Goal: Task Accomplishment & Management: Use online tool/utility

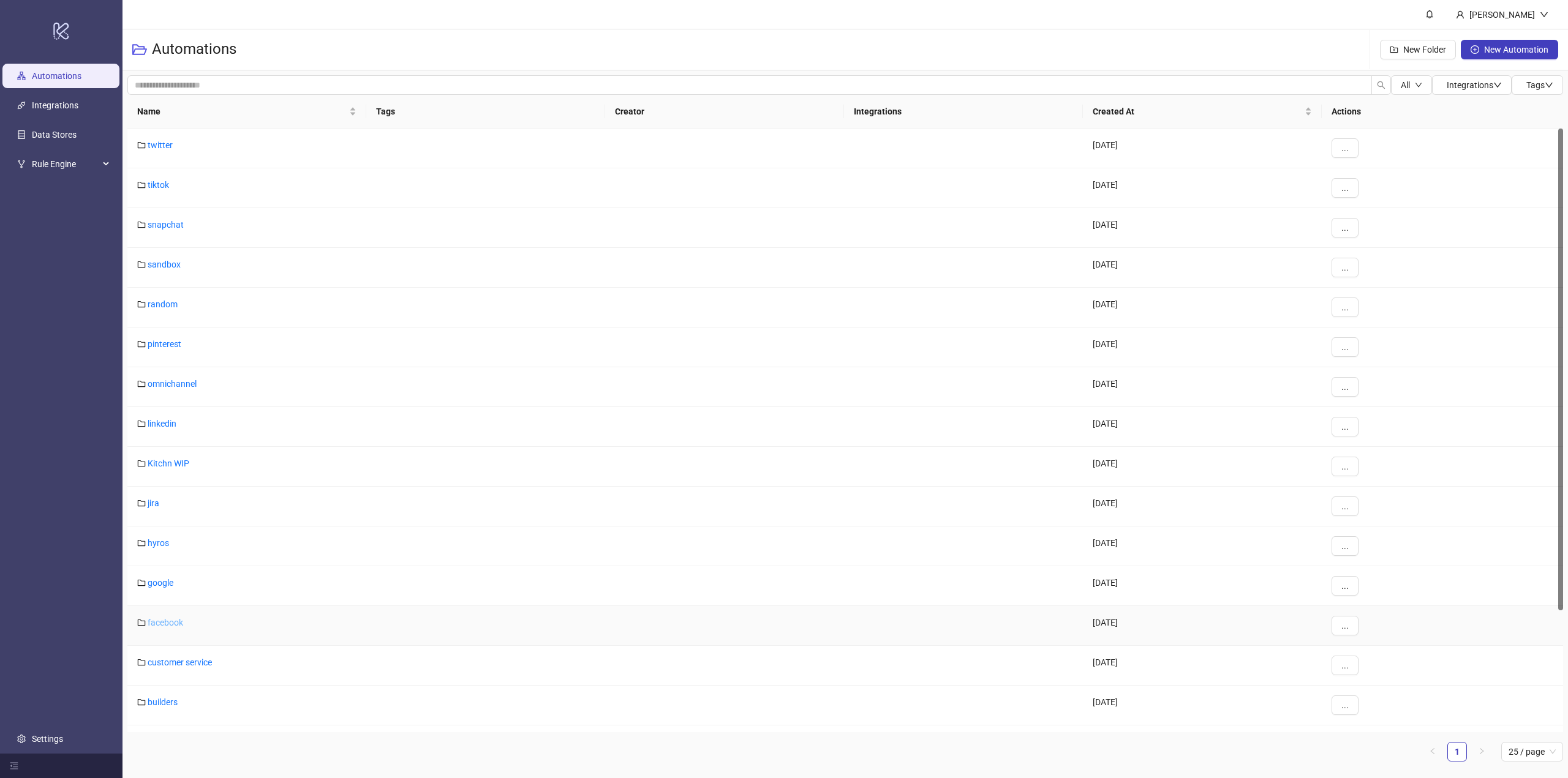
click at [166, 619] on link "facebook" at bounding box center [166, 623] width 36 height 10
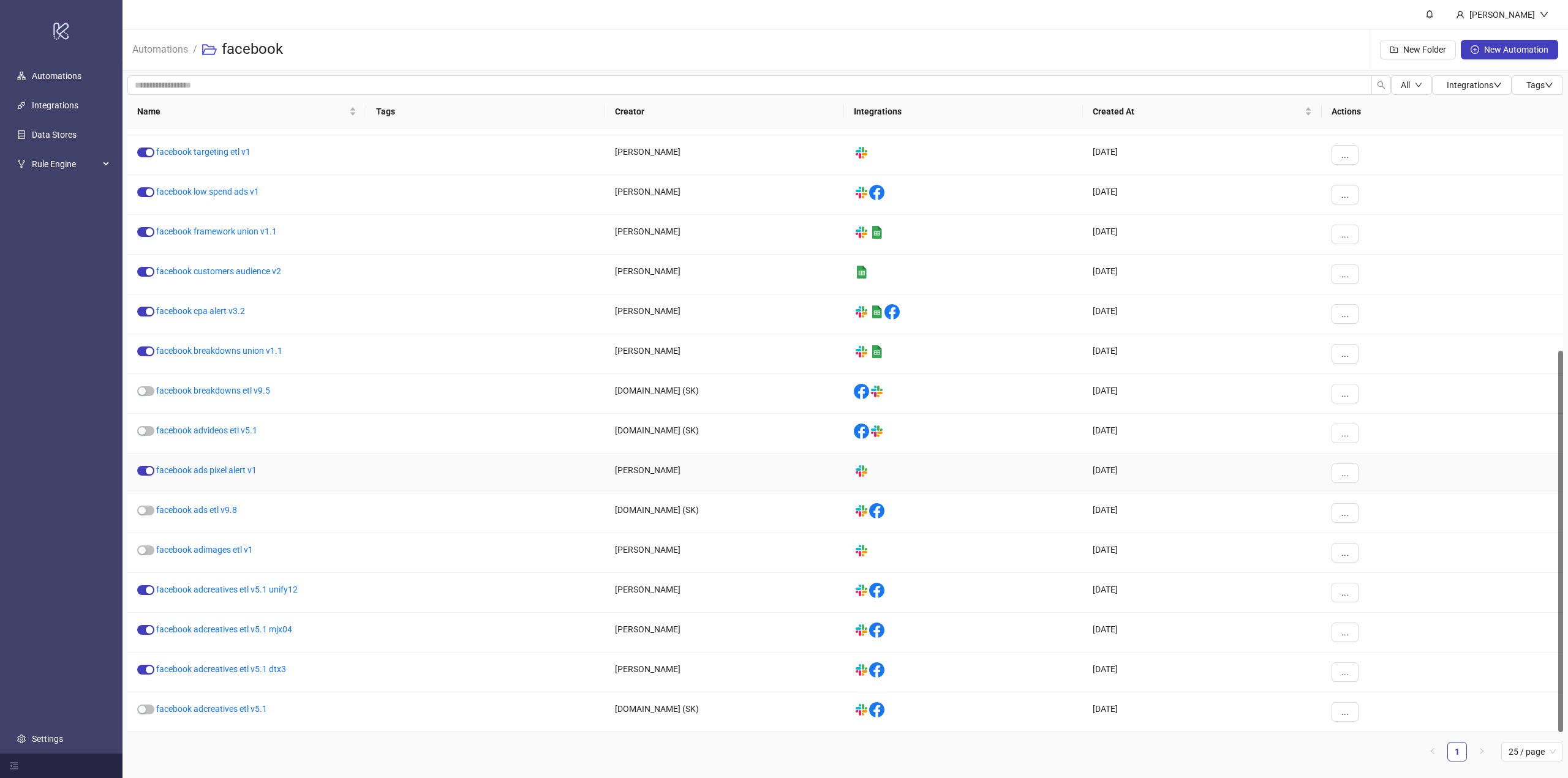
scroll to position [168, 0]
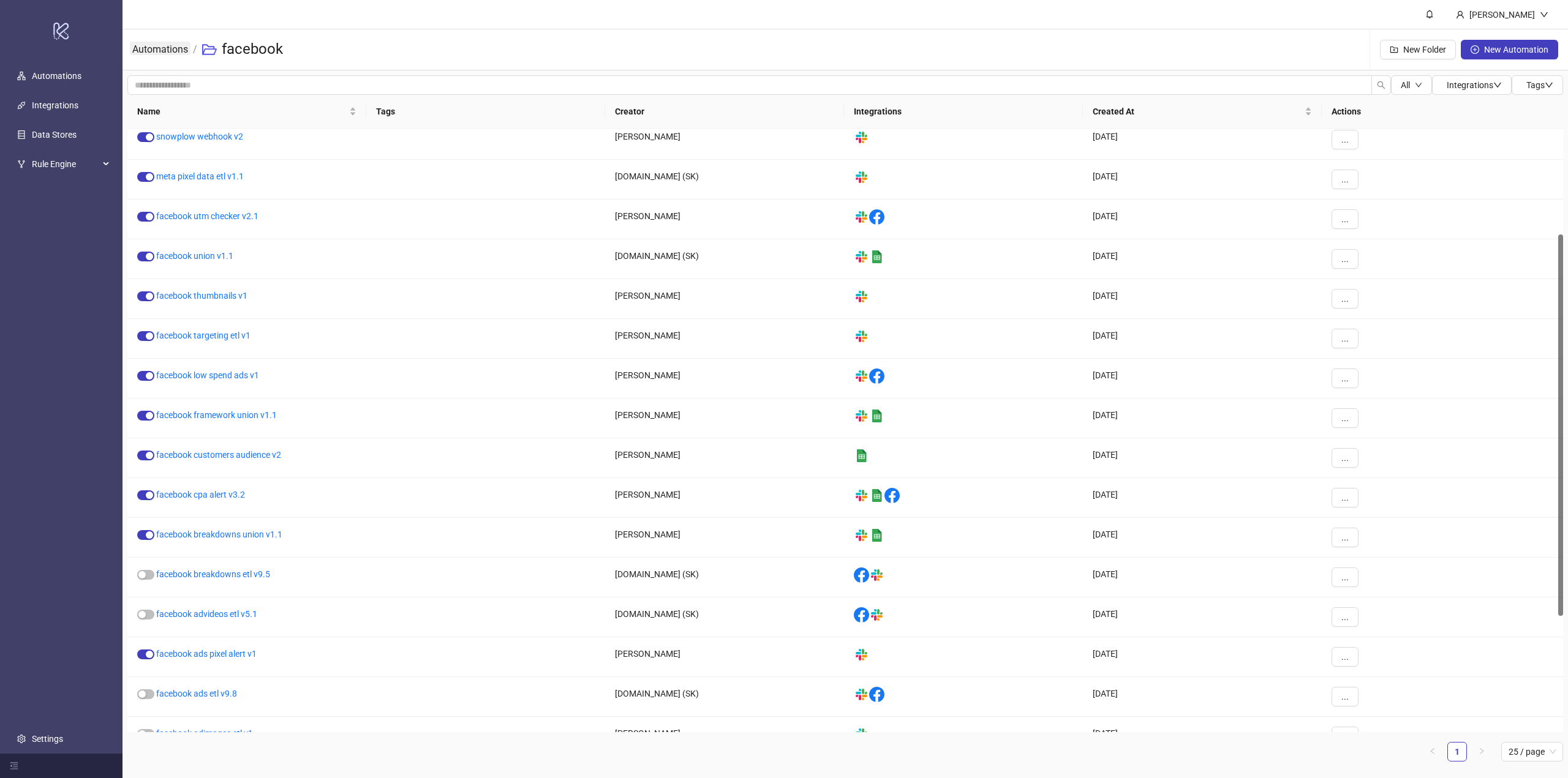
click at [153, 52] on link "Automations" at bounding box center [160, 48] width 61 height 14
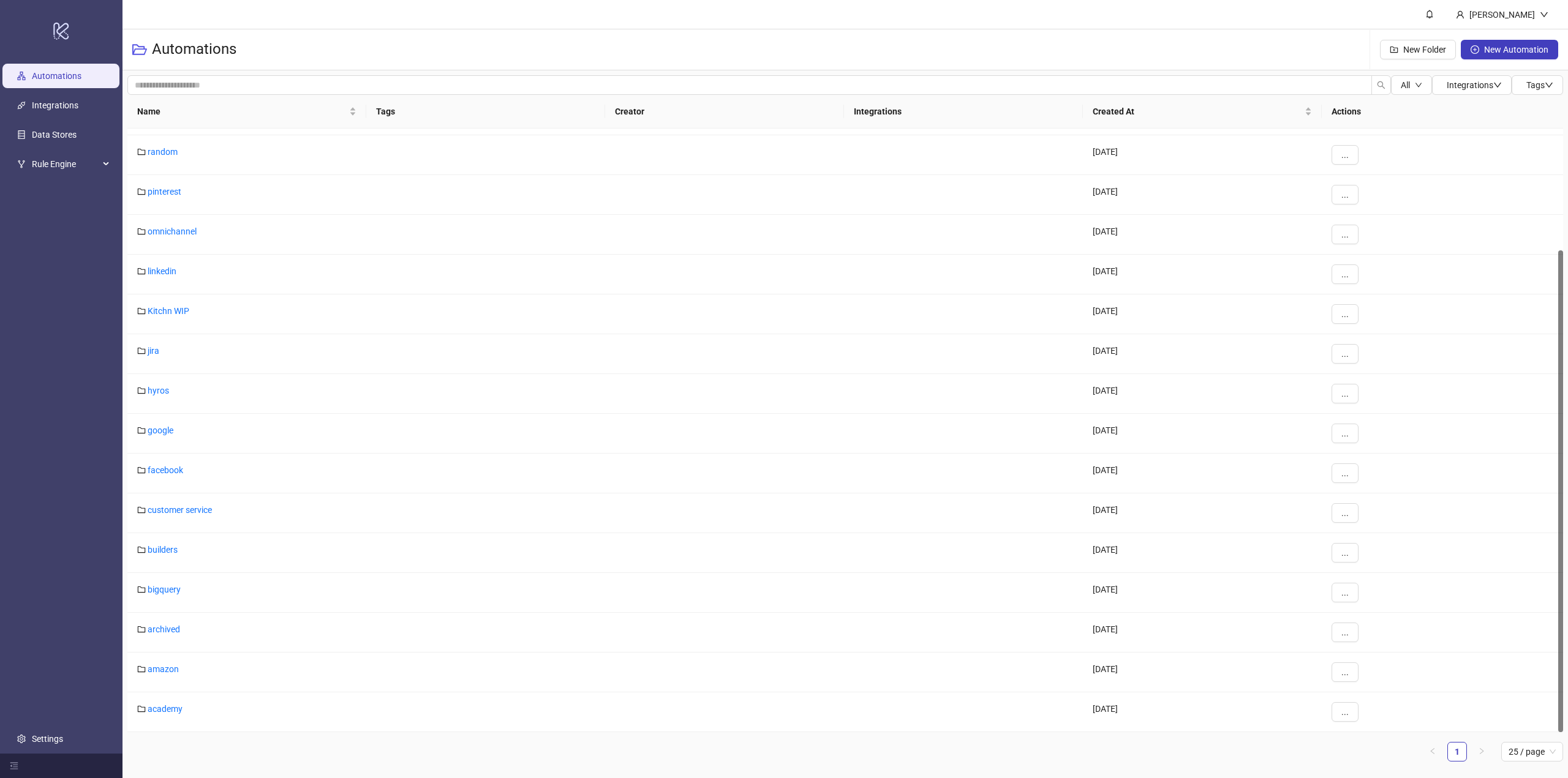
scroll to position [153, 0]
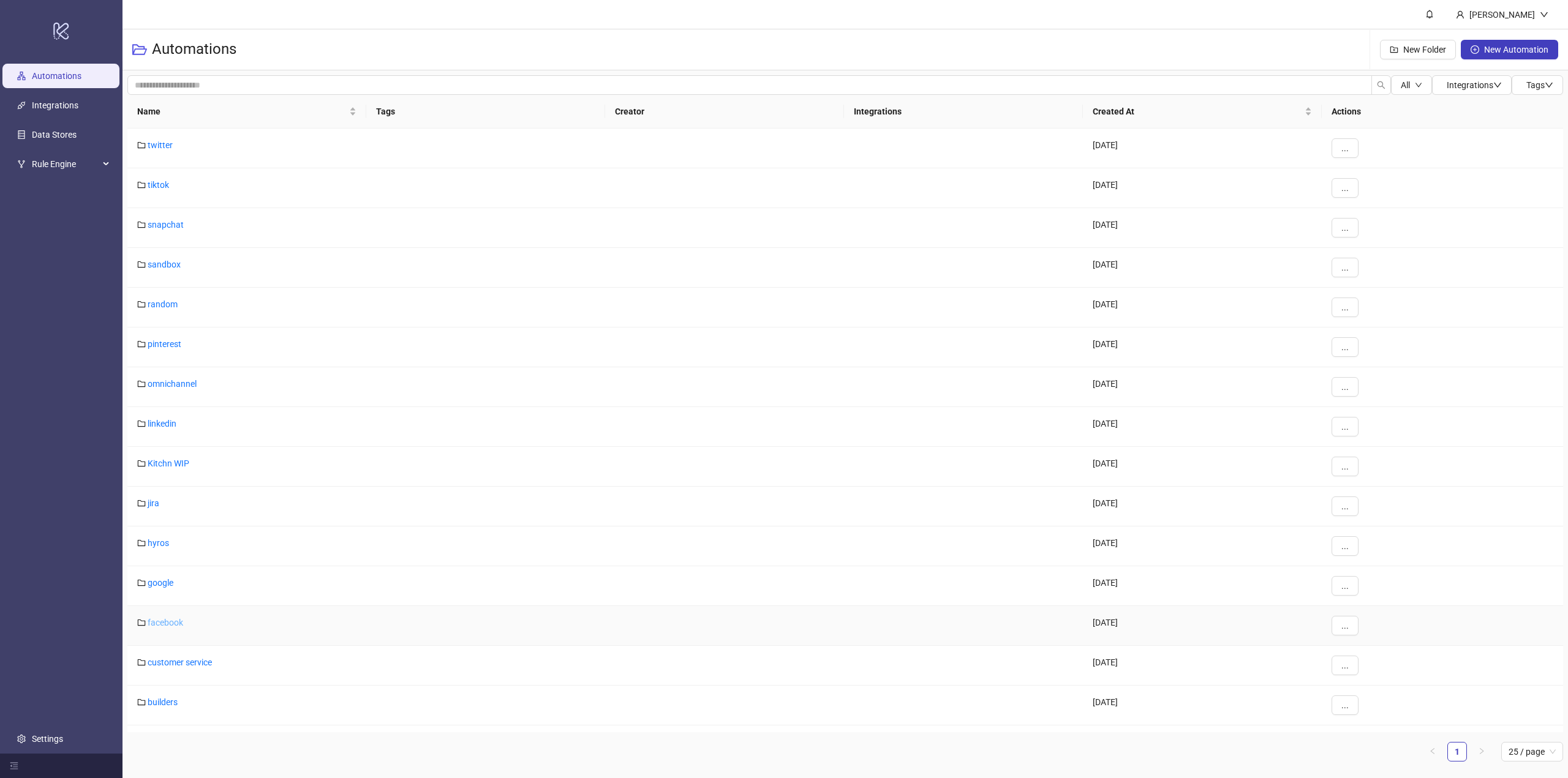
click at [174, 619] on link "facebook" at bounding box center [166, 623] width 36 height 10
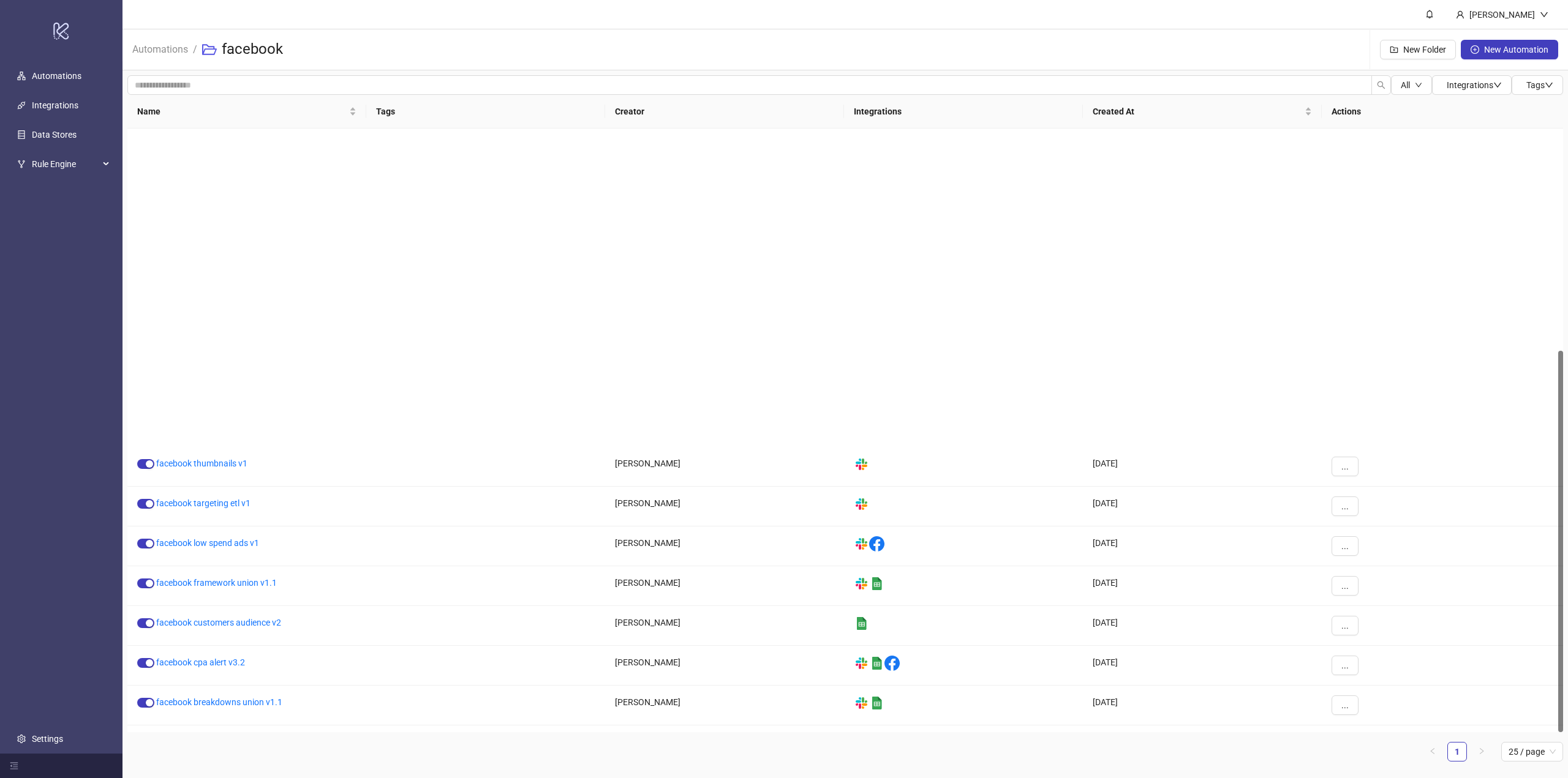
scroll to position [351, 0]
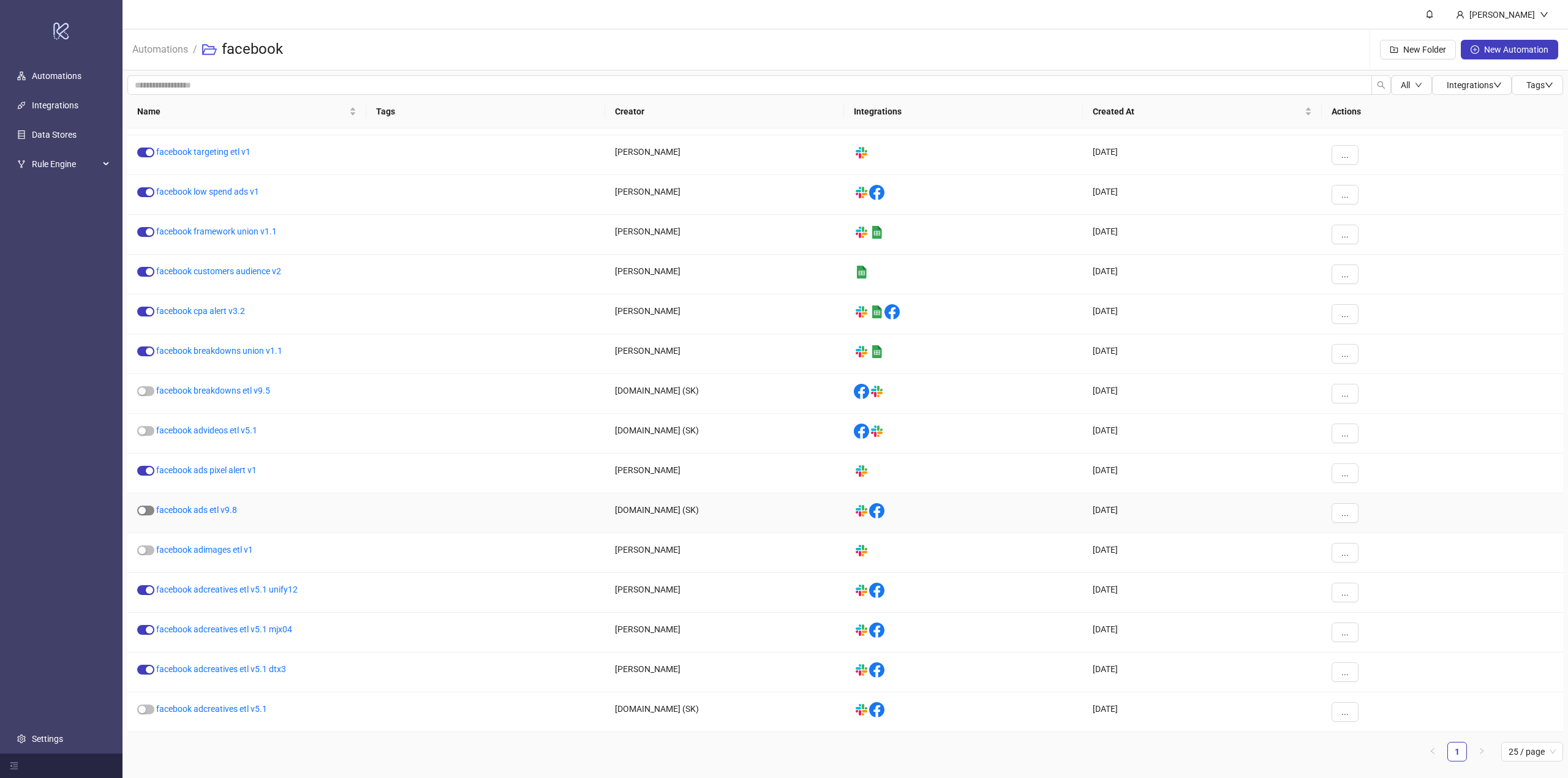
click at [142, 511] on div "button" at bounding box center [142, 510] width 7 height 7
click at [1525, 85] on span "OK" at bounding box center [1527, 88] width 11 height 10
click at [211, 509] on link "facebook ads etl v9.8" at bounding box center [196, 510] width 81 height 10
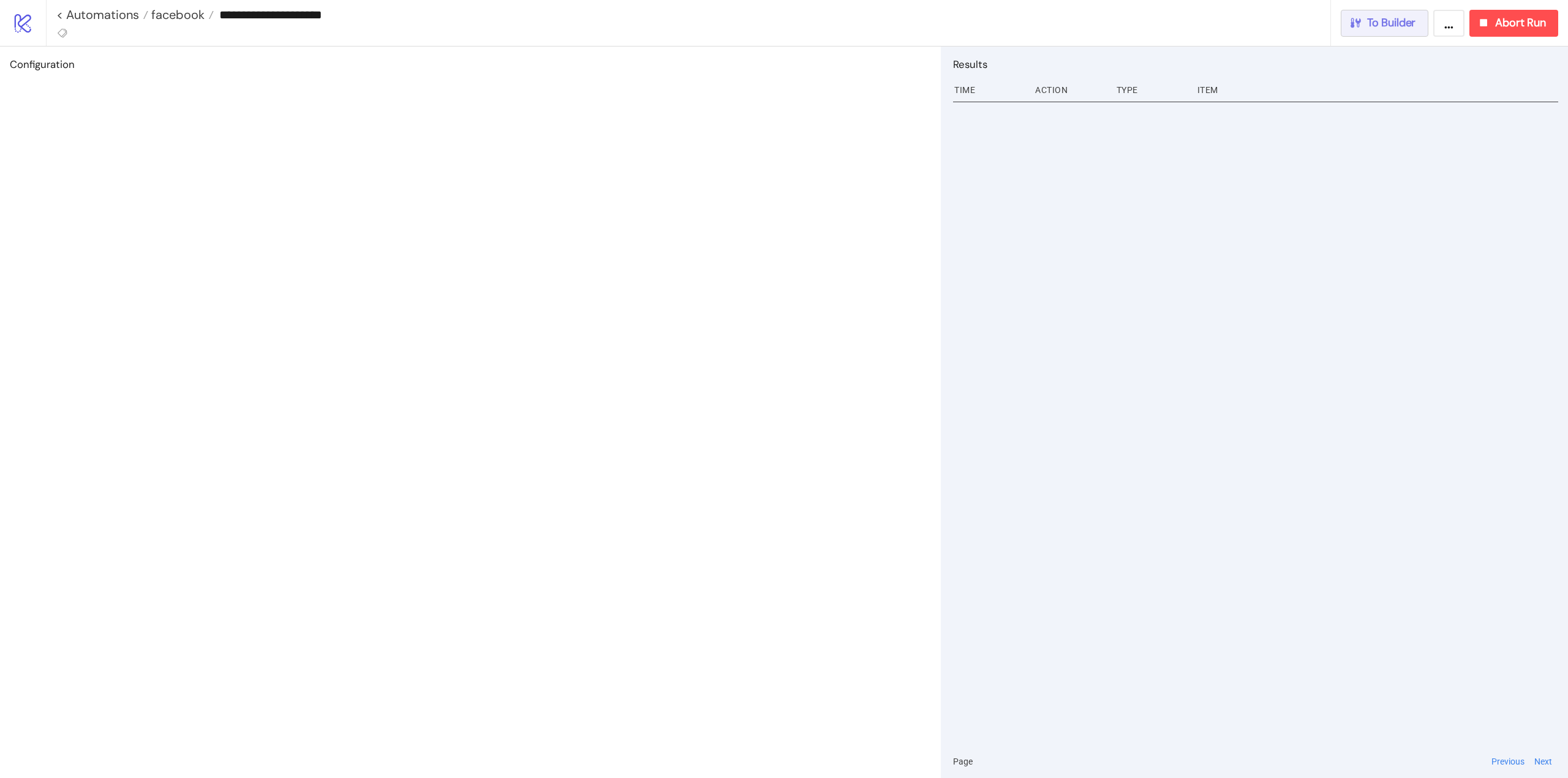
click at [1394, 30] on button "To Builder" at bounding box center [1385, 23] width 88 height 27
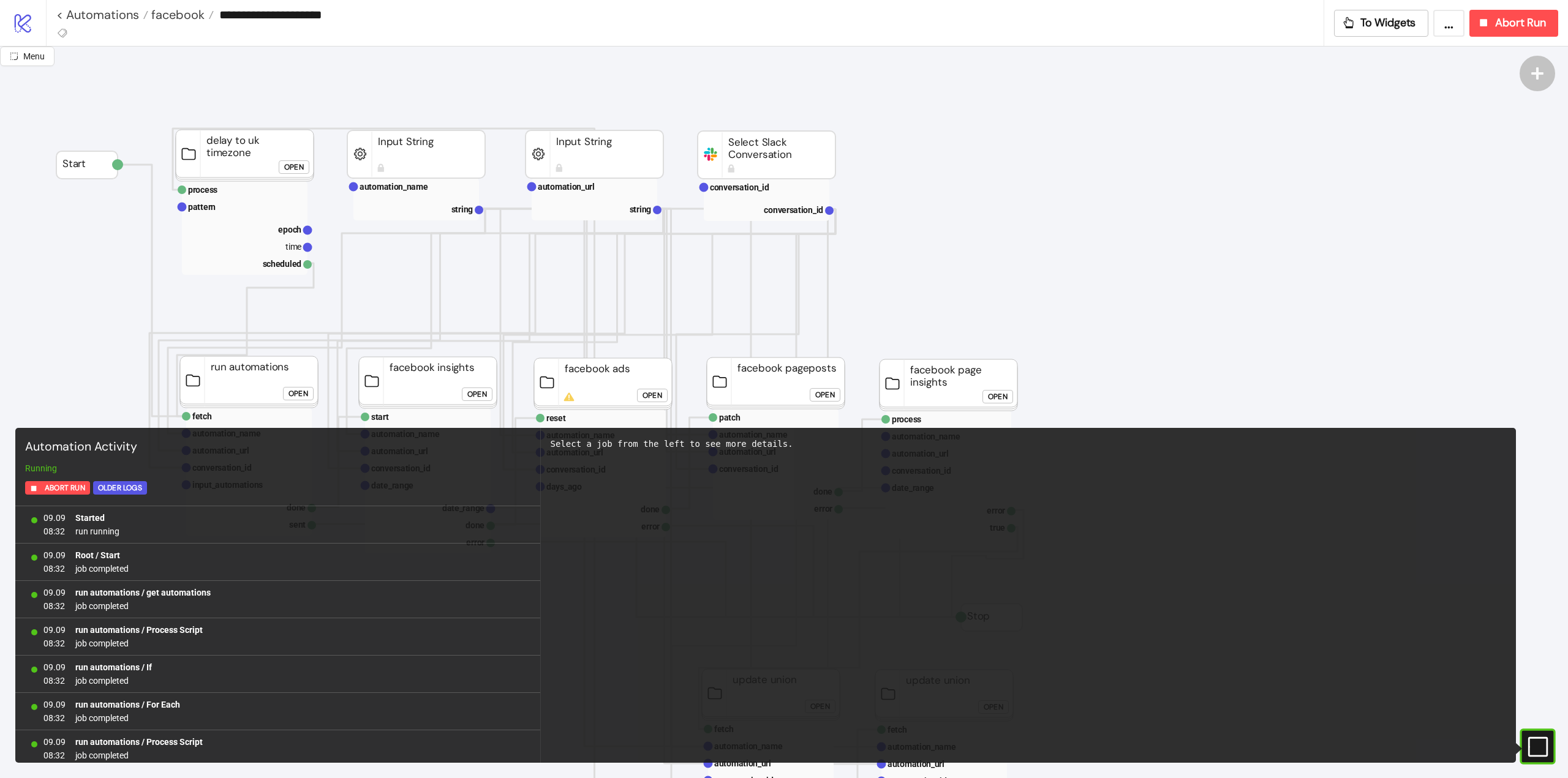
scroll to position [491, 0]
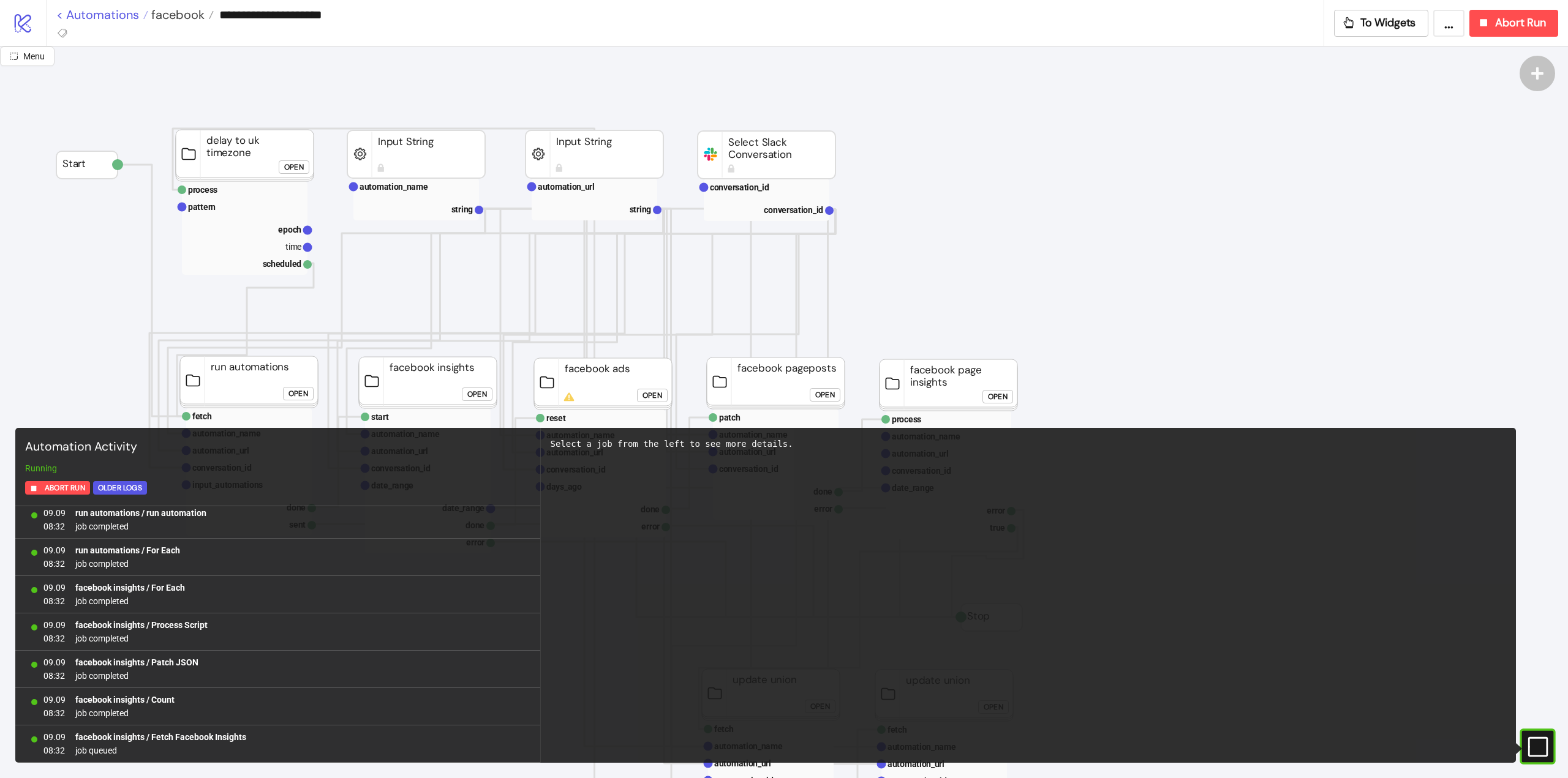
click at [105, 19] on link "< Automations" at bounding box center [101, 15] width 92 height 12
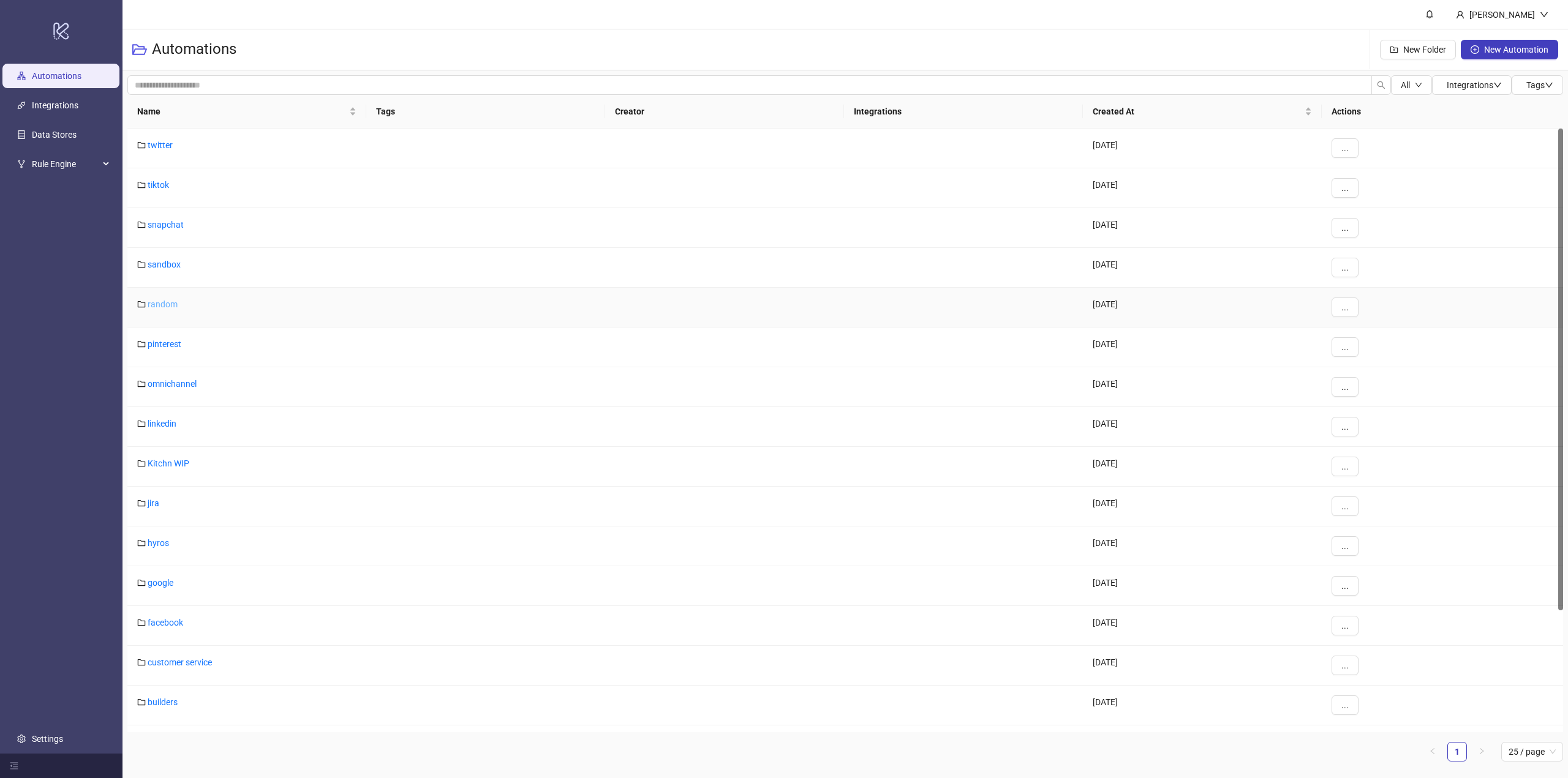
click at [169, 308] on link "random" at bounding box center [162, 304] width 30 height 10
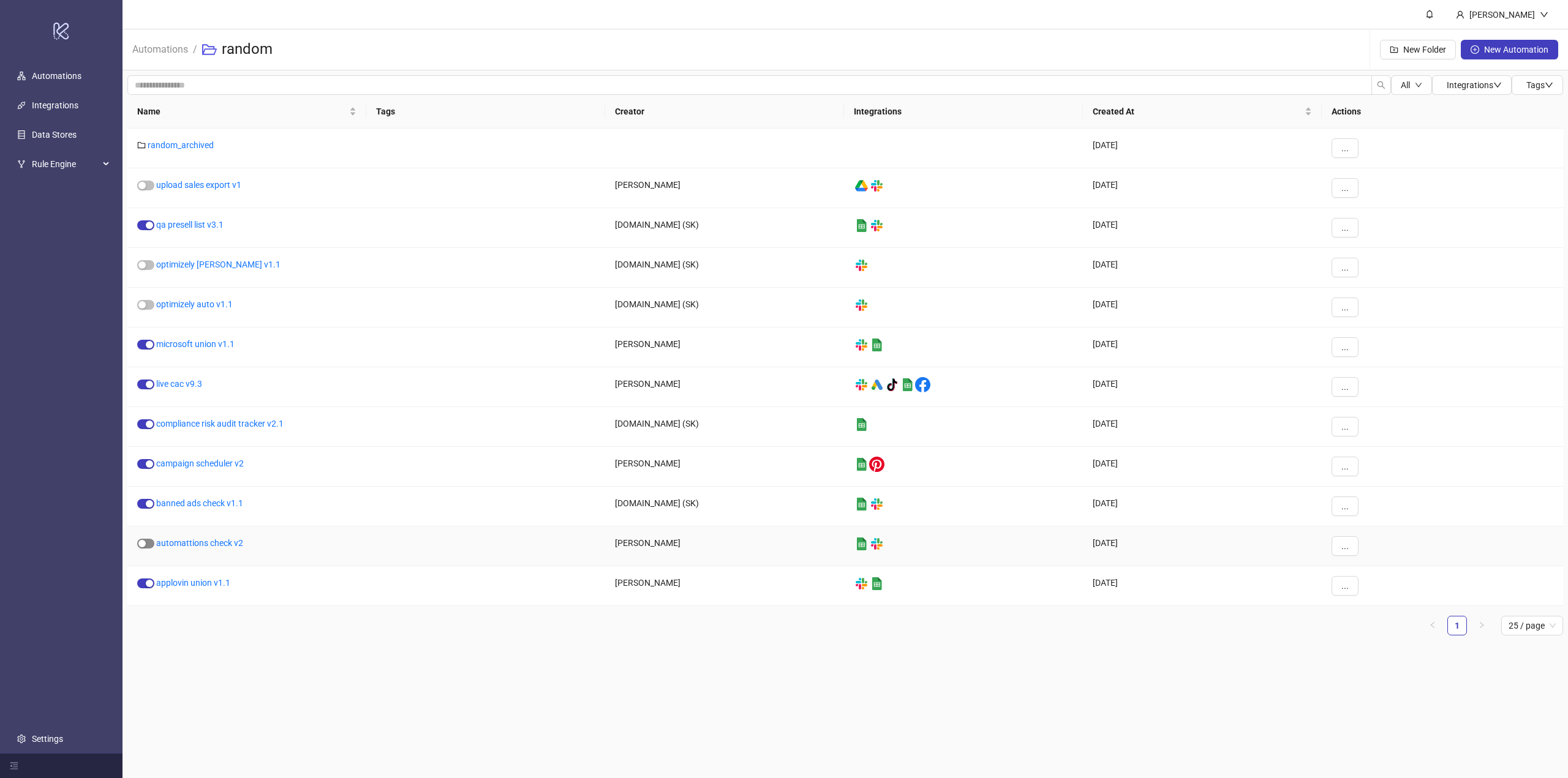
click at [152, 544] on span "button" at bounding box center [145, 544] width 17 height 10
click at [1523, 94] on button "OK" at bounding box center [1527, 88] width 21 height 15
drag, startPoint x: 236, startPoint y: 713, endPoint x: 230, endPoint y: 701, distance: 13.4
click at [236, 712] on main "Marcin Piosik Automations / random New Folder New Automation All Integrations T…" at bounding box center [845, 389] width 1445 height 778
click at [140, 43] on link "Automations" at bounding box center [160, 48] width 61 height 14
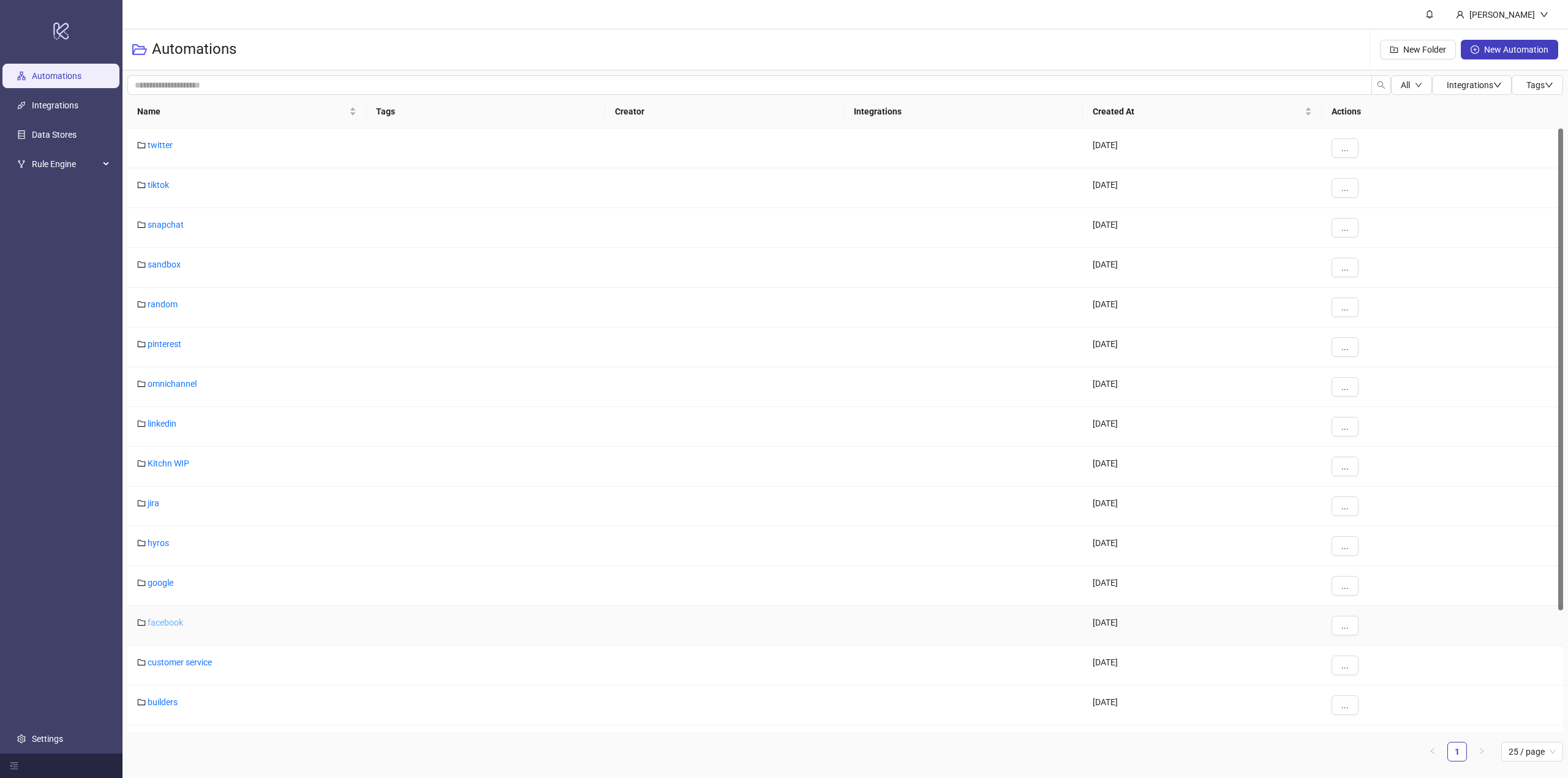
click at [169, 625] on link "facebook" at bounding box center [166, 623] width 36 height 10
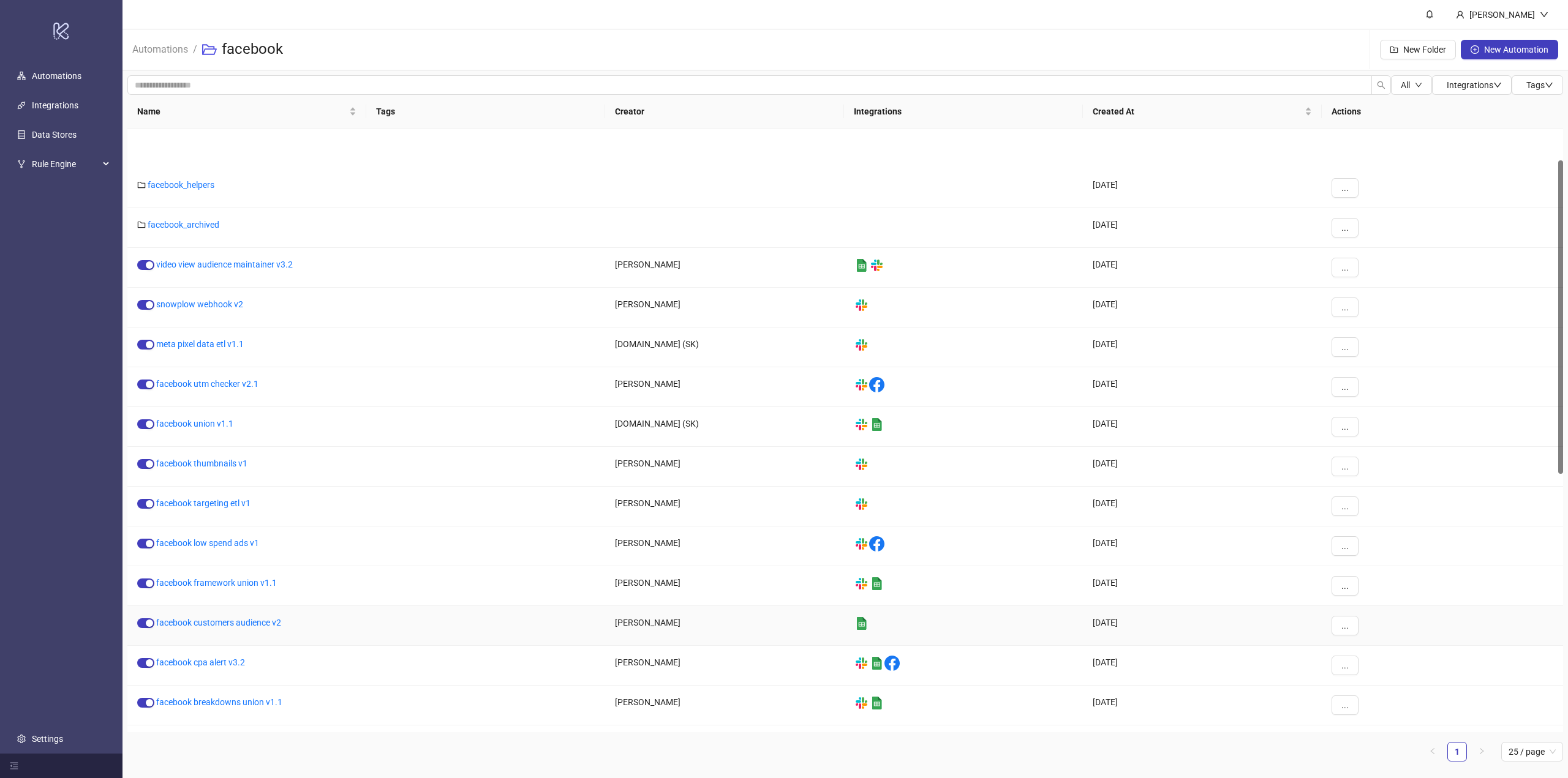
scroll to position [351, 0]
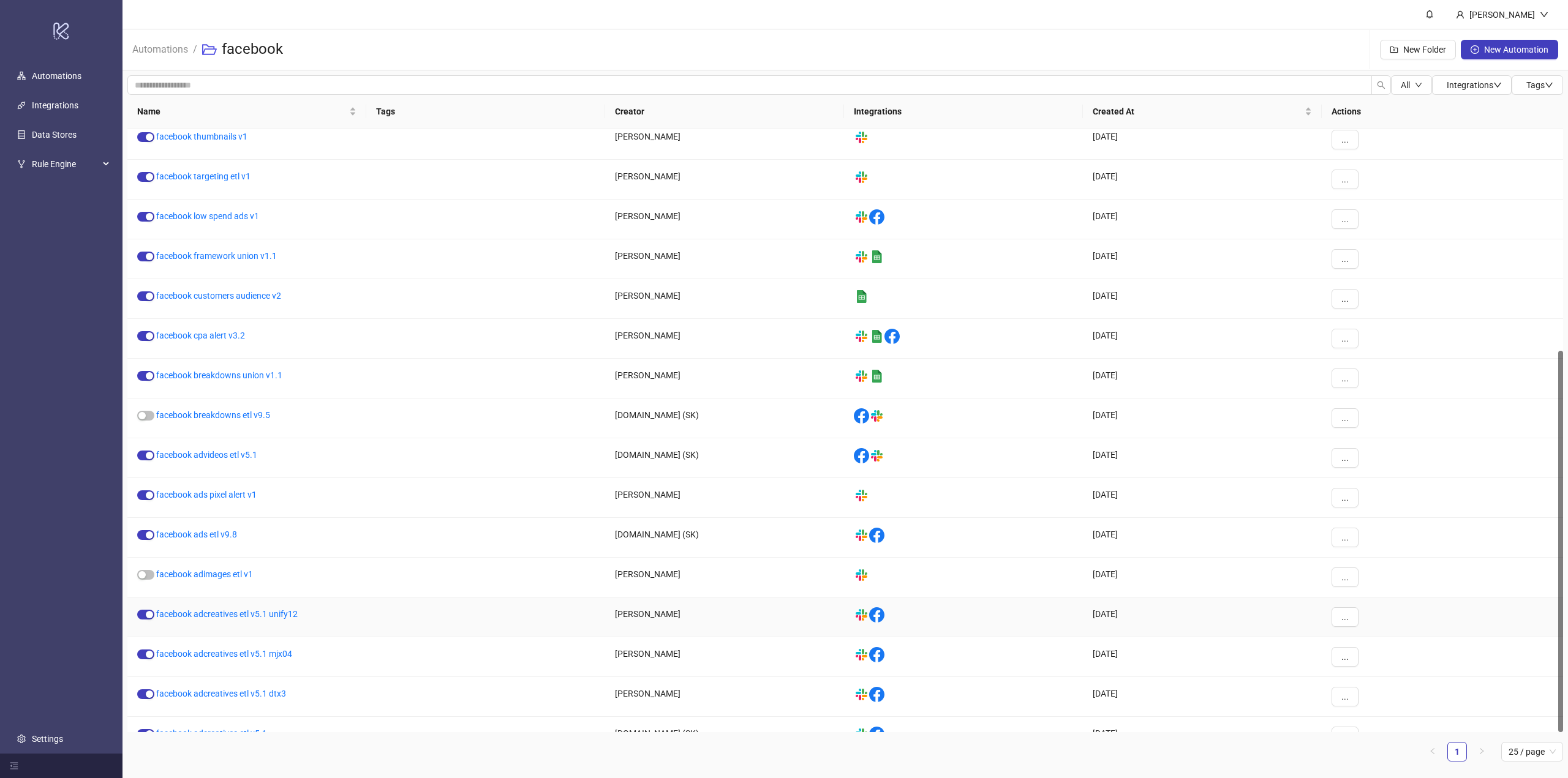
scroll to position [351, 0]
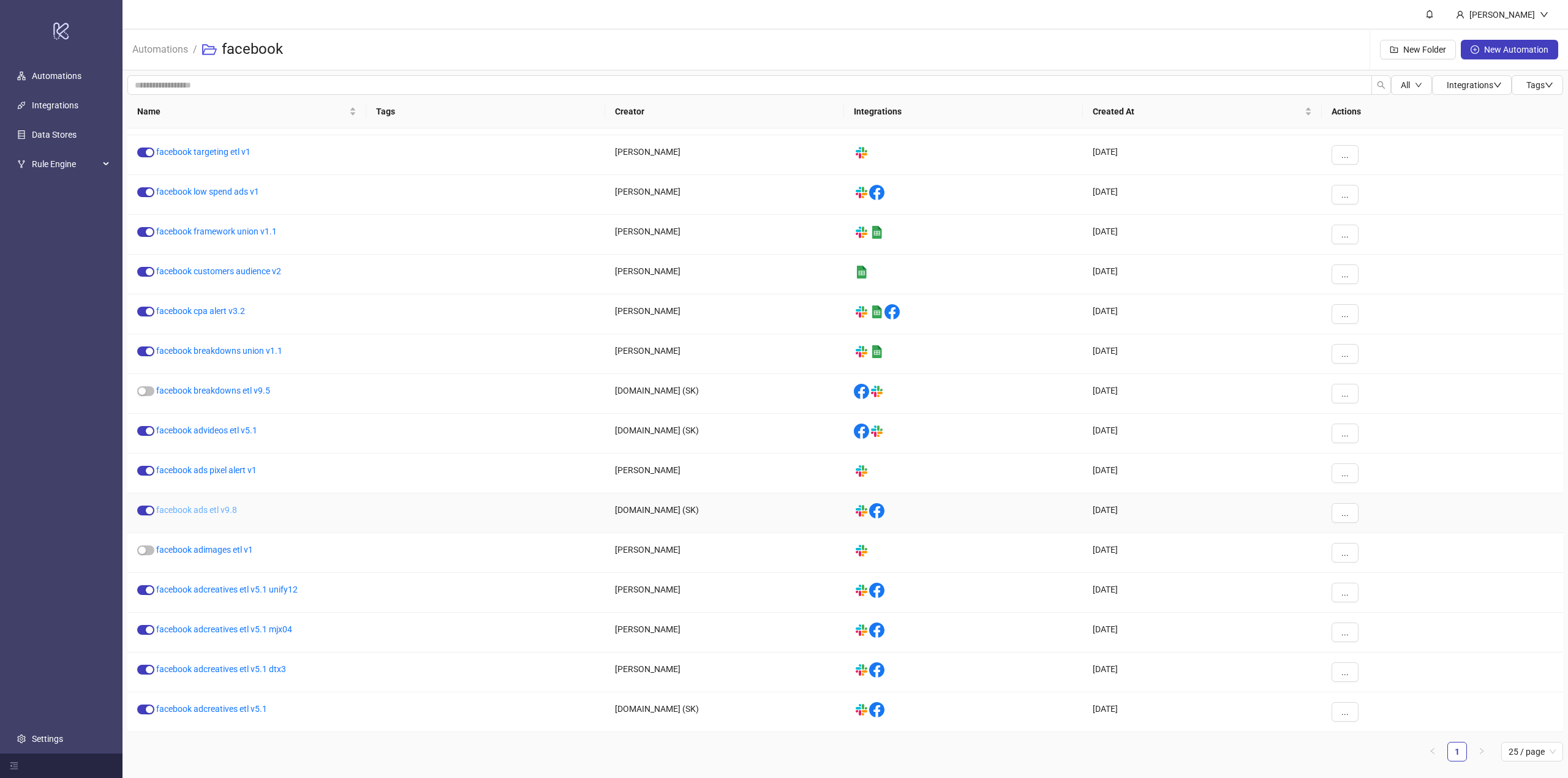
click at [200, 514] on link "facebook ads etl v9.8" at bounding box center [196, 510] width 81 height 10
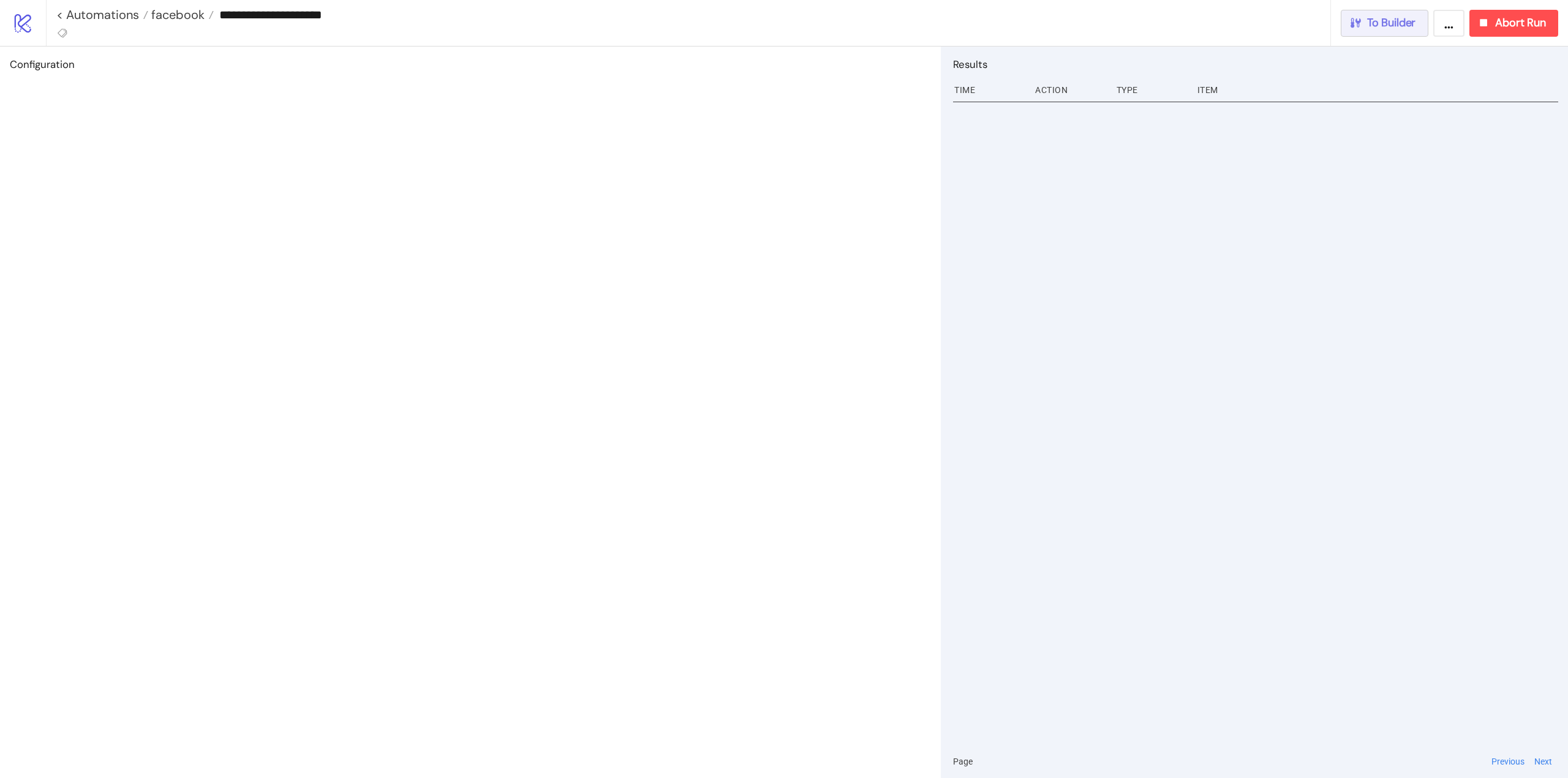
click at [1393, 32] on button "To Builder" at bounding box center [1385, 23] width 88 height 27
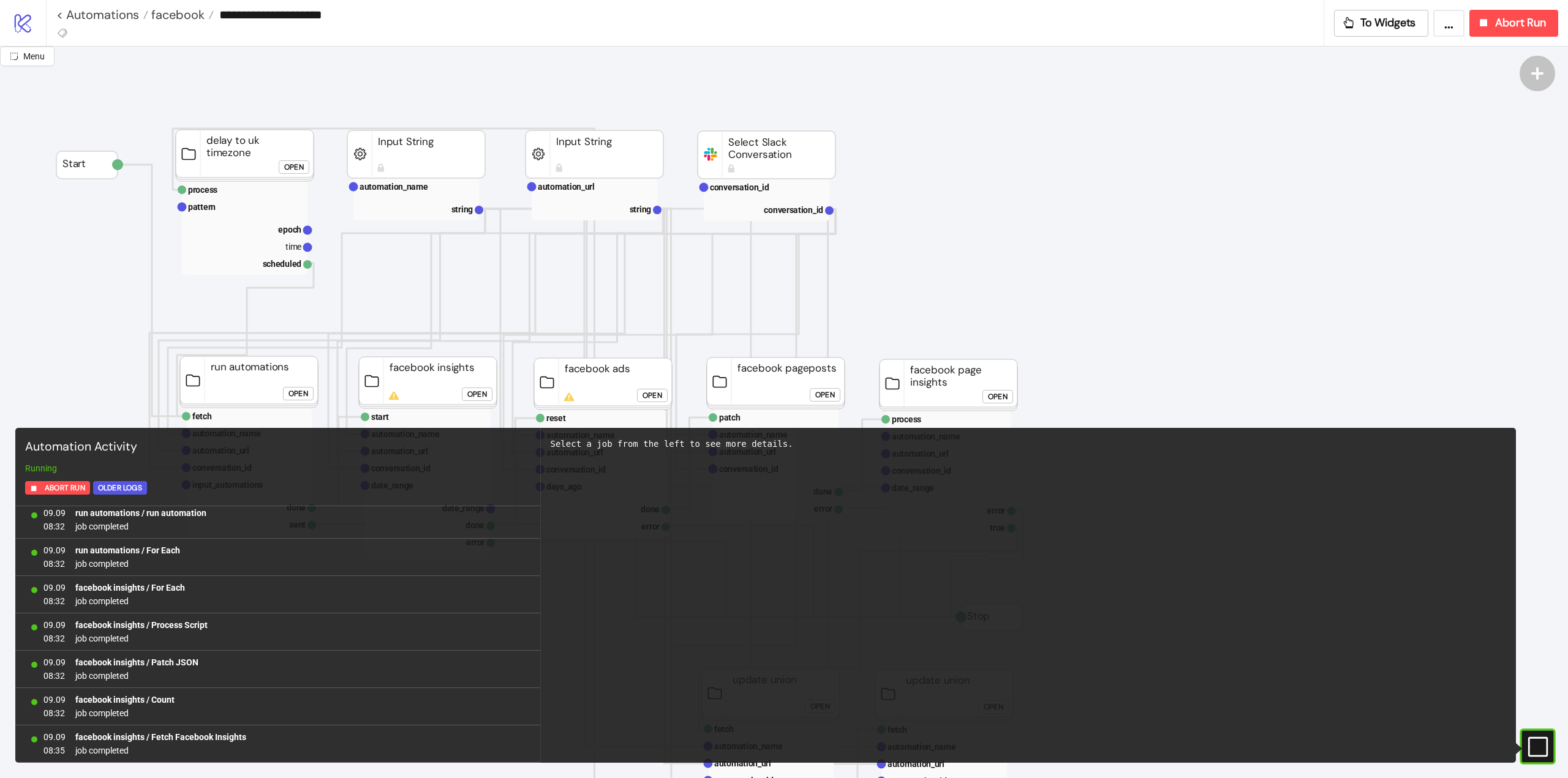
scroll to position [2955, 0]
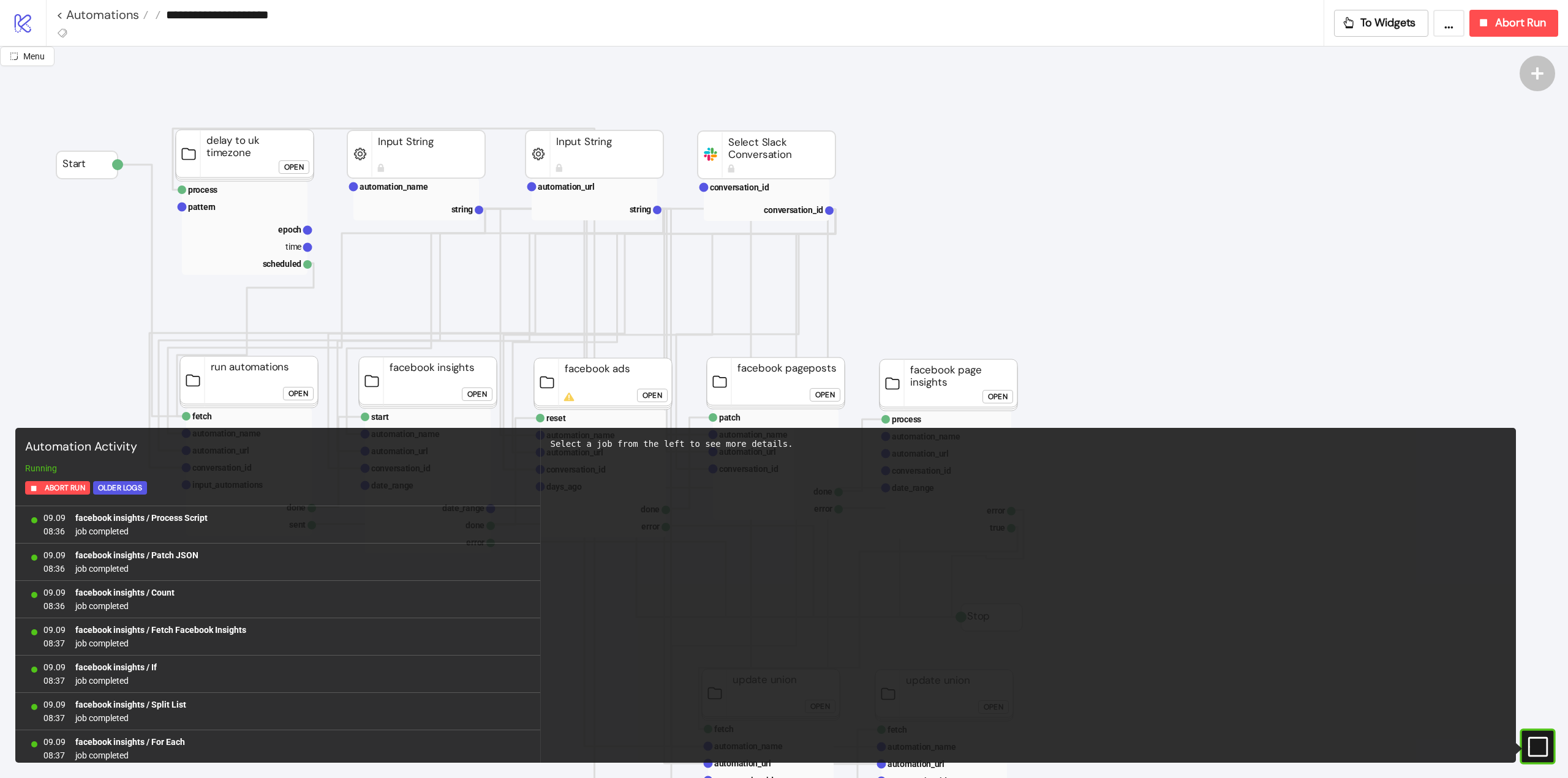
scroll to position [1013, 0]
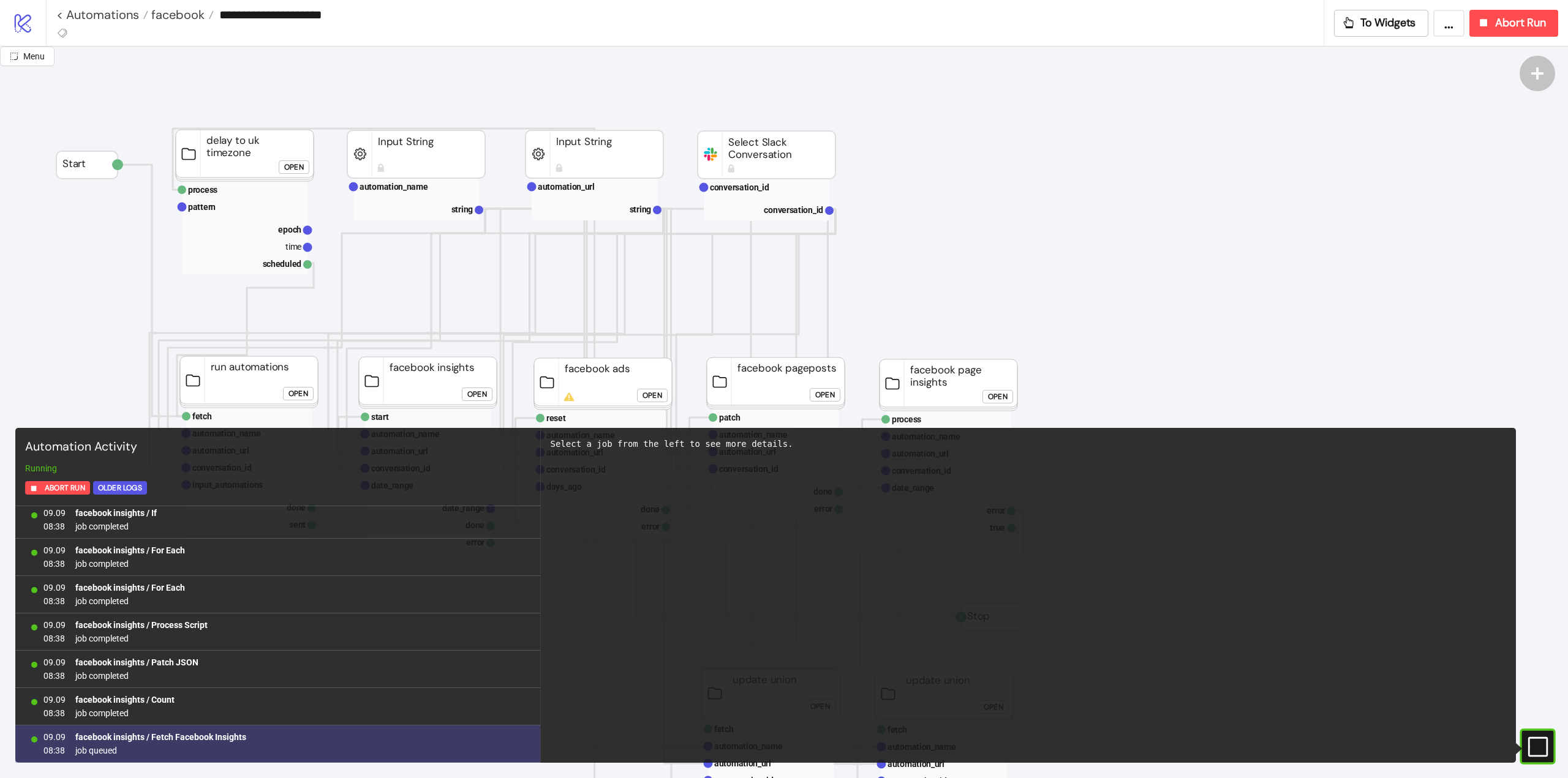
click at [195, 735] on b "facebook insights / Fetch Facebook Insights" at bounding box center [161, 737] width 171 height 10
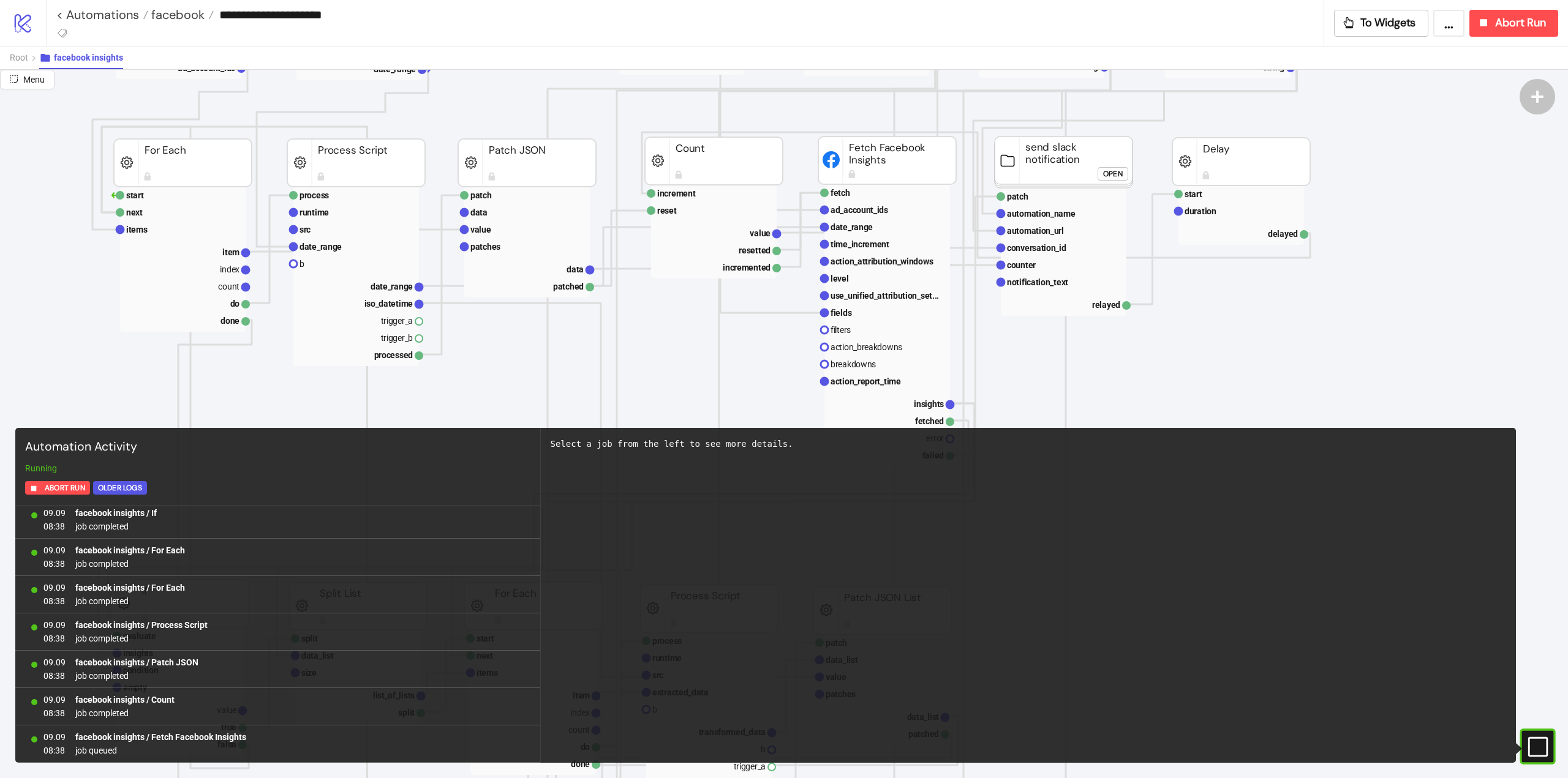
scroll to position [306, 0]
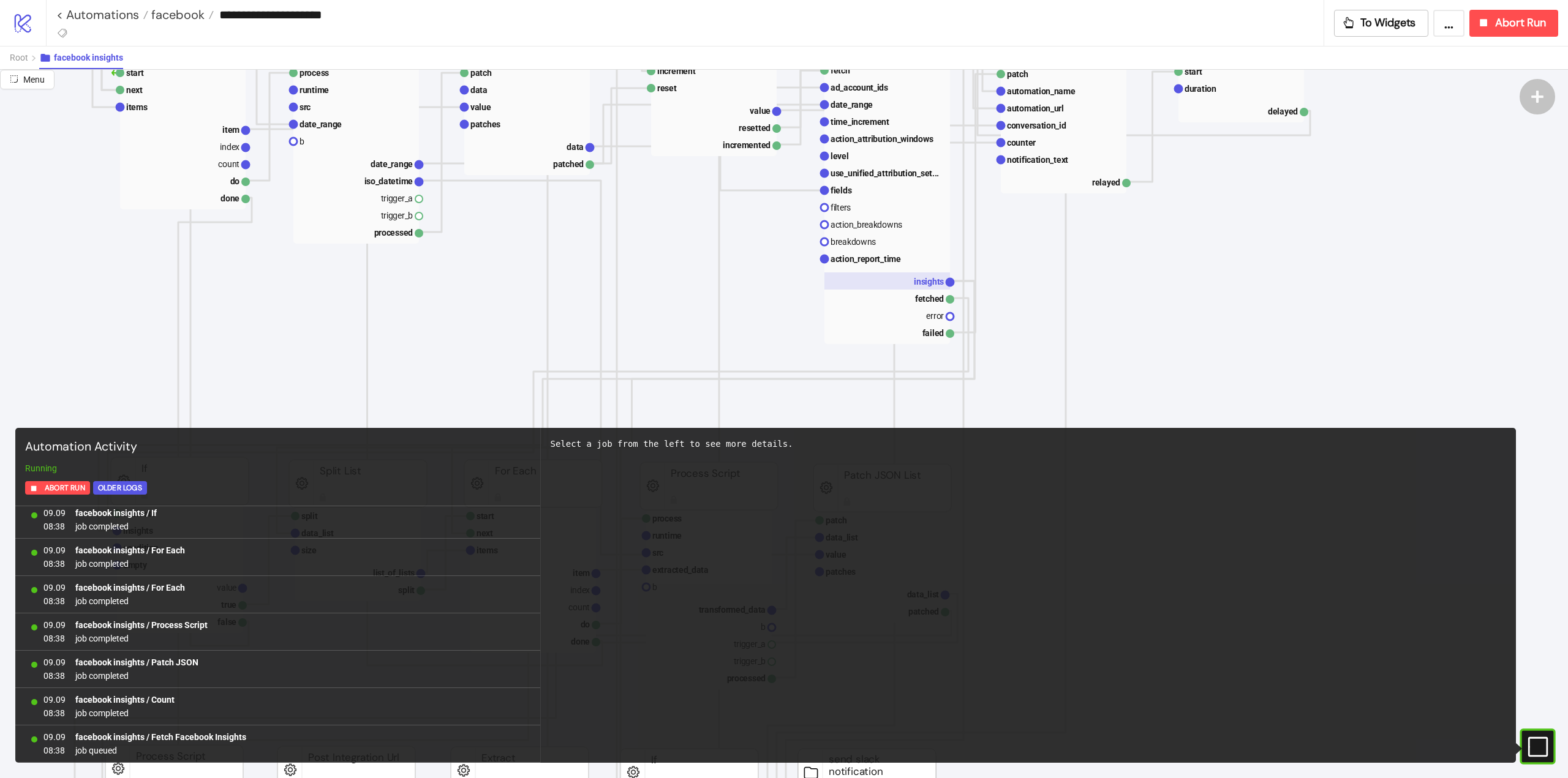
click at [931, 285] on text "insights" at bounding box center [928, 282] width 30 height 10
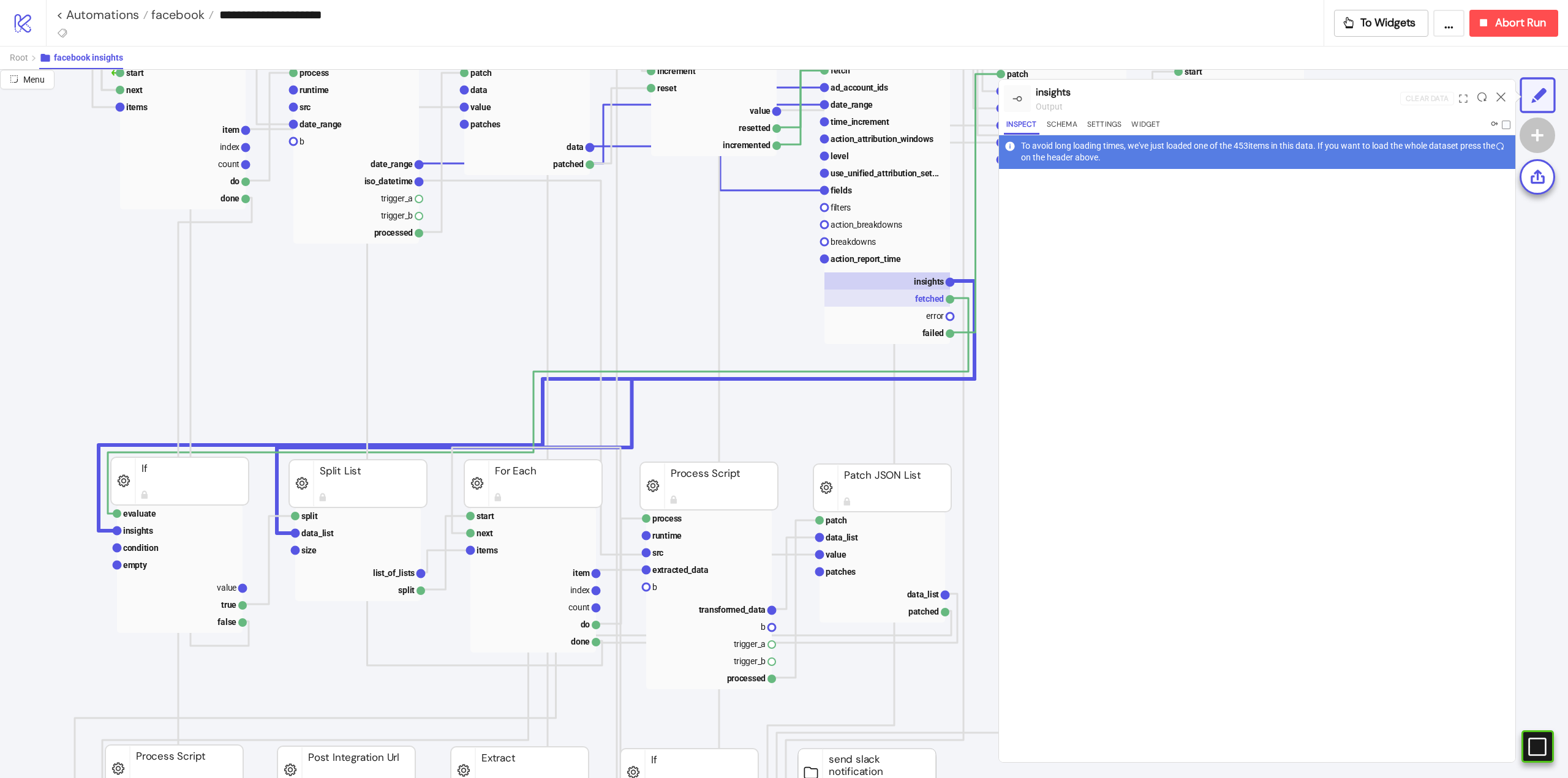
scroll to position [61, 0]
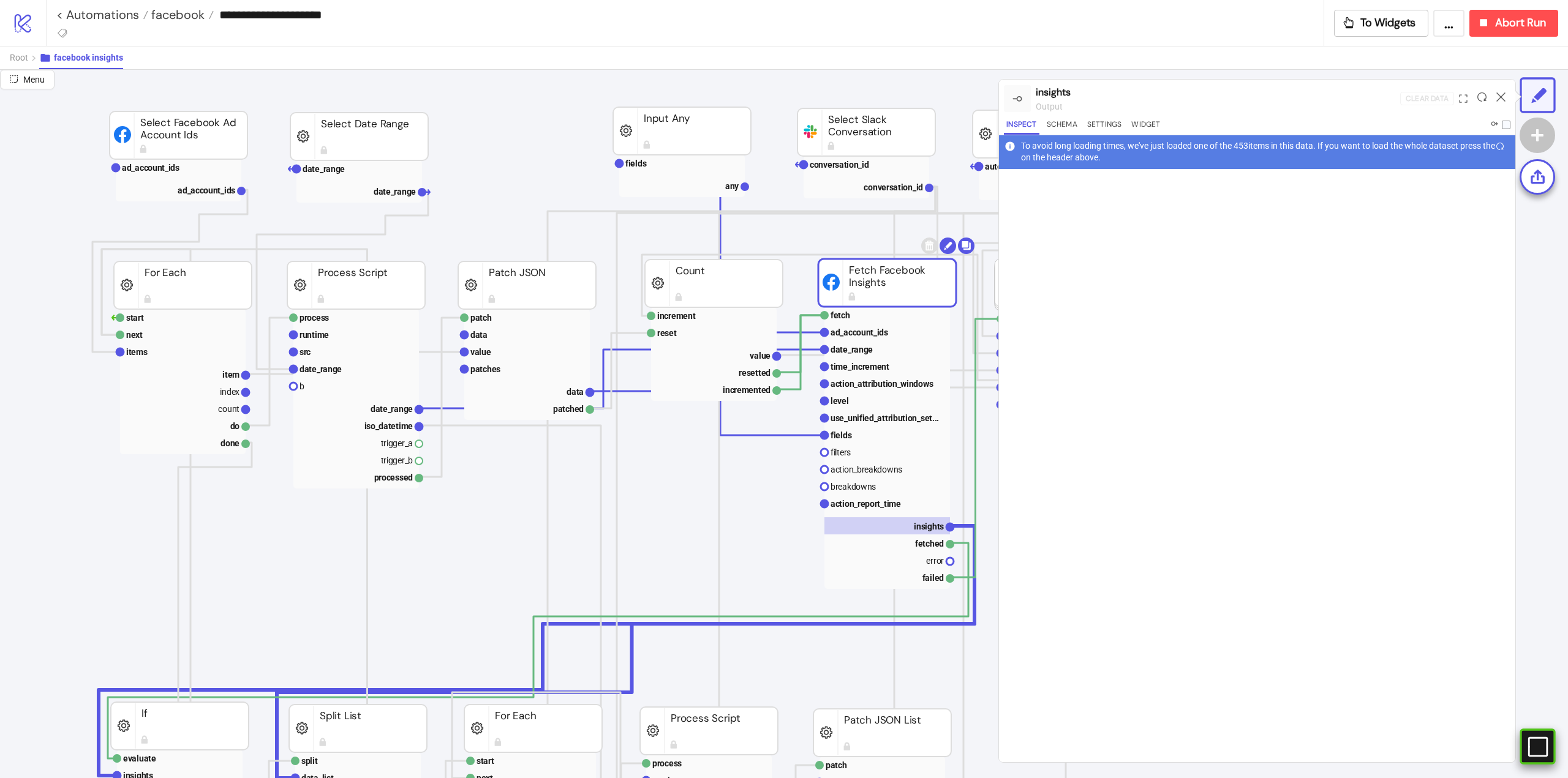
click at [1530, 745] on rect at bounding box center [1520, 746] width 19 height 19
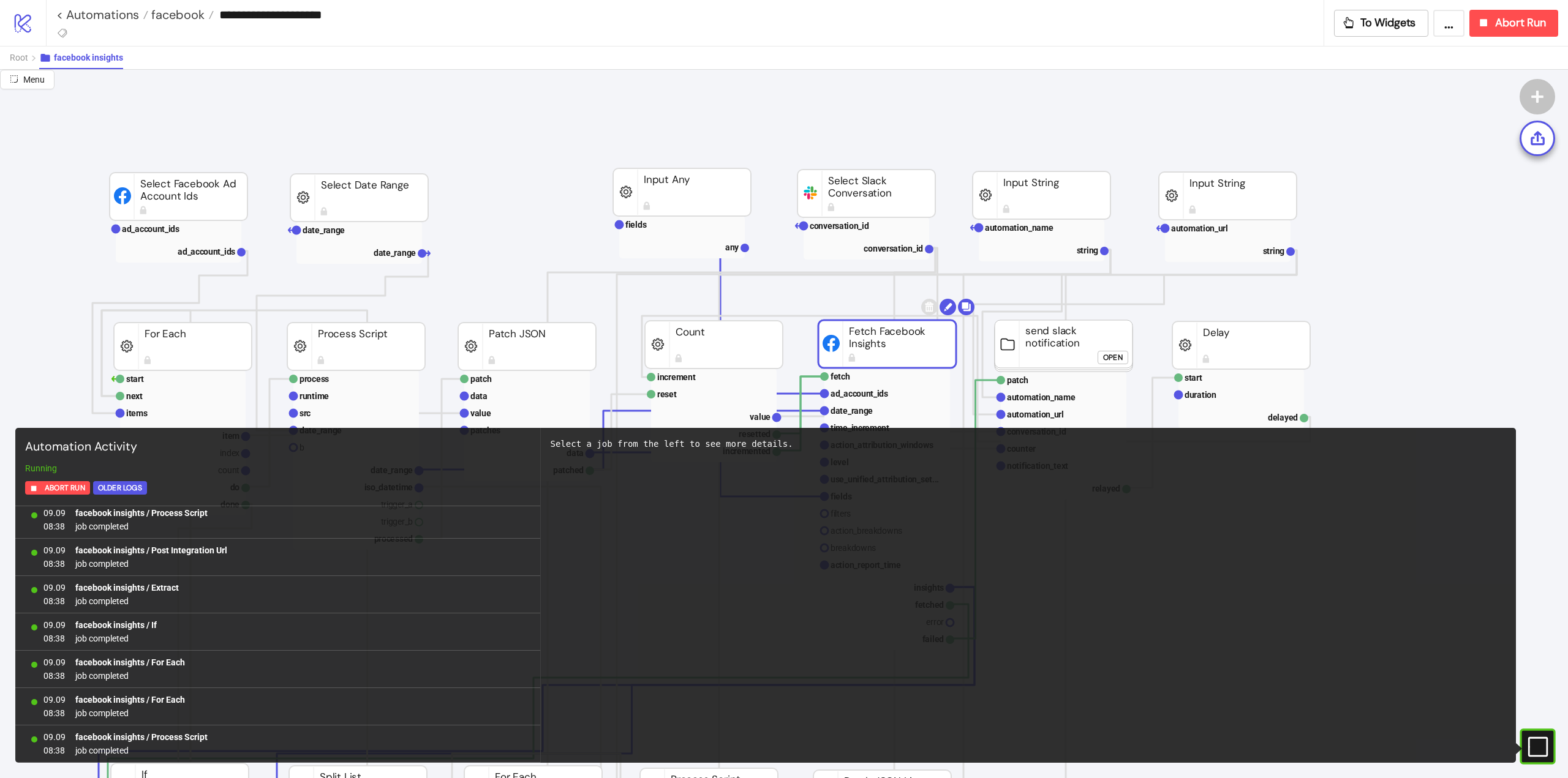
scroll to position [1835, 0]
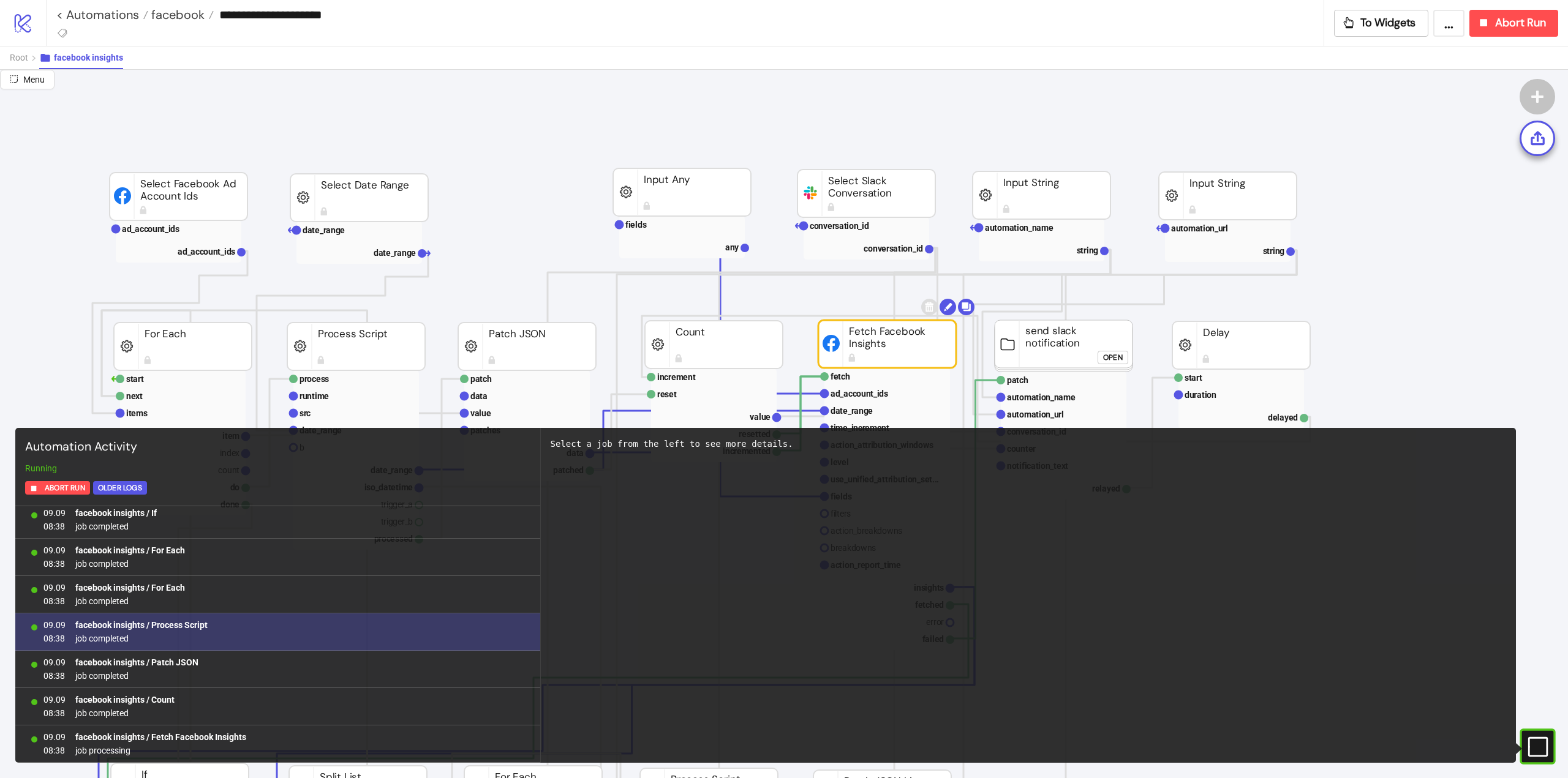
click at [171, 623] on b "facebook insights / Process Script" at bounding box center [141, 625] width 132 height 10
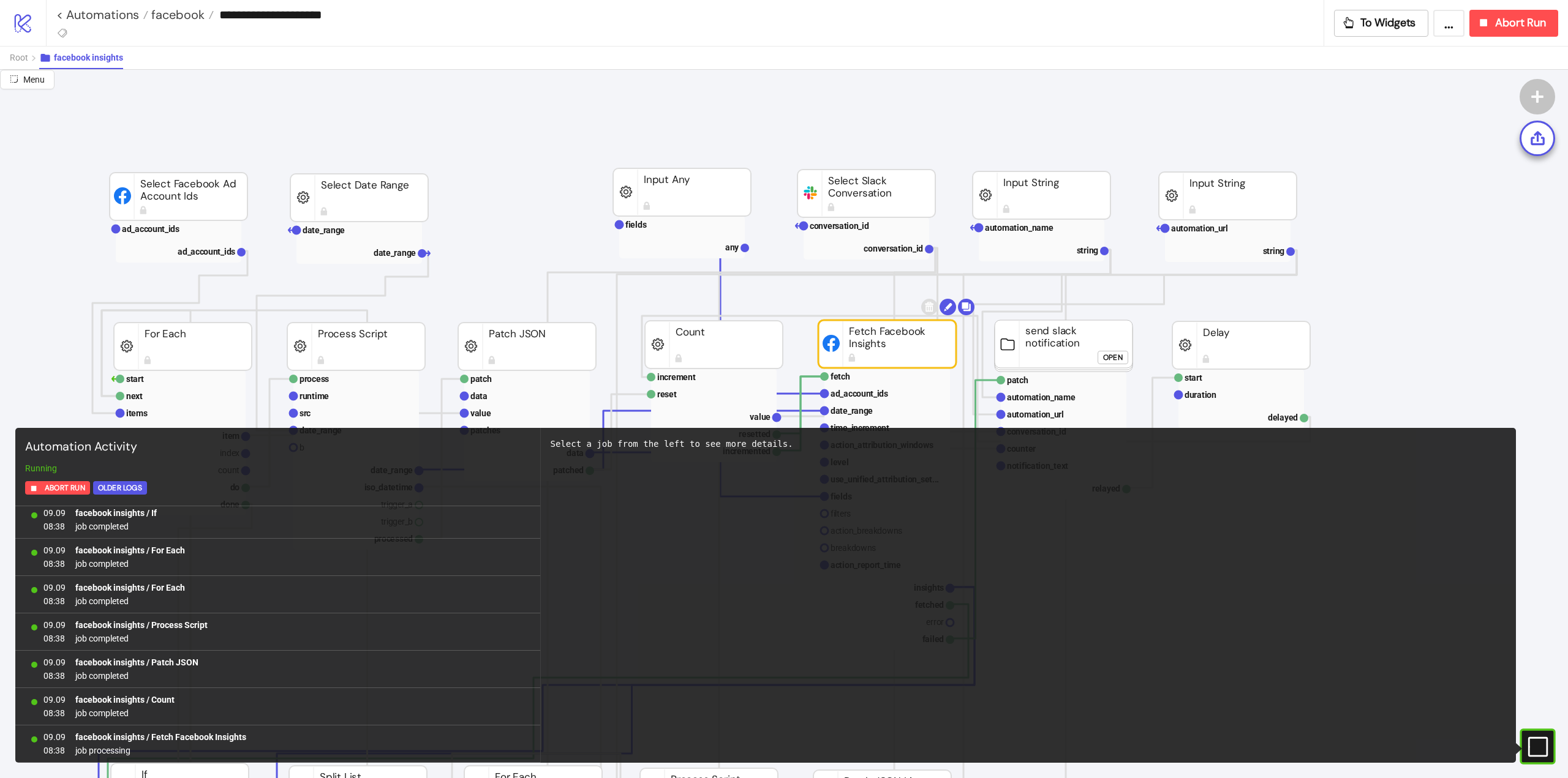
scroll to position [61, 0]
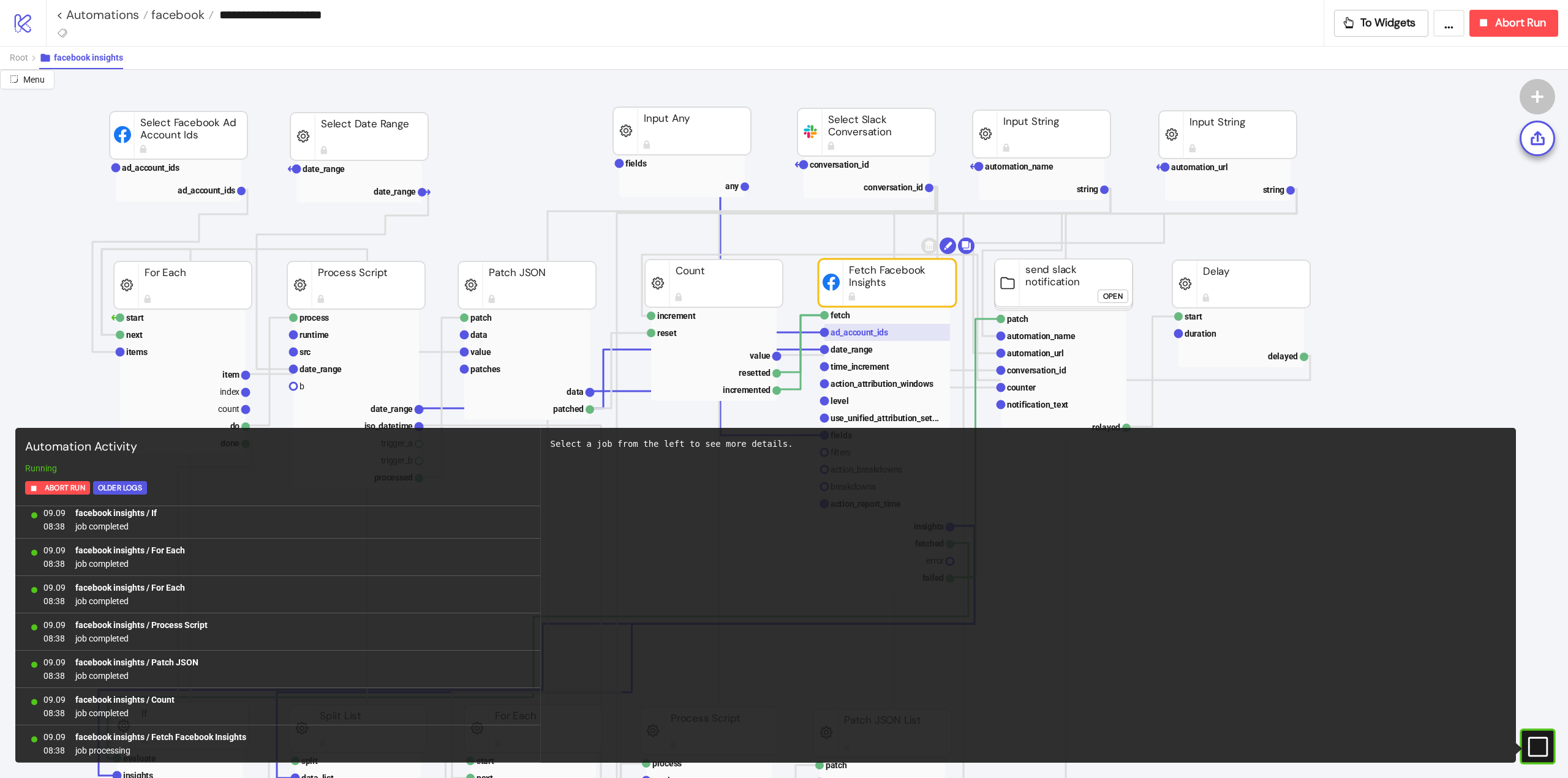
click at [885, 331] on text "ad_account_ids" at bounding box center [859, 333] width 58 height 10
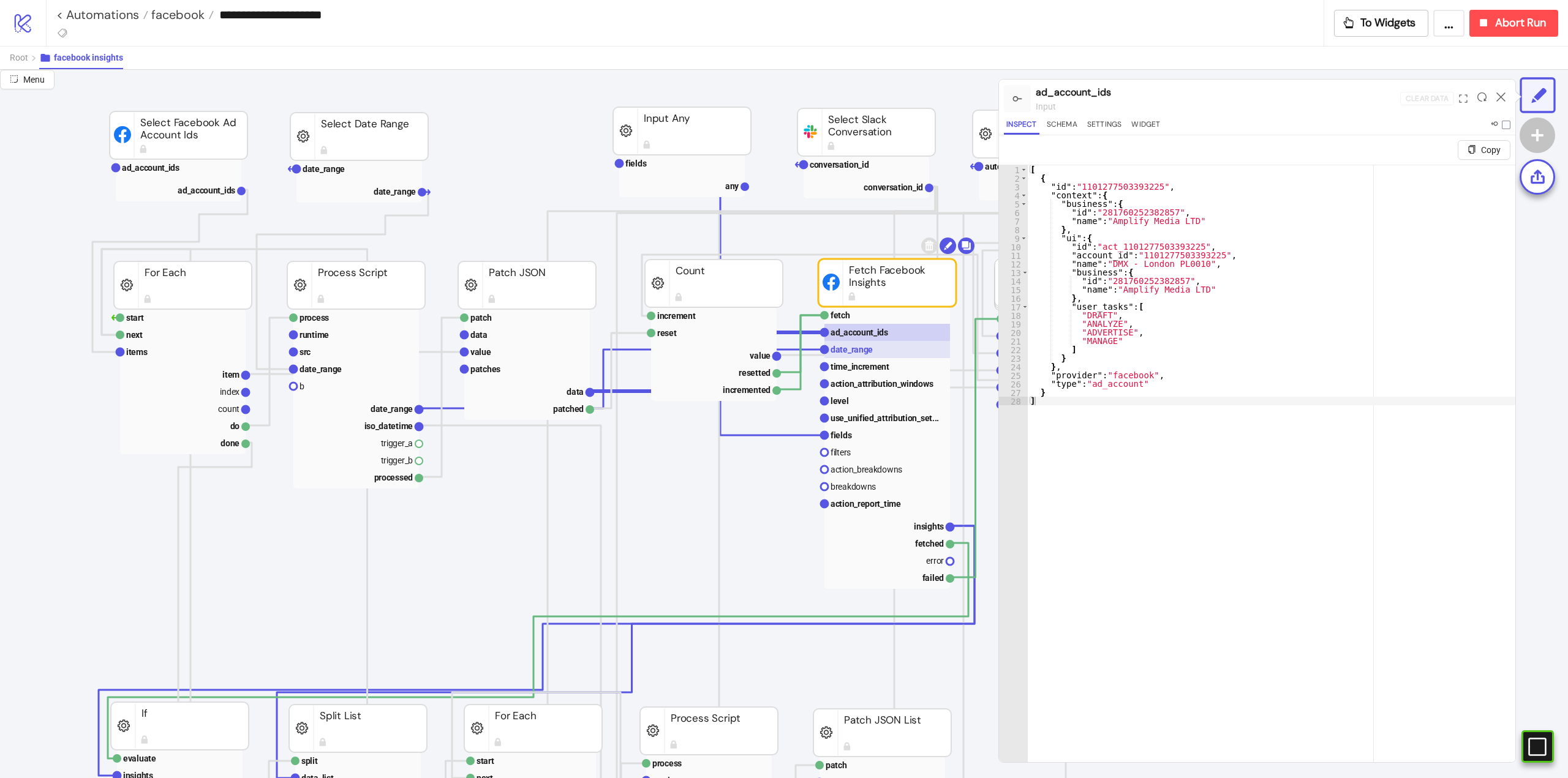
click at [859, 353] on text "date_range" at bounding box center [851, 350] width 42 height 10
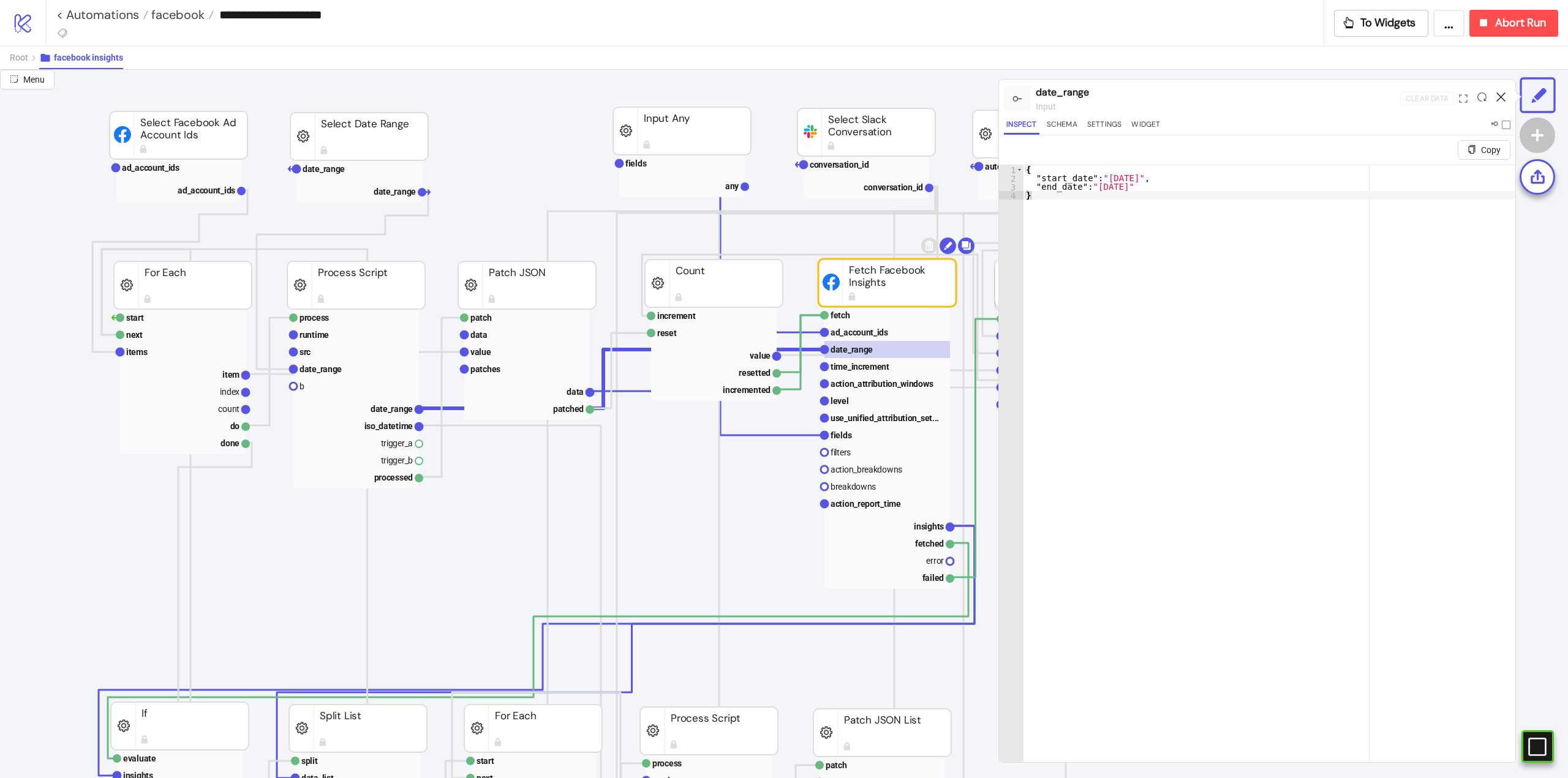
click at [1500, 95] on icon at bounding box center [1501, 97] width 9 height 9
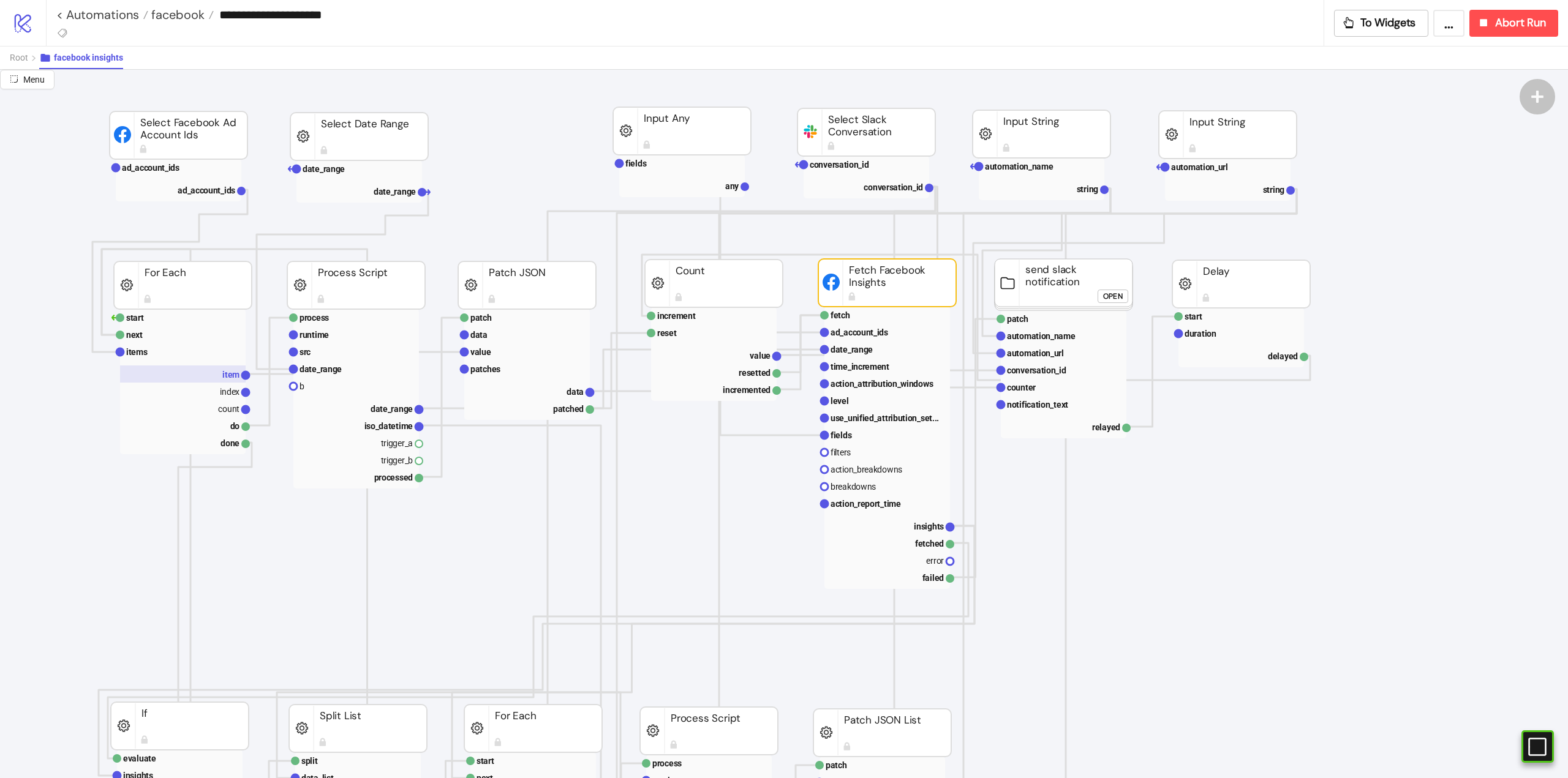
click at [226, 378] on text "item" at bounding box center [230, 375] width 17 height 10
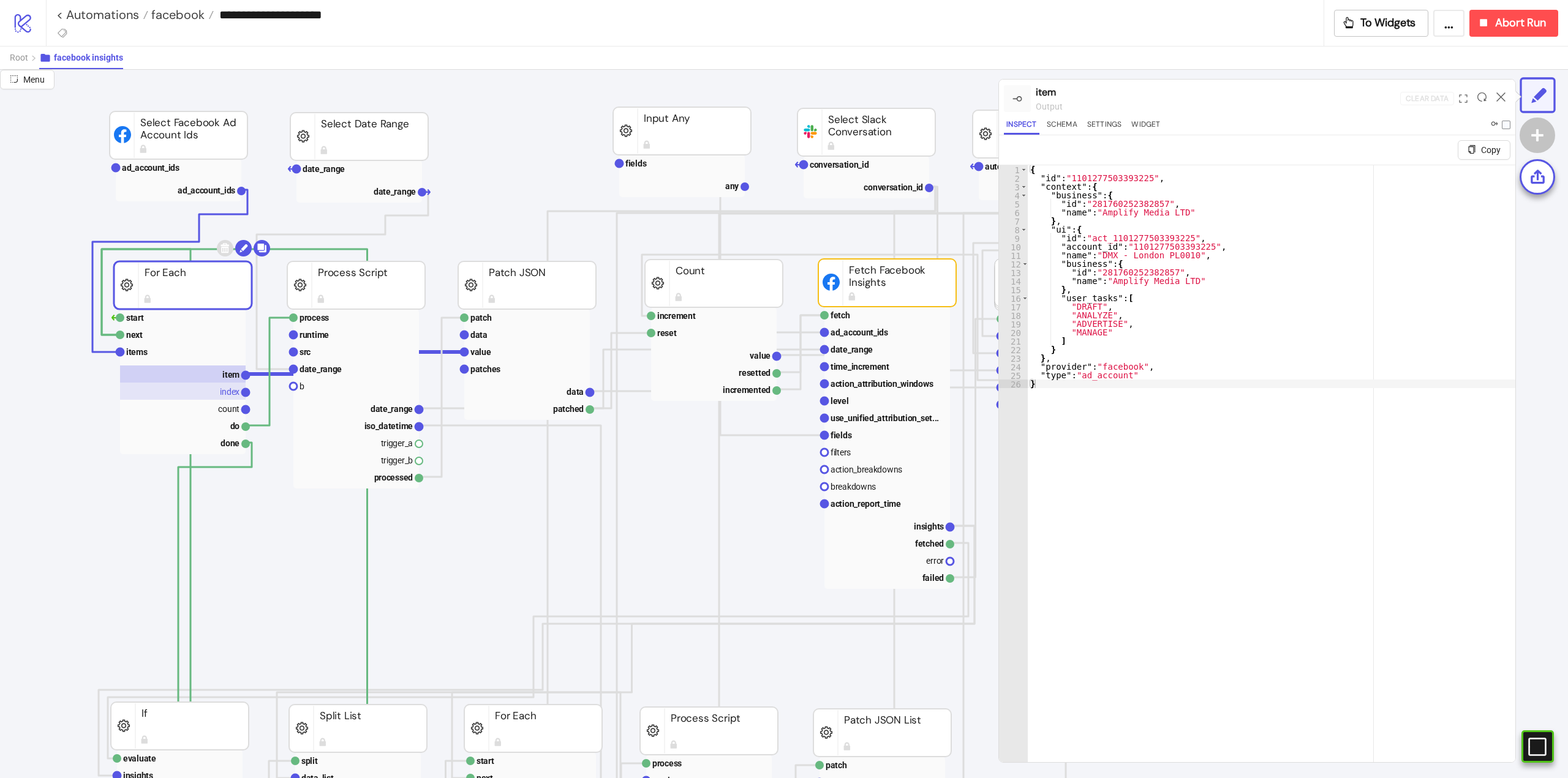
click at [225, 393] on text "index" at bounding box center [230, 392] width 19 height 10
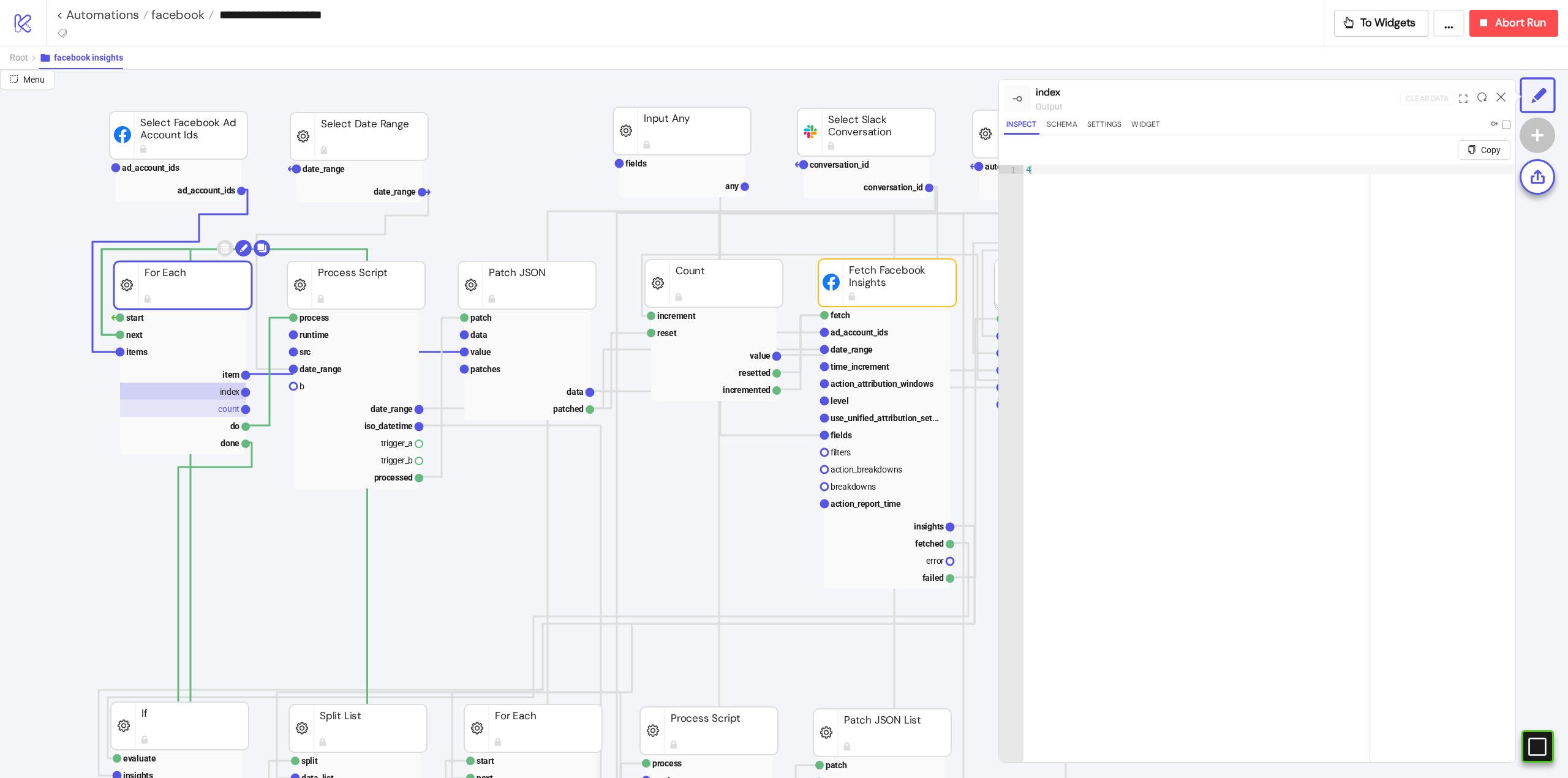
click at [223, 410] on text "count" at bounding box center [229, 409] width 21 height 10
drag, startPoint x: 1501, startPoint y: 95, endPoint x: 1291, endPoint y: 168, distance: 222.3
click at [1500, 95] on icon at bounding box center [1501, 97] width 9 height 9
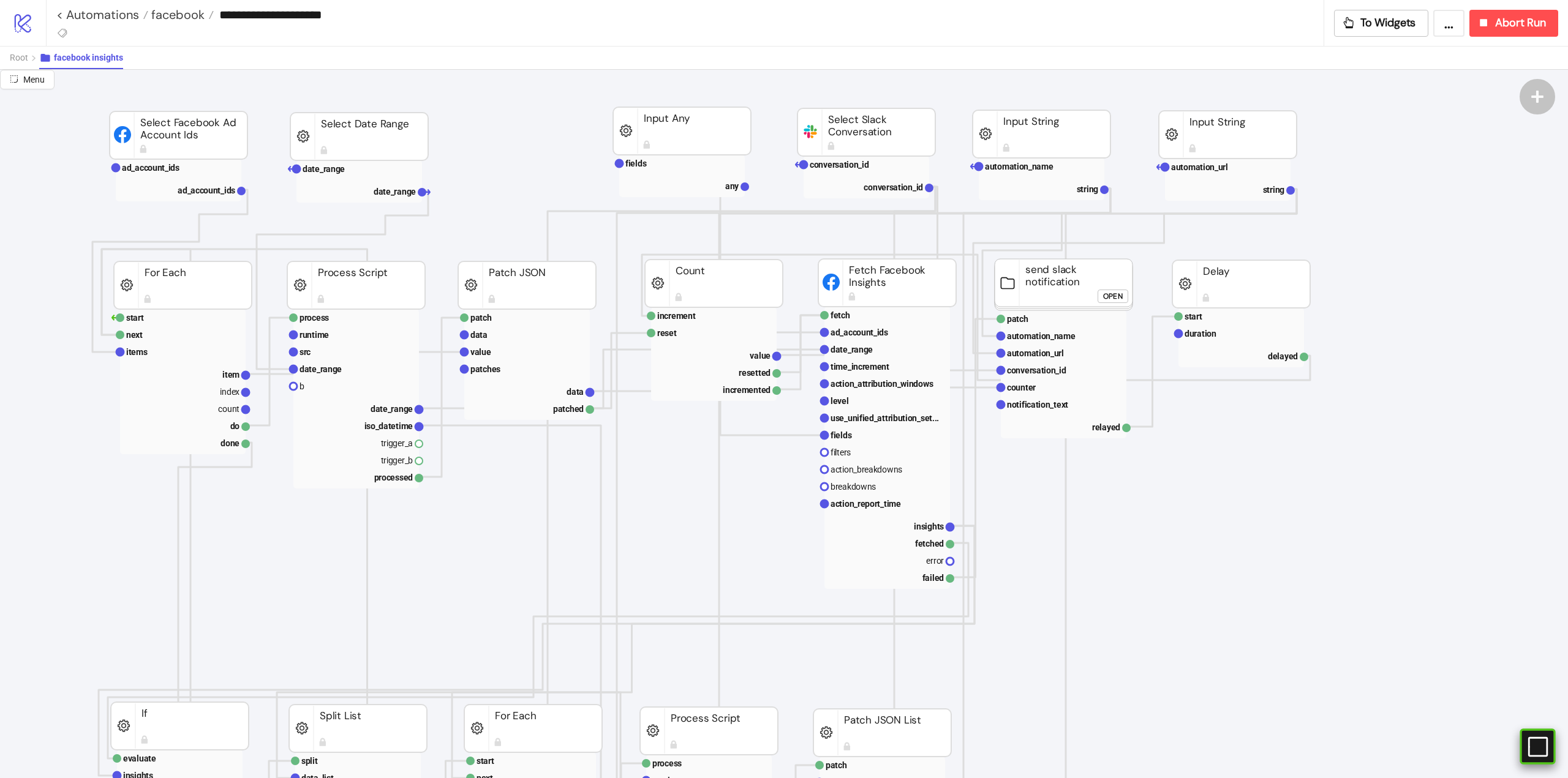
click at [1530, 750] on rect at bounding box center [1520, 746] width 19 height 19
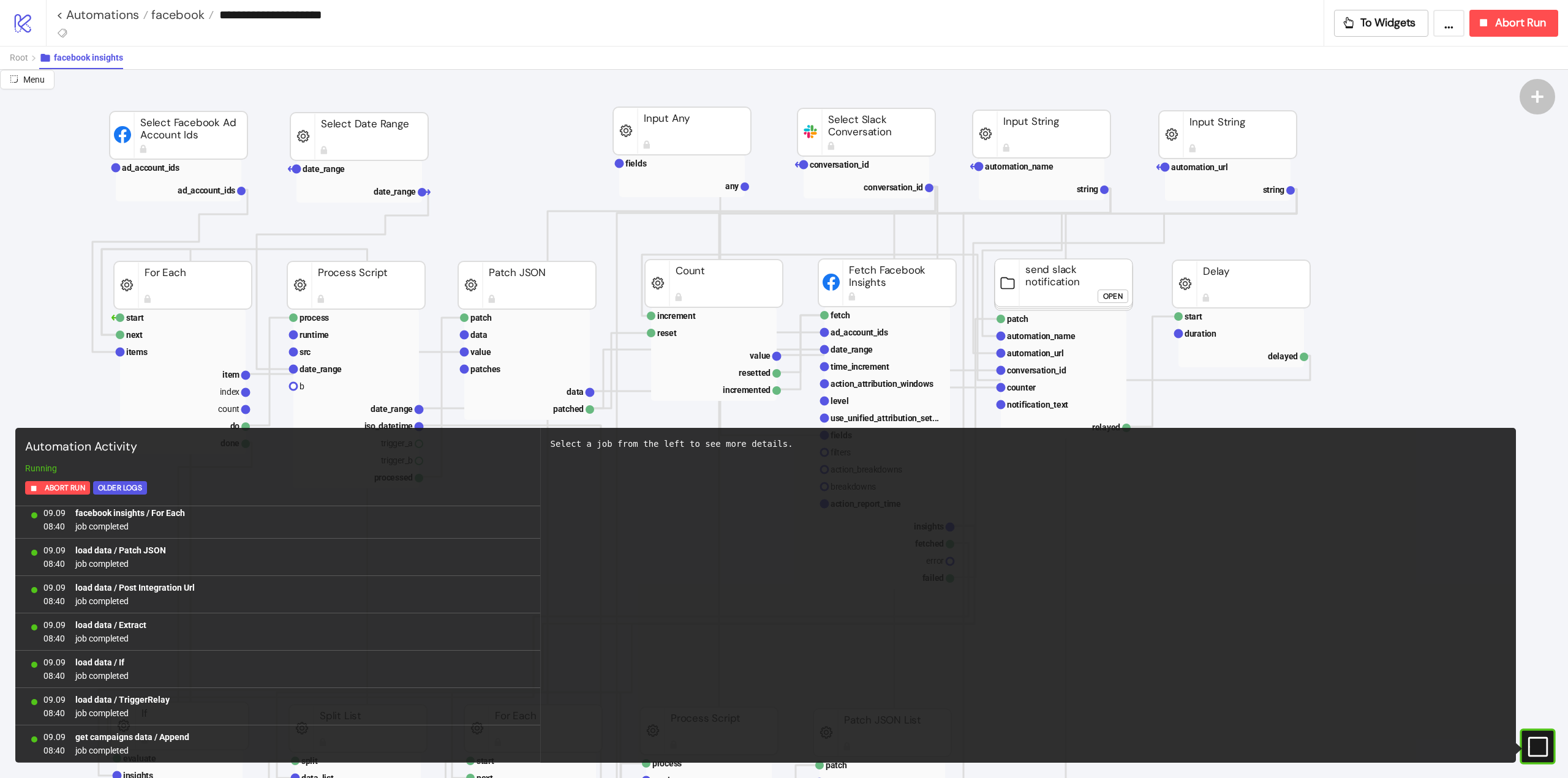
scroll to position [2732, 0]
click at [1530, 748] on rect at bounding box center [1520, 746] width 19 height 19
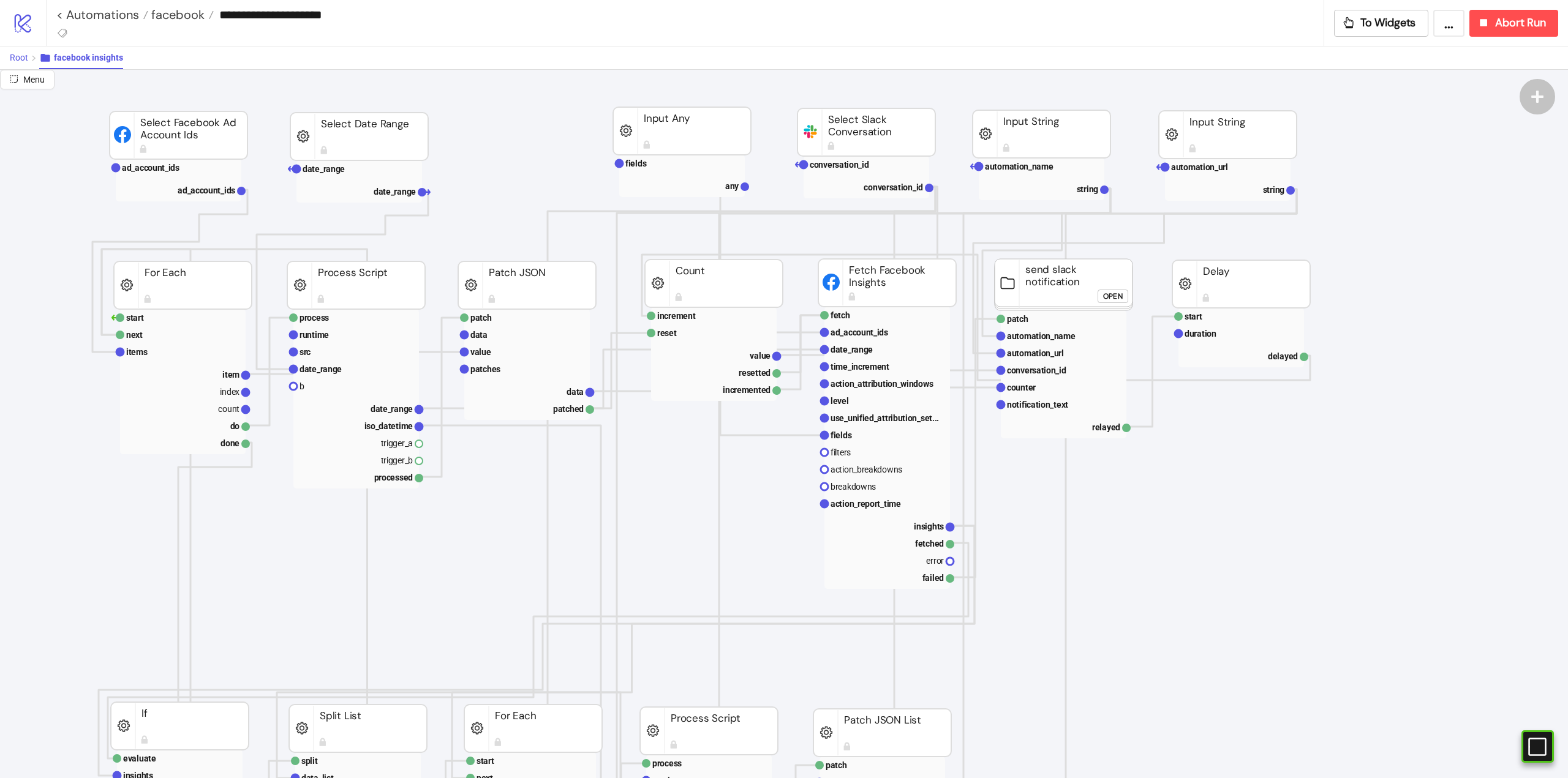
click at [19, 58] on span "Root" at bounding box center [19, 58] width 19 height 10
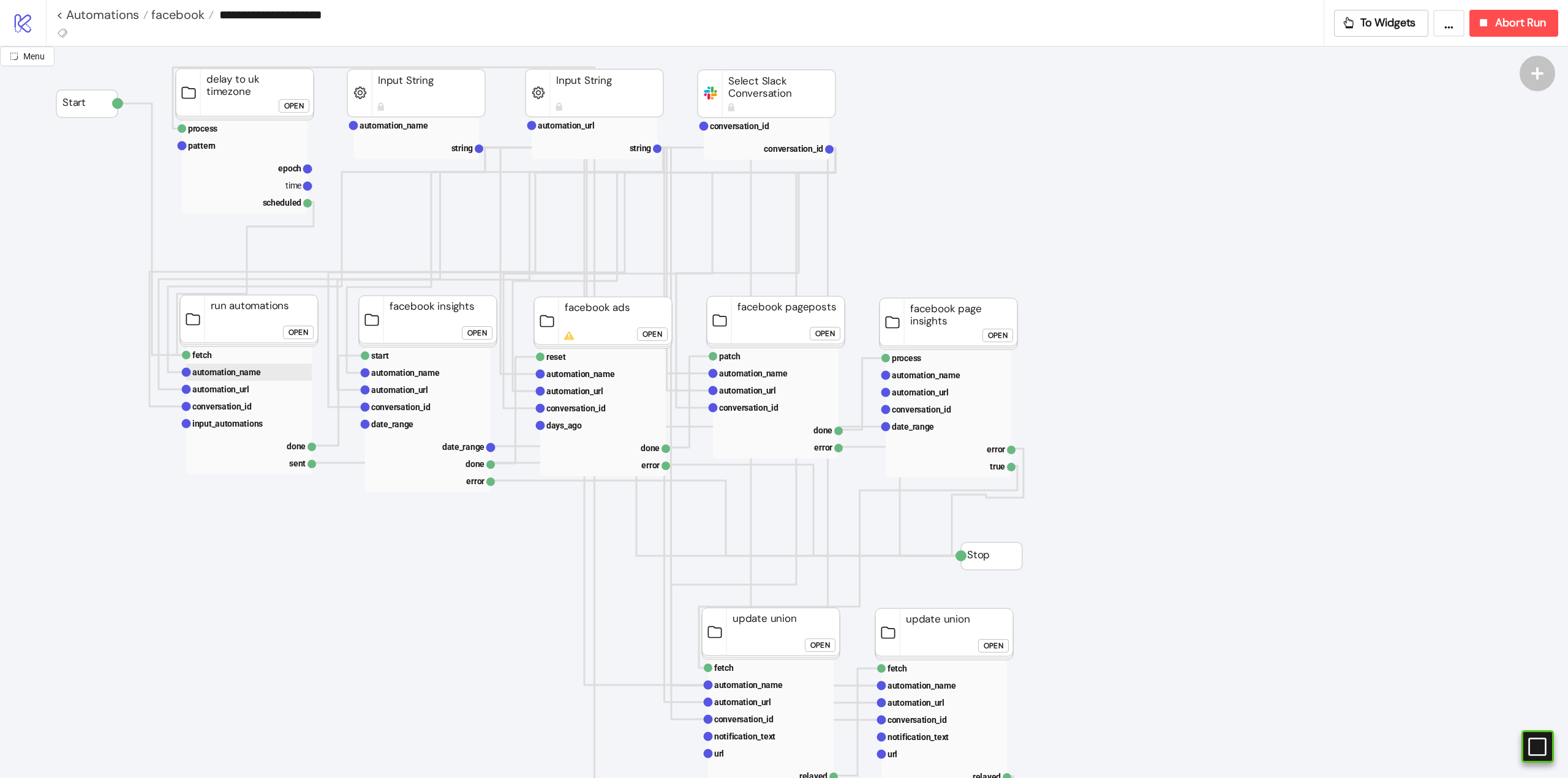
scroll to position [0, 0]
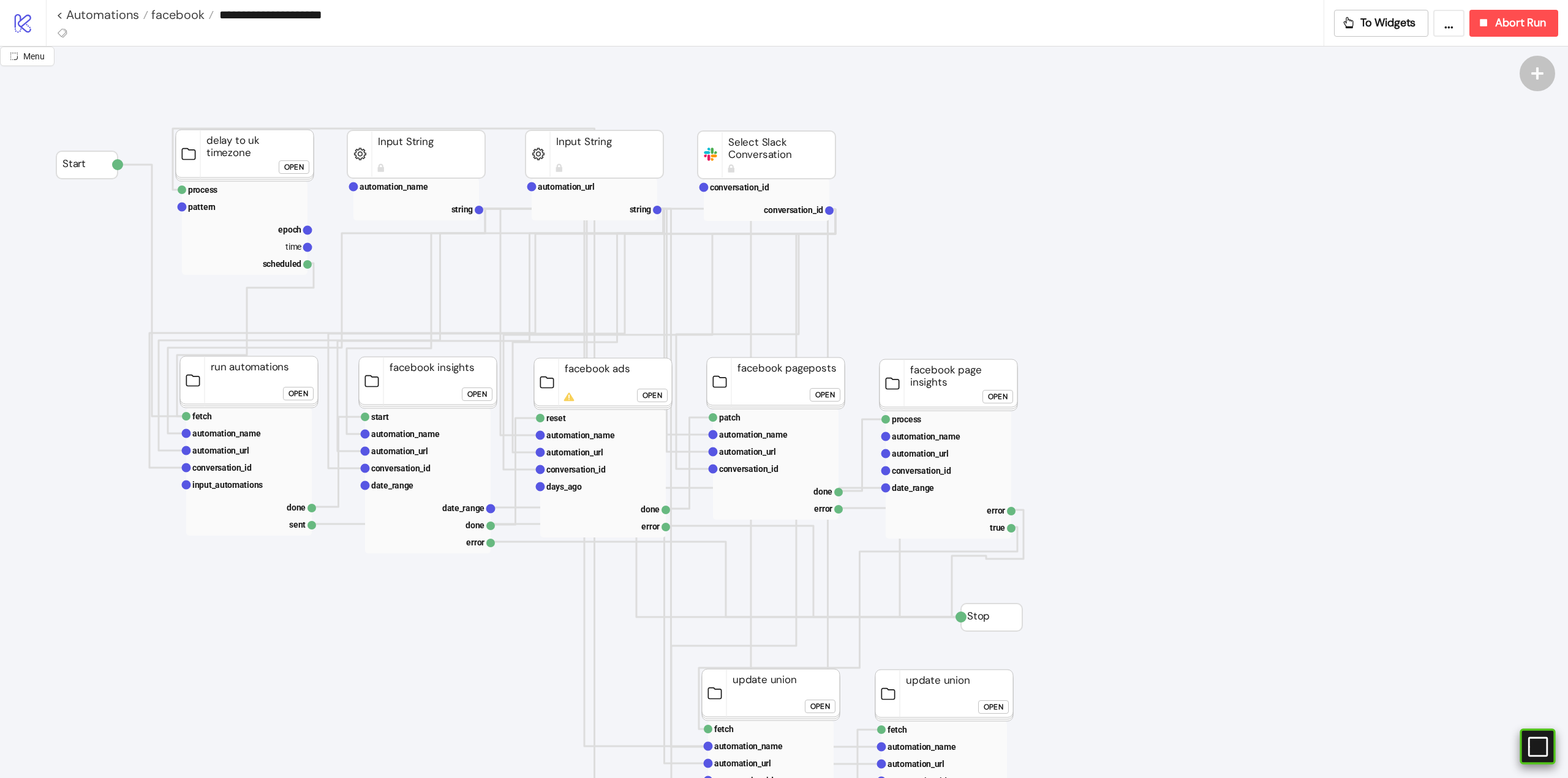
click at [1530, 750] on rect at bounding box center [1520, 746] width 19 height 19
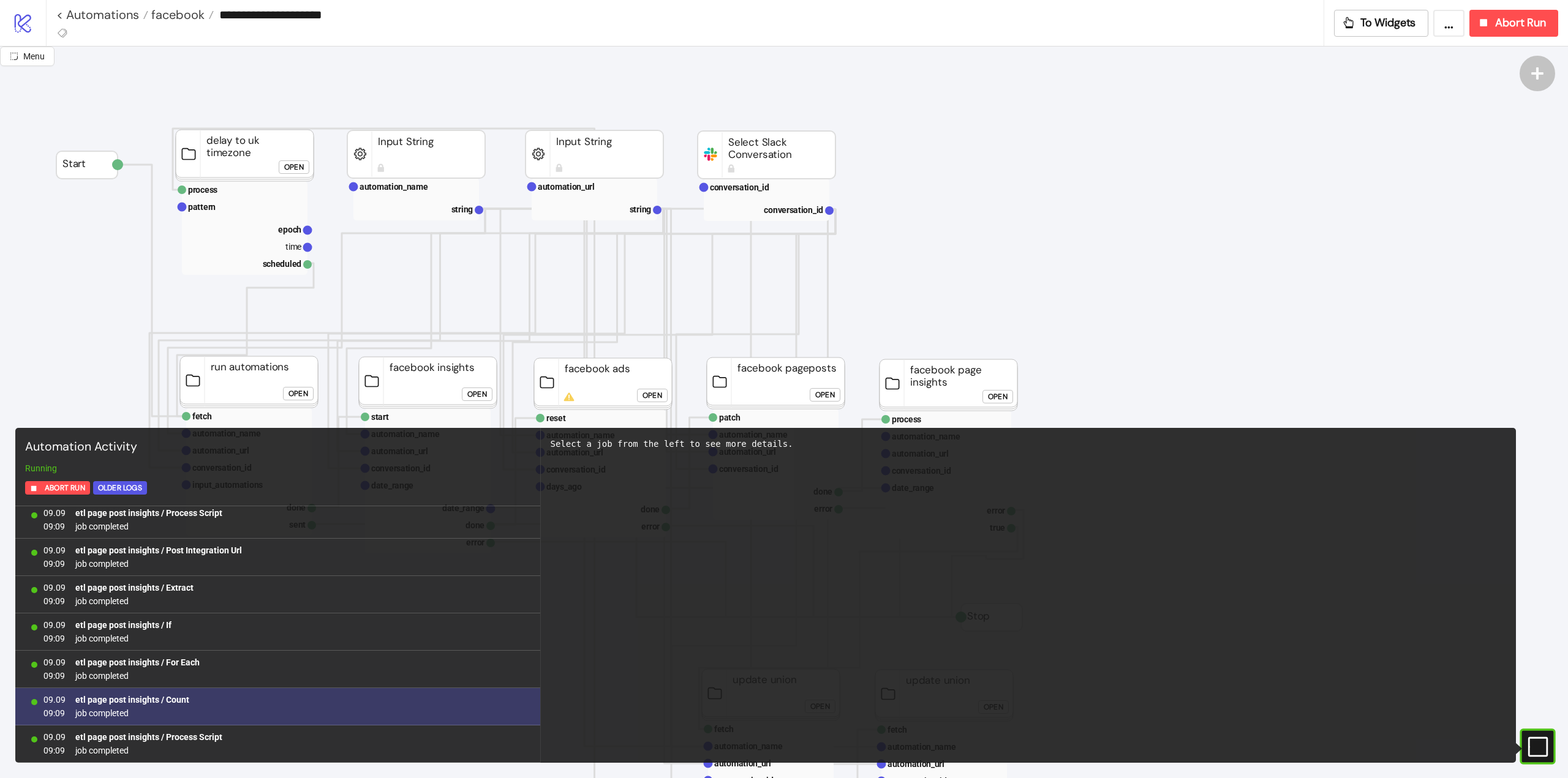
scroll to position [61258, 0]
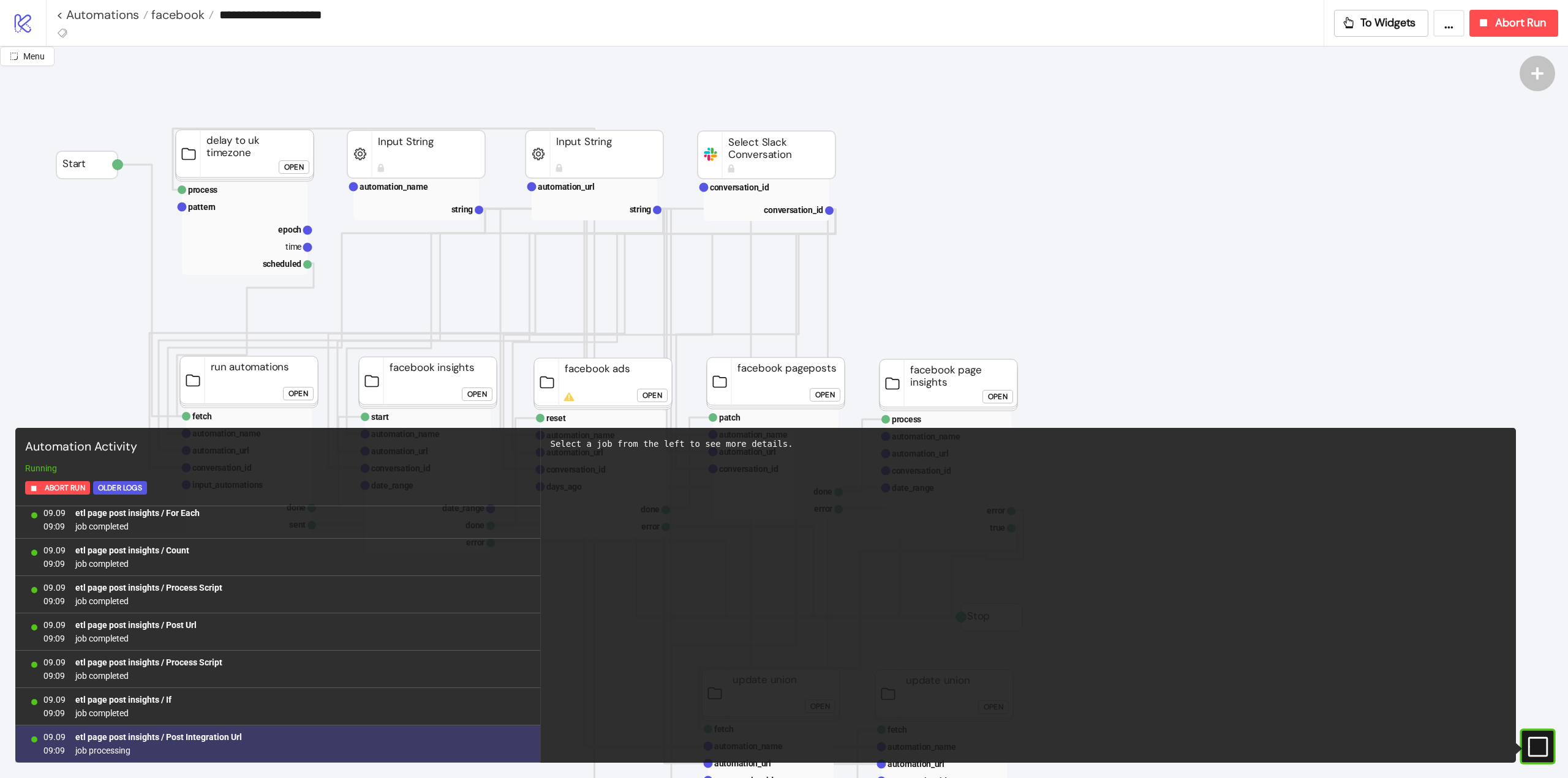
click at [196, 737] on b "etl page post insights / Post Integration Url" at bounding box center [158, 737] width 166 height 10
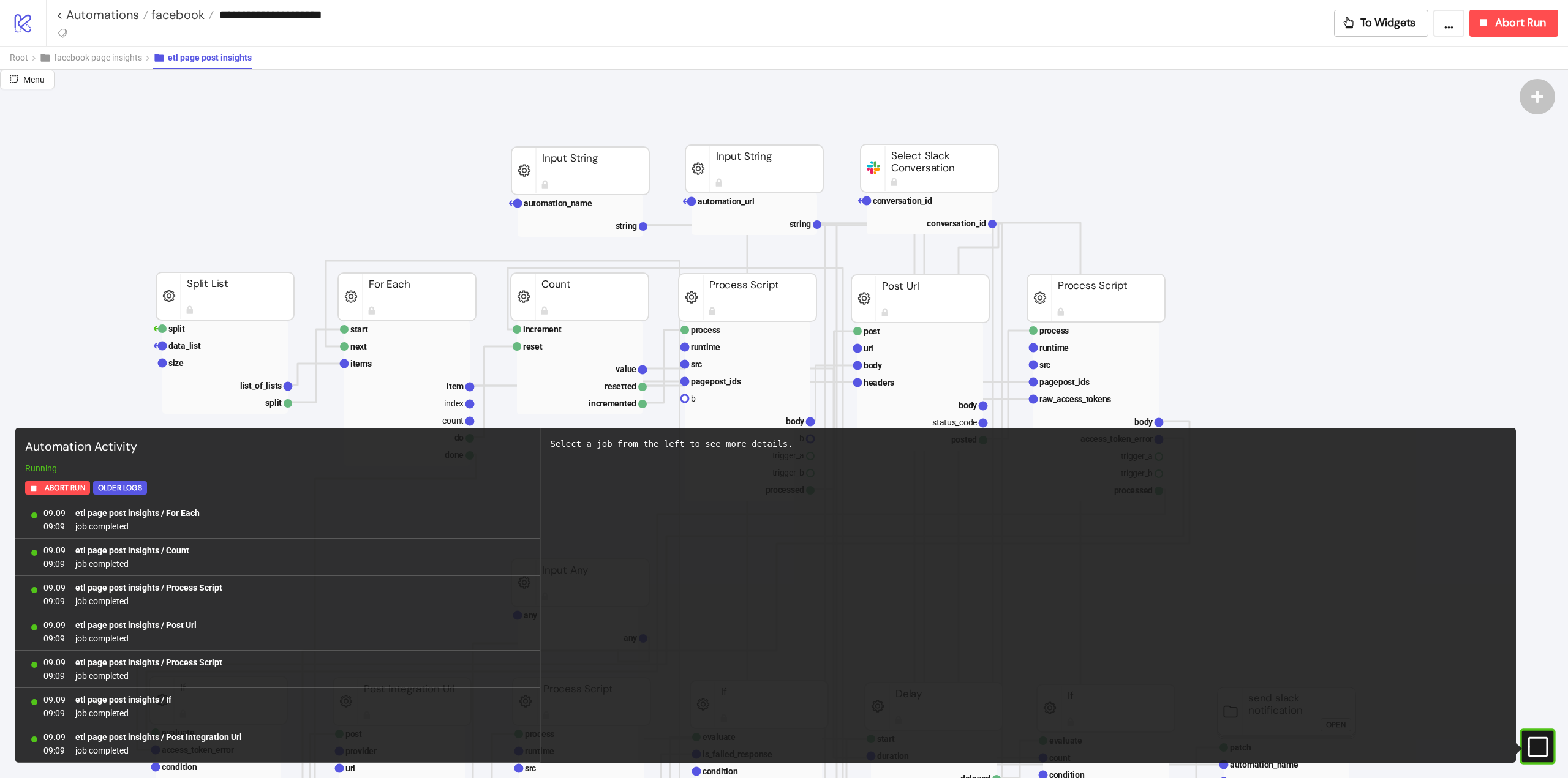
scroll to position [61332, 0]
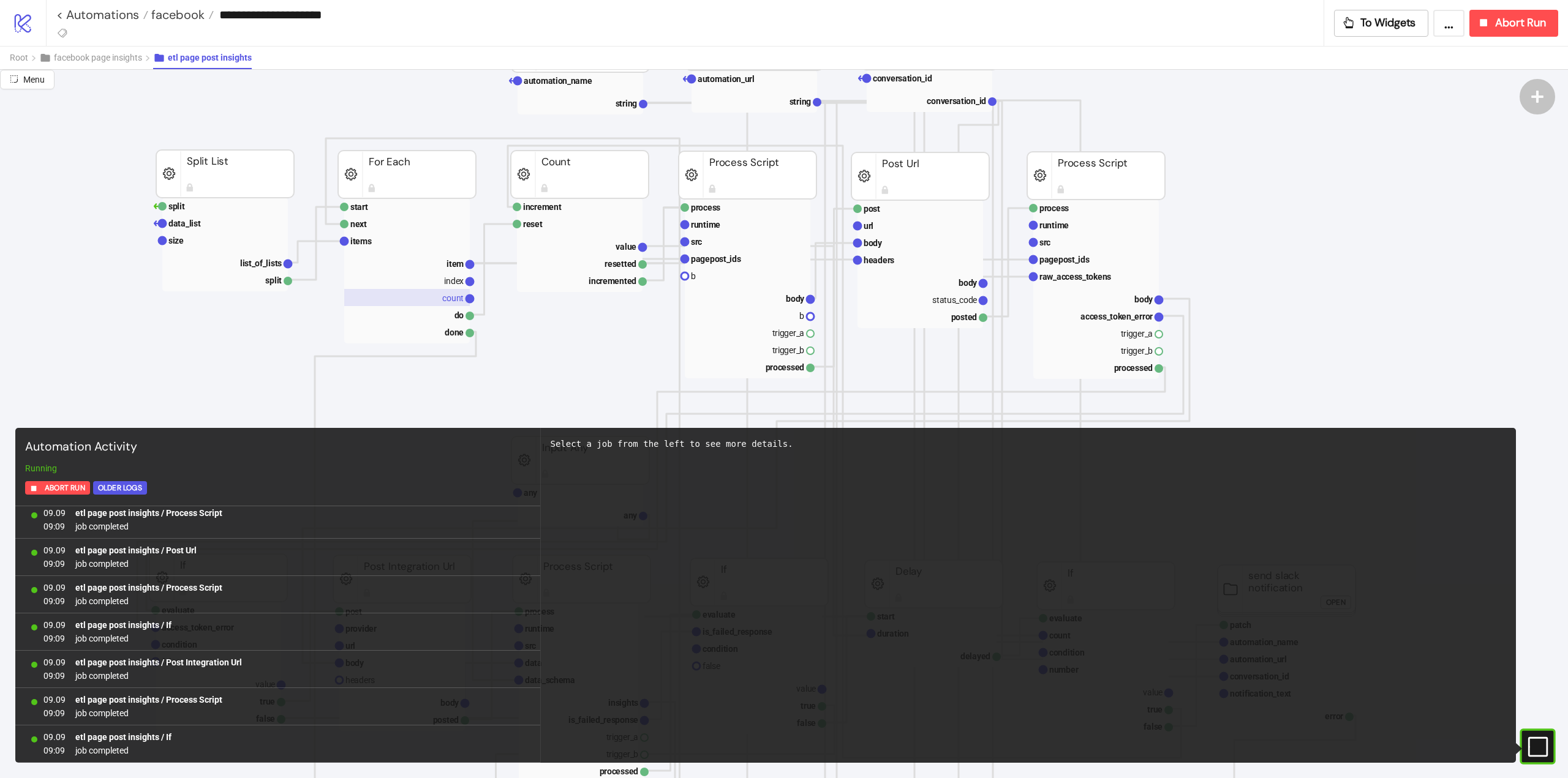
click at [446, 282] on text "index" at bounding box center [454, 281] width 19 height 10
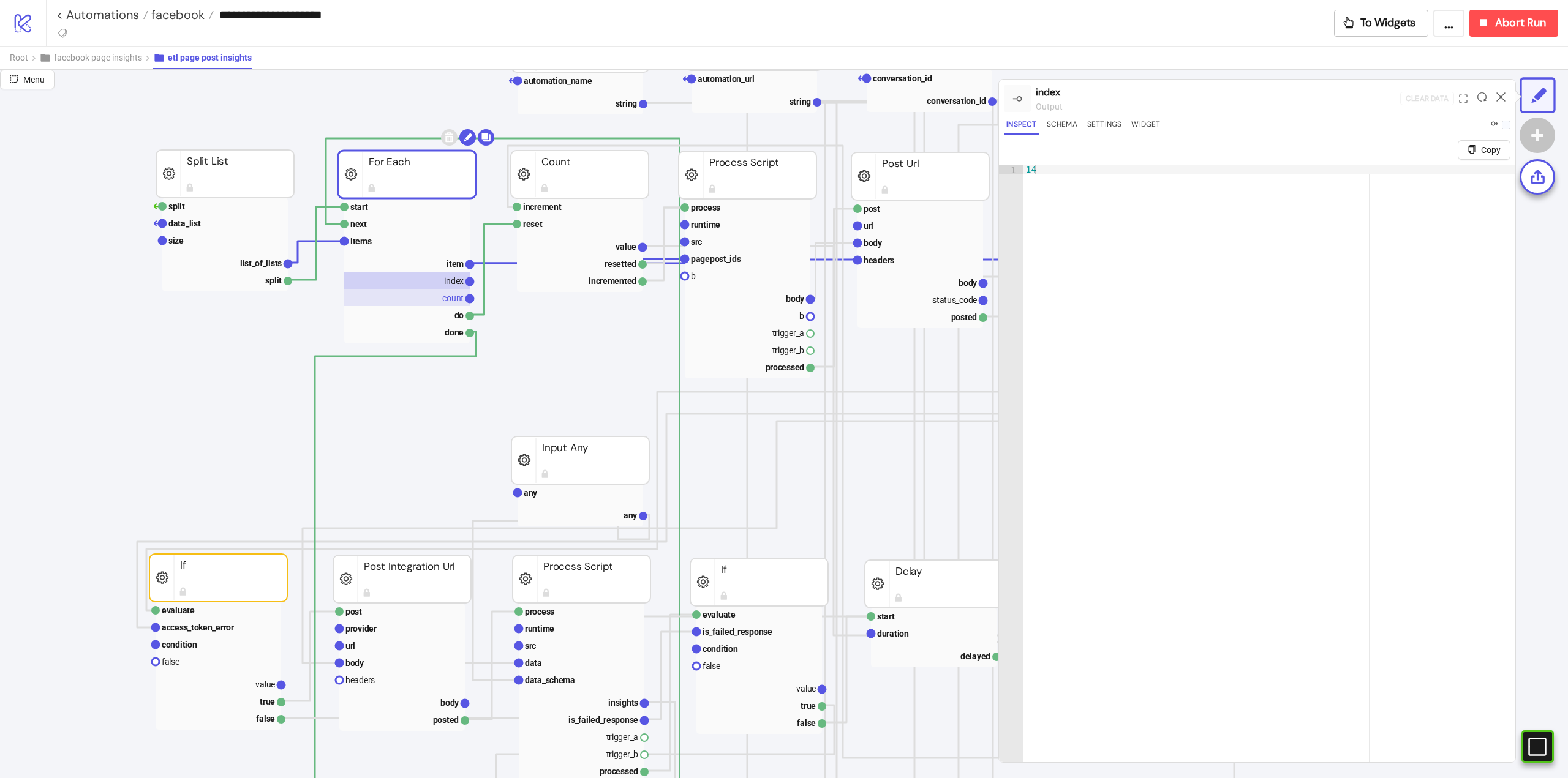
click at [453, 294] on text "count" at bounding box center [453, 299] width 21 height 10
click at [448, 278] on text "index" at bounding box center [454, 281] width 19 height 10
click at [457, 299] on text "count" at bounding box center [453, 299] width 21 height 10
click at [1530, 742] on rect at bounding box center [1520, 746] width 19 height 19
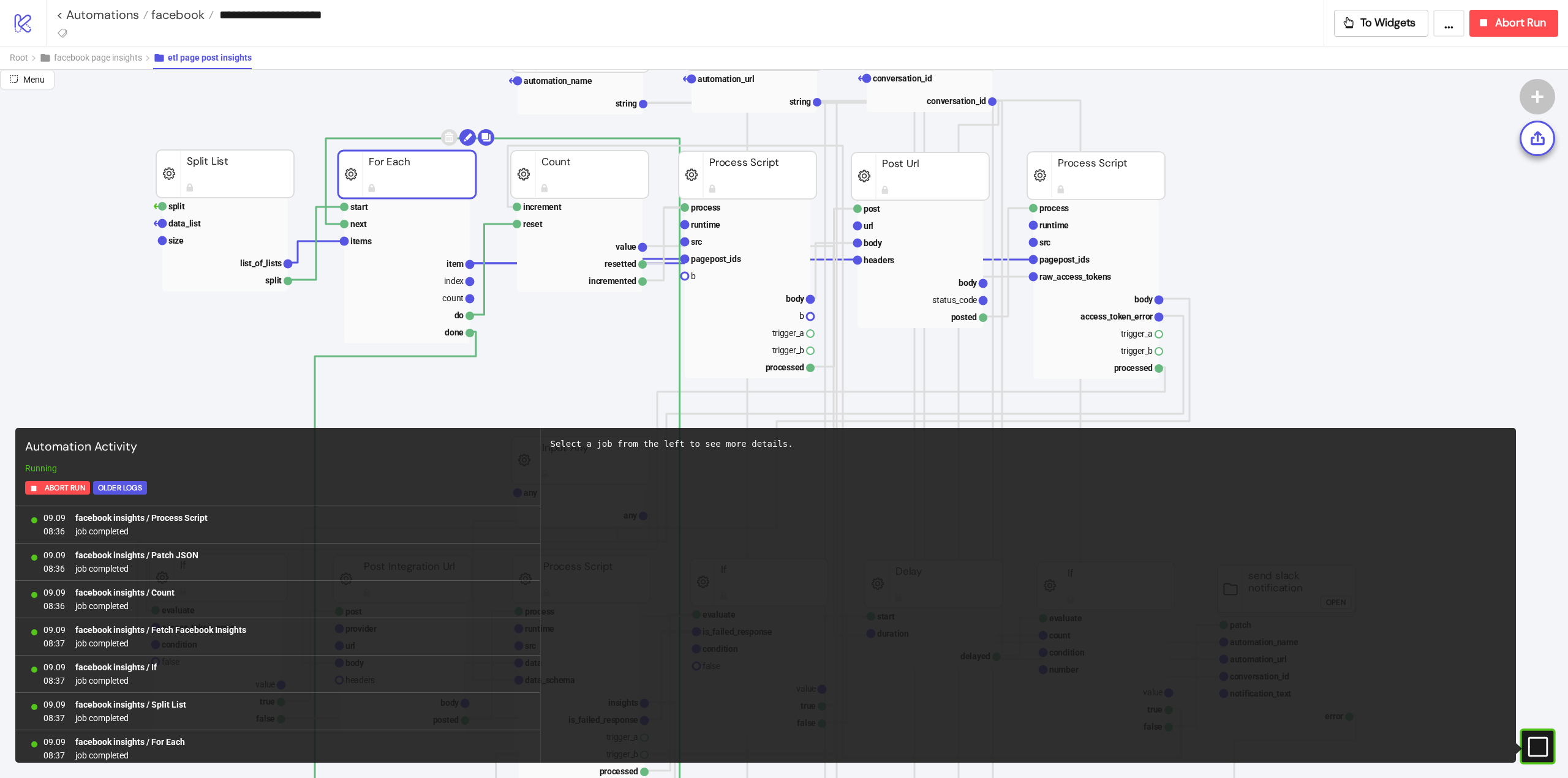
scroll to position [63012, 0]
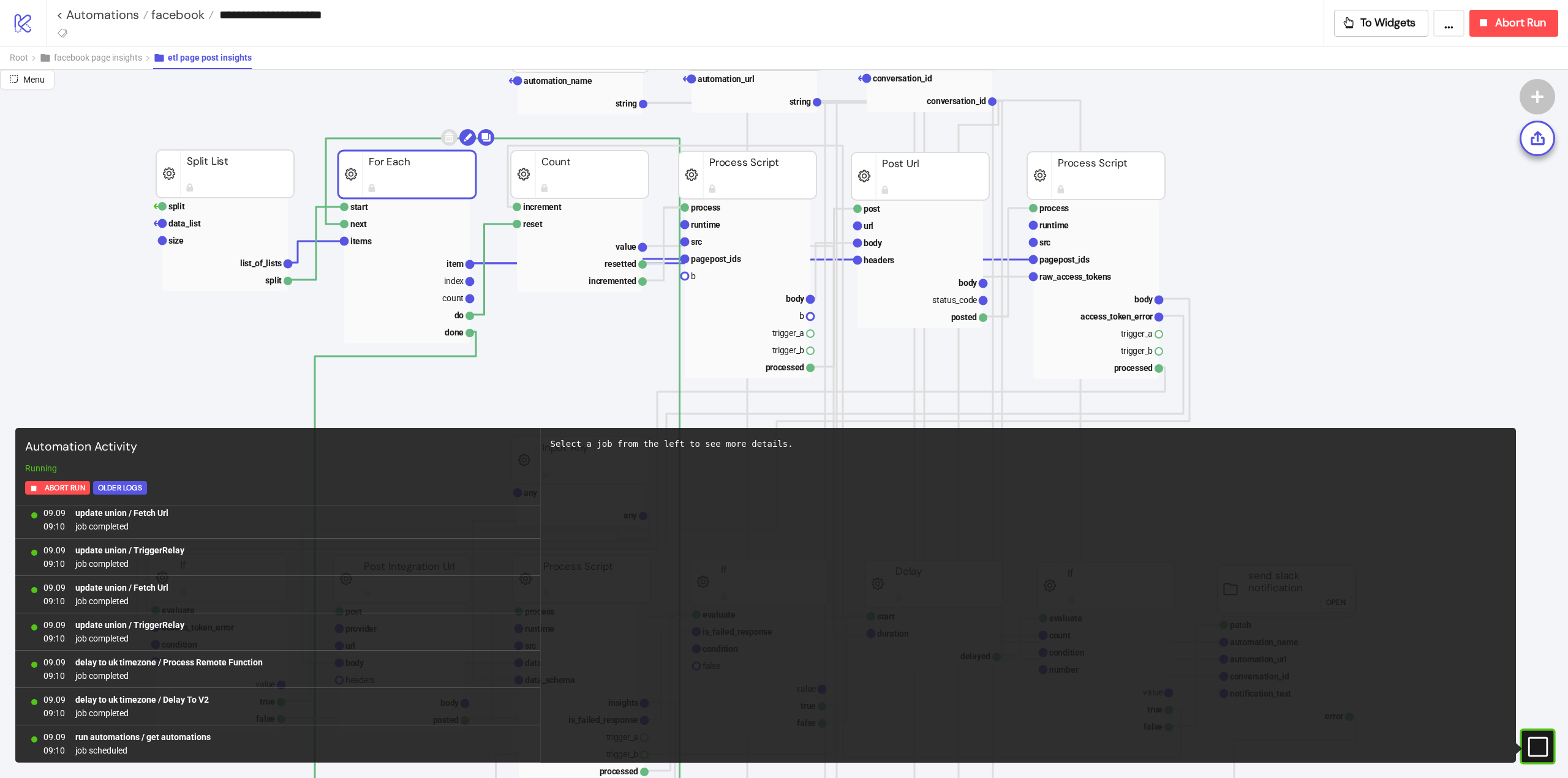
drag, startPoint x: 1536, startPoint y: 741, endPoint x: 1527, endPoint y: 623, distance: 118.3
click at [1530, 741] on rect at bounding box center [1520, 746] width 19 height 19
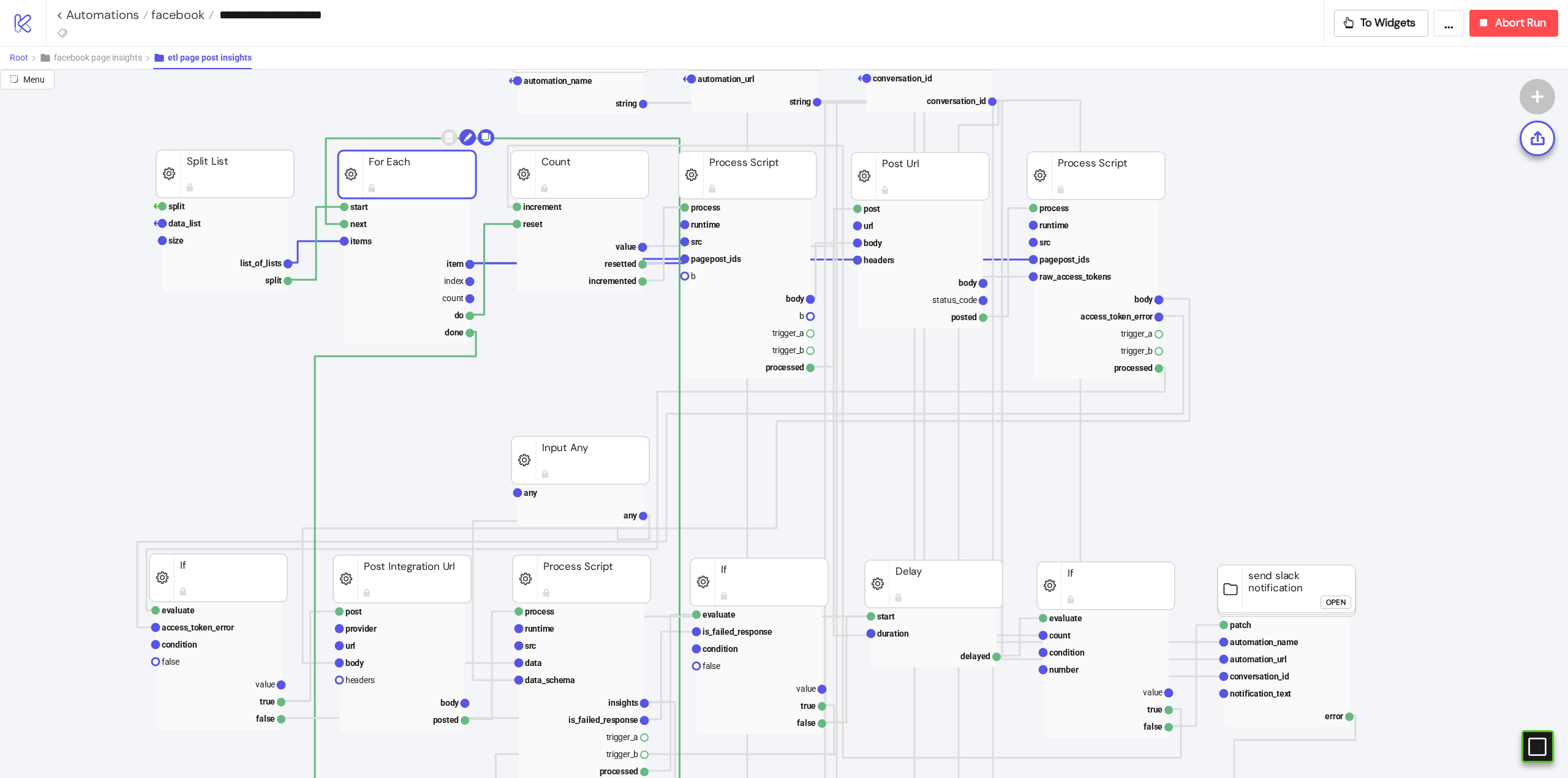
click at [25, 59] on span "Root" at bounding box center [19, 58] width 19 height 10
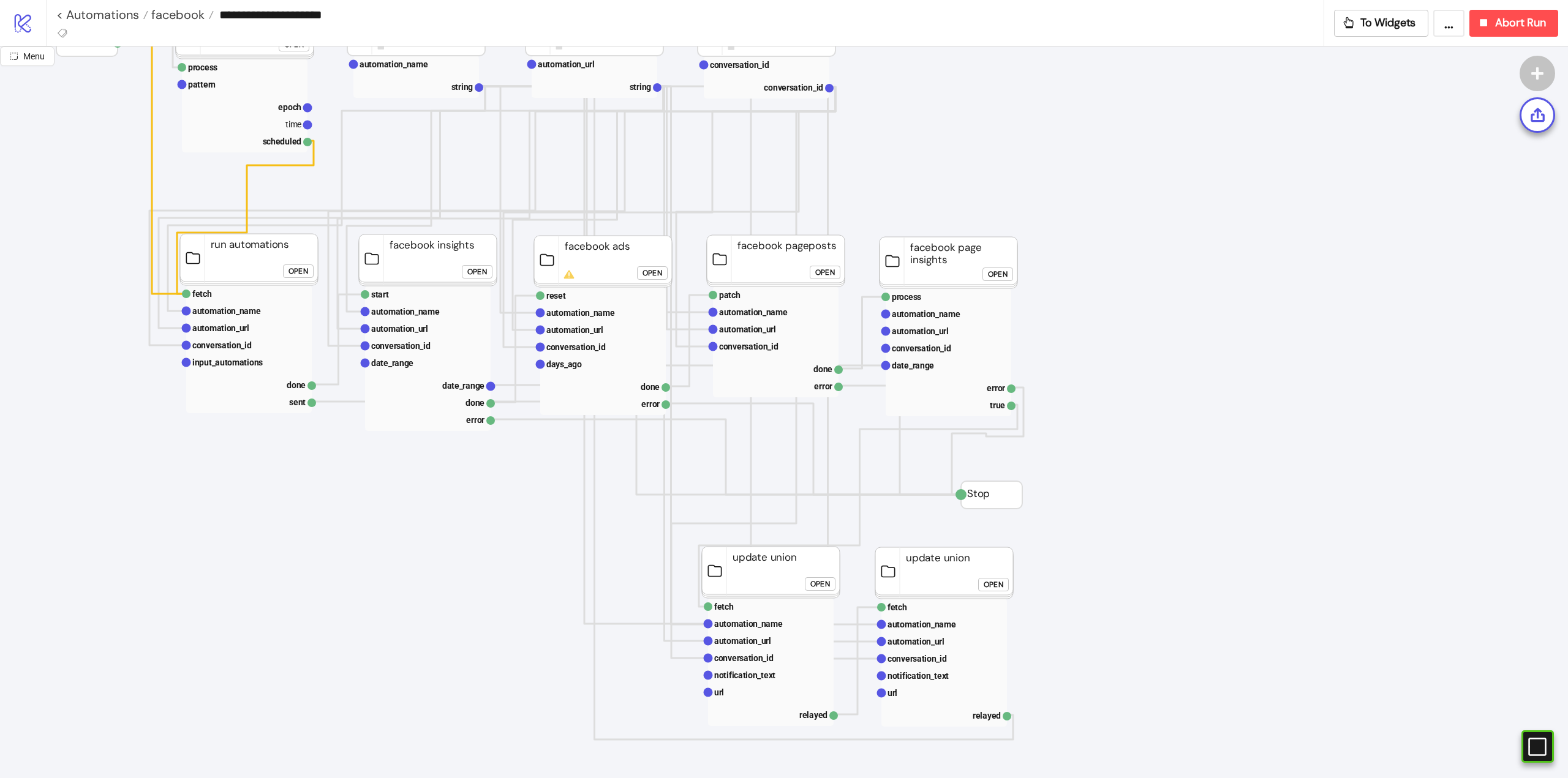
scroll to position [0, 0]
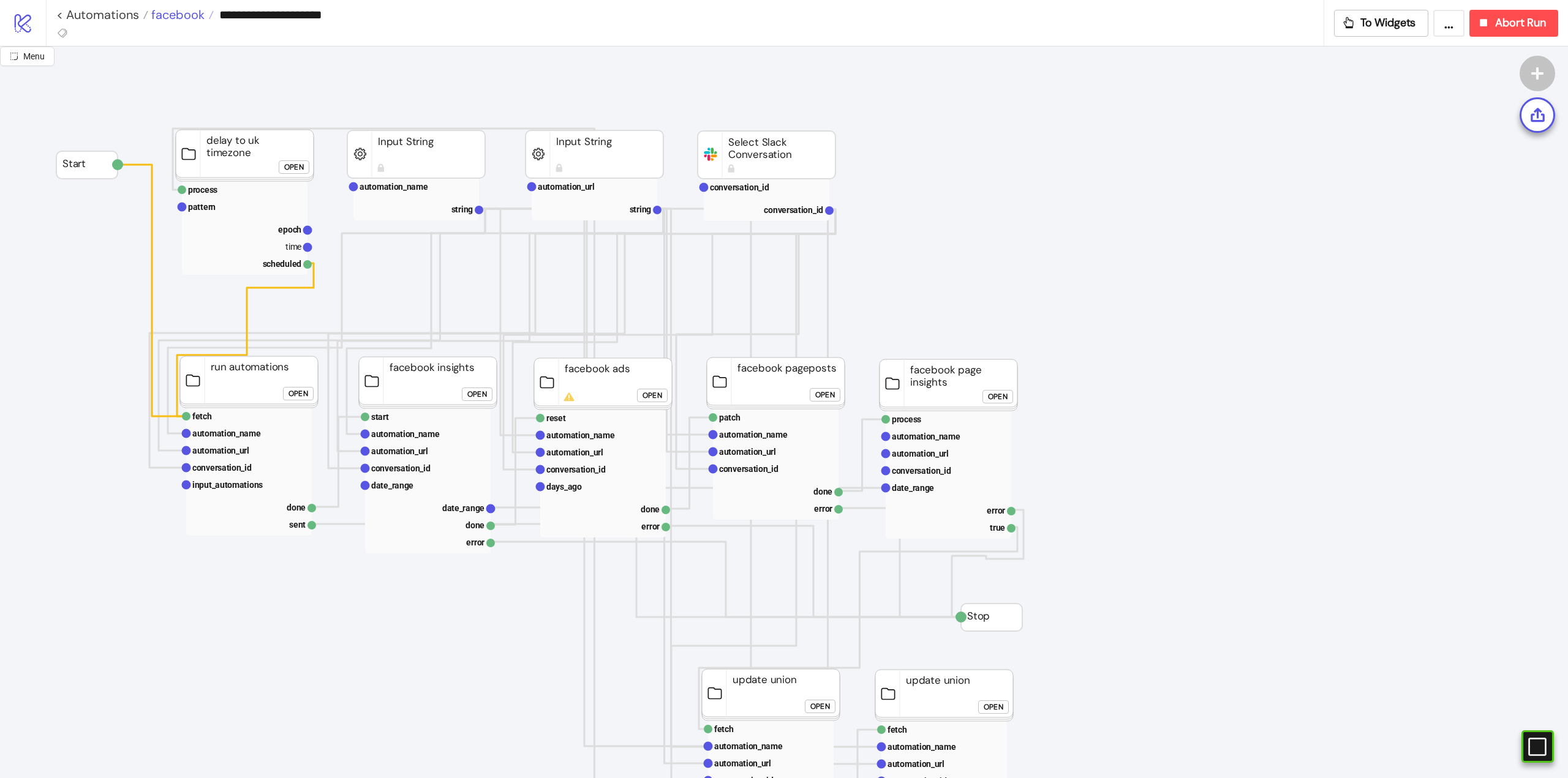
click at [164, 21] on span "facebook" at bounding box center [176, 15] width 56 height 16
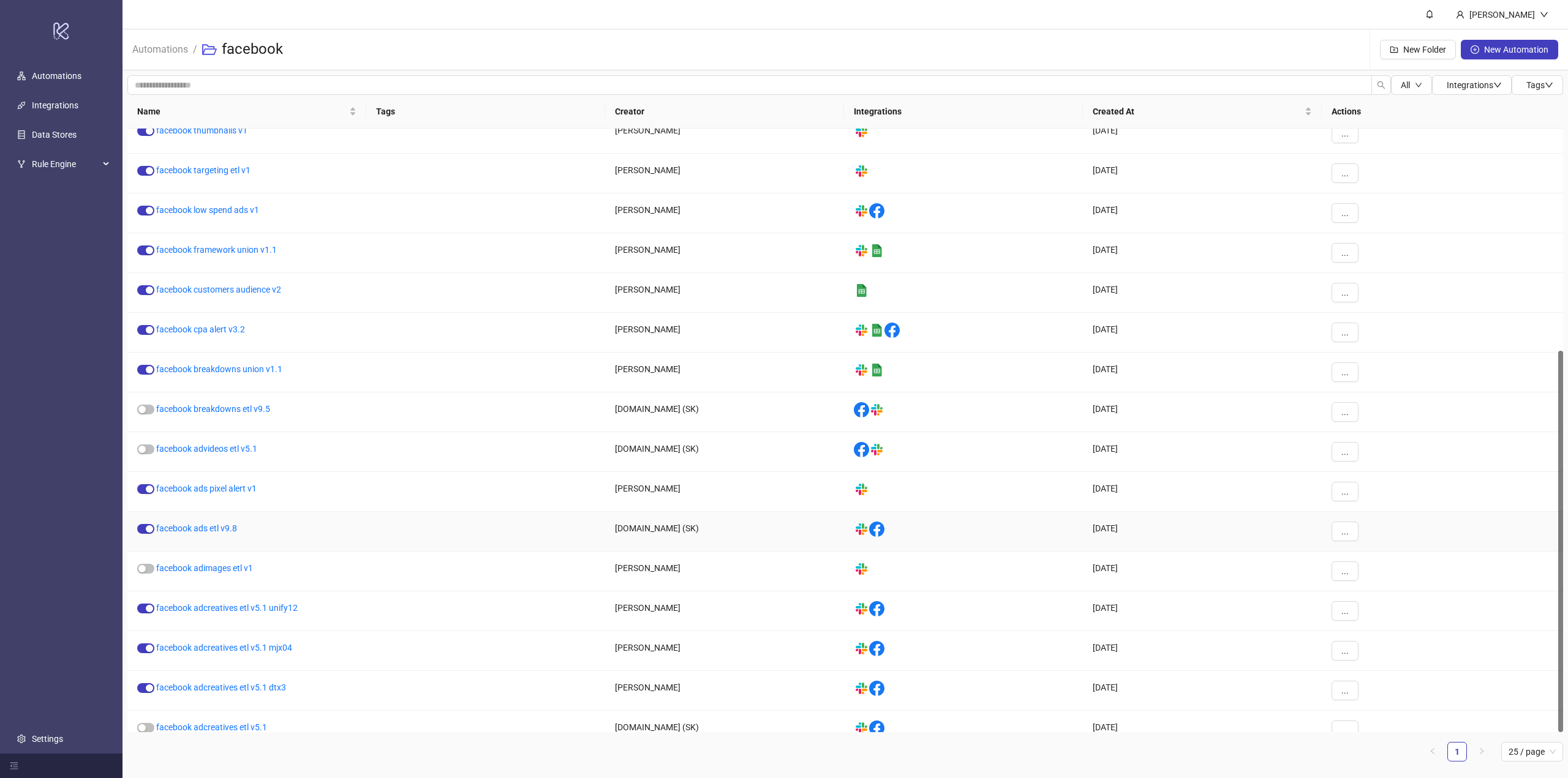
scroll to position [351, 0]
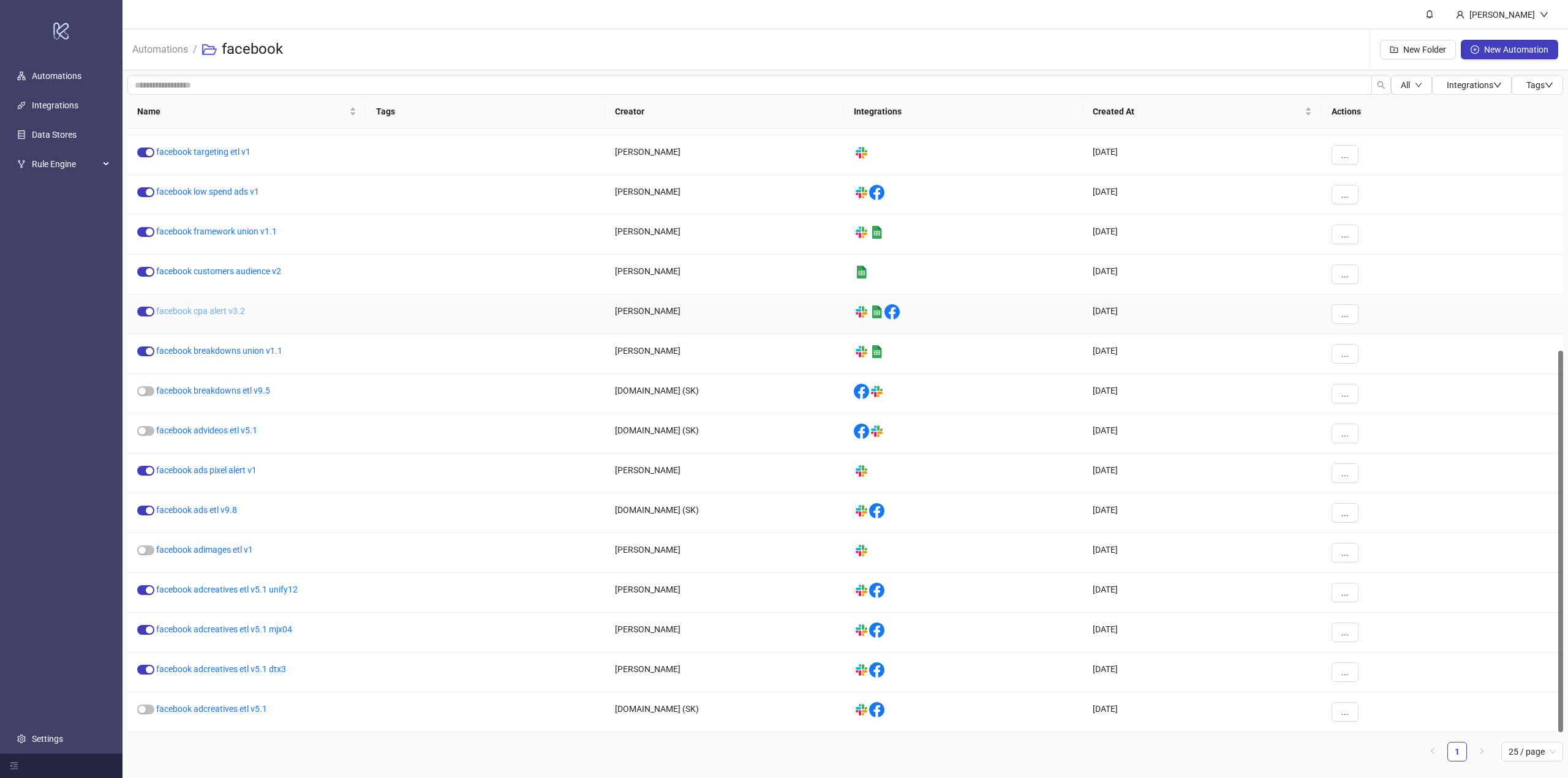
click at [183, 312] on link "facebook cpa alert v3.2" at bounding box center [200, 311] width 88 height 10
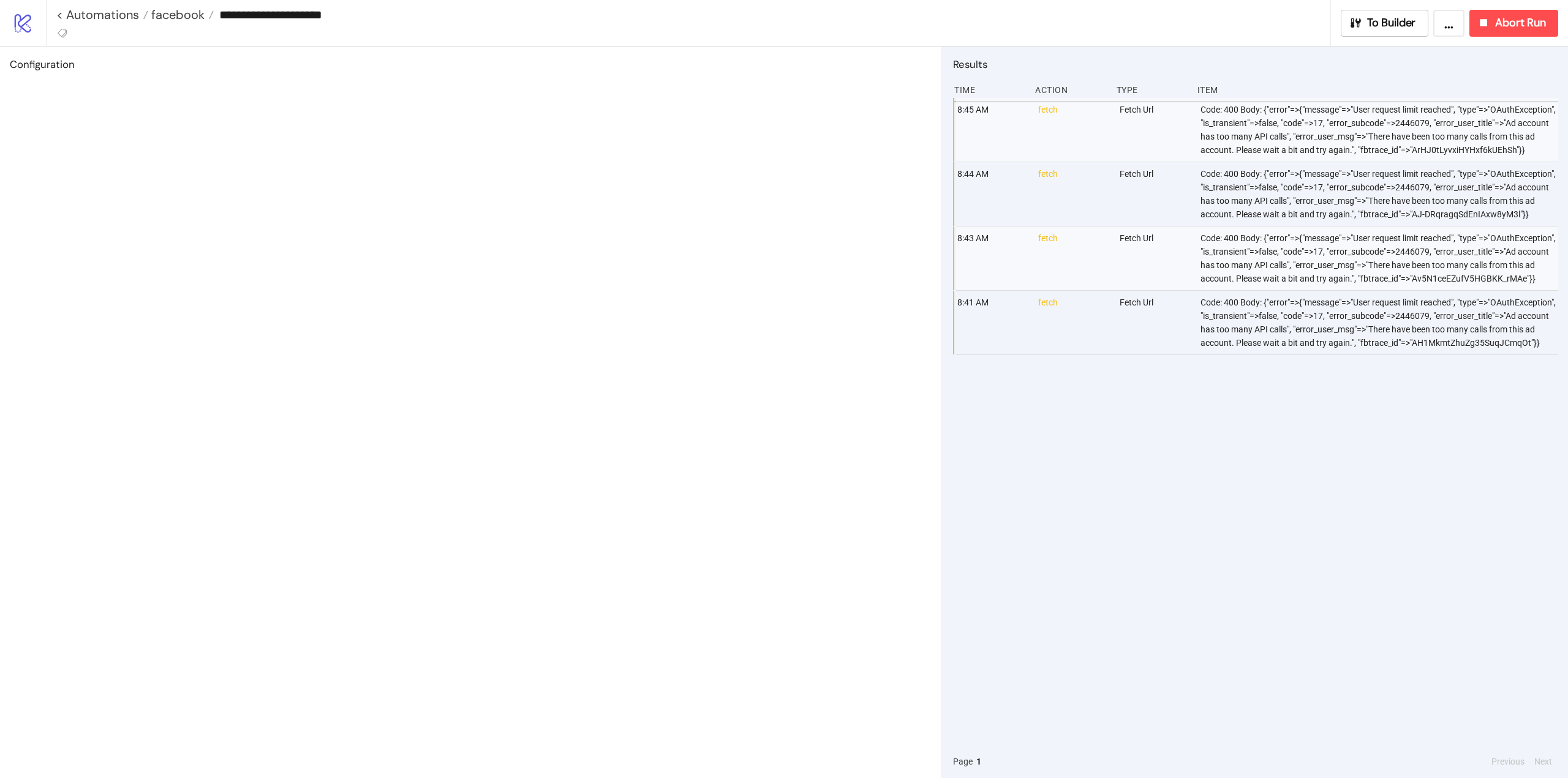
type input "**********"
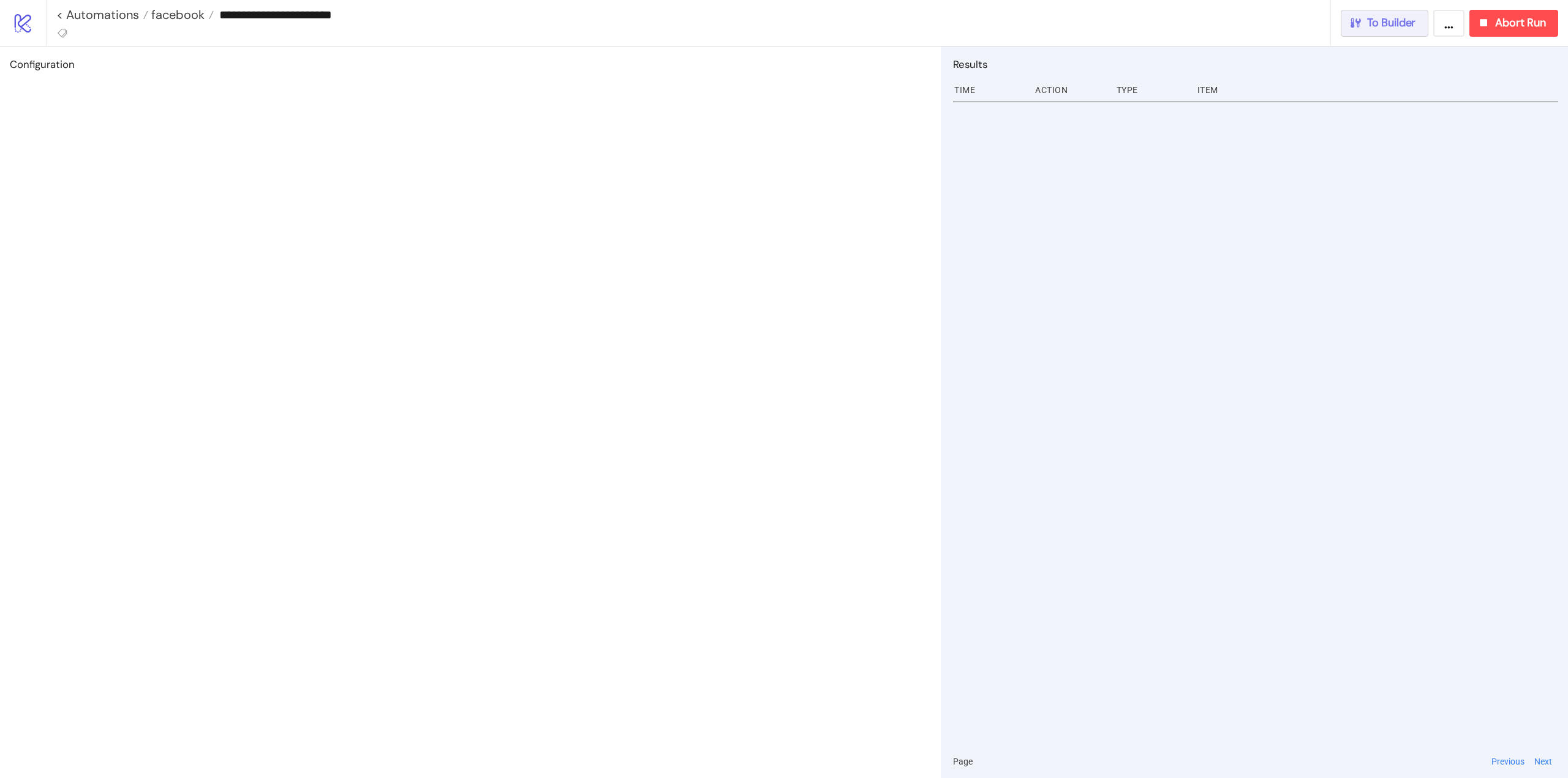
click at [1400, 28] on span "To Builder" at bounding box center [1392, 23] width 49 height 14
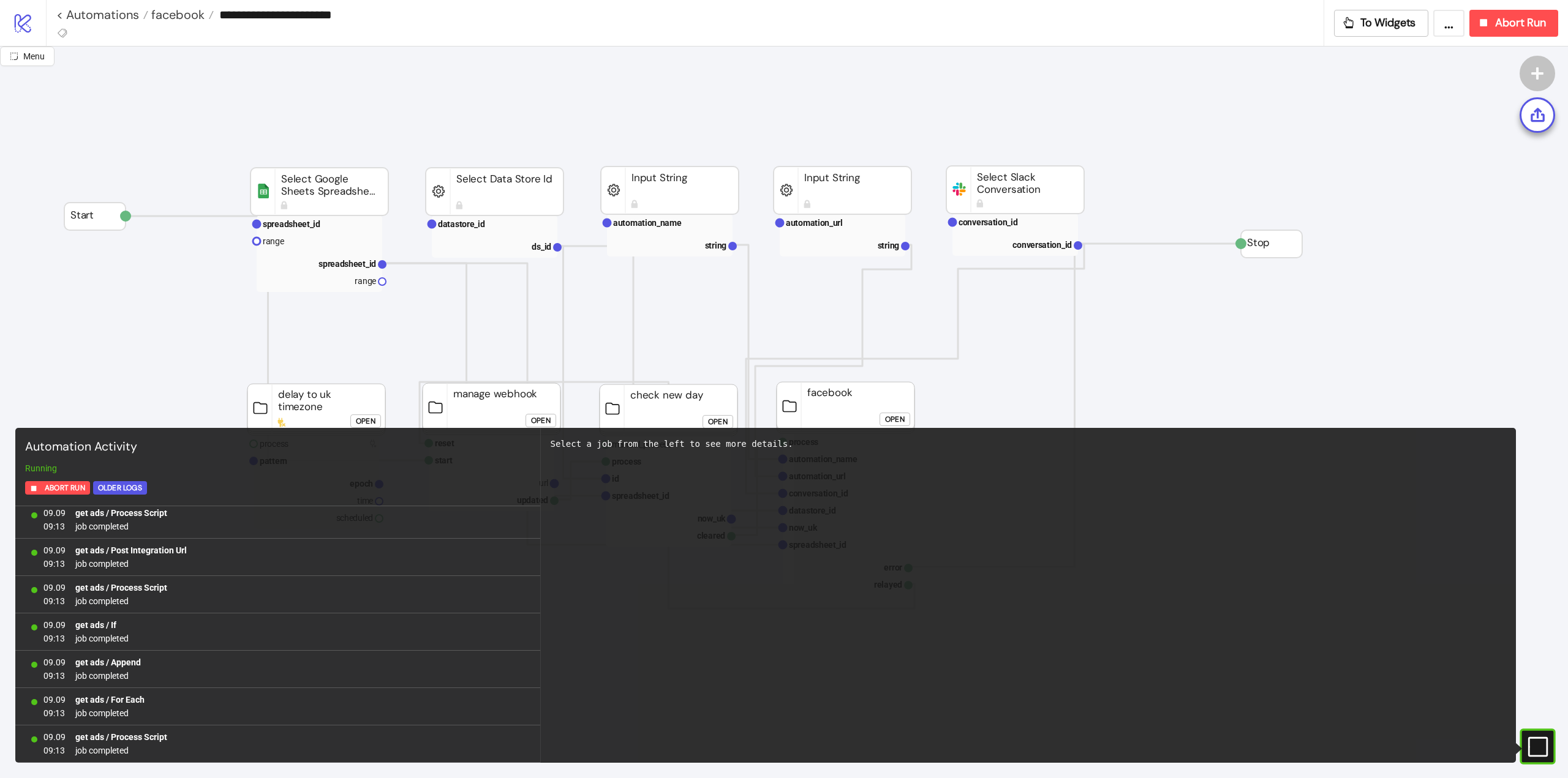
scroll to position [18567, 0]
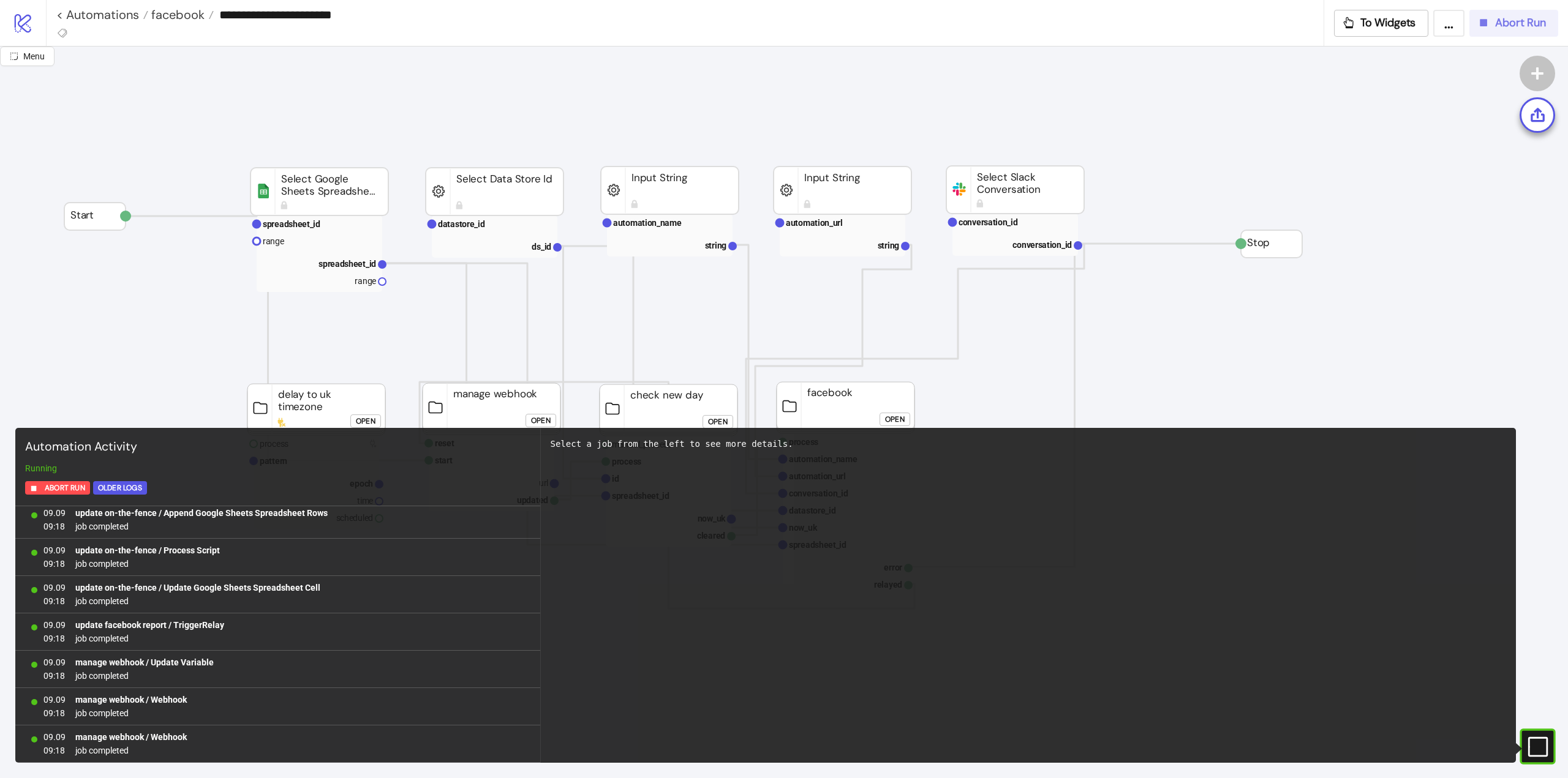
click at [1482, 24] on icon "button" at bounding box center [1484, 22] width 7 height 7
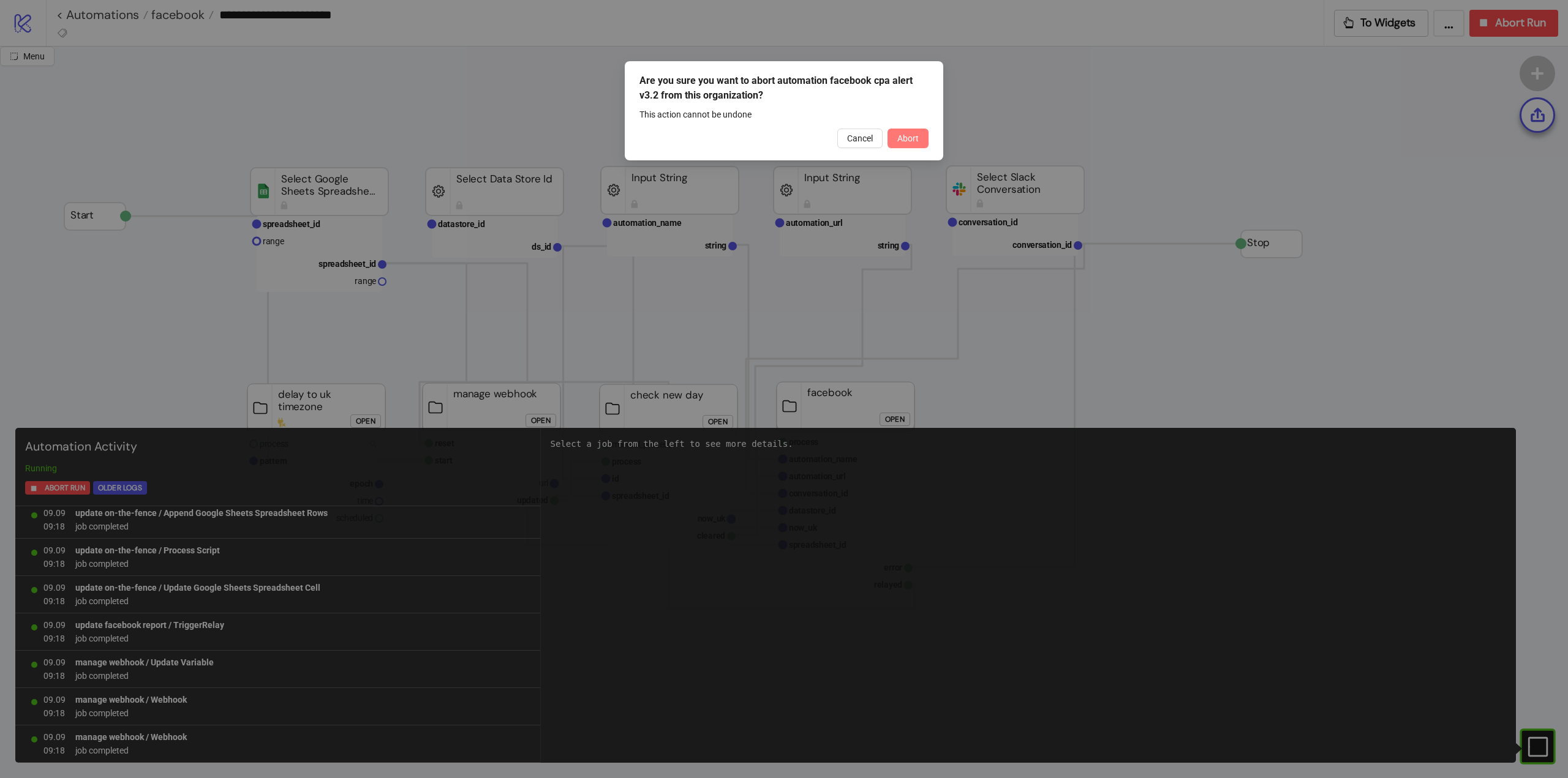
click at [911, 144] on span "Abort" at bounding box center [908, 139] width 21 height 10
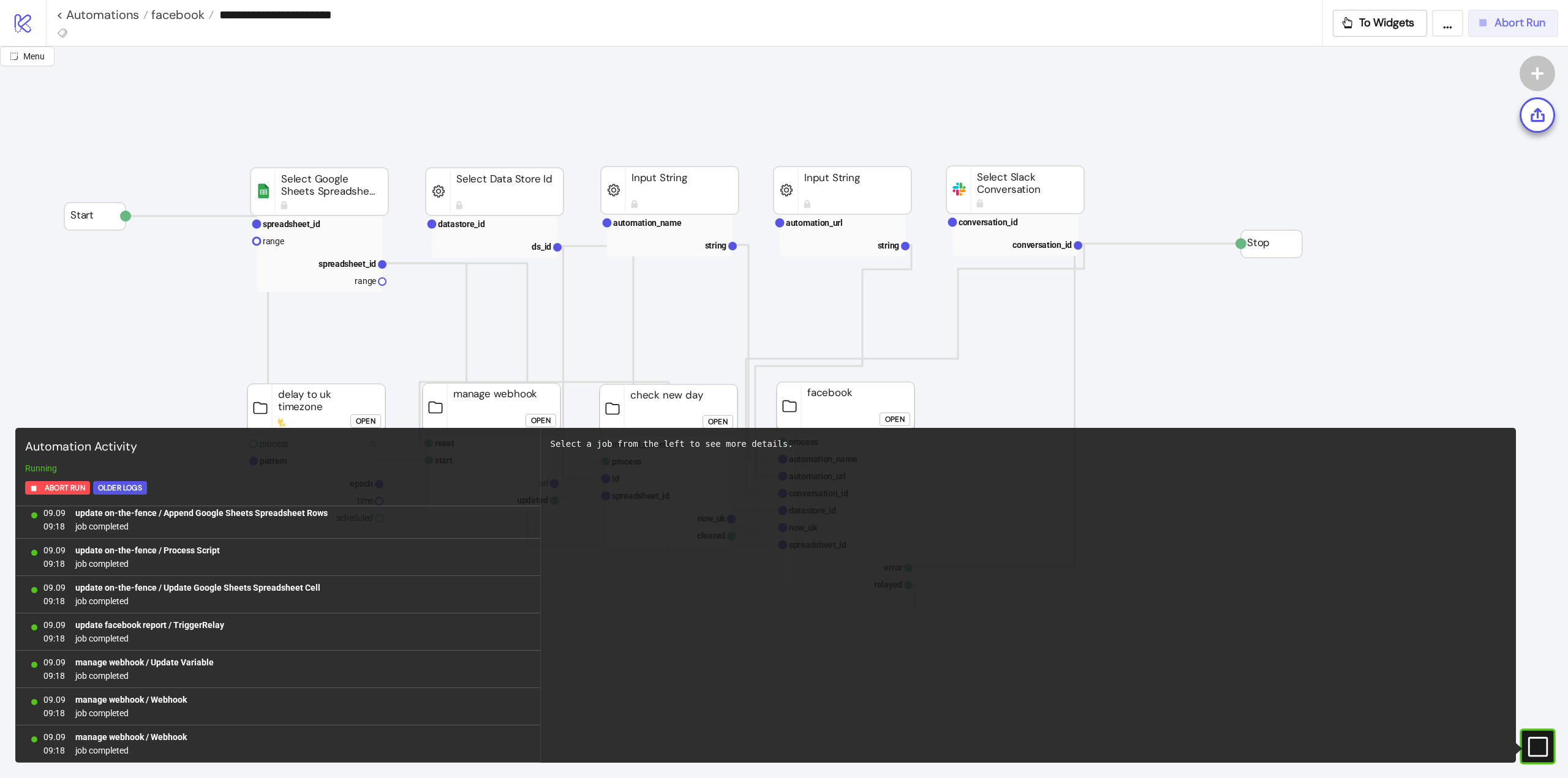
scroll to position [0, 0]
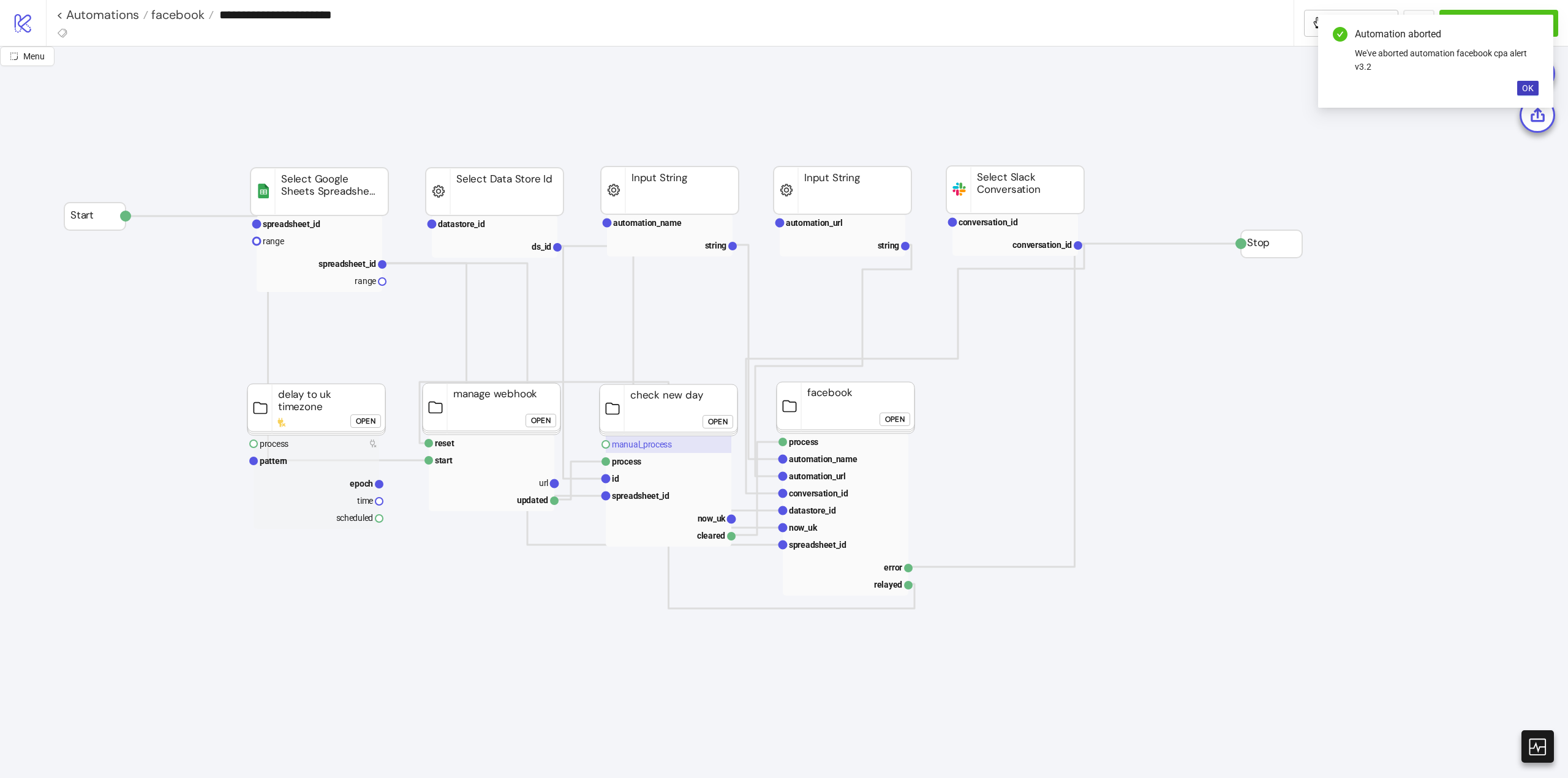
click at [646, 448] on text "manual_process" at bounding box center [642, 445] width 60 height 10
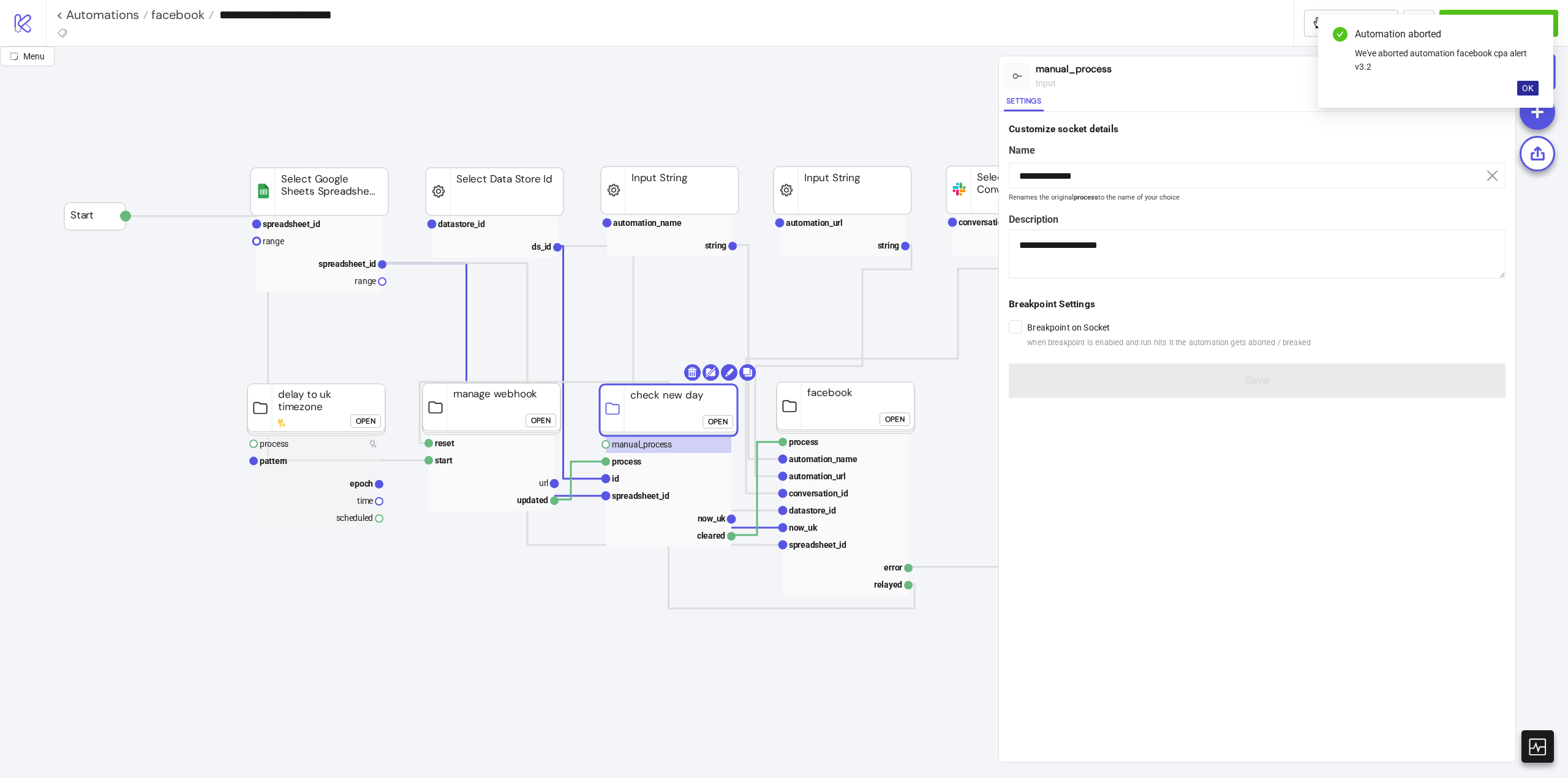
click at [1527, 86] on span "OK" at bounding box center [1527, 88] width 11 height 10
click at [1389, 78] on div "Run from here" at bounding box center [1393, 75] width 57 height 14
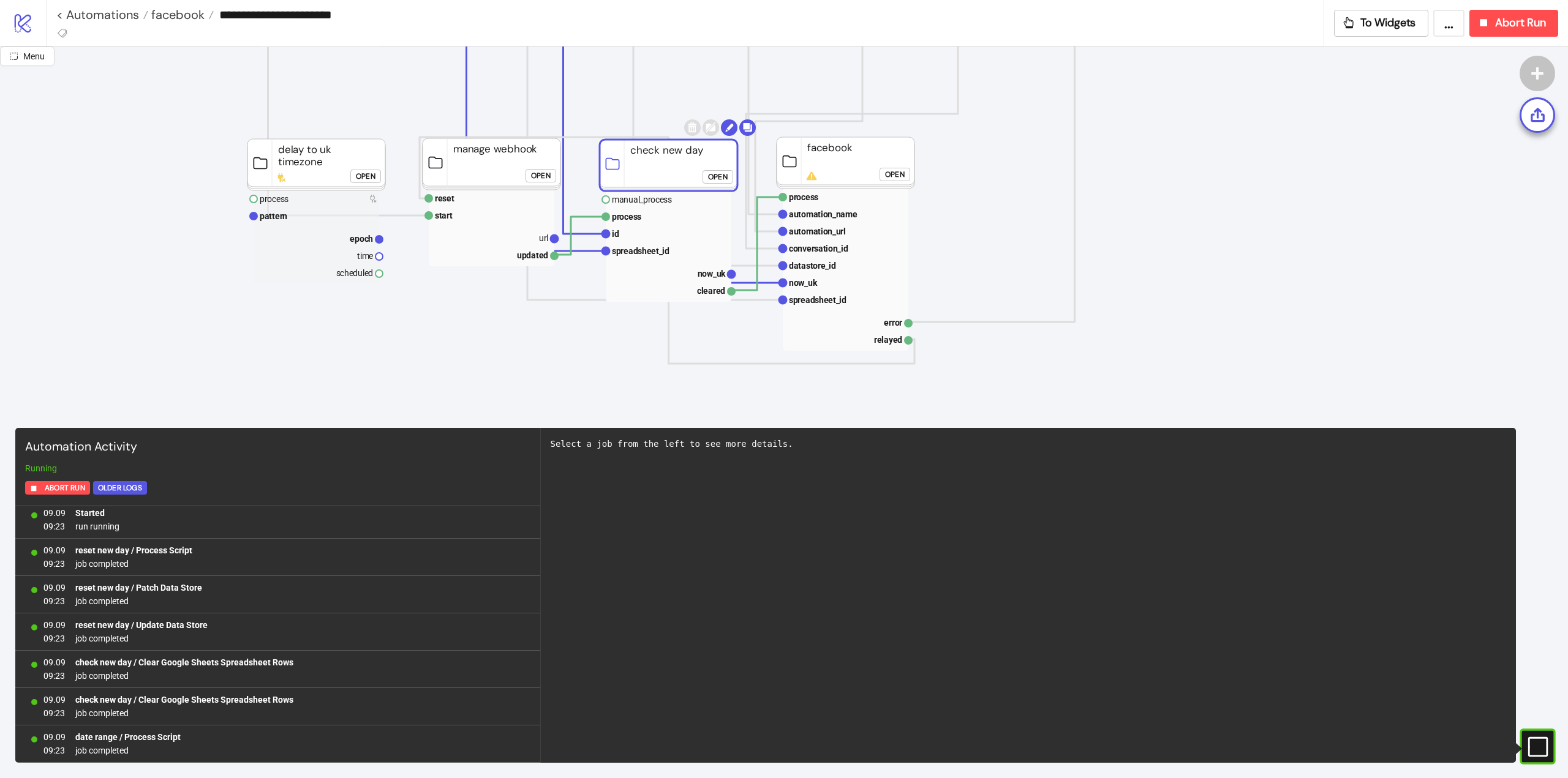
scroll to position [266, 0]
click at [101, 10] on link "< Automations" at bounding box center [101, 15] width 92 height 12
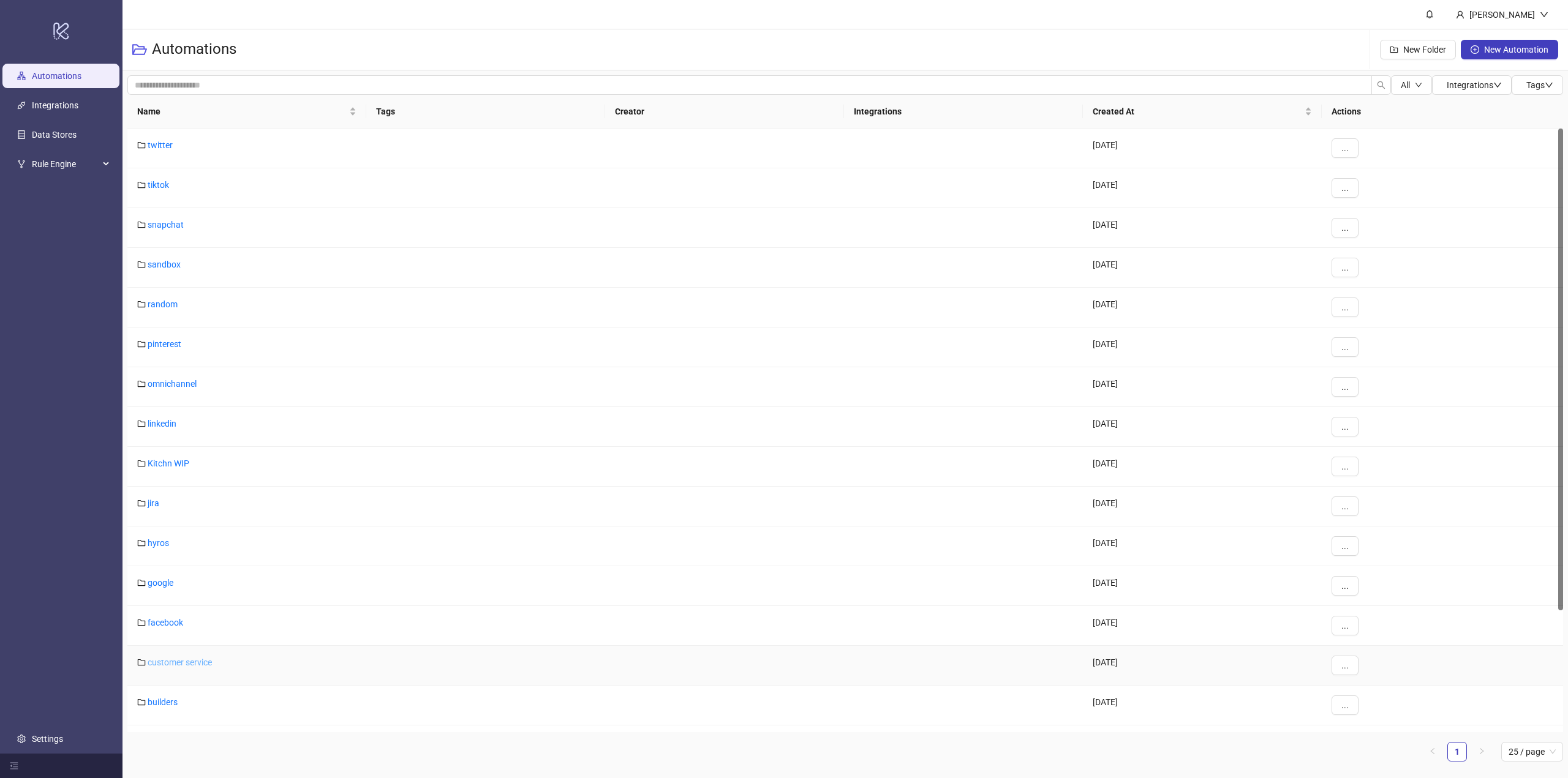
scroll to position [153, 0]
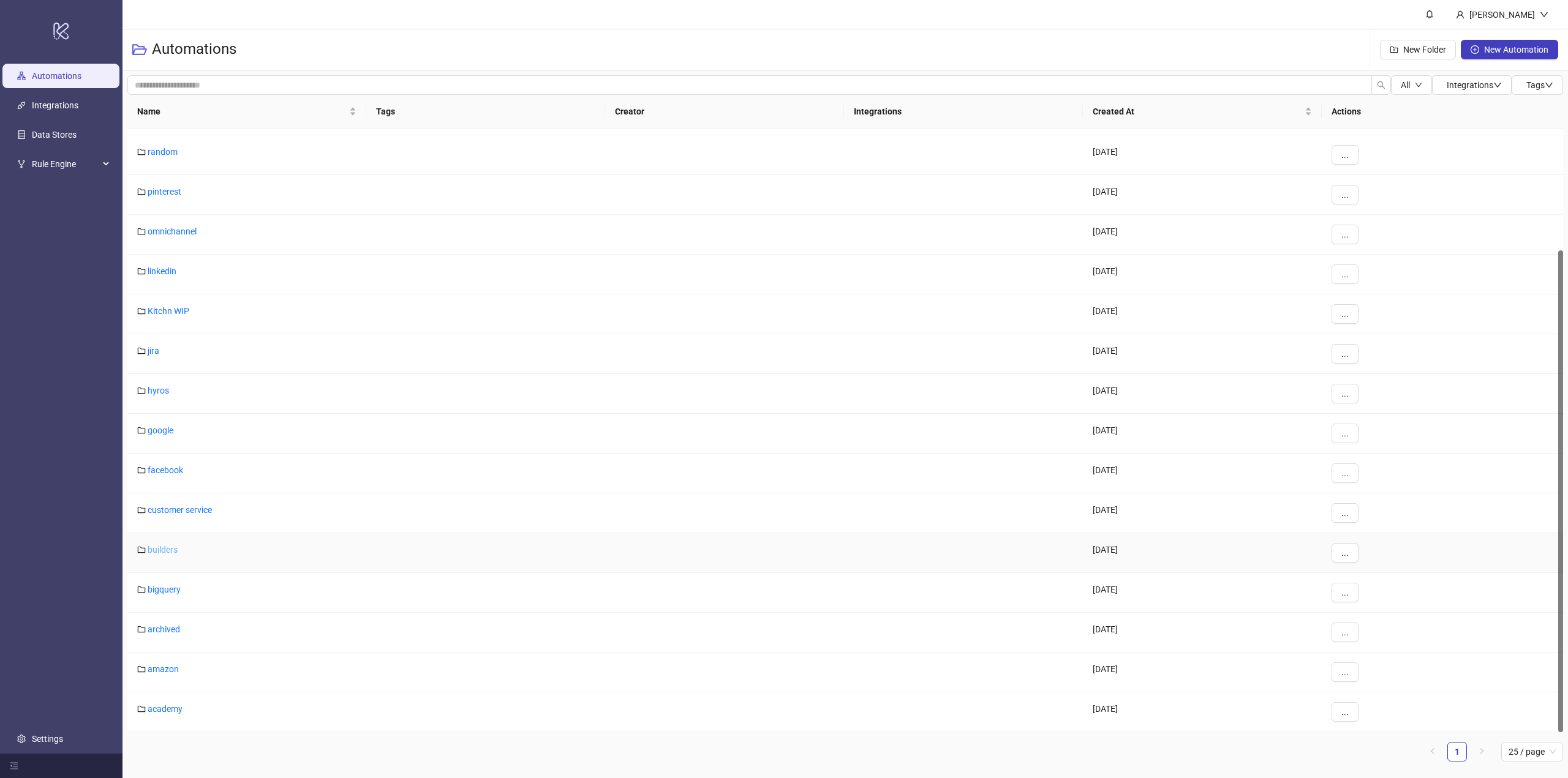
click at [153, 548] on link "builders" at bounding box center [162, 550] width 30 height 10
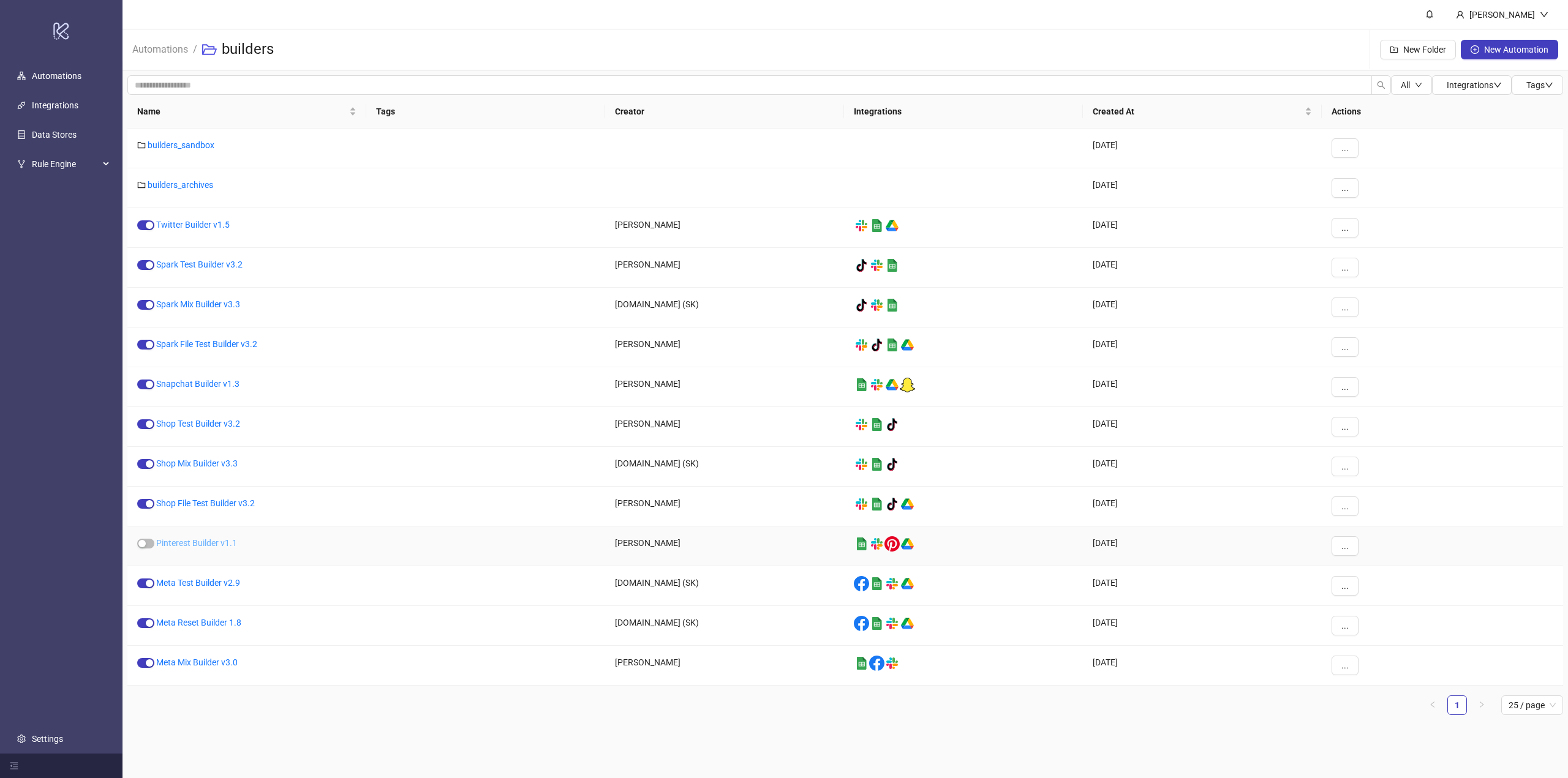
click at [193, 543] on link "Pinterest Builder v1.1" at bounding box center [196, 543] width 81 height 10
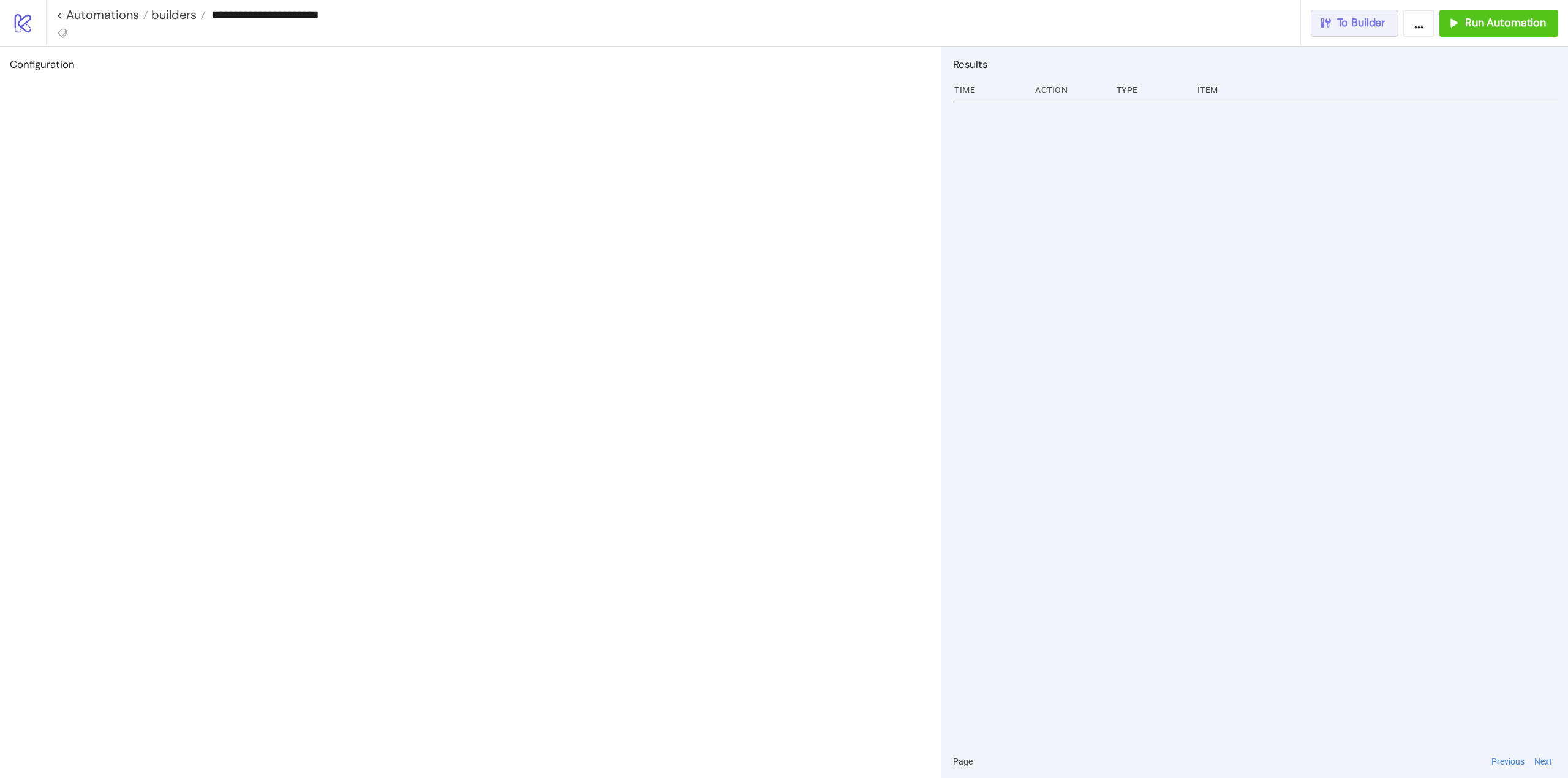
click at [1368, 20] on span "To Builder" at bounding box center [1362, 23] width 49 height 14
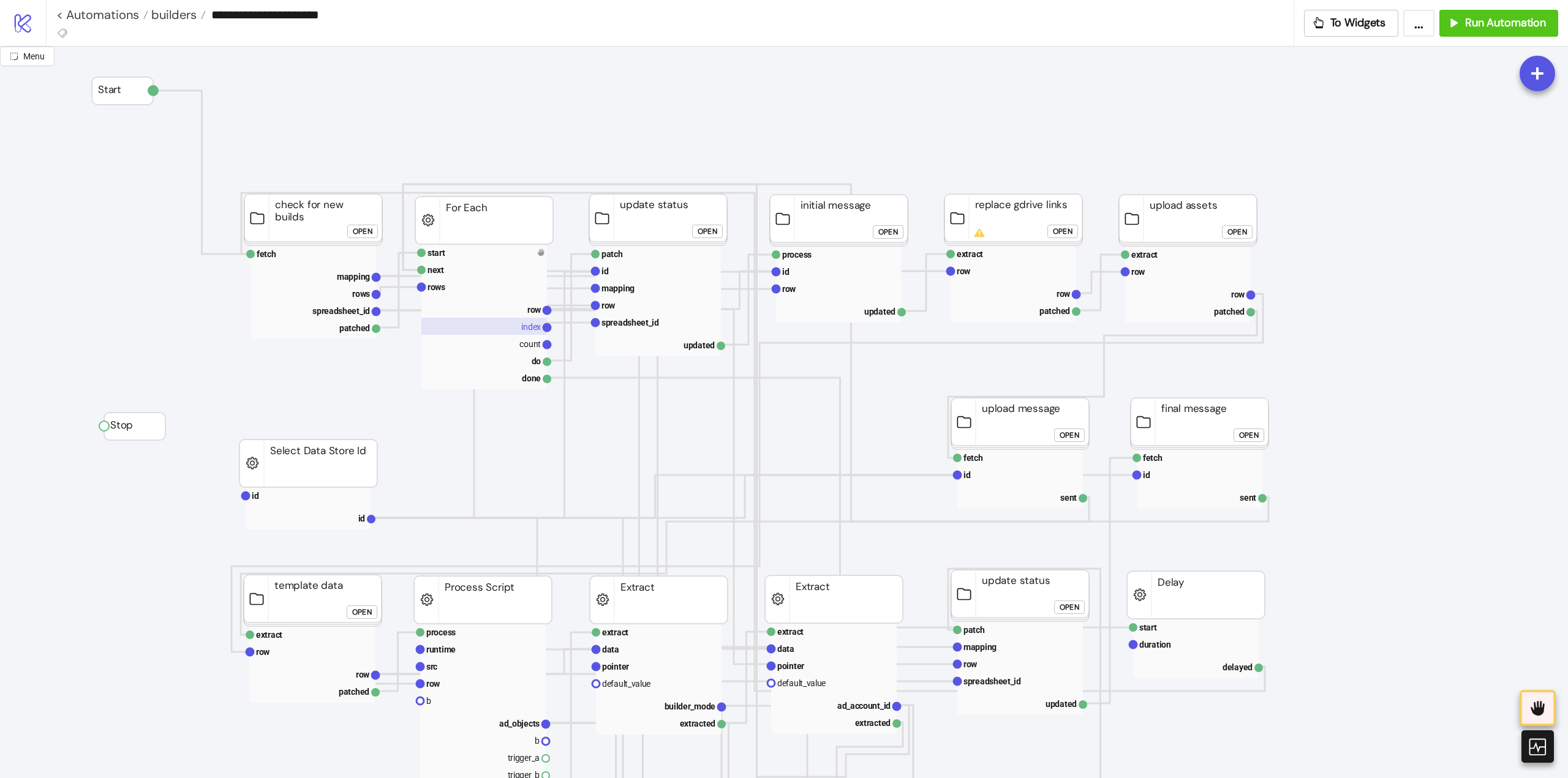
click at [516, 318] on rect at bounding box center [484, 326] width 126 height 17
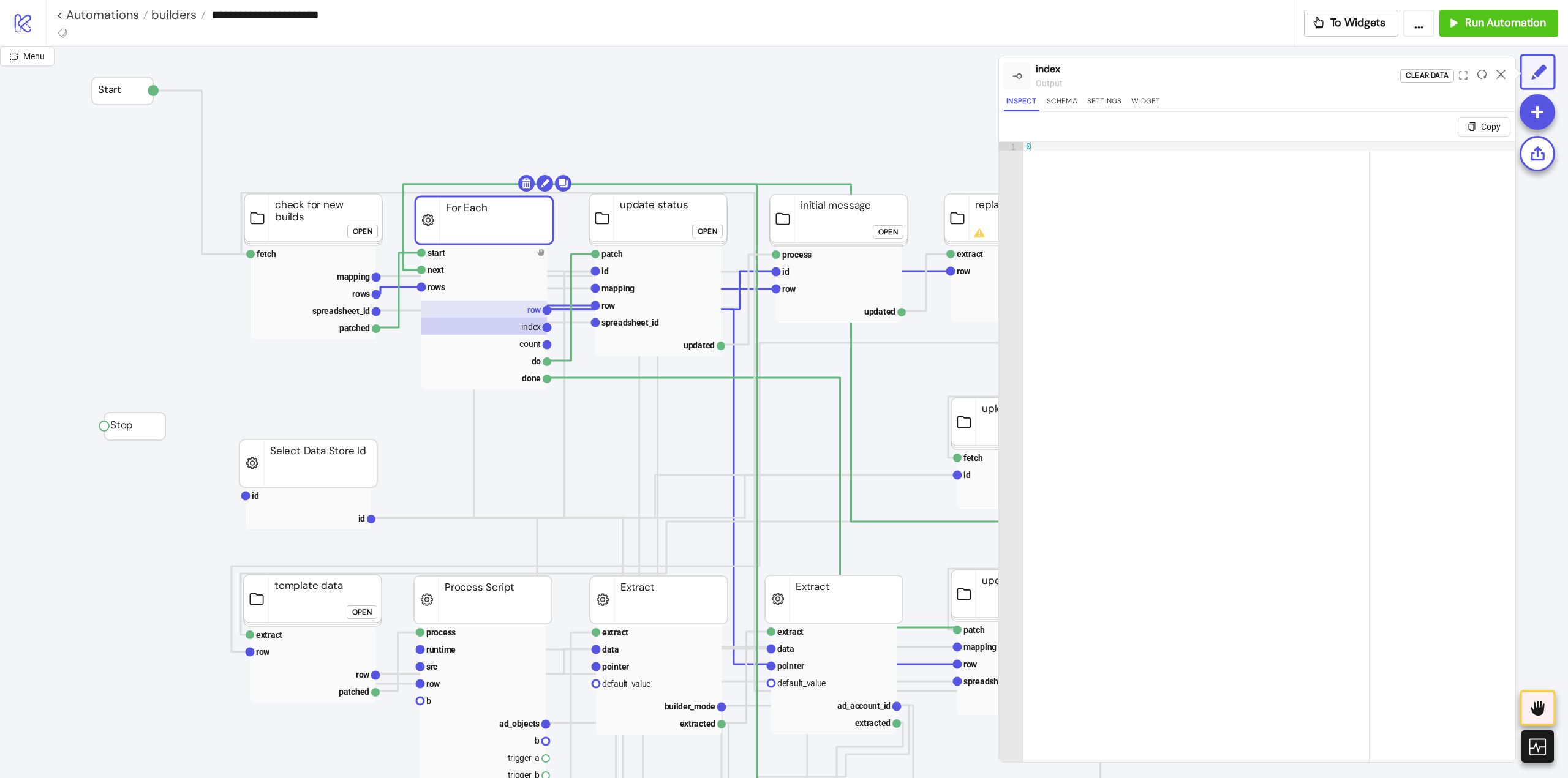
click at [517, 313] on rect at bounding box center [484, 309] width 126 height 17
click at [341, 280] on text "mapping" at bounding box center [353, 277] width 33 height 10
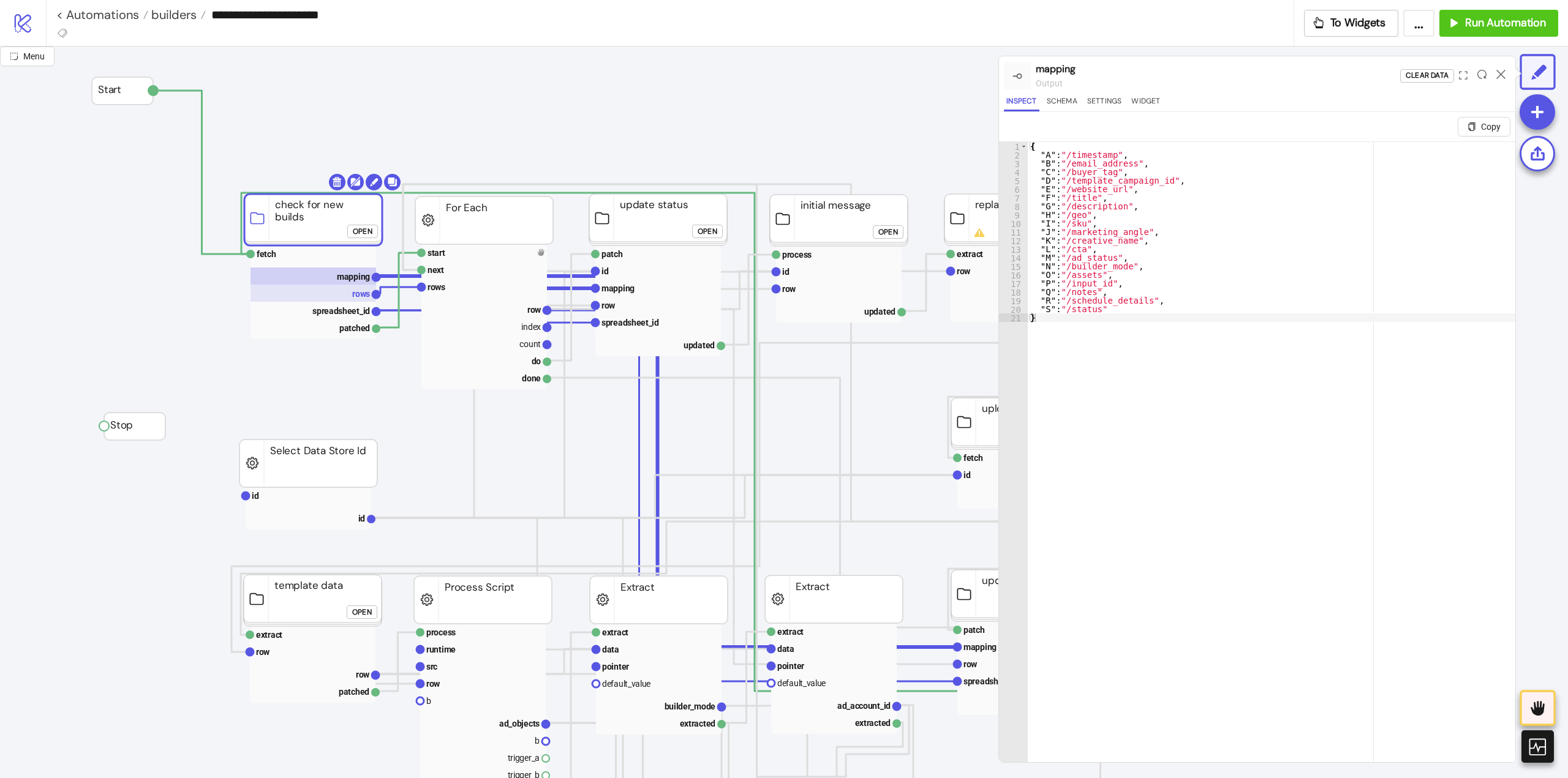
click at [350, 295] on rect at bounding box center [313, 293] width 126 height 17
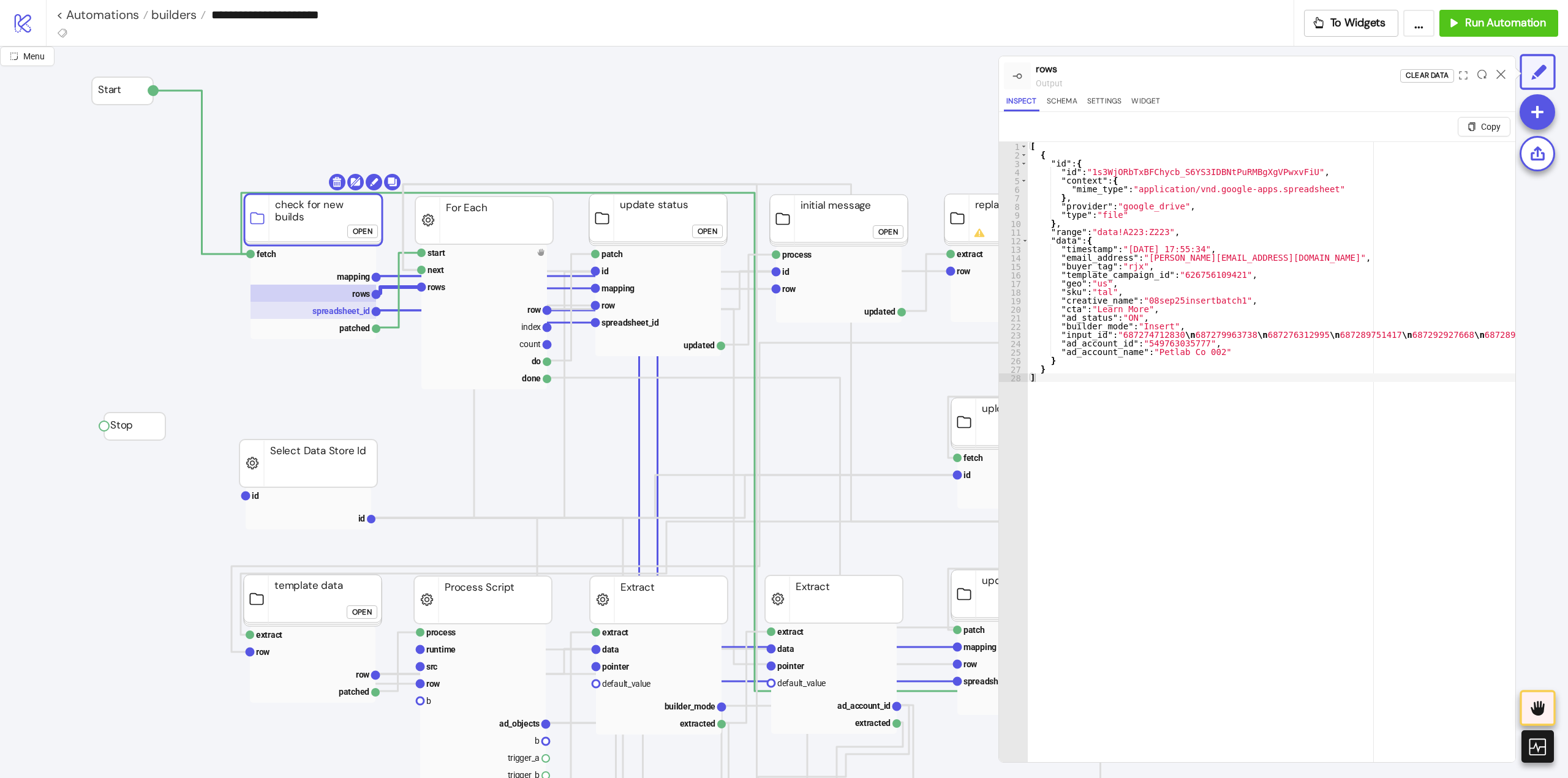
click at [348, 313] on text "spreadsheet_id" at bounding box center [341, 311] width 58 height 10
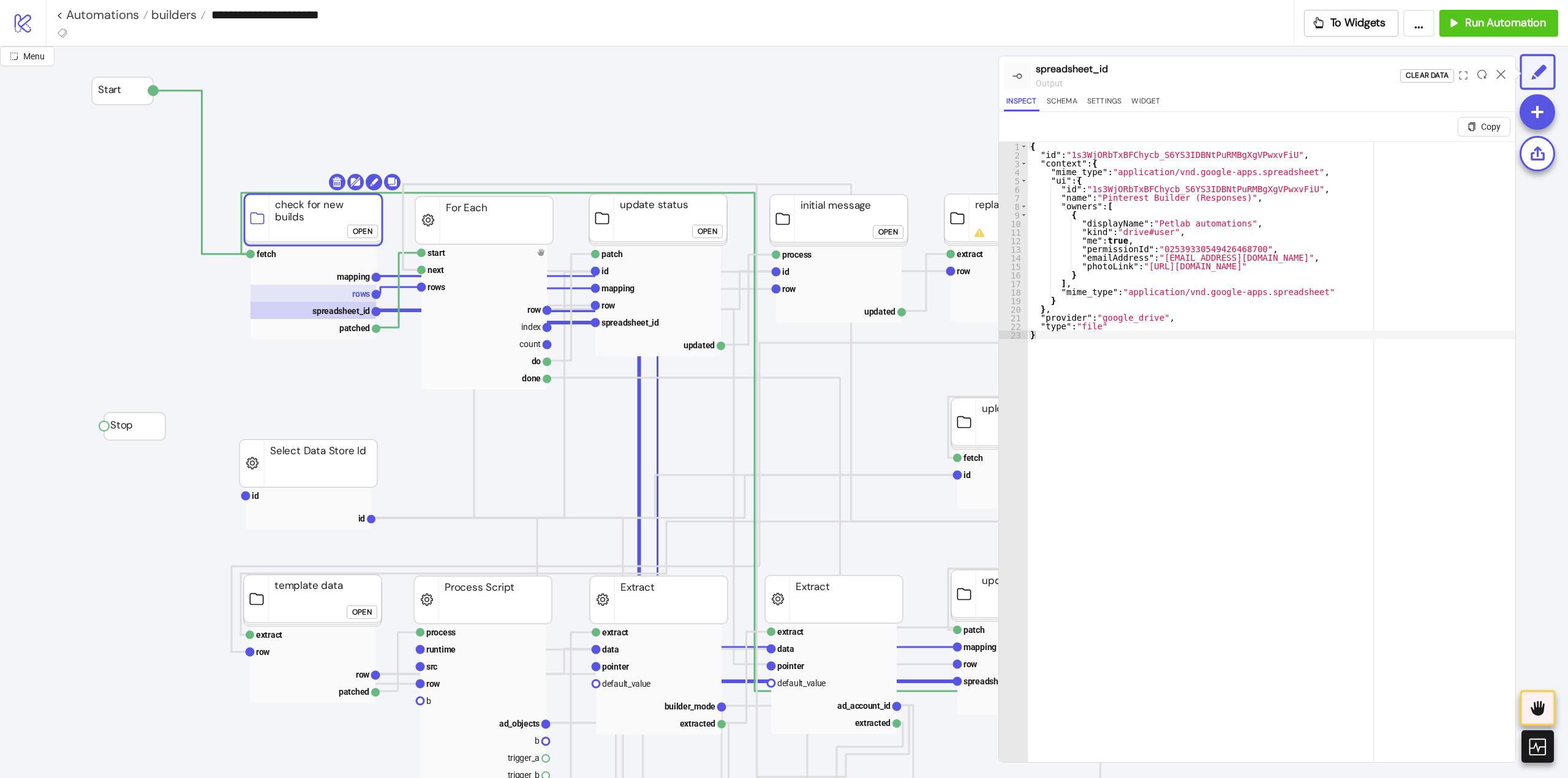
click at [349, 293] on rect at bounding box center [313, 293] width 126 height 17
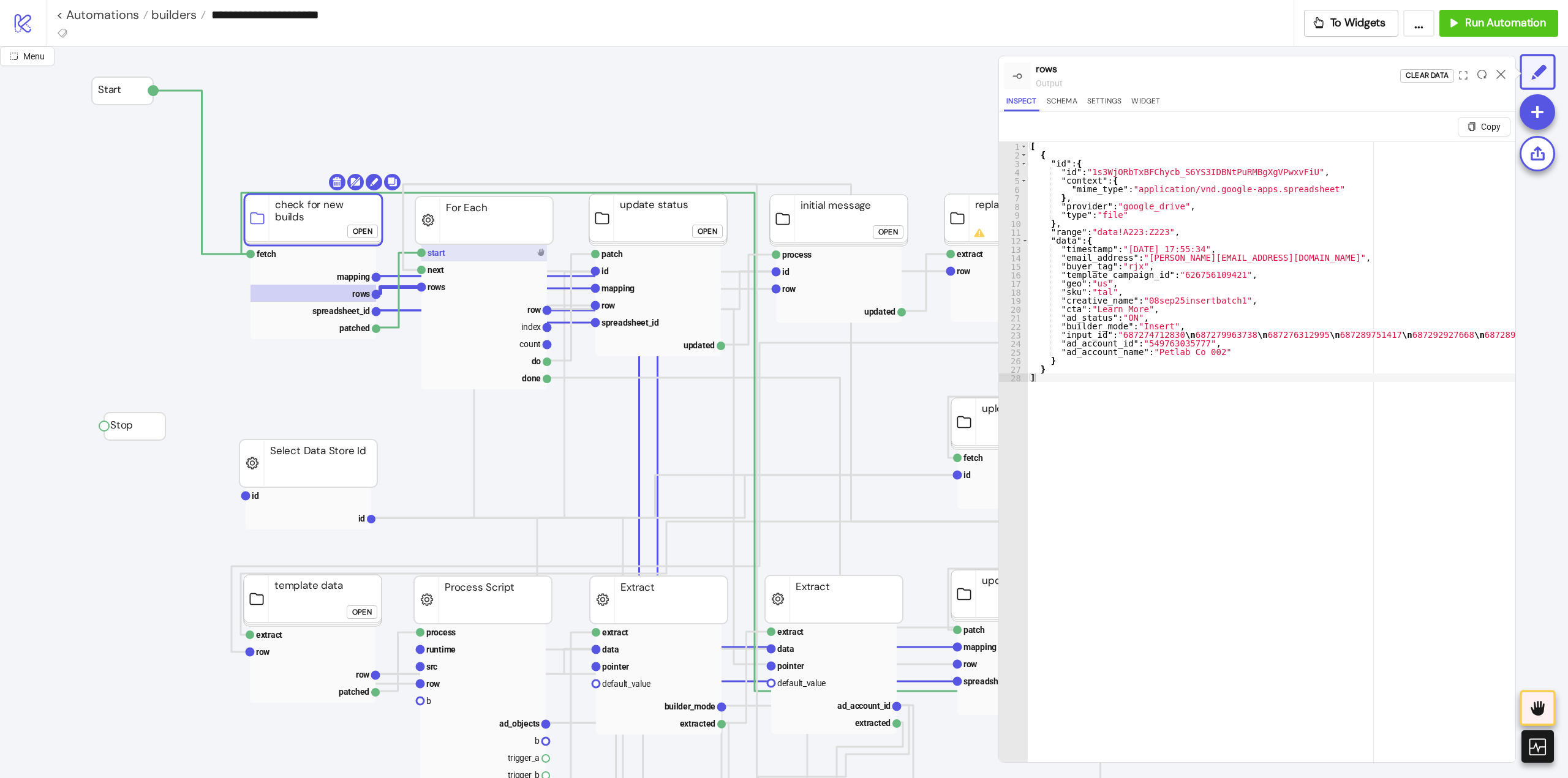
click at [472, 254] on rect at bounding box center [484, 252] width 126 height 17
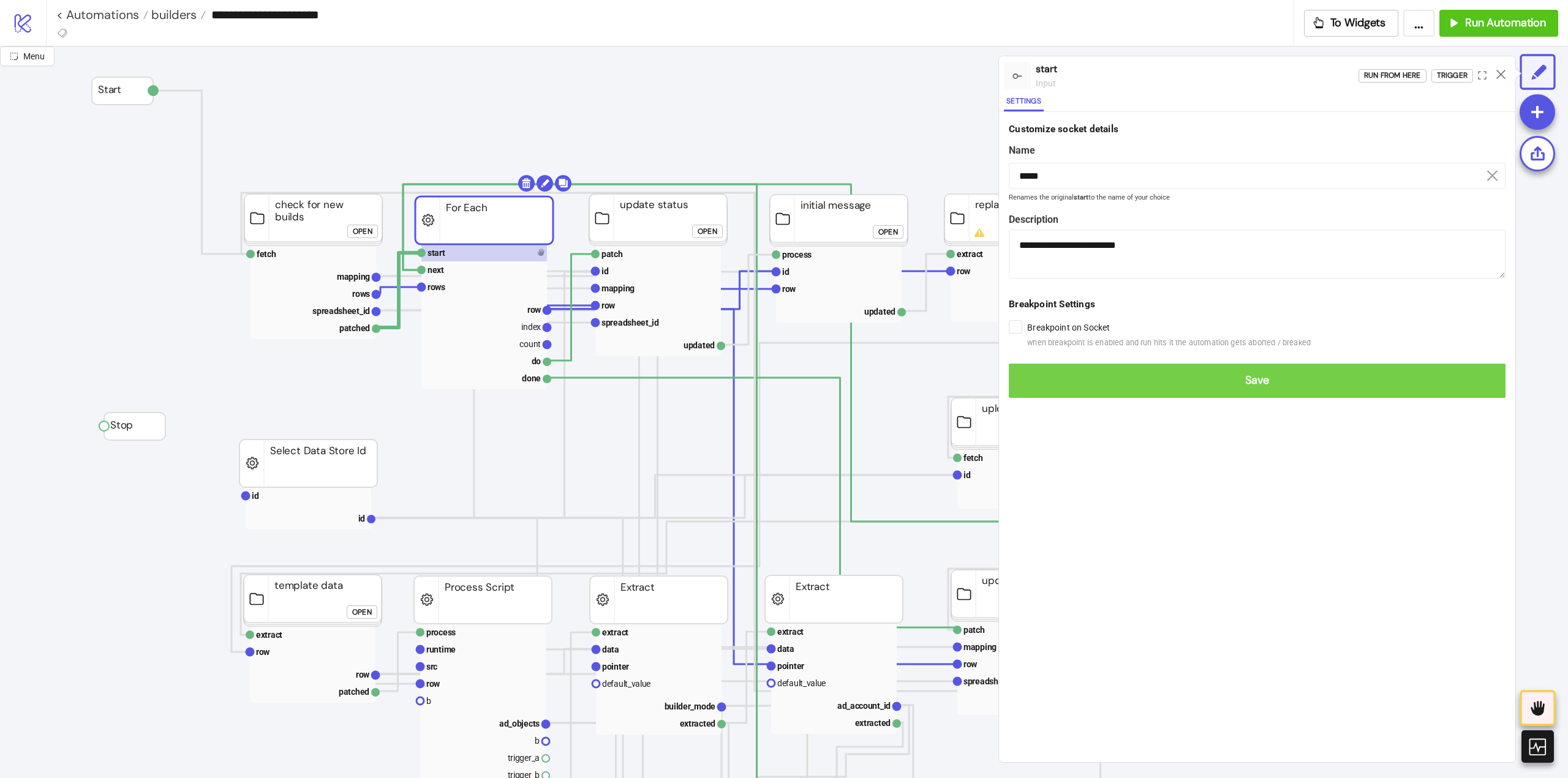
click at [1028, 381] on span "Save" at bounding box center [1257, 380] width 477 height 14
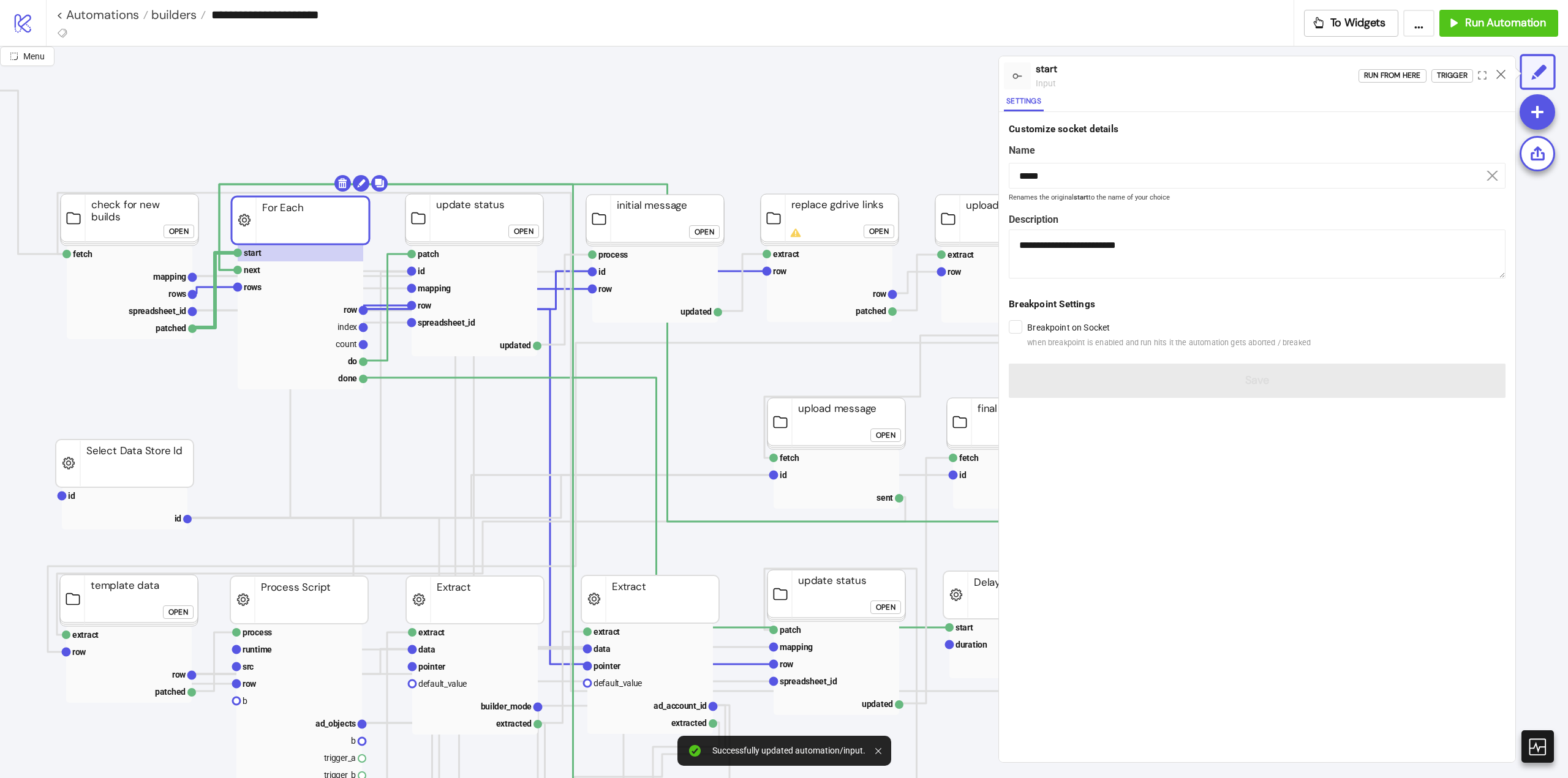
scroll to position [0, 306]
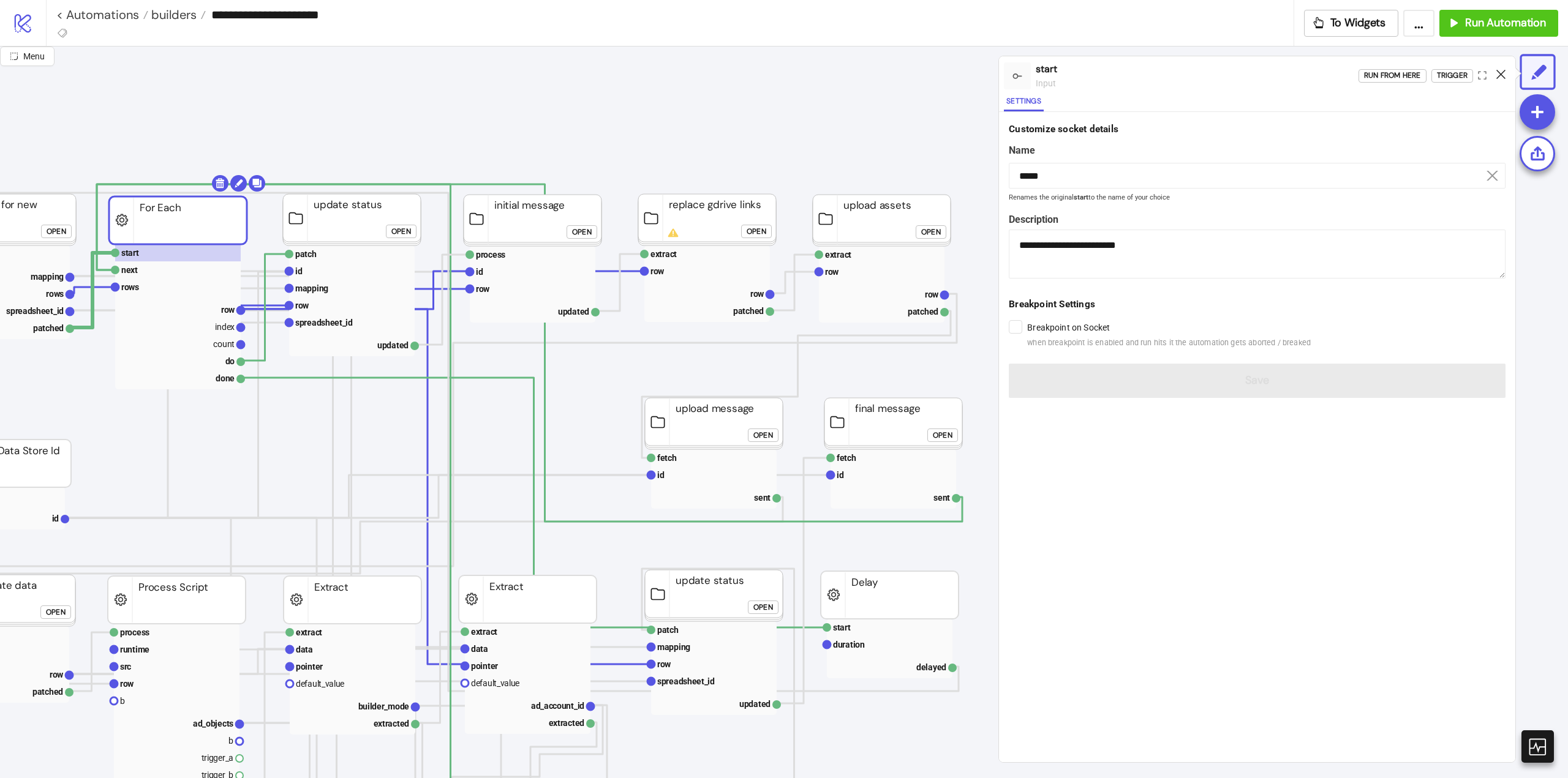
click at [1499, 76] on icon at bounding box center [1501, 74] width 9 height 9
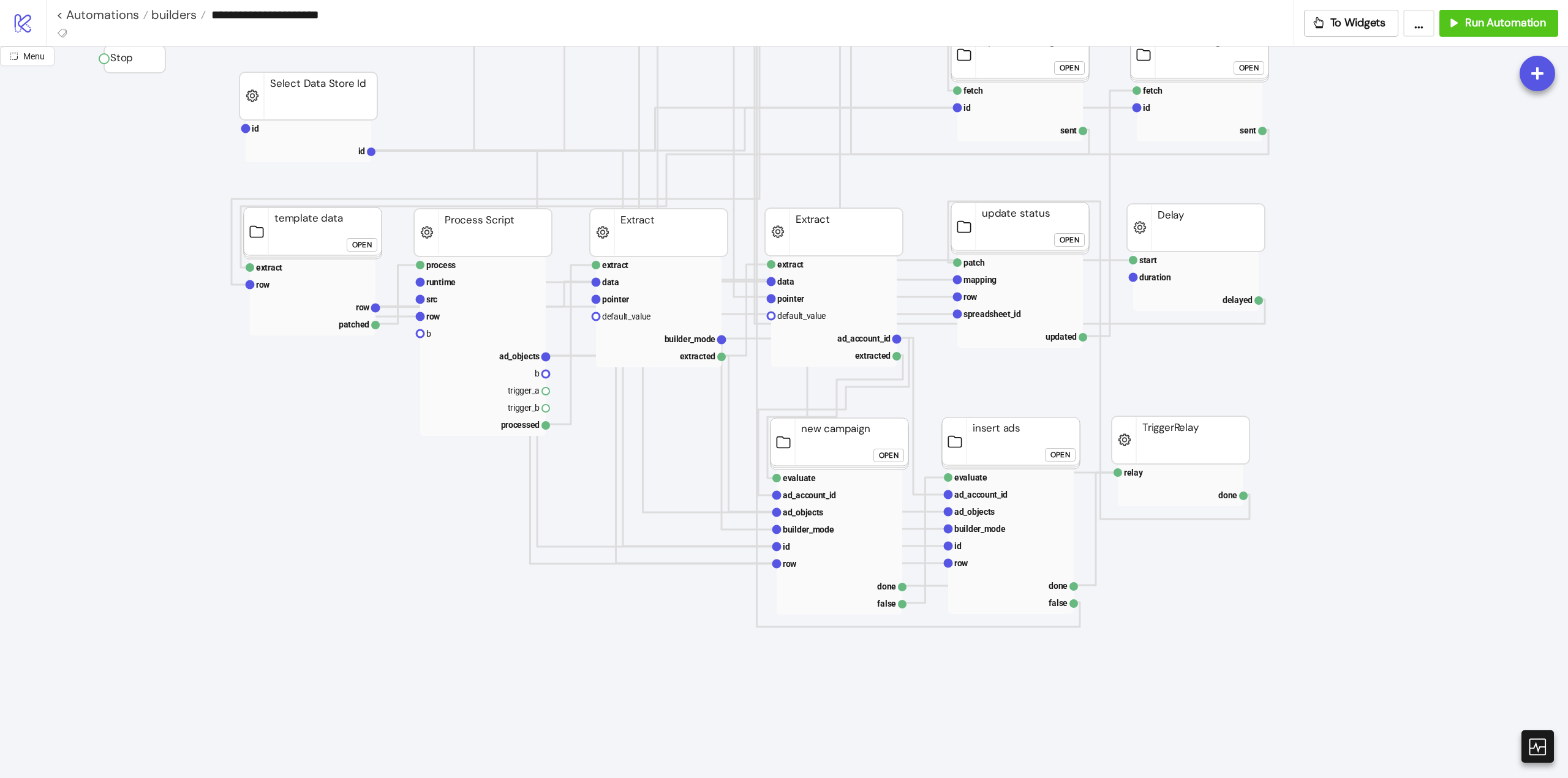
scroll to position [0, 0]
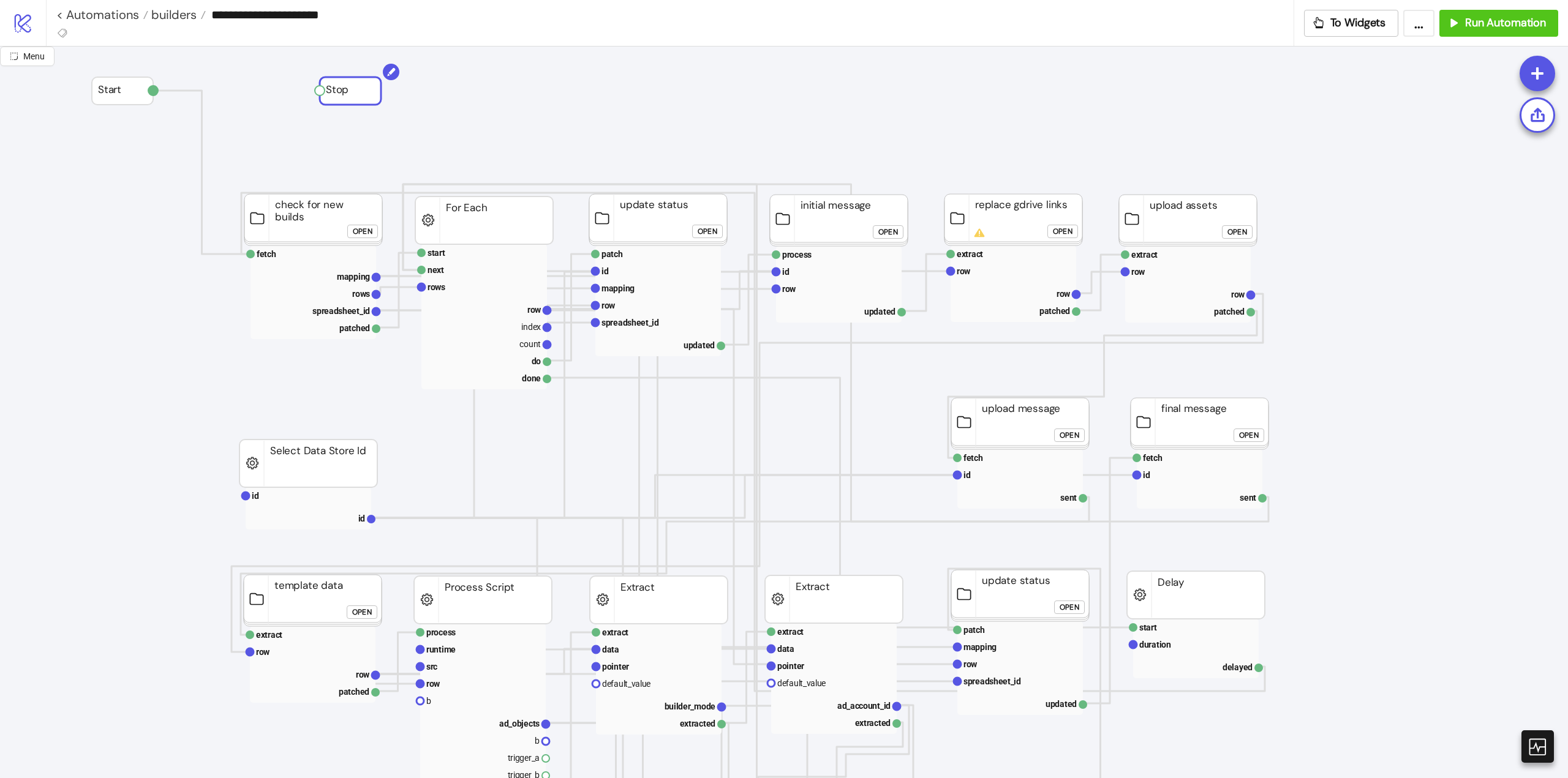
drag, startPoint x: 112, startPoint y: 431, endPoint x: 328, endPoint y: 95, distance: 399.4
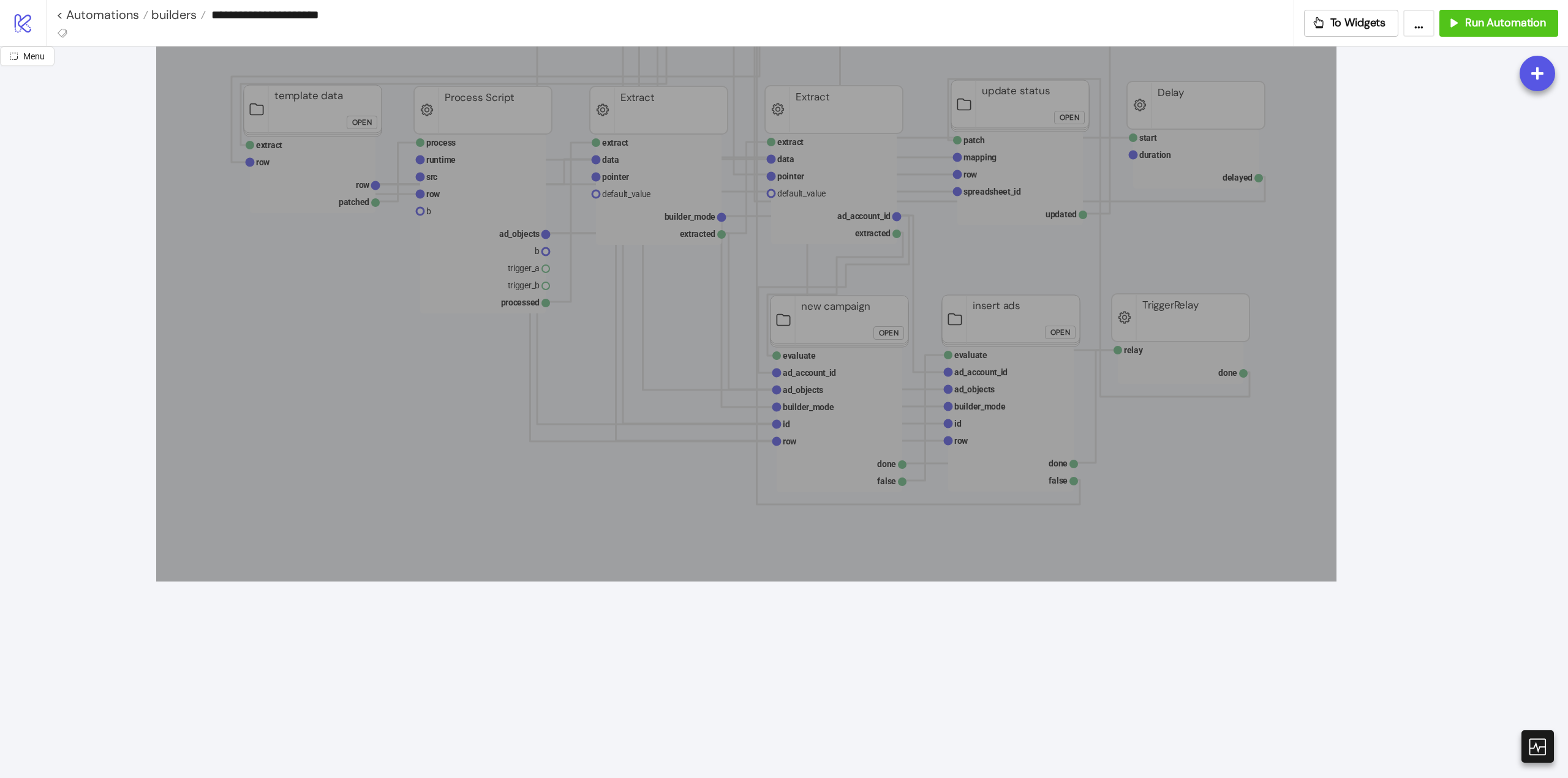
drag, startPoint x: 156, startPoint y: 131, endPoint x: 1336, endPoint y: 588, distance: 1265.4
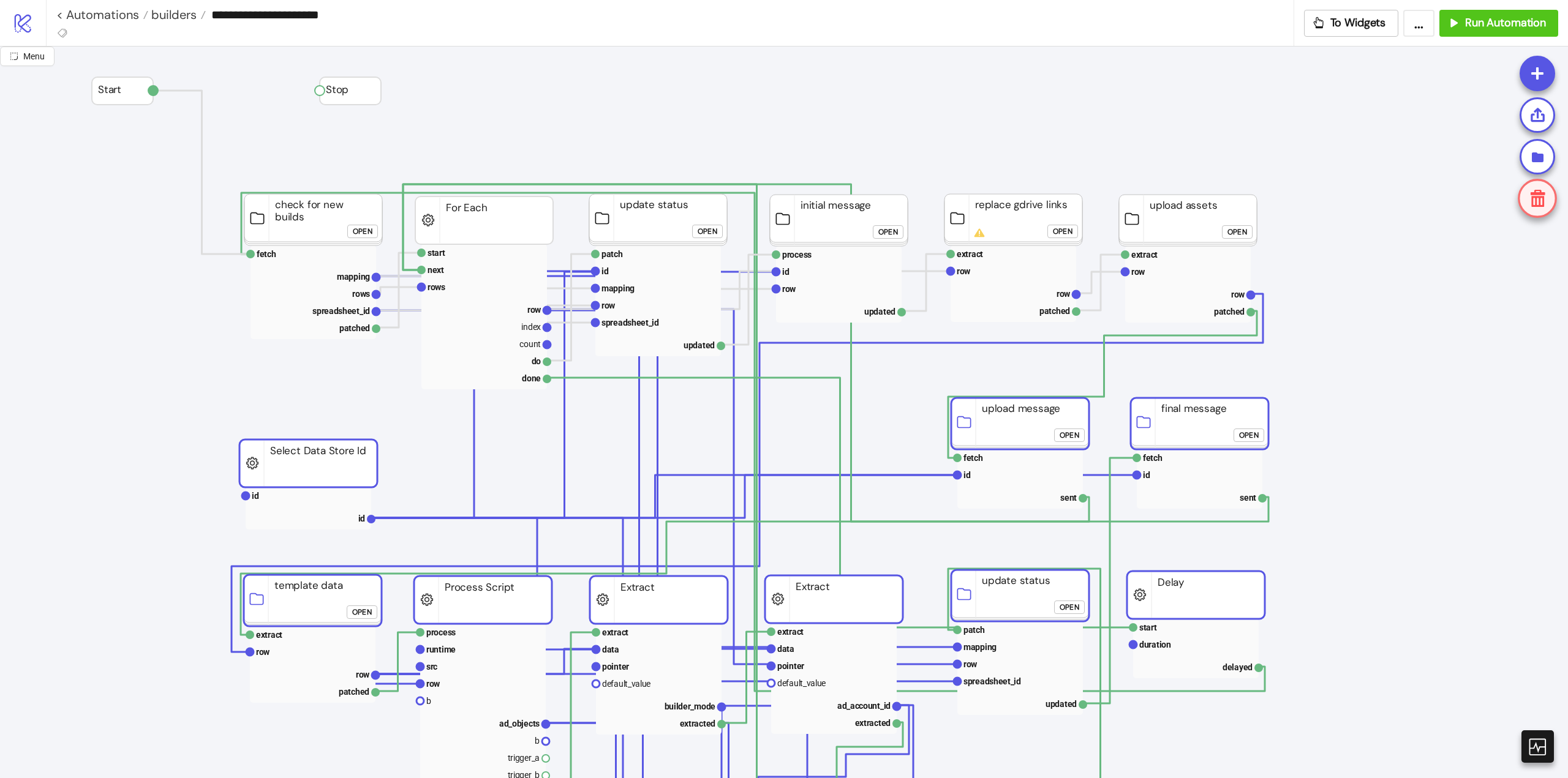
scroll to position [183, 0]
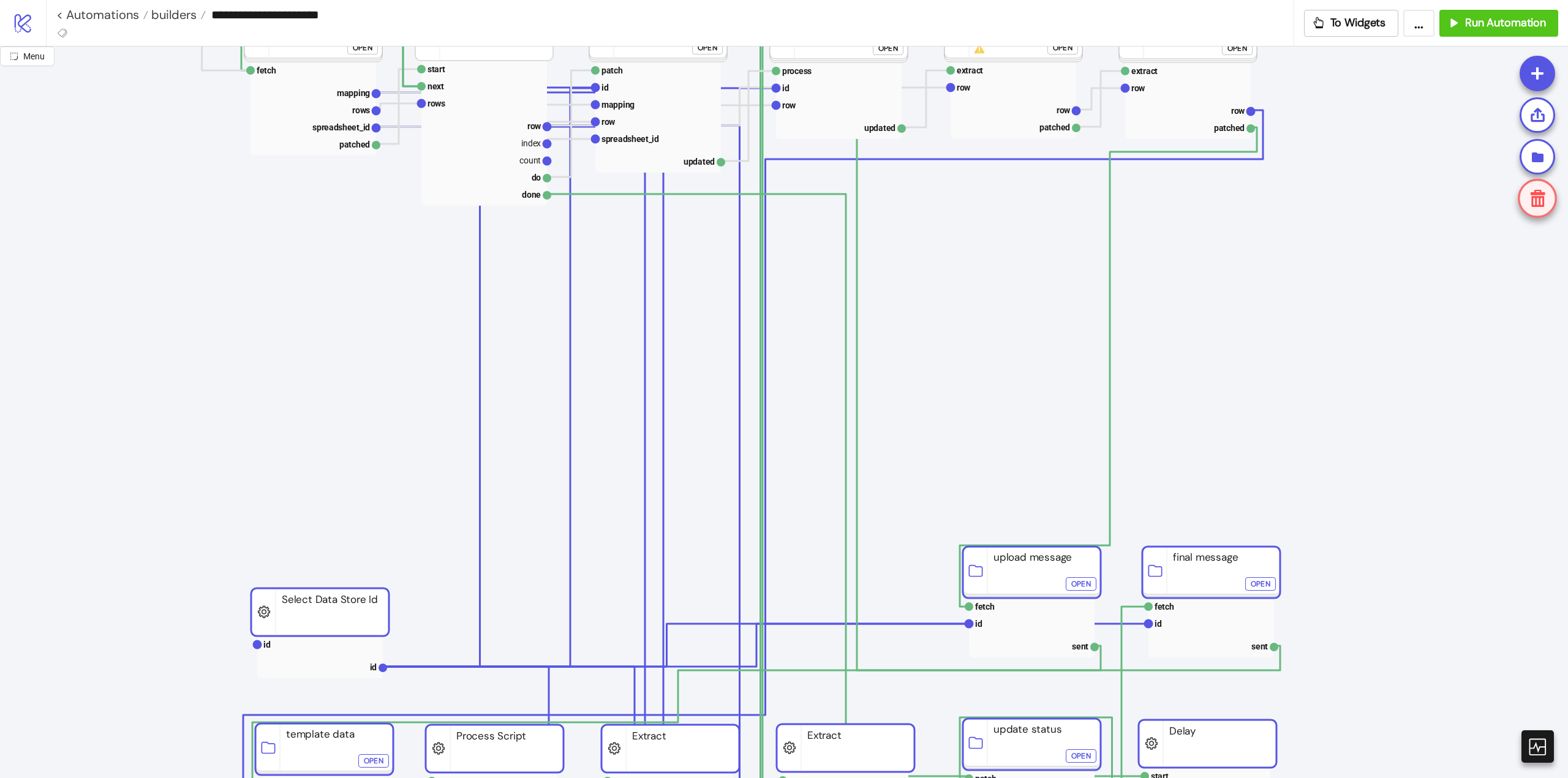
drag, startPoint x: 1027, startPoint y: 263, endPoint x: 1020, endPoint y: 493, distance: 230.1
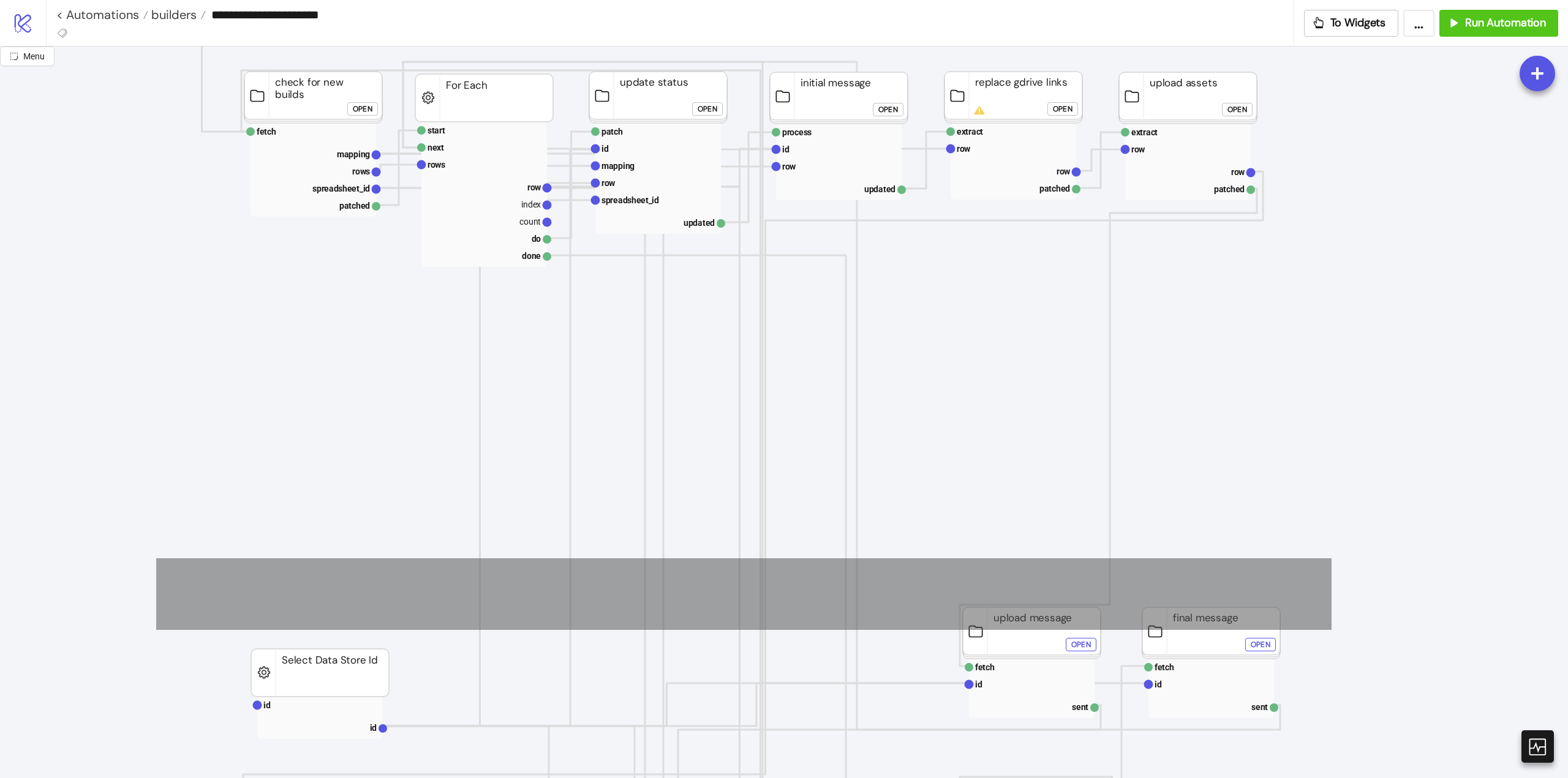
scroll to position [61, 0]
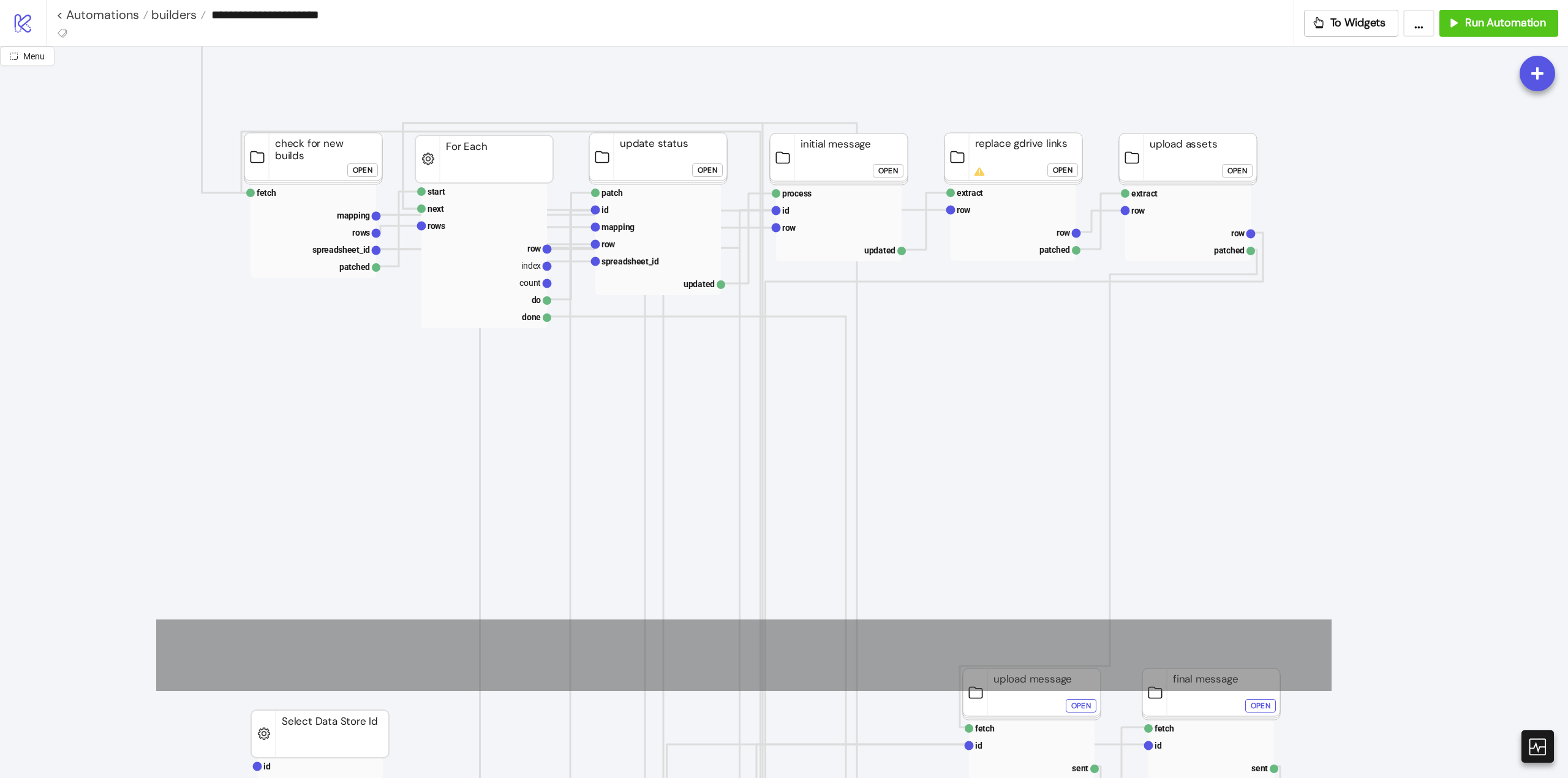
drag, startPoint x: 160, startPoint y: 253, endPoint x: 1328, endPoint y: 439, distance: 1182.7
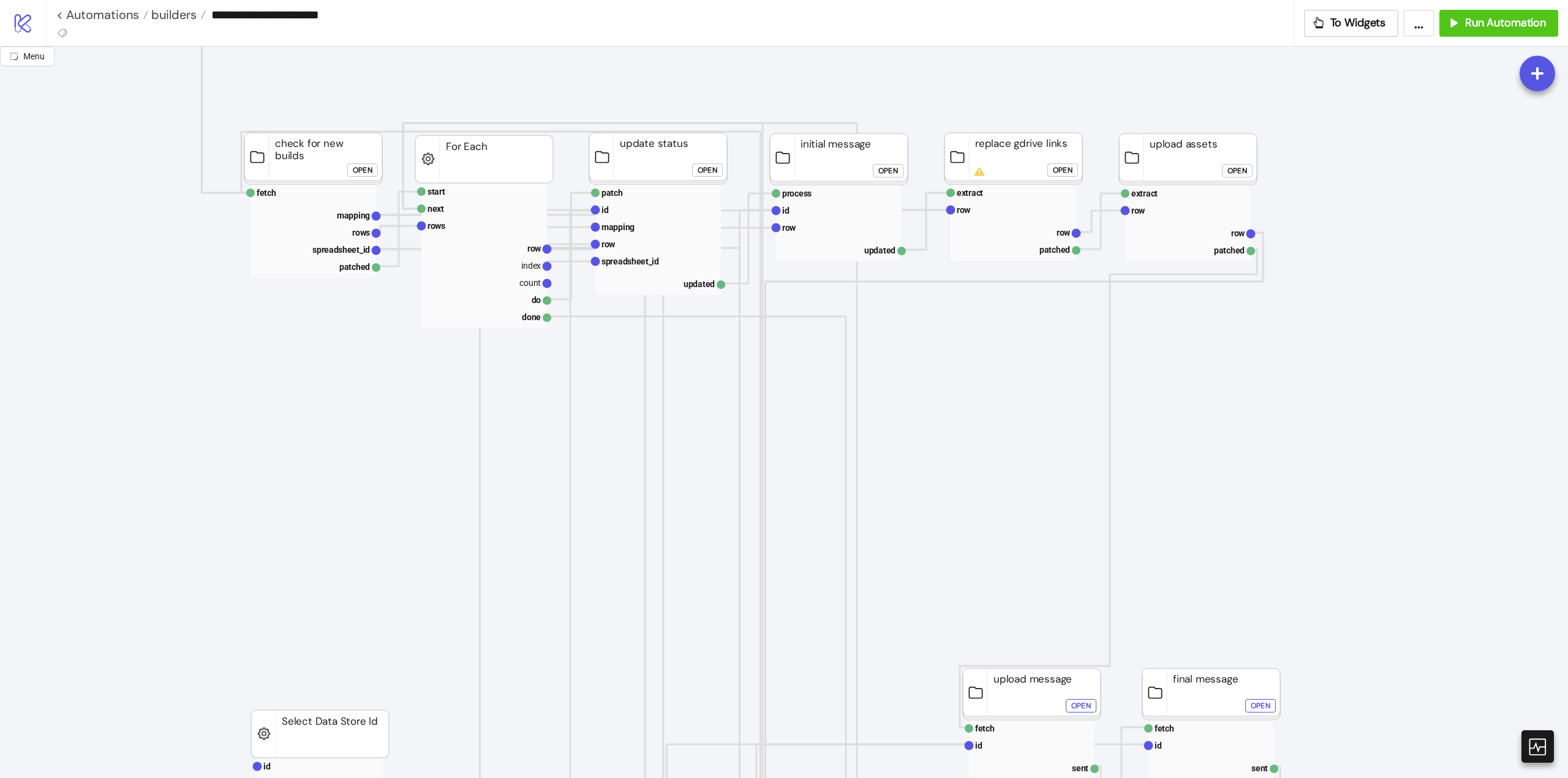
click at [514, 253] on rect at bounding box center [484, 247] width 126 height 17
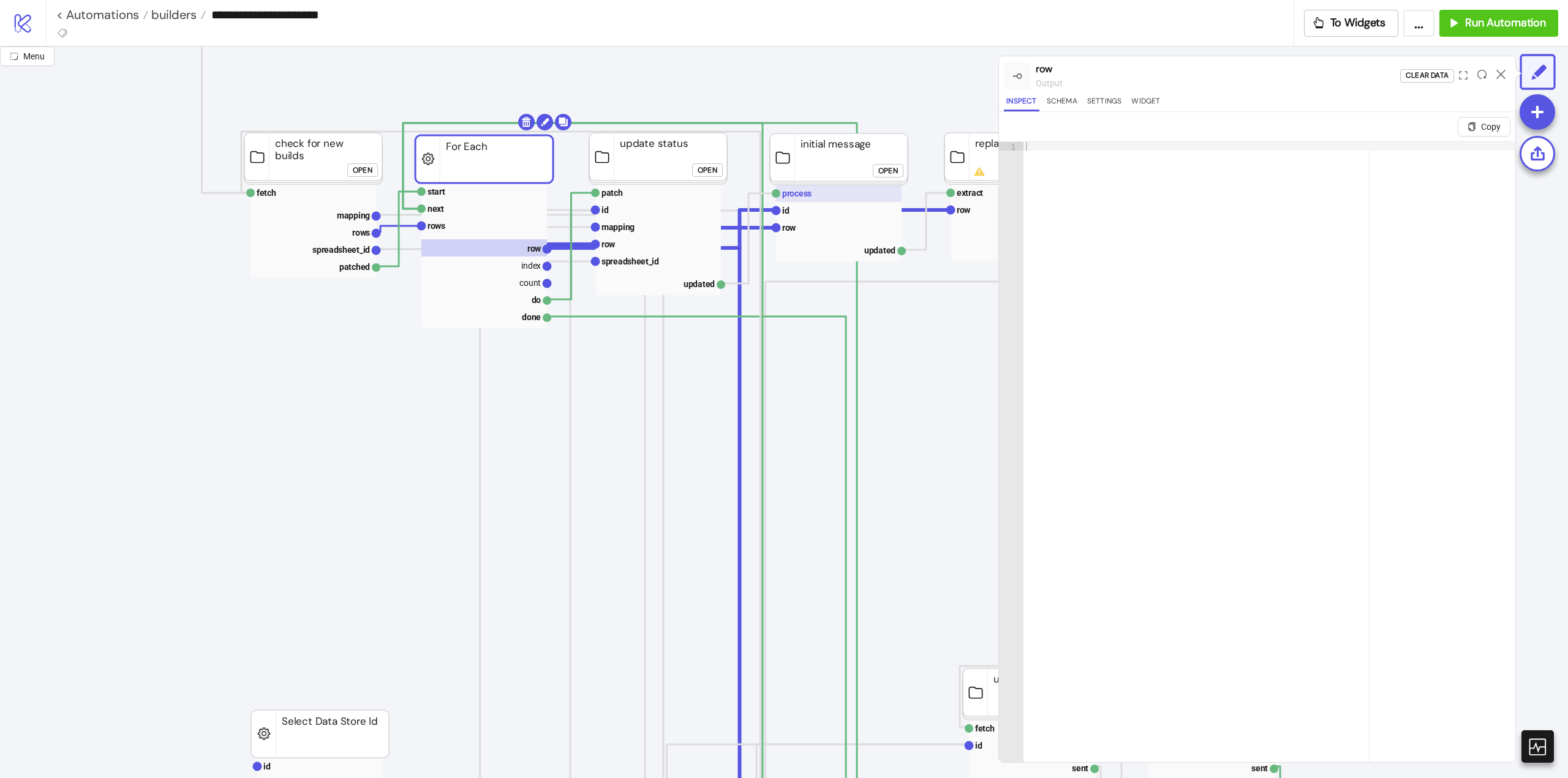
click at [812, 197] on rect at bounding box center [838, 193] width 126 height 17
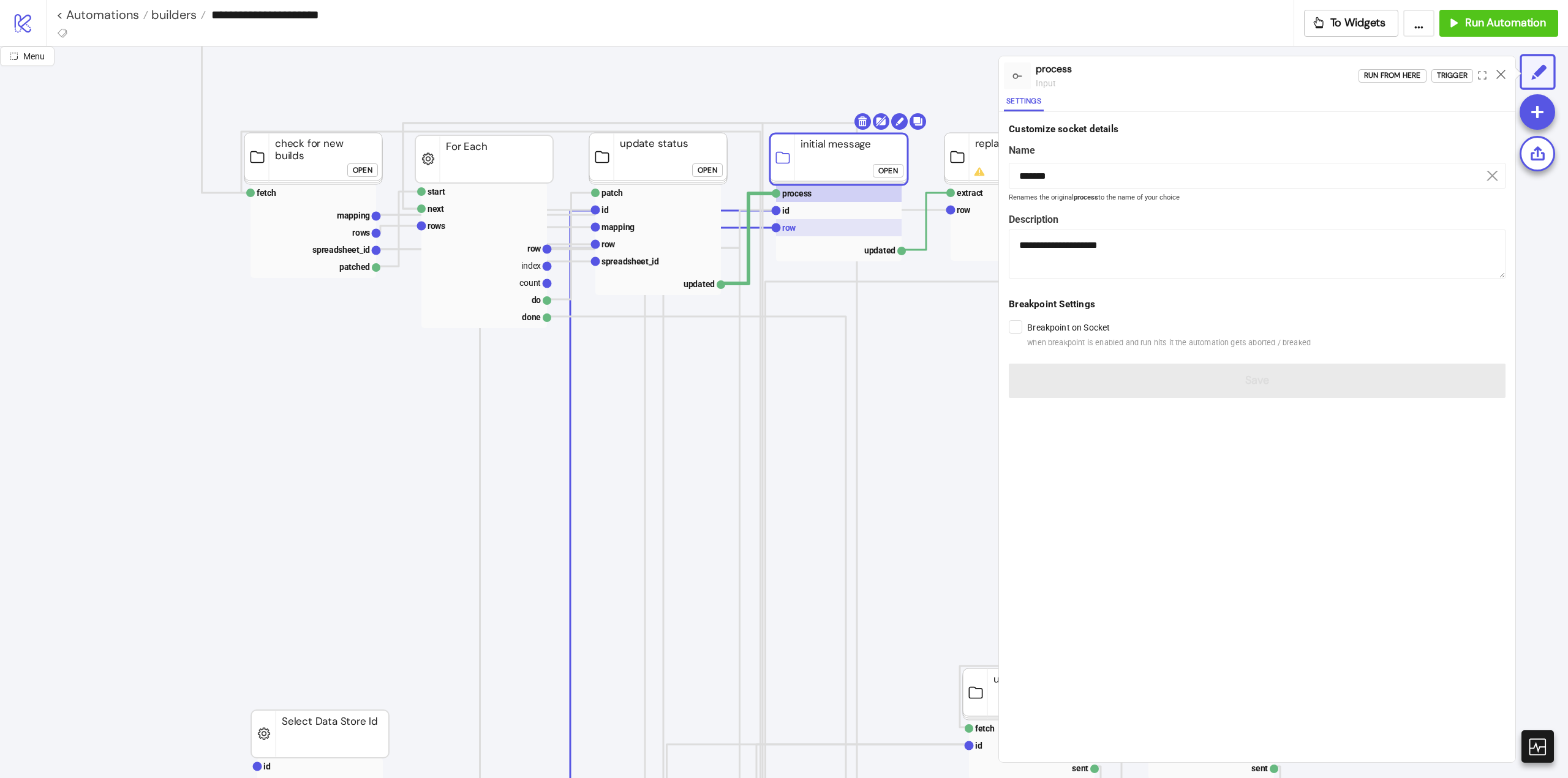
click at [806, 226] on rect at bounding box center [838, 227] width 126 height 17
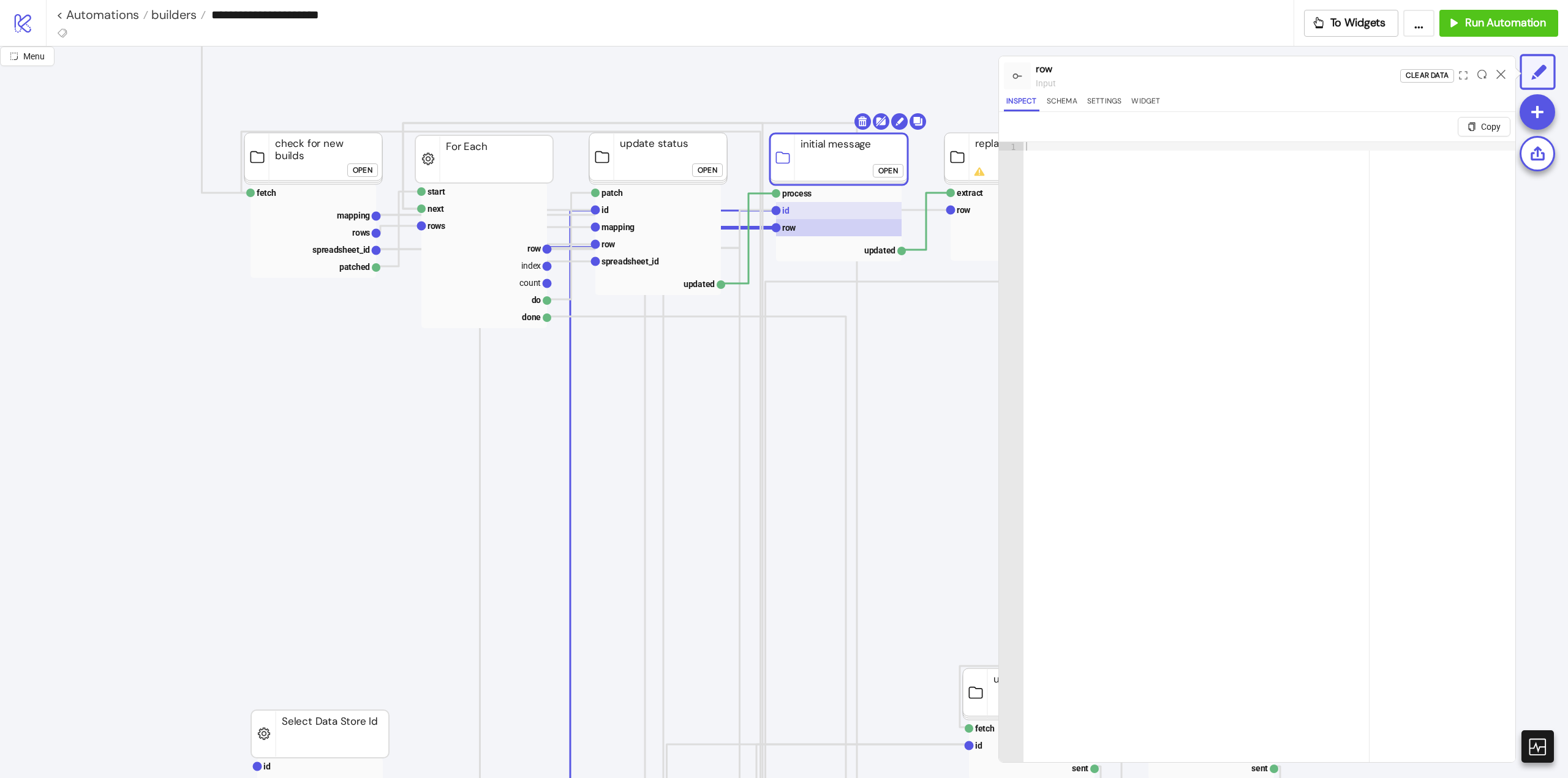
click at [806, 211] on rect at bounding box center [838, 210] width 126 height 17
click at [808, 226] on rect at bounding box center [838, 227] width 126 height 17
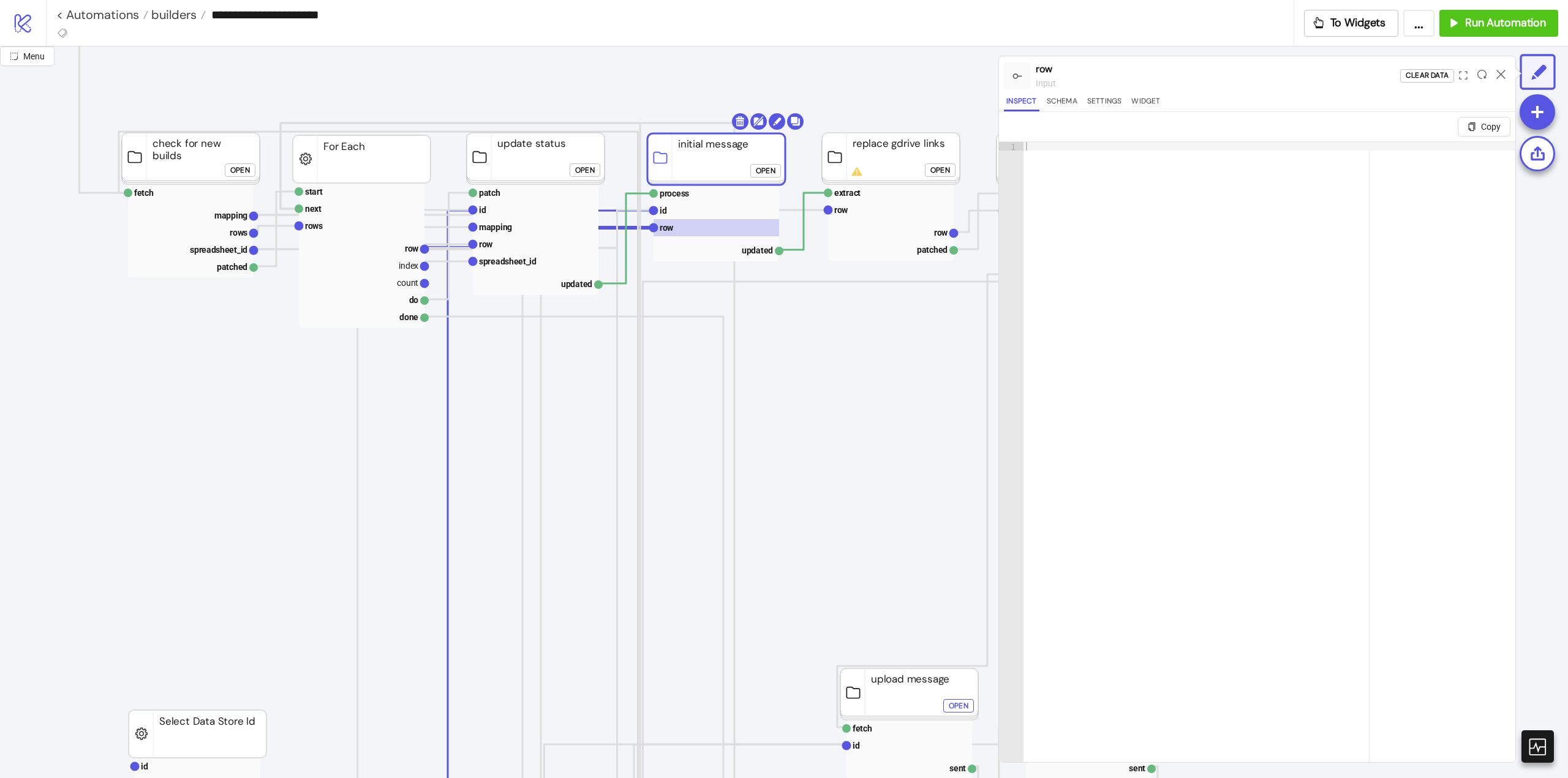
click div "Open"
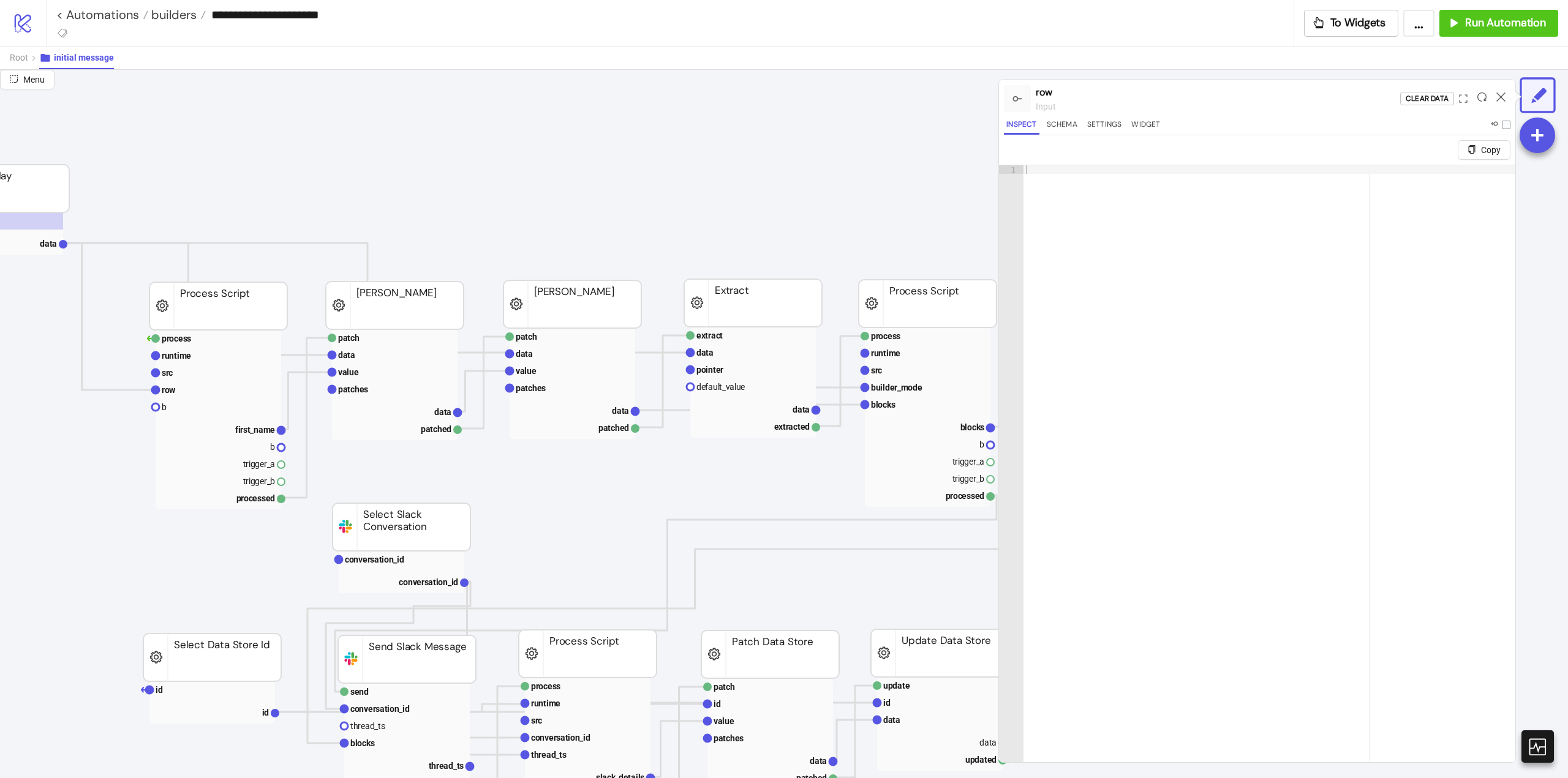
scroll to position [245, 306]
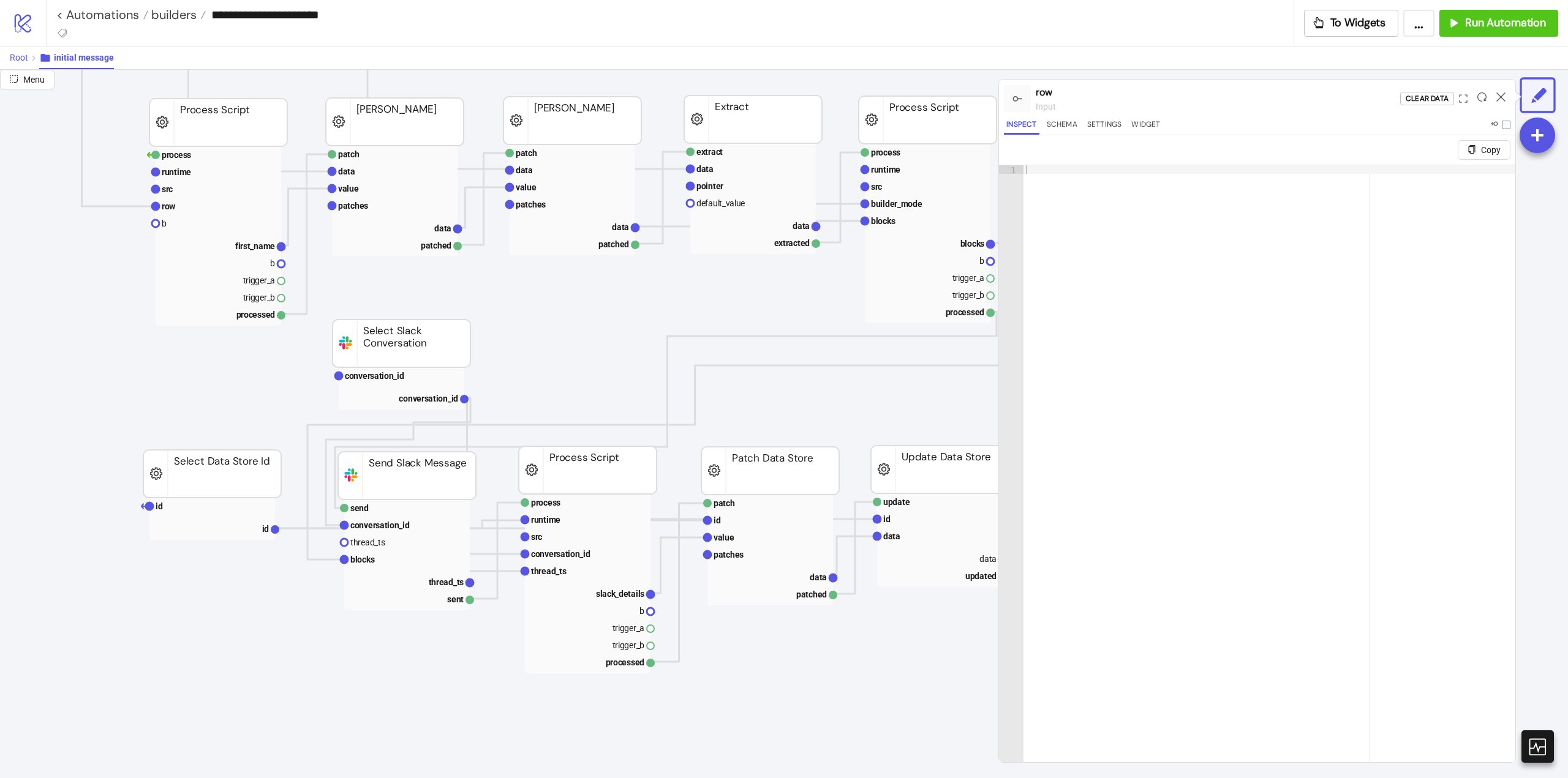
click at [18, 58] on span "Root" at bounding box center [19, 58] width 19 height 10
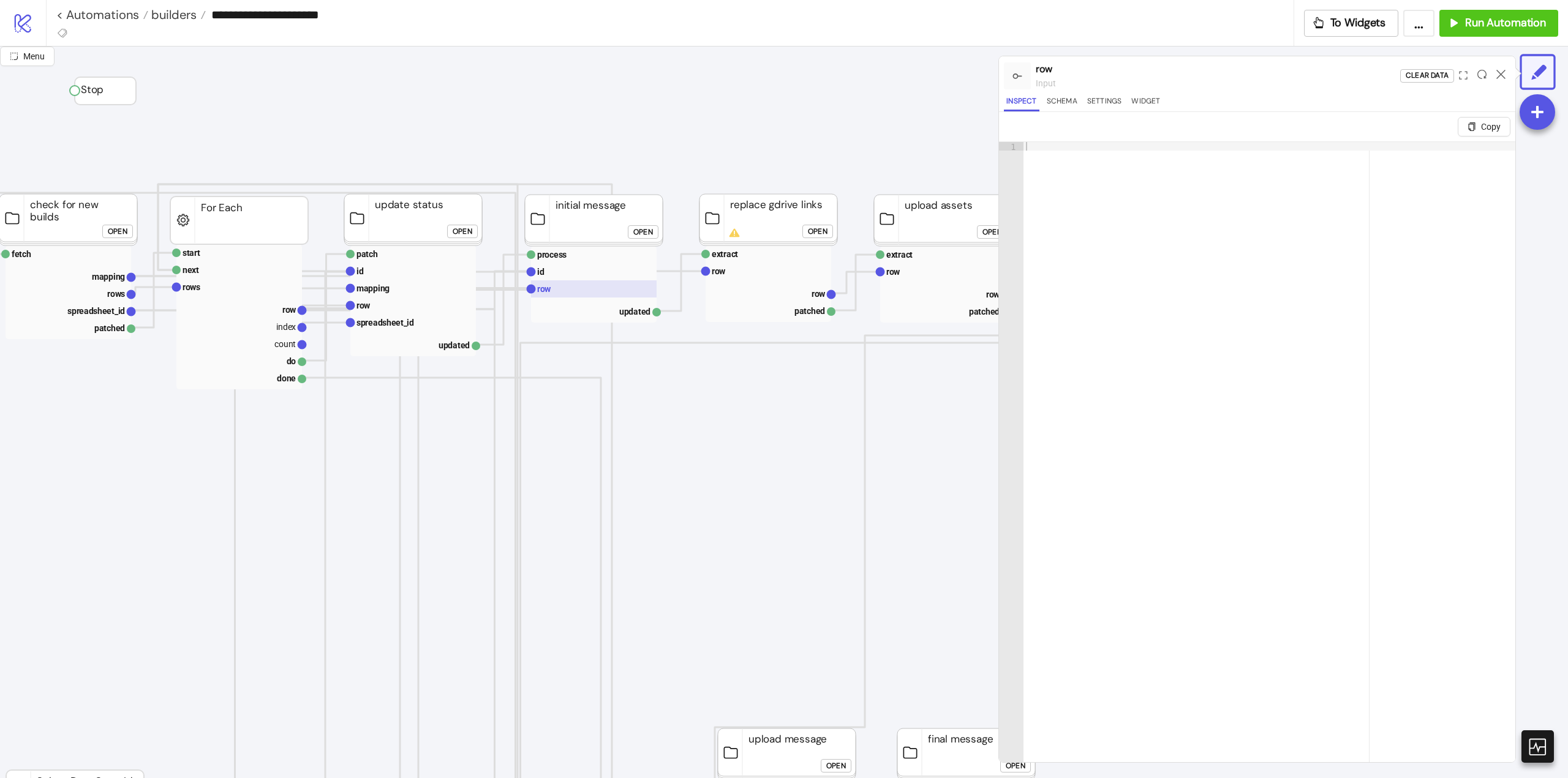
scroll to position [0, 61]
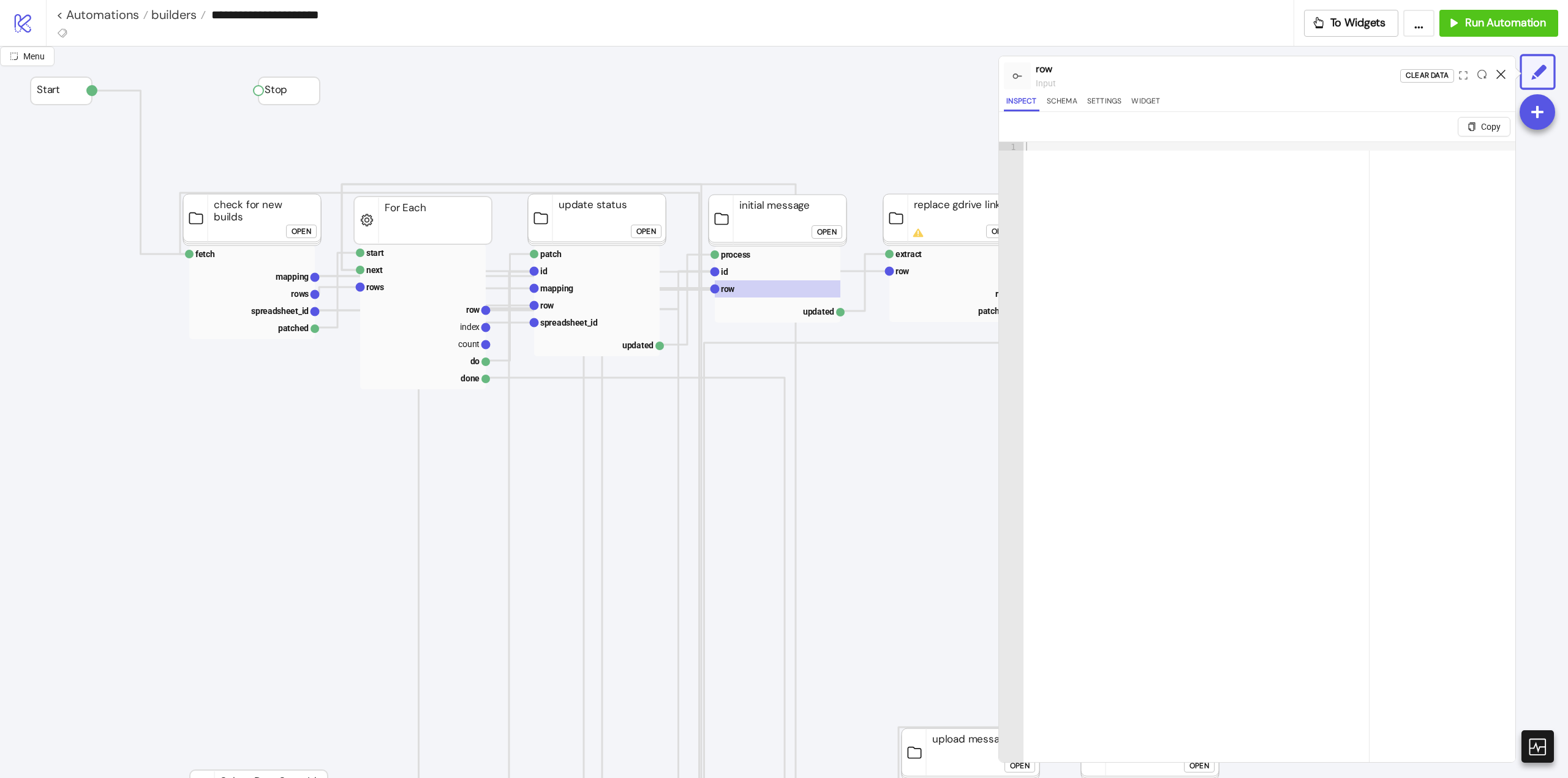
click at [1501, 70] on icon at bounding box center [1501, 74] width 9 height 9
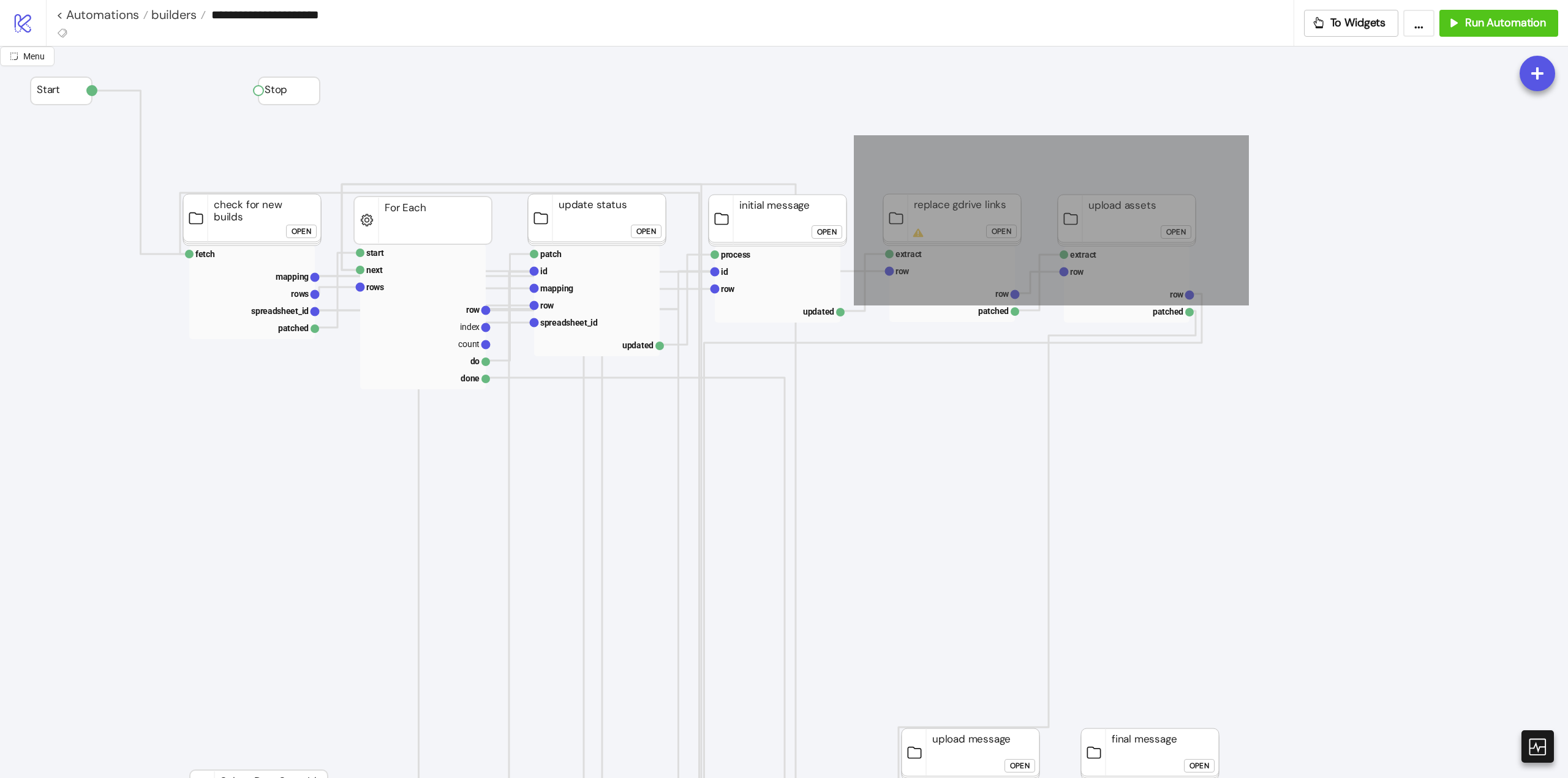
drag, startPoint x: 854, startPoint y: 135, endPoint x: 1265, endPoint y: 343, distance: 460.6
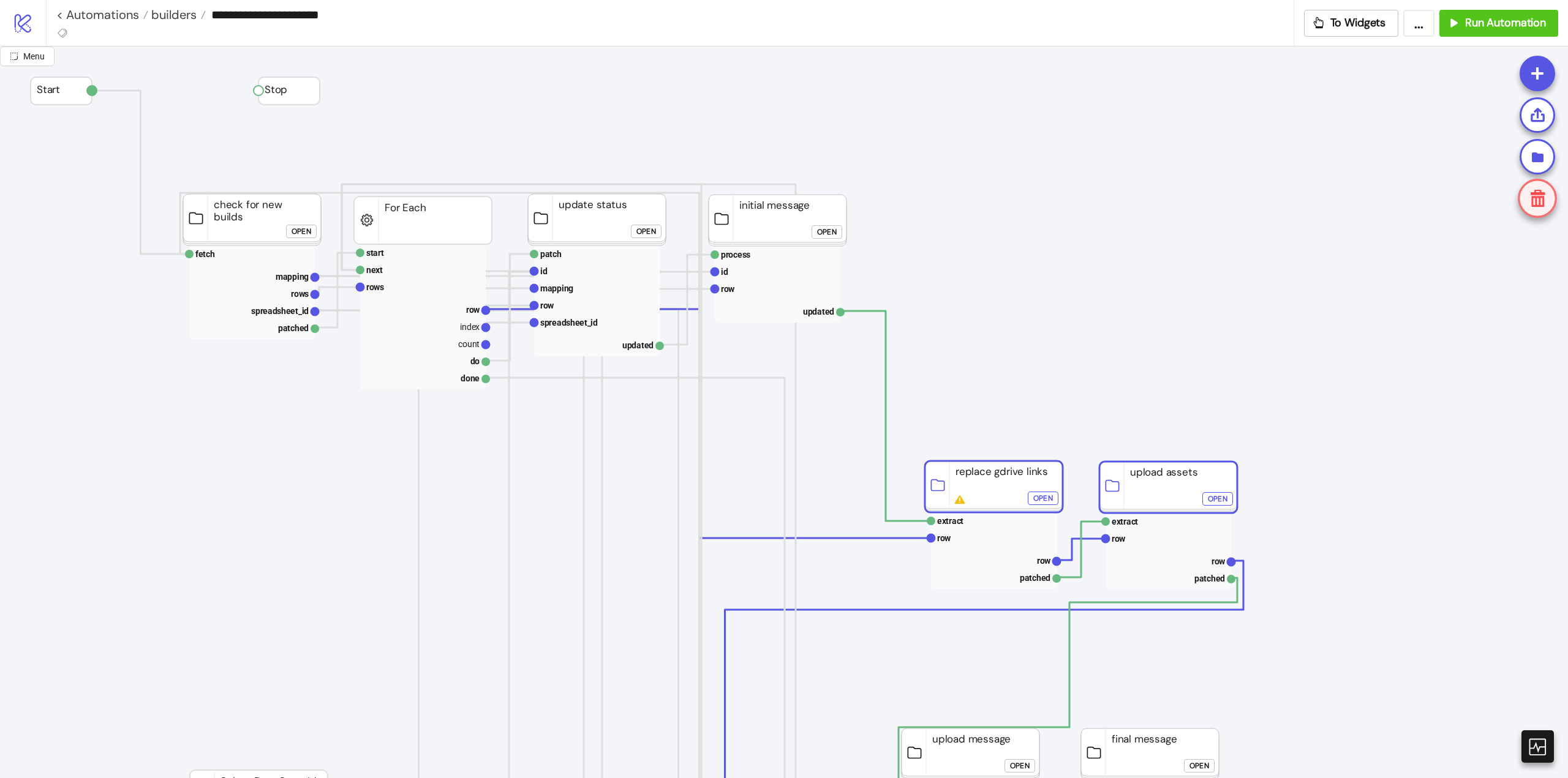
drag, startPoint x: 1099, startPoint y: 218, endPoint x: 1140, endPoint y: 485, distance: 270.1
click at [885, 405] on polyline at bounding box center [885, 415] width 91 height 210
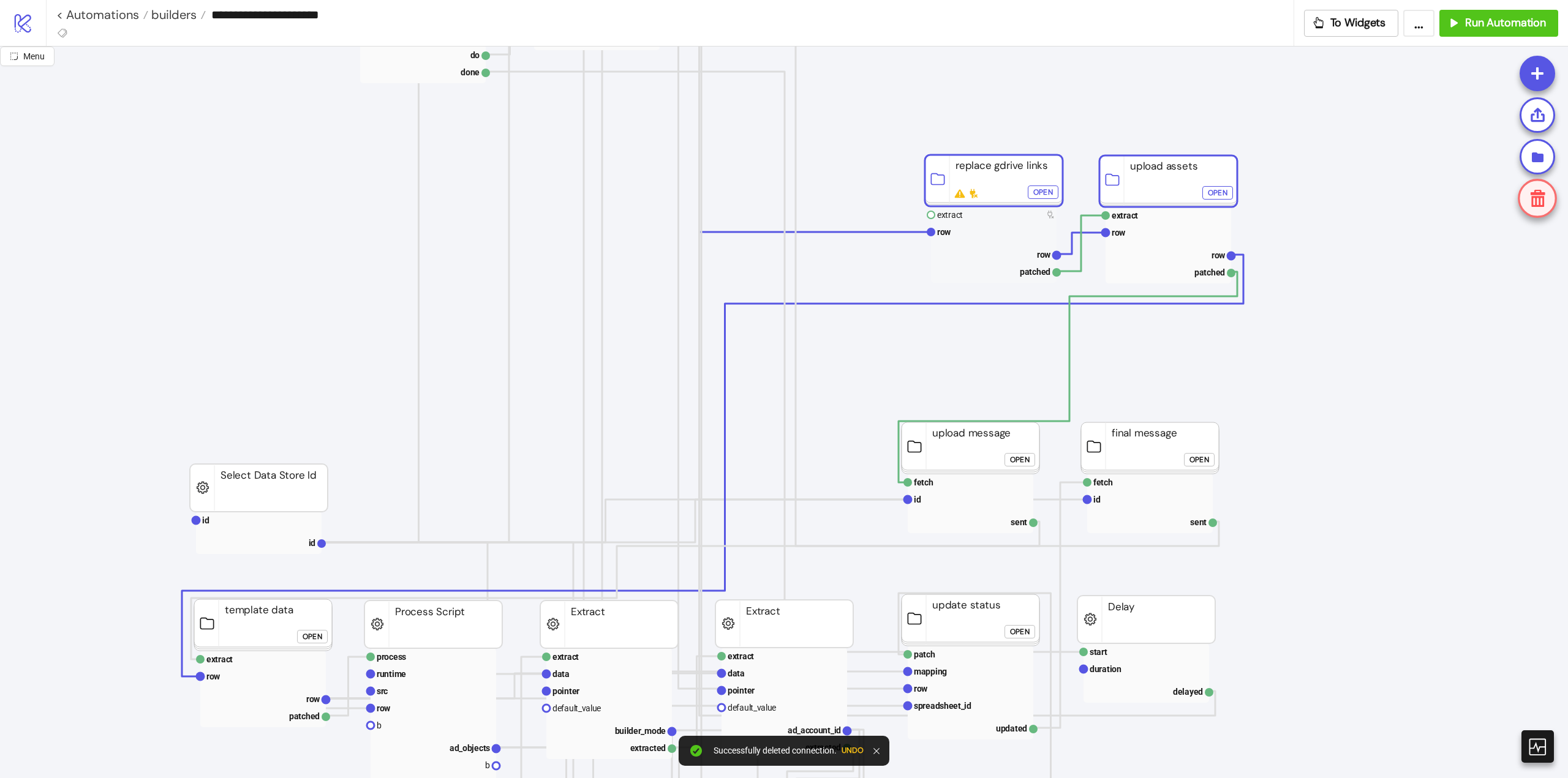
scroll to position [245, 61]
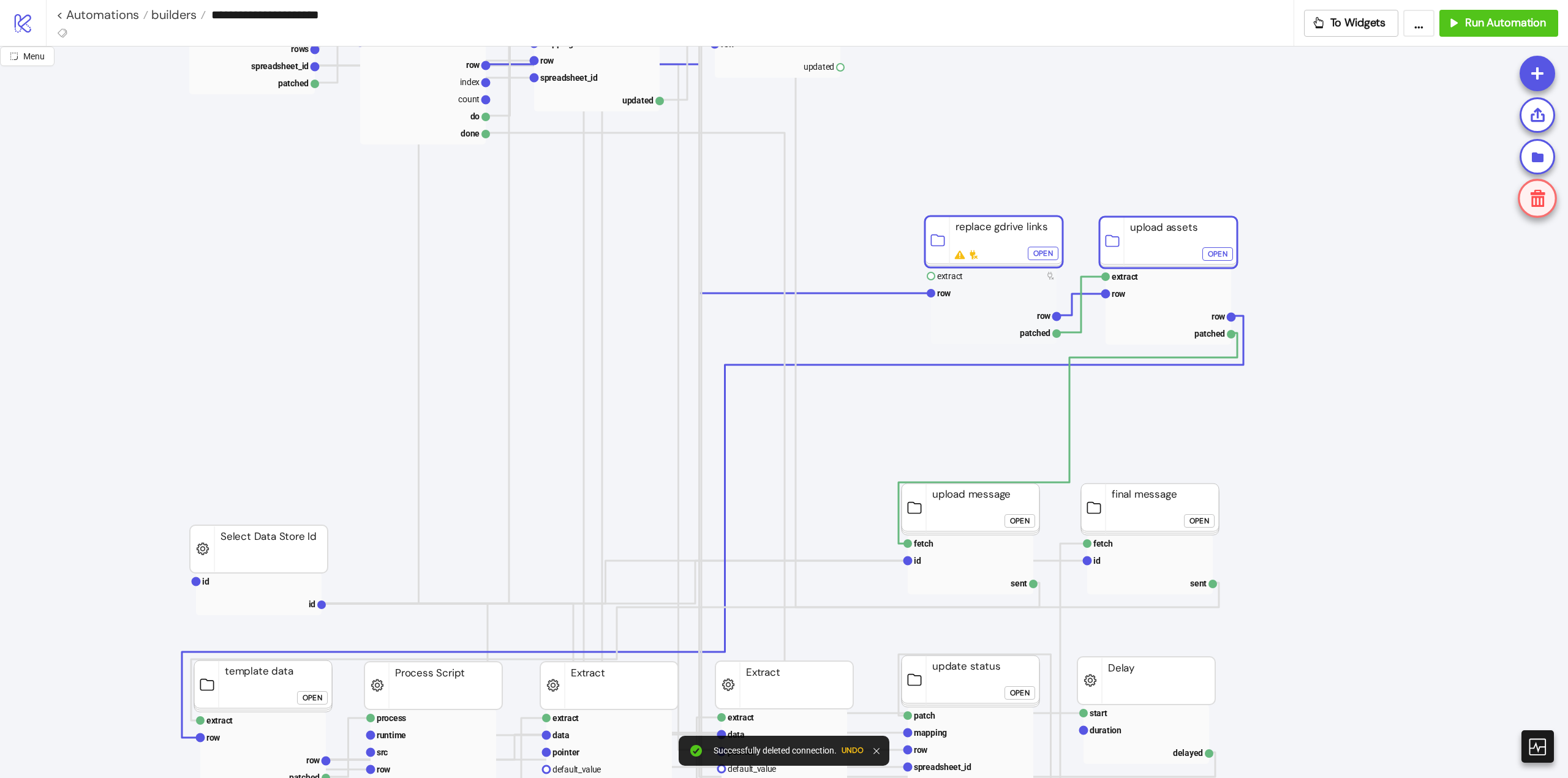
click at [970, 245] on rect at bounding box center [994, 241] width 138 height 51
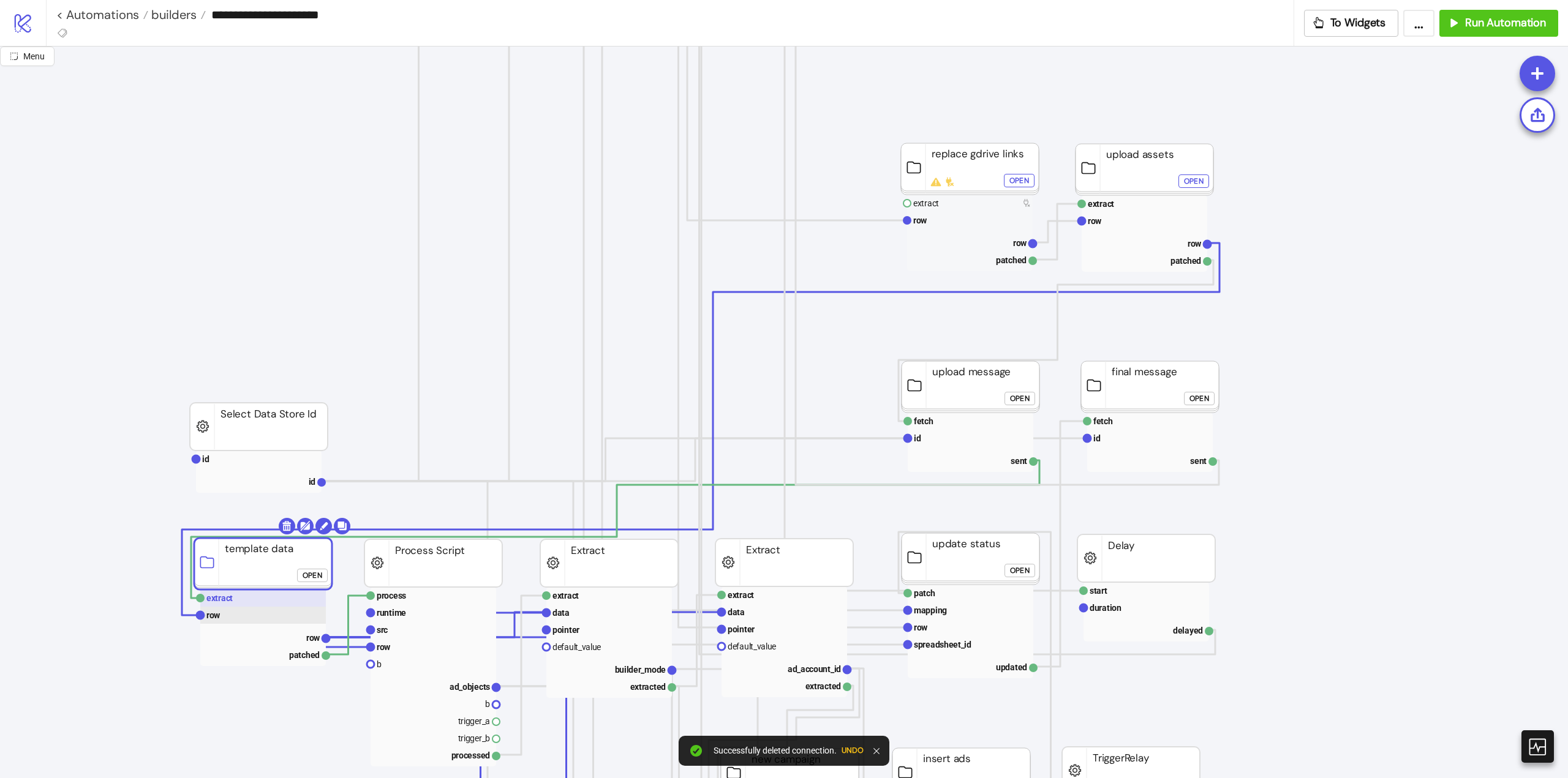
drag, startPoint x: 241, startPoint y: 570, endPoint x: 210, endPoint y: 600, distance: 43.1
click at [215, 618] on g "extract row row patched template data Open" at bounding box center [272, 591] width 156 height 148
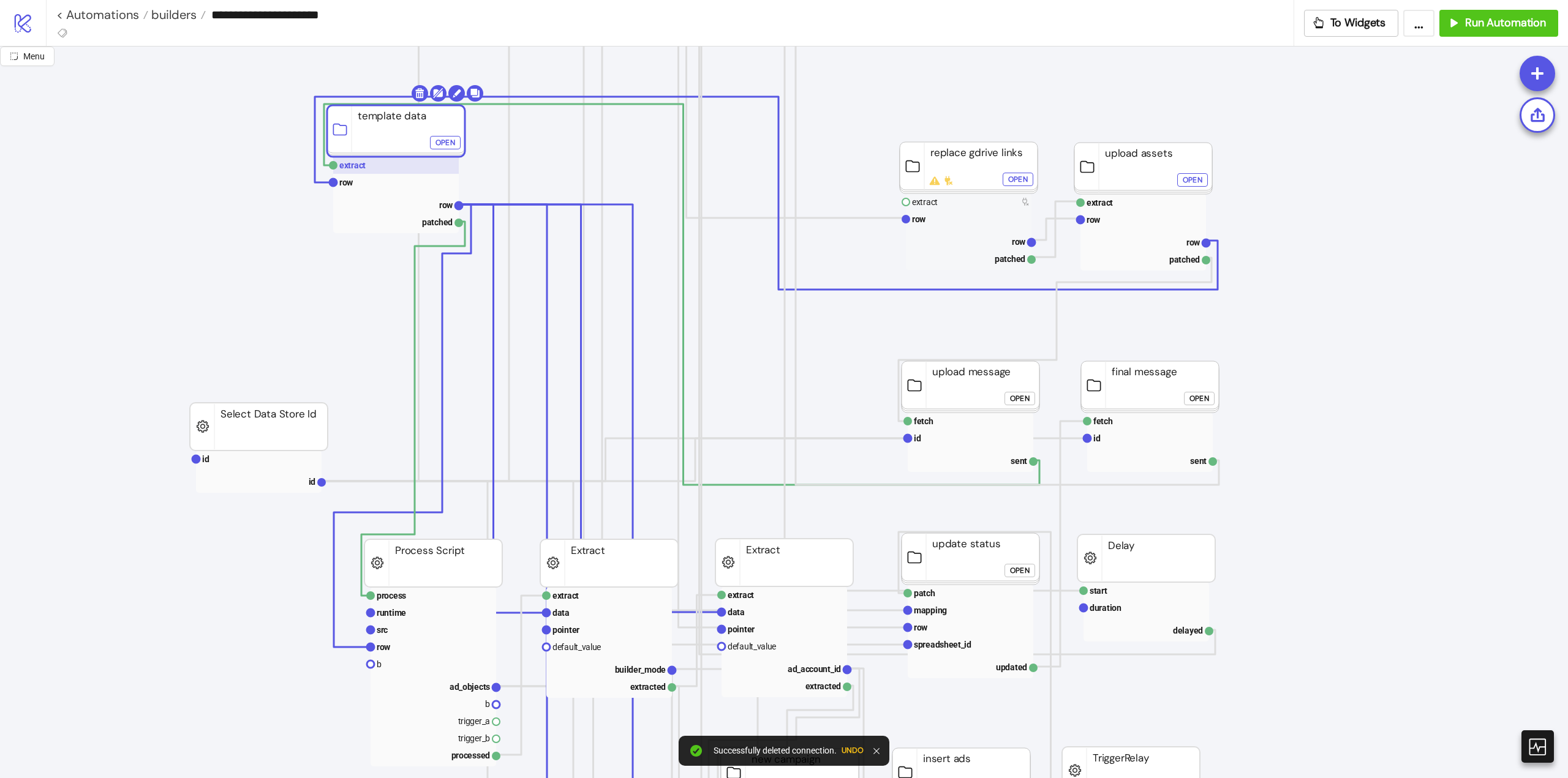
drag, startPoint x: 241, startPoint y: 578, endPoint x: 330, endPoint y: 173, distance: 414.7
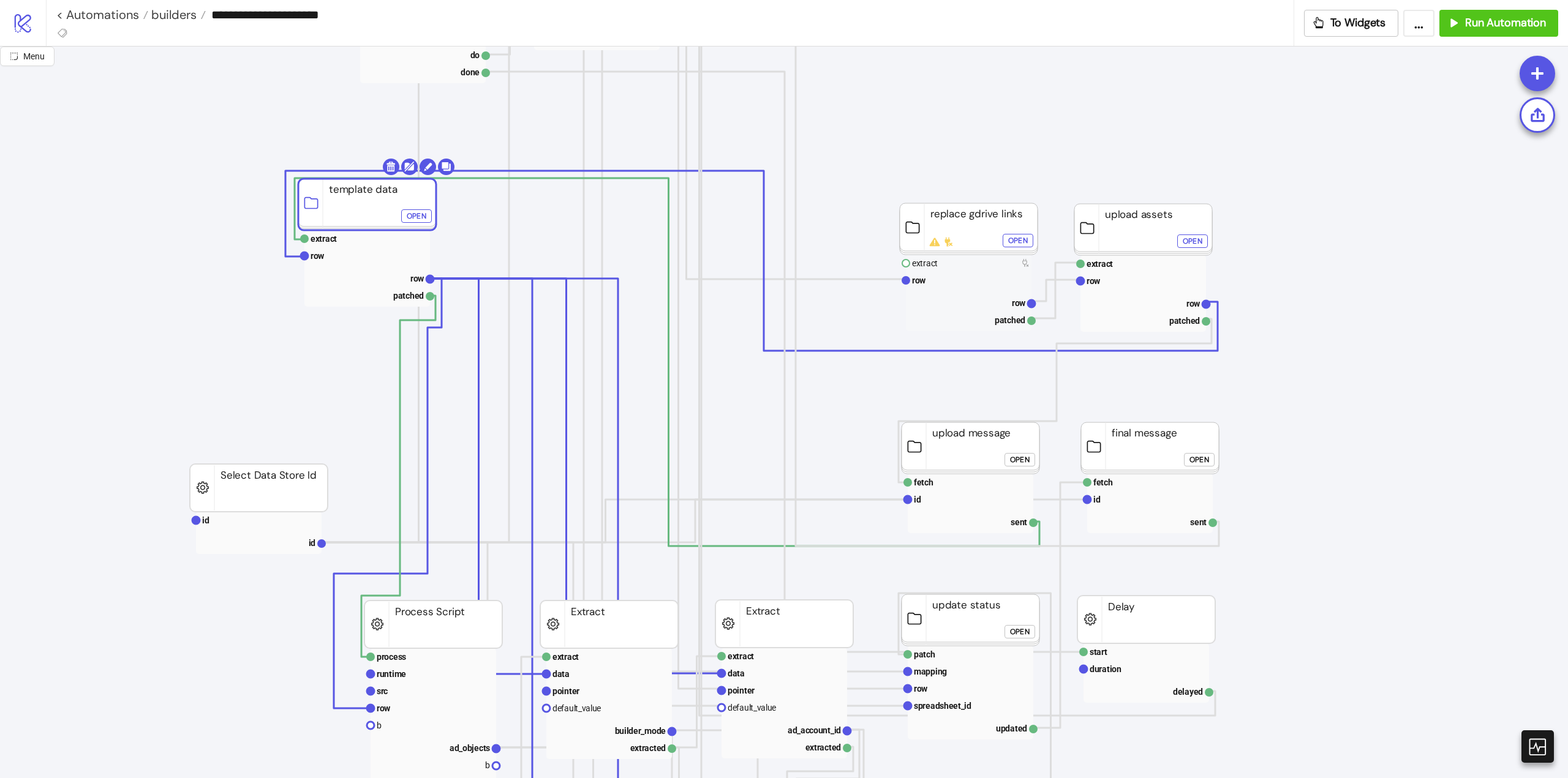
scroll to position [123, 61]
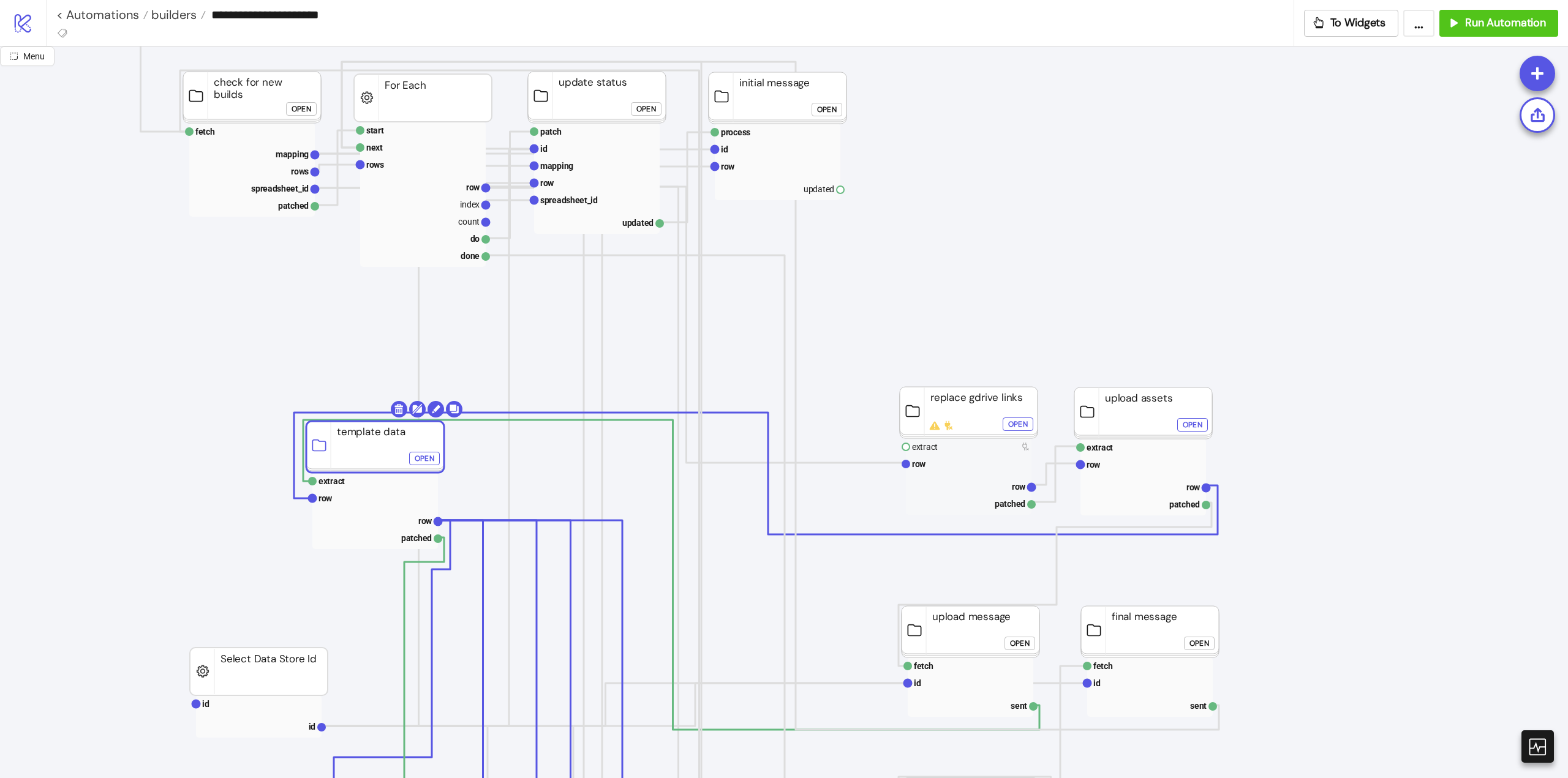
drag, startPoint x: 358, startPoint y: 382, endPoint x: 366, endPoint y: 438, distance: 56.6
click at [366, 438] on rect at bounding box center [375, 446] width 138 height 51
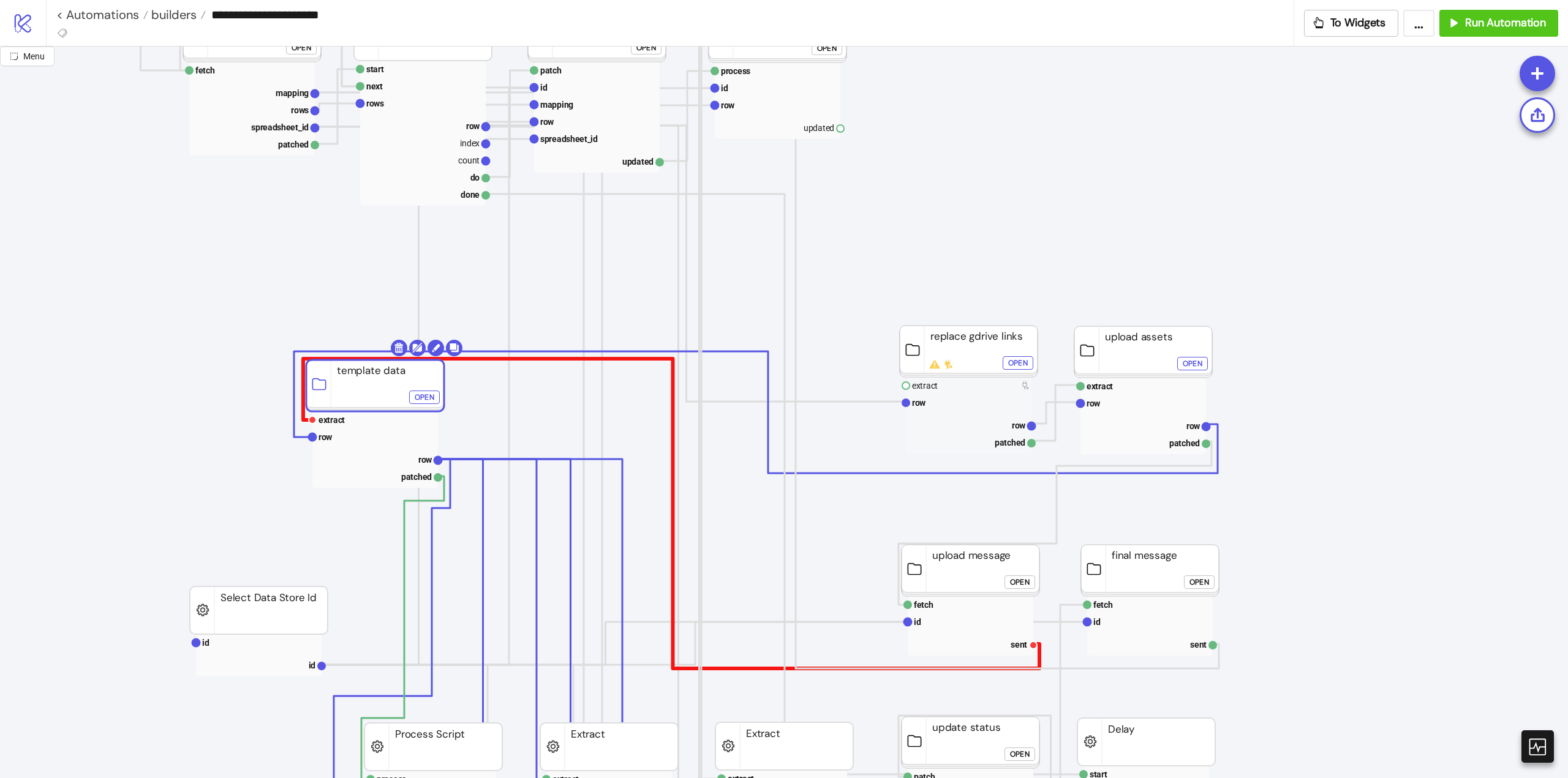
scroll to position [0, 61]
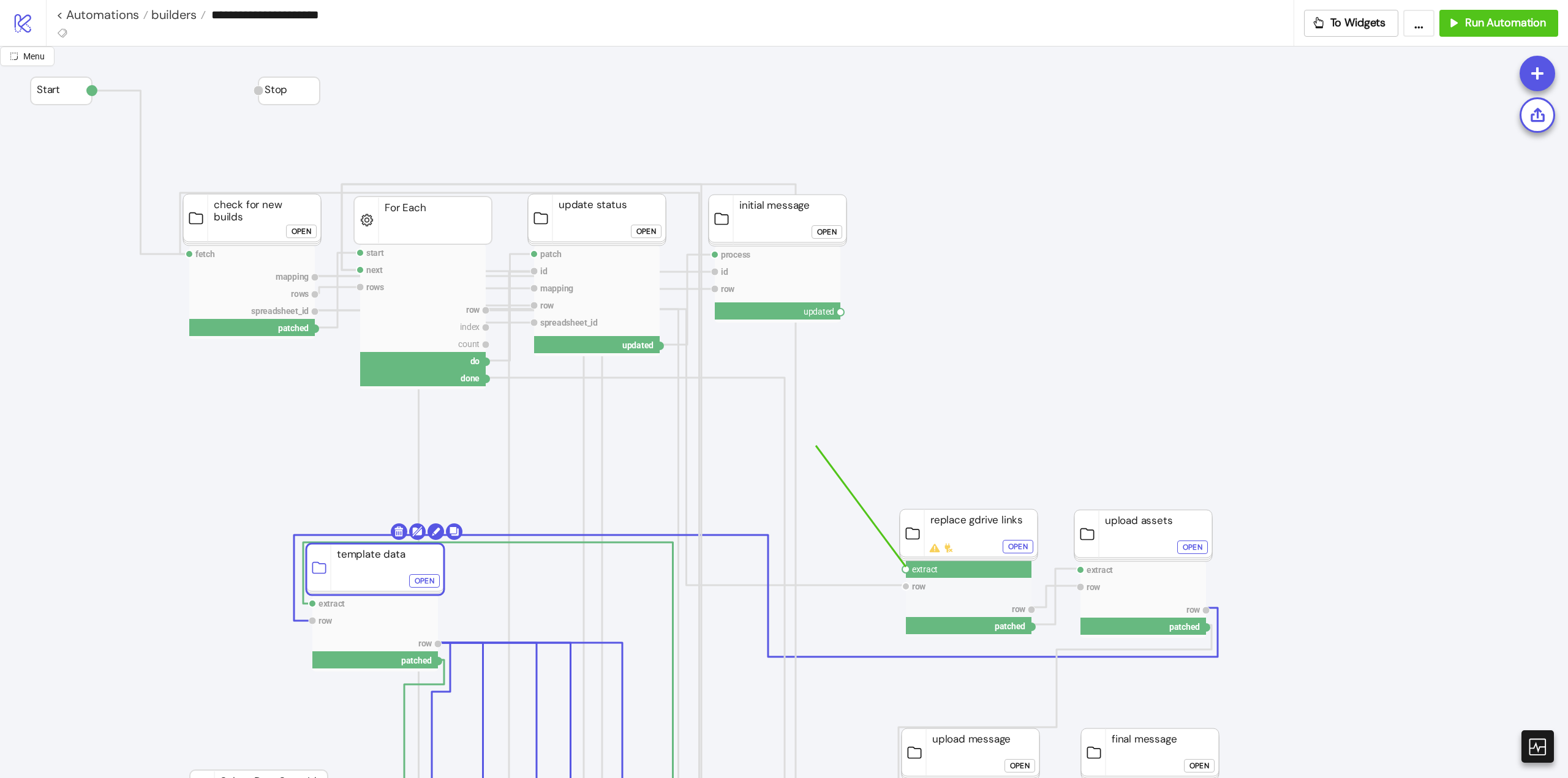
drag, startPoint x: 905, startPoint y: 572, endPoint x: 810, endPoint y: 326, distance: 263.7
click at [840, 313] on circle at bounding box center [840, 312] width 7 height 7
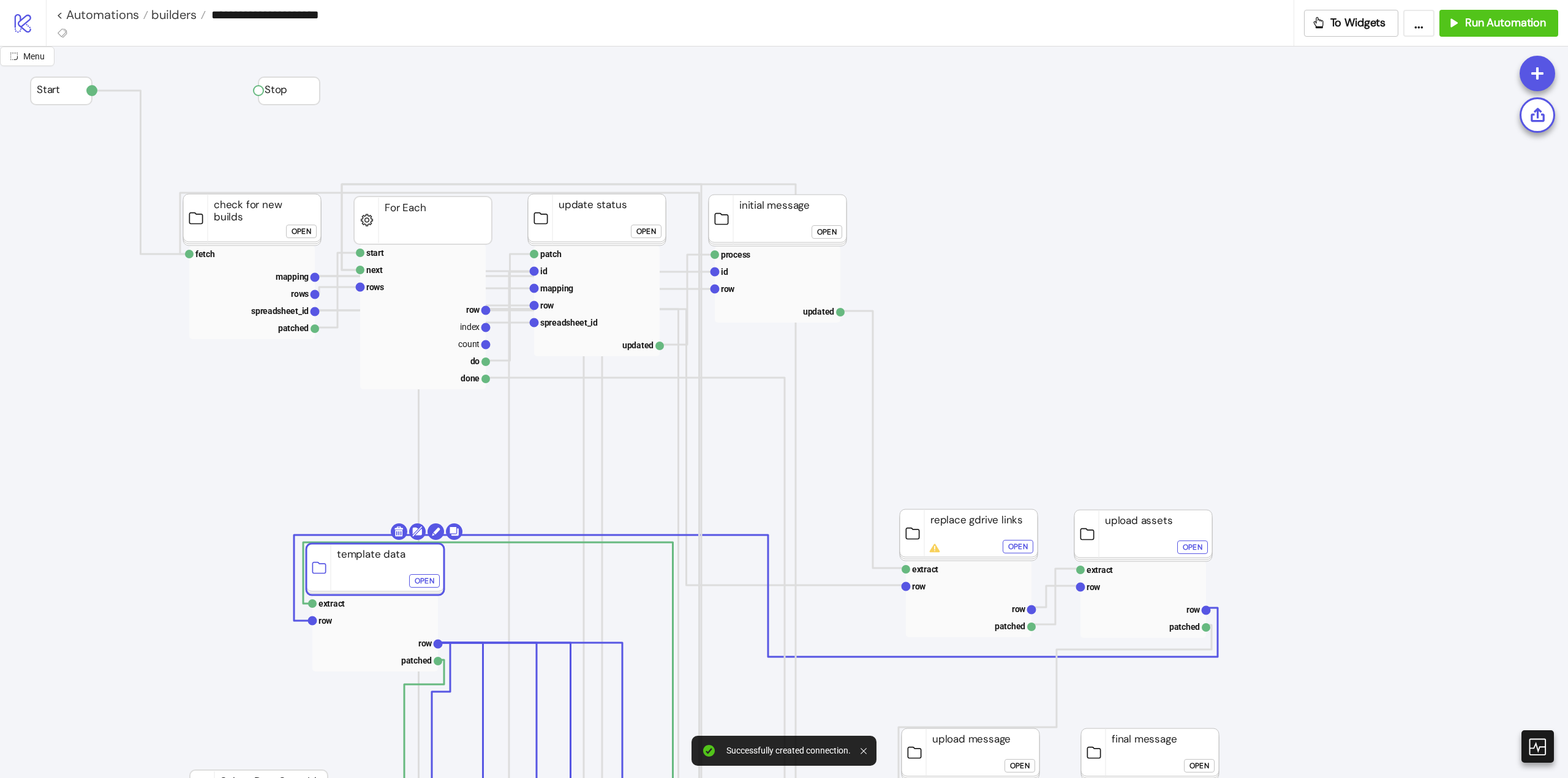
click div "Open"
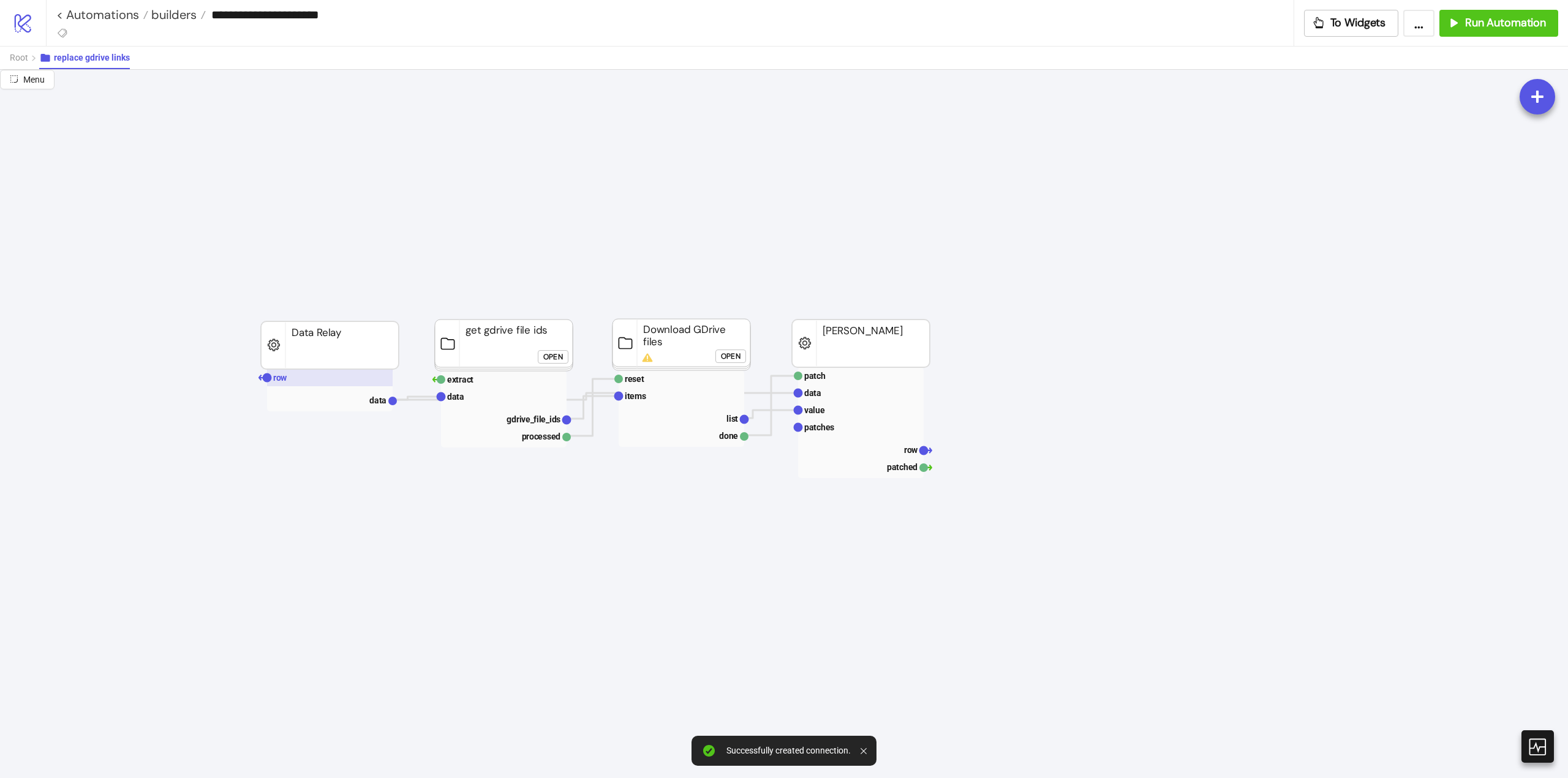
click at [317, 383] on rect at bounding box center [330, 377] width 126 height 17
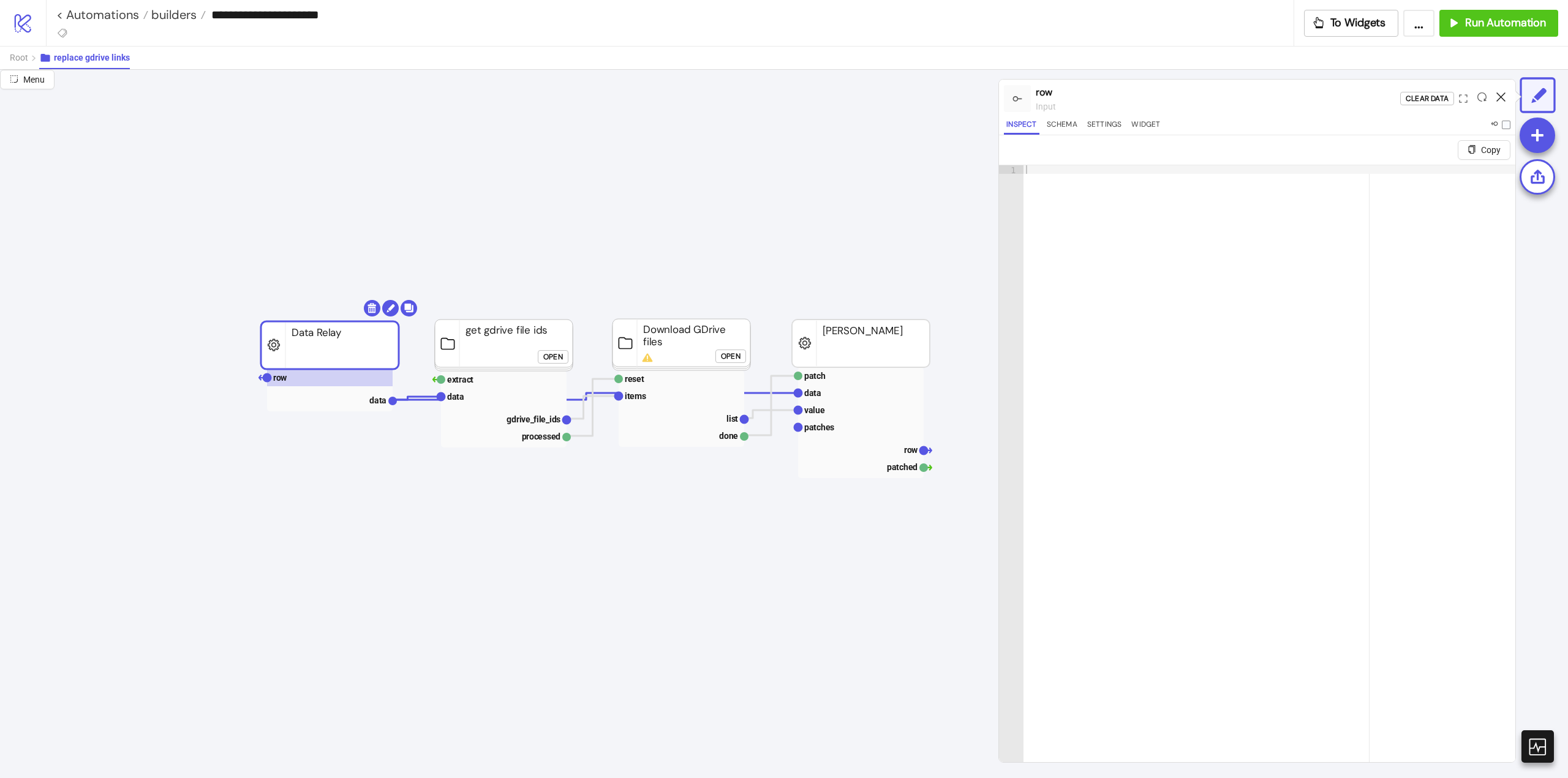
click at [1500, 97] on icon at bounding box center [1501, 97] width 9 height 9
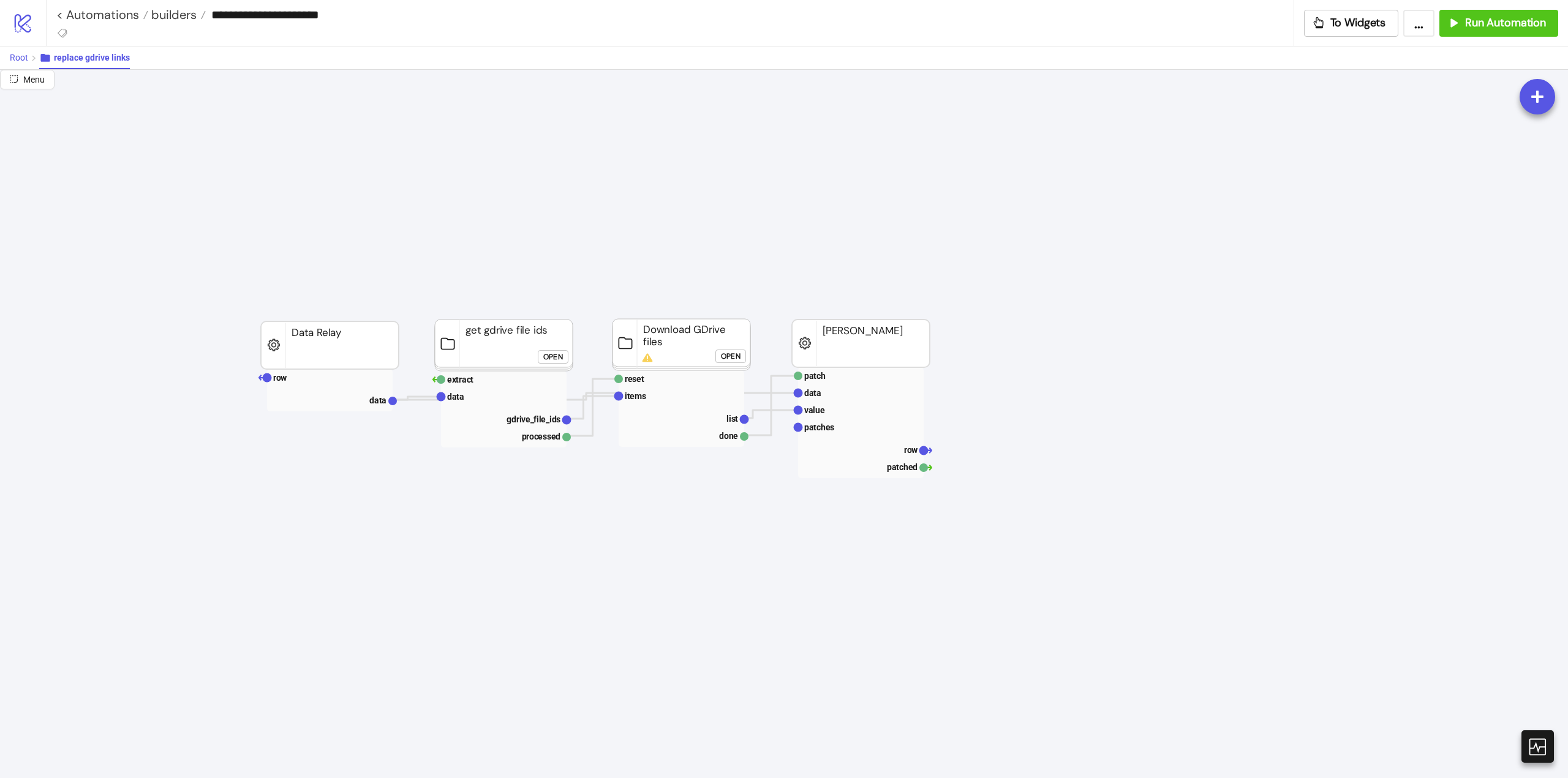
click at [21, 57] on span "Root" at bounding box center [19, 58] width 19 height 10
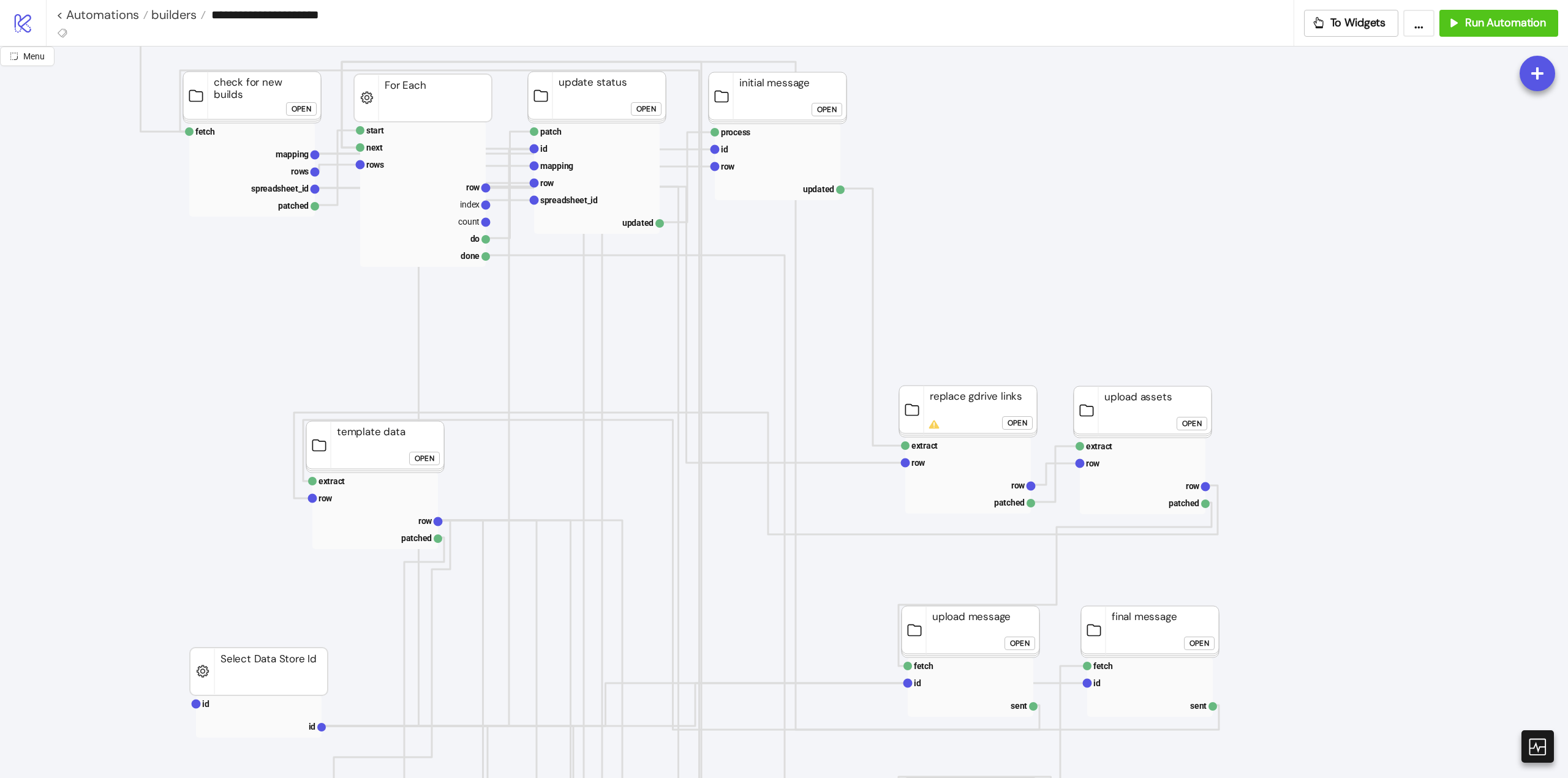
scroll to position [61, 61]
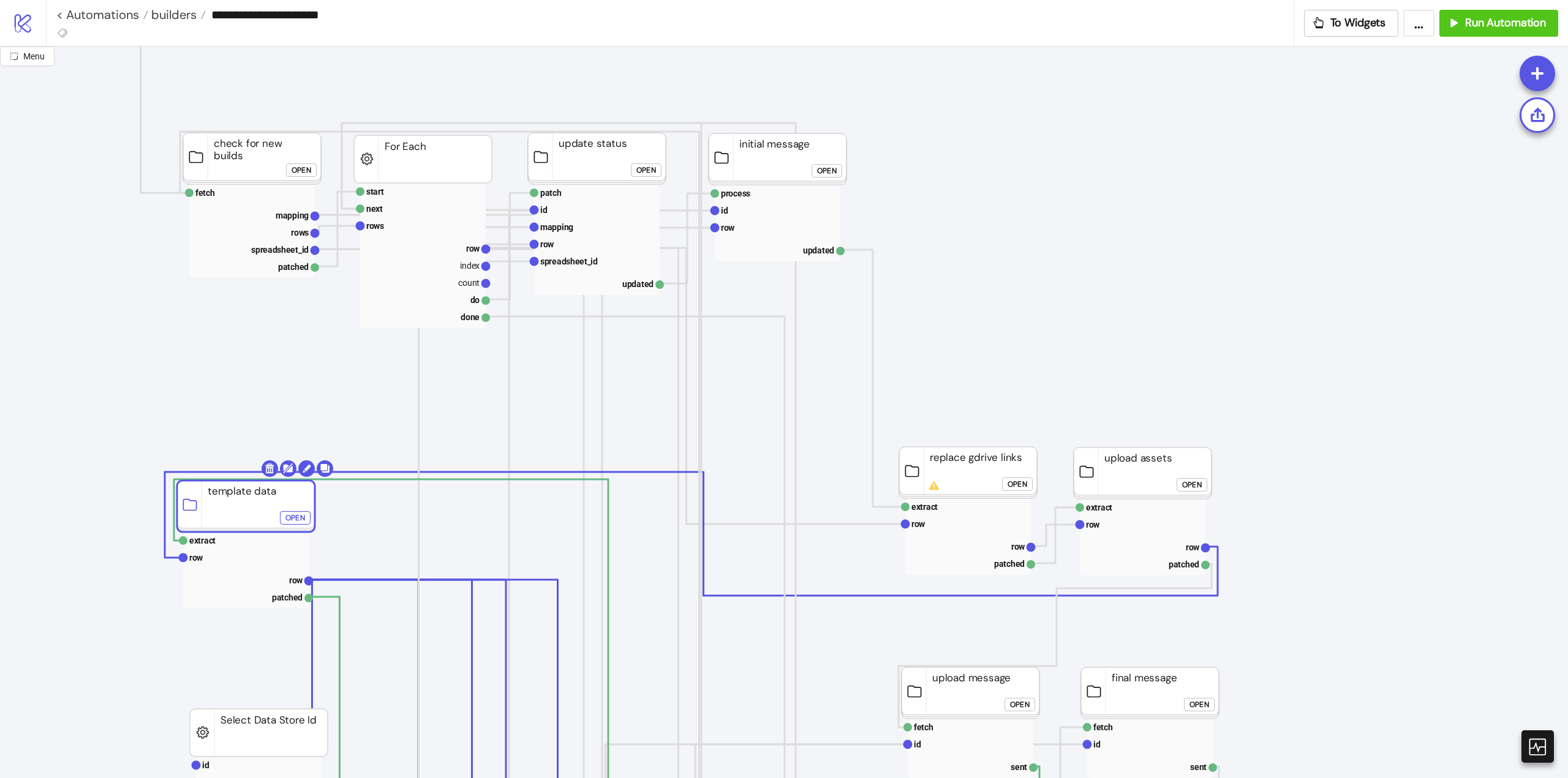
drag, startPoint x: 377, startPoint y: 501, endPoint x: 248, endPoint y: 500, distance: 129.0
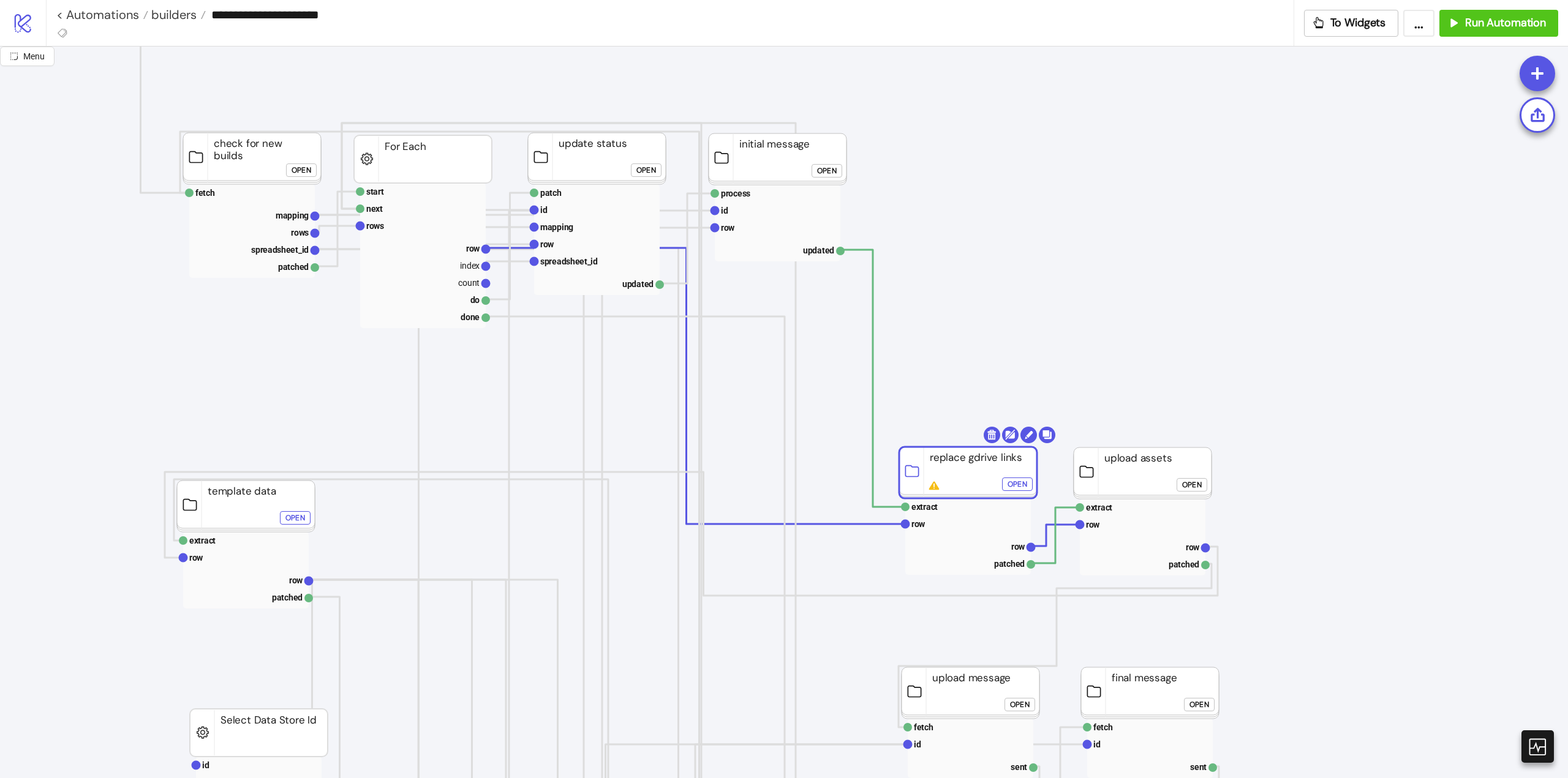
scroll to position [0, 61]
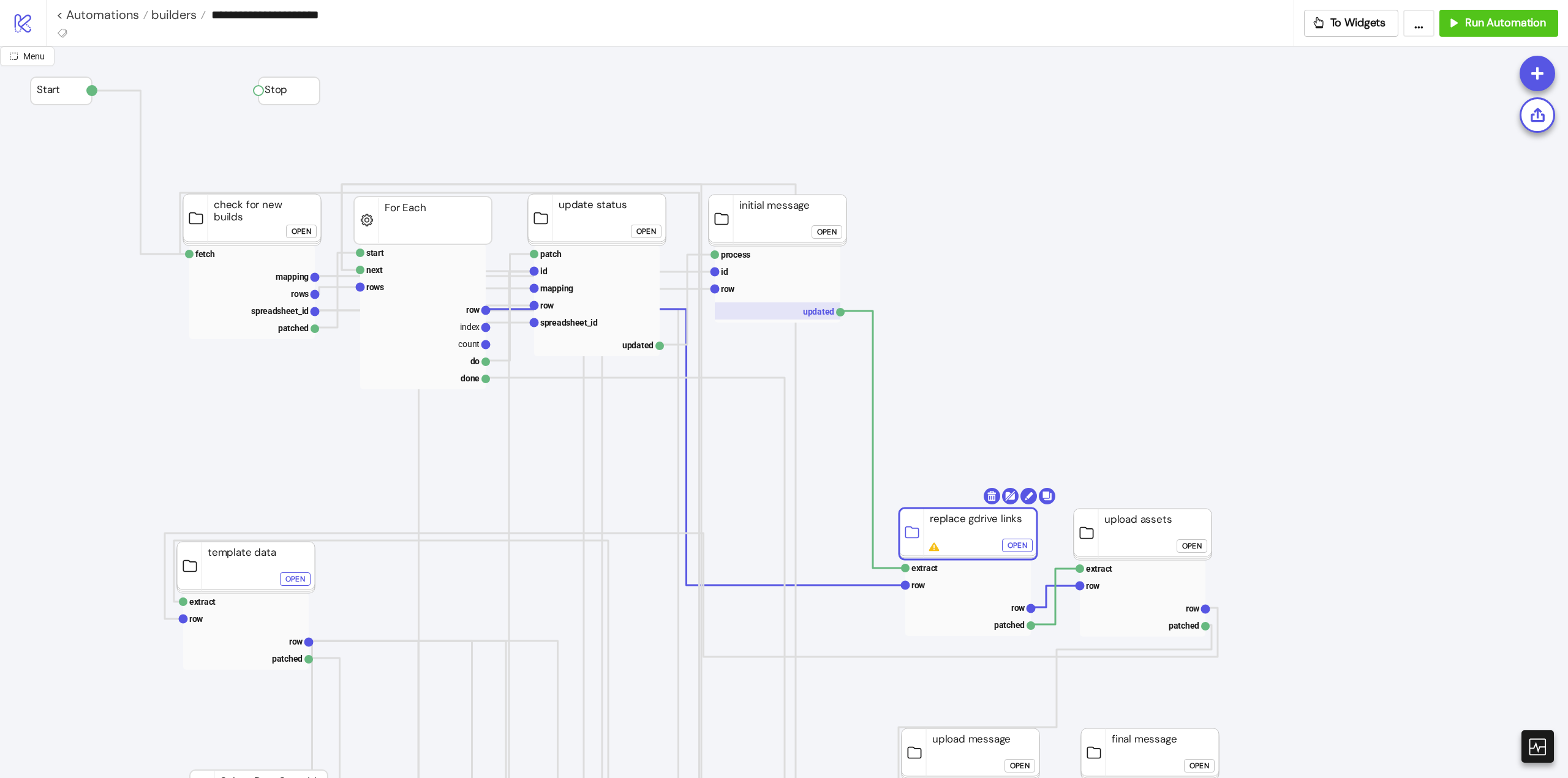
click at [821, 311] on rect at bounding box center [778, 311] width 126 height 17
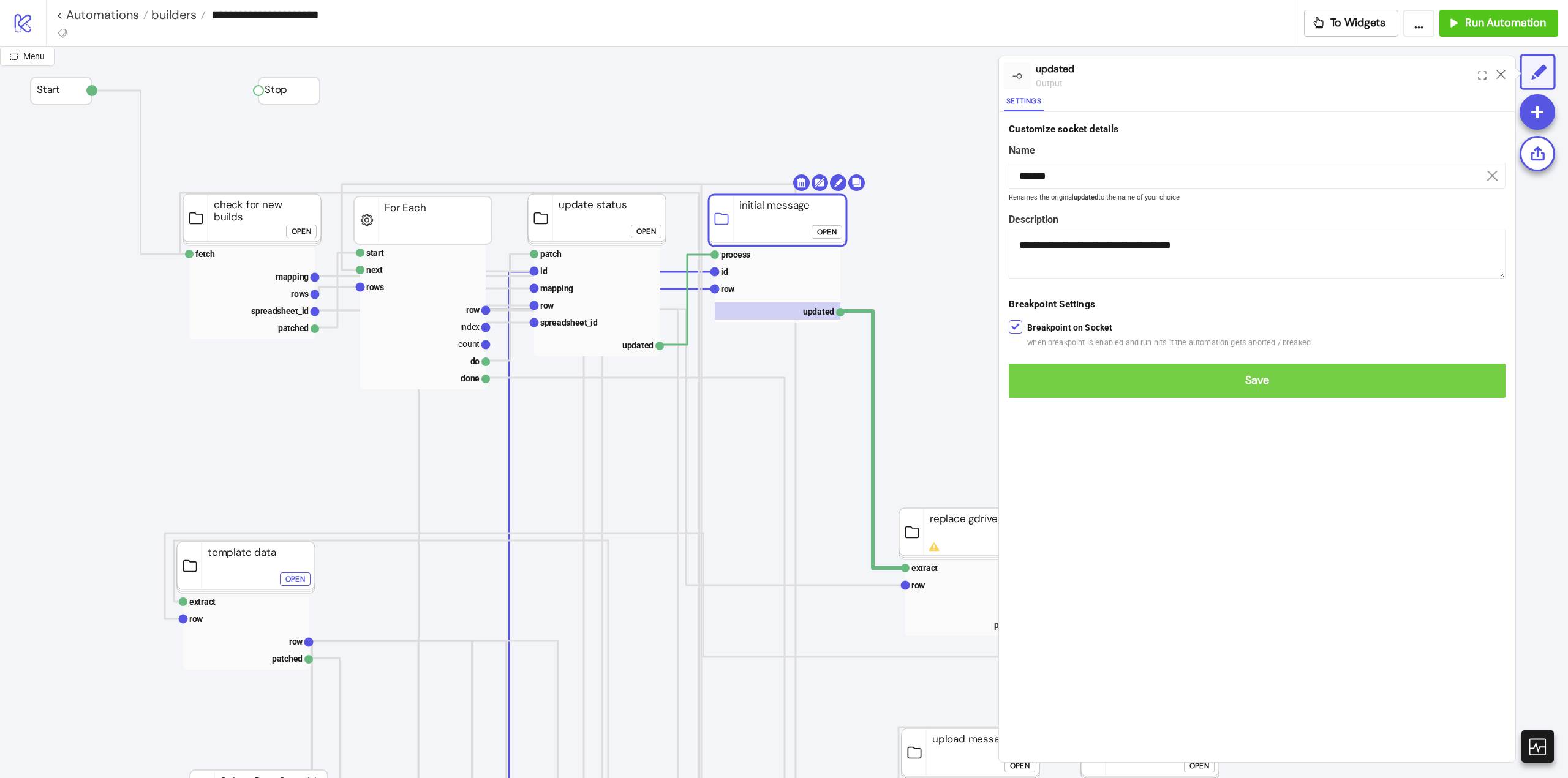
click at [1020, 389] on button "Save" at bounding box center [1257, 380] width 497 height 34
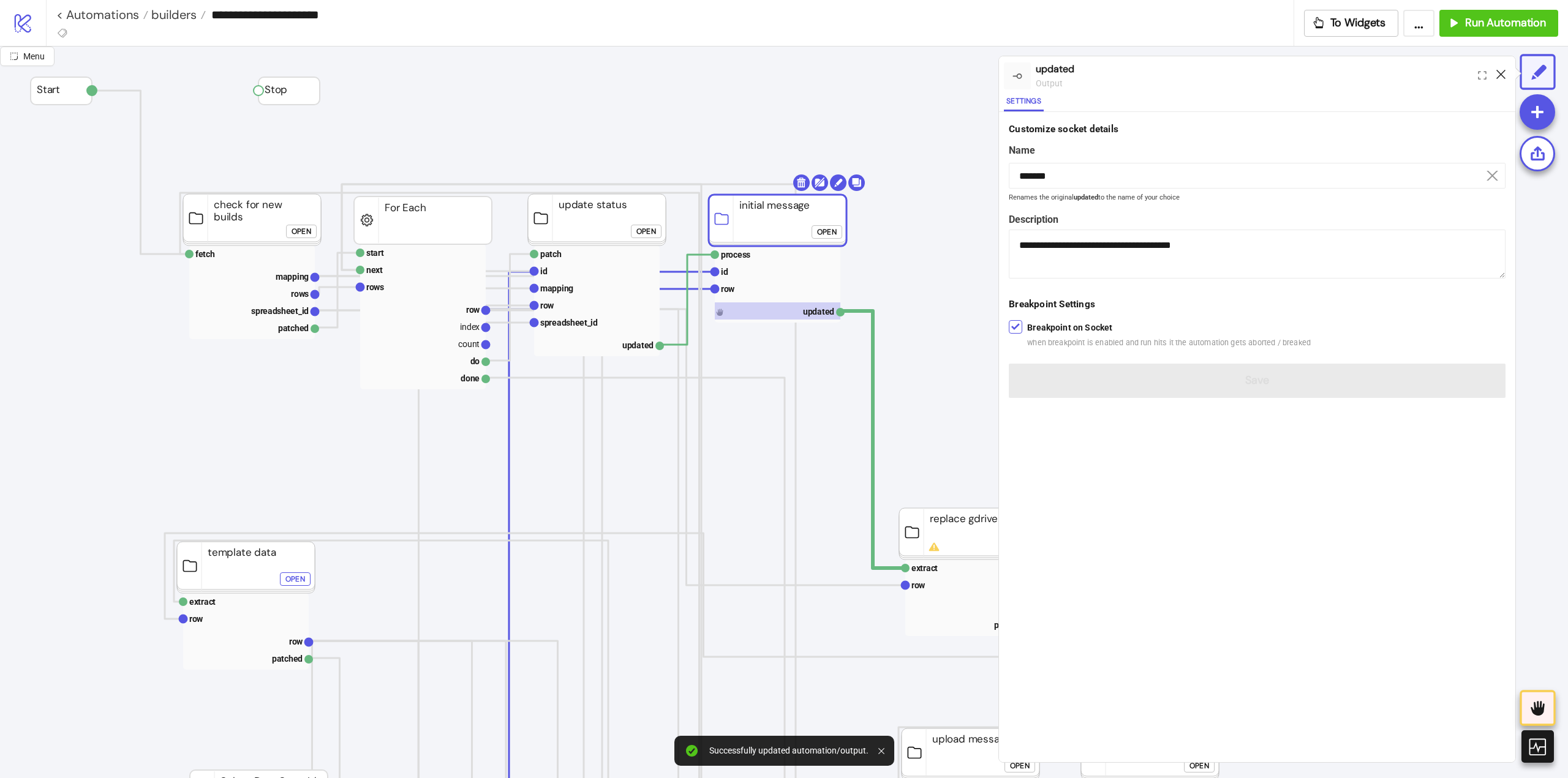
click at [1497, 75] on icon at bounding box center [1501, 74] width 9 height 9
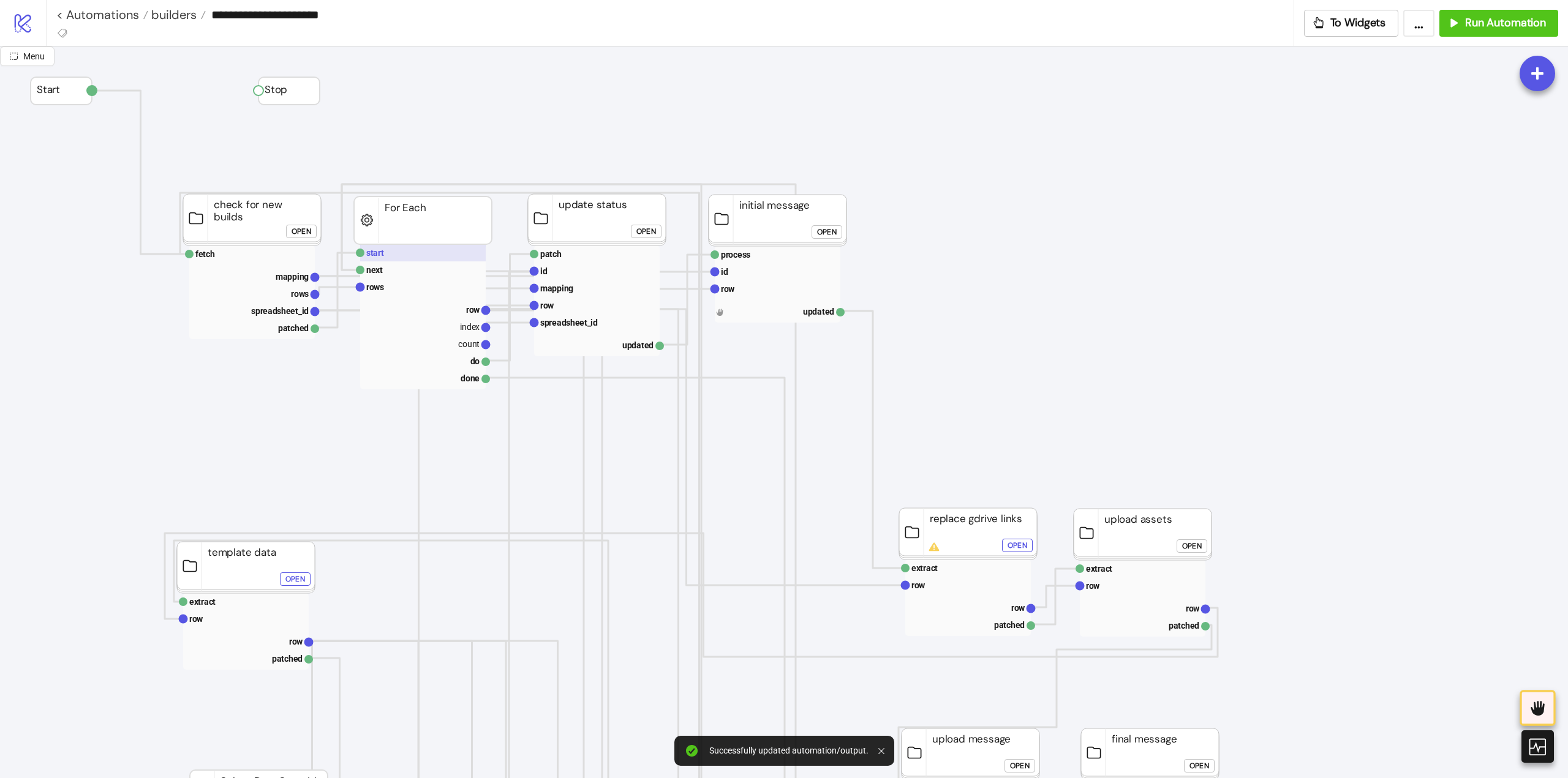
click at [394, 252] on rect at bounding box center [423, 252] width 126 height 17
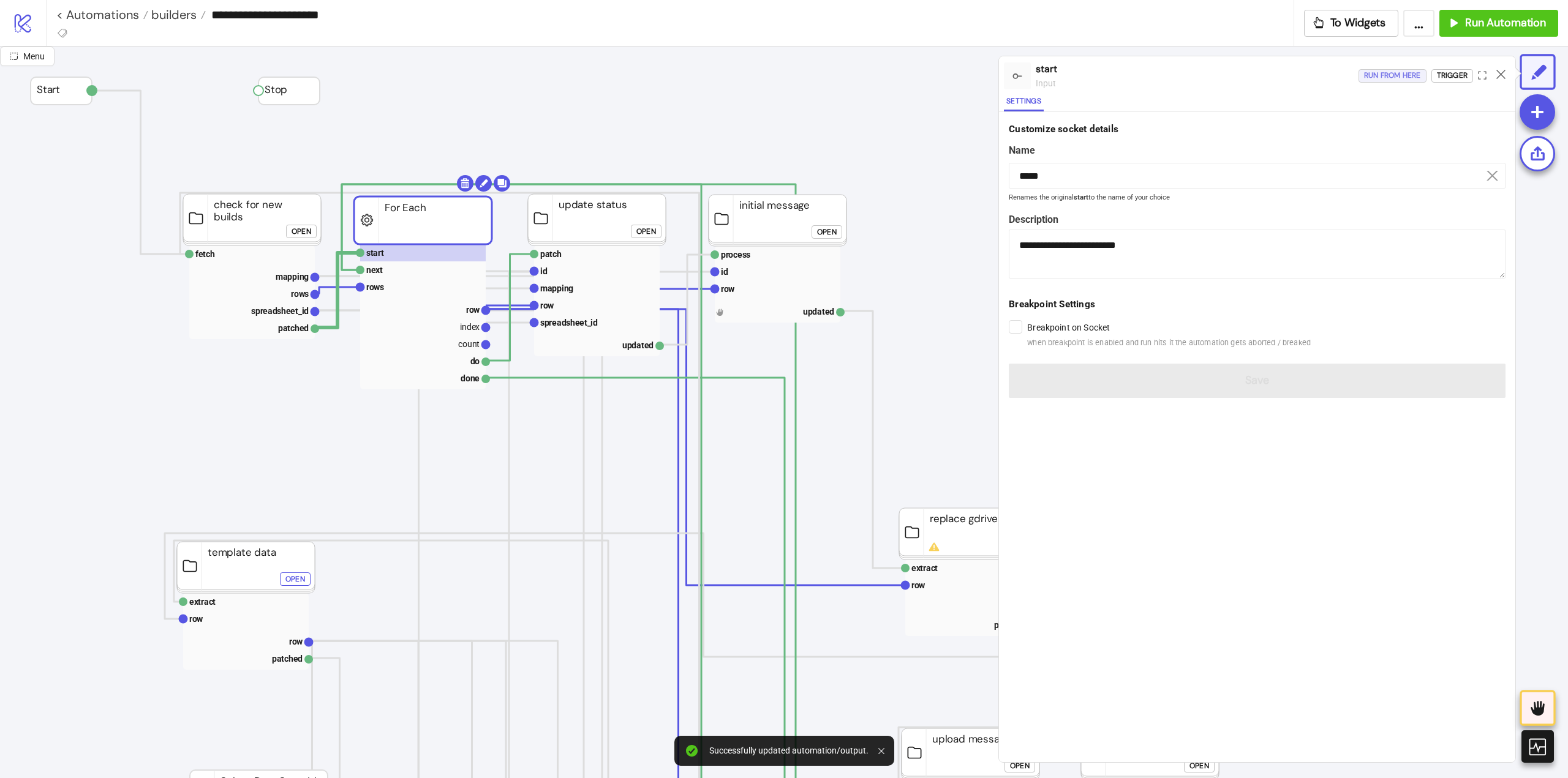
click at [1389, 76] on div "Run from here" at bounding box center [1393, 75] width 57 height 14
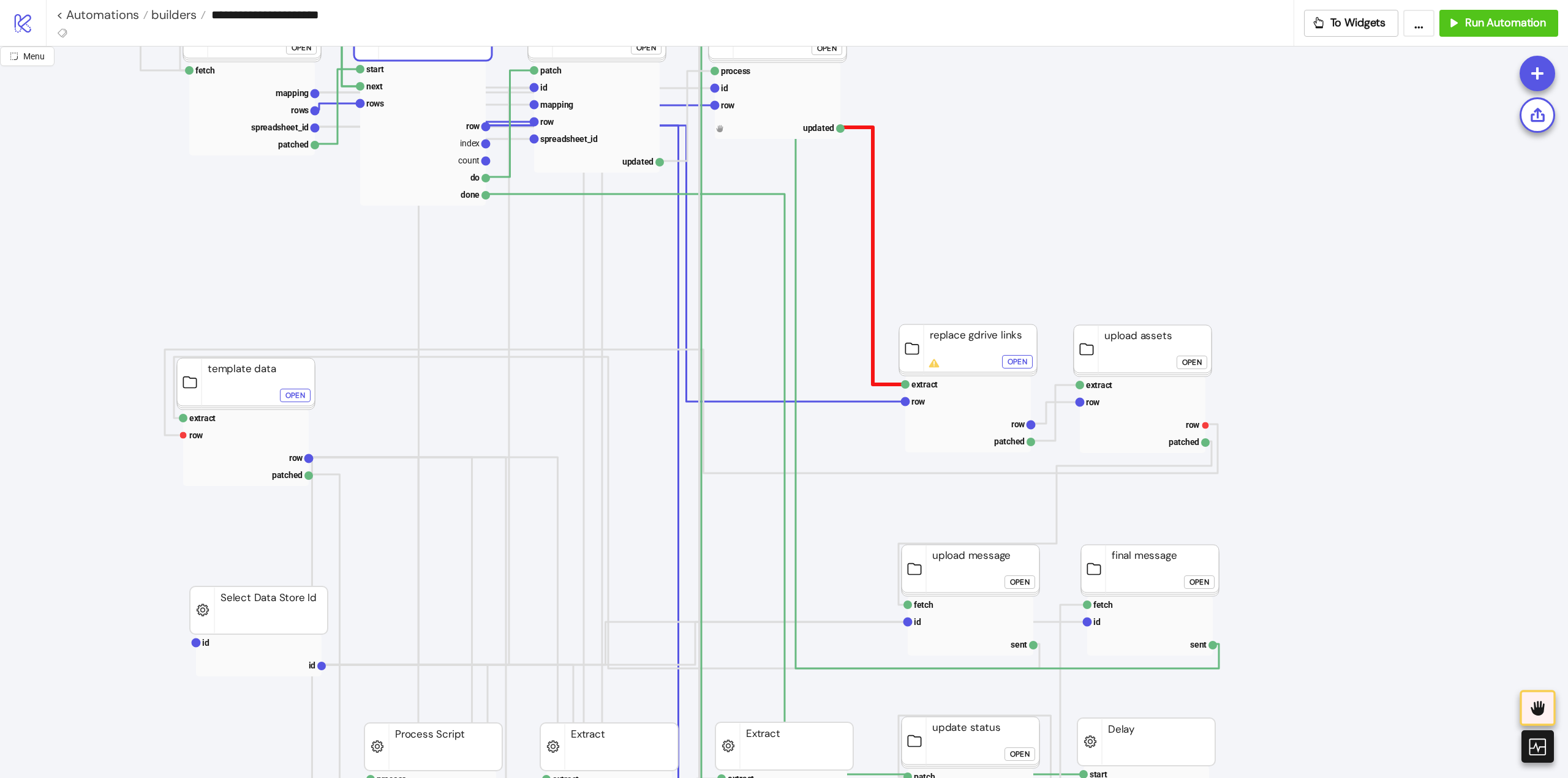
scroll to position [61, 61]
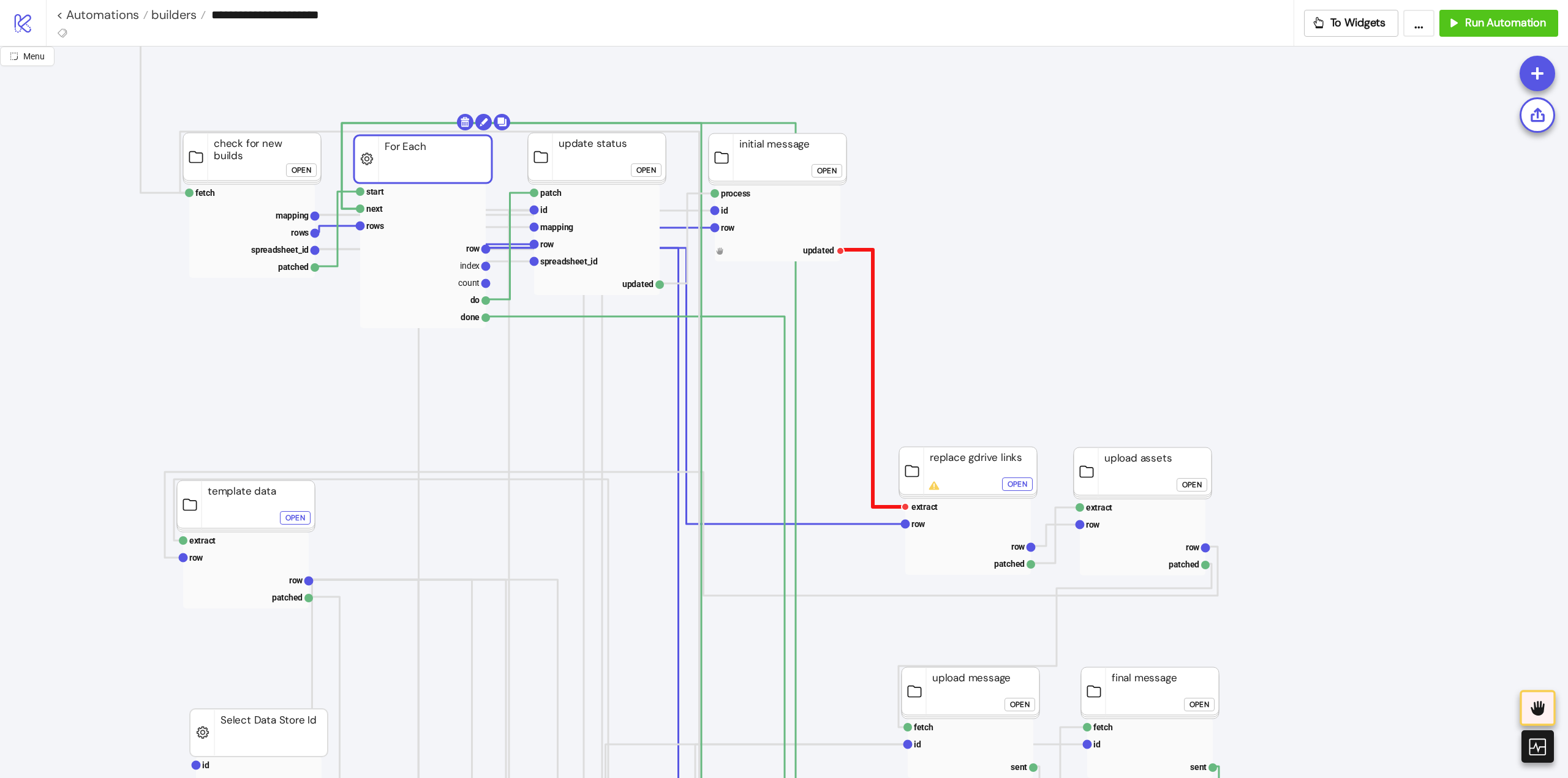
click at [872, 462] on polyline at bounding box center [872, 378] width 65 height 257
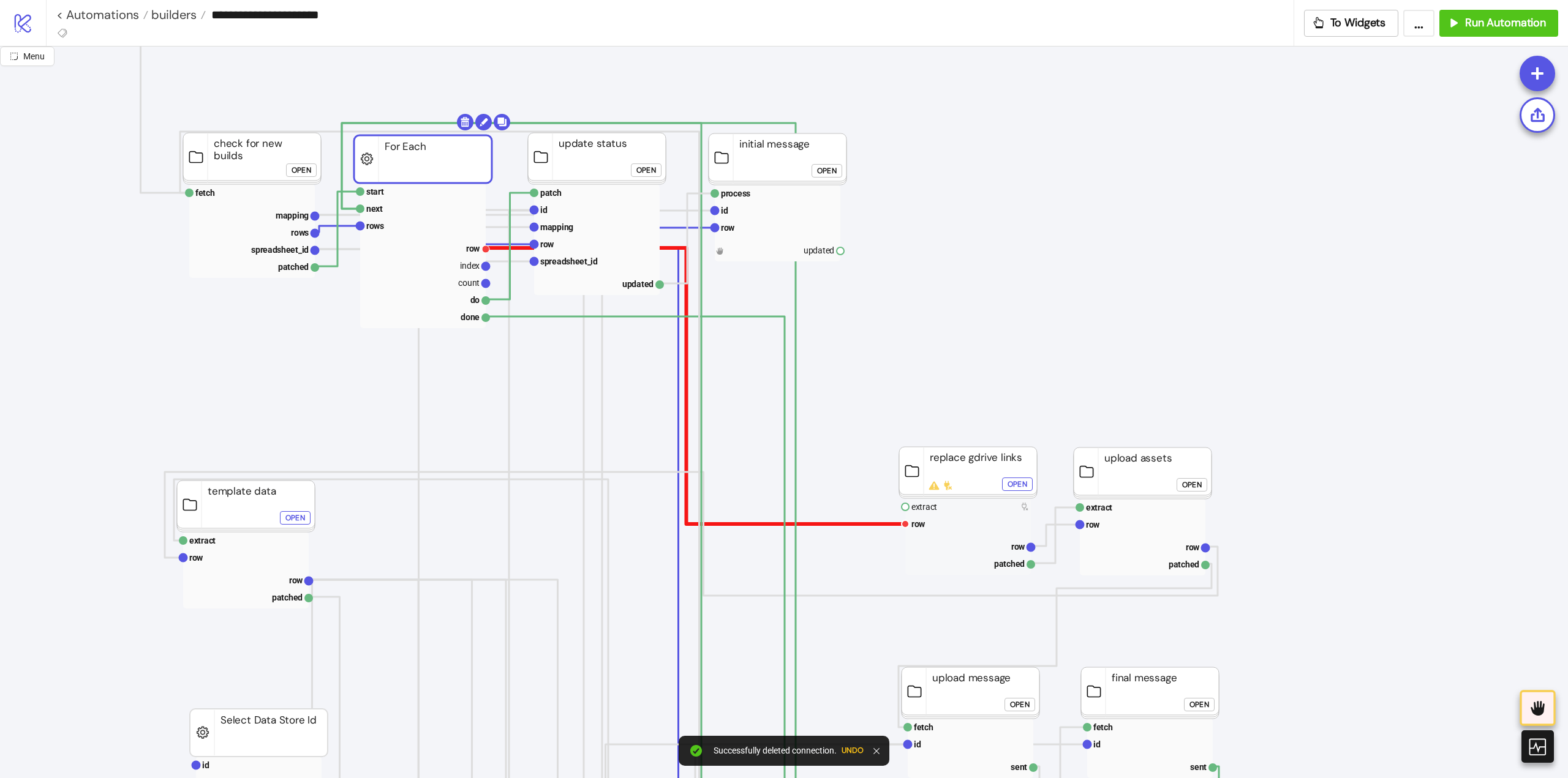
click at [872, 523] on polyline at bounding box center [695, 386] width 420 height 276
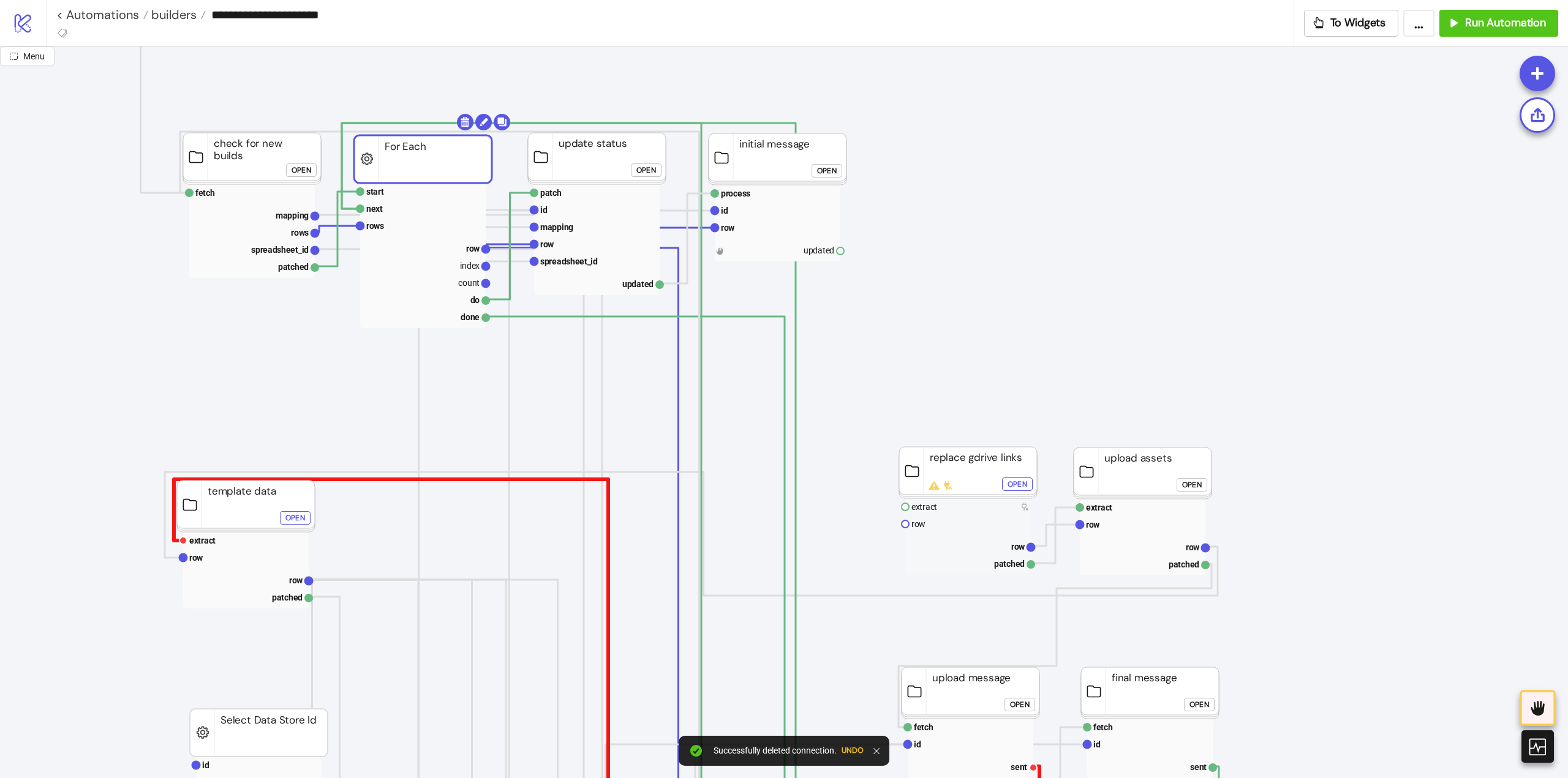
click at [174, 523] on polyline at bounding box center [606, 635] width 865 height 312
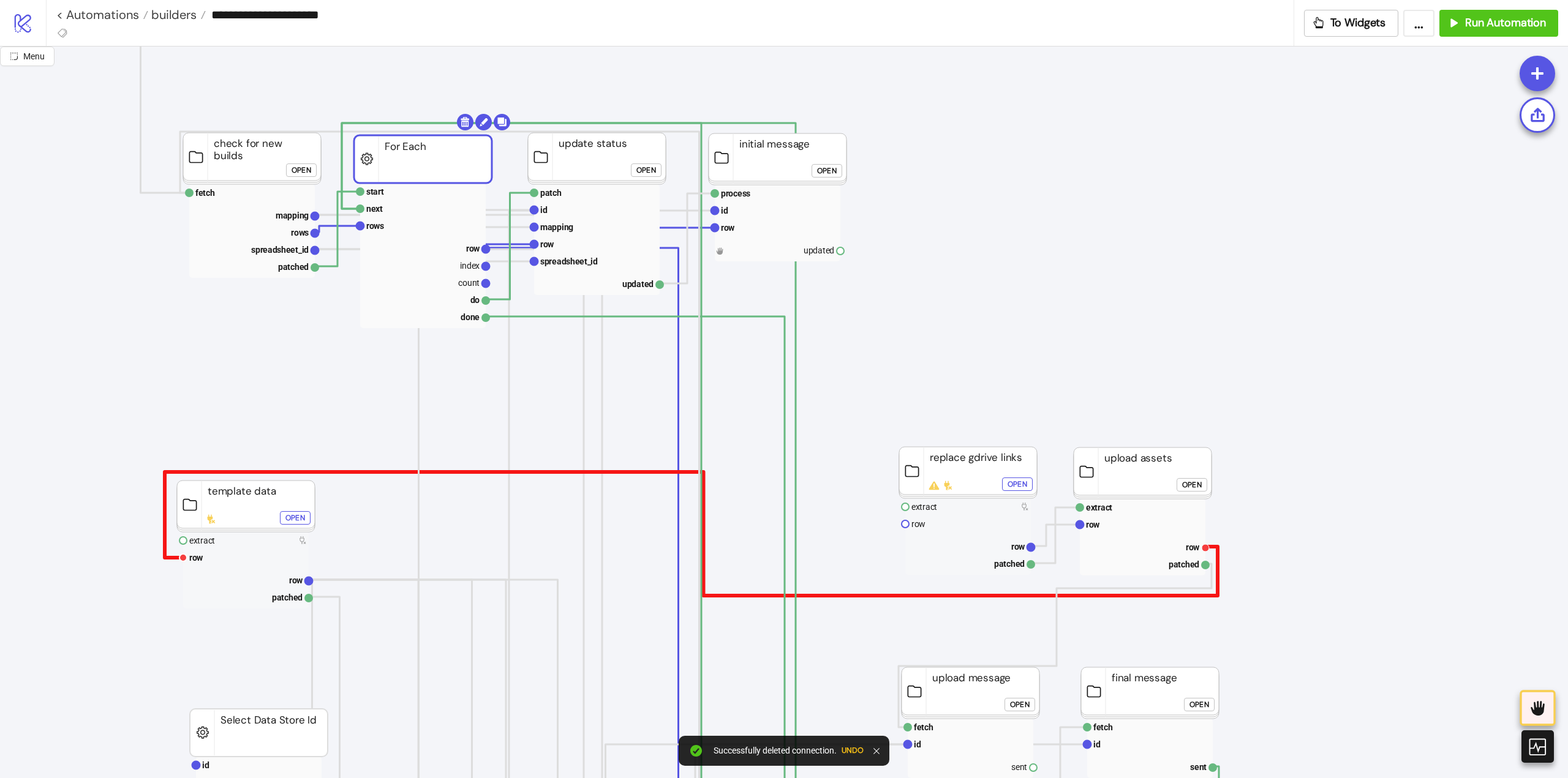
click at [165, 527] on polyline at bounding box center [691, 534] width 1053 height 123
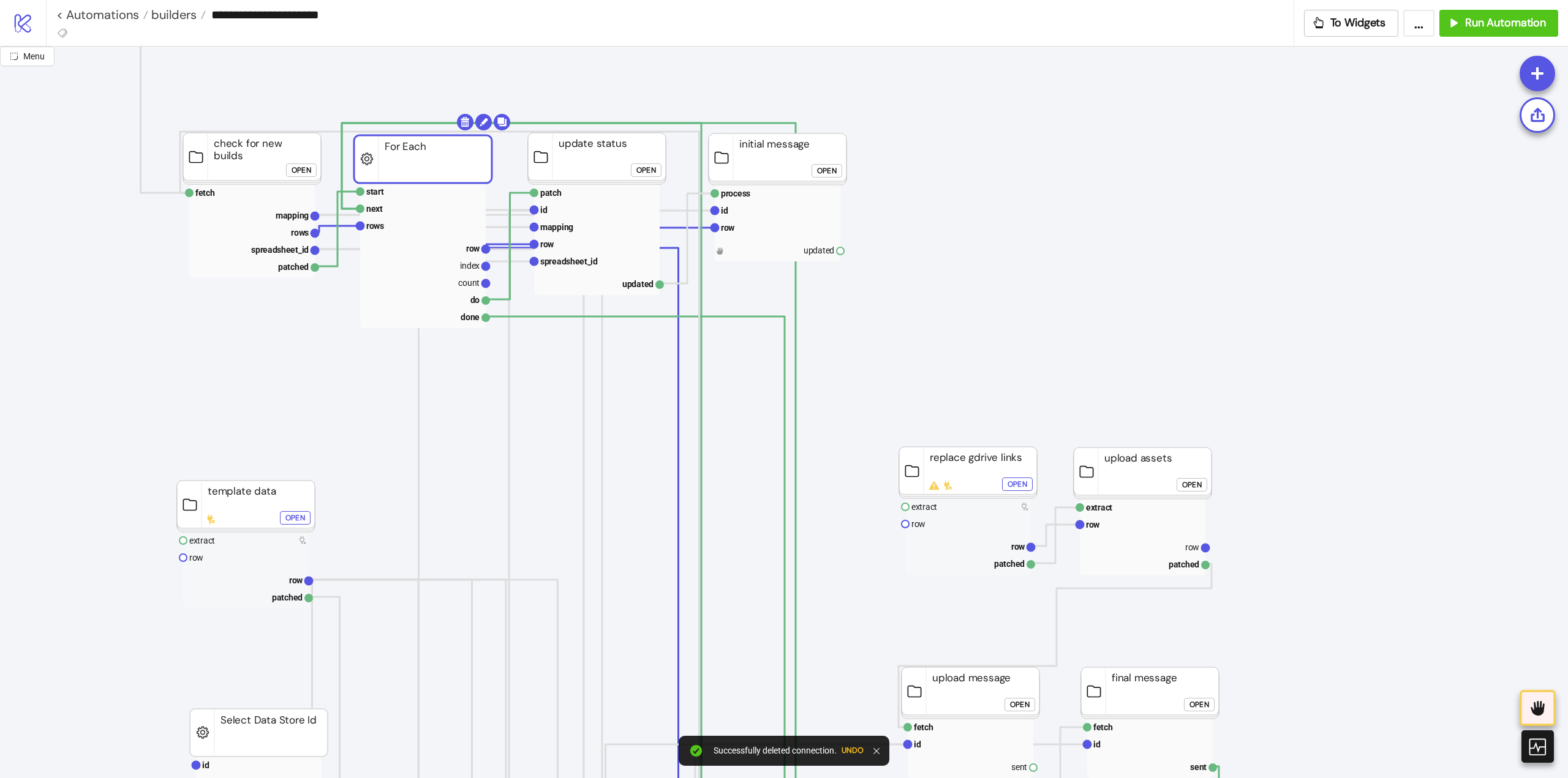
scroll to position [368, 61]
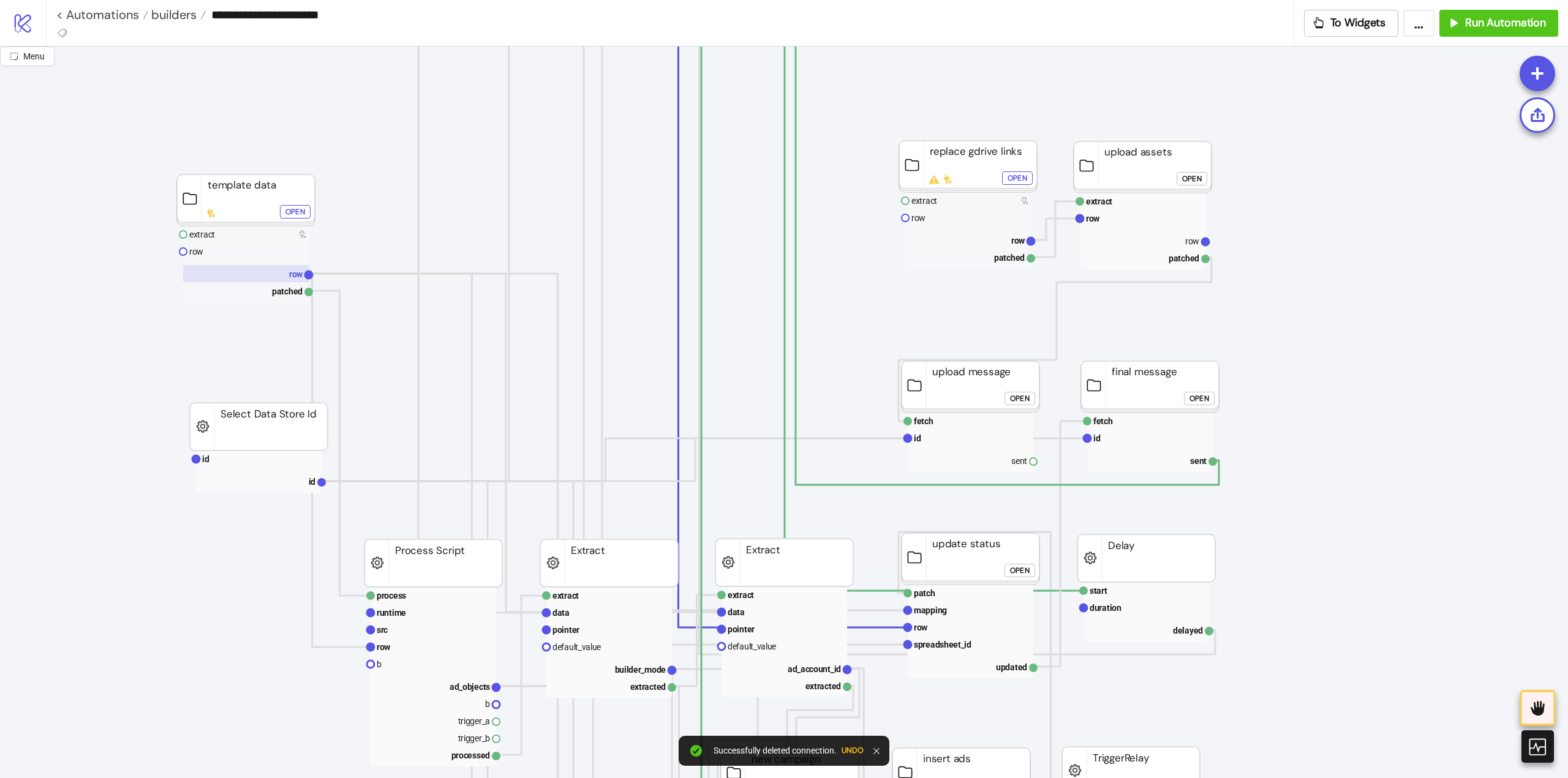
click at [266, 274] on rect at bounding box center [246, 273] width 126 height 17
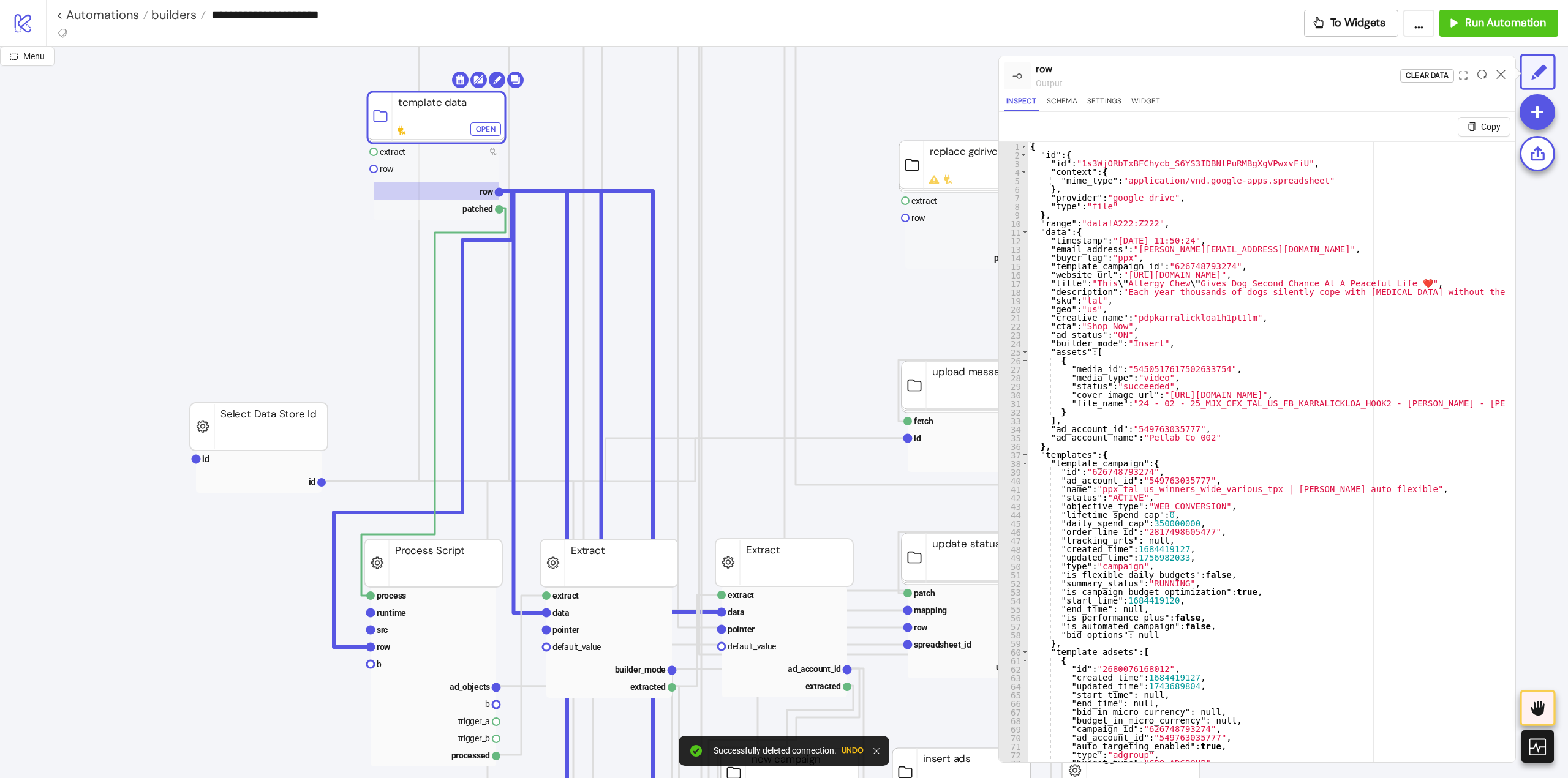
drag, startPoint x: 239, startPoint y: 206, endPoint x: 429, endPoint y: 123, distance: 207.3
click at [584, 621] on rect at bounding box center [609, 630] width 126 height 17
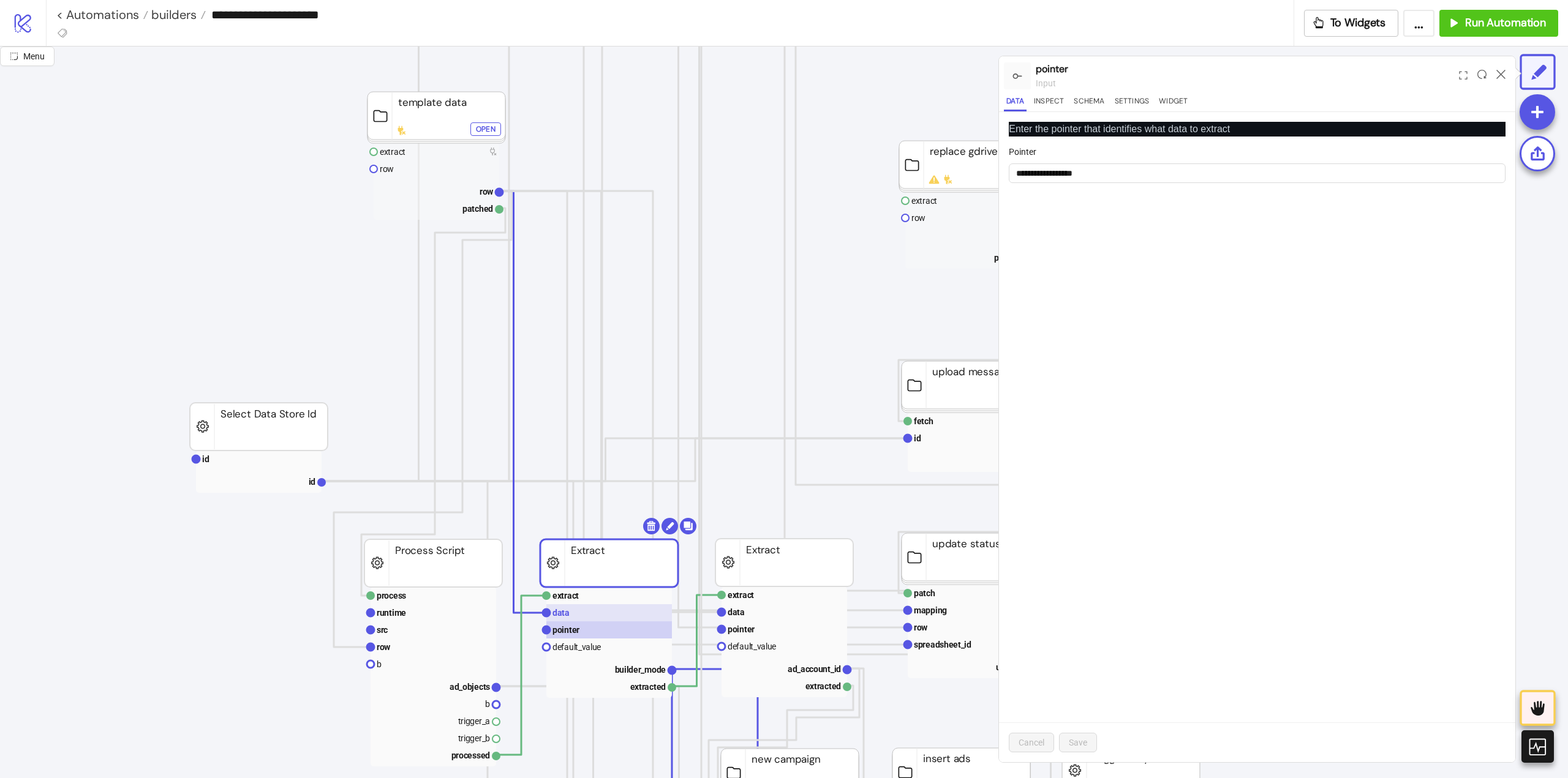
click at [575, 613] on rect at bounding box center [609, 613] width 126 height 17
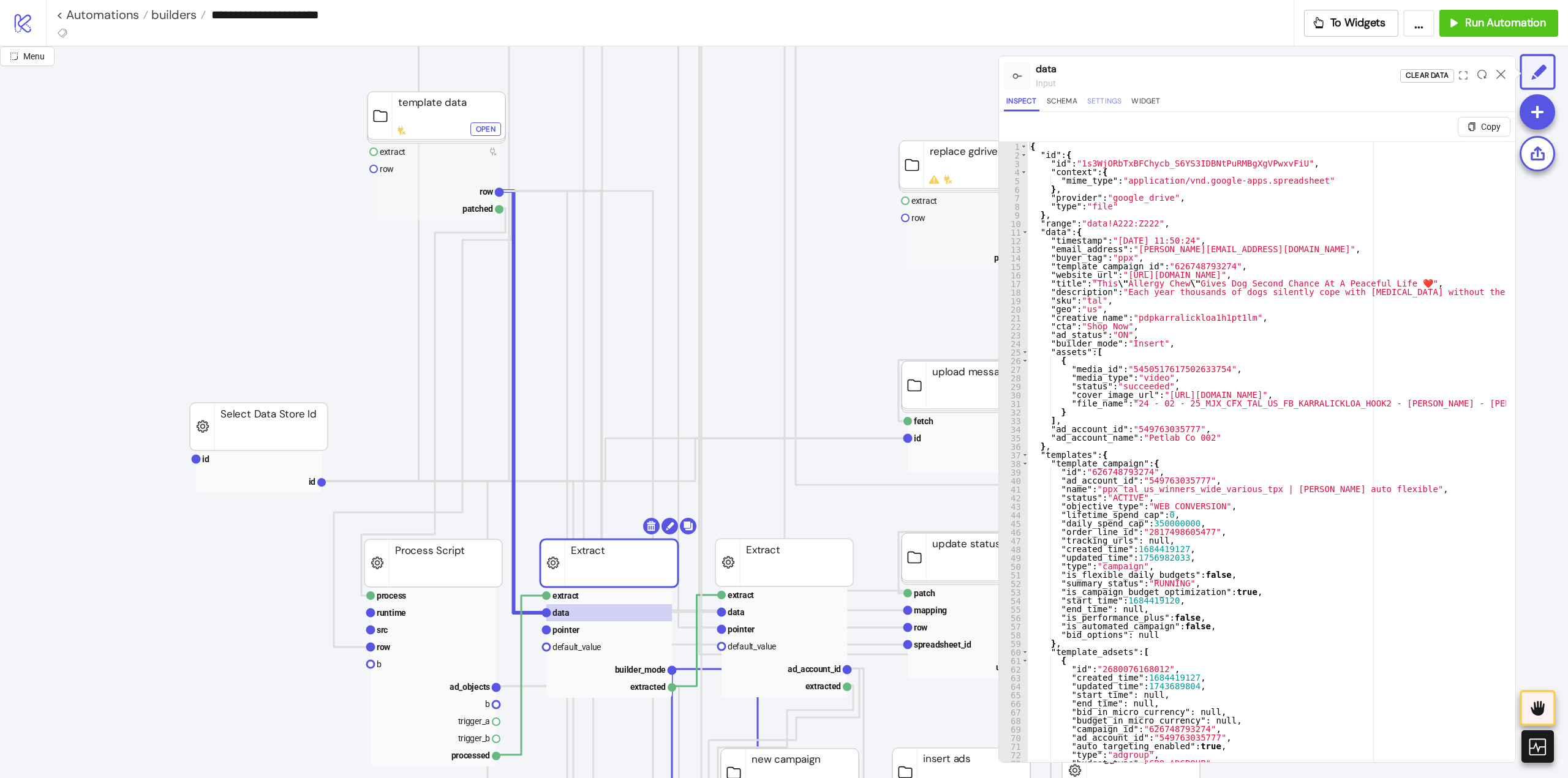
click at [1096, 105] on button "Settings" at bounding box center [1105, 103] width 40 height 16
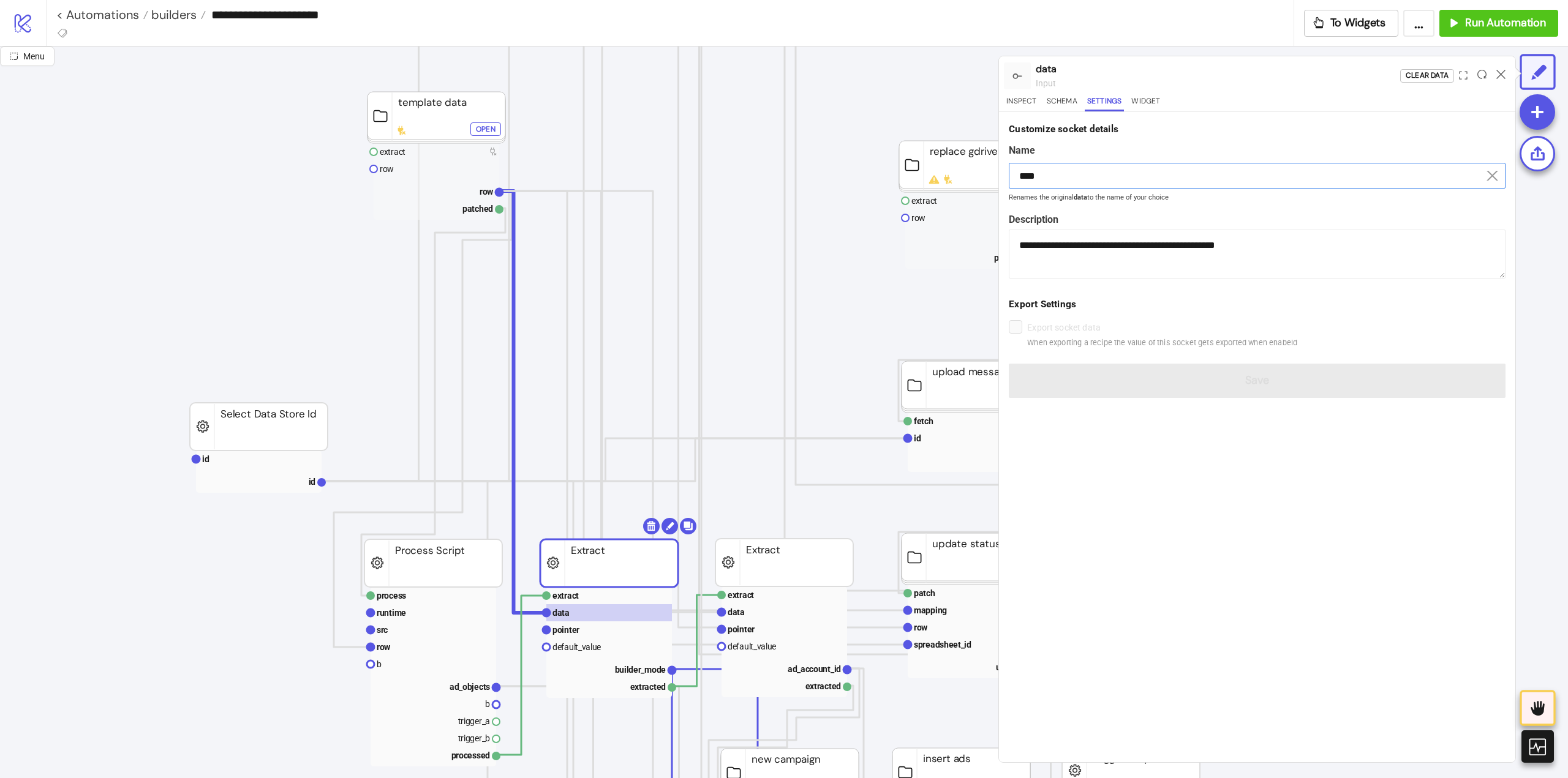
click at [1062, 169] on input "****" at bounding box center [1257, 176] width 497 height 26
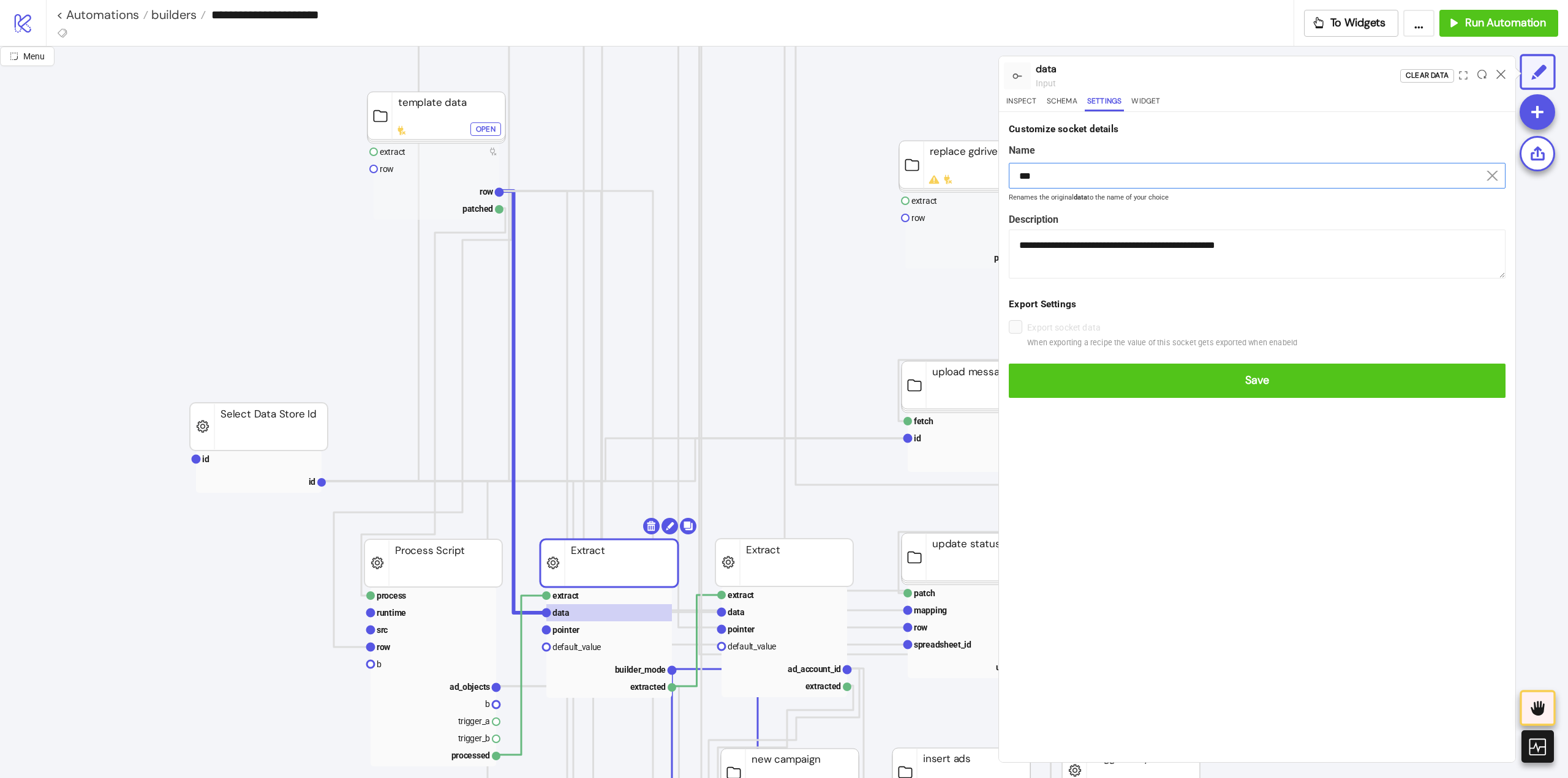
click at [1009, 363] on button "Save" at bounding box center [1257, 380] width 497 height 34
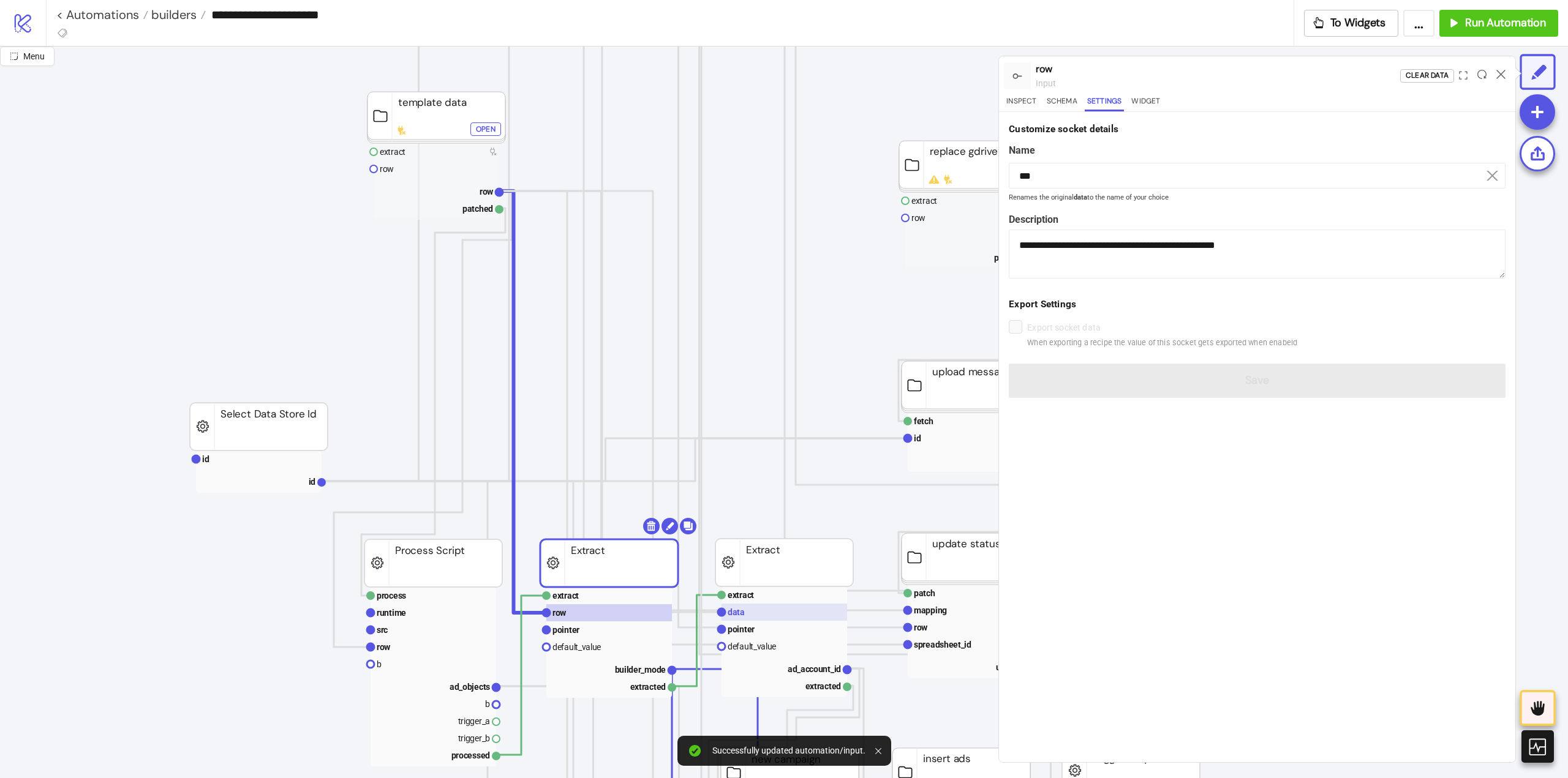
click at [772, 614] on rect at bounding box center [784, 612] width 126 height 17
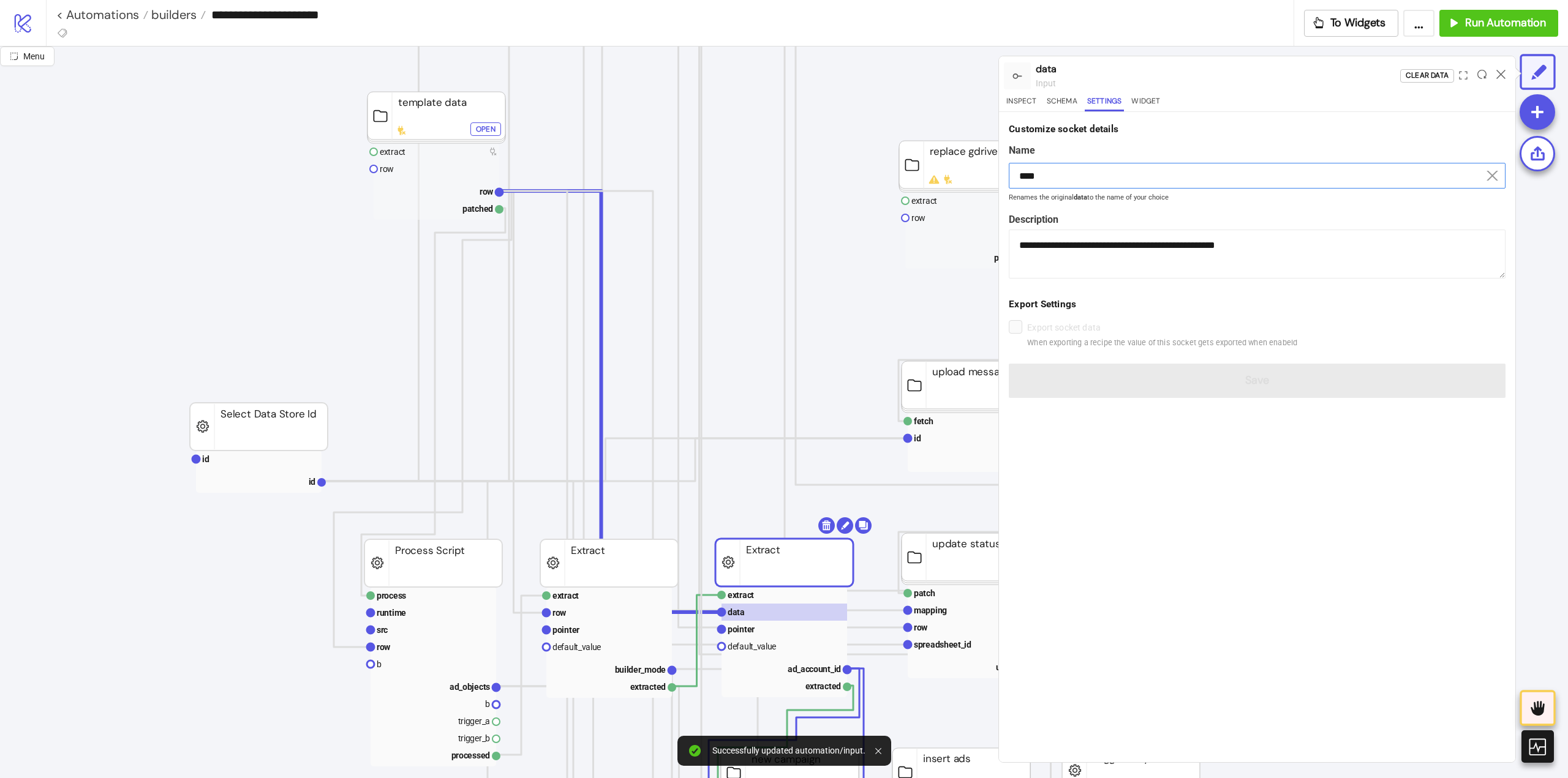
click at [1090, 183] on input "****" at bounding box center [1257, 176] width 497 height 26
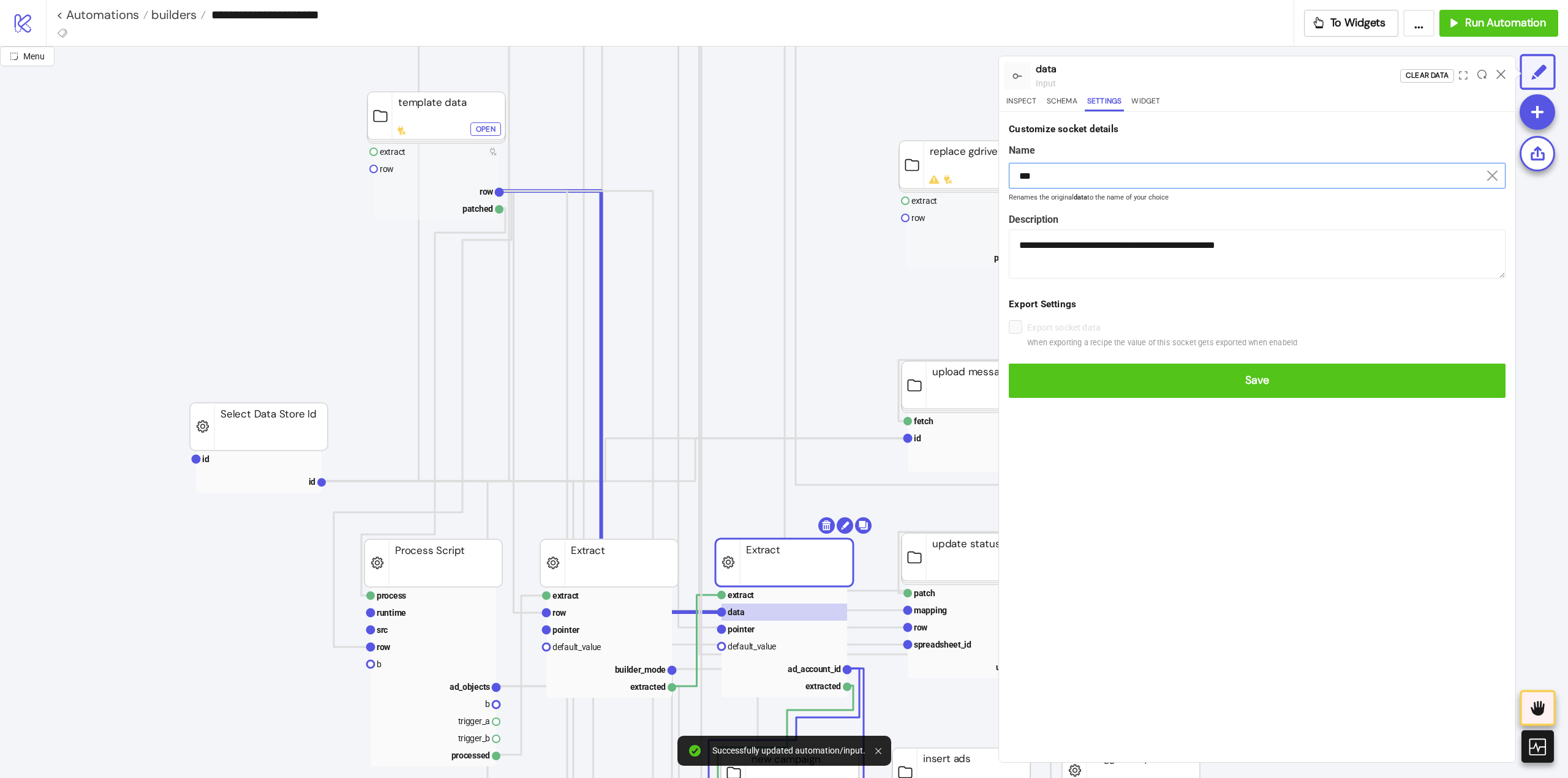
type input "***"
click at [1009, 363] on button "Save" at bounding box center [1257, 380] width 497 height 34
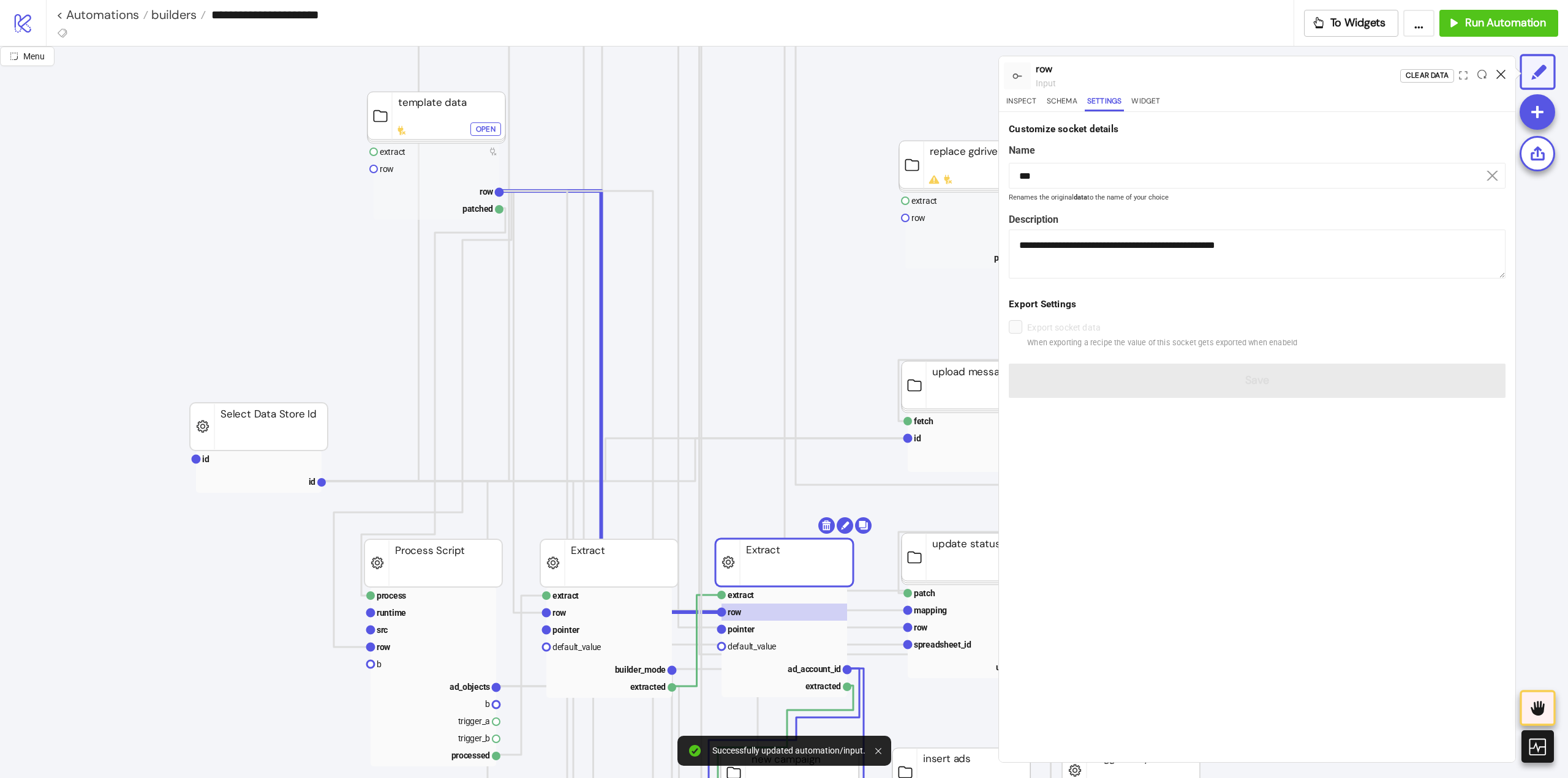
click at [1501, 74] on icon at bounding box center [1501, 74] width 9 height 9
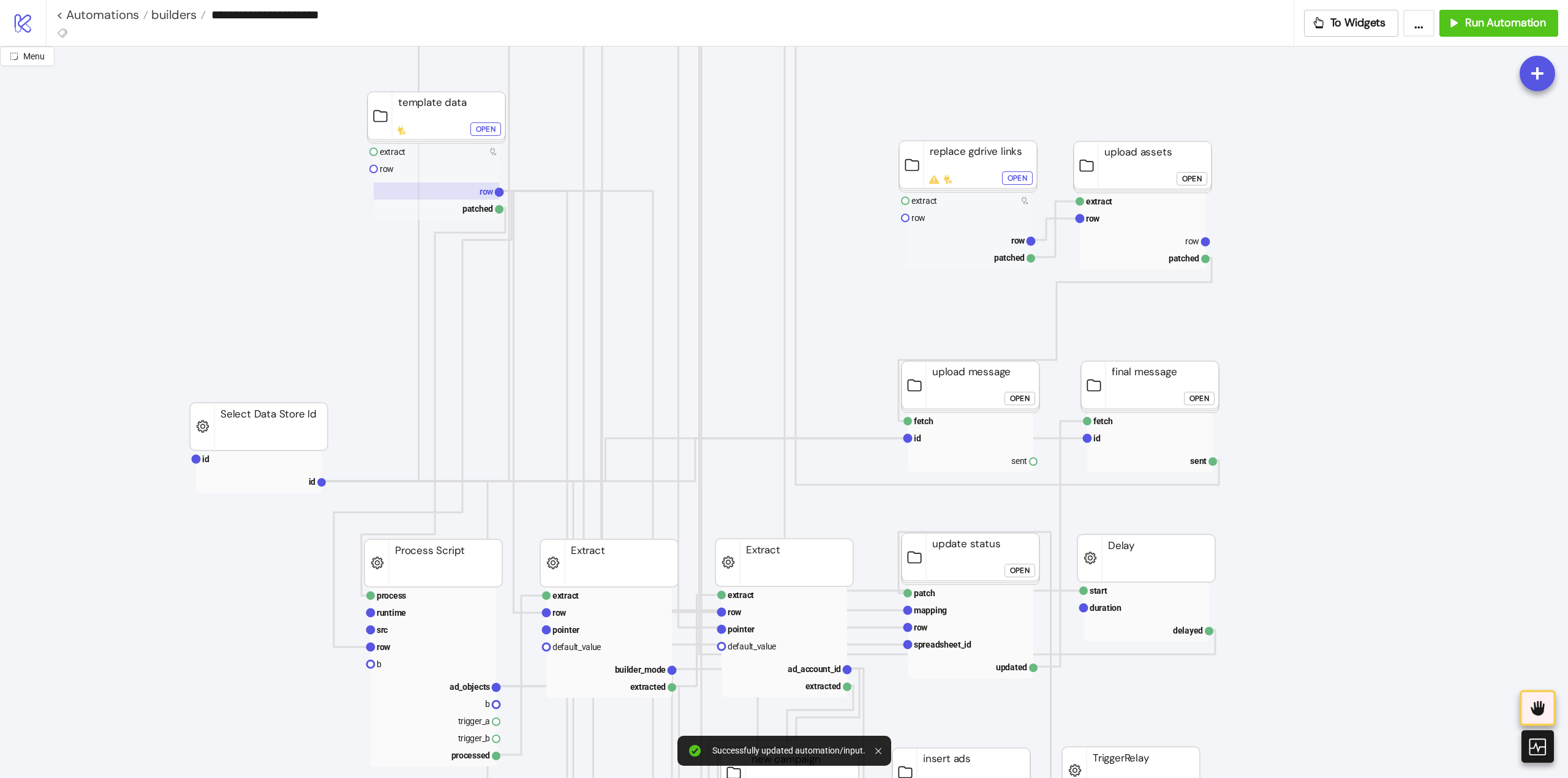
click at [474, 196] on rect at bounding box center [436, 191] width 126 height 17
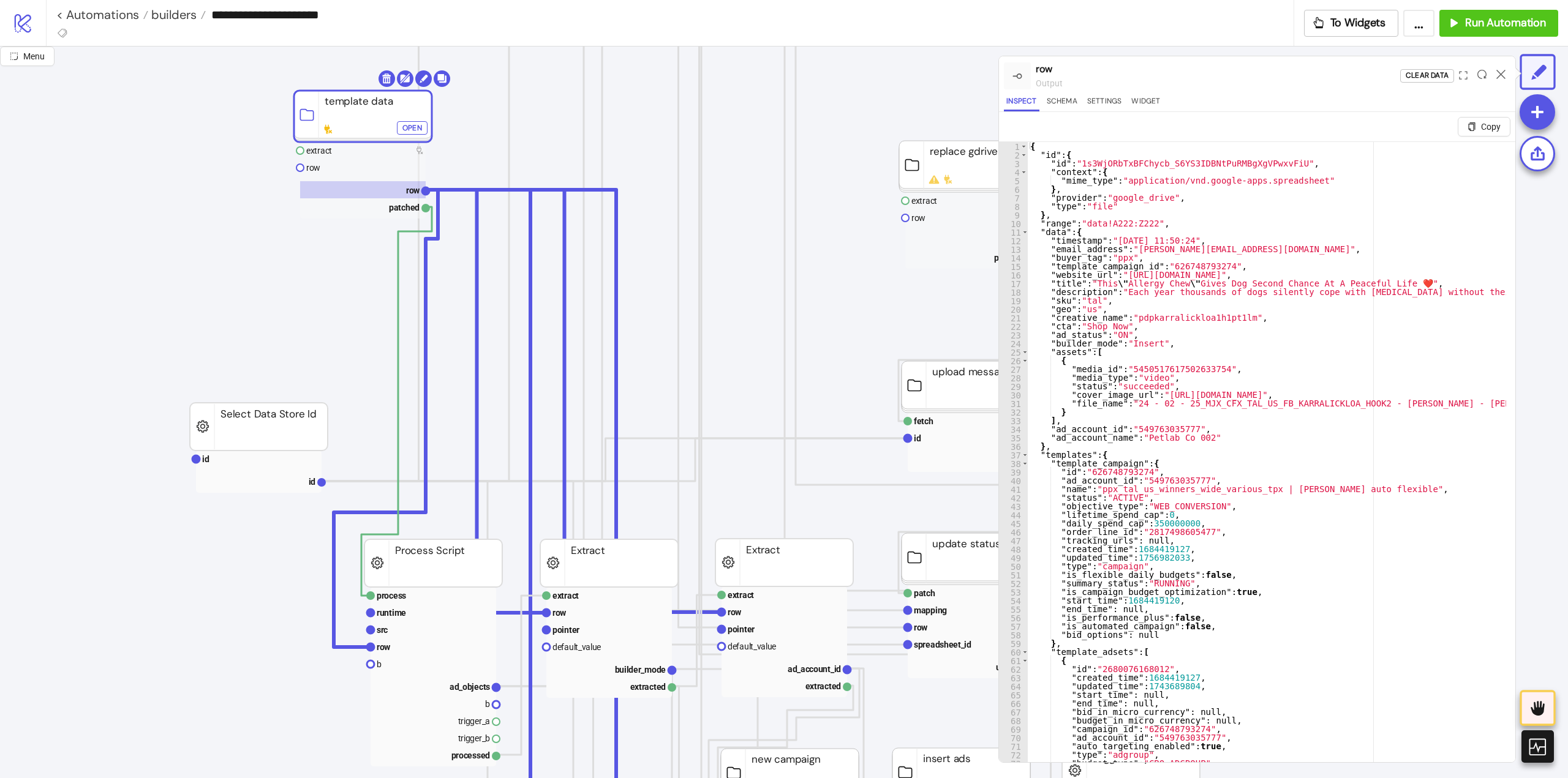
drag, startPoint x: 355, startPoint y: 117, endPoint x: 282, endPoint y: 136, distance: 75.4
click at [294, 127] on rect at bounding box center [363, 116] width 138 height 51
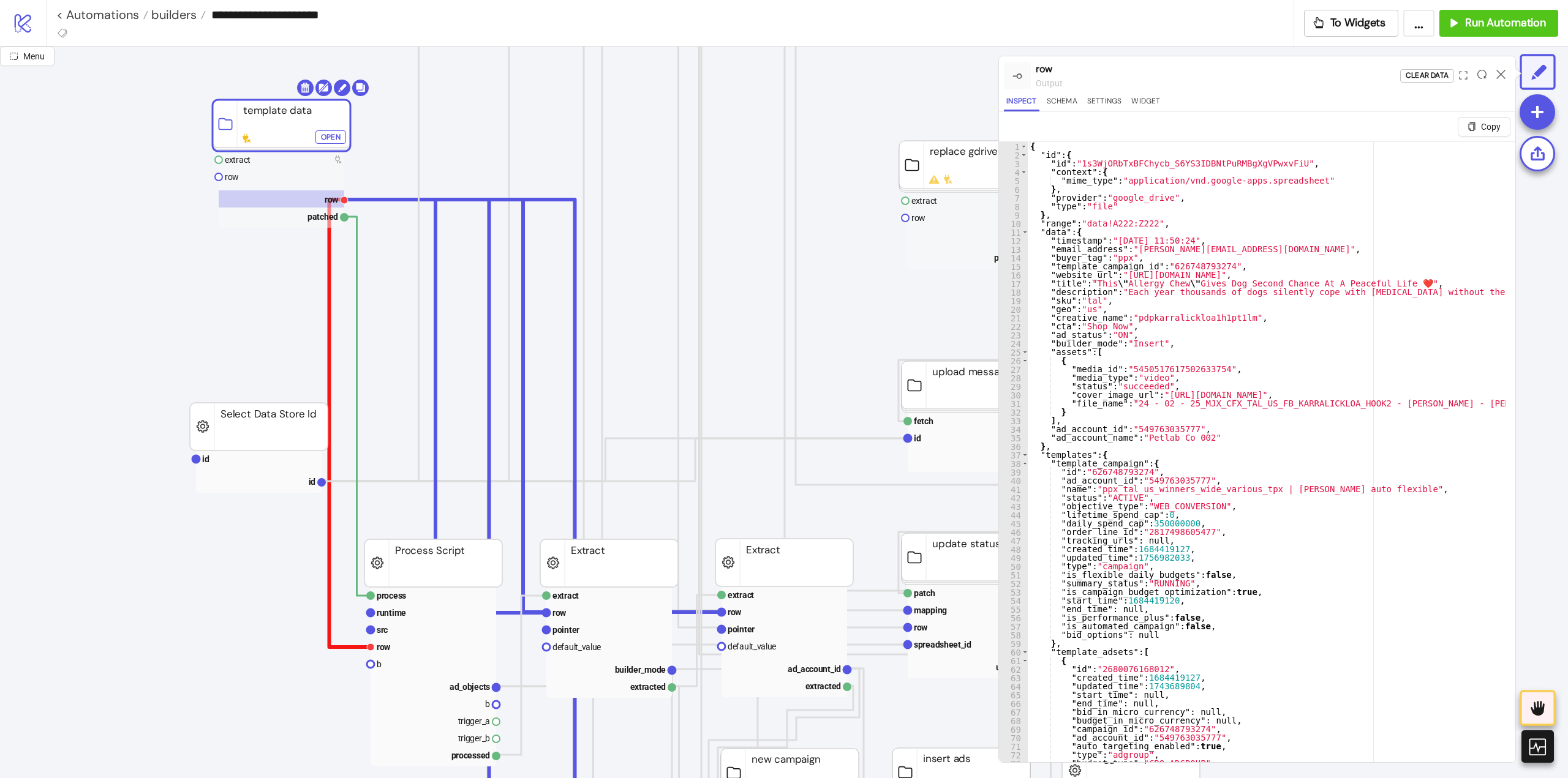
click at [330, 282] on polyline at bounding box center [350, 423] width 41 height 448
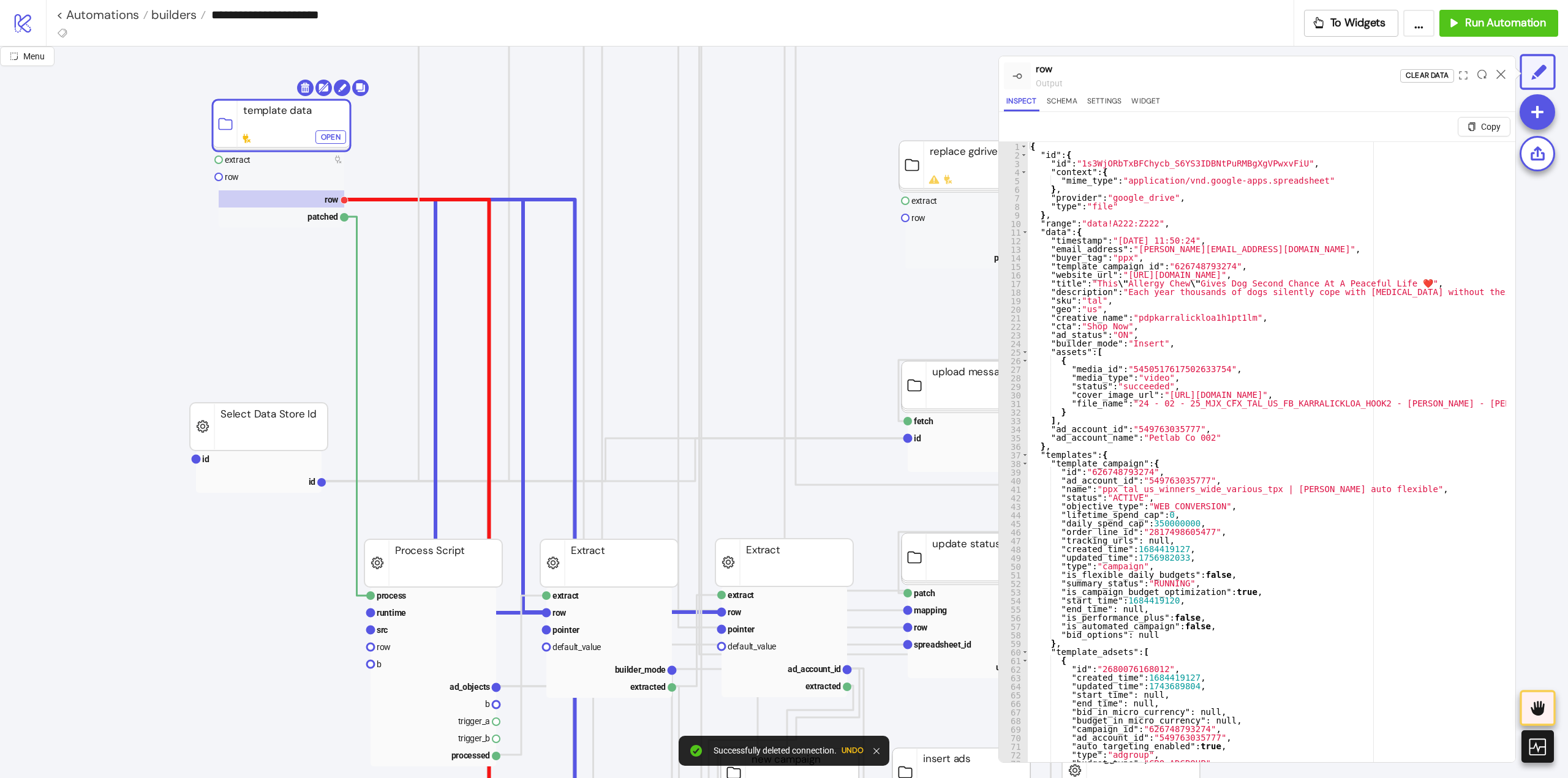
click at [372, 200] on polyline at bounding box center [535, 547] width 384 height 695
click at [372, 200] on polyline at bounding box center [621, 547] width 556 height 694
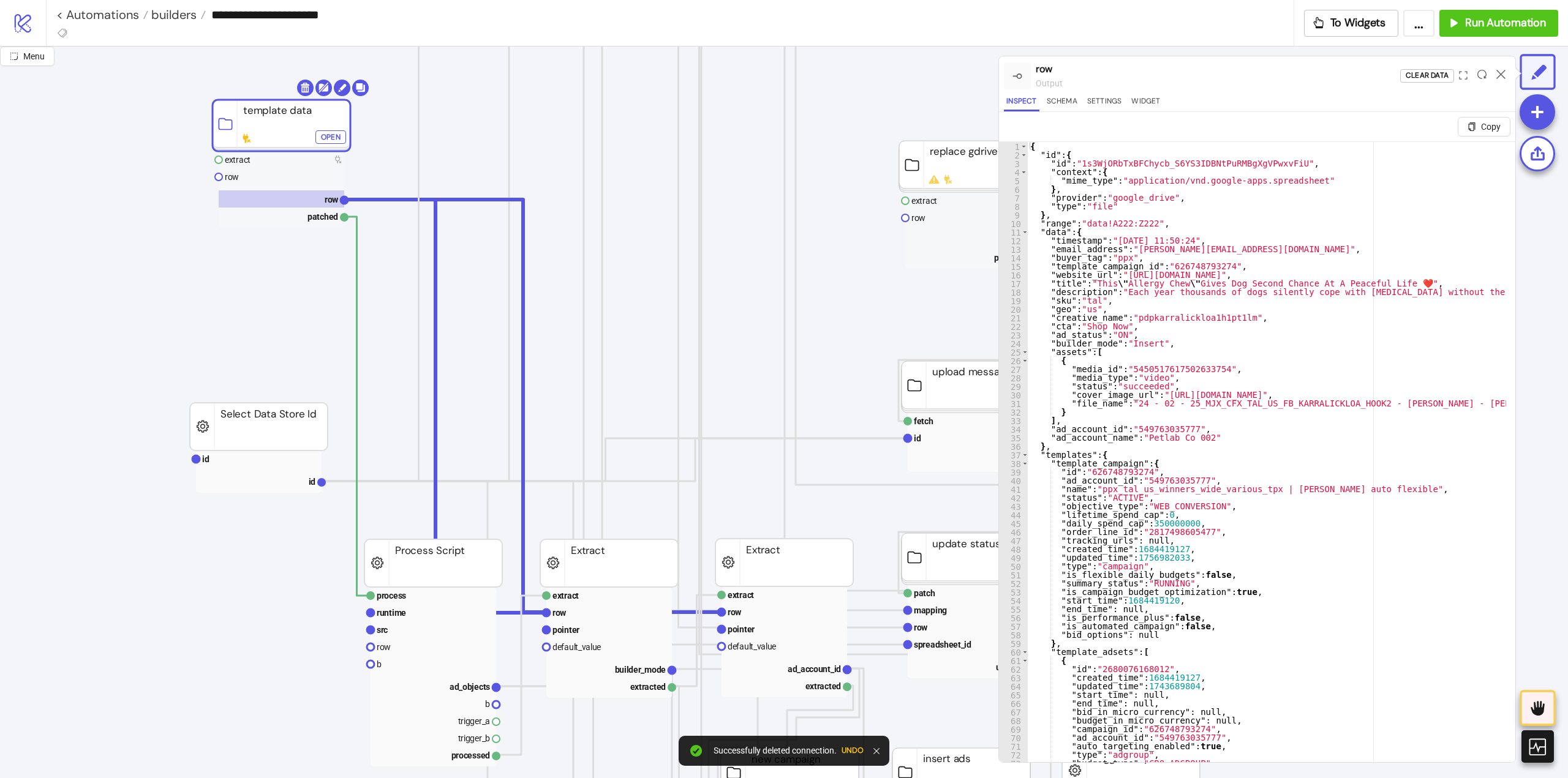
click at [372, 200] on polyline at bounding box center [532, 406] width 378 height 413
click at [372, 200] on polyline at bounding box center [445, 406] width 204 height 413
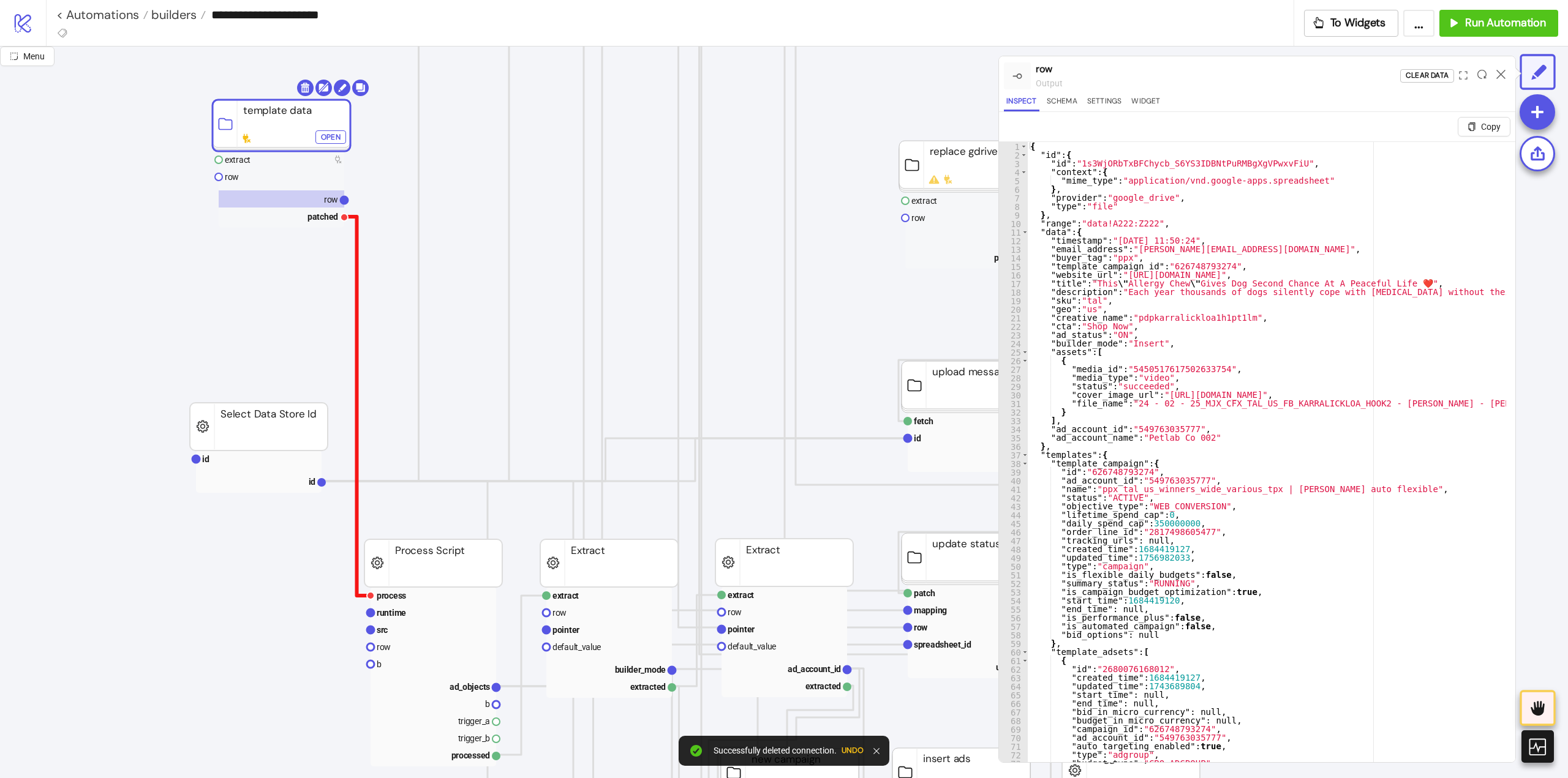
click at [357, 256] on polyline at bounding box center [357, 406] width 28 height 379
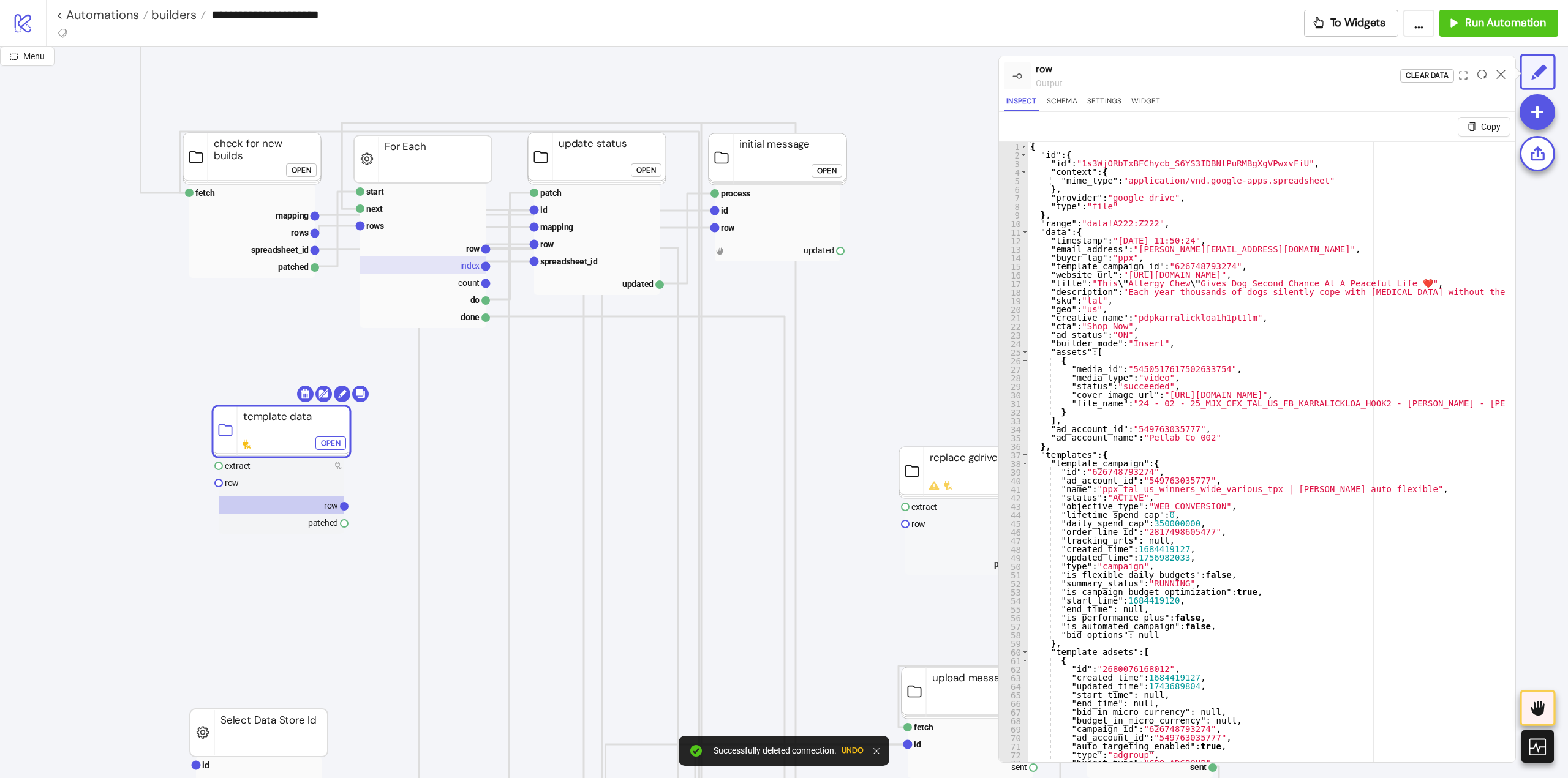
scroll to position [0, 61]
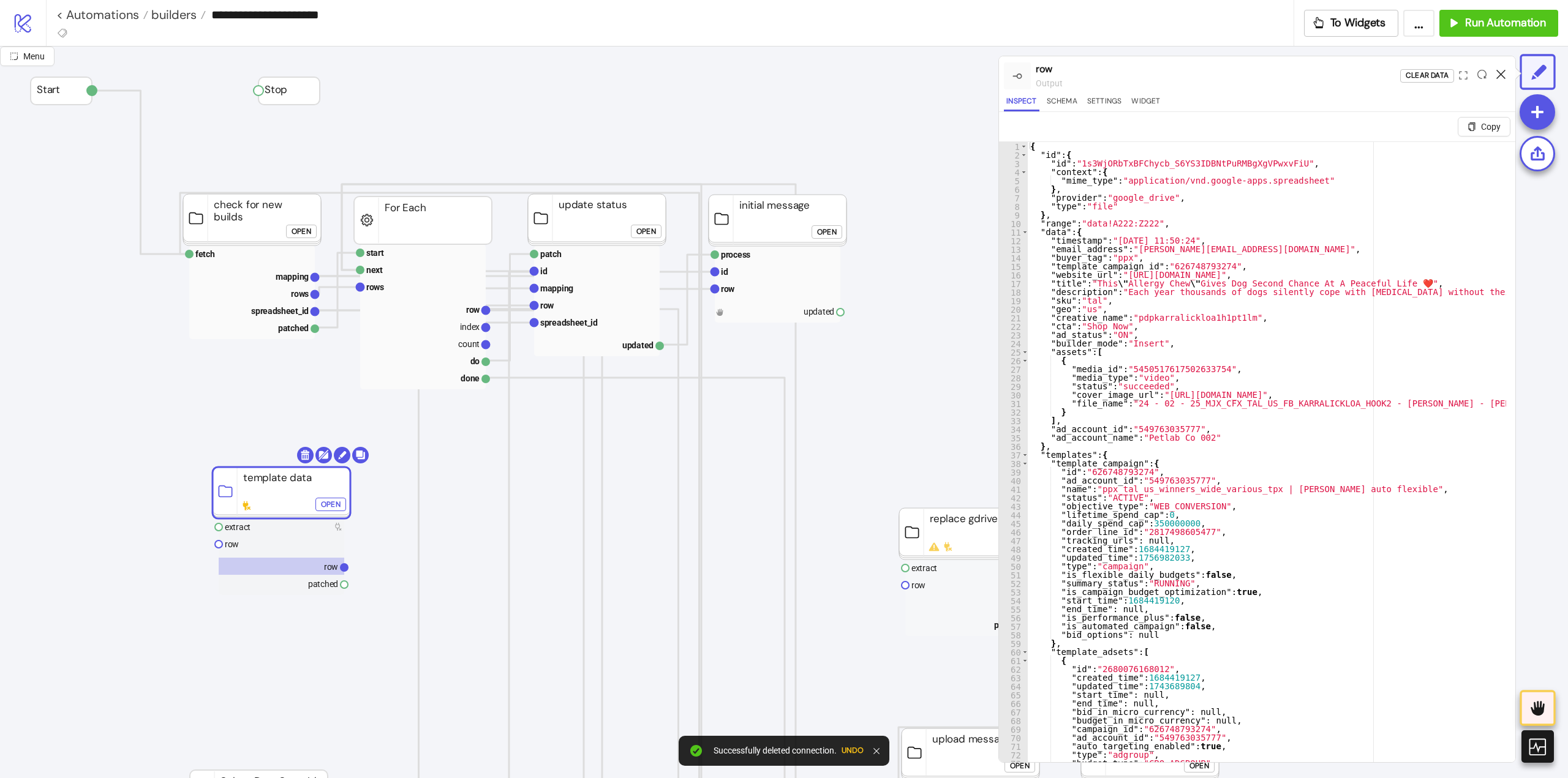
click at [1500, 72] on icon at bounding box center [1501, 74] width 9 height 9
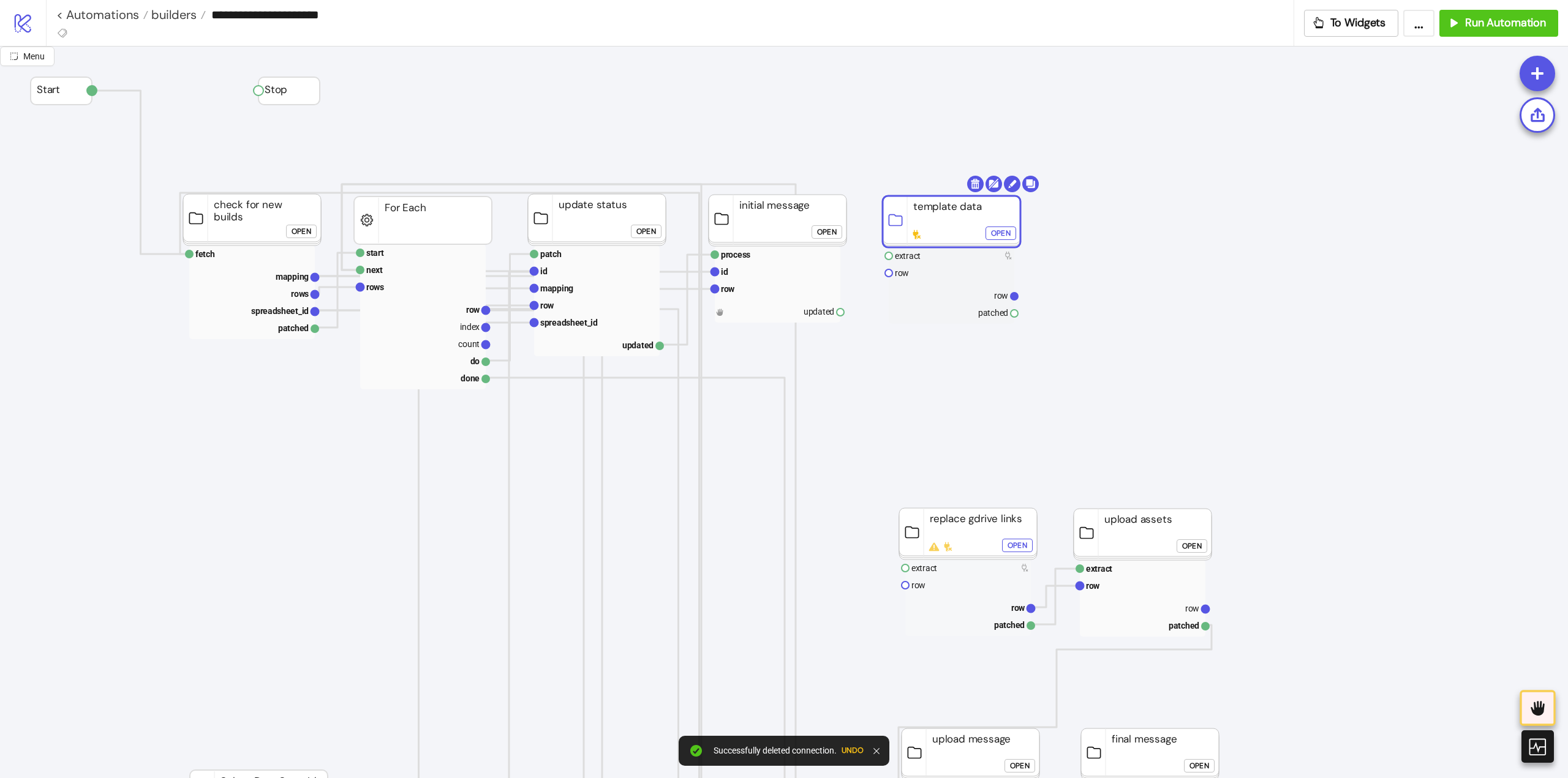
drag, startPoint x: 253, startPoint y: 491, endPoint x: 923, endPoint y: 219, distance: 723.1
click at [923, 219] on rect at bounding box center [952, 221] width 138 height 51
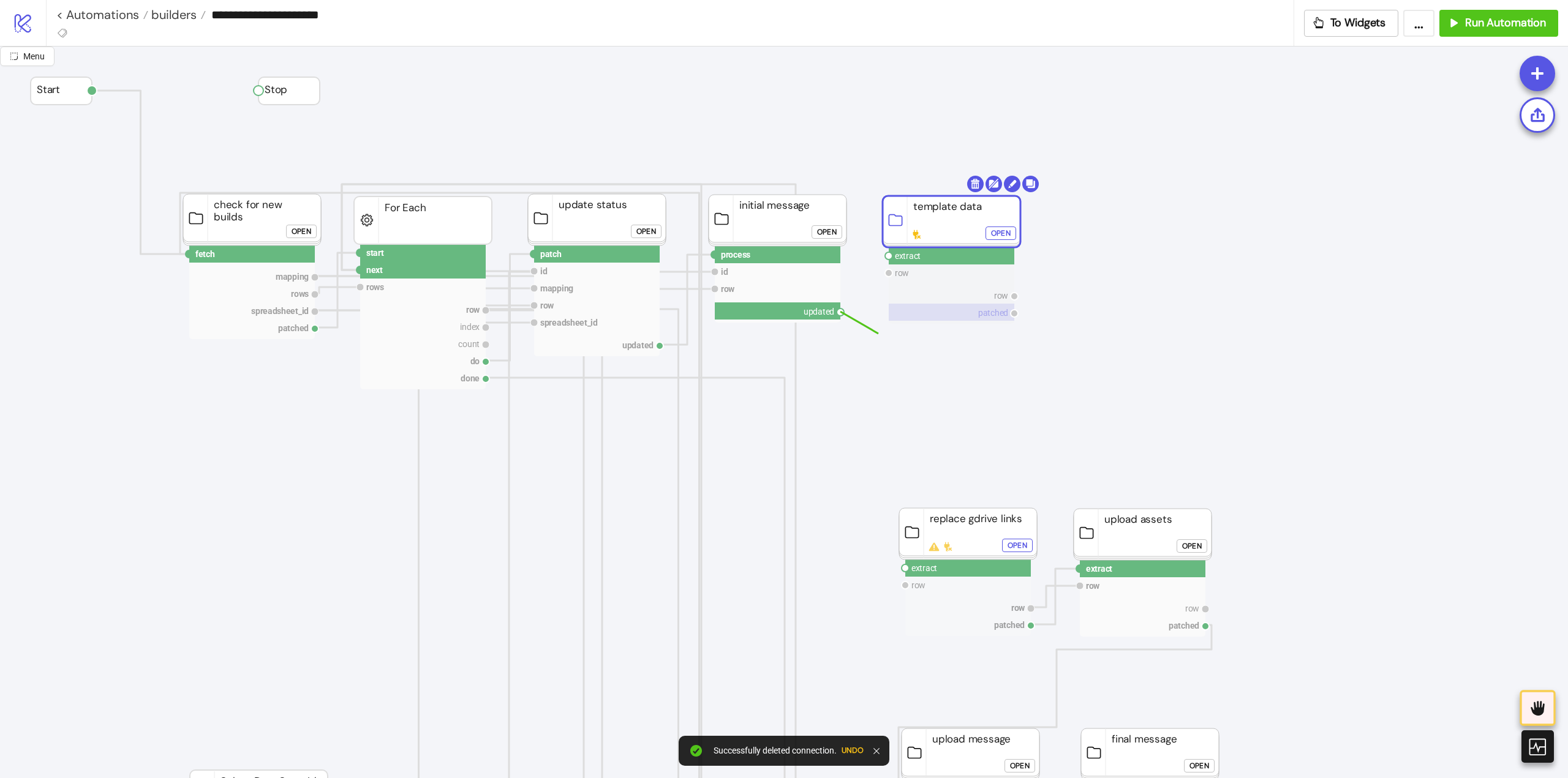
drag, startPoint x: 839, startPoint y: 311, endPoint x: 898, endPoint y: 319, distance: 59.5
click at [890, 256] on circle at bounding box center [889, 256] width 7 height 7
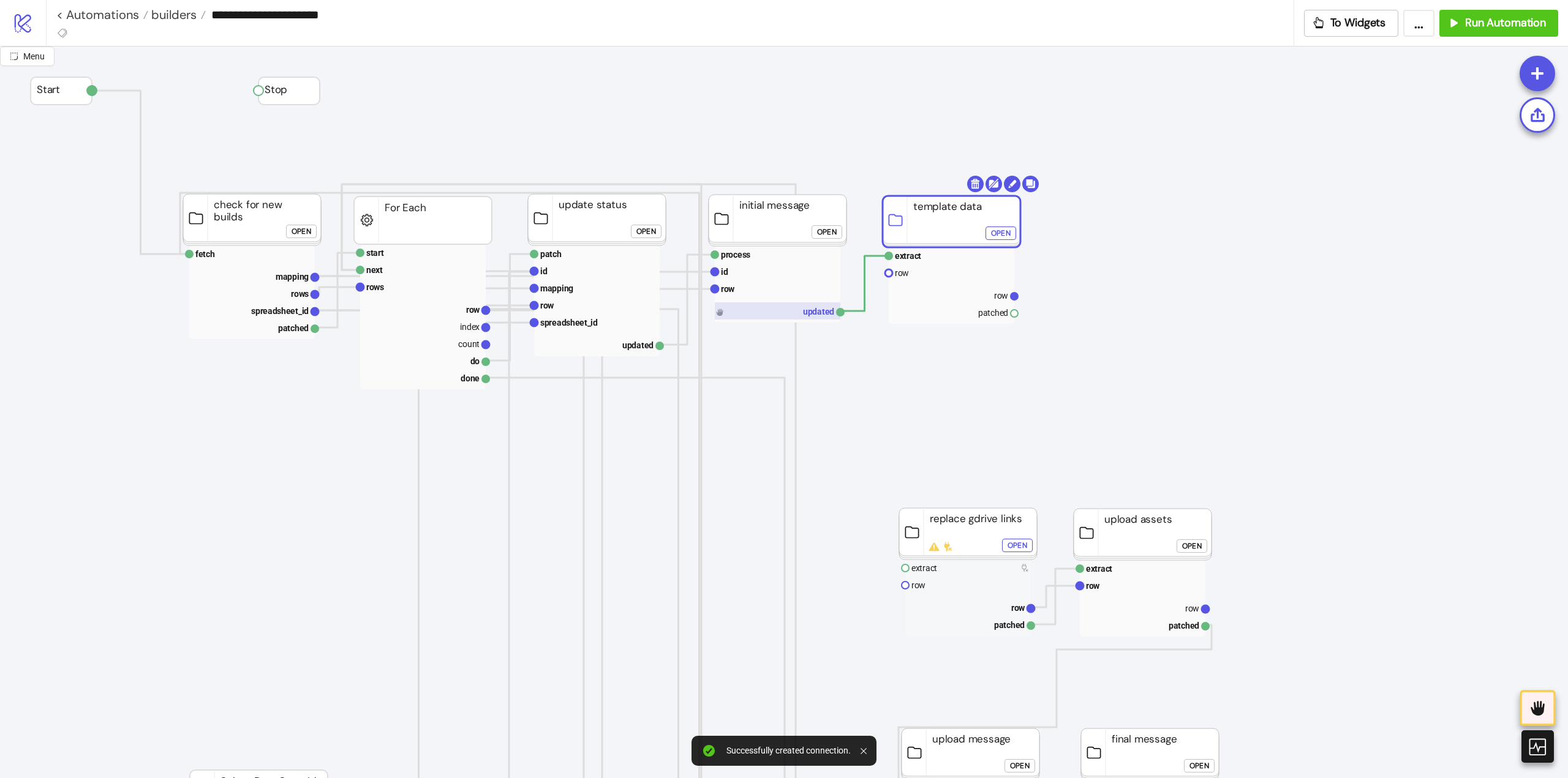
click at [745, 317] on rect at bounding box center [778, 311] width 126 height 17
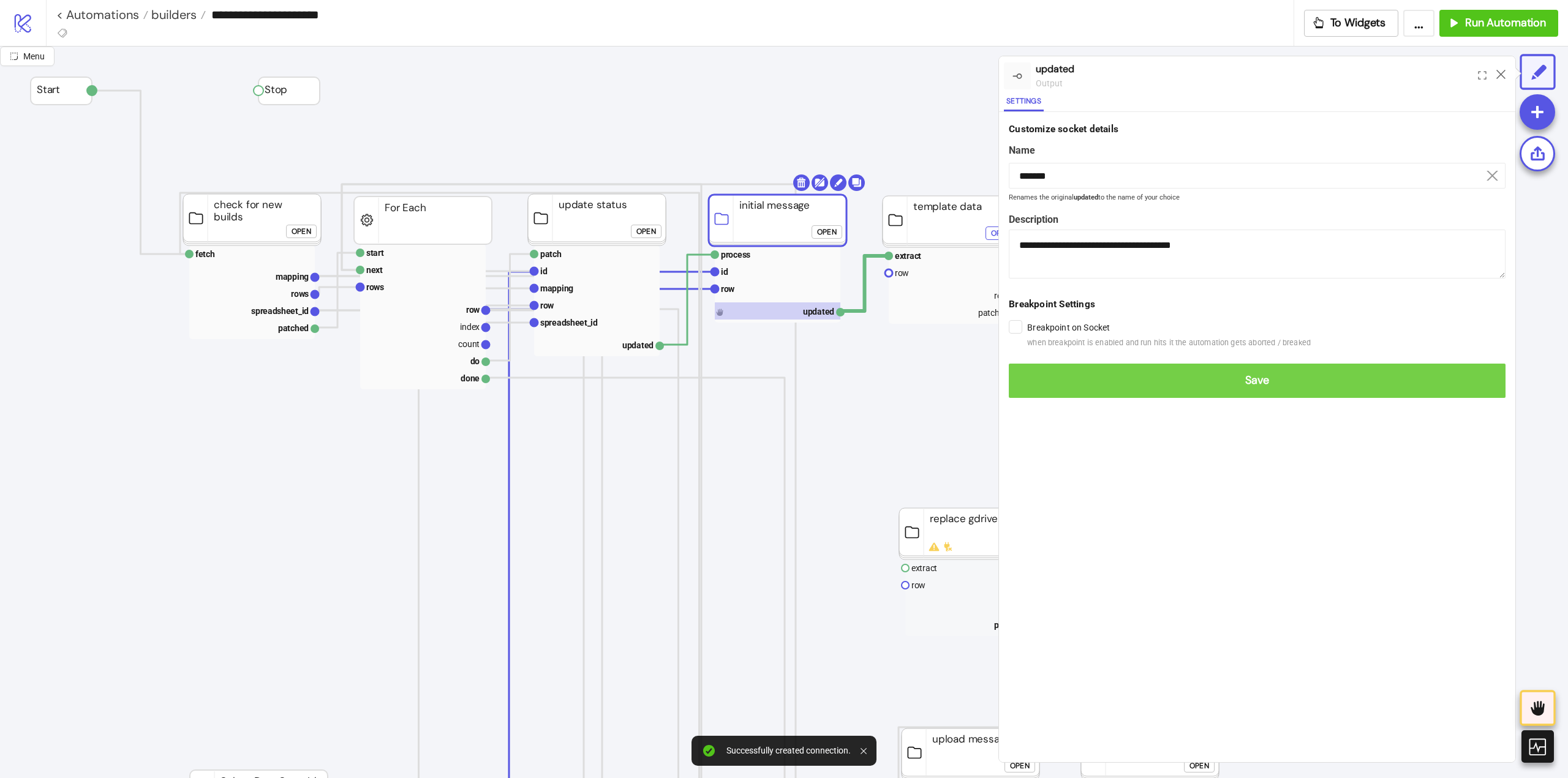
click at [1035, 370] on button "Save" at bounding box center [1257, 380] width 497 height 34
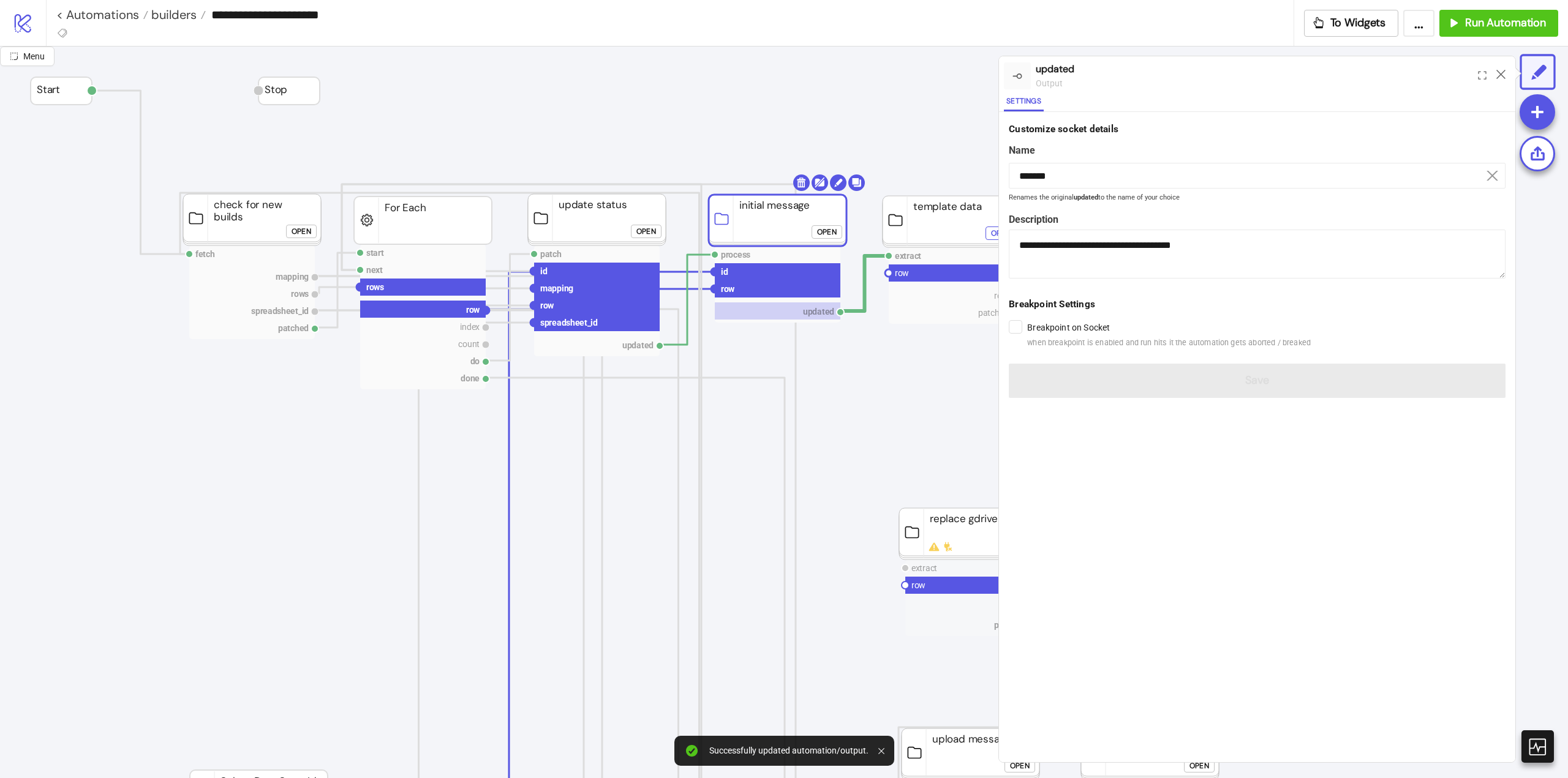
drag, startPoint x: 485, startPoint y: 313, endPoint x: 662, endPoint y: 385, distance: 191.1
click at [888, 275] on circle at bounding box center [889, 273] width 7 height 7
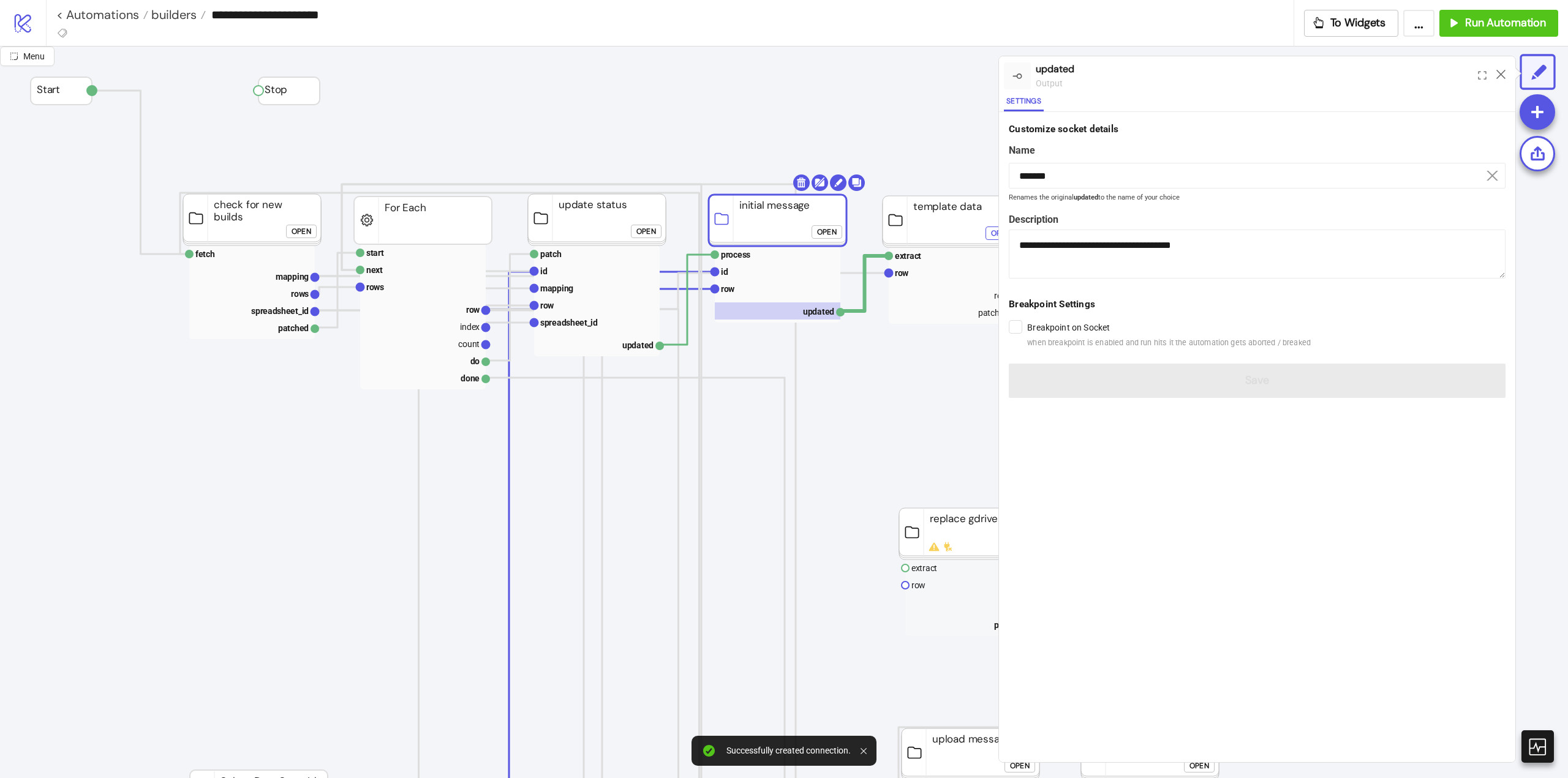
scroll to position [0, 306]
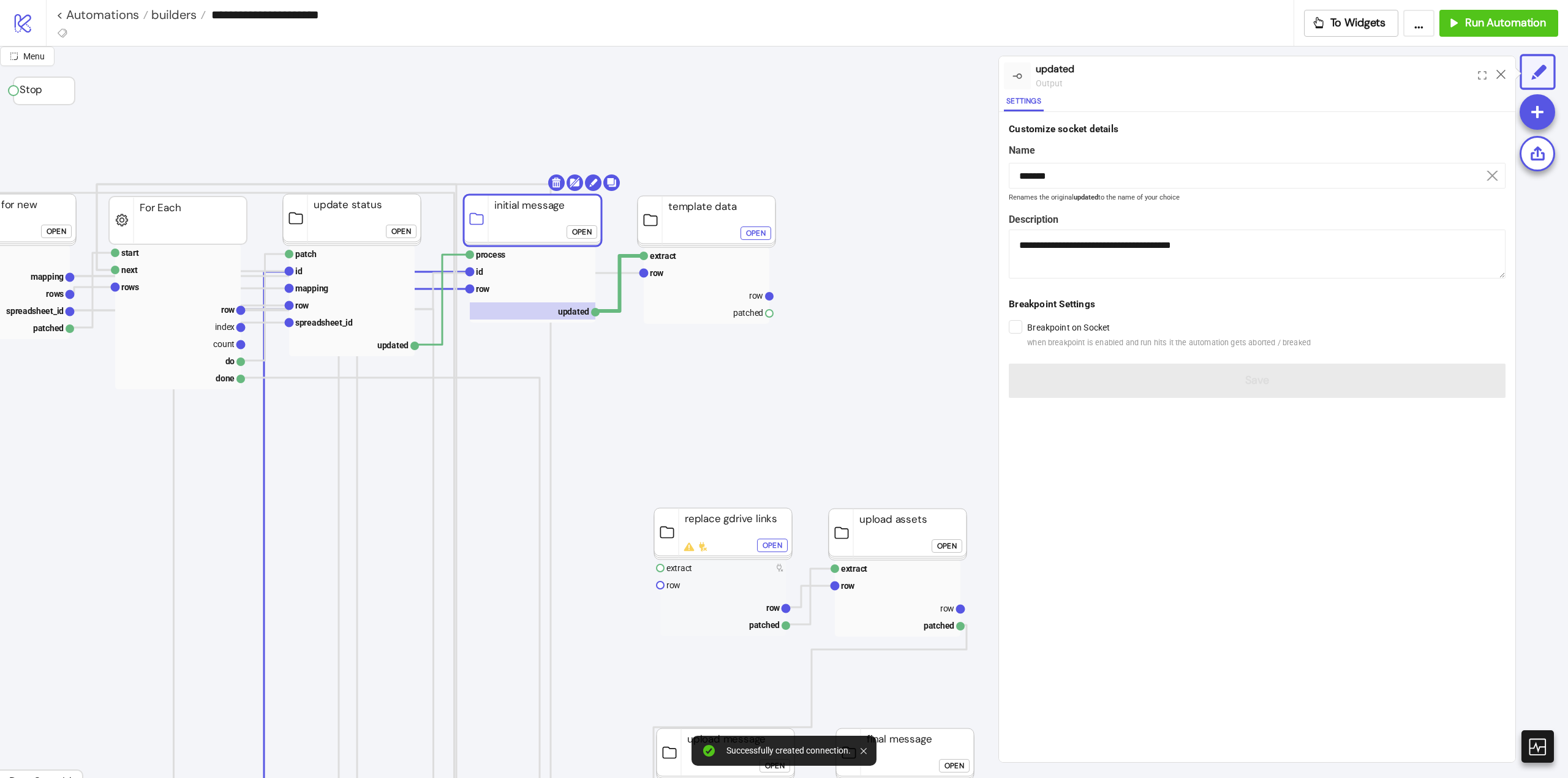
click div "Open"
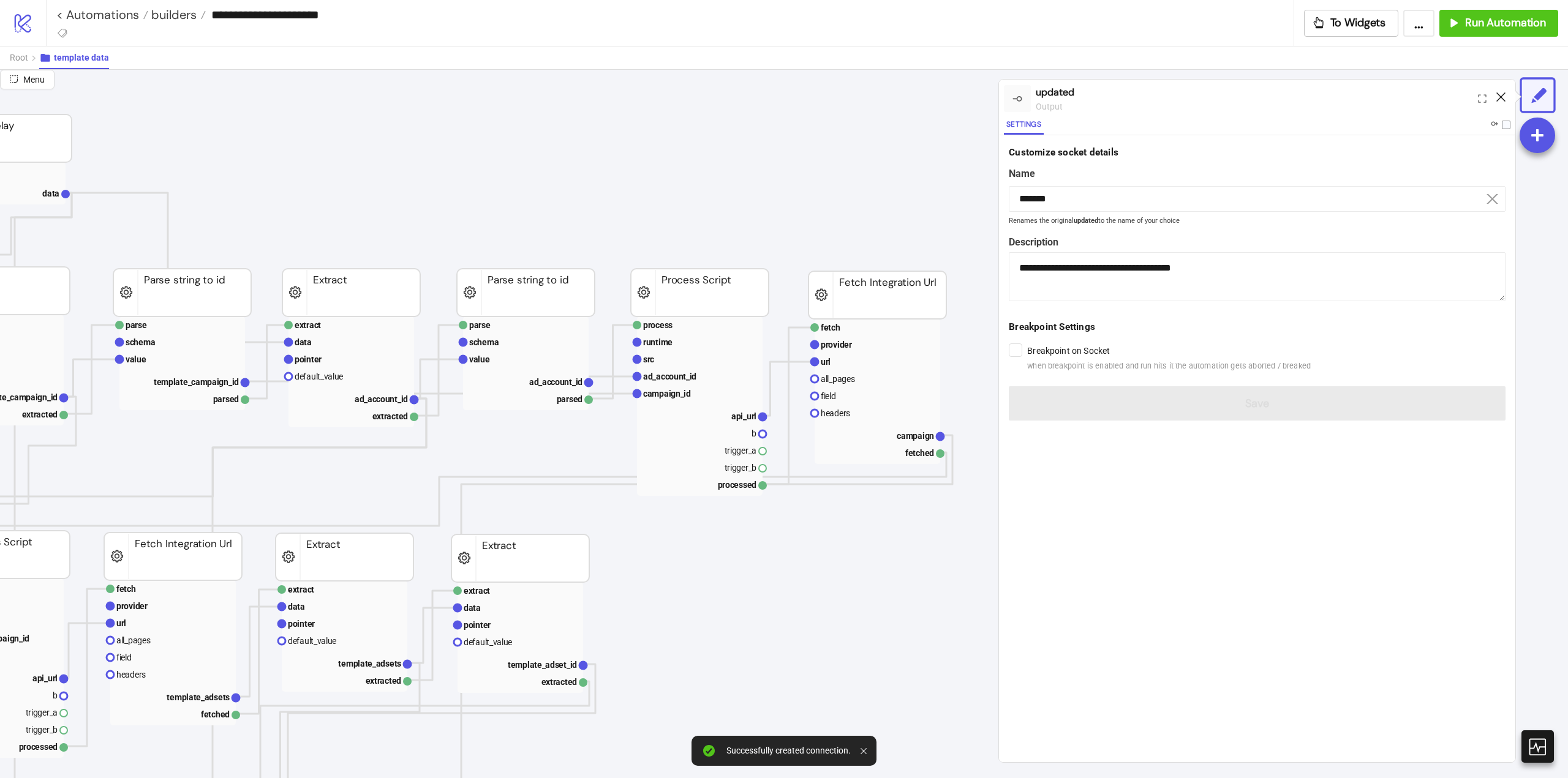
click at [1500, 97] on icon at bounding box center [1501, 97] width 9 height 9
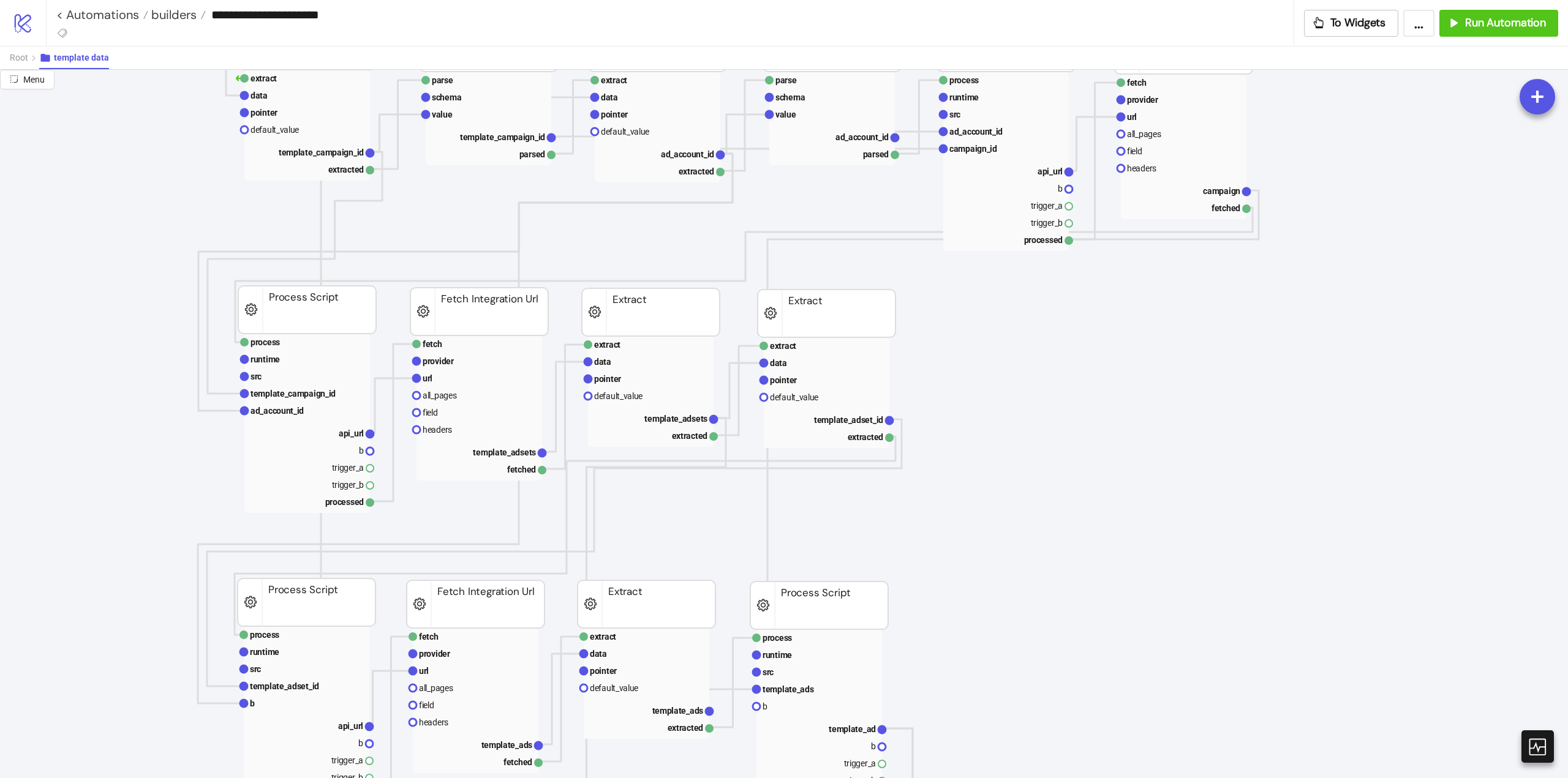
scroll to position [0, 0]
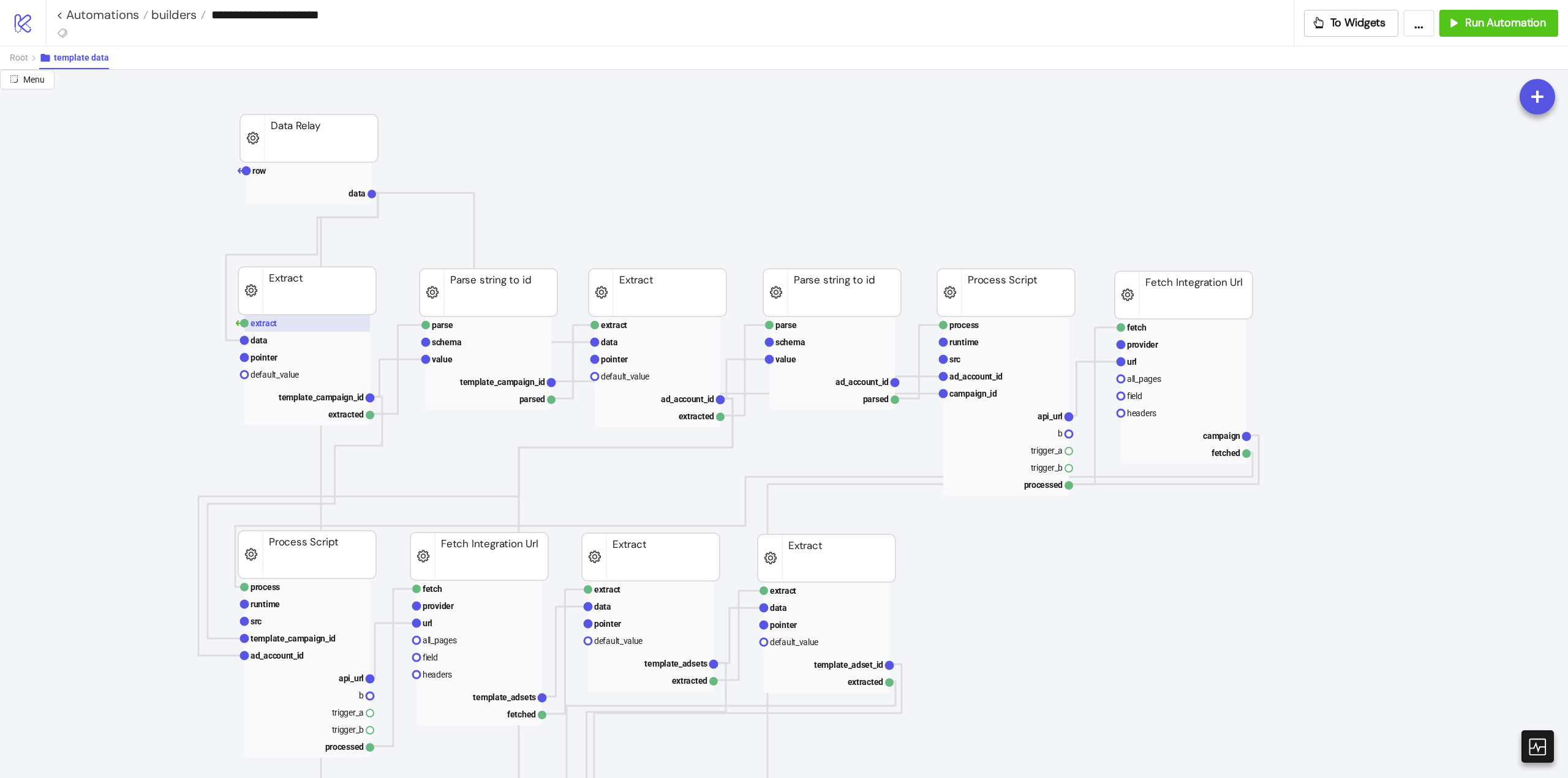
click at [281, 320] on rect at bounding box center [307, 323] width 126 height 17
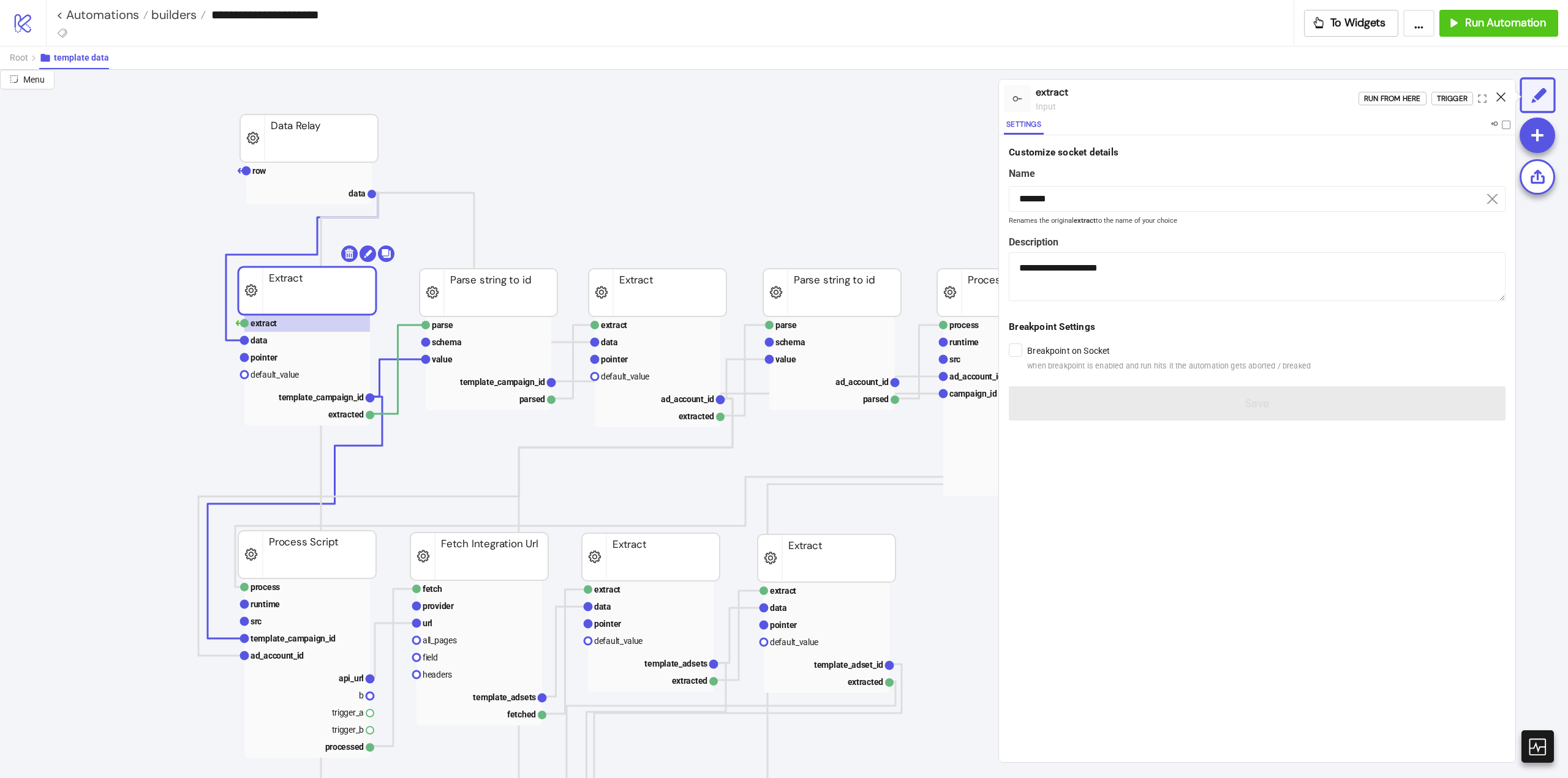
click at [1502, 99] on icon at bounding box center [1501, 97] width 9 height 9
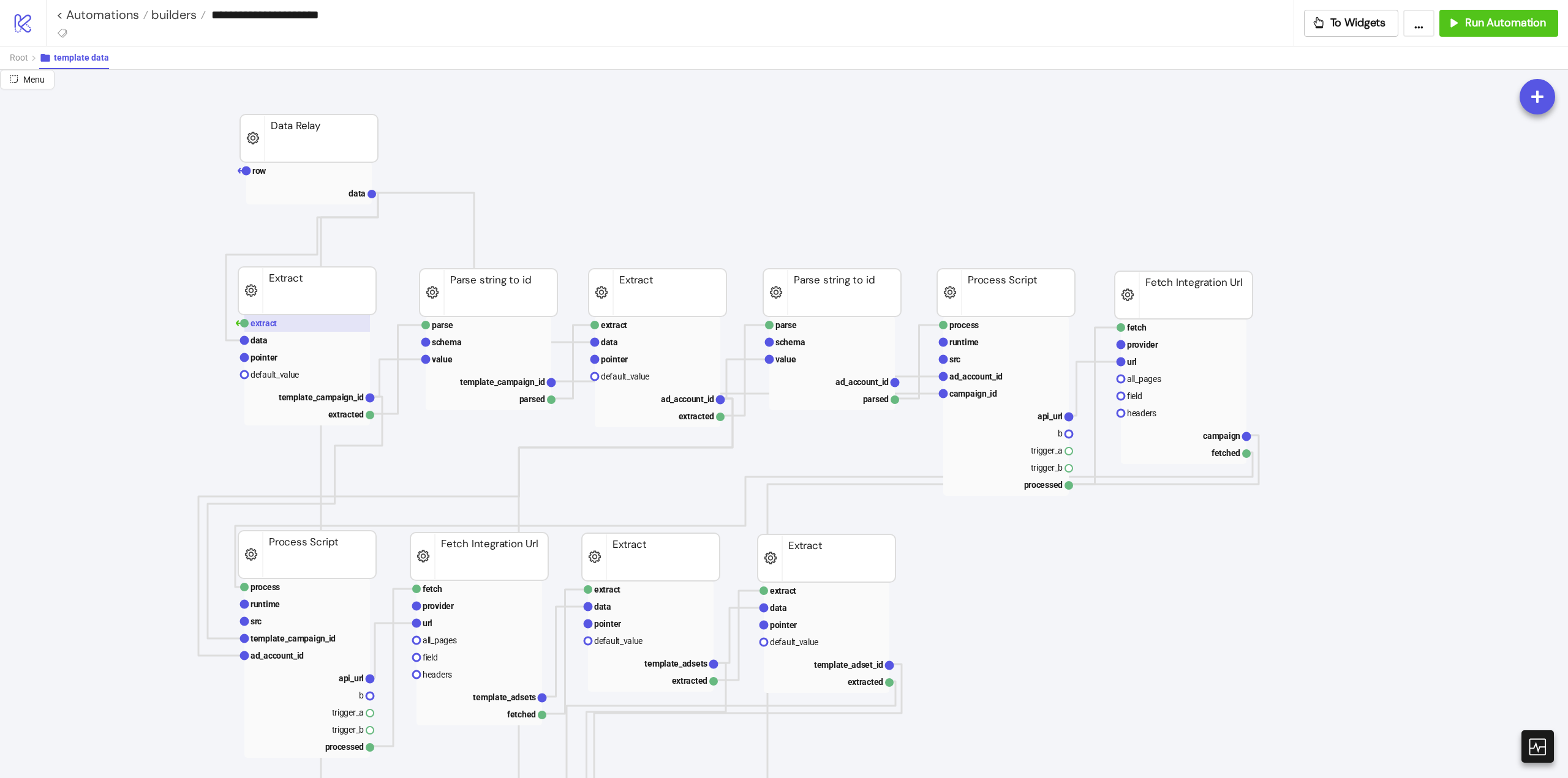
click at [313, 327] on rect at bounding box center [307, 323] width 126 height 17
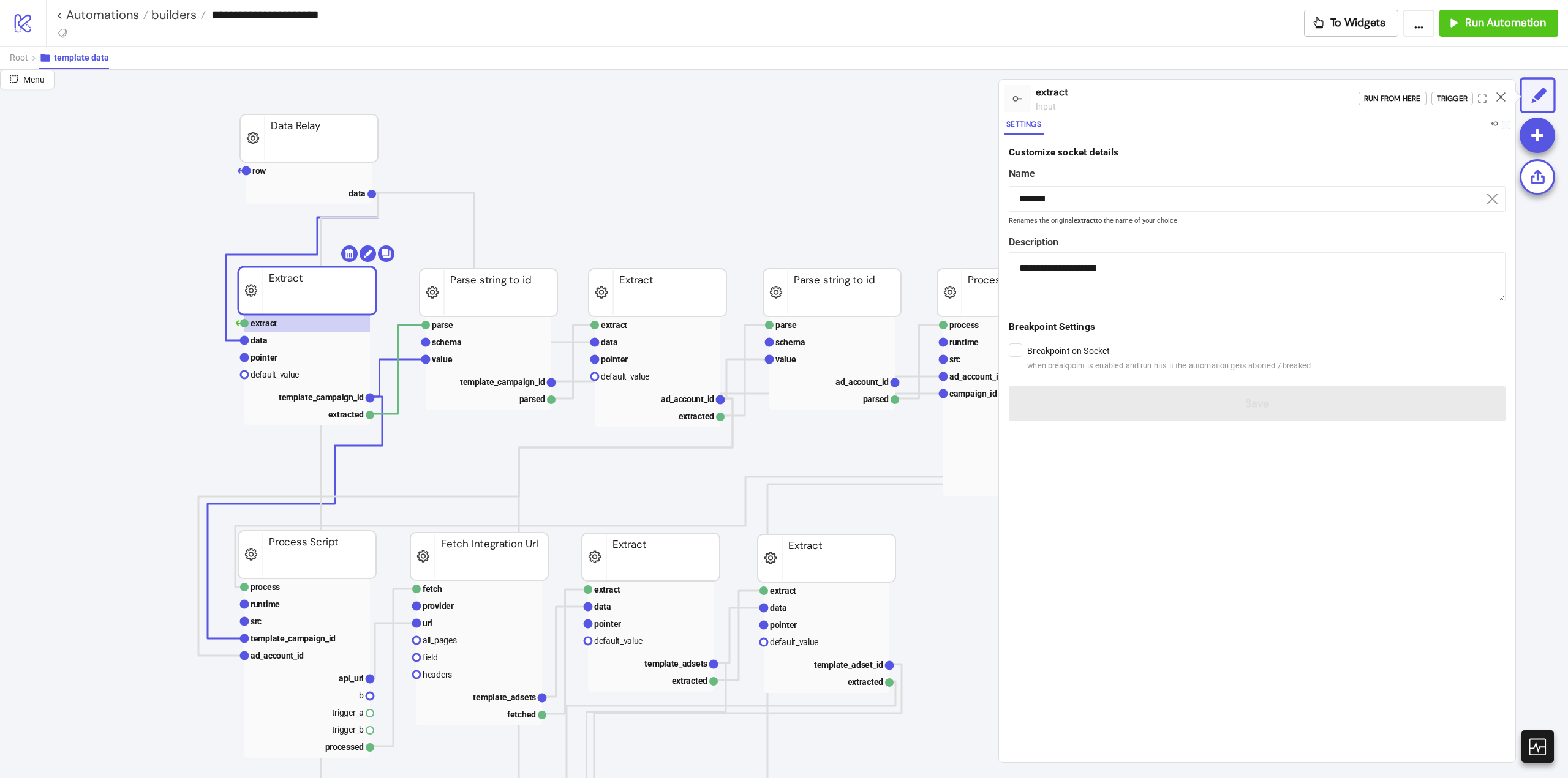
click at [1457, 106] on div "Run from here Trigger" at bounding box center [1437, 98] width 157 height 33
click at [1457, 102] on div "Trigger" at bounding box center [1453, 98] width 31 height 14
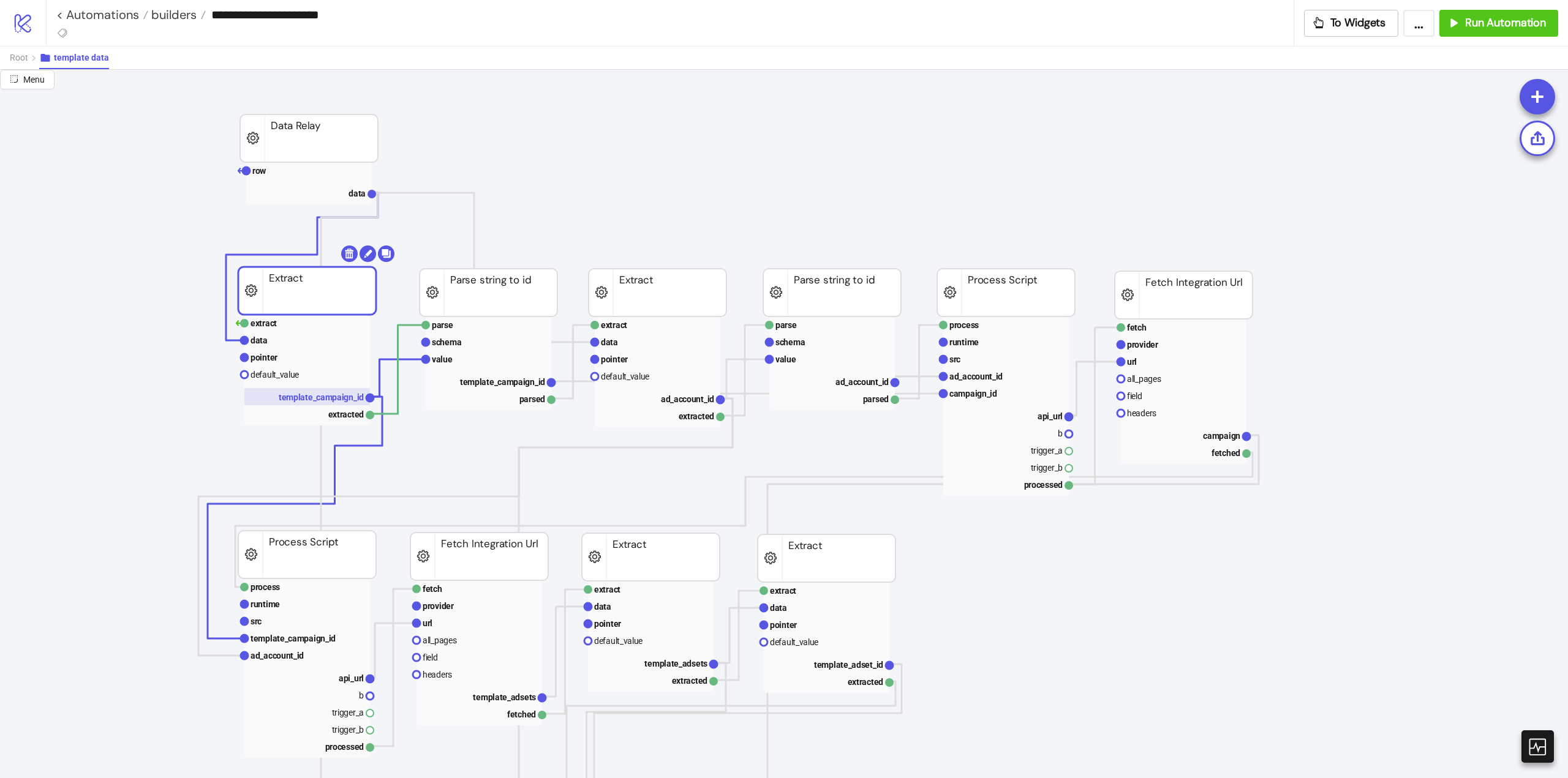
click at [319, 397] on text "template_campaign_id" at bounding box center [321, 398] width 85 height 10
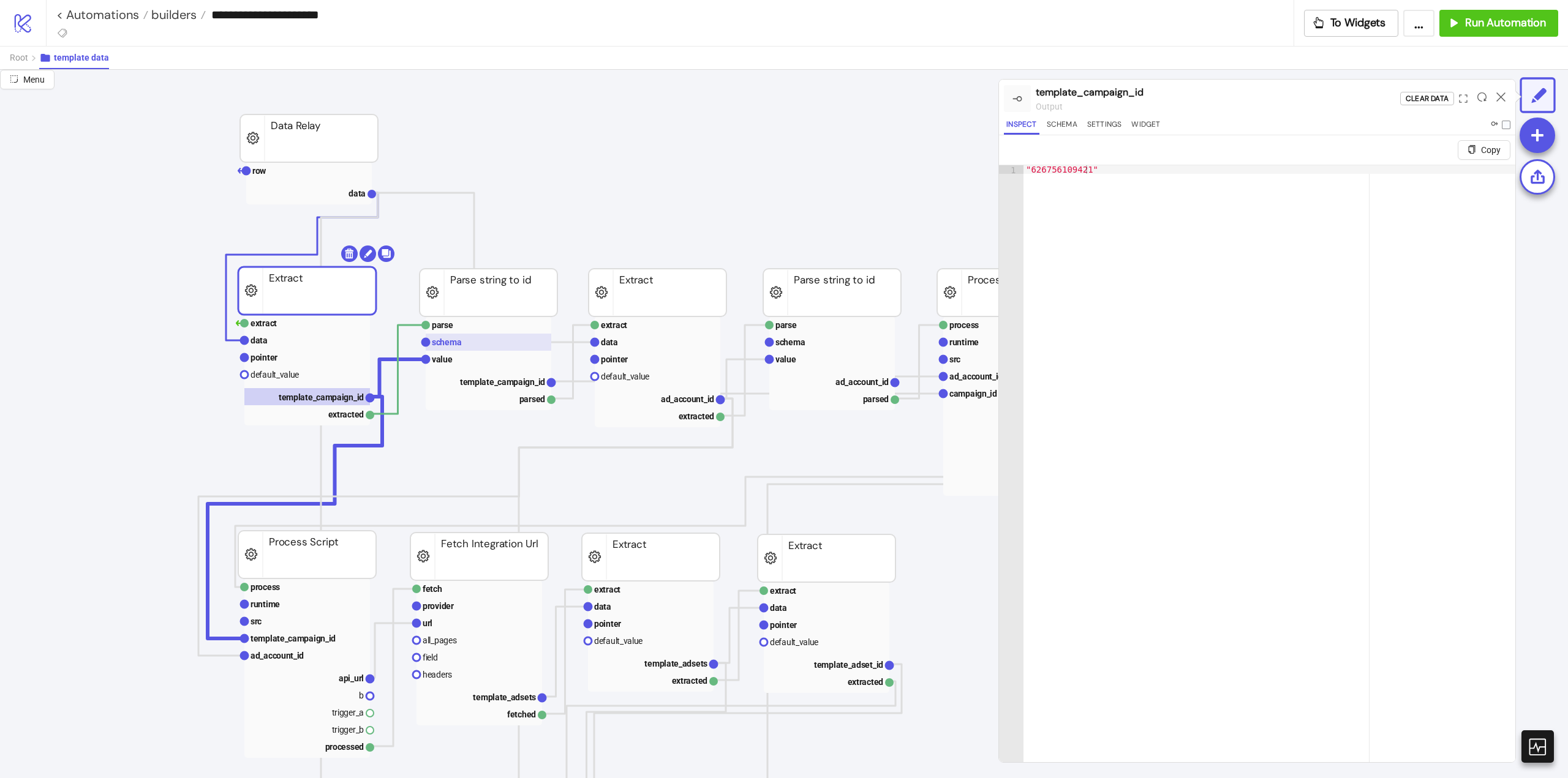
click at [459, 346] on text "schema" at bounding box center [446, 342] width 30 height 10
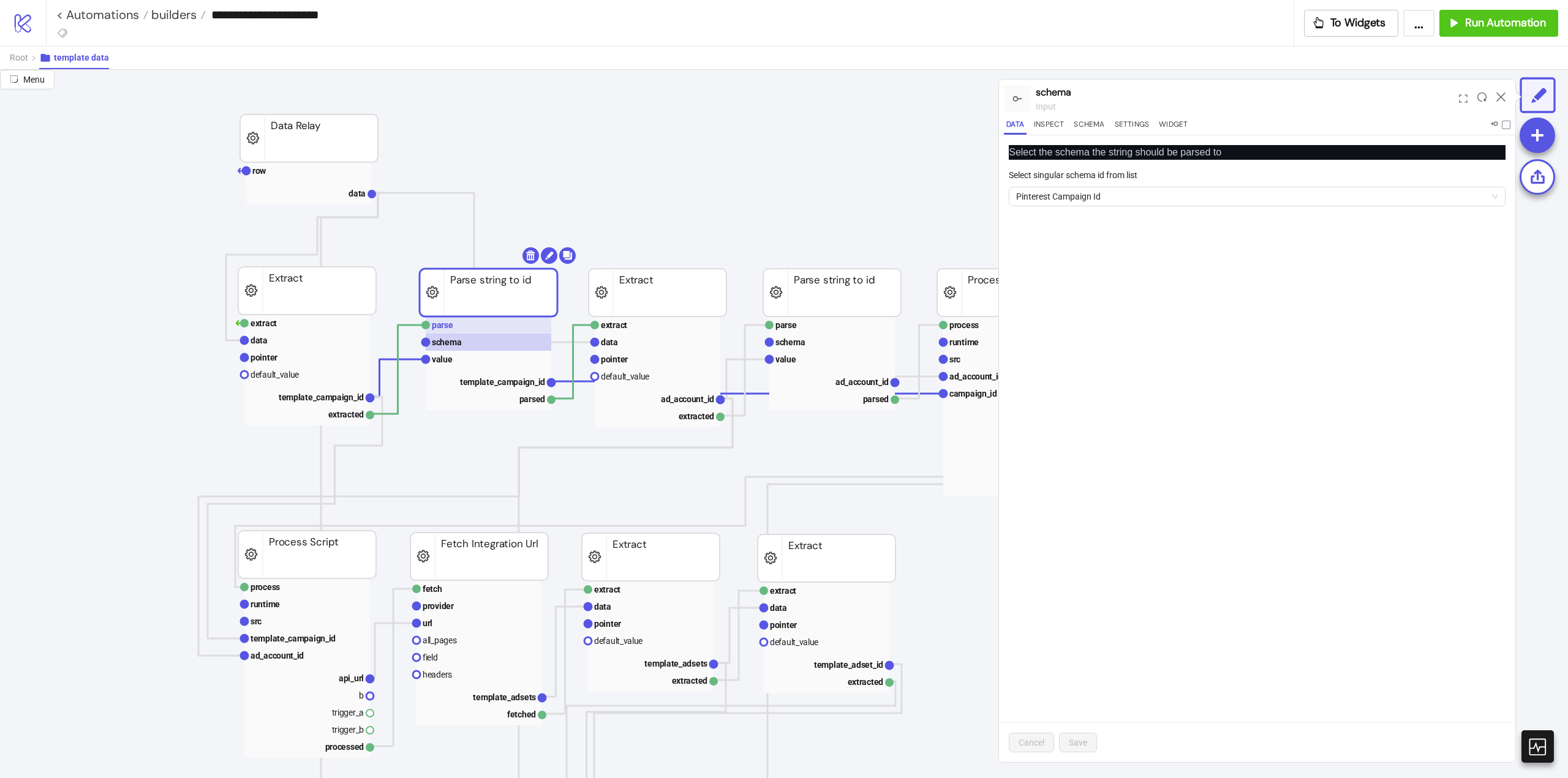
click at [469, 330] on rect at bounding box center [489, 325] width 126 height 17
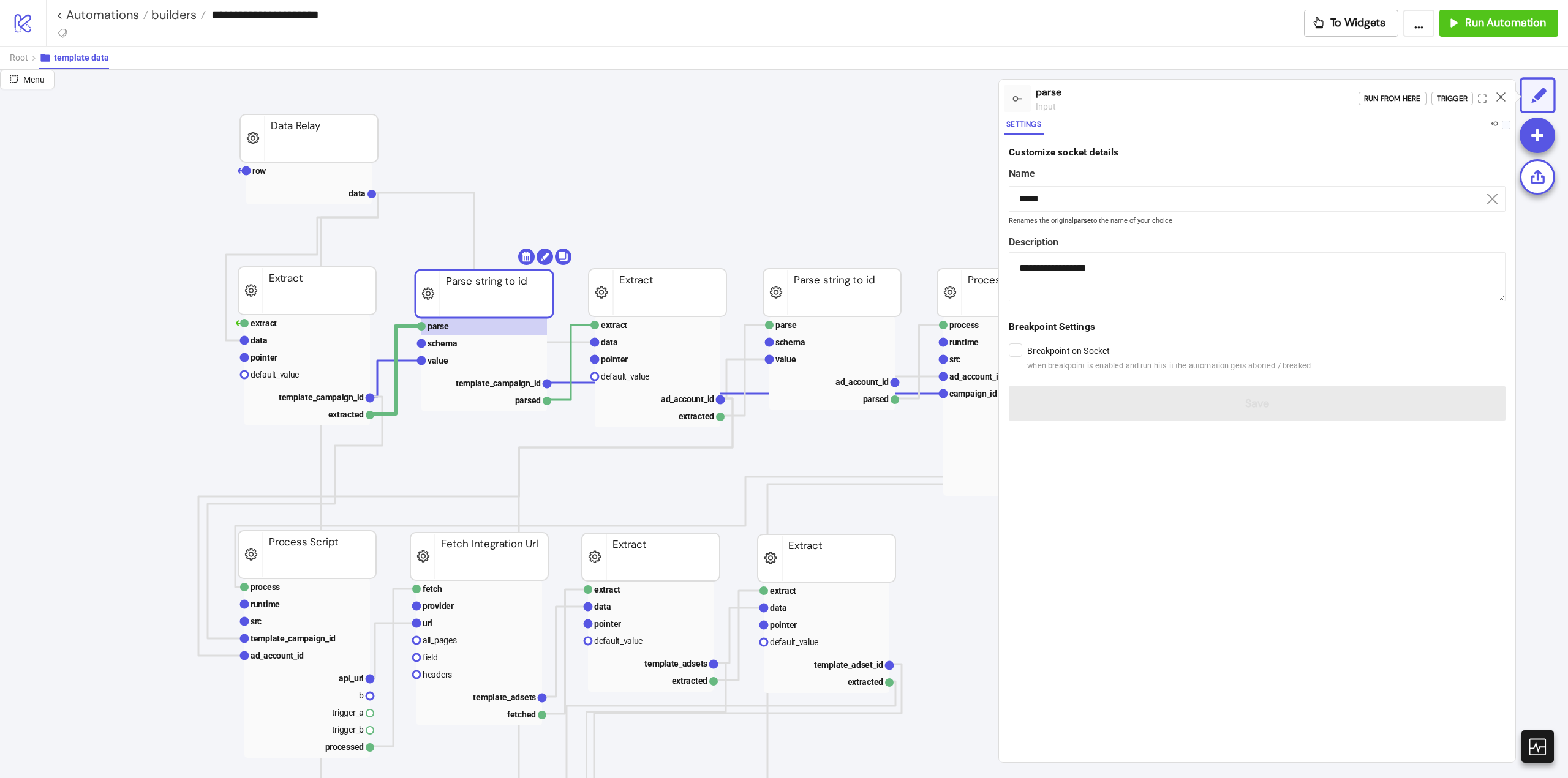
drag, startPoint x: 466, startPoint y: 301, endPoint x: 523, endPoint y: 290, distance: 58.1
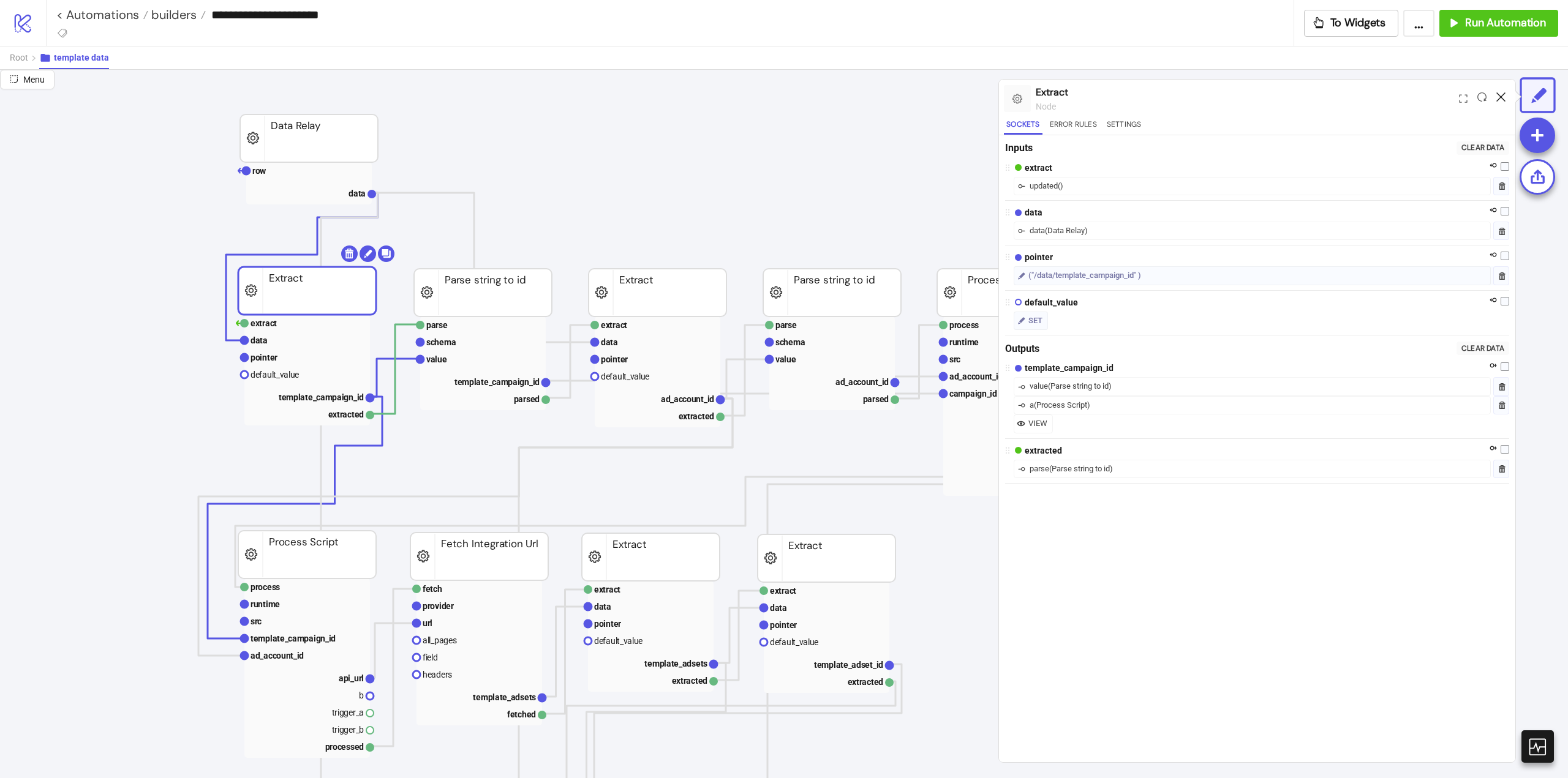
drag, startPoint x: 1500, startPoint y: 98, endPoint x: 1484, endPoint y: 104, distance: 17.1
click at [1501, 99] on icon at bounding box center [1501, 97] width 9 height 9
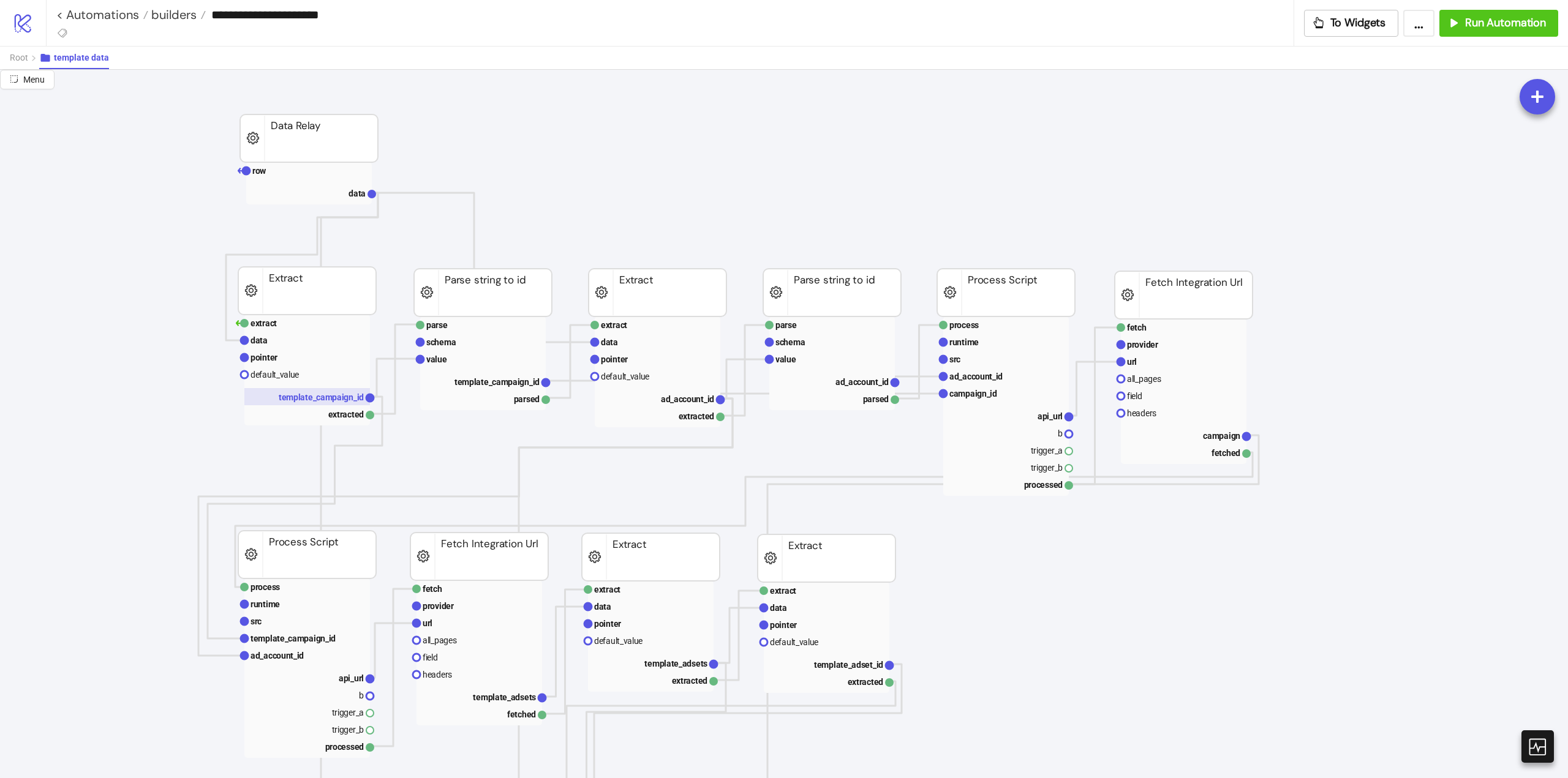
click at [330, 393] on text "template_campaign_id" at bounding box center [321, 398] width 85 height 10
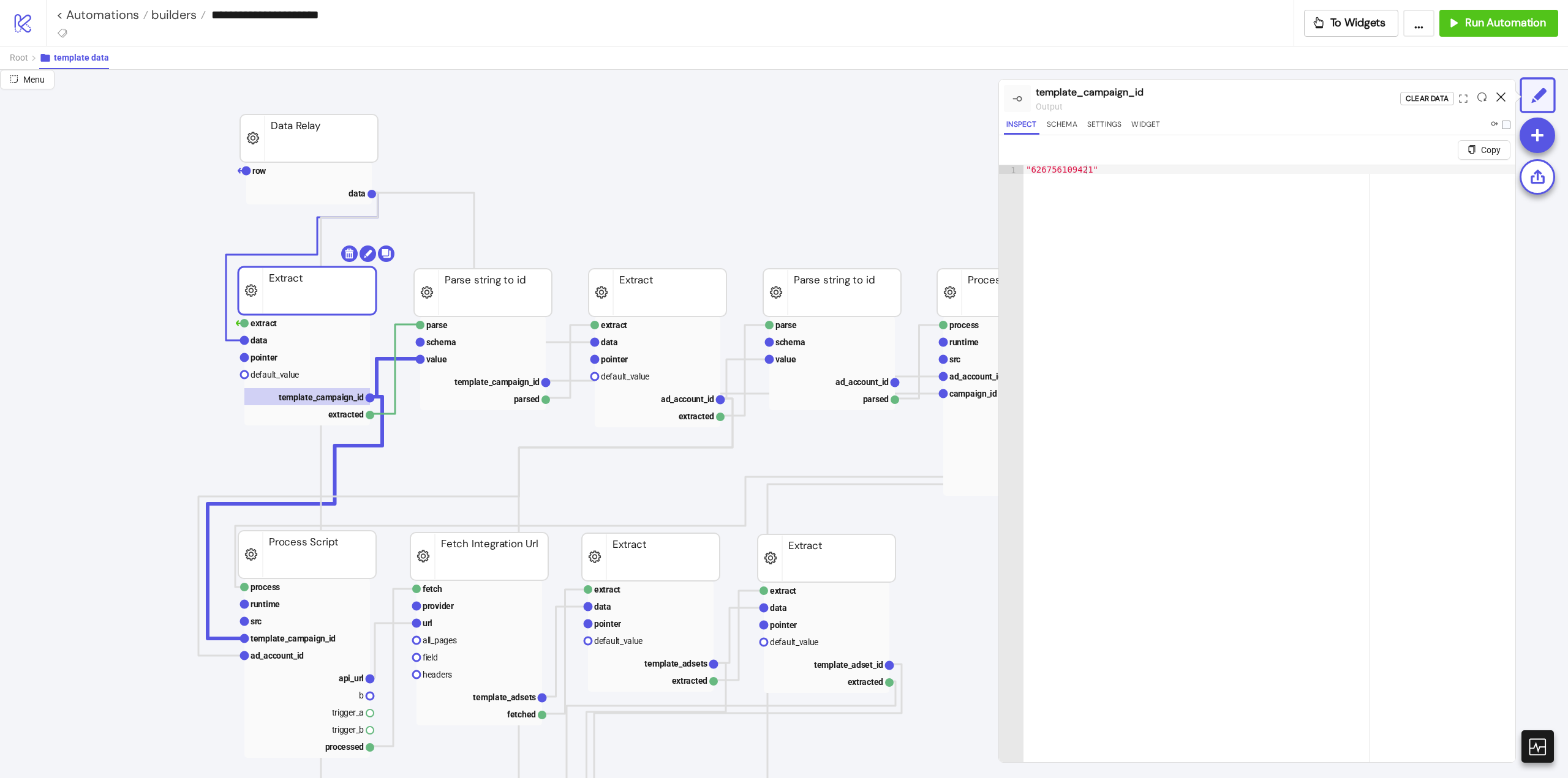
click at [1499, 99] on icon at bounding box center [1501, 97] width 9 height 9
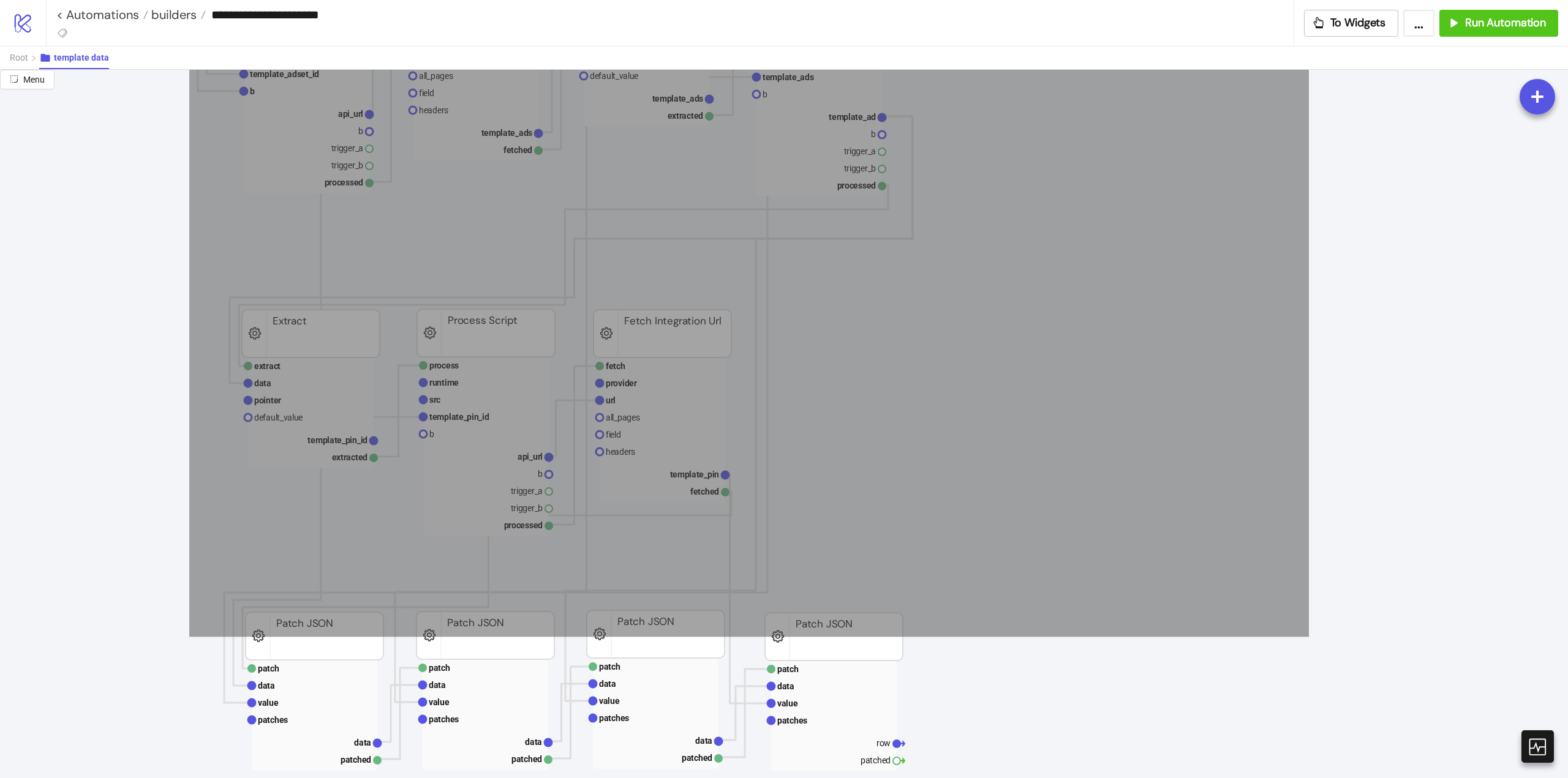
scroll to position [1163, 0]
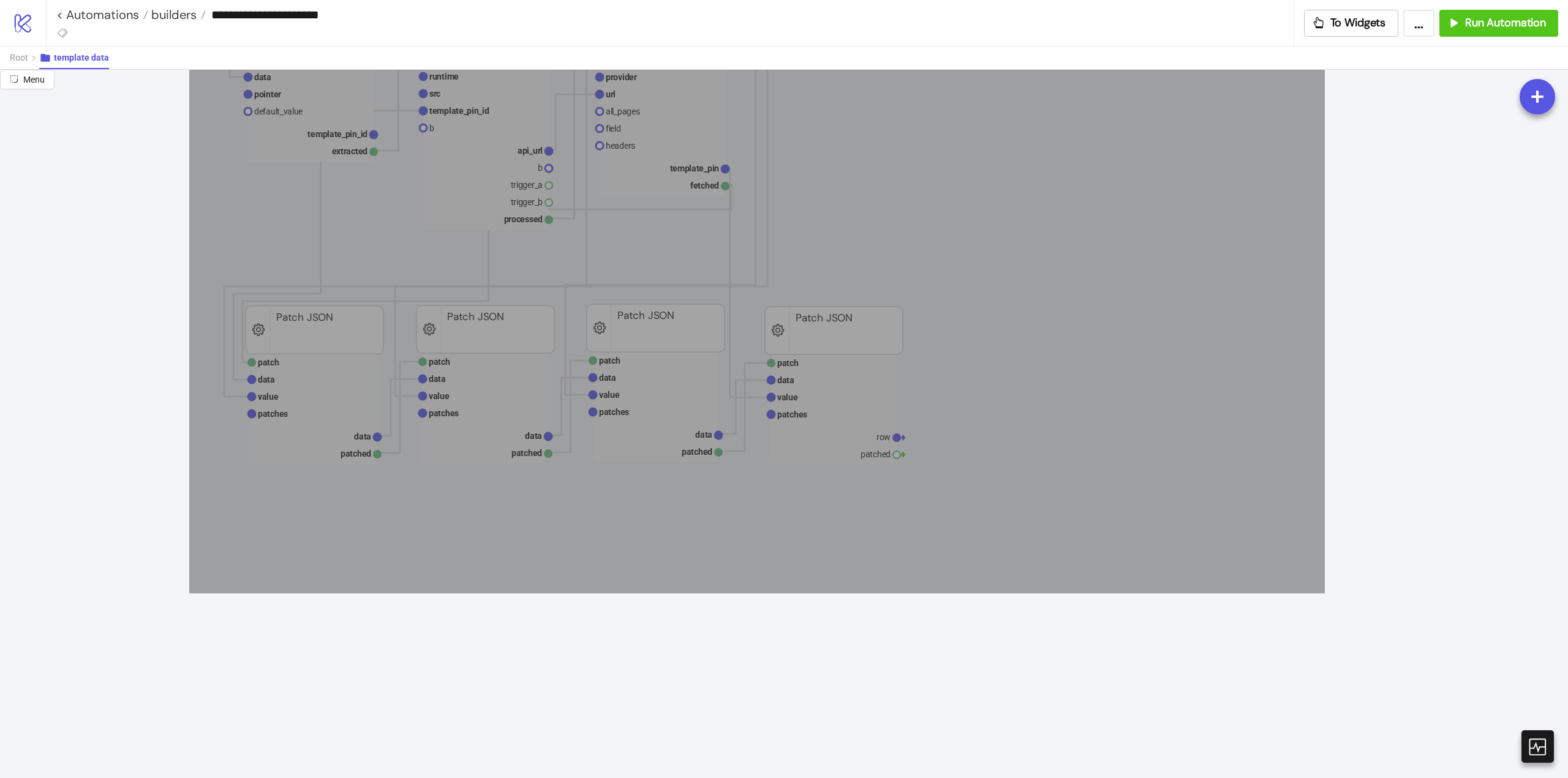
drag, startPoint x: 258, startPoint y: 141, endPoint x: 1301, endPoint y: 577, distance: 1130.5
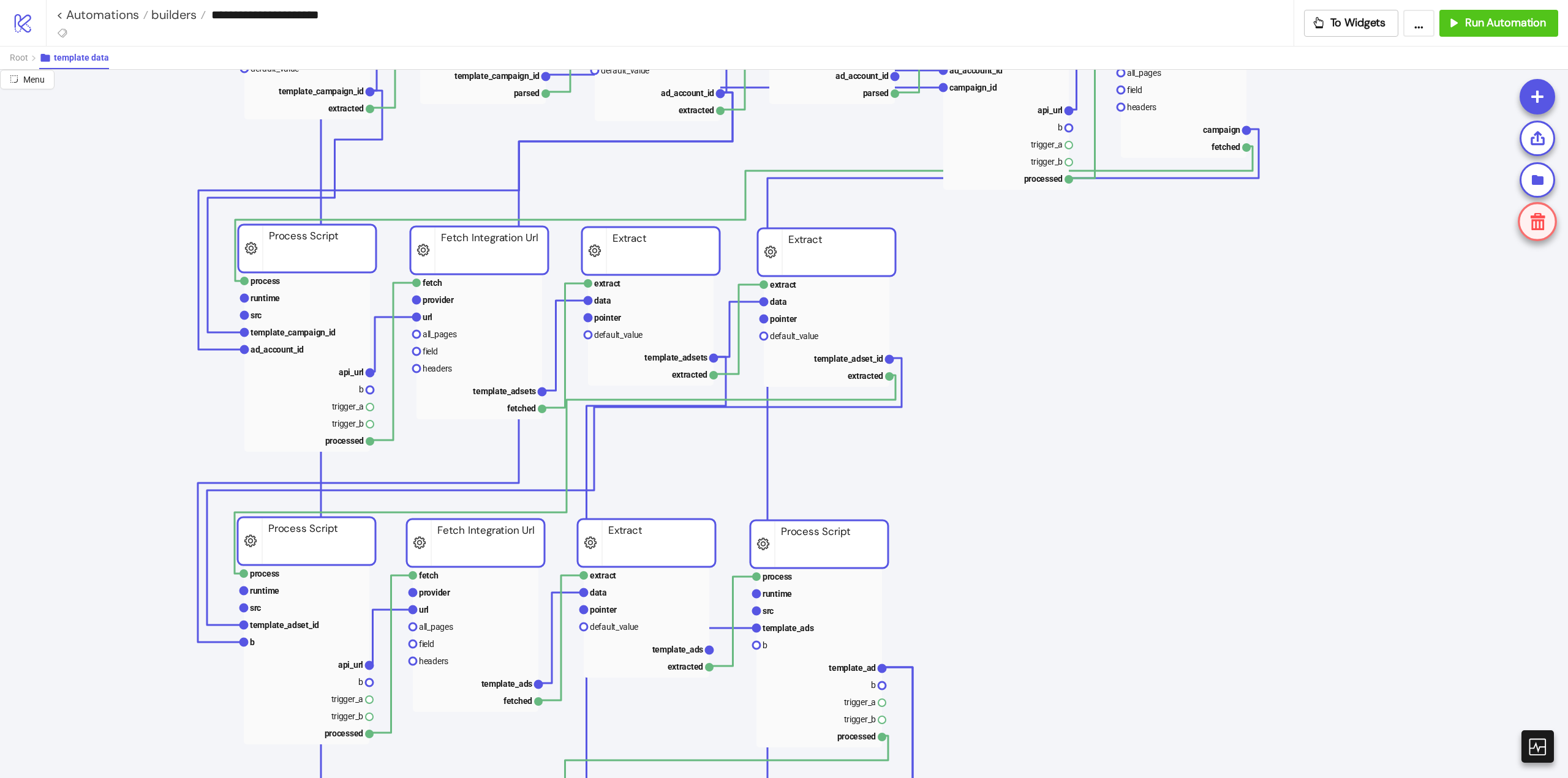
scroll to position [0, 0]
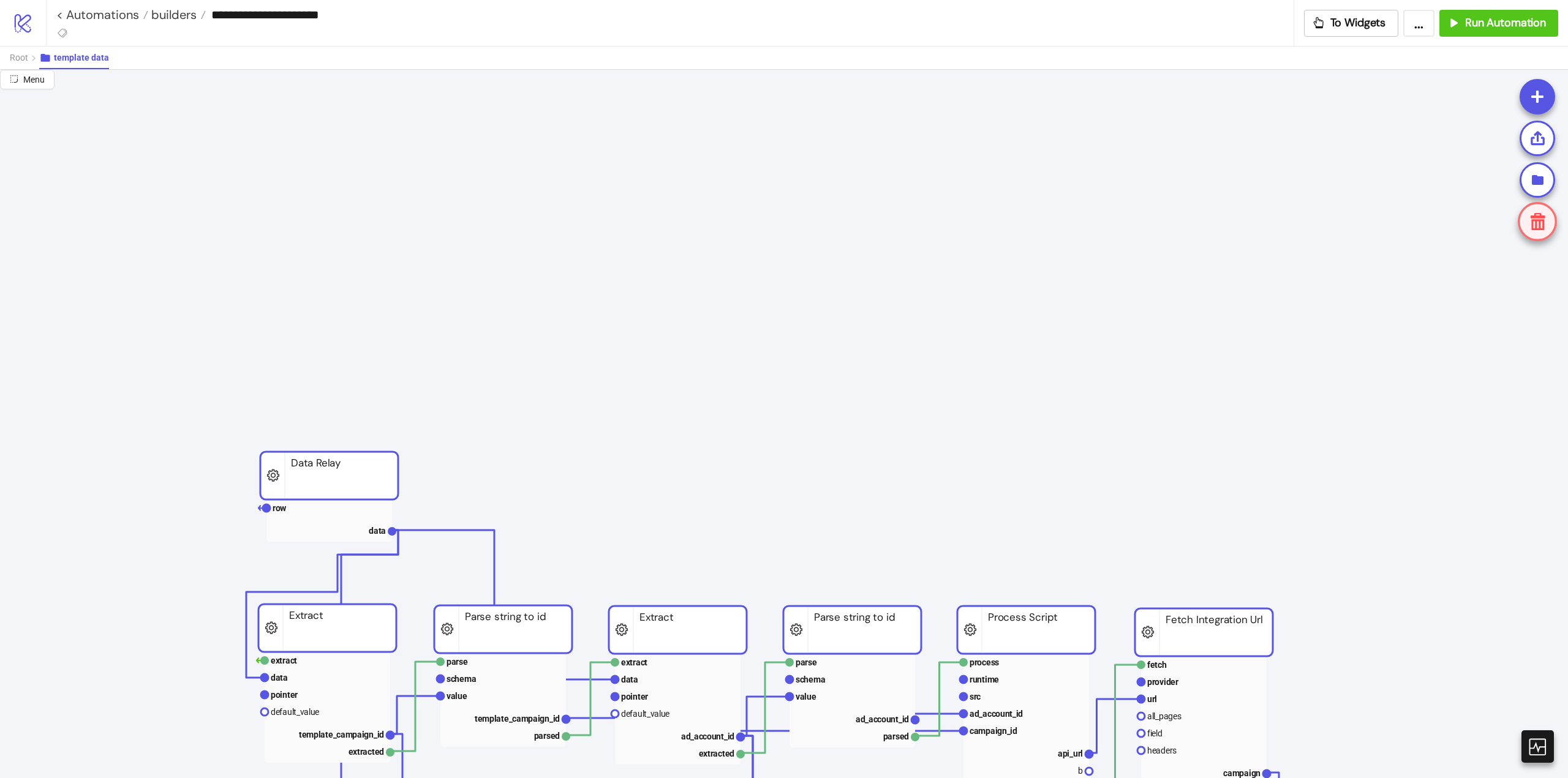
drag, startPoint x: 498, startPoint y: 301, endPoint x: 519, endPoint y: 638, distance: 337.7
click at [519, 638] on rect at bounding box center [503, 629] width 138 height 48
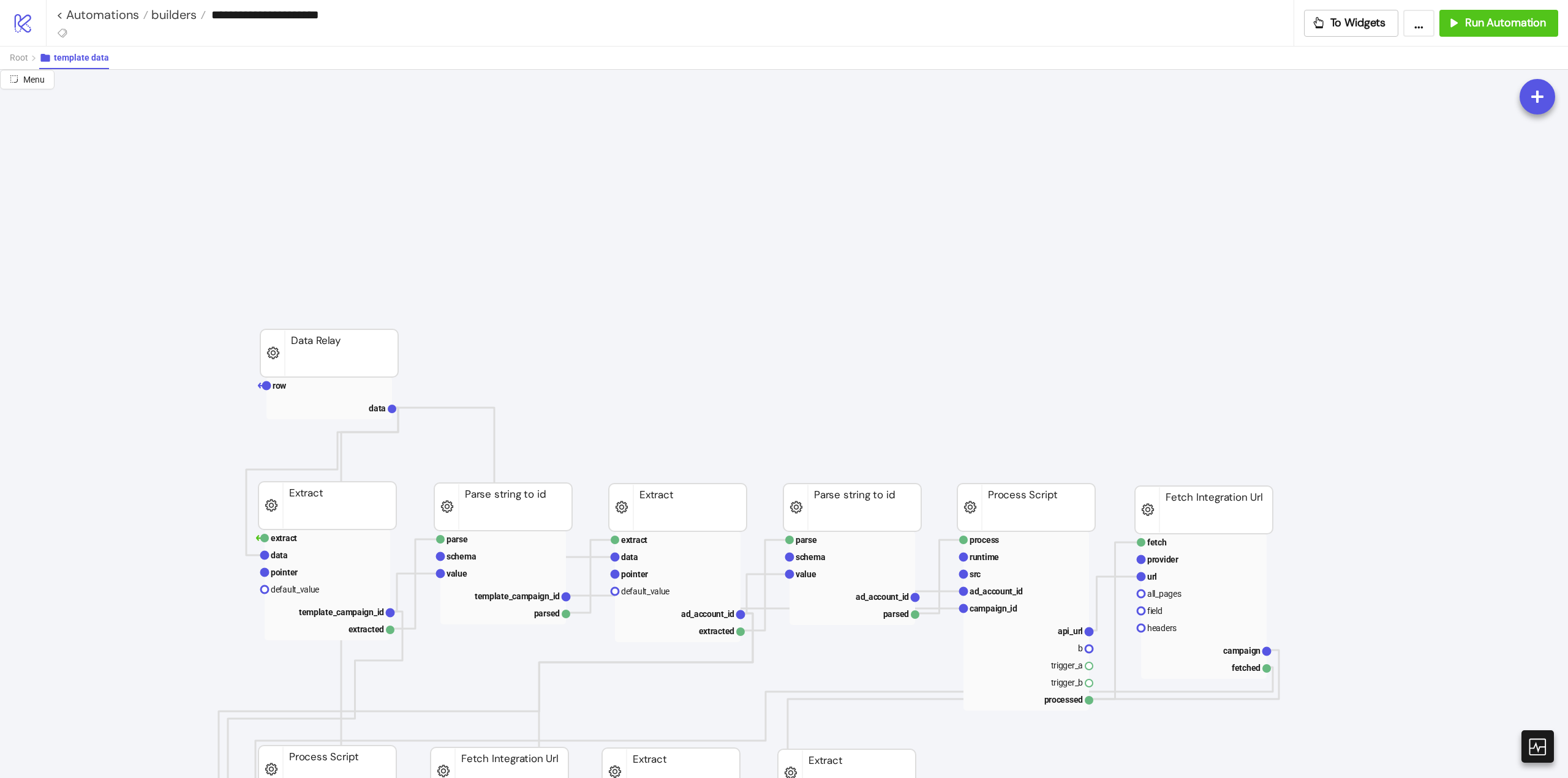
scroll to position [245, 0]
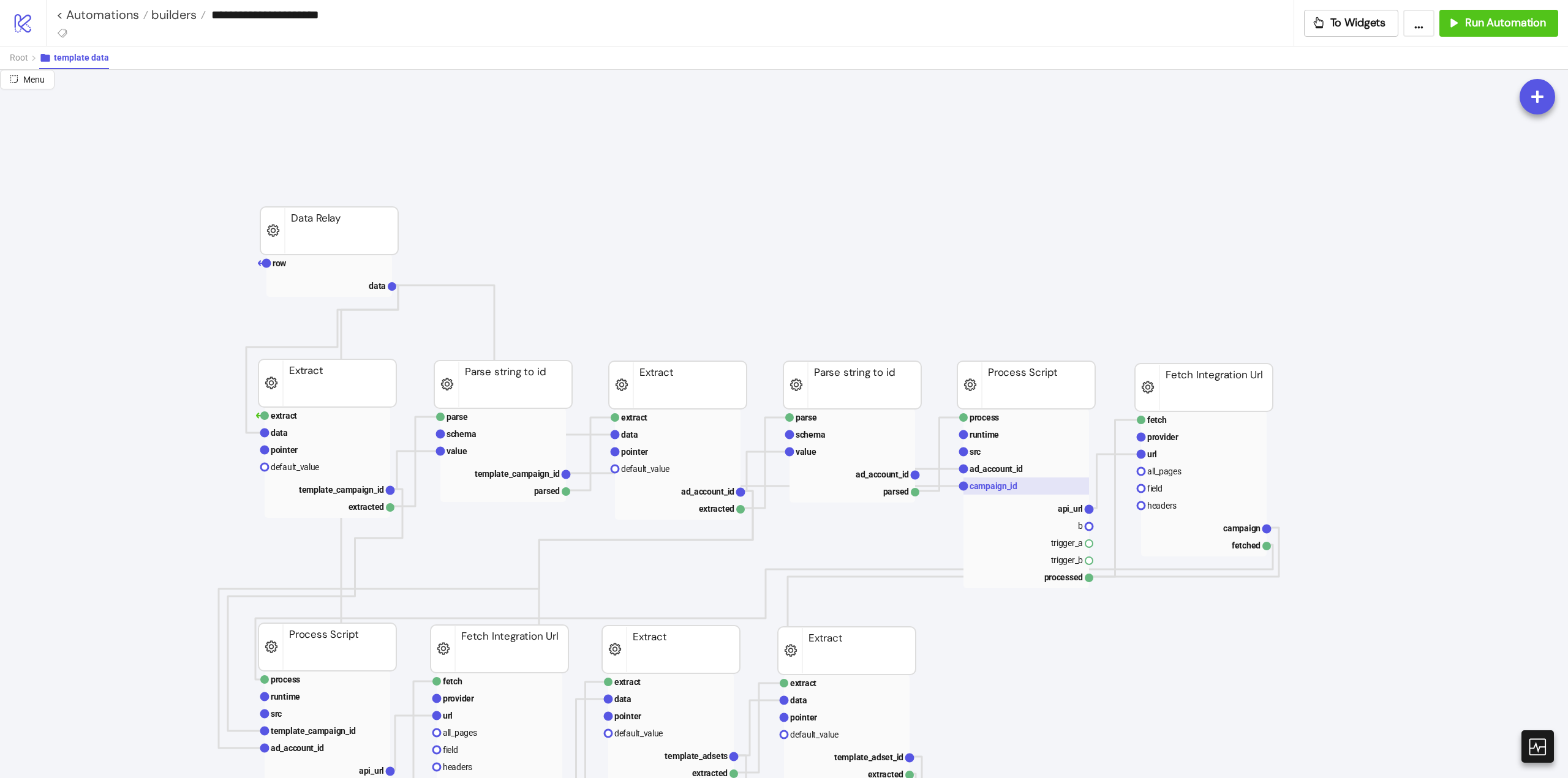
click at [996, 487] on text "campaign_id" at bounding box center [993, 486] width 48 height 10
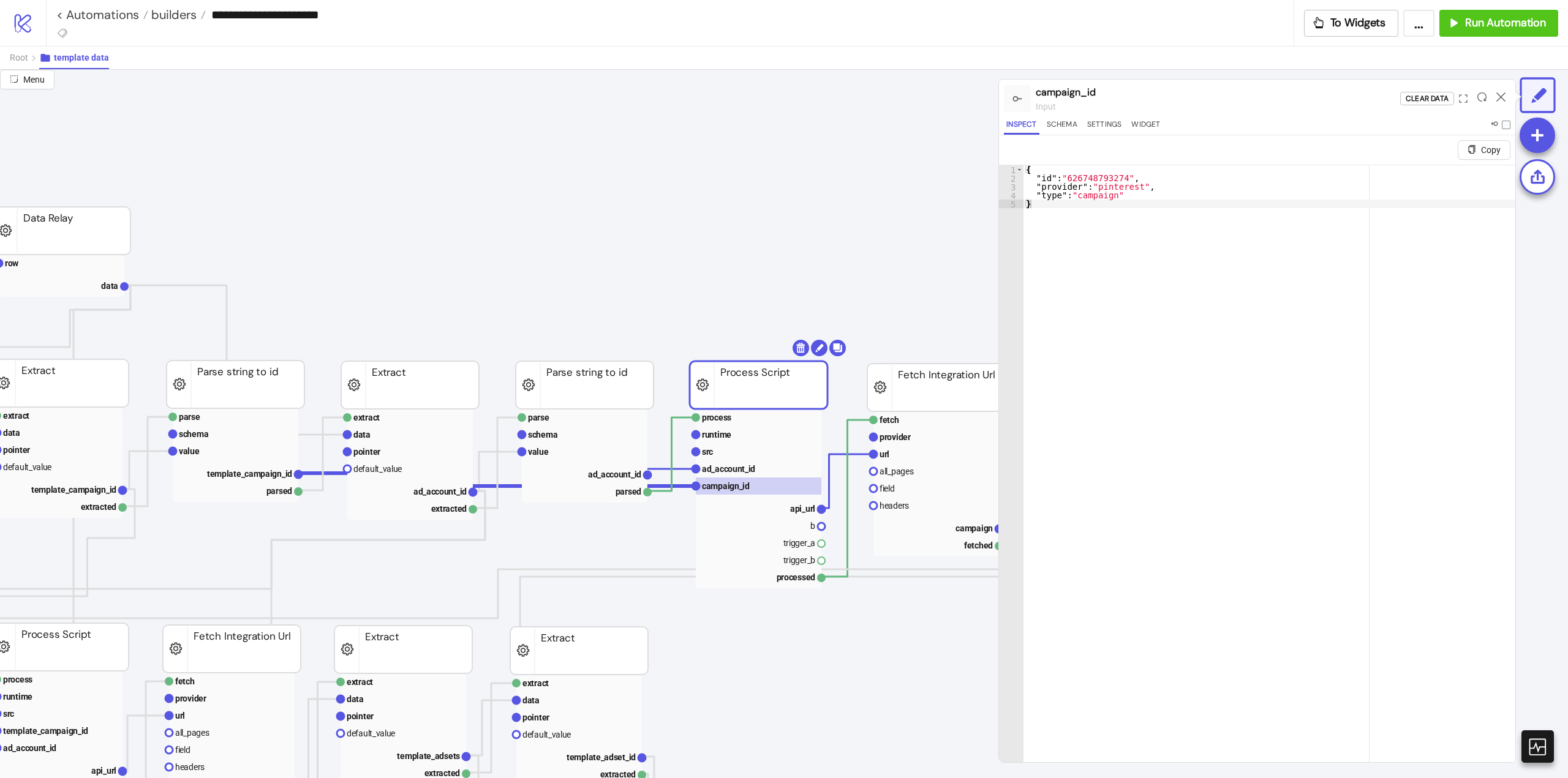
scroll to position [245, 273]
click at [748, 455] on rect at bounding box center [753, 451] width 126 height 17
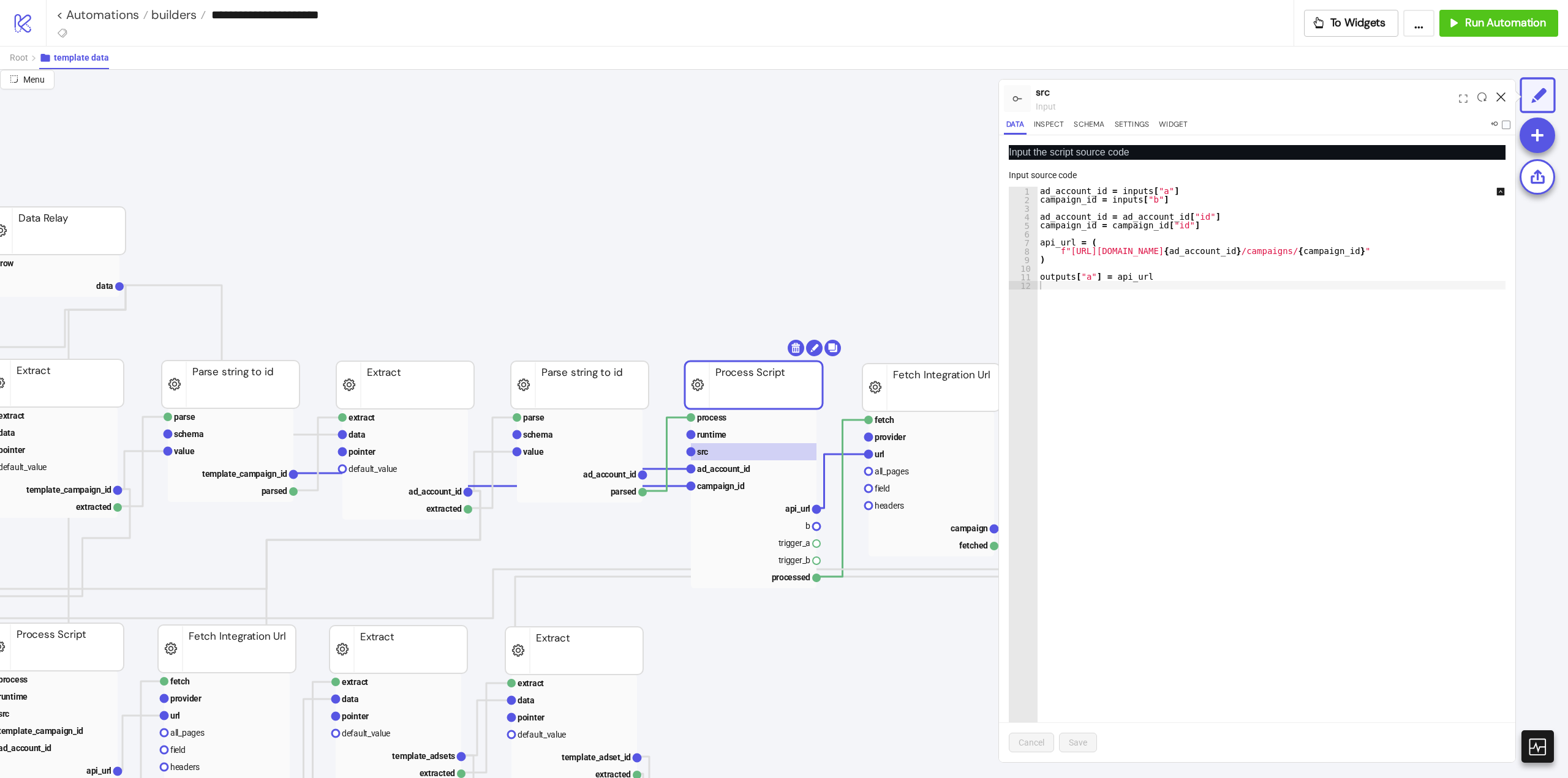
click at [1501, 101] on icon at bounding box center [1501, 97] width 9 height 9
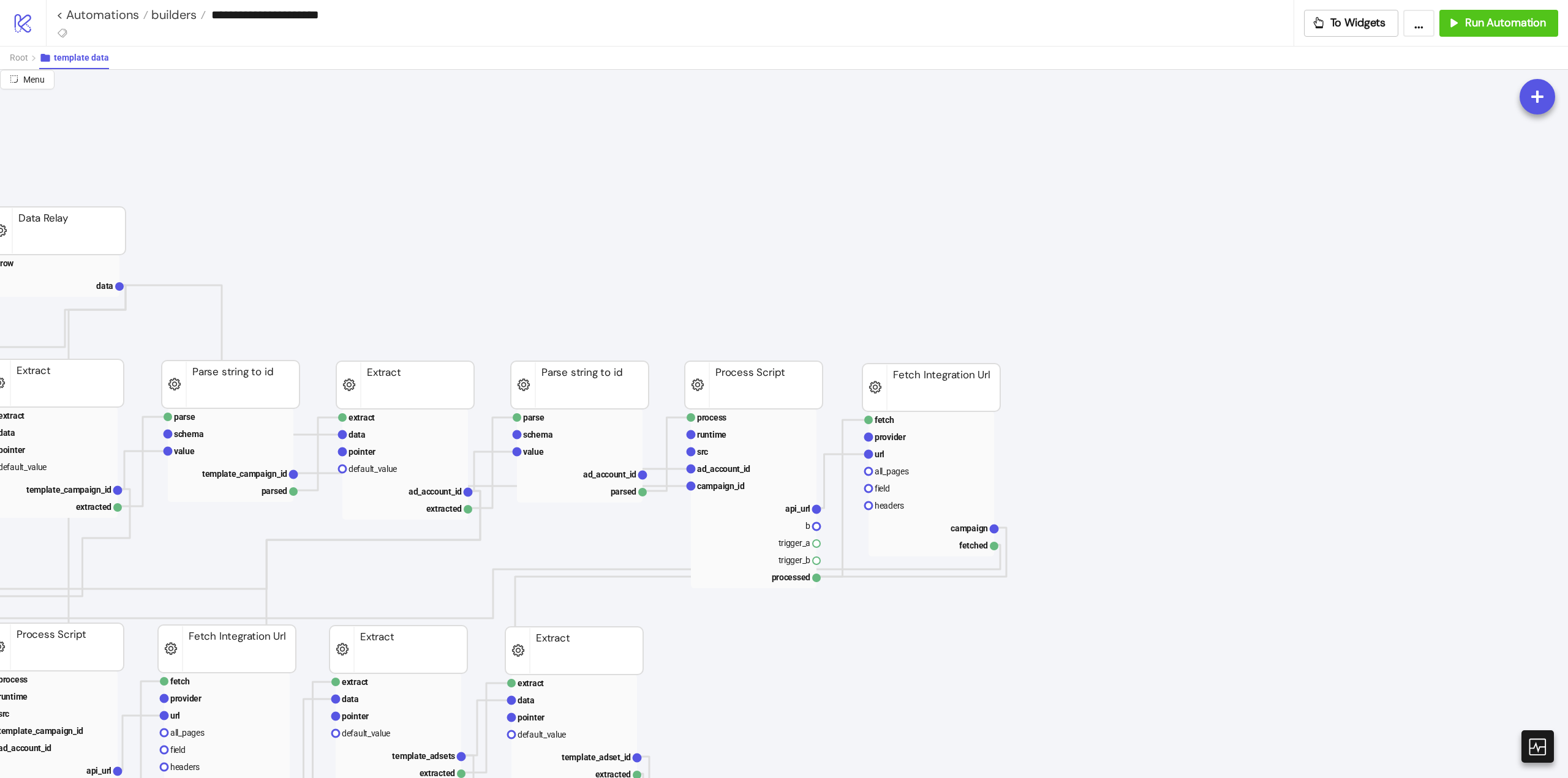
scroll to position [245, 0]
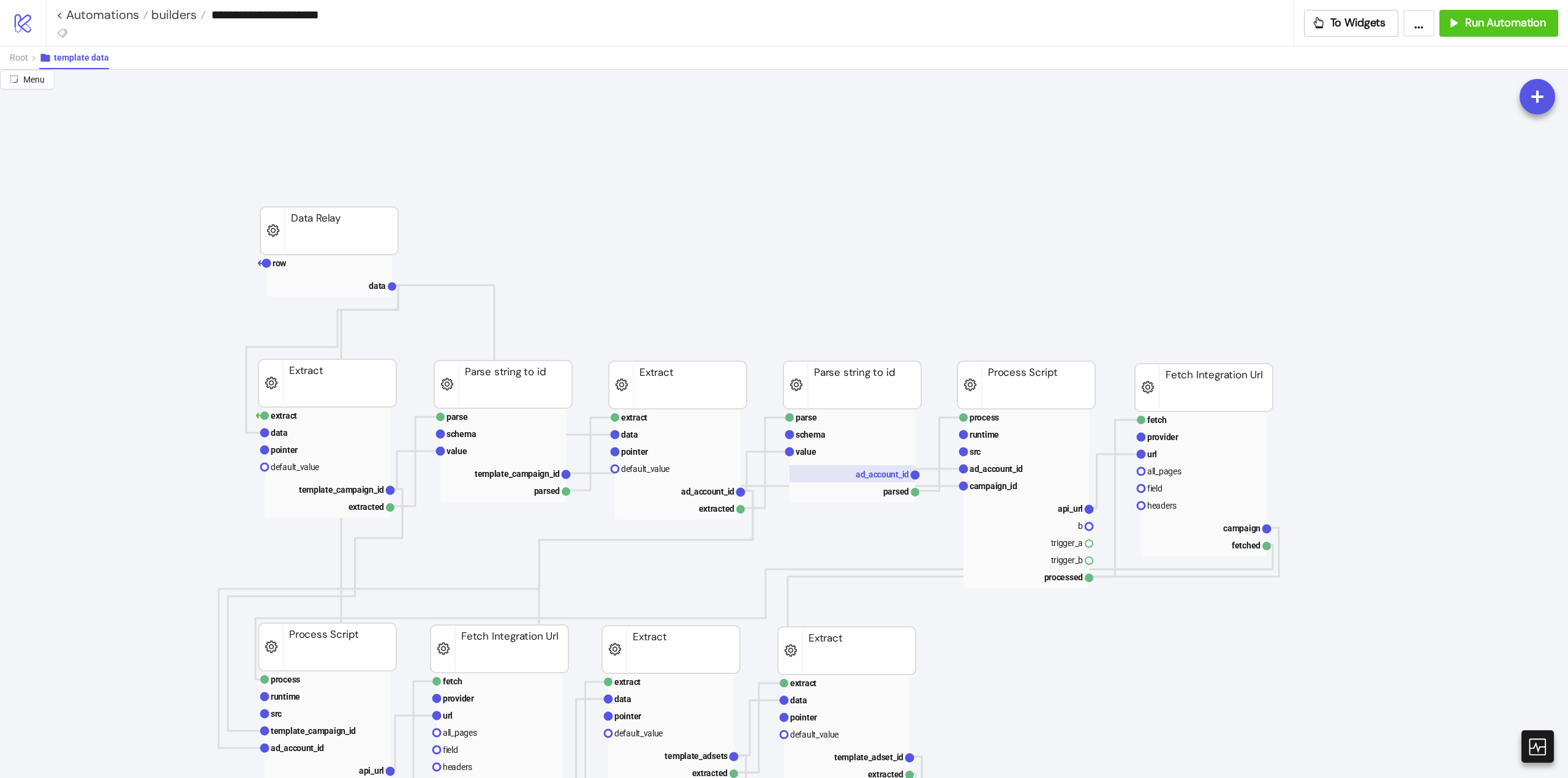
click at [883, 478] on text "ad_account_id" at bounding box center [882, 475] width 54 height 10
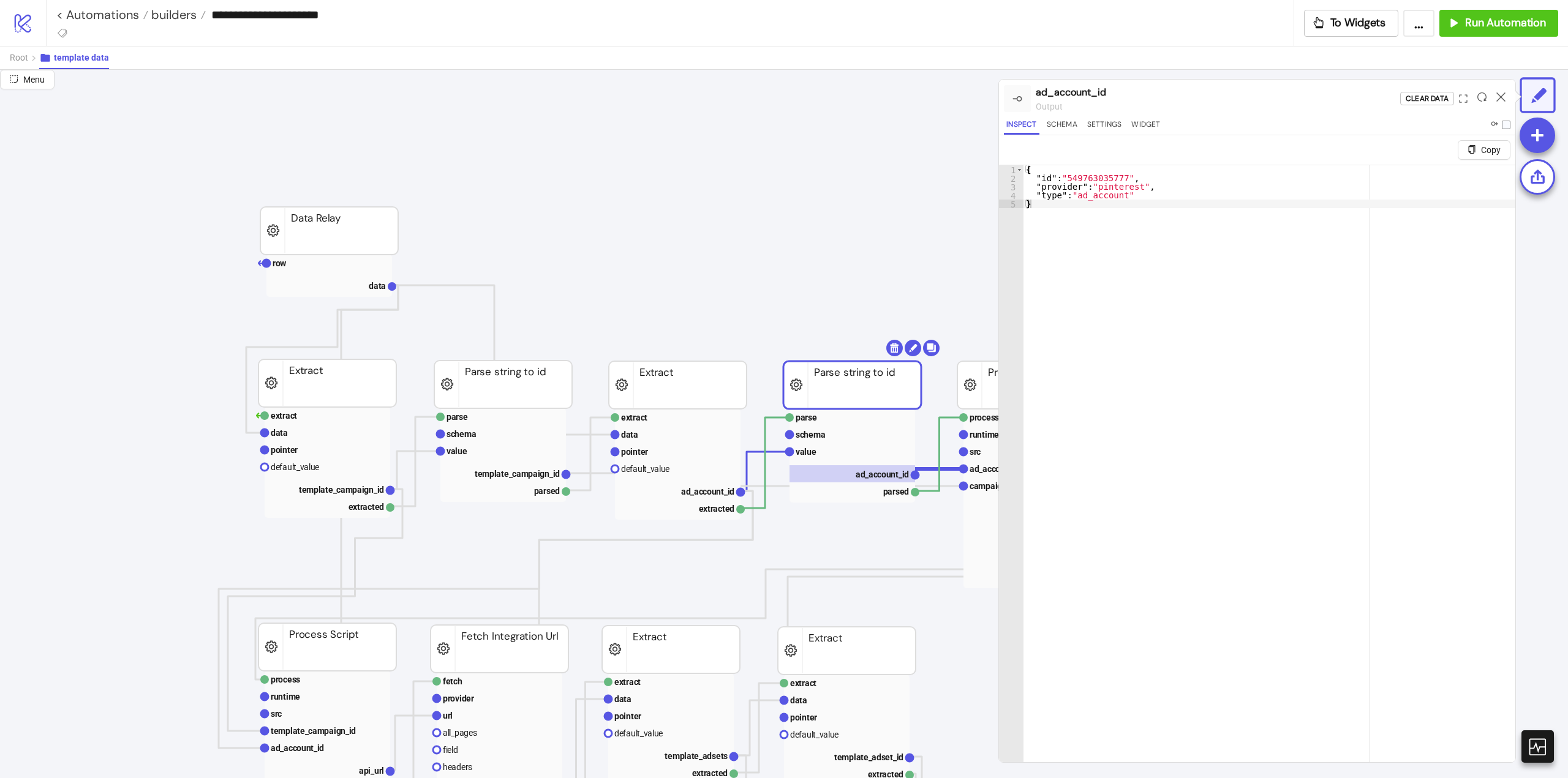
scroll to position [245, 306]
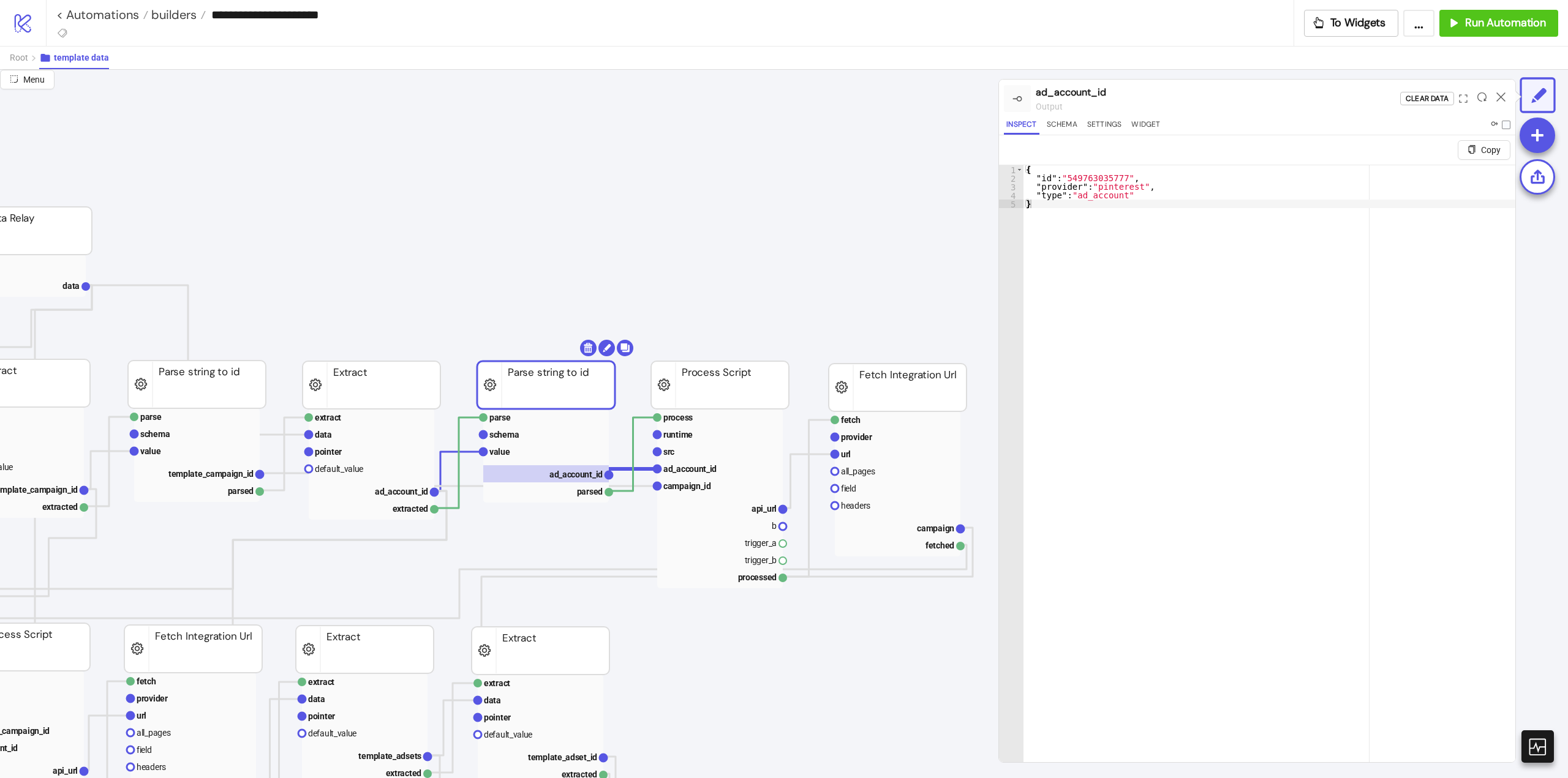
click at [1500, 101] on div at bounding box center [1501, 98] width 19 height 33
drag, startPoint x: 1503, startPoint y: 96, endPoint x: 1489, endPoint y: 104, distance: 16.1
click at [1502, 96] on icon at bounding box center [1501, 97] width 9 height 9
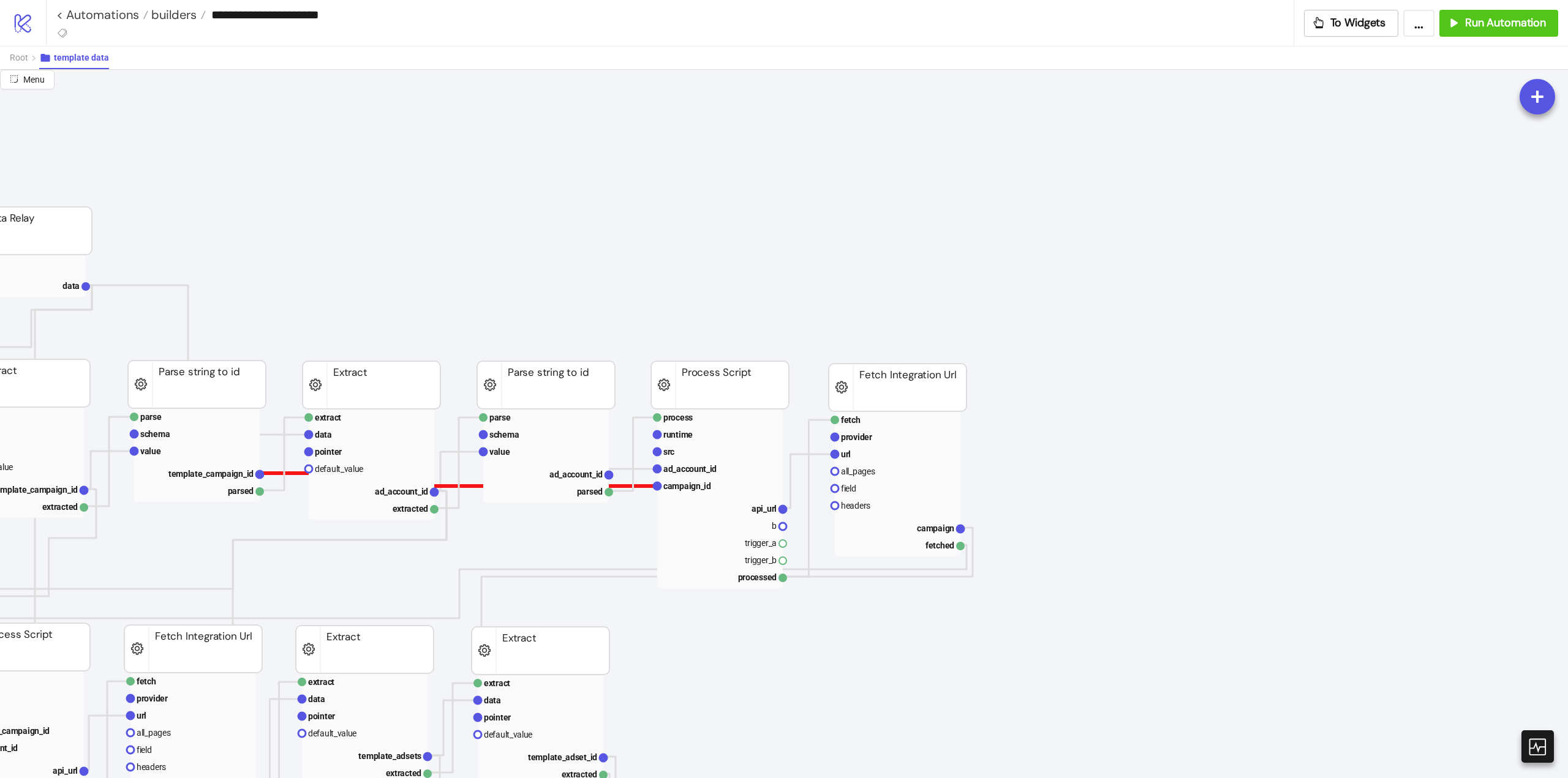
scroll to position [245, 0]
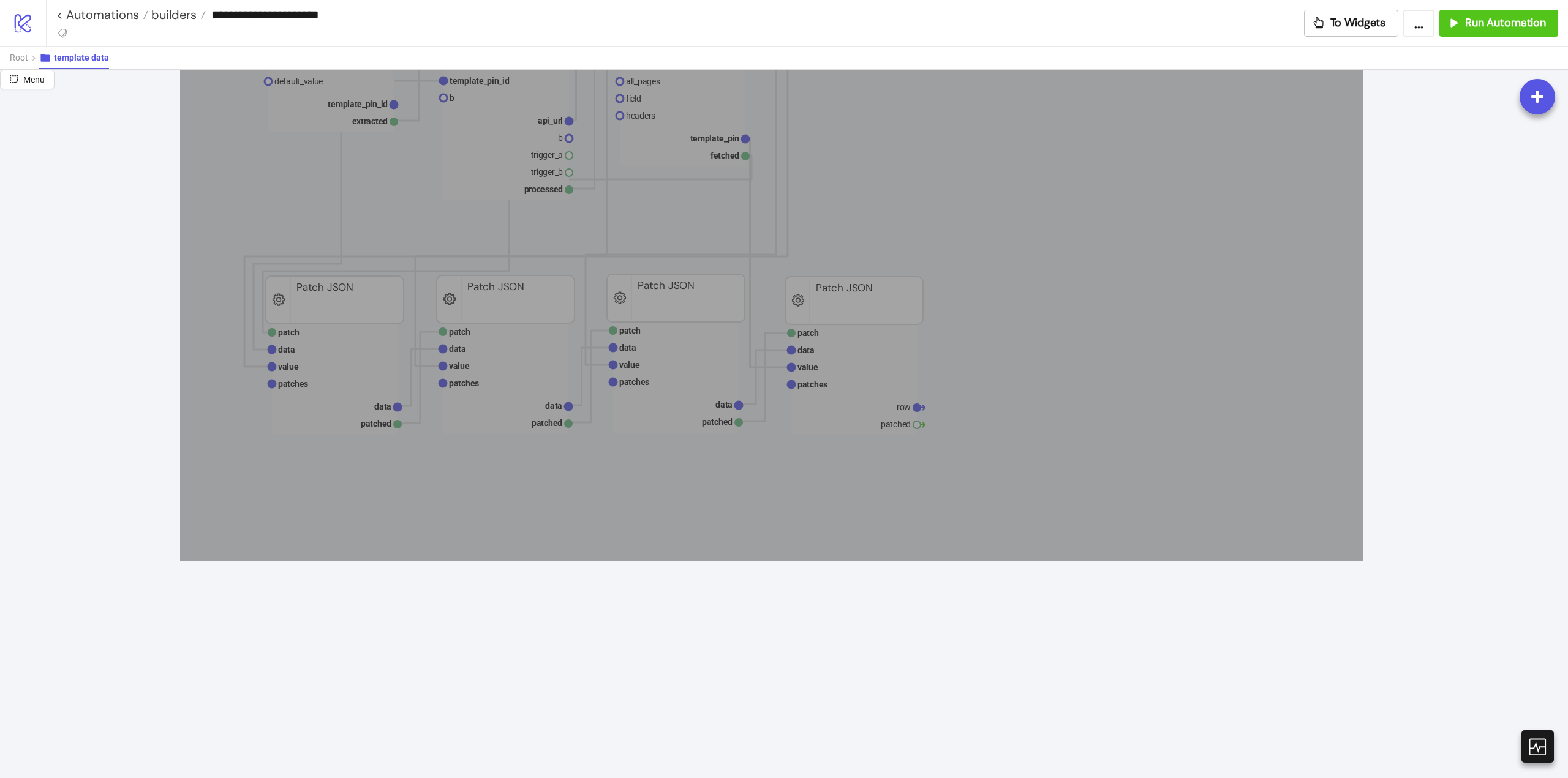
drag, startPoint x: 188, startPoint y: 188, endPoint x: 1273, endPoint y: 533, distance: 1138.5
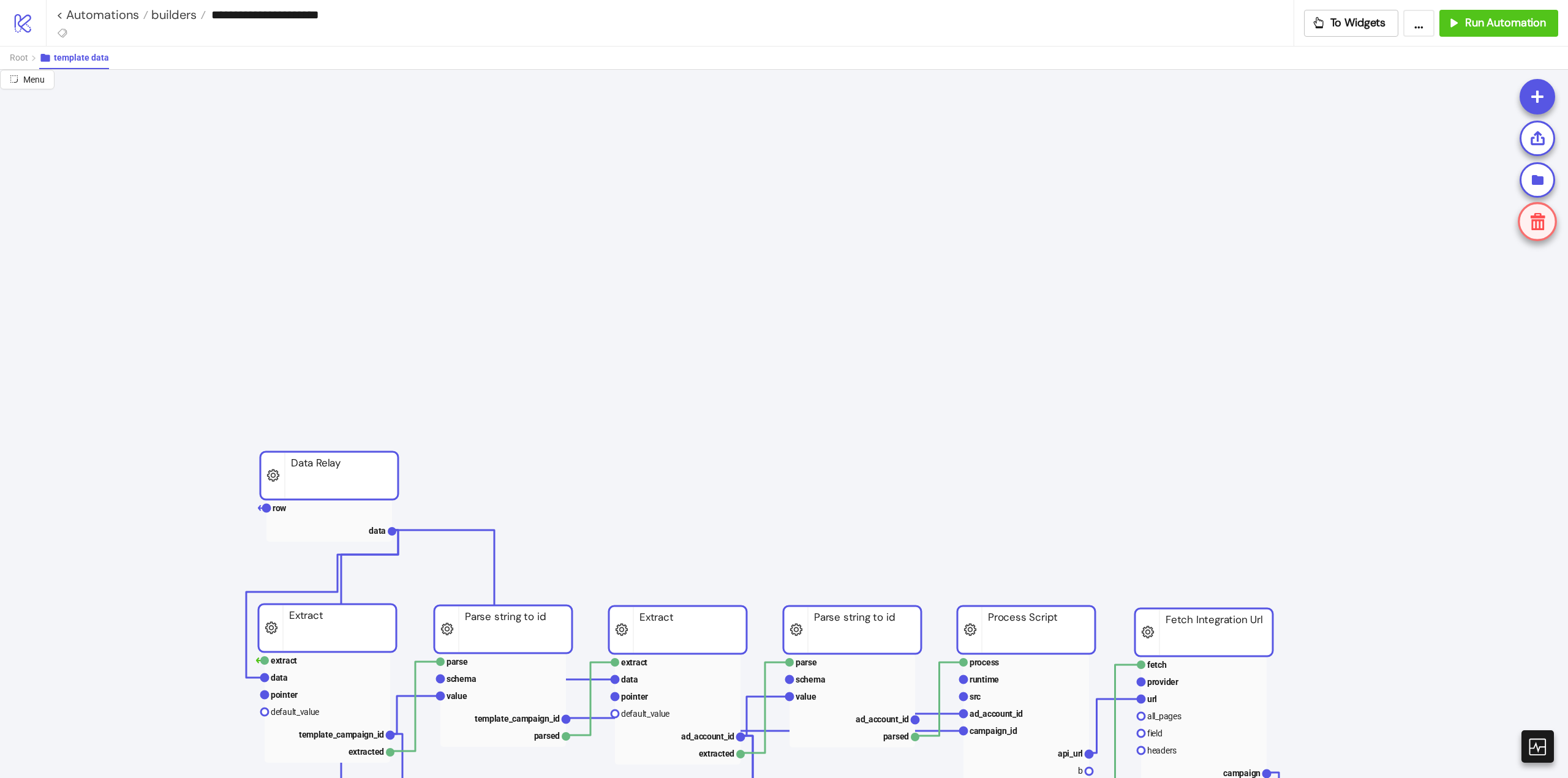
scroll to position [368, 0]
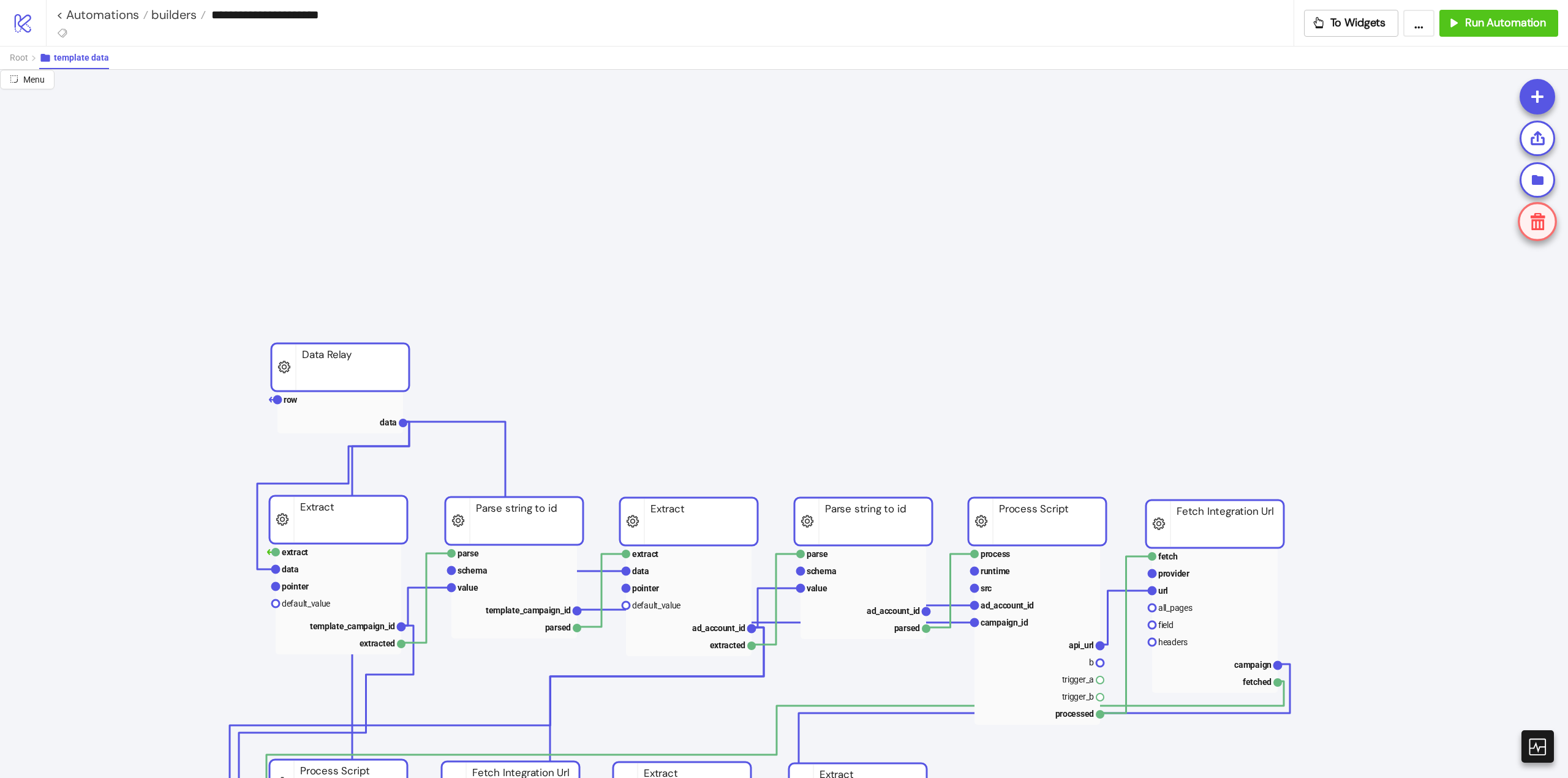
drag, startPoint x: 689, startPoint y: 262, endPoint x: 700, endPoint y: 521, distance: 259.2
click at [700, 521] on rect at bounding box center [689, 522] width 138 height 48
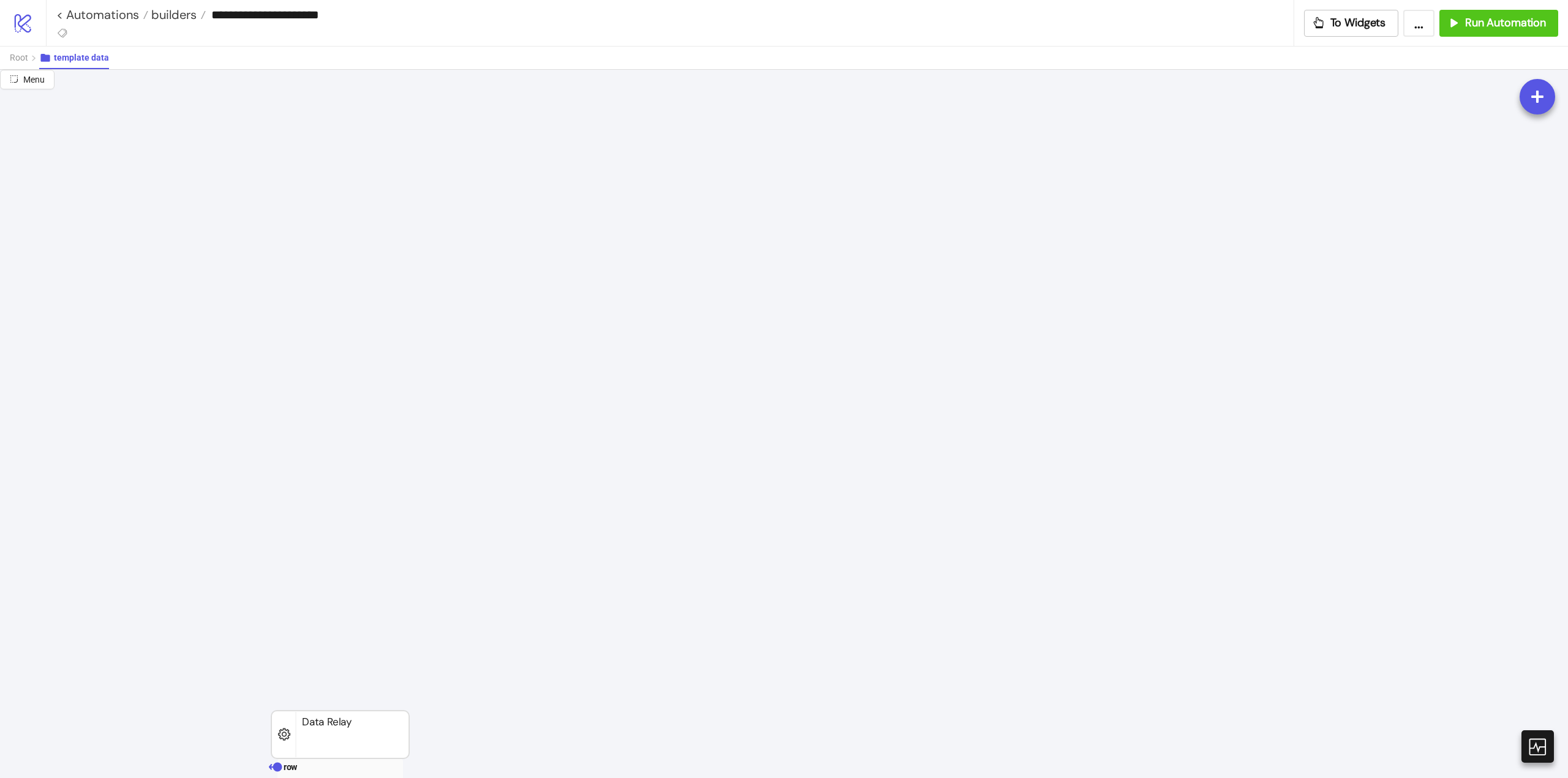
scroll to position [183, 0]
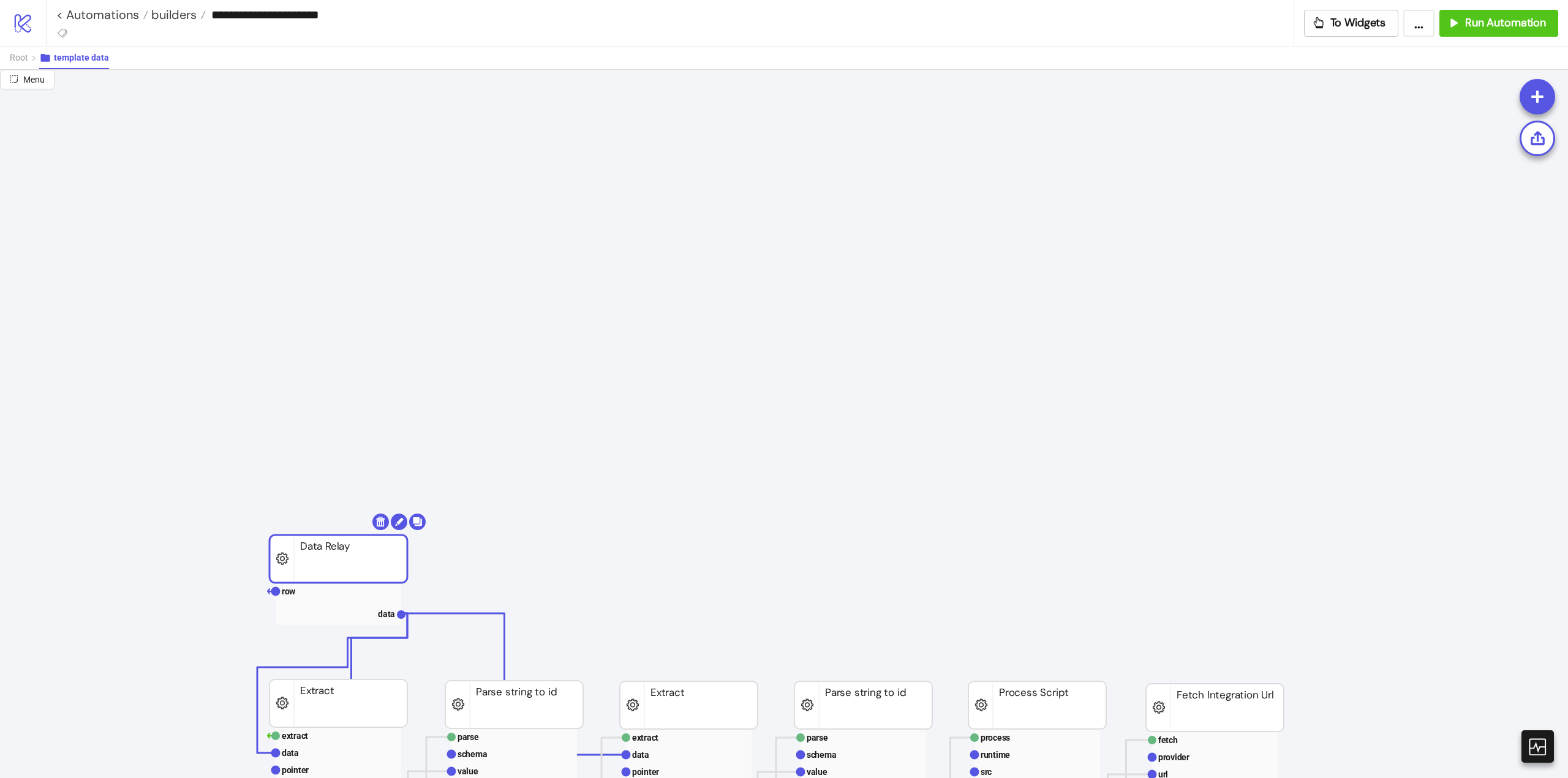
drag, startPoint x: 302, startPoint y: 545, endPoint x: 300, endPoint y: 553, distance: 8.2
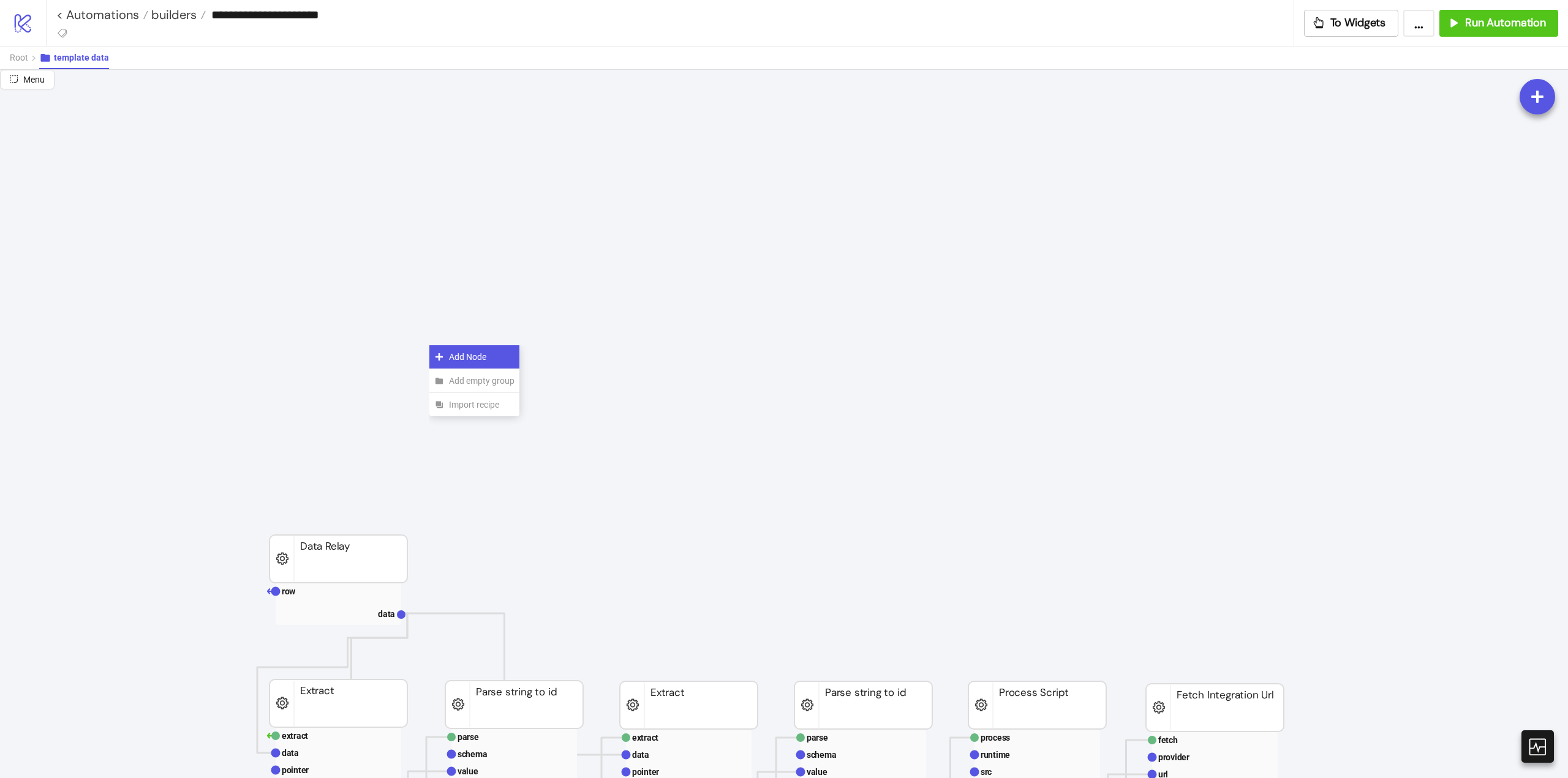
click at [441, 351] on div "Add Node" at bounding box center [474, 357] width 90 height 24
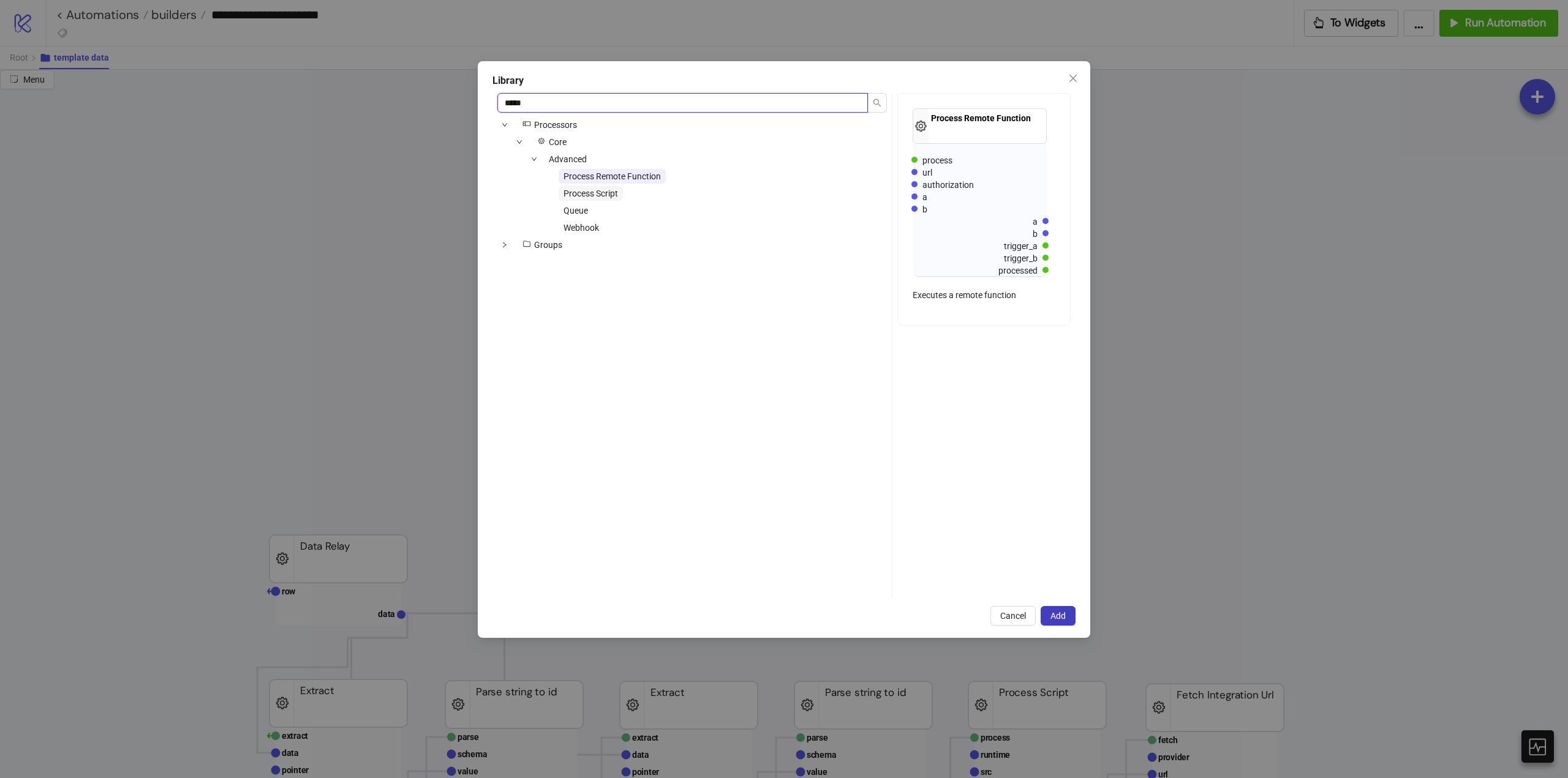
type input "*****"
click at [601, 193] on span "Process Script" at bounding box center [590, 193] width 54 height 10
click at [1058, 614] on span "Add" at bounding box center [1058, 616] width 15 height 10
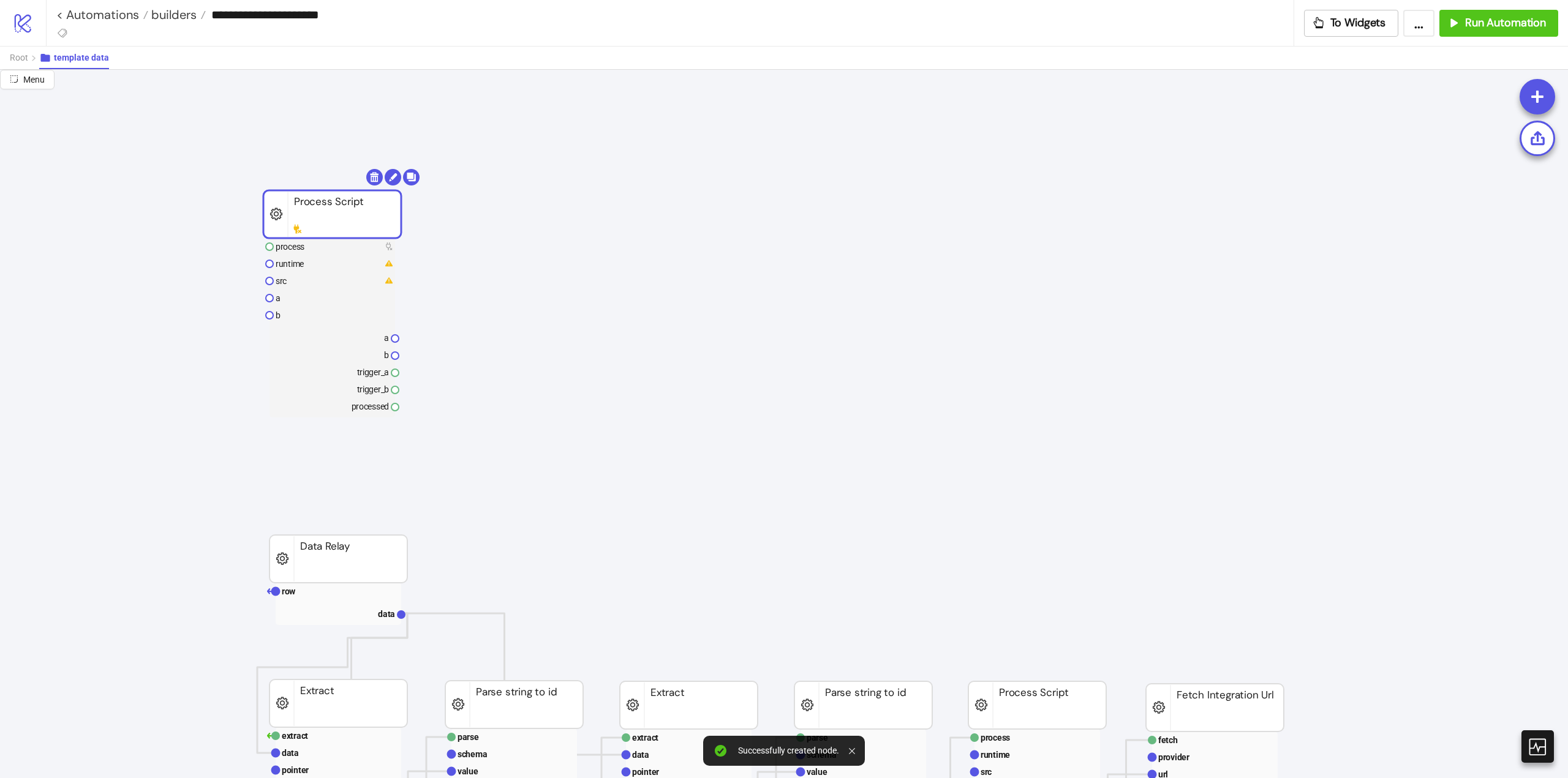
drag, startPoint x: 408, startPoint y: 309, endPoint x: 315, endPoint y: 217, distance: 130.8
click at [300, 263] on text "runtime" at bounding box center [290, 264] width 28 height 10
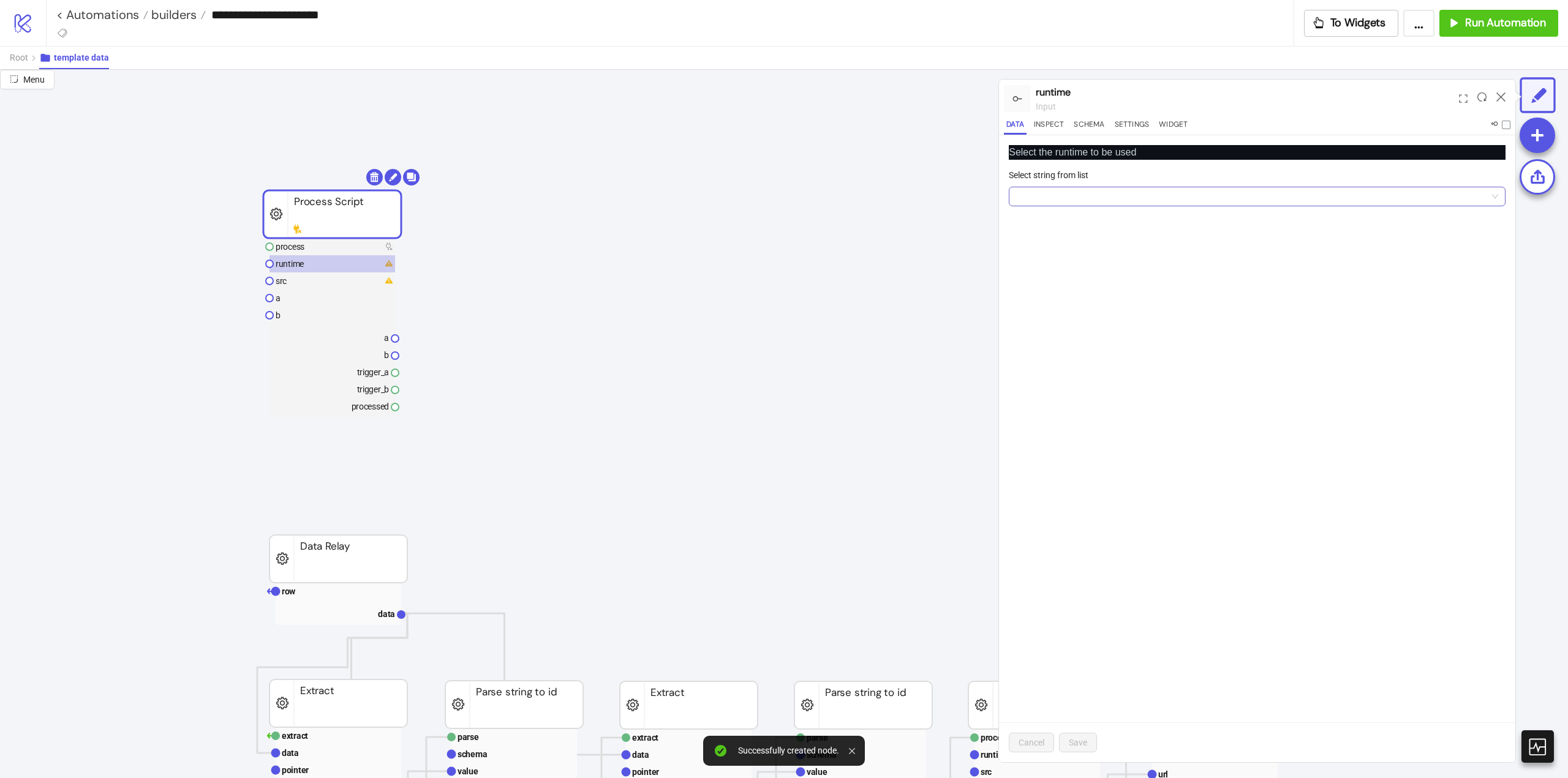
click at [1062, 199] on input "Select string from list" at bounding box center [1251, 196] width 471 height 19
click at [1061, 239] on div "Python 3.9" at bounding box center [1257, 240] width 477 height 14
click at [1076, 742] on span "Save" at bounding box center [1078, 742] width 19 height 10
click at [291, 283] on rect at bounding box center [332, 281] width 126 height 17
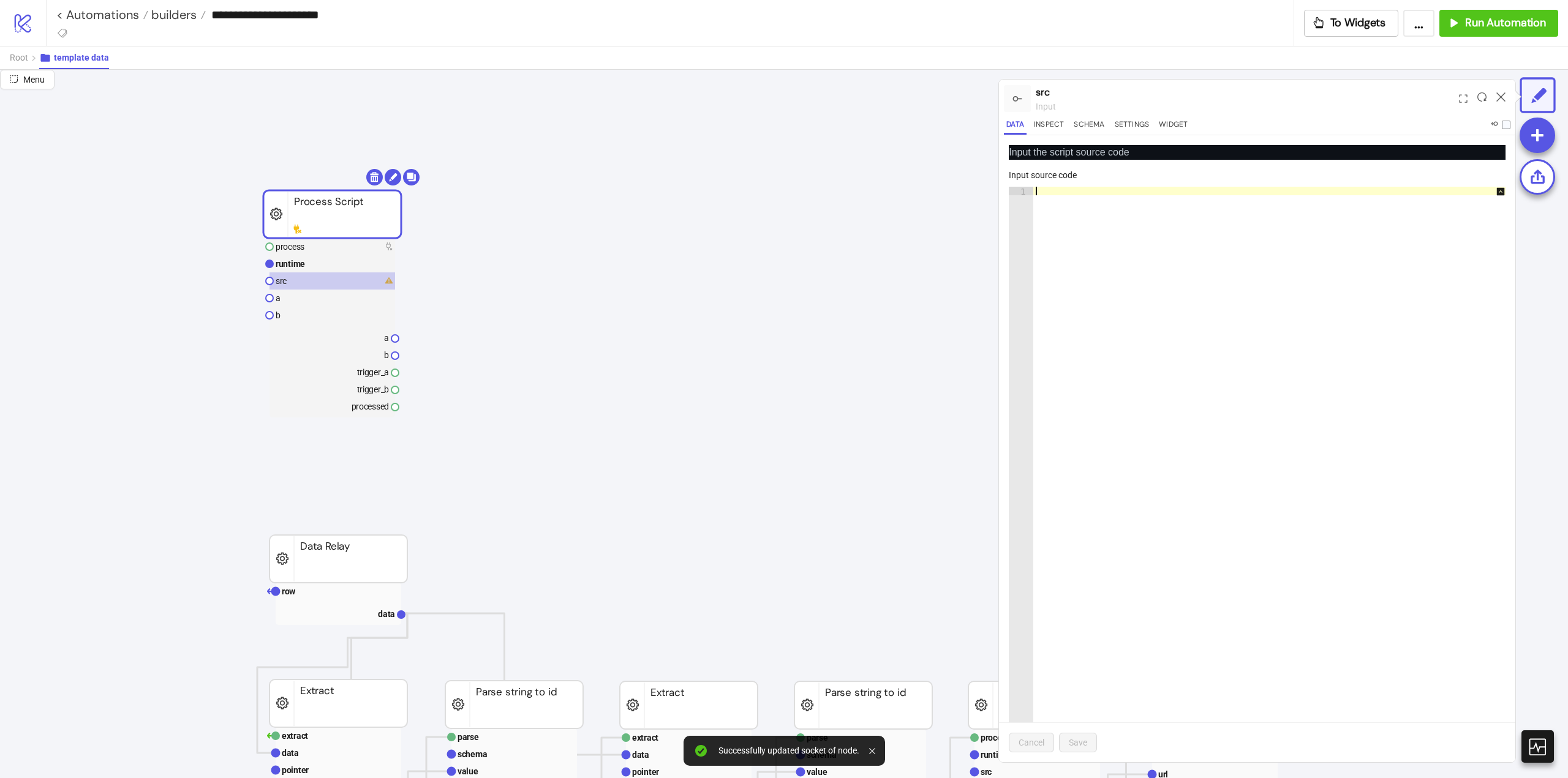
click at [1191, 318] on div at bounding box center [1275, 483] width 485 height 593
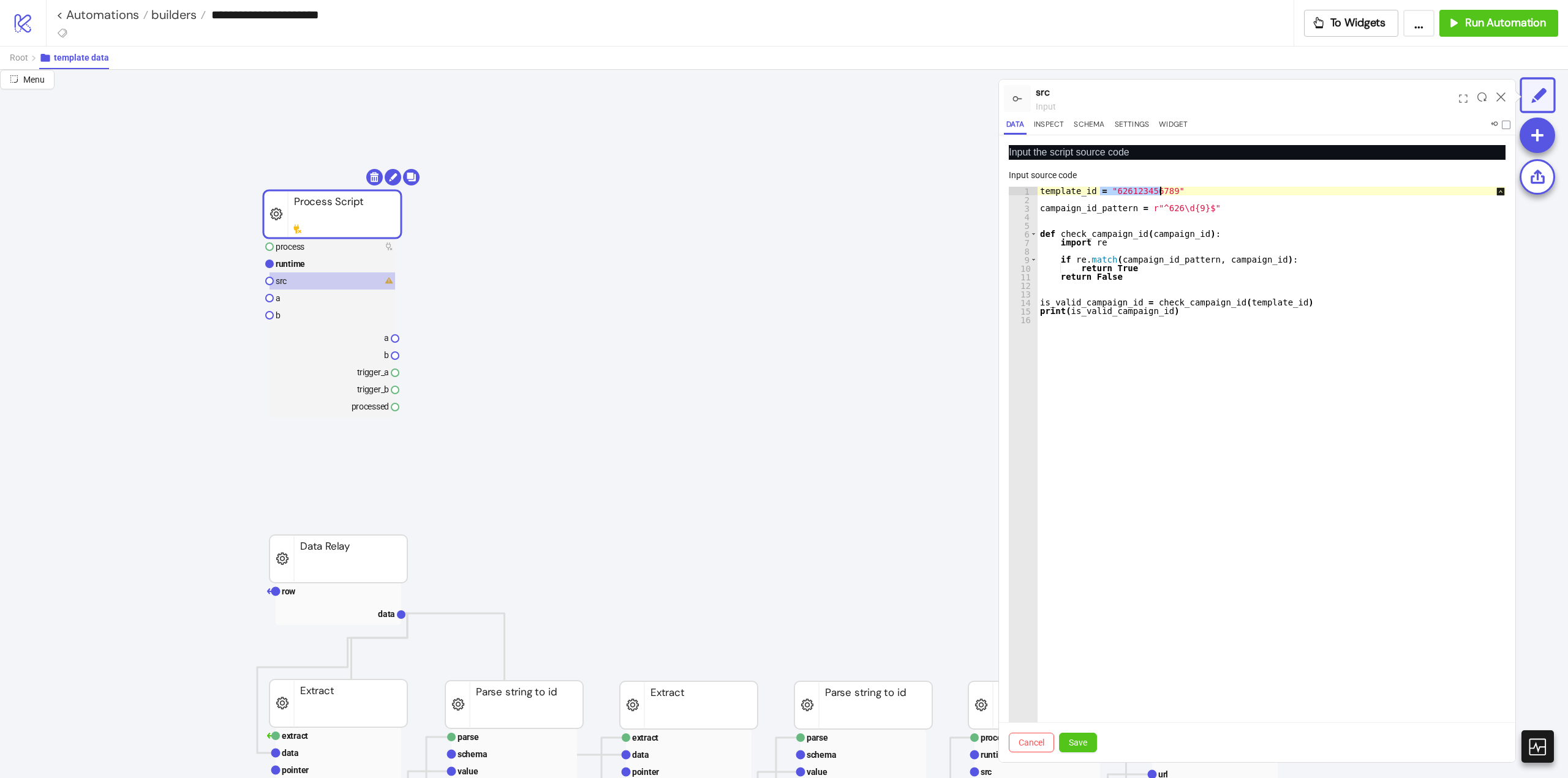
drag, startPoint x: 1101, startPoint y: 188, endPoint x: 1221, endPoint y: 191, distance: 120.0
click at [1221, 191] on div "template_id = "626123456789" campaign_id_pattern = r"^626\d{9}$" def check_camp…" at bounding box center [1280, 483] width 485 height 593
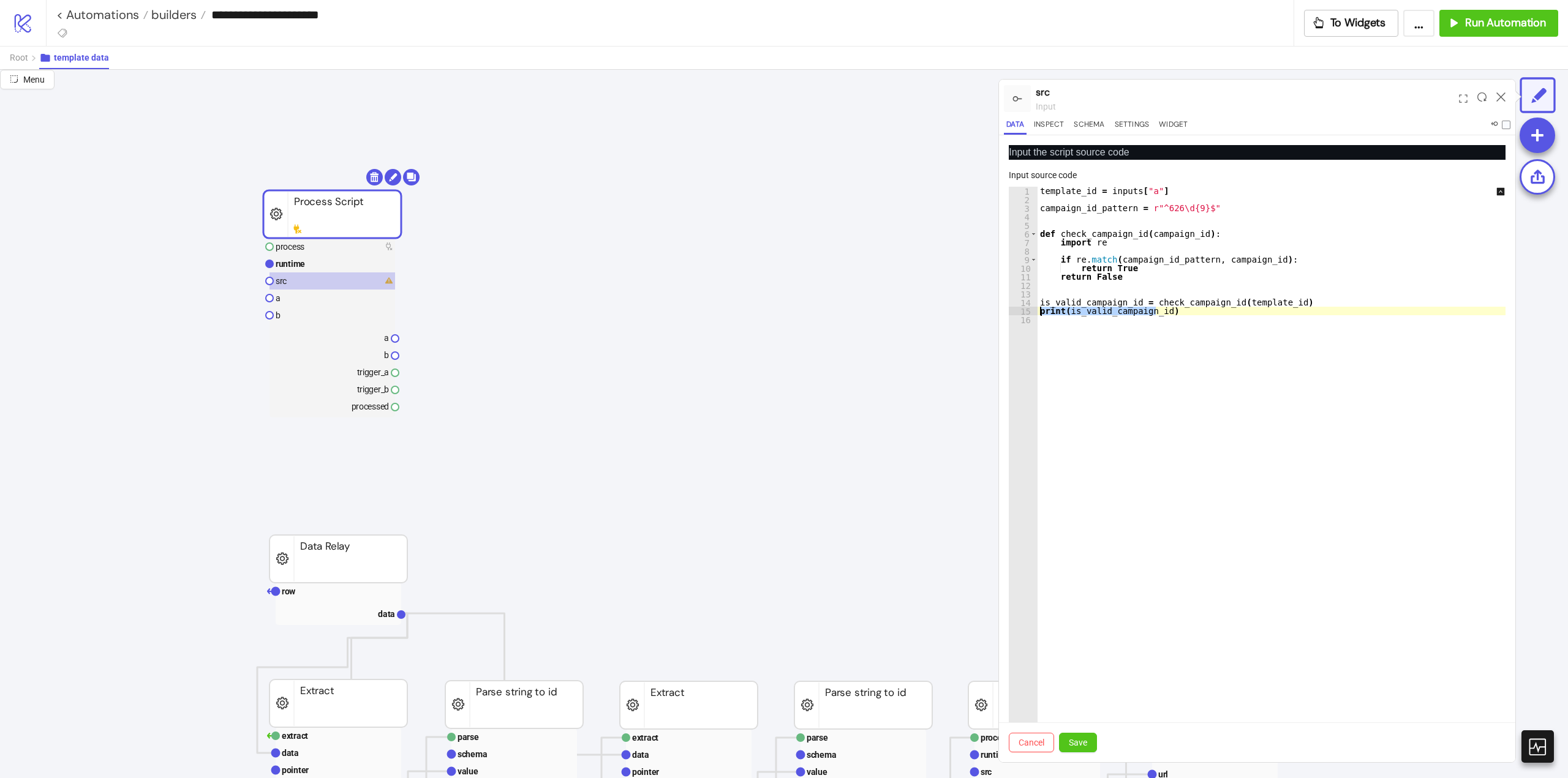
drag, startPoint x: 1180, startPoint y: 312, endPoint x: 1026, endPoint y: 312, distance: 154.0
click at [1026, 312] on div "**********" at bounding box center [1257, 474] width 497 height 575
type textarea "**********"
click at [1131, 322] on div "template_id = inputs [ "a" ] campaign_id_pattern = r"^626\d{9}$" def check_camp…" at bounding box center [1280, 483] width 485 height 593
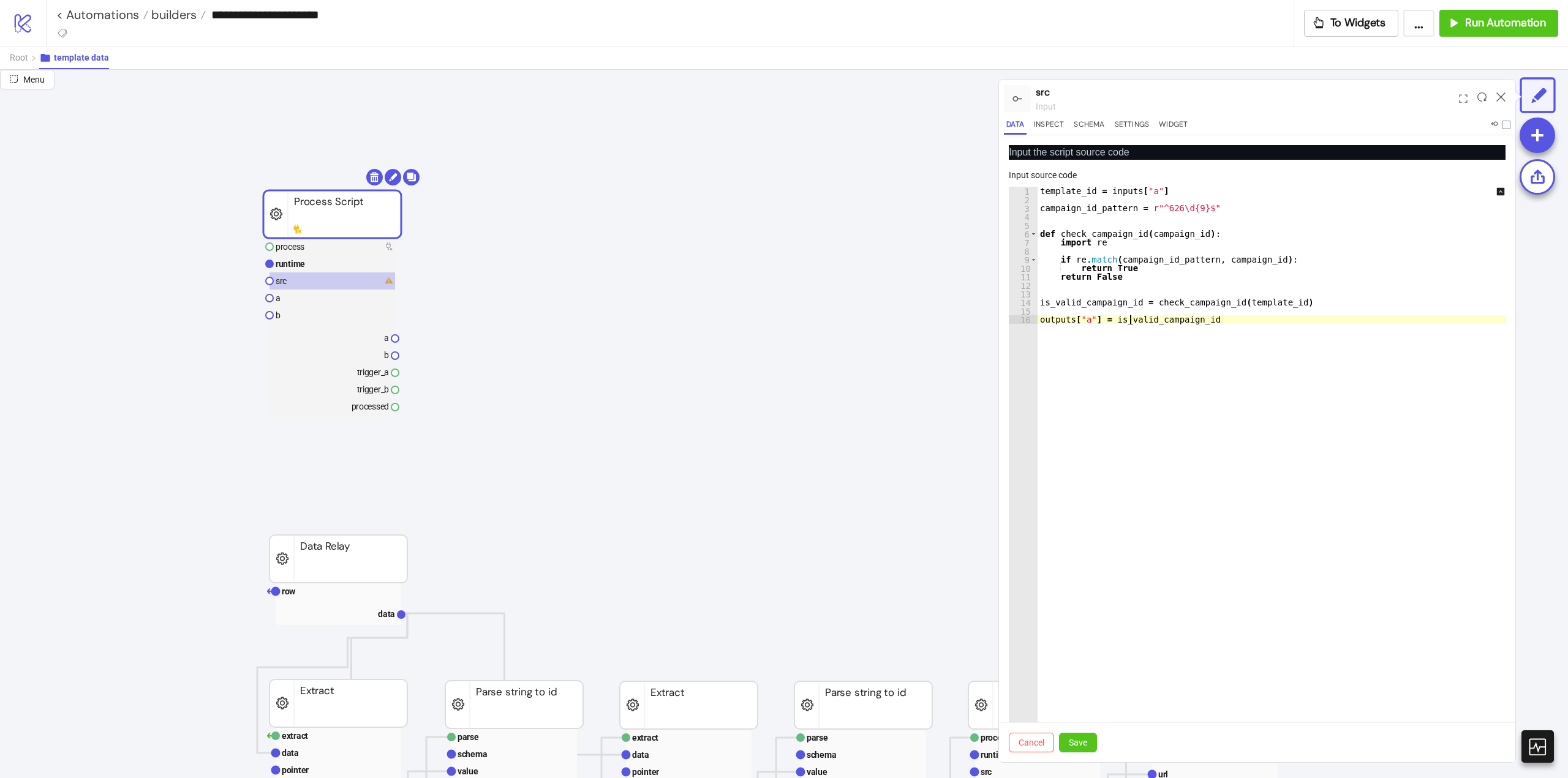
click at [1131, 322] on div "template_id = inputs [ "a" ] campaign_id_pattern = r"^626\d{9}$" def check_camp…" at bounding box center [1280, 483] width 485 height 593
type textarea "**********"
click at [1074, 738] on span "Save" at bounding box center [1078, 742] width 19 height 10
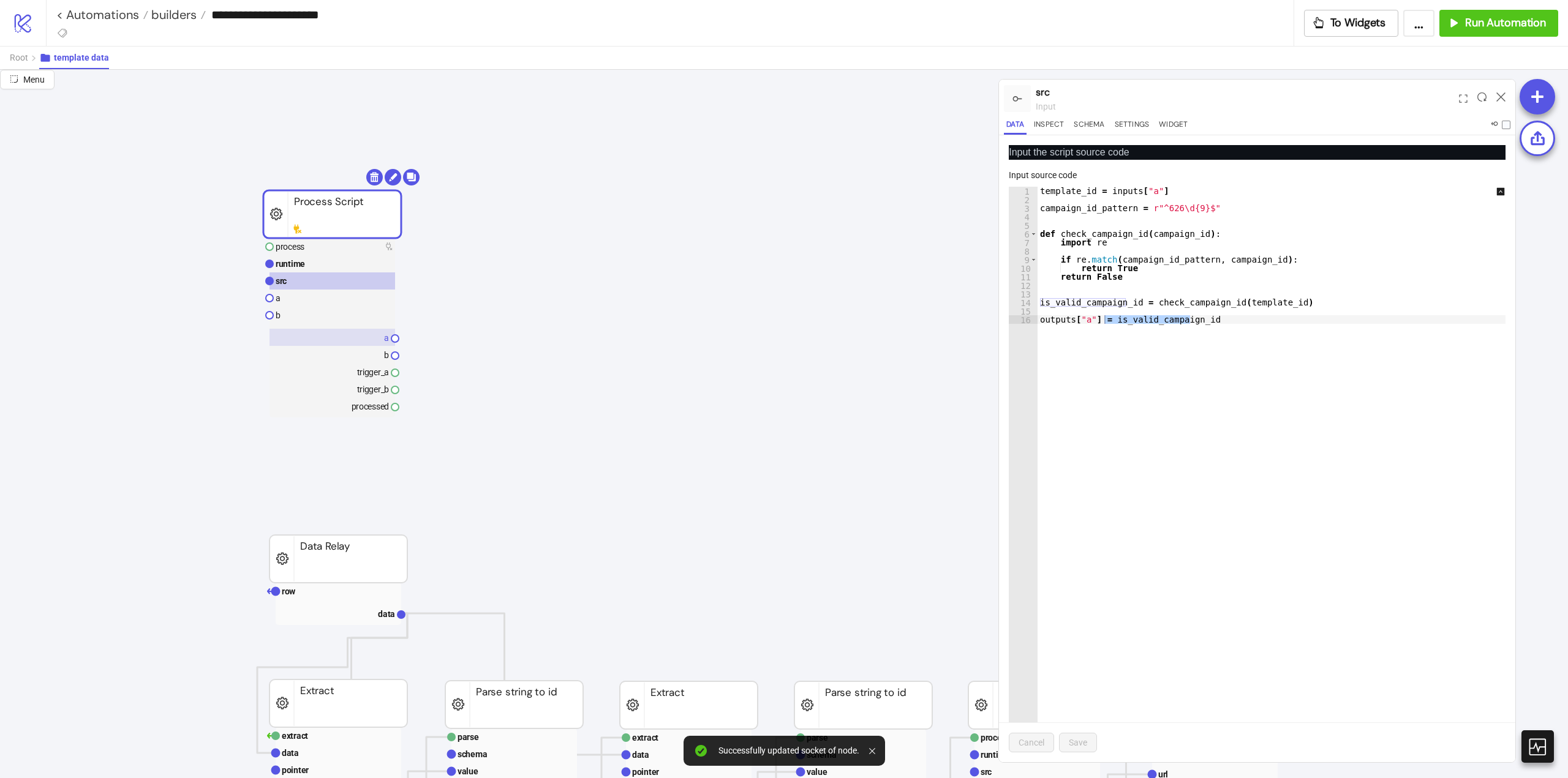
click at [364, 340] on rect at bounding box center [332, 337] width 126 height 17
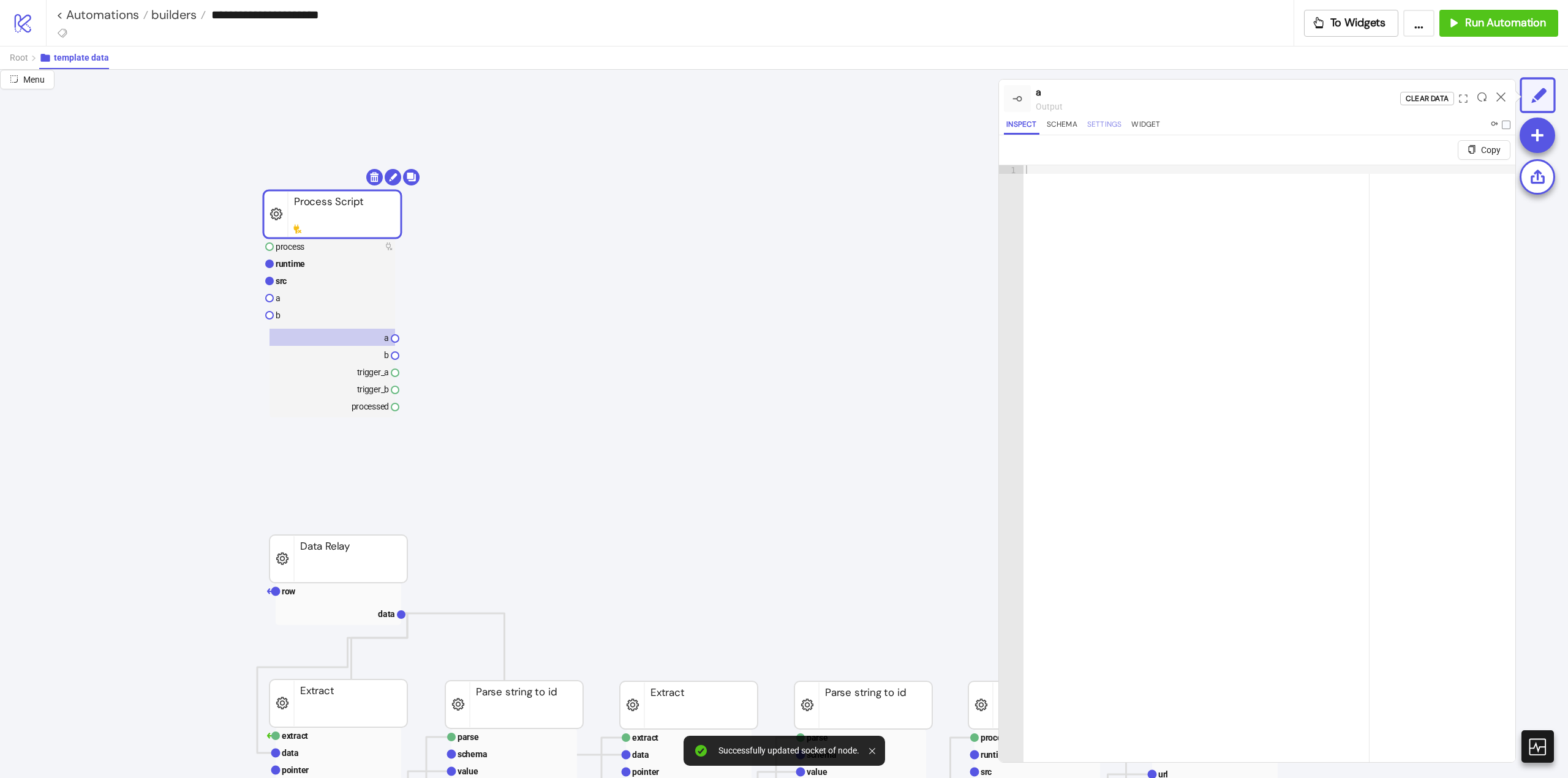
click at [1102, 122] on button "Settings" at bounding box center [1105, 127] width 40 height 16
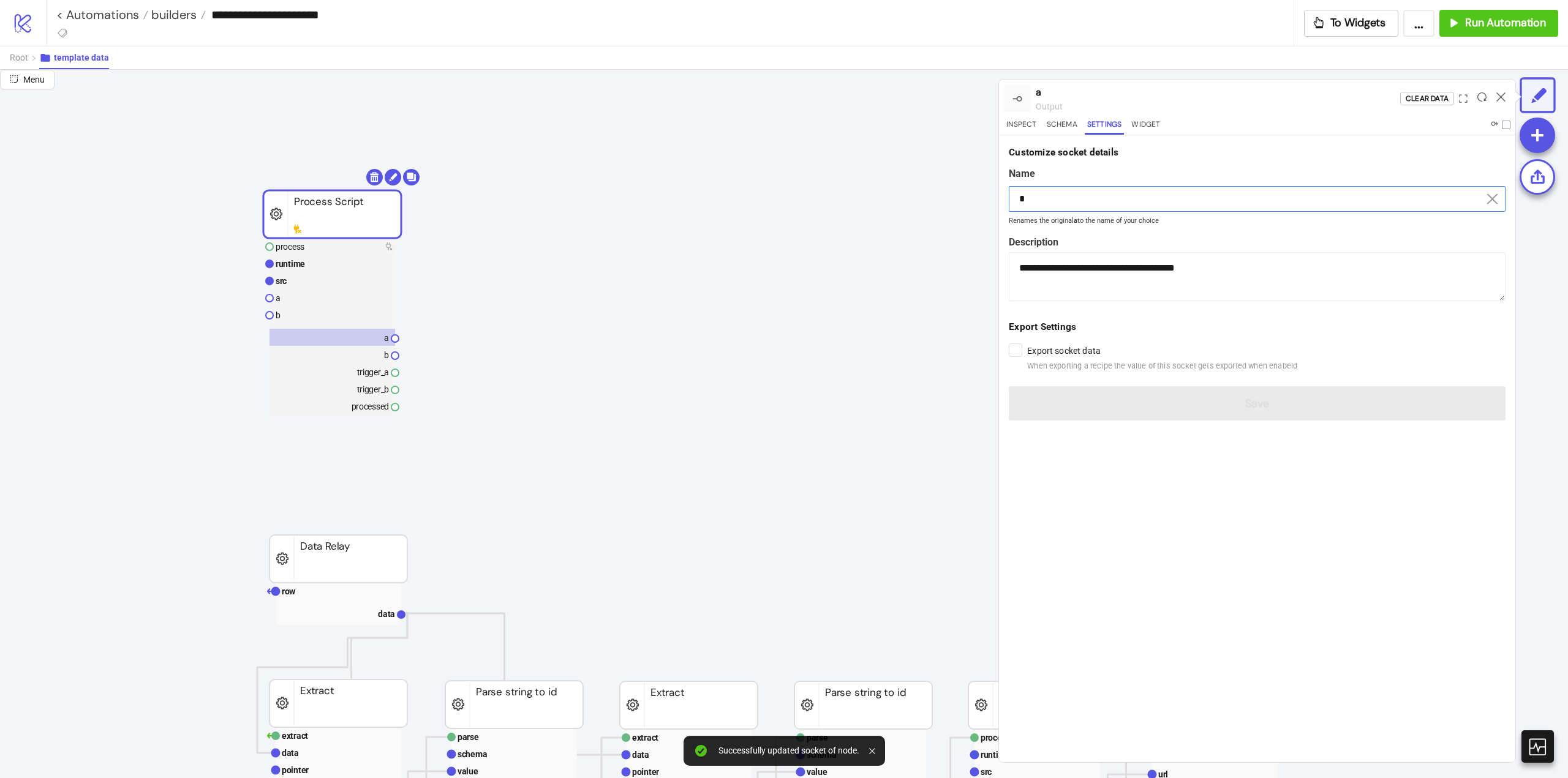
click at [1085, 201] on input "*" at bounding box center [1257, 199] width 497 height 26
paste input "**********"
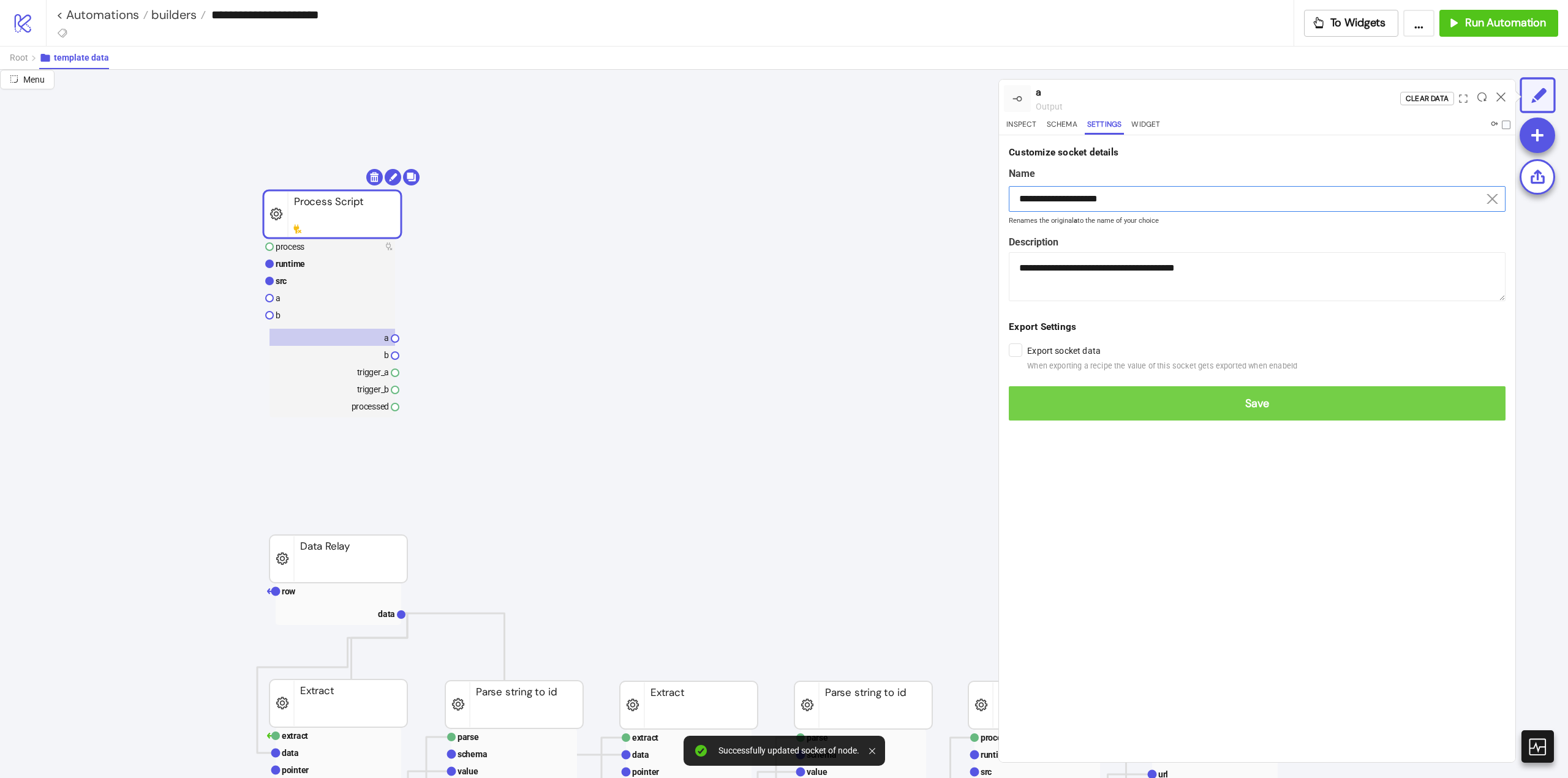
paste input
type input "**********"
click at [1260, 407] on span "Save" at bounding box center [1257, 403] width 477 height 14
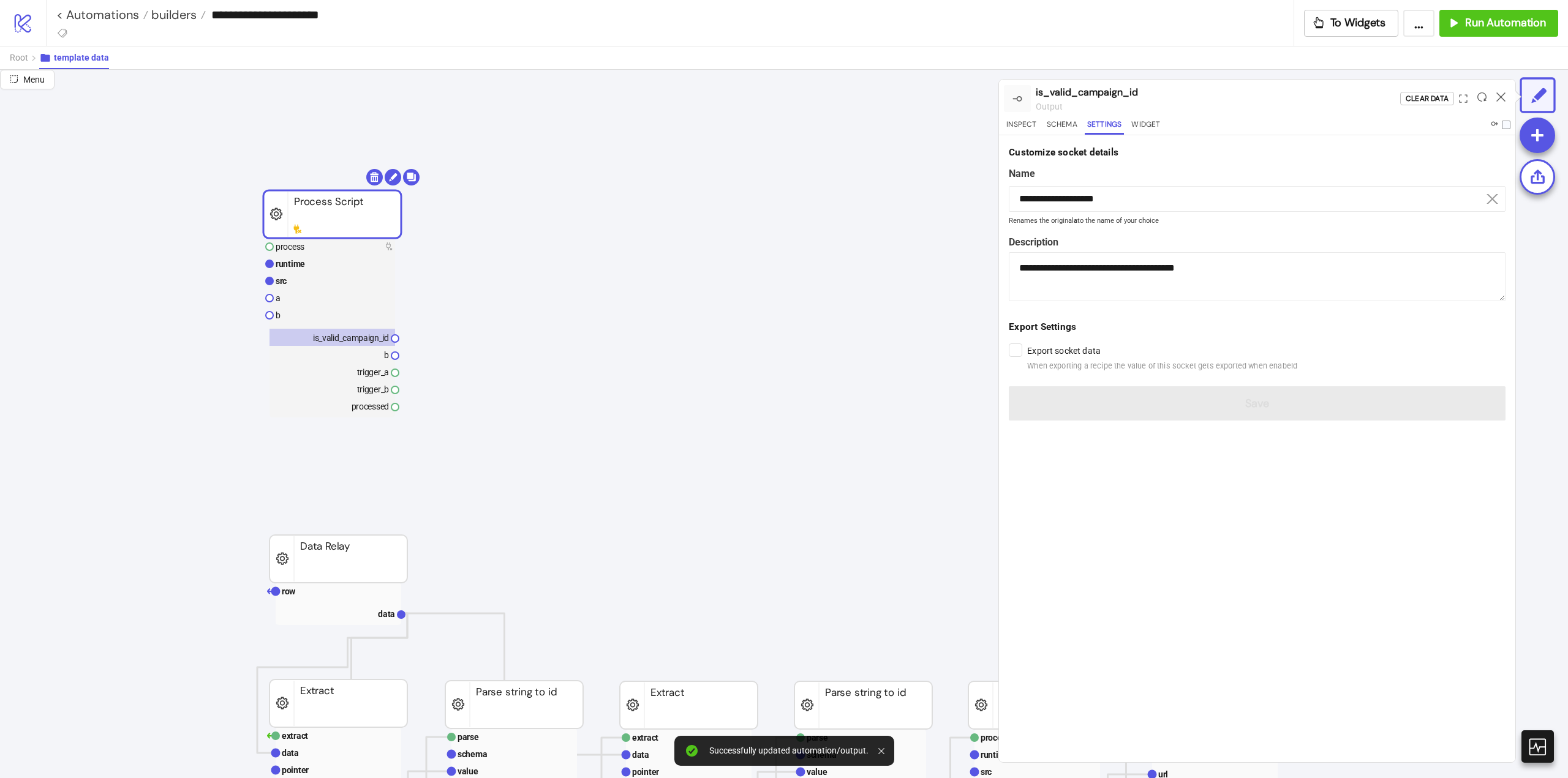
drag, startPoint x: 321, startPoint y: 283, endPoint x: 550, endPoint y: 316, distance: 231.4
click at [321, 283] on rect at bounding box center [332, 281] width 126 height 17
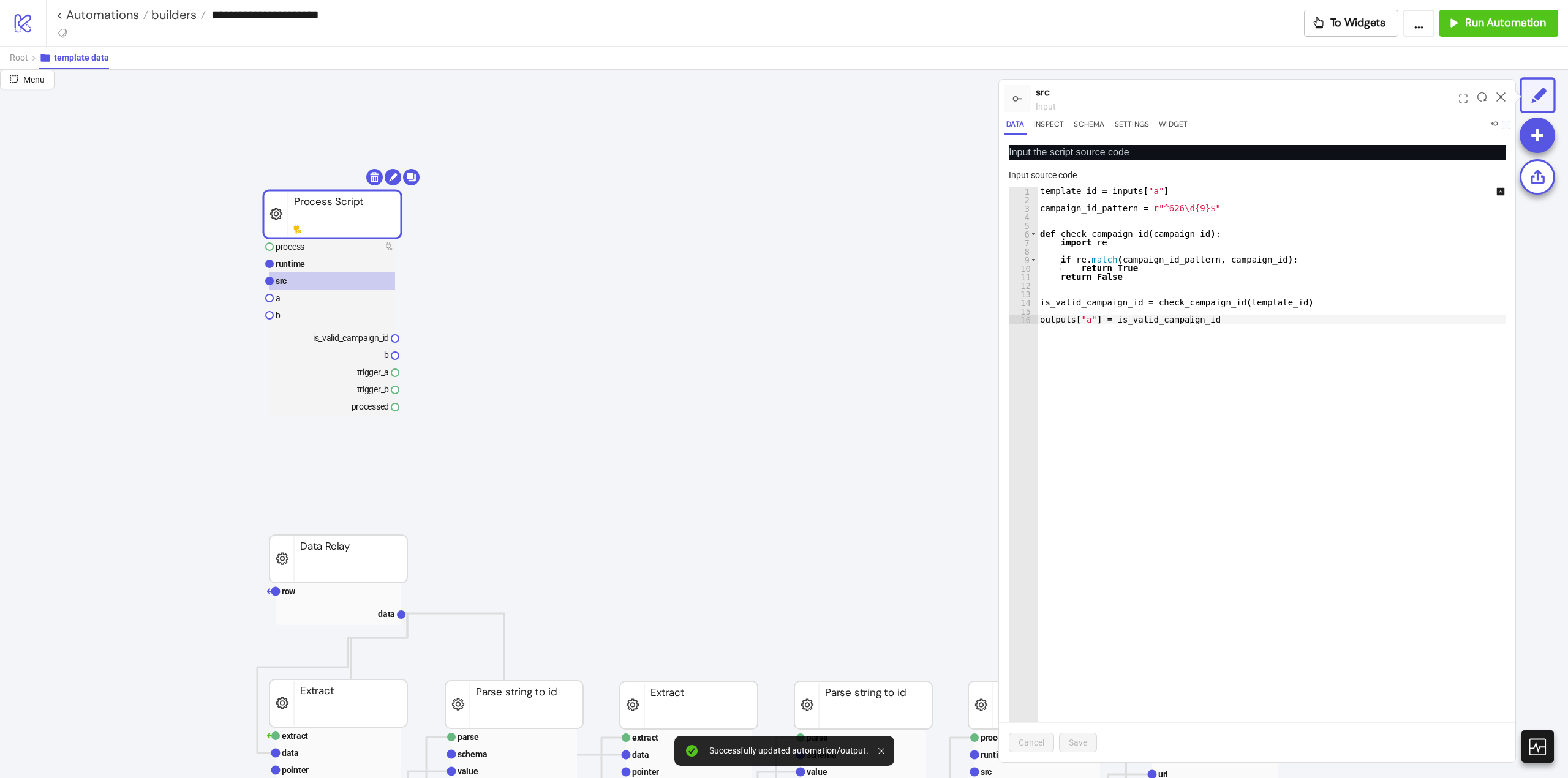
type textarea "**********"
click at [1063, 191] on div "template_id = inputs [ "a" ] campaign_id_pattern = r"^626\d{9}$" def check_camp…" at bounding box center [1280, 483] width 485 height 593
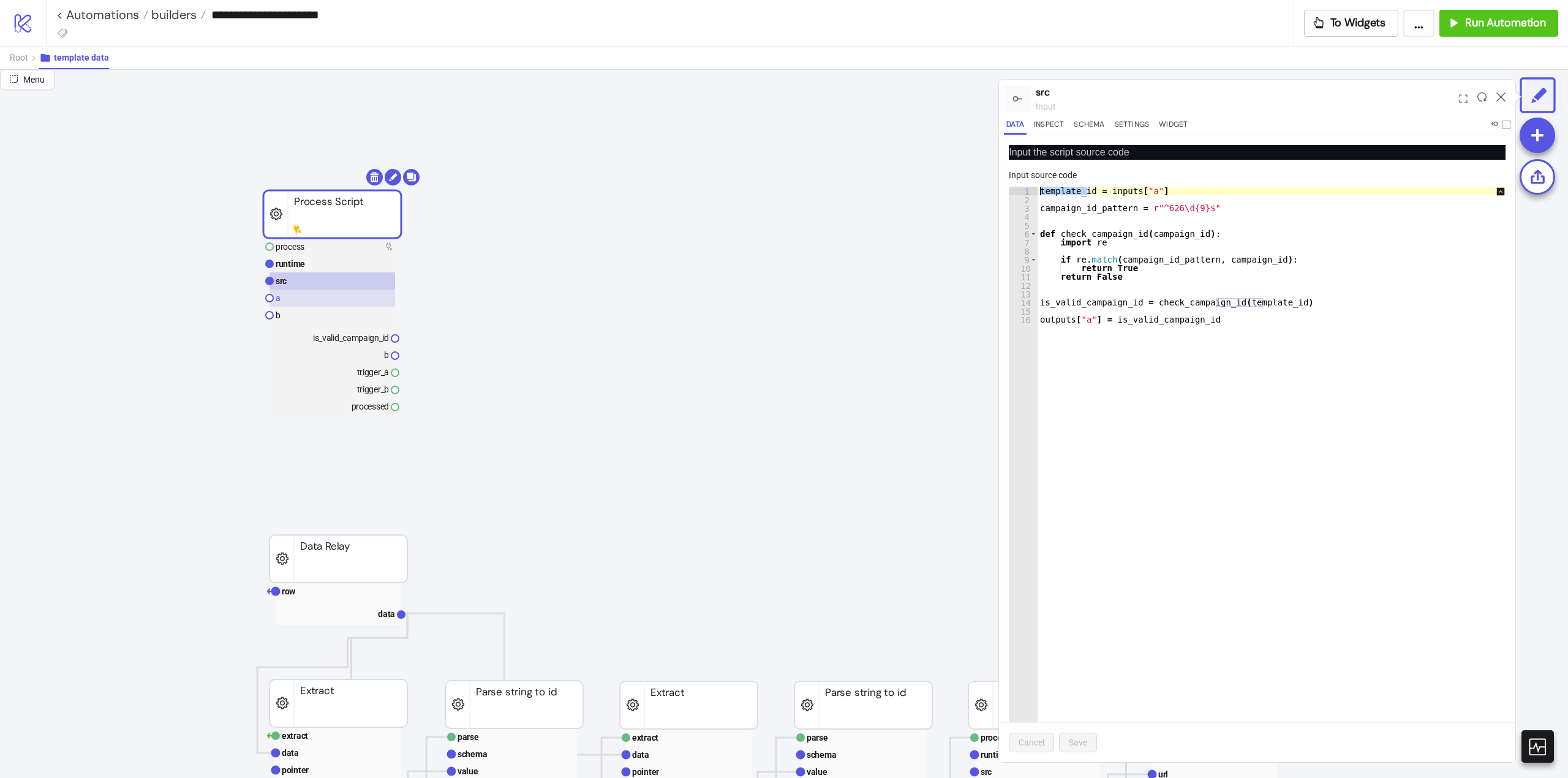
click at [302, 298] on rect at bounding box center [332, 298] width 126 height 17
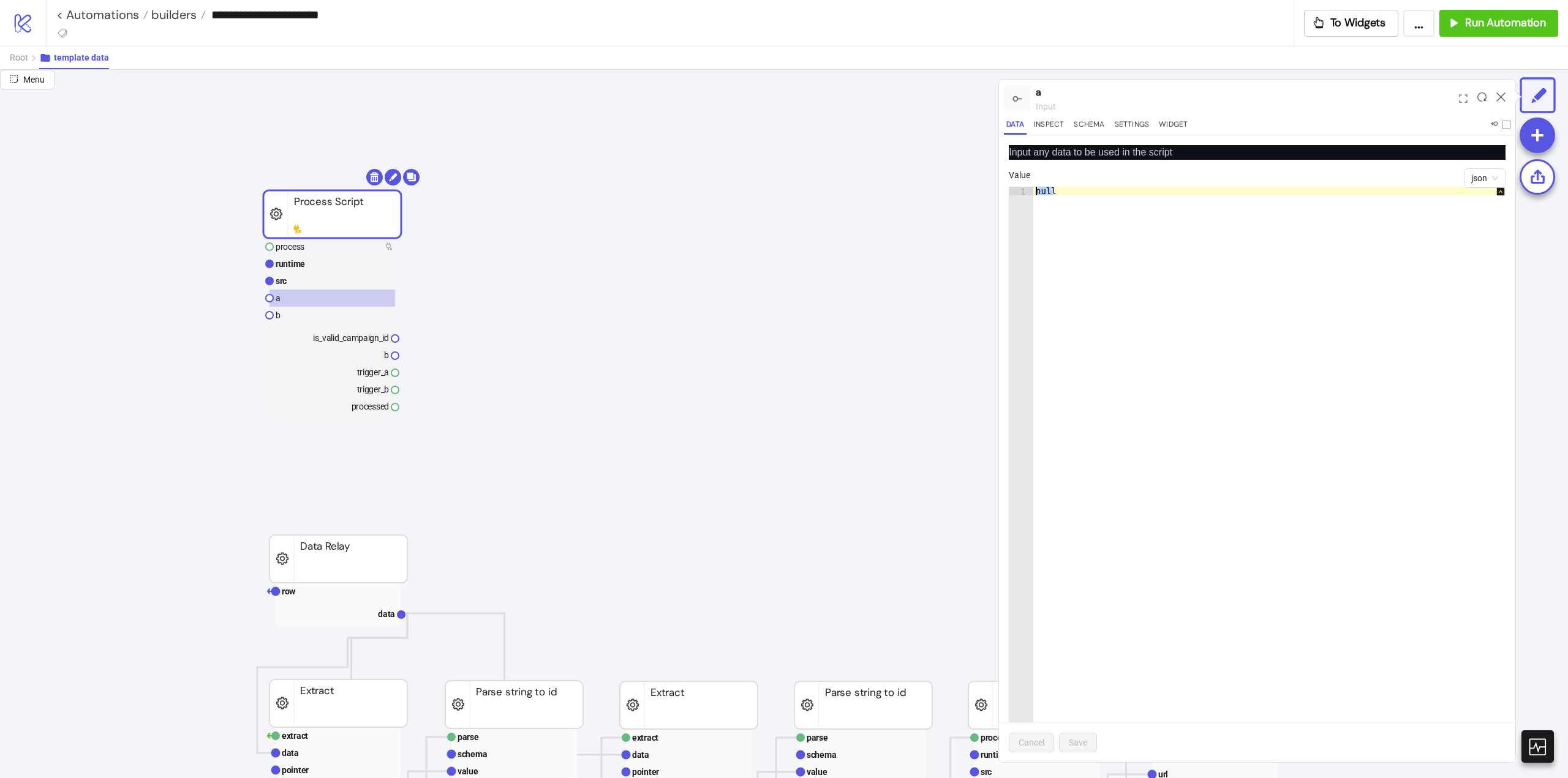
drag, startPoint x: 1074, startPoint y: 194, endPoint x: 915, endPoint y: 191, distance: 159.0
click at [930, 189] on div "Menu a input Data Inspect Schema Settings Widget Input any data to be used in t…" at bounding box center [784, 423] width 1568 height 708
paste textarea "*******"
type textarea "**********"
drag, startPoint x: 1042, startPoint y: 737, endPoint x: 1056, endPoint y: 733, distance: 14.6
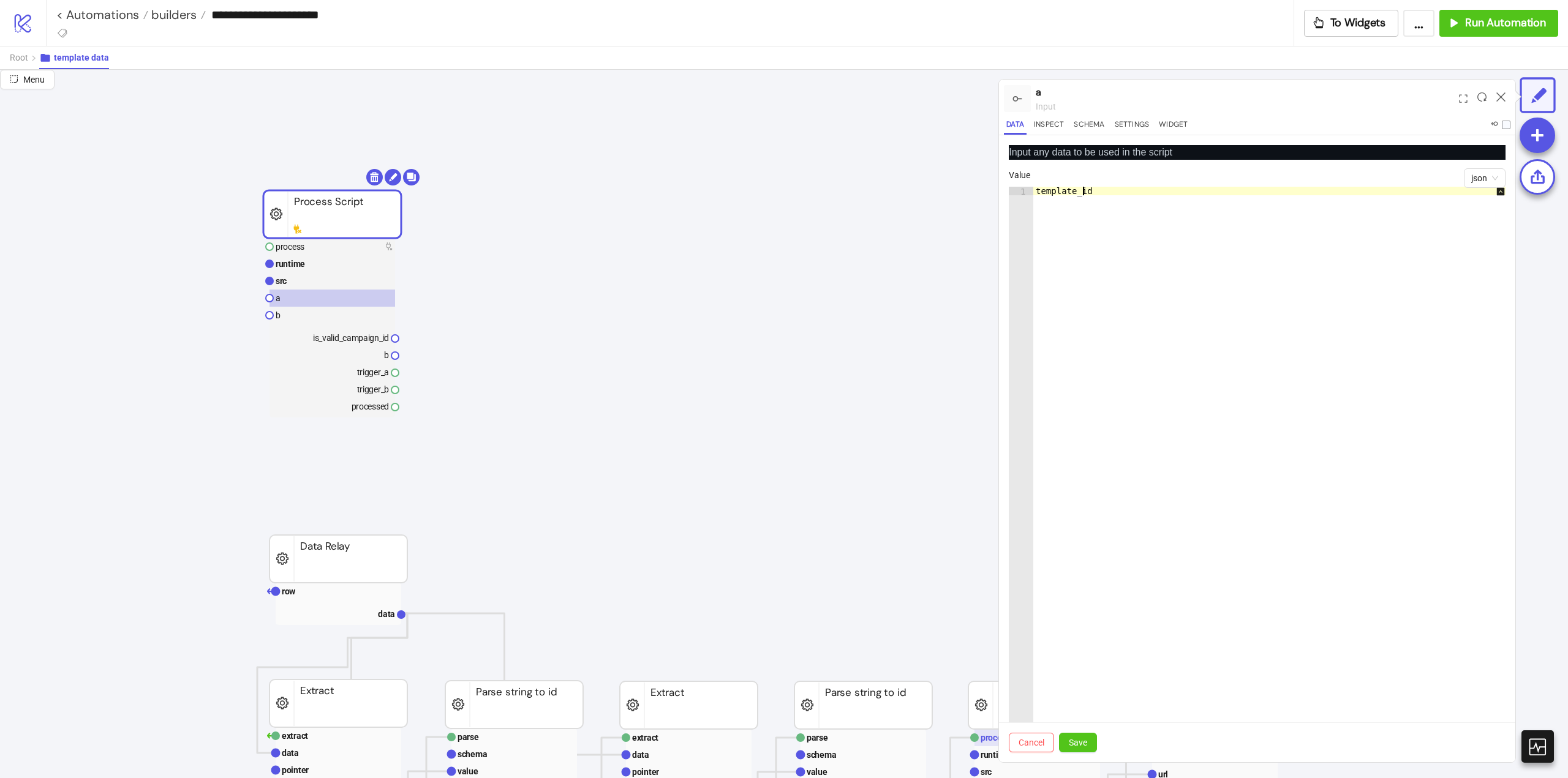
click at [1042, 738] on span "Cancel" at bounding box center [1032, 742] width 26 height 10
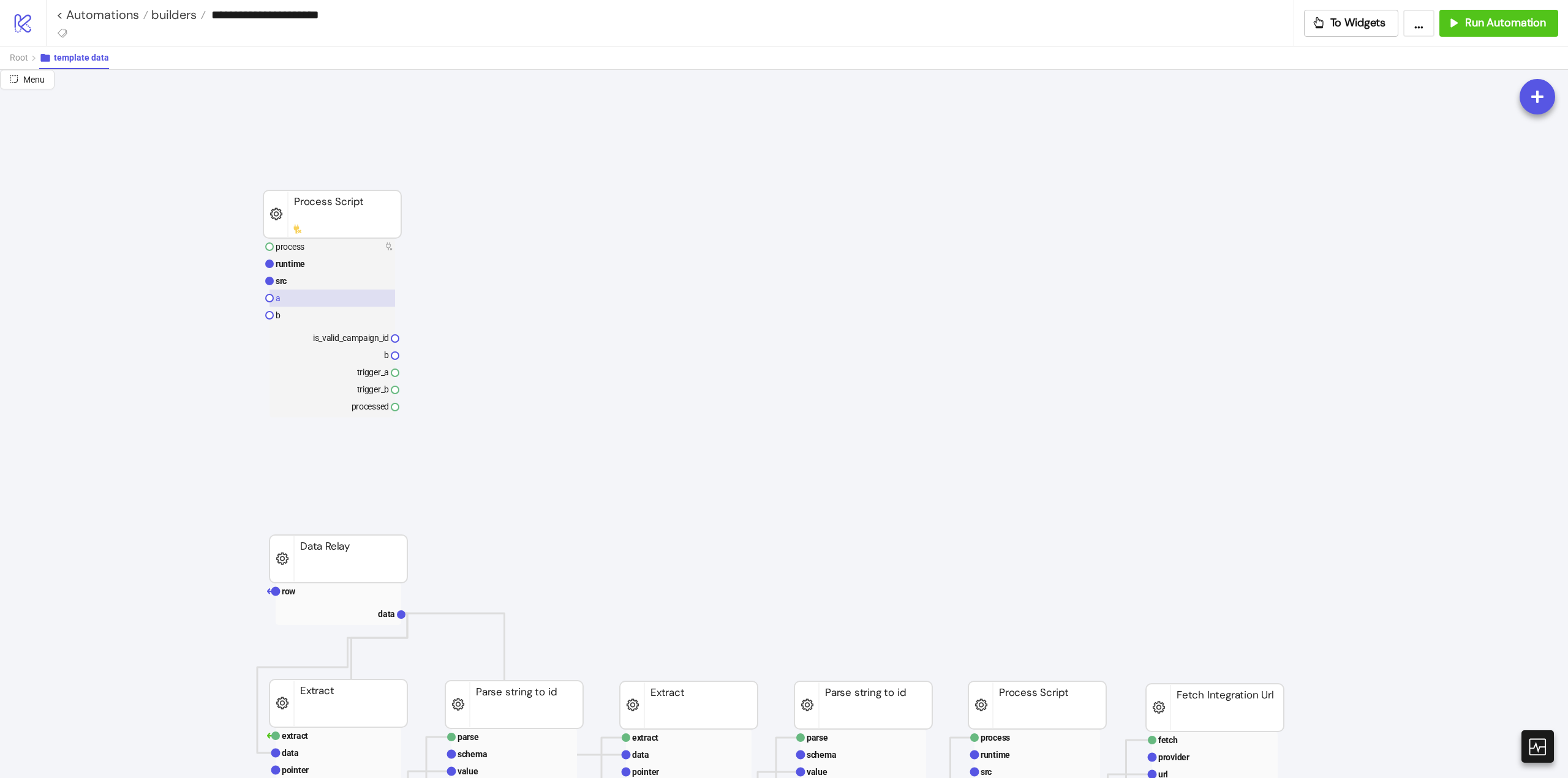
click at [289, 299] on rect at bounding box center [332, 298] width 126 height 17
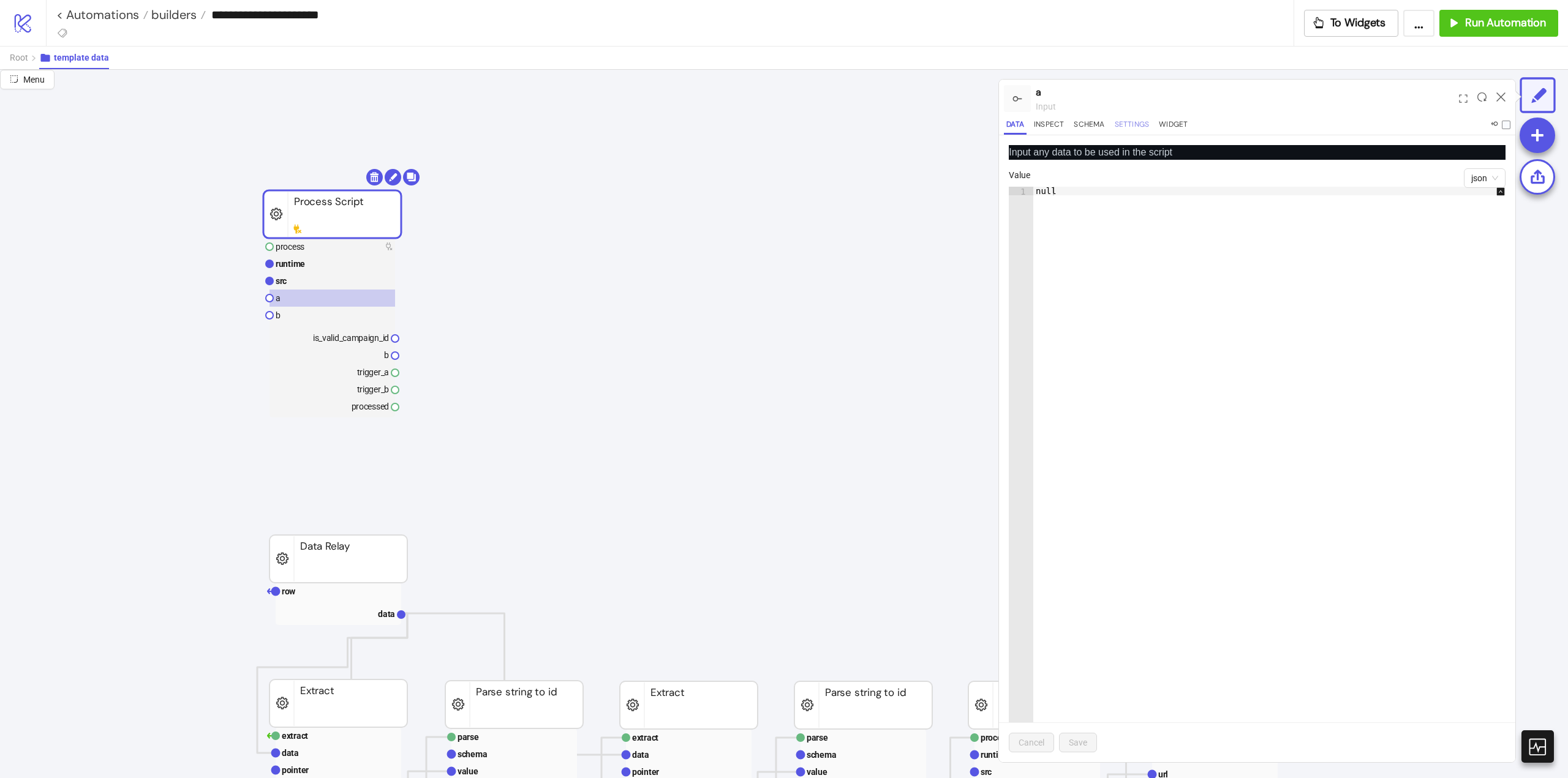
click at [1123, 129] on button "Settings" at bounding box center [1132, 127] width 40 height 16
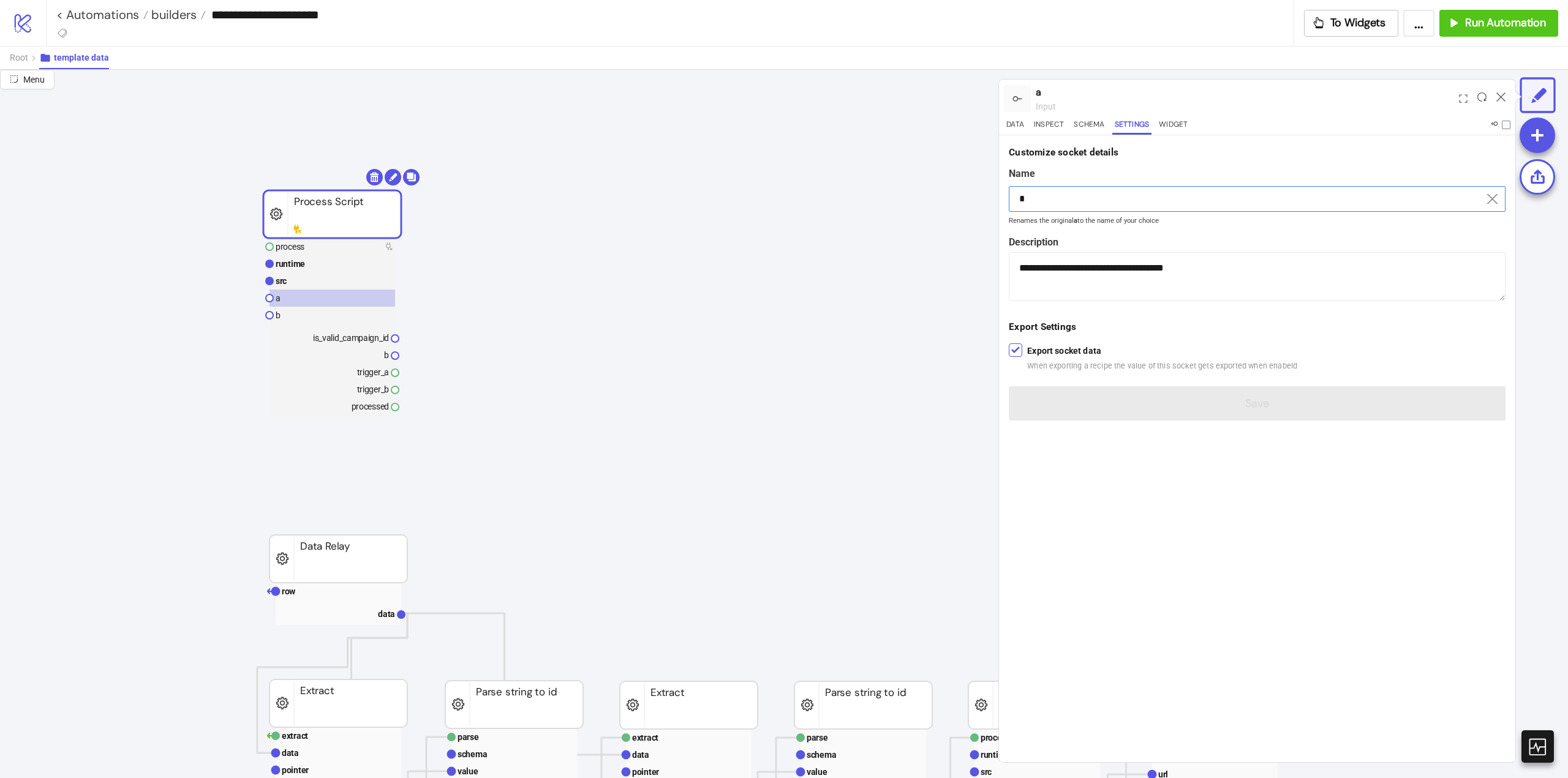
click at [1062, 205] on input "*" at bounding box center [1257, 199] width 497 height 26
drag, startPoint x: 1062, startPoint y: 205, endPoint x: 1070, endPoint y: 218, distance: 15.3
click at [1062, 206] on input "*" at bounding box center [1257, 199] width 497 height 26
paste input "**********"
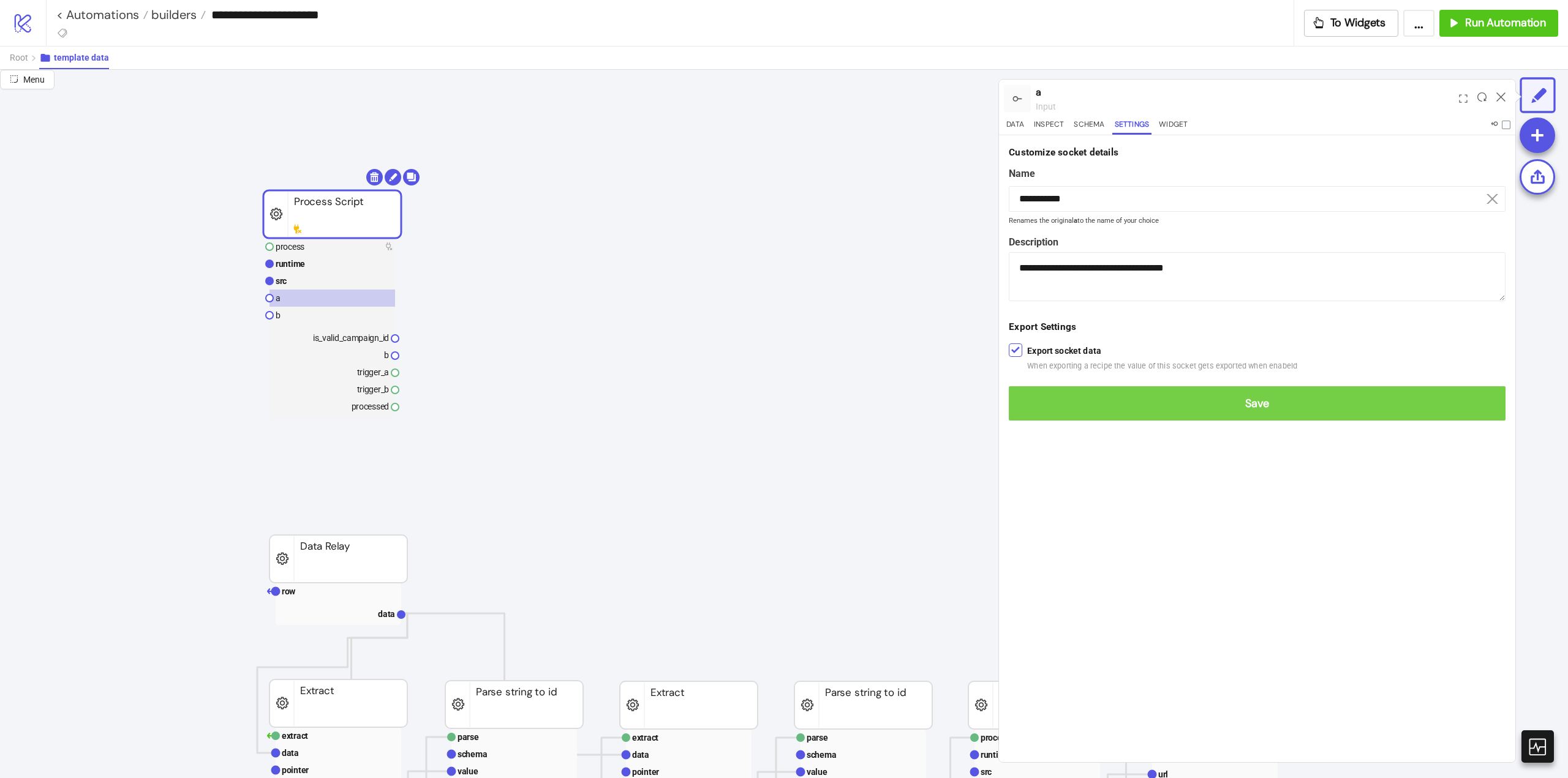
click at [1239, 403] on span "Save" at bounding box center [1257, 403] width 477 height 14
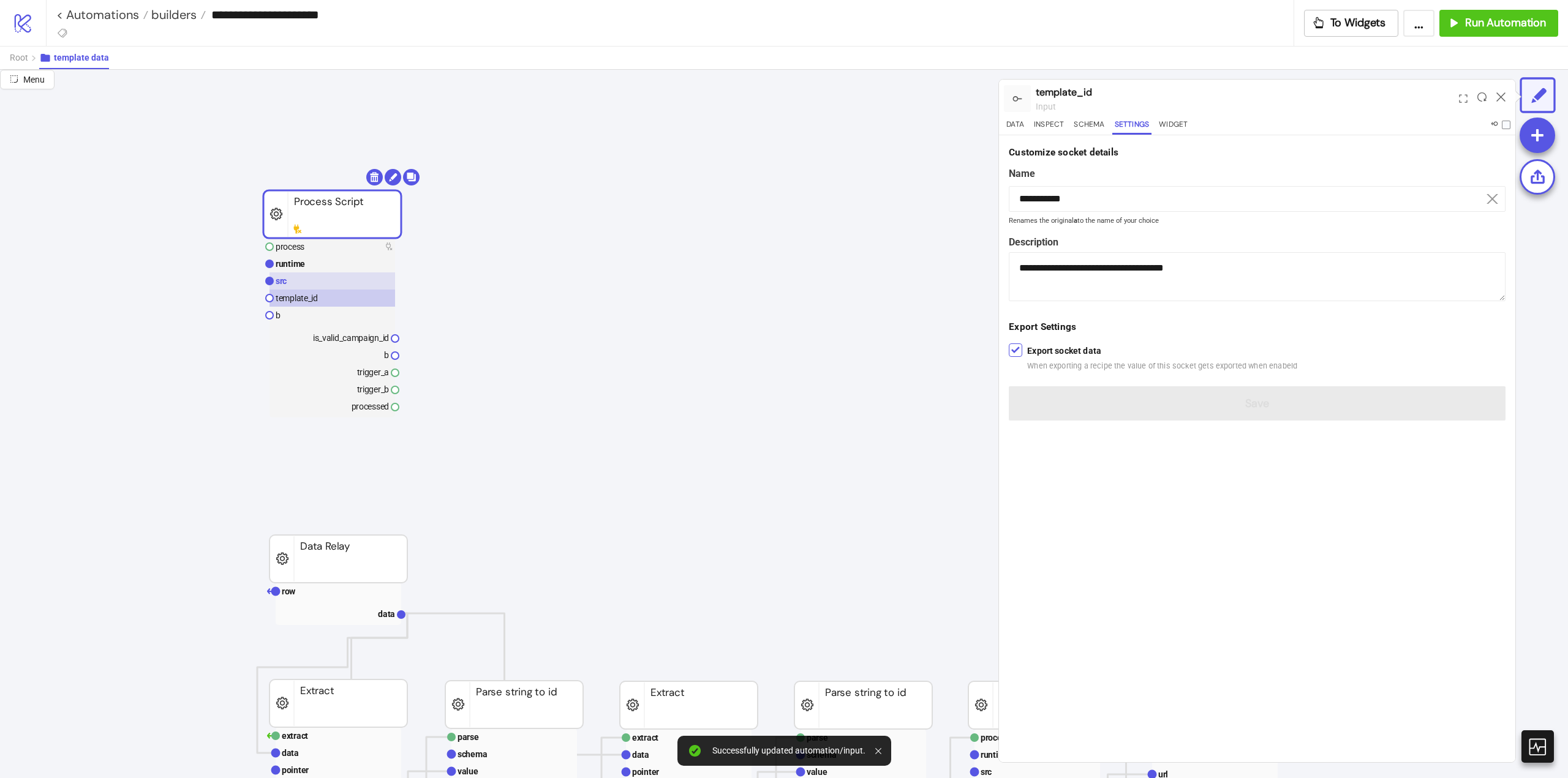
drag, startPoint x: 319, startPoint y: 273, endPoint x: 346, endPoint y: 281, distance: 28.2
click at [318, 273] on rect at bounding box center [332, 281] width 126 height 17
type input "***"
type textarea "**********"
click at [1016, 123] on button "Data" at bounding box center [1015, 127] width 23 height 16
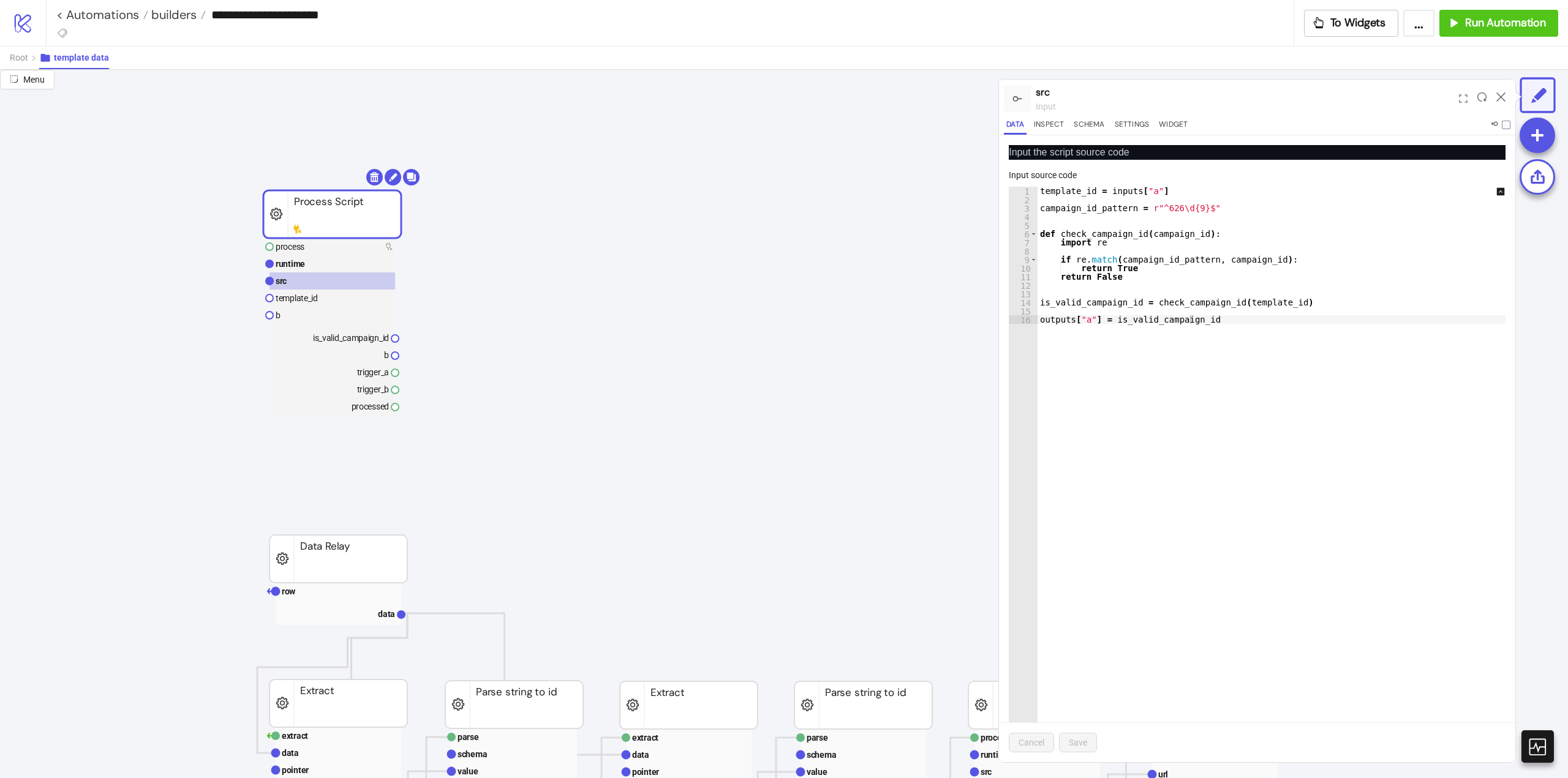
type textarea "**********"
click at [1107, 403] on div "template_id = inputs [ "a" ] campaign_id_pattern = r"^626\d{9}$" def check_camp…" at bounding box center [1280, 483] width 485 height 593
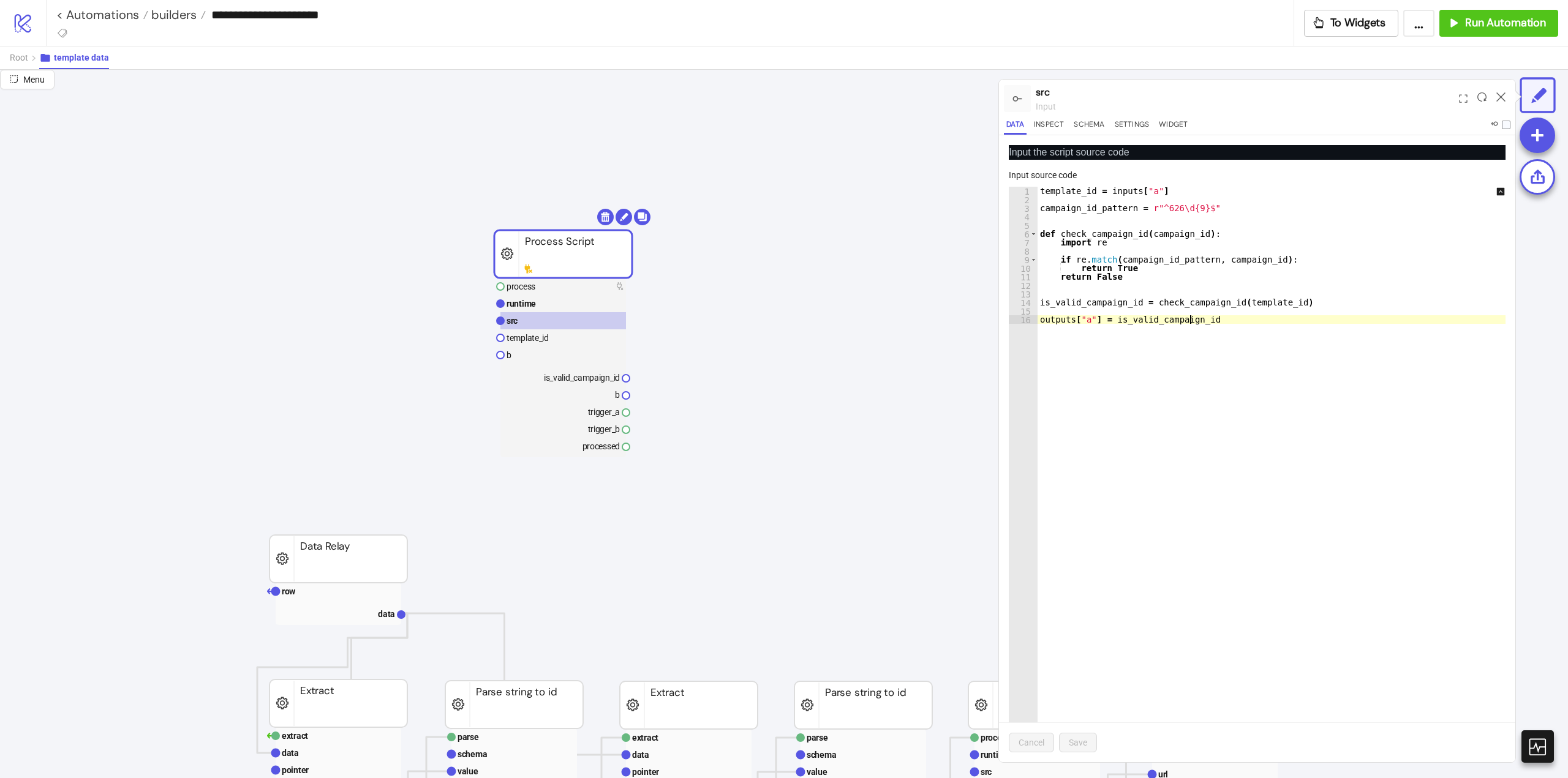
drag, startPoint x: 323, startPoint y: 230, endPoint x: 534, endPoint y: 294, distance: 220.5
click at [584, 264] on rect at bounding box center [563, 254] width 138 height 48
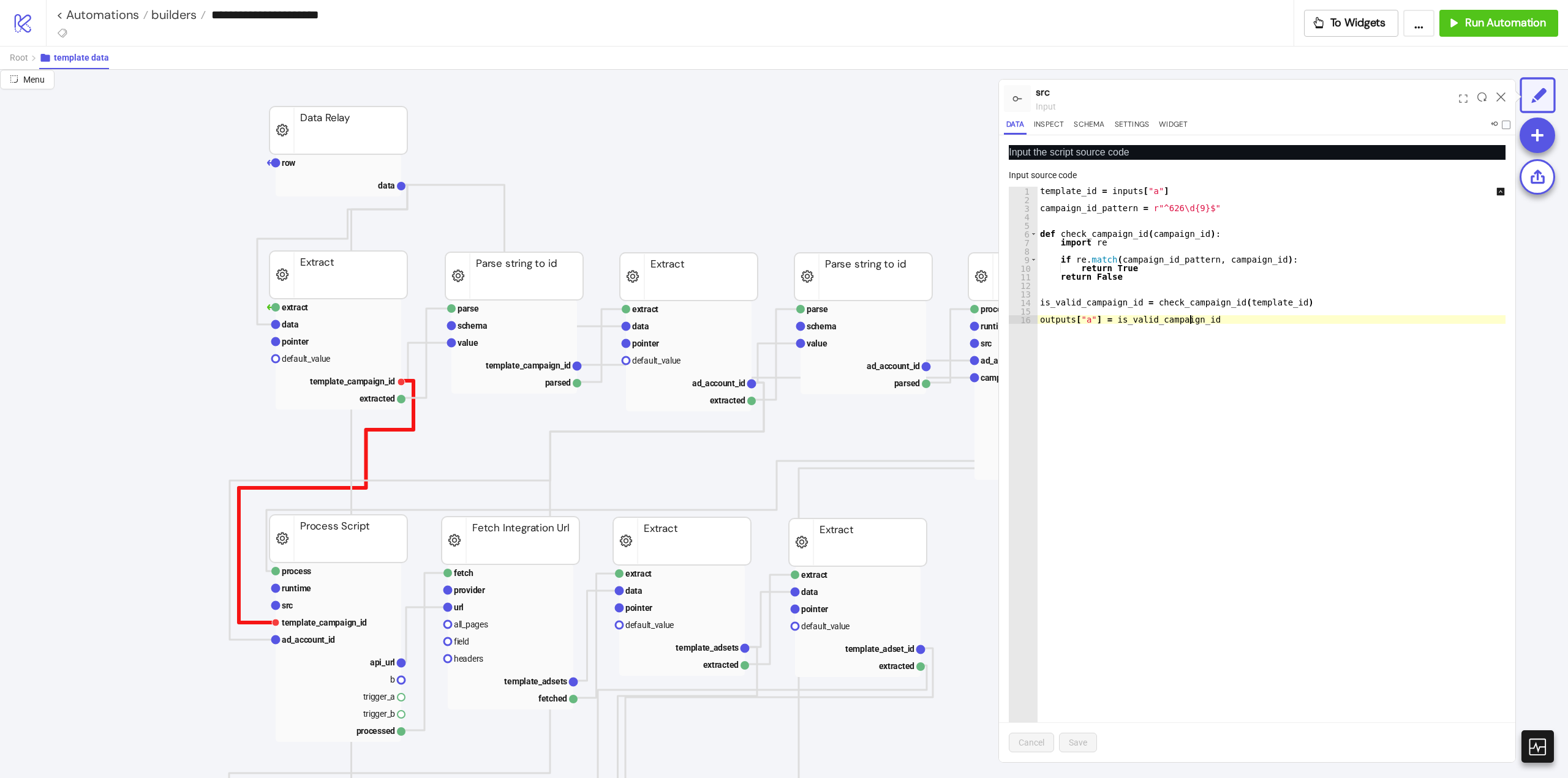
scroll to position [428, 0]
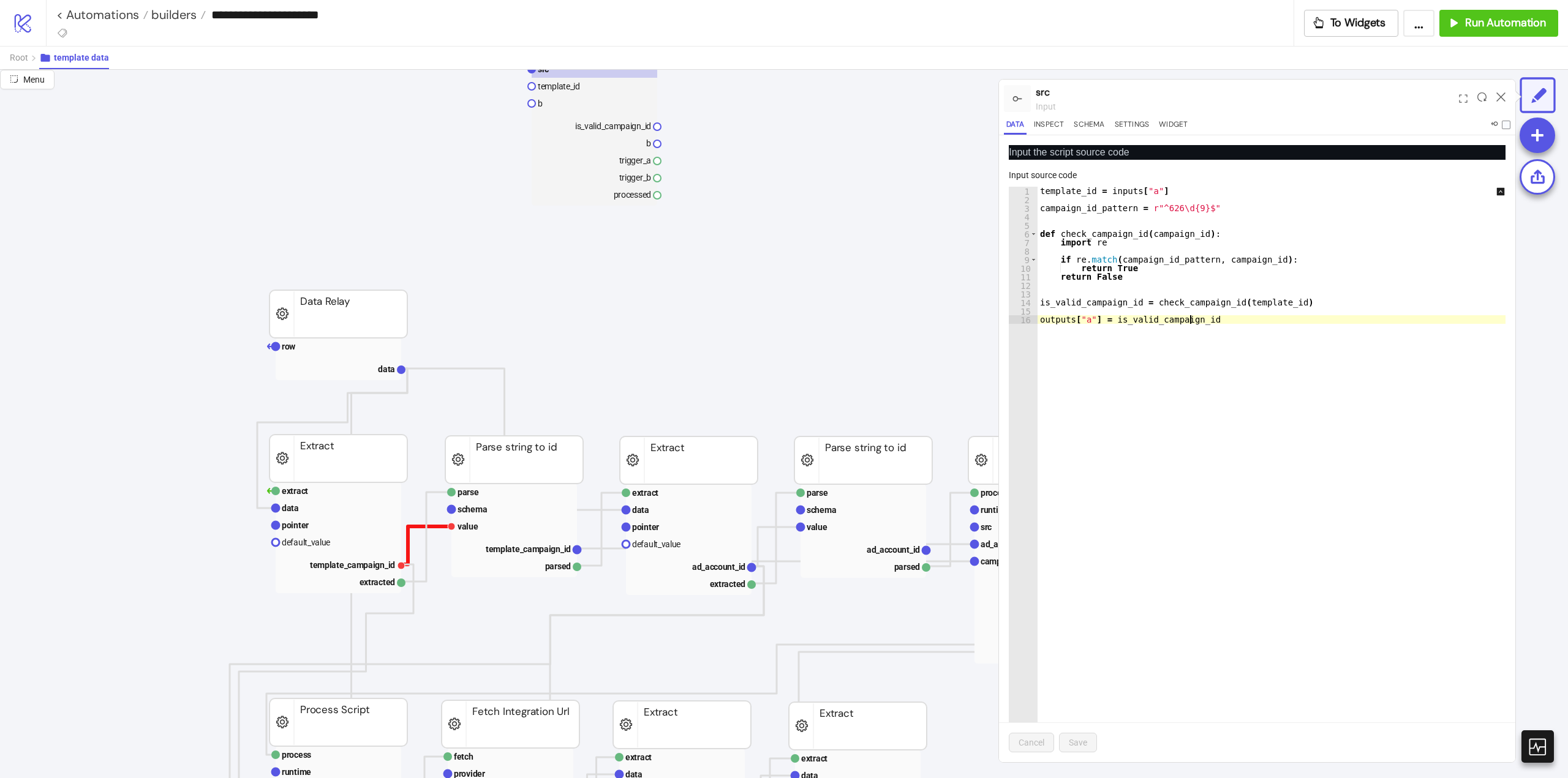
click at [408, 540] on polyline at bounding box center [426, 545] width 50 height 38
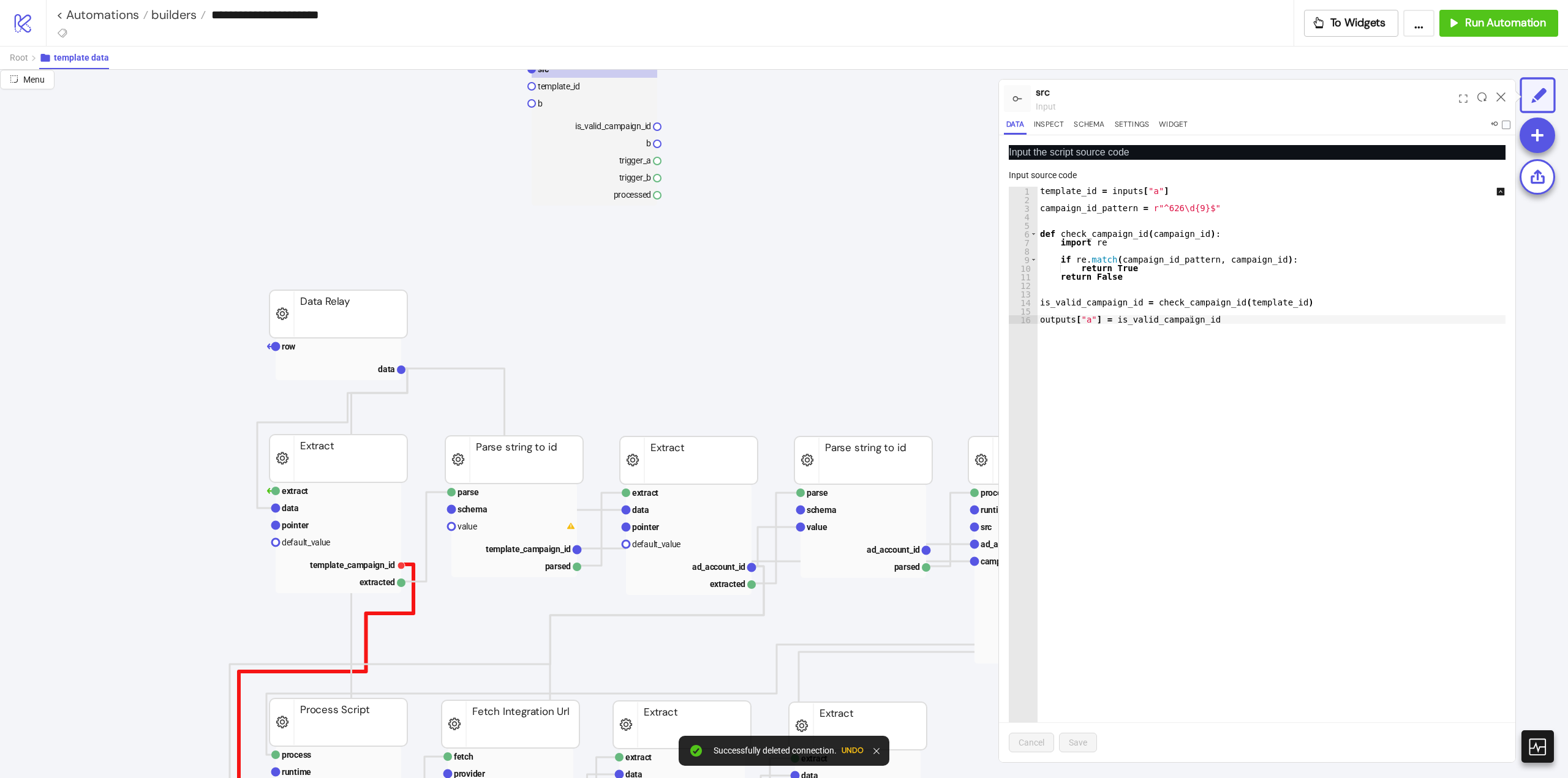
click at [412, 604] on polyline at bounding box center [325, 686] width 174 height 242
click at [427, 561] on polyline at bounding box center [426, 537] width 50 height 89
click at [1500, 97] on icon at bounding box center [1501, 97] width 9 height 9
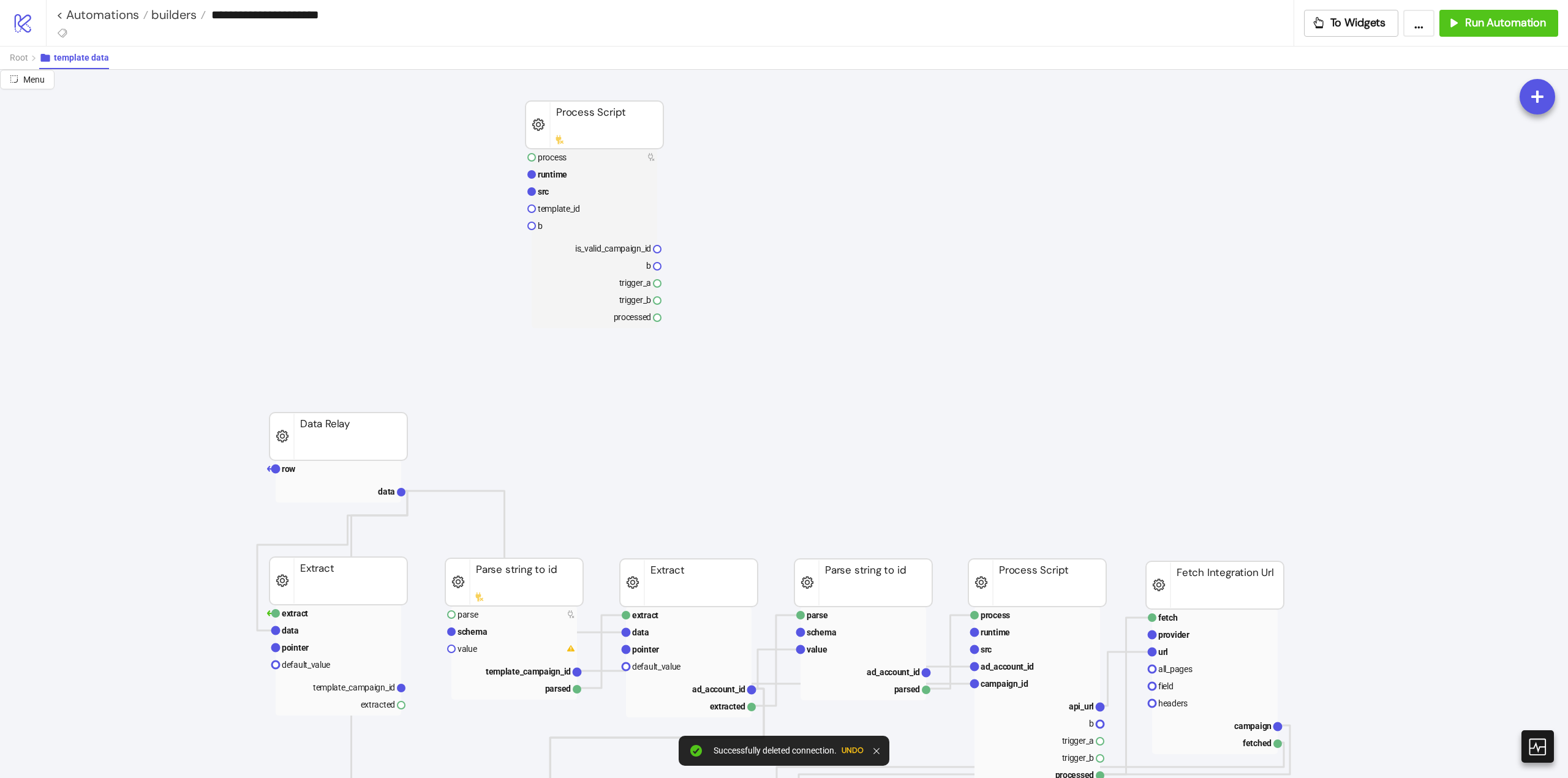
scroll to position [123, 0]
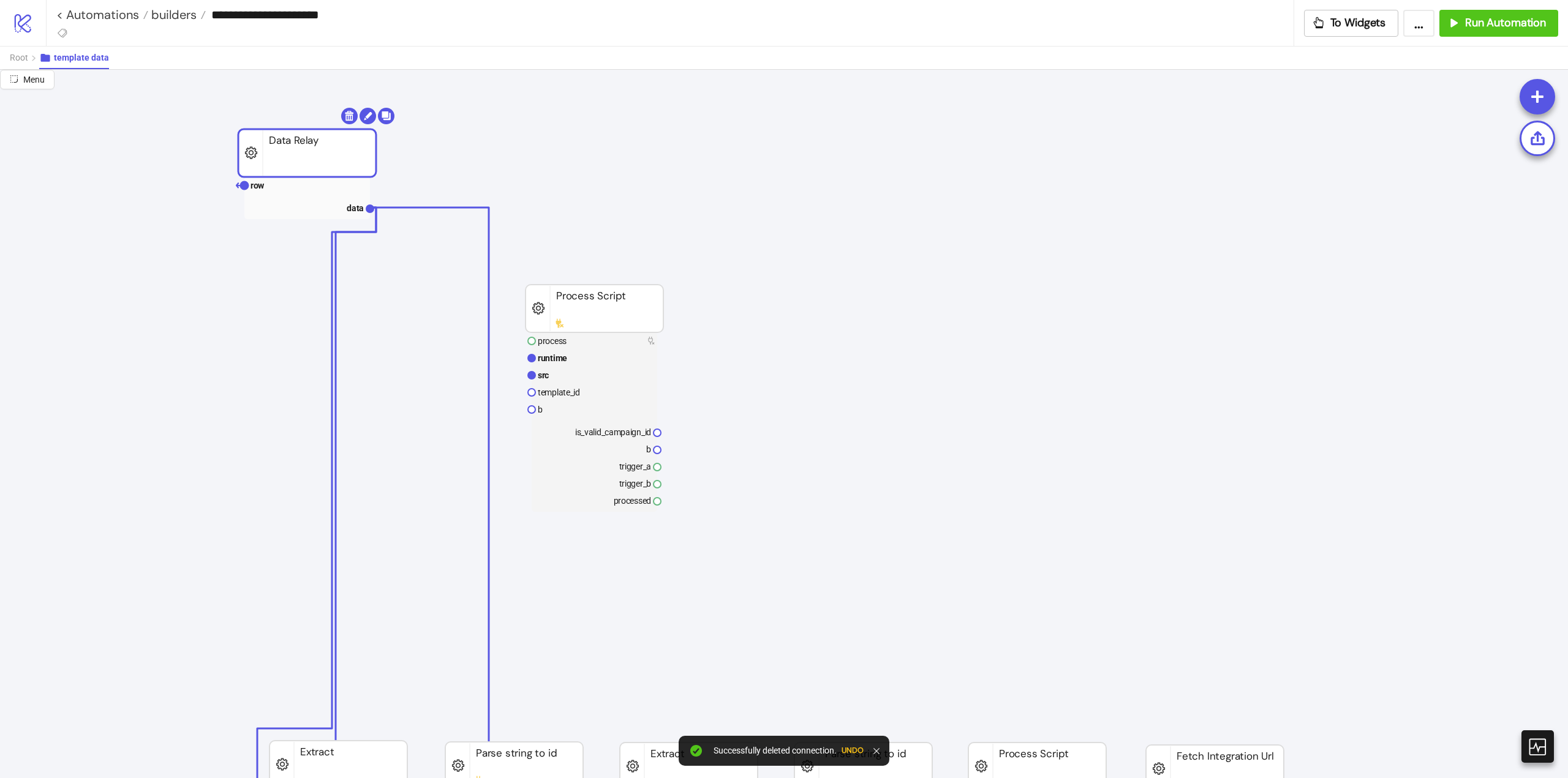
drag, startPoint x: 319, startPoint y: 633, endPoint x: 288, endPoint y: 165, distance: 469.0
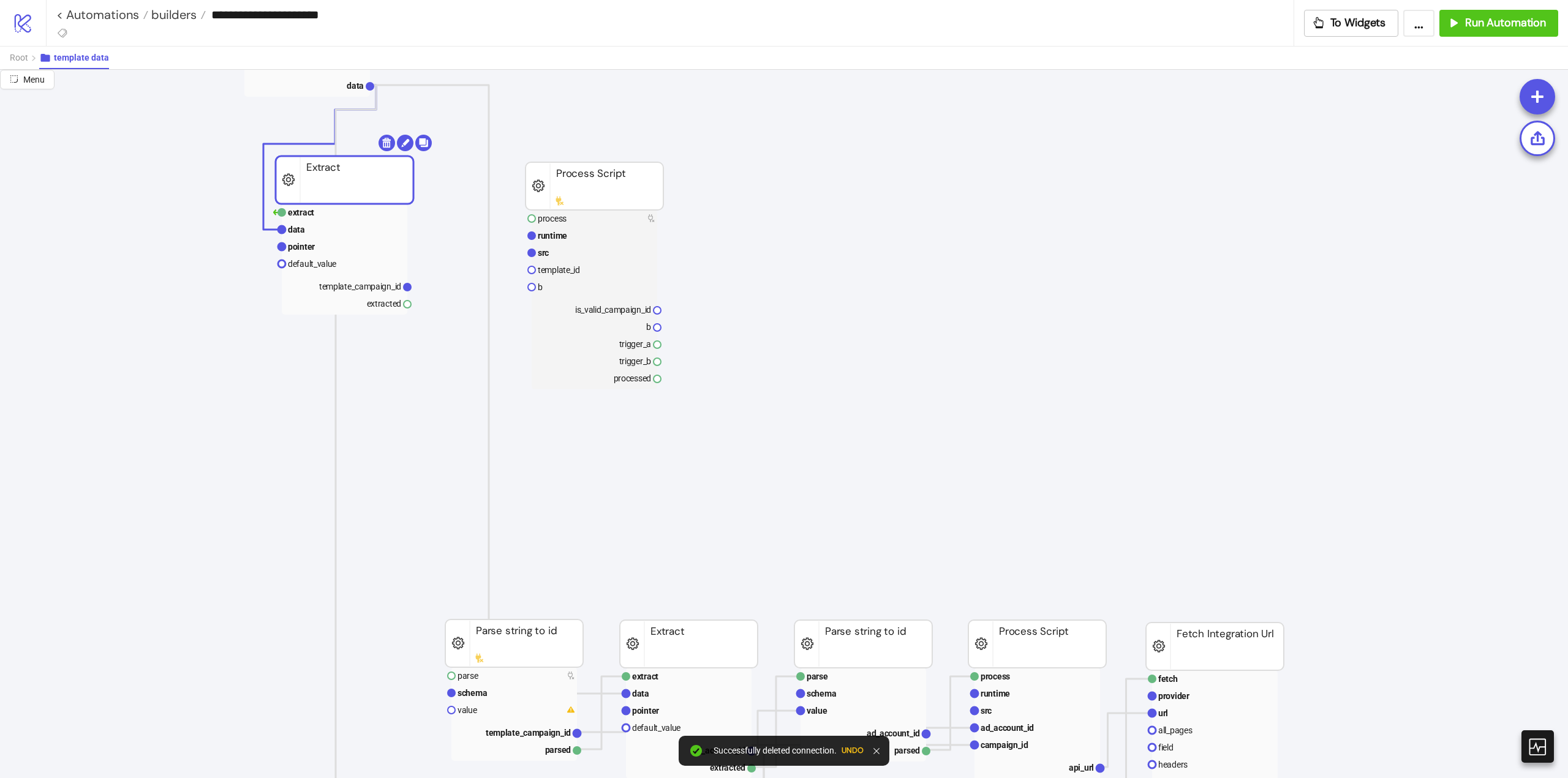
drag, startPoint x: 338, startPoint y: 639, endPoint x: 344, endPoint y: 177, distance: 462.0
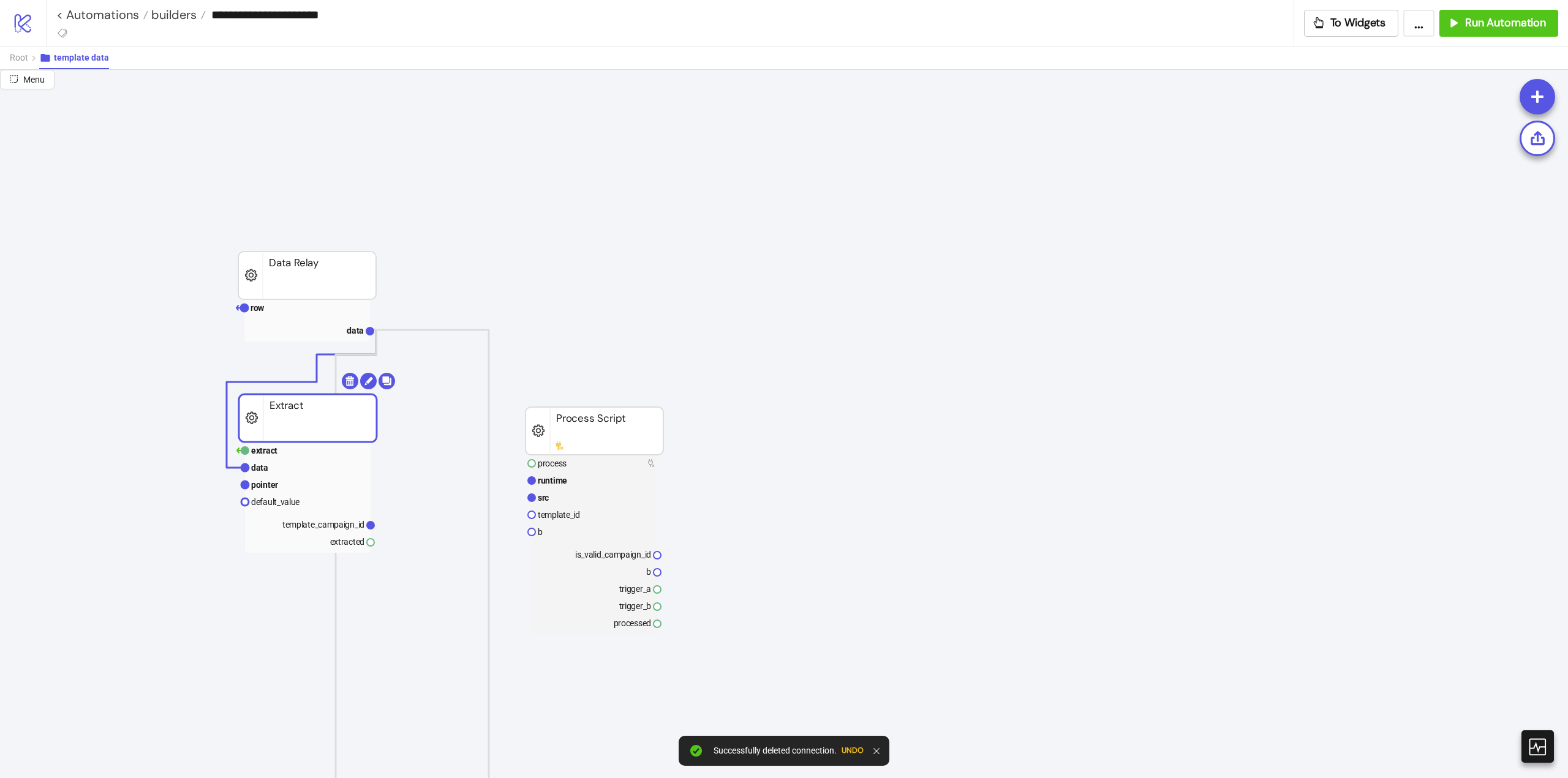
drag, startPoint x: 331, startPoint y: 436, endPoint x: 301, endPoint y: 428, distance: 31.0
click at [301, 428] on rect at bounding box center [308, 418] width 138 height 48
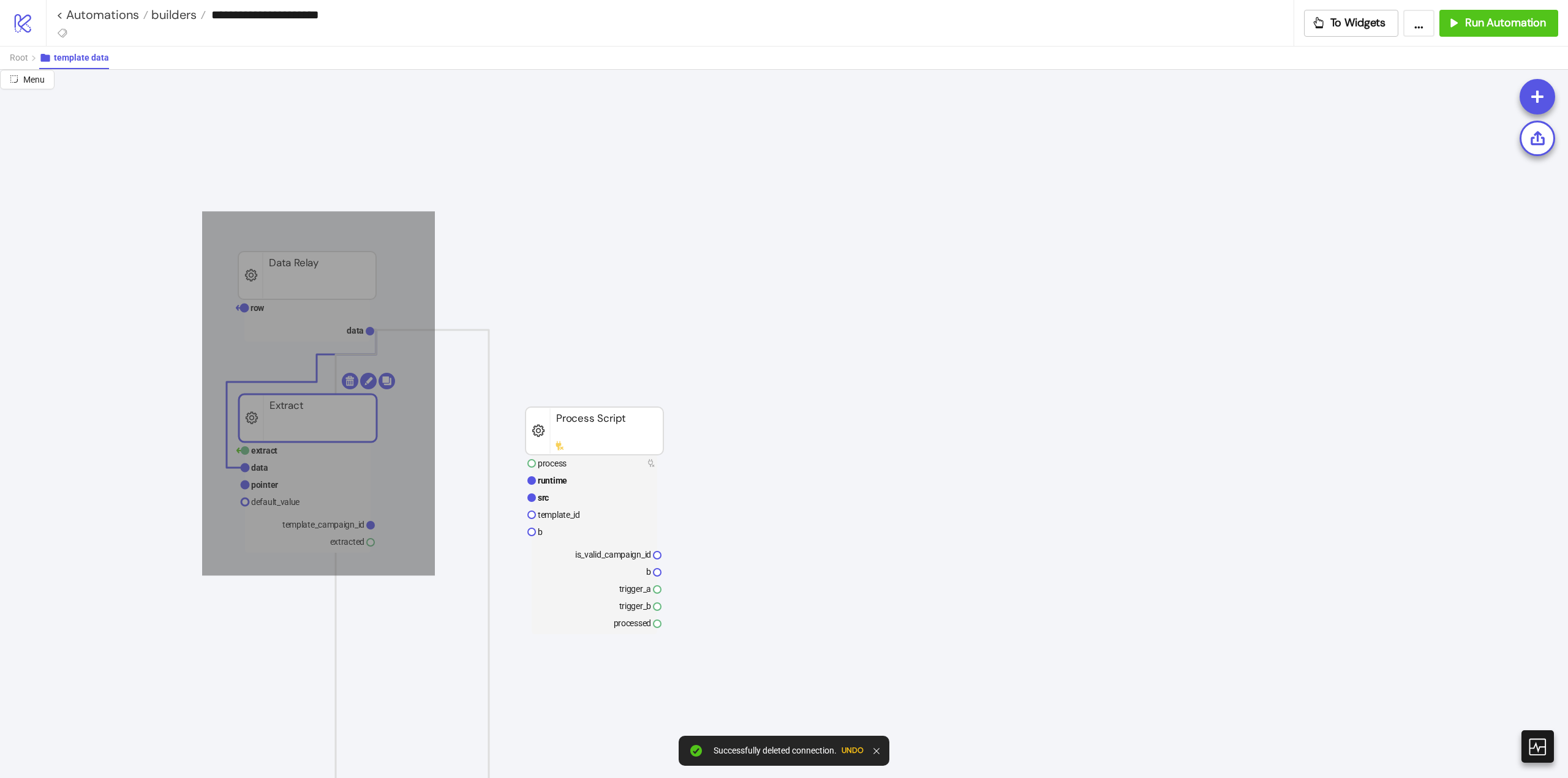
drag, startPoint x: 226, startPoint y: 249, endPoint x: 433, endPoint y: 570, distance: 382.0
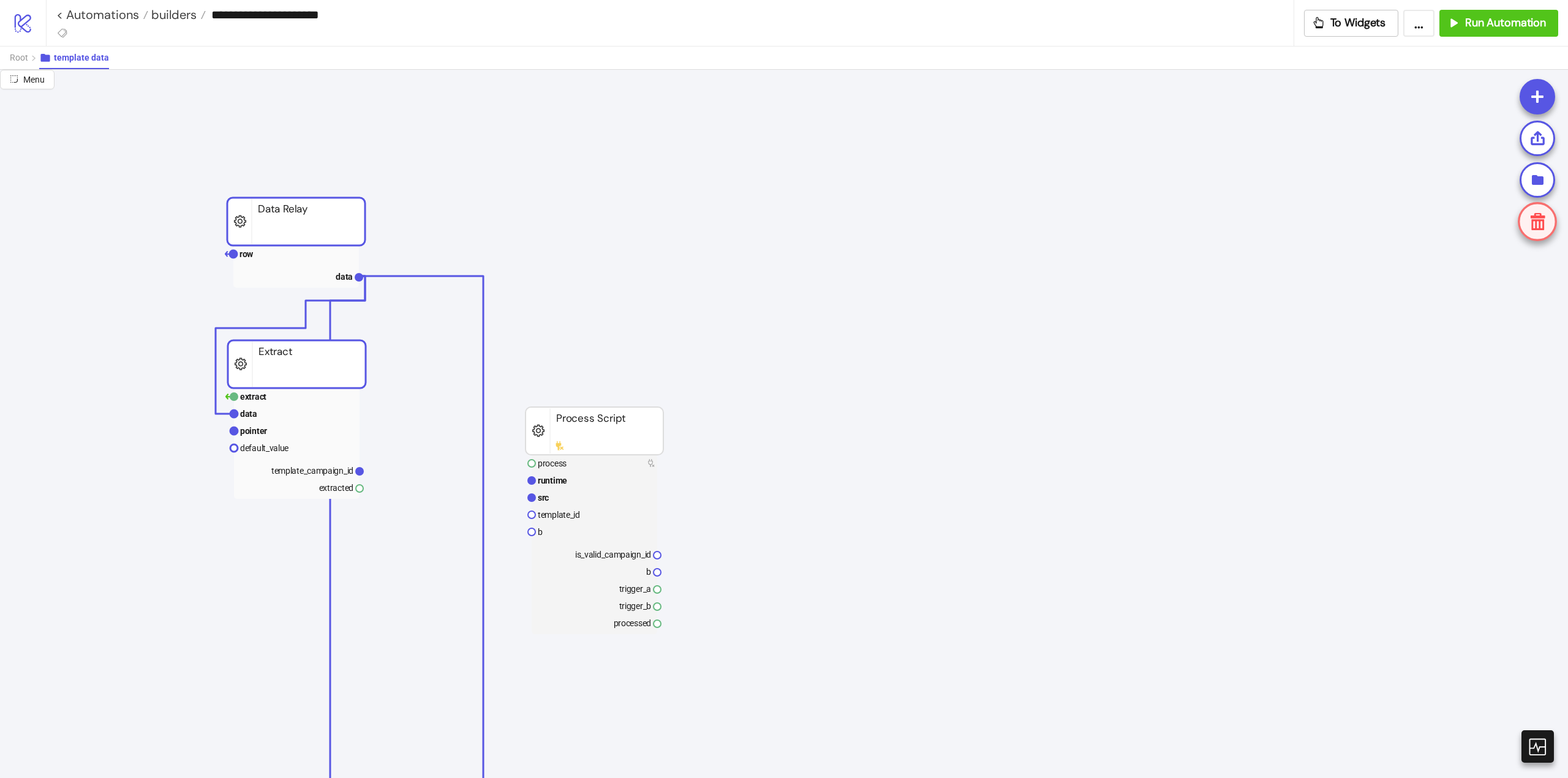
drag, startPoint x: 346, startPoint y: 420, endPoint x: 334, endPoint y: 367, distance: 54.3
click at [334, 367] on rect at bounding box center [297, 364] width 138 height 48
drag, startPoint x: 431, startPoint y: 363, endPoint x: 421, endPoint y: 360, distance: 10.4
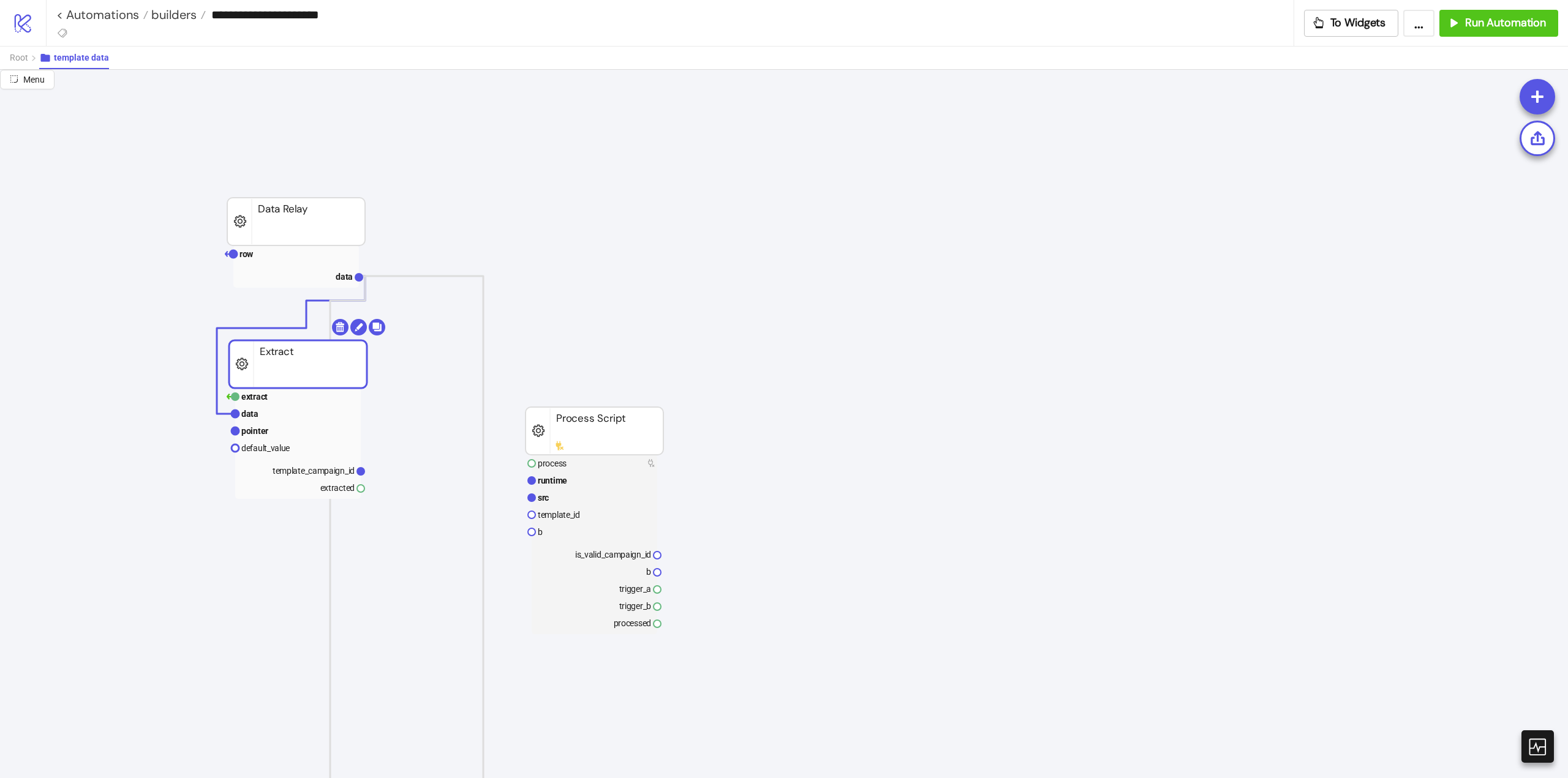
click at [324, 367] on rect at bounding box center [298, 364] width 138 height 48
drag, startPoint x: 550, startPoint y: 419, endPoint x: 562, endPoint y: 426, distance: 13.9
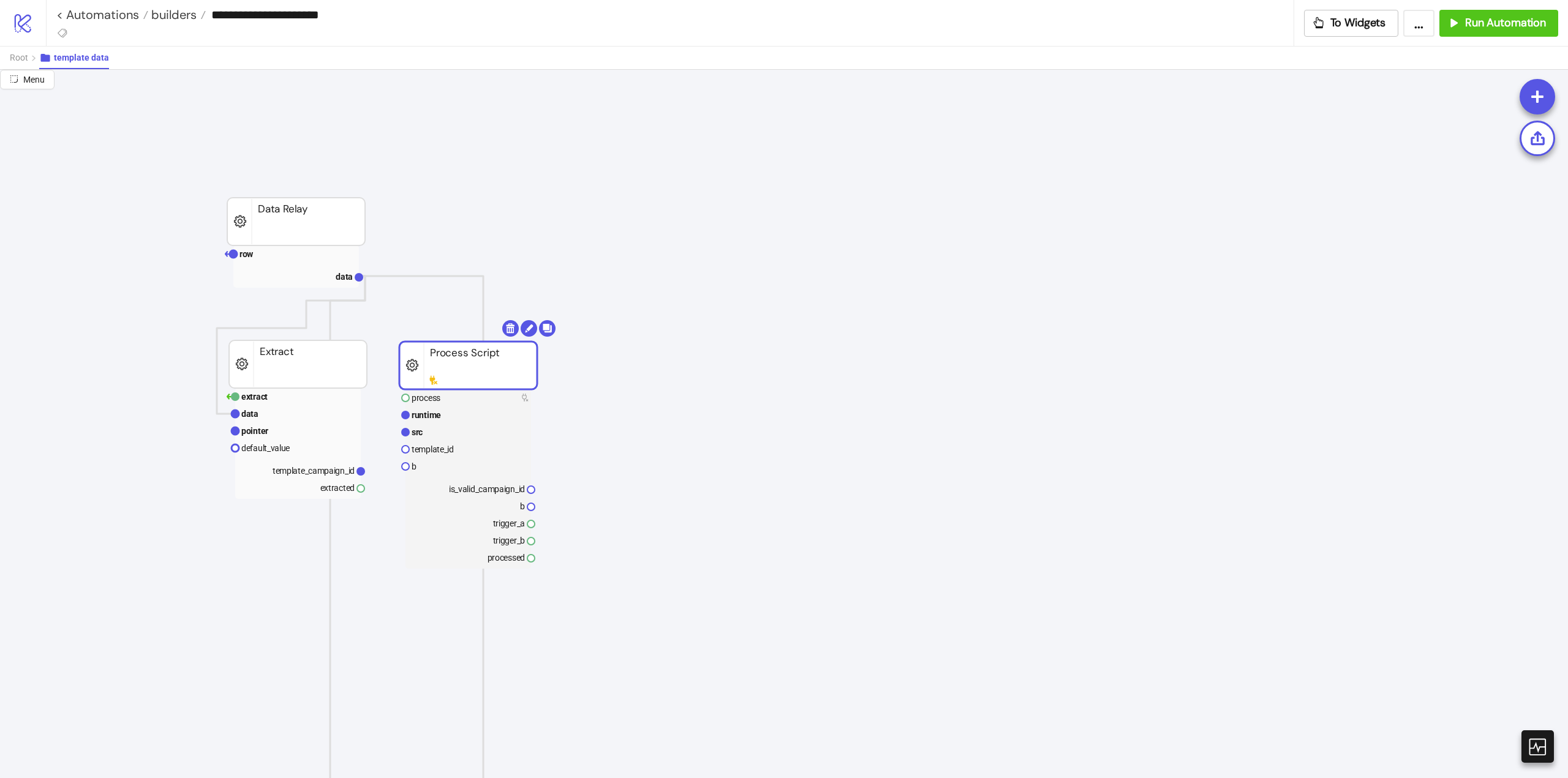
drag, startPoint x: 580, startPoint y: 436, endPoint x: 454, endPoint y: 370, distance: 142.2
click at [454, 370] on rect at bounding box center [468, 365] width 138 height 48
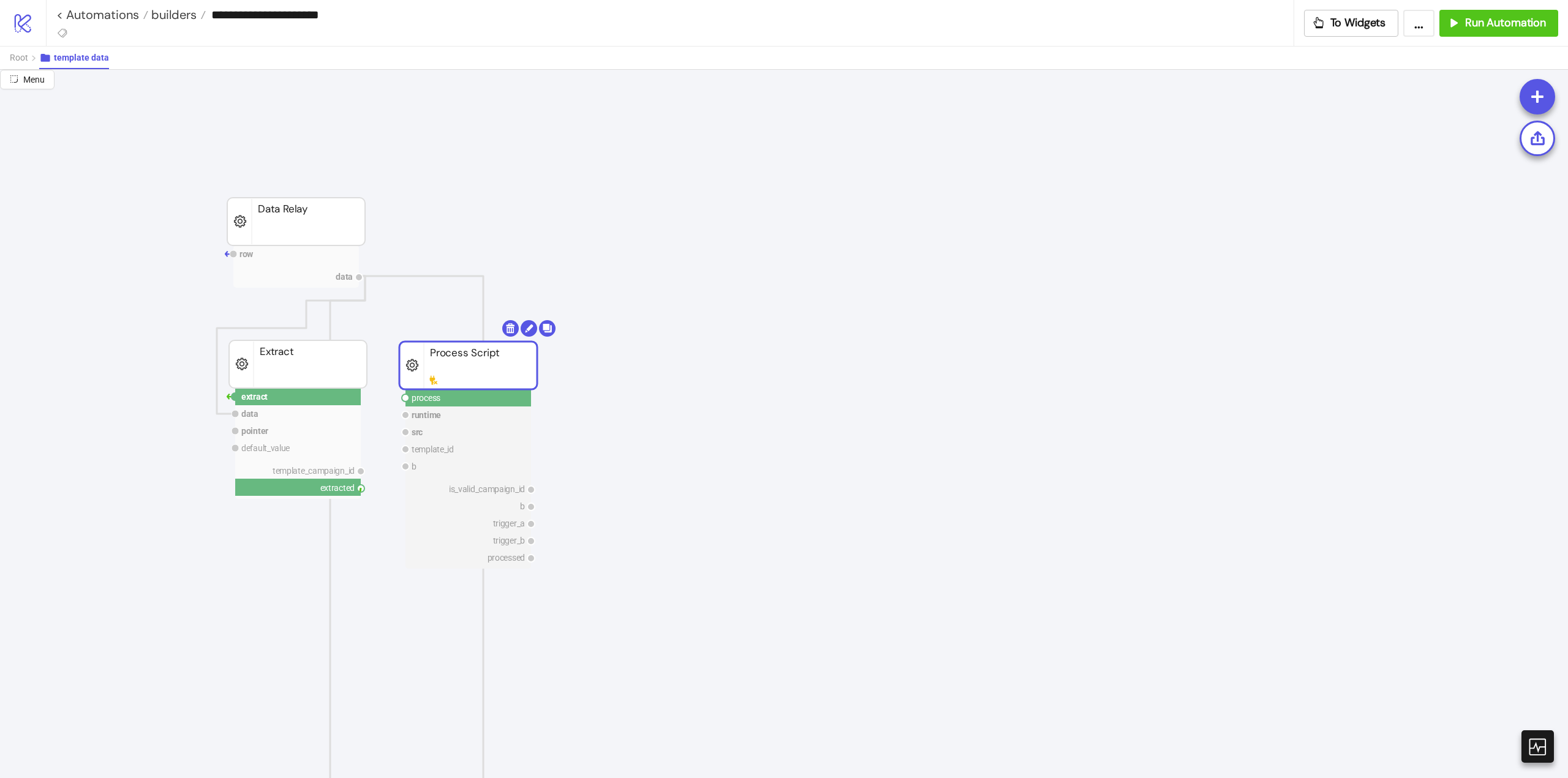
drag, startPoint x: 359, startPoint y: 491, endPoint x: 388, endPoint y: 515, distance: 37.6
click at [405, 397] on circle at bounding box center [405, 398] width 7 height 7
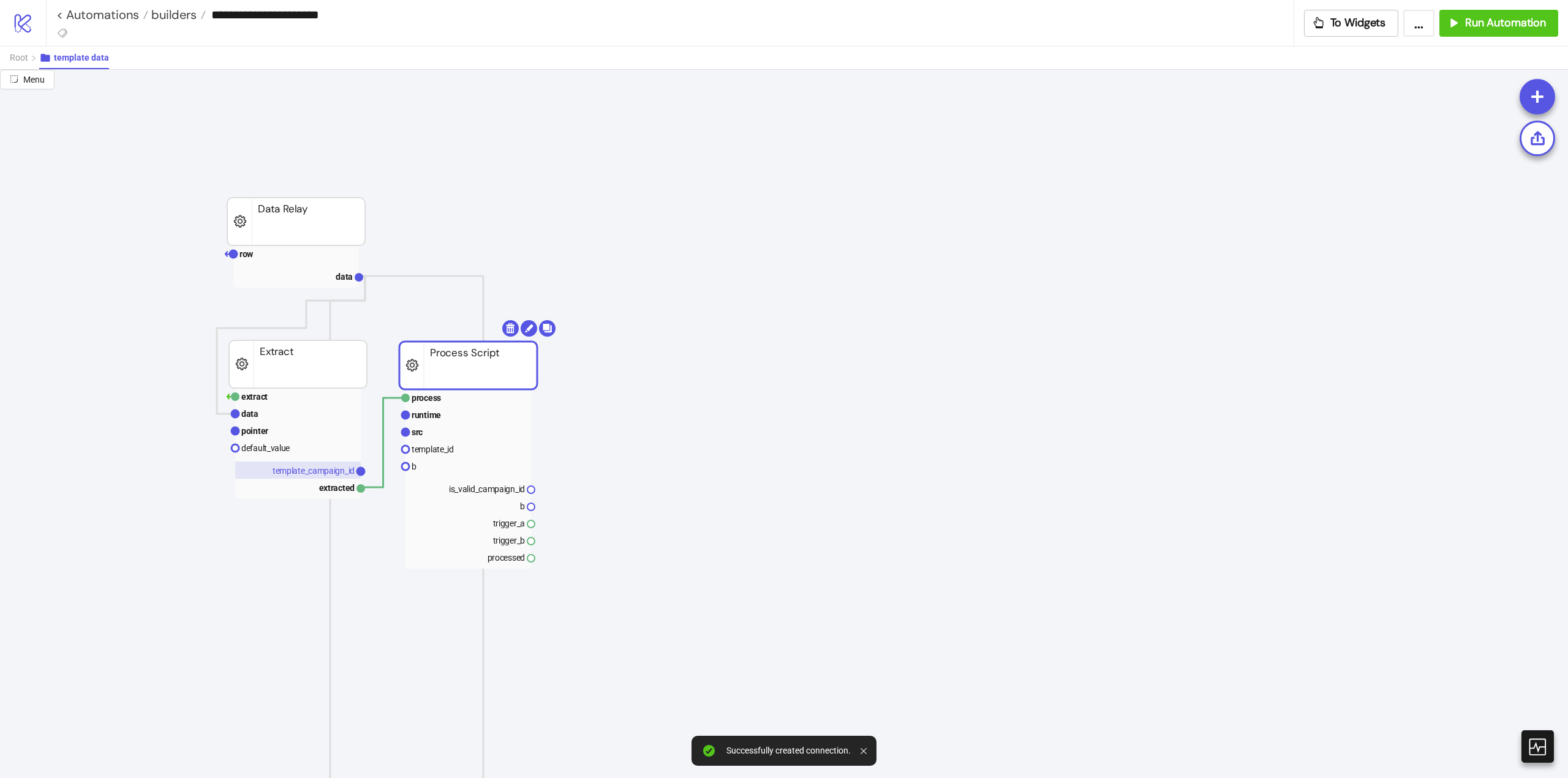
click at [338, 471] on text "template_campaign_id" at bounding box center [313, 471] width 82 height 10
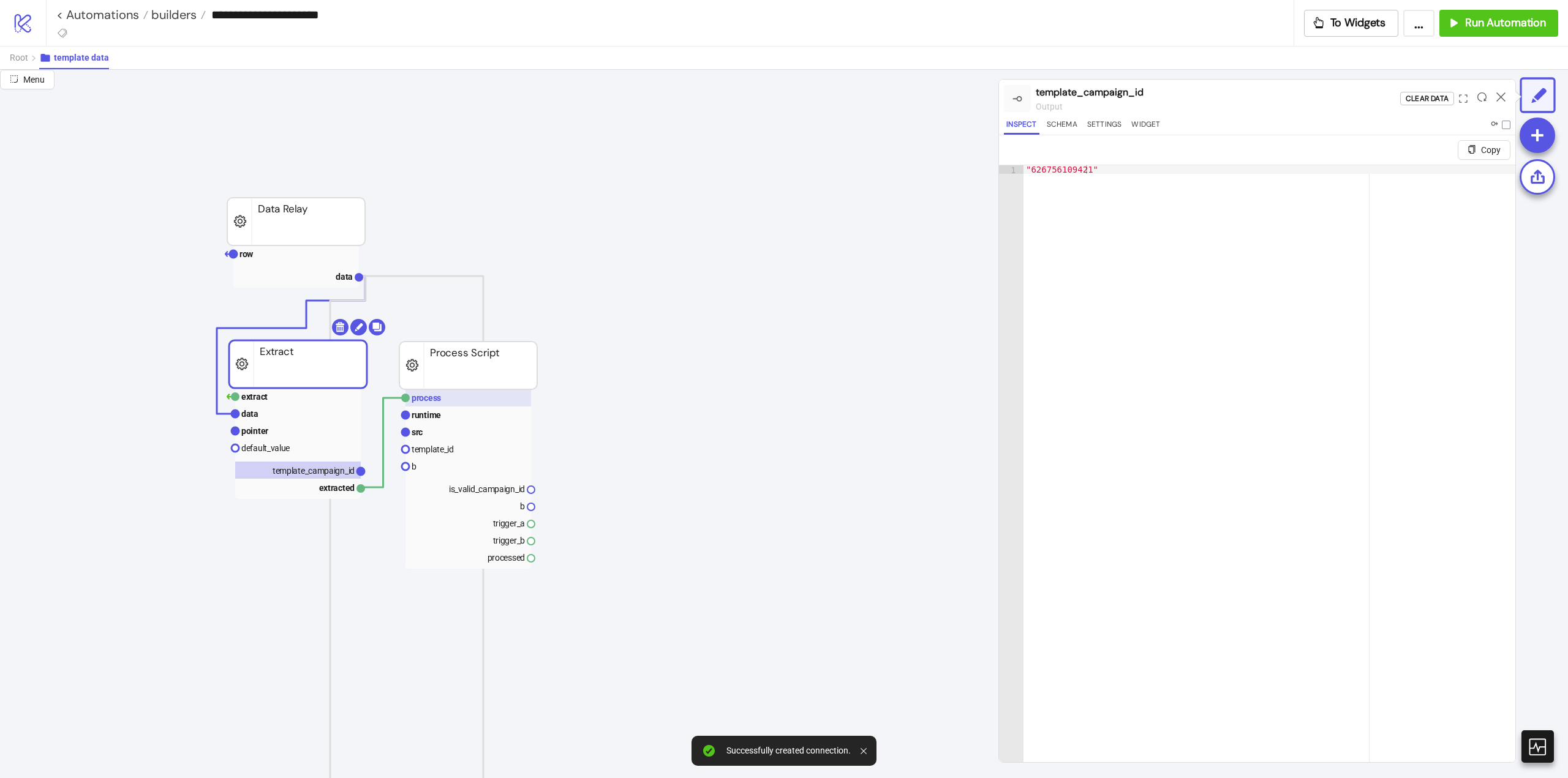
click at [439, 393] on text "process" at bounding box center [426, 398] width 29 height 10
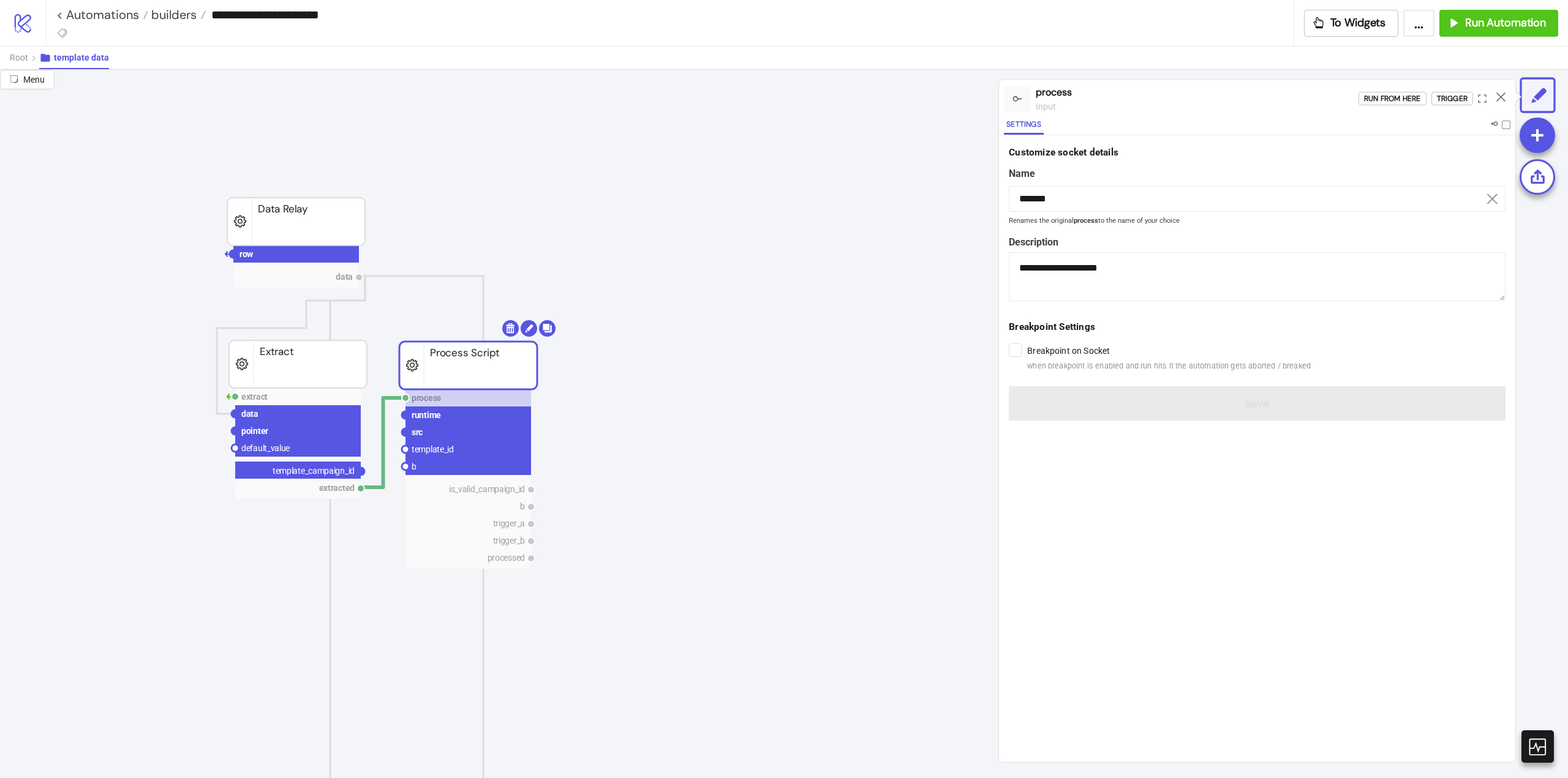
drag, startPoint x: 361, startPoint y: 469, endPoint x: 386, endPoint y: 501, distance: 40.6
click at [404, 447] on circle at bounding box center [405, 449] width 7 height 7
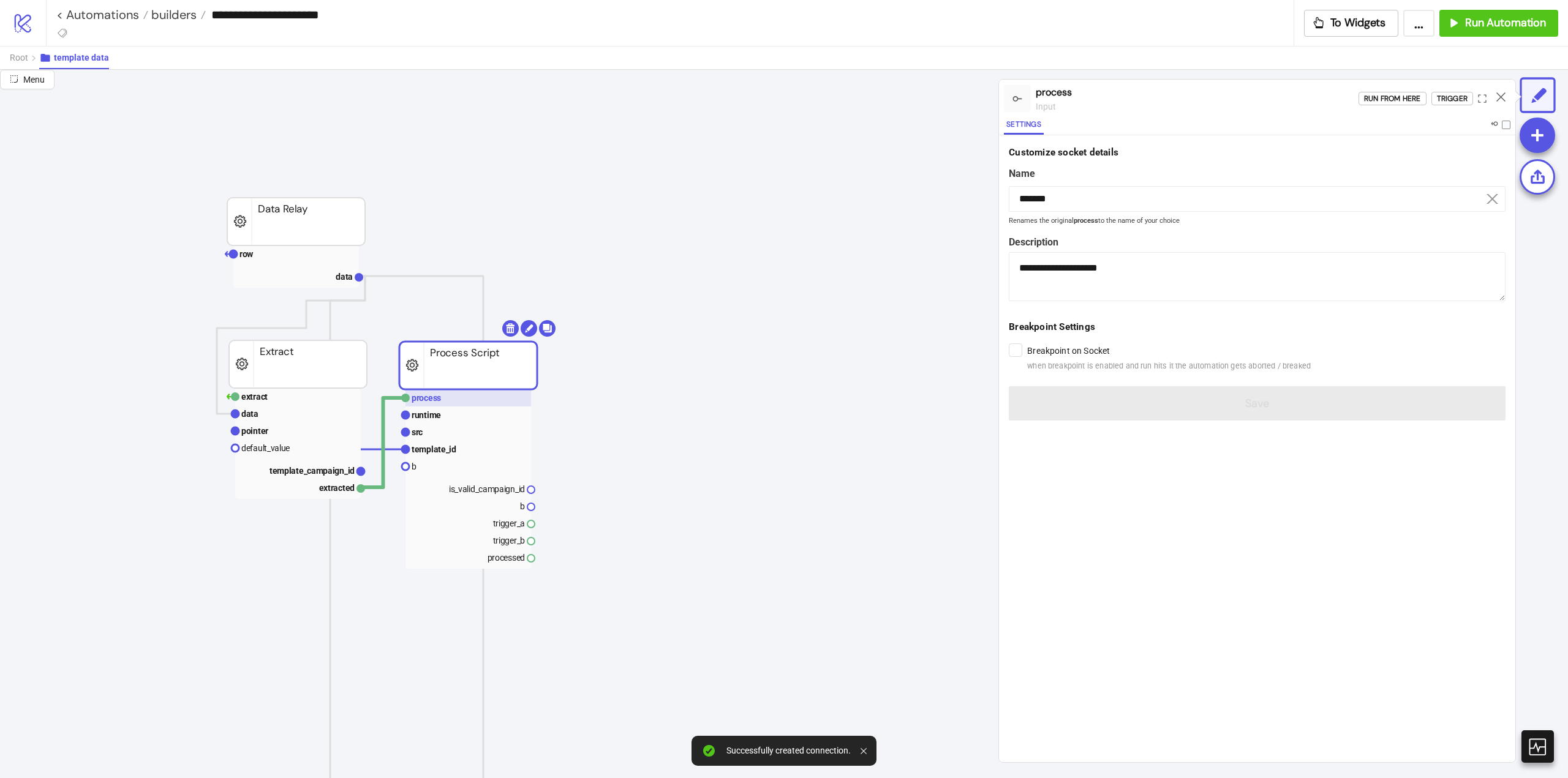
click at [450, 404] on rect at bounding box center [468, 398] width 126 height 17
click at [1462, 101] on div "Trigger" at bounding box center [1453, 98] width 31 height 14
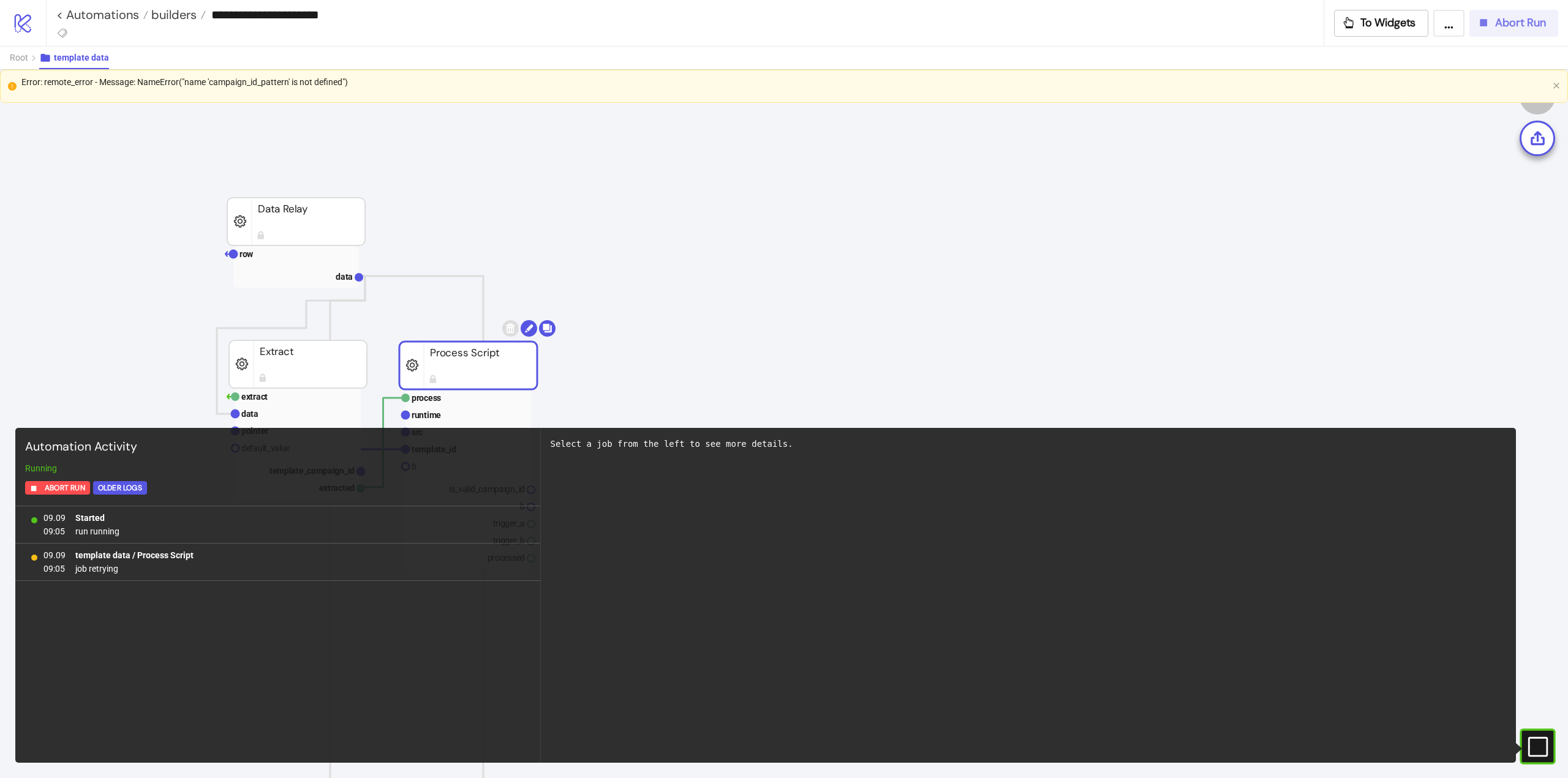
click at [1484, 32] on button "Abort Run" at bounding box center [1514, 23] width 88 height 27
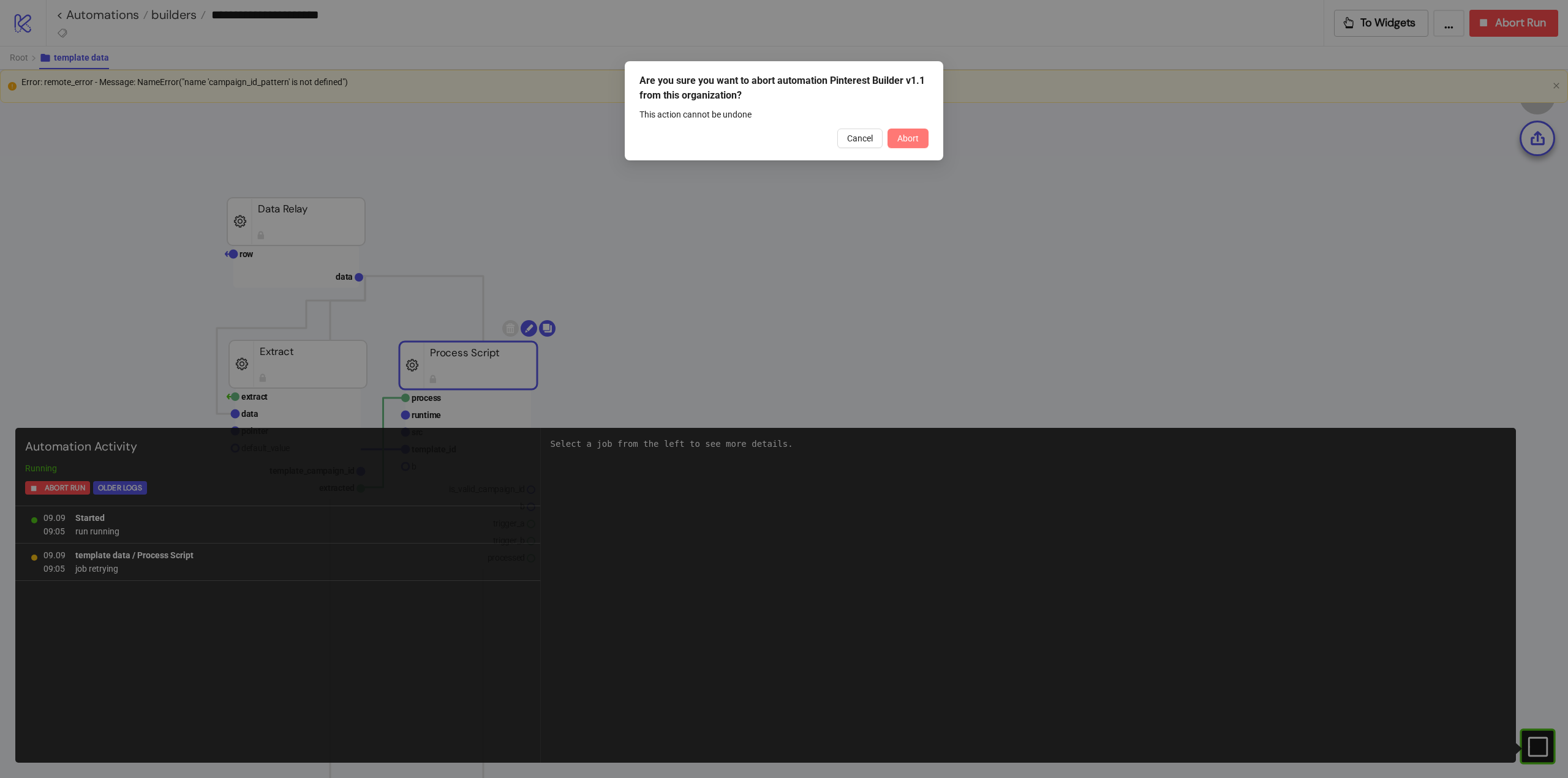
click at [892, 139] on button "Abort" at bounding box center [908, 138] width 41 height 19
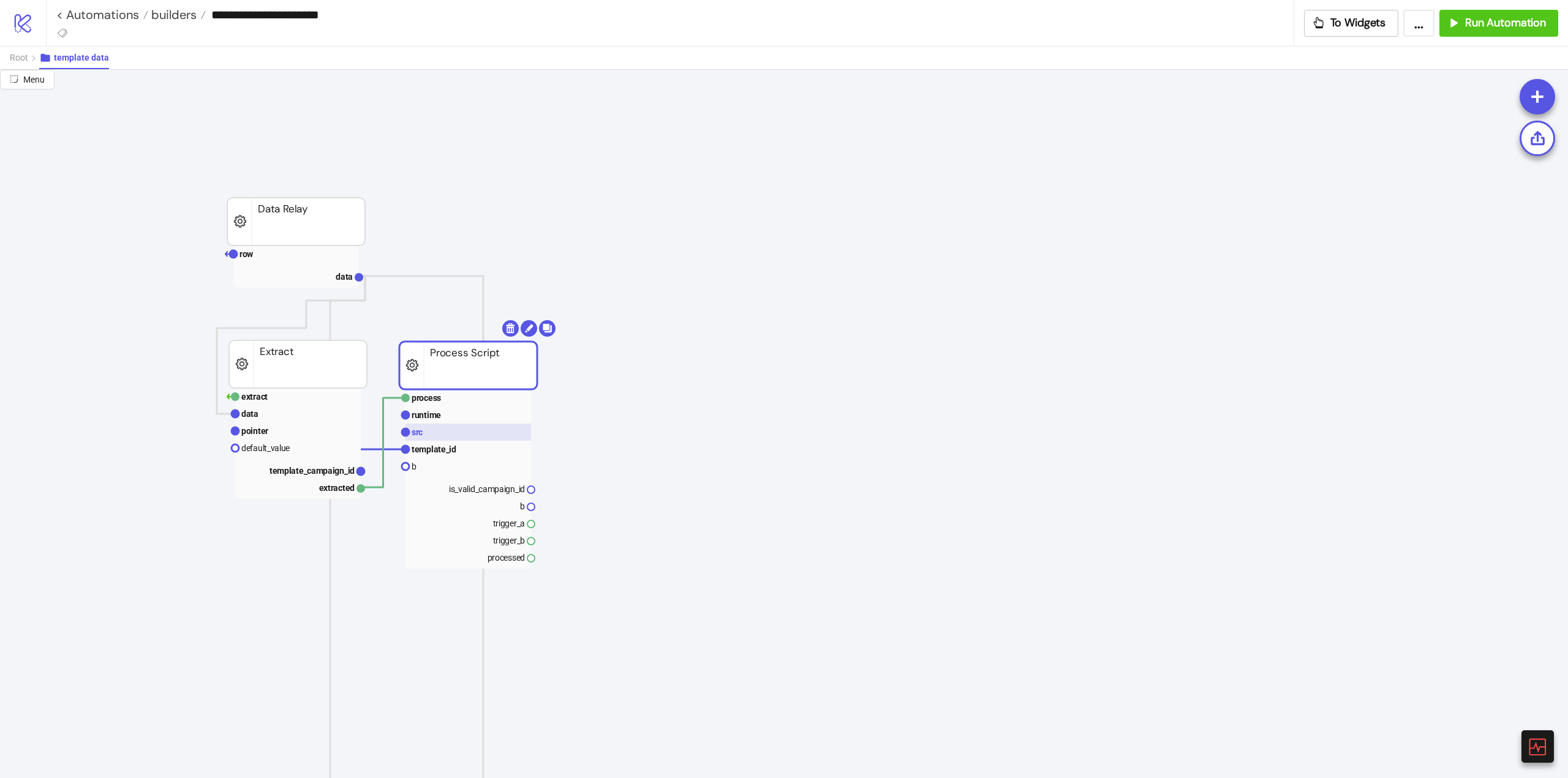
click at [424, 425] on rect at bounding box center [468, 432] width 126 height 17
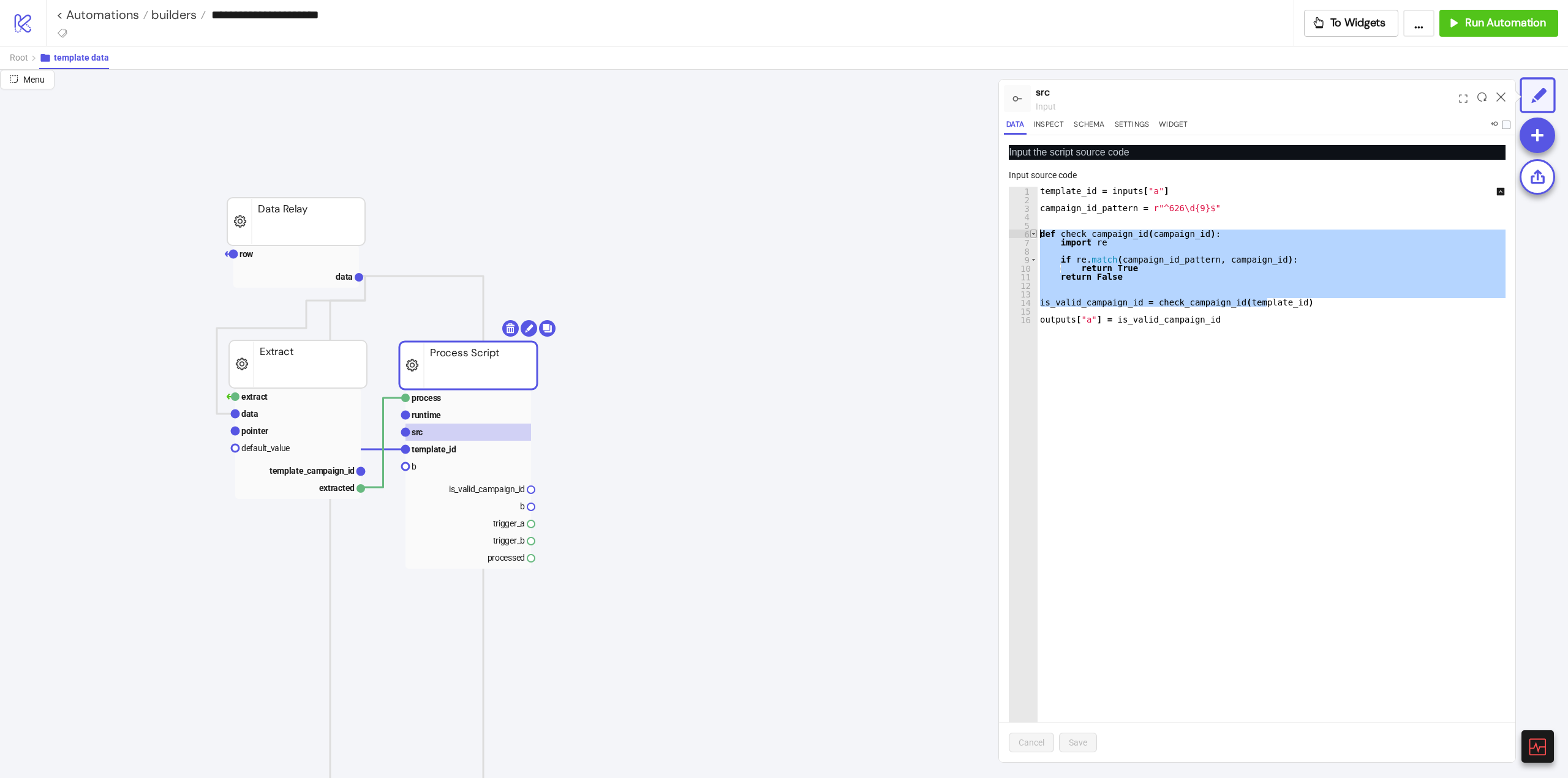
drag, startPoint x: 1270, startPoint y: 303, endPoint x: 1032, endPoint y: 234, distance: 247.8
click at [1032, 234] on div "**********" at bounding box center [1257, 474] width 497 height 575
paste textarea "**********"
type textarea "**********"
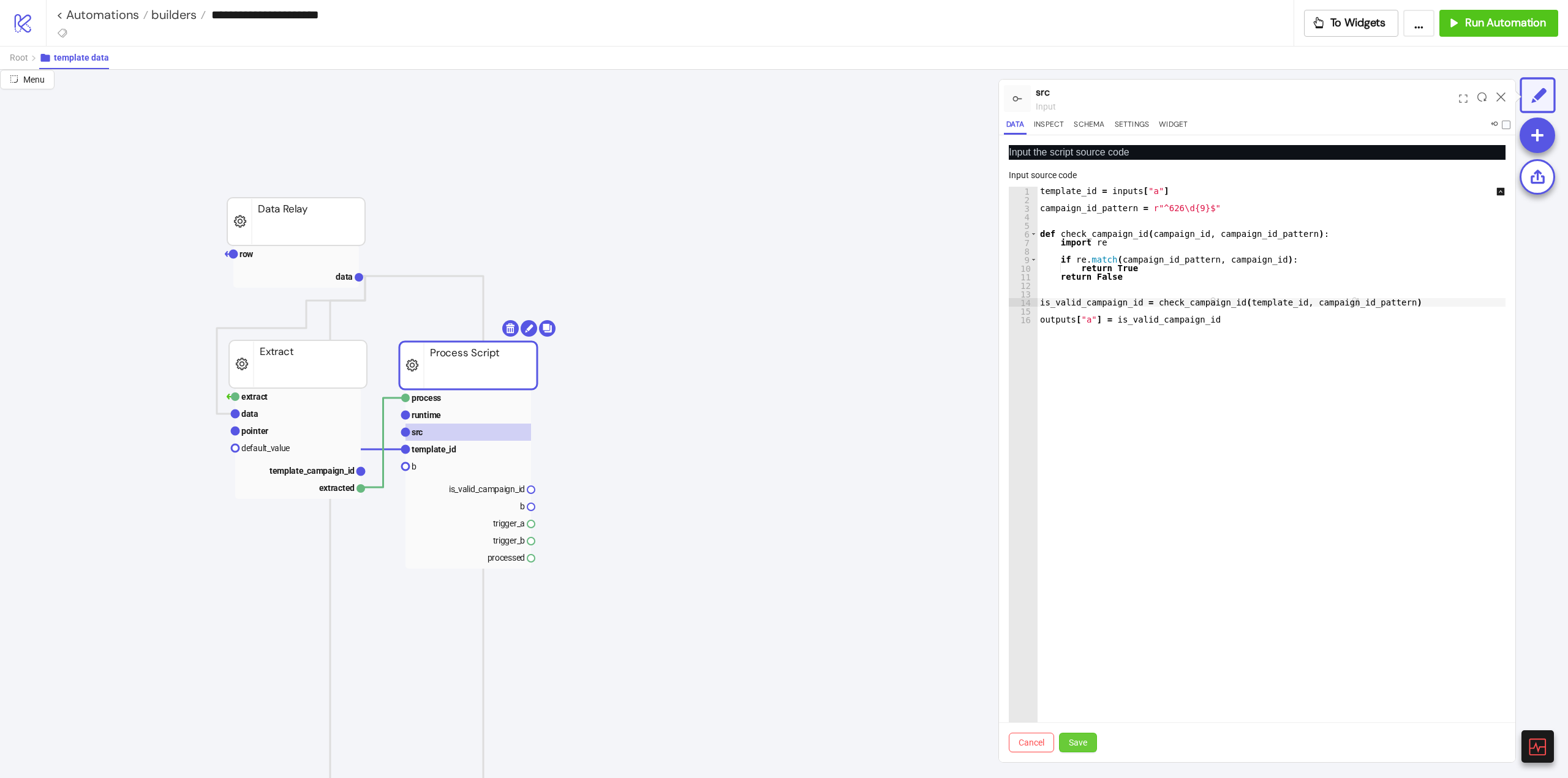
click at [1083, 742] on span "Save" at bounding box center [1078, 742] width 19 height 10
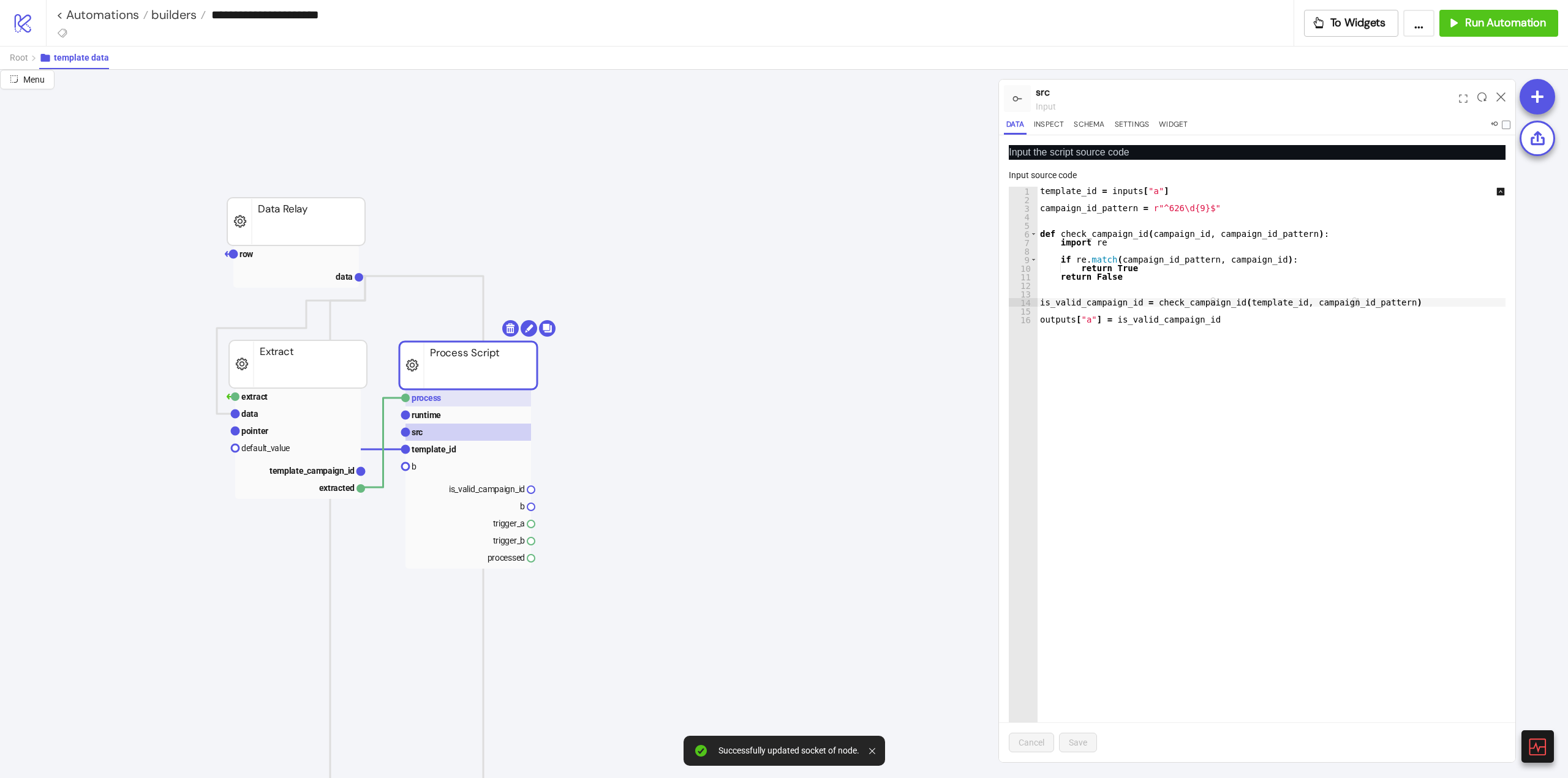
click at [450, 402] on rect at bounding box center [468, 398] width 126 height 17
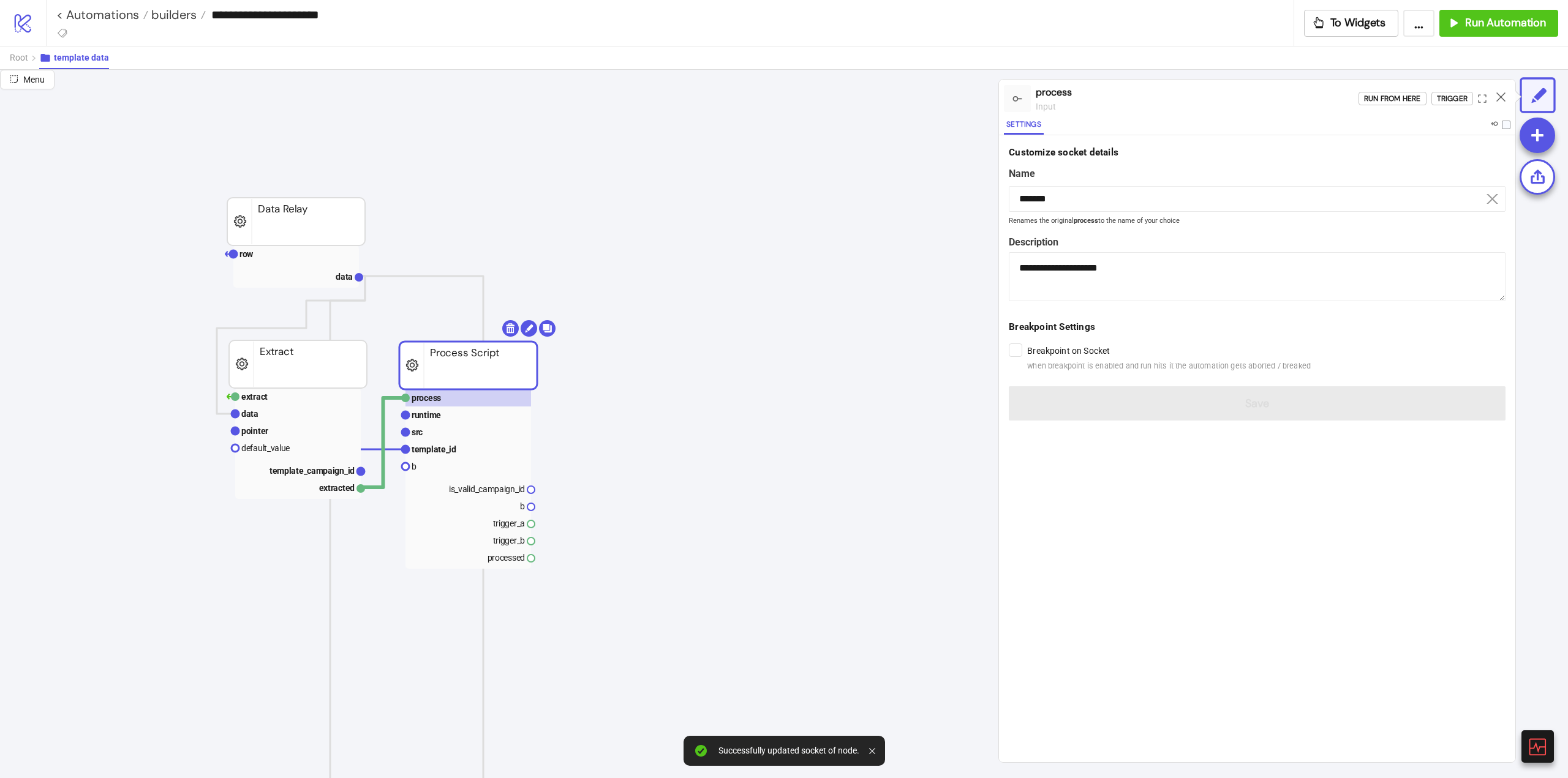
click at [1450, 106] on div "Run from here Trigger" at bounding box center [1437, 98] width 157 height 33
click at [1450, 104] on div "Trigger" at bounding box center [1453, 98] width 31 height 14
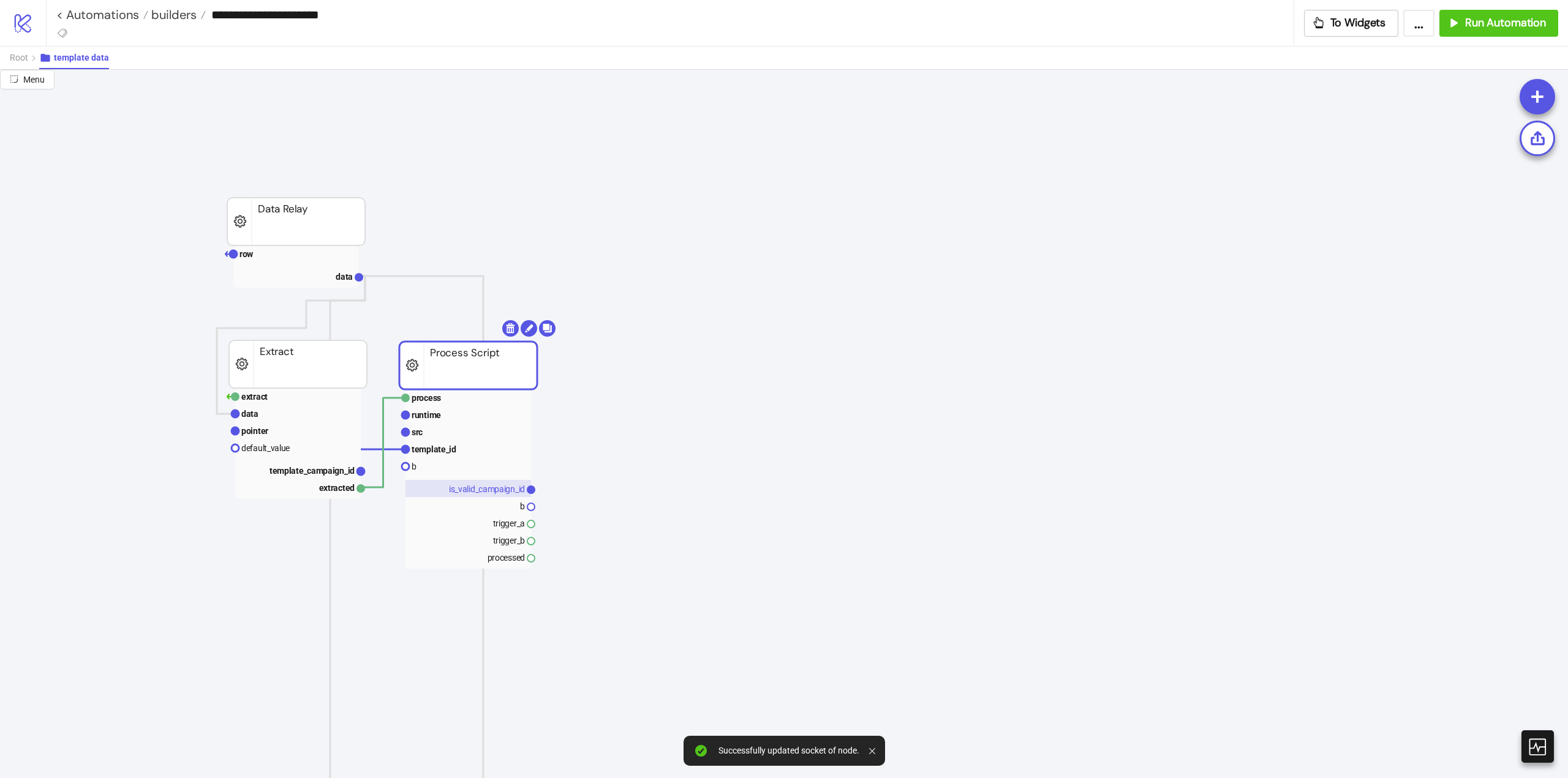
click at [501, 485] on text "is_valid_campaign_id" at bounding box center [487, 489] width 76 height 10
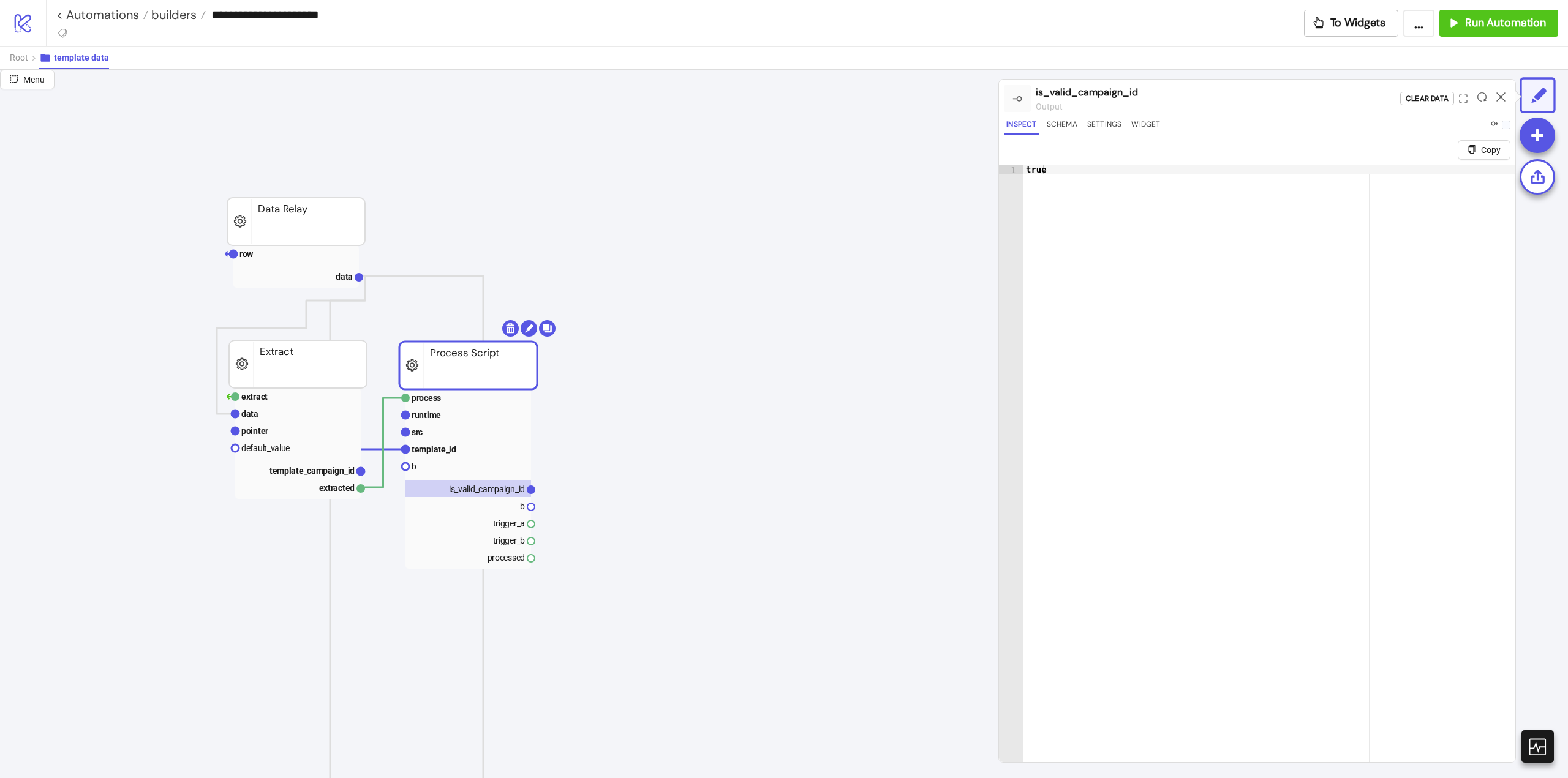
click at [447, 374] on rect at bounding box center [468, 365] width 138 height 48
click at [1501, 96] on icon at bounding box center [1501, 97] width 9 height 9
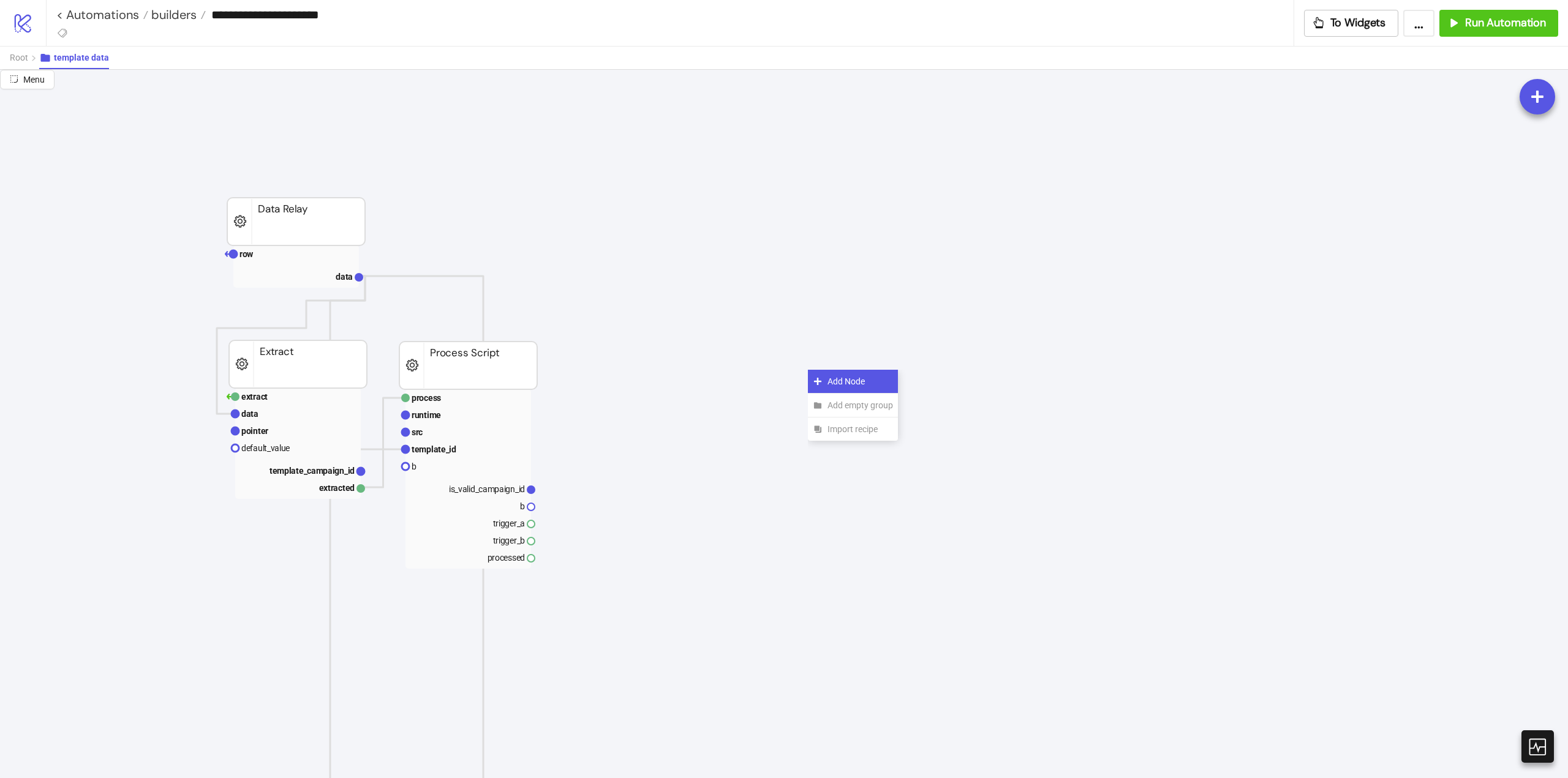
click at [824, 375] on div "Add Node" at bounding box center [852, 381] width 90 height 24
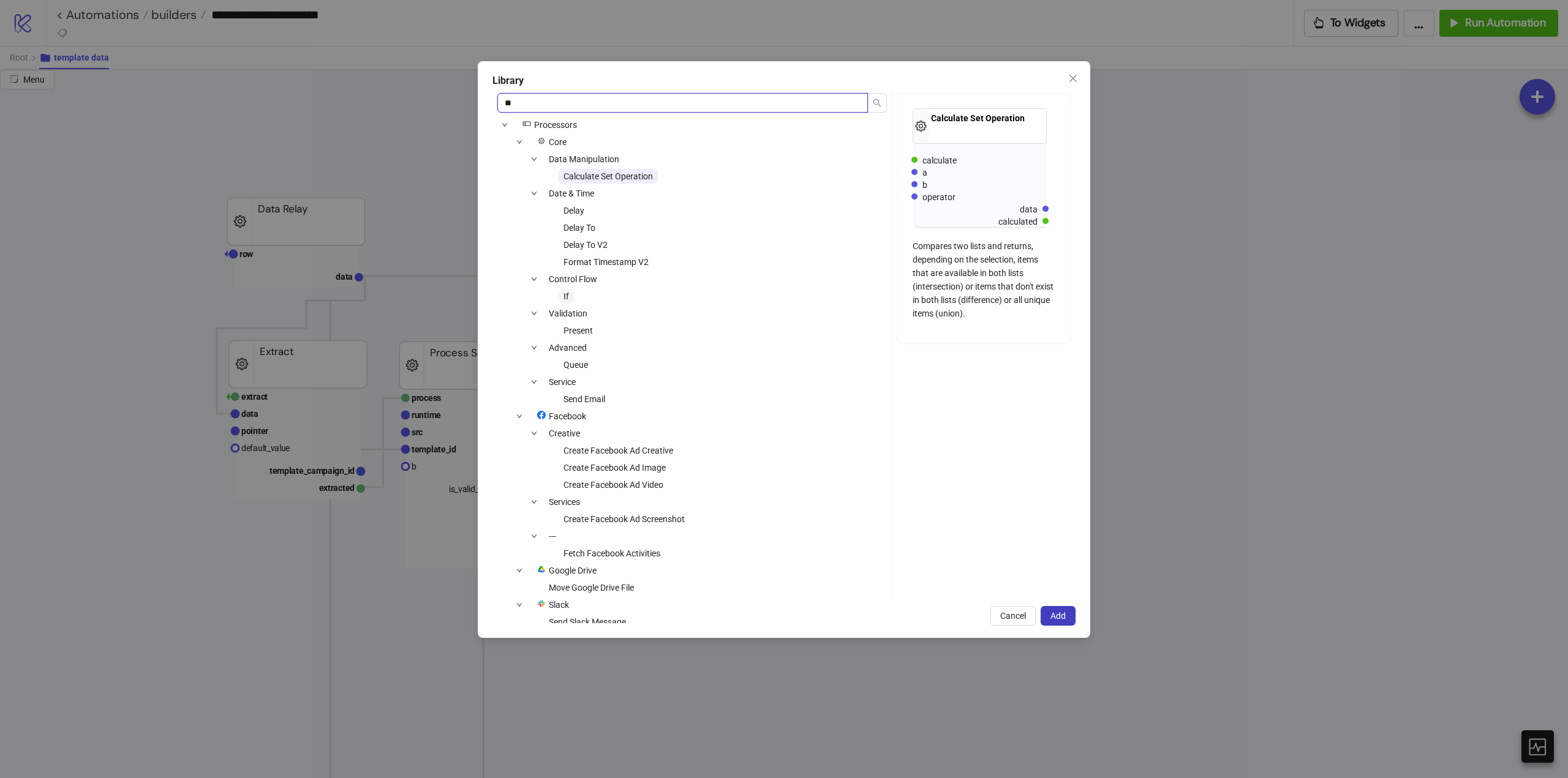
type input "**"
click at [571, 291] on span "If" at bounding box center [566, 296] width 15 height 15
click at [1065, 616] on span "Add" at bounding box center [1058, 616] width 15 height 10
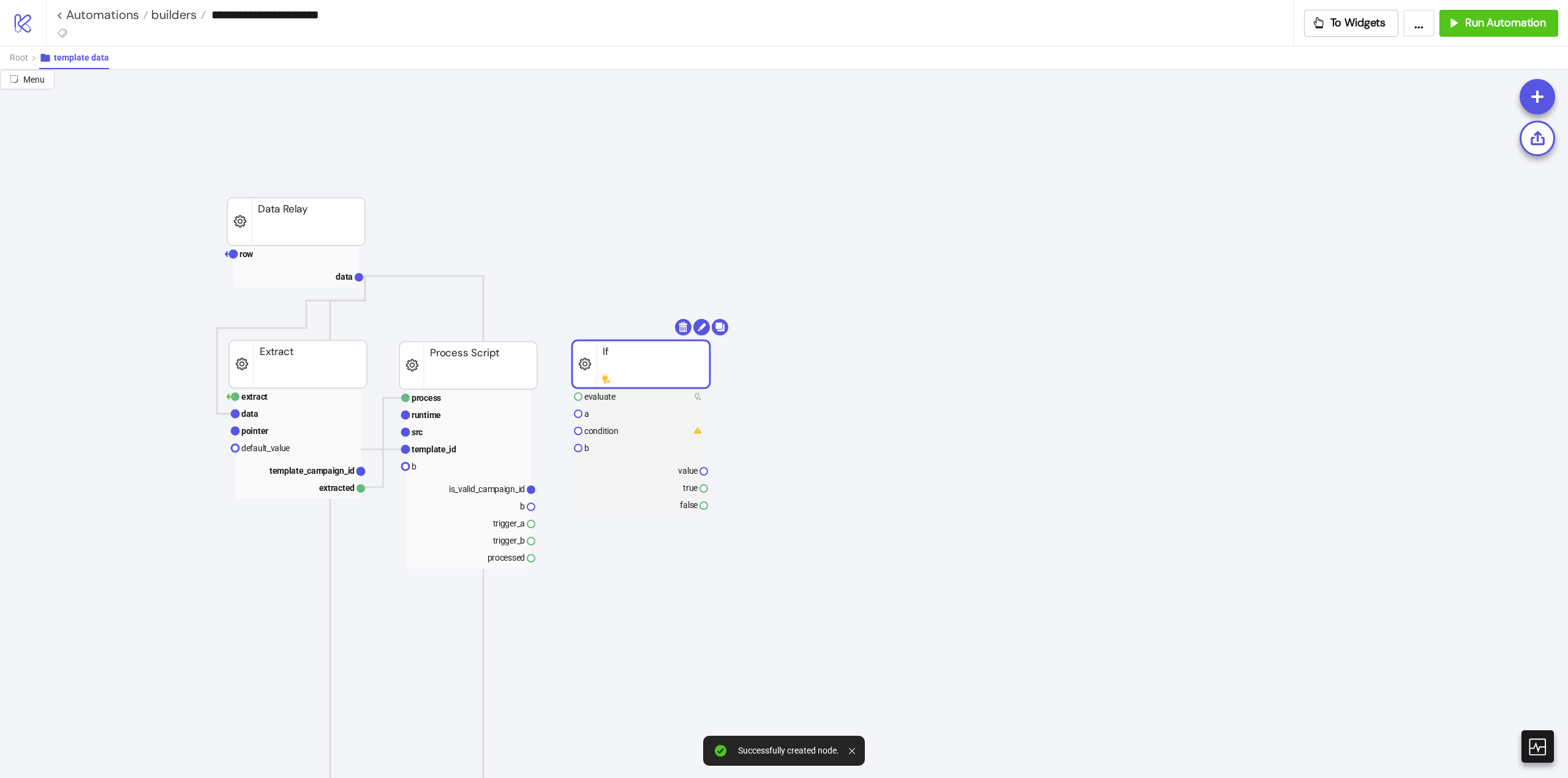
drag, startPoint x: 885, startPoint y: 401, endPoint x: 651, endPoint y: 371, distance: 235.9
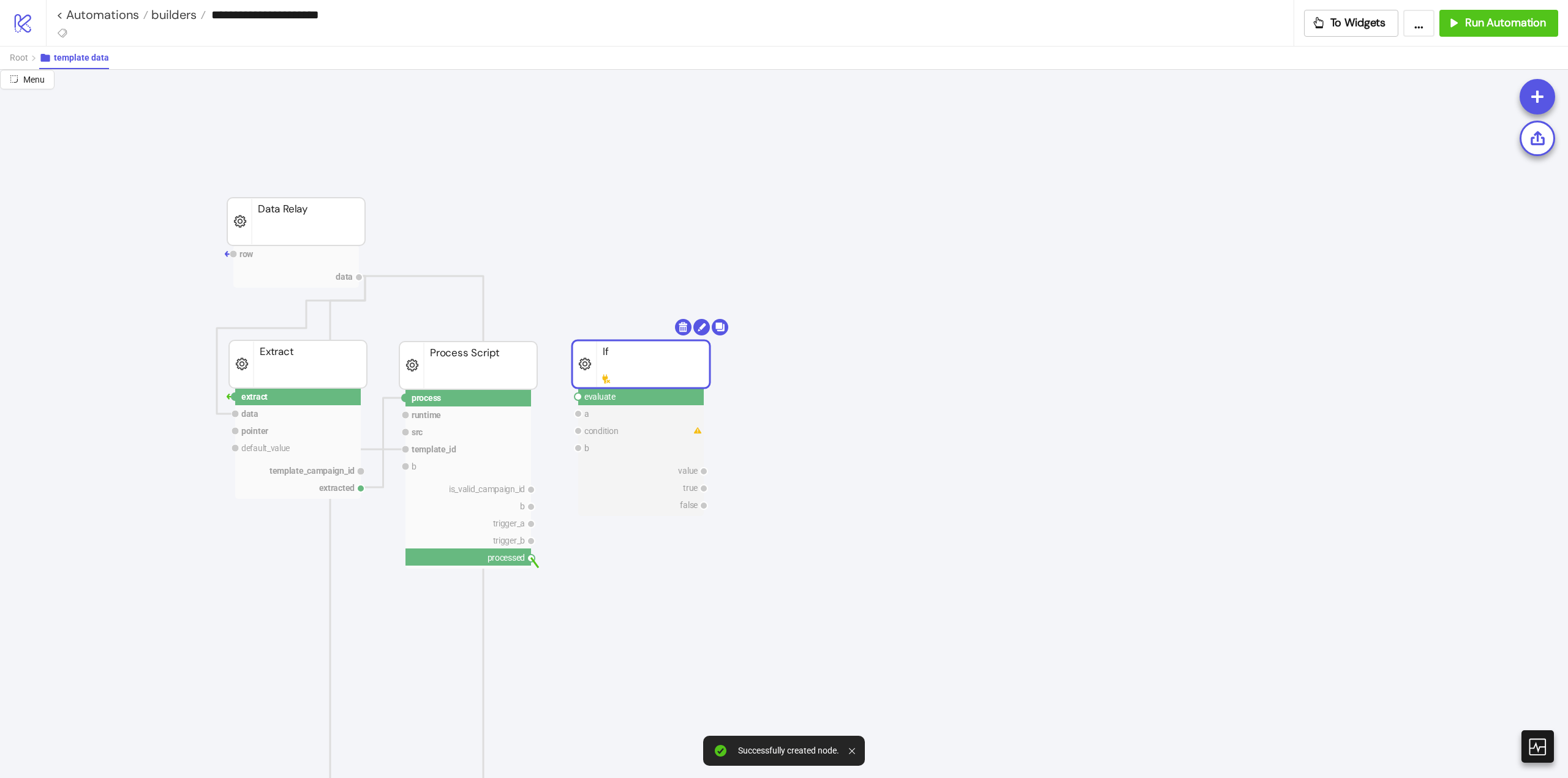
drag, startPoint x: 533, startPoint y: 559, endPoint x: 588, endPoint y: 616, distance: 79.2
click at [578, 398] on circle at bounding box center [578, 397] width 7 height 7
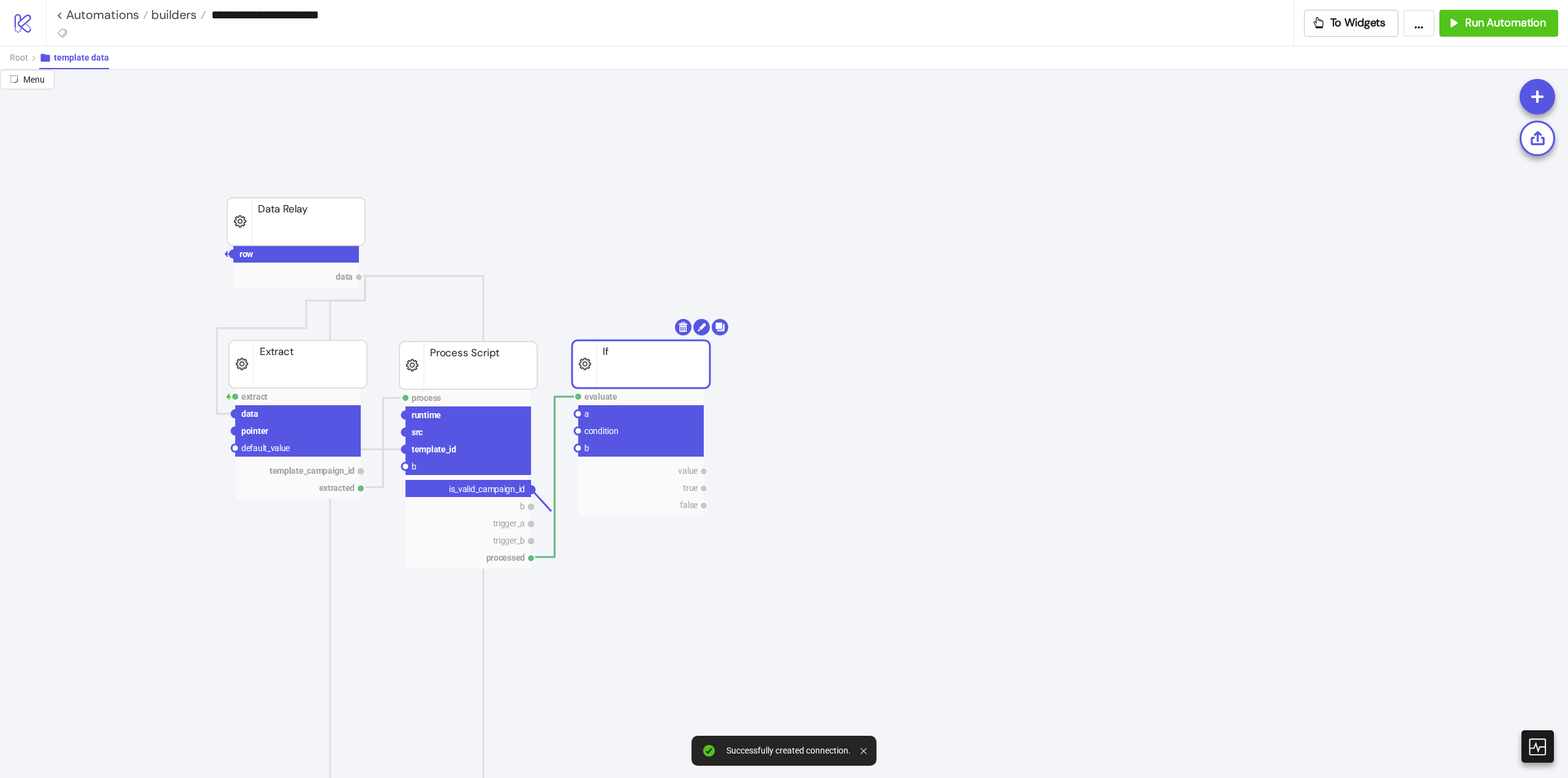
drag, startPoint x: 531, startPoint y: 490, endPoint x: 591, endPoint y: 540, distance: 78.1
click at [578, 413] on circle at bounding box center [578, 414] width 7 height 7
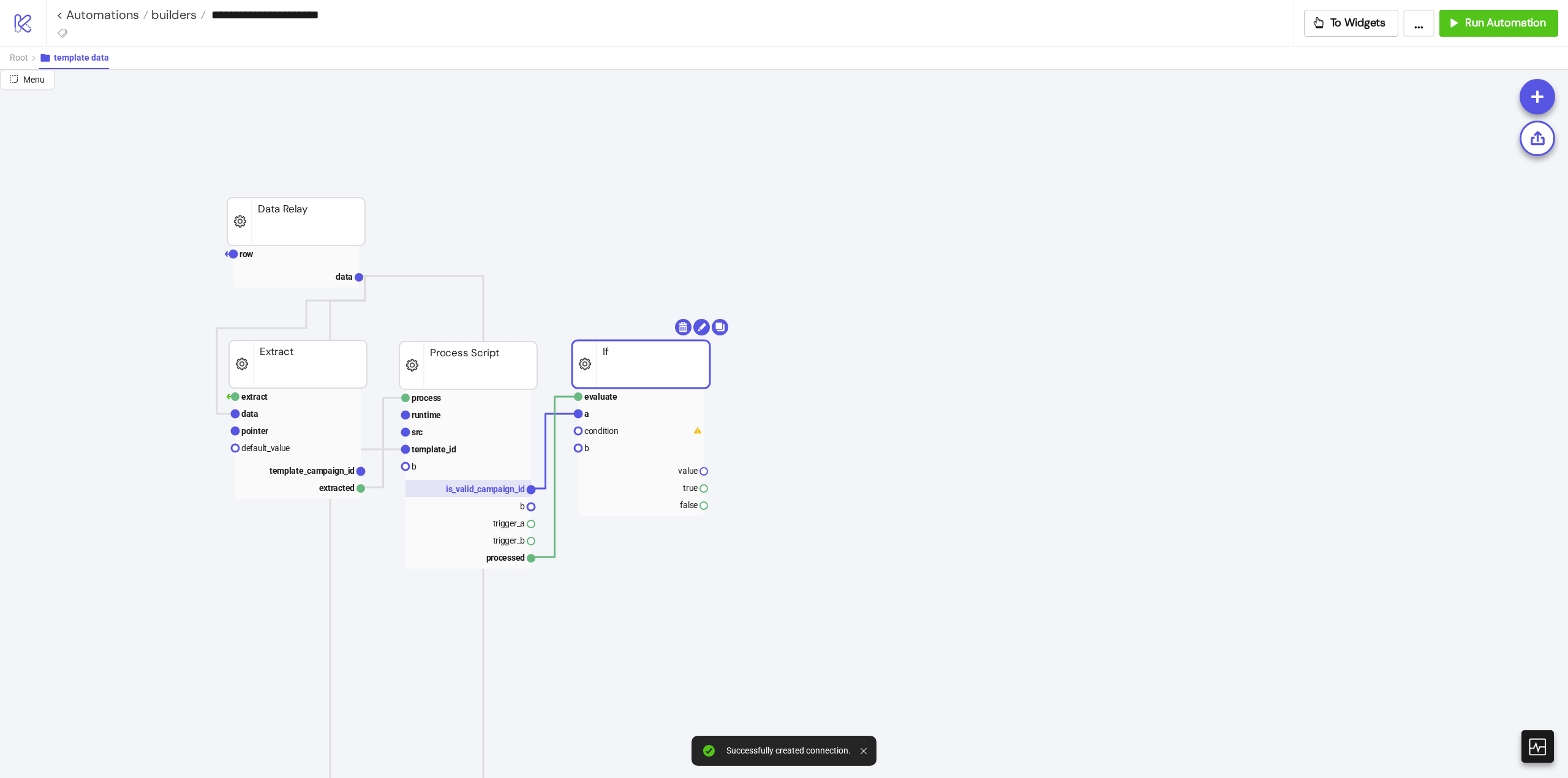
click at [502, 487] on text "is_valid_campaign_id" at bounding box center [485, 489] width 79 height 10
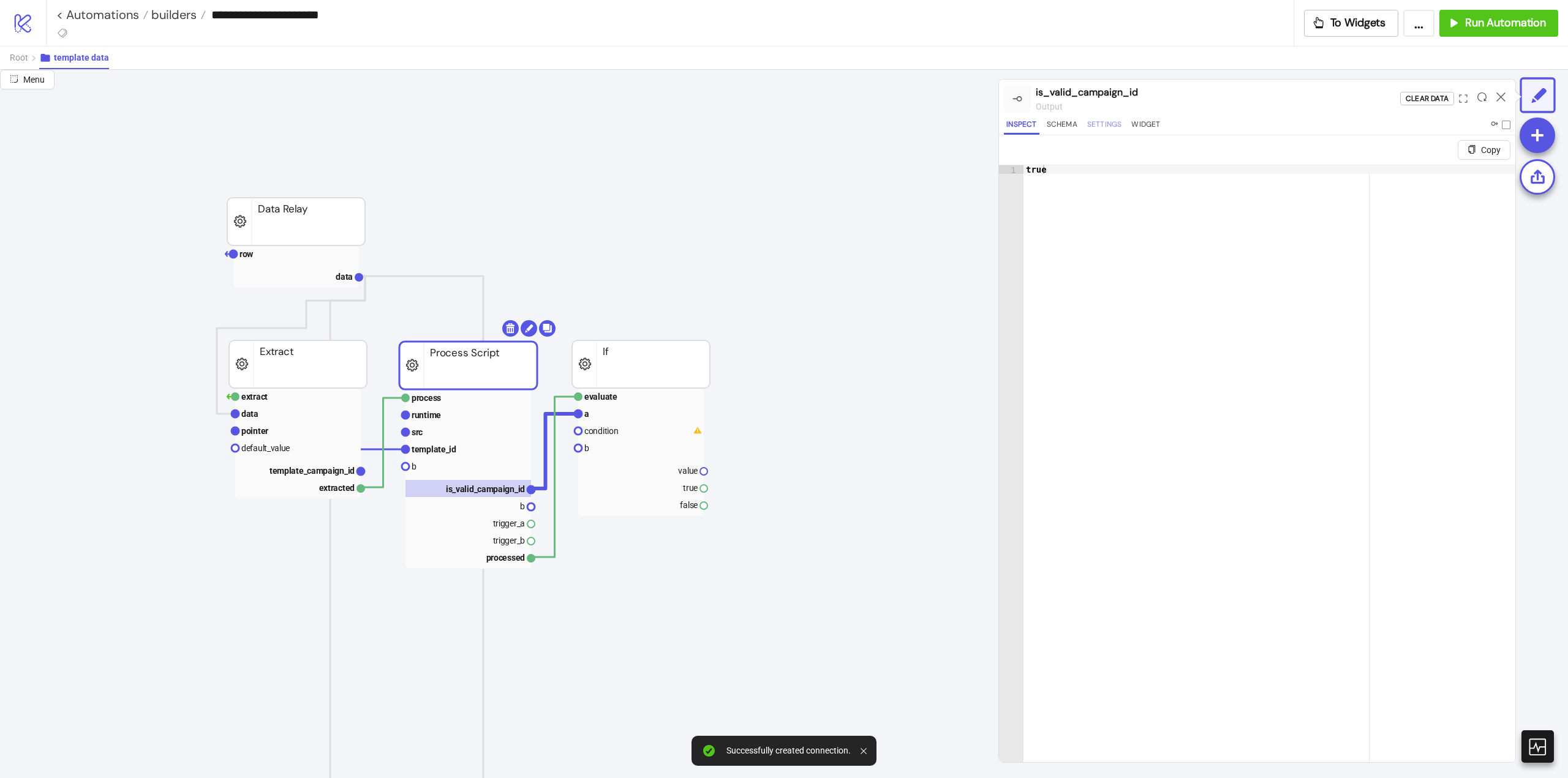
click at [1091, 128] on button "Settings" at bounding box center [1105, 127] width 40 height 16
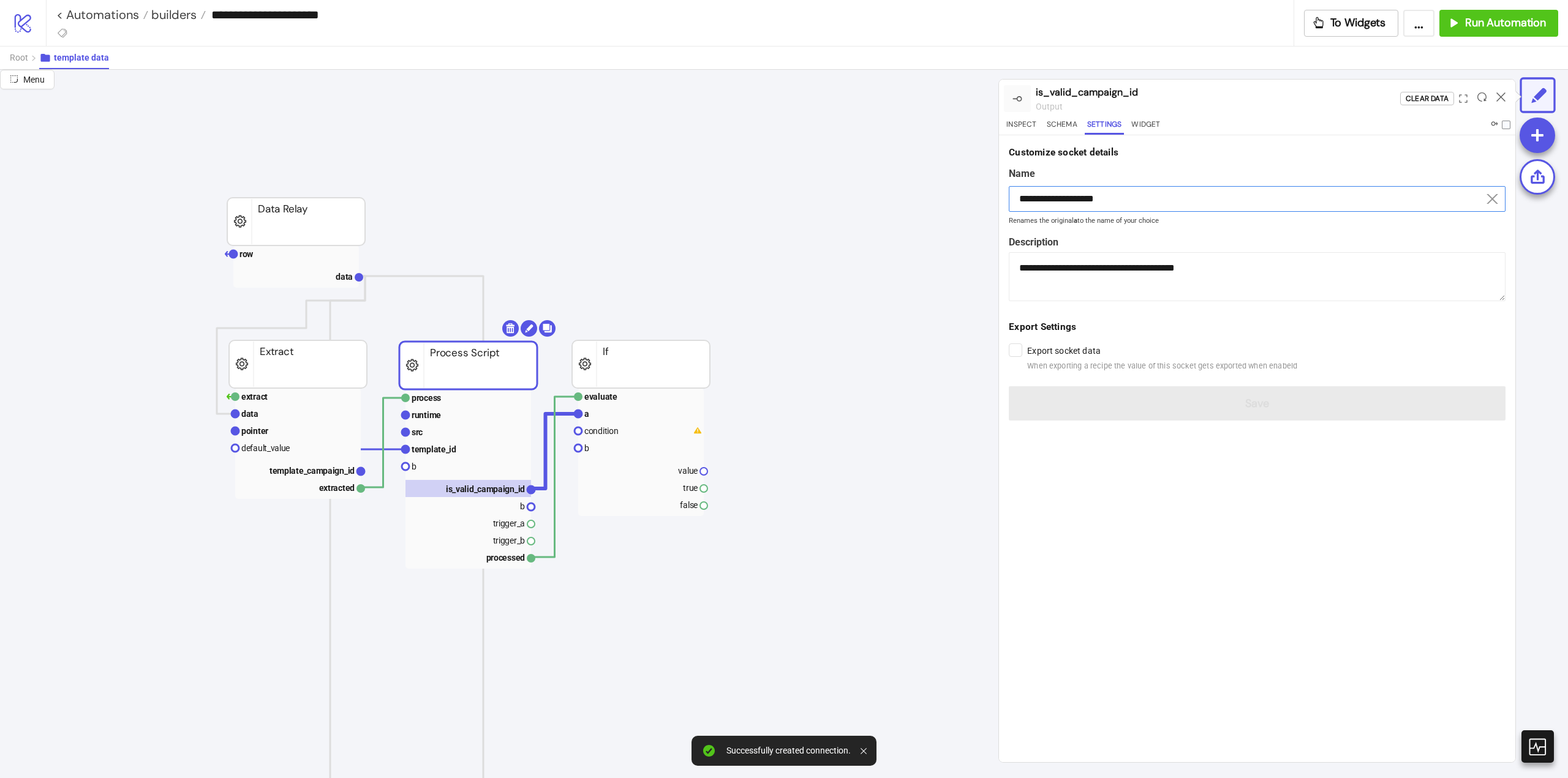
click at [1067, 198] on input "**********" at bounding box center [1257, 199] width 497 height 26
click at [1067, 199] on input "**********" at bounding box center [1257, 199] width 497 height 26
click at [600, 418] on rect at bounding box center [640, 414] width 126 height 17
type input "*"
type textarea "**********"
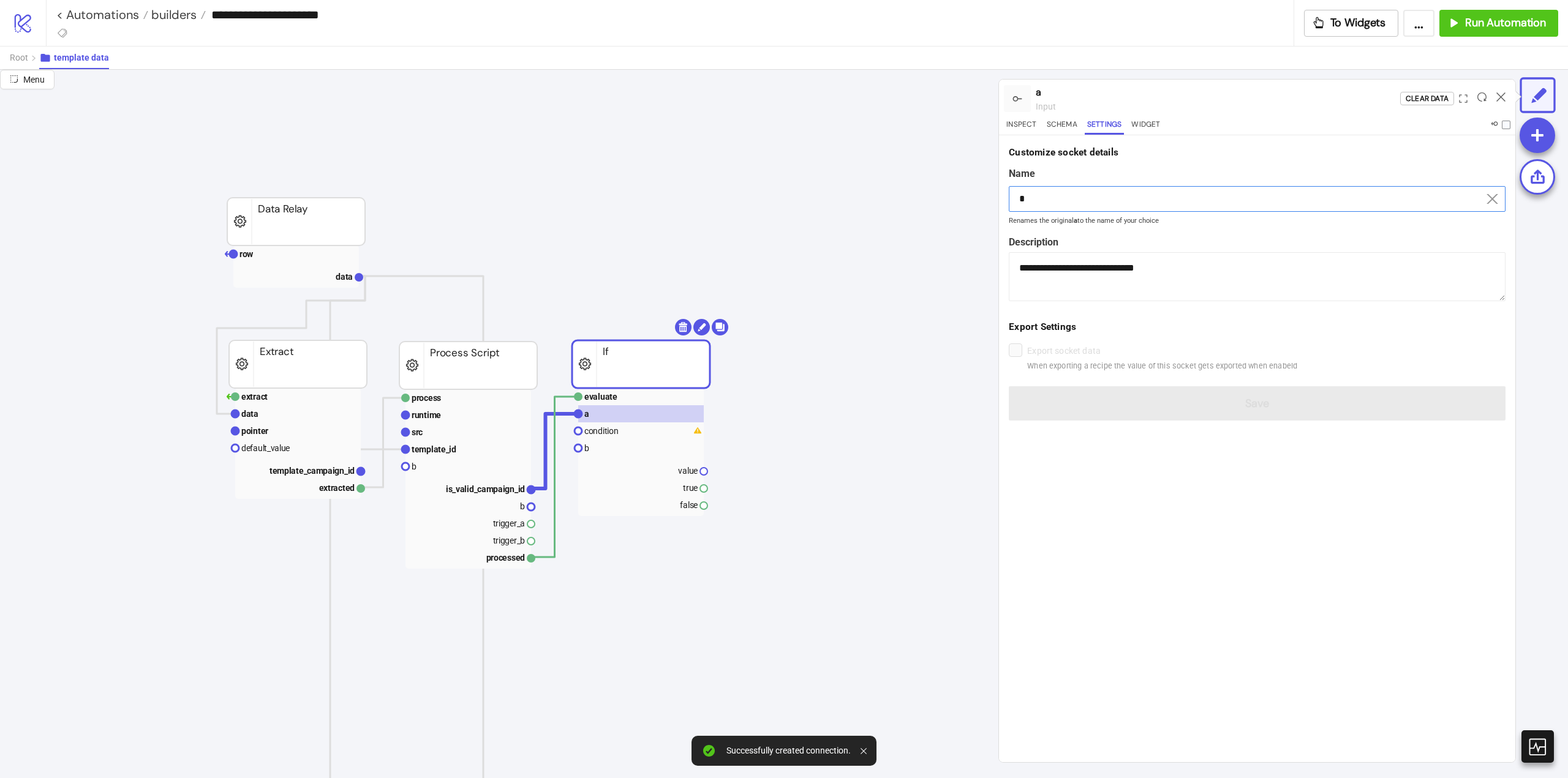
click at [1094, 196] on input "*" at bounding box center [1257, 199] width 497 height 26
drag, startPoint x: 1094, startPoint y: 196, endPoint x: 1112, endPoint y: 225, distance: 34.1
click at [1094, 196] on input "*" at bounding box center [1257, 199] width 497 height 26
paste input "**********"
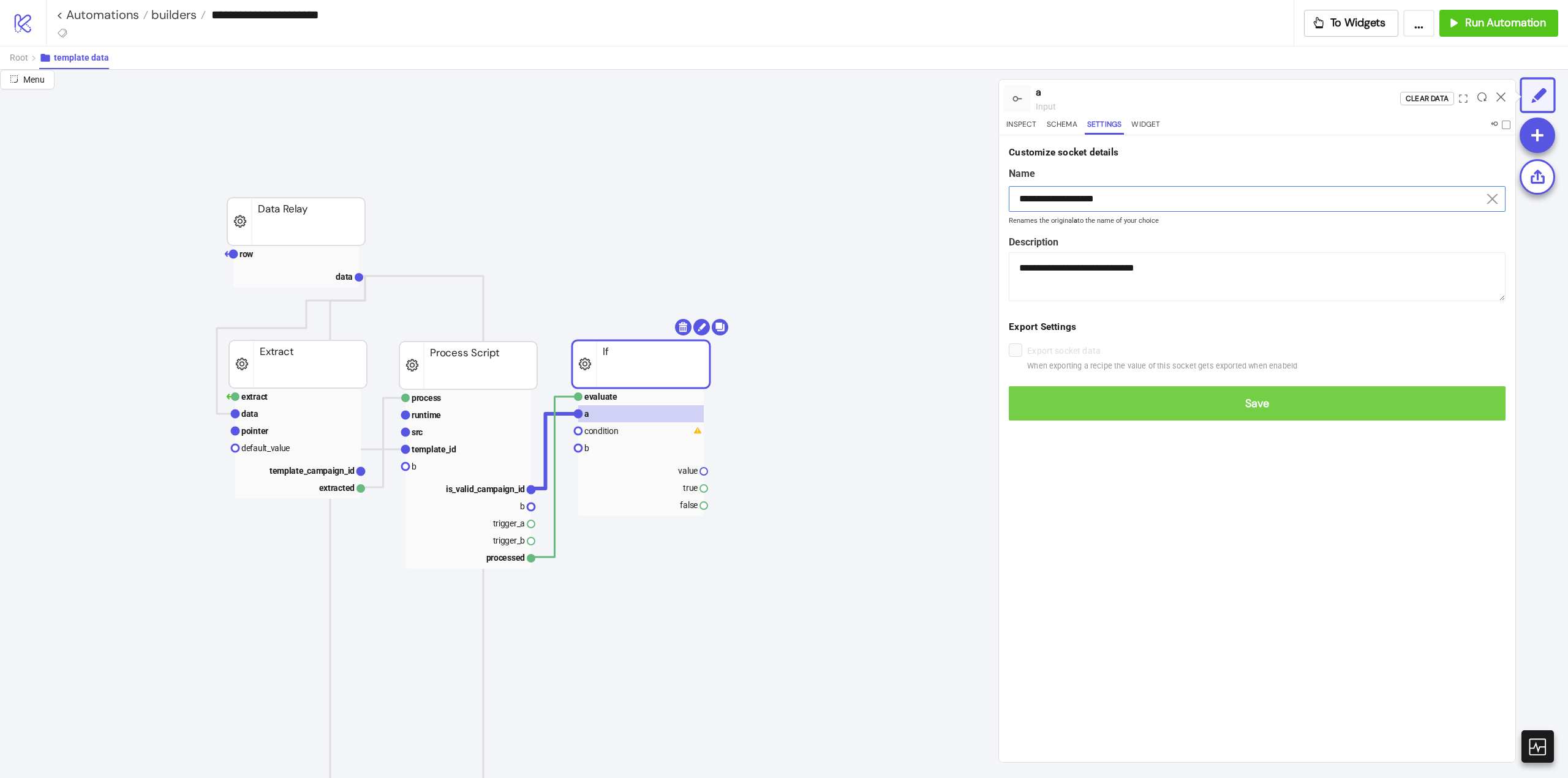
type input "**********"
click at [1234, 399] on span "Save" at bounding box center [1257, 403] width 477 height 14
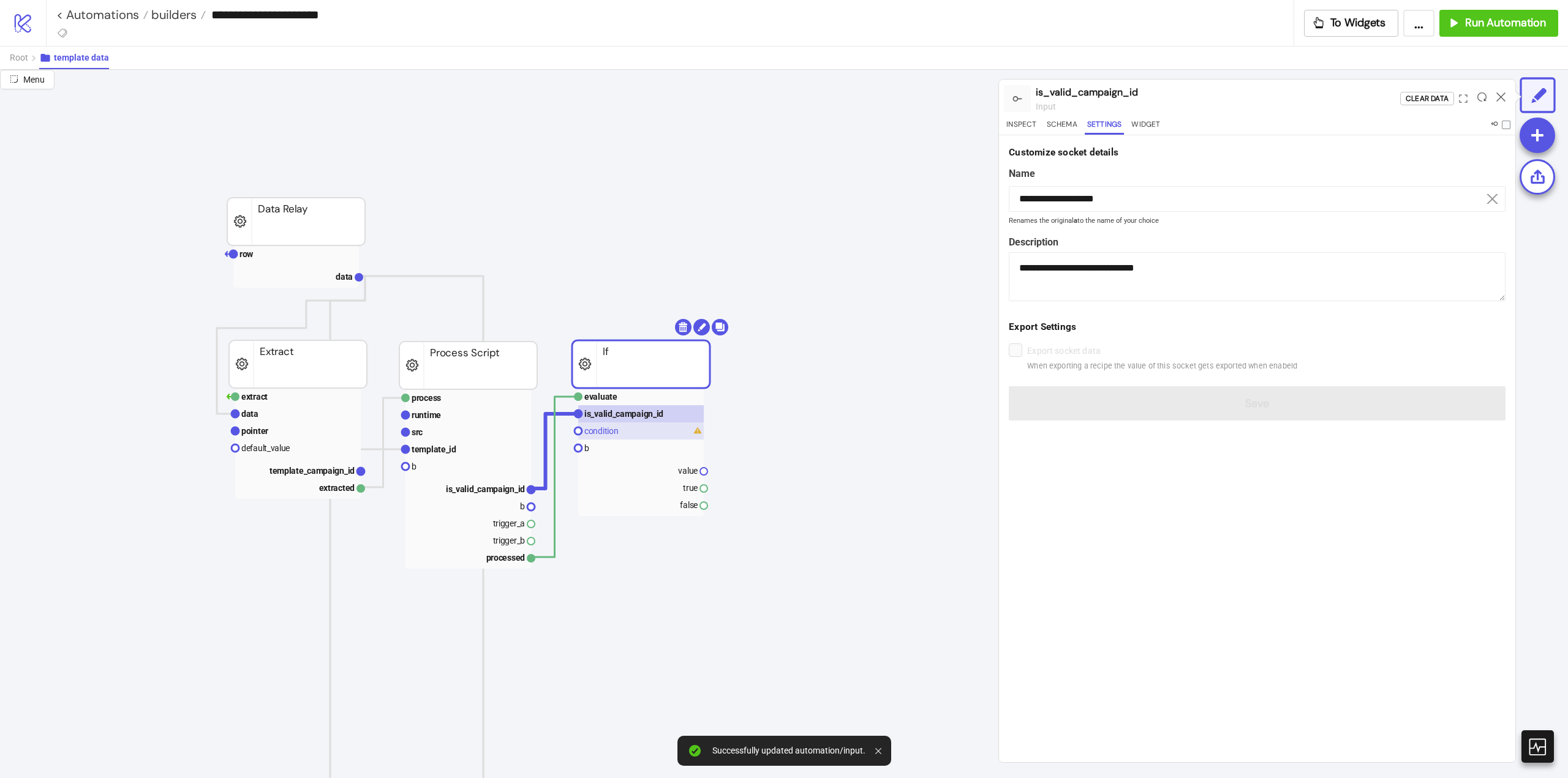
click at [631, 428] on rect at bounding box center [640, 431] width 126 height 17
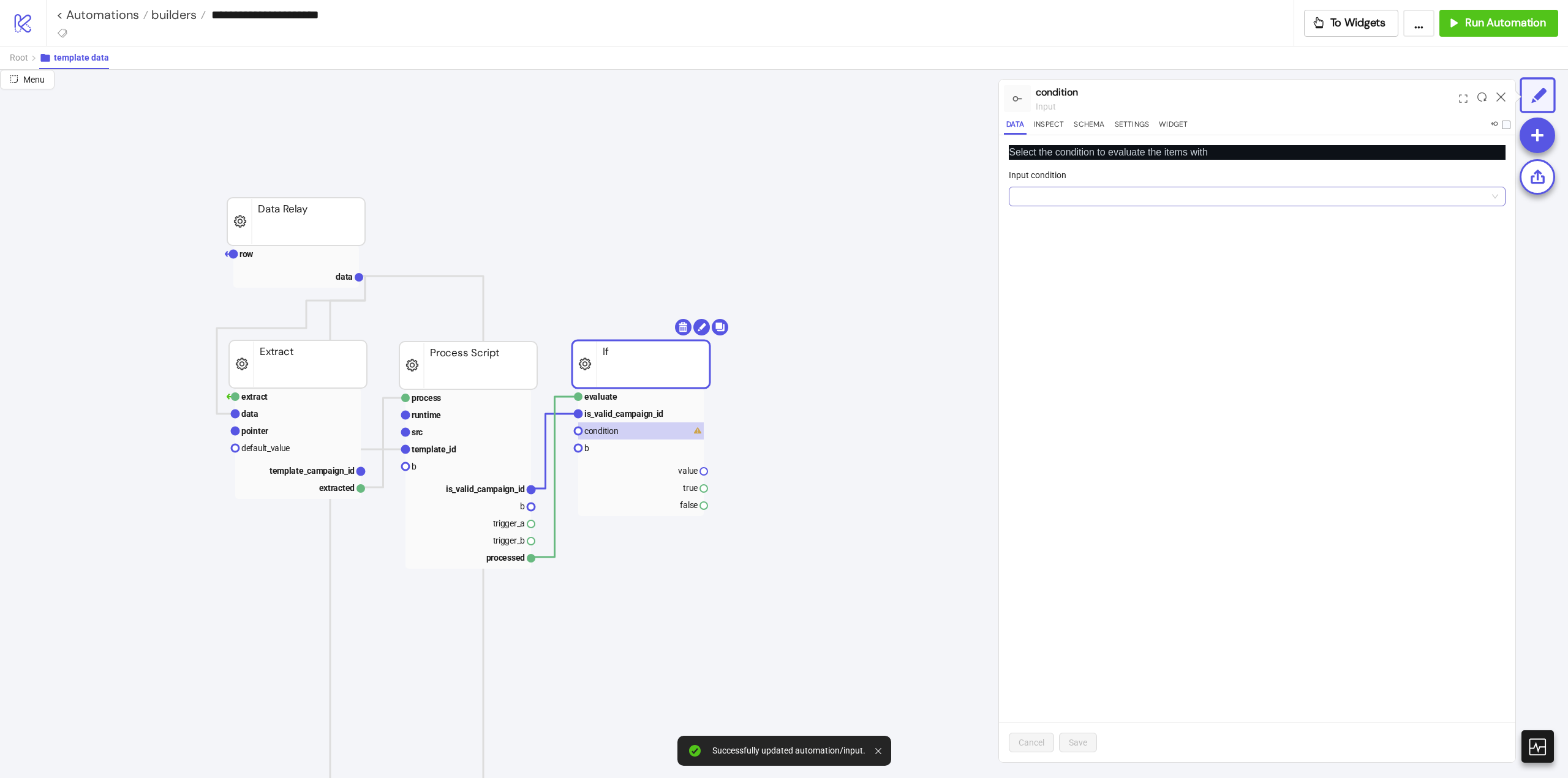
click at [1090, 199] on input "Input condition" at bounding box center [1251, 196] width 471 height 19
click at [1069, 258] on div "a == b (equal)" at bounding box center [1257, 260] width 477 height 14
click at [1079, 745] on span "Save" at bounding box center [1078, 742] width 19 height 10
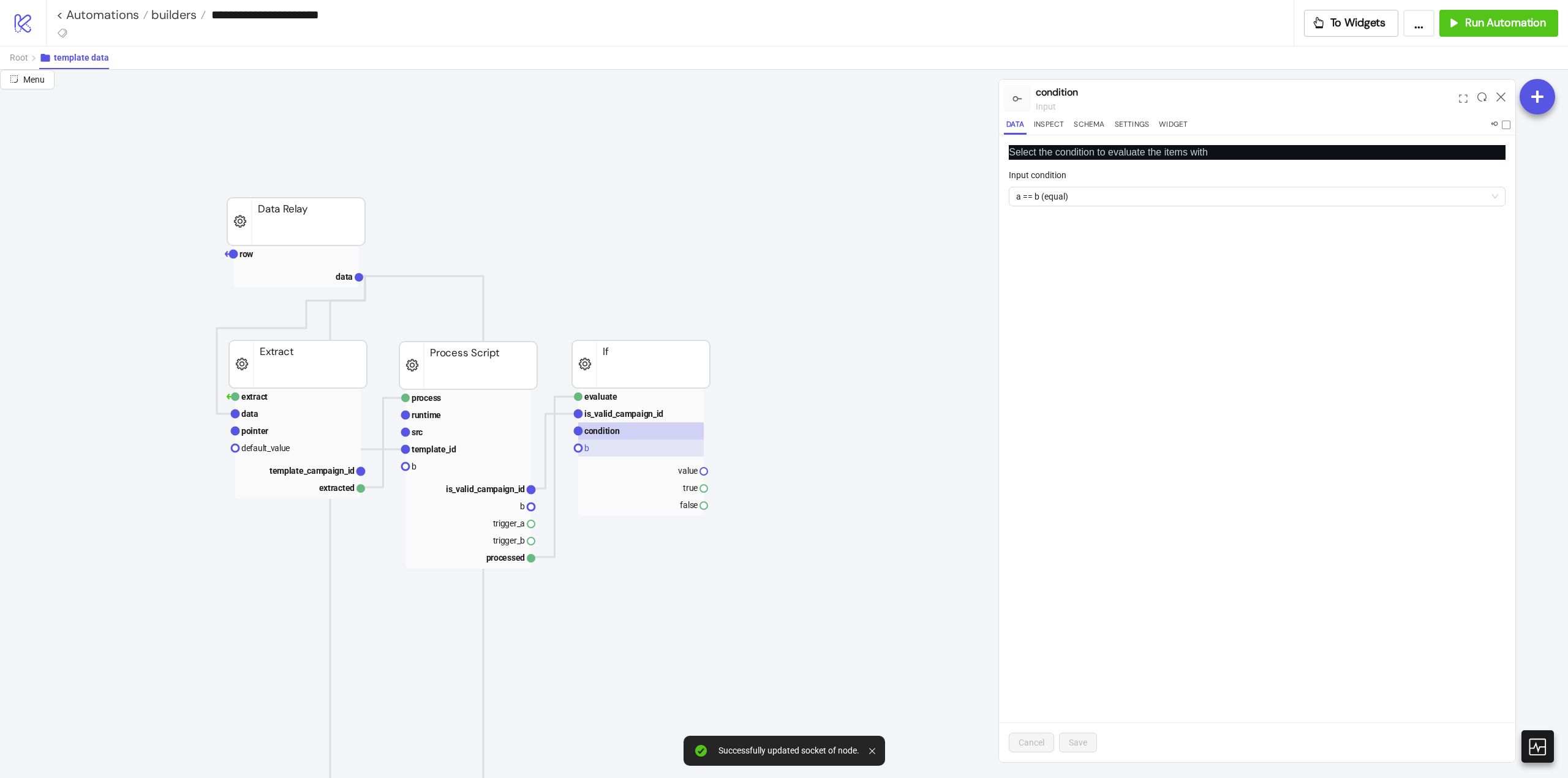
click at [605, 453] on rect at bounding box center [640, 448] width 126 height 17
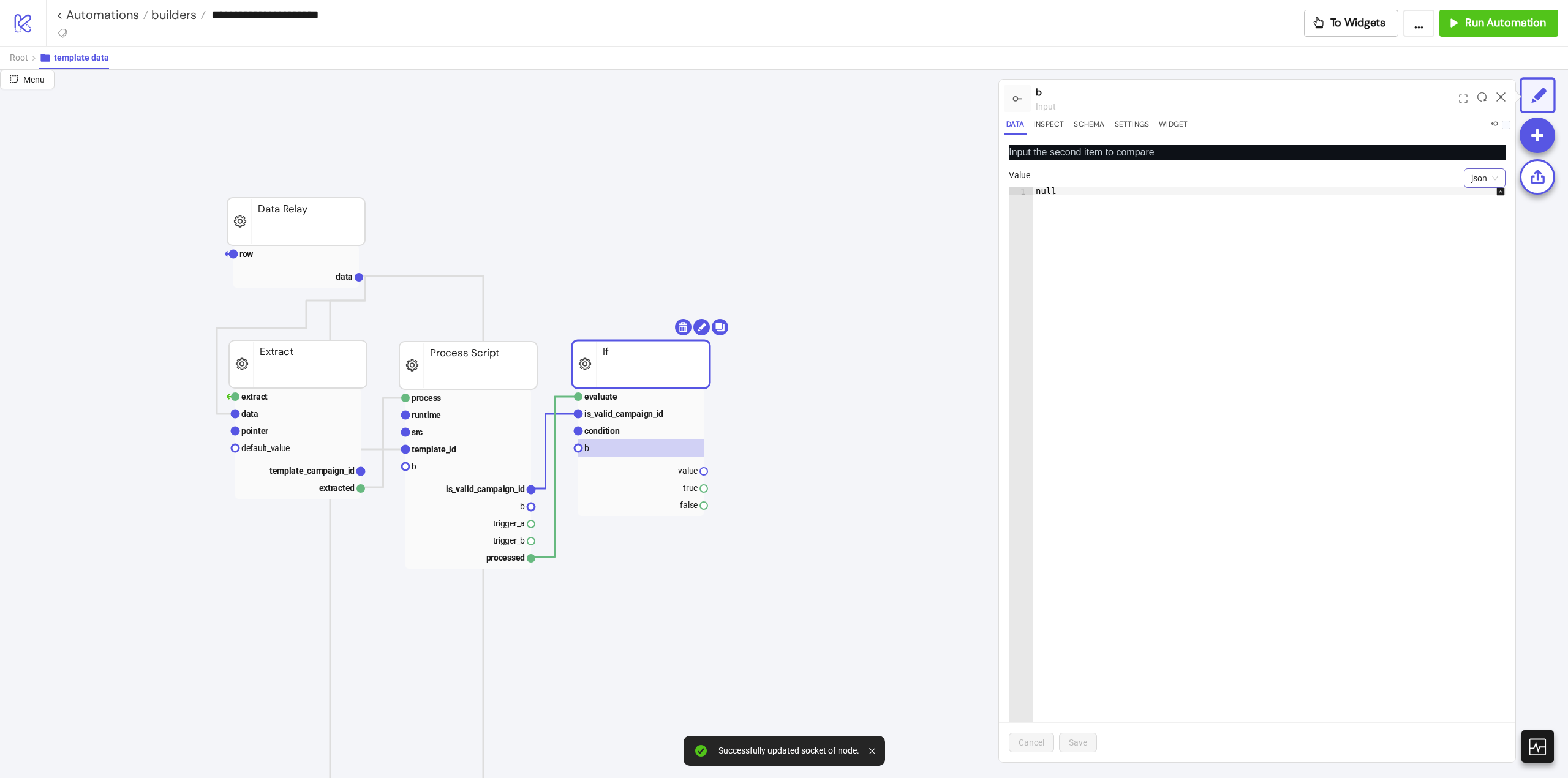
click at [1473, 177] on span "json" at bounding box center [1484, 178] width 27 height 19
click at [1475, 257] on div "boolean" at bounding box center [1475, 261] width 22 height 14
click at [1023, 192] on span "button" at bounding box center [1022, 196] width 27 height 14
drag, startPoint x: 1080, startPoint y: 741, endPoint x: 813, endPoint y: 617, distance: 294.4
click at [1079, 741] on span "Save" at bounding box center [1078, 742] width 19 height 10
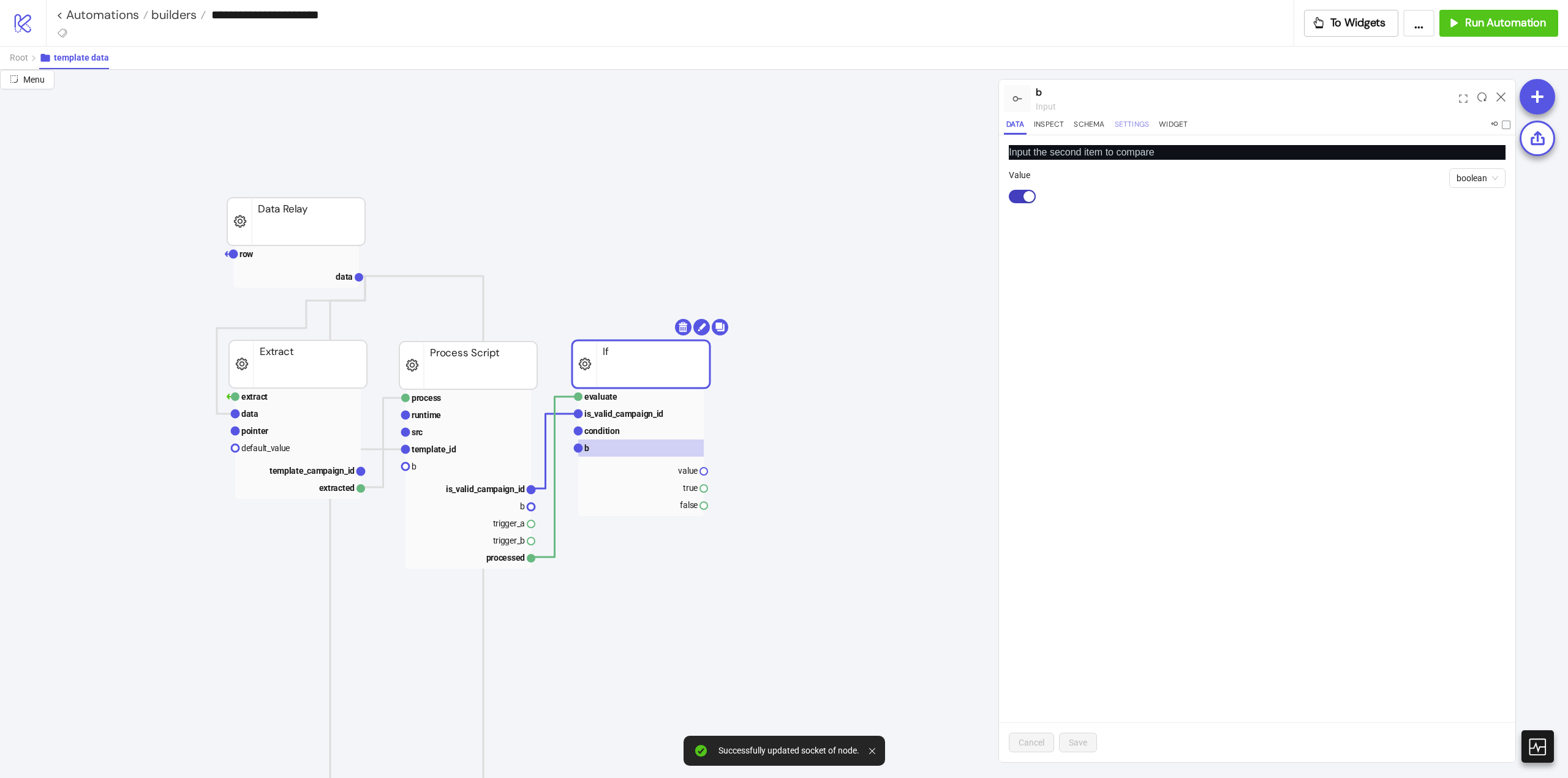
click at [1120, 129] on button "Settings" at bounding box center [1132, 127] width 40 height 16
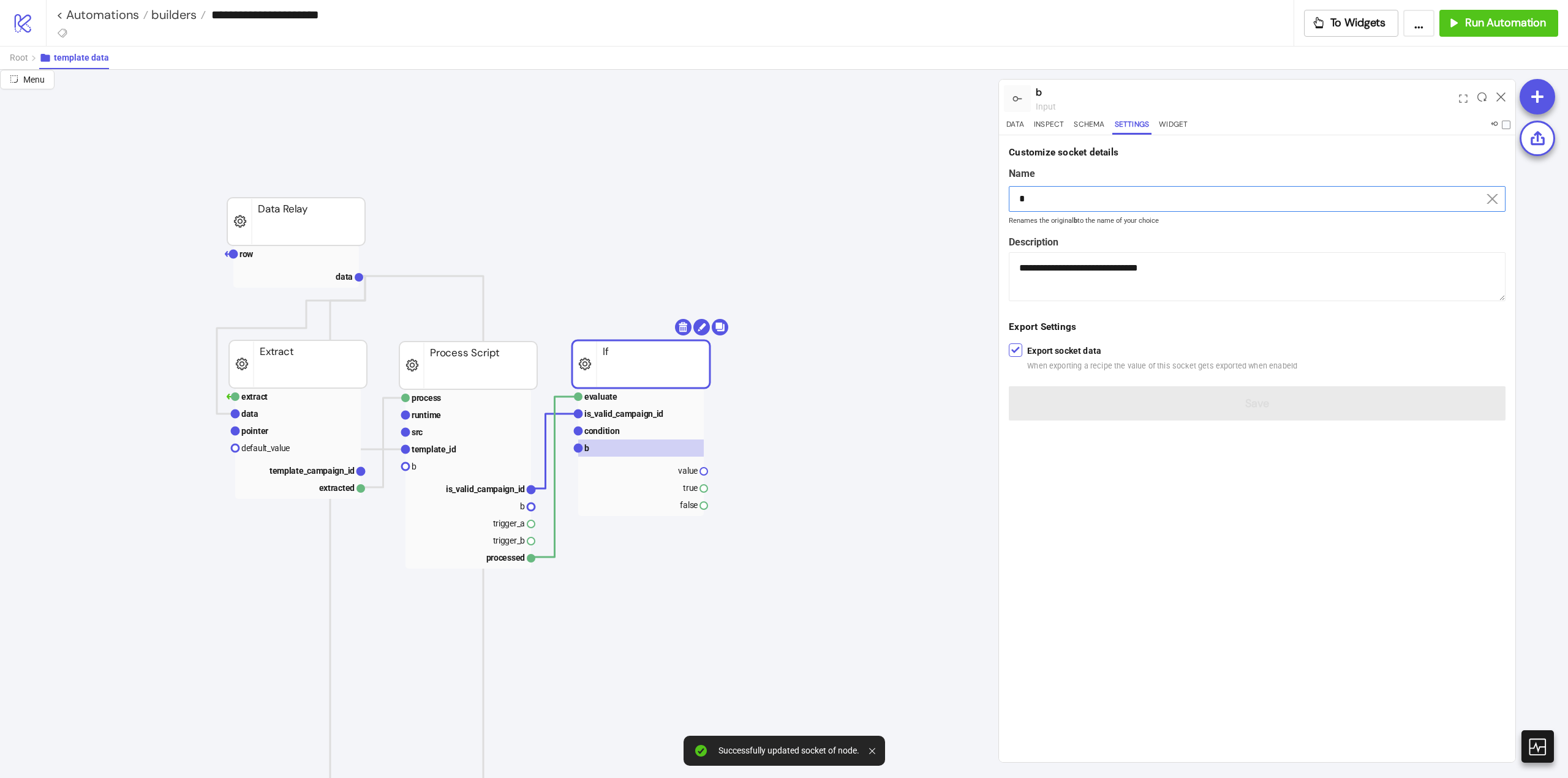
click at [1055, 191] on input "*" at bounding box center [1257, 199] width 497 height 26
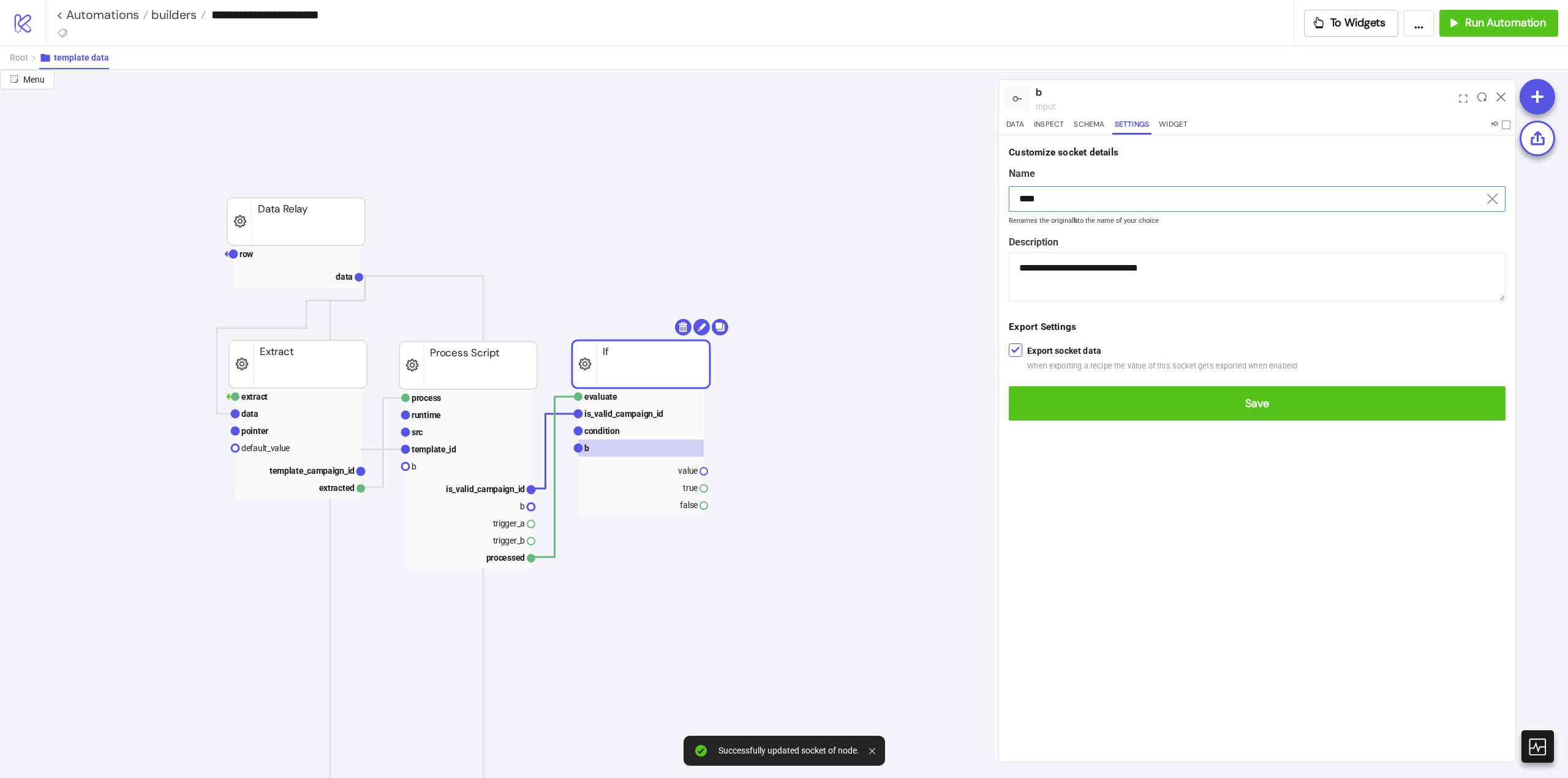
type input "****"
click at [1009, 386] on button "Save" at bounding box center [1257, 403] width 497 height 34
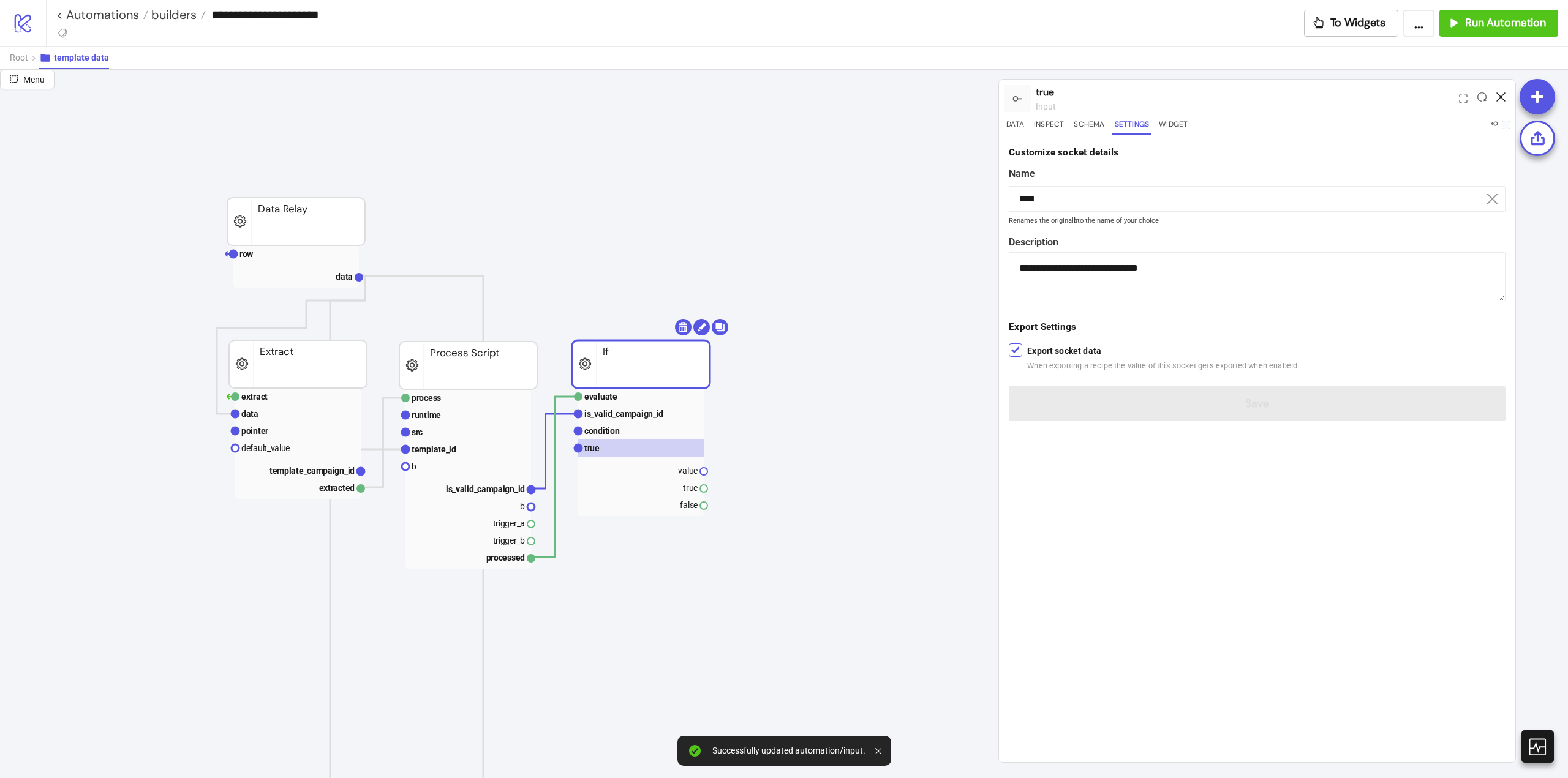
click at [1497, 95] on icon at bounding box center [1501, 97] width 9 height 9
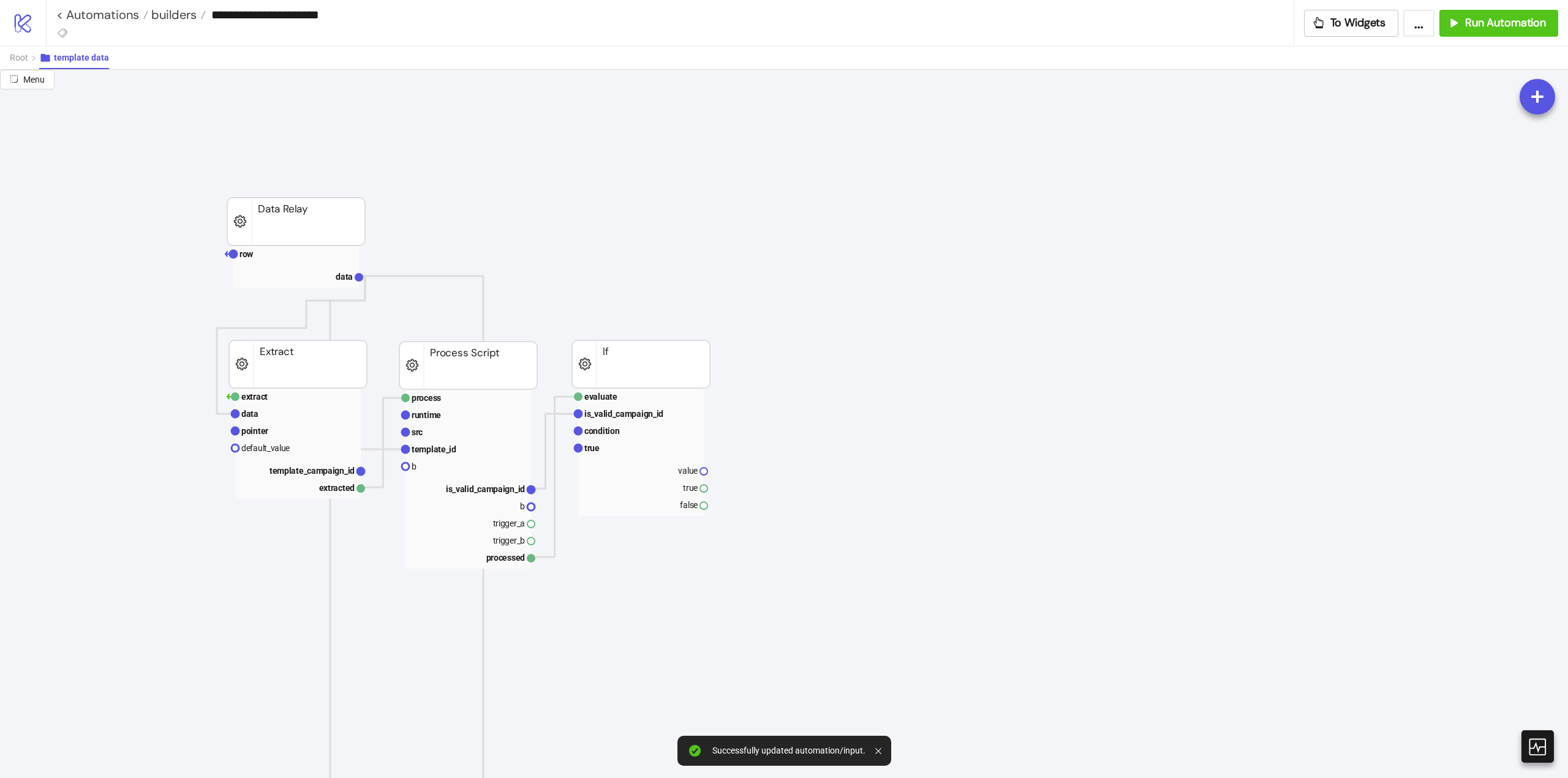
scroll to position [61, 0]
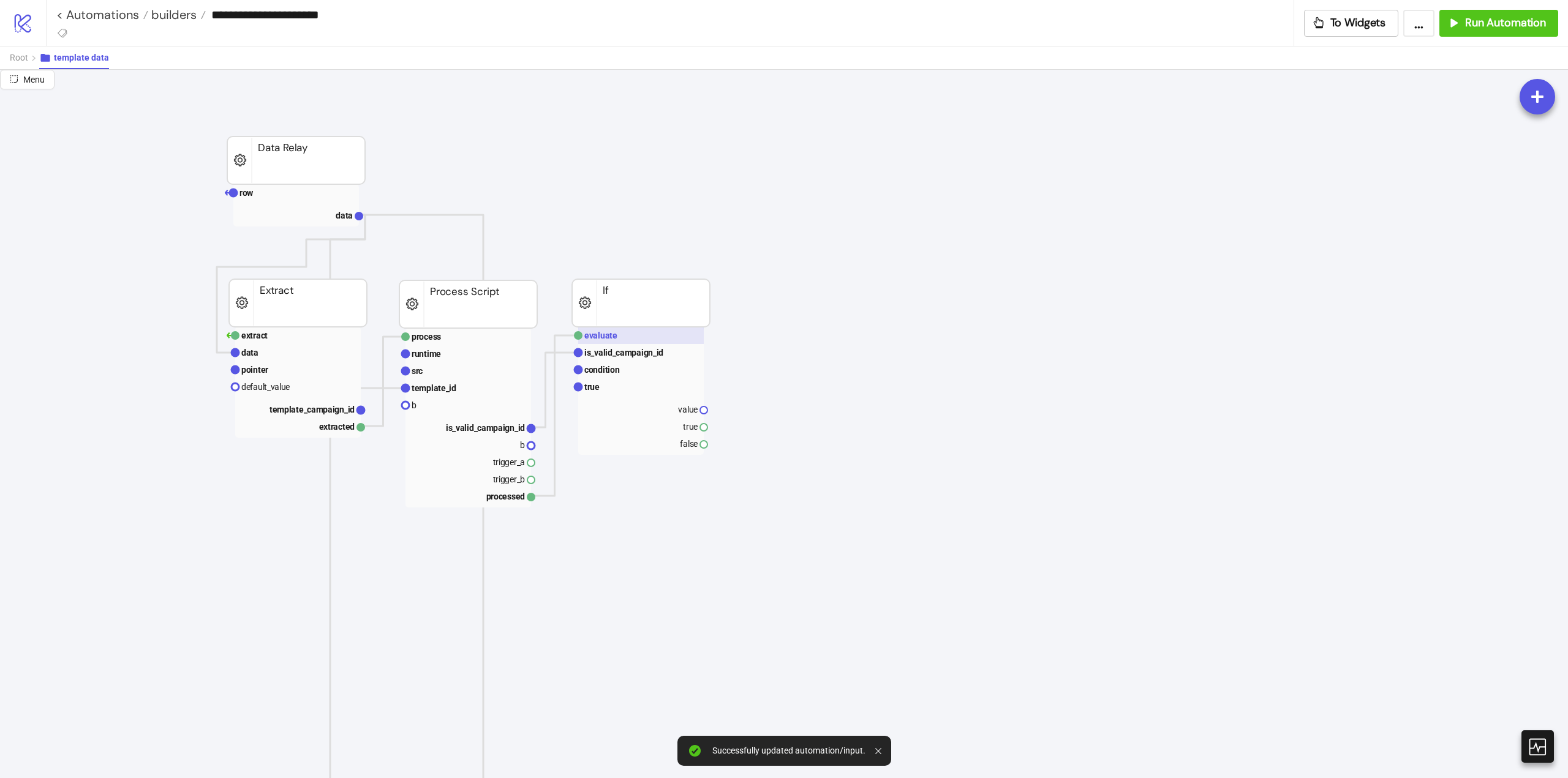
click at [621, 336] on rect at bounding box center [640, 335] width 126 height 17
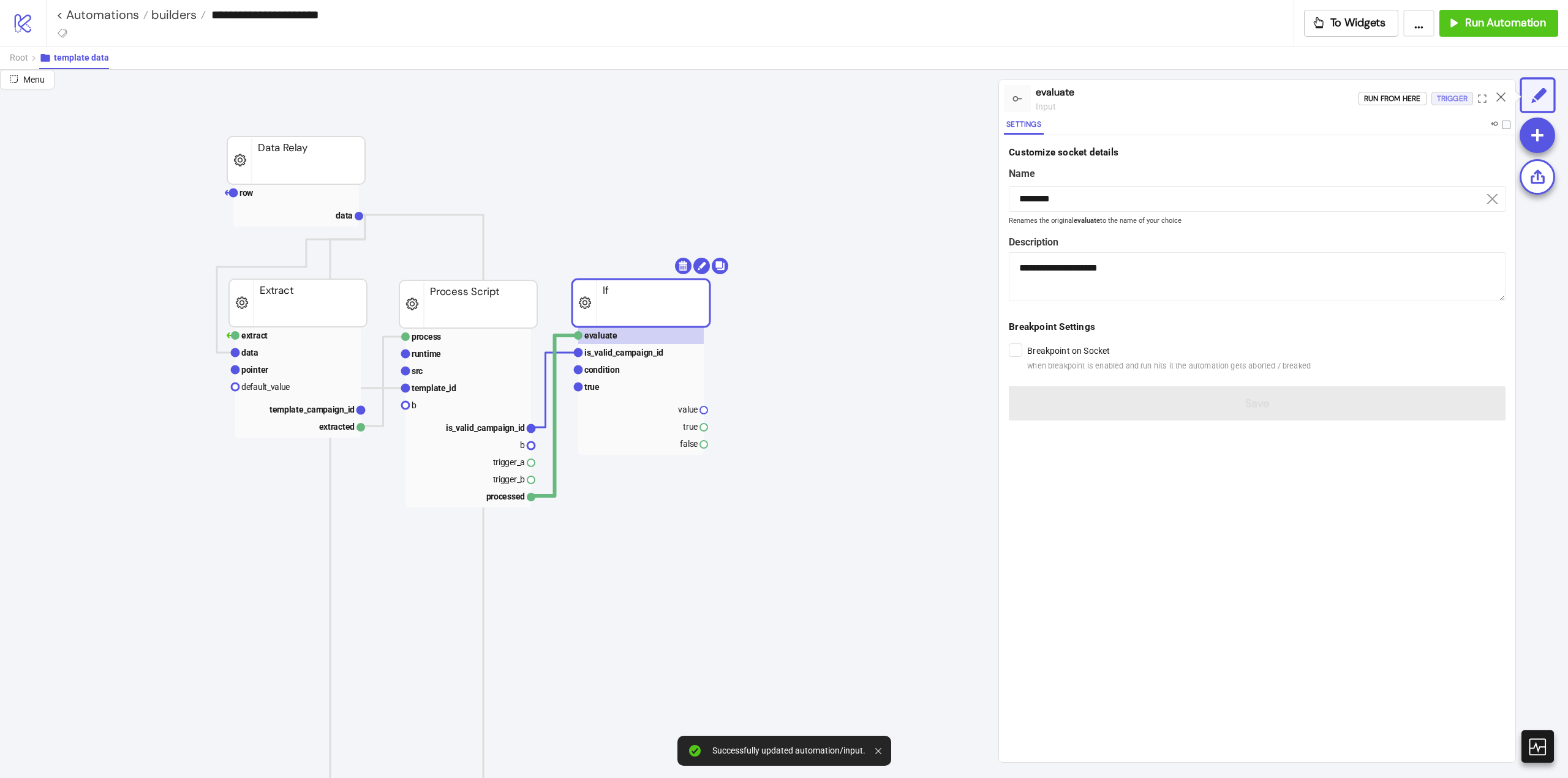
click at [1450, 103] on div "Trigger" at bounding box center [1453, 98] width 31 height 14
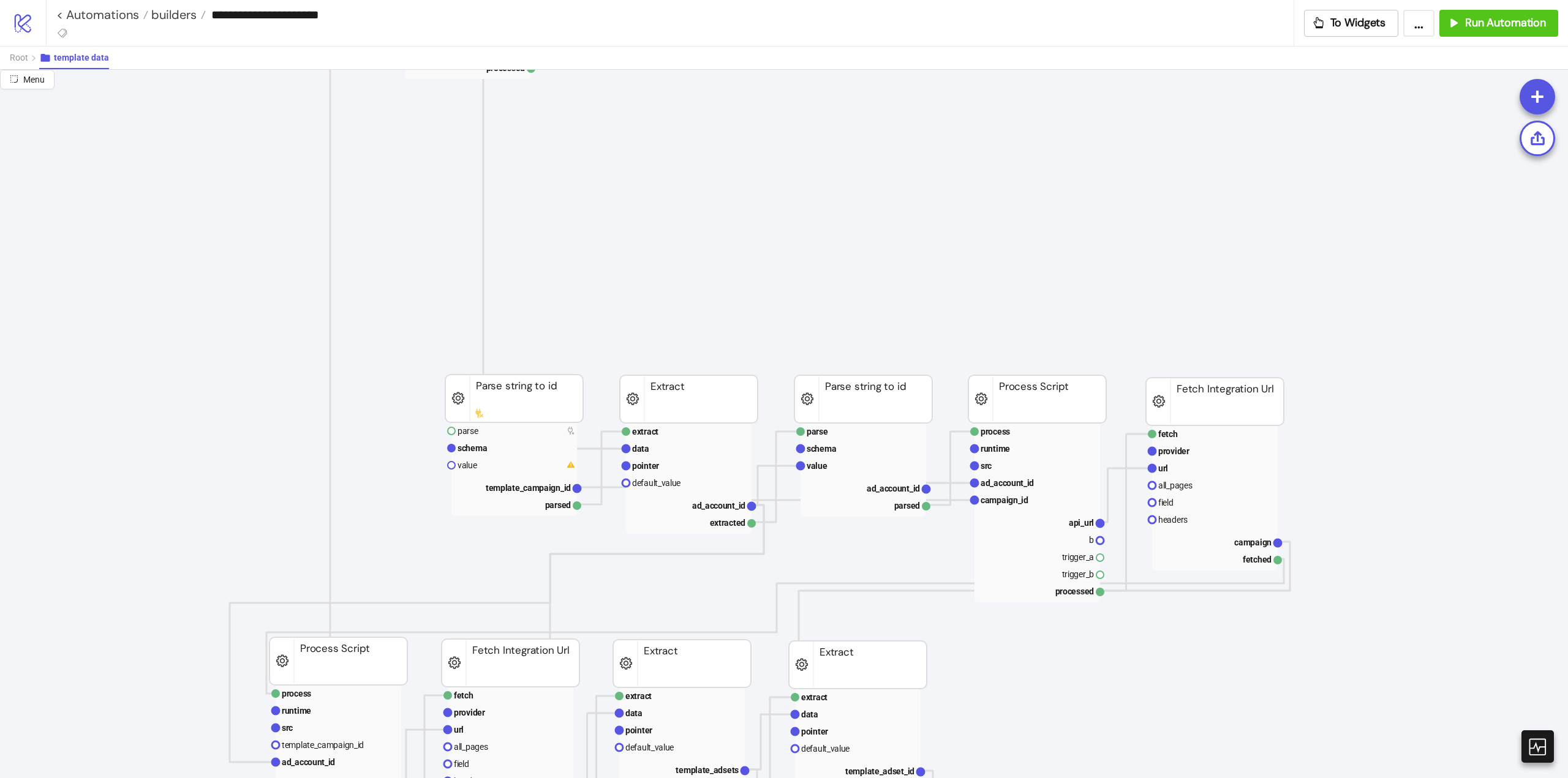
scroll to position [245, 0]
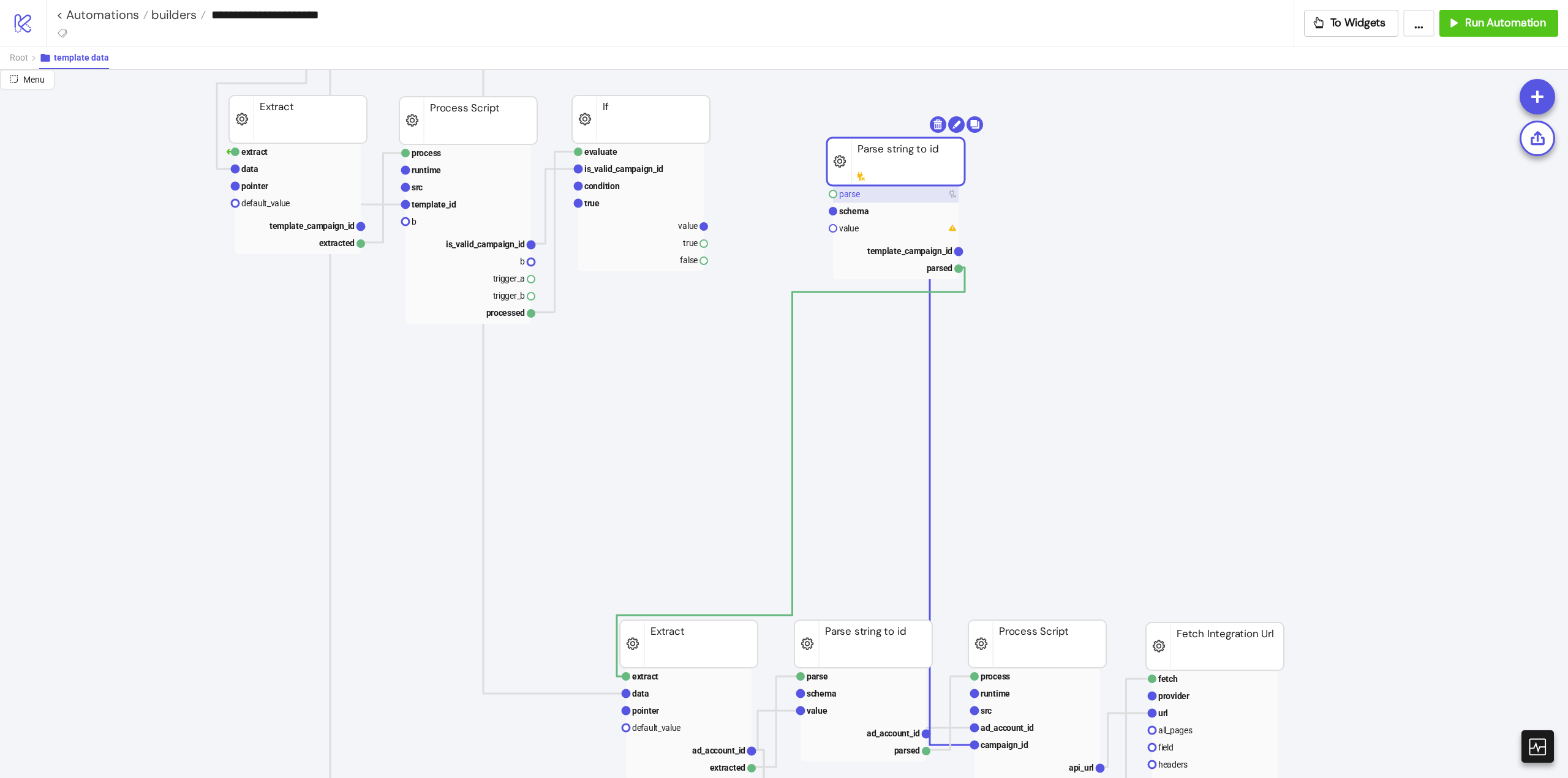
drag, startPoint x: 517, startPoint y: 650, endPoint x: 901, endPoint y: 195, distance: 595.4
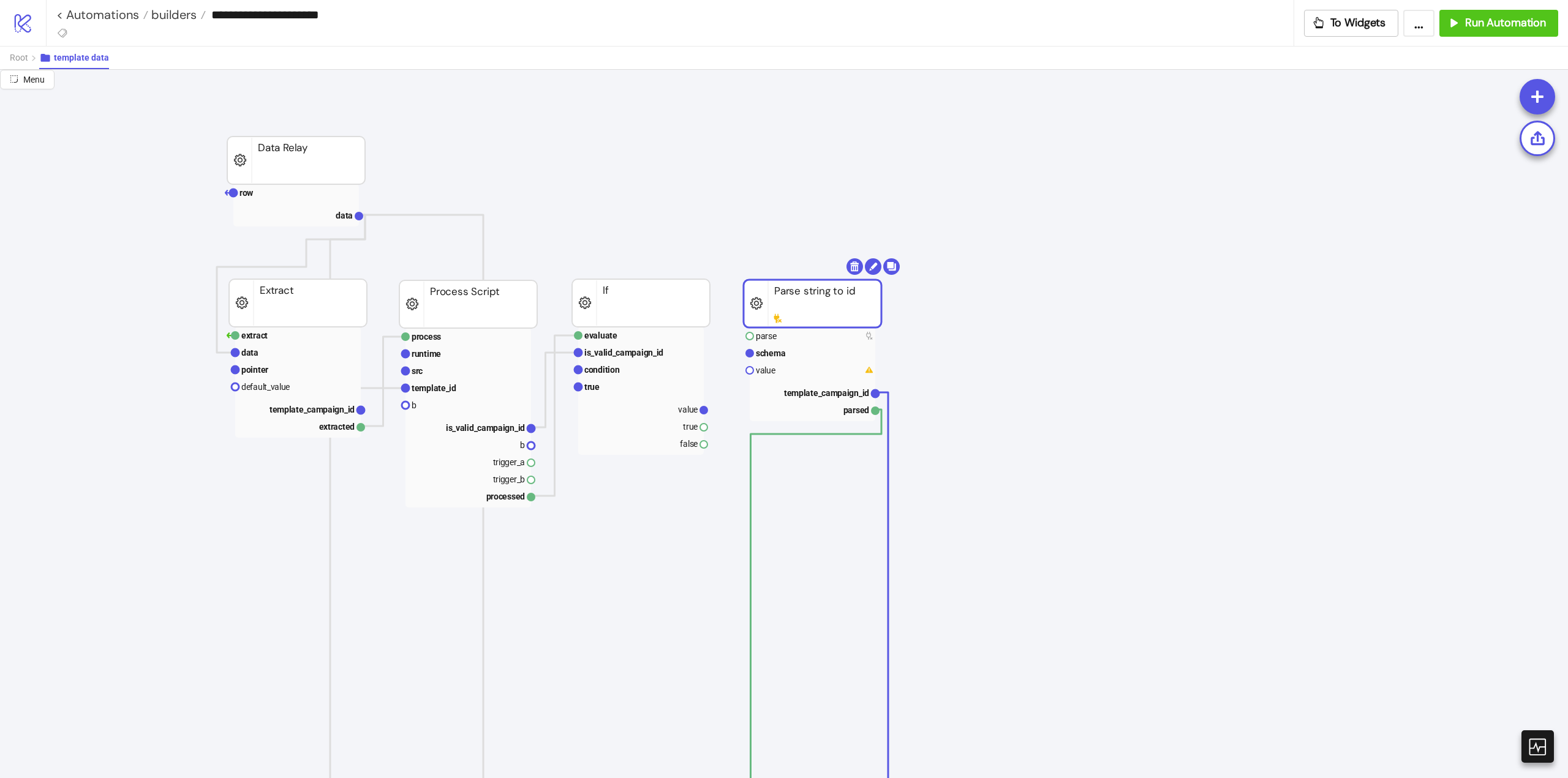
drag, startPoint x: 870, startPoint y: 350, endPoint x: 793, endPoint y: 314, distance: 85.0
click at [793, 314] on rect at bounding box center [812, 303] width 138 height 48
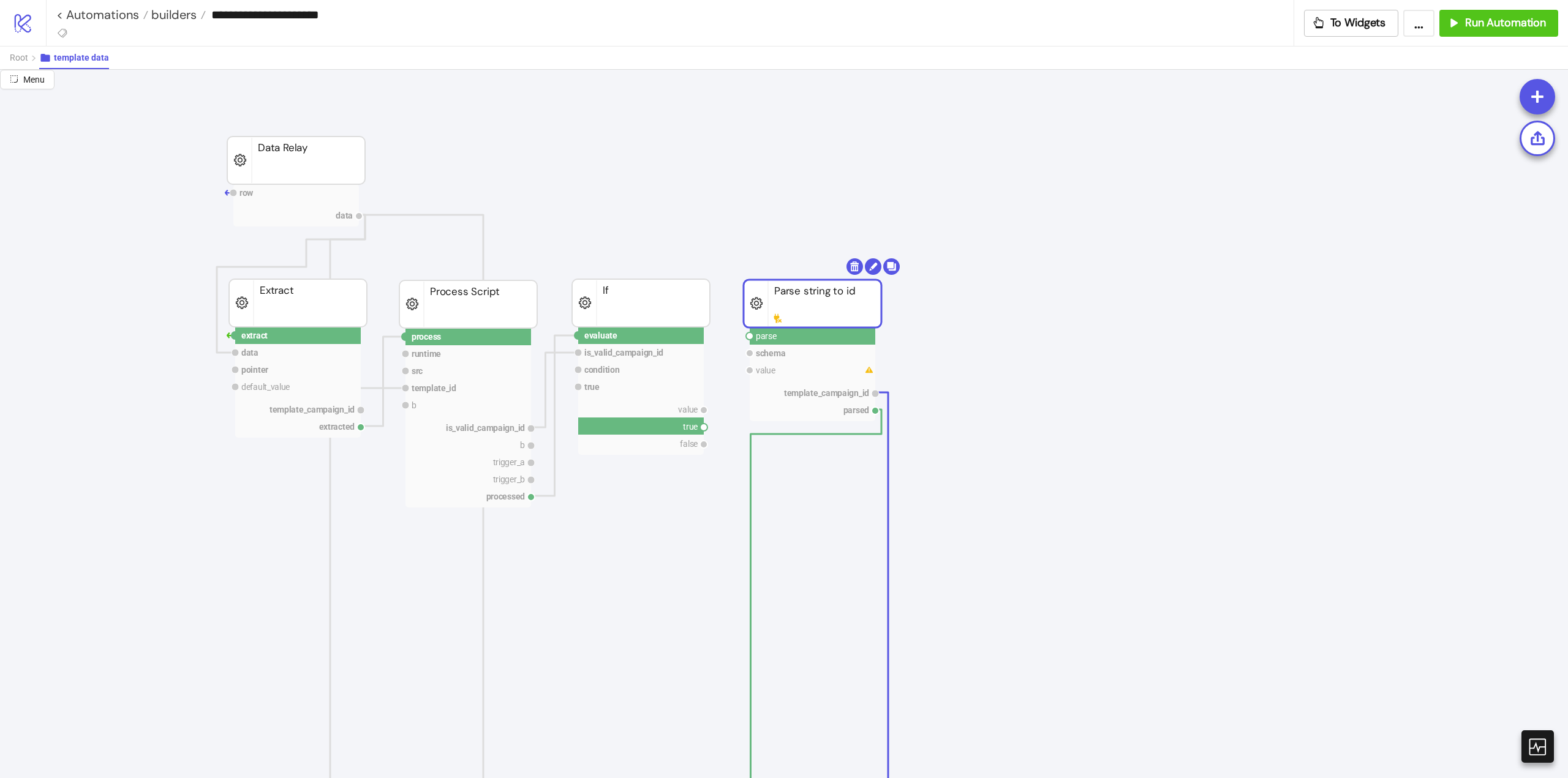
drag, startPoint x: 704, startPoint y: 429, endPoint x: 733, endPoint y: 453, distance: 37.6
click at [749, 336] on circle at bounding box center [749, 336] width 7 height 7
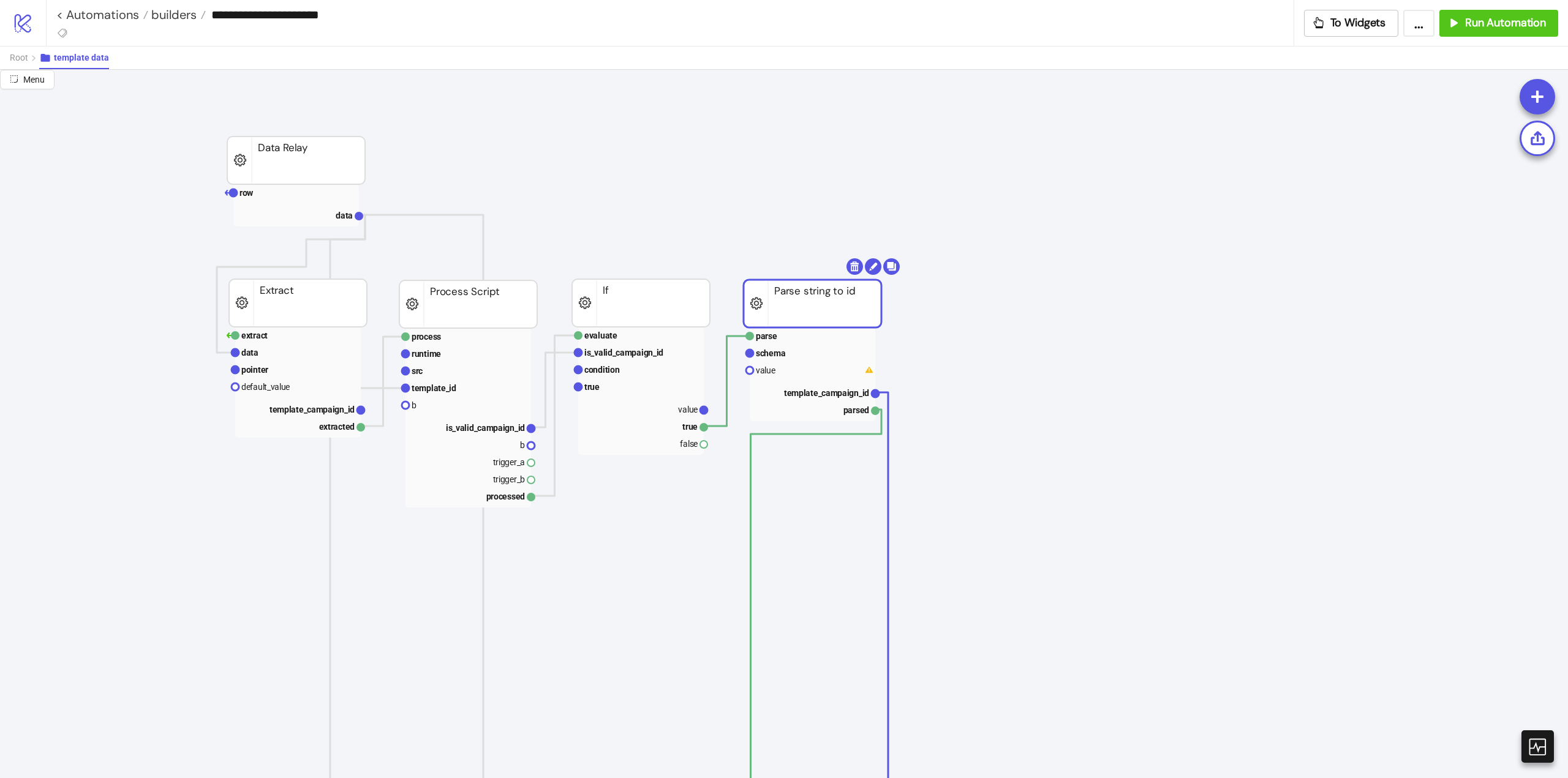
click at [756, 315] on rect at bounding box center [812, 303] width 138 height 48
drag, startPoint x: 575, startPoint y: 242, endPoint x: 563, endPoint y: 234, distance: 14.4
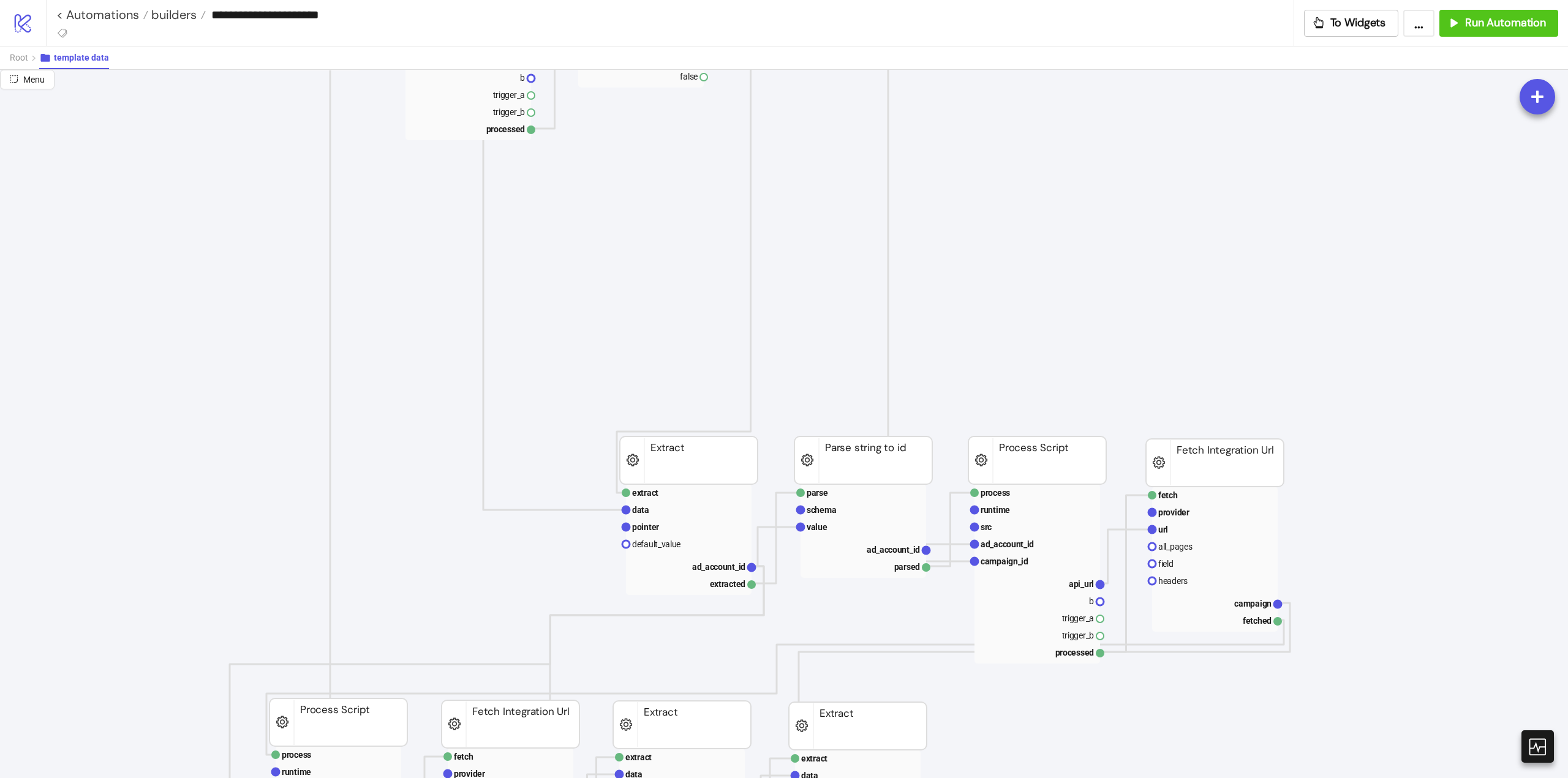
scroll to position [123, 0]
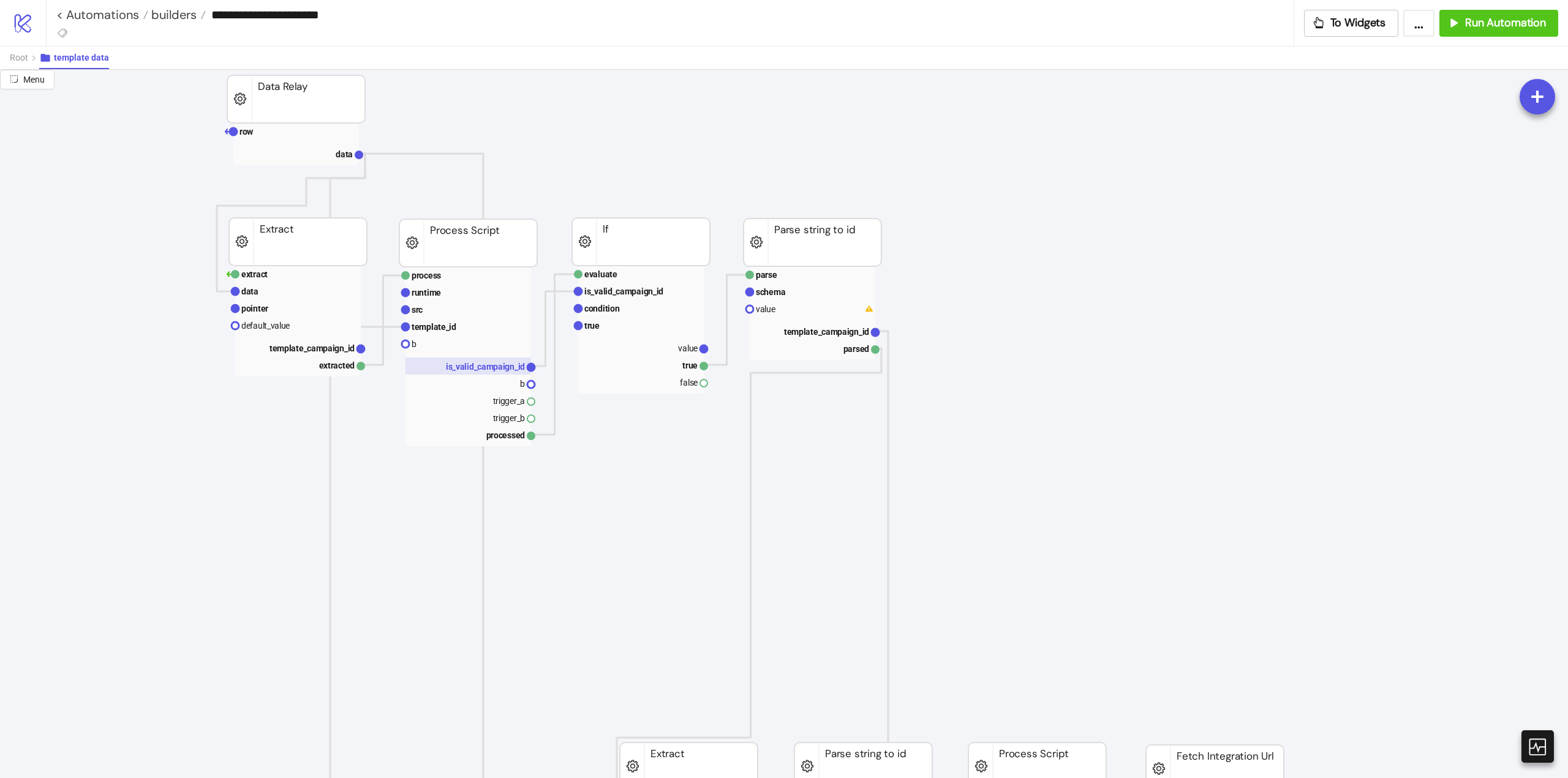
click at [498, 367] on text "is_valid_campaign_id" at bounding box center [485, 367] width 79 height 10
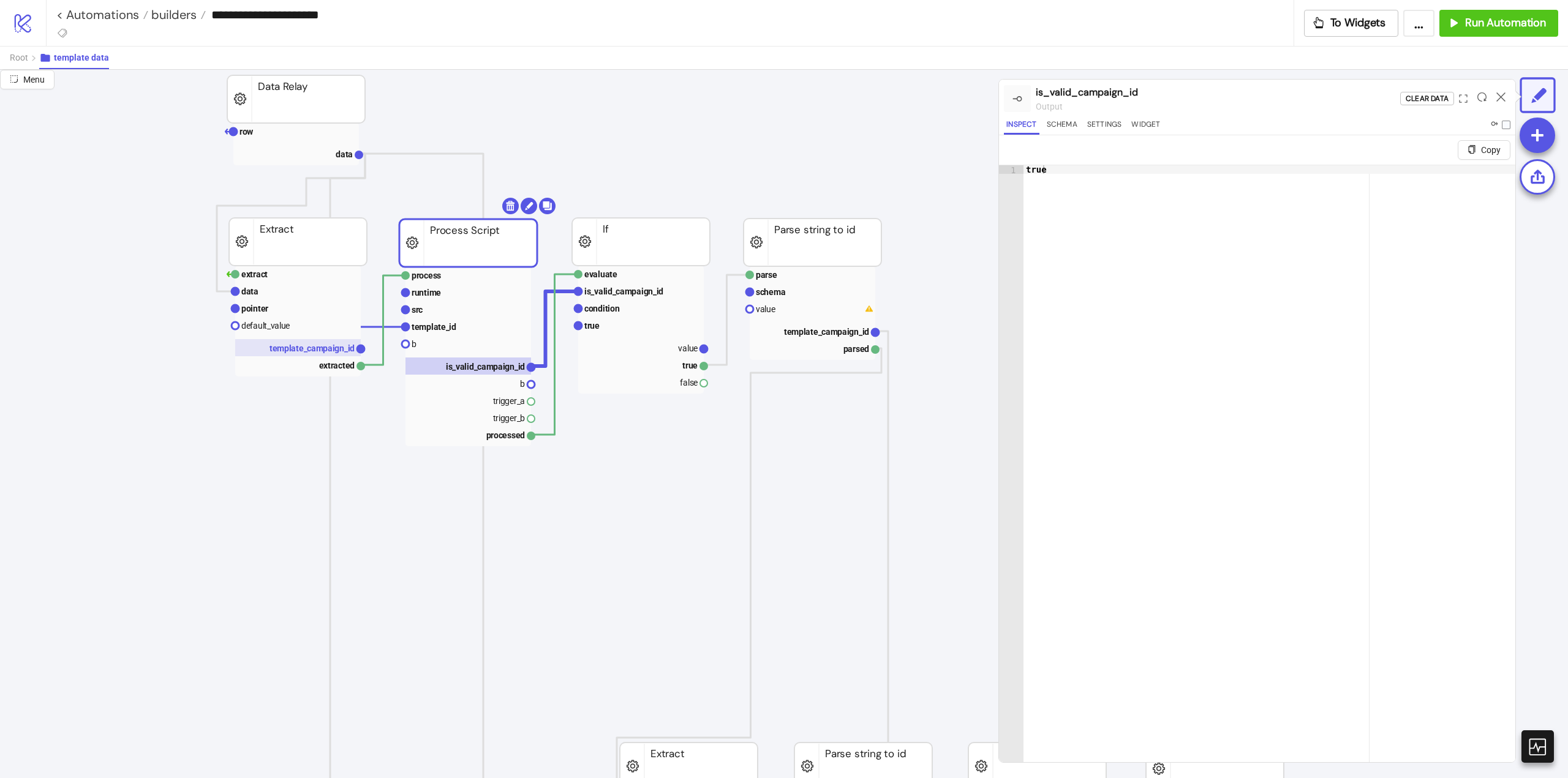
click at [316, 354] on rect at bounding box center [298, 347] width 126 height 17
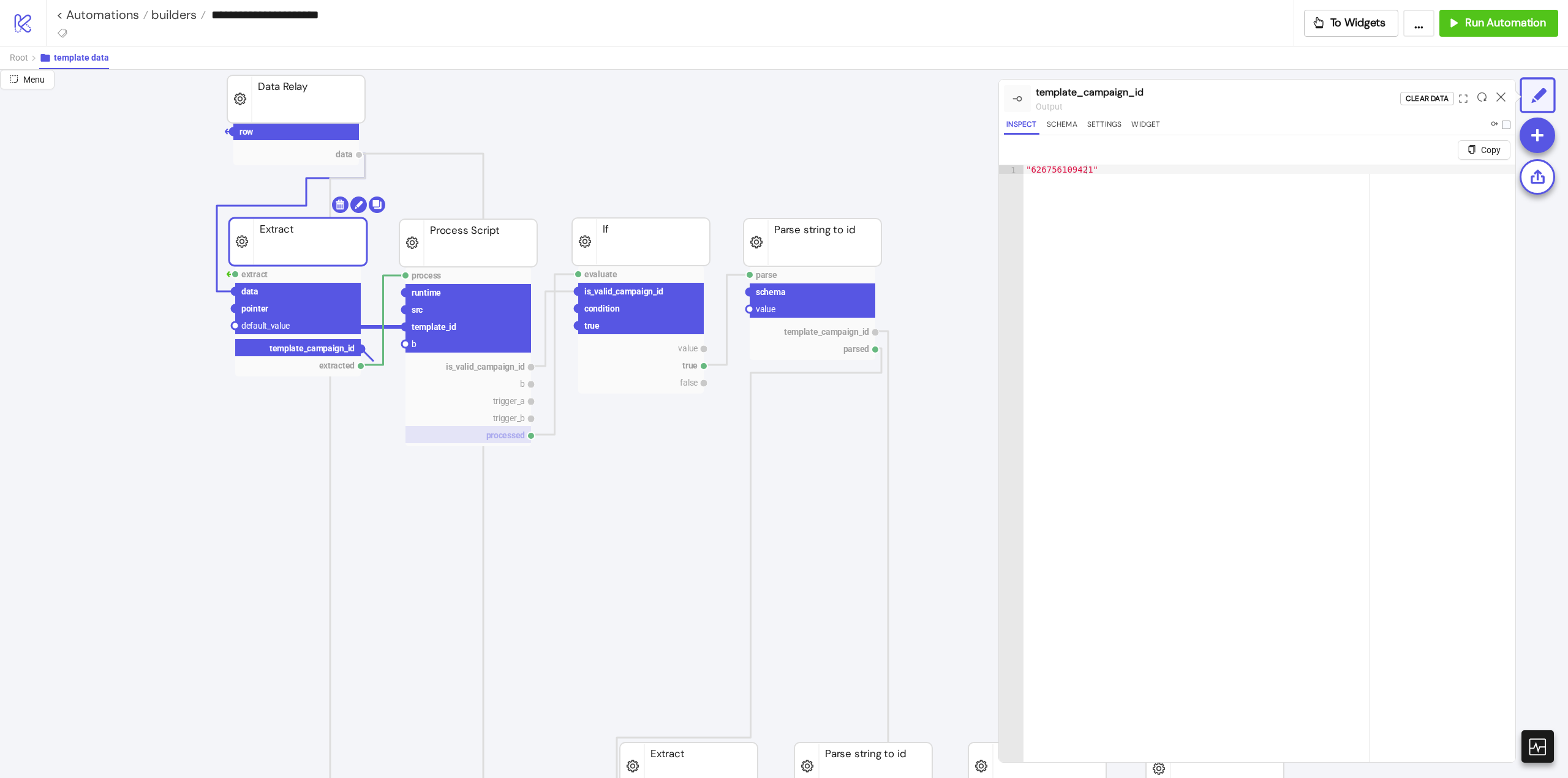
drag, startPoint x: 359, startPoint y: 348, endPoint x: 510, endPoint y: 429, distance: 171.4
click at [748, 311] on circle at bounding box center [749, 309] width 7 height 7
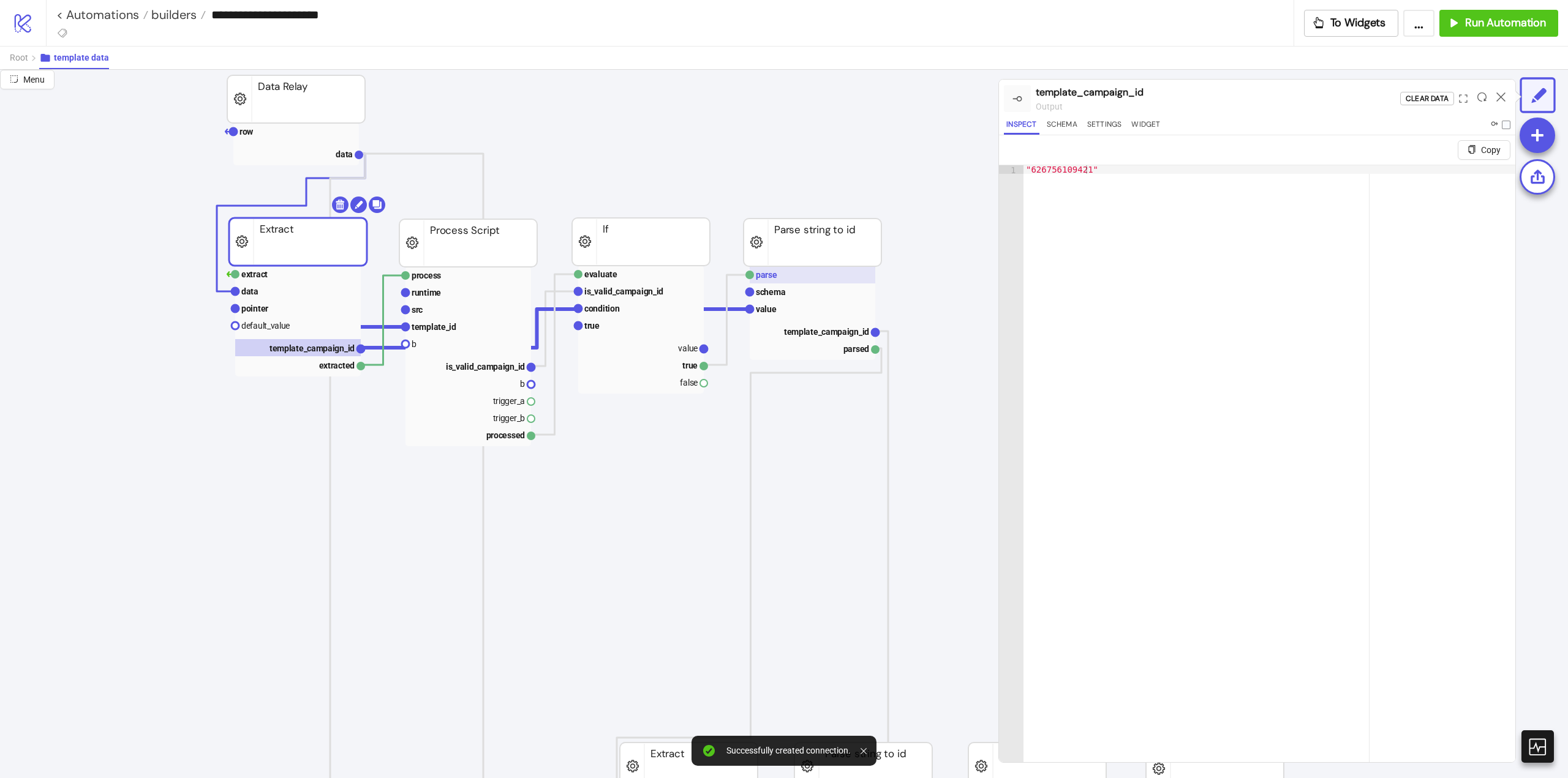
click at [773, 279] on text "parse" at bounding box center [766, 275] width 21 height 10
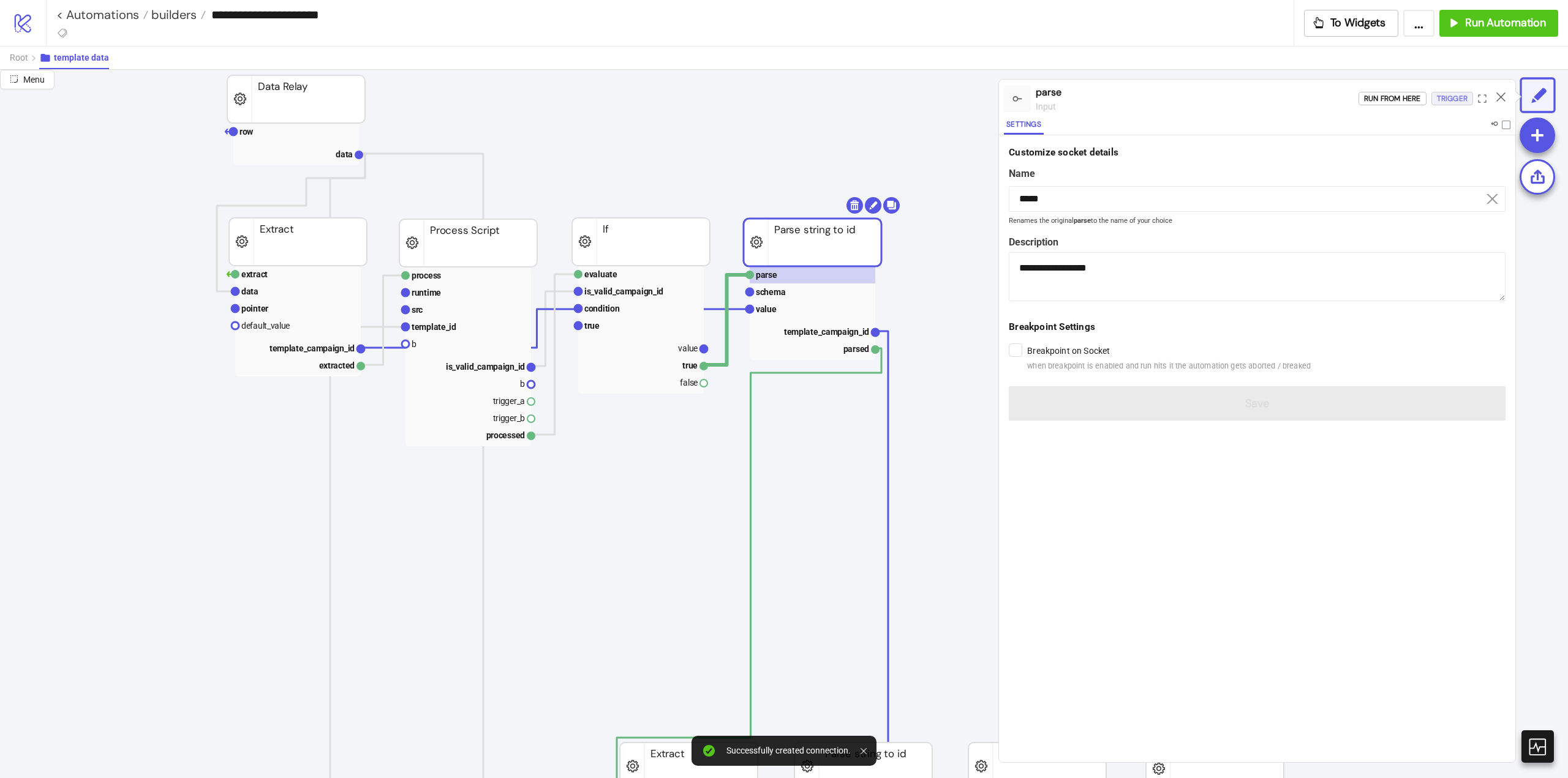
click at [1432, 100] on button "Trigger" at bounding box center [1452, 98] width 41 height 14
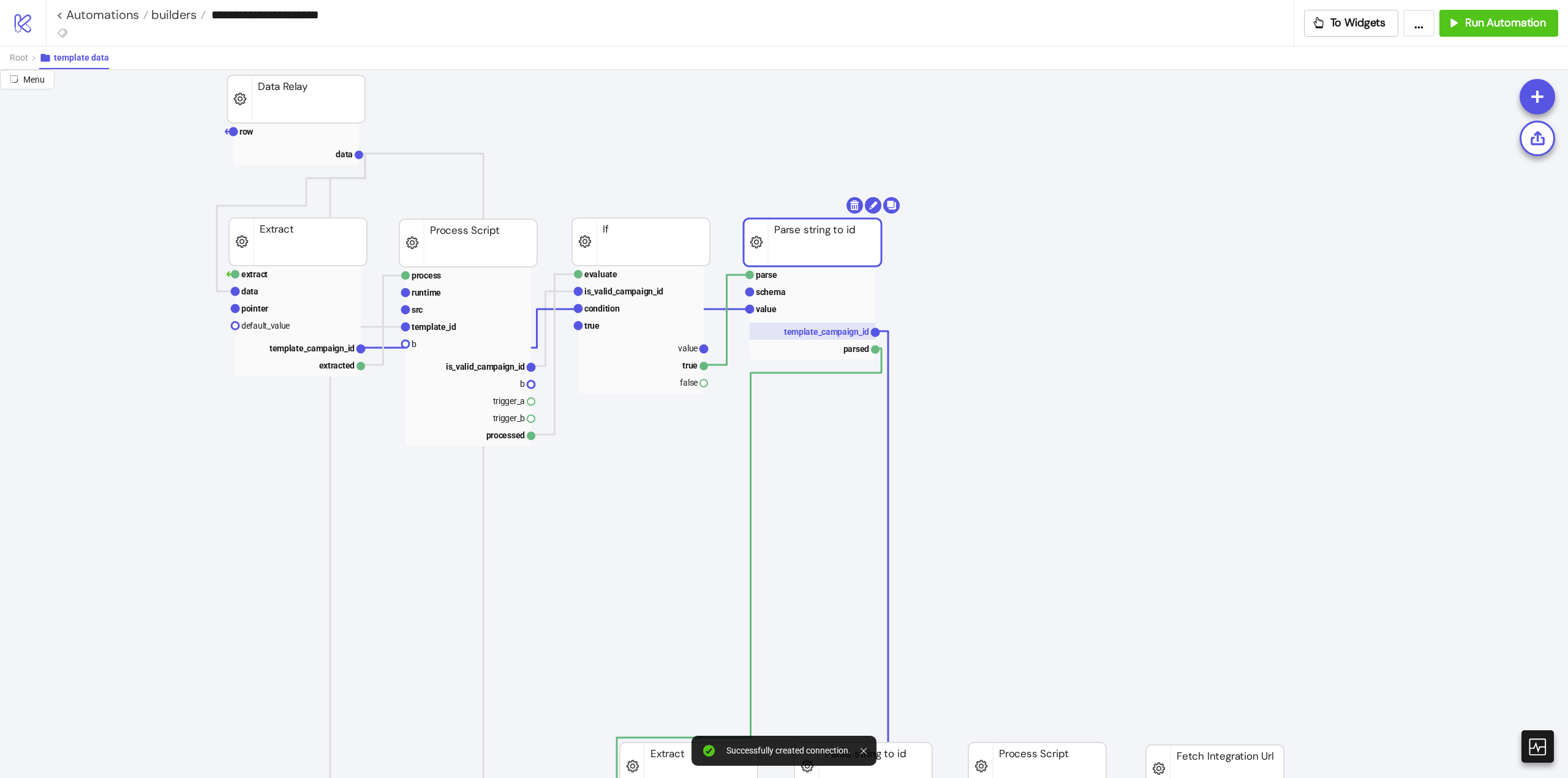
click at [840, 325] on rect at bounding box center [812, 331] width 126 height 17
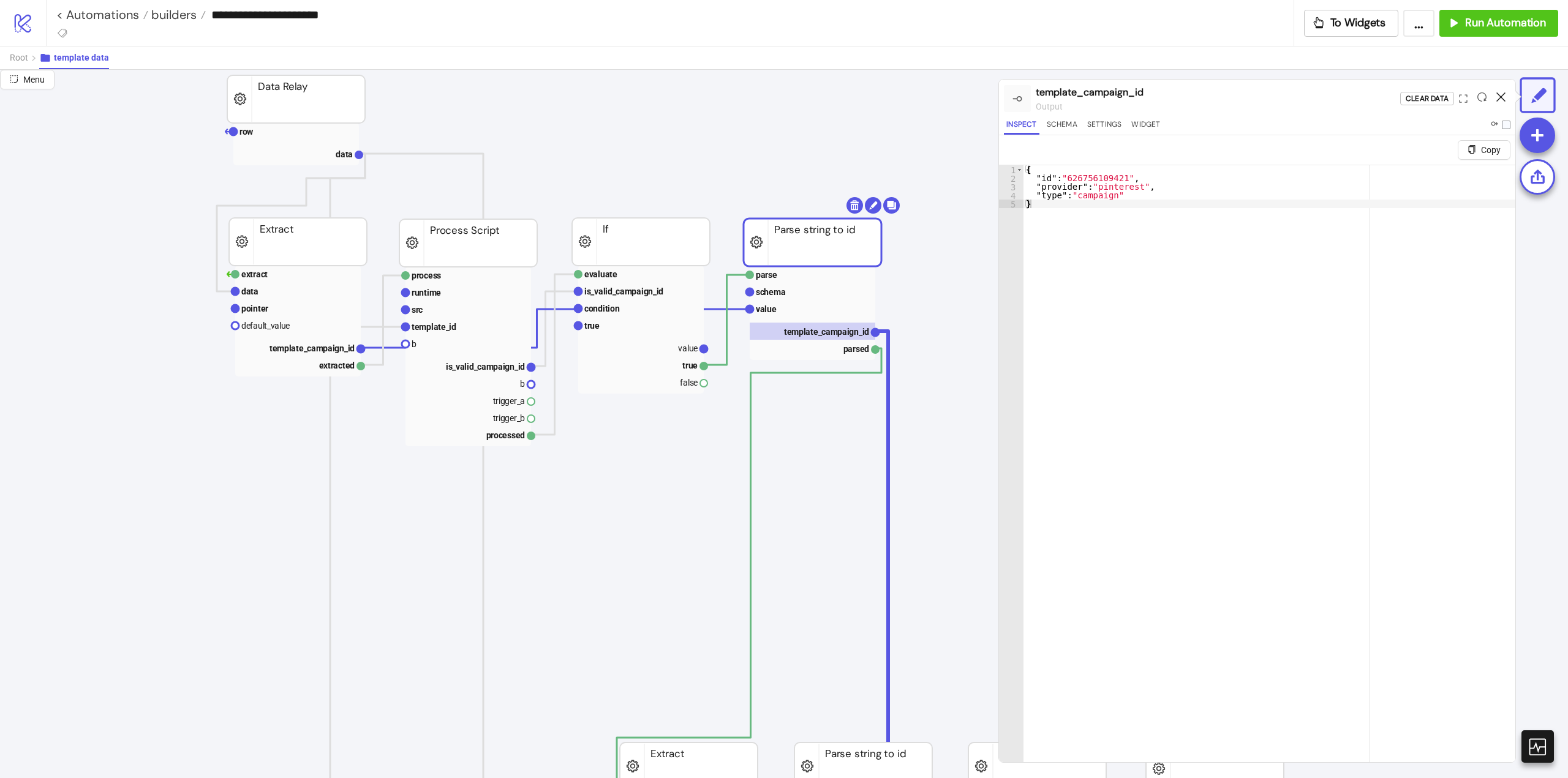
click at [1502, 97] on icon at bounding box center [1501, 97] width 9 height 9
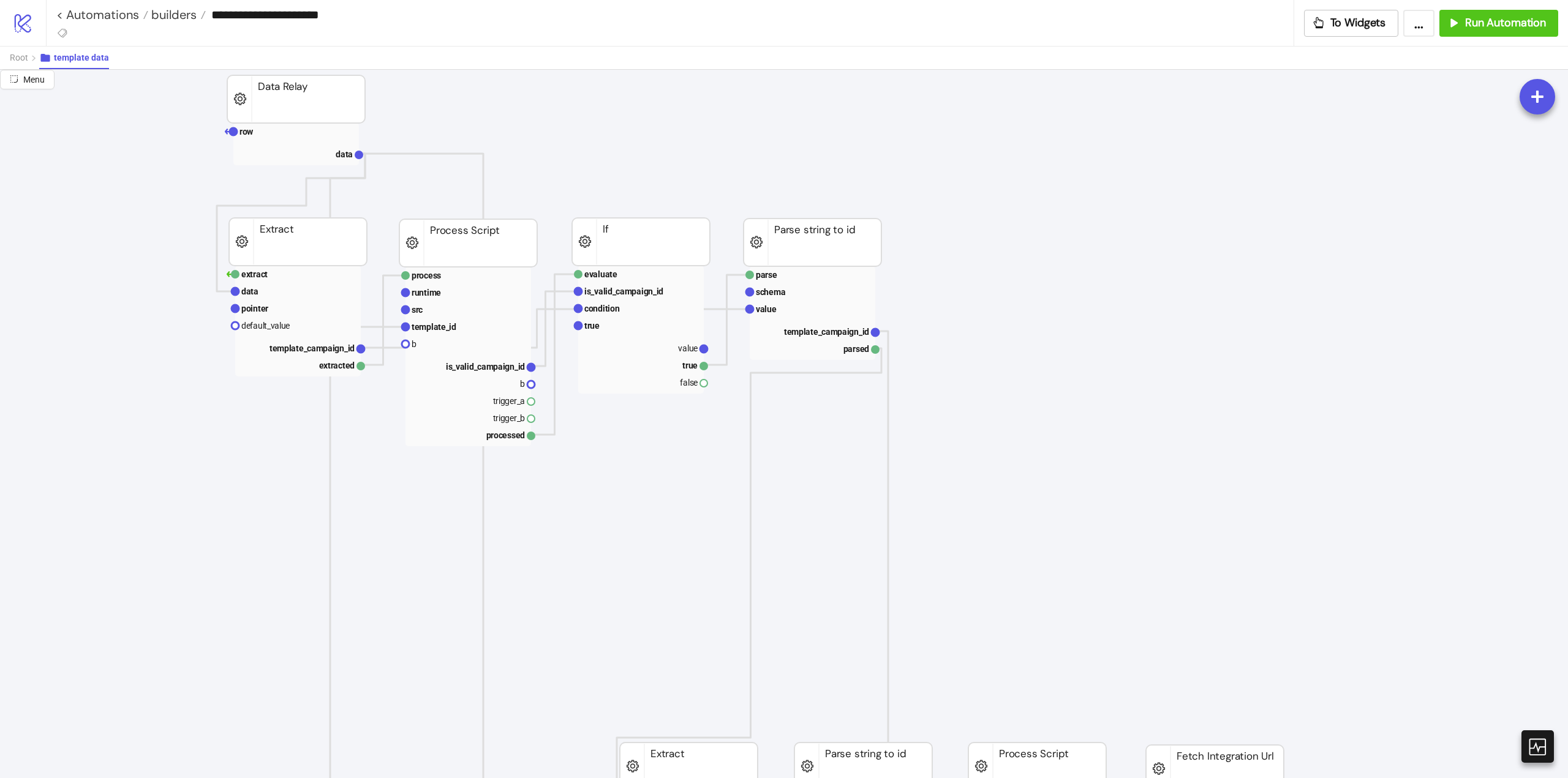
scroll to position [183, 0]
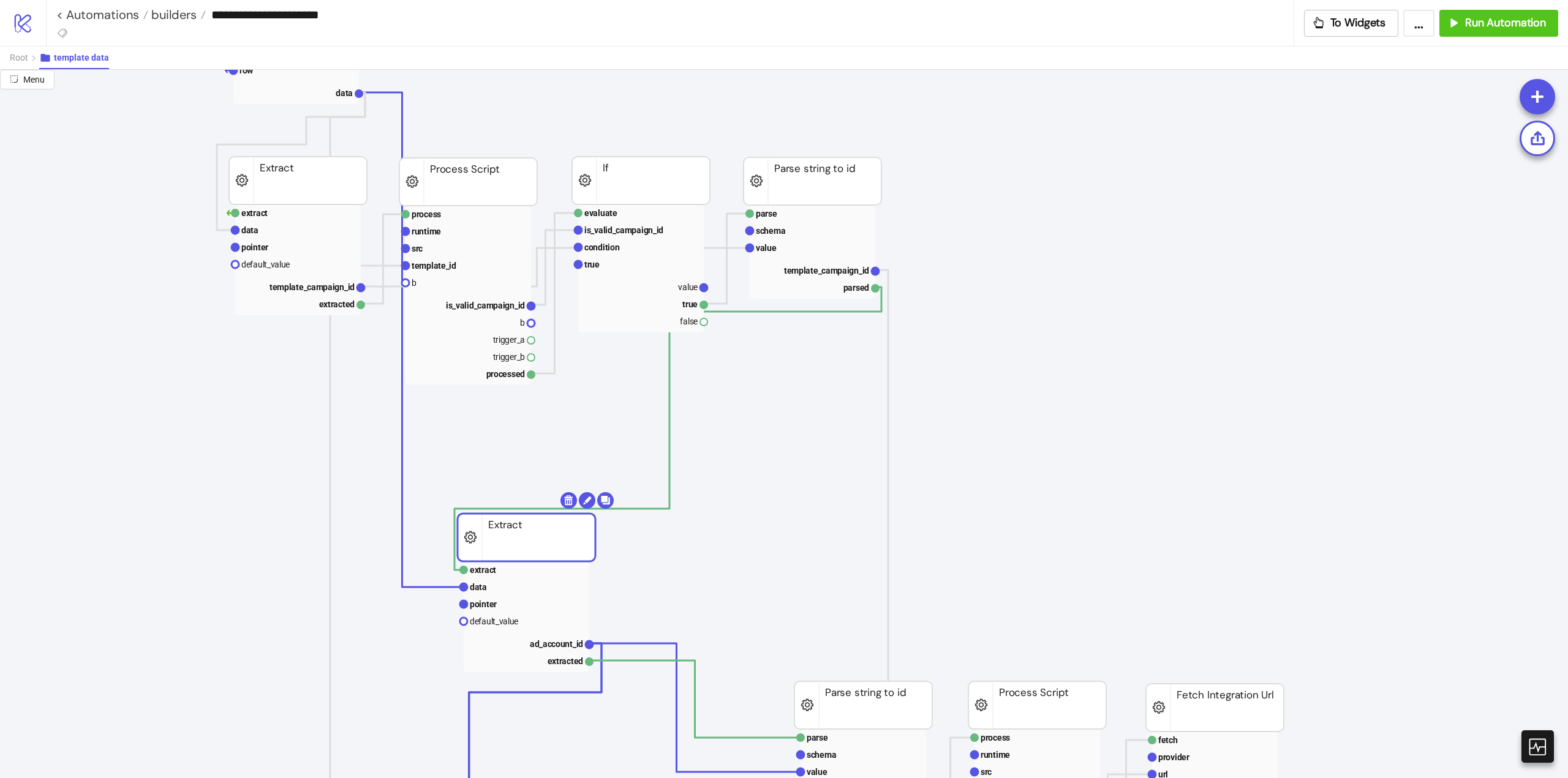
drag, startPoint x: 687, startPoint y: 707, endPoint x: 605, endPoint y: 511, distance: 212.5
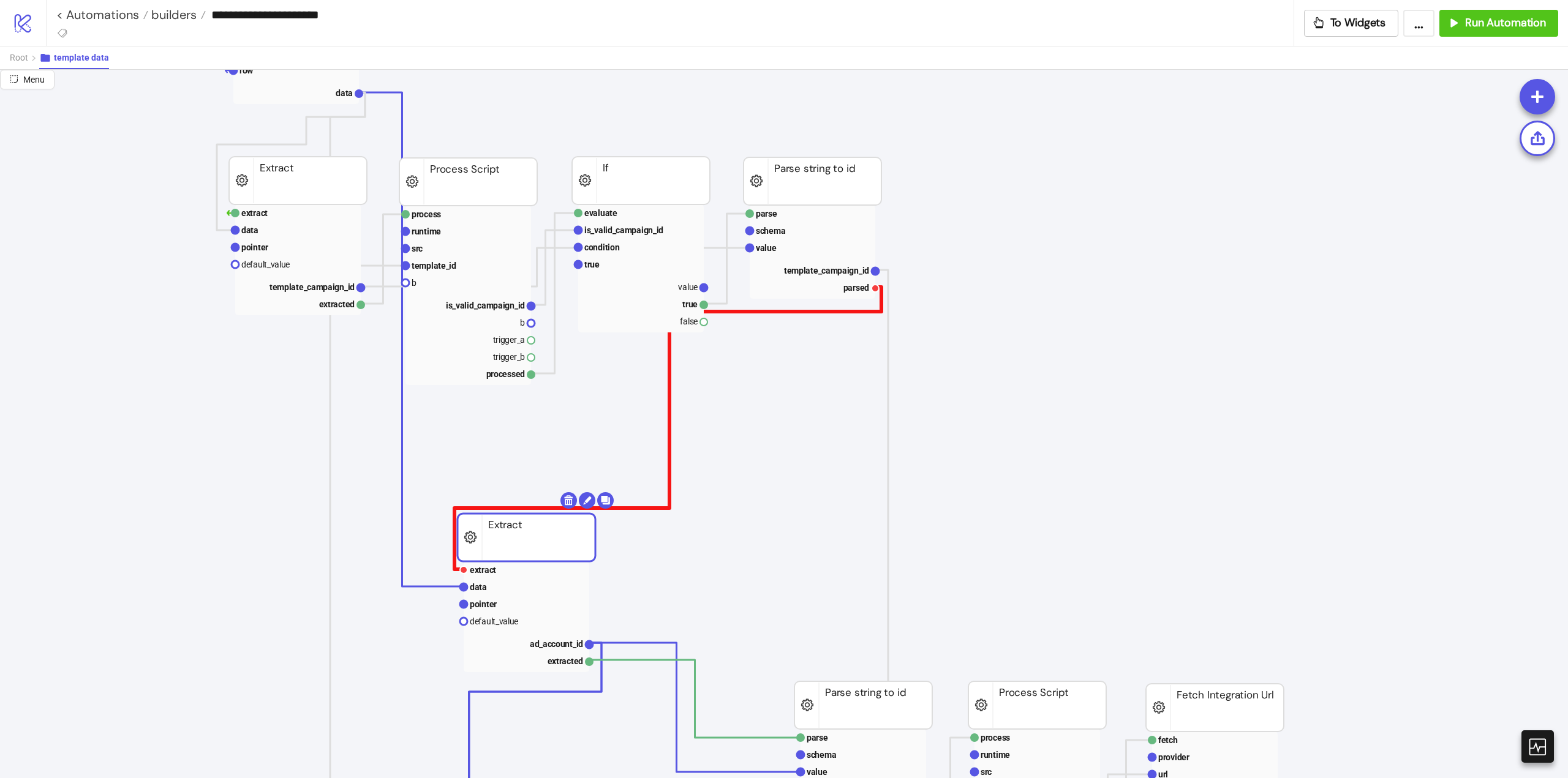
click at [668, 433] on polyline at bounding box center [668, 428] width 427 height 282
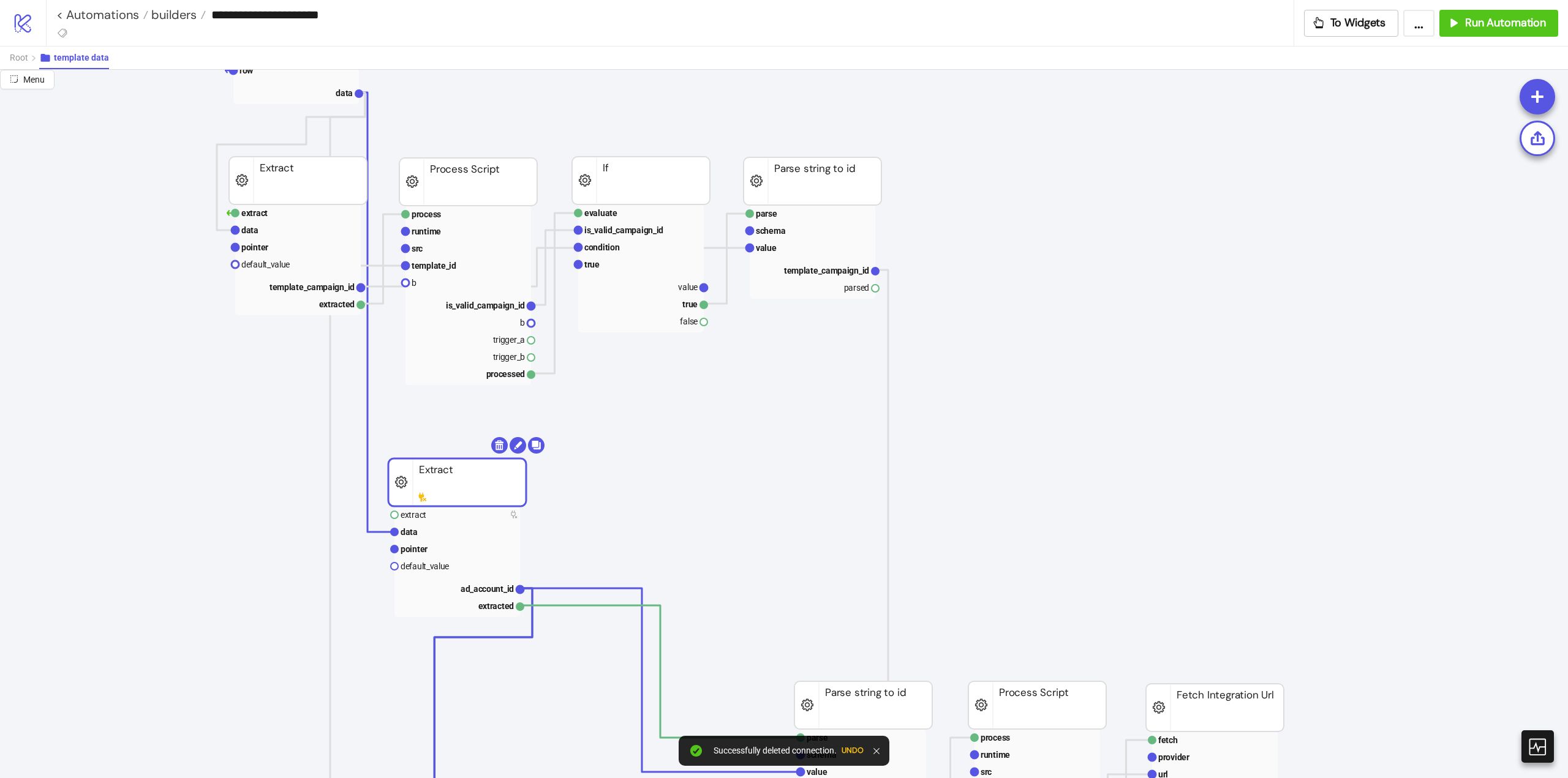
drag, startPoint x: 530, startPoint y: 529, endPoint x: 454, endPoint y: 474, distance: 93.8
click at [454, 474] on rect at bounding box center [457, 482] width 138 height 48
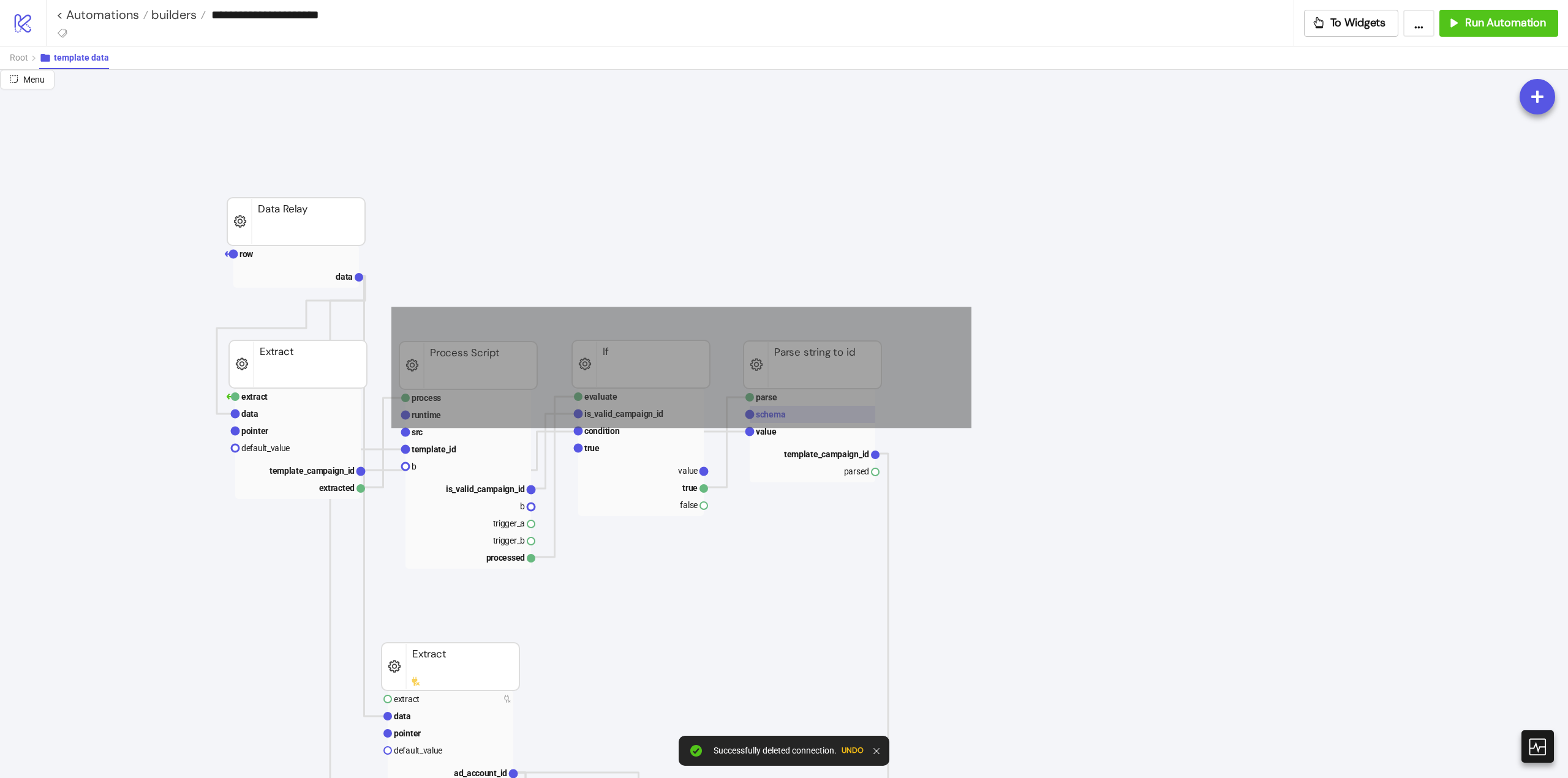
drag, startPoint x: 391, startPoint y: 307, endPoint x: 860, endPoint y: 408, distance: 479.8
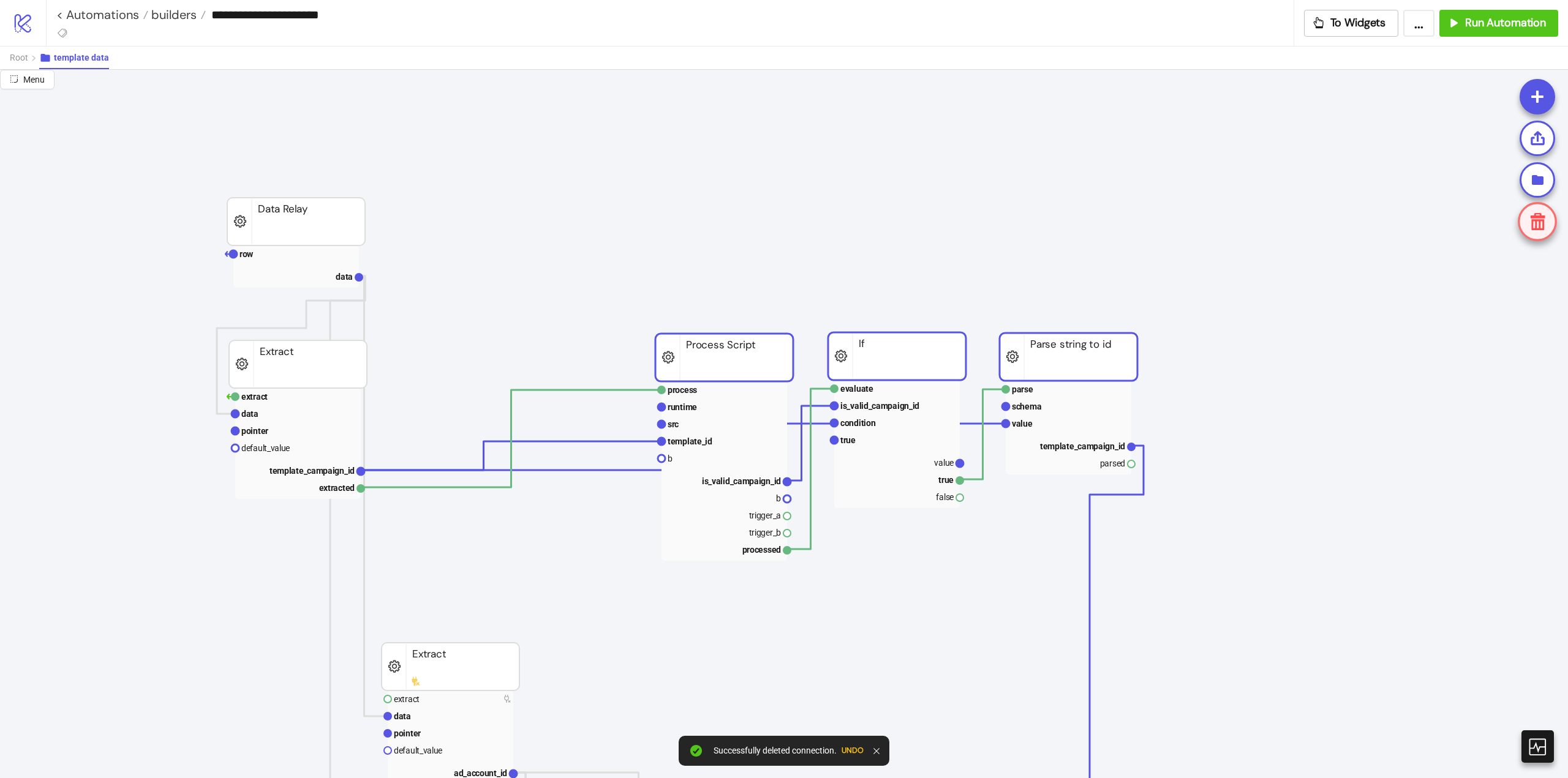
drag, startPoint x: 645, startPoint y: 362, endPoint x: 580, endPoint y: 497, distance: 149.8
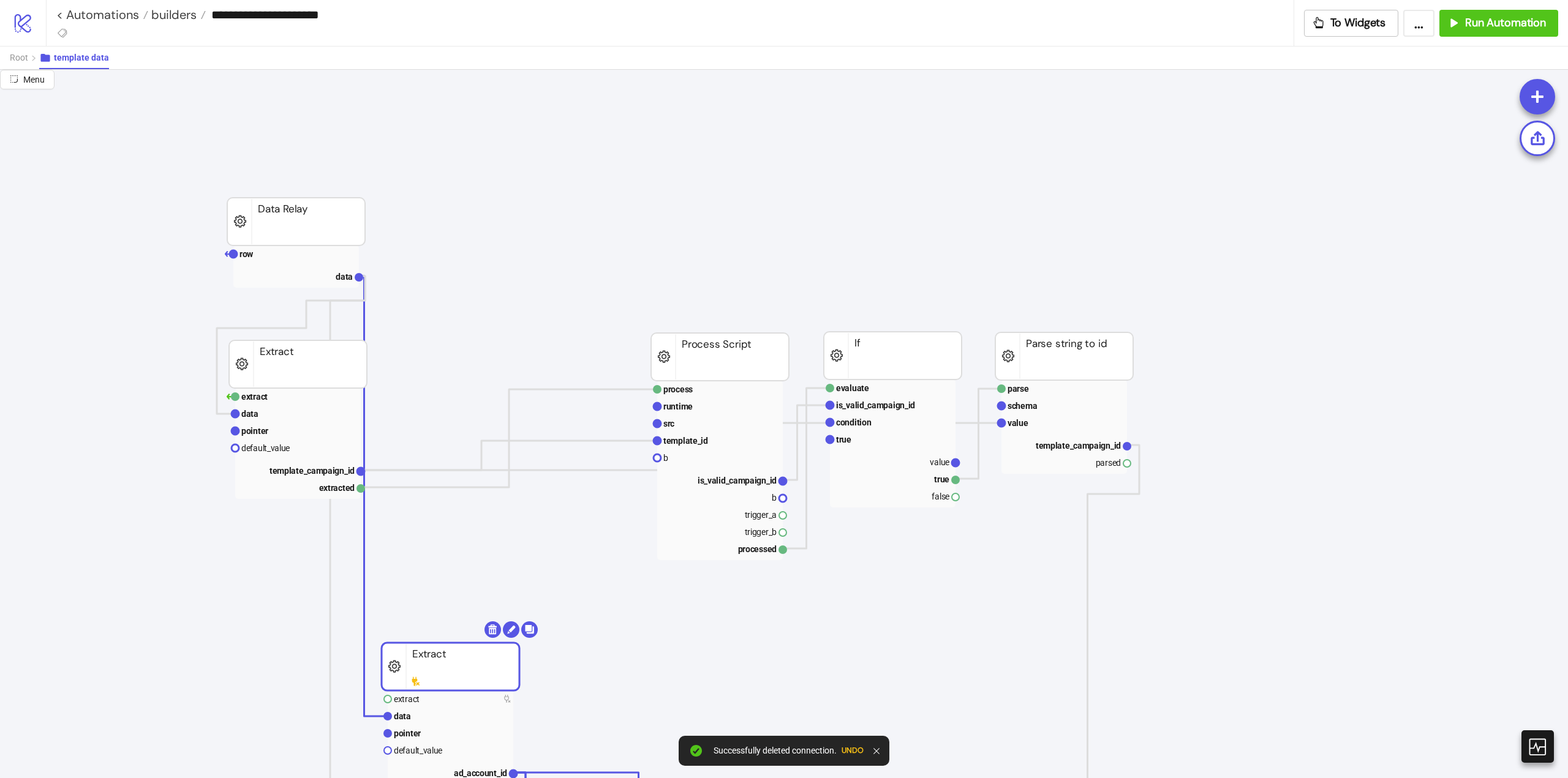
click at [442, 659] on rect at bounding box center [450, 666] width 138 height 48
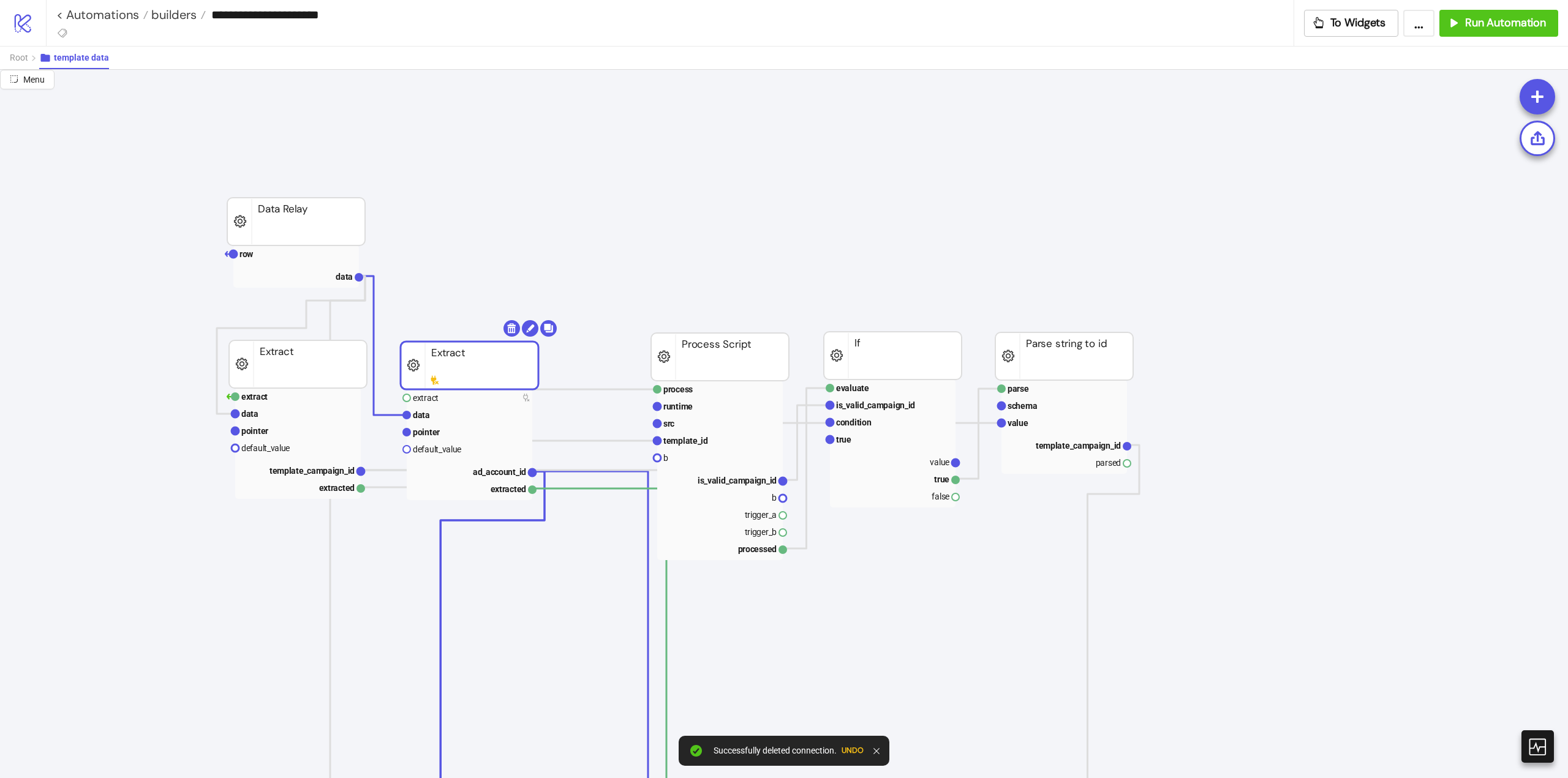
drag, startPoint x: 448, startPoint y: 636, endPoint x: 442, endPoint y: 463, distance: 173.1
click at [390, 487] on polyline at bounding box center [509, 438] width 296 height 98
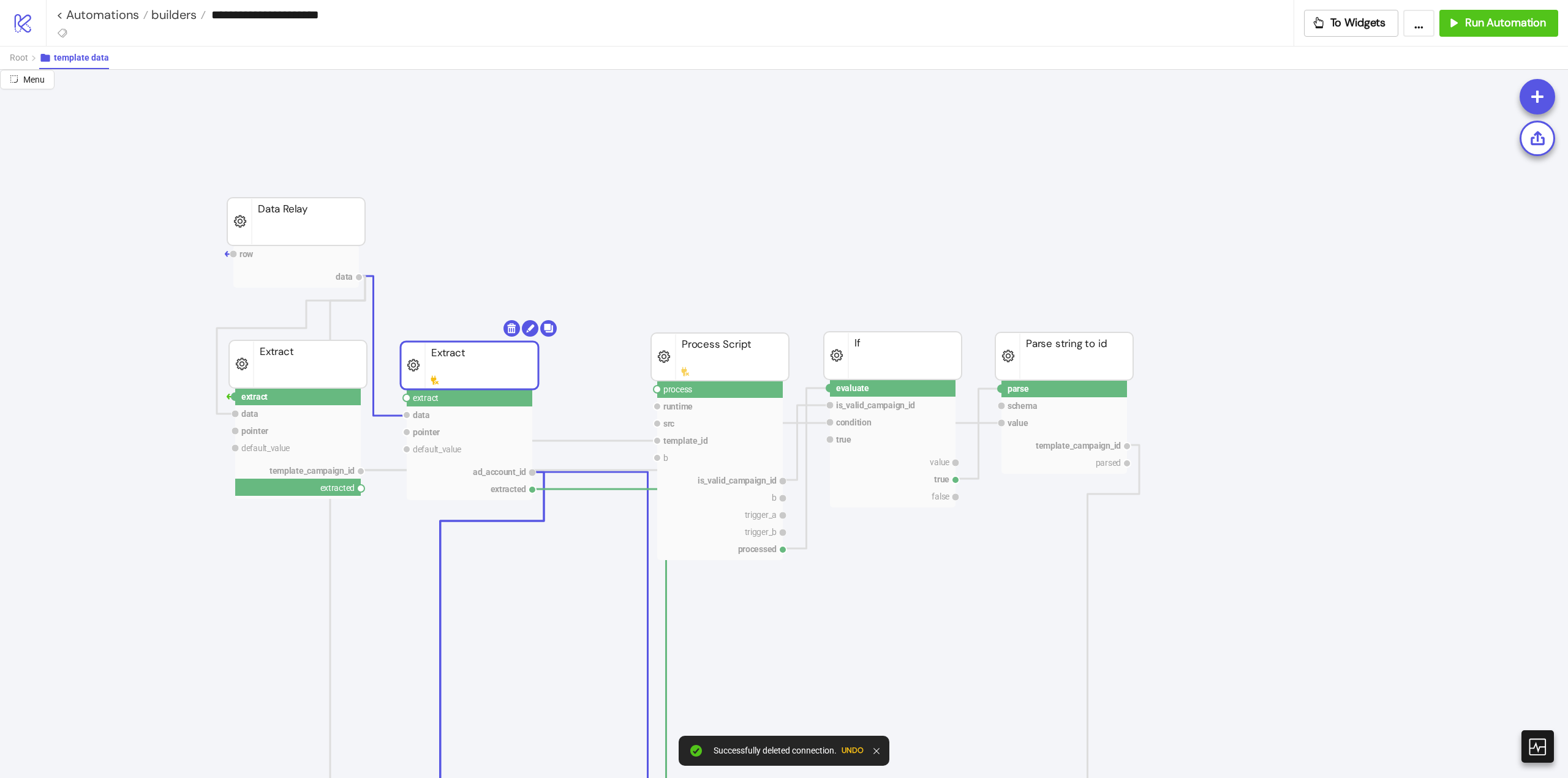
drag, startPoint x: 361, startPoint y: 490, endPoint x: 387, endPoint y: 470, distance: 32.8
click at [408, 398] on circle at bounding box center [407, 398] width 7 height 7
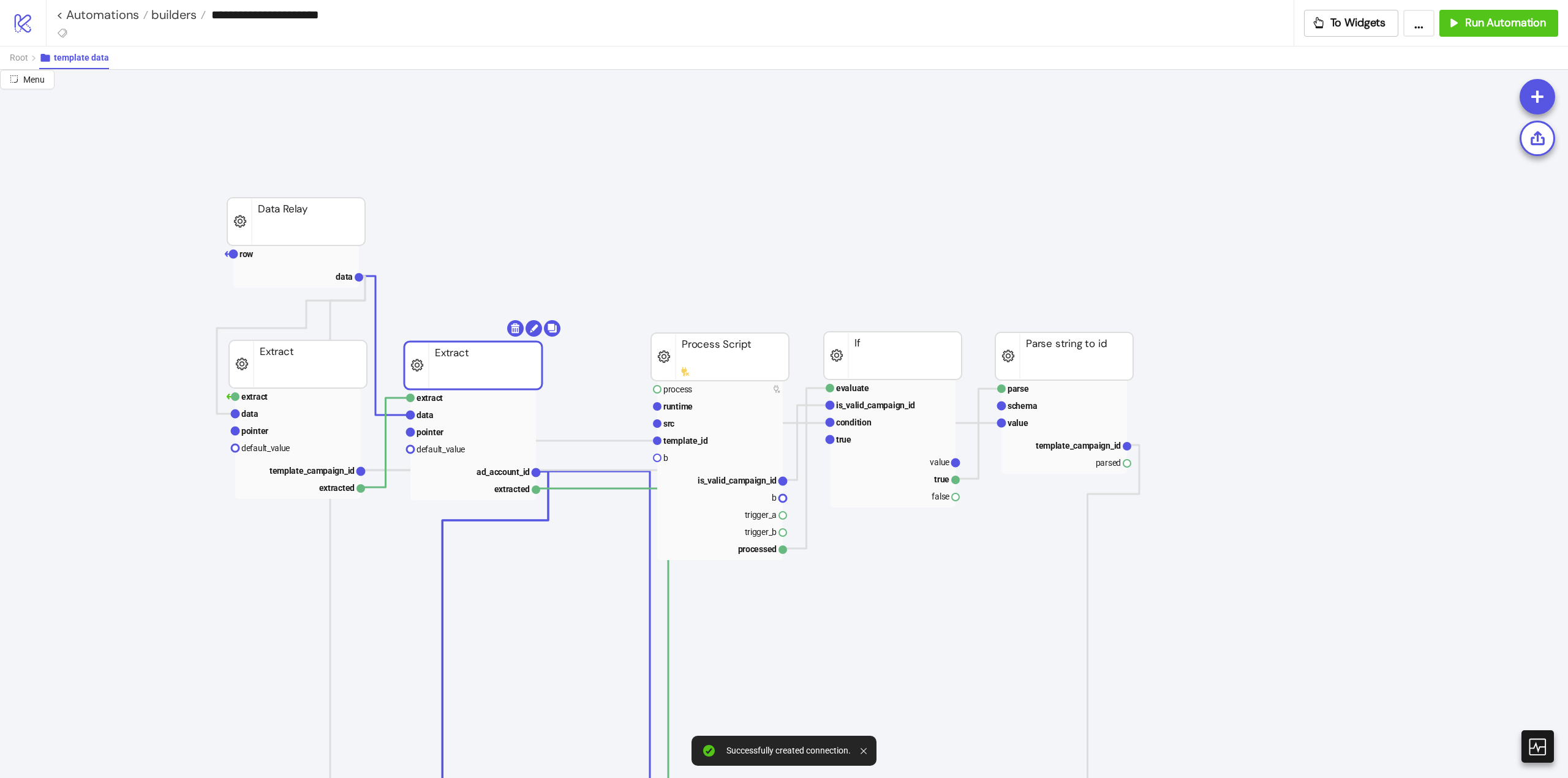
click at [459, 370] on rect at bounding box center [473, 365] width 138 height 48
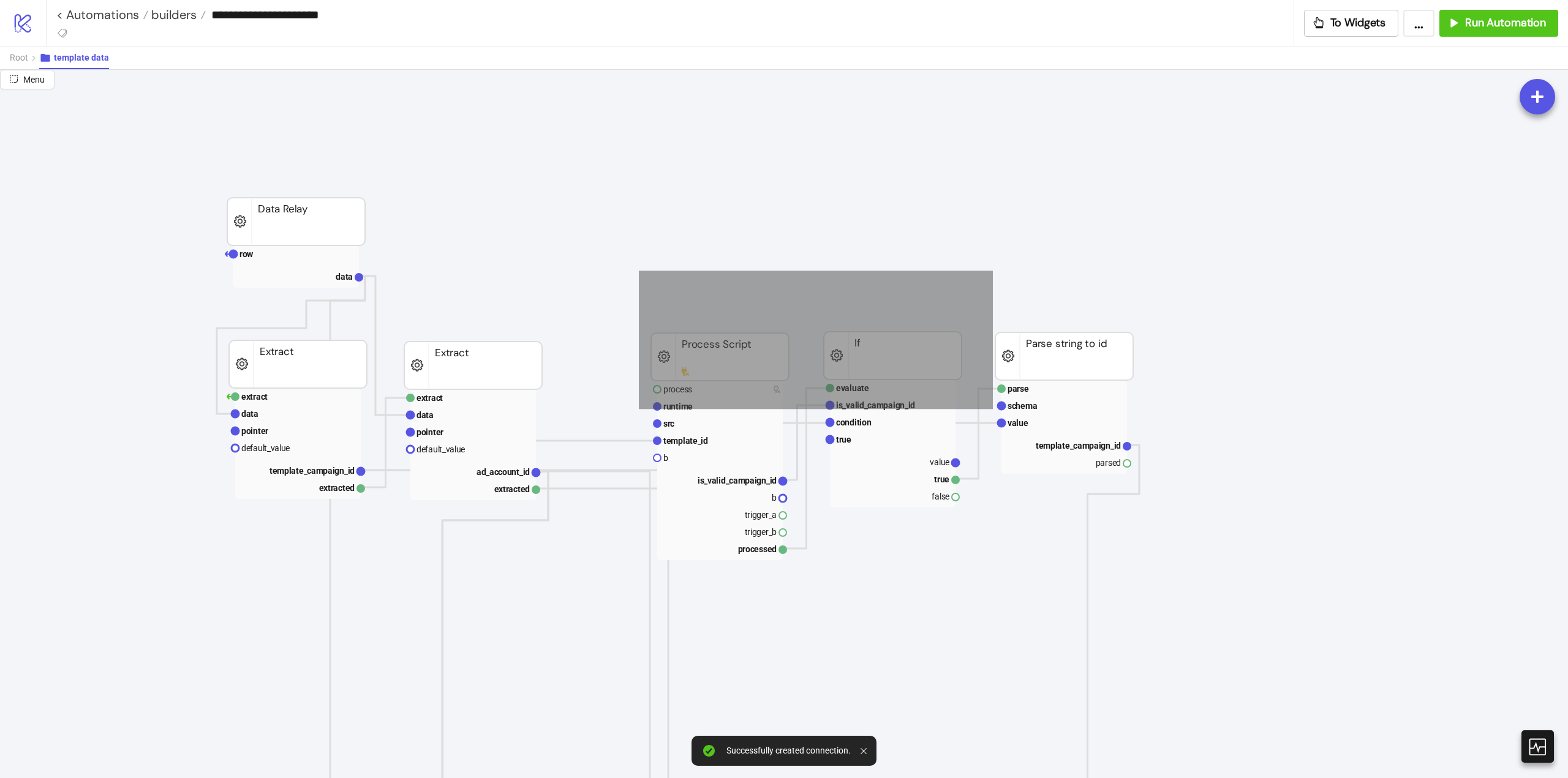
drag, startPoint x: 639, startPoint y: 271, endPoint x: 1155, endPoint y: 432, distance: 540.5
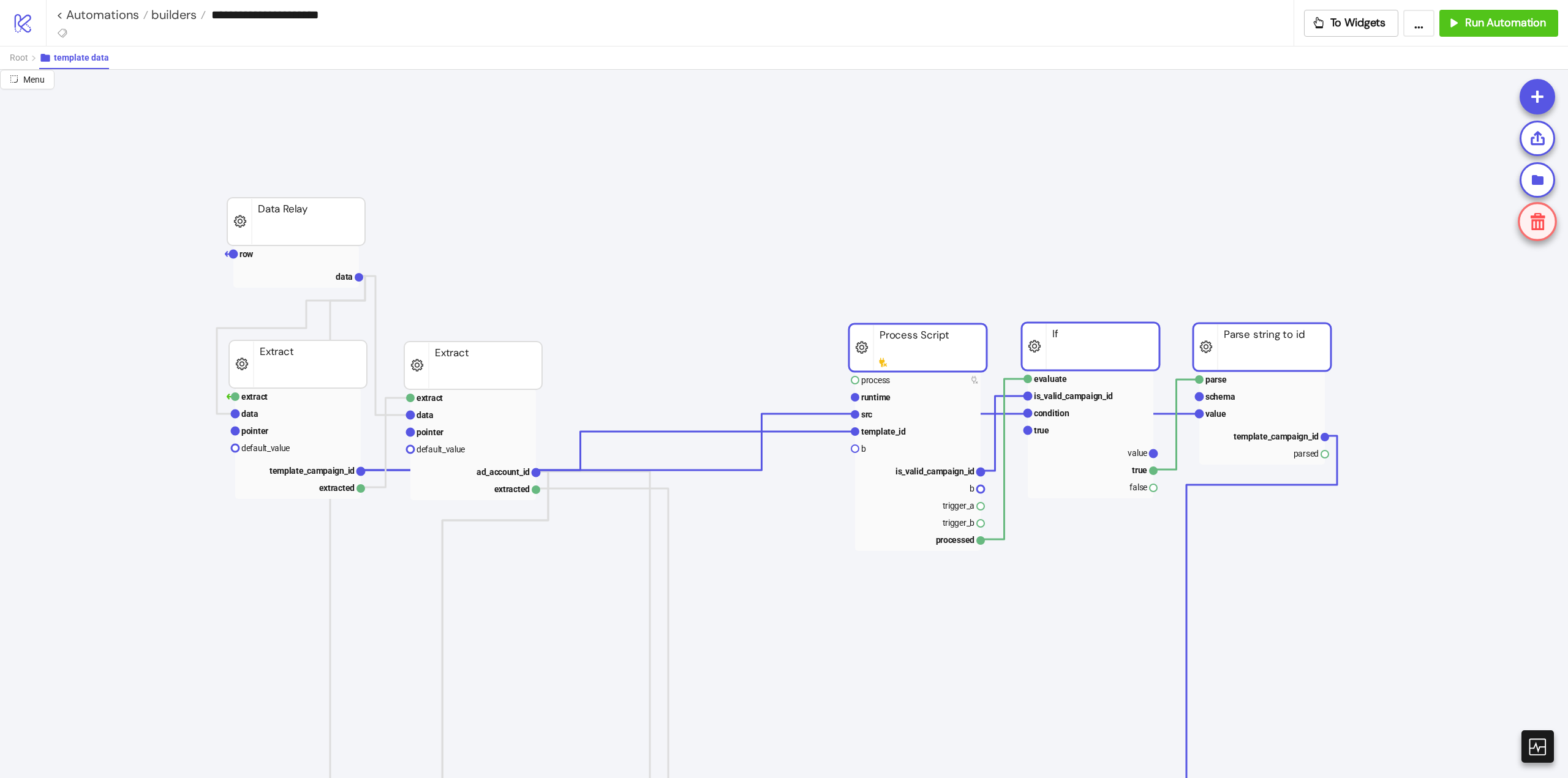
drag, startPoint x: 1058, startPoint y: 355, endPoint x: 990, endPoint y: 348, distance: 68.4
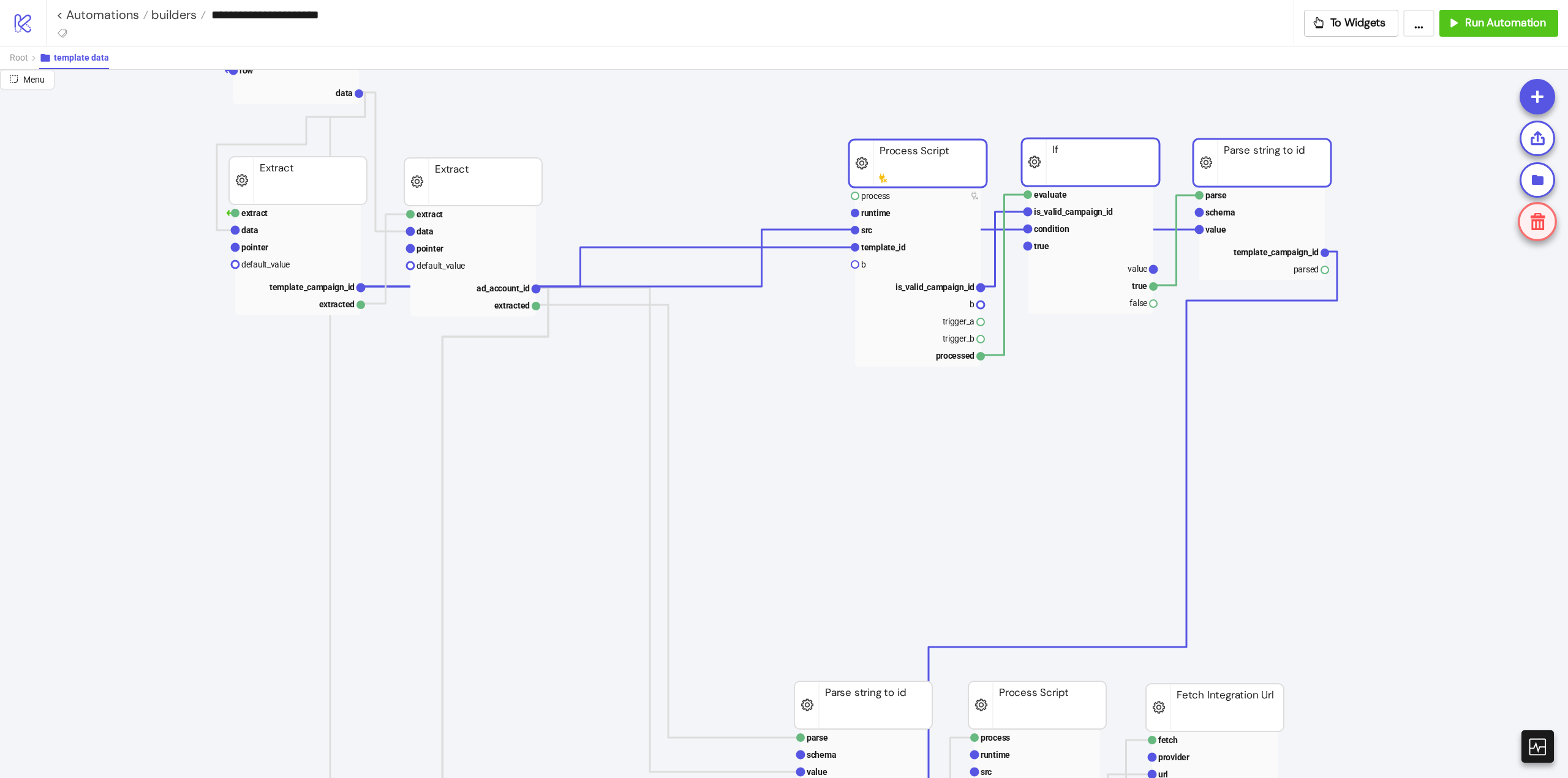
scroll to position [306, 0]
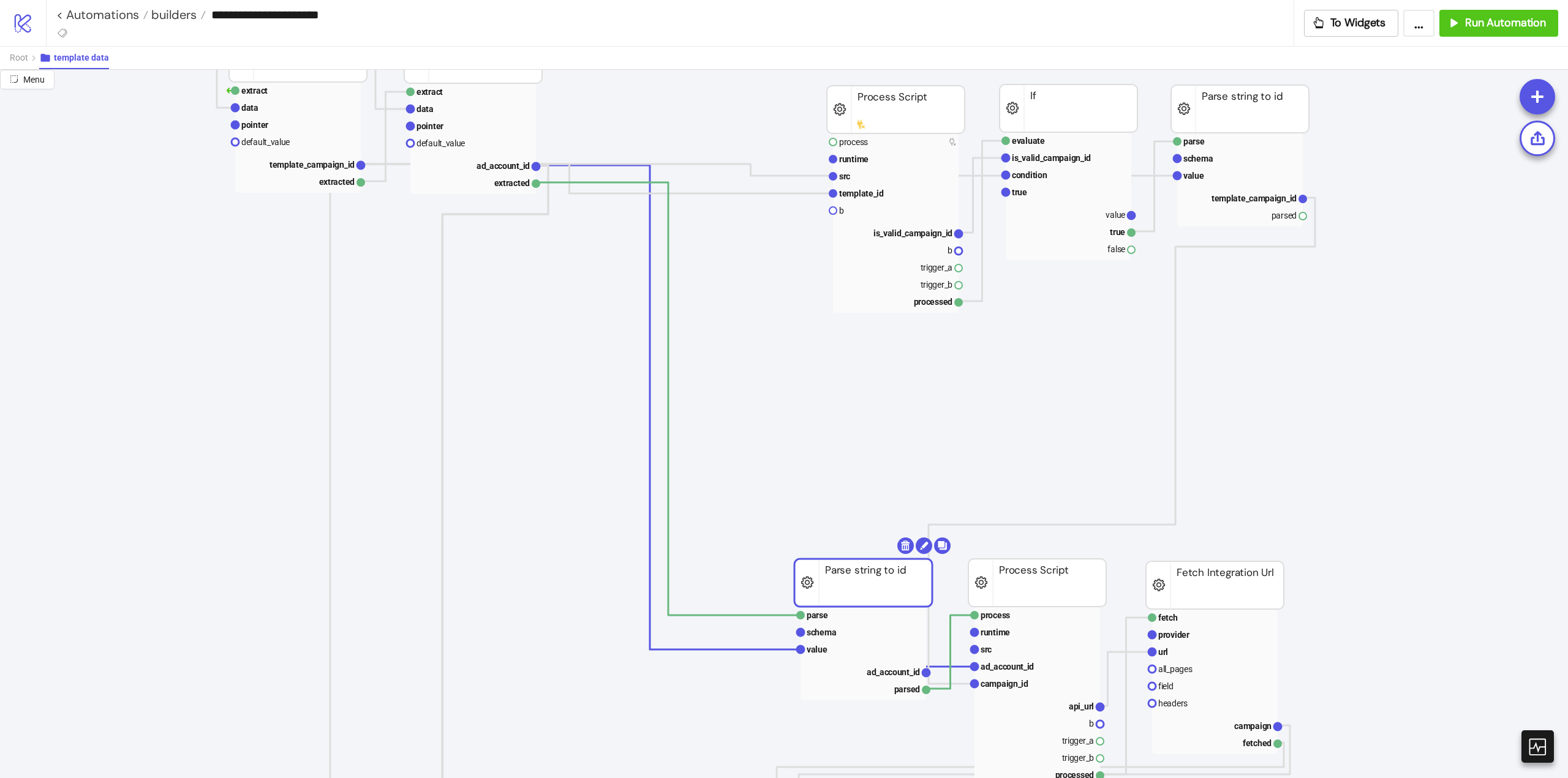
drag, startPoint x: 858, startPoint y: 591, endPoint x: 835, endPoint y: 659, distance: 71.8
click at [835, 659] on g "parse schema value ad_account_id parsed Parse string to id" at bounding box center [872, 619] width 156 height 163
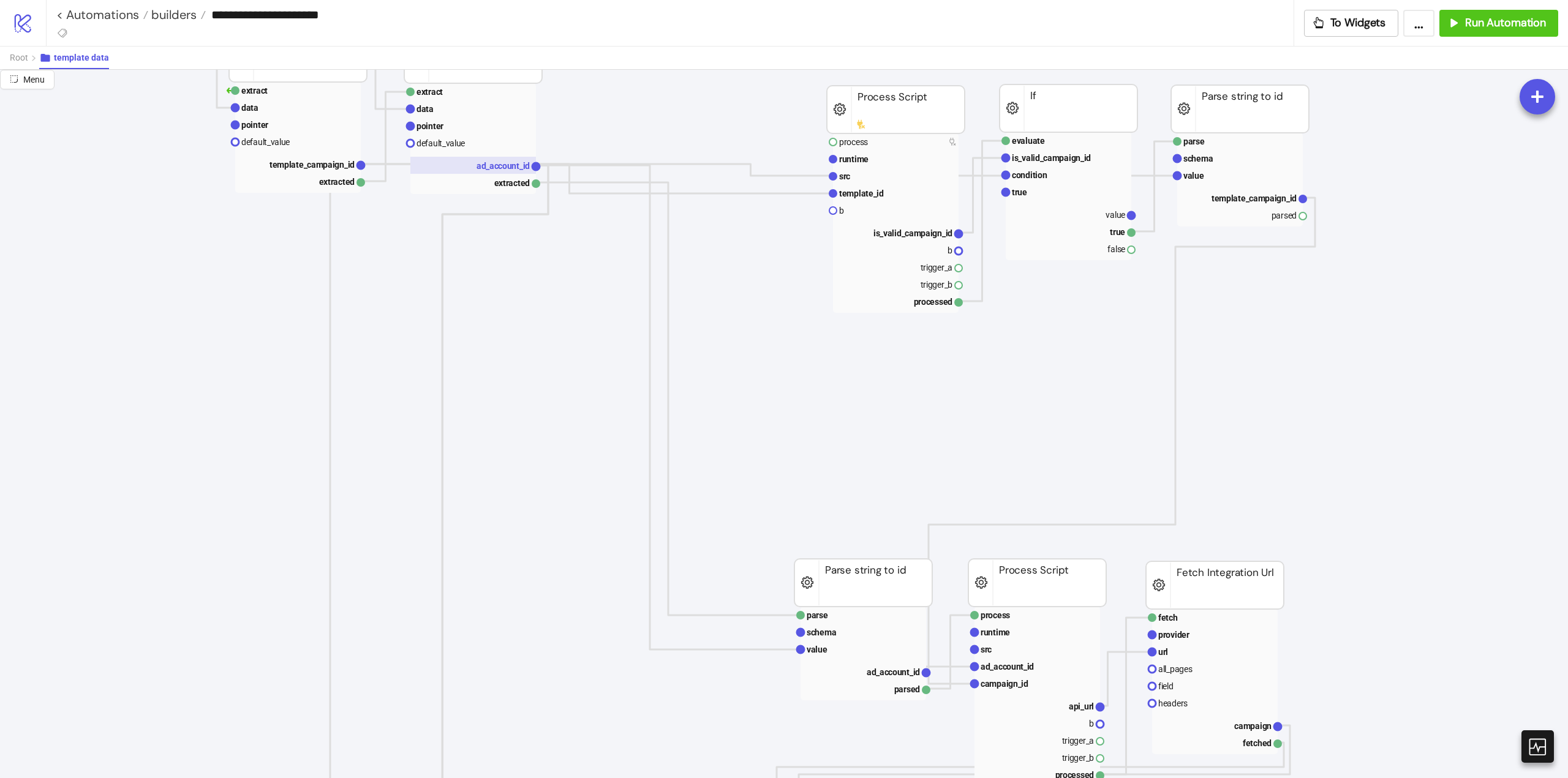
click at [497, 167] on text "ad_account_id" at bounding box center [503, 165] width 54 height 10
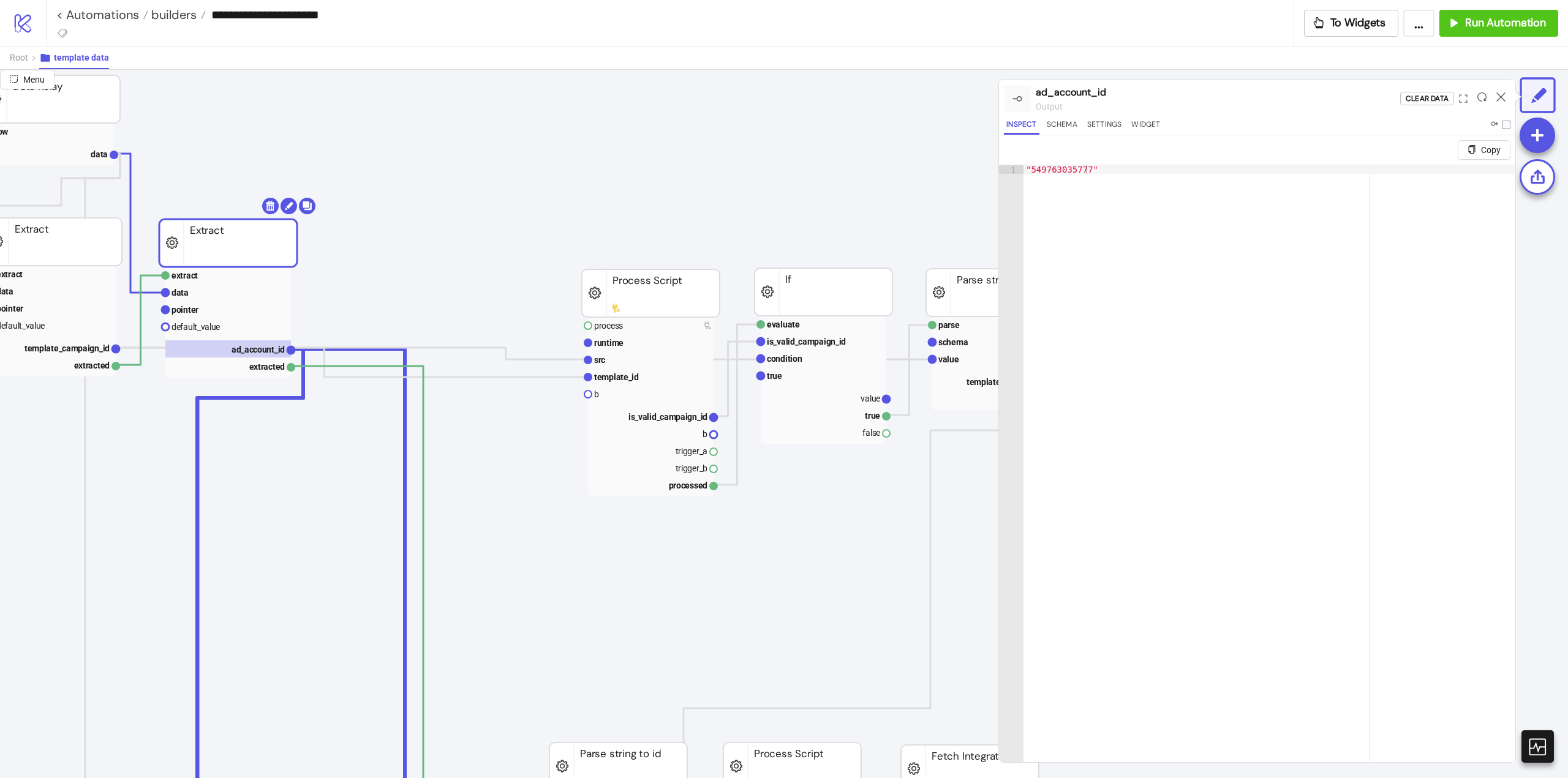
scroll to position [368, 245]
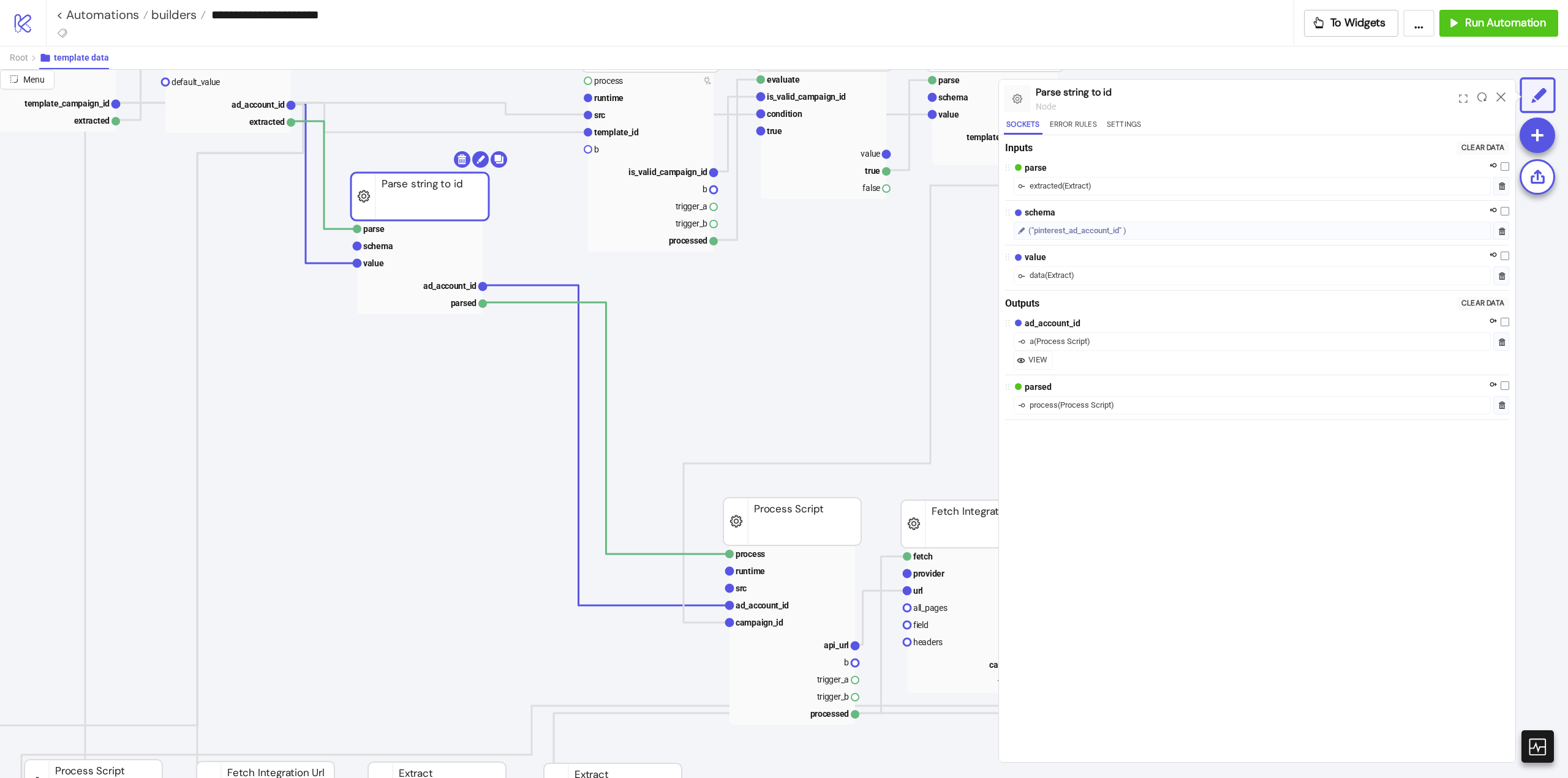
drag, startPoint x: 615, startPoint y: 529, endPoint x: 441, endPoint y: 247, distance: 331.4
click at [418, 203] on rect at bounding box center [420, 196] width 138 height 48
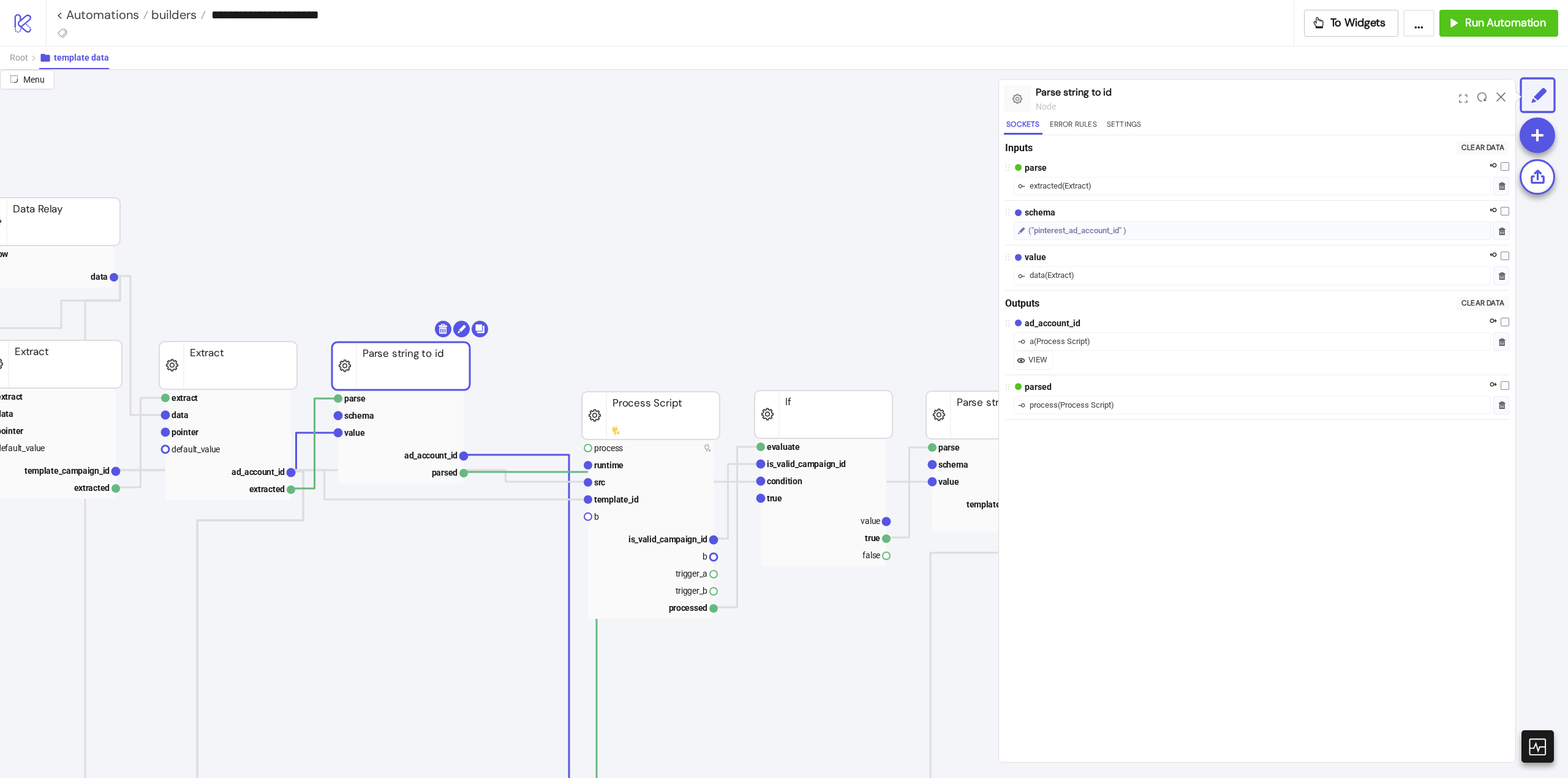
drag, startPoint x: 411, startPoint y: 570, endPoint x: 403, endPoint y: 372, distance: 198.2
click at [392, 372] on rect at bounding box center [401, 366] width 138 height 48
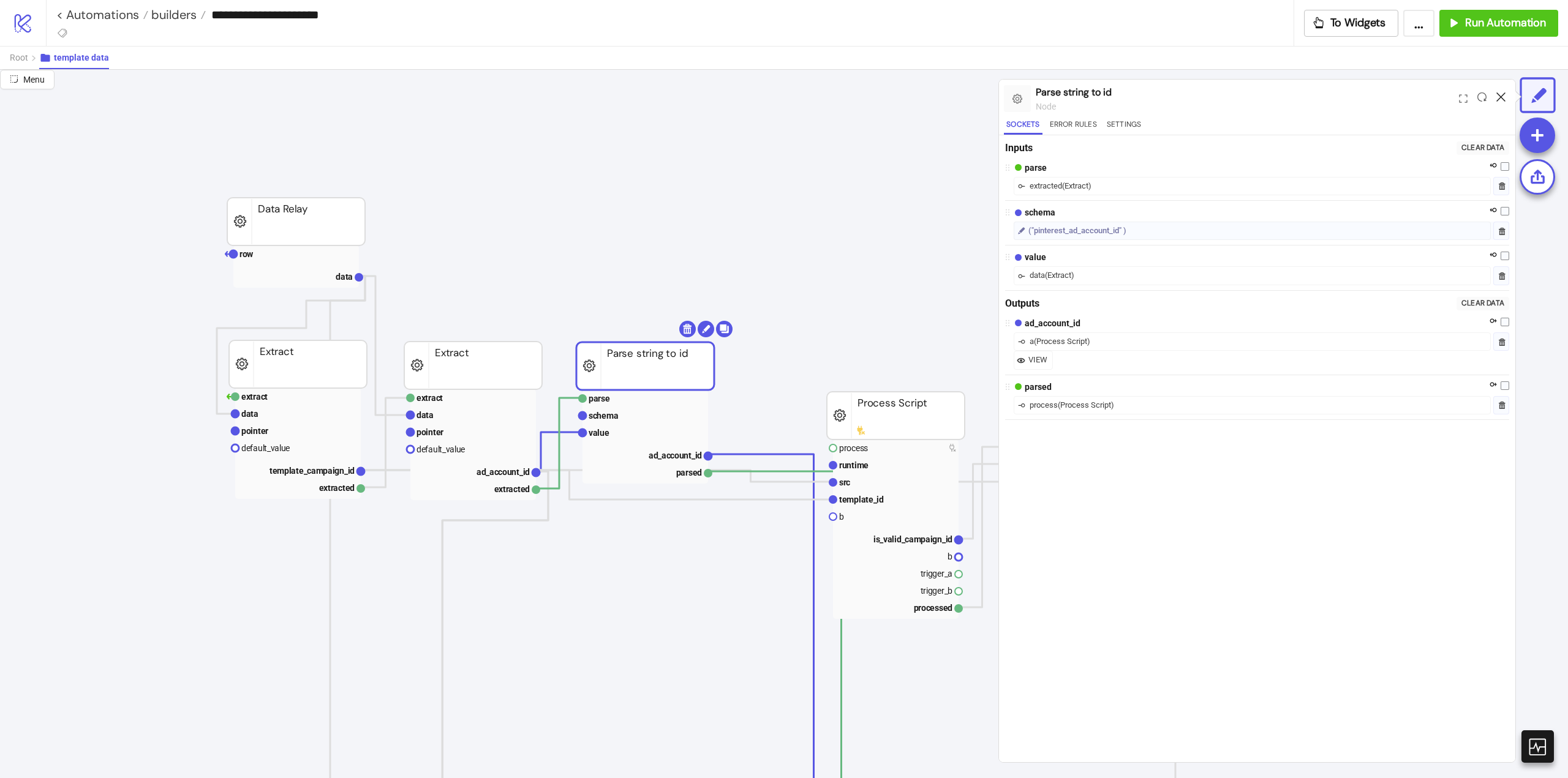
click at [1504, 95] on icon at bounding box center [1501, 97] width 9 height 9
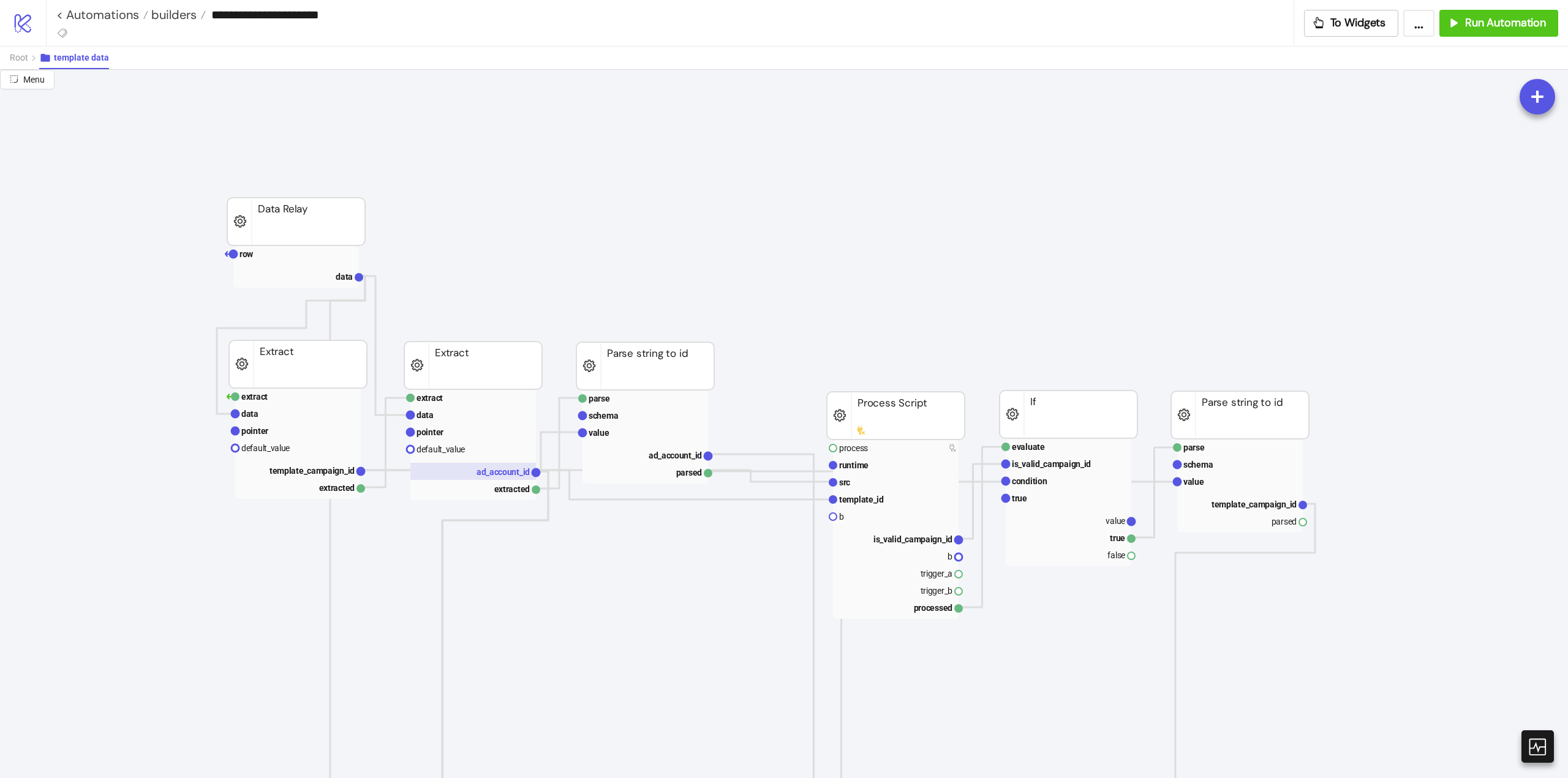
click at [501, 473] on text "ad_account_id" at bounding box center [503, 472] width 54 height 10
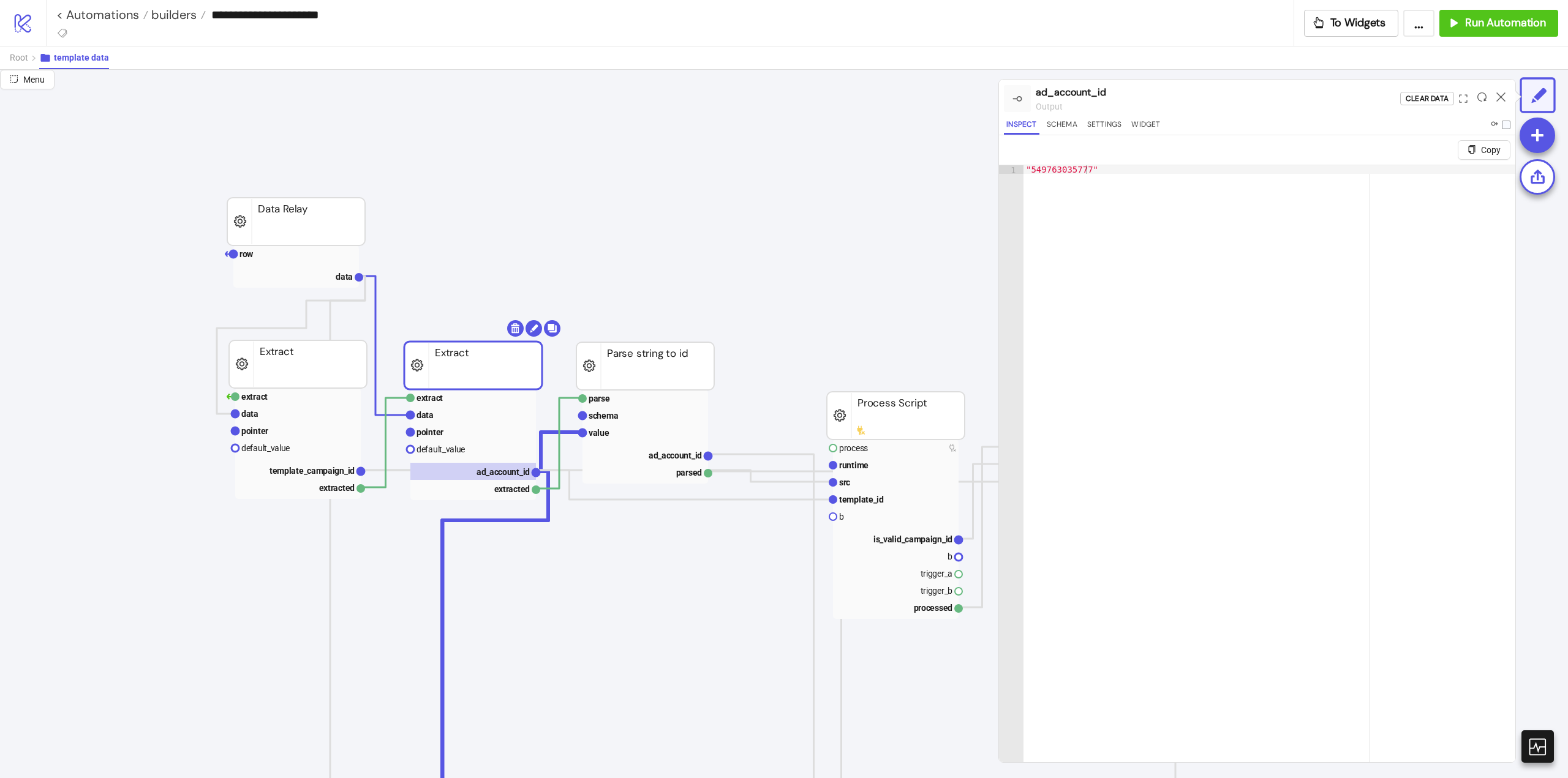
scroll to position [0, 123]
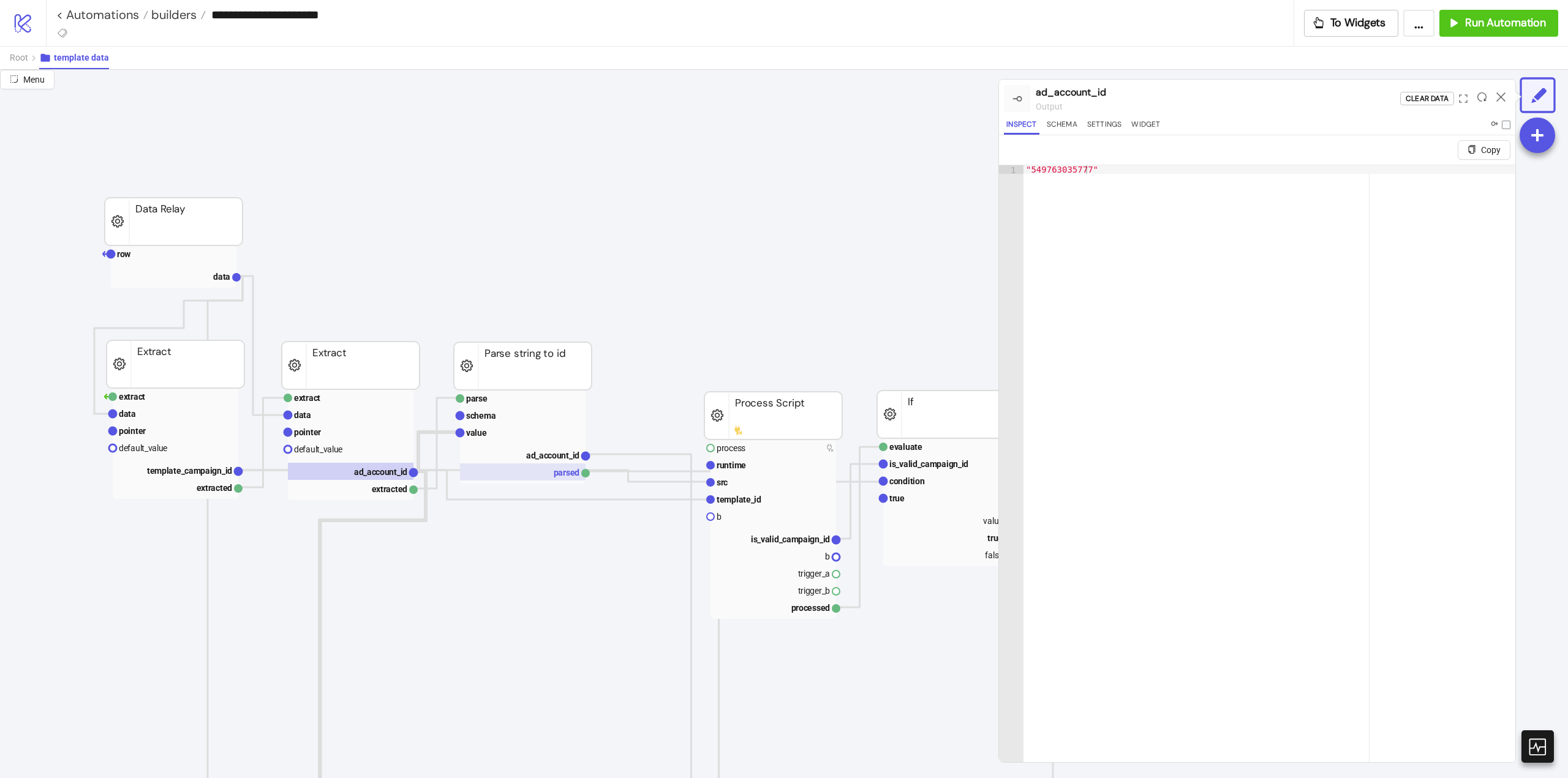
click at [560, 476] on rect at bounding box center [523, 471] width 126 height 17
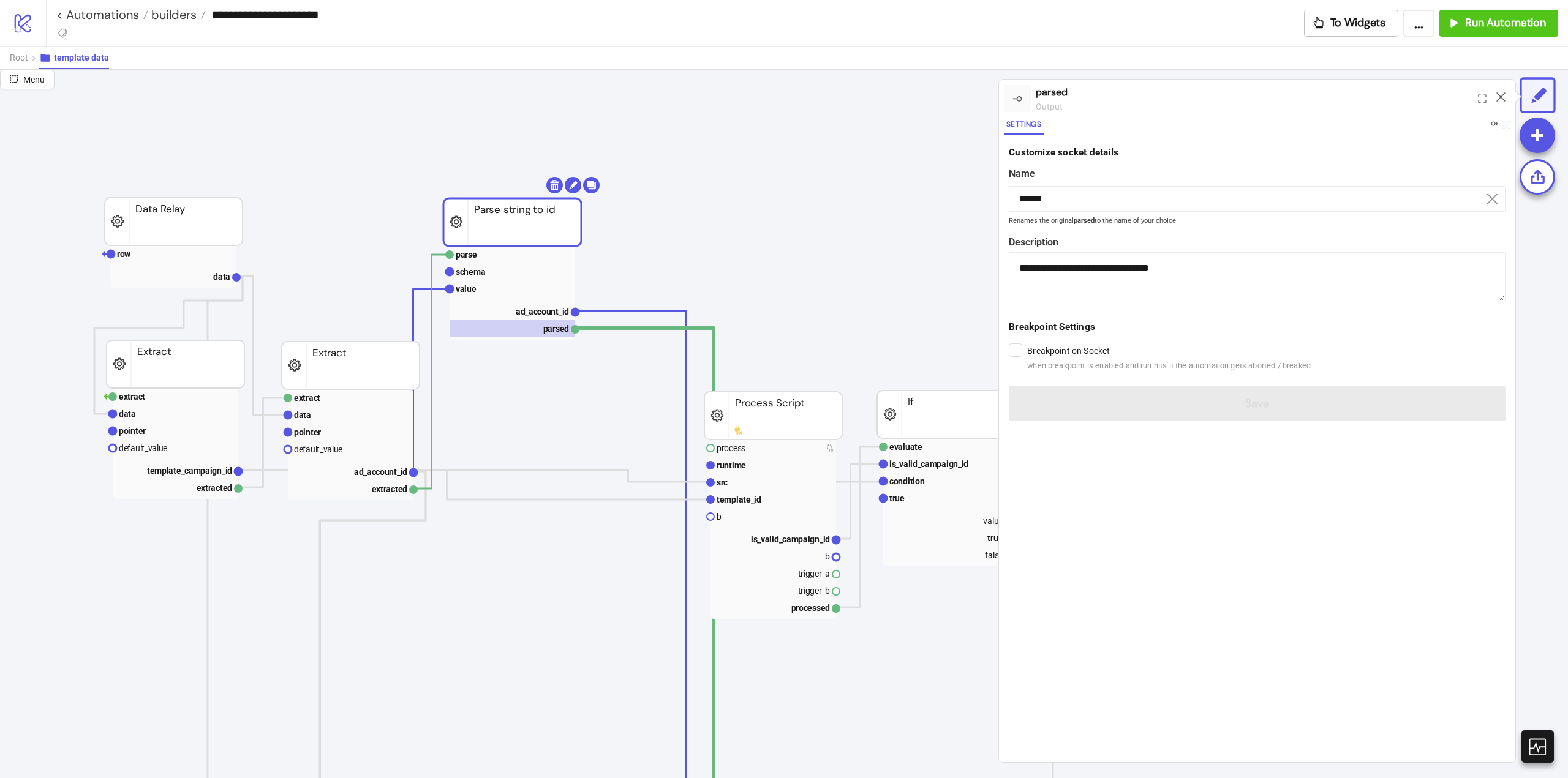
drag, startPoint x: 549, startPoint y: 352, endPoint x: 538, endPoint y: 171, distance: 181.3
click at [538, 199] on rect at bounding box center [512, 222] width 138 height 48
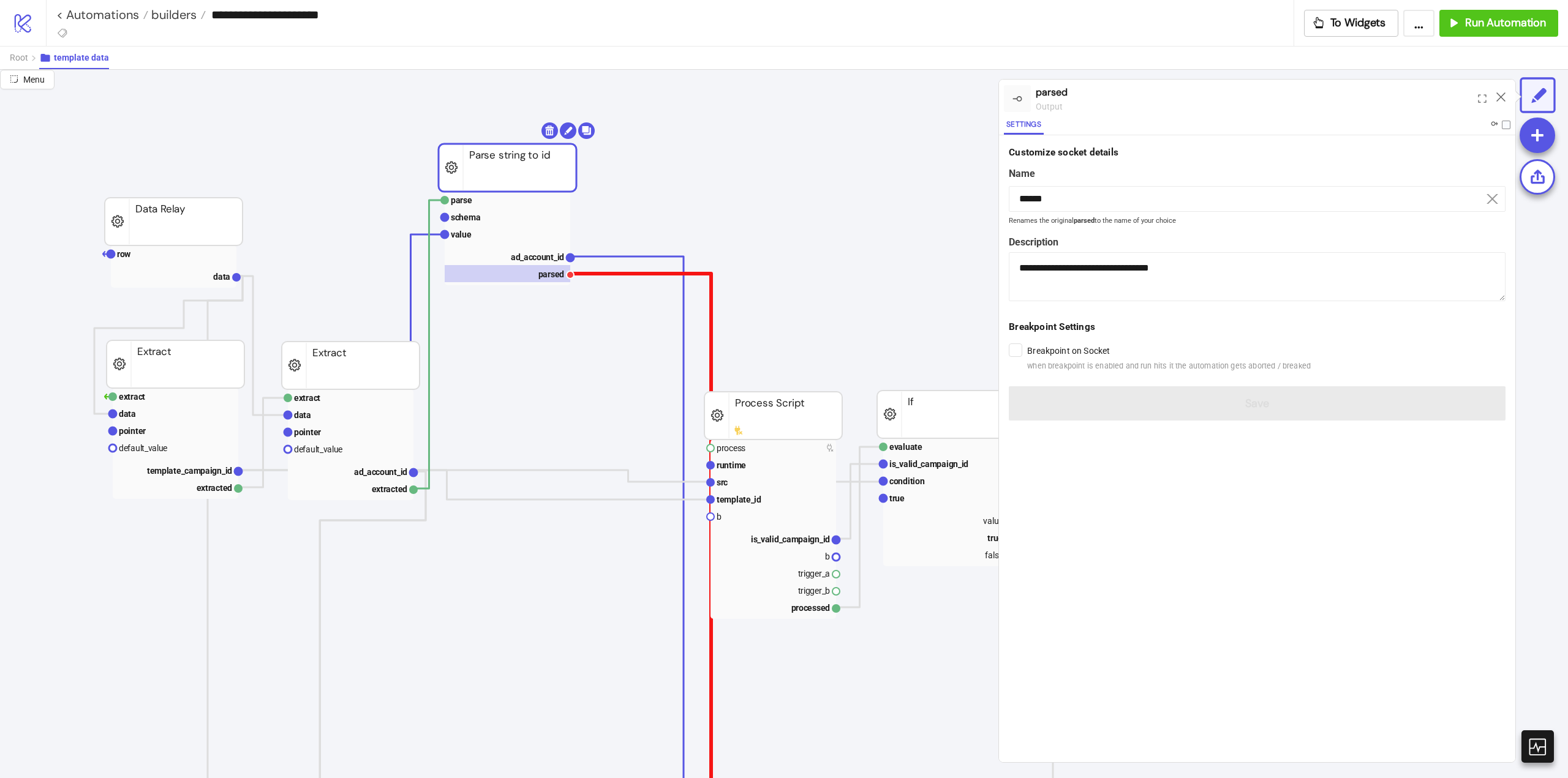
click at [633, 274] on polyline at bounding box center [711, 597] width 282 height 647
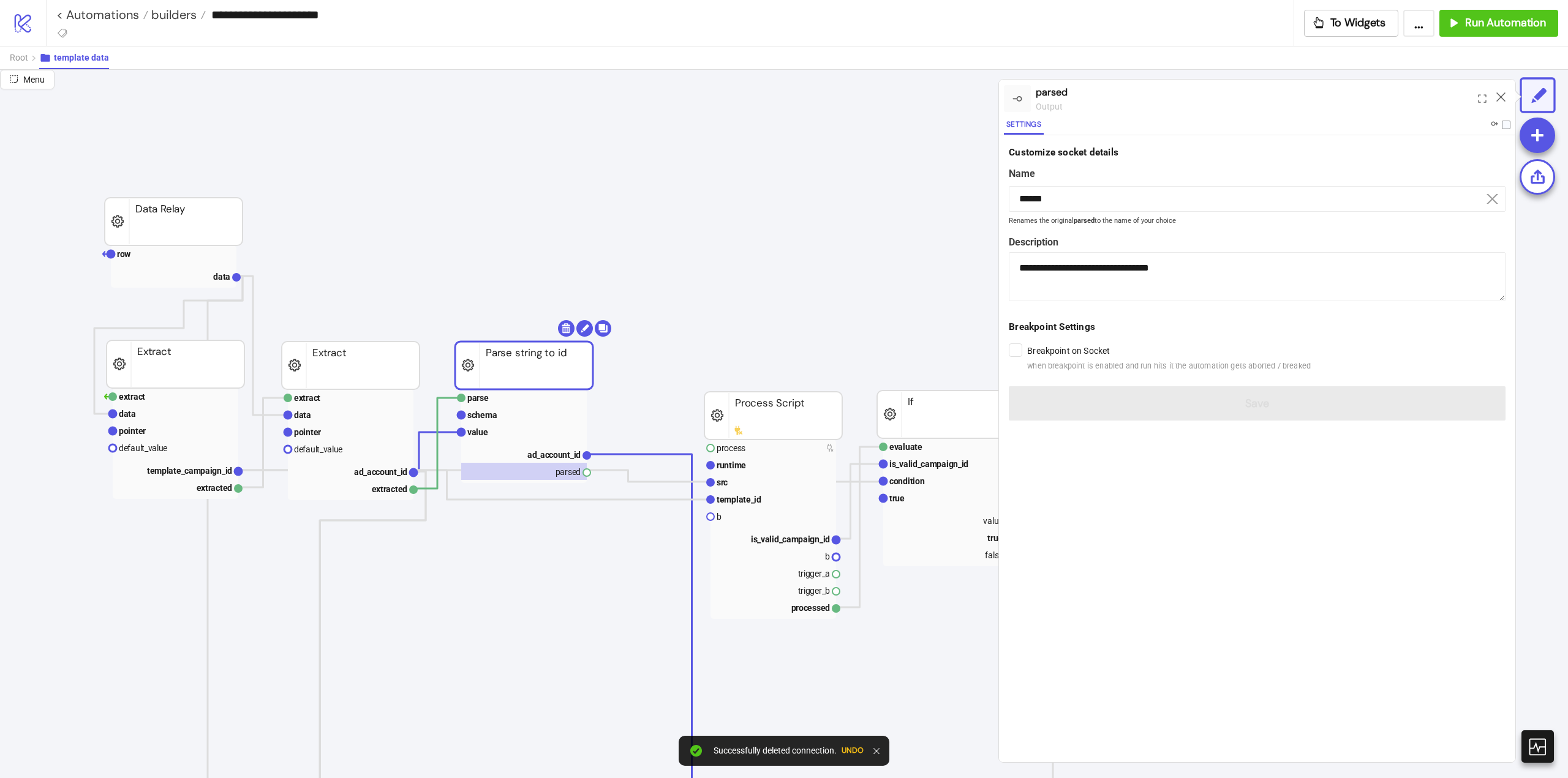
drag, startPoint x: 519, startPoint y: 169, endPoint x: 536, endPoint y: 367, distance: 198.7
click at [536, 367] on rect at bounding box center [524, 365] width 138 height 48
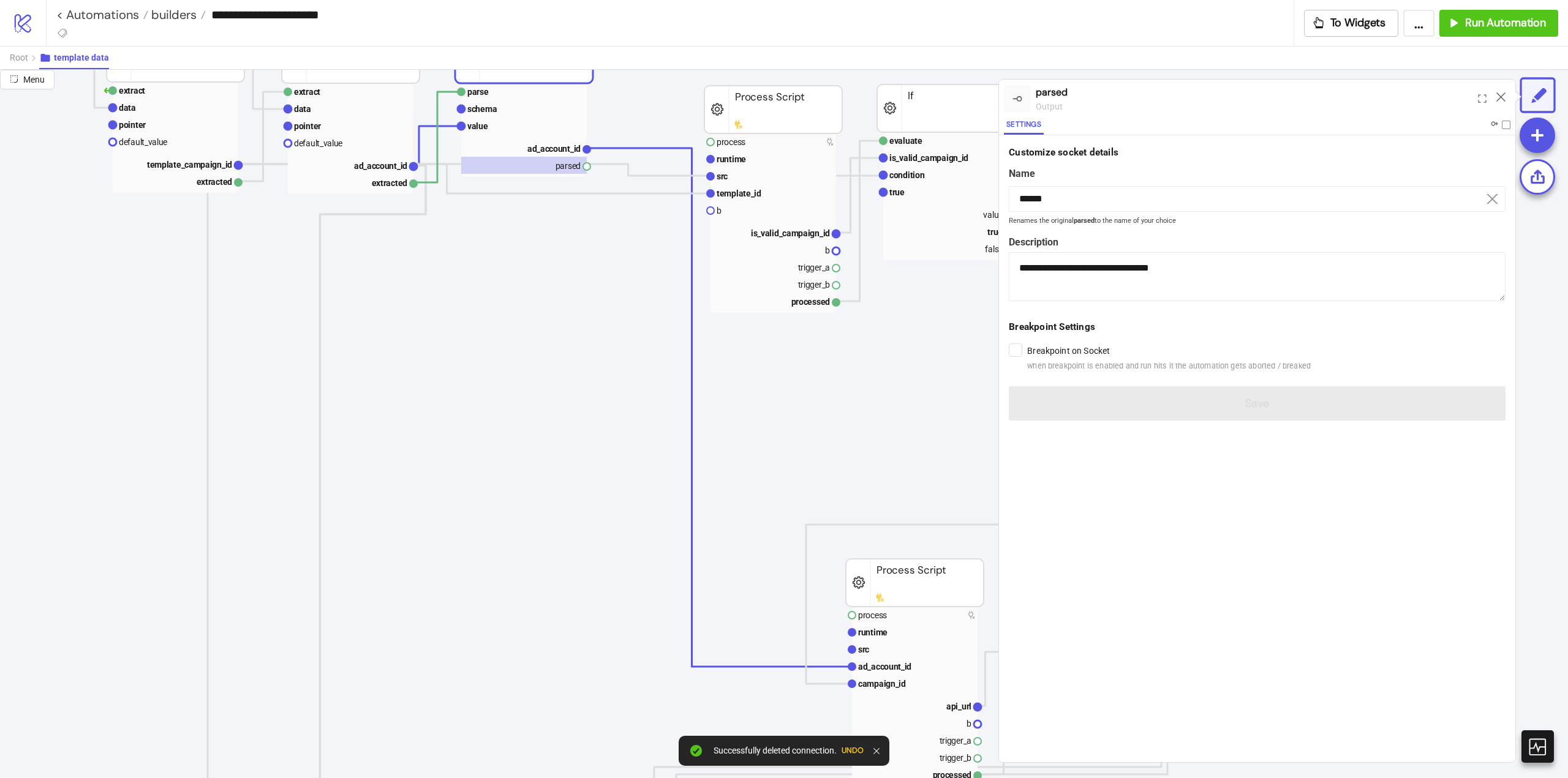
scroll to position [123, 123]
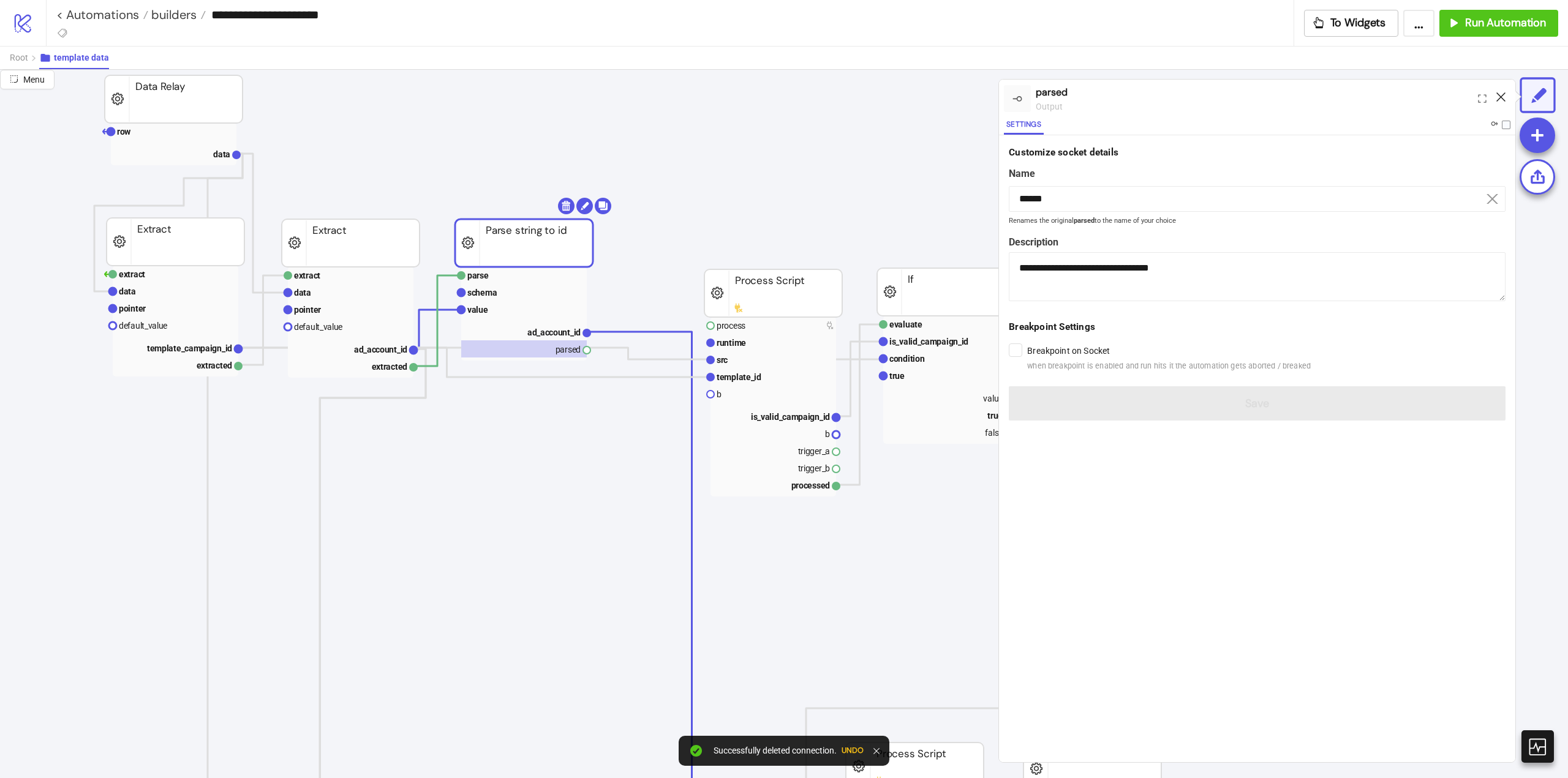
click at [1500, 97] on icon at bounding box center [1501, 97] width 9 height 9
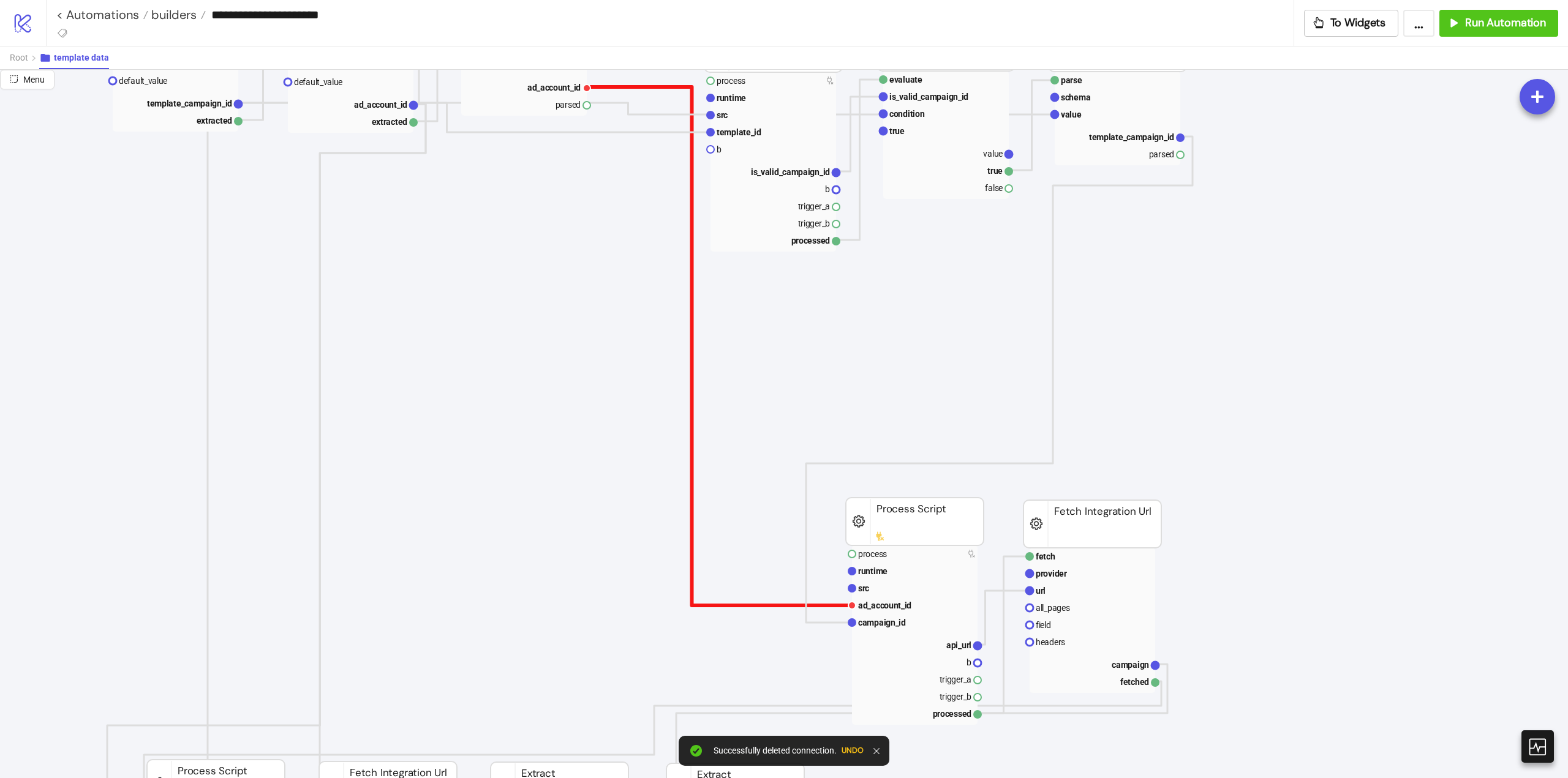
scroll to position [61, 123]
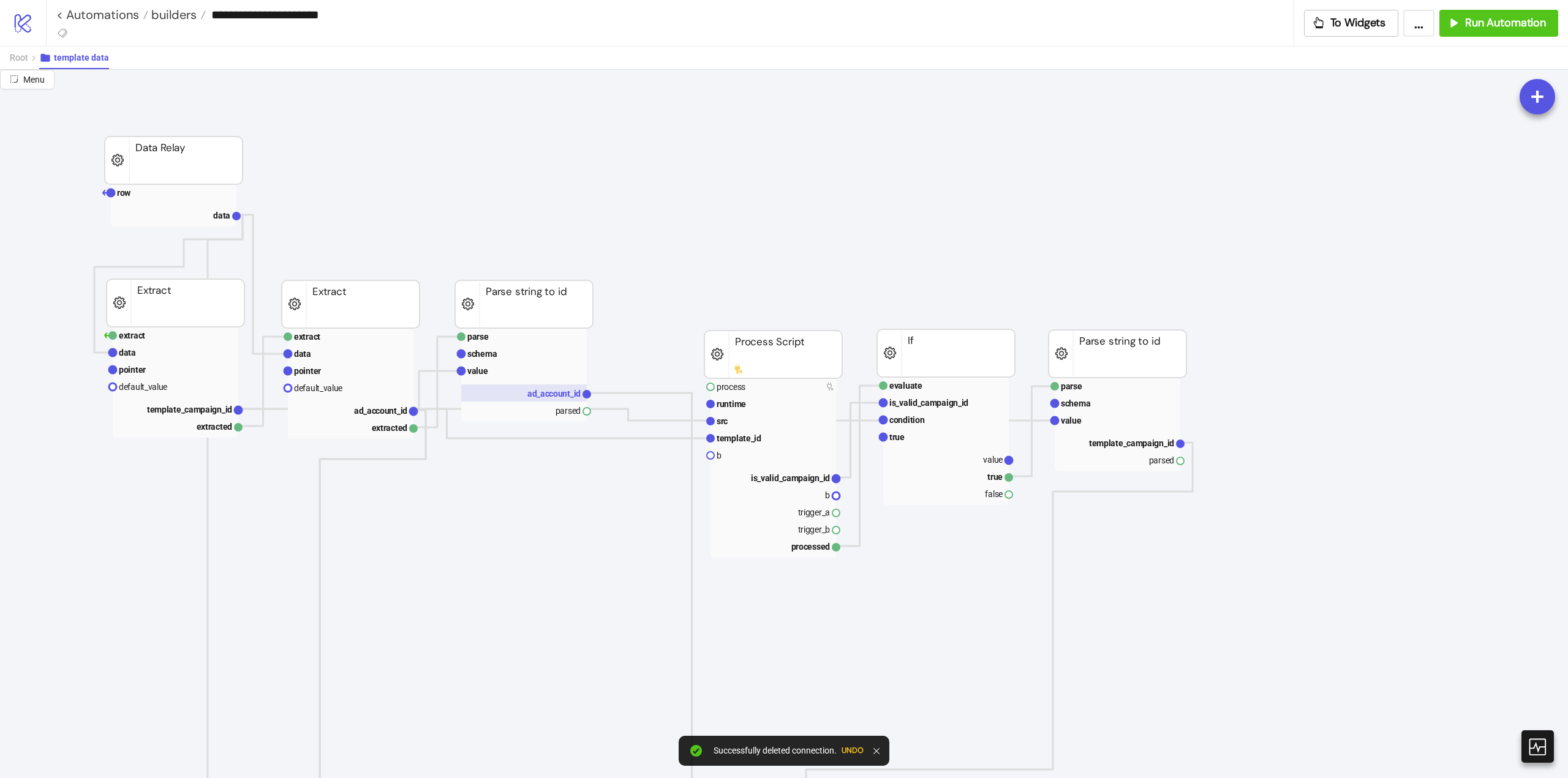
click at [536, 395] on text "ad_account_id" at bounding box center [554, 393] width 54 height 10
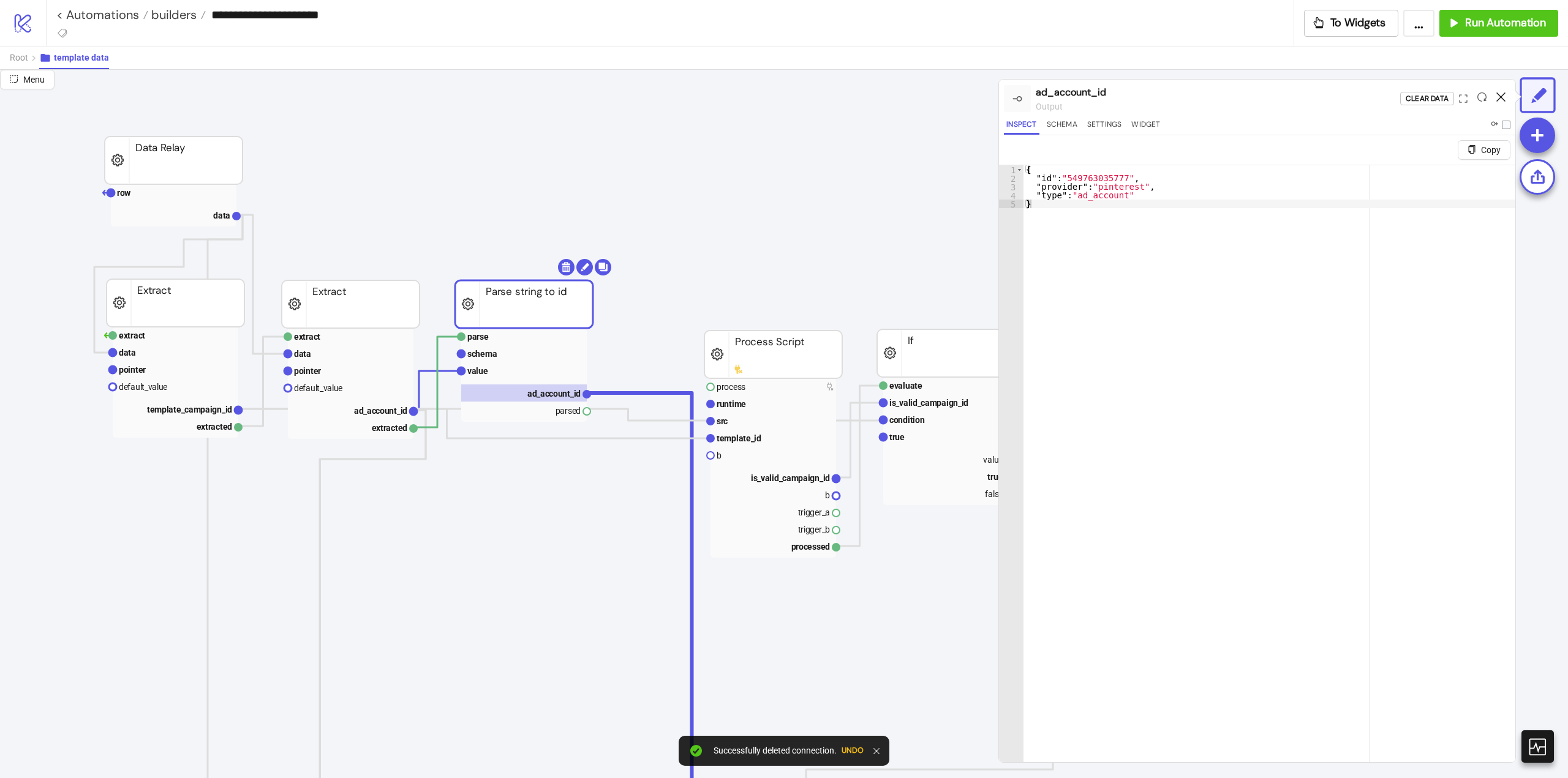
click at [1501, 97] on icon at bounding box center [1501, 97] width 9 height 9
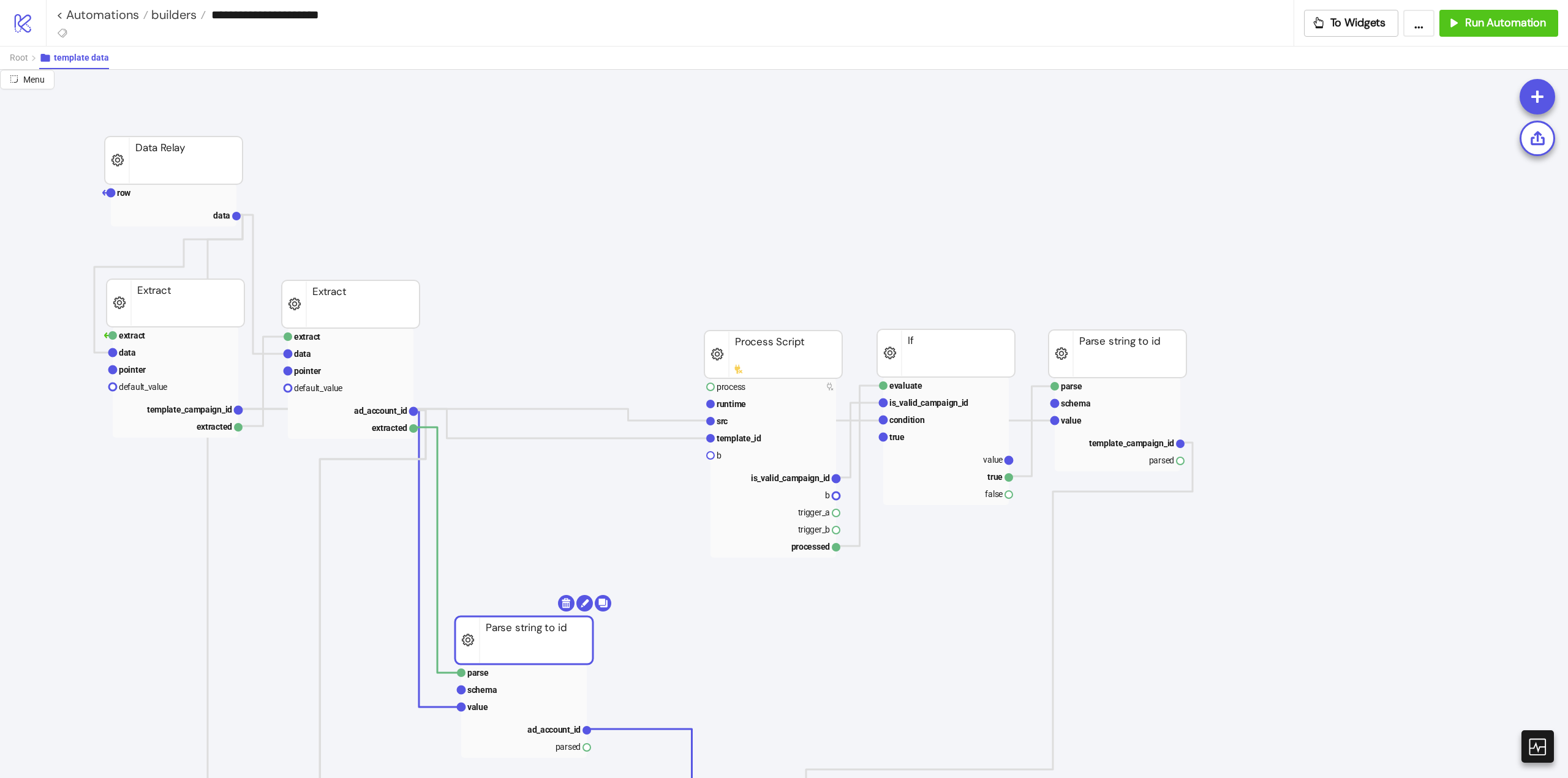
drag, startPoint x: 531, startPoint y: 314, endPoint x: 554, endPoint y: 622, distance: 308.9
click at [538, 643] on rect at bounding box center [524, 640] width 138 height 48
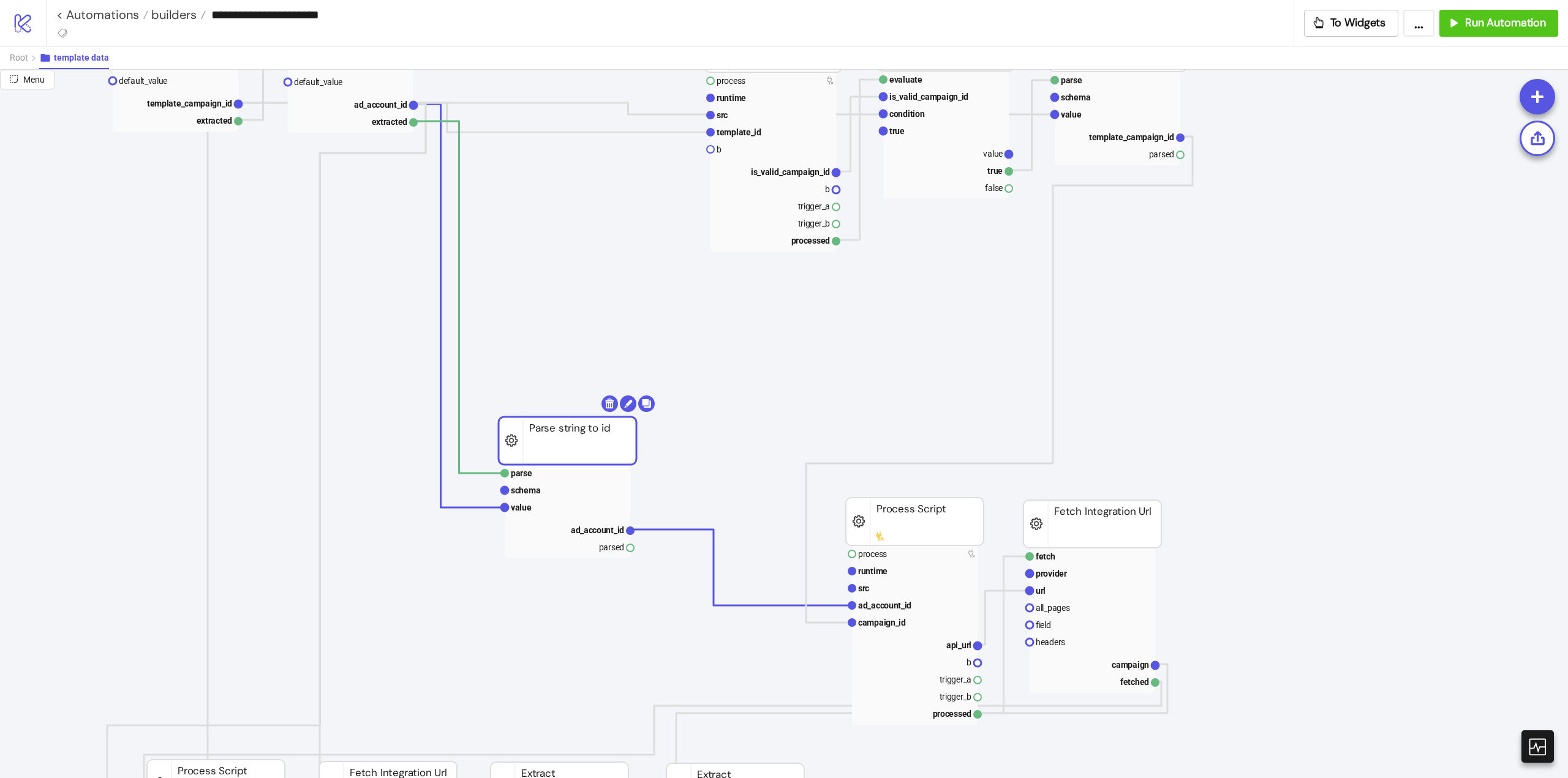
drag, startPoint x: 498, startPoint y: 338, endPoint x: 588, endPoint y: 422, distance: 123.1
click at [556, 436] on rect at bounding box center [567, 441] width 138 height 48
click at [607, 404] on body "**********" at bounding box center [784, 389] width 1568 height 778
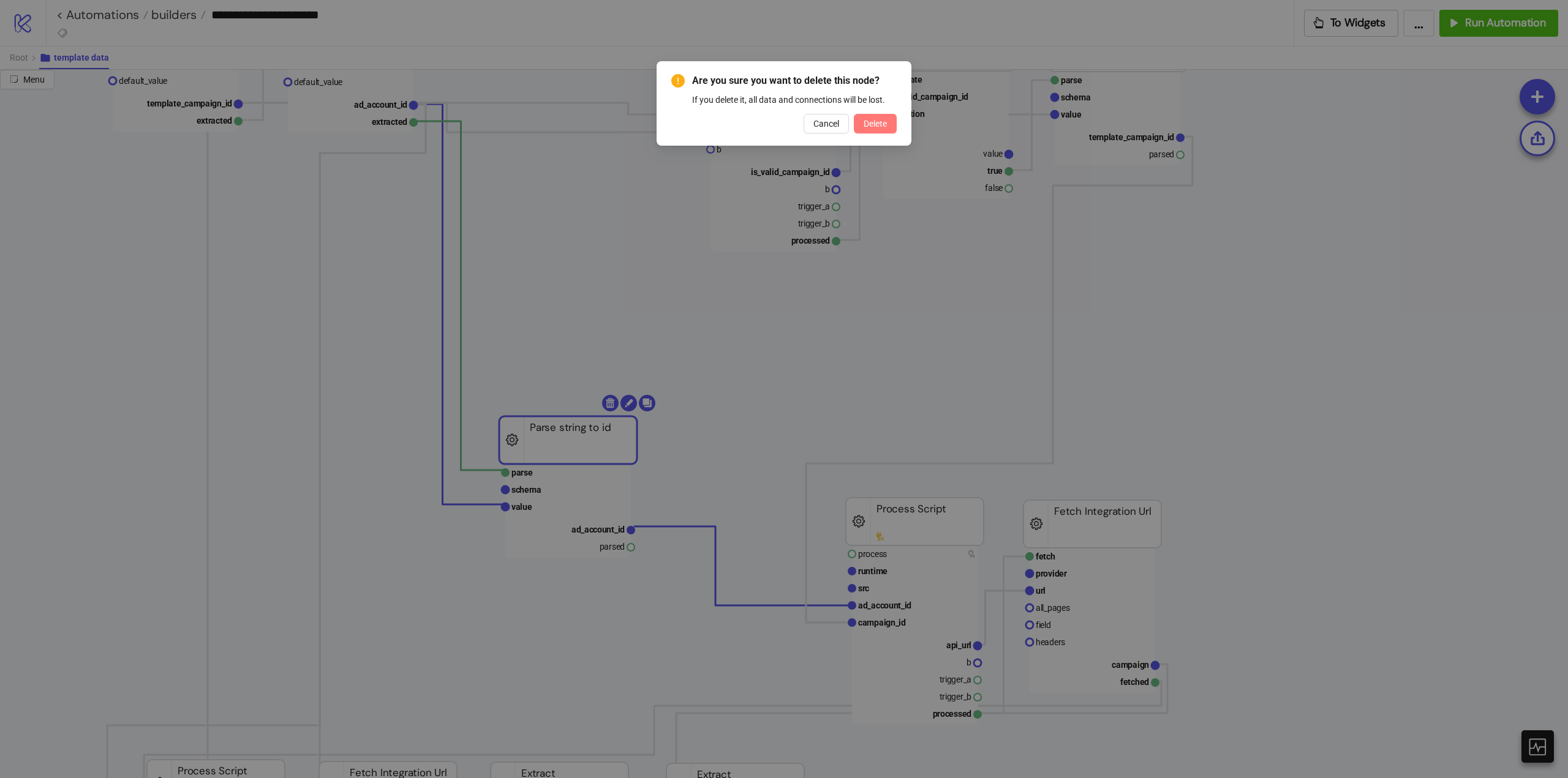
click at [881, 119] on span "Delete" at bounding box center [875, 123] width 24 height 10
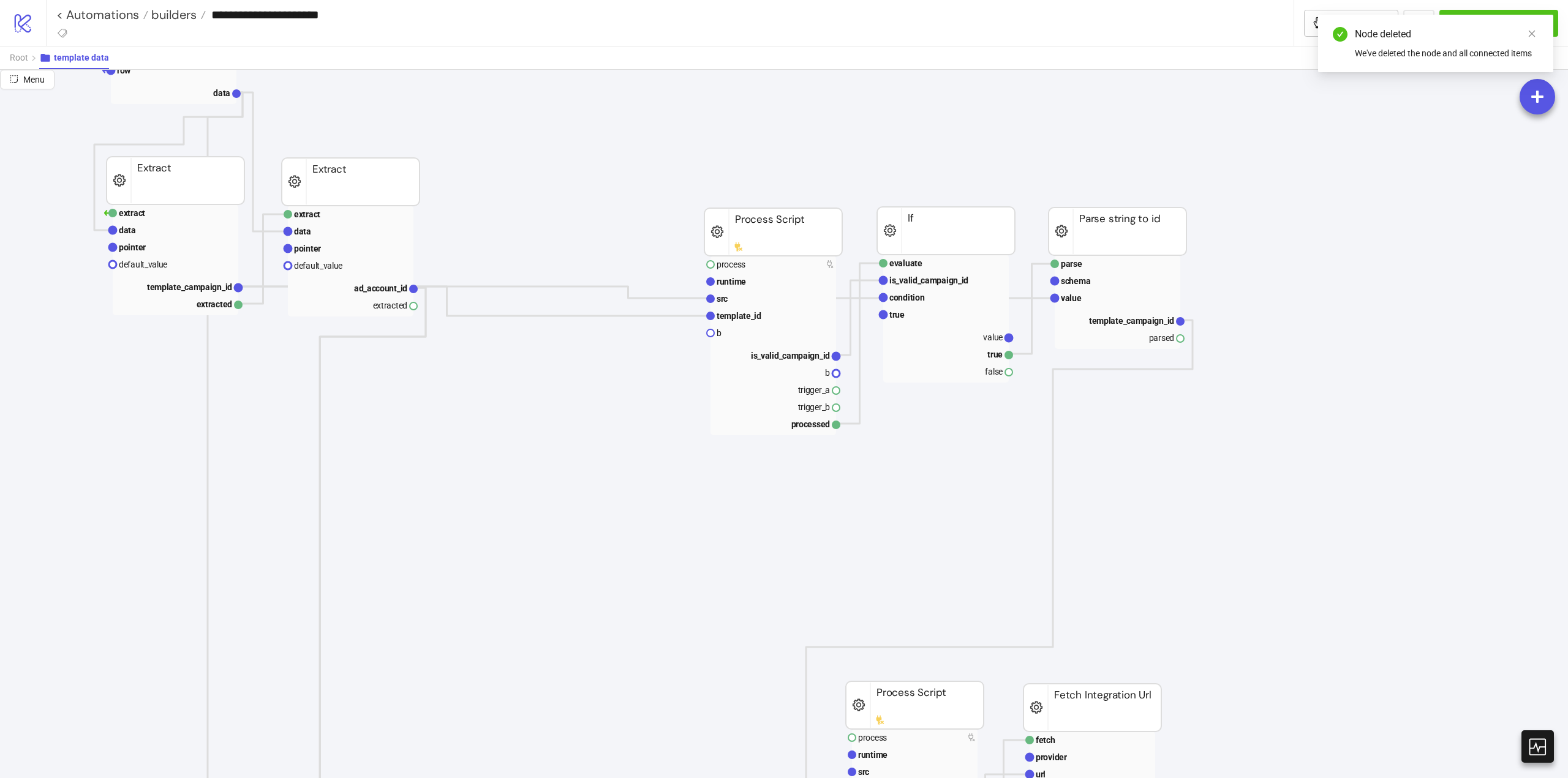
scroll to position [61, 123]
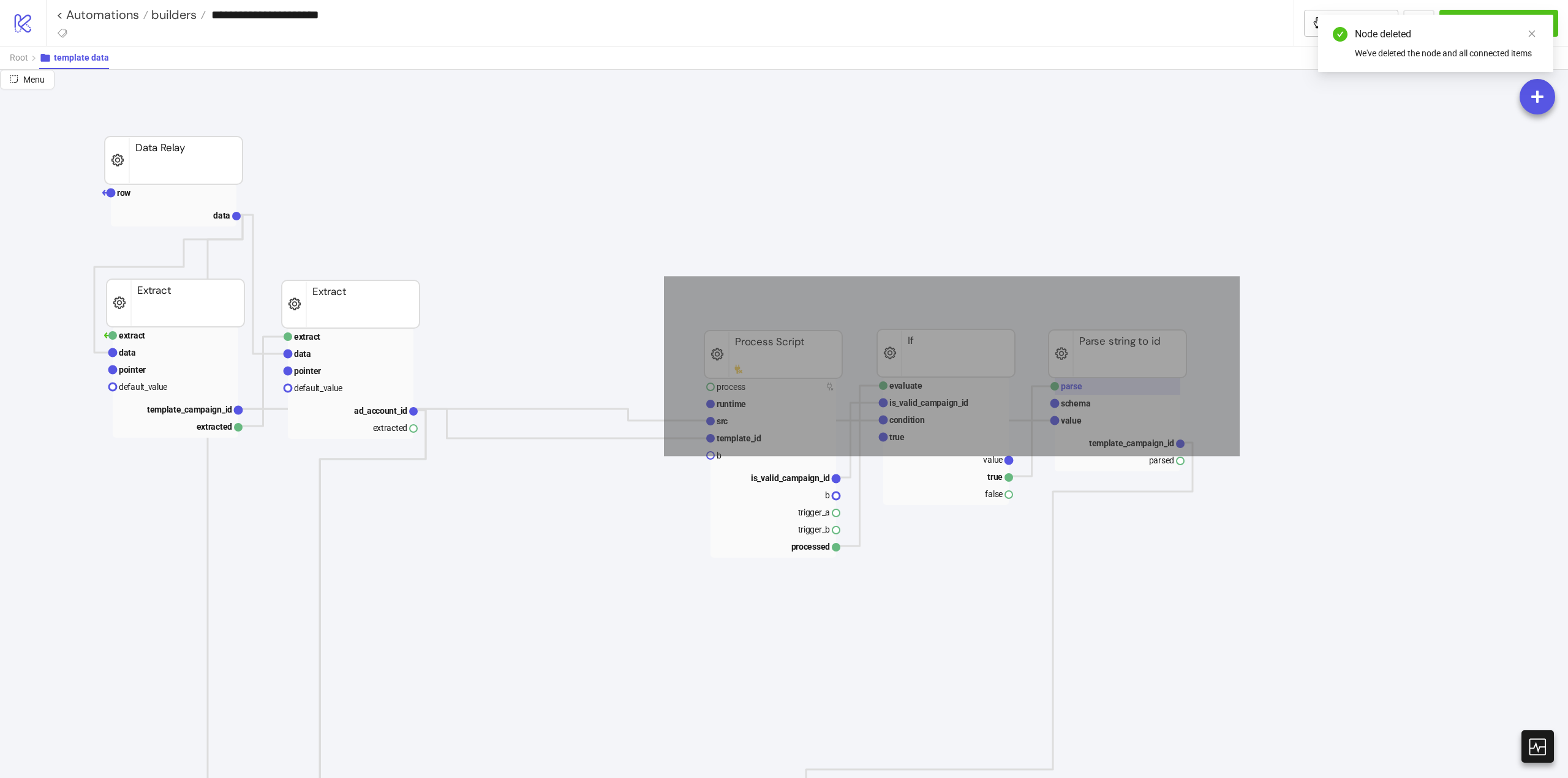
drag, startPoint x: 664, startPoint y: 276, endPoint x: 1165, endPoint y: 392, distance: 514.3
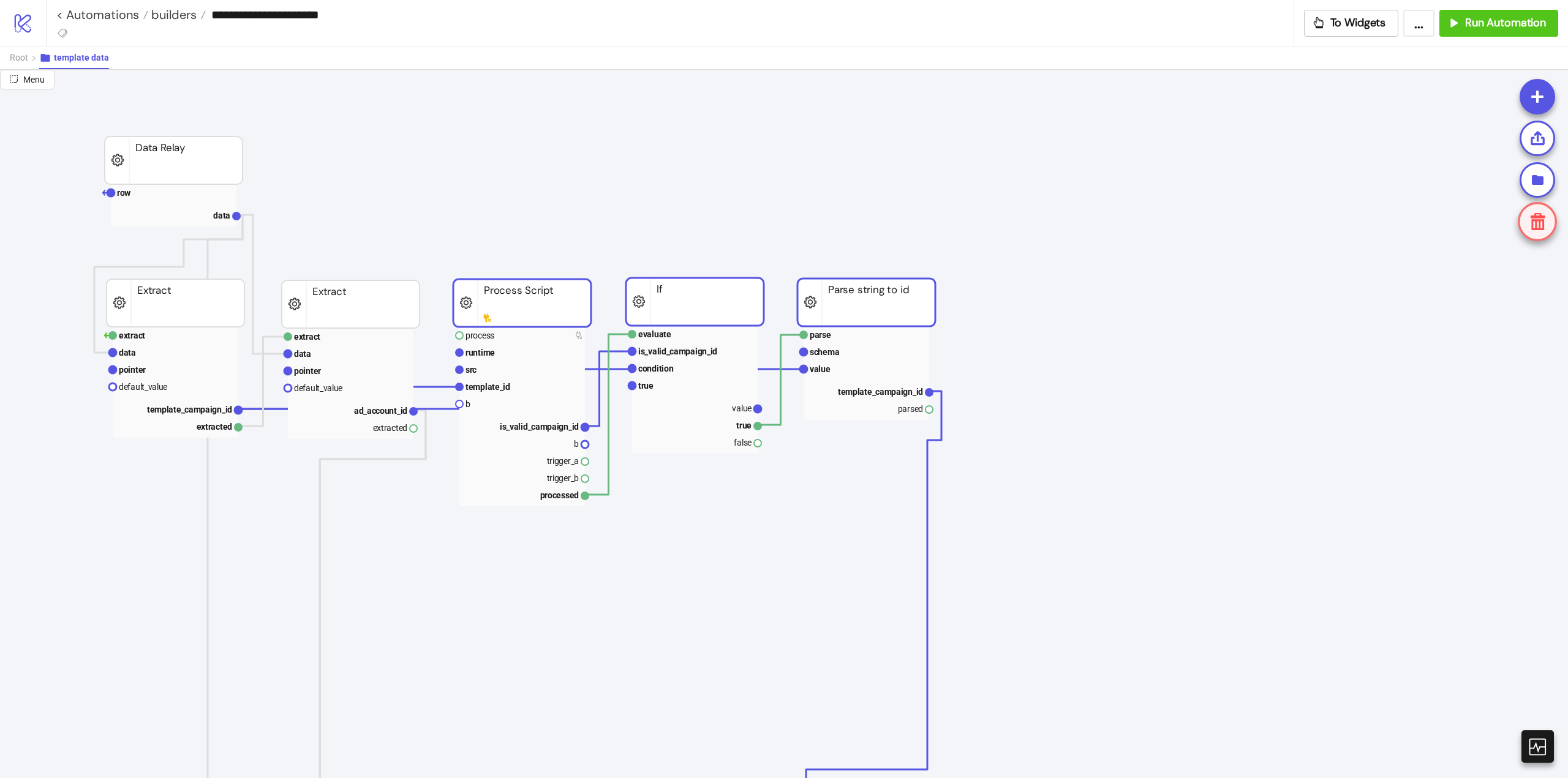
drag, startPoint x: 801, startPoint y: 362, endPoint x: 554, endPoint y: 311, distance: 252.2
click at [554, 311] on rect at bounding box center [522, 303] width 138 height 48
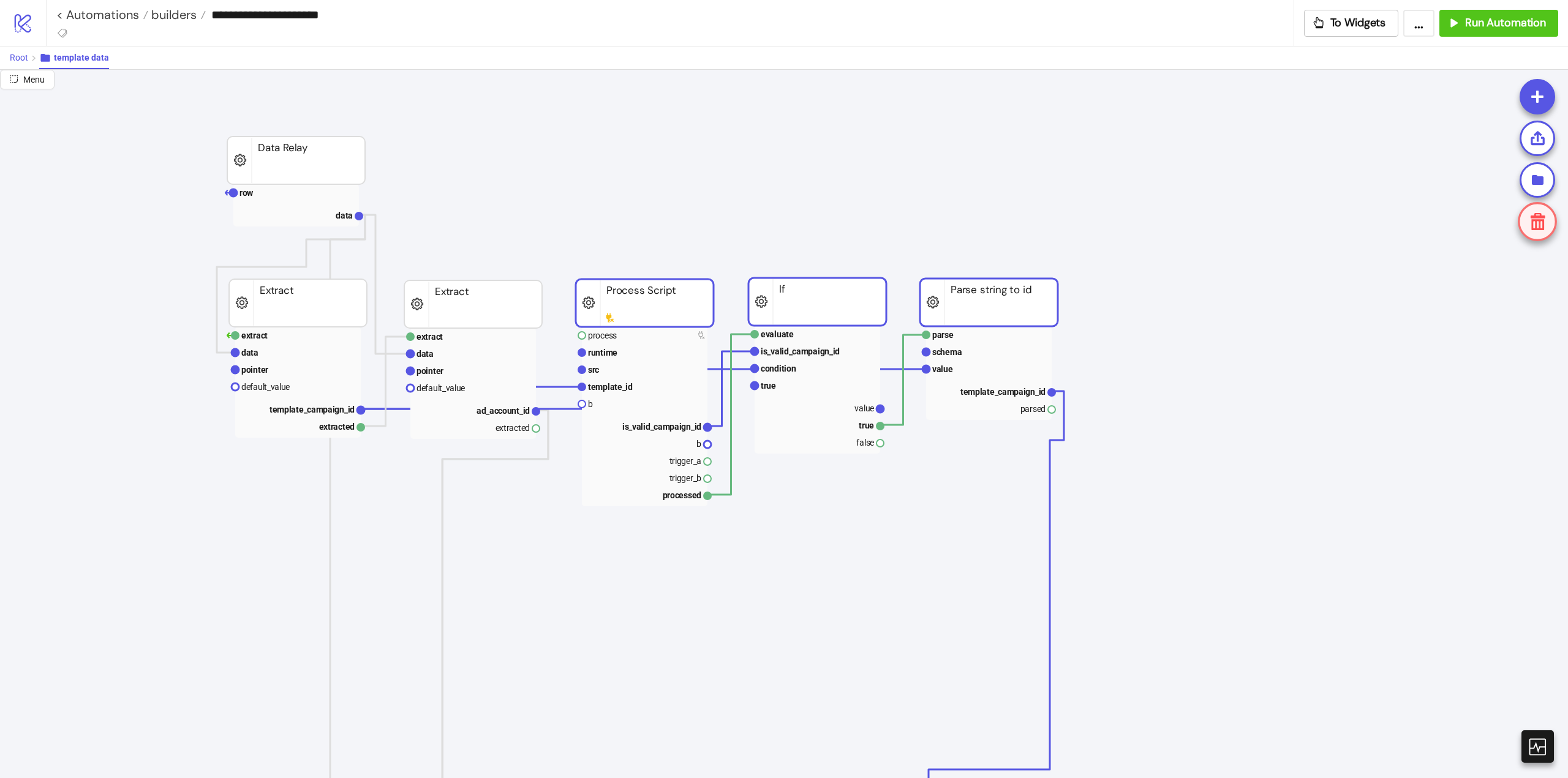
click at [21, 59] on span "Root" at bounding box center [19, 58] width 19 height 10
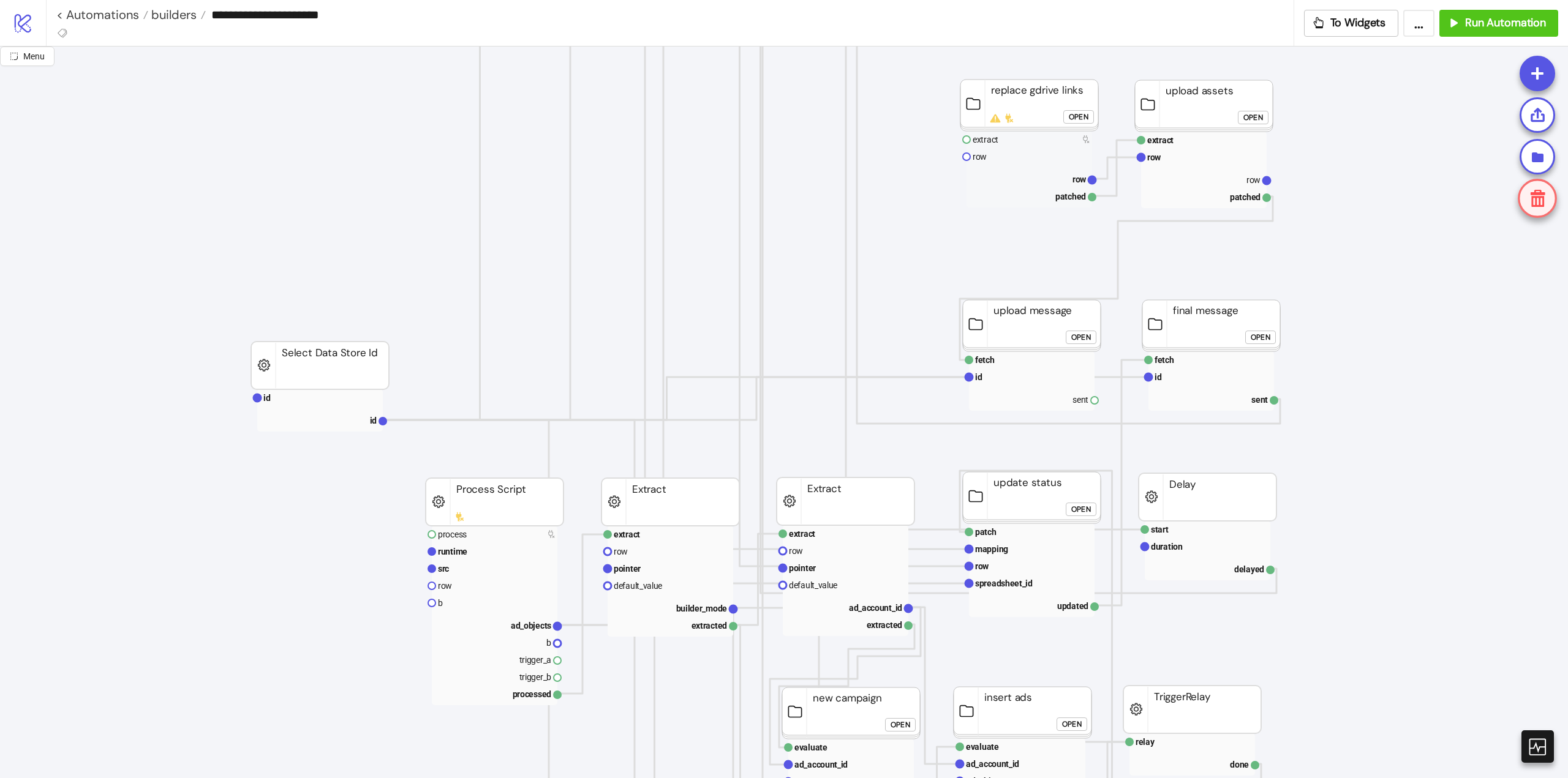
scroll to position [735, 0]
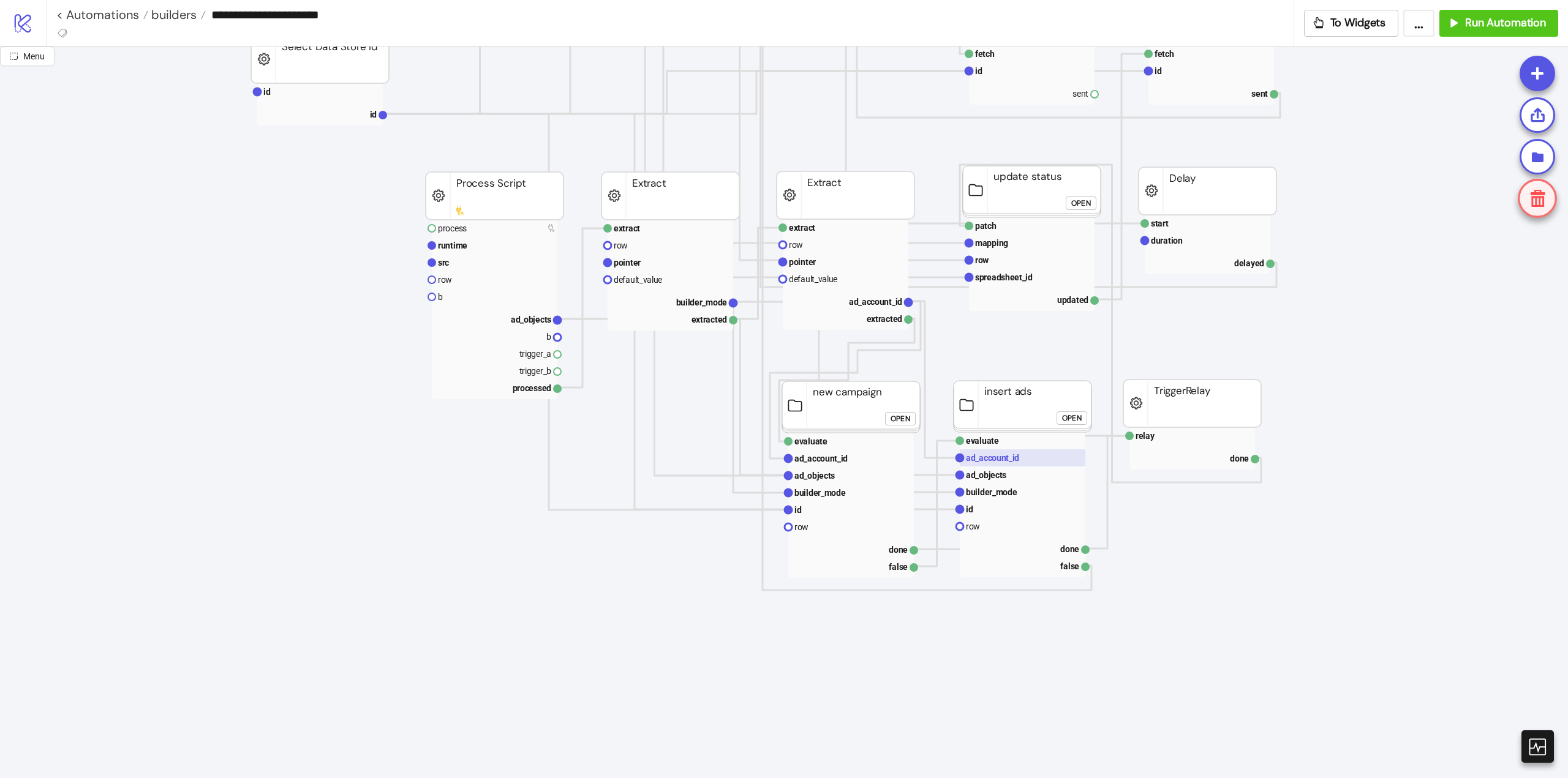
click at [1008, 466] on rect at bounding box center [1023, 458] width 126 height 17
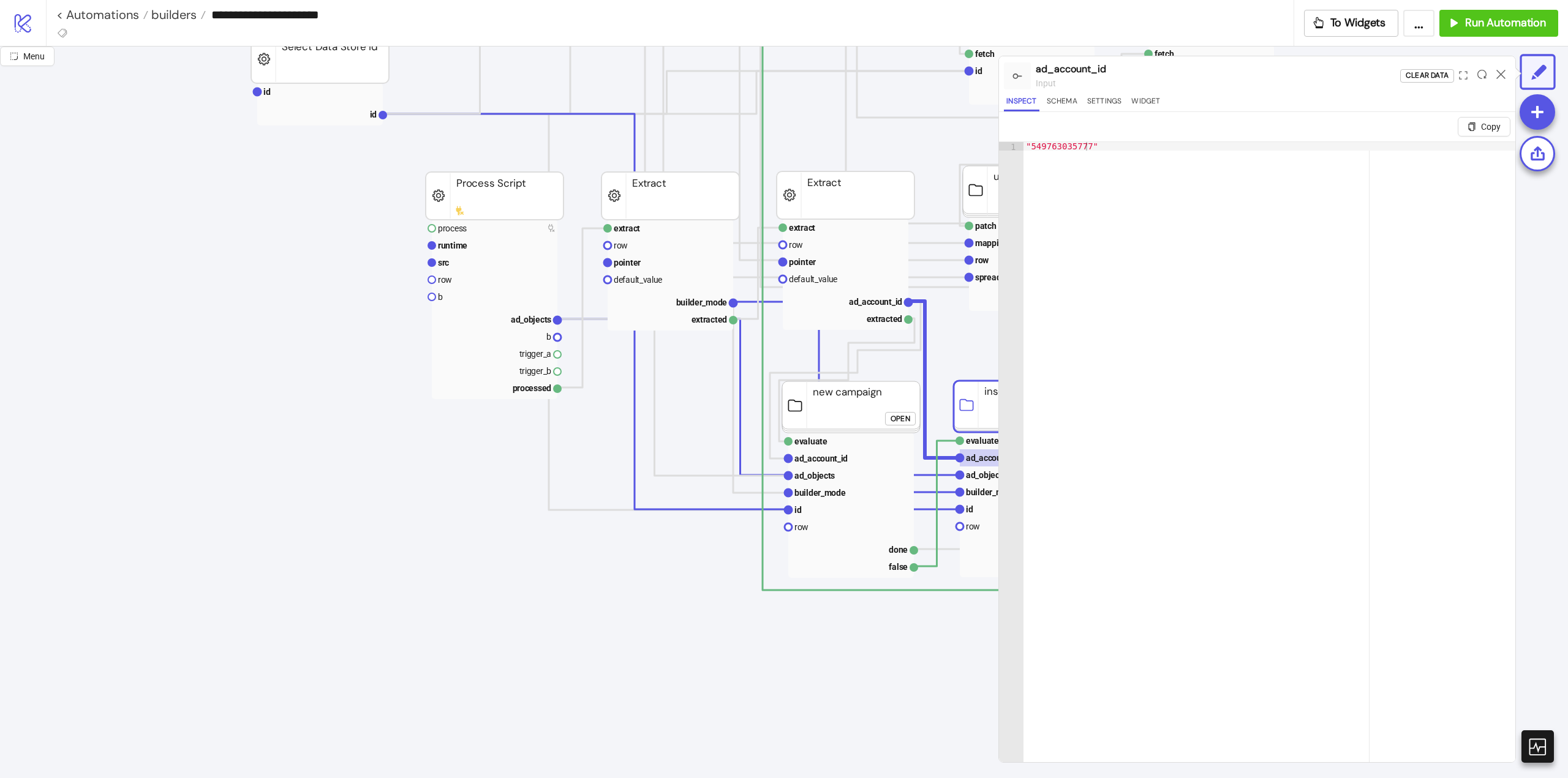
scroll to position [735, 245]
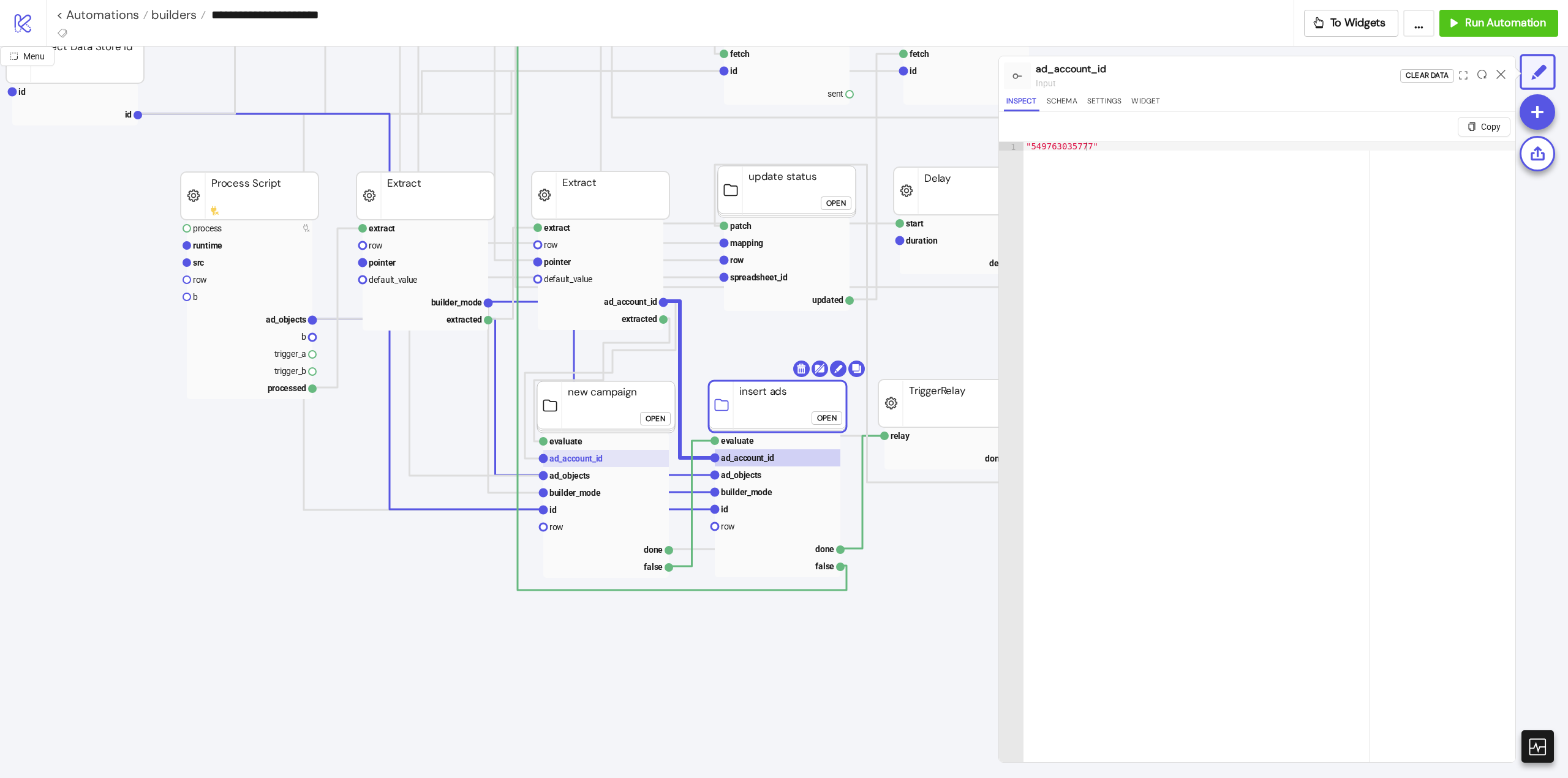
click at [576, 461] on text "ad_account_id" at bounding box center [576, 458] width 54 height 10
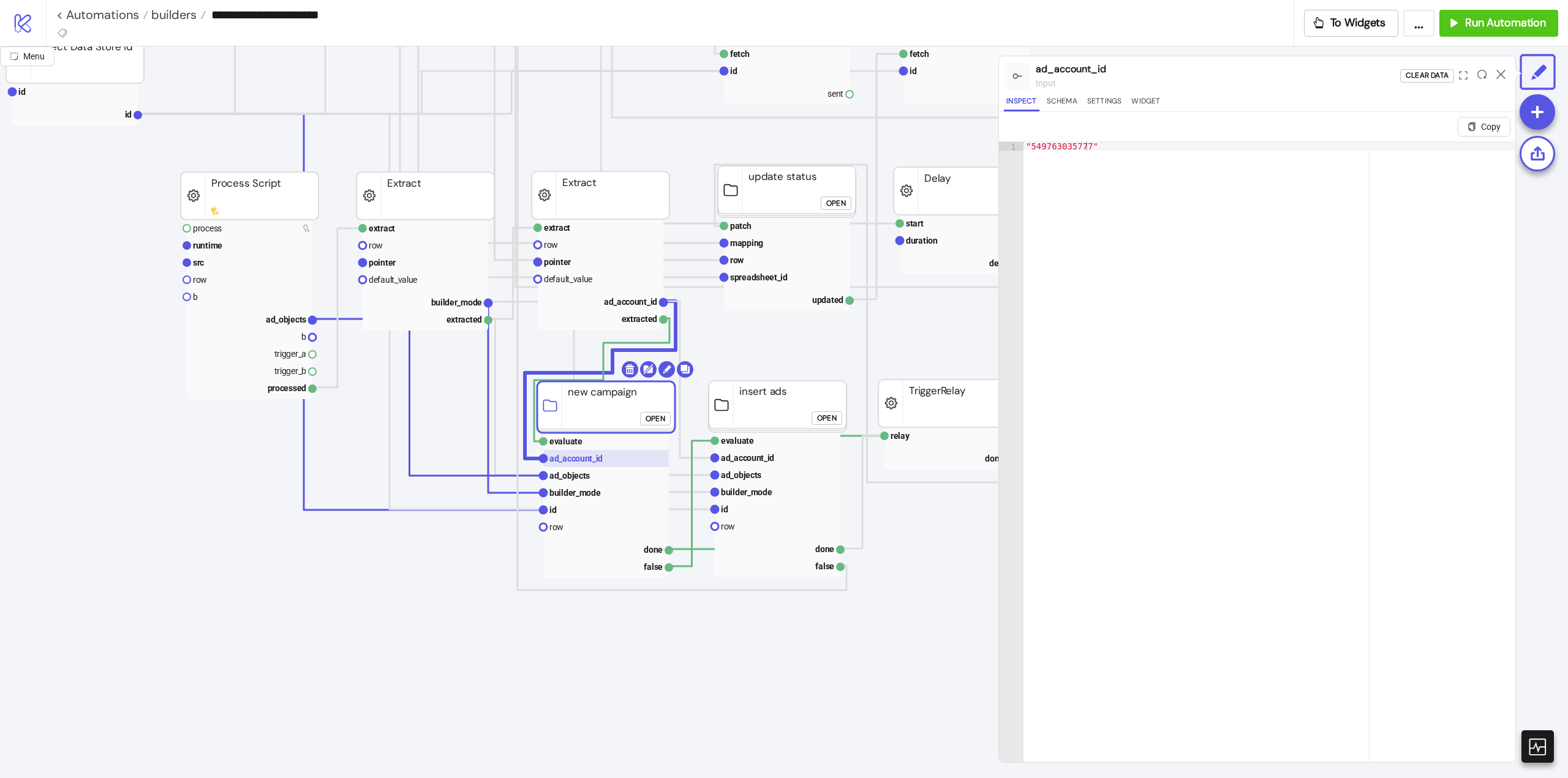
scroll to position [613, 245]
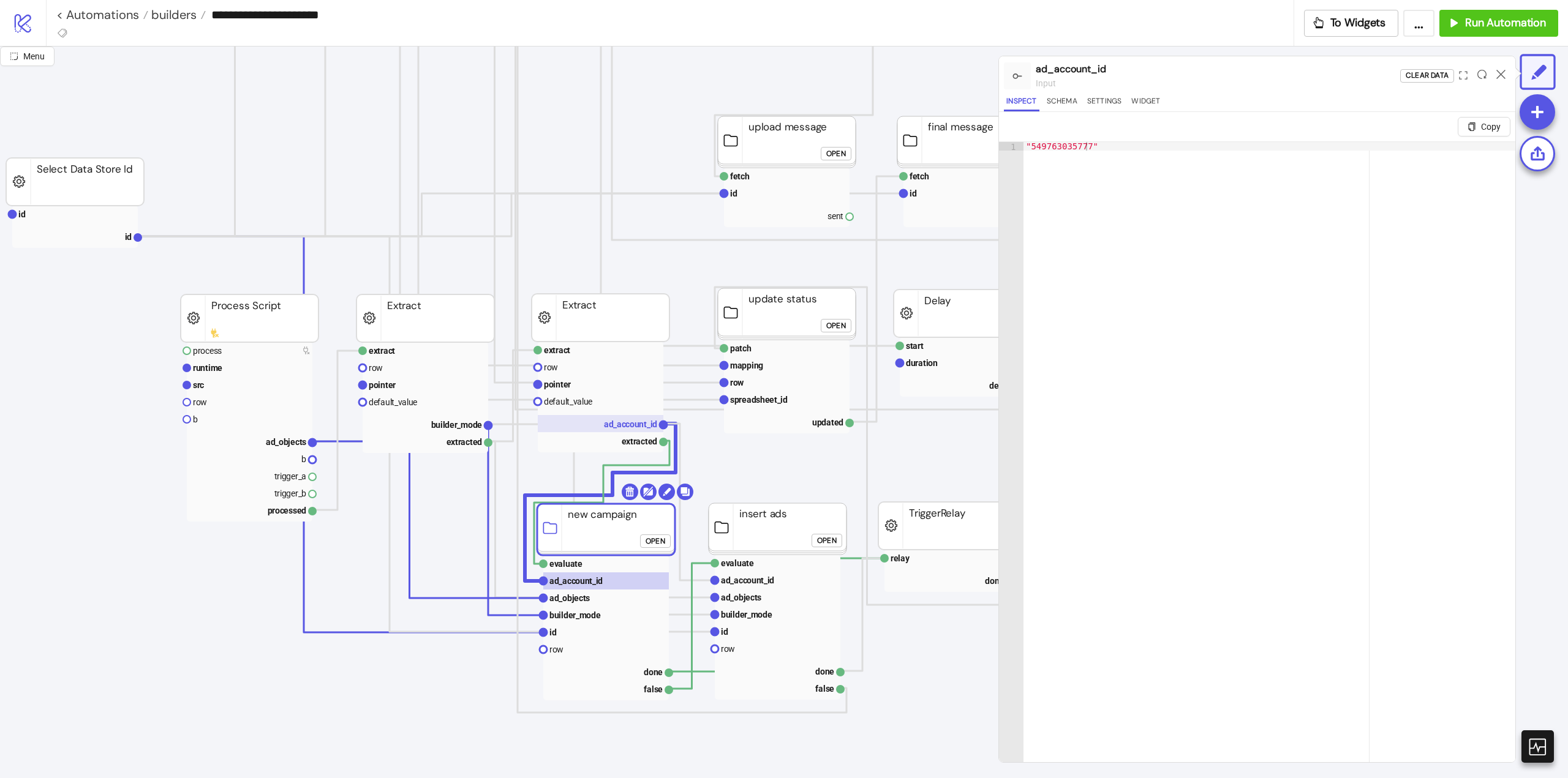
click at [617, 424] on text "ad_account_id" at bounding box center [631, 424] width 54 height 10
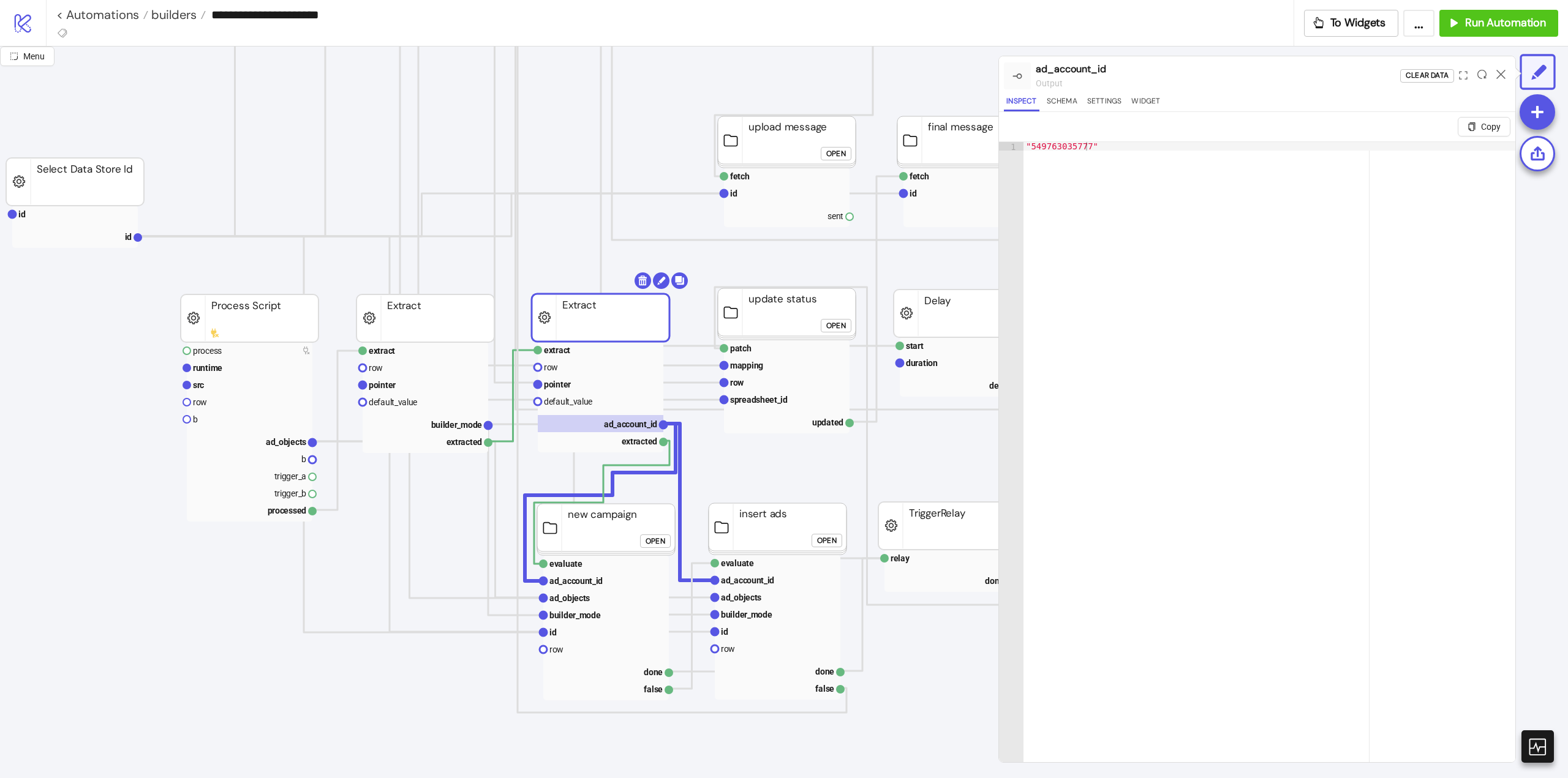
scroll to position [428, 245]
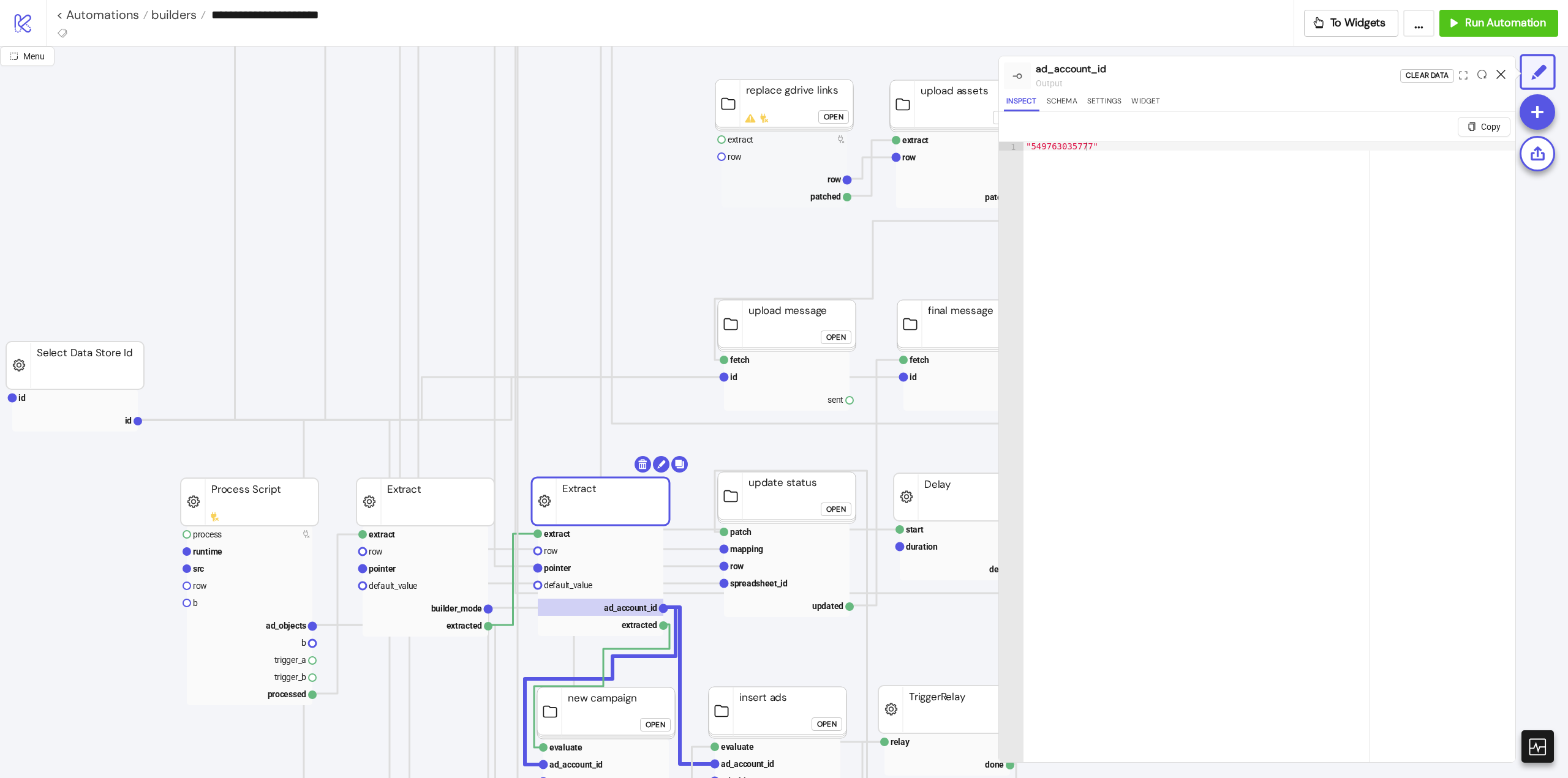
click at [1498, 74] on icon at bounding box center [1501, 74] width 9 height 9
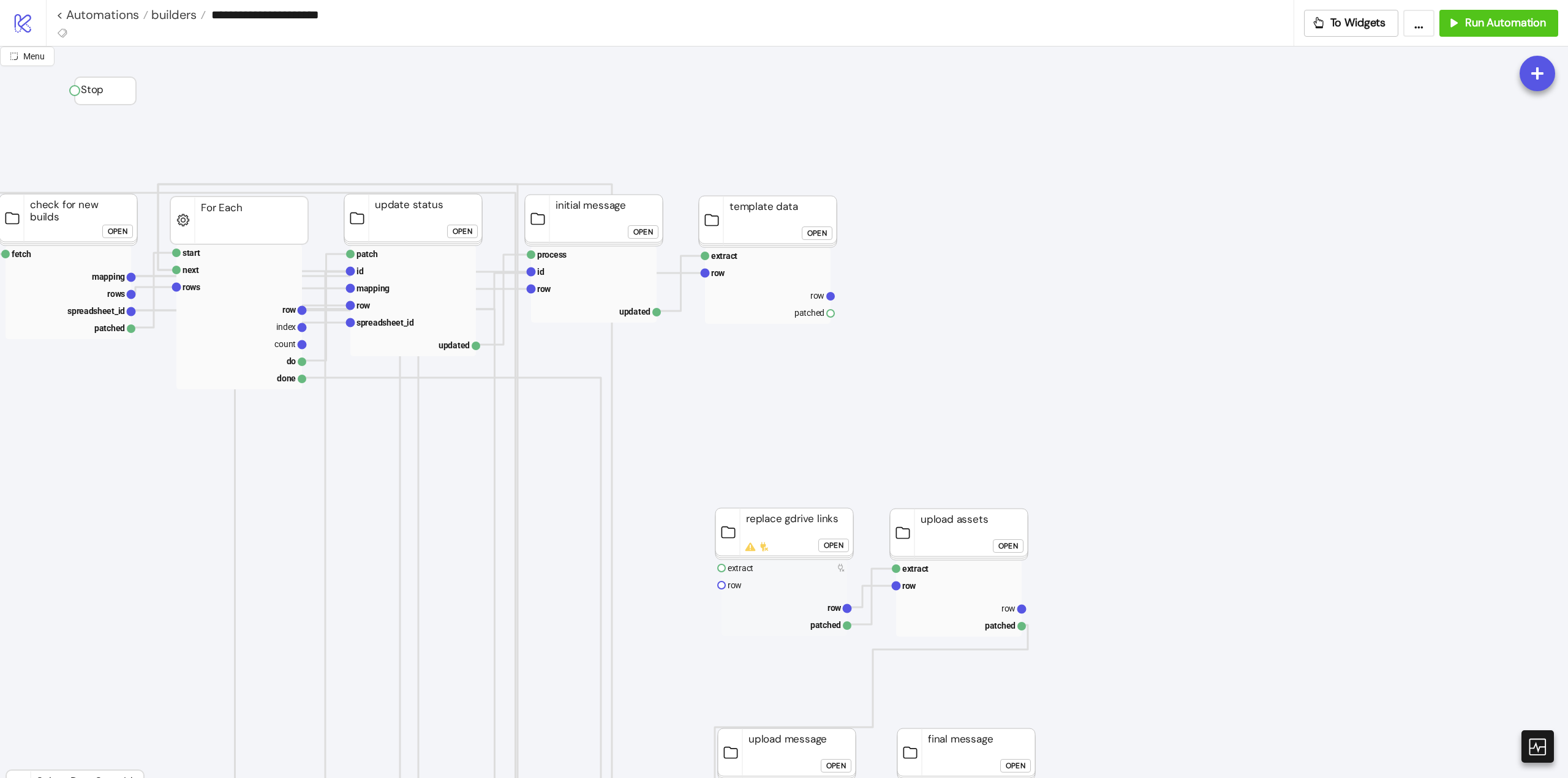
scroll to position [490, 245]
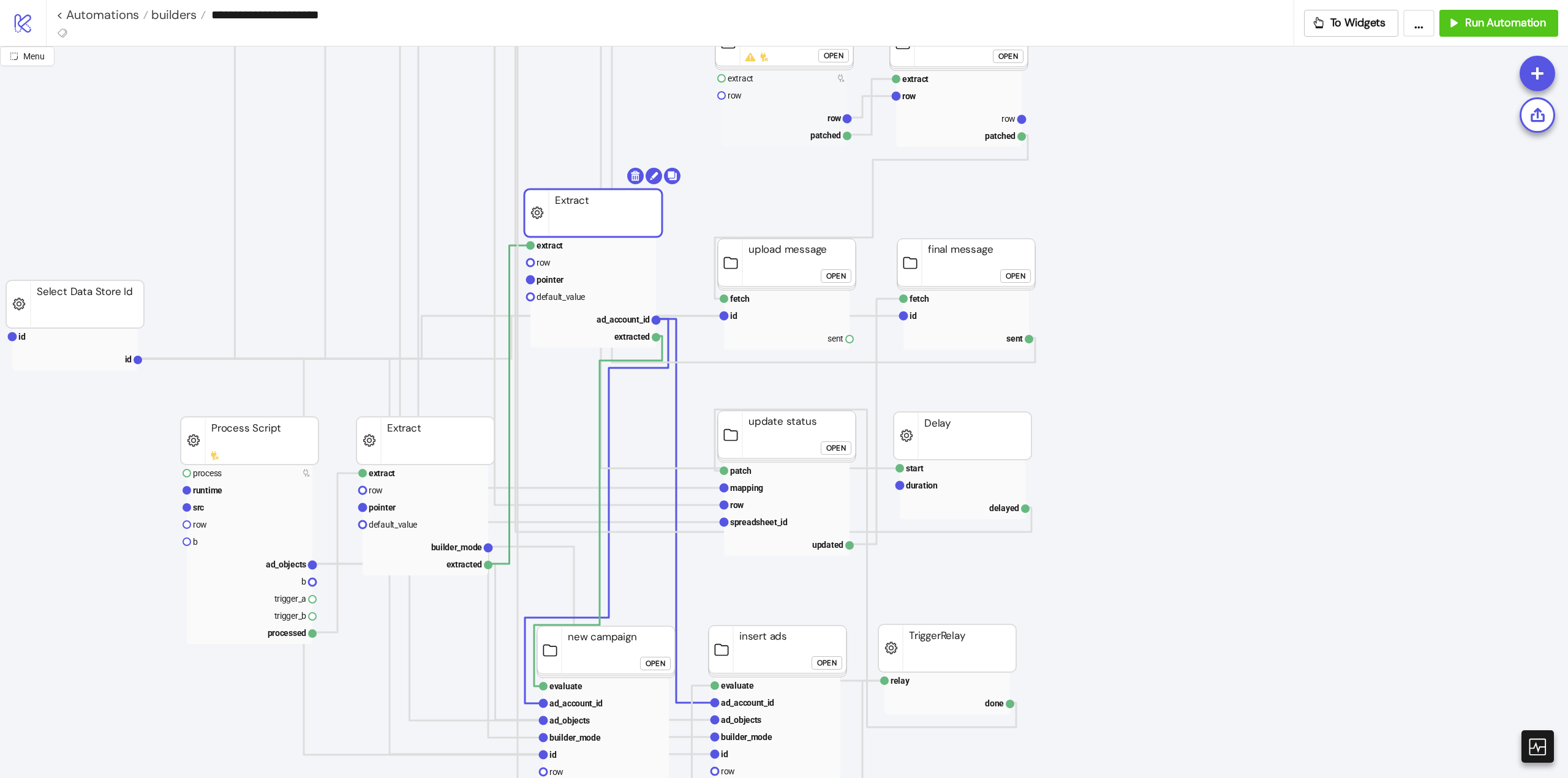
drag, startPoint x: 607, startPoint y: 443, endPoint x: 600, endPoint y: 216, distance: 227.1
click at [440, 548] on text "builder_mode" at bounding box center [456, 548] width 51 height 10
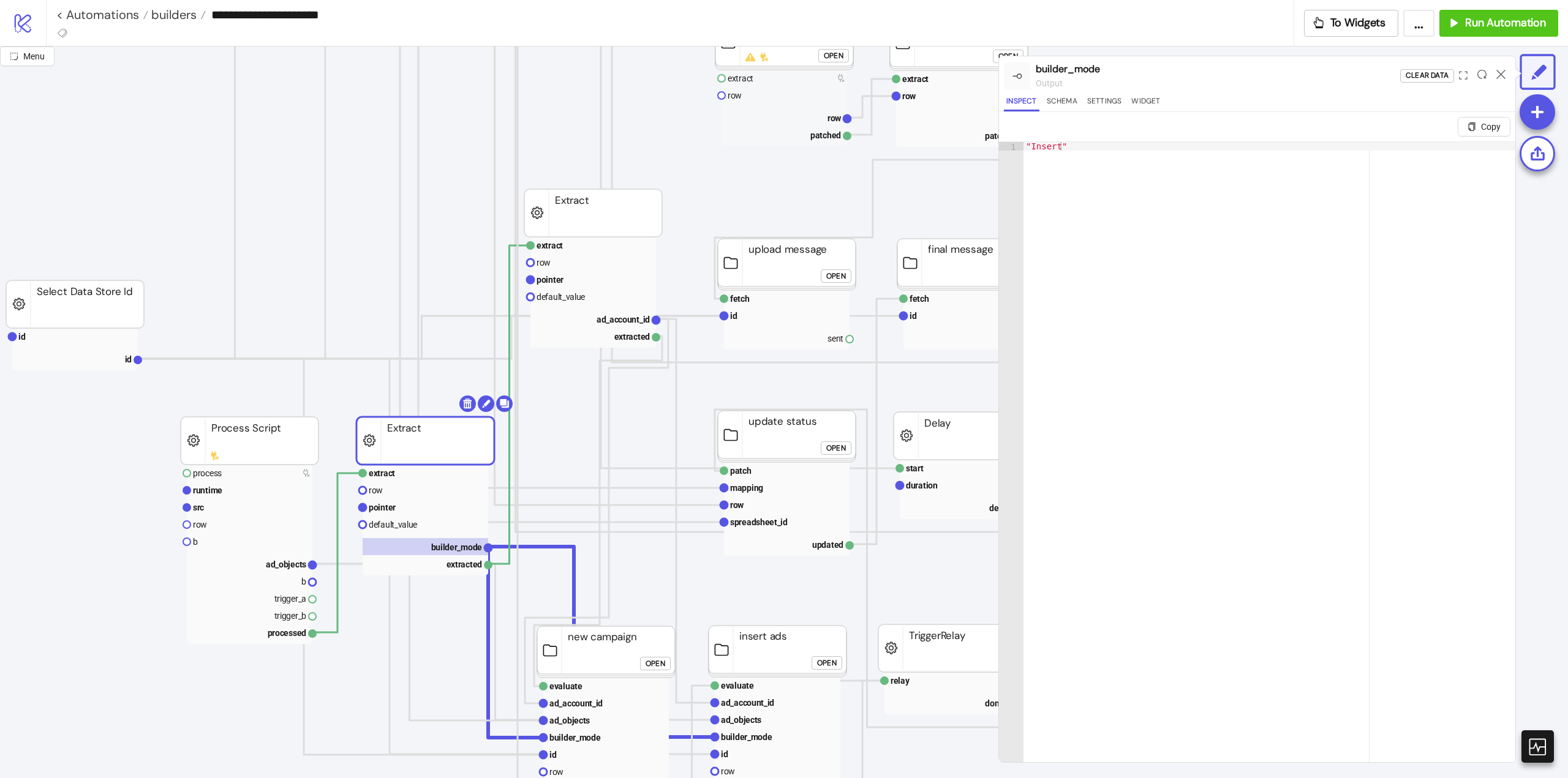
click at [613, 223] on rect at bounding box center [593, 213] width 138 height 48
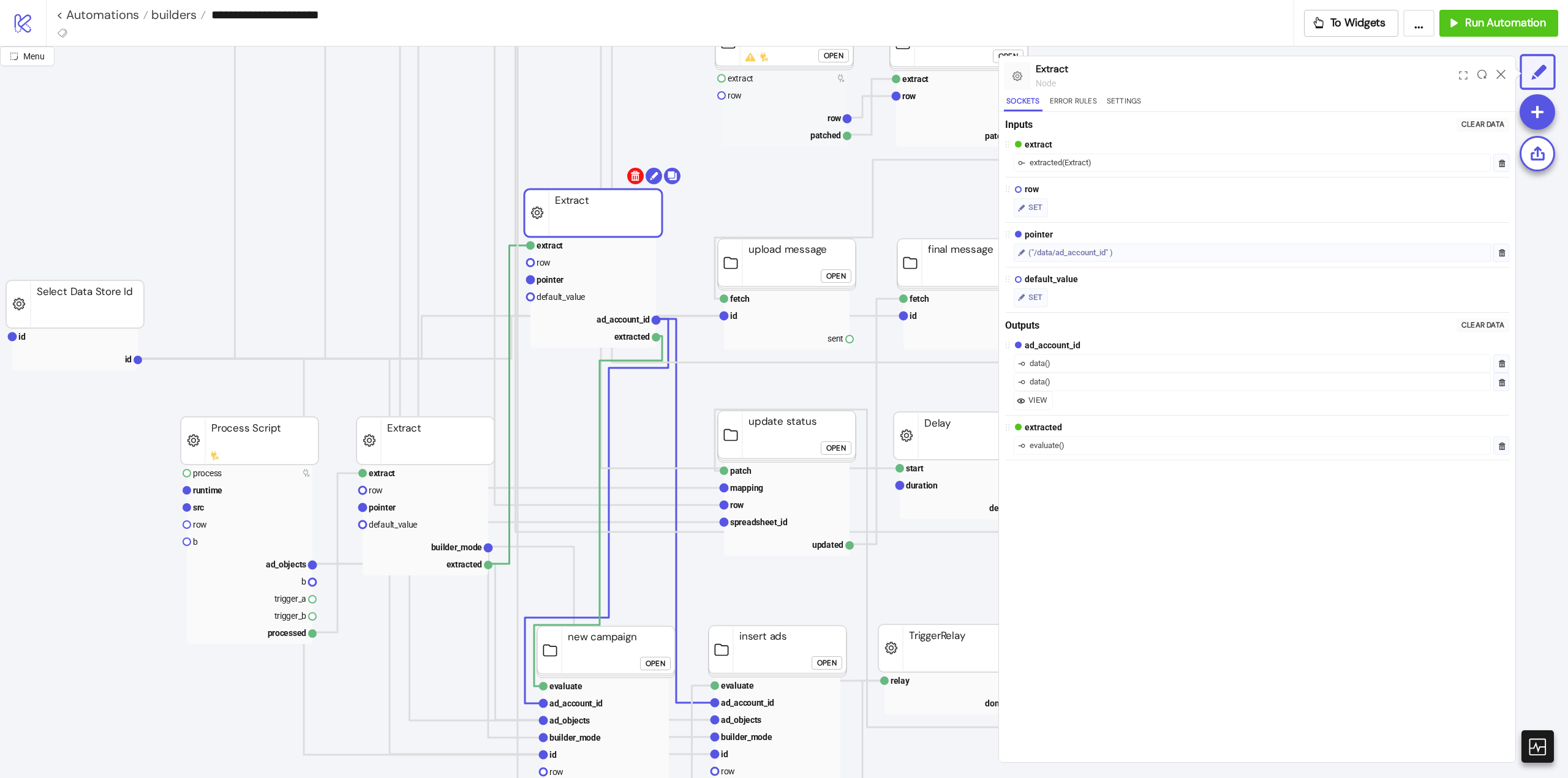
click at [633, 178] on body "**********" at bounding box center [784, 389] width 1568 height 778
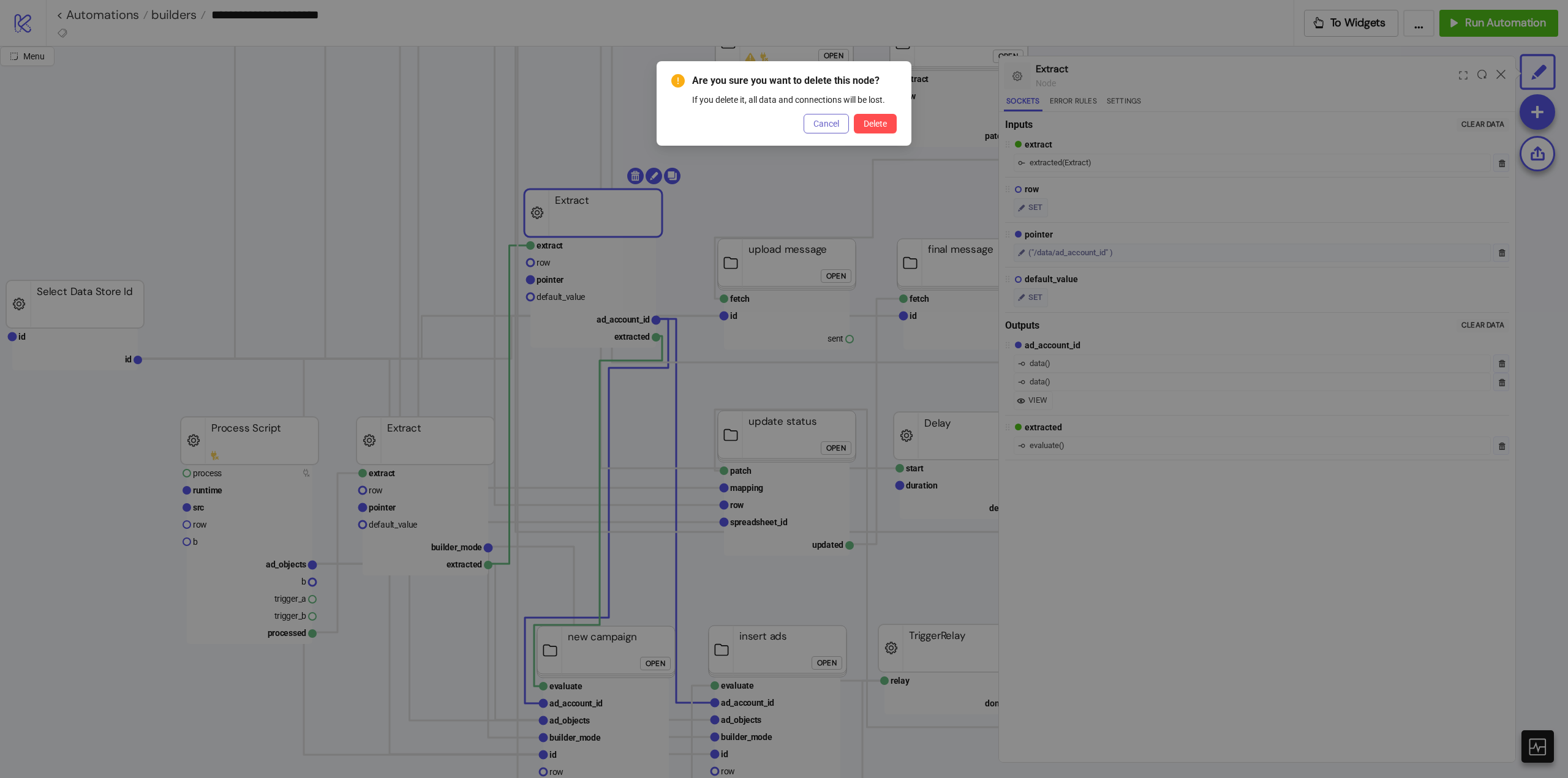
click at [834, 118] on button "Cancel" at bounding box center [826, 123] width 45 height 19
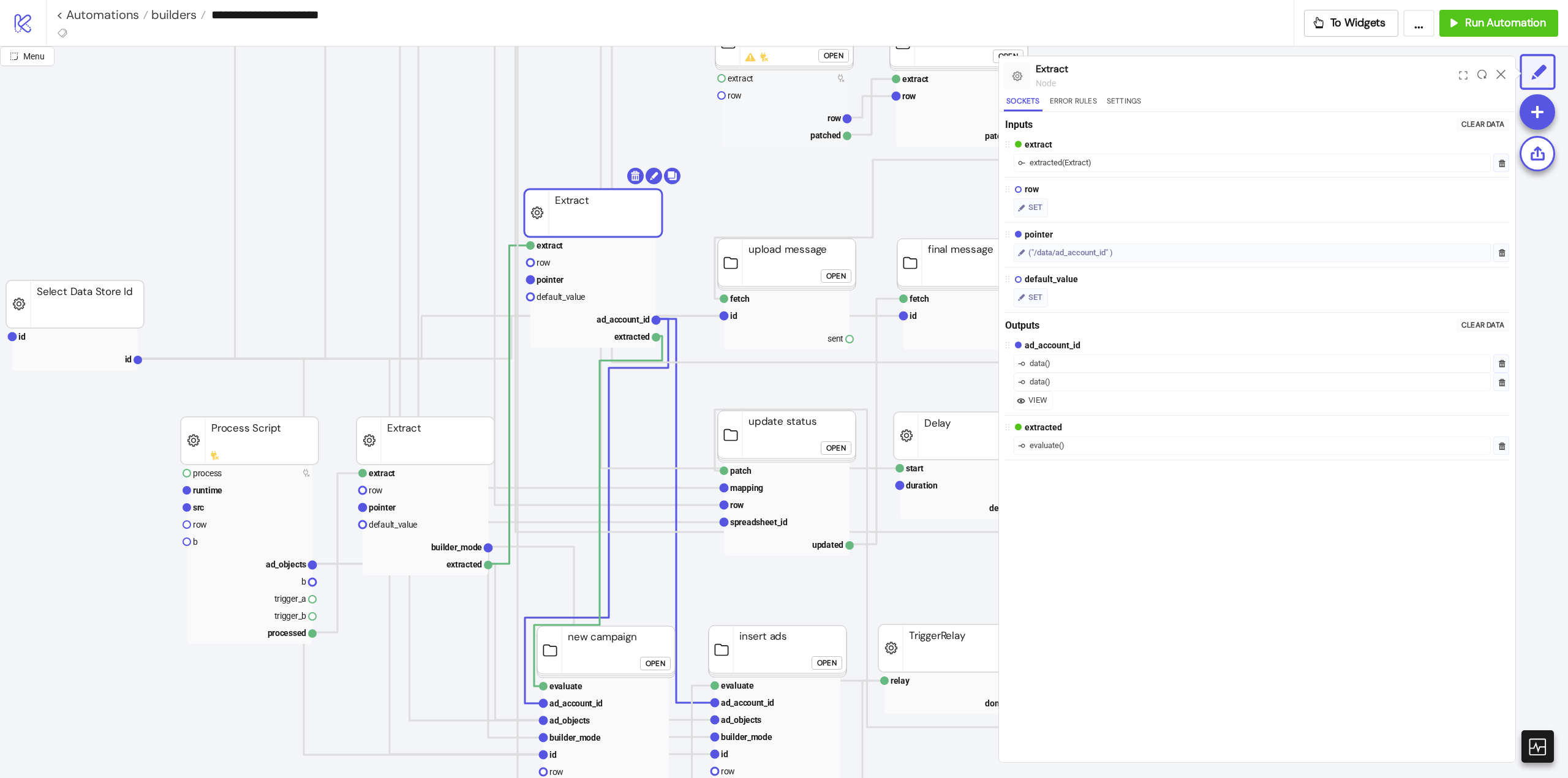
click at [656, 662] on div "Open" at bounding box center [655, 664] width 19 height 14
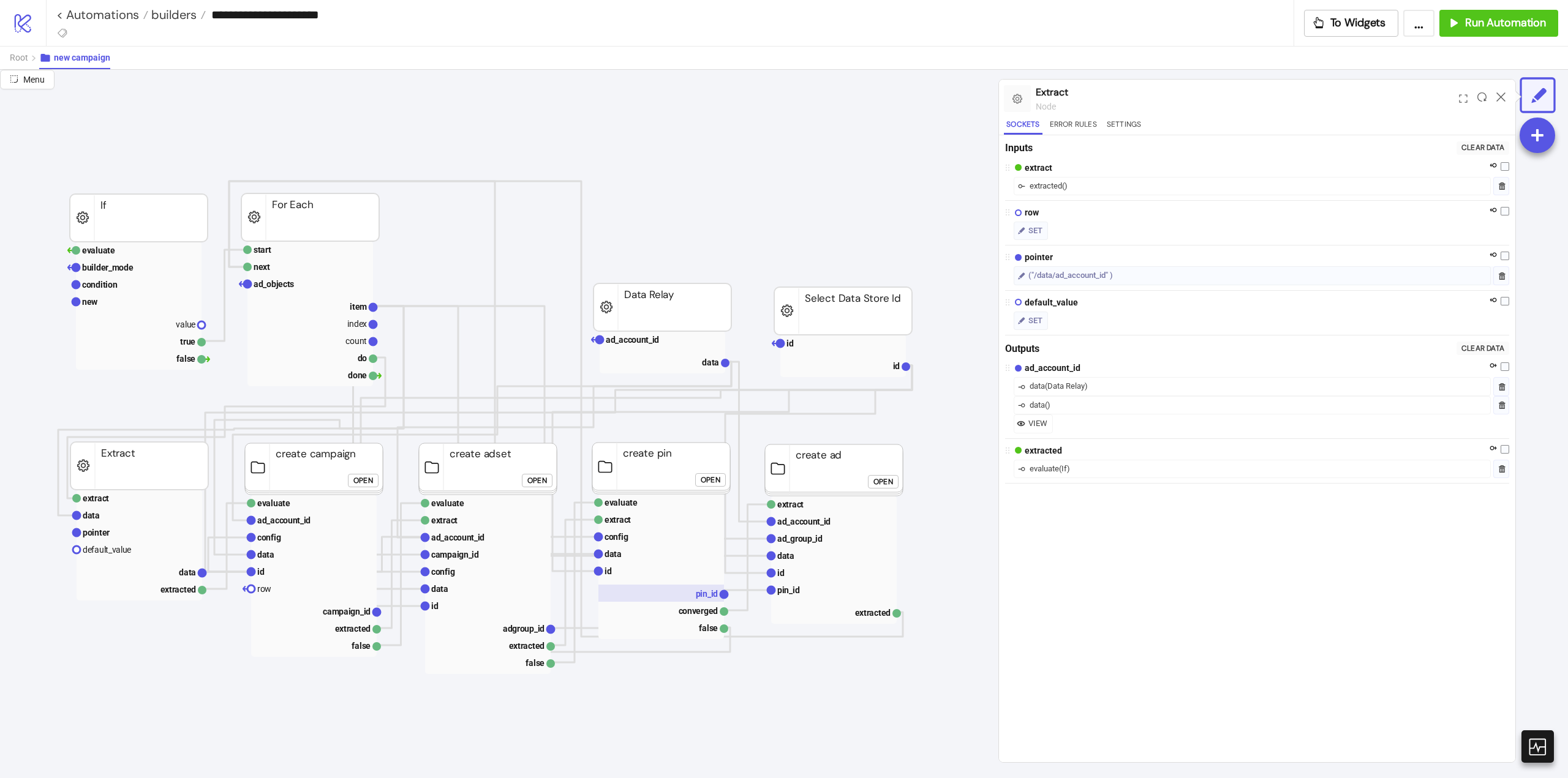
scroll to position [0, 183]
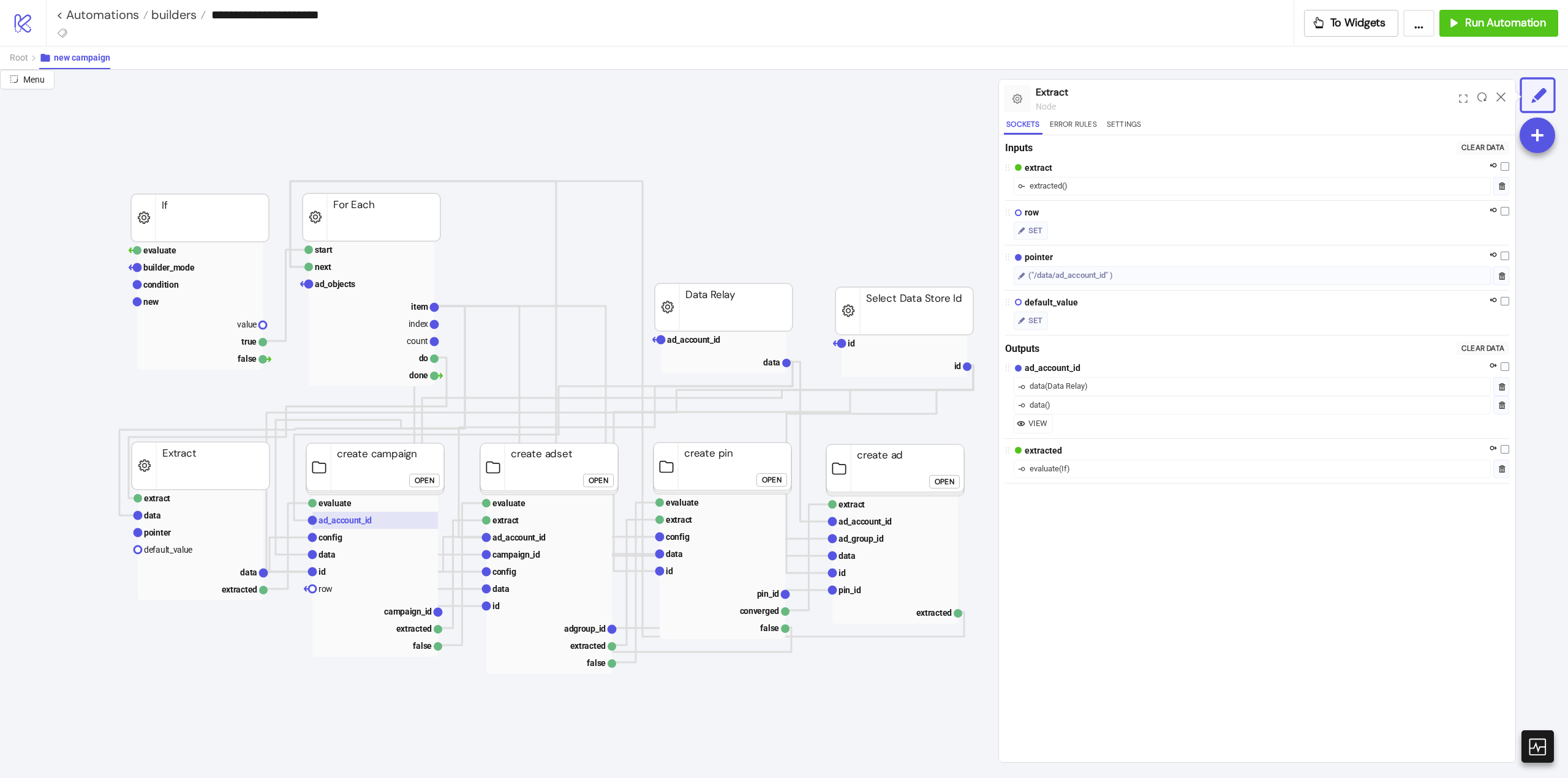
click at [364, 522] on text "ad_account_id" at bounding box center [345, 520] width 54 height 10
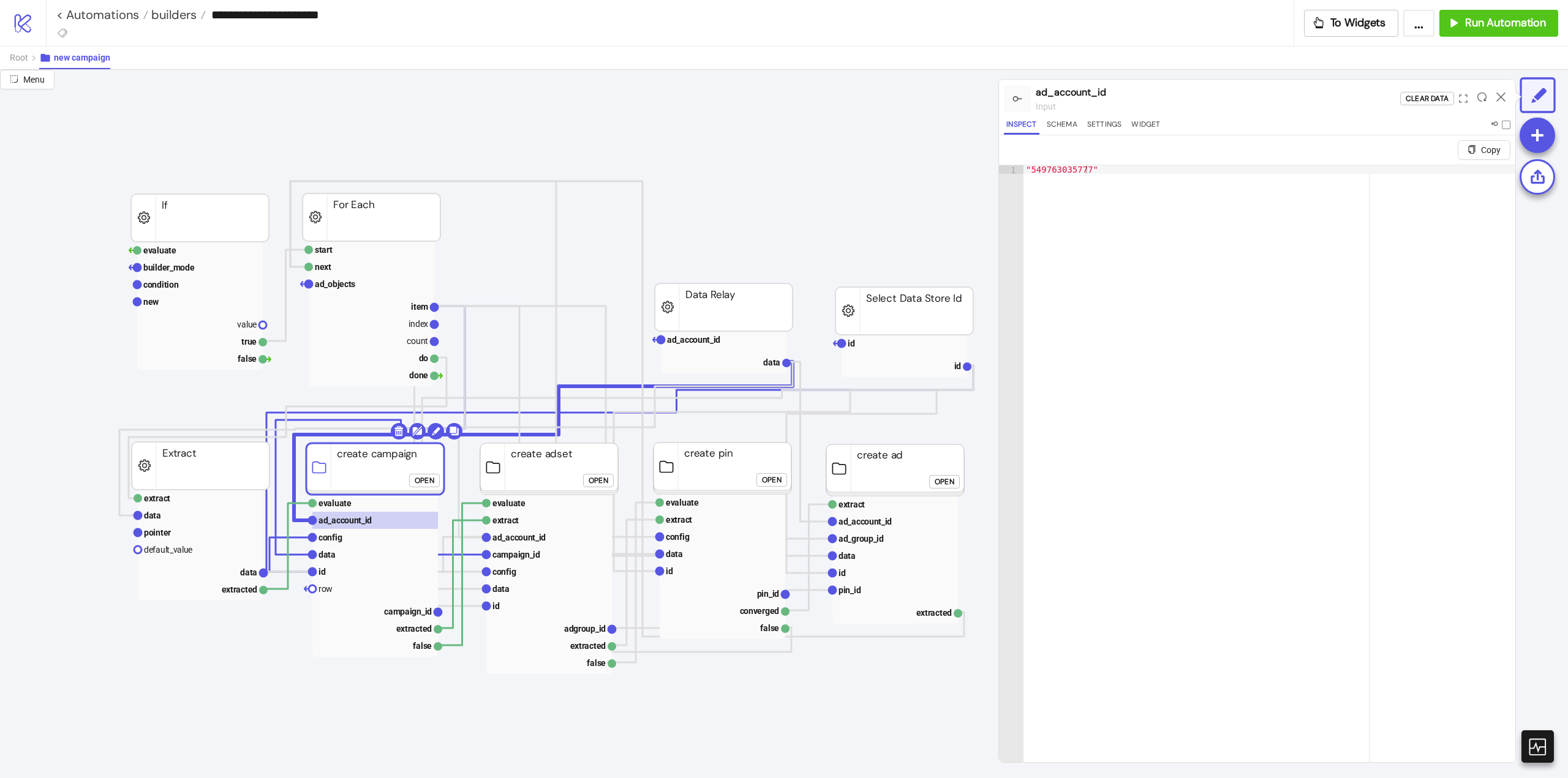
click div "Open"
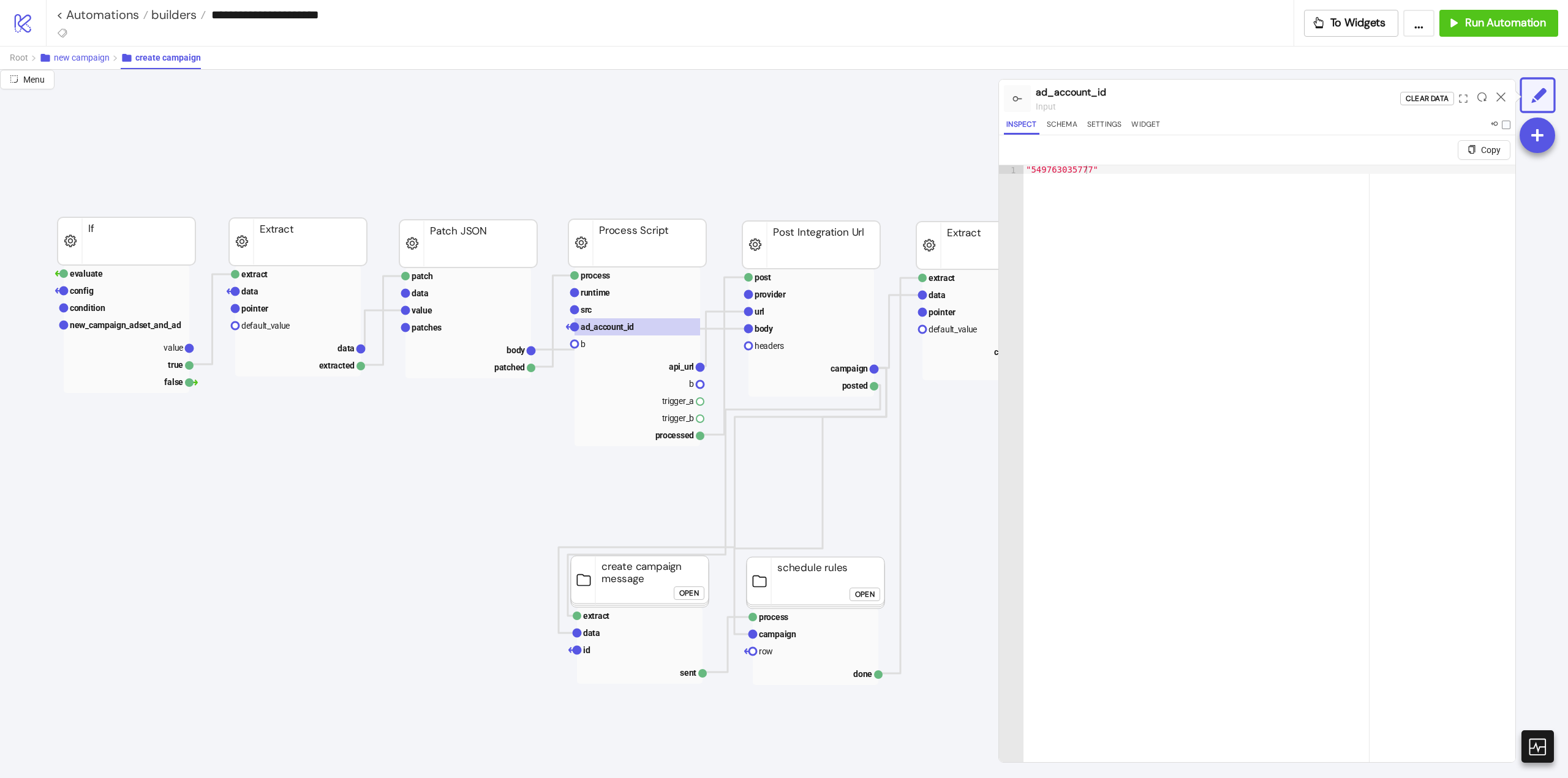
click at [79, 62] on span "new campaign" at bounding box center [81, 58] width 56 height 10
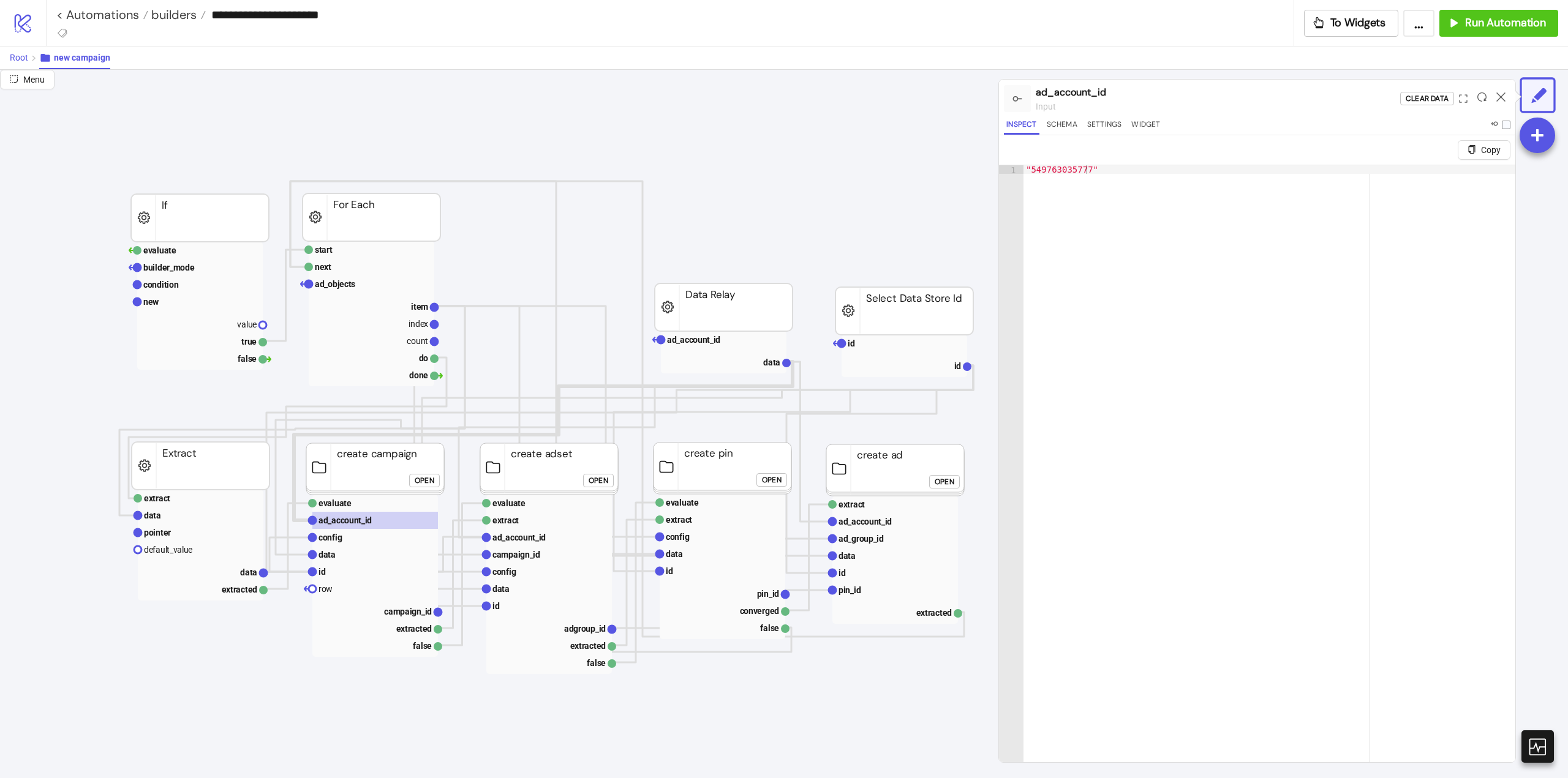
click at [27, 63] on button "Root" at bounding box center [24, 58] width 29 height 23
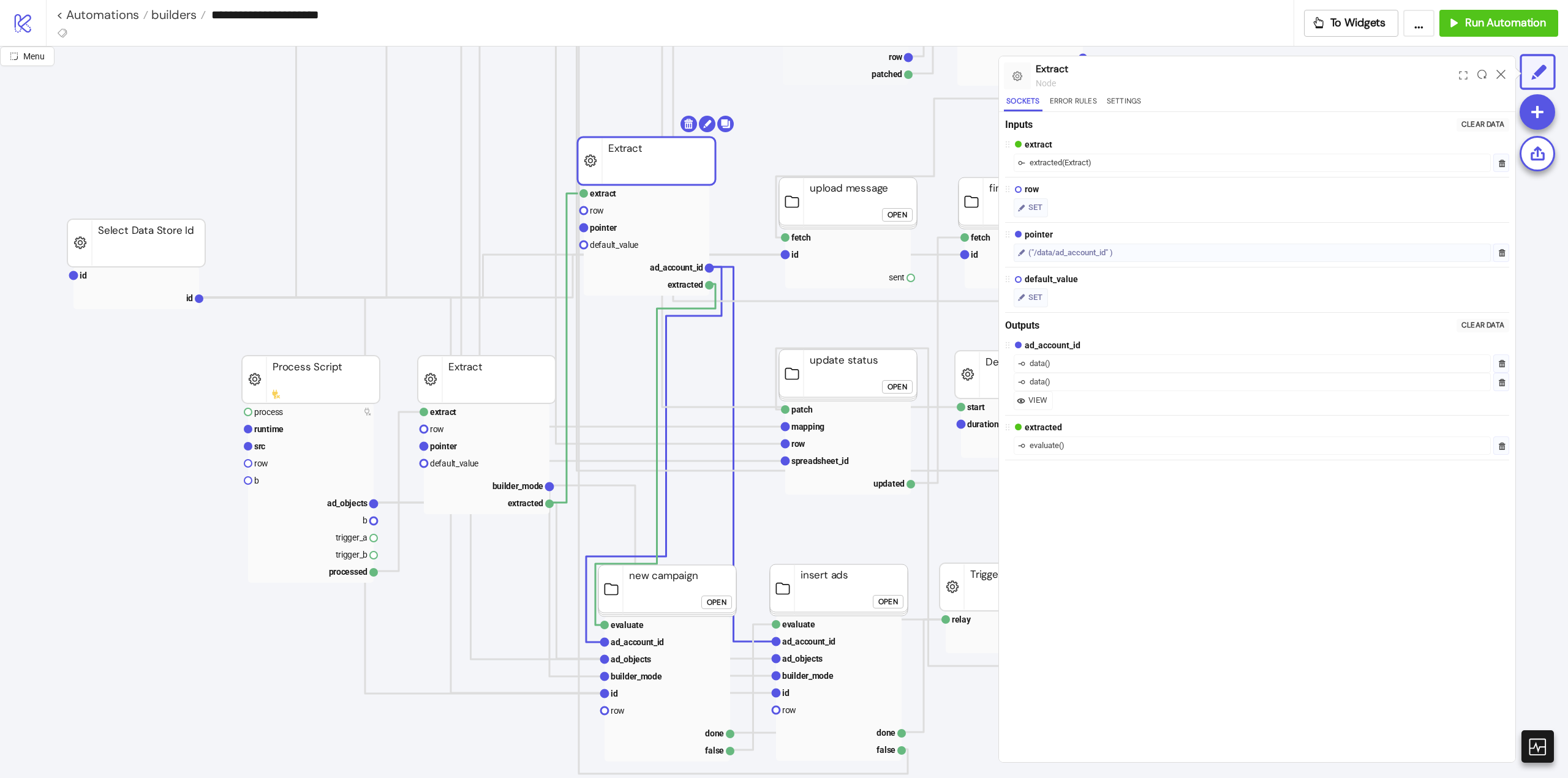
scroll to position [613, 183]
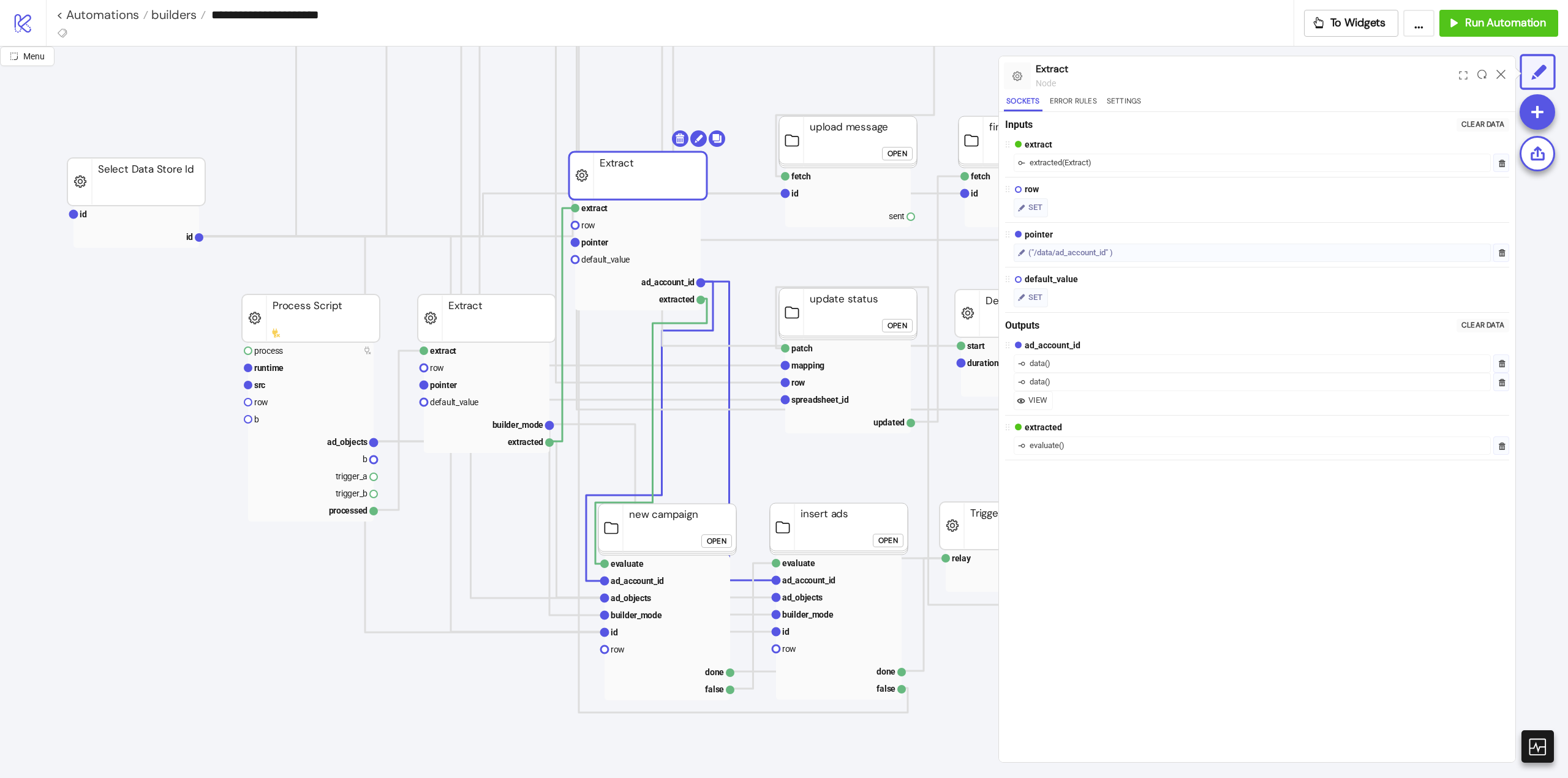
drag, startPoint x: 653, startPoint y: 333, endPoint x: 640, endPoint y: 418, distance: 86.0
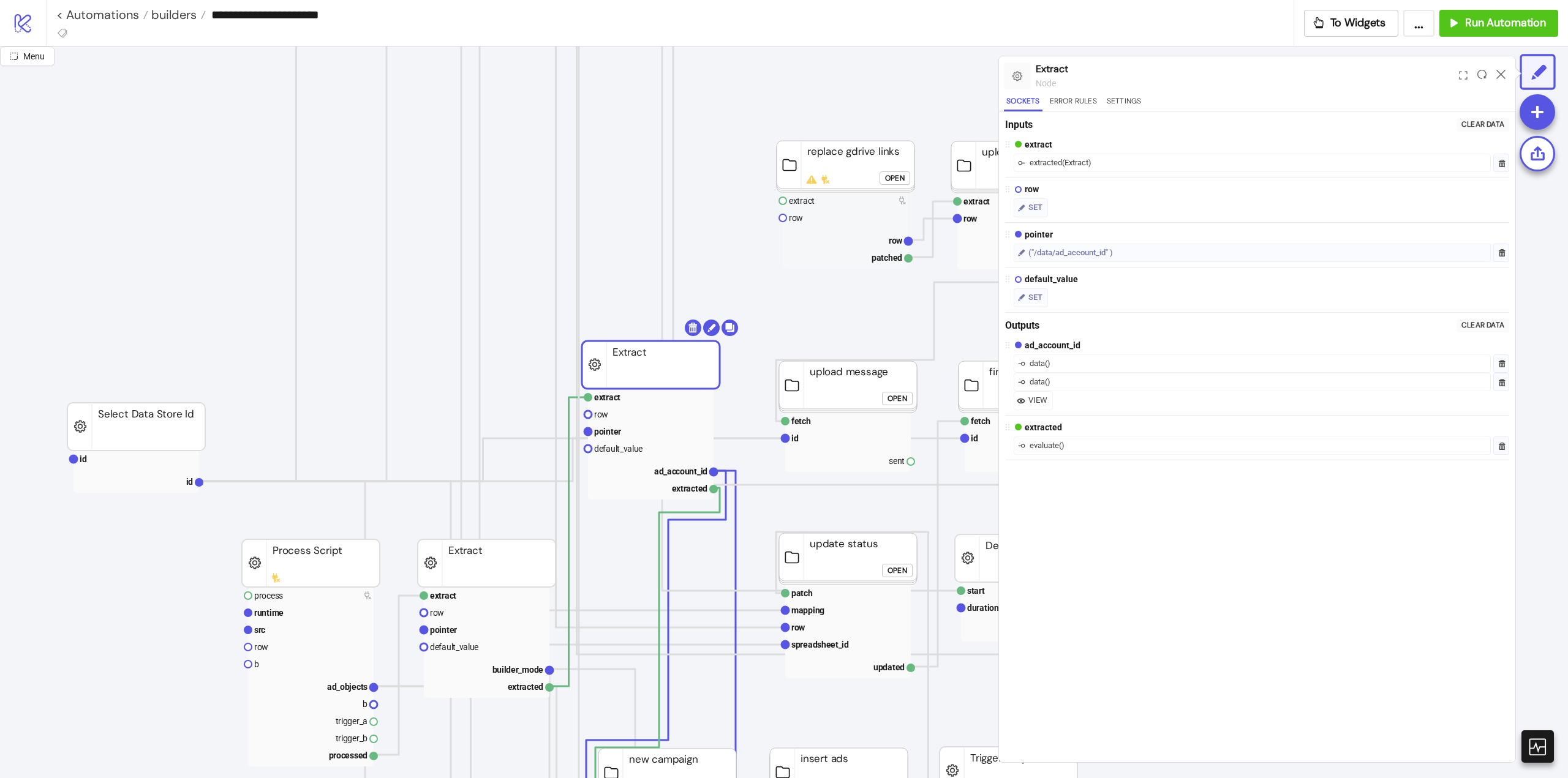
drag, startPoint x: 640, startPoint y: 422, endPoint x: 668, endPoint y: 348, distance: 79.1
click at [655, 363] on rect at bounding box center [651, 364] width 138 height 48
click at [692, 329] on body "**********" at bounding box center [784, 389] width 1568 height 778
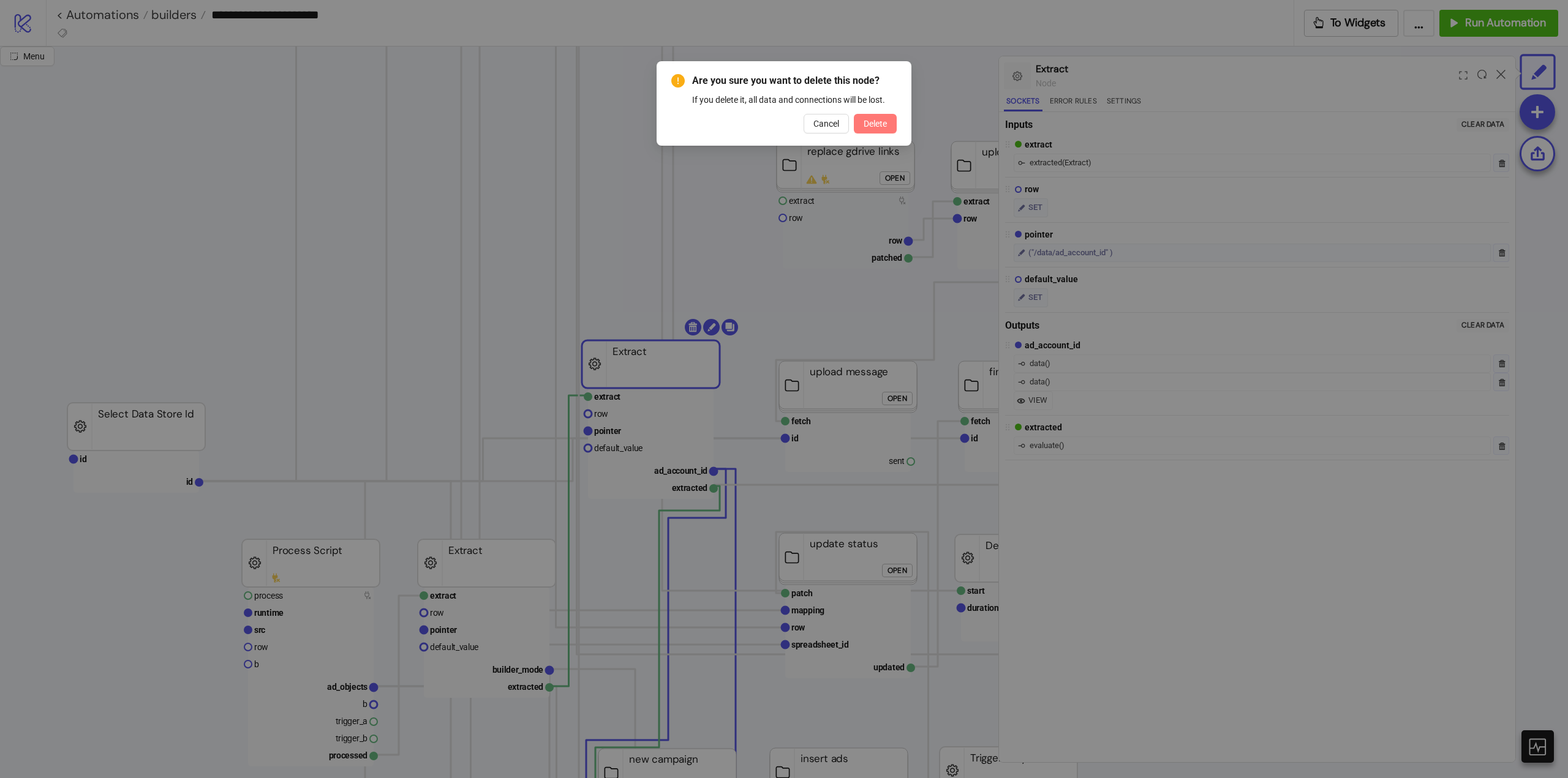
click at [869, 127] on span "Delete" at bounding box center [875, 123] width 24 height 10
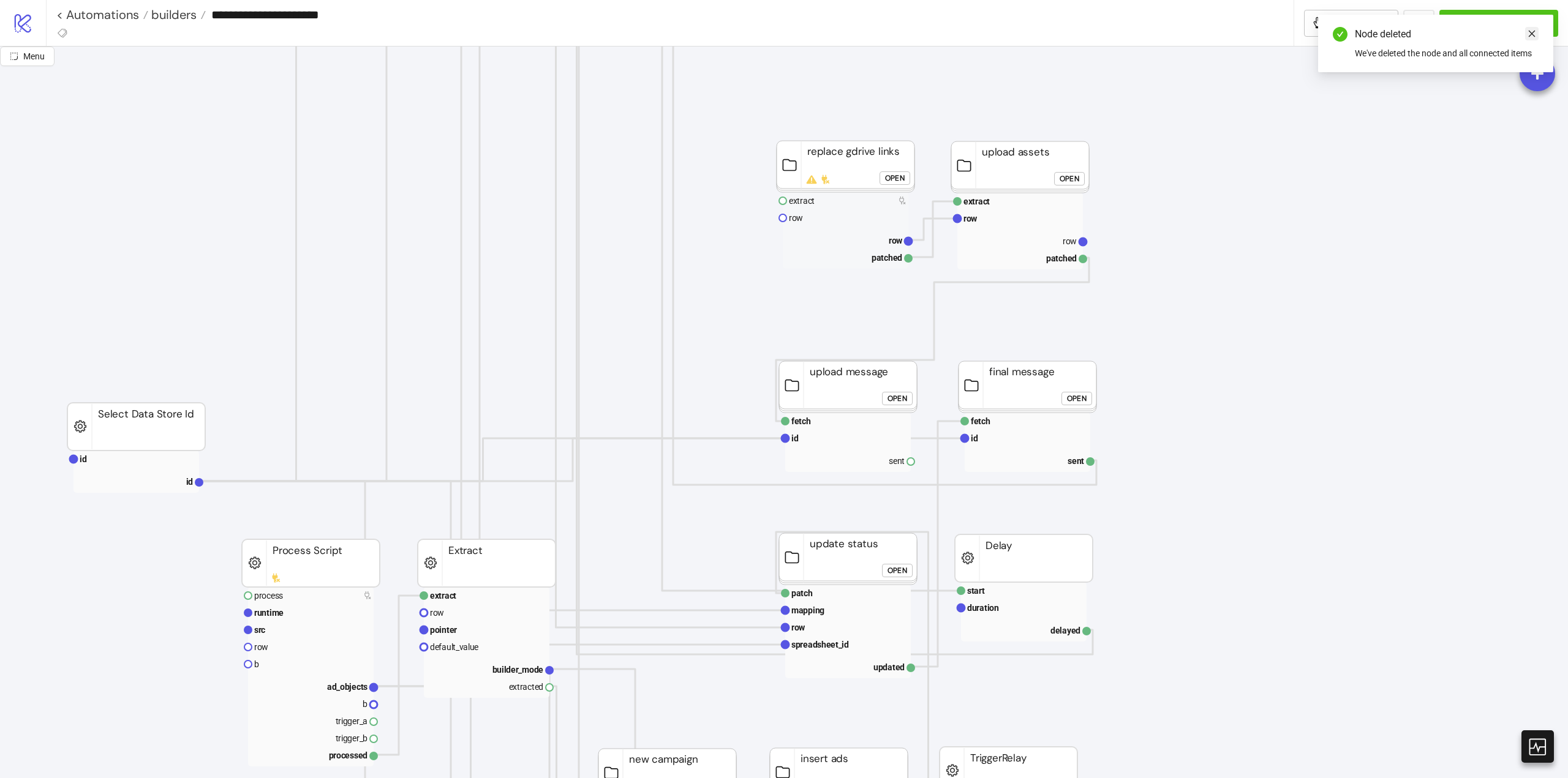
click at [1530, 37] on icon "close" at bounding box center [1531, 33] width 9 height 9
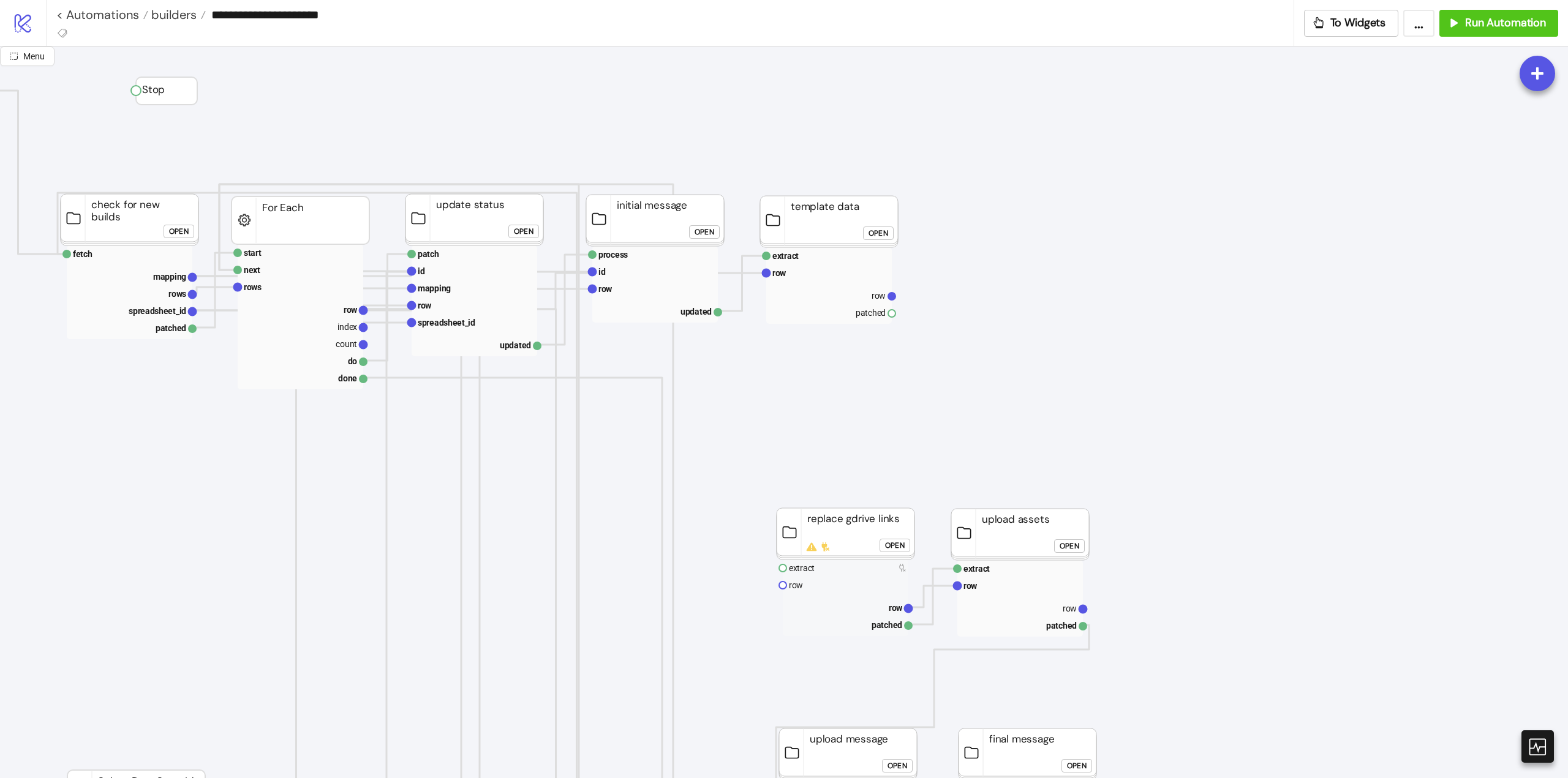
click at [869, 234] on div "Open" at bounding box center [878, 233] width 19 height 14
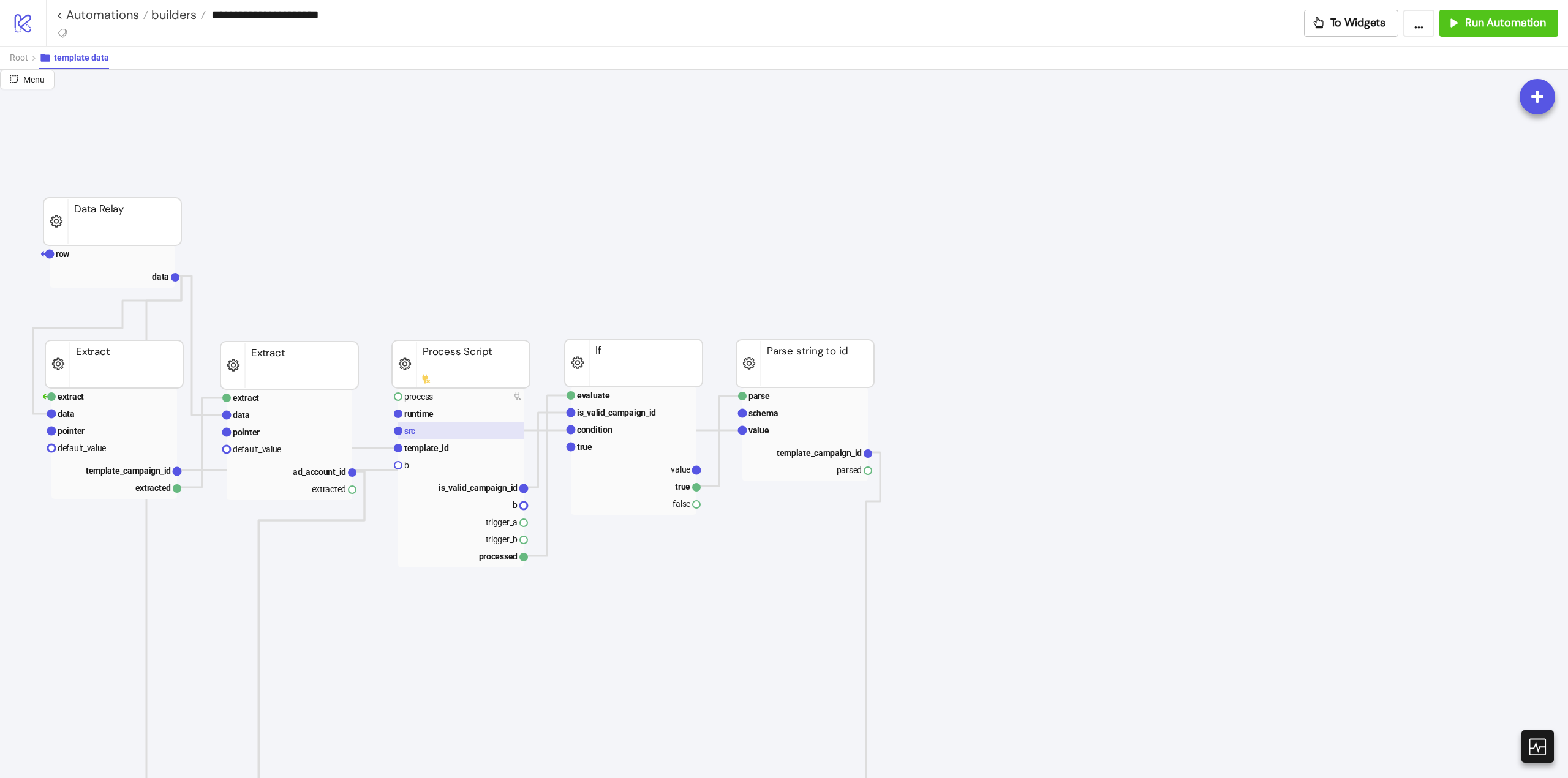
scroll to position [0, 0]
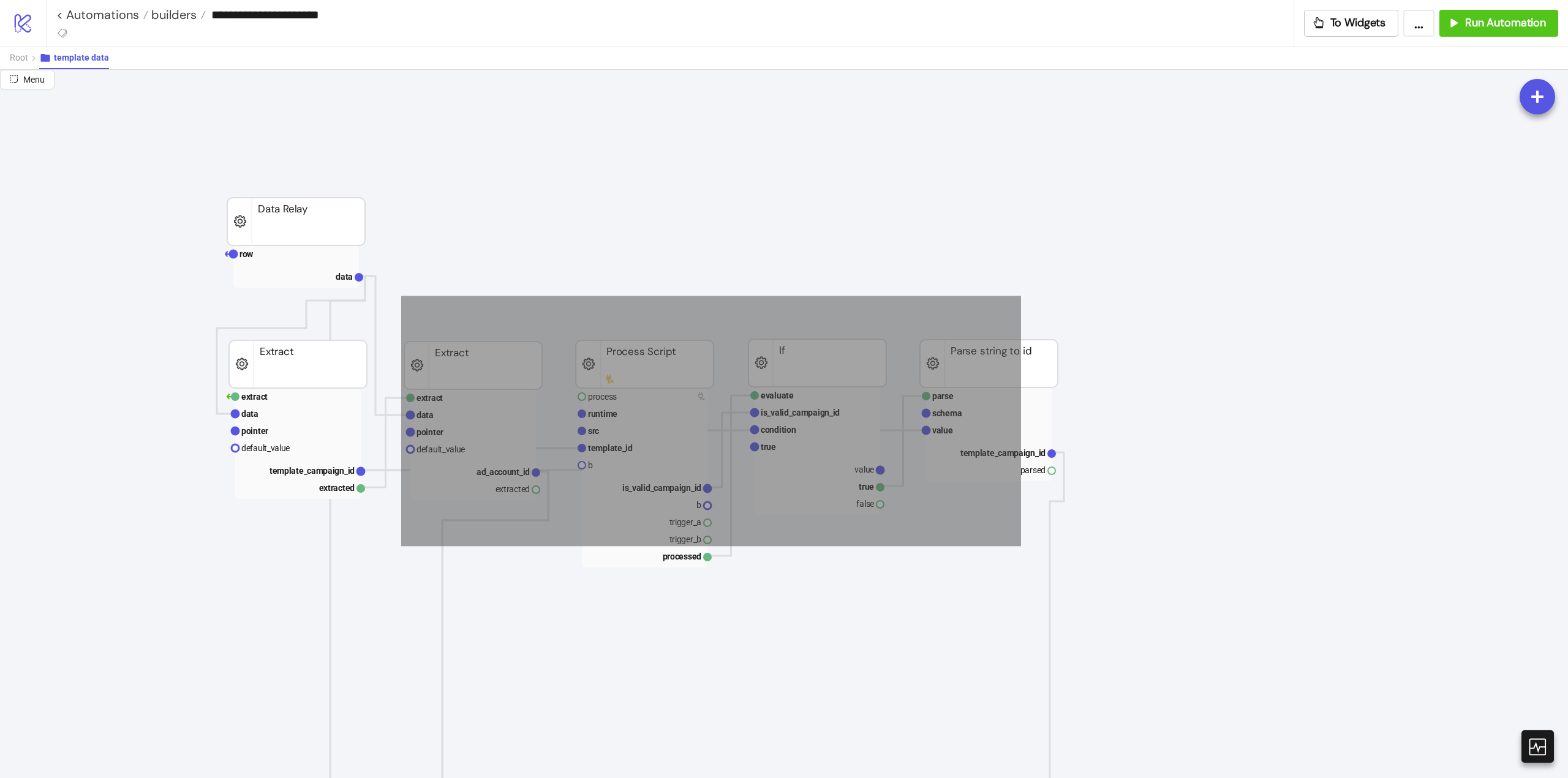
drag, startPoint x: 401, startPoint y: 297, endPoint x: 1206, endPoint y: 507, distance: 831.9
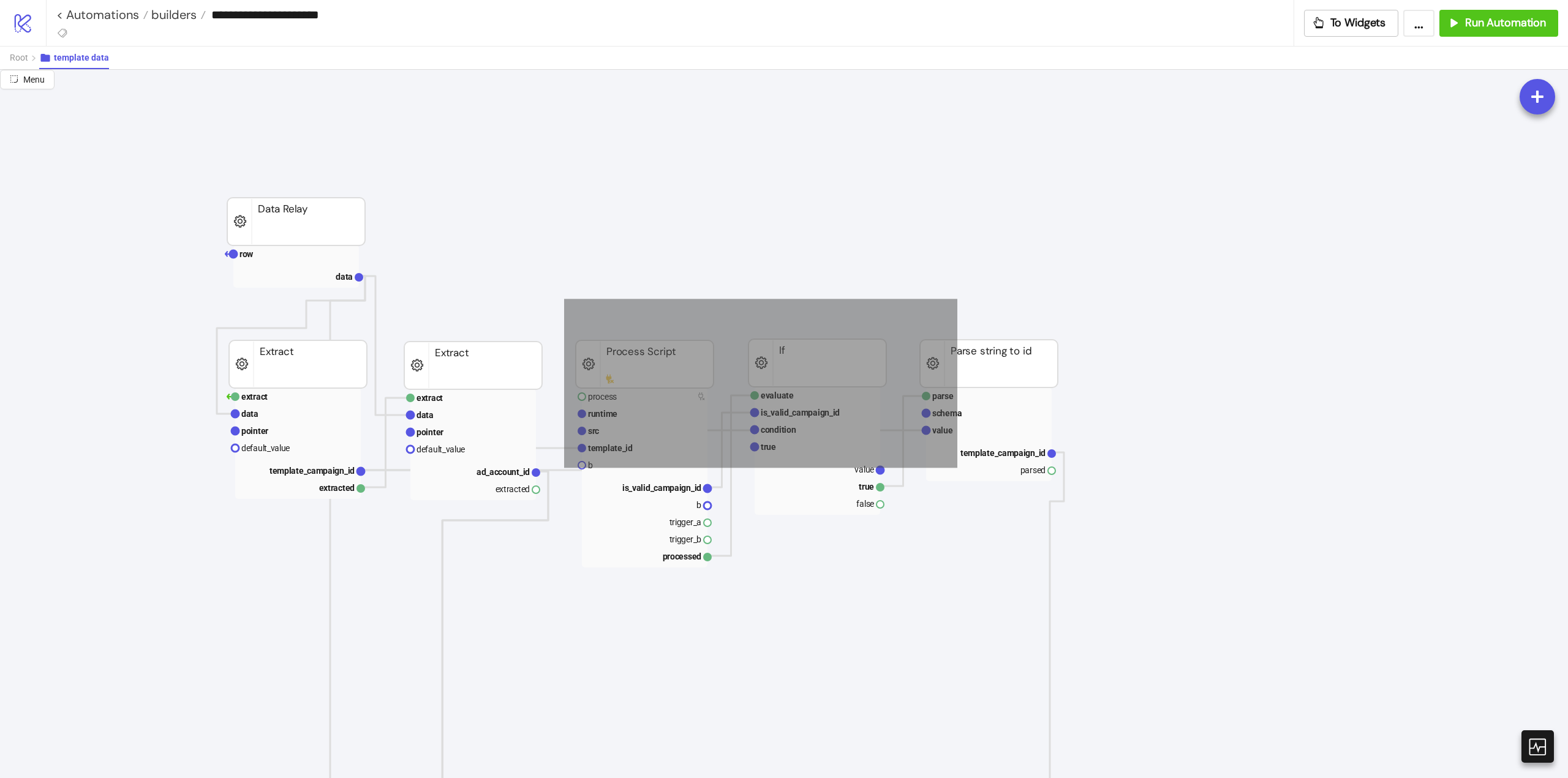
drag, startPoint x: 564, startPoint y: 301, endPoint x: 1132, endPoint y: 449, distance: 587.0
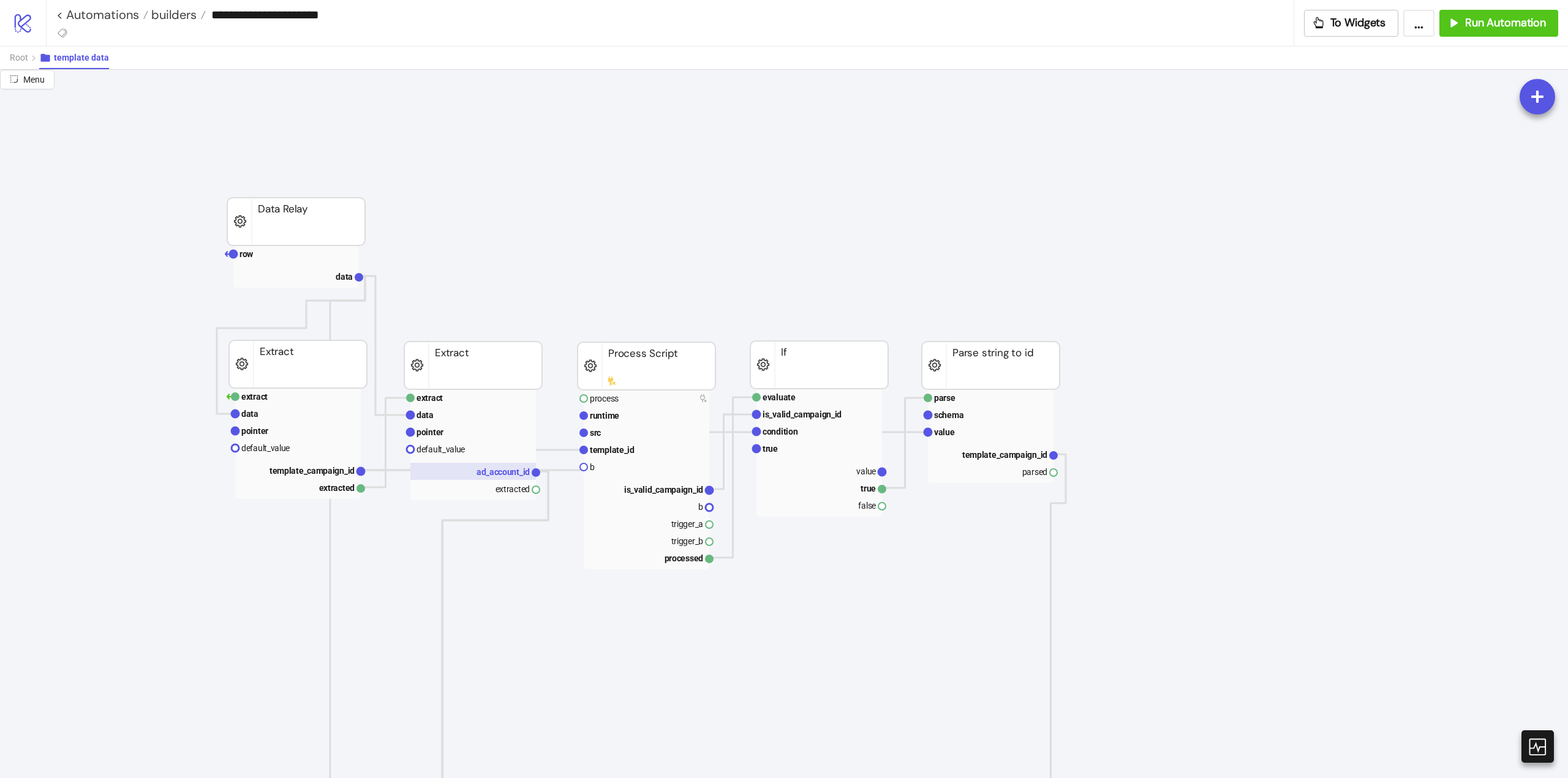
click at [493, 478] on rect at bounding box center [473, 471] width 126 height 17
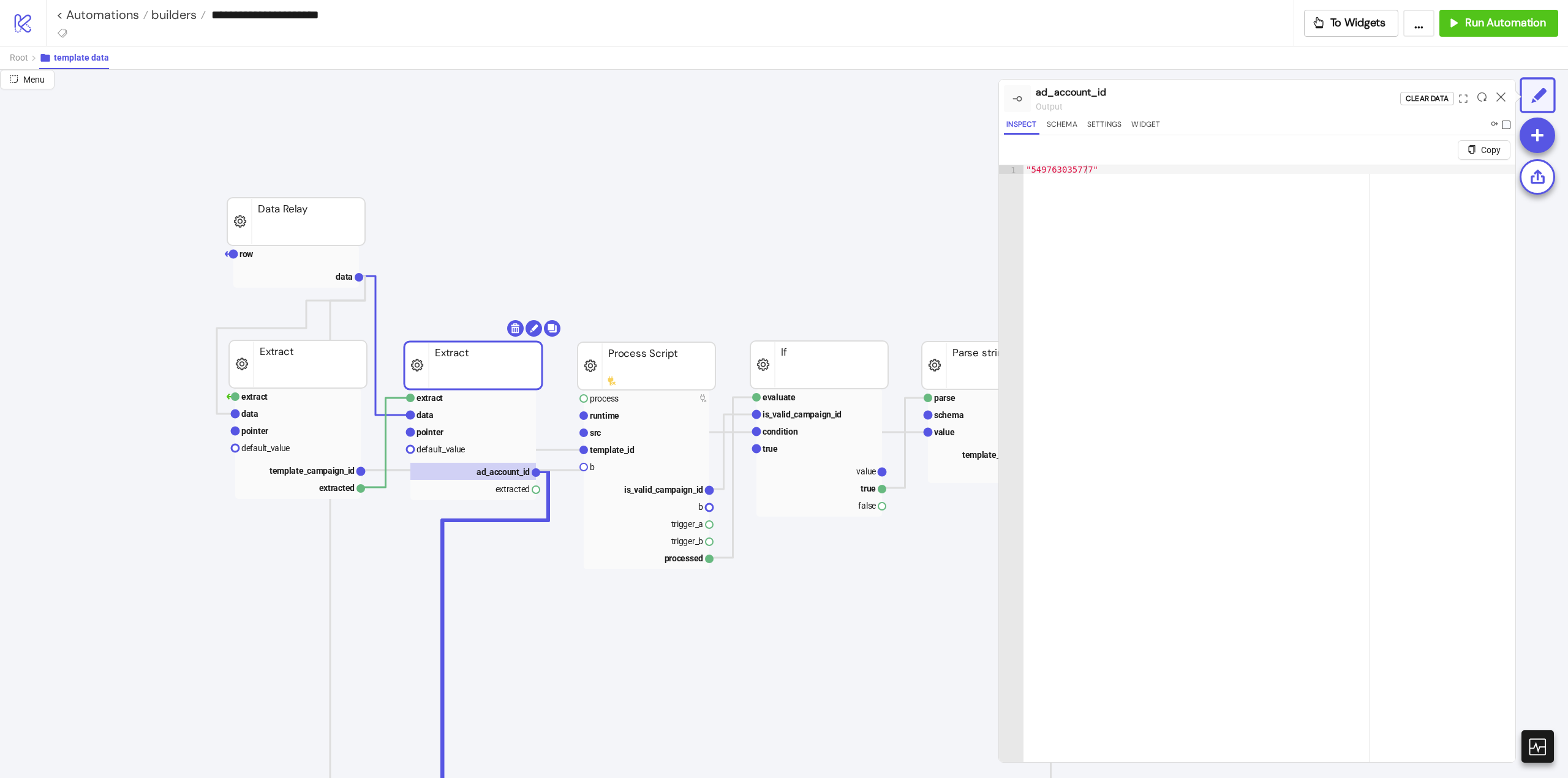
click at [1506, 125] on span at bounding box center [1506, 125] width 9 height 9
click at [1499, 97] on icon at bounding box center [1501, 97] width 9 height 9
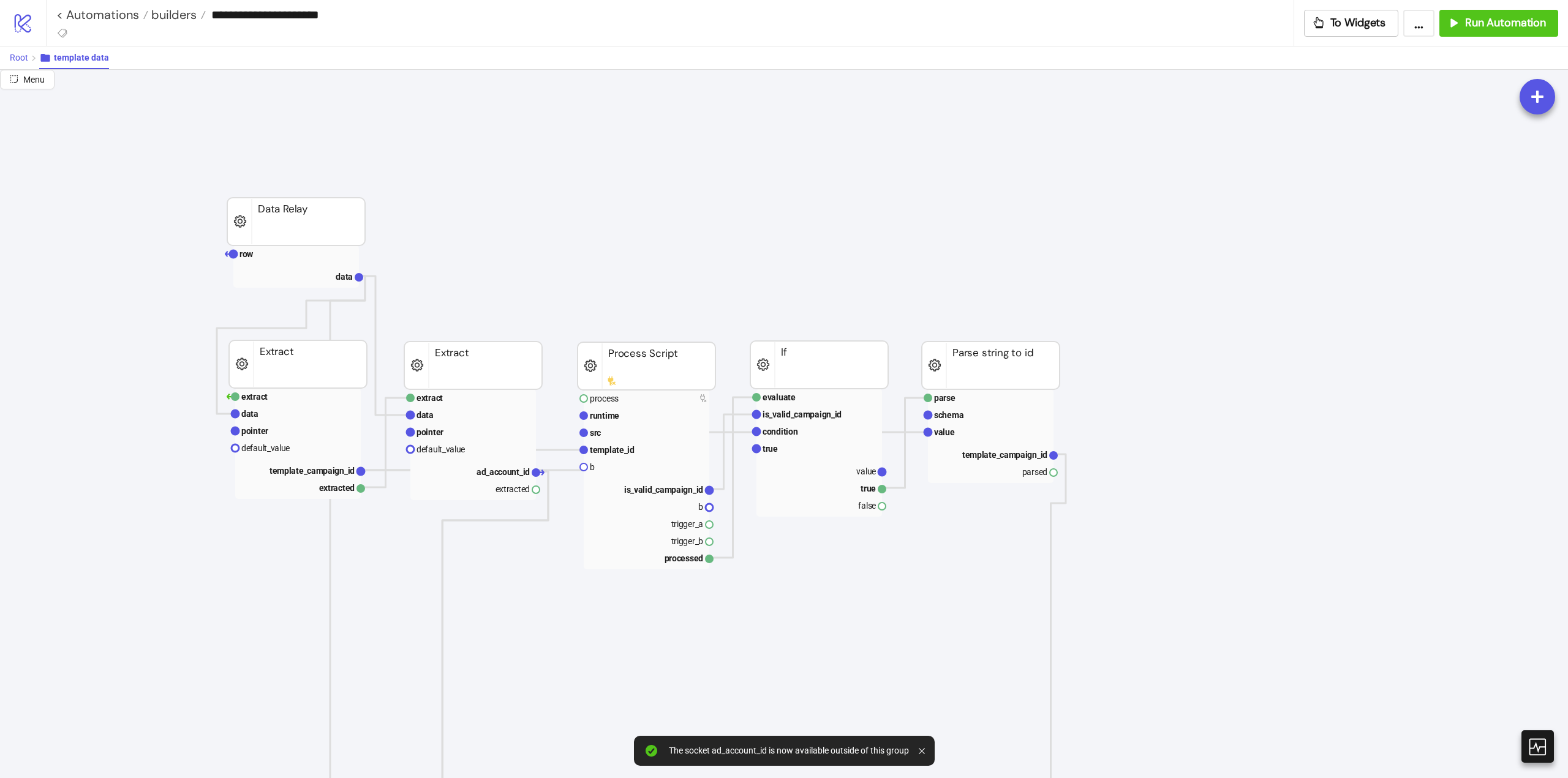
click at [16, 59] on span "Root" at bounding box center [19, 58] width 19 height 10
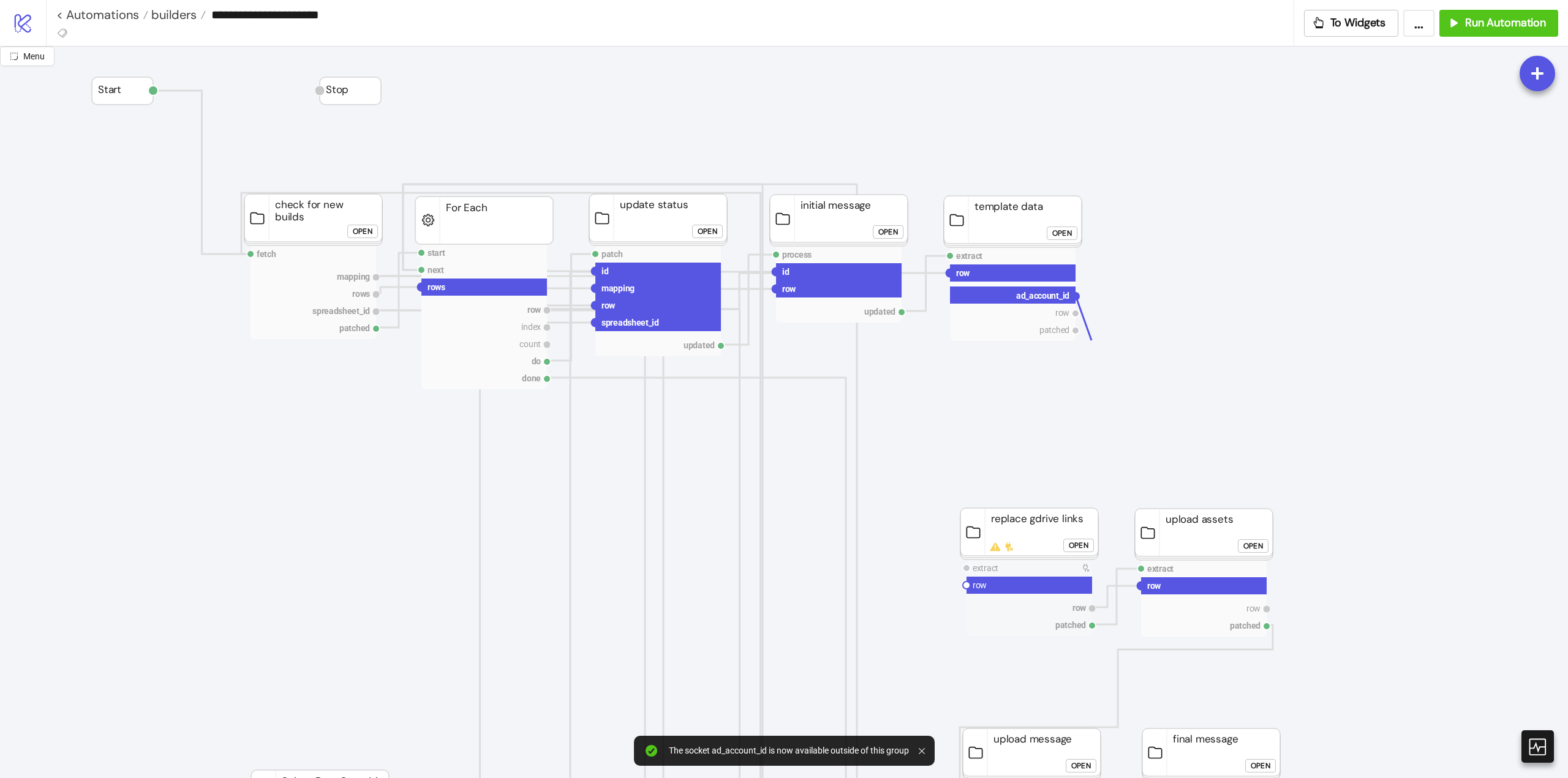
drag, startPoint x: 1079, startPoint y: 296, endPoint x: 1058, endPoint y: 376, distance: 82.7
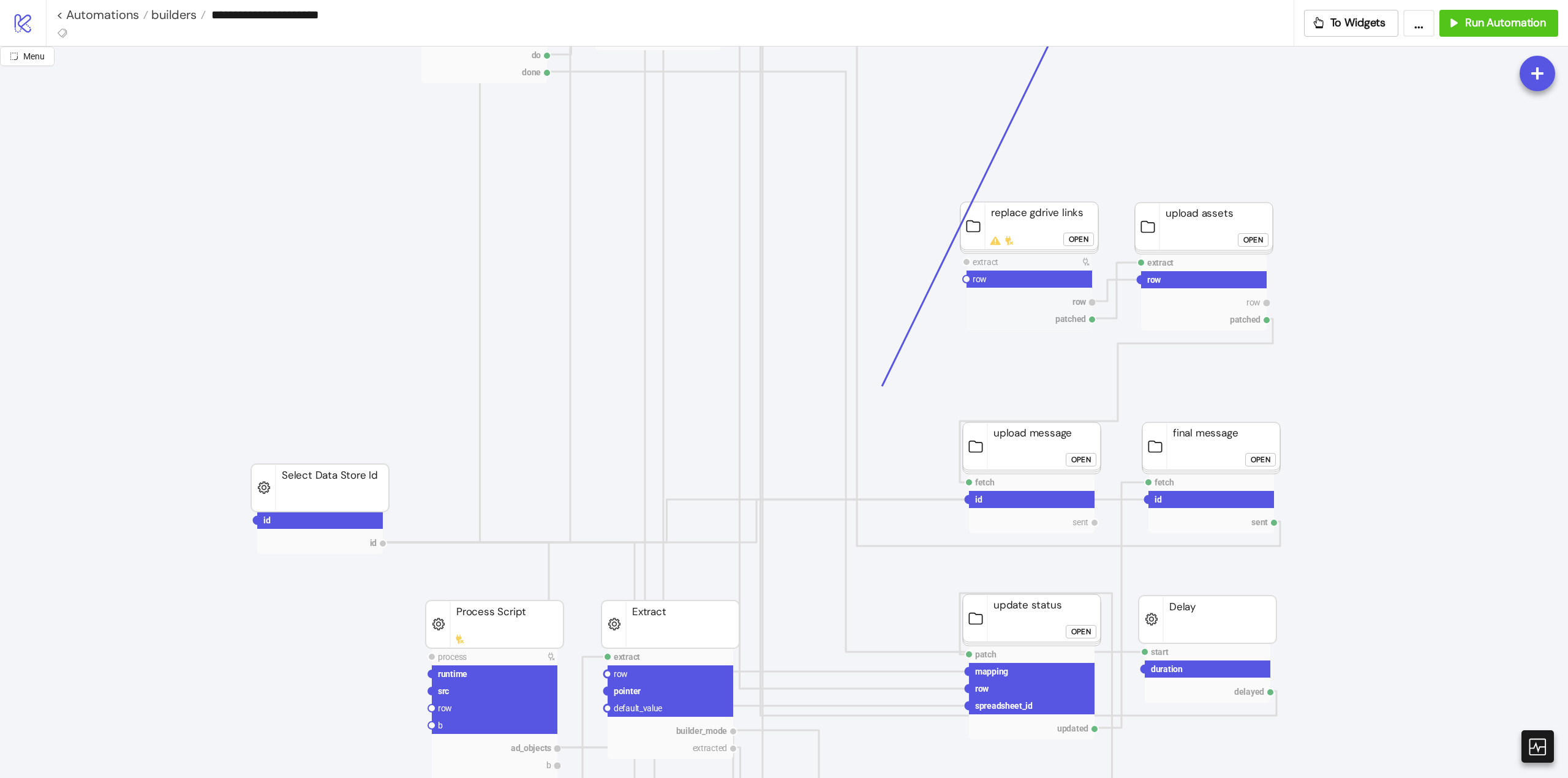
scroll to position [735, 0]
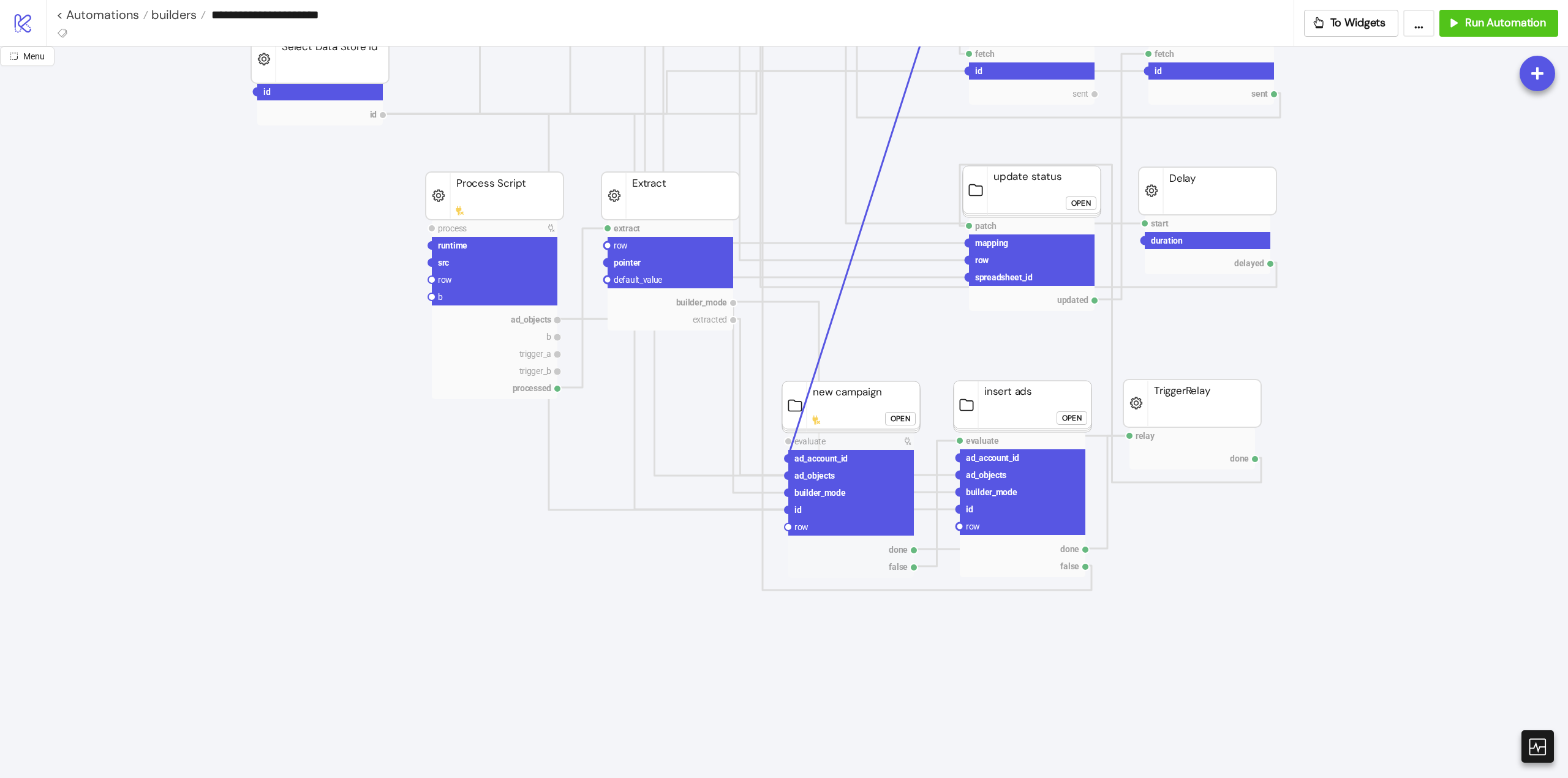
click at [787, 460] on circle at bounding box center [788, 458] width 7 height 7
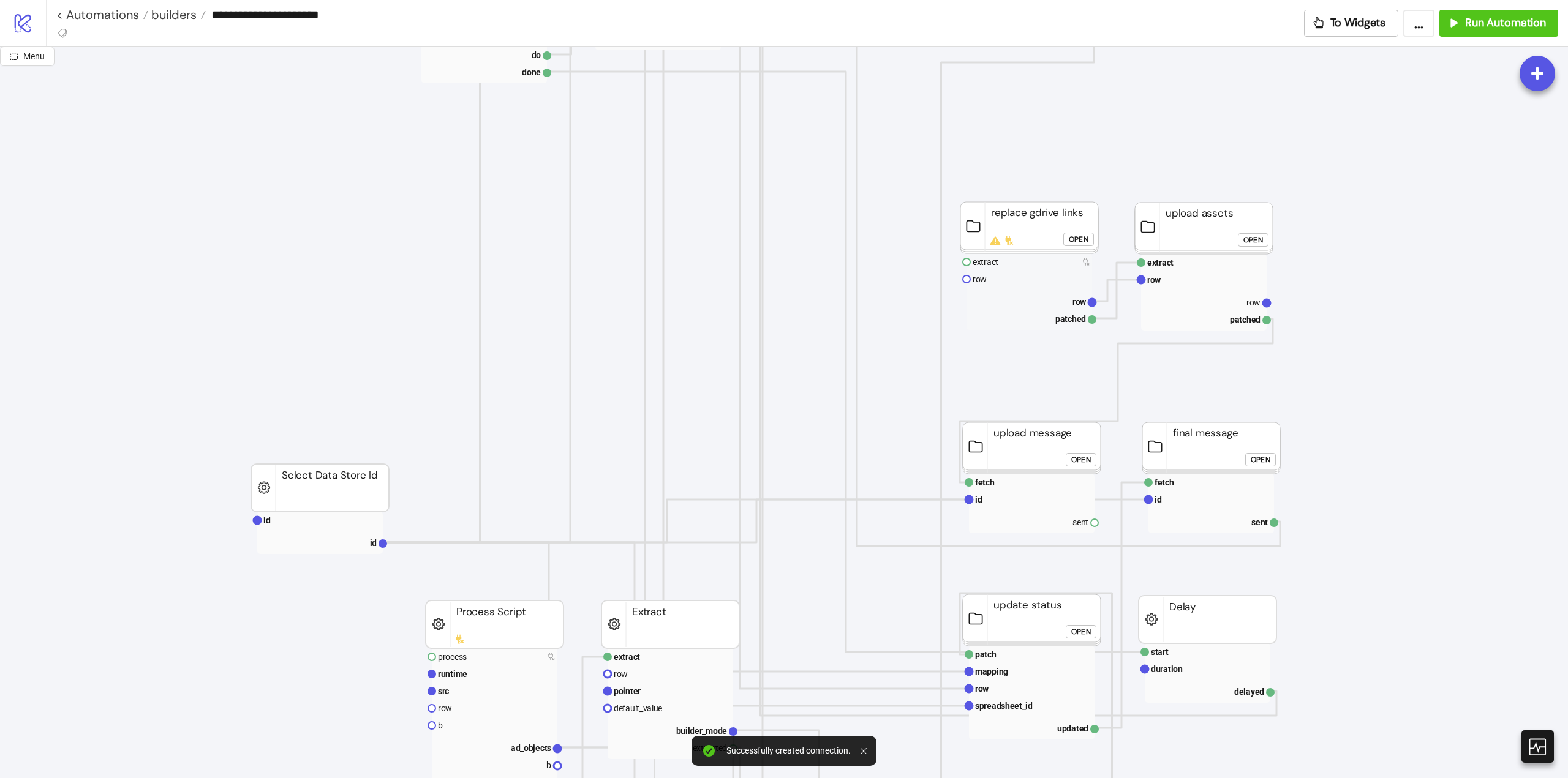
scroll to position [0, 0]
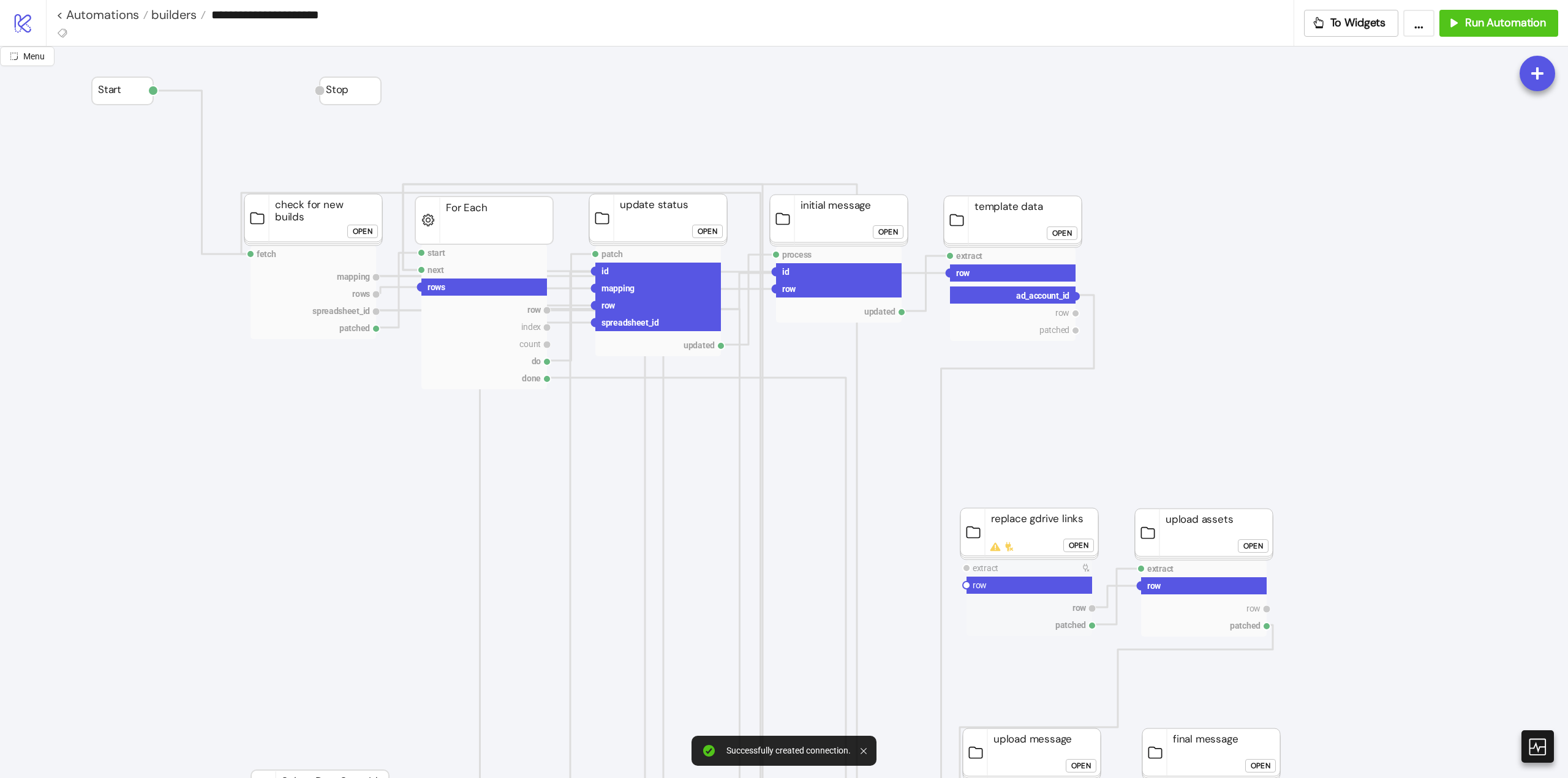
drag, startPoint x: 1079, startPoint y: 298, endPoint x: 1013, endPoint y: 394, distance: 116.5
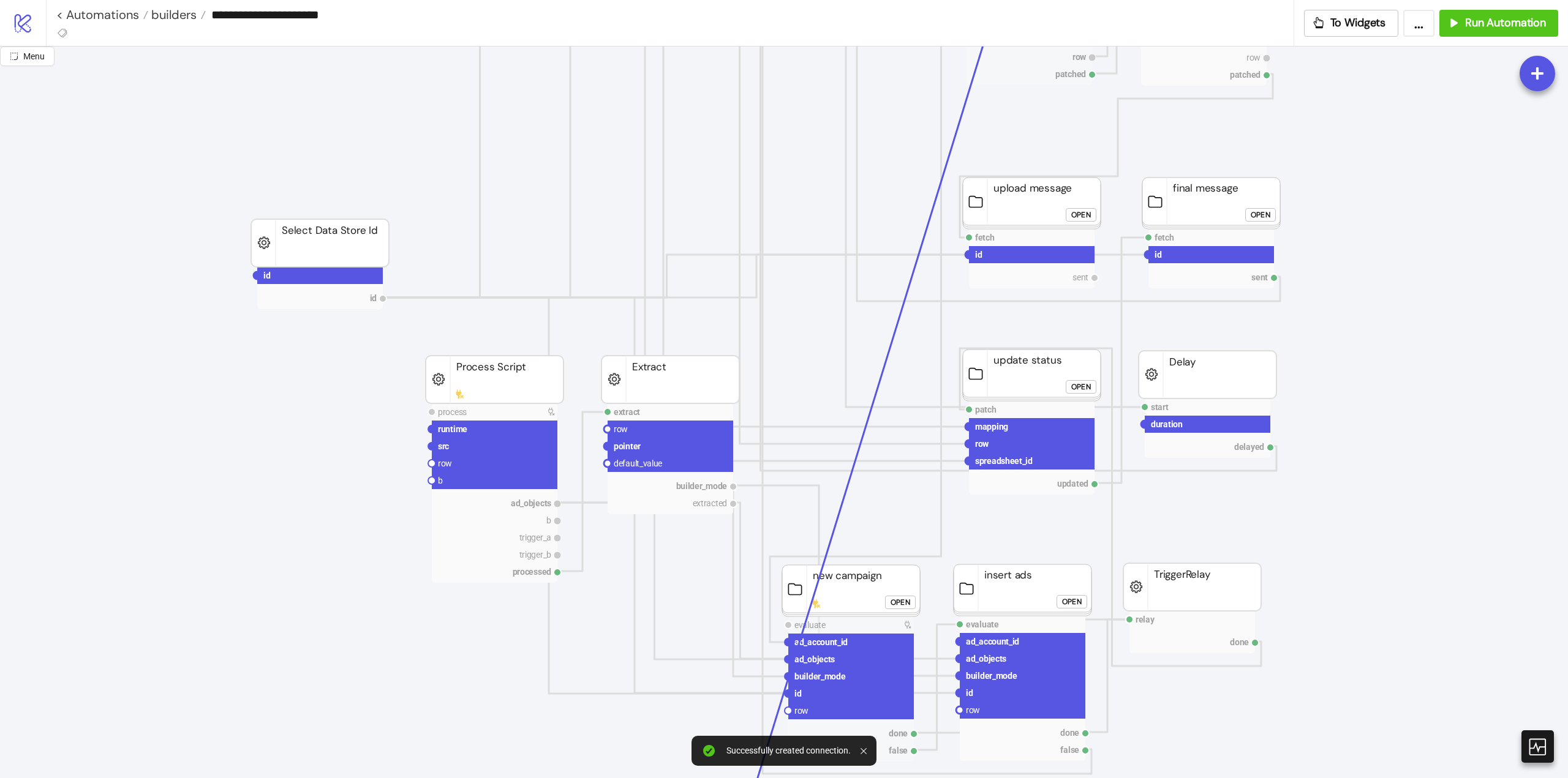
scroll to position [918, 0]
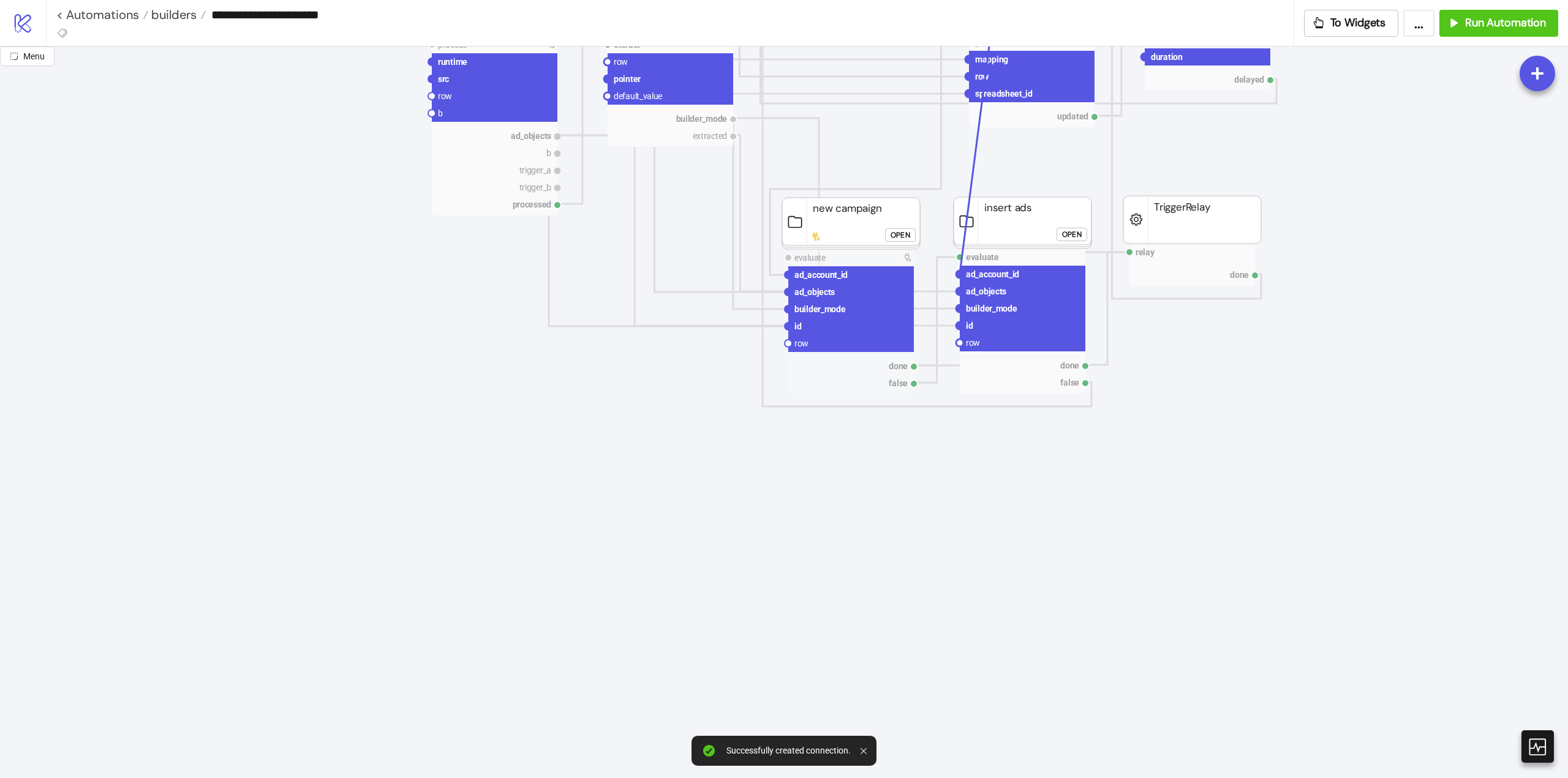
click at [960, 273] on circle at bounding box center [959, 274] width 7 height 7
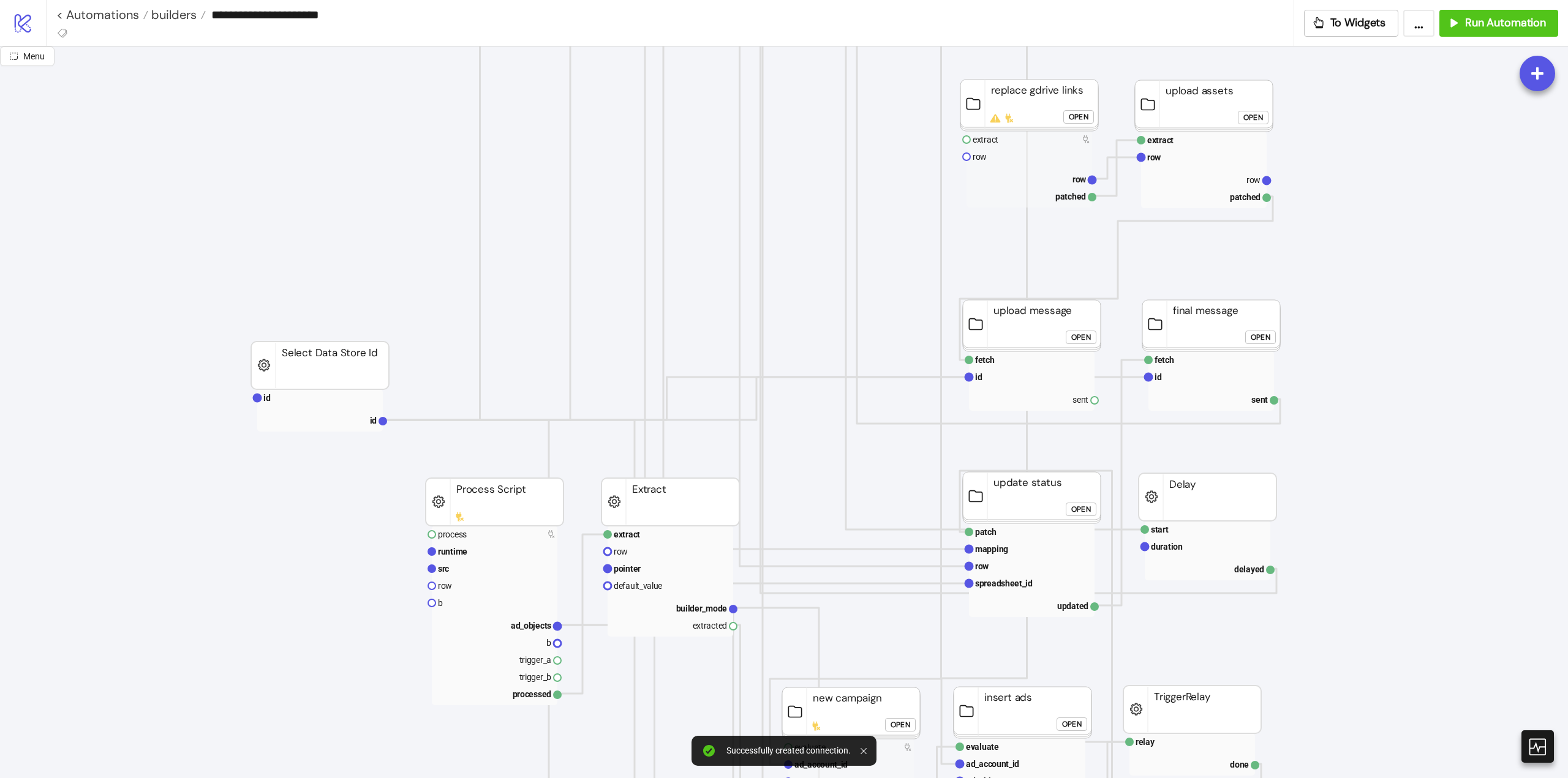
scroll to position [0, 0]
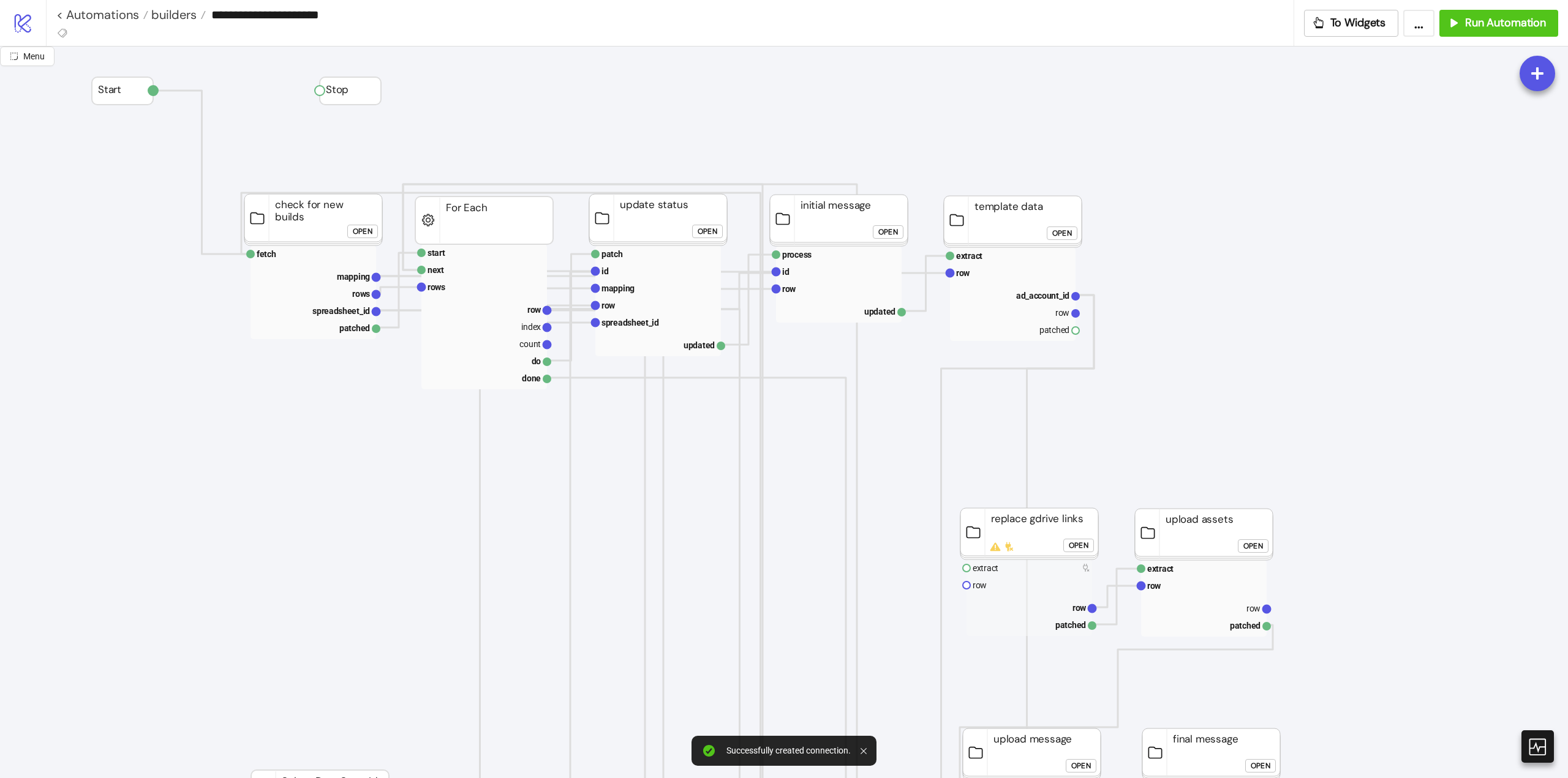
click at [1058, 233] on div "Open" at bounding box center [1062, 233] width 19 height 14
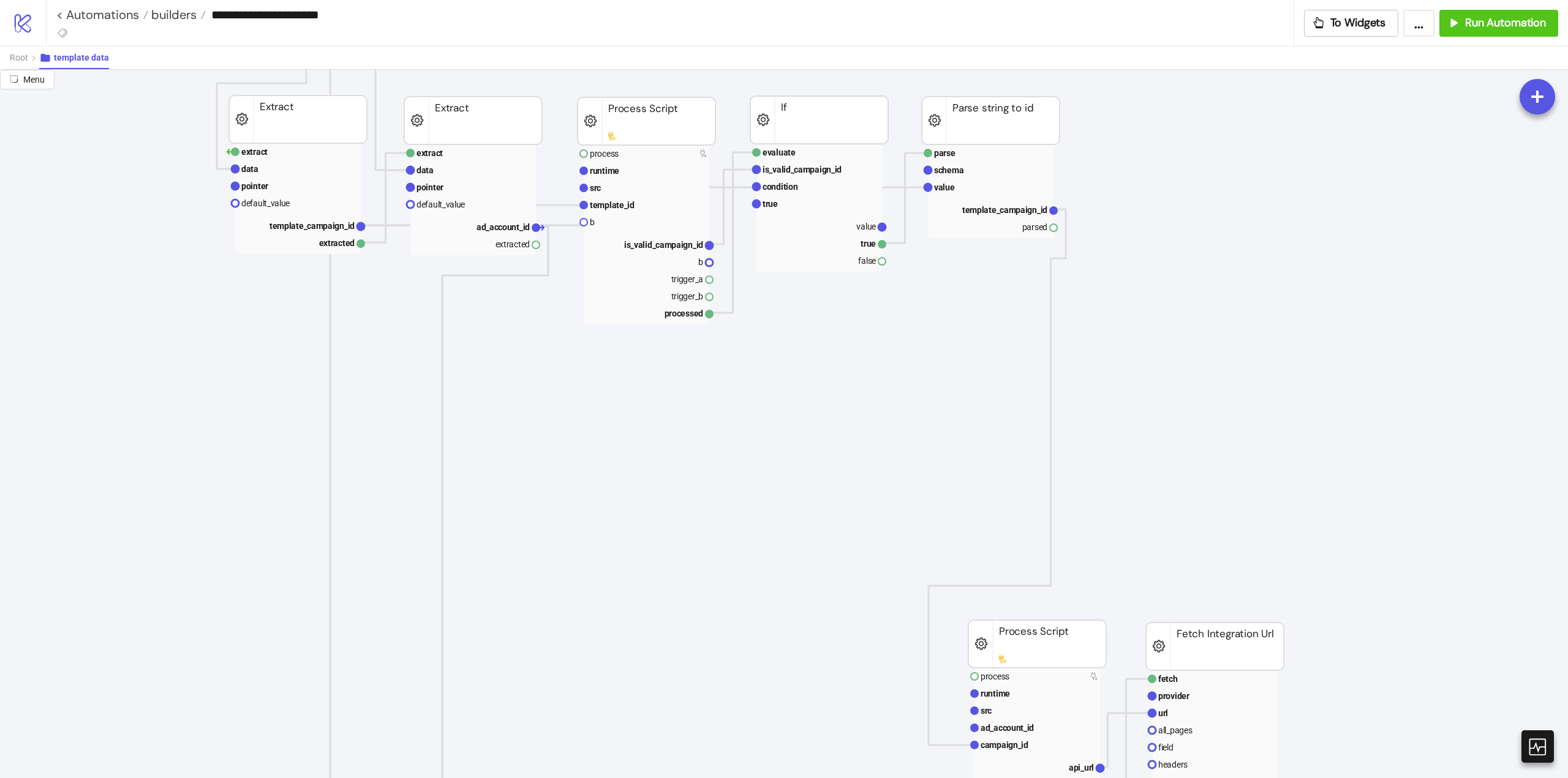
scroll to position [61, 0]
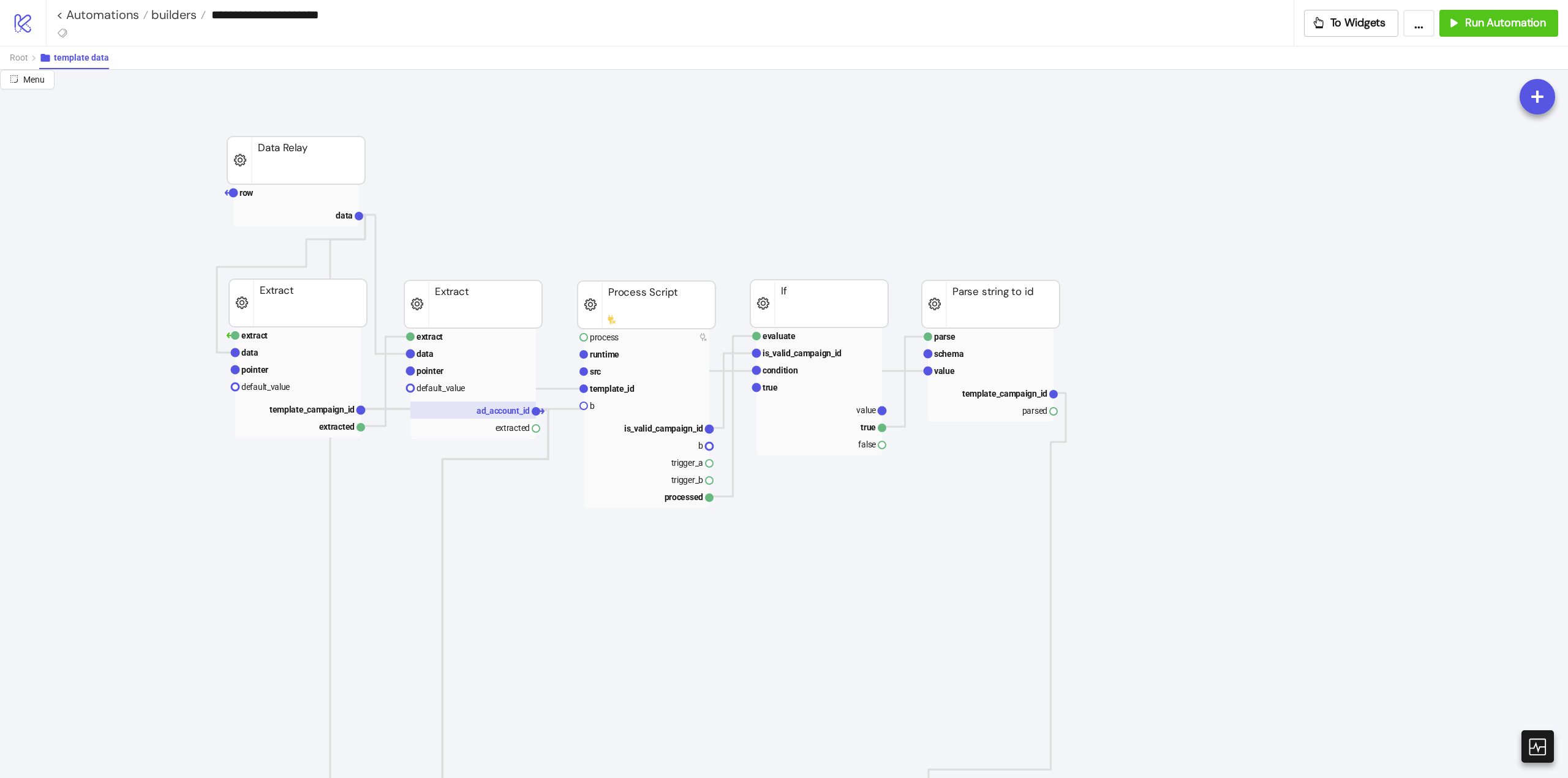
click at [502, 406] on text "ad_account_id" at bounding box center [503, 410] width 54 height 10
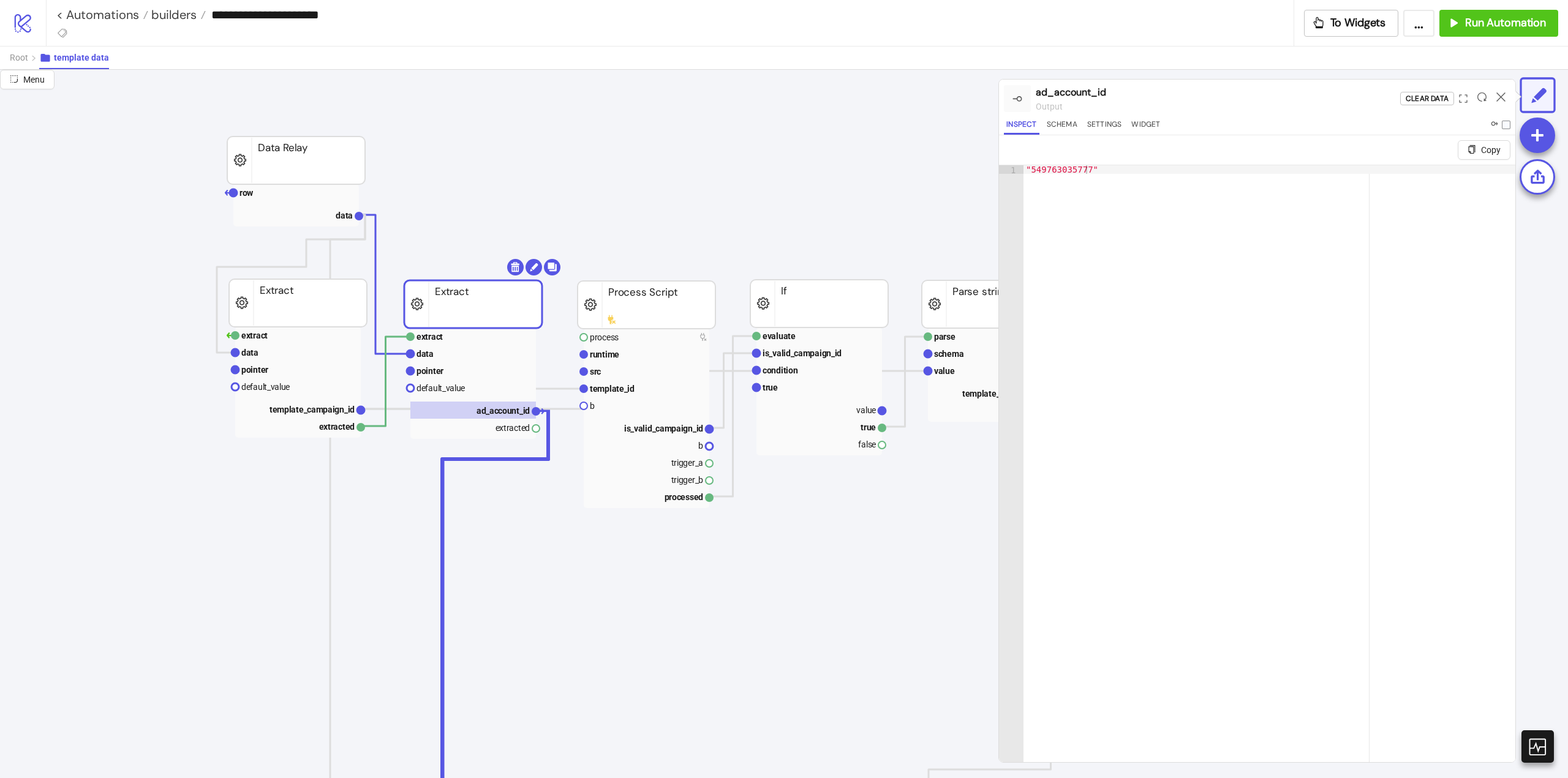
scroll to position [61, 245]
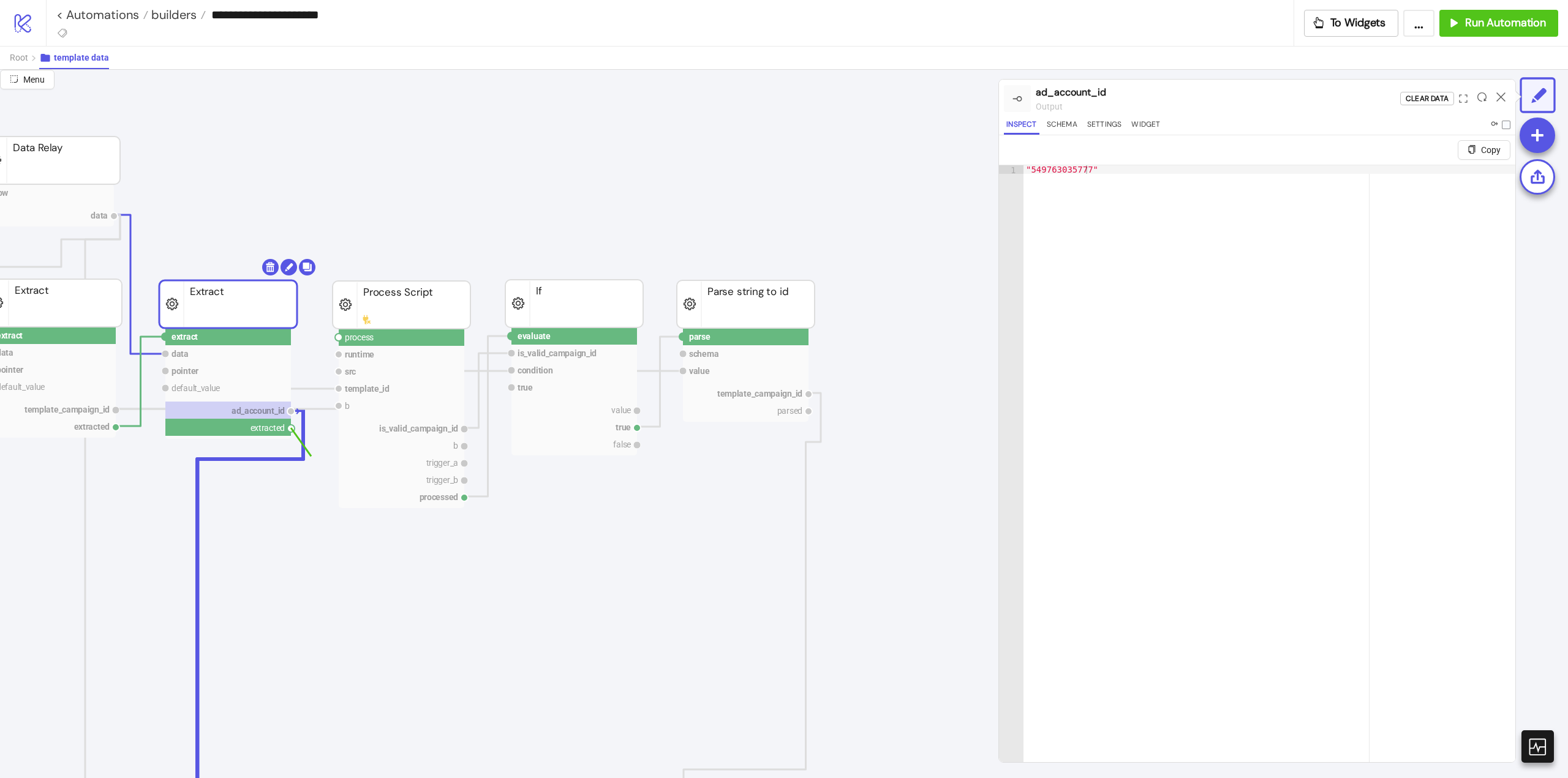
drag, startPoint x: 291, startPoint y: 429, endPoint x: 330, endPoint y: 459, distance: 49.2
click at [338, 337] on circle at bounding box center [338, 337] width 7 height 7
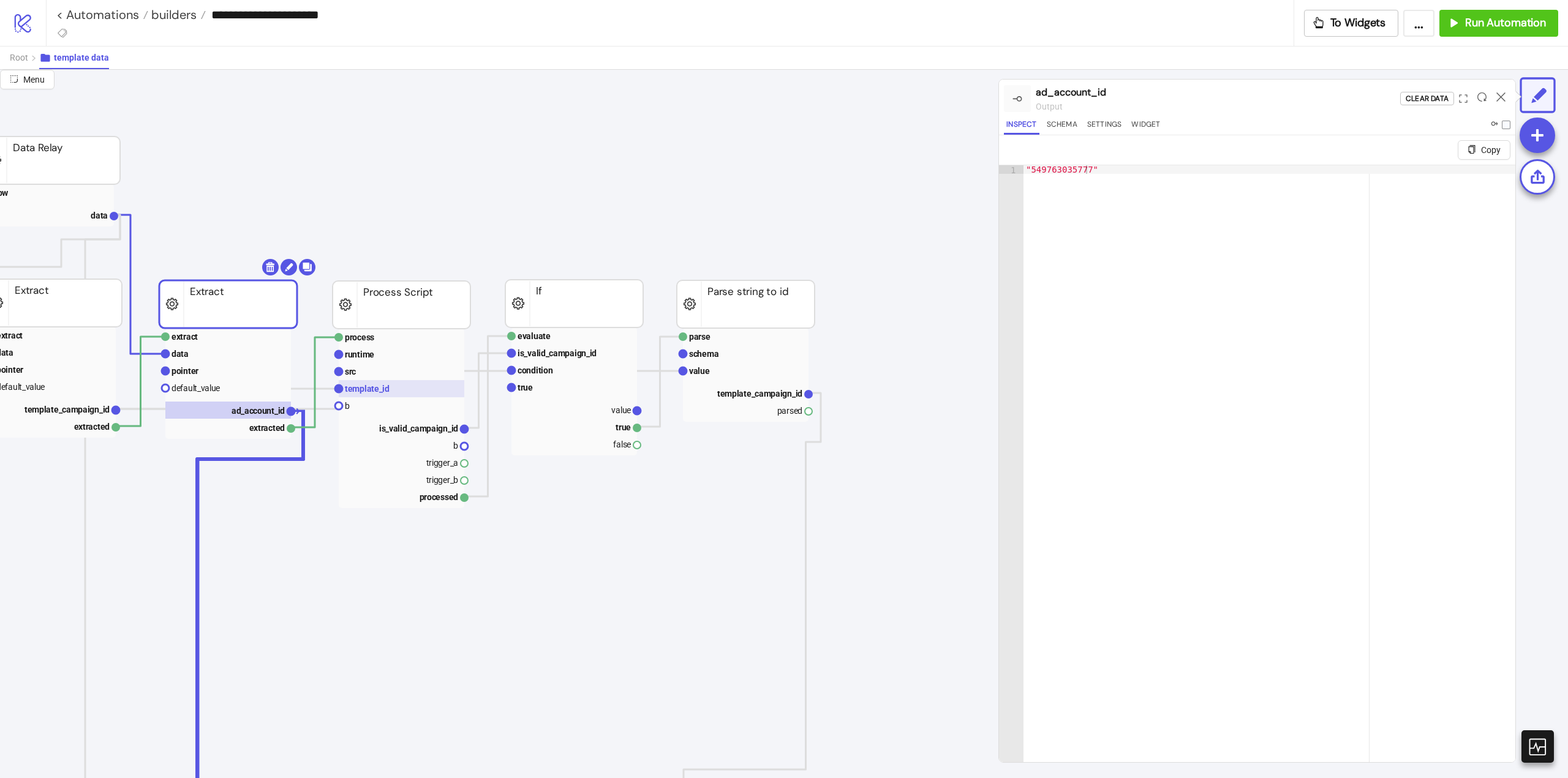
scroll to position [61, 61]
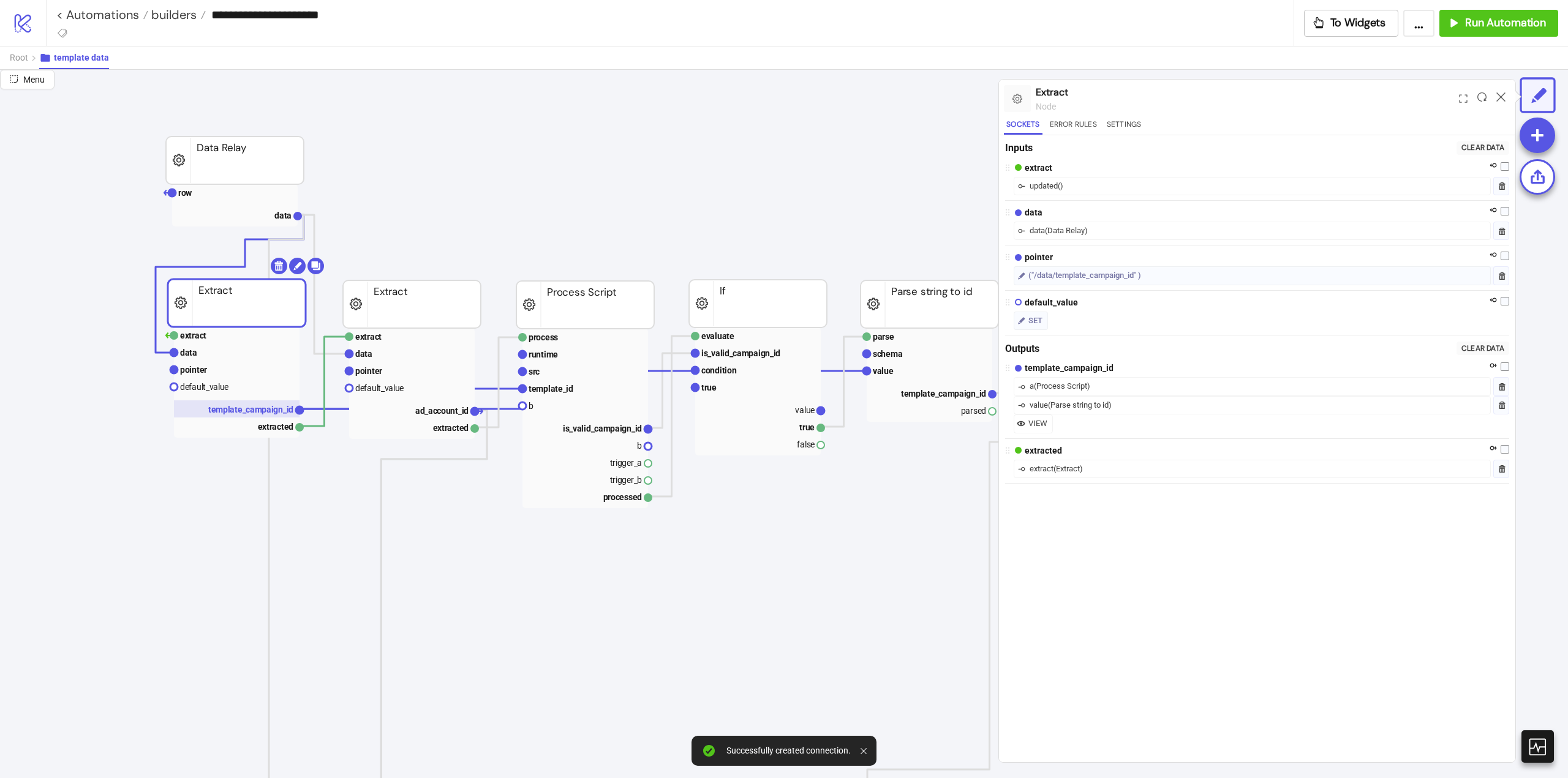
click at [234, 408] on text "template_campaign_id" at bounding box center [251, 410] width 85 height 10
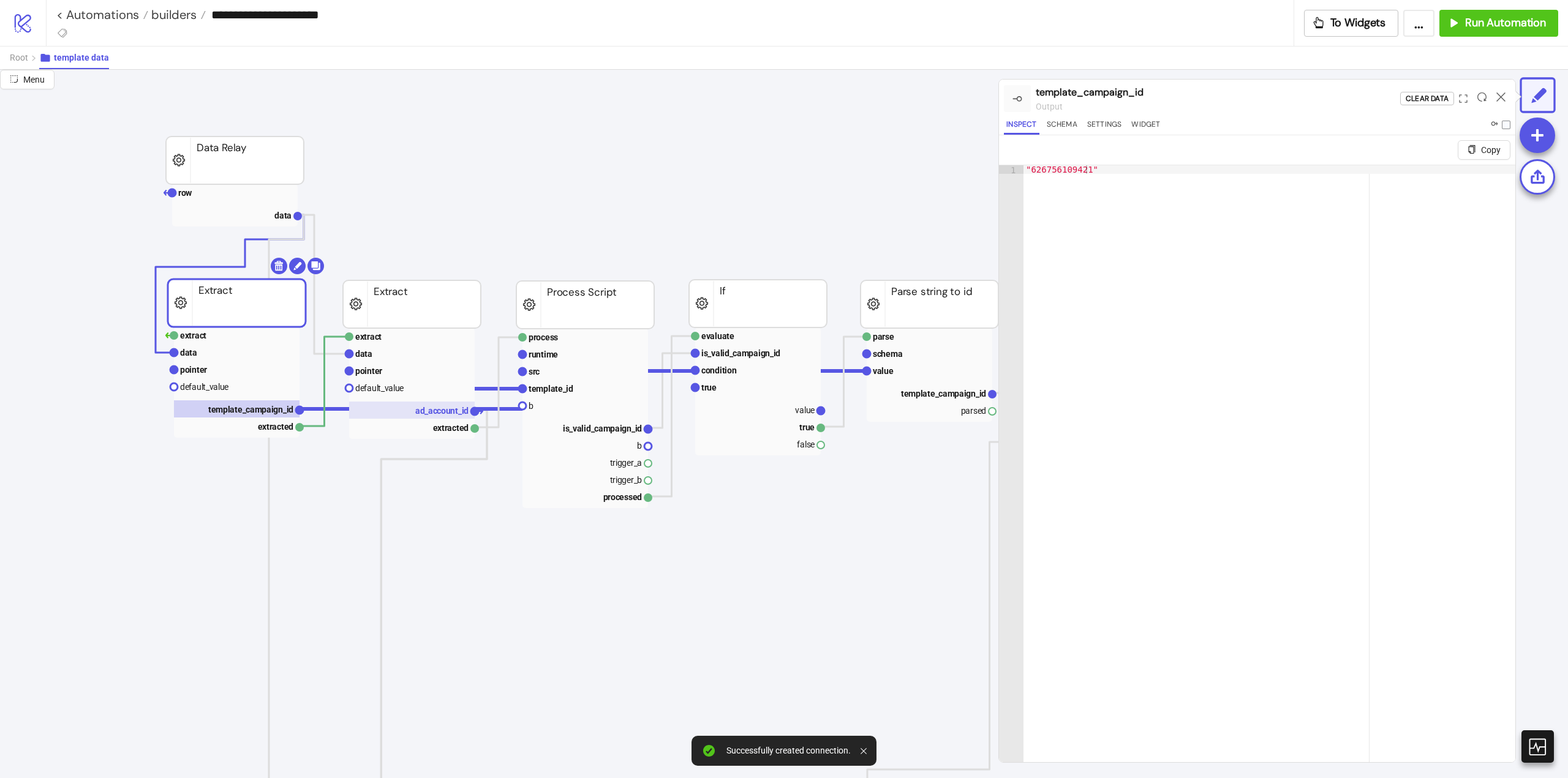
click at [433, 417] on rect at bounding box center [411, 410] width 126 height 17
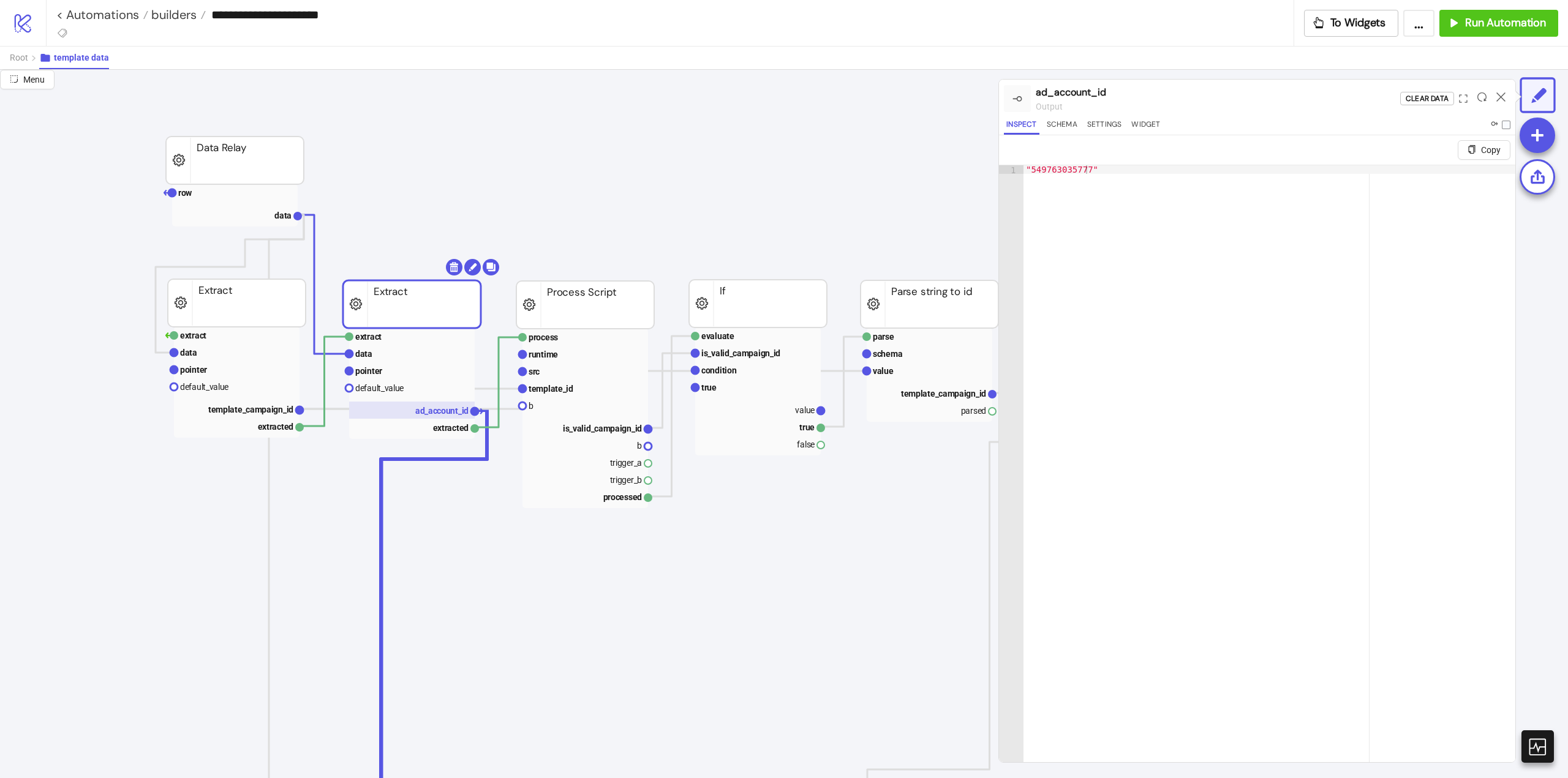
scroll to position [61, 245]
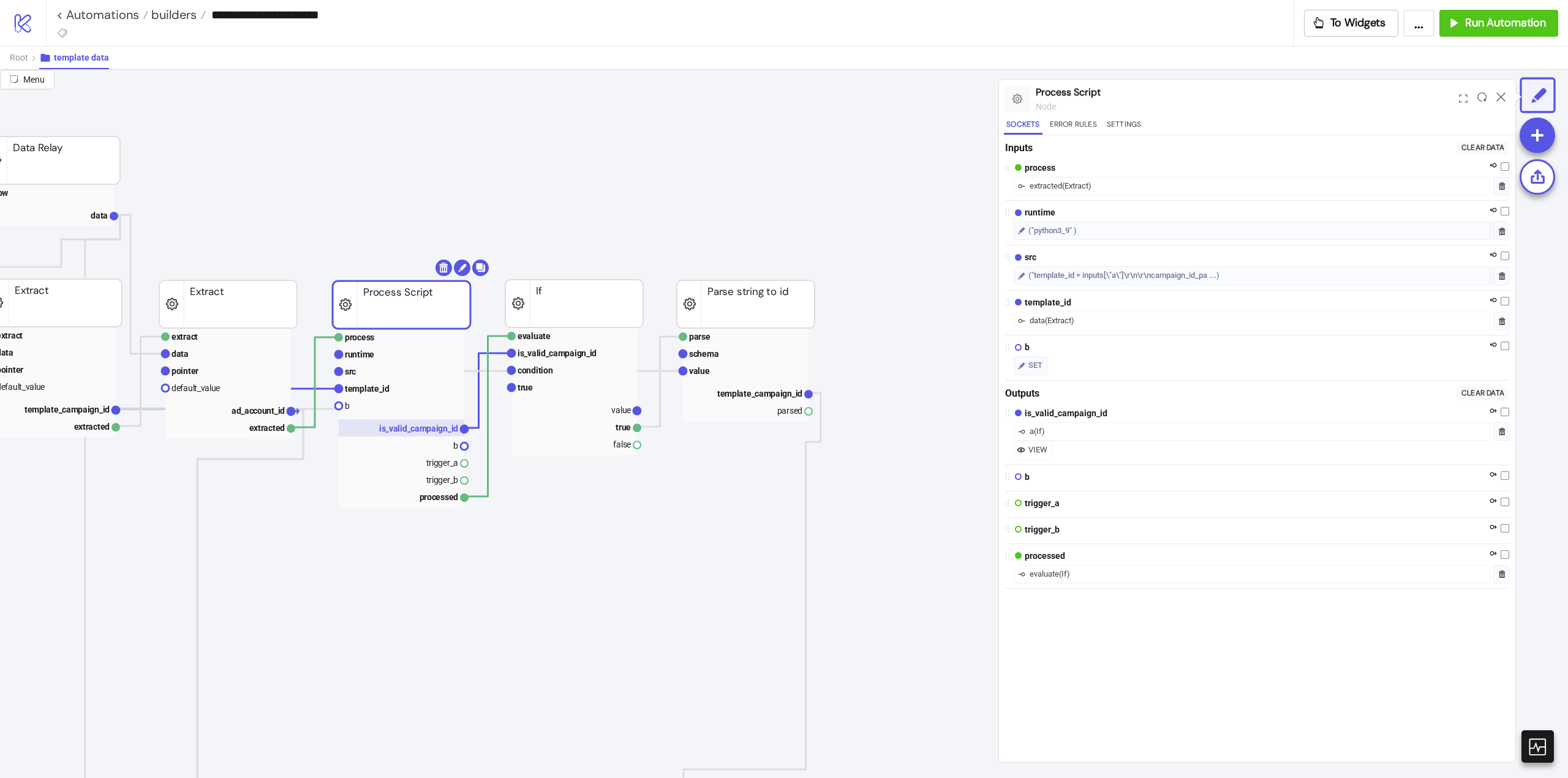
click at [409, 432] on text "is_valid_campaign_id" at bounding box center [418, 428] width 79 height 10
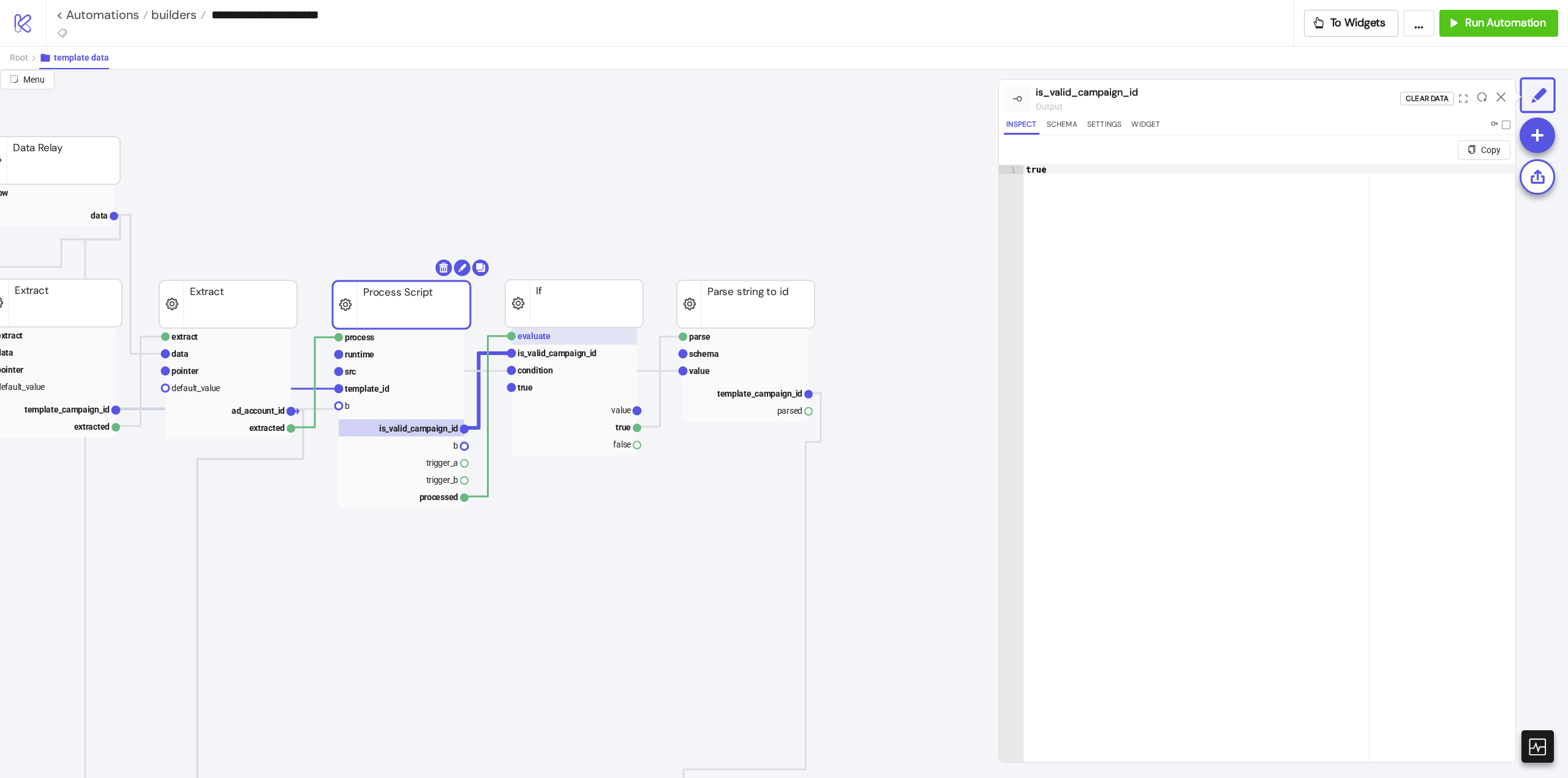
click at [553, 331] on rect at bounding box center [574, 336] width 126 height 17
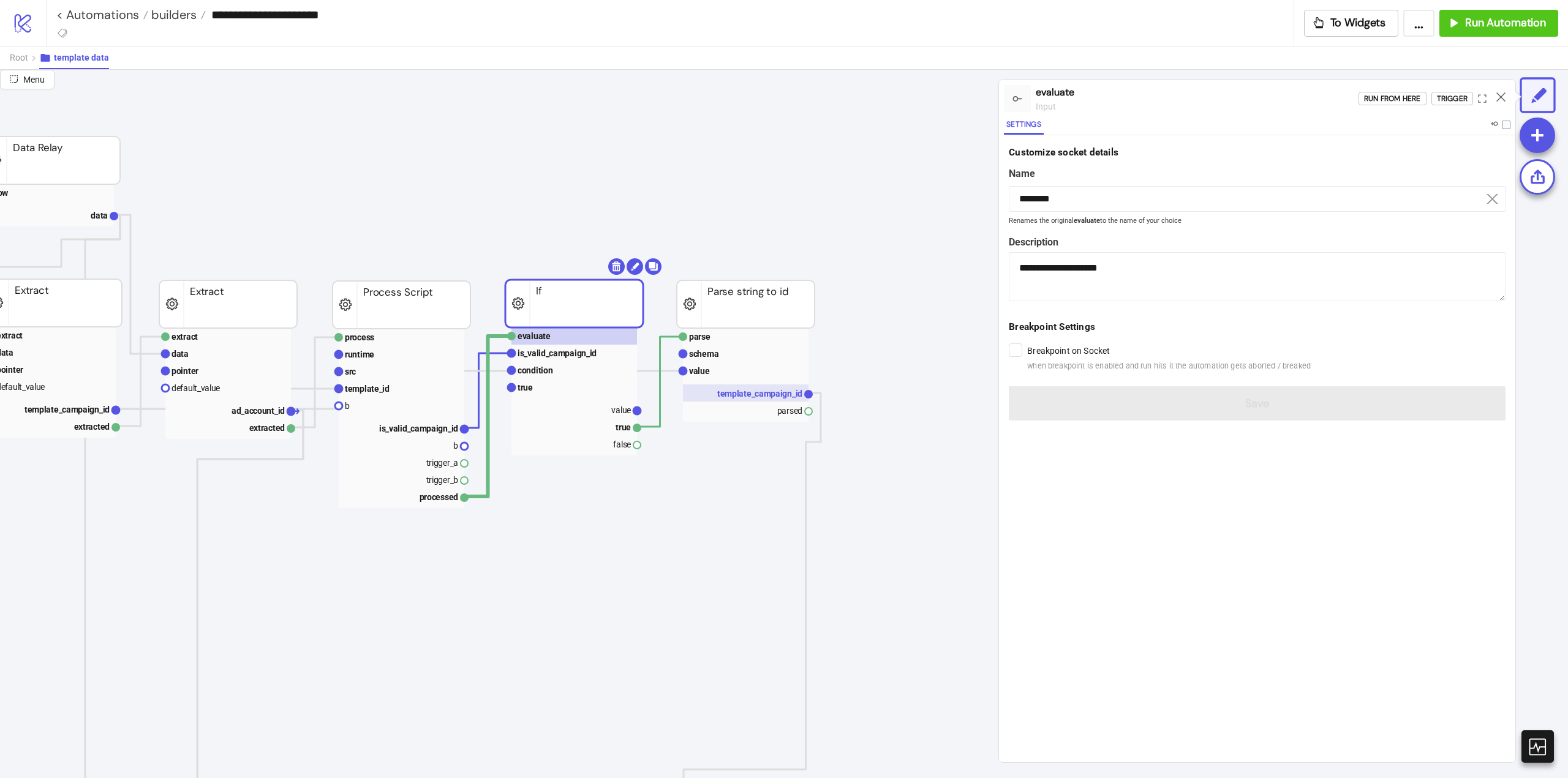
click at [755, 398] on text "template_campaign_id" at bounding box center [760, 393] width 85 height 10
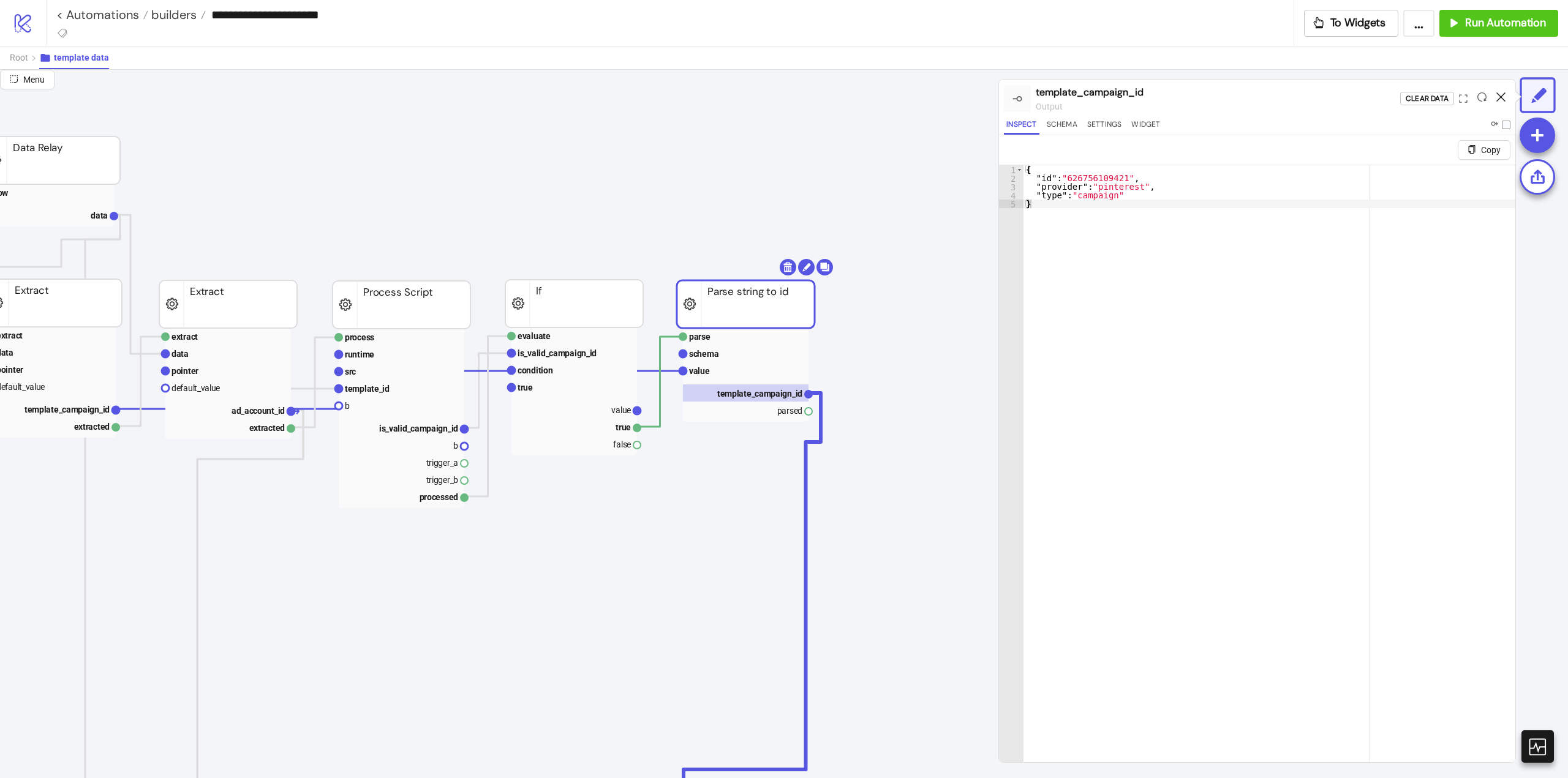
click at [1501, 97] on icon at bounding box center [1501, 97] width 9 height 9
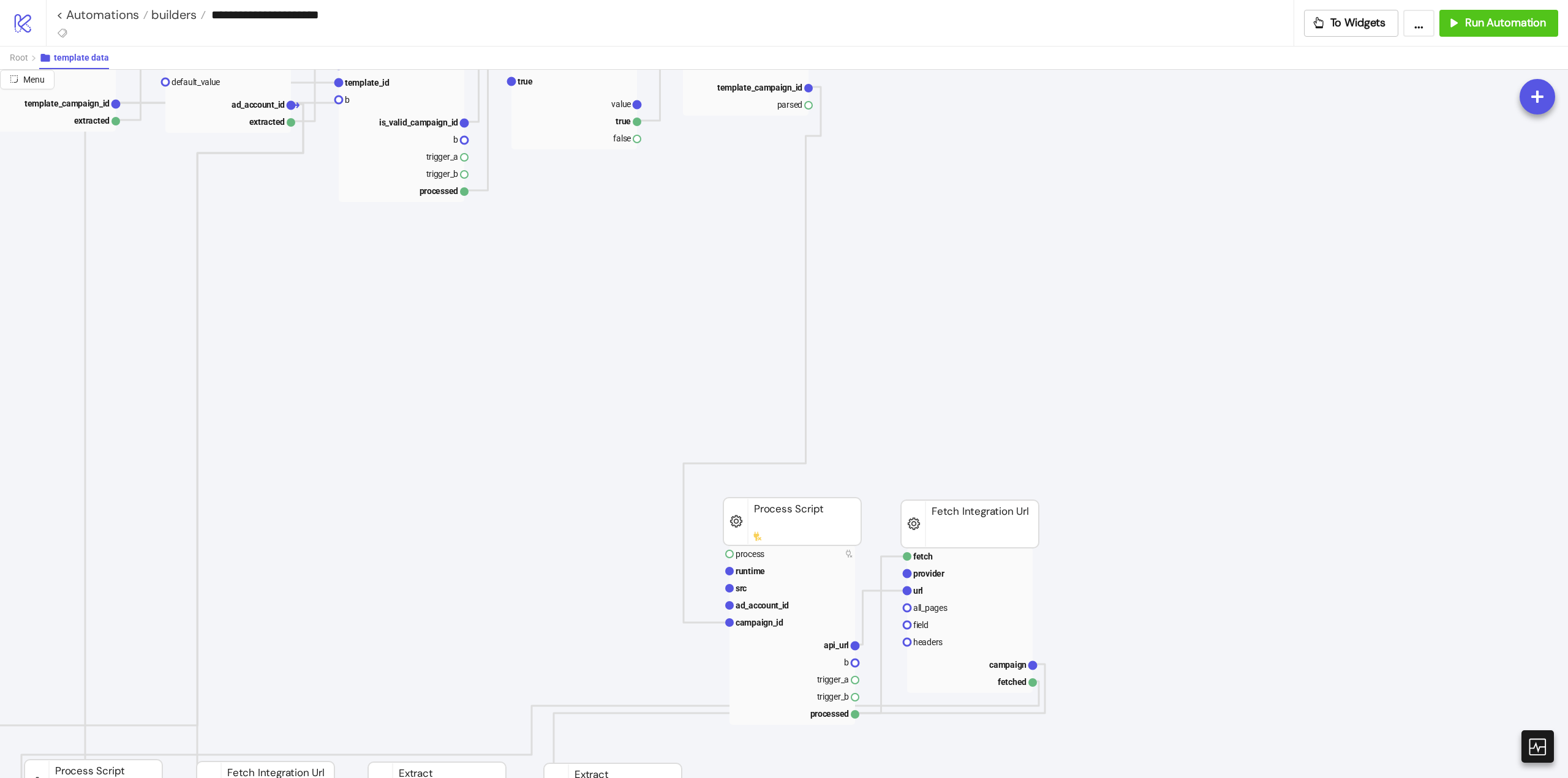
scroll to position [428, 245]
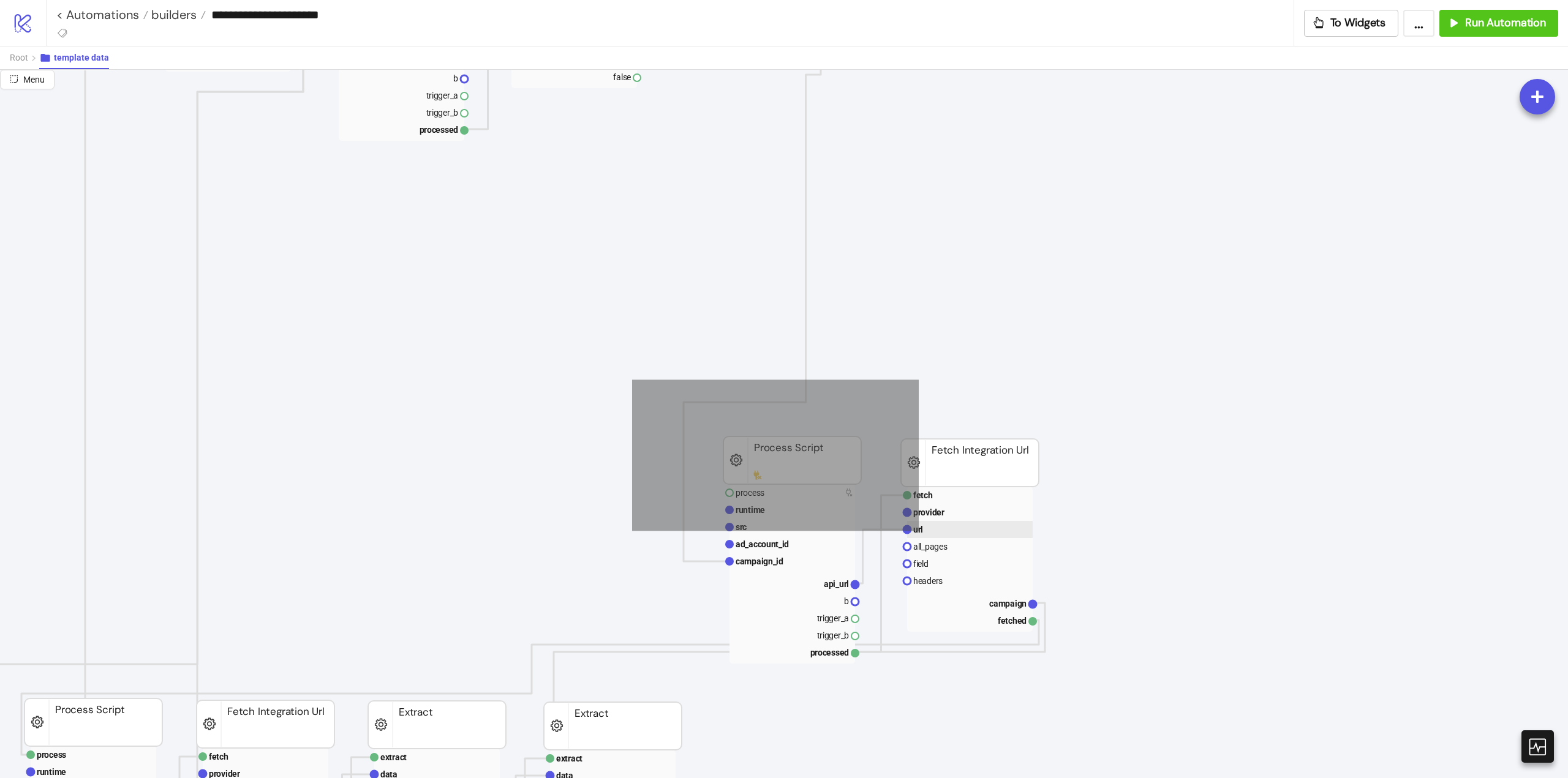
drag, startPoint x: 676, startPoint y: 411, endPoint x: 1217, endPoint y: 595, distance: 571.4
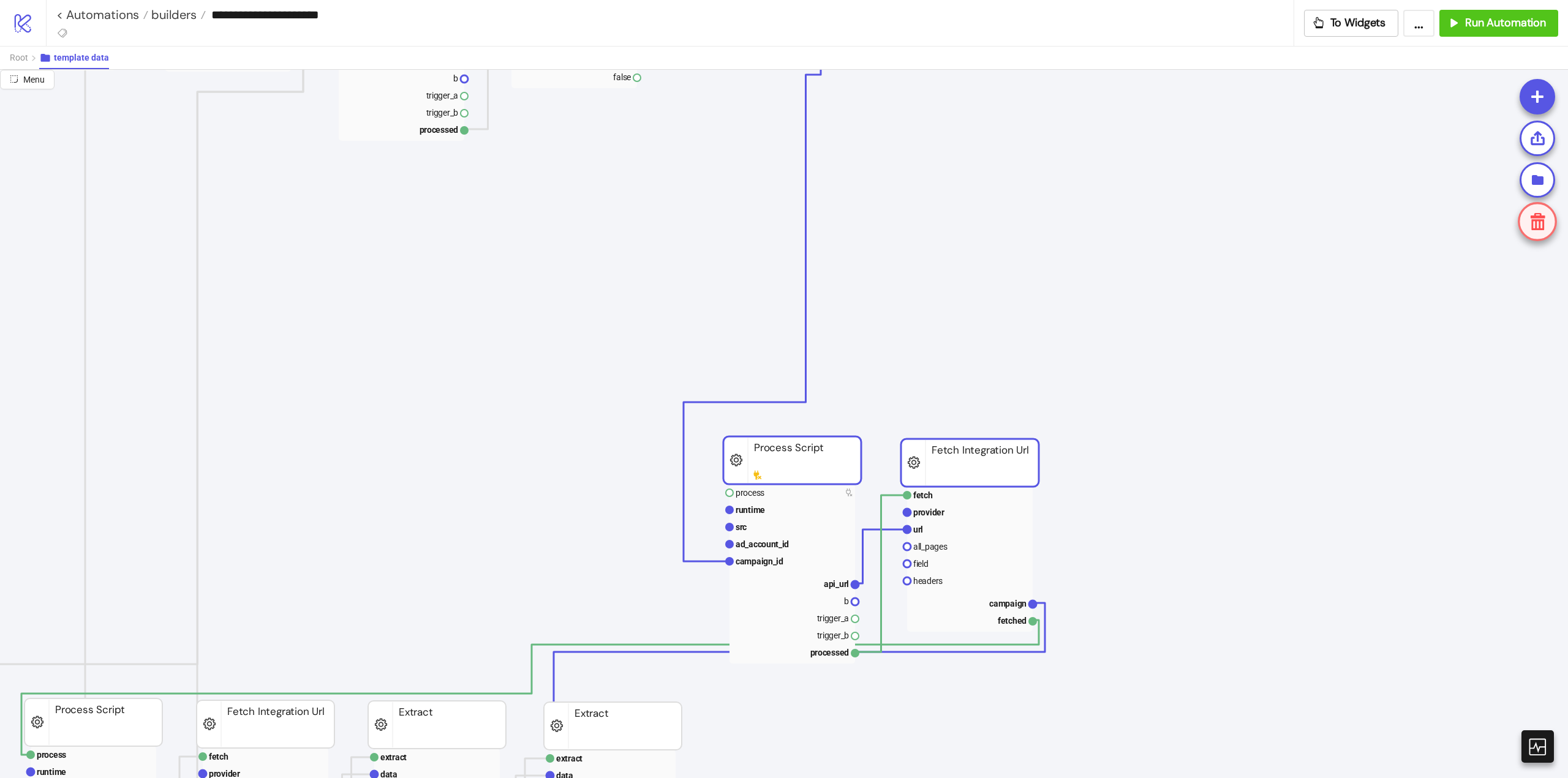
scroll to position [245, 245]
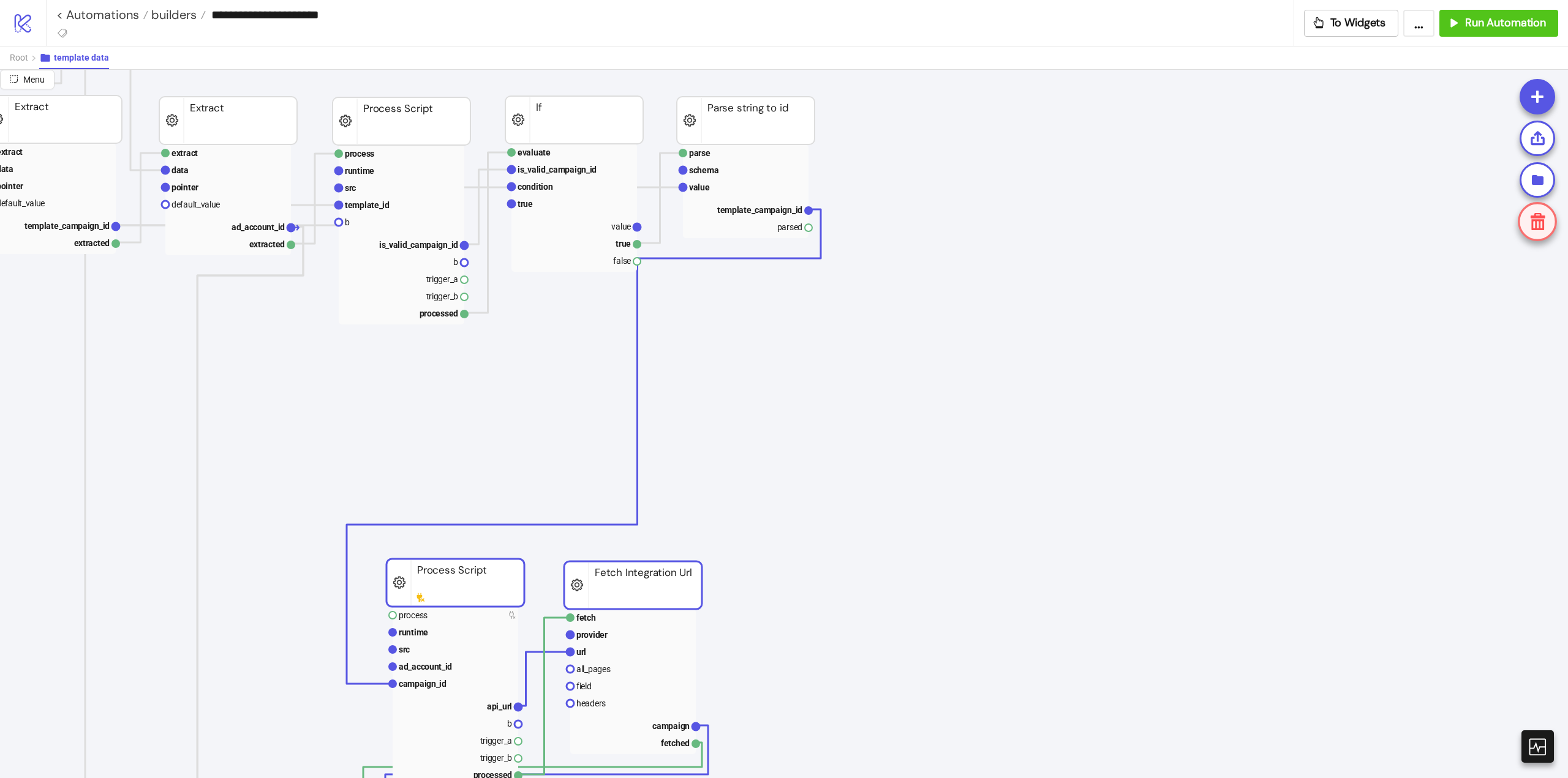
drag, startPoint x: 781, startPoint y: 641, endPoint x: 283, endPoint y: 531, distance: 510.0
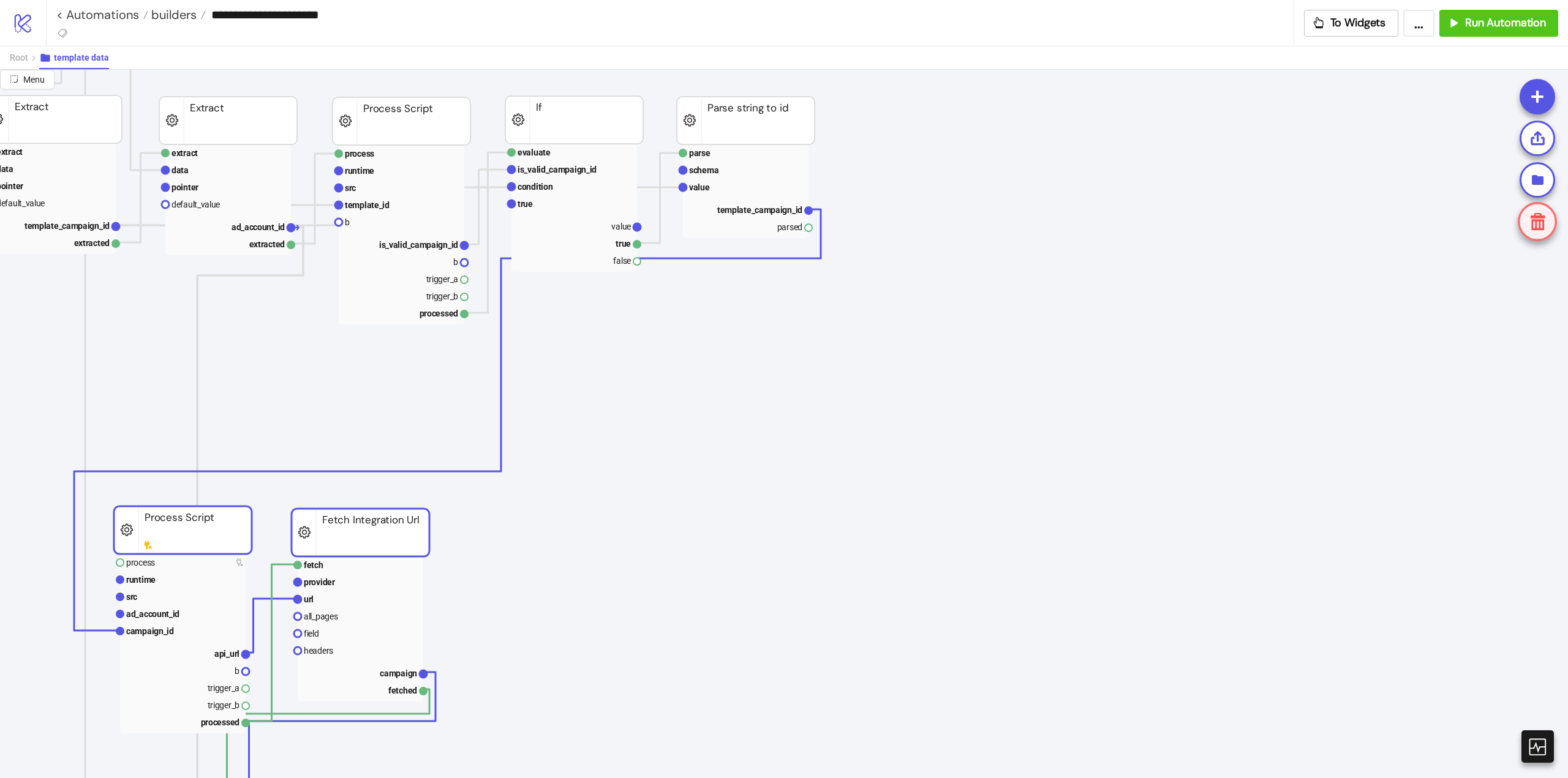
scroll to position [245, 0]
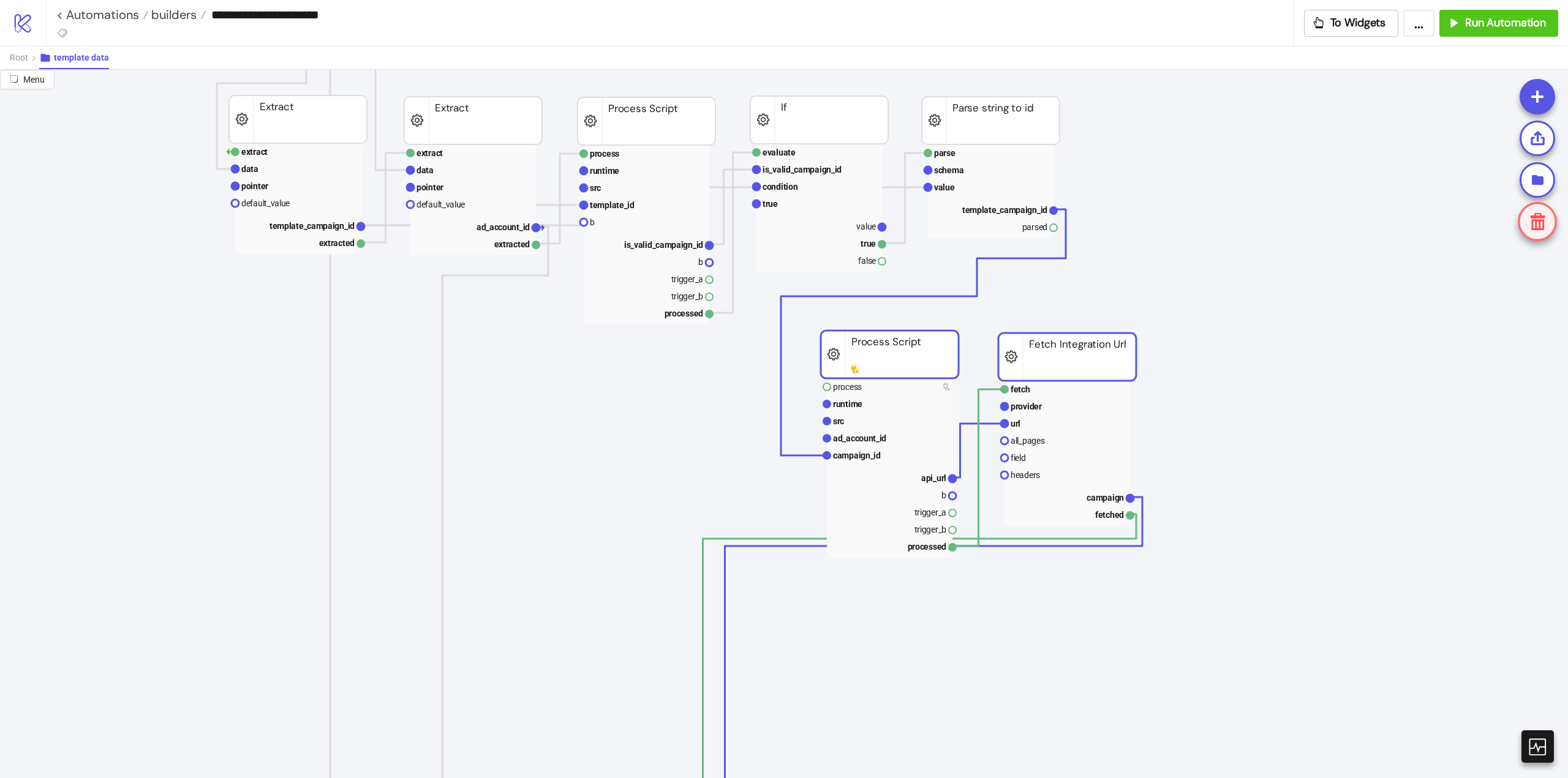
drag, startPoint x: 407, startPoint y: 512, endPoint x: 911, endPoint y: 359, distance: 526.7
click at [885, 368] on rect at bounding box center [890, 355] width 138 height 48
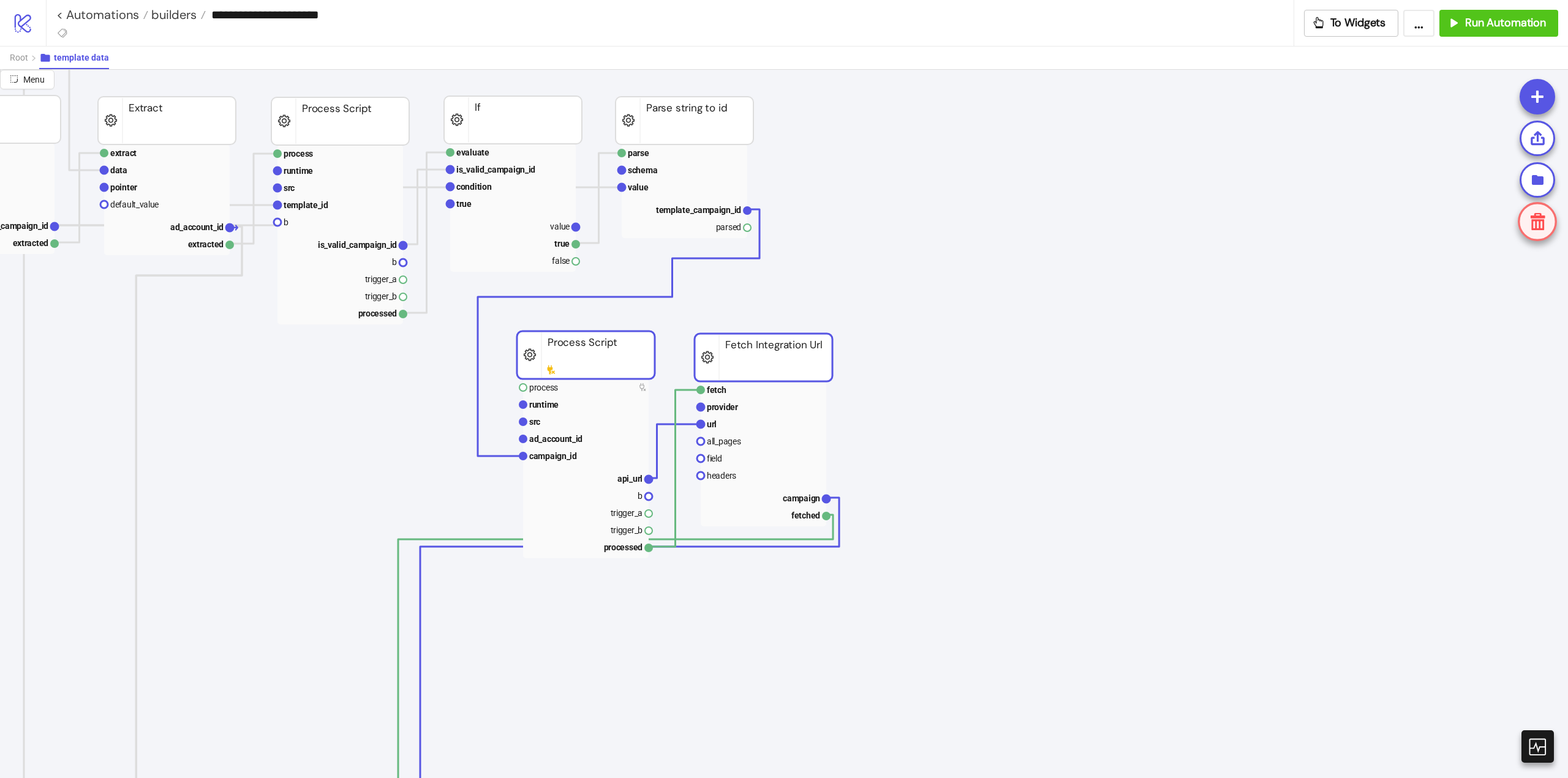
scroll to position [245, 368]
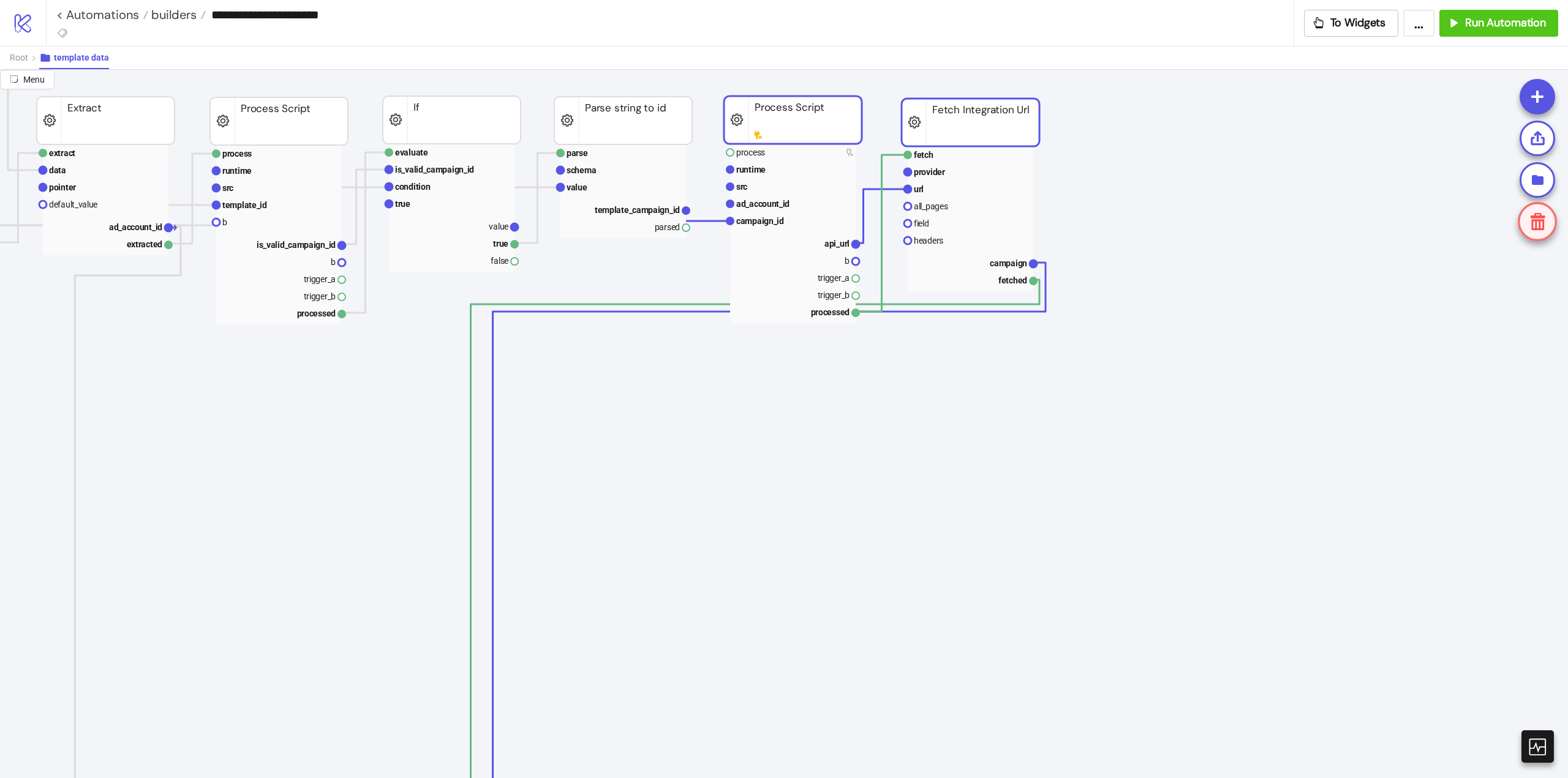
drag, startPoint x: 541, startPoint y: 368, endPoint x: 808, endPoint y: 131, distance: 357.0
click at [808, 131] on rect at bounding box center [793, 119] width 138 height 48
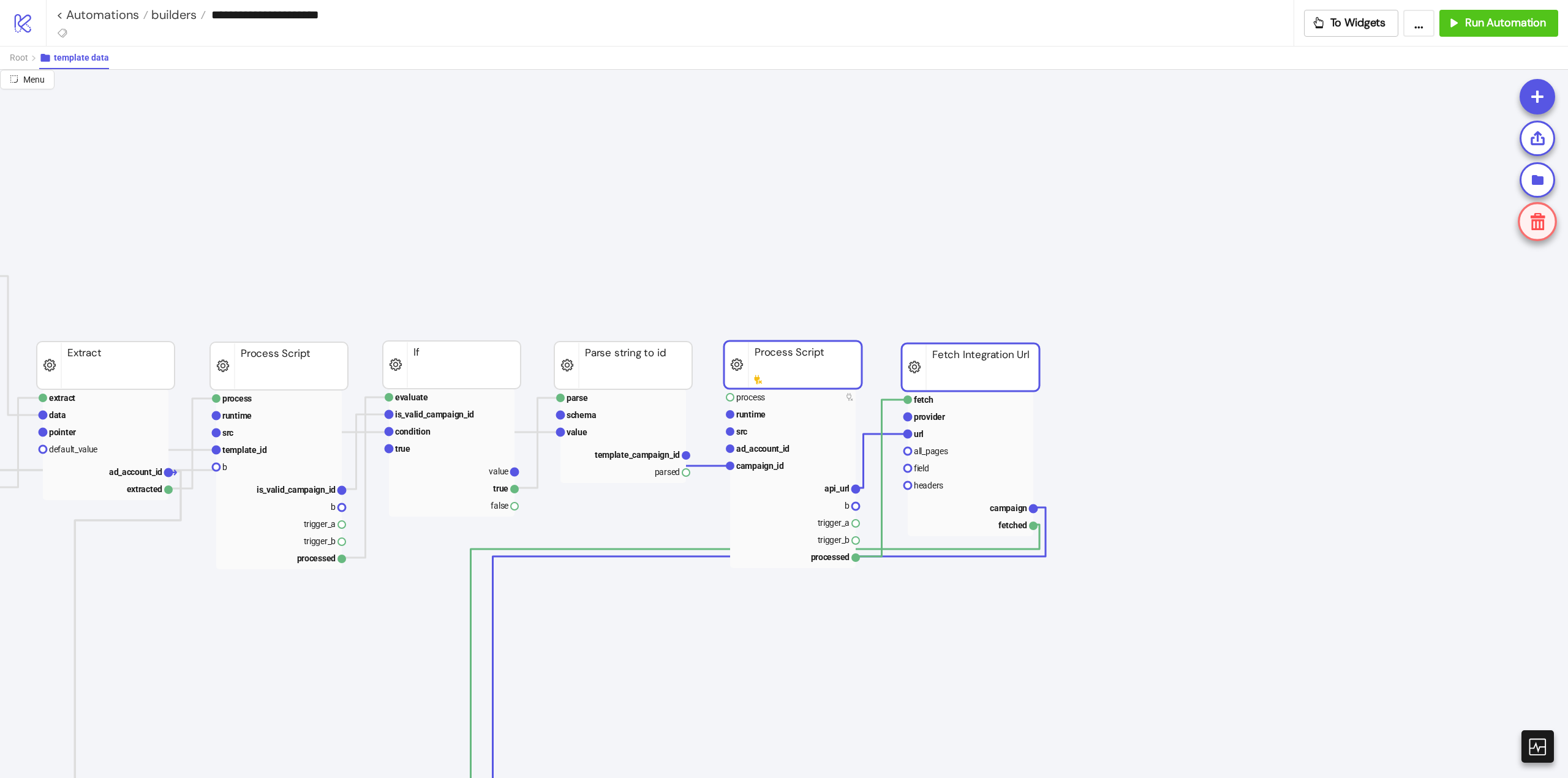
click at [930, 380] on rect at bounding box center [971, 367] width 138 height 48
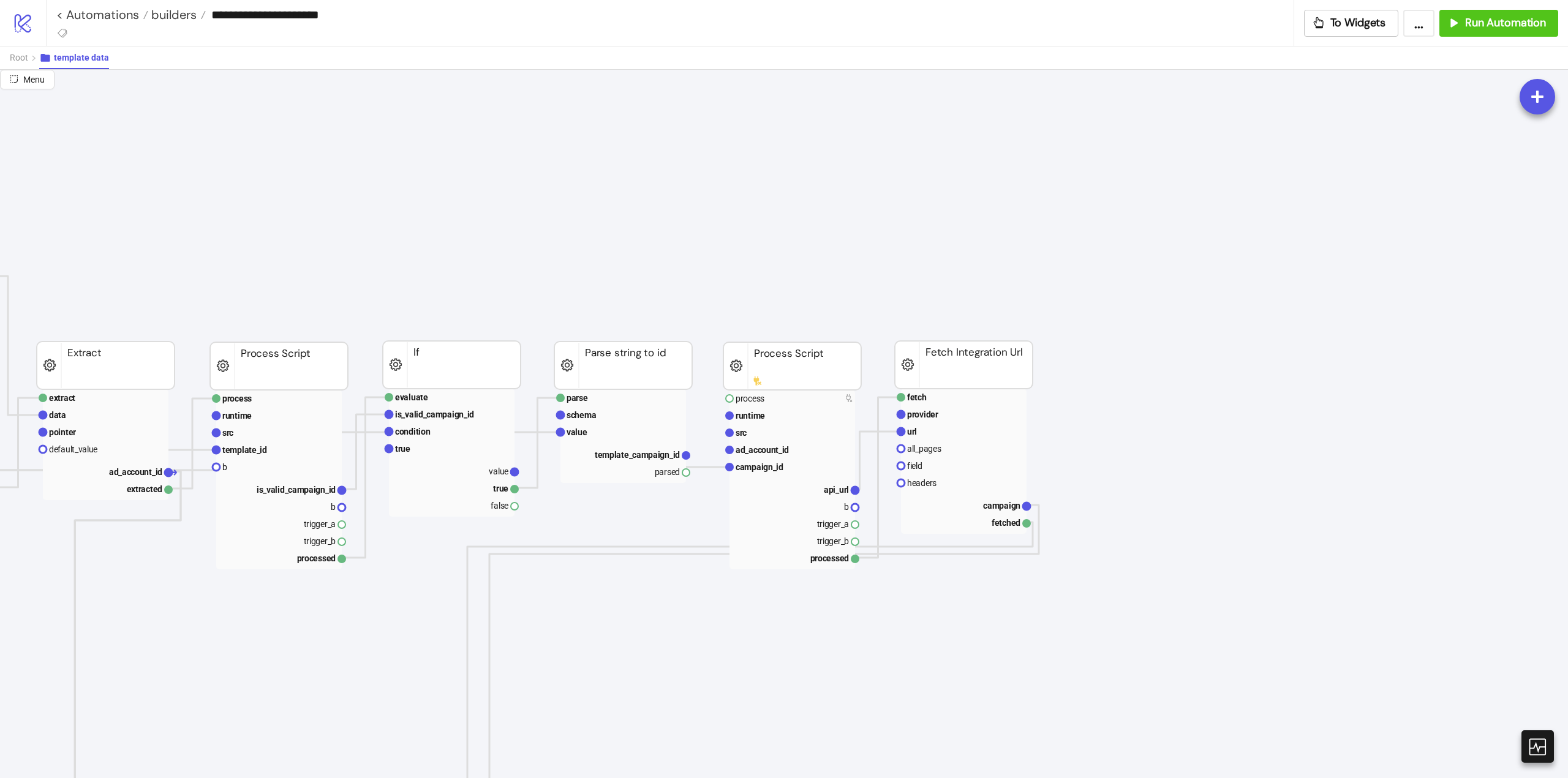
scroll to position [61, 368]
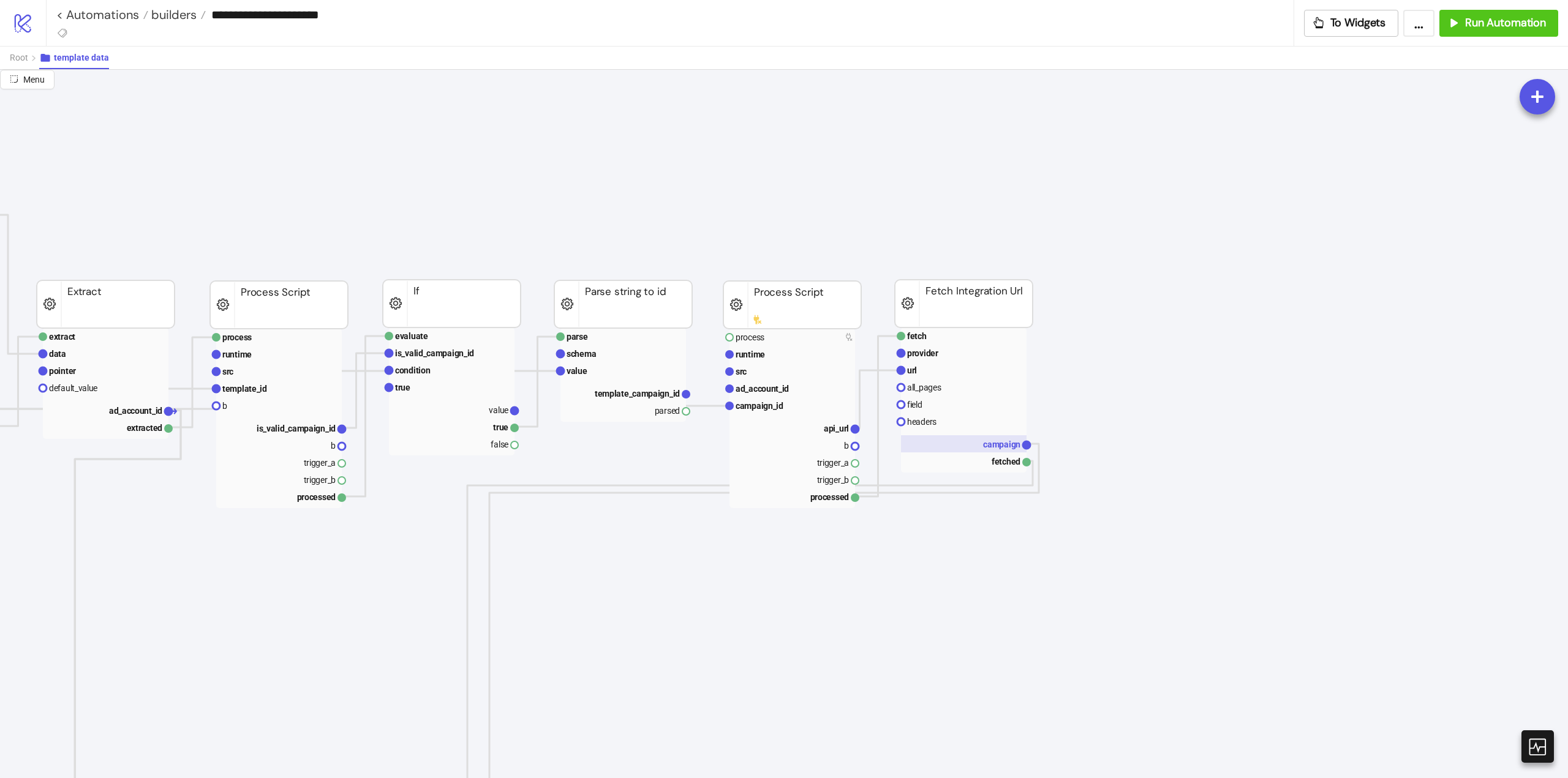
click at [984, 445] on text "campaign" at bounding box center [1002, 445] width 37 height 10
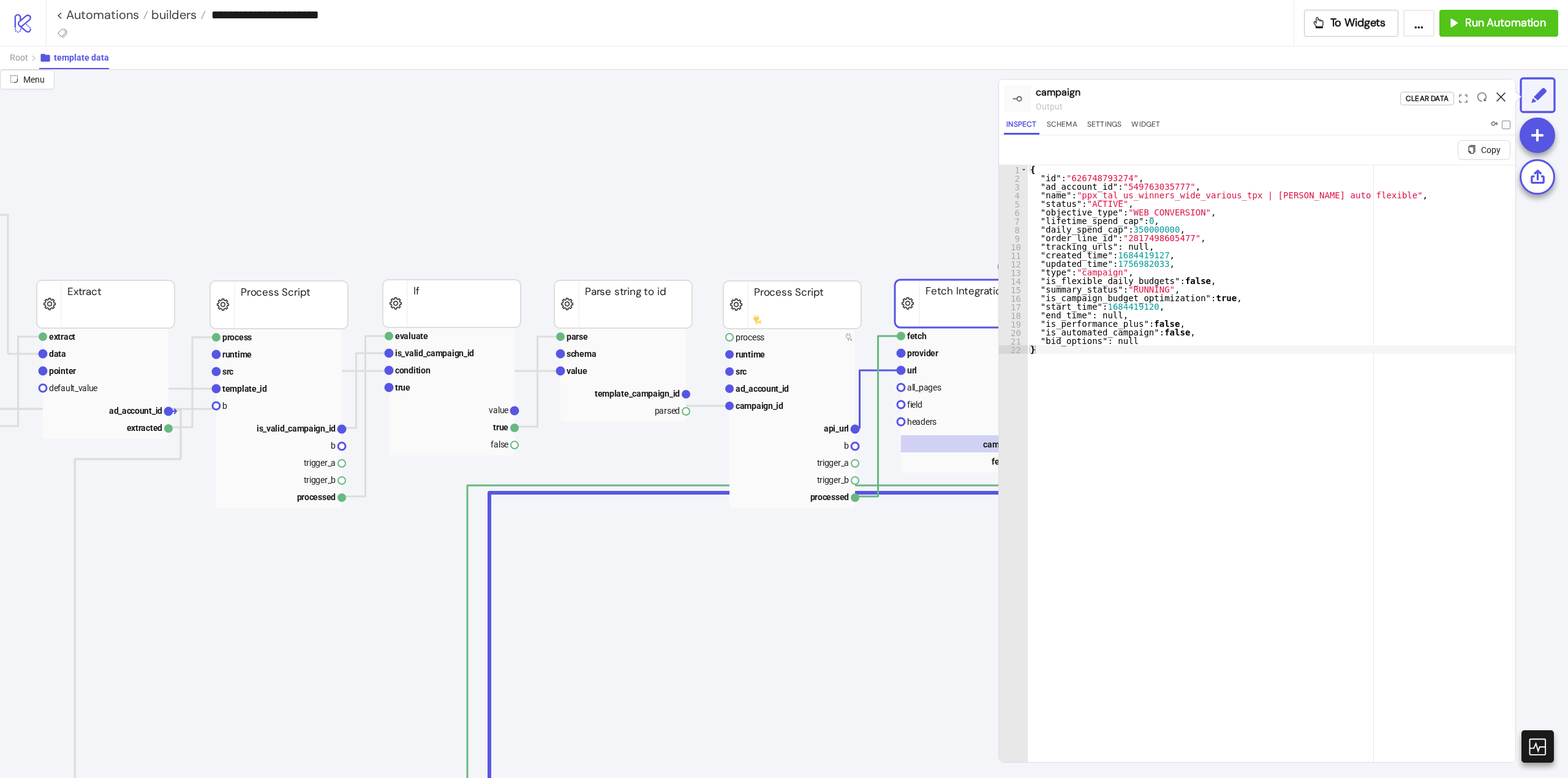
click at [1503, 96] on icon at bounding box center [1501, 97] width 9 height 9
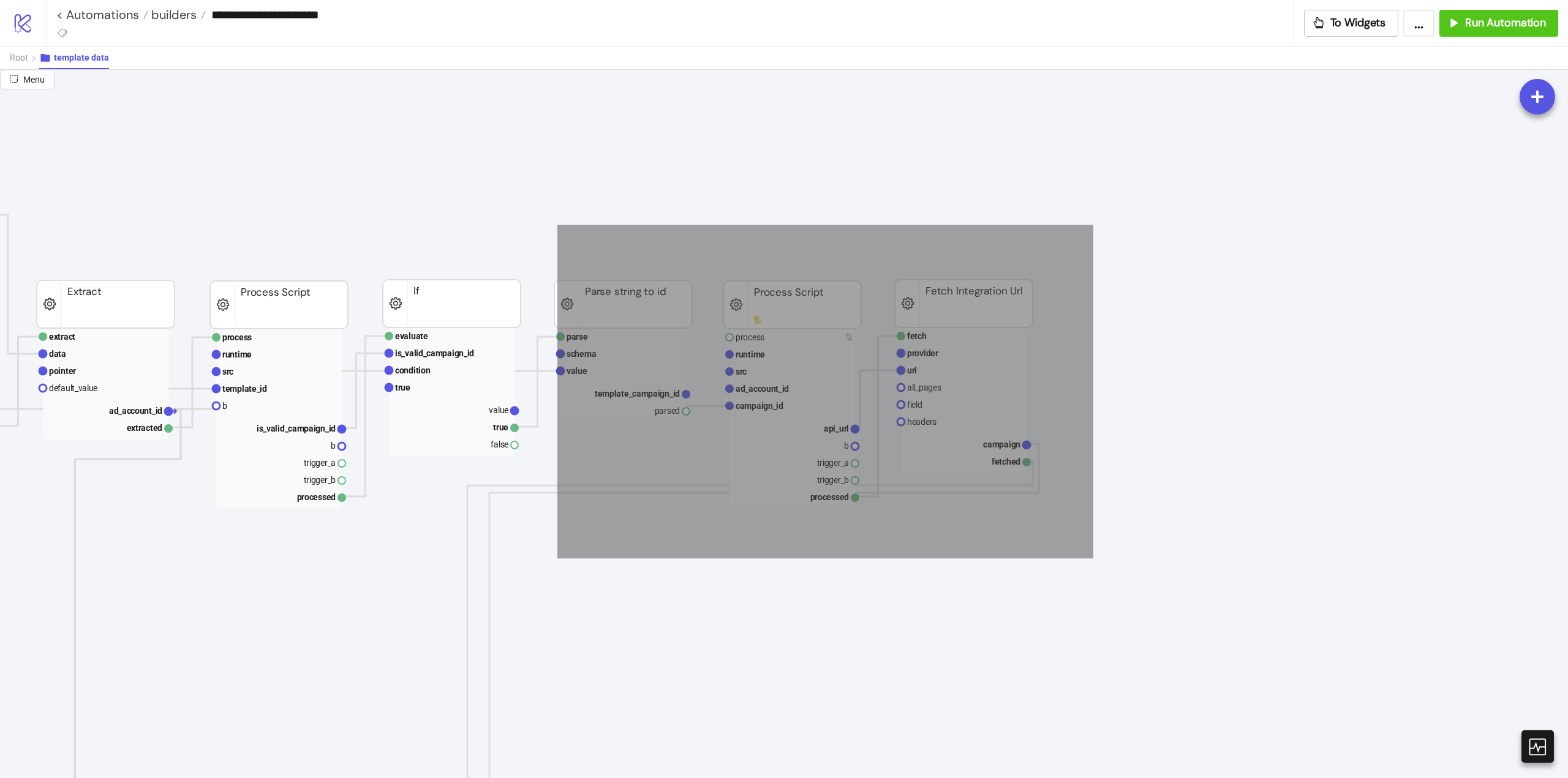
drag, startPoint x: 567, startPoint y: 243, endPoint x: 1093, endPoint y: 558, distance: 613.1
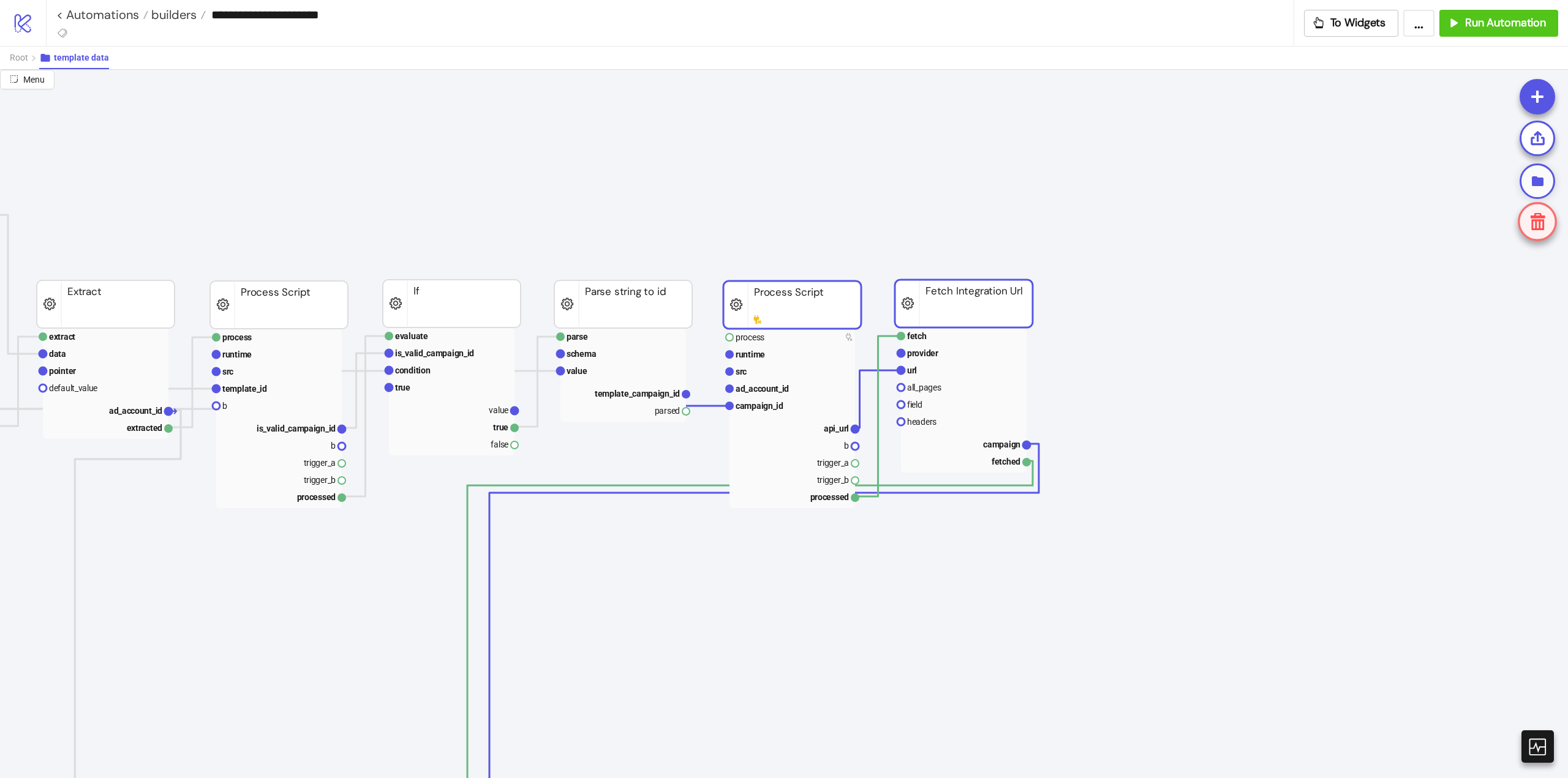
click at [1536, 182] on icon at bounding box center [1538, 181] width 11 height 10
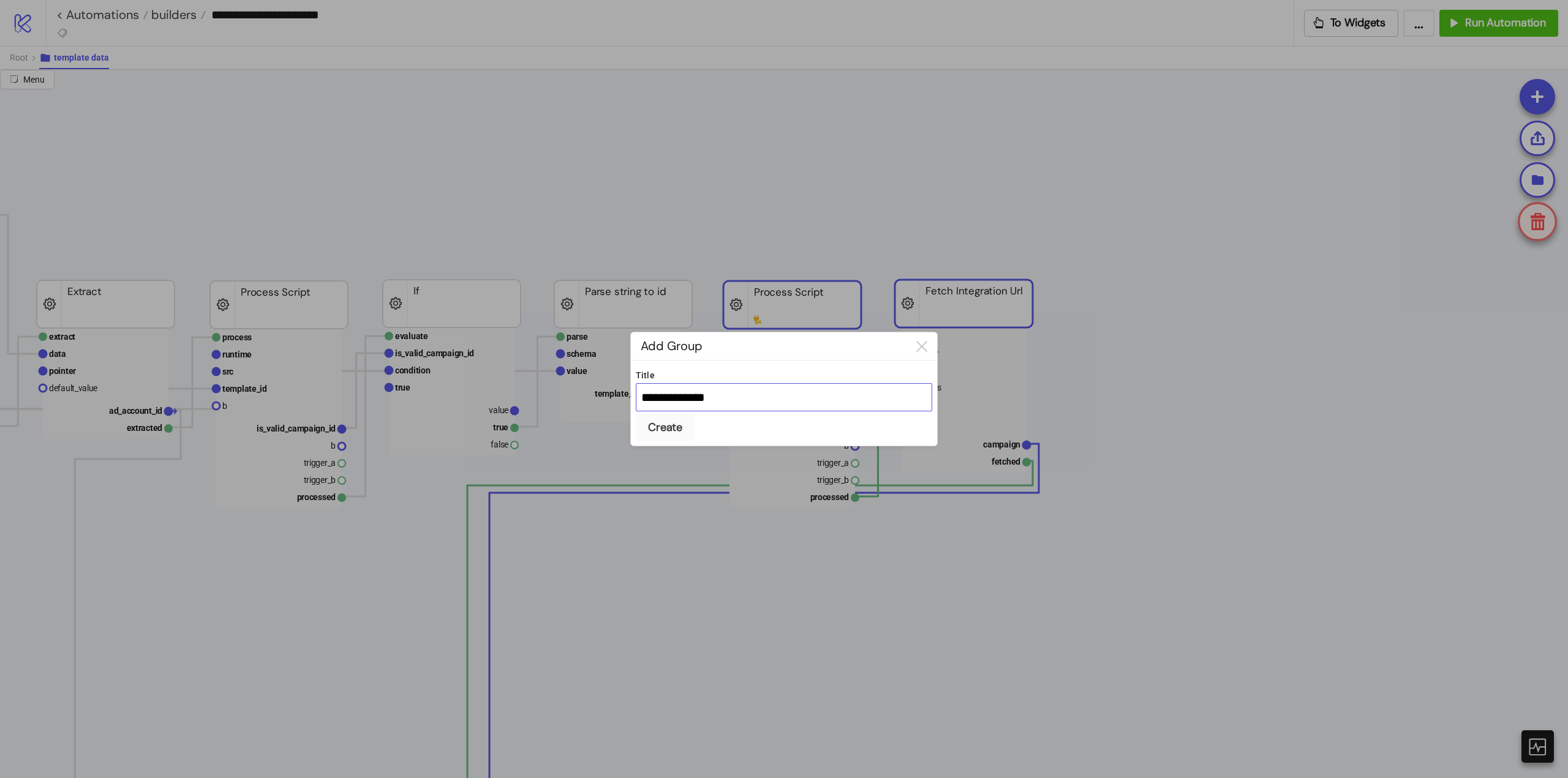
click at [678, 402] on input "**********" at bounding box center [783, 397] width 296 height 28
type input "**********"
click at [671, 426] on div "Create" at bounding box center [665, 427] width 34 height 14
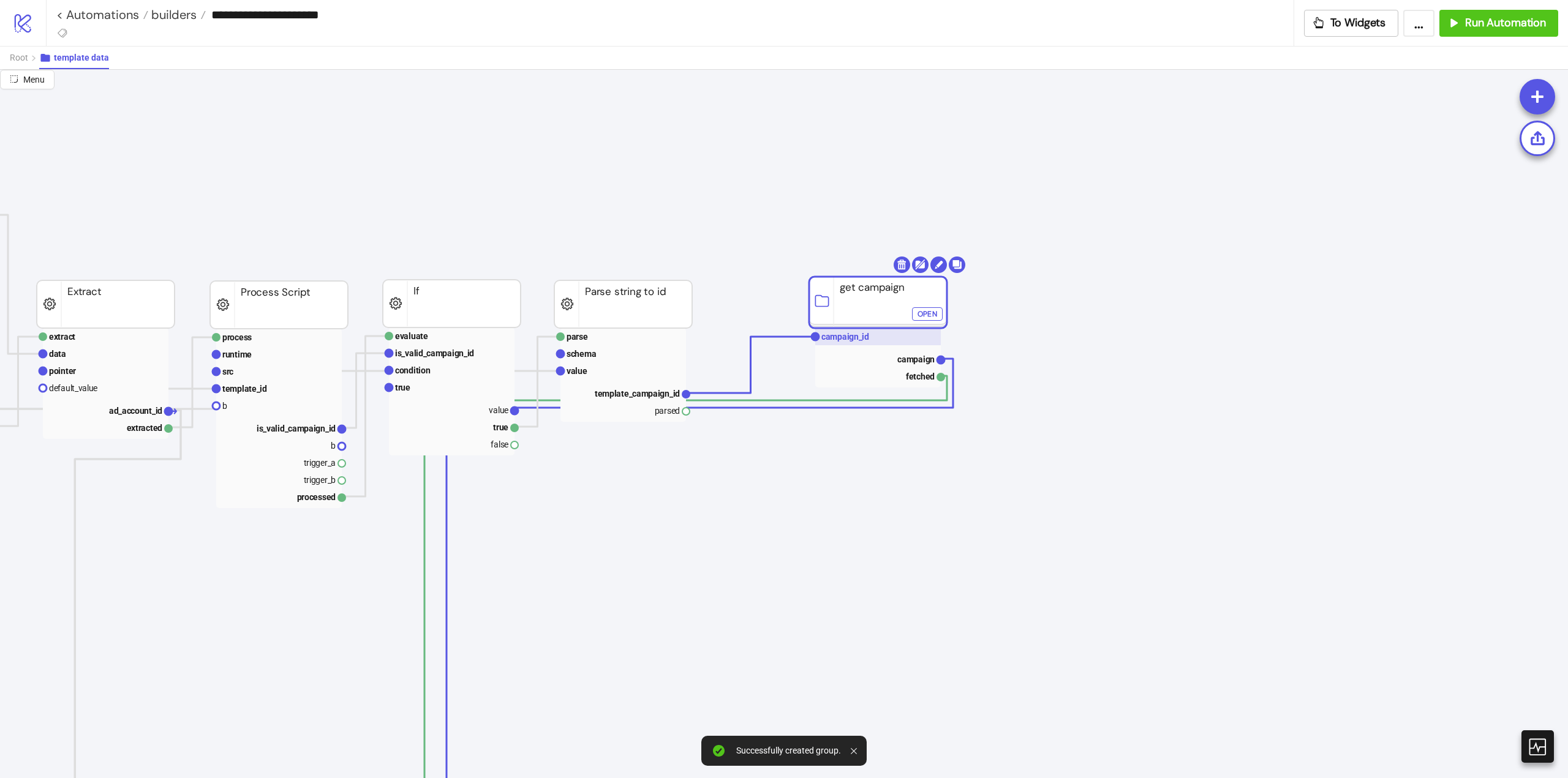
click at [858, 337] on text "campaign_id" at bounding box center [845, 337] width 48 height 10
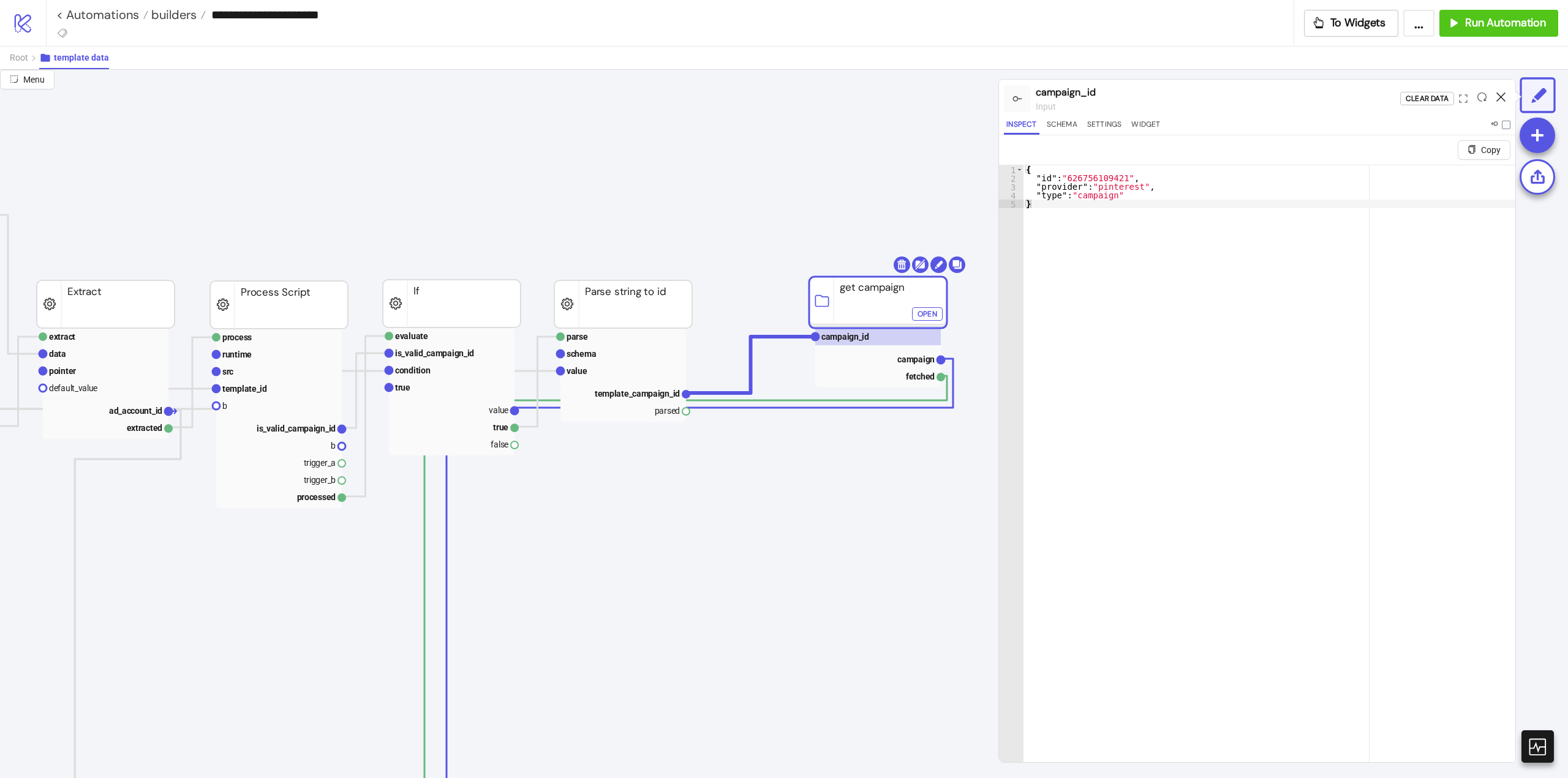
click at [1500, 98] on icon at bounding box center [1501, 97] width 9 height 9
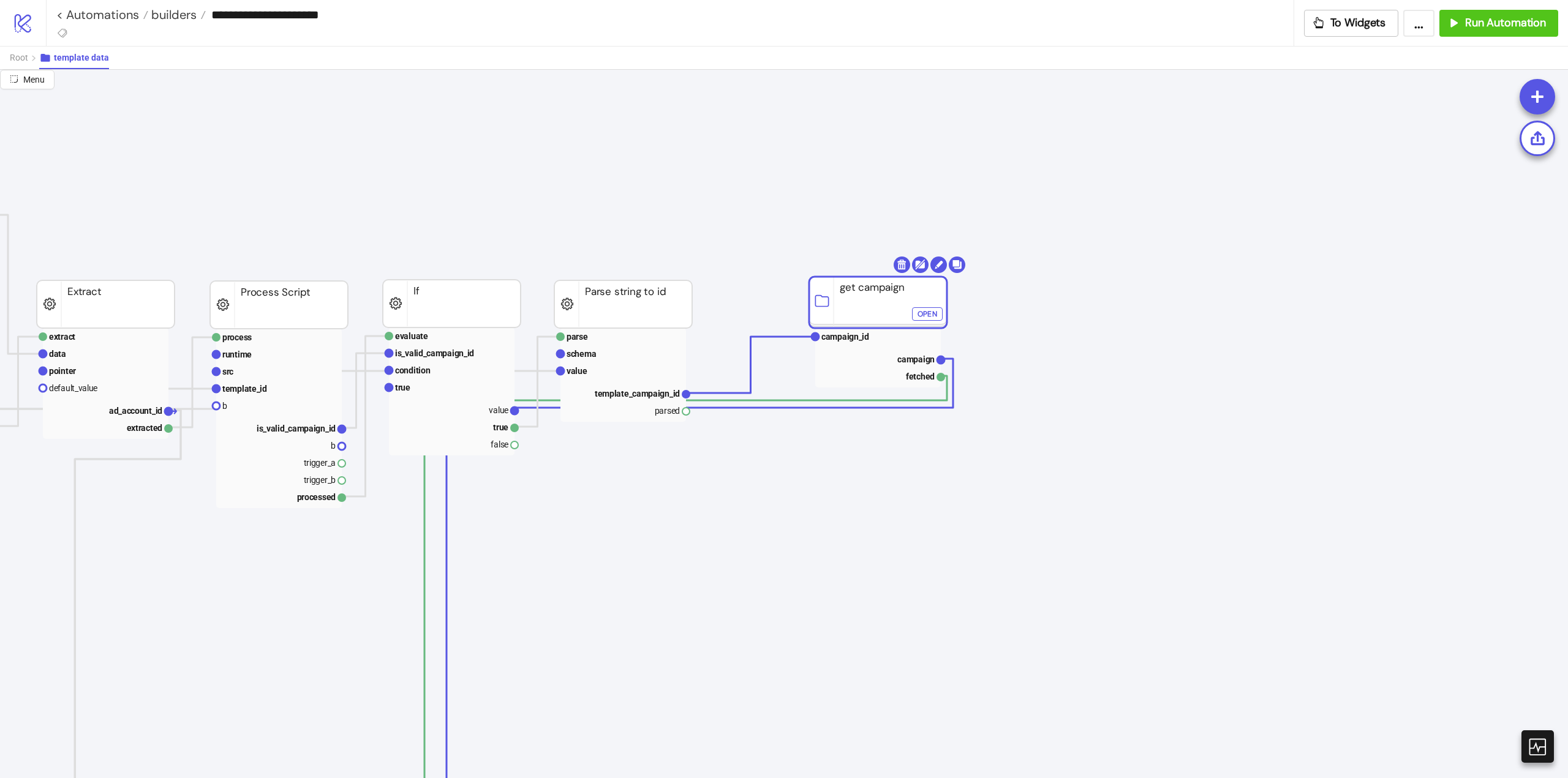
click at [865, 314] on rect at bounding box center [878, 302] width 138 height 51
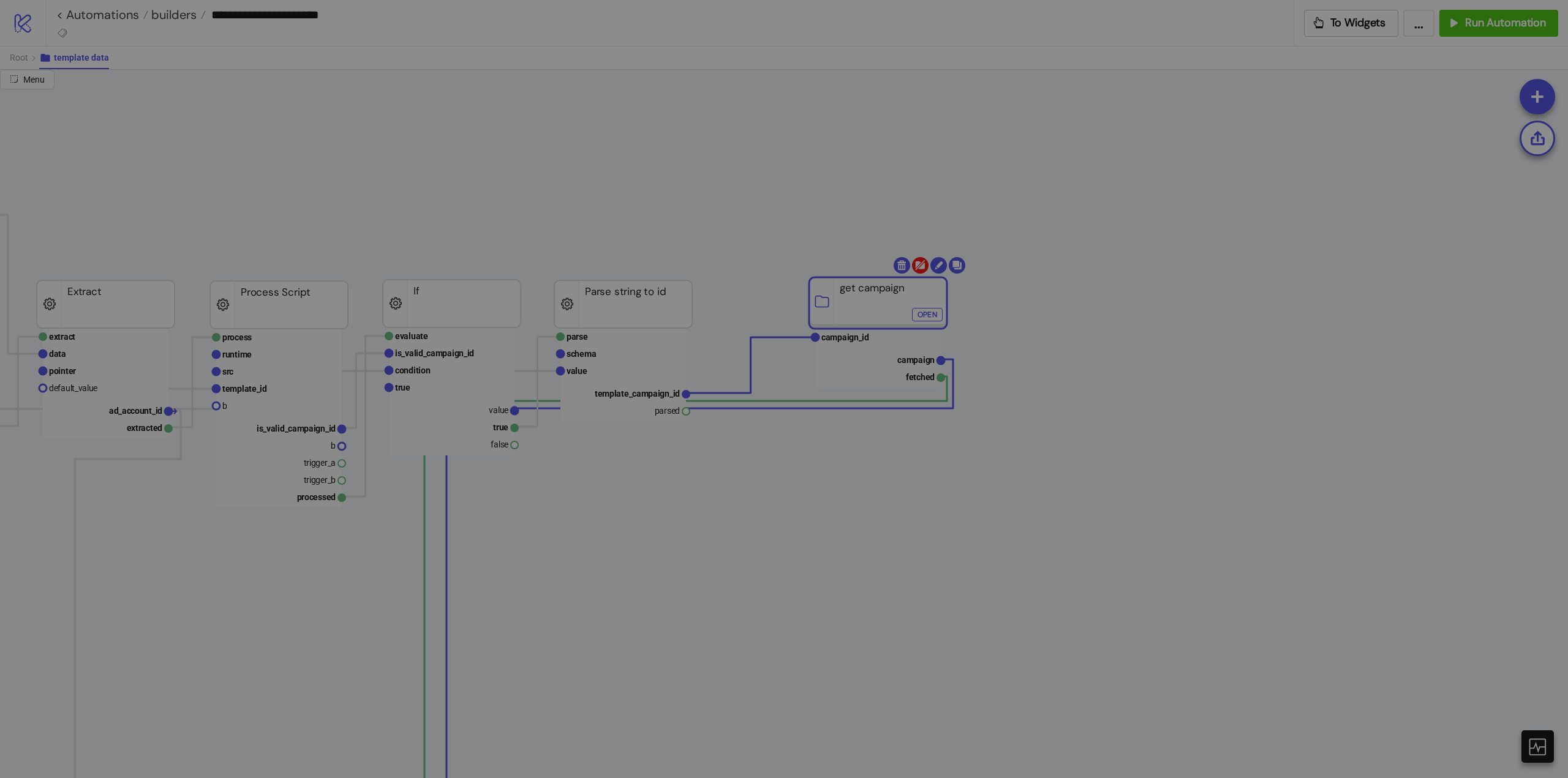
click at [920, 266] on body "**********" at bounding box center [784, 389] width 1568 height 778
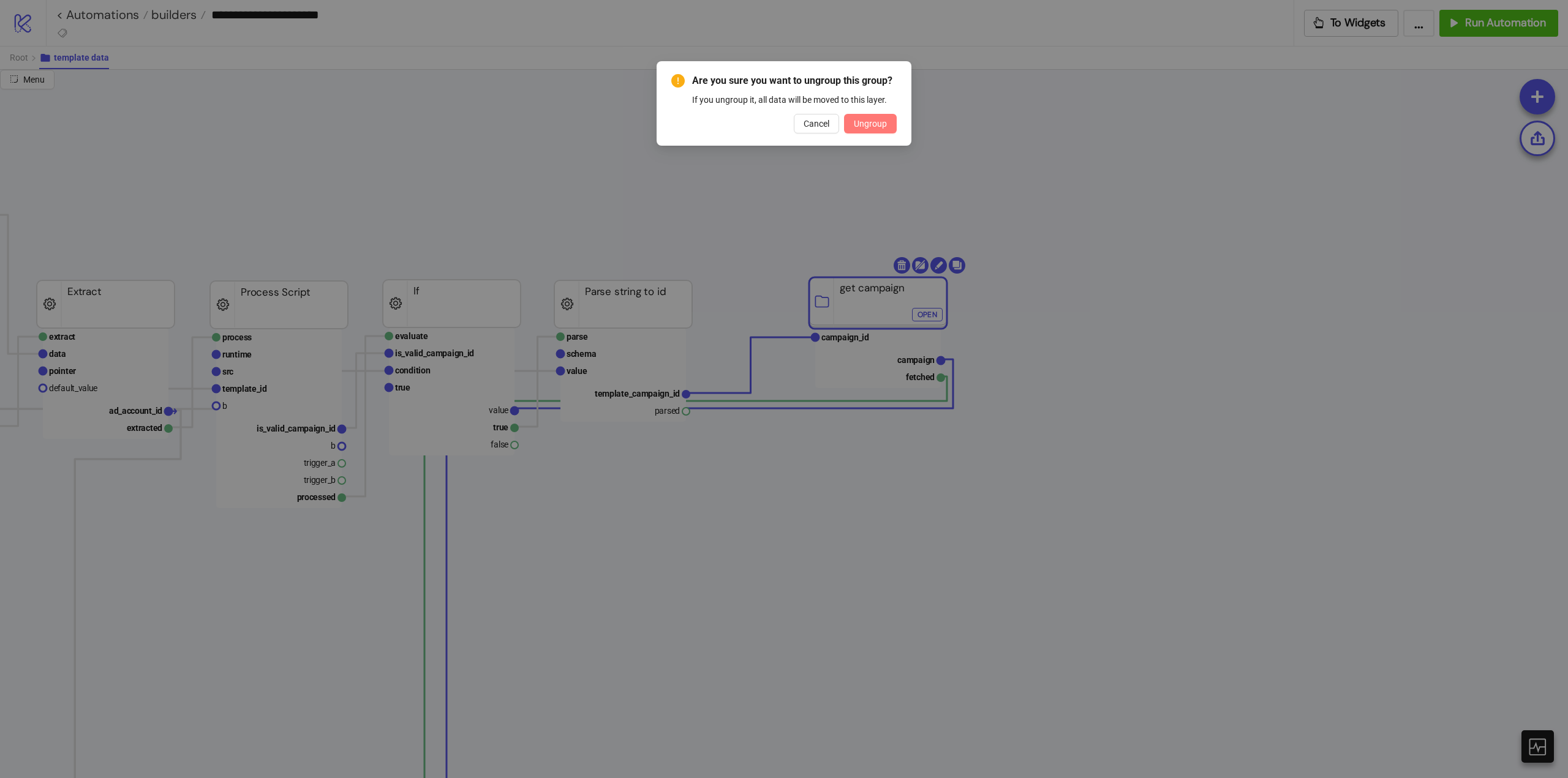
click at [878, 130] on button "Ungroup" at bounding box center [870, 123] width 53 height 19
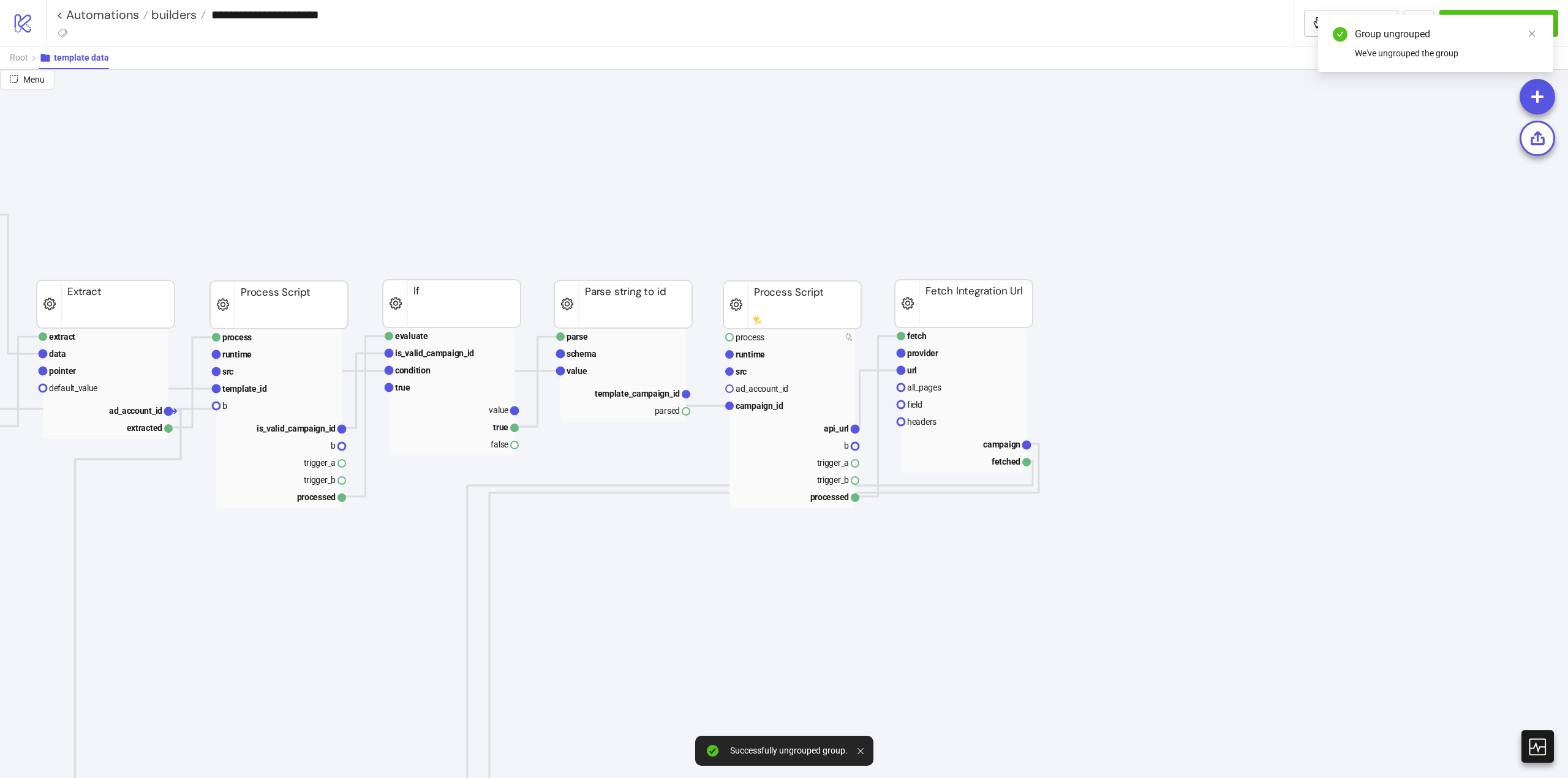
drag, startPoint x: 687, startPoint y: 414, endPoint x: 697, endPoint y: 443, distance: 30.7
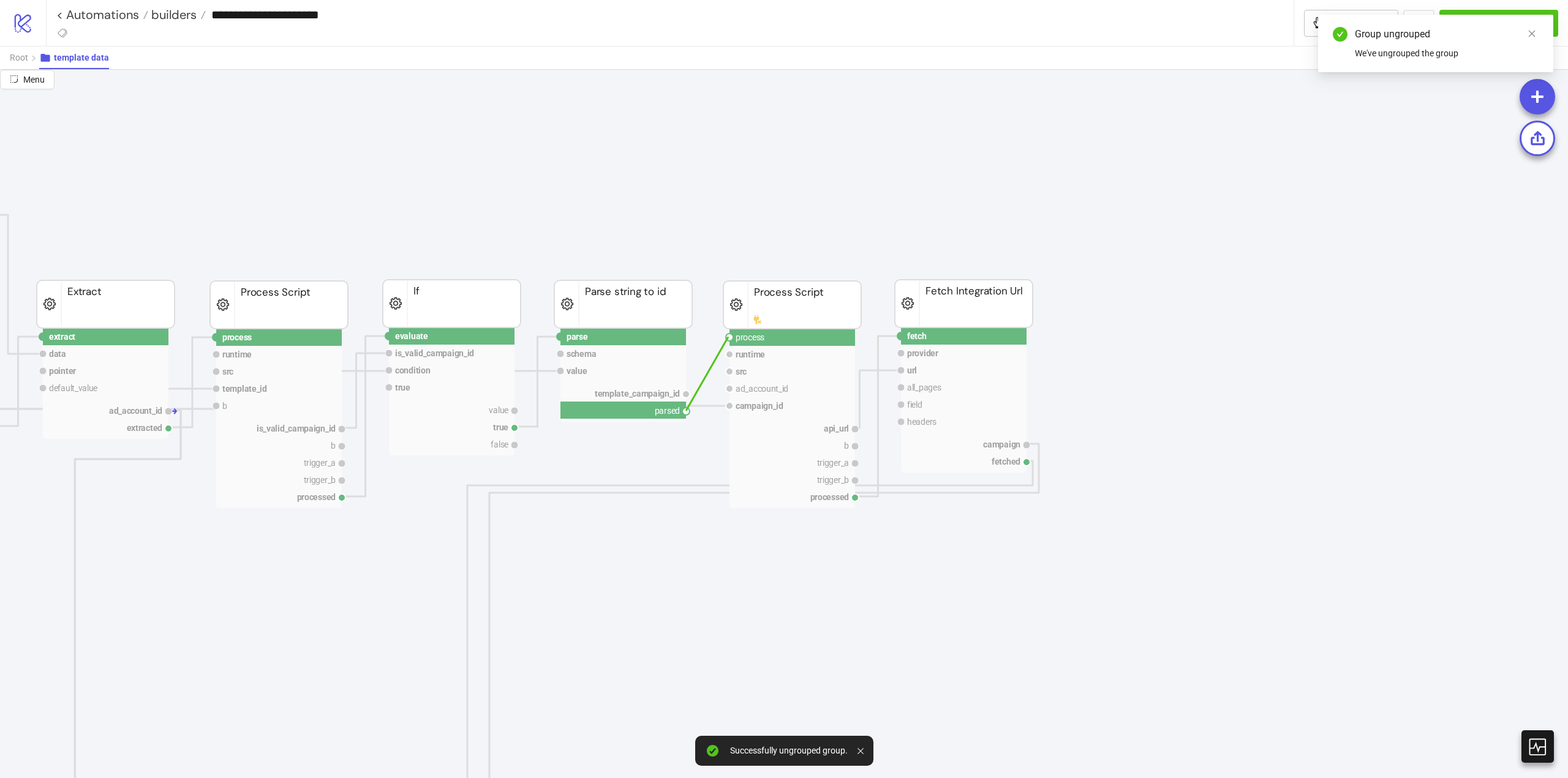
click at [728, 337] on circle at bounding box center [729, 337] width 7 height 7
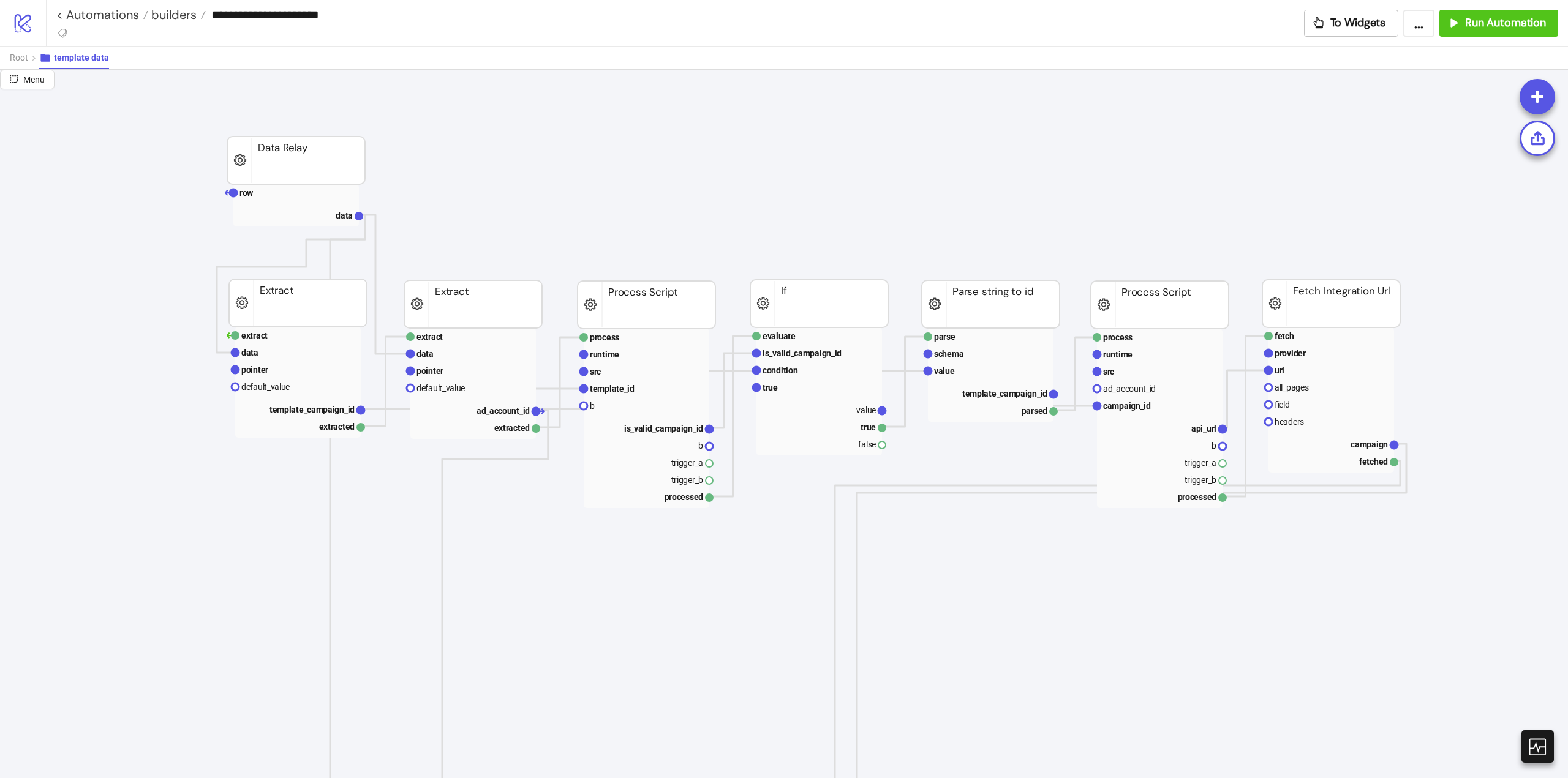
scroll to position [61, 429]
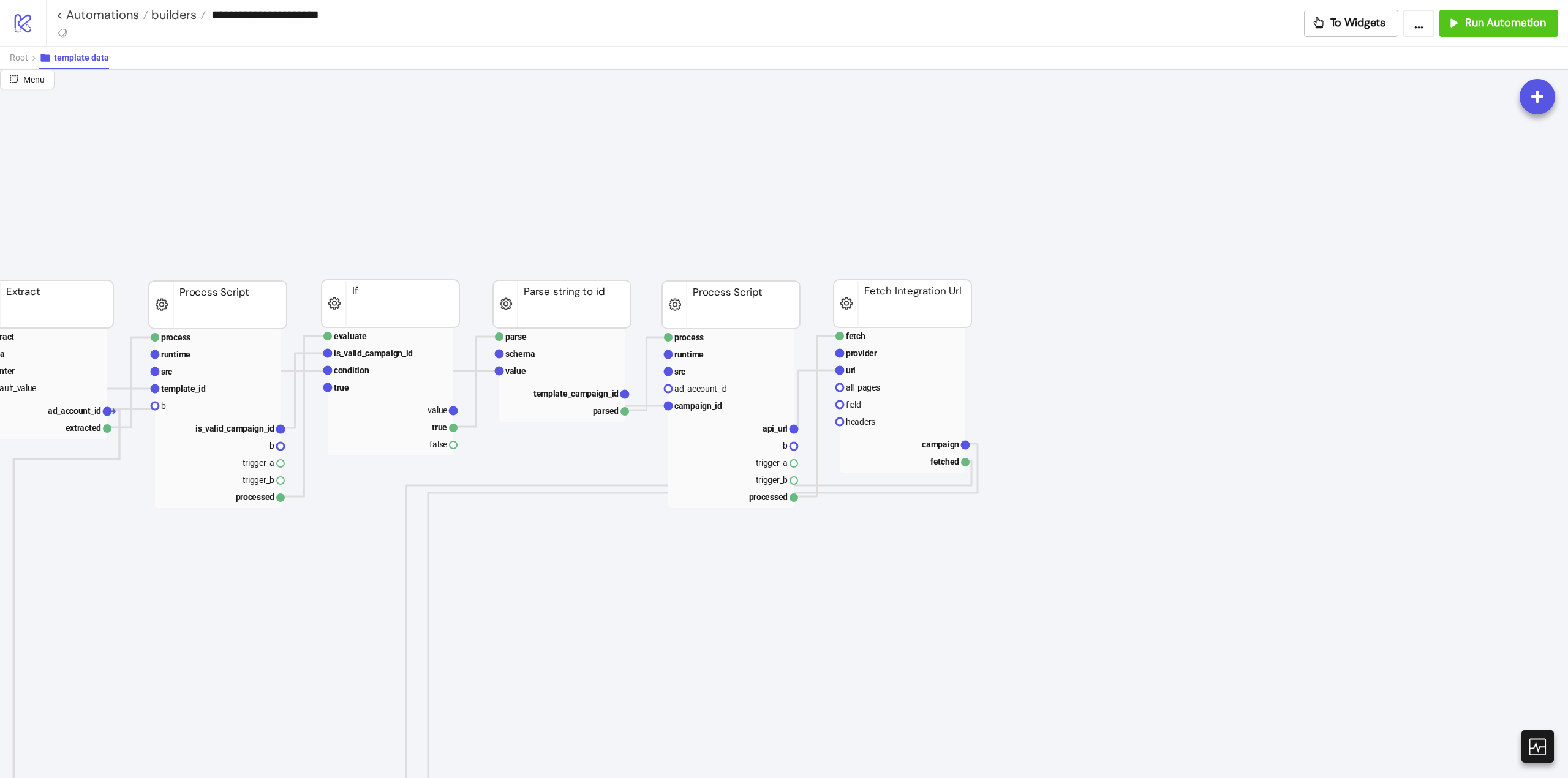
drag, startPoint x: 484, startPoint y: 224, endPoint x: 994, endPoint y: 560, distance: 610.7
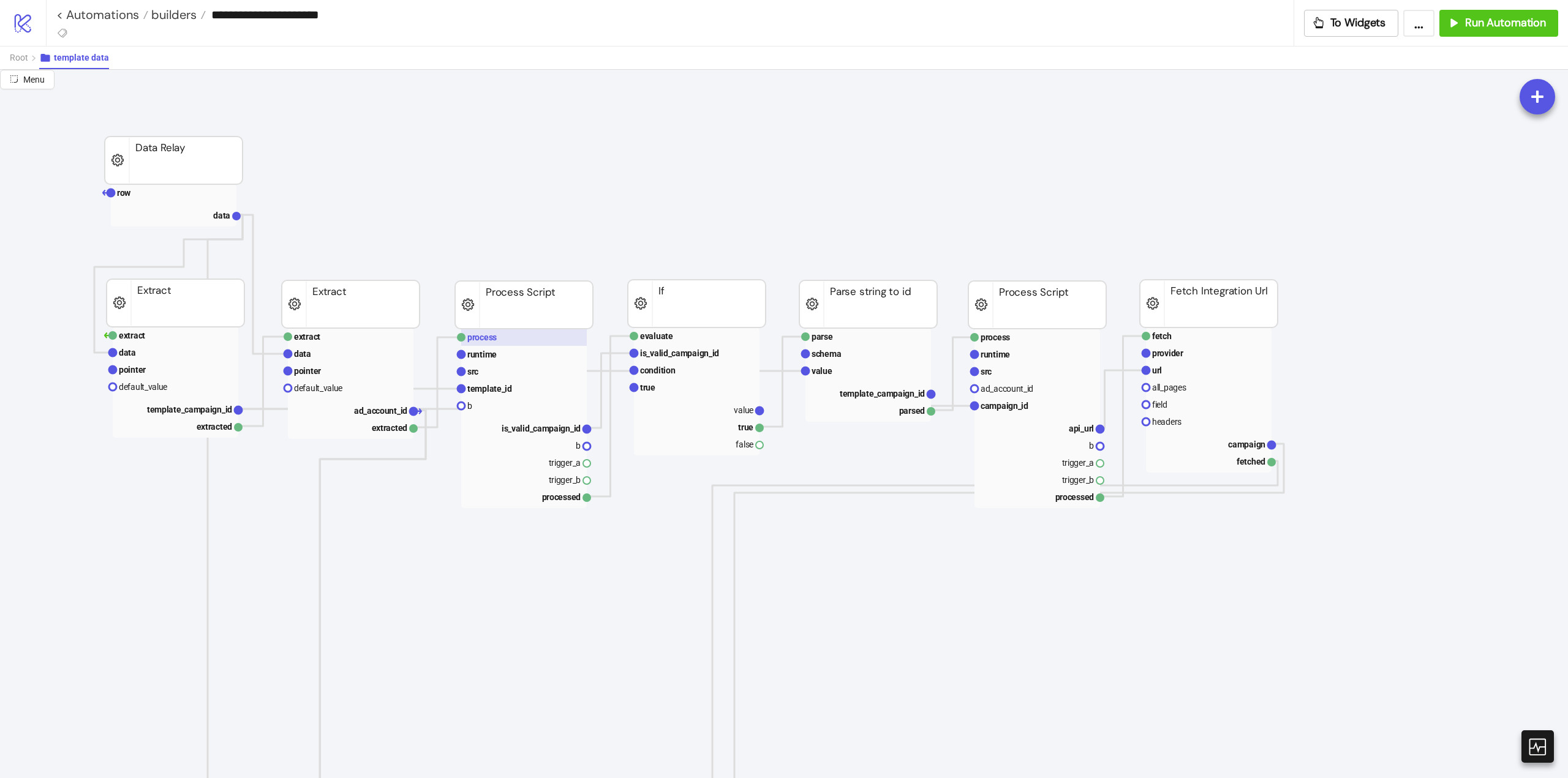
scroll to position [61, 61]
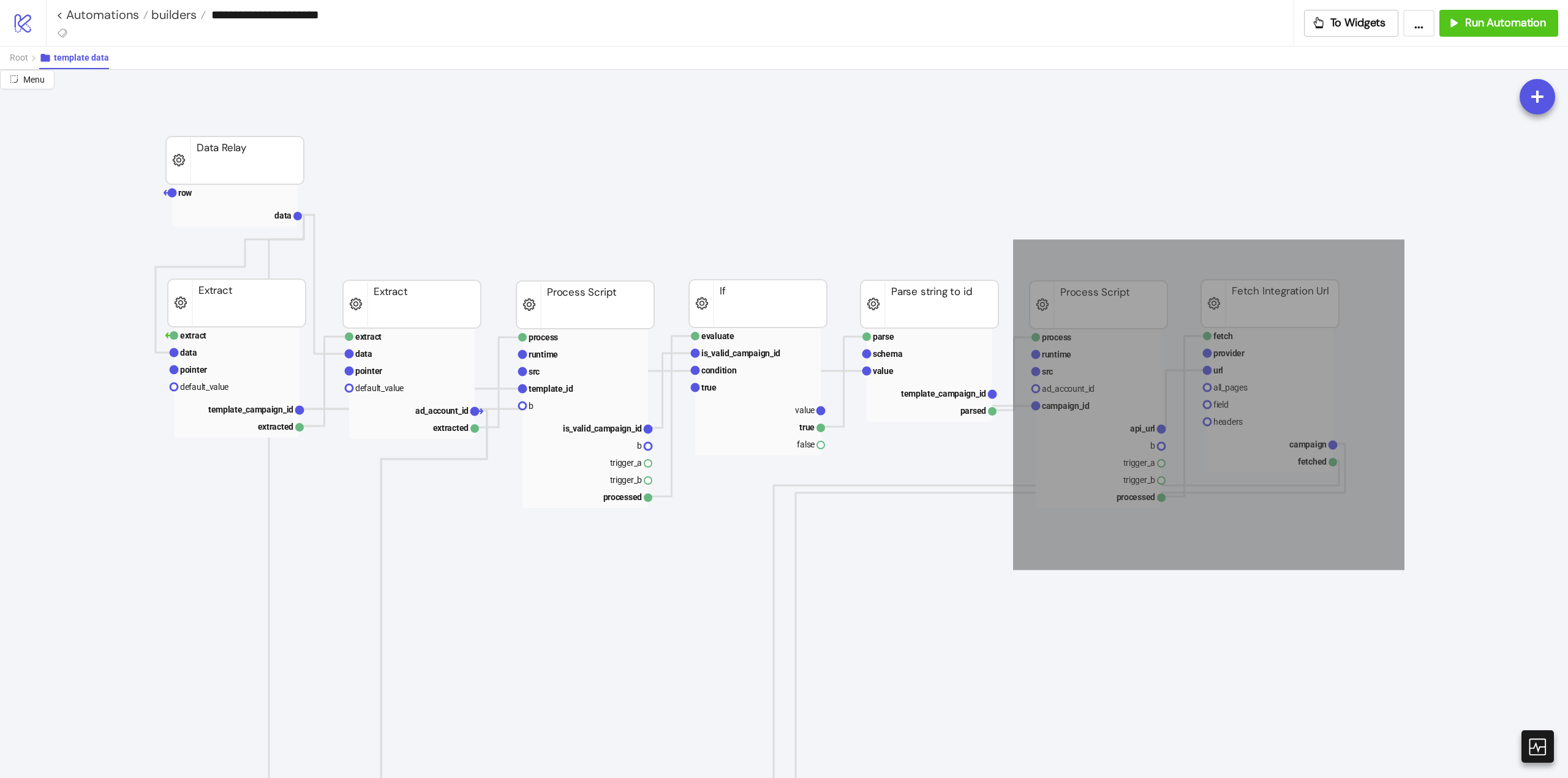
drag, startPoint x: 1022, startPoint y: 261, endPoint x: 1400, endPoint y: 566, distance: 485.7
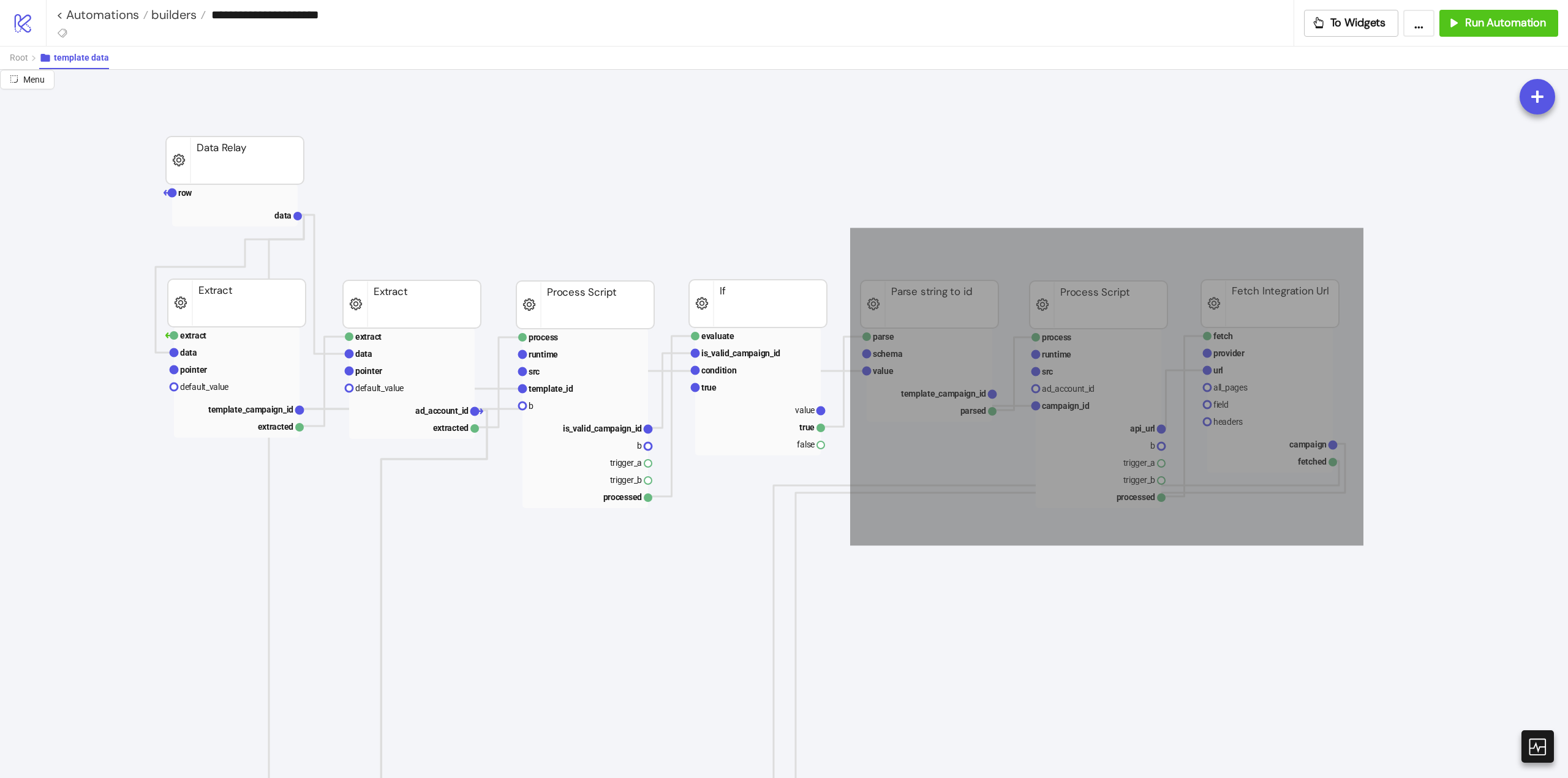
drag, startPoint x: 851, startPoint y: 228, endPoint x: 1363, endPoint y: 545, distance: 602.2
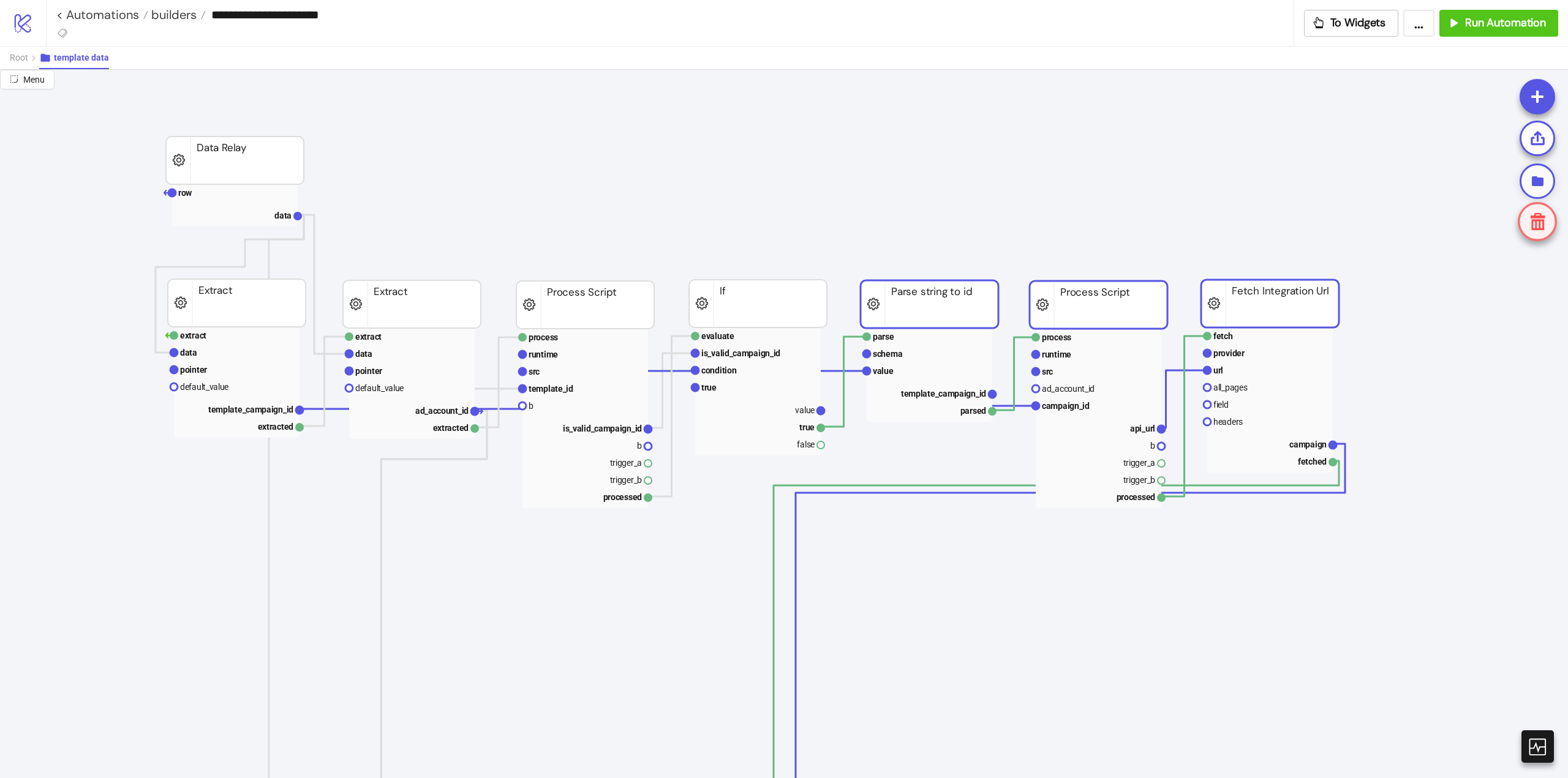
click at [1530, 183] on icon at bounding box center [1537, 181] width 15 height 15
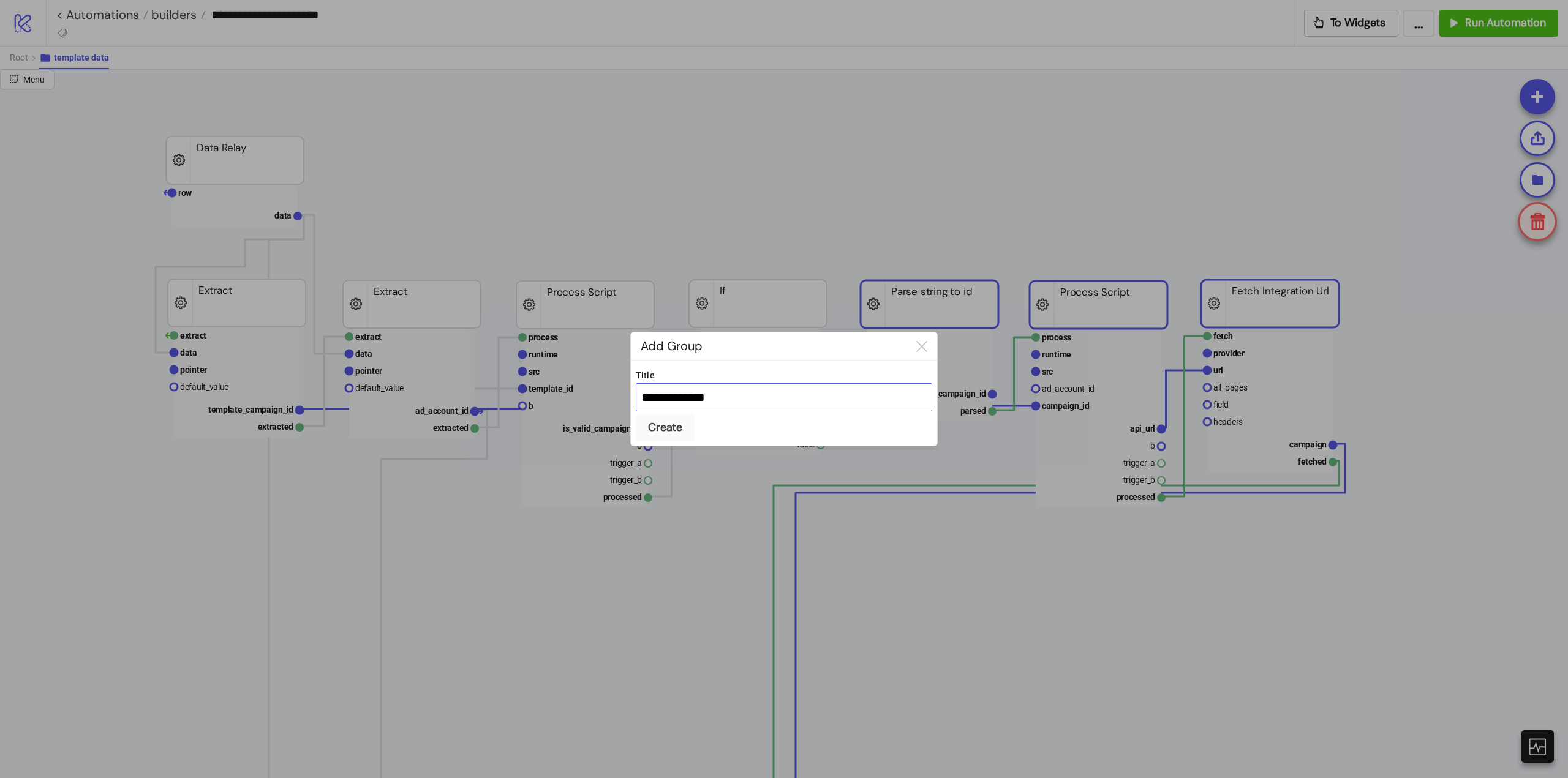
click at [692, 401] on input "**********" at bounding box center [783, 397] width 296 height 28
type input "**********"
click at [666, 420] on div "Create" at bounding box center [665, 427] width 34 height 14
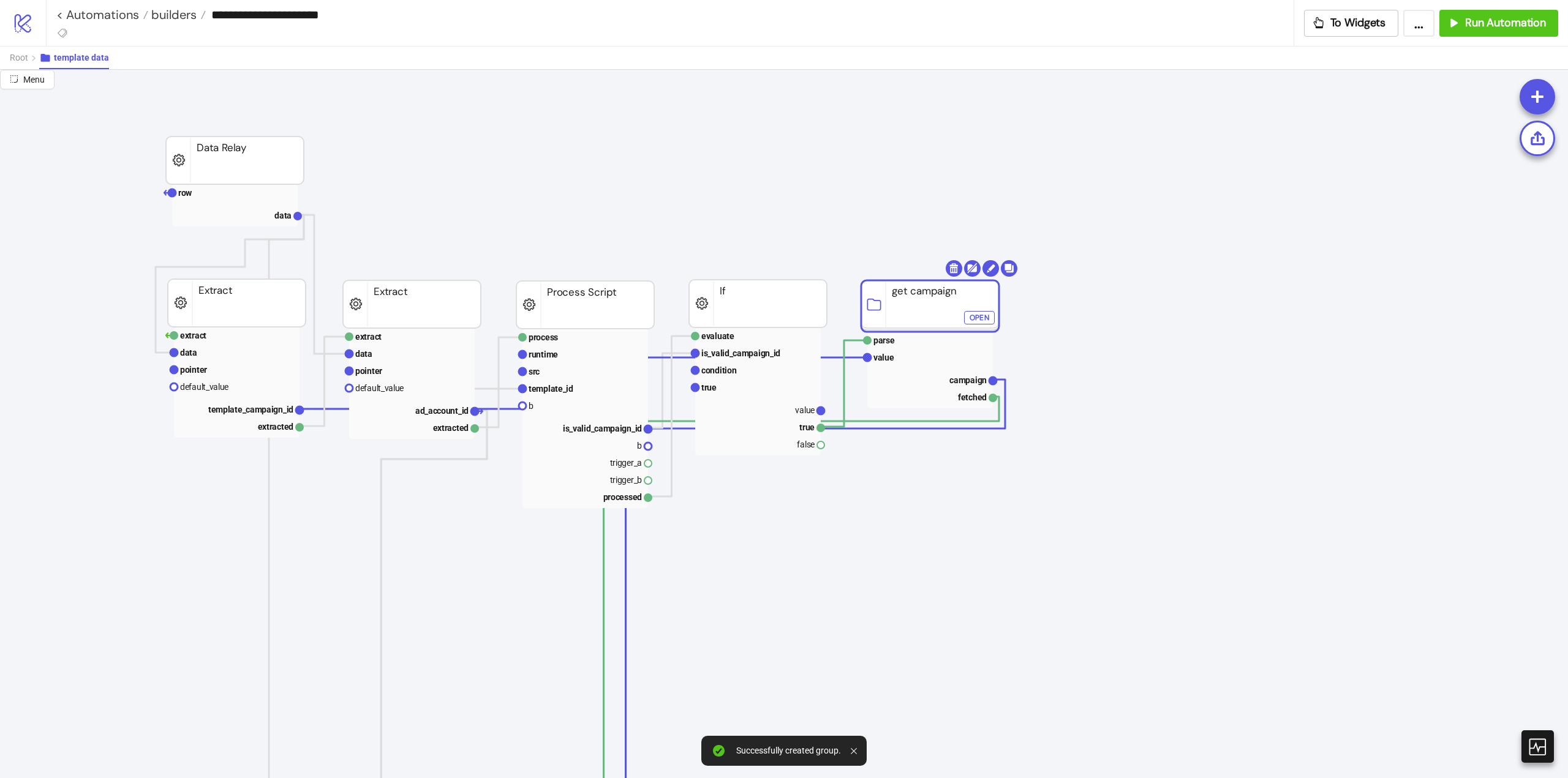
drag, startPoint x: 1082, startPoint y: 296, endPoint x: 913, endPoint y: 299, distance: 169.0
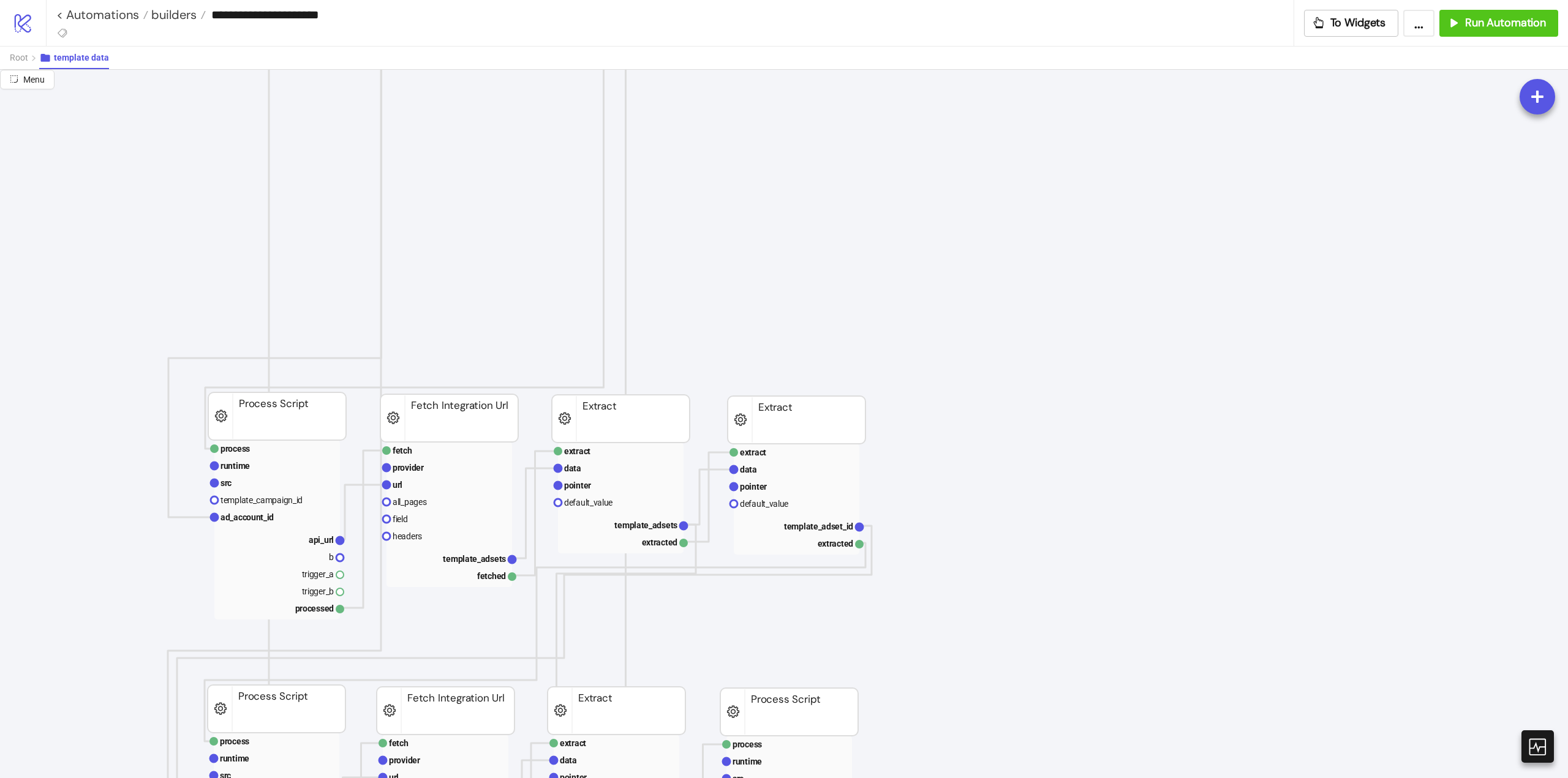
scroll to position [735, 0]
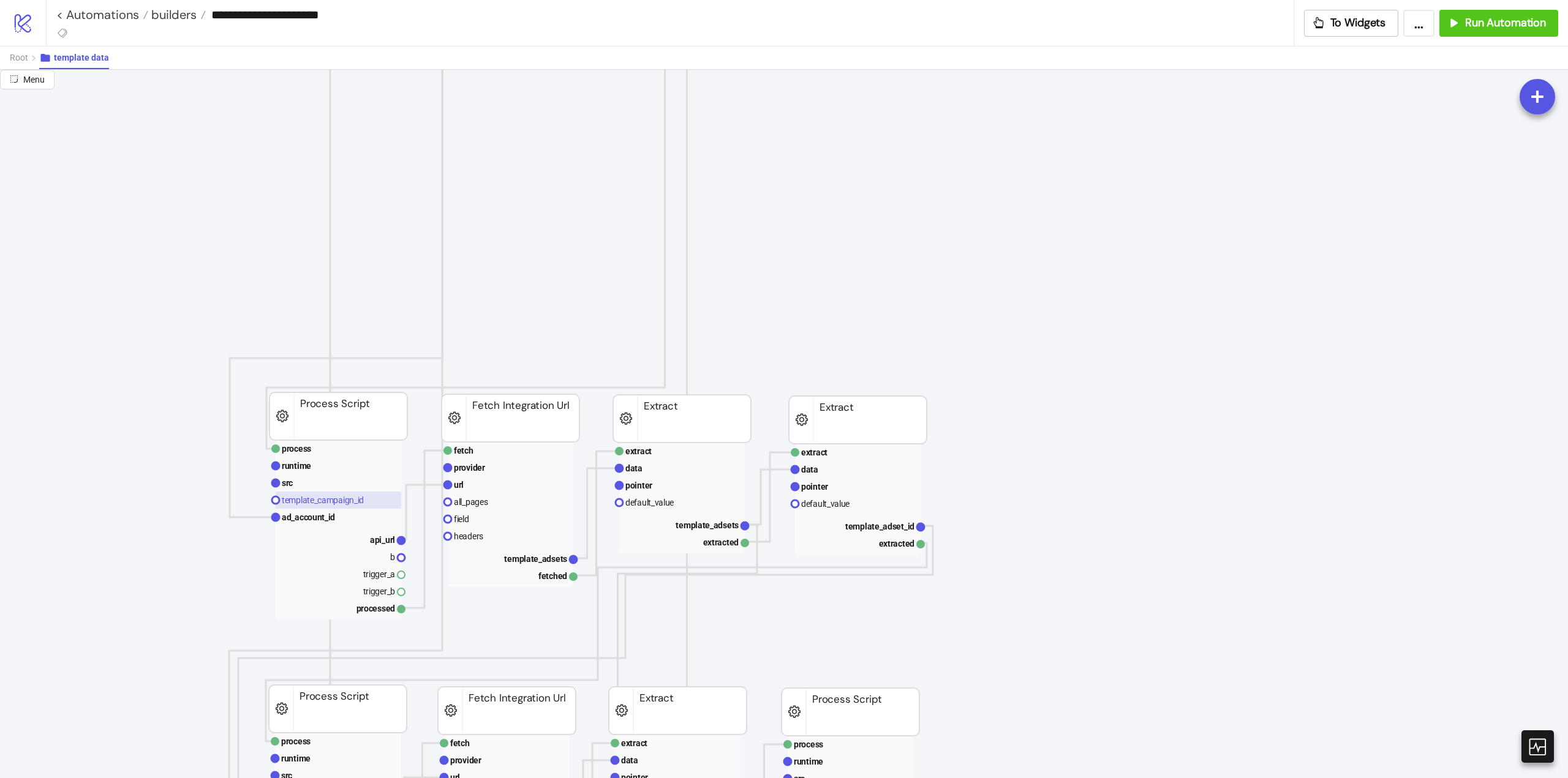
click at [314, 502] on text "template_campaign_id" at bounding box center [322, 501] width 82 height 10
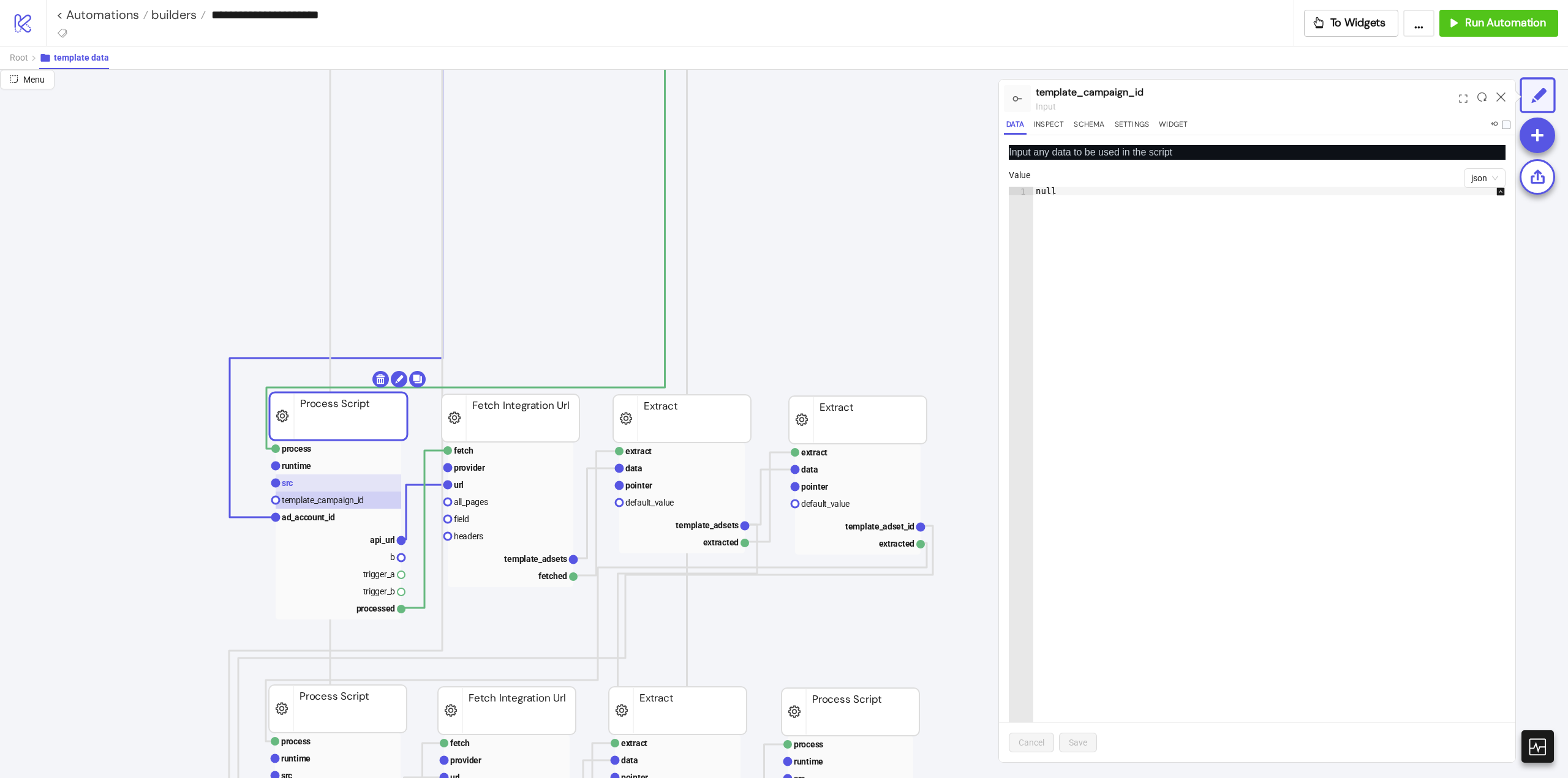
click at [296, 475] on rect at bounding box center [338, 483] width 126 height 17
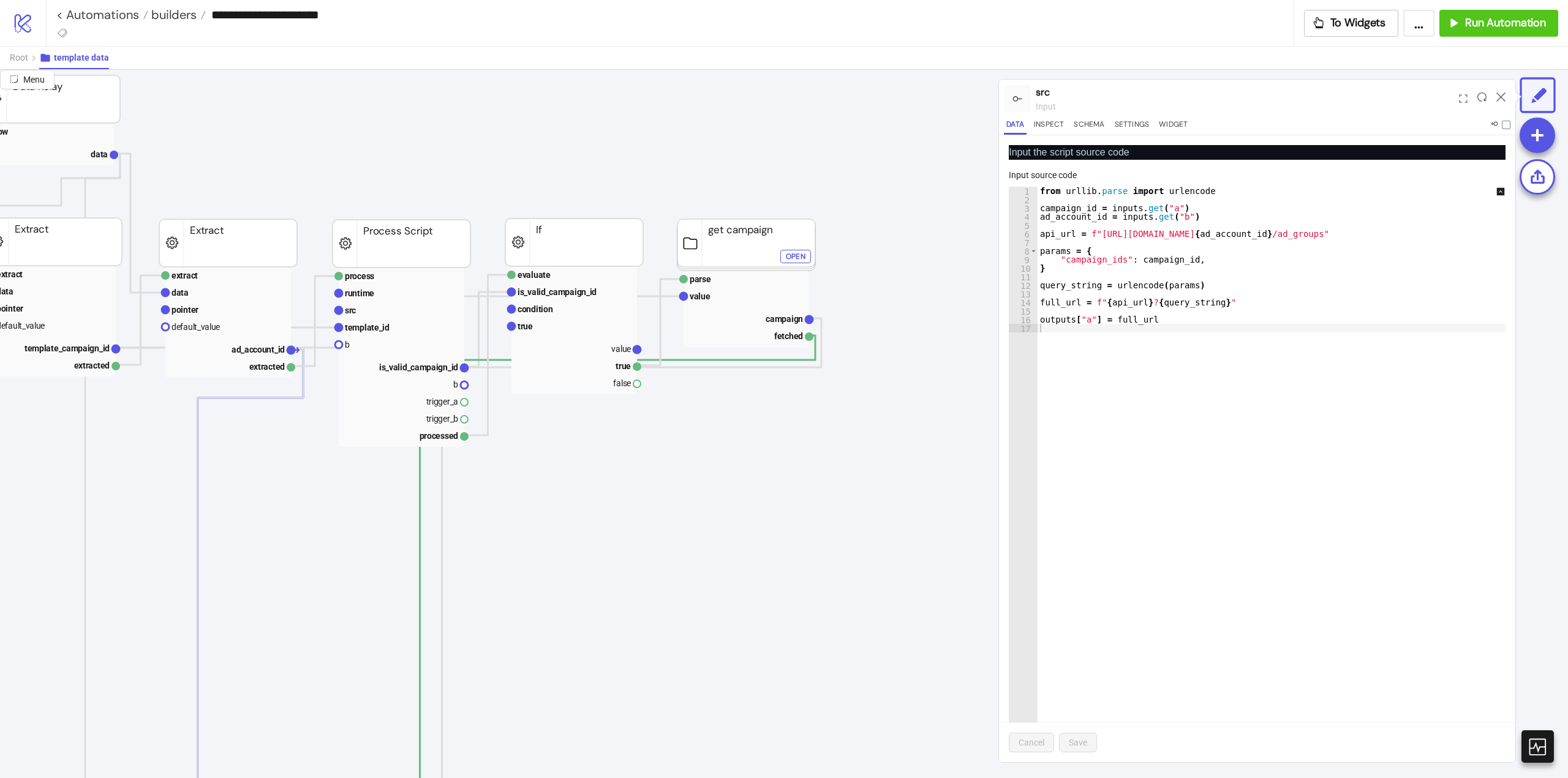
scroll to position [123, 0]
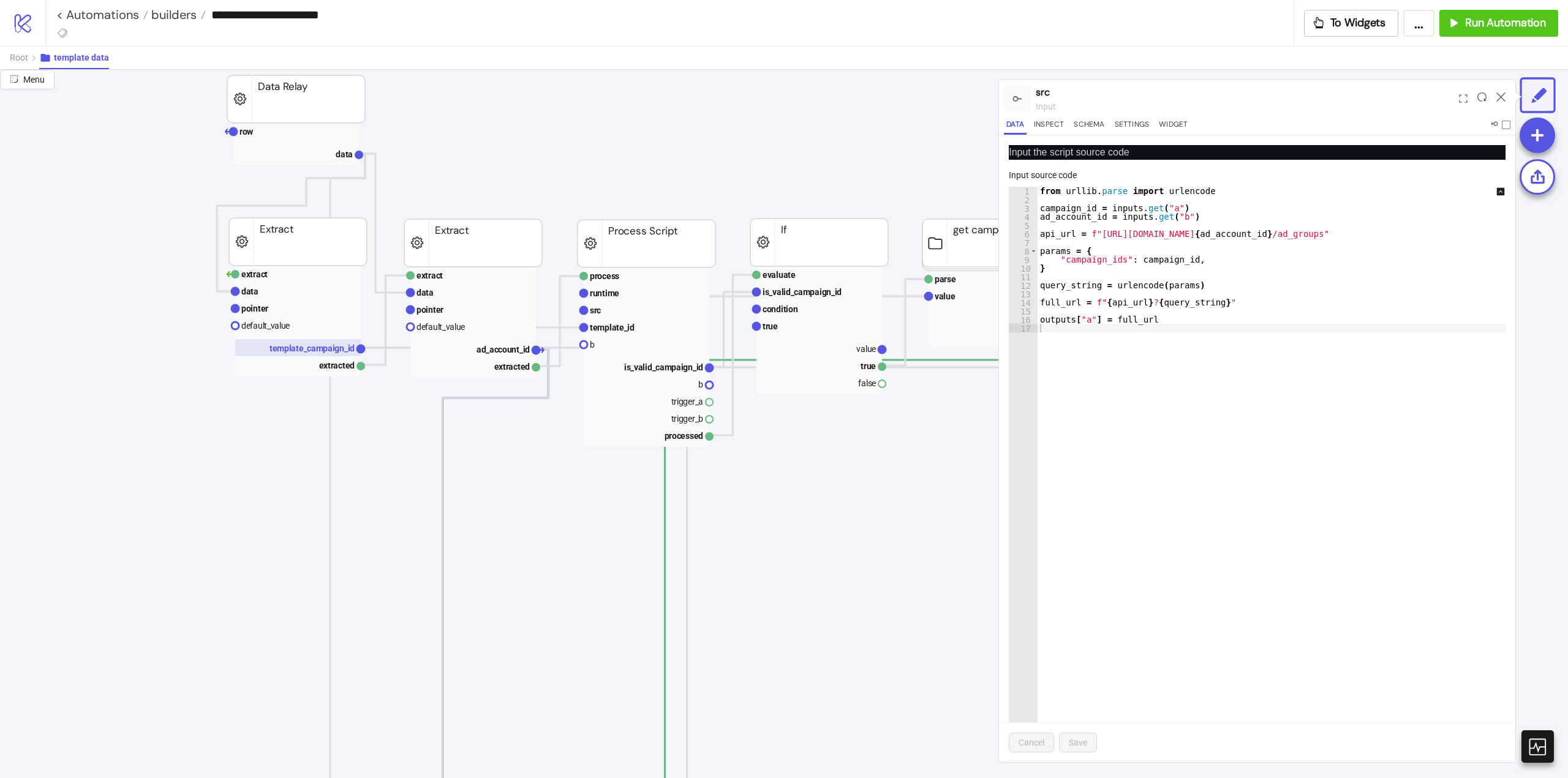
click at [334, 353] on text "template_campaign_id" at bounding box center [312, 348] width 85 height 10
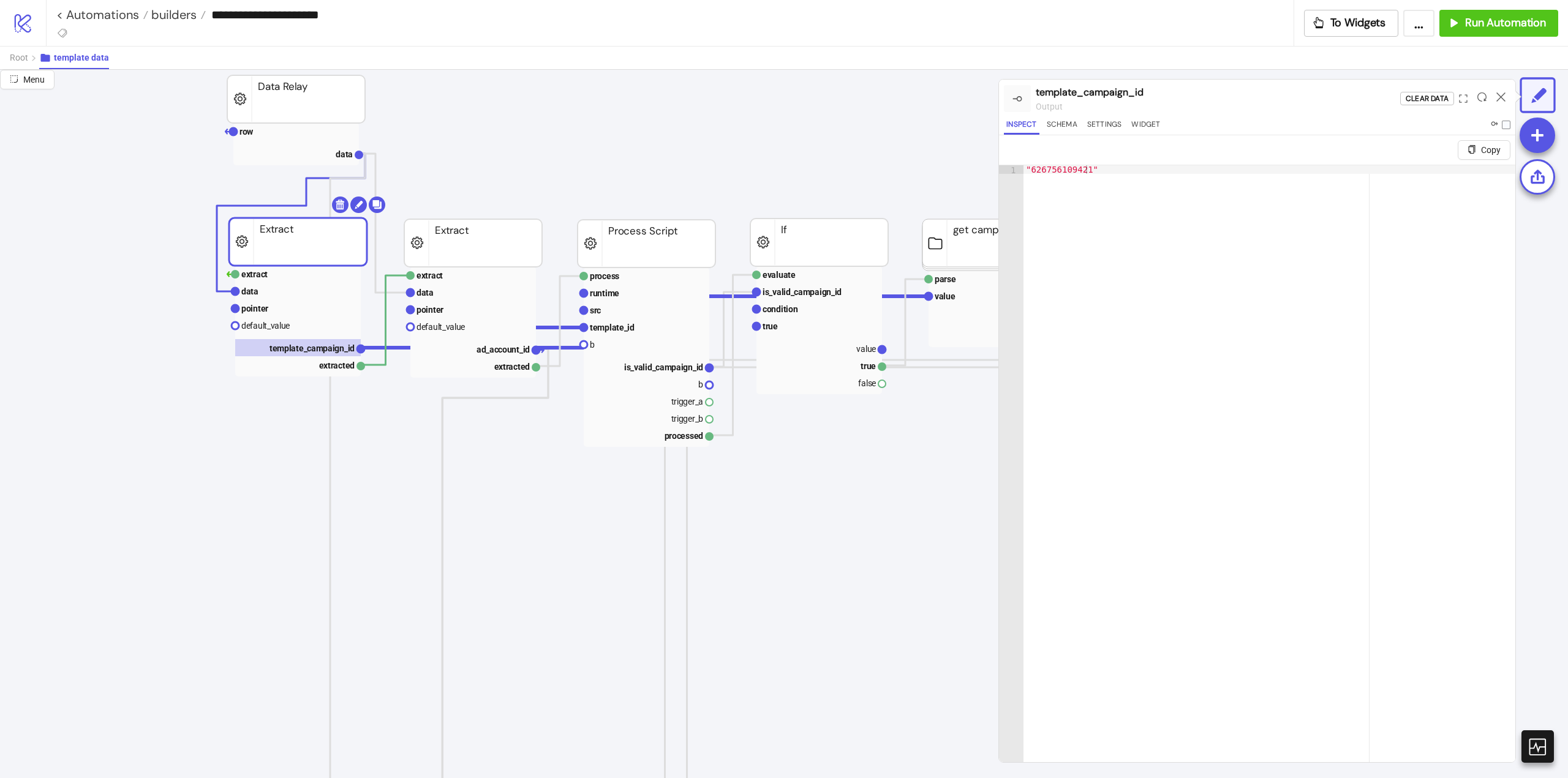
scroll to position [306, 0]
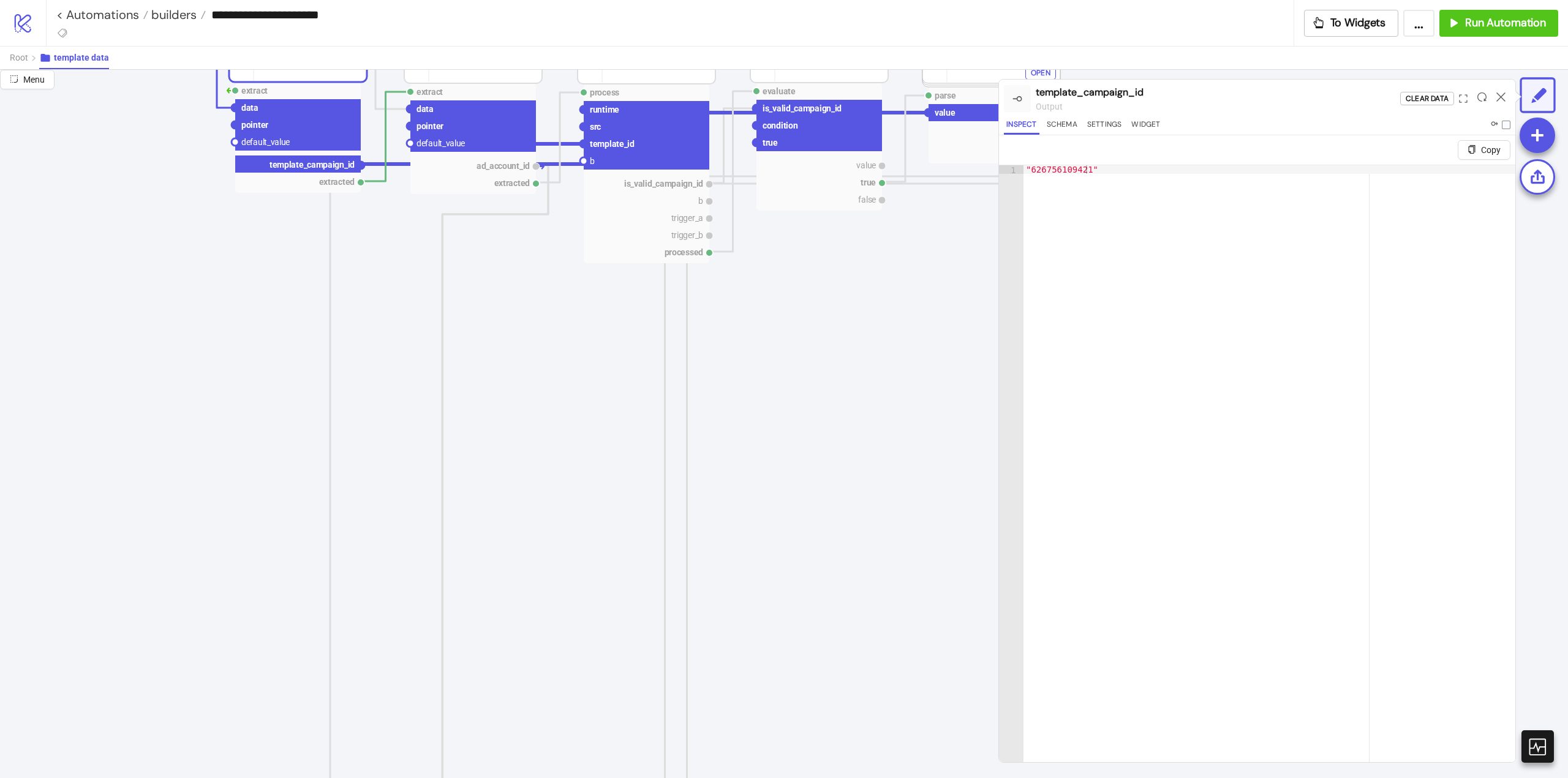
drag, startPoint x: 361, startPoint y: 166, endPoint x: 343, endPoint y: 378, distance: 212.8
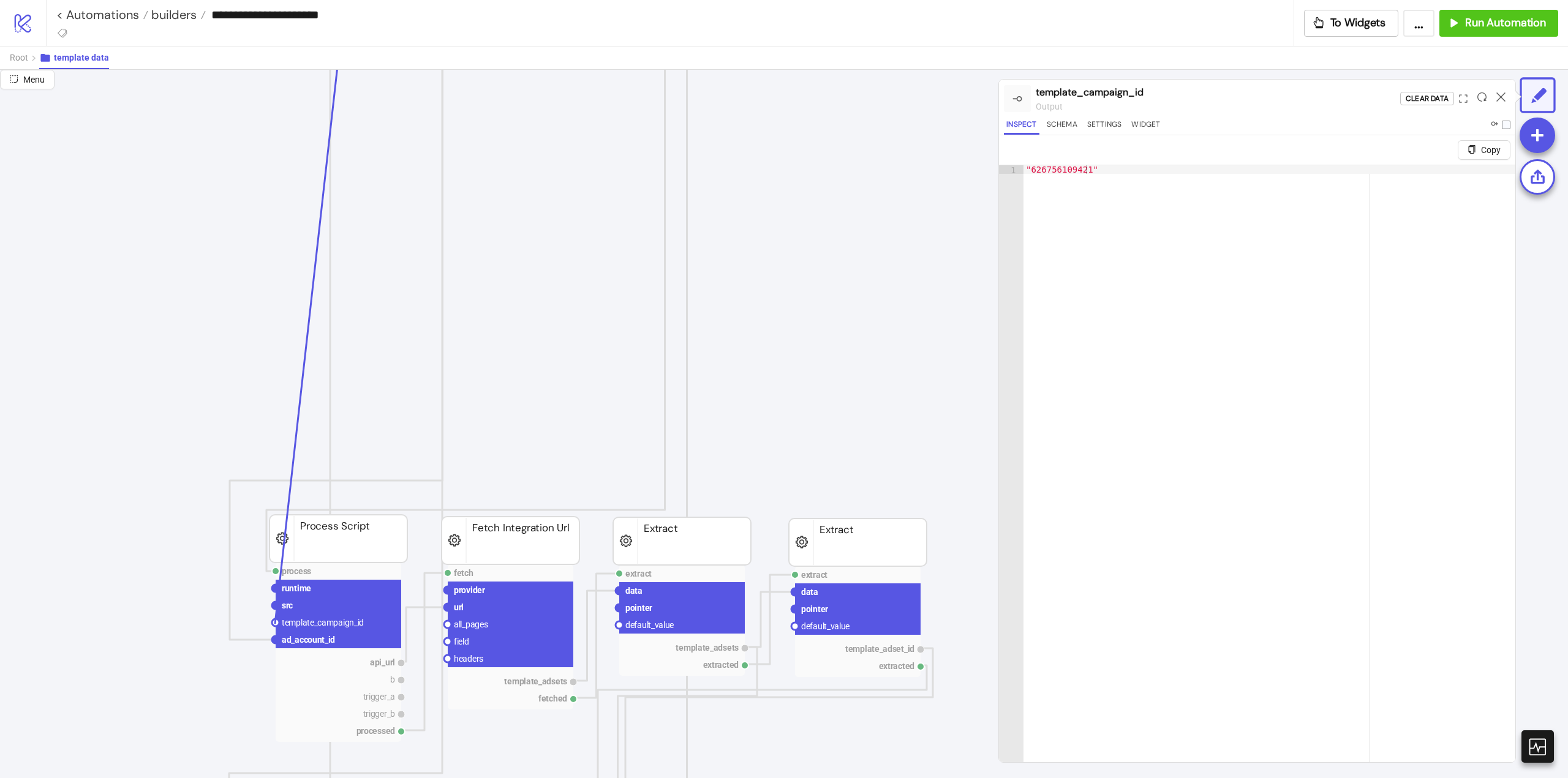
click at [275, 624] on circle at bounding box center [275, 622] width 7 height 7
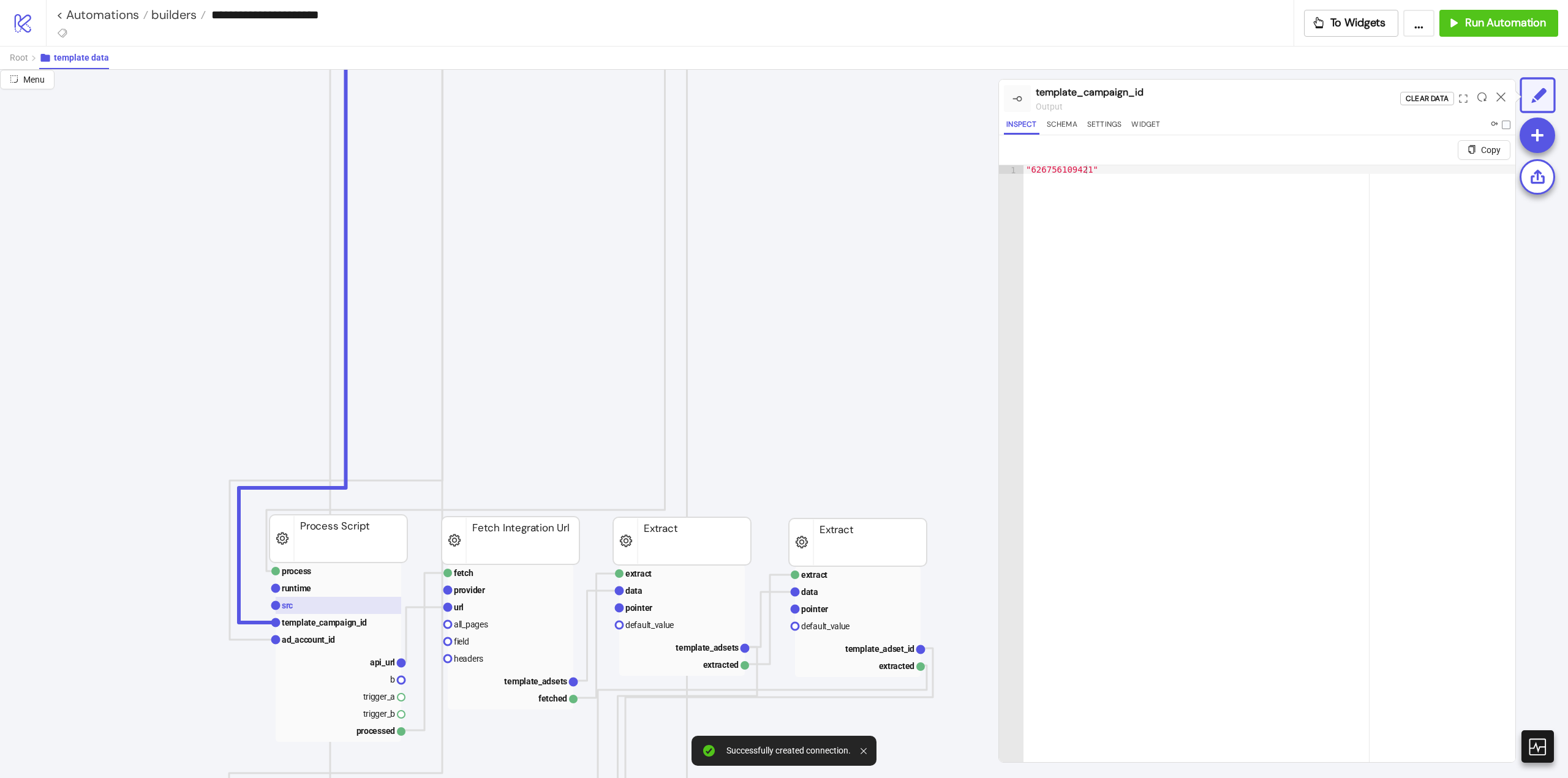
click at [355, 604] on rect at bounding box center [338, 605] width 126 height 17
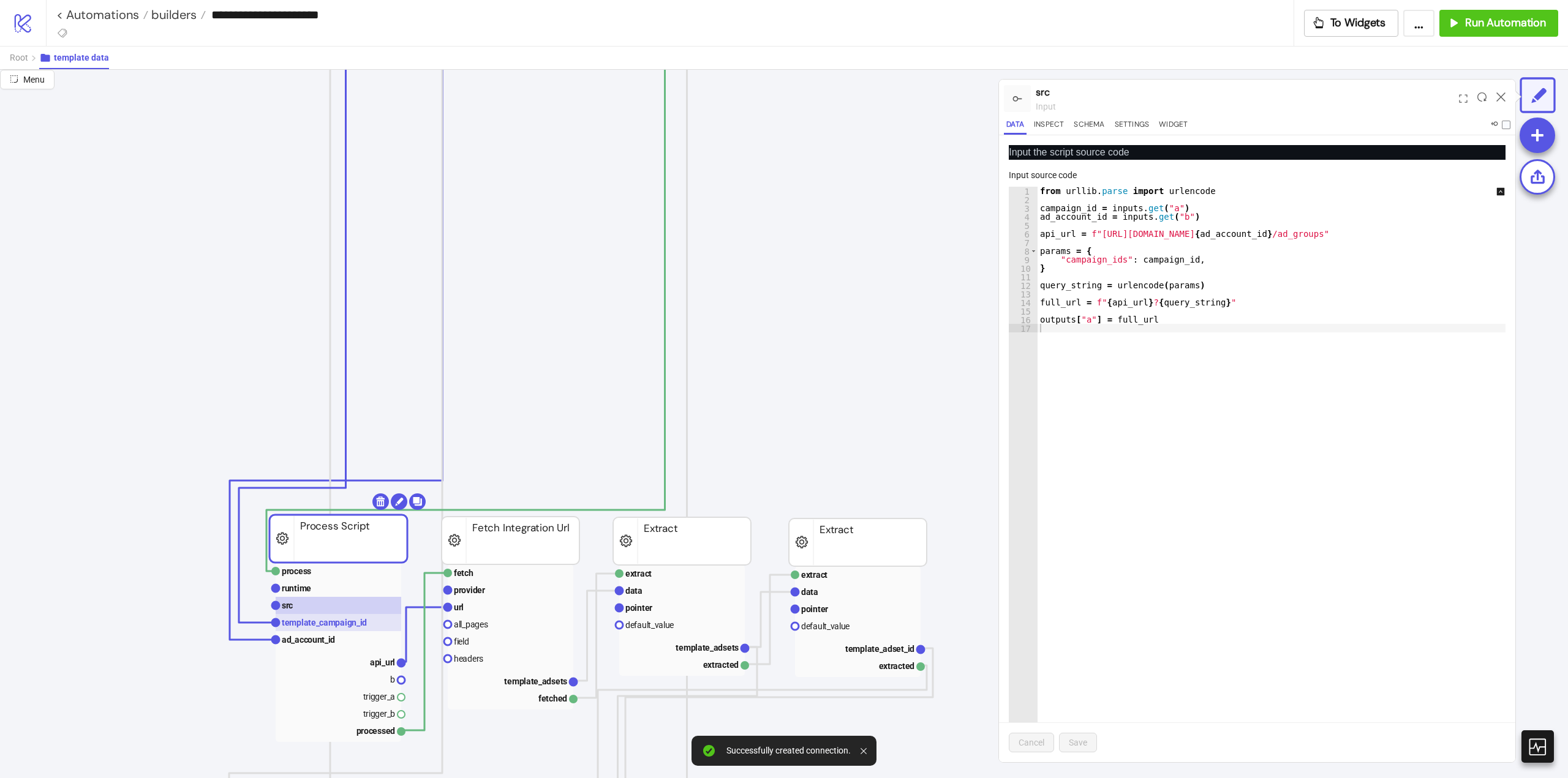
click at [356, 625] on text "template_campaign_id" at bounding box center [324, 623] width 85 height 10
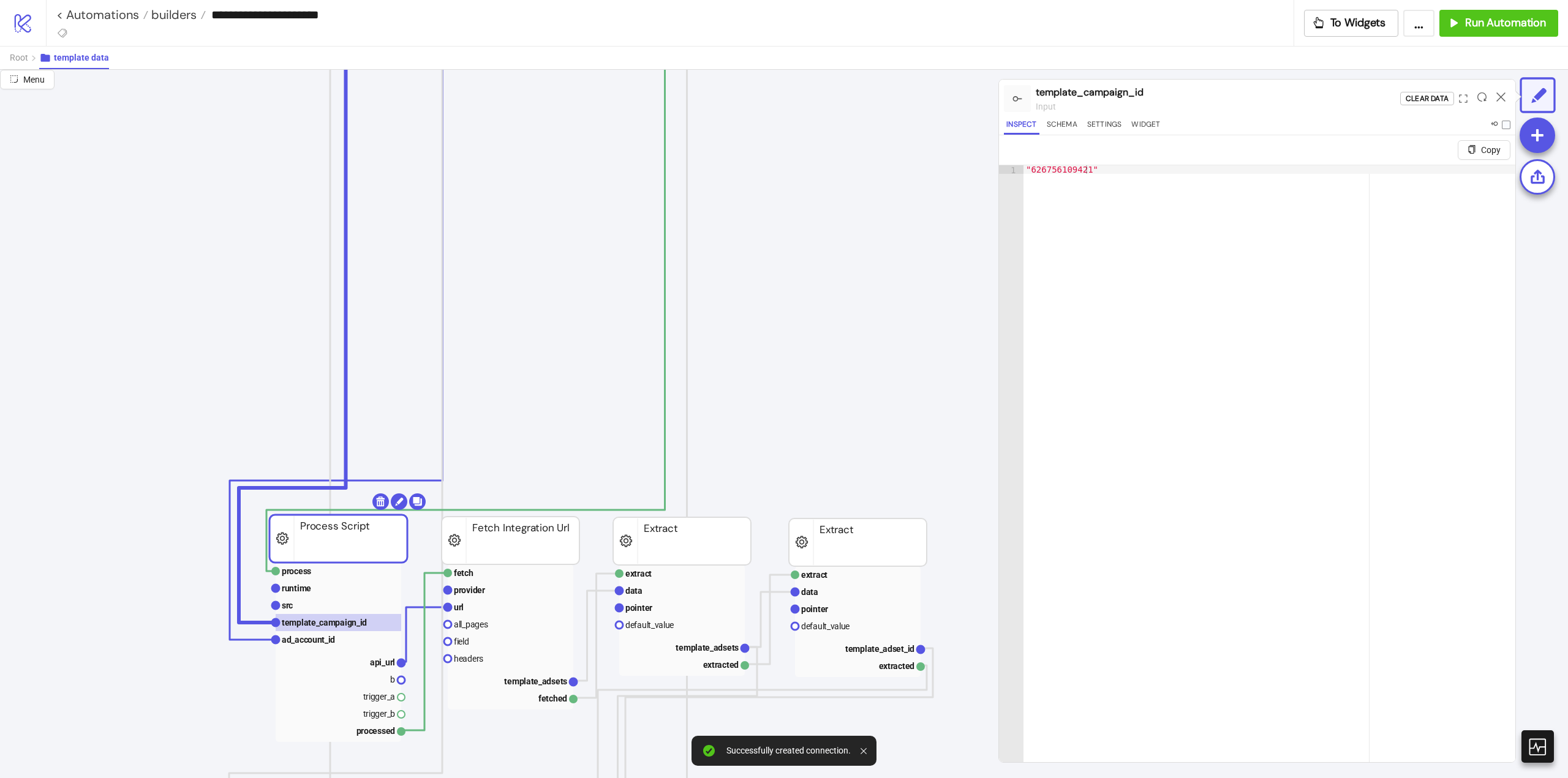
scroll to position [735, 0]
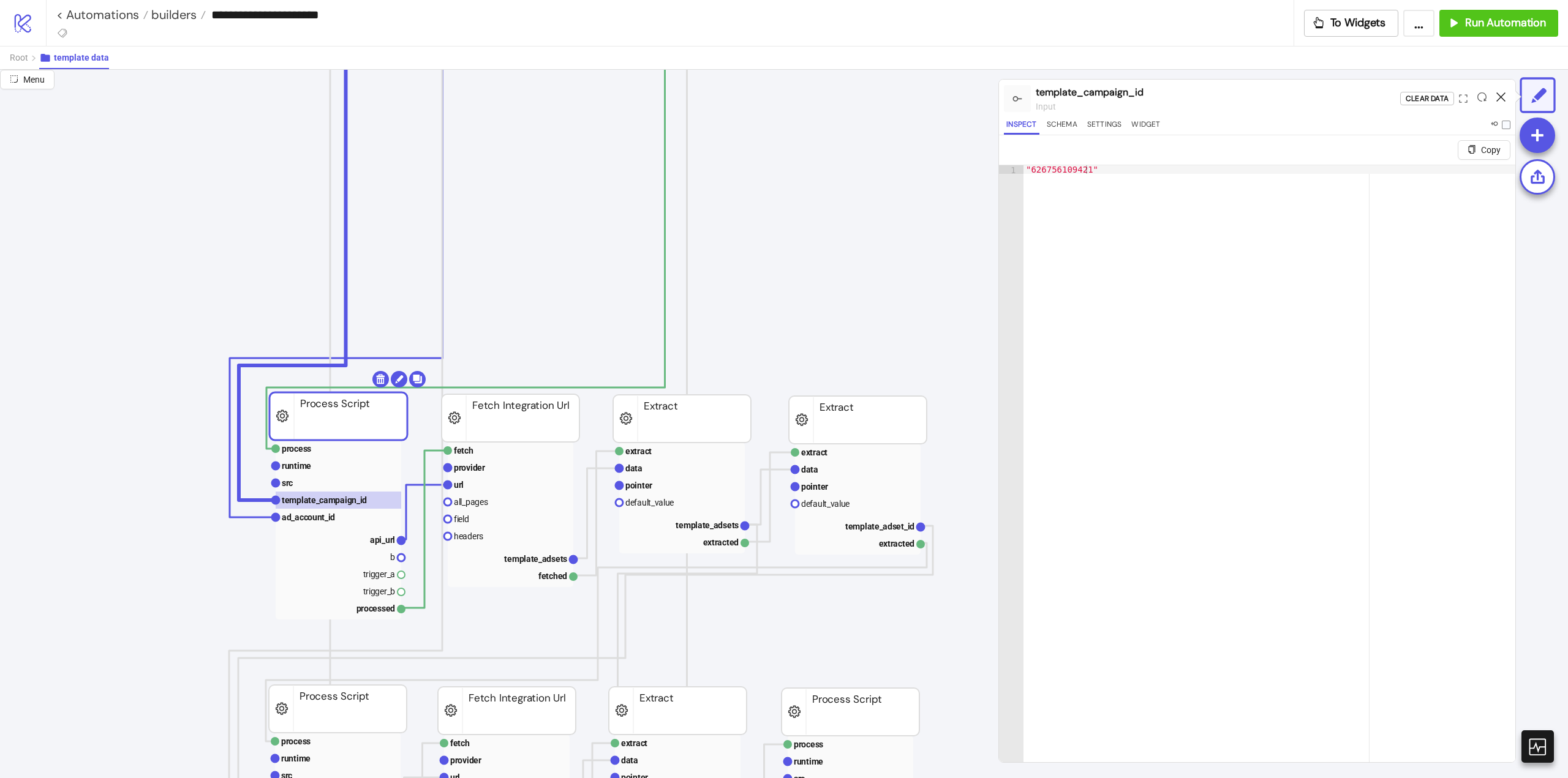
click at [1499, 99] on icon at bounding box center [1501, 97] width 9 height 9
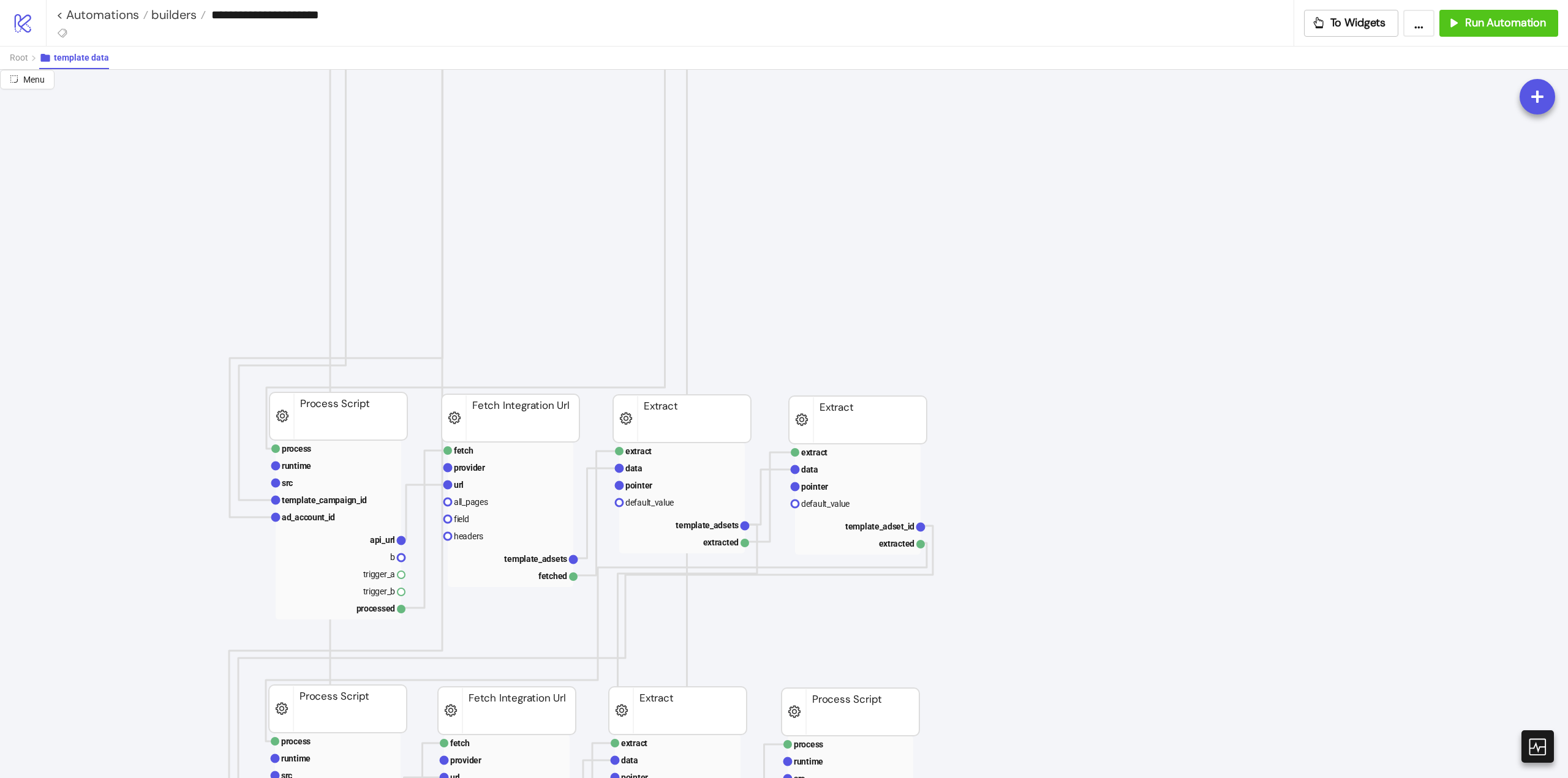
scroll to position [796, 0]
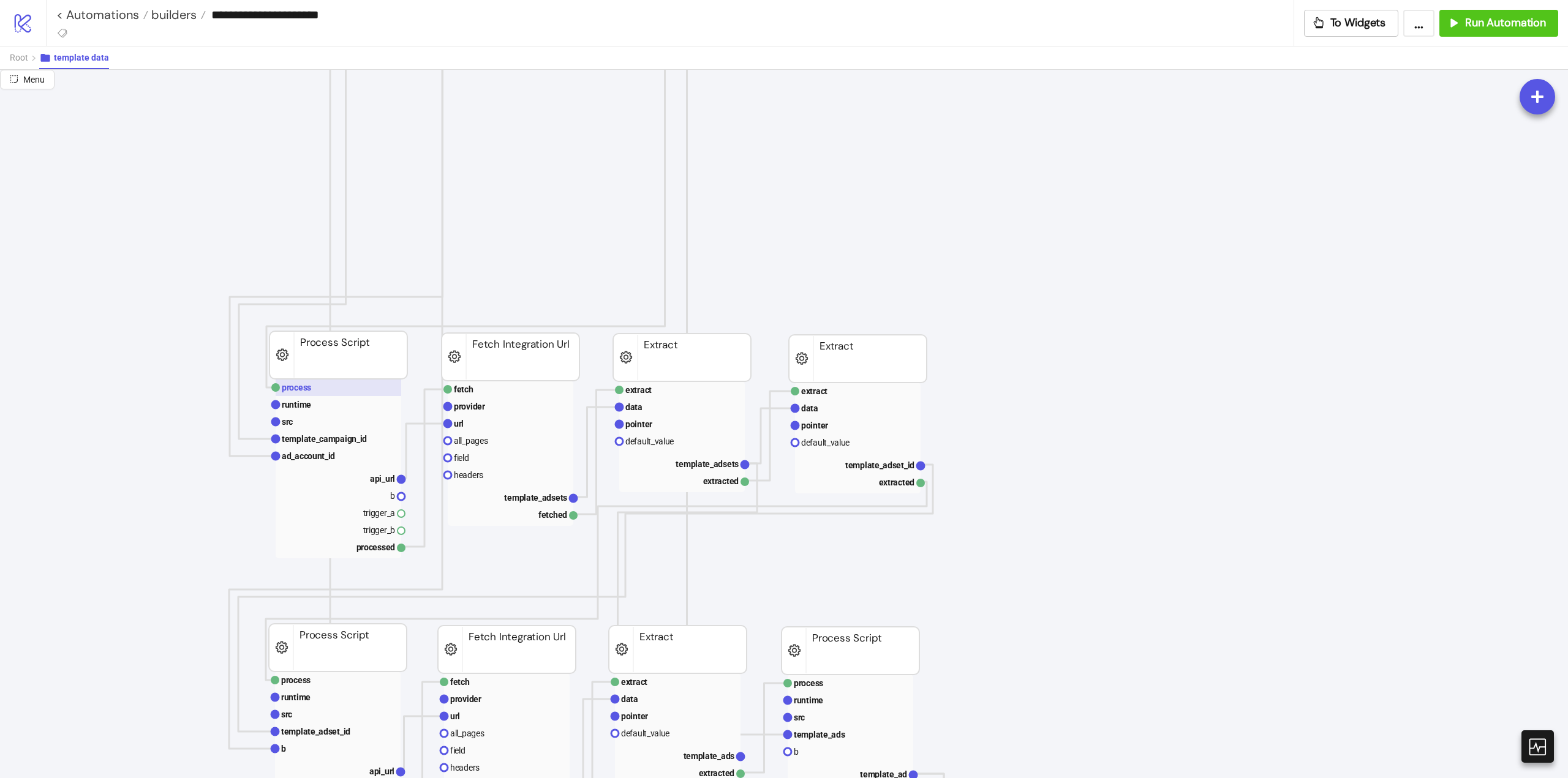
click at [291, 393] on rect at bounding box center [338, 387] width 126 height 17
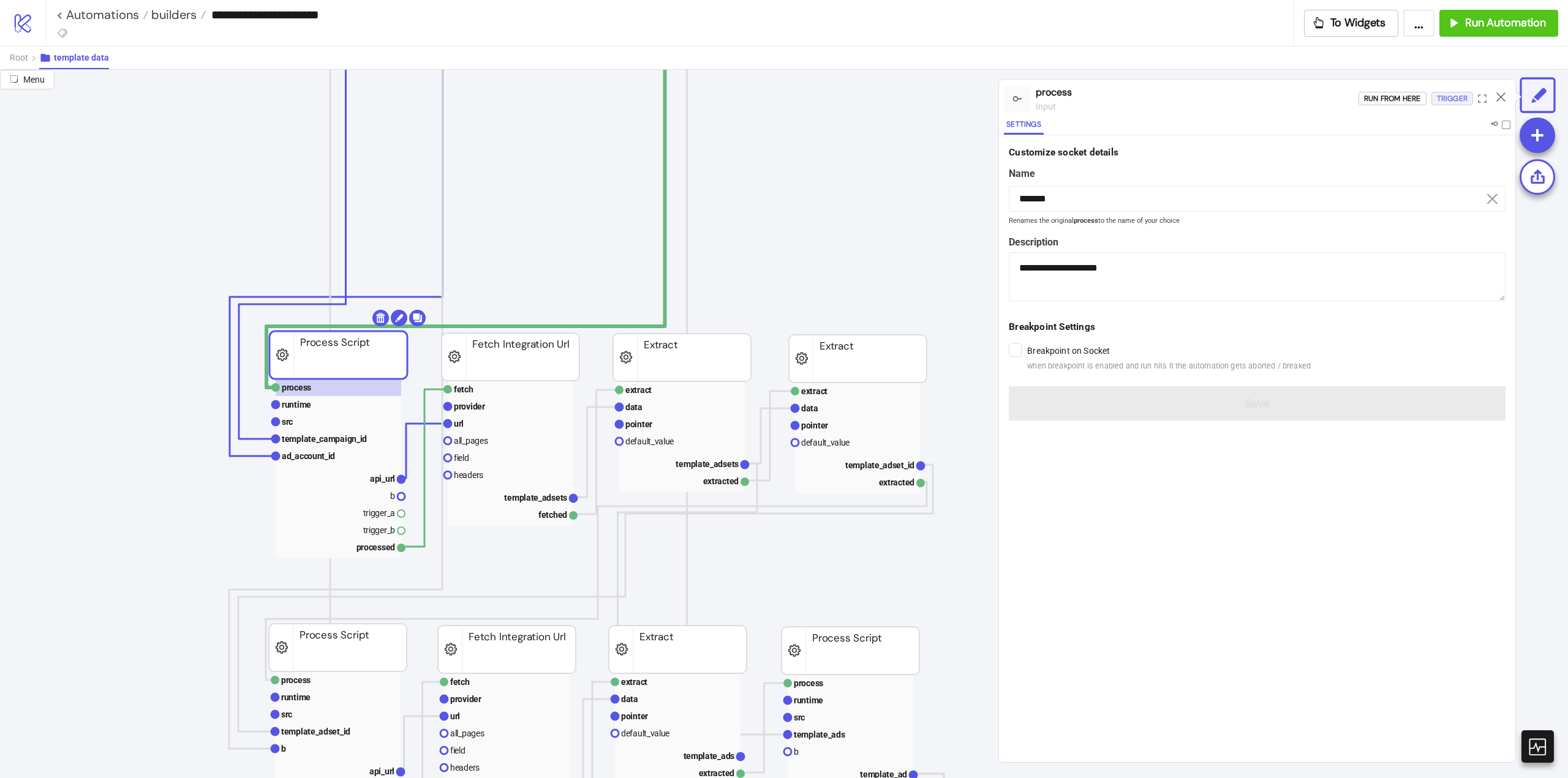
click at [1443, 101] on div "Trigger" at bounding box center [1453, 98] width 31 height 14
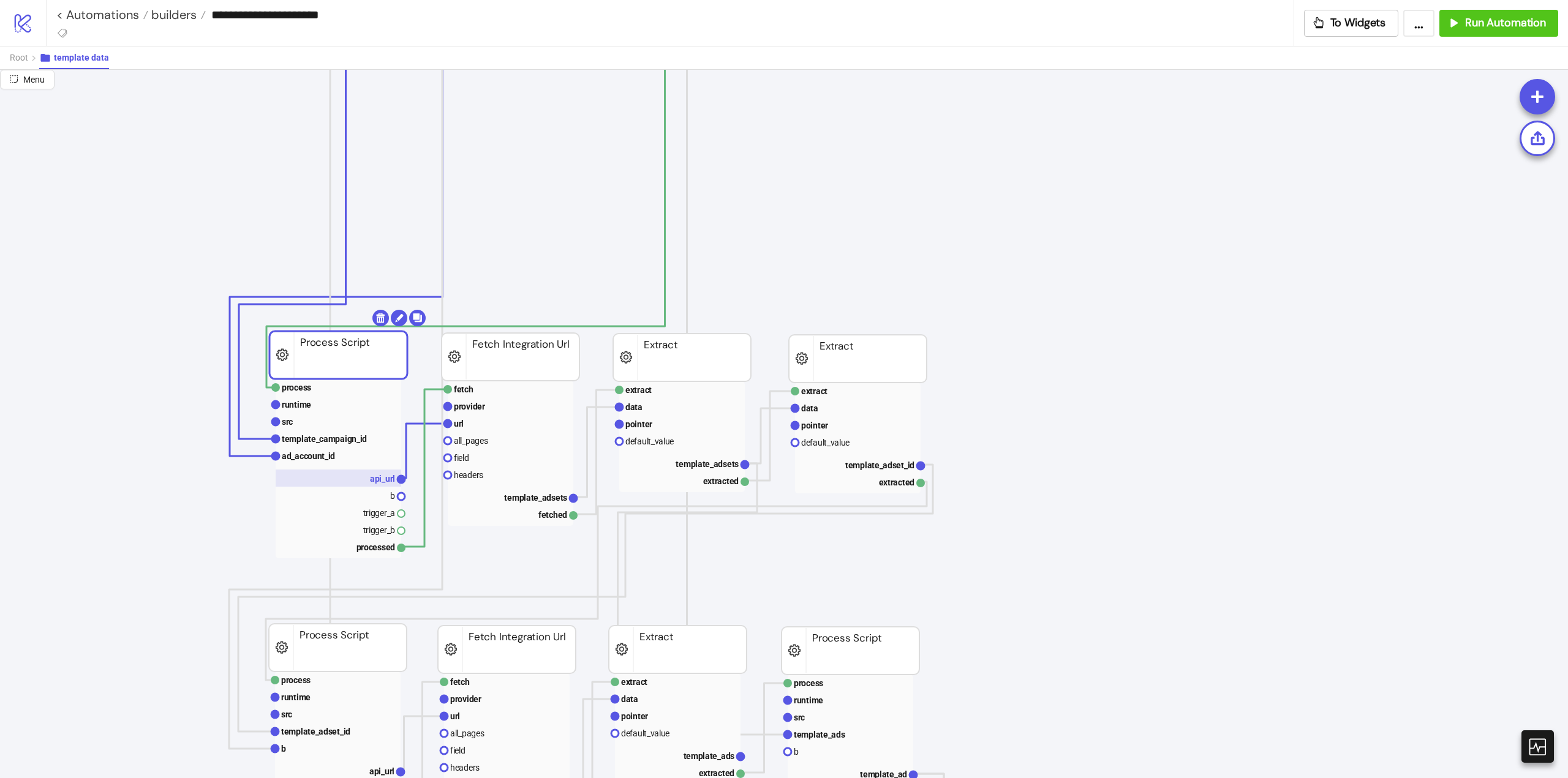
click at [371, 484] on rect at bounding box center [338, 478] width 126 height 17
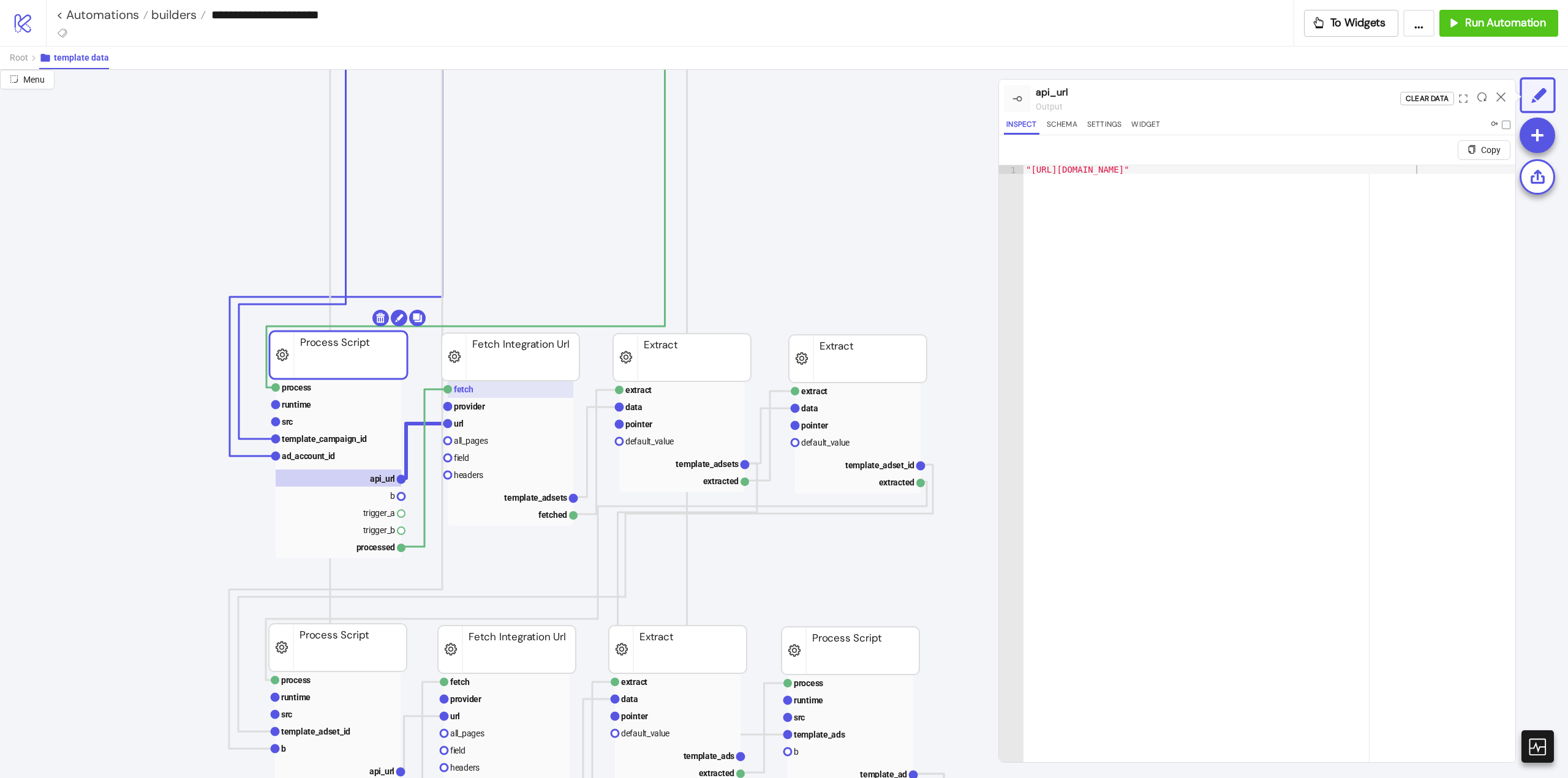
click at [480, 393] on rect at bounding box center [510, 389] width 126 height 17
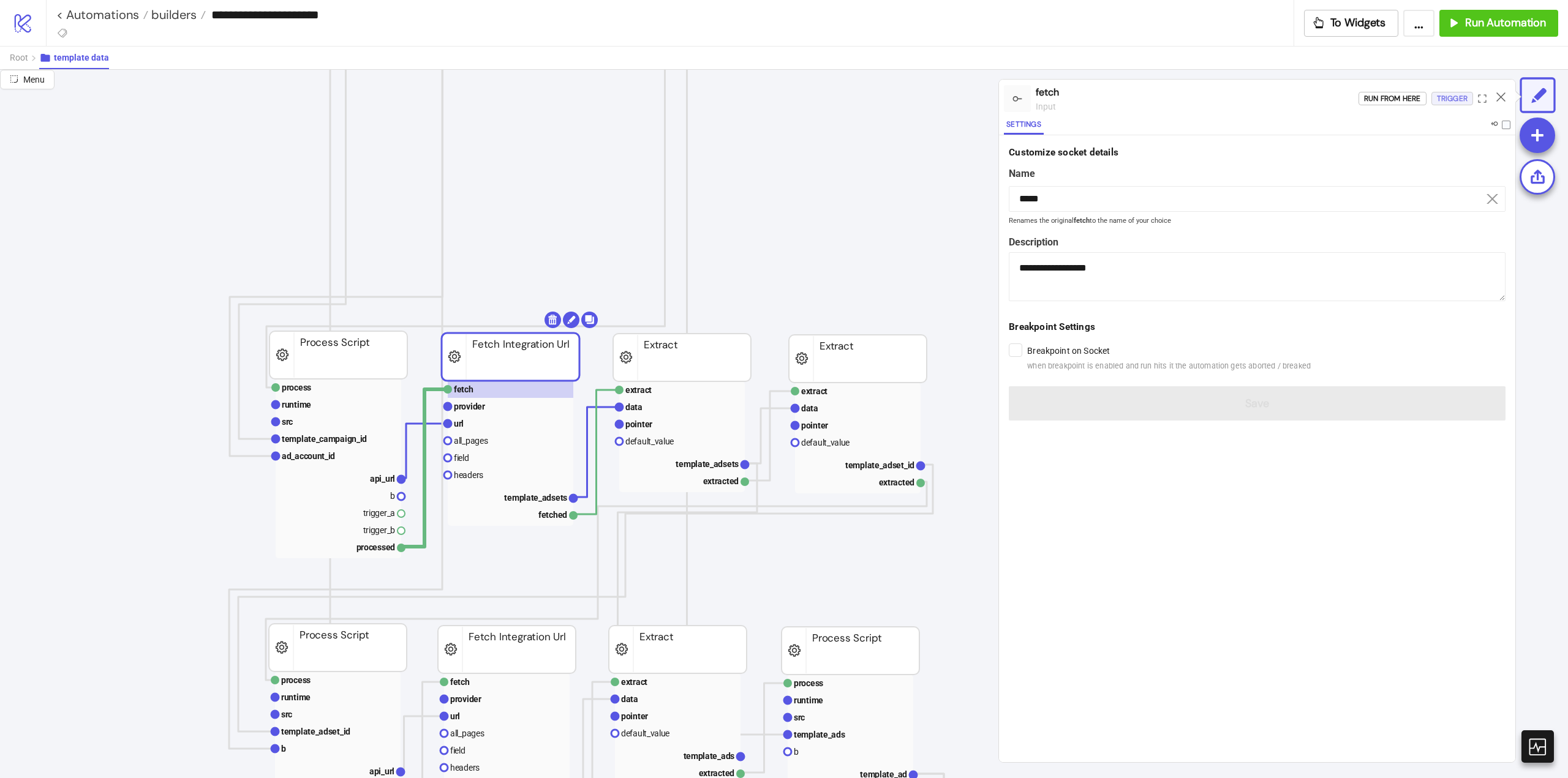
click at [1450, 97] on div "Trigger" at bounding box center [1453, 98] width 31 height 14
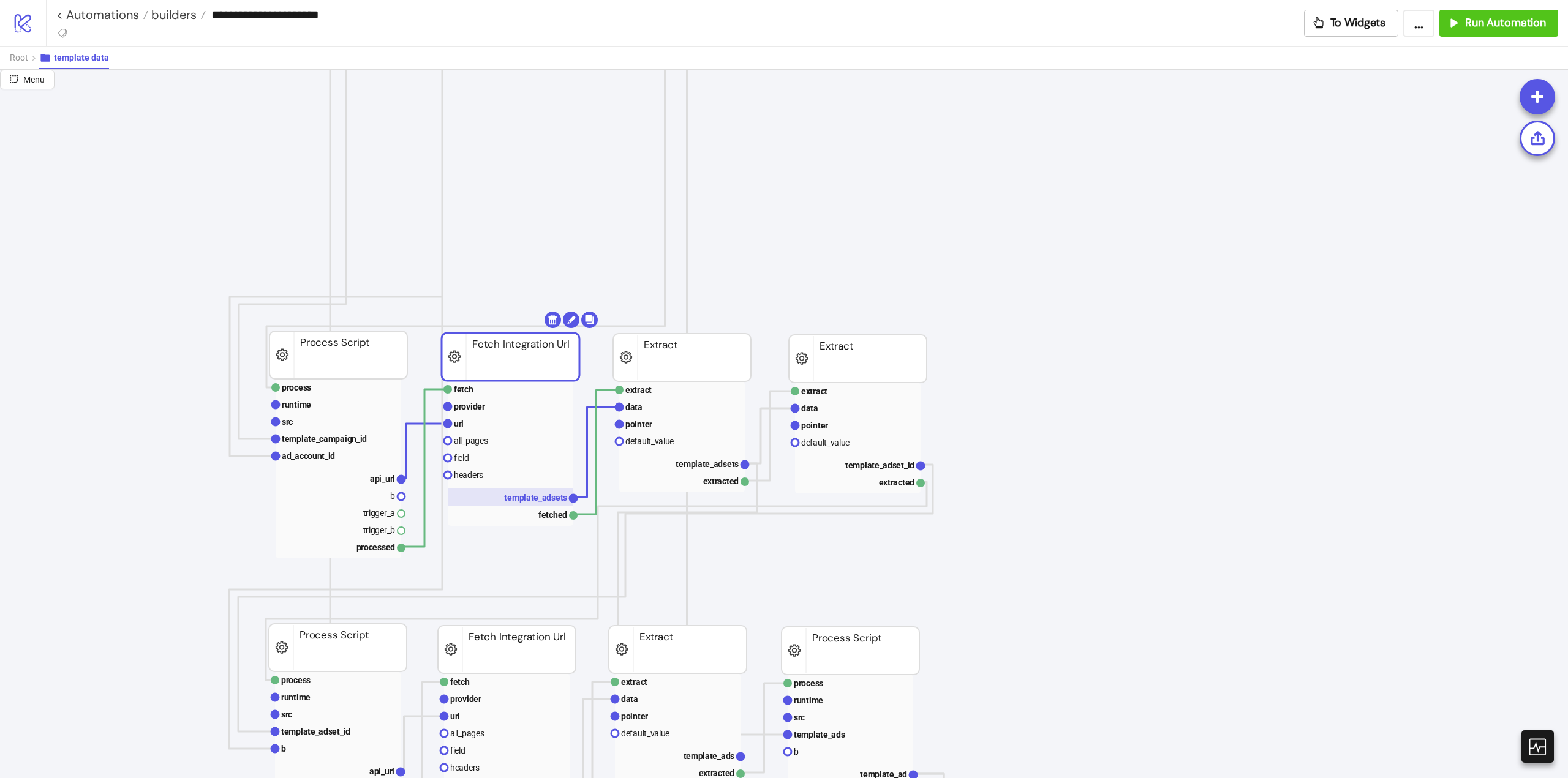
click at [542, 495] on text "template_adsets" at bounding box center [536, 498] width 63 height 10
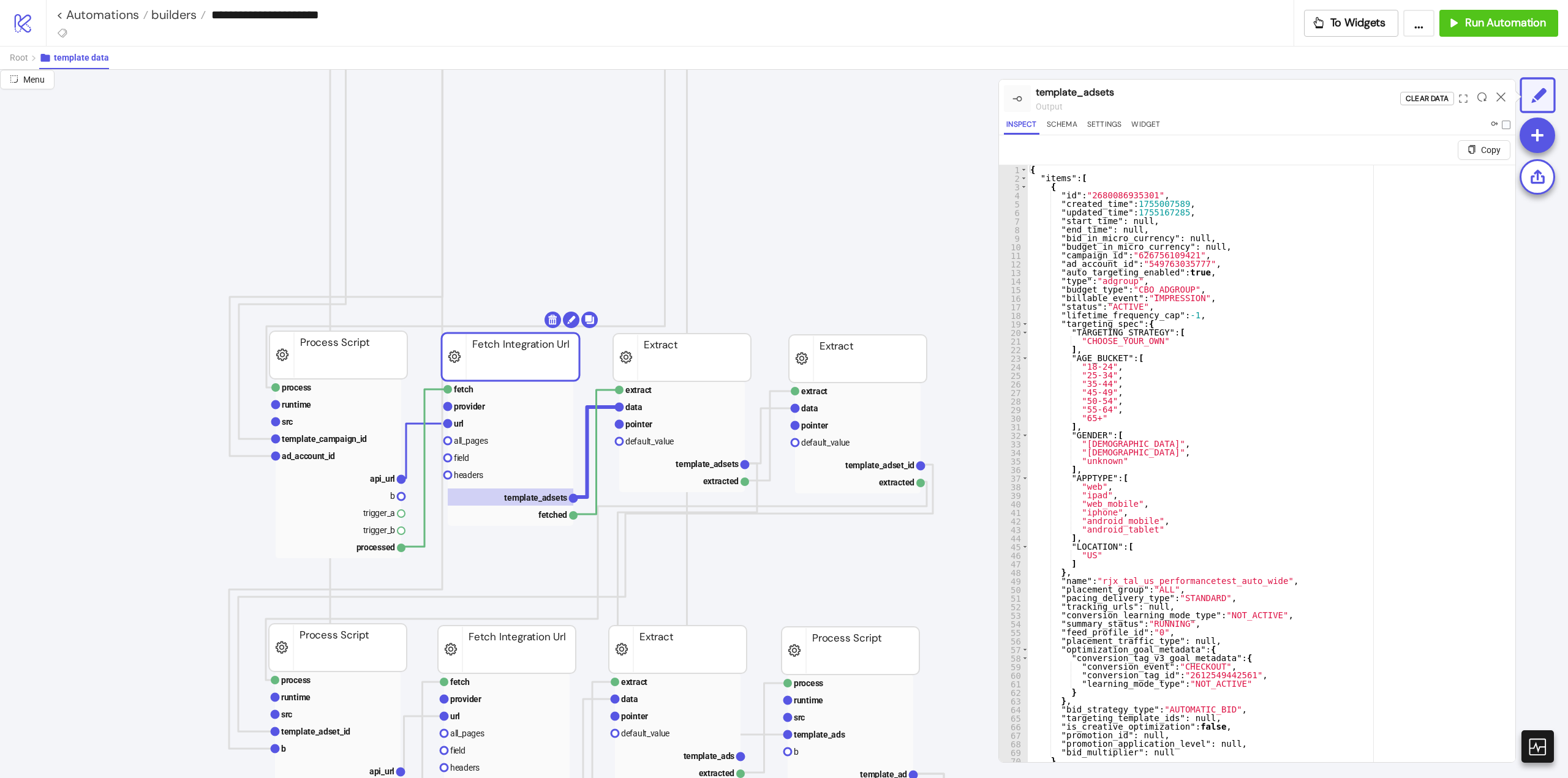
scroll to position [29, 0]
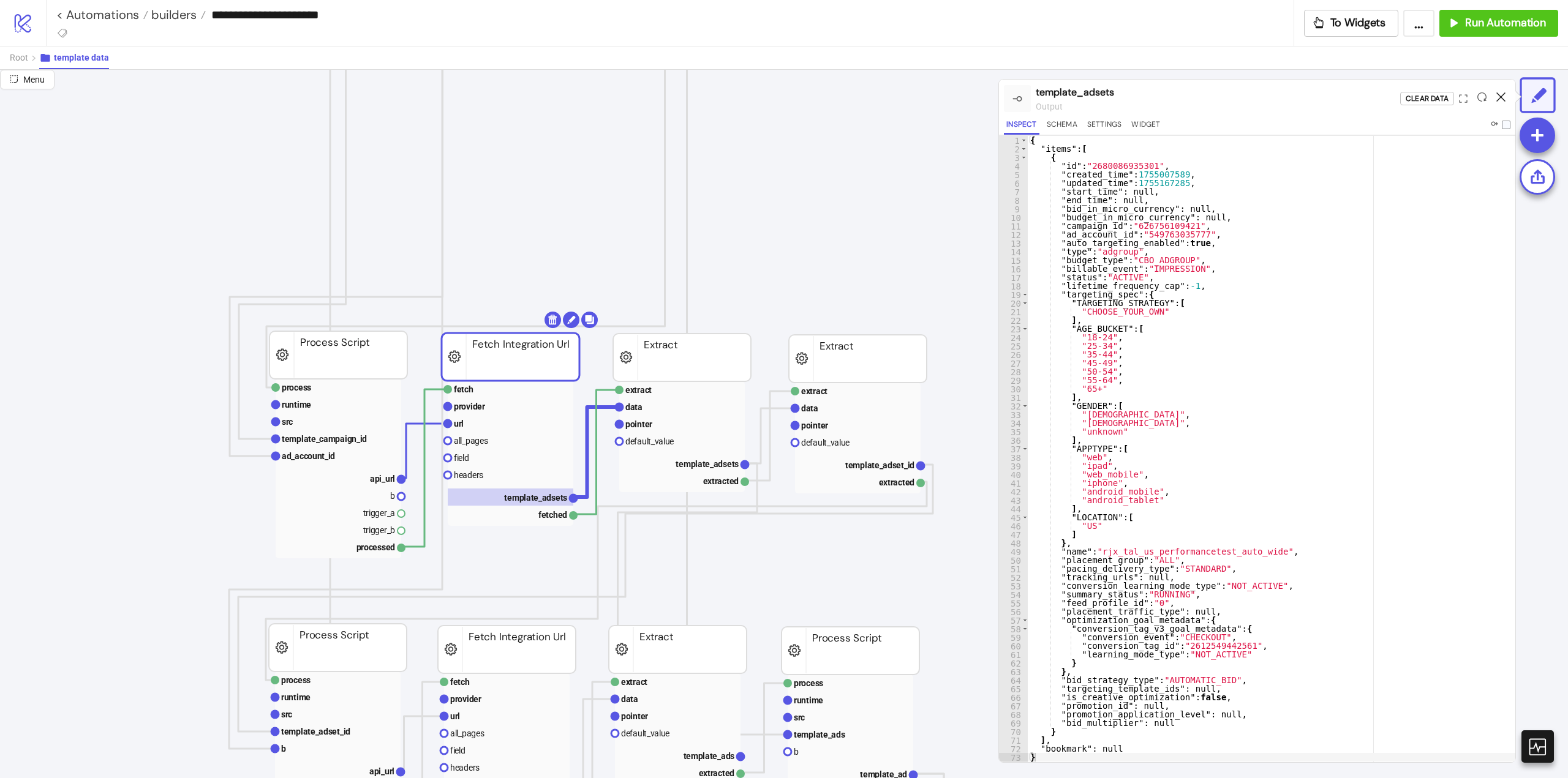
click at [1497, 96] on icon at bounding box center [1501, 97] width 9 height 9
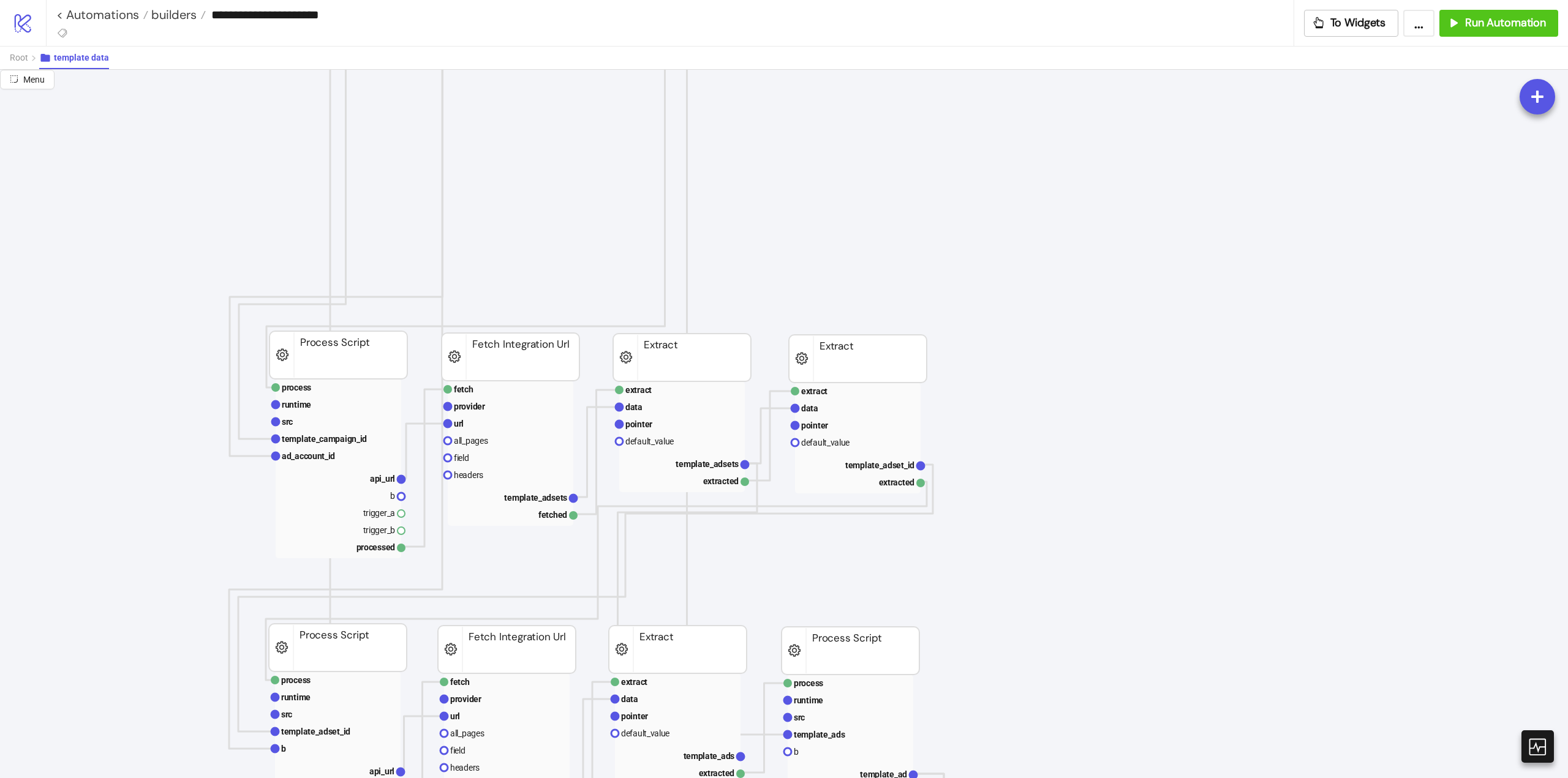
scroll to position [613, 0]
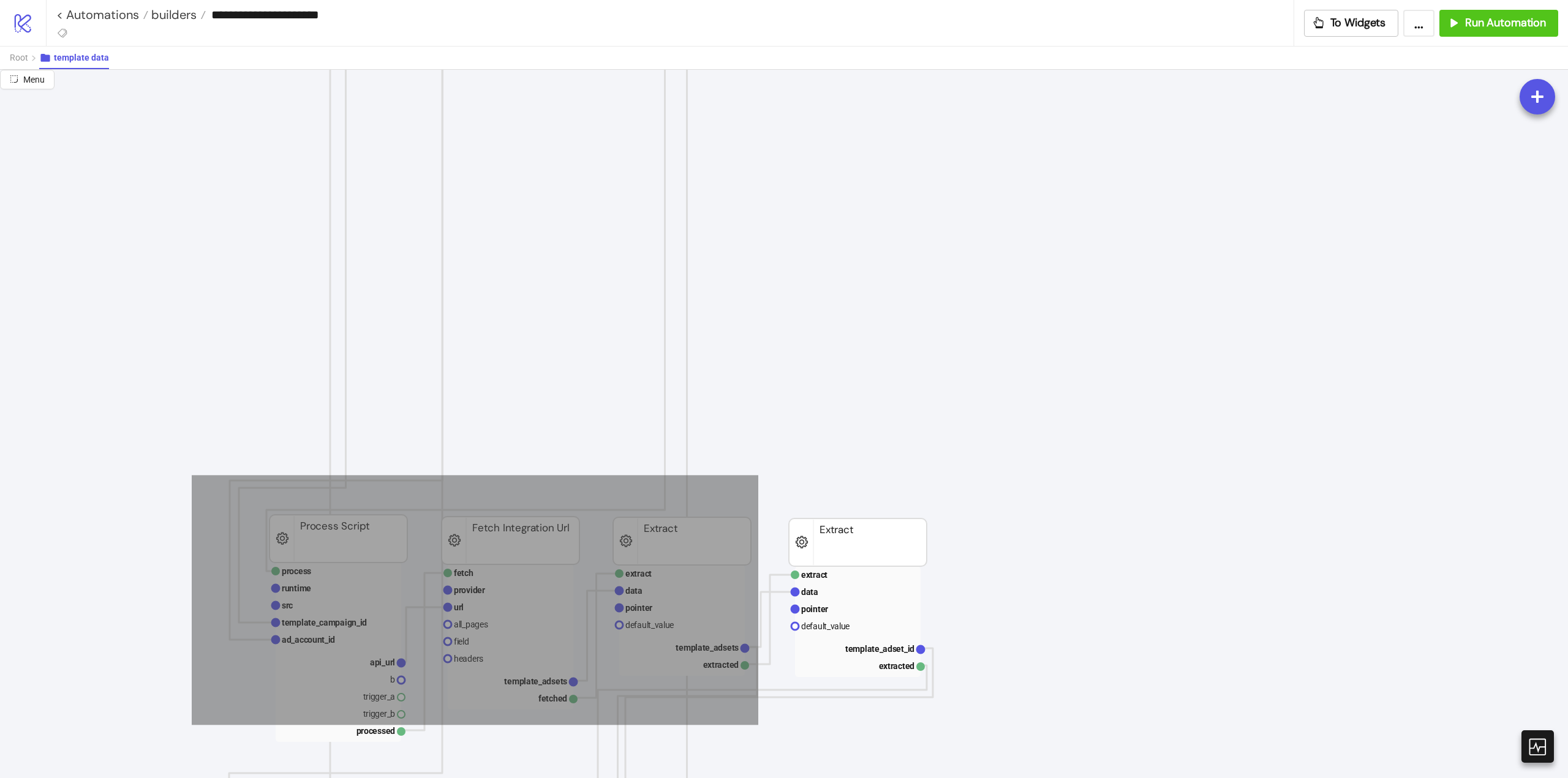
drag, startPoint x: 192, startPoint y: 475, endPoint x: 751, endPoint y: 713, distance: 607.6
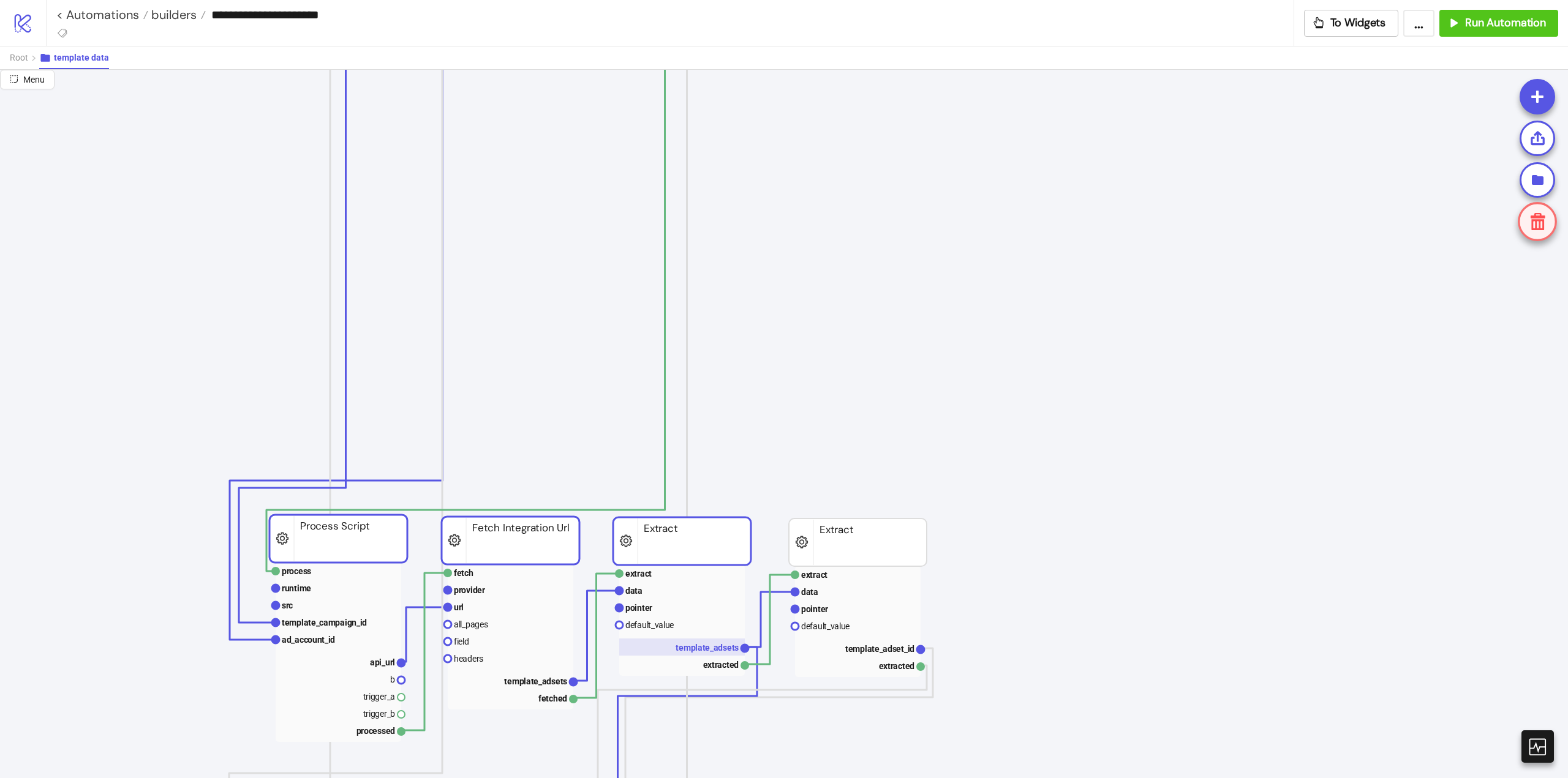
click at [705, 641] on rect at bounding box center [682, 647] width 126 height 17
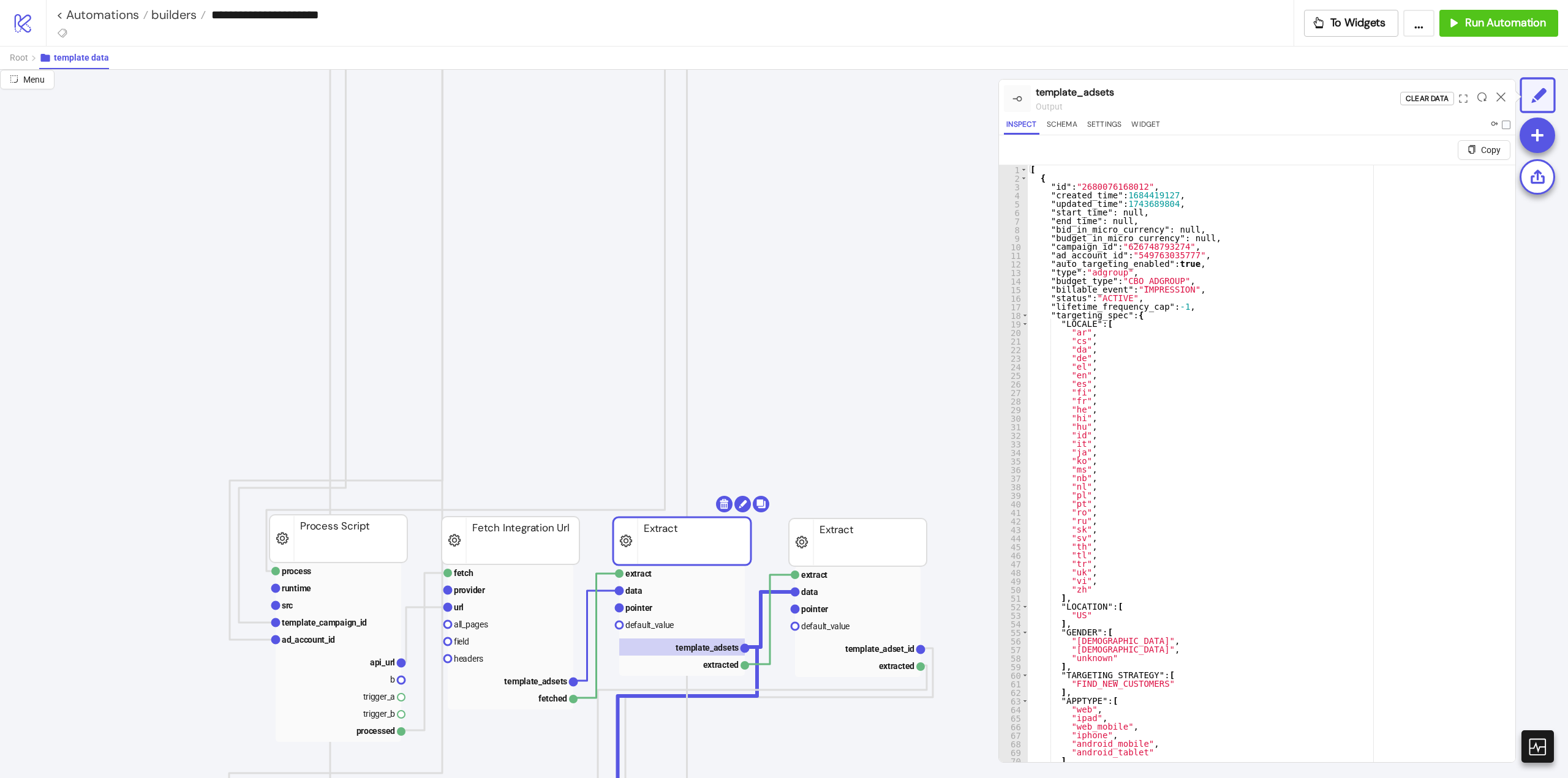
scroll to position [735, 0]
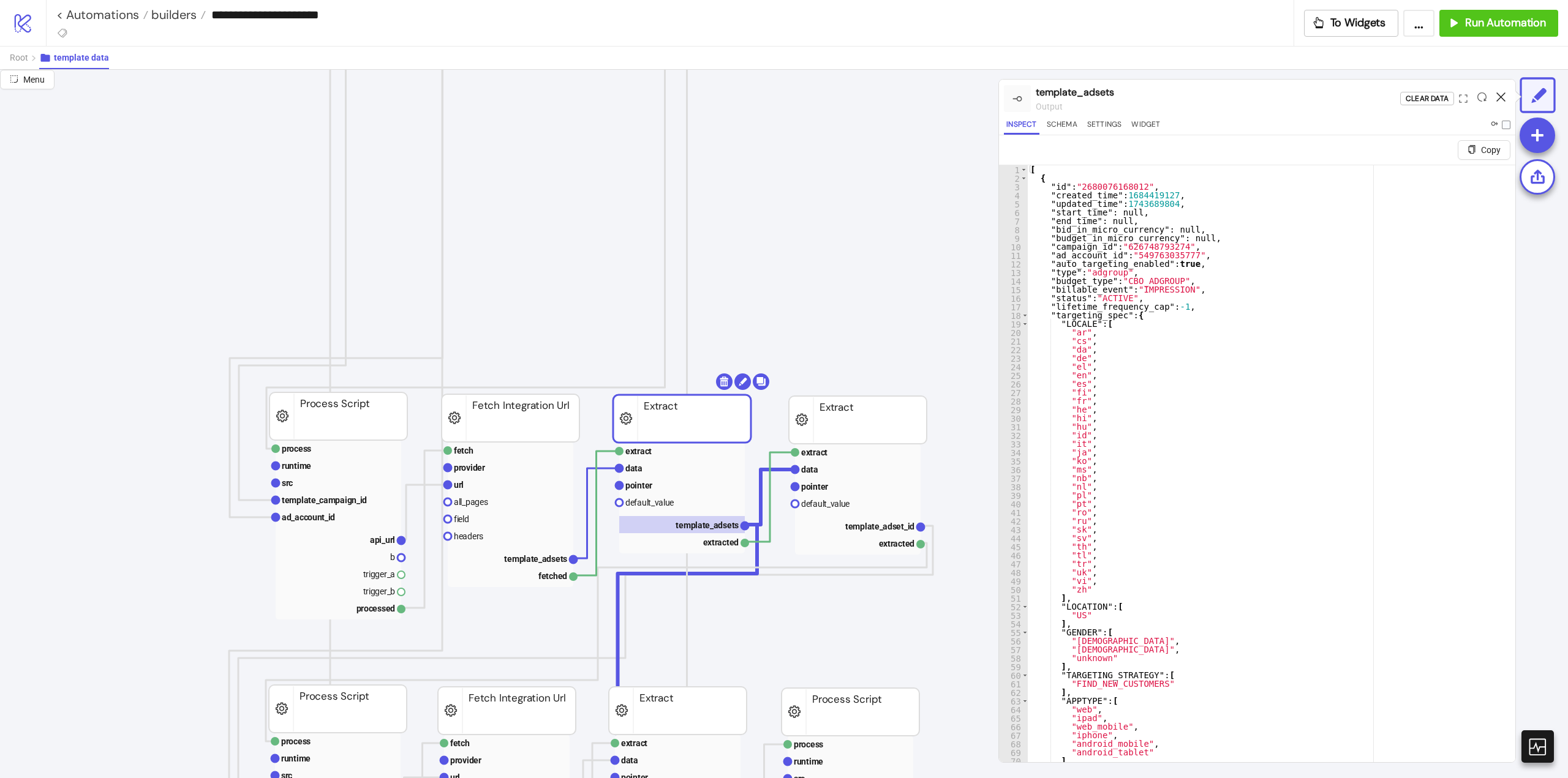
click at [1501, 96] on icon at bounding box center [1501, 97] width 9 height 9
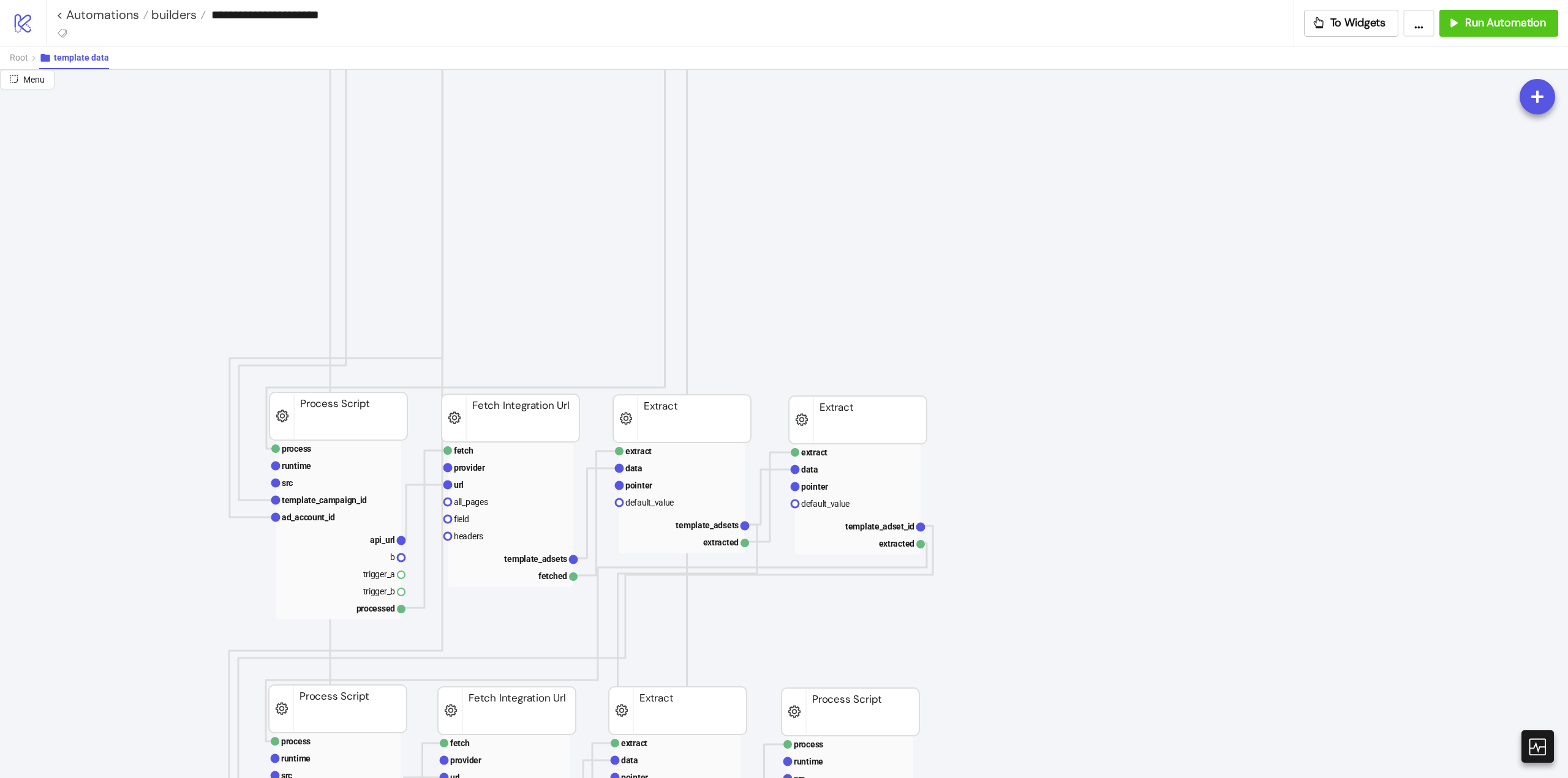
scroll to position [306, 0]
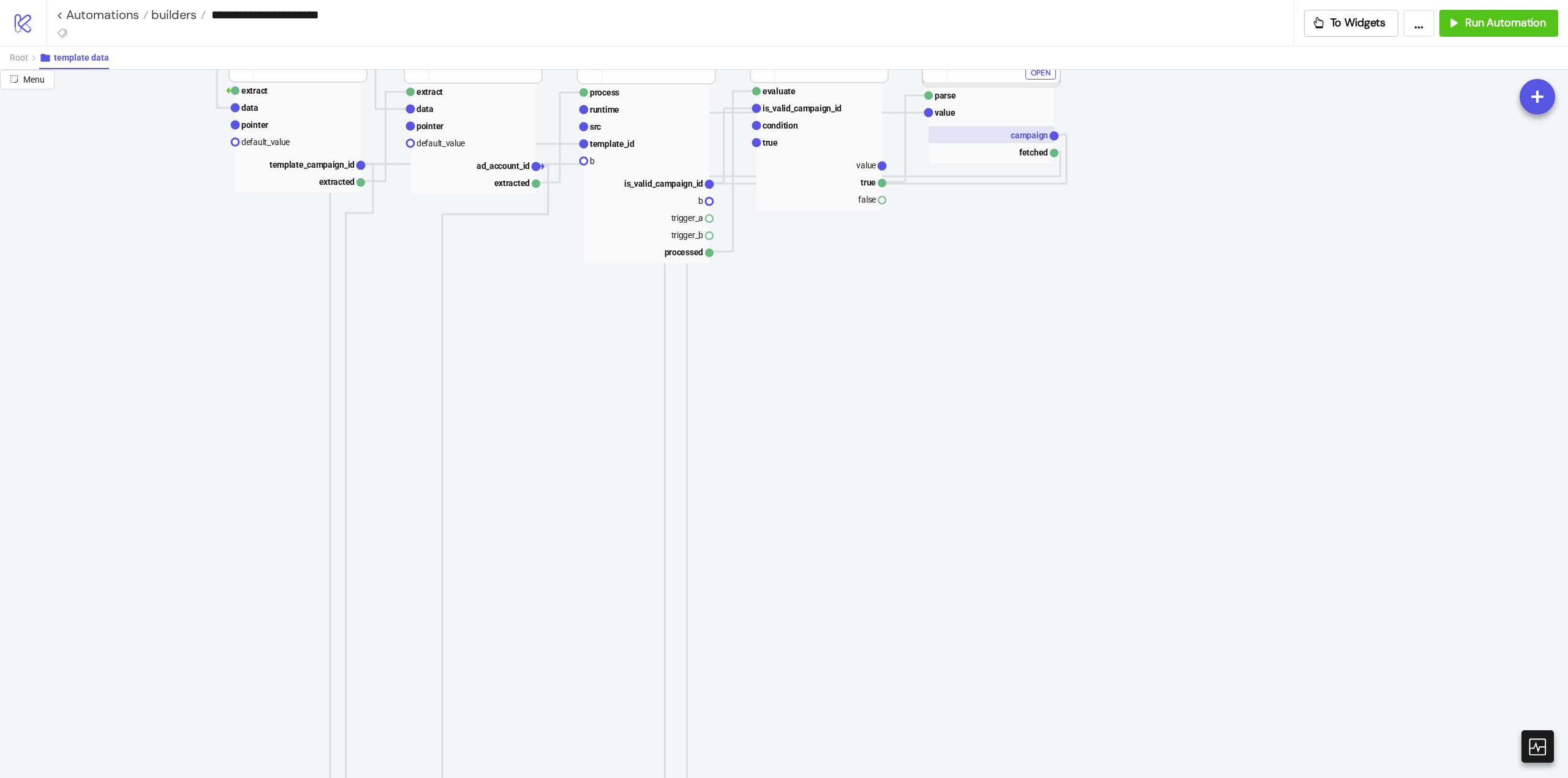
click at [1012, 136] on text "campaign" at bounding box center [1029, 135] width 37 height 10
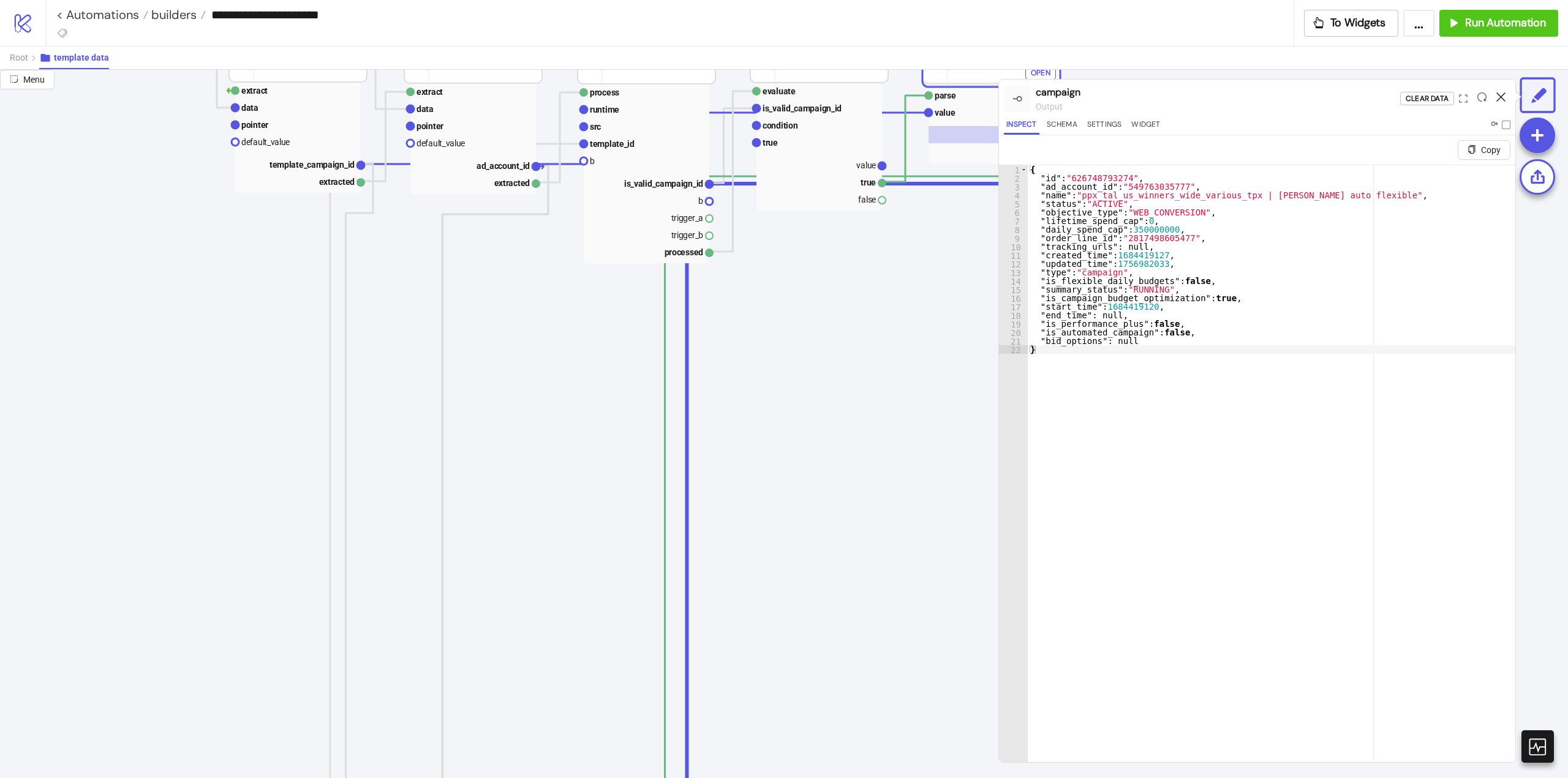
click at [1501, 94] on icon at bounding box center [1501, 97] width 9 height 9
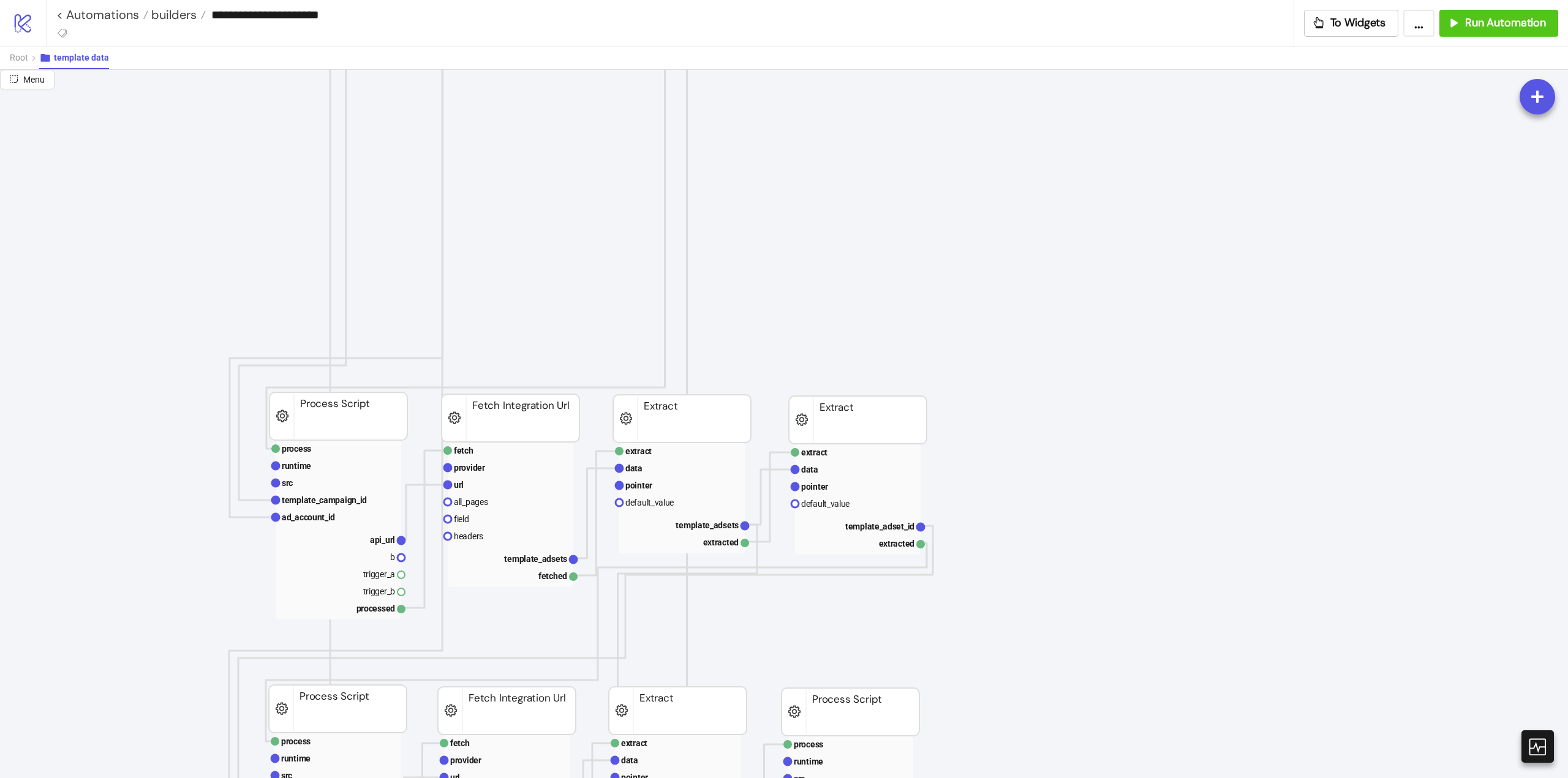
scroll to position [796, 0]
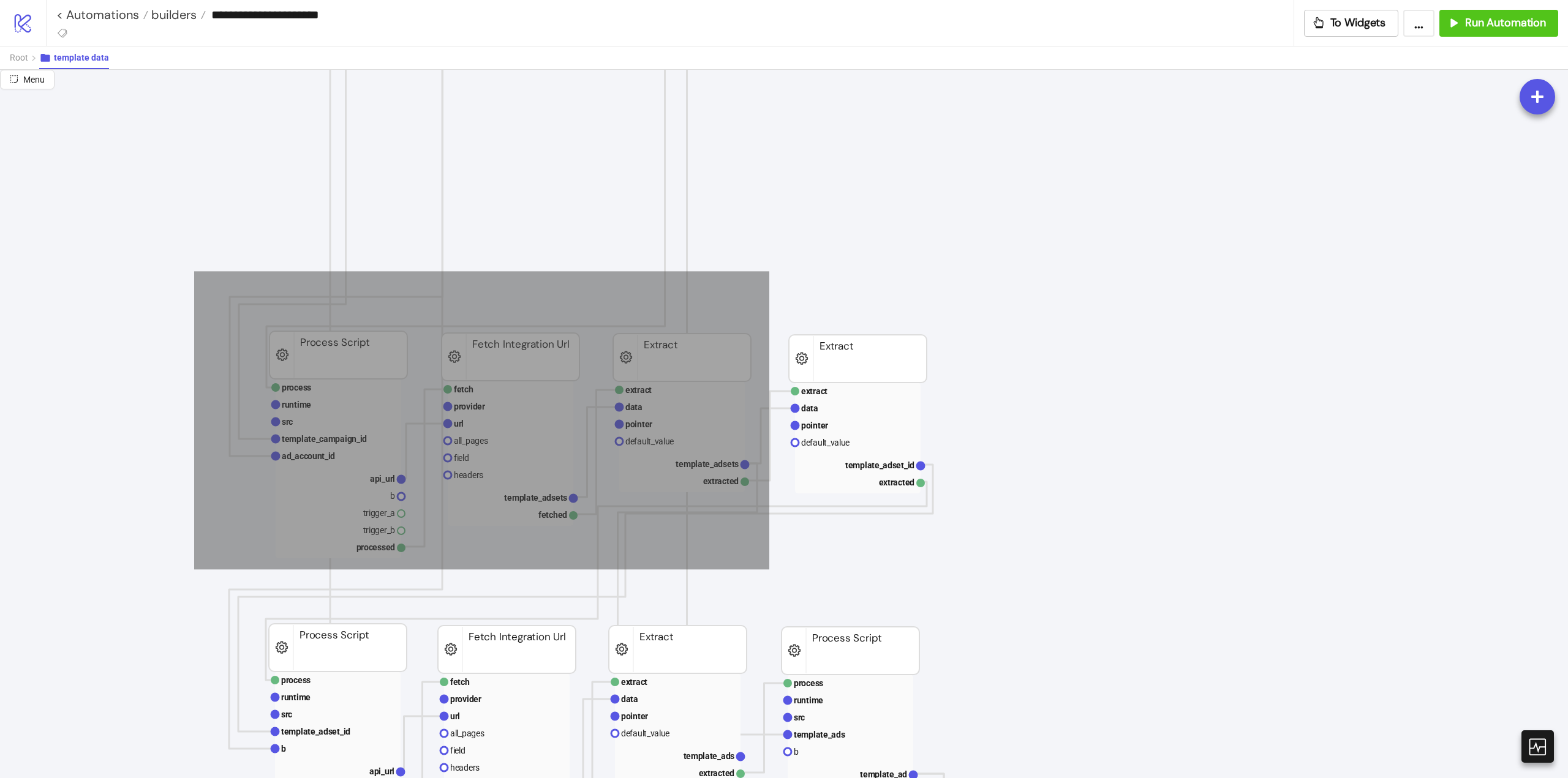
drag, startPoint x: 194, startPoint y: 271, endPoint x: 769, endPoint y: 570, distance: 648.1
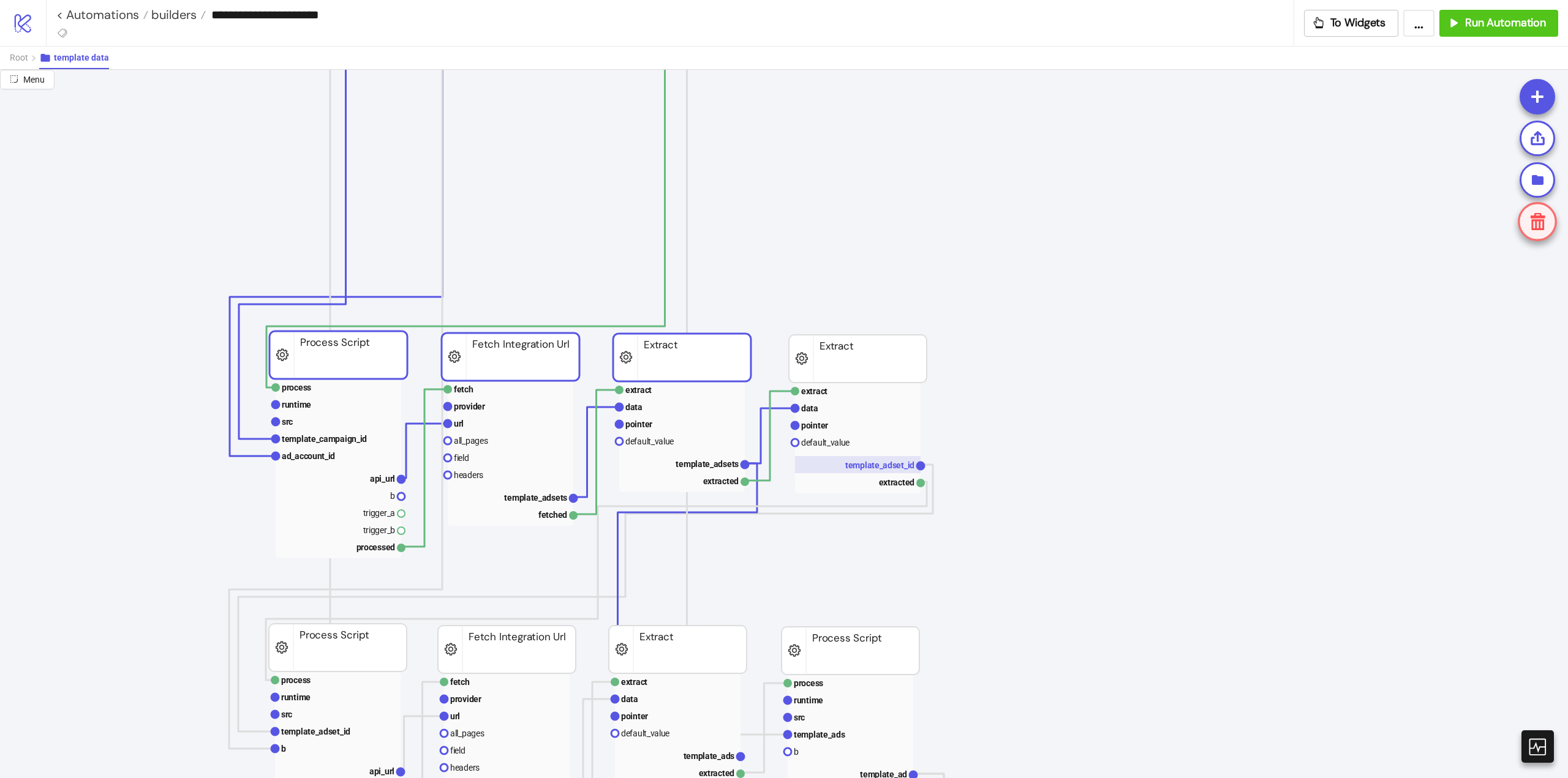
click at [865, 458] on rect at bounding box center [858, 464] width 126 height 17
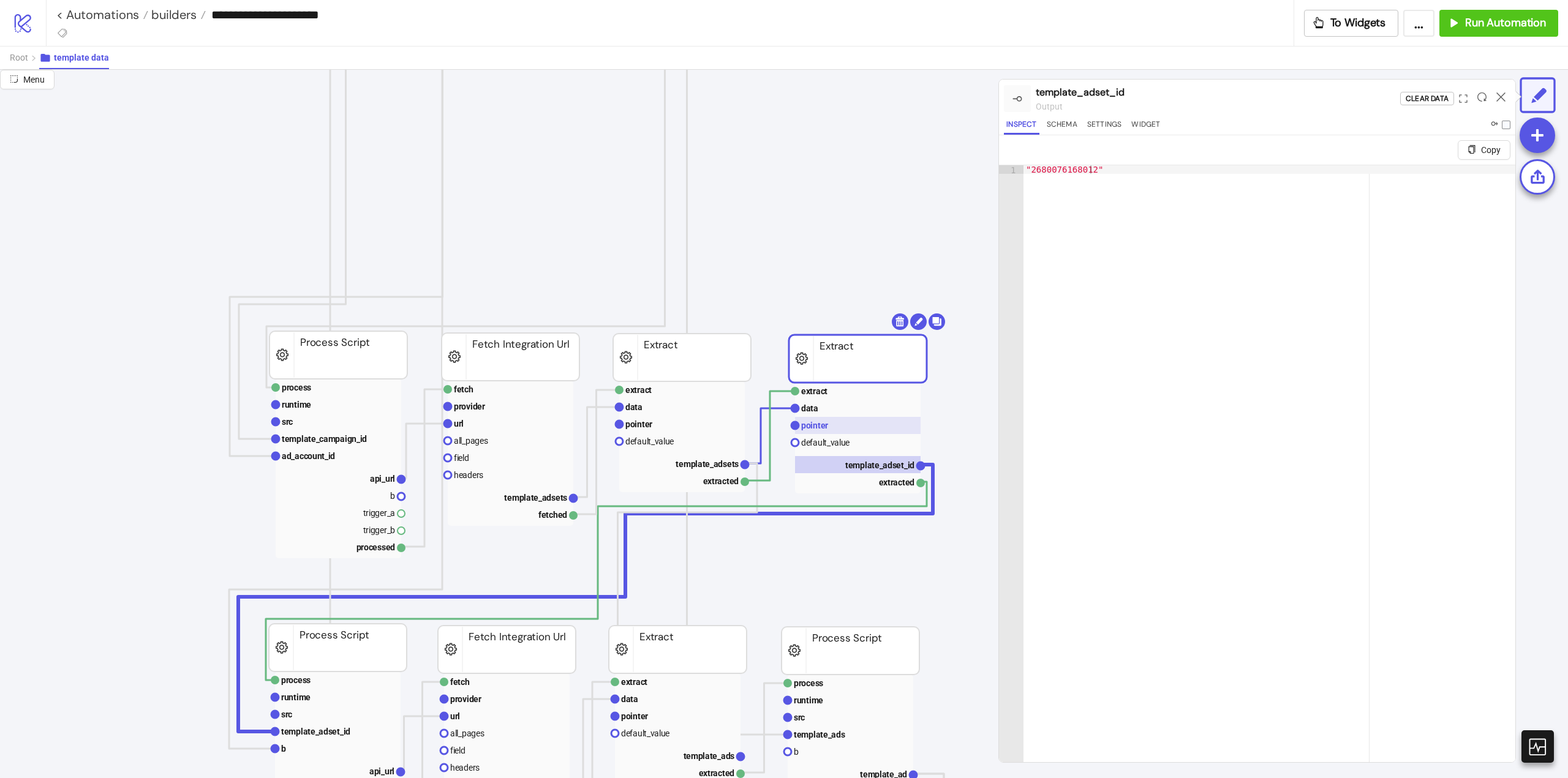
click at [843, 428] on rect at bounding box center [858, 425] width 126 height 17
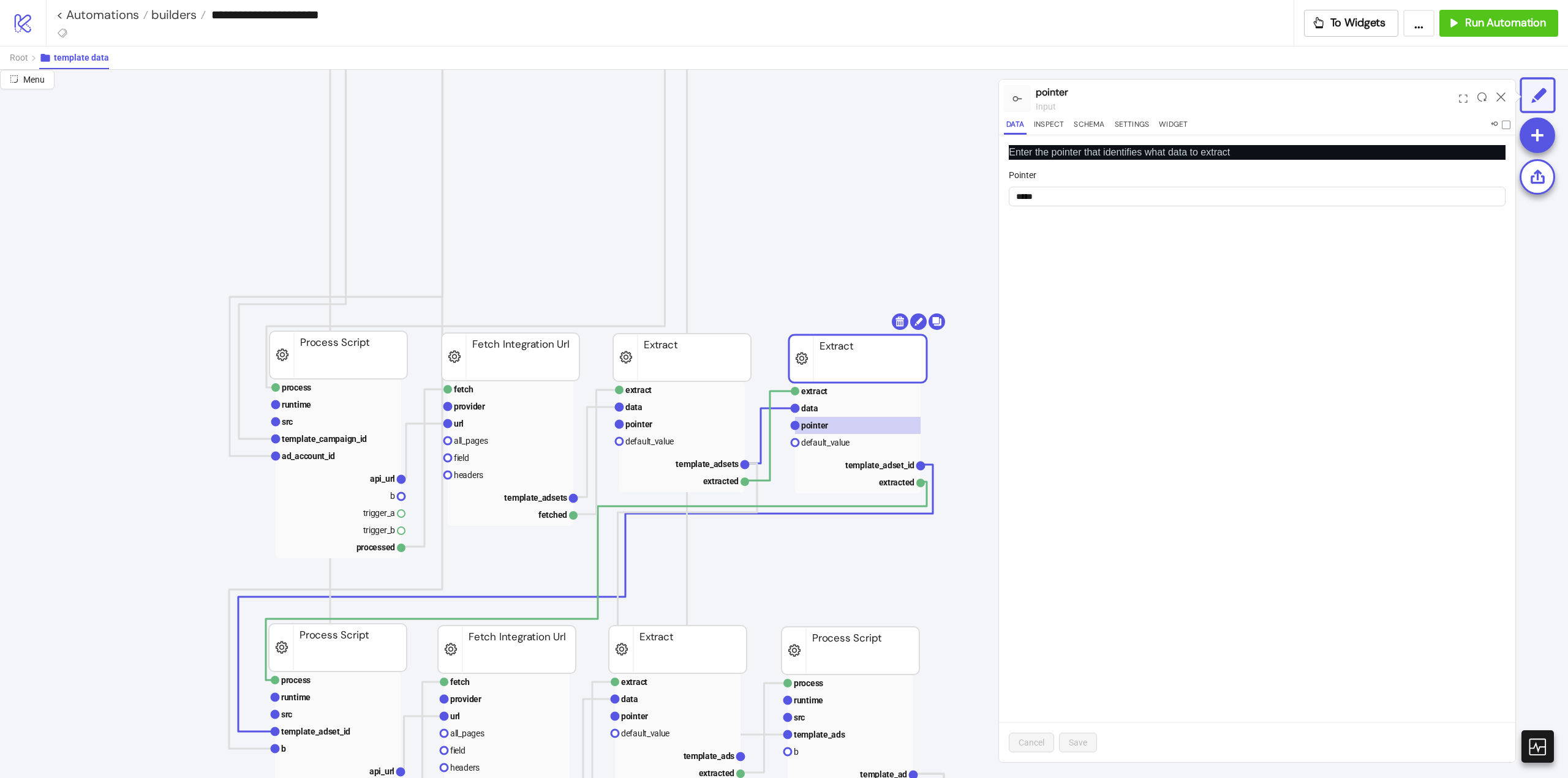
drag, startPoint x: 1499, startPoint y: 93, endPoint x: 1488, endPoint y: 106, distance: 17.0
click at [1499, 94] on icon at bounding box center [1501, 97] width 9 height 9
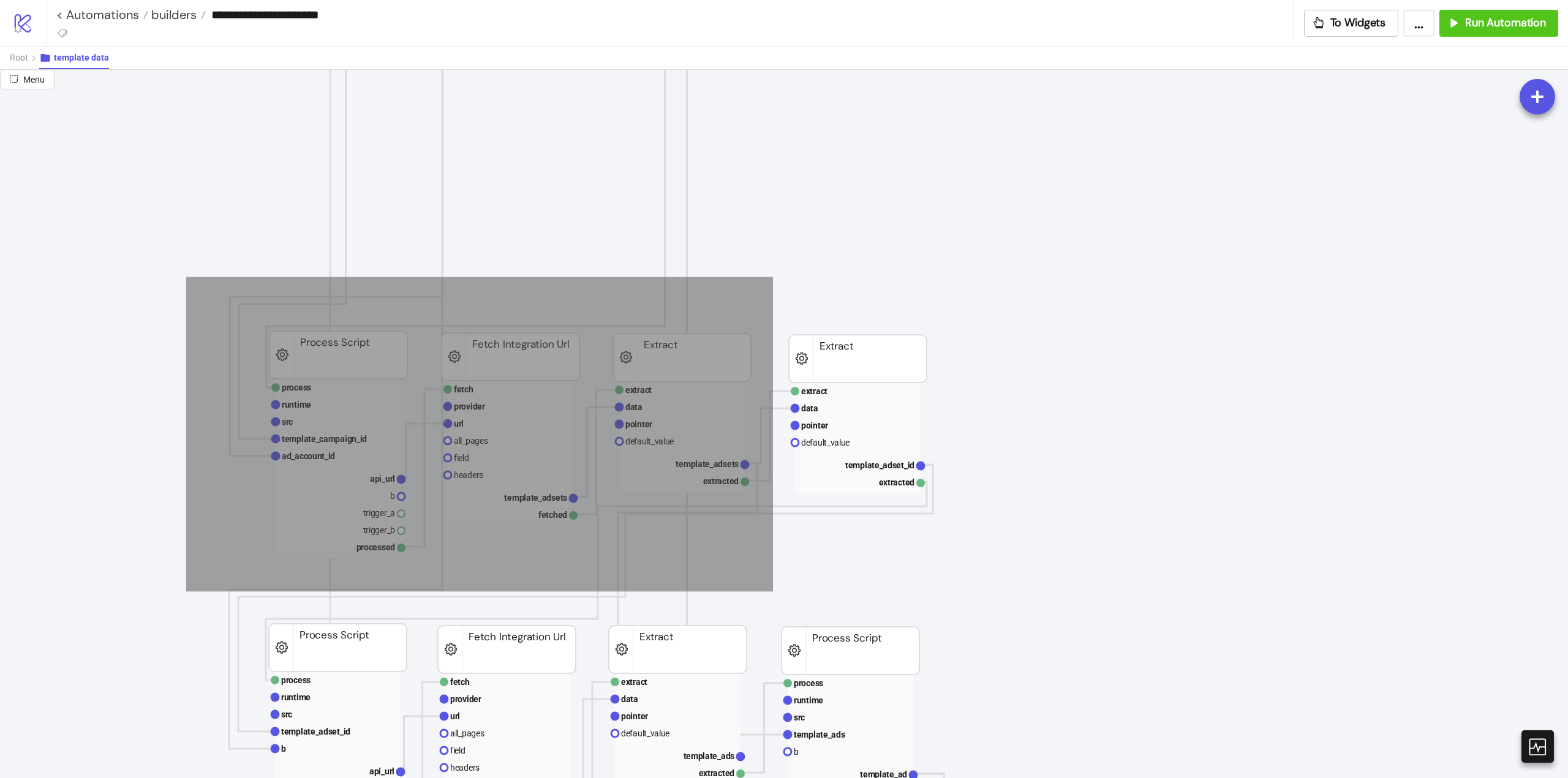
drag, startPoint x: 186, startPoint y: 277, endPoint x: 773, endPoint y: 591, distance: 665.7
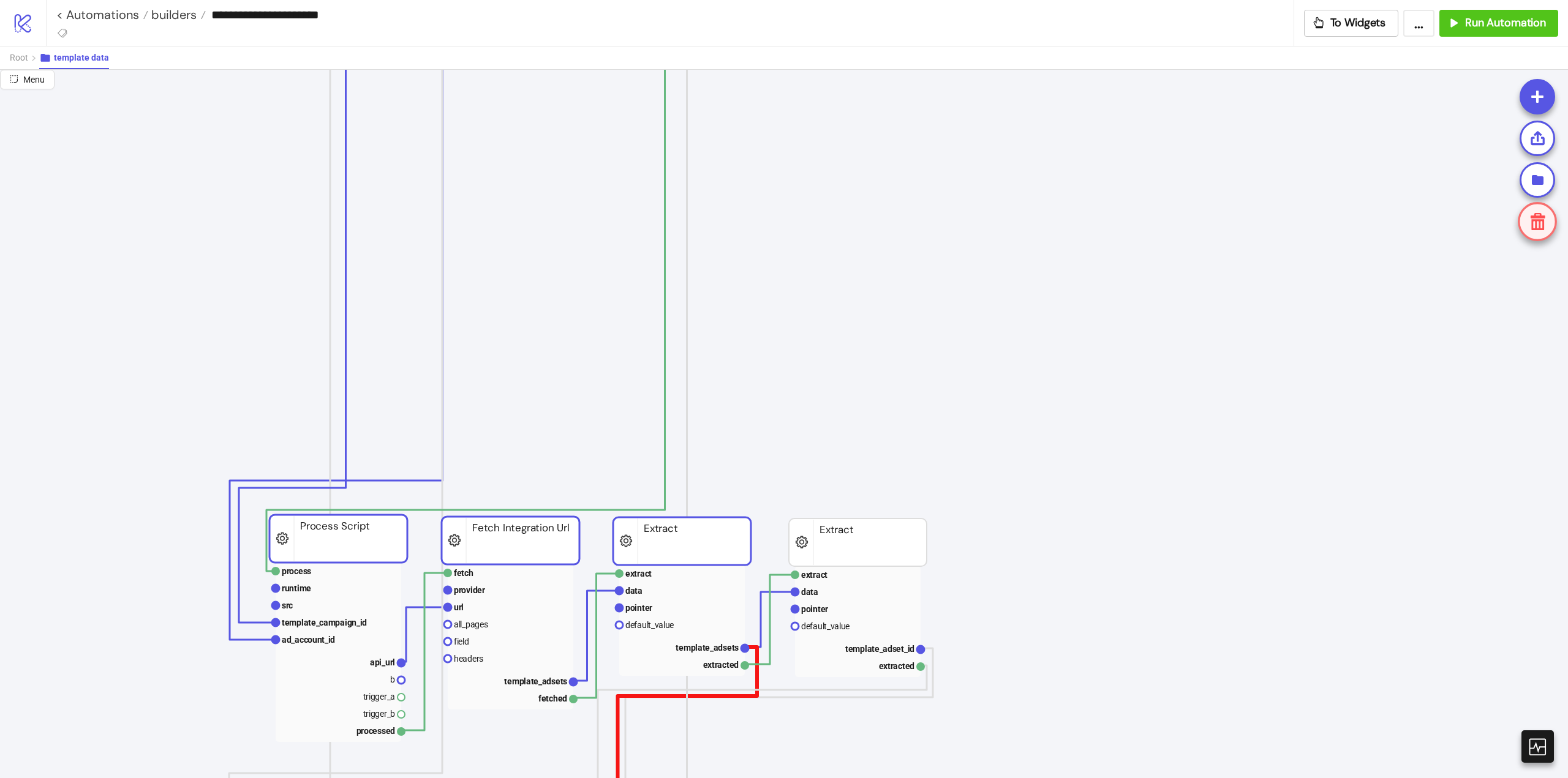
scroll to position [673, 0]
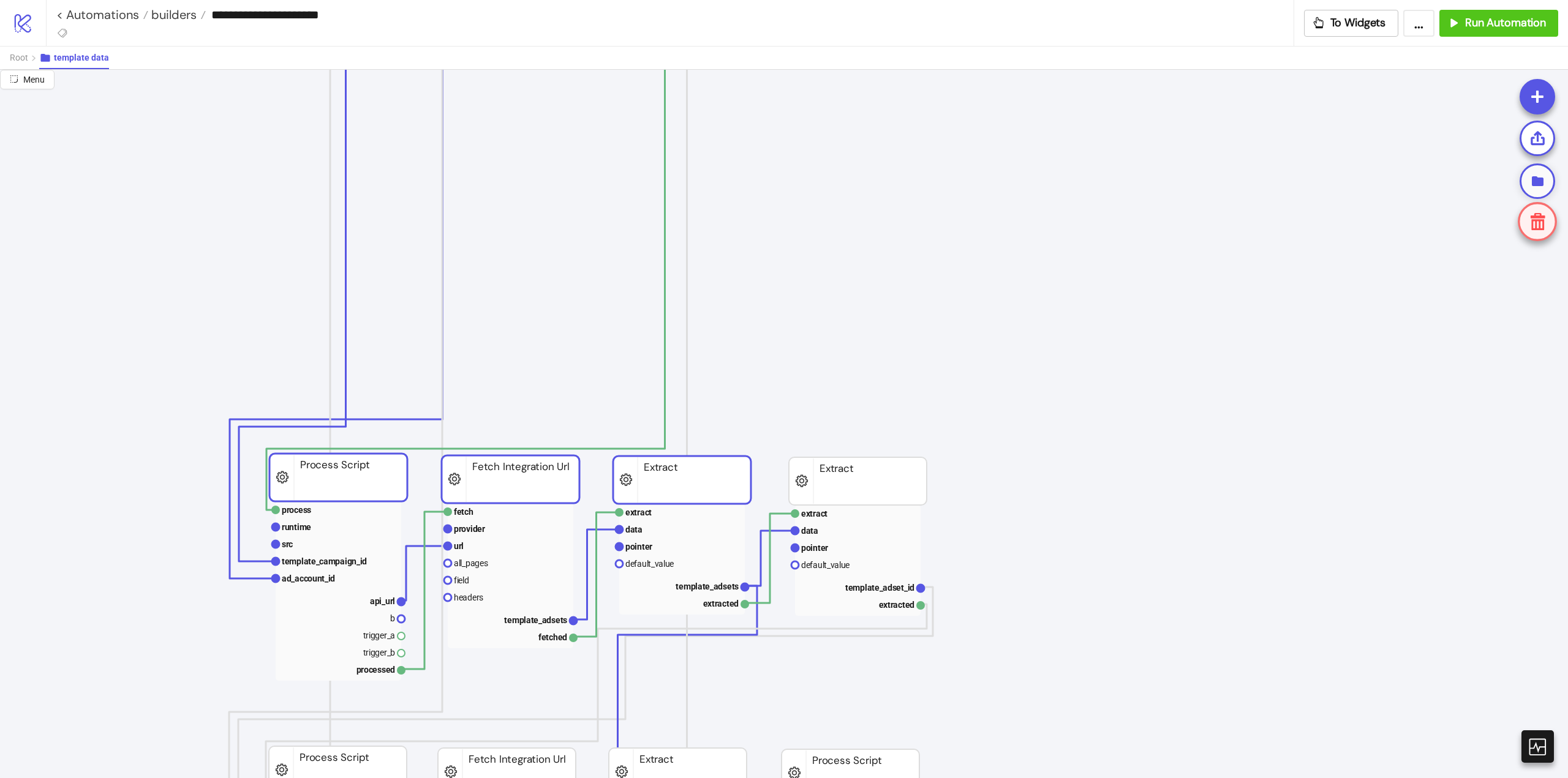
click at [1529, 182] on div at bounding box center [1537, 182] width 36 height 36
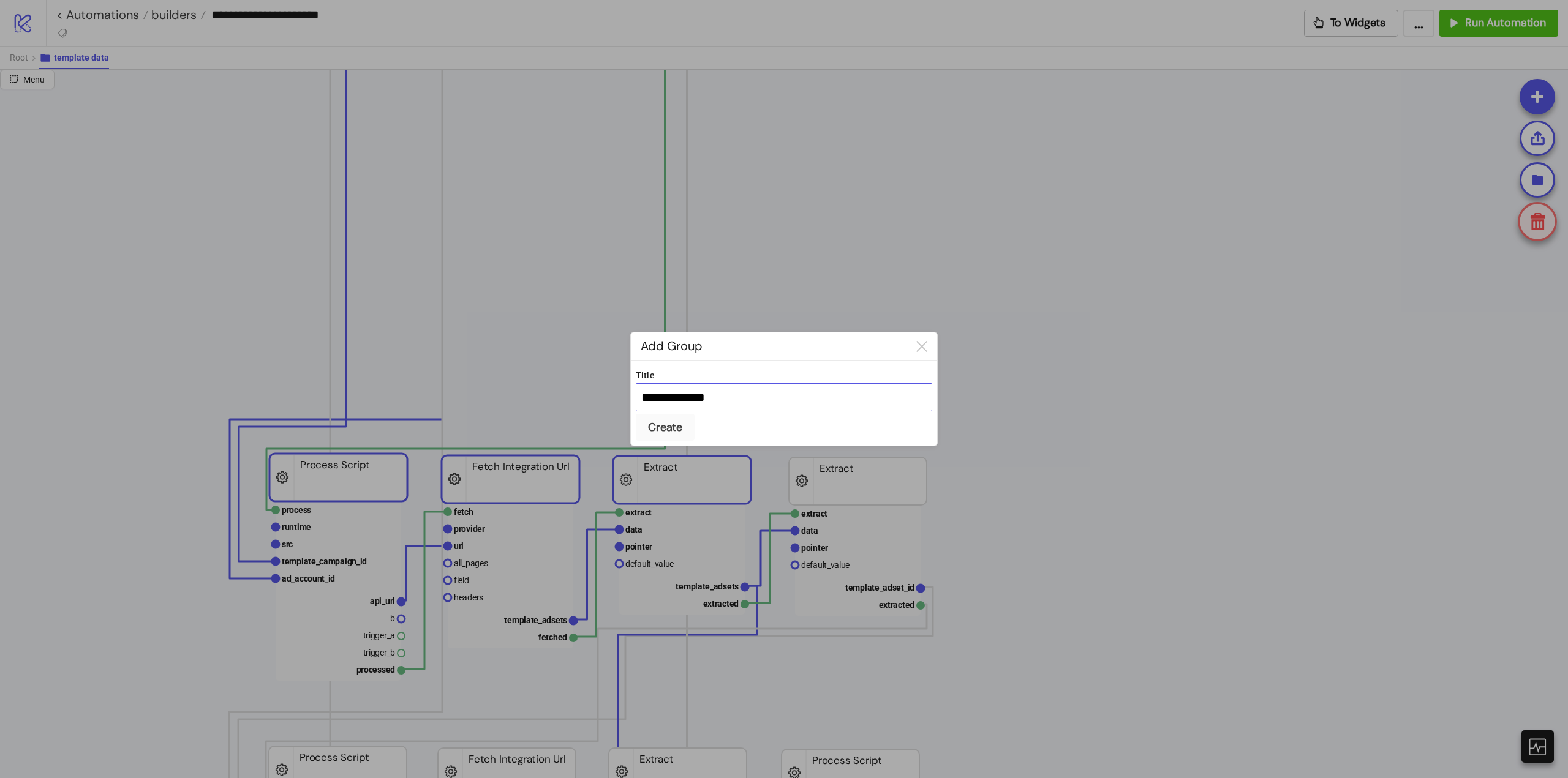
click at [700, 389] on input "**********" at bounding box center [783, 397] width 296 height 28
type input "**********"
click at [635, 414] on button "Create" at bounding box center [665, 427] width 58 height 27
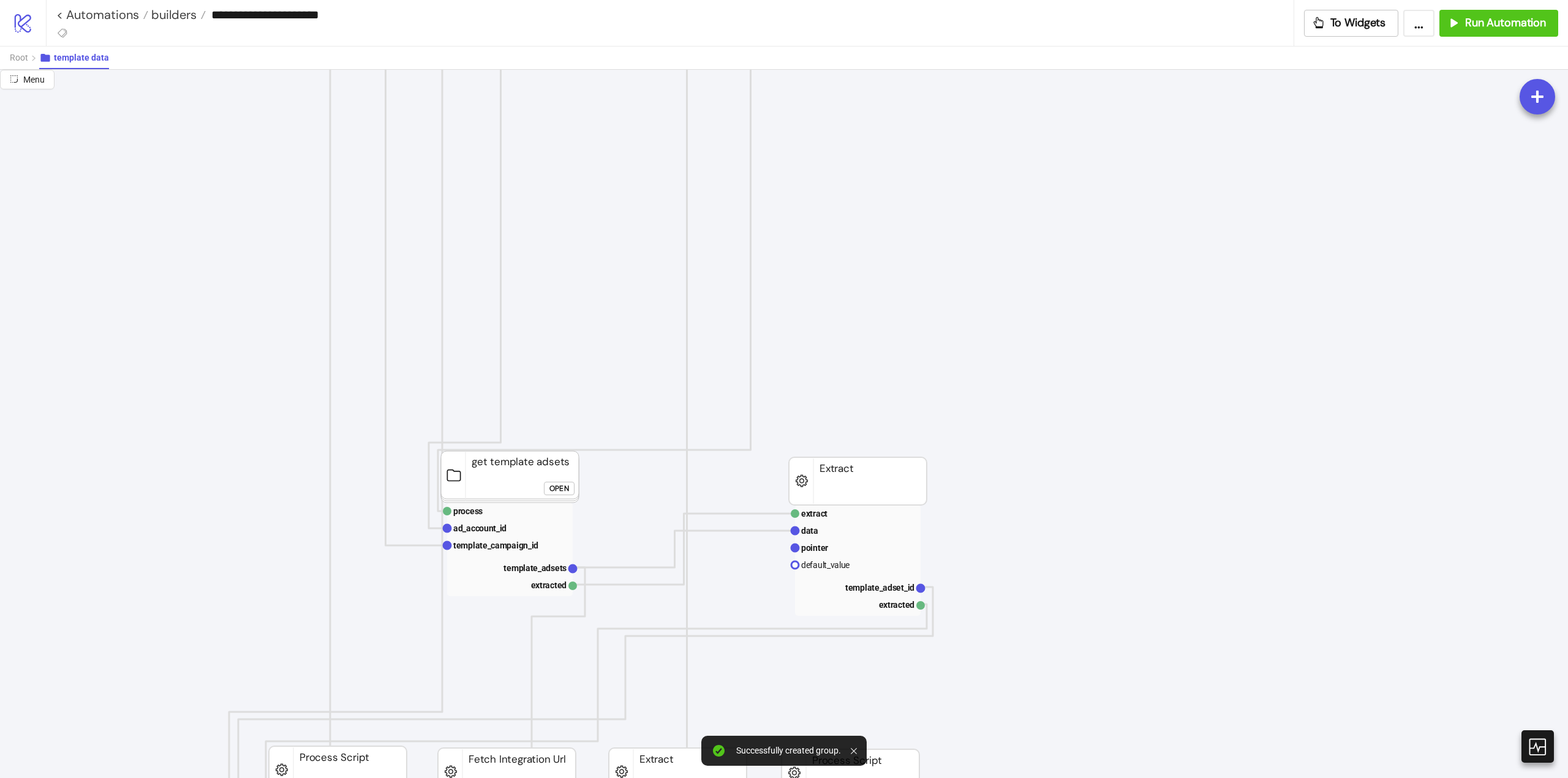
scroll to position [428, 0]
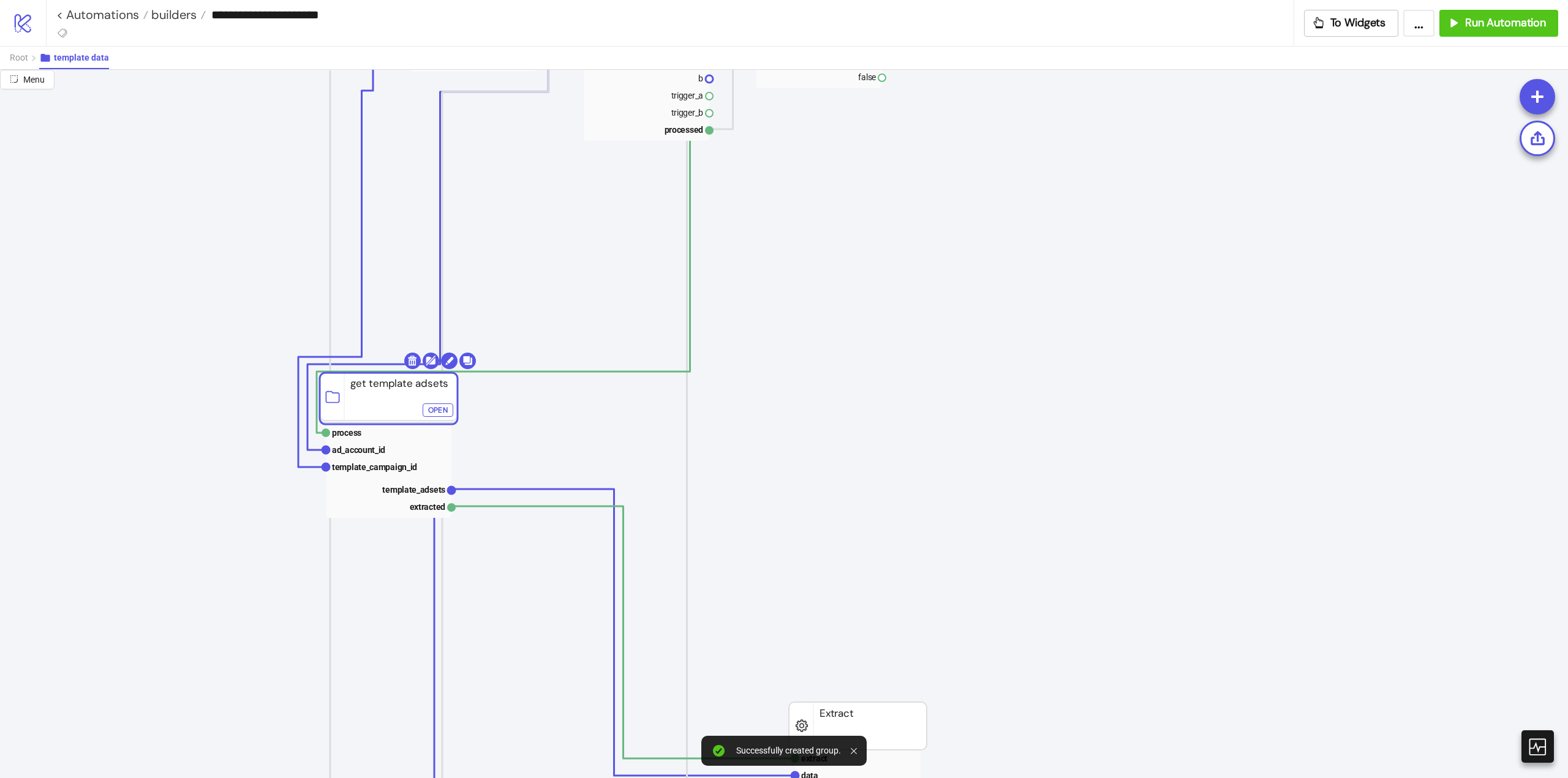
drag, startPoint x: 505, startPoint y: 724, endPoint x: 274, endPoint y: 254, distance: 523.7
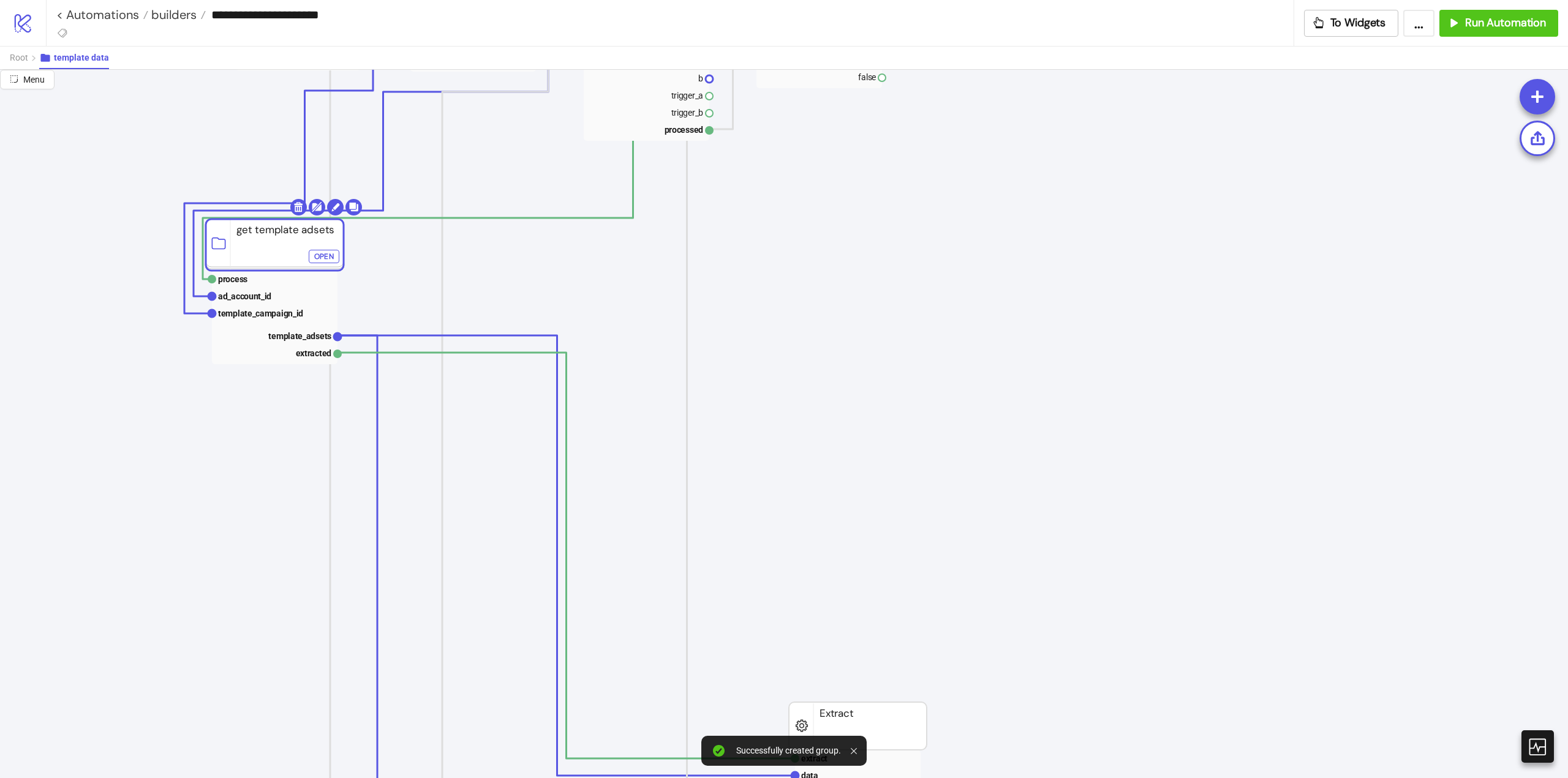
scroll to position [123, 0]
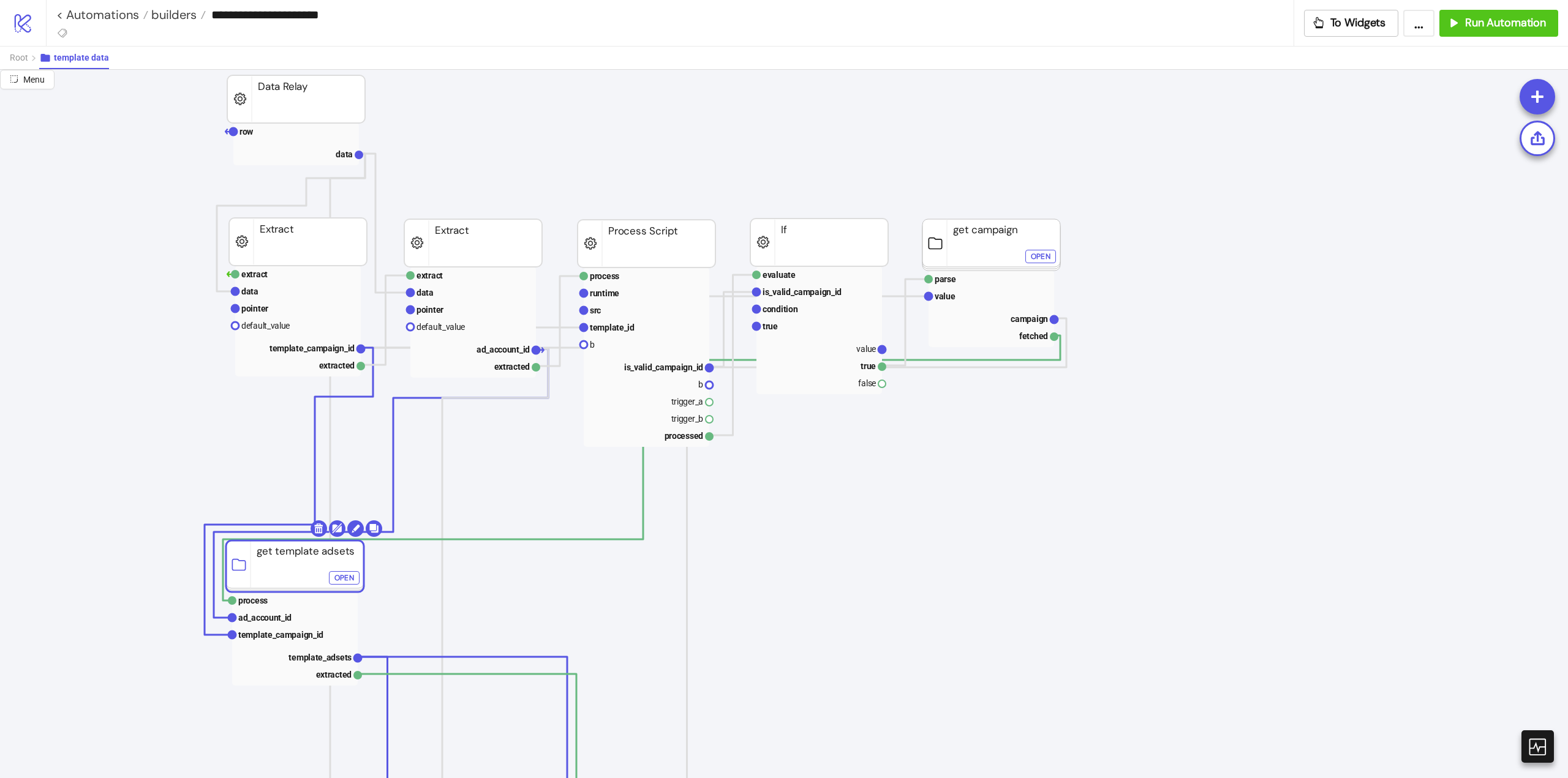
drag, startPoint x: 281, startPoint y: 561, endPoint x: 299, endPoint y: 572, distance: 21.1
click at [299, 572] on rect at bounding box center [295, 565] width 138 height 51
click at [281, 573] on rect at bounding box center [295, 565] width 138 height 51
click at [308, 657] on text "template_adsets" at bounding box center [320, 658] width 63 height 10
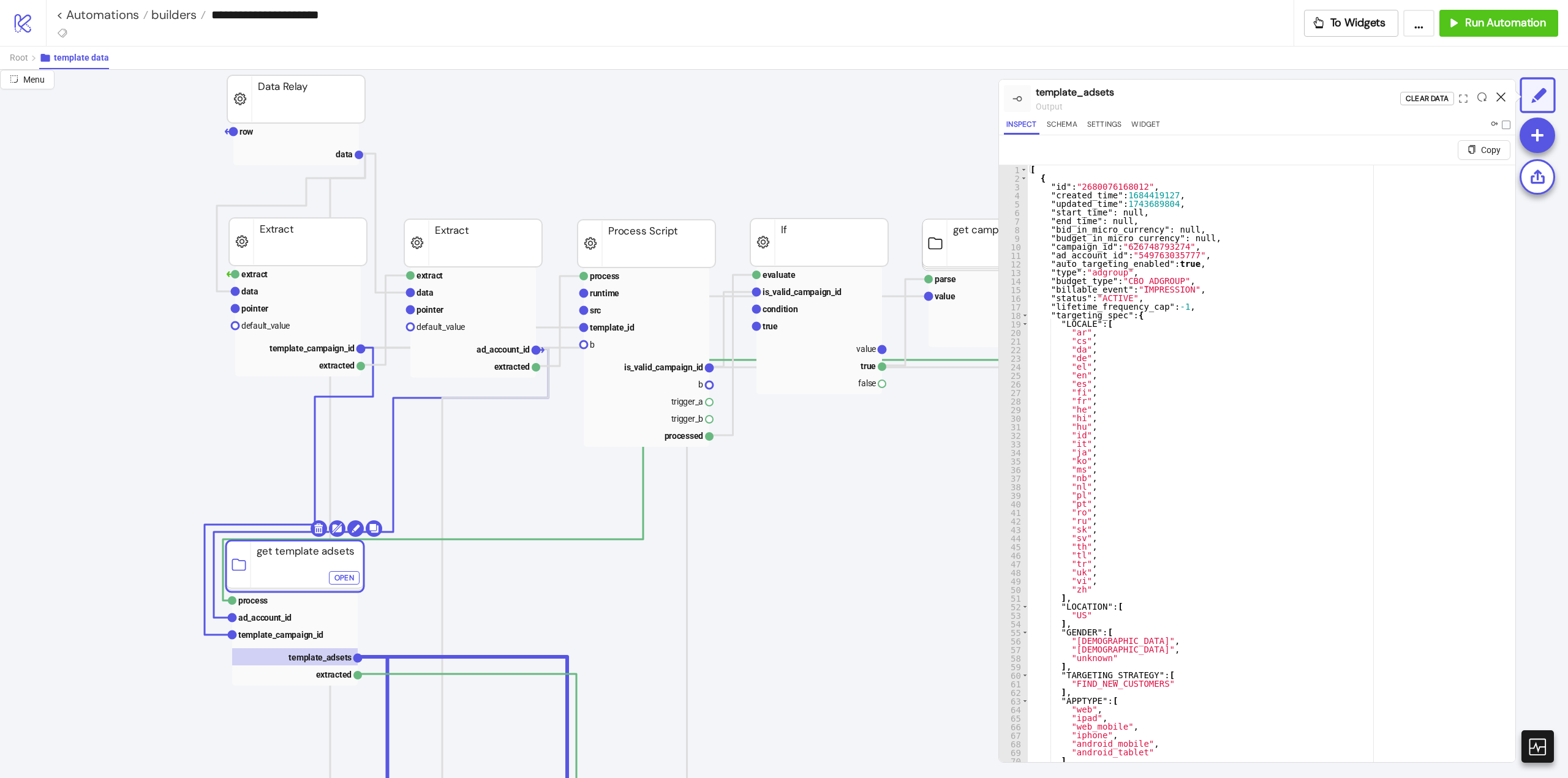
click at [1500, 97] on icon at bounding box center [1501, 97] width 9 height 9
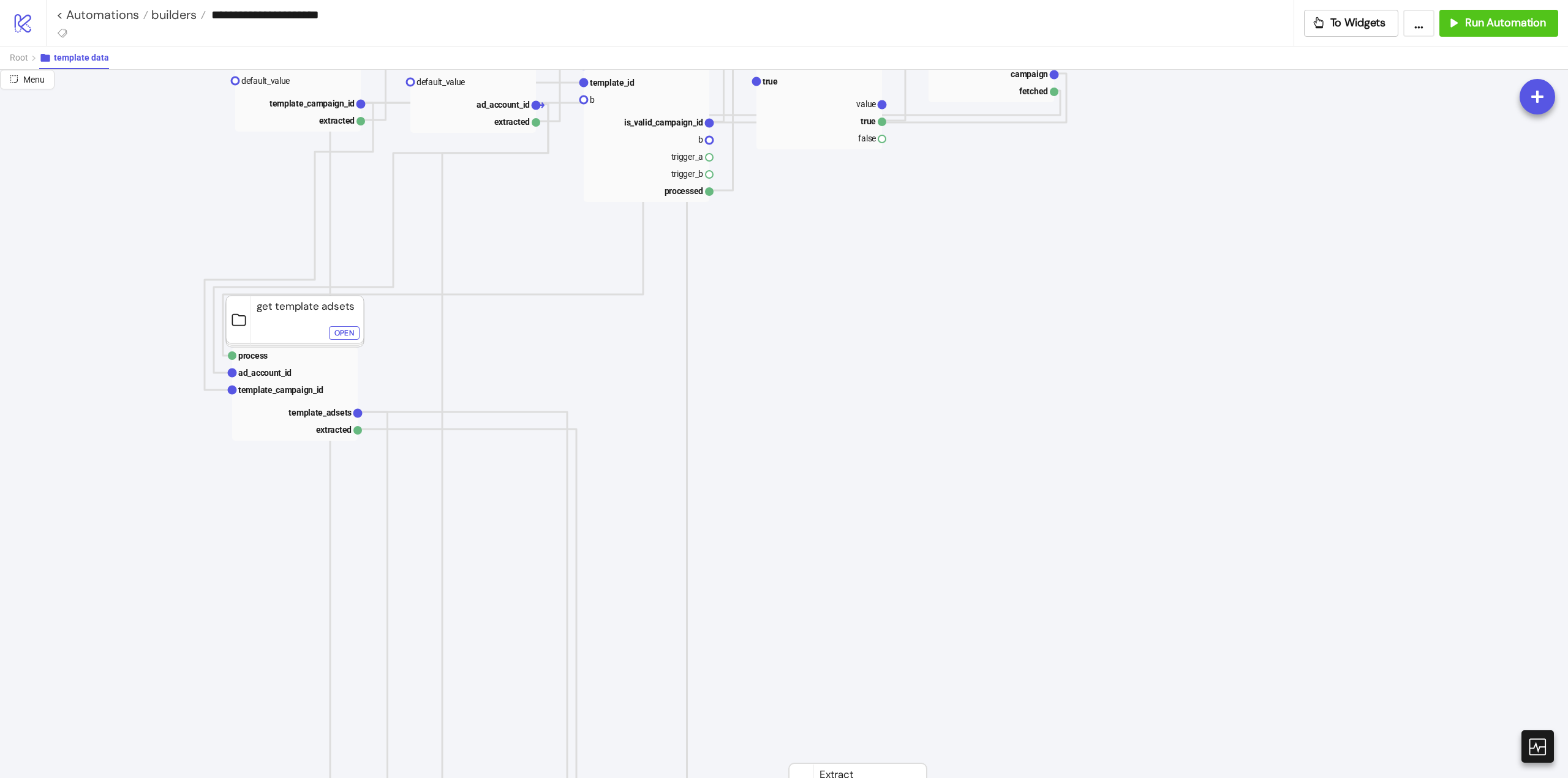
scroll to position [613, 0]
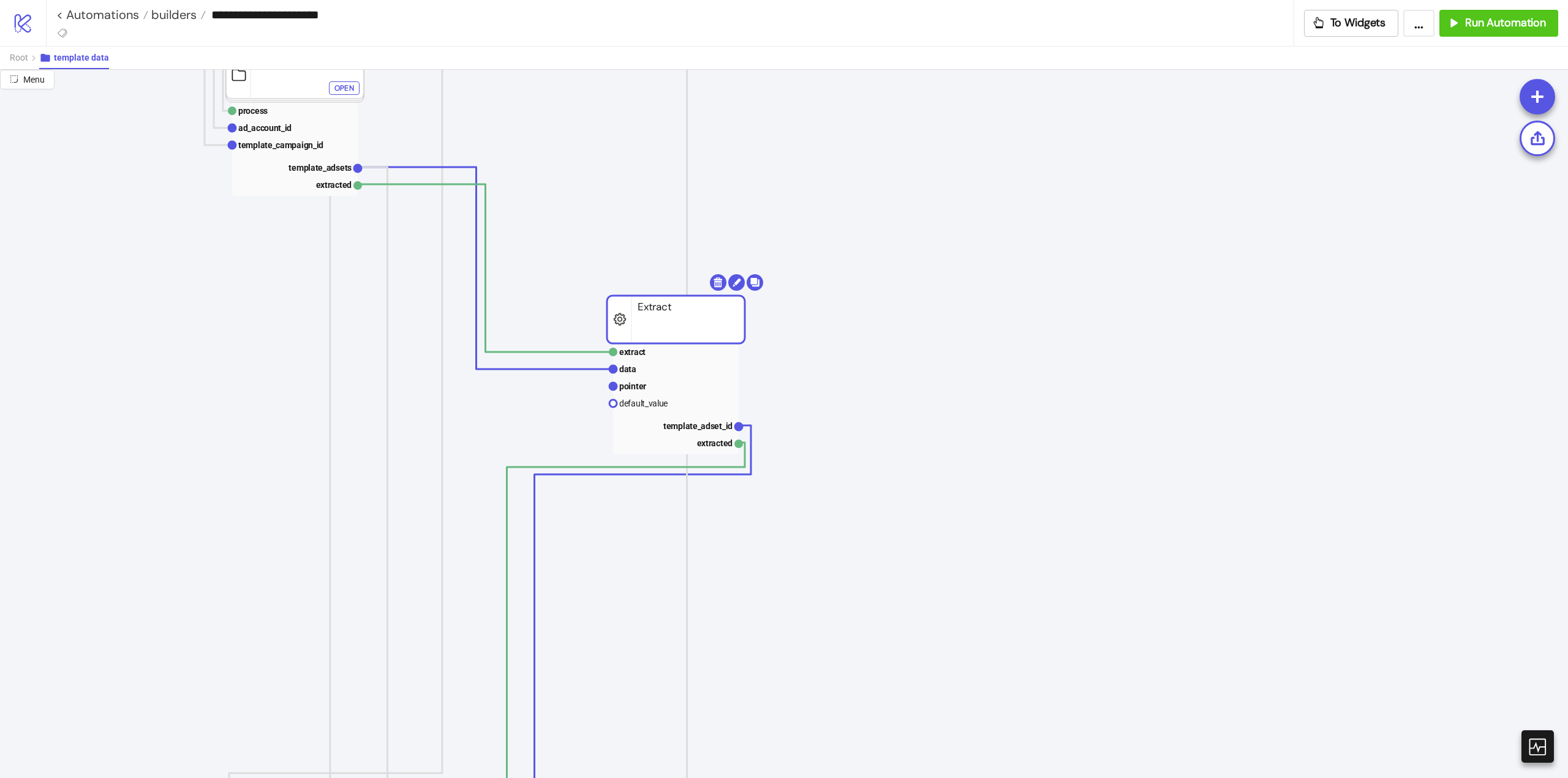
drag, startPoint x: 817, startPoint y: 544, endPoint x: 538, endPoint y: 202, distance: 441.4
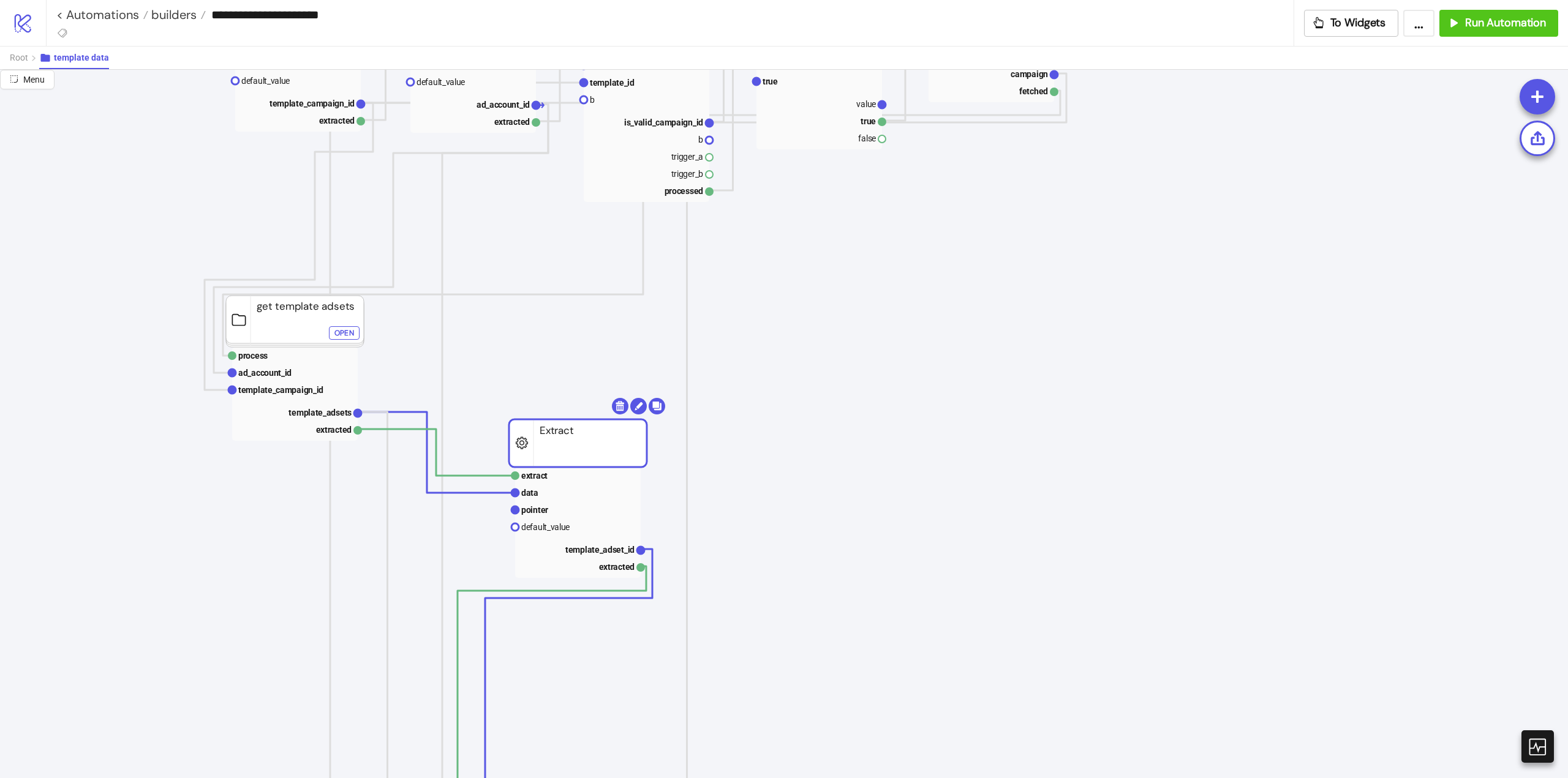
scroll to position [245, 0]
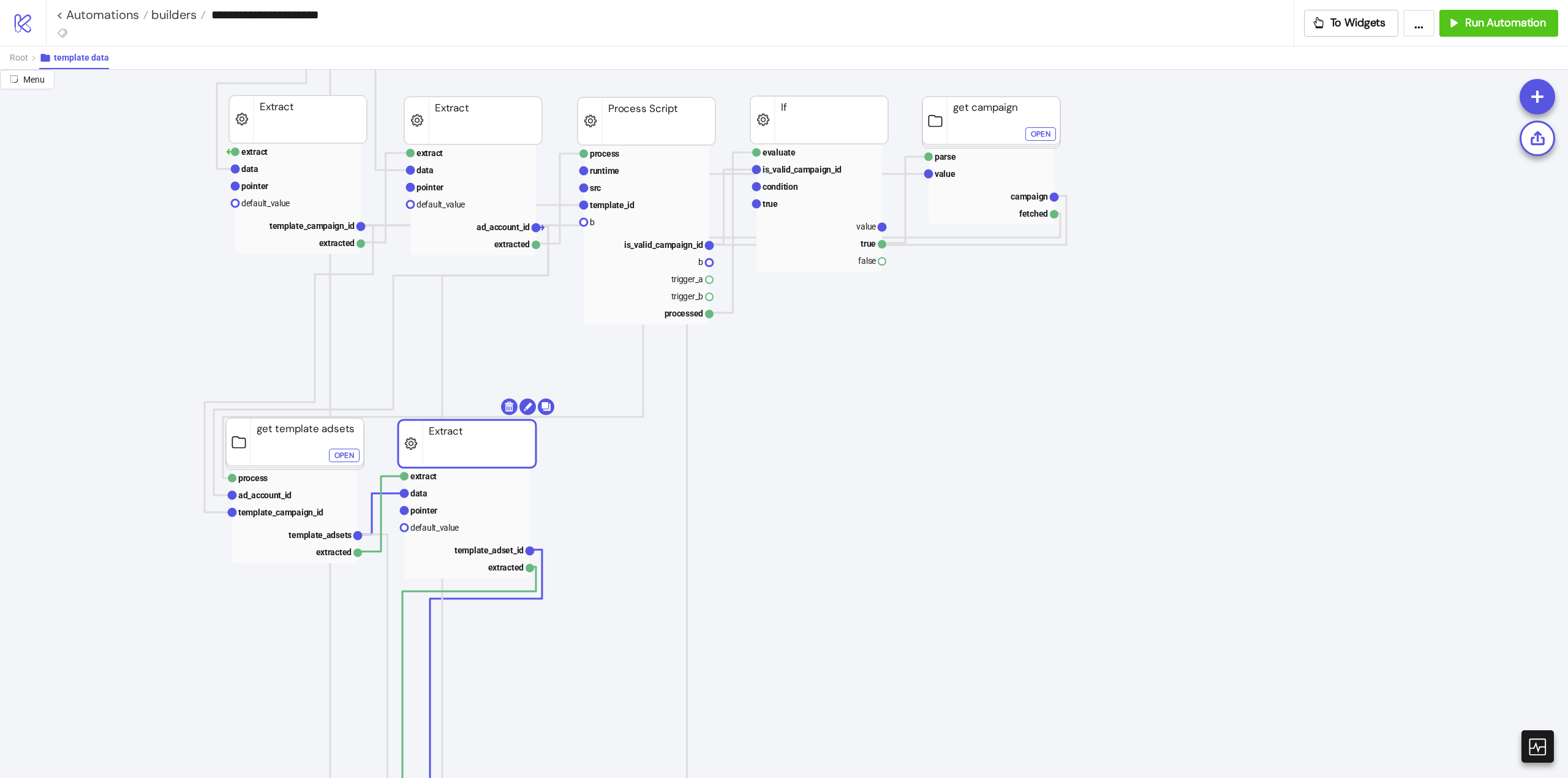
drag, startPoint x: 556, startPoint y: 573, endPoint x: 446, endPoint y: 451, distance: 164.3
click at [446, 451] on rect at bounding box center [467, 444] width 138 height 48
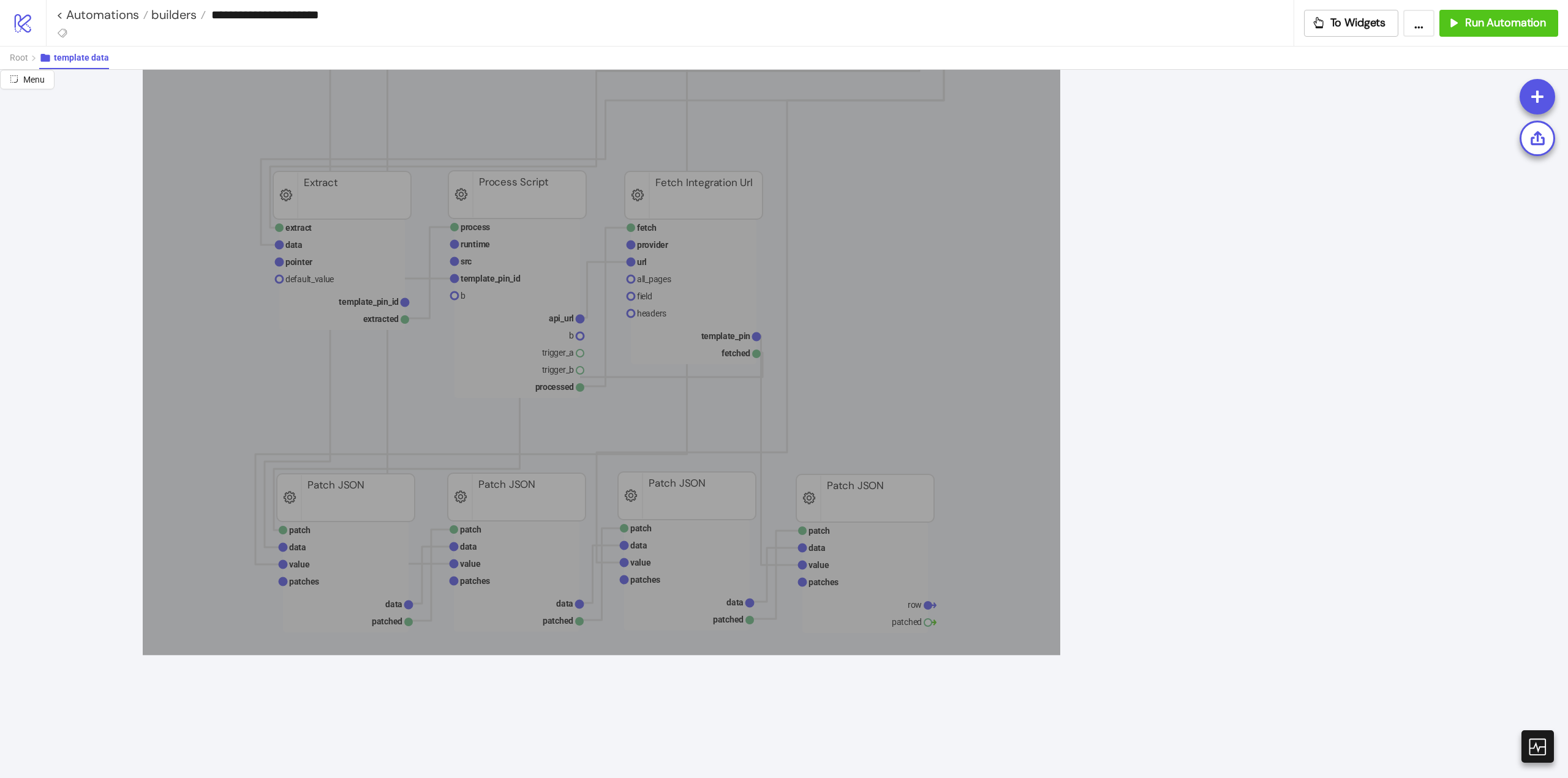
drag, startPoint x: 141, startPoint y: 283, endPoint x: 1060, endPoint y: 655, distance: 991.4
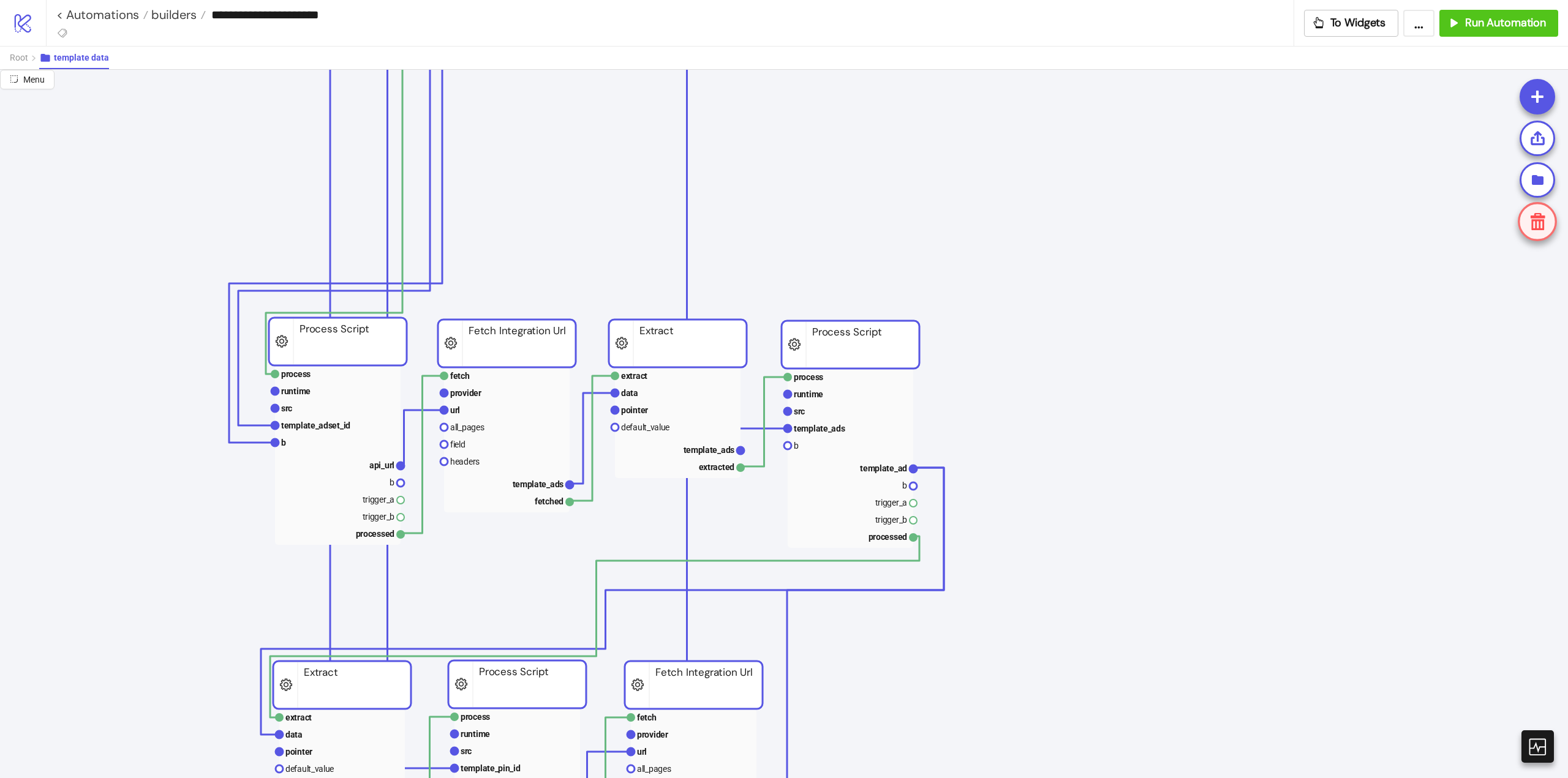
scroll to position [918, 0]
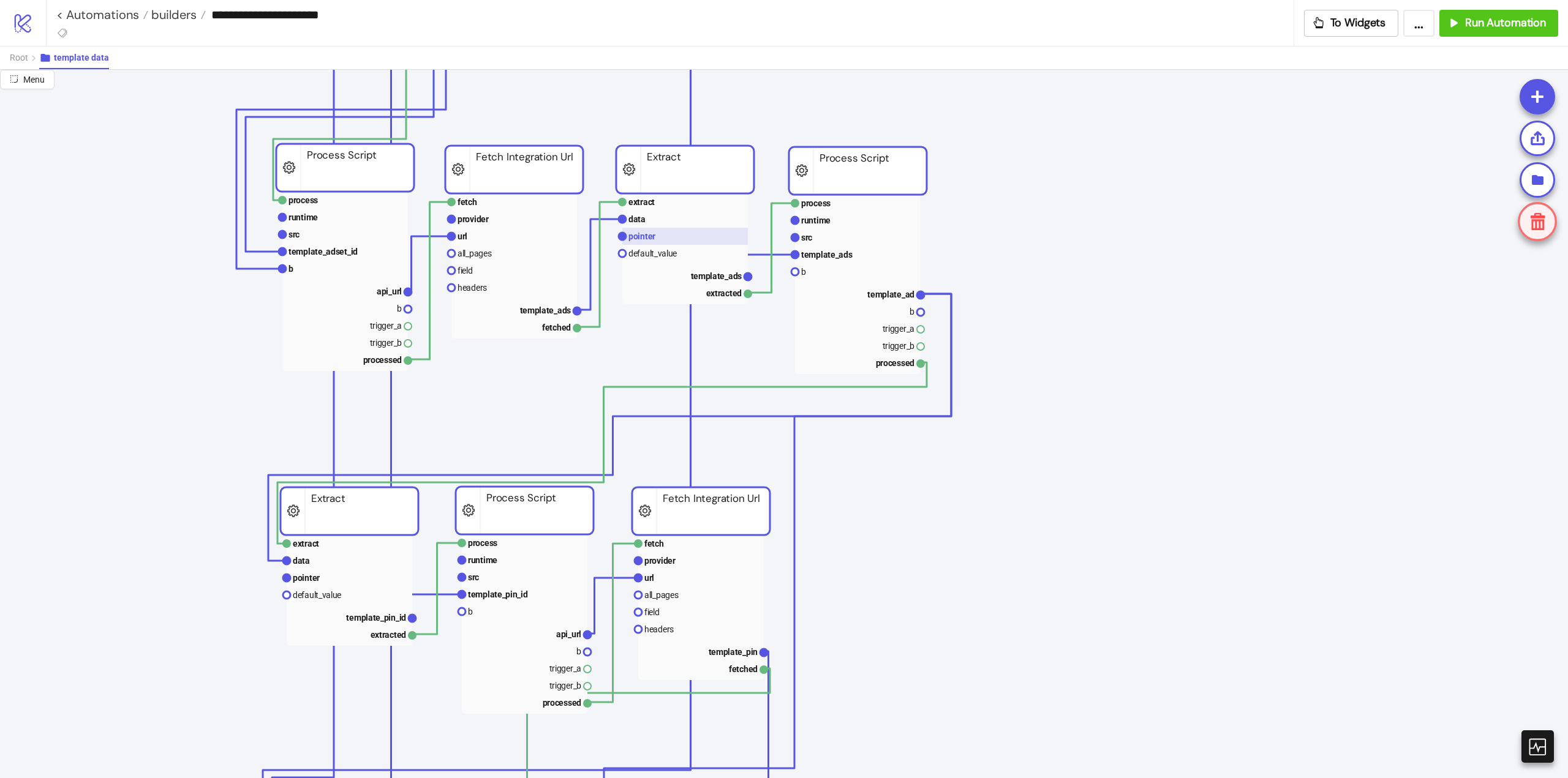
drag, startPoint x: 690, startPoint y: 501, endPoint x: 713, endPoint y: 234, distance: 268.0
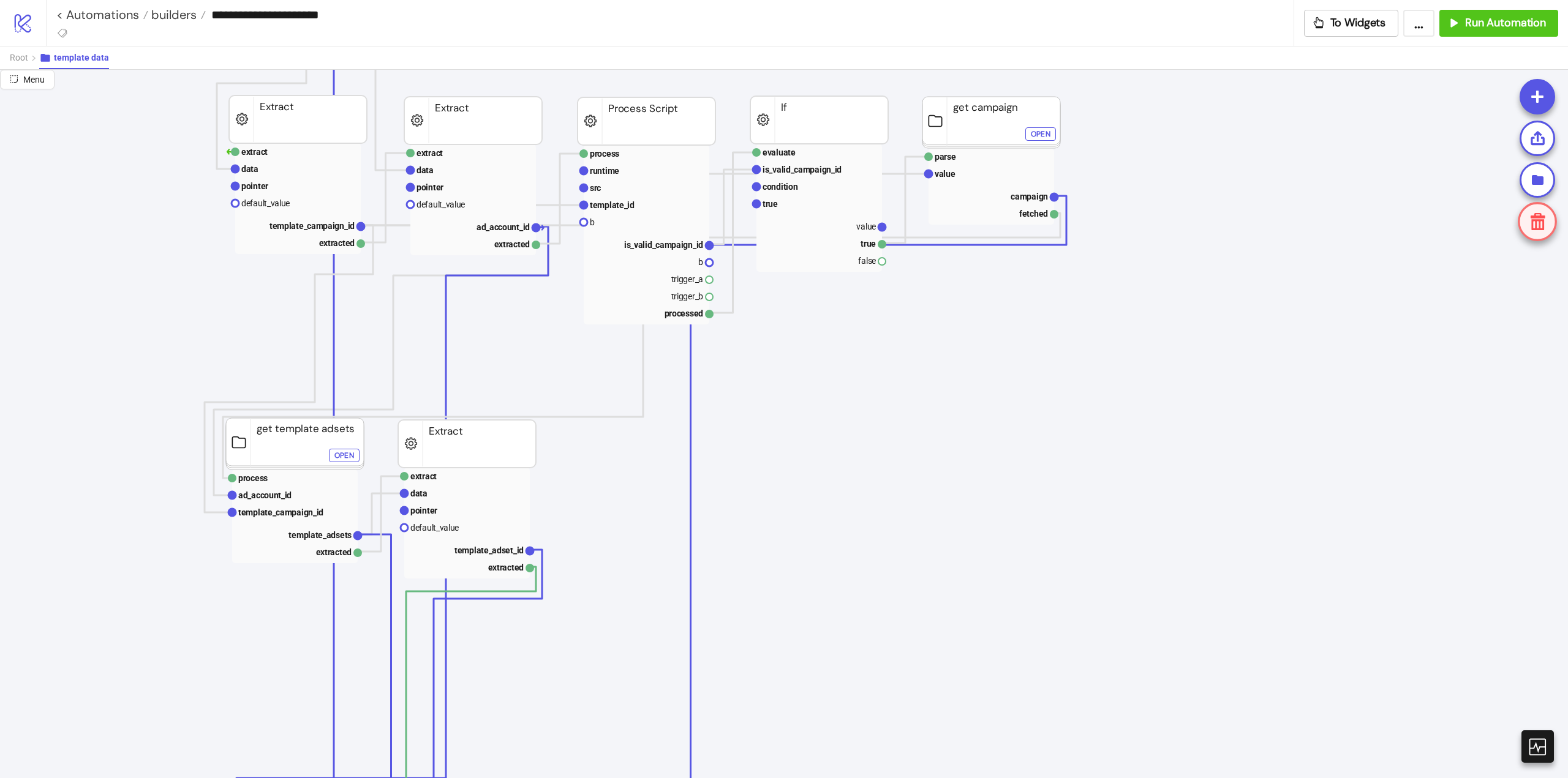
scroll to position [613, 0]
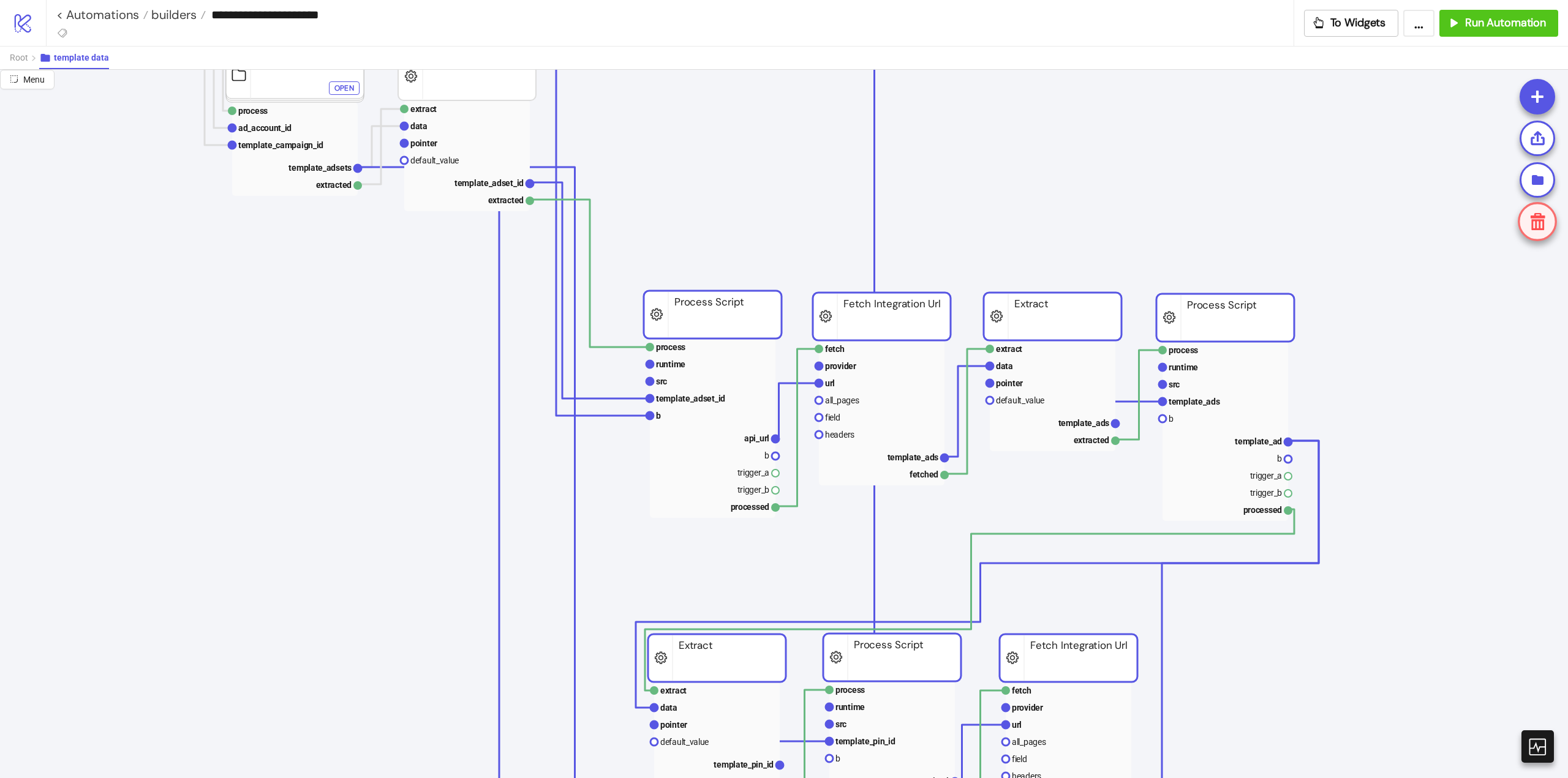
drag, startPoint x: 661, startPoint y: 462, endPoint x: 1027, endPoint y: 307, distance: 397.5
click at [1027, 307] on rect at bounding box center [1053, 316] width 138 height 48
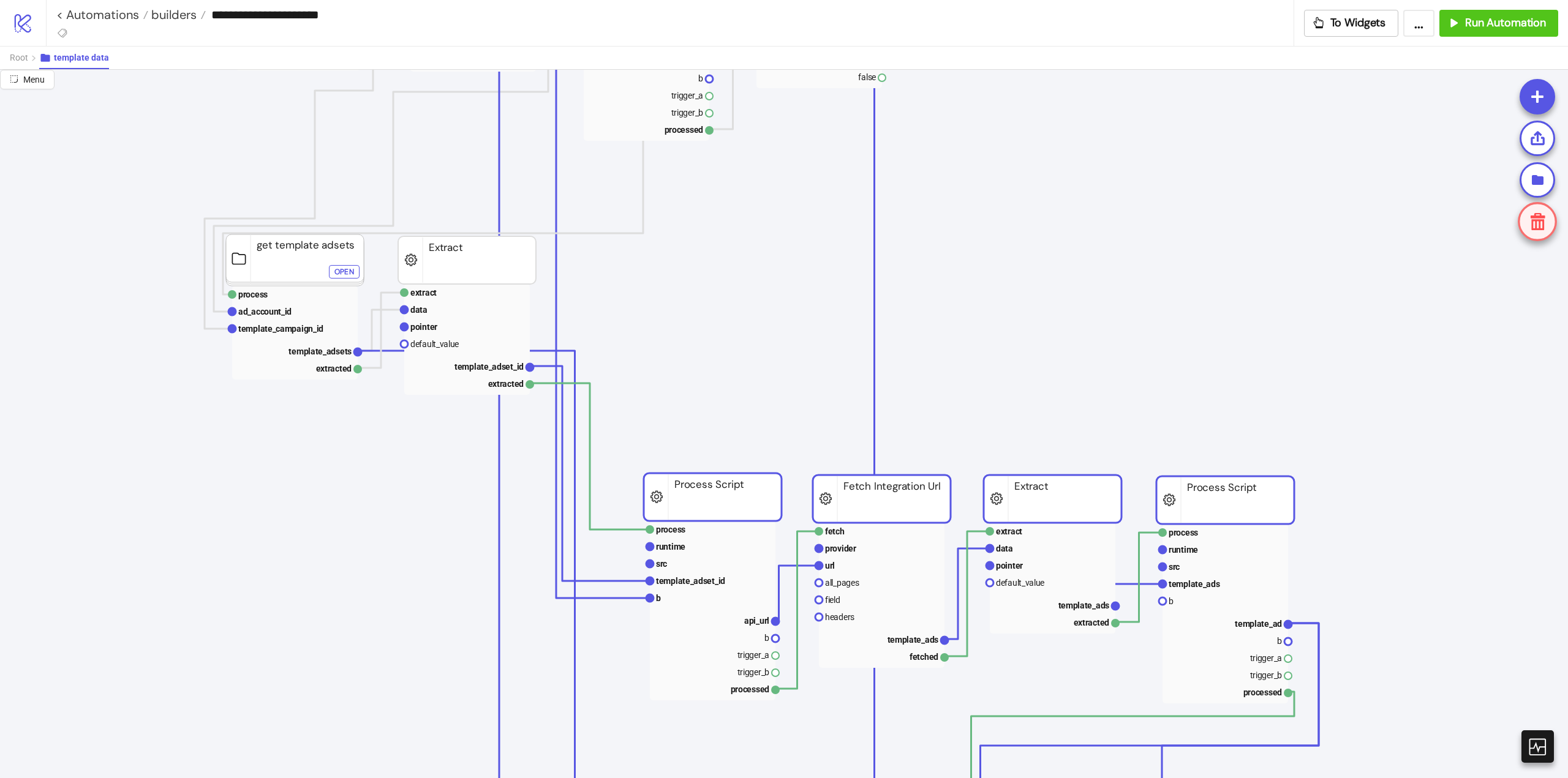
scroll to position [368, 0]
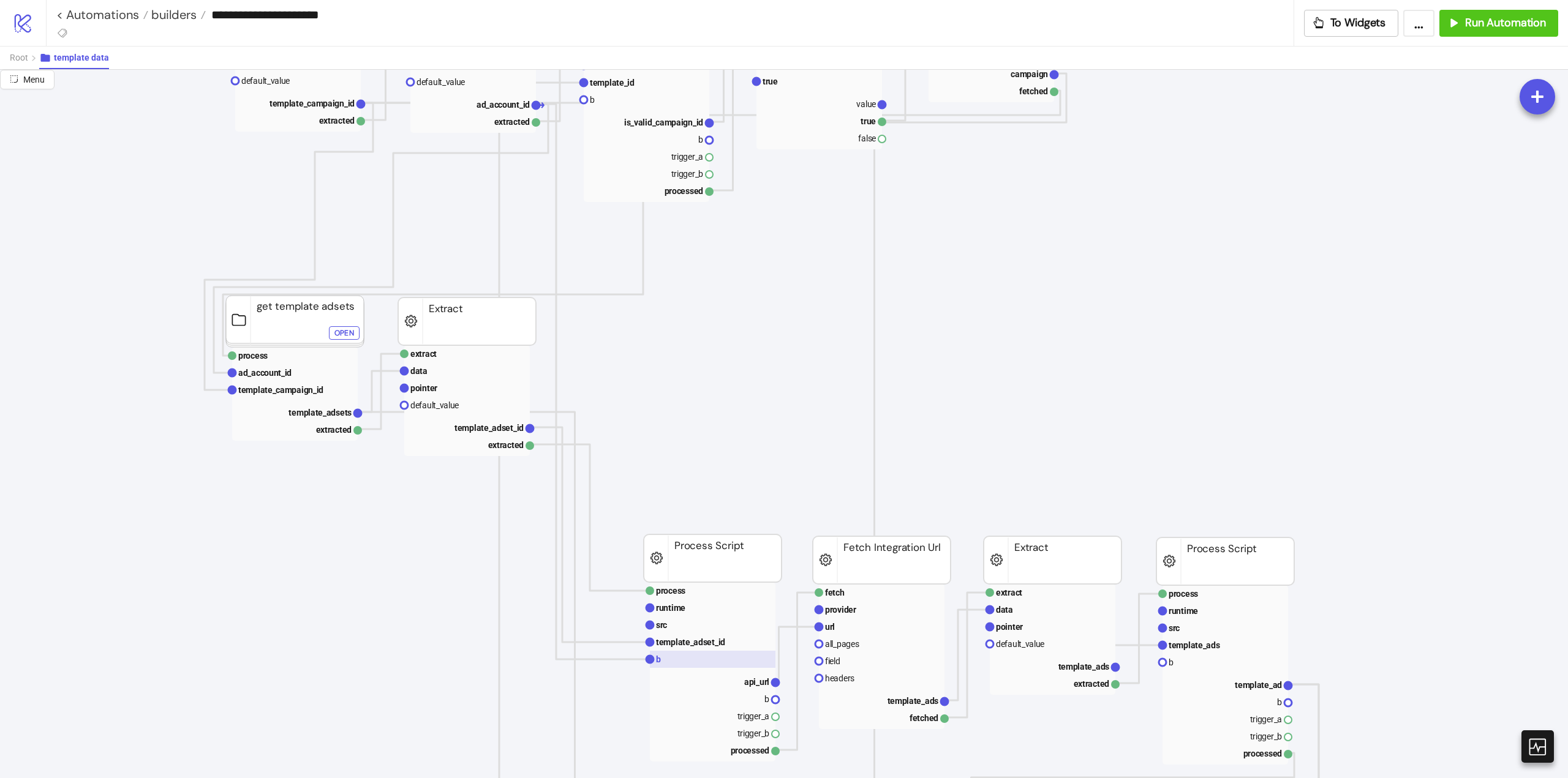
click at [680, 659] on rect at bounding box center [713, 659] width 126 height 17
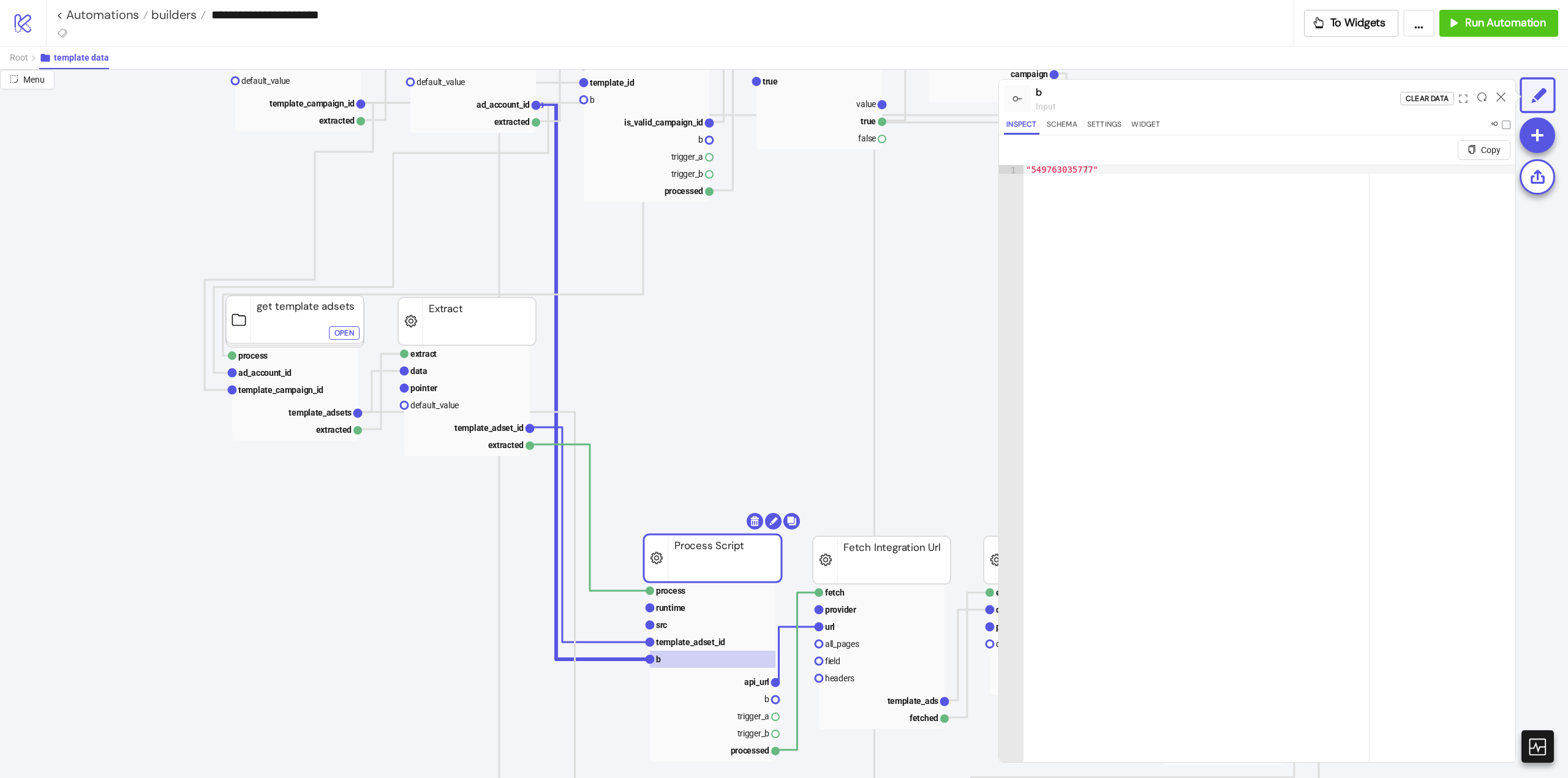
scroll to position [61, 0]
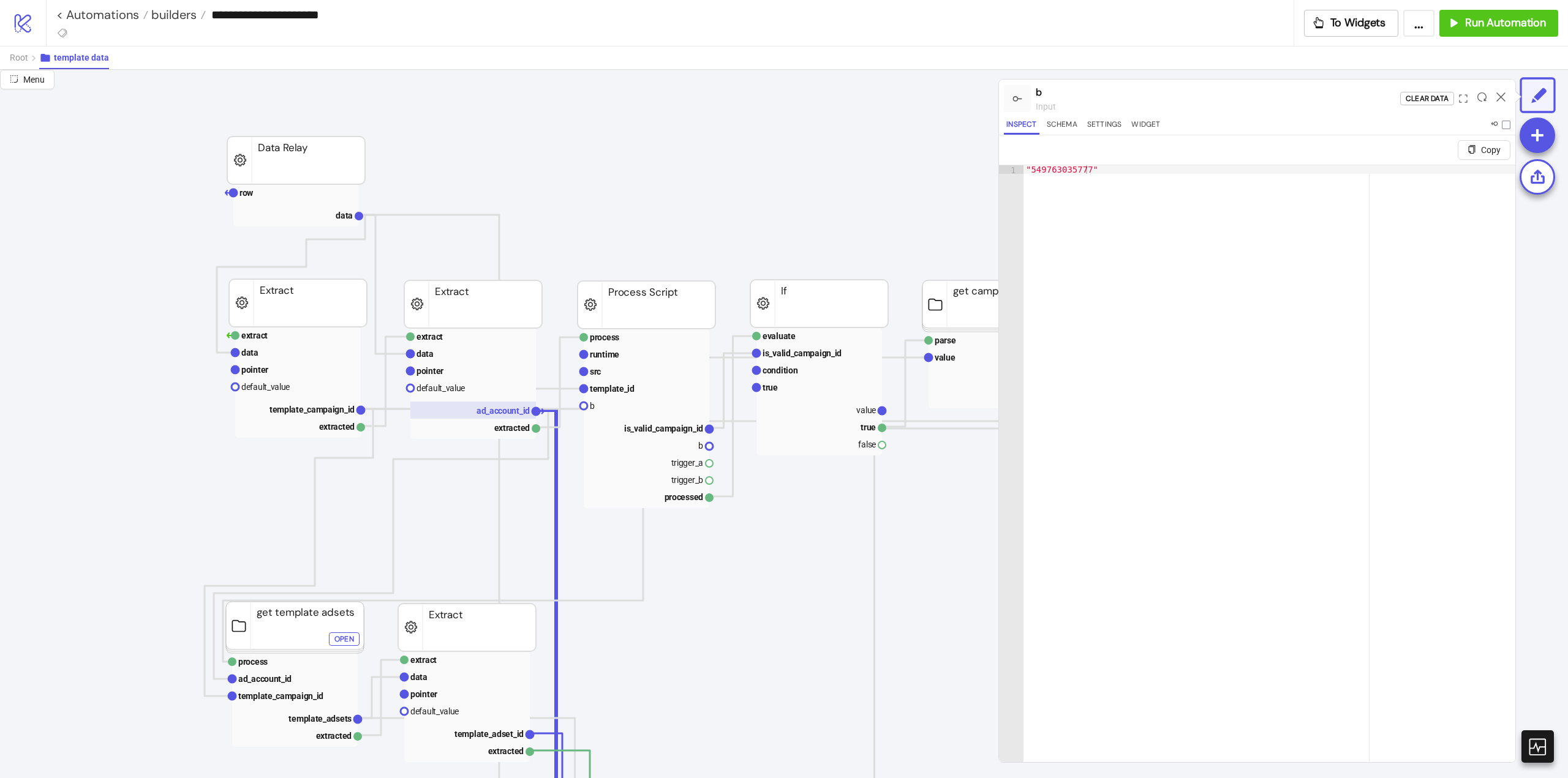
click at [503, 408] on text "ad_account_id" at bounding box center [503, 410] width 54 height 10
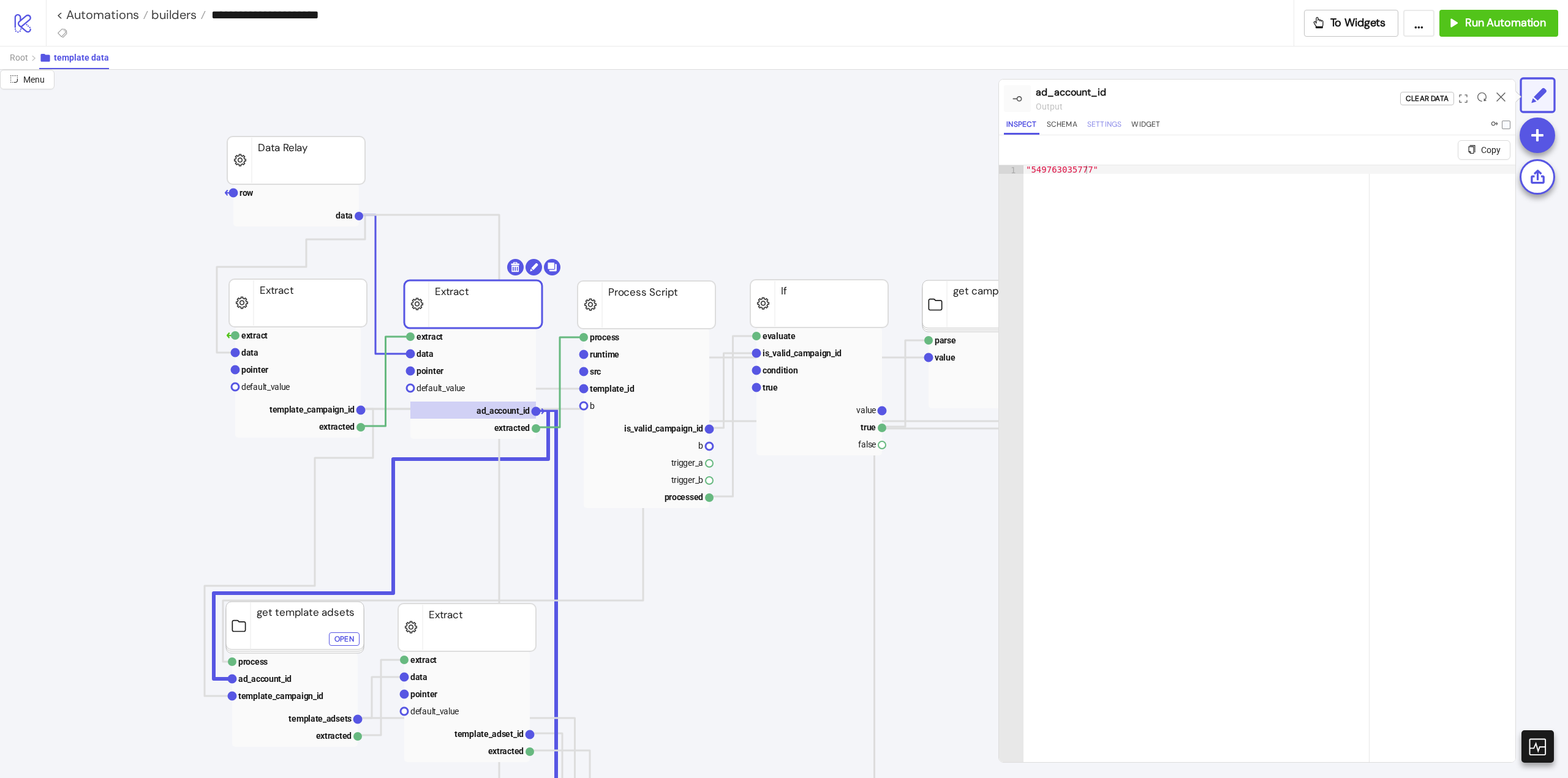
click at [1110, 123] on button "Settings" at bounding box center [1105, 127] width 40 height 16
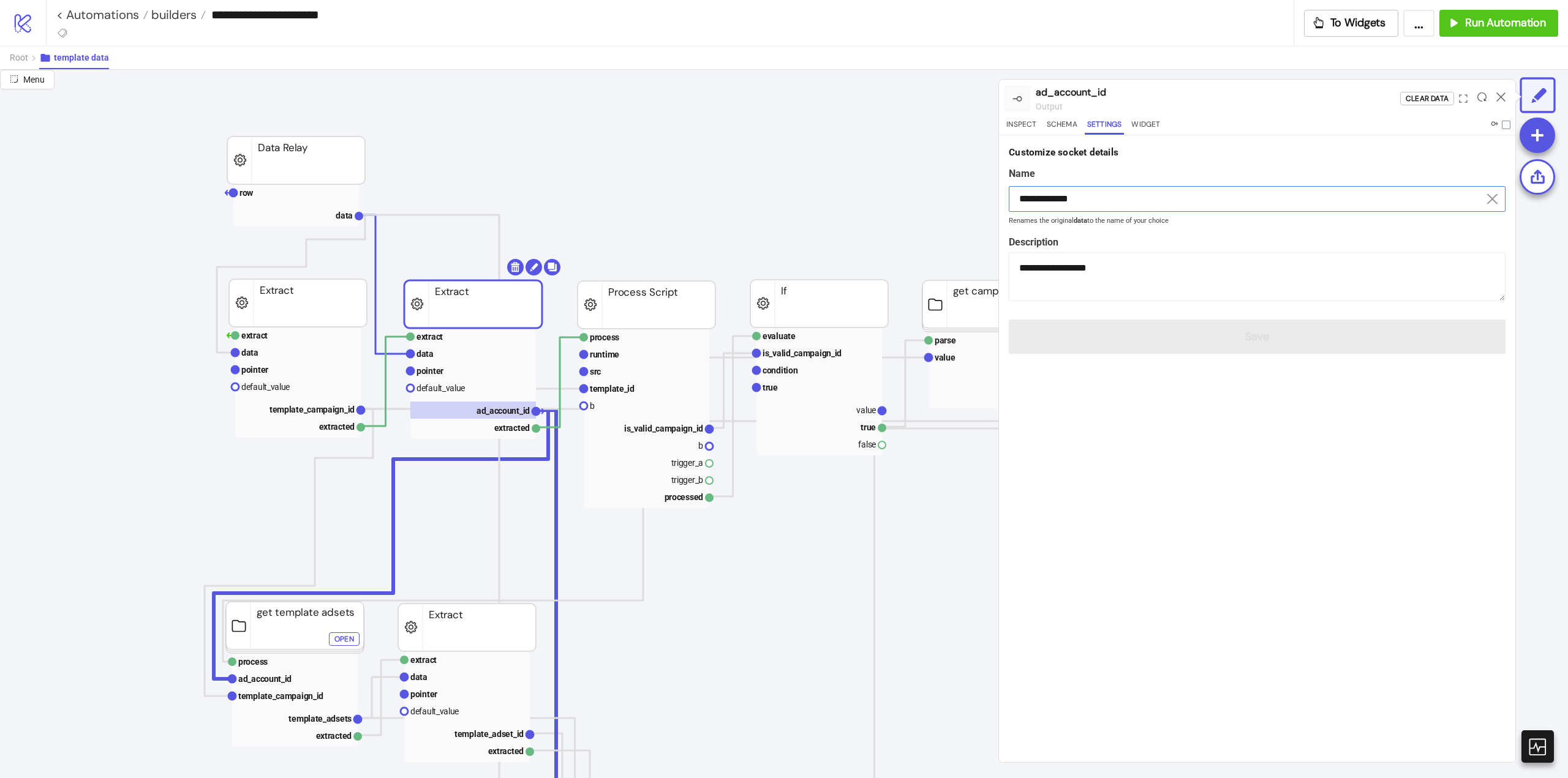
click at [1067, 196] on input "**********" at bounding box center [1257, 199] width 497 height 26
drag, startPoint x: 1067, startPoint y: 196, endPoint x: 1092, endPoint y: 294, distance: 101.1
click at [1067, 198] on input "**********" at bounding box center [1257, 199] width 497 height 26
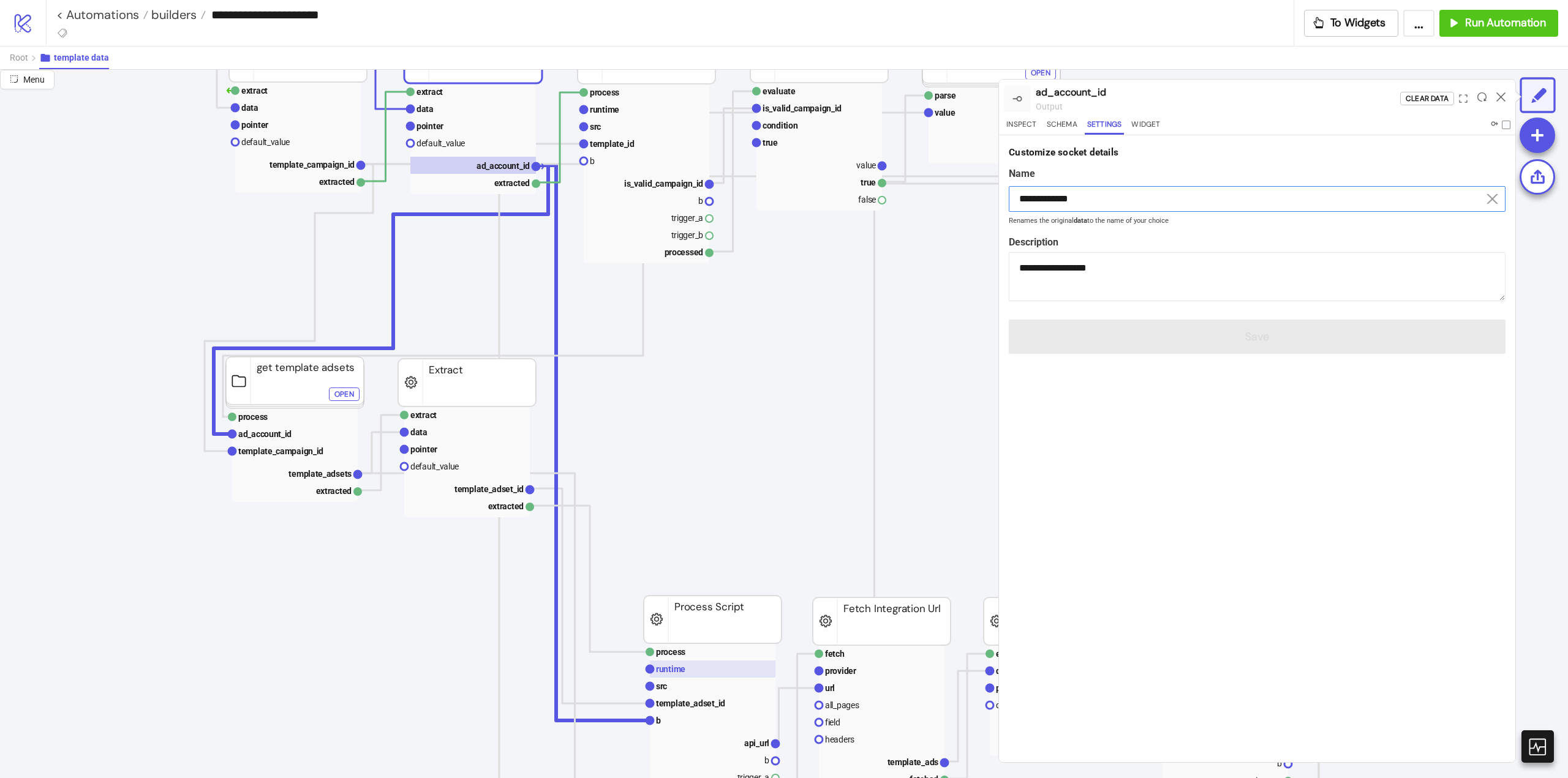
scroll to position [490, 0]
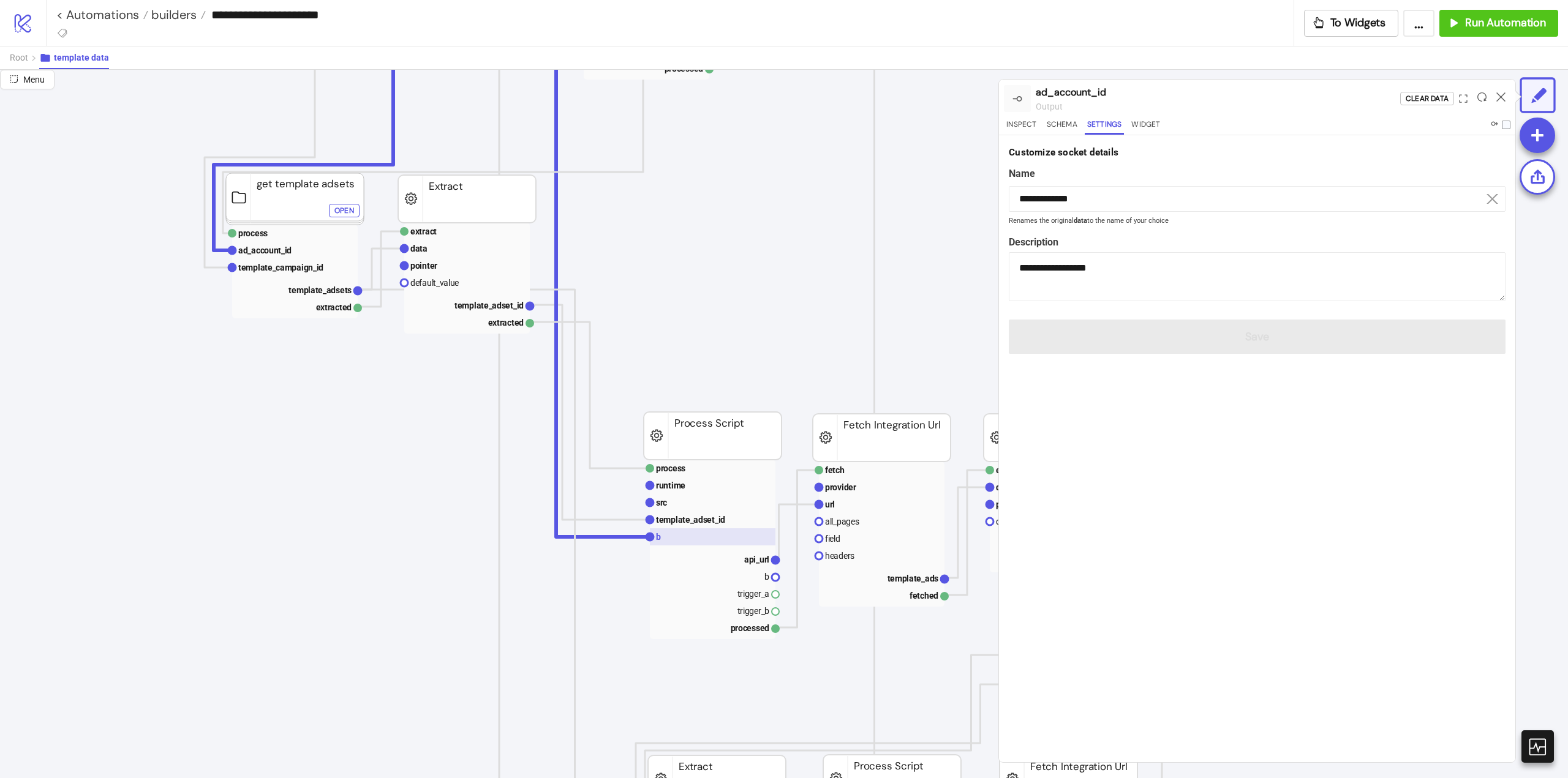
click at [675, 544] on rect at bounding box center [713, 536] width 126 height 17
type input "*"
type textarea "**********"
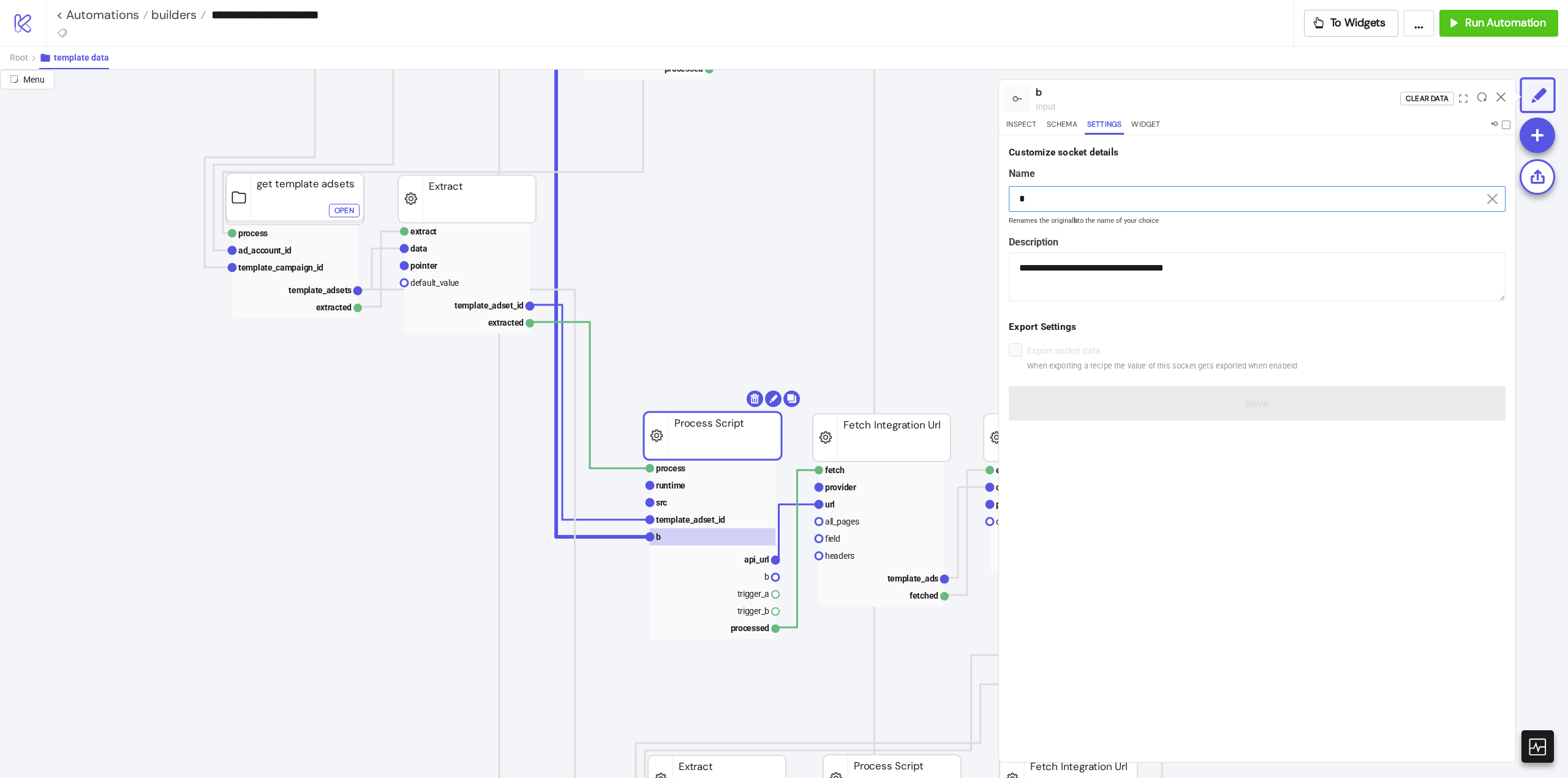
click at [1057, 196] on input "*" at bounding box center [1257, 199] width 497 height 26
drag, startPoint x: 1057, startPoint y: 196, endPoint x: 1103, endPoint y: 256, distance: 75.6
click at [1057, 197] on input "*" at bounding box center [1257, 199] width 497 height 26
paste input "**********"
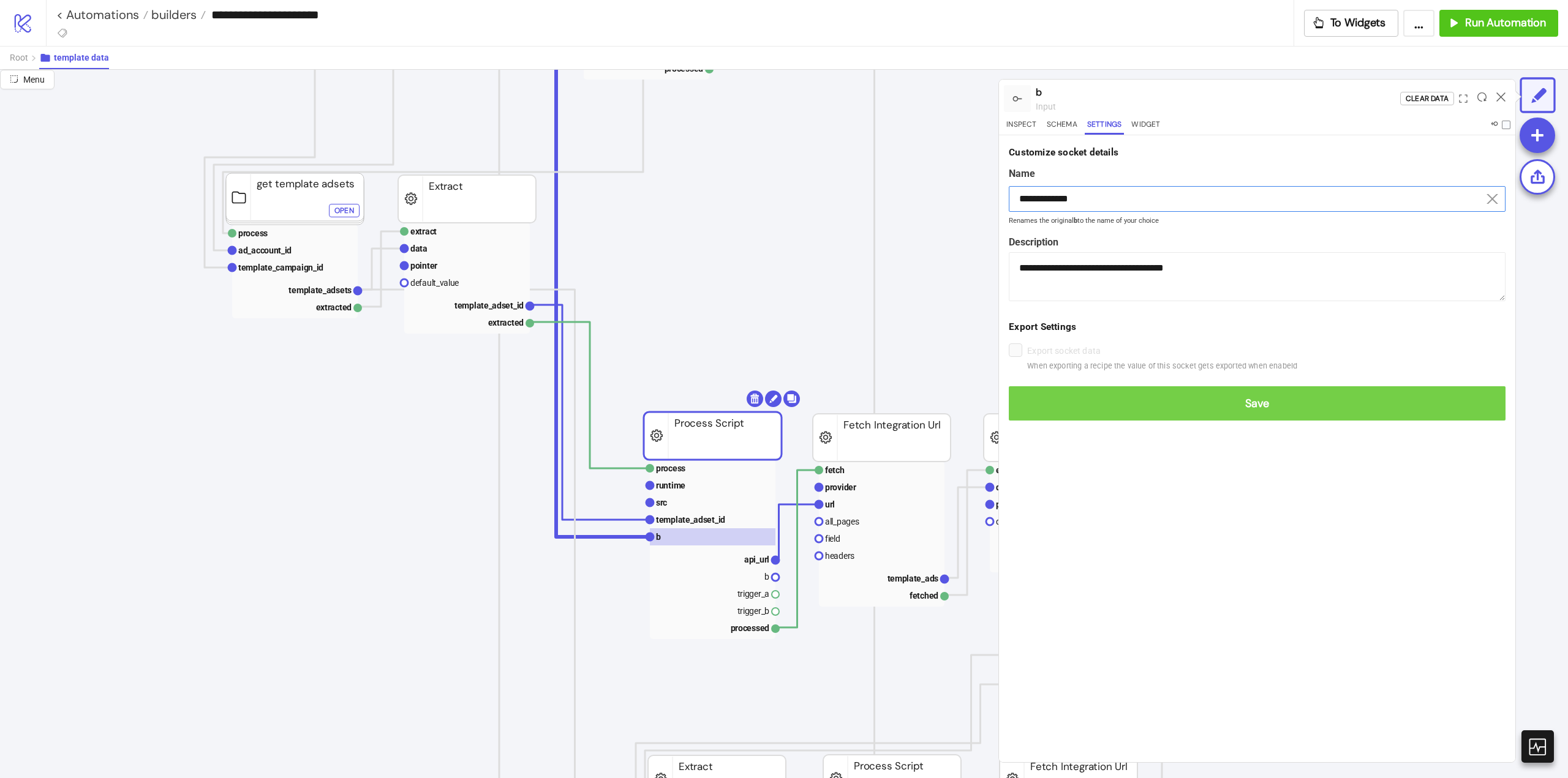
type input "**********"
click at [1178, 409] on span "Save" at bounding box center [1257, 403] width 477 height 14
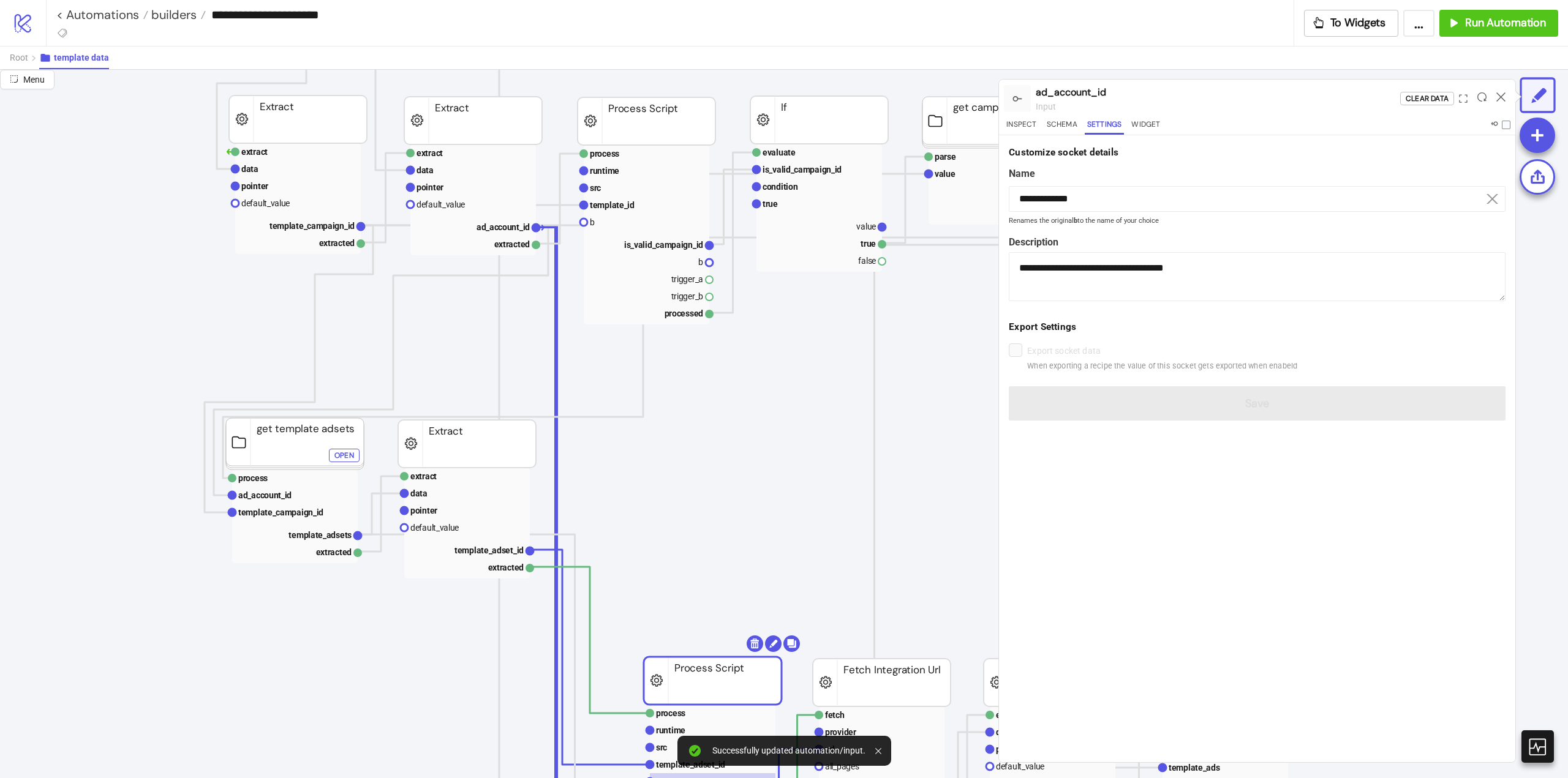
scroll to position [183, 0]
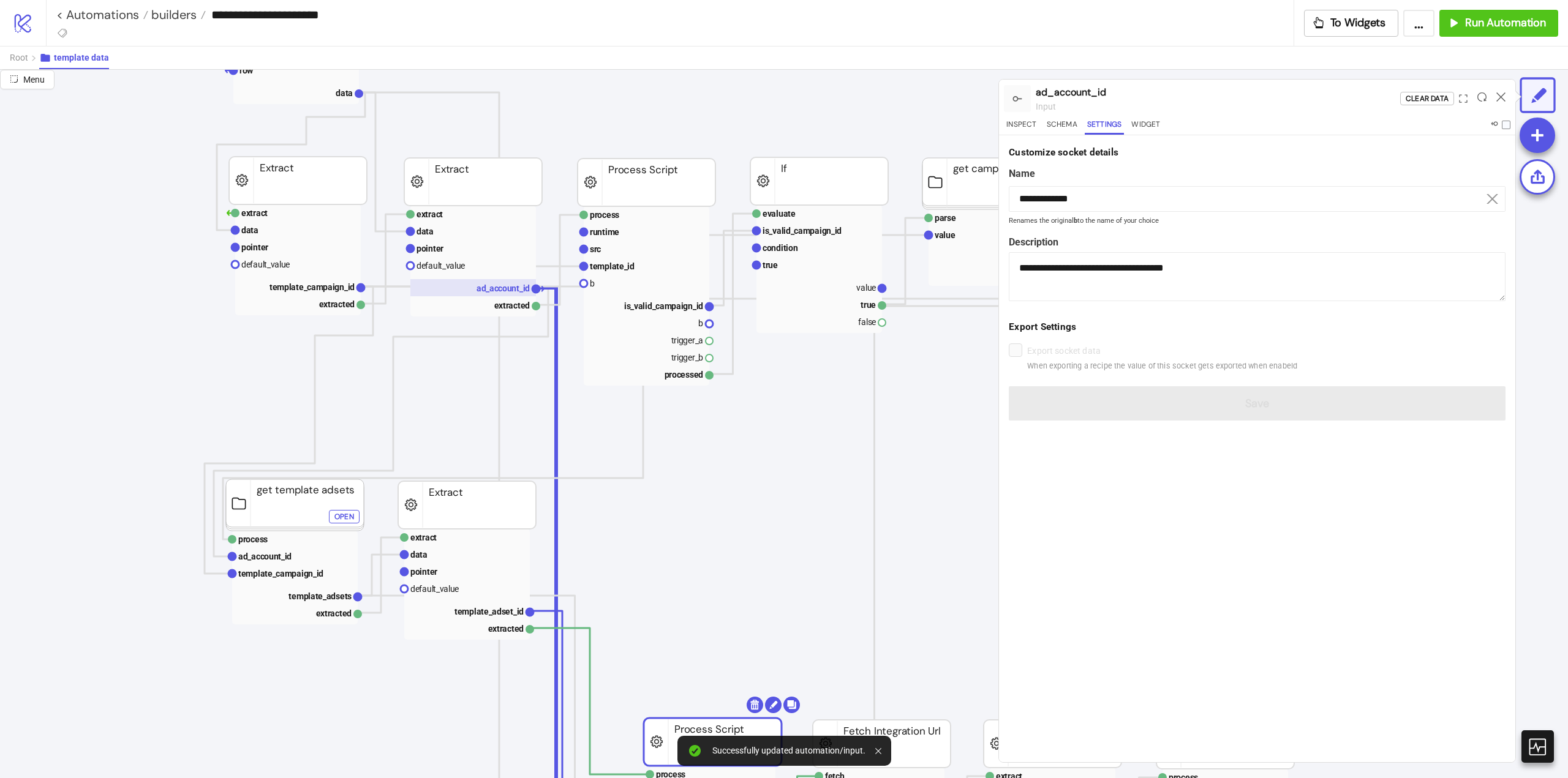
click at [501, 295] on rect at bounding box center [473, 287] width 126 height 17
type textarea "**********"
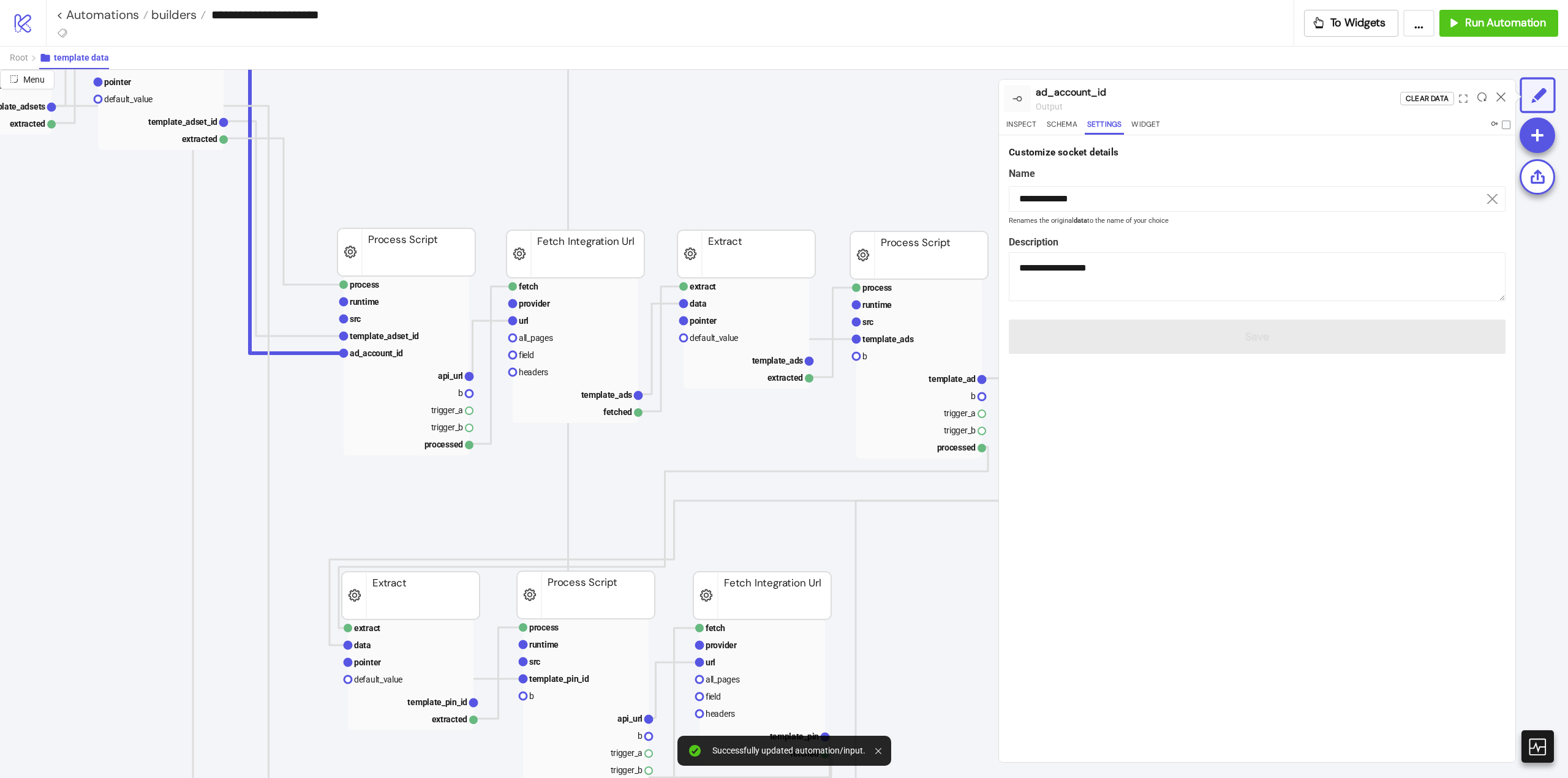
scroll to position [428, 306]
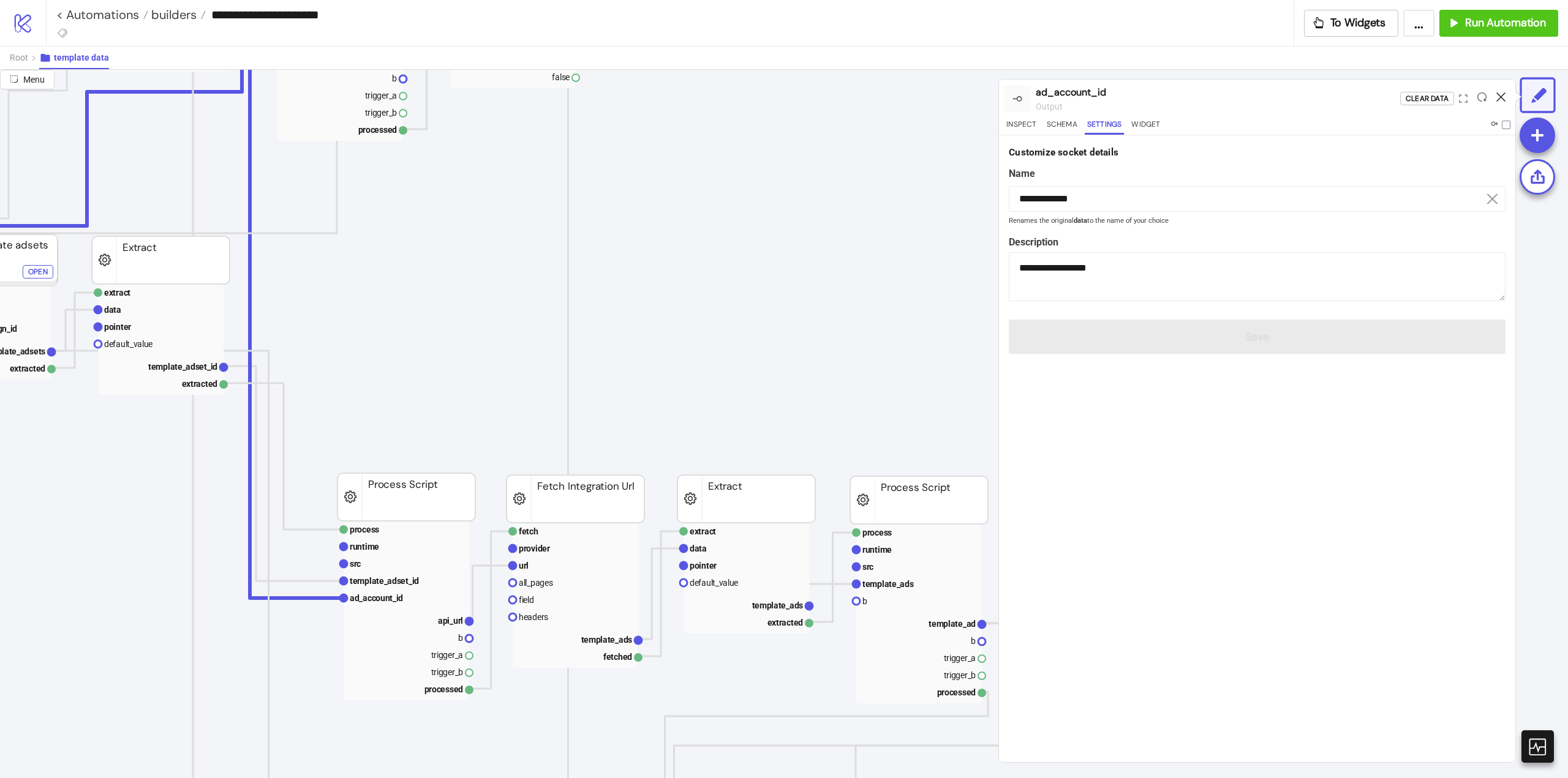
click at [1501, 97] on icon at bounding box center [1501, 97] width 9 height 9
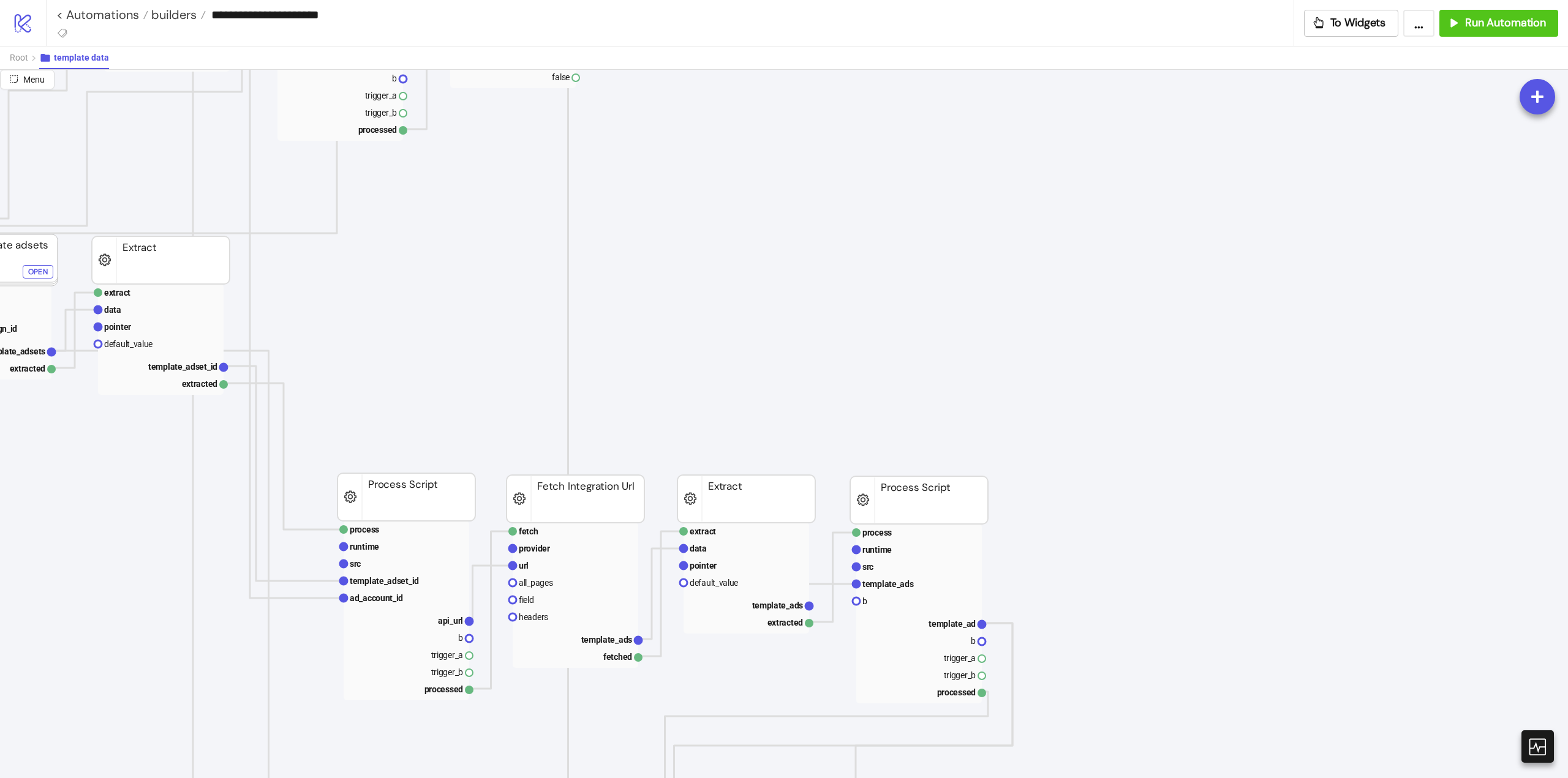
scroll to position [428, 0]
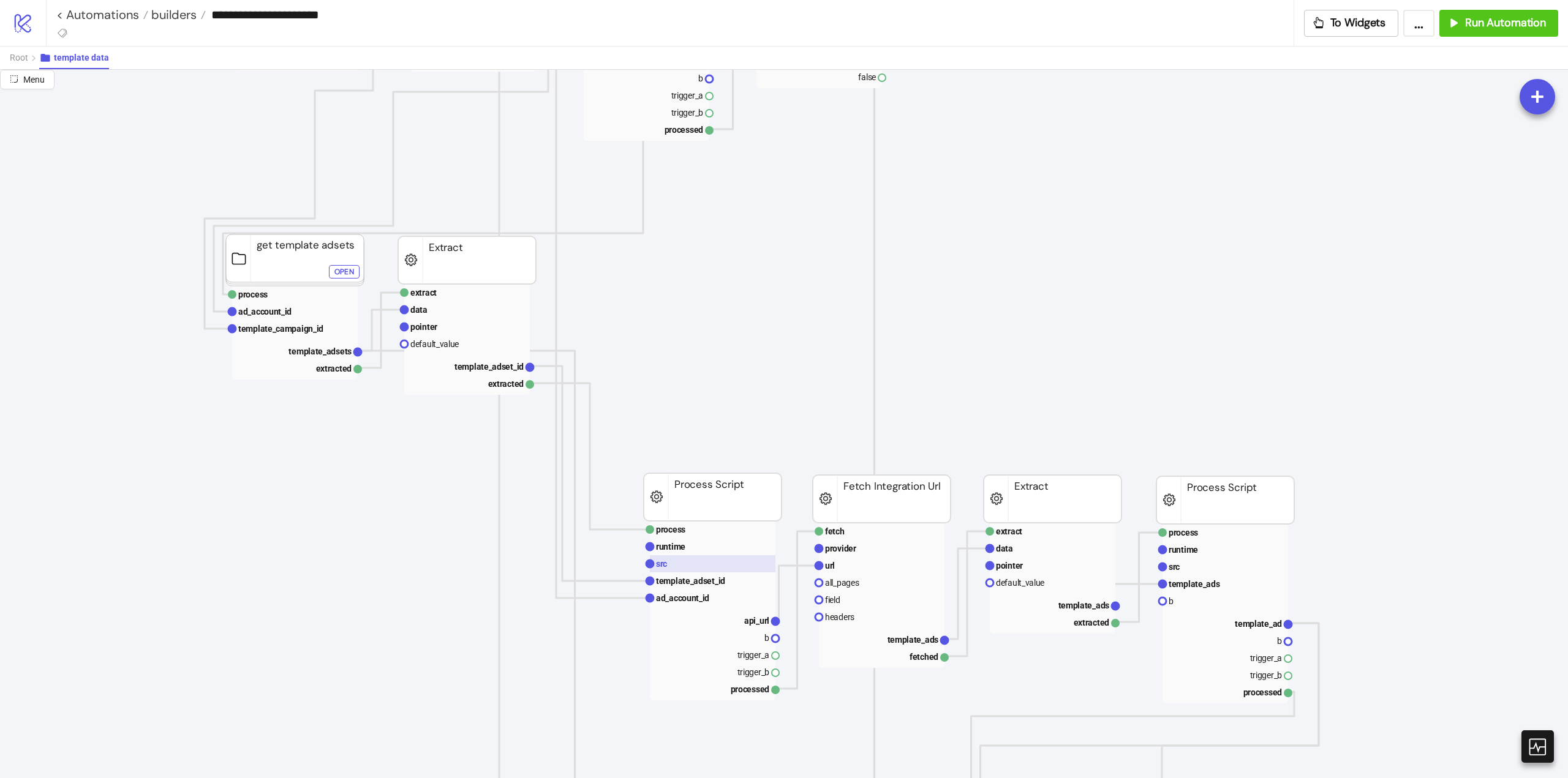
click at [673, 568] on rect at bounding box center [713, 564] width 126 height 17
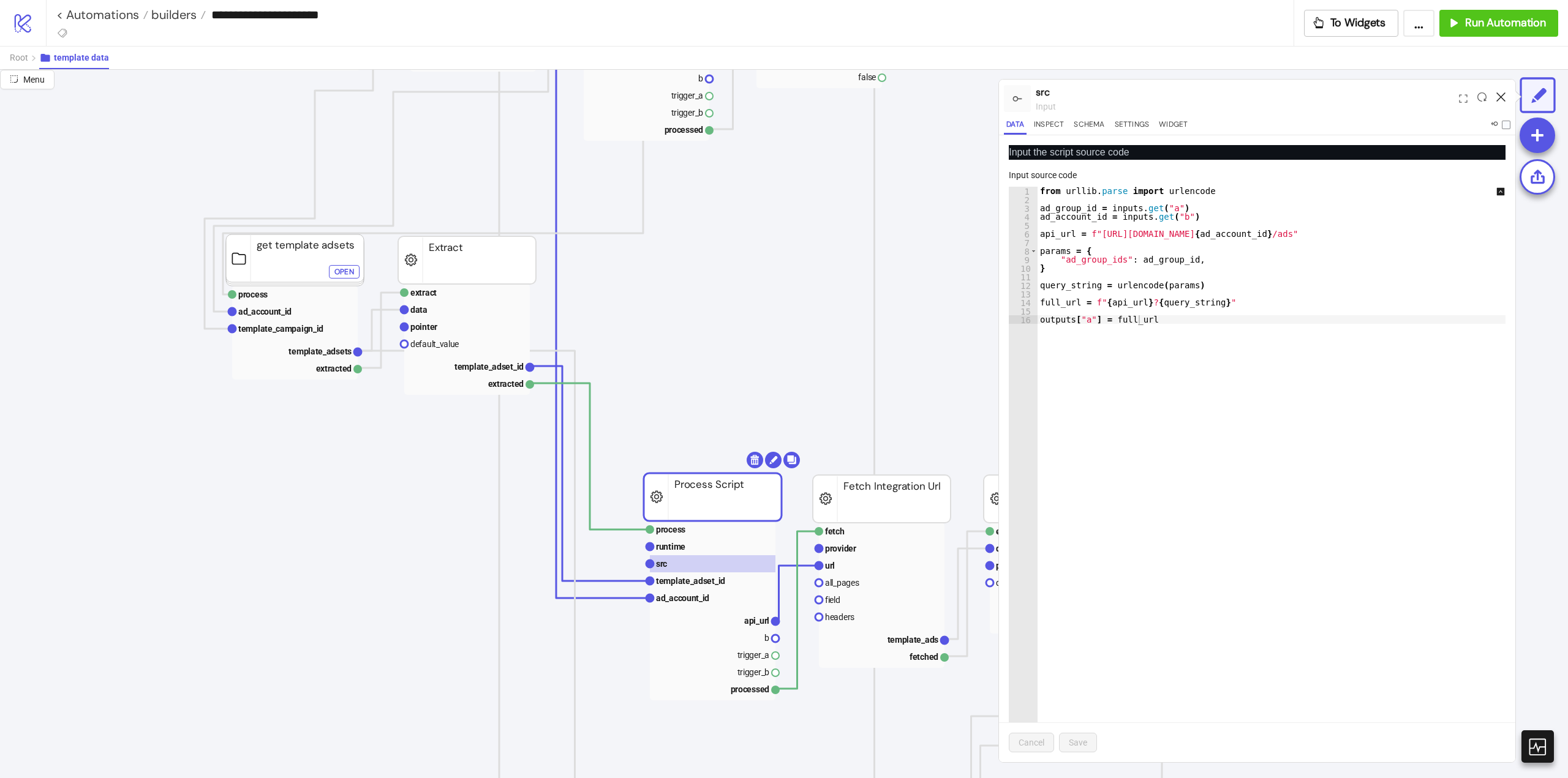
click at [1503, 101] on icon at bounding box center [1501, 97] width 9 height 9
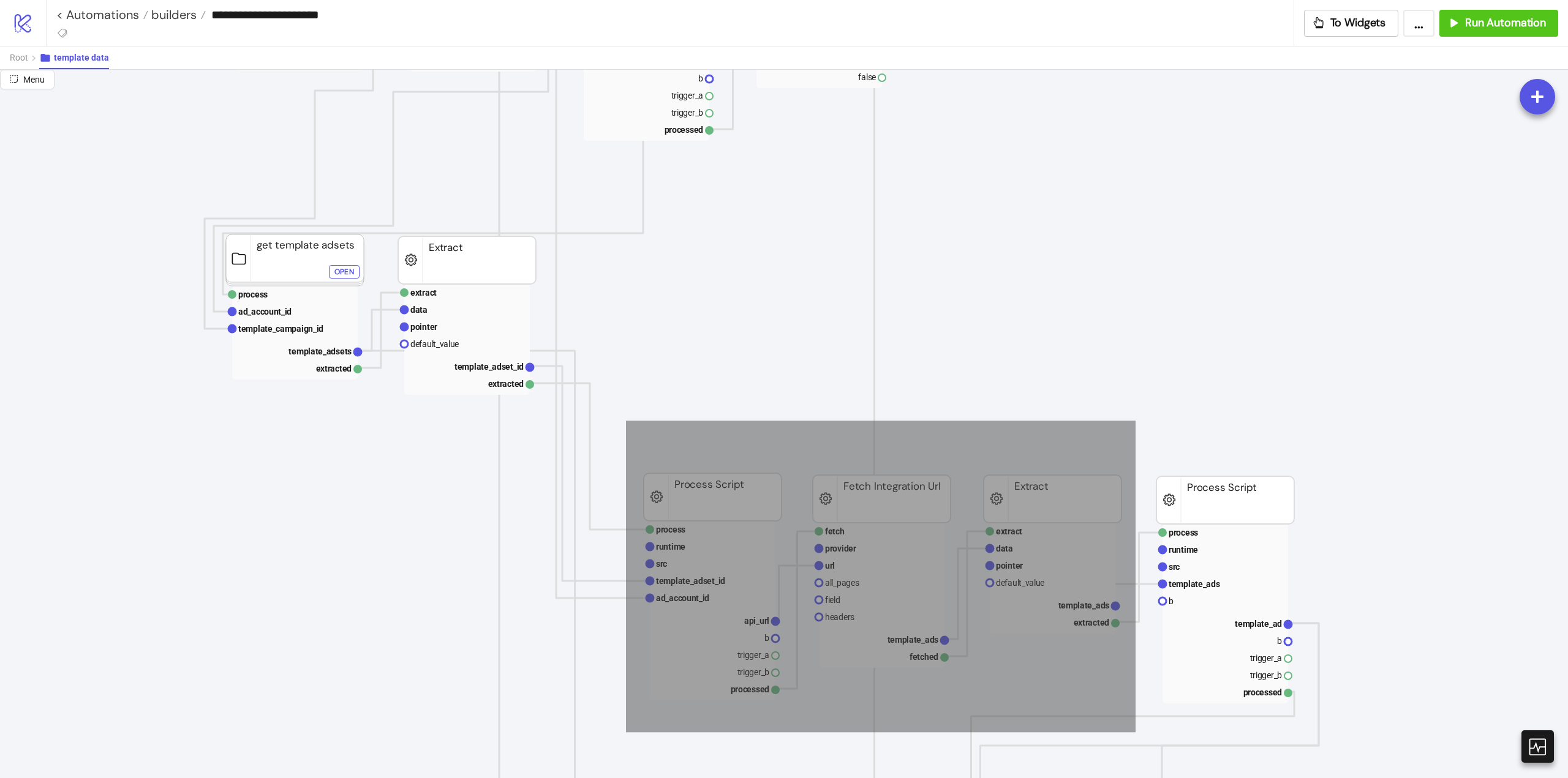
drag, startPoint x: 626, startPoint y: 420, endPoint x: 1062, endPoint y: 695, distance: 515.5
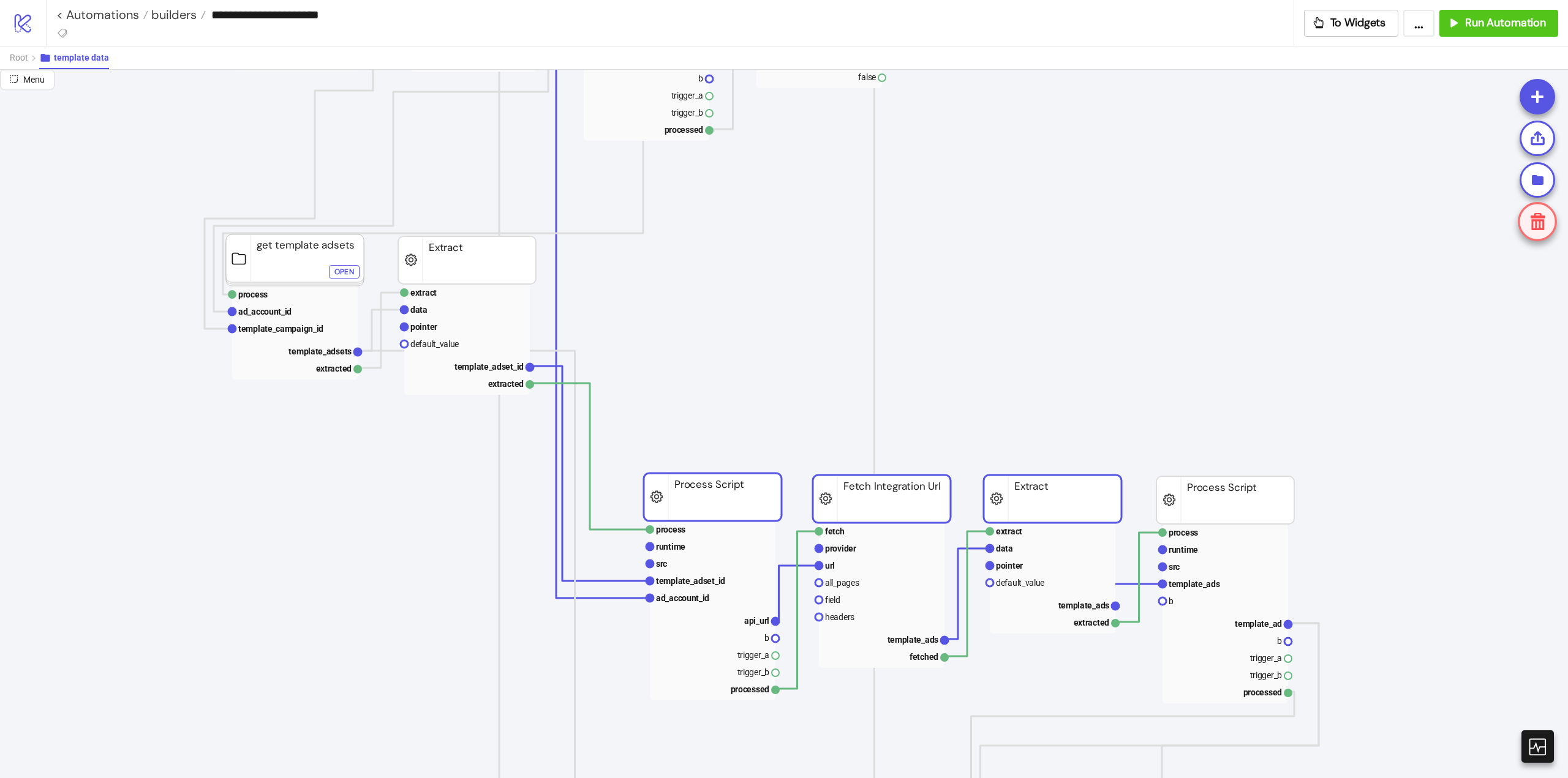
scroll to position [183, 0]
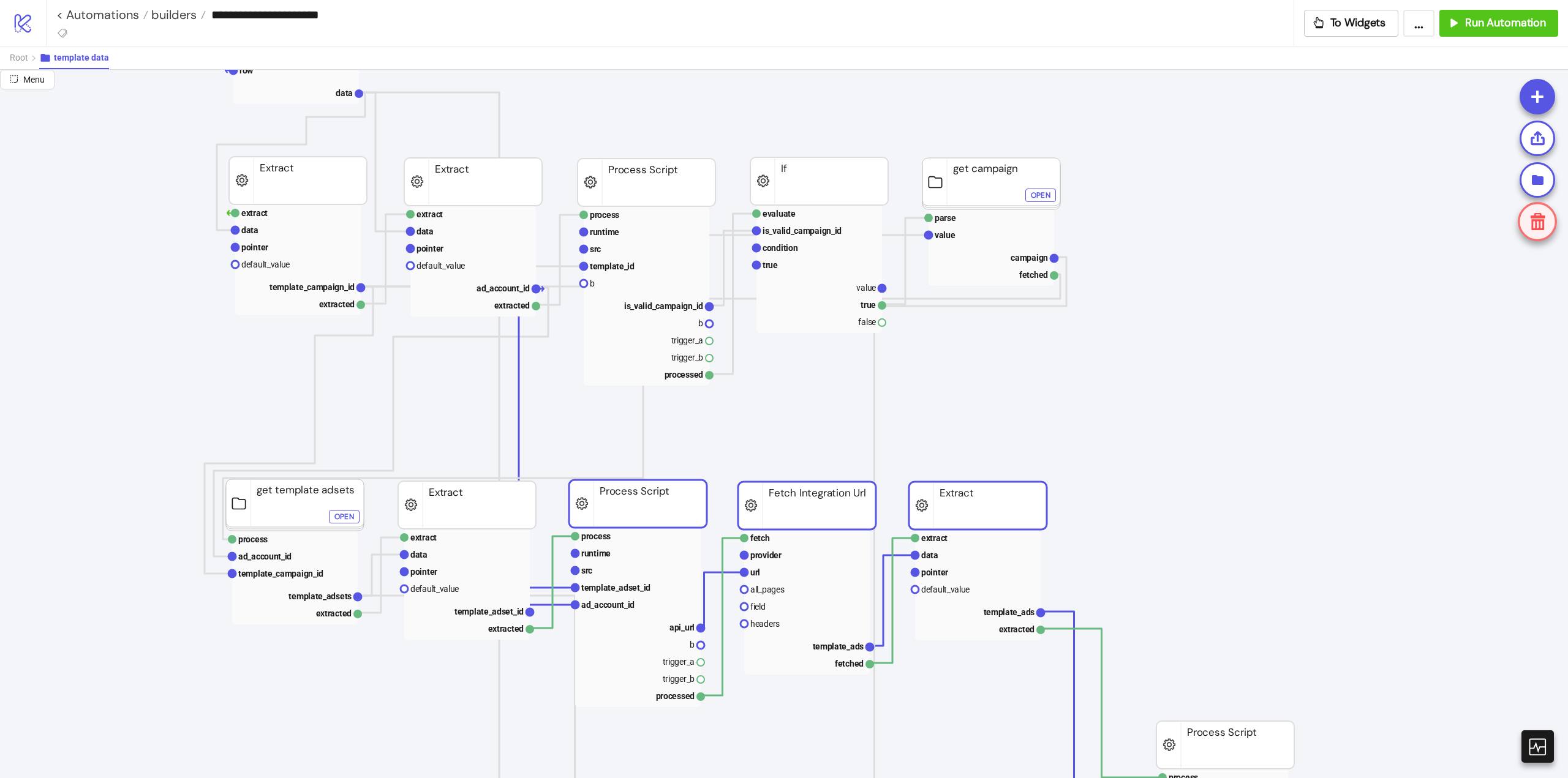
drag, startPoint x: 739, startPoint y: 741, endPoint x: 666, endPoint y: 505, distance: 247.0
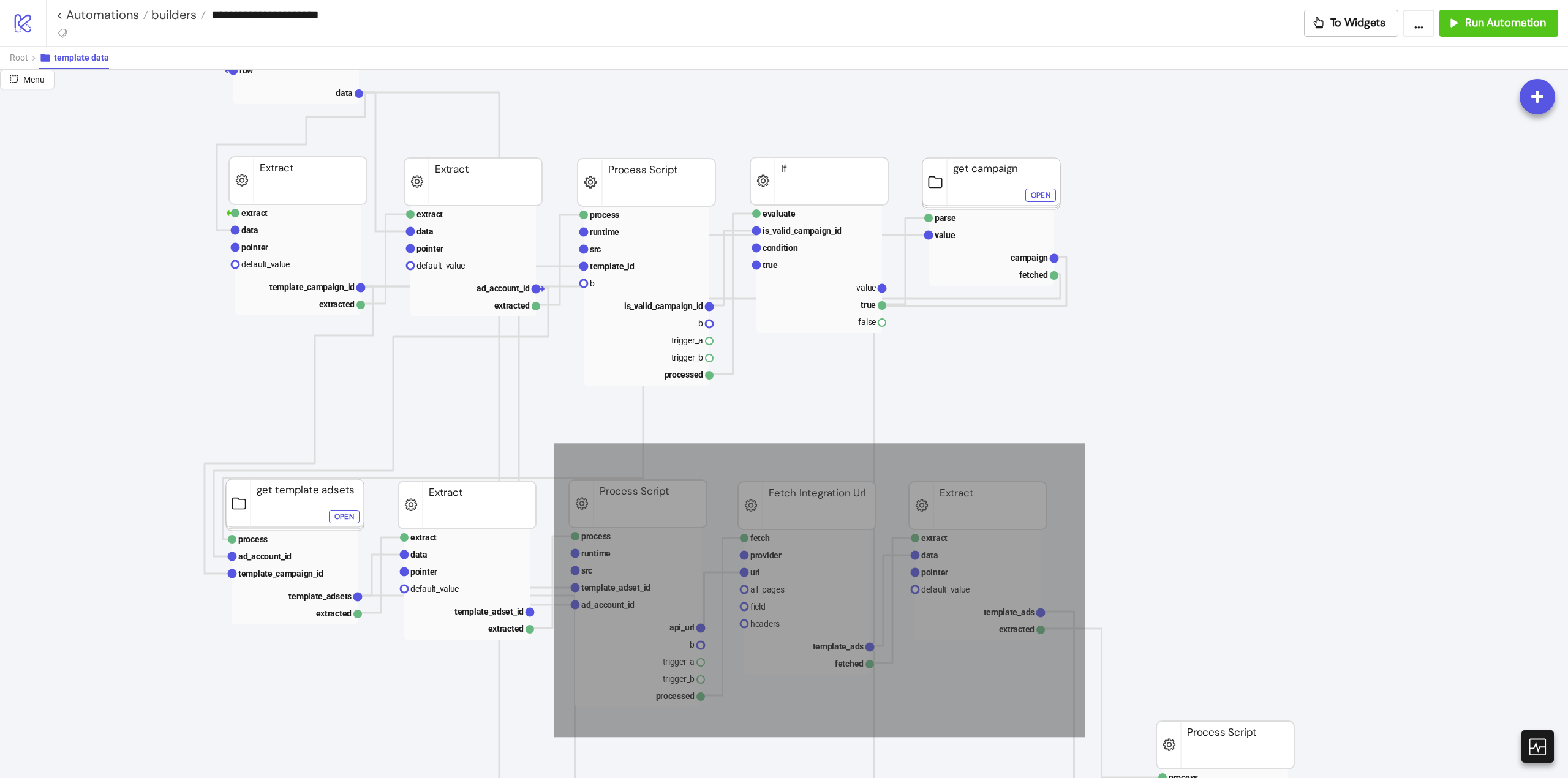
drag, startPoint x: 554, startPoint y: 443, endPoint x: 1070, endPoint y: 735, distance: 592.9
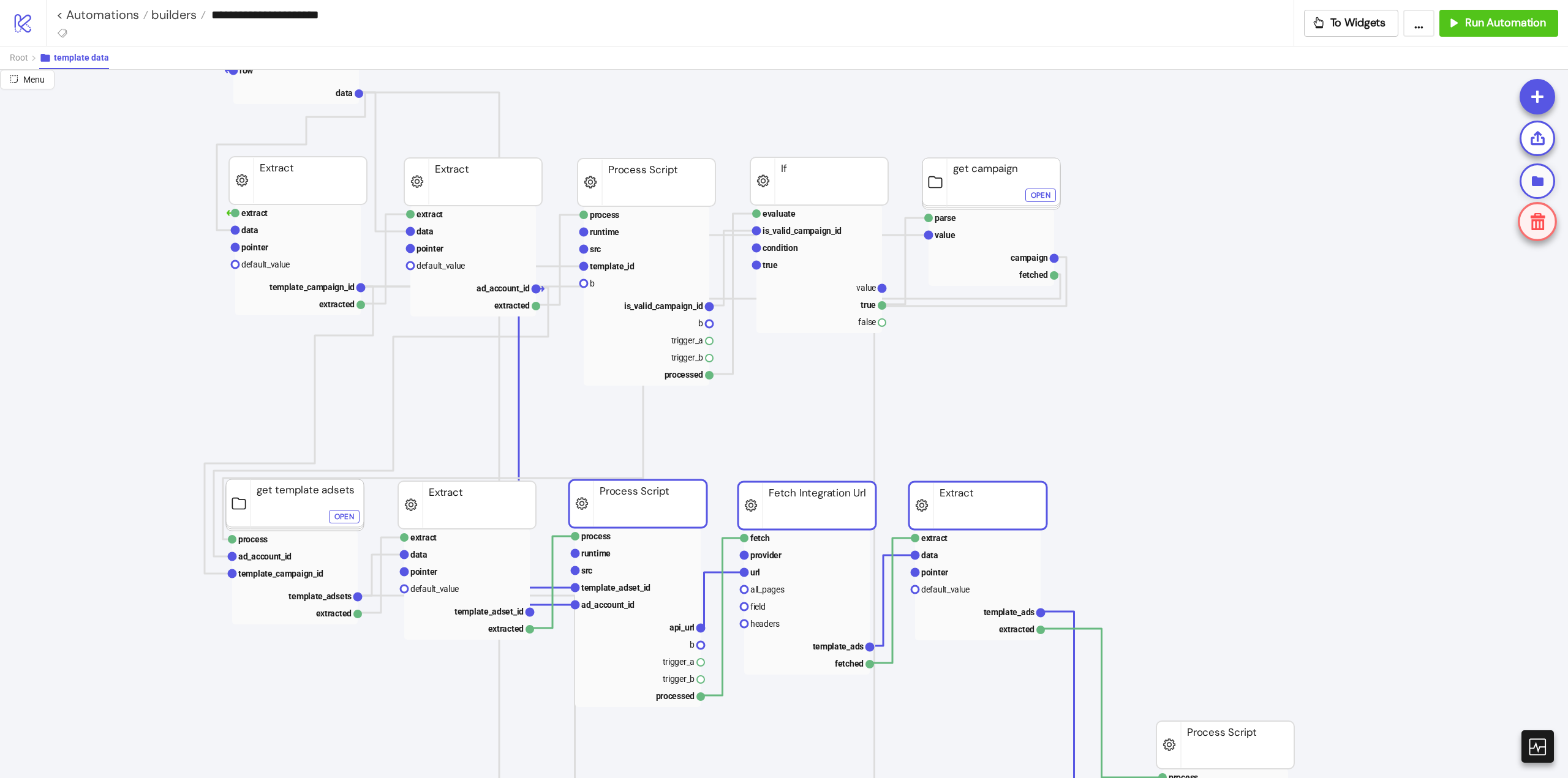
click at [1537, 178] on icon at bounding box center [1538, 181] width 11 height 10
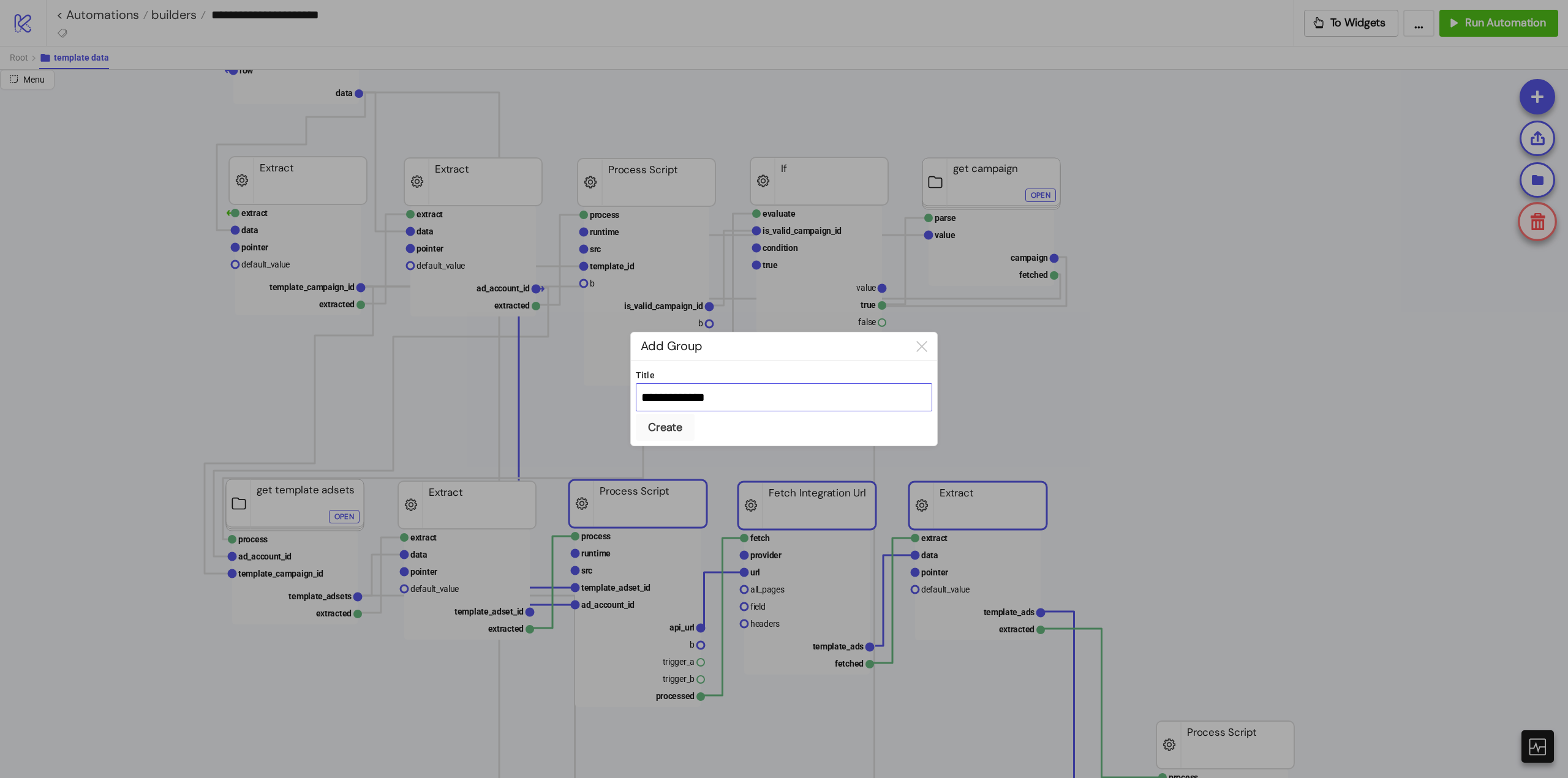
click at [745, 396] on input "**********" at bounding box center [783, 397] width 296 height 28
type input "**********"
click at [635, 414] on button "Create" at bounding box center [665, 427] width 58 height 27
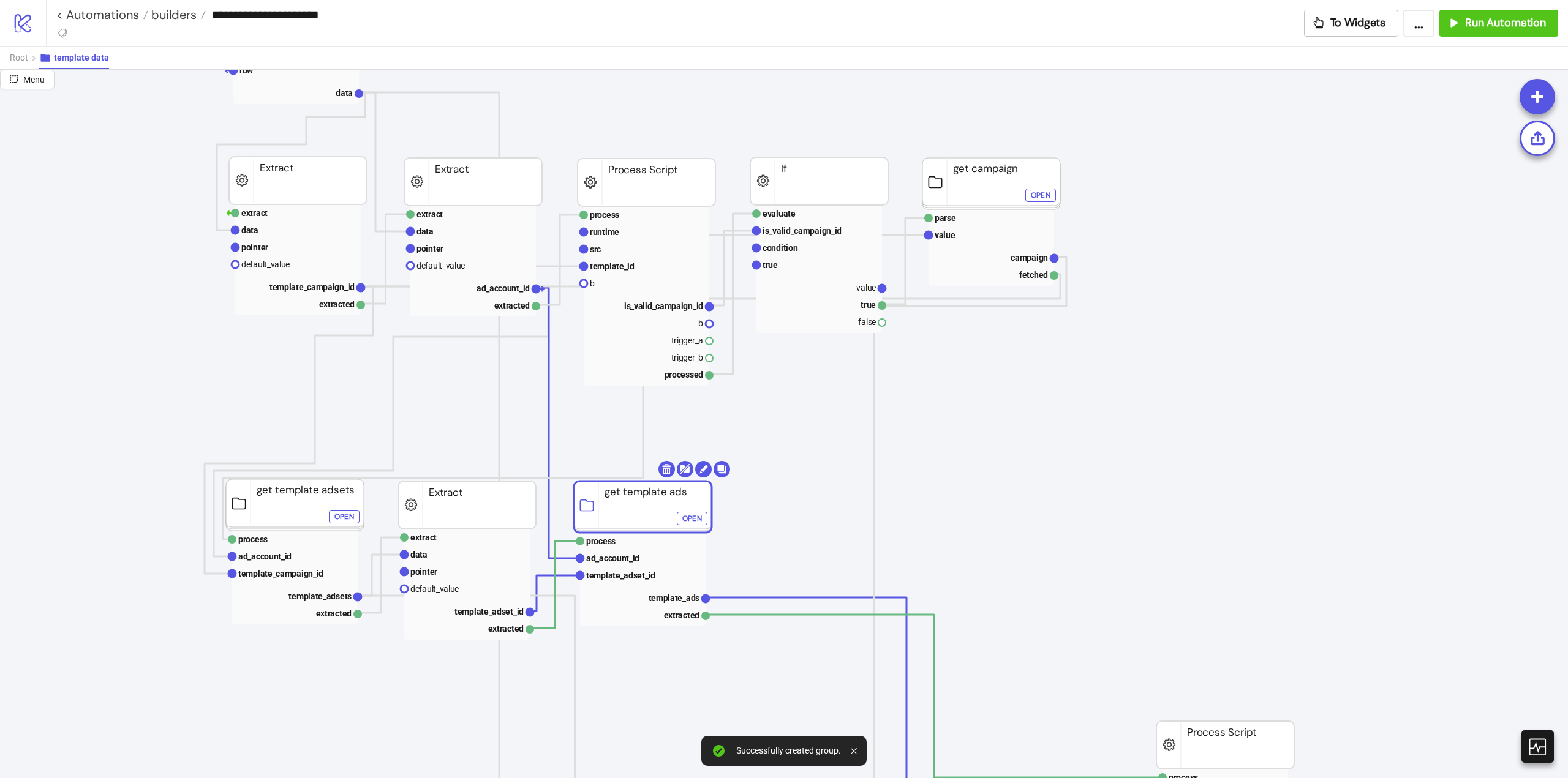
drag, startPoint x: 786, startPoint y: 503, endPoint x: 766, endPoint y: 486, distance: 26.2
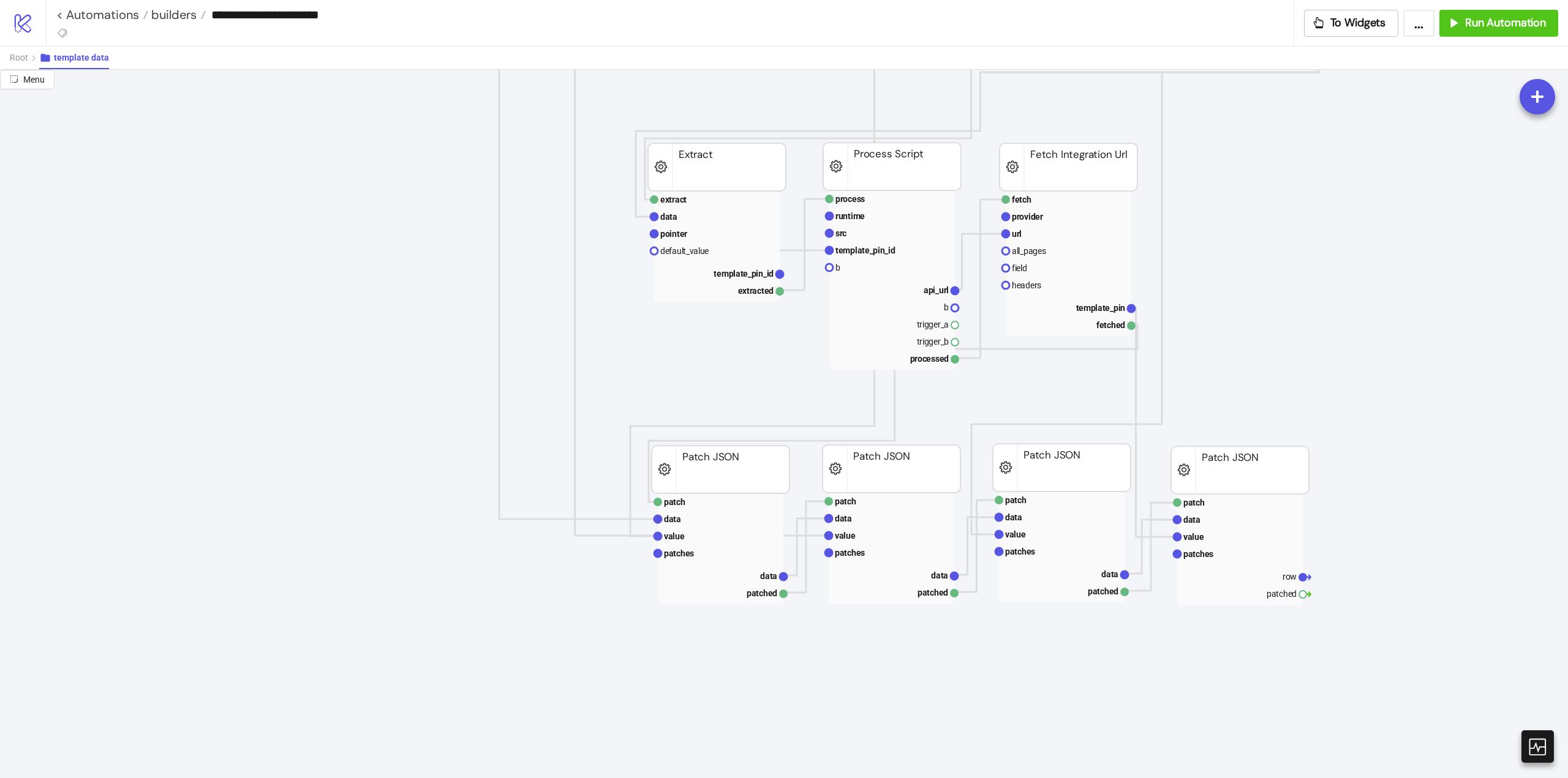
scroll to position [551, 0]
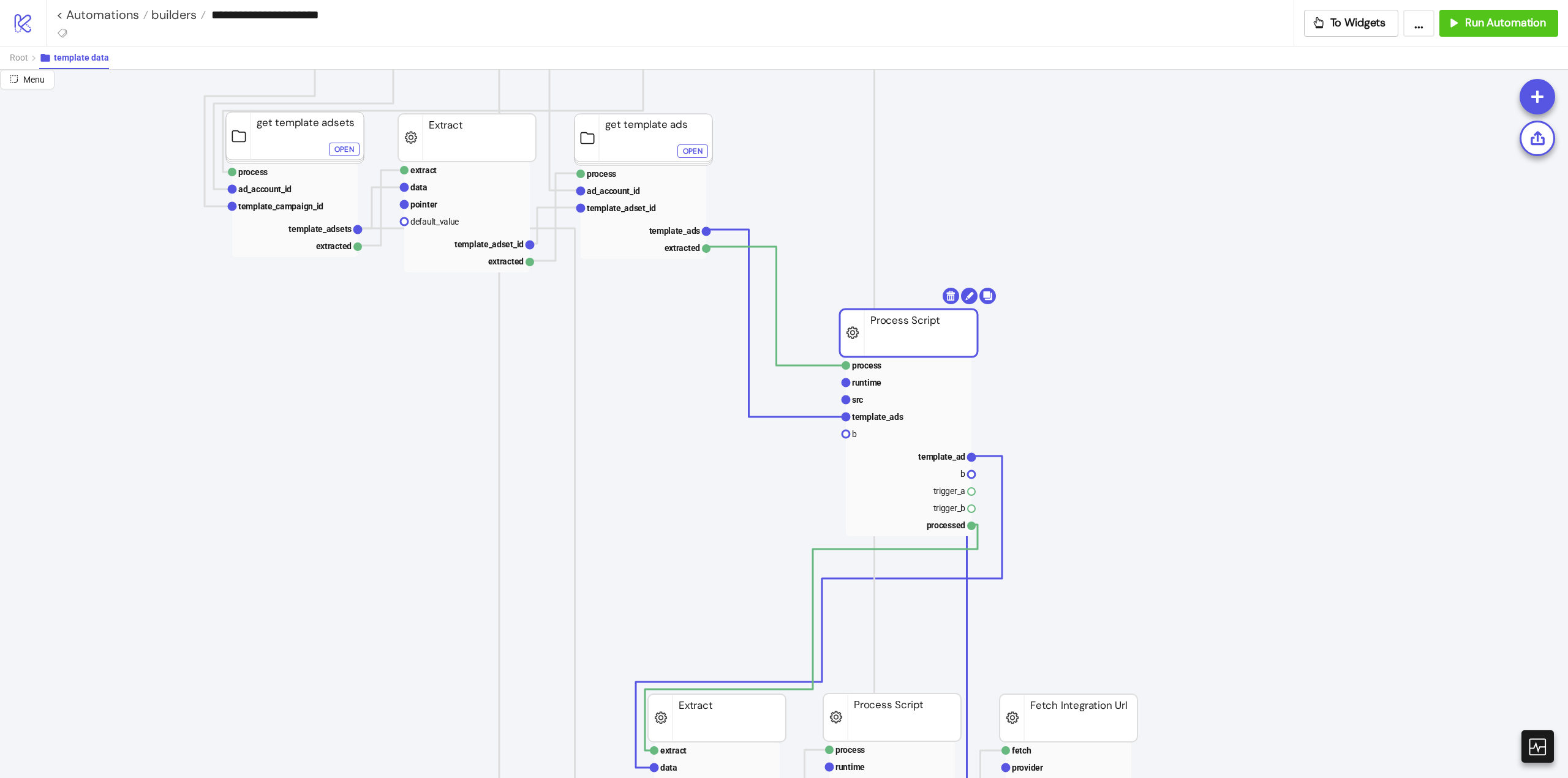
drag, startPoint x: 1192, startPoint y: 386, endPoint x: 876, endPoint y: 342, distance: 319.0
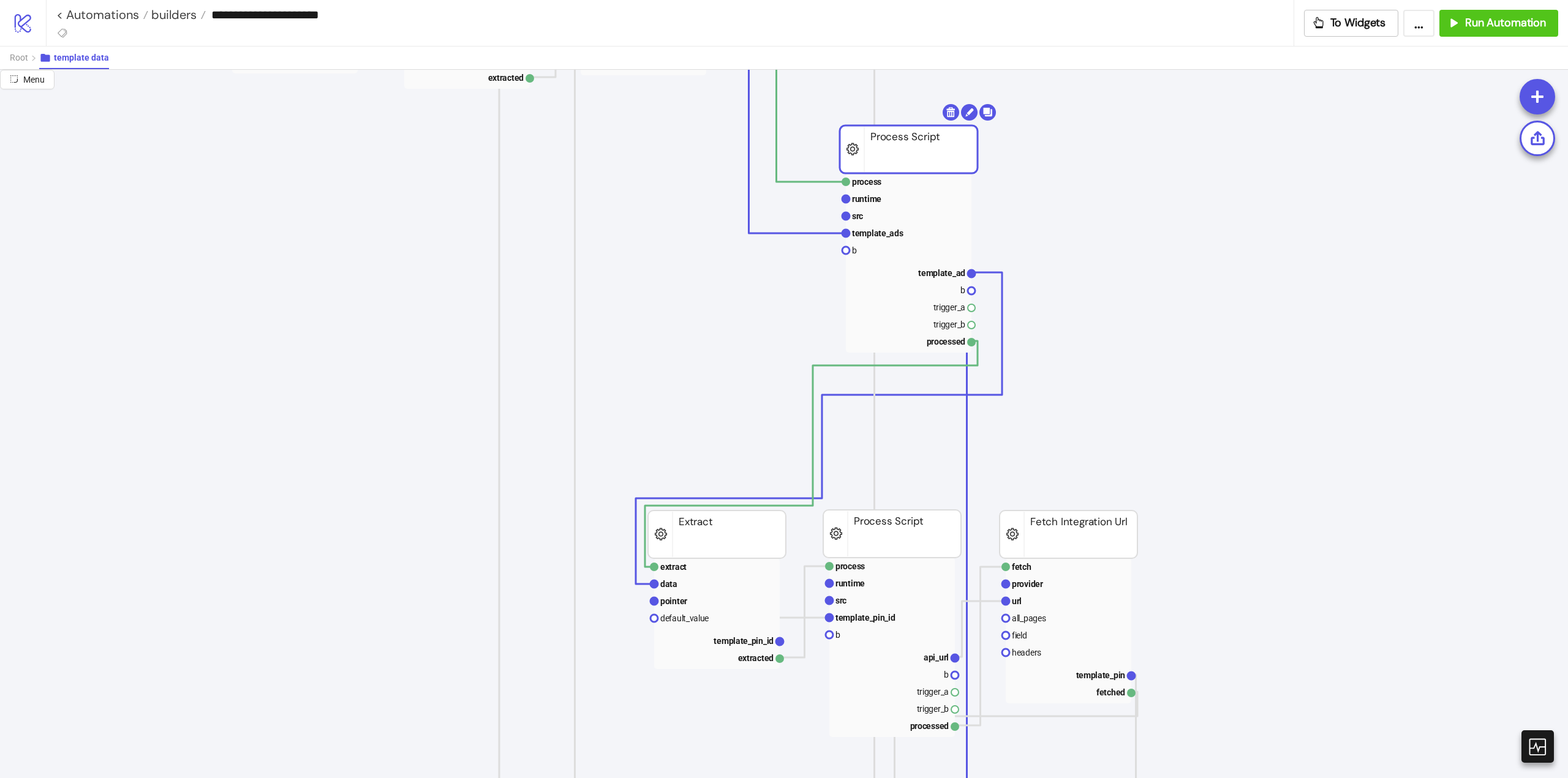
scroll to position [306, 0]
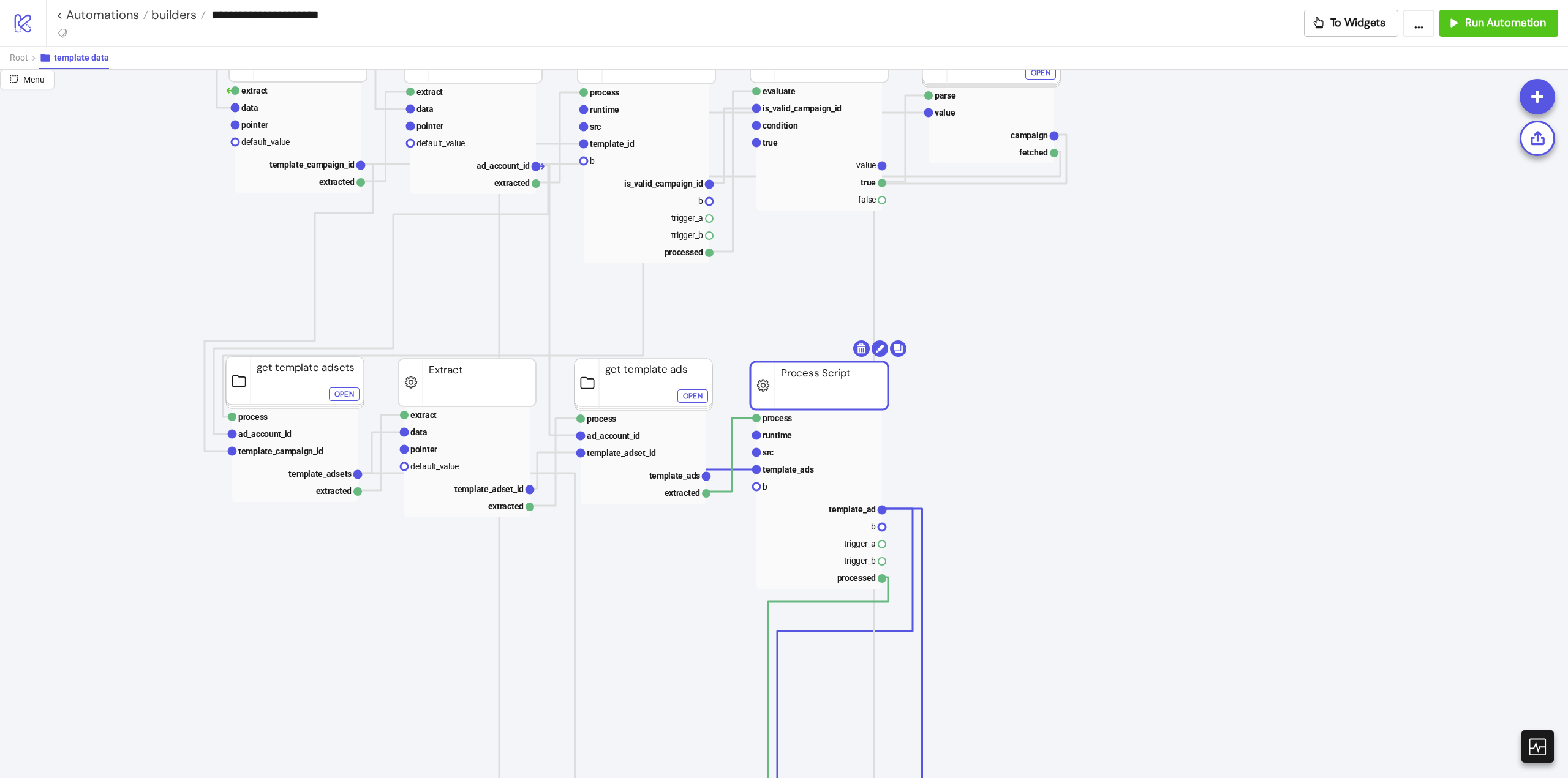
drag, startPoint x: 898, startPoint y: 591, endPoint x: 809, endPoint y: 398, distance: 212.5
click at [809, 398] on rect at bounding box center [820, 385] width 138 height 48
click at [851, 508] on text "template_ad" at bounding box center [852, 509] width 47 height 10
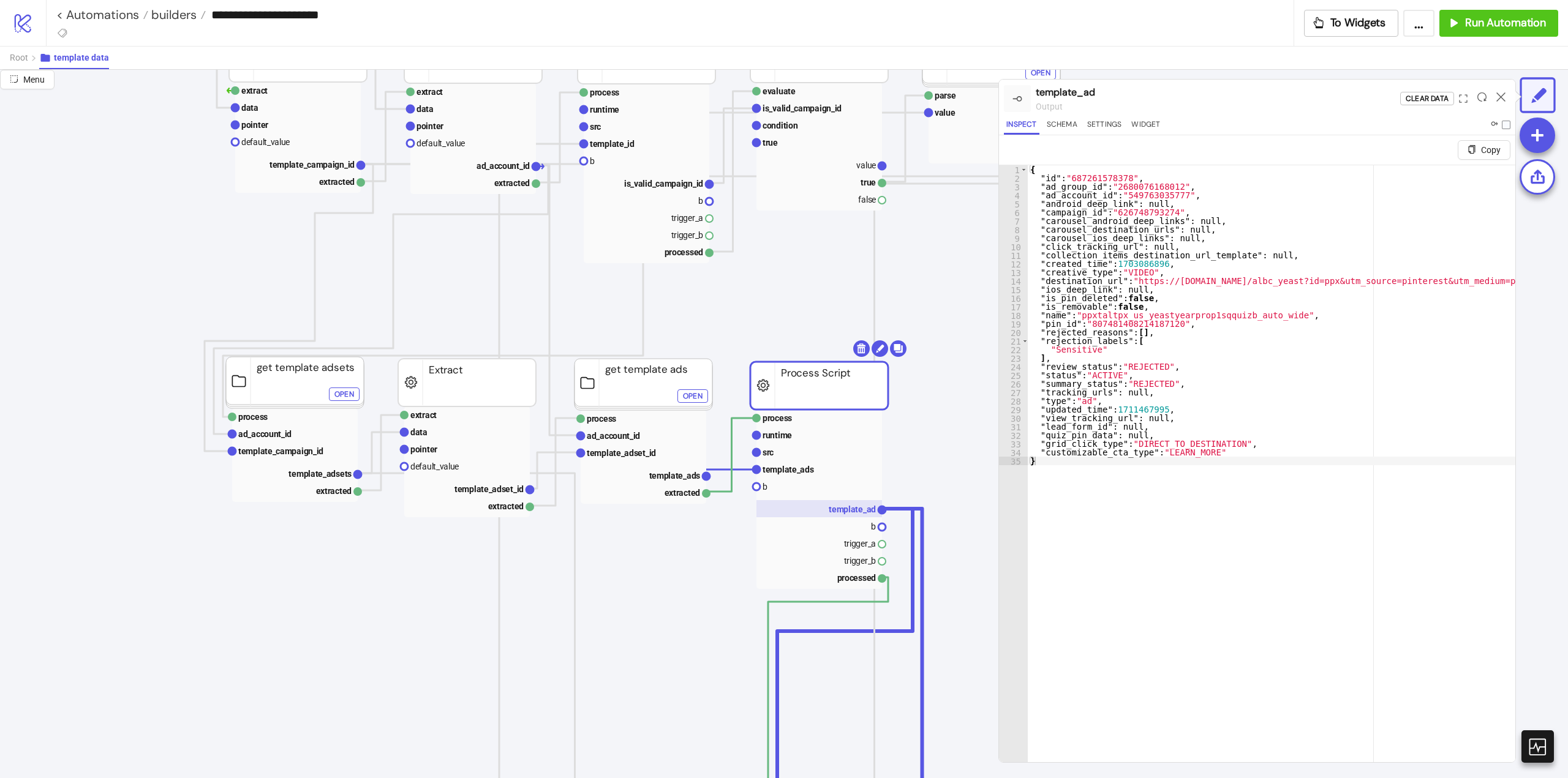
scroll to position [306, 183]
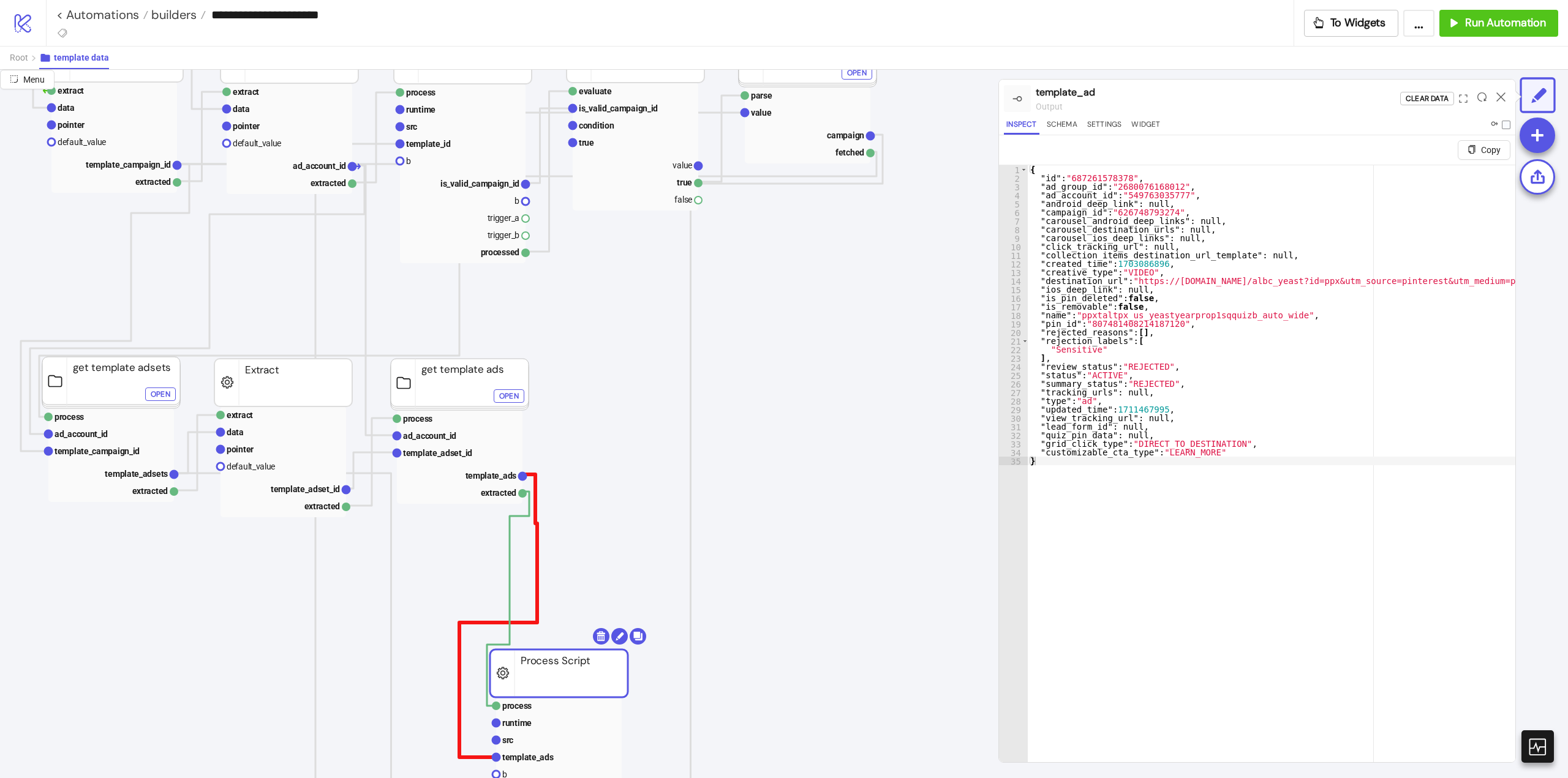
drag, startPoint x: 608, startPoint y: 383, endPoint x: 536, endPoint y: 610, distance: 238.1
click at [532, 667] on rect at bounding box center [559, 673] width 138 height 48
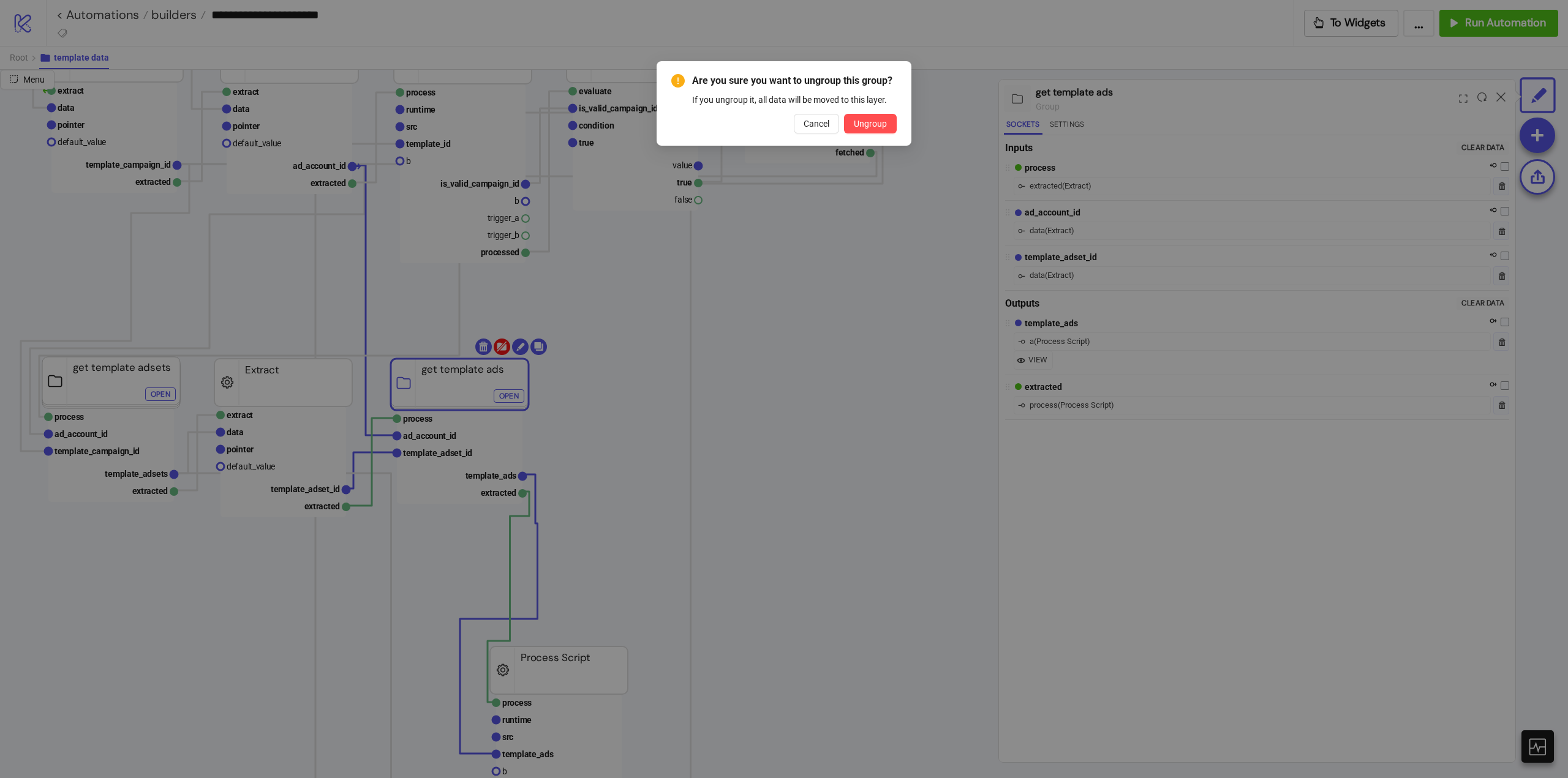
click at [503, 348] on body "**********" at bounding box center [784, 389] width 1568 height 778
click at [862, 131] on button "Ungroup" at bounding box center [870, 123] width 53 height 19
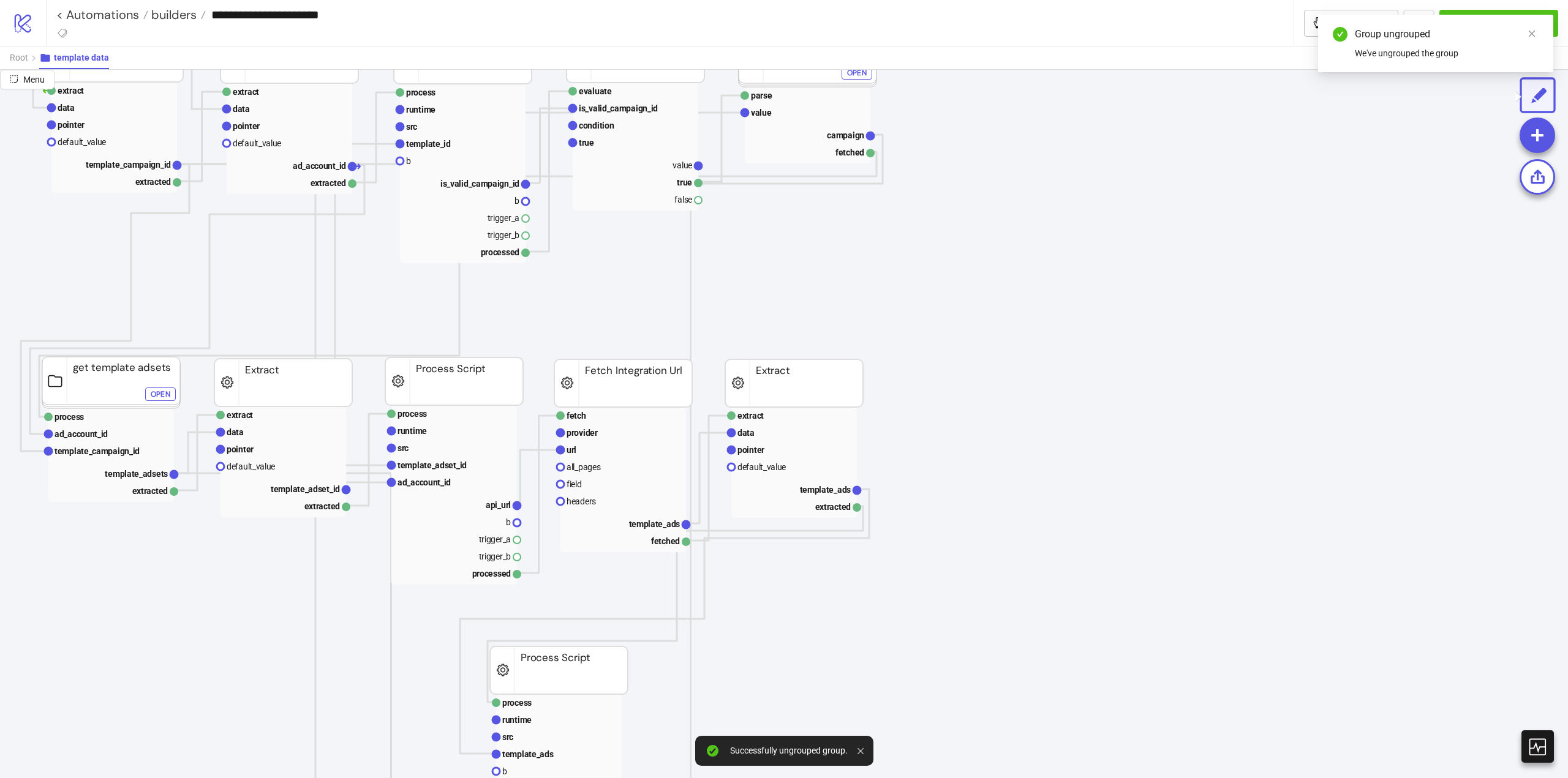
scroll to position [428, 183]
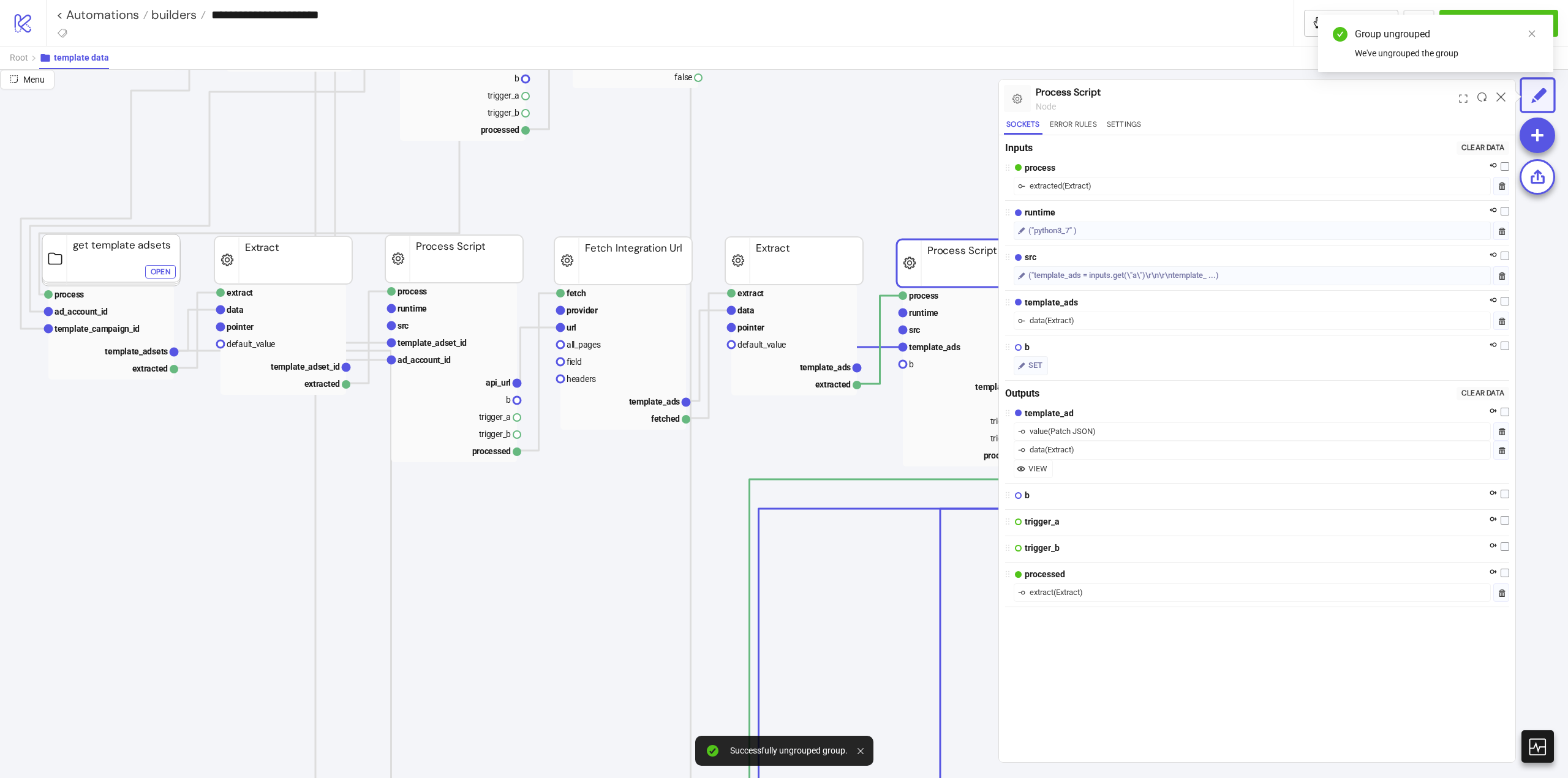
drag, startPoint x: 556, startPoint y: 550, endPoint x: 963, endPoint y: 265, distance: 496.9
click at [963, 265] on rect at bounding box center [966, 263] width 138 height 48
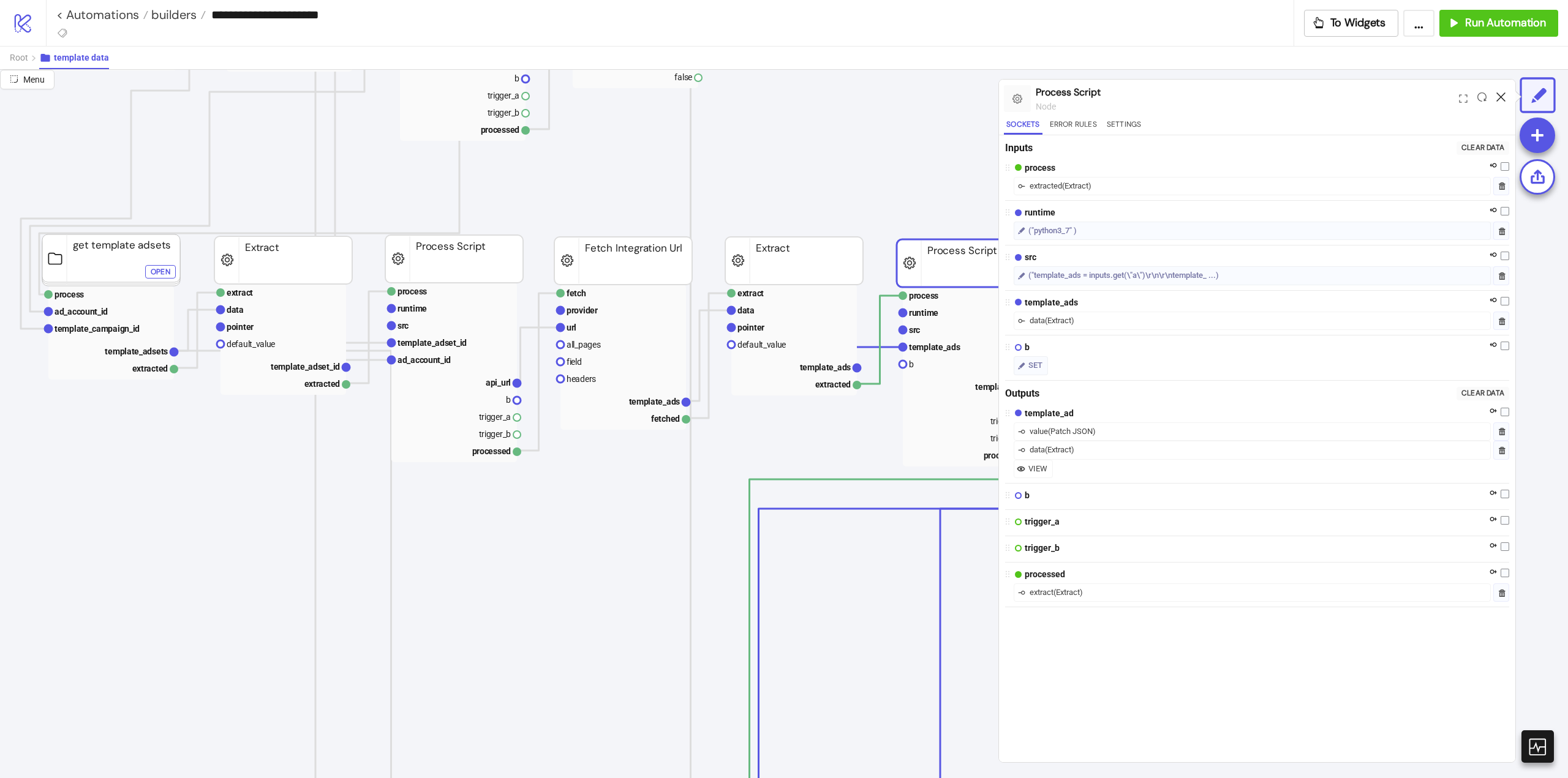
click at [1501, 97] on icon at bounding box center [1501, 97] width 9 height 9
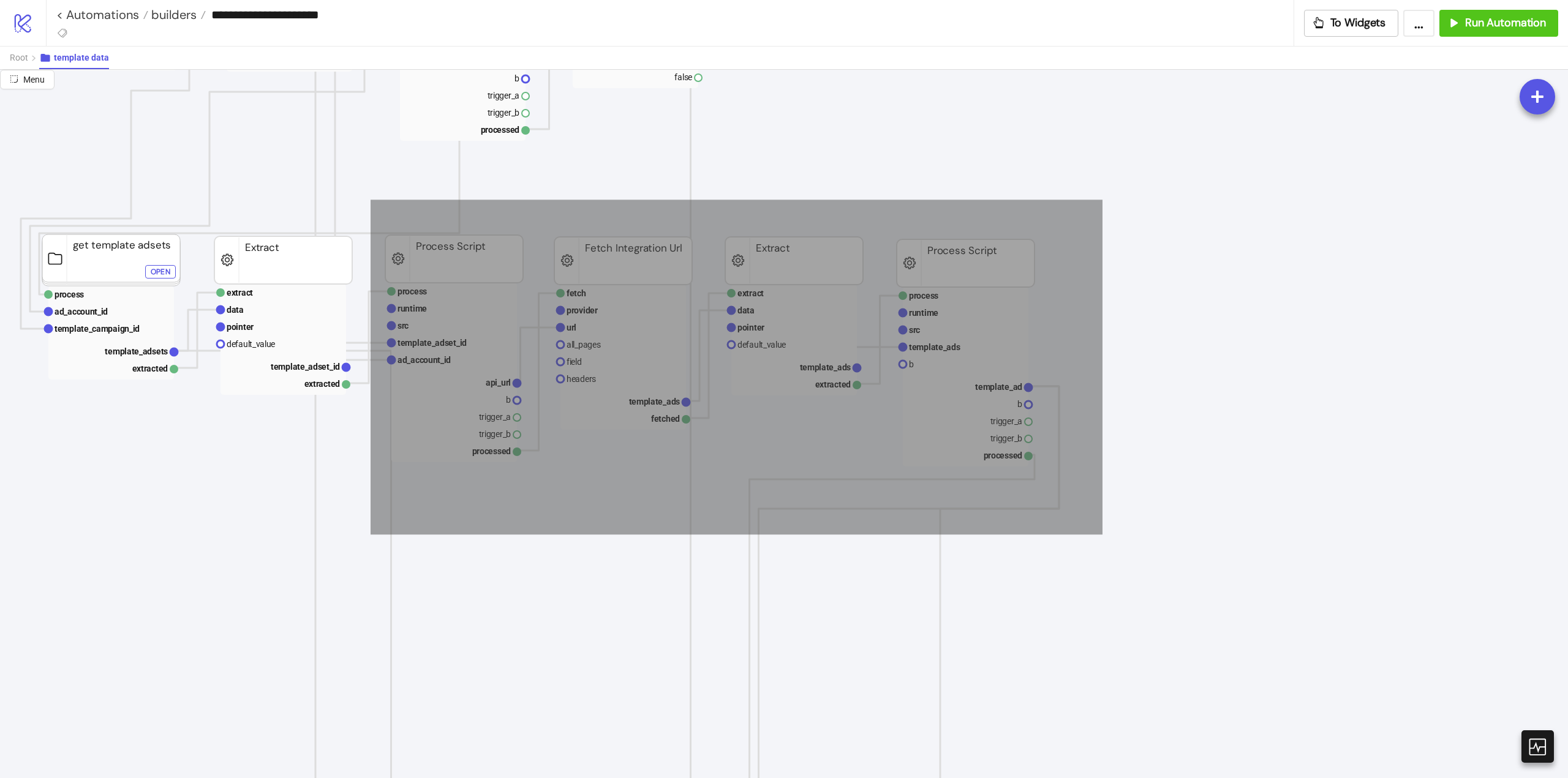
drag, startPoint x: 371, startPoint y: 200, endPoint x: 1103, endPoint y: 535, distance: 805.0
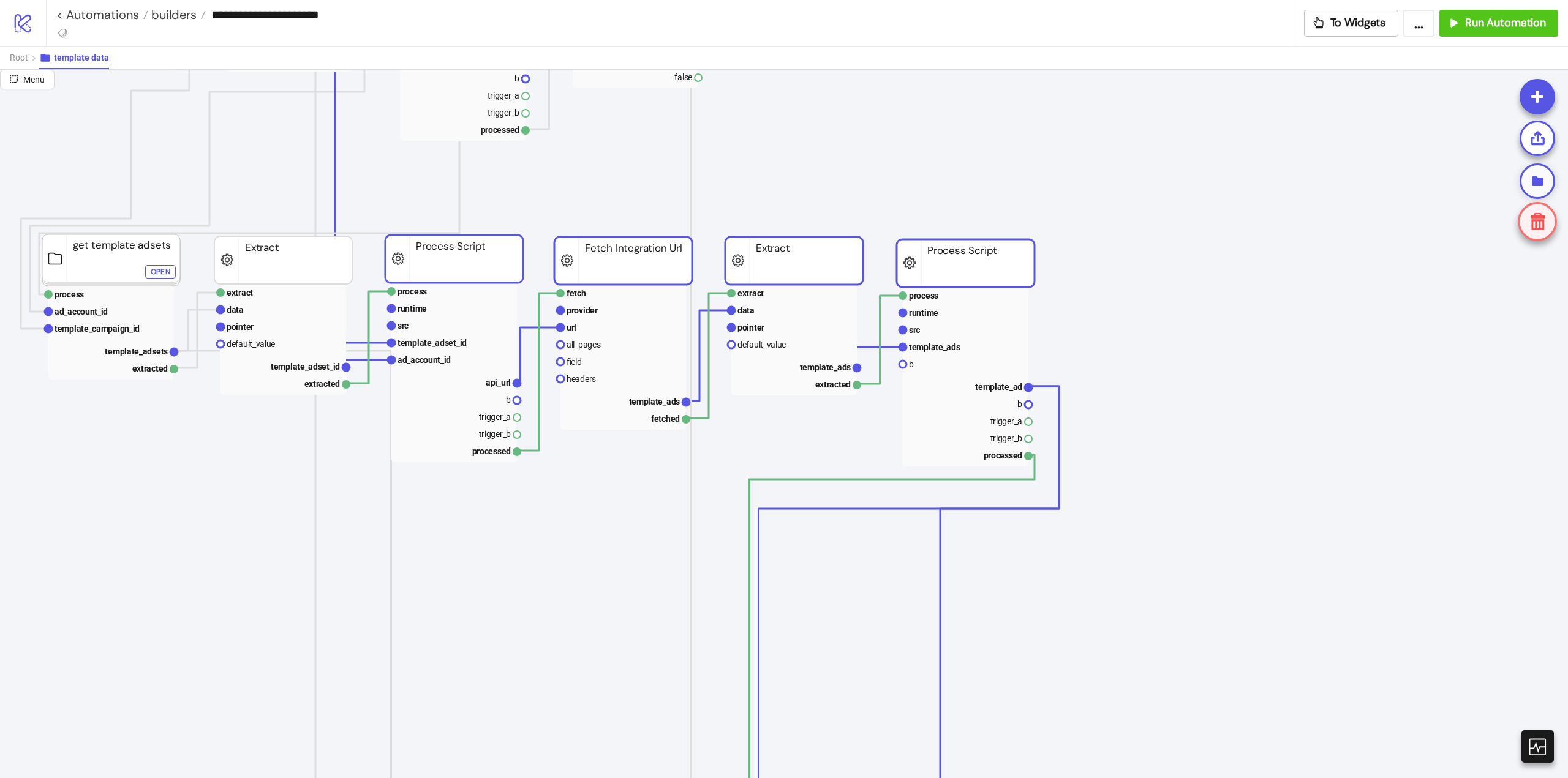
click at [1541, 178] on icon at bounding box center [1538, 181] width 11 height 10
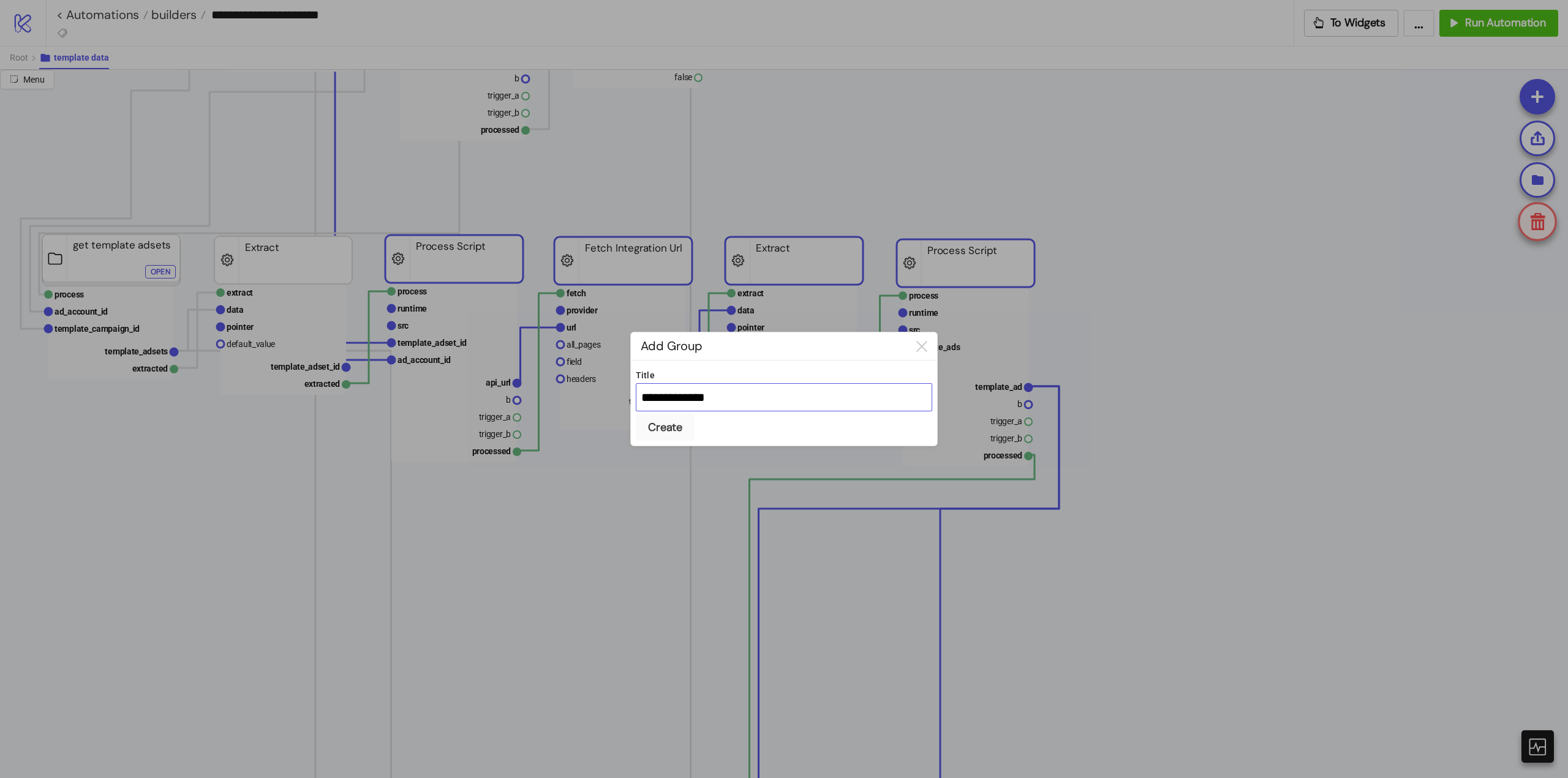
click at [716, 398] on input "**********" at bounding box center [783, 397] width 296 height 28
click at [715, 398] on input "**********" at bounding box center [783, 397] width 296 height 28
type input "**********"
click at [635, 414] on button "Create" at bounding box center [665, 427] width 58 height 27
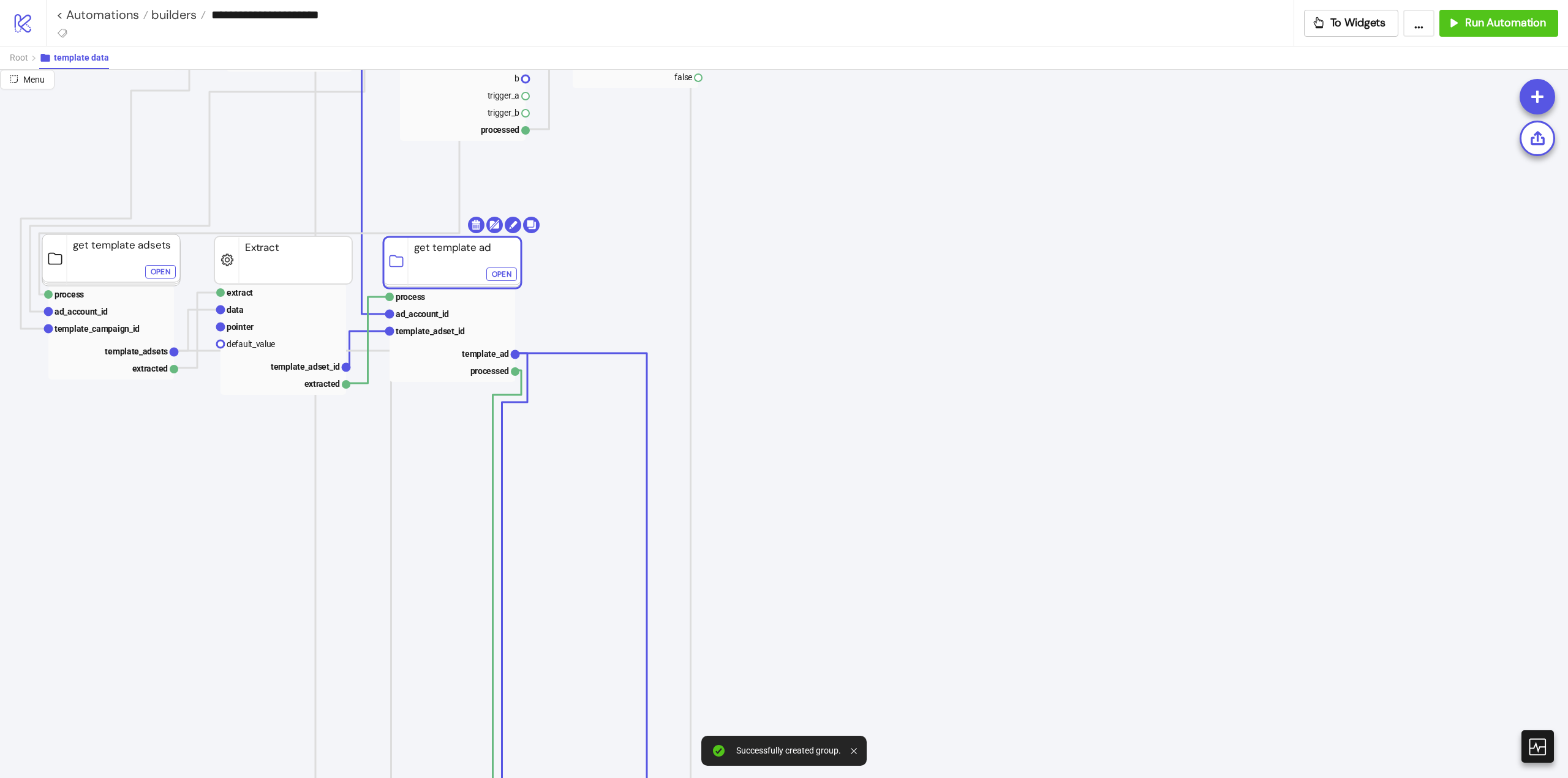
drag, startPoint x: 553, startPoint y: 268, endPoint x: 436, endPoint y: 261, distance: 117.2
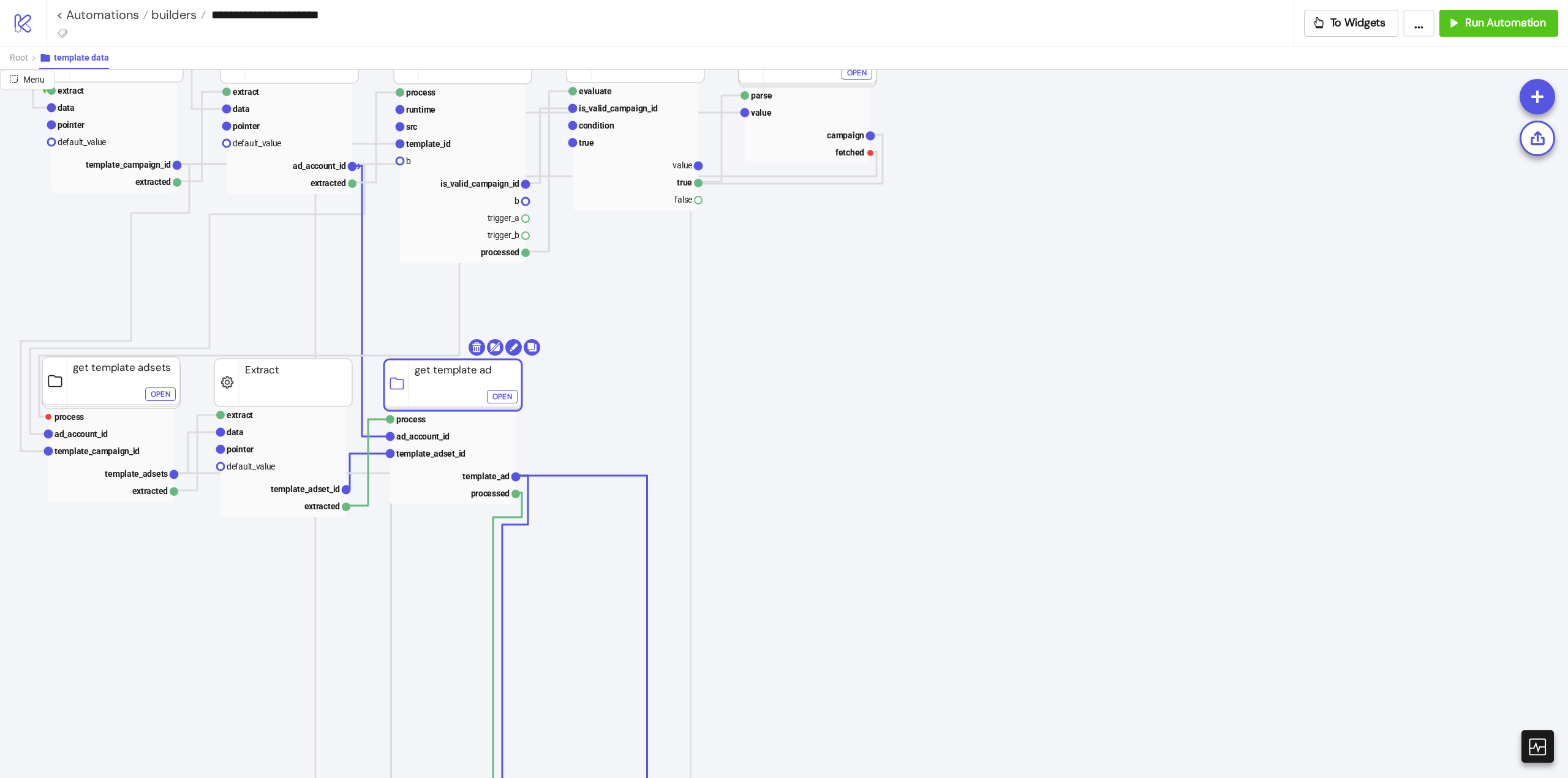
scroll to position [368, 183]
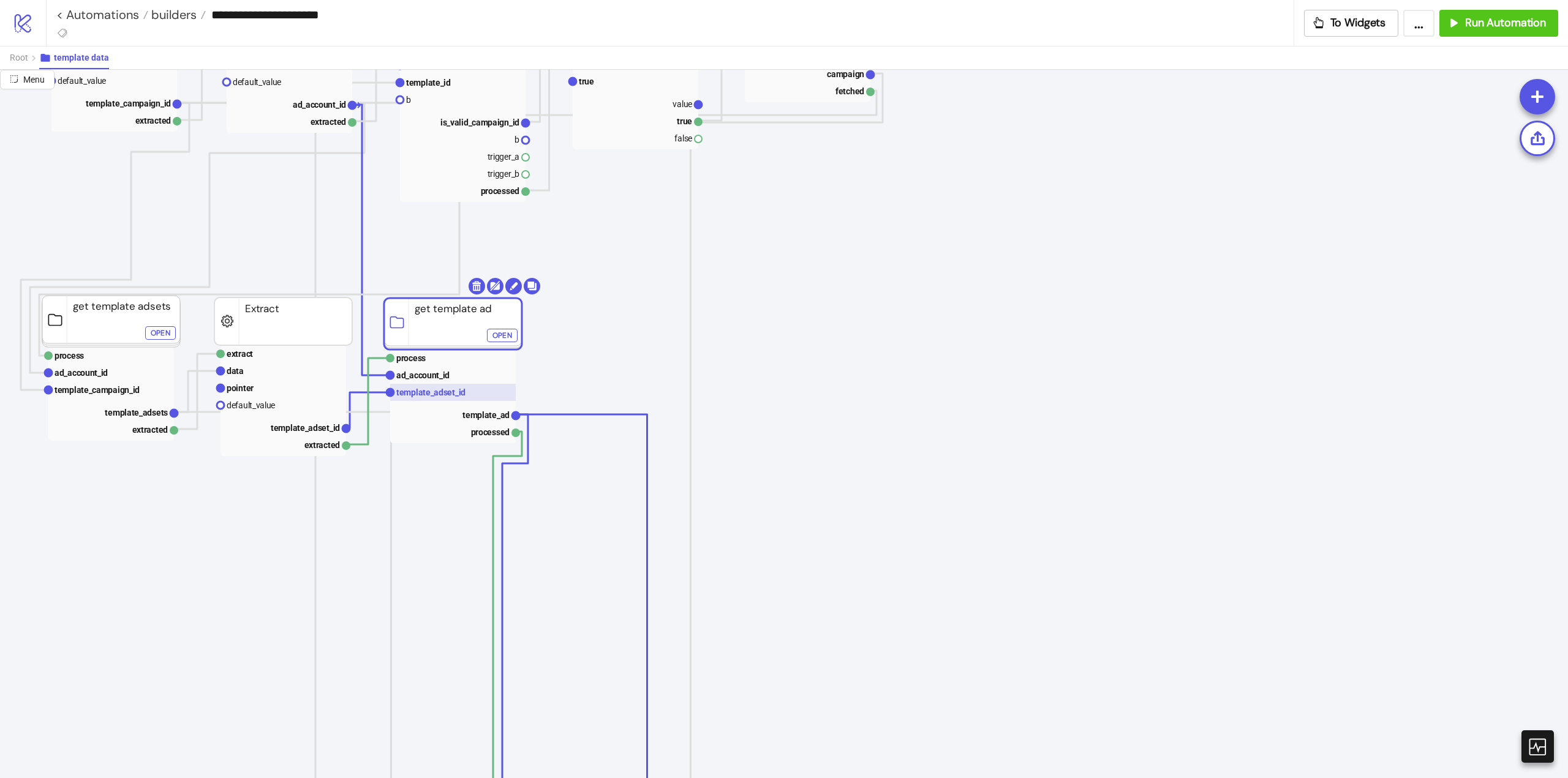
click at [436, 396] on text "template_adset_id" at bounding box center [430, 393] width 69 height 10
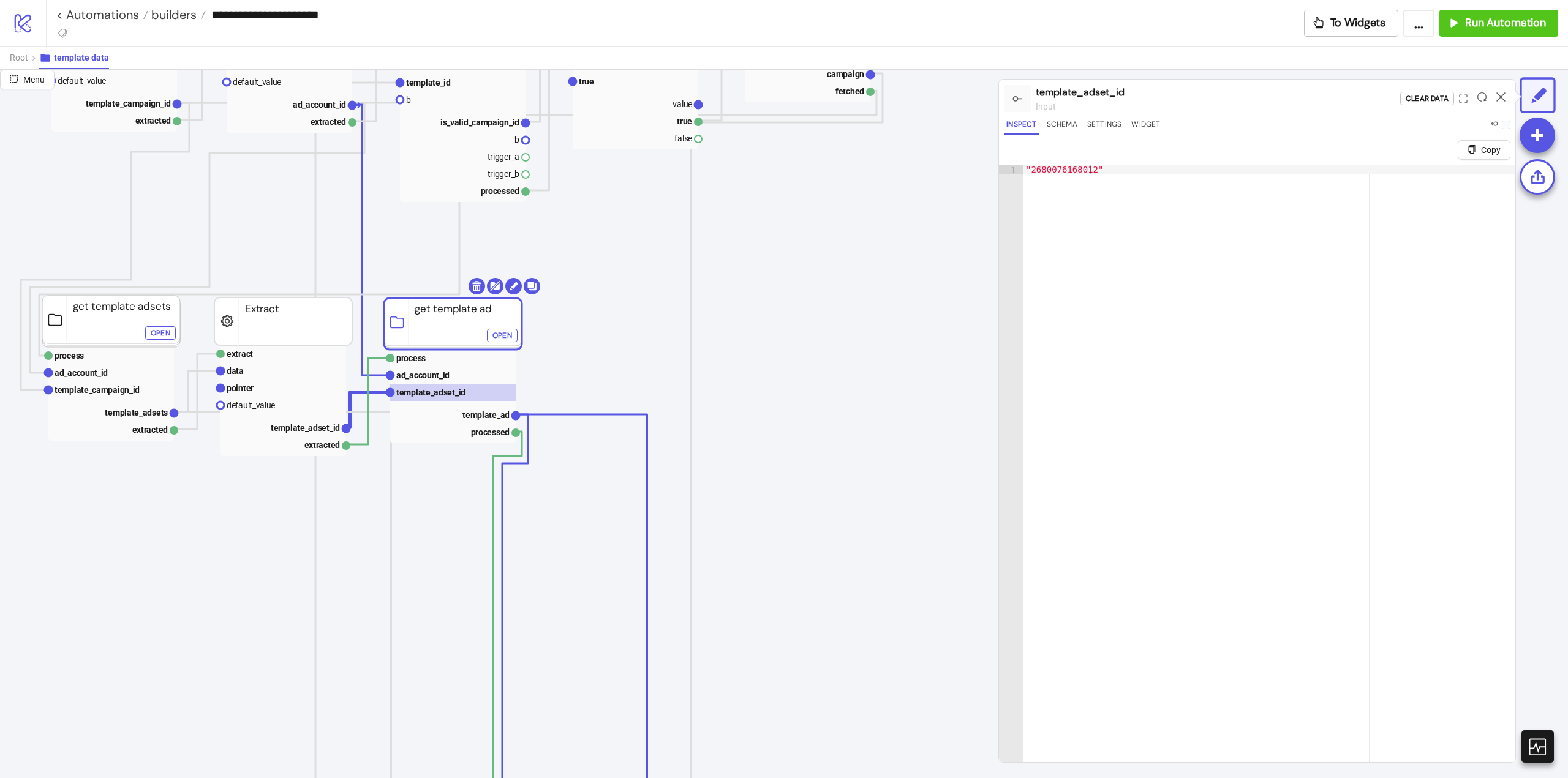
scroll to position [245, 183]
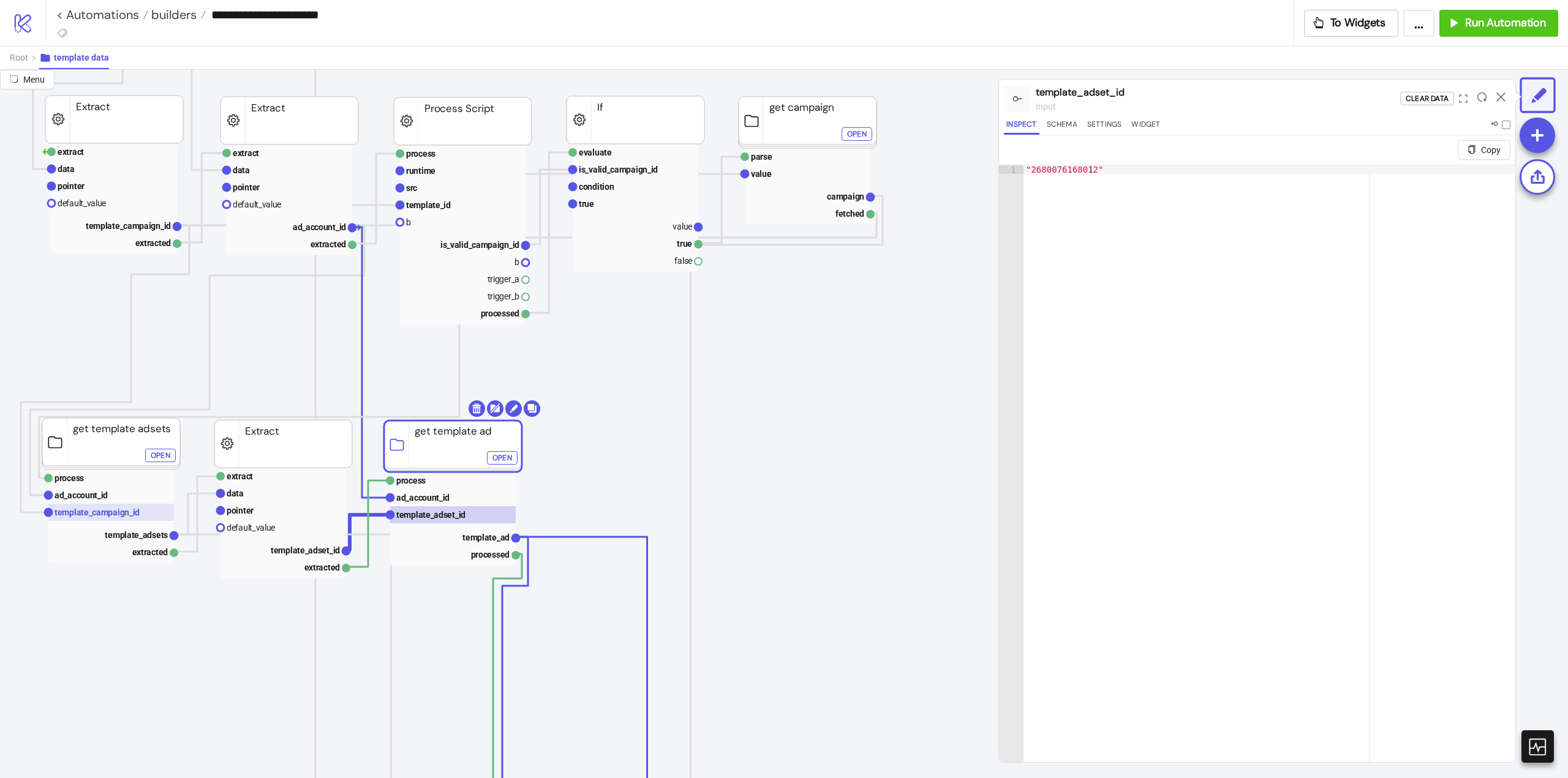
click at [121, 510] on text "template_campaign_id" at bounding box center [97, 513] width 85 height 10
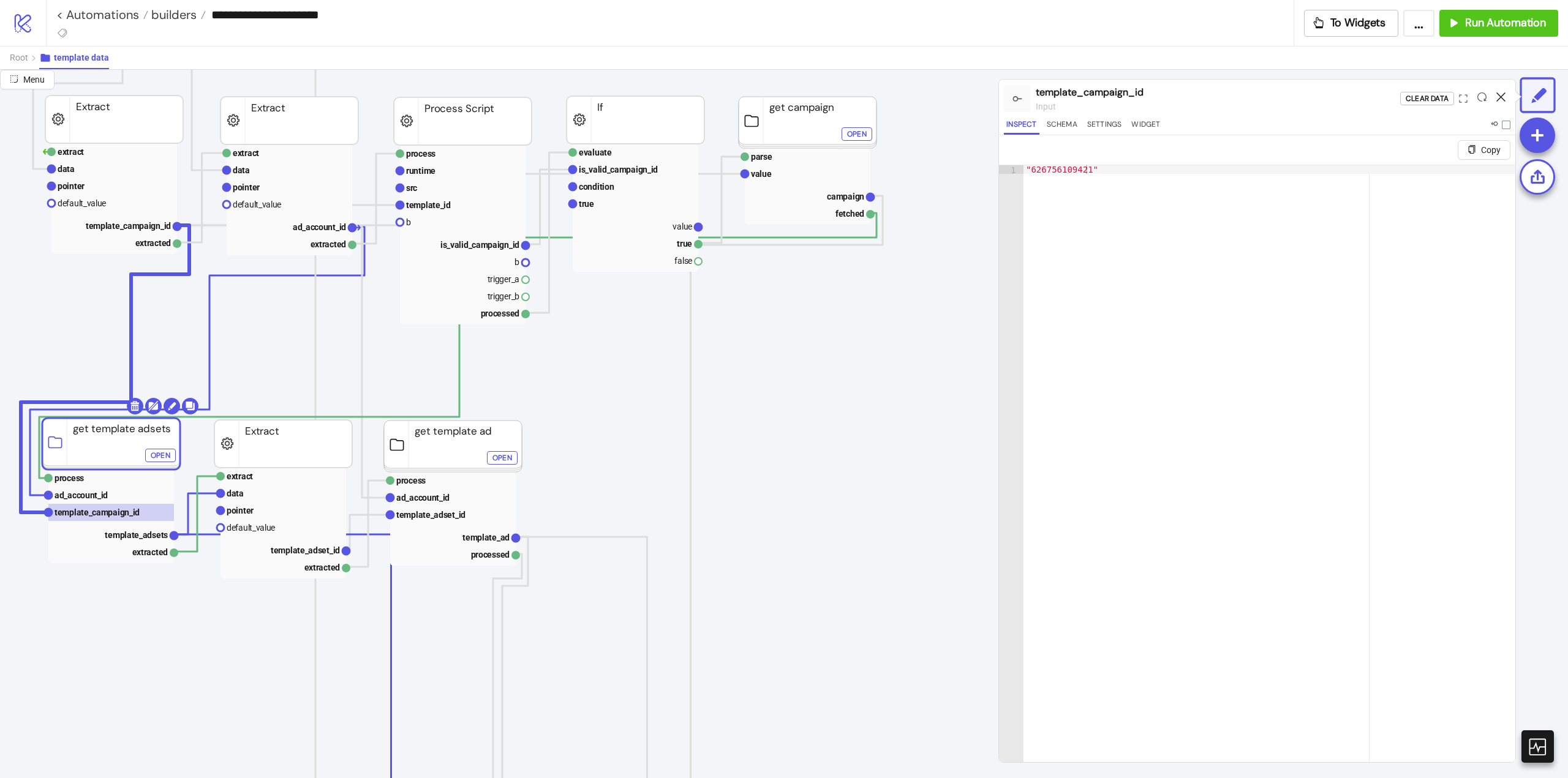
click at [1500, 96] on icon at bounding box center [1501, 97] width 9 height 9
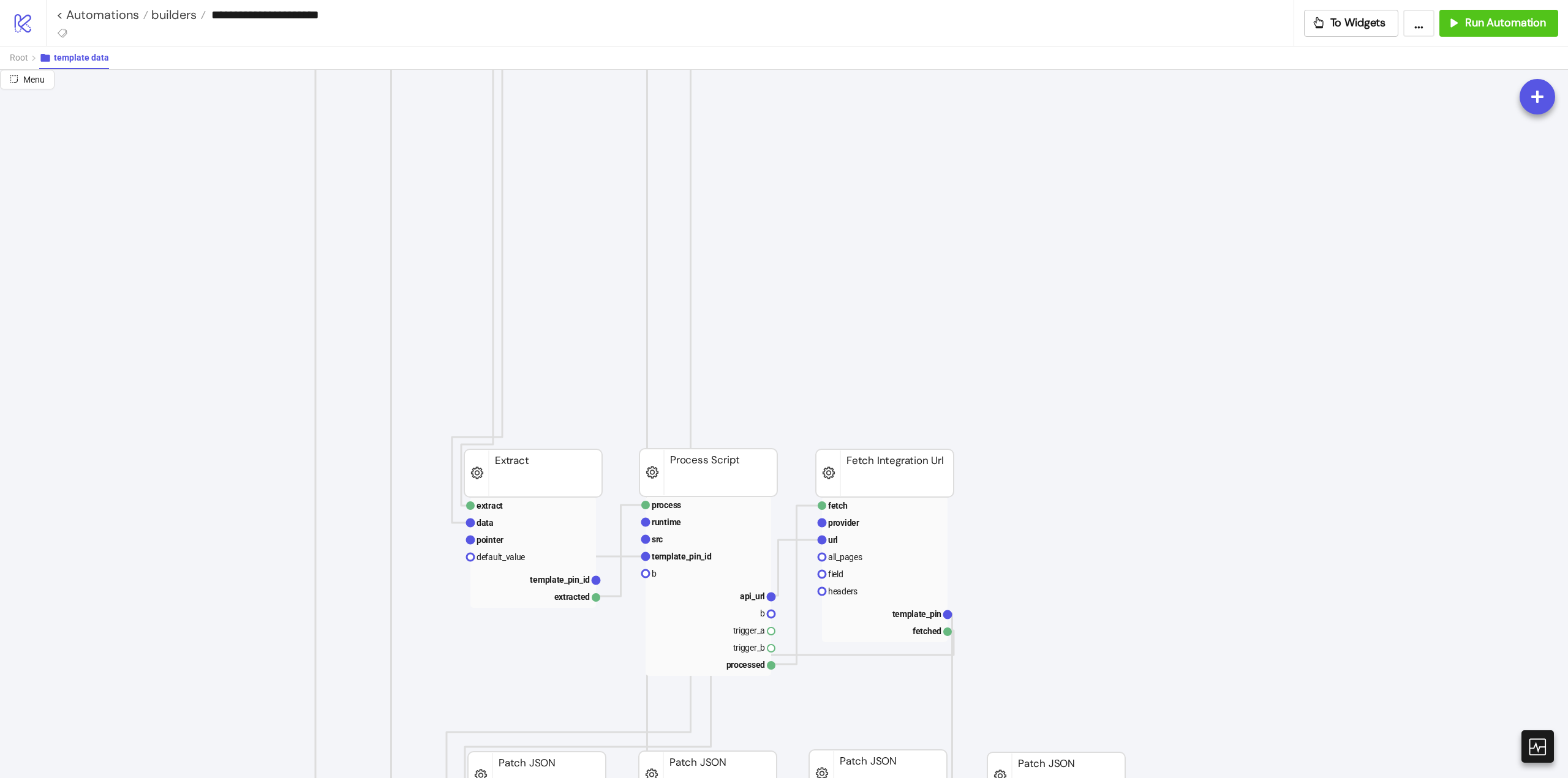
scroll to position [613, 183]
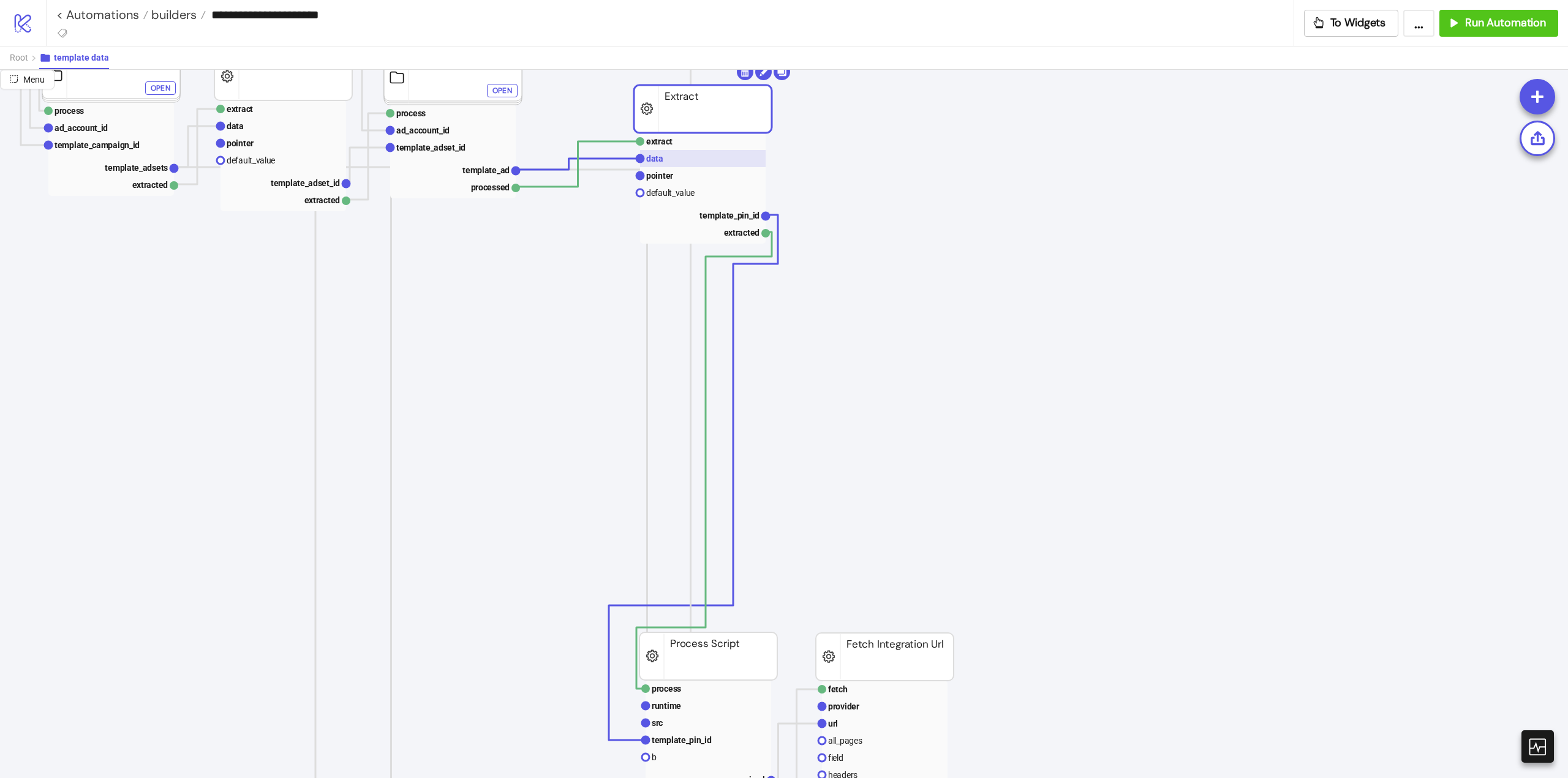
drag, startPoint x: 528, startPoint y: 649, endPoint x: 730, endPoint y: 157, distance: 531.9
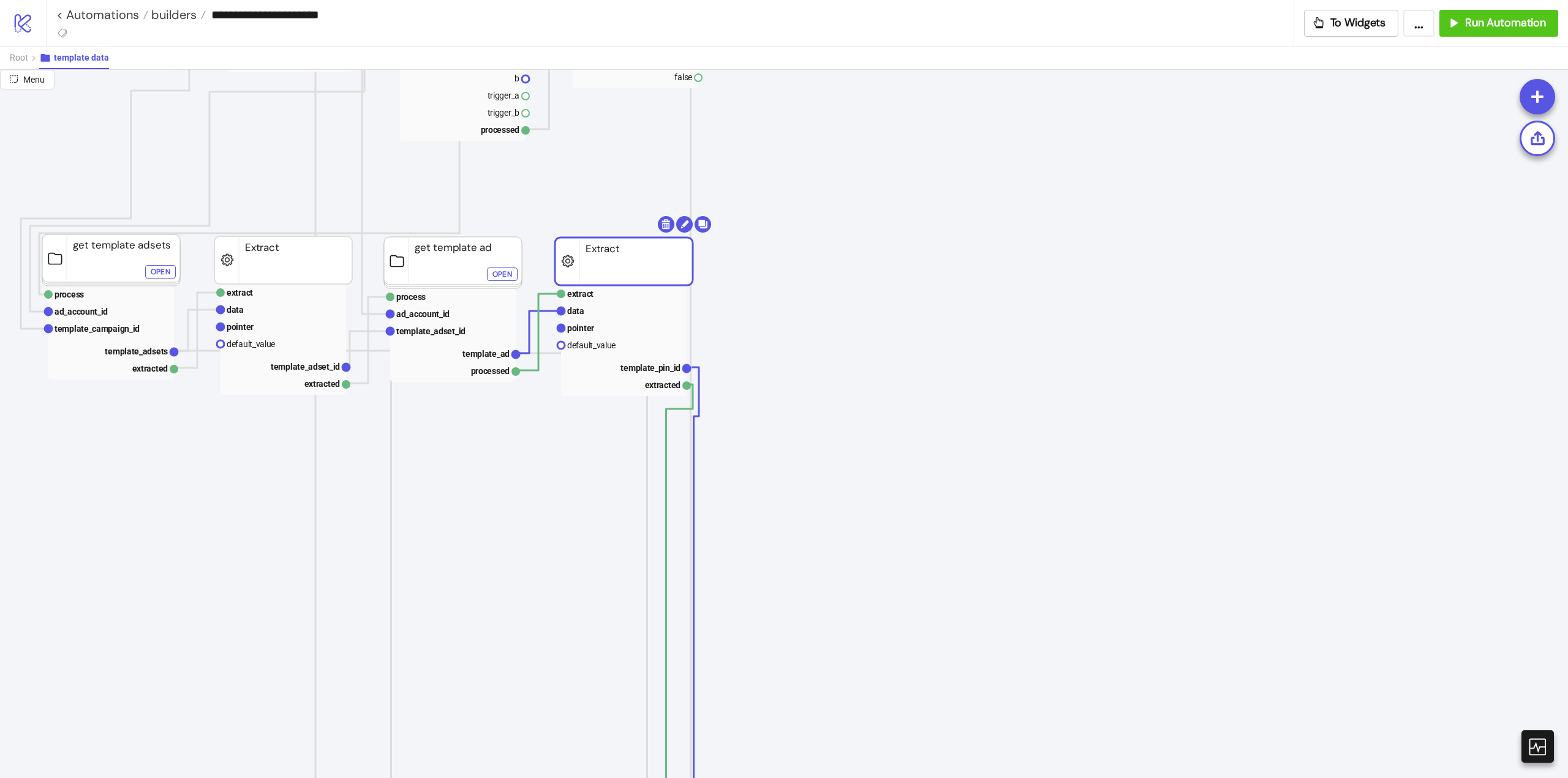
drag, startPoint x: 691, startPoint y: 302, endPoint x: 616, endPoint y: 272, distance: 80.8
click at [616, 272] on rect at bounding box center [624, 261] width 138 height 48
click at [651, 368] on text "template_pin_id" at bounding box center [651, 368] width 60 height 10
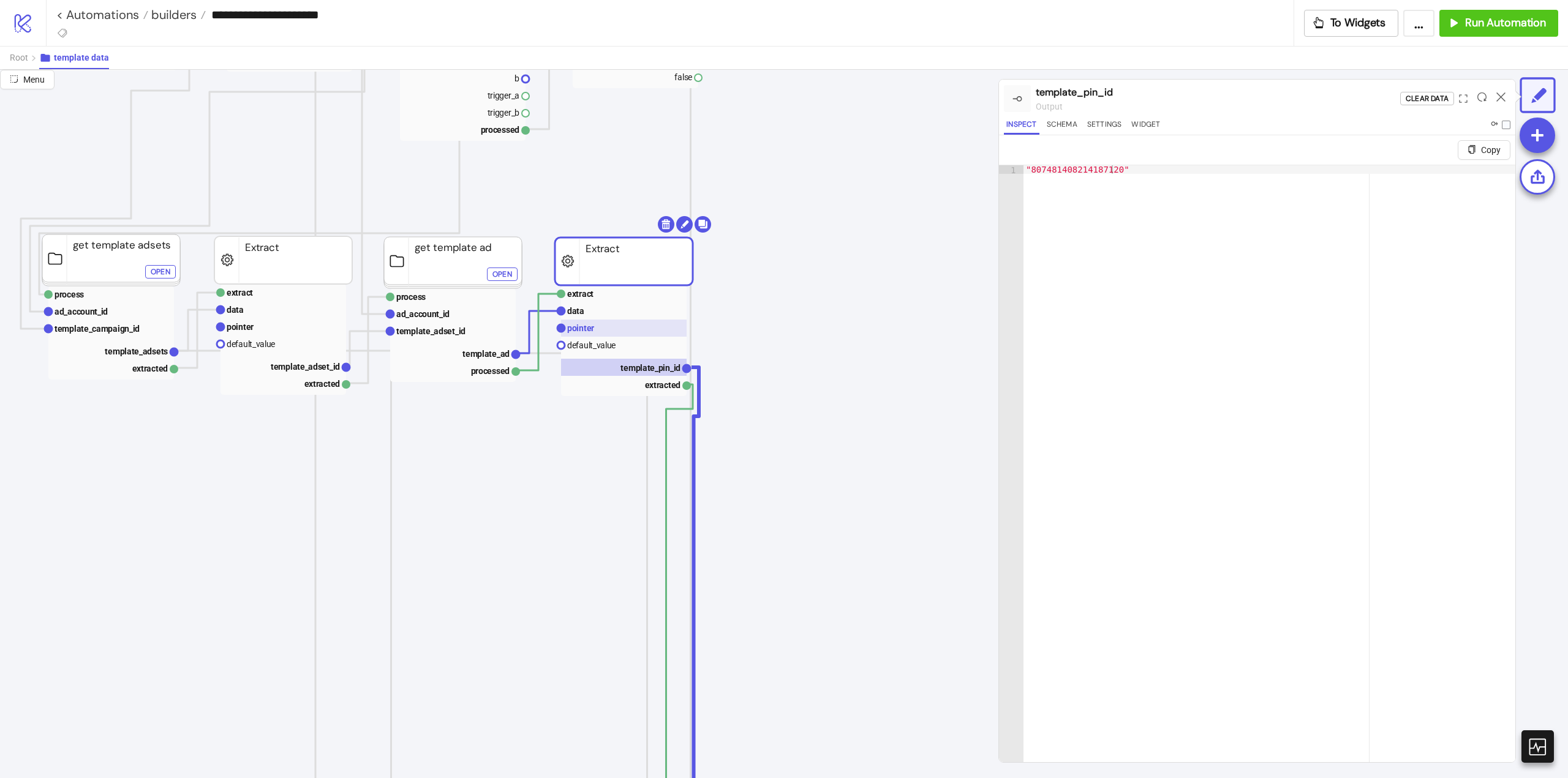
click at [605, 326] on rect at bounding box center [623, 328] width 126 height 17
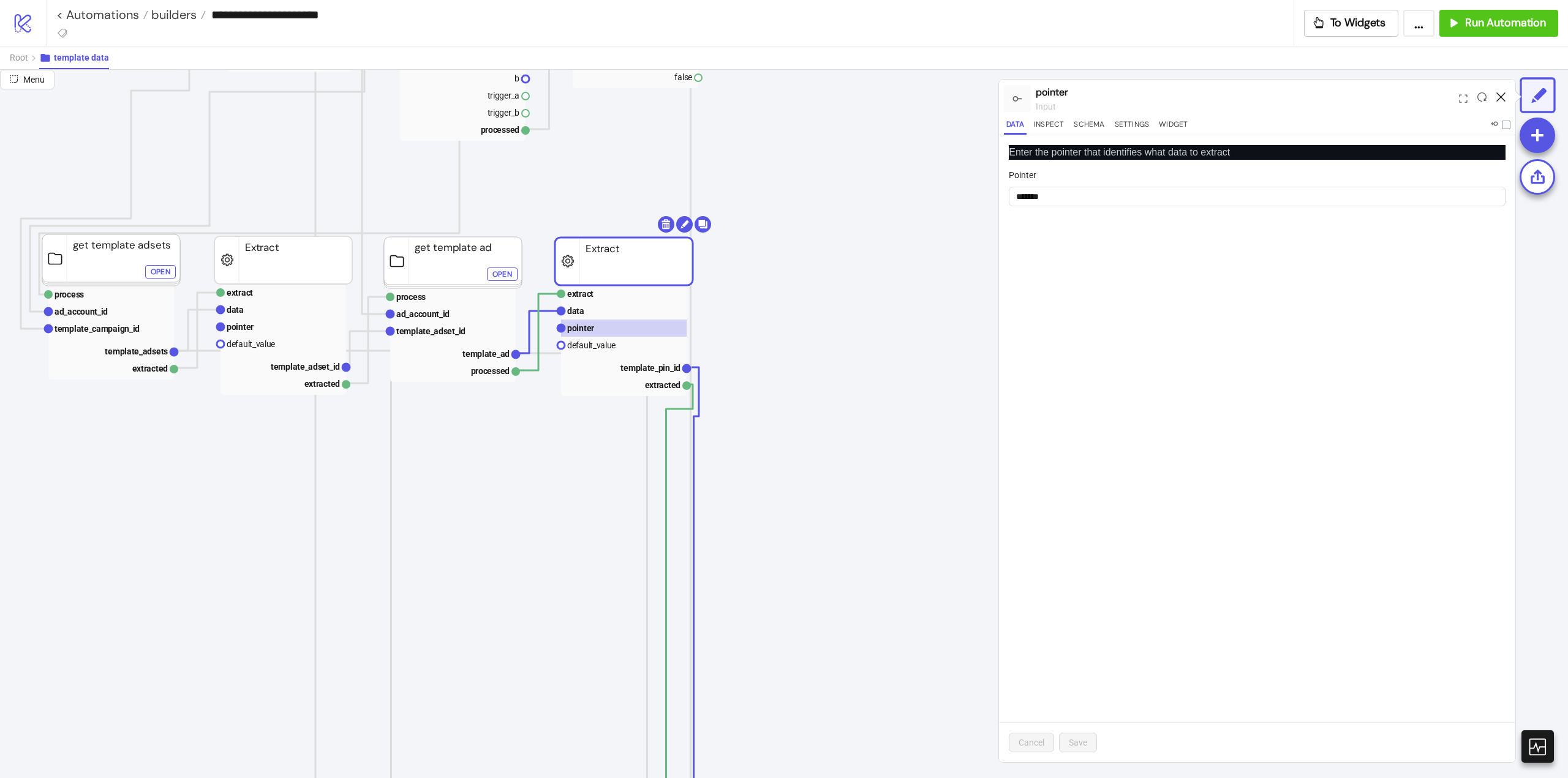
click at [1502, 97] on icon at bounding box center [1501, 97] width 9 height 9
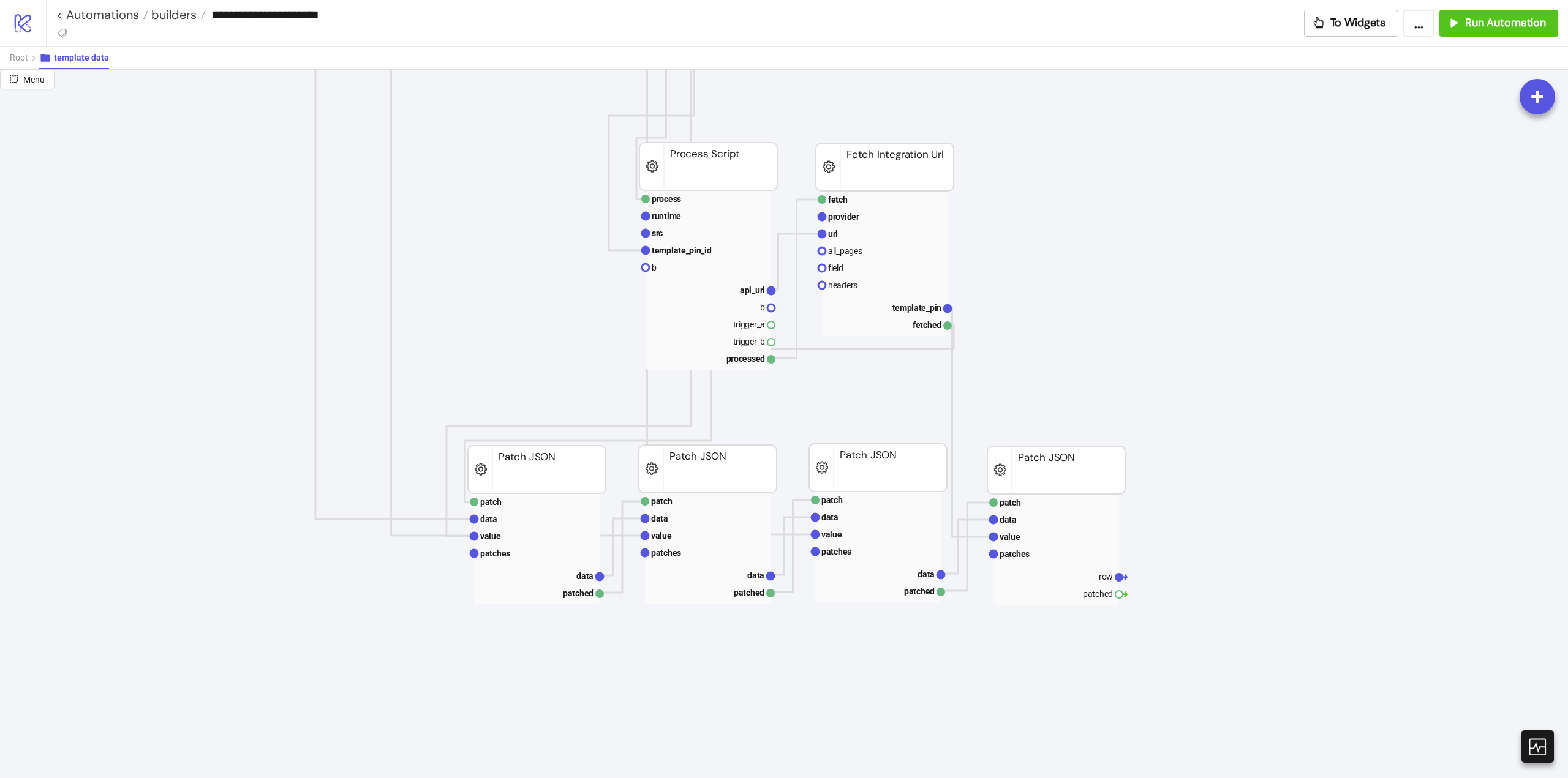
scroll to position [918, 183]
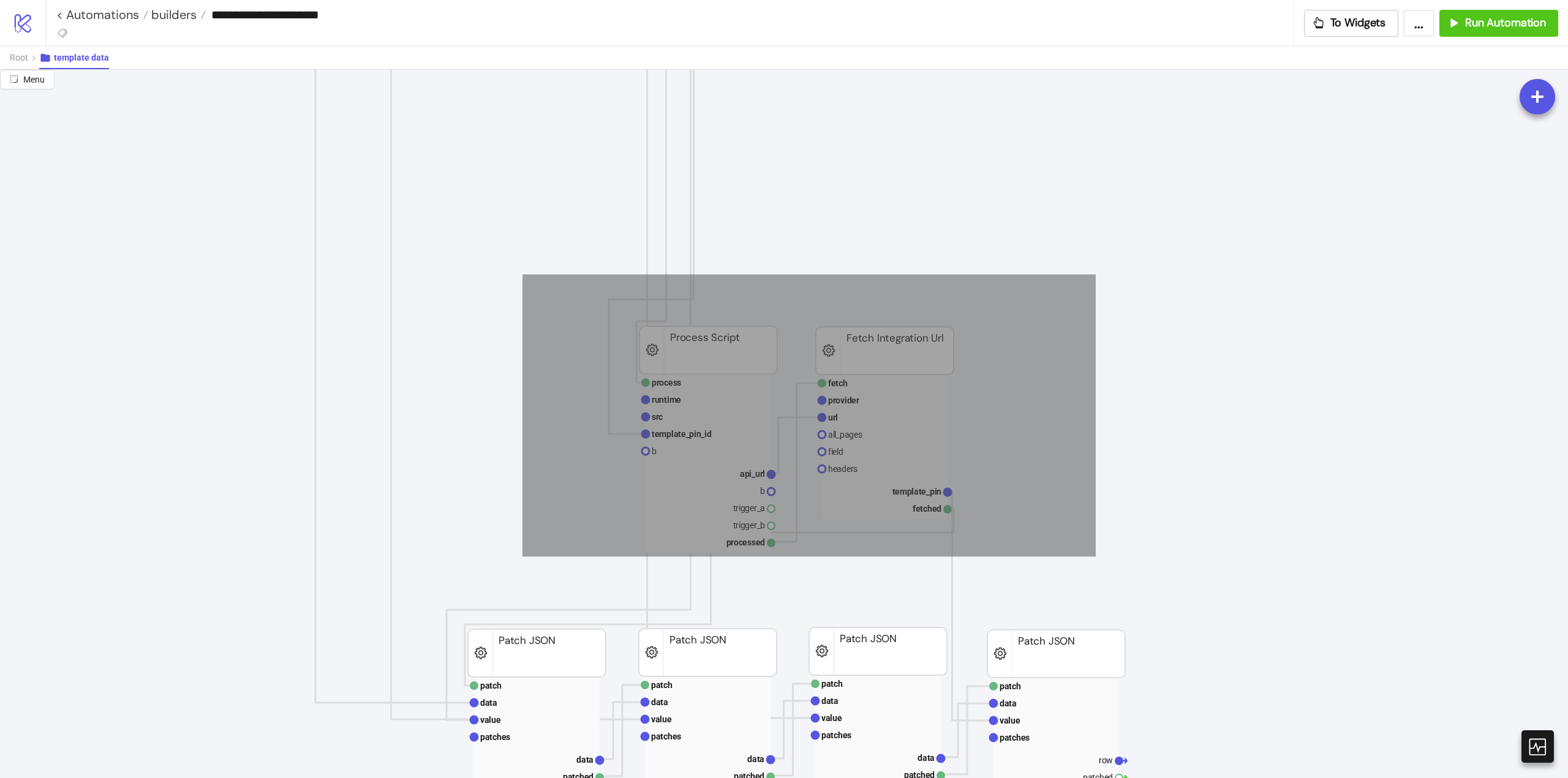
drag, startPoint x: 526, startPoint y: 276, endPoint x: 1097, endPoint y: 549, distance: 632.9
click at [1107, 566] on icon "row data Data Relay extract data pointer default_value ad_account_id extracted …" at bounding box center [1041, 376] width 2450 height 2449
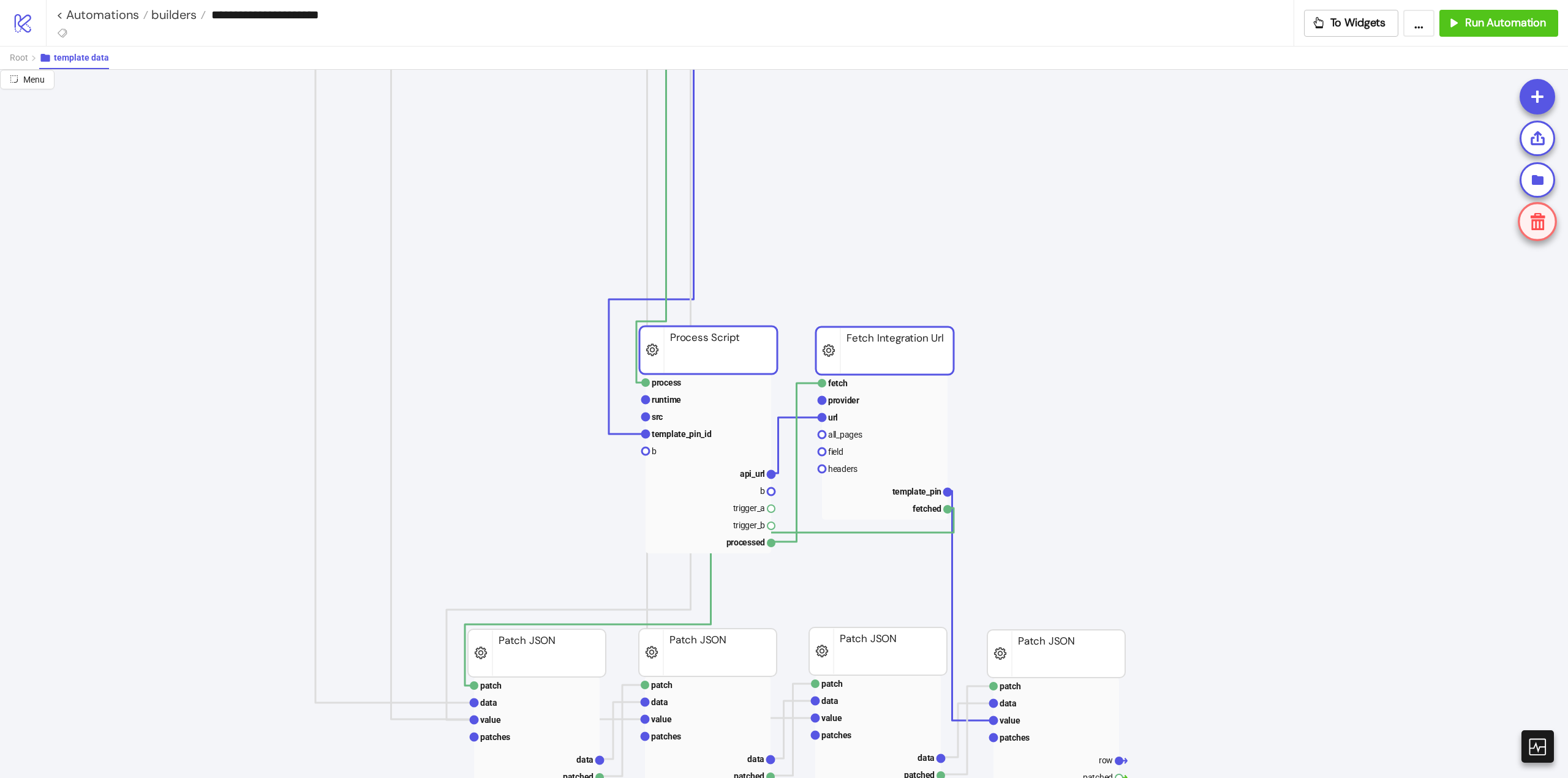
scroll to position [735, 183]
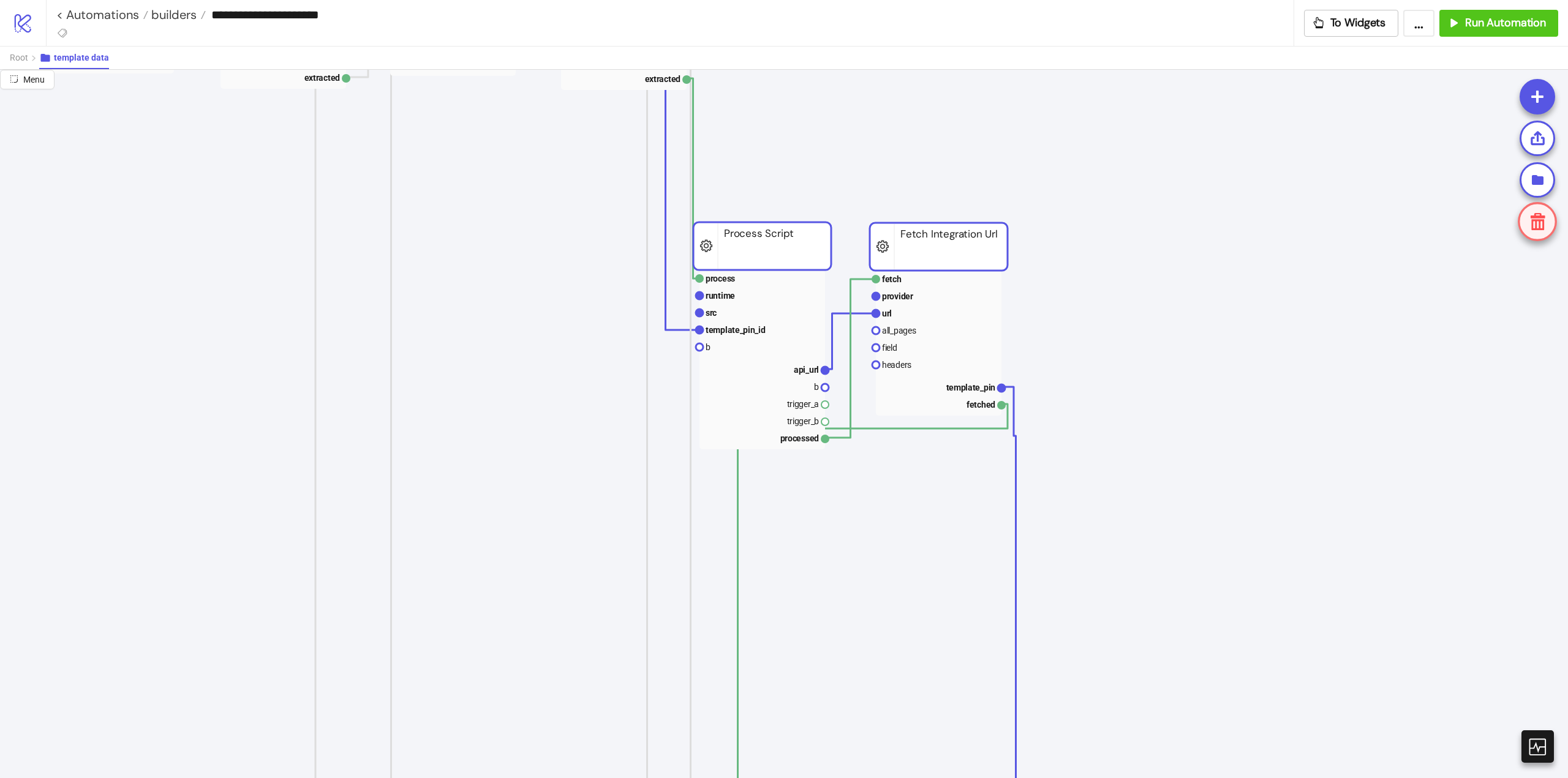
drag, startPoint x: 904, startPoint y: 430, endPoint x: 870, endPoint y: 249, distance: 184.2
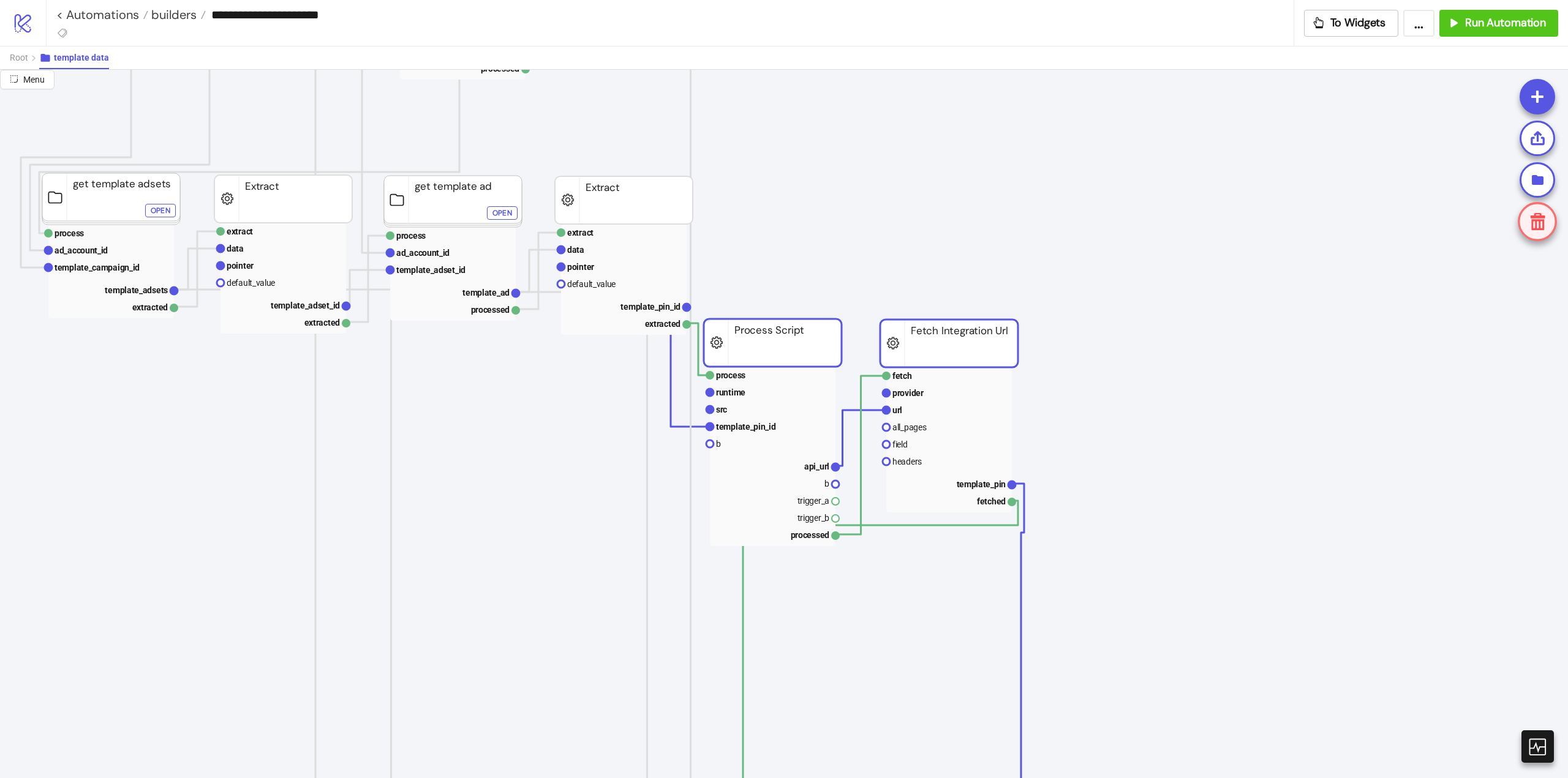
scroll to position [368, 183]
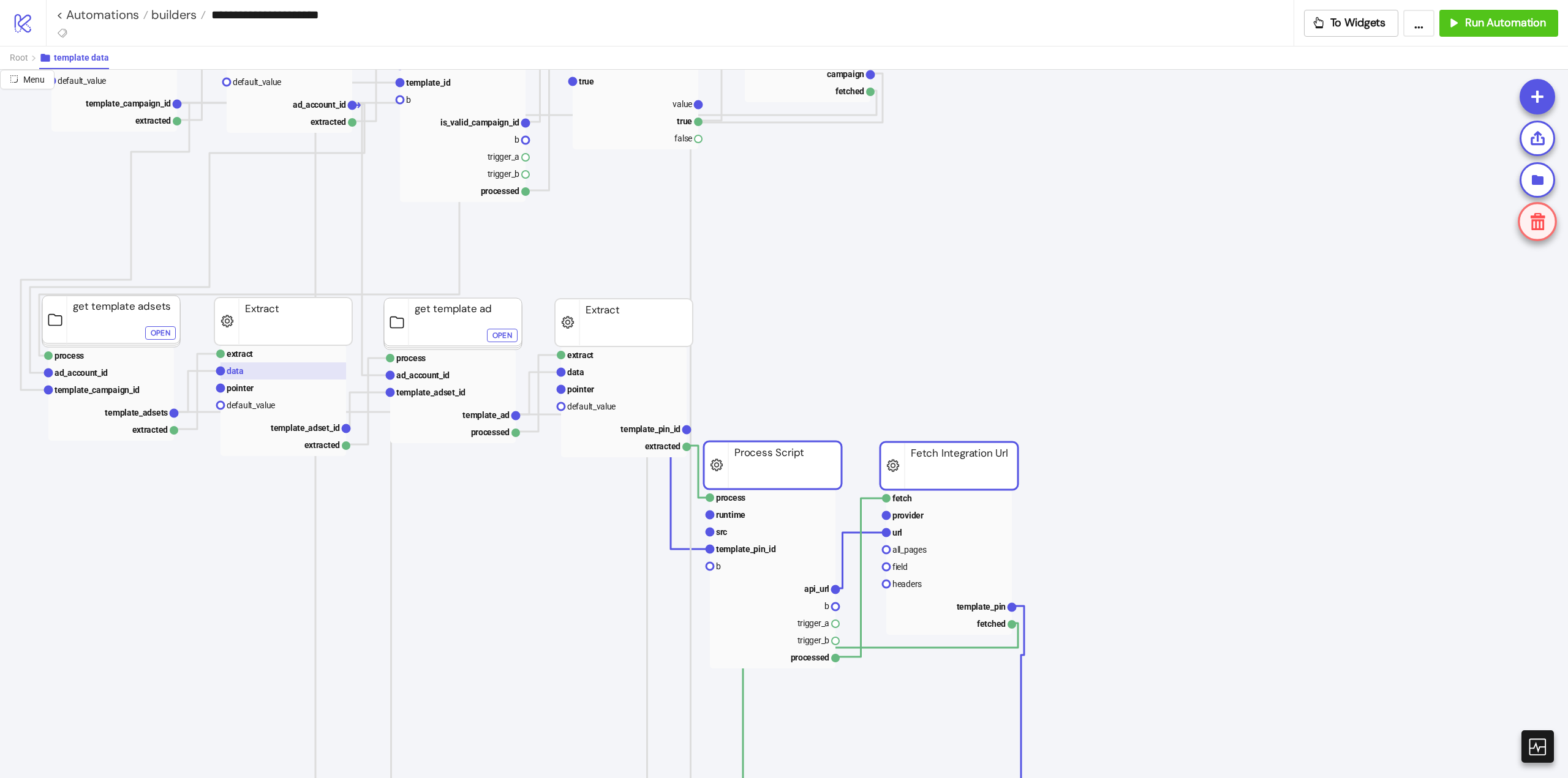
click at [244, 373] on rect at bounding box center [283, 371] width 126 height 17
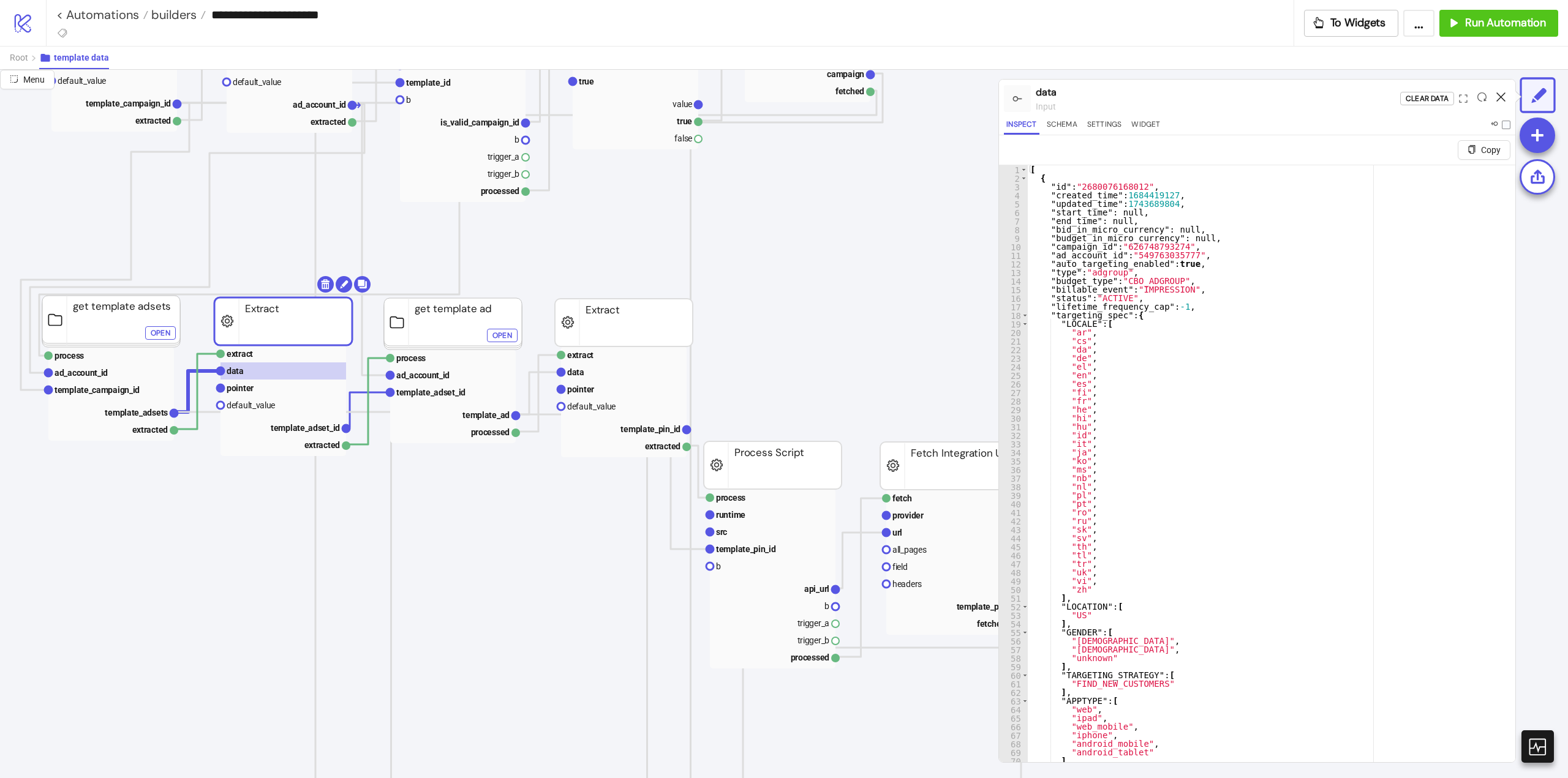
click at [1497, 96] on icon at bounding box center [1501, 97] width 9 height 9
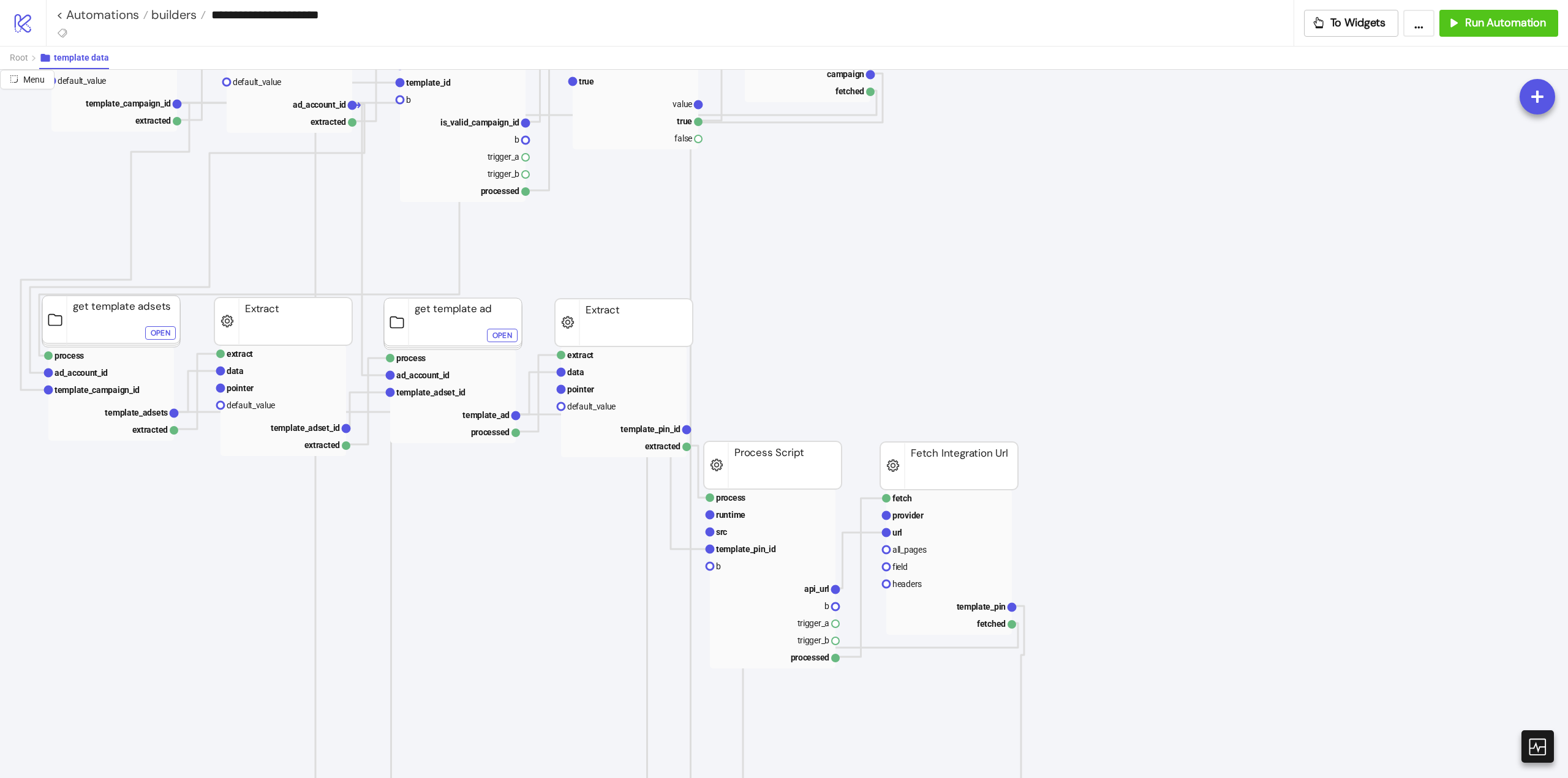
scroll to position [368, 306]
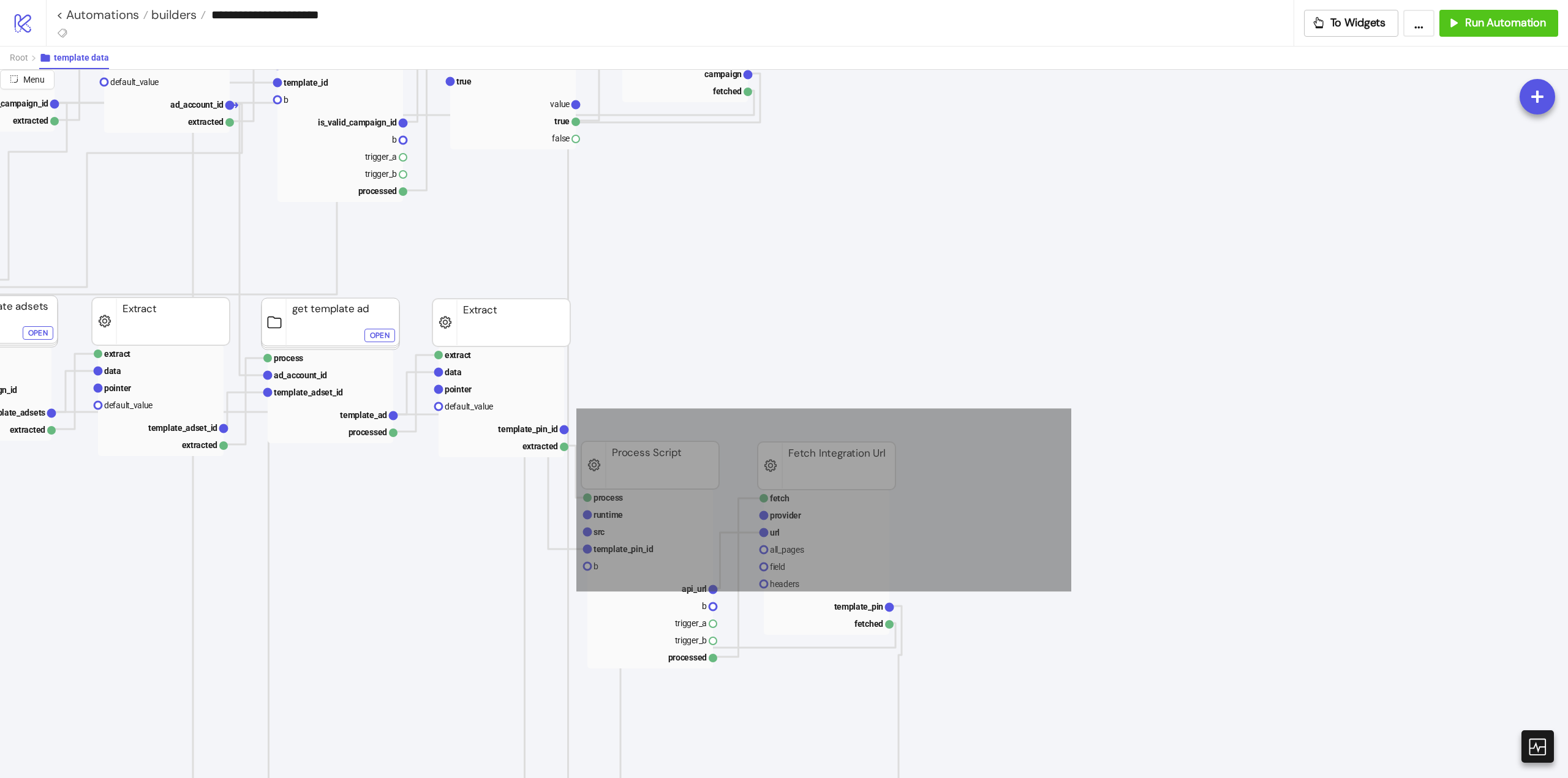
drag, startPoint x: 825, startPoint y: 453, endPoint x: 576, endPoint y: 591, distance: 284.7
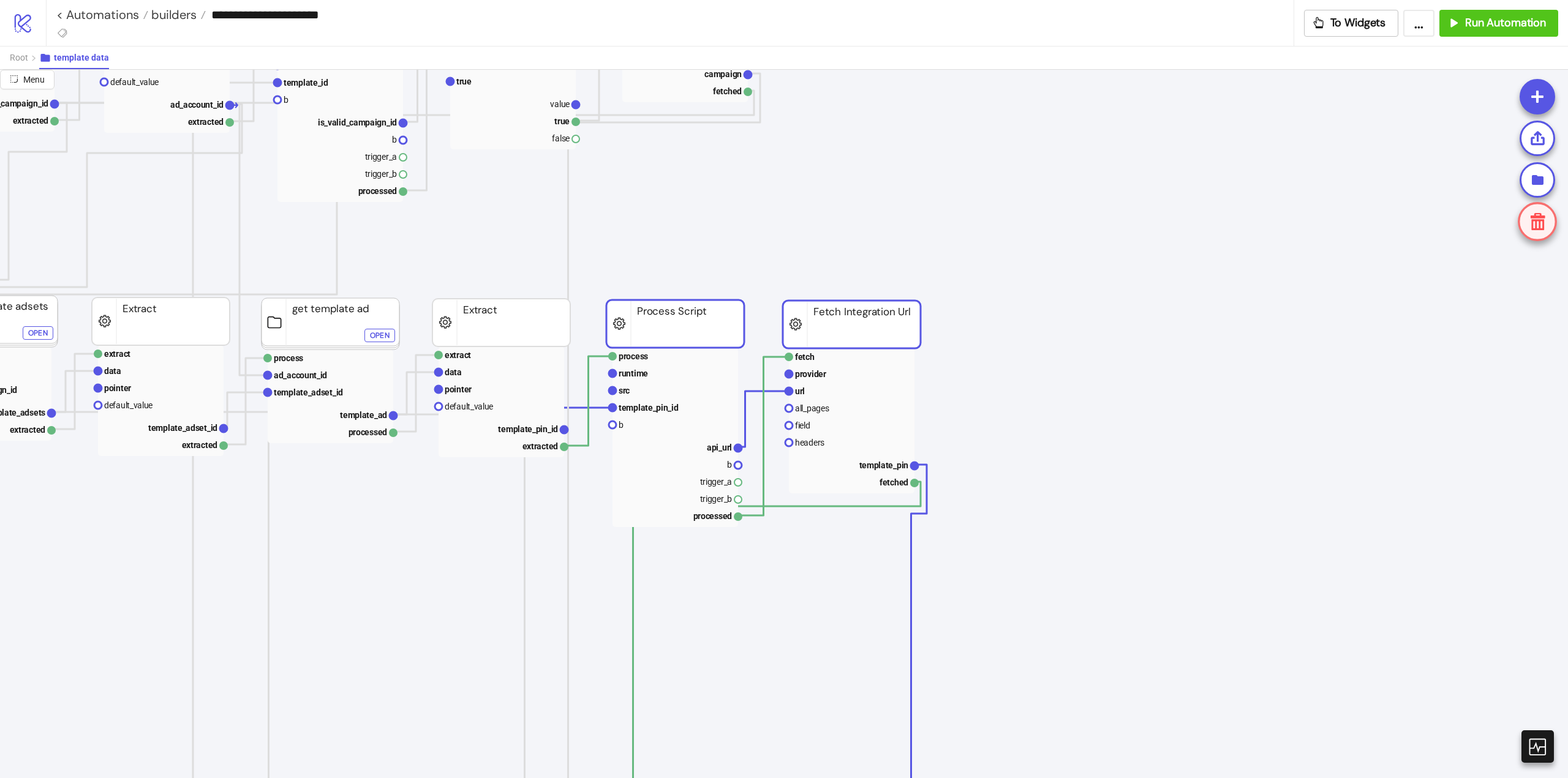
drag, startPoint x: 694, startPoint y: 458, endPoint x: 660, endPoint y: 328, distance: 134.4
click at [660, 328] on rect at bounding box center [675, 324] width 138 height 48
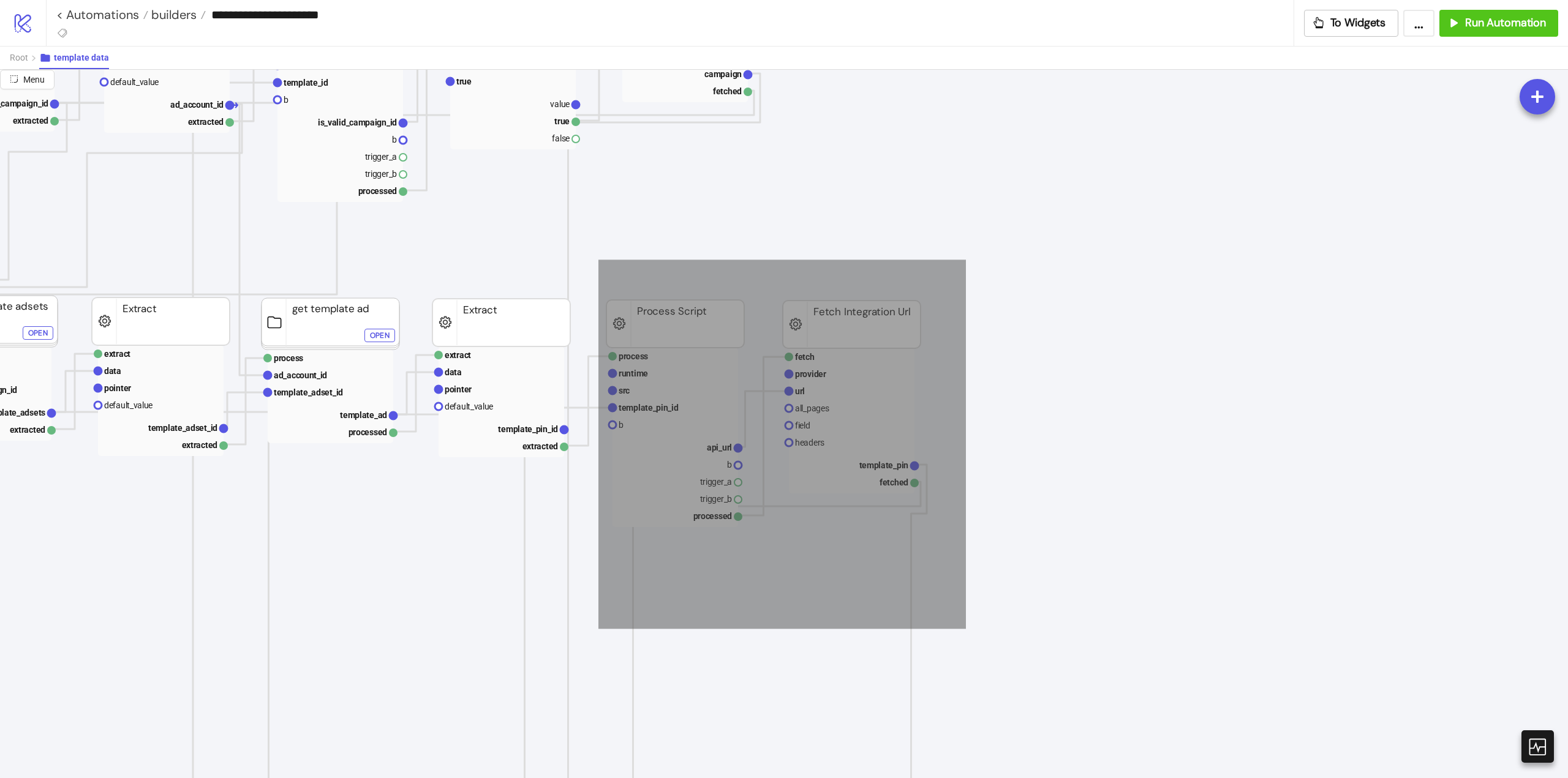
drag, startPoint x: 598, startPoint y: 260, endPoint x: 997, endPoint y: 604, distance: 526.8
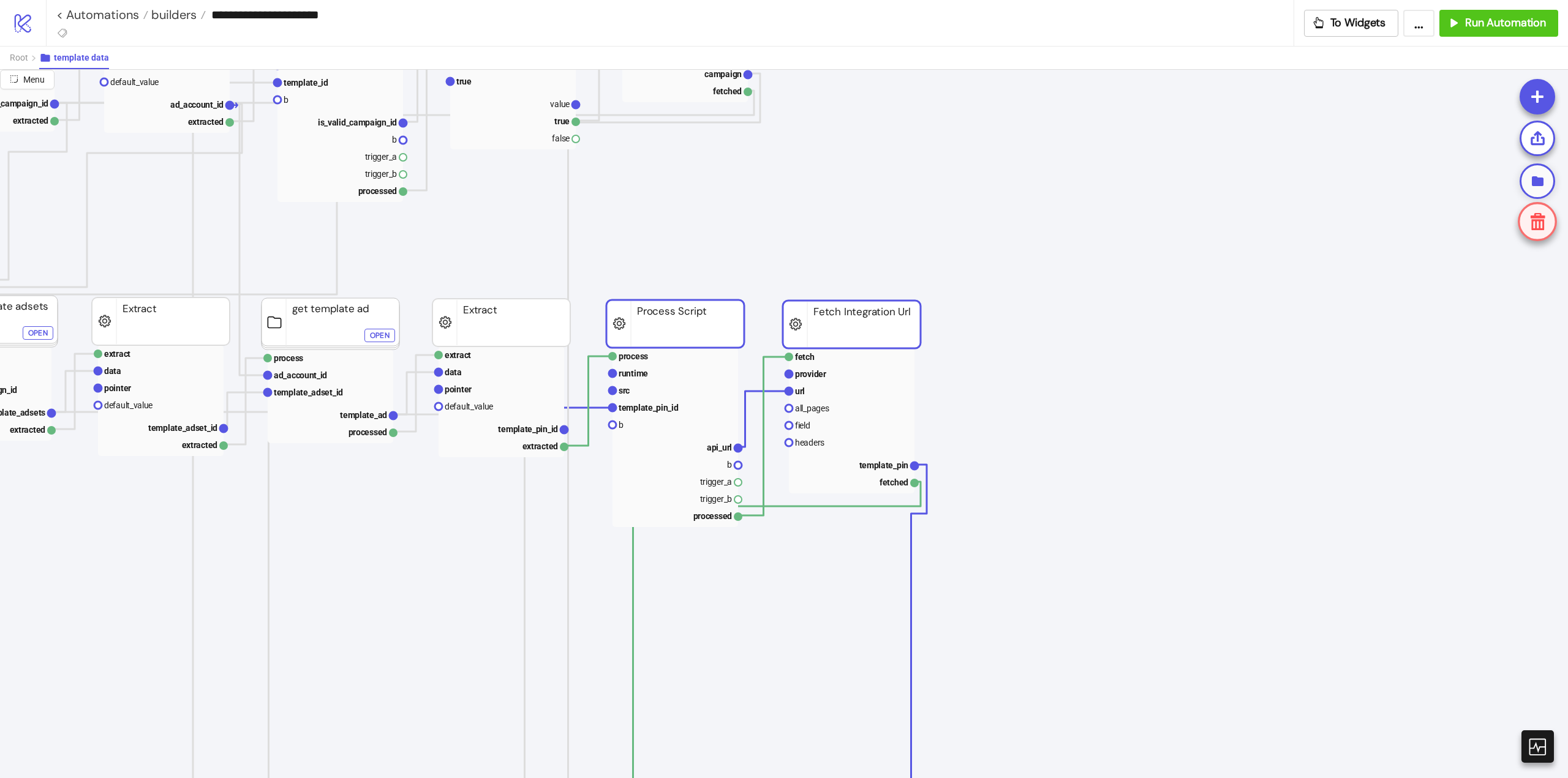
click at [1542, 176] on icon at bounding box center [1537, 181] width 15 height 15
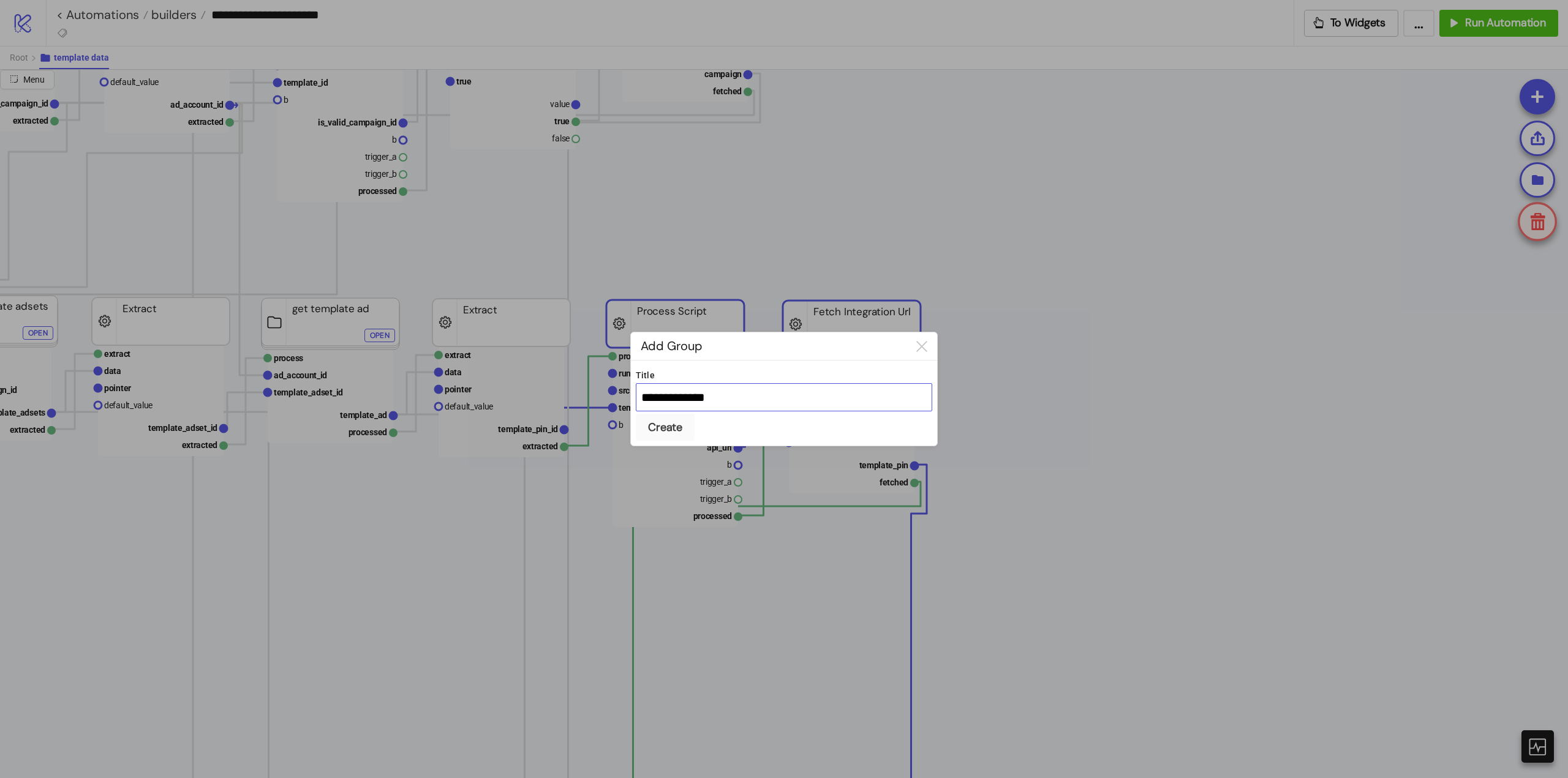
click at [696, 398] on input "**********" at bounding box center [783, 397] width 296 height 28
type input "**********"
click at [635, 414] on button "Create" at bounding box center [665, 427] width 58 height 27
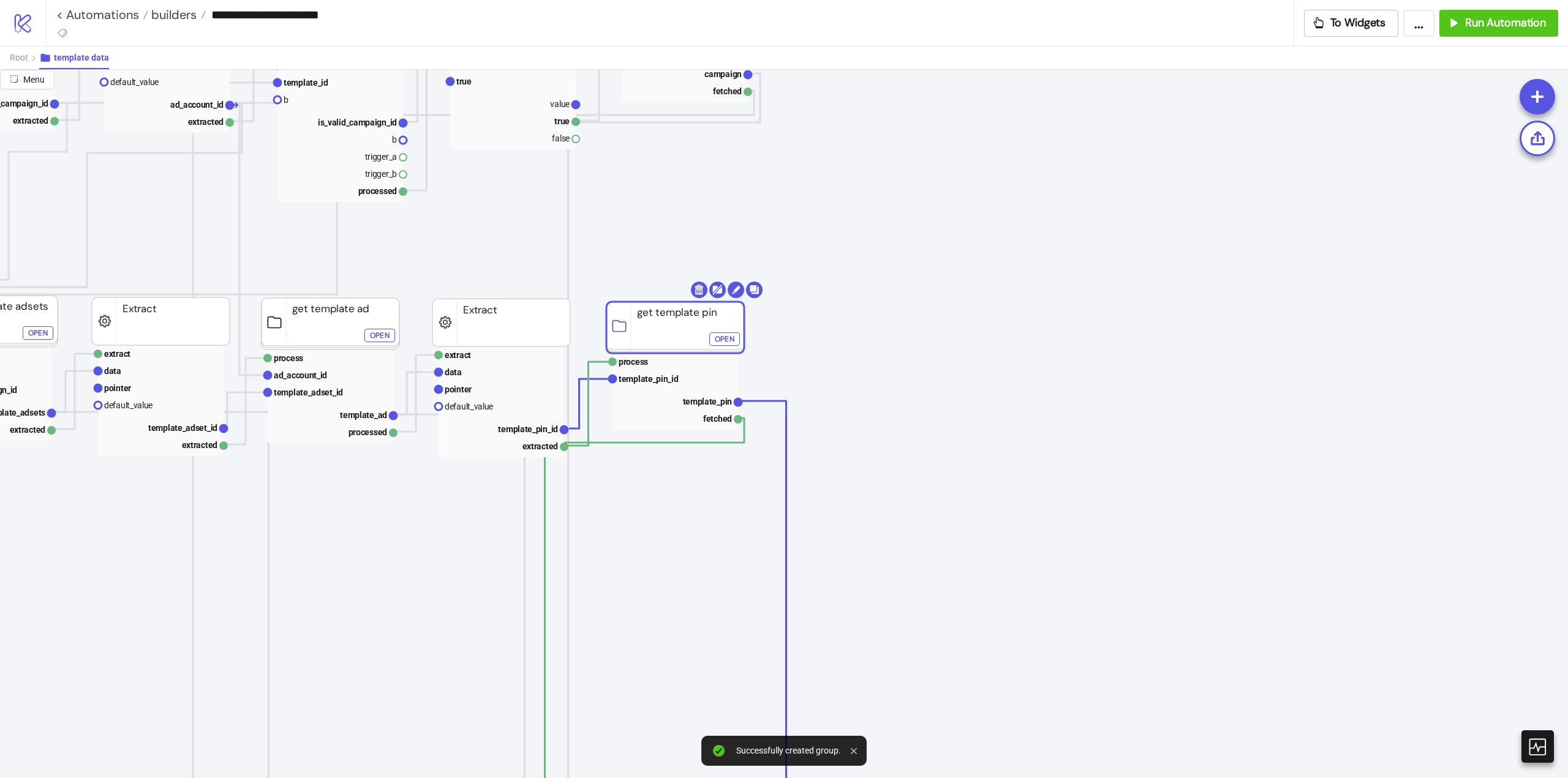
drag, startPoint x: 697, startPoint y: 333, endPoint x: 652, endPoint y: 342, distance: 45.9
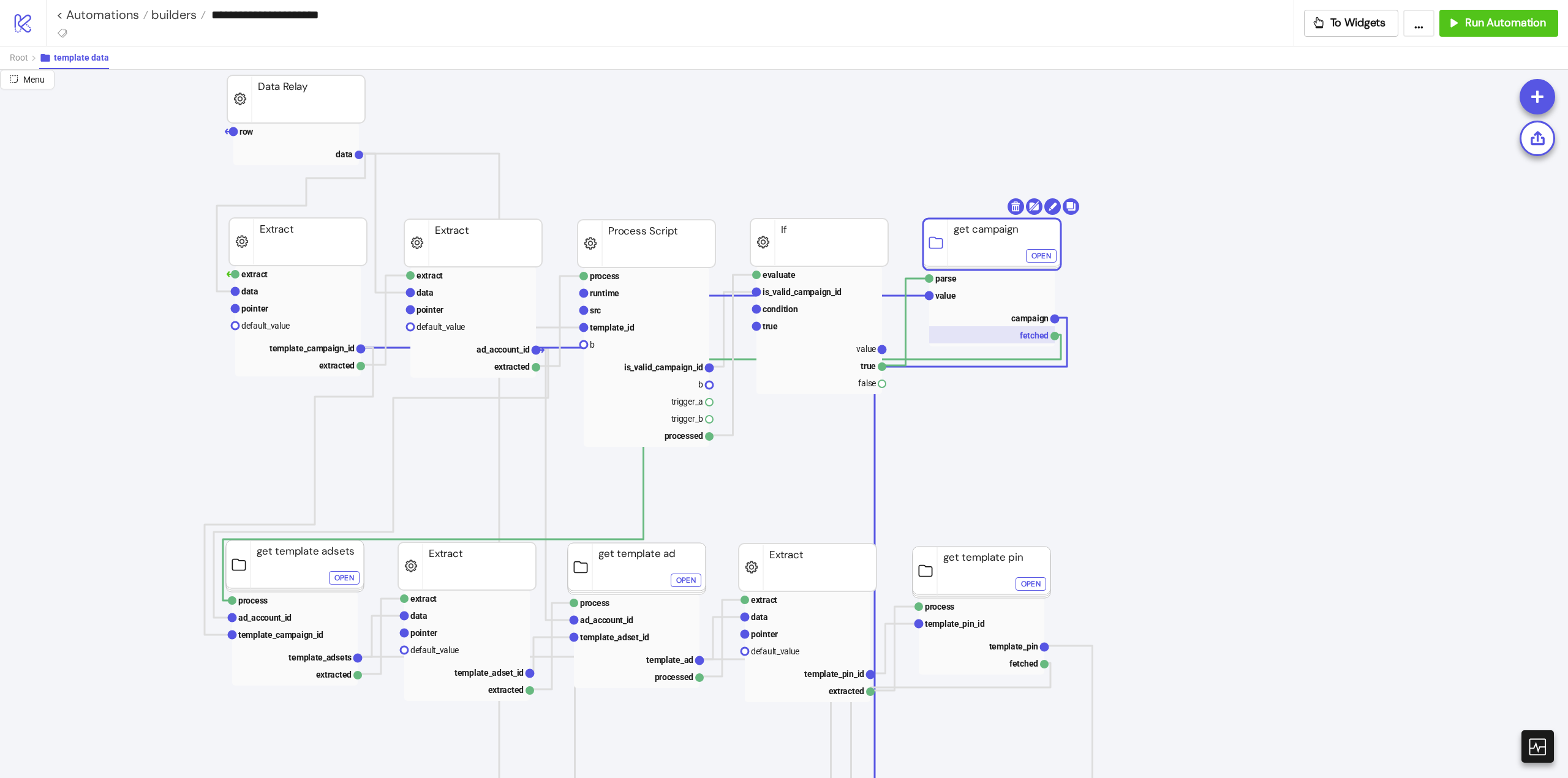
scroll to position [306, 0]
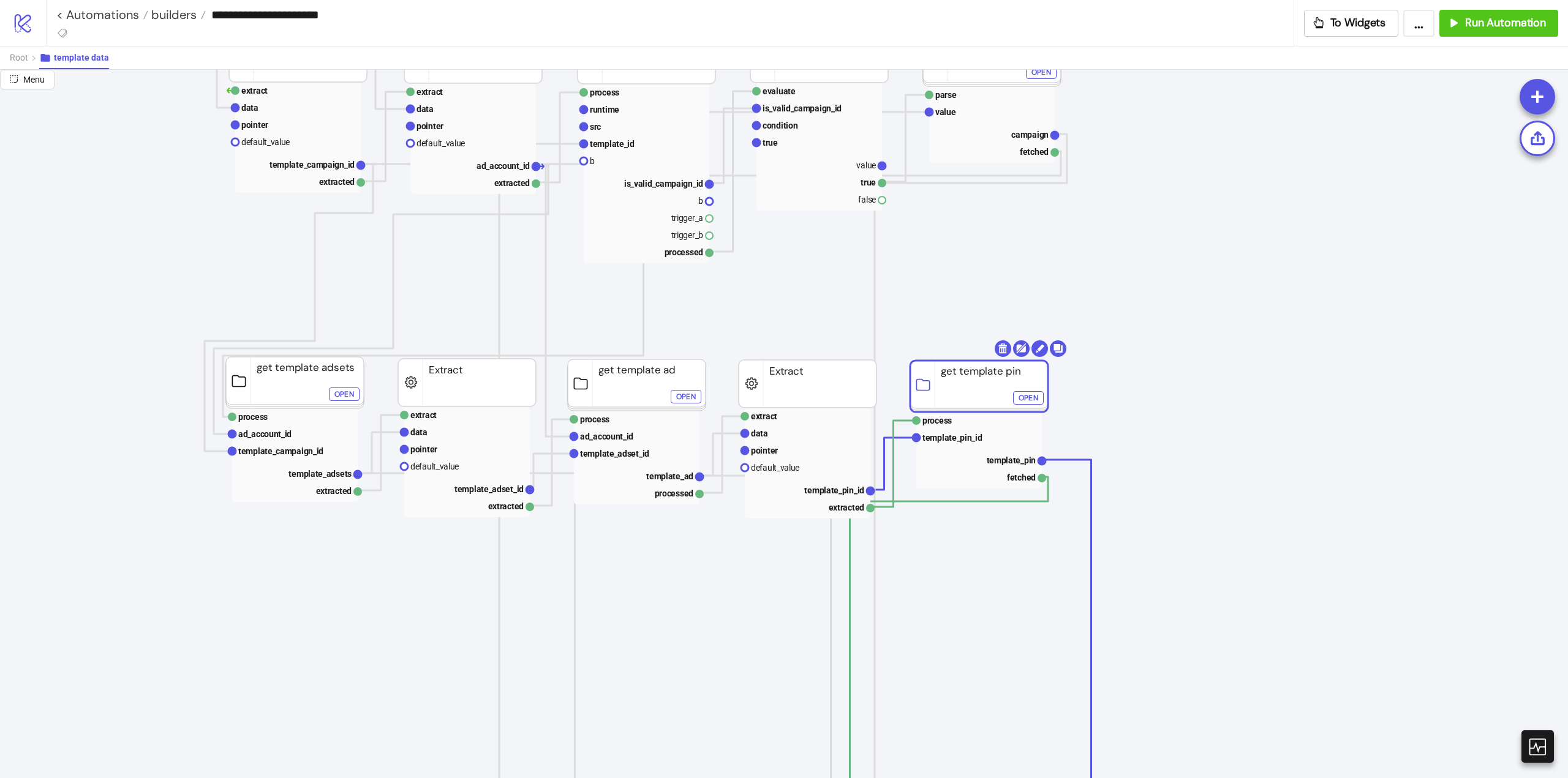
drag, startPoint x: 928, startPoint y: 384, endPoint x: 687, endPoint y: 402, distance: 241.7
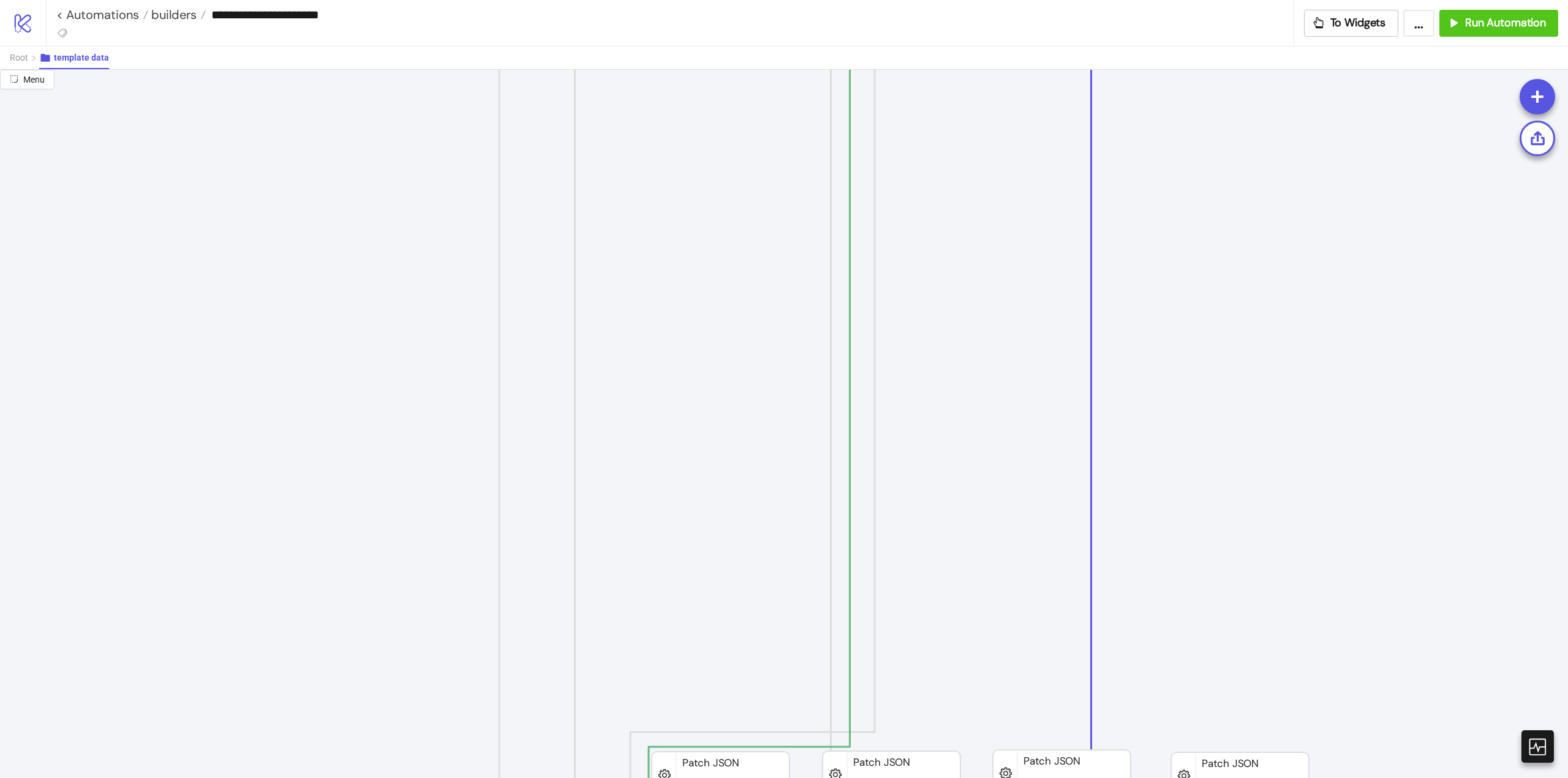
scroll to position [1286, 0]
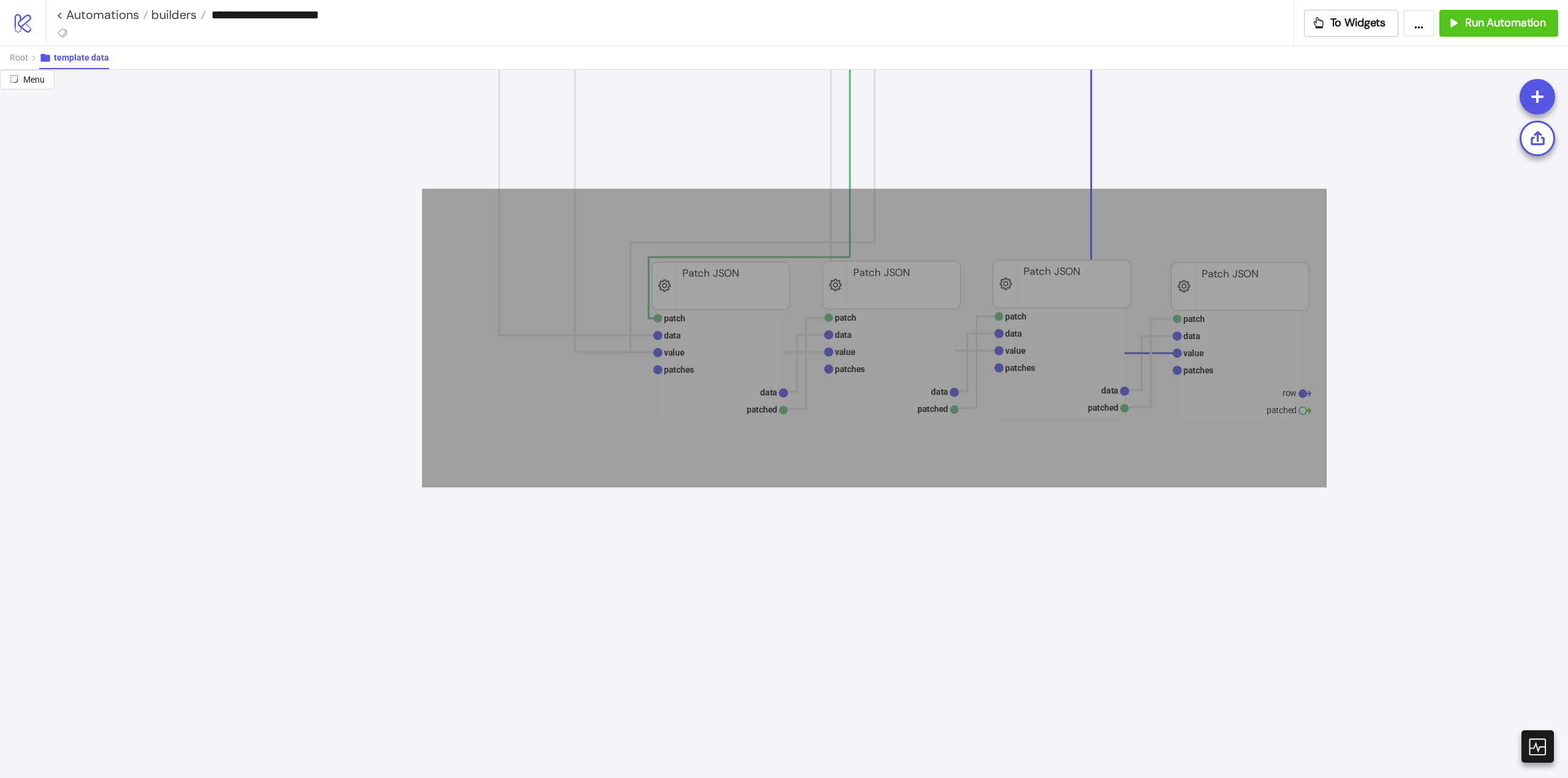
drag, startPoint x: 464, startPoint y: 199, endPoint x: 1298, endPoint y: 535, distance: 899.1
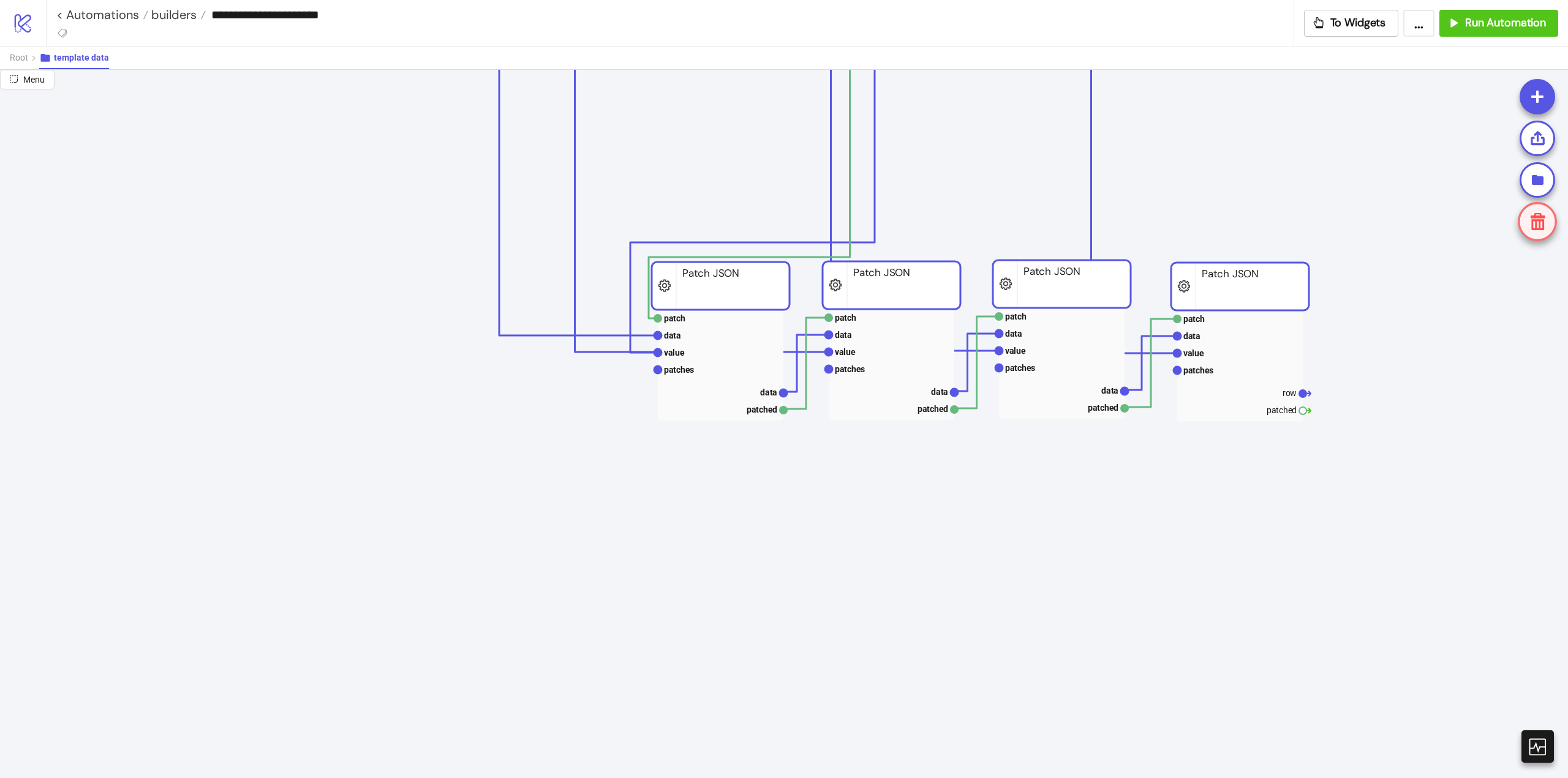
scroll to position [1041, 0]
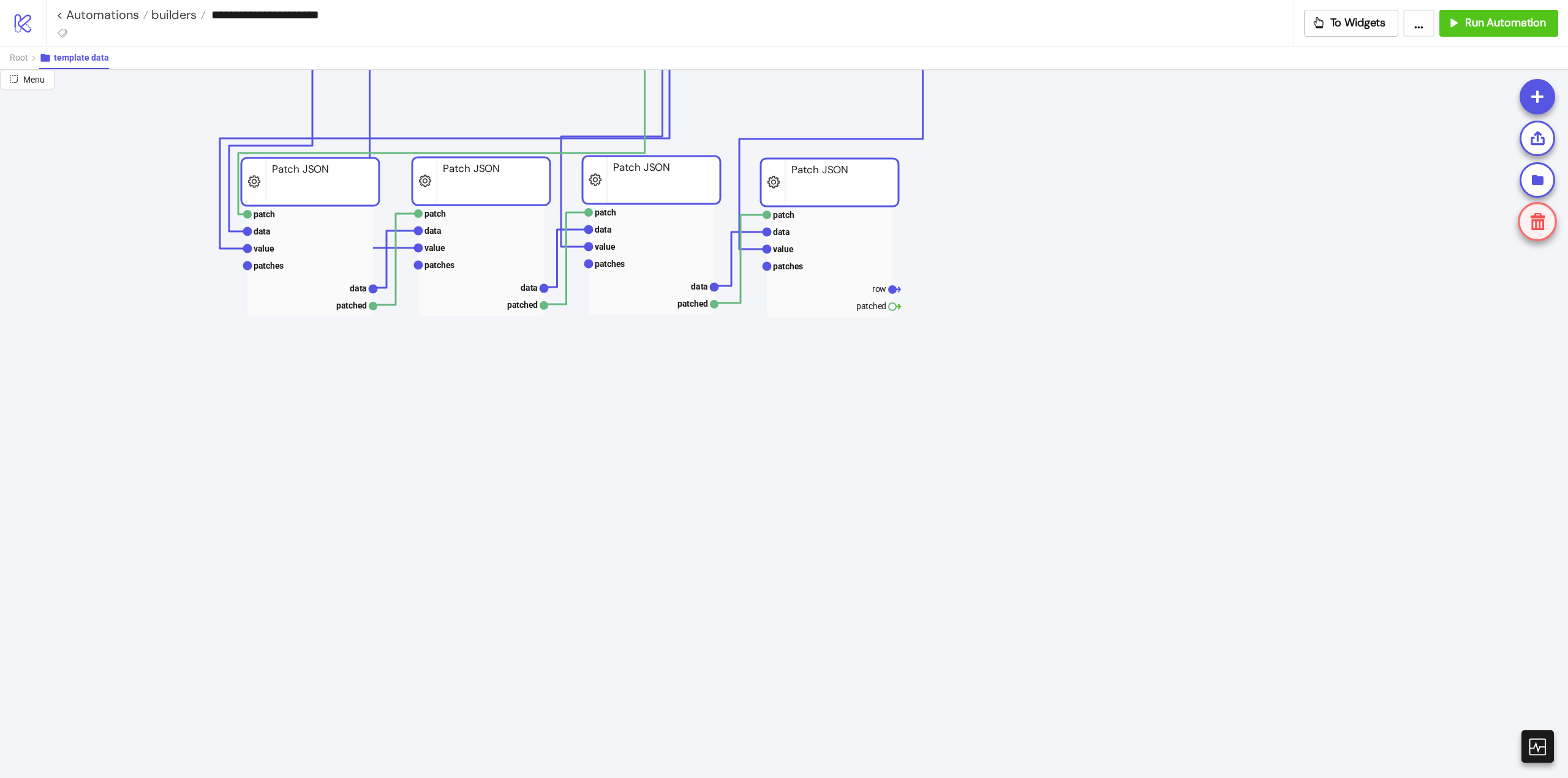
drag, startPoint x: 734, startPoint y: 522, endPoint x: 371, endPoint y: 196, distance: 487.9
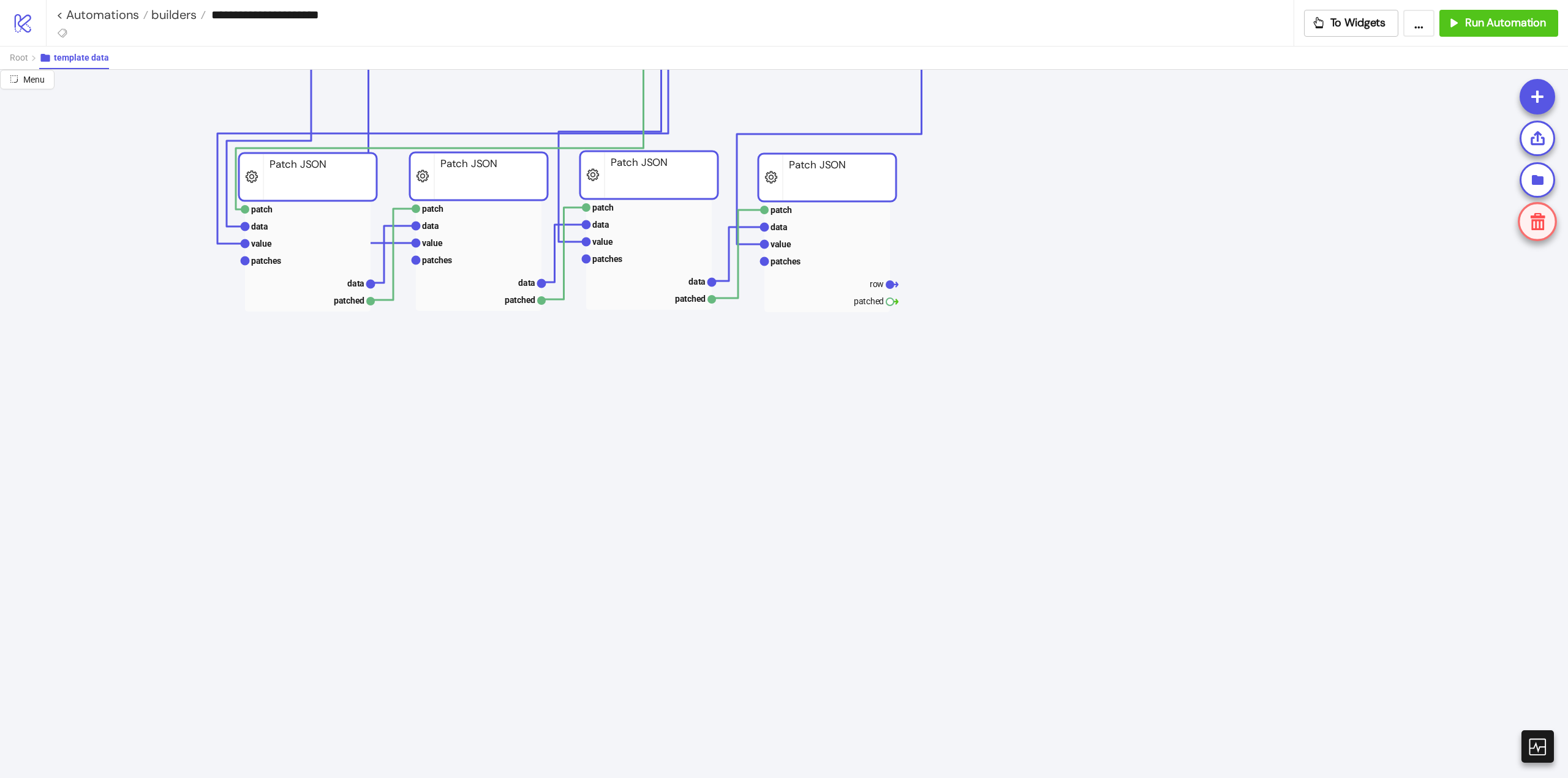
scroll to position [673, 0]
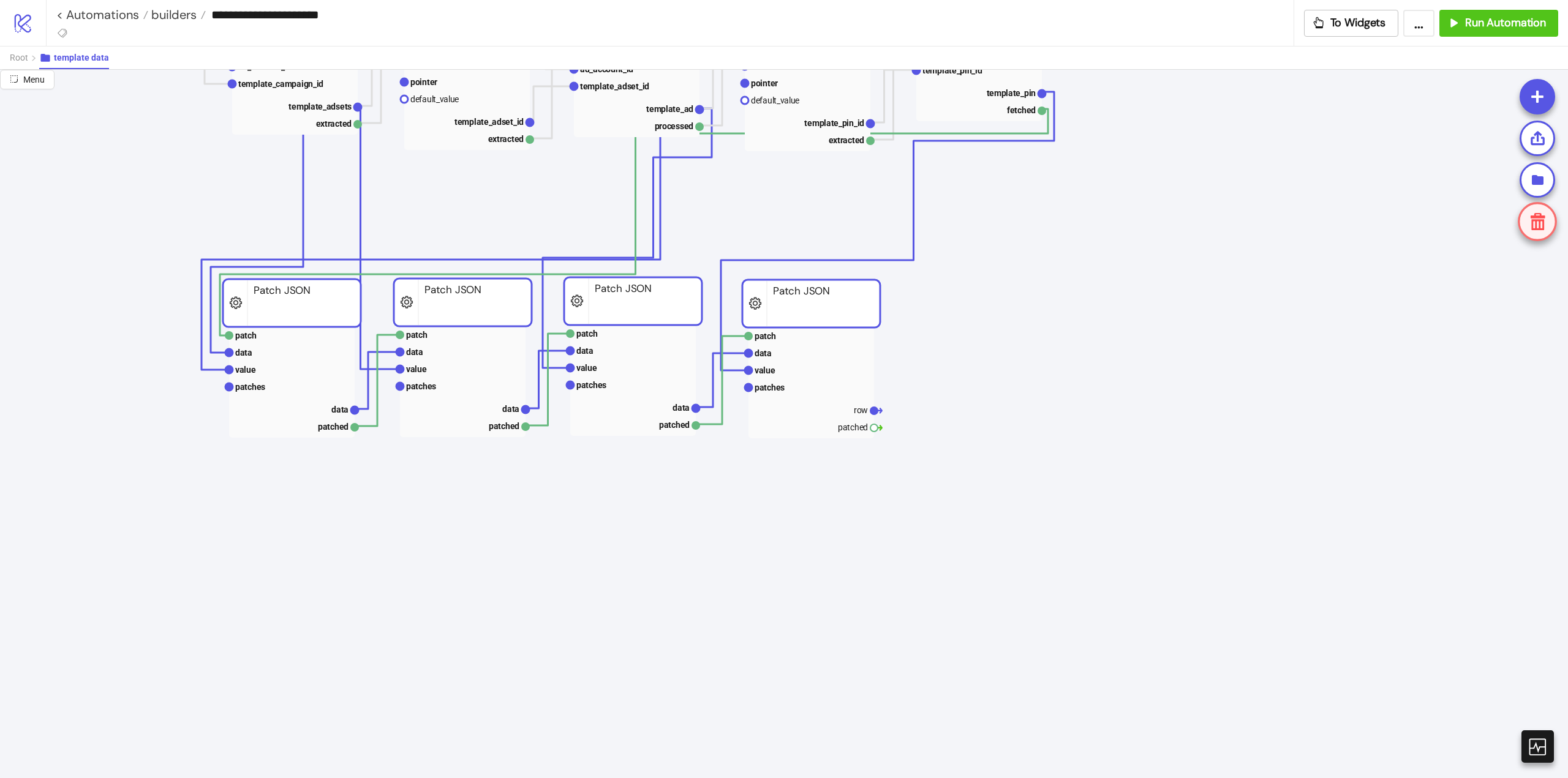
drag, startPoint x: 330, startPoint y: 545, endPoint x: 314, endPoint y: 304, distance: 241.5
click at [314, 304] on rect at bounding box center [292, 303] width 138 height 48
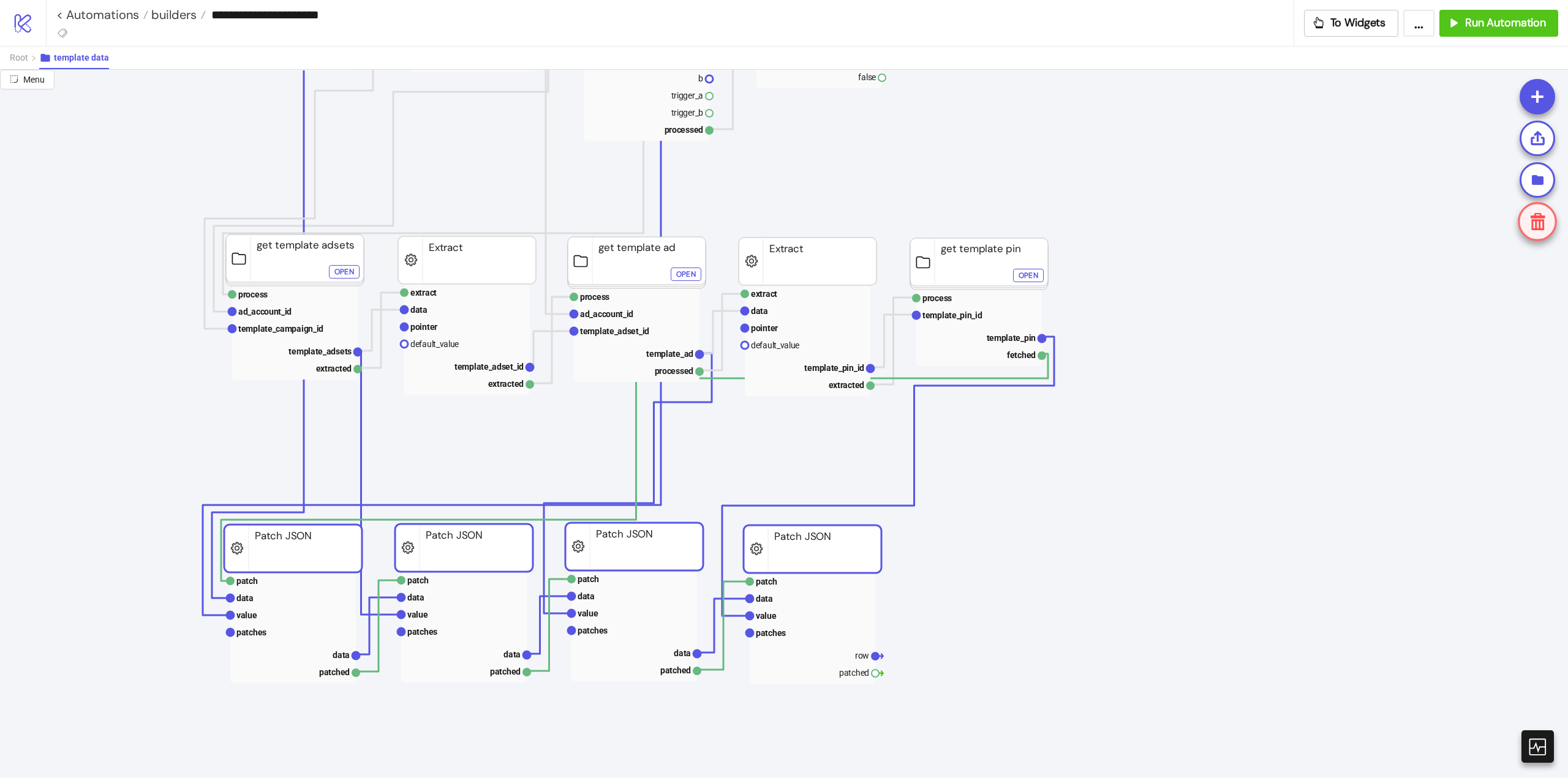
click at [447, 549] on rect at bounding box center [464, 548] width 138 height 48
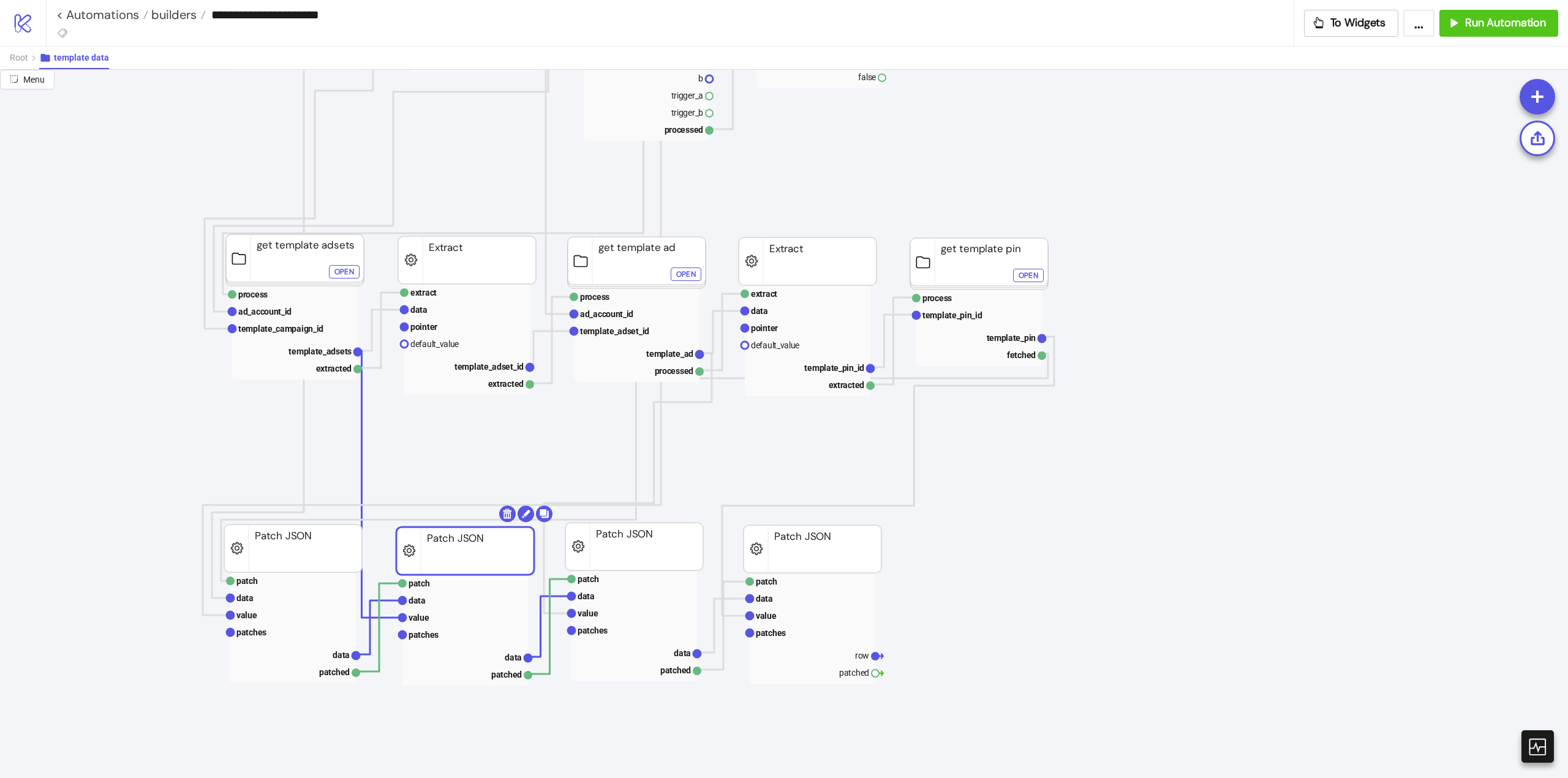
drag, startPoint x: 577, startPoint y: 436, endPoint x: 587, endPoint y: 488, distance: 53.0
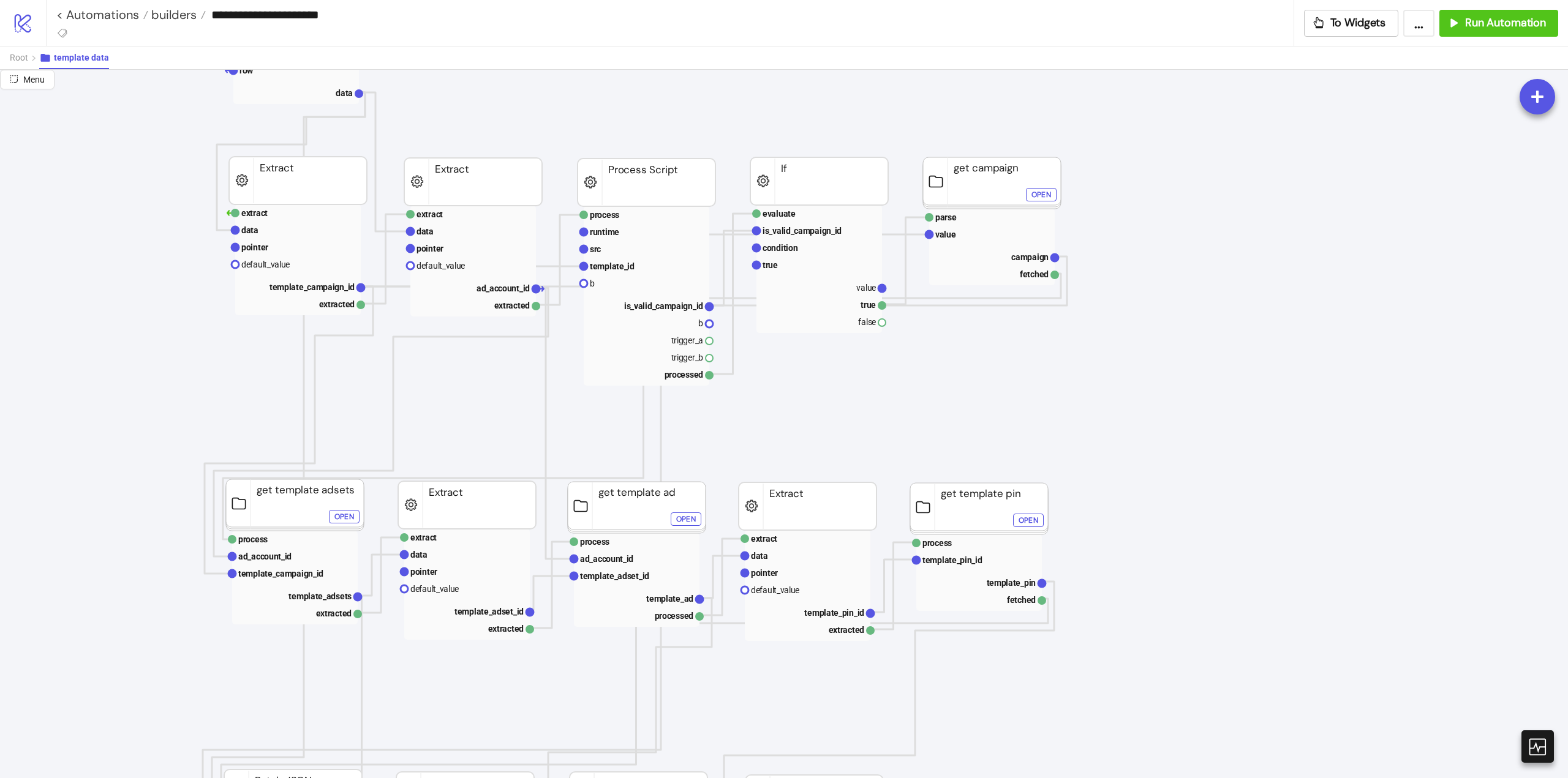
scroll to position [245, 0]
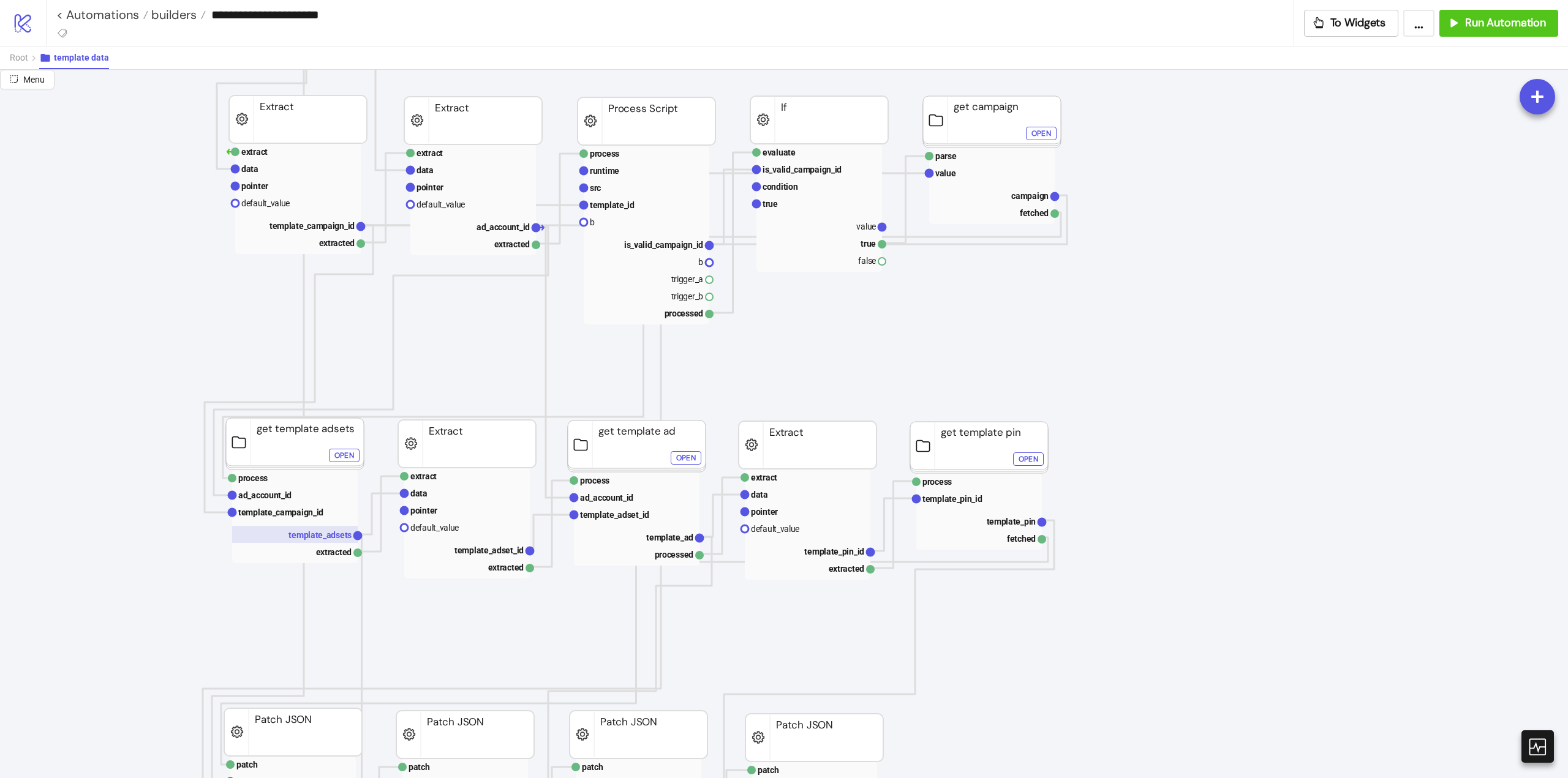
click at [331, 539] on text "template_adsets" at bounding box center [320, 535] width 63 height 10
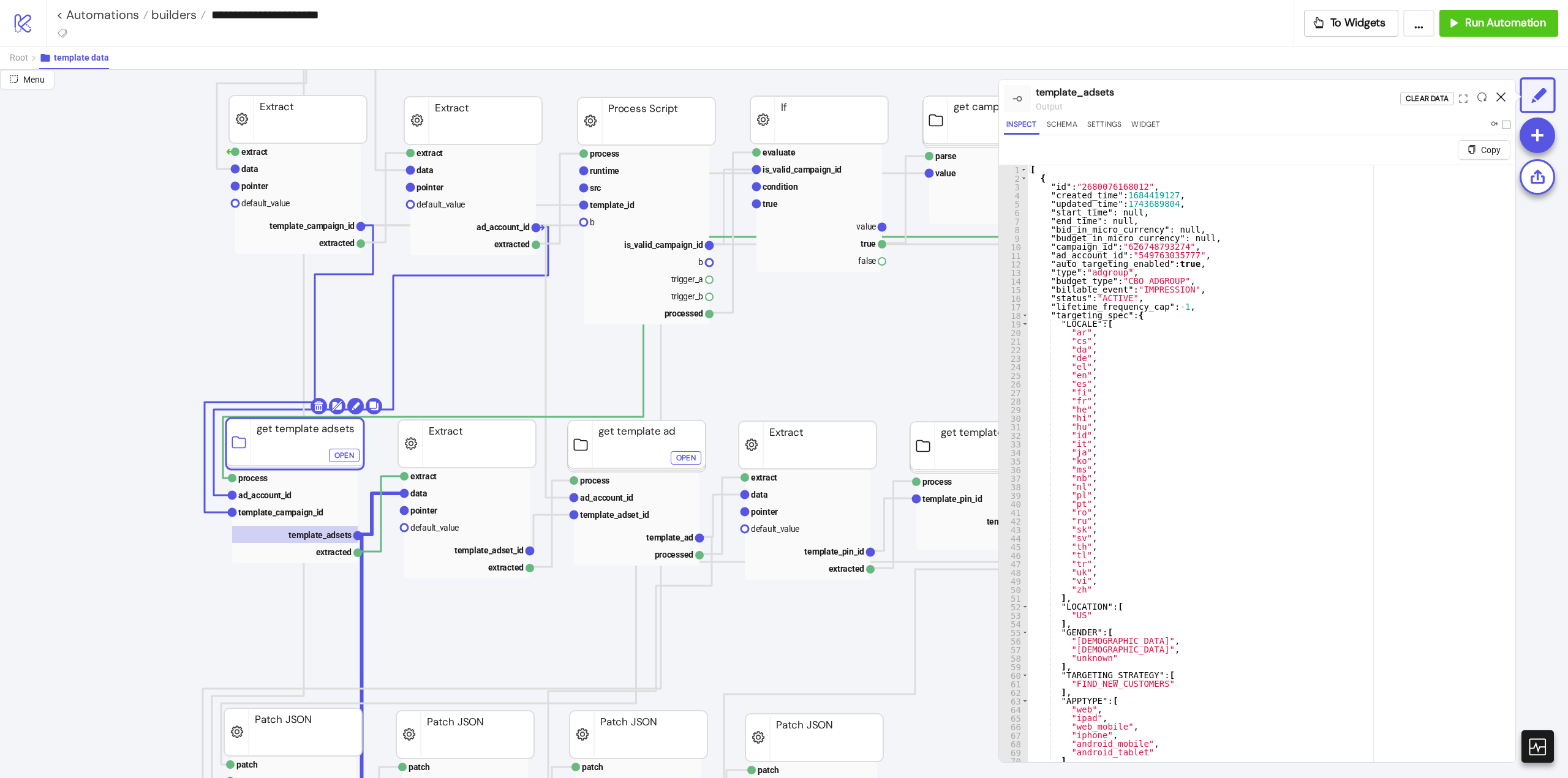
click at [1502, 101] on icon at bounding box center [1501, 97] width 9 height 9
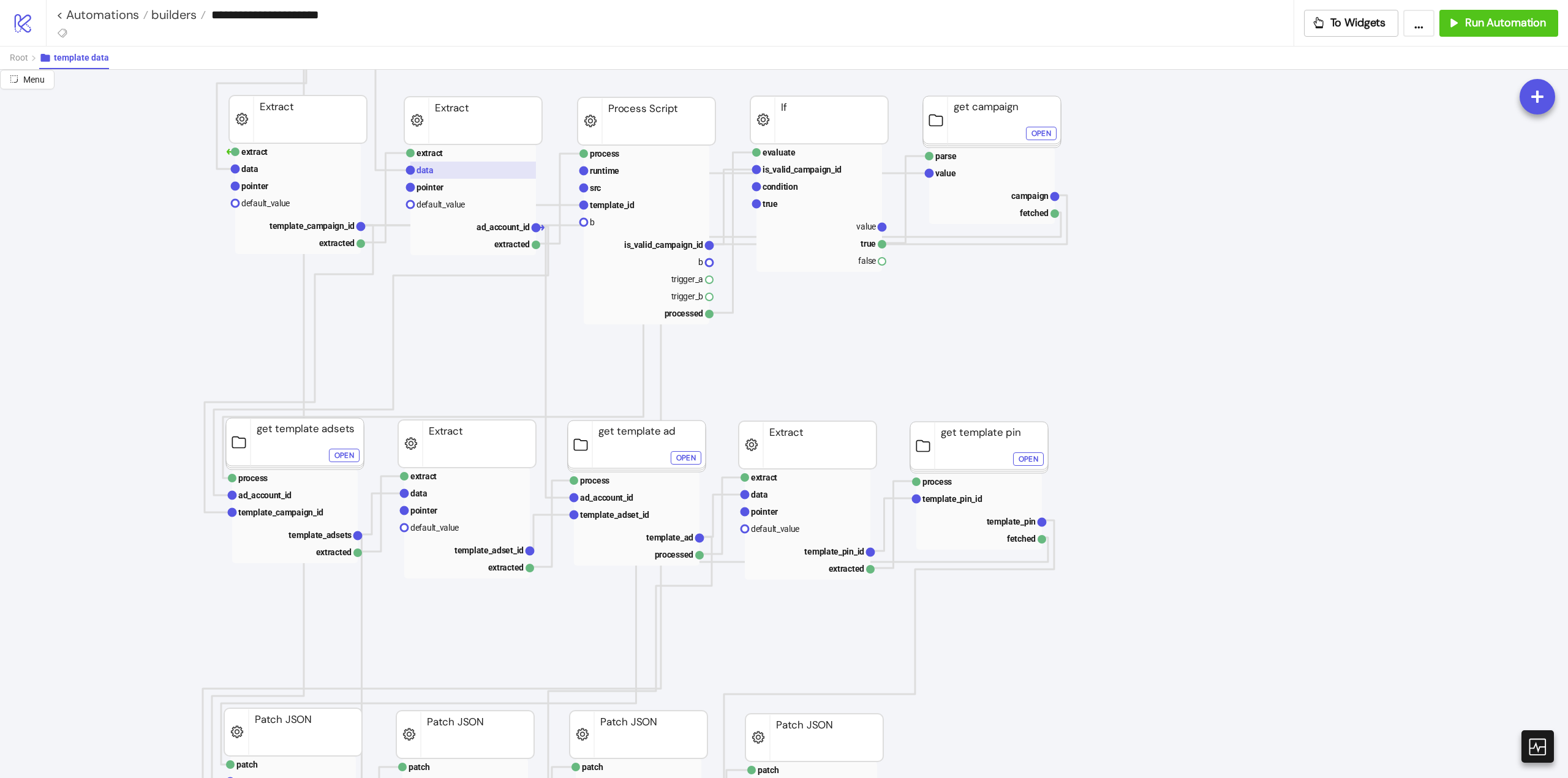
scroll to position [123, 0]
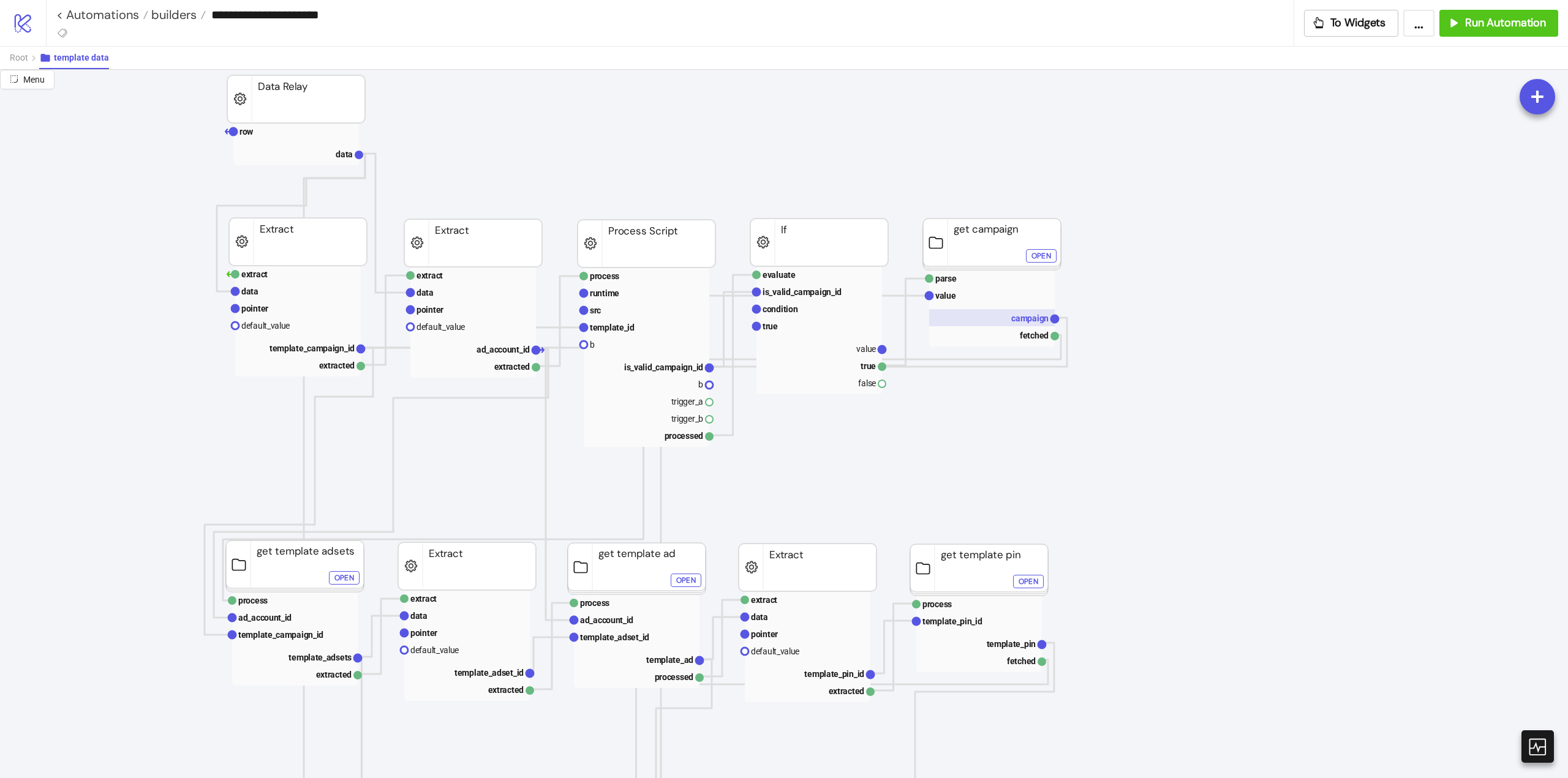
click at [996, 313] on rect at bounding box center [992, 317] width 126 height 17
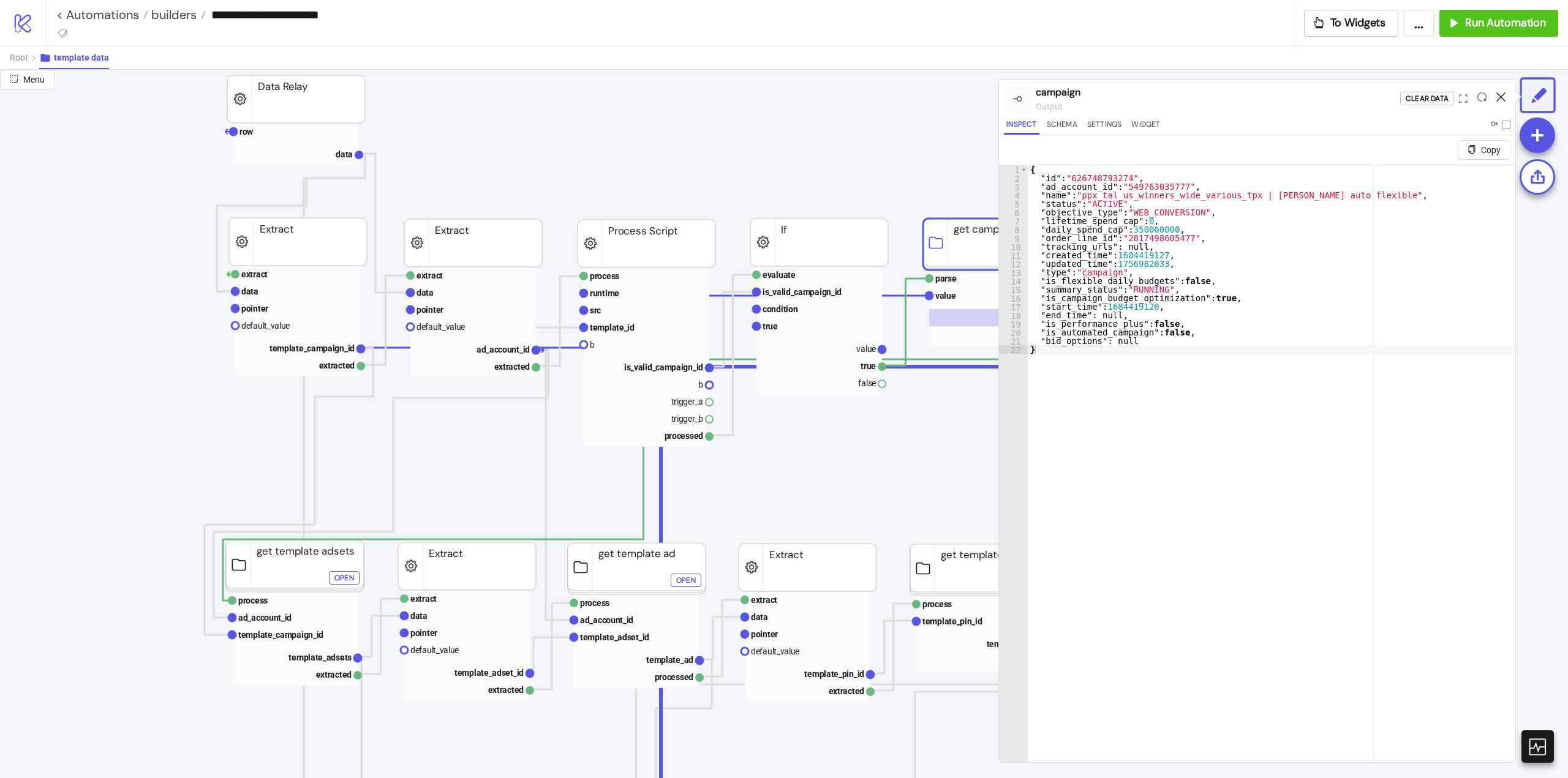
click at [1499, 96] on icon at bounding box center [1501, 97] width 9 height 9
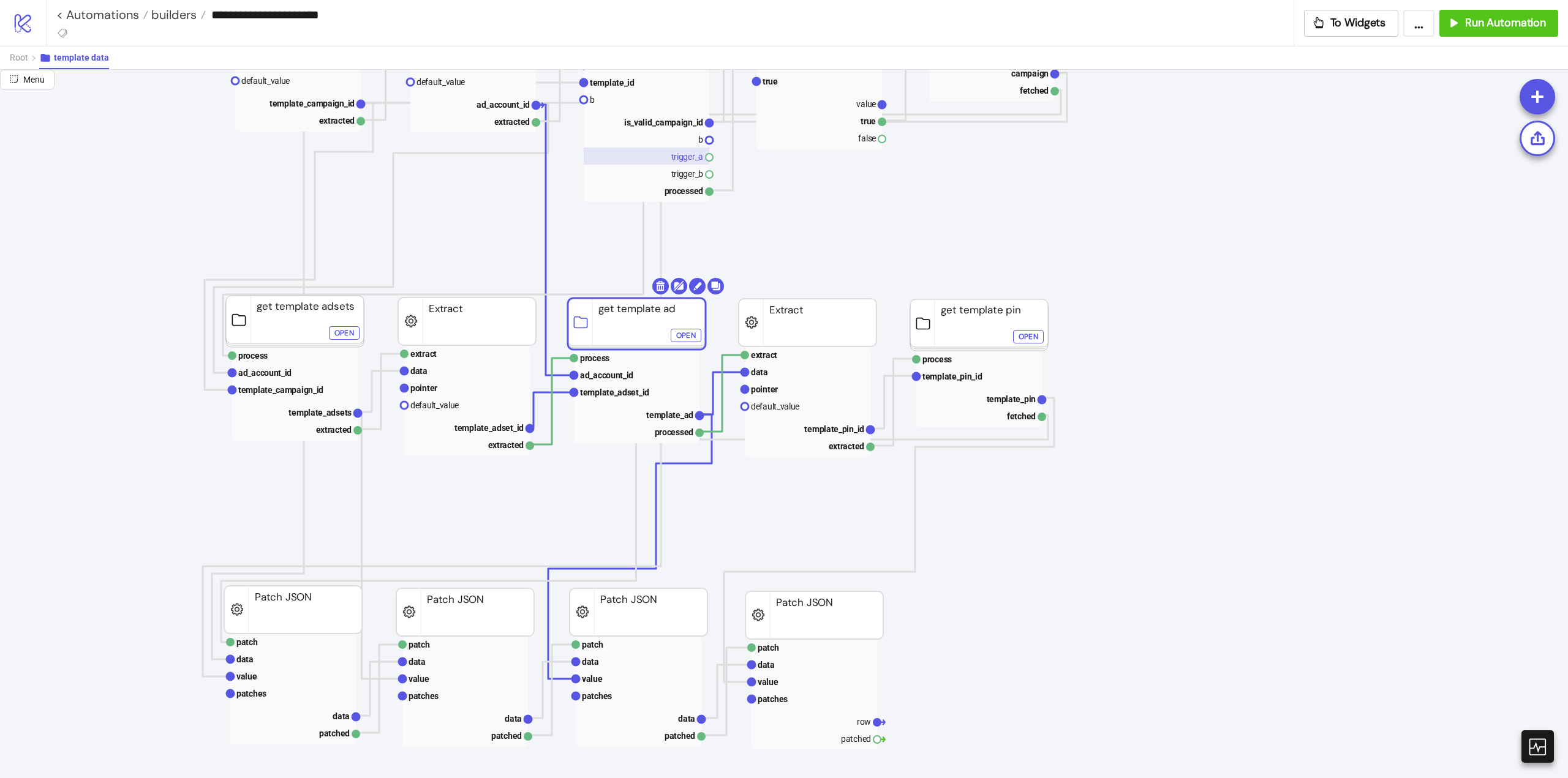
scroll to position [183, 0]
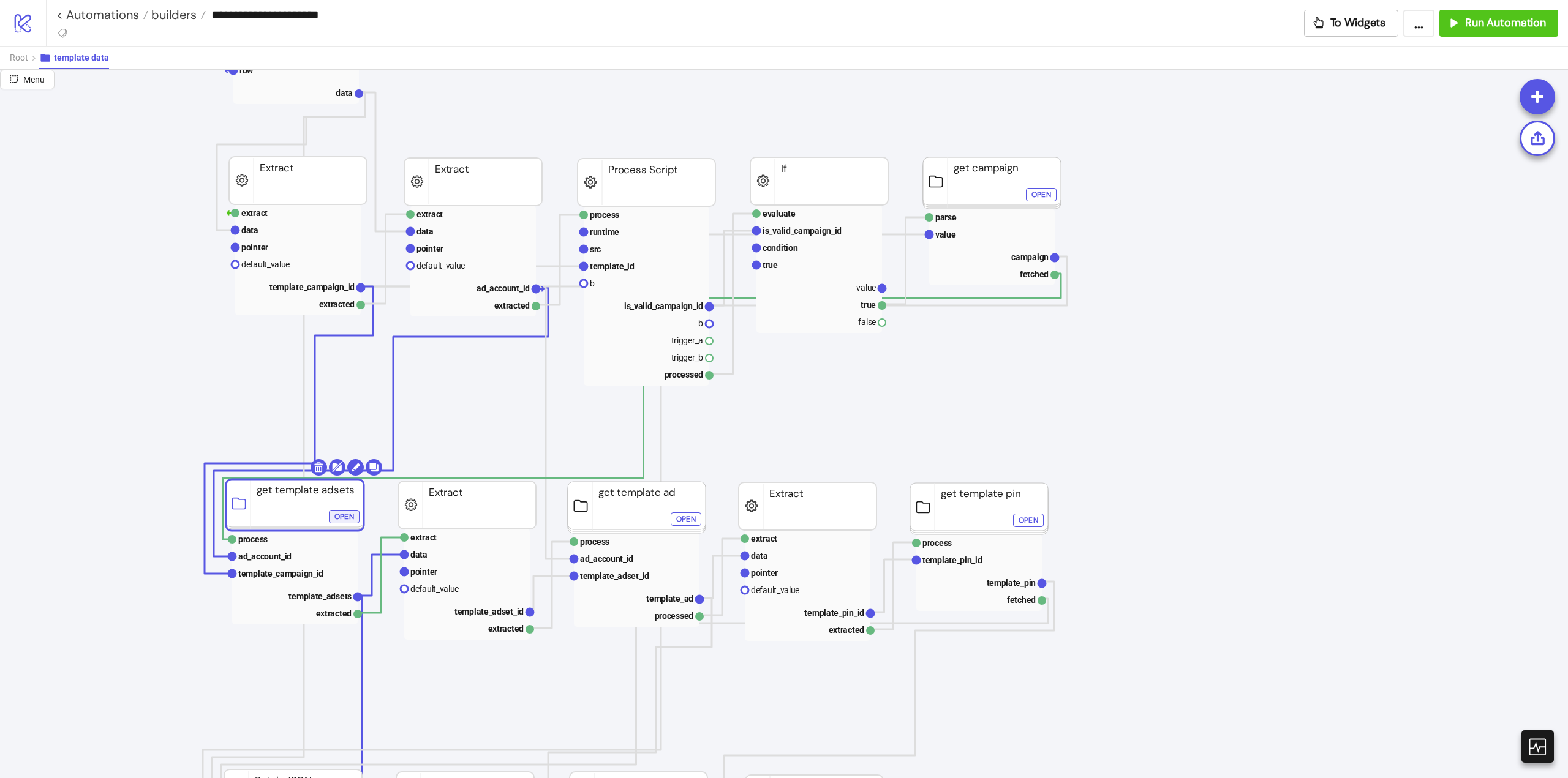
click at [343, 515] on div "Open" at bounding box center [344, 516] width 19 height 14
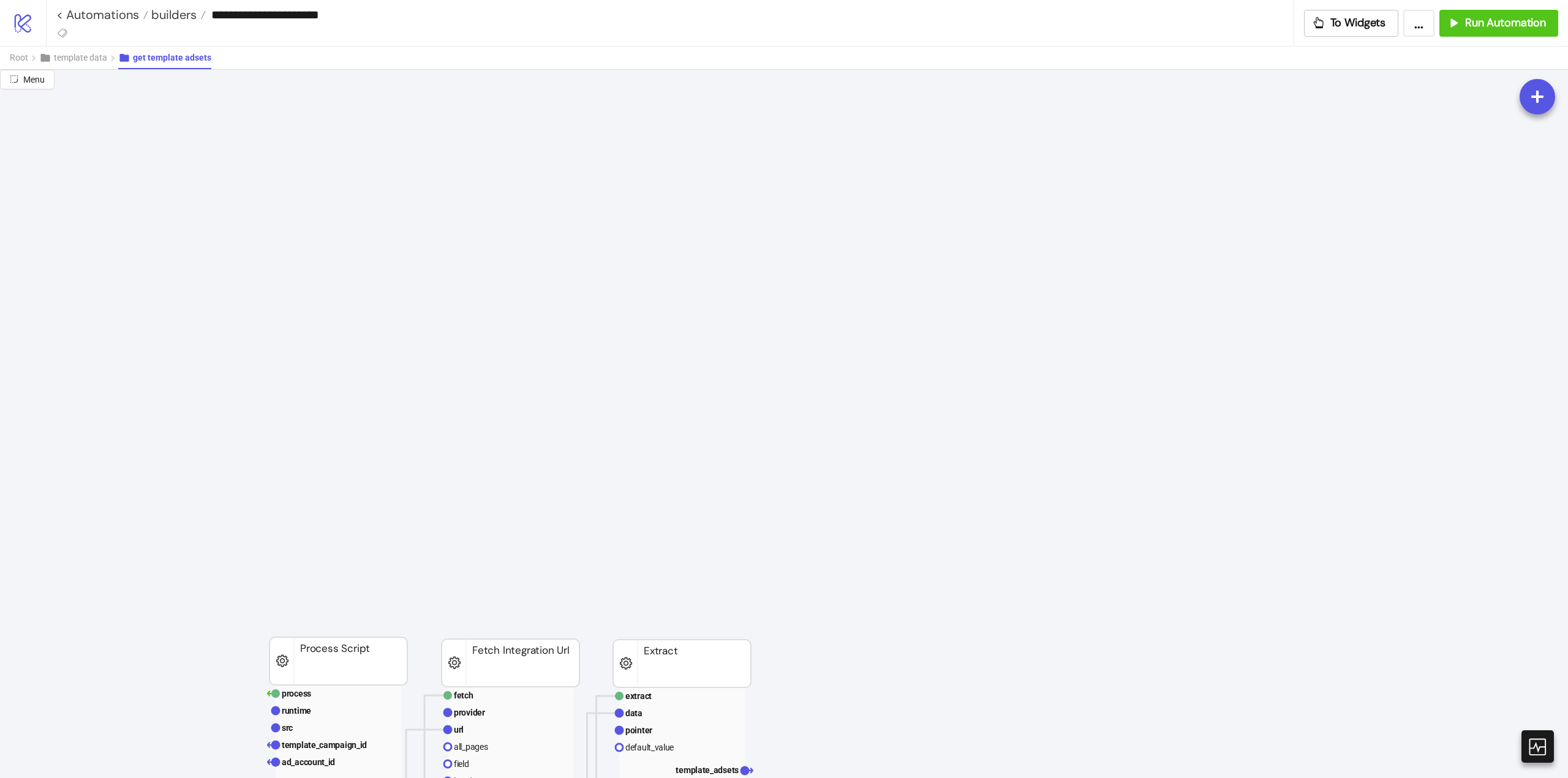
scroll to position [858, 0]
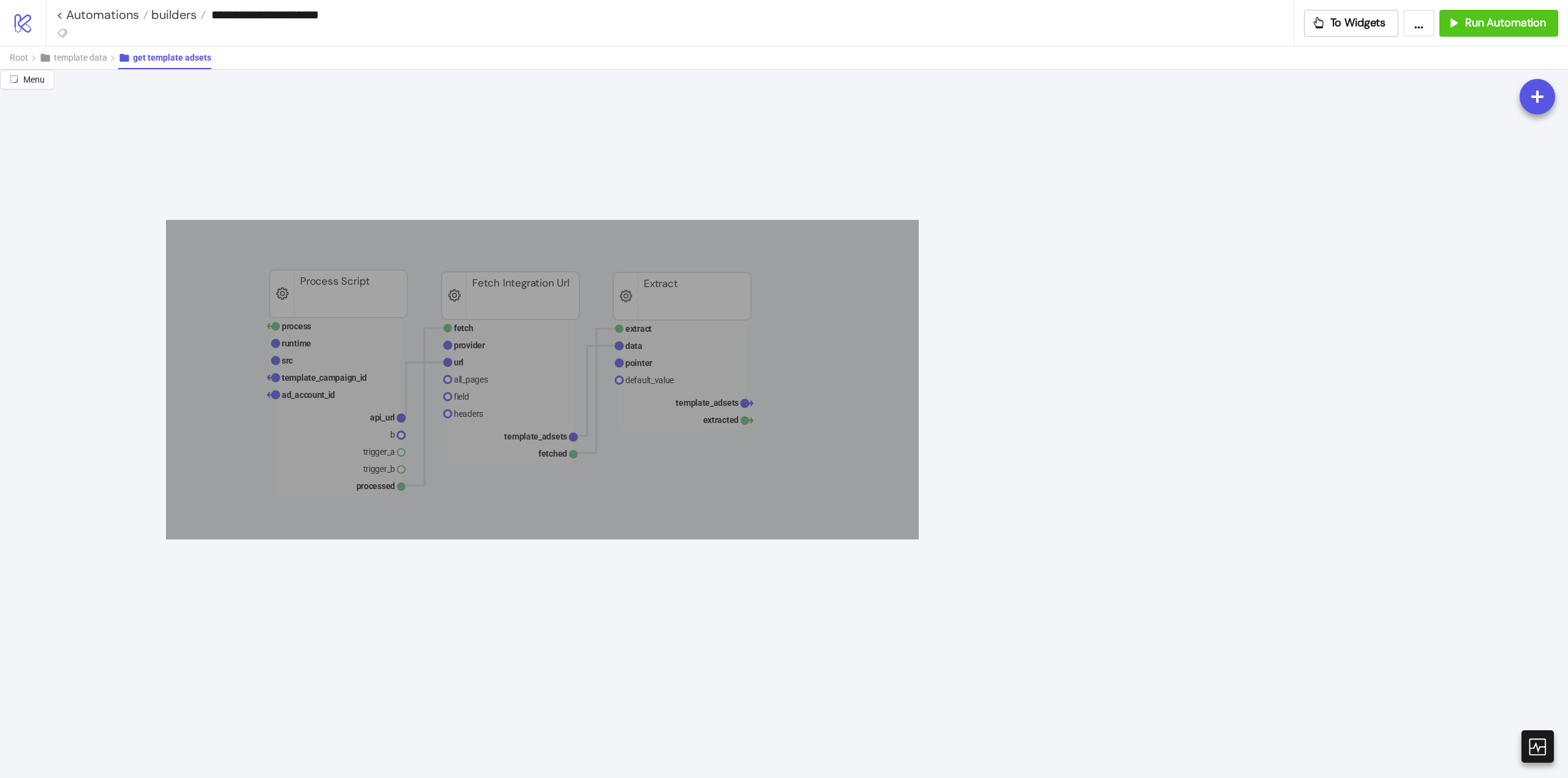
drag, startPoint x: 446, startPoint y: 326, endPoint x: 803, endPoint y: 488, distance: 392.0
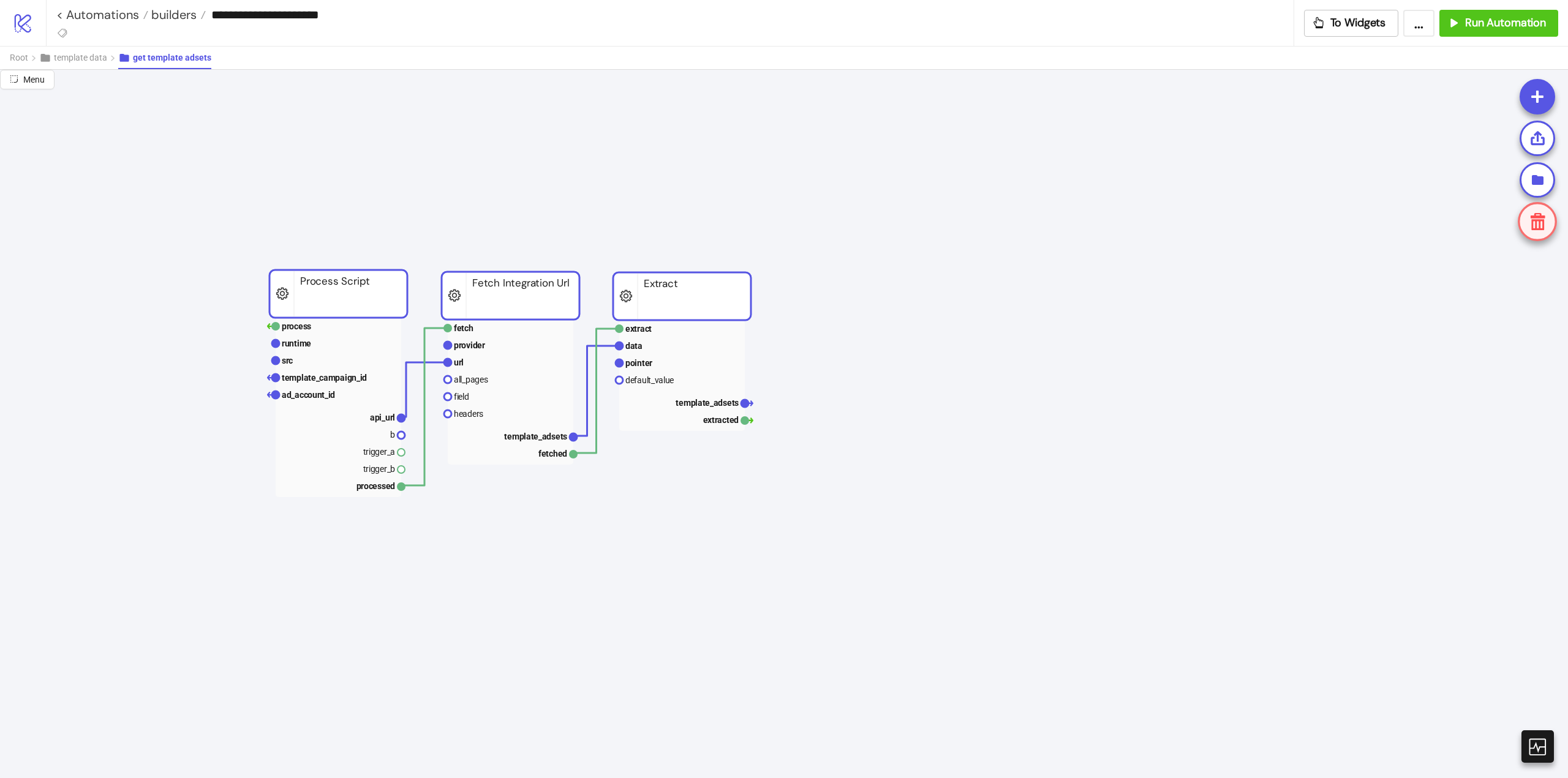
scroll to position [490, 0]
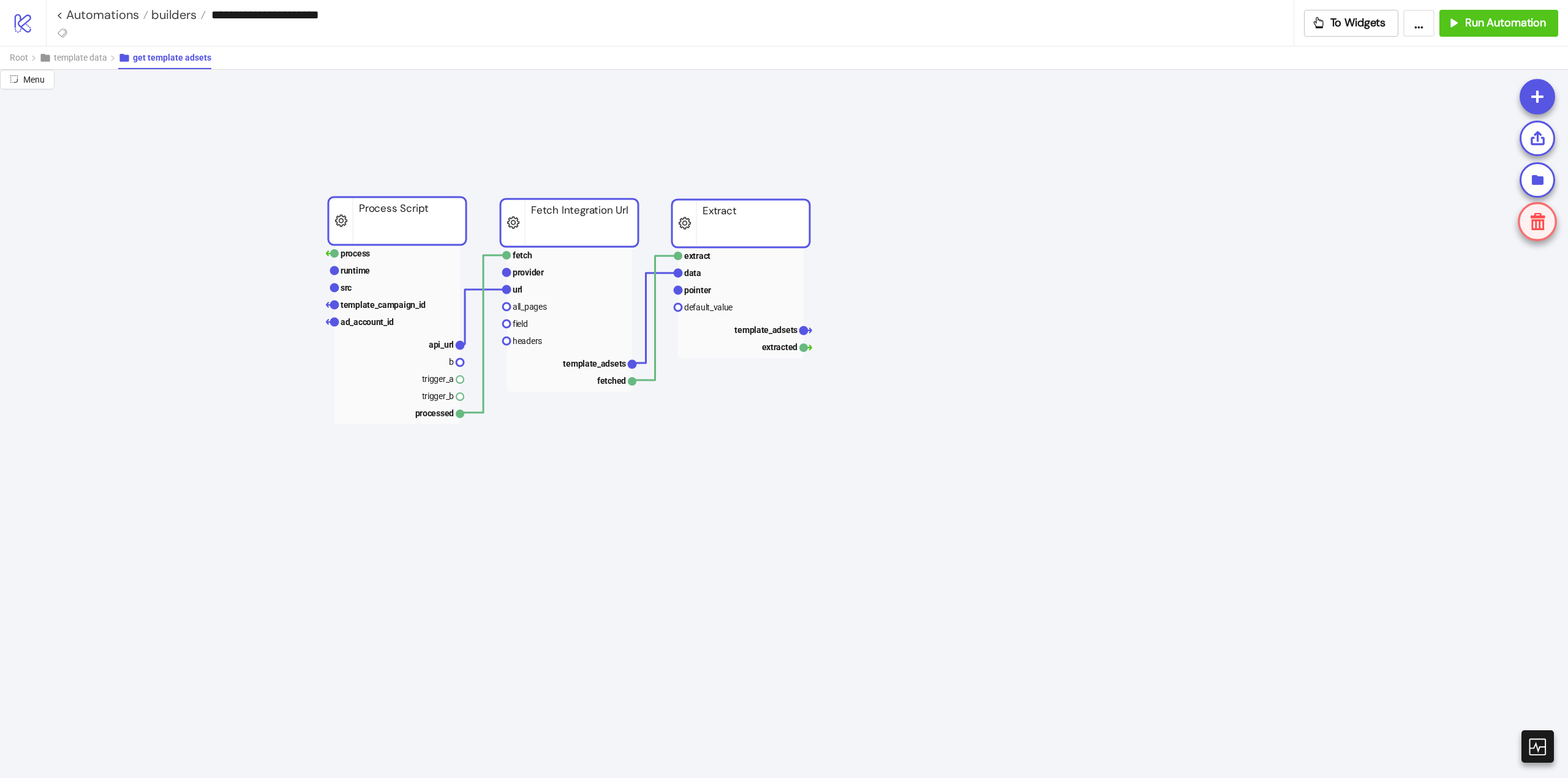
drag, startPoint x: 510, startPoint y: 635, endPoint x: 566, endPoint y: 222, distance: 416.8
click at [566, 222] on rect at bounding box center [570, 222] width 138 height 48
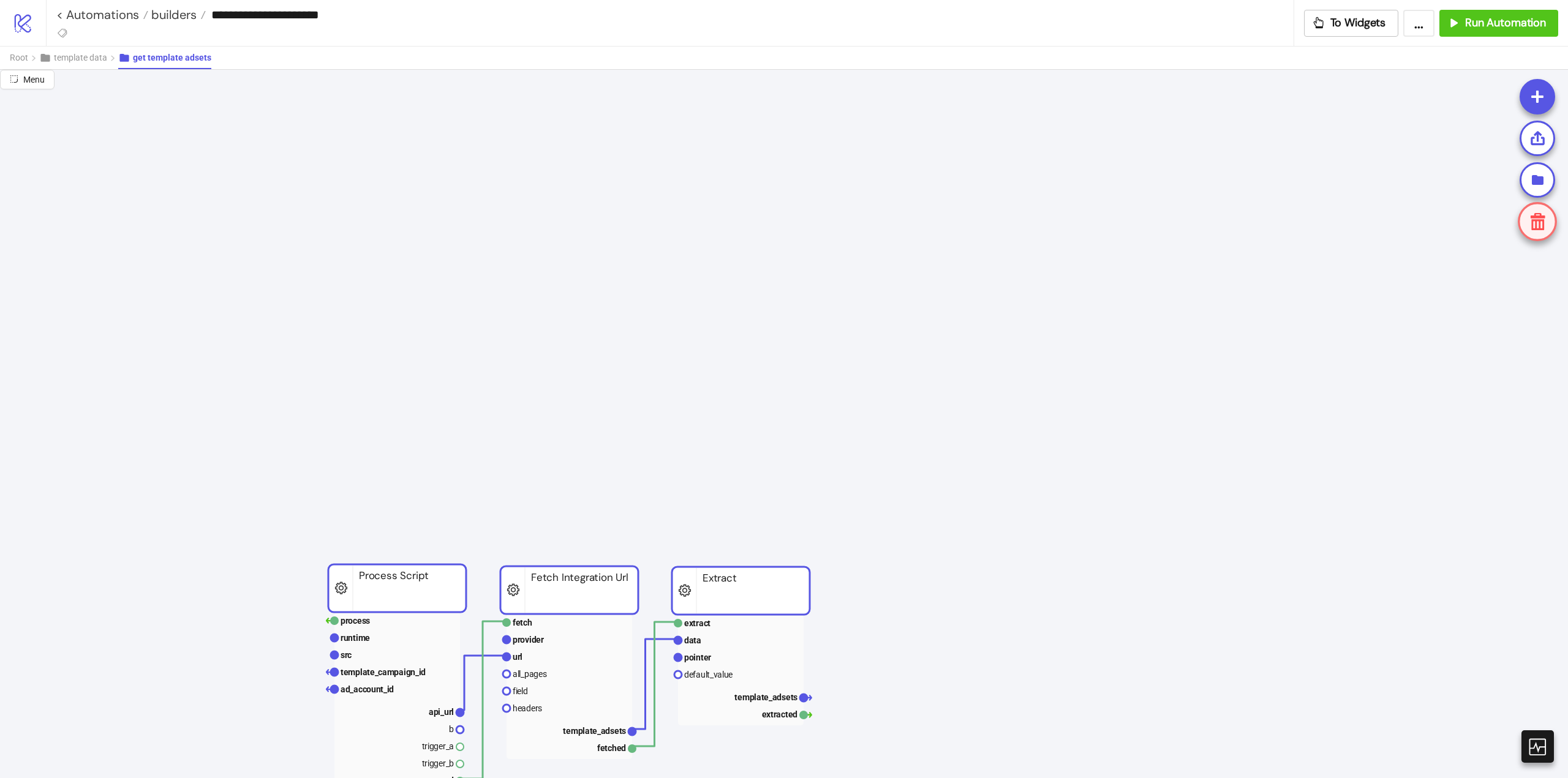
scroll to position [0, 0]
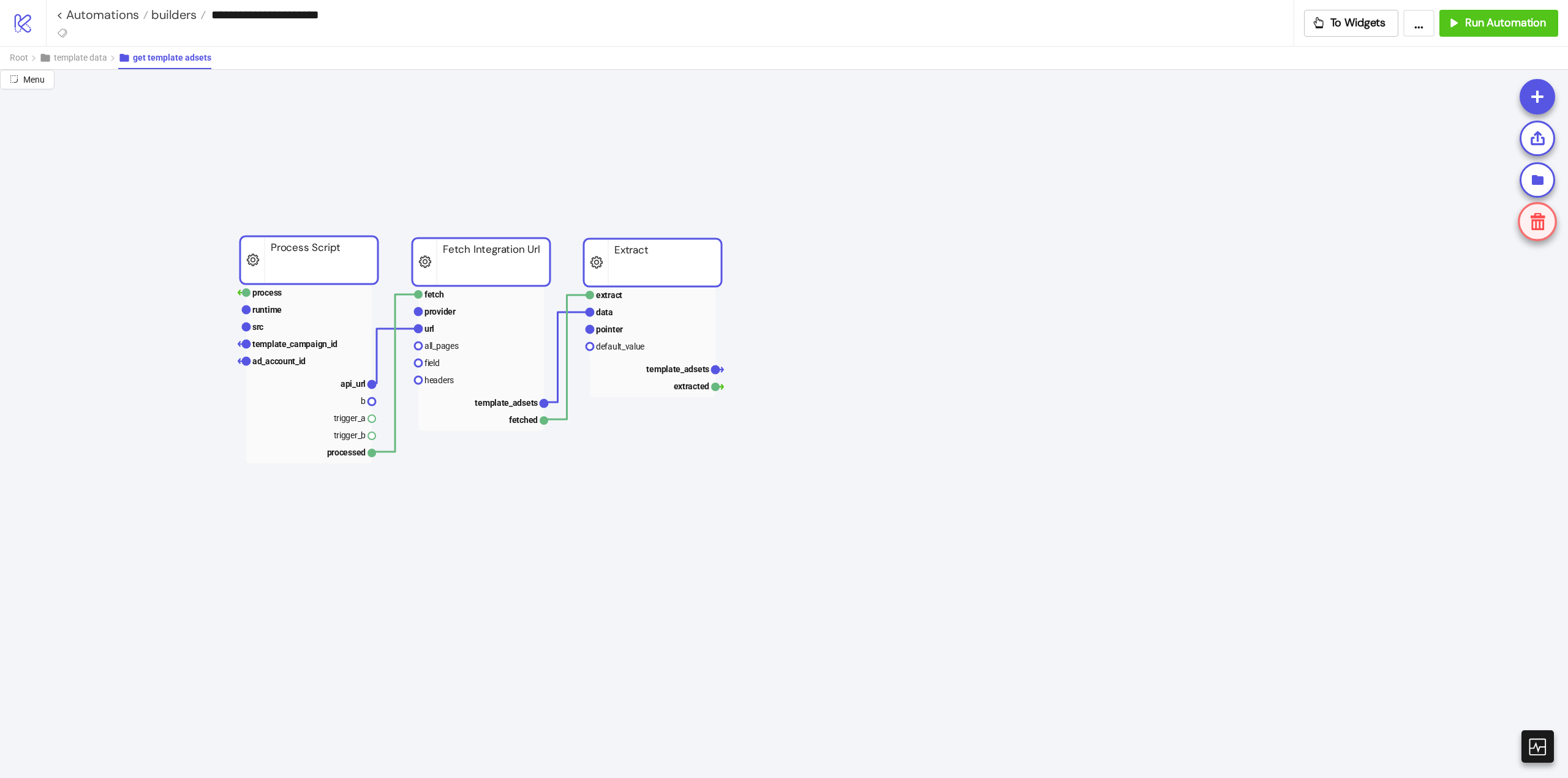
drag, startPoint x: 592, startPoint y: 700, endPoint x: 506, endPoint y: 253, distance: 455.2
click at [506, 253] on rect at bounding box center [481, 262] width 138 height 48
drag, startPoint x: 155, startPoint y: 195, endPoint x: 274, endPoint y: 213, distance: 120.4
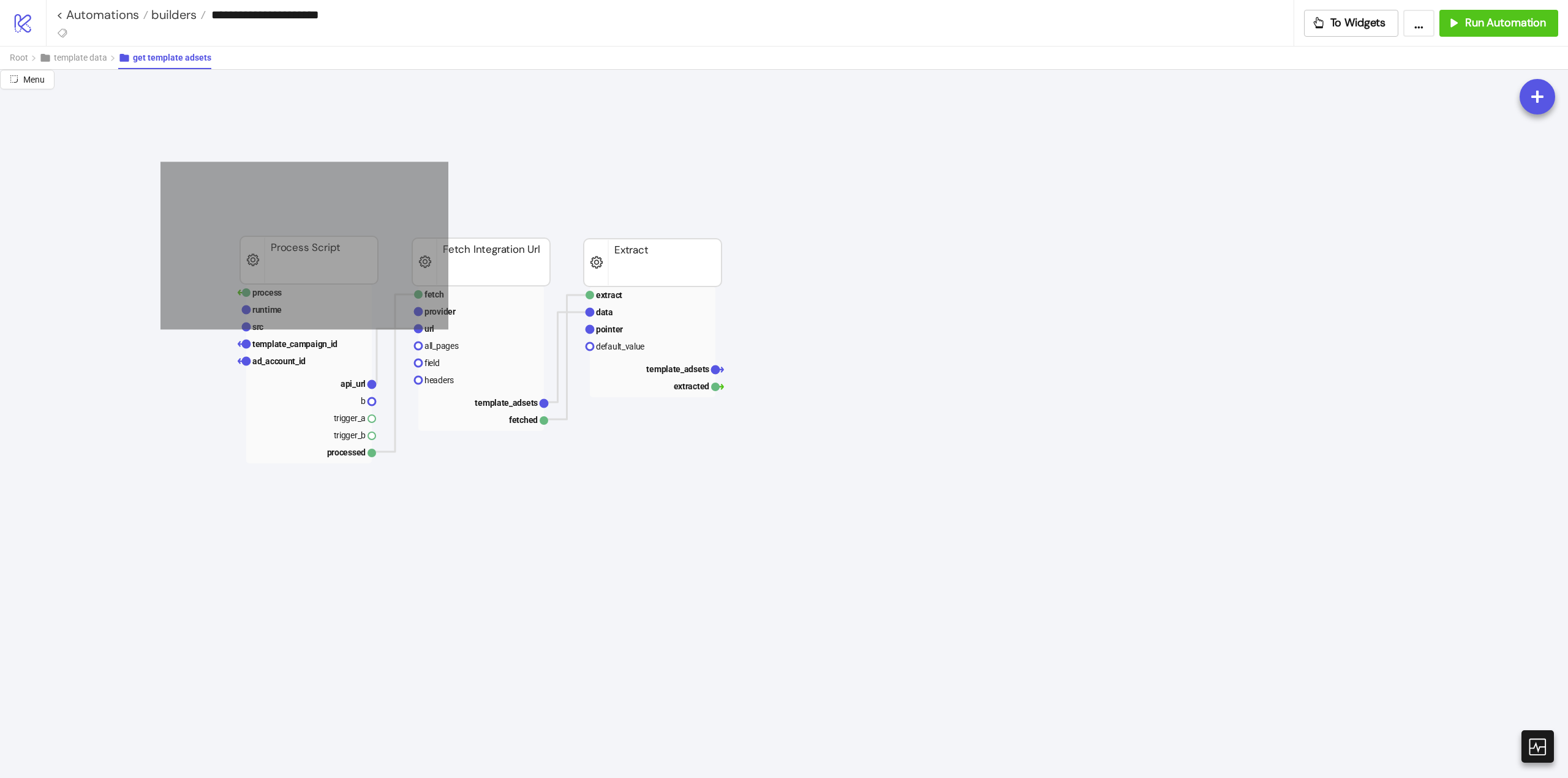
drag, startPoint x: 212, startPoint y: 198, endPoint x: 915, endPoint y: 545, distance: 784.0
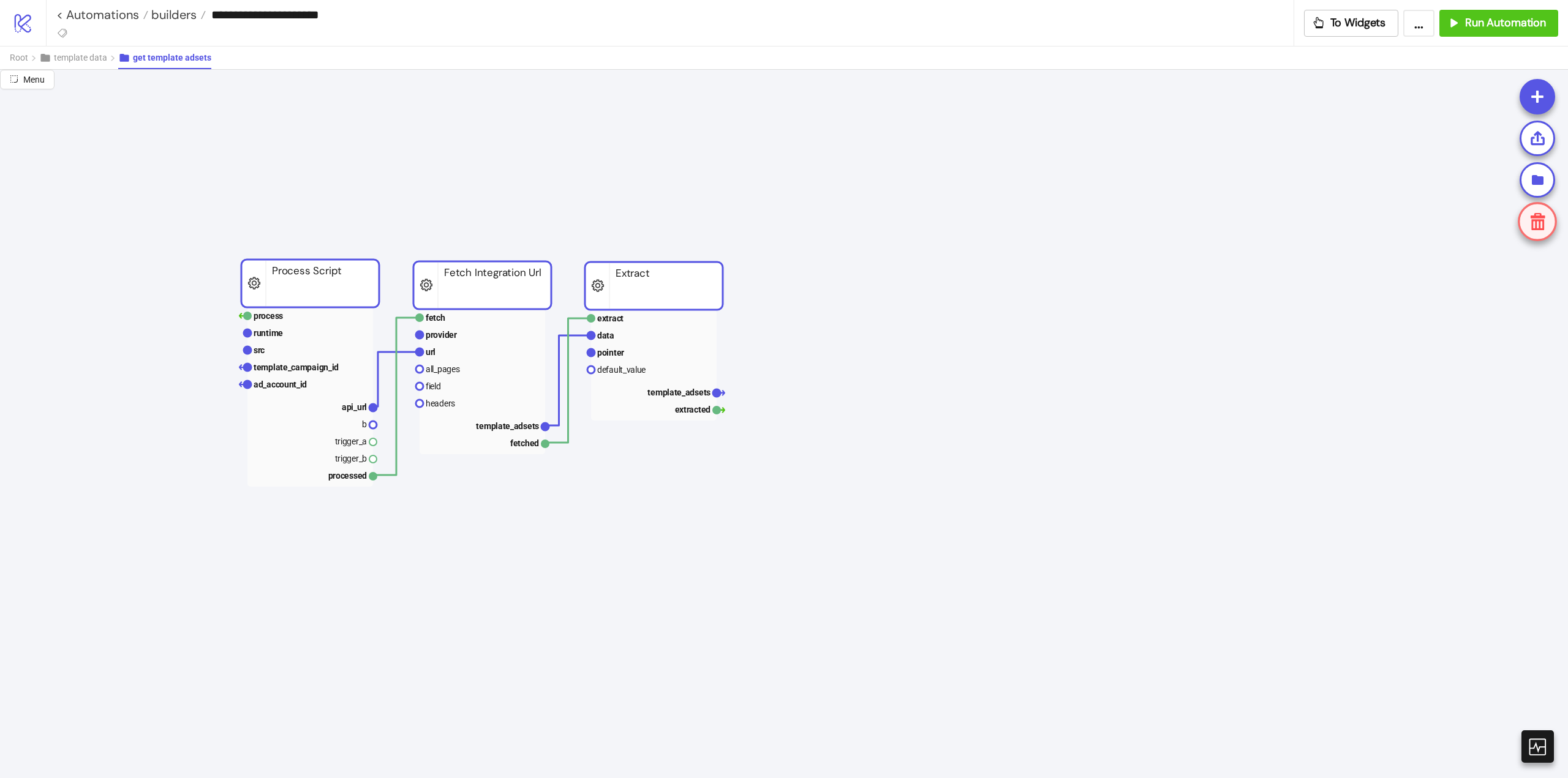
drag, startPoint x: 633, startPoint y: 269, endPoint x: 635, endPoint y: 293, distance: 24.1
click at [635, 293] on rect at bounding box center [654, 286] width 138 height 48
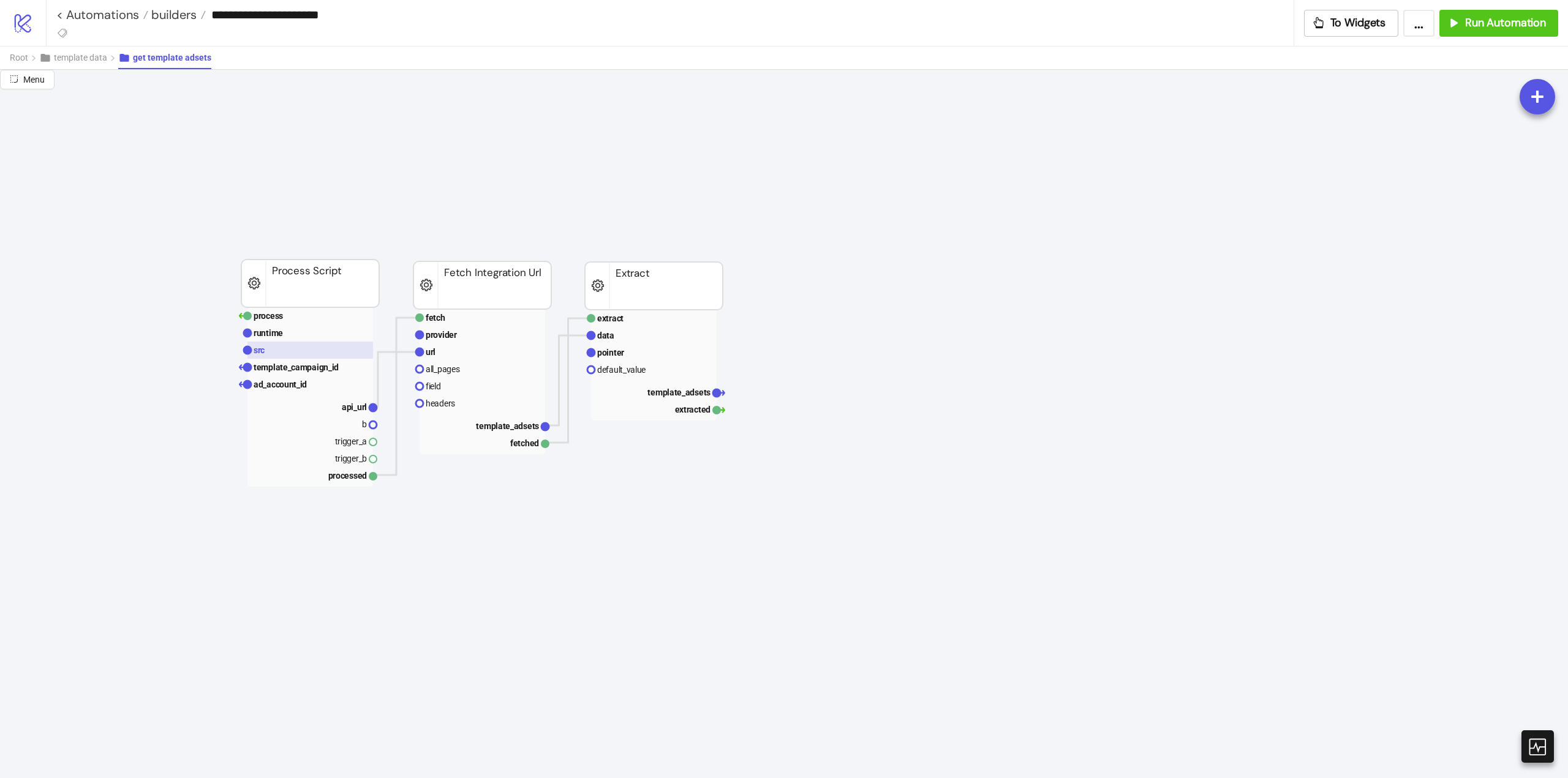
click at [298, 348] on rect at bounding box center [310, 350] width 126 height 17
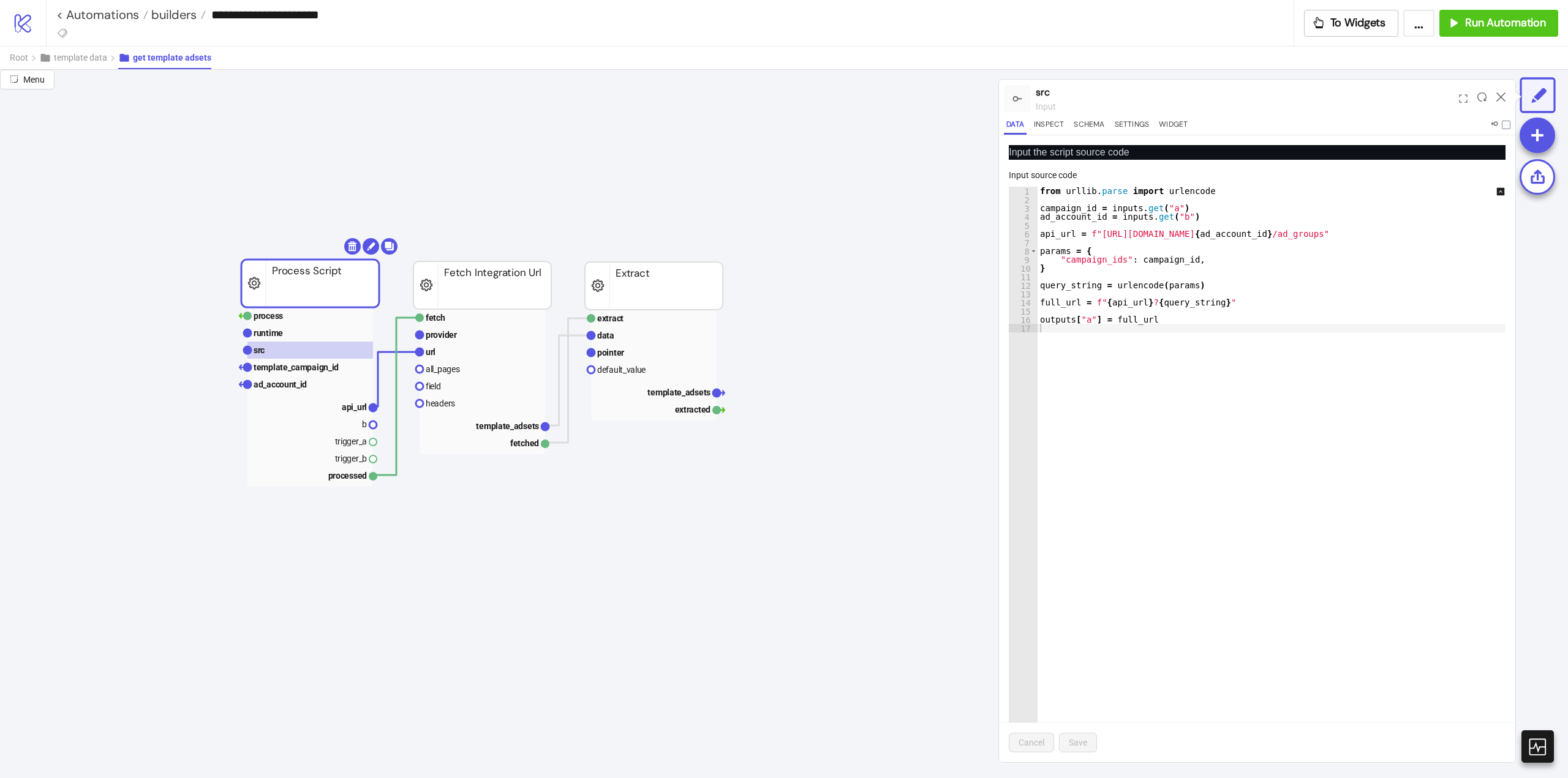
click at [1501, 95] on icon at bounding box center [1501, 97] width 9 height 9
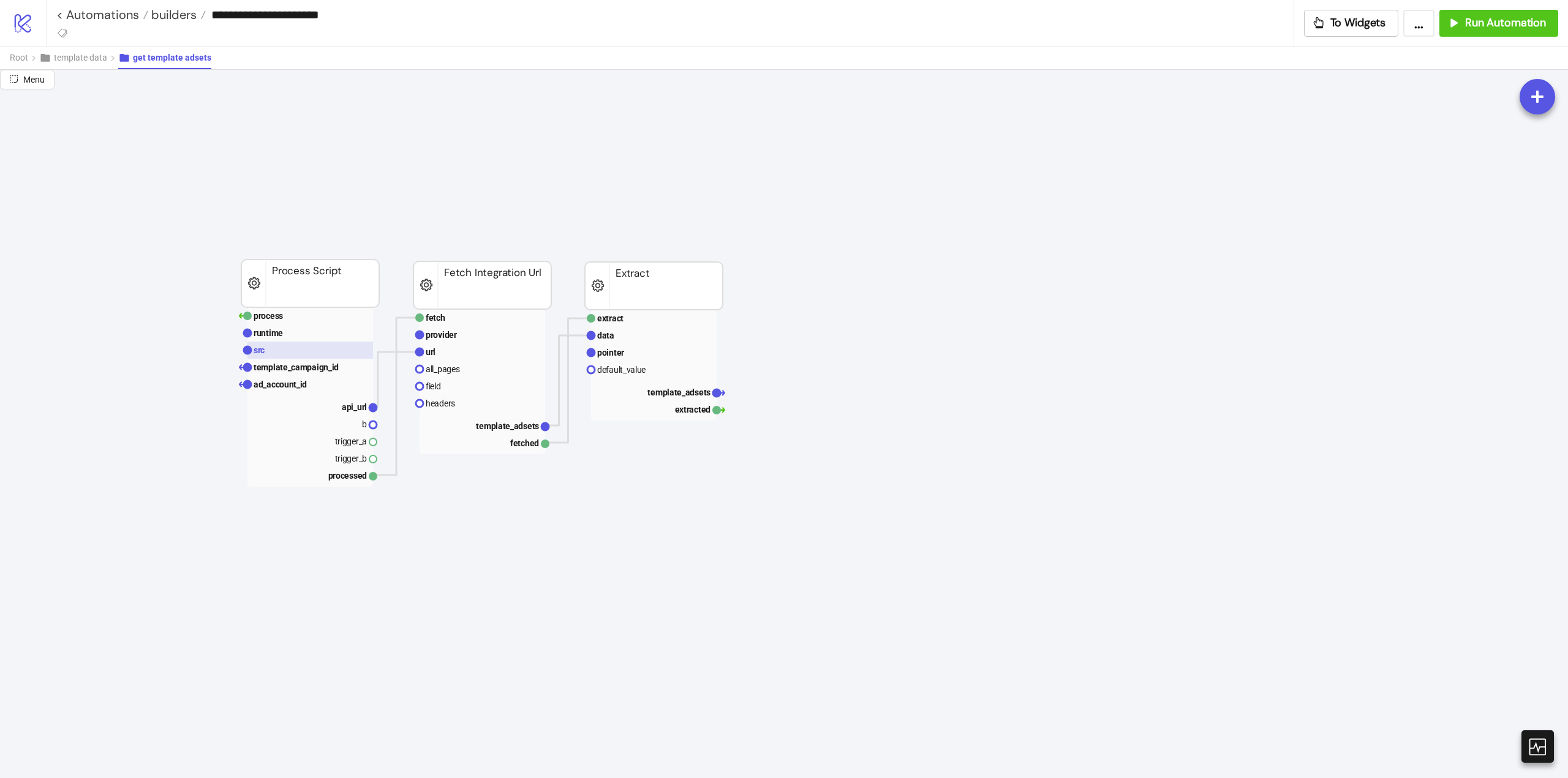
click at [275, 354] on rect at bounding box center [310, 350] width 126 height 17
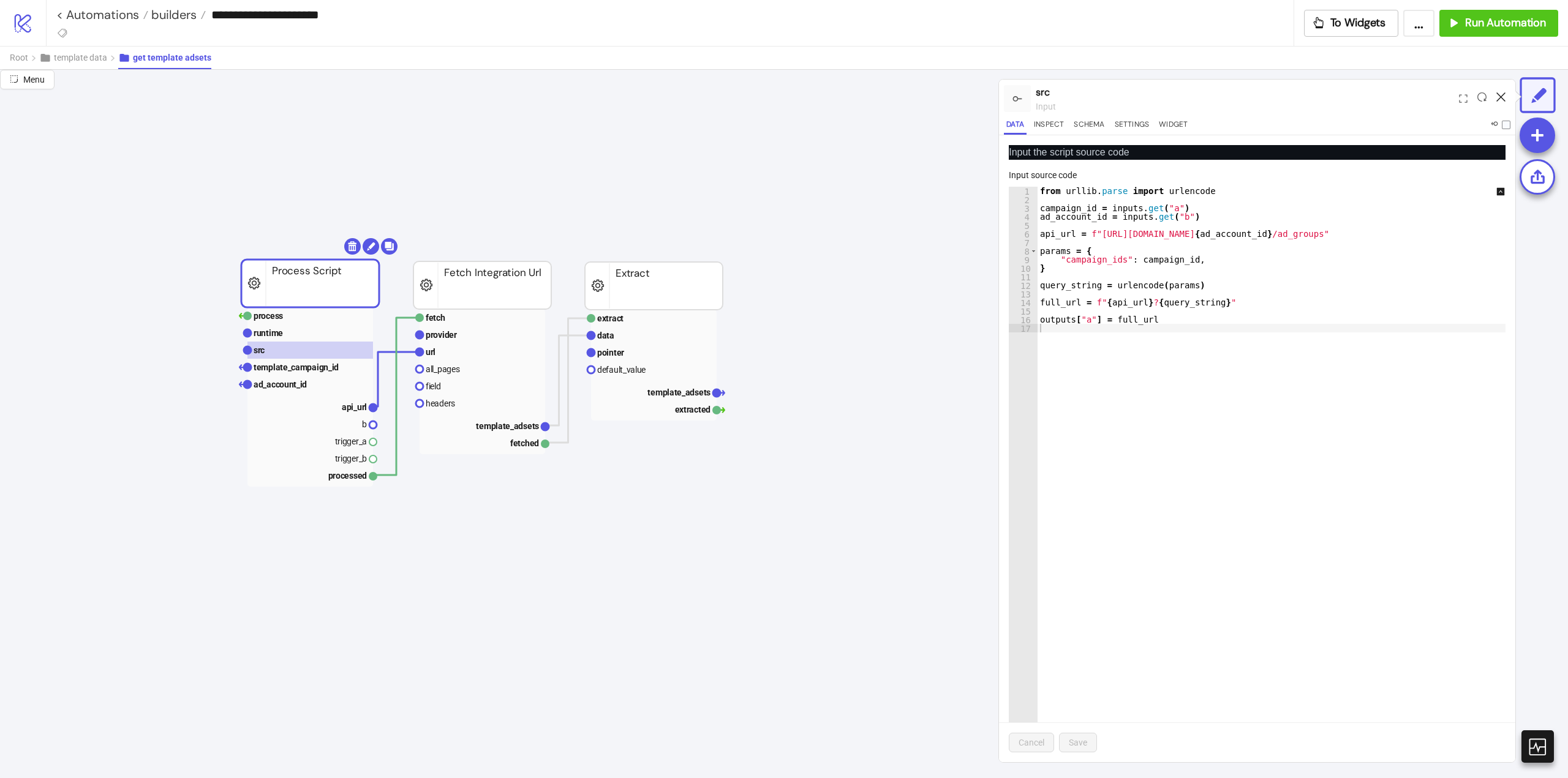
click at [1499, 97] on icon at bounding box center [1501, 97] width 9 height 9
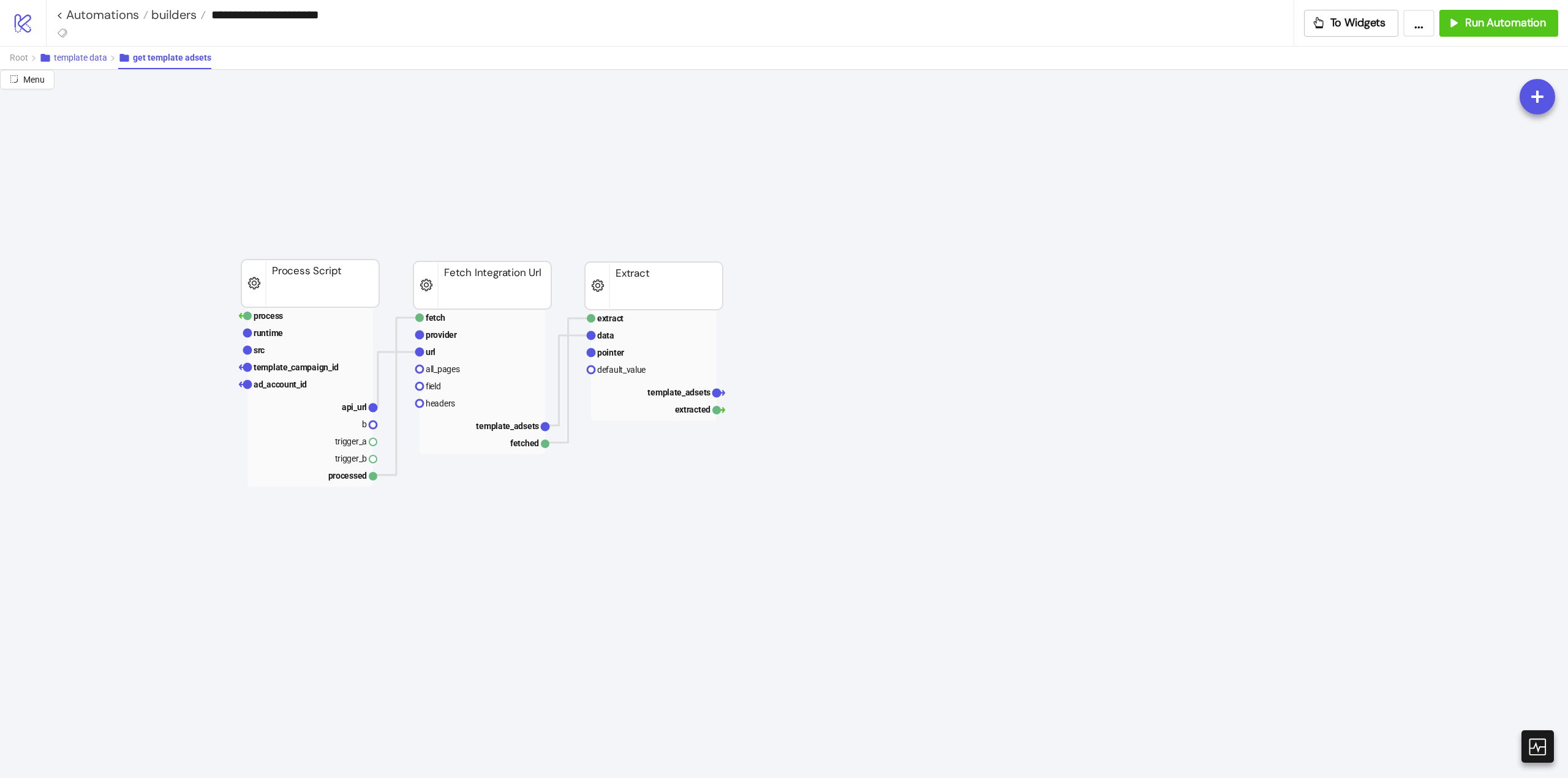
click at [93, 63] on button "template data" at bounding box center [78, 58] width 79 height 23
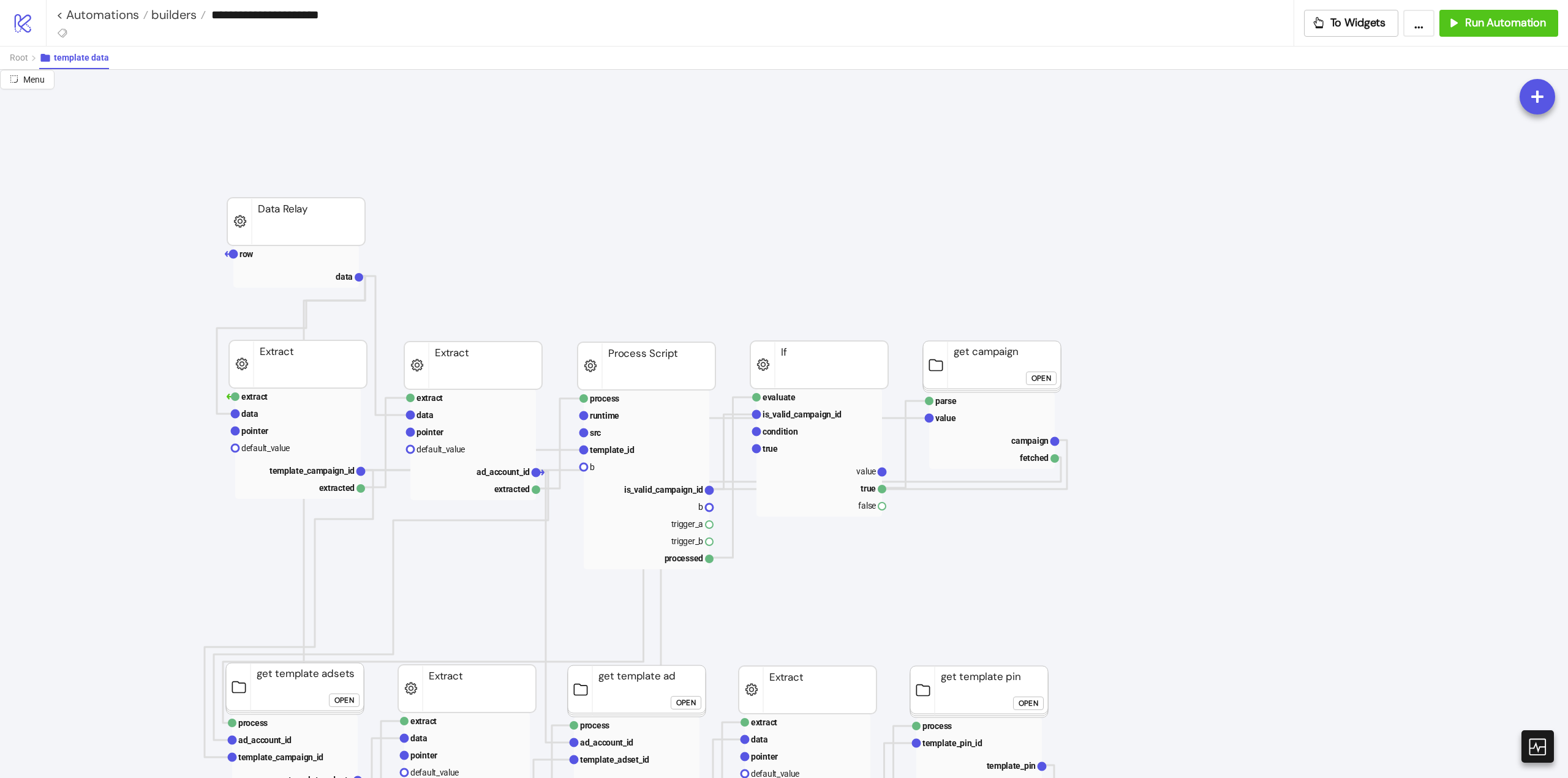
scroll to position [306, 0]
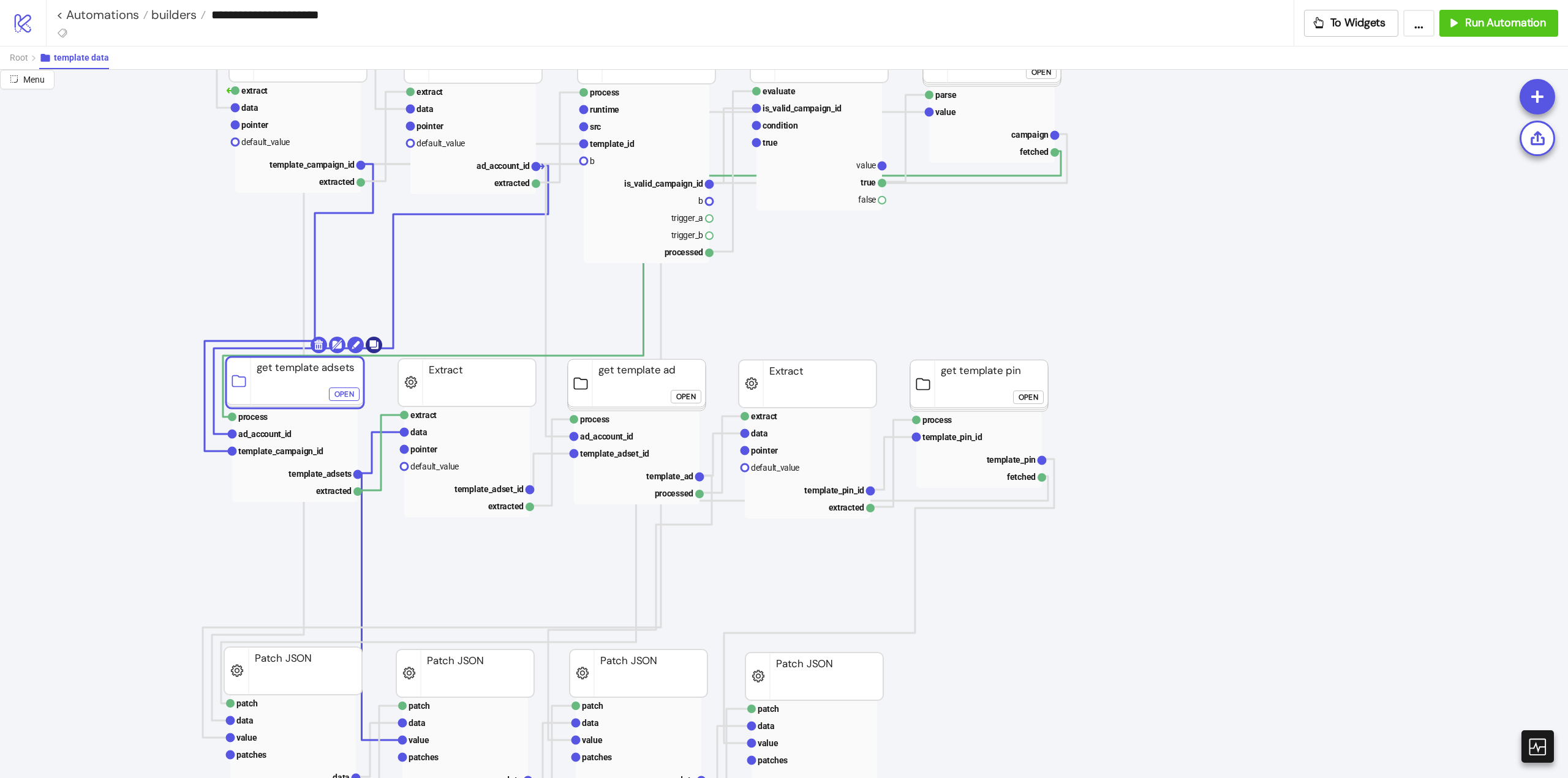
click at [373, 342] on body "**********" at bounding box center [784, 389] width 1568 height 778
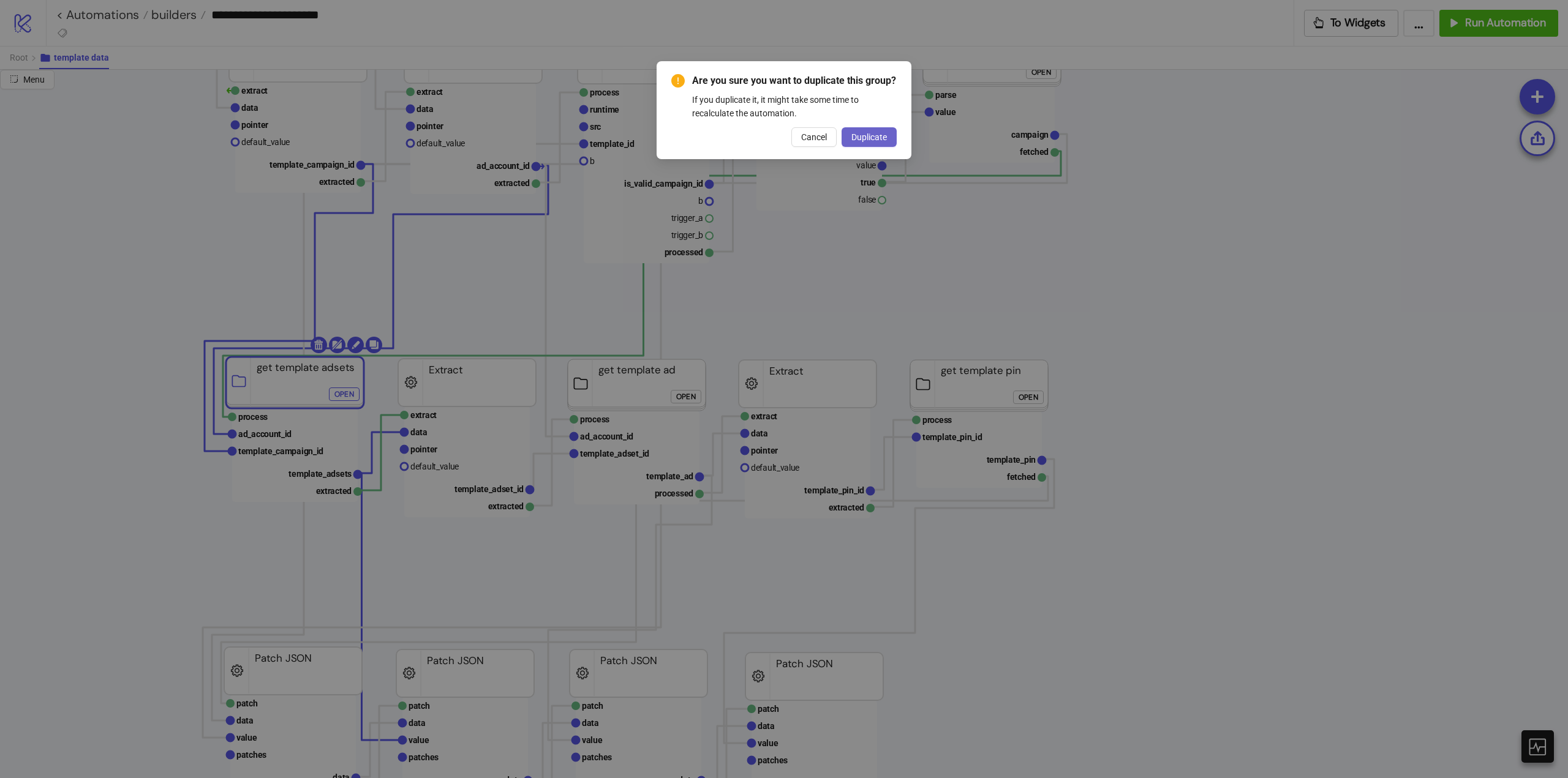
click at [872, 141] on span "Duplicate" at bounding box center [869, 137] width 36 height 10
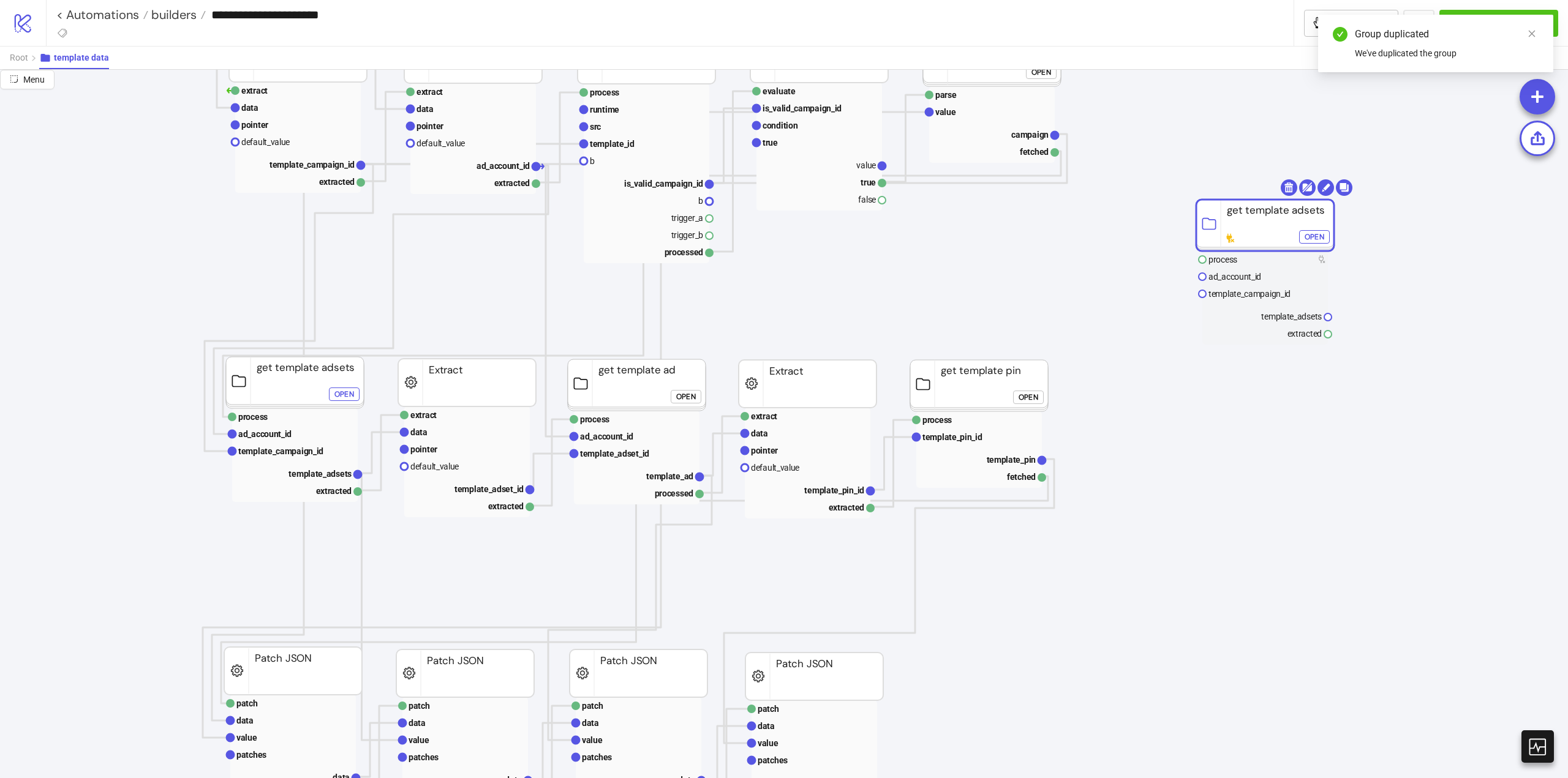
drag, startPoint x: 288, startPoint y: 383, endPoint x: 1208, endPoint y: 224, distance: 933.6
click at [1245, 213] on rect at bounding box center [1265, 225] width 138 height 51
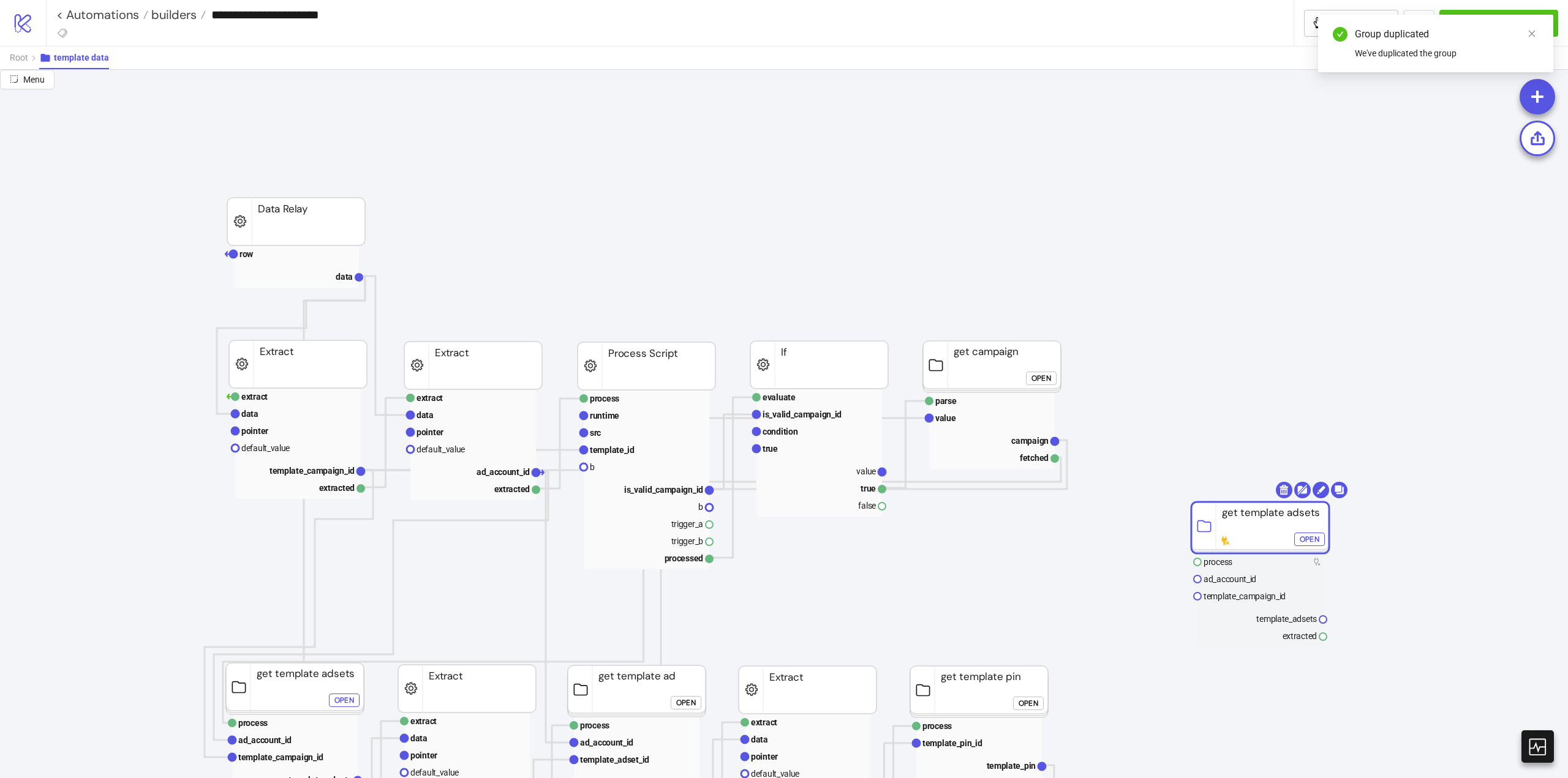
scroll to position [0, 368]
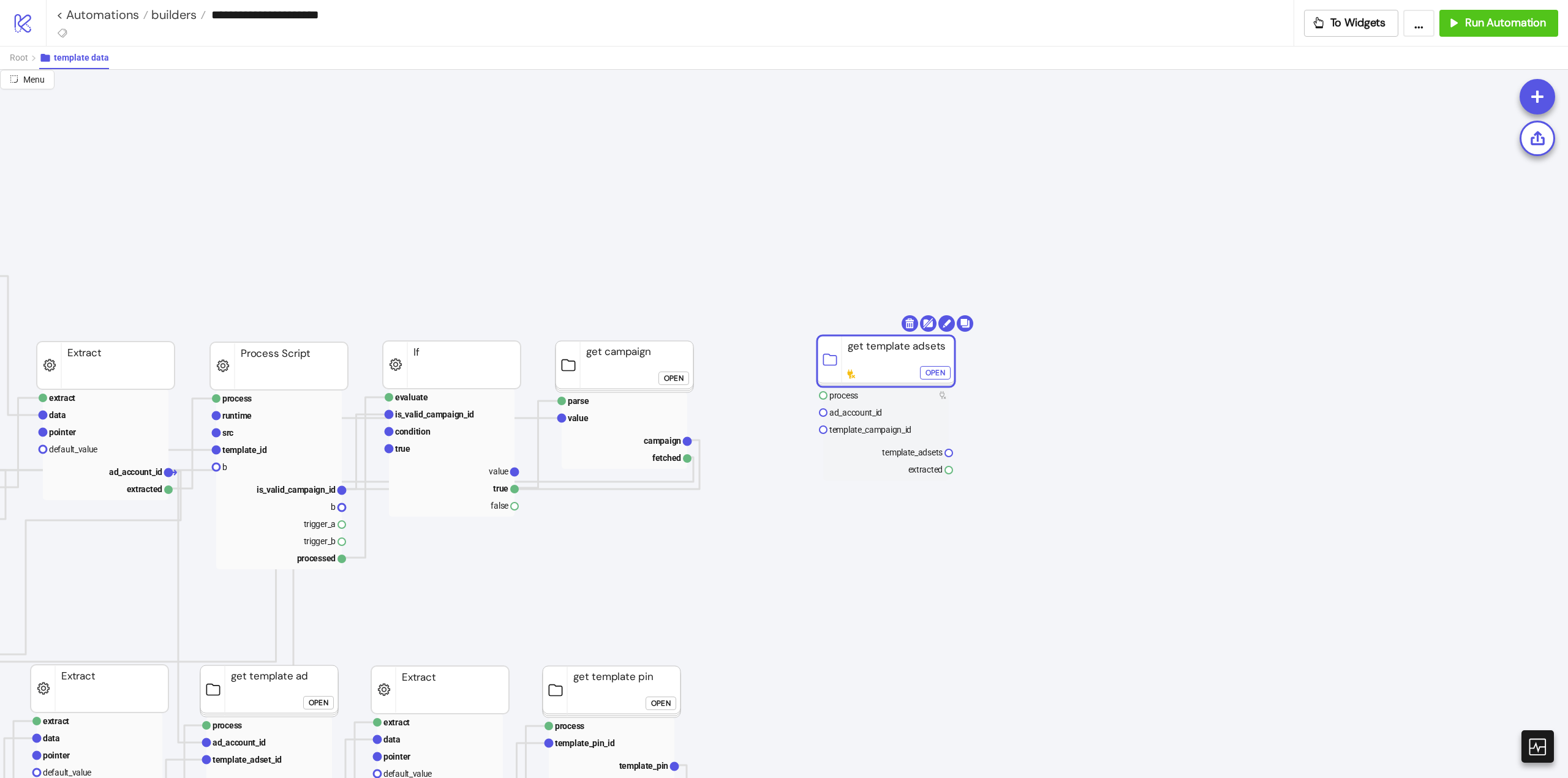
drag, startPoint x: 864, startPoint y: 528, endPoint x: 857, endPoint y: 362, distance: 166.1
click at [857, 362] on rect at bounding box center [886, 361] width 138 height 51
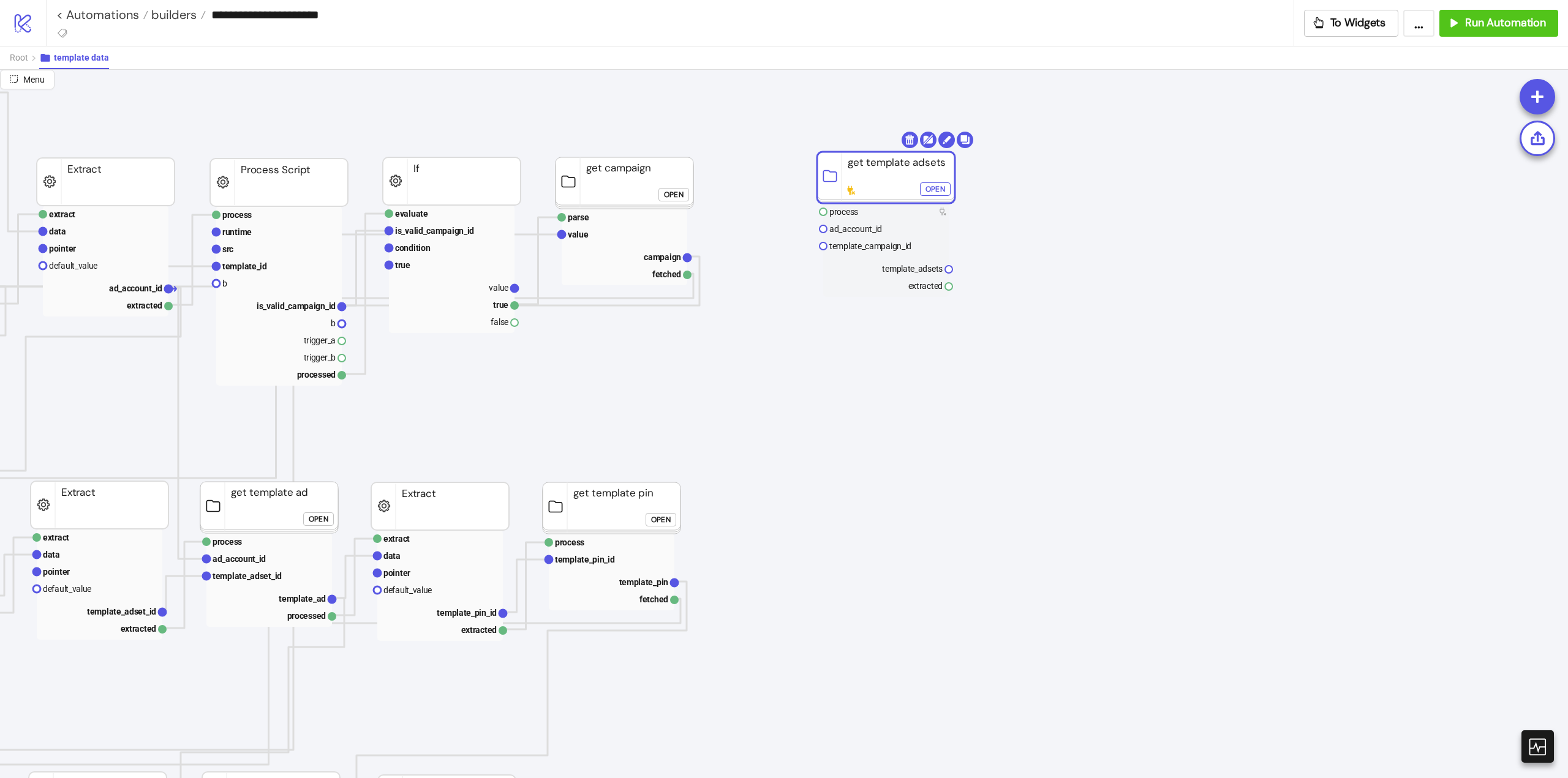
scroll to position [183, 0]
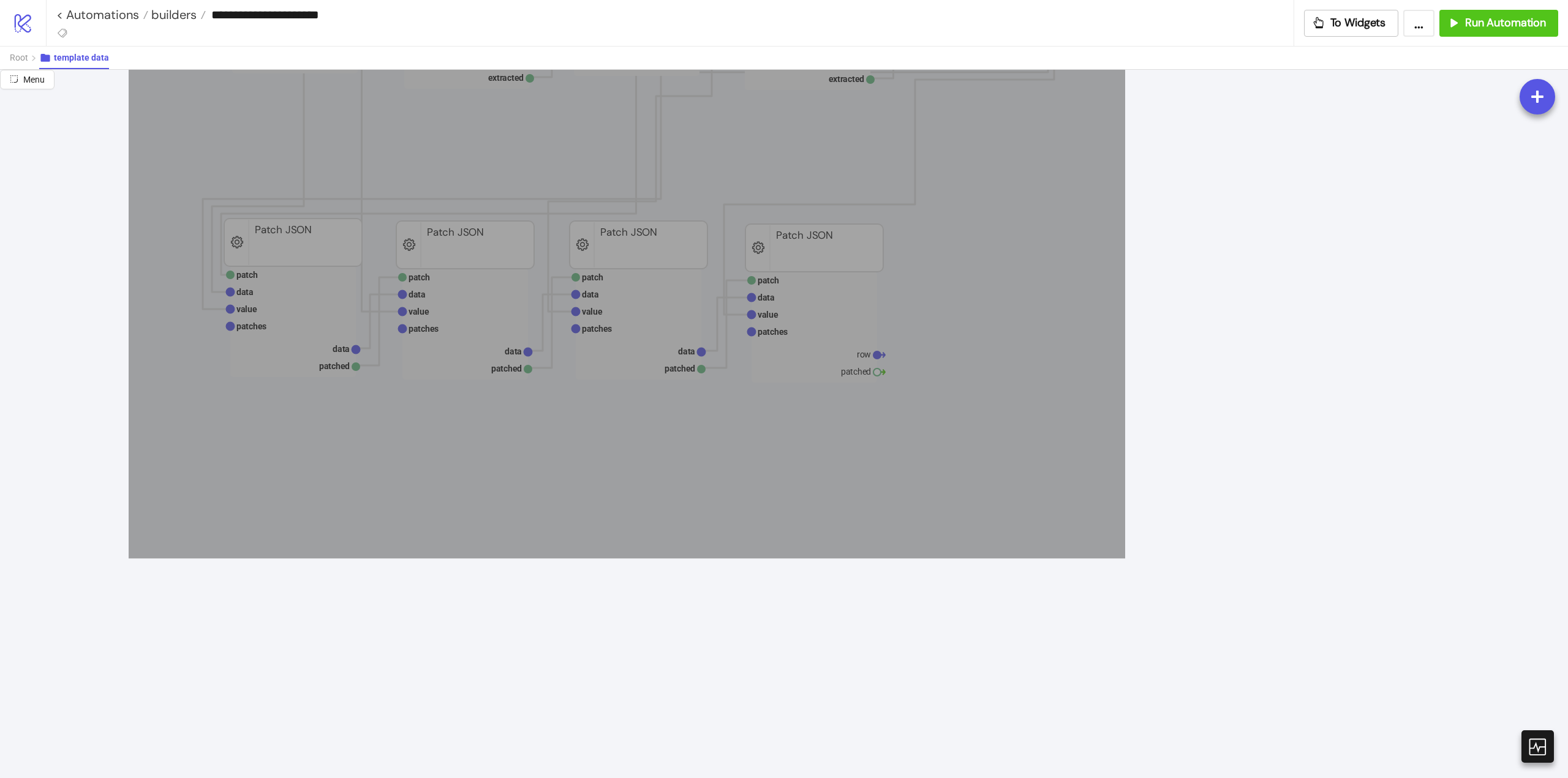
drag, startPoint x: 128, startPoint y: 431, endPoint x: 1125, endPoint y: 558, distance: 1005.1
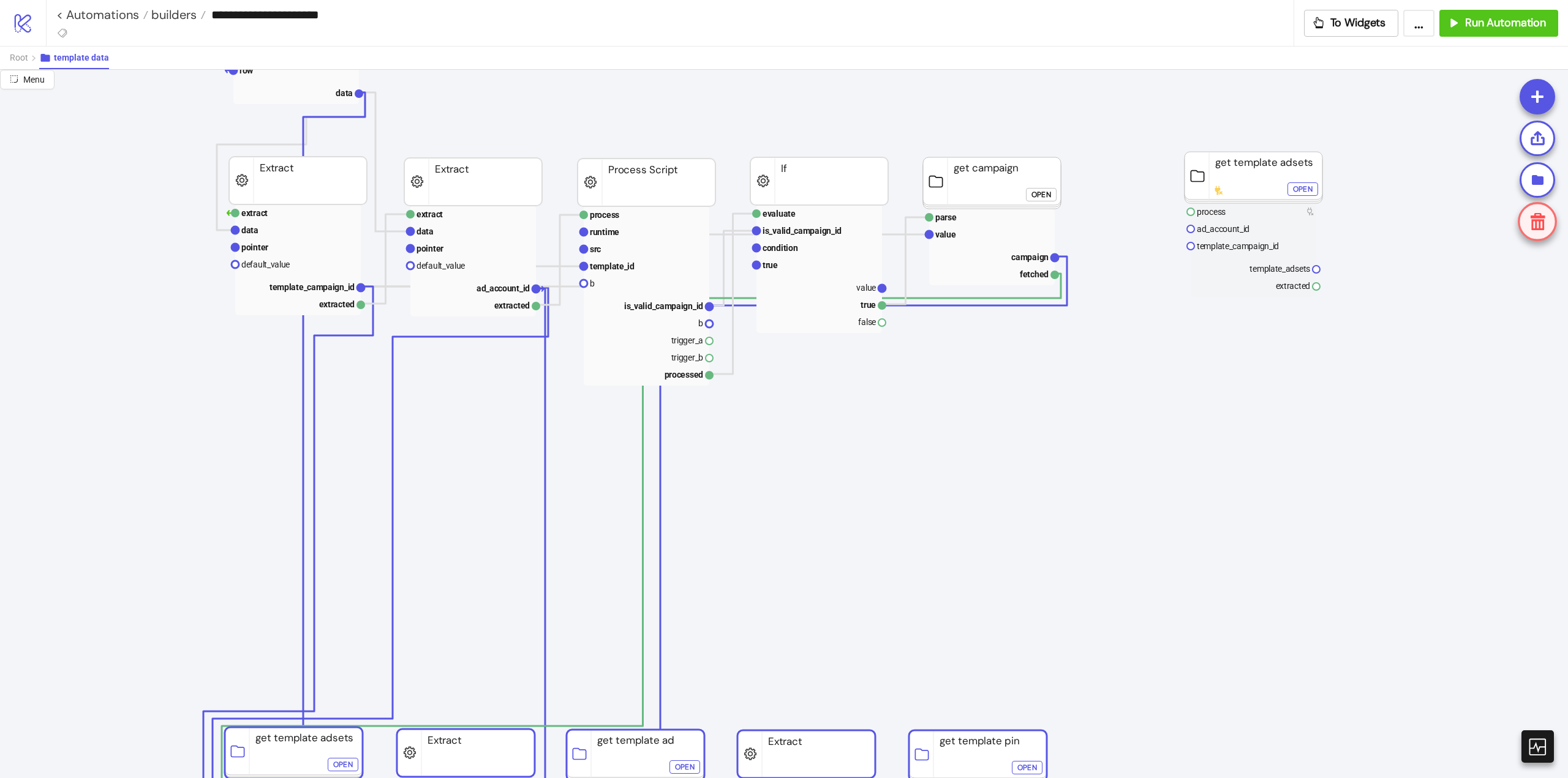
drag, startPoint x: 645, startPoint y: 563, endPoint x: 645, endPoint y: 755, distance: 192.0
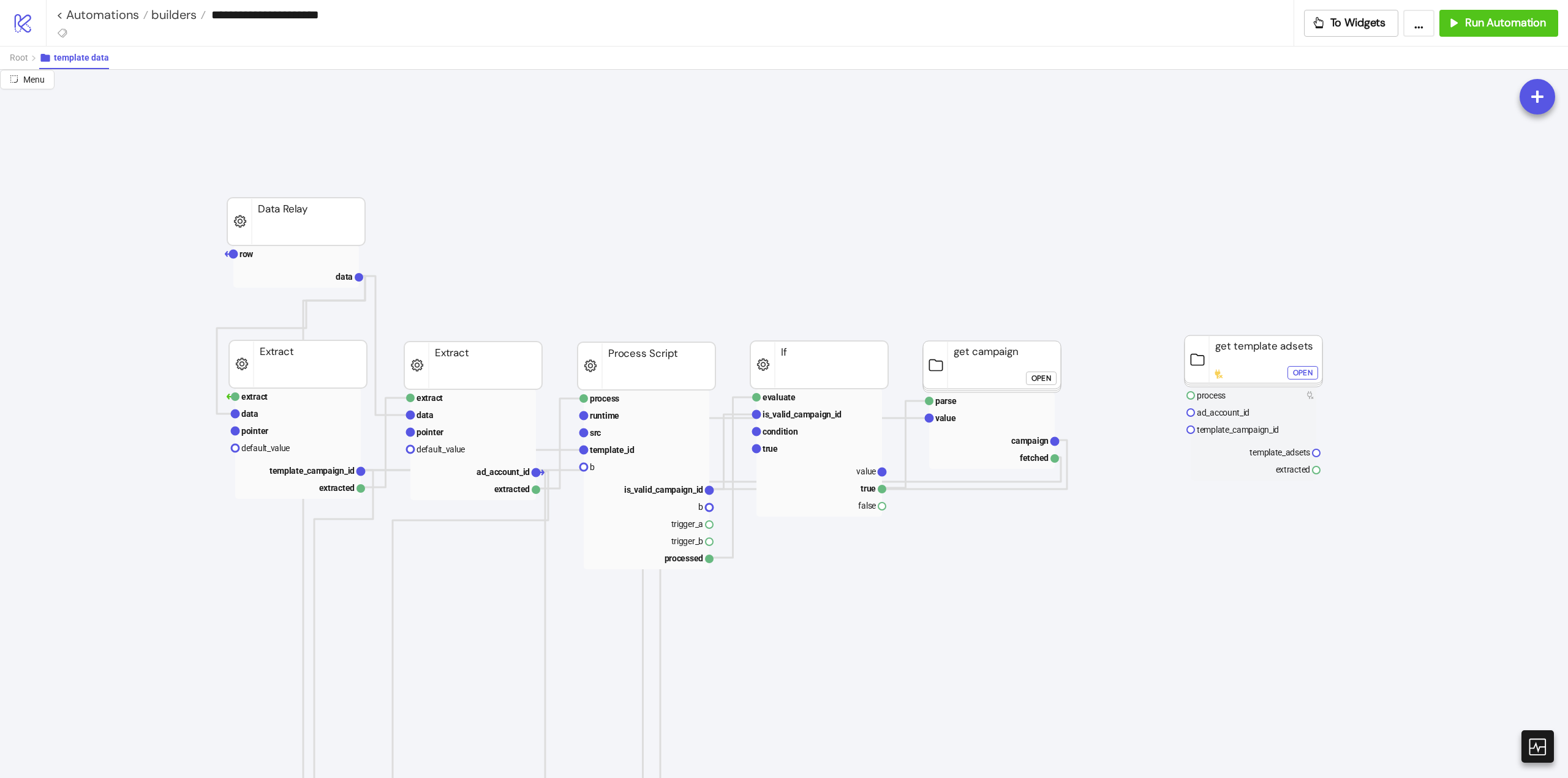
scroll to position [0, 123]
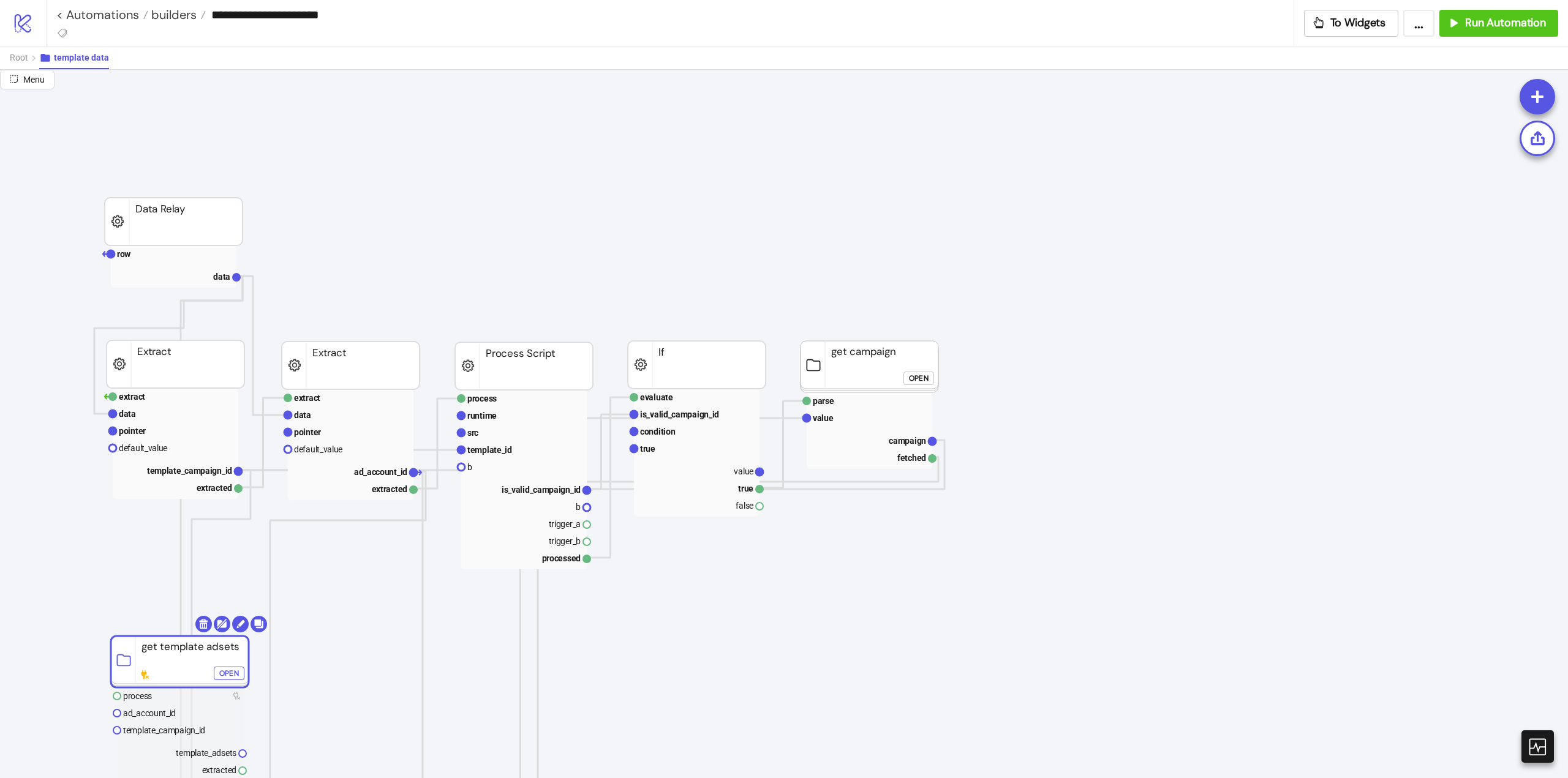
drag, startPoint x: 1100, startPoint y: 378, endPoint x: 153, endPoint y: 665, distance: 989.5
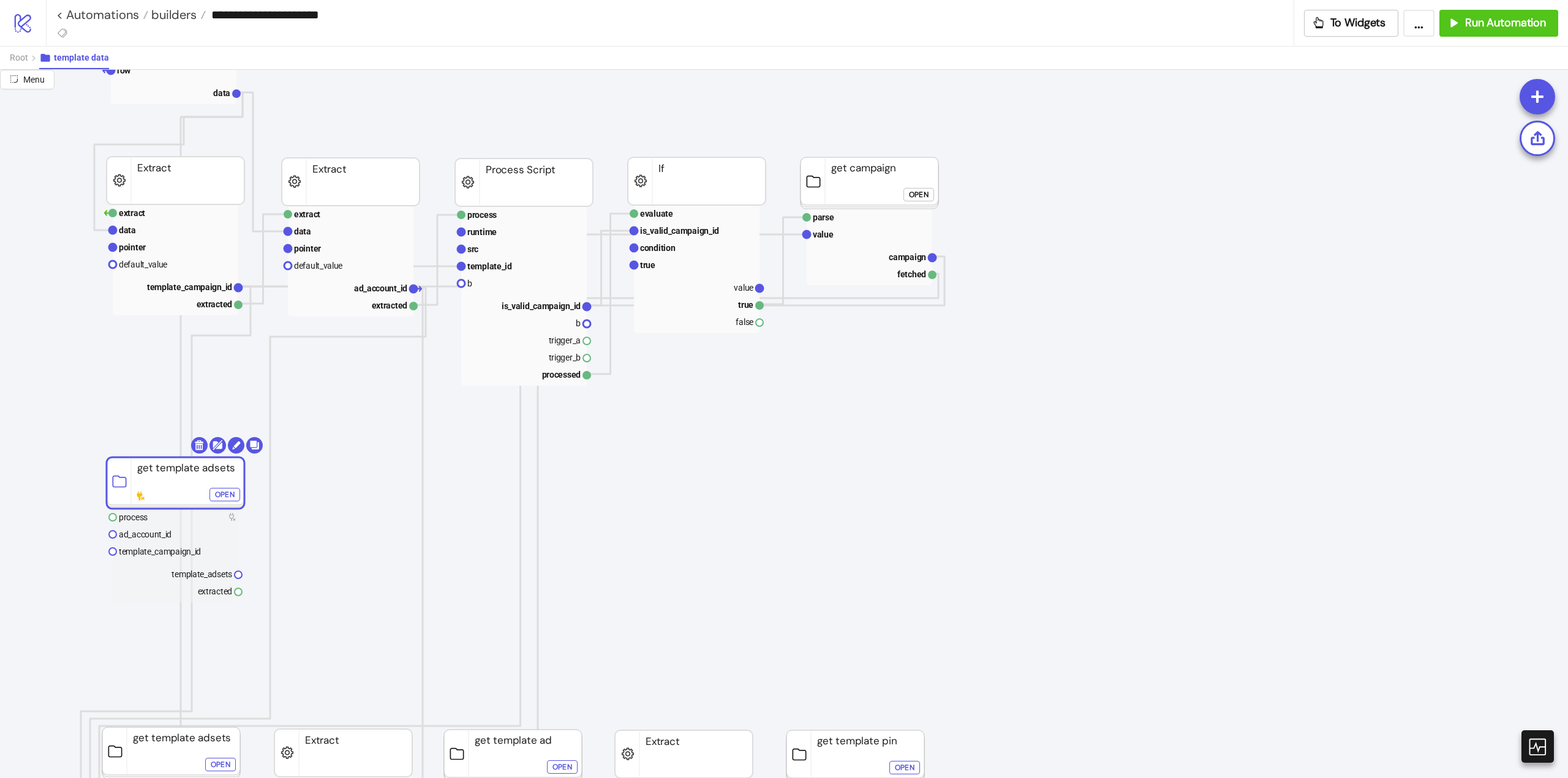
click at [197, 494] on rect at bounding box center [175, 483] width 138 height 51
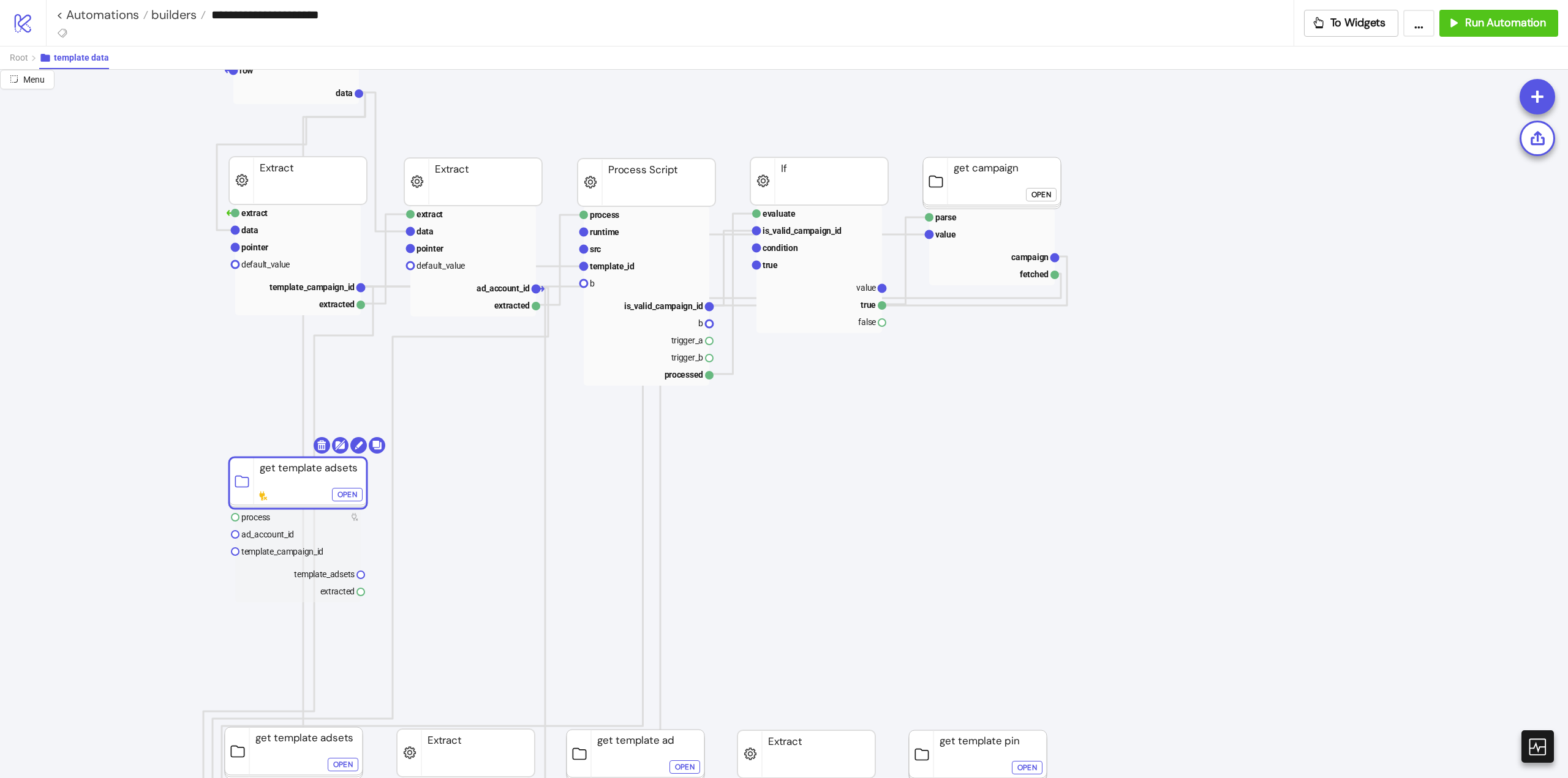
drag, startPoint x: 536, startPoint y: 292, endPoint x: 485, endPoint y: 350, distance: 77.2
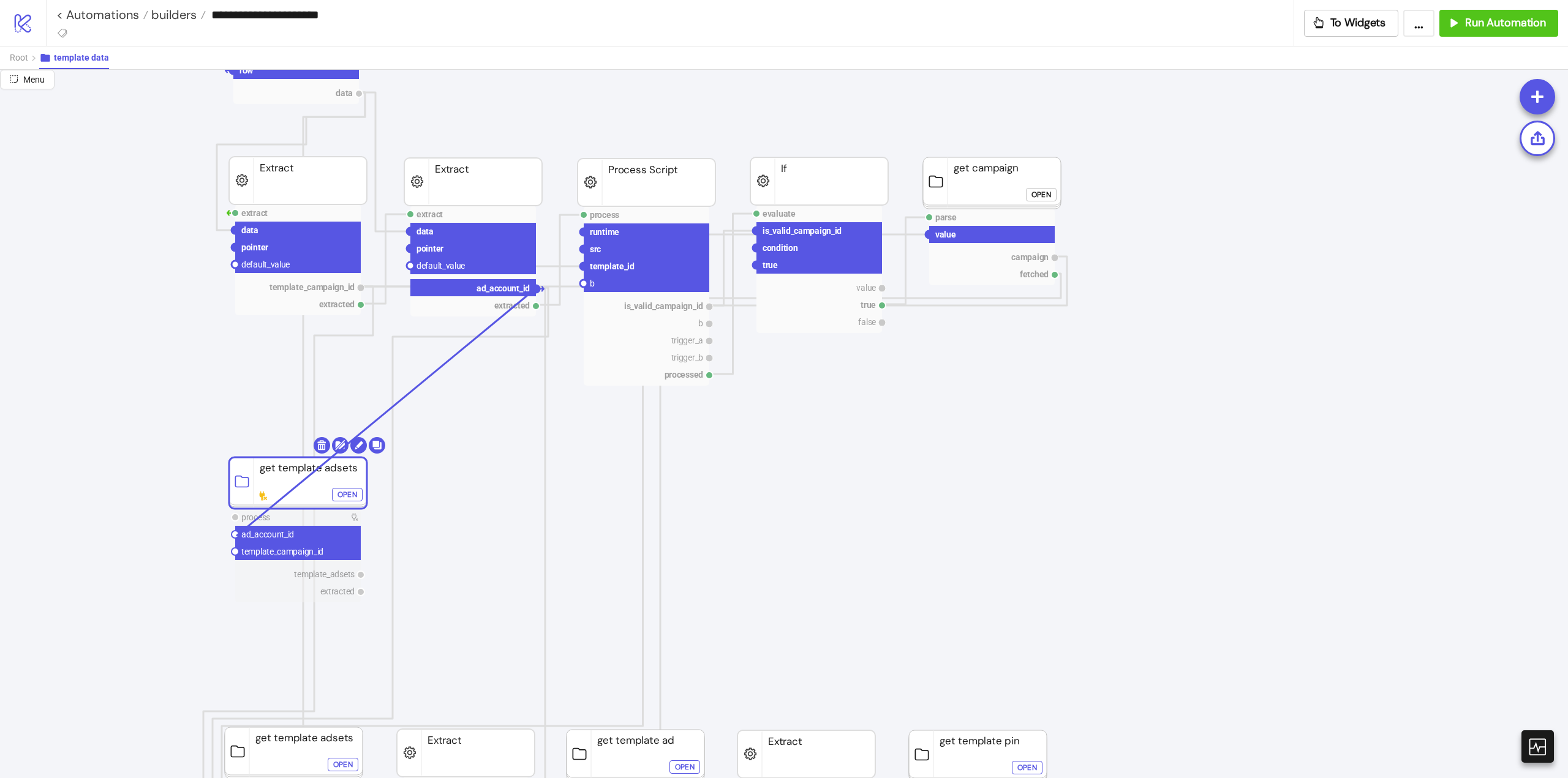
click at [236, 535] on circle at bounding box center [235, 534] width 7 height 7
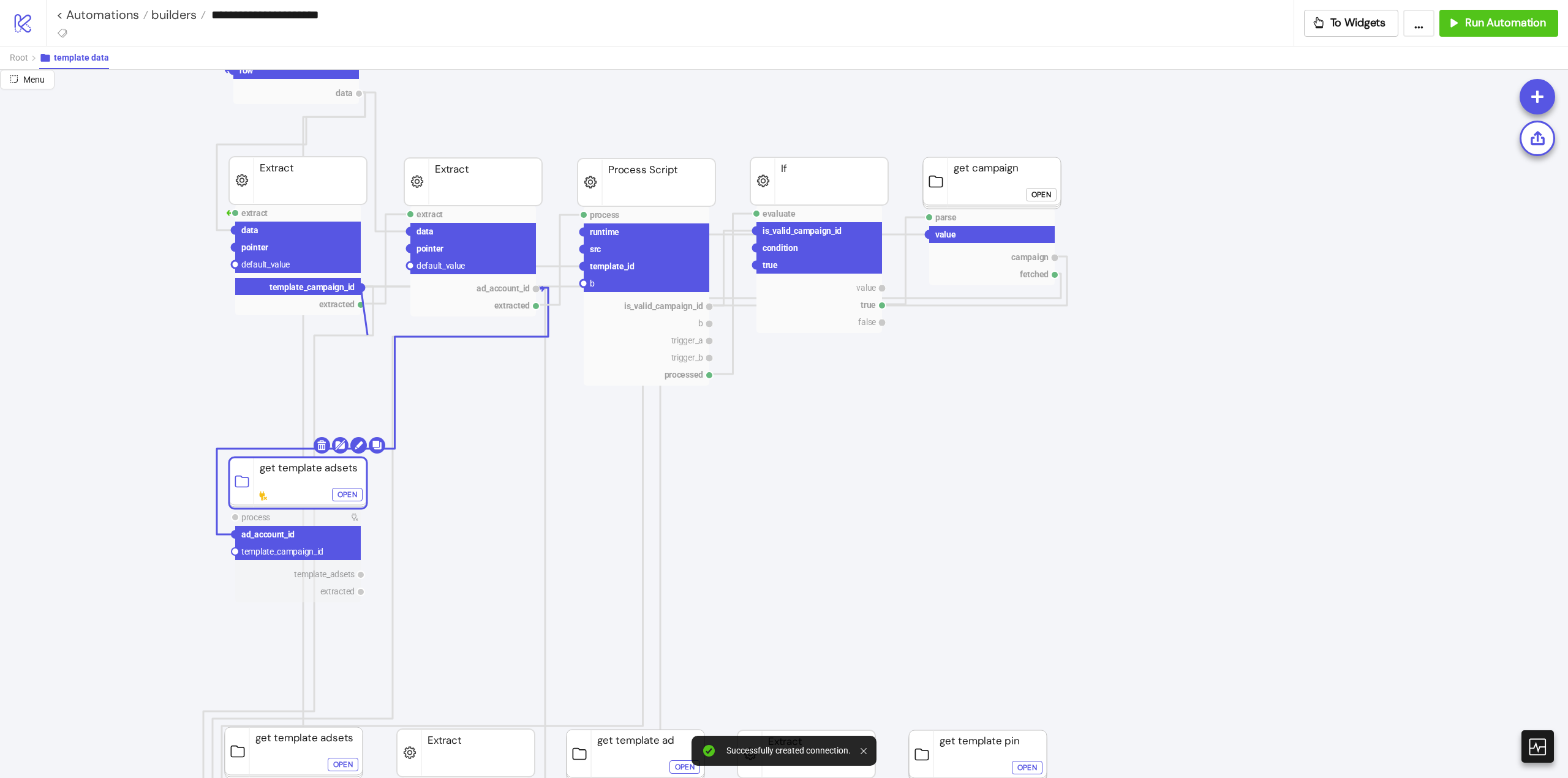
drag, startPoint x: 364, startPoint y: 288, endPoint x: 306, endPoint y: 415, distance: 139.6
click at [234, 552] on circle at bounding box center [235, 551] width 7 height 7
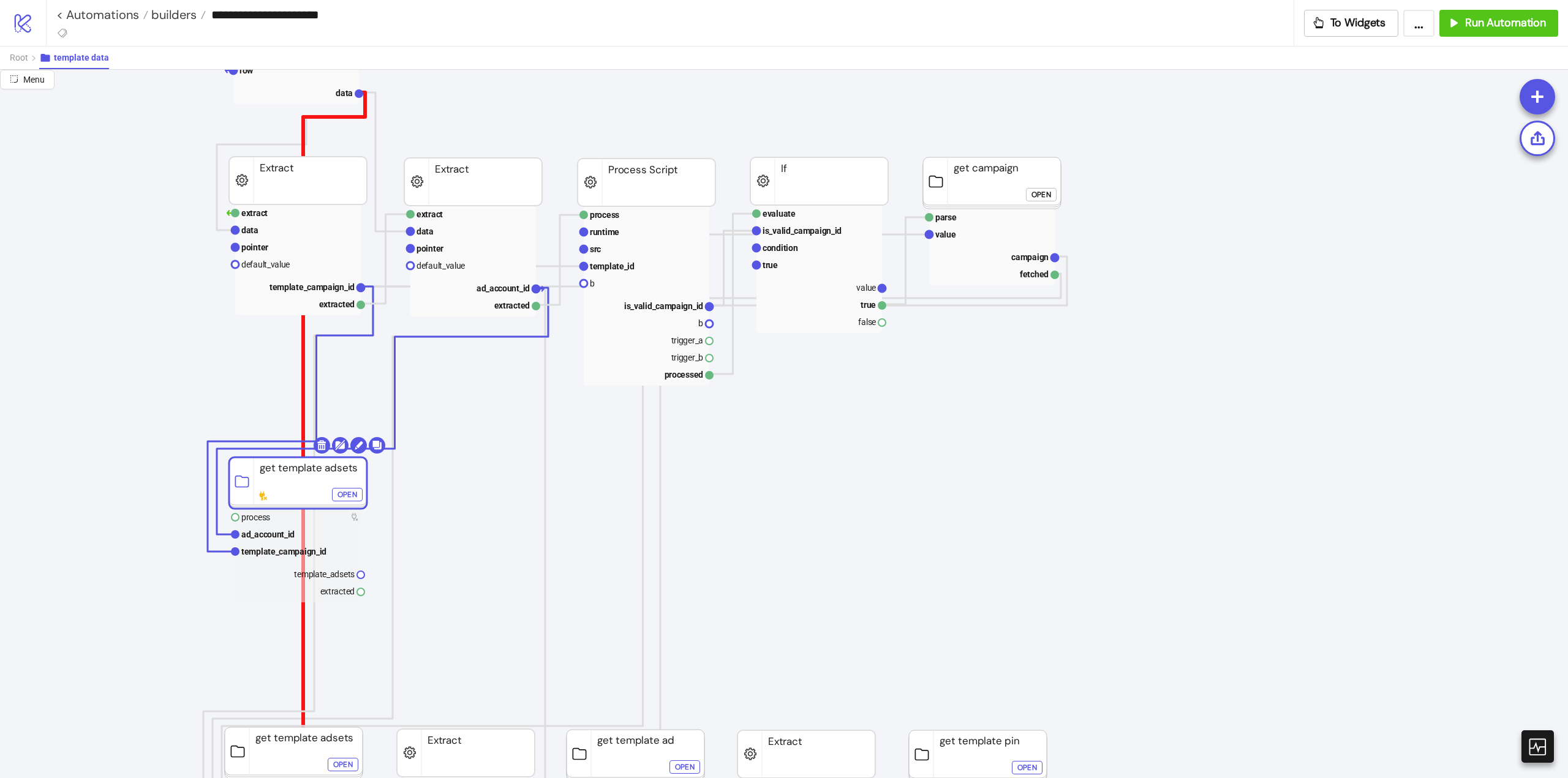
scroll to position [61, 0]
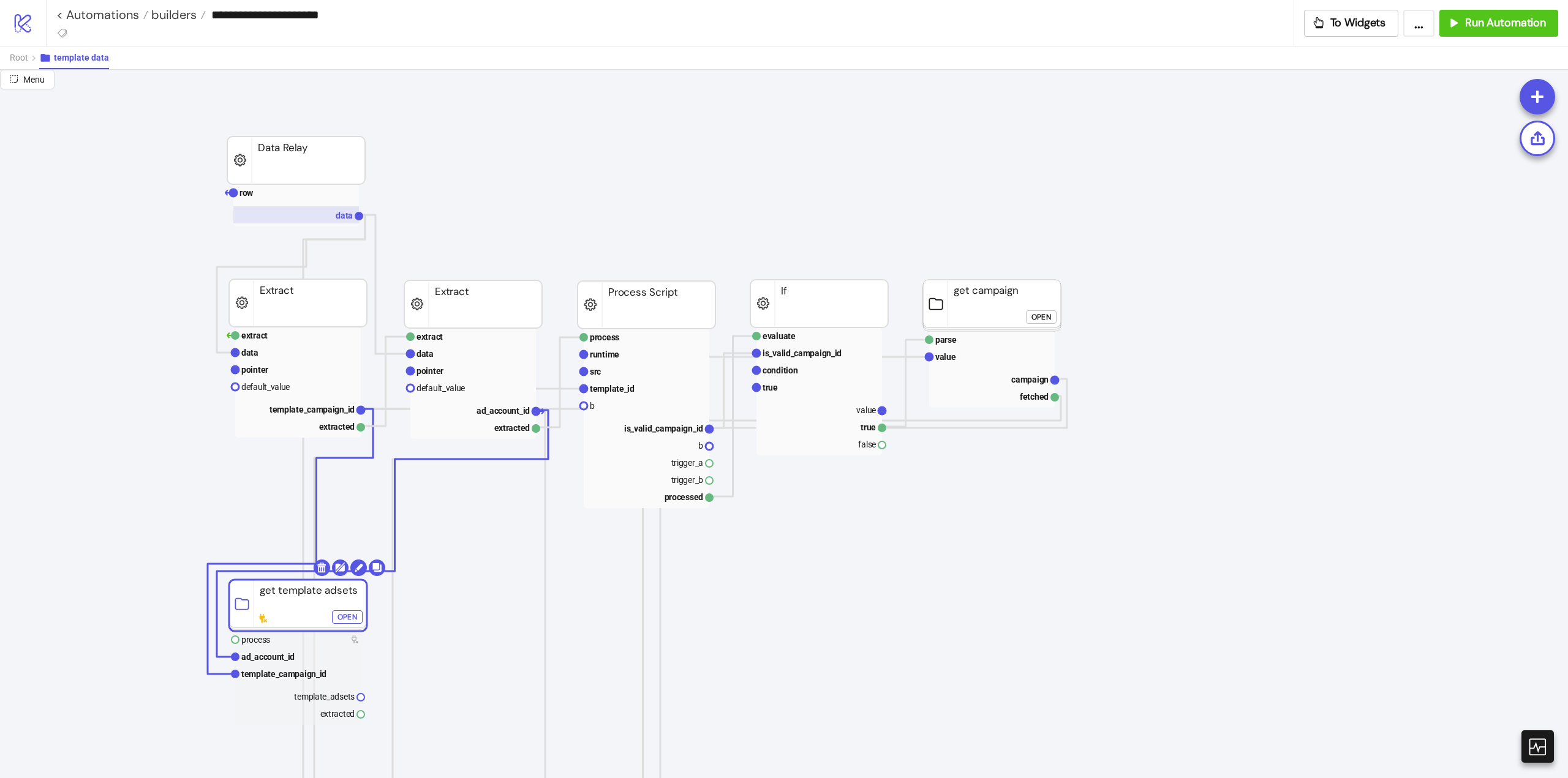
click at [323, 221] on rect at bounding box center [296, 214] width 126 height 17
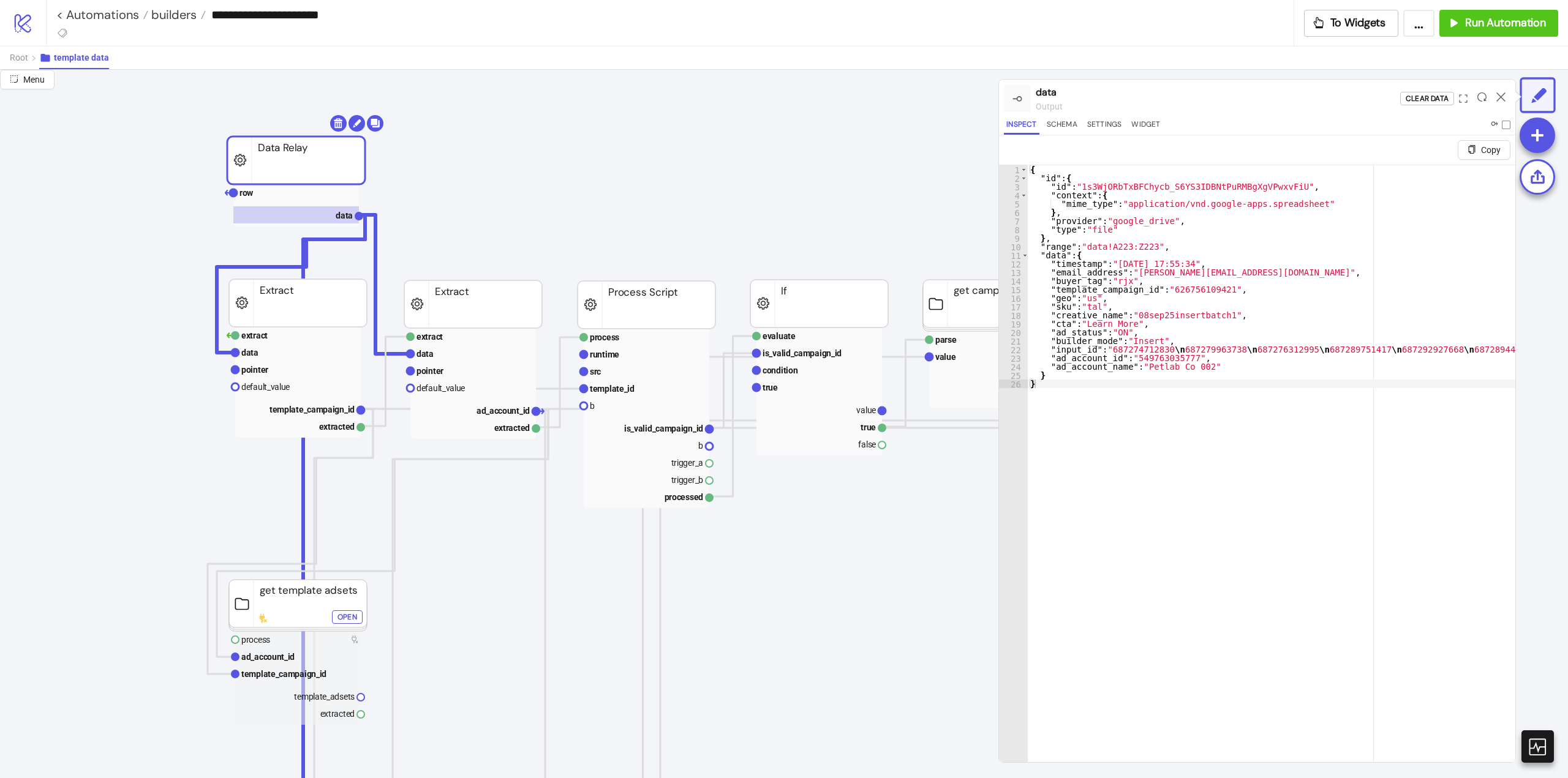
click at [1499, 97] on icon at bounding box center [1501, 97] width 9 height 9
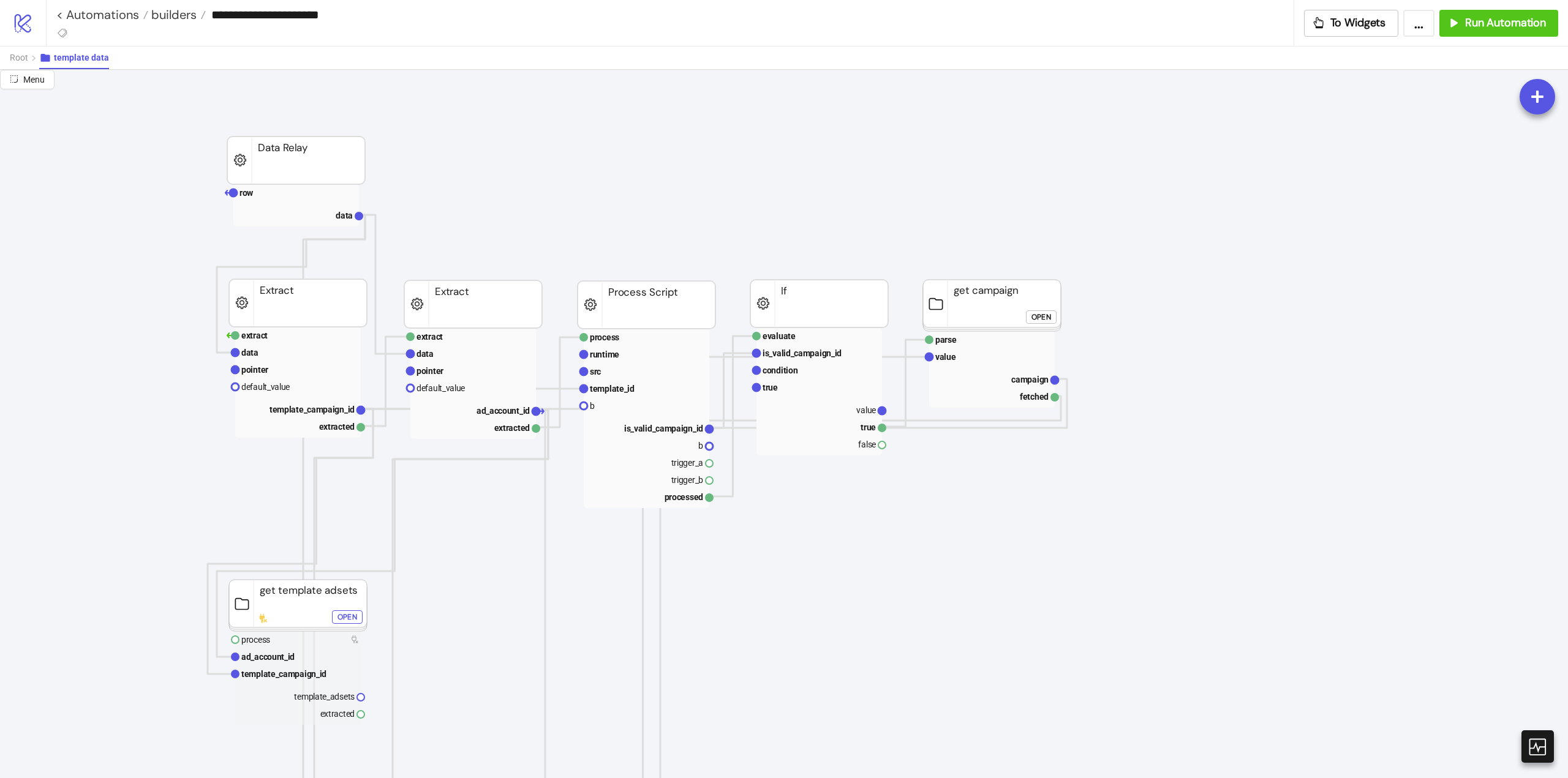
scroll to position [428, 0]
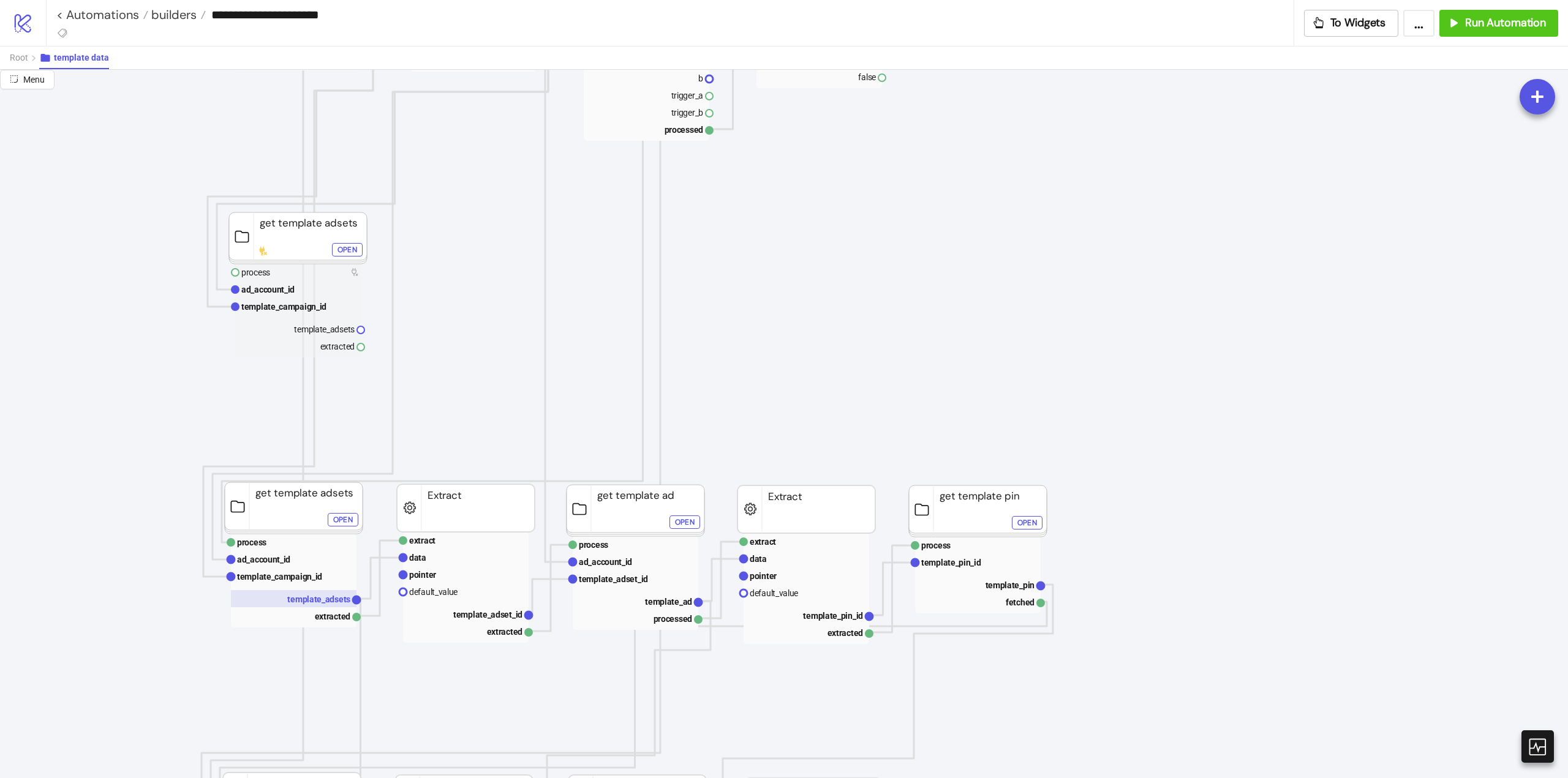
click at [319, 600] on text "template_adsets" at bounding box center [319, 600] width 63 height 10
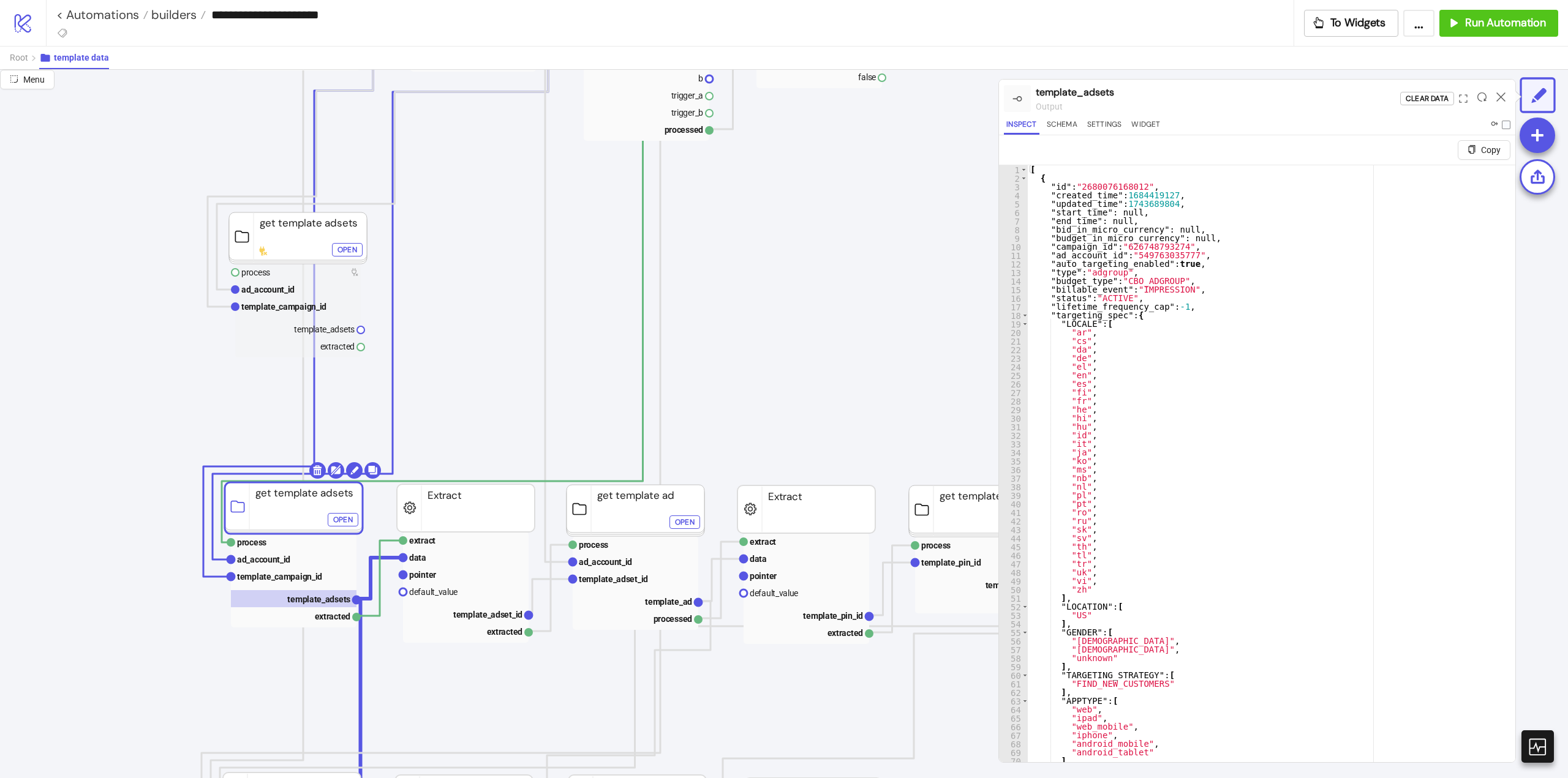
click at [1082, 191] on div "[ { "id" : "2680076168012" , "created_time" : 1684419127 , "updated_time" : 174…" at bounding box center [1266, 487] width 478 height 643
click at [1090, 186] on div "[ { "id" : "2680076168012" , "created_time" : 1684419127 , "updated_time" : 174…" at bounding box center [1266, 487] width 478 height 643
type textarea "**********"
click at [1090, 186] on div "[ { "id" : "2680076168012" , "created_time" : 1684419127 , "updated_time" : 174…" at bounding box center [1266, 487] width 478 height 643
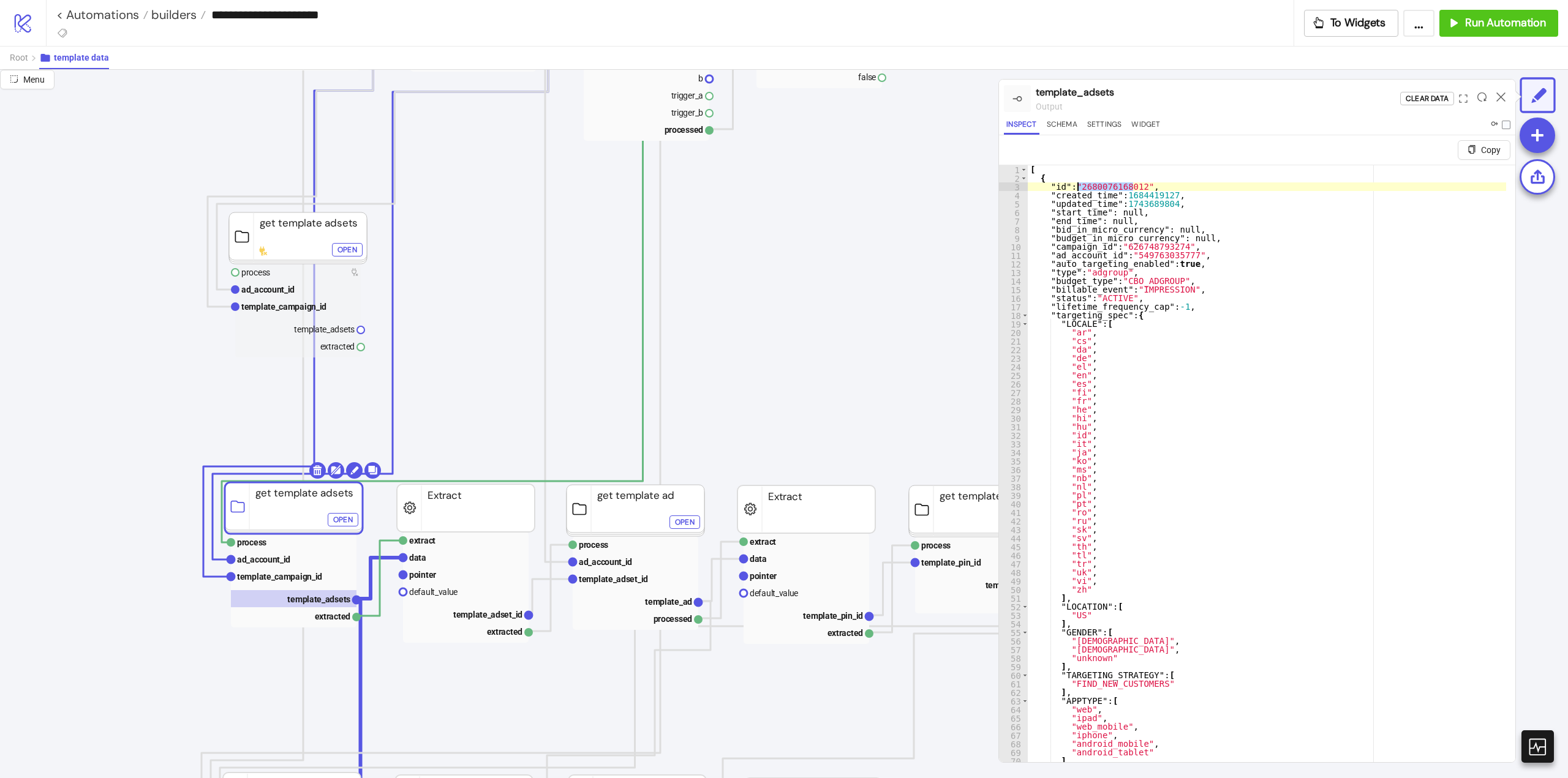
scroll to position [306, 0]
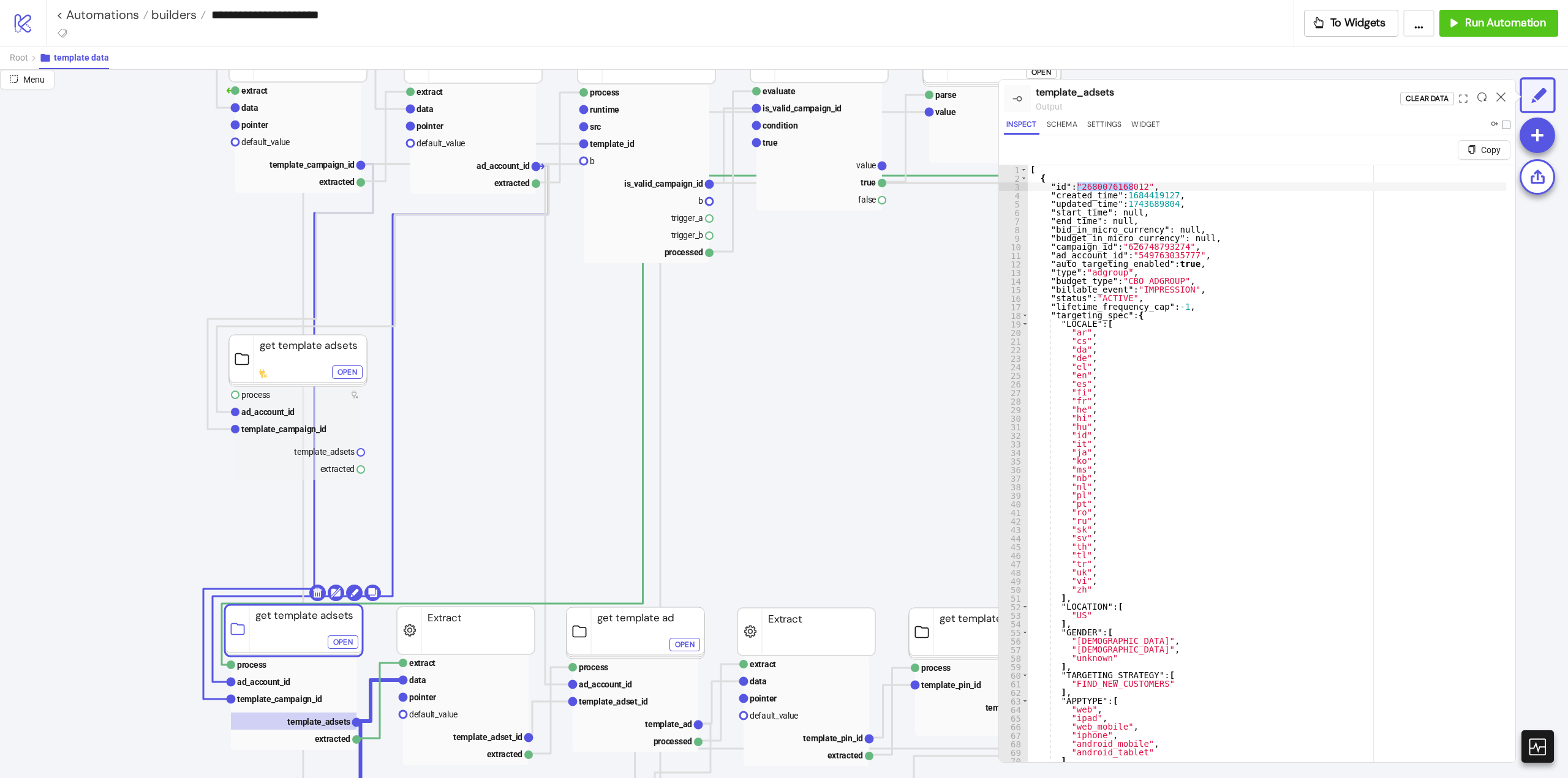
click div "Open"
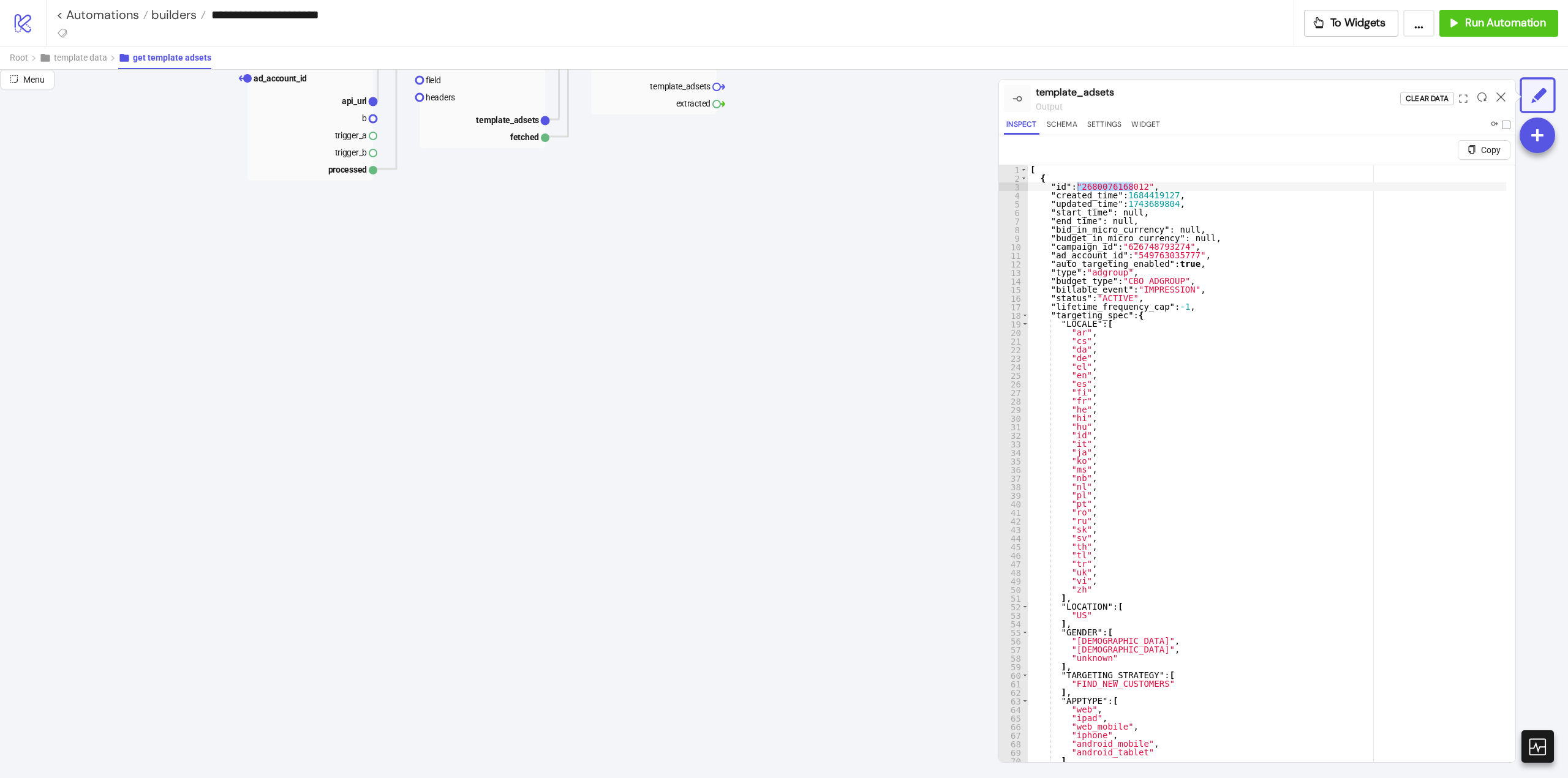
scroll to position [0, 0]
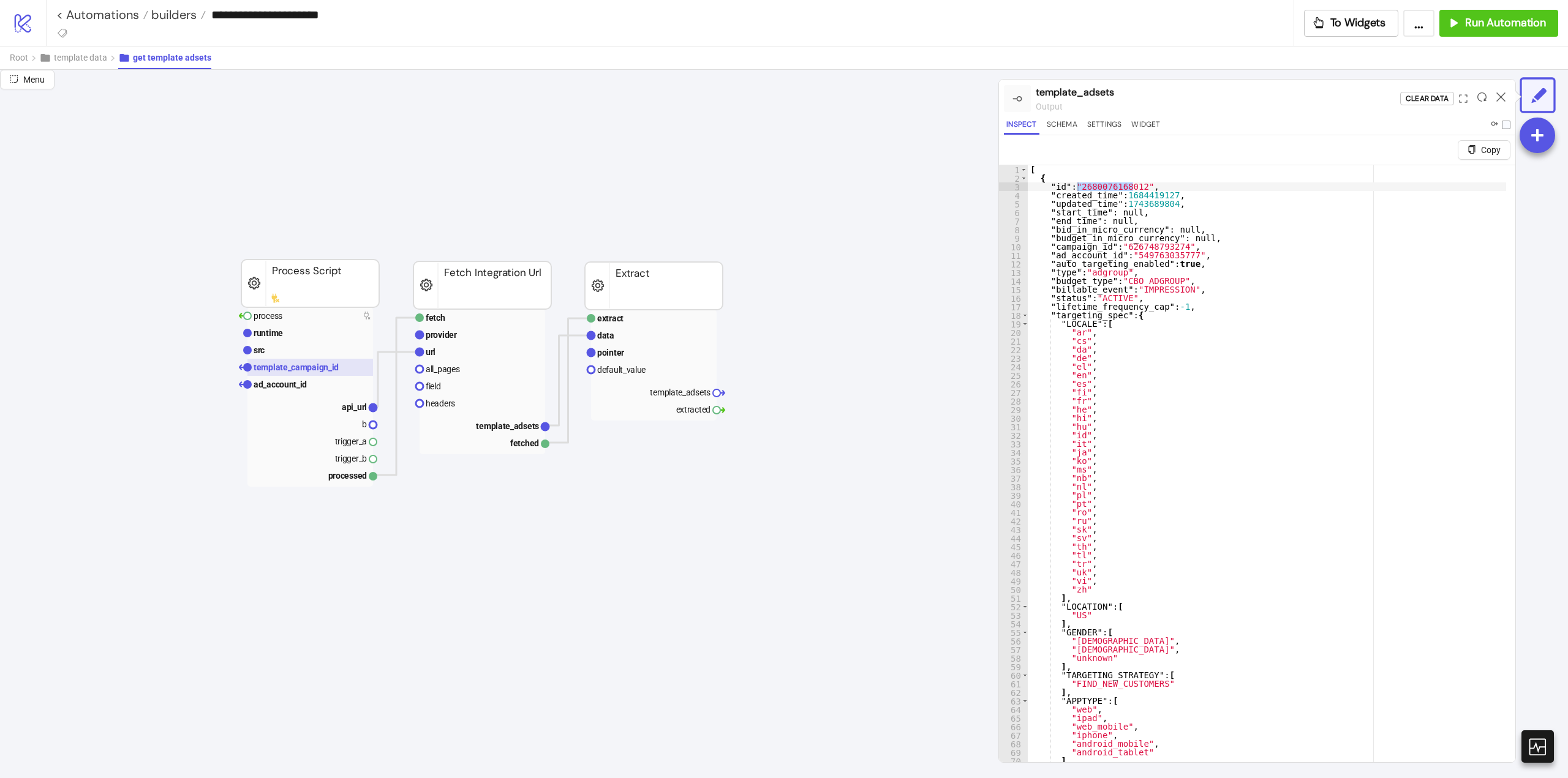
click at [296, 371] on text "template_campaign_id" at bounding box center [295, 368] width 85 height 10
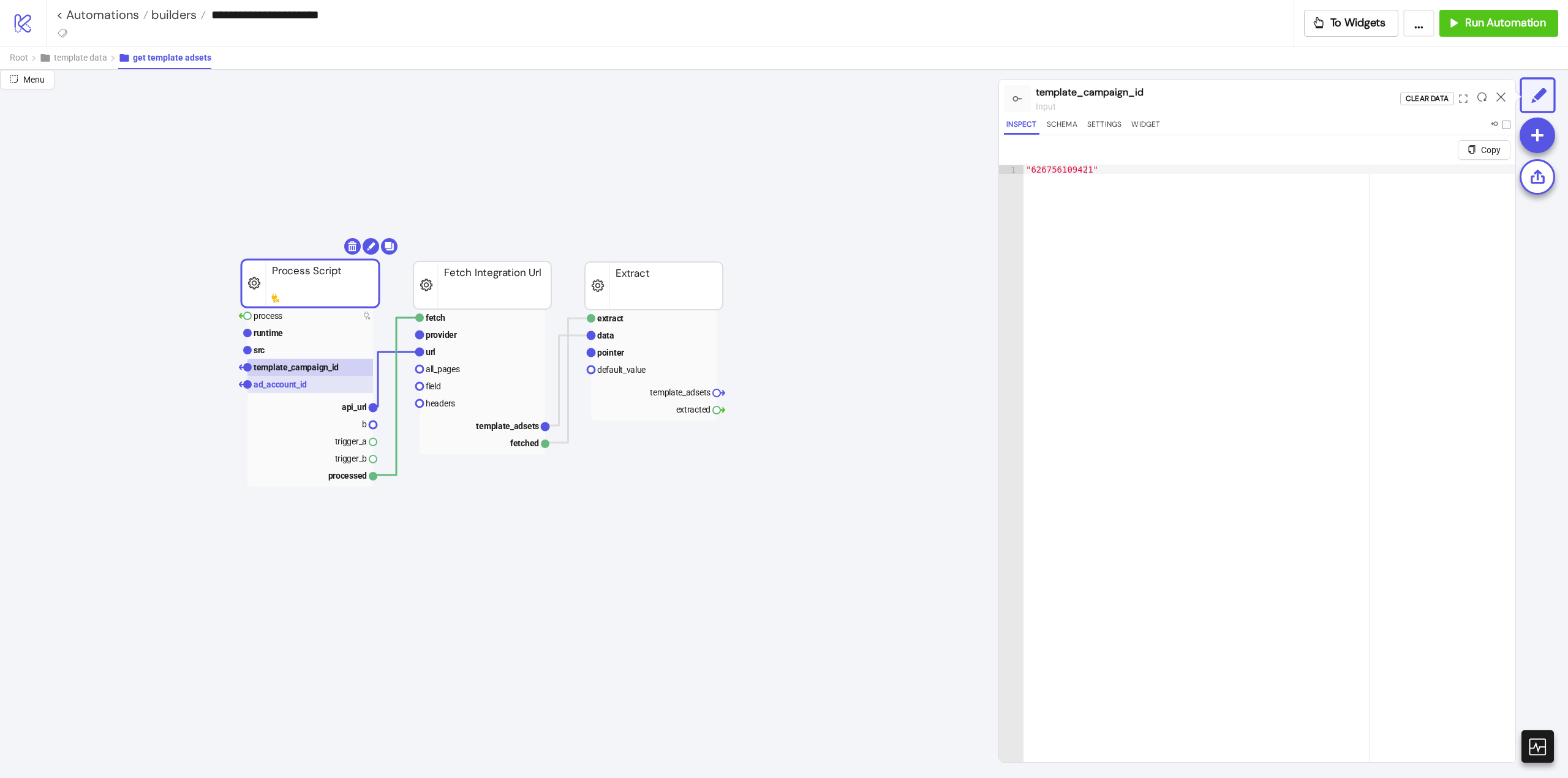
click at [296, 383] on text "ad_account_id" at bounding box center [280, 385] width 54 height 10
click at [317, 370] on text "template_campaign_id" at bounding box center [295, 368] width 85 height 10
click at [302, 385] on text "ad_account_id" at bounding box center [280, 385] width 54 height 10
click at [296, 368] on text "template_campaign_id" at bounding box center [295, 368] width 85 height 10
click at [285, 351] on rect at bounding box center [310, 350] width 126 height 17
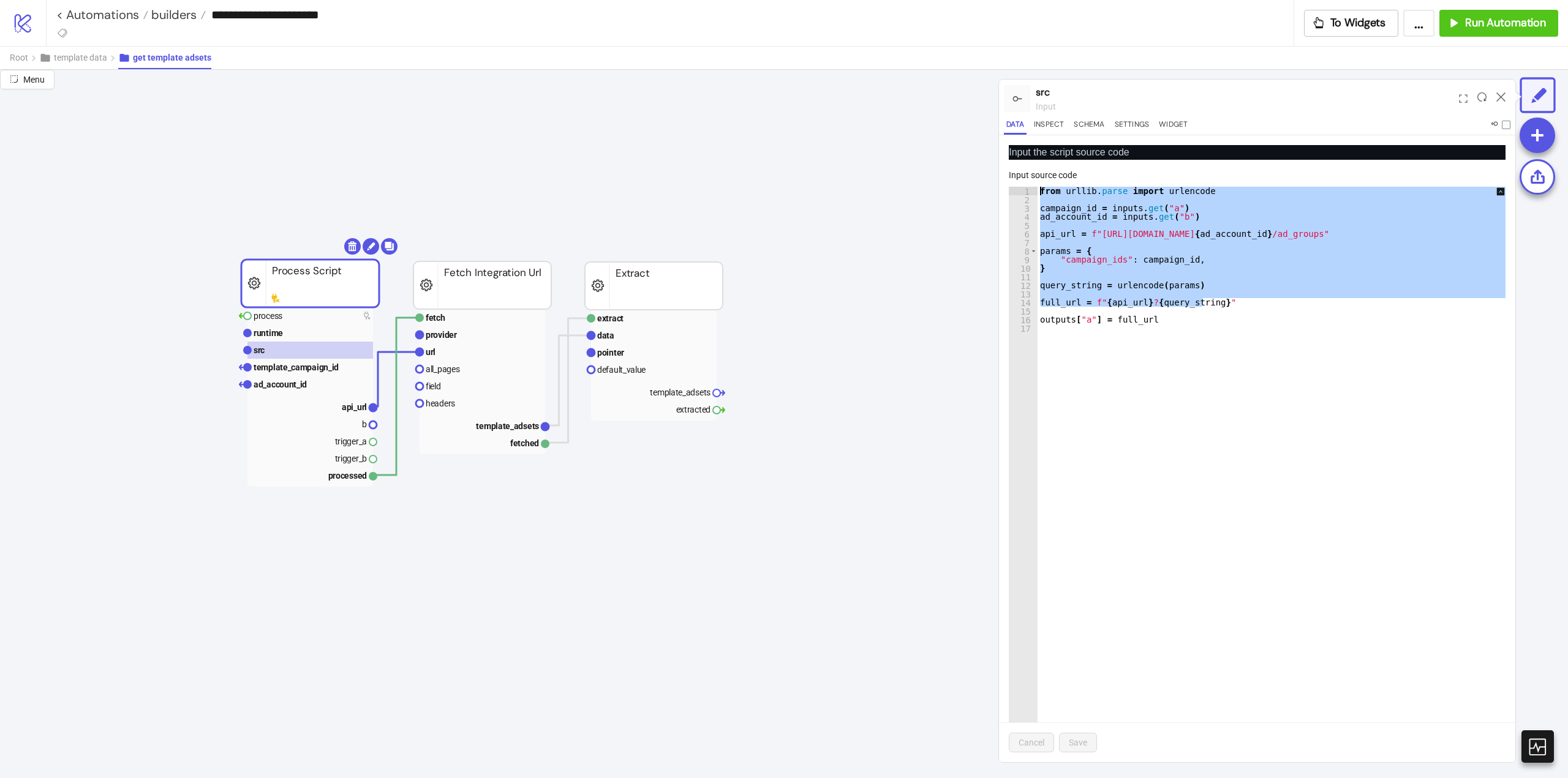
drag, startPoint x: 1208, startPoint y: 303, endPoint x: 1027, endPoint y: 204, distance: 206.3
click at [1015, 188] on div "**********" at bounding box center [1257, 474] width 497 height 575
paste textarea "**********"
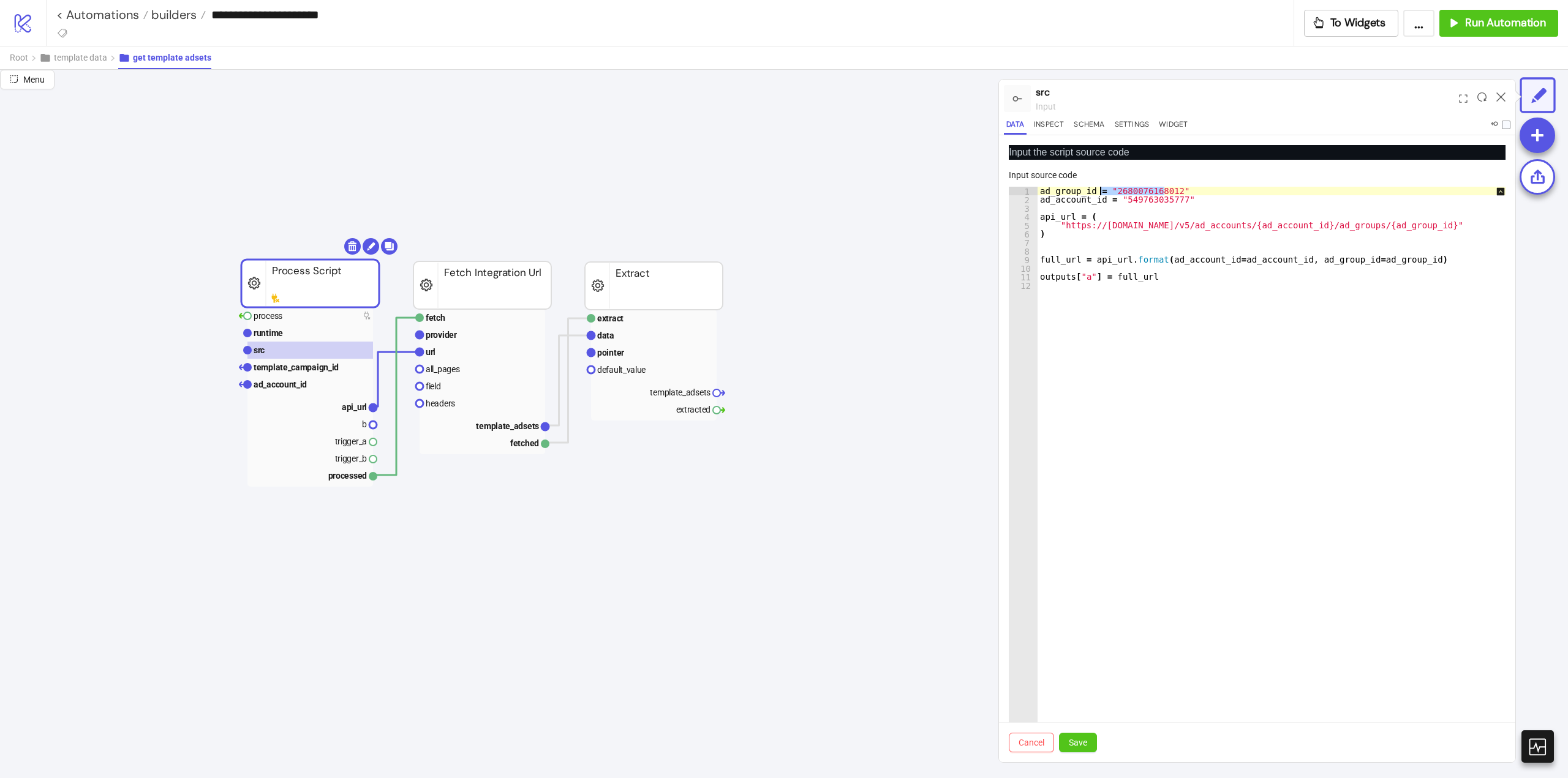
drag, startPoint x: 1176, startPoint y: 190, endPoint x: 1102, endPoint y: 188, distance: 74.0
click at [1102, 188] on div "ad_group_id = "2680076168012" ad_account_id = "549763035777" api_url = ( "https…" at bounding box center [1280, 483] width 485 height 593
type textarea "**********"
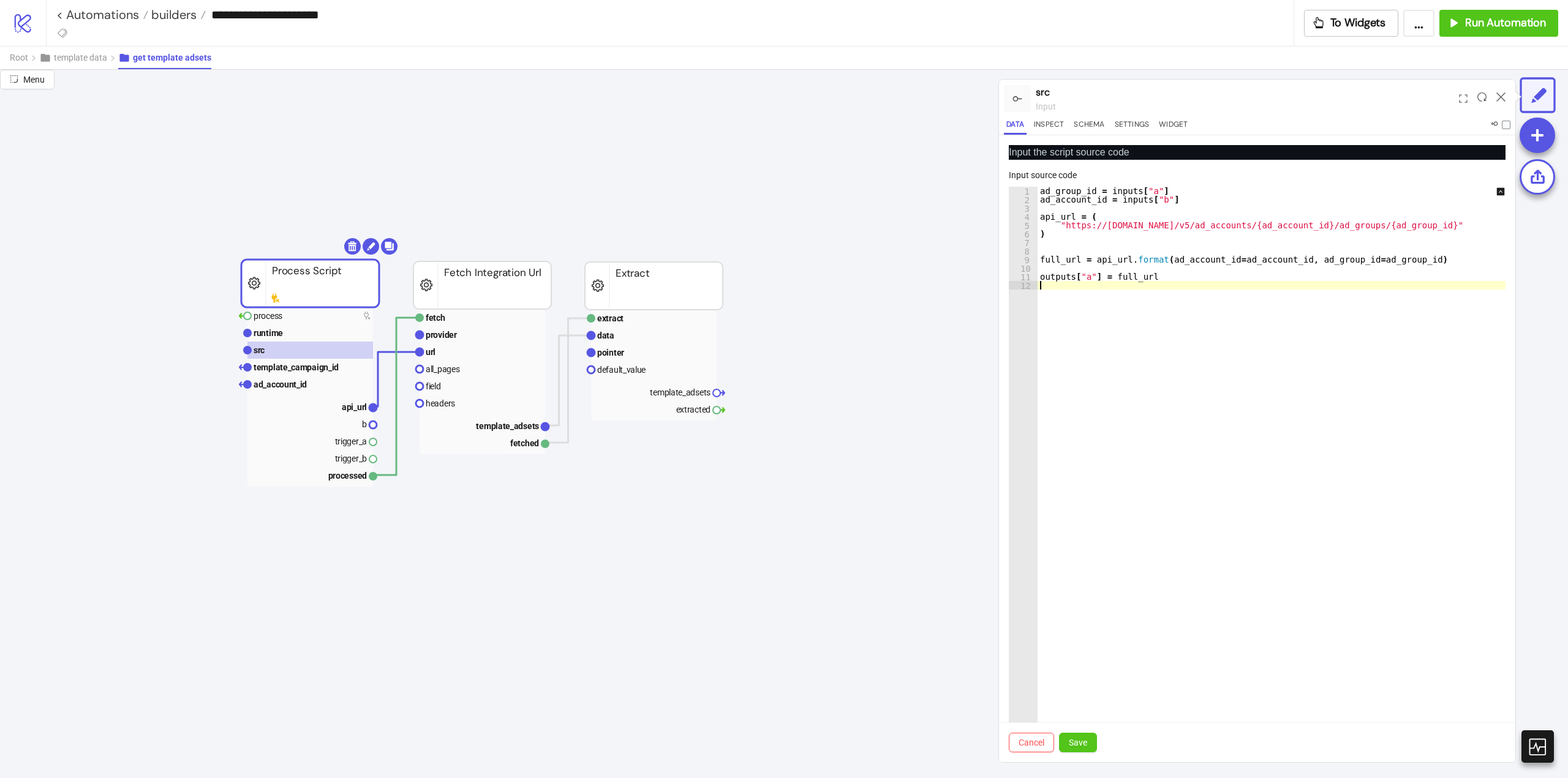
click at [1122, 393] on div "ad_group_id = inputs [ "a" ] ad_account_id = inputs [ "b" ] api_url = ( "https:…" at bounding box center [1280, 483] width 485 height 593
click at [1192, 391] on div "ad_group_id = inputs [ "a" ] ad_account_id = inputs [ "b" ] api_url = ( "https:…" at bounding box center [1280, 483] width 485 height 593
click at [1149, 278] on div "ad_group_id = inputs [ "a" ] ad_account_id = inputs [ "b" ] api_url = ( "https:…" at bounding box center [1280, 483] width 485 height 593
click at [1081, 746] on span "Save" at bounding box center [1078, 742] width 19 height 10
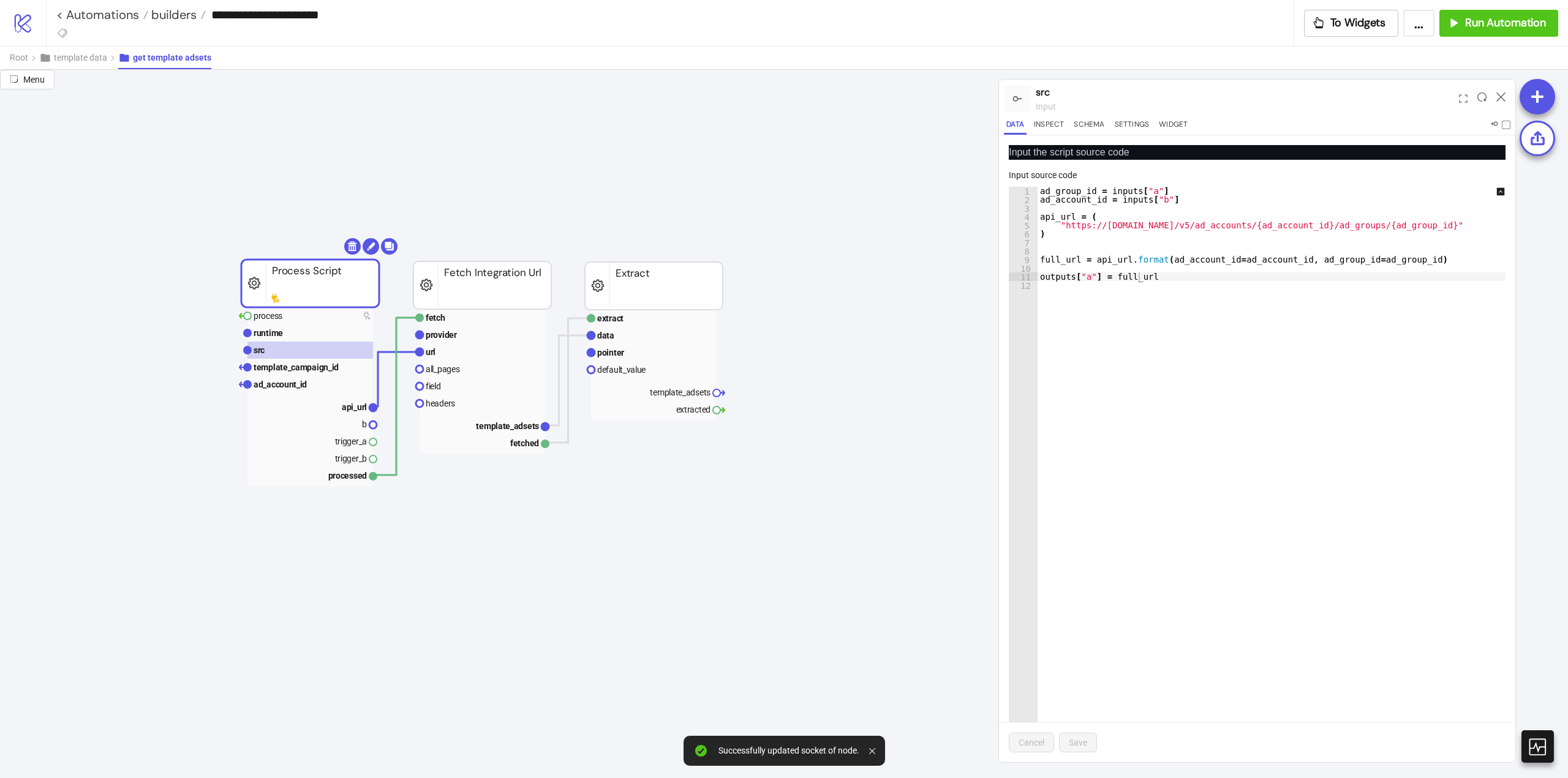
type textarea "**********"
click at [1050, 187] on div "ad_group_id = inputs [ "a" ] ad_account_id = inputs [ "b" ] api_url = ( "https:…" at bounding box center [1280, 483] width 485 height 593
click at [306, 372] on text "template_campaign_id" at bounding box center [295, 368] width 85 height 10
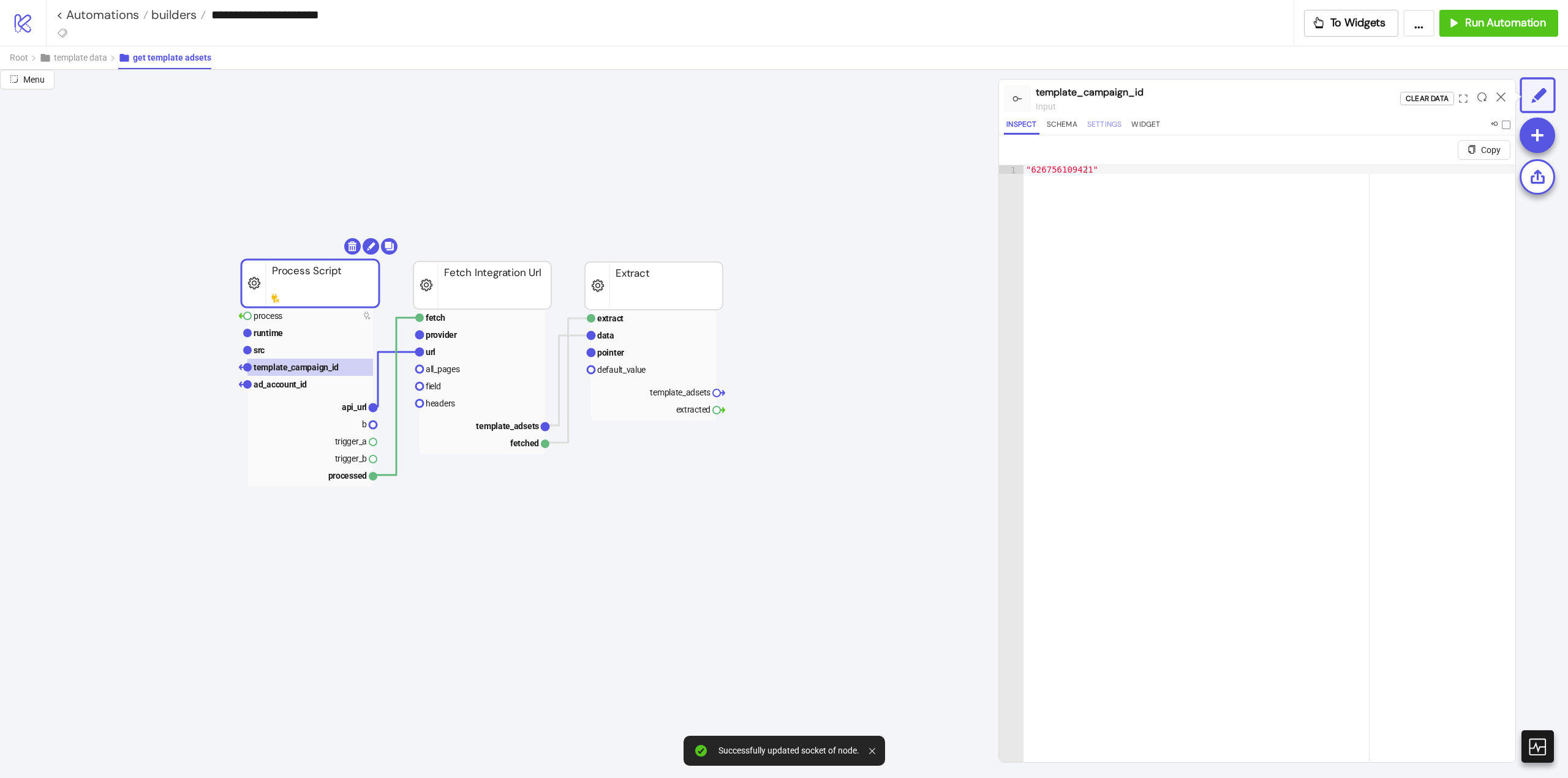
click at [1095, 124] on button "Settings" at bounding box center [1105, 127] width 40 height 16
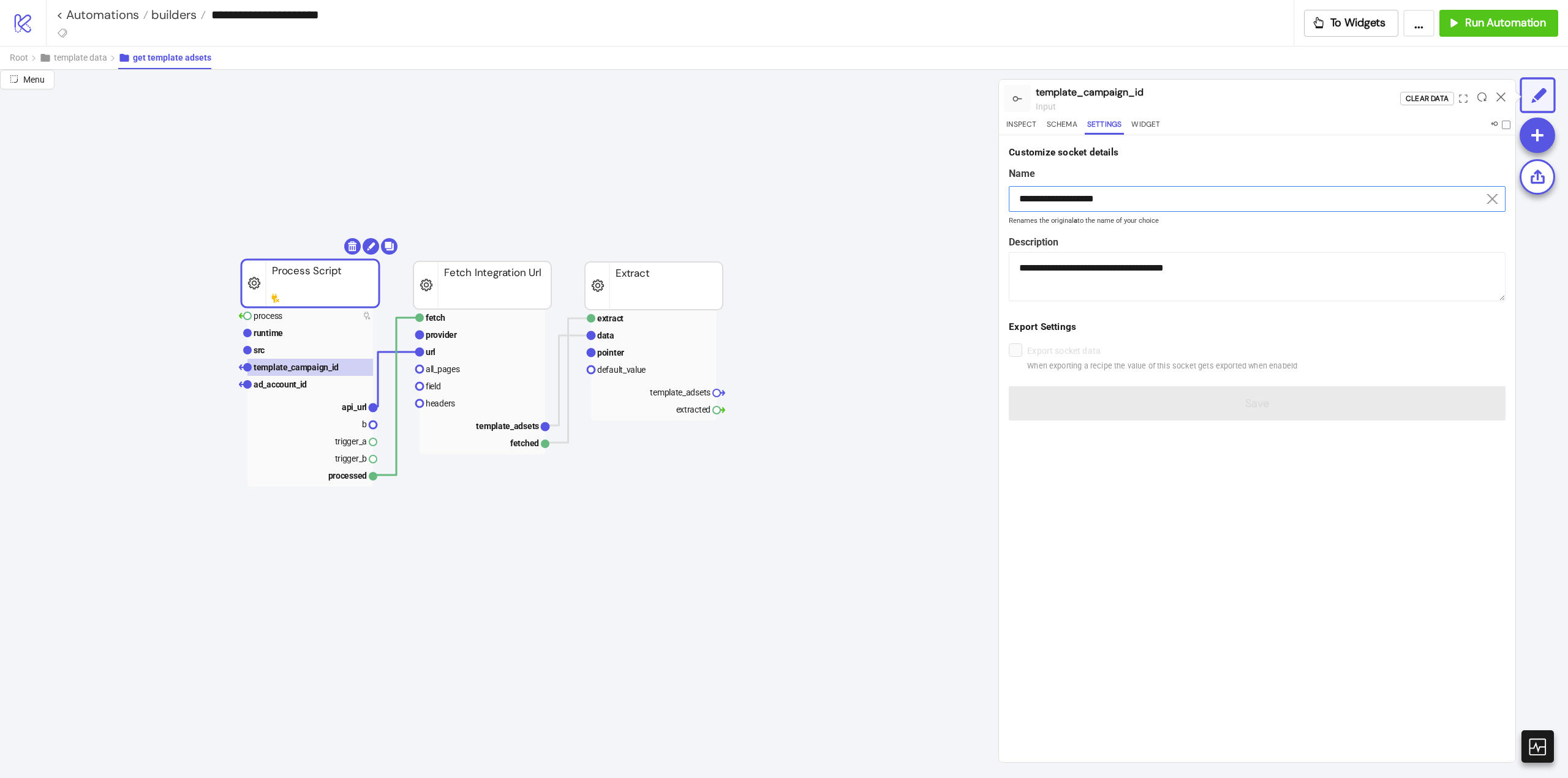
click at [1075, 197] on input "**********" at bounding box center [1257, 199] width 497 height 26
paste input
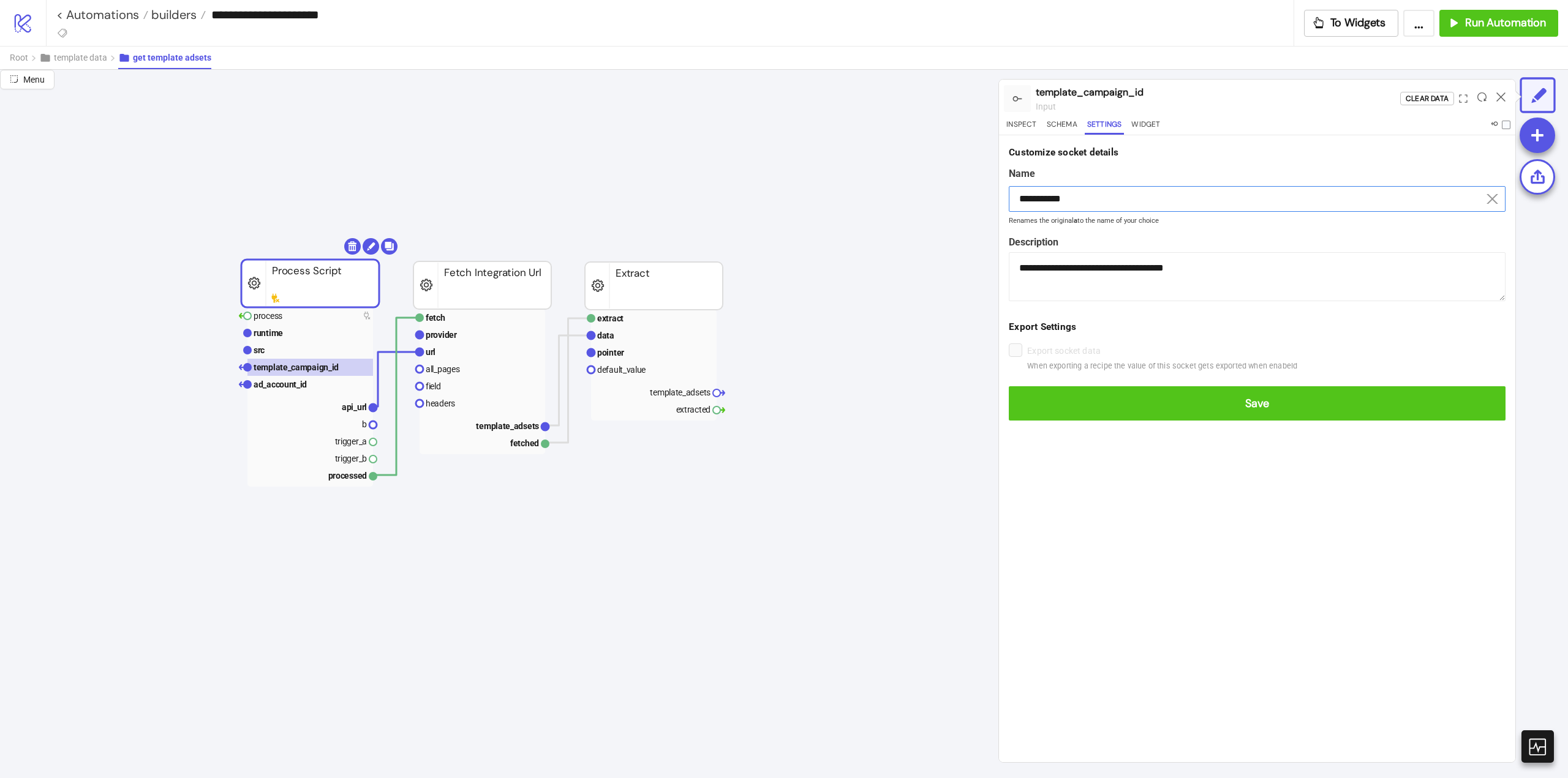
drag, startPoint x: 1030, startPoint y: 201, endPoint x: 1015, endPoint y: 200, distance: 15.0
click at [1015, 200] on input "**********" at bounding box center [1257, 199] width 497 height 26
click at [1009, 386] on button "Save" at bounding box center [1257, 403] width 497 height 34
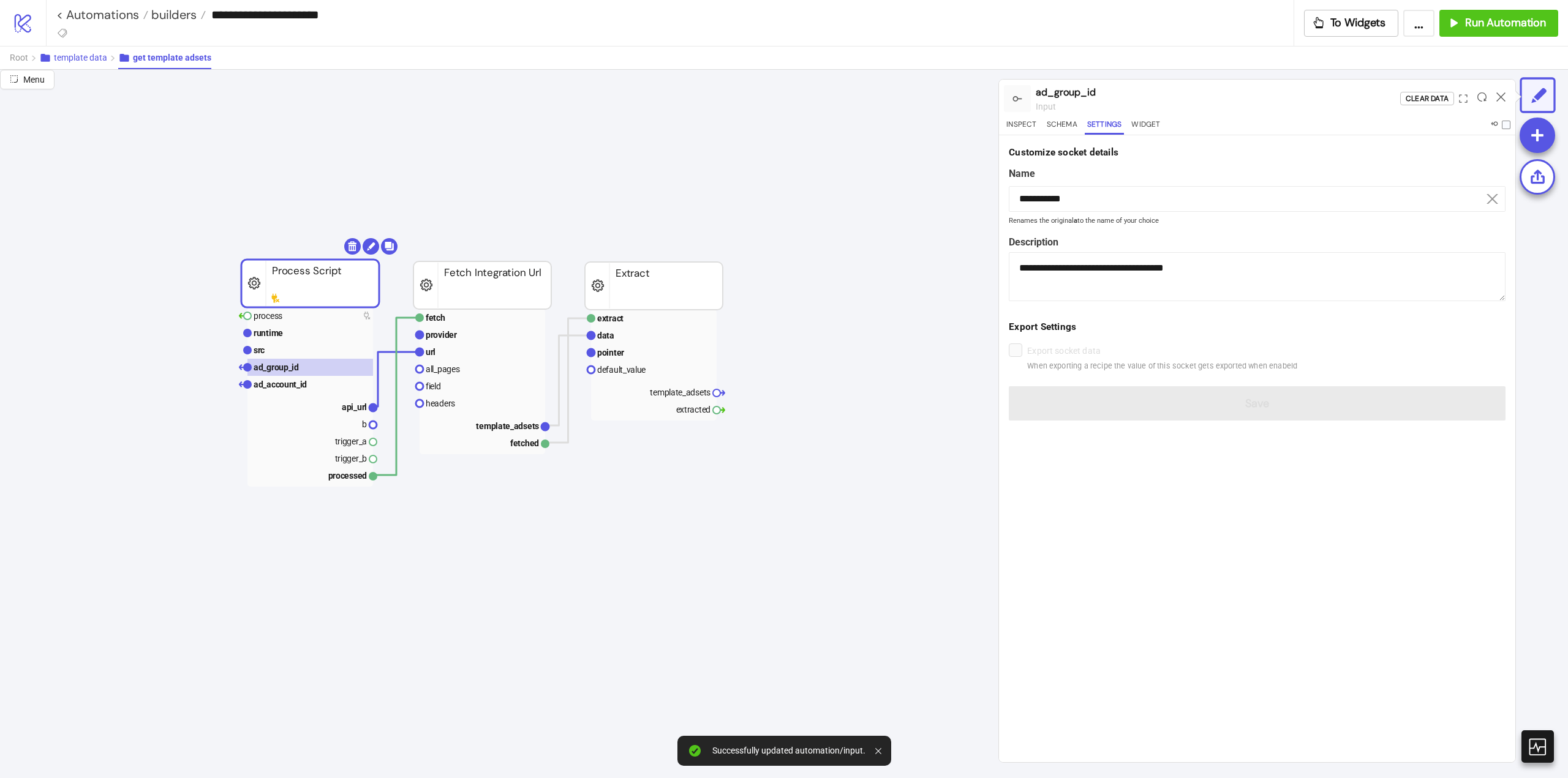
click at [90, 60] on span "template data" at bounding box center [80, 58] width 54 height 10
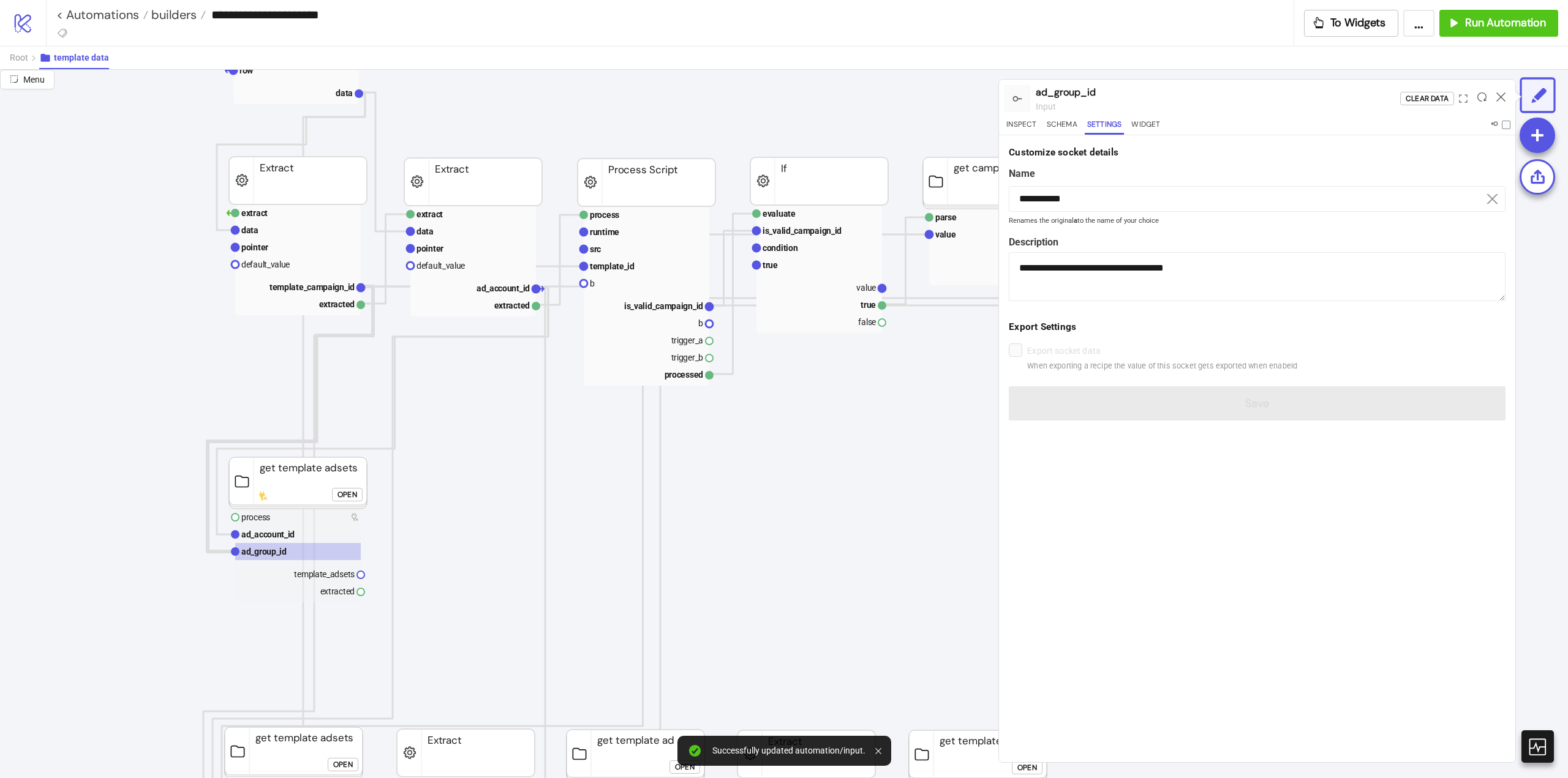
scroll to position [245, 0]
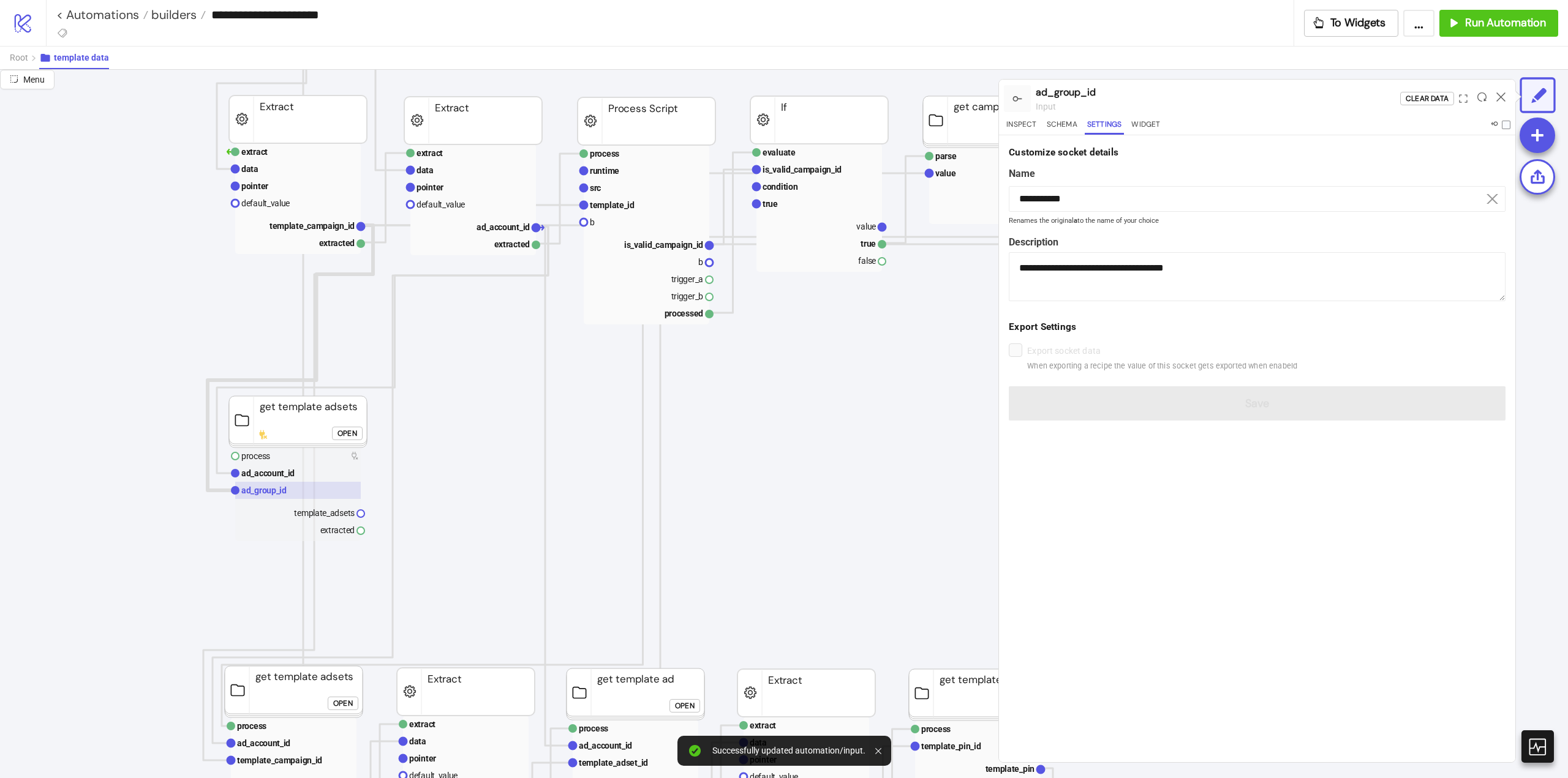
click at [271, 495] on text "ad_group_id" at bounding box center [264, 490] width 45 height 10
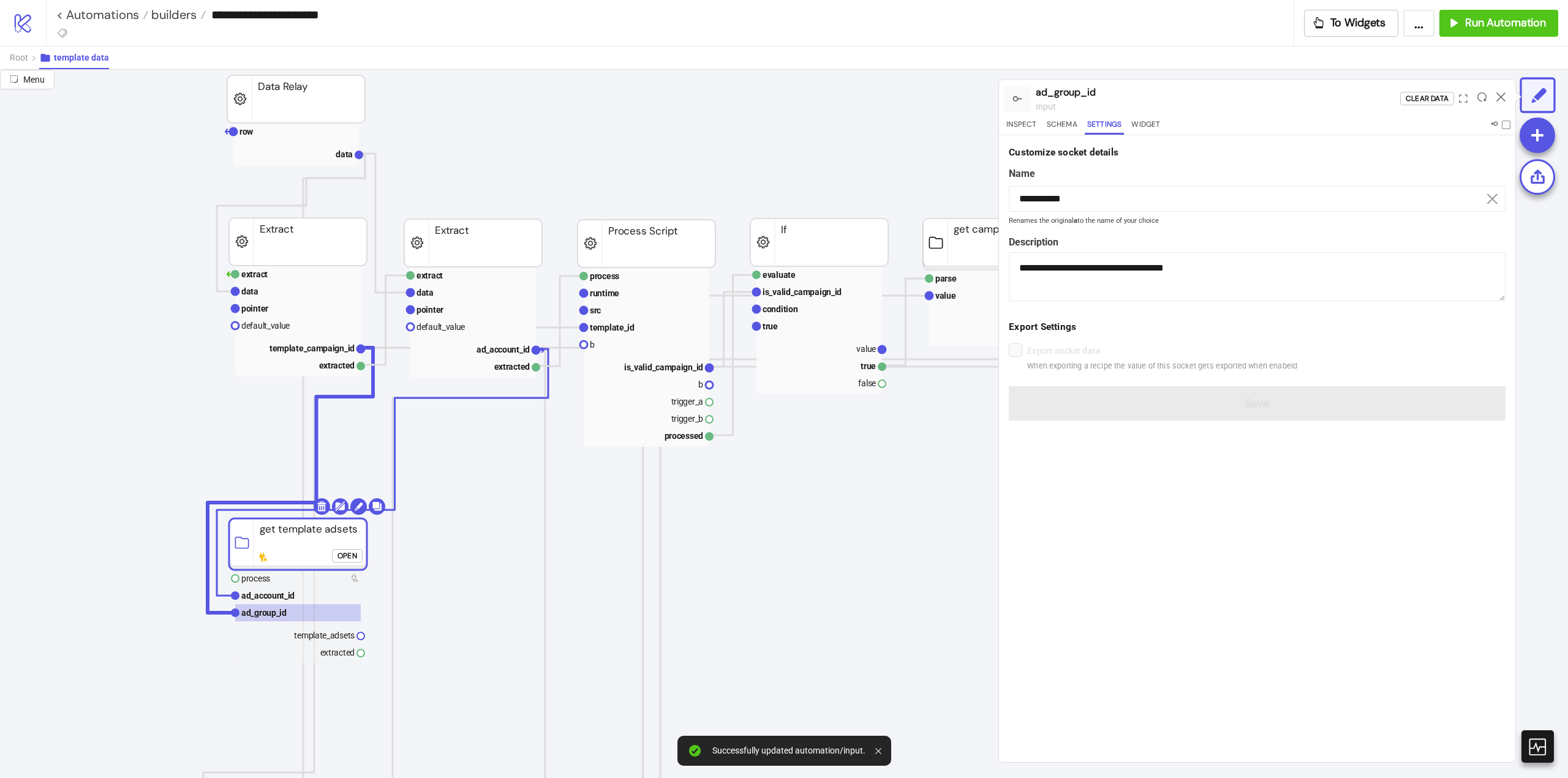
scroll to position [61, 0]
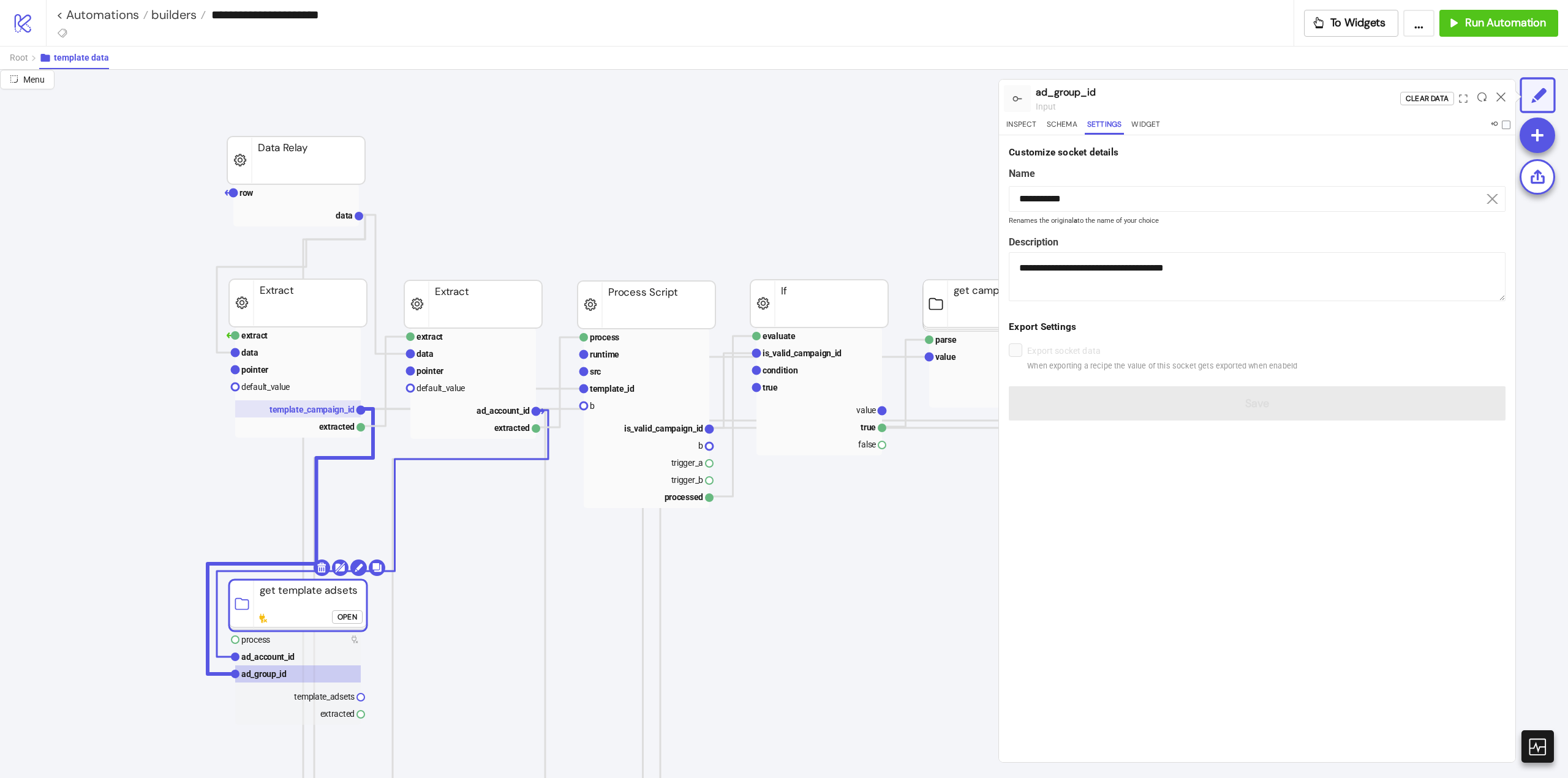
click at [280, 412] on text "template_campaign_id" at bounding box center [312, 410] width 85 height 10
type input "**********"
type textarea "**********"
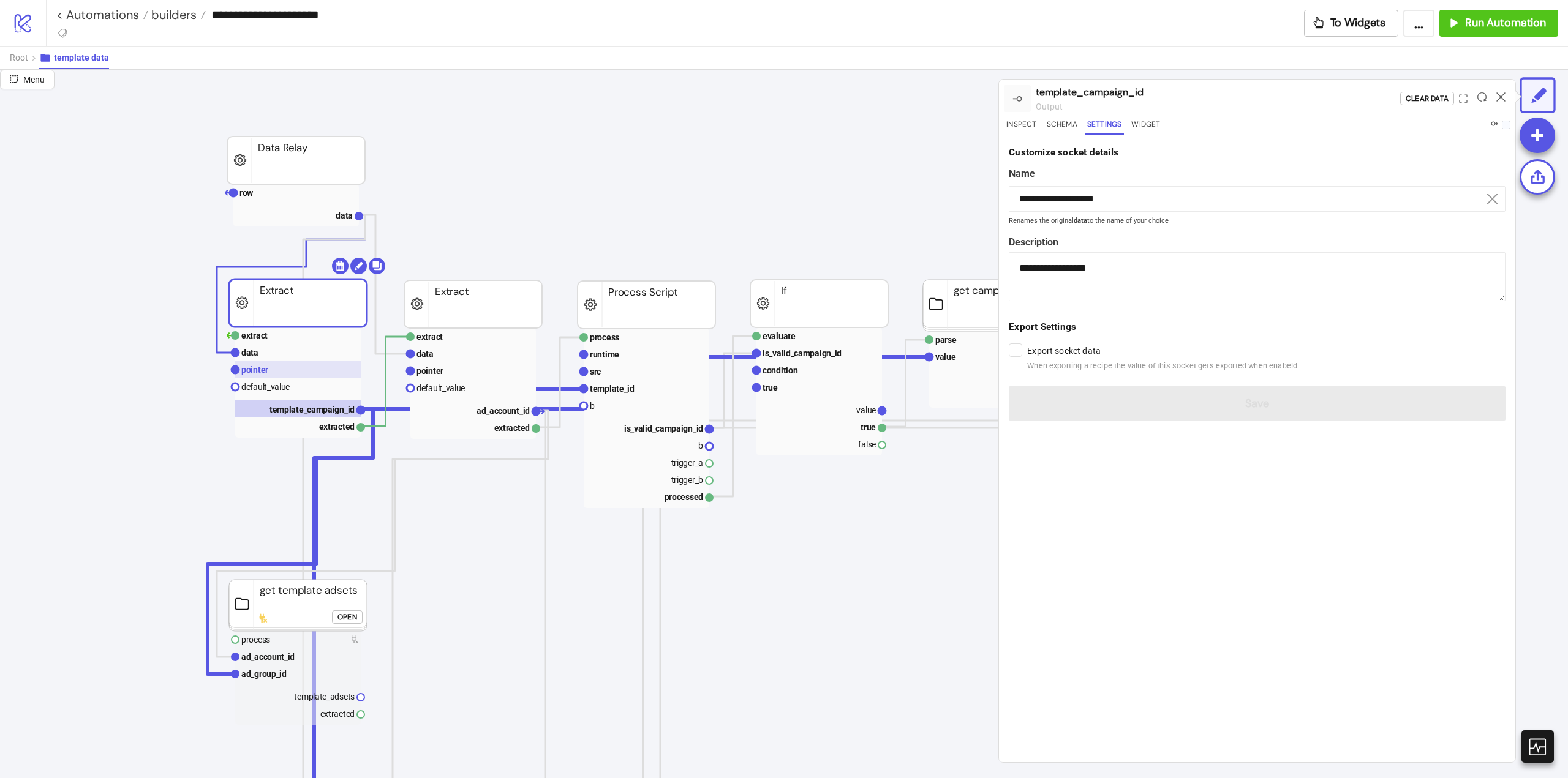
click at [268, 372] on rect at bounding box center [298, 369] width 126 height 17
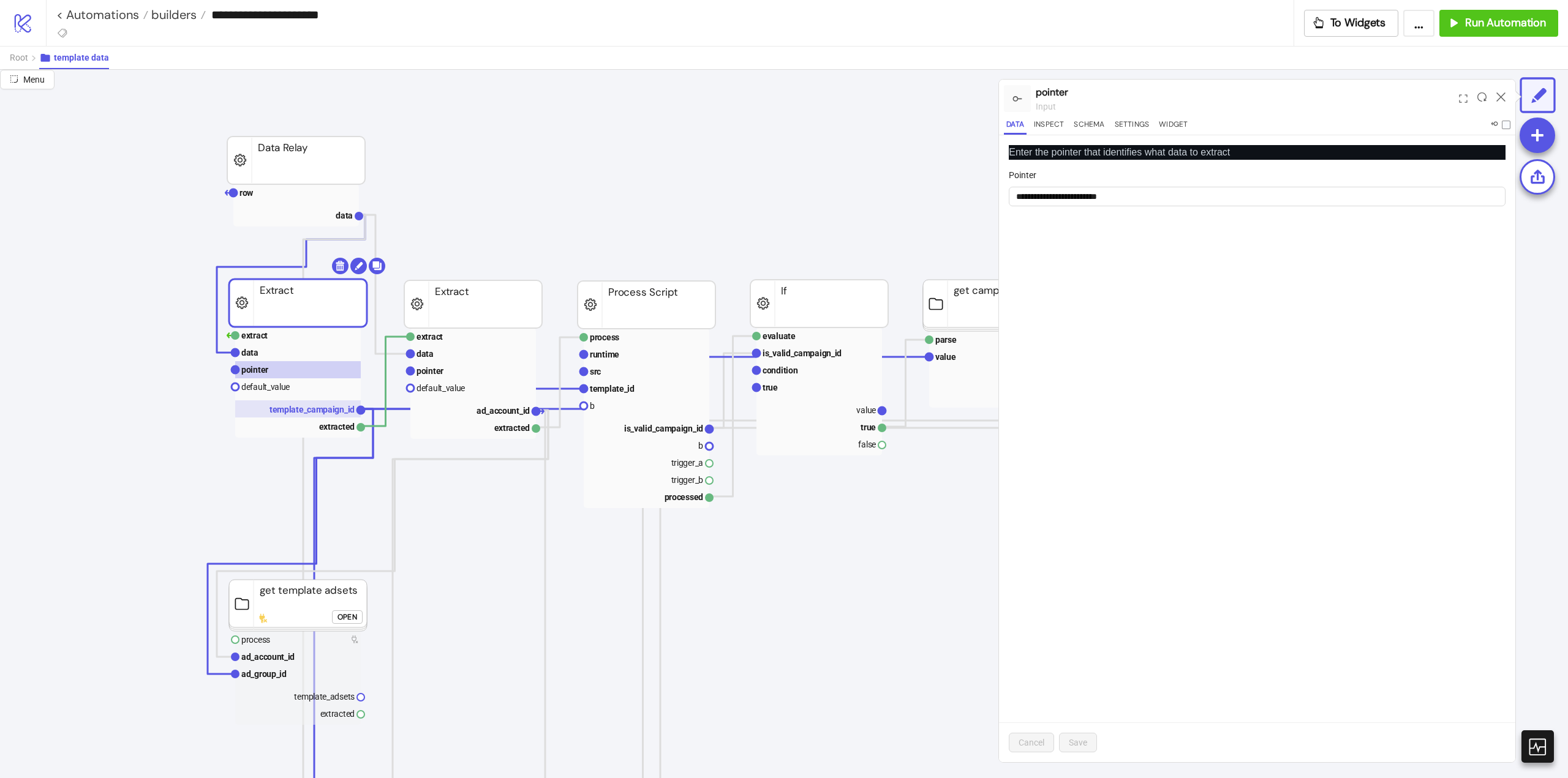
click at [327, 412] on text "template_campaign_id" at bounding box center [312, 410] width 85 height 10
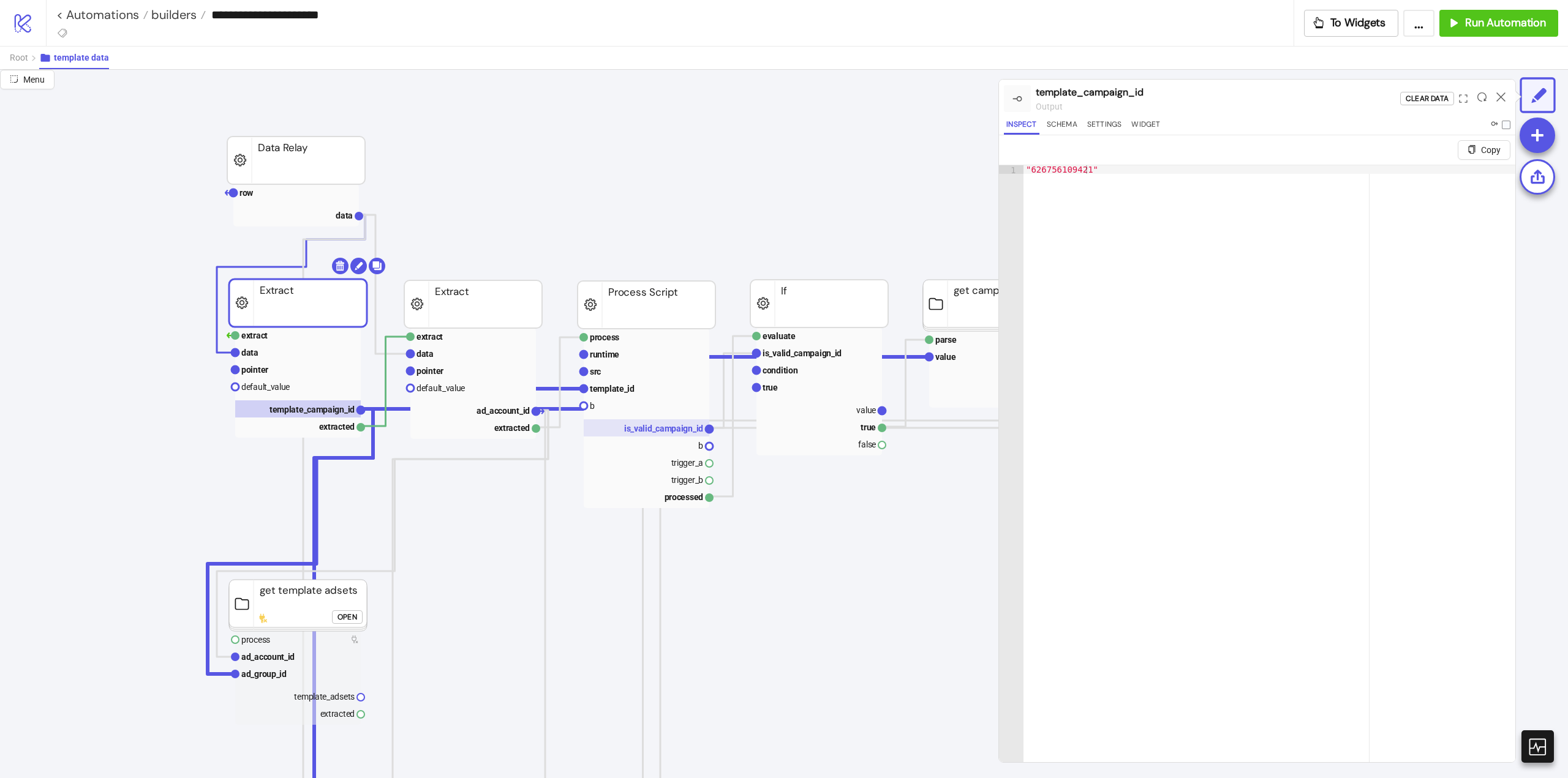
scroll to position [61, 306]
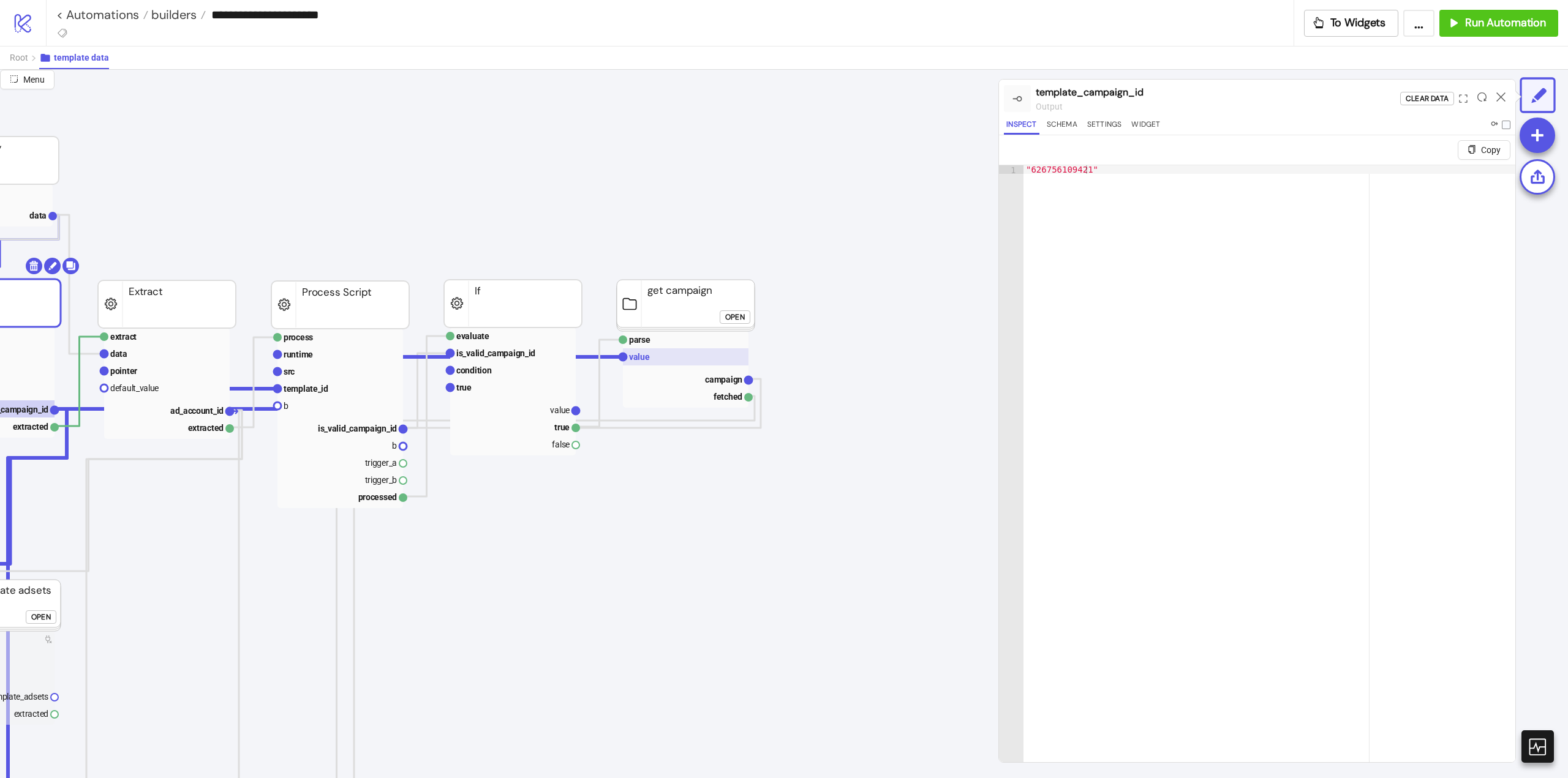
click at [661, 359] on rect at bounding box center [686, 356] width 126 height 17
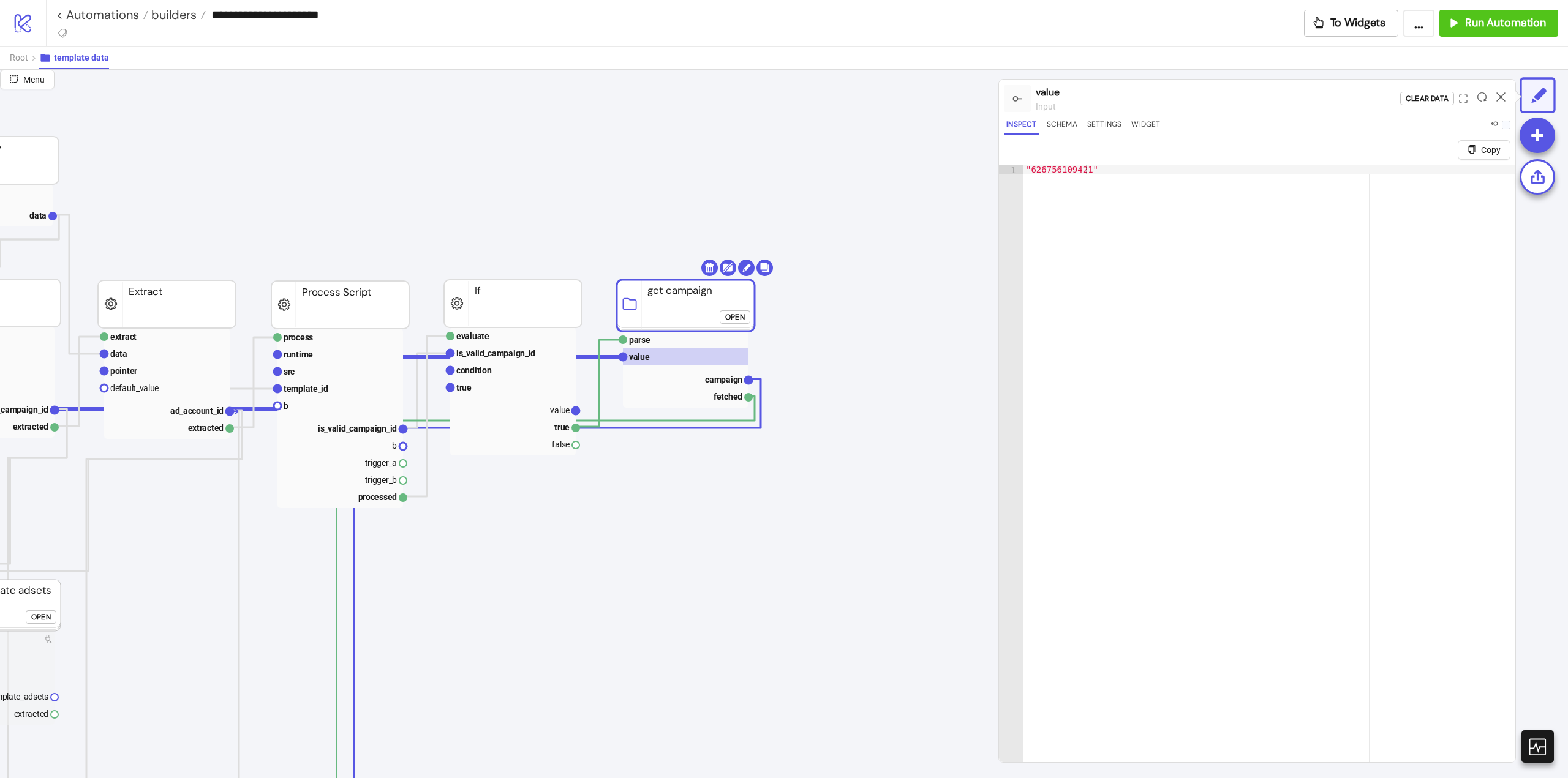
click div "Open"
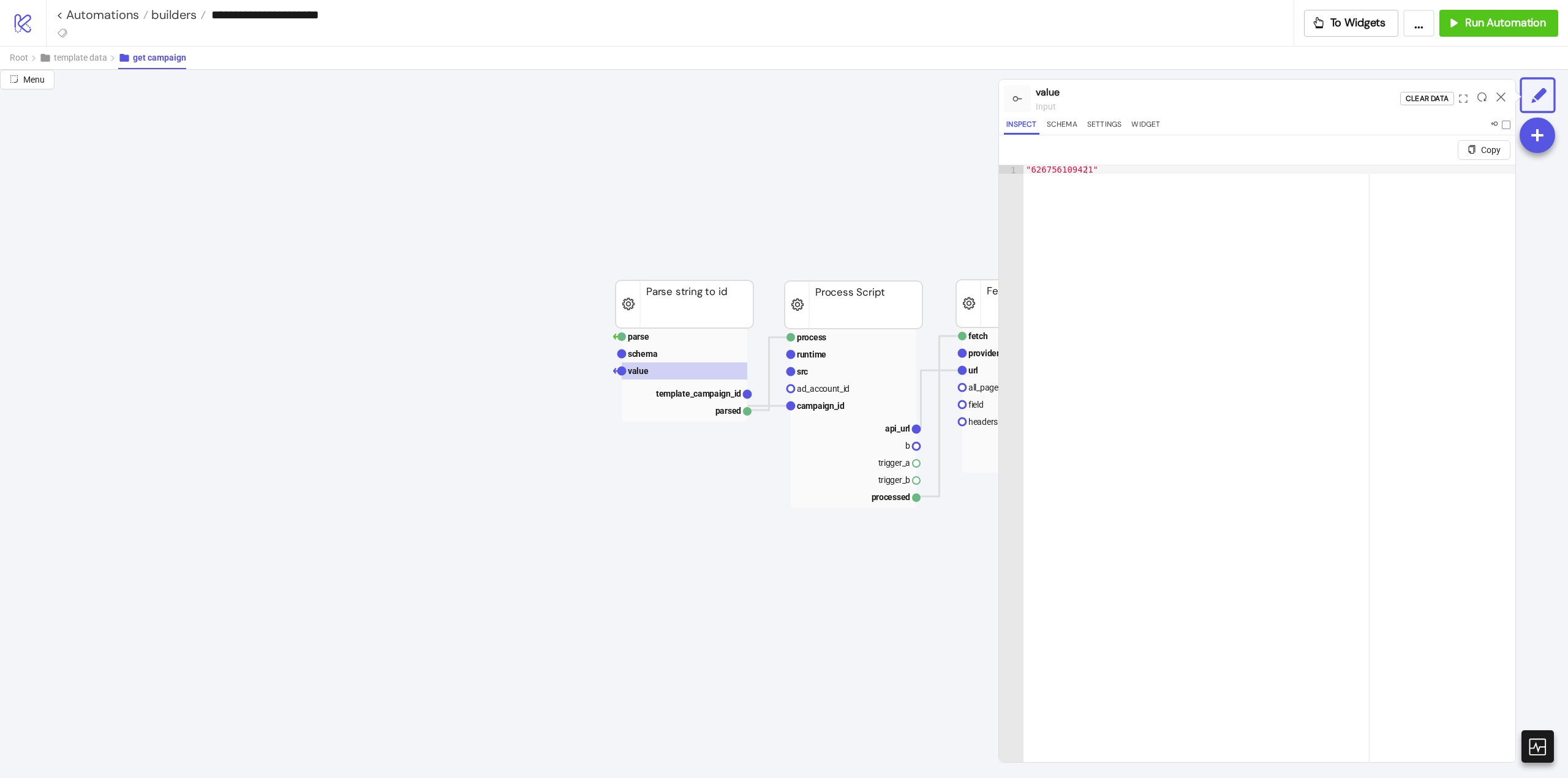
scroll to position [61, 551]
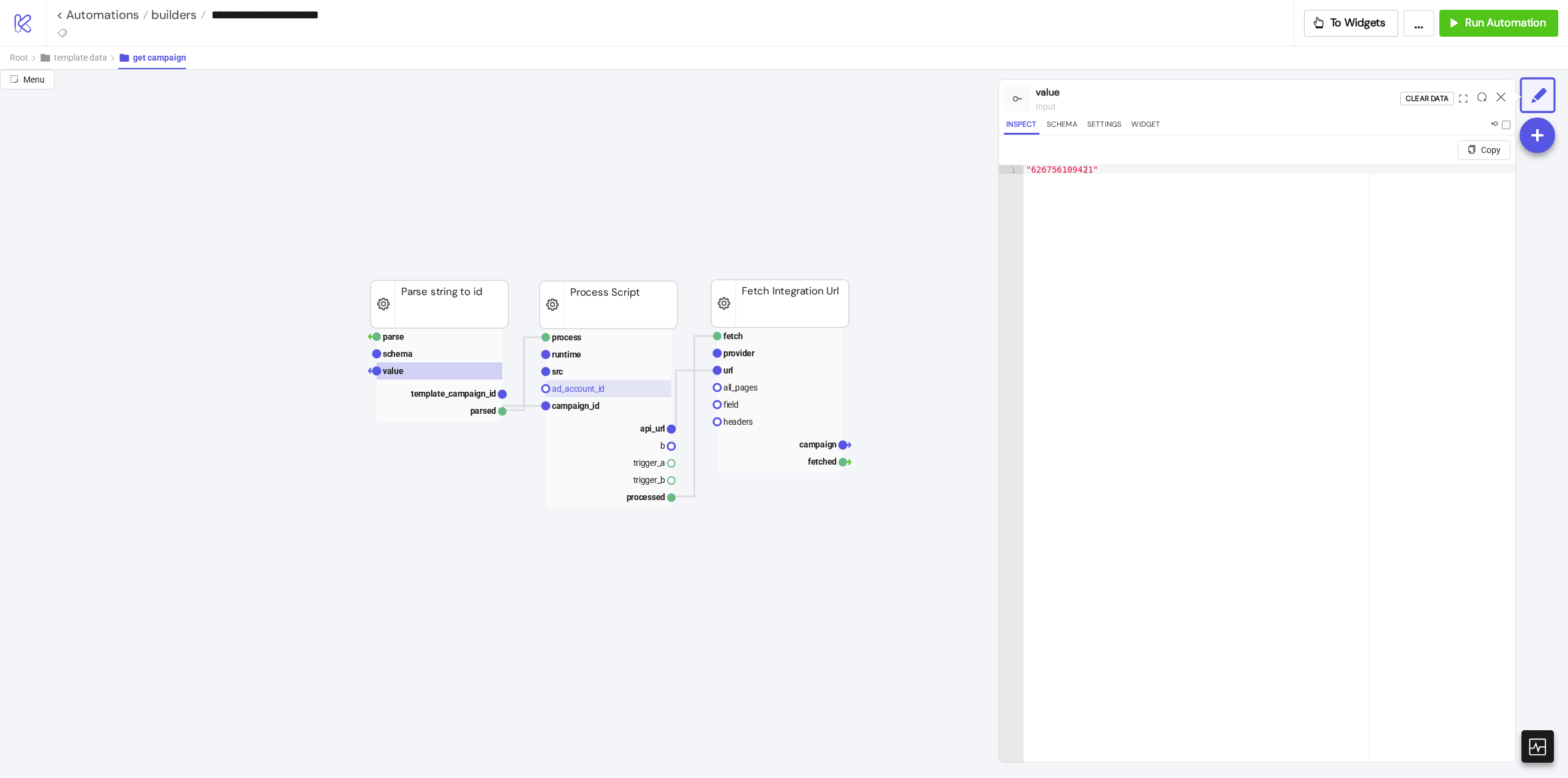
click at [586, 385] on text "ad_account_id" at bounding box center [578, 389] width 53 height 10
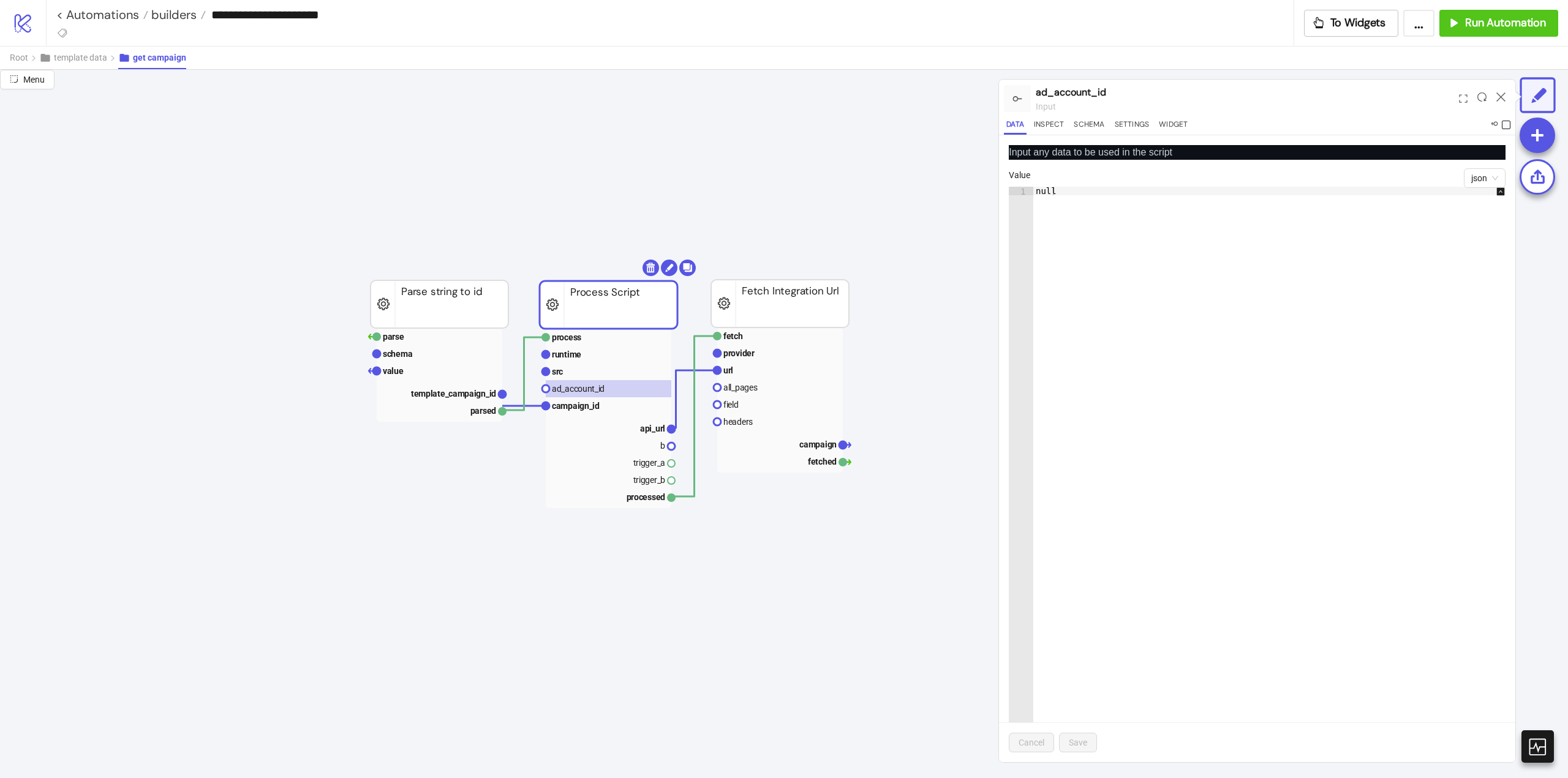
click at [1503, 123] on span at bounding box center [1506, 125] width 9 height 9
click at [1500, 97] on icon at bounding box center [1501, 97] width 9 height 9
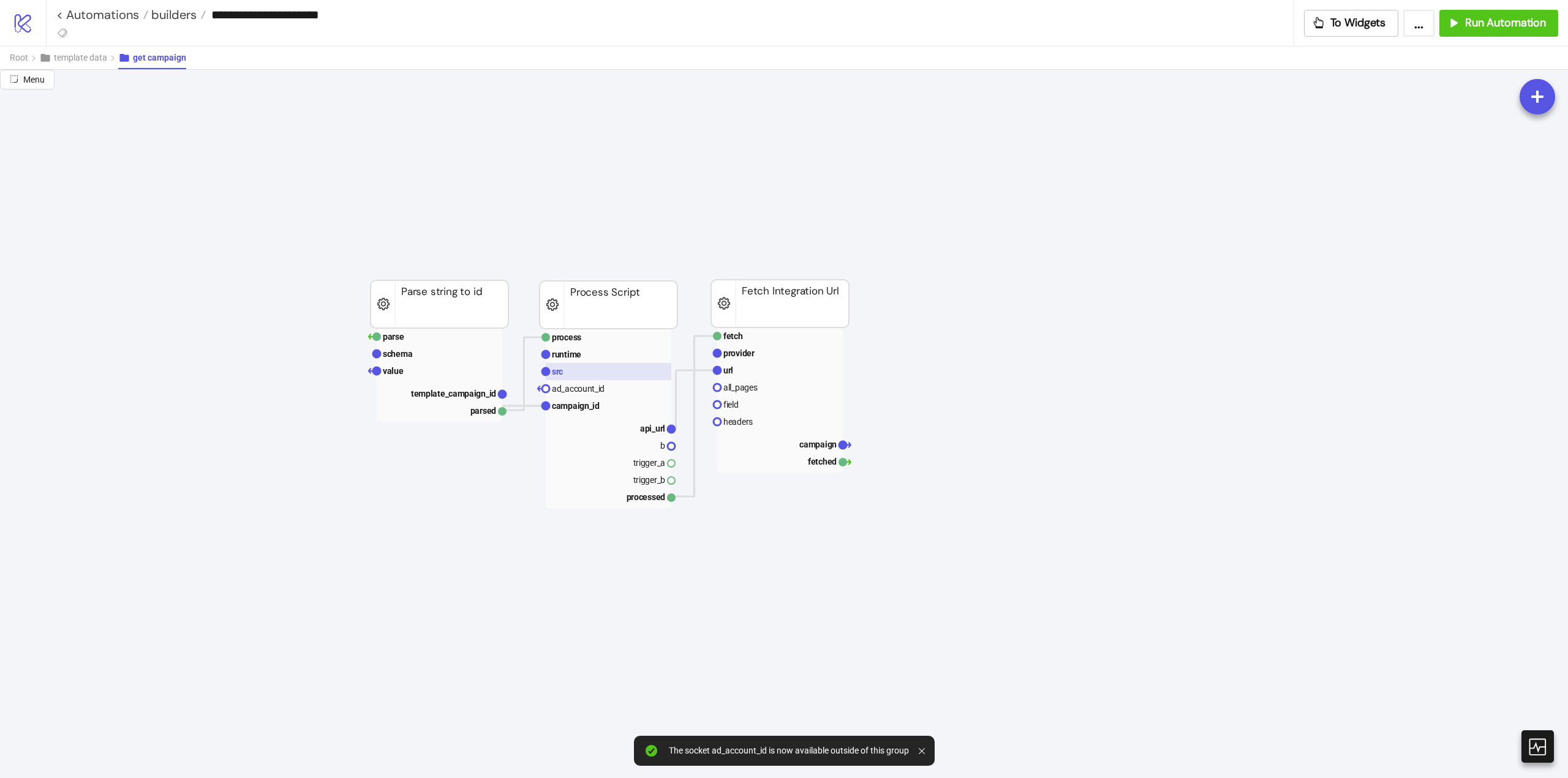
click at [571, 373] on rect at bounding box center [608, 372] width 126 height 17
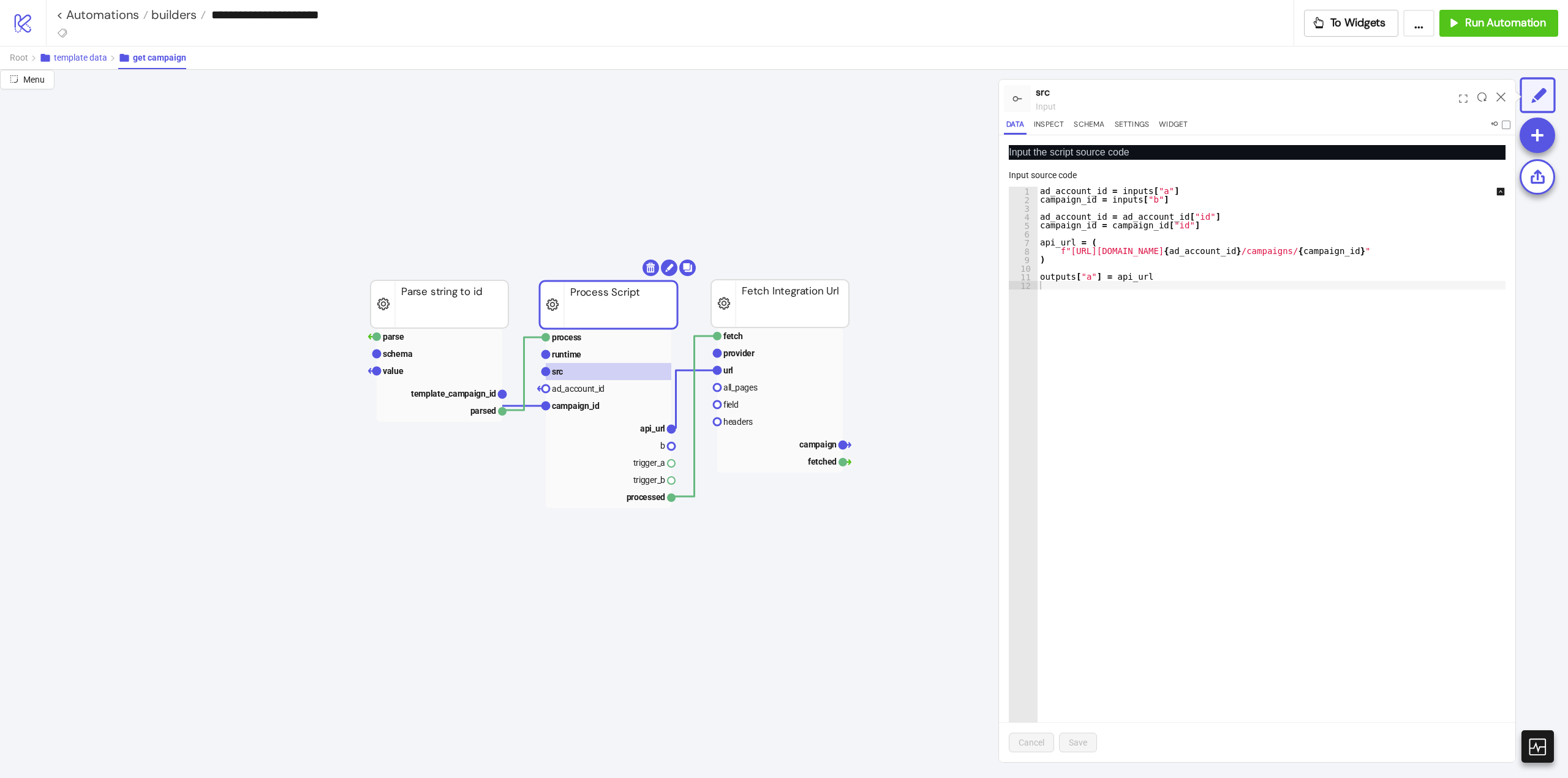
click at [83, 56] on span "template data" at bounding box center [80, 58] width 54 height 10
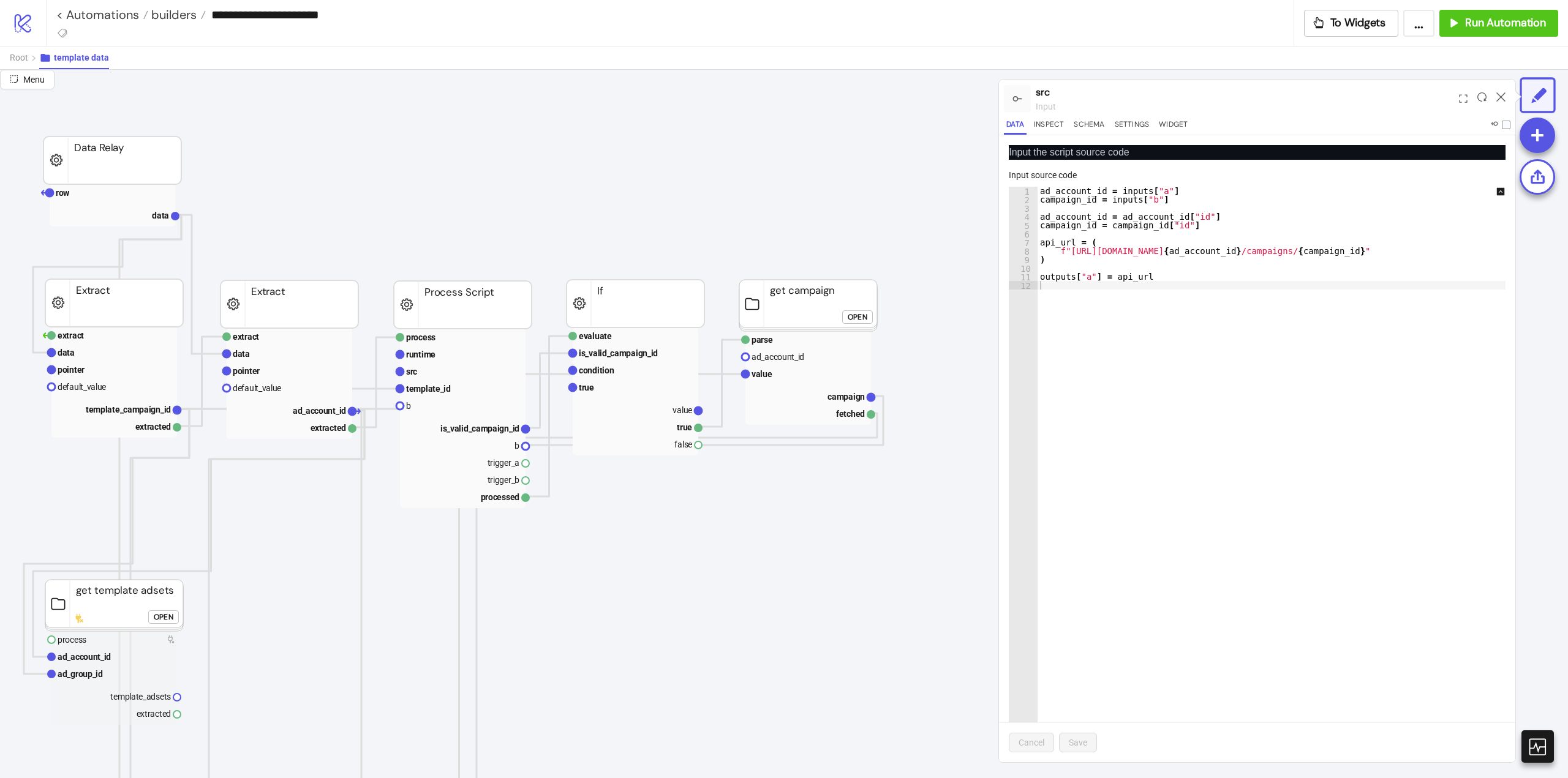
scroll to position [61, 0]
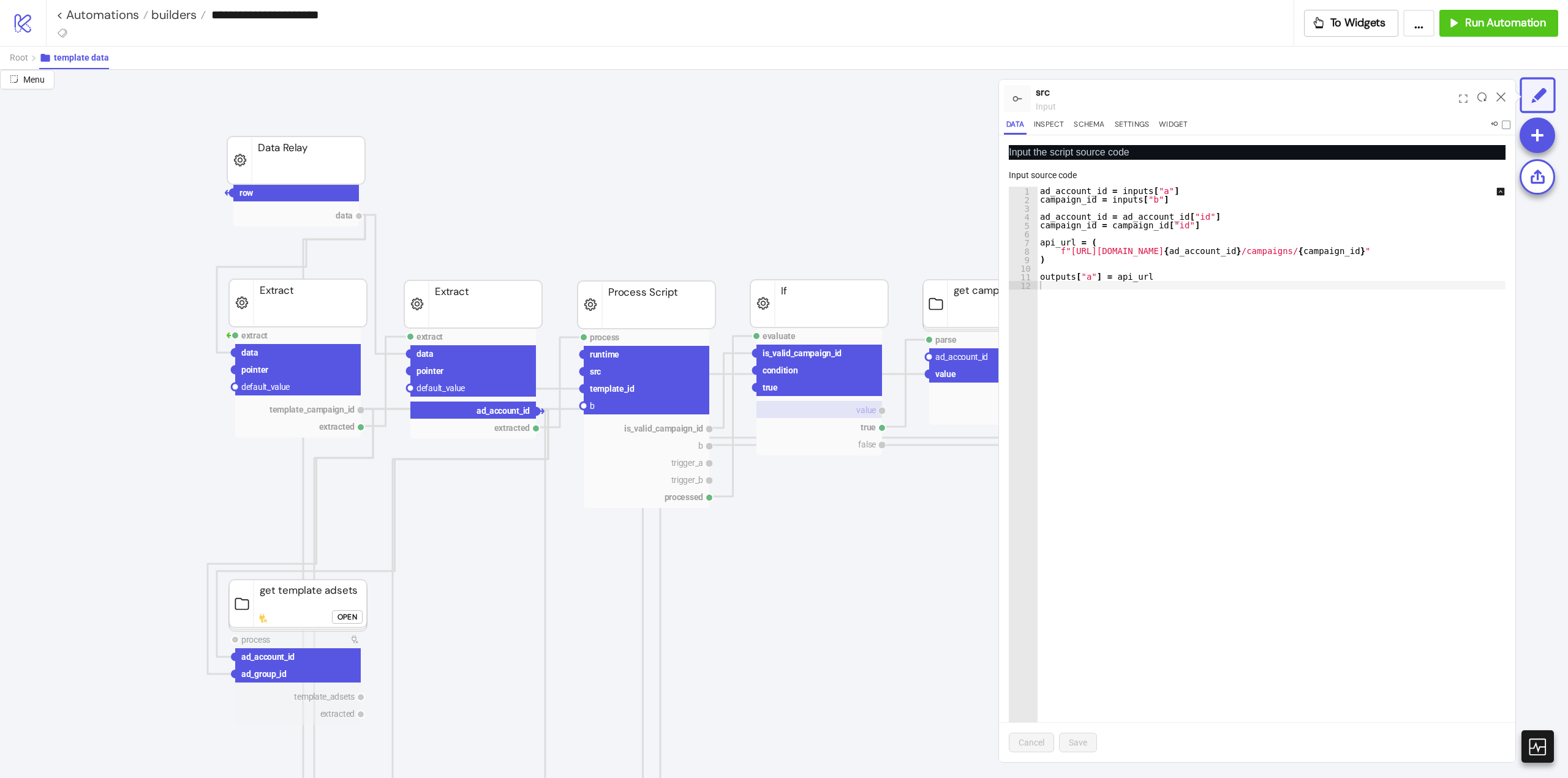
drag, startPoint x: 535, startPoint y: 413, endPoint x: 814, endPoint y: 415, distance: 279.0
click at [927, 358] on circle at bounding box center [928, 356] width 7 height 7
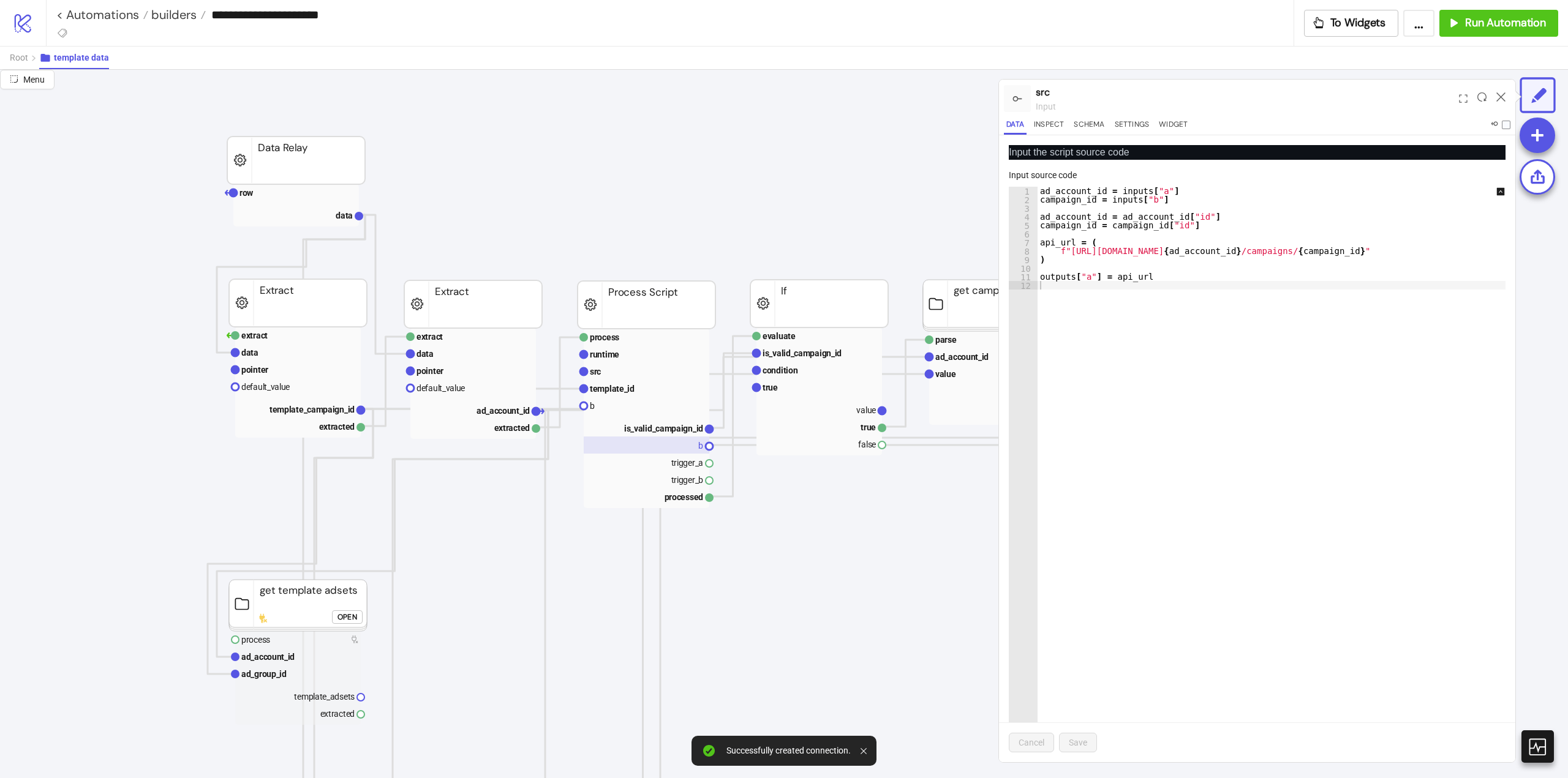
scroll to position [183, 0]
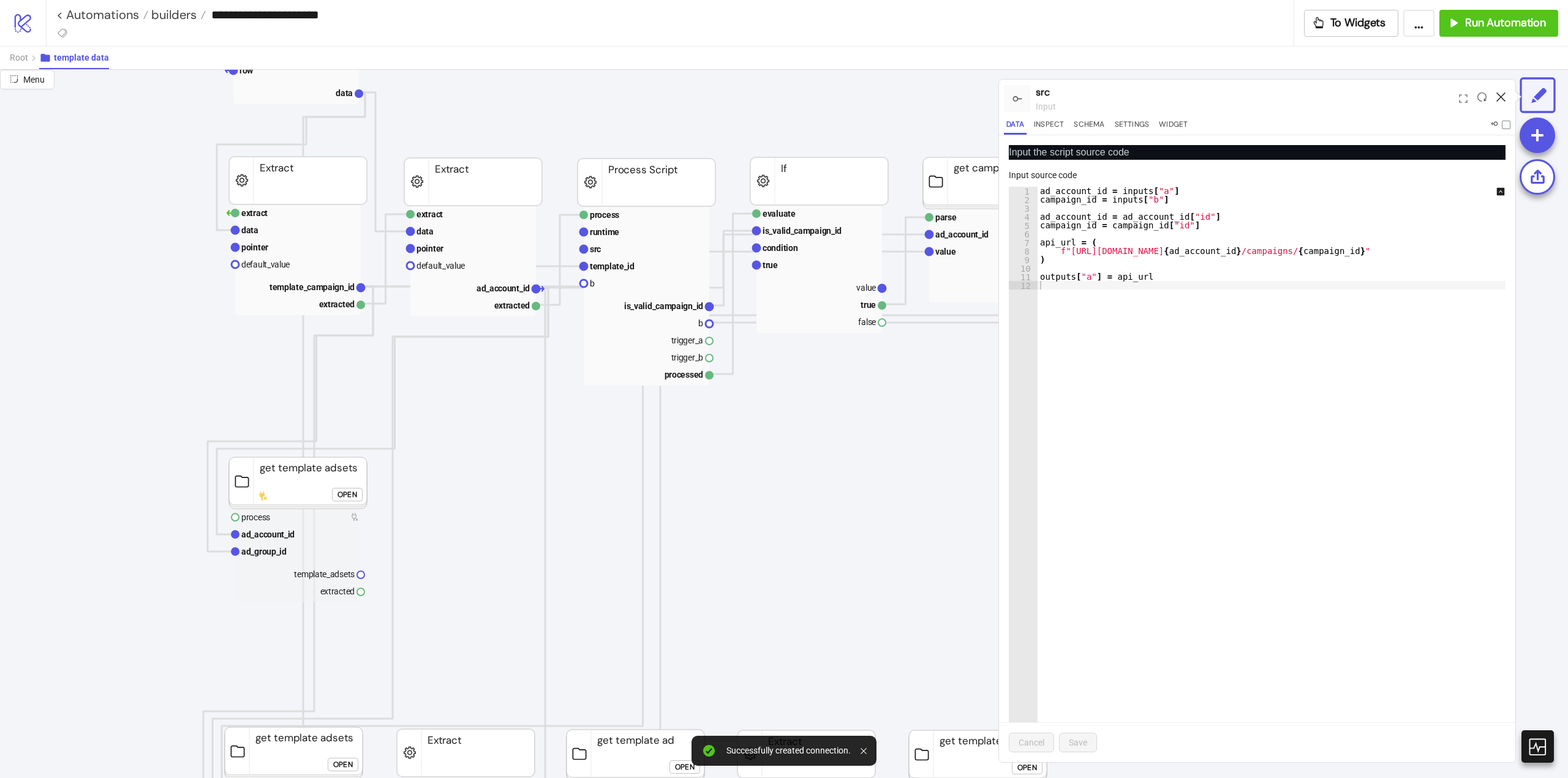
click at [1500, 97] on icon at bounding box center [1501, 97] width 9 height 9
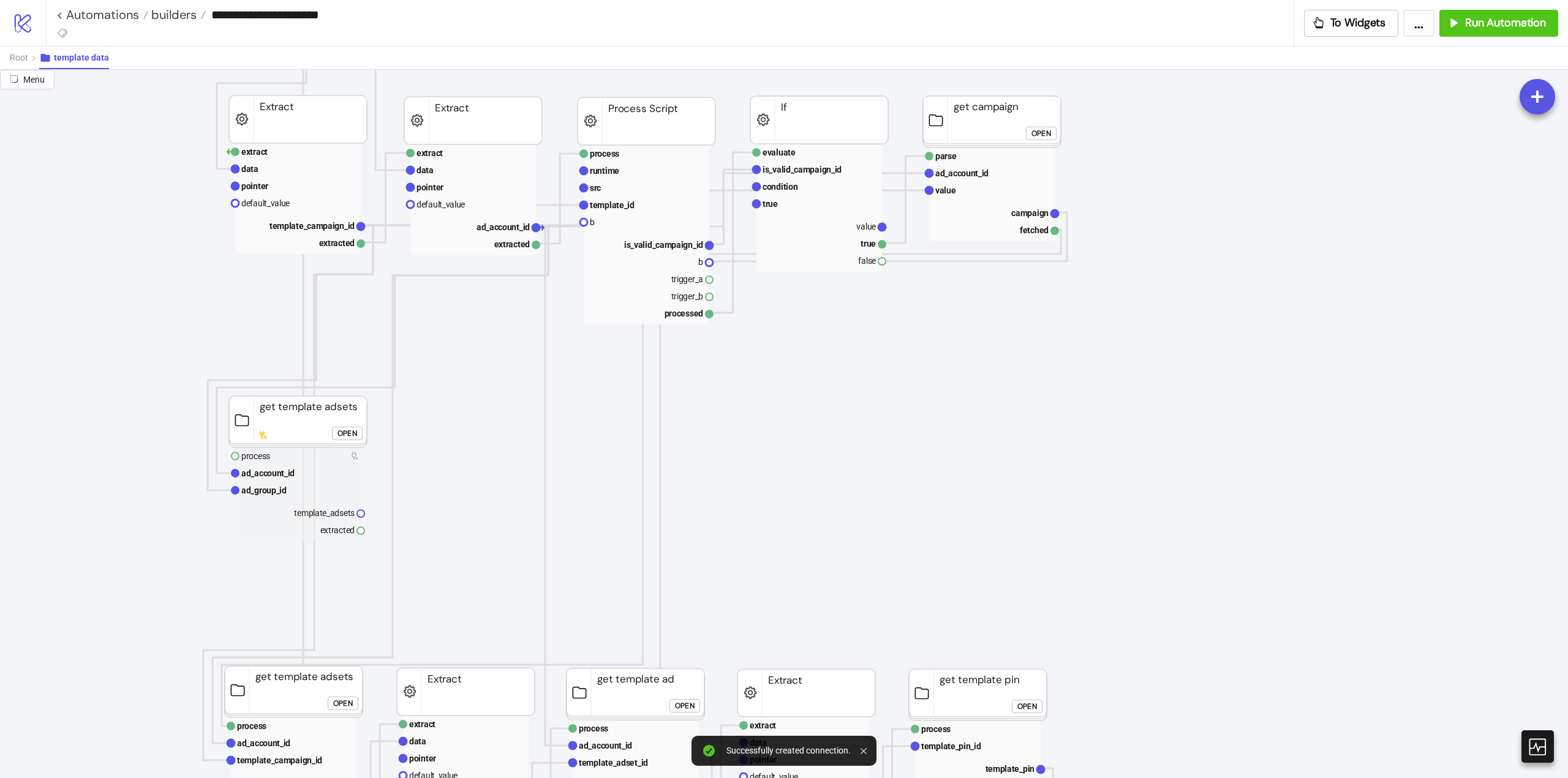
scroll to position [123, 0]
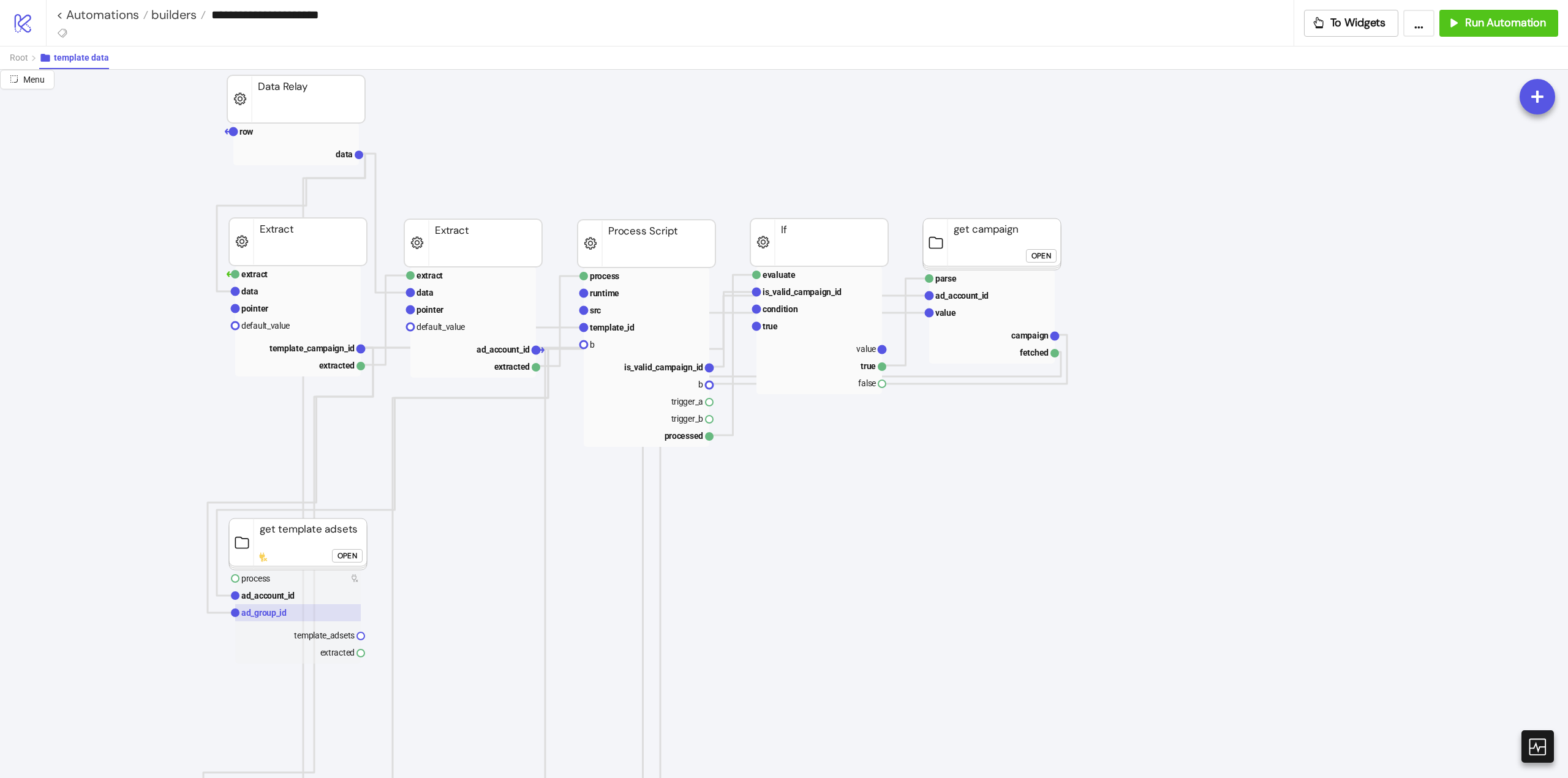
click at [264, 617] on text "ad_group_id" at bounding box center [264, 613] width 45 height 10
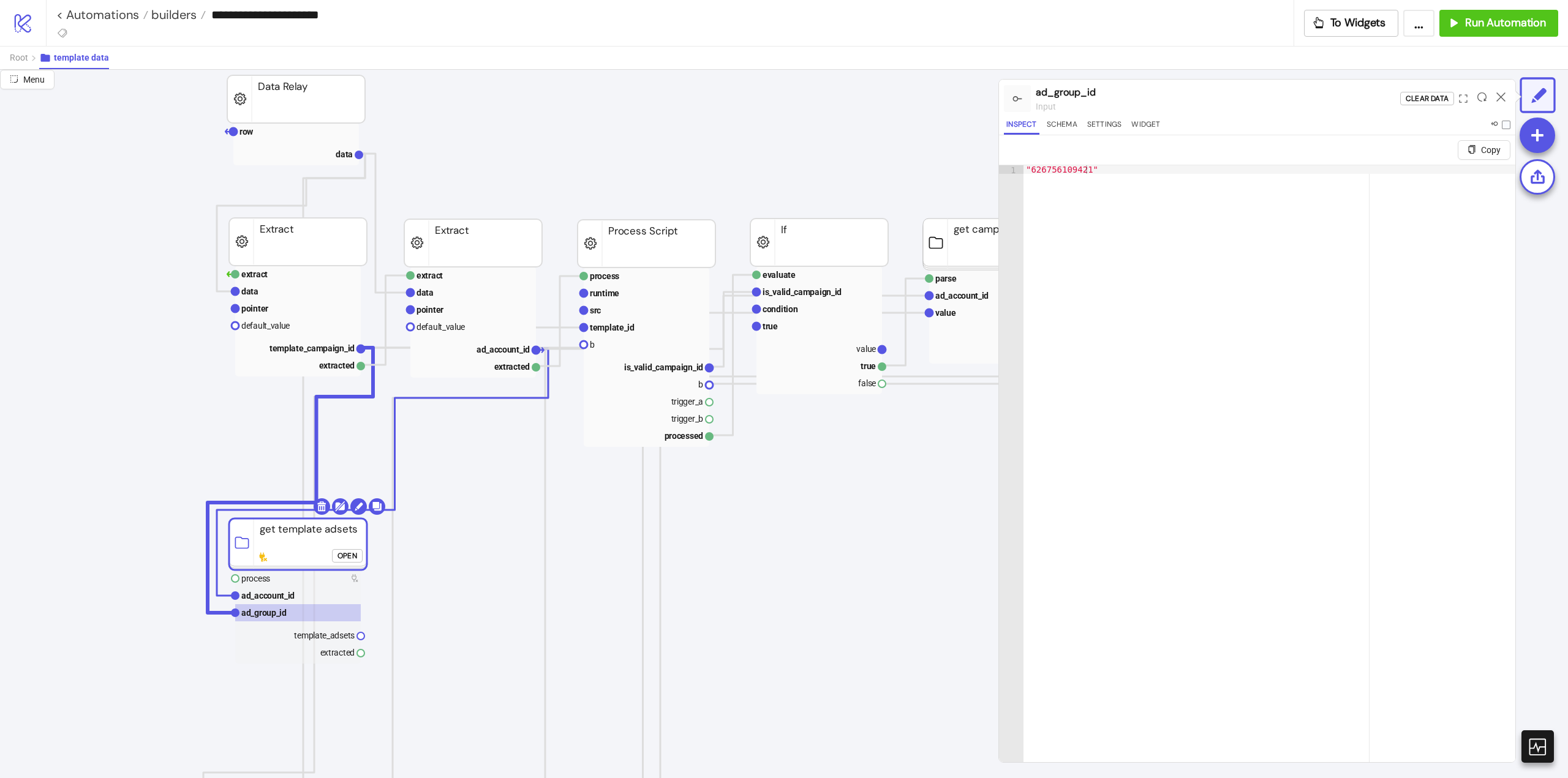
click div "Open"
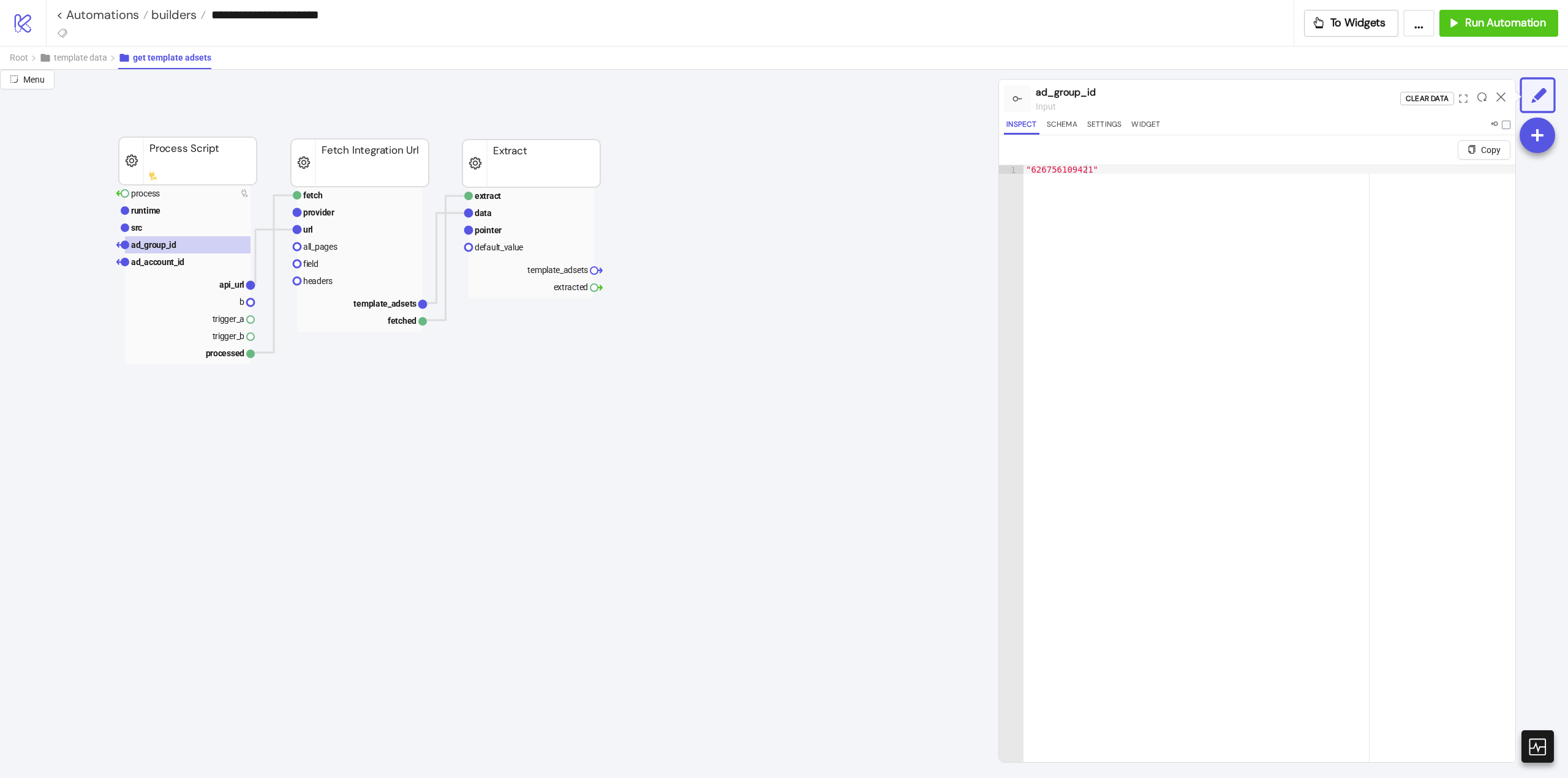
scroll to position [0, 123]
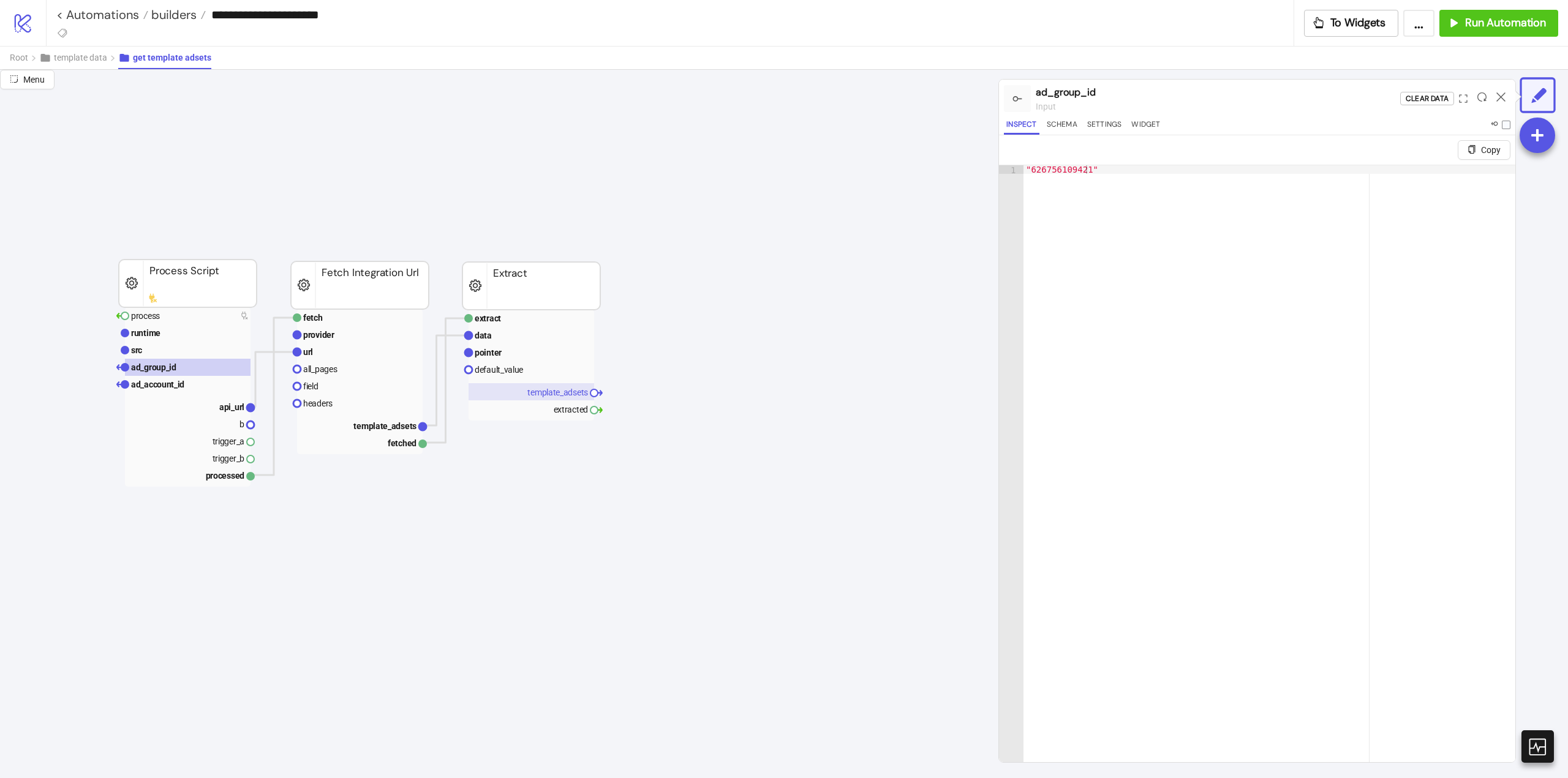
click at [564, 398] on rect at bounding box center [531, 391] width 126 height 17
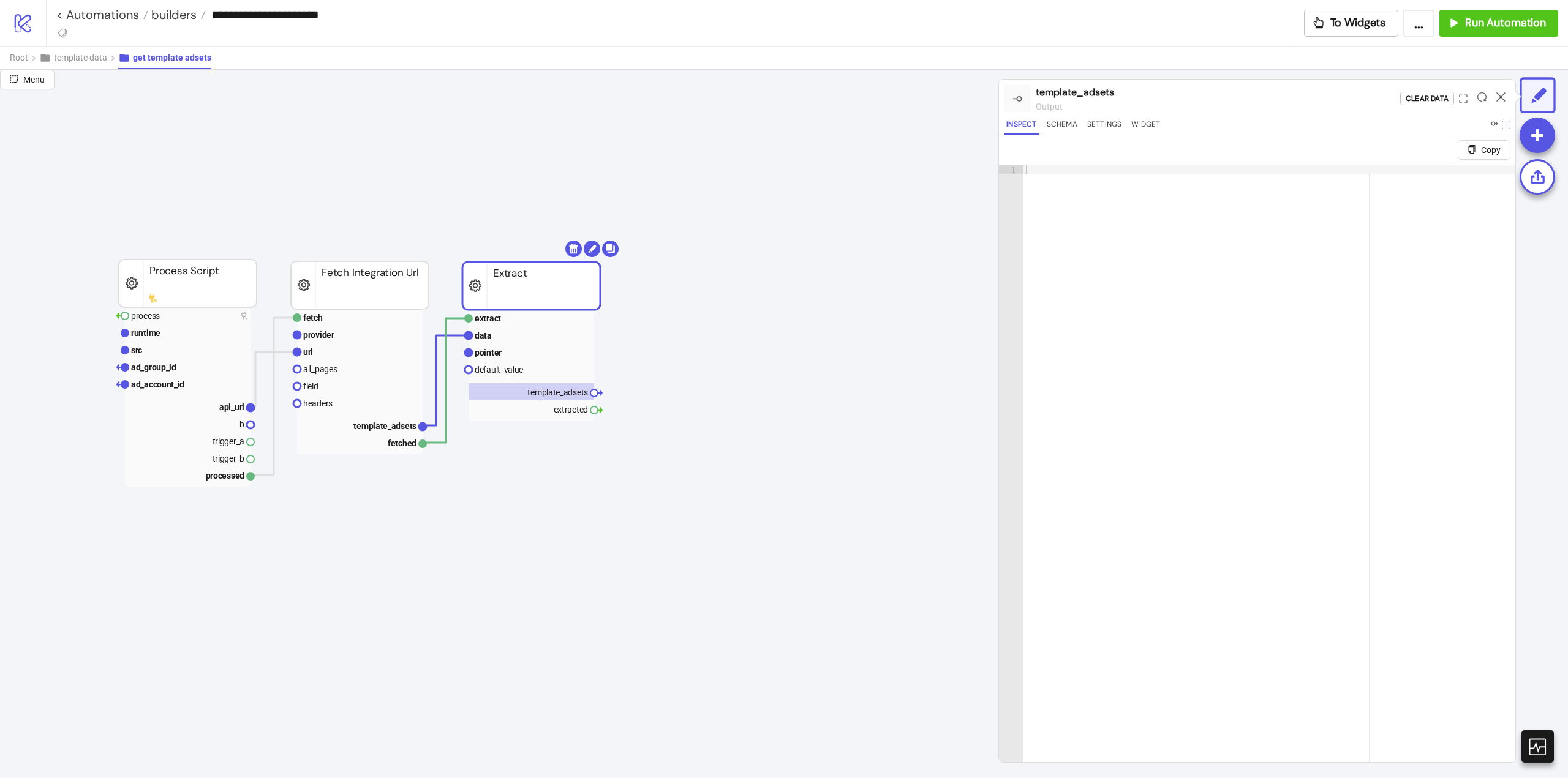
click at [1506, 126] on span at bounding box center [1506, 125] width 9 height 9
click at [1500, 97] on icon at bounding box center [1501, 97] width 9 height 9
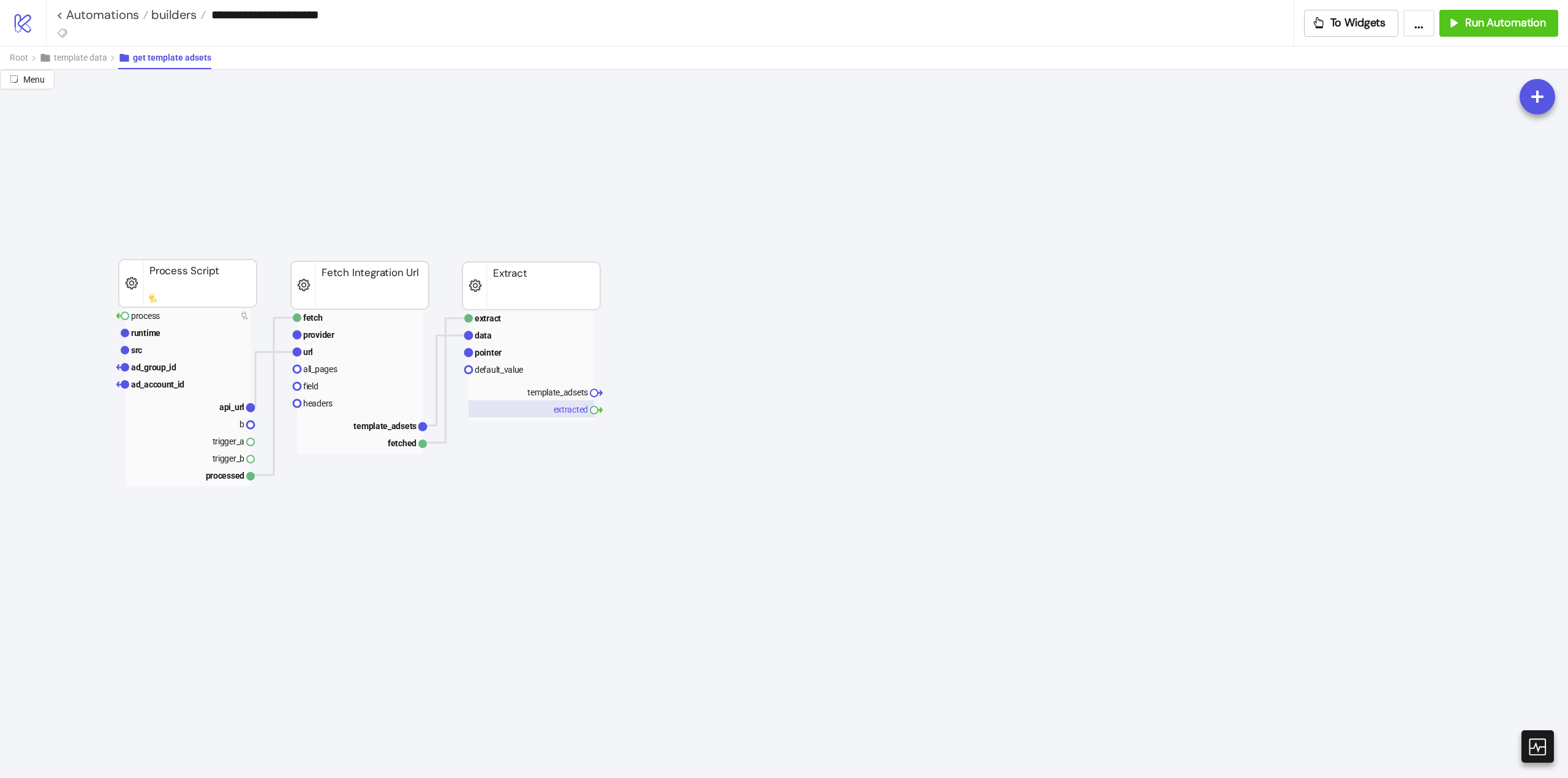
click at [566, 411] on rect at bounding box center [531, 409] width 126 height 17
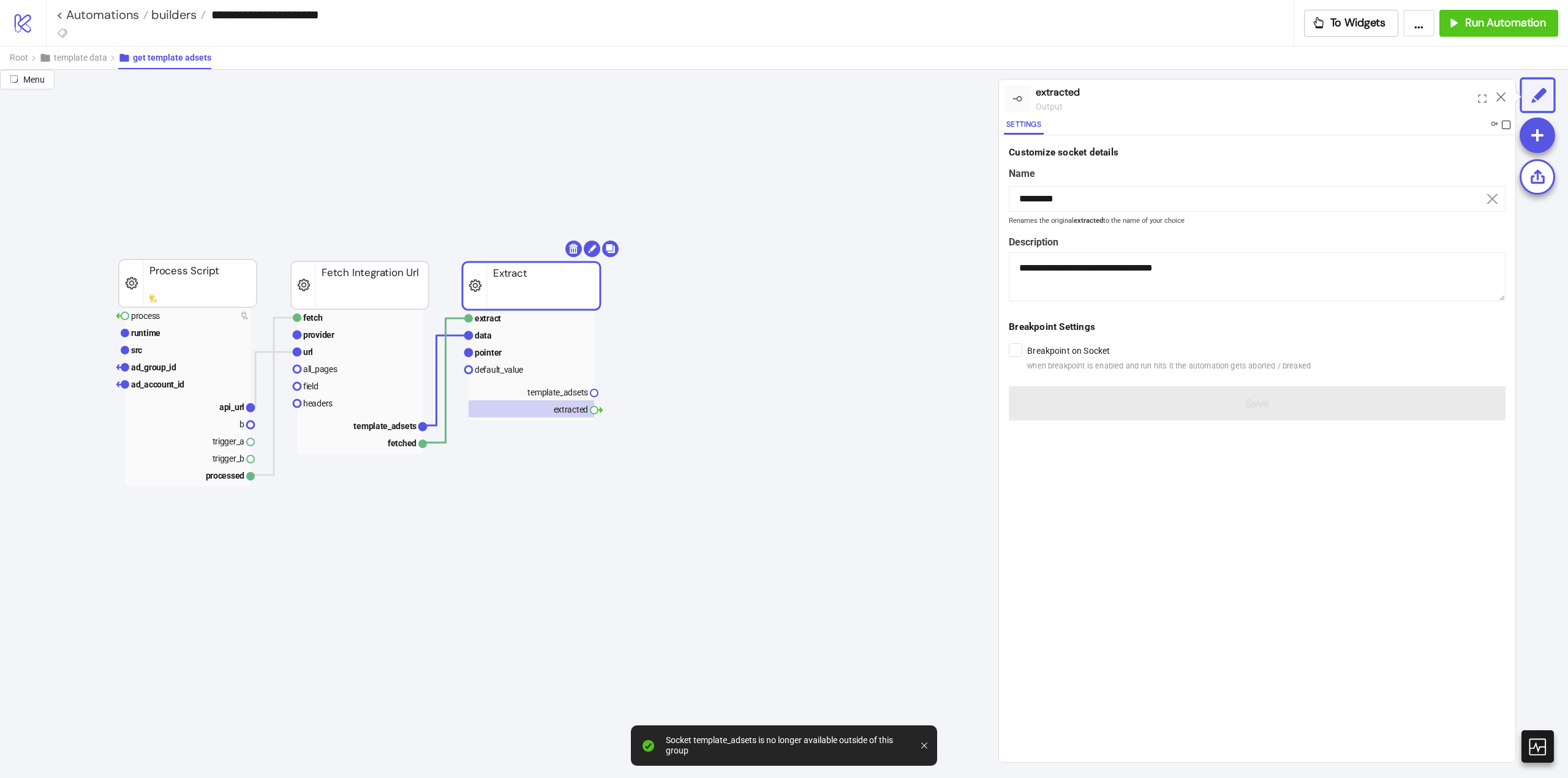
click at [1505, 123] on span at bounding box center [1506, 125] width 9 height 9
click at [1498, 96] on icon at bounding box center [1501, 97] width 9 height 9
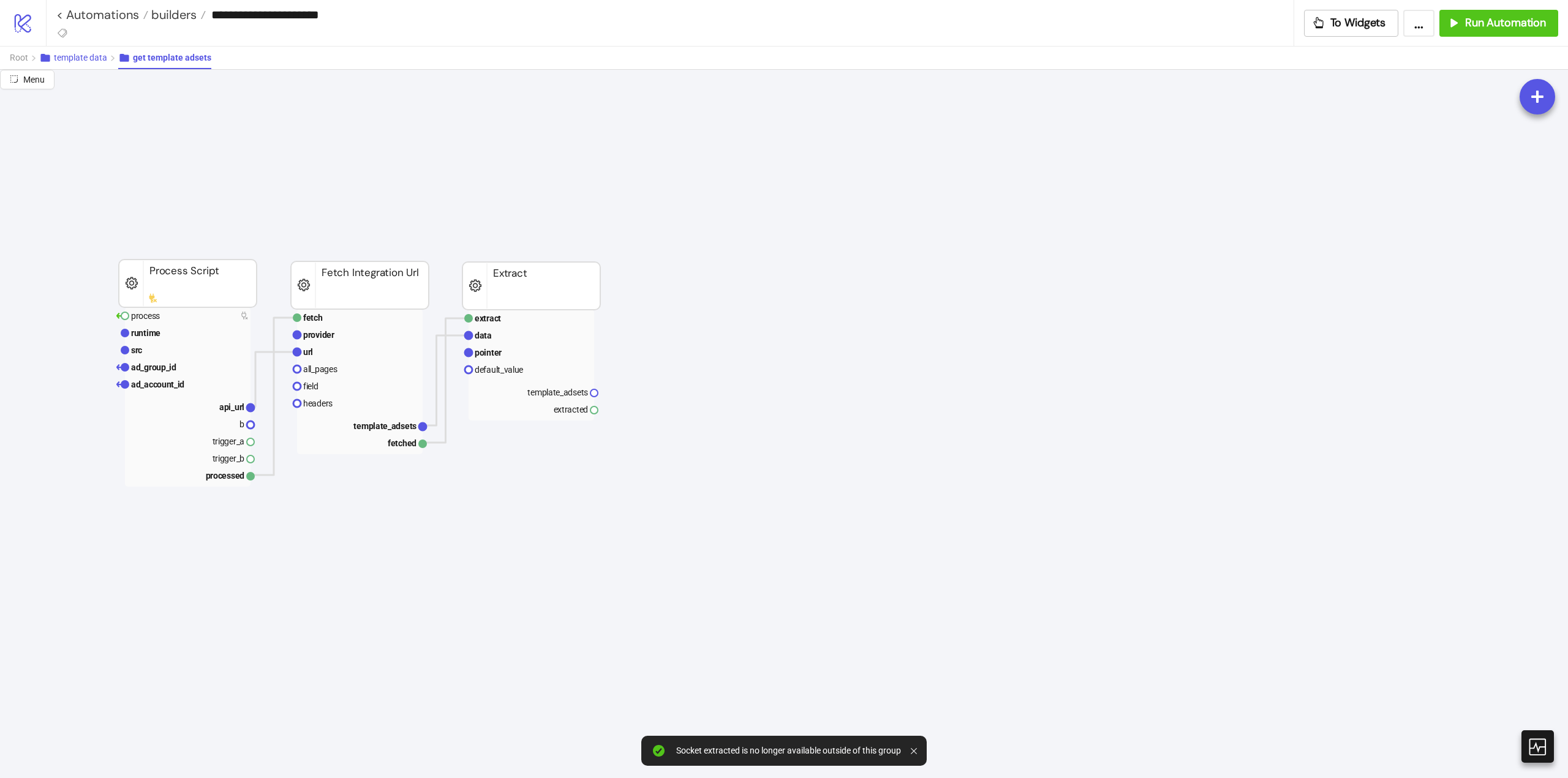
drag, startPoint x: 89, startPoint y: 61, endPoint x: 256, endPoint y: 105, distance: 172.7
click at [90, 61] on span "template data" at bounding box center [80, 58] width 54 height 10
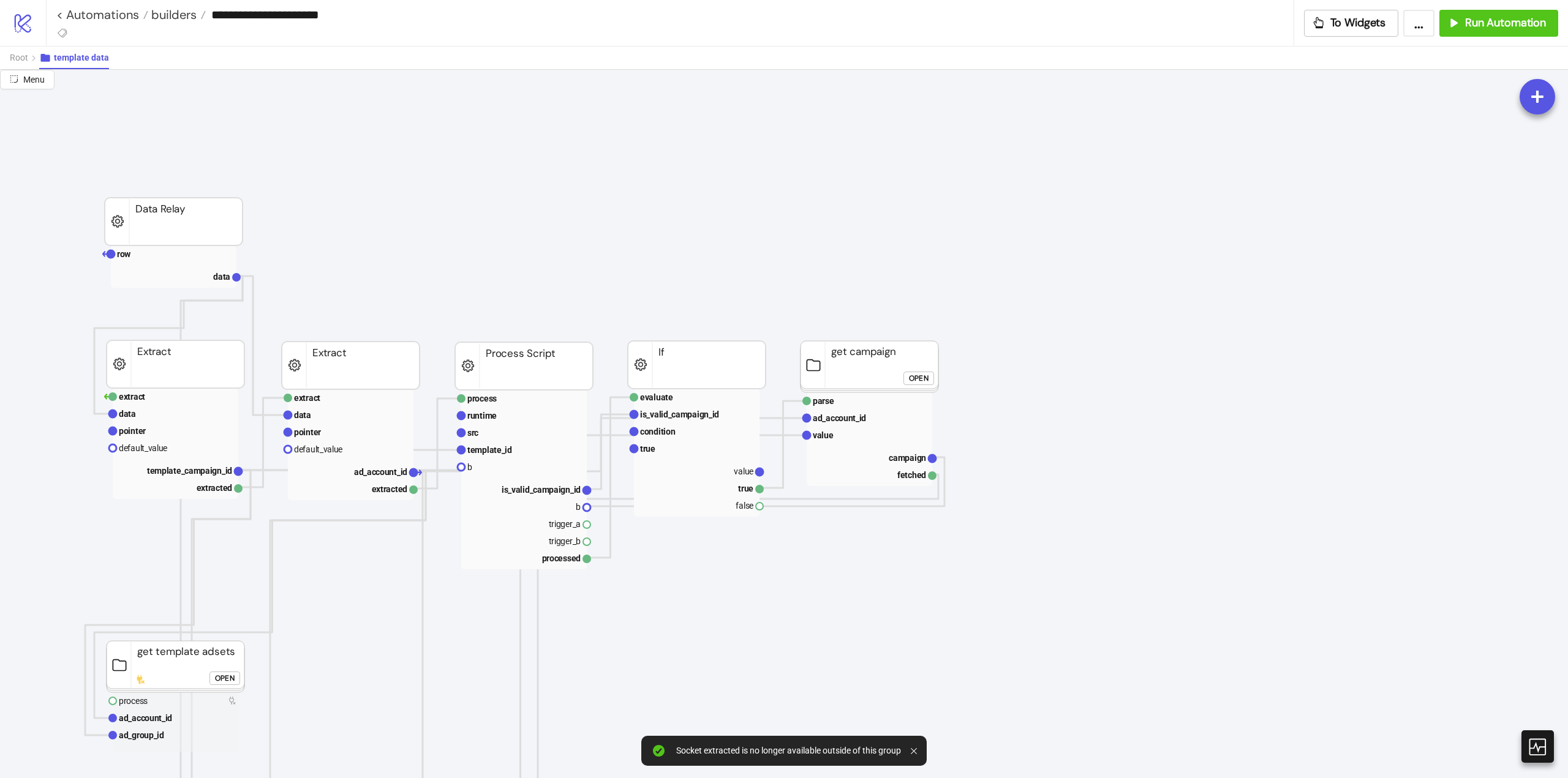
scroll to position [245, 123]
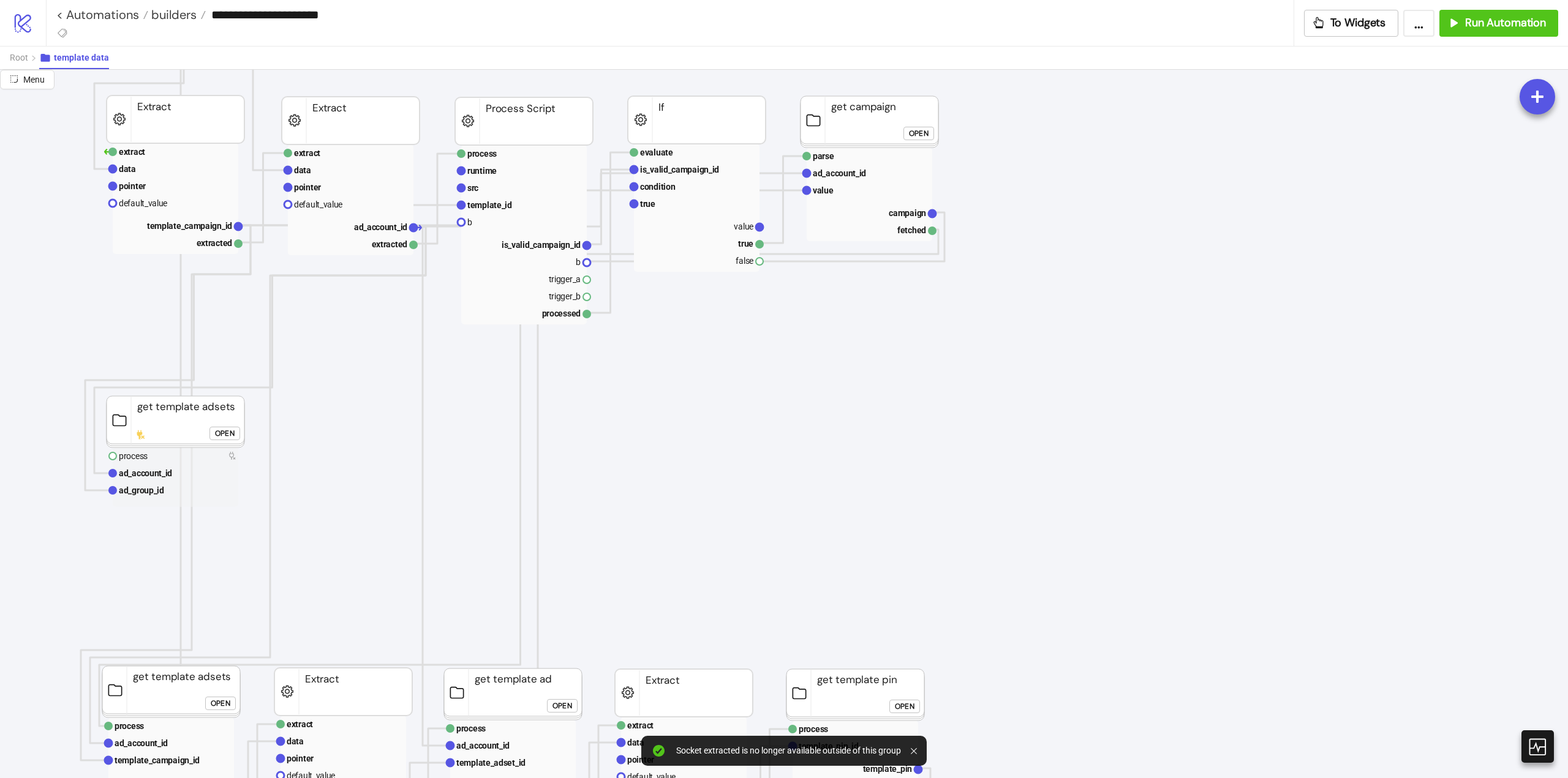
click at [179, 427] on rect at bounding box center [175, 421] width 138 height 51
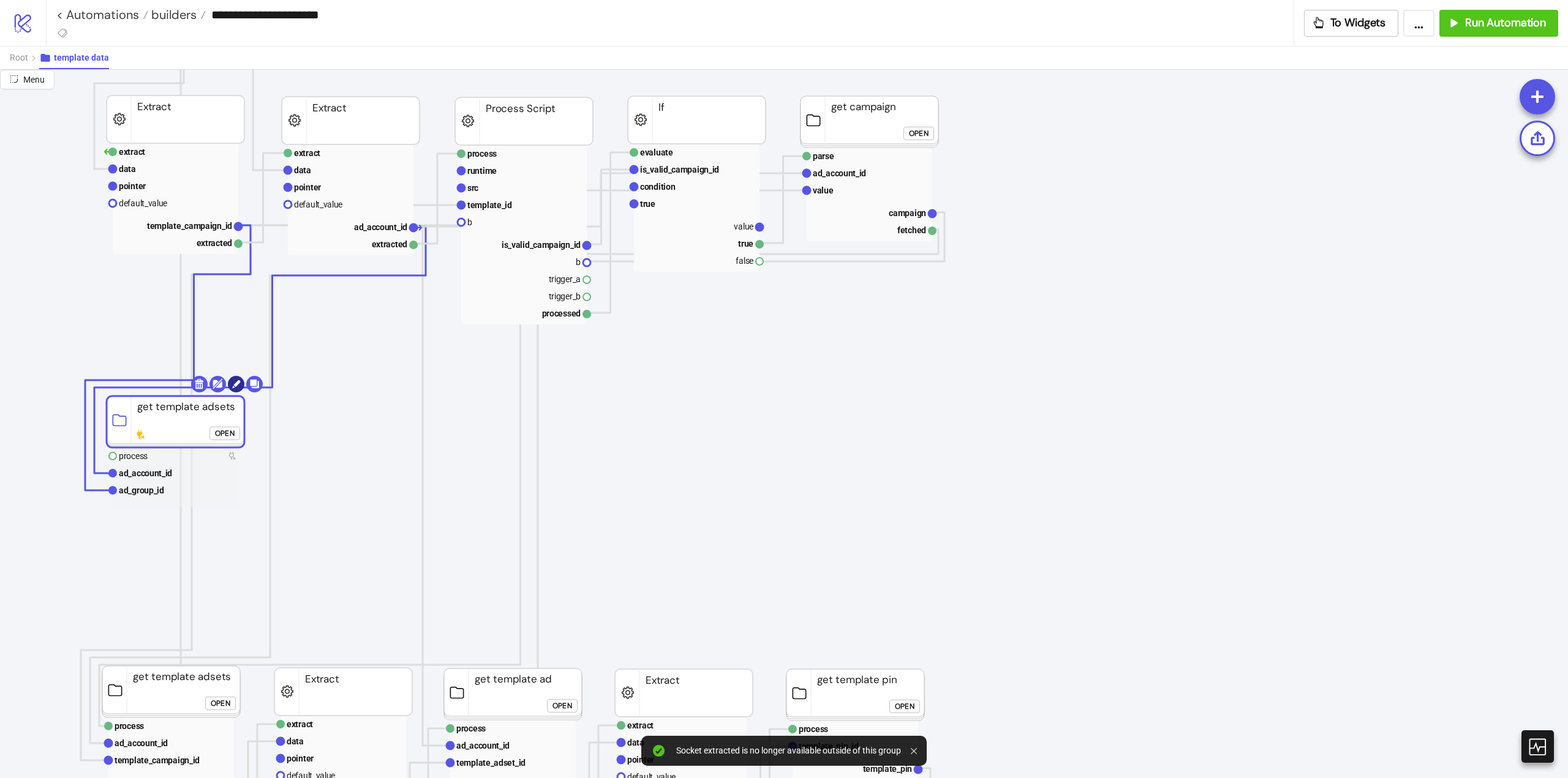
click at [234, 391] on circle at bounding box center [236, 384] width 16 height 16
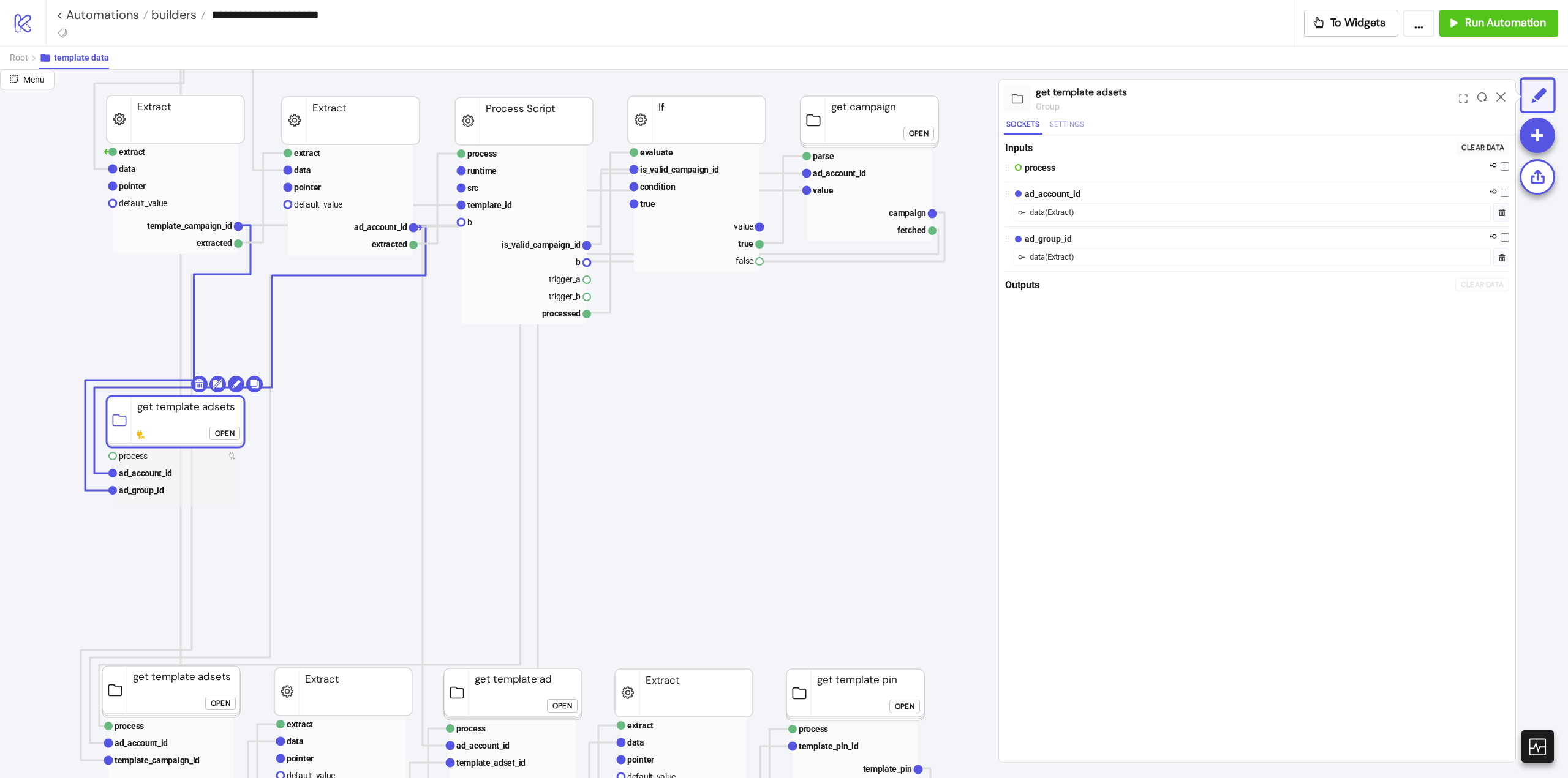
click at [1073, 123] on button "Settings" at bounding box center [1067, 127] width 40 height 16
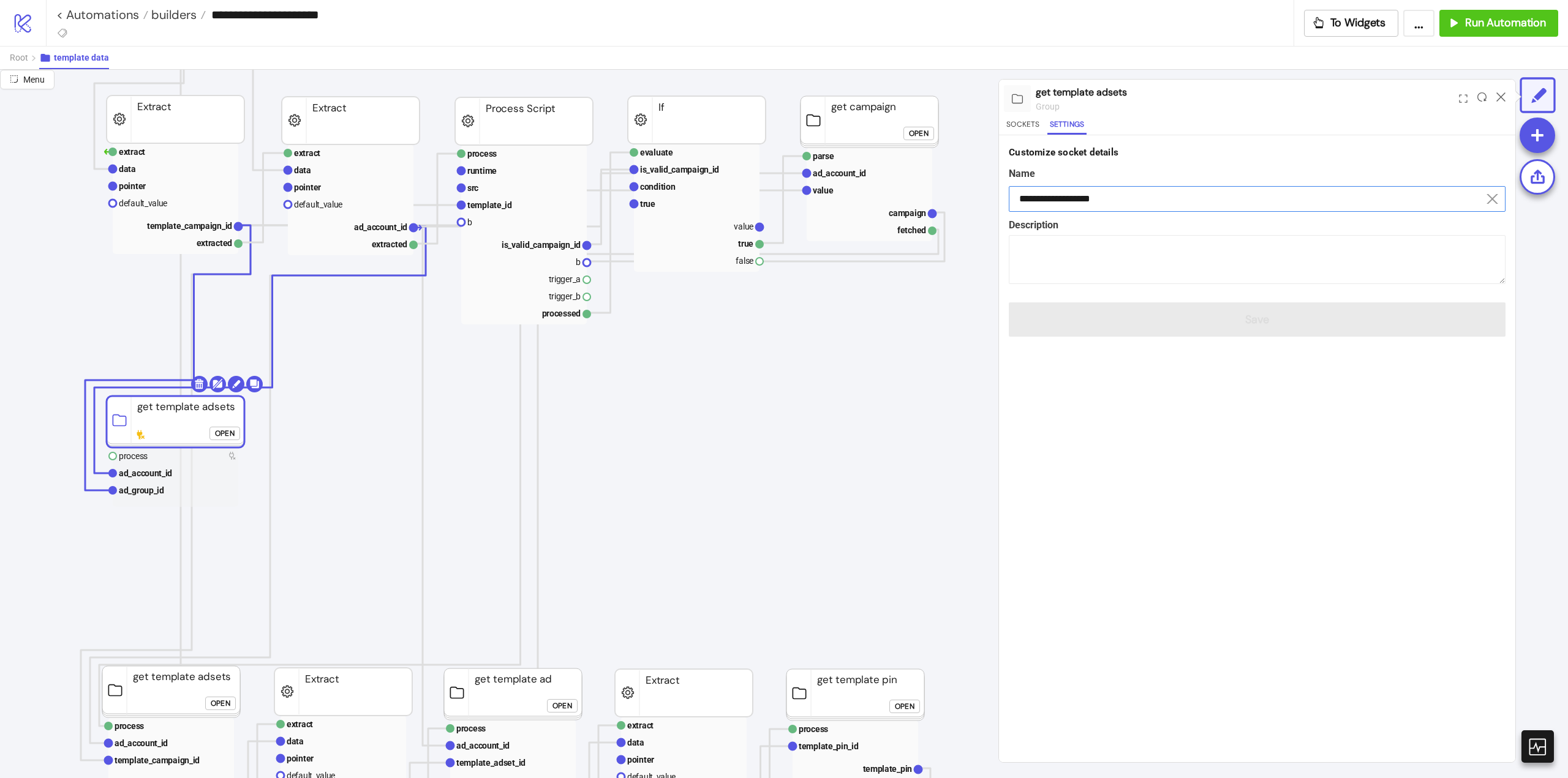
drag, startPoint x: 1101, startPoint y: 200, endPoint x: 1132, endPoint y: 205, distance: 31.4
click at [1131, 204] on input "**********" at bounding box center [1257, 199] width 497 height 26
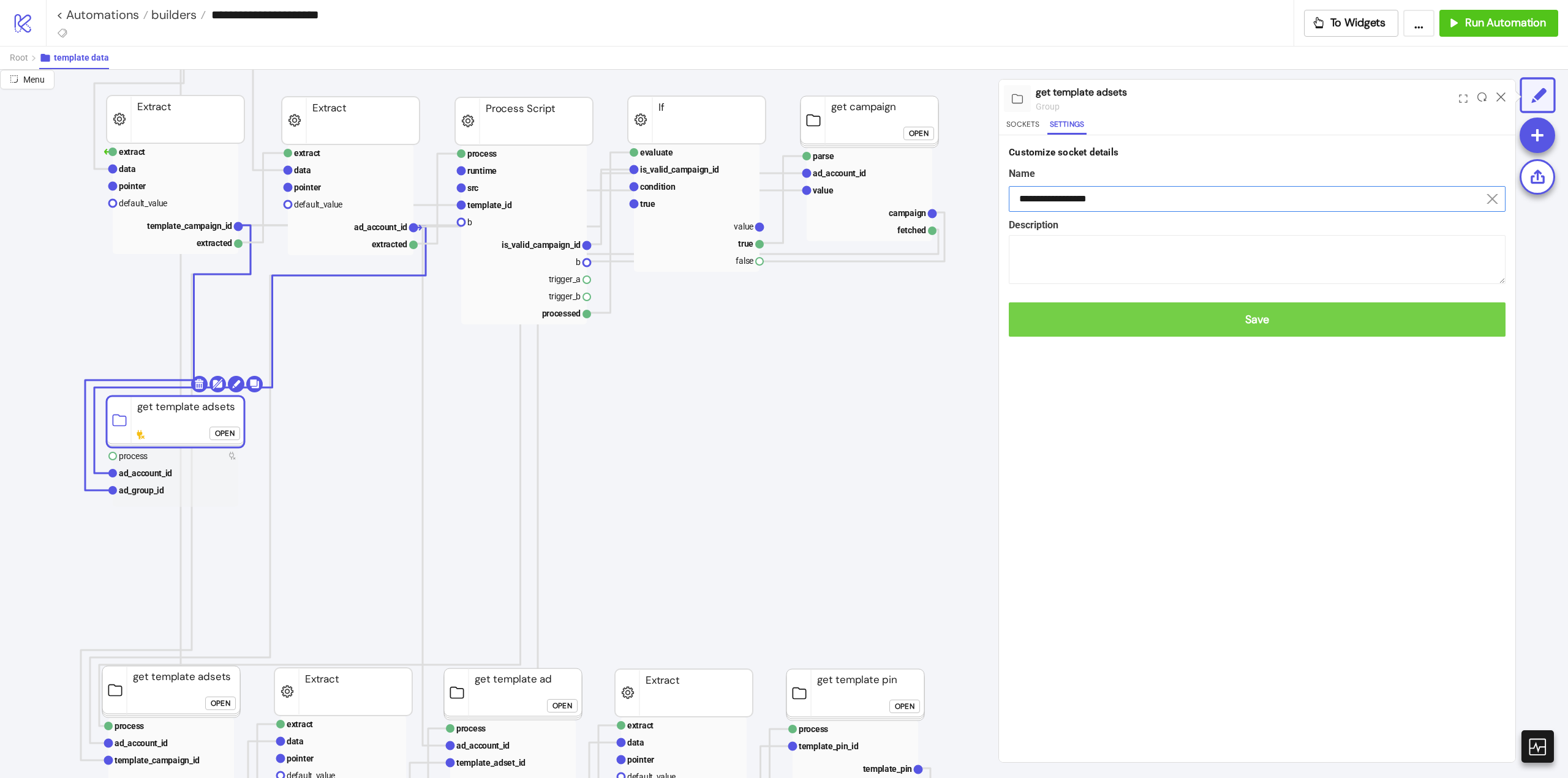
type input "**********"
click at [1171, 317] on span "Save" at bounding box center [1257, 320] width 477 height 14
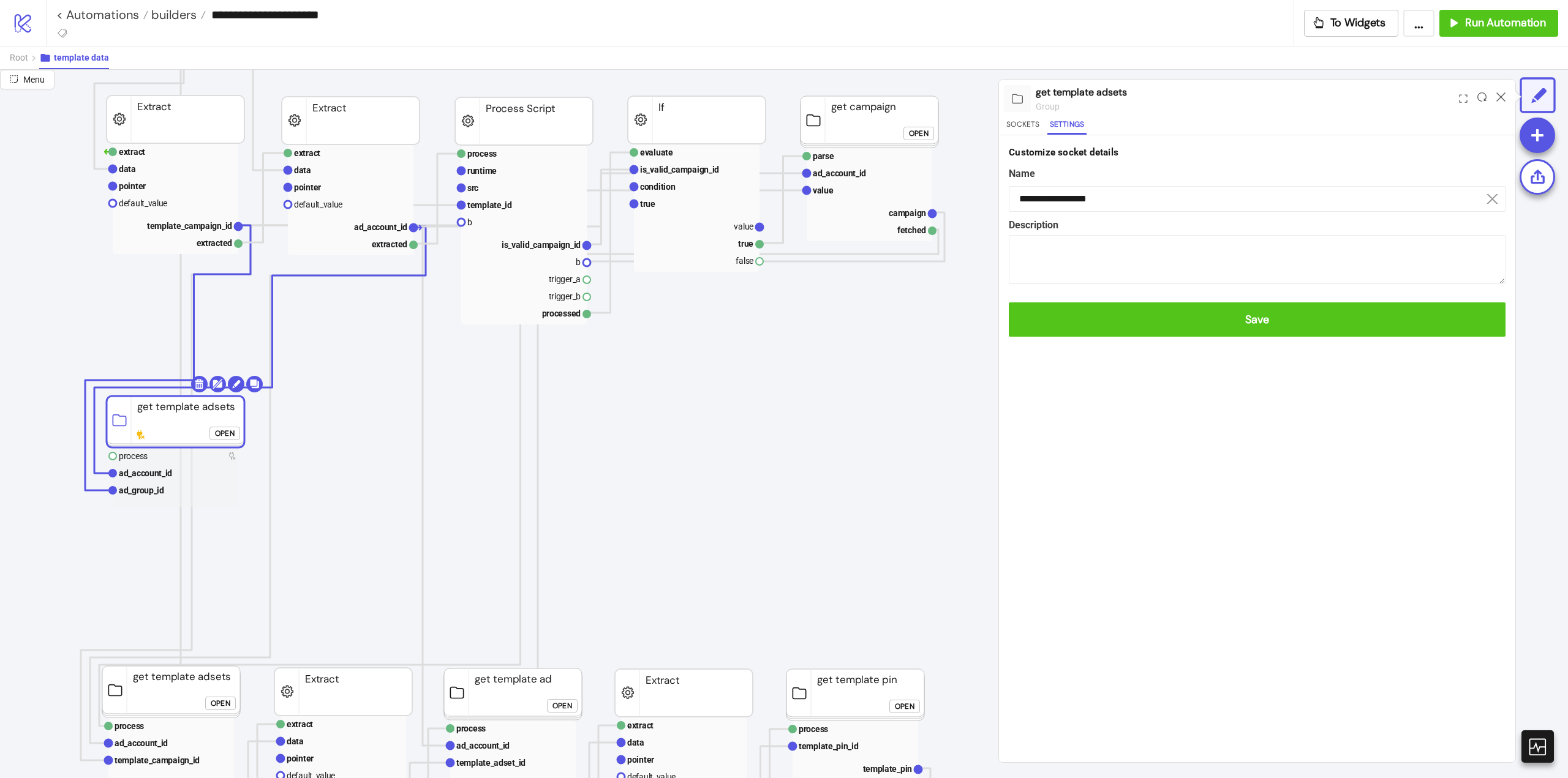
click at [220, 441] on foreignobject "Open" at bounding box center [227, 438] width 37 height 24
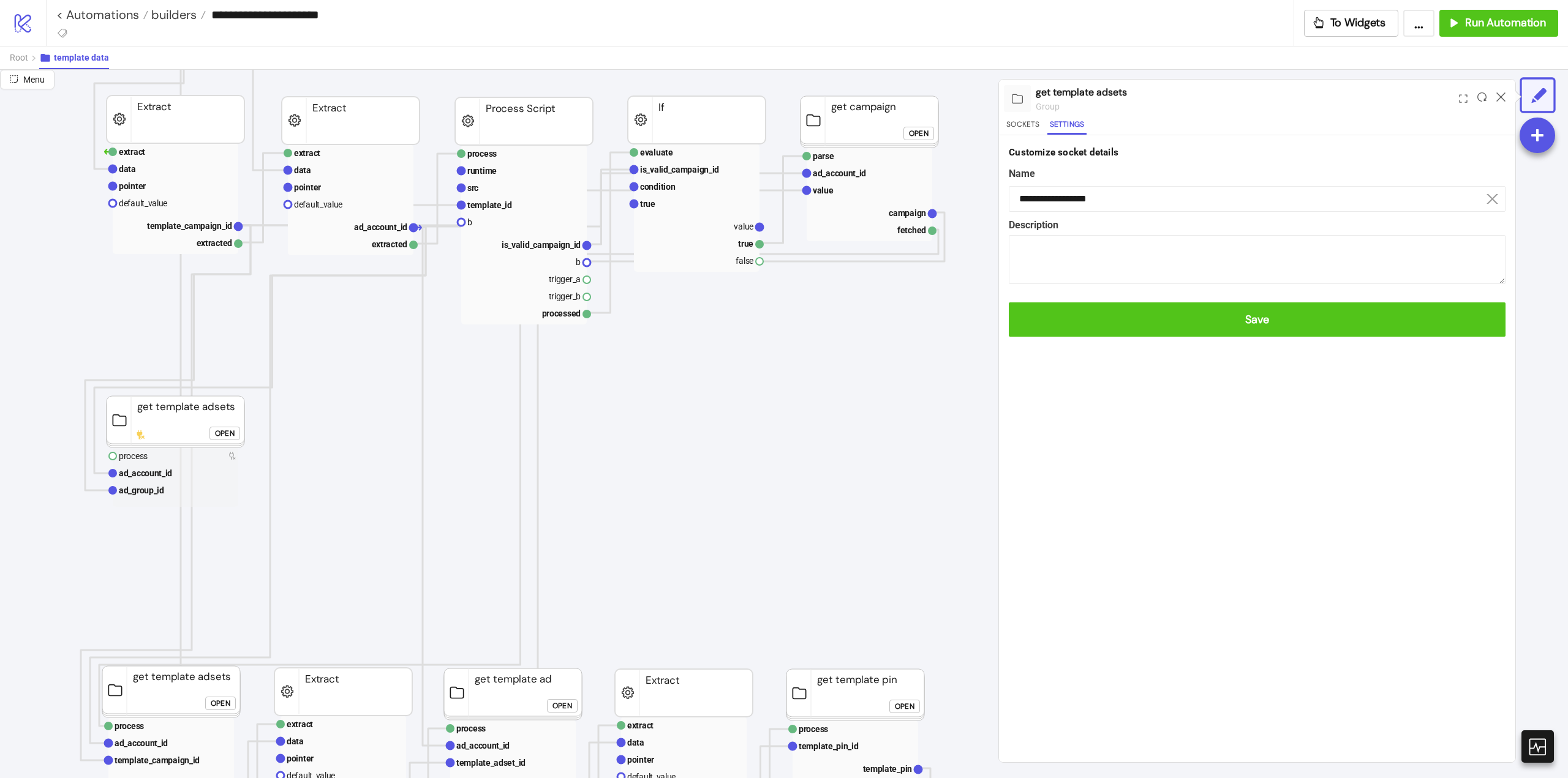
click at [220, 438] on div "Open" at bounding box center [225, 432] width 19 height 14
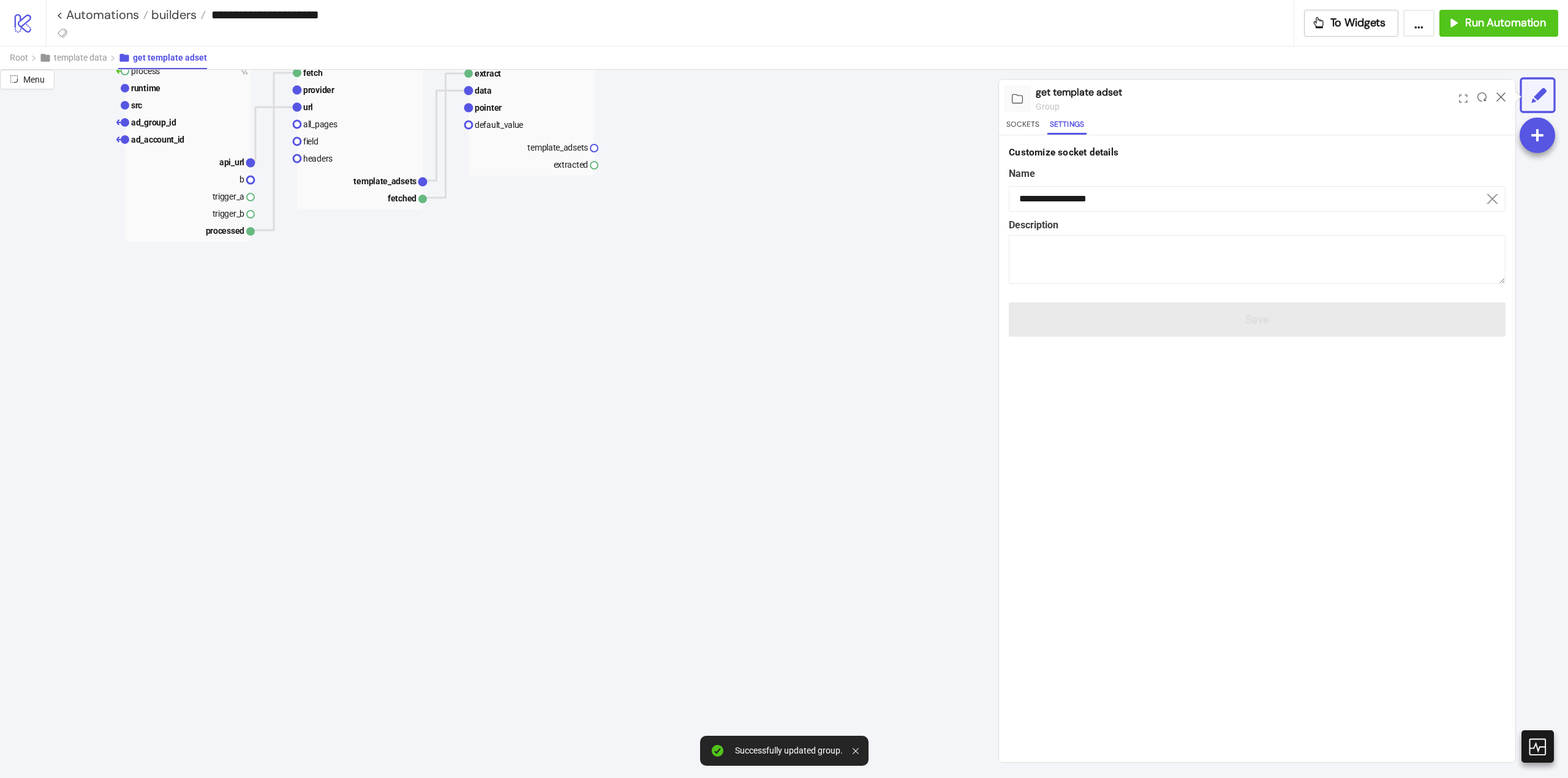
scroll to position [0, 123]
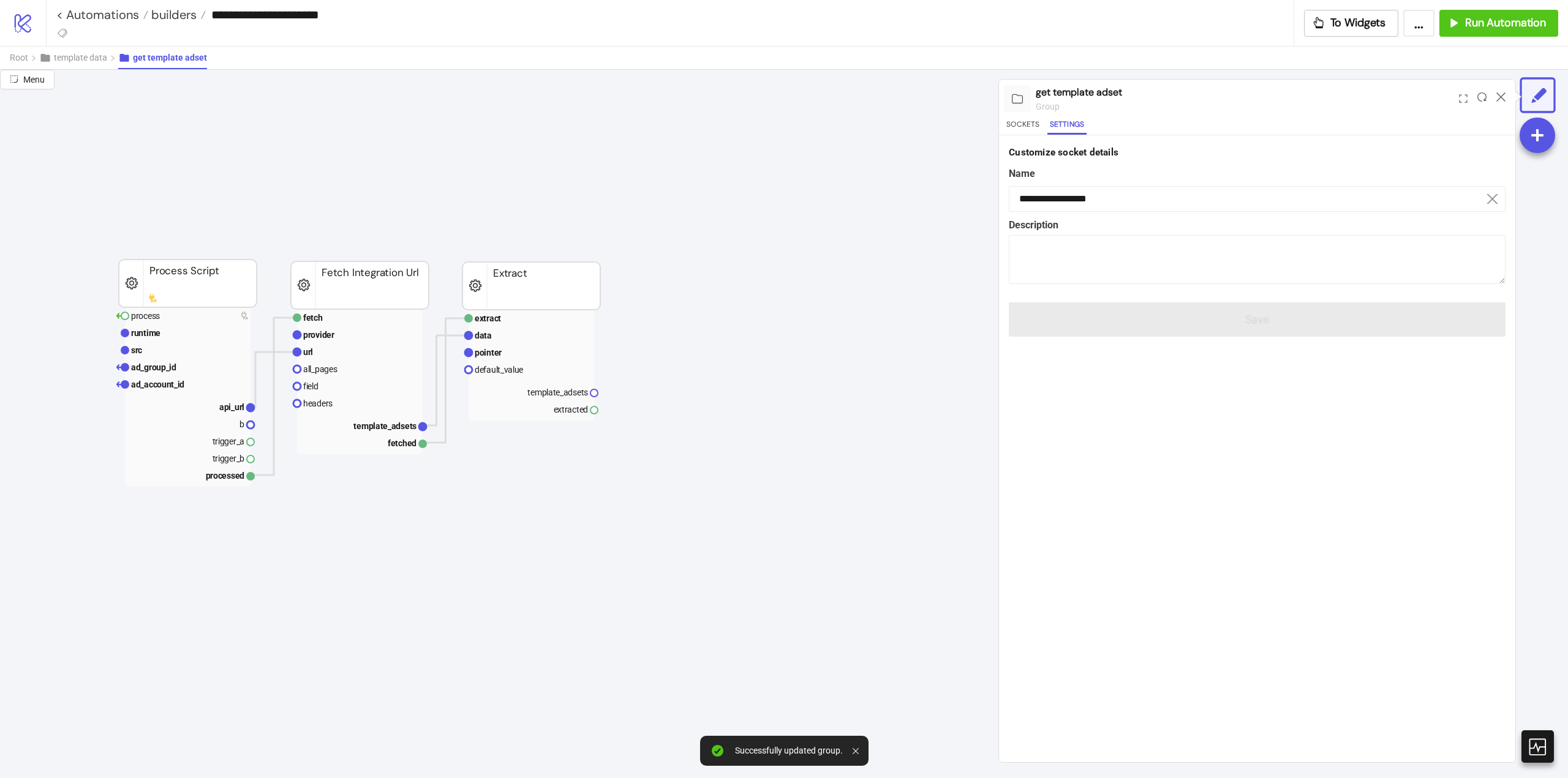
click at [1506, 96] on div at bounding box center [1501, 98] width 19 height 33
click at [1503, 96] on icon at bounding box center [1501, 97] width 9 height 9
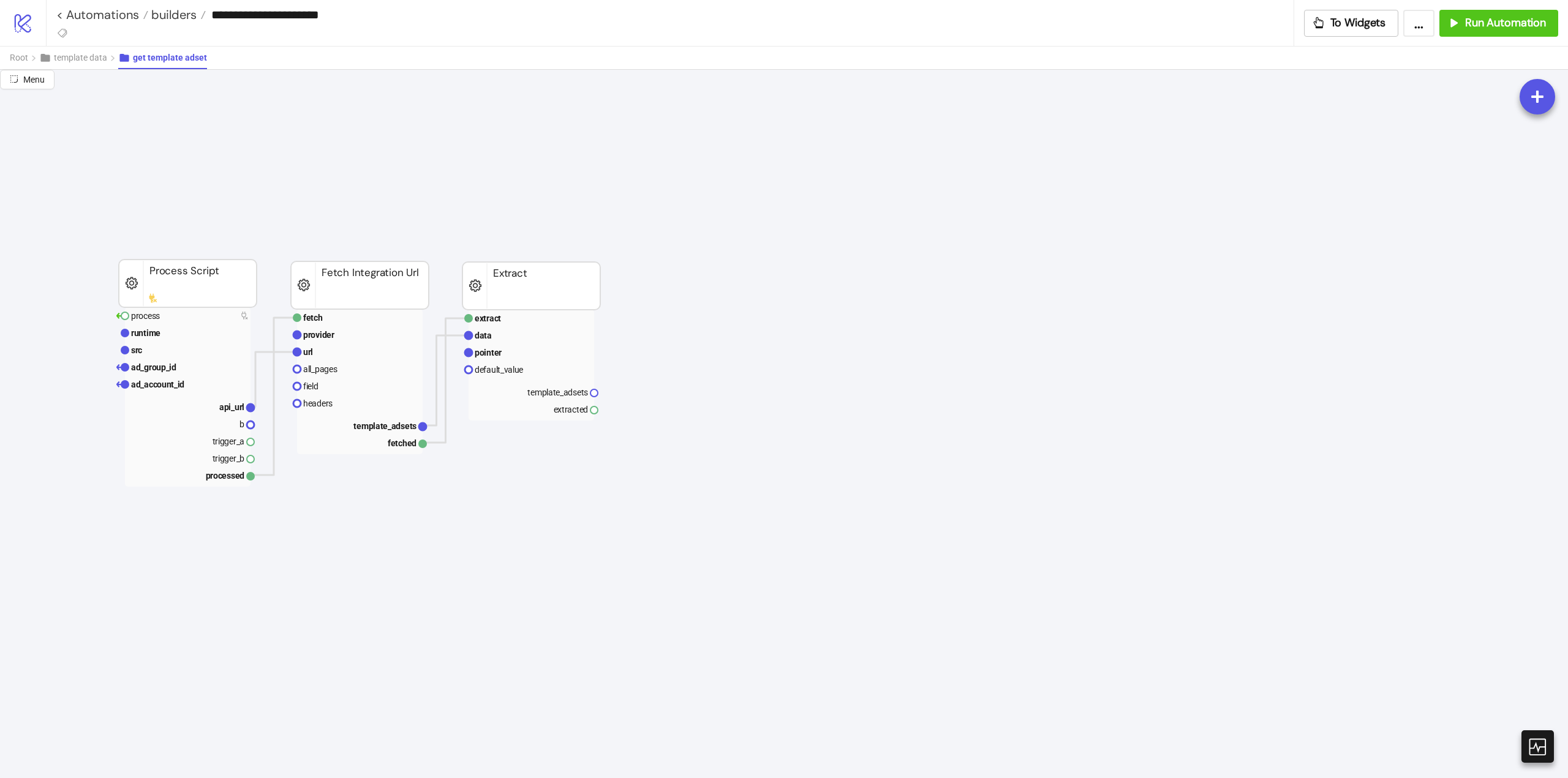
scroll to position [0, 0]
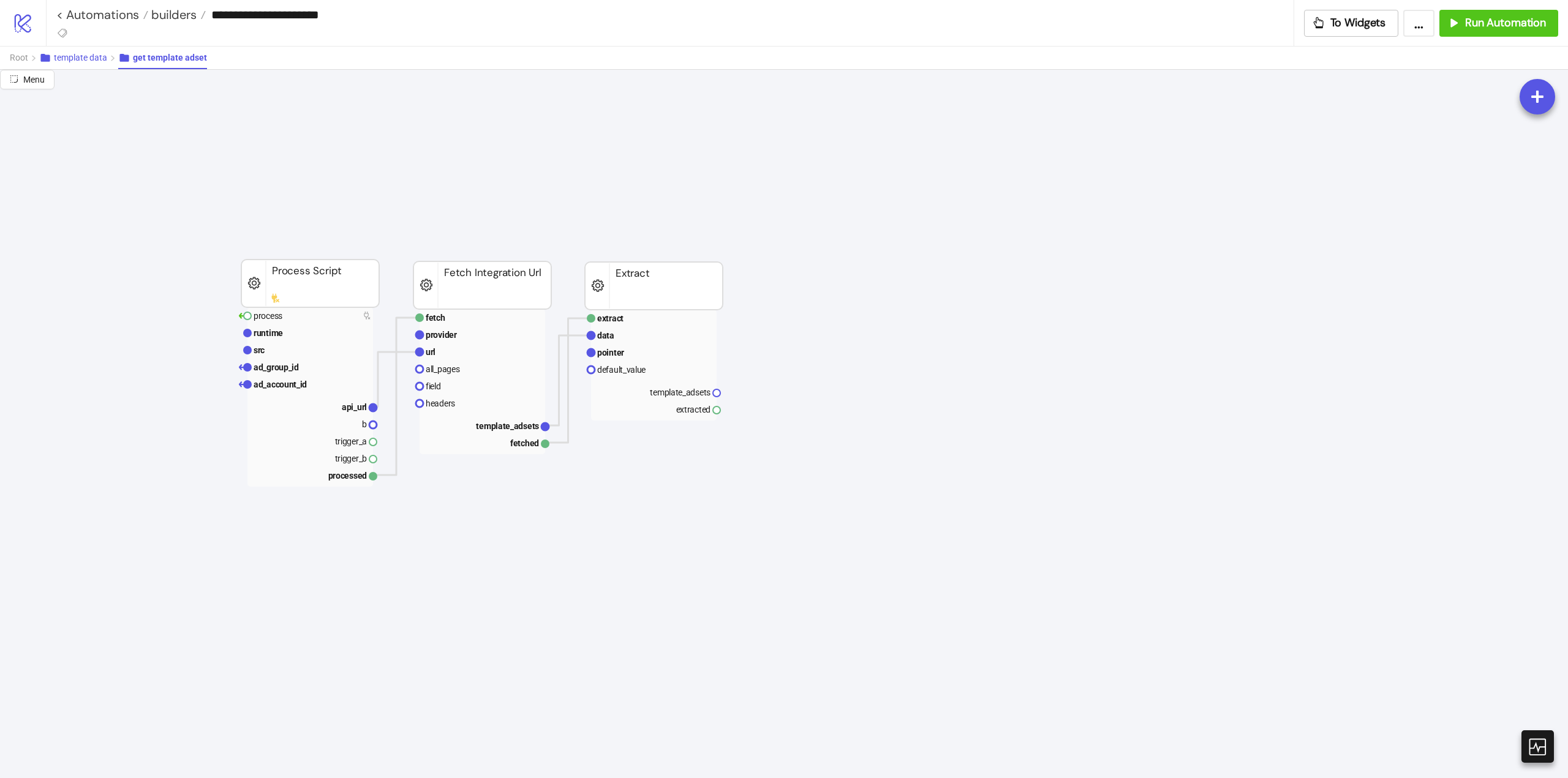
click at [80, 51] on button "template data" at bounding box center [78, 58] width 79 height 23
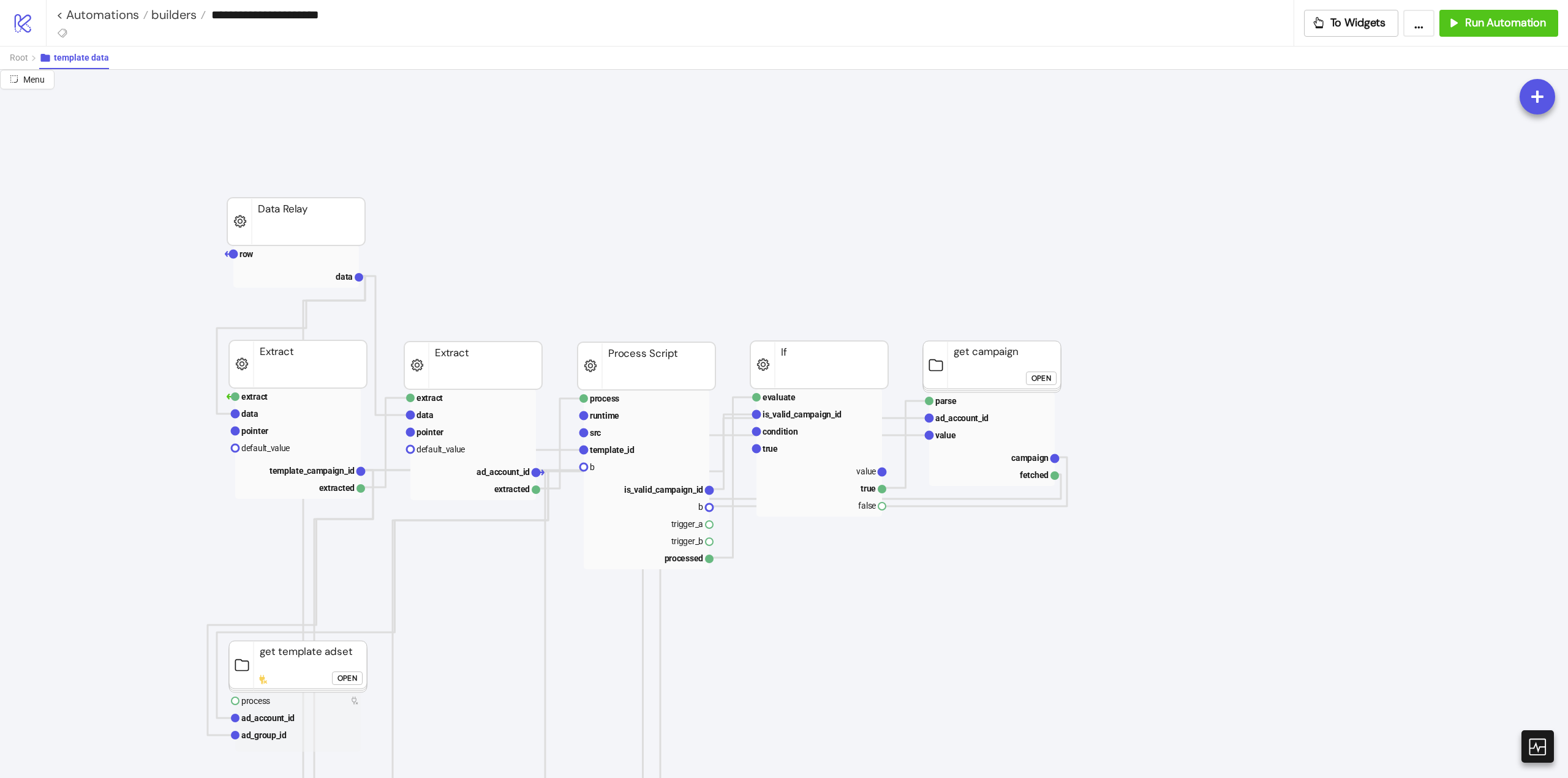
scroll to position [245, 0]
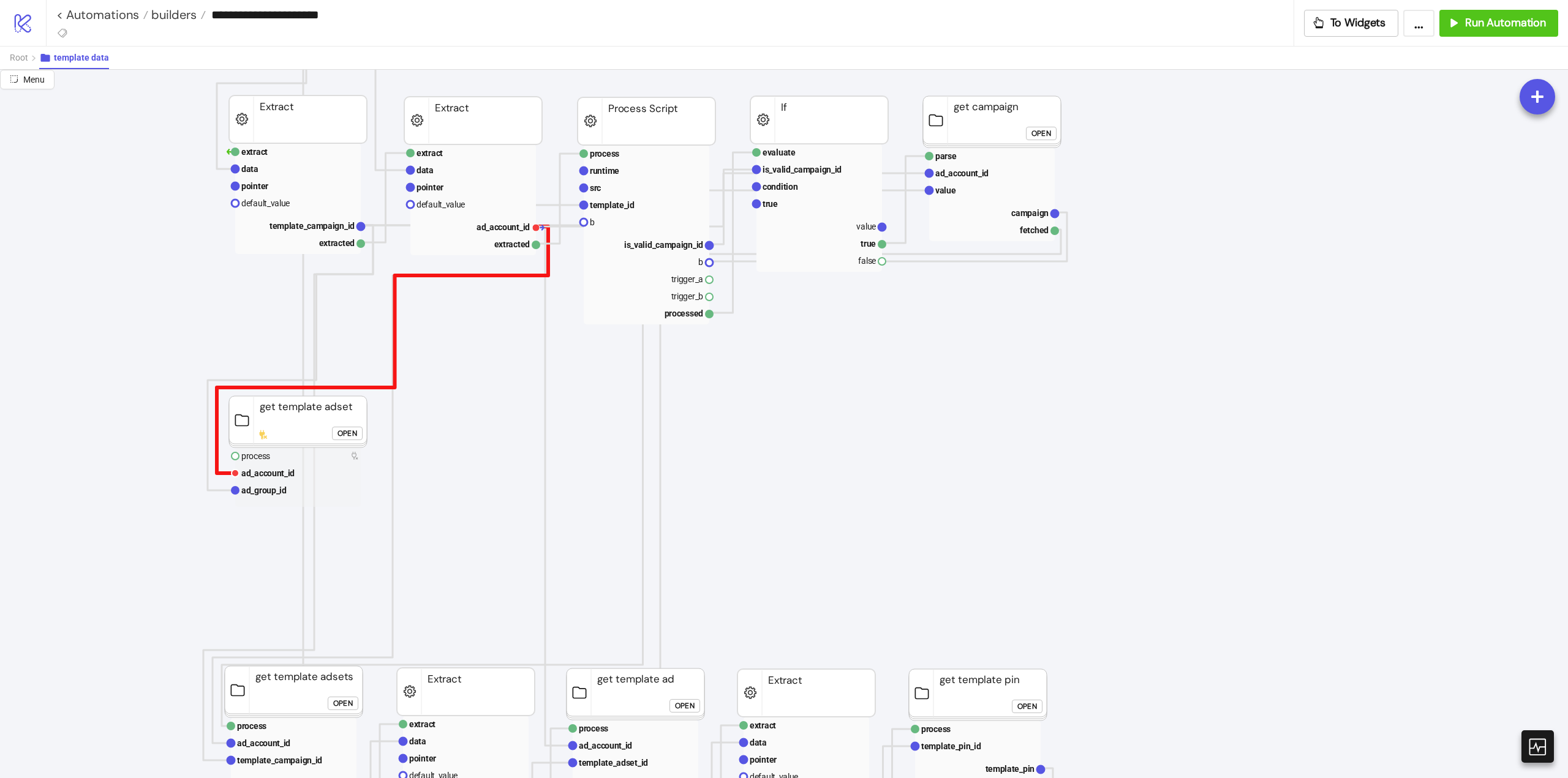
click at [218, 446] on polyline at bounding box center [382, 350] width 331 height 247
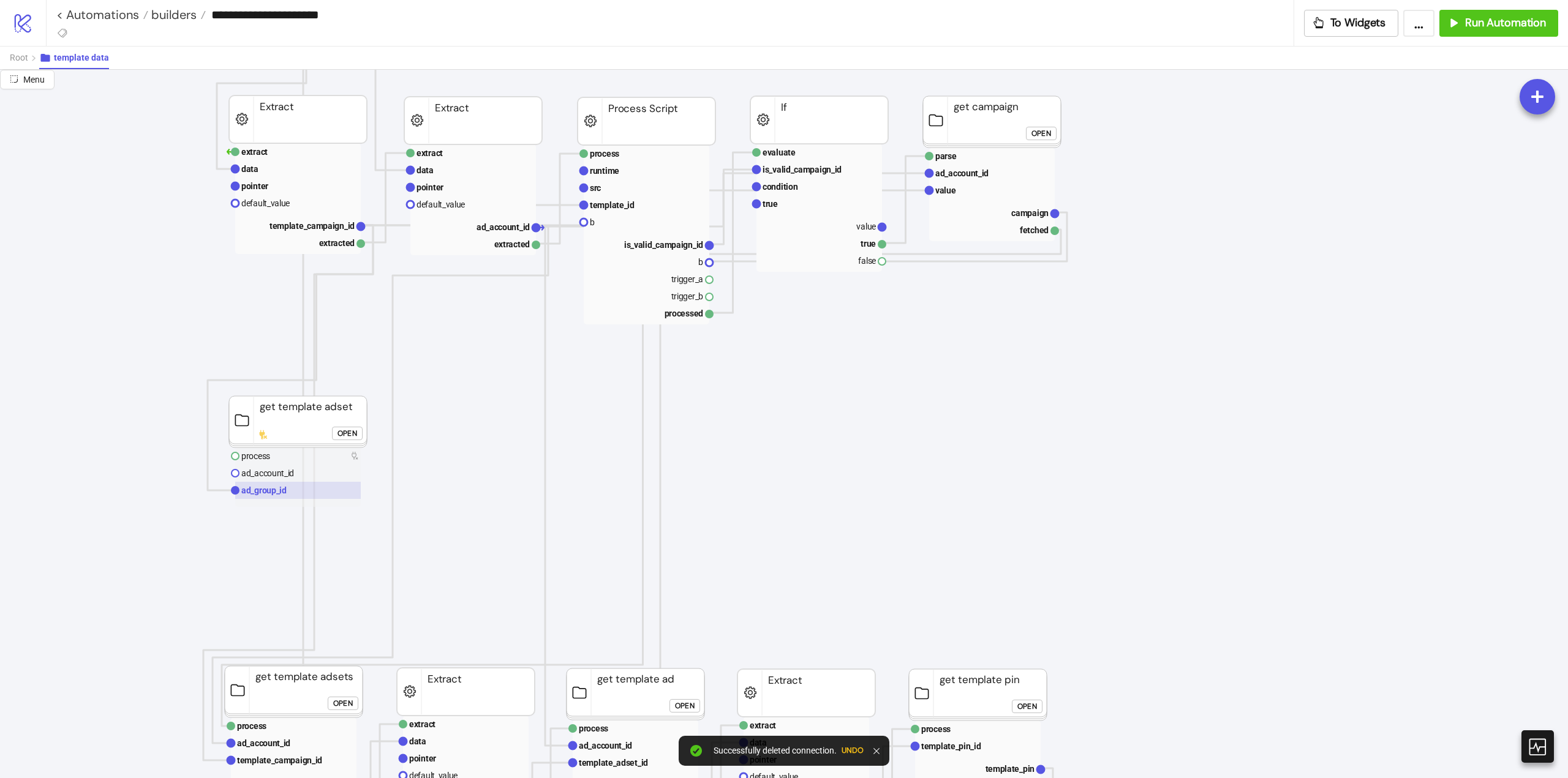
scroll to position [428, 0]
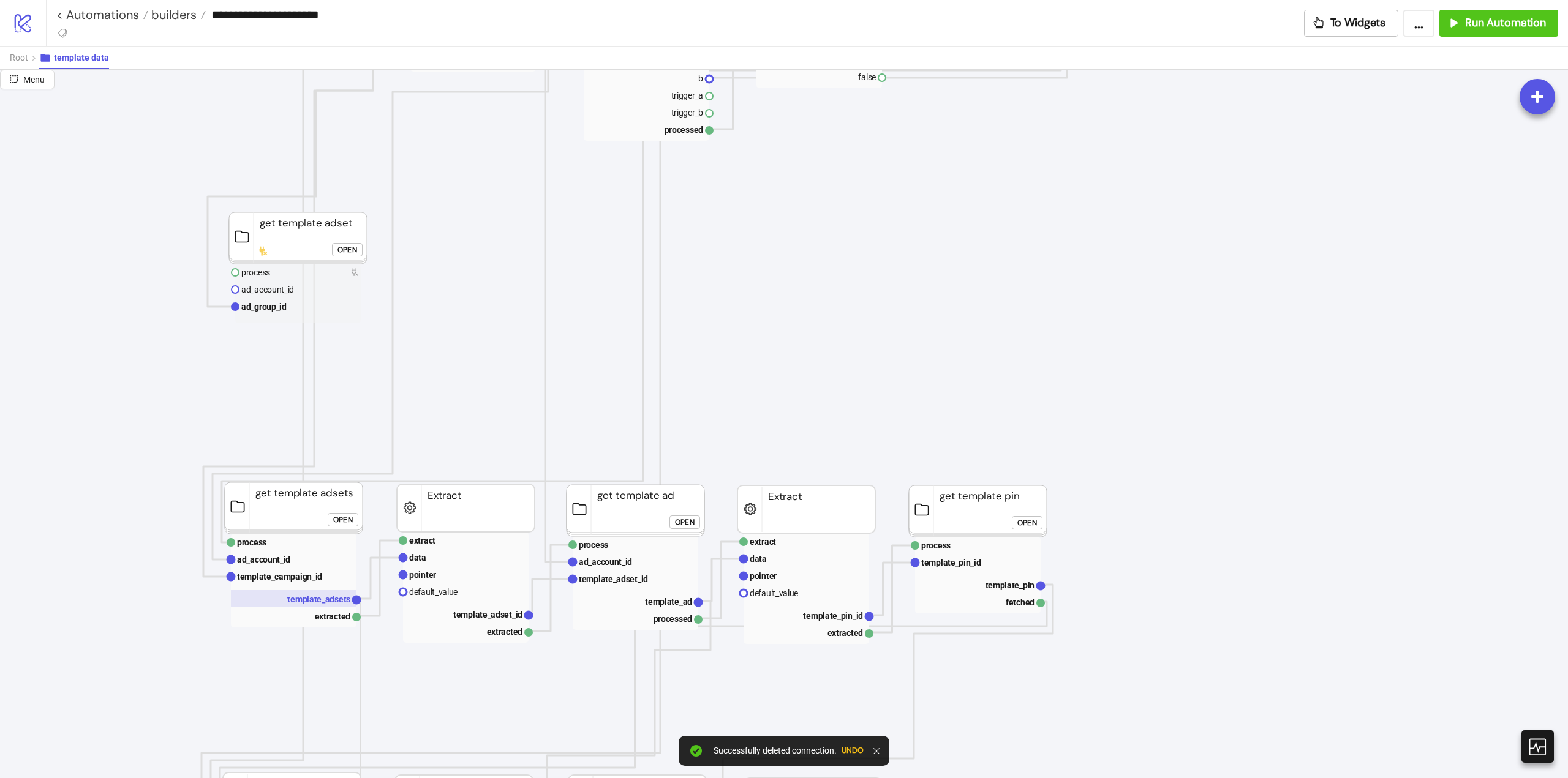
click at [337, 604] on text "template_adsets" at bounding box center [319, 600] width 63 height 10
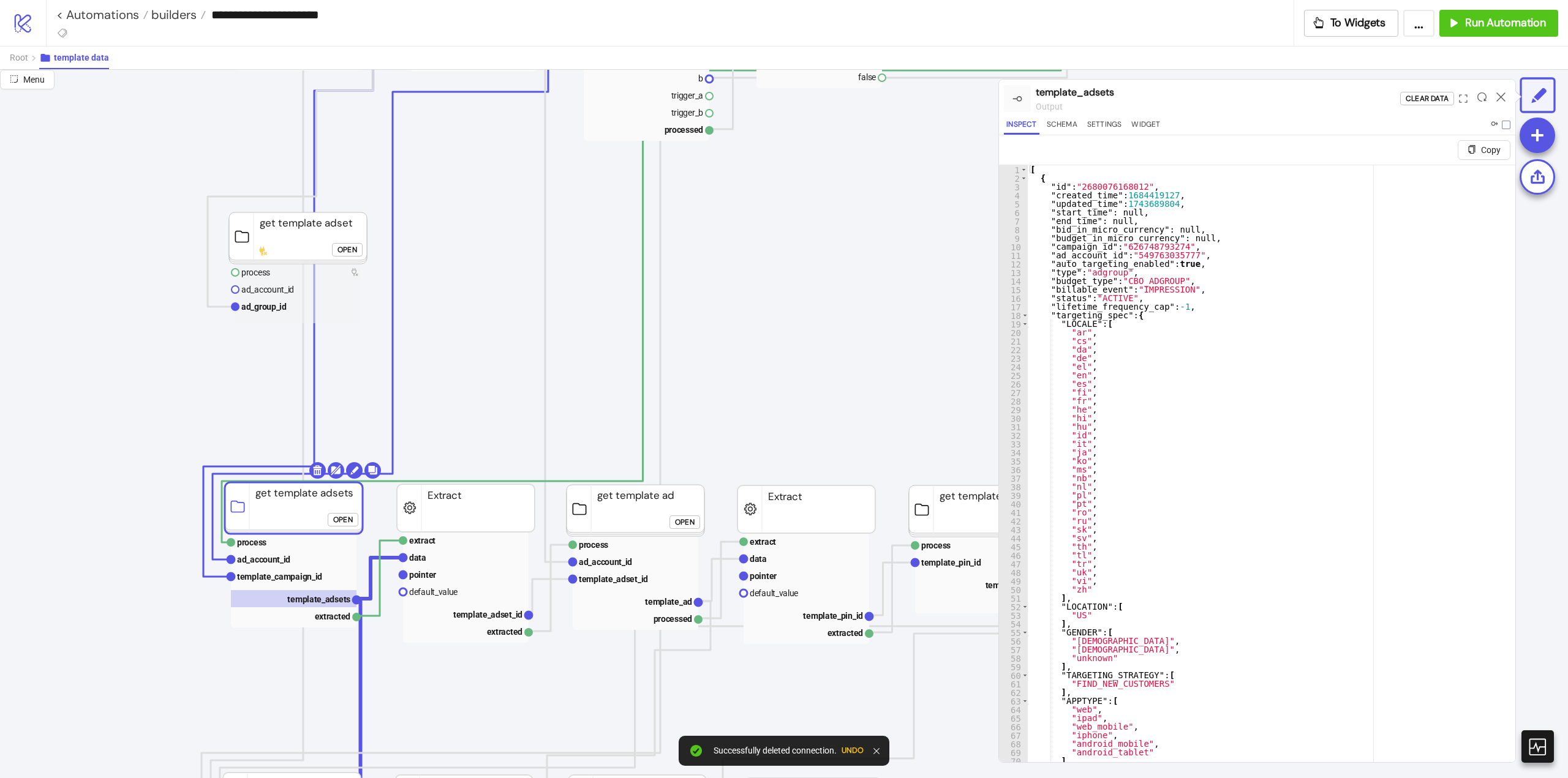
type textarea "**********"
click at [1085, 185] on div "[ { "id" : "2680076168012" , "created_time" : 1684419127 , "updated_time" : 174…" at bounding box center [1266, 487] width 478 height 643
click at [270, 288] on text "ad_account_id" at bounding box center [267, 290] width 53 height 10
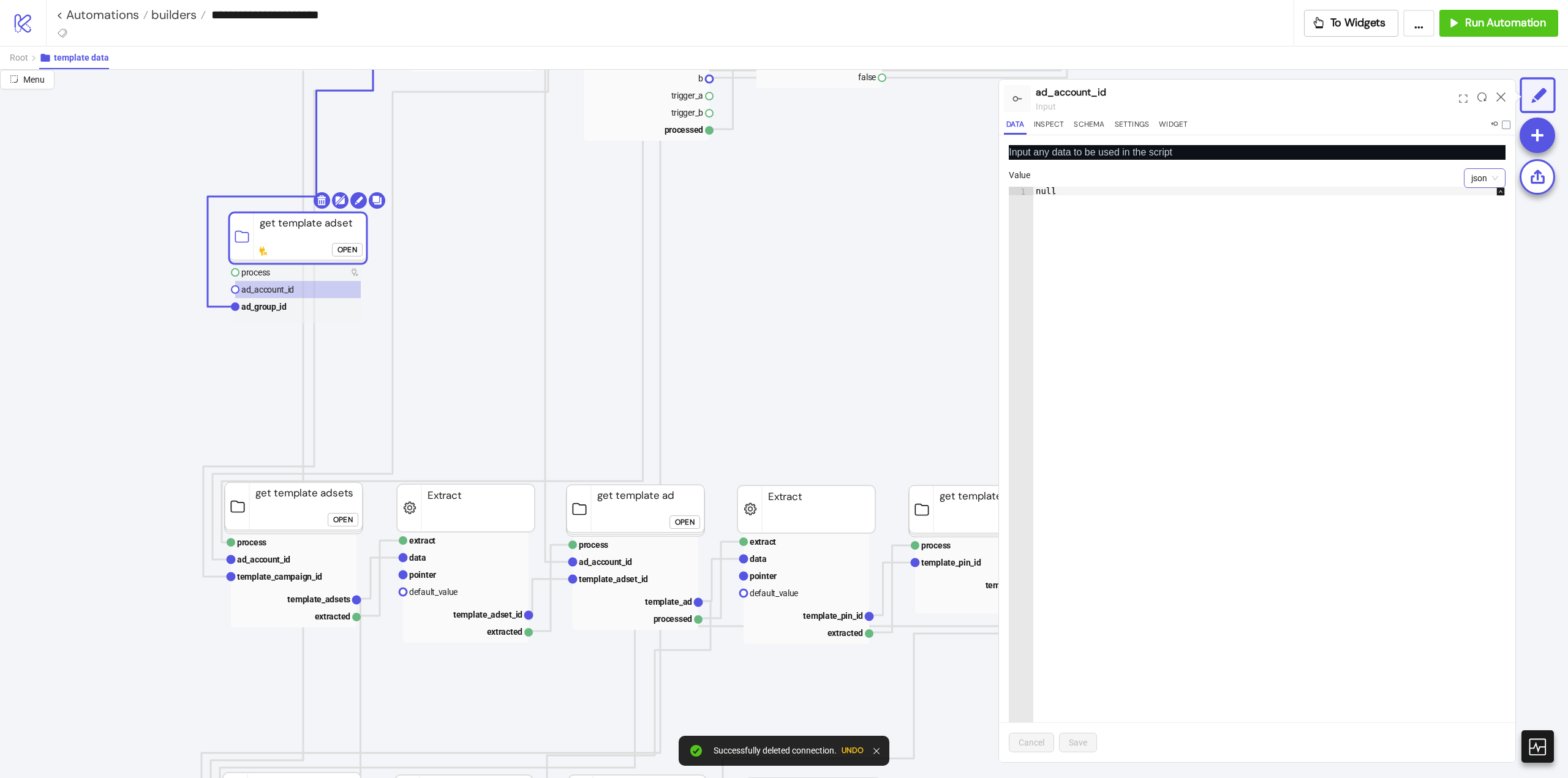
click at [1471, 185] on span "json" at bounding box center [1484, 178] width 27 height 19
click at [1470, 217] on div "string" at bounding box center [1475, 222] width 22 height 14
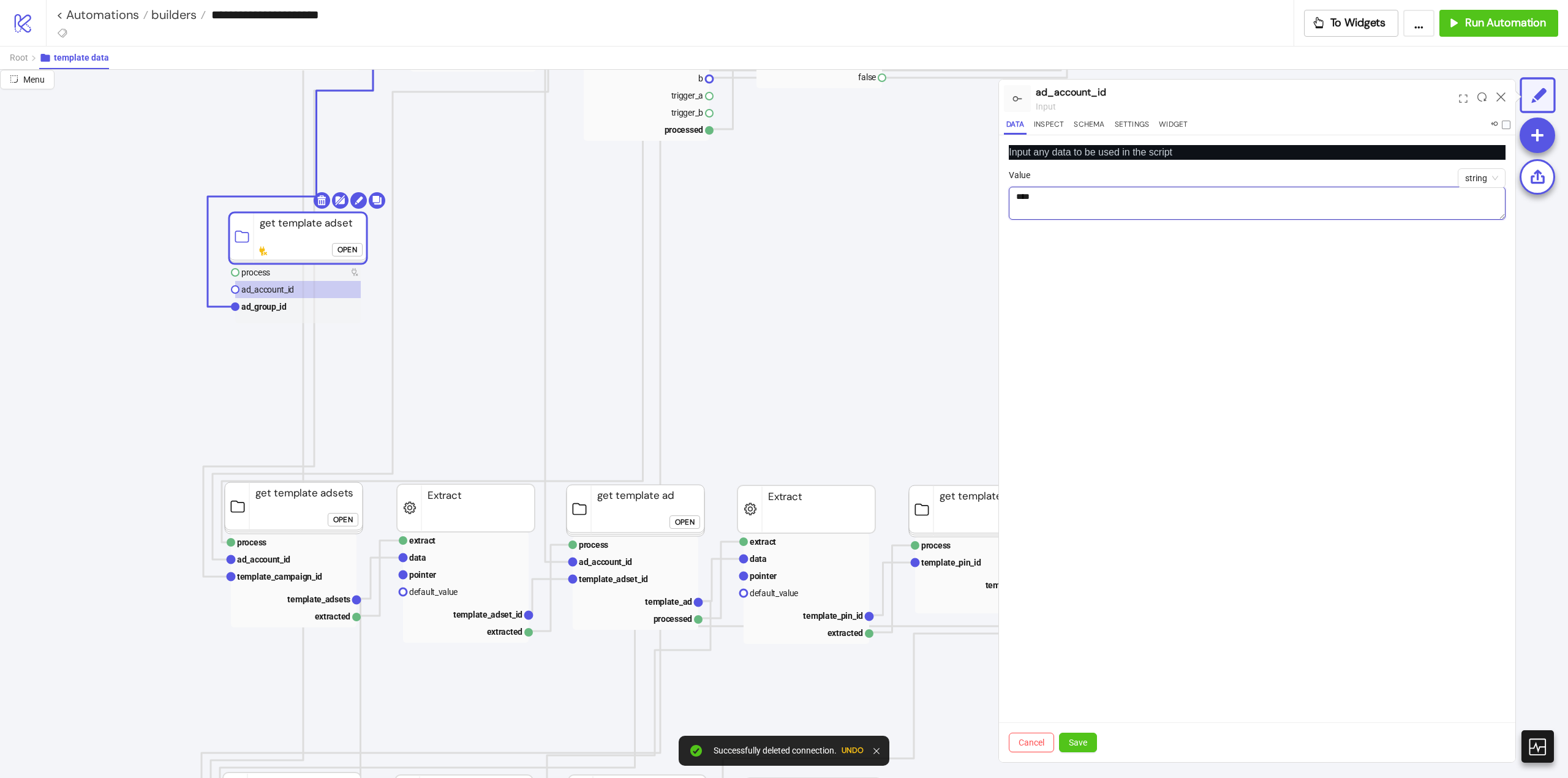
click at [1118, 208] on textarea "****" at bounding box center [1257, 203] width 497 height 33
drag, startPoint x: 1118, startPoint y: 208, endPoint x: 1148, endPoint y: 289, distance: 86.4
click at [1118, 211] on textarea "****" at bounding box center [1257, 203] width 497 height 33
paste textarea "*********"
type textarea "**********"
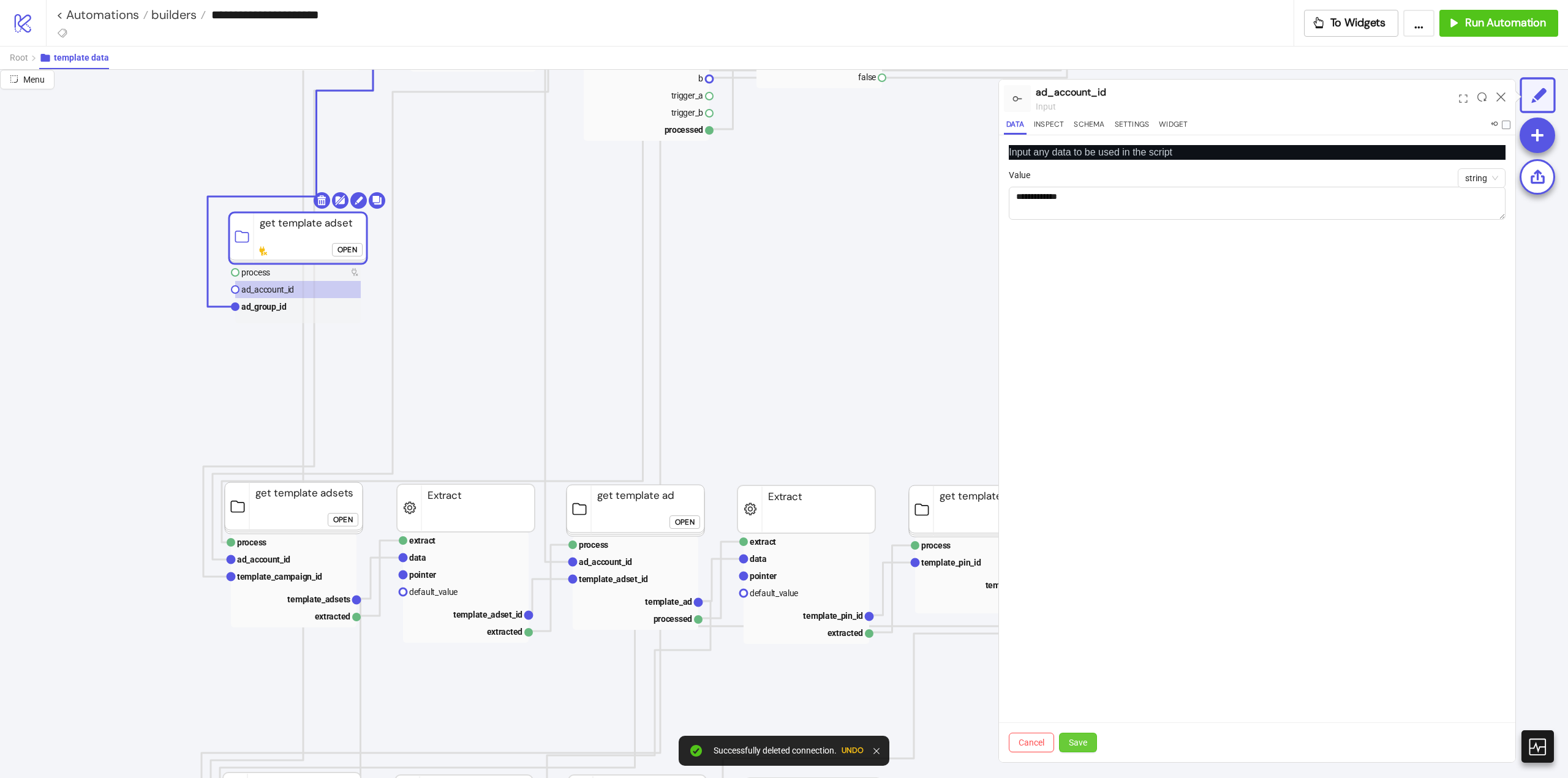
click at [1075, 743] on span "Save" at bounding box center [1078, 742] width 19 height 10
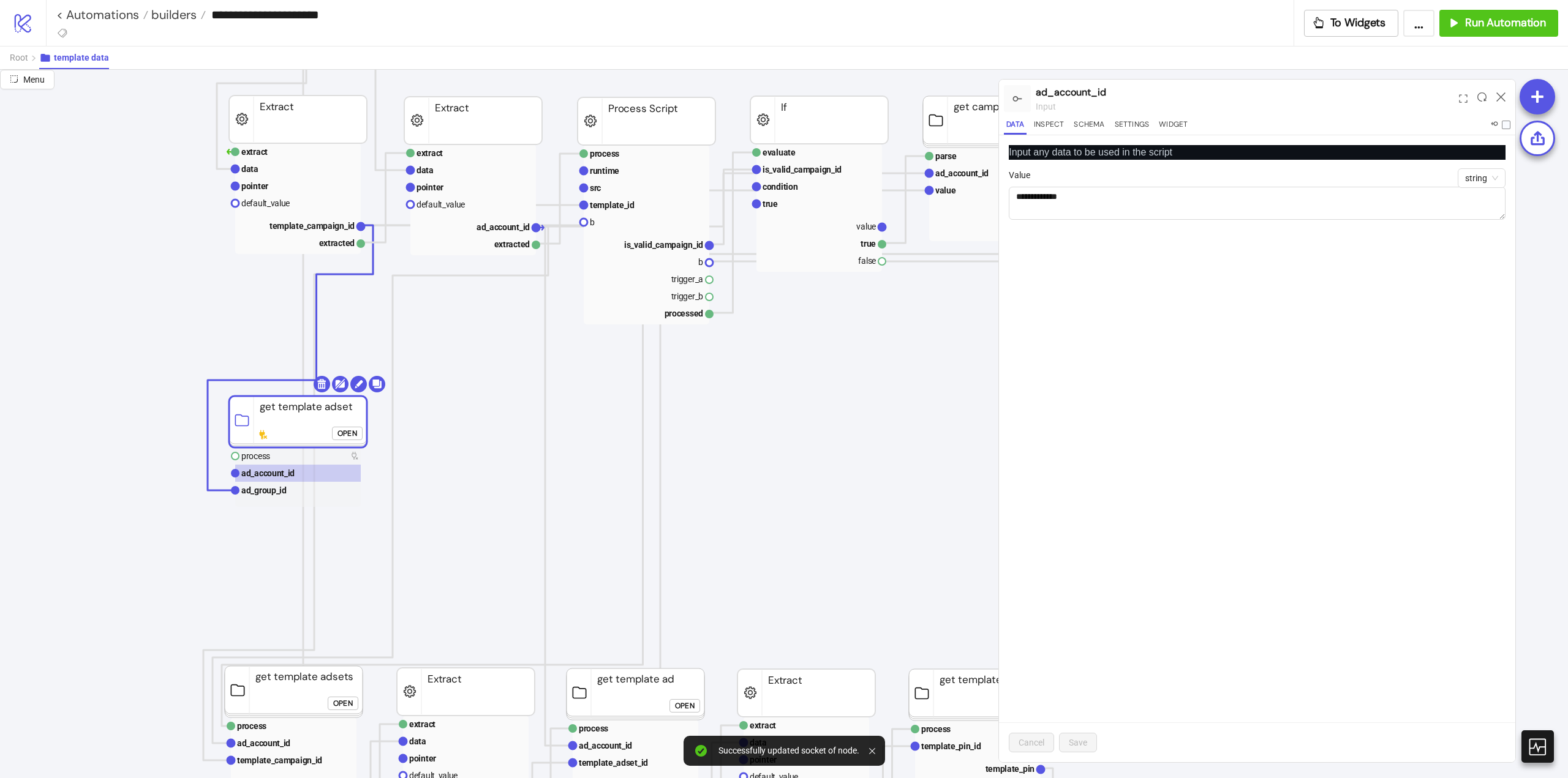
click div "Open"
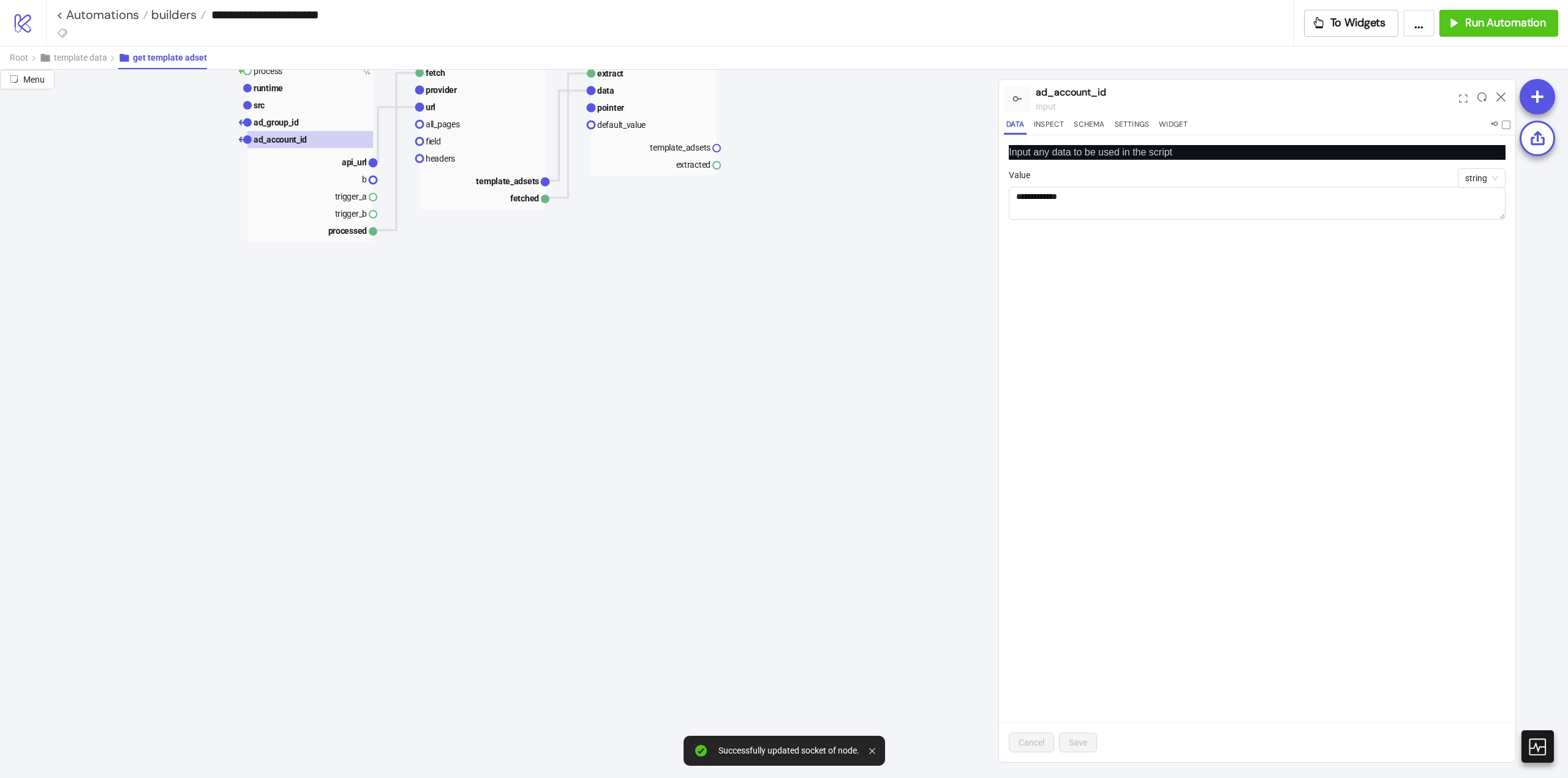
scroll to position [61, 0]
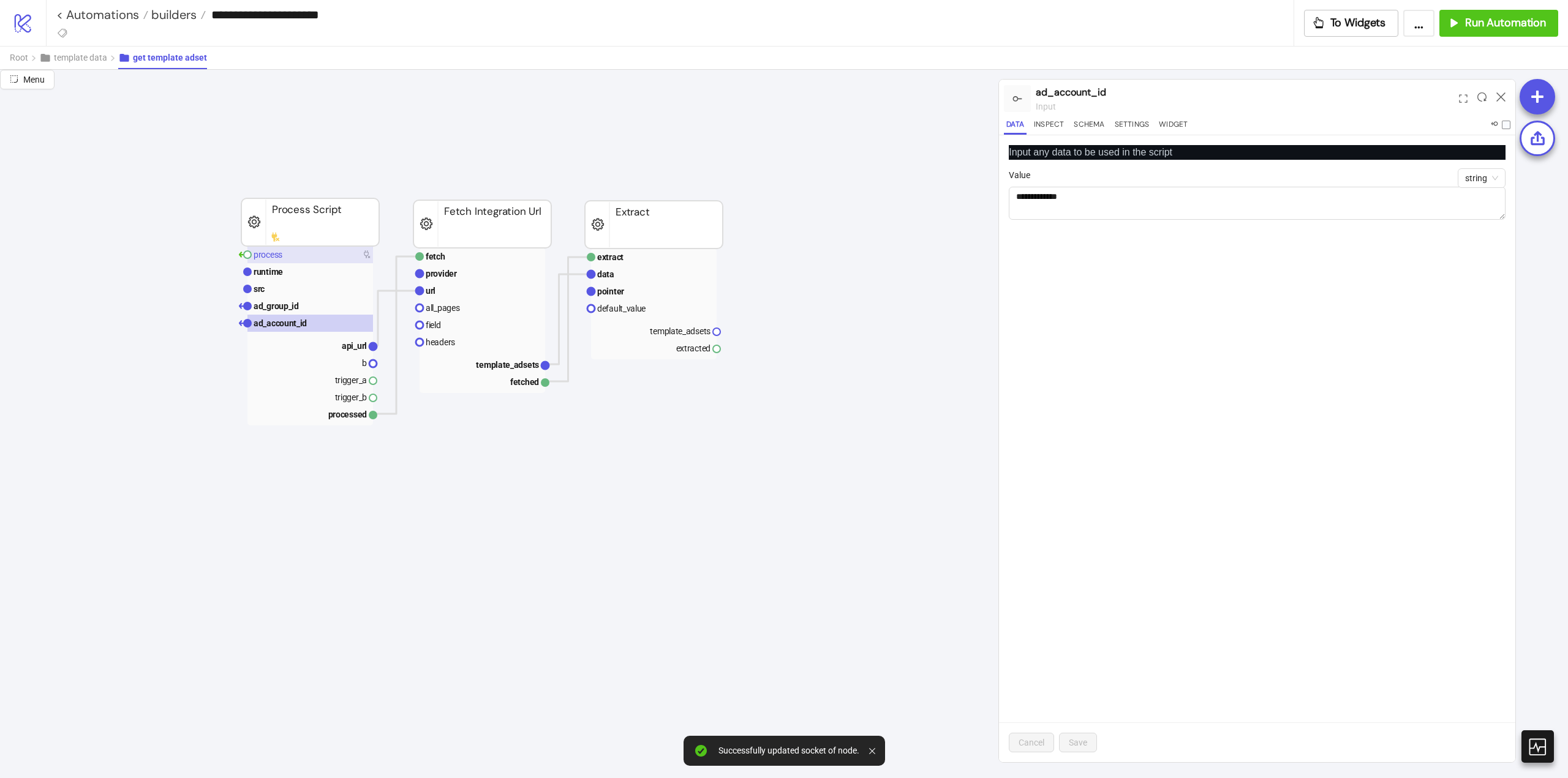
click at [276, 262] on rect at bounding box center [310, 254] width 126 height 17
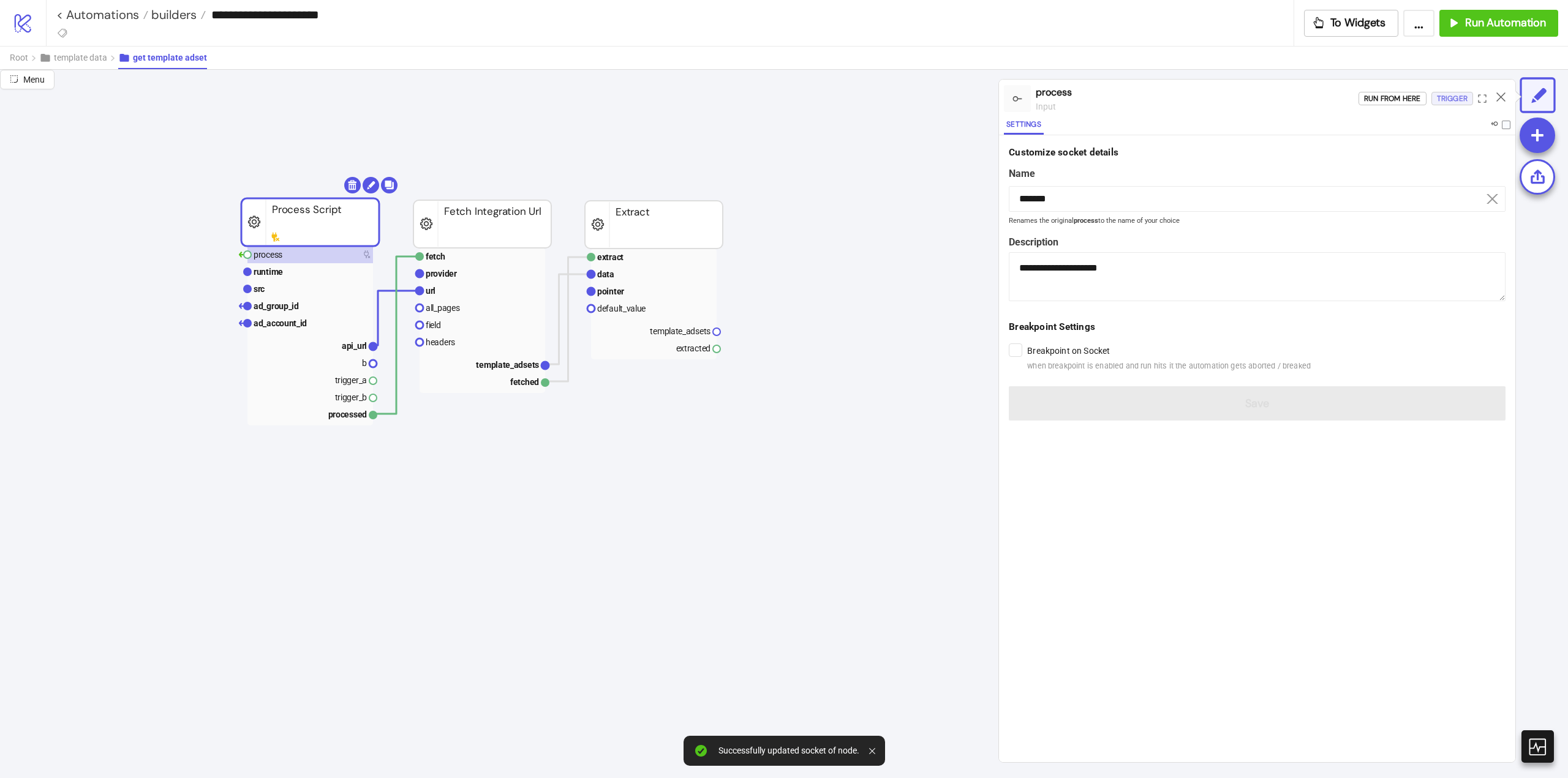
click at [1442, 96] on div "Trigger" at bounding box center [1453, 98] width 31 height 14
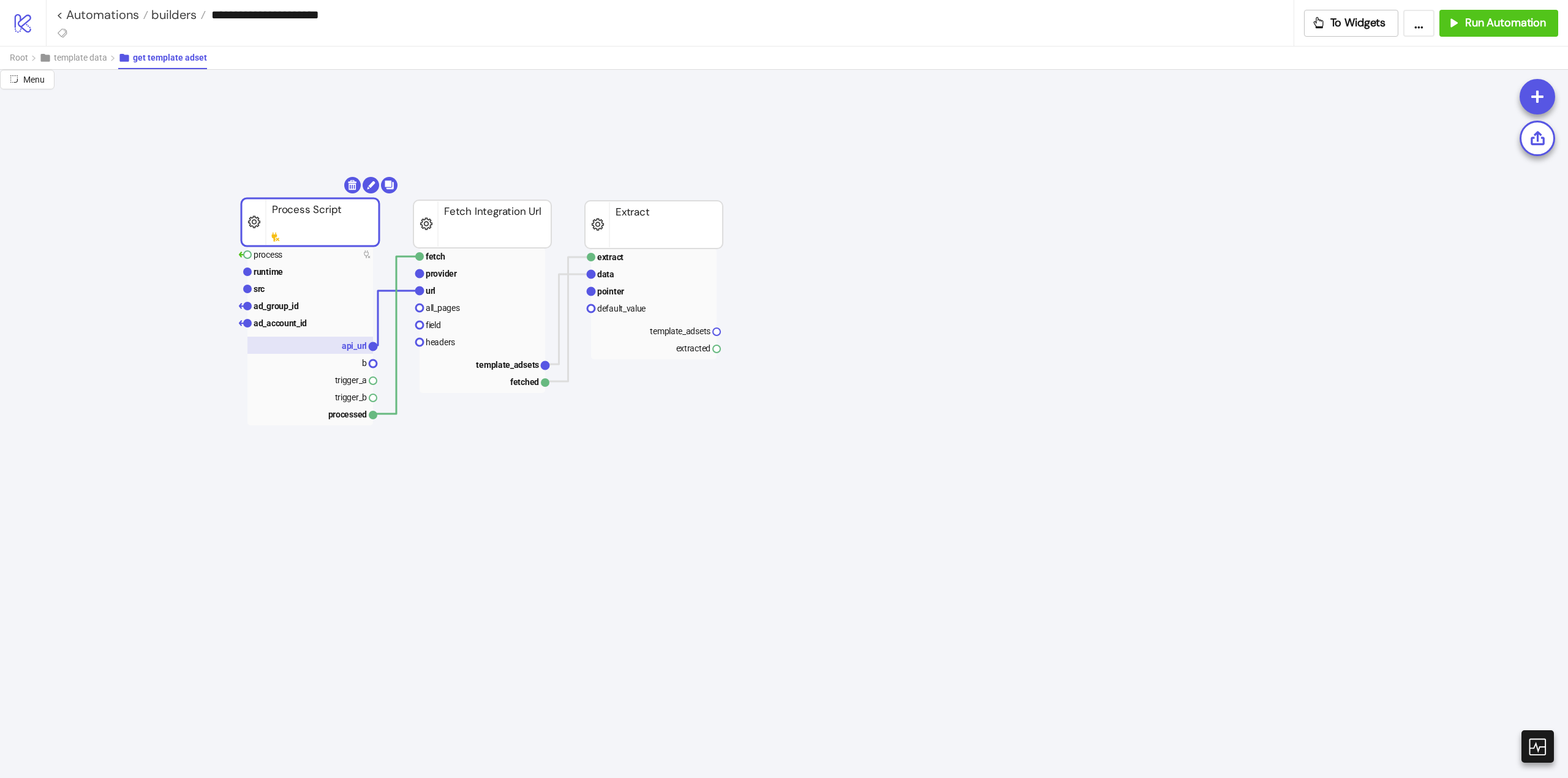
click at [349, 348] on text "api_url" at bounding box center [354, 346] width 25 height 10
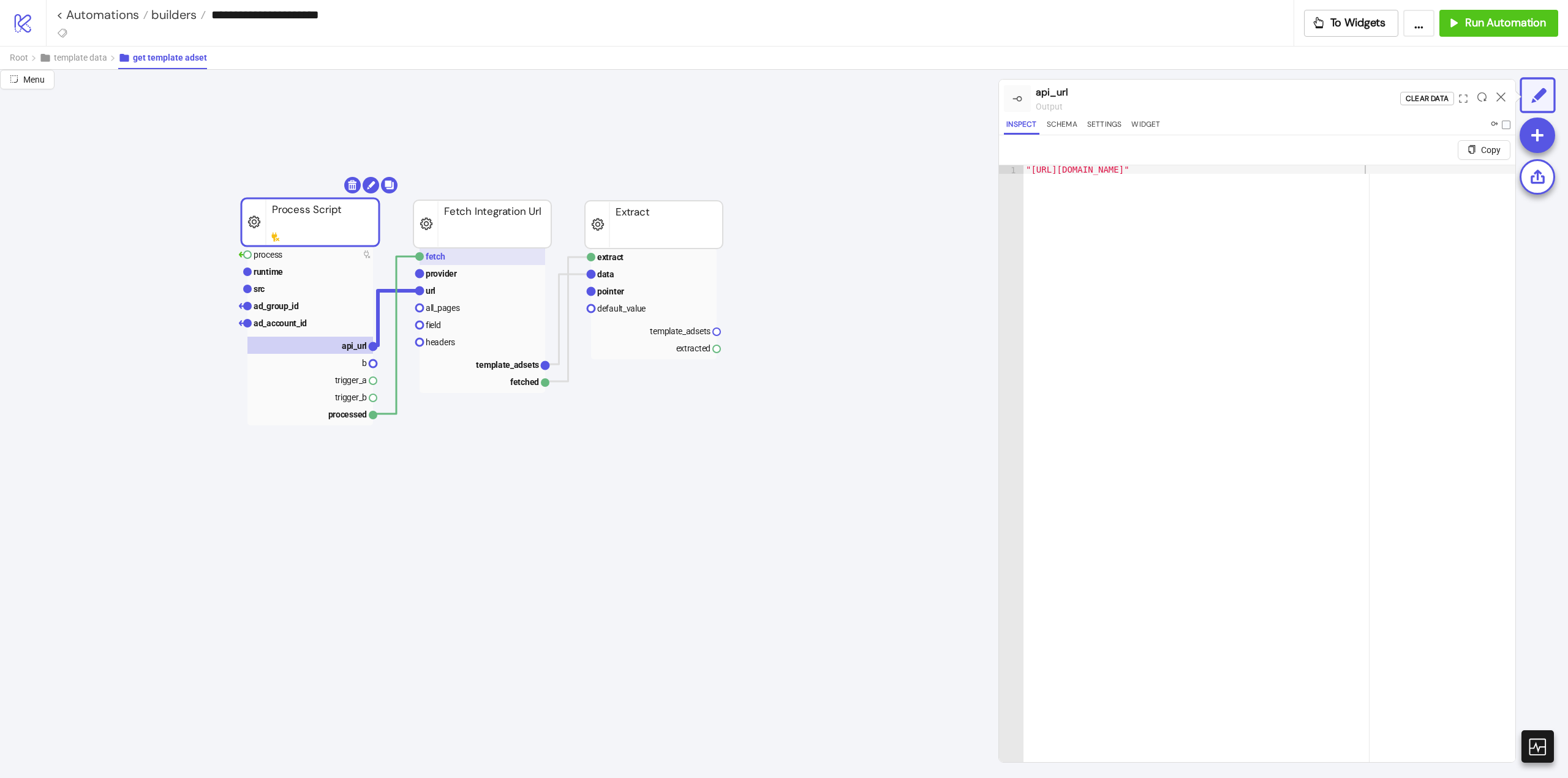
click at [449, 264] on rect at bounding box center [482, 256] width 126 height 17
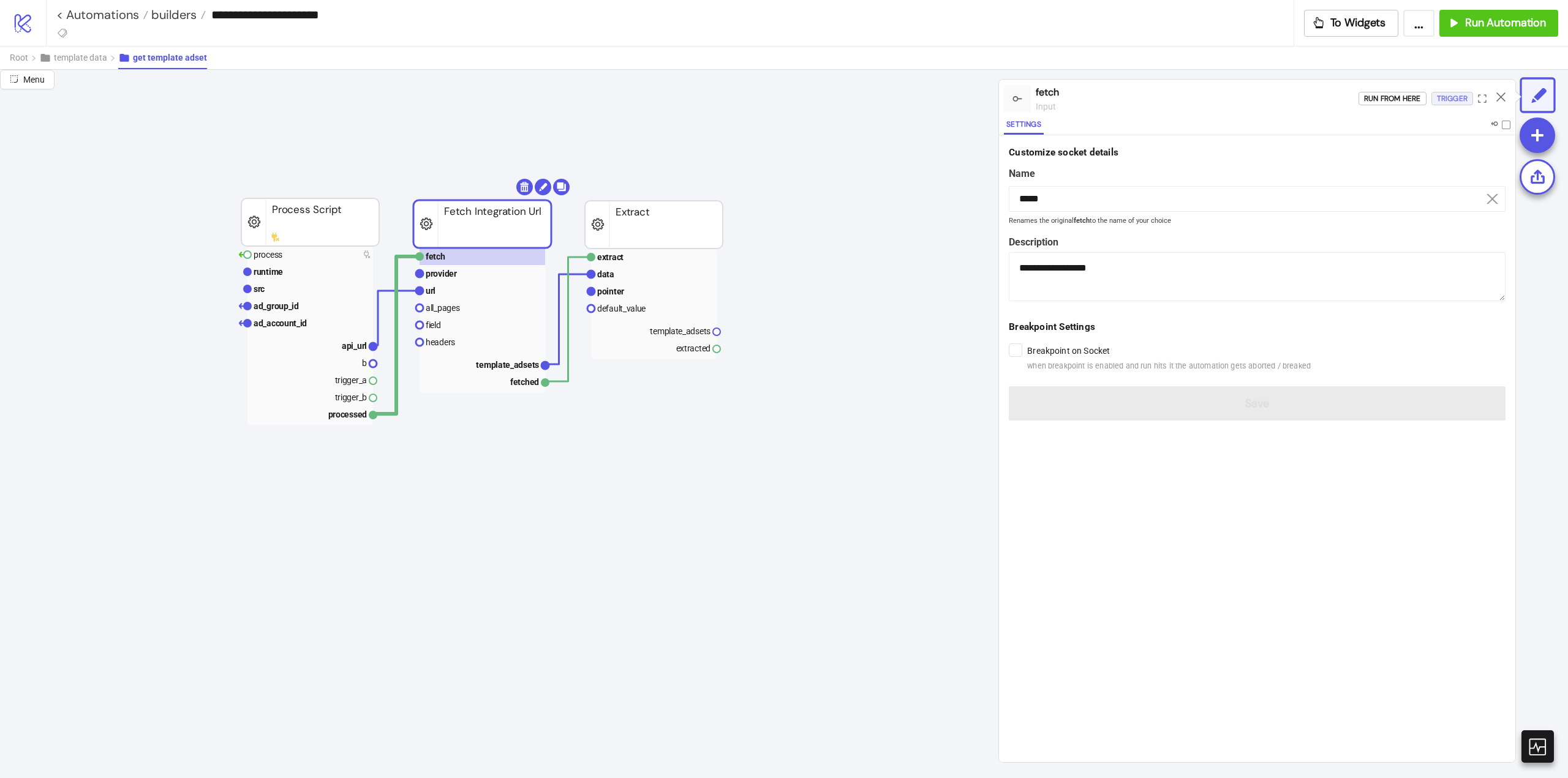
click at [1437, 96] on div "Trigger" at bounding box center [1453, 98] width 31 height 14
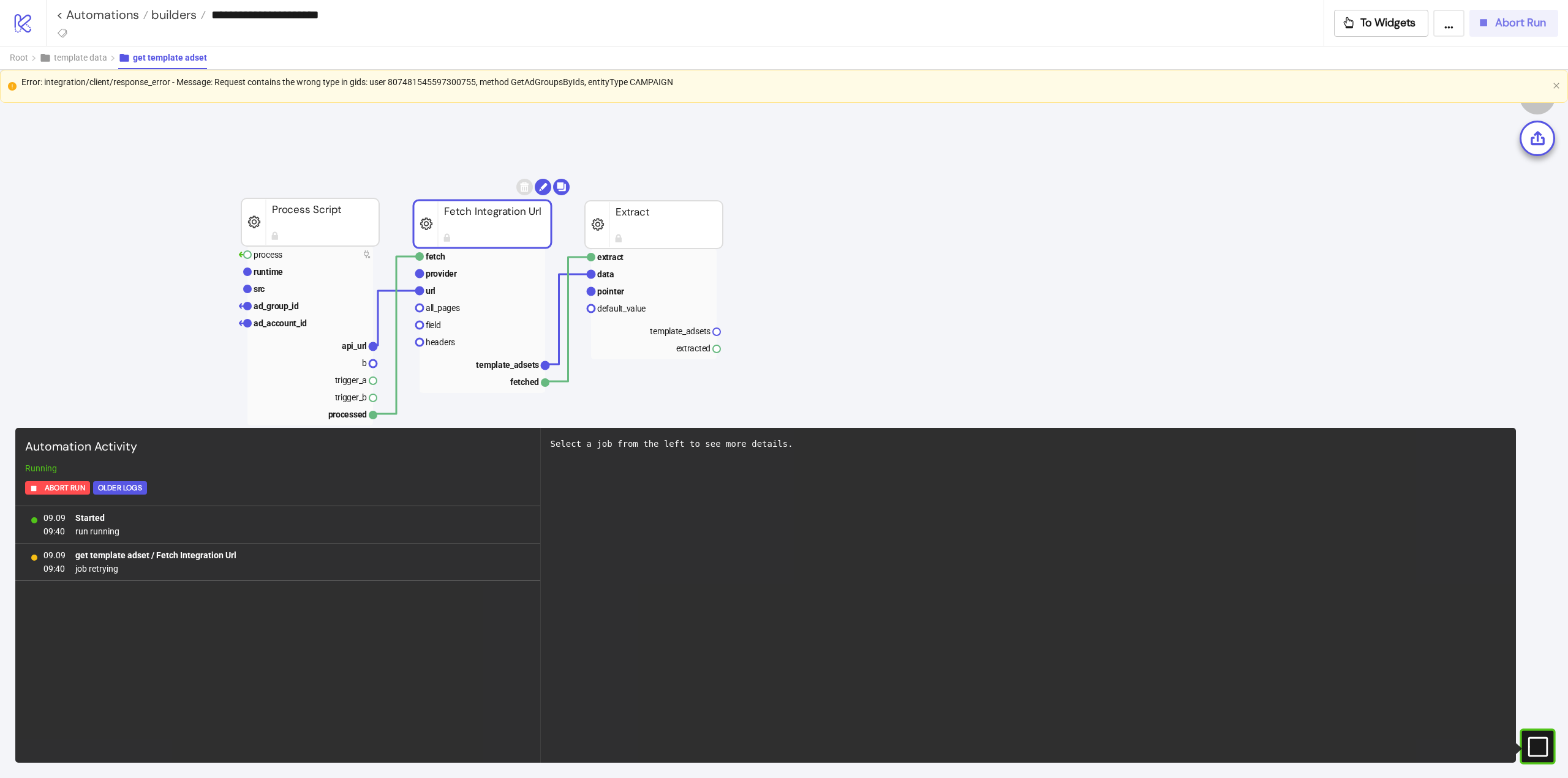
click at [1492, 32] on button "Abort Run" at bounding box center [1514, 23] width 88 height 27
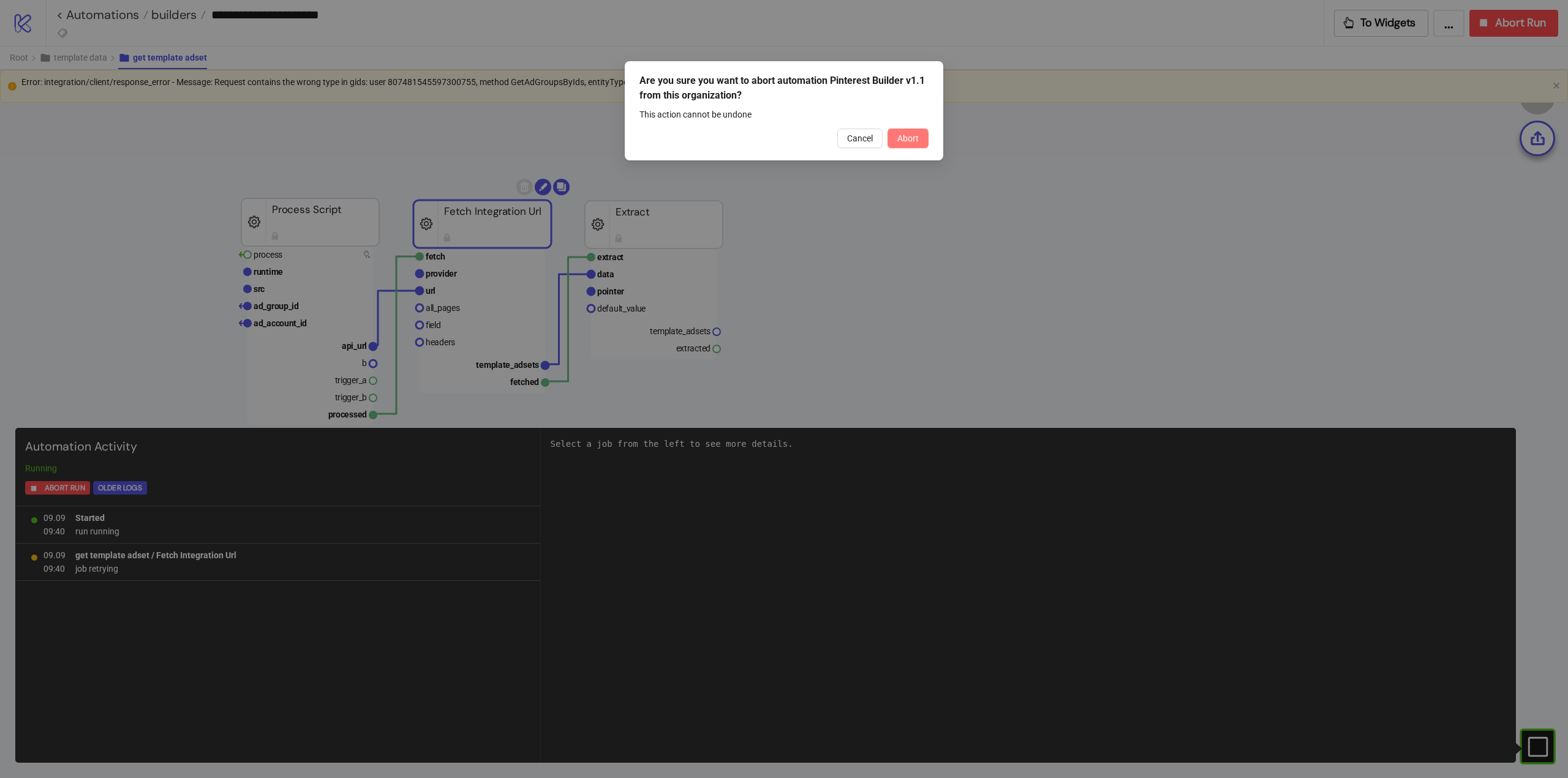
click at [916, 137] on span "Abort" at bounding box center [908, 139] width 21 height 10
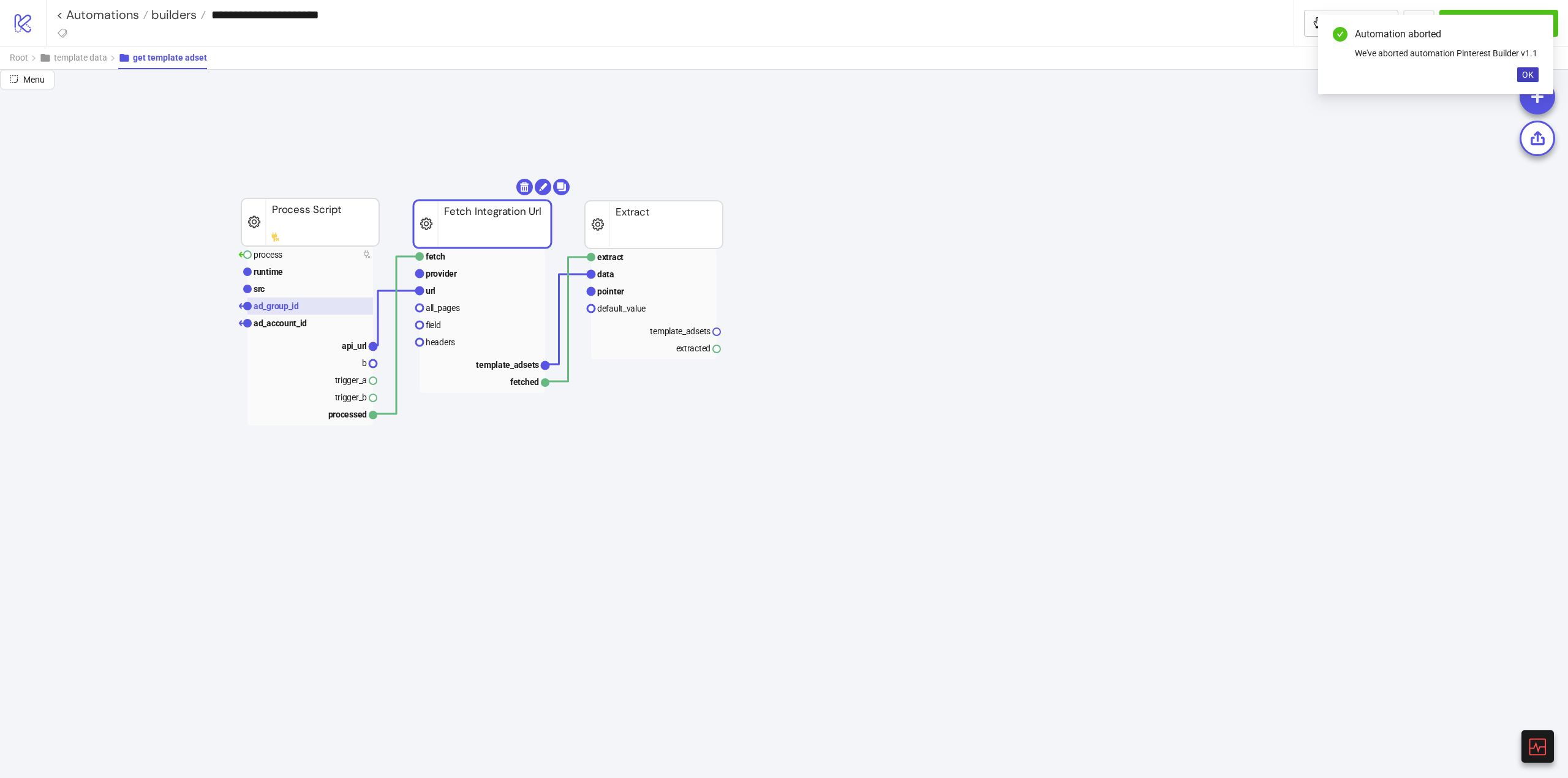
click at [281, 307] on text "ad_group_id" at bounding box center [276, 306] width 45 height 10
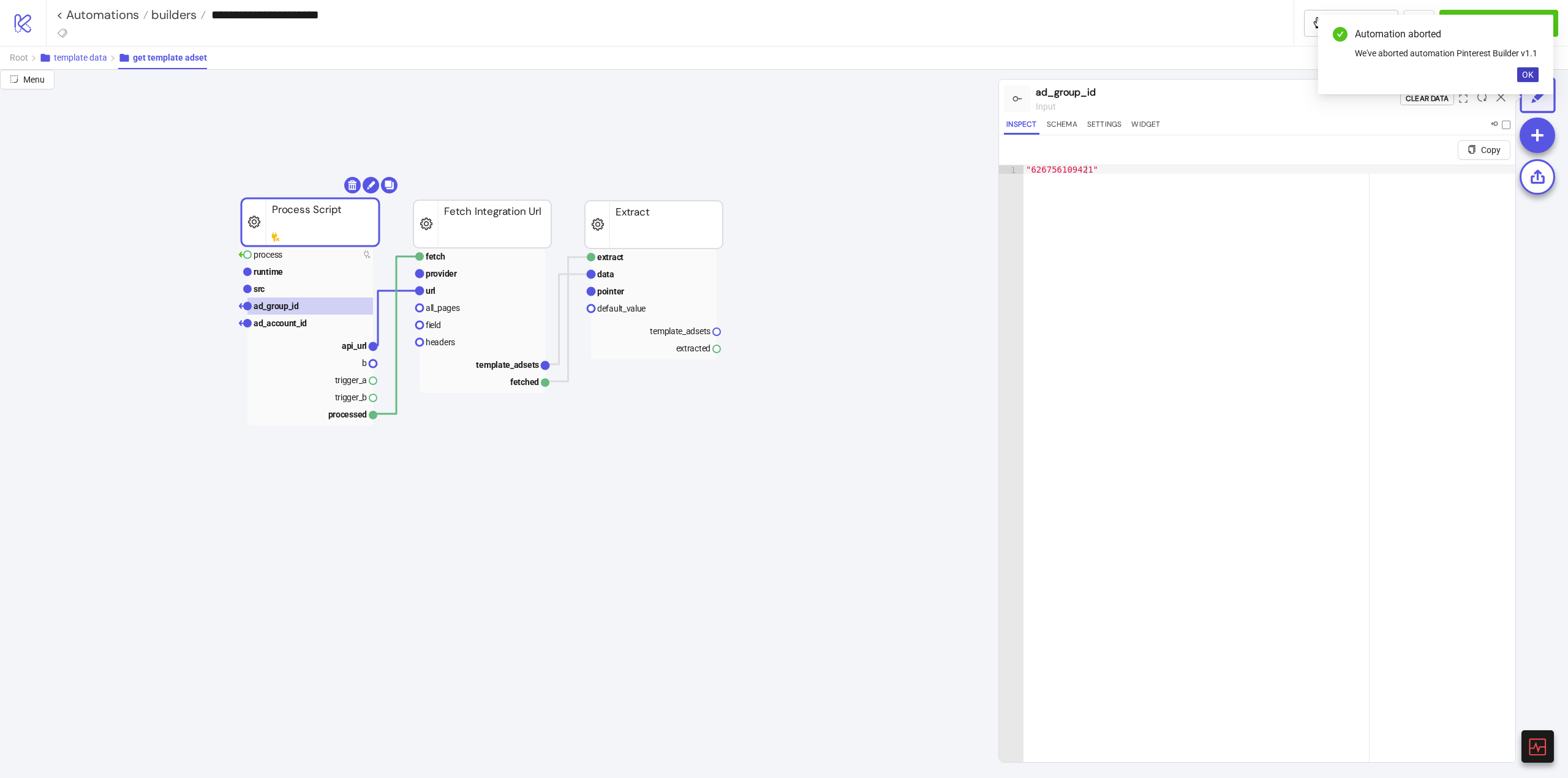
click at [85, 62] on span "template data" at bounding box center [80, 58] width 54 height 10
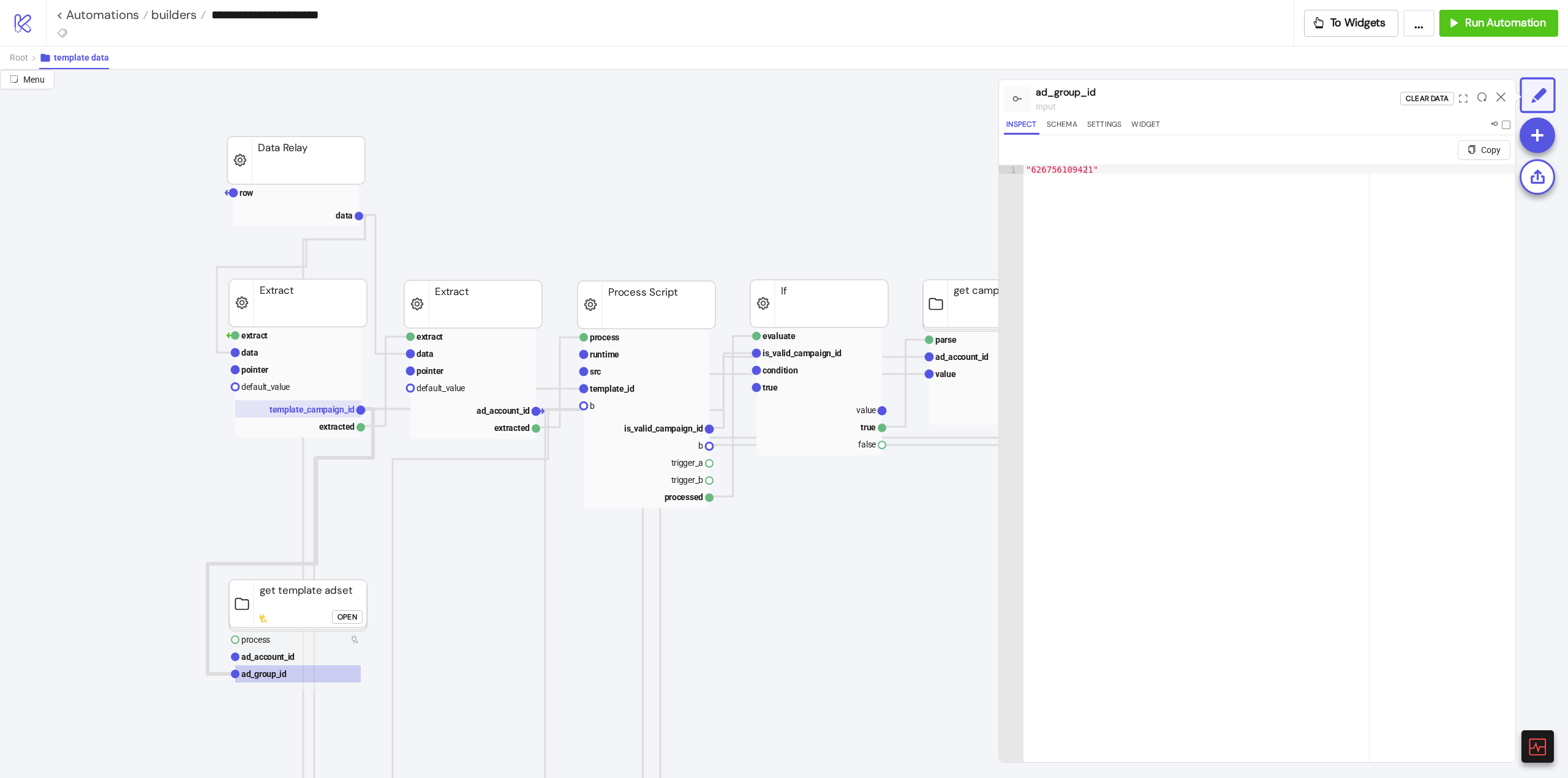
scroll to position [183, 0]
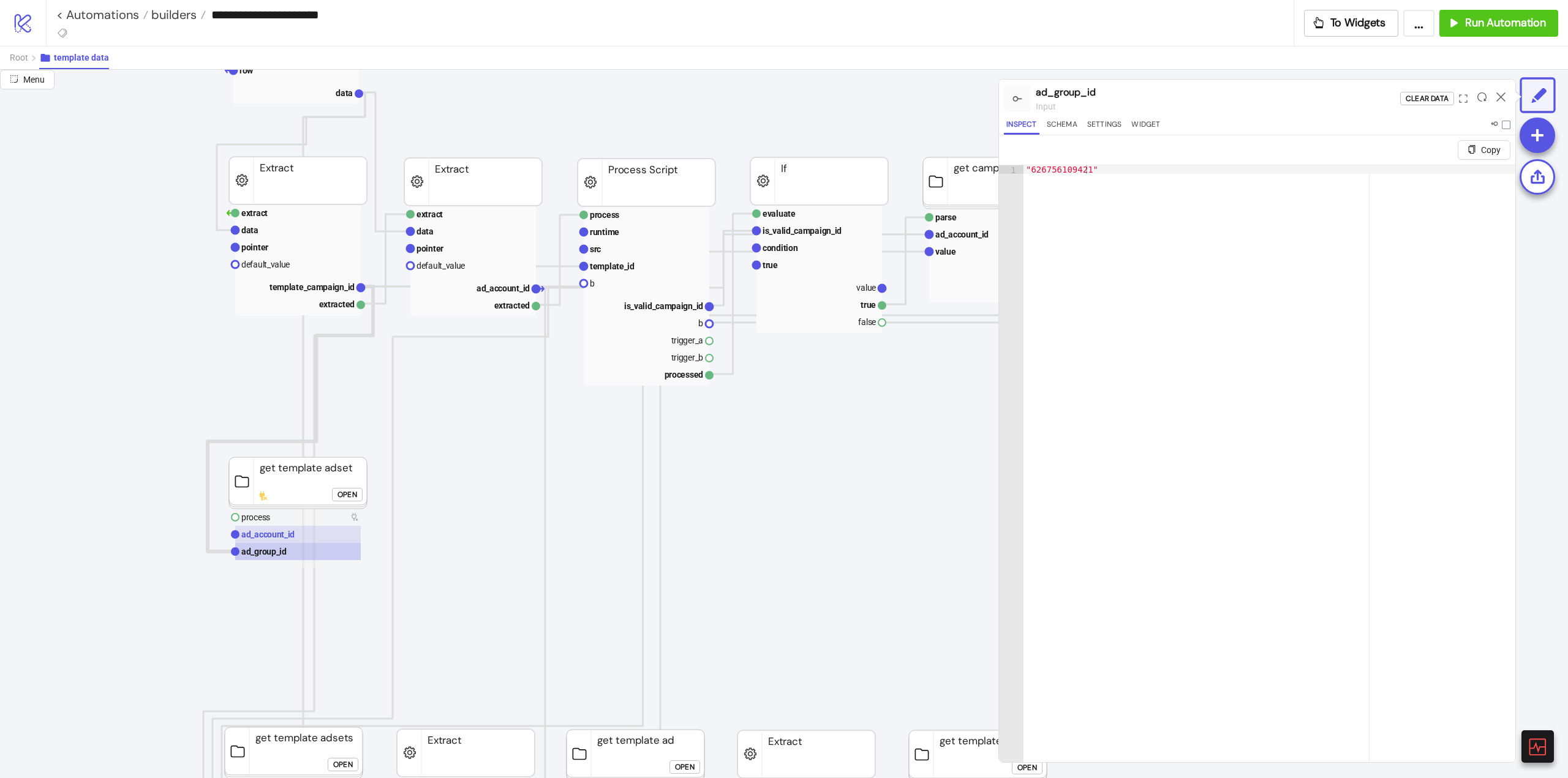
click at [291, 539] on text "ad_account_id" at bounding box center [268, 535] width 54 height 10
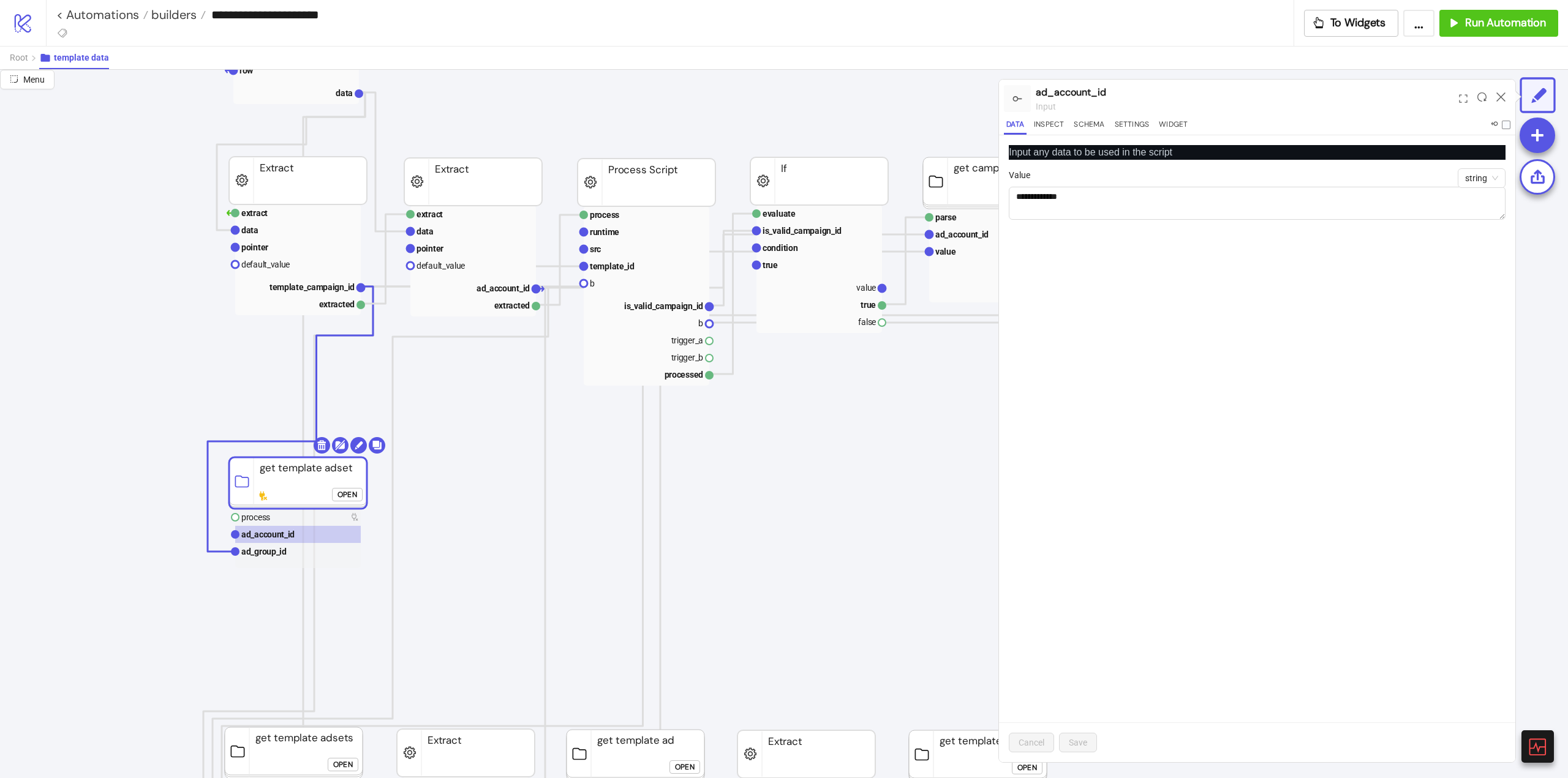
drag, startPoint x: 537, startPoint y: 287, endPoint x: 484, endPoint y: 376, distance: 103.6
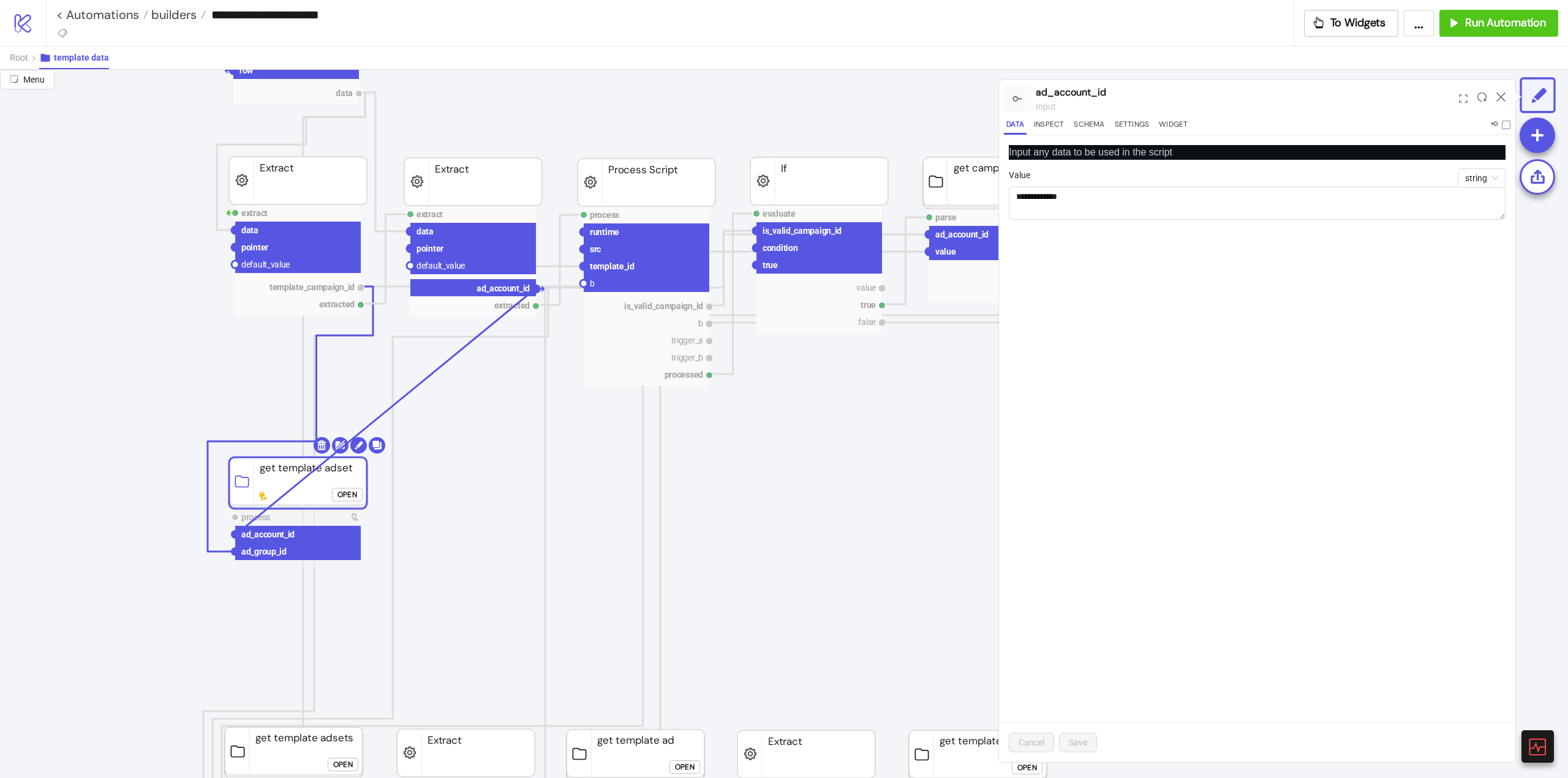
click at [236, 535] on circle at bounding box center [235, 534] width 7 height 7
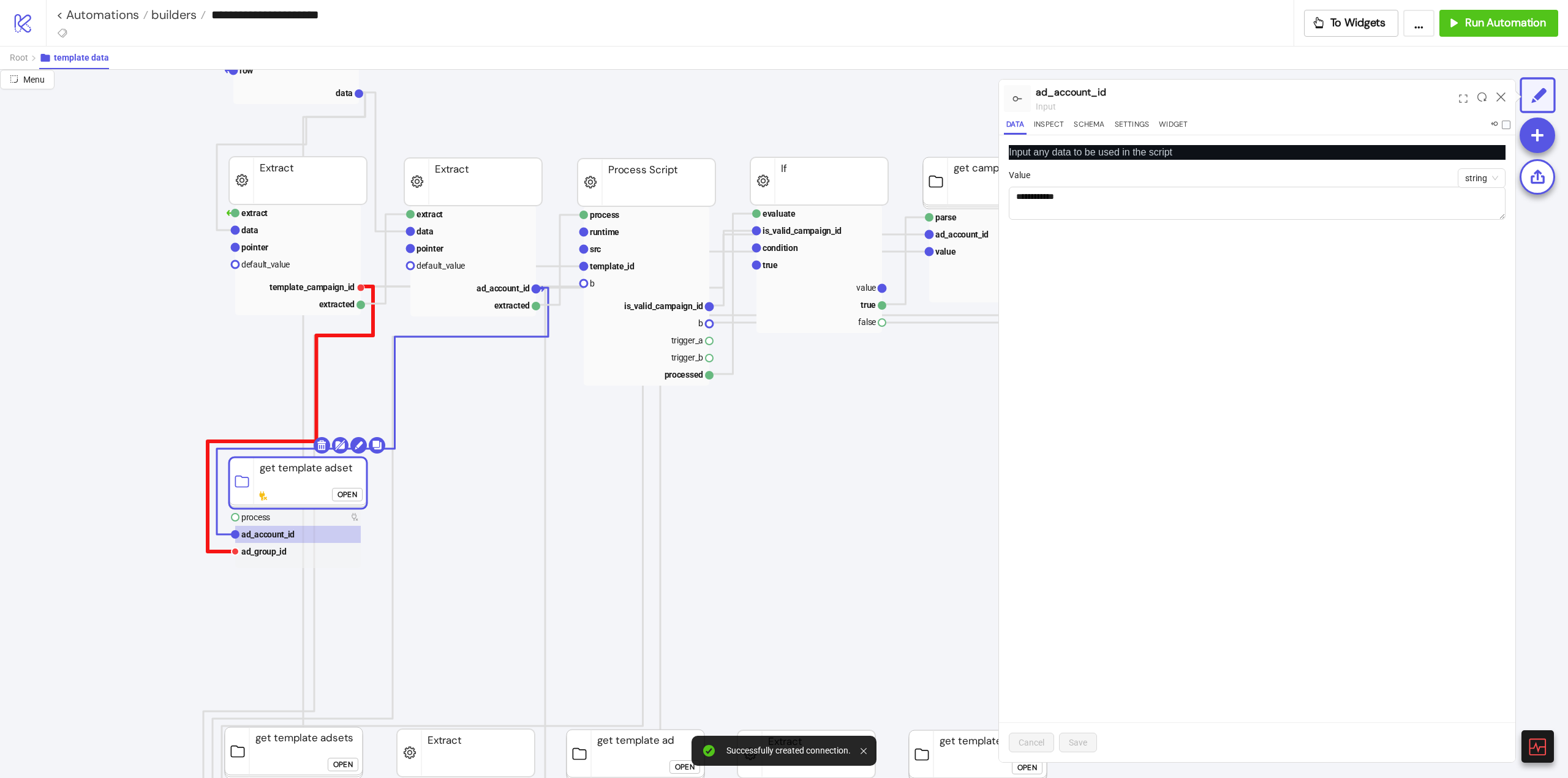
click at [216, 552] on polyline at bounding box center [291, 419] width 166 height 265
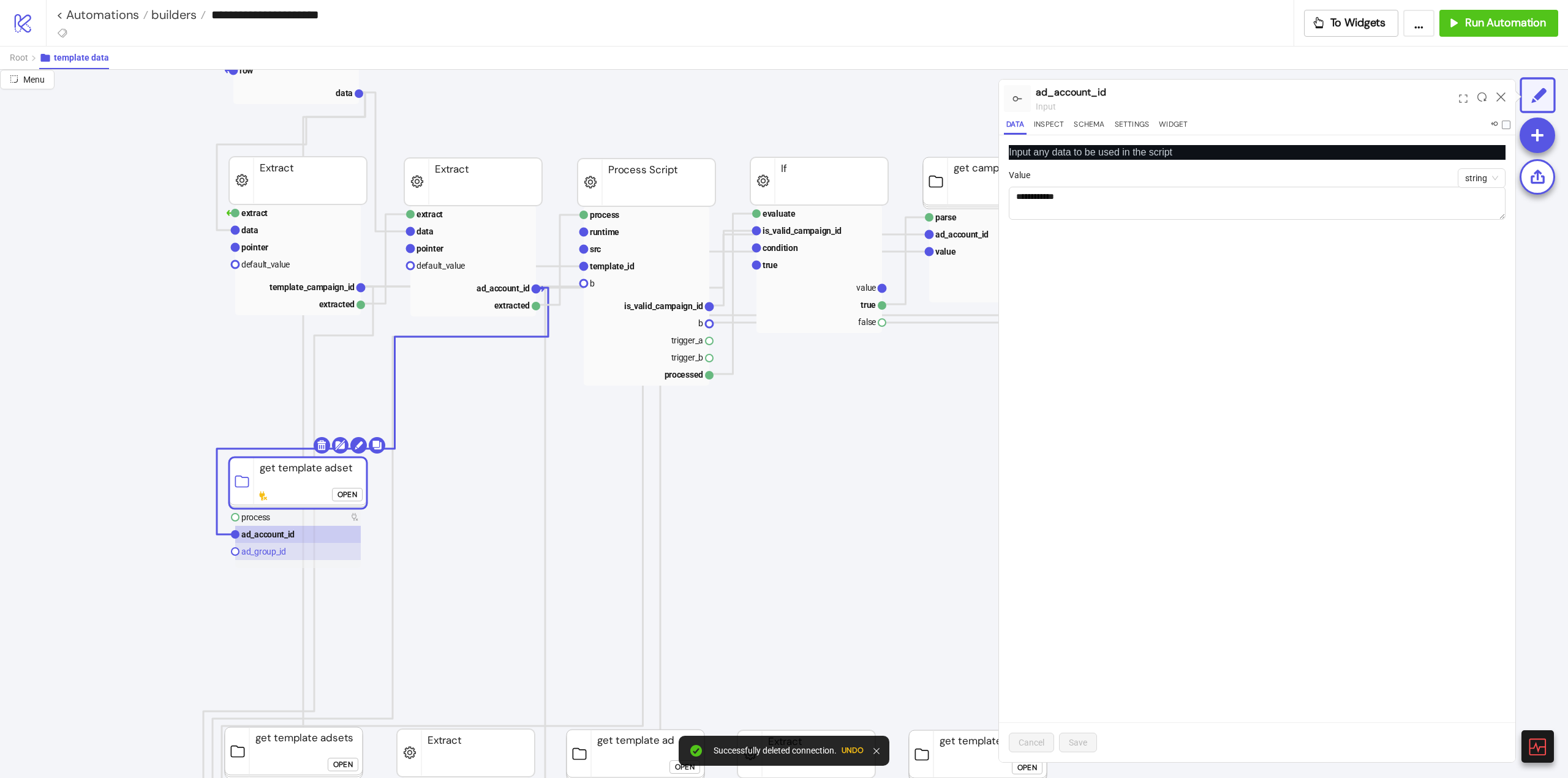
click at [287, 553] on rect at bounding box center [298, 551] width 126 height 17
click at [1471, 184] on span "json" at bounding box center [1484, 178] width 27 height 19
click at [1477, 220] on div "string" at bounding box center [1475, 222] width 22 height 14
click at [1133, 183] on div "Value" at bounding box center [1257, 178] width 497 height 19
click at [1103, 203] on textarea "****" at bounding box center [1257, 203] width 497 height 33
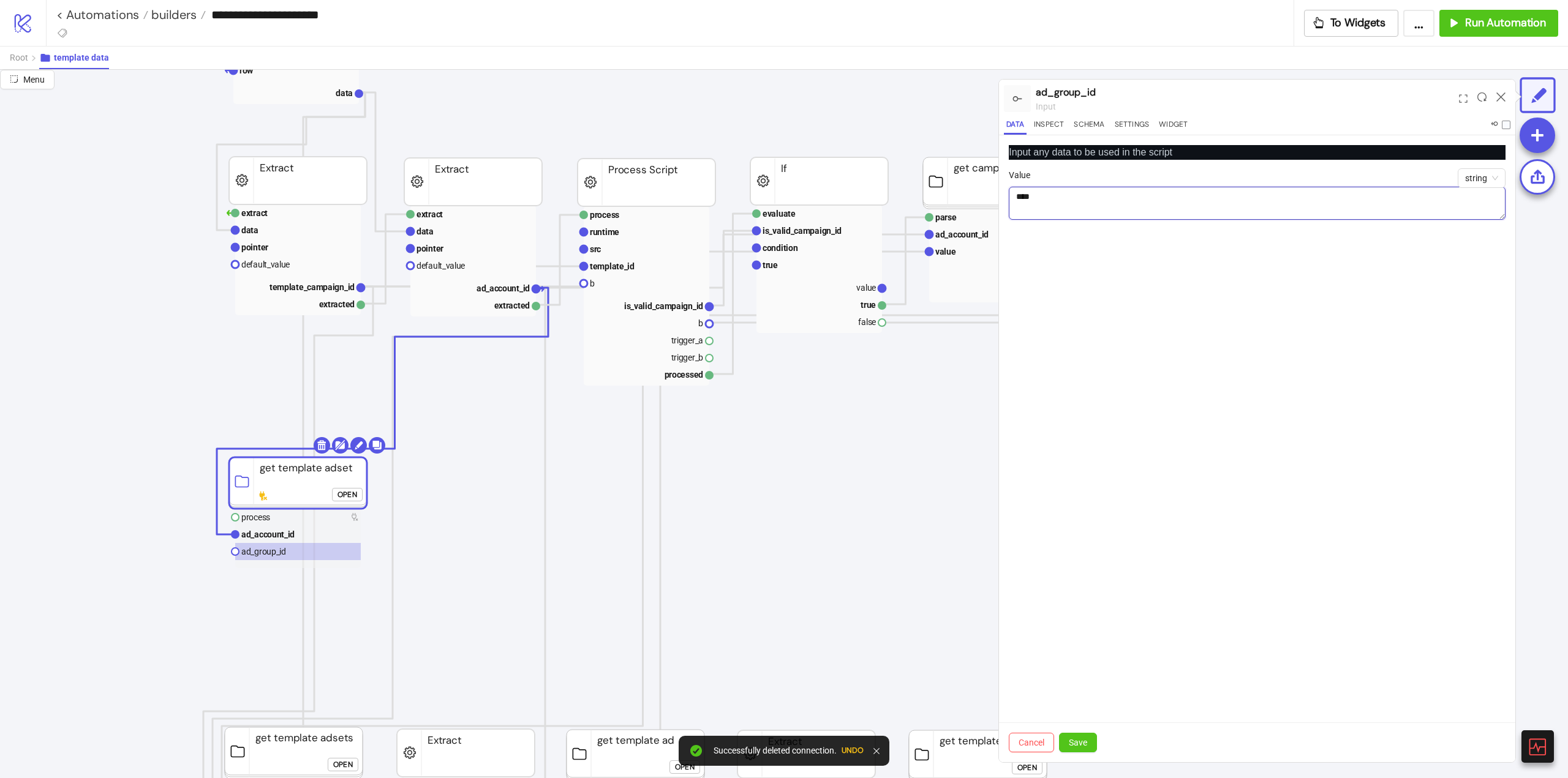
click at [1098, 204] on textarea "****" at bounding box center [1257, 203] width 497 height 33
paste textarea "*********"
type textarea "**********"
click at [1077, 741] on span "Save" at bounding box center [1078, 742] width 19 height 10
click div "Open"
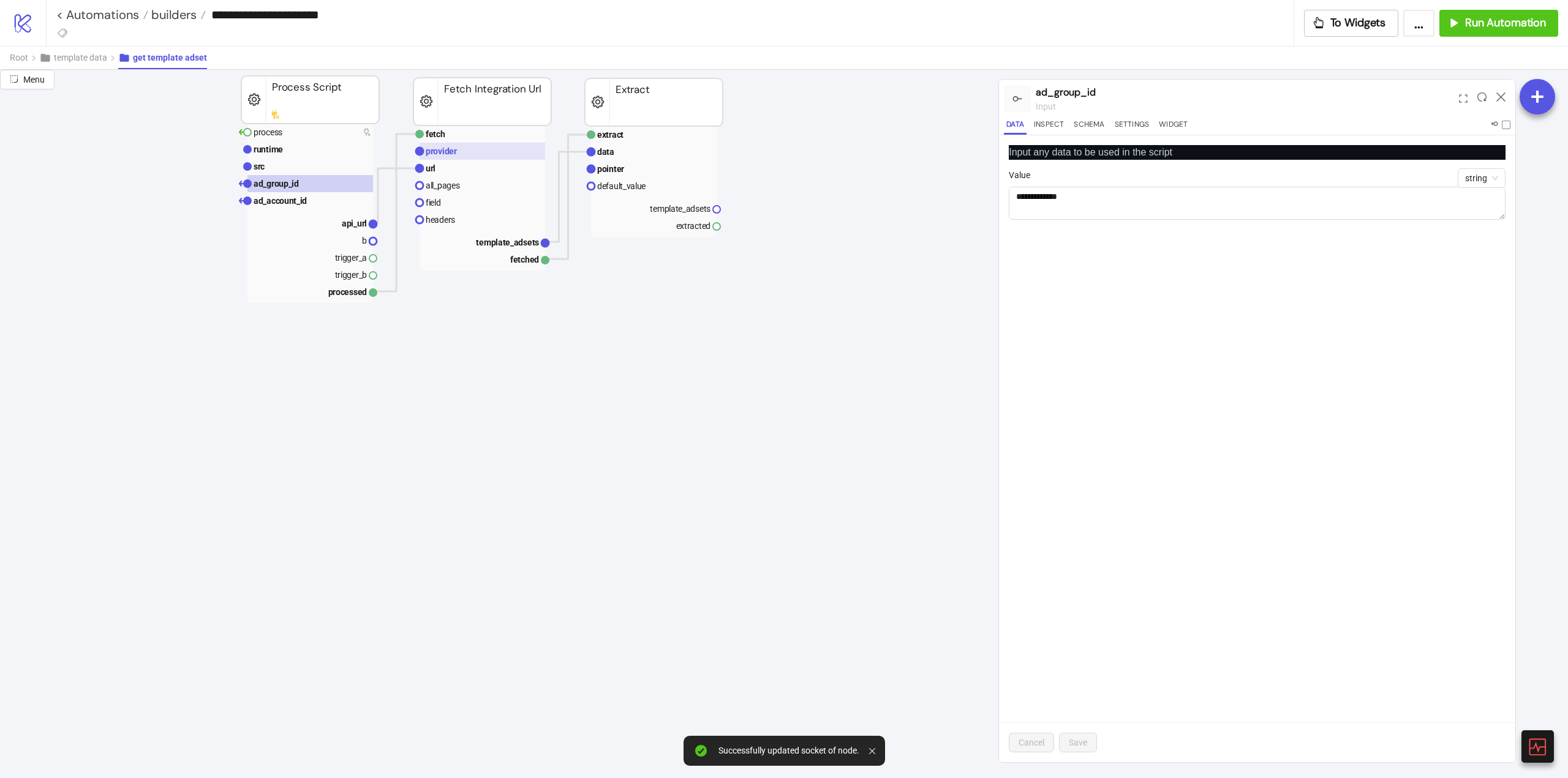
scroll to position [0, 0]
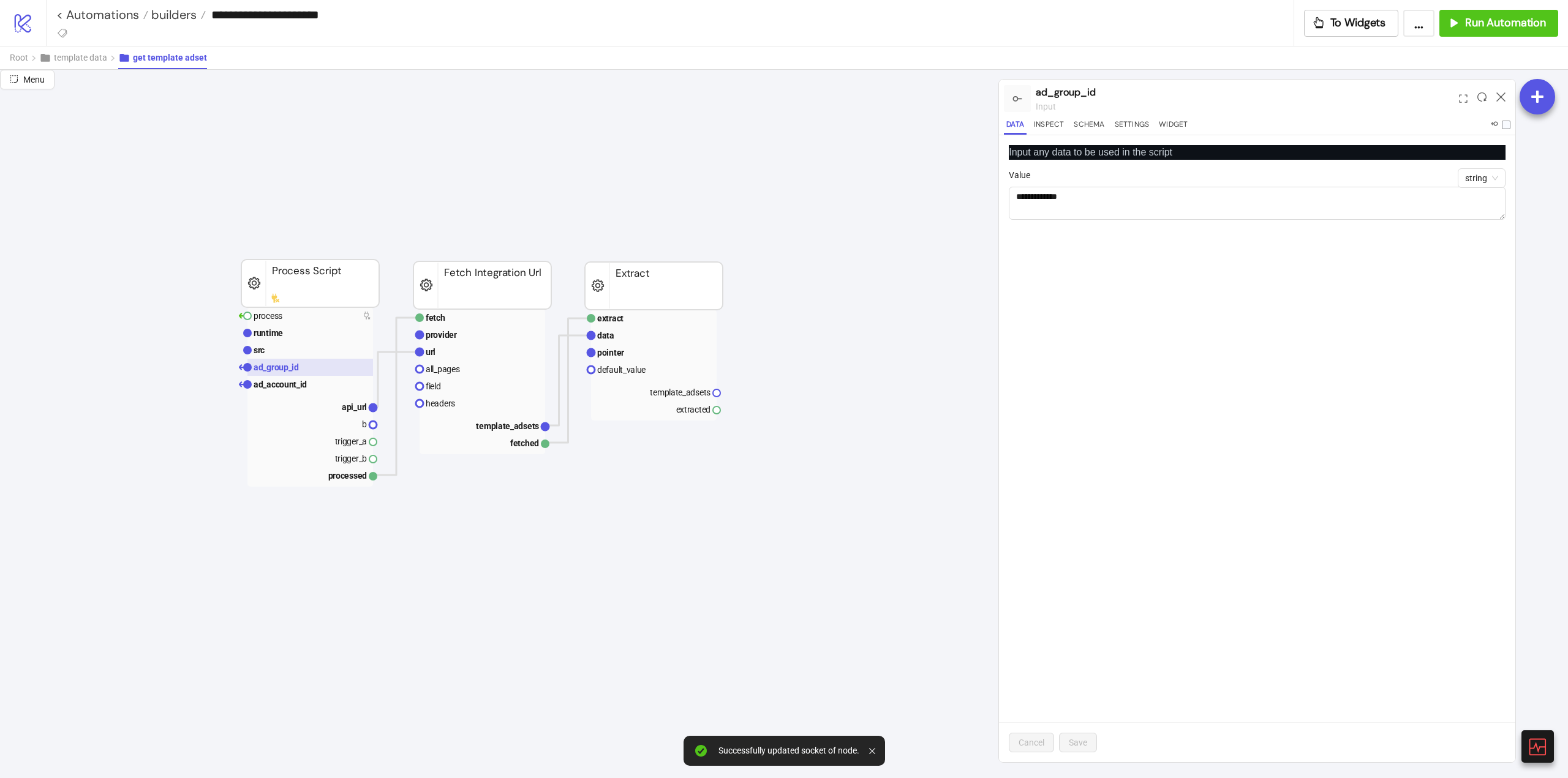
click at [275, 368] on text "ad_group_id" at bounding box center [276, 368] width 45 height 10
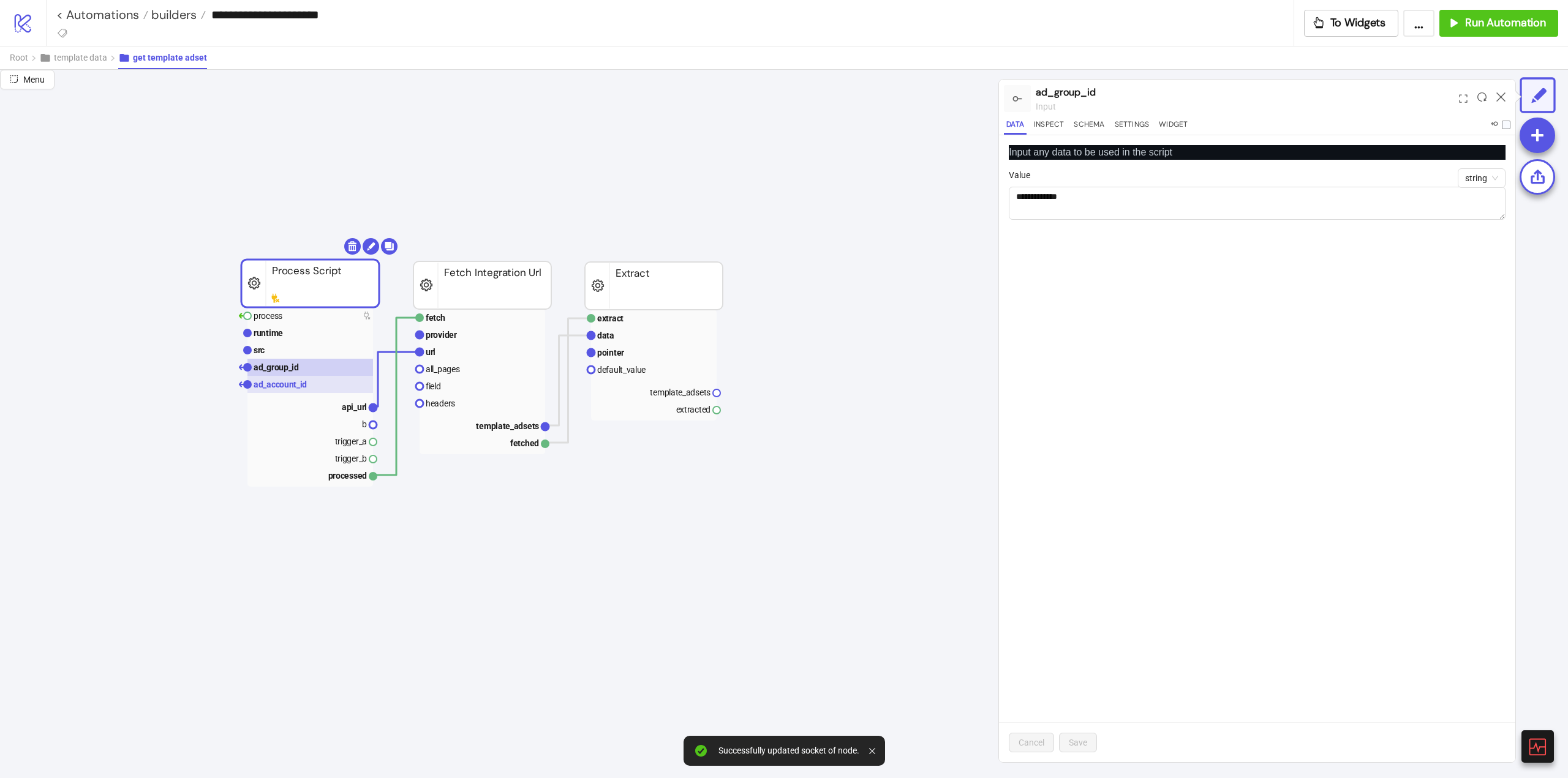
click at [278, 385] on text "ad_account_id" at bounding box center [280, 385] width 54 height 10
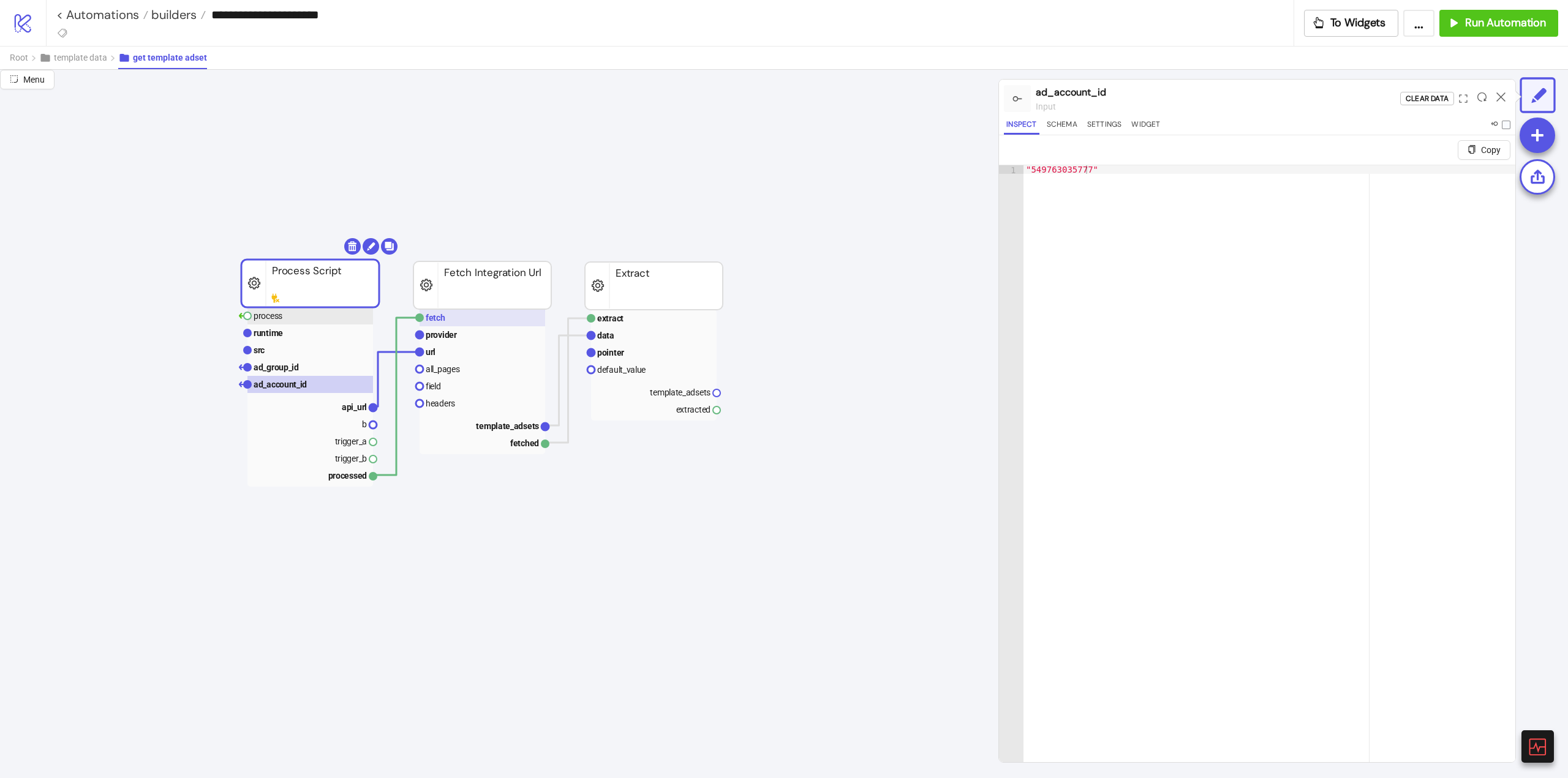
drag, startPoint x: 269, startPoint y: 318, endPoint x: 488, endPoint y: 326, distance: 219.1
click at [270, 319] on text "process" at bounding box center [267, 316] width 28 height 10
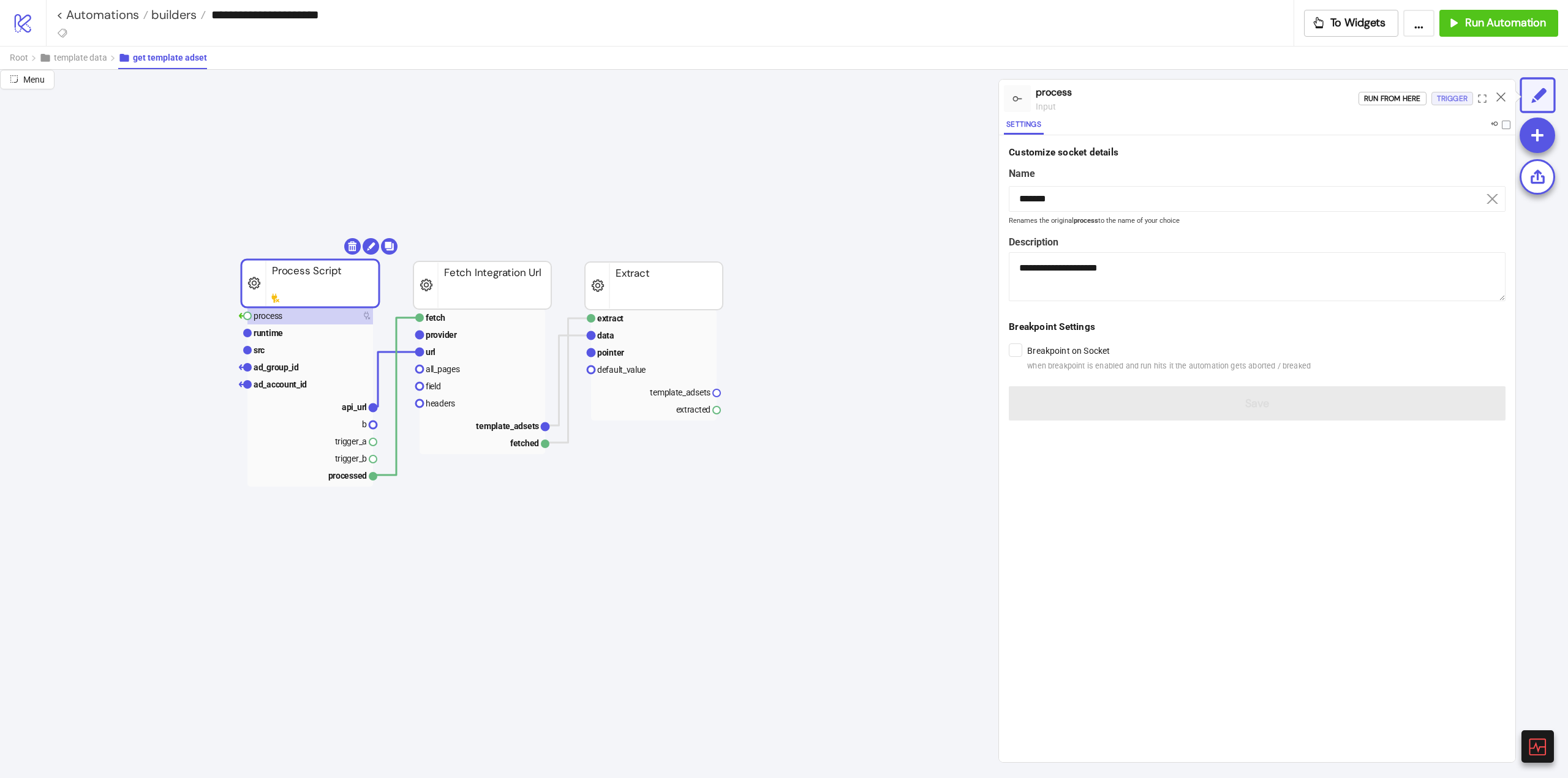
click at [1447, 97] on div "Trigger" at bounding box center [1453, 98] width 31 height 14
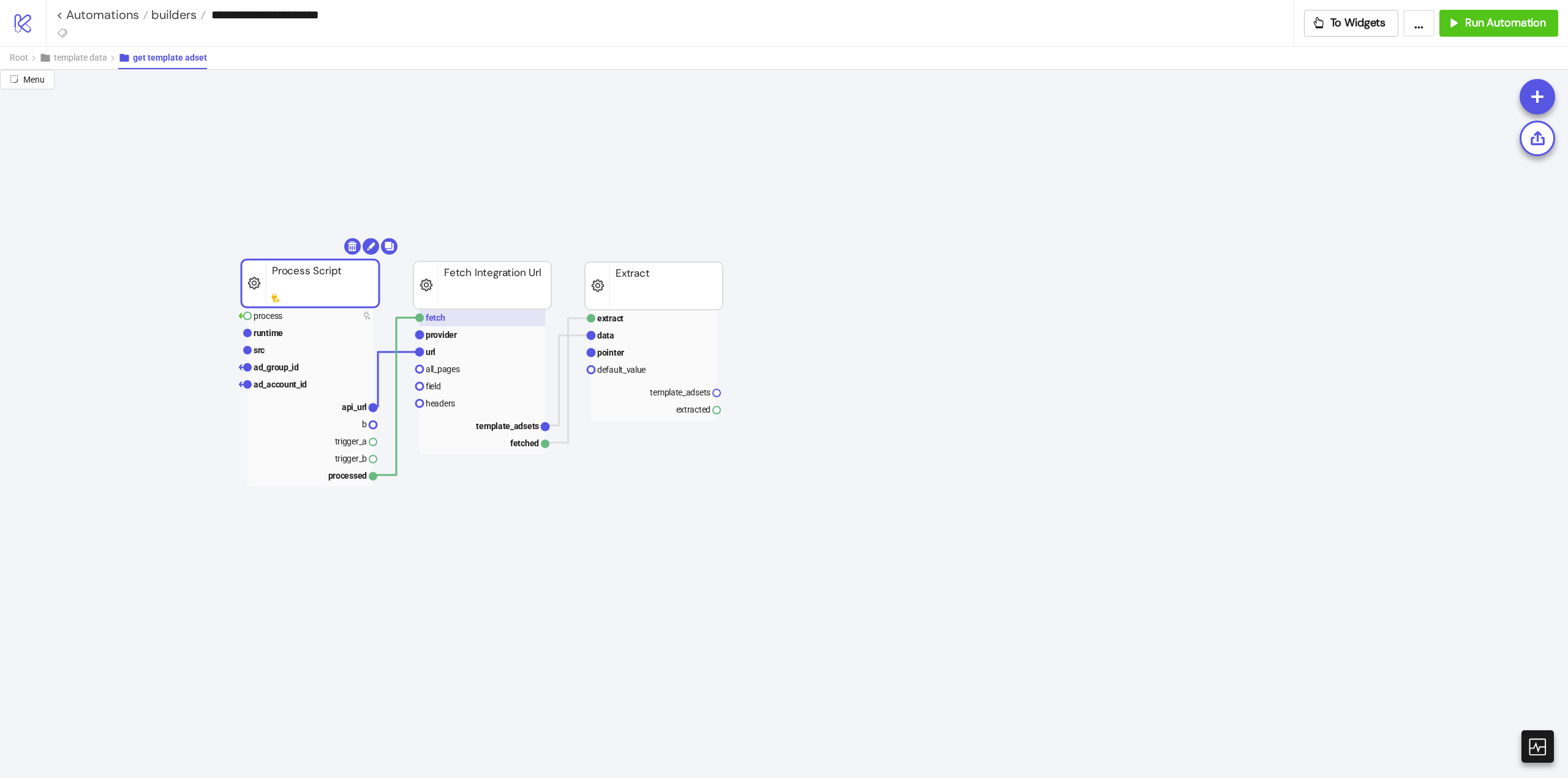
click at [490, 322] on rect at bounding box center [482, 317] width 126 height 17
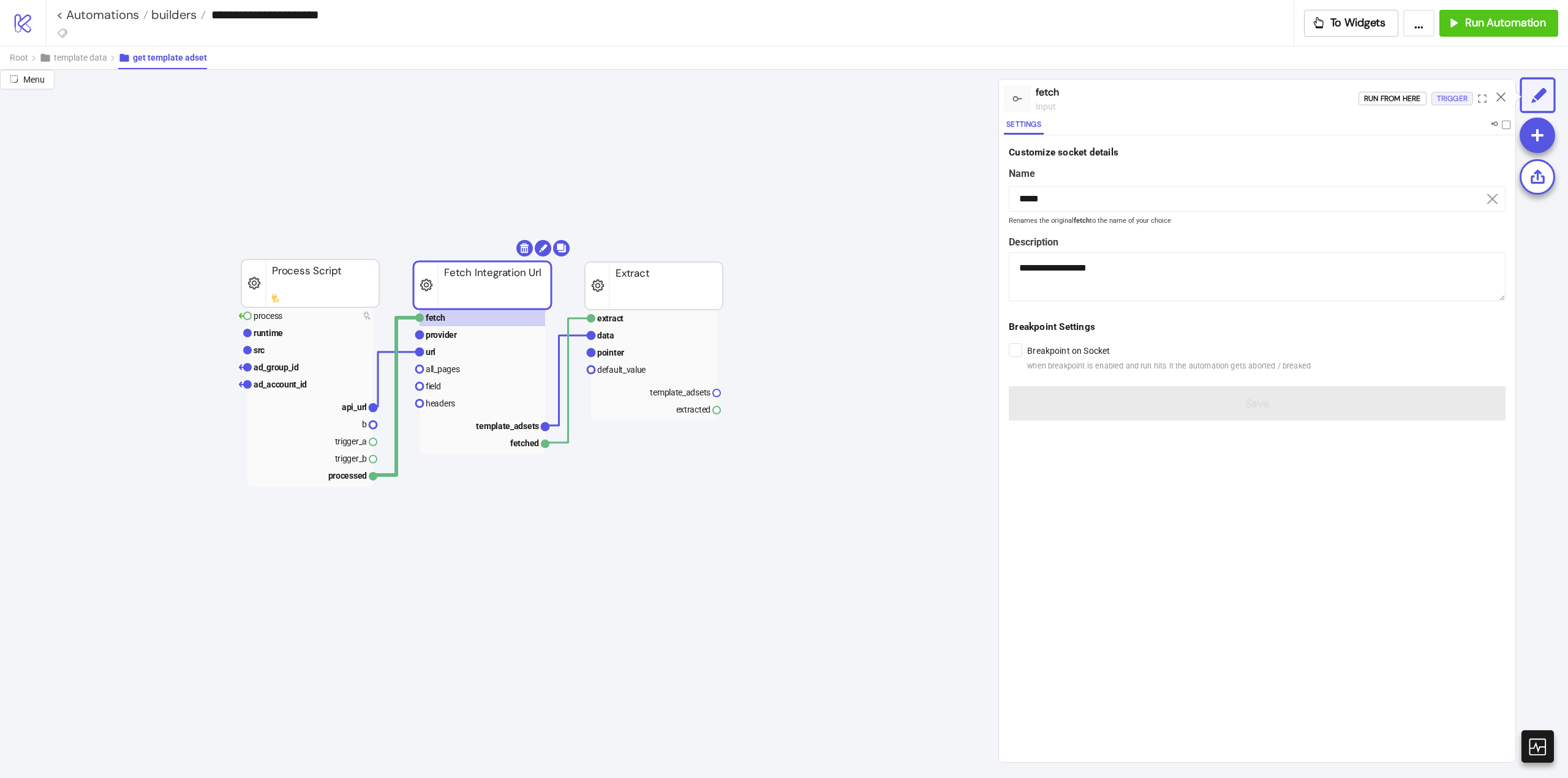
click at [1448, 97] on div "Trigger" at bounding box center [1453, 98] width 31 height 14
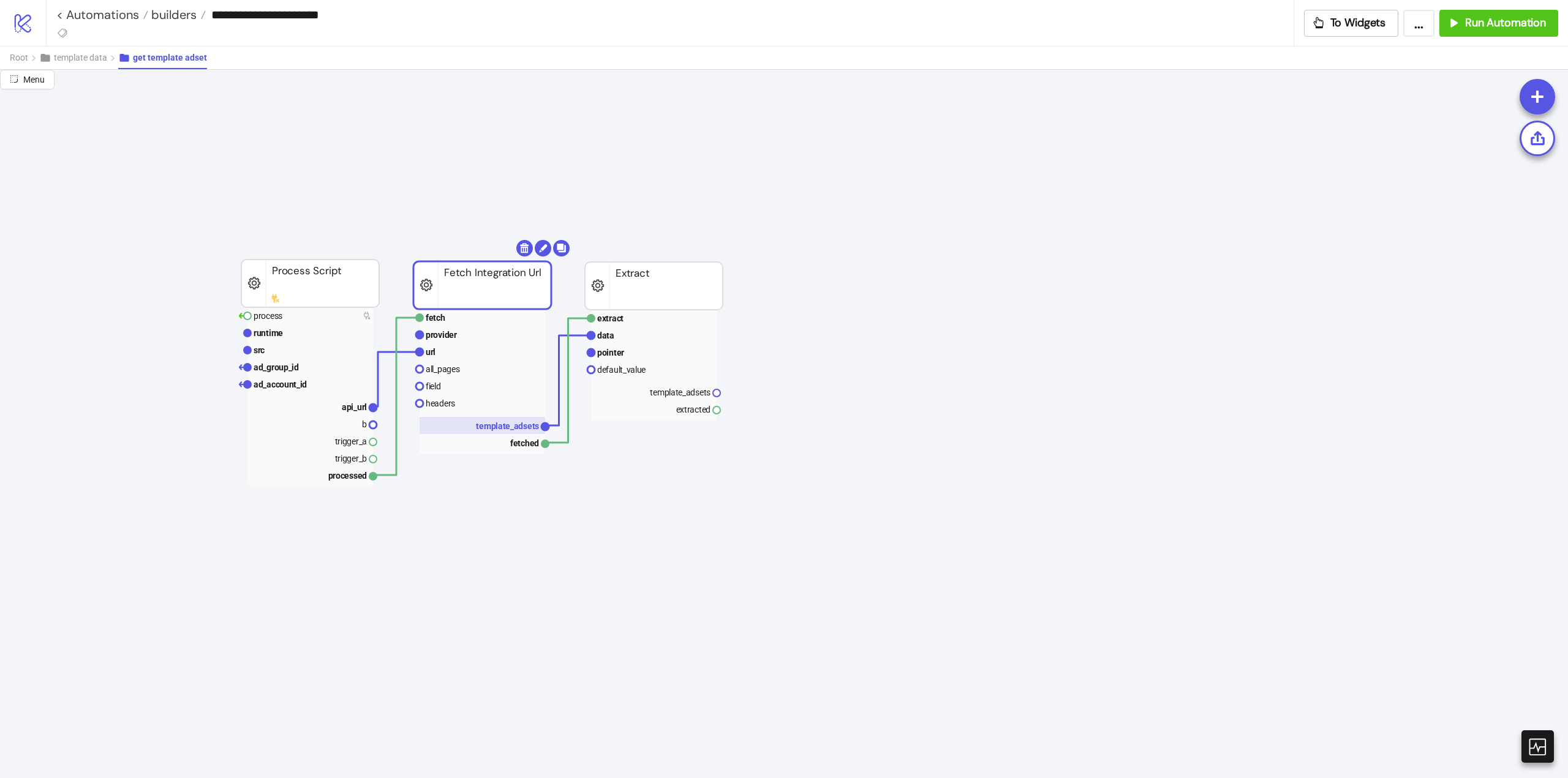
click at [501, 428] on text "template_adsets" at bounding box center [507, 426] width 63 height 10
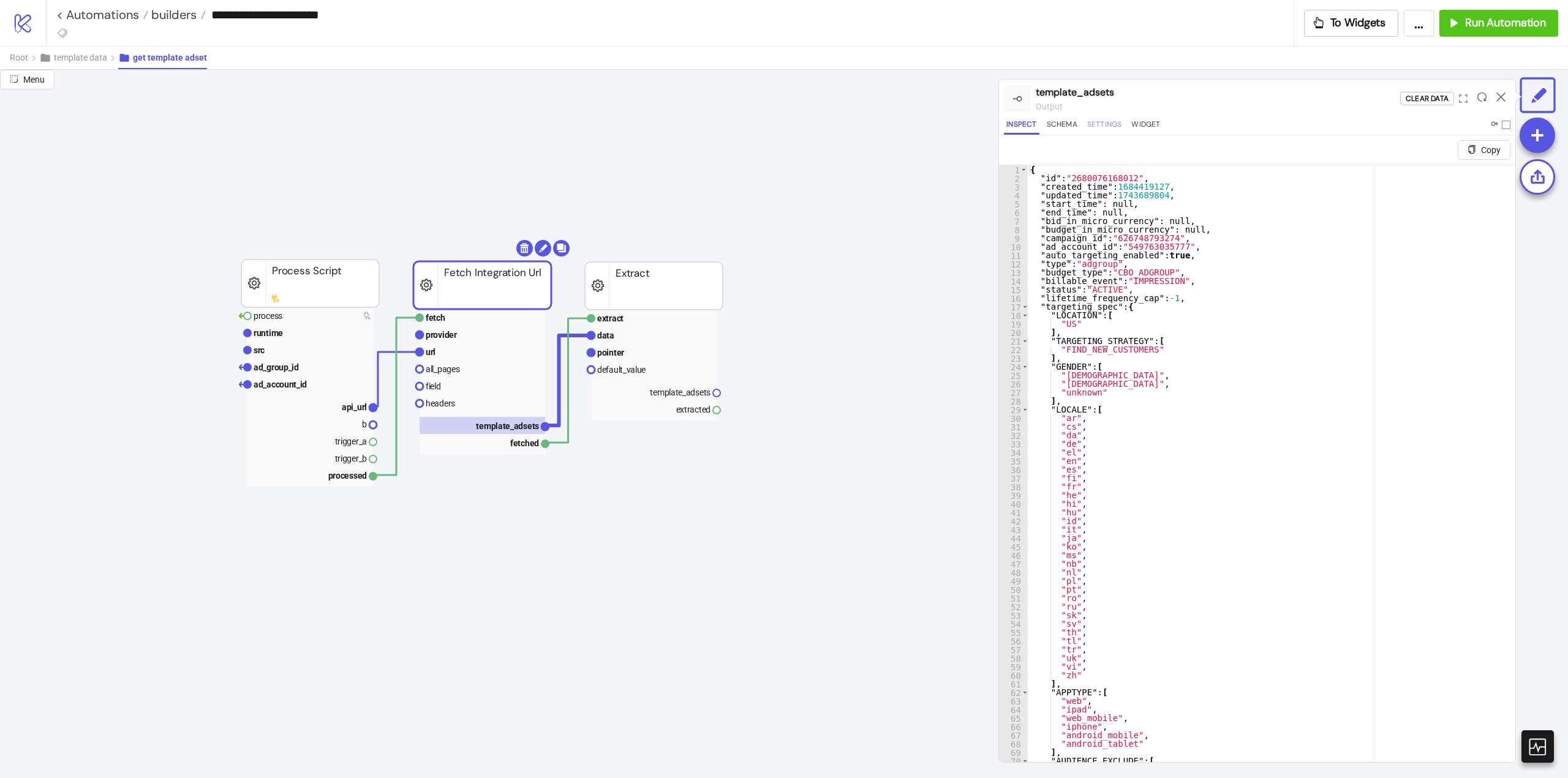
click at [1108, 131] on button "Settings" at bounding box center [1105, 127] width 40 height 16
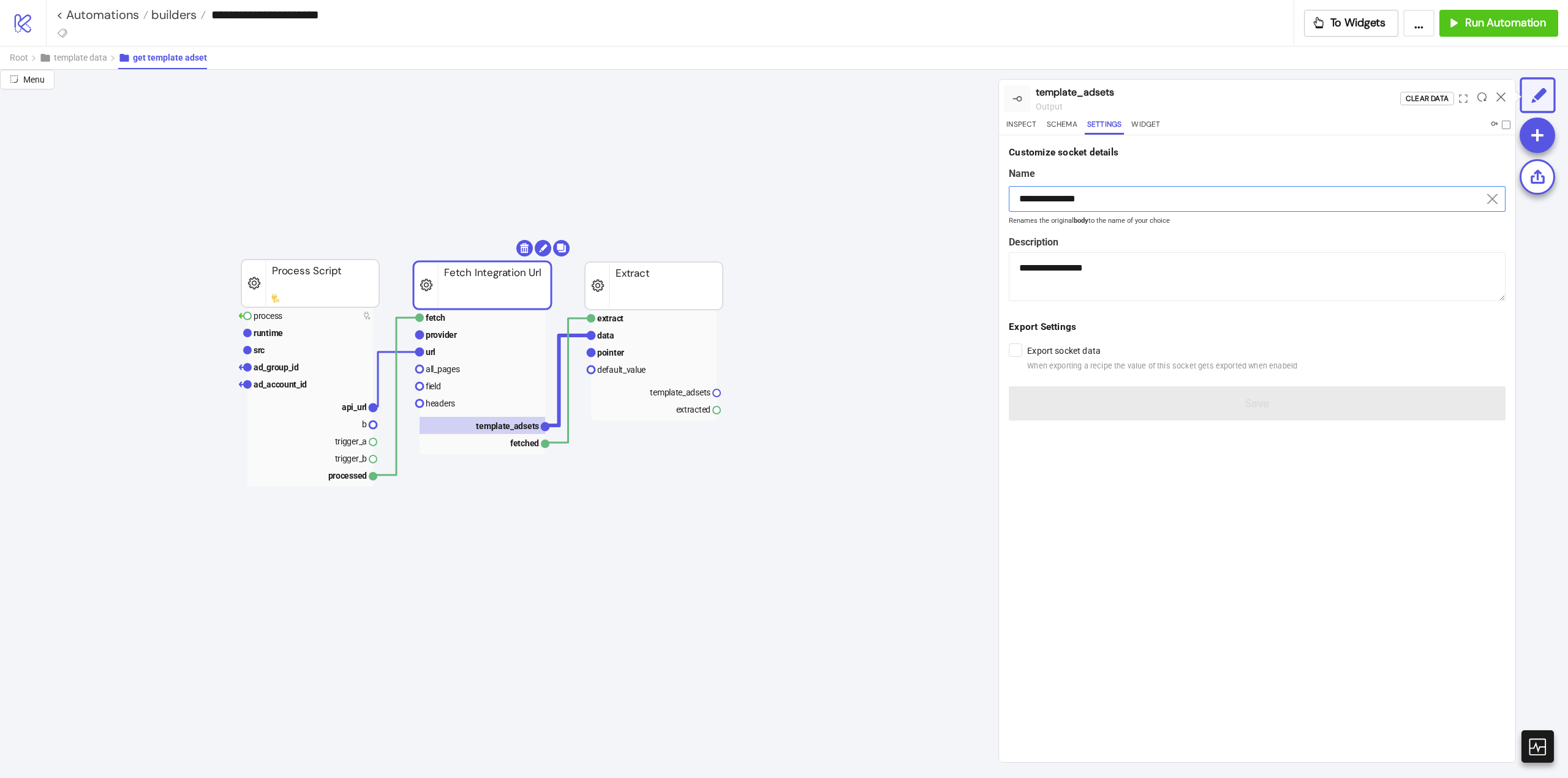
drag, startPoint x: 1088, startPoint y: 198, endPoint x: 1161, endPoint y: 201, distance: 73.1
click at [1153, 197] on input "**********" at bounding box center [1257, 199] width 497 height 26
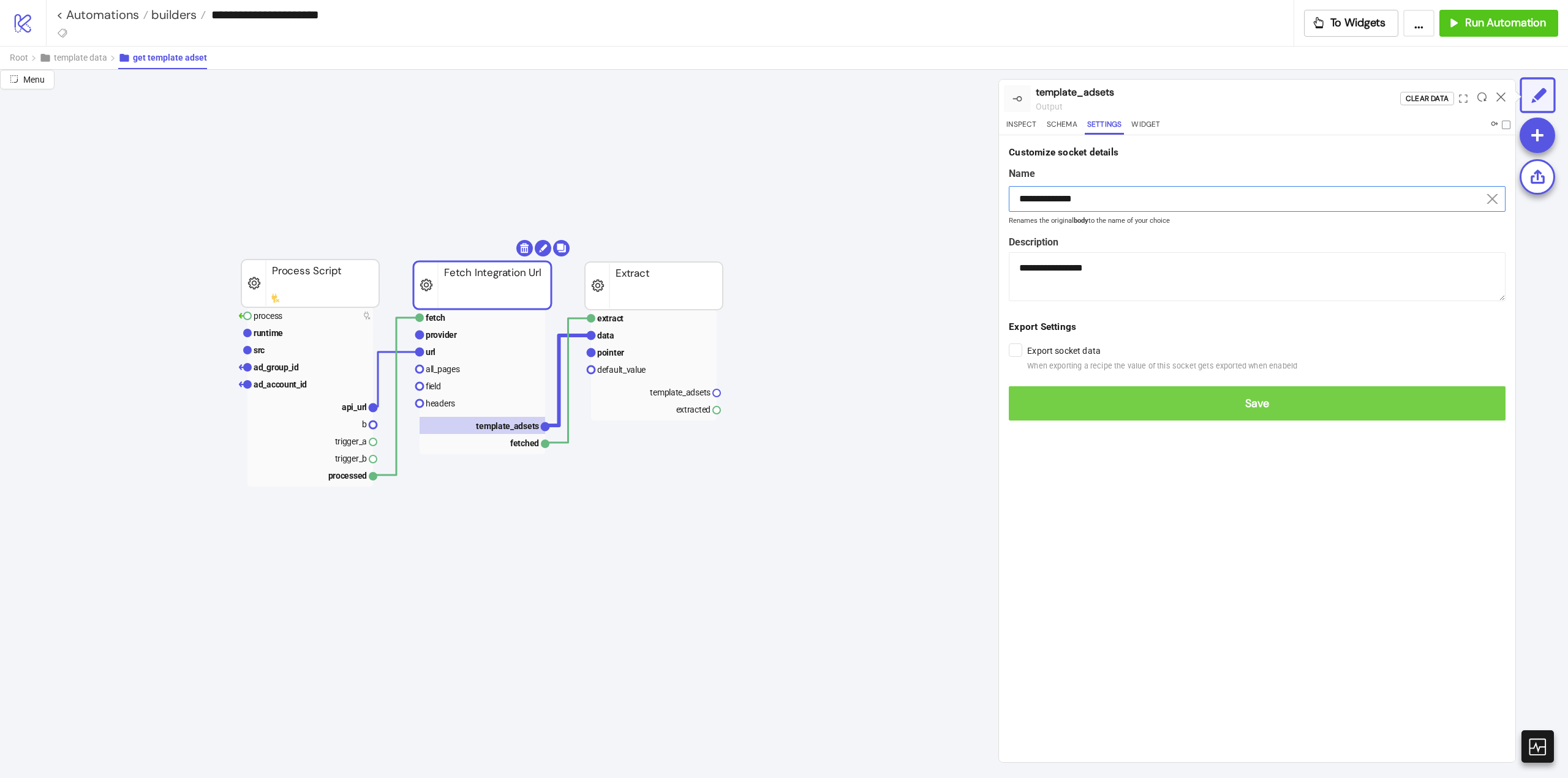
type input "**********"
click at [1167, 406] on span "Save" at bounding box center [1257, 403] width 477 height 14
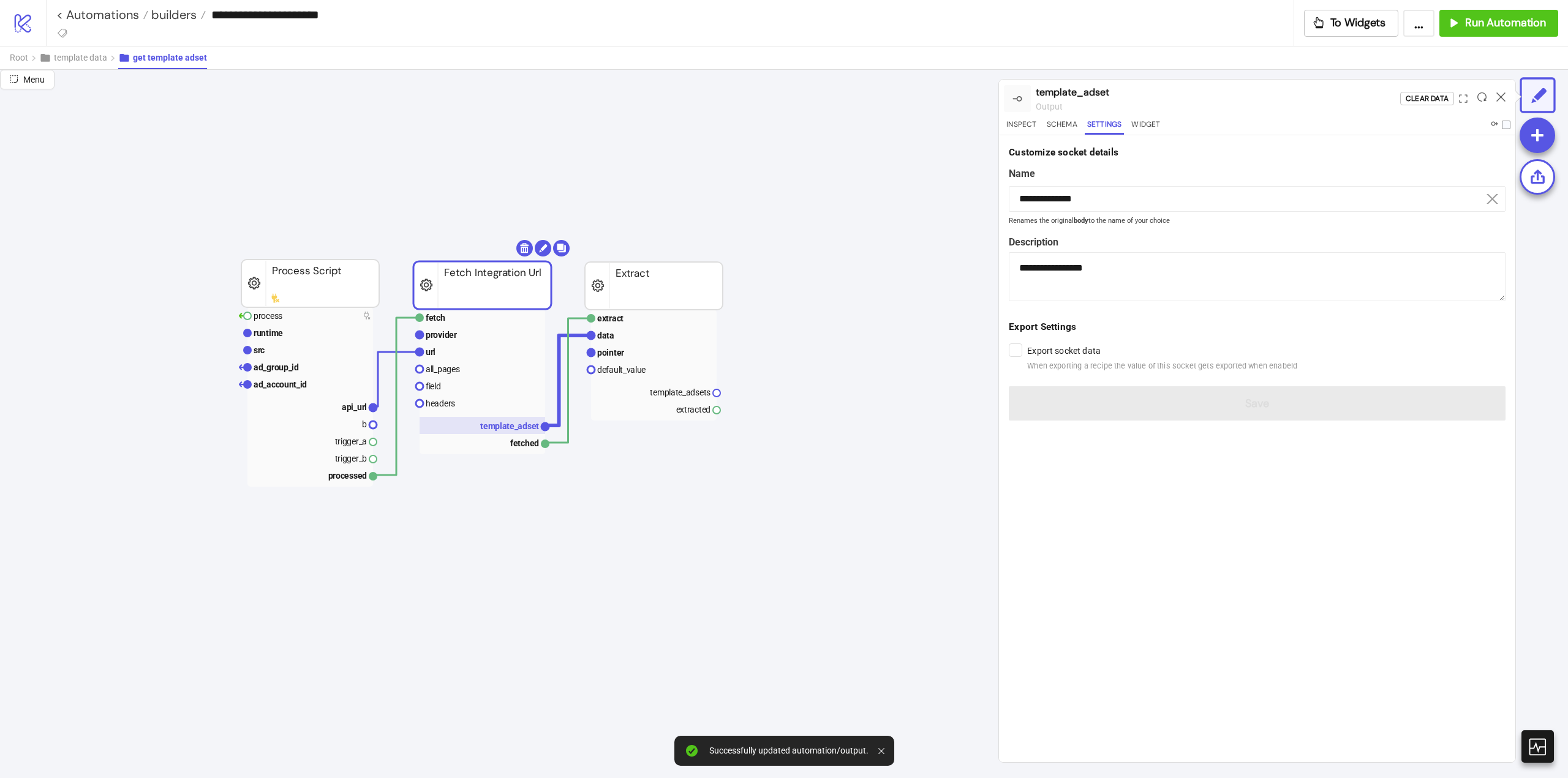
click at [519, 432] on rect at bounding box center [482, 425] width 126 height 17
click at [1022, 123] on button "Inspect" at bounding box center [1021, 127] width 35 height 16
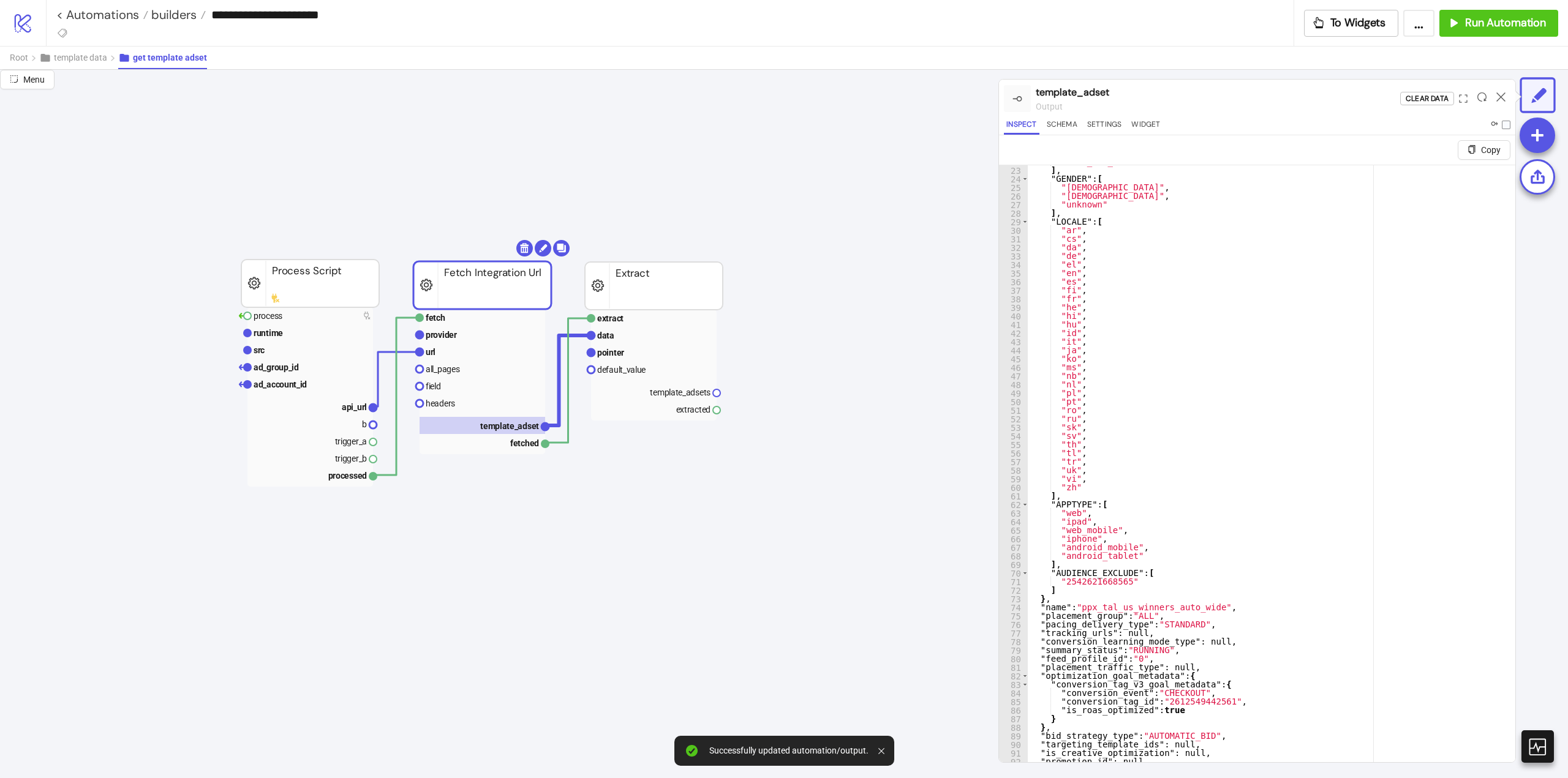
scroll to position [29, 0]
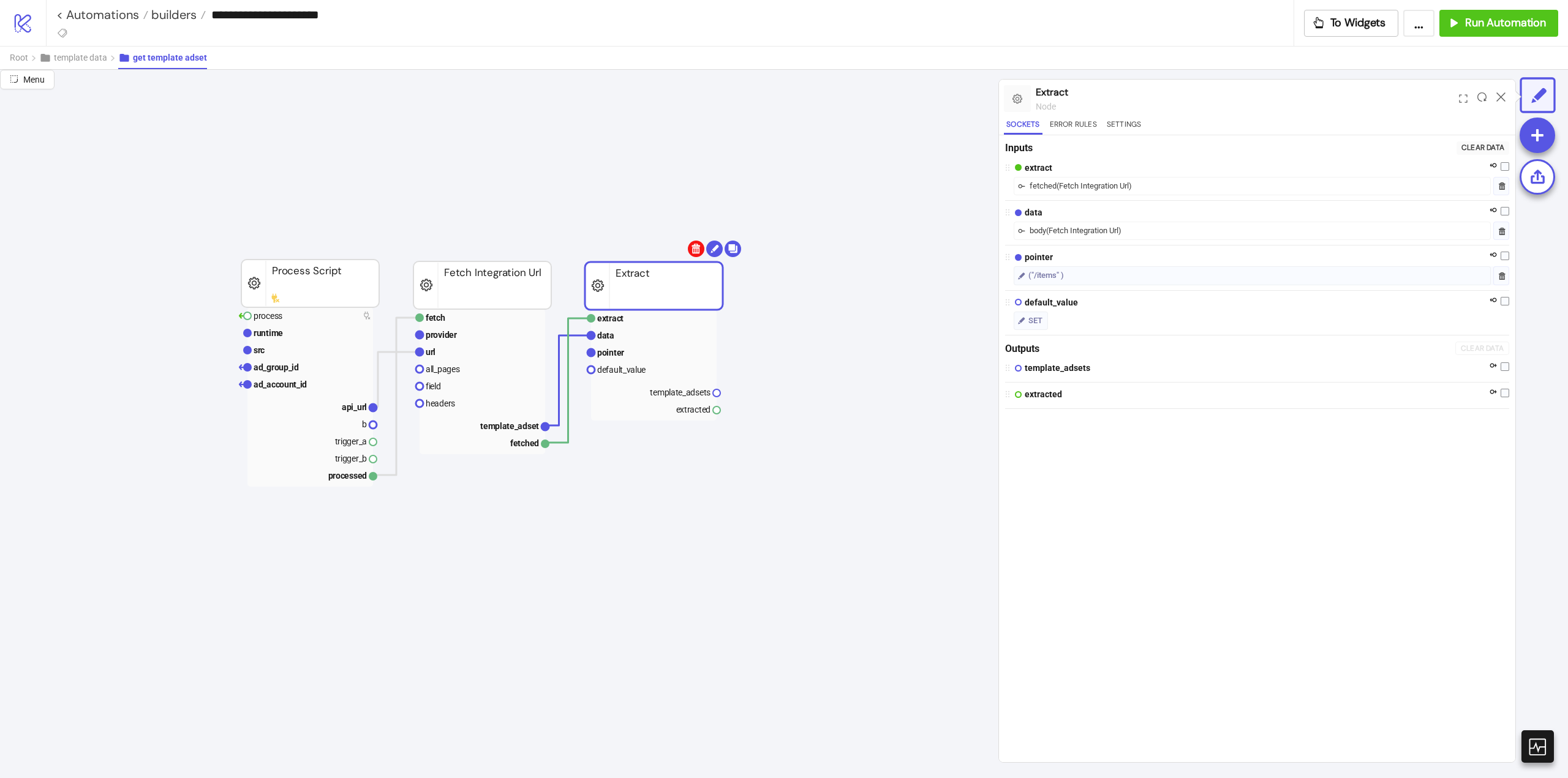
click at [695, 251] on body "**********" at bounding box center [784, 389] width 1568 height 778
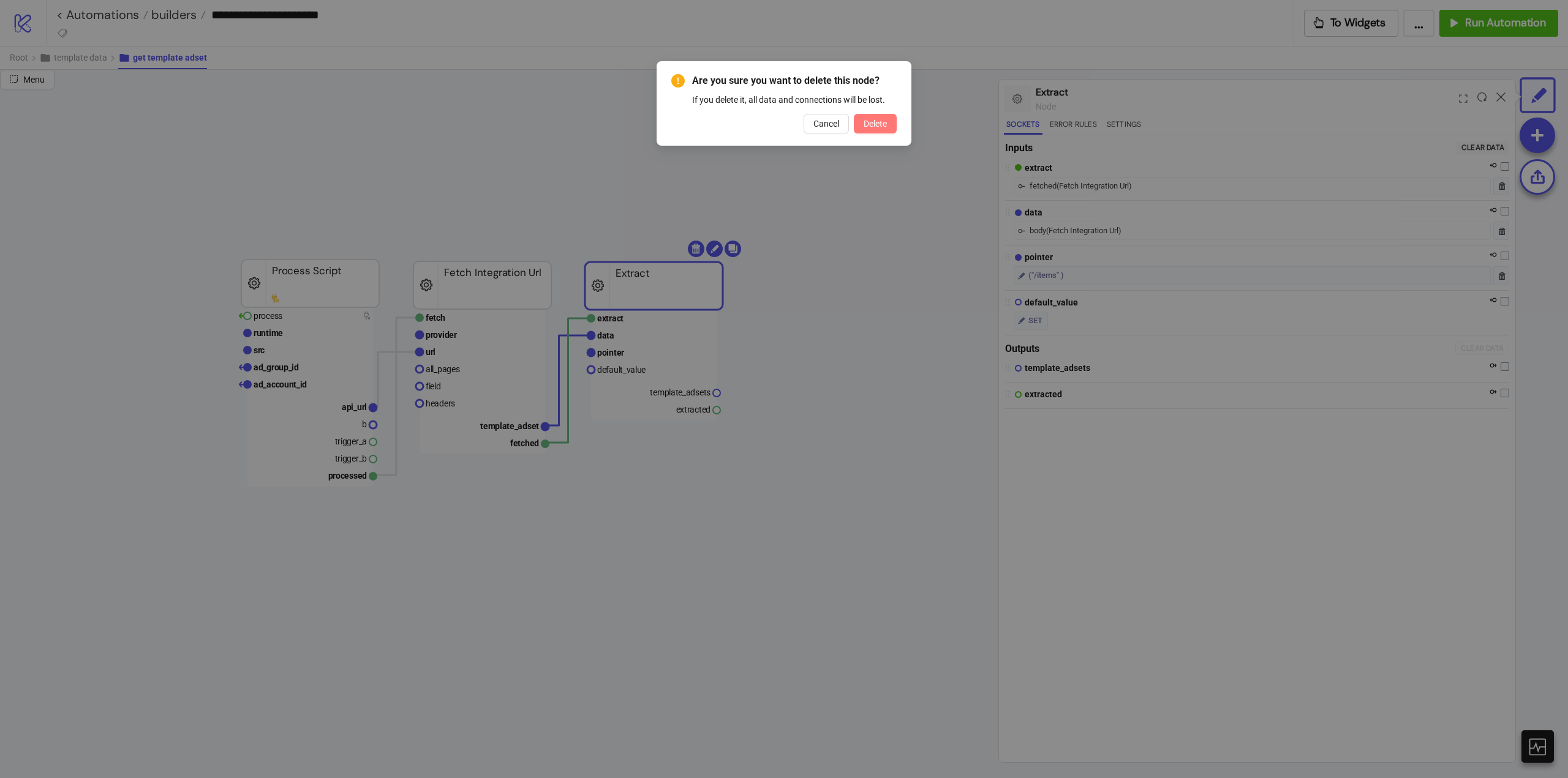
click at [869, 131] on button "Delete" at bounding box center [875, 123] width 43 height 19
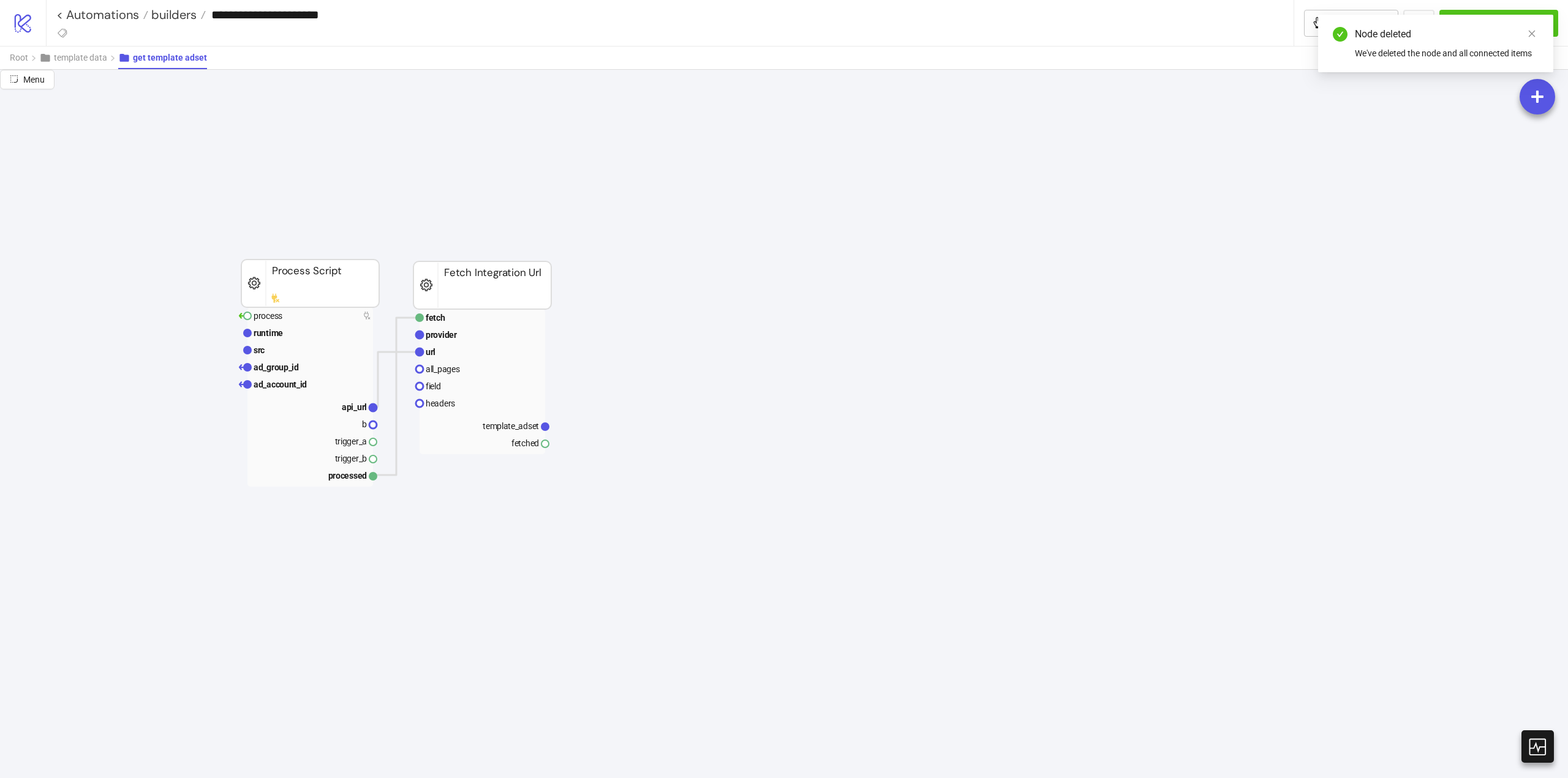
scroll to position [0, 123]
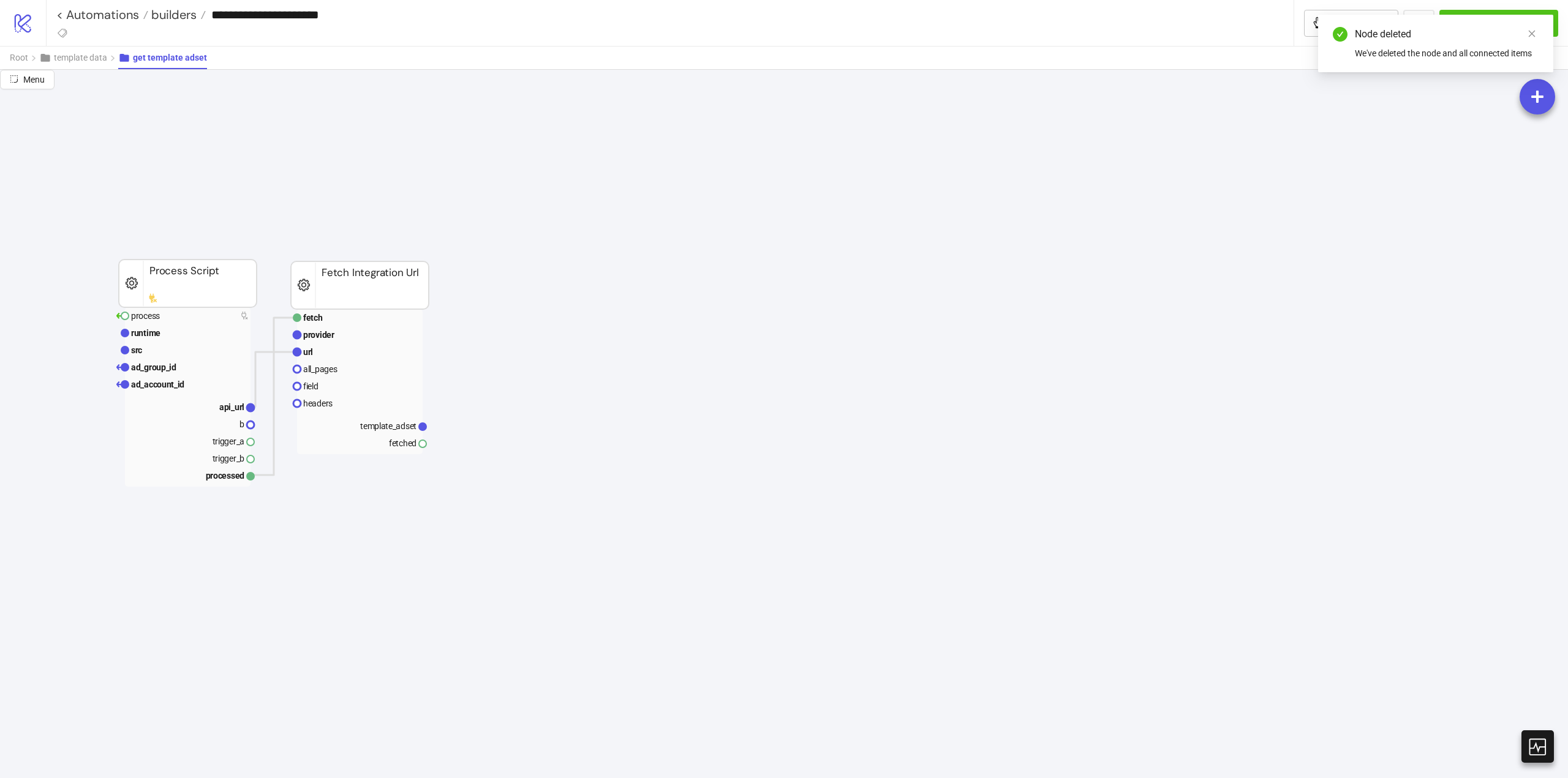
drag, startPoint x: 517, startPoint y: 281, endPoint x: 534, endPoint y: 273, distance: 18.8
click at [556, 286] on span "Add Node" at bounding box center [574, 289] width 66 height 14
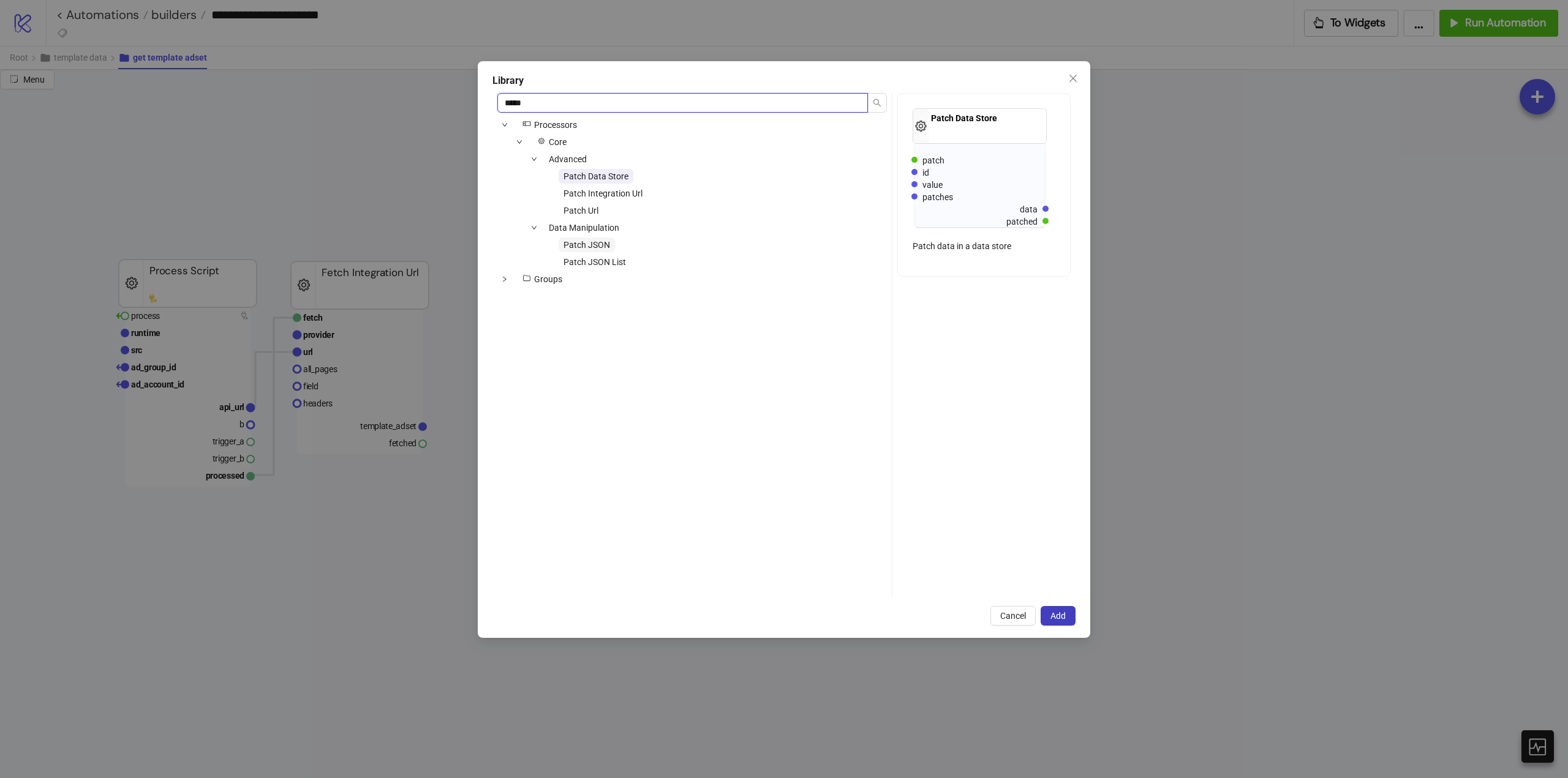
type input "*****"
click at [572, 243] on span "Patch JSON" at bounding box center [586, 245] width 46 height 10
click at [1052, 613] on span "Add" at bounding box center [1058, 616] width 15 height 10
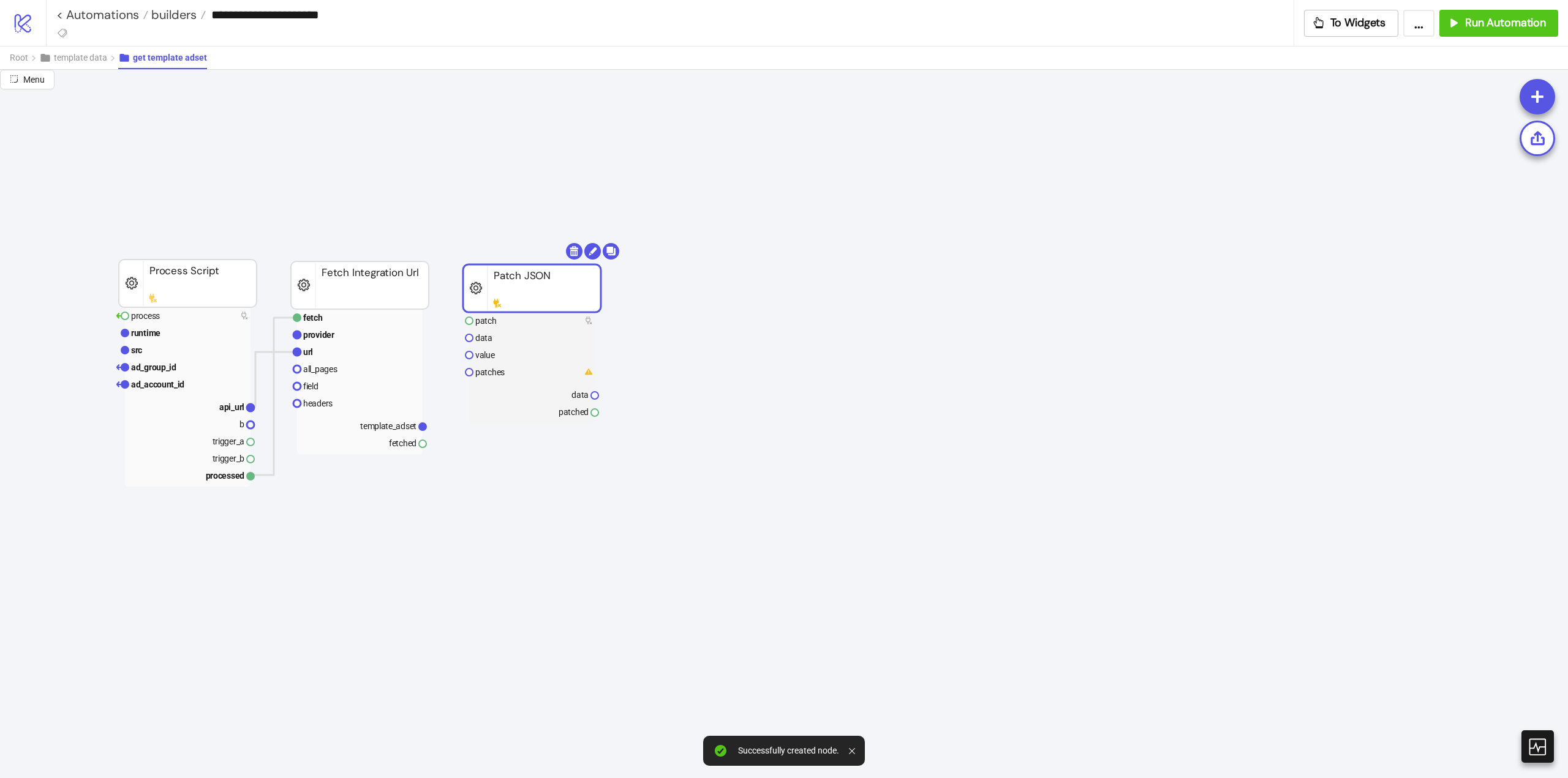
drag, startPoint x: 550, startPoint y: 293, endPoint x: 496, endPoint y: 282, distance: 55.1
click at [496, 282] on rect at bounding box center [532, 288] width 138 height 48
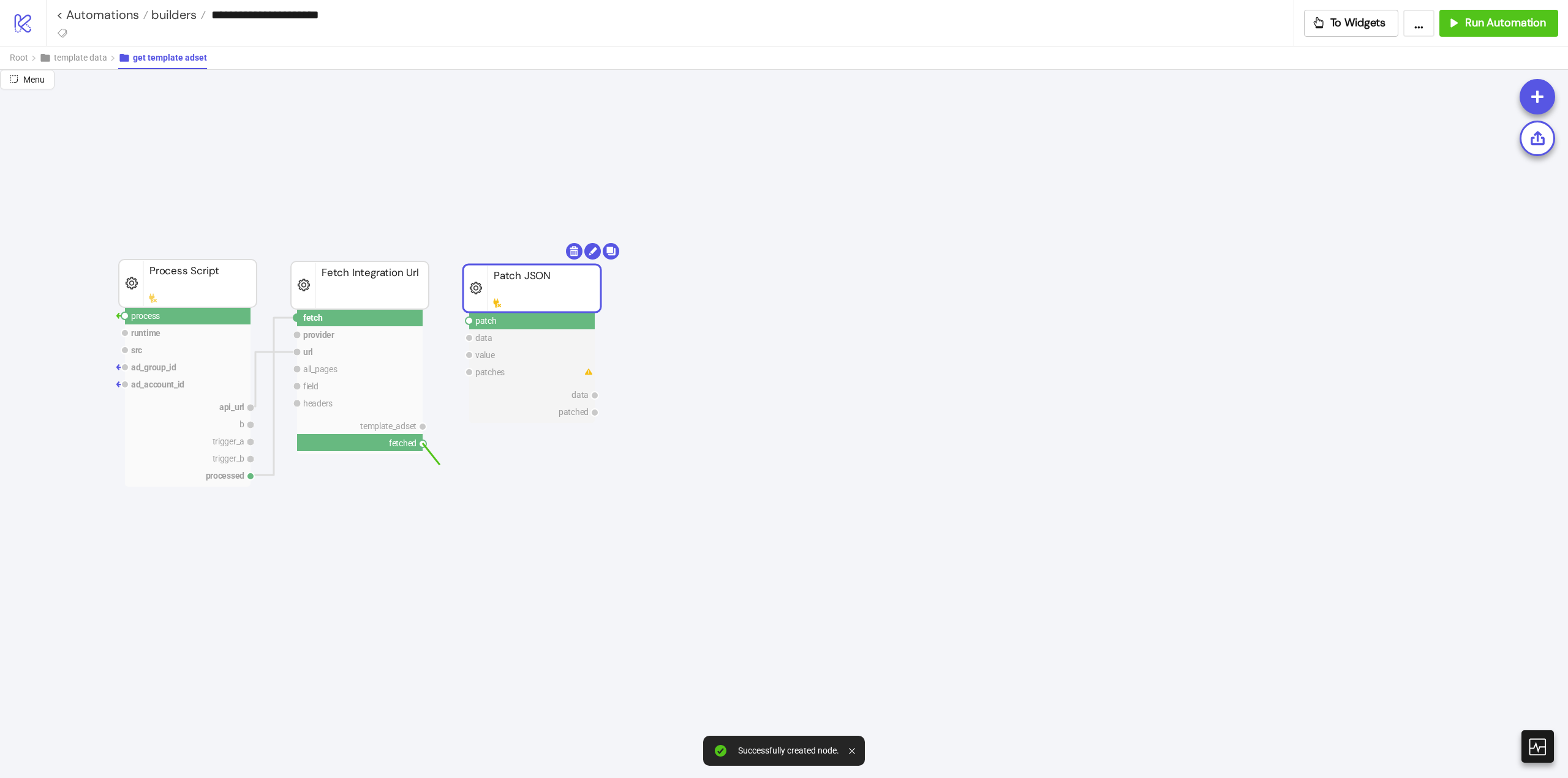
drag, startPoint x: 424, startPoint y: 447, endPoint x: 476, endPoint y: 477, distance: 60.0
click at [471, 320] on circle at bounding box center [469, 320] width 7 height 7
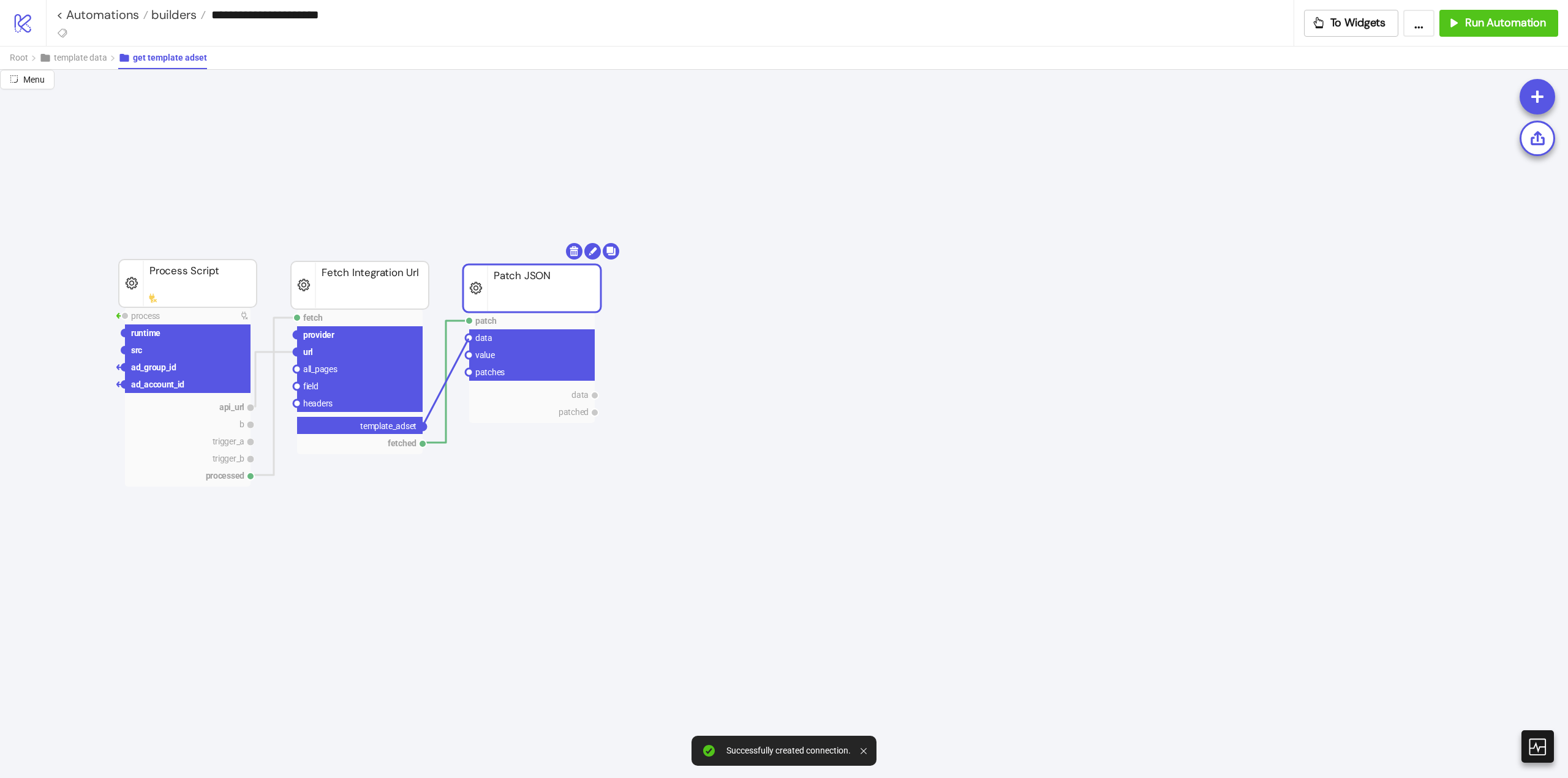
click at [468, 338] on circle at bounding box center [469, 337] width 7 height 7
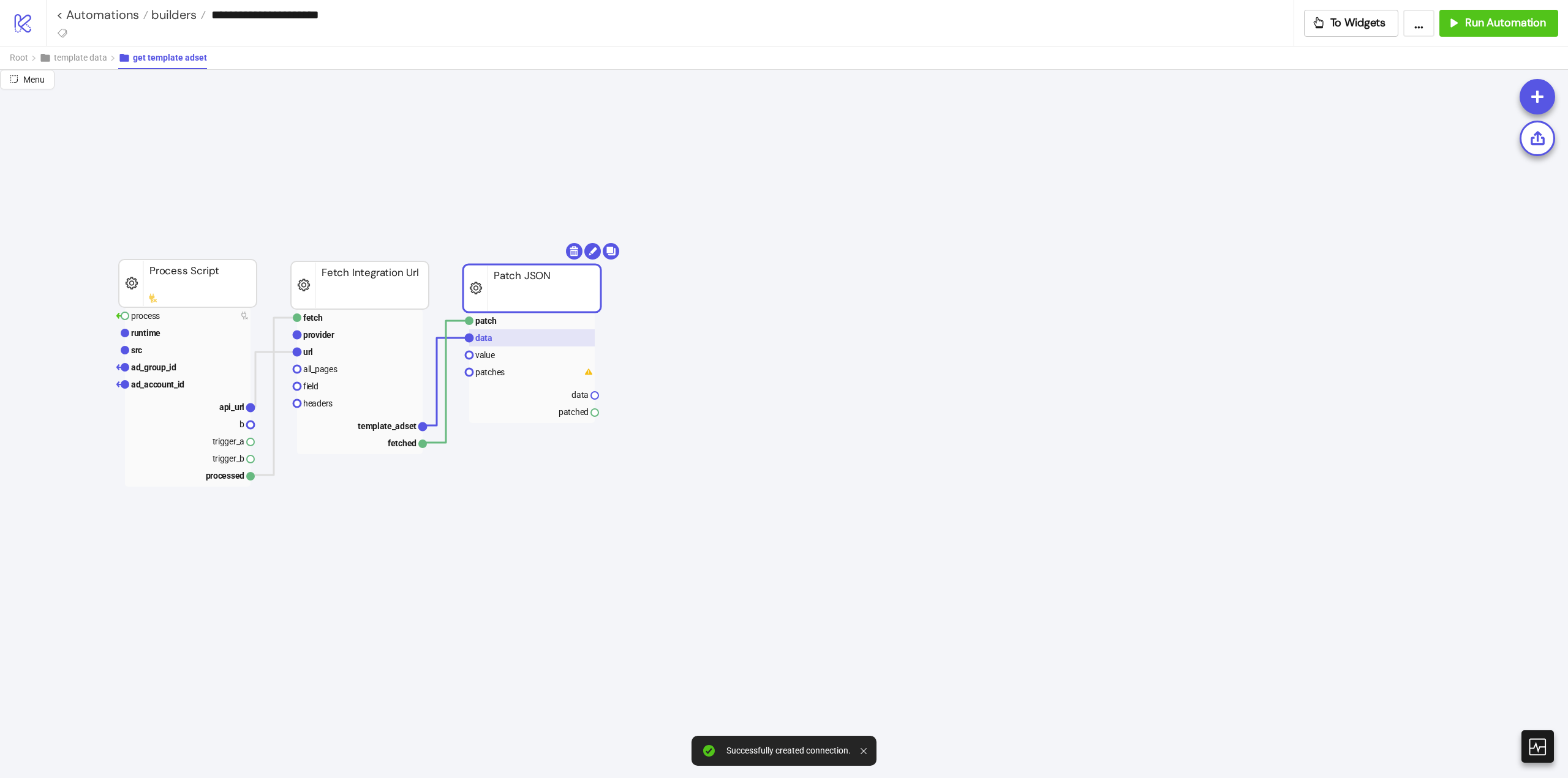
click at [510, 339] on rect at bounding box center [532, 337] width 126 height 17
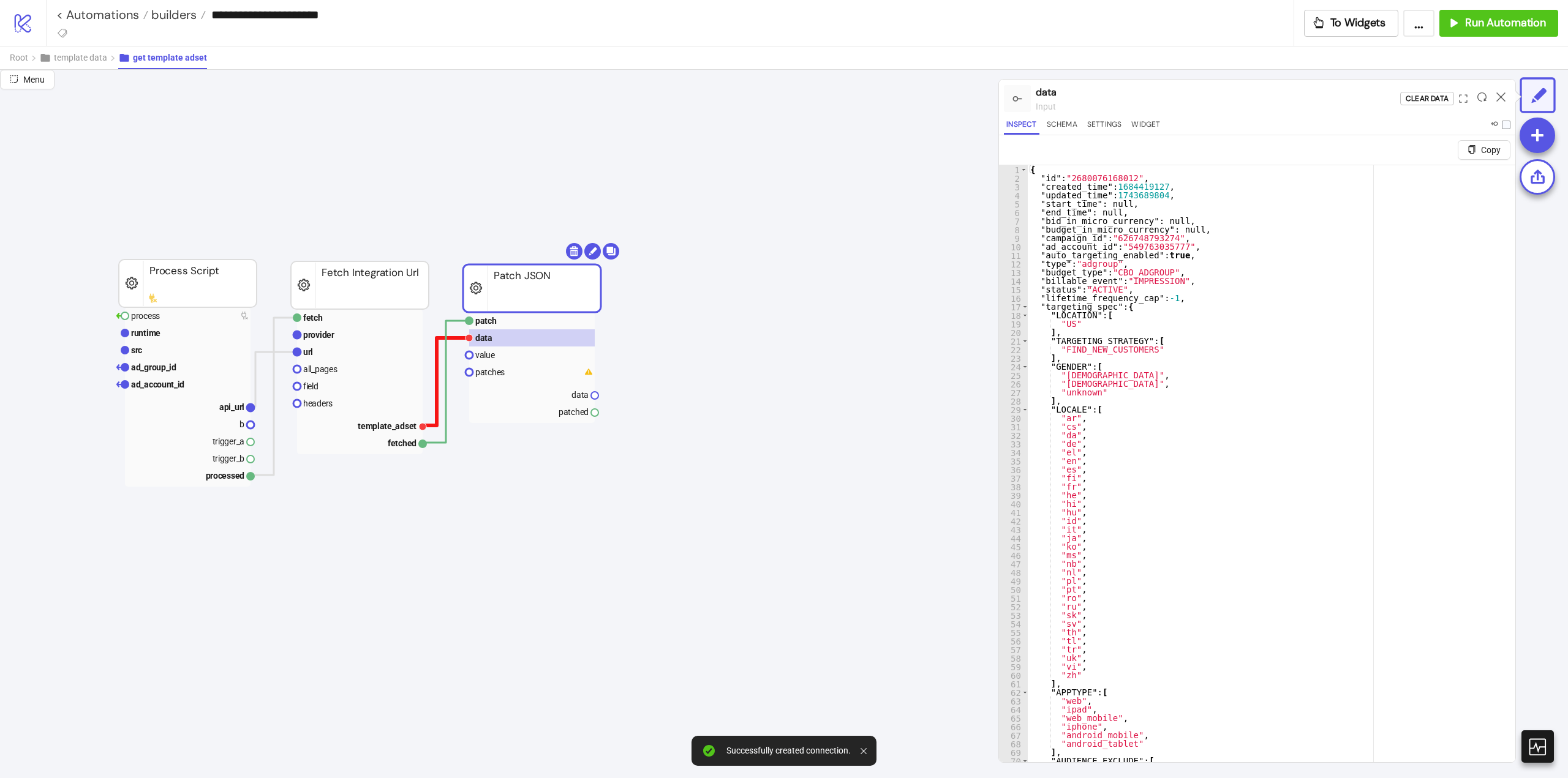
click at [454, 338] on polyline at bounding box center [446, 382] width 46 height 88
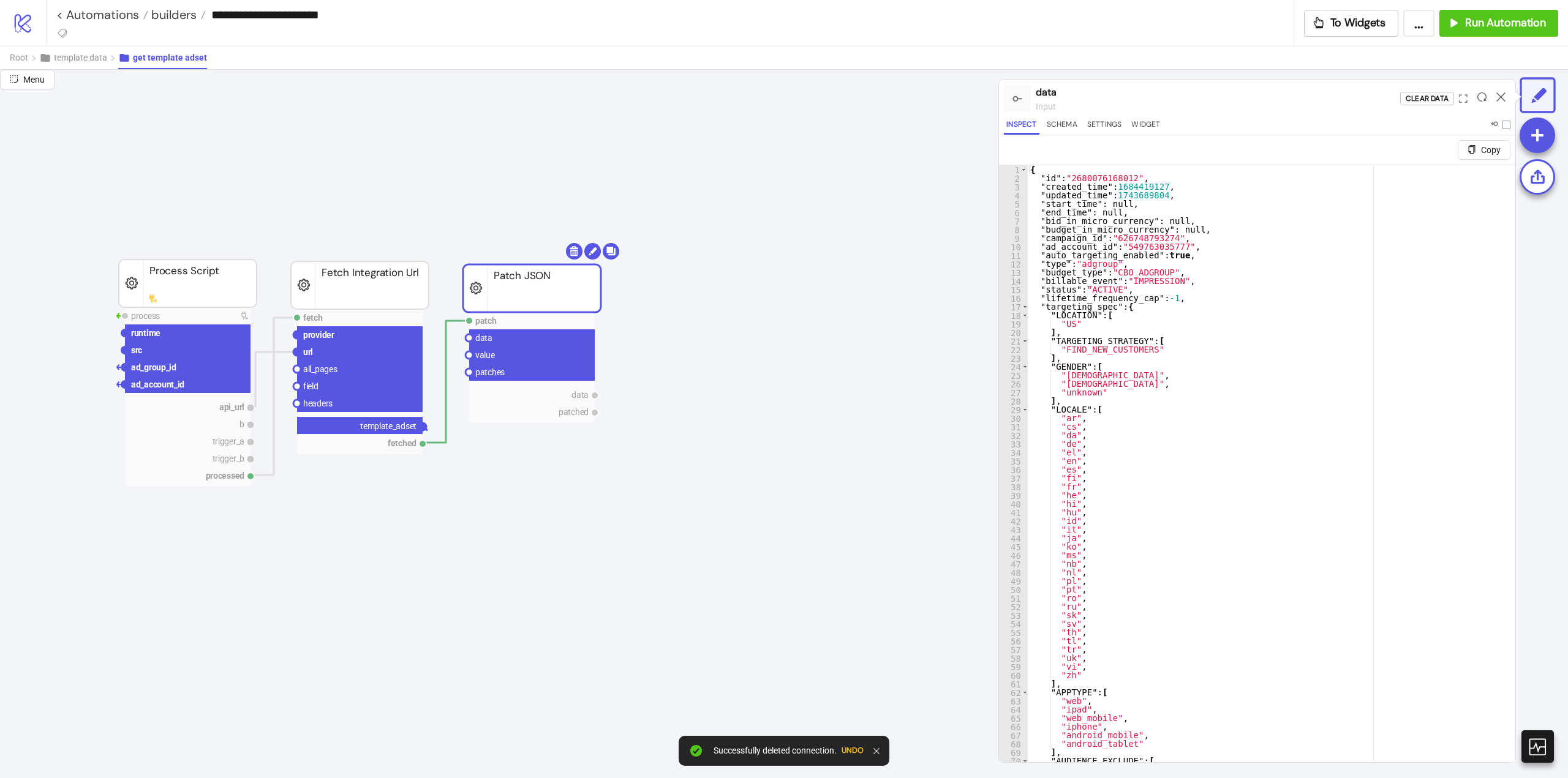
drag, startPoint x: 424, startPoint y: 426, endPoint x: 483, endPoint y: 448, distance: 63.0
click at [471, 356] on circle at bounding box center [469, 355] width 7 height 7
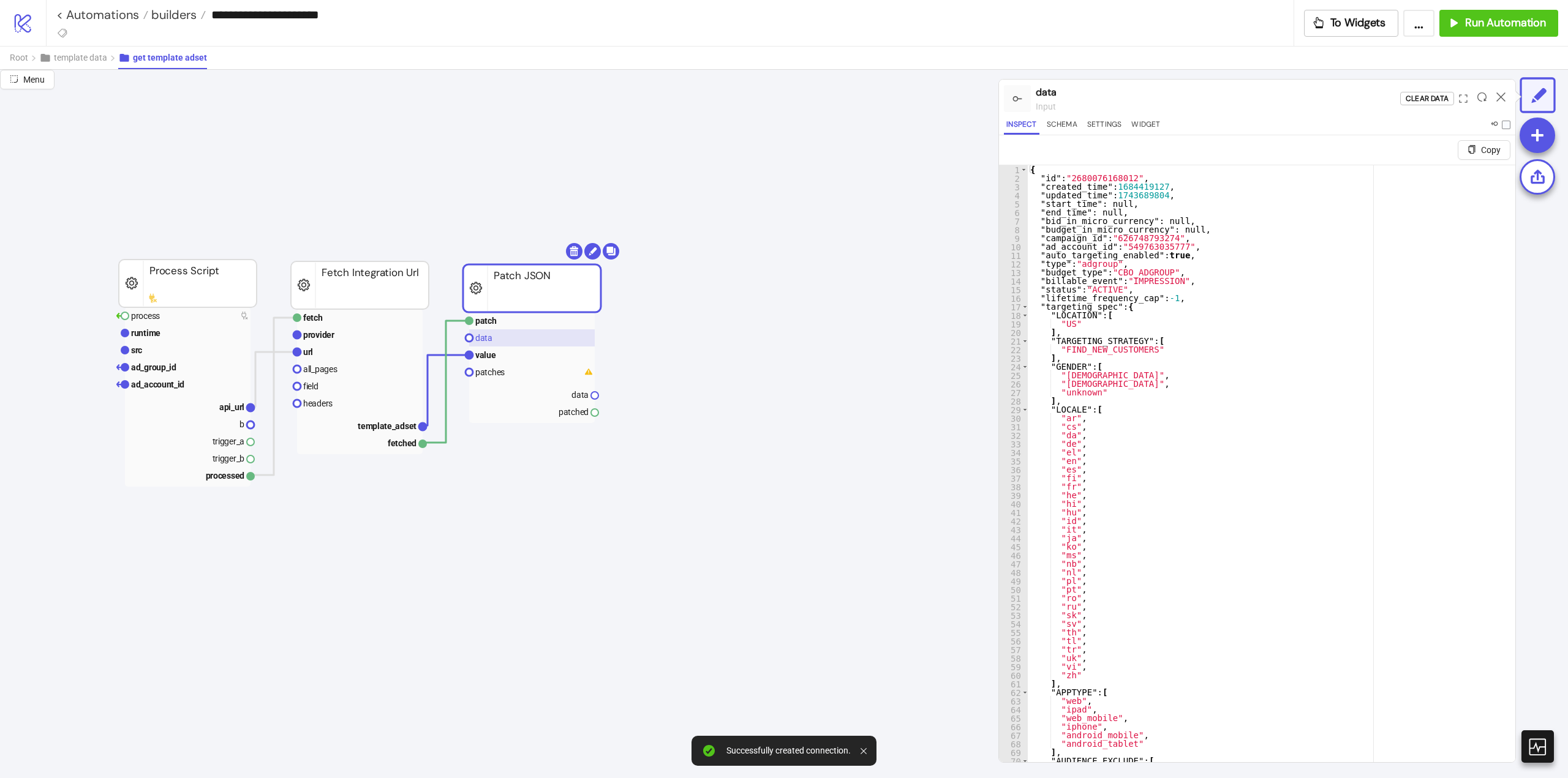
click at [503, 342] on rect at bounding box center [532, 337] width 126 height 17
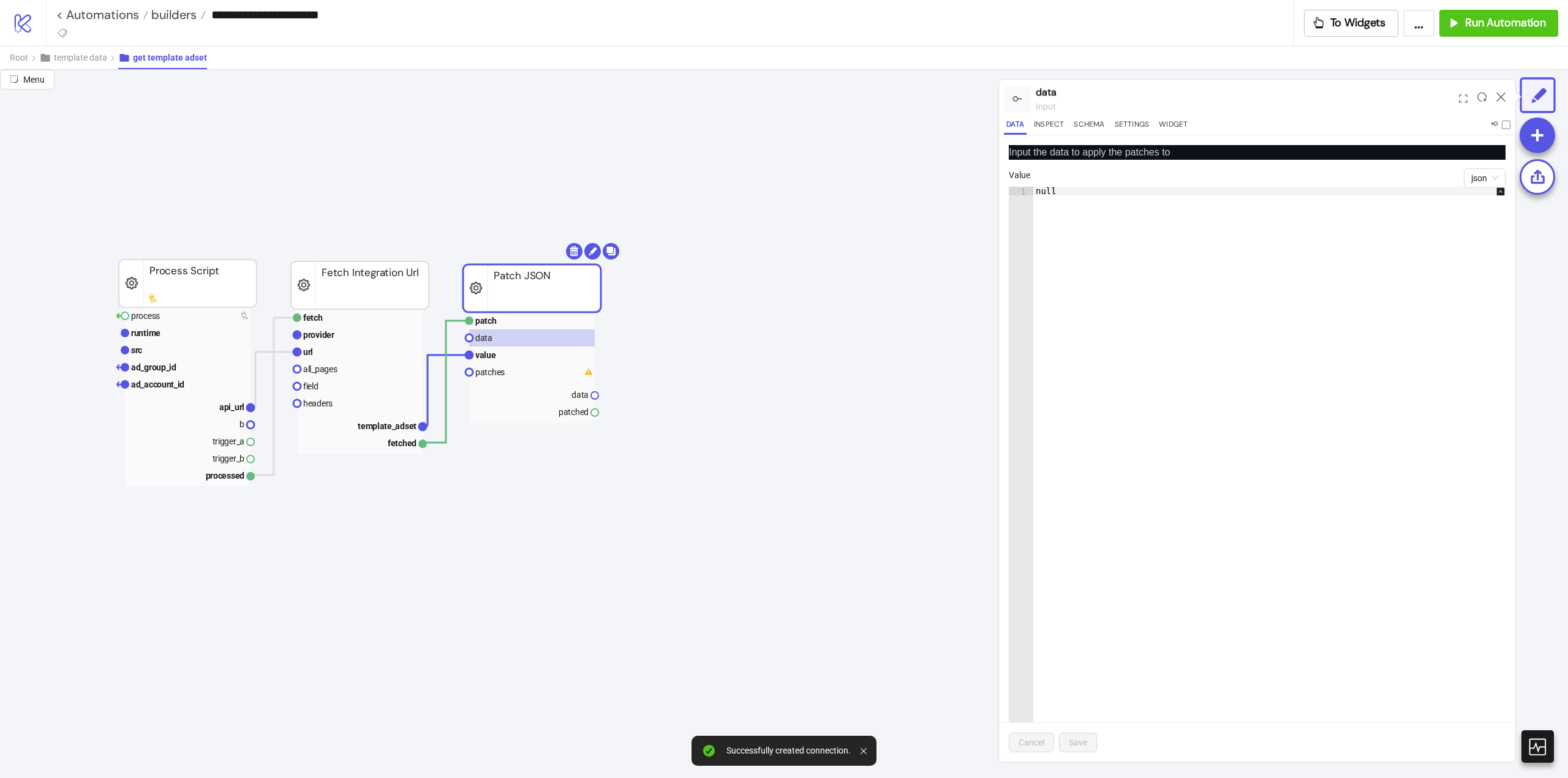
type textarea "****"
click at [1122, 226] on div "null" at bounding box center [1275, 483] width 485 height 593
type textarea "*"
click at [1089, 741] on button "Save" at bounding box center [1078, 742] width 38 height 19
click at [515, 371] on rect at bounding box center [532, 372] width 126 height 17
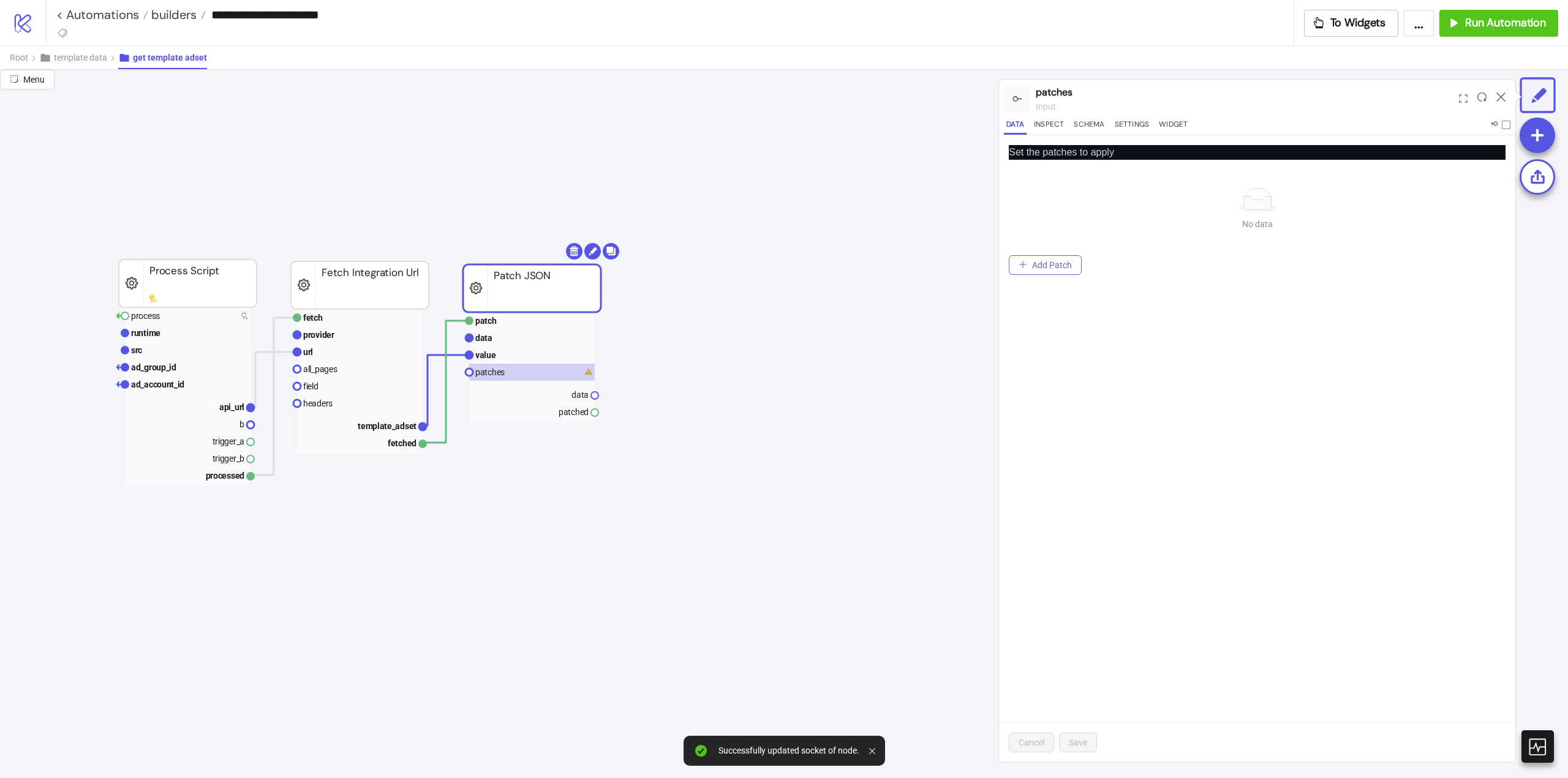
click at [1042, 266] on span "Add Patch" at bounding box center [1052, 265] width 40 height 10
click at [1118, 195] on input "Operation" at bounding box center [1254, 196] width 357 height 19
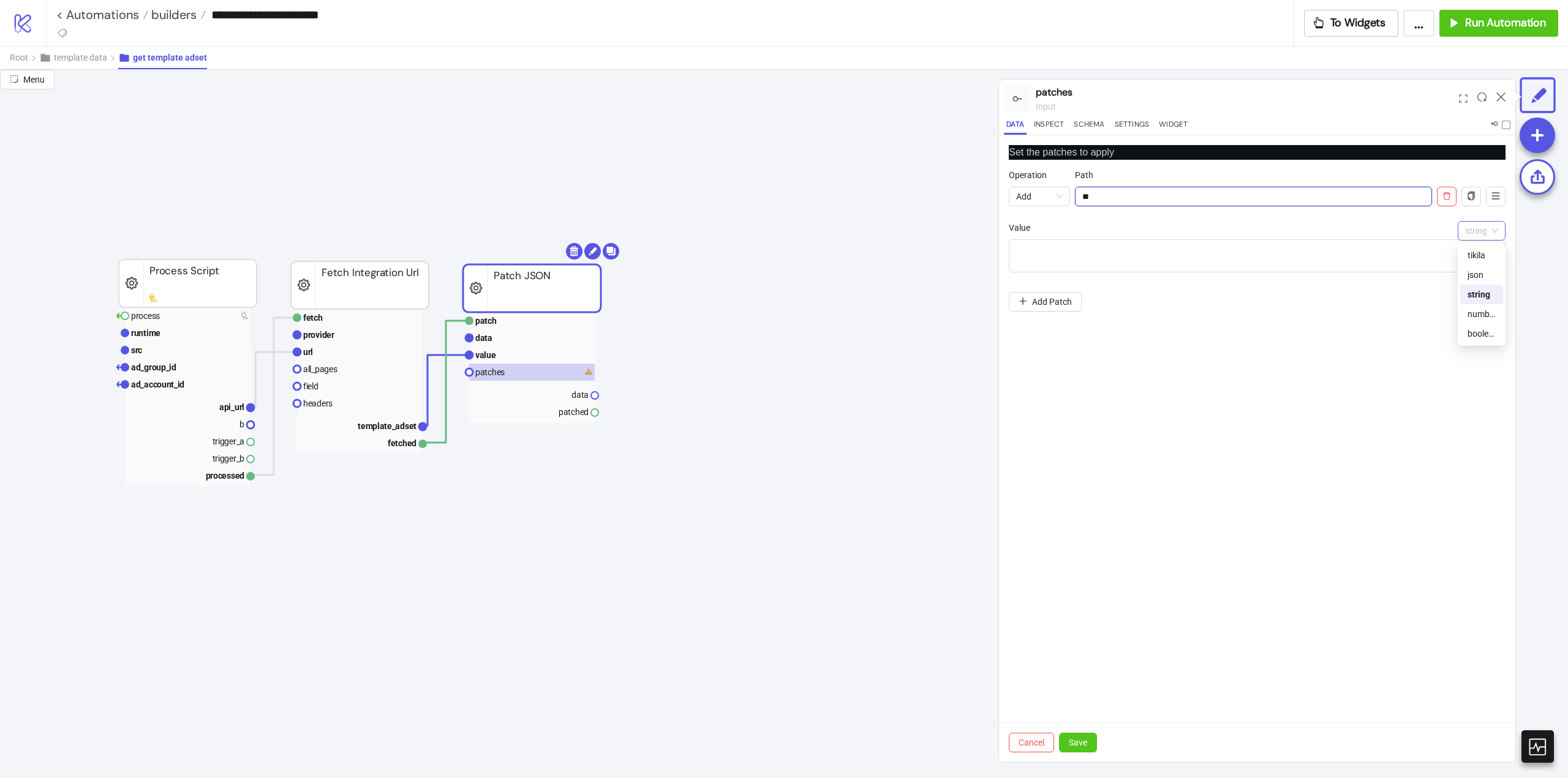
click at [1475, 239] on span "string" at bounding box center [1481, 230] width 33 height 19
type input "**"
click at [1481, 261] on div "tikila" at bounding box center [1481, 255] width 28 height 14
click at [1094, 243] on div at bounding box center [1275, 278] width 485 height 79
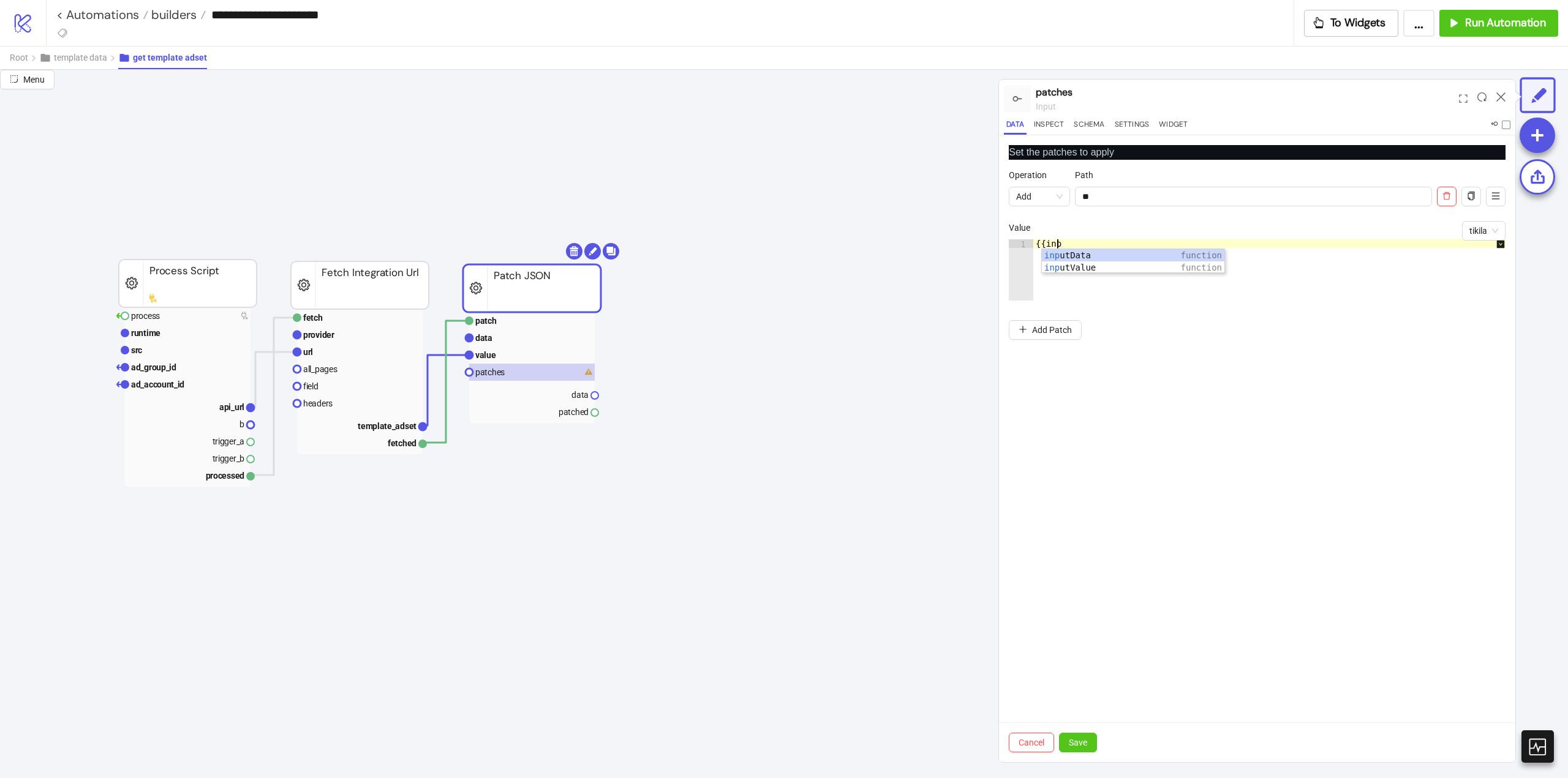
scroll to position [0, 2]
click at [1085, 264] on div "inp utData function inp utValue function" at bounding box center [1133, 273] width 183 height 49
click at [1162, 244] on div "{{inputValue("")" at bounding box center [1275, 278] width 485 height 79
type textarea "**********"
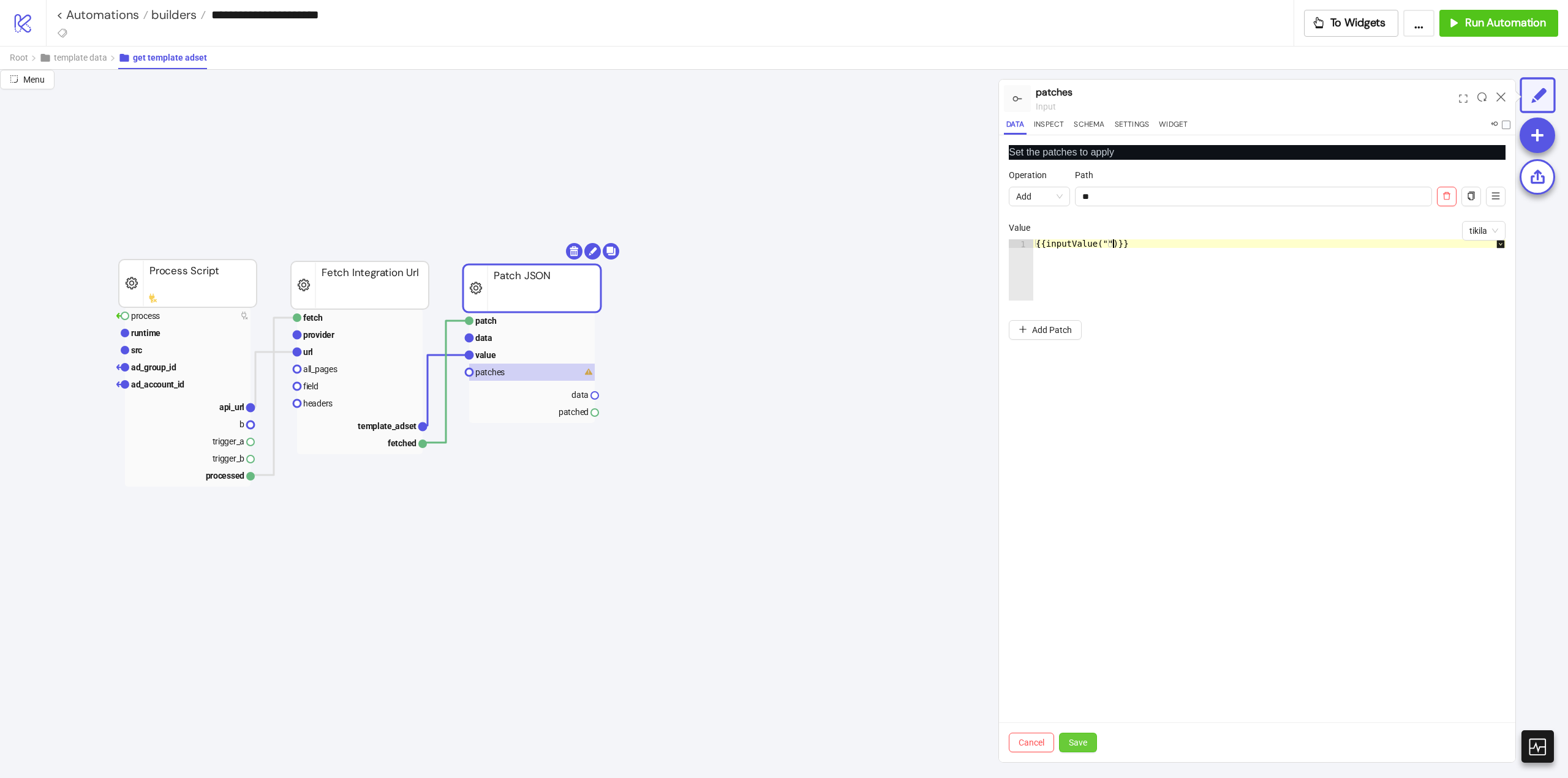
click at [1082, 742] on span "Save" at bounding box center [1078, 742] width 19 height 10
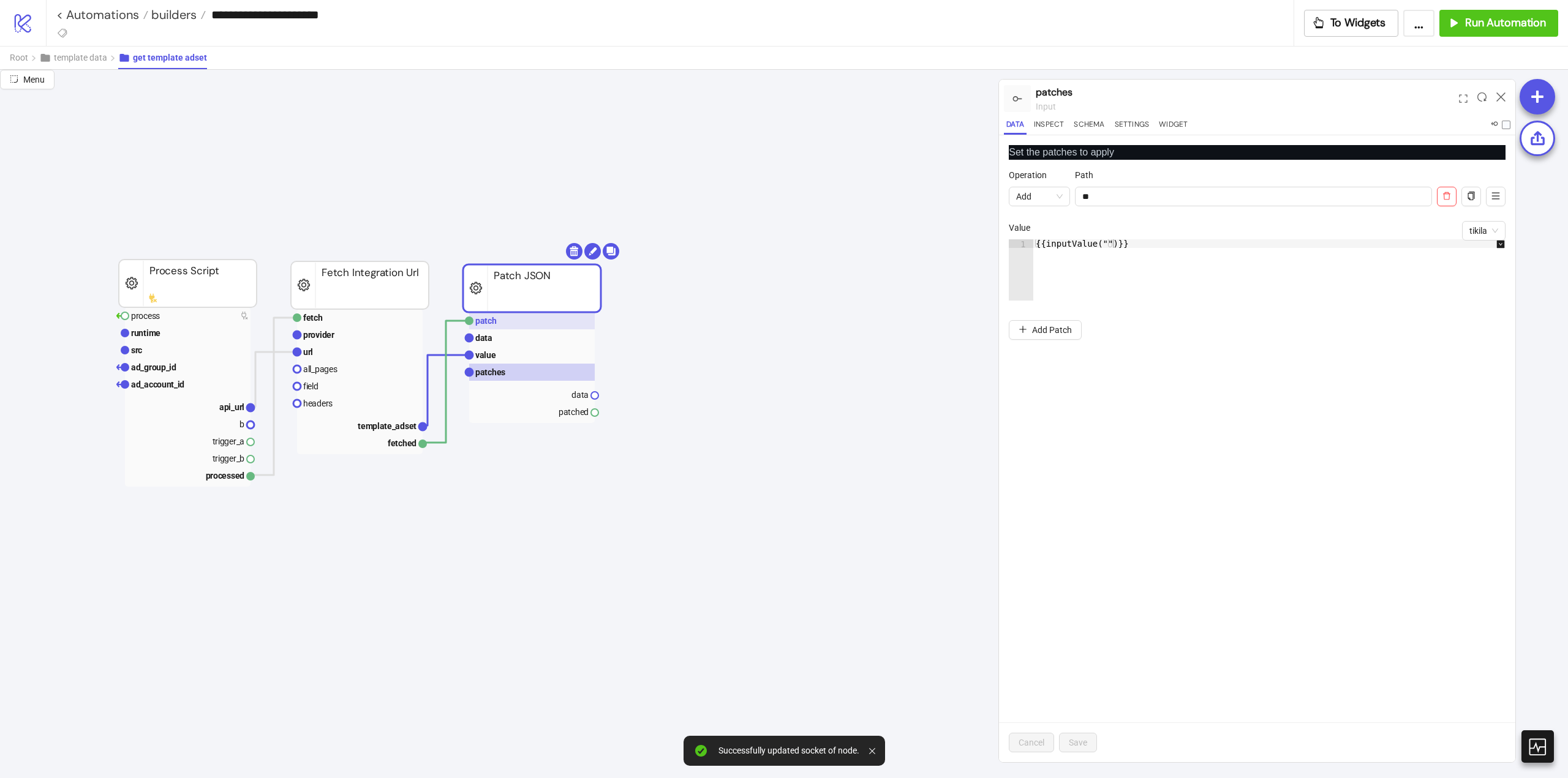
click at [486, 314] on rect at bounding box center [532, 320] width 126 height 17
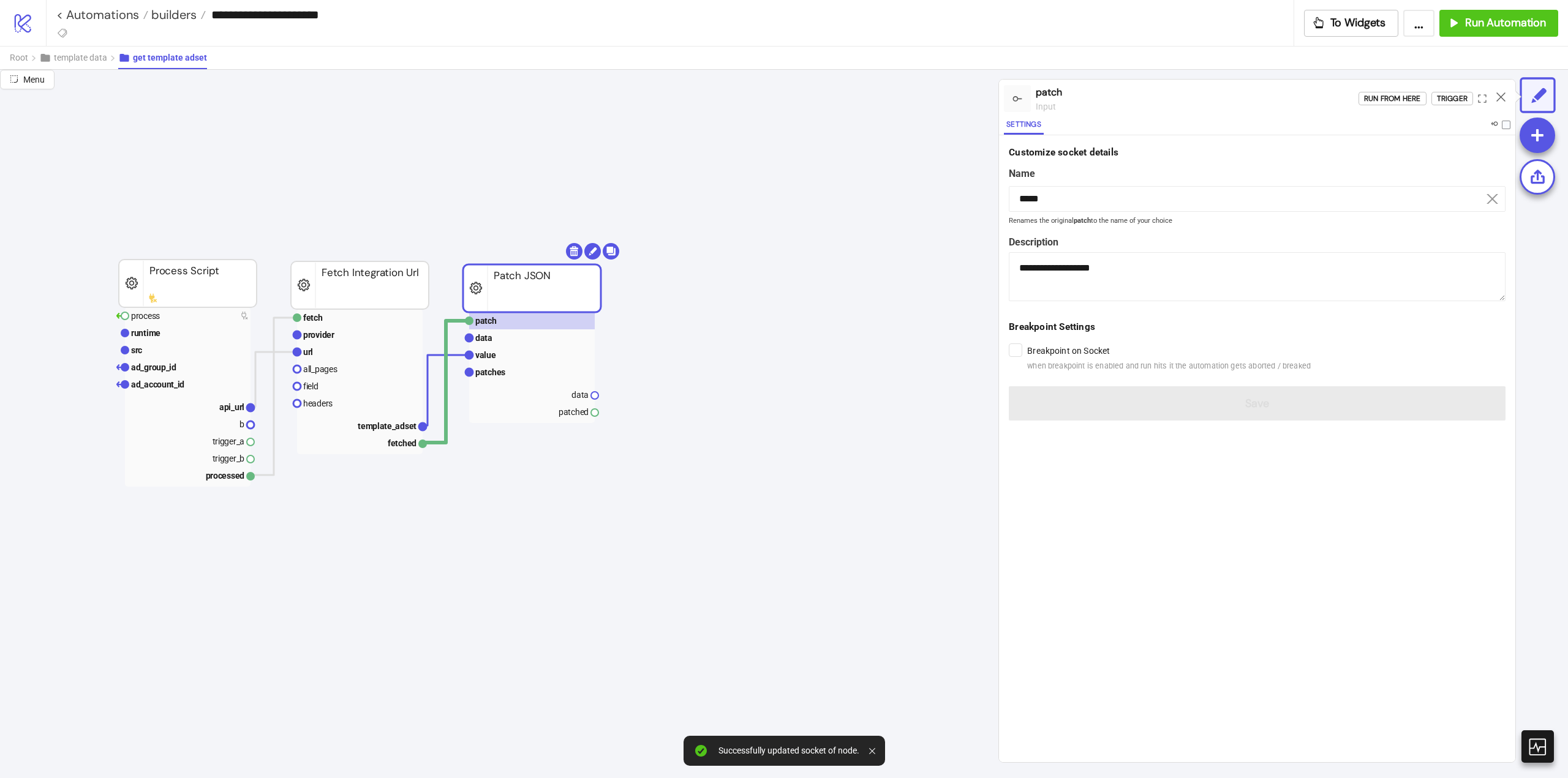
click at [1454, 106] on div "Run from here Trigger" at bounding box center [1437, 98] width 157 height 33
click at [1452, 99] on div "Trigger" at bounding box center [1453, 98] width 31 height 14
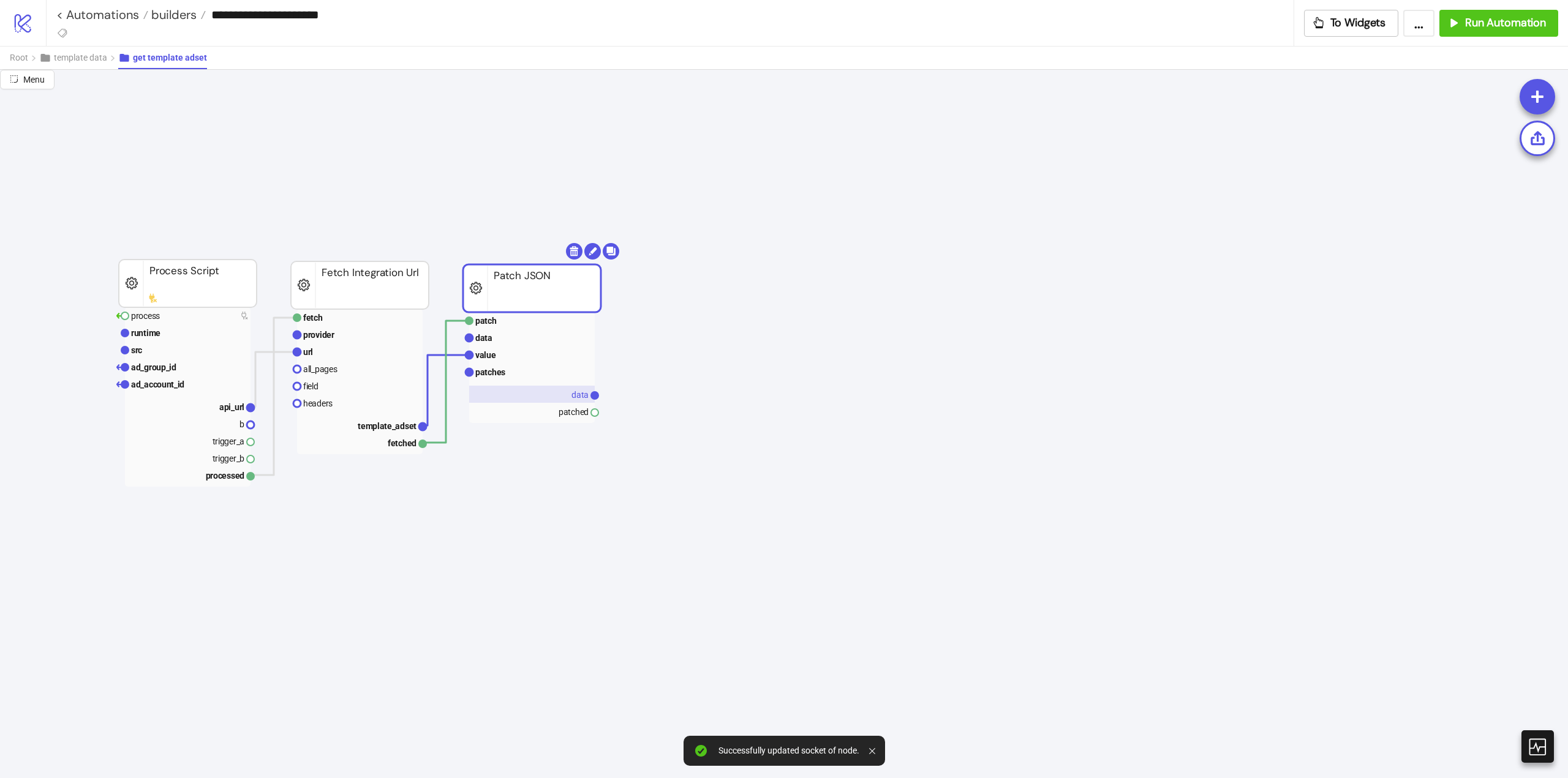
click at [573, 400] on text "data" at bounding box center [579, 395] width 17 height 10
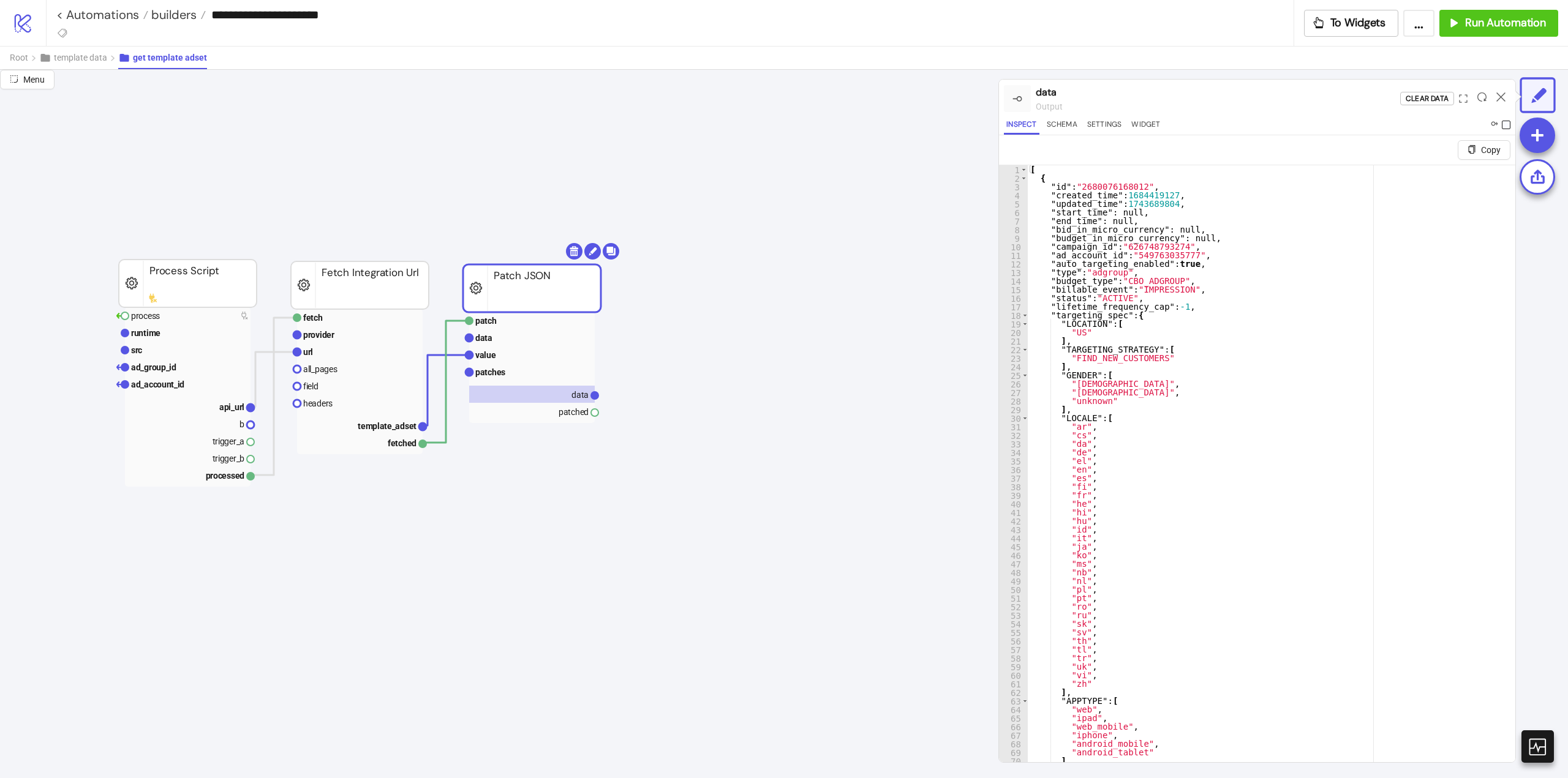
click at [1505, 125] on span at bounding box center [1506, 125] width 9 height 9
click at [395, 423] on text "template_adset" at bounding box center [387, 426] width 58 height 10
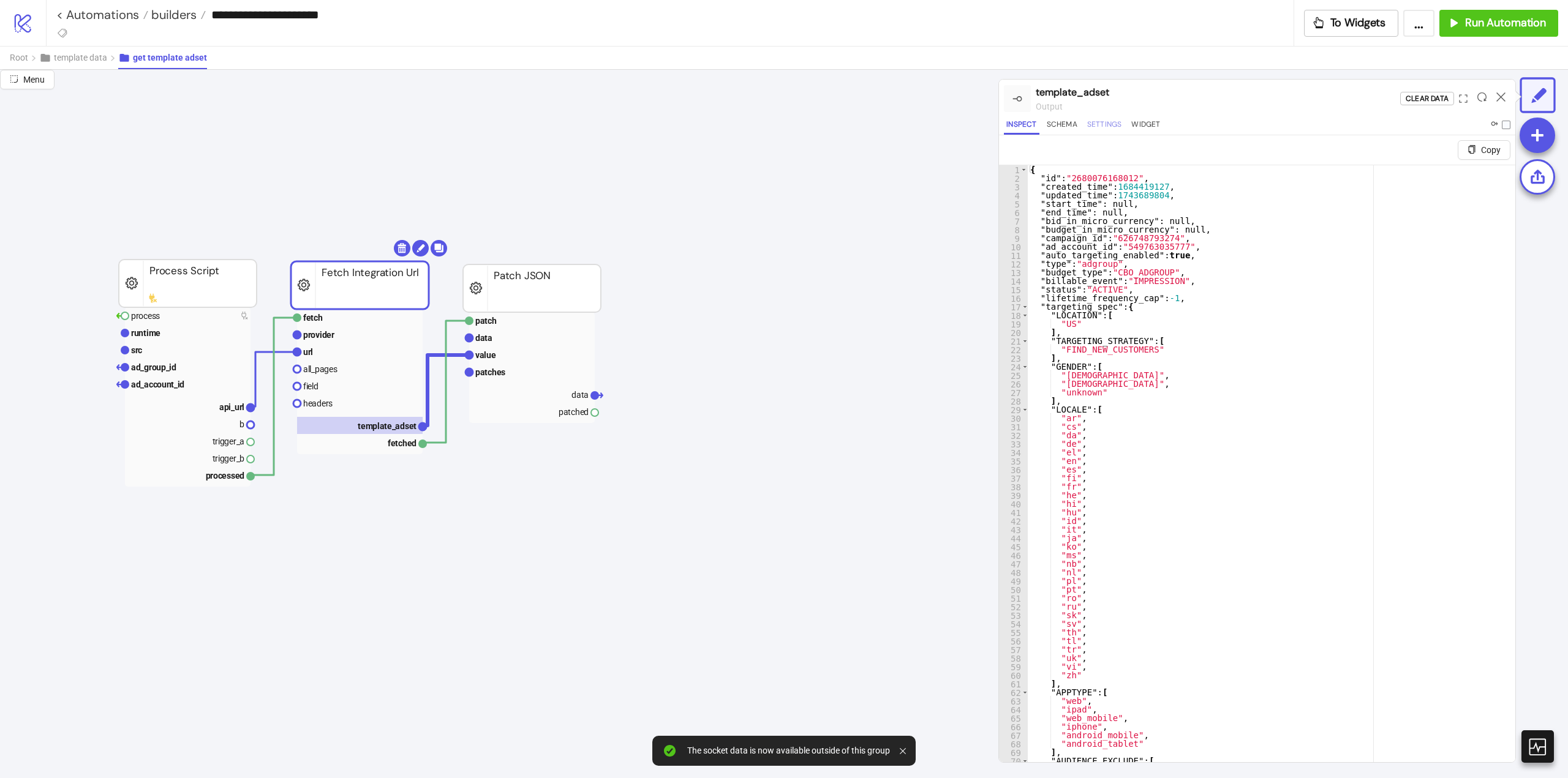
click at [1101, 126] on button "Settings" at bounding box center [1105, 127] width 40 height 16
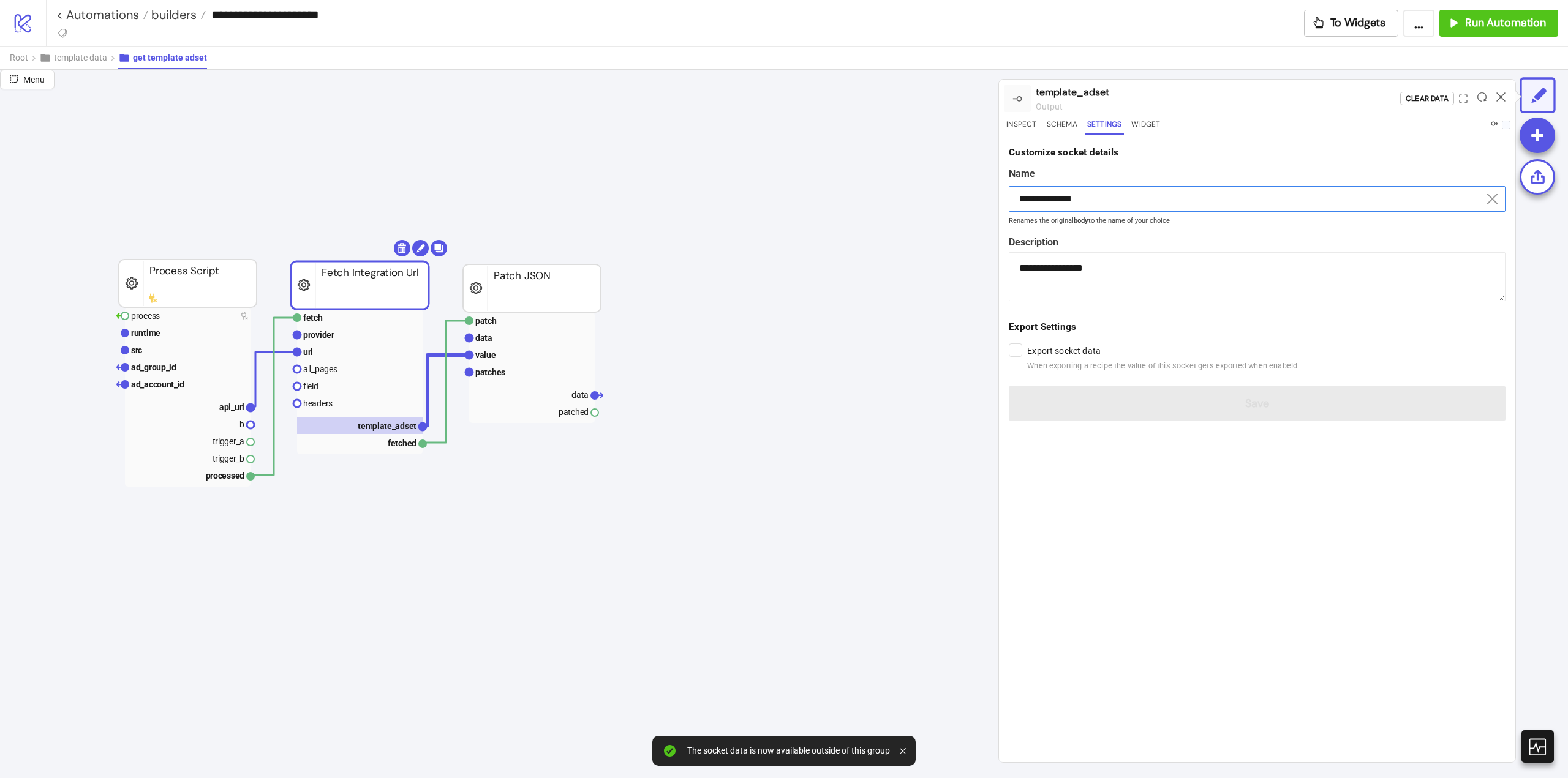
click at [1086, 196] on input "**********" at bounding box center [1257, 199] width 497 height 26
drag, startPoint x: 1086, startPoint y: 196, endPoint x: 1109, endPoint y: 286, distance: 92.9
click at [1087, 199] on input "**********" at bounding box center [1257, 199] width 497 height 26
click at [575, 393] on text "data" at bounding box center [579, 395] width 17 height 10
type input "****"
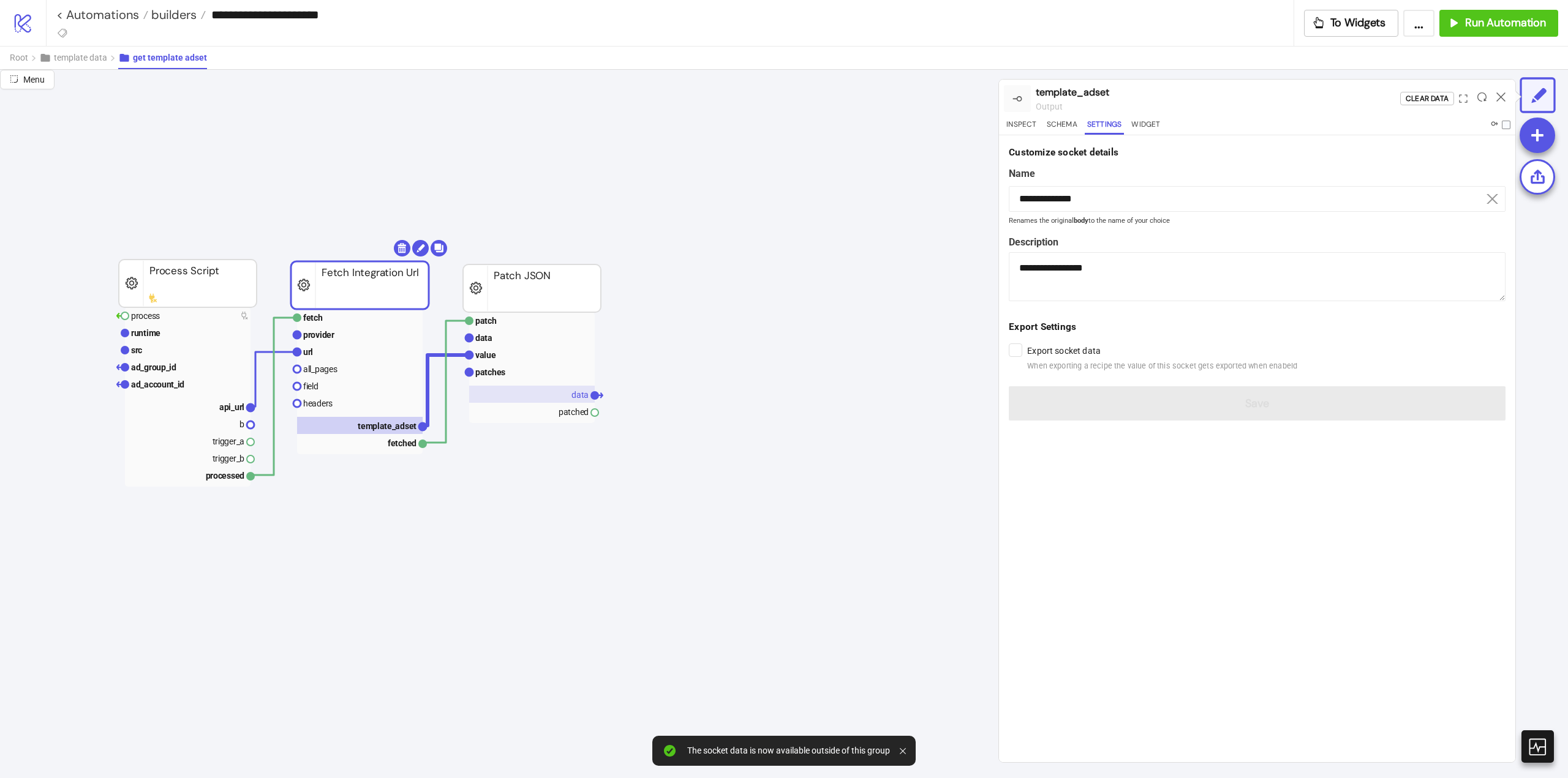
type textarea "**********"
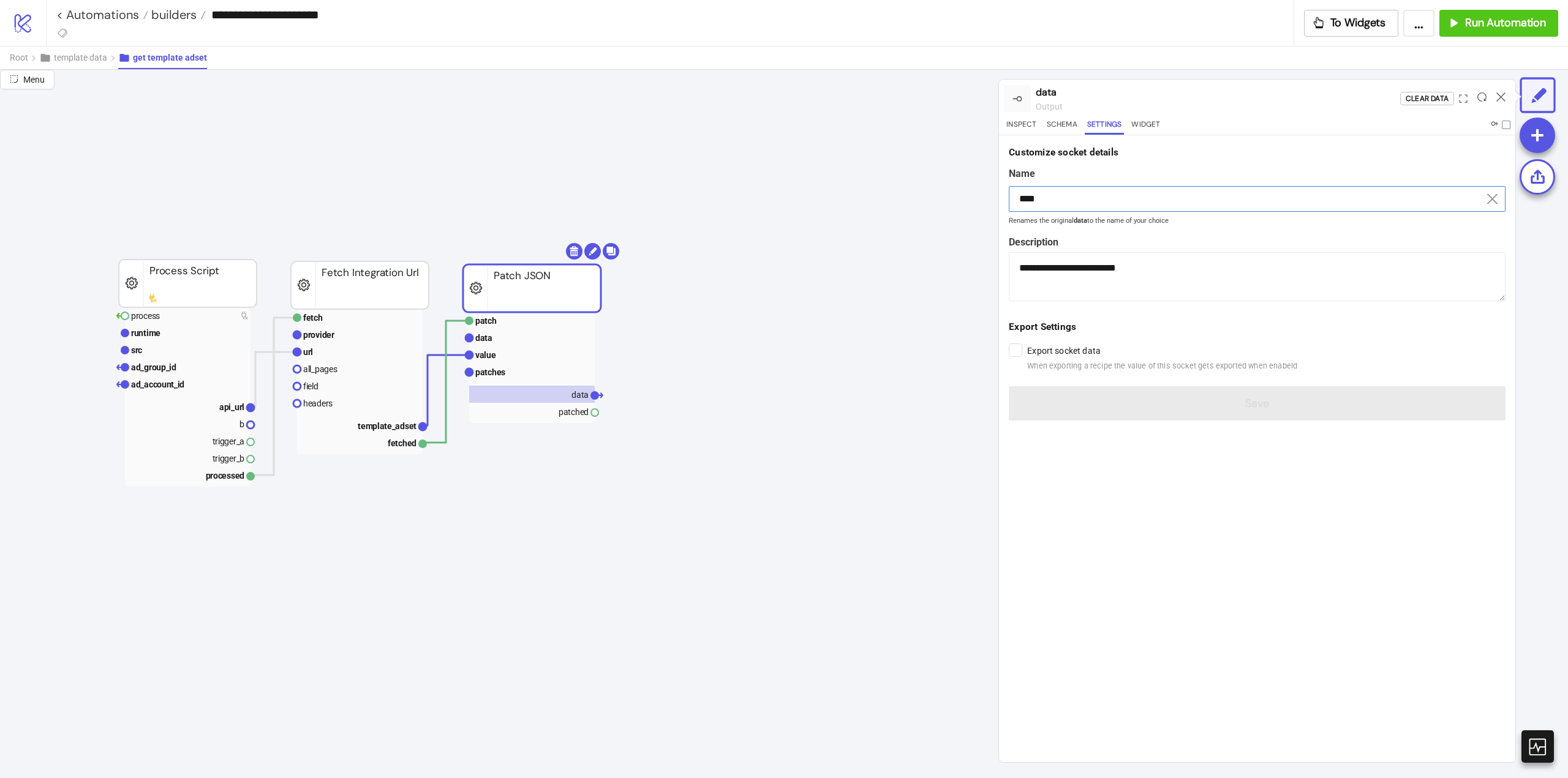
click at [1079, 194] on input "****" at bounding box center [1257, 199] width 497 height 26
paste input "**********"
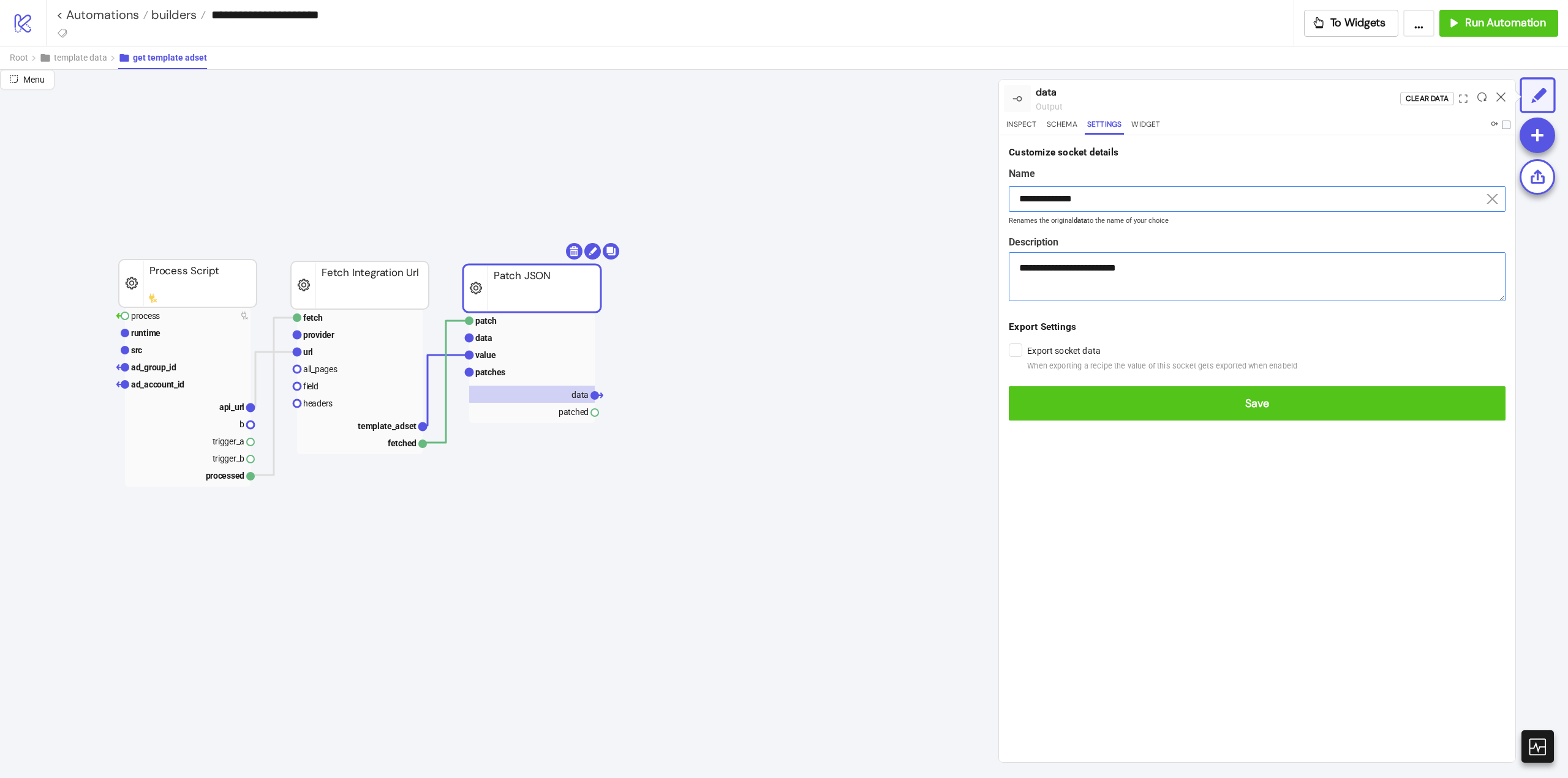
type input "**********"
click at [1009, 386] on button "Save" at bounding box center [1257, 403] width 497 height 34
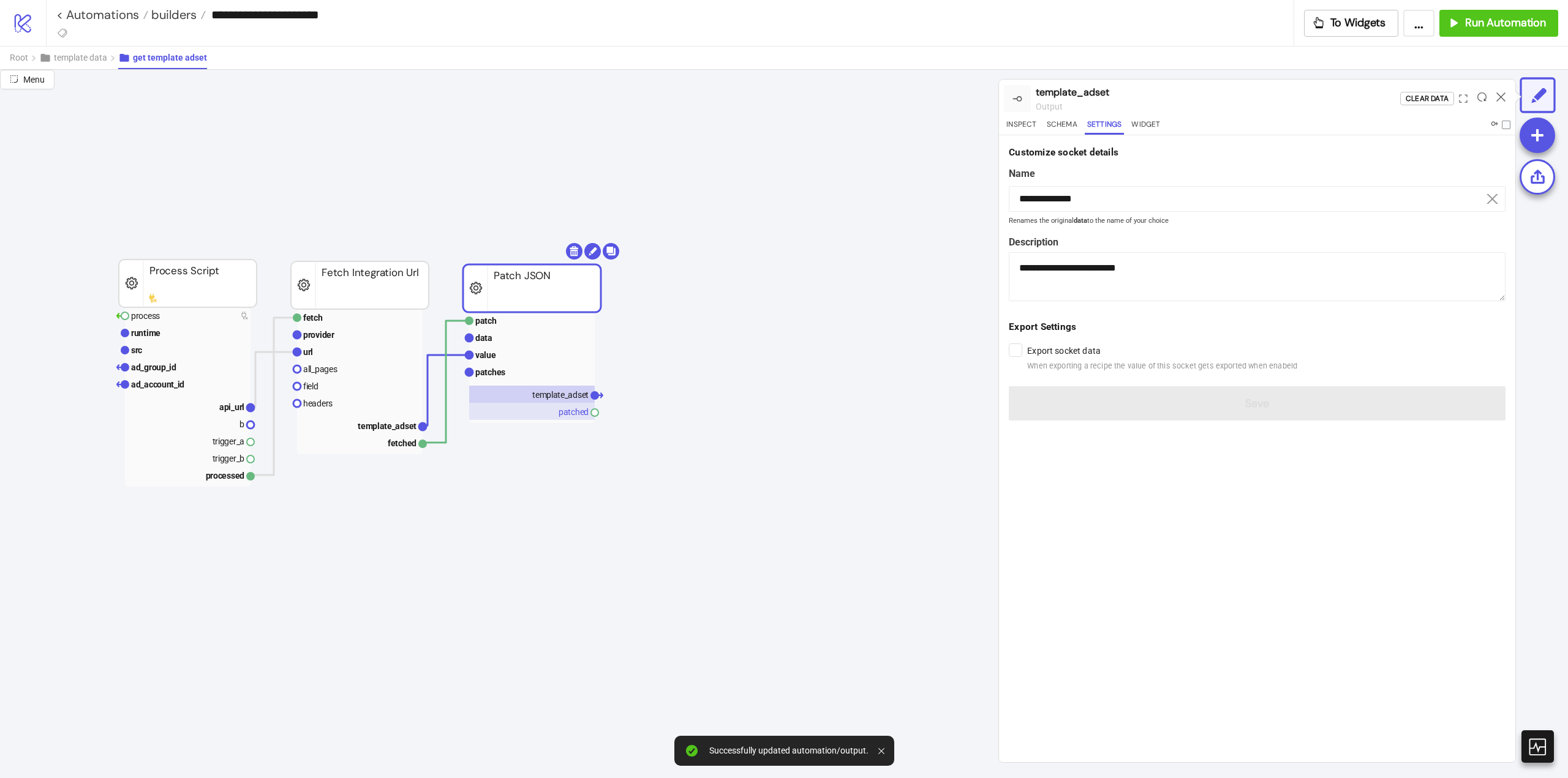
click at [561, 417] on rect at bounding box center [532, 411] width 126 height 17
click at [1505, 125] on span at bounding box center [1506, 125] width 9 height 9
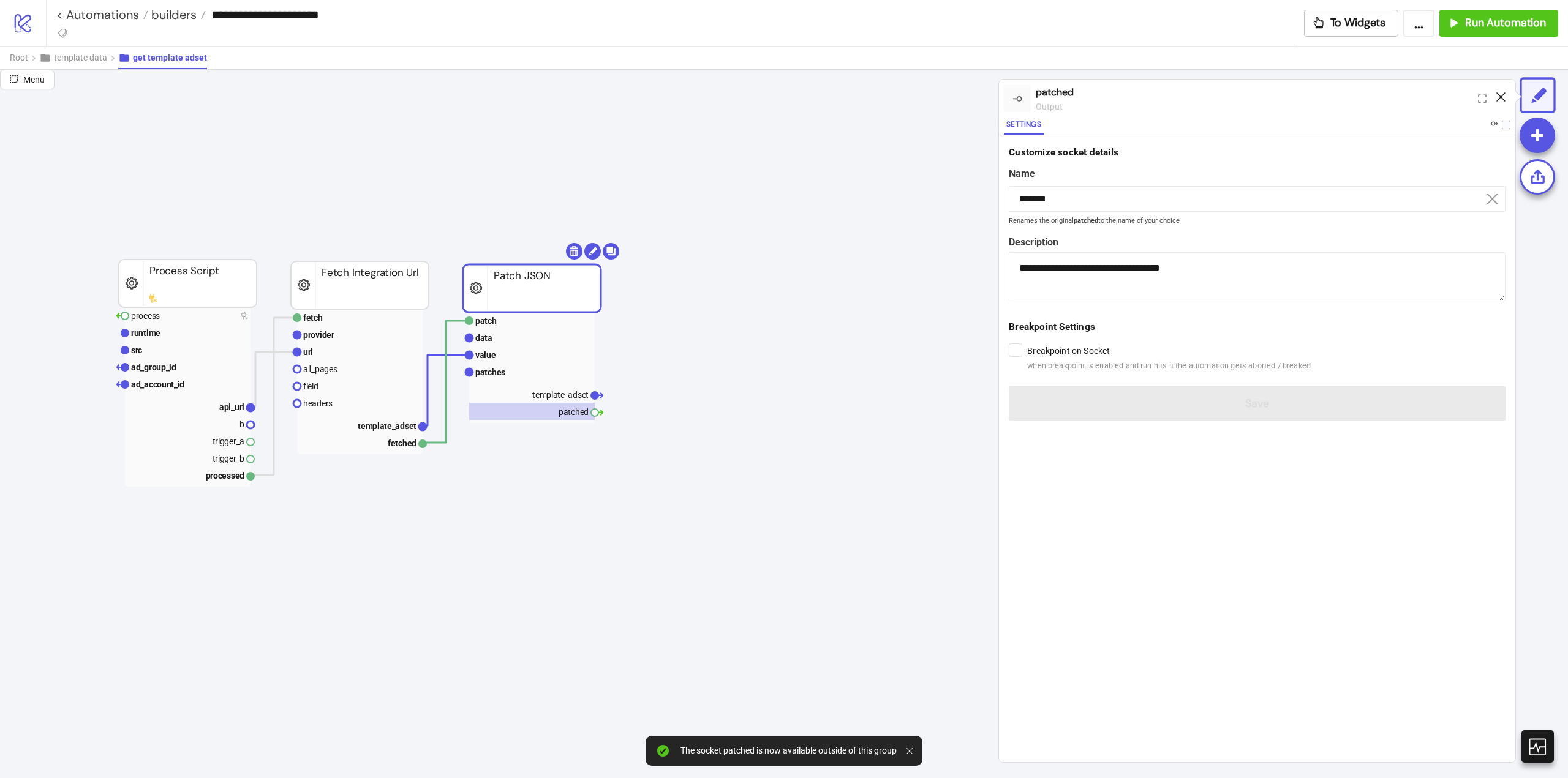
click at [1500, 99] on icon at bounding box center [1501, 97] width 9 height 9
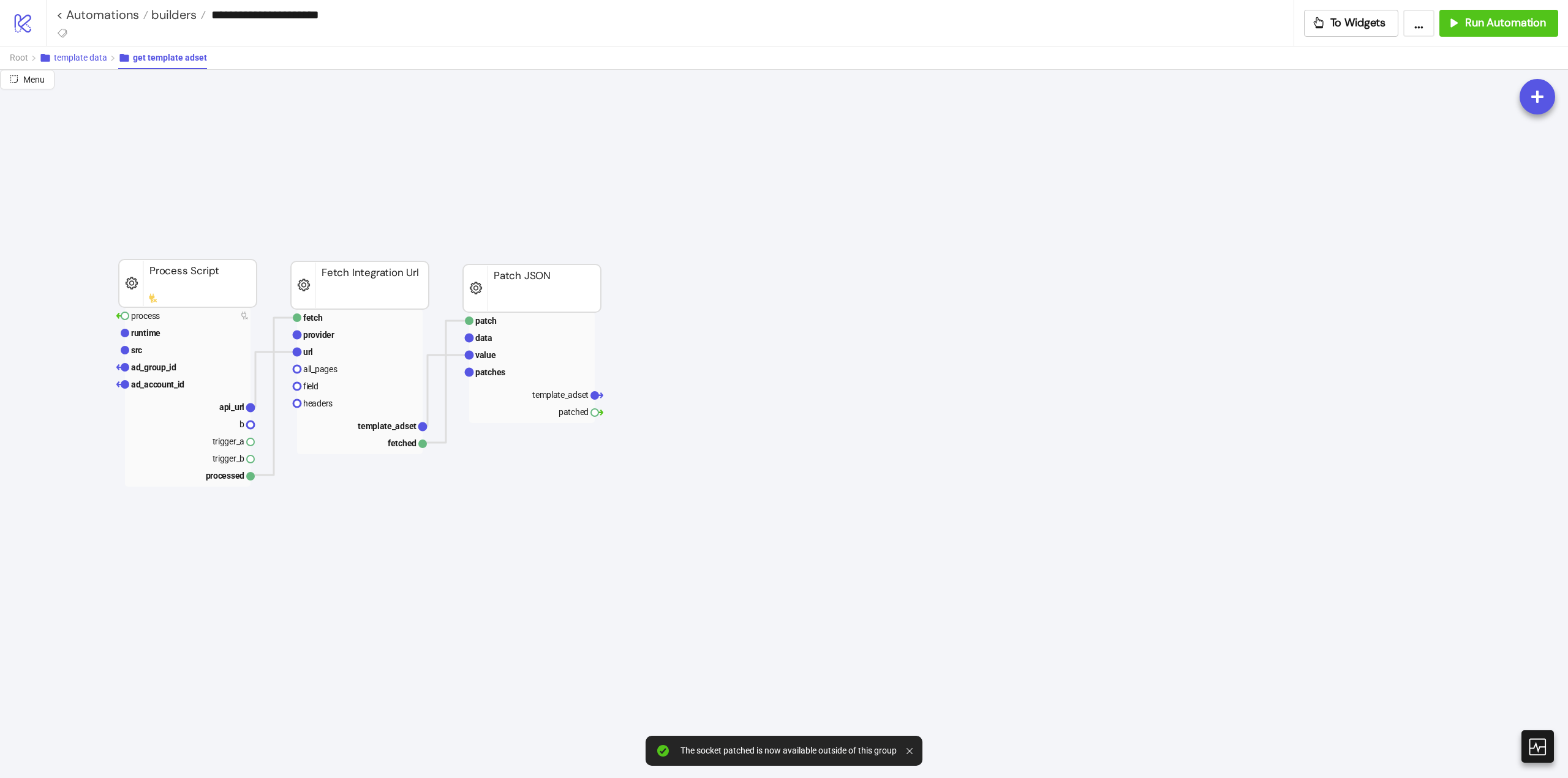
click at [78, 63] on button "template data" at bounding box center [78, 58] width 79 height 23
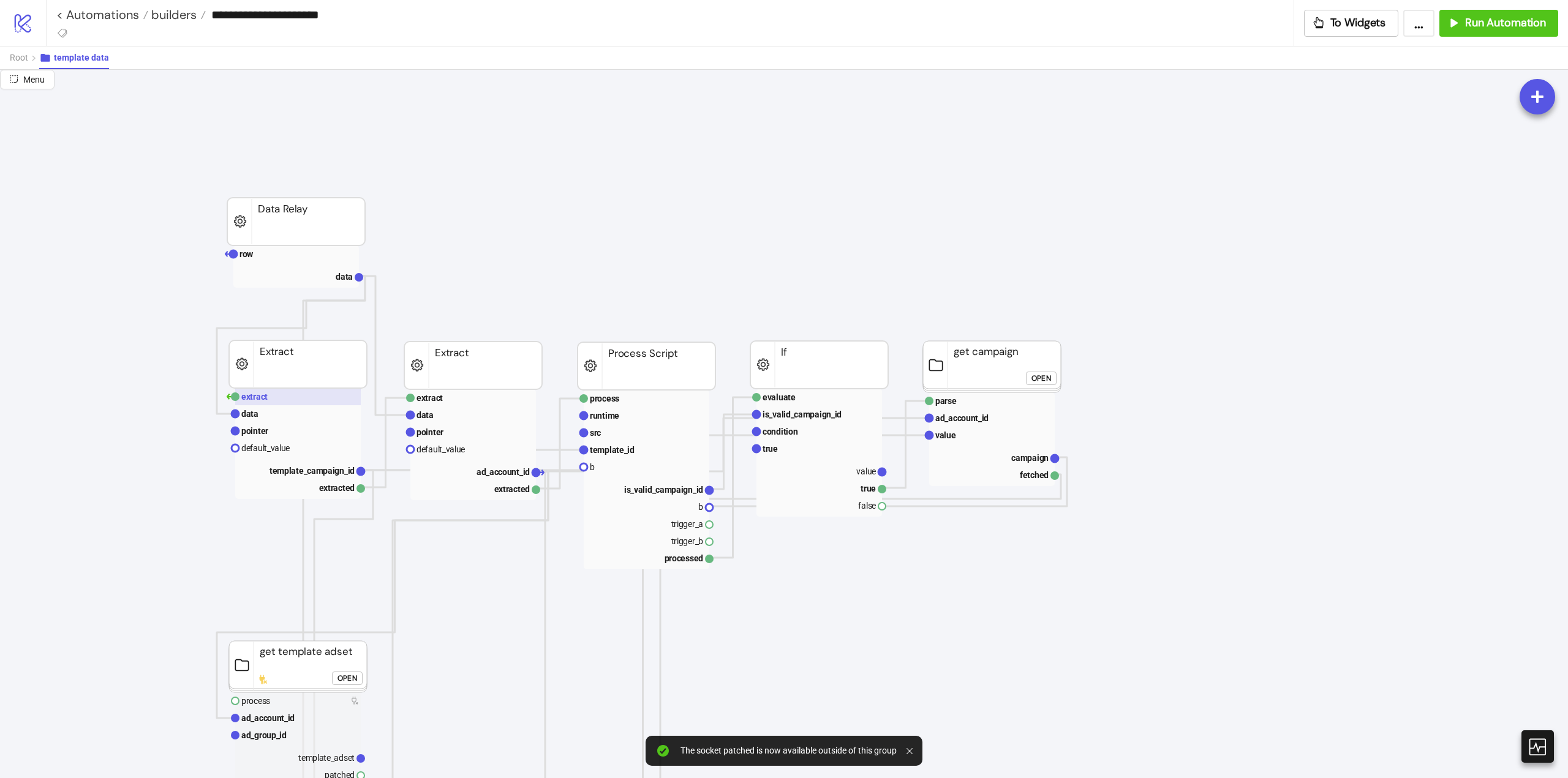
scroll to position [183, 0]
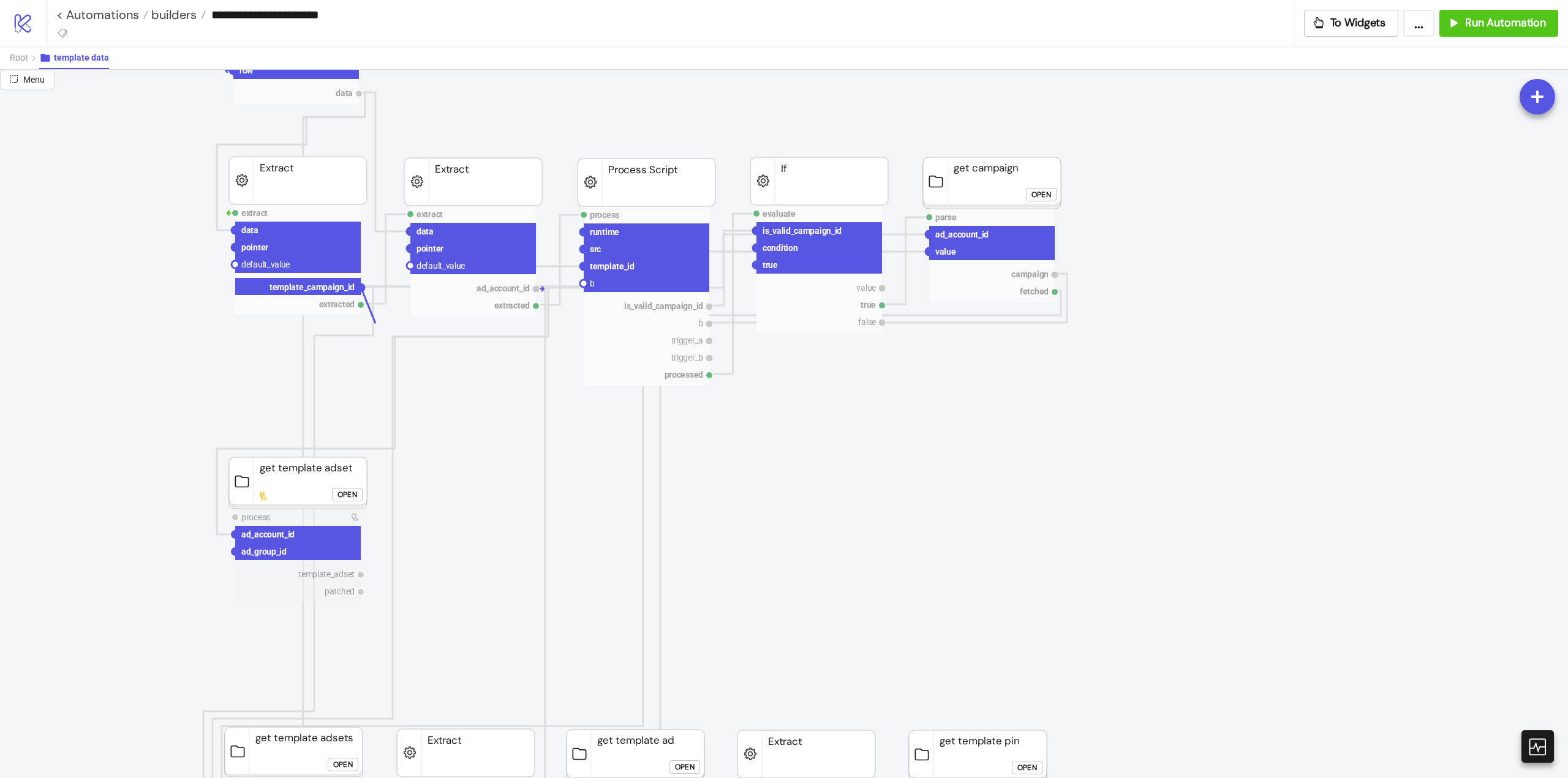
drag, startPoint x: 360, startPoint y: 288, endPoint x: 367, endPoint y: 376, distance: 88.3
click at [235, 554] on circle at bounding box center [235, 551] width 7 height 7
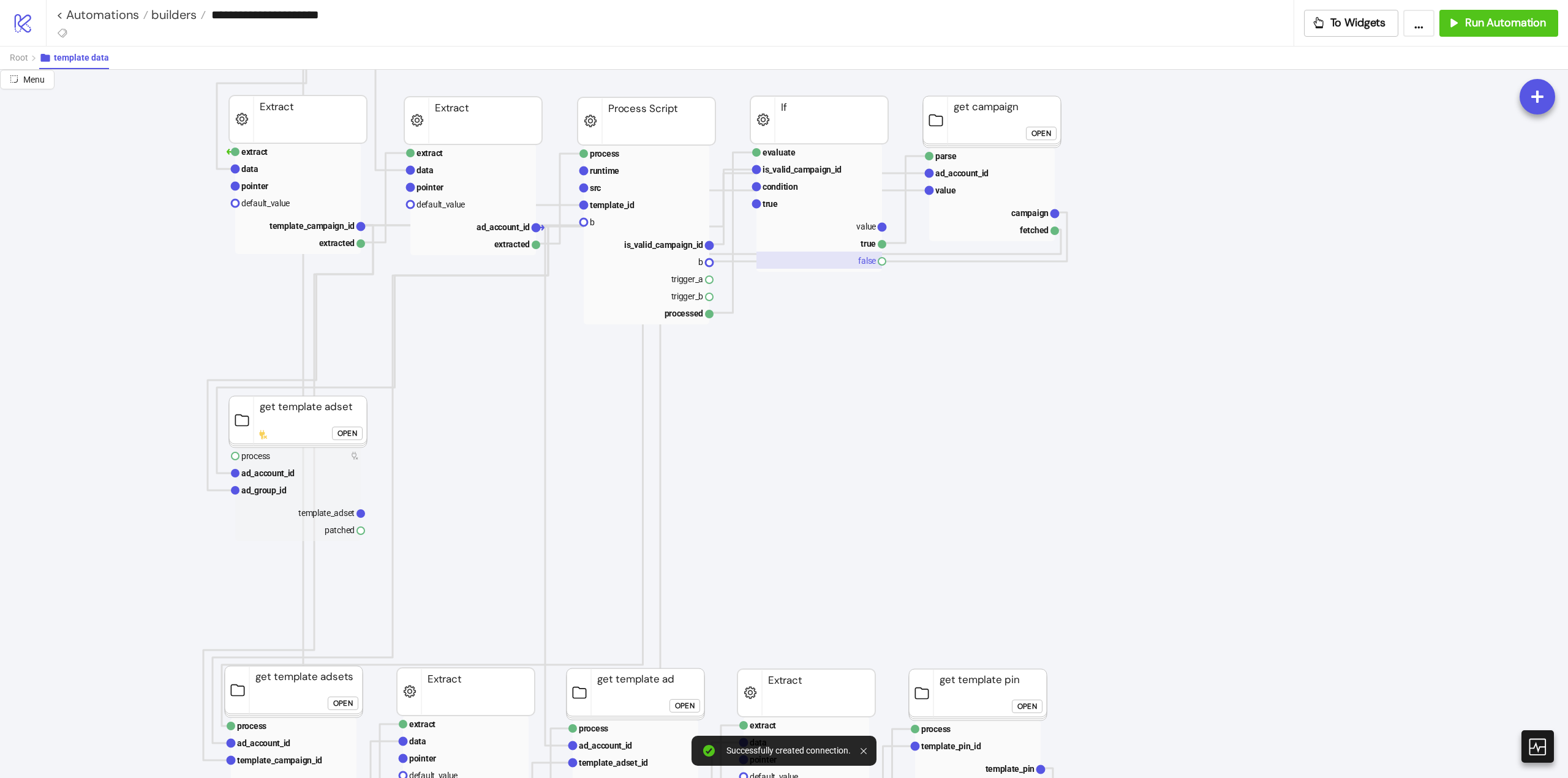
scroll to position [123, 0]
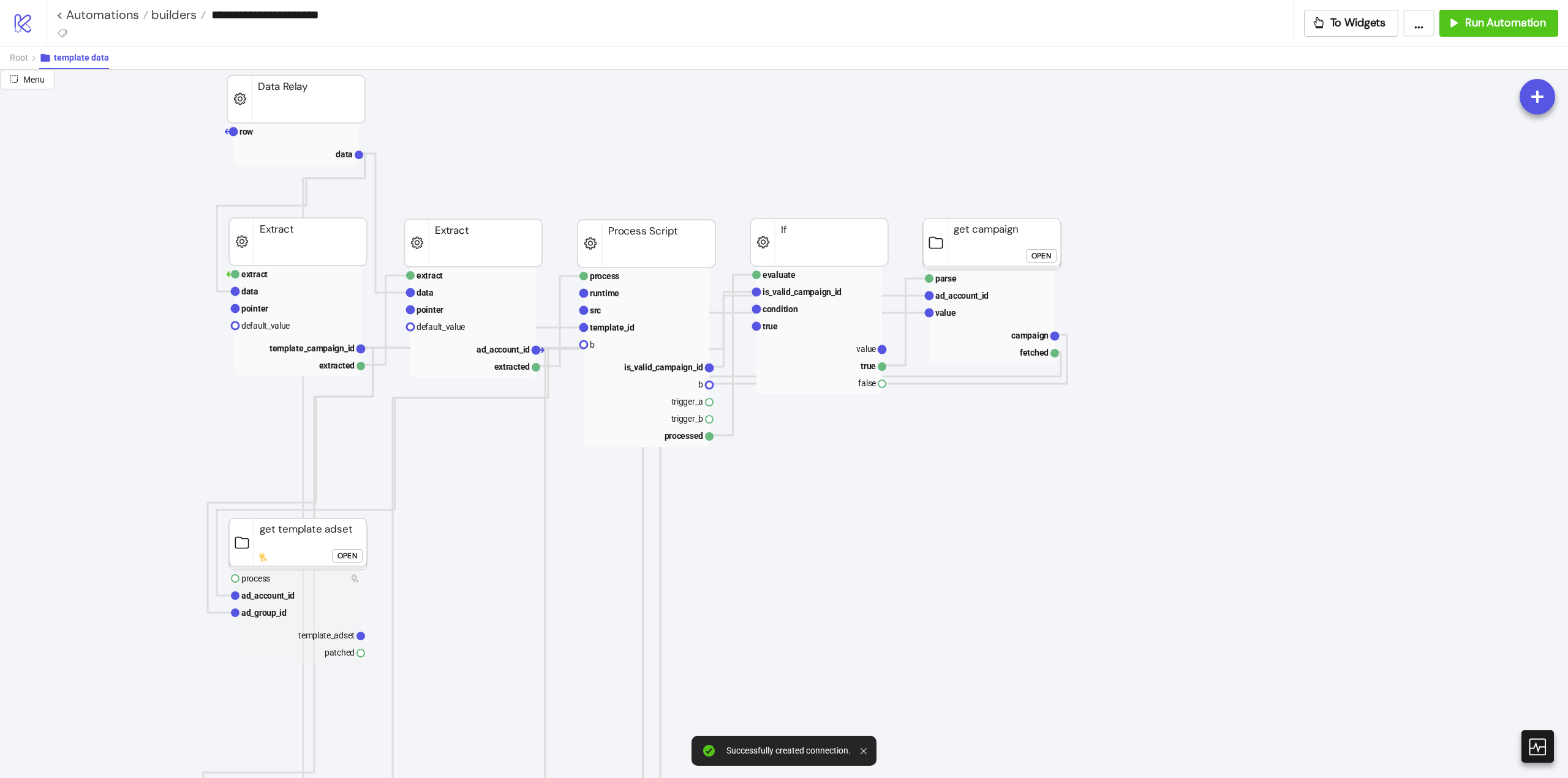
drag, startPoint x: 883, startPoint y: 383, endPoint x: 750, endPoint y: 478, distance: 163.4
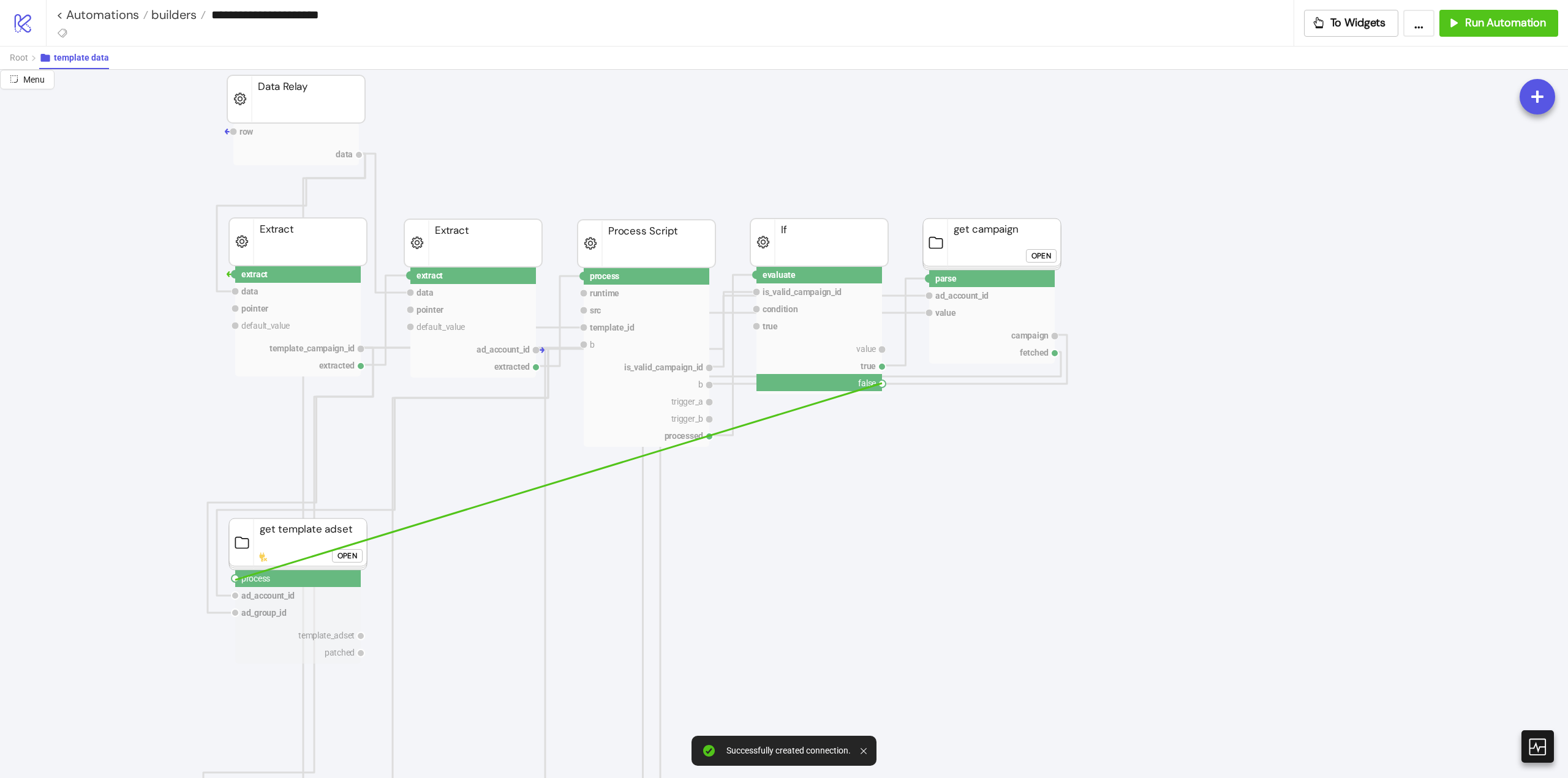
click at [235, 580] on circle at bounding box center [235, 578] width 7 height 7
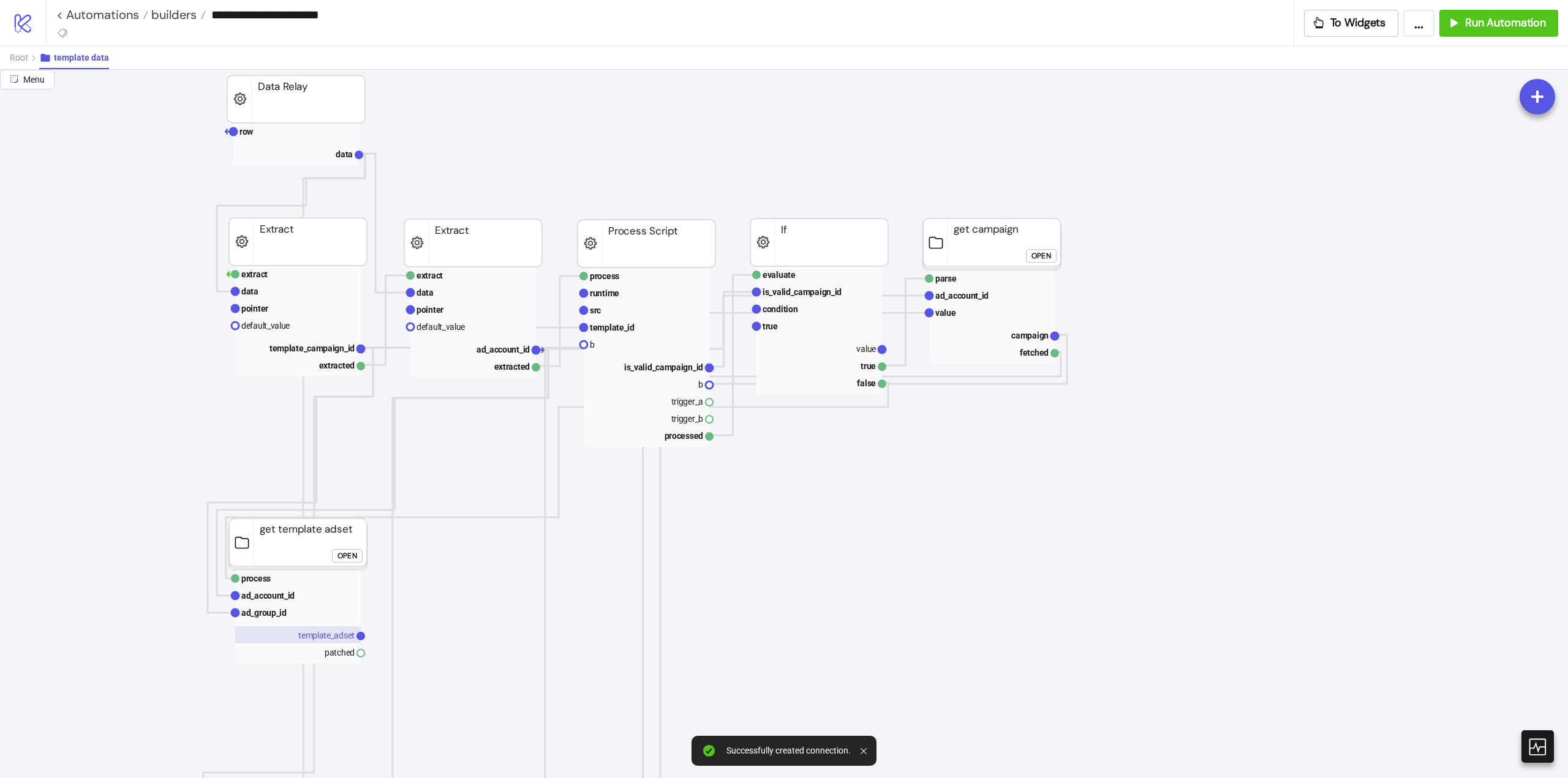
click at [306, 634] on text "template_adset" at bounding box center [326, 635] width 56 height 10
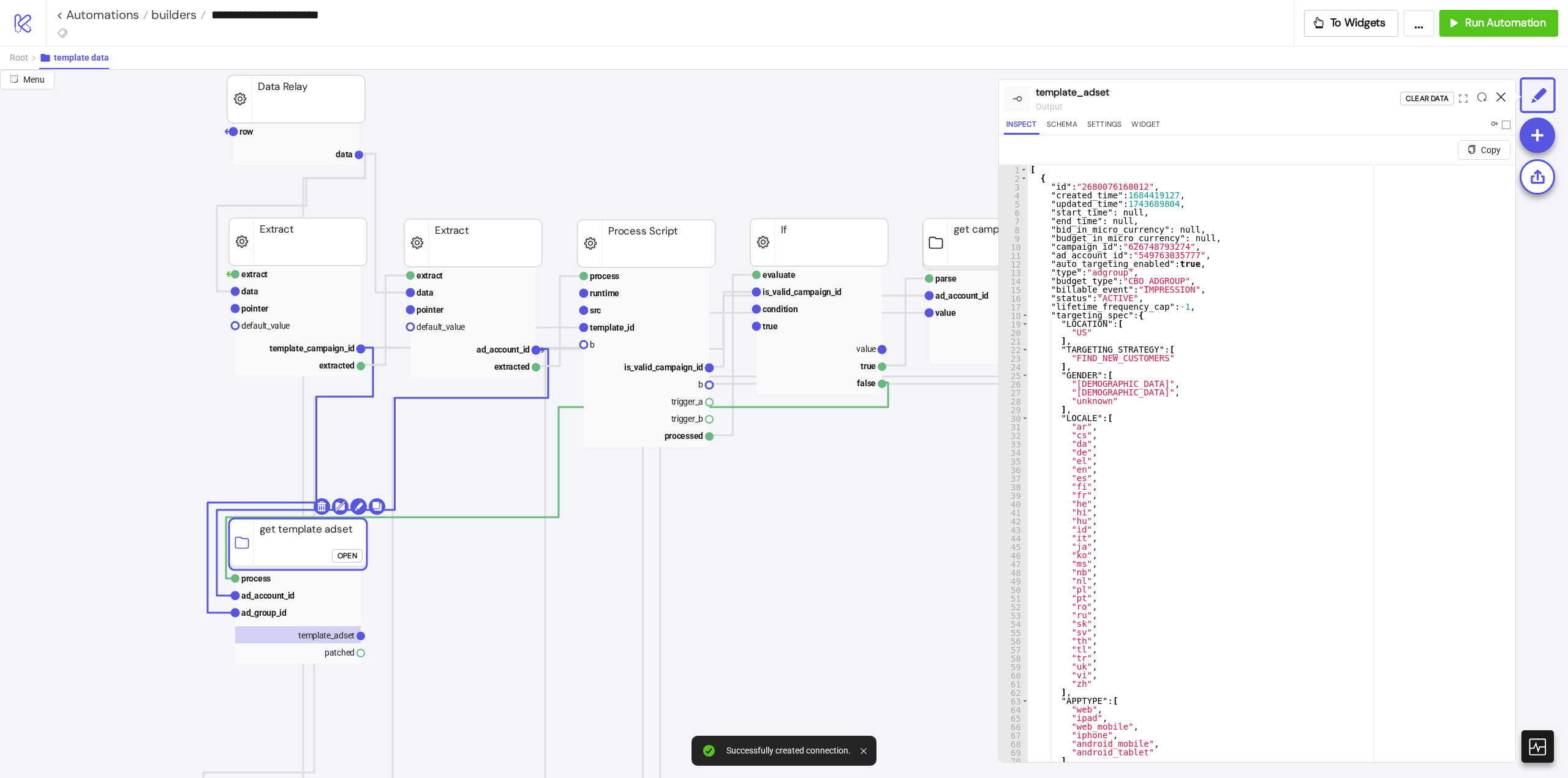
click at [1500, 99] on icon at bounding box center [1501, 97] width 9 height 9
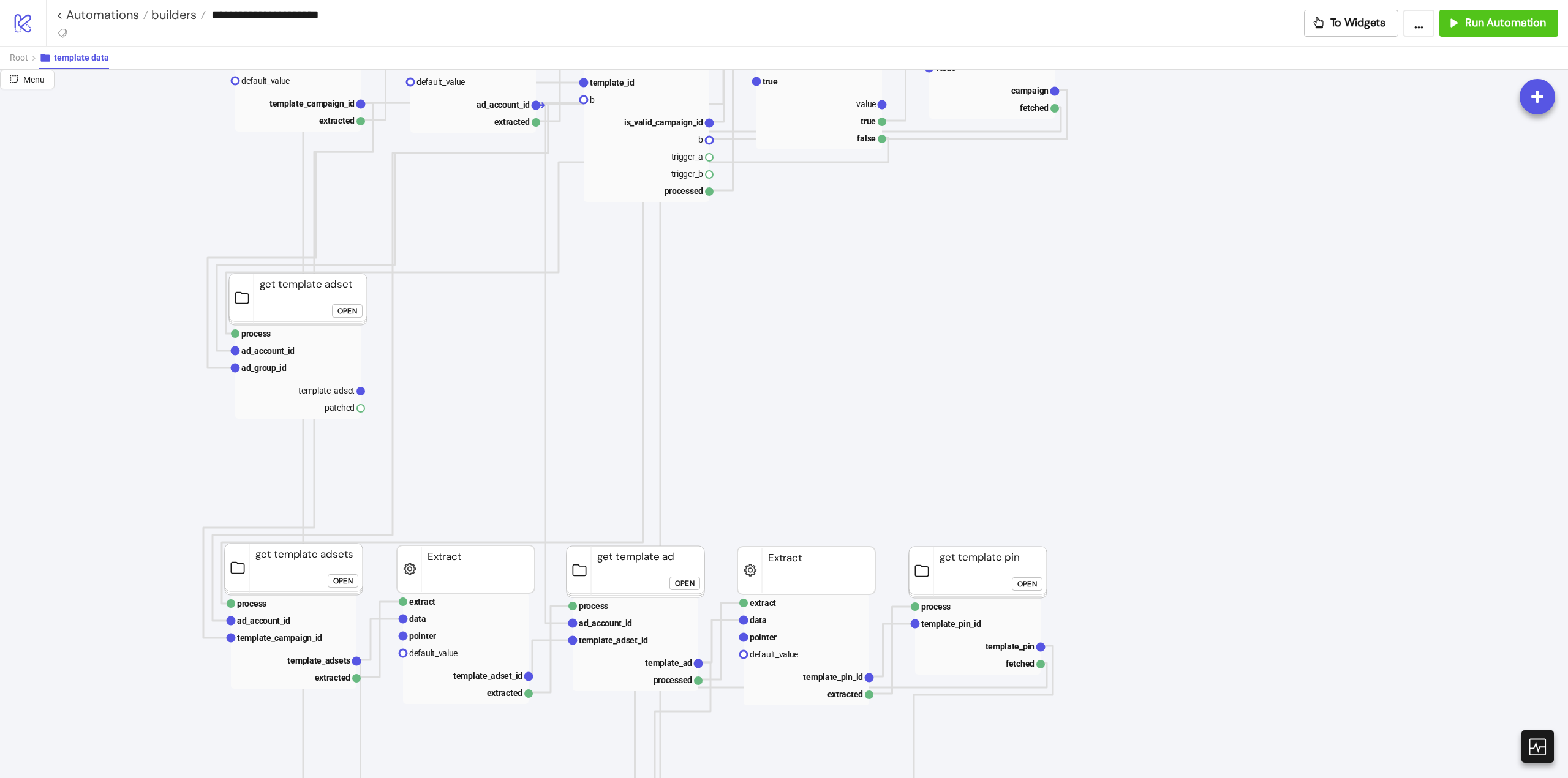
scroll to position [183, 0]
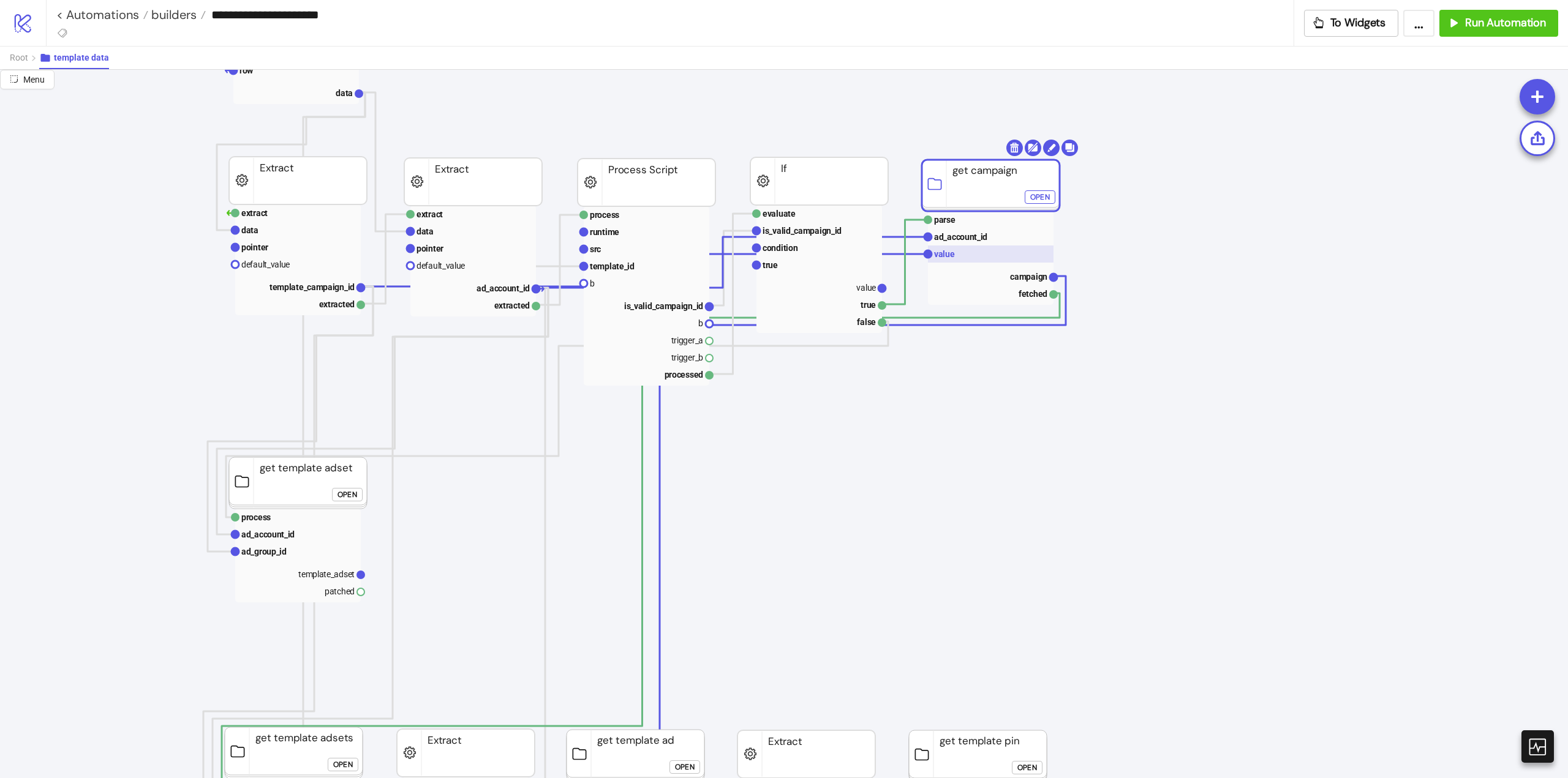
click at [955, 251] on rect at bounding box center [990, 254] width 126 height 17
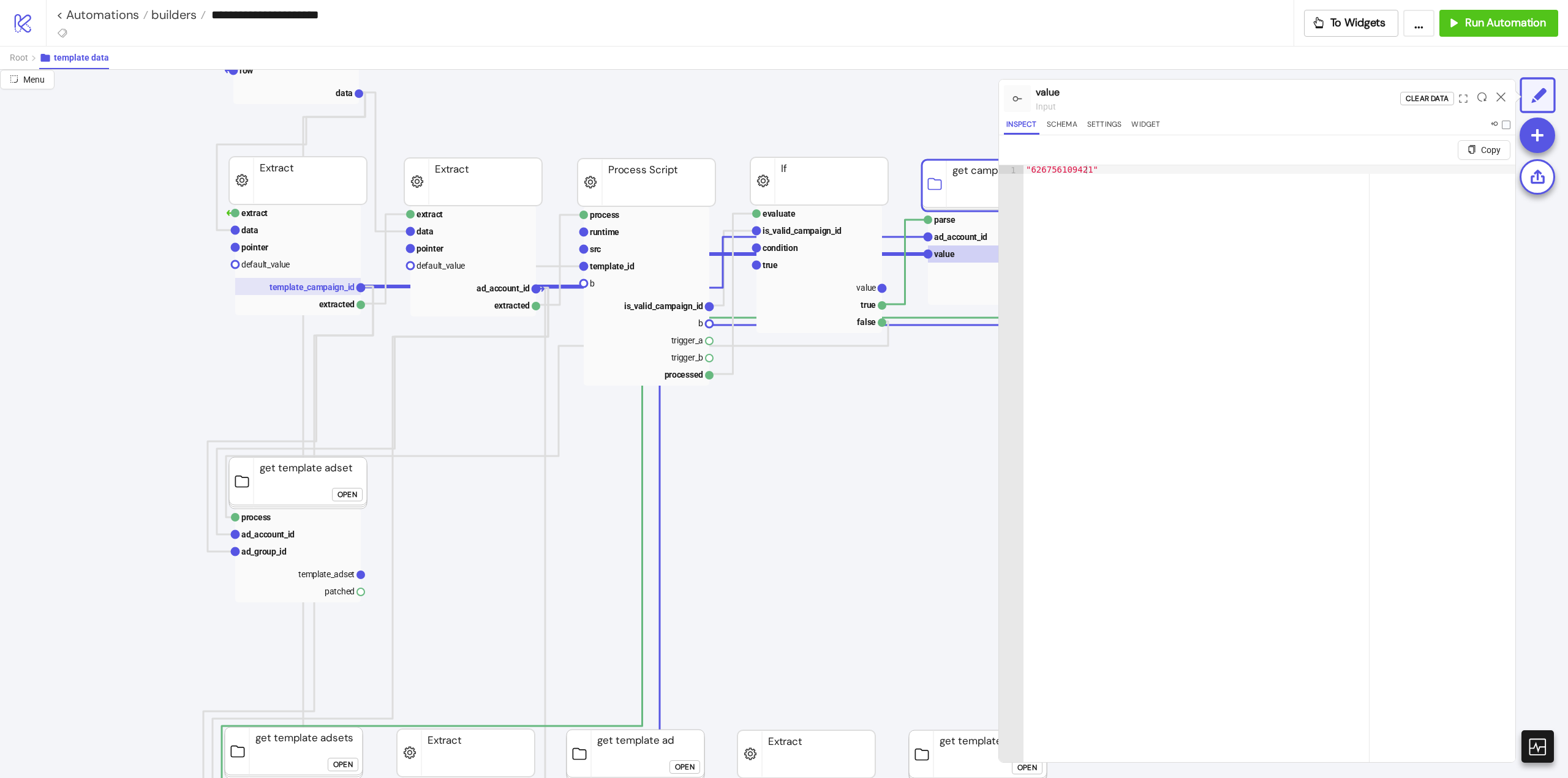
click at [305, 290] on text "template_campaign_id" at bounding box center [312, 287] width 85 height 10
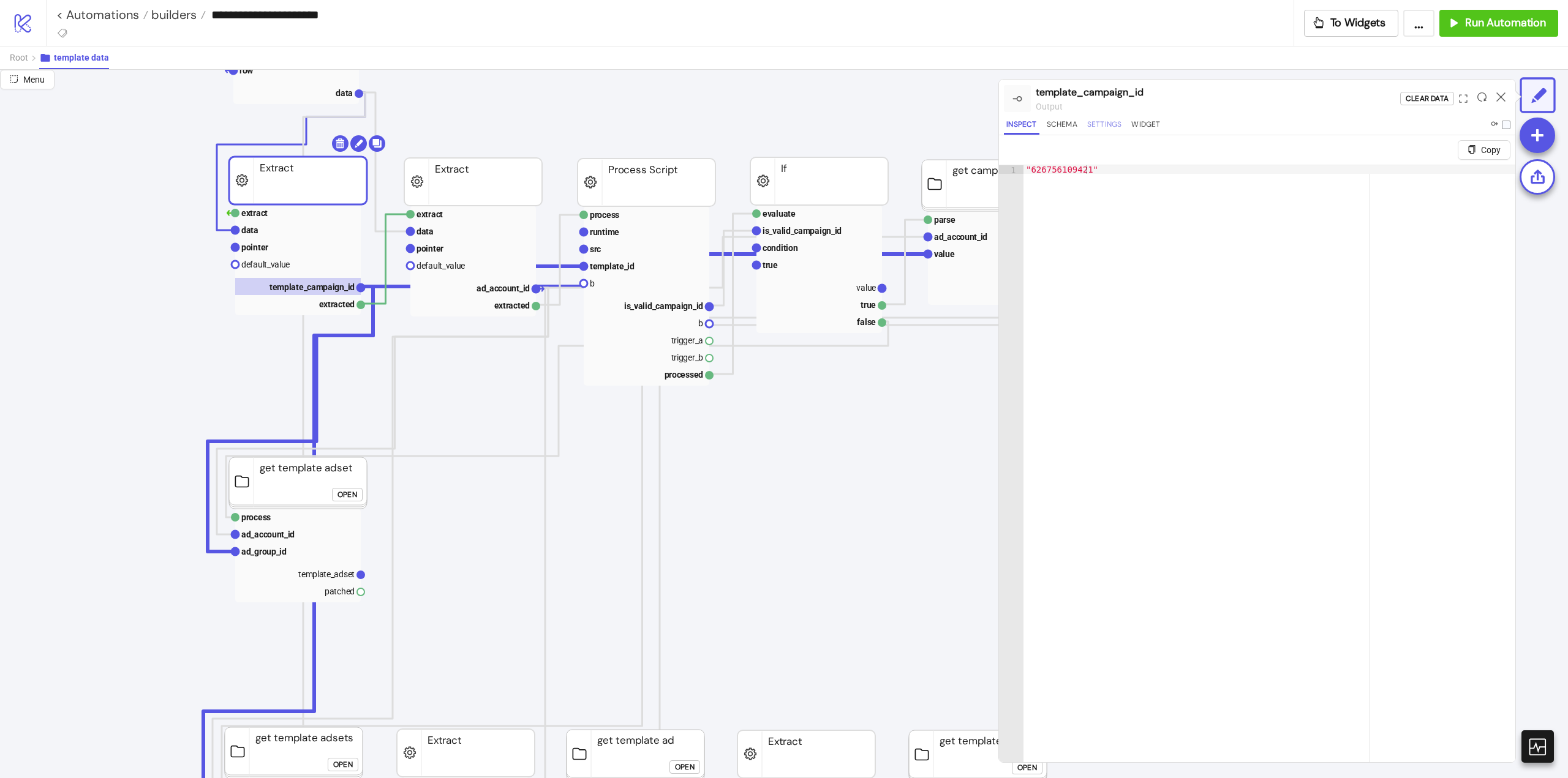
click at [1100, 127] on button "Settings" at bounding box center [1105, 127] width 40 height 16
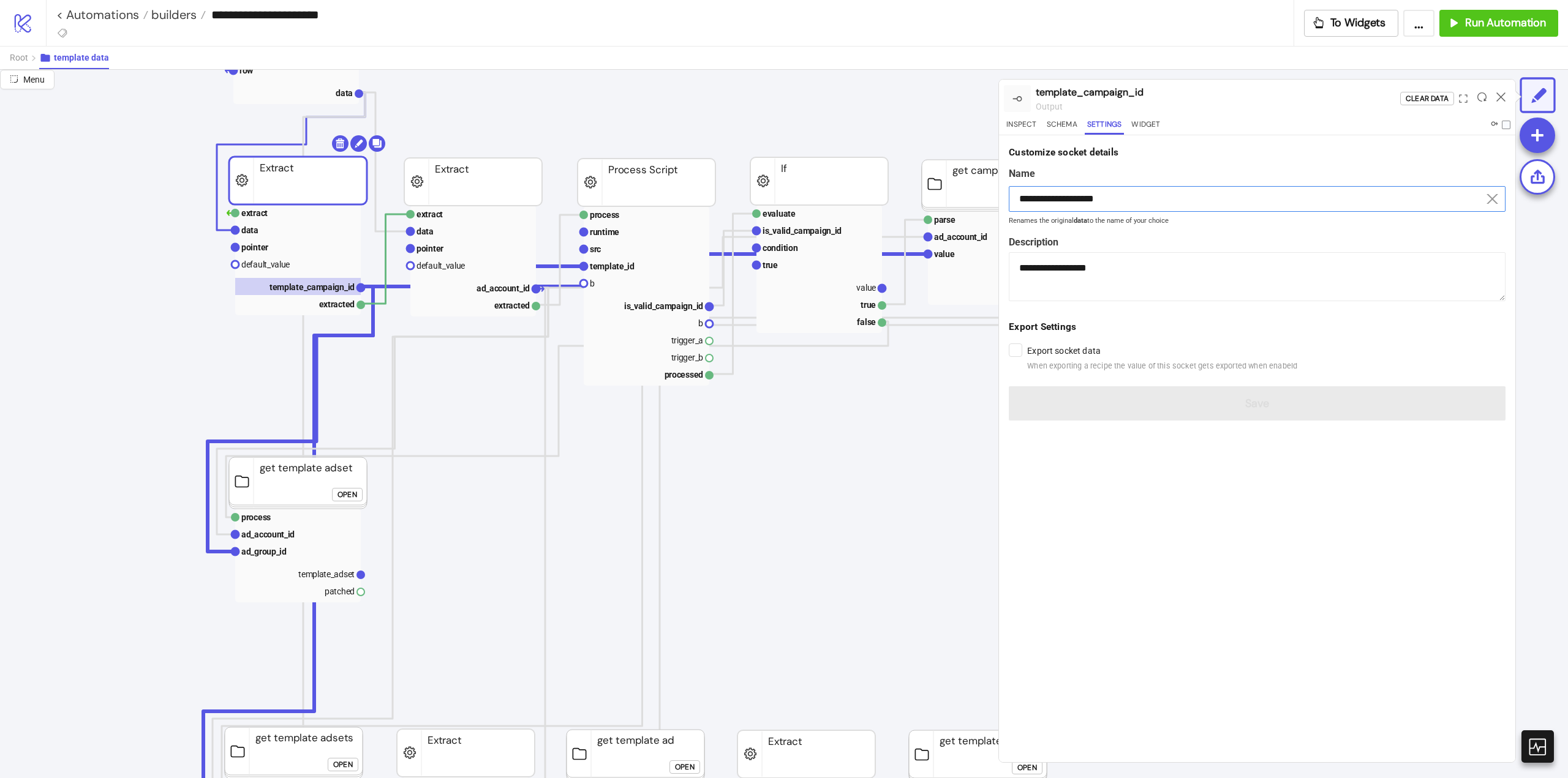
click at [1101, 202] on input "**********" at bounding box center [1257, 199] width 497 height 26
click at [1101, 202] on input "**********" at bounding box center [1257, 199] width 497 height 26
click at [950, 253] on text "value" at bounding box center [945, 254] width 21 height 10
type input "*****"
type textarea "**********"
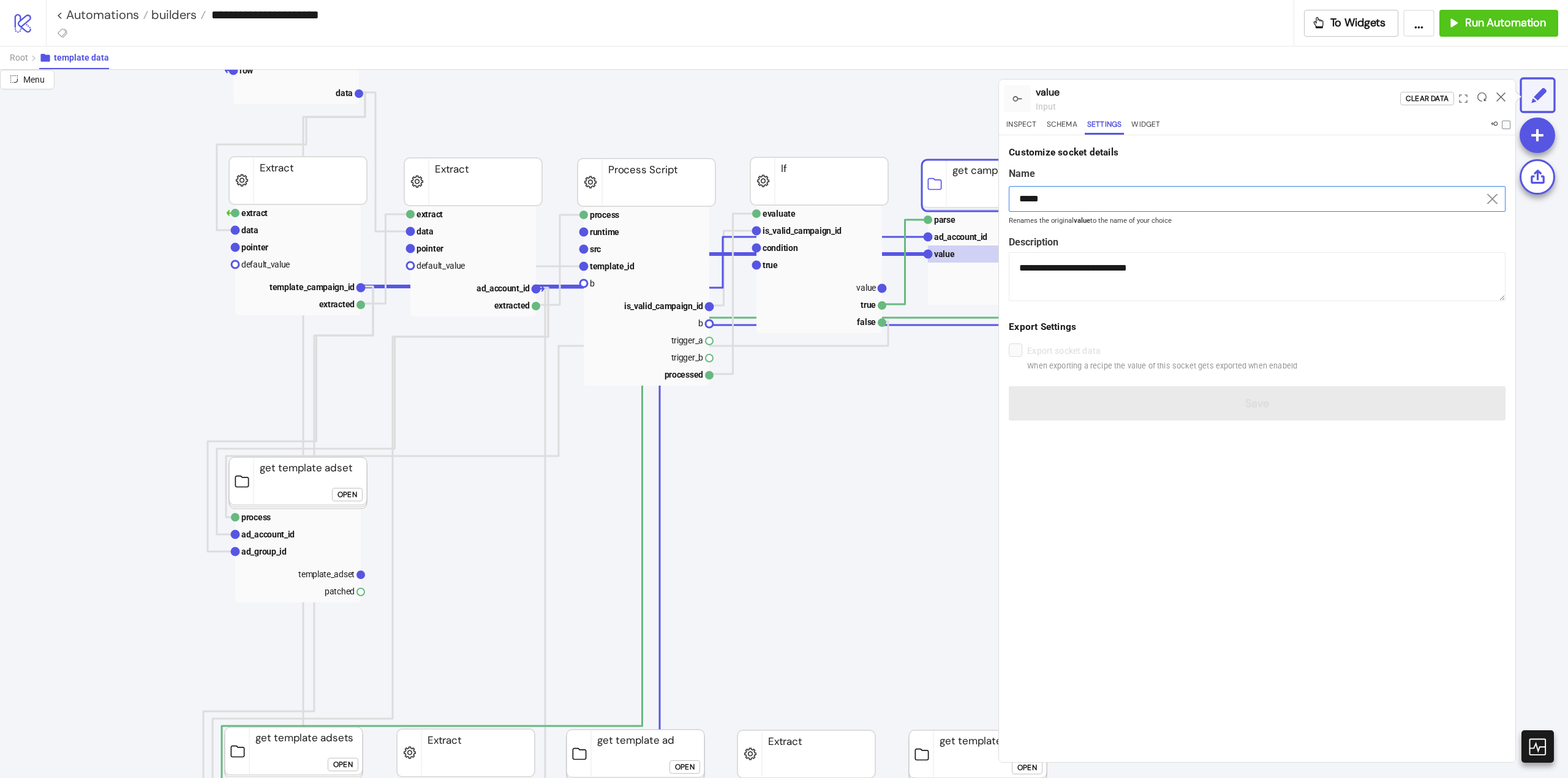
click at [1091, 195] on input "*****" at bounding box center [1257, 199] width 497 height 26
click at [1094, 198] on input "*****" at bounding box center [1257, 199] width 497 height 26
paste input "**********"
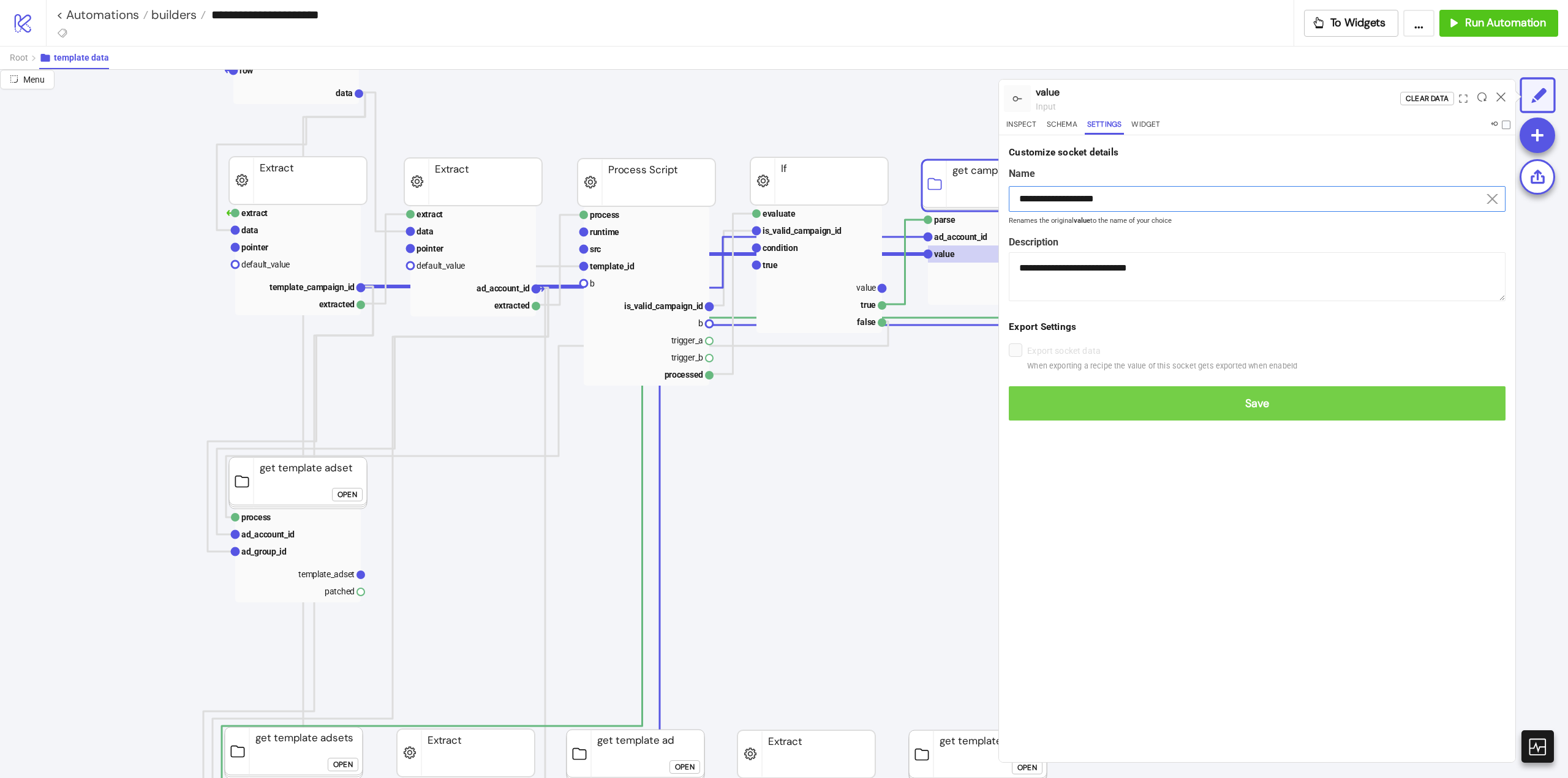
type input "**********"
click at [1200, 402] on span "Save" at bounding box center [1257, 403] width 477 height 14
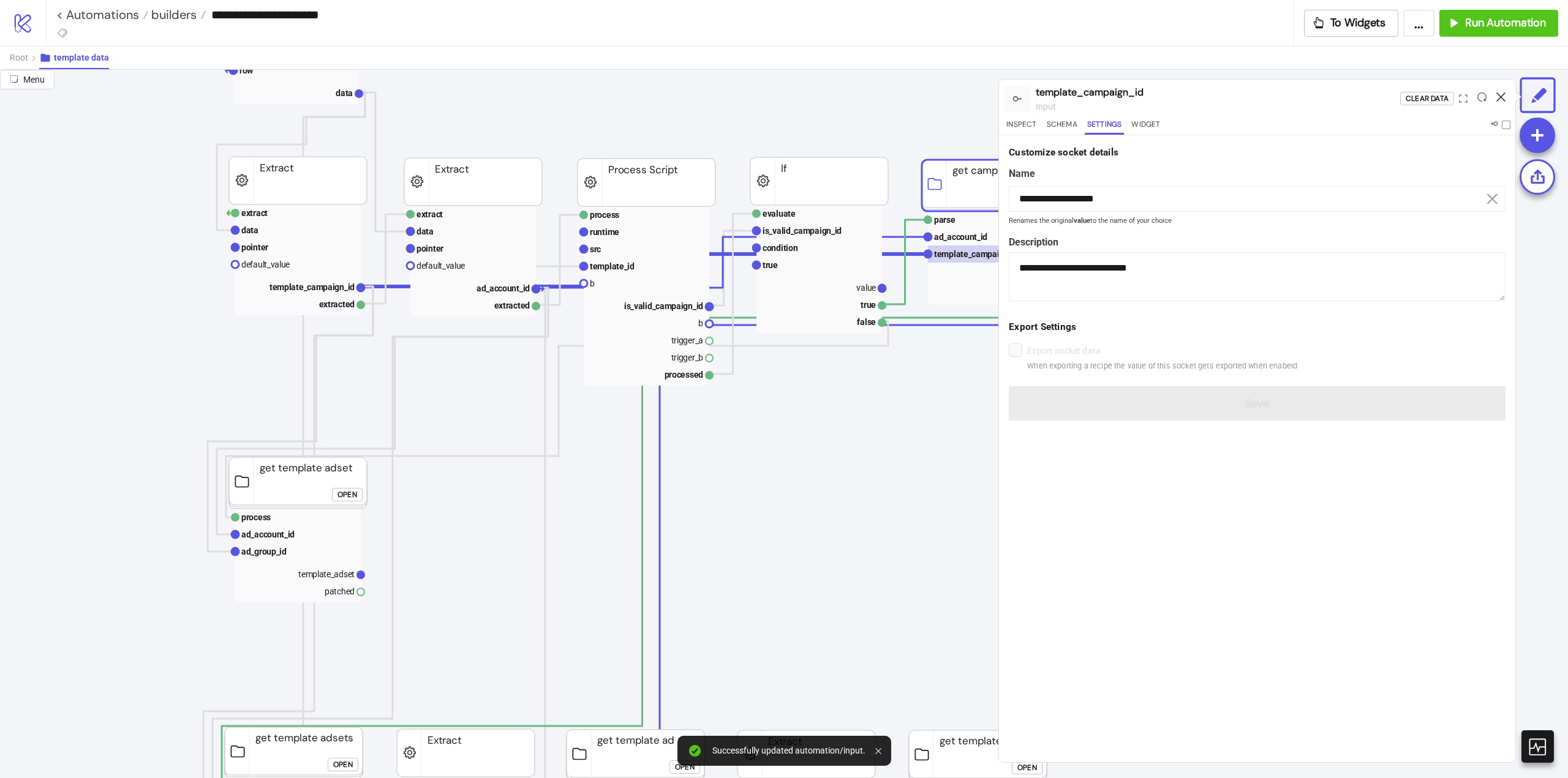
click at [1500, 94] on icon at bounding box center [1501, 97] width 9 height 9
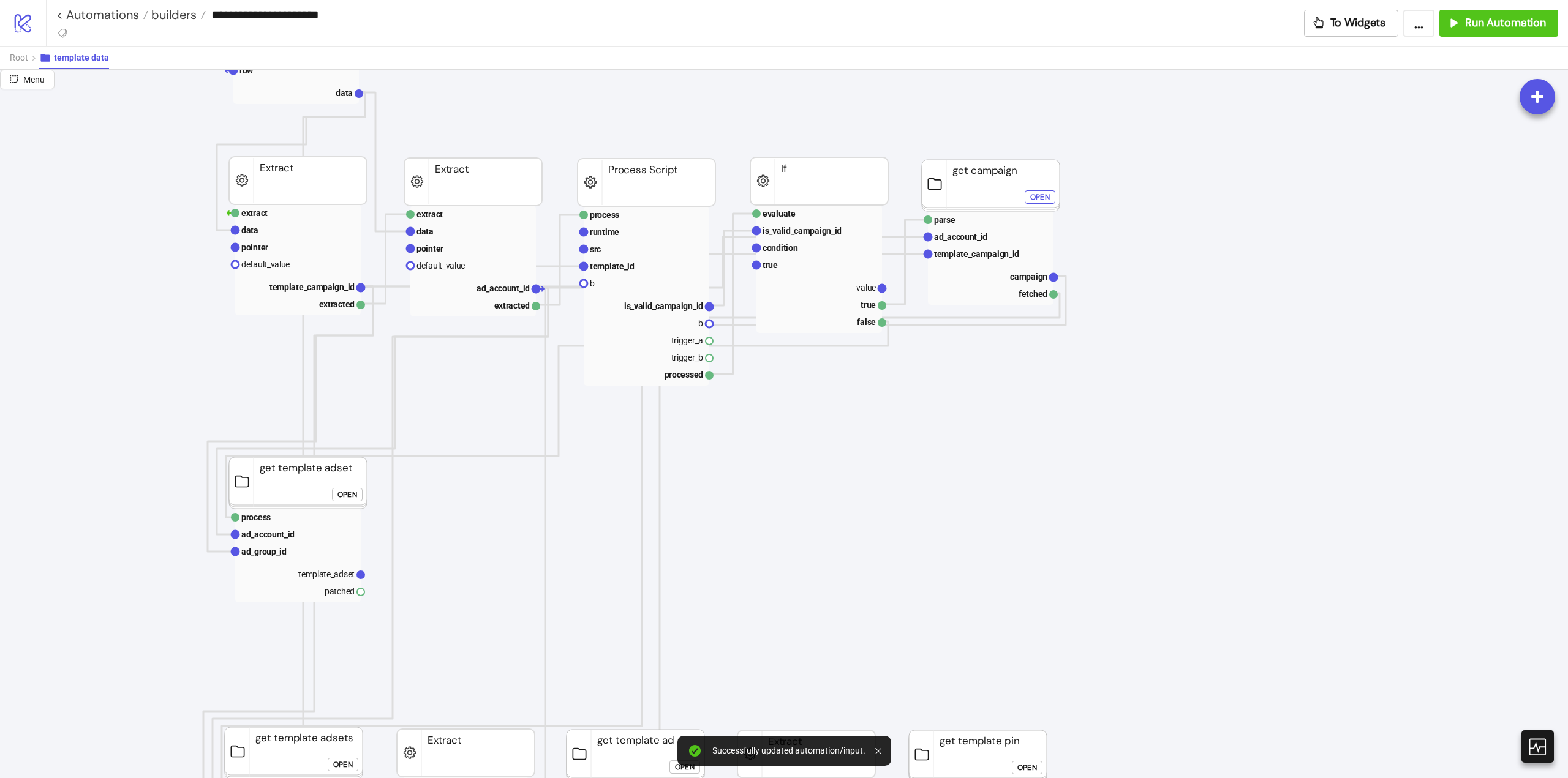
click at [1008, 186] on rect at bounding box center [991, 185] width 138 height 51
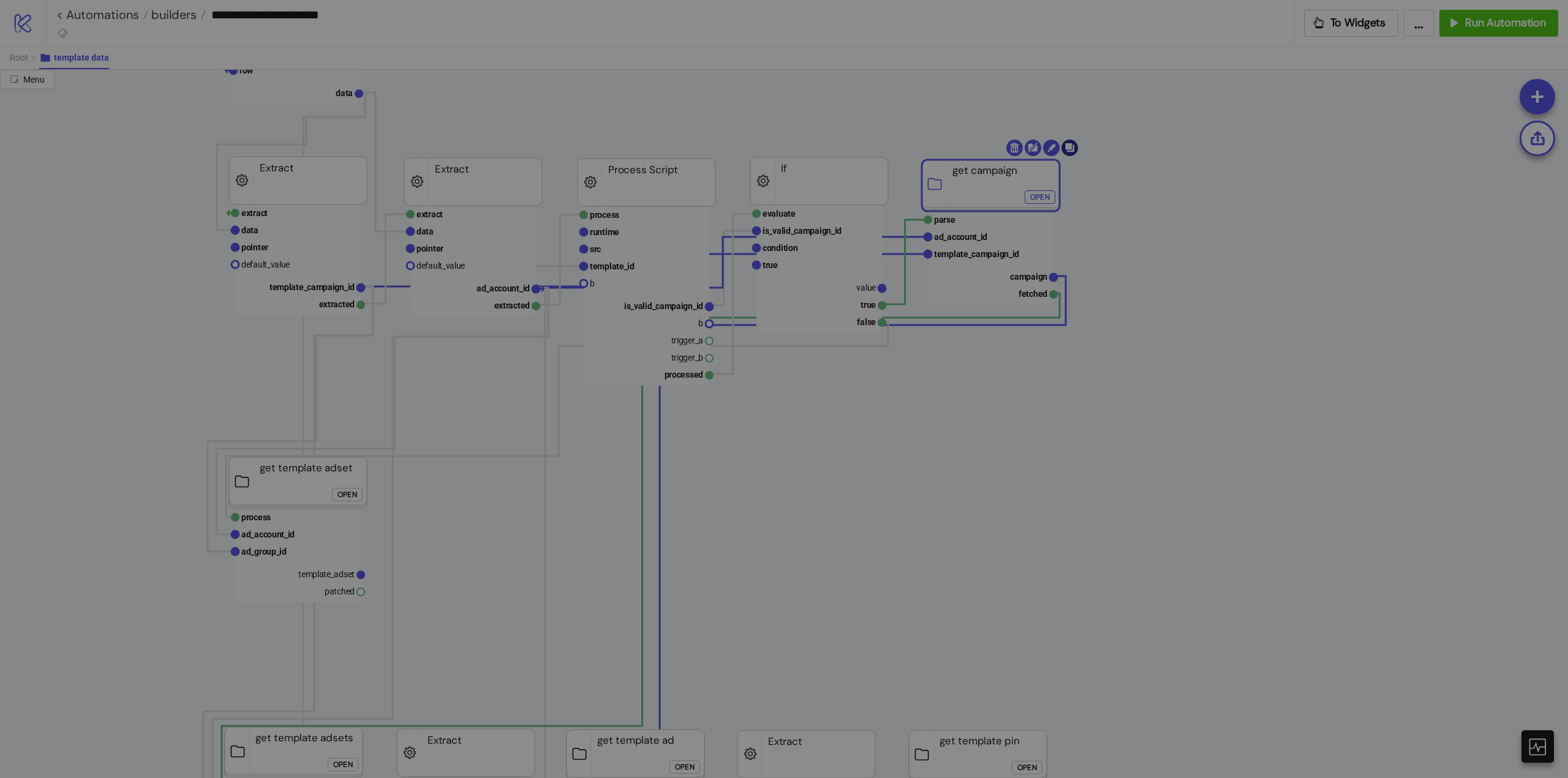
click at [1074, 153] on body "**********" at bounding box center [784, 389] width 1568 height 778
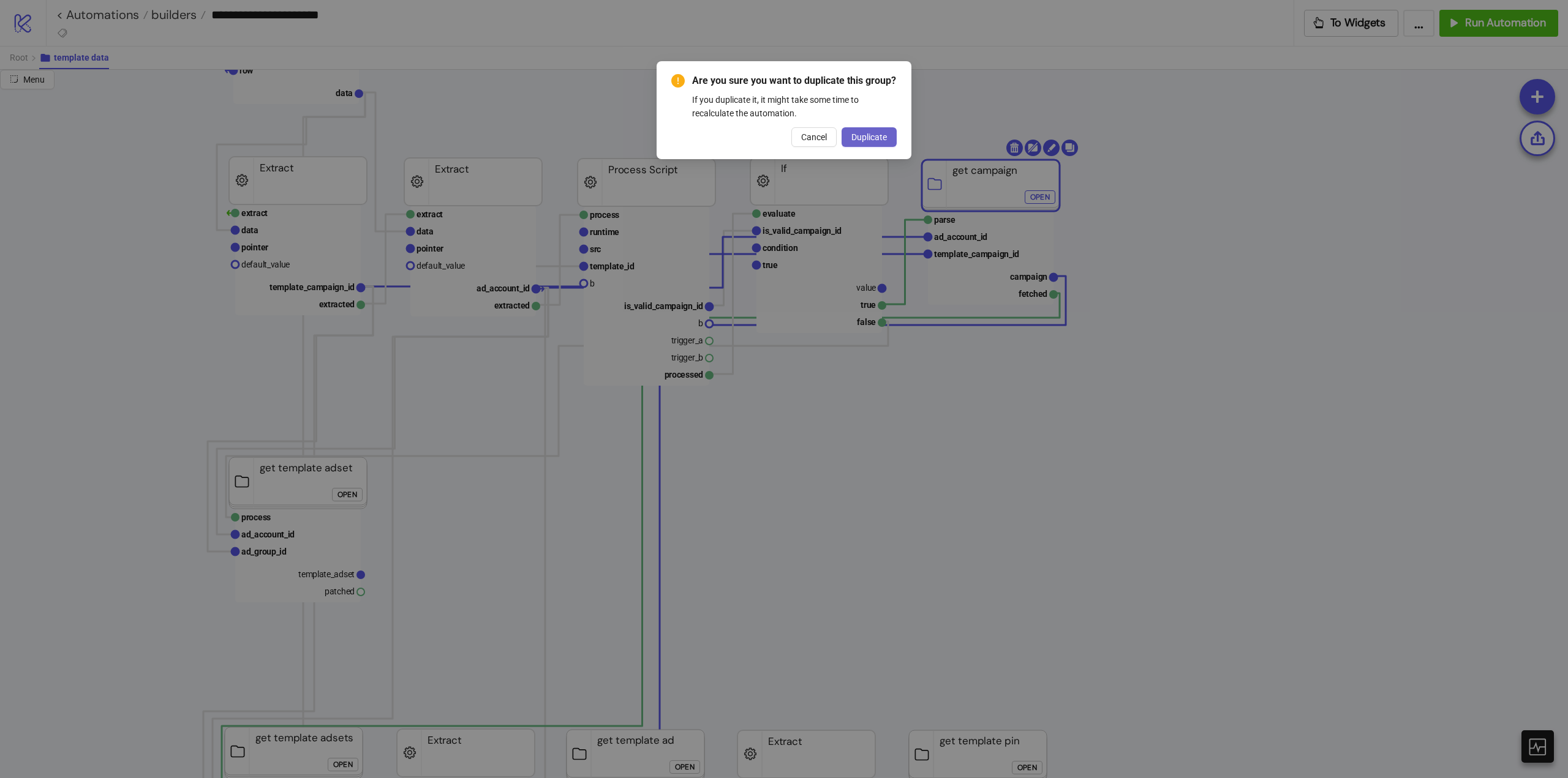
click at [855, 141] on span "Duplicate" at bounding box center [869, 137] width 36 height 10
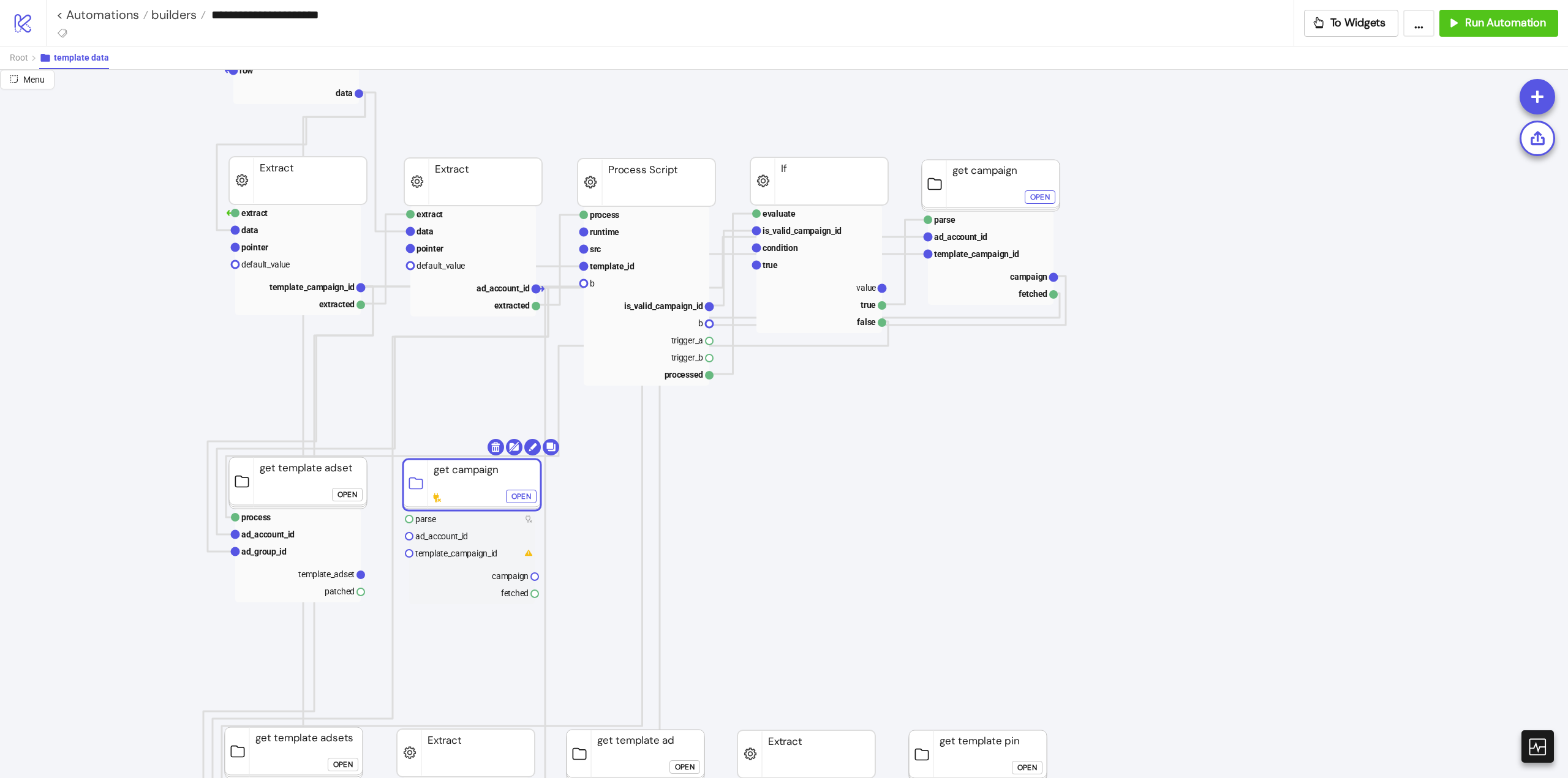
drag, startPoint x: 997, startPoint y: 196, endPoint x: 468, endPoint y: 484, distance: 602.3
click at [468, 484] on rect at bounding box center [472, 484] width 138 height 51
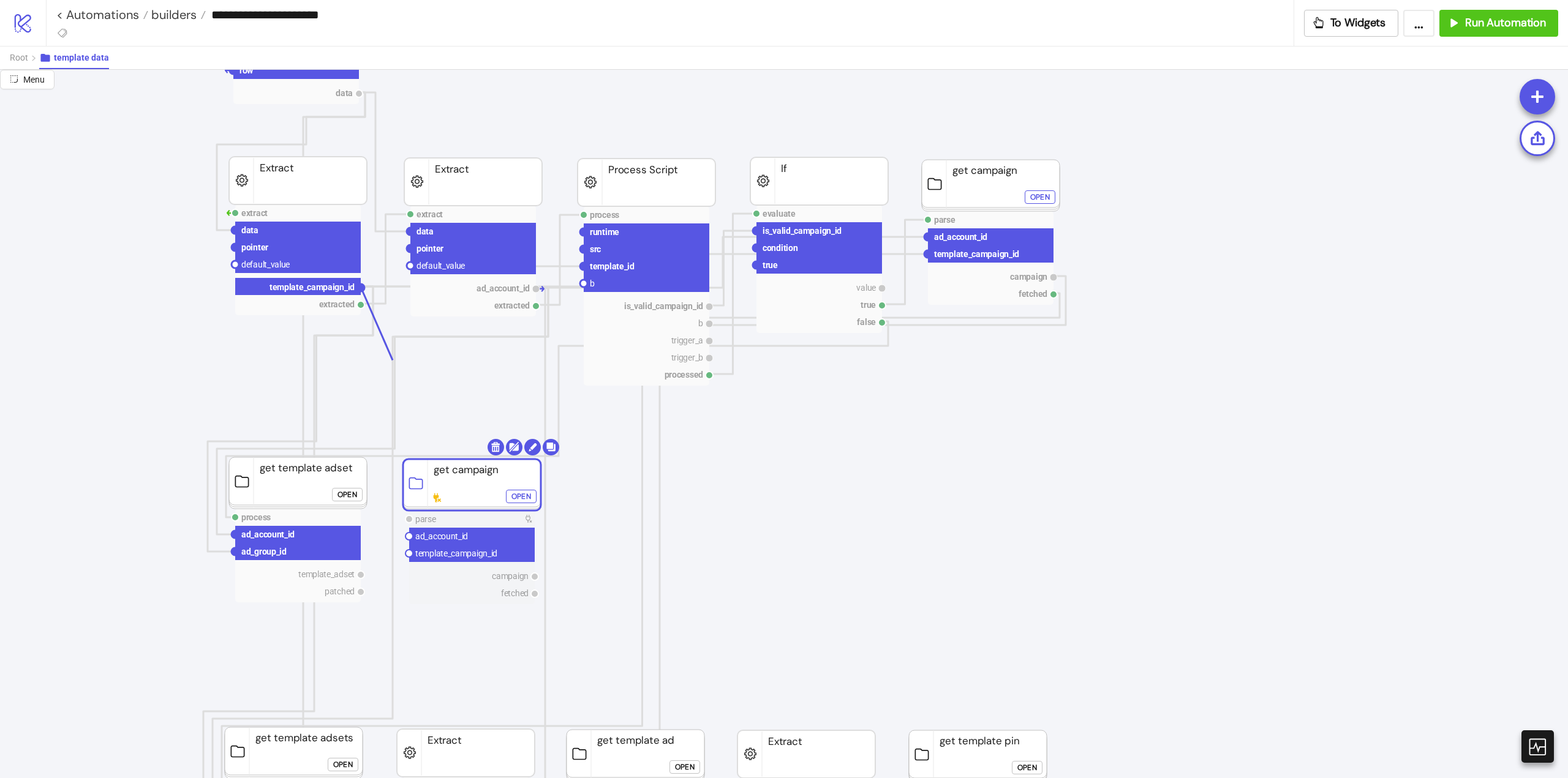
drag, startPoint x: 361, startPoint y: 288, endPoint x: 390, endPoint y: 411, distance: 126.4
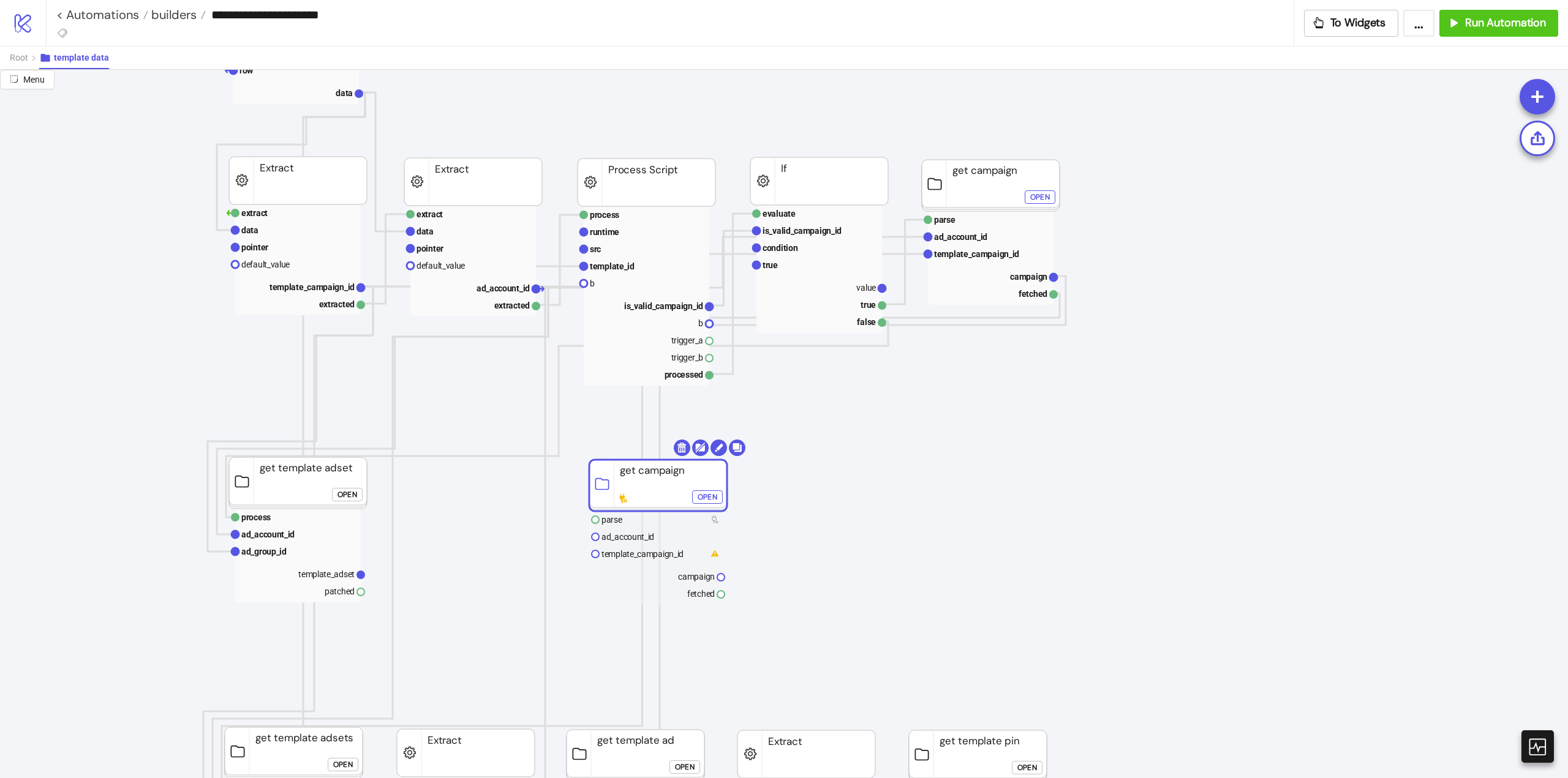
drag, startPoint x: 553, startPoint y: 485, endPoint x: 636, endPoint y: 491, distance: 83.2
click at [636, 491] on rect at bounding box center [658, 485] width 138 height 51
click at [449, 529] on icon at bounding box center [446, 533] width 10 height 10
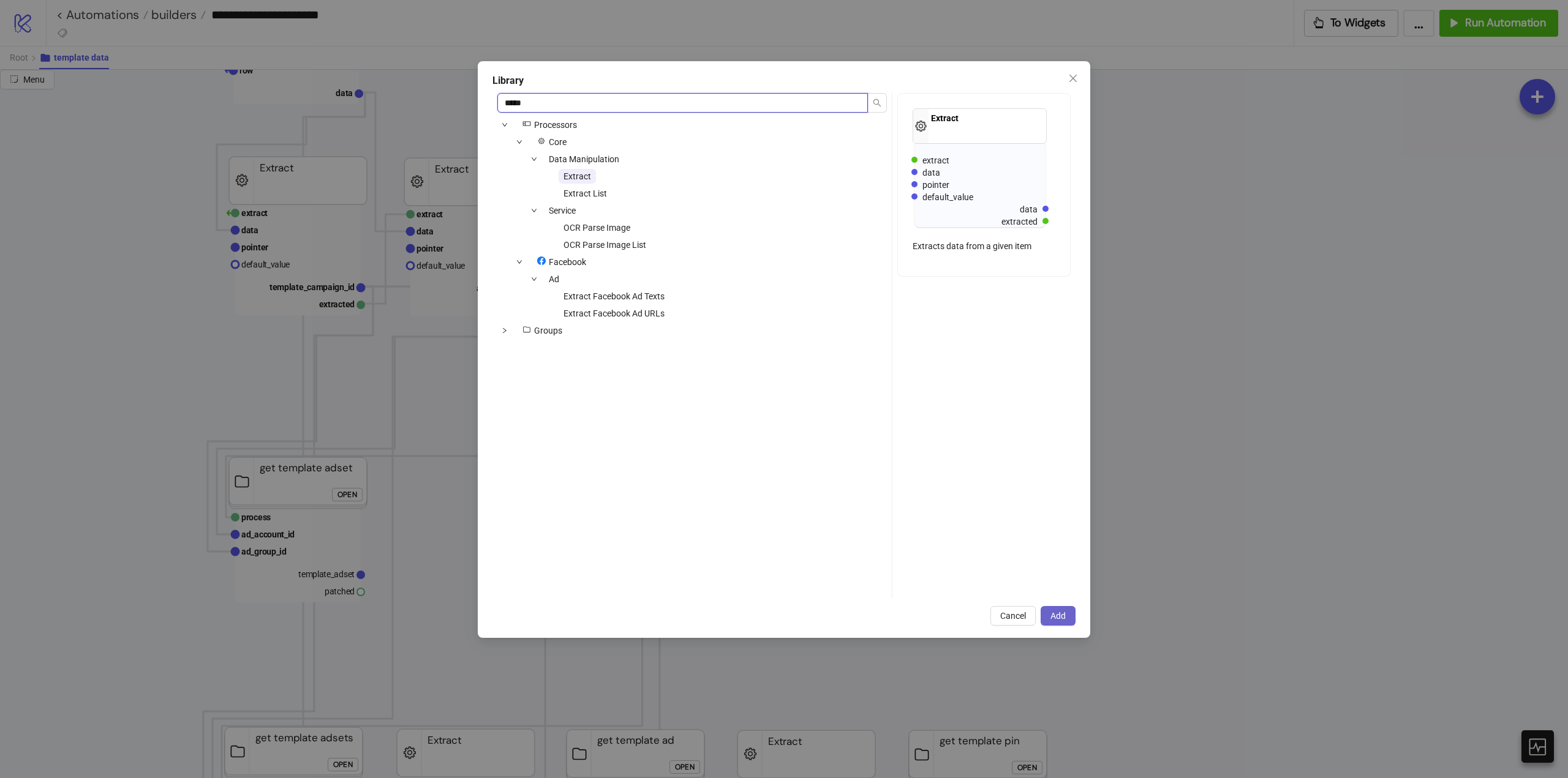
type input "*****"
click at [1057, 612] on span "Add" at bounding box center [1058, 616] width 15 height 10
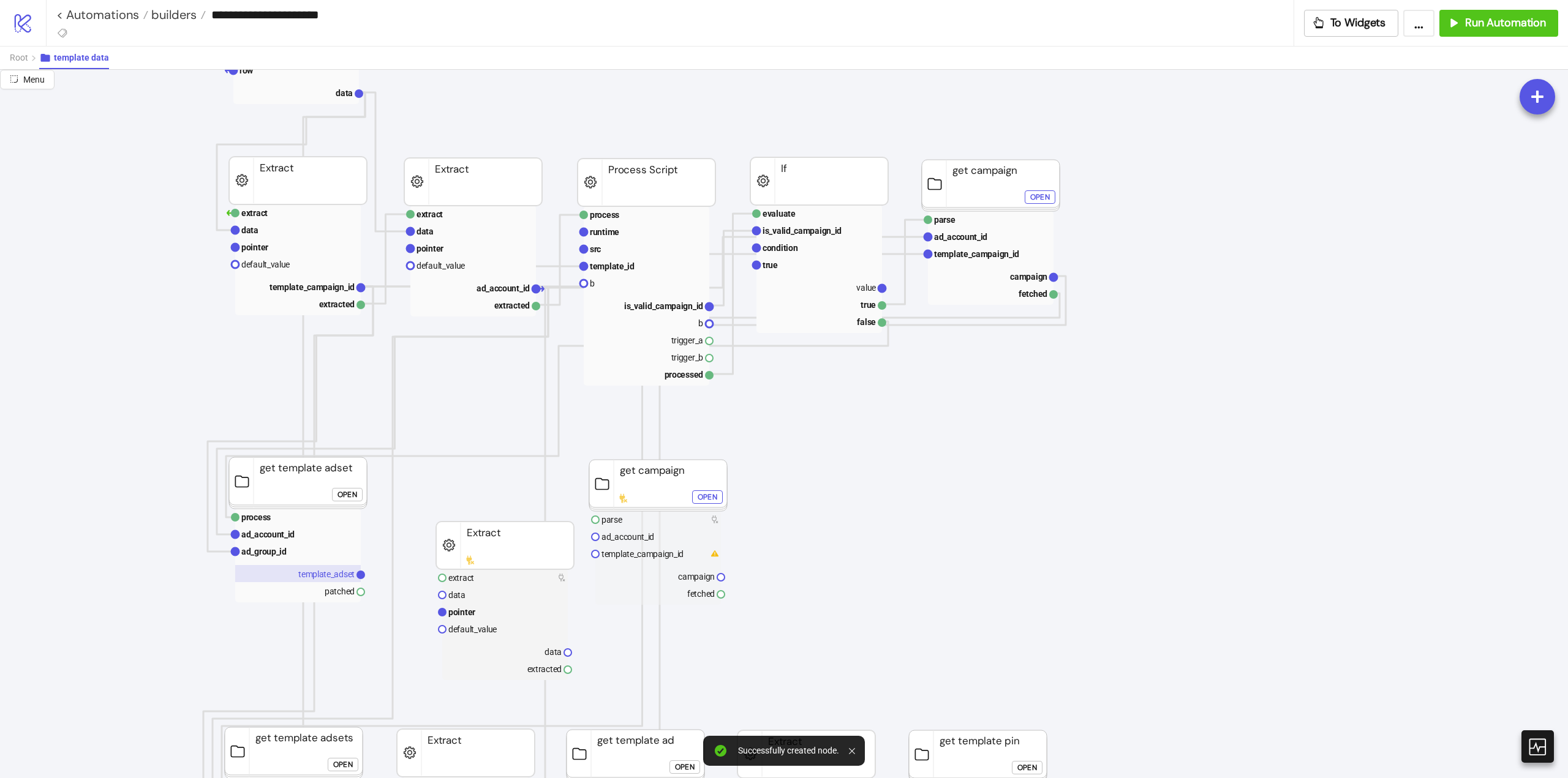
click at [330, 575] on text "template_adset" at bounding box center [326, 574] width 56 height 10
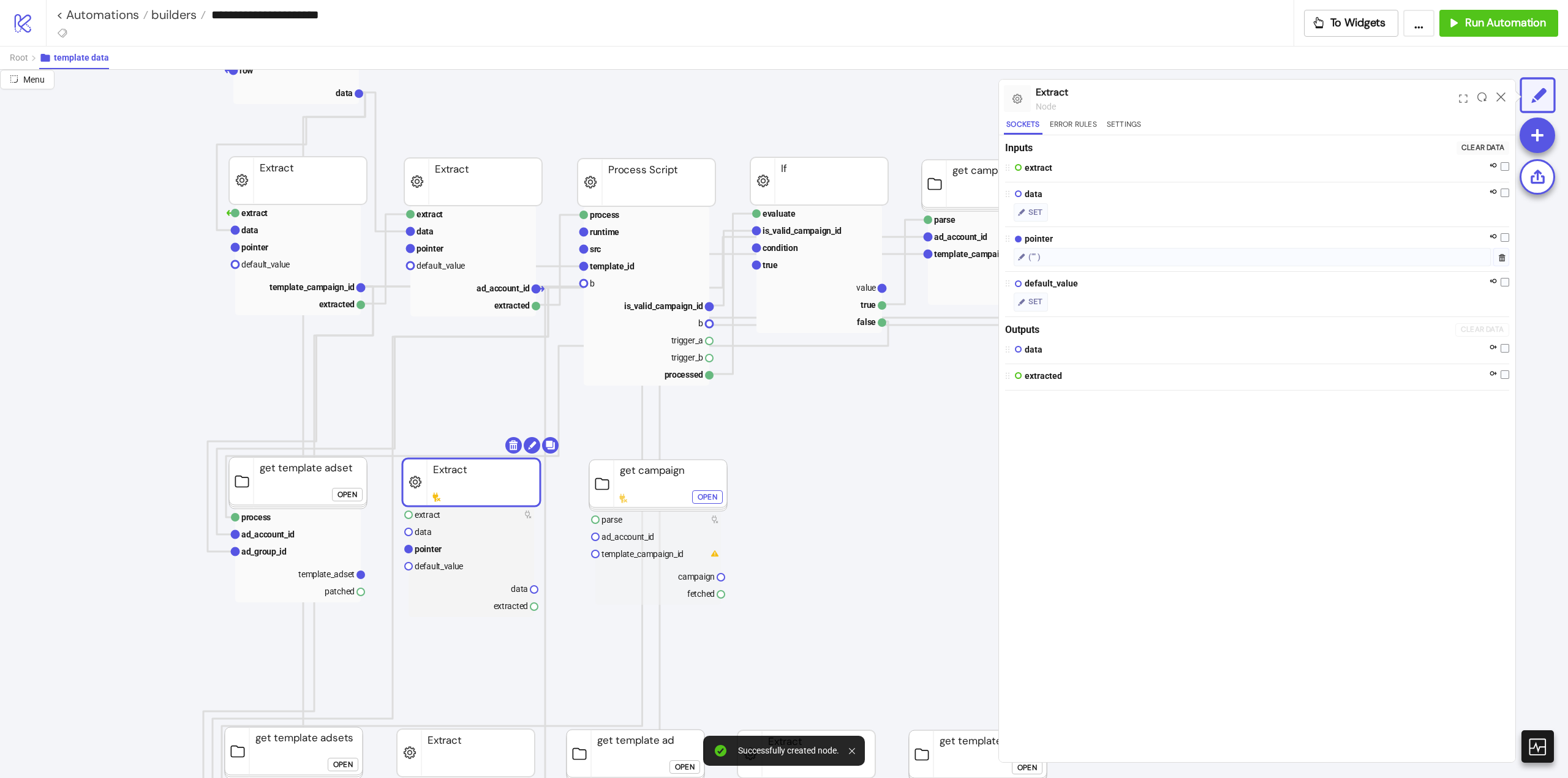
drag, startPoint x: 480, startPoint y: 521, endPoint x: 545, endPoint y: 486, distance: 73.8
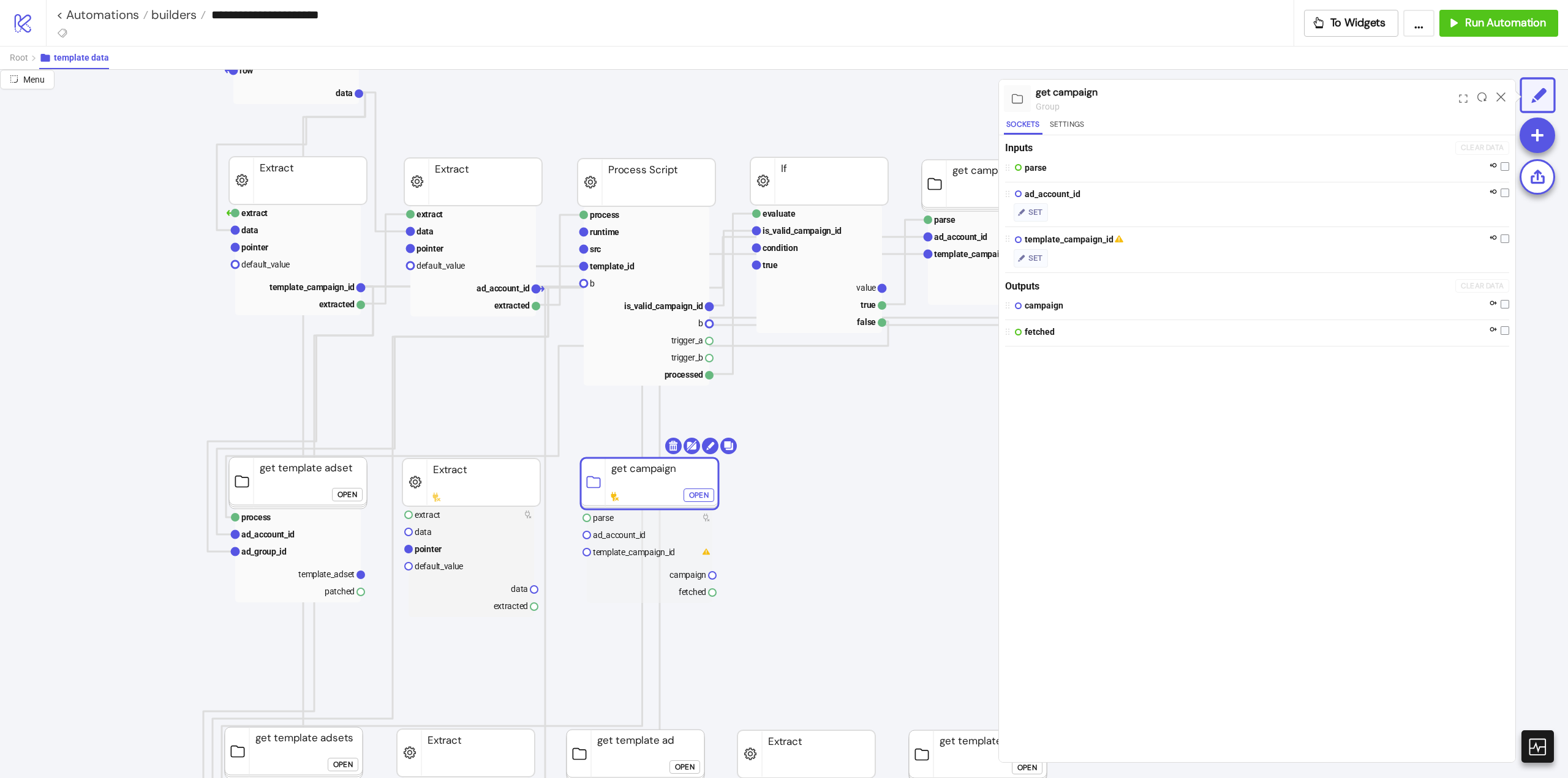
drag, startPoint x: 643, startPoint y: 475, endPoint x: 490, endPoint y: 502, distance: 155.4
drag, startPoint x: 363, startPoint y: 593, endPoint x: 383, endPoint y: 610, distance: 26.2
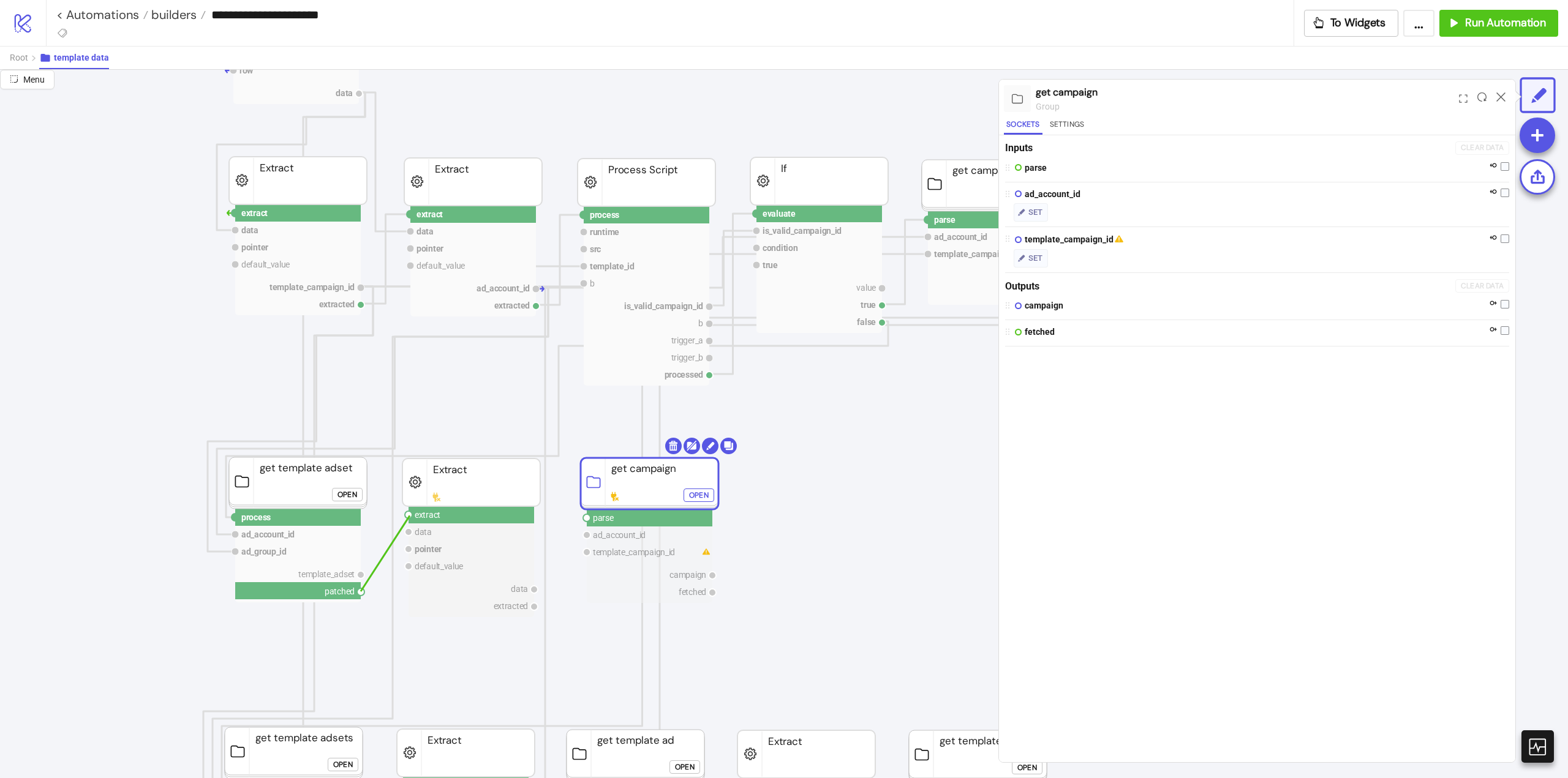
click at [410, 515] on circle at bounding box center [408, 514] width 7 height 7
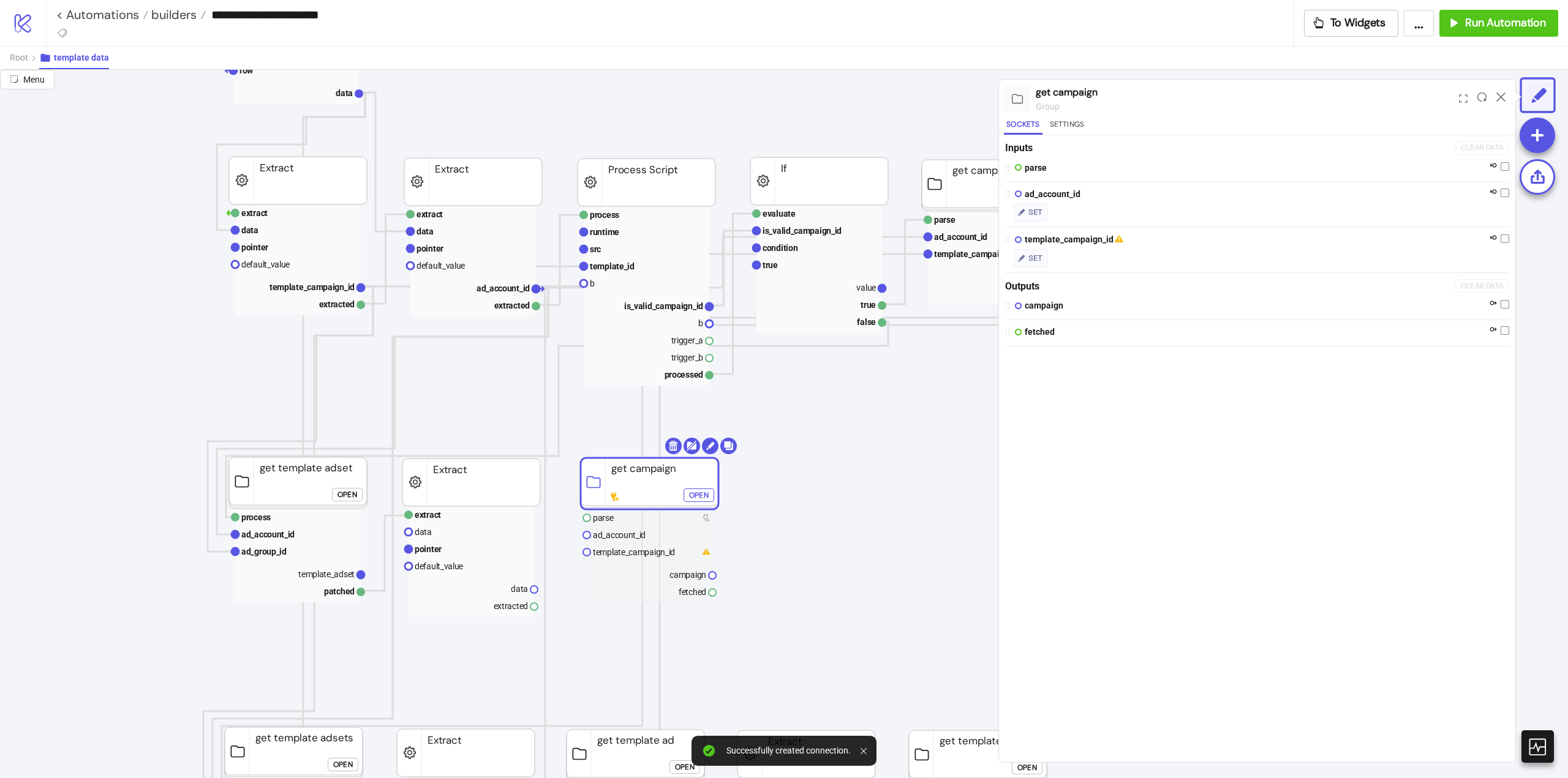
drag, startPoint x: 363, startPoint y: 574, endPoint x: 382, endPoint y: 591, distance: 25.5
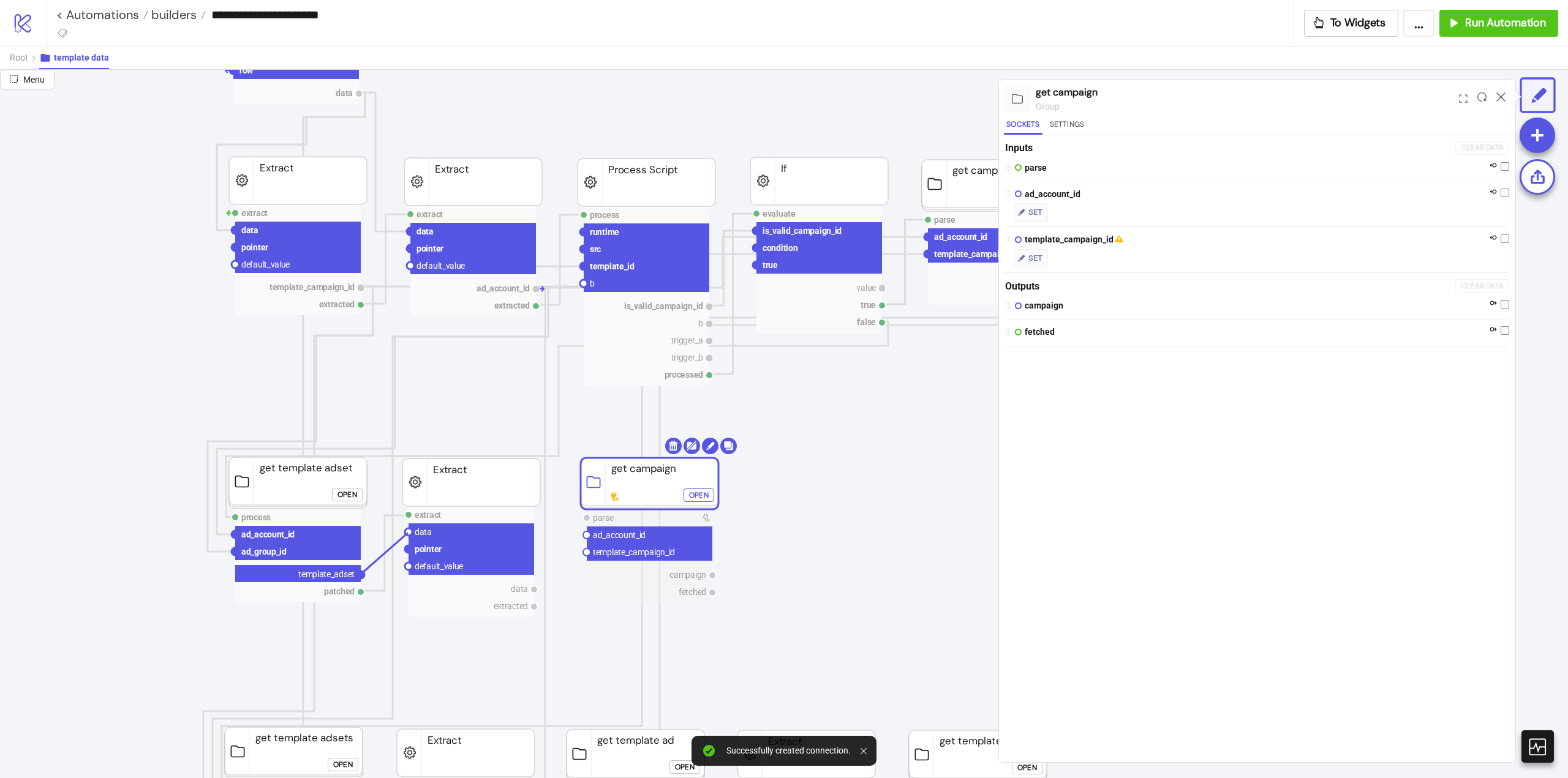
click at [408, 533] on circle at bounding box center [408, 531] width 7 height 7
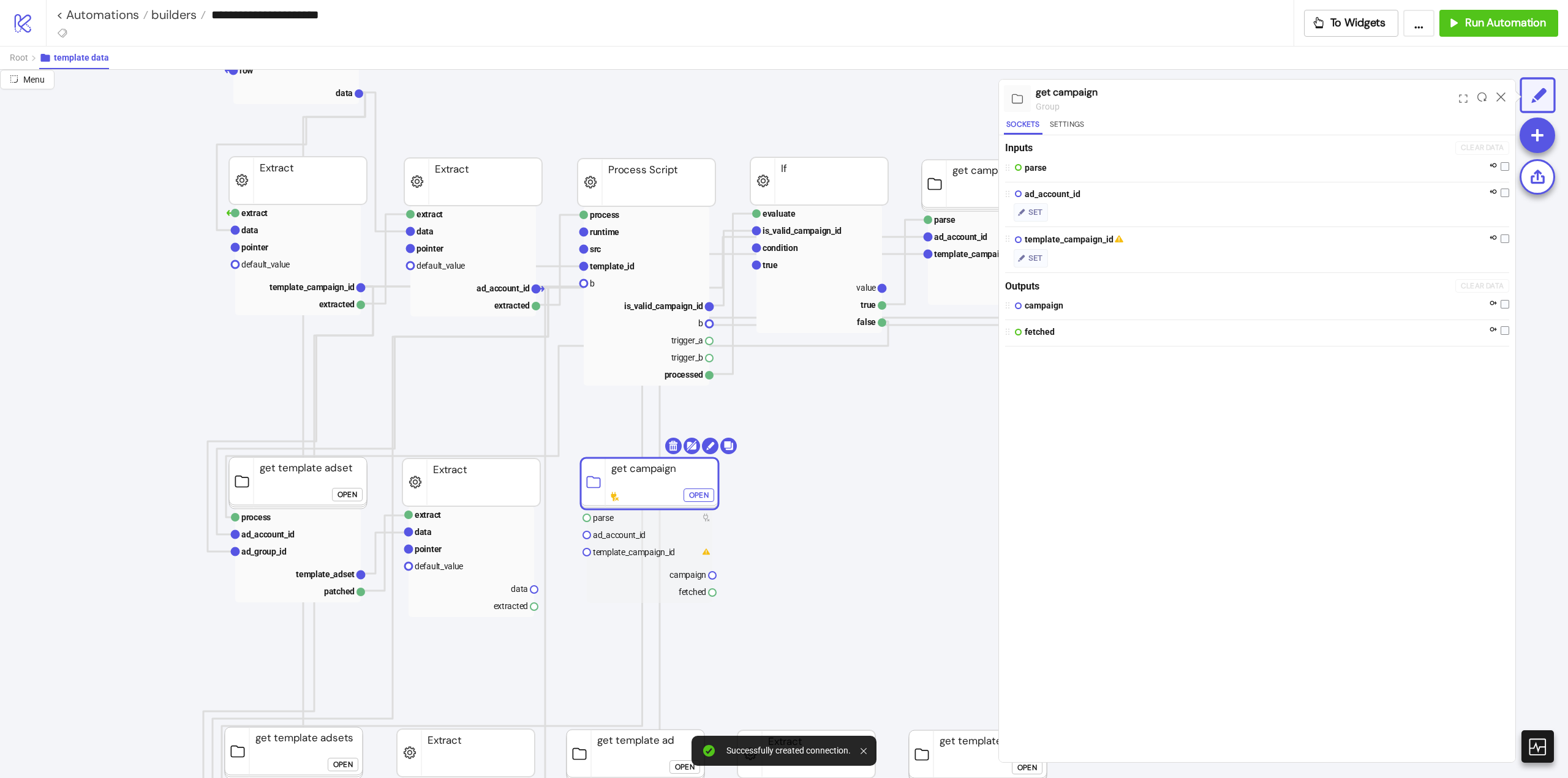
drag, startPoint x: 454, startPoint y: 533, endPoint x: 752, endPoint y: 490, distance: 301.1
click at [455, 533] on rect at bounding box center [471, 531] width 126 height 17
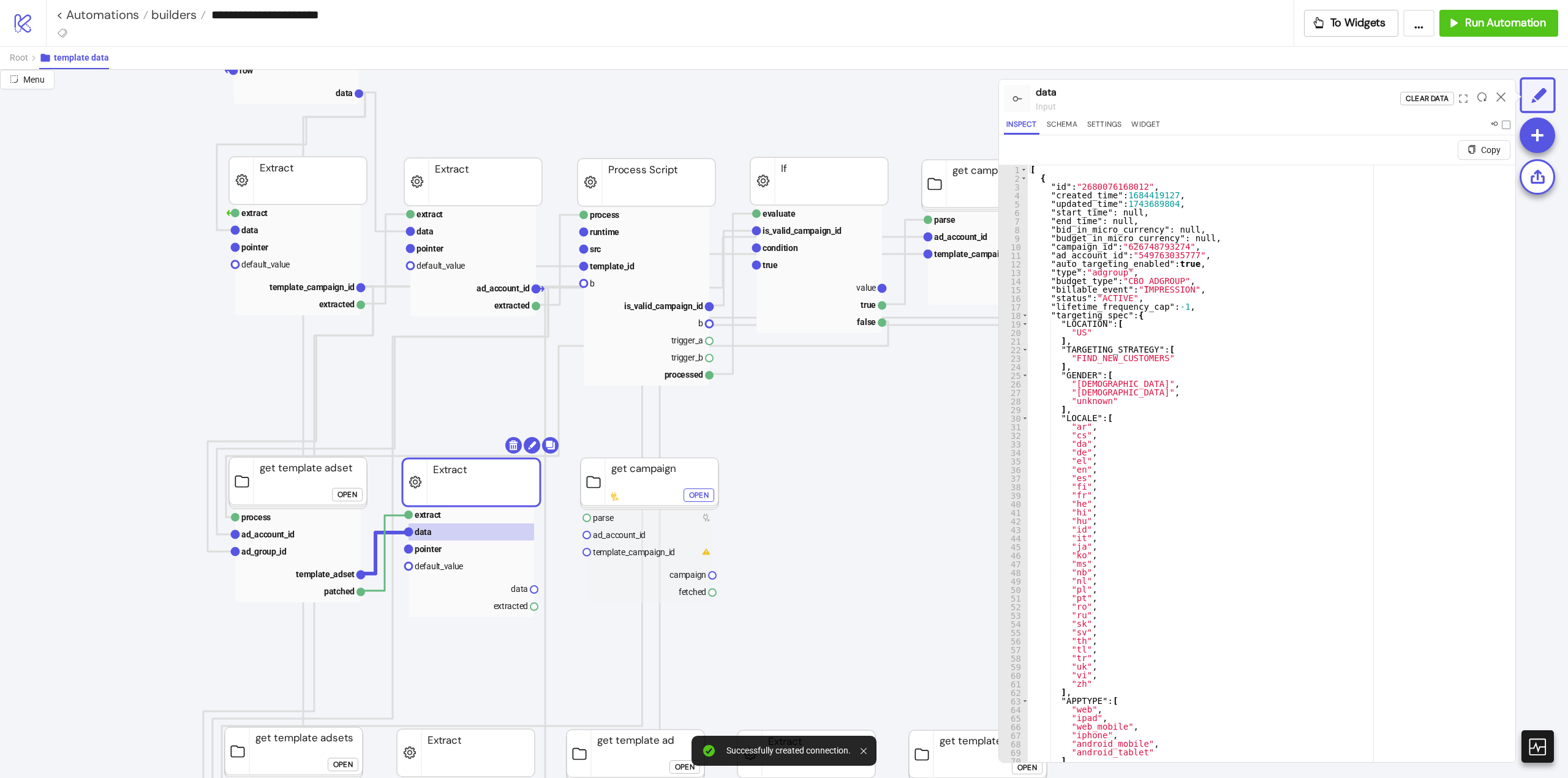
type textarea "**********"
click at [1075, 245] on div "[ { "id" : "2680076168012" , "created_time" : 1684419127 , "updated_time" : 174…" at bounding box center [1266, 487] width 478 height 643
click at [450, 553] on rect at bounding box center [471, 548] width 126 height 17
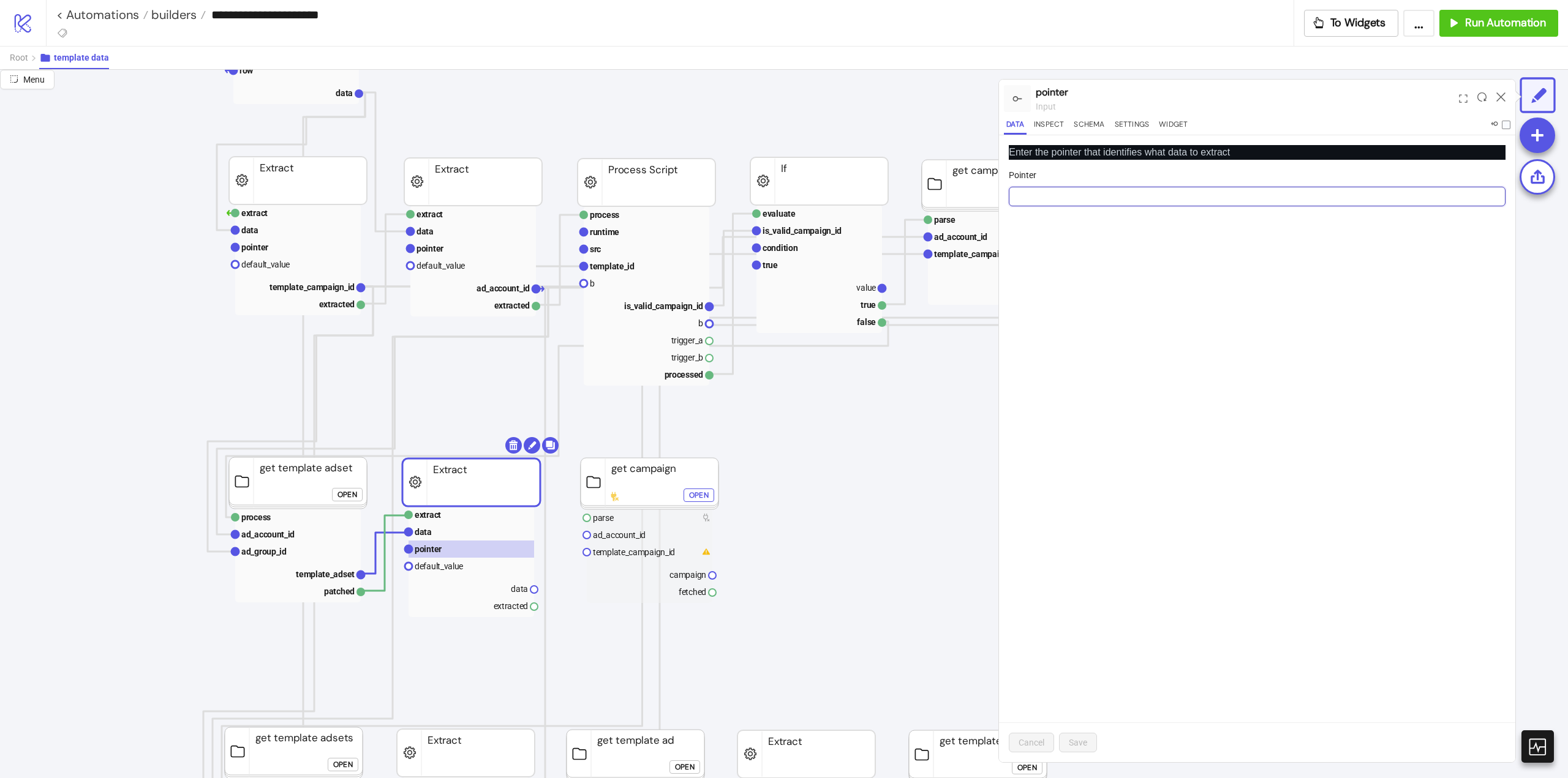
click at [1080, 199] on input "Pointer" at bounding box center [1257, 196] width 497 height 19
paste input "**********"
type input "**********"
click at [1076, 747] on span "Save" at bounding box center [1078, 742] width 19 height 10
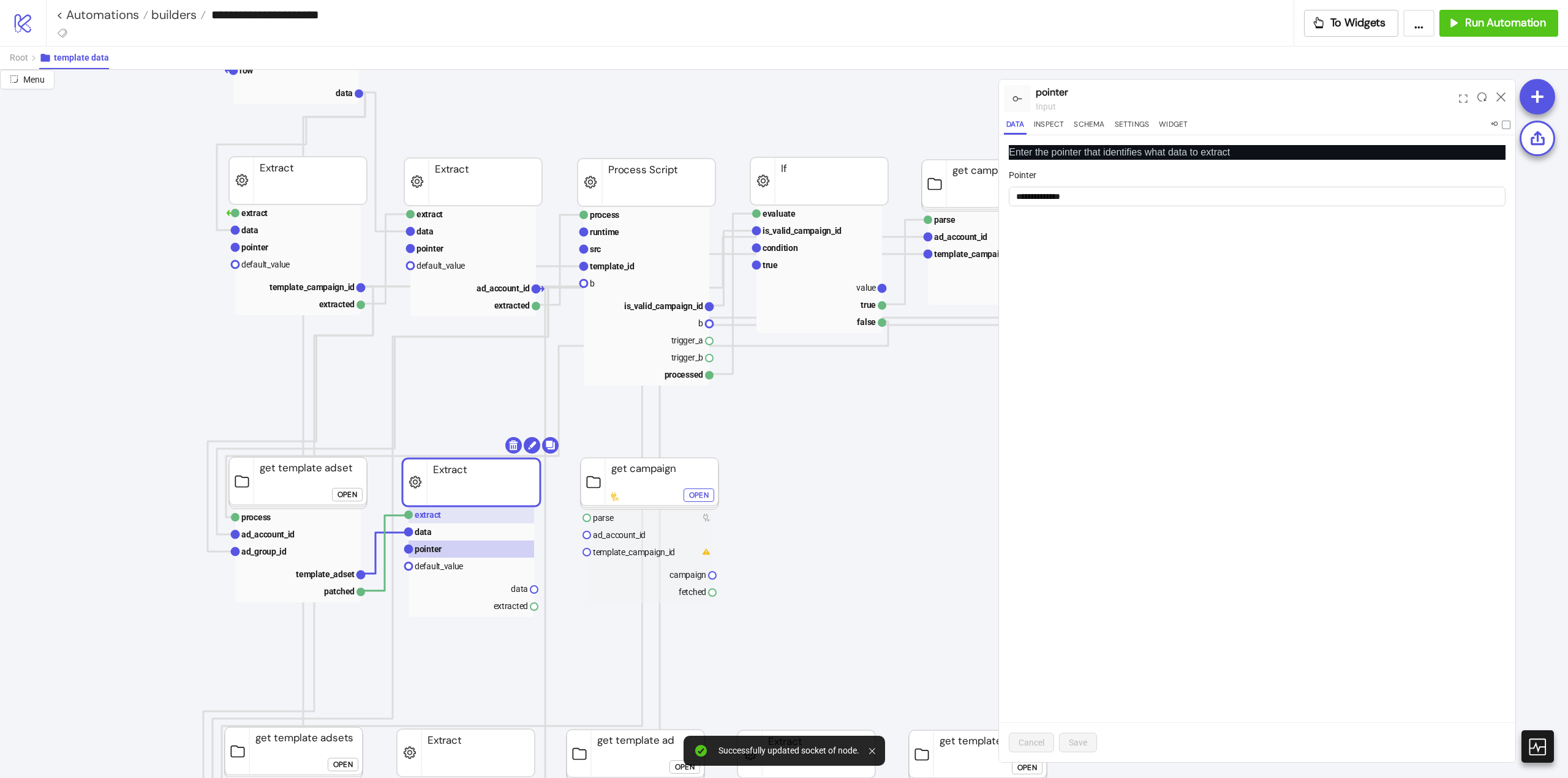
click at [457, 519] on rect at bounding box center [471, 514] width 126 height 17
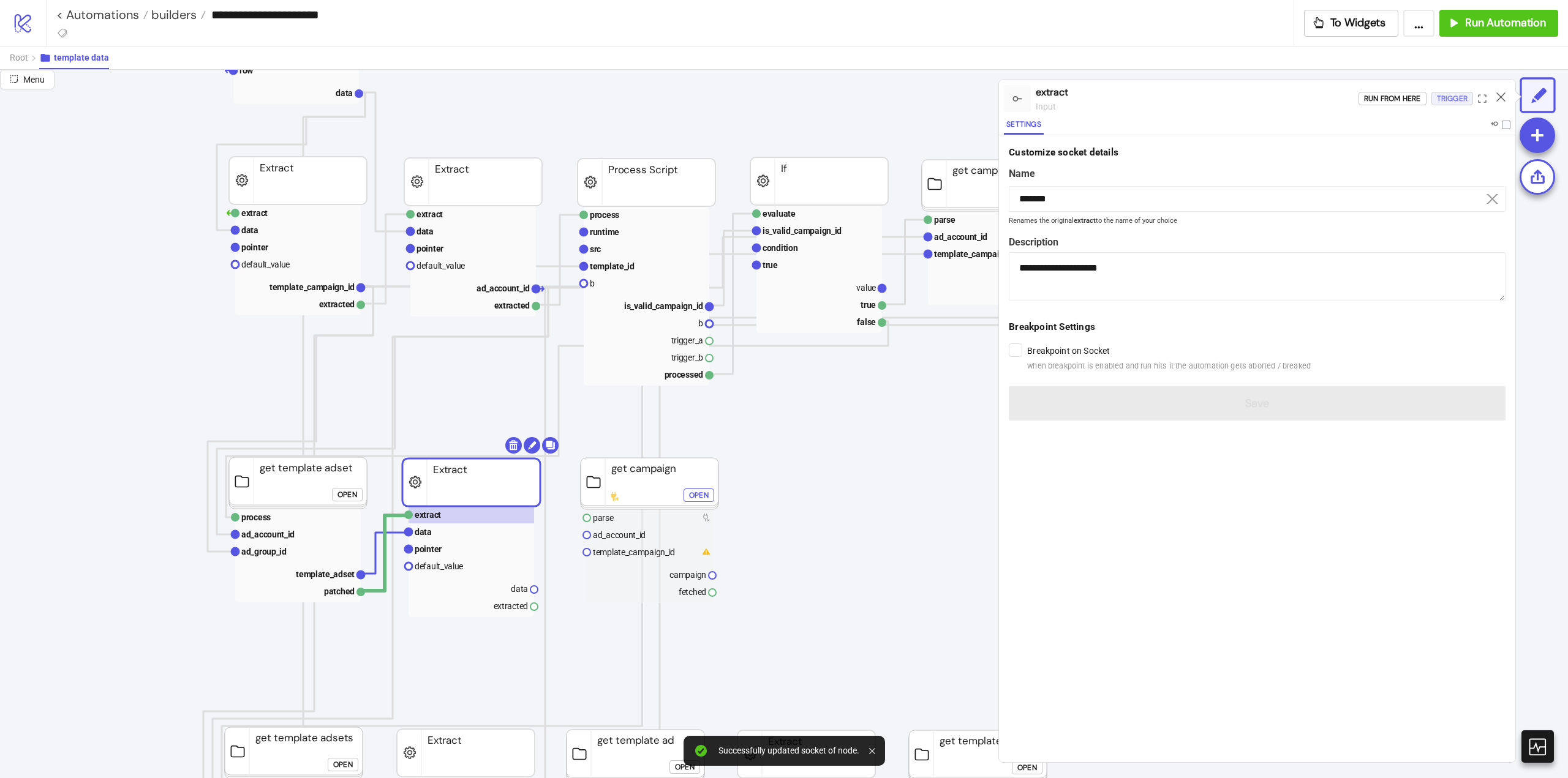
click at [1452, 99] on div "Trigger" at bounding box center [1453, 98] width 31 height 14
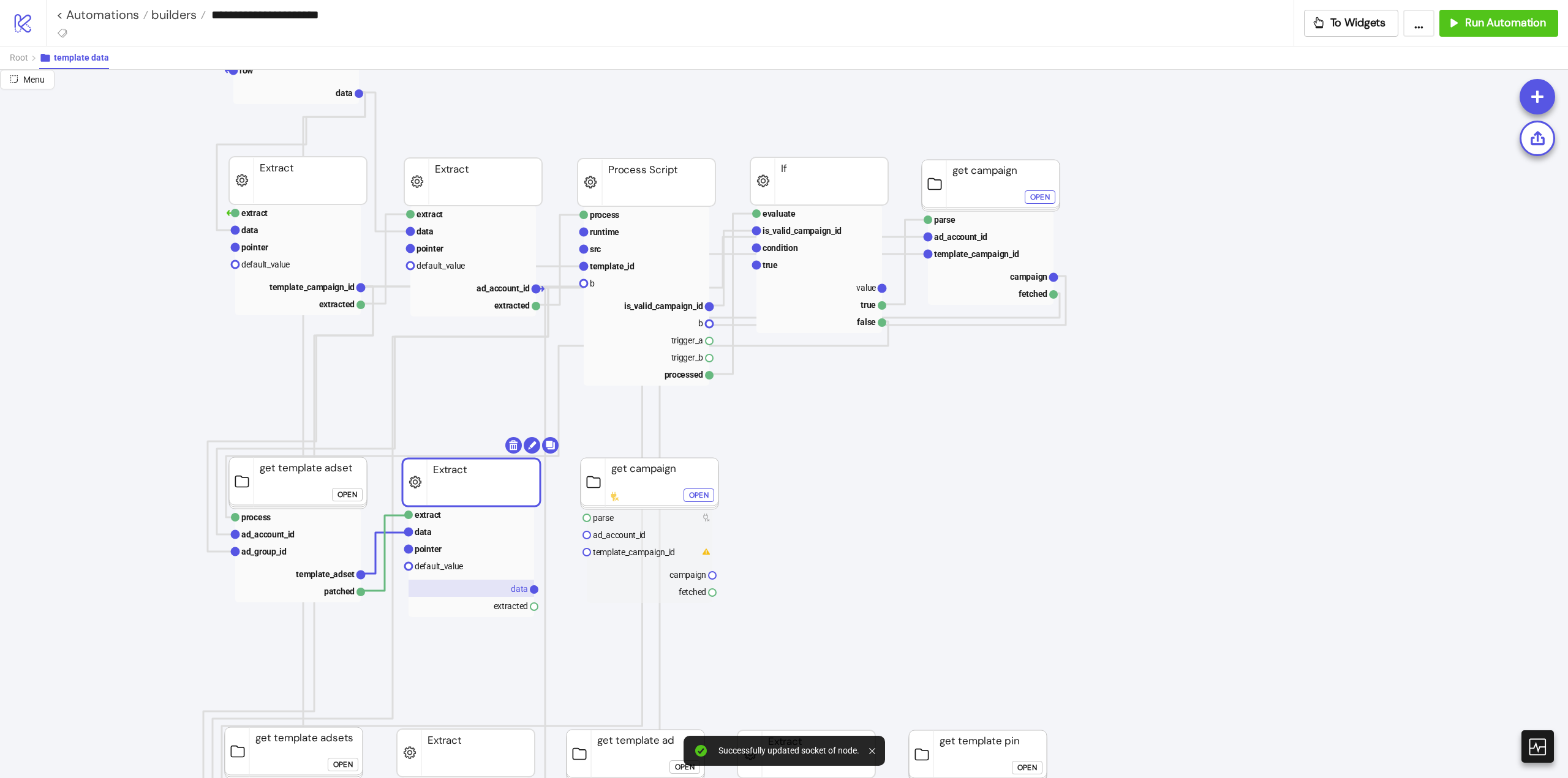
click at [518, 587] on text "data" at bounding box center [519, 589] width 17 height 10
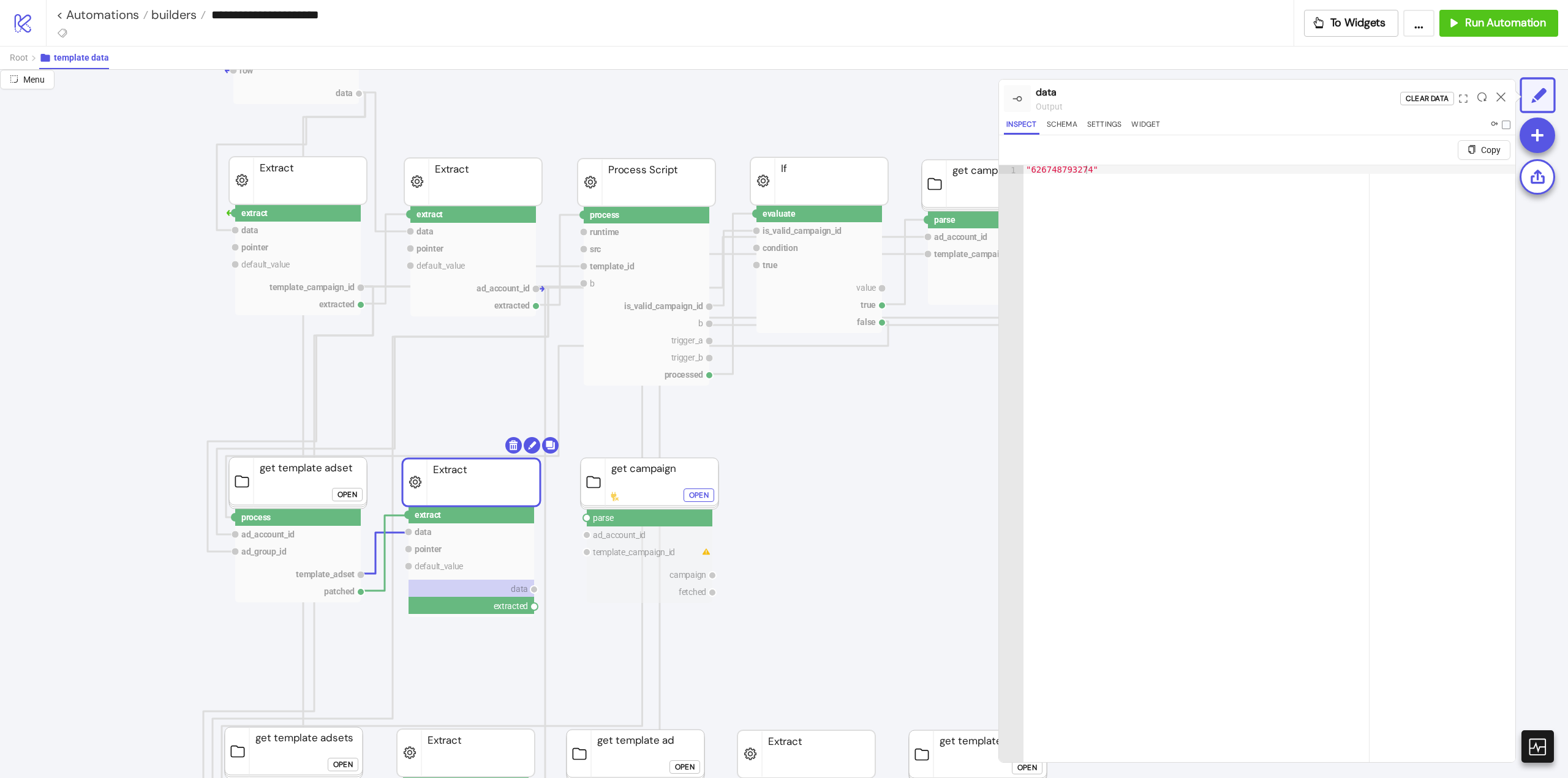
drag, startPoint x: 533, startPoint y: 608, endPoint x: 602, endPoint y: 626, distance: 71.3
click at [586, 518] on circle at bounding box center [586, 518] width 7 height 7
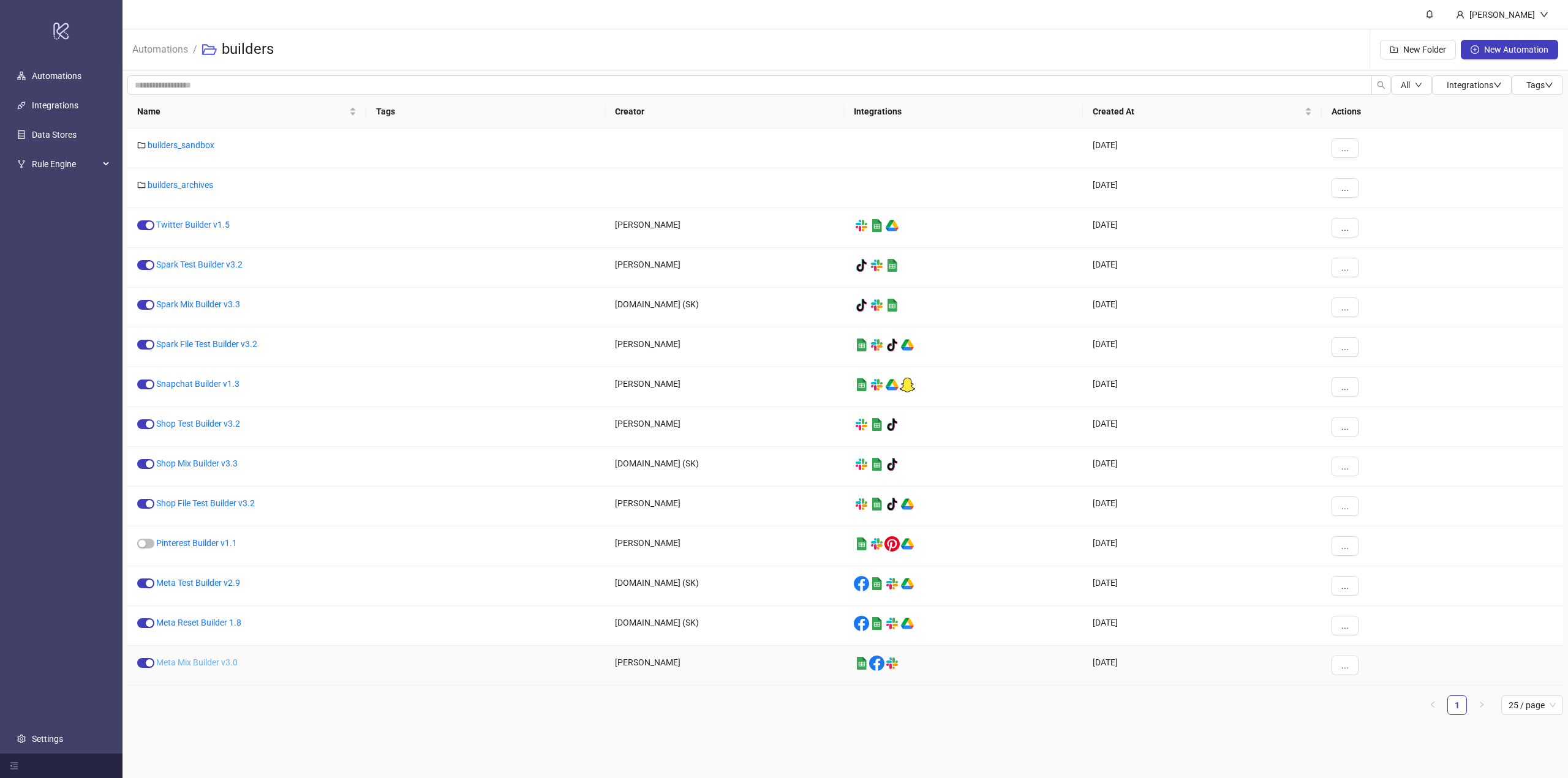
click at [191, 663] on link "Meta Mix Builder v3.0" at bounding box center [196, 663] width 81 height 10
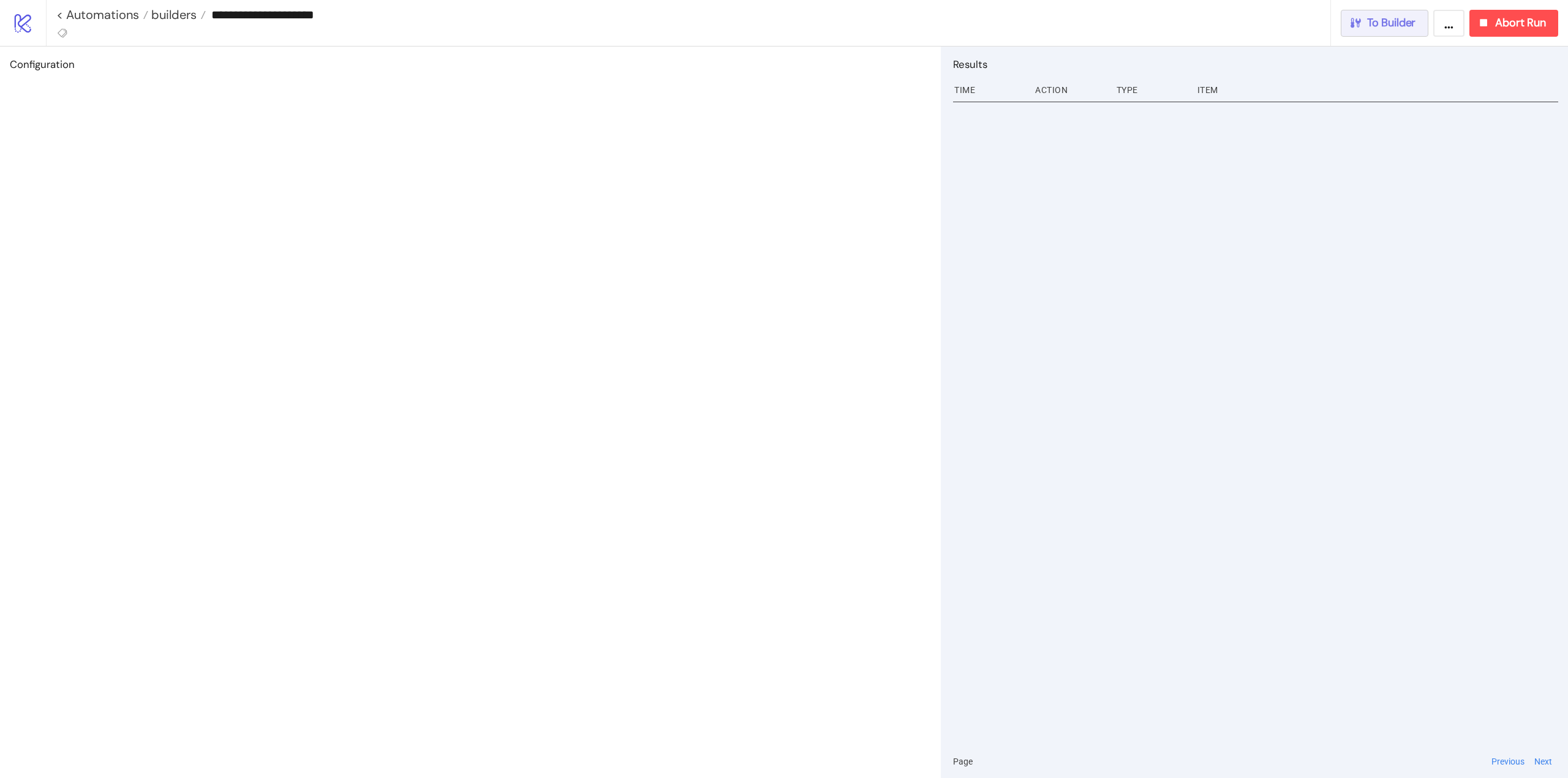
click at [1399, 25] on span "To Builder" at bounding box center [1392, 23] width 49 height 14
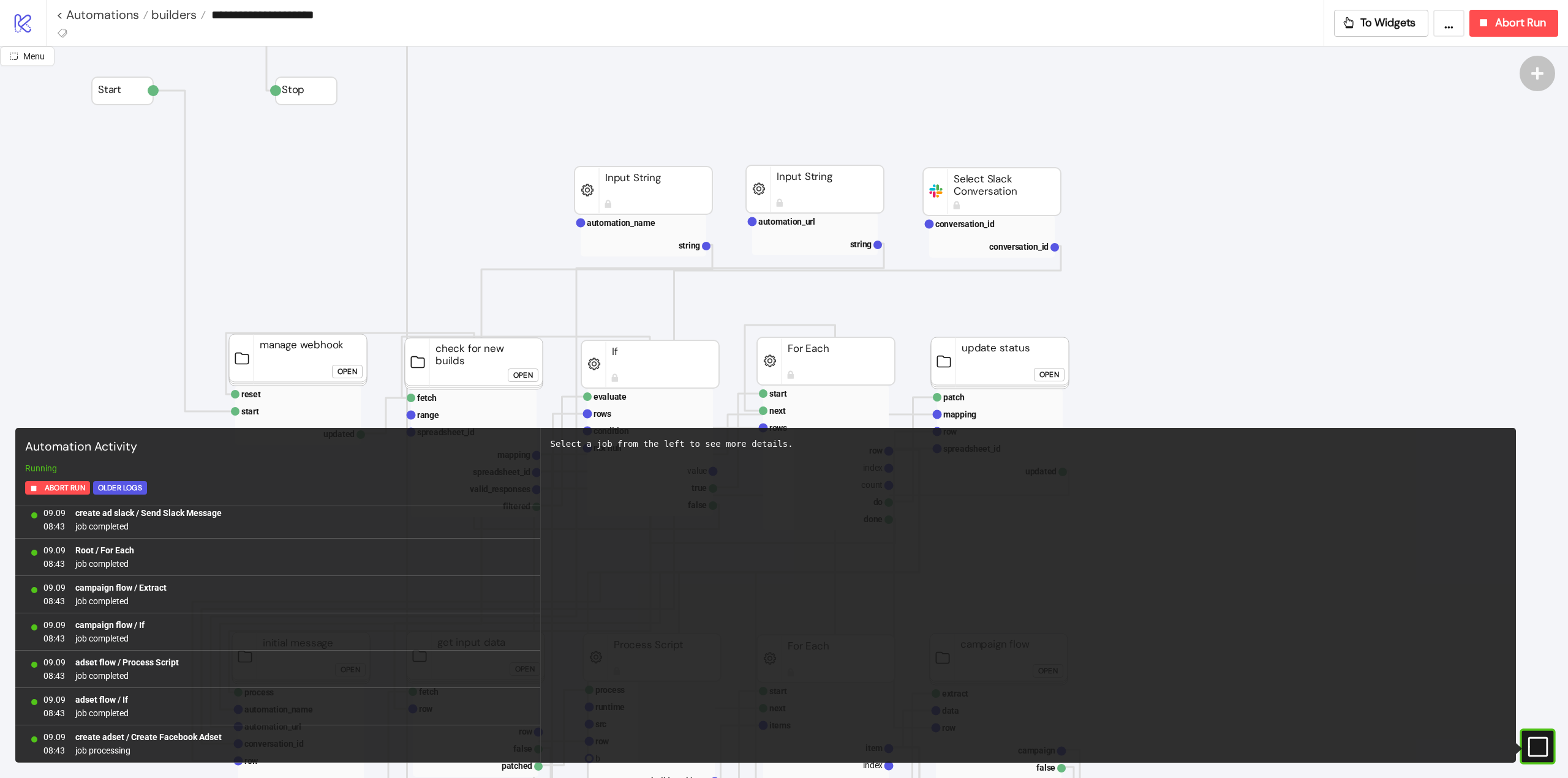
scroll to position [1537, 0]
click at [1543, 744] on icon "#e9k1n36qviq57_to { animation: e9k1n36qviq57_to__to 2000ms linear infinite norm…" at bounding box center [1537, 746] width 21 height 21
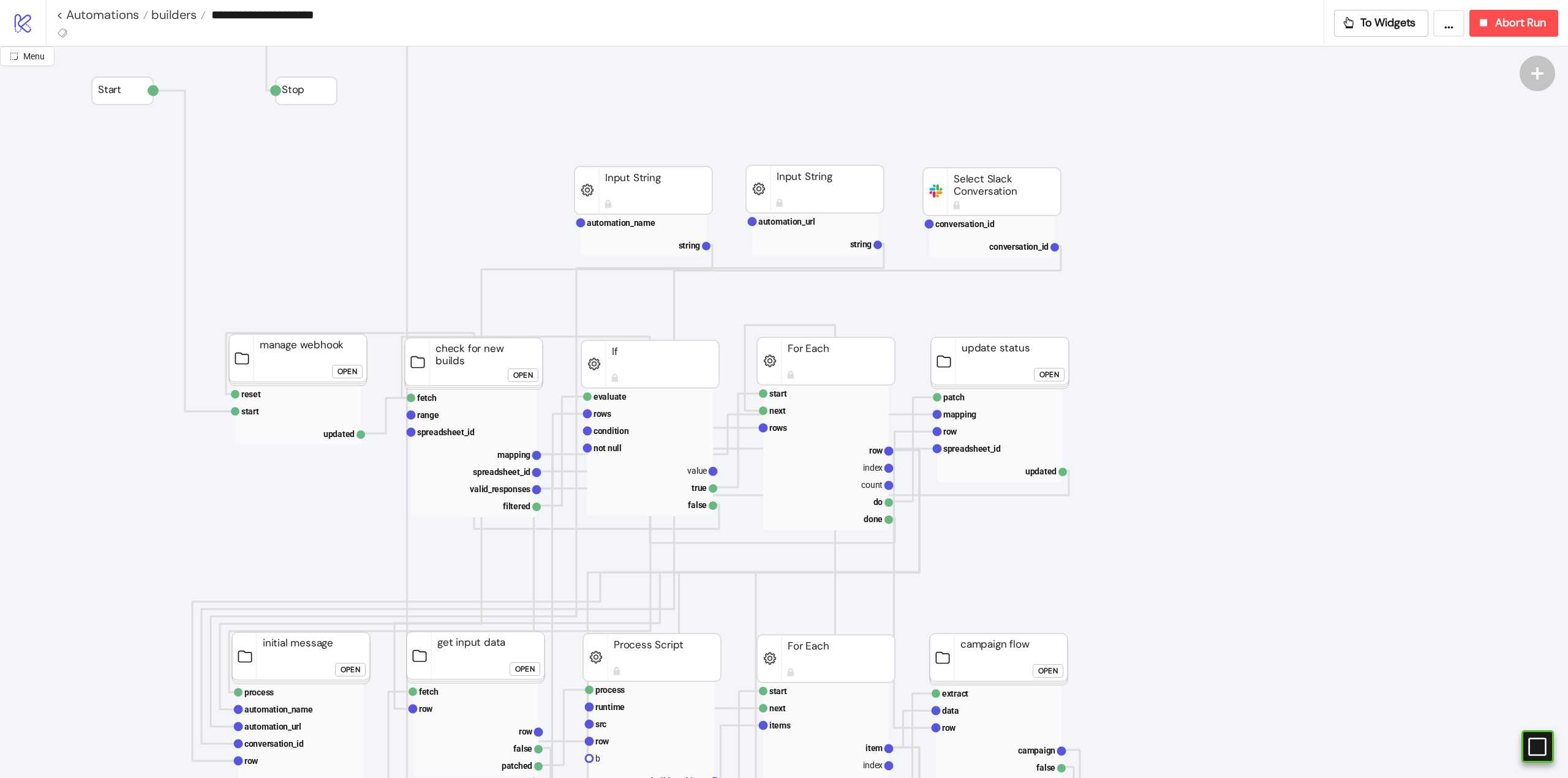
scroll to position [123, 0]
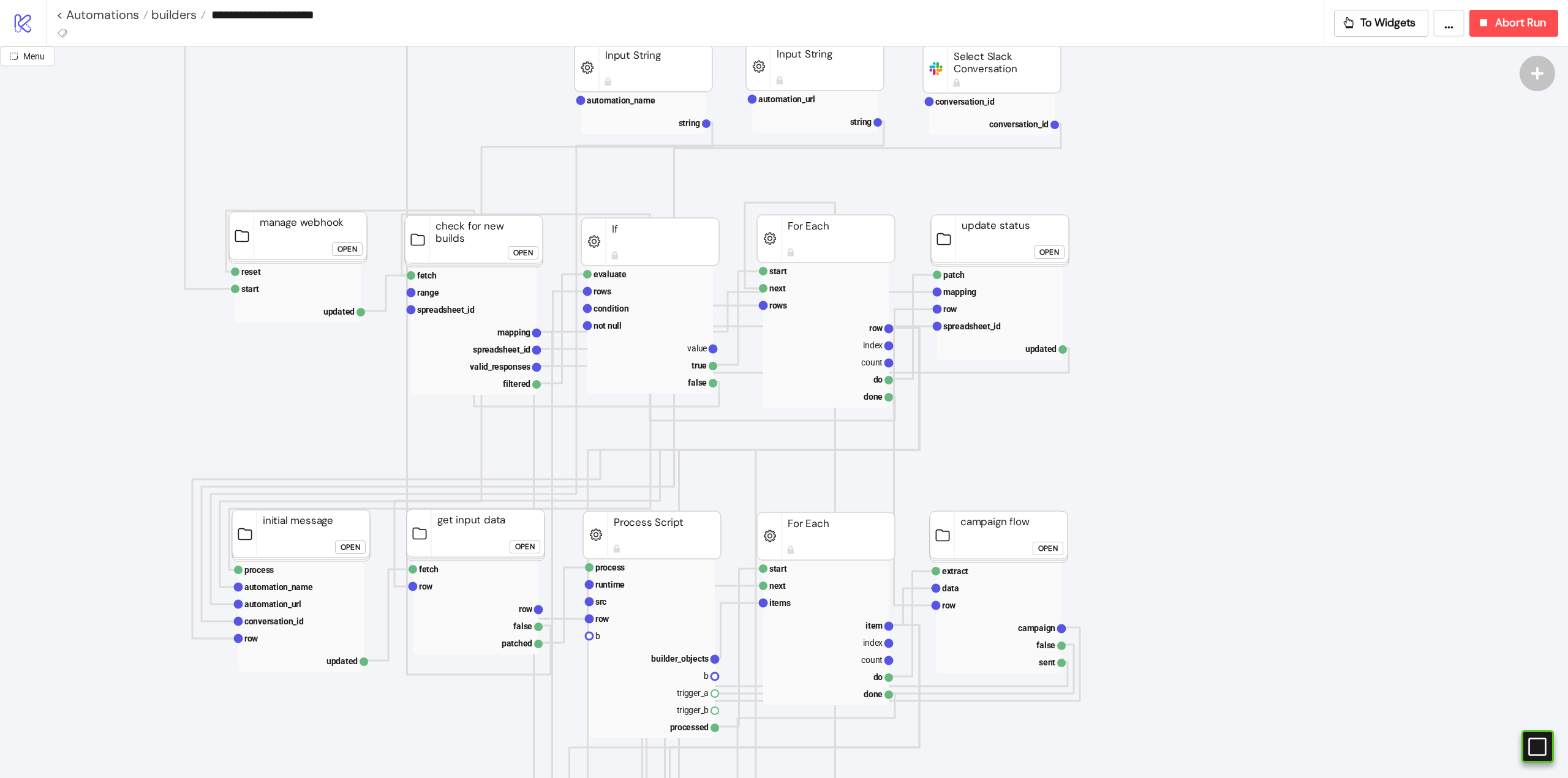
click at [260, 547] on rect at bounding box center [301, 535] width 138 height 51
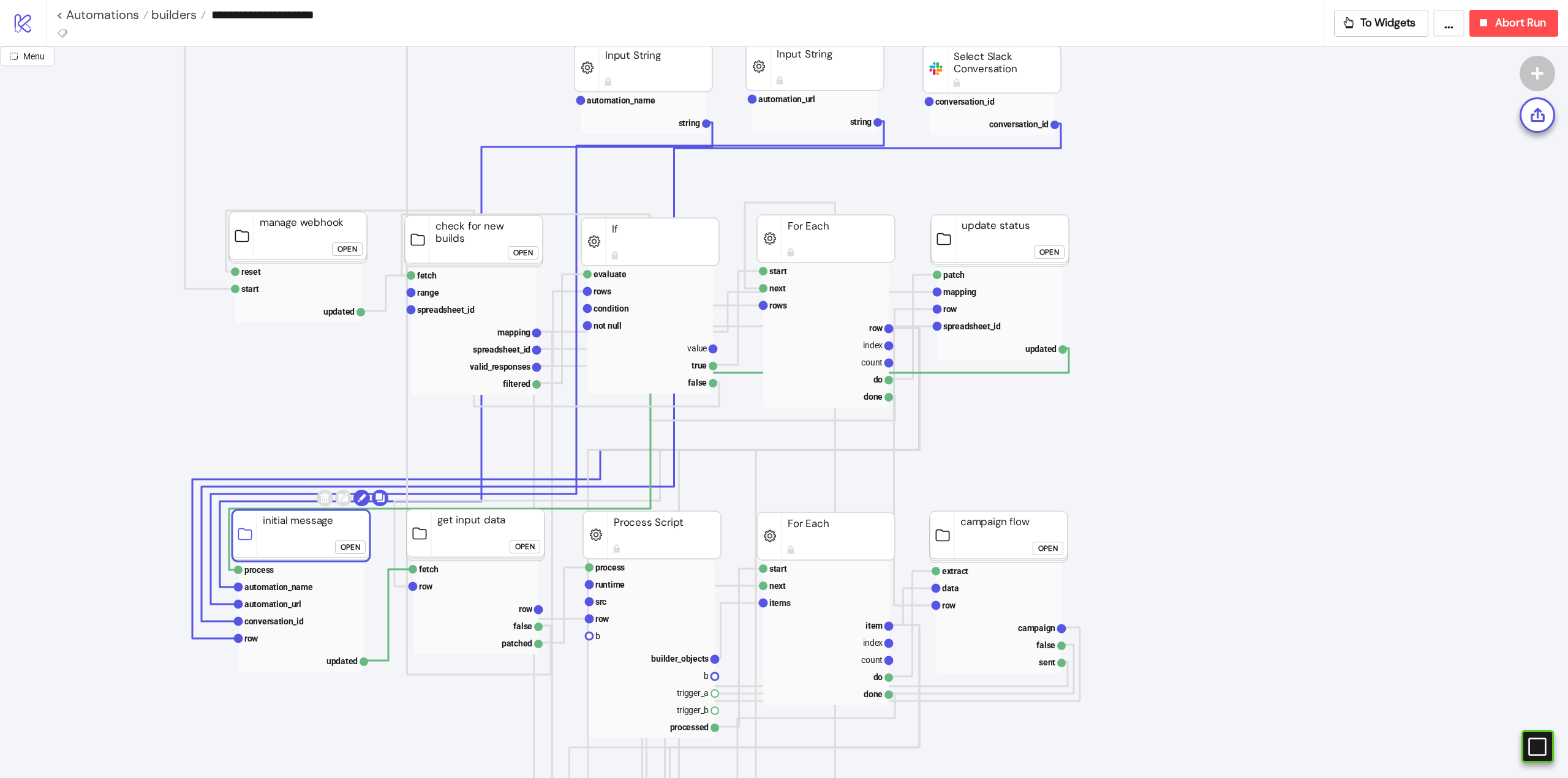
click at [495, 544] on rect at bounding box center [476, 535] width 138 height 51
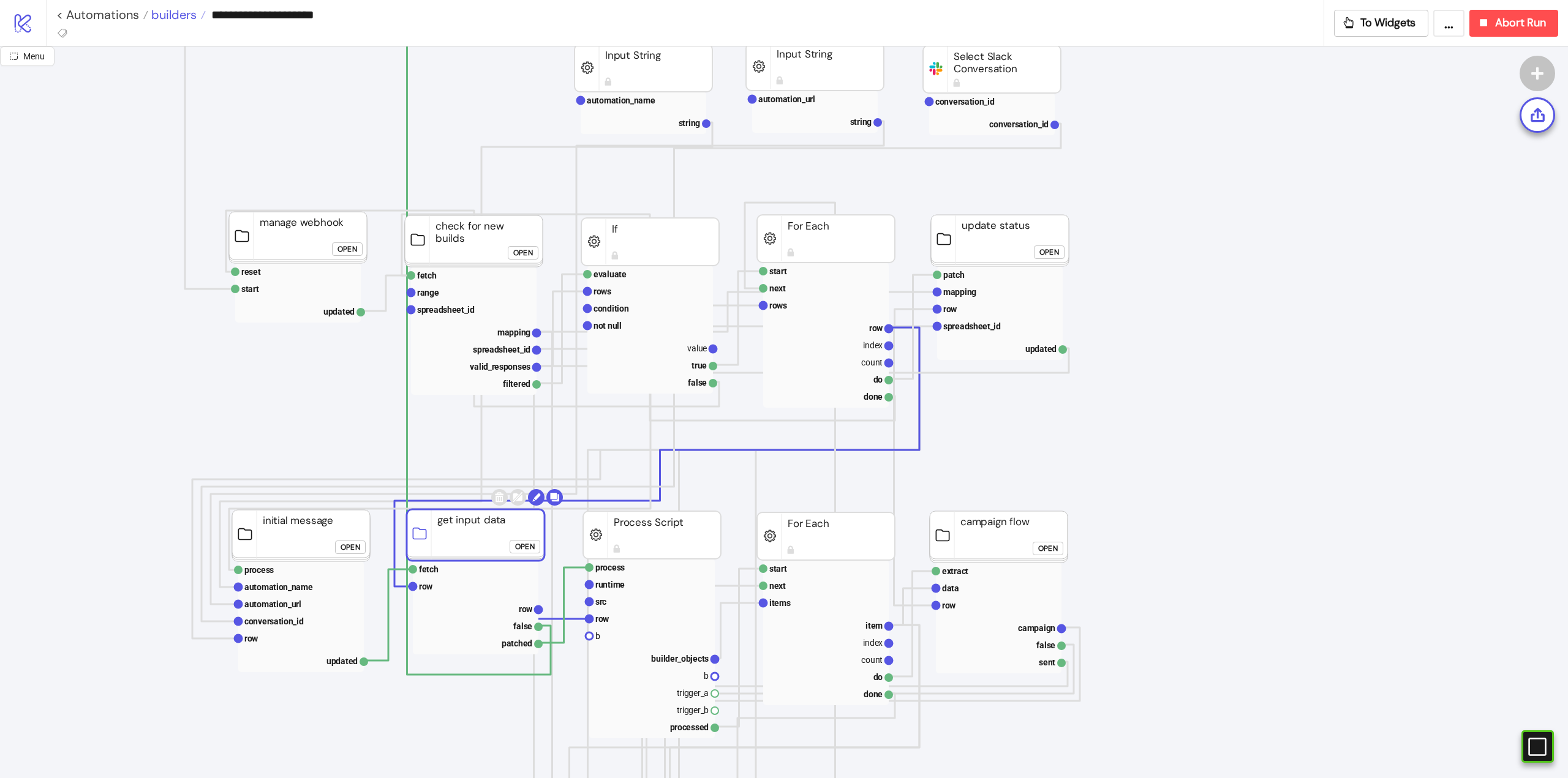
click at [183, 9] on span "builders" at bounding box center [173, 15] width 49 height 16
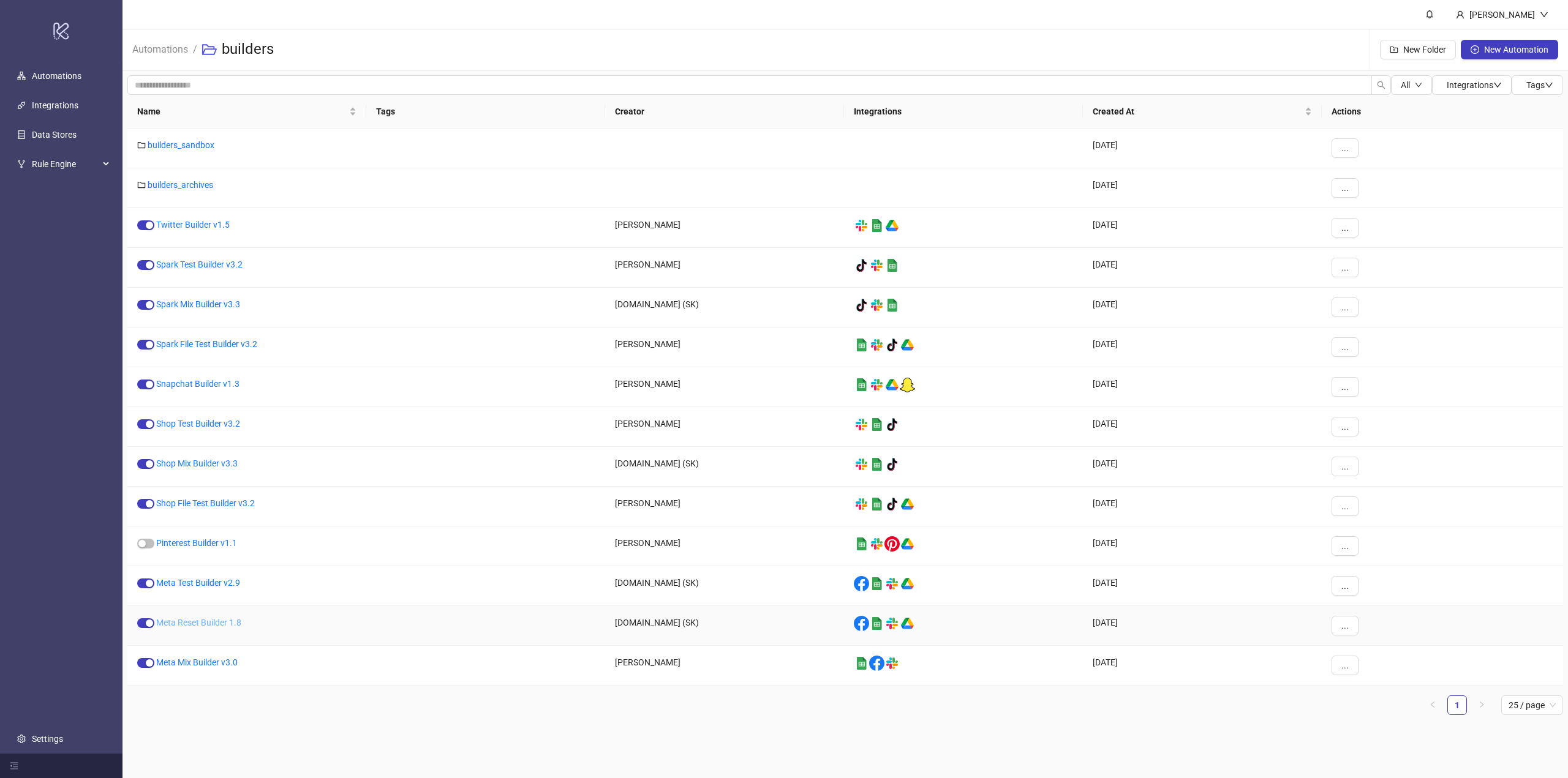
click at [191, 625] on link "Meta Reset Builder 1.8" at bounding box center [198, 623] width 85 height 10
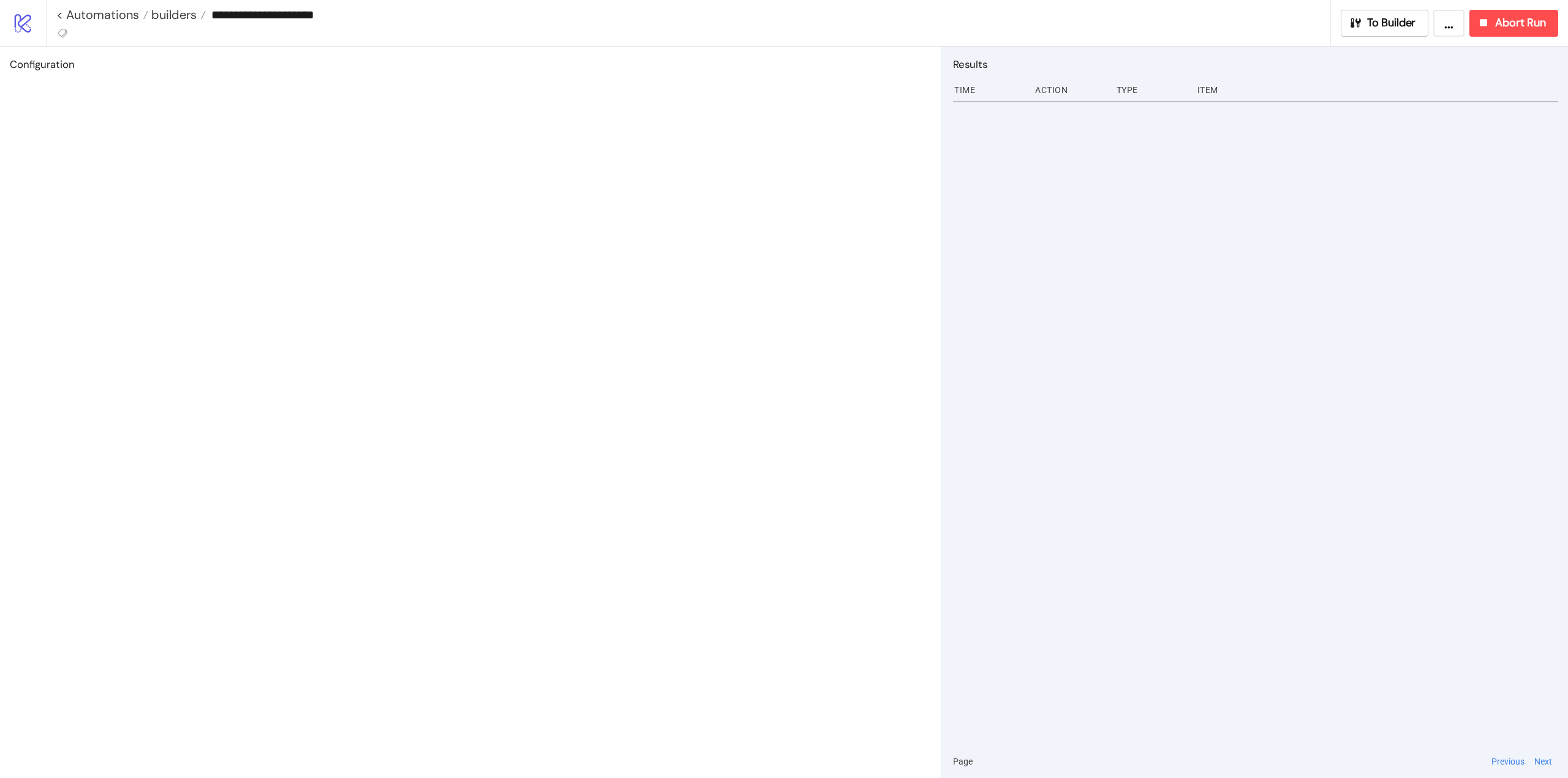
type input "**********"
click at [1390, 16] on span "To Builder" at bounding box center [1392, 23] width 49 height 14
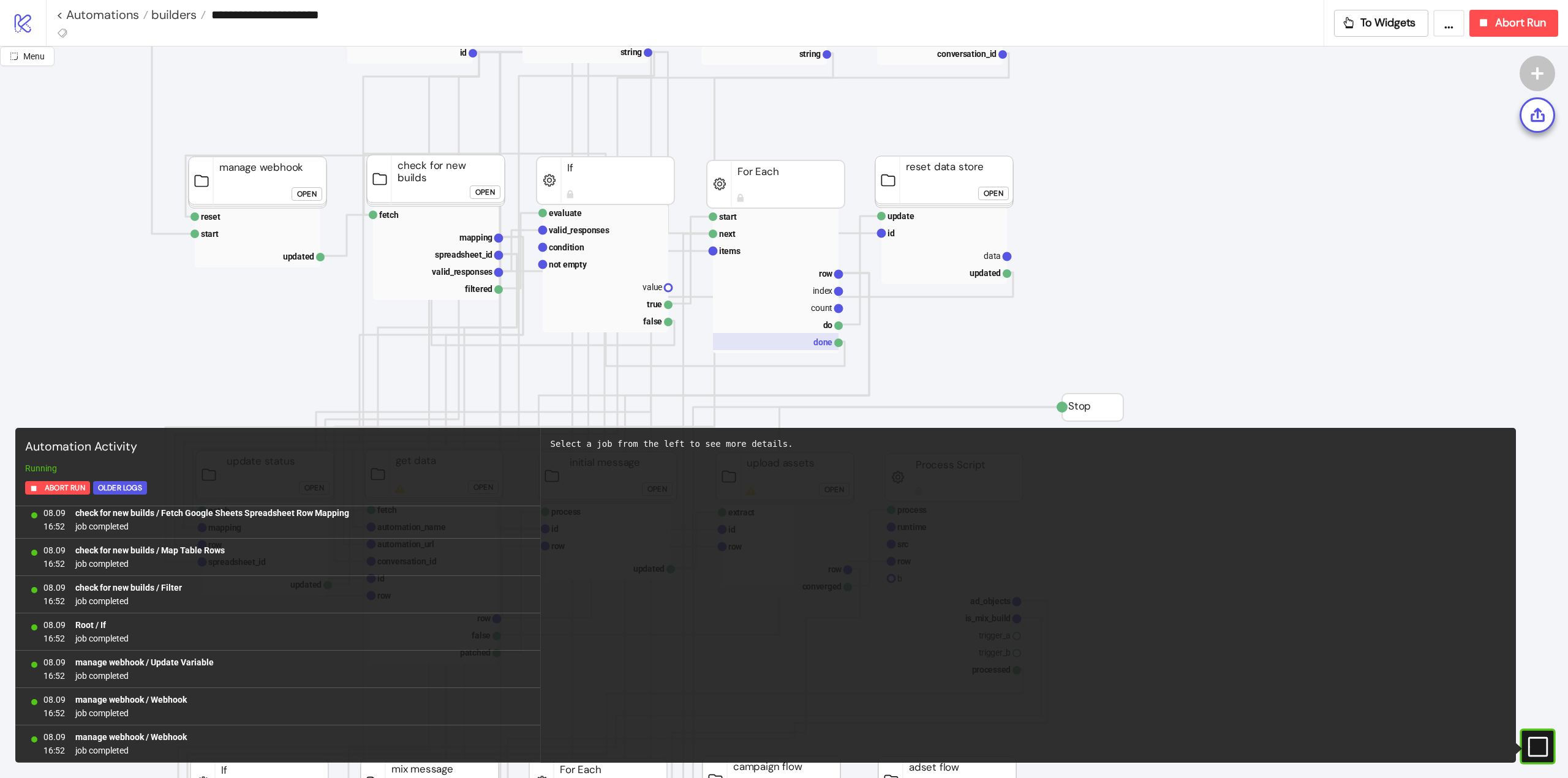
scroll to position [245, 0]
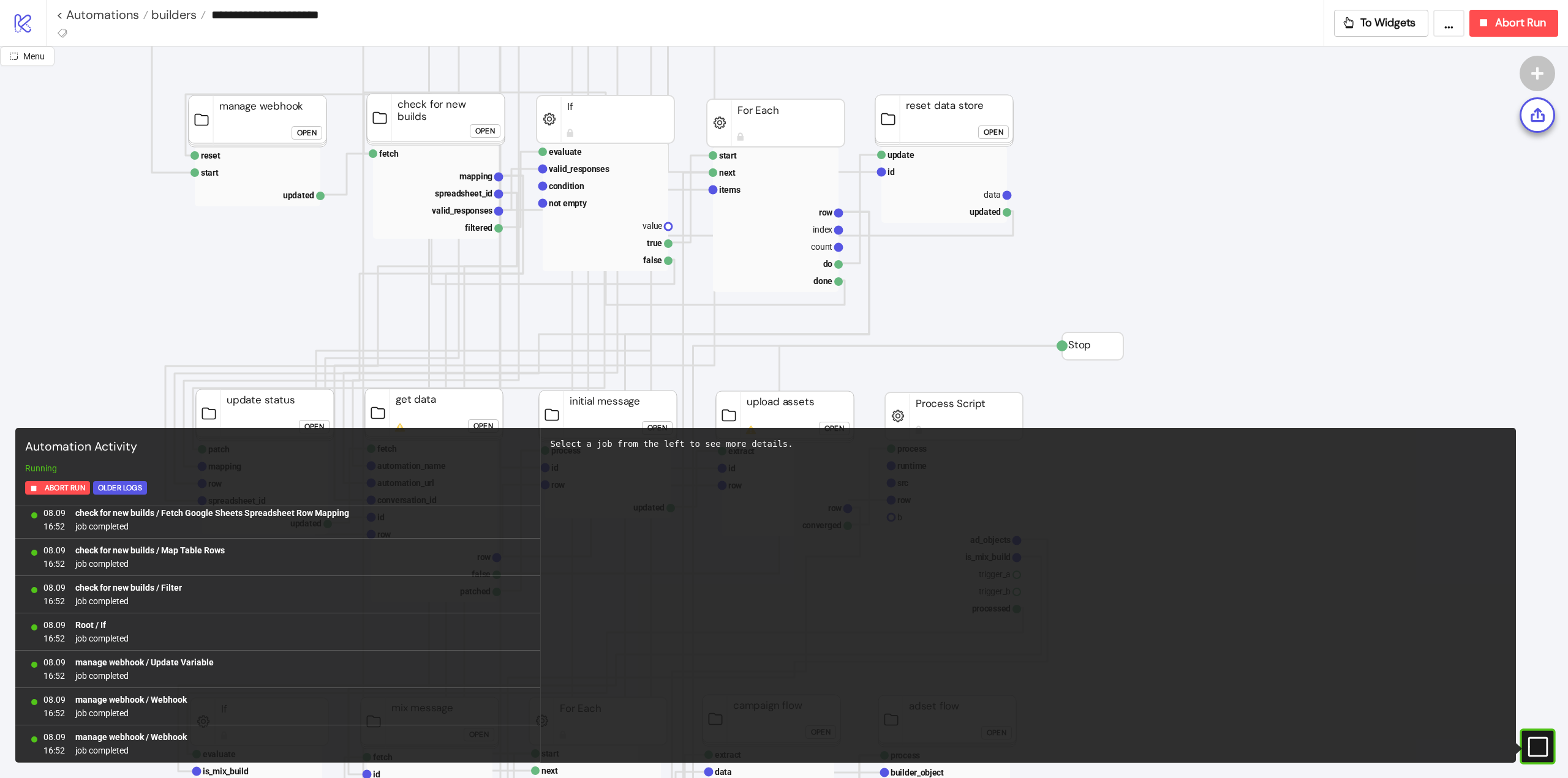
click at [1530, 747] on rect at bounding box center [1521, 746] width 19 height 19
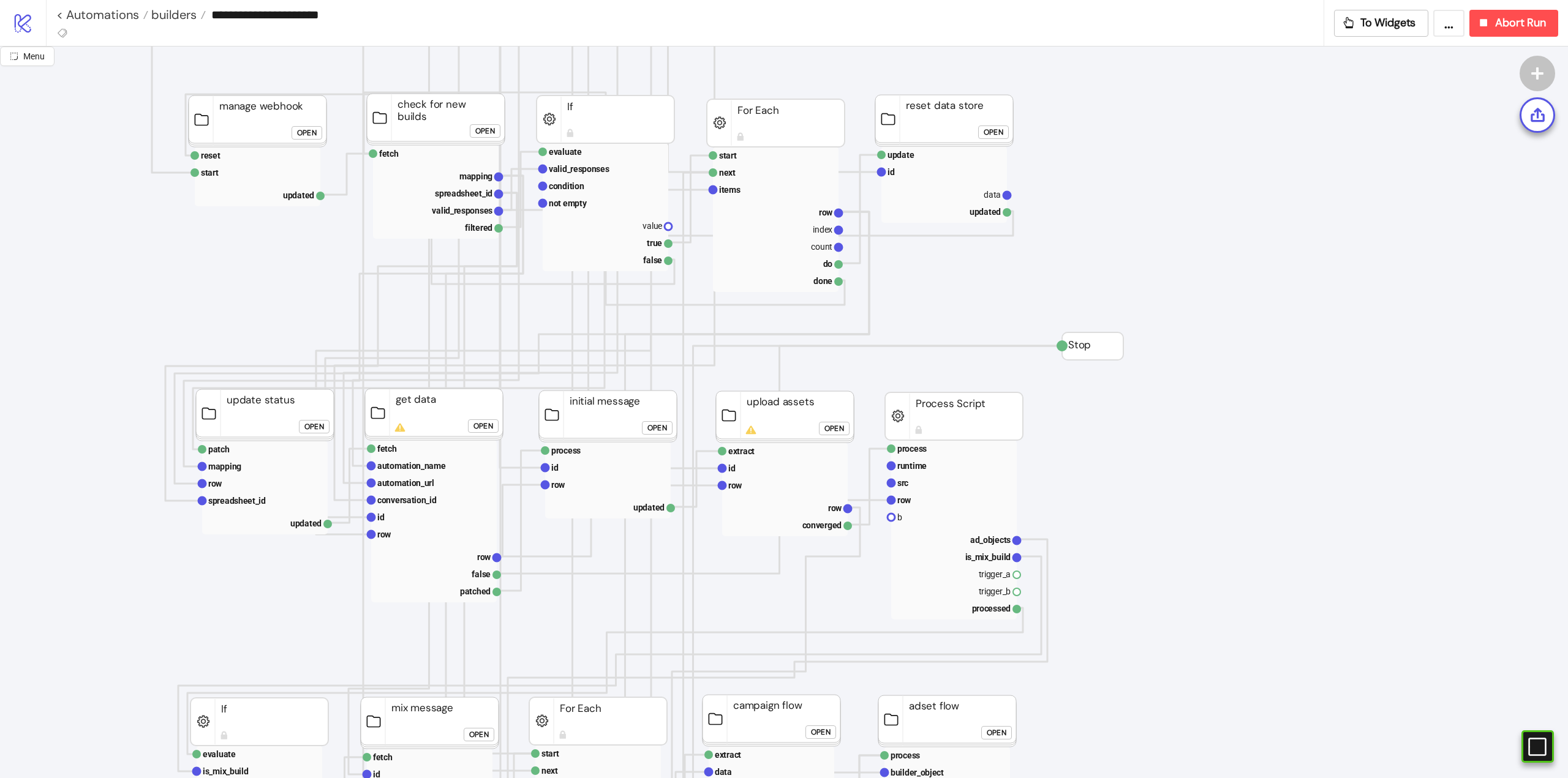
click at [286, 416] on rect at bounding box center [265, 415] width 138 height 51
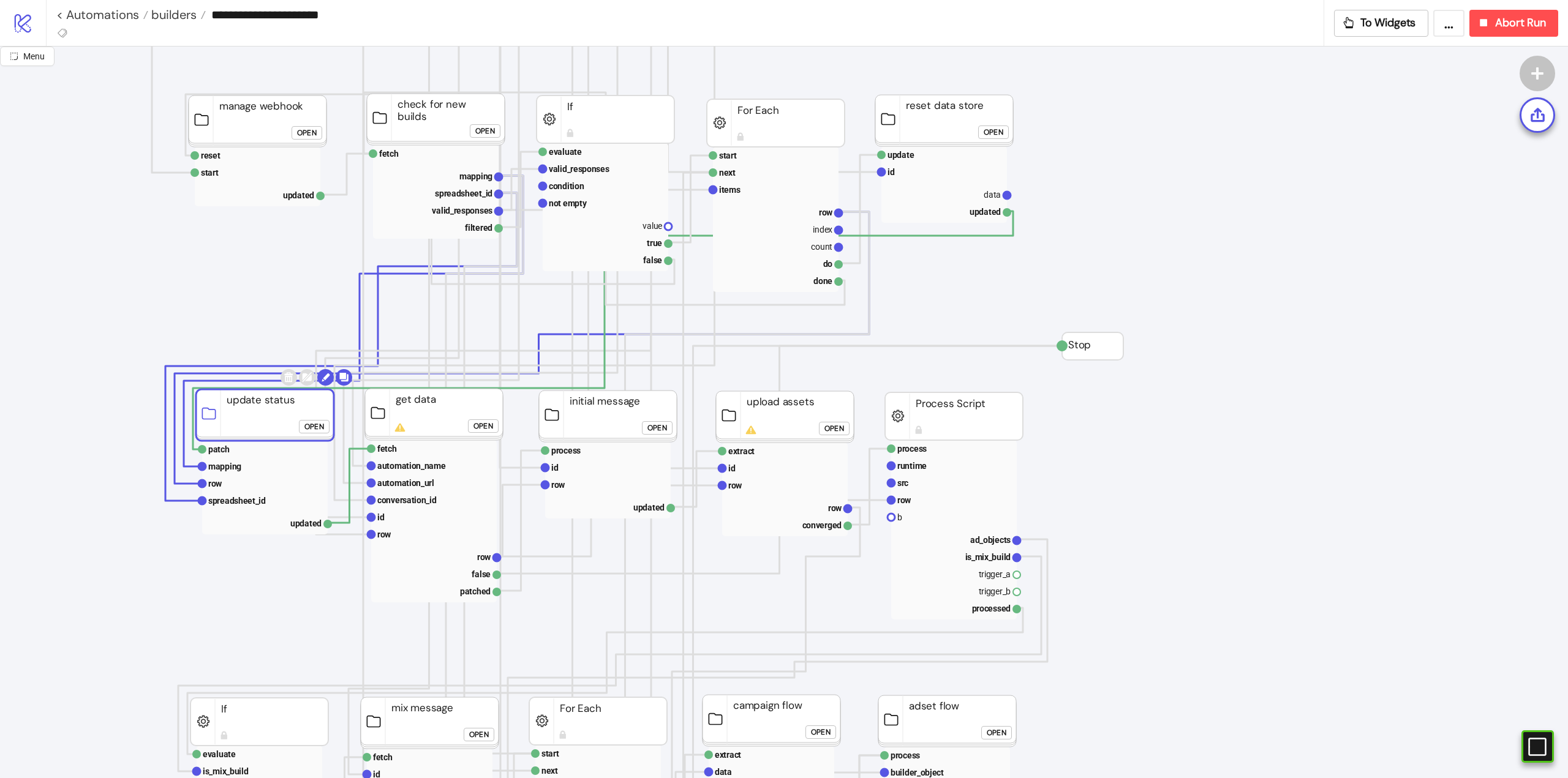
click at [407, 427] on rect at bounding box center [434, 414] width 138 height 51
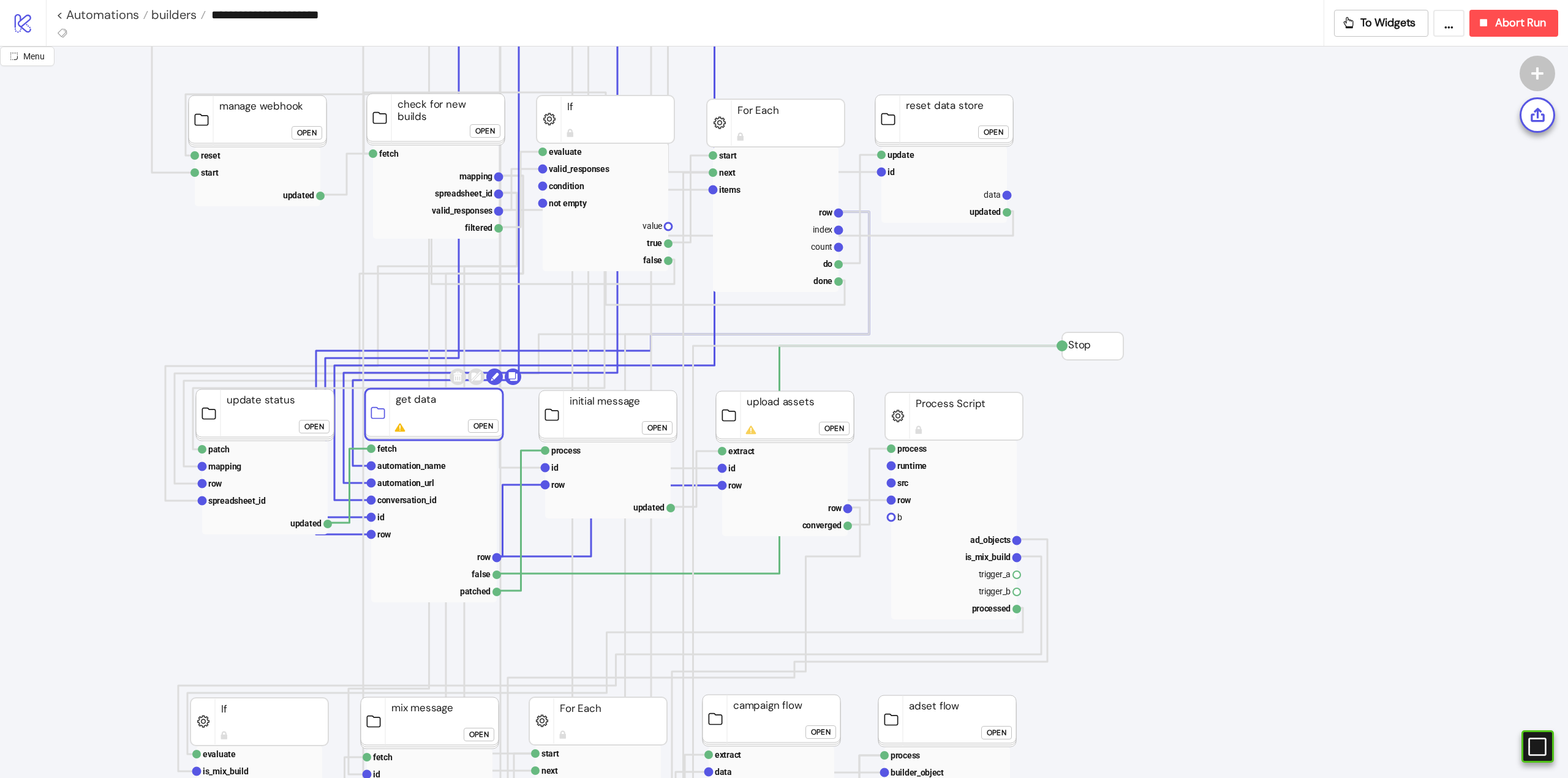
click at [776, 419] on rect at bounding box center [785, 416] width 138 height 51
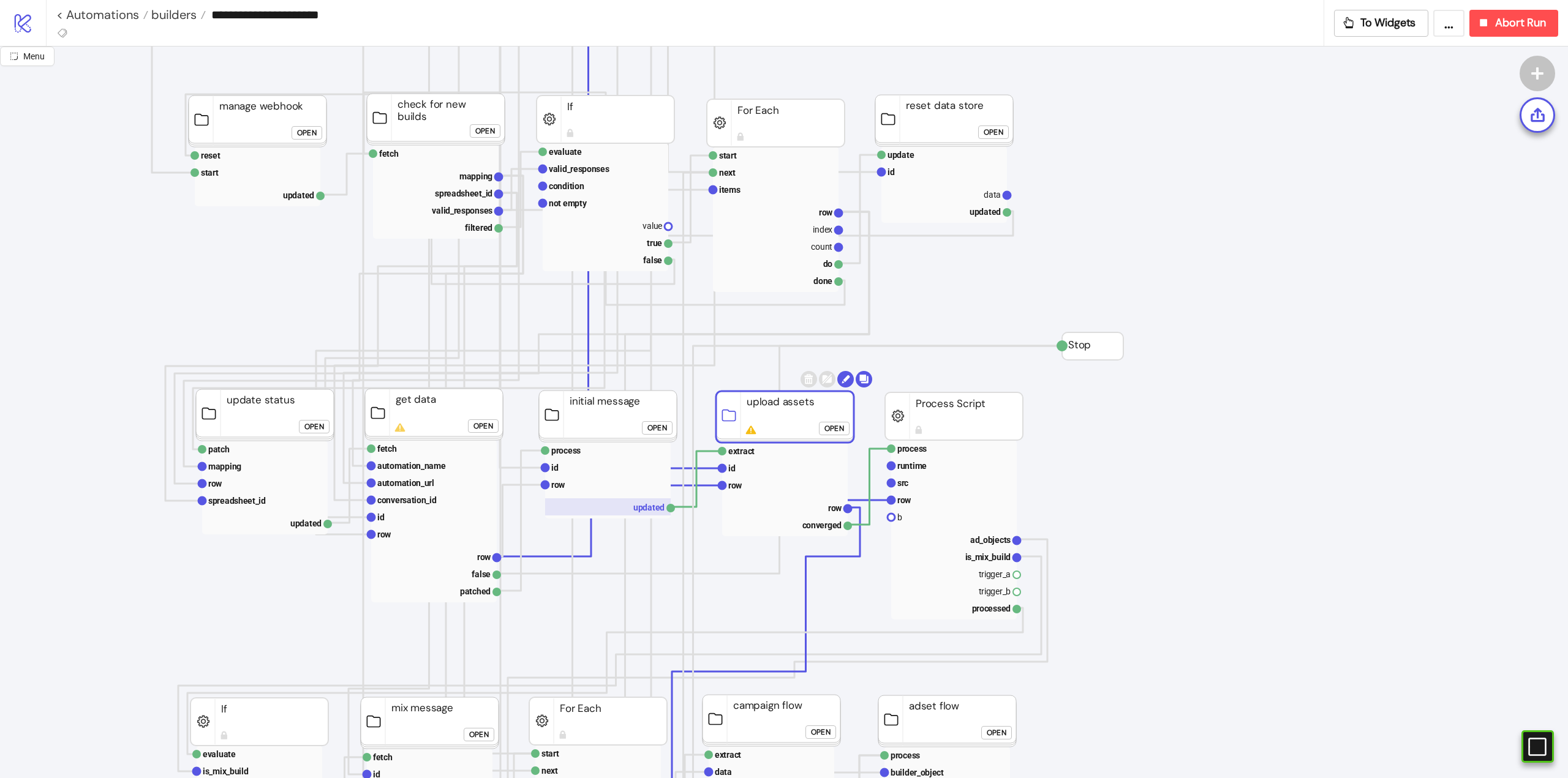
click at [640, 510] on rect at bounding box center [608, 506] width 126 height 17
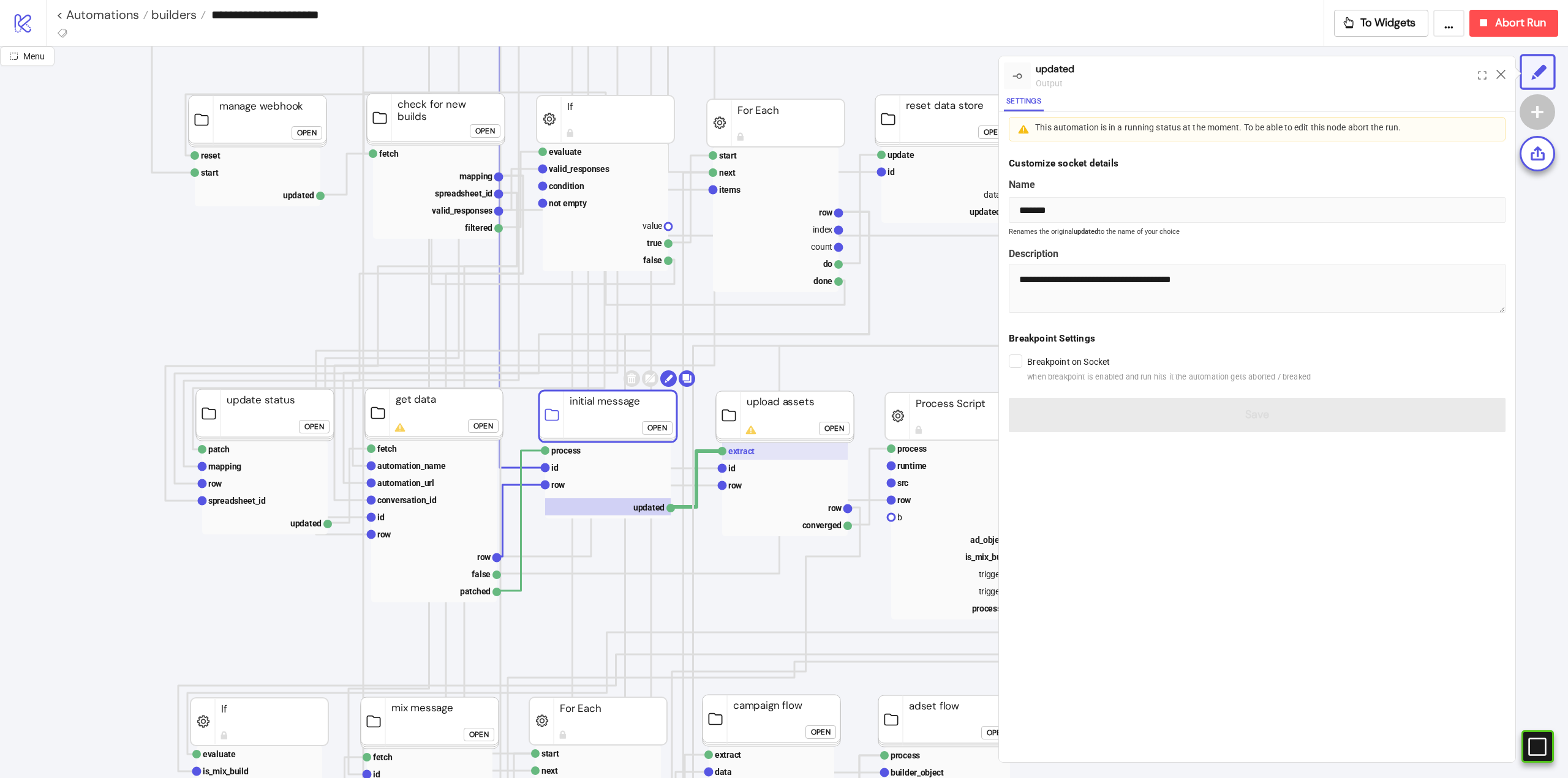
click at [760, 454] on rect at bounding box center [785, 451] width 126 height 17
type input "*******"
type textarea "**********"
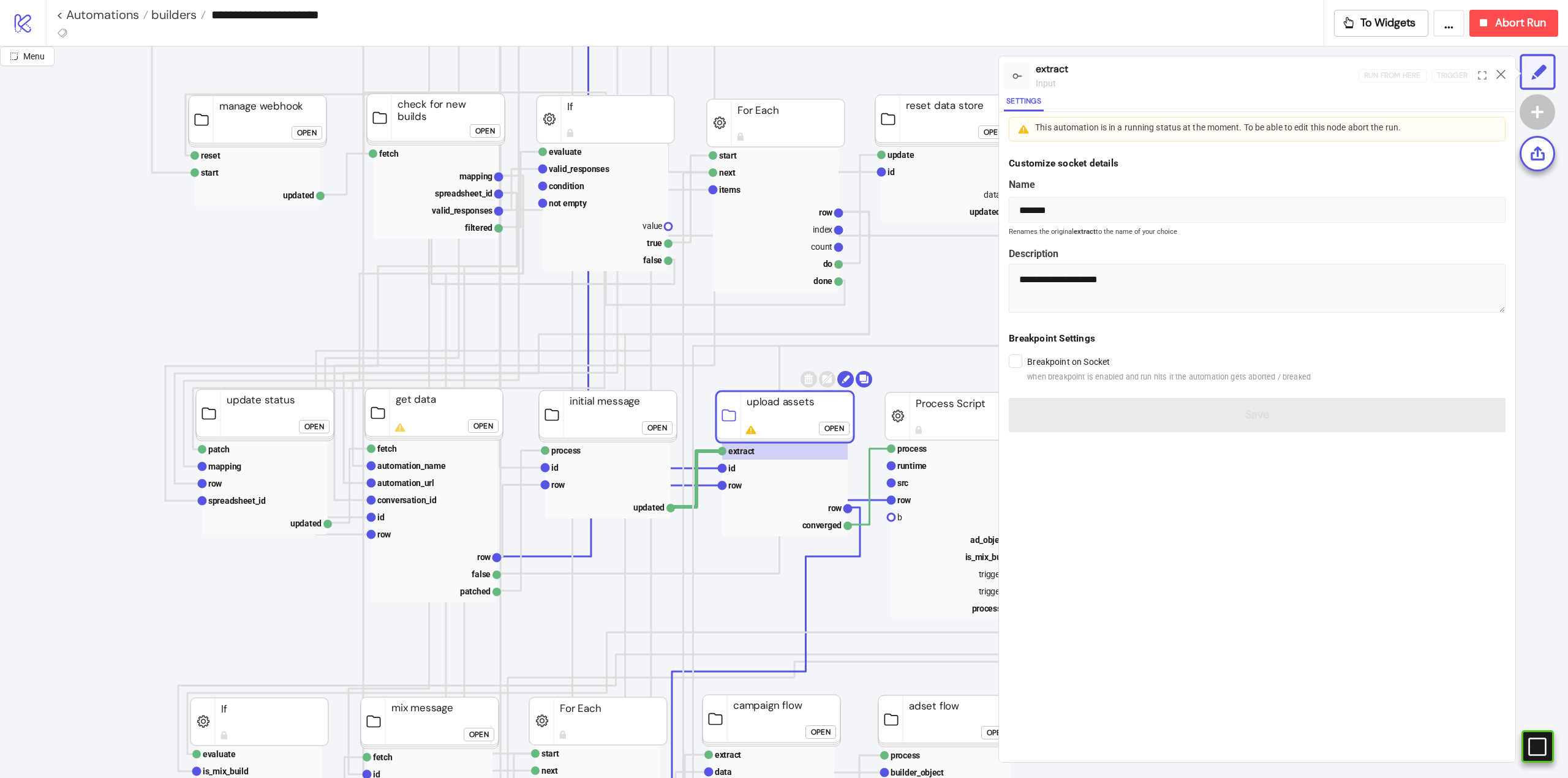
click div "Open"
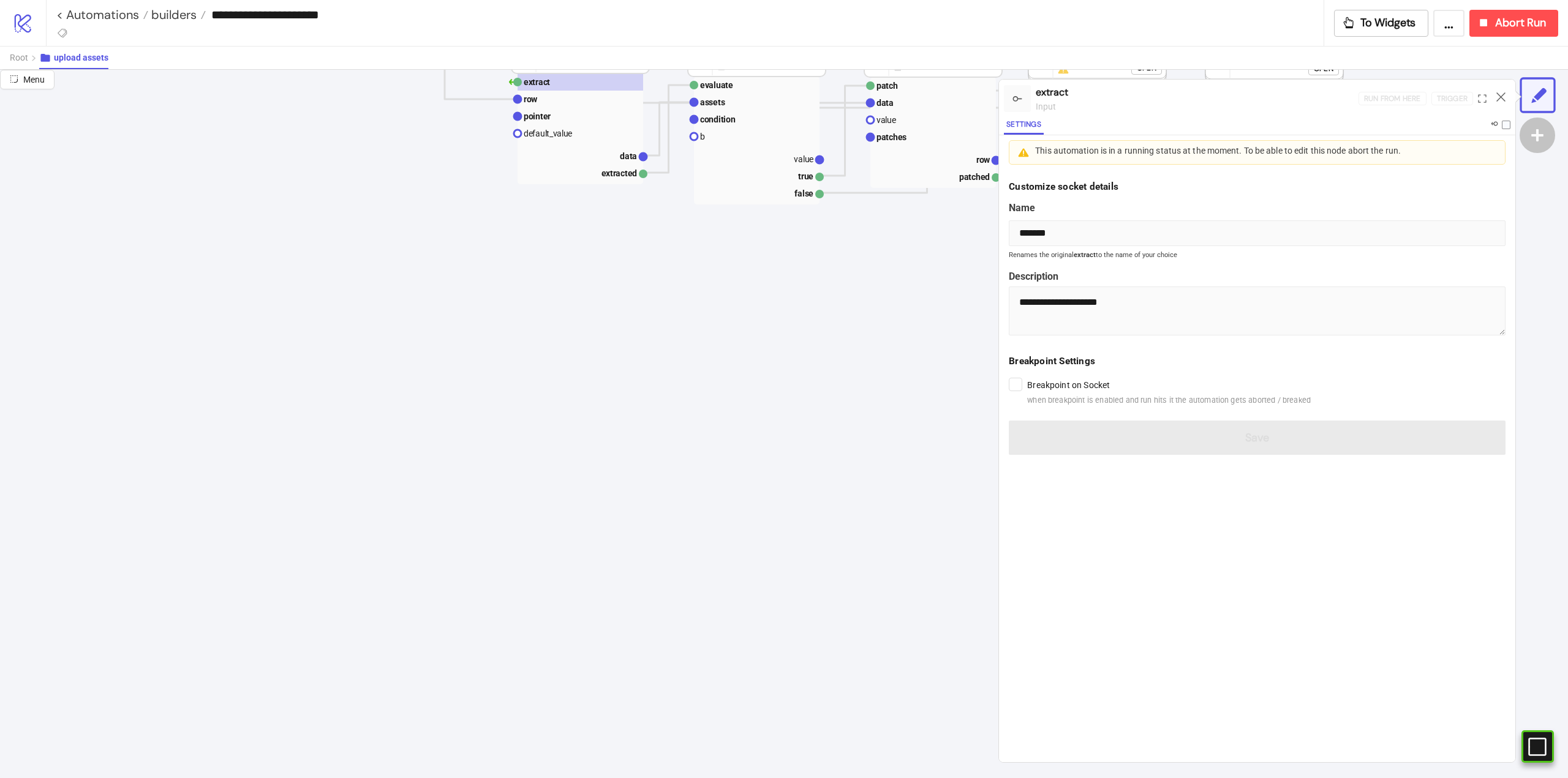
scroll to position [0, 0]
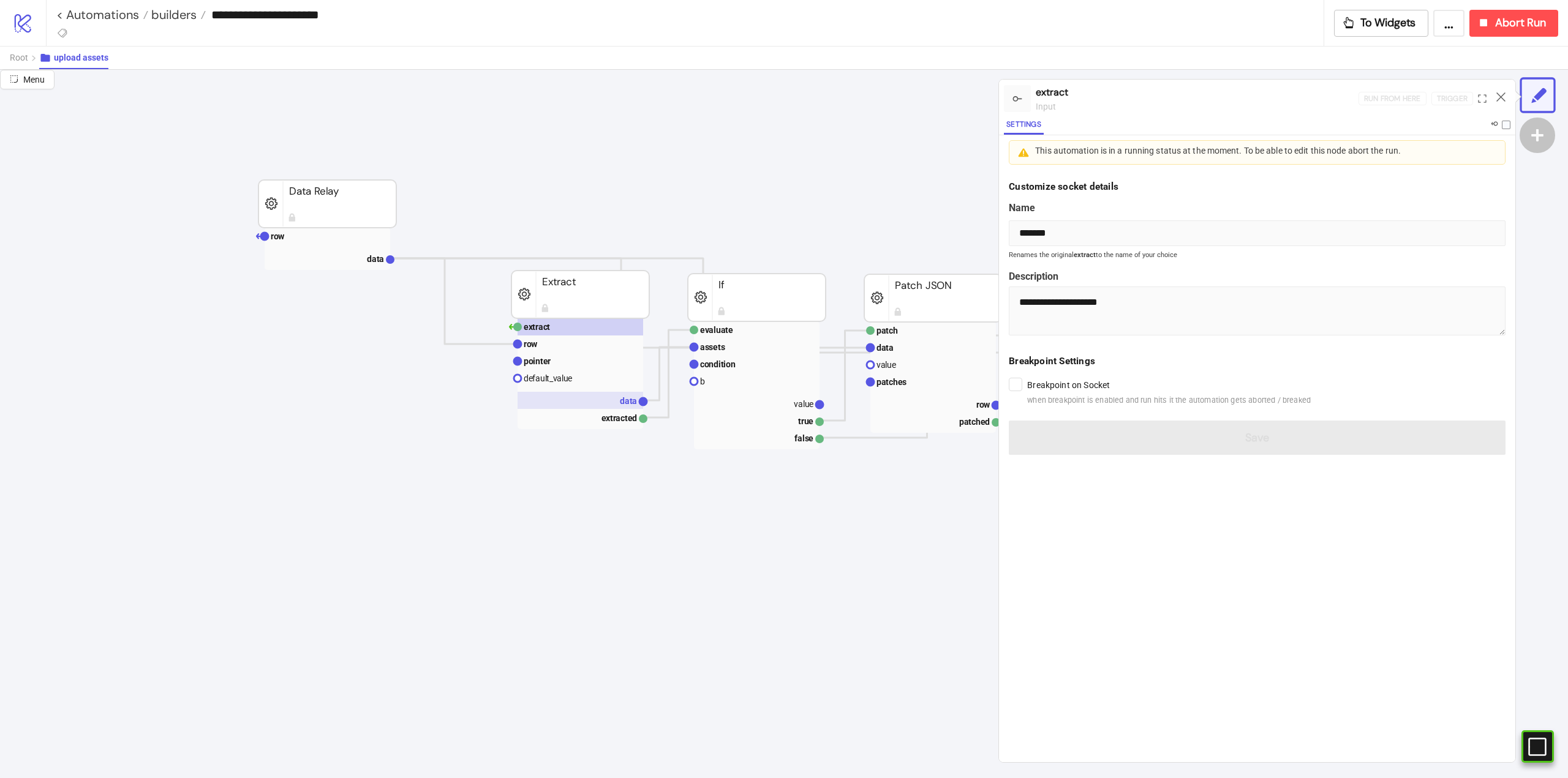
click at [626, 401] on text "data" at bounding box center [628, 401] width 17 height 10
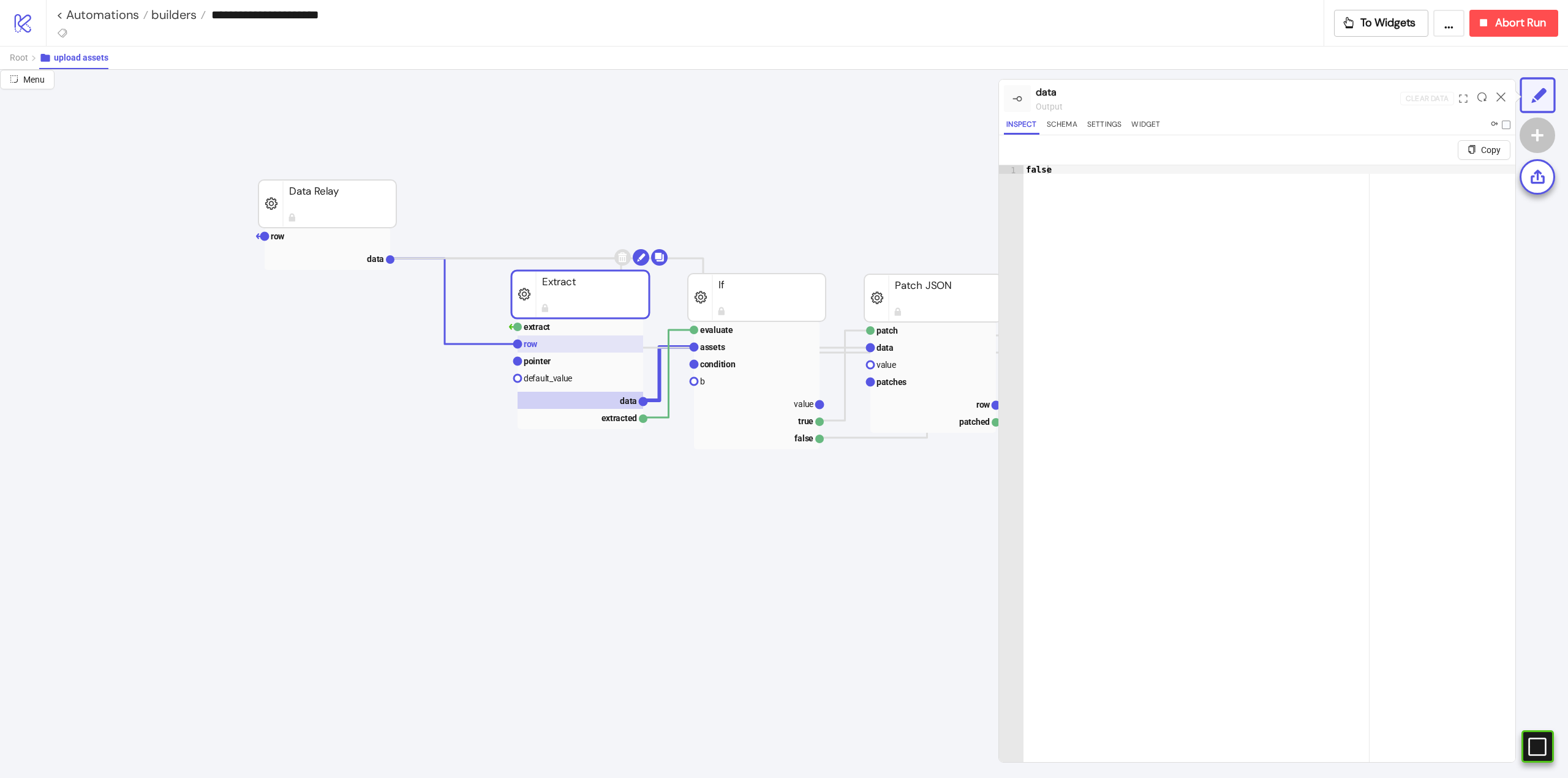
click at [533, 345] on text "row" at bounding box center [530, 344] width 14 height 10
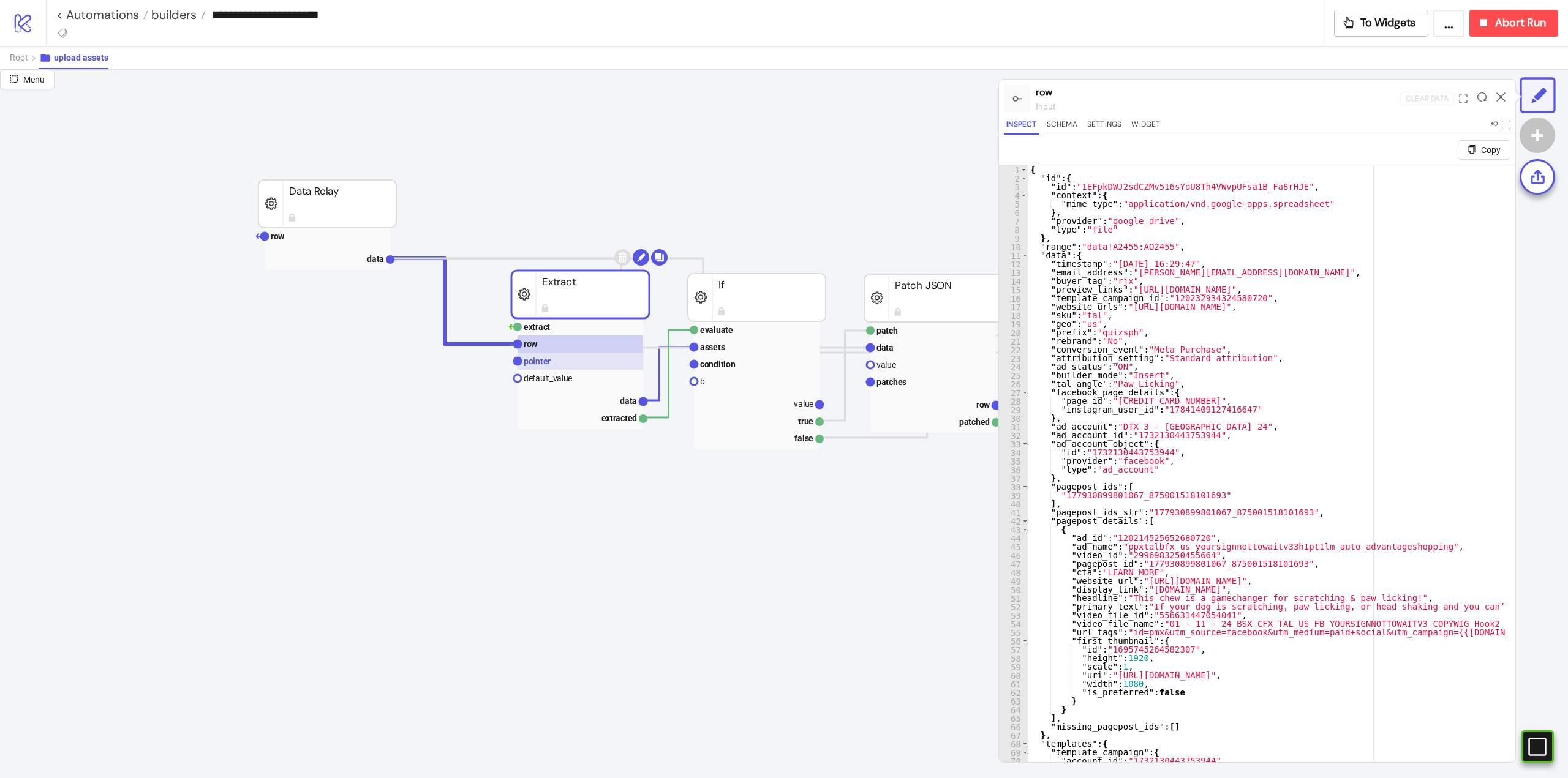
click at [541, 363] on text "pointer" at bounding box center [536, 361] width 27 height 10
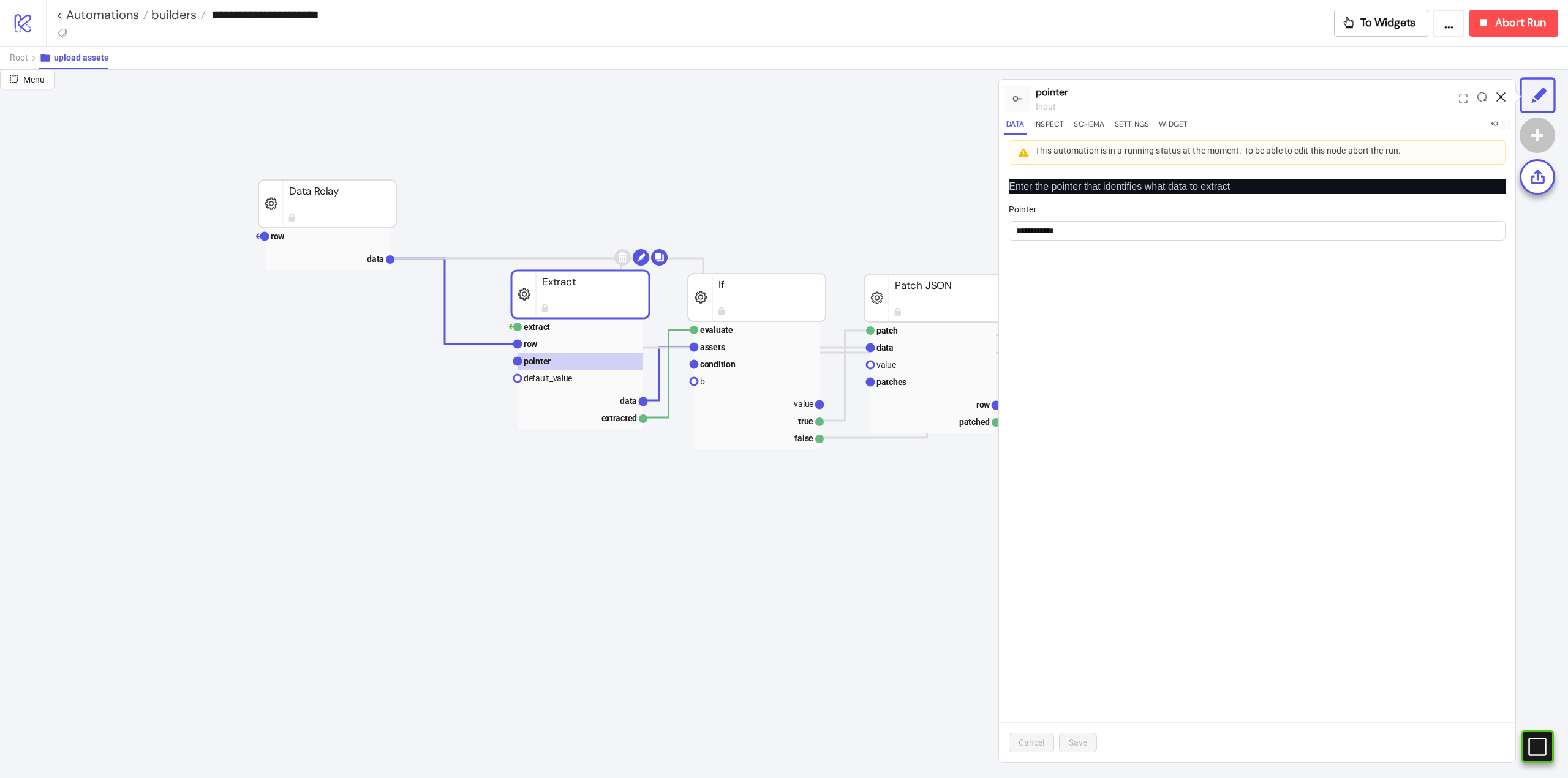
click at [1502, 101] on icon at bounding box center [1501, 97] width 9 height 9
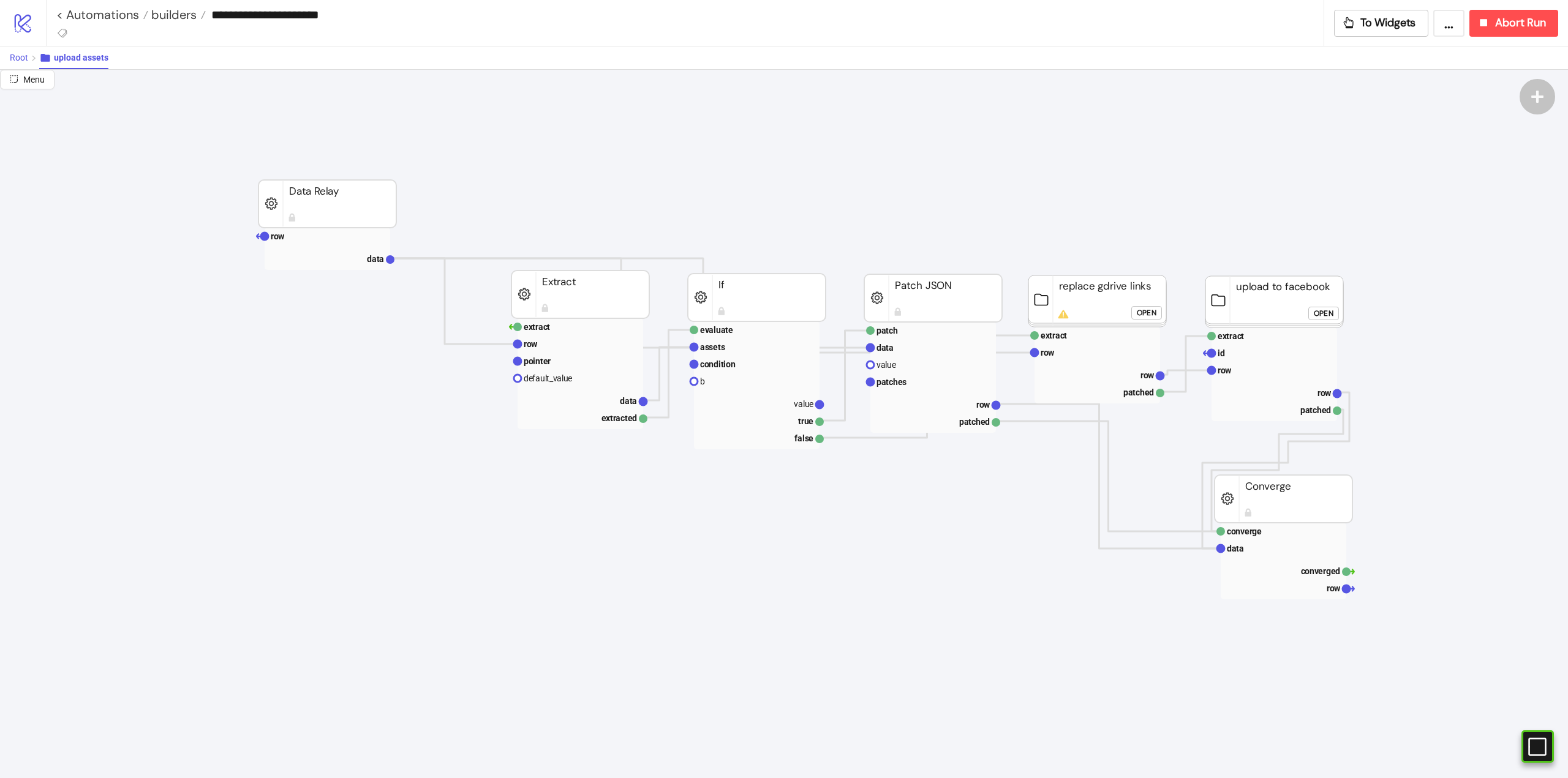
click at [11, 56] on span "Root" at bounding box center [19, 58] width 19 height 10
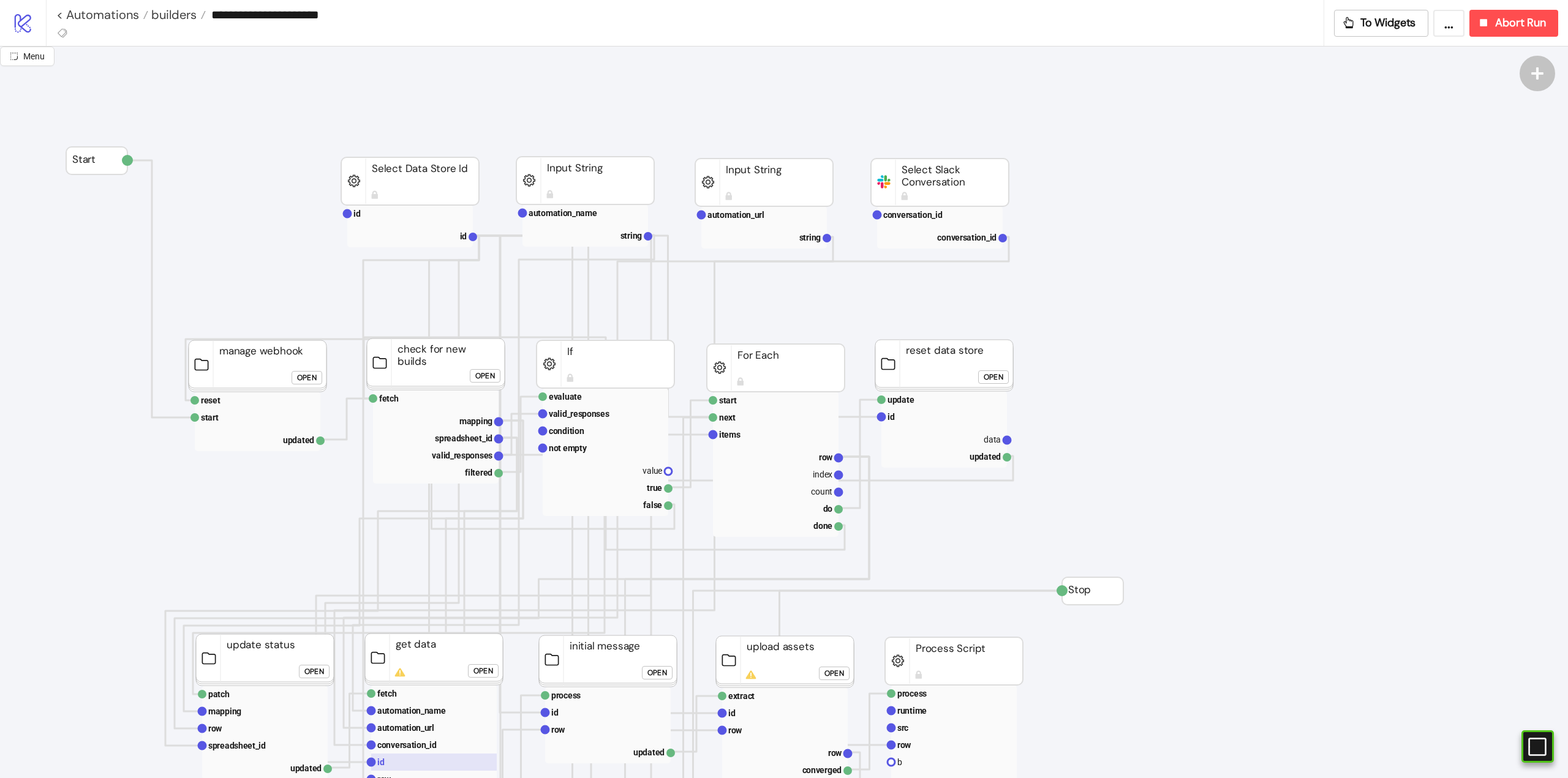
scroll to position [183, 0]
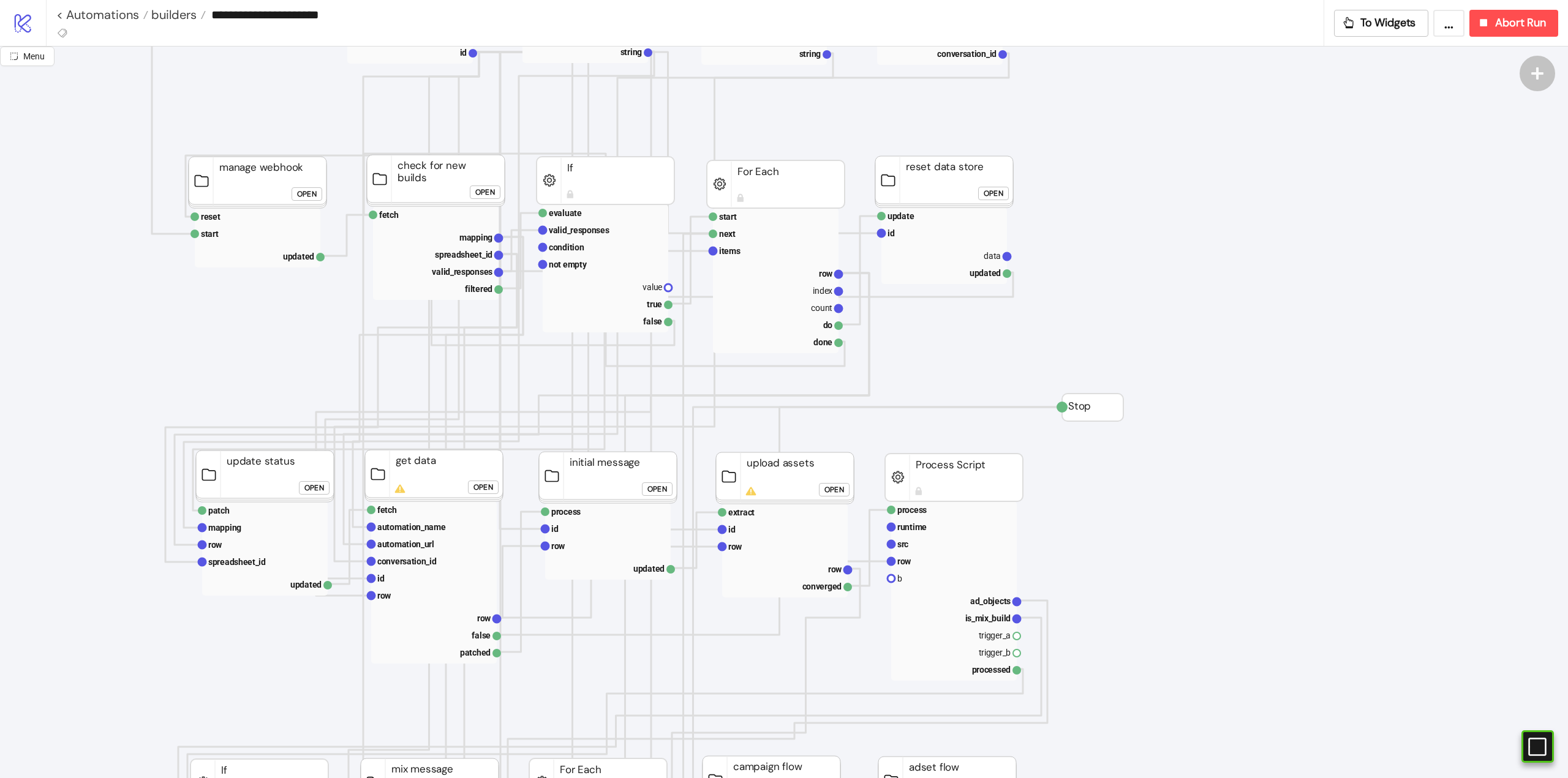
click at [653, 491] on div "Open" at bounding box center [657, 489] width 19 height 14
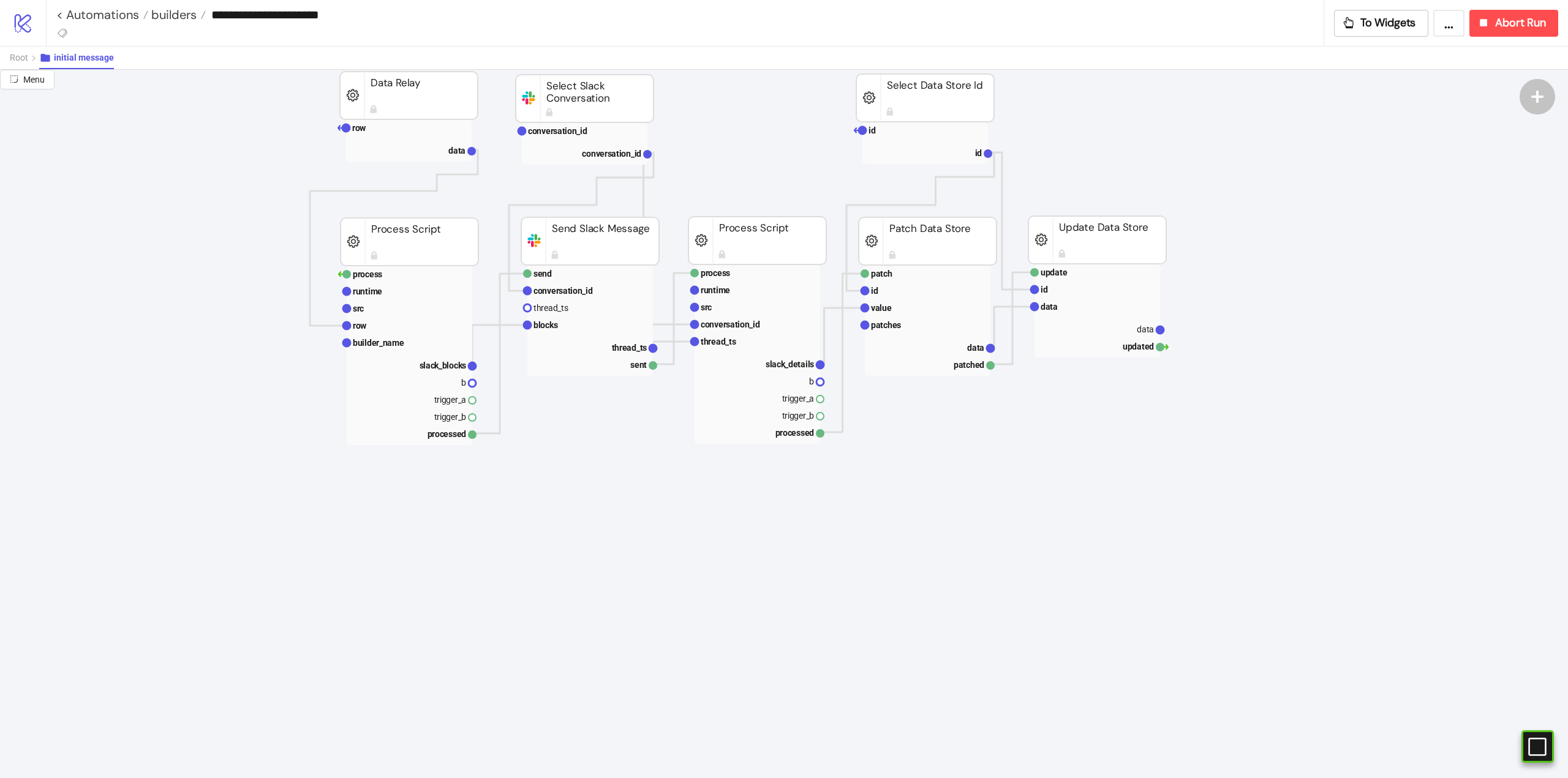
scroll to position [0, 0]
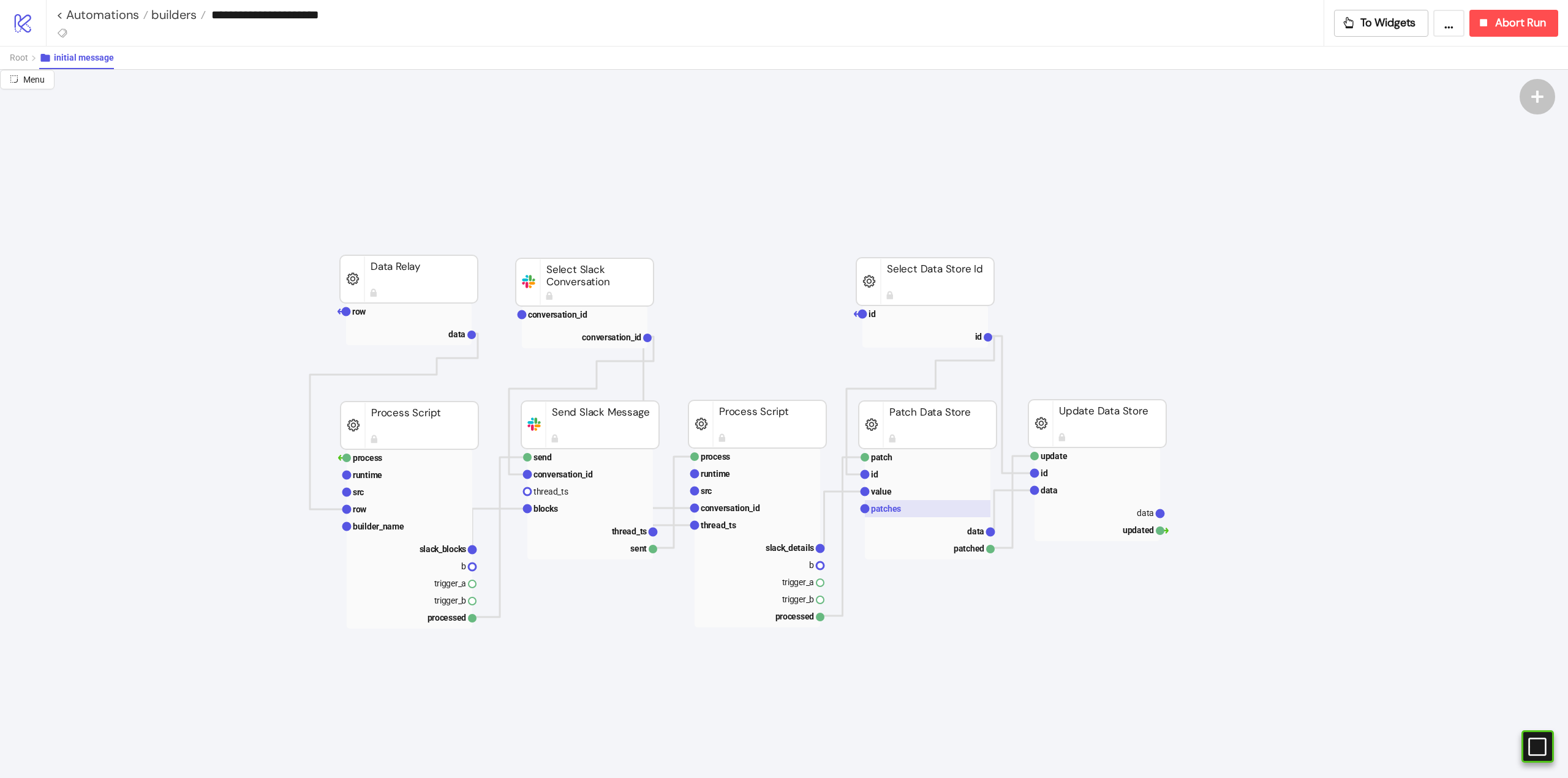
click at [898, 505] on text "patches" at bounding box center [885, 509] width 30 height 10
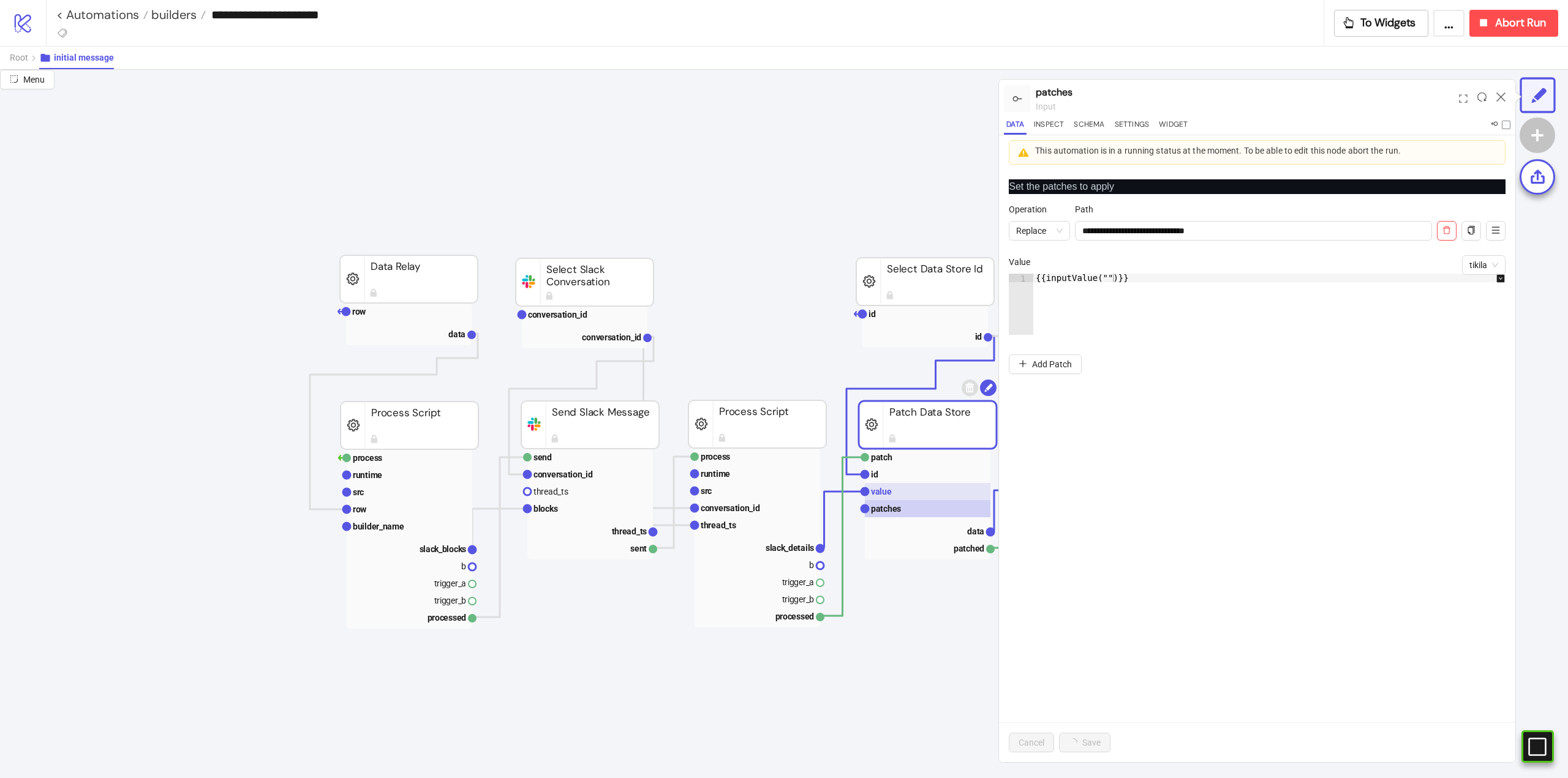
click at [893, 492] on rect at bounding box center [928, 491] width 126 height 17
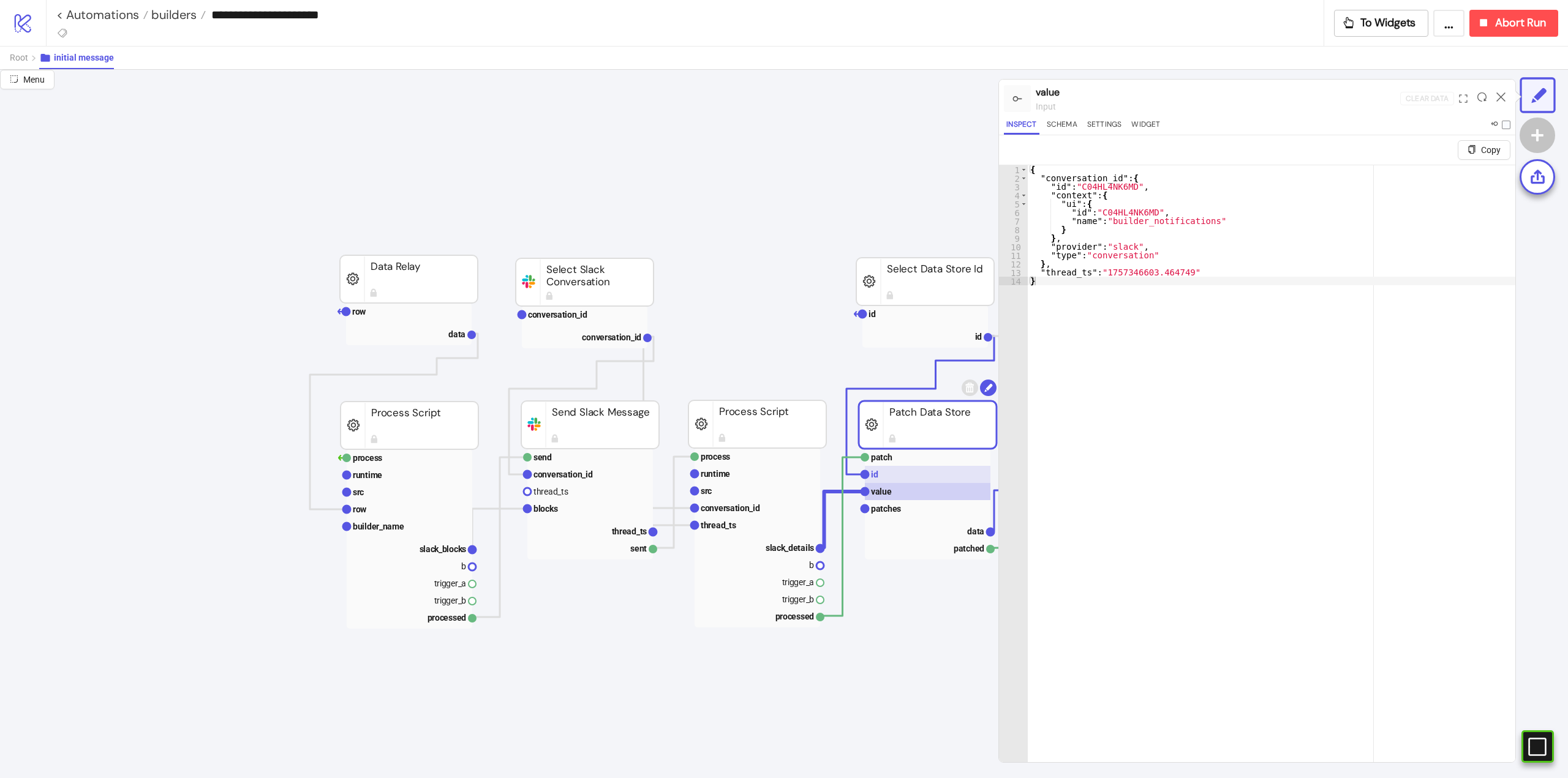
click at [893, 471] on rect at bounding box center [928, 474] width 126 height 17
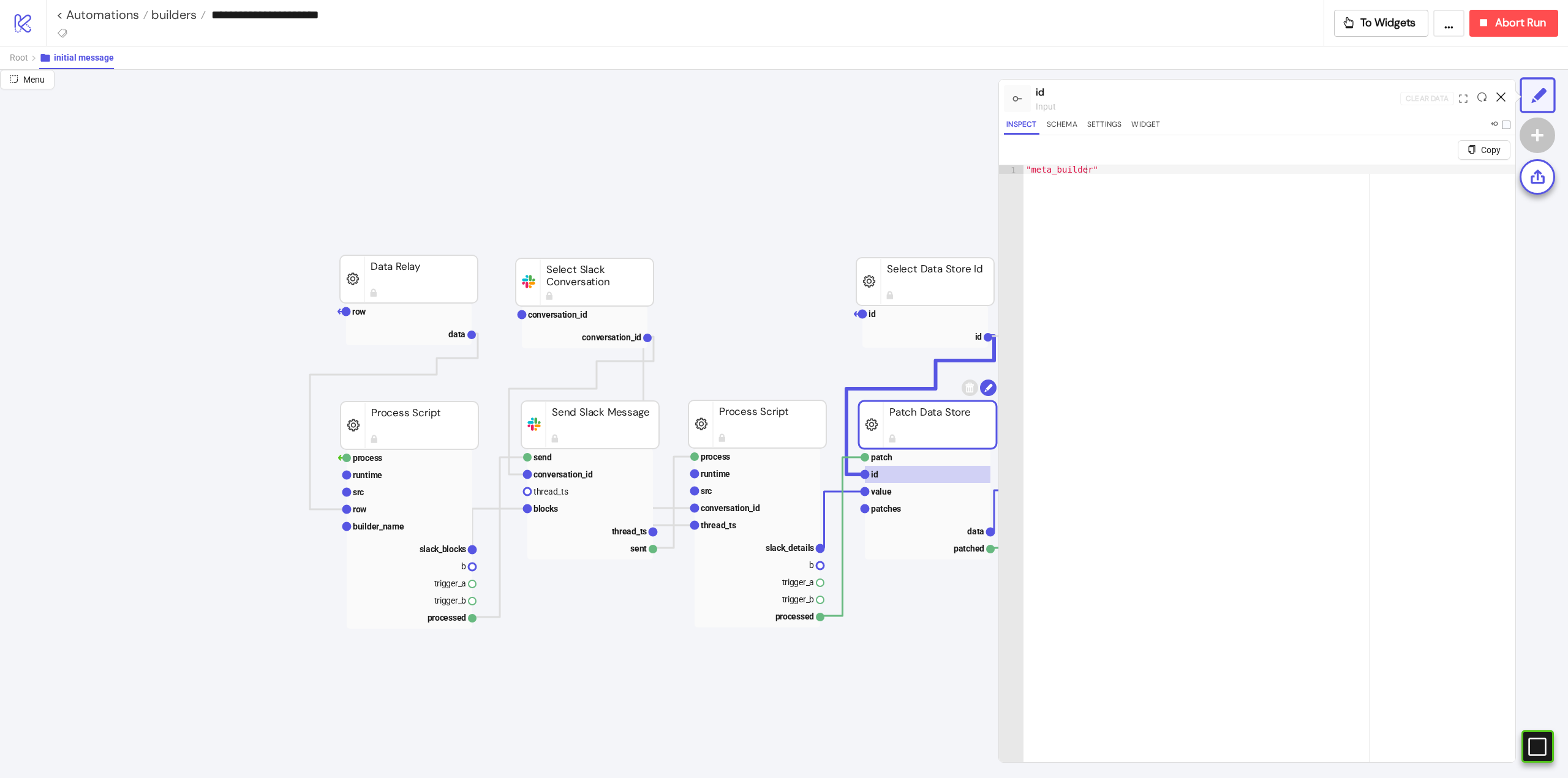
click at [1498, 97] on icon at bounding box center [1501, 97] width 9 height 9
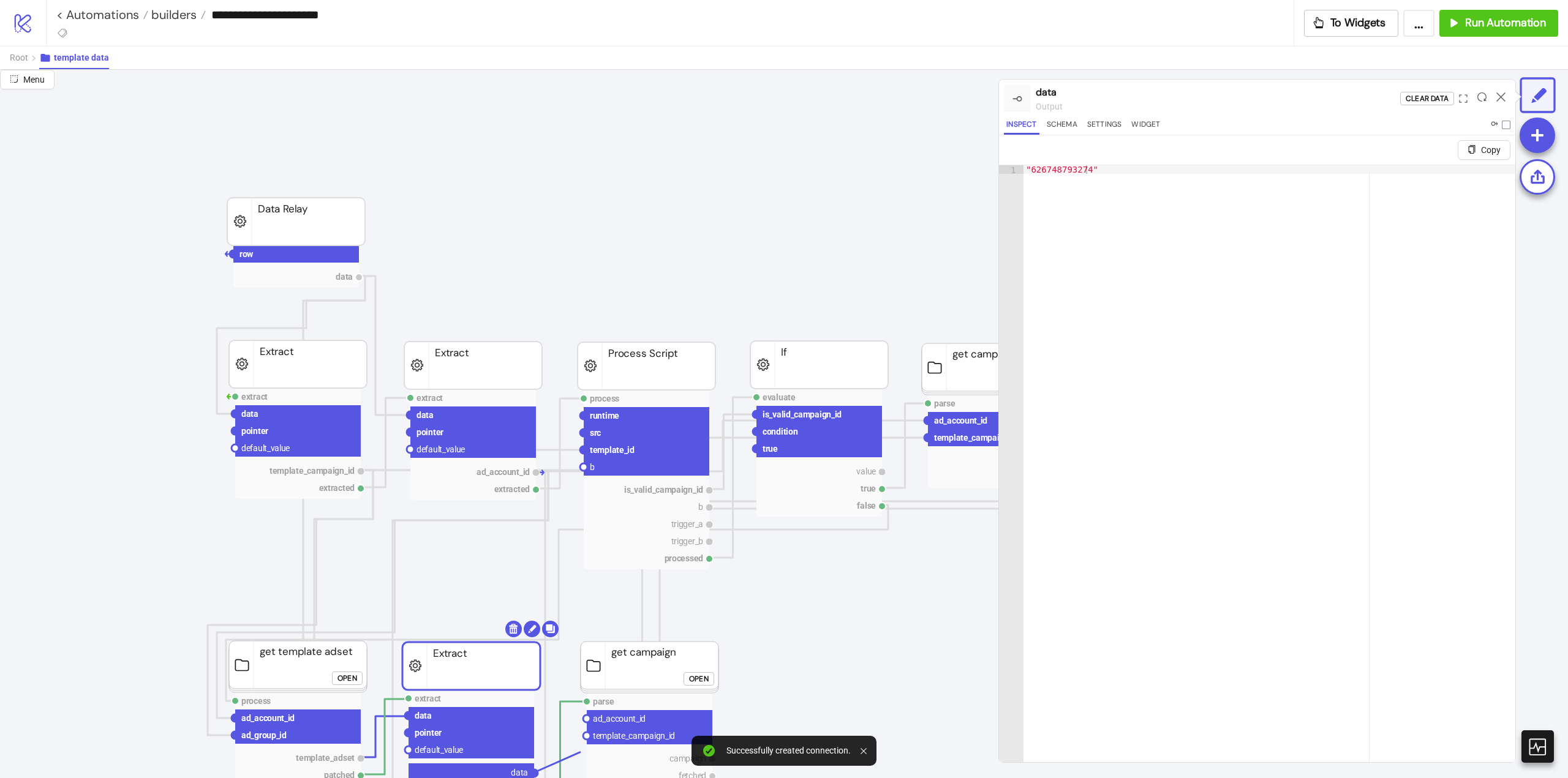
scroll to position [183, 0]
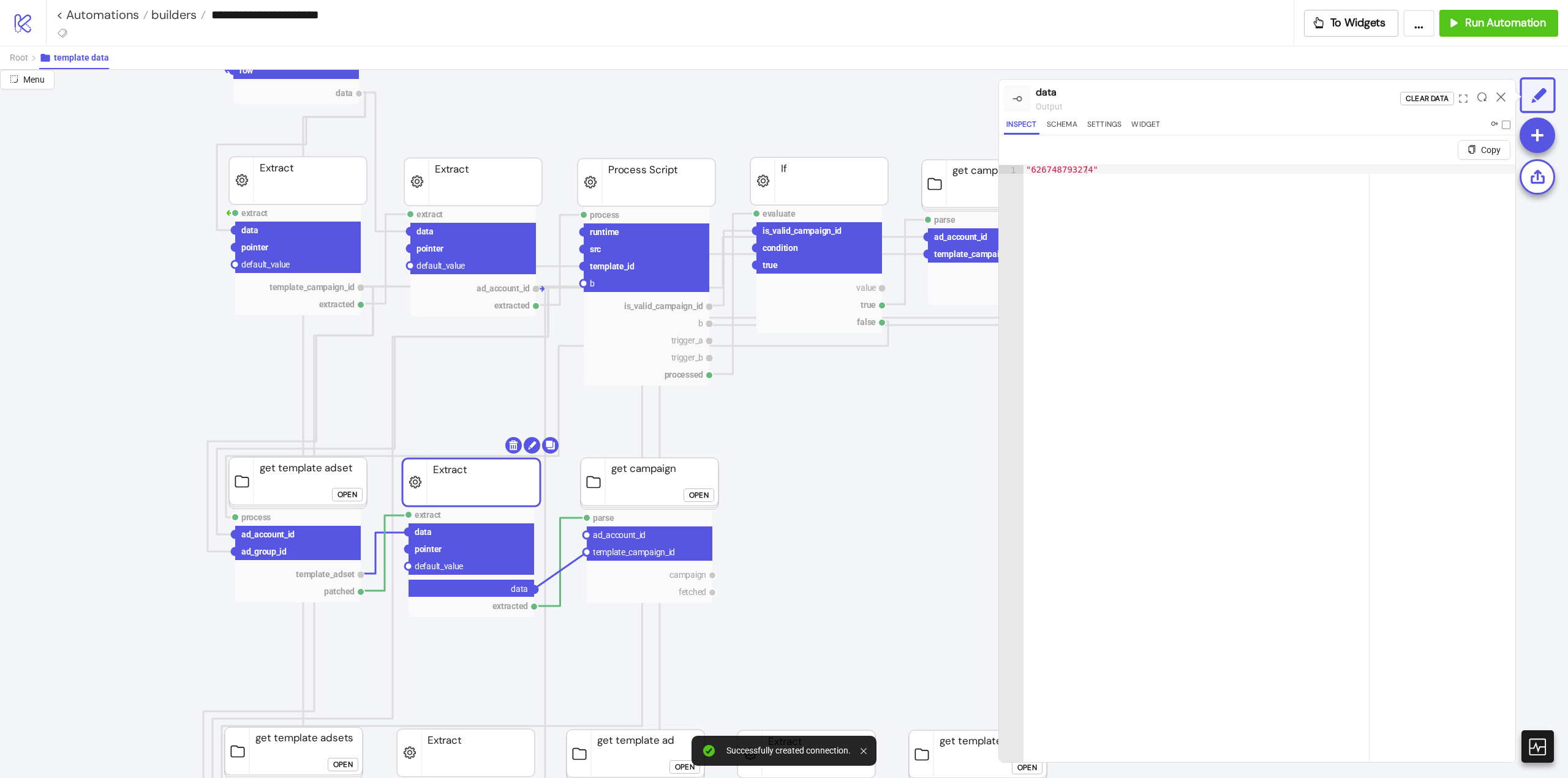
click at [585, 553] on circle at bounding box center [586, 552] width 7 height 7
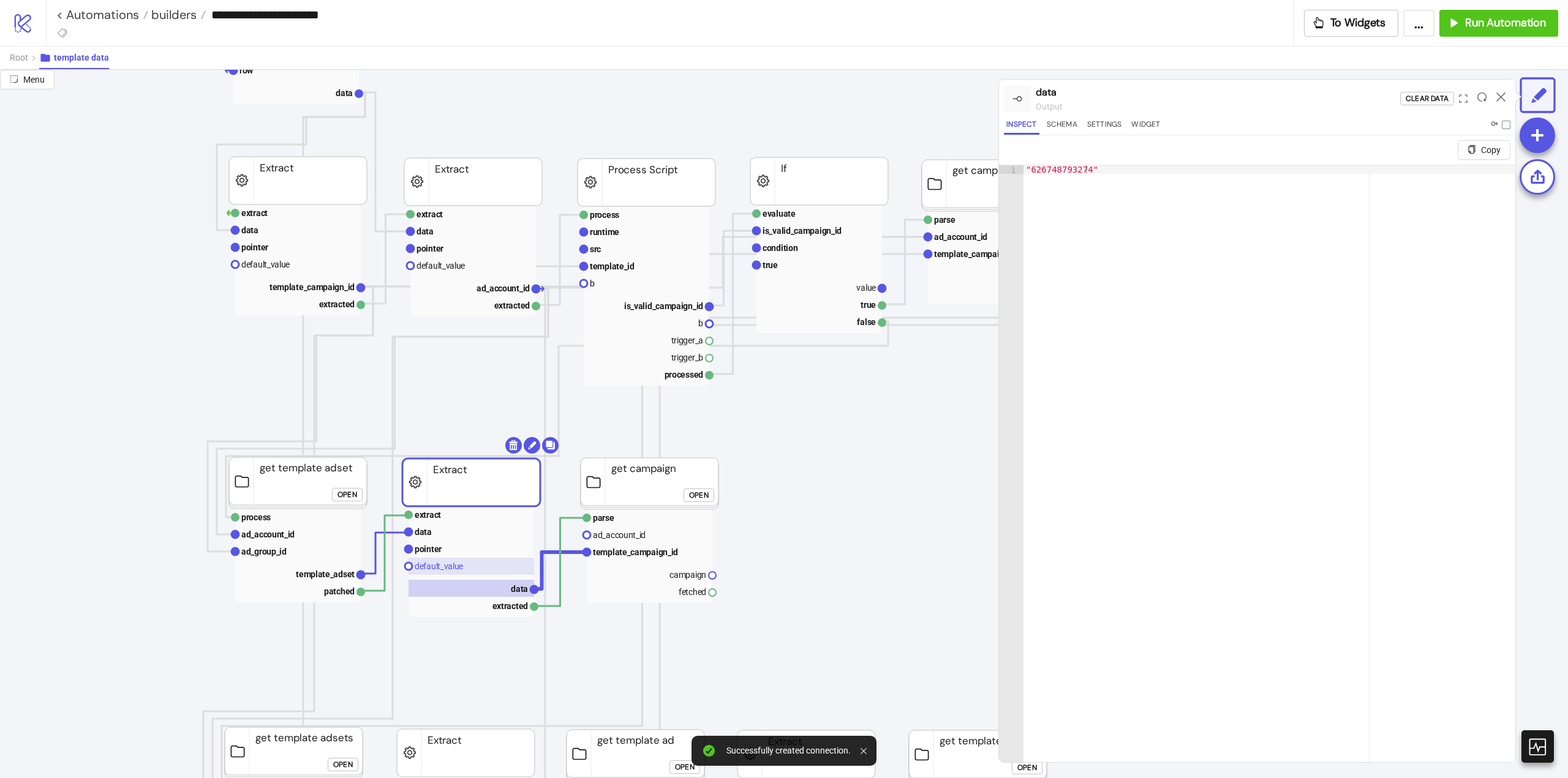
scroll to position [183, 123]
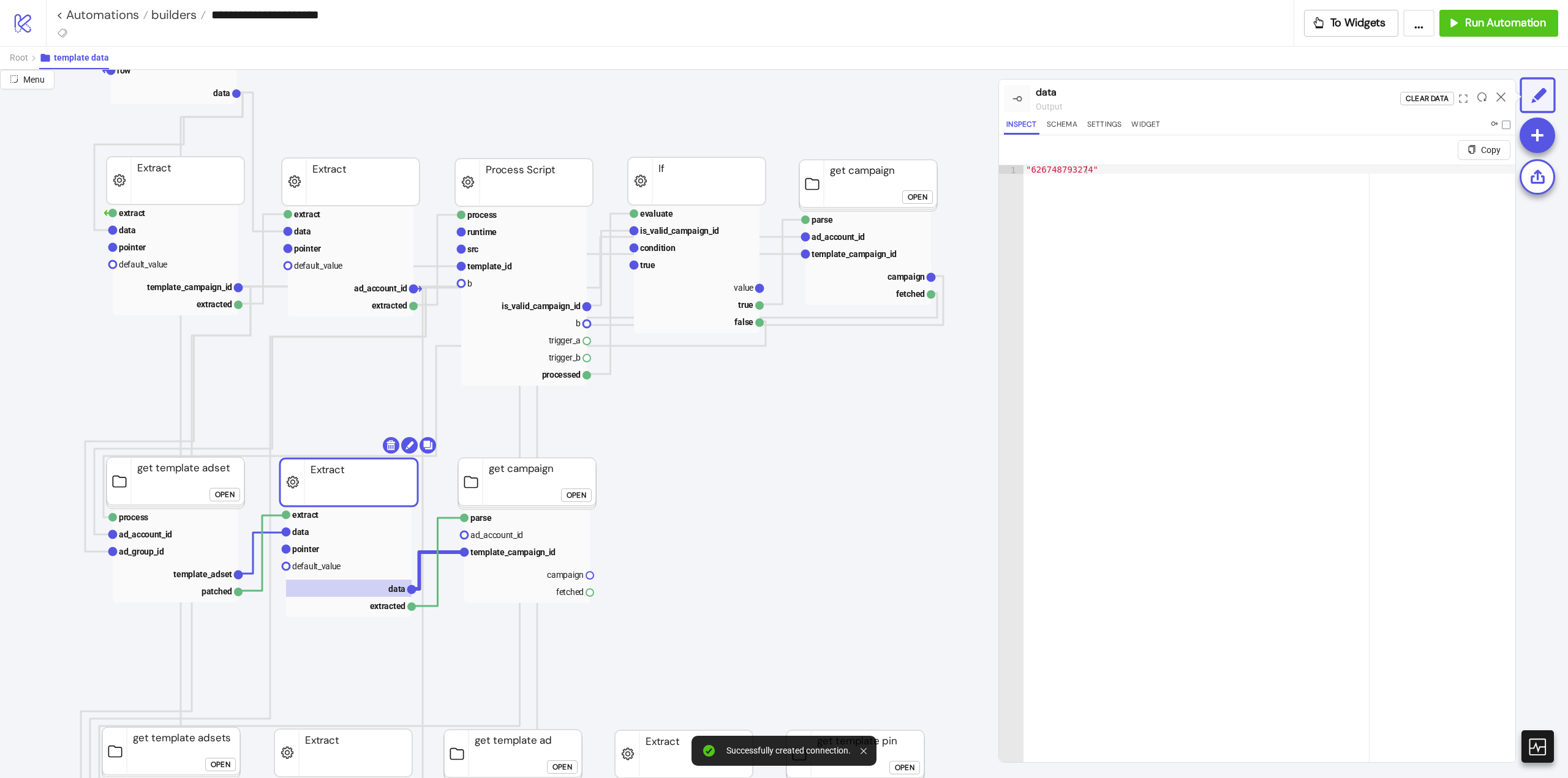
drag, startPoint x: 413, startPoint y: 289, endPoint x: 435, endPoint y: 403, distance: 116.1
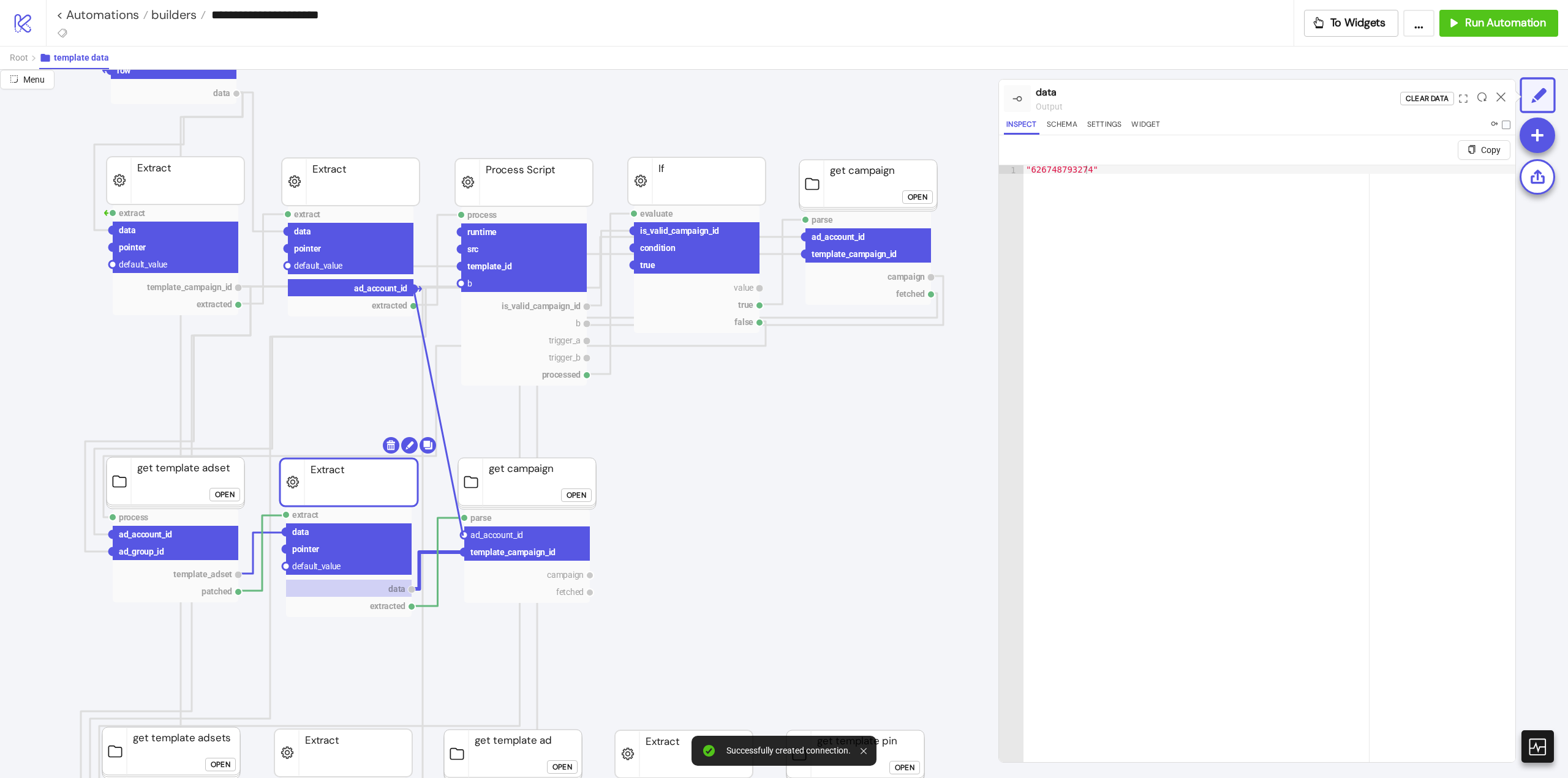
click at [463, 535] on circle at bounding box center [464, 535] width 7 height 7
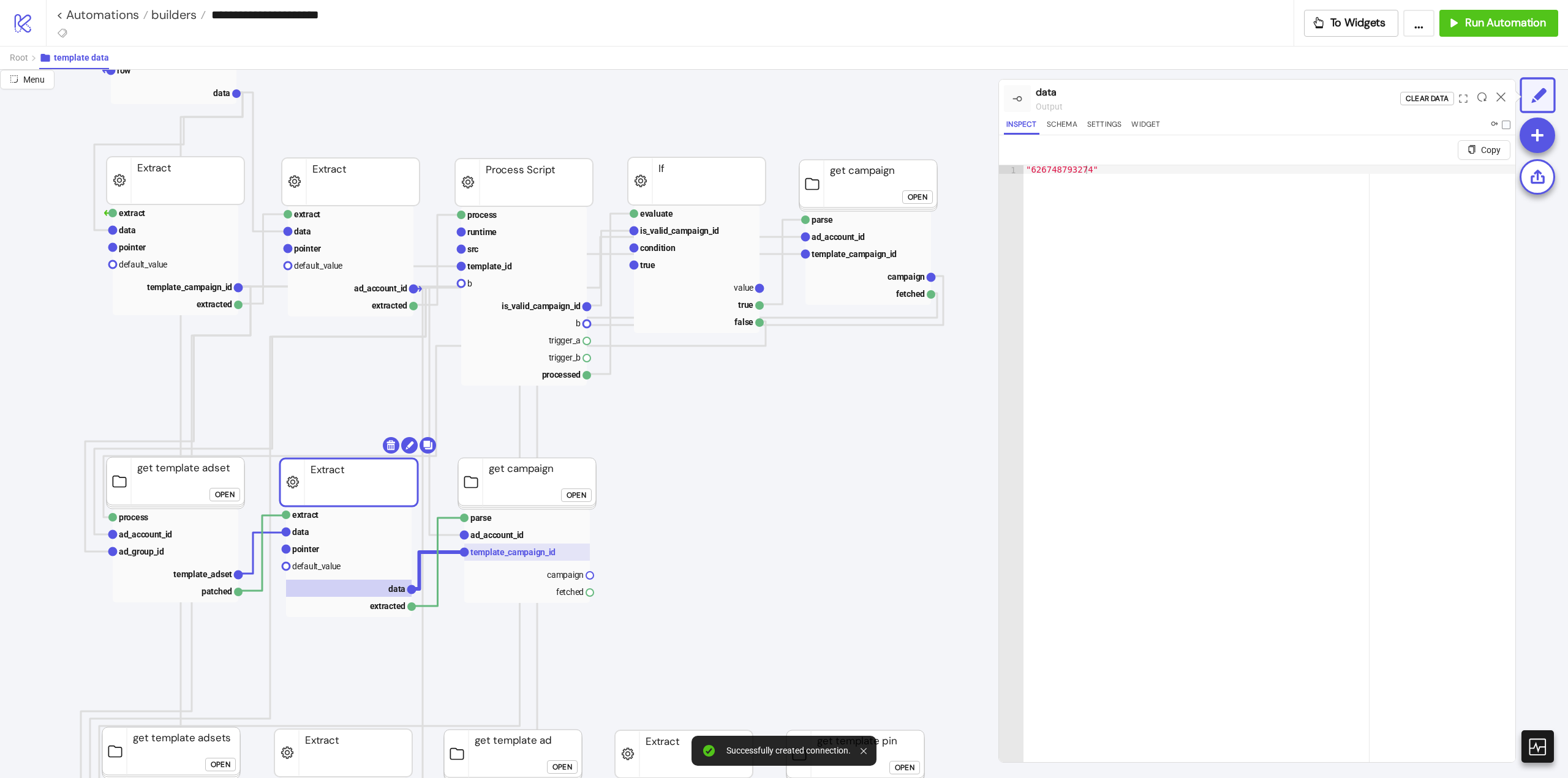
click at [506, 558] on rect at bounding box center [527, 552] width 126 height 17
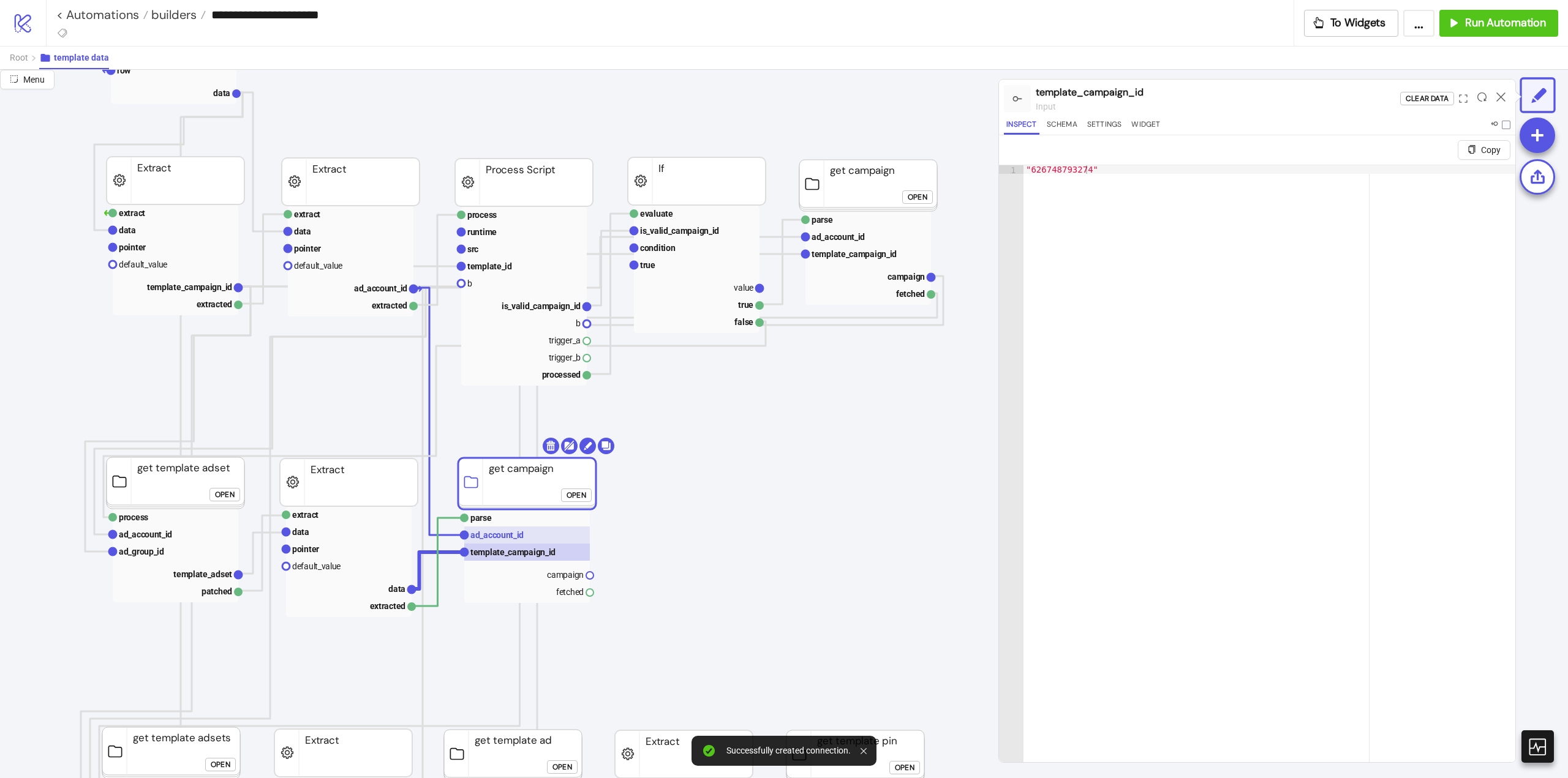
click at [498, 539] on text "ad_account_id" at bounding box center [498, 535] width 54 height 10
click at [498, 556] on text "template_campaign_id" at bounding box center [513, 552] width 85 height 10
click at [1092, 124] on button "Settings" at bounding box center [1105, 127] width 40 height 16
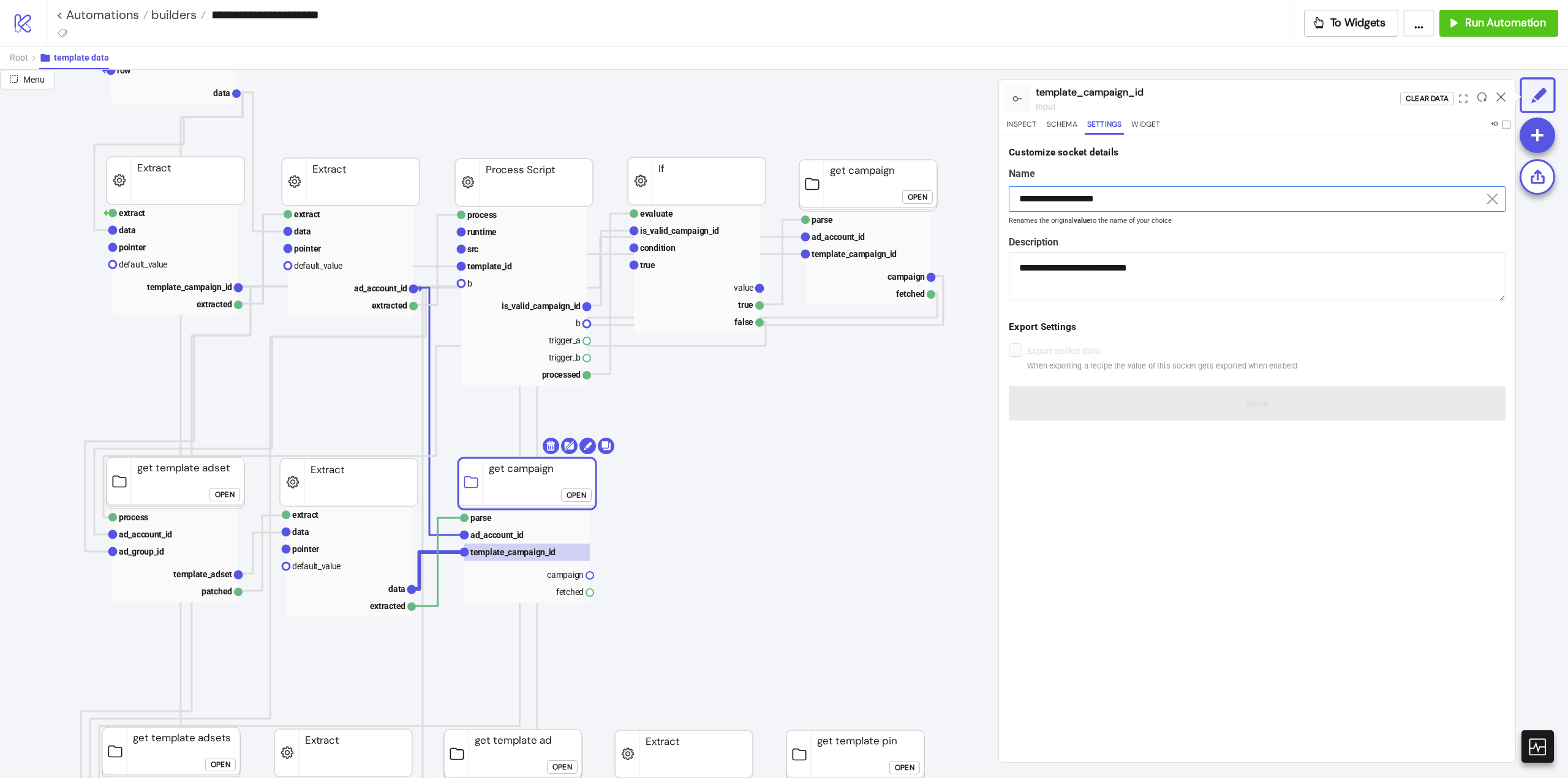
click at [1067, 191] on input "**********" at bounding box center [1257, 199] width 497 height 26
click at [390, 594] on text "data" at bounding box center [396, 589] width 17 height 10
type input "****"
type textarea "**********"
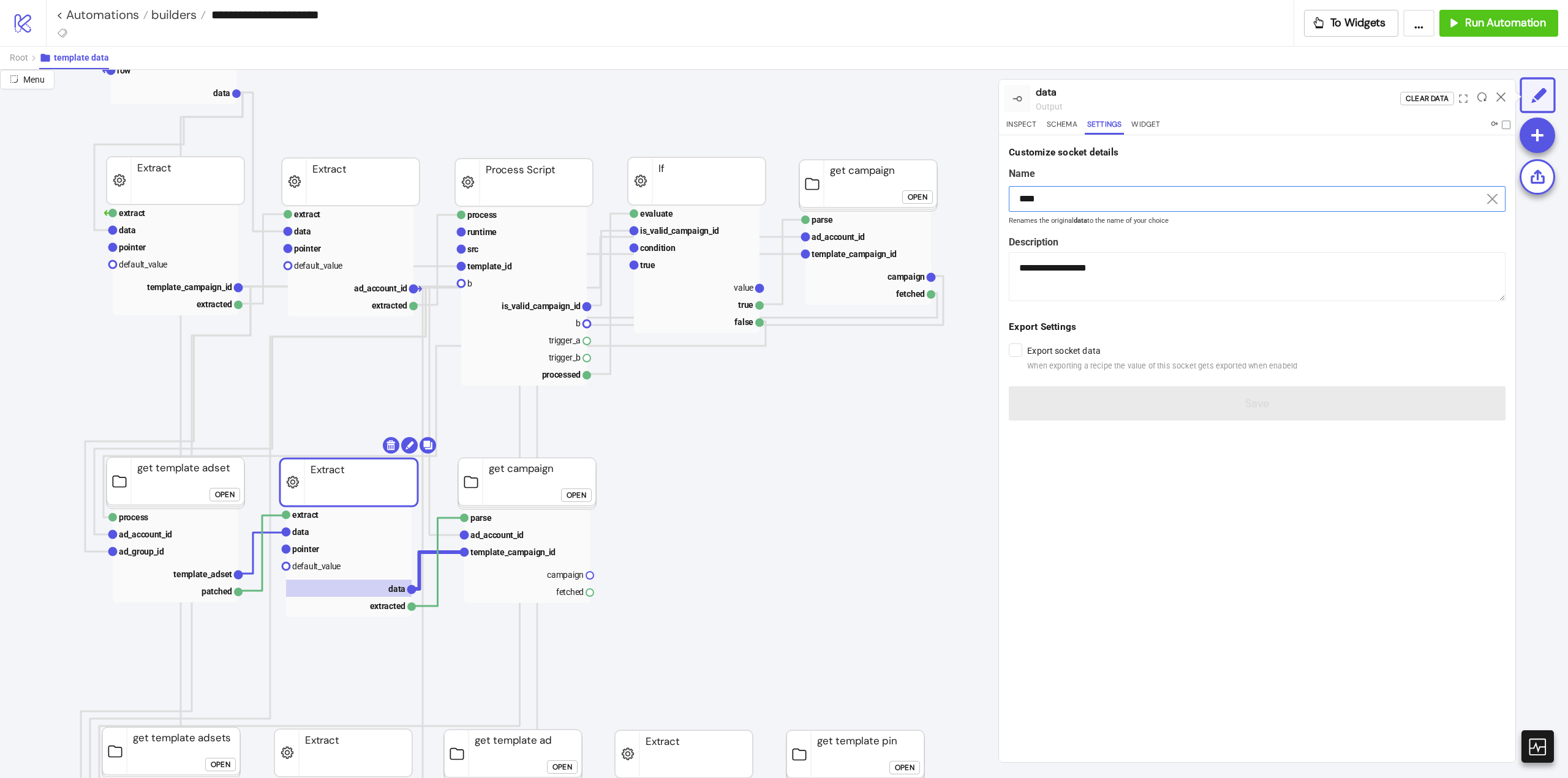
click at [1043, 195] on input "****" at bounding box center [1257, 199] width 497 height 26
paste input "**********"
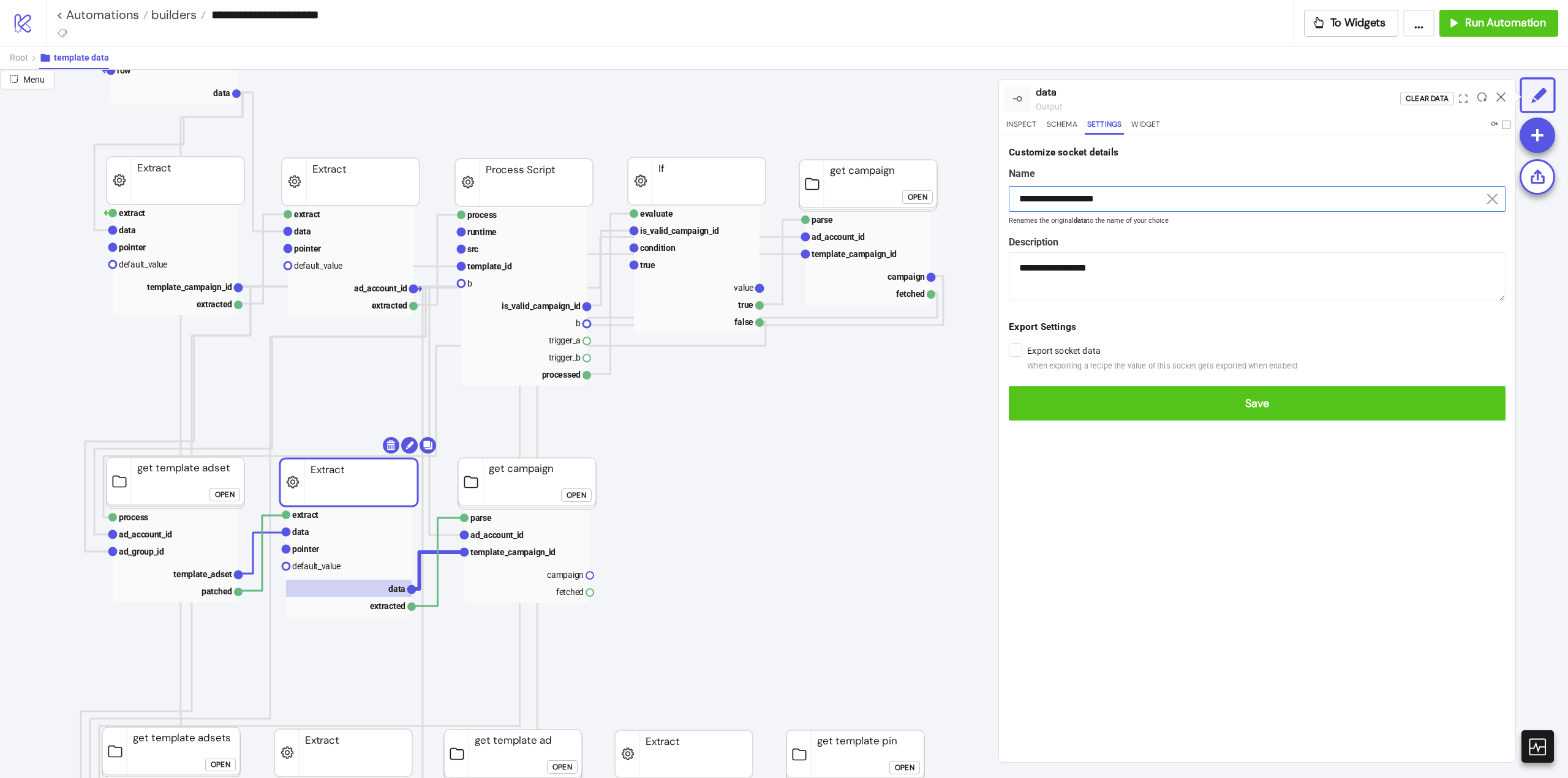
click at [1009, 386] on button "Save" at bounding box center [1257, 403] width 497 height 34
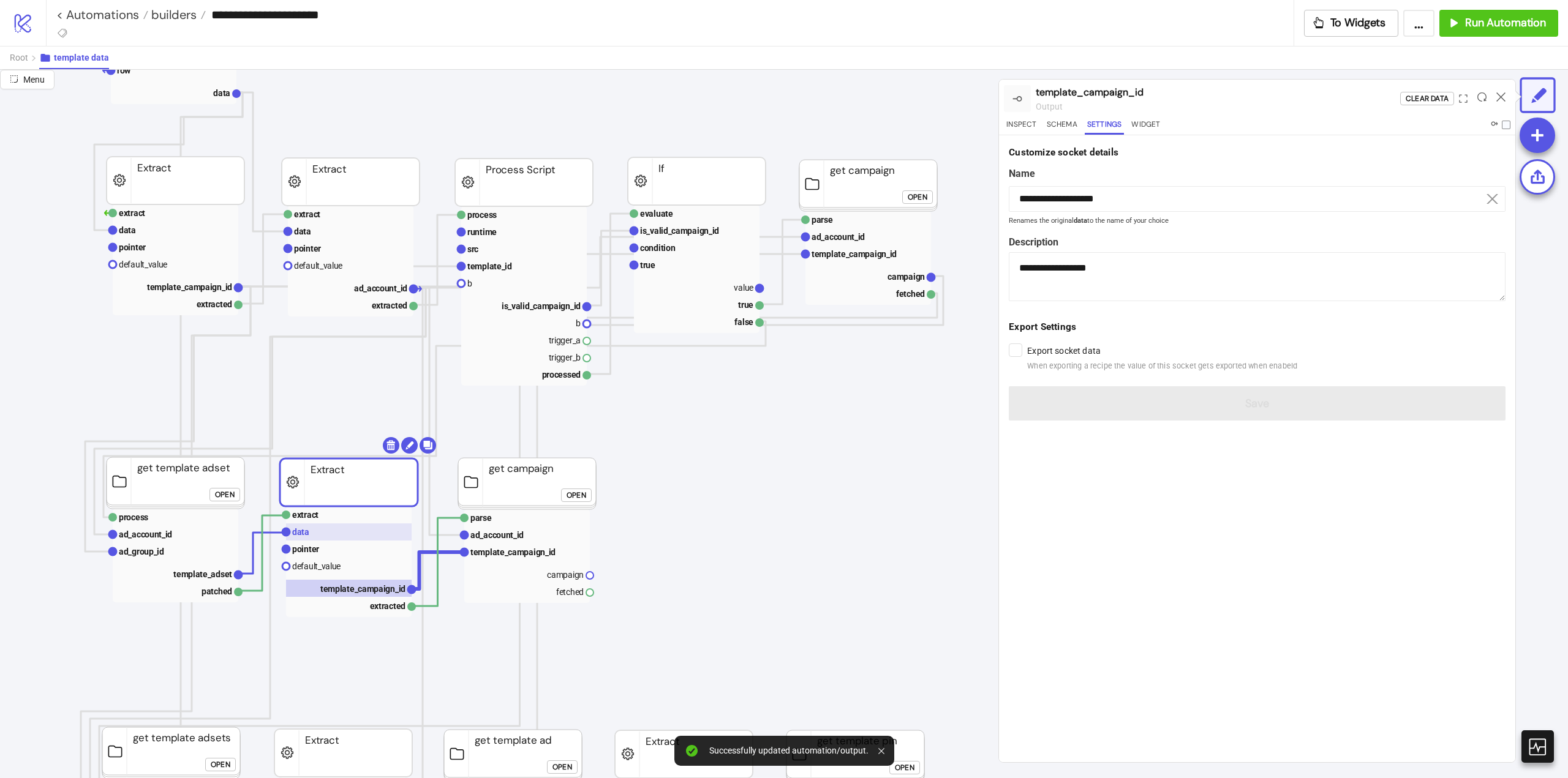
click at [320, 533] on rect at bounding box center [348, 531] width 126 height 17
type input "****"
type textarea "**********"
drag, startPoint x: 192, startPoint y: 576, endPoint x: 313, endPoint y: 569, distance: 121.2
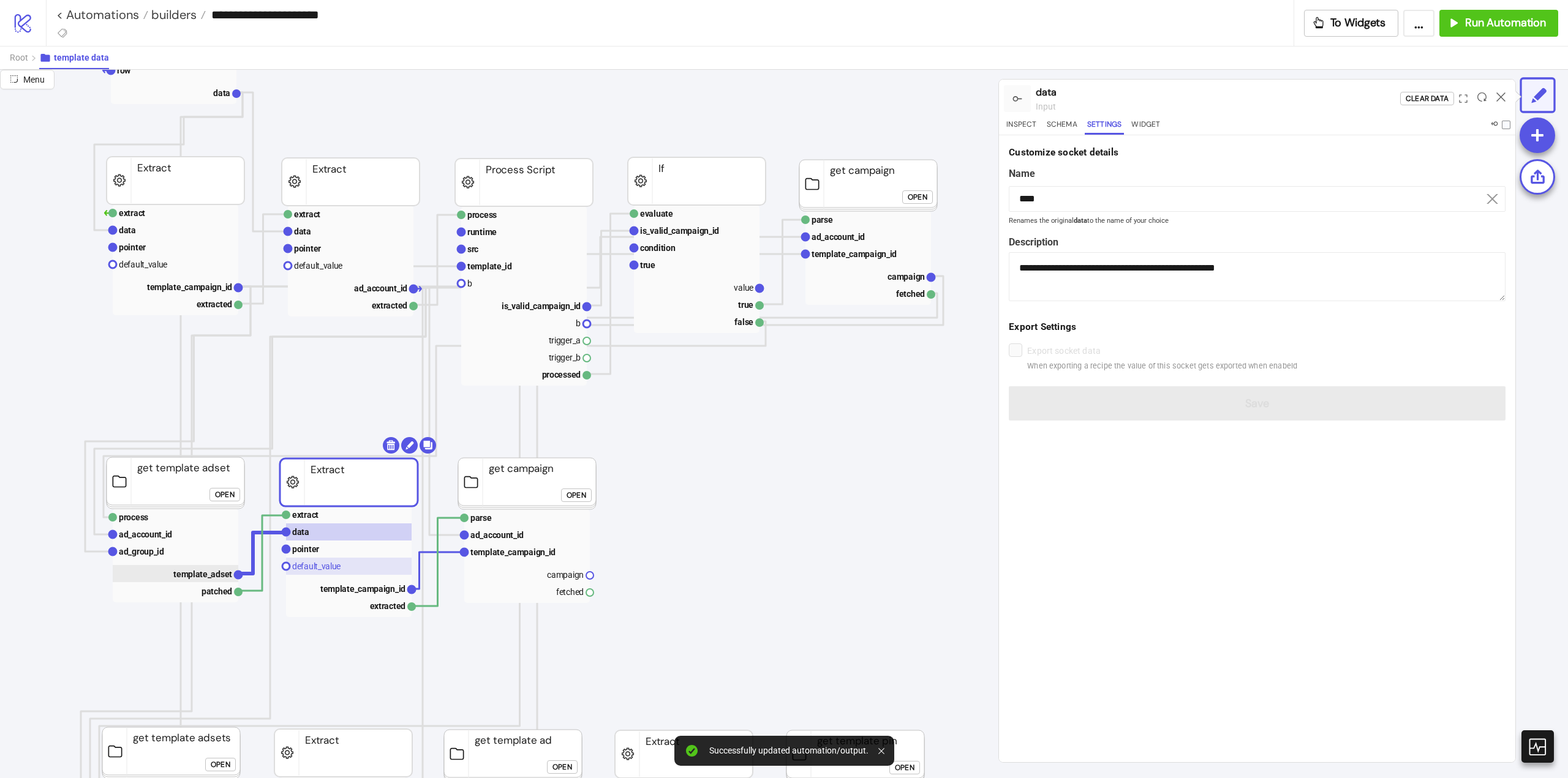
click at [193, 576] on text "template_adset" at bounding box center [203, 574] width 58 height 10
type input "**********"
type textarea "**********"
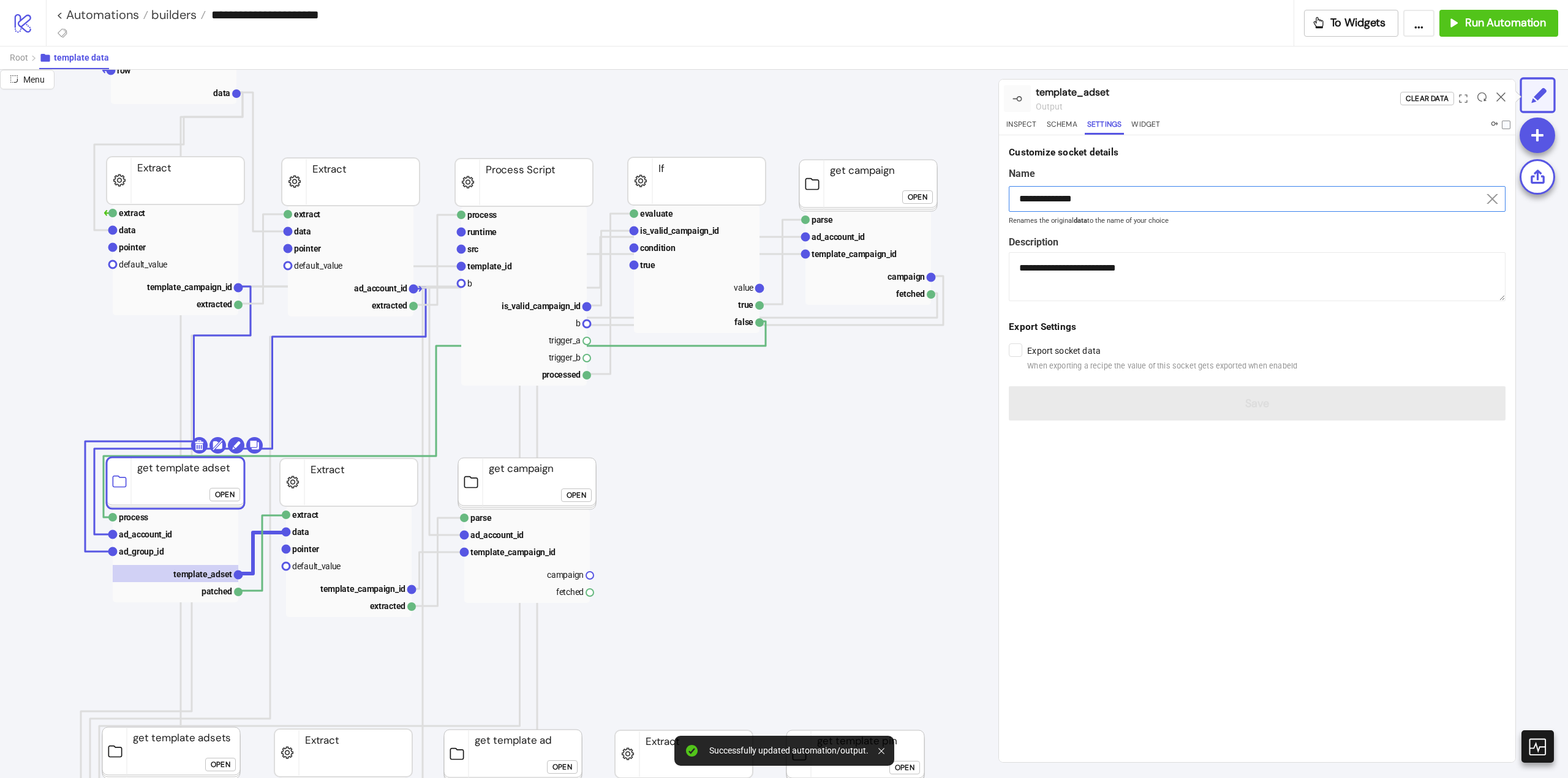
click at [1060, 198] on input "**********" at bounding box center [1257, 199] width 497 height 26
drag, startPoint x: 1060, startPoint y: 198, endPoint x: 1060, endPoint y: 208, distance: 10.0
click at [1060, 200] on input "**********" at bounding box center [1257, 199] width 497 height 26
click at [311, 535] on rect at bounding box center [348, 531] width 126 height 17
type input "****"
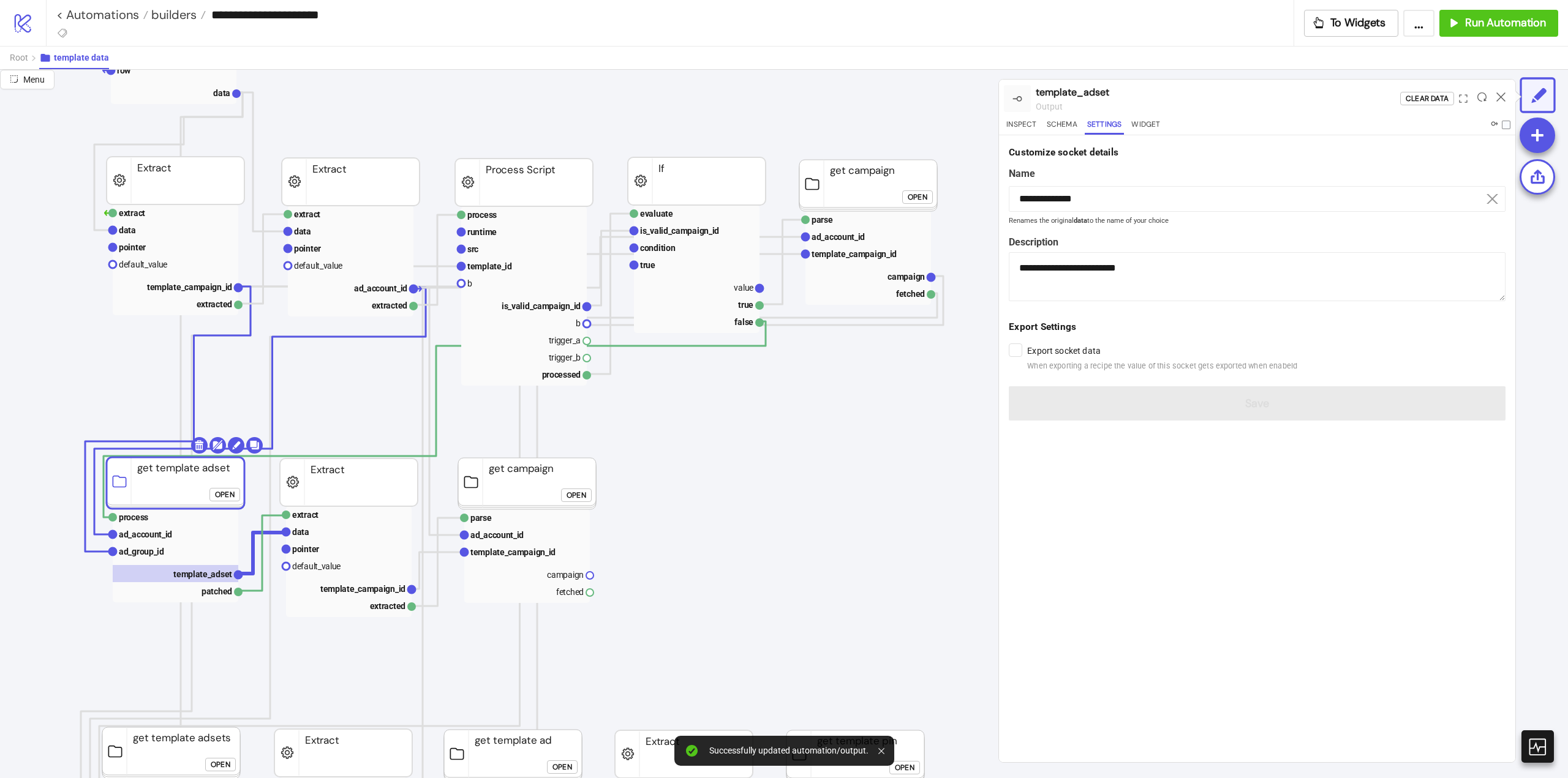
type textarea "**********"
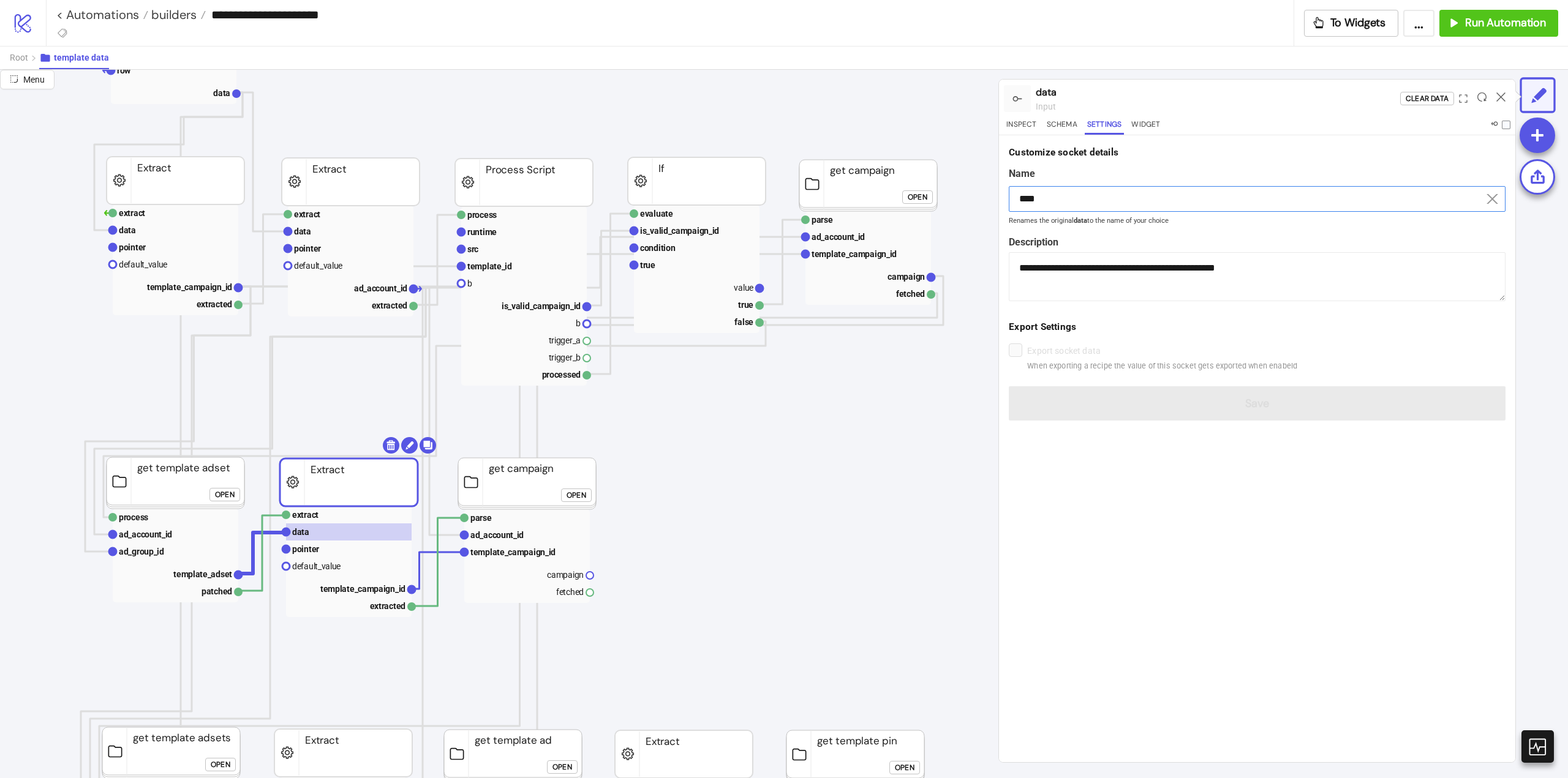
click at [1093, 200] on input "****" at bounding box center [1257, 199] width 497 height 26
drag, startPoint x: 1093, startPoint y: 200, endPoint x: 1118, endPoint y: 226, distance: 36.1
click at [1093, 200] on input "****" at bounding box center [1257, 199] width 497 height 26
paste input "**********"
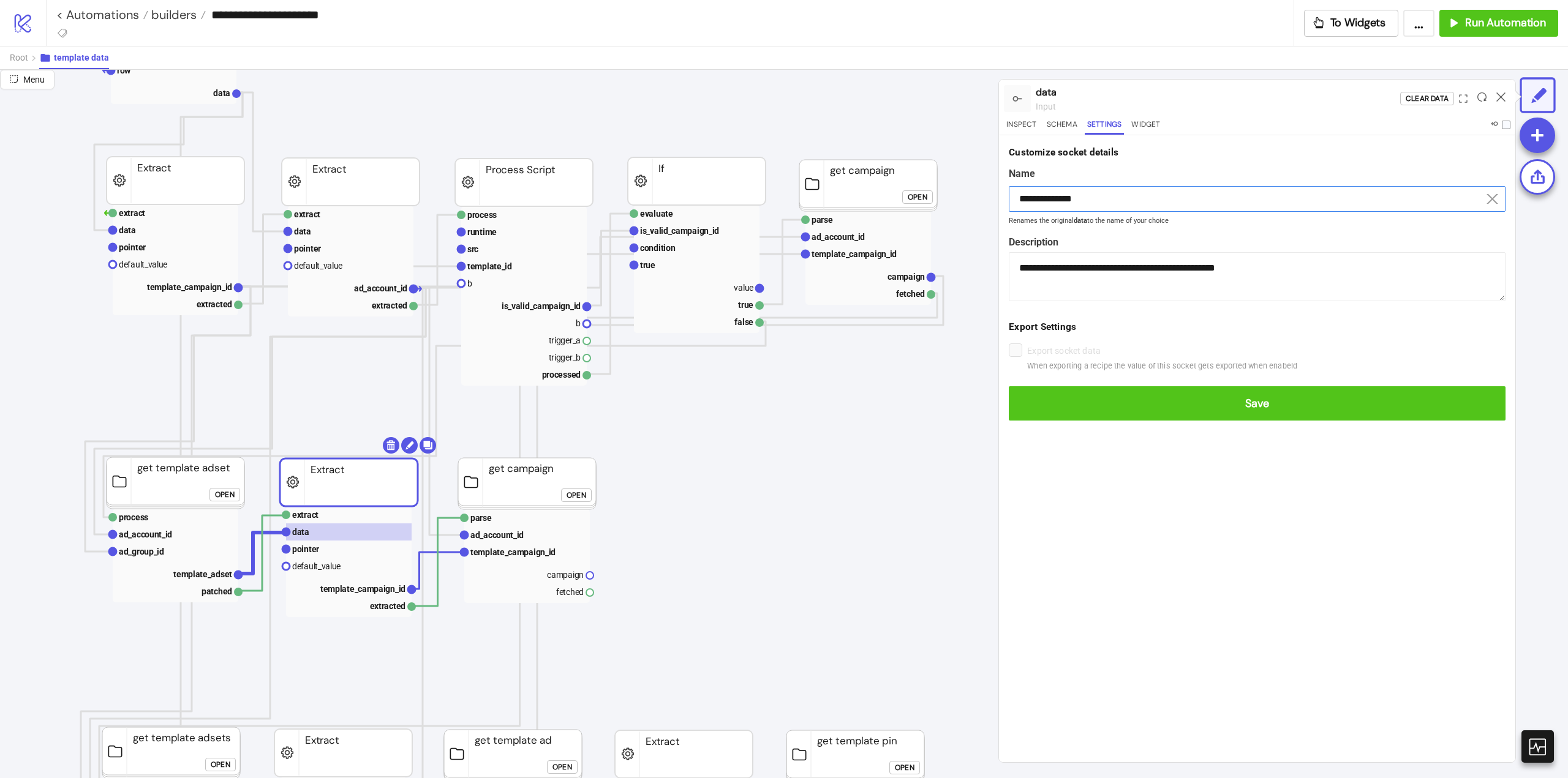
type input "**********"
click at [1009, 386] on button "Save" at bounding box center [1257, 403] width 497 height 34
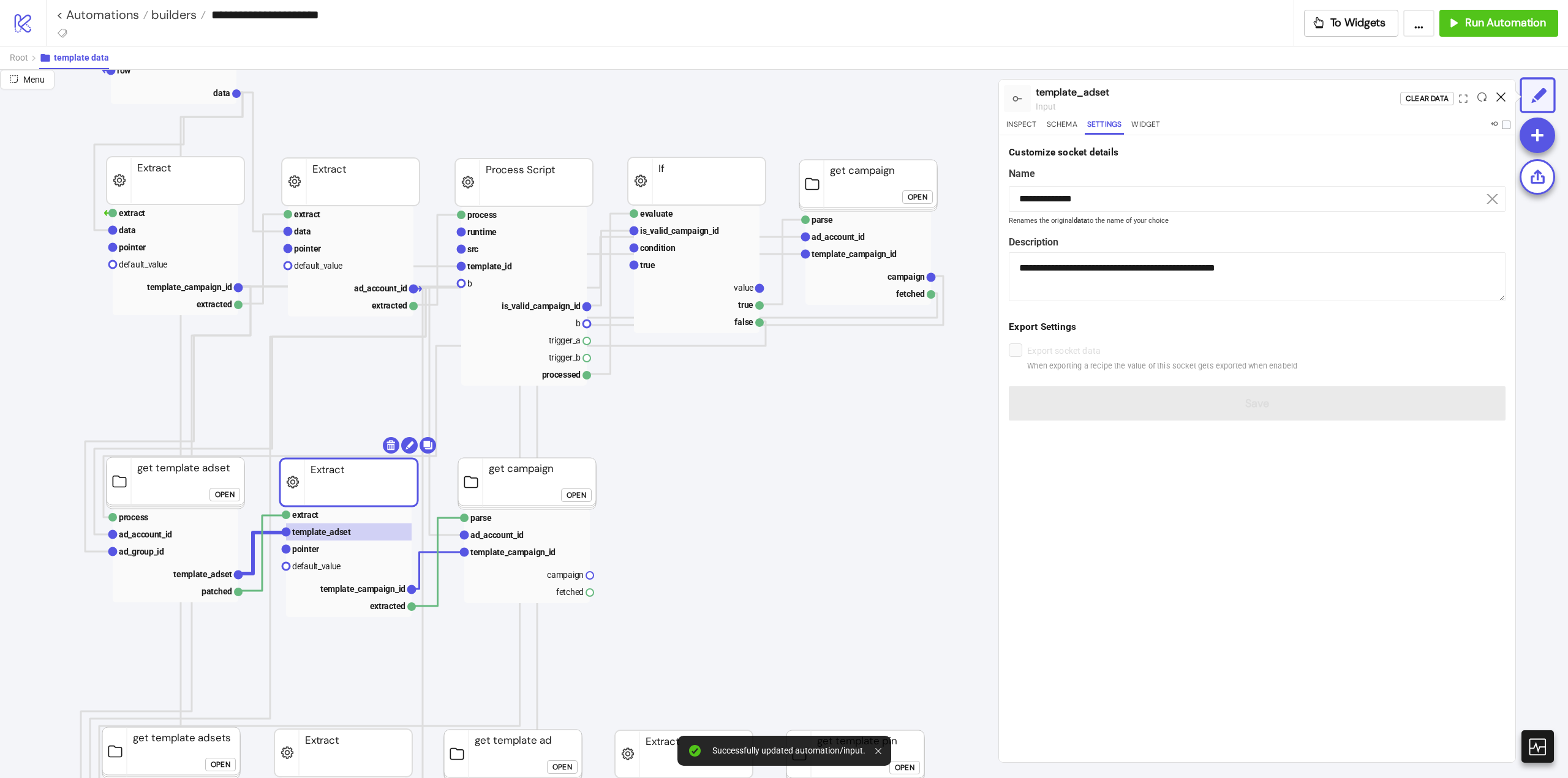
click at [1498, 96] on icon at bounding box center [1501, 97] width 9 height 9
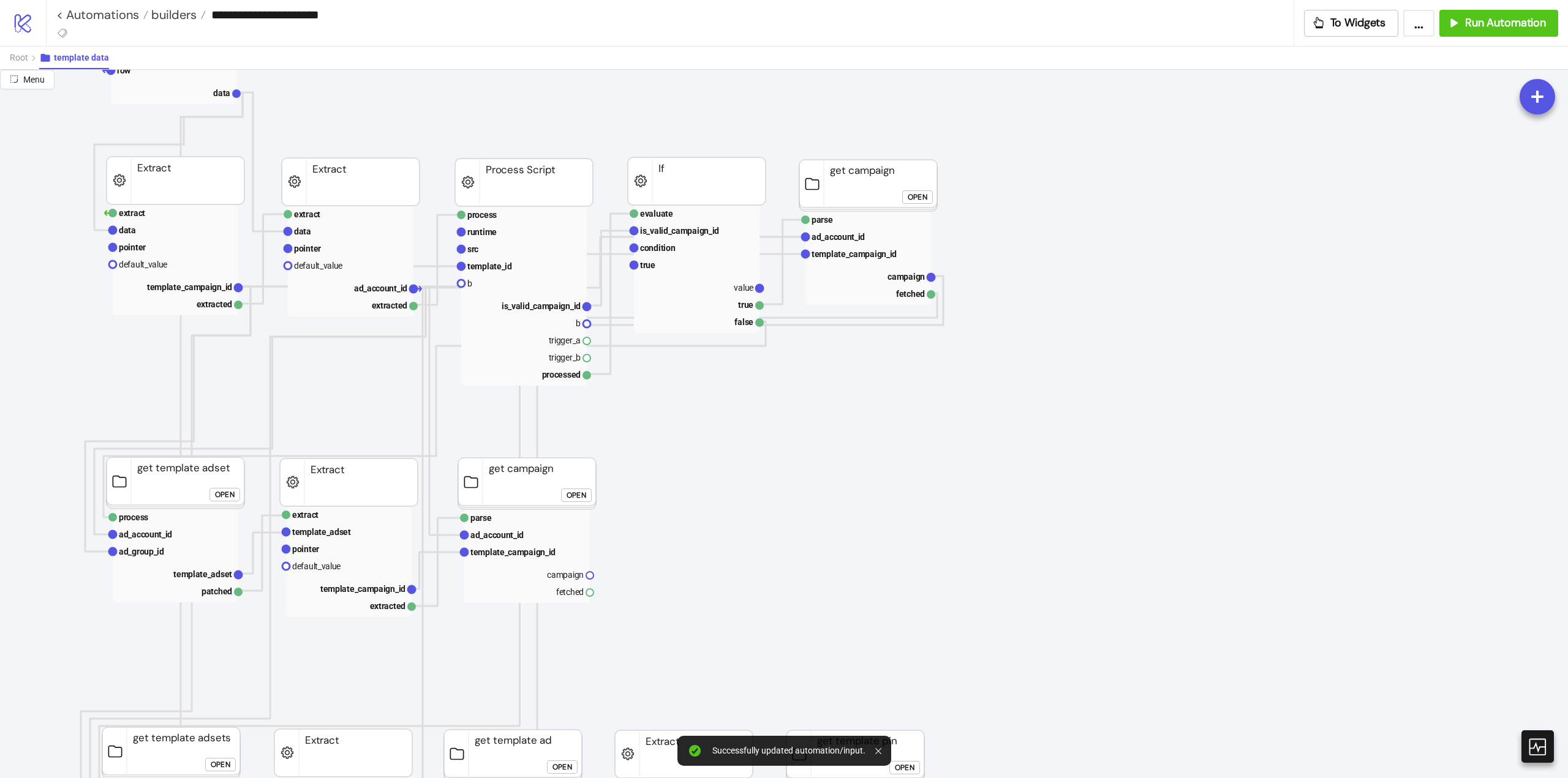
scroll to position [245, 123]
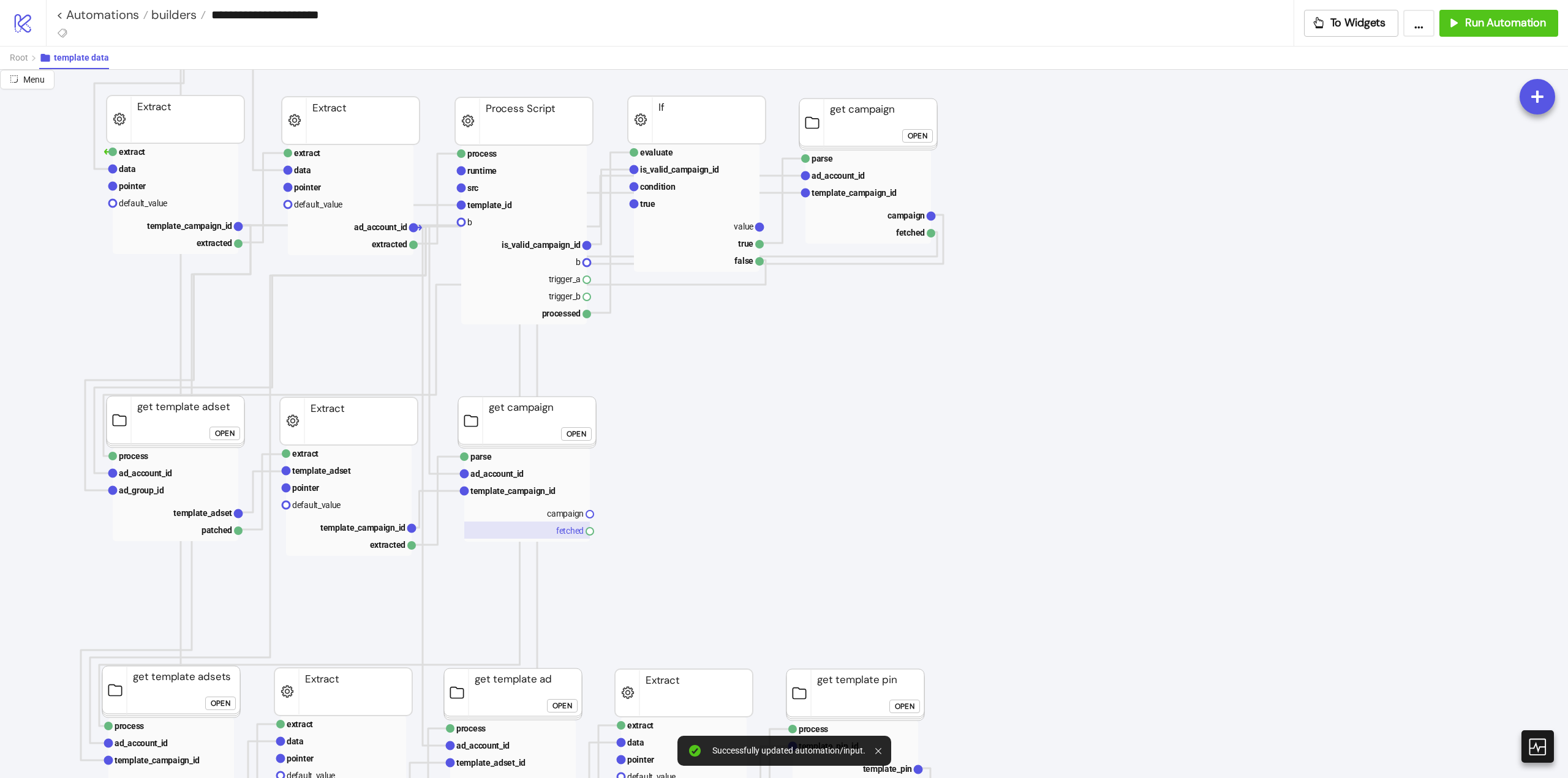
click at [557, 531] on rect at bounding box center [527, 530] width 126 height 17
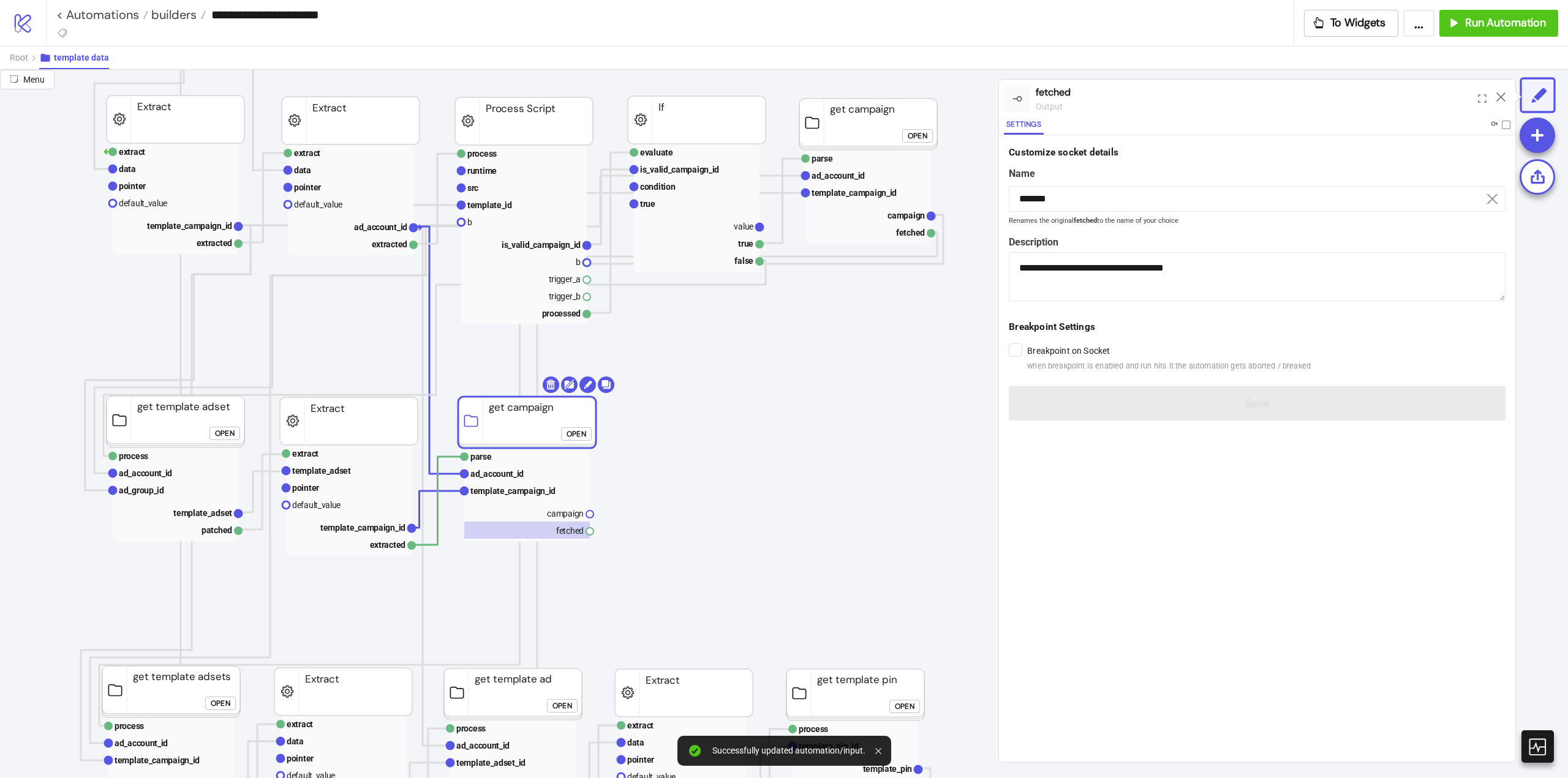
click at [1014, 357] on div at bounding box center [1015, 350] width 14 height 14
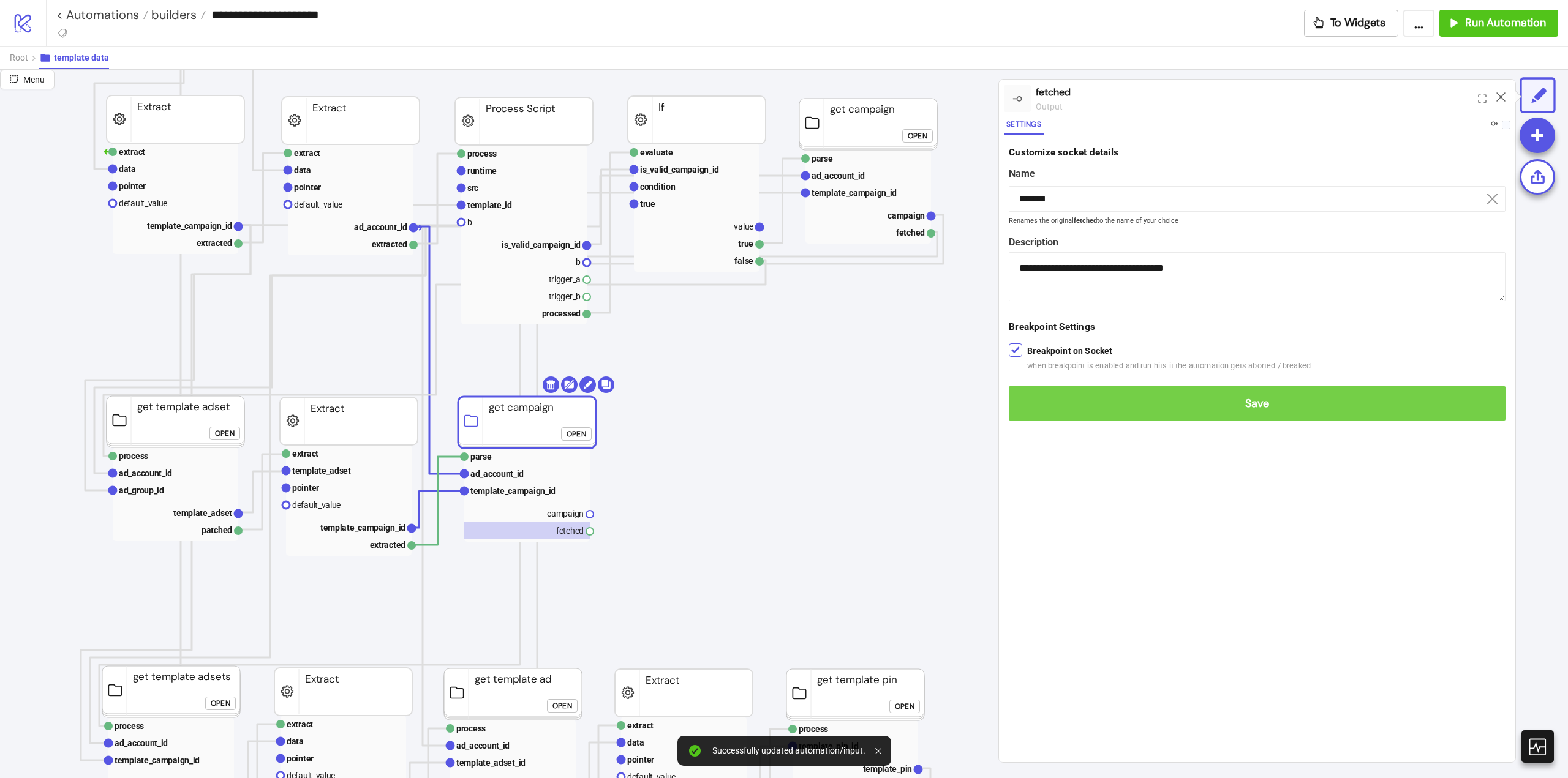
click at [1034, 399] on span "Save" at bounding box center [1257, 403] width 477 height 14
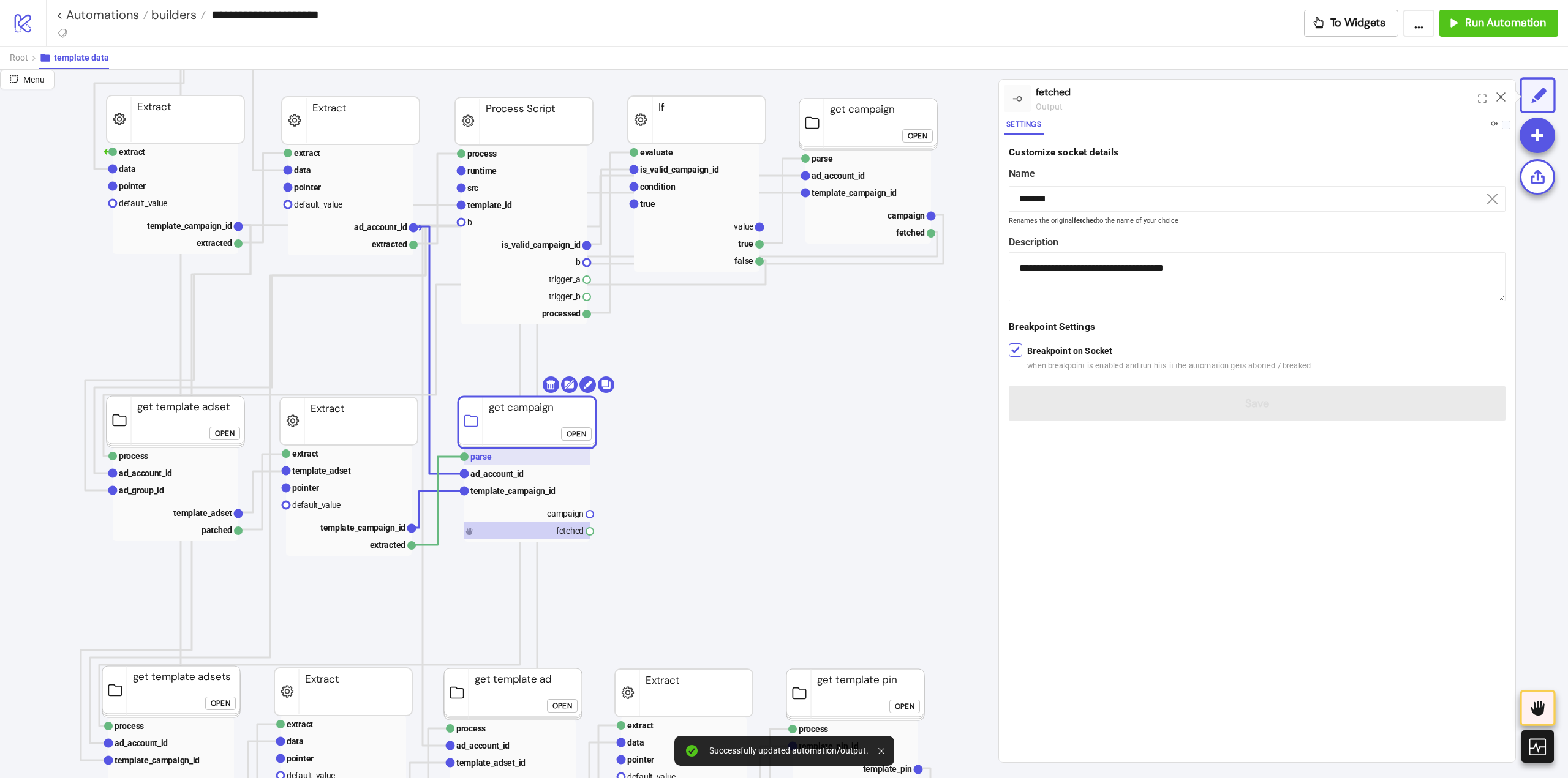
click at [517, 461] on rect at bounding box center [527, 456] width 126 height 17
type input "*****"
type textarea "**********"
click at [1406, 99] on div "Run from here" at bounding box center [1393, 98] width 57 height 14
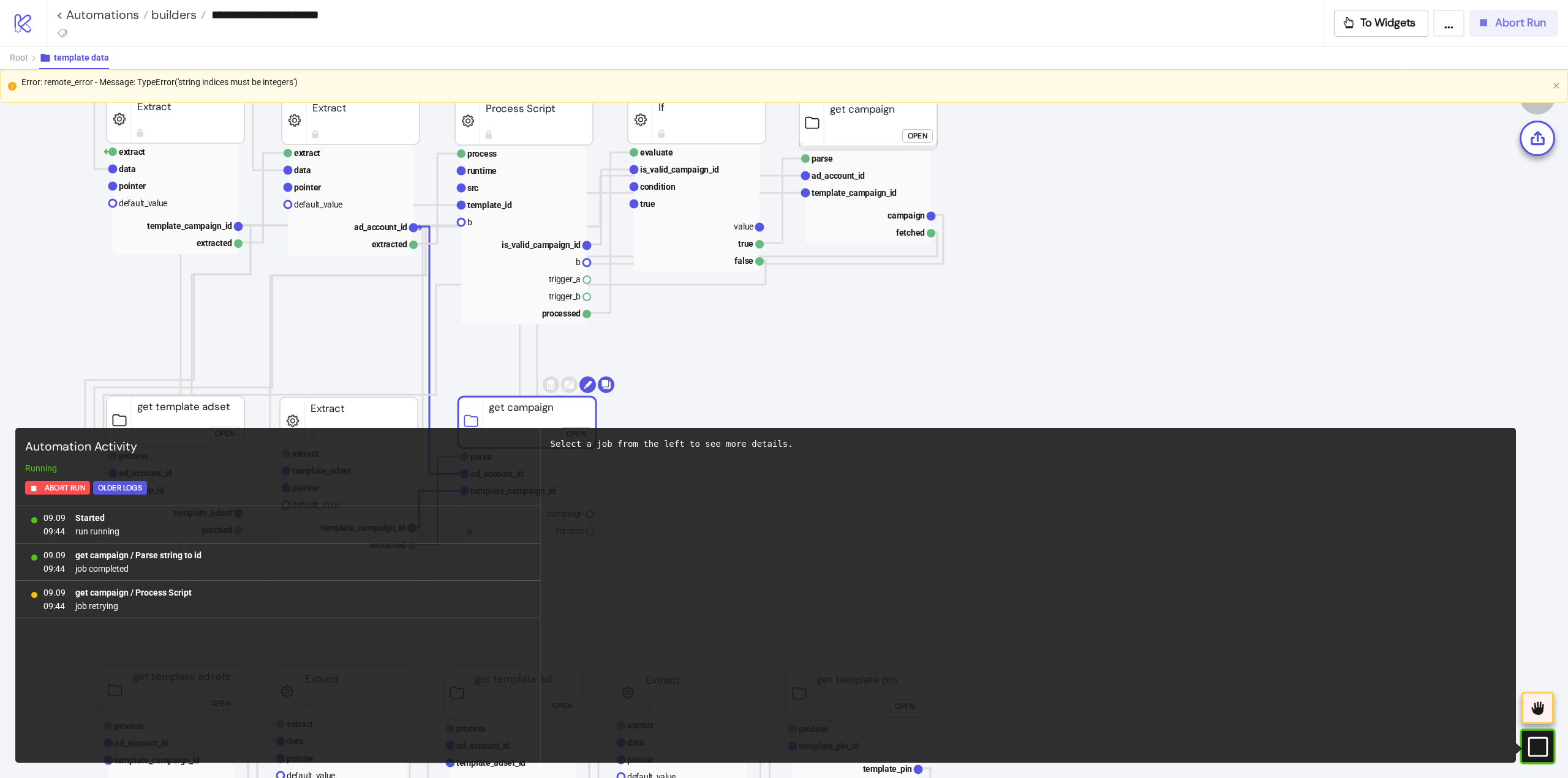
drag, startPoint x: 1484, startPoint y: 24, endPoint x: 1403, endPoint y: 58, distance: 87.8
click at [1484, 24] on icon "button" at bounding box center [1484, 22] width 7 height 7
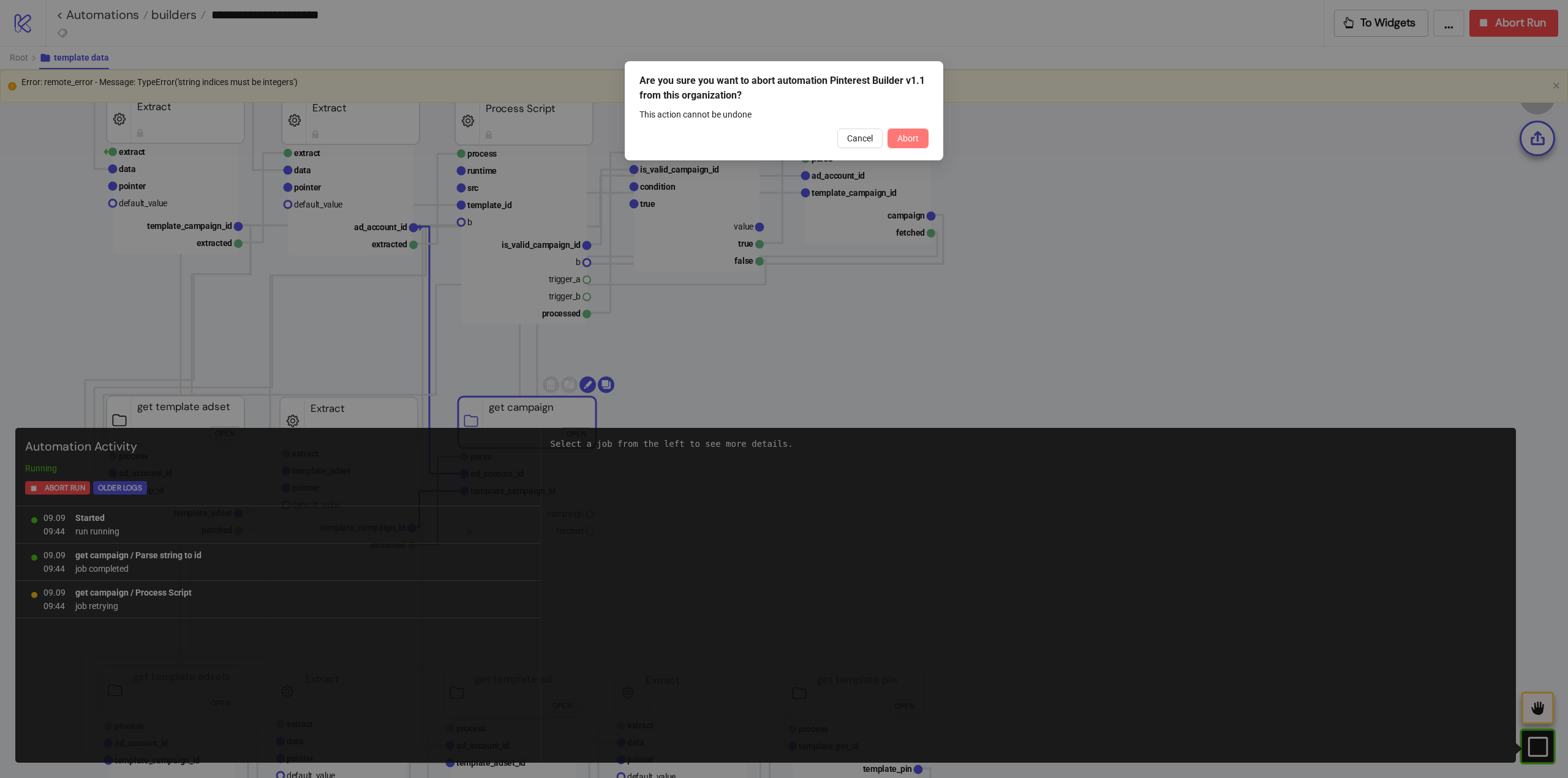
click at [913, 139] on span "Abort" at bounding box center [908, 139] width 21 height 10
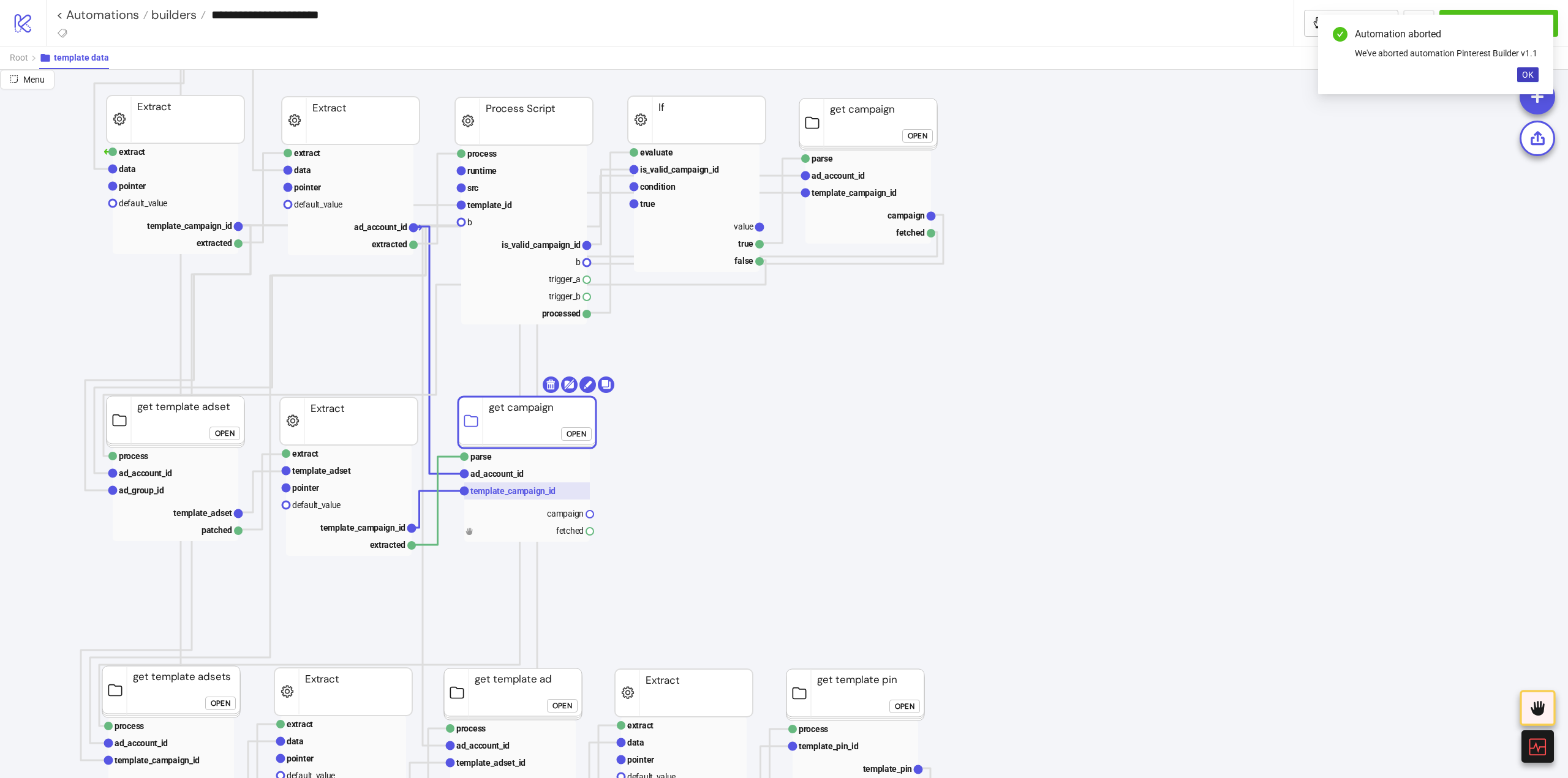
click at [497, 491] on text "template_campaign_id" at bounding box center [513, 491] width 85 height 10
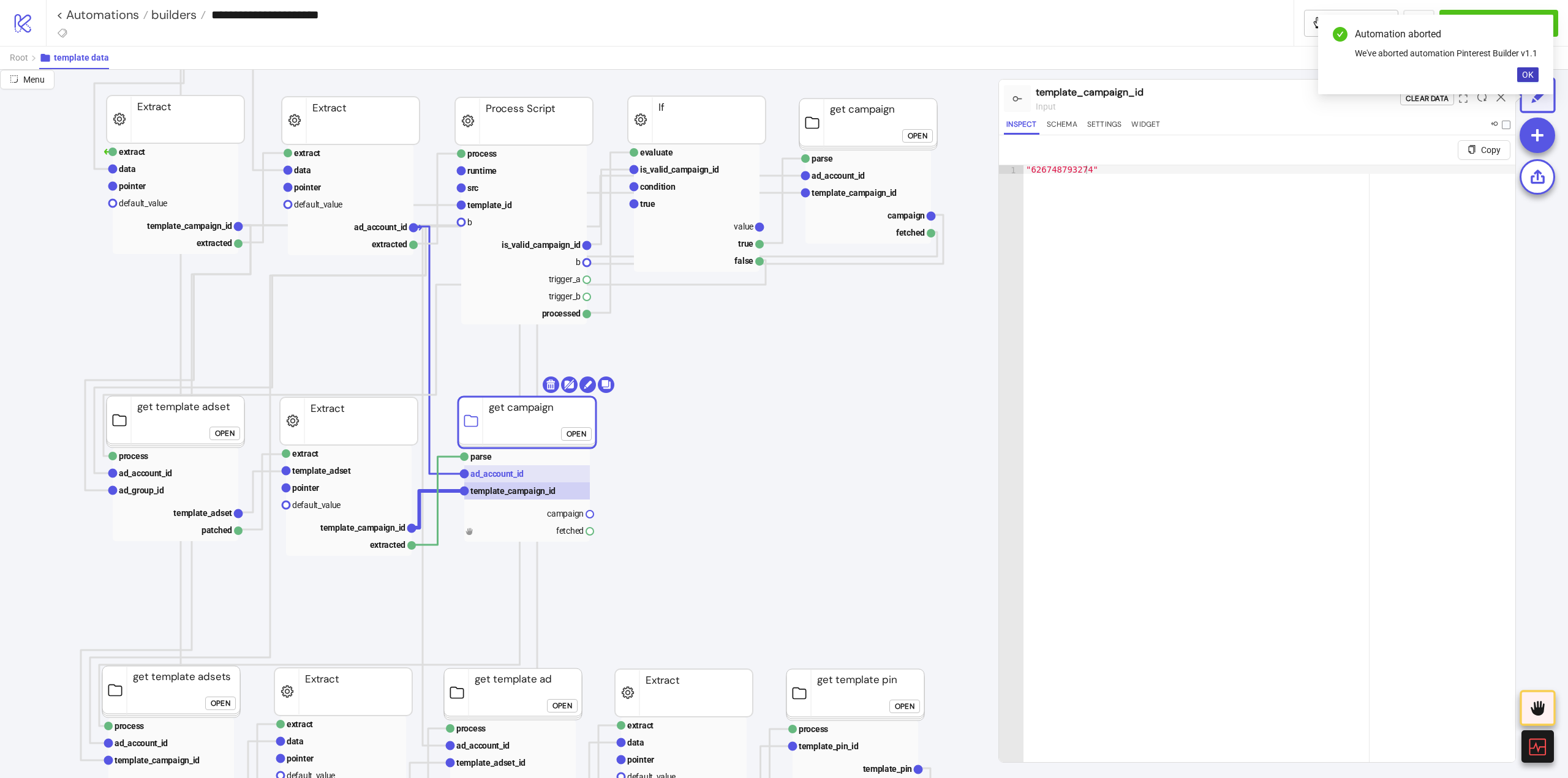
click at [500, 471] on text "ad_account_id" at bounding box center [498, 474] width 54 height 10
click at [1531, 73] on span "OK" at bounding box center [1527, 75] width 11 height 10
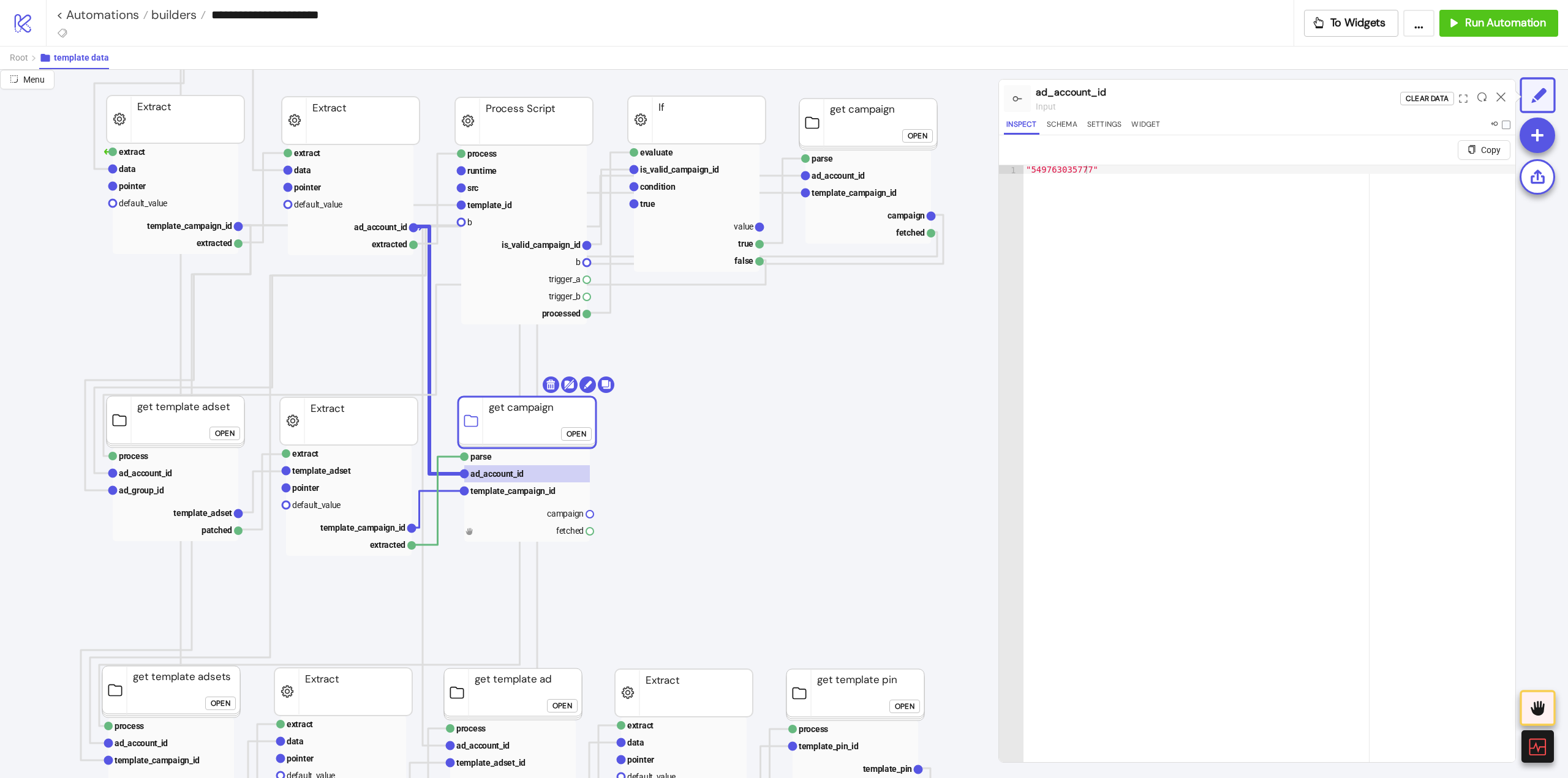
scroll to position [183, 123]
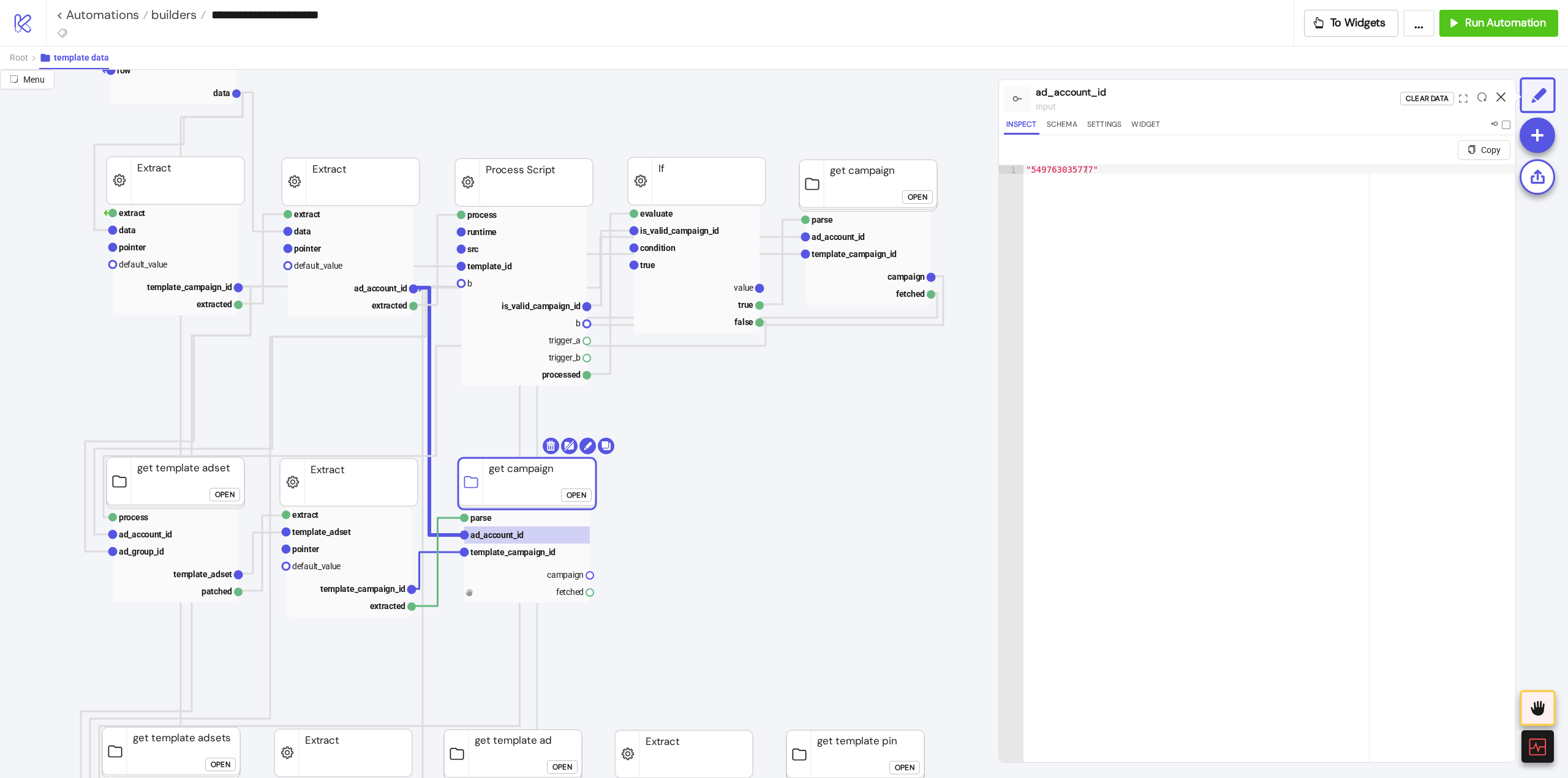
click at [1500, 97] on icon at bounding box center [1501, 97] width 9 height 9
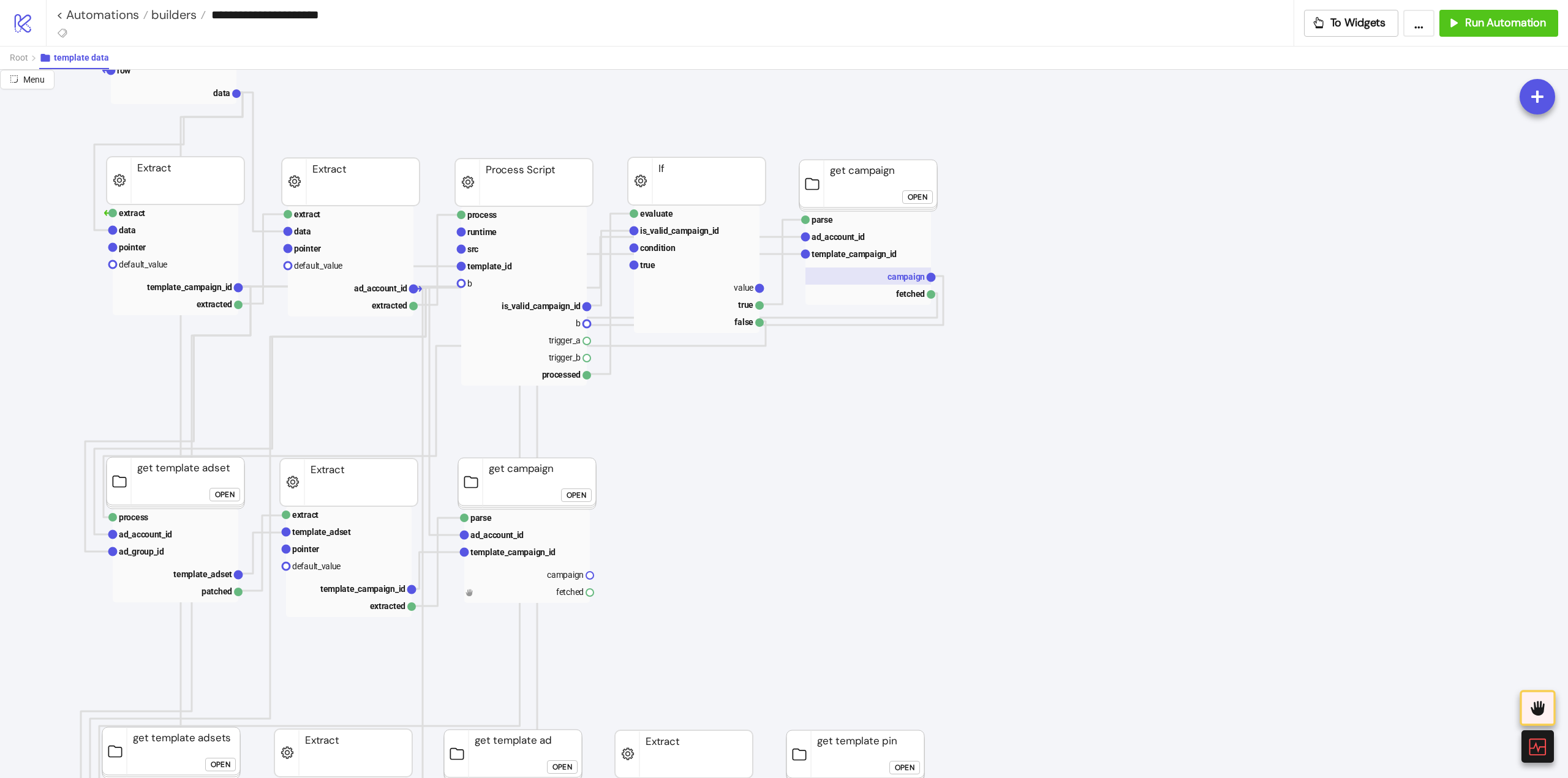
drag, startPoint x: 903, startPoint y: 276, endPoint x: 903, endPoint y: 291, distance: 15.0
click at [903, 276] on text "campaign" at bounding box center [907, 277] width 37 height 10
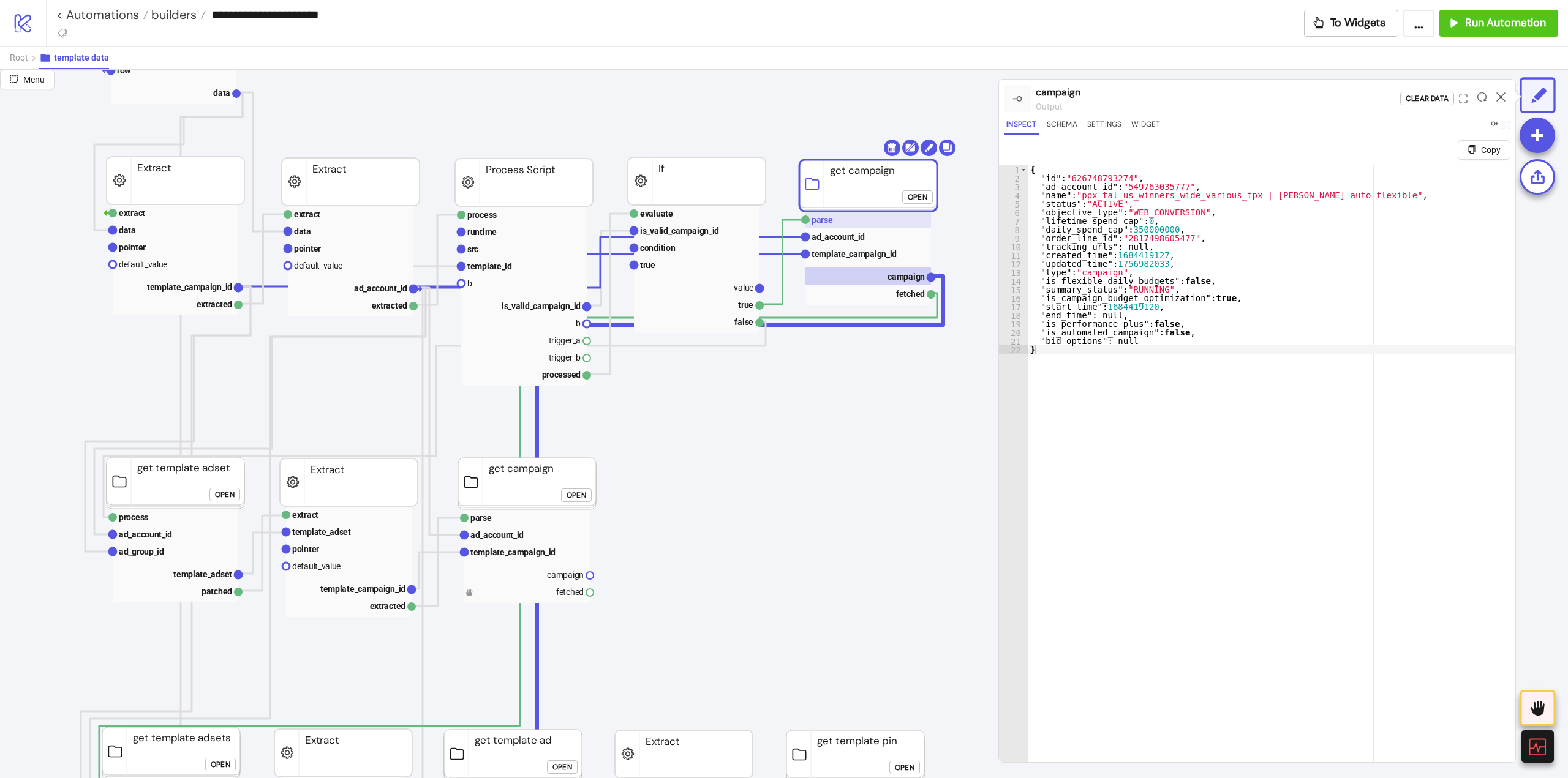
click at [850, 221] on rect at bounding box center [868, 219] width 126 height 17
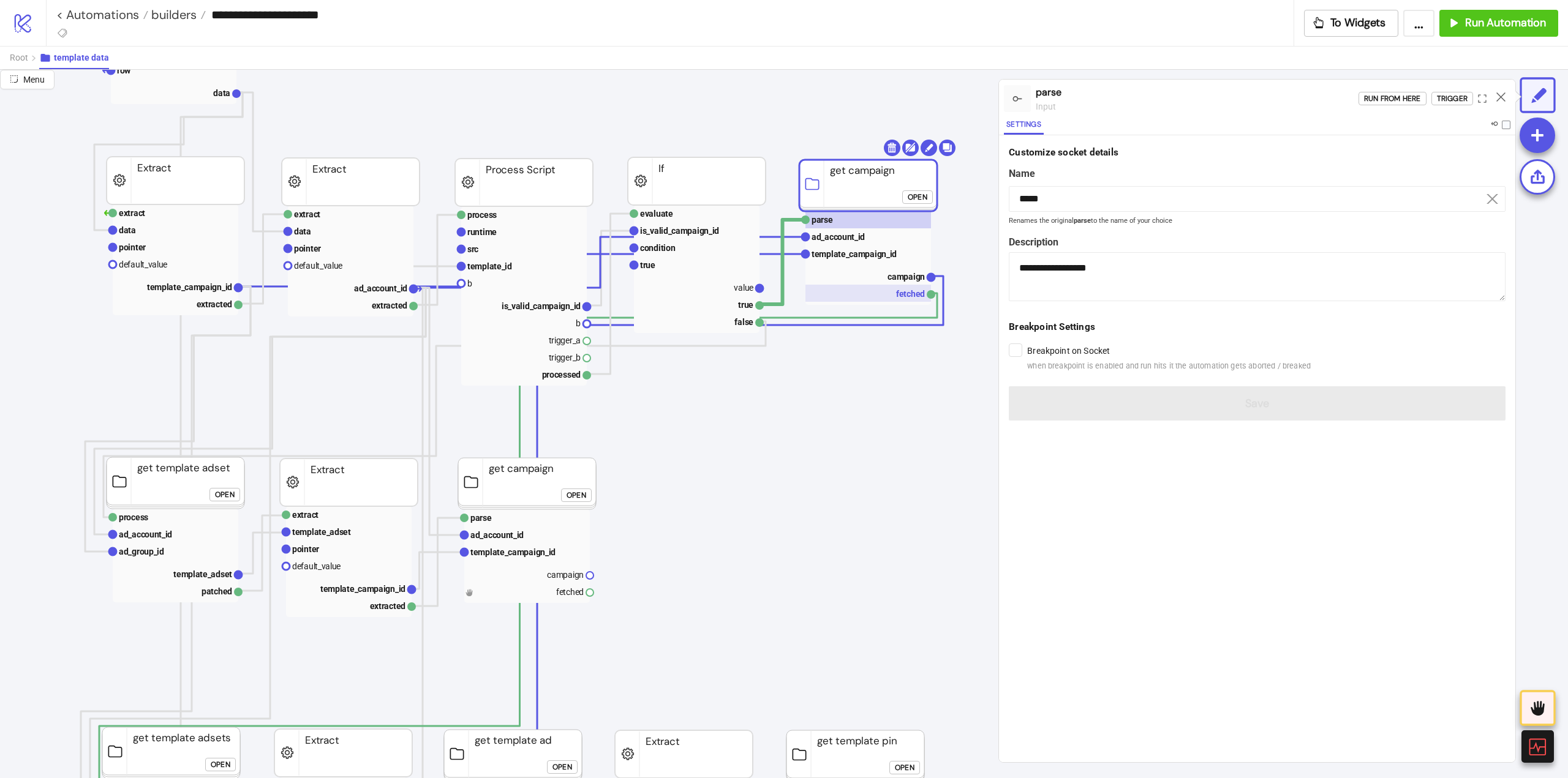
click at [889, 291] on rect at bounding box center [868, 293] width 126 height 17
type input "*******"
type textarea "**********"
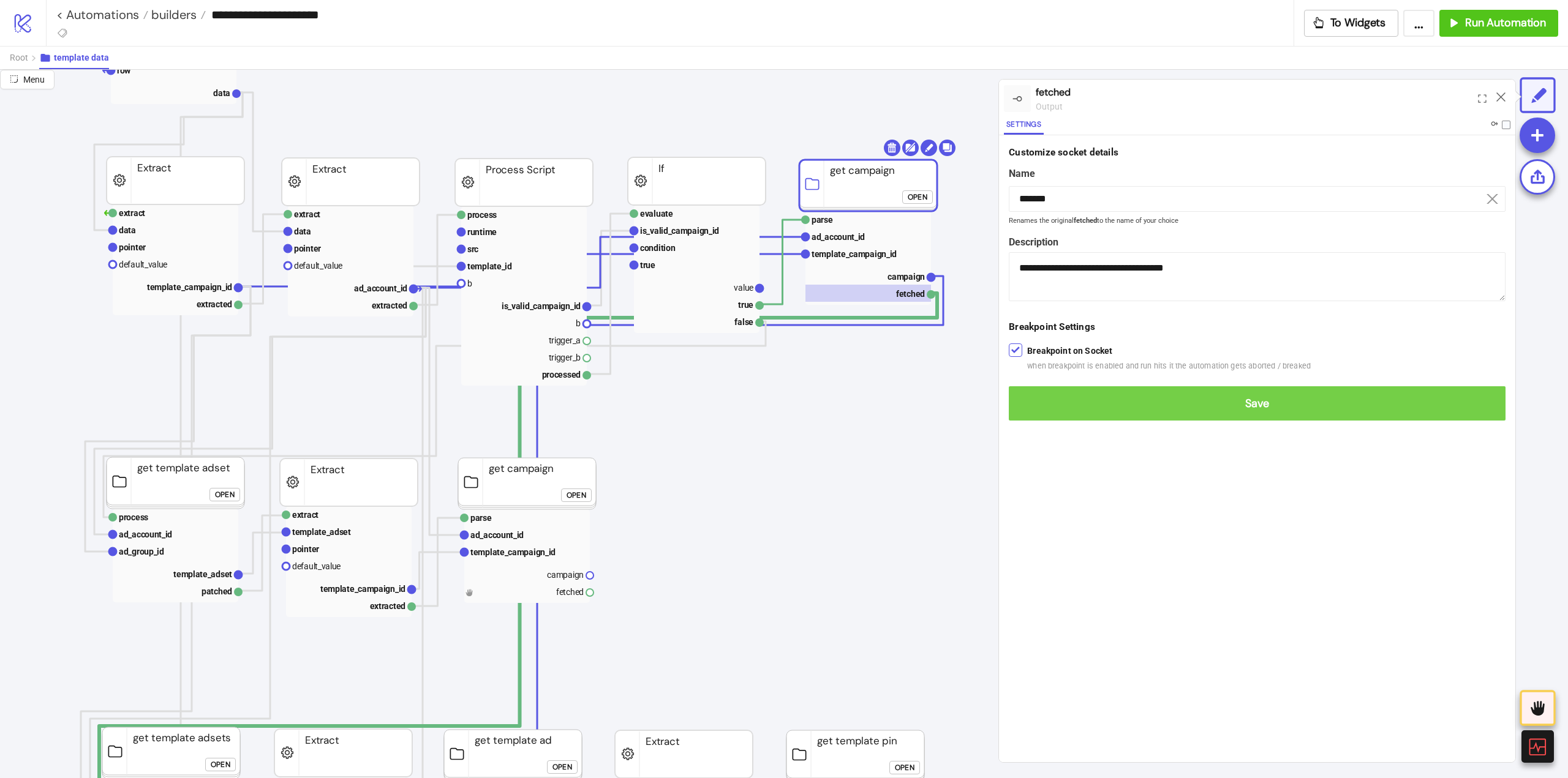
click at [1020, 396] on button "Save" at bounding box center [1257, 403] width 497 height 34
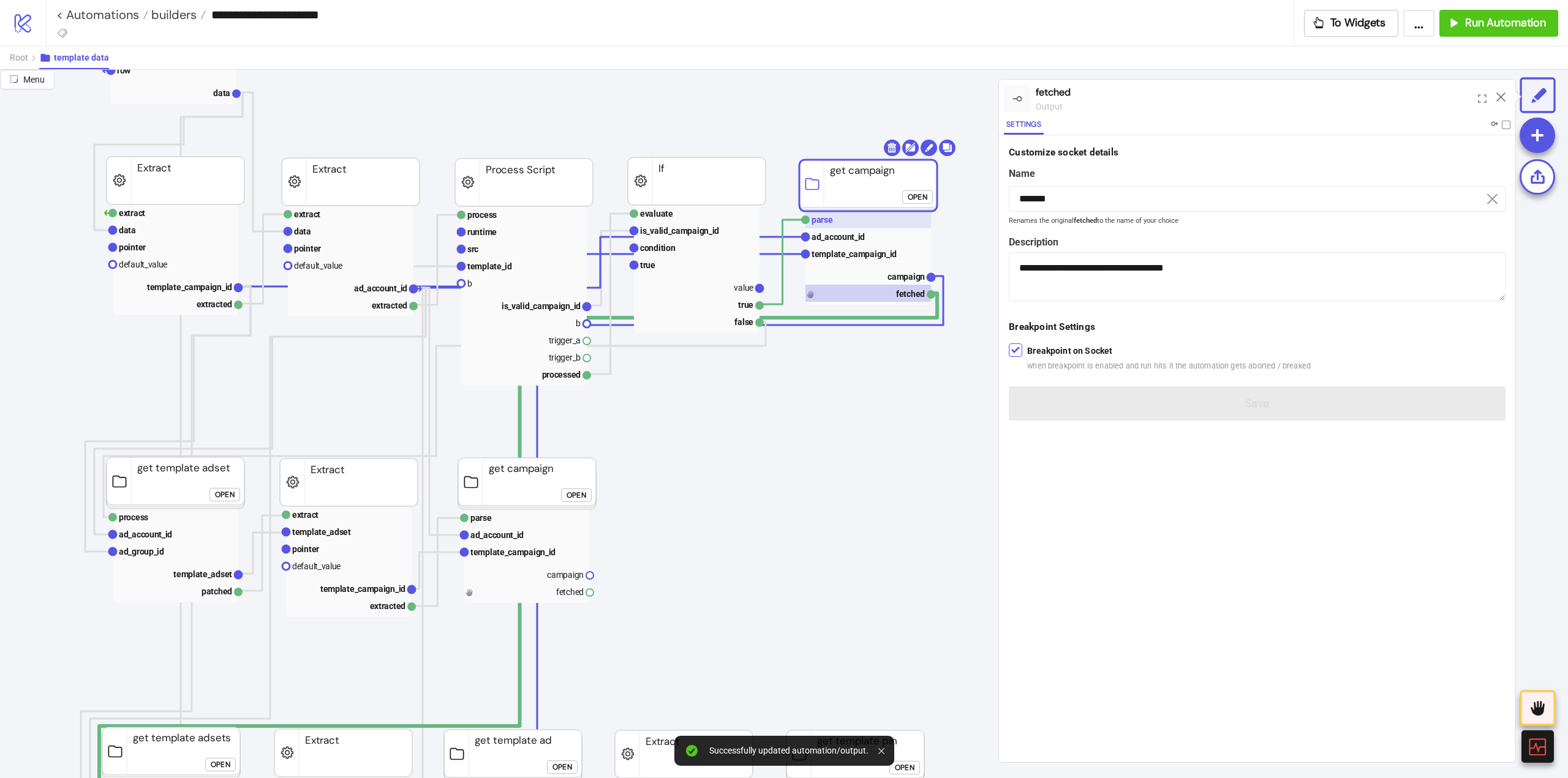
click at [853, 218] on rect at bounding box center [868, 219] width 126 height 17
type input "*****"
type textarea "**********"
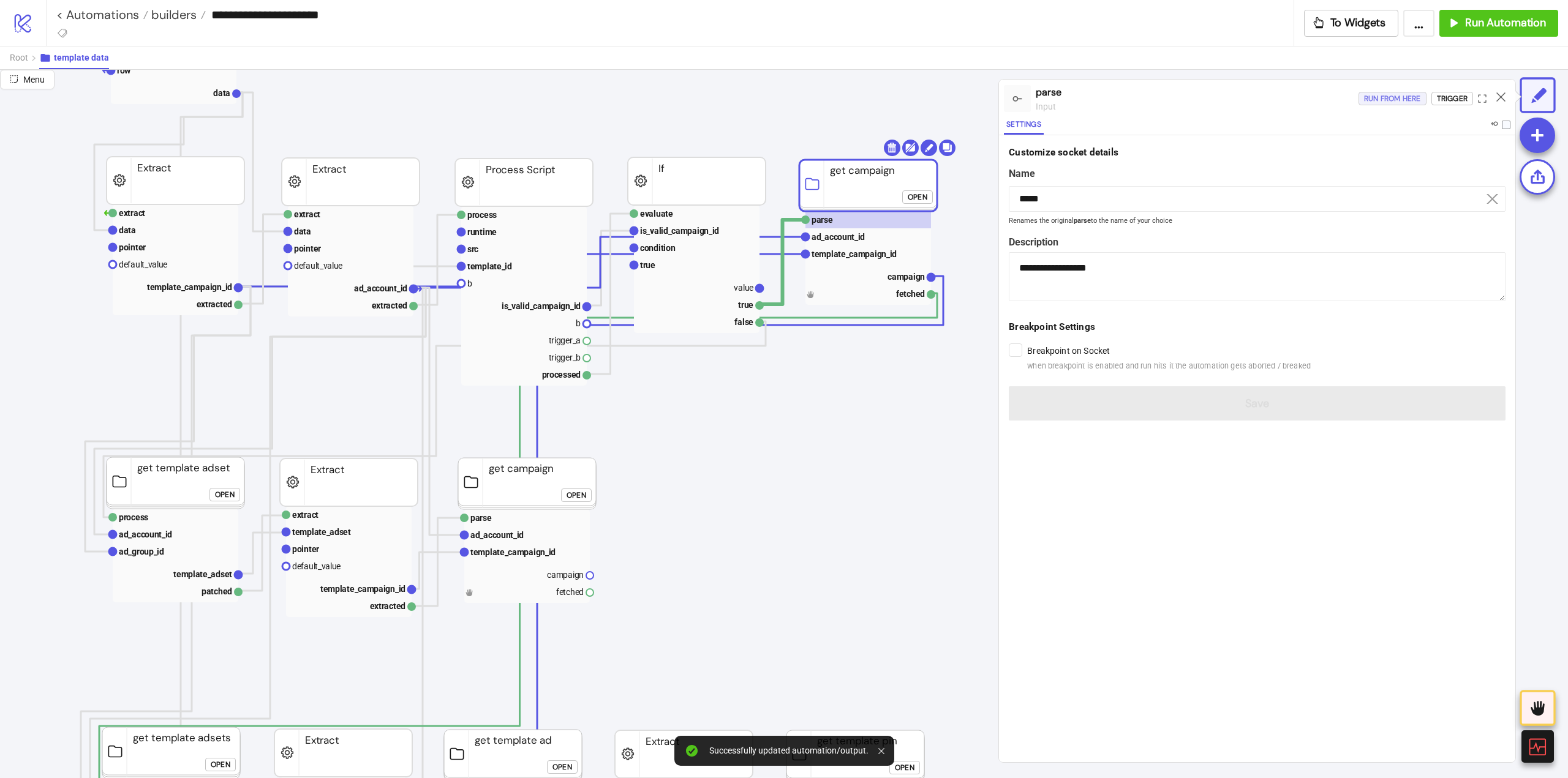
click at [1406, 101] on div "Run from here" at bounding box center [1393, 98] width 57 height 14
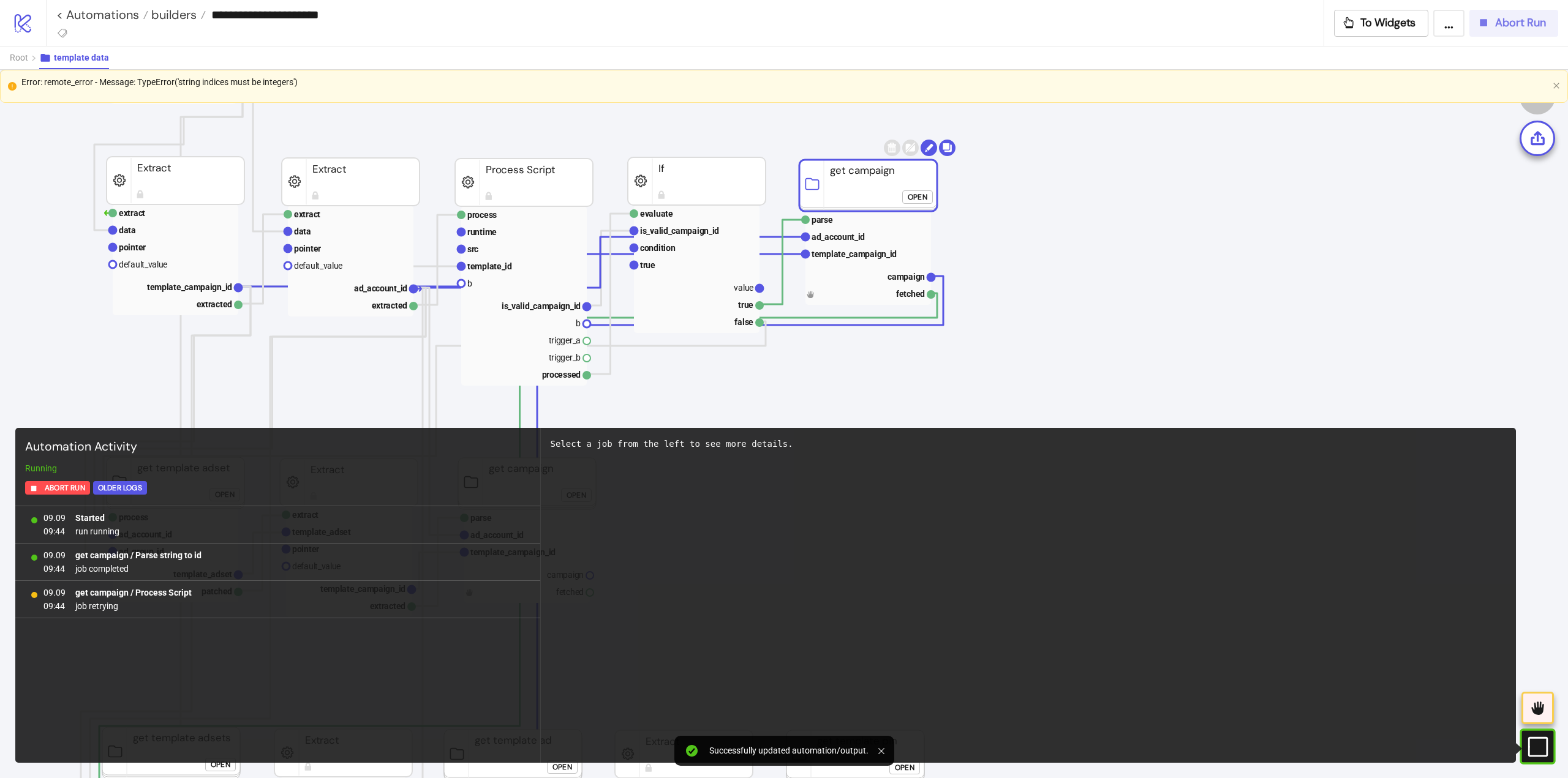
click at [1484, 24] on icon "button" at bounding box center [1484, 22] width 7 height 7
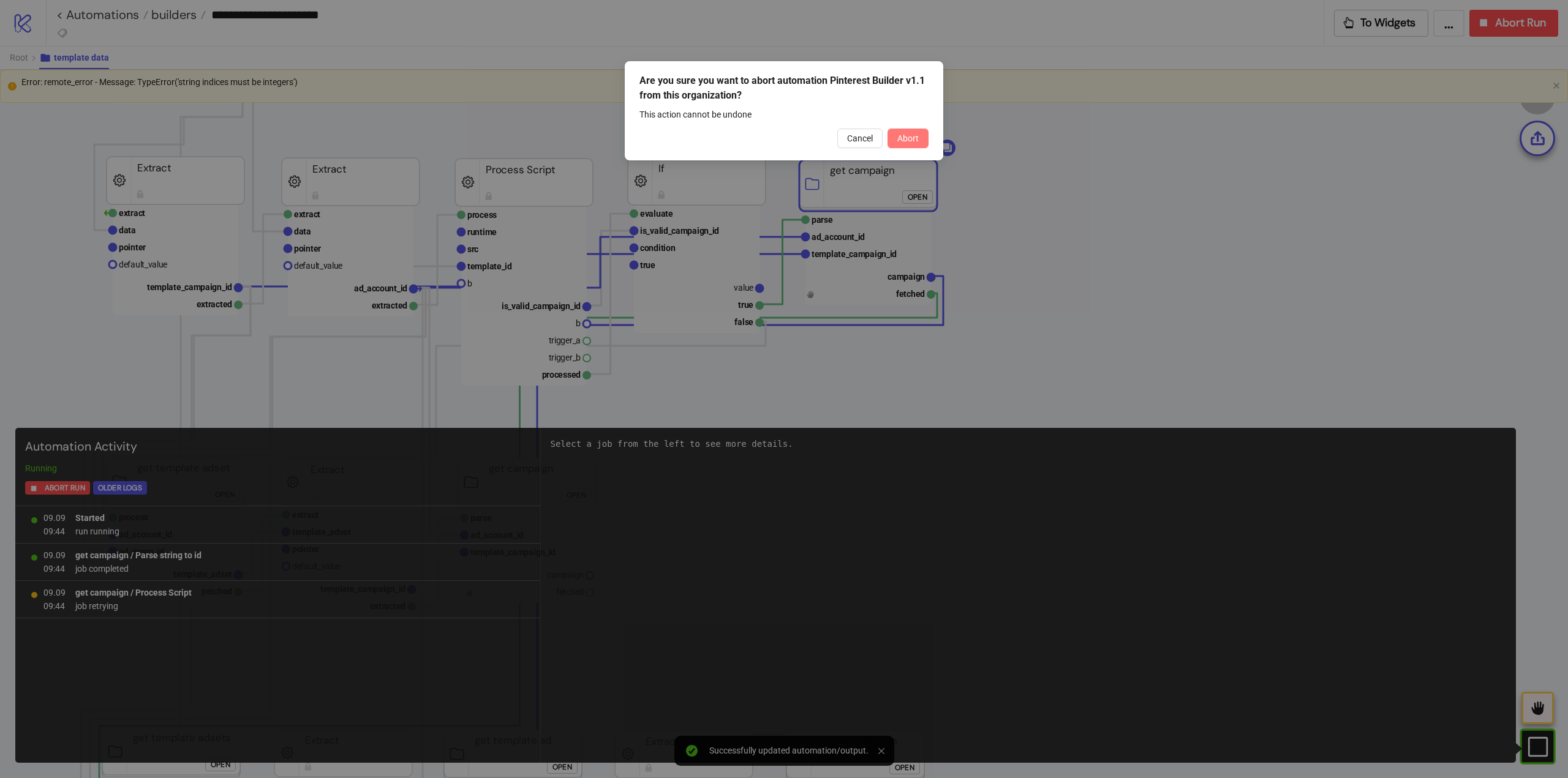
click at [906, 143] on span "Abort" at bounding box center [908, 139] width 21 height 10
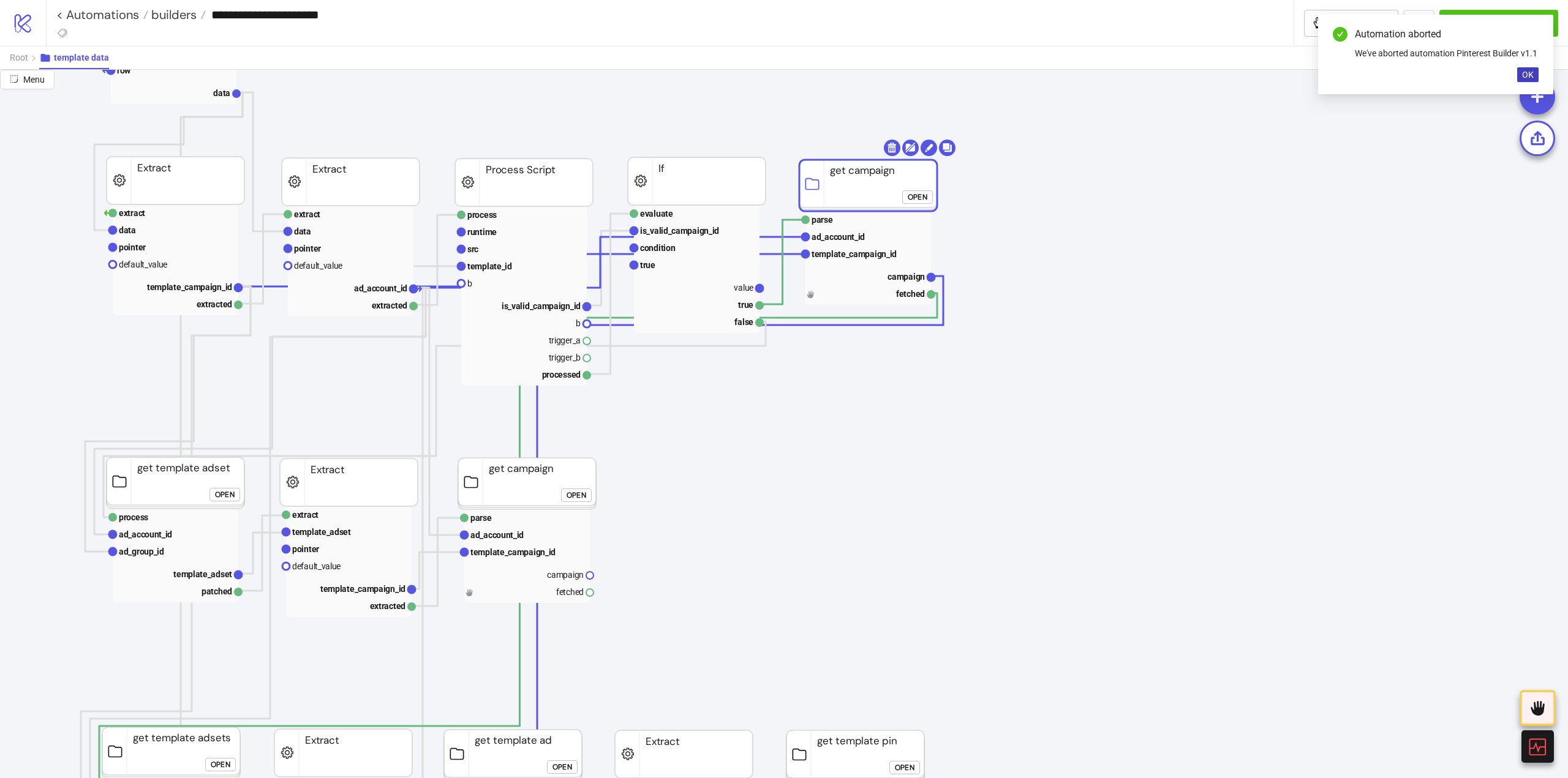
click div "Open"
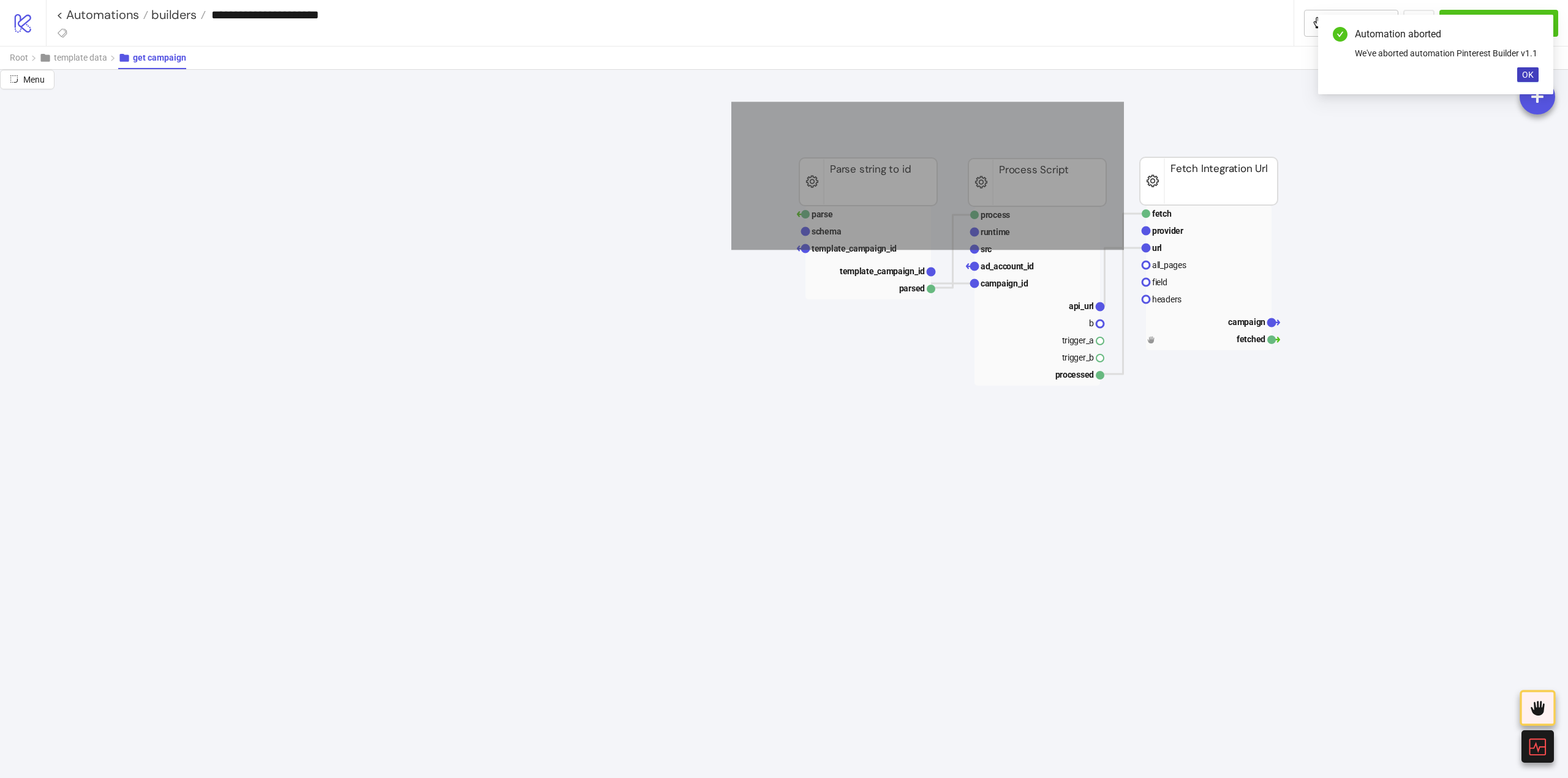
drag, startPoint x: 739, startPoint y: 101, endPoint x: 1398, endPoint y: 472, distance: 756.3
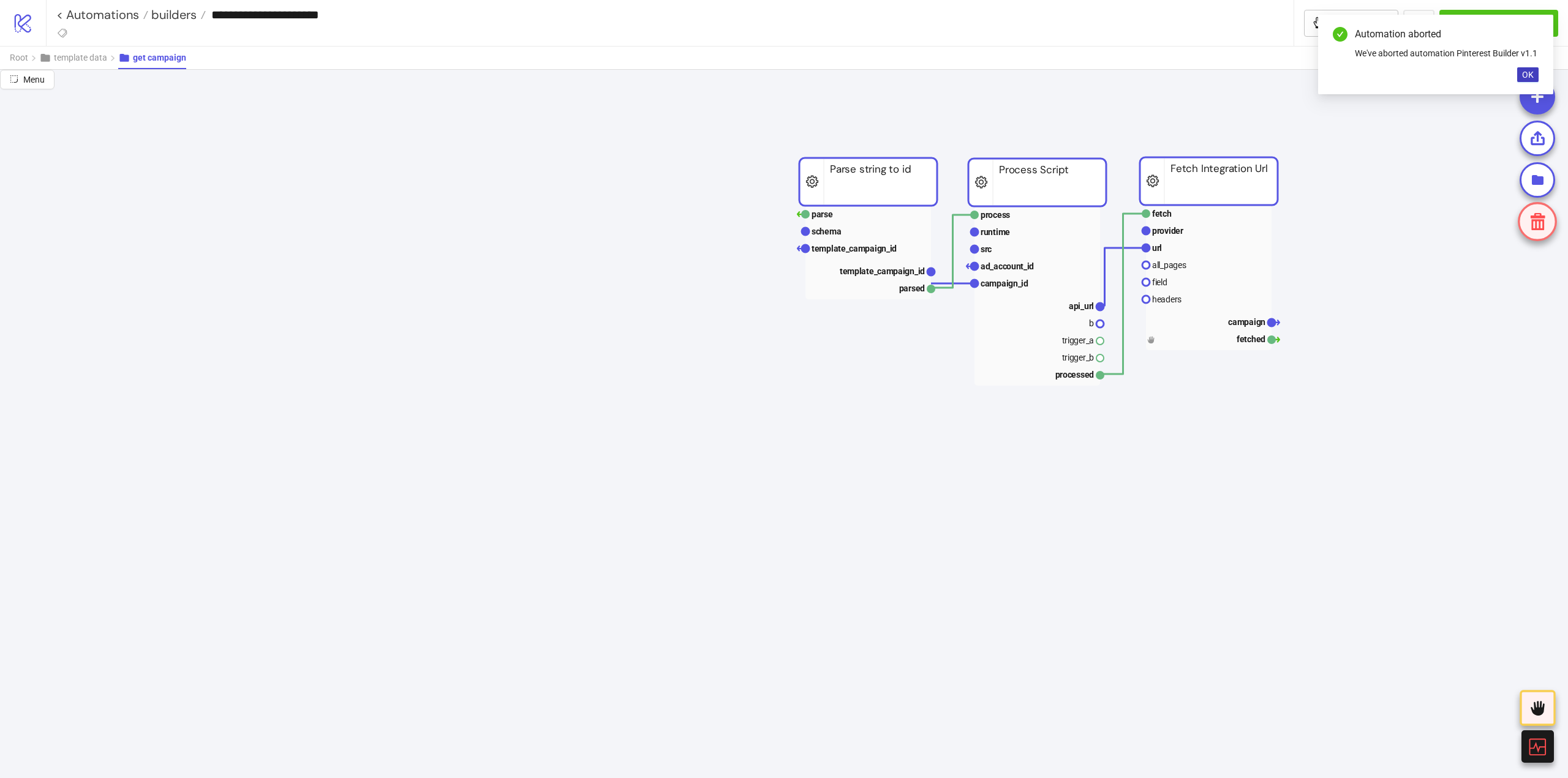
scroll to position [123, 61]
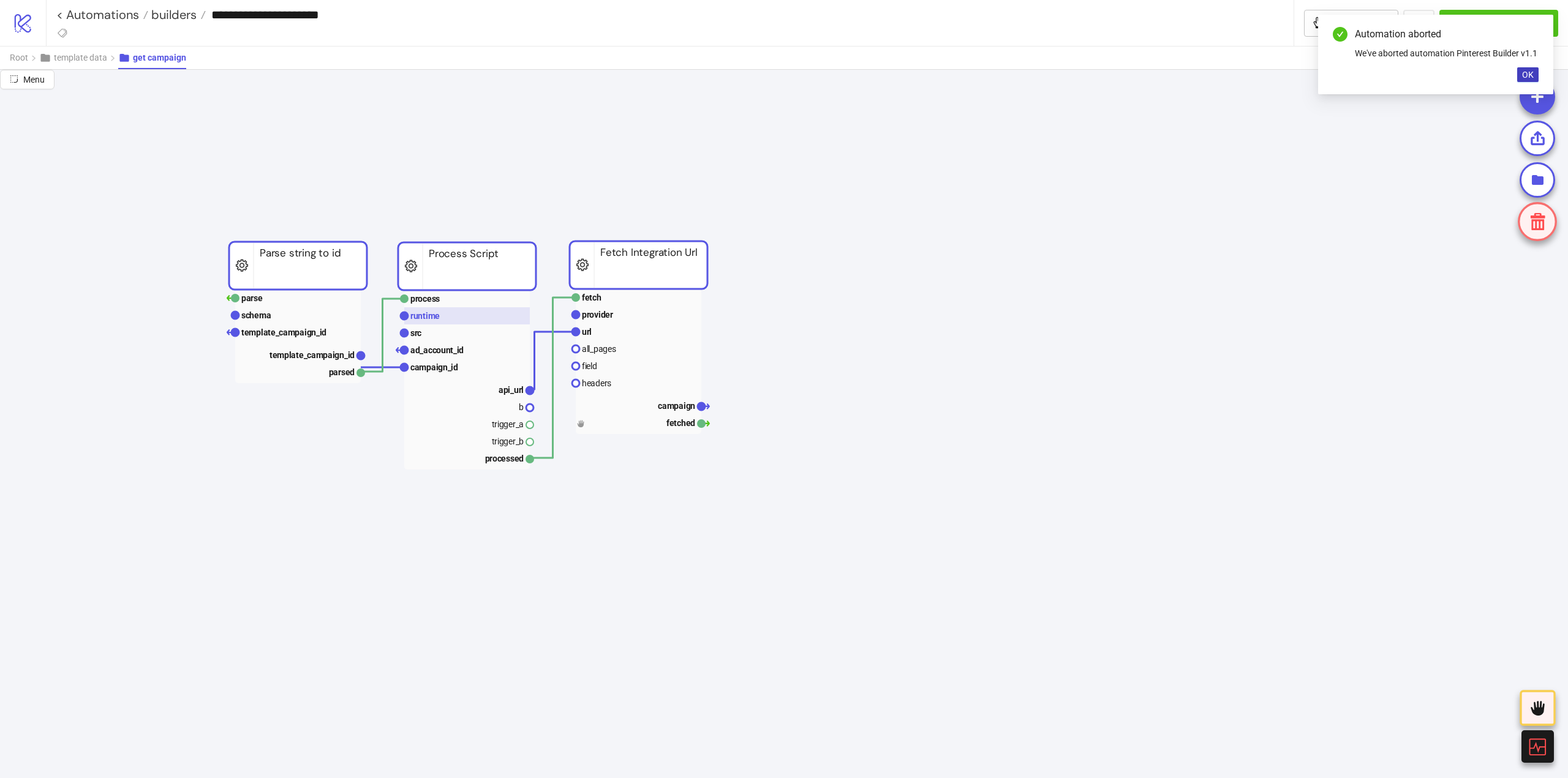
drag, startPoint x: 929, startPoint y: 253, endPoint x: 408, endPoint y: 318, distance: 525.0
click at [299, 277] on rect at bounding box center [298, 265] width 138 height 48
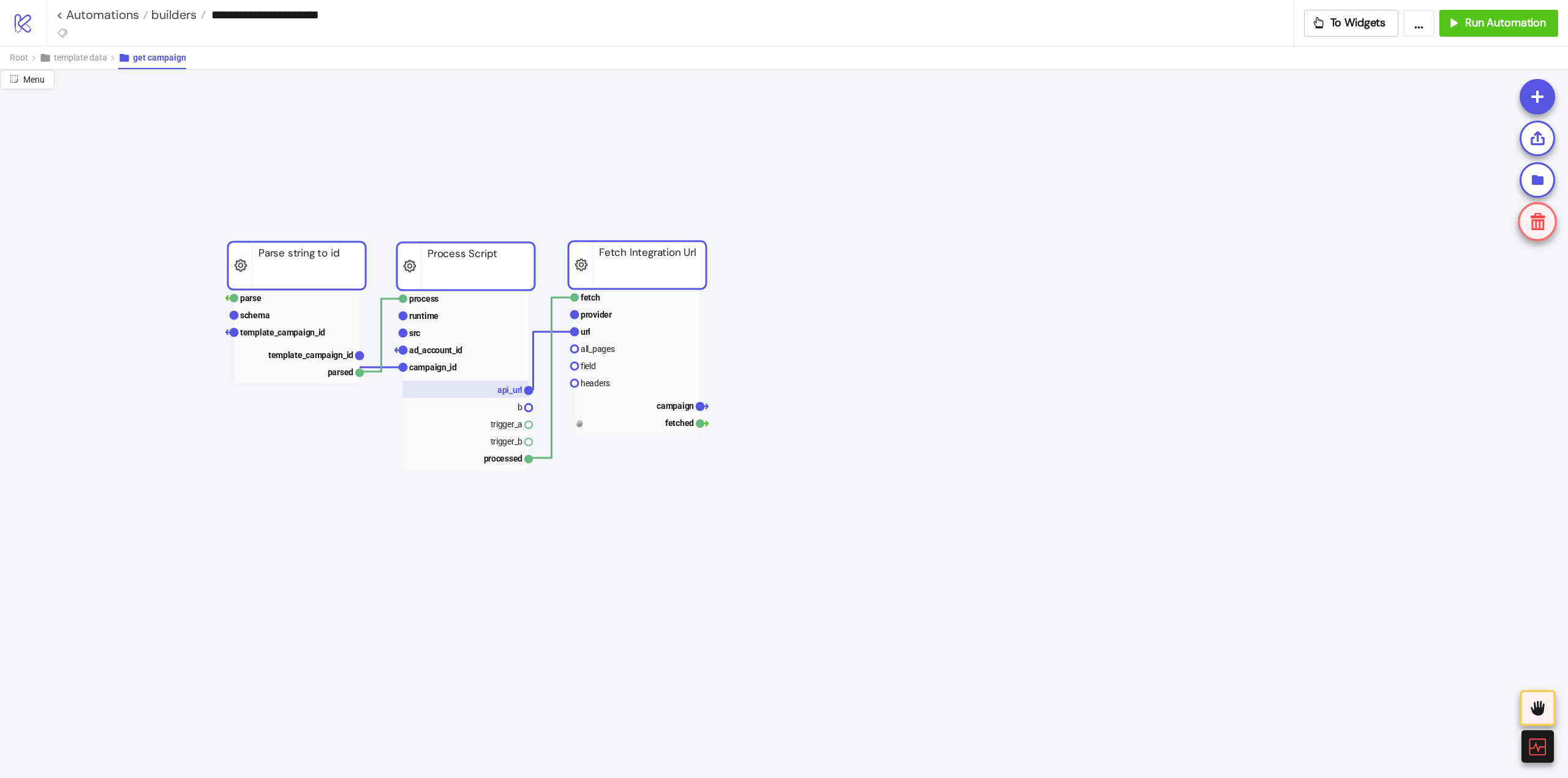
click at [510, 391] on text "api_url" at bounding box center [510, 390] width 25 height 10
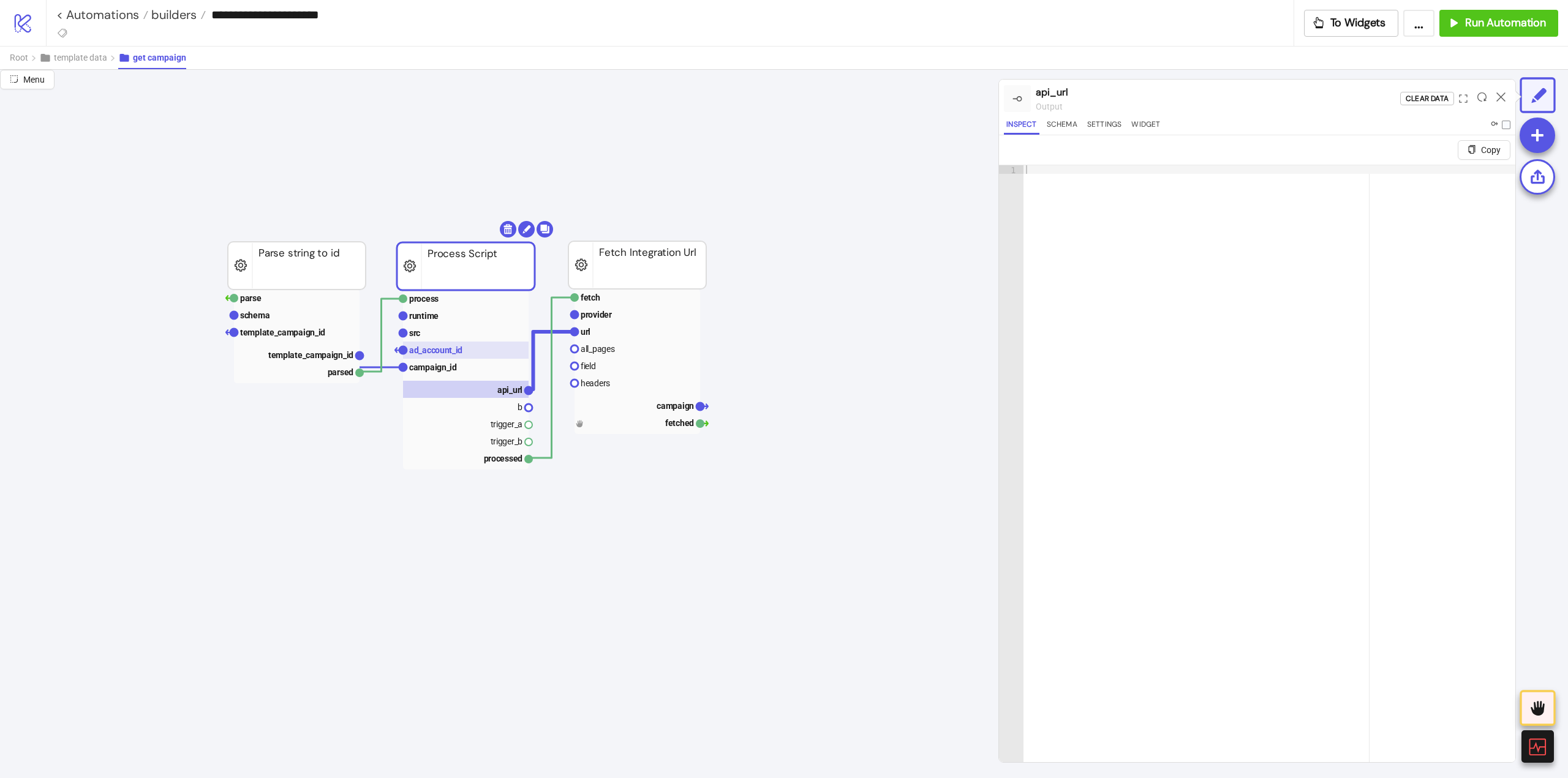
click at [436, 354] on text "ad_account_id" at bounding box center [436, 350] width 54 height 10
click at [443, 364] on text "campaign_id" at bounding box center [433, 368] width 48 height 10
click at [334, 358] on text "template_campaign_id" at bounding box center [311, 355] width 85 height 10
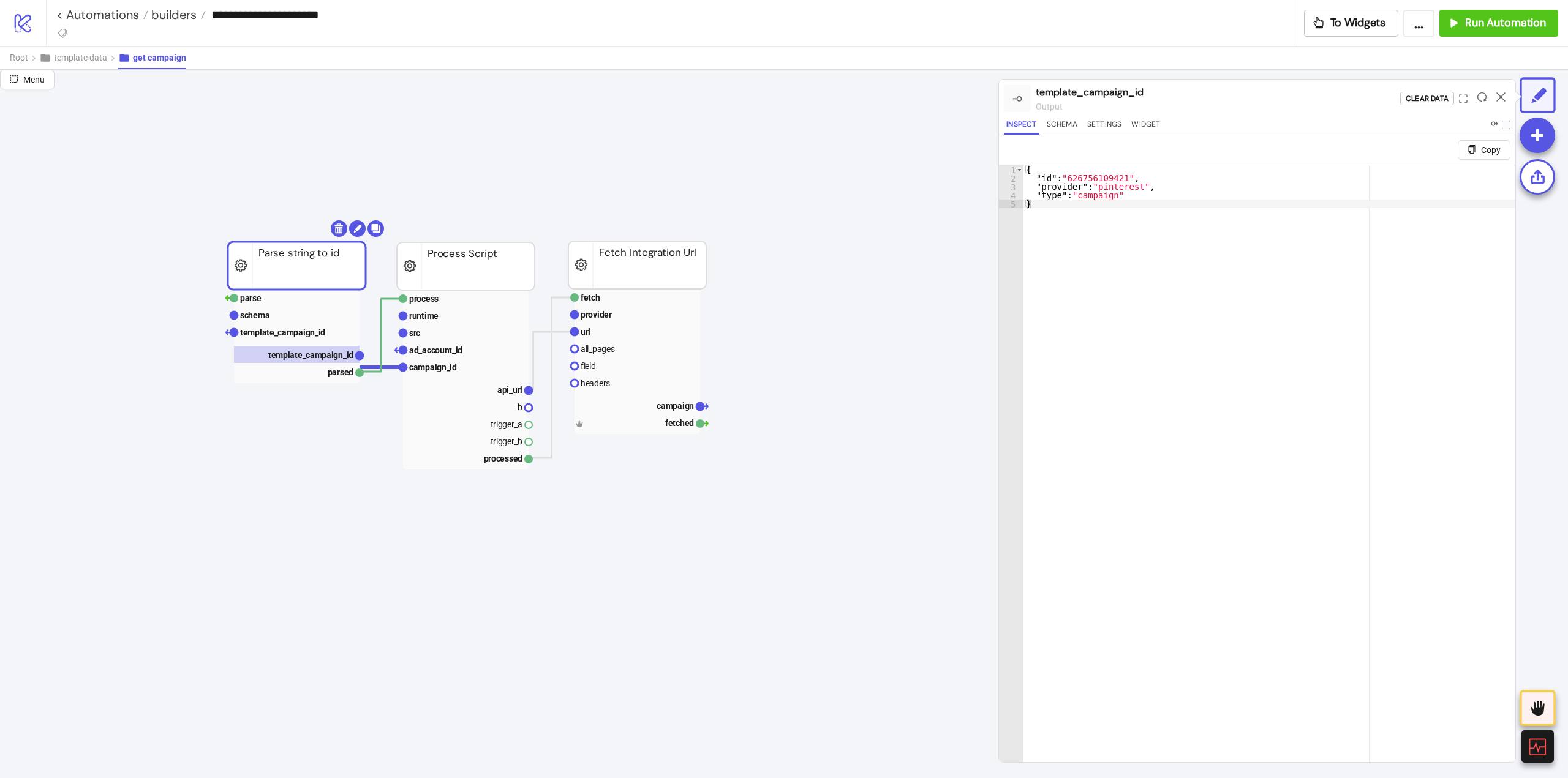
click at [431, 378] on rect at bounding box center [466, 380] width 126 height 179
click at [428, 364] on text "campaign_id" at bounding box center [433, 368] width 48 height 10
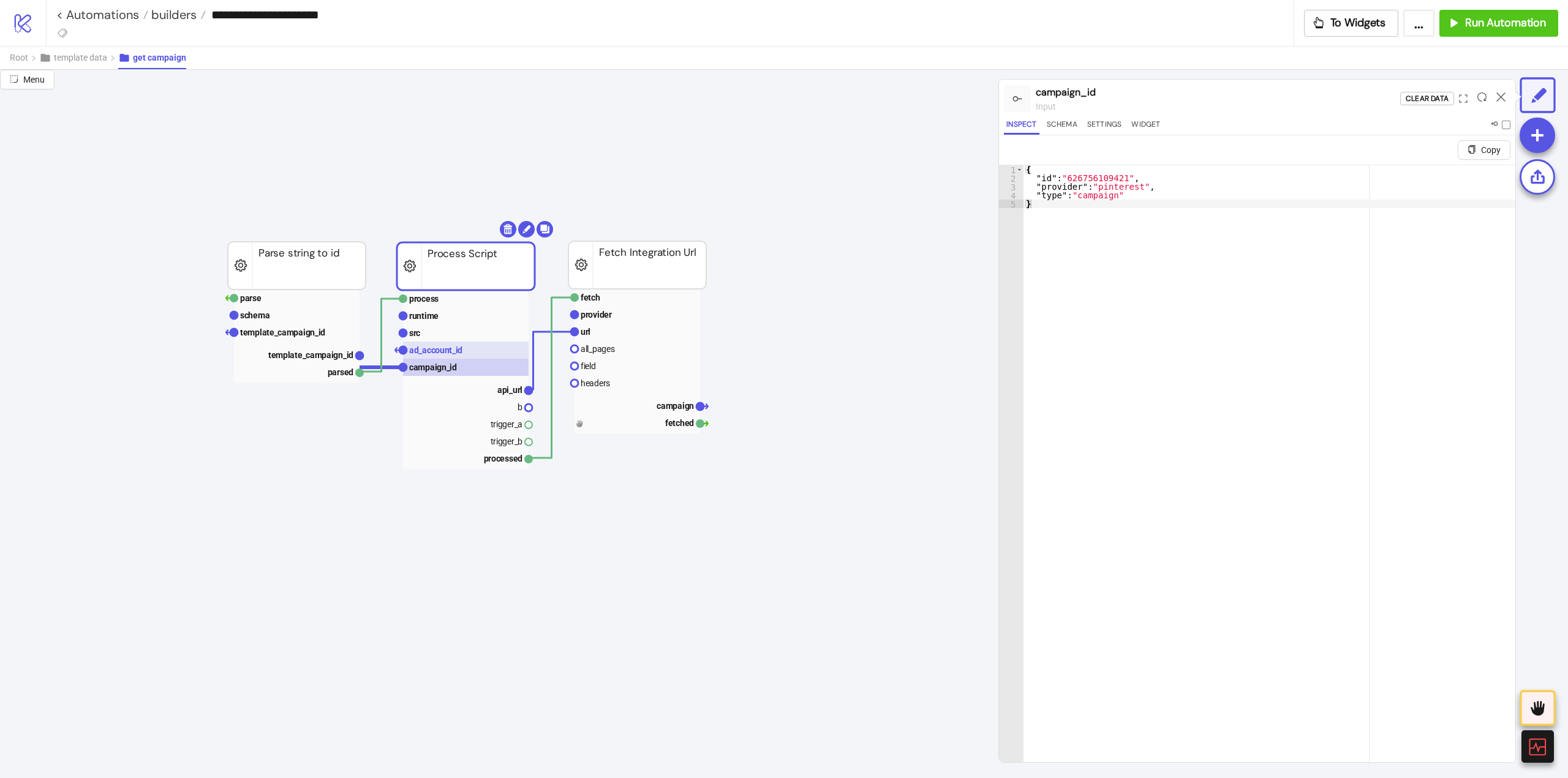
click at [428, 352] on text "ad_account_id" at bounding box center [436, 350] width 54 height 10
click at [326, 355] on text "template_campaign_id" at bounding box center [311, 355] width 85 height 10
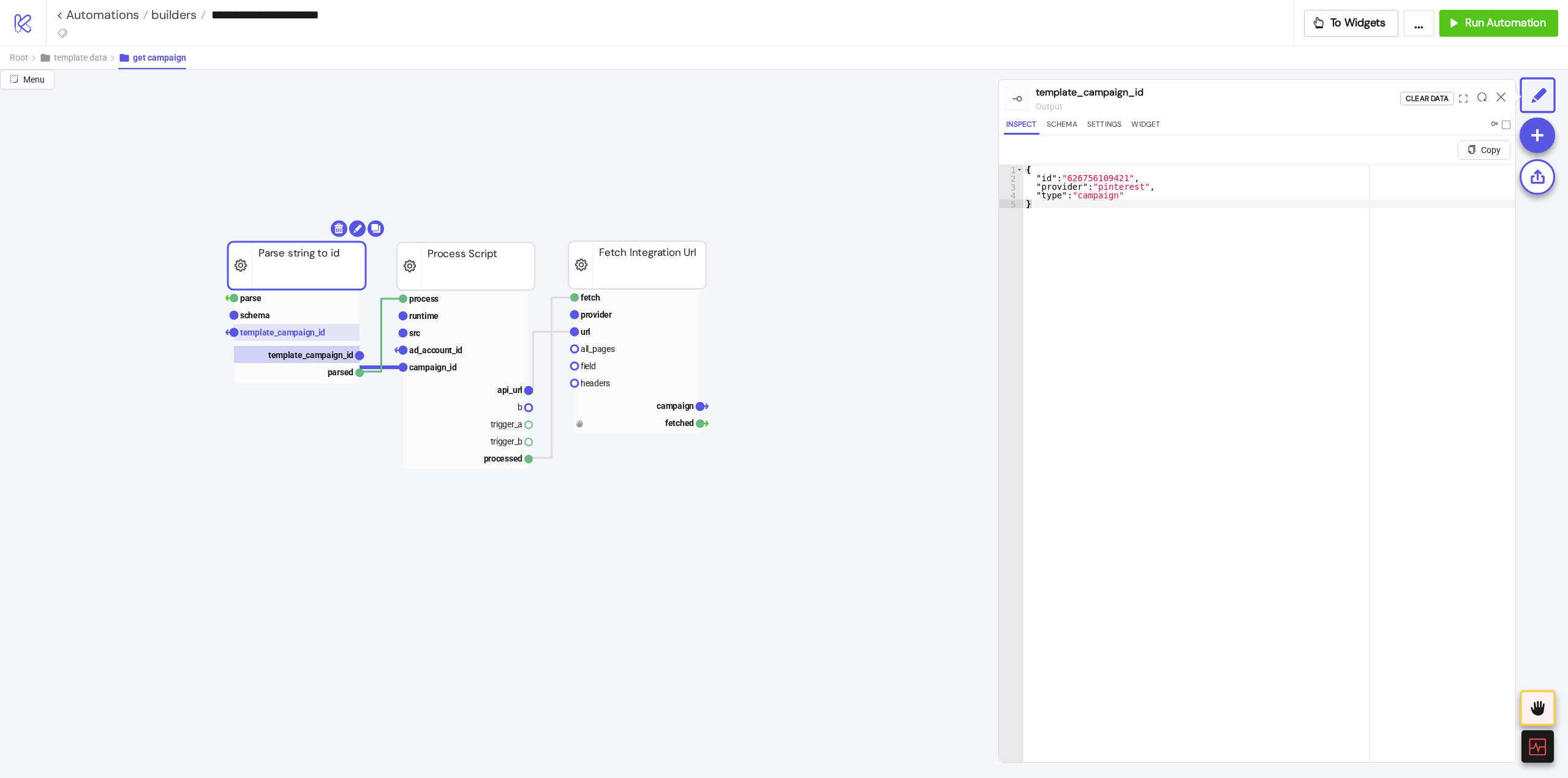
click at [294, 329] on text "template_campaign_id" at bounding box center [282, 333] width 85 height 10
click at [436, 335] on rect at bounding box center [466, 333] width 126 height 17
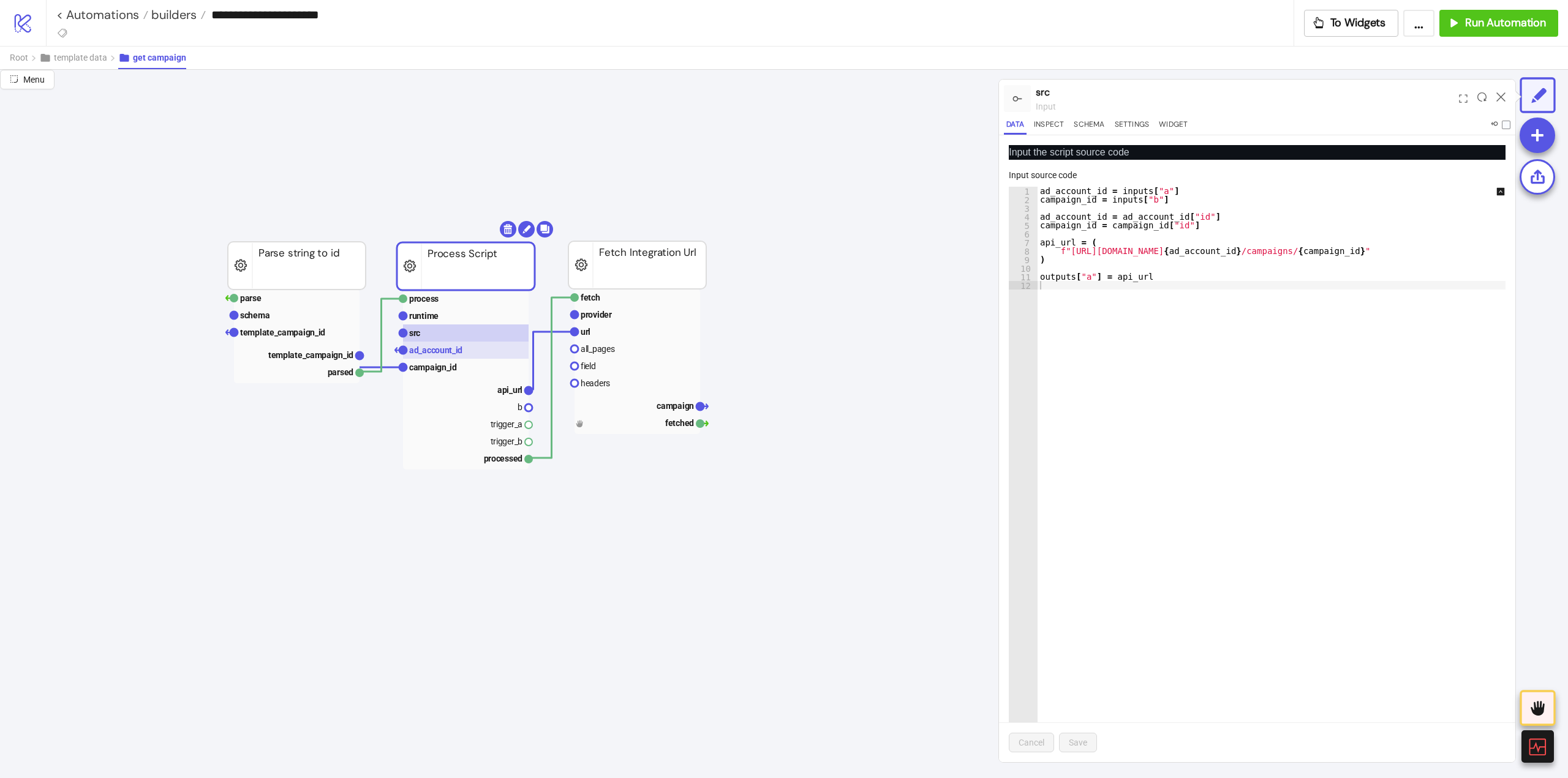
click at [443, 350] on text "ad_account_id" at bounding box center [436, 350] width 54 height 10
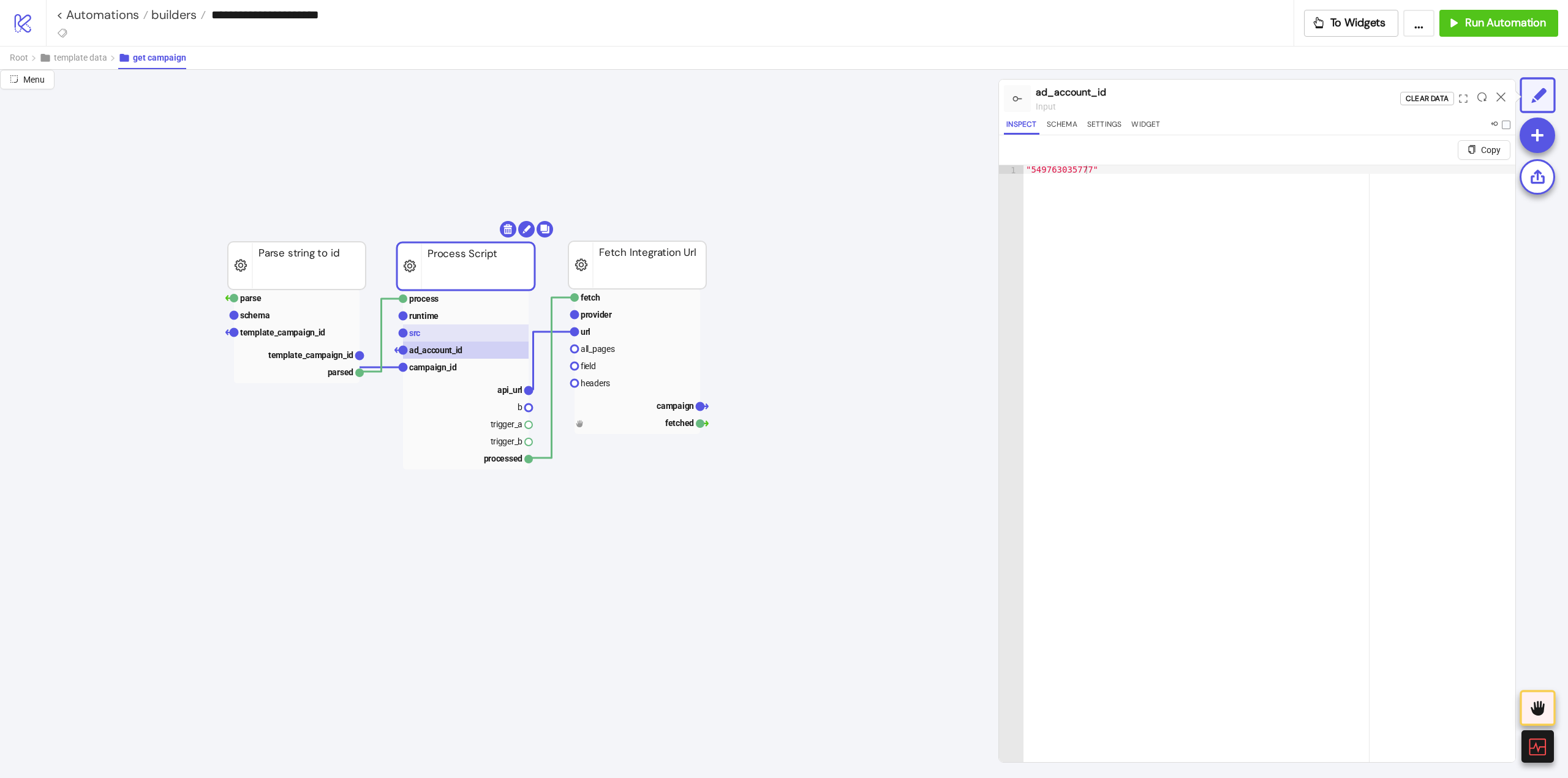
drag, startPoint x: 438, startPoint y: 335, endPoint x: 493, endPoint y: 329, distance: 55.3
click at [438, 335] on rect at bounding box center [466, 333] width 126 height 17
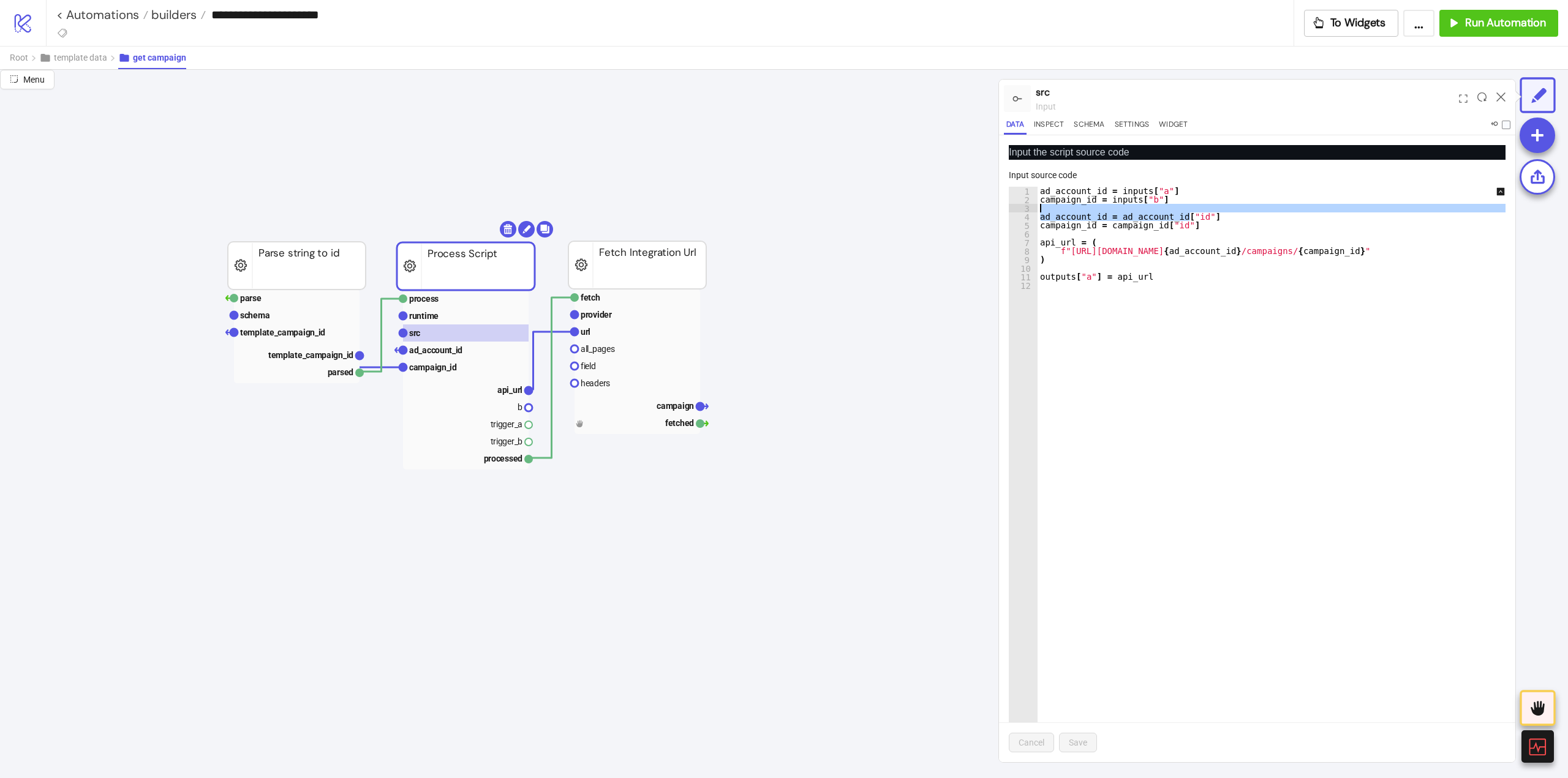
drag, startPoint x: 1213, startPoint y: 217, endPoint x: 1201, endPoint y: 204, distance: 17.7
click at [1201, 204] on div "ad_account_id = inputs [ "a" ] campaign_id = inputs [ "b" ] ad_account_id = ad_…" at bounding box center [1280, 483] width 485 height 593
type textarea "**********"
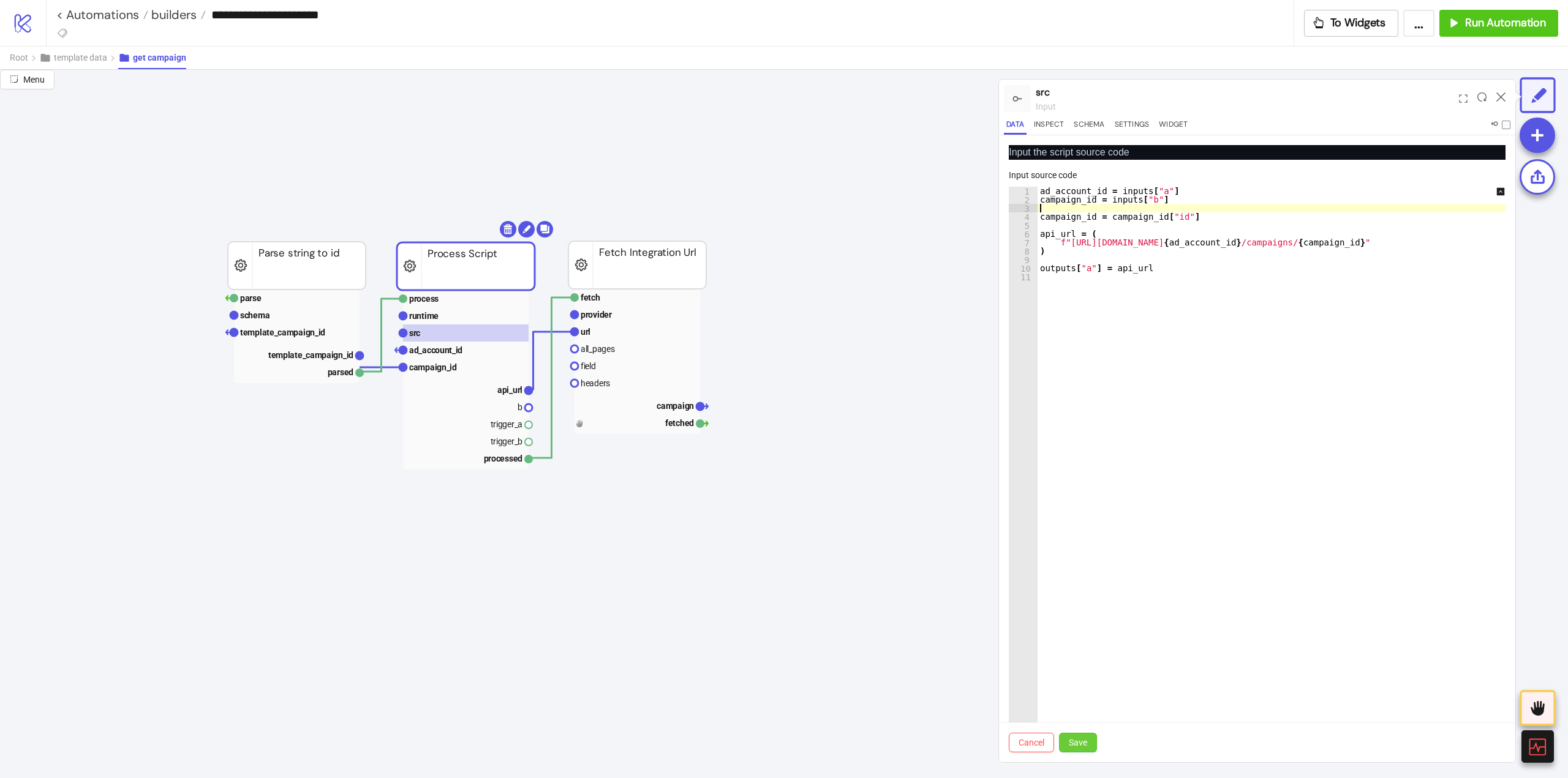
click at [1090, 748] on button "Save" at bounding box center [1078, 742] width 38 height 19
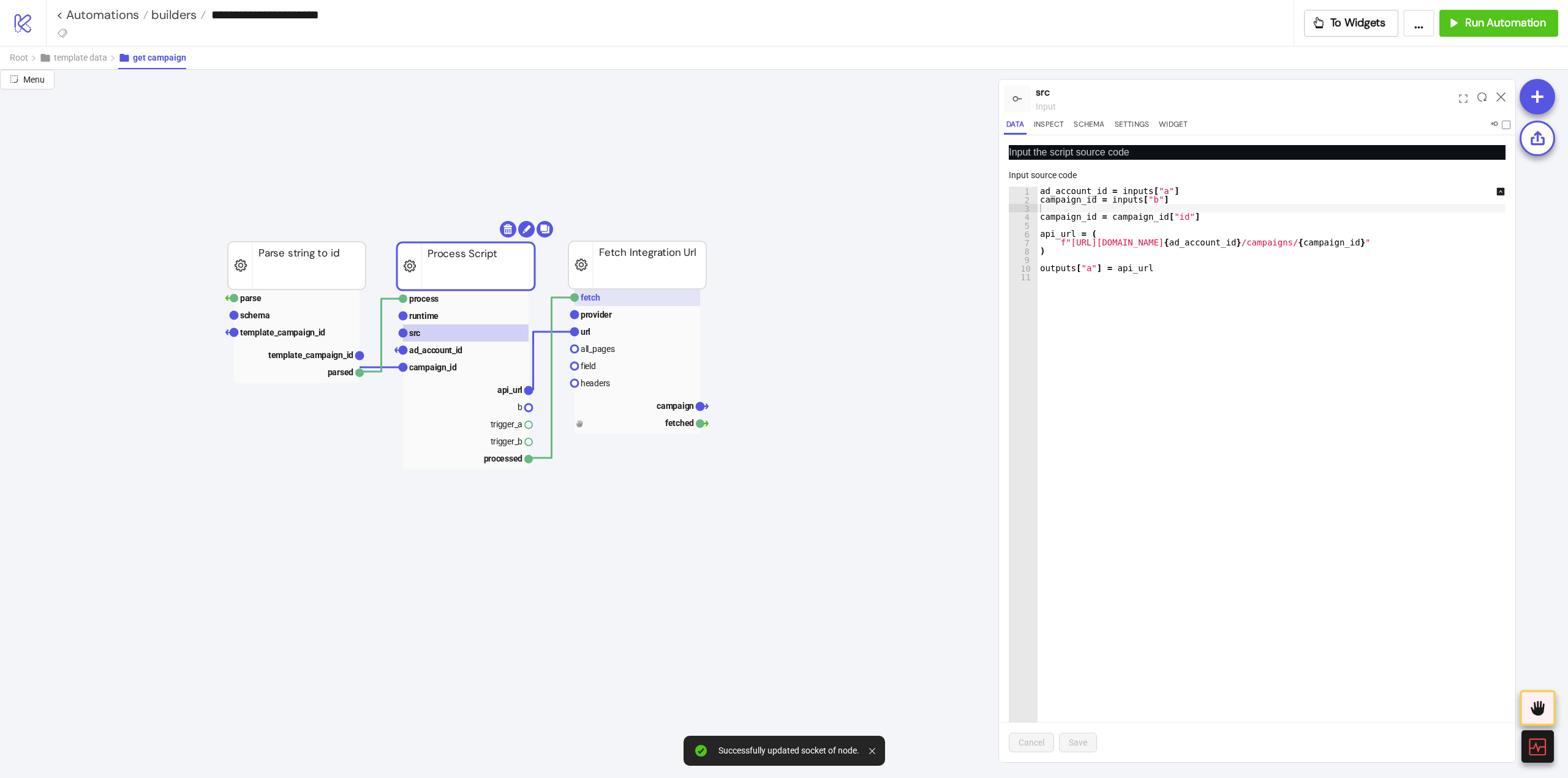
drag, startPoint x: 470, startPoint y: 300, endPoint x: 645, endPoint y: 299, distance: 175.0
click at [471, 300] on rect at bounding box center [466, 299] width 126 height 17
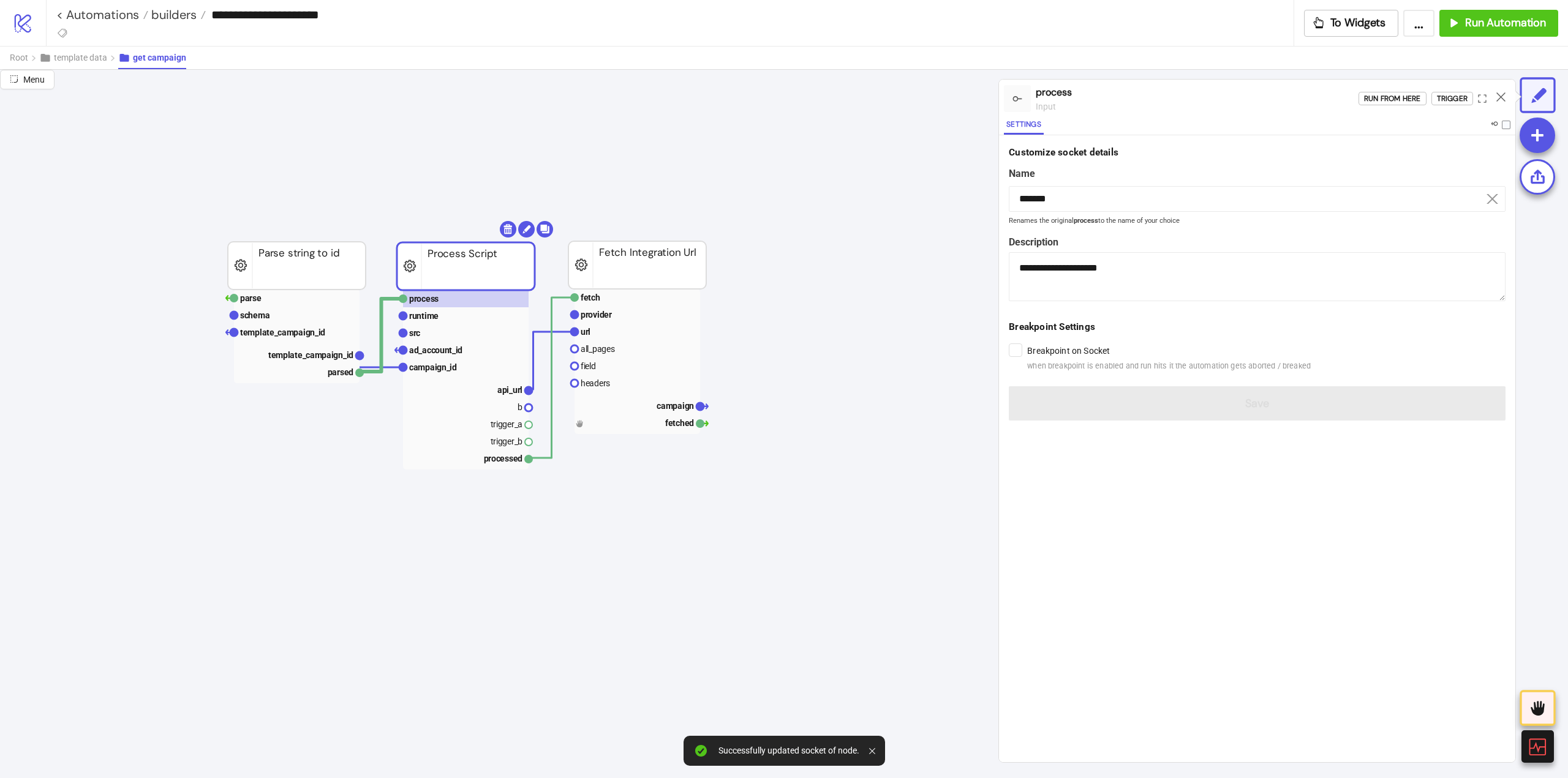
click at [1452, 88] on div "Run from here Trigger" at bounding box center [1437, 98] width 157 height 33
click at [1454, 101] on div "Trigger" at bounding box center [1453, 98] width 31 height 14
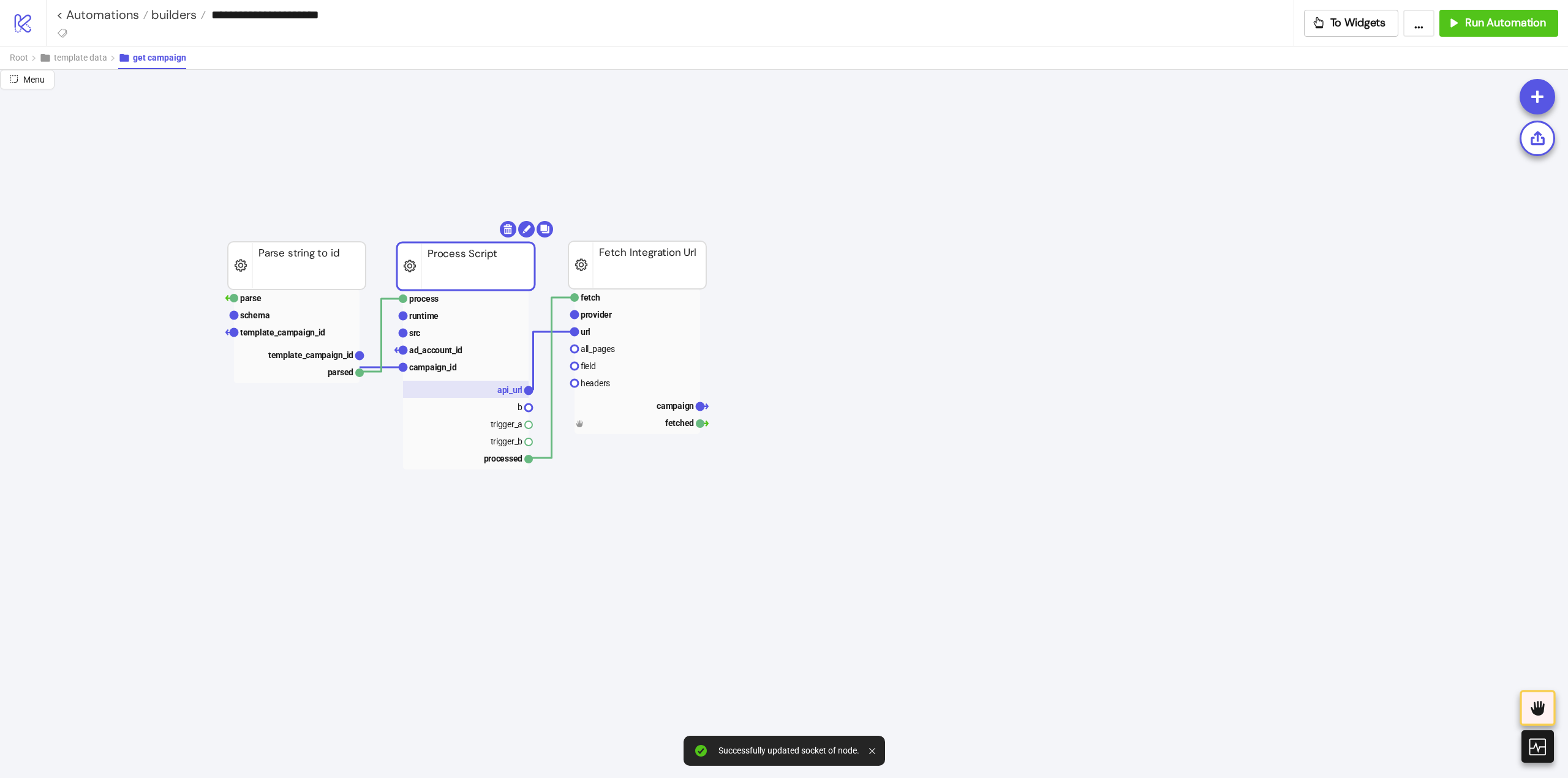
click at [505, 389] on text "api_url" at bounding box center [510, 390] width 25 height 10
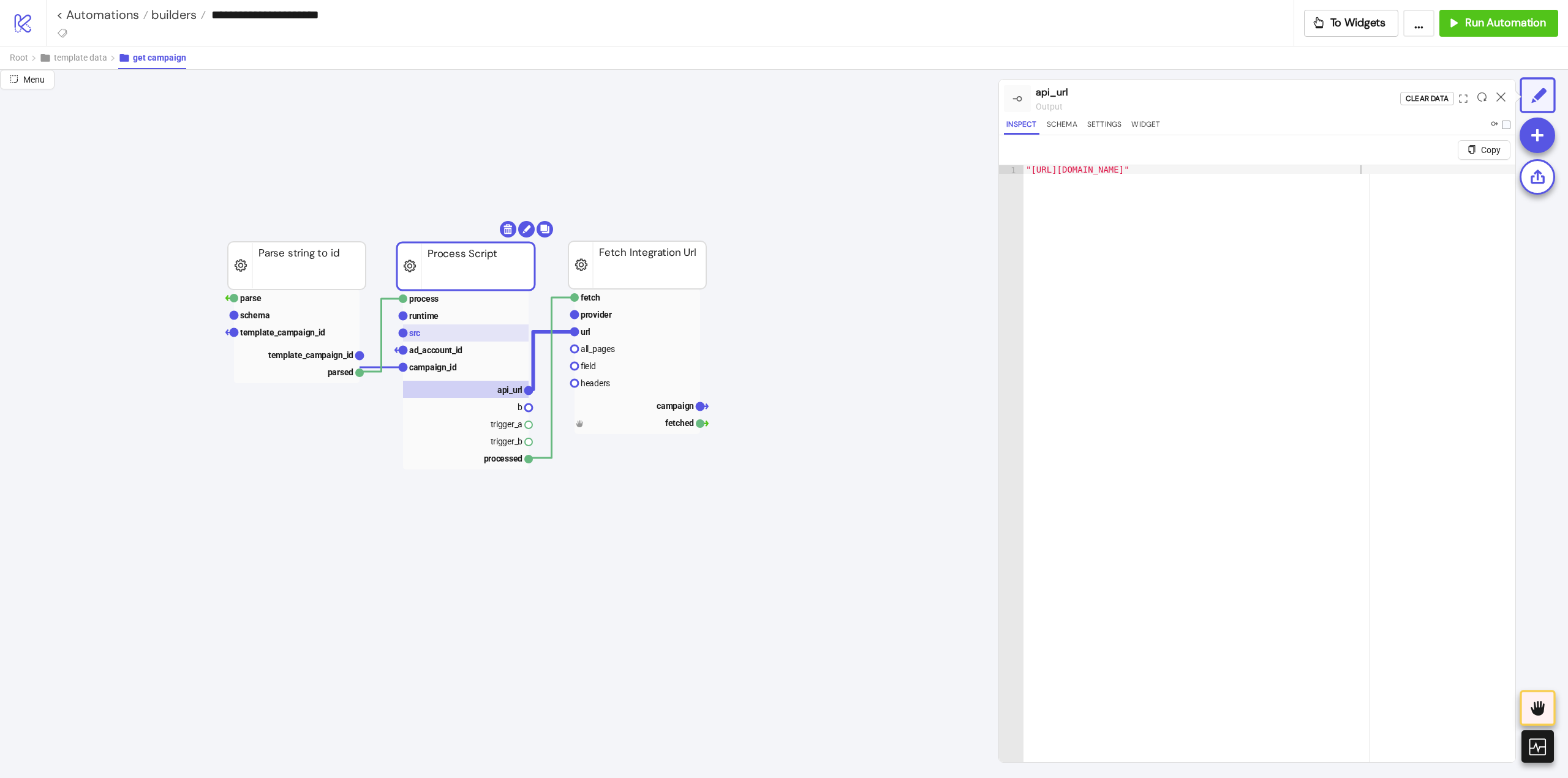
click at [480, 330] on rect at bounding box center [466, 333] width 126 height 17
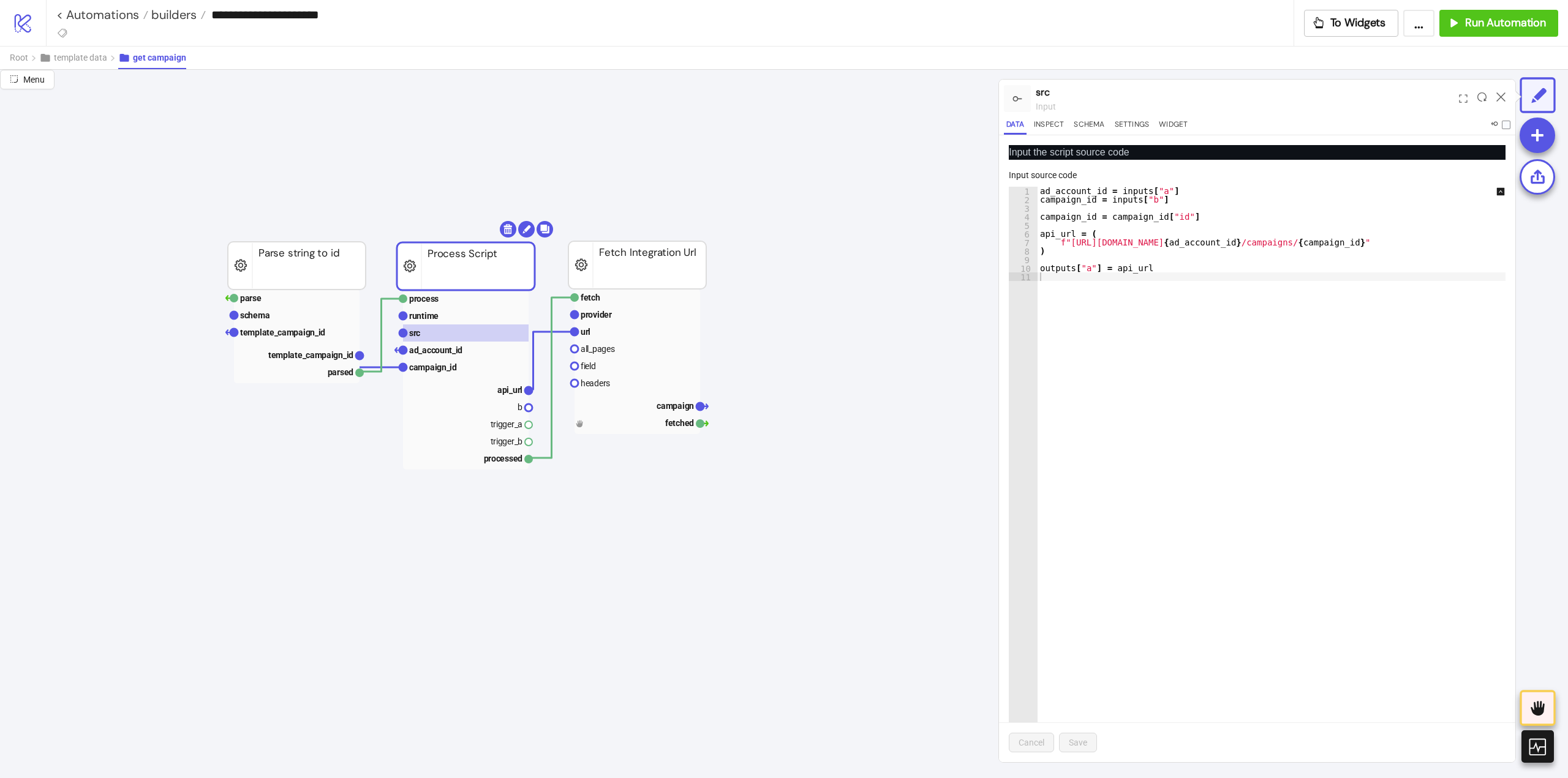
click at [1156, 336] on div "ad_account_id = inputs [ "a" ] campaign_id = inputs [ "b" ] campaign_id = campa…" at bounding box center [1280, 483] width 485 height 593
click at [608, 304] on rect at bounding box center [637, 297] width 126 height 17
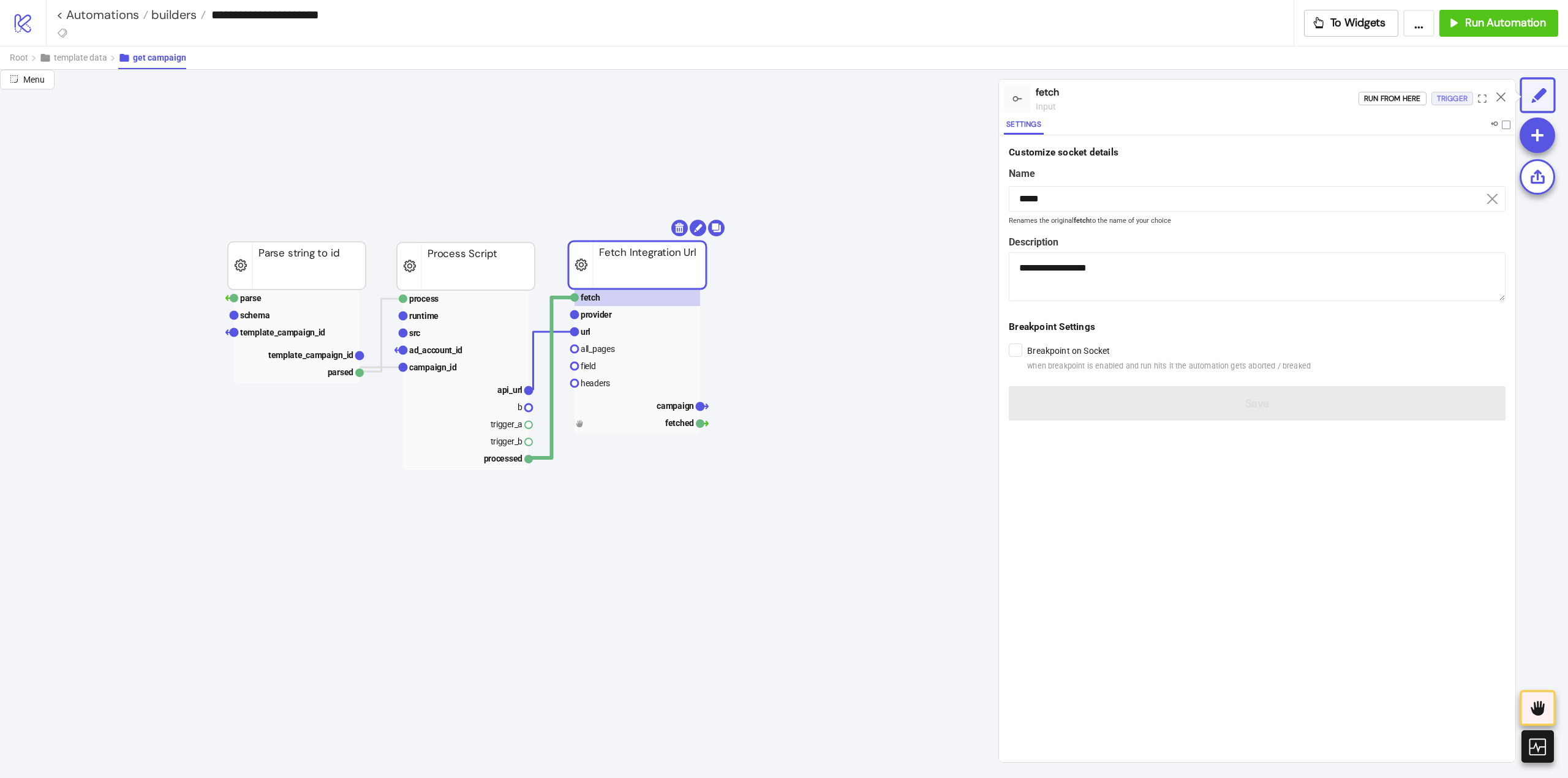
click at [1434, 104] on button "Trigger" at bounding box center [1452, 98] width 41 height 14
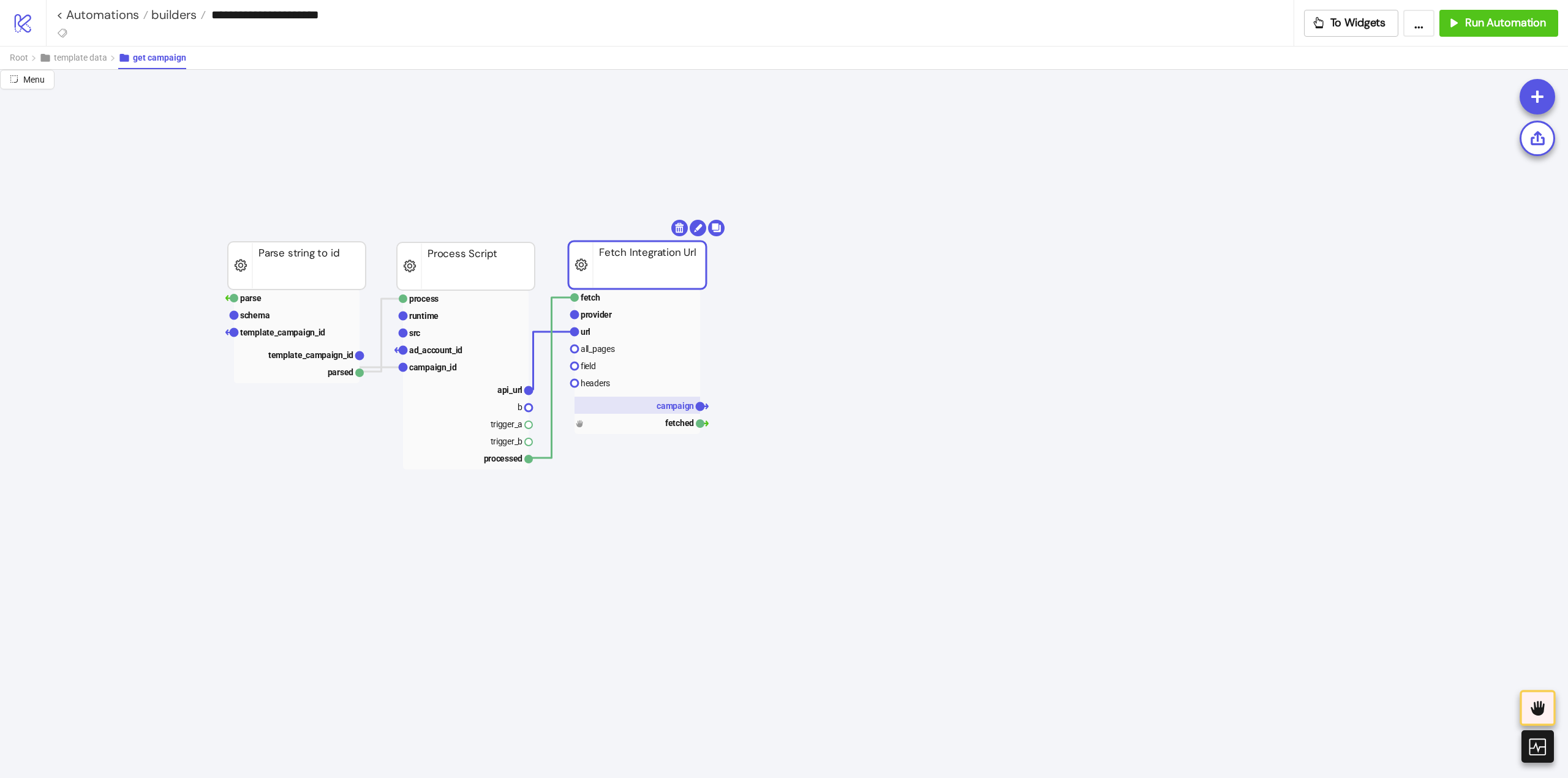
click at [663, 413] on rect at bounding box center [637, 405] width 126 height 17
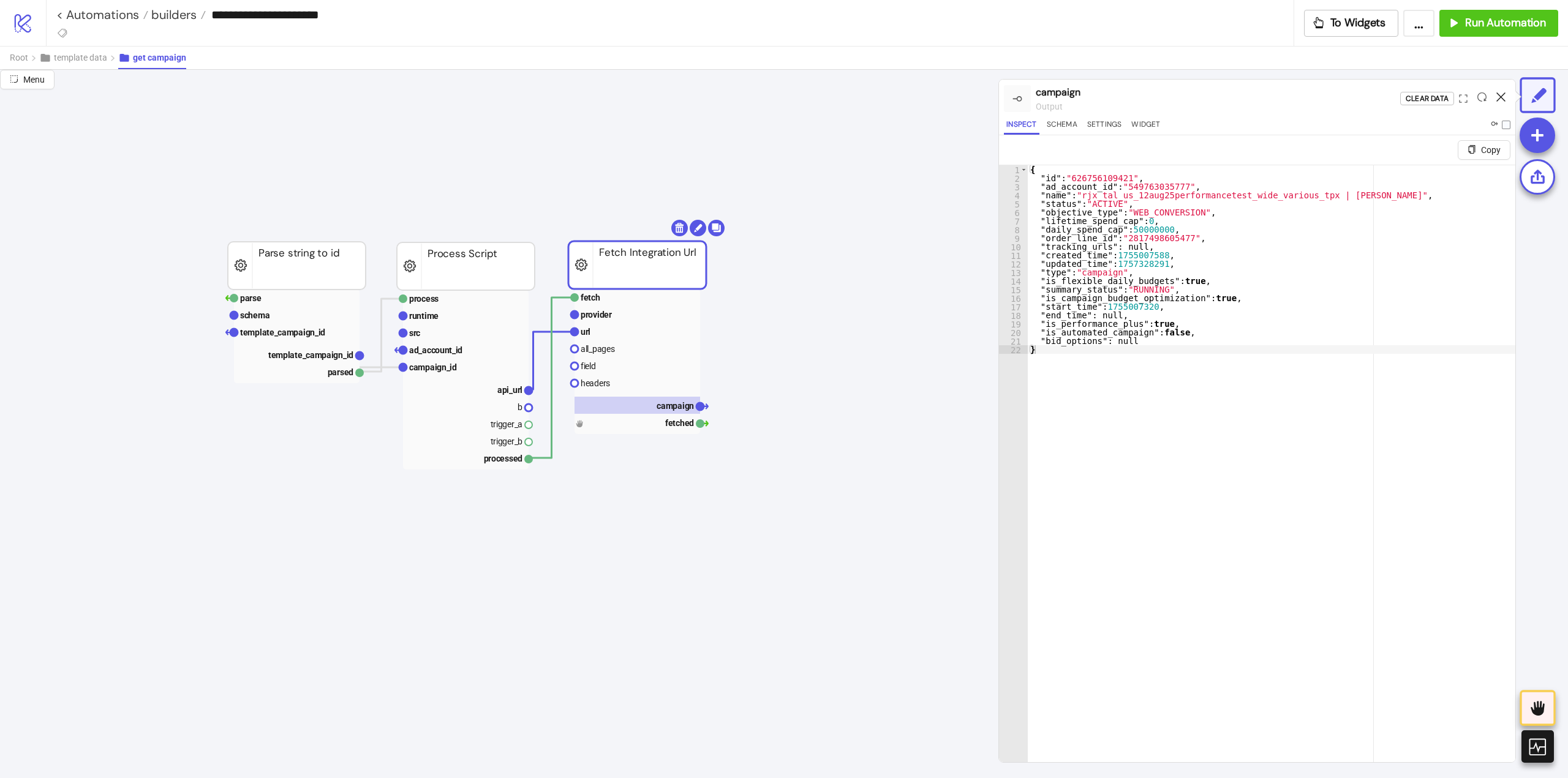
click at [1499, 96] on icon at bounding box center [1501, 97] width 9 height 9
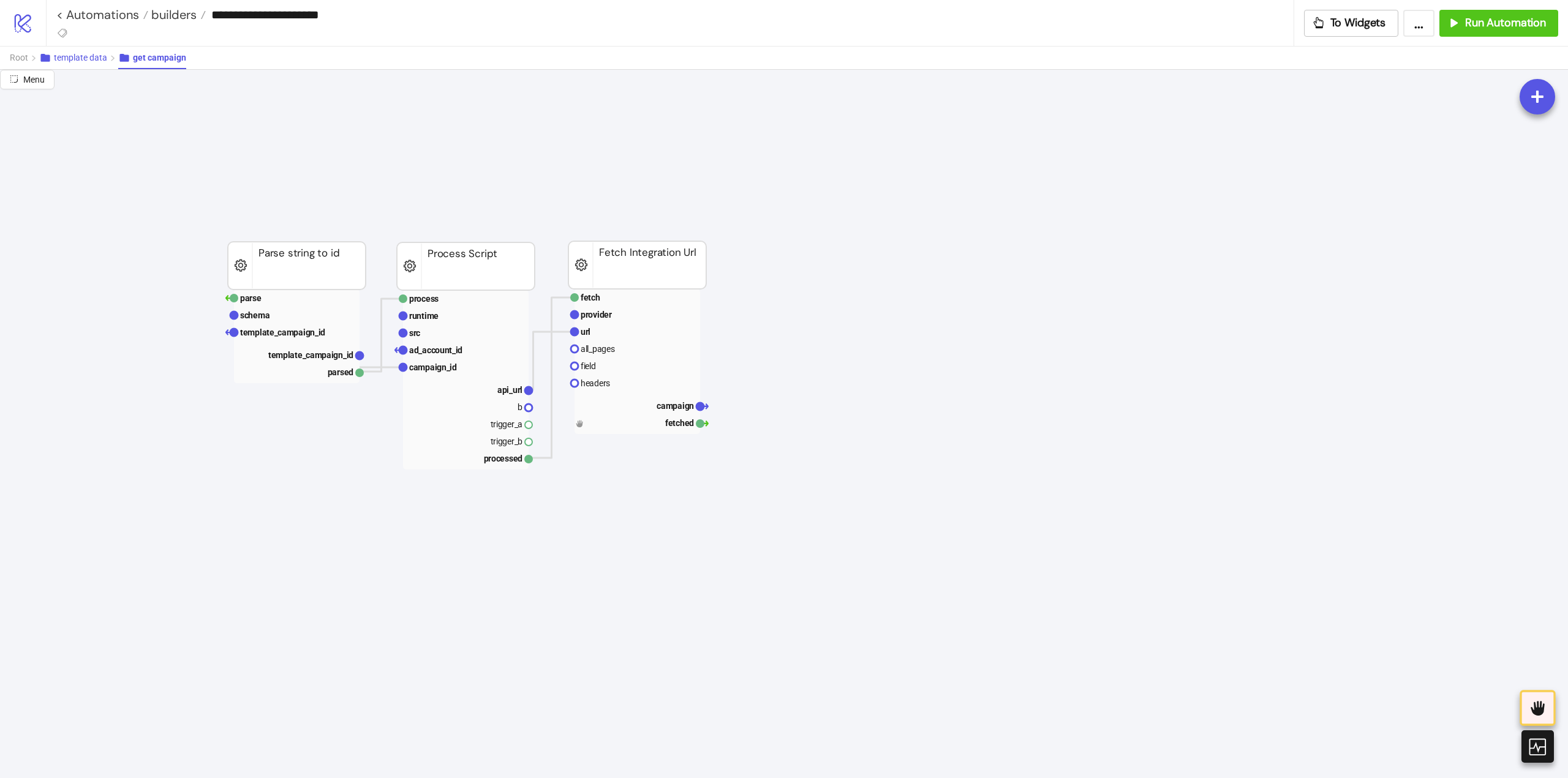
click at [62, 62] on span "template data" at bounding box center [80, 58] width 54 height 10
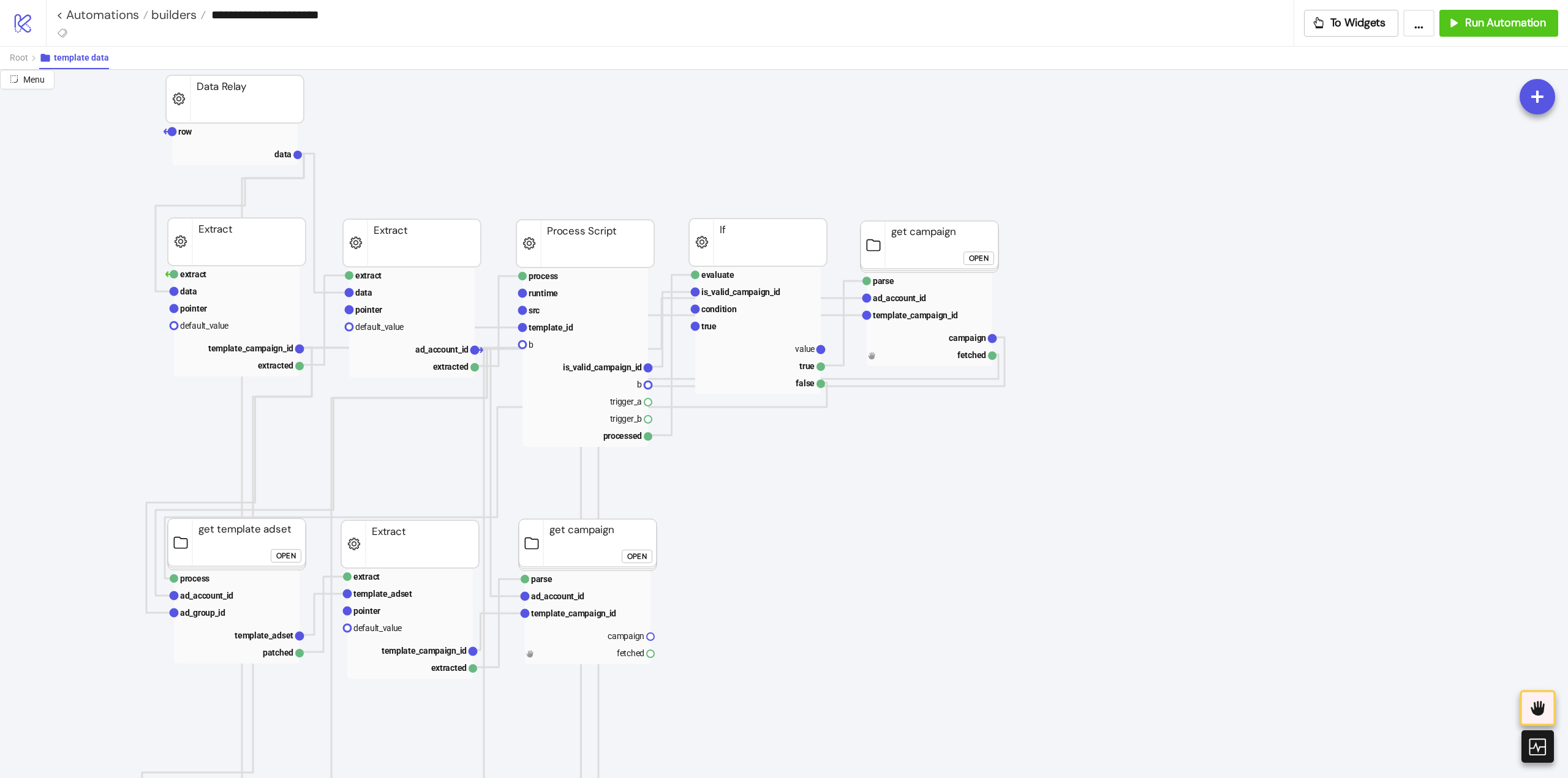
scroll to position [245, 61]
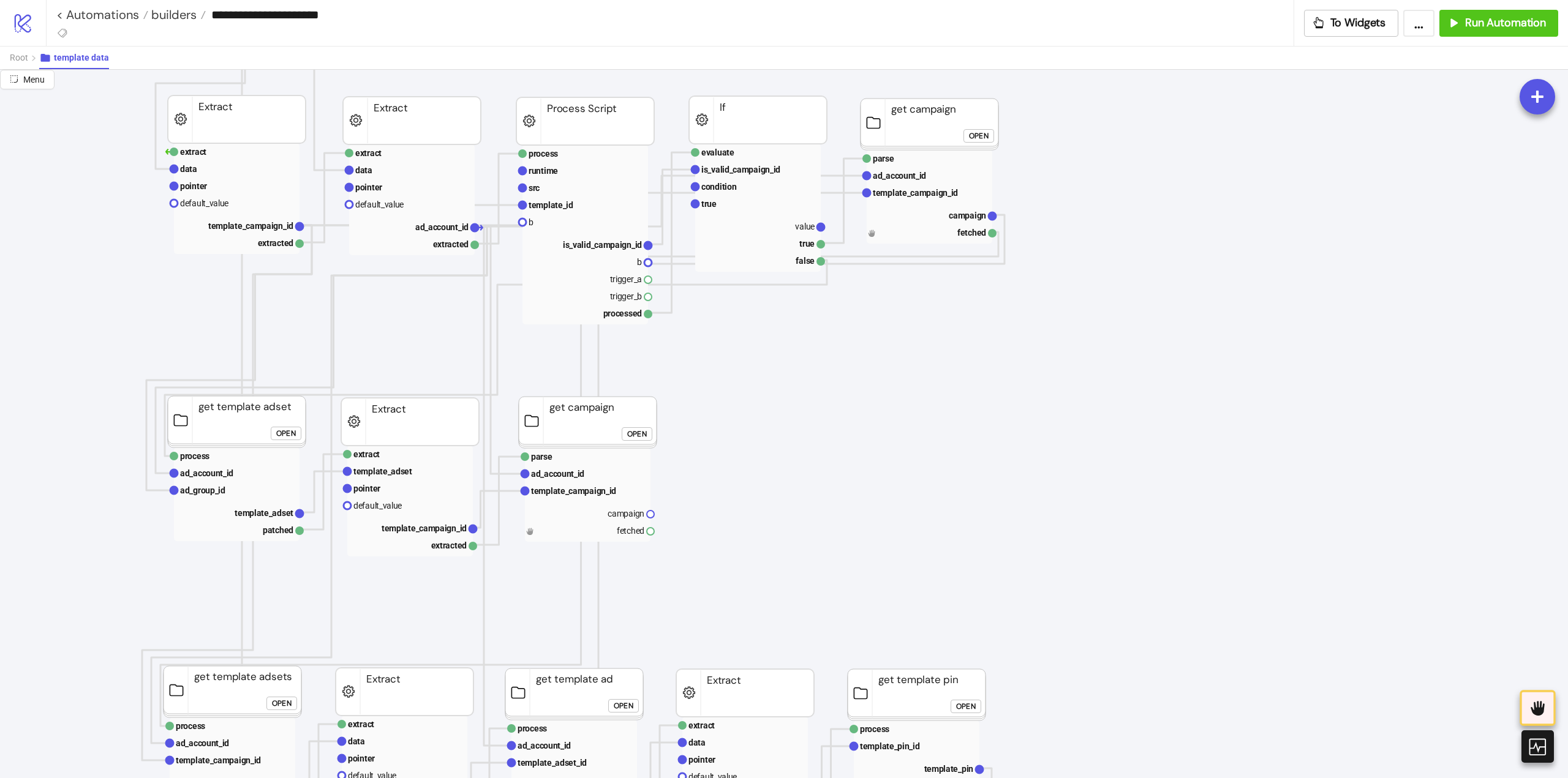
click at [637, 436] on div "Open" at bounding box center [637, 433] width 19 height 14
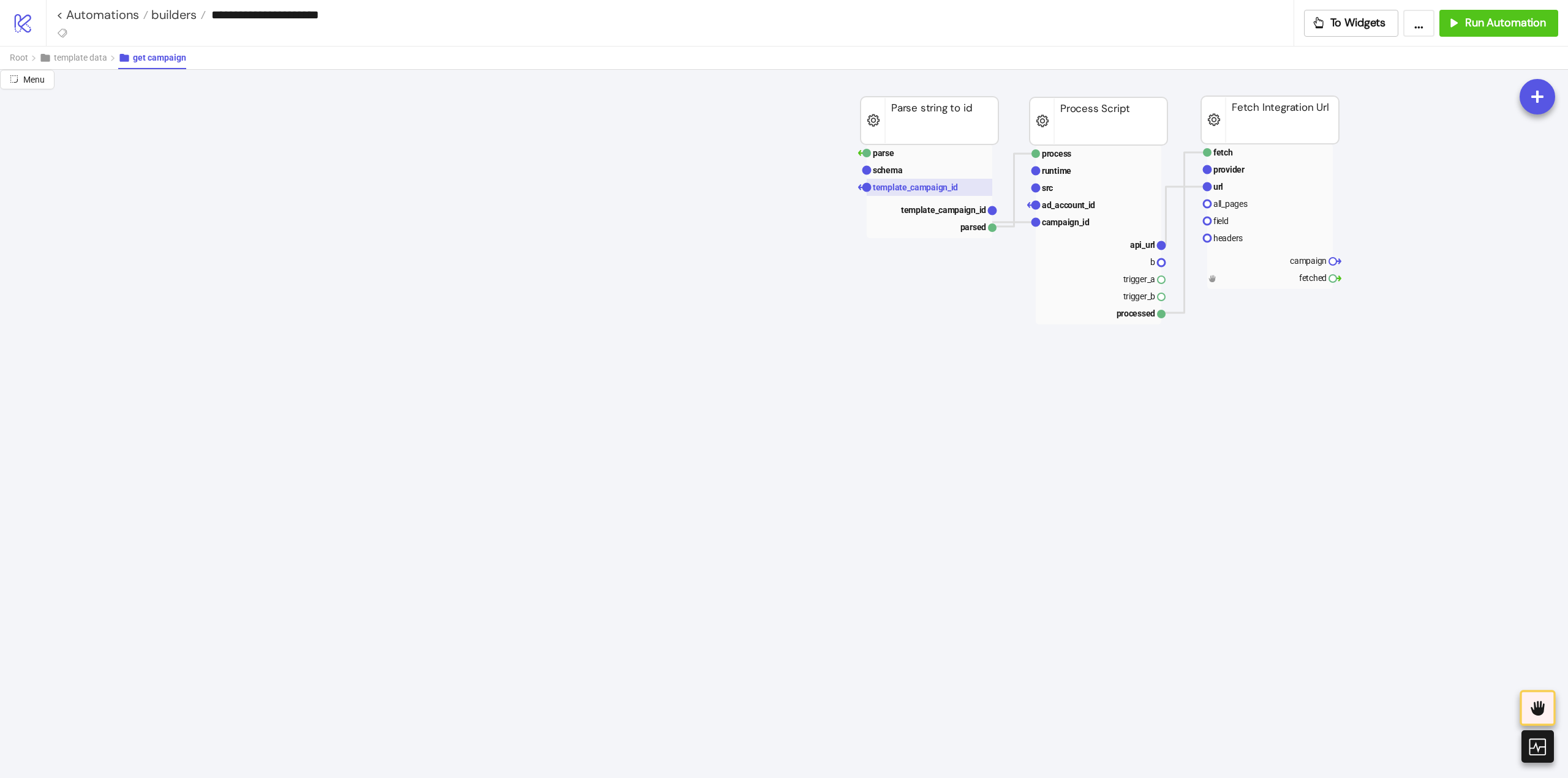
scroll to position [183, 61]
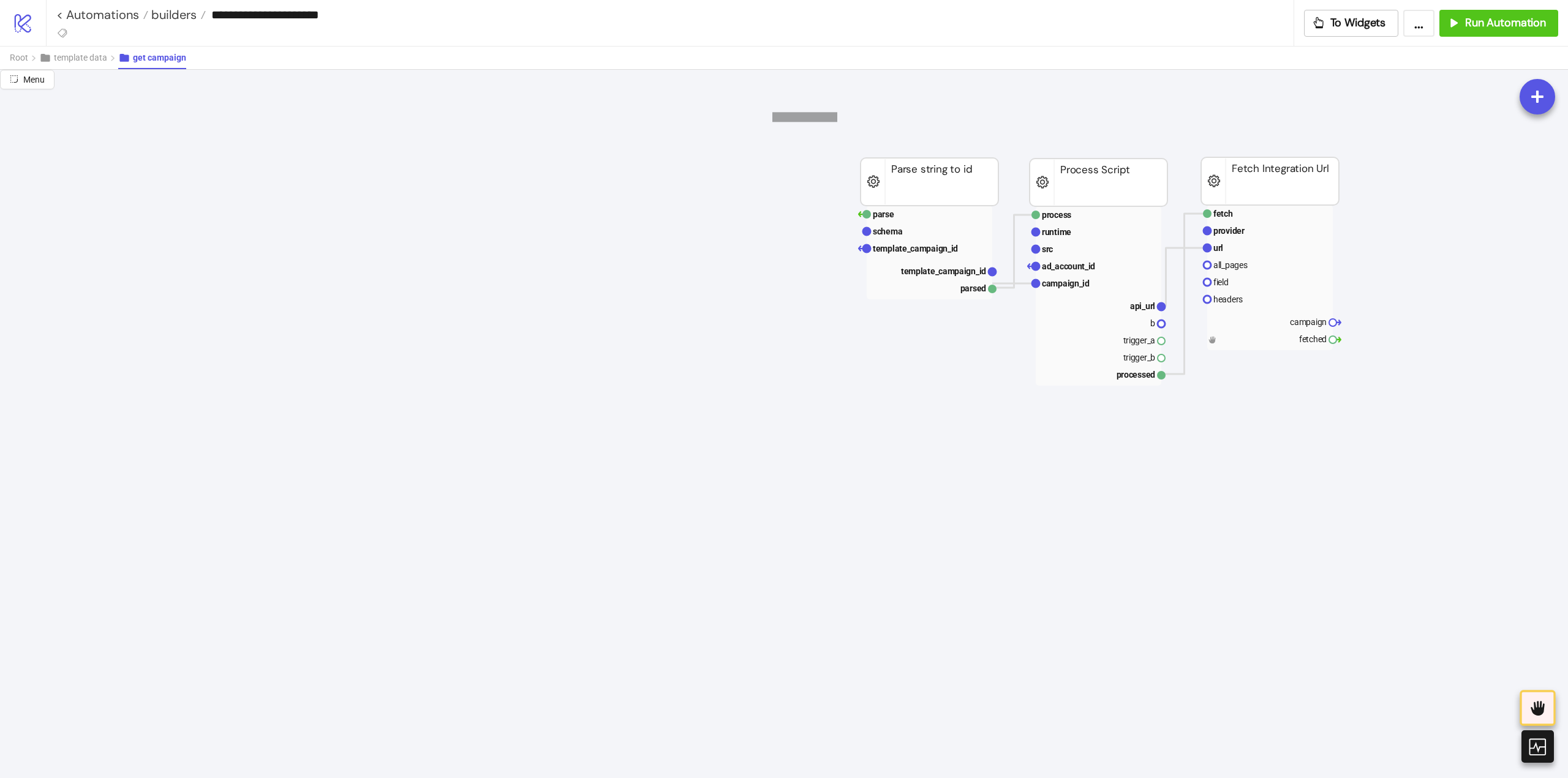
drag, startPoint x: 787, startPoint y: 111, endPoint x: 1432, endPoint y: 501, distance: 753.7
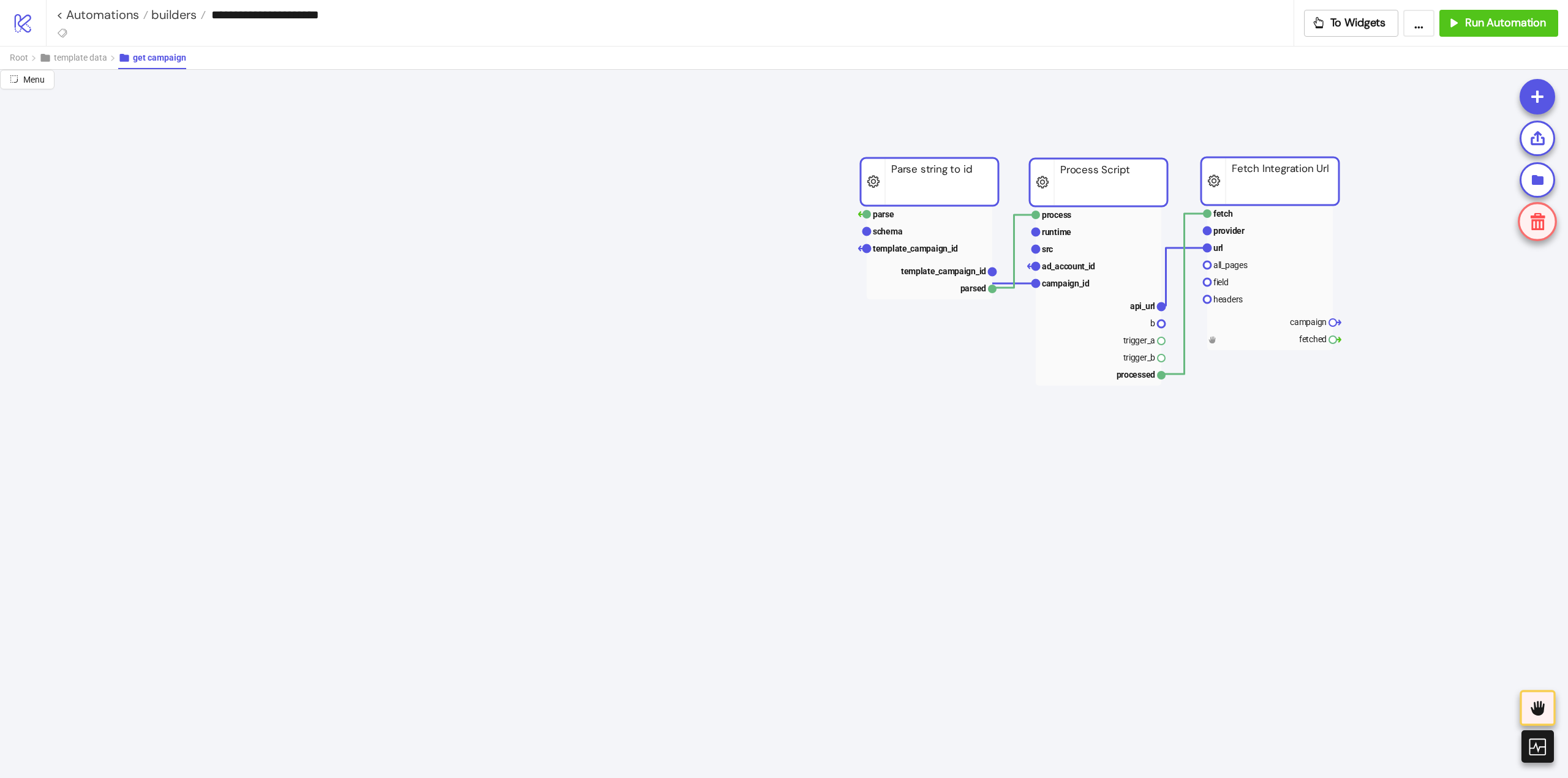
scroll to position [0, 61]
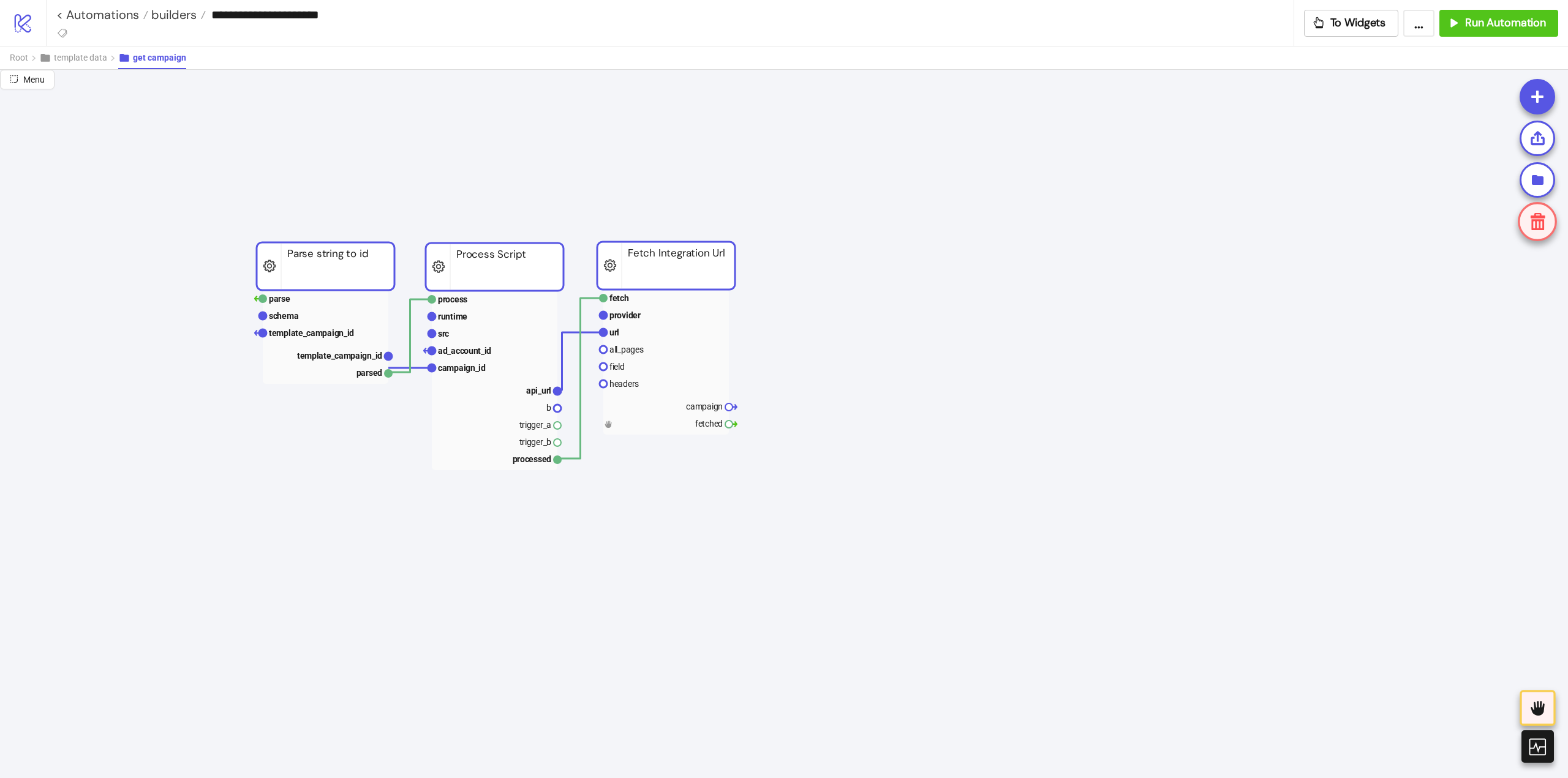
drag, startPoint x: 928, startPoint y: 367, endPoint x: 325, endPoint y: 268, distance: 611.1
click at [325, 268] on rect at bounding box center [325, 266] width 138 height 48
click at [489, 336] on rect at bounding box center [494, 333] width 126 height 17
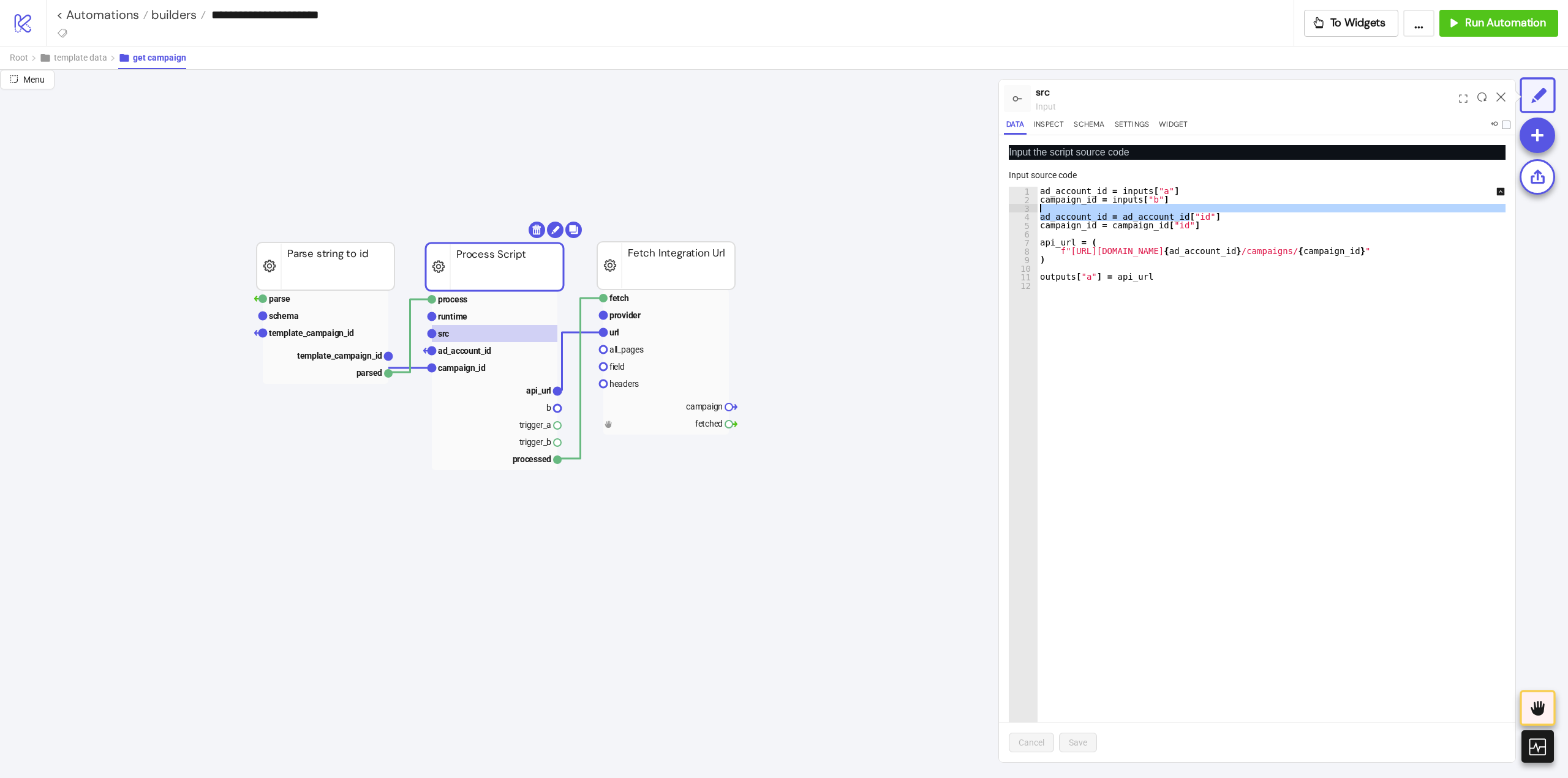
drag, startPoint x: 1208, startPoint y: 217, endPoint x: 1209, endPoint y: 204, distance: 13.0
click at [1209, 204] on div "ad_account_id = inputs [ "a" ] campaign_id = inputs [ "b" ] ad_account_id = ad_…" at bounding box center [1280, 483] width 485 height 593
type textarea "**********"
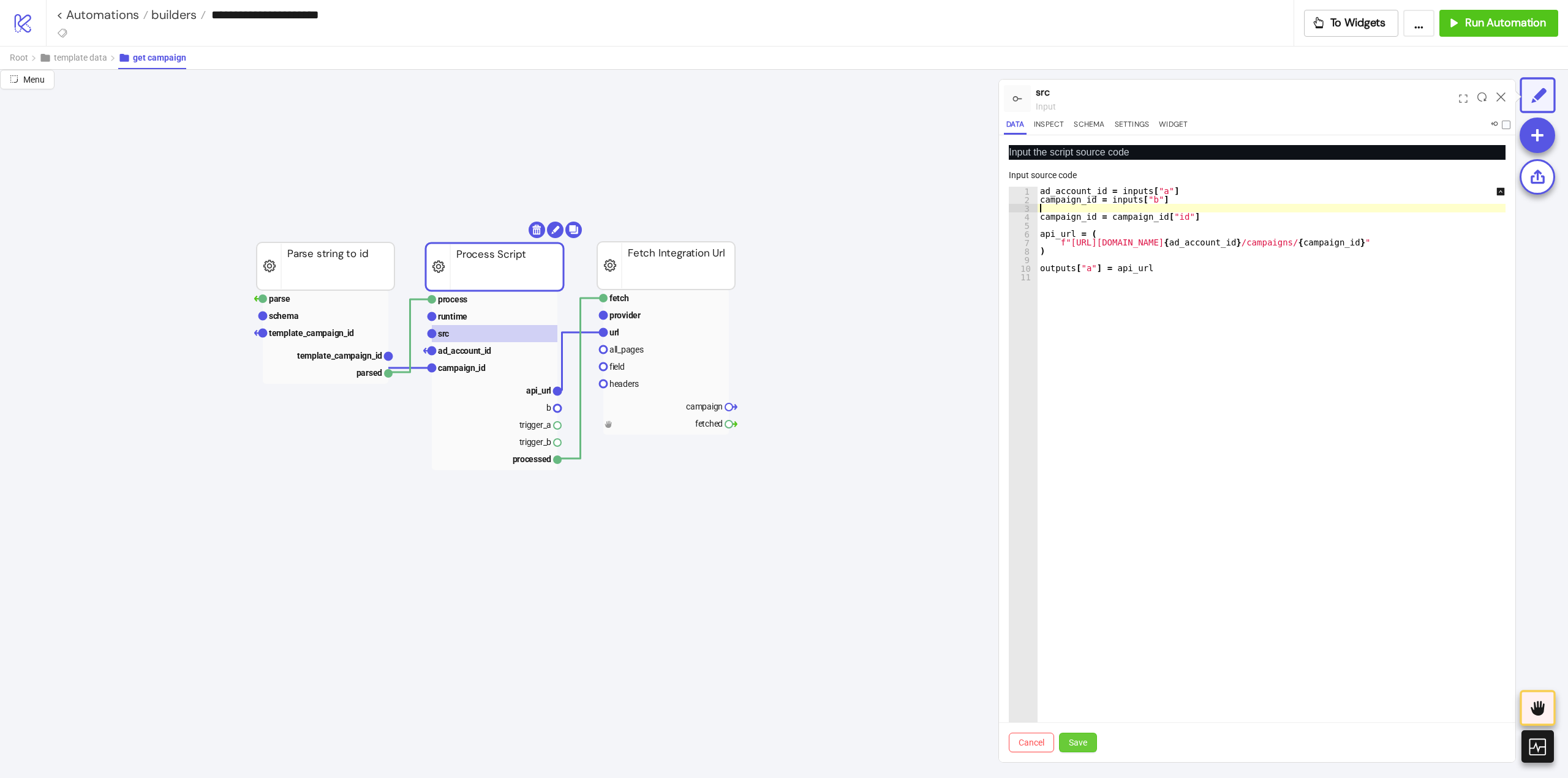
click at [1085, 745] on span "Save" at bounding box center [1078, 742] width 19 height 10
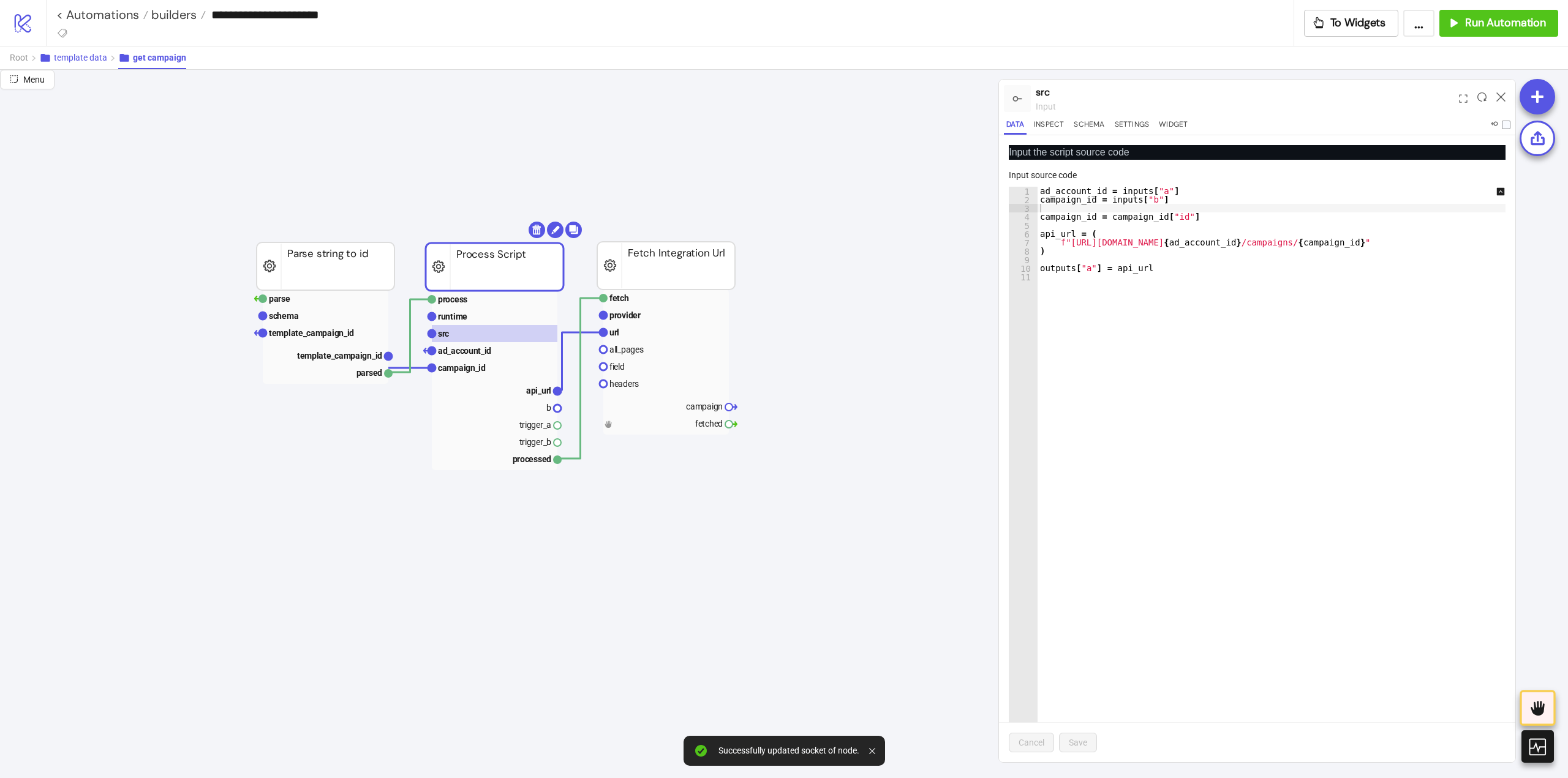
click at [75, 61] on span "template data" at bounding box center [80, 58] width 54 height 10
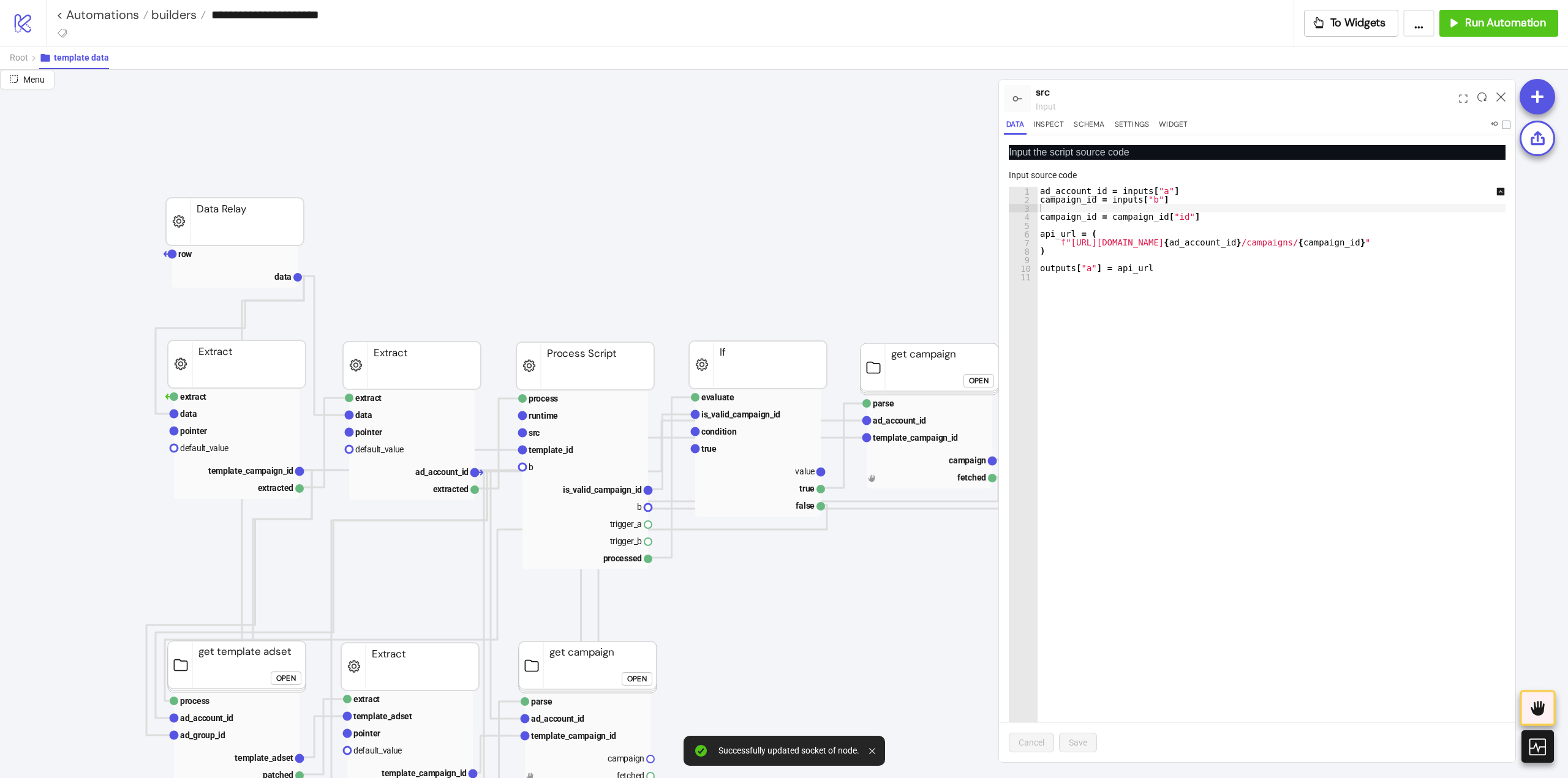
scroll to position [183, 61]
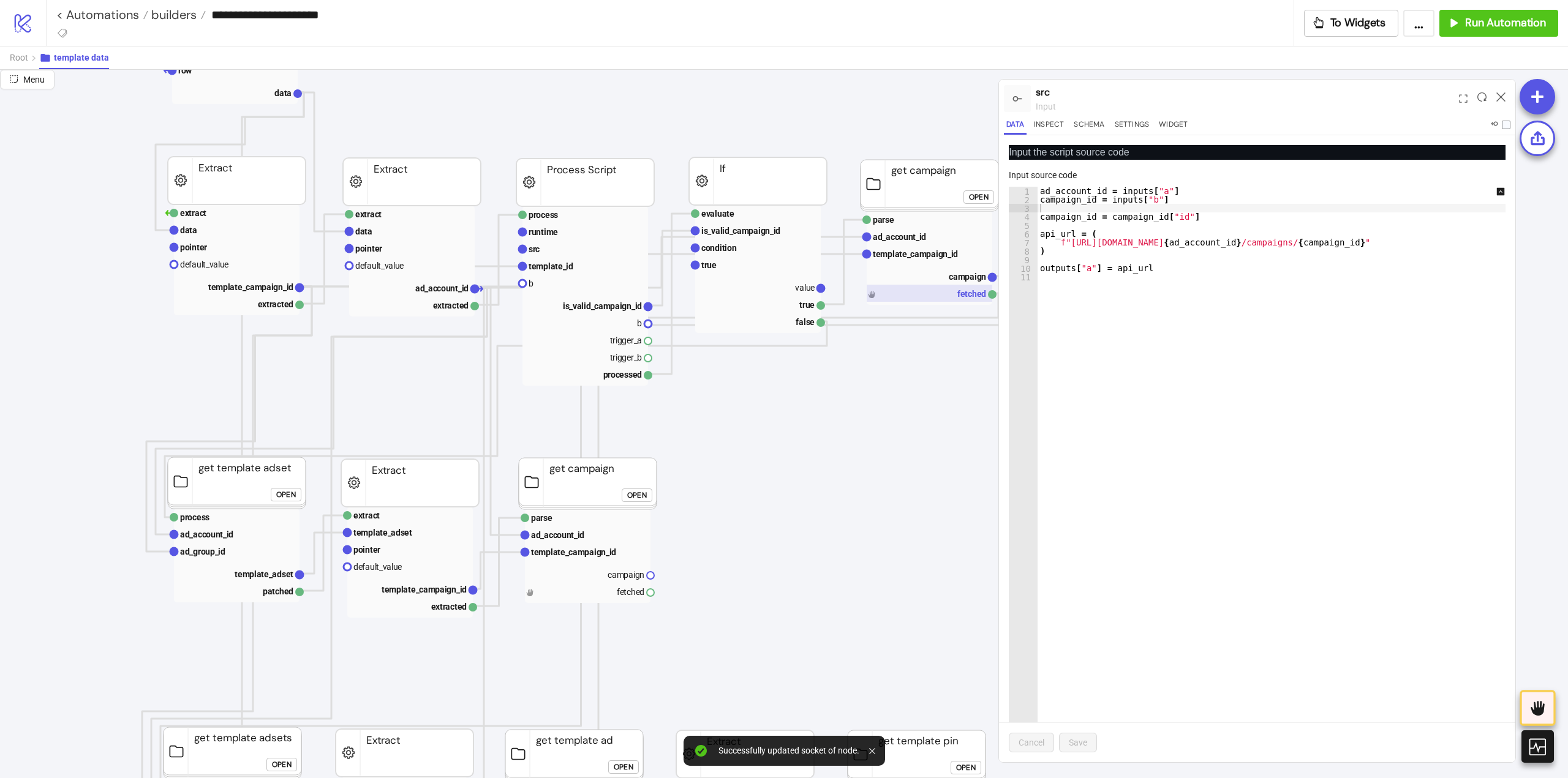
click at [905, 290] on rect at bounding box center [929, 293] width 126 height 17
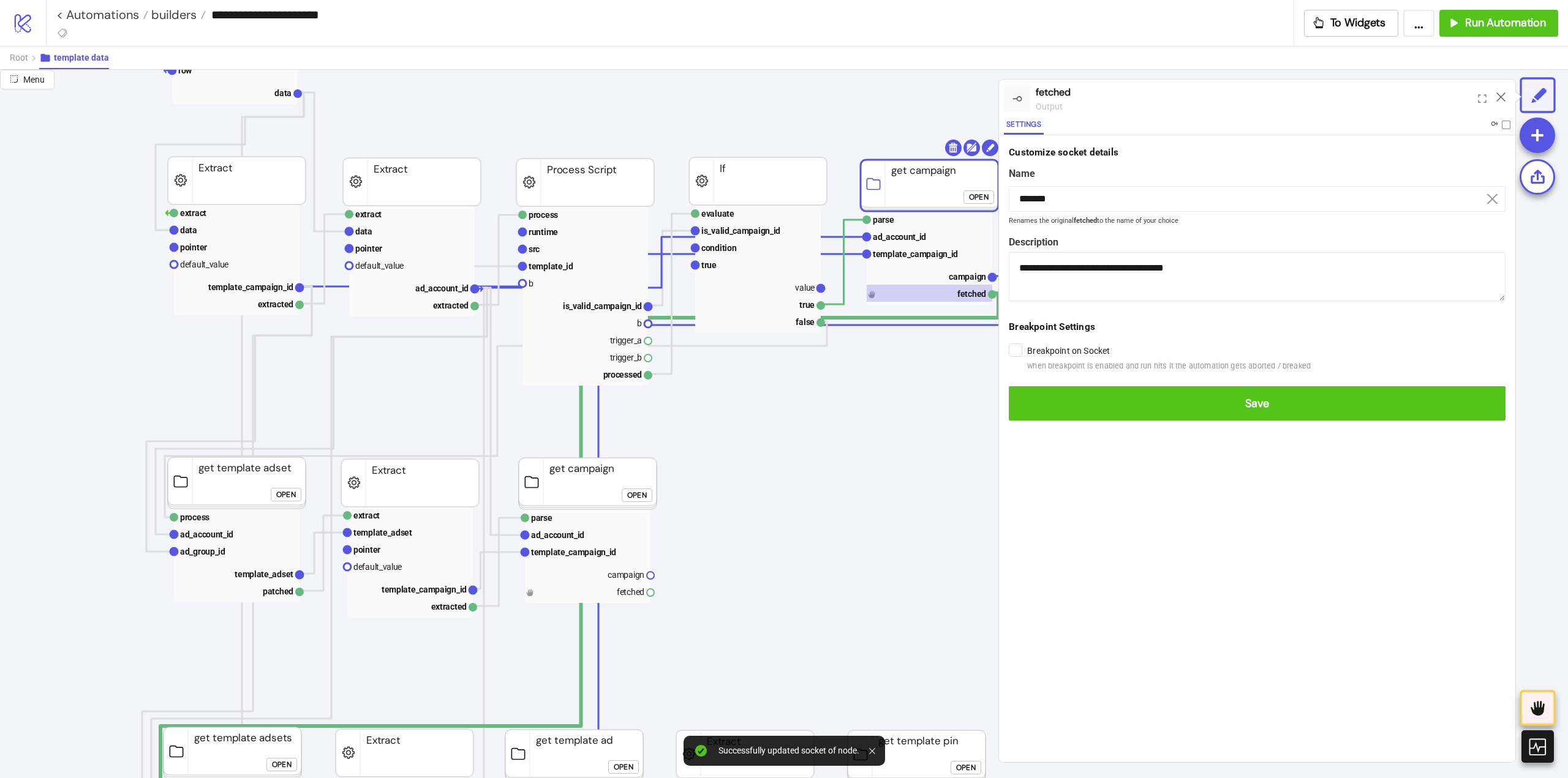
click at [1009, 386] on button "Save" at bounding box center [1257, 403] width 497 height 34
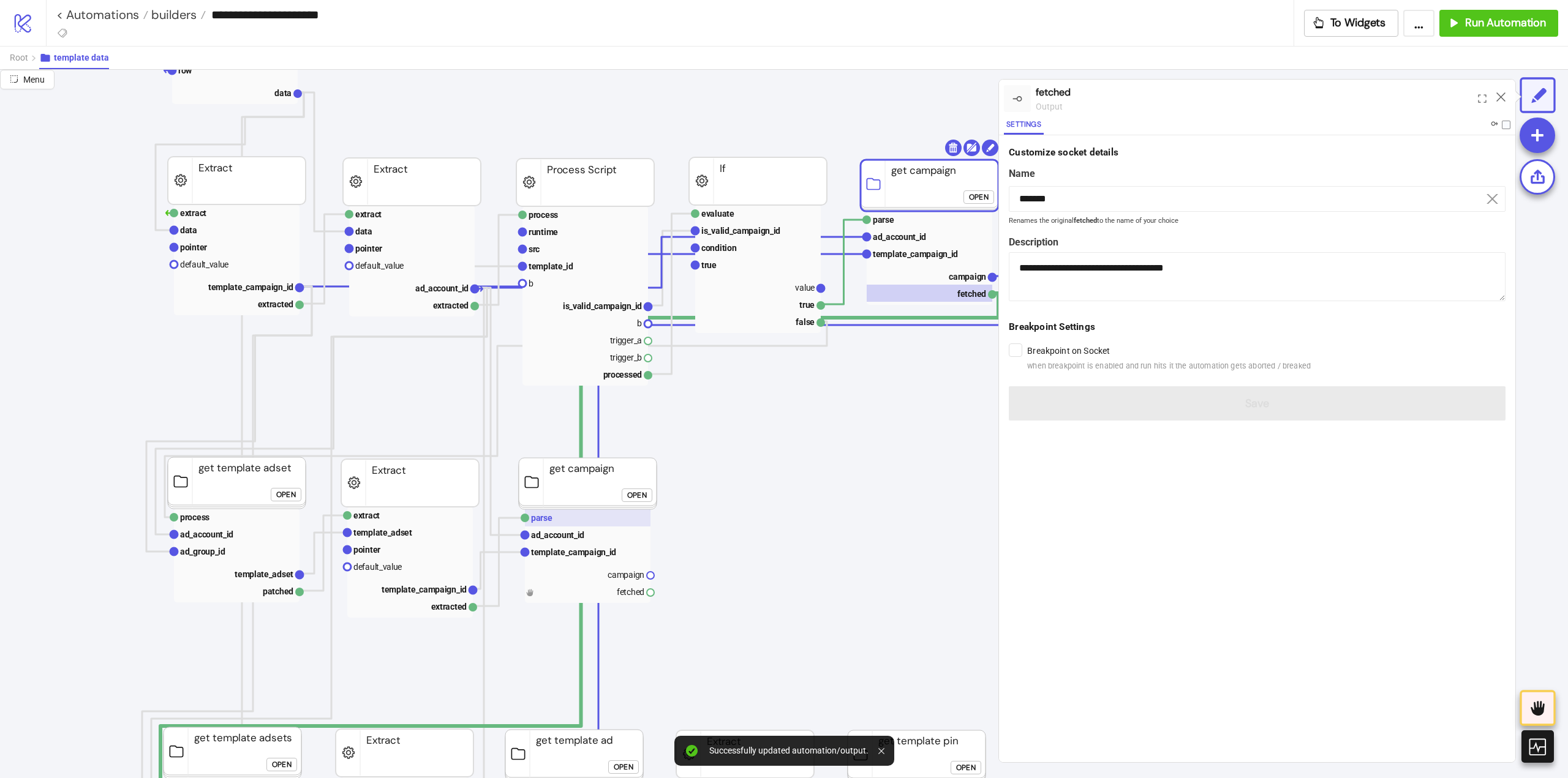
click at [548, 521] on text "parse" at bounding box center [541, 518] width 21 height 10
type input "*****"
type textarea "**********"
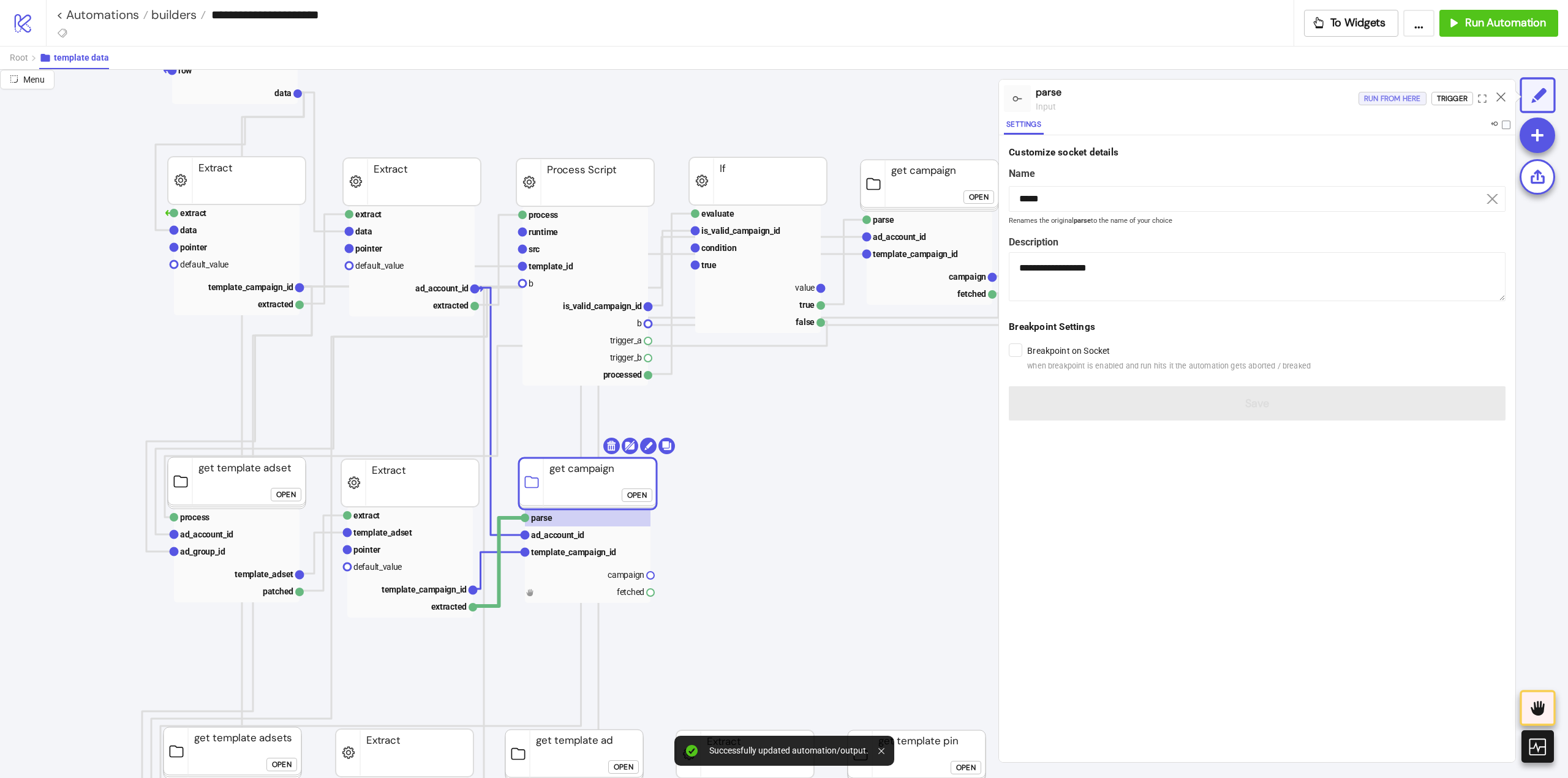
click at [1389, 99] on div "Run from here" at bounding box center [1393, 98] width 57 height 14
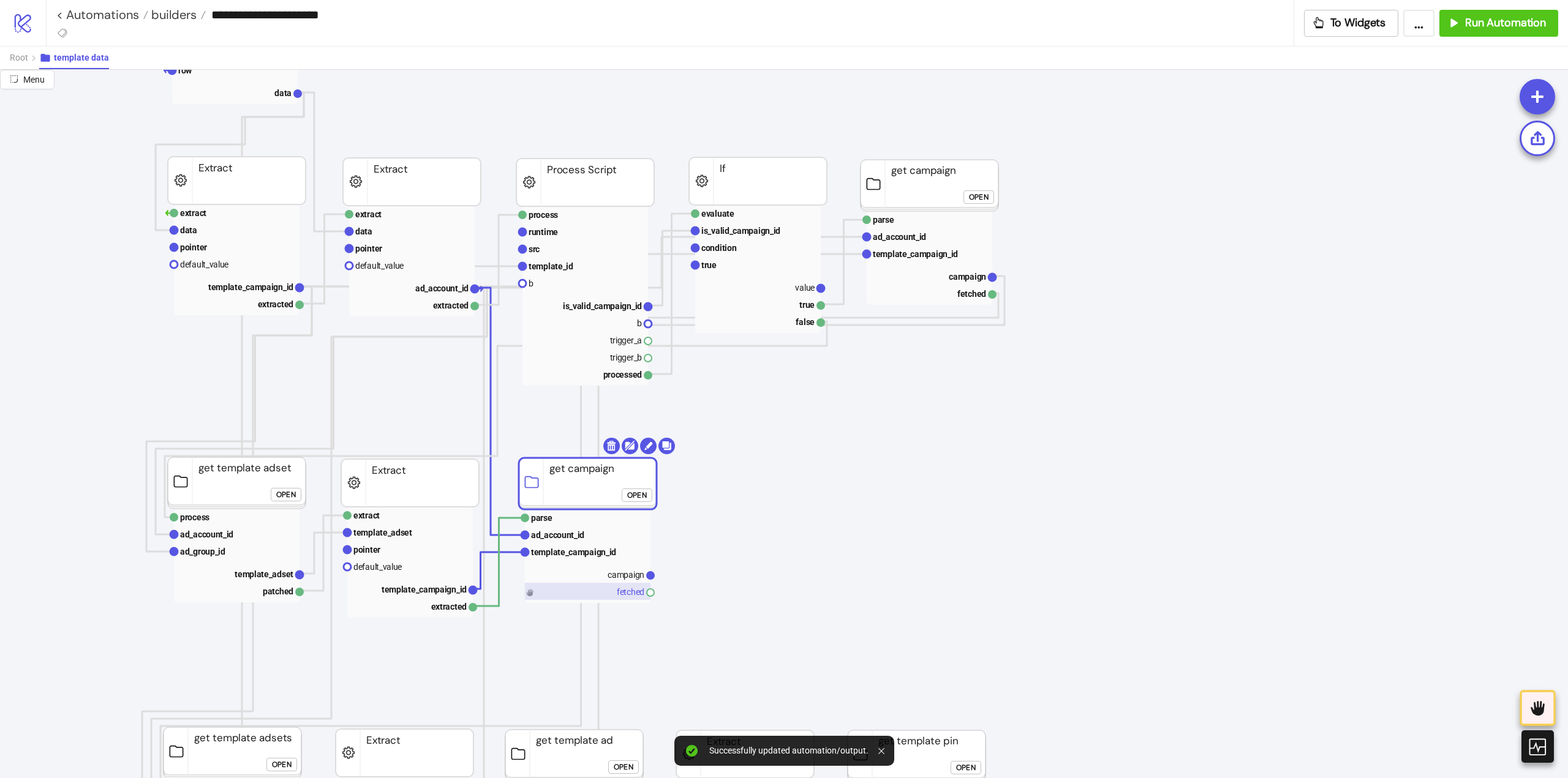
click at [612, 597] on rect at bounding box center [588, 591] width 126 height 17
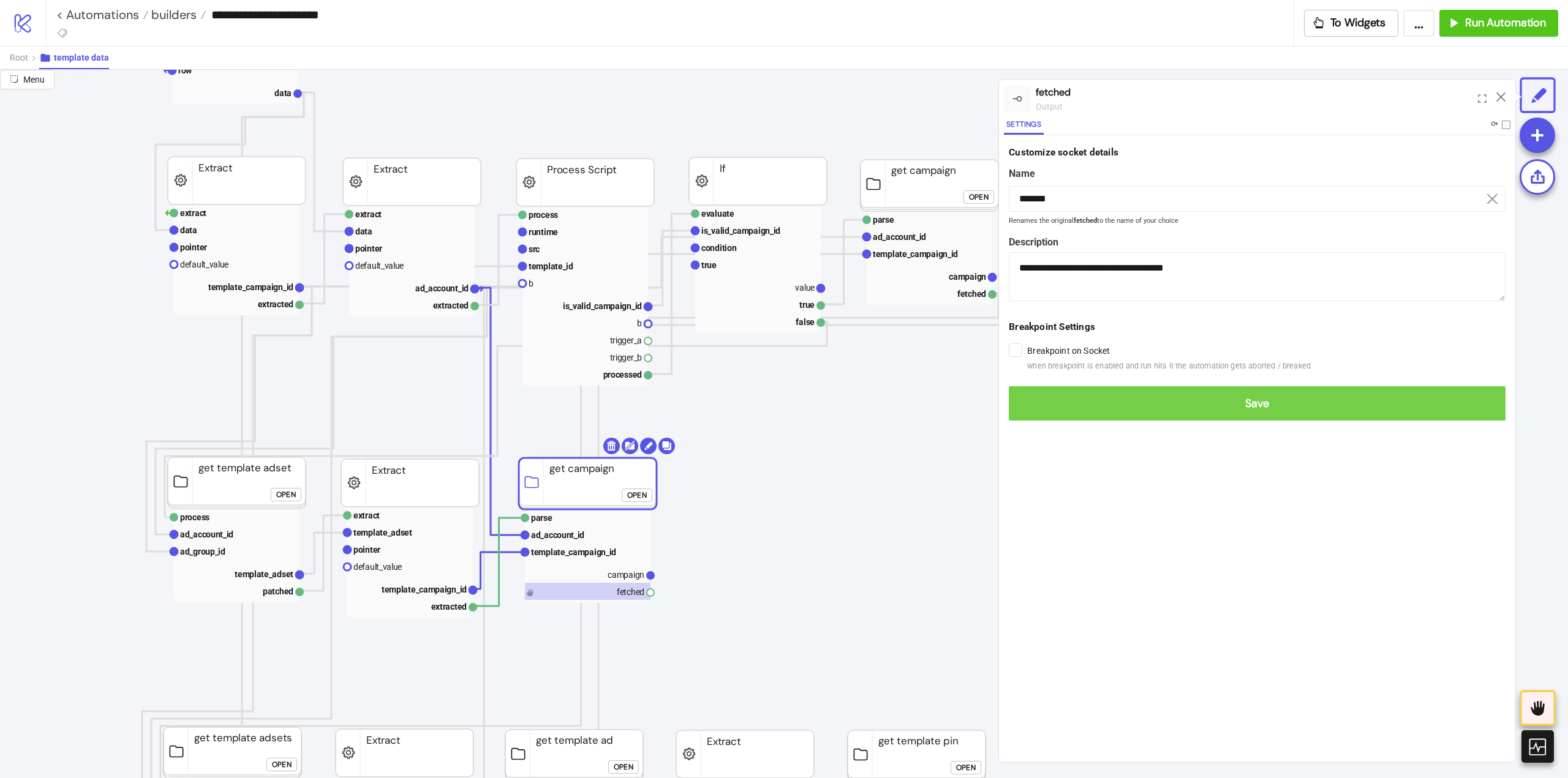
click at [1035, 403] on span "Save" at bounding box center [1257, 403] width 477 height 14
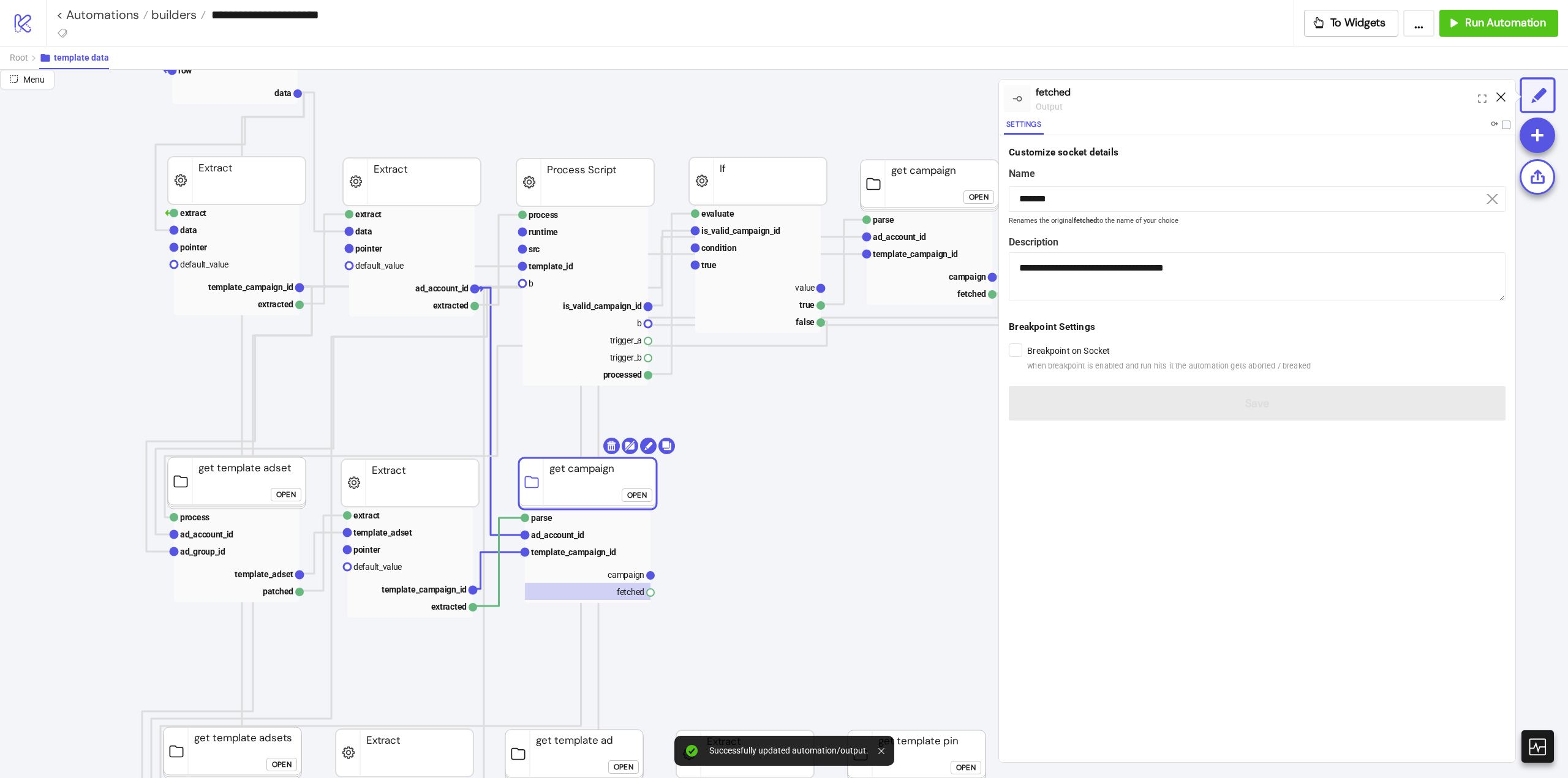
click at [1503, 95] on icon at bounding box center [1501, 97] width 9 height 9
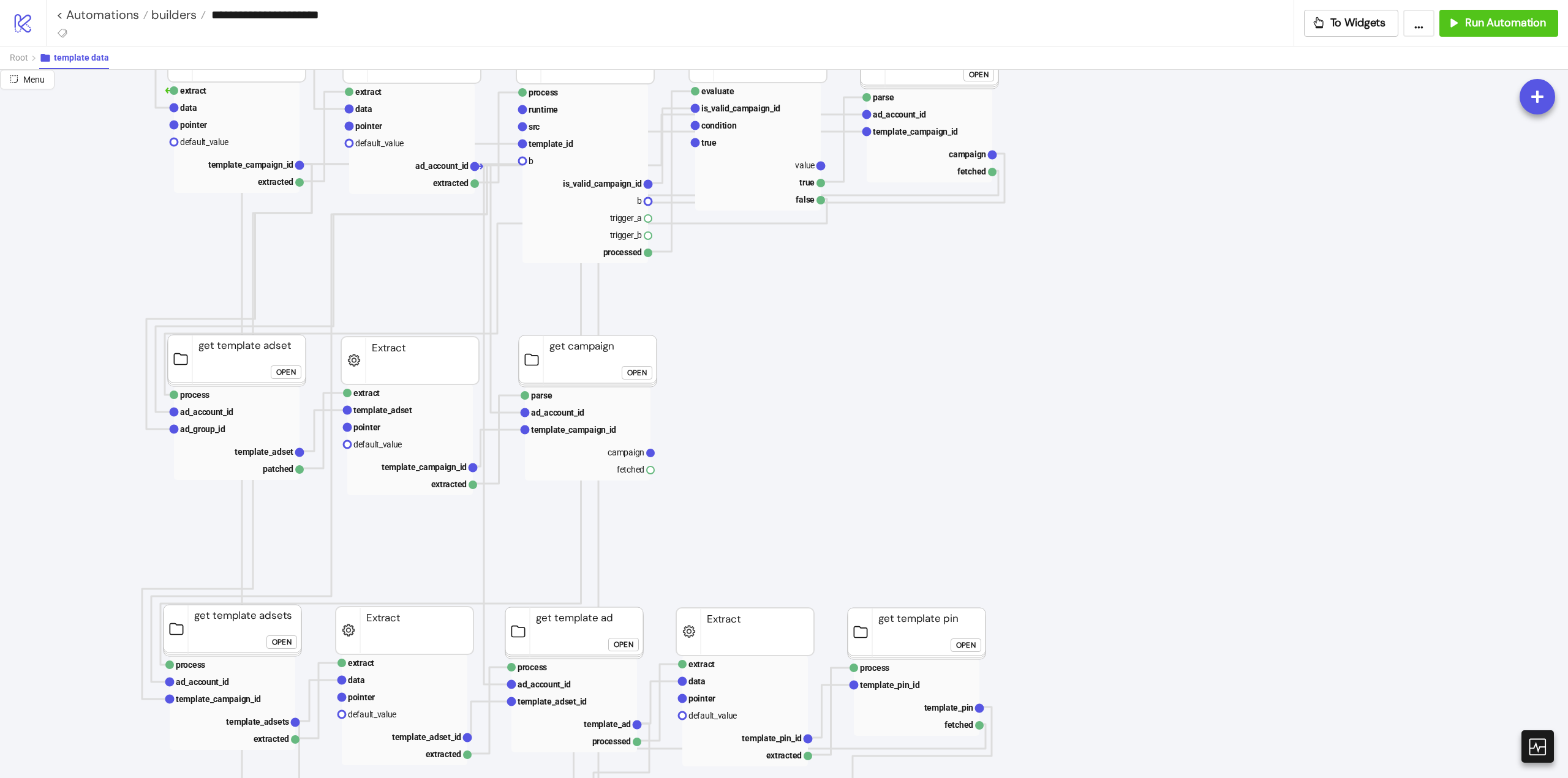
scroll to position [428, 61]
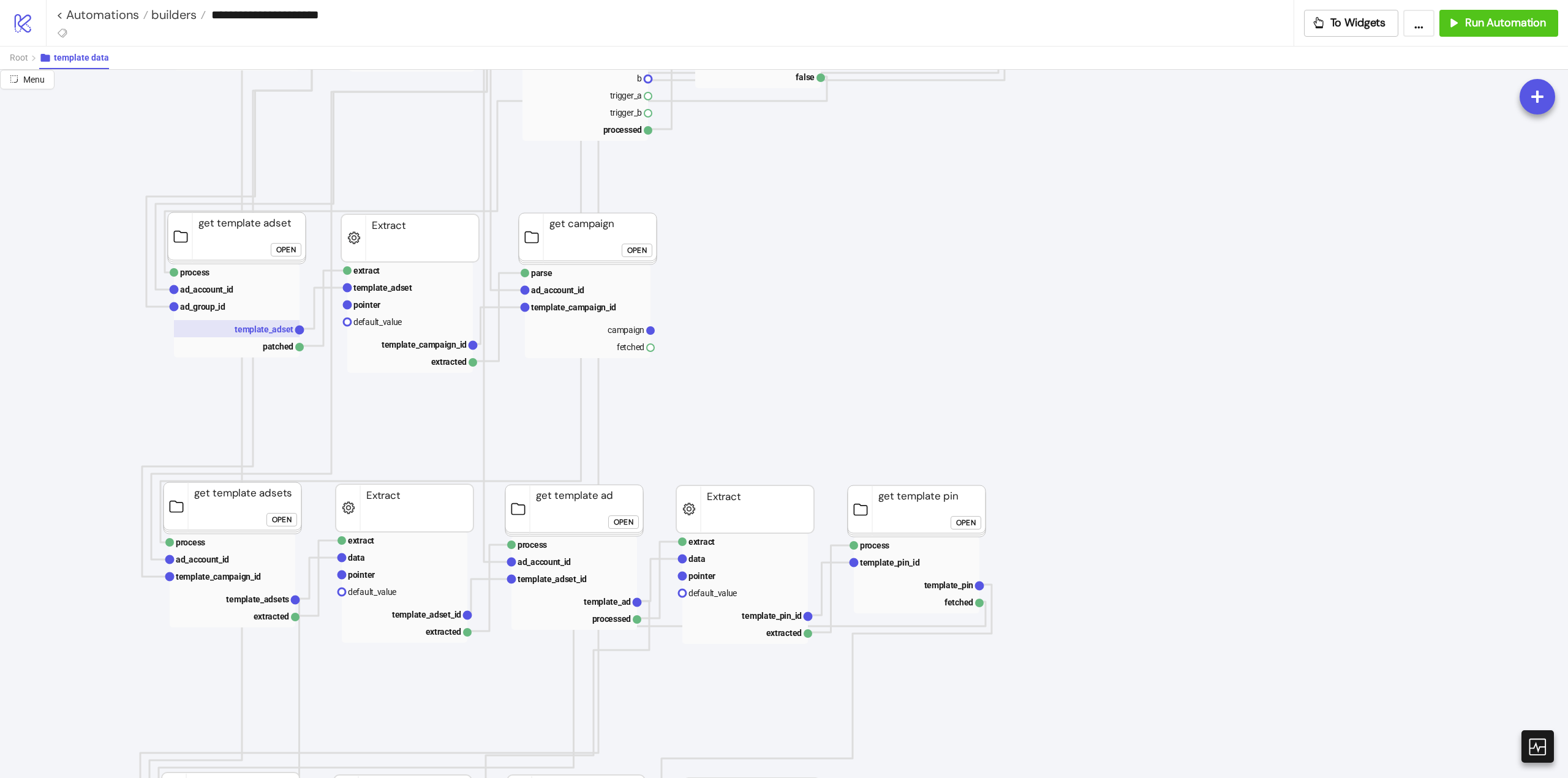
click at [260, 329] on text "template_adset" at bounding box center [264, 329] width 58 height 10
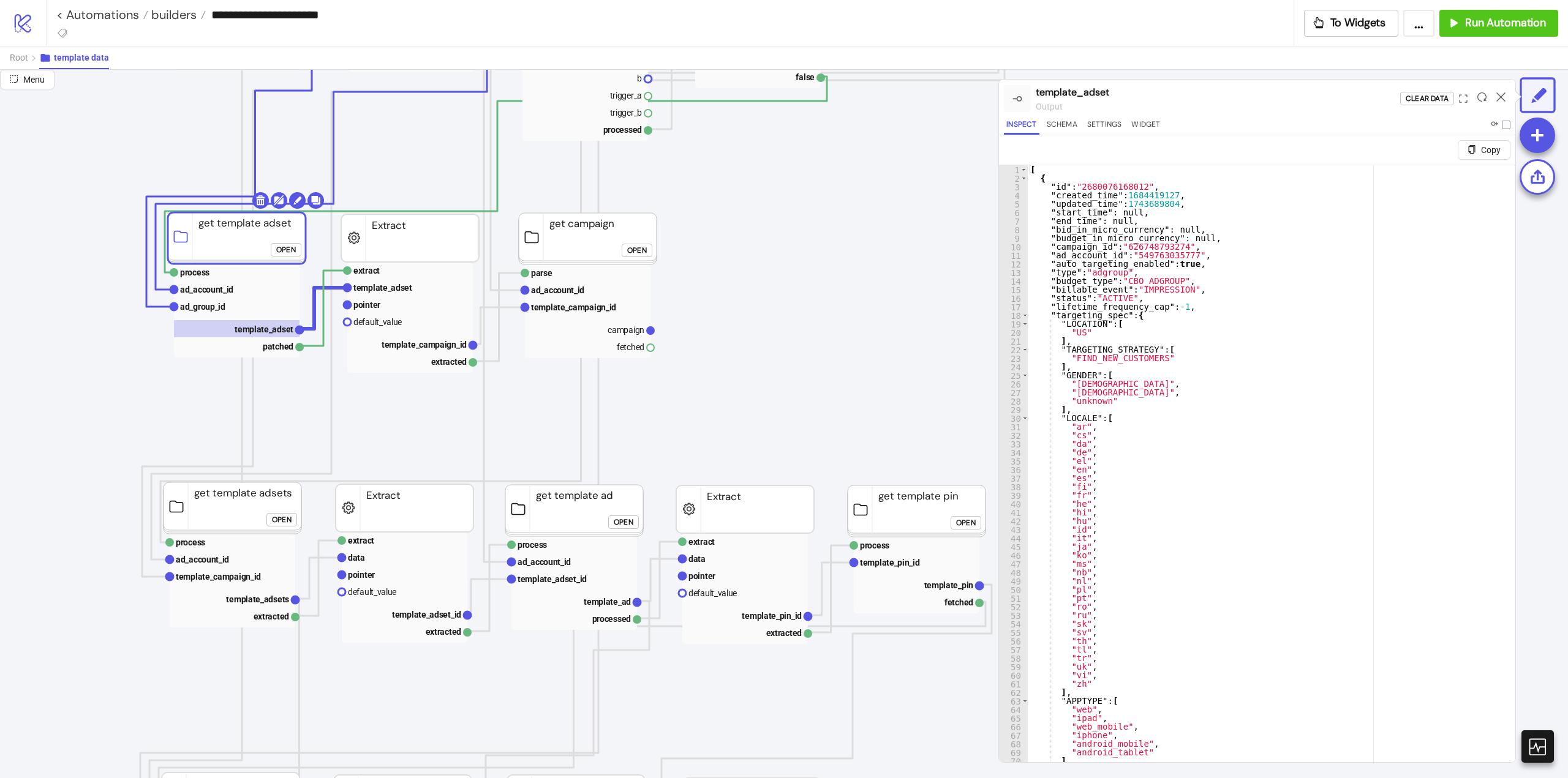
click at [1498, 97] on icon at bounding box center [1501, 97] width 9 height 9
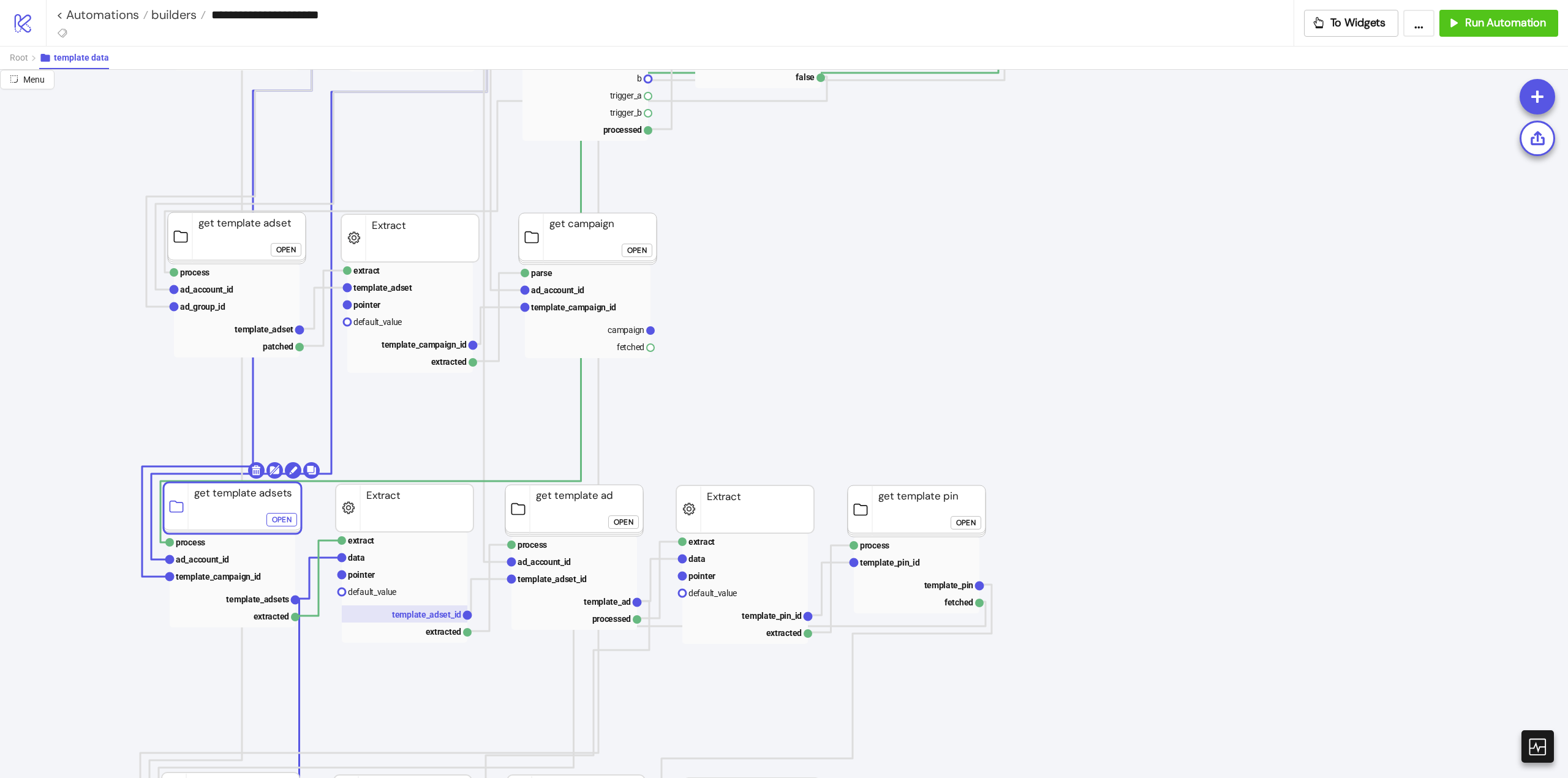
click at [424, 617] on text "template_adset_id" at bounding box center [426, 615] width 69 height 10
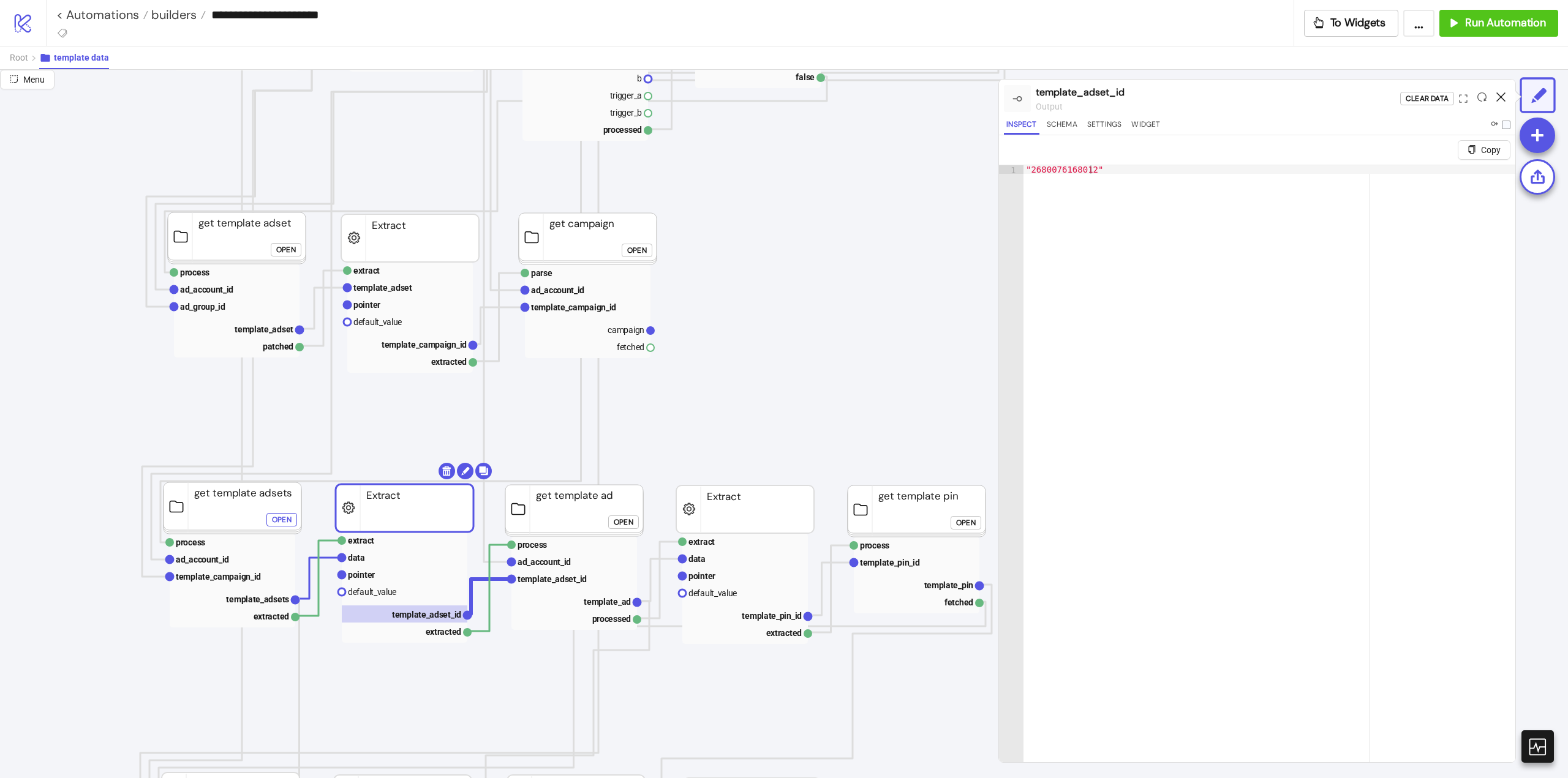
click at [1497, 98] on icon at bounding box center [1501, 97] width 9 height 9
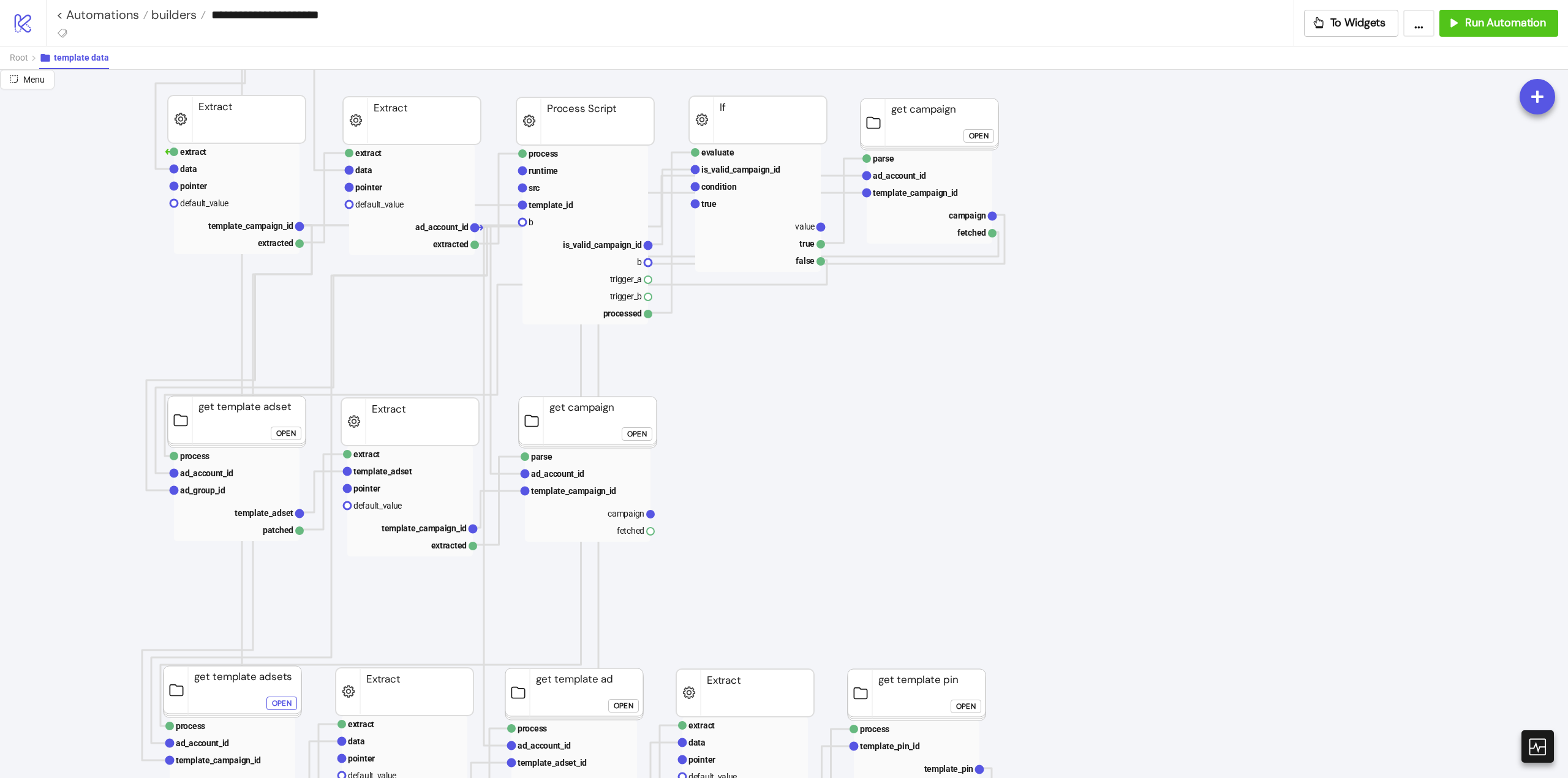
scroll to position [0, 61]
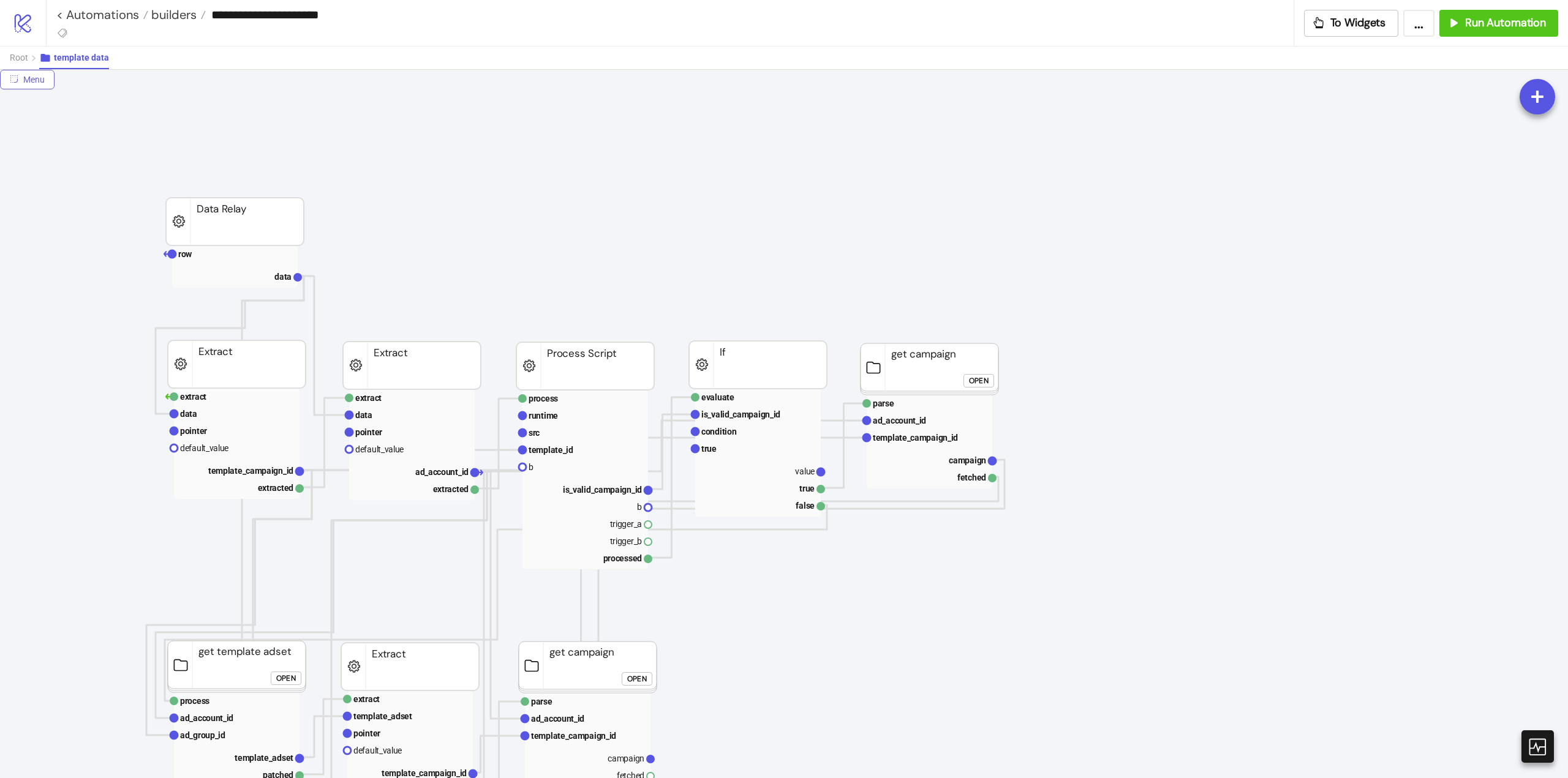
click at [28, 79] on span "Menu" at bounding box center [34, 80] width 21 height 10
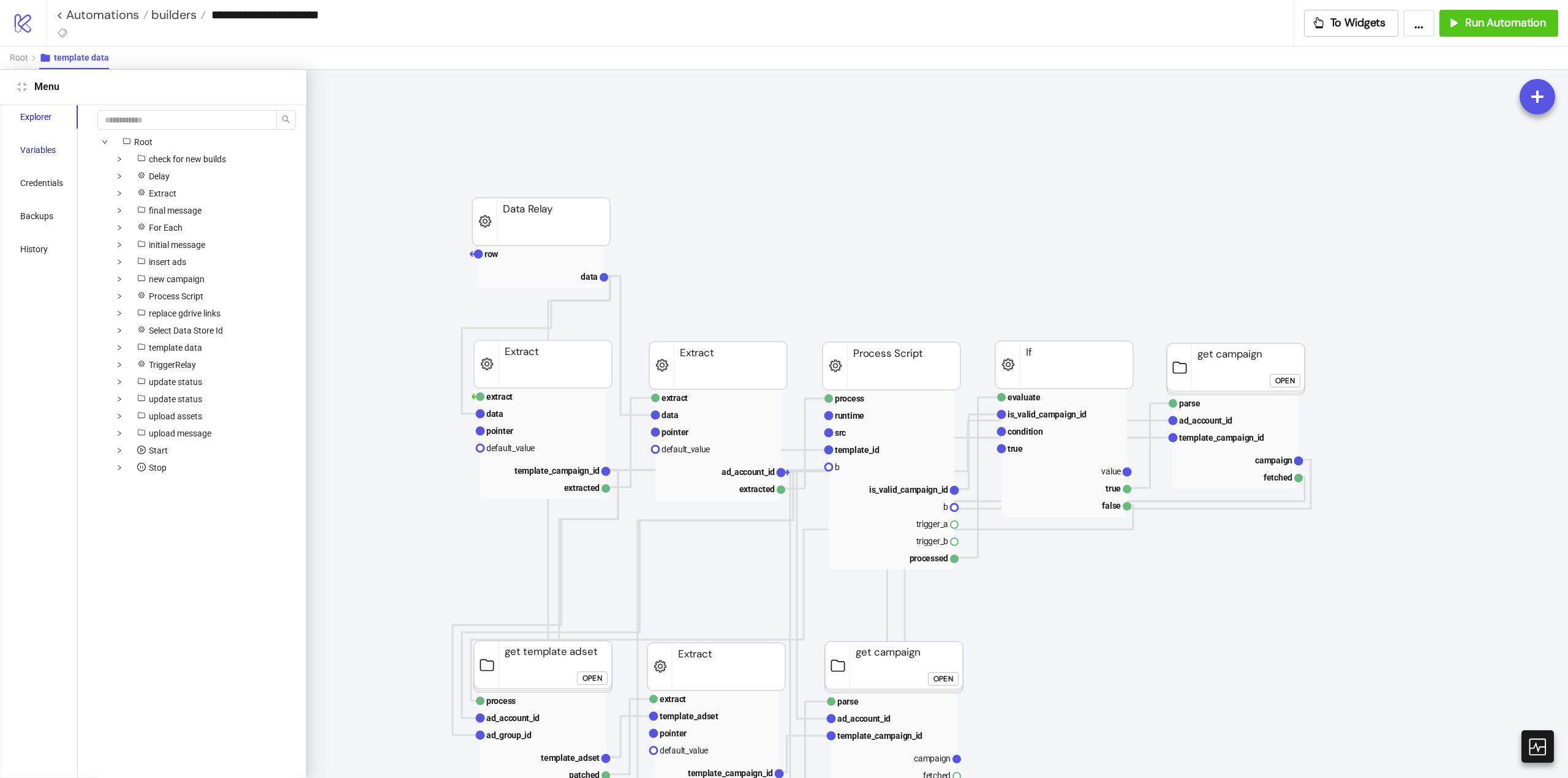
click at [38, 148] on div "Variables" at bounding box center [38, 150] width 36 height 14
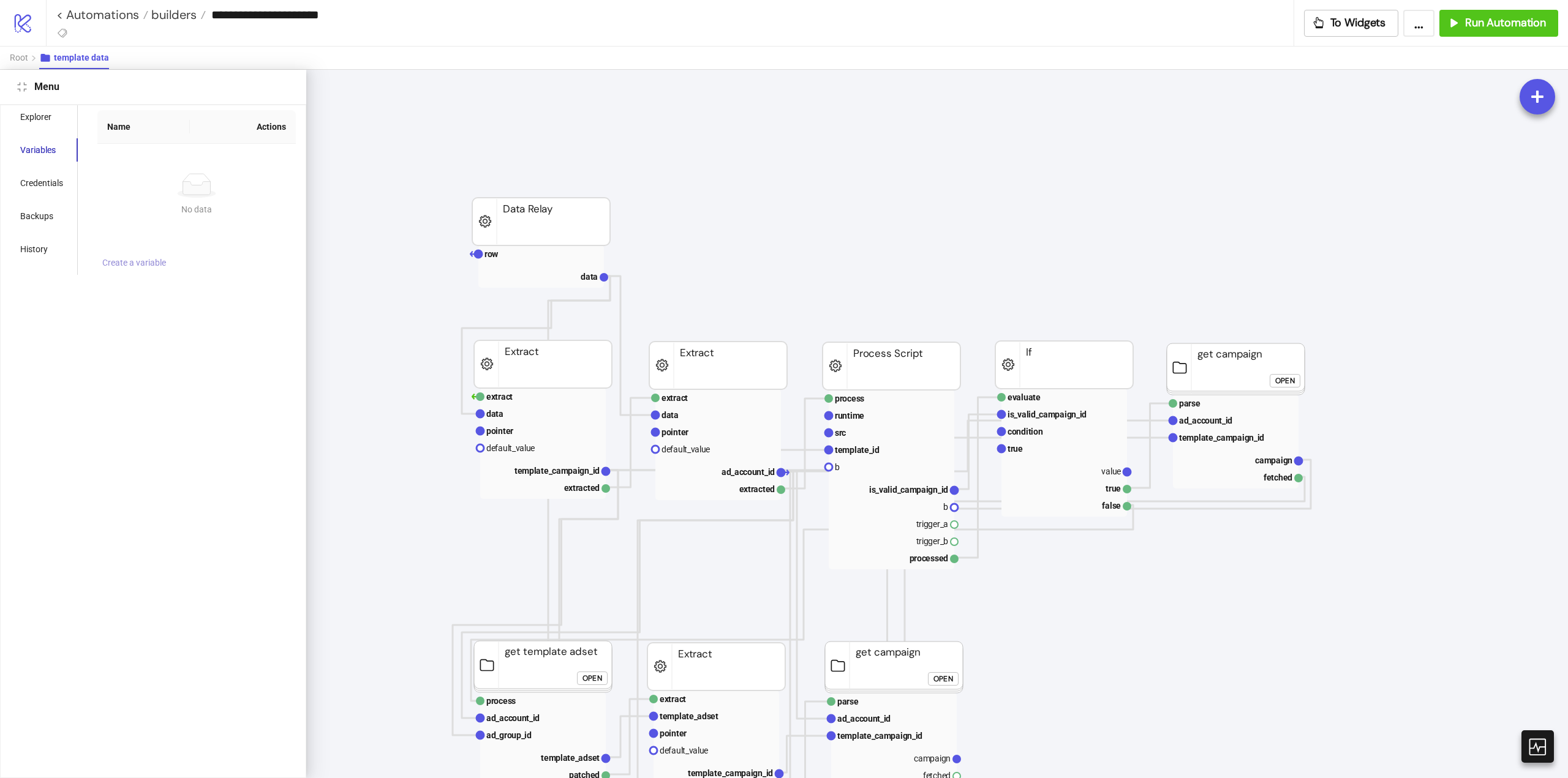
click at [128, 263] on span "Create a variable" at bounding box center [134, 263] width 63 height 10
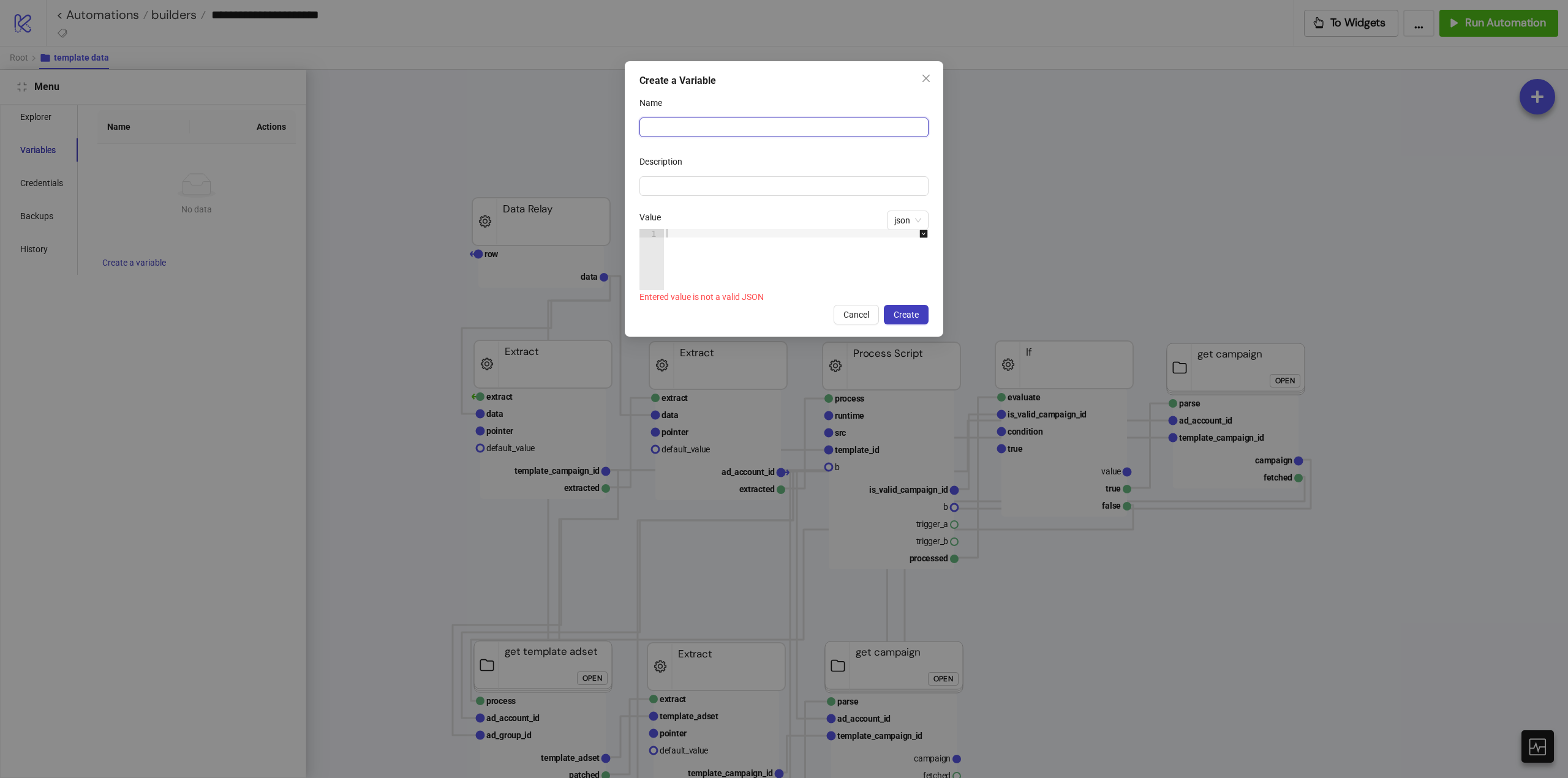
click at [672, 131] on input "Name" at bounding box center [784, 127] width 289 height 19
click at [907, 224] on span "json" at bounding box center [907, 220] width 27 height 19
type input "******"
click at [730, 261] on div at bounding box center [802, 268] width 277 height 79
type textarea "**"
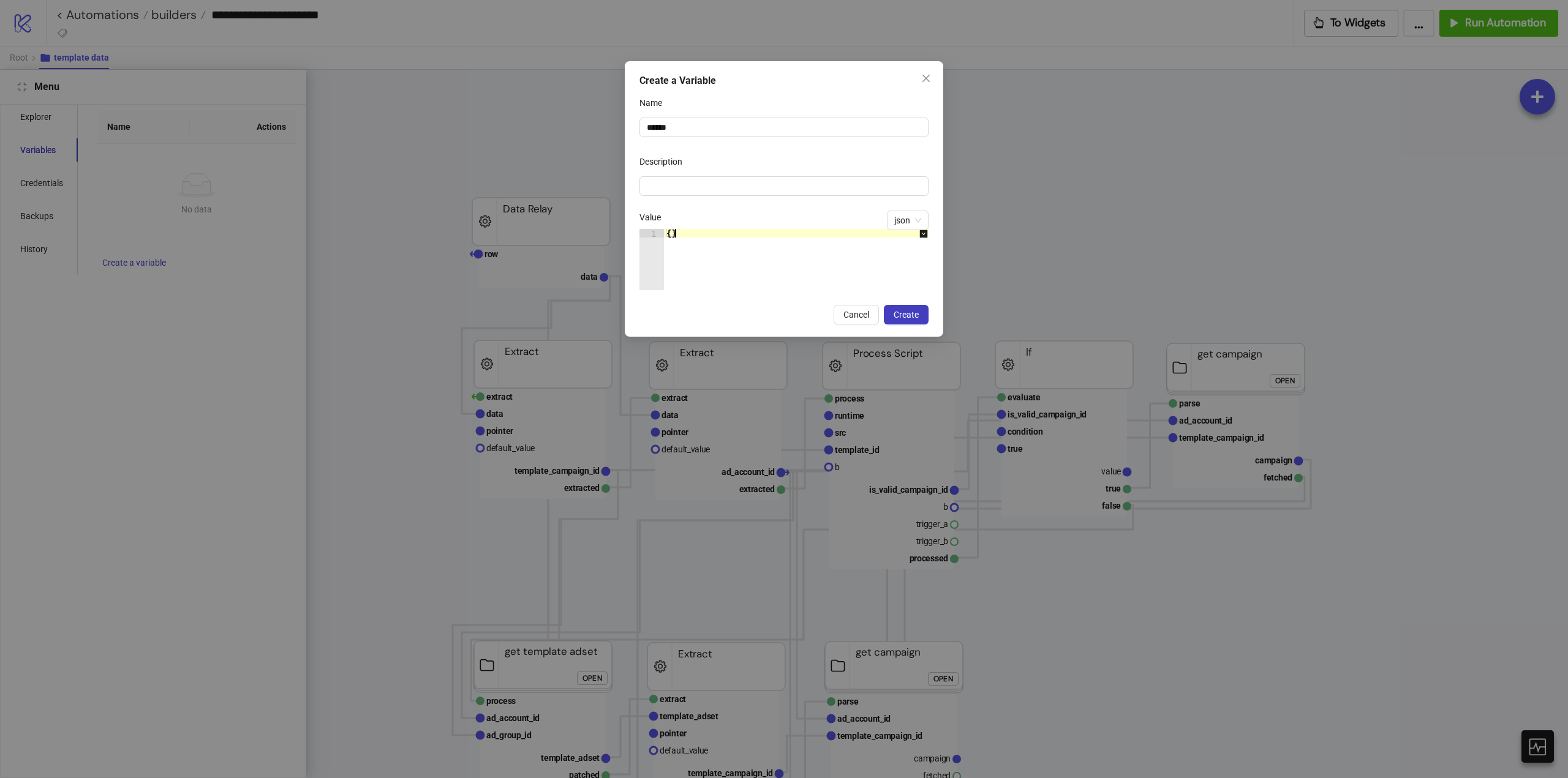
click at [704, 116] on div "Name" at bounding box center [784, 105] width 289 height 24
click at [710, 128] on input "******" at bounding box center [784, 127] width 289 height 19
click at [765, 109] on div "Name" at bounding box center [784, 105] width 289 height 24
click at [911, 313] on span "Create" at bounding box center [906, 315] width 25 height 10
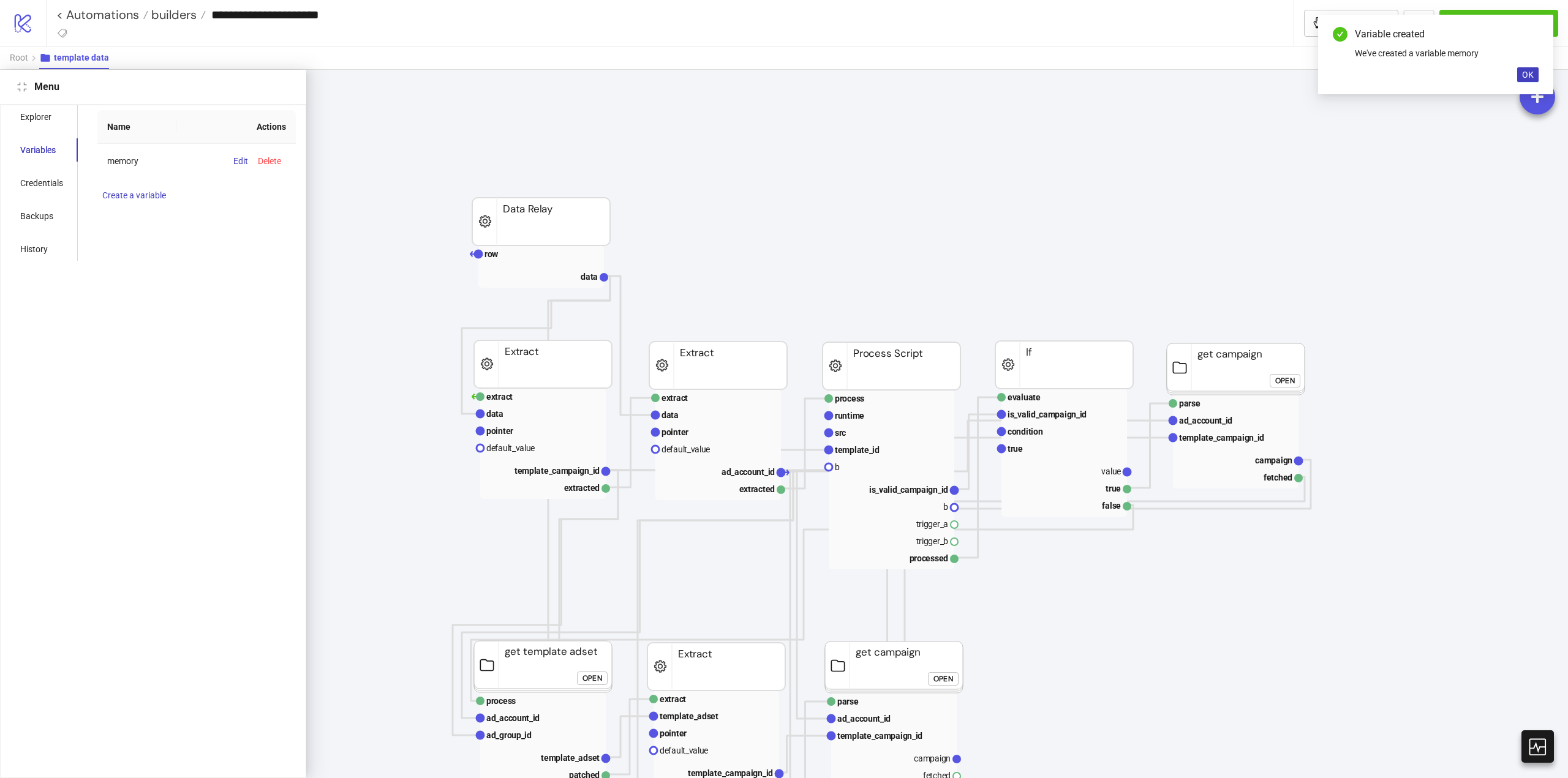
click at [19, 94] on div "Menu" at bounding box center [153, 87] width 306 height 35
click at [25, 90] on icon "compress" at bounding box center [22, 87] width 10 height 10
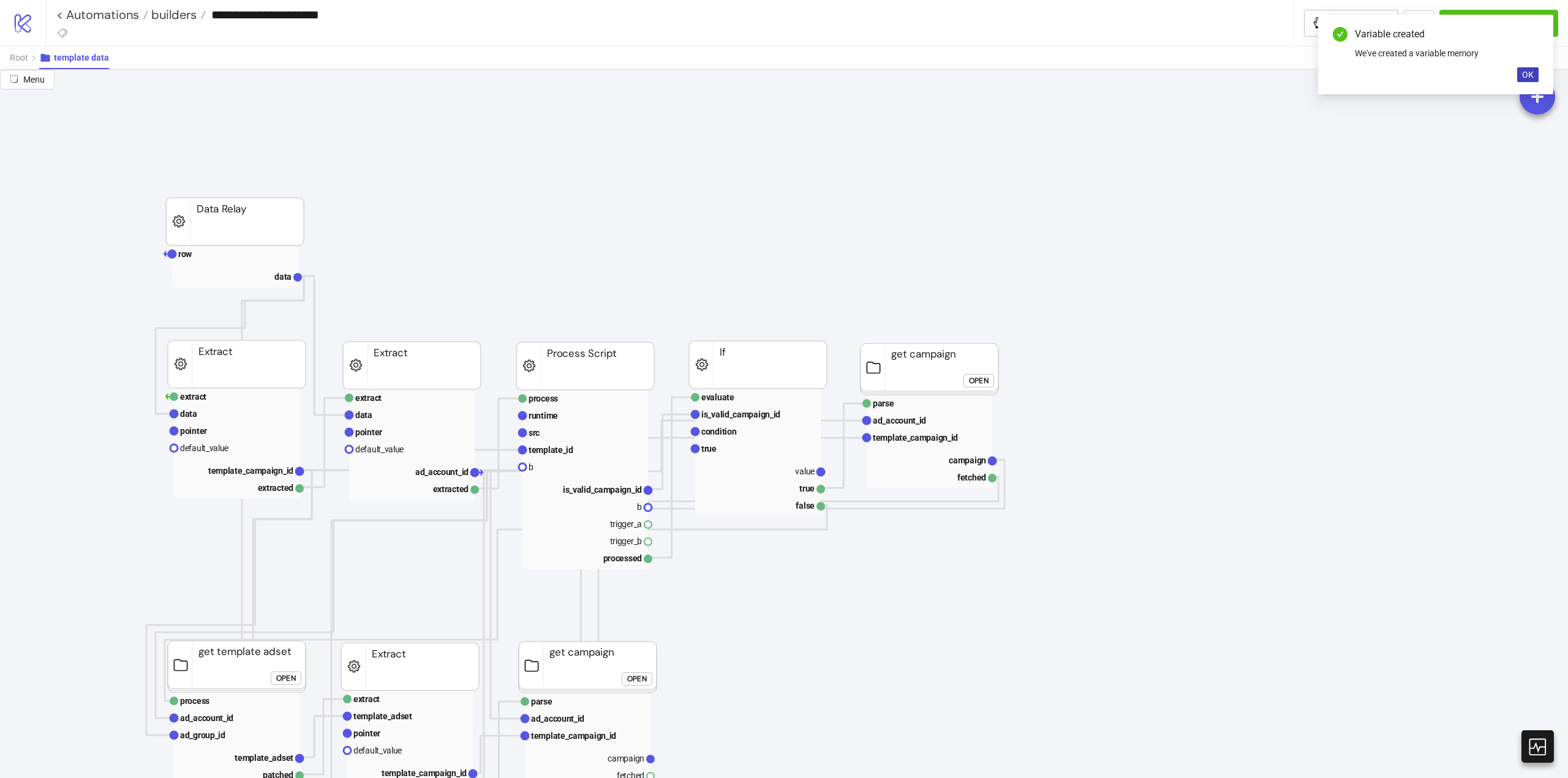
click at [14, 54] on span "Root" at bounding box center [19, 58] width 19 height 10
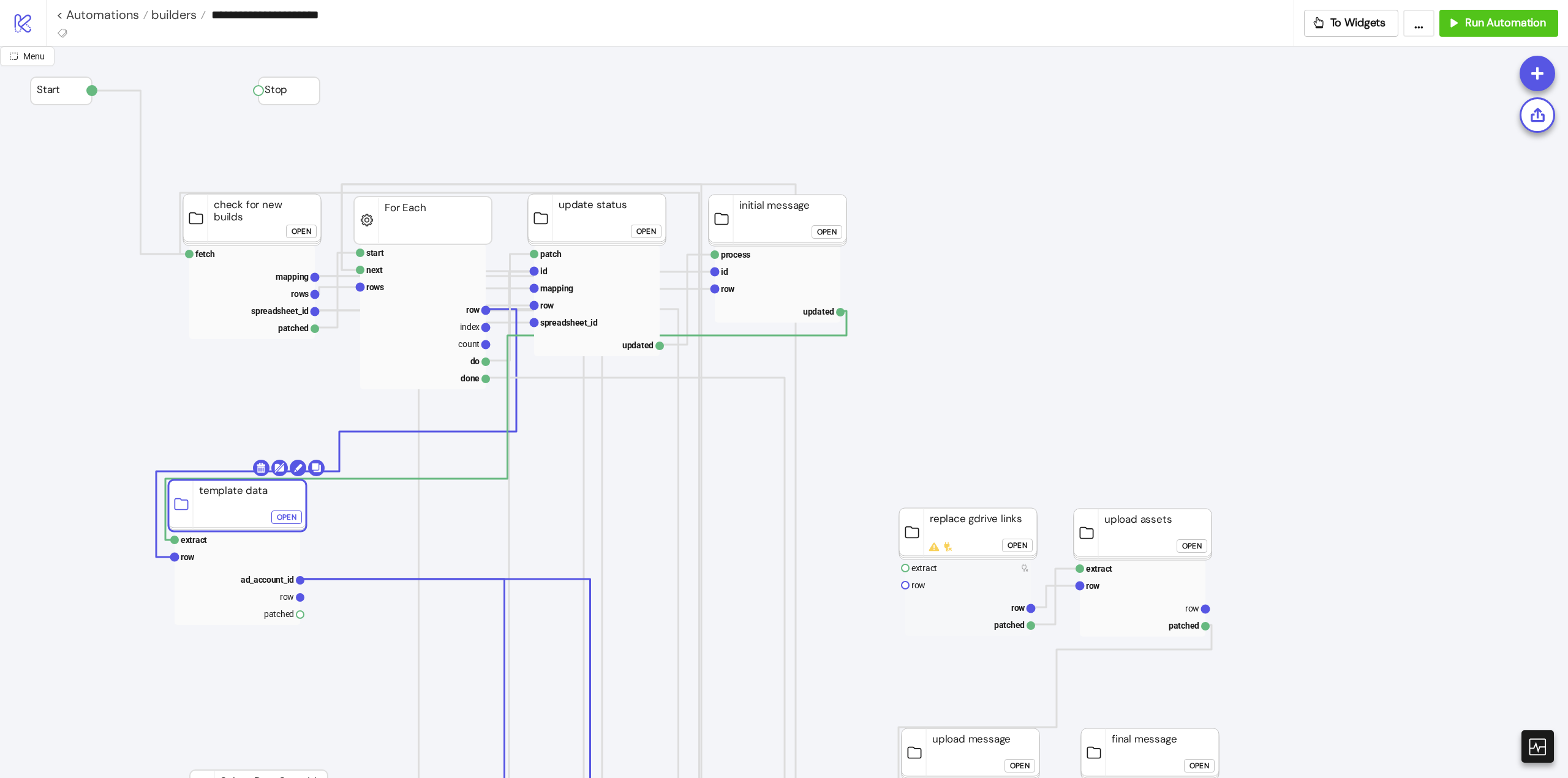
drag, startPoint x: 958, startPoint y: 218, endPoint x: 258, endPoint y: 503, distance: 755.8
click at [244, 503] on rect at bounding box center [238, 505] width 138 height 51
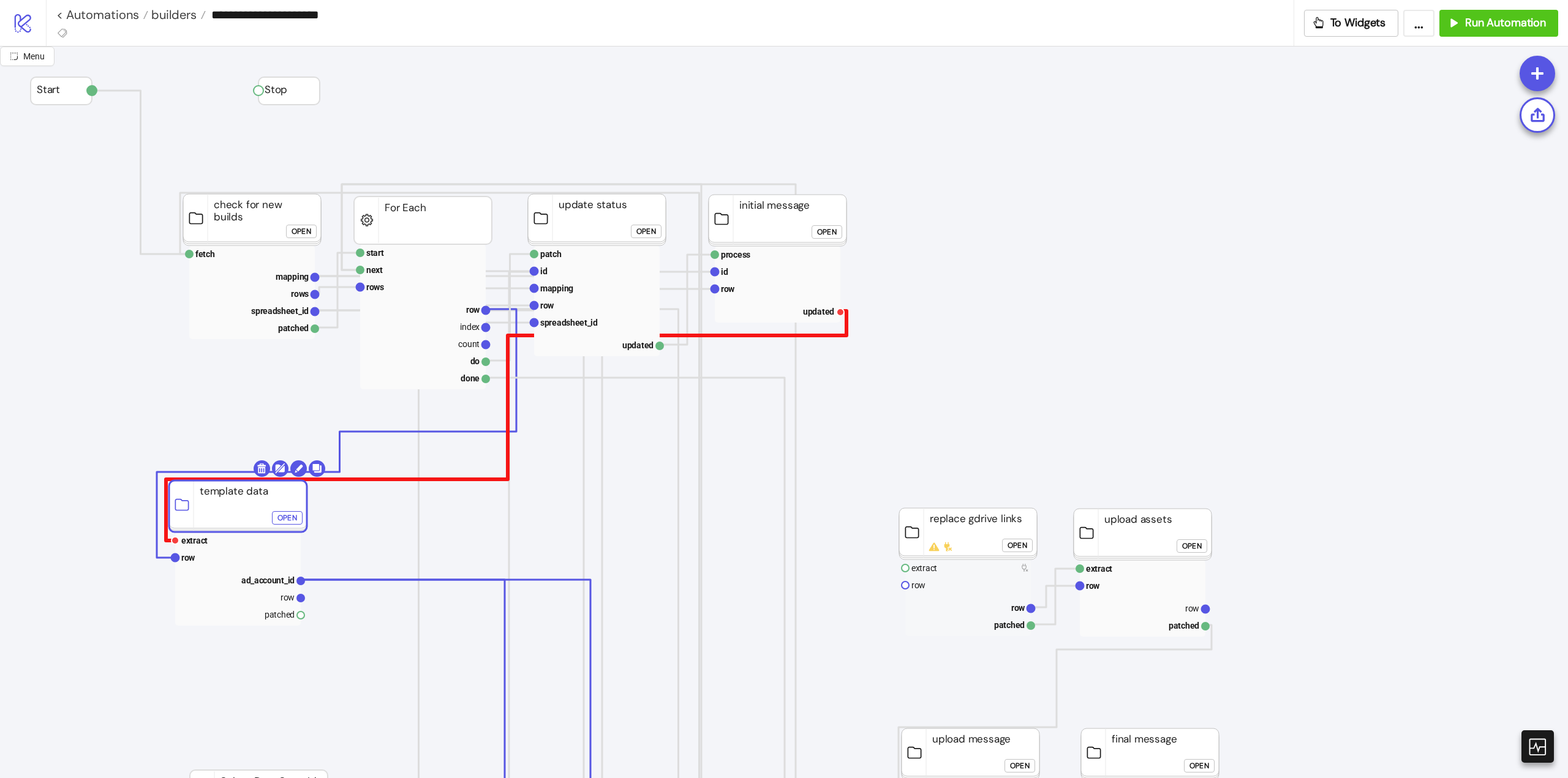
click at [373, 481] on polyline at bounding box center [506, 425] width 680 height 230
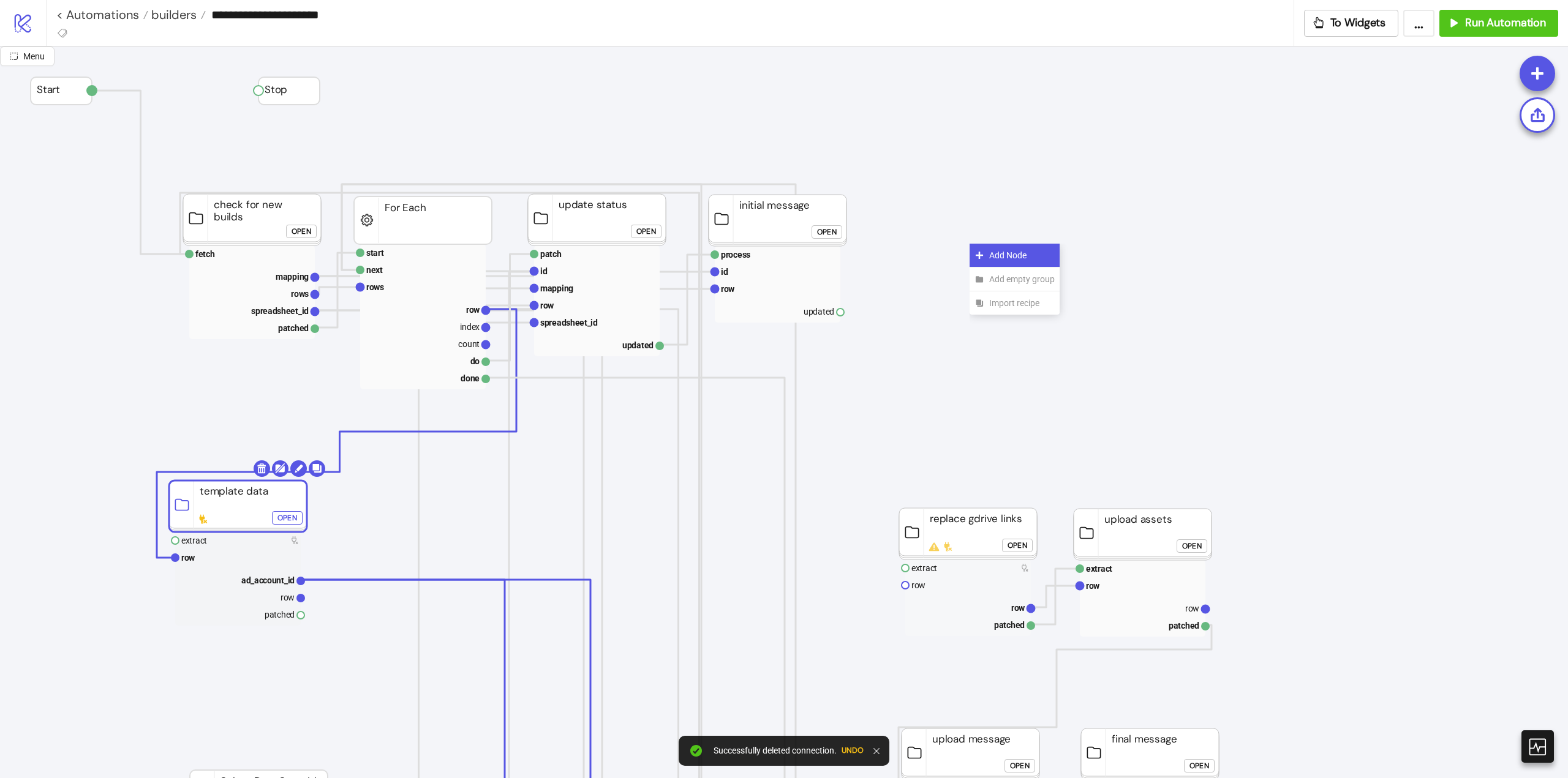
click at [983, 254] on icon at bounding box center [980, 256] width 10 height 10
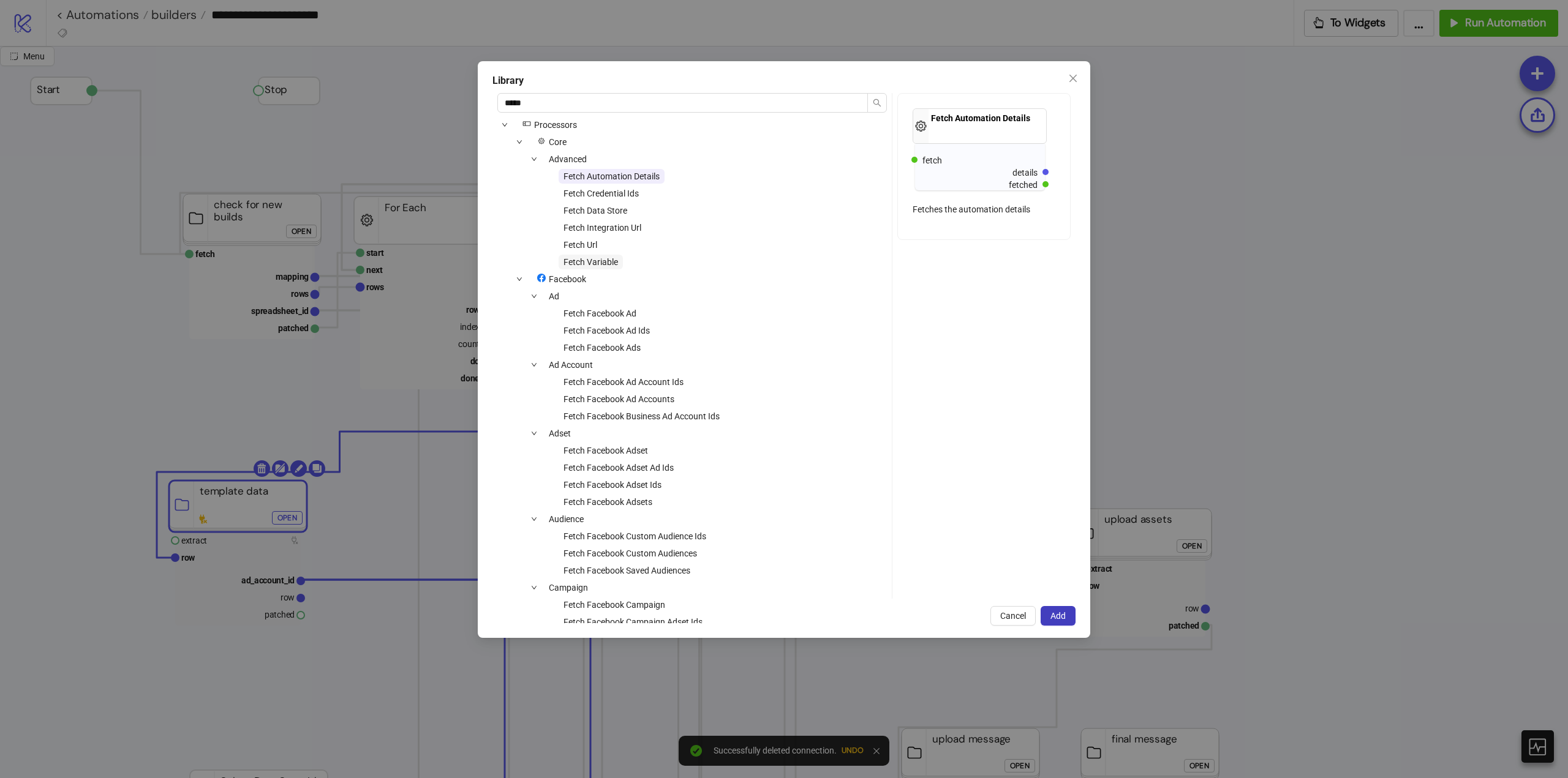
click at [597, 261] on span "Fetch Variable" at bounding box center [590, 262] width 54 height 10
drag, startPoint x: 558, startPoint y: 102, endPoint x: 496, endPoint y: 104, distance: 62.0
click at [496, 103] on div "***** icons/node Processors Core Advanced Fetch Automation Details Fetch Creden…" at bounding box center [692, 346] width 399 height 505
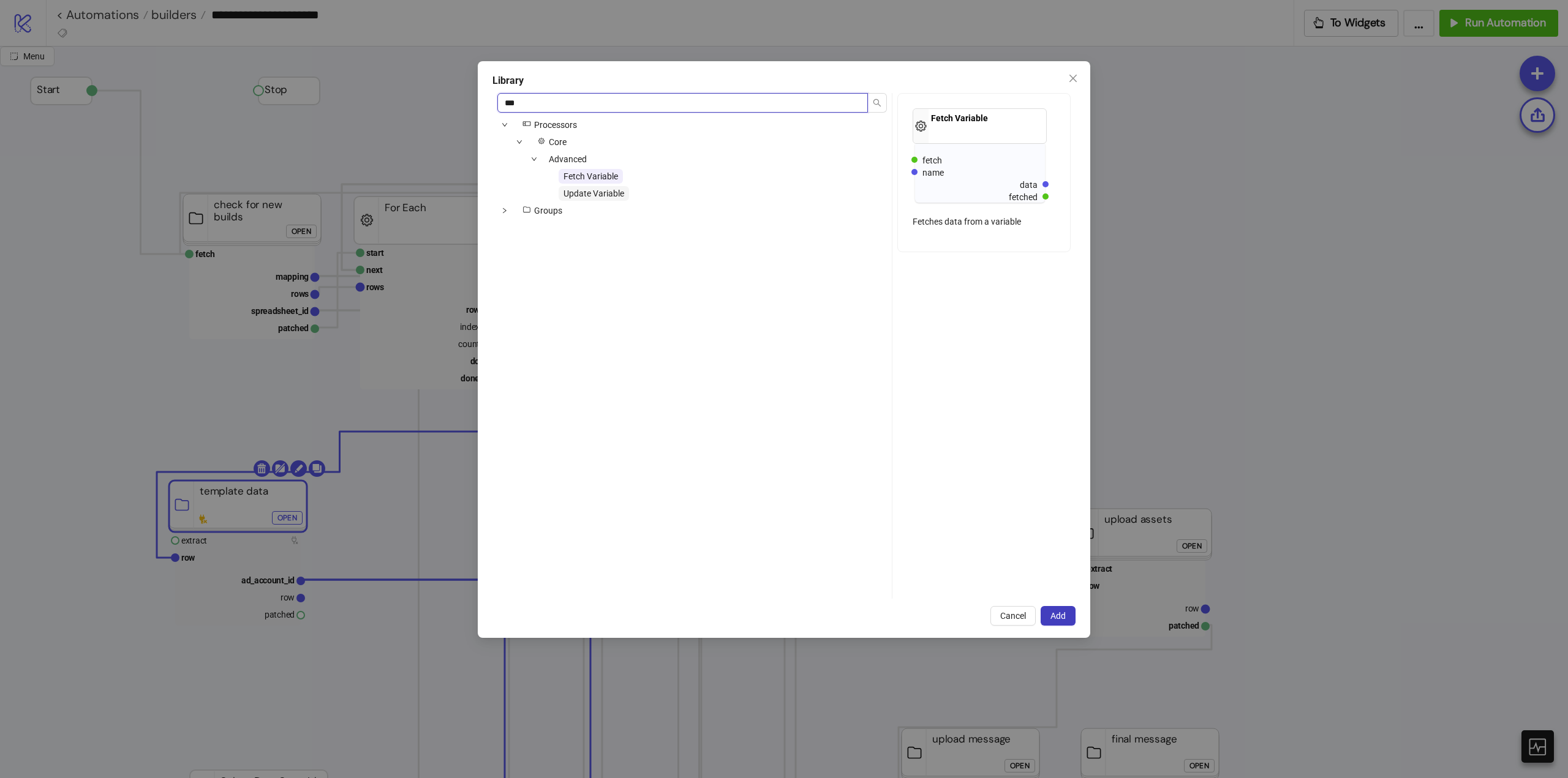
type input "***"
click at [584, 193] on span "Update Variable" at bounding box center [593, 193] width 61 height 10
click at [1058, 616] on span "Add" at bounding box center [1058, 616] width 15 height 10
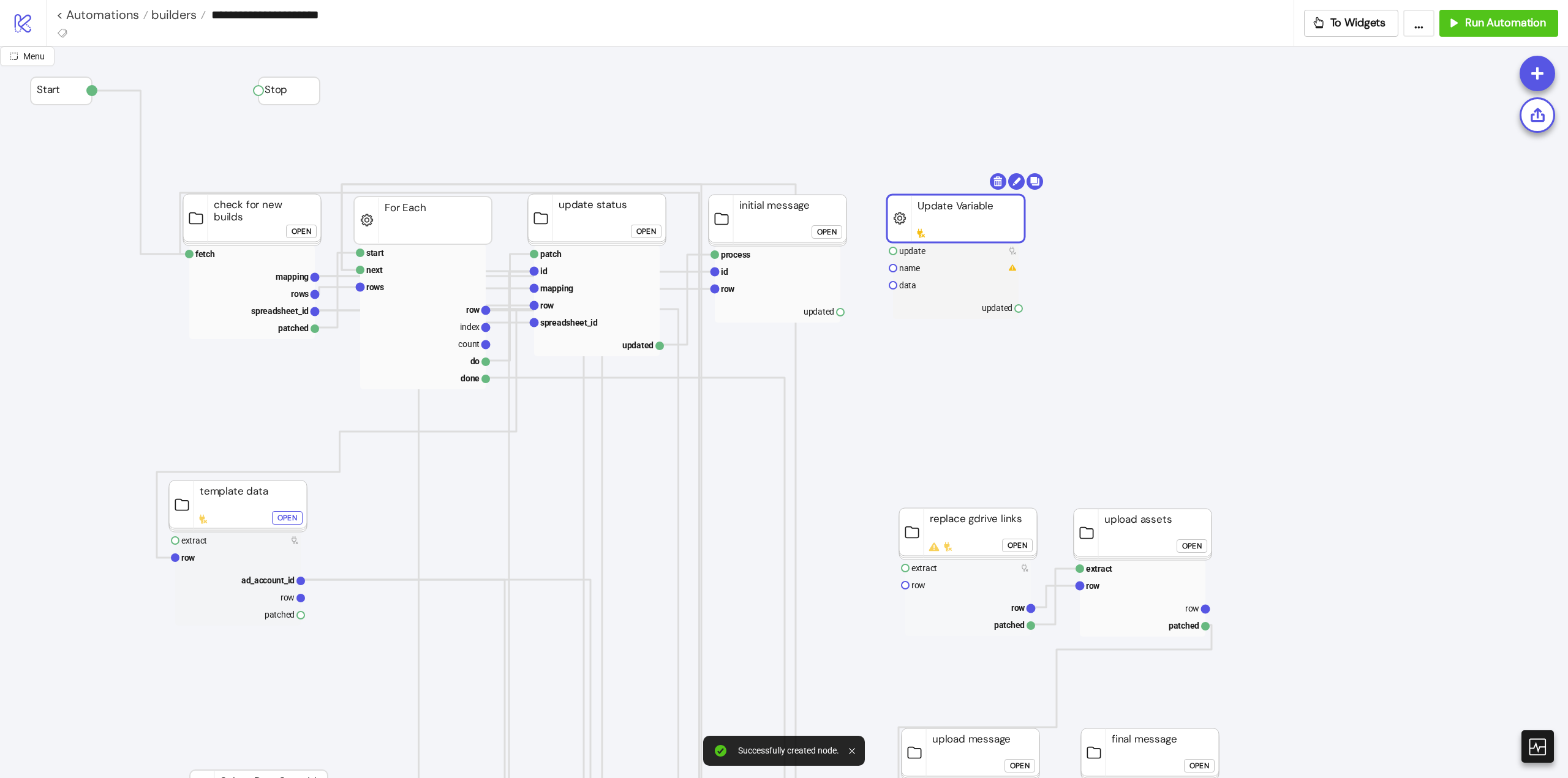
drag, startPoint x: 999, startPoint y: 274, endPoint x: 921, endPoint y: 229, distance: 90.0
drag, startPoint x: 840, startPoint y: 313, endPoint x: 874, endPoint y: 344, distance: 46.0
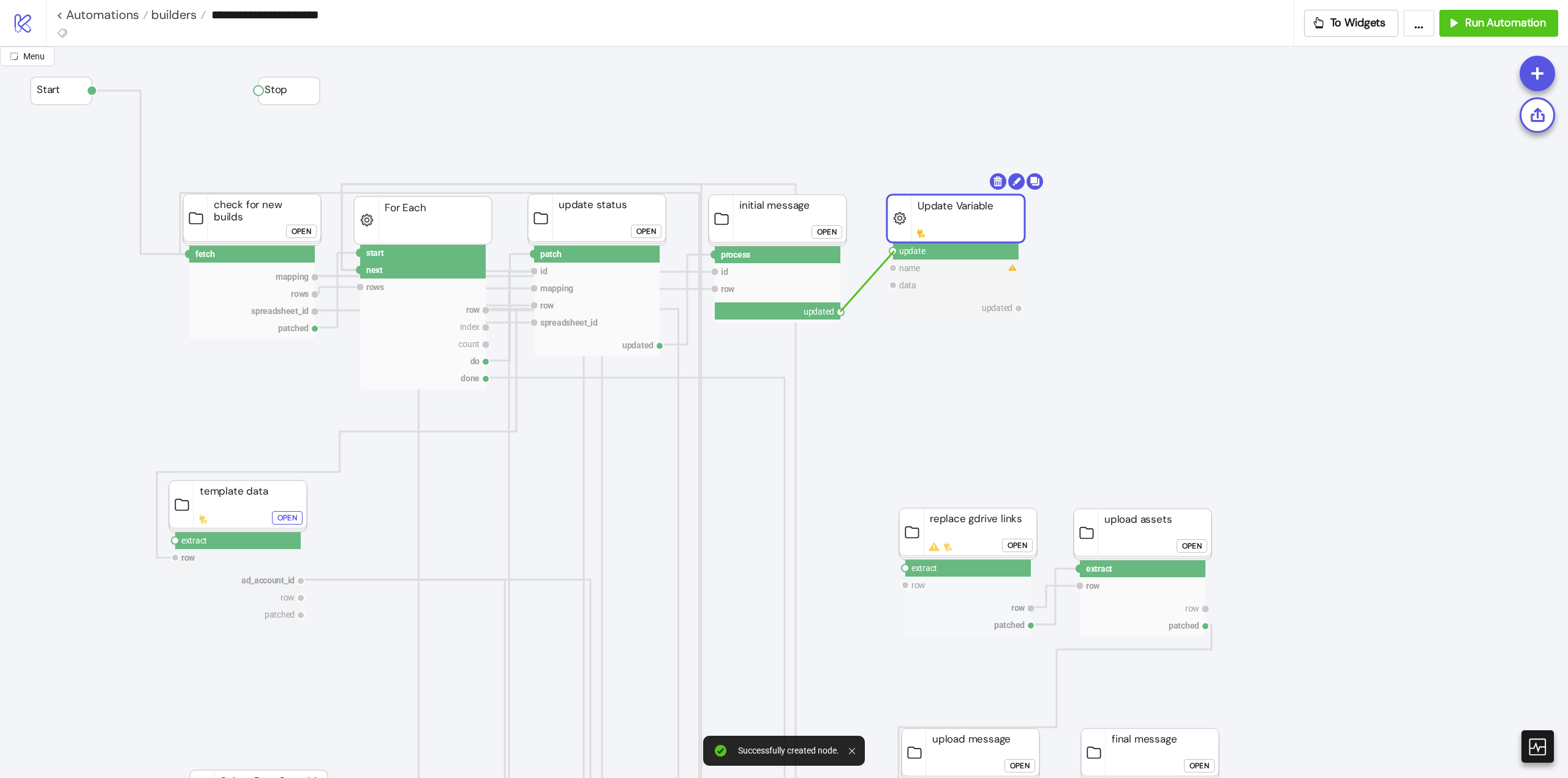
click at [894, 251] on circle at bounding box center [893, 251] width 7 height 7
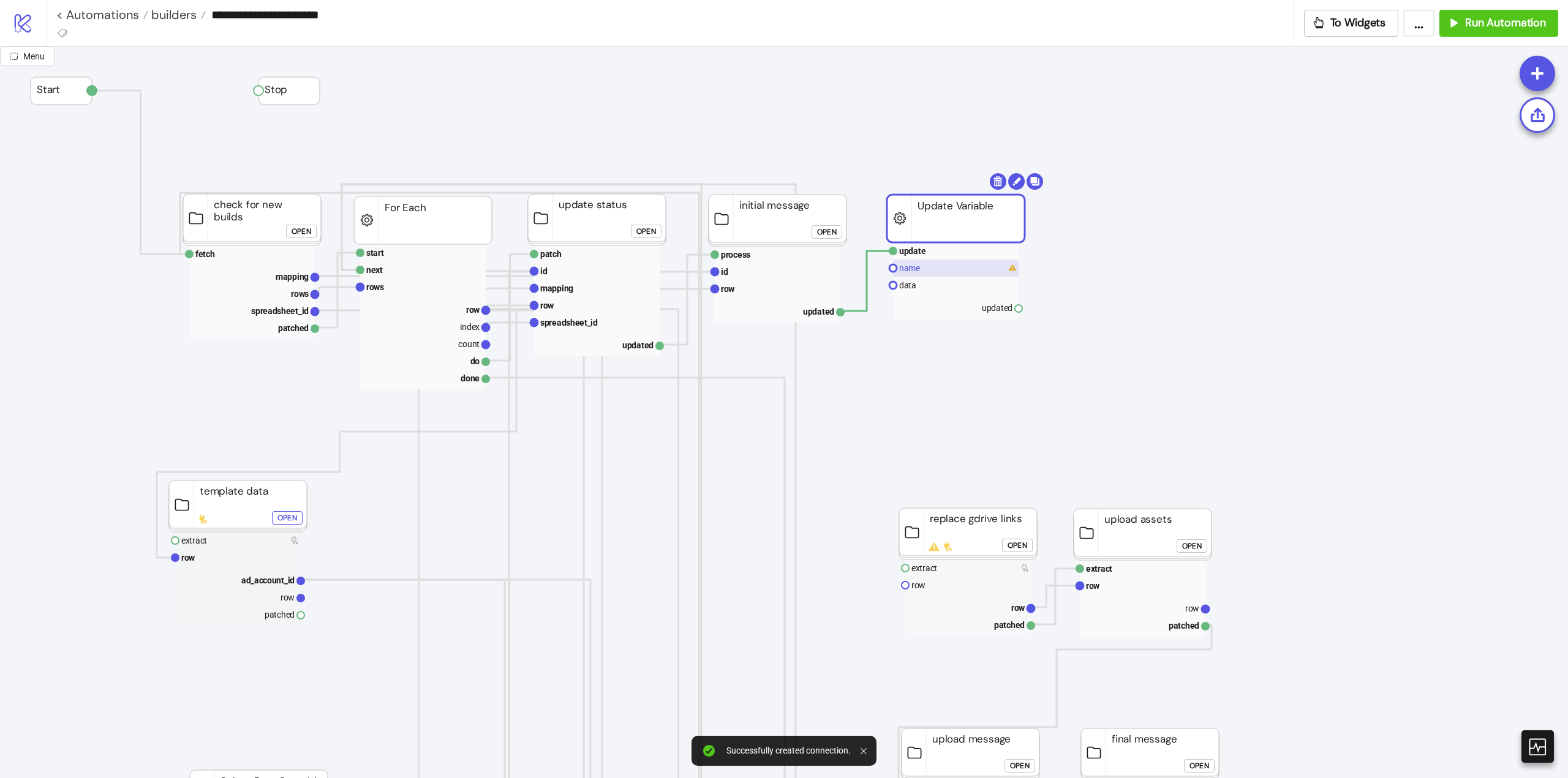
click at [914, 269] on text "name" at bounding box center [910, 269] width 21 height 10
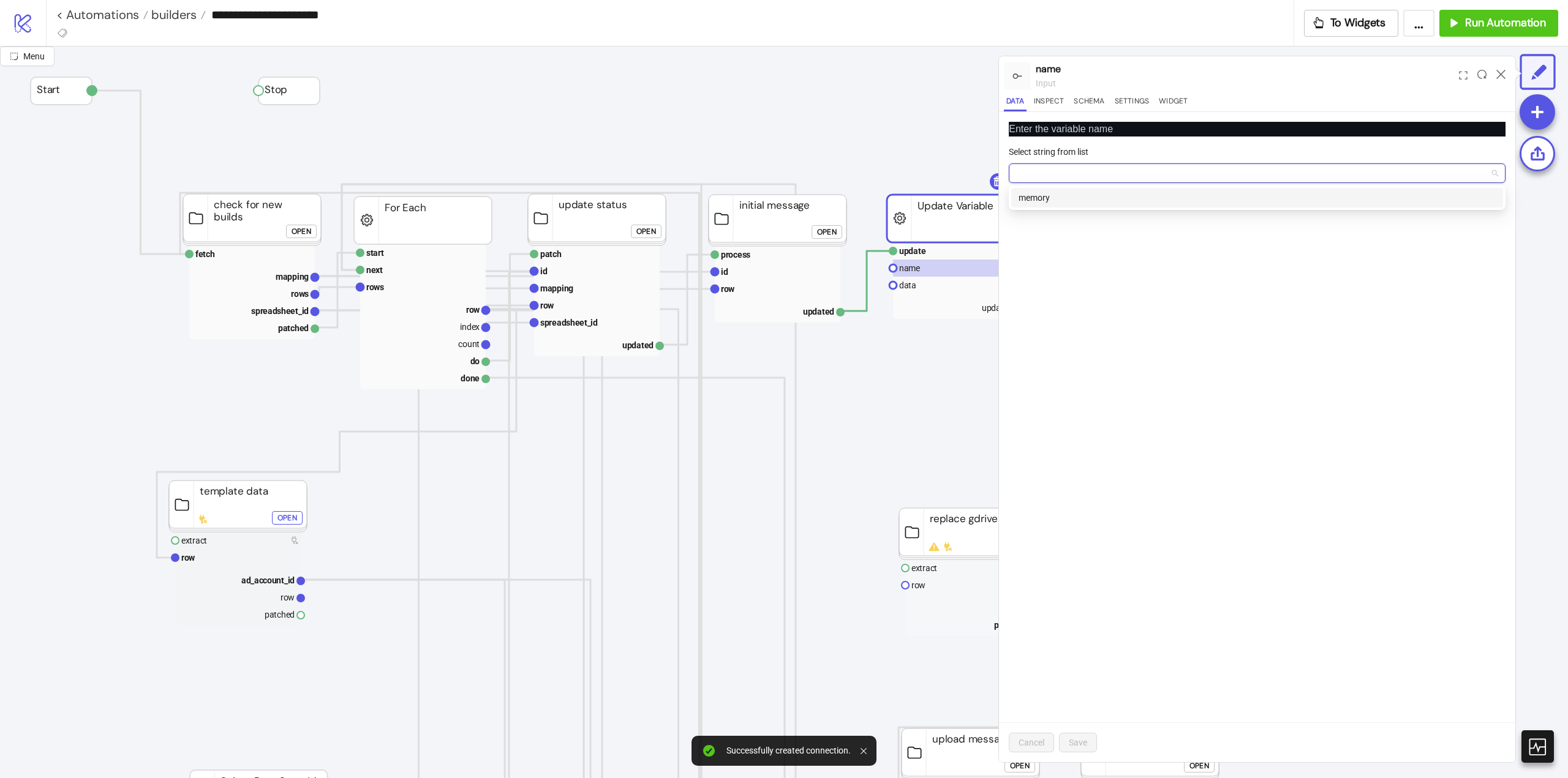
click at [1085, 182] on input "Select string from list" at bounding box center [1251, 173] width 471 height 19
click at [1075, 196] on div "memory" at bounding box center [1257, 197] width 477 height 14
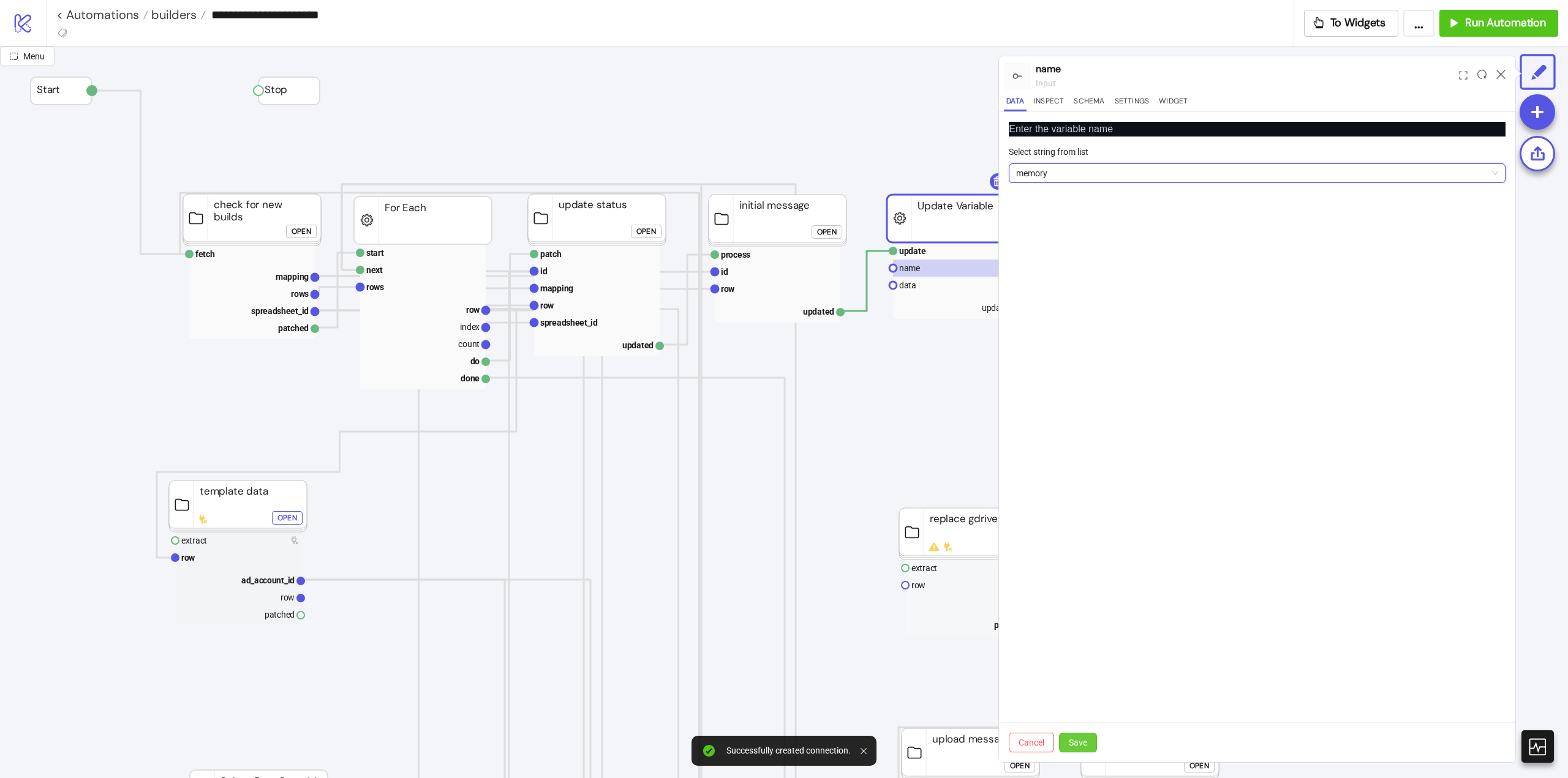
click at [1088, 734] on button "Save" at bounding box center [1078, 742] width 38 height 19
click at [918, 287] on rect at bounding box center [955, 285] width 126 height 17
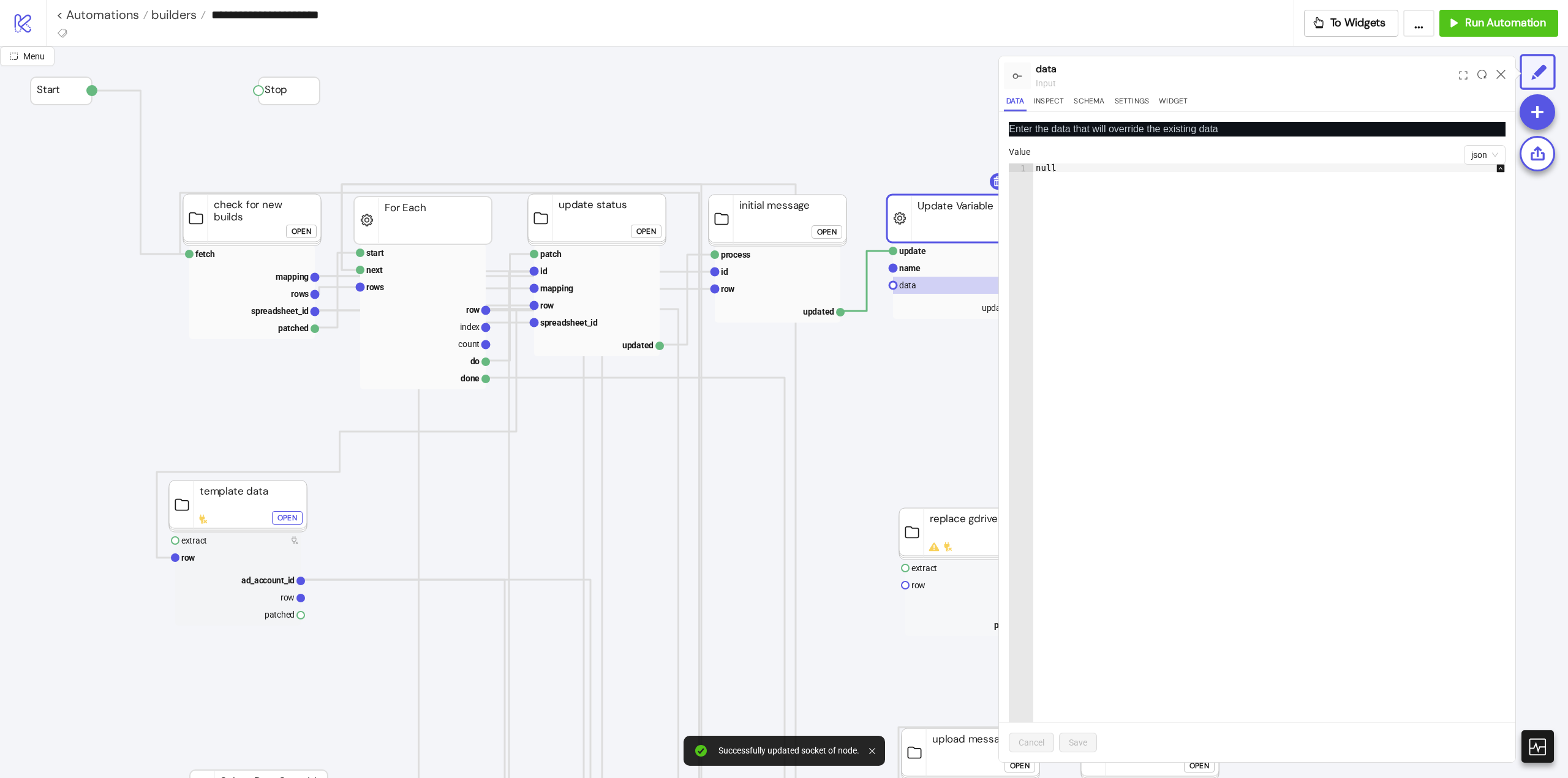
type textarea "****"
click at [1109, 178] on div "null" at bounding box center [1275, 460] width 485 height 593
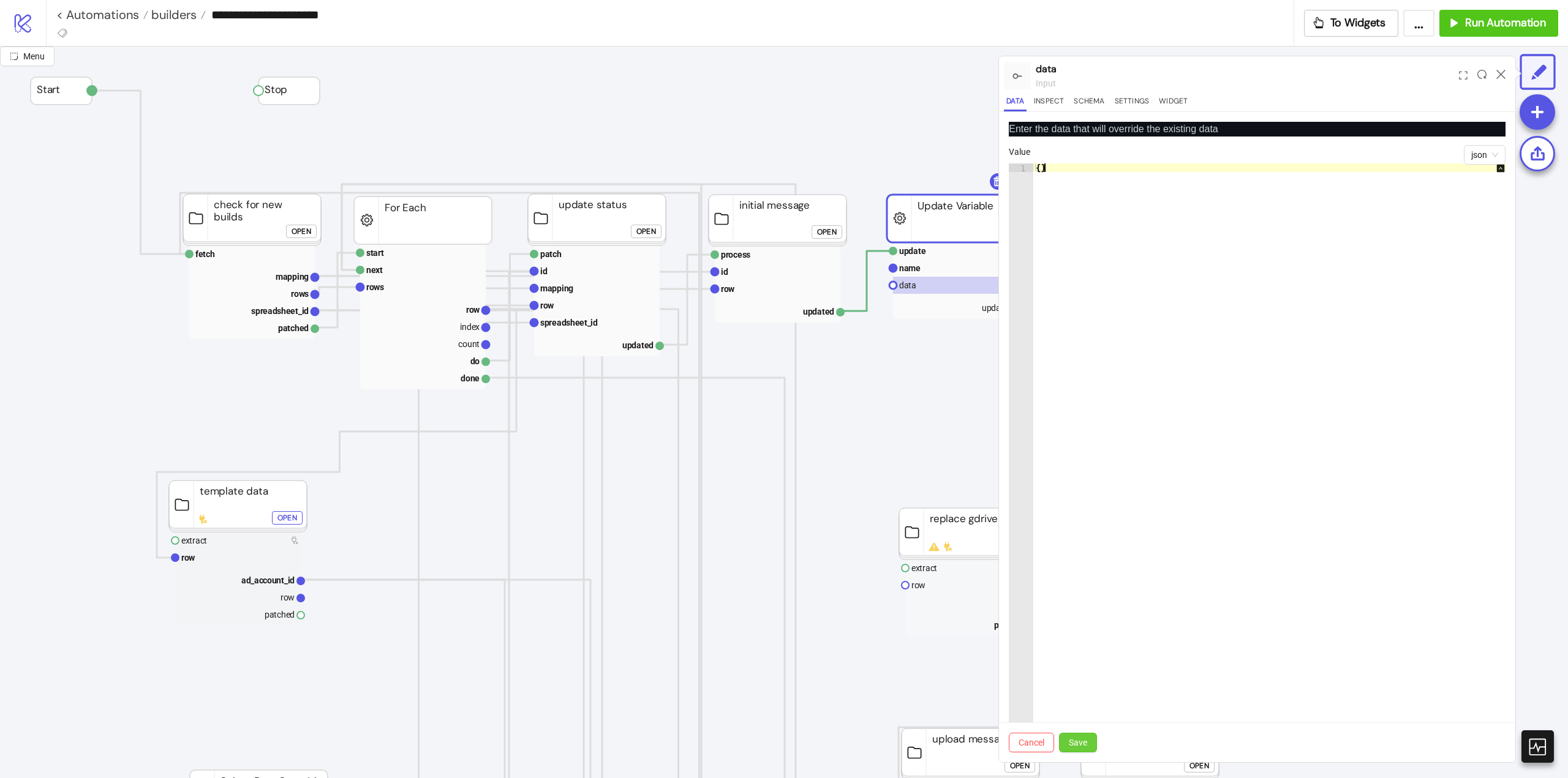
type textarea "**"
click at [1068, 746] on button "Save" at bounding box center [1078, 742] width 38 height 19
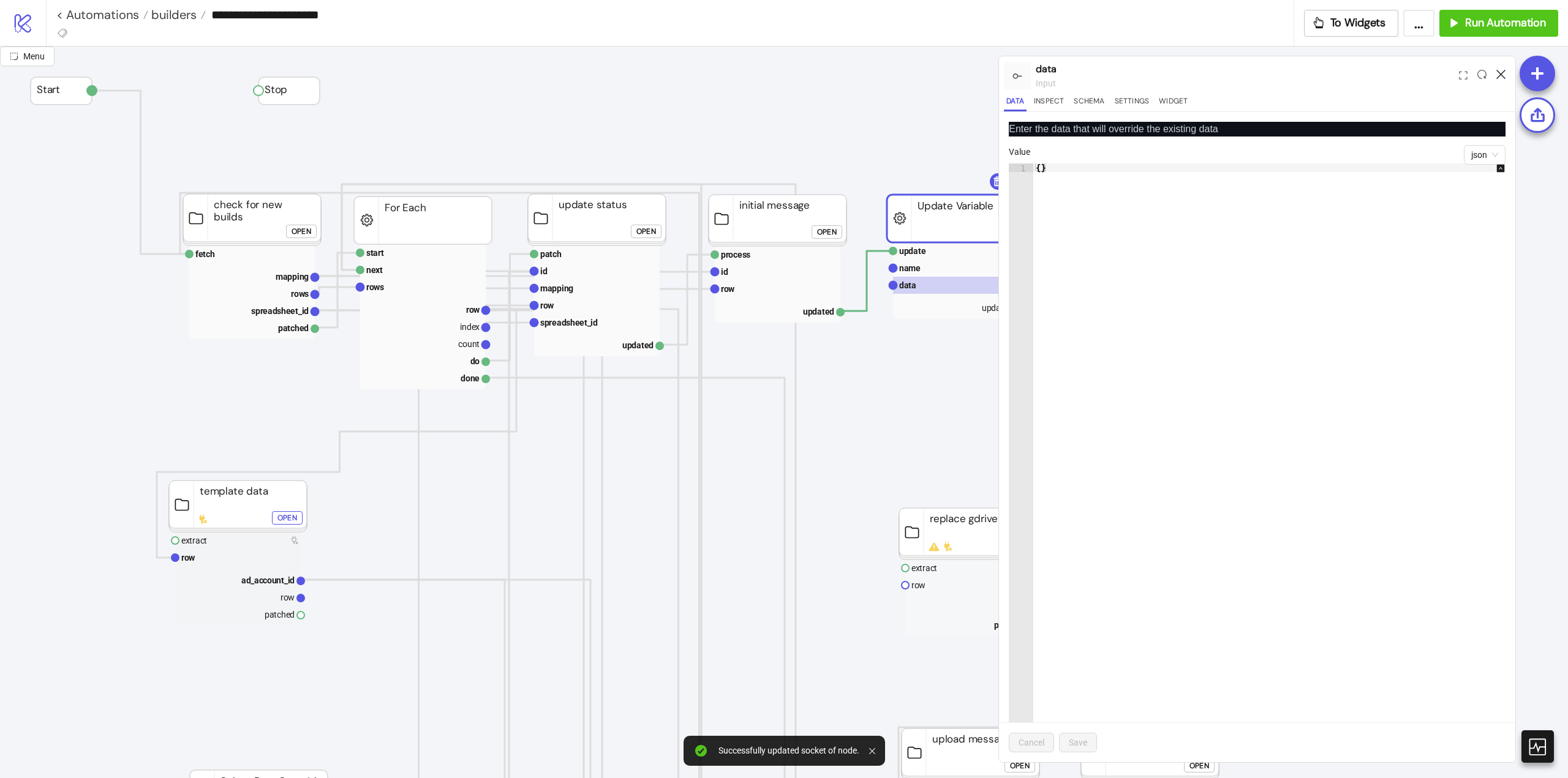
click at [1501, 74] on icon at bounding box center [1501, 74] width 9 height 9
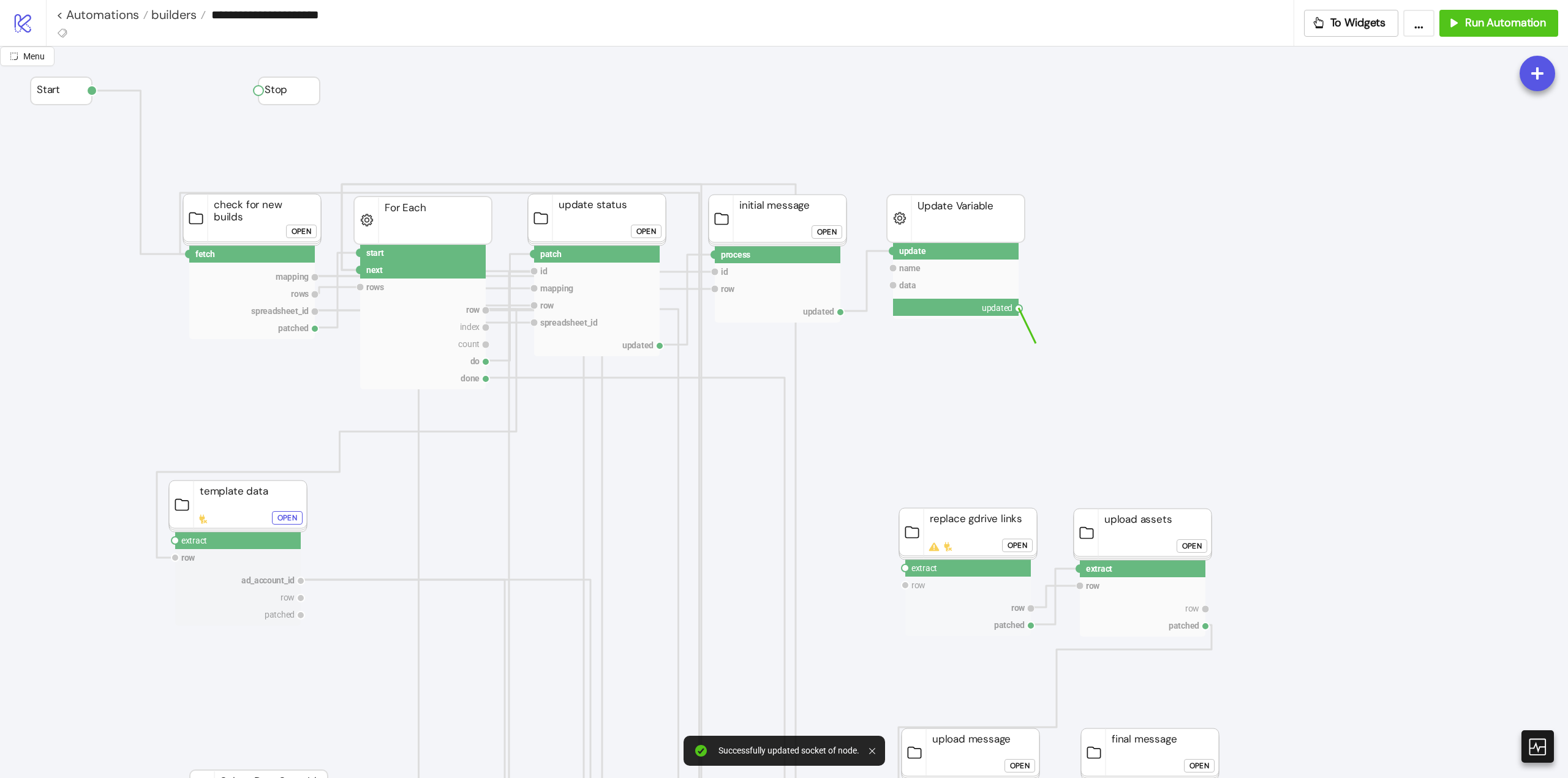
drag, startPoint x: 1019, startPoint y: 310, endPoint x: 1023, endPoint y: 394, distance: 84.1
click at [174, 540] on circle at bounding box center [174, 540] width 7 height 7
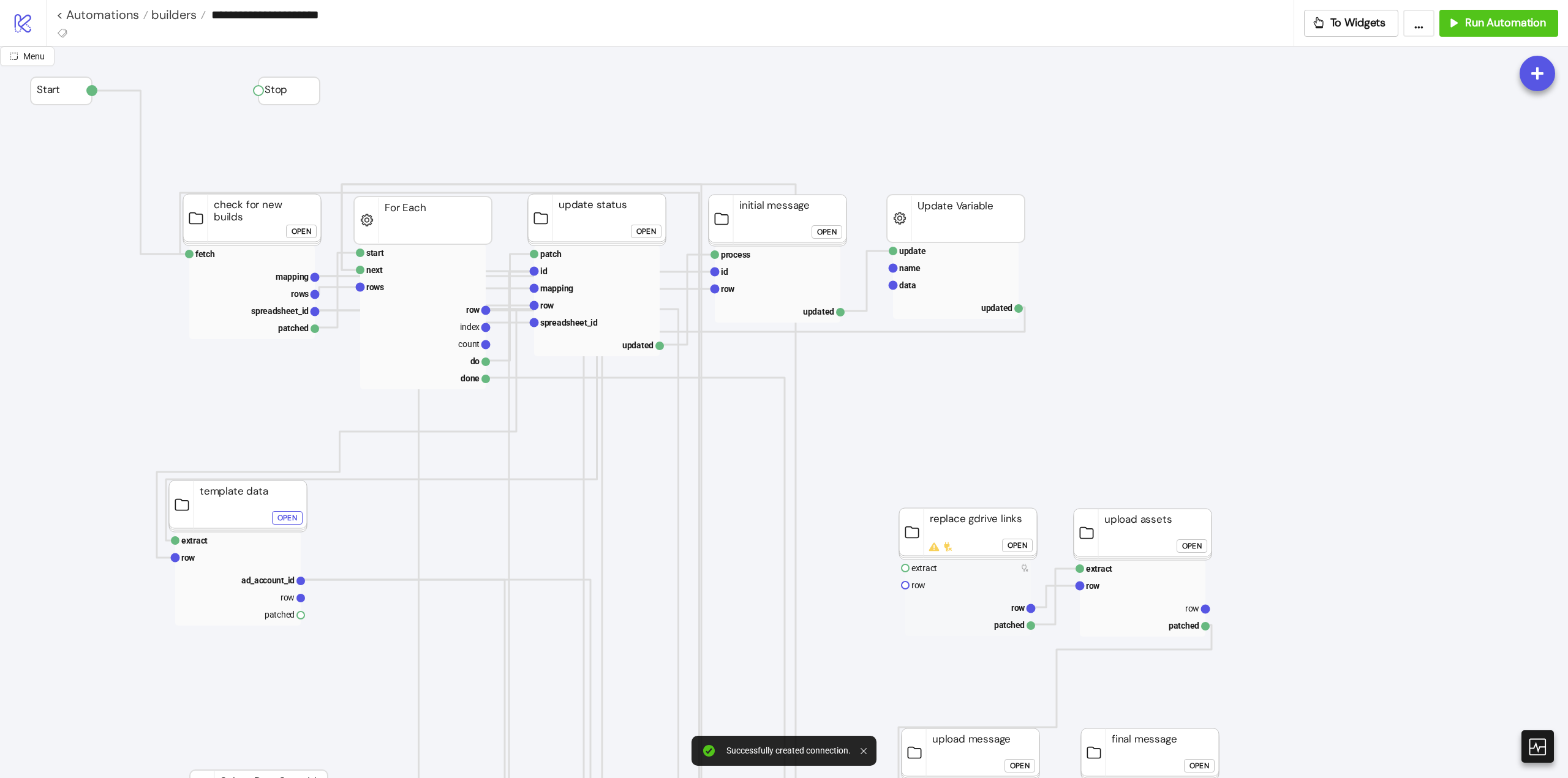
scroll to position [123, 61]
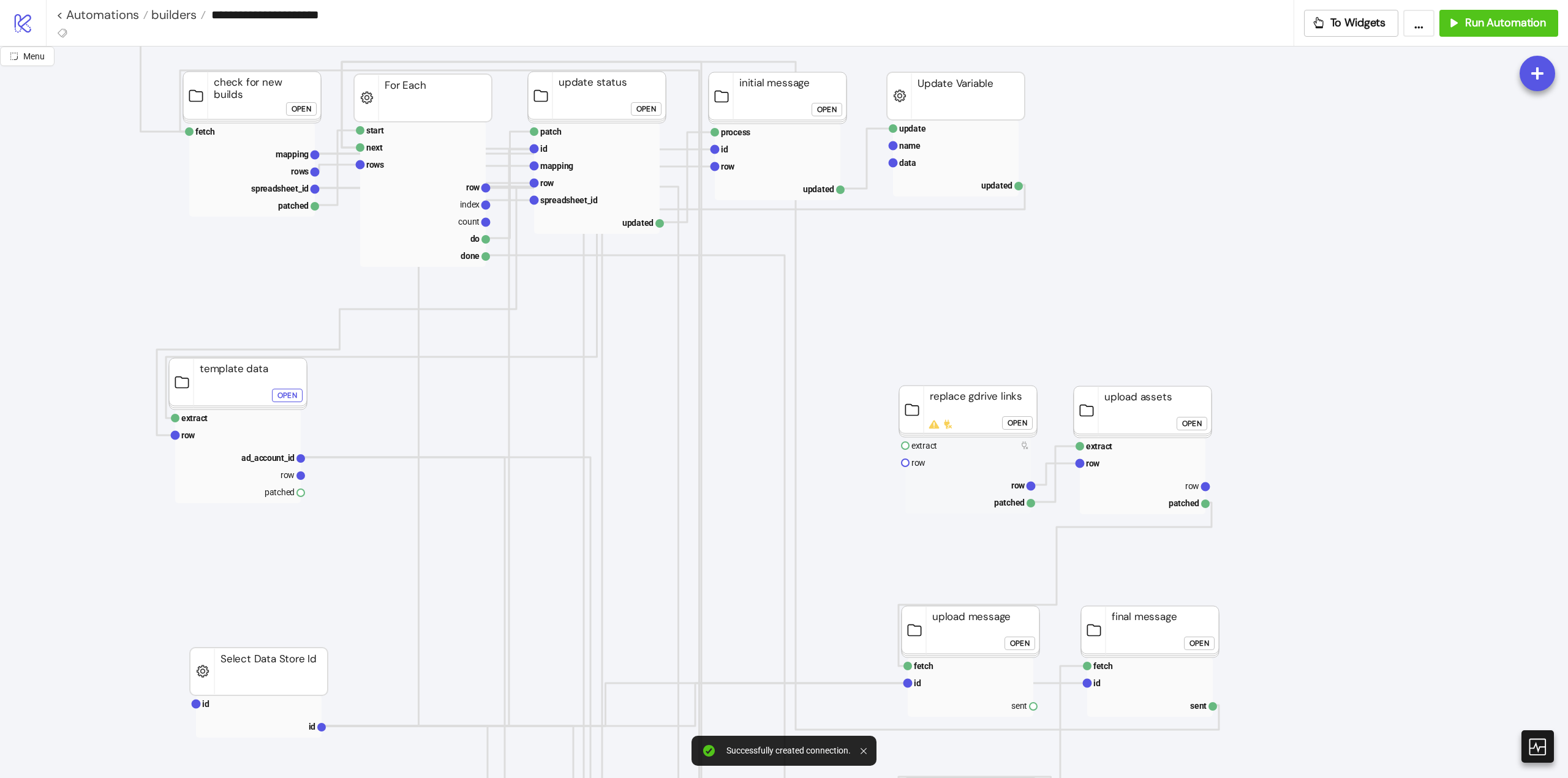
click div "Open"
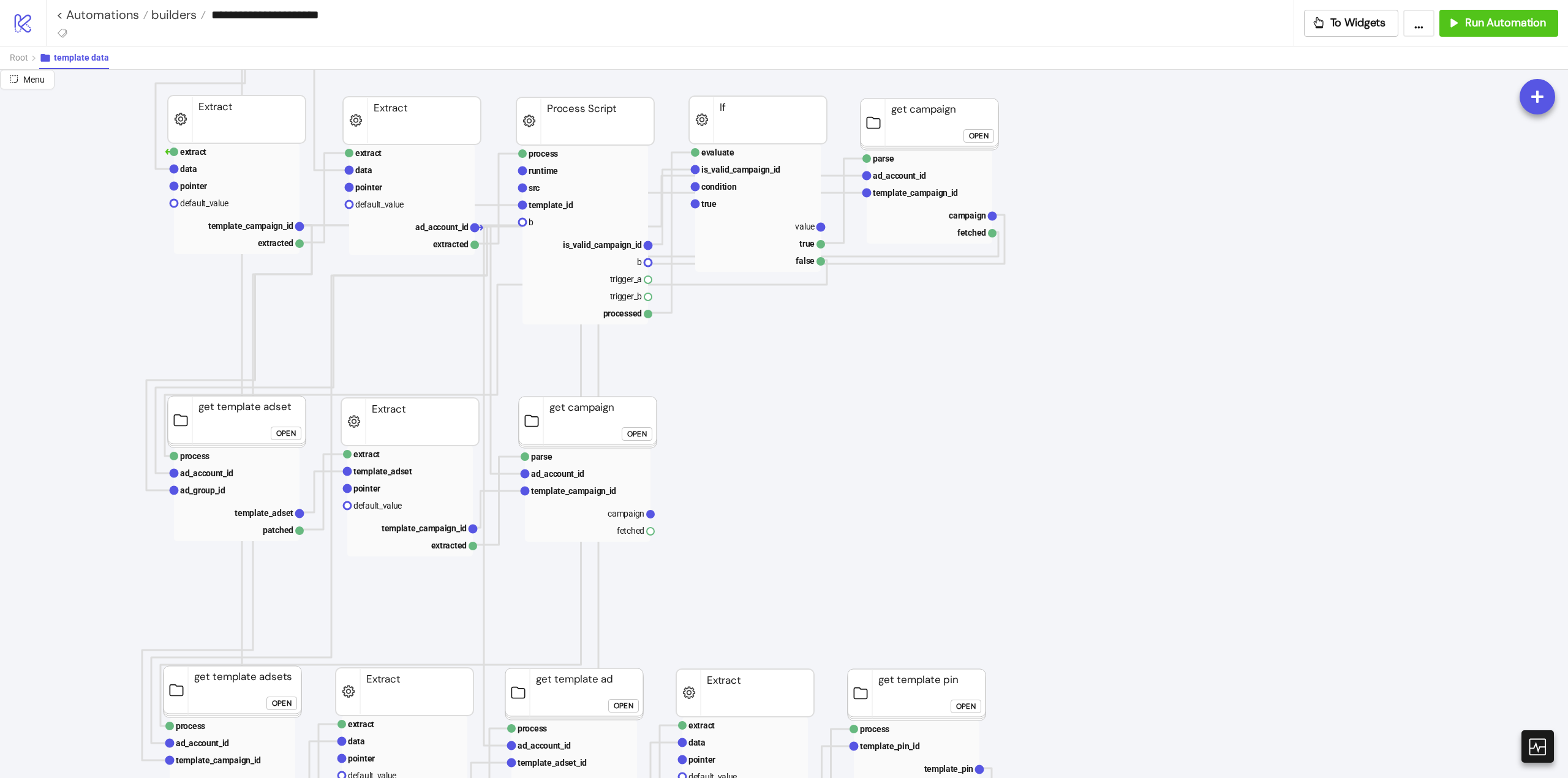
scroll to position [368, 61]
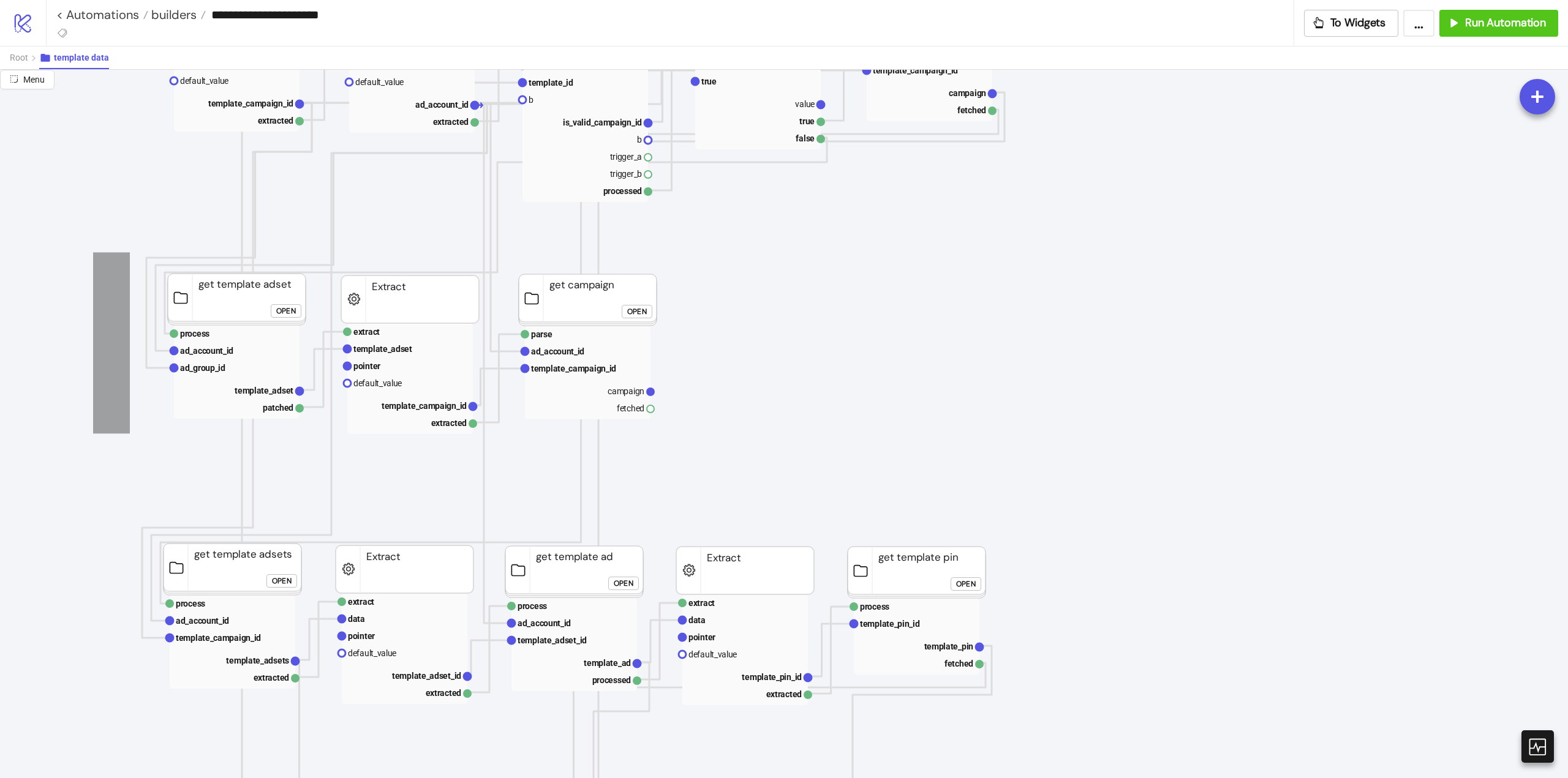
drag, startPoint x: 93, startPoint y: 252, endPoint x: 130, endPoint y: 433, distance: 184.7
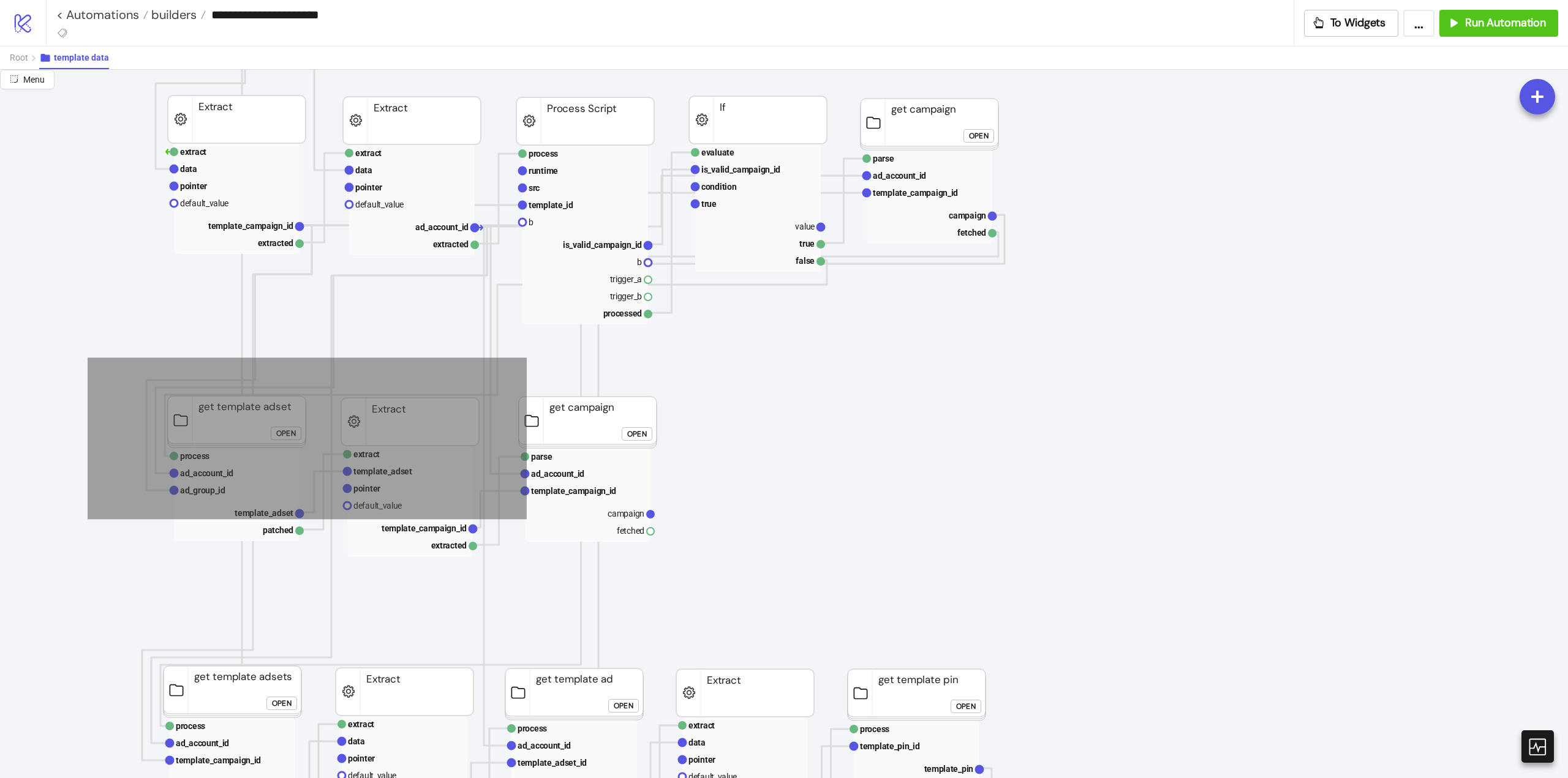
drag, startPoint x: 88, startPoint y: 358, endPoint x: 812, endPoint y: 568, distance: 753.8
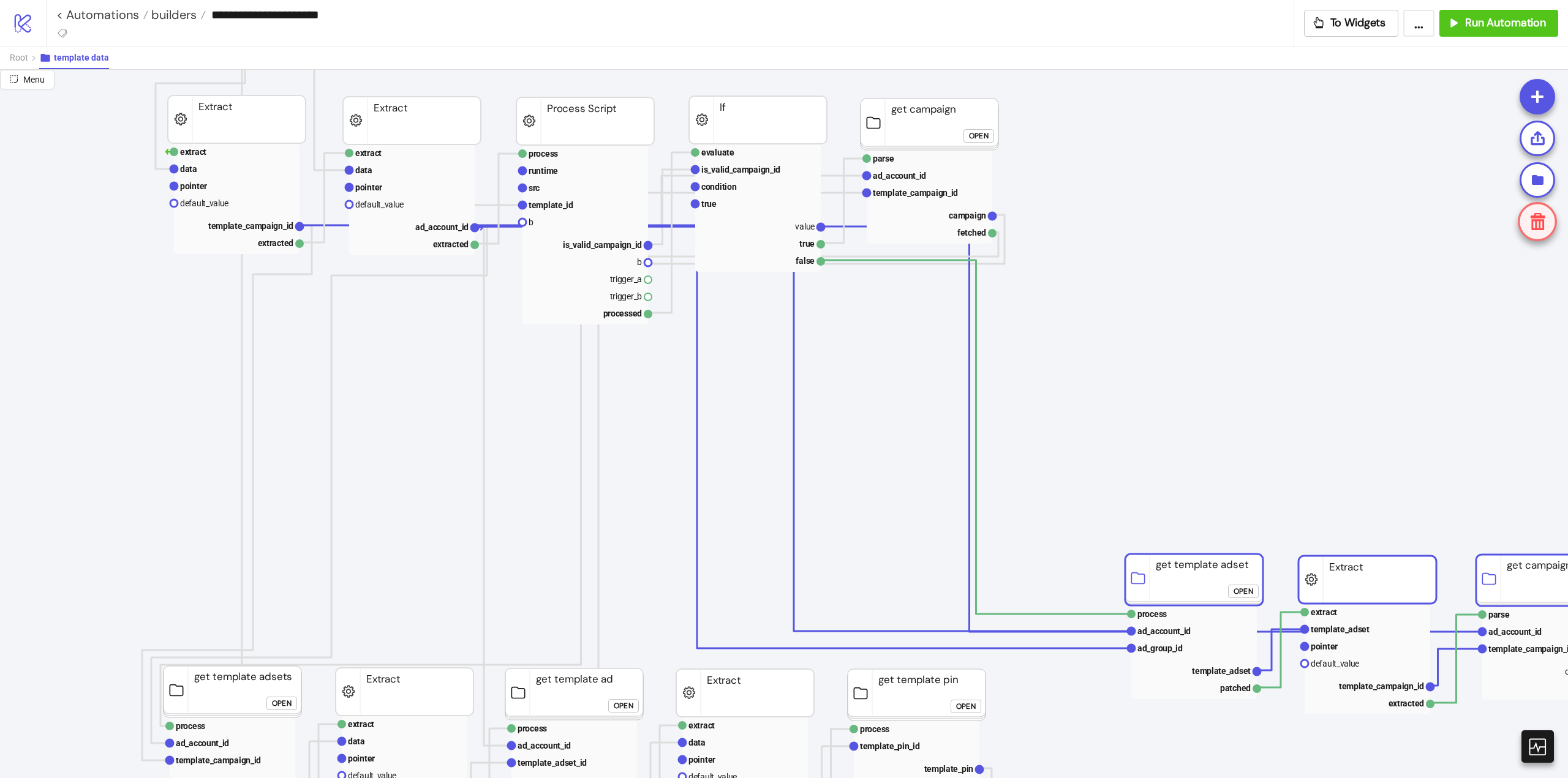
drag, startPoint x: 384, startPoint y: 467, endPoint x: 1161, endPoint y: 524, distance: 779.1
click at [1211, 582] on rect at bounding box center [1194, 579] width 138 height 51
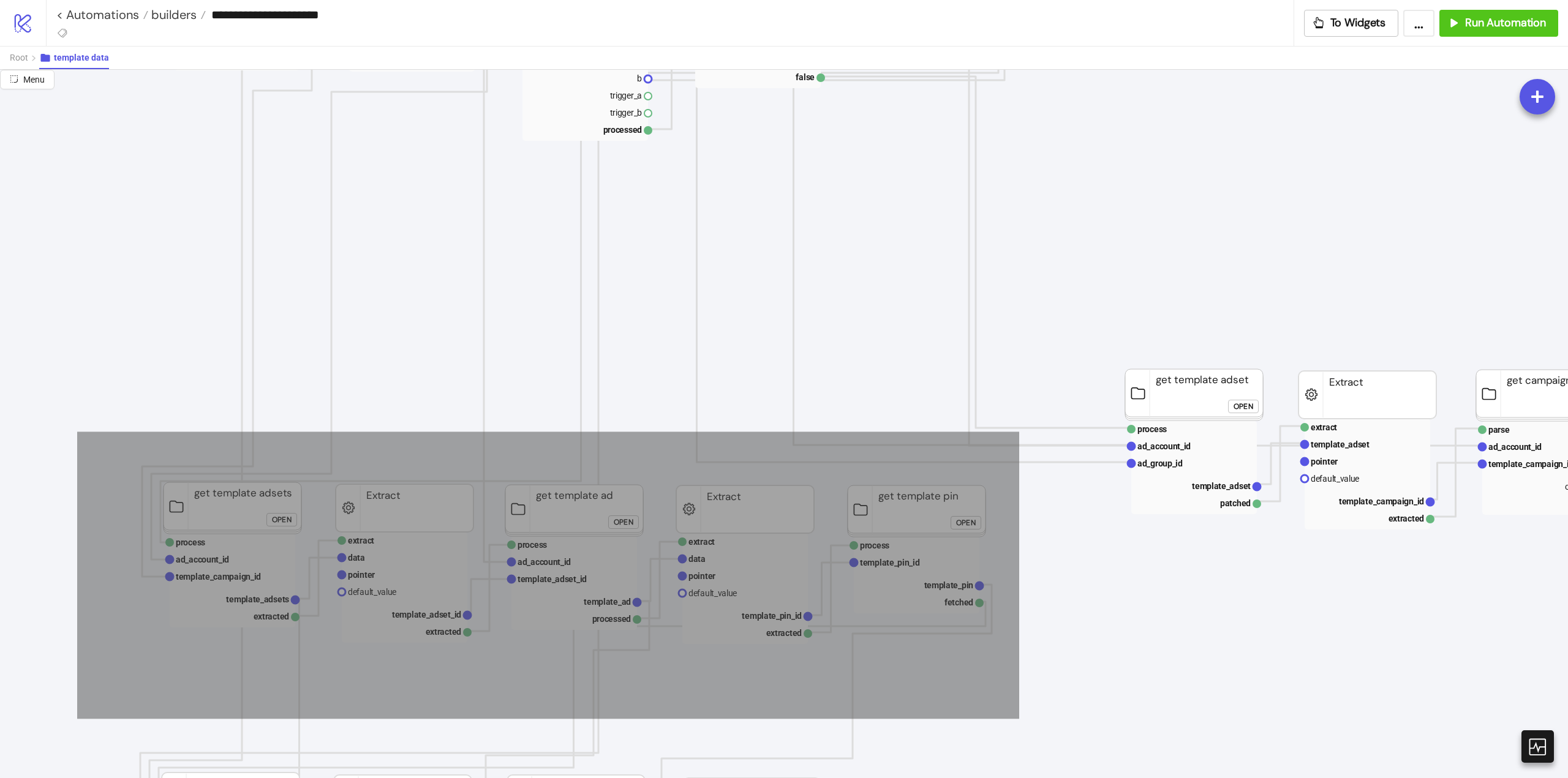
drag, startPoint x: 77, startPoint y: 432, endPoint x: 1046, endPoint y: 711, distance: 1008.4
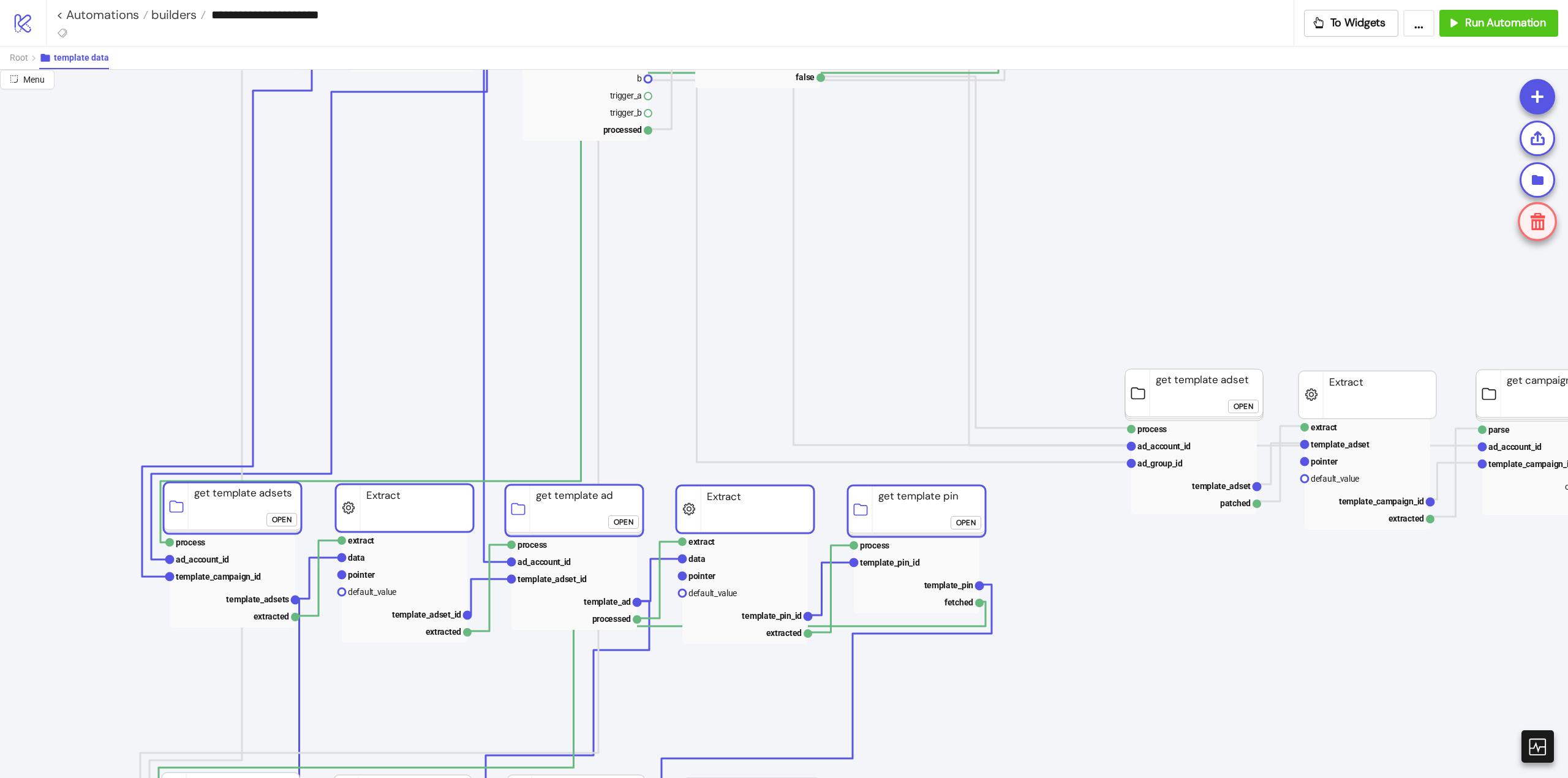
scroll to position [123, 61]
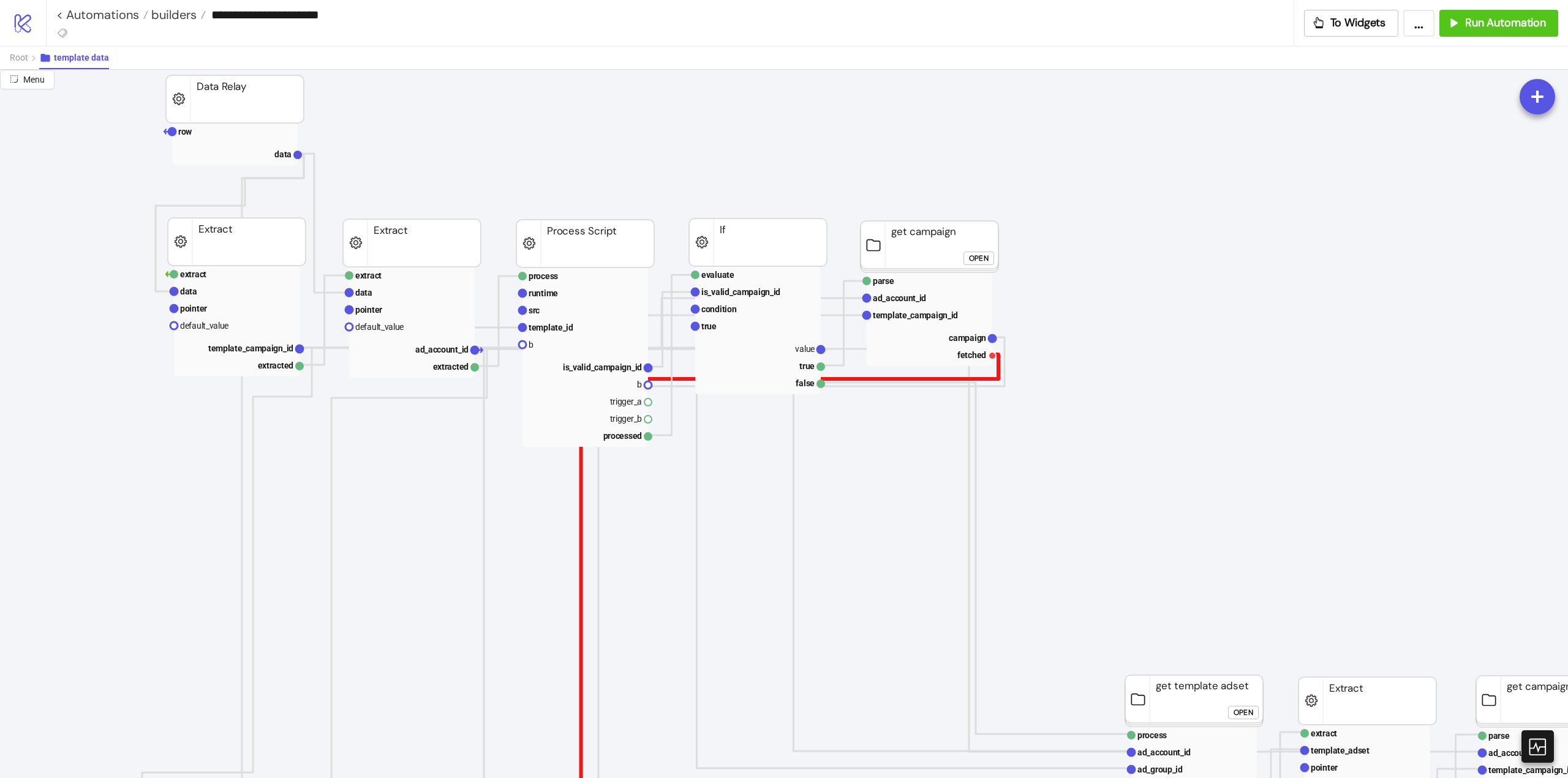
click at [995, 377] on polyline at bounding box center [579, 601] width 838 height 494
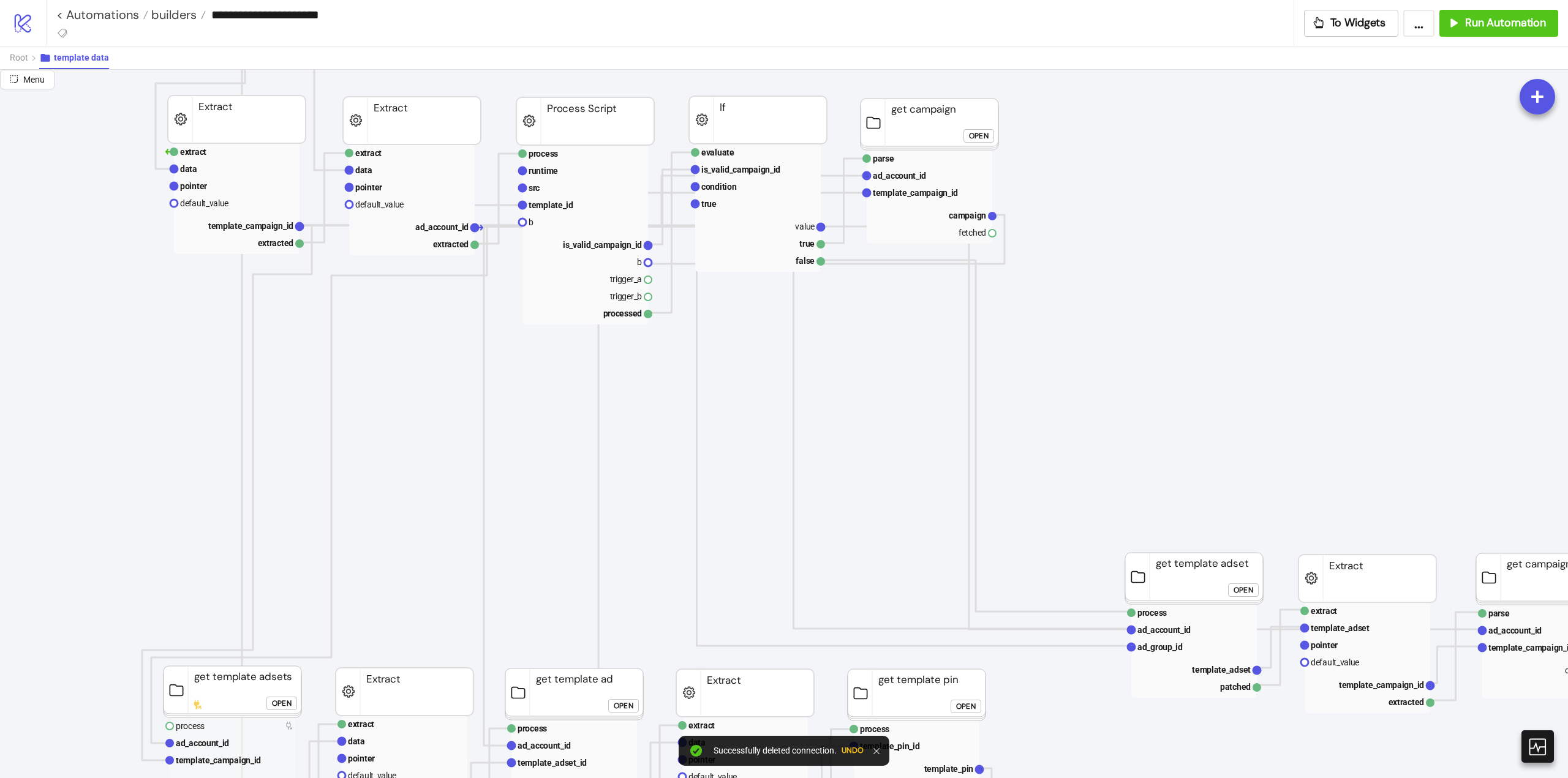
scroll to position [368, 61]
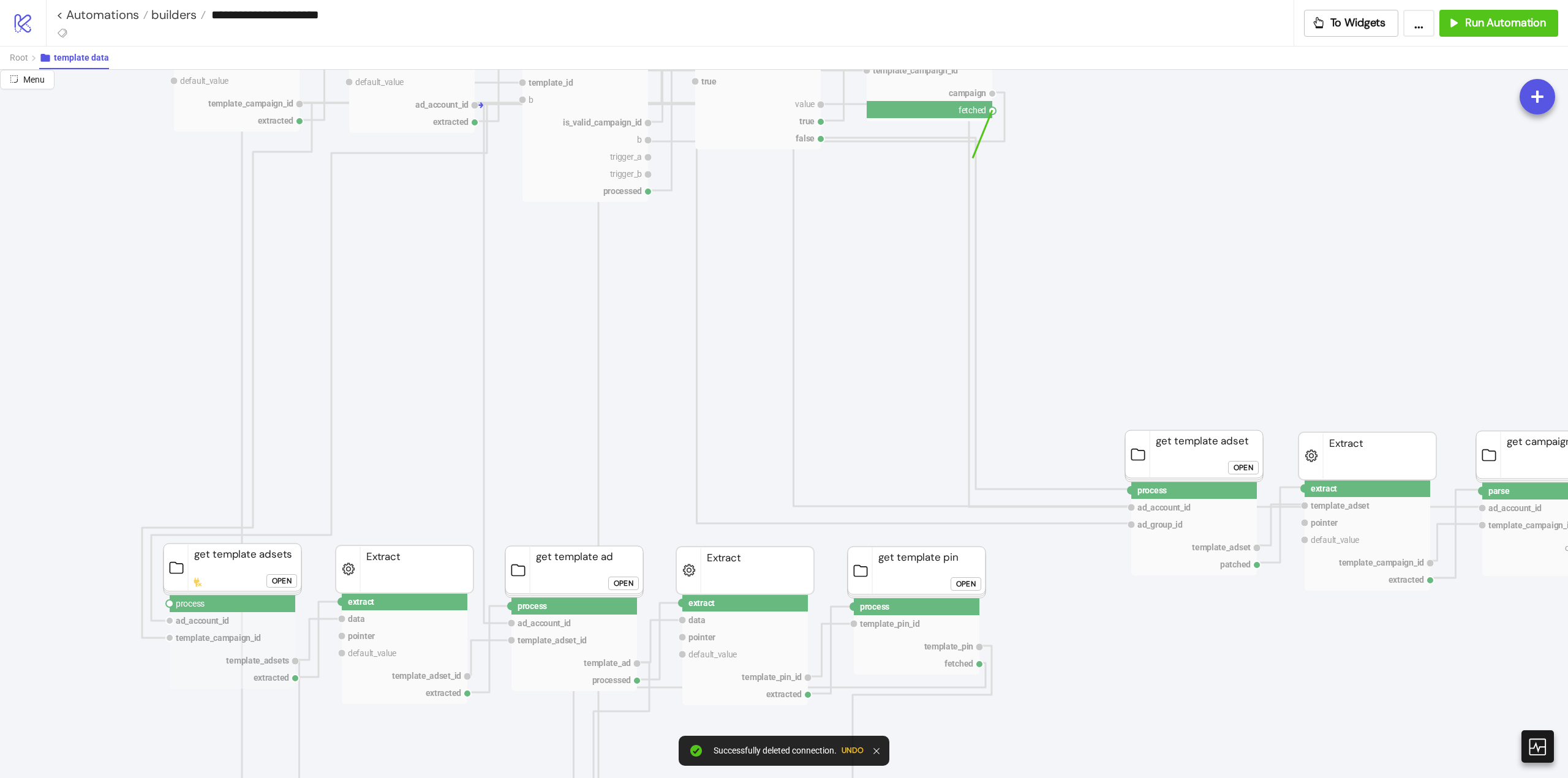
drag, startPoint x: 993, startPoint y: 110, endPoint x: 768, endPoint y: 258, distance: 269.3
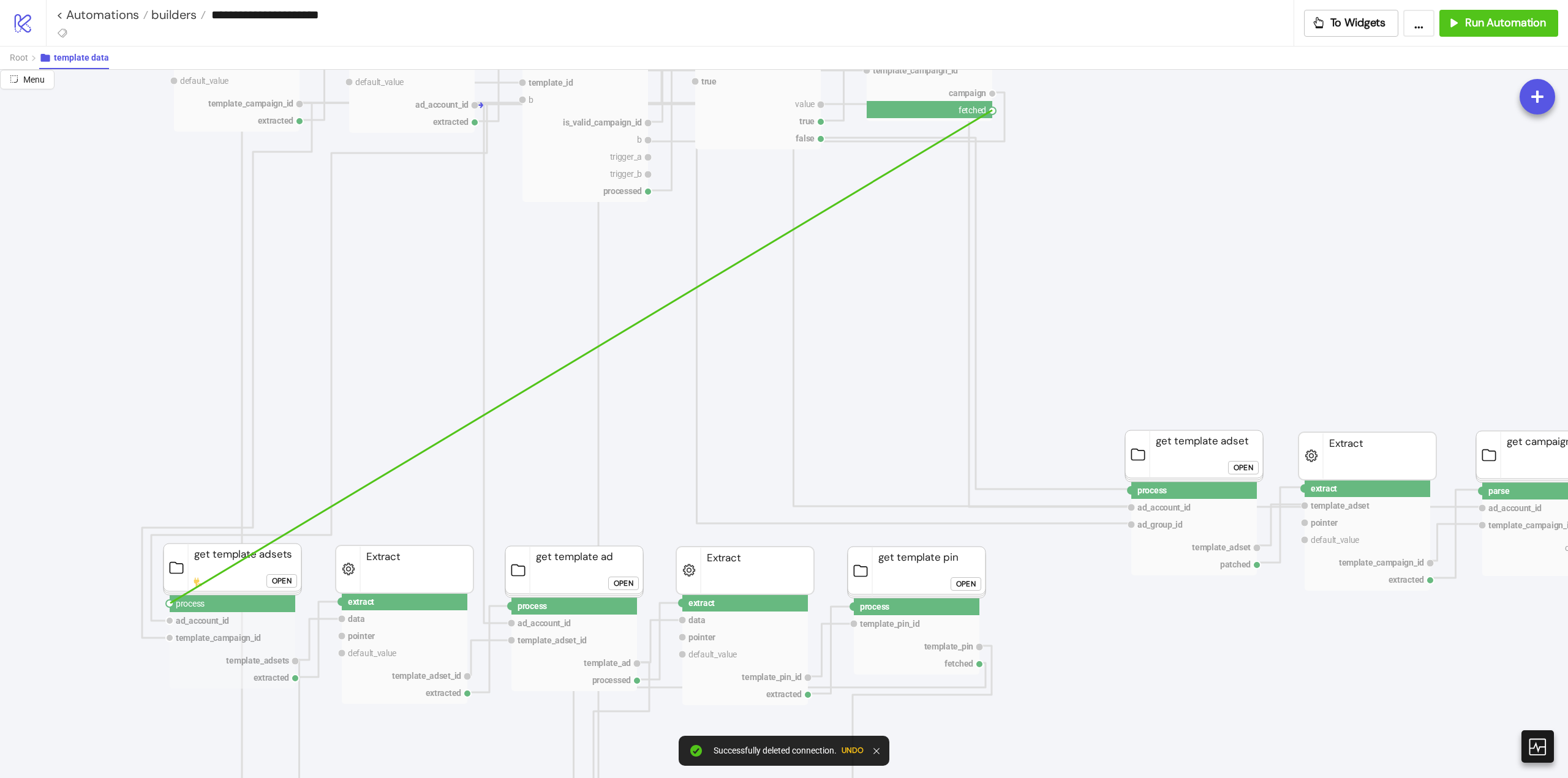
click at [170, 603] on circle at bounding box center [170, 604] width 7 height 7
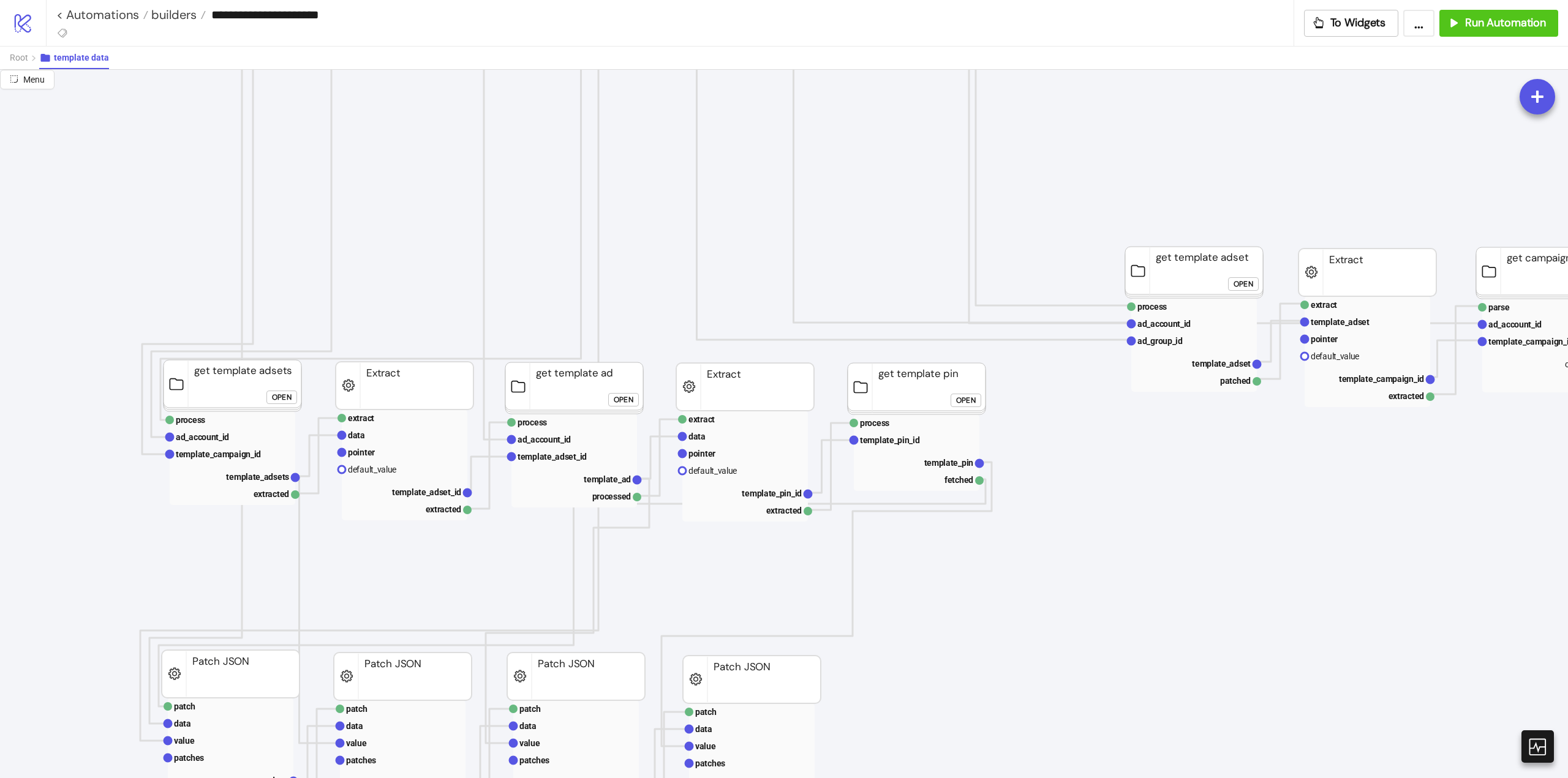
scroll to position [613, 61]
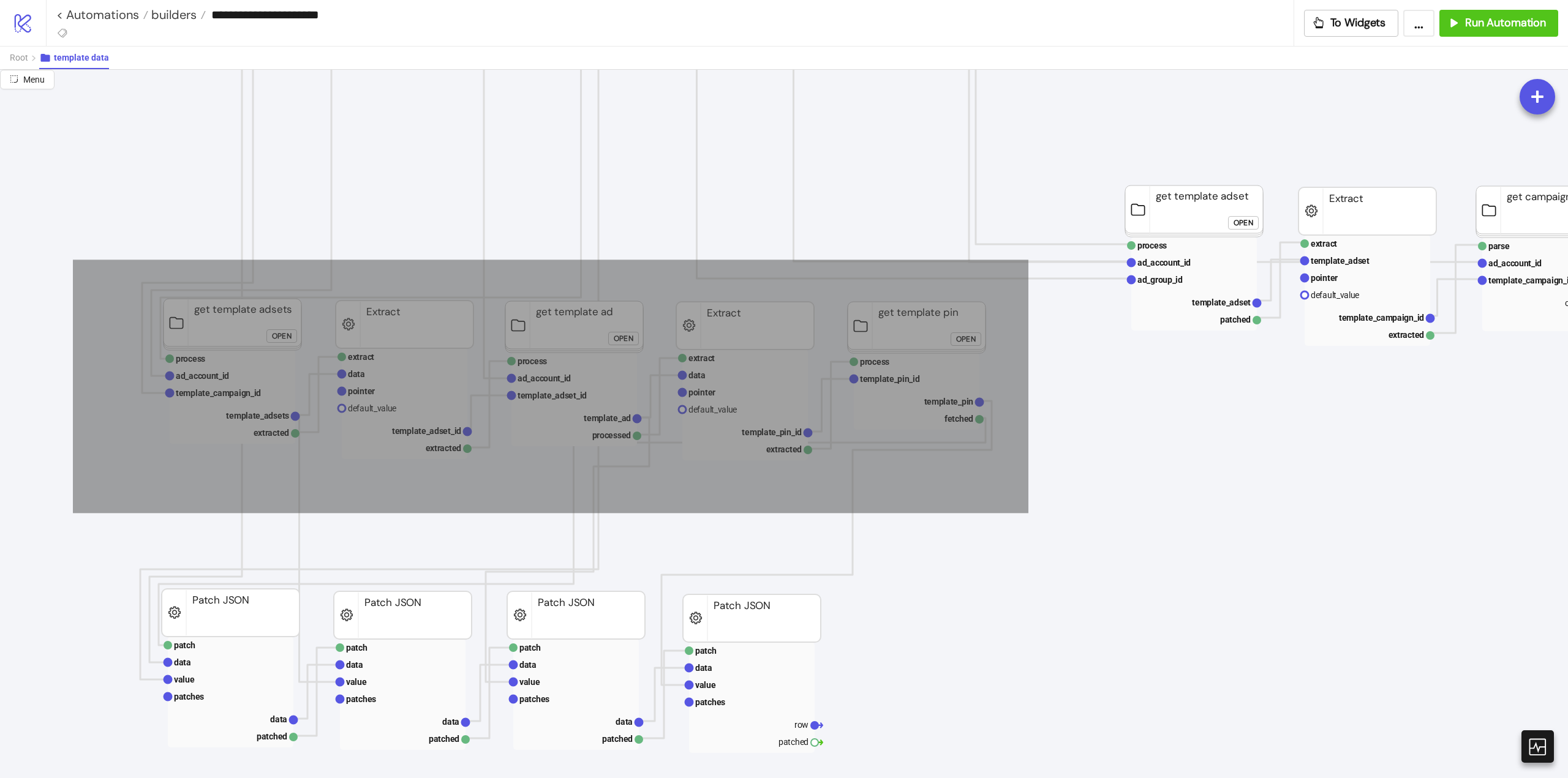
drag, startPoint x: 73, startPoint y: 260, endPoint x: 1029, endPoint y: 513, distance: 988.9
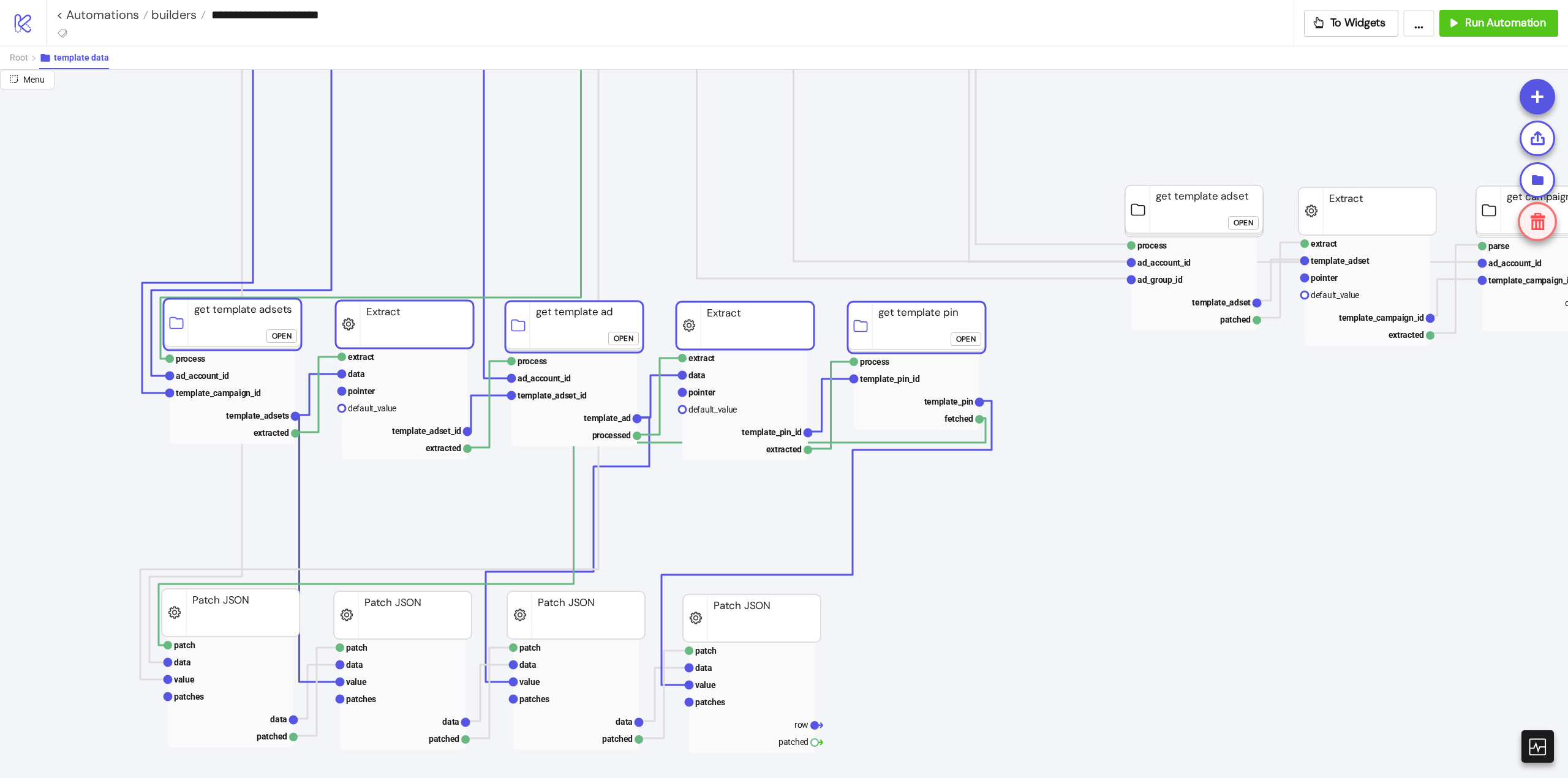
scroll to position [245, 61]
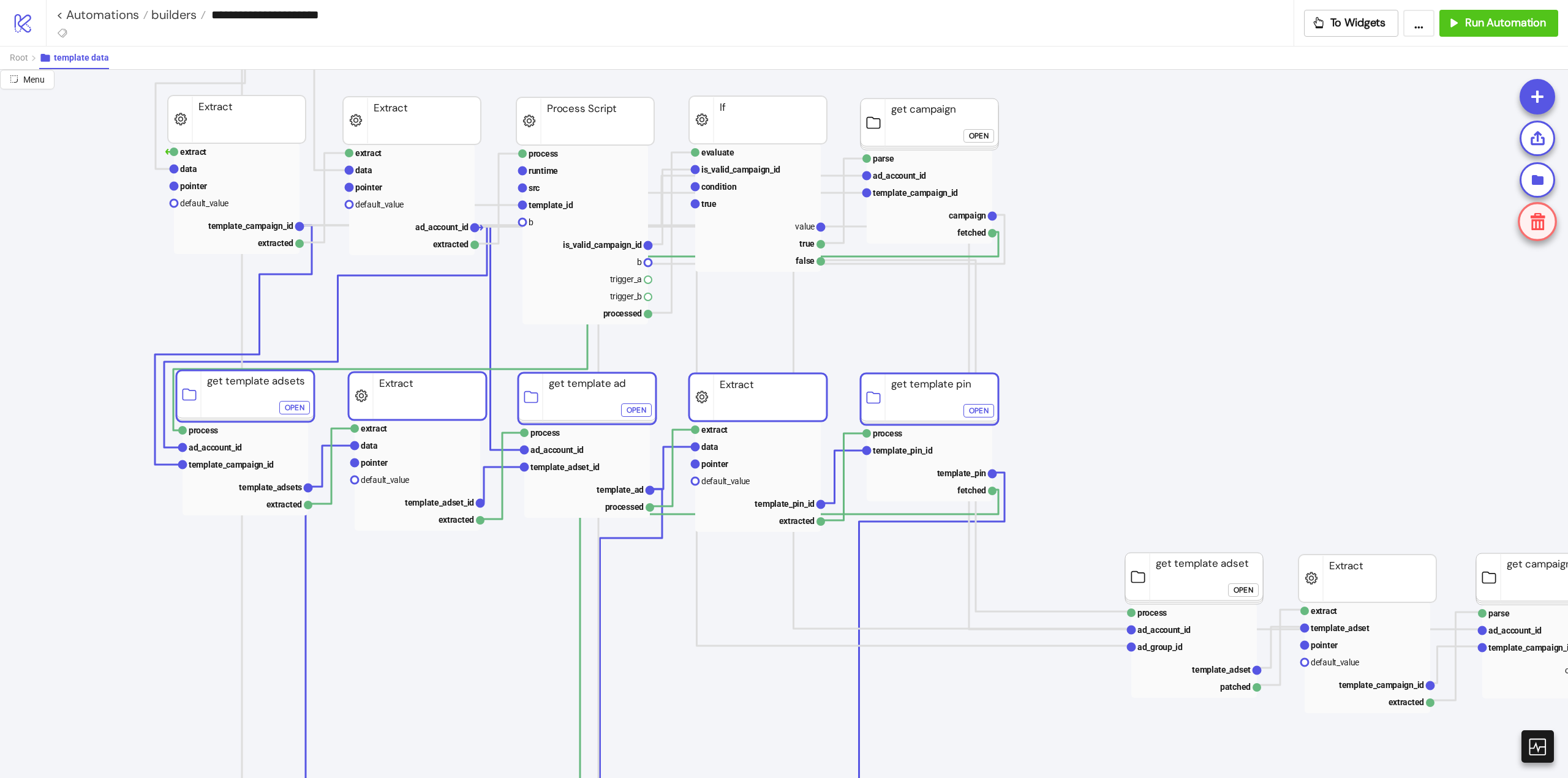
drag, startPoint x: 905, startPoint y: 698, endPoint x: 943, endPoint y: 404, distance: 296.4
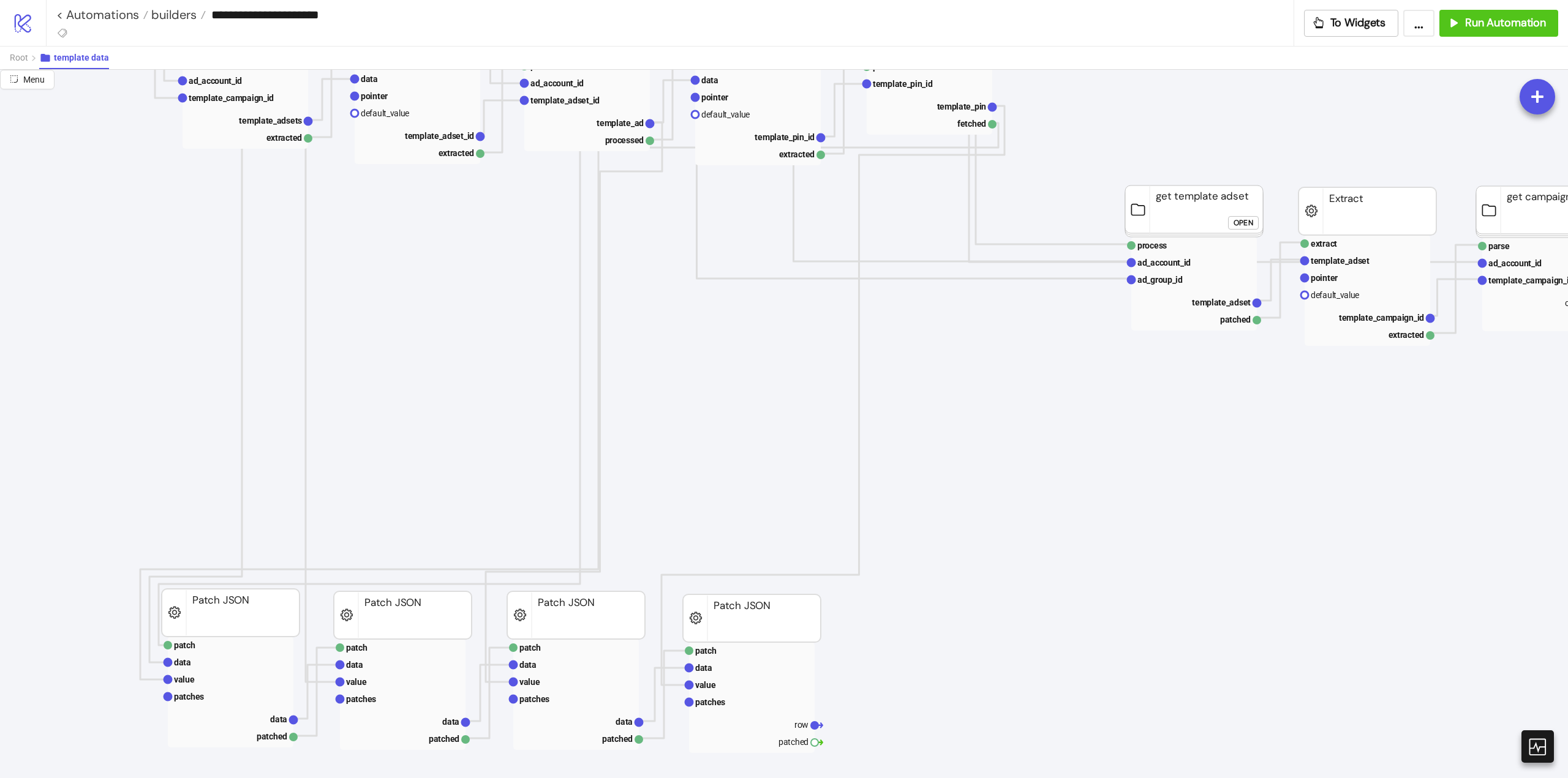
scroll to position [551, 61]
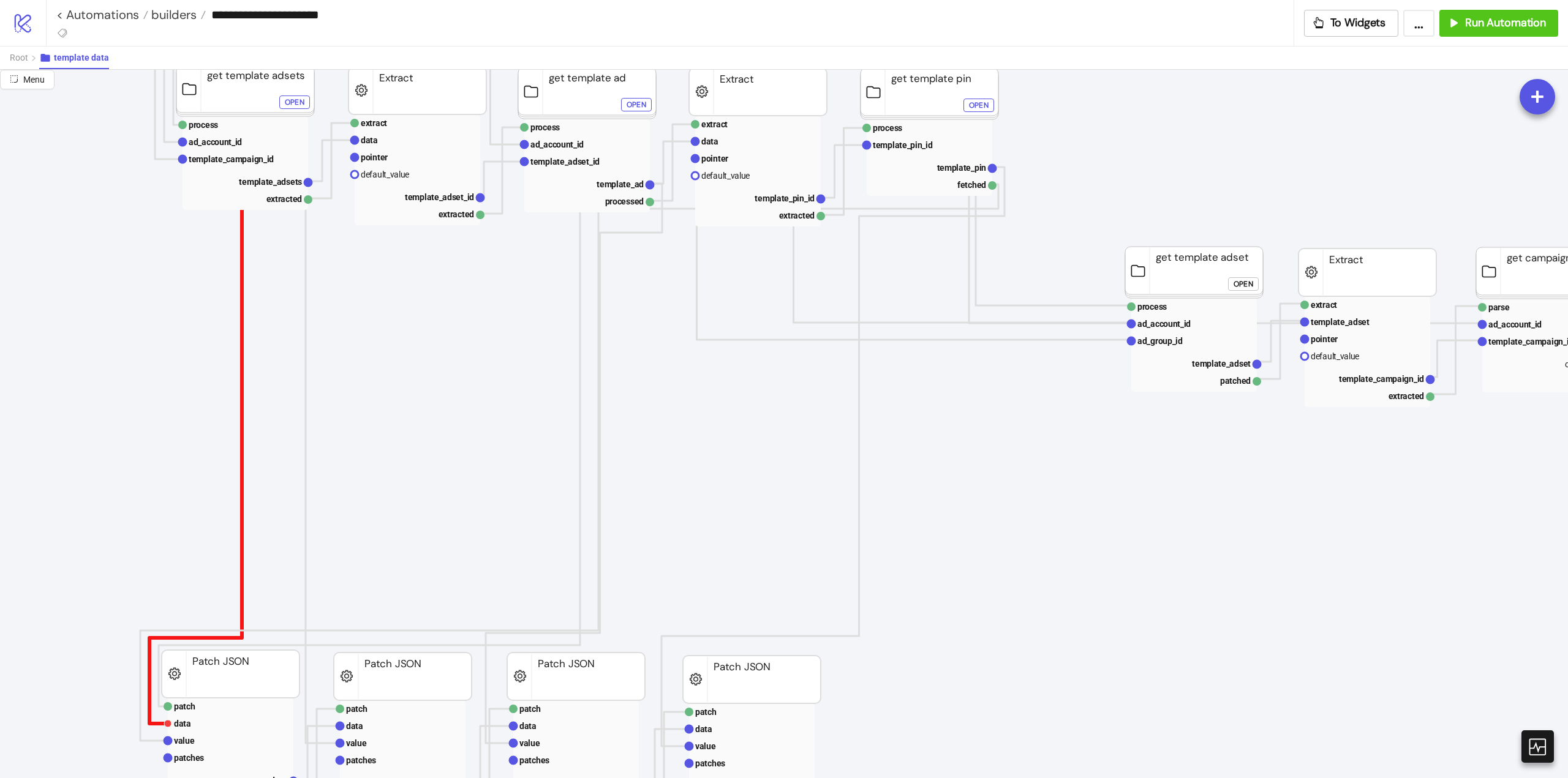
click at [242, 515] on polyline at bounding box center [226, 224] width 154 height 999
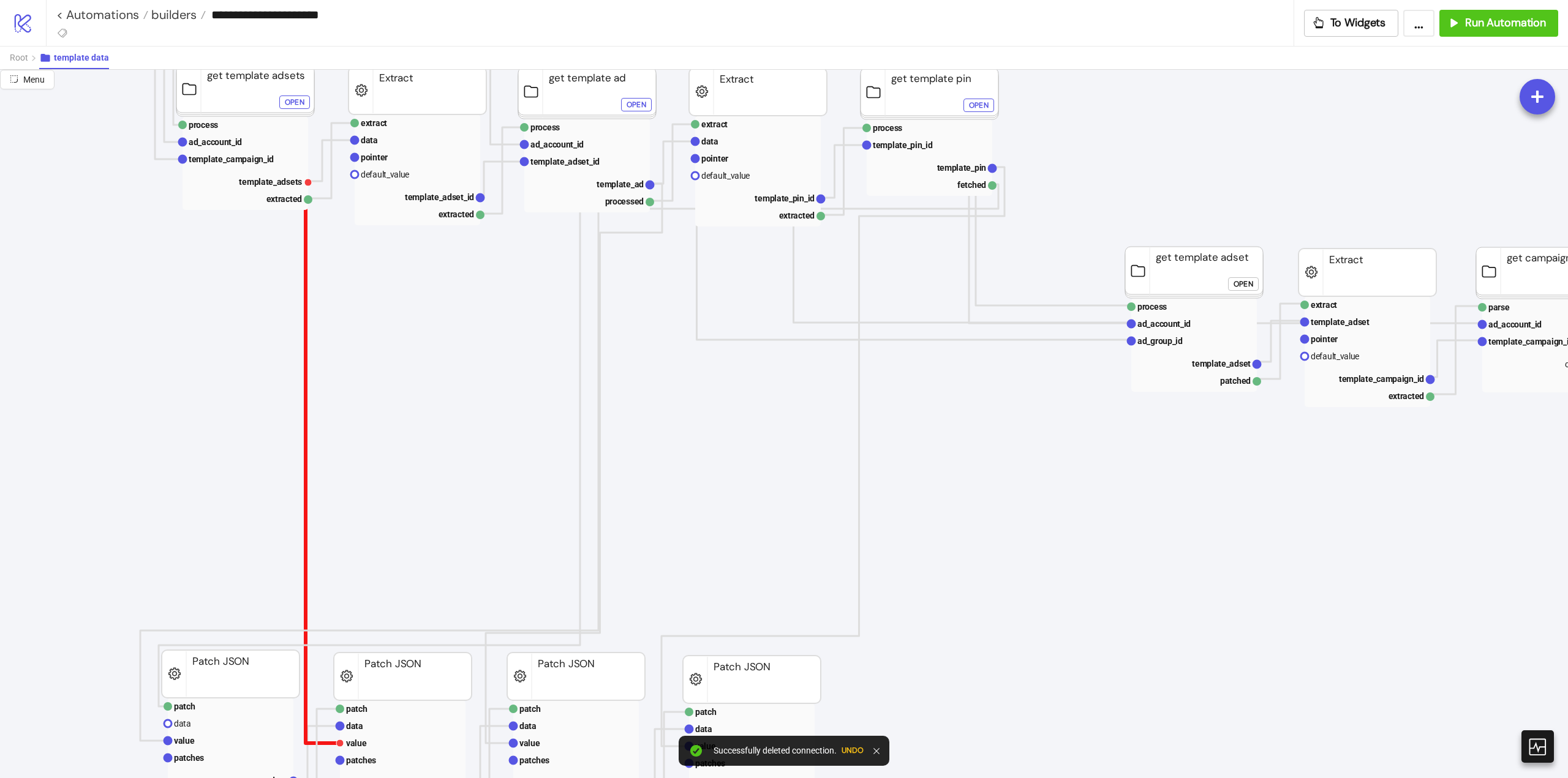
click at [306, 519] on polyline at bounding box center [323, 462] width 34 height 562
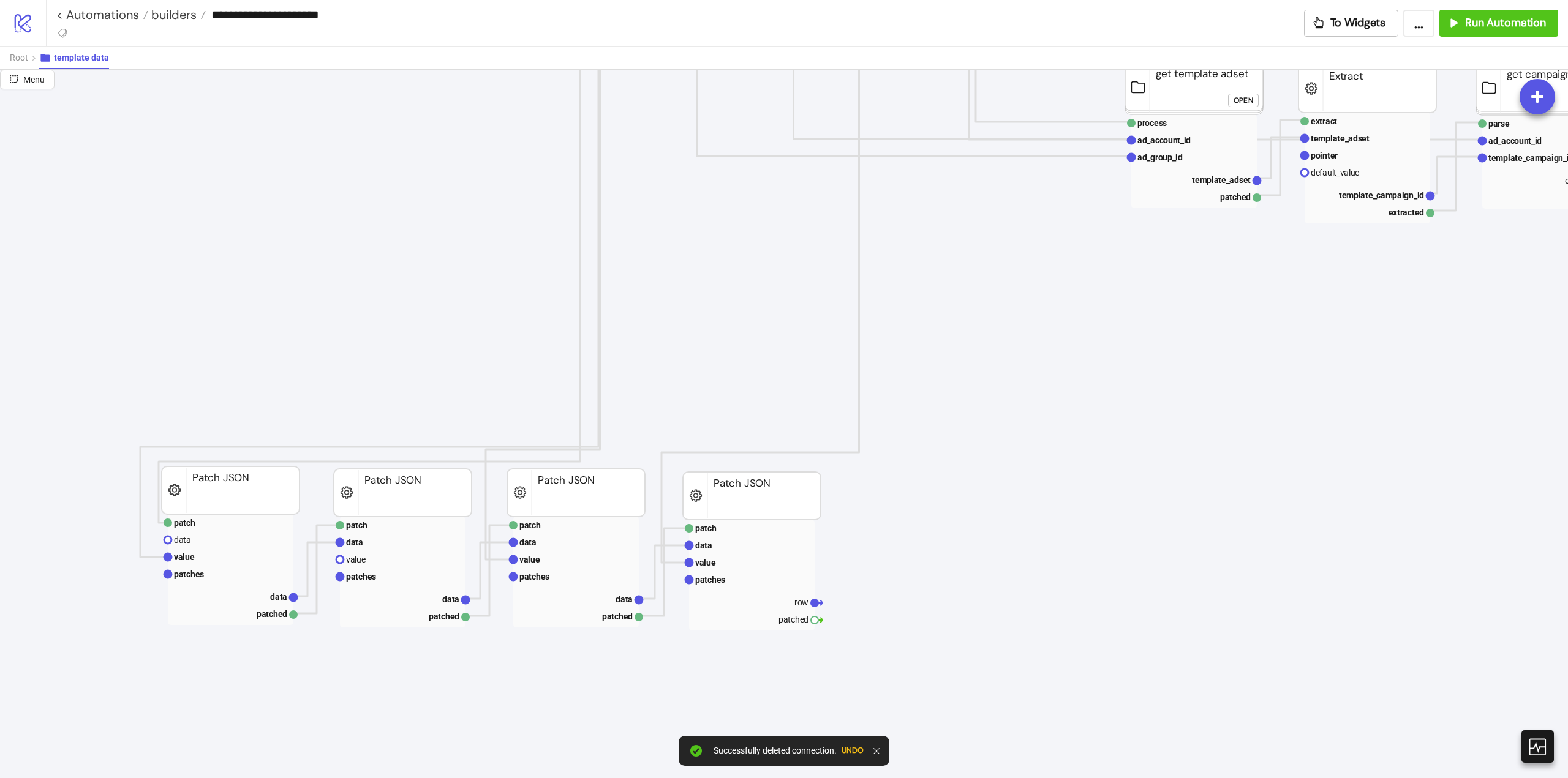
scroll to position [796, 61]
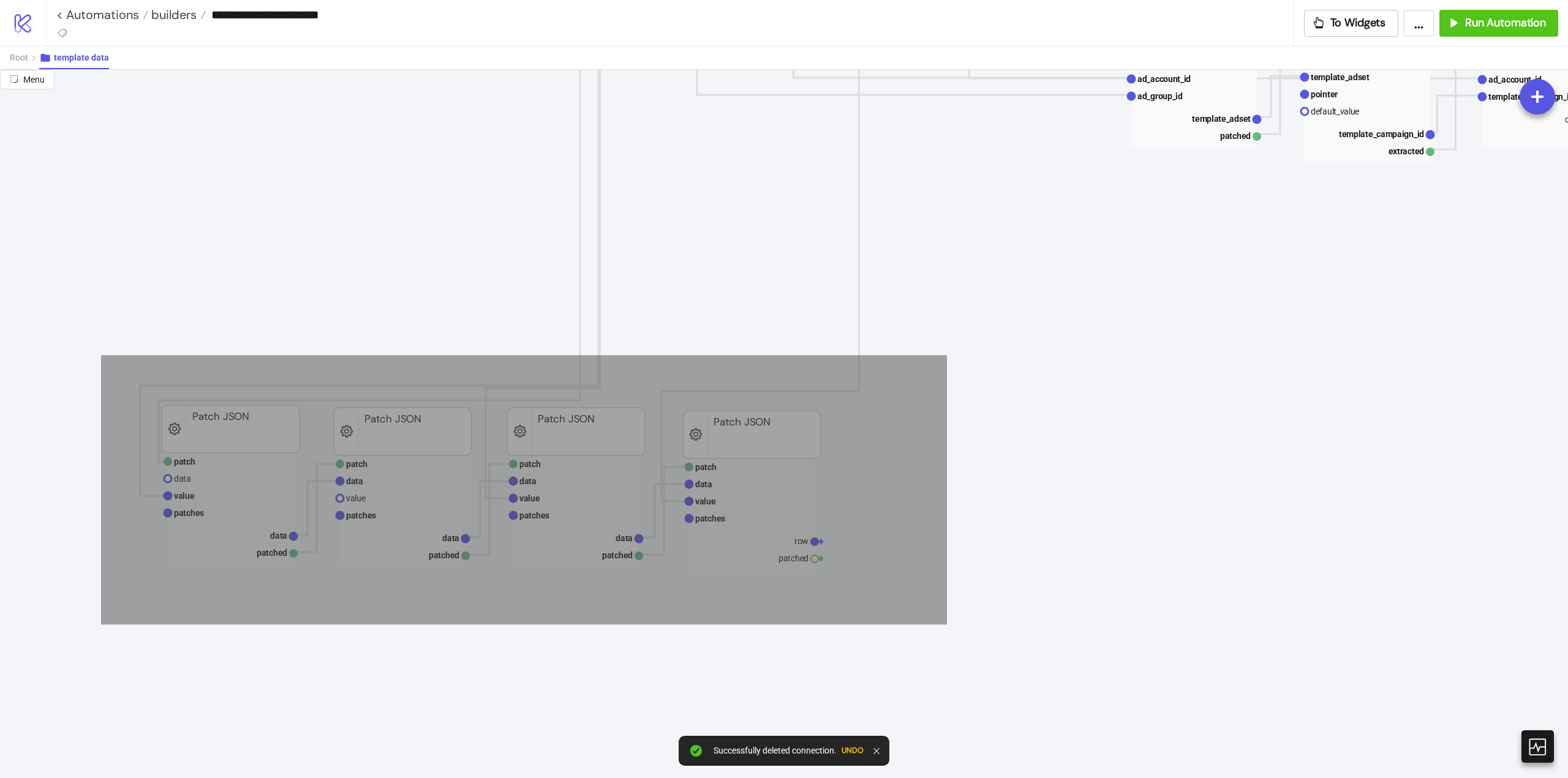
drag, startPoint x: 101, startPoint y: 355, endPoint x: 881, endPoint y: 588, distance: 814.1
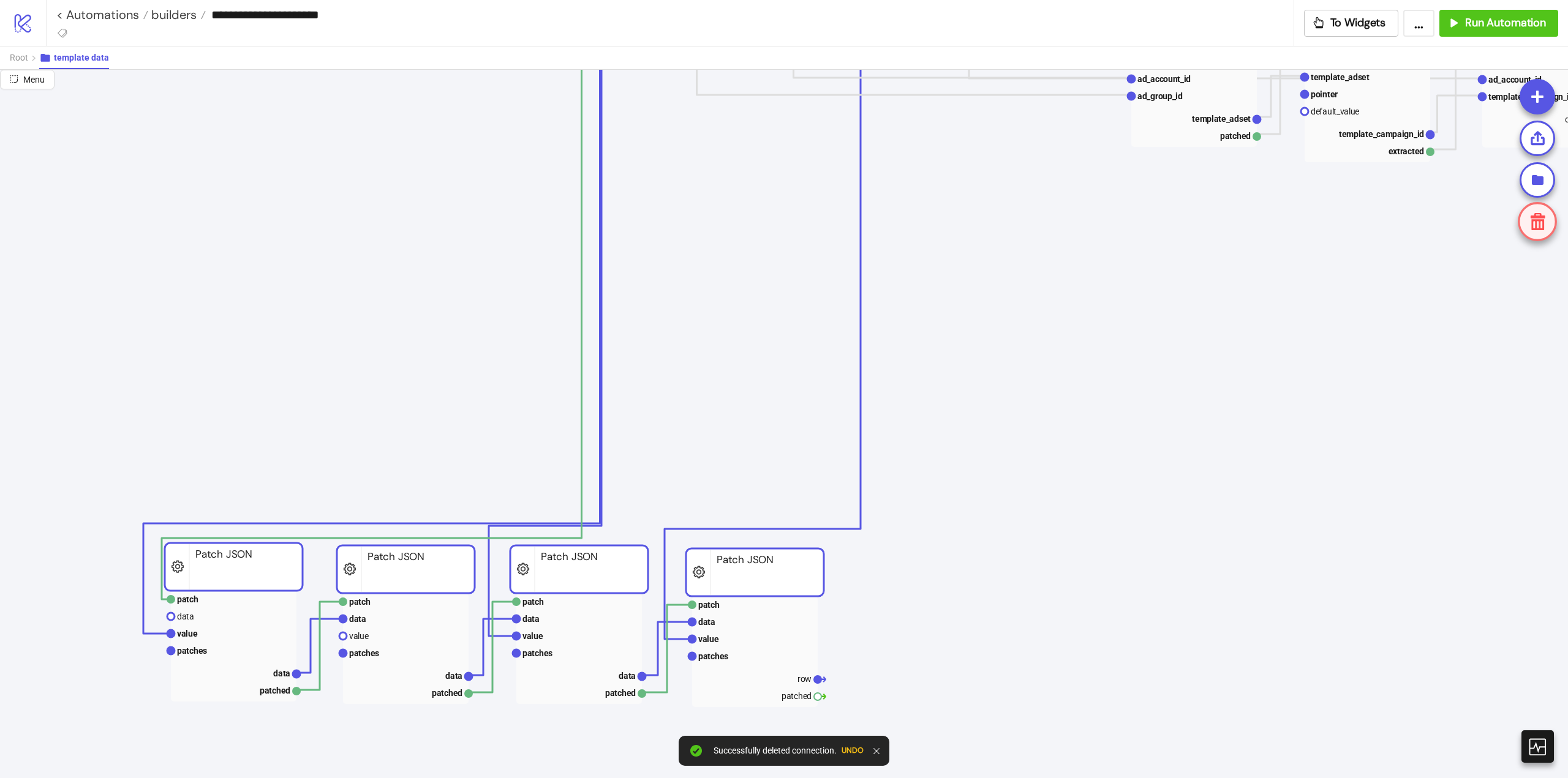
drag, startPoint x: 753, startPoint y: 438, endPoint x: 756, endPoint y: 576, distance: 138.0
click at [722, 461] on icon "row data Data Relay extract data pointer default_value template_campaign_id ext…" at bounding box center [1164, 498] width 2450 height 2449
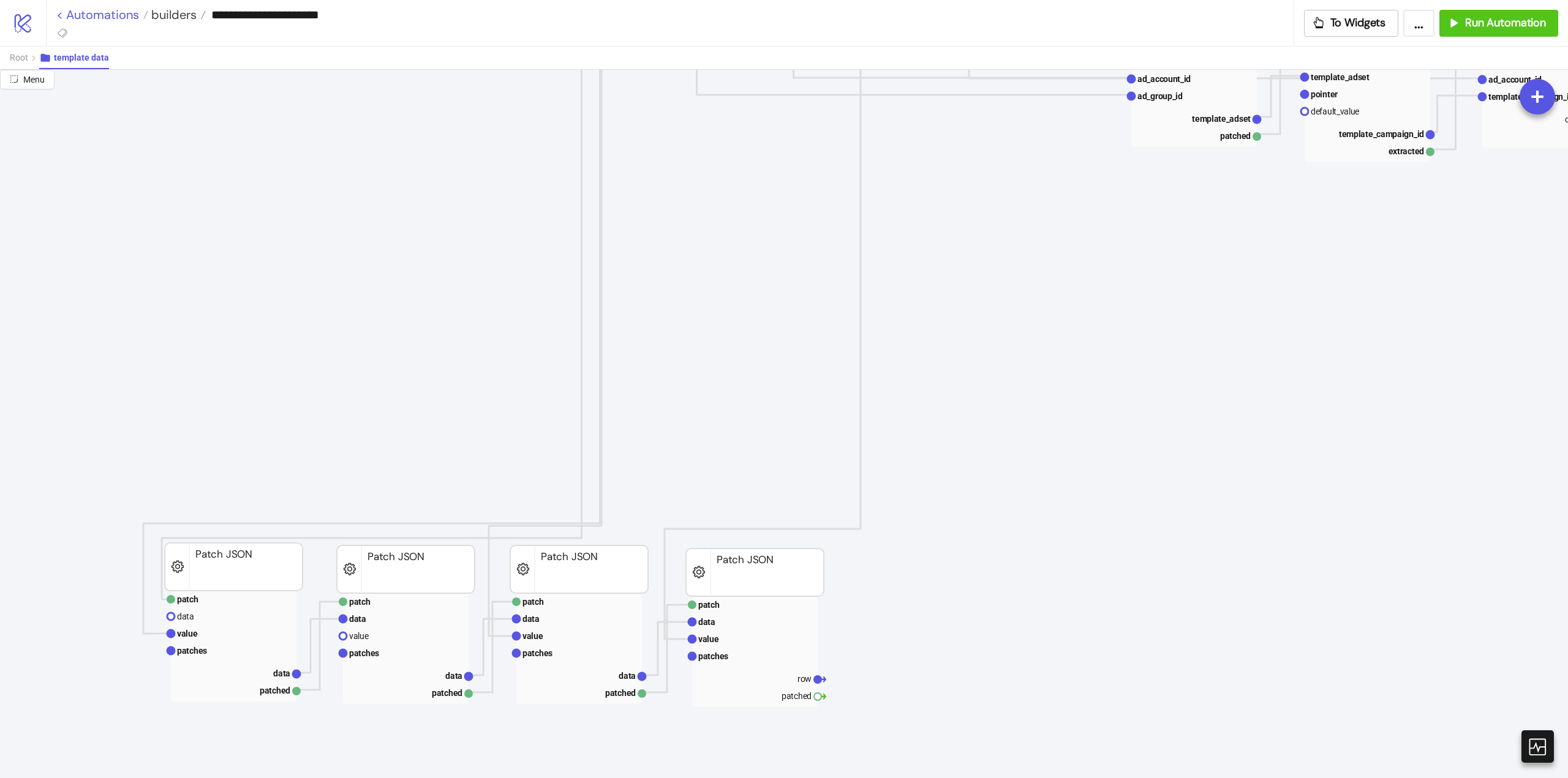
drag, startPoint x: 122, startPoint y: 17, endPoint x: 129, endPoint y: 19, distance: 7.3
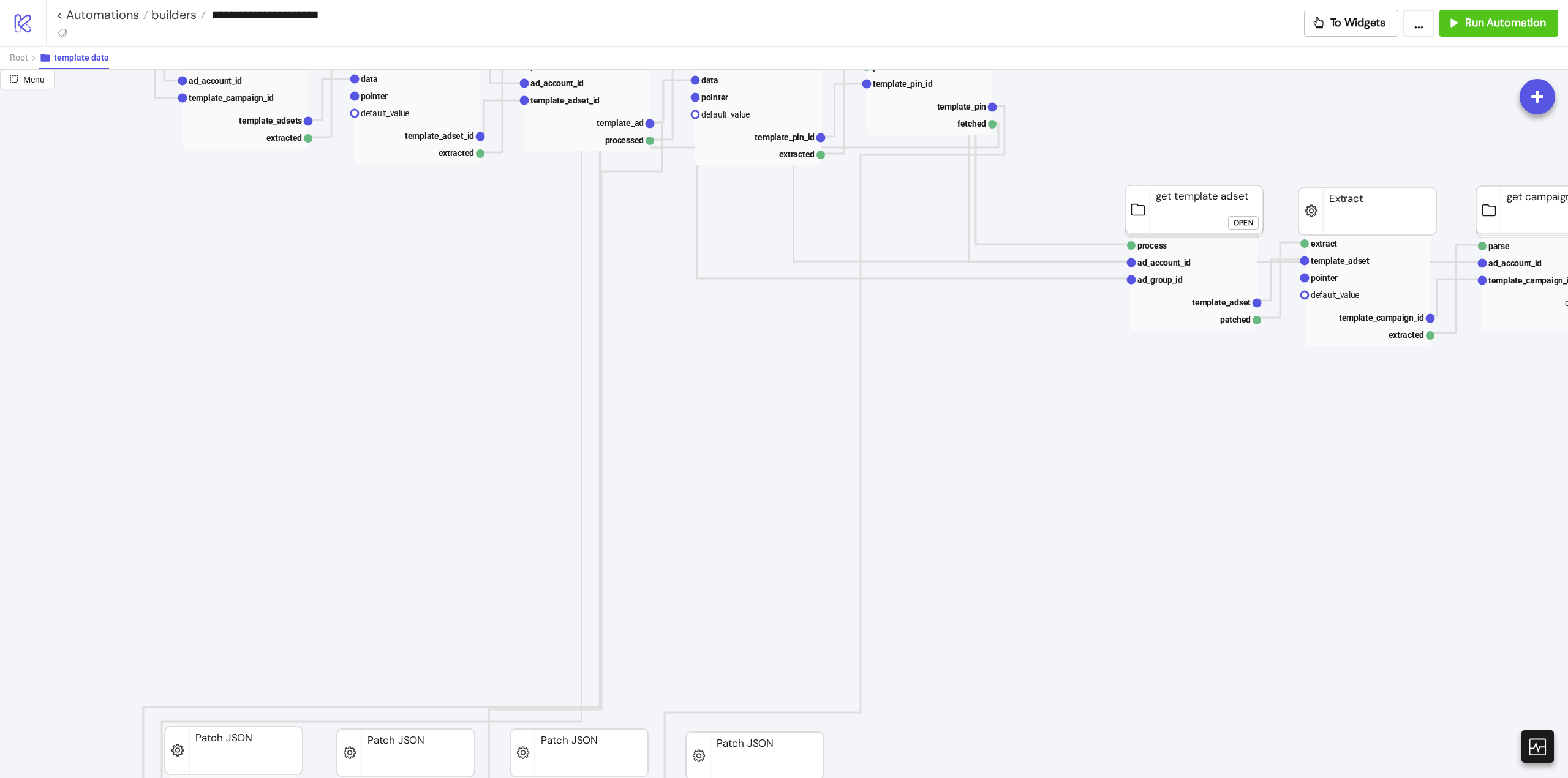
scroll to position [368, 61]
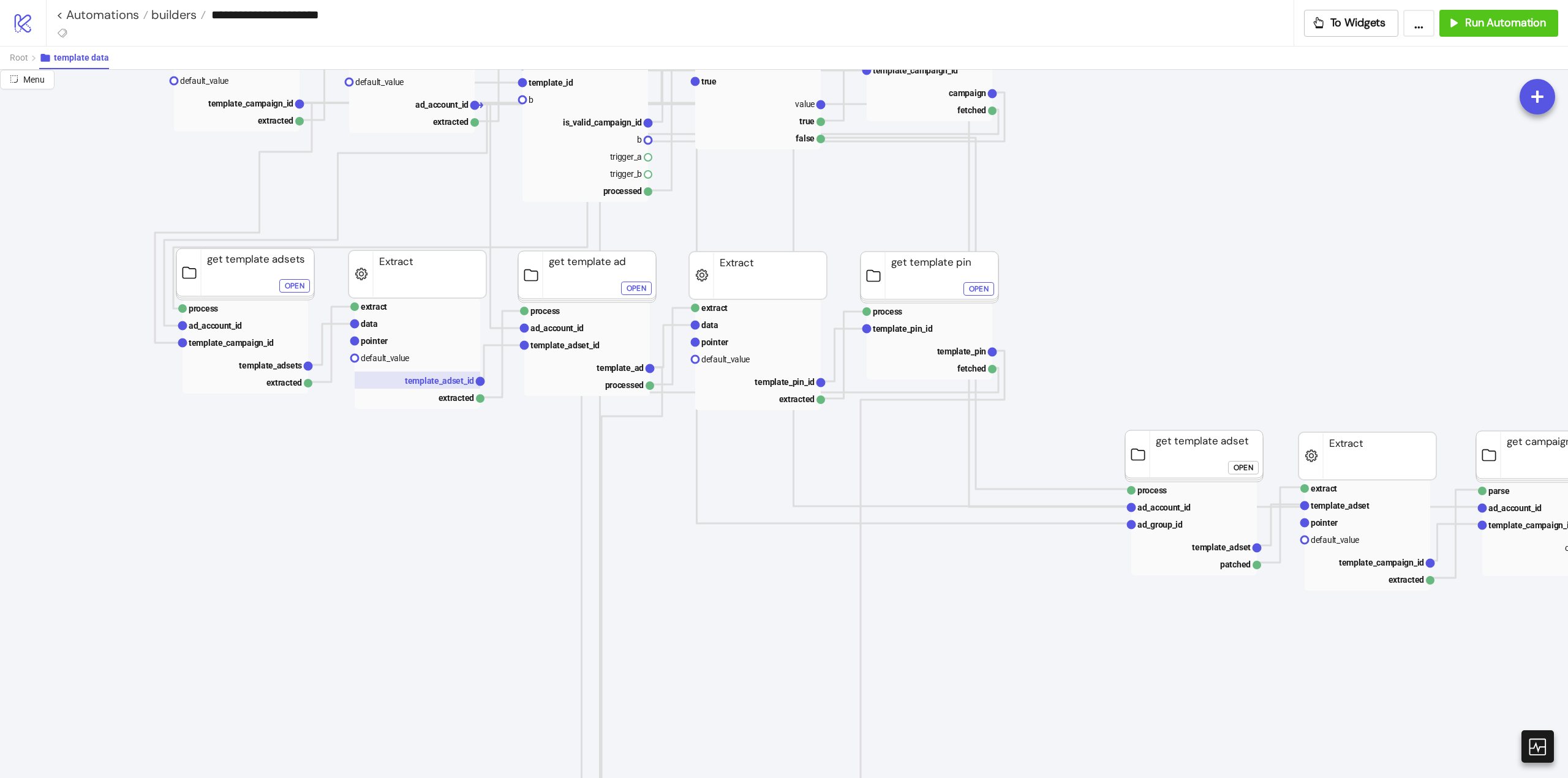
click at [441, 382] on text "template_adset_id" at bounding box center [439, 380] width 69 height 10
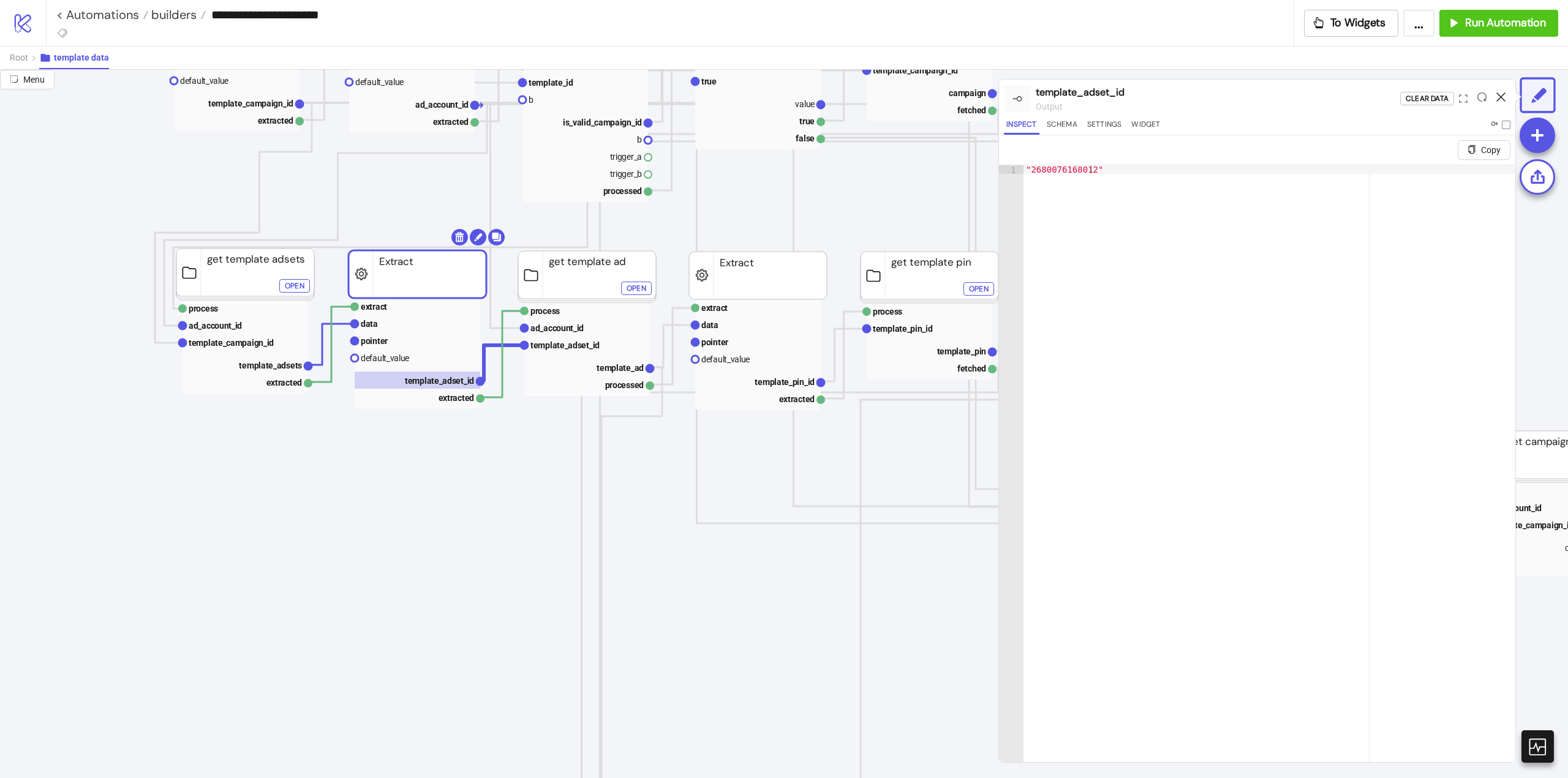
click at [1500, 100] on icon at bounding box center [1501, 97] width 9 height 9
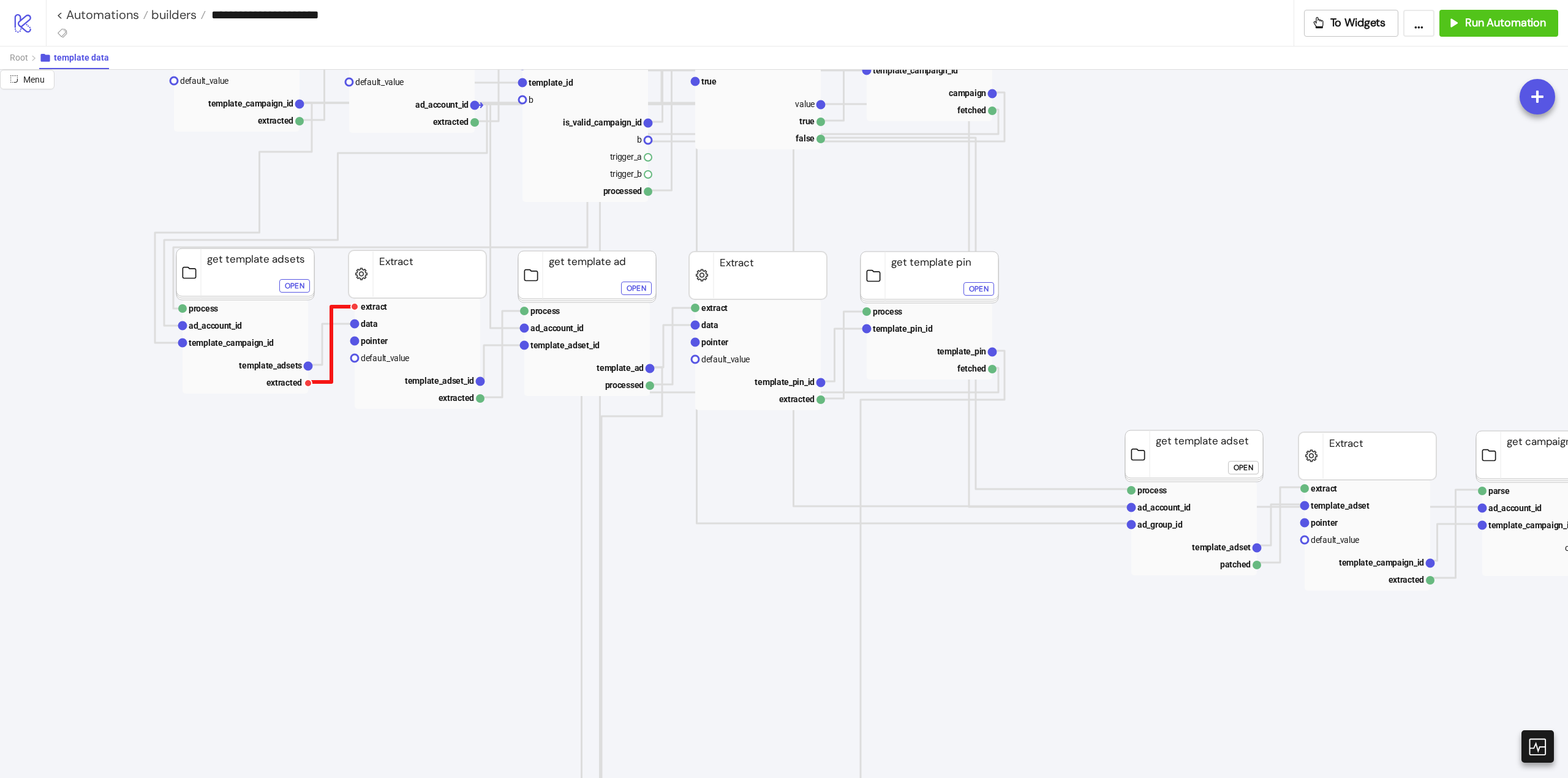
click at [333, 318] on polyline at bounding box center [331, 344] width 46 height 75
click at [329, 325] on polyline at bounding box center [331, 344] width 46 height 41
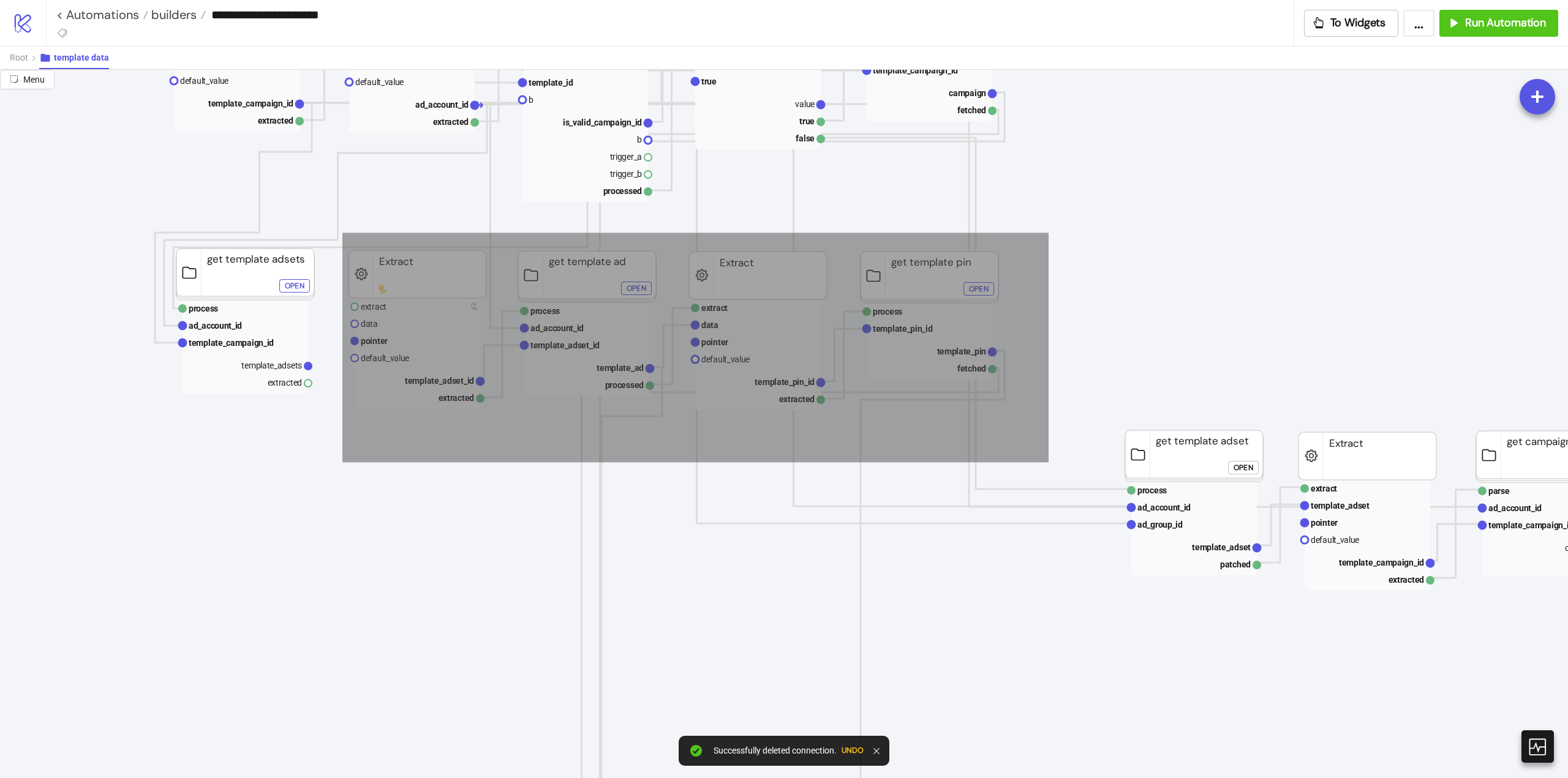
drag, startPoint x: 342, startPoint y: 233, endPoint x: 973, endPoint y: 401, distance: 653.0
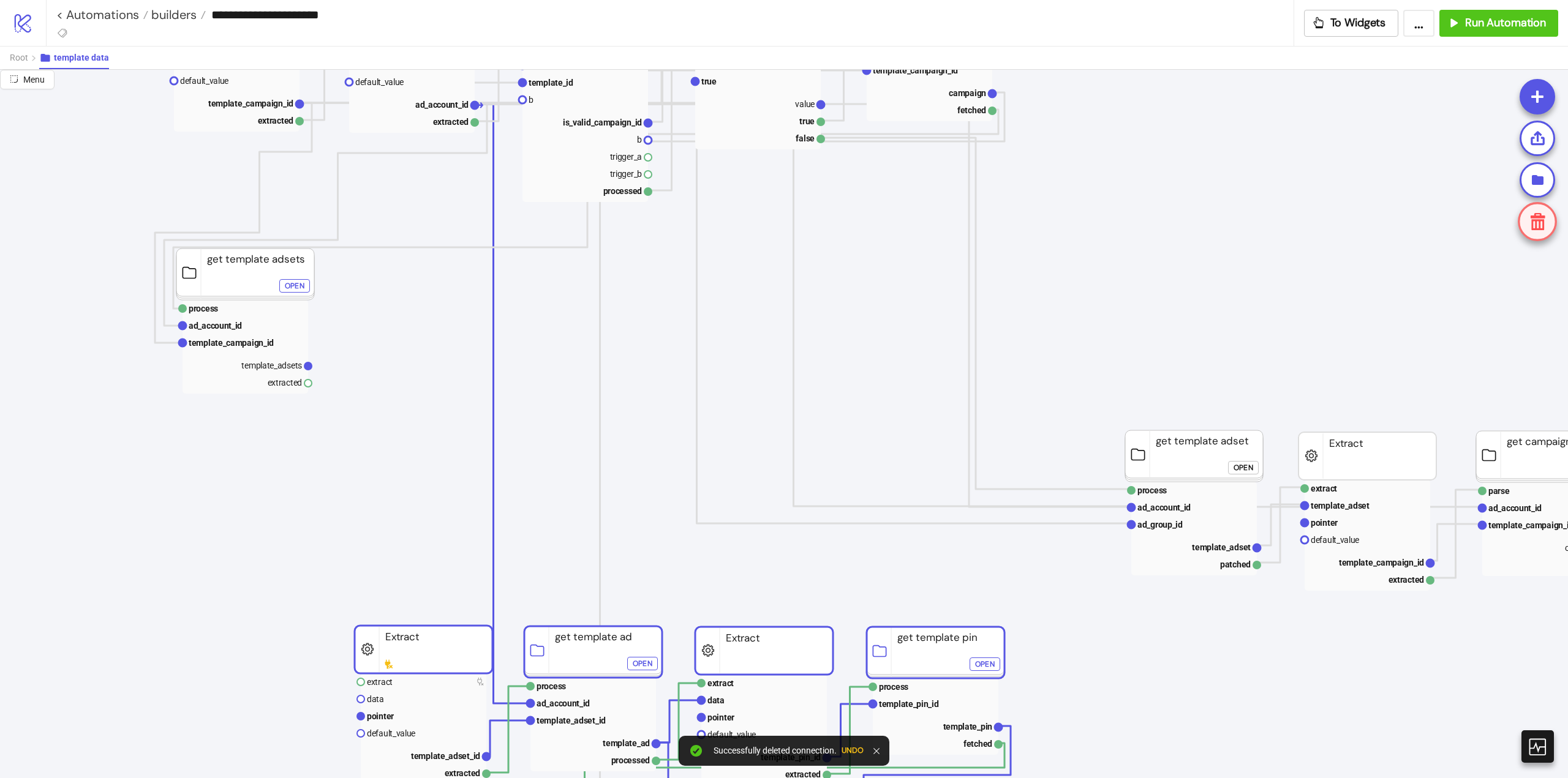
drag, startPoint x: 920, startPoint y: 277, endPoint x: 930, endPoint y: 583, distance: 306.2
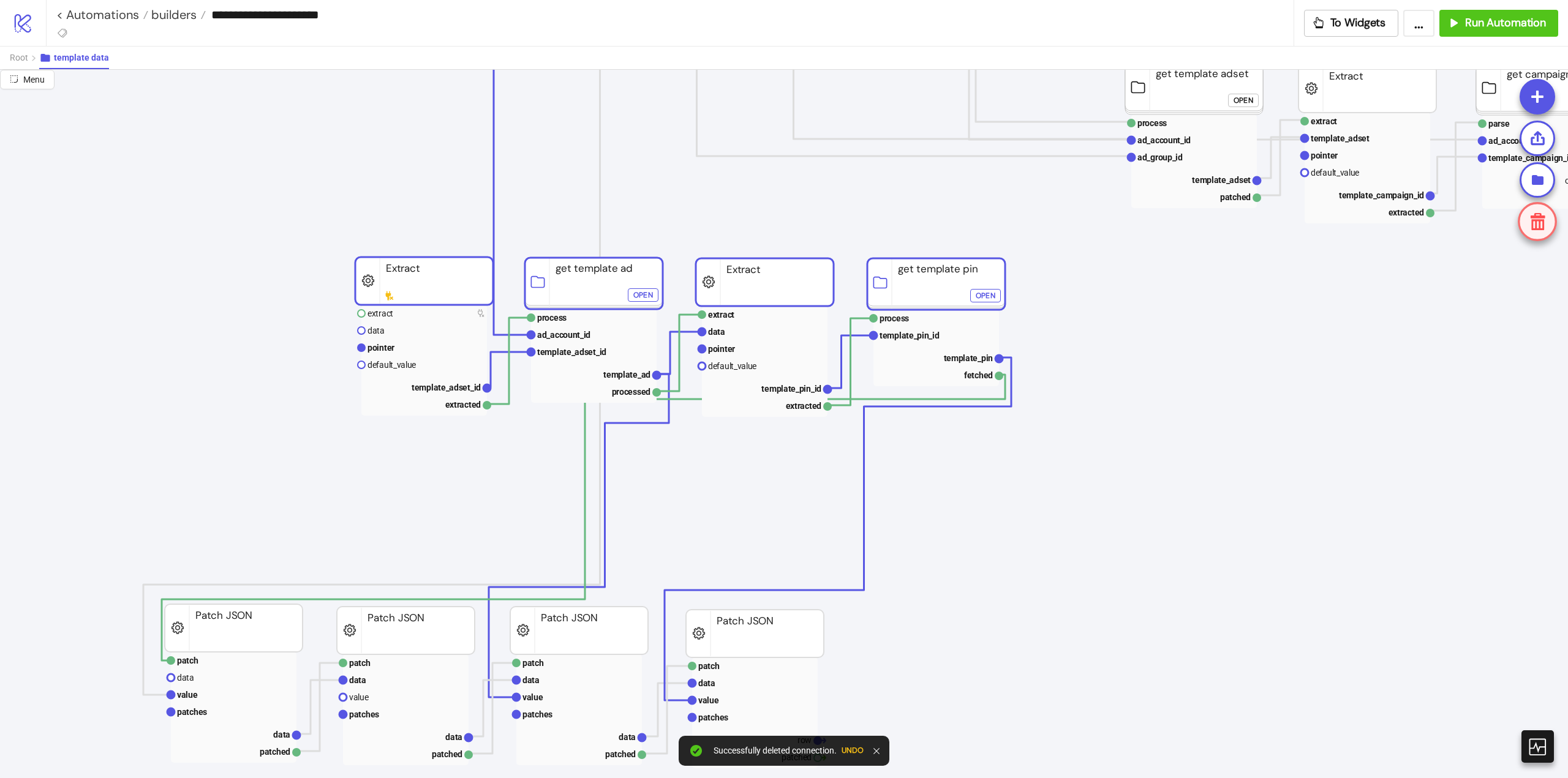
scroll to position [796, 61]
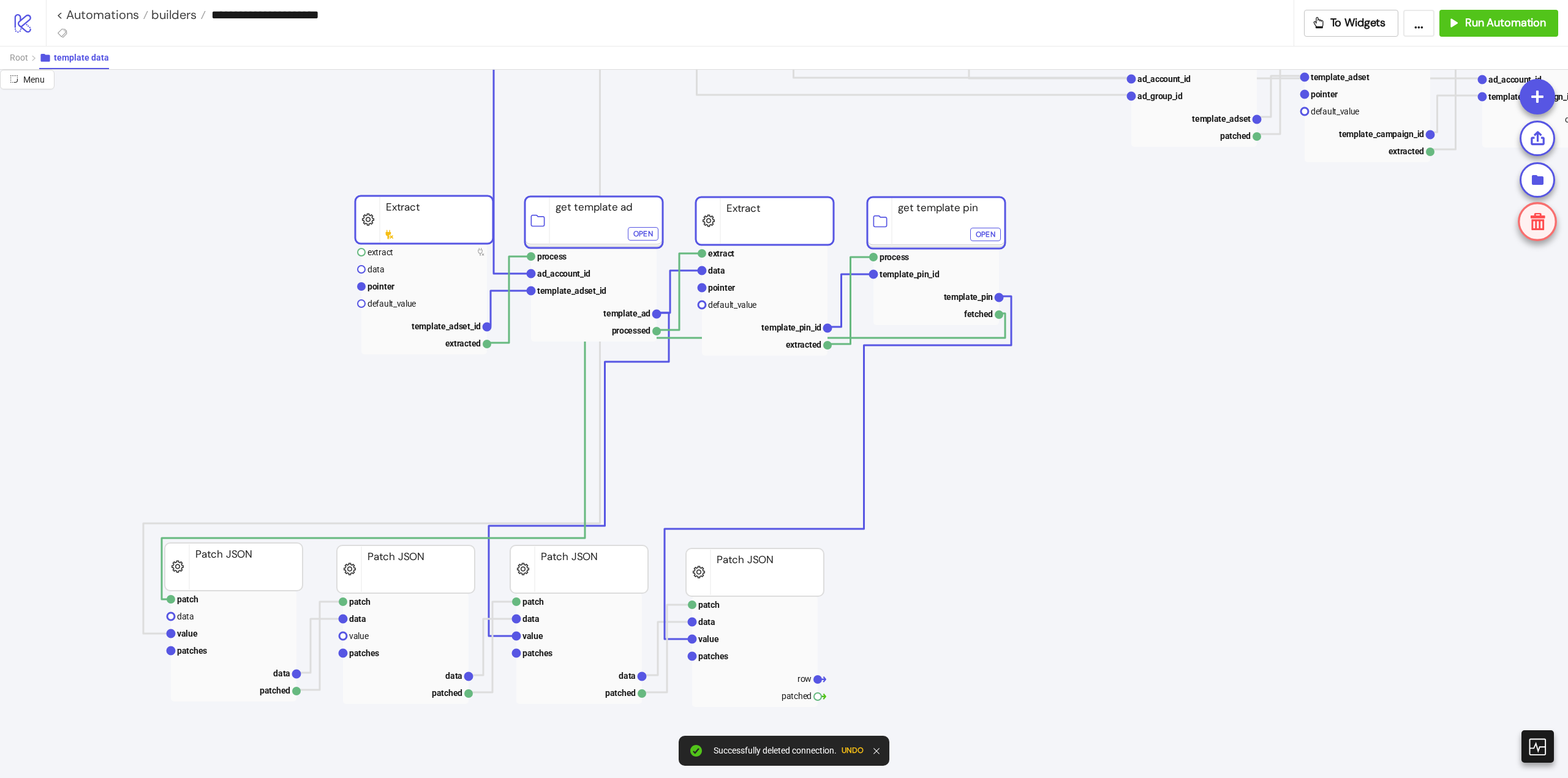
click at [760, 213] on rect at bounding box center [765, 221] width 138 height 48
click at [337, 179] on icon "row data Data Relay extract data pointer default_value template_campaign_id ext…" at bounding box center [1164, 498] width 2450 height 2449
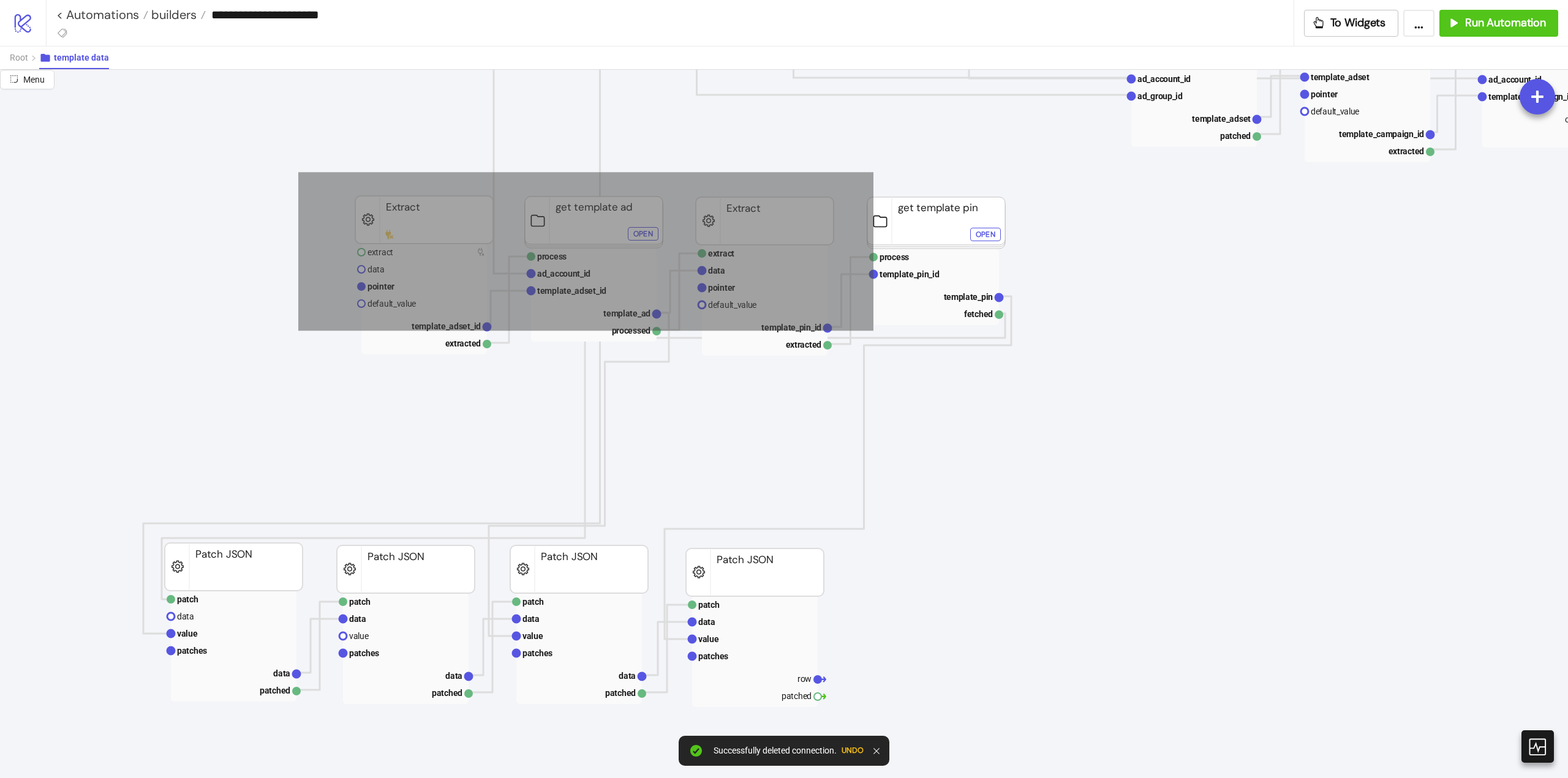
drag, startPoint x: 299, startPoint y: 172, endPoint x: 1048, endPoint y: 349, distance: 769.6
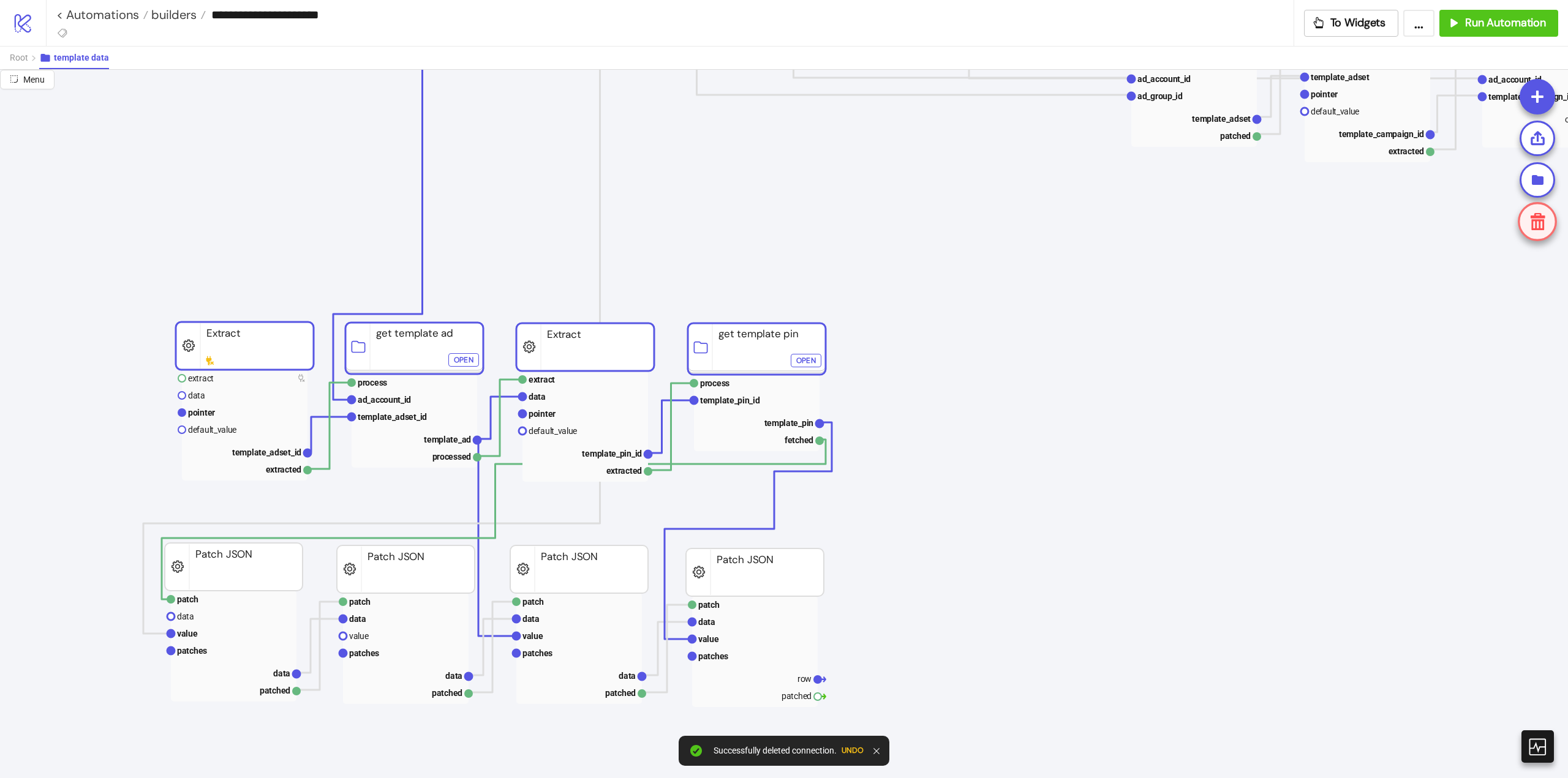
drag, startPoint x: 913, startPoint y: 210, endPoint x: 734, endPoint y: 336, distance: 218.9
click at [734, 336] on rect at bounding box center [757, 348] width 138 height 51
click at [1008, 243] on icon "row data Data Relay extract data pointer default_value template_campaign_id ext…" at bounding box center [1164, 498] width 2450 height 2449
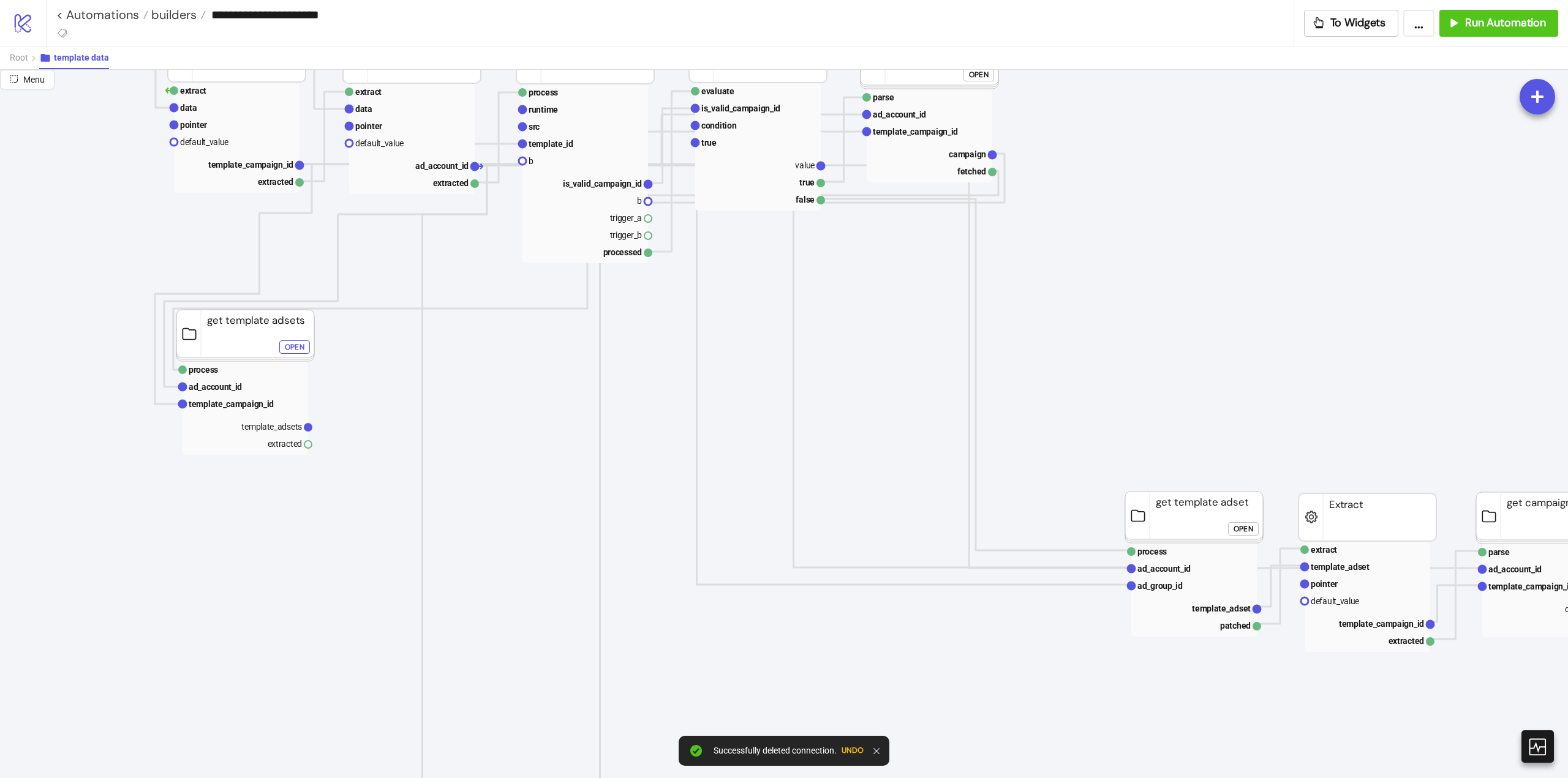
scroll to position [306, 306]
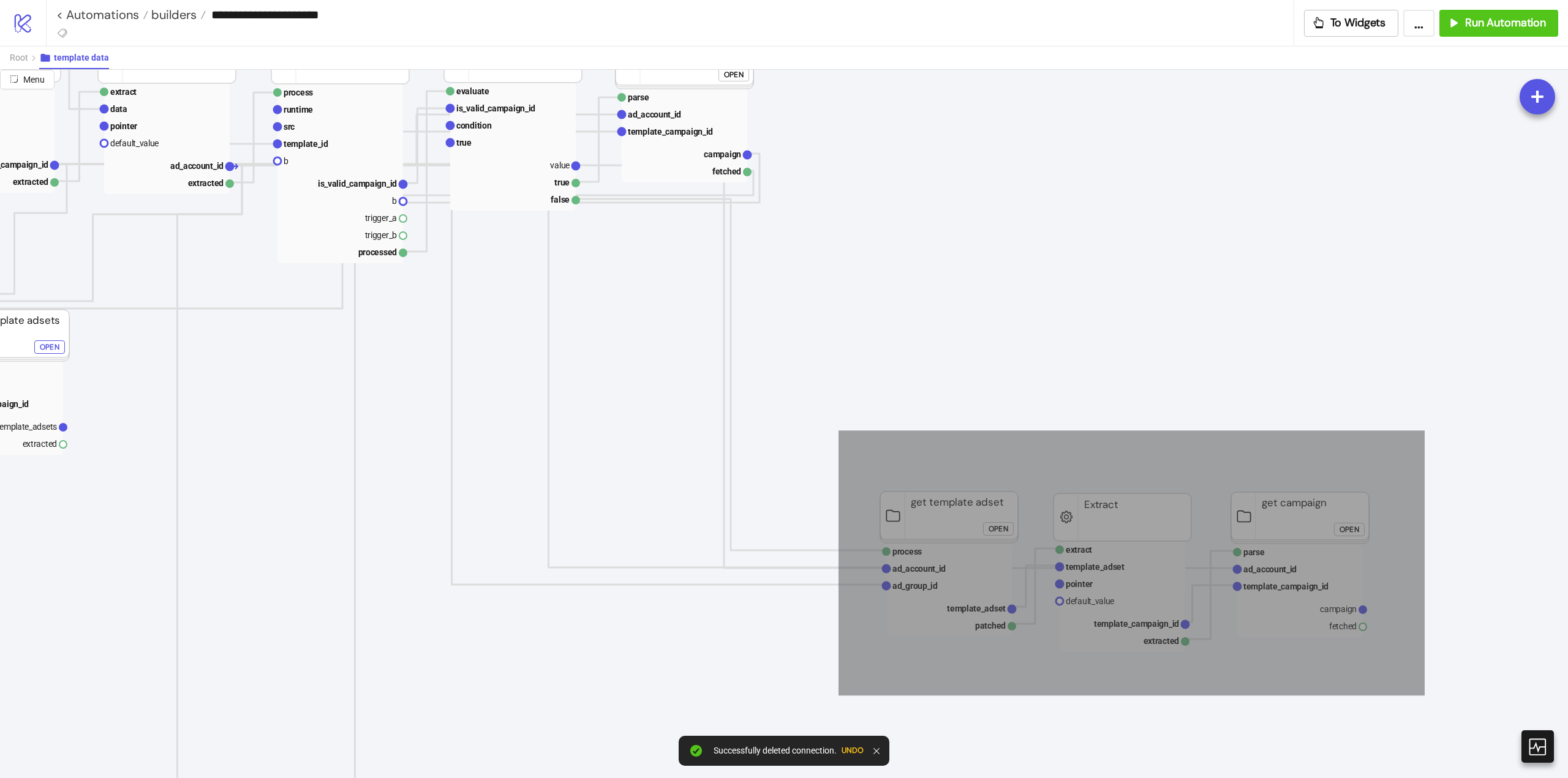
drag, startPoint x: 838, startPoint y: 431, endPoint x: 1405, endPoint y: 673, distance: 616.5
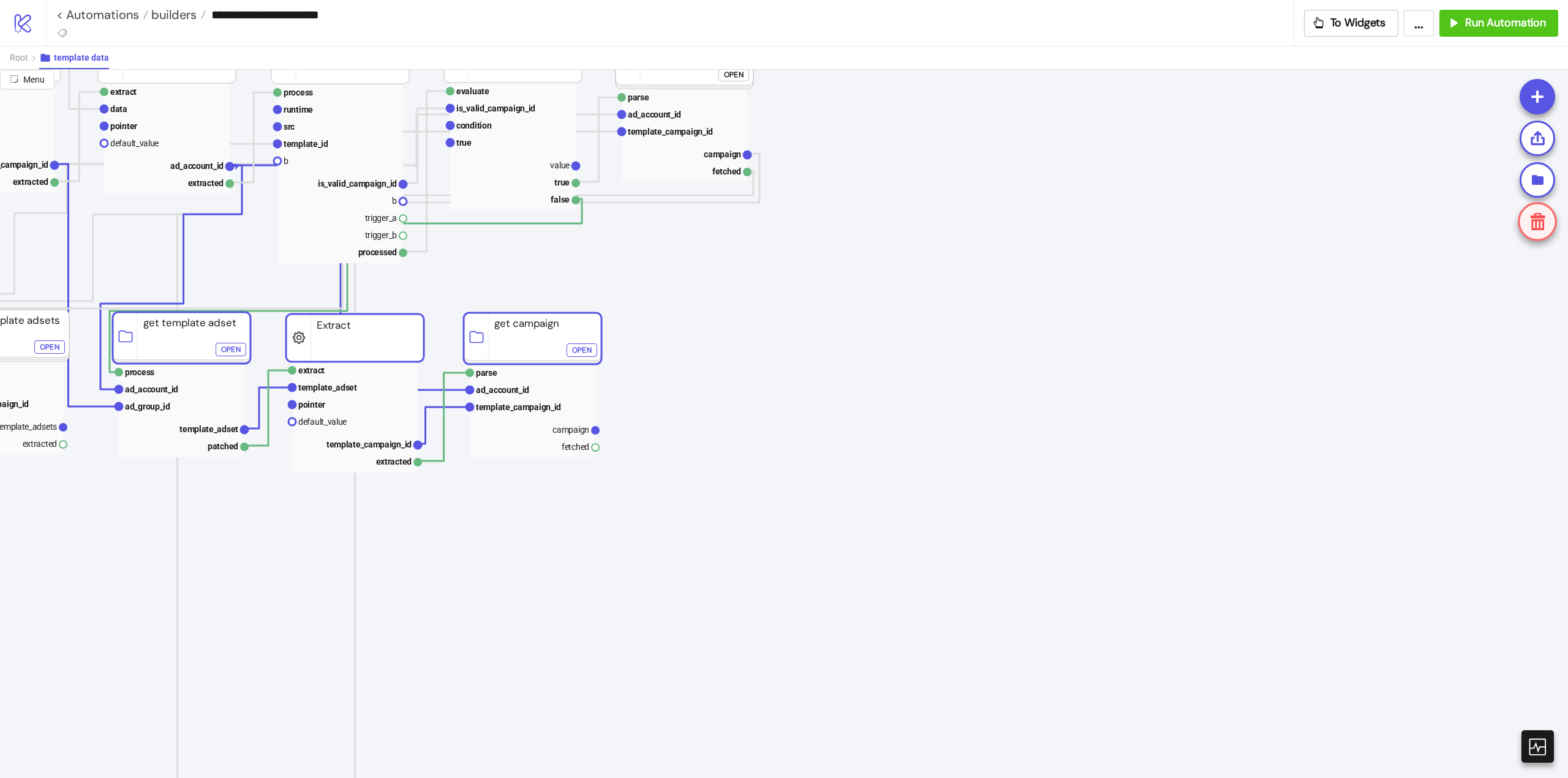
drag, startPoint x: 1287, startPoint y: 534, endPoint x: 521, endPoint y: 355, distance: 786.6
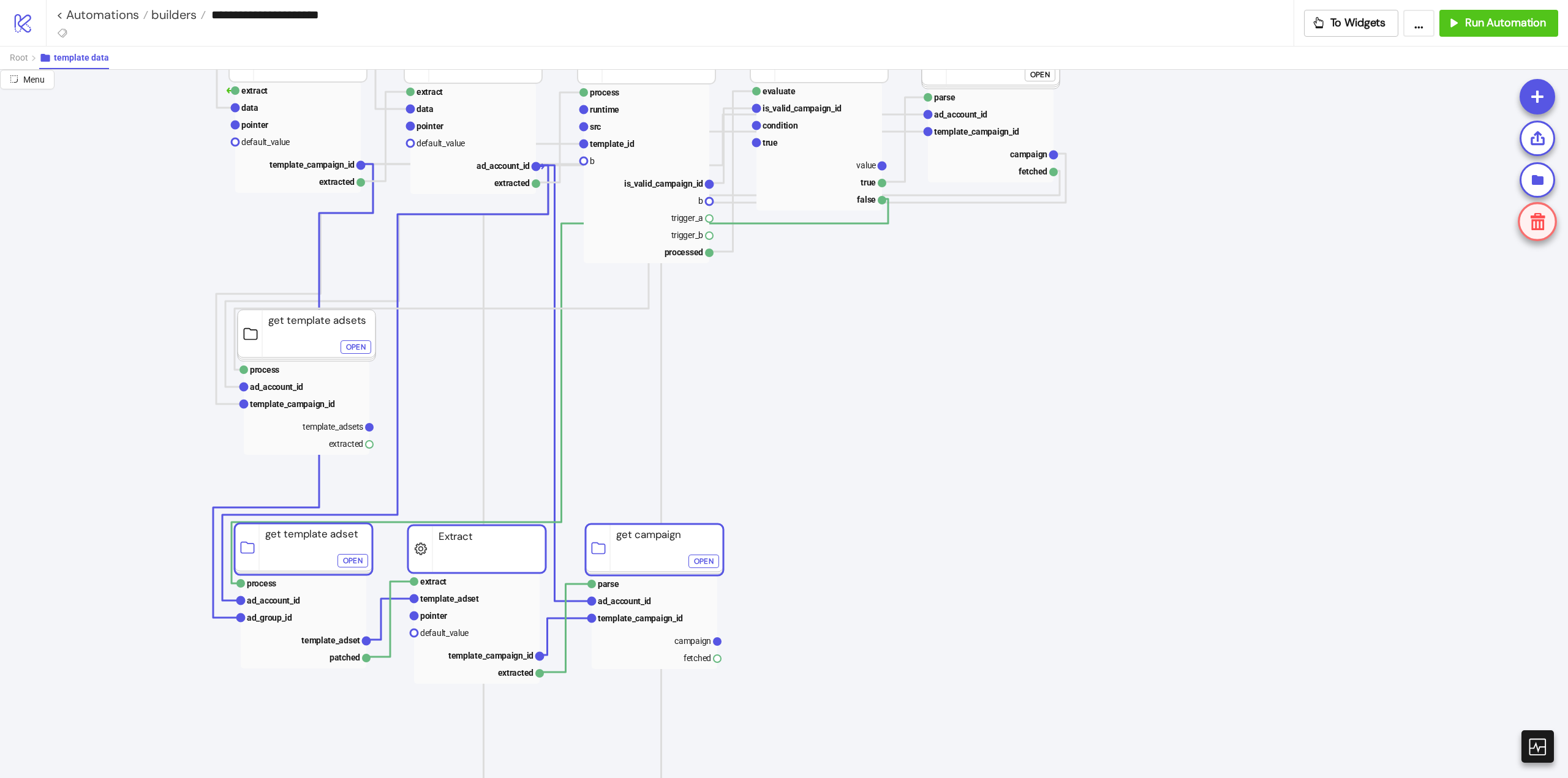
drag, startPoint x: 495, startPoint y: 349, endPoint x: 311, endPoint y: 559, distance: 279.2
click at [311, 559] on rect at bounding box center [304, 548] width 138 height 51
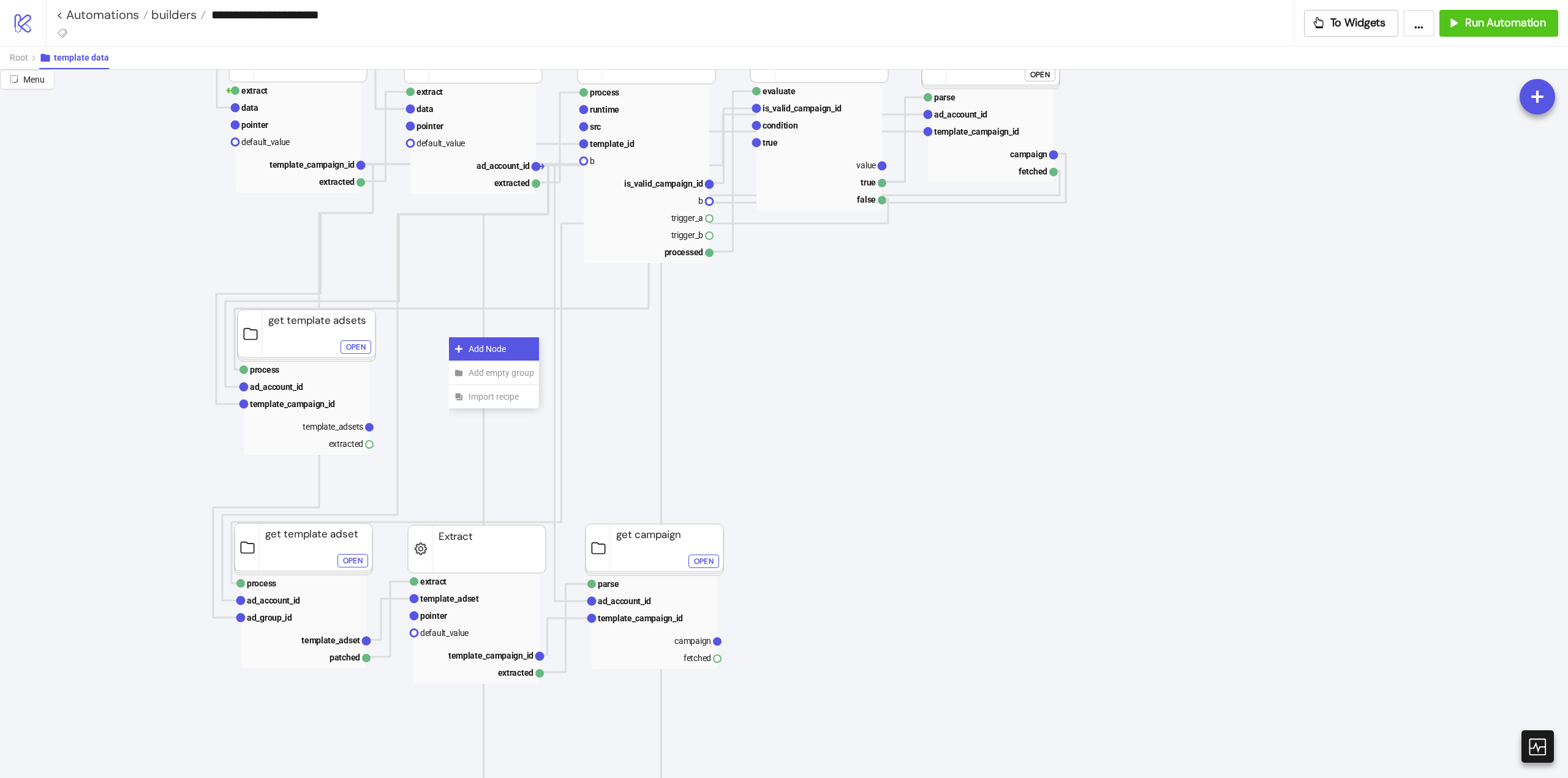
click at [458, 343] on div "Add Node" at bounding box center [493, 349] width 90 height 24
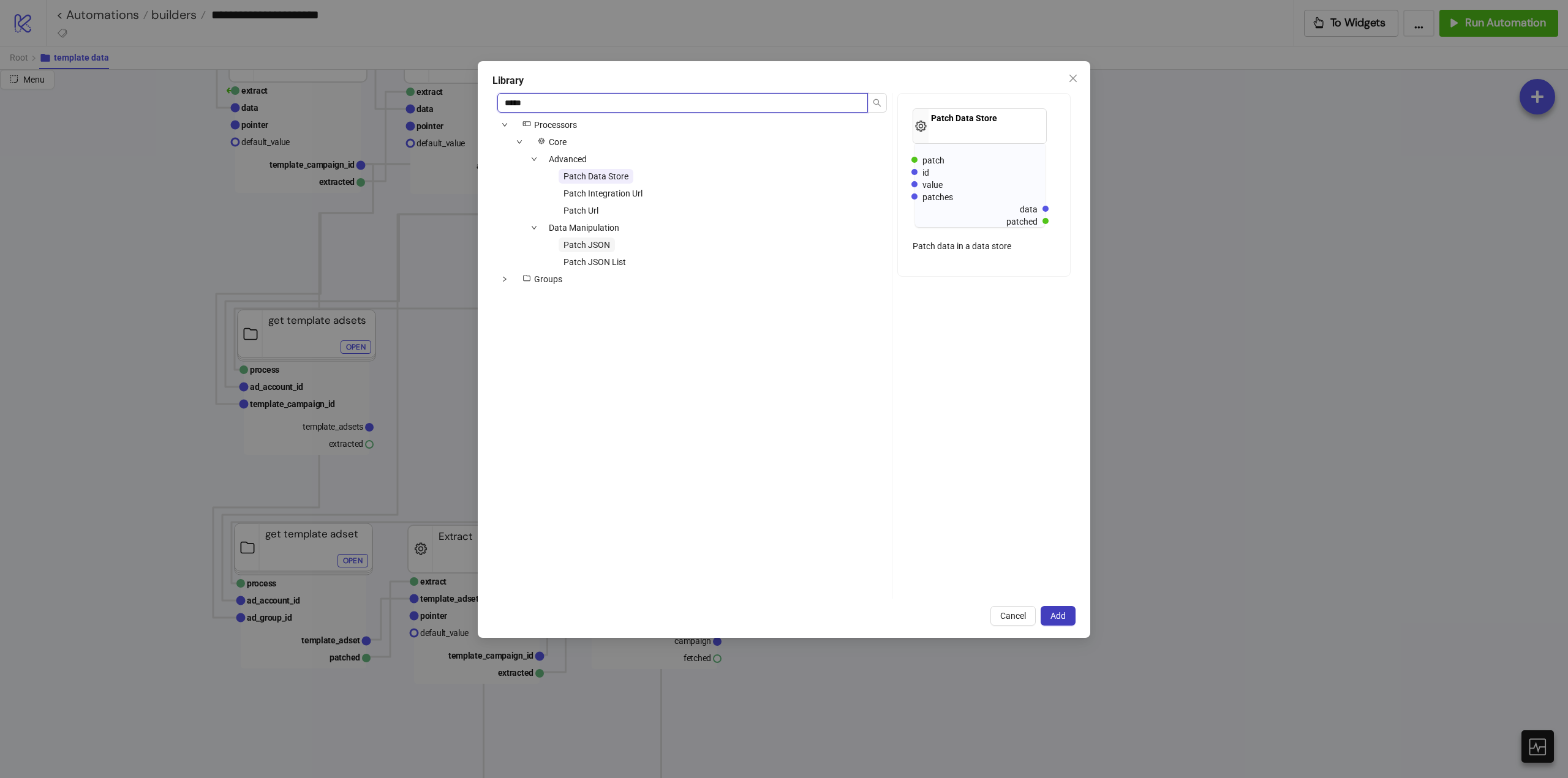
type input "*****"
click at [603, 244] on span "Patch JSON" at bounding box center [586, 245] width 46 height 10
click at [1059, 615] on span "Add" at bounding box center [1058, 616] width 15 height 10
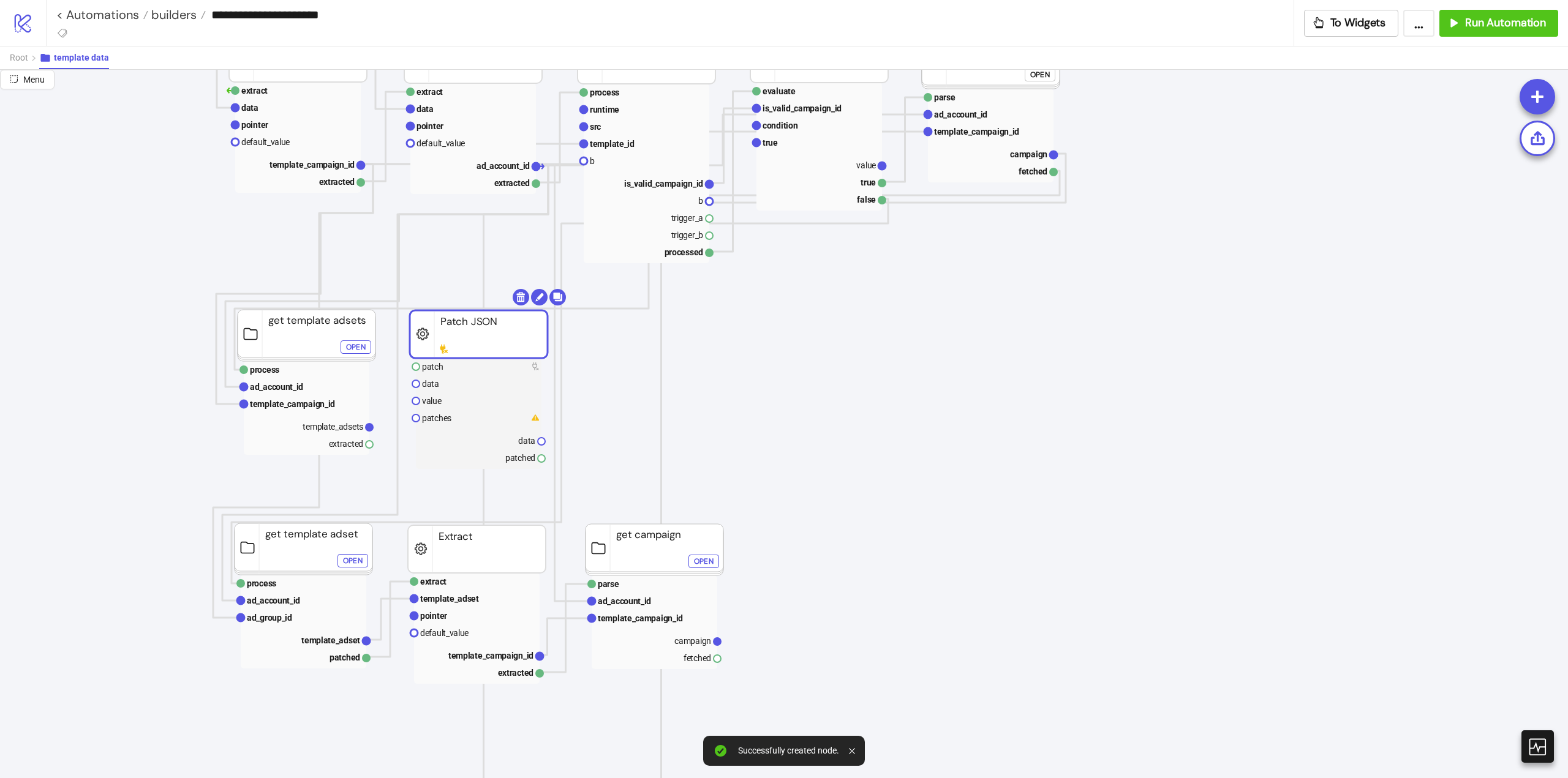
drag, startPoint x: 476, startPoint y: 351, endPoint x: 447, endPoint y: 336, distance: 32.6
click at [463, 334] on rect at bounding box center [480, 336] width 138 height 48
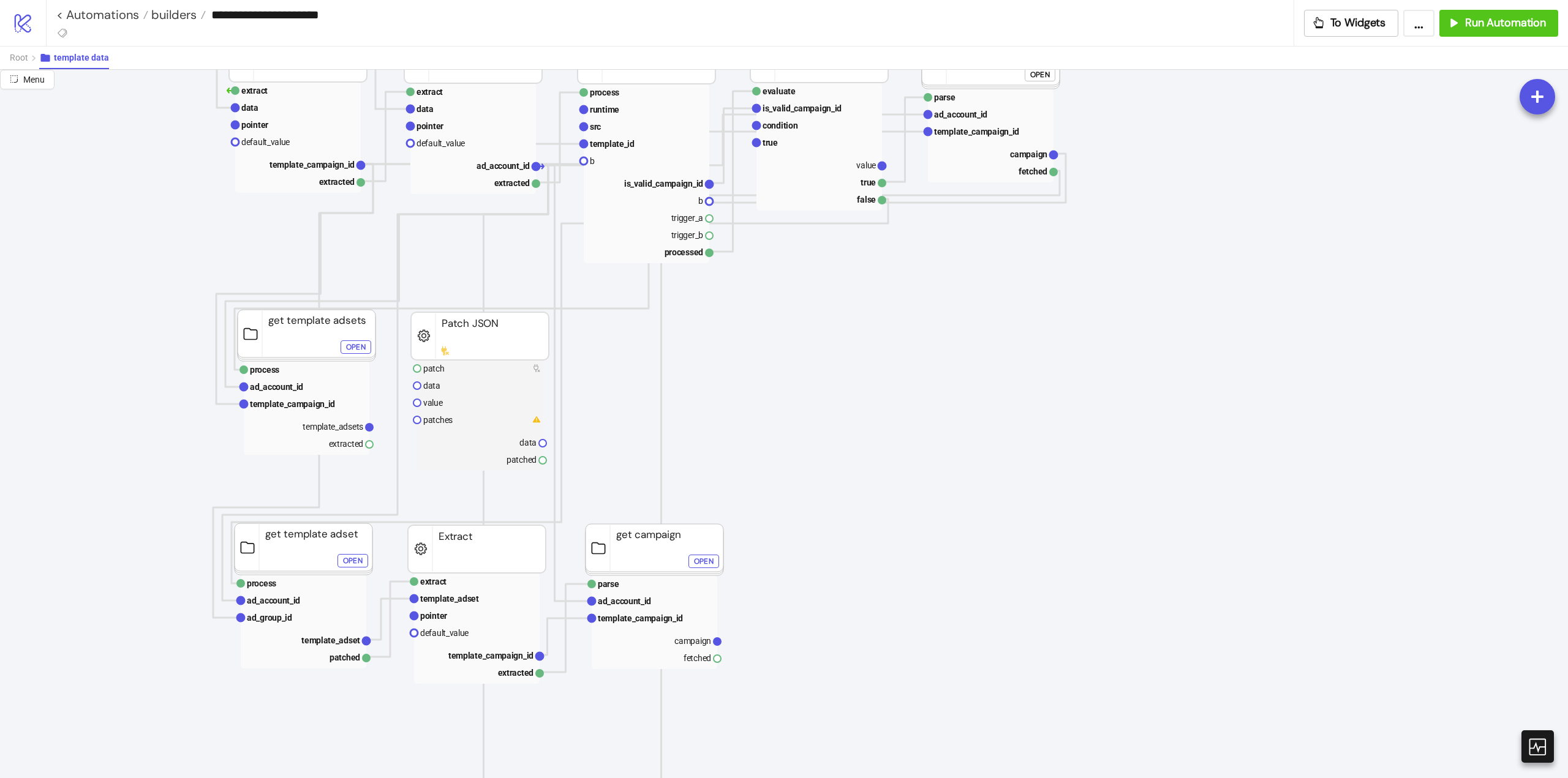
drag, startPoint x: 371, startPoint y: 445, endPoint x: 398, endPoint y: 446, distance: 27.0
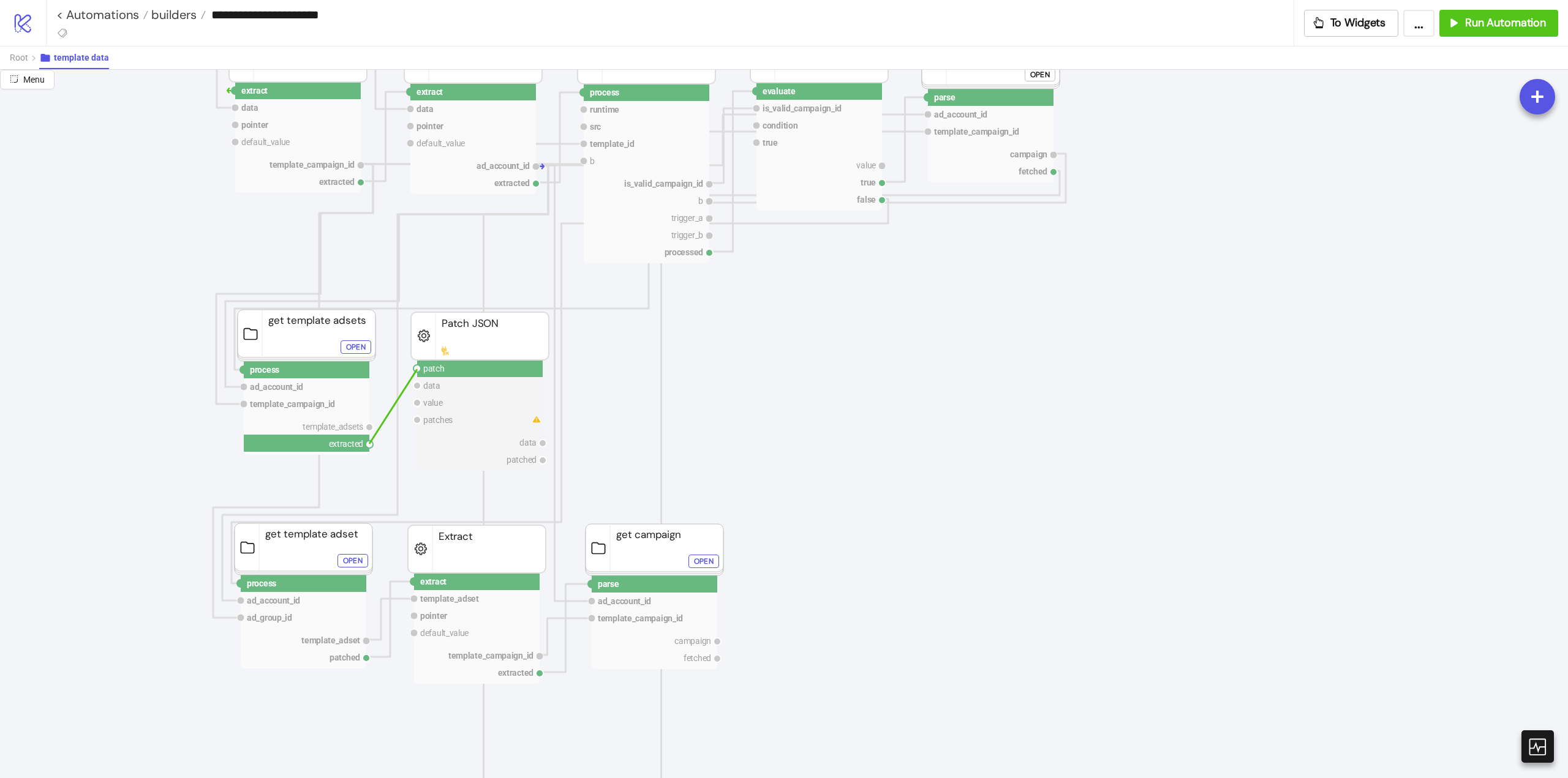
click at [417, 369] on circle at bounding box center [416, 368] width 7 height 7
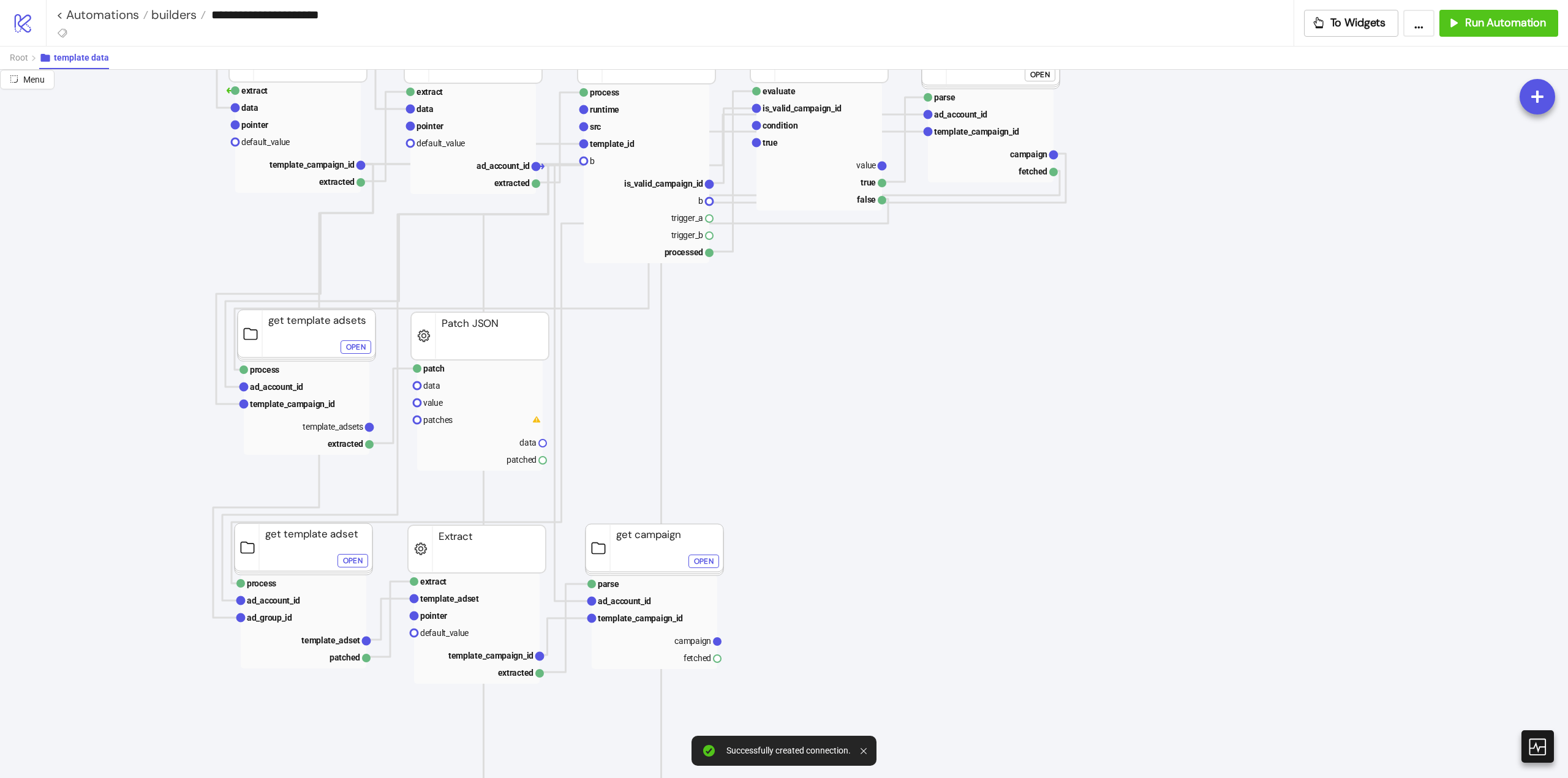
drag, startPoint x: 372, startPoint y: 428, endPoint x: 396, endPoint y: 441, distance: 27.3
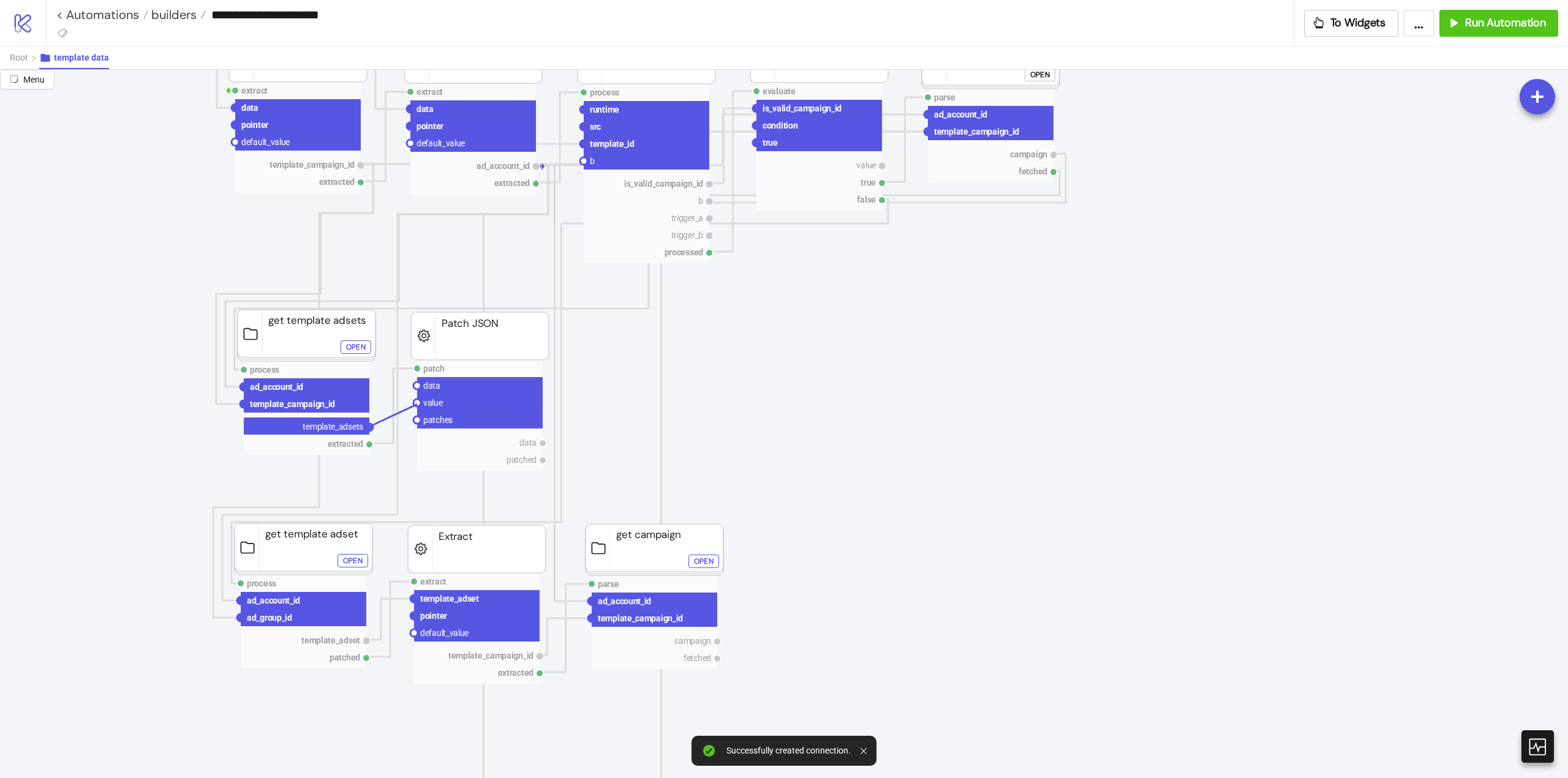
click at [417, 404] on circle at bounding box center [416, 402] width 7 height 7
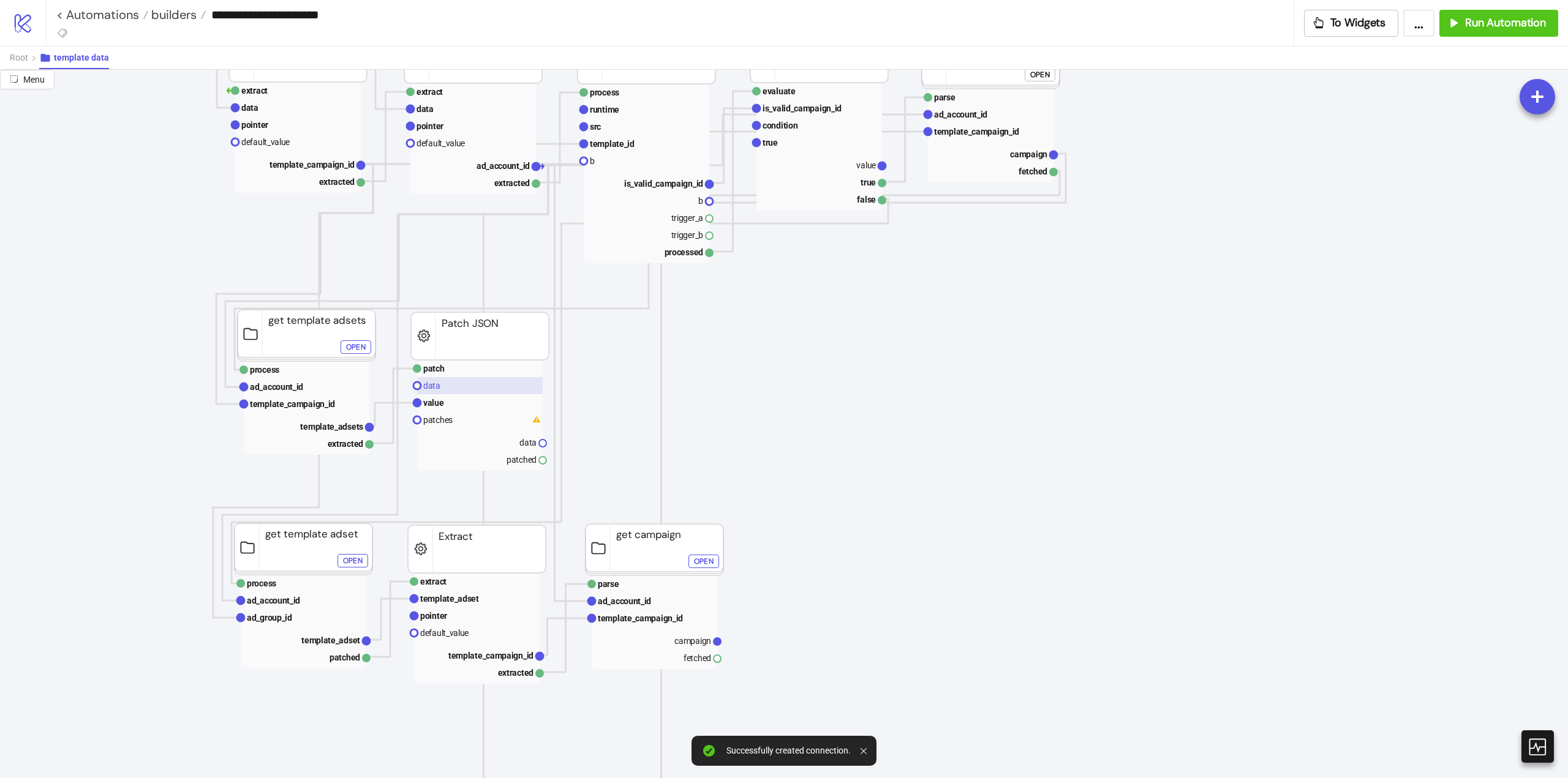
click at [433, 385] on text "data" at bounding box center [432, 385] width 17 height 10
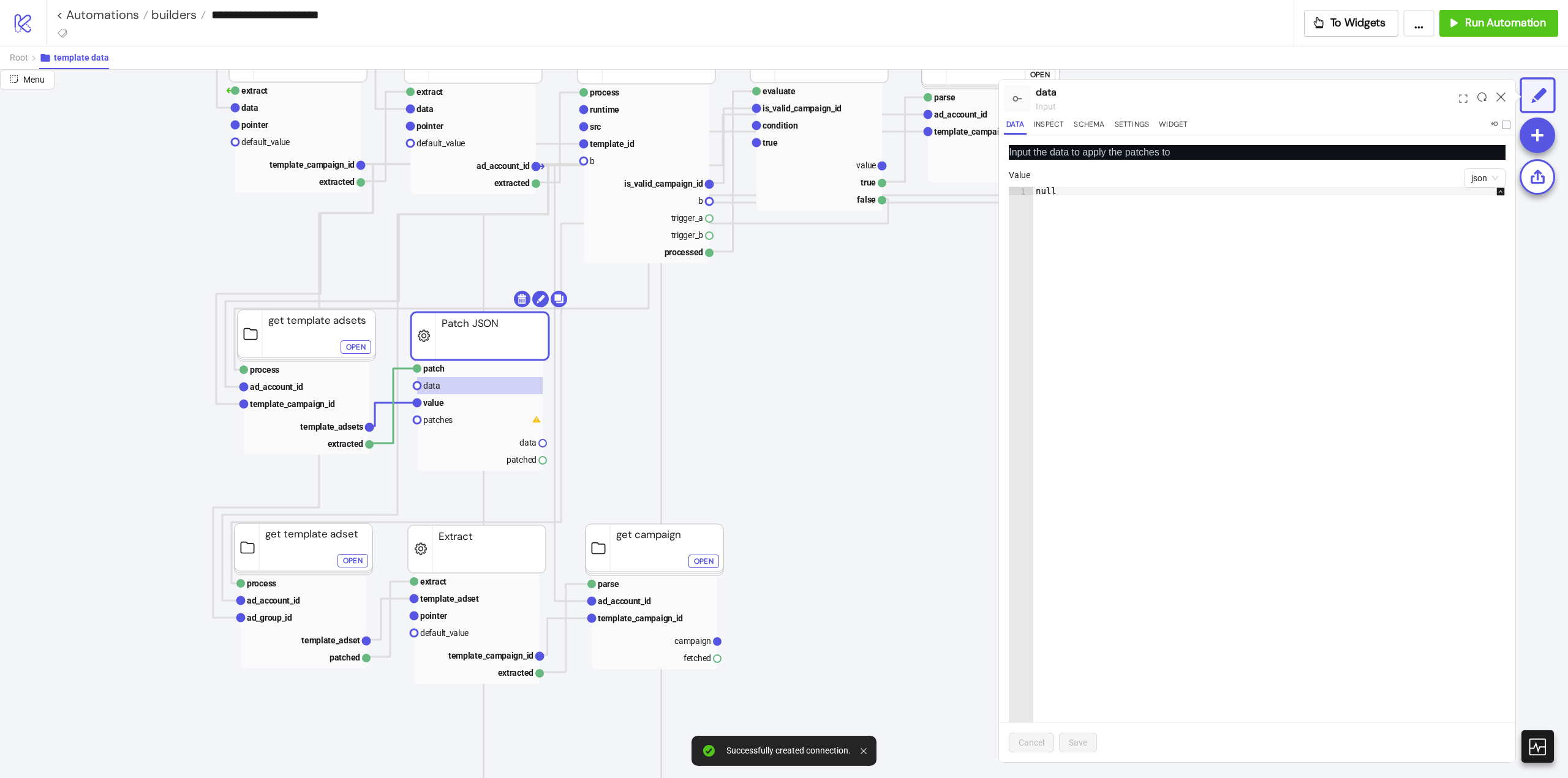
type textarea "****"
click at [1140, 273] on div "null" at bounding box center [1275, 483] width 485 height 593
type textarea "**"
click at [1081, 744] on span "Save" at bounding box center [1078, 742] width 19 height 10
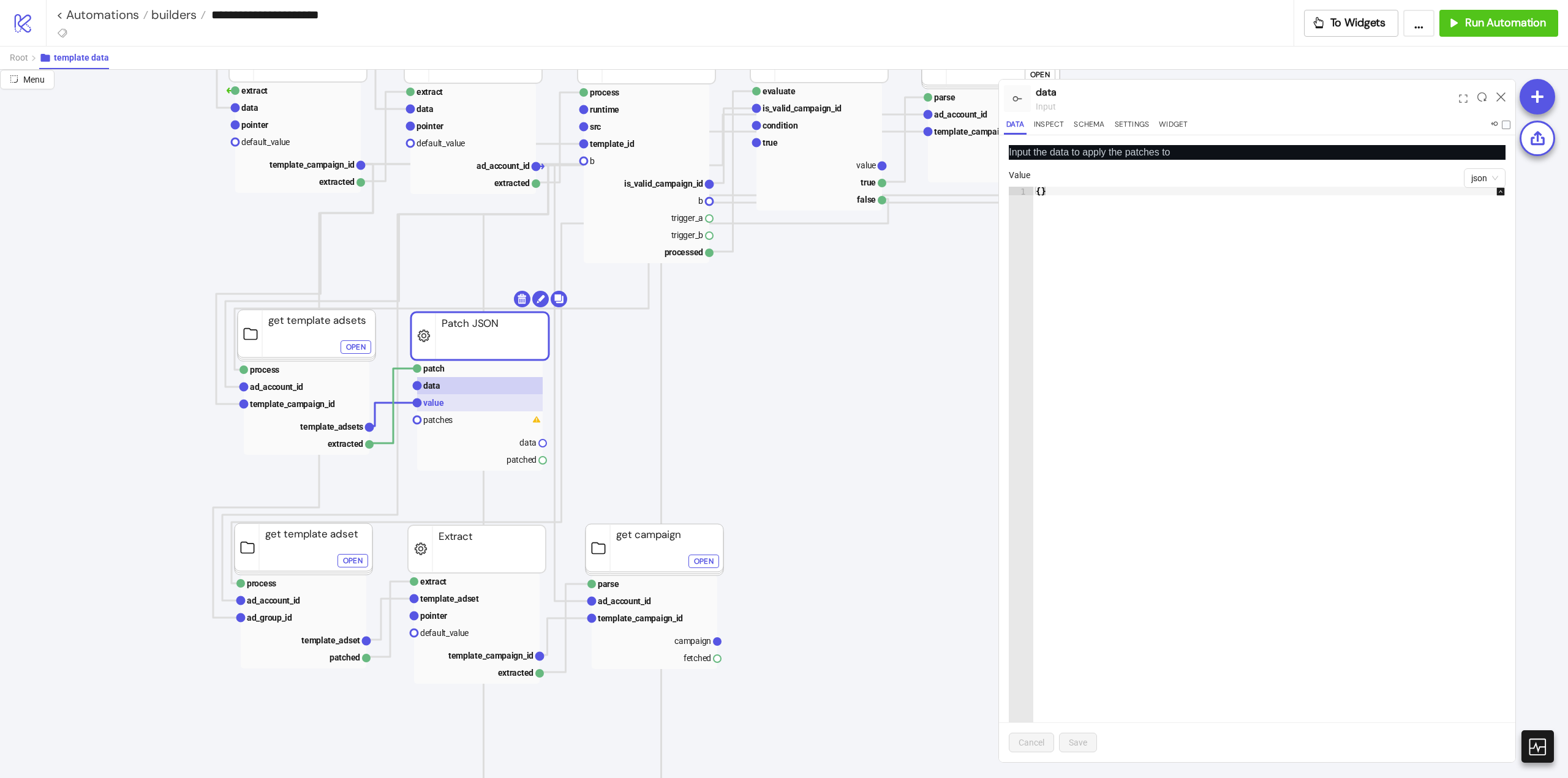
click at [446, 403] on rect at bounding box center [480, 402] width 126 height 17
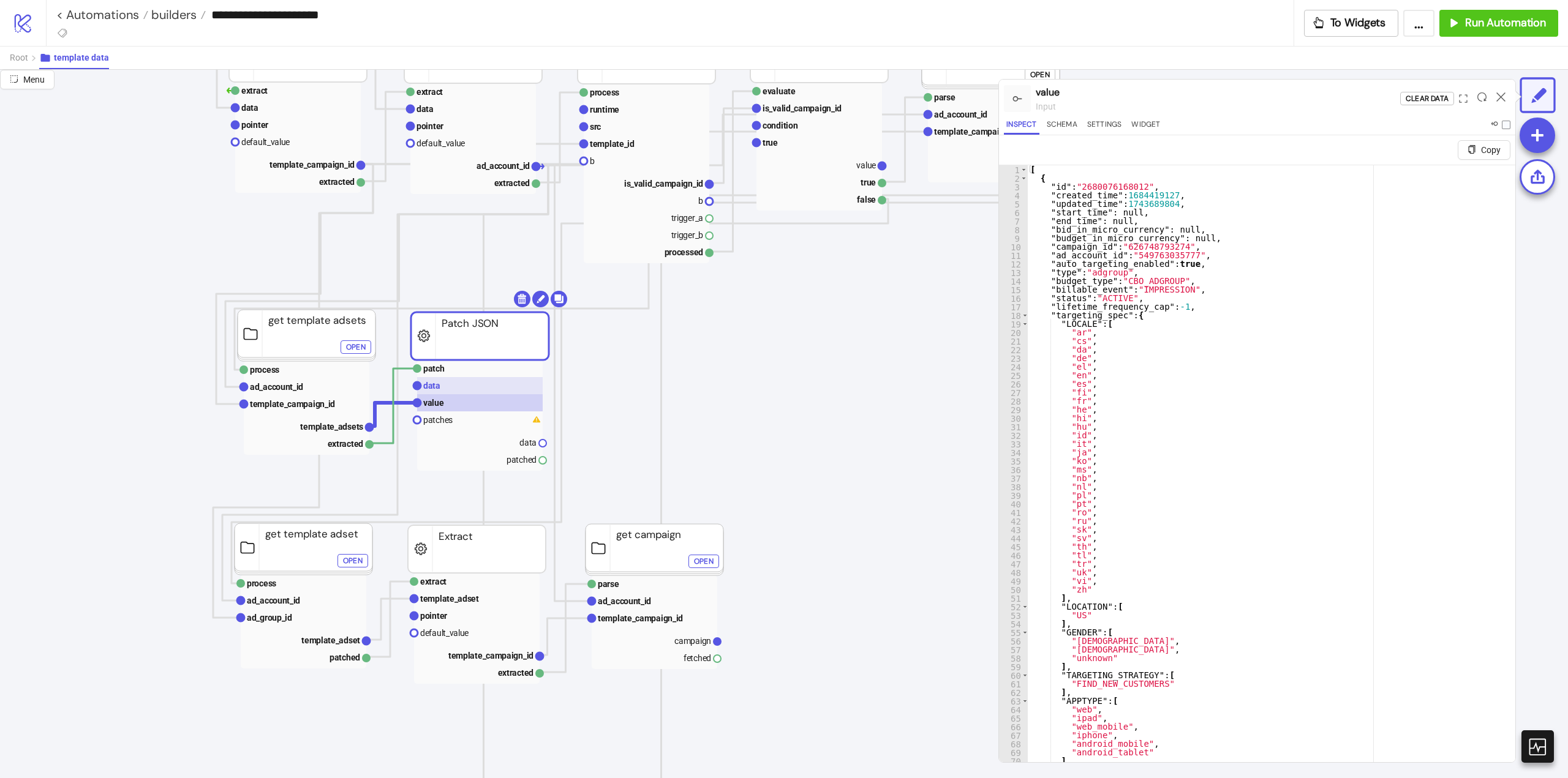
click at [456, 382] on rect at bounding box center [480, 385] width 126 height 17
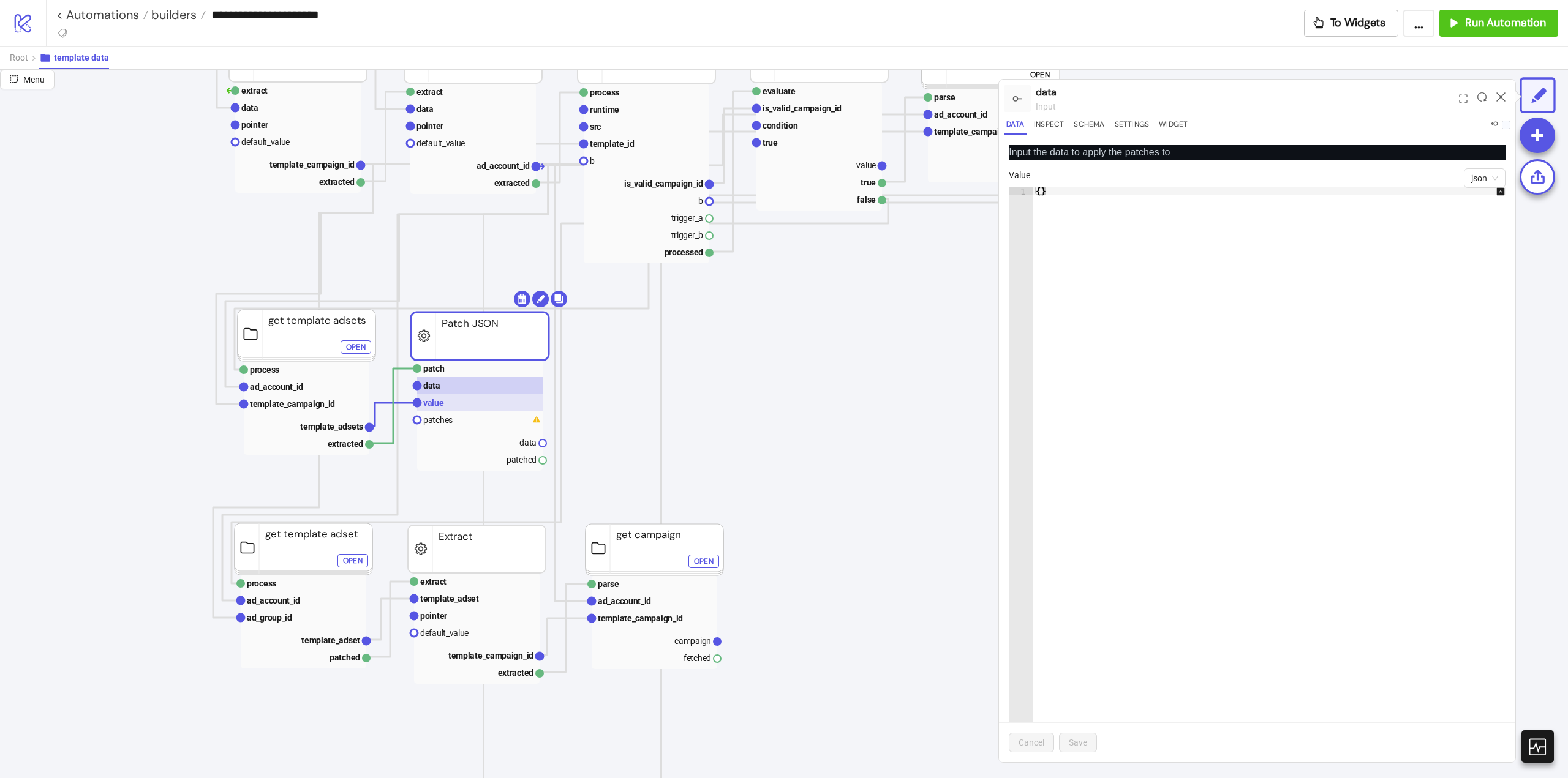
click at [459, 399] on rect at bounding box center [480, 402] width 126 height 17
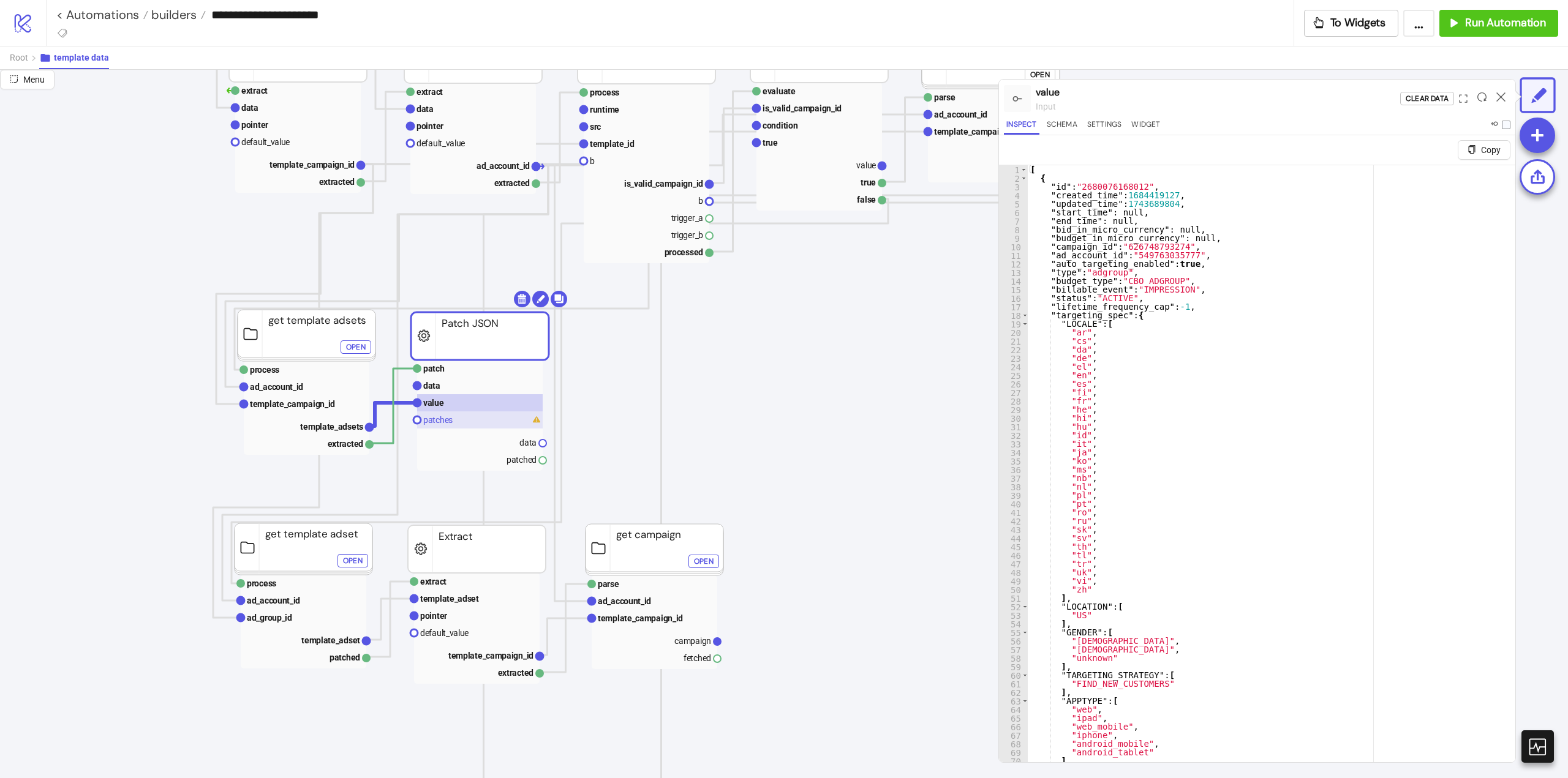
click at [463, 423] on rect at bounding box center [480, 419] width 126 height 17
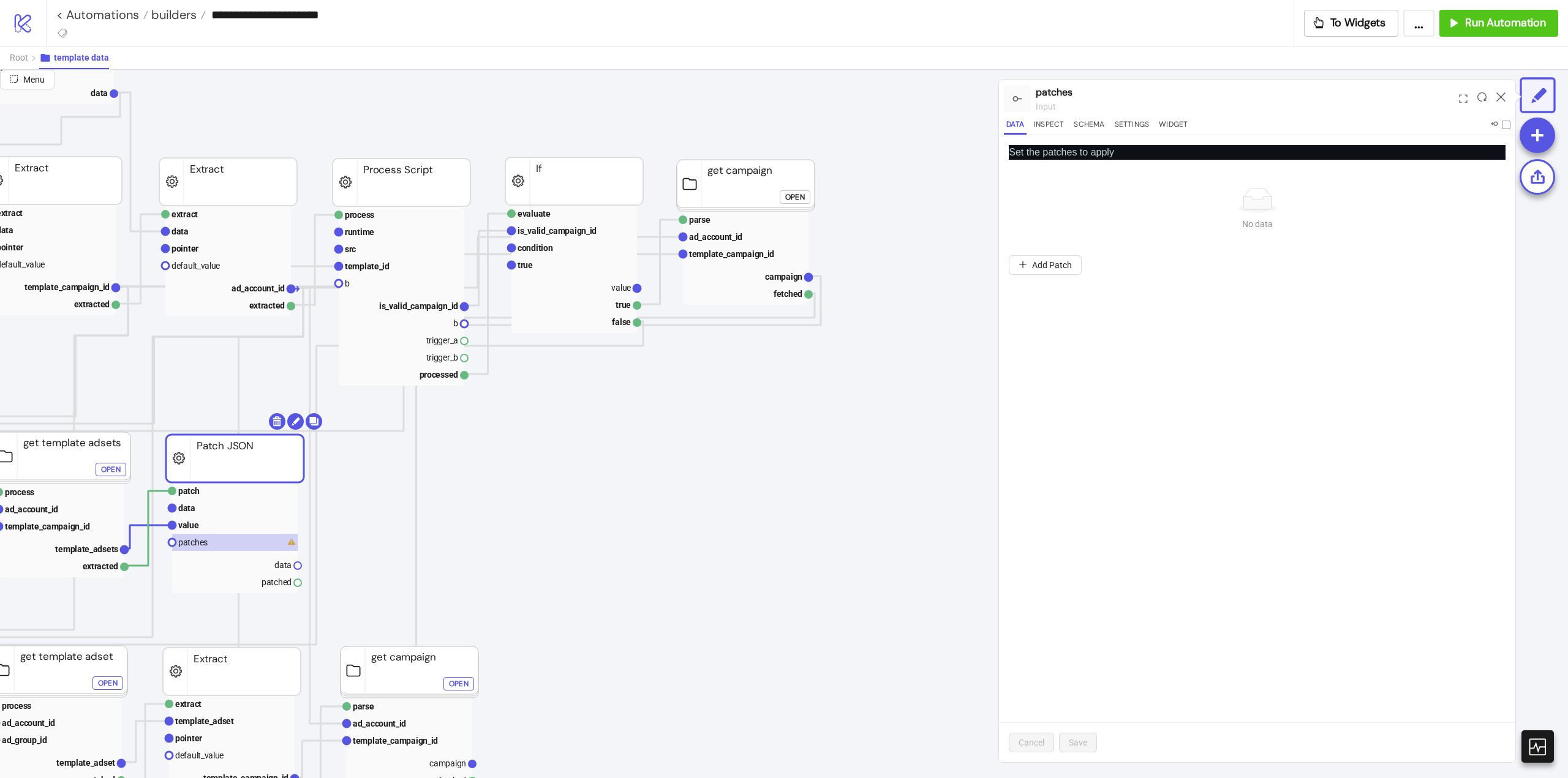
scroll to position [183, 61]
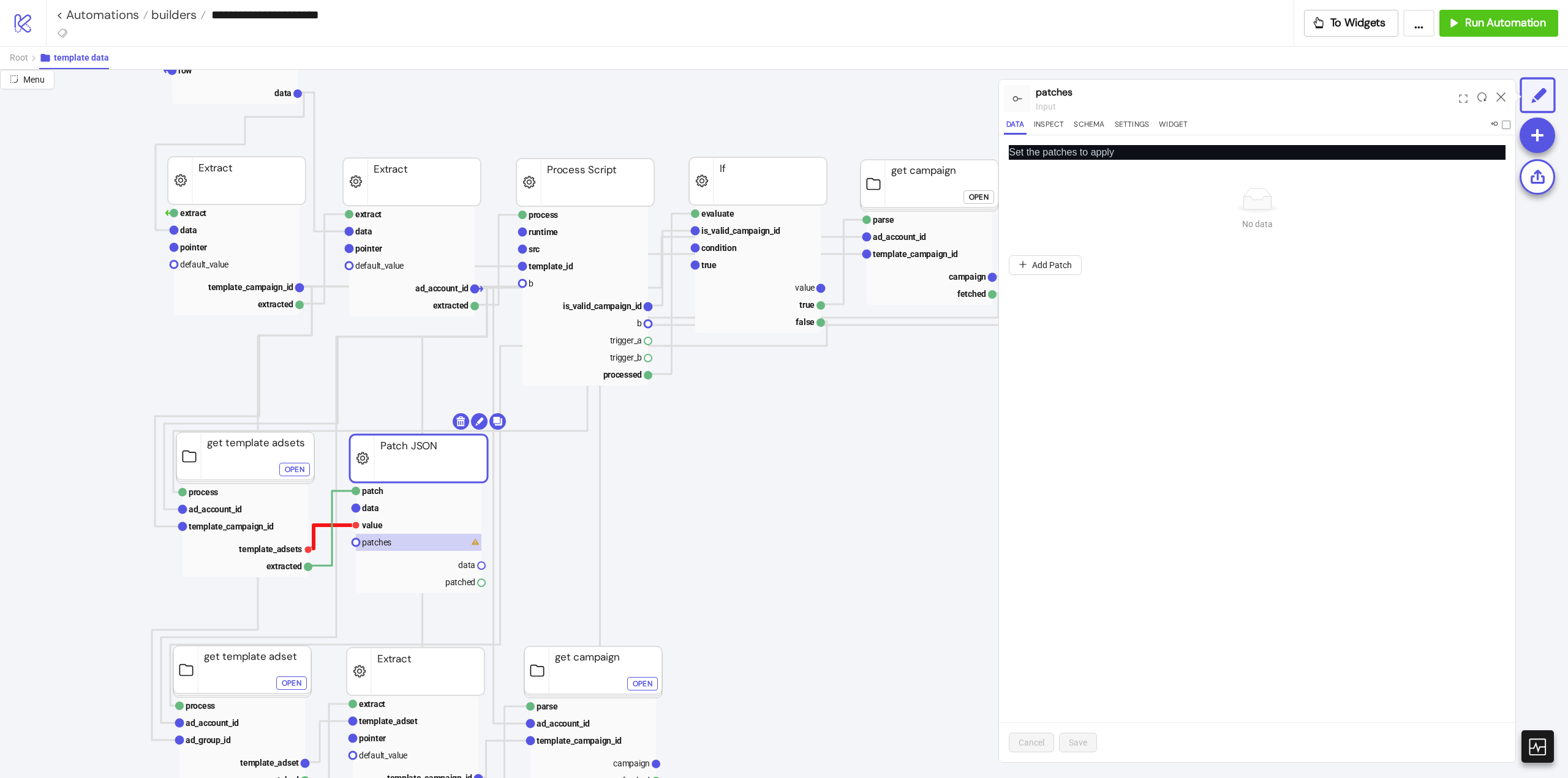
click at [317, 526] on polyline at bounding box center [332, 537] width 48 height 24
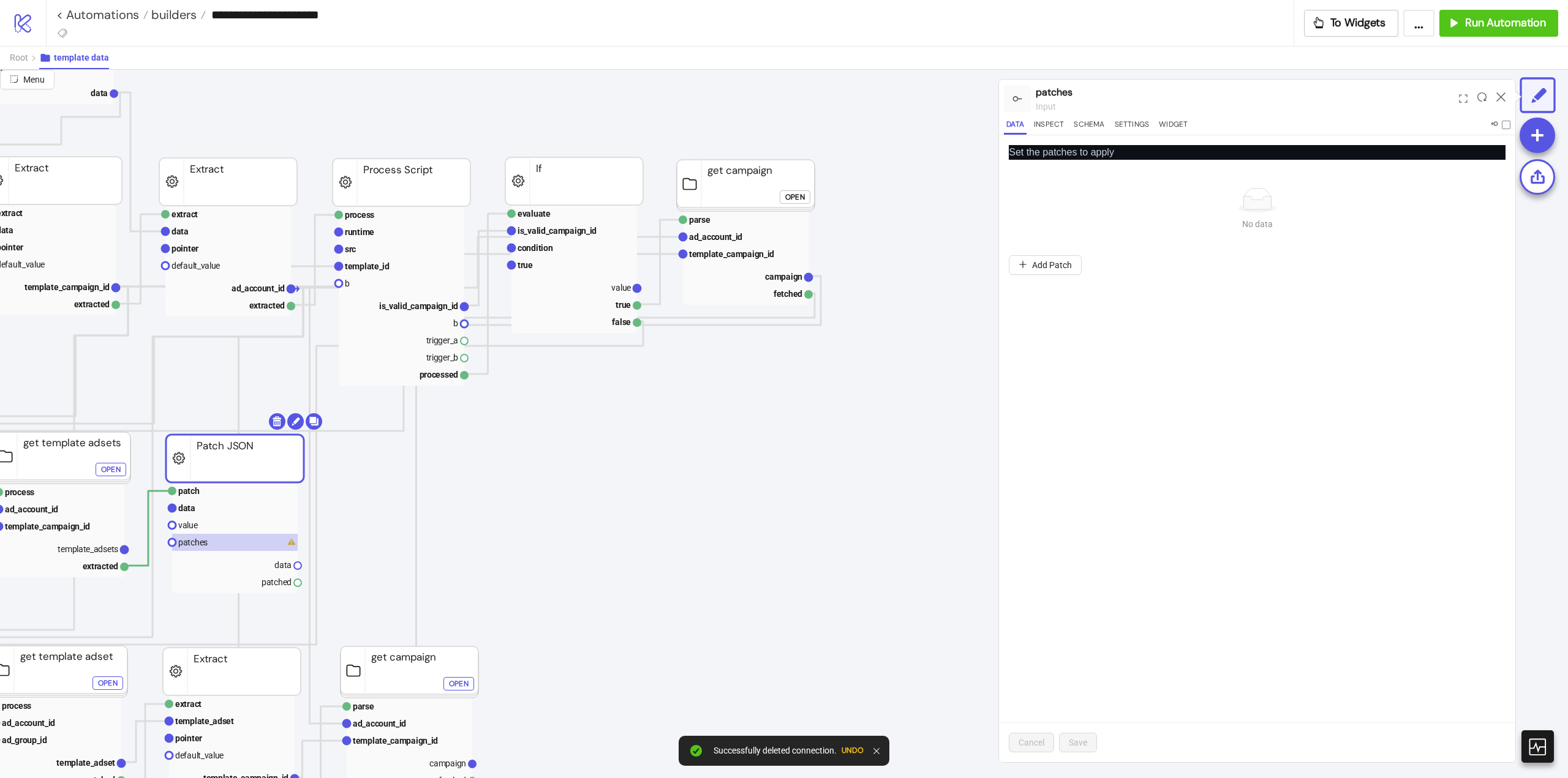
scroll to position [183, 306]
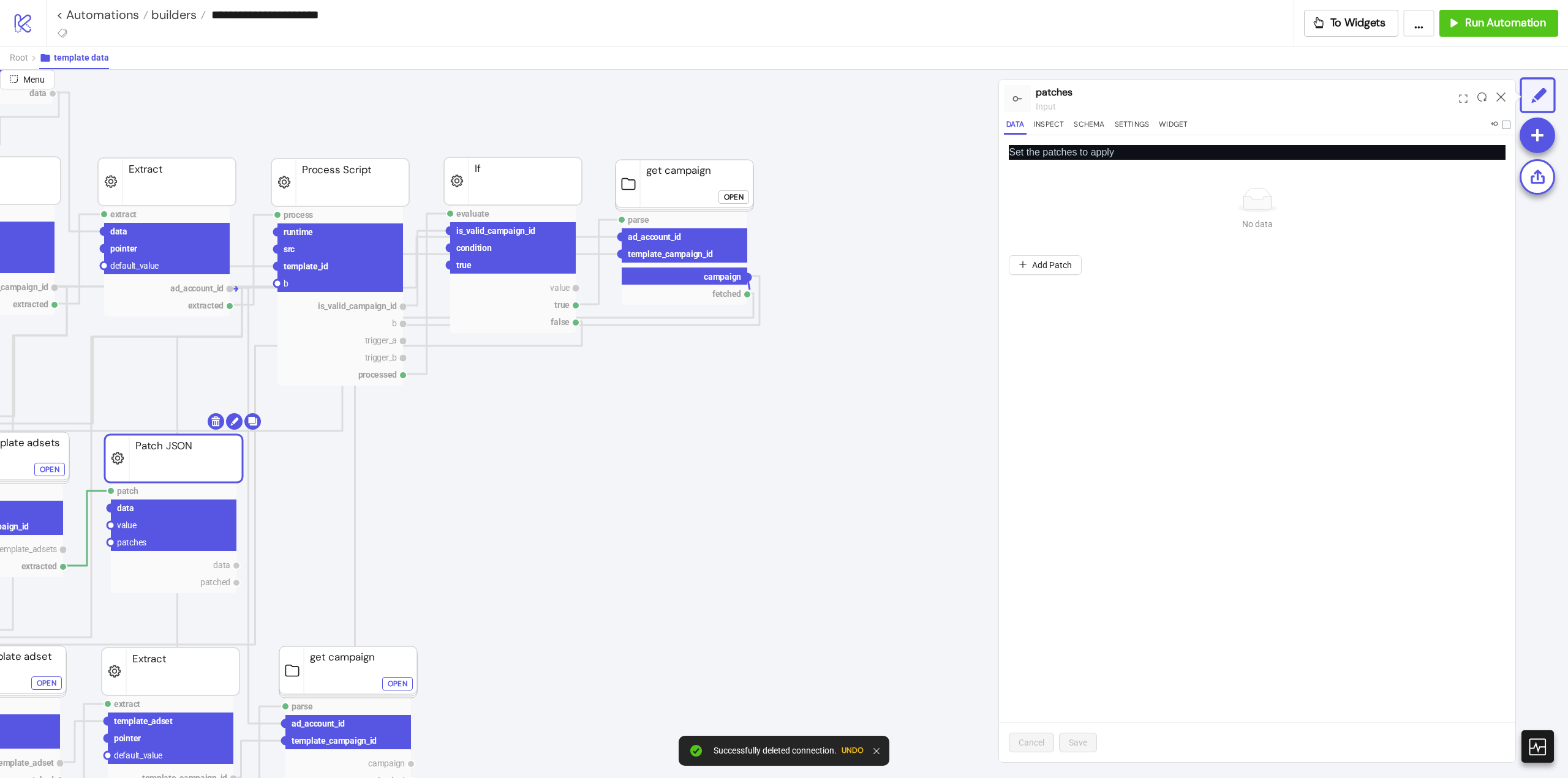
drag, startPoint x: 747, startPoint y: 278, endPoint x: 680, endPoint y: 361, distance: 106.7
click at [111, 526] on circle at bounding box center [110, 525] width 7 height 7
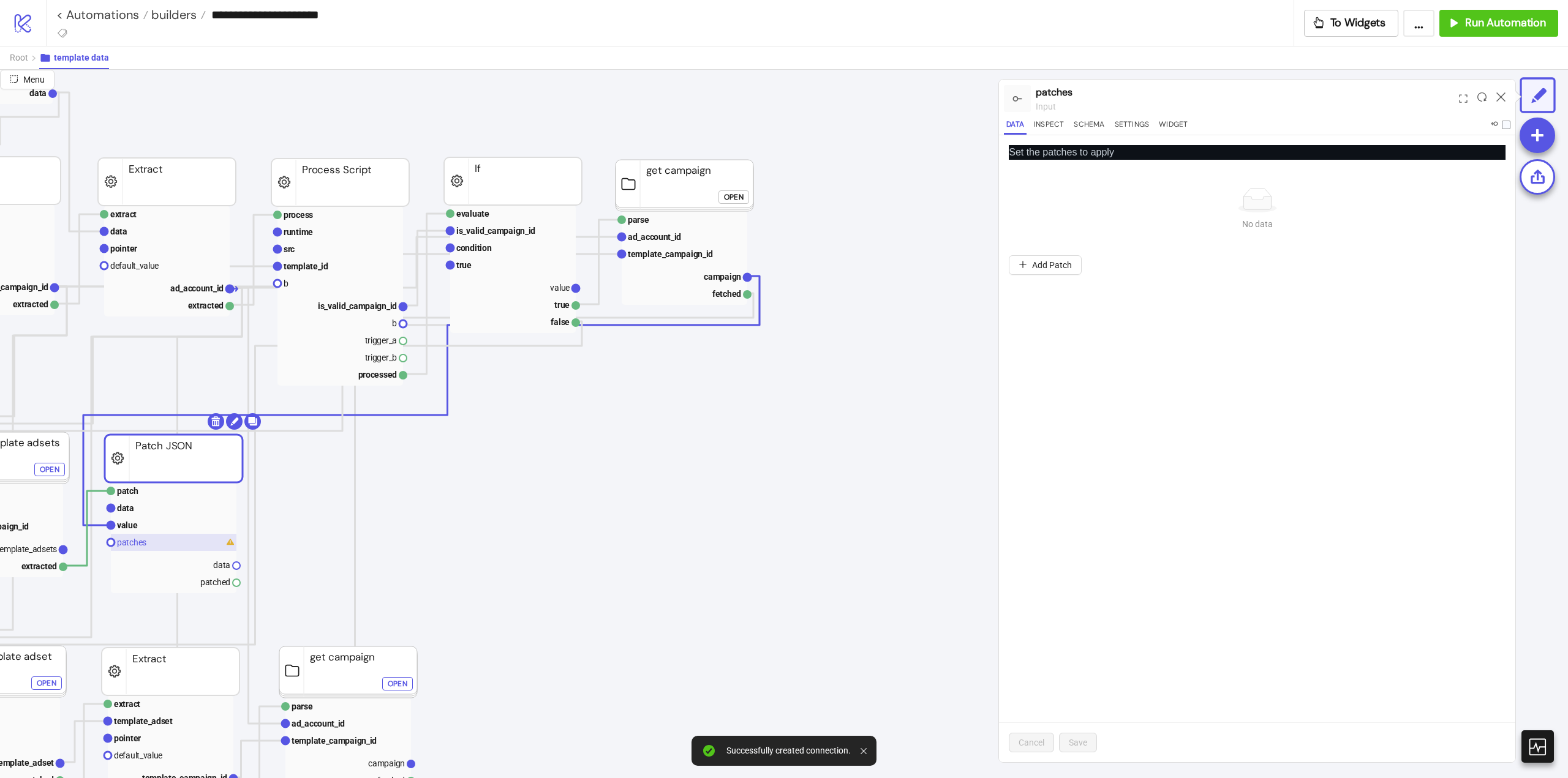
click at [127, 541] on text "patches" at bounding box center [131, 543] width 29 height 10
click at [1051, 277] on div "To pick up a draggable item, press the space bar. While dragging, use the arrow…" at bounding box center [1257, 265] width 497 height 29
click at [1055, 273] on button "Add Patch" at bounding box center [1045, 265] width 73 height 19
click at [1474, 236] on span "string" at bounding box center [1481, 230] width 33 height 19
click at [1488, 256] on div "tikila" at bounding box center [1481, 255] width 28 height 14
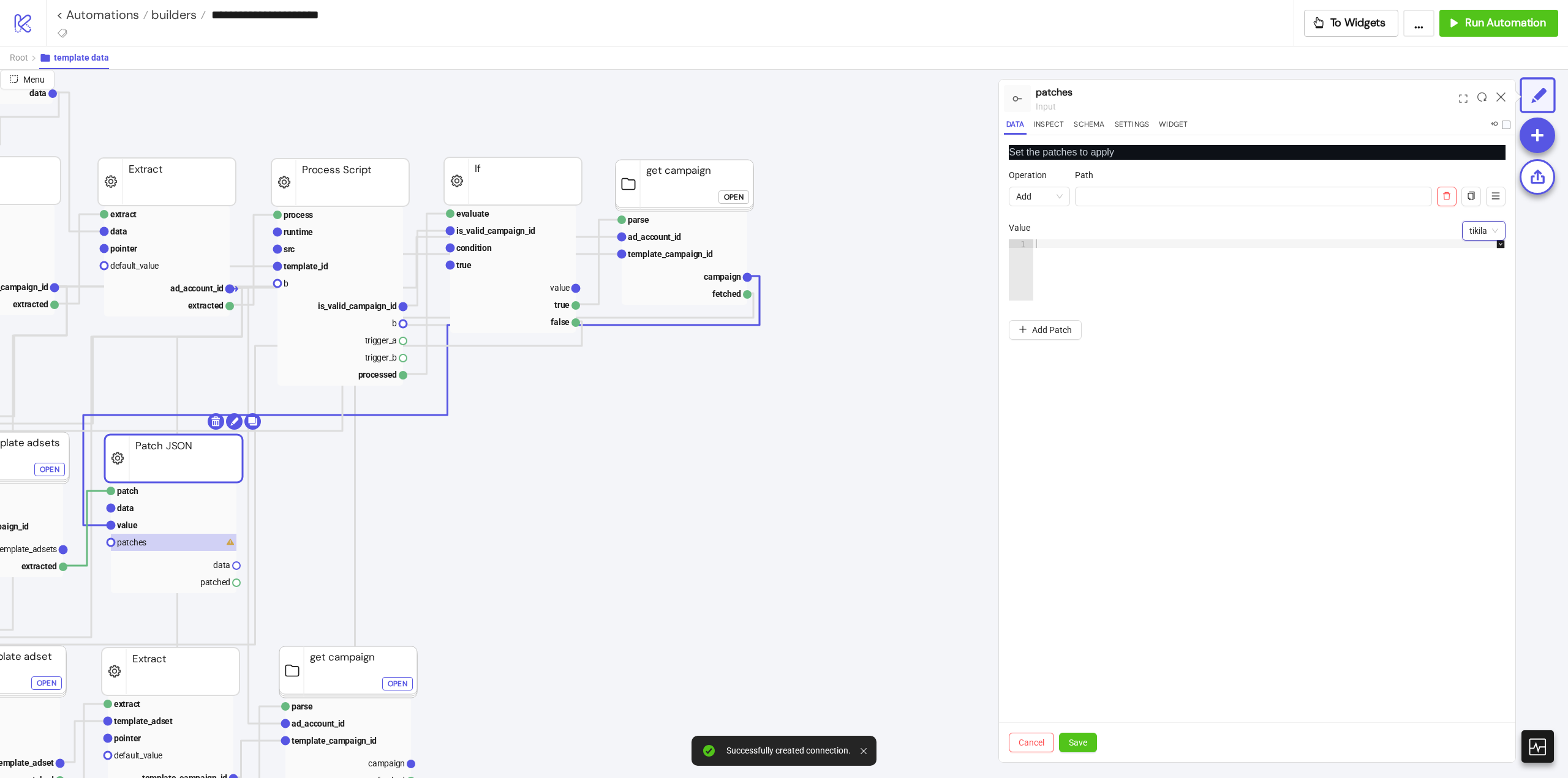
click at [1146, 267] on div at bounding box center [1275, 278] width 485 height 79
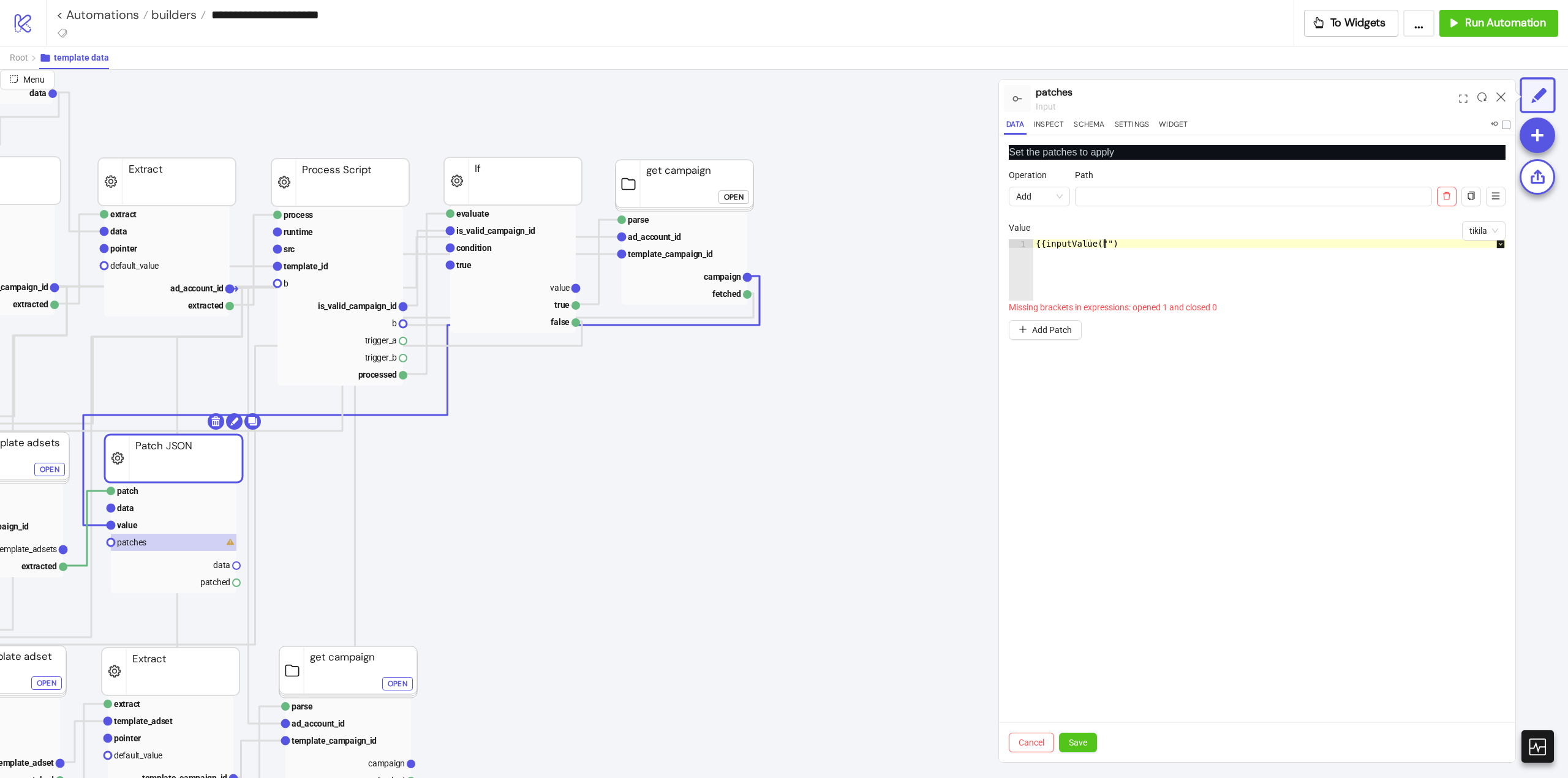
scroll to position [0, 5]
type textarea "**********"
click at [1093, 199] on input "Operation" at bounding box center [1254, 196] width 357 height 19
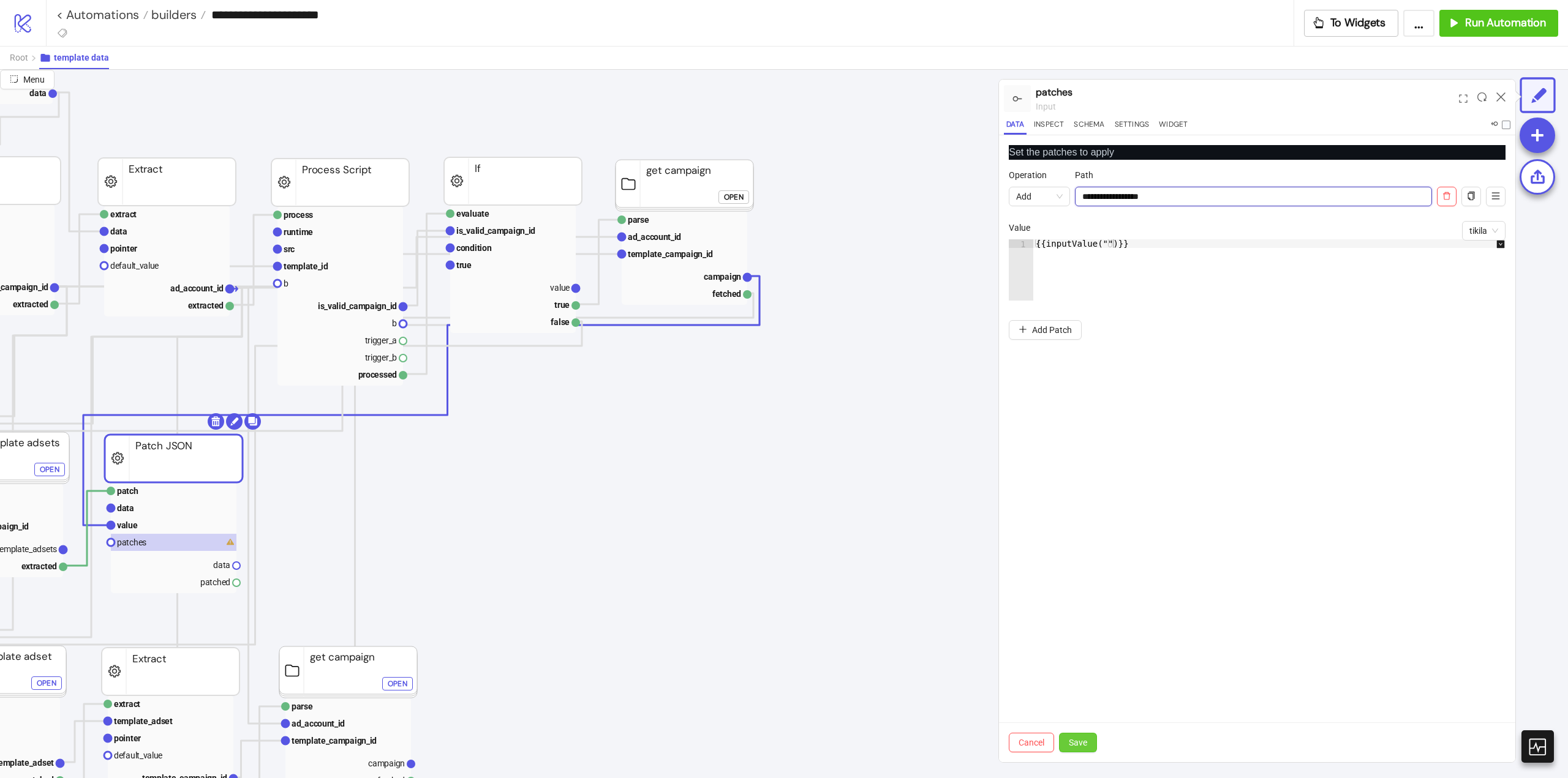
type input "**********"
click at [1075, 740] on span "Save" at bounding box center [1078, 742] width 19 height 10
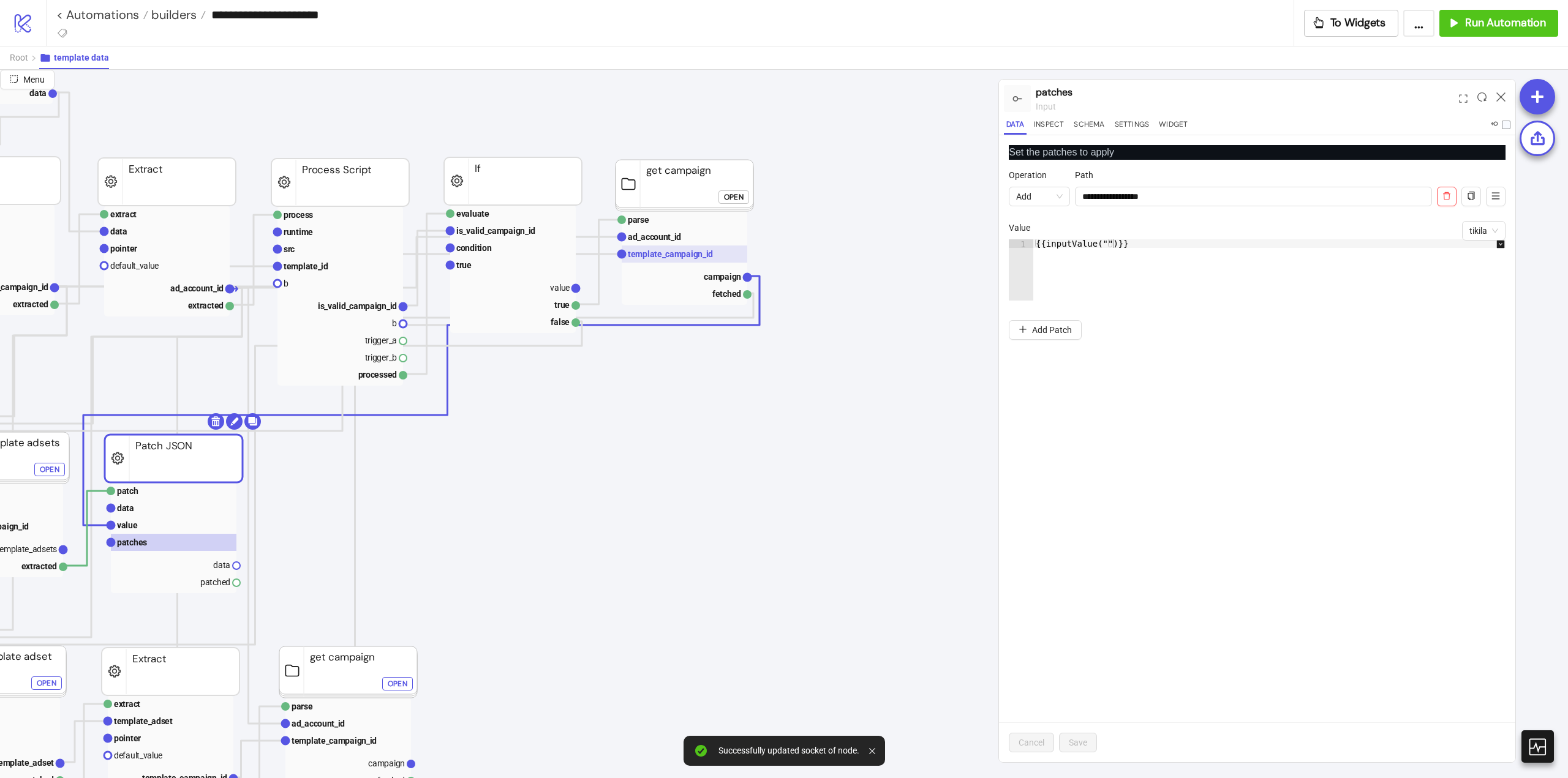
scroll to position [183, 183]
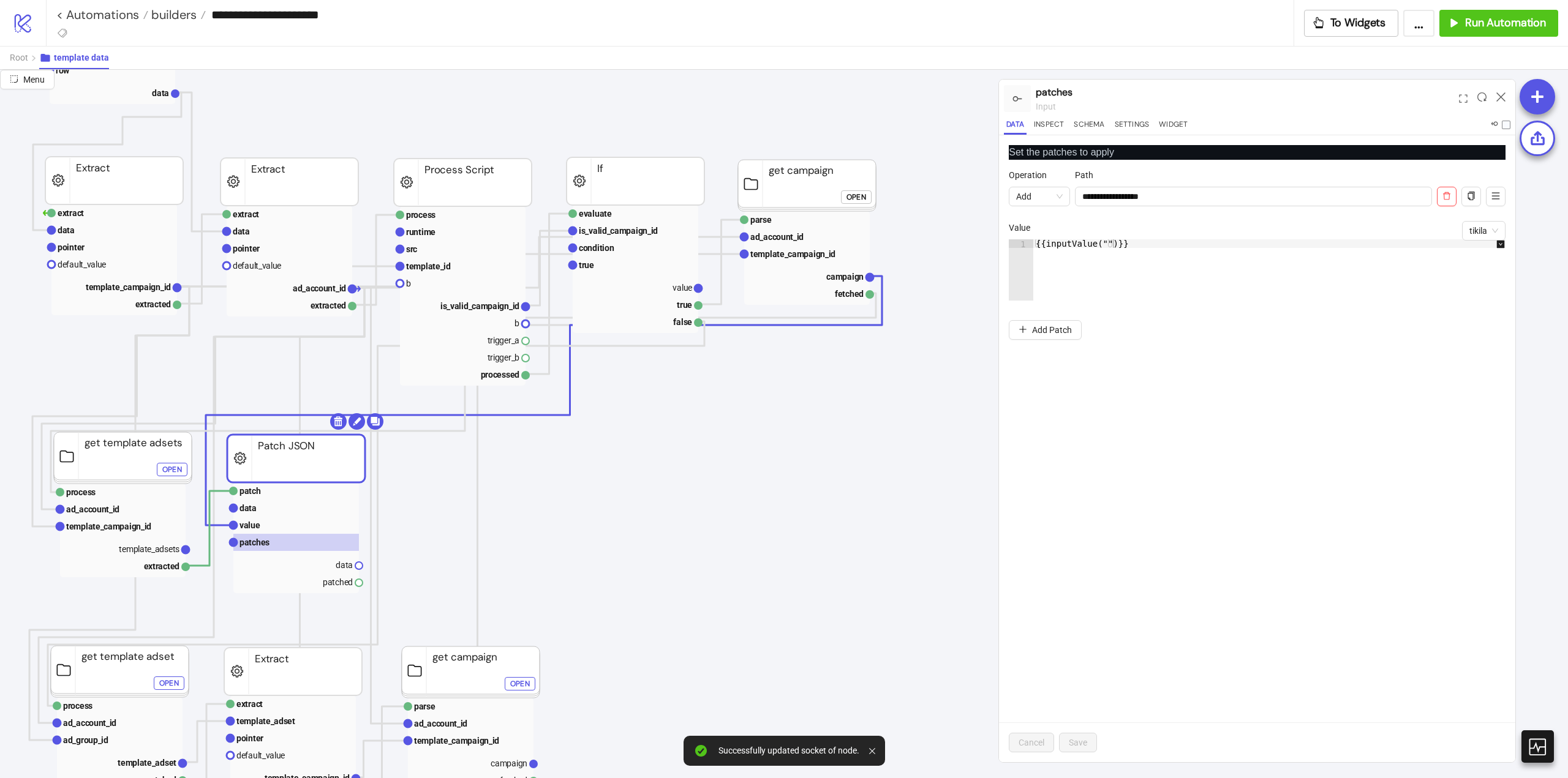
click at [850, 202] on div "Open" at bounding box center [856, 196] width 19 height 14
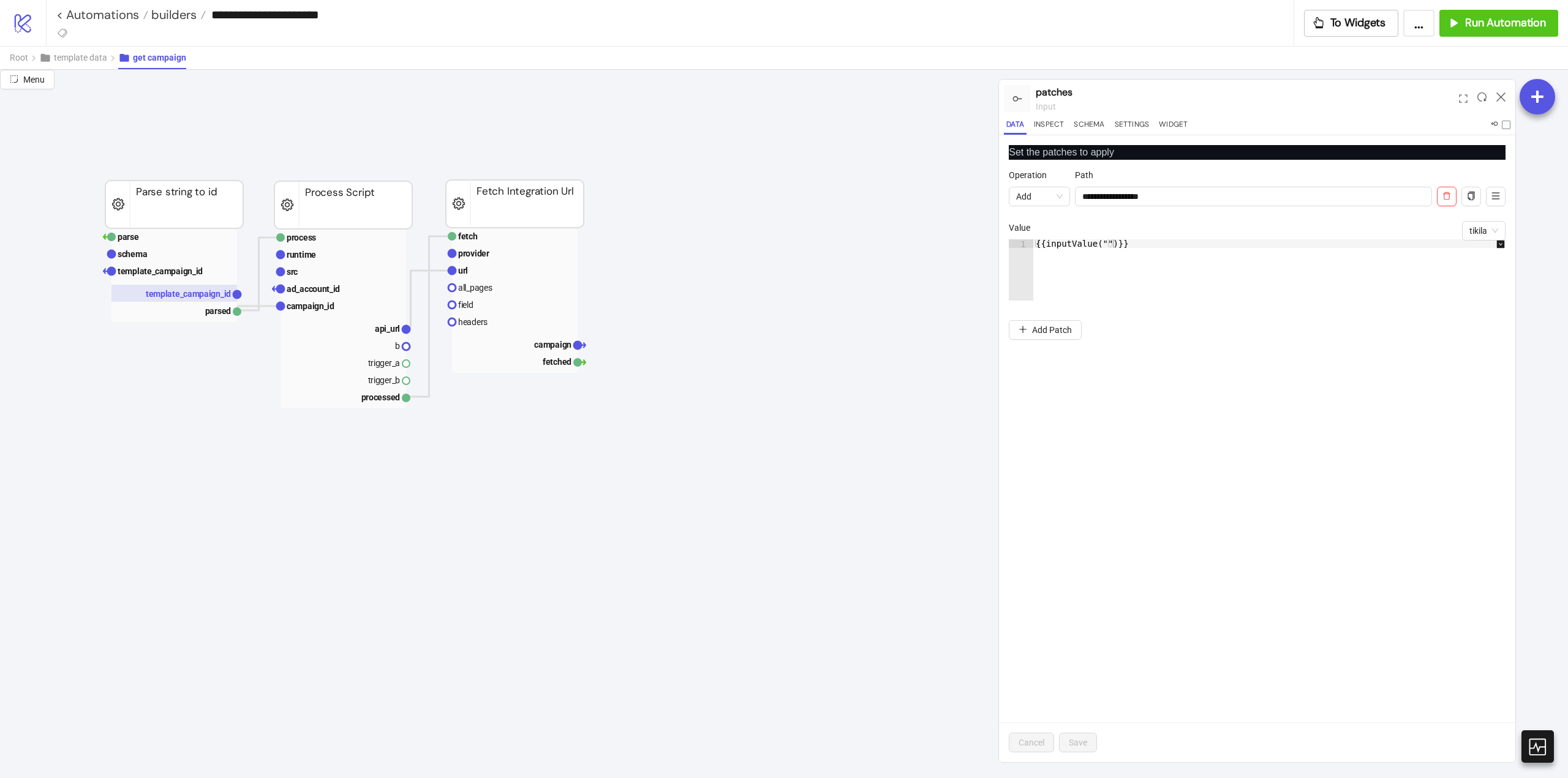
click at [204, 292] on text "template_campaign_id" at bounding box center [188, 294] width 85 height 10
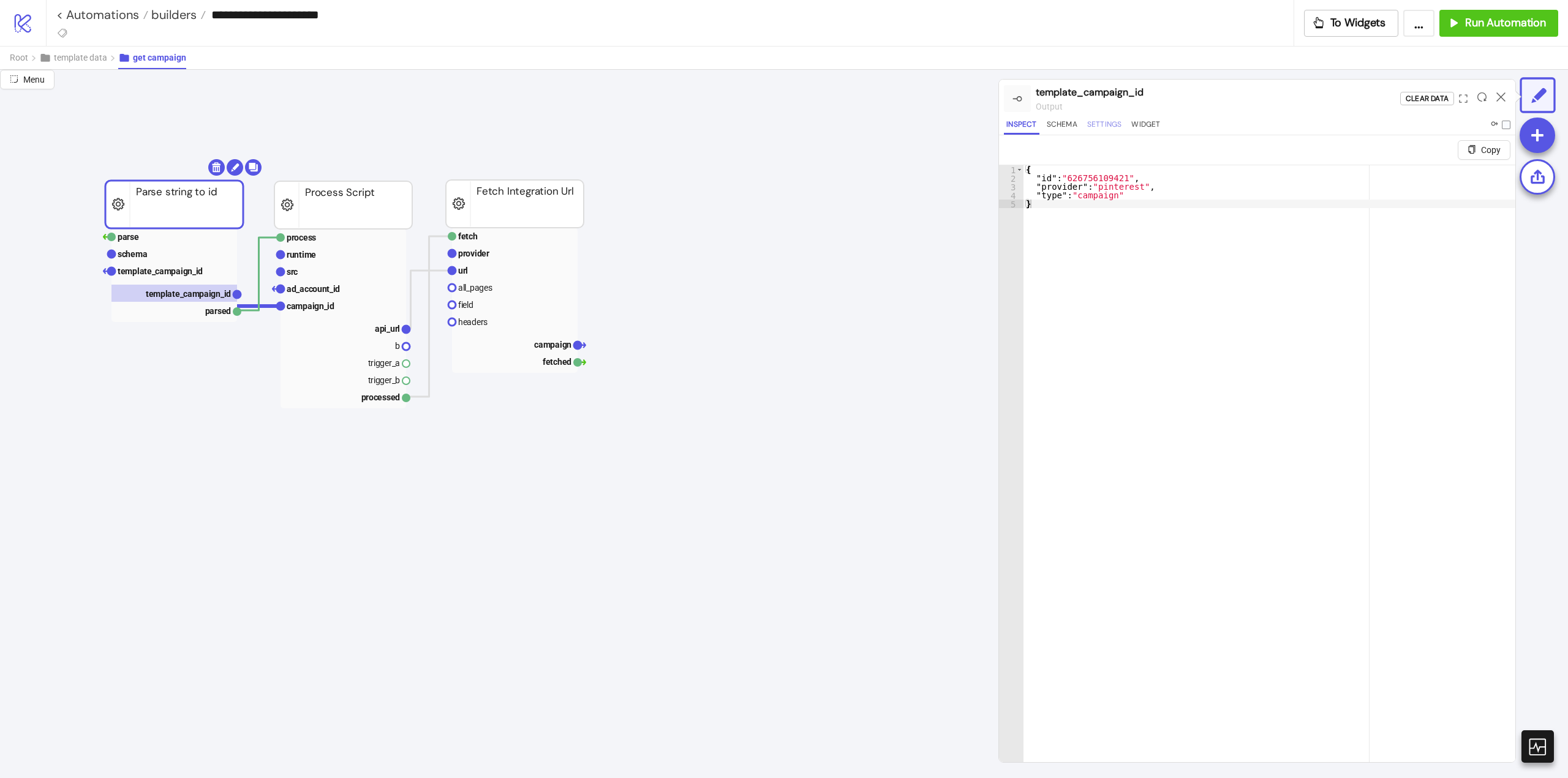
click at [1105, 134] on button "Settings" at bounding box center [1105, 127] width 40 height 16
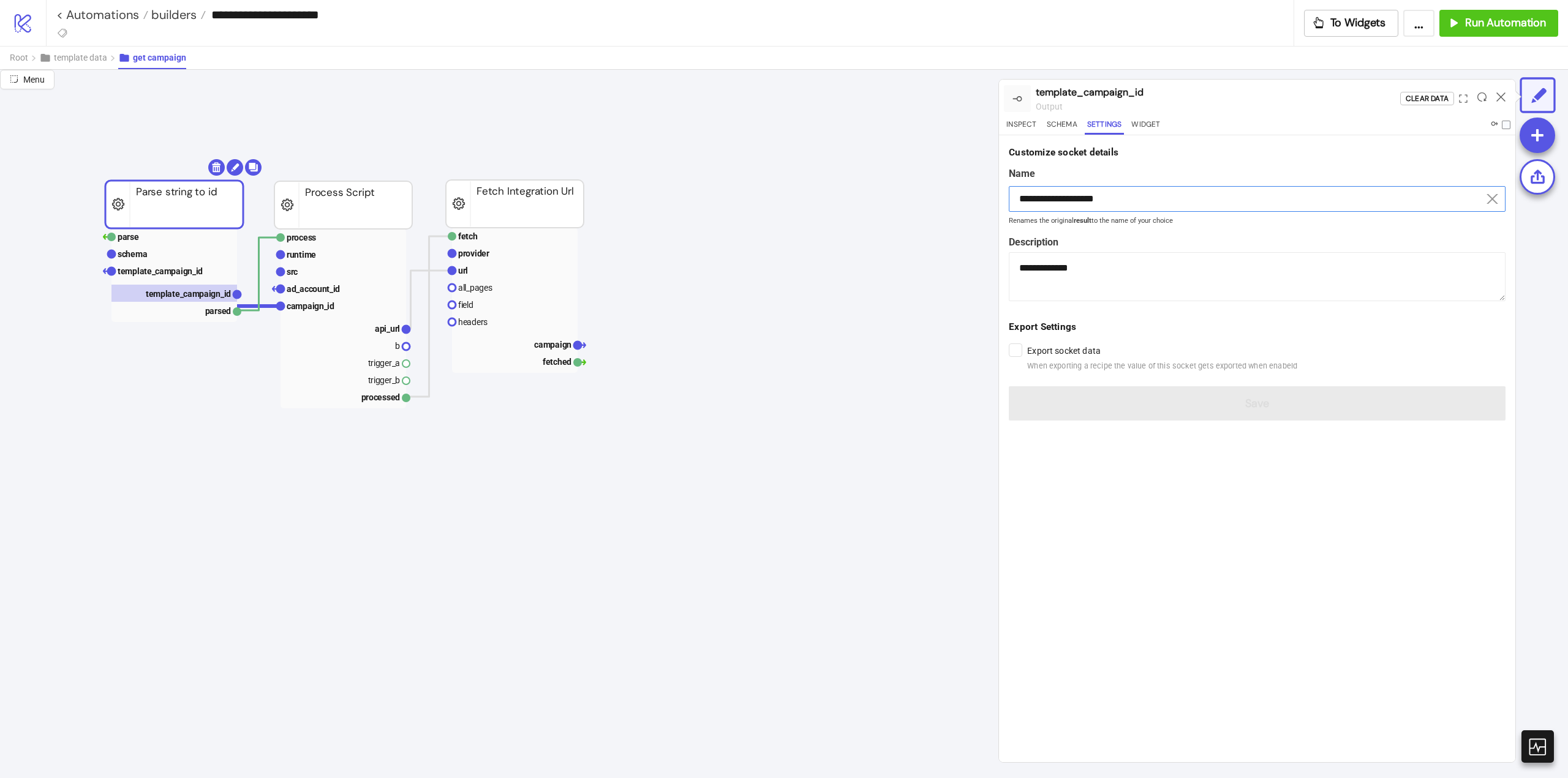
click at [1072, 200] on input "**********" at bounding box center [1257, 199] width 497 height 26
drag, startPoint x: 1072, startPoint y: 200, endPoint x: 1059, endPoint y: 277, distance: 78.1
click at [1072, 204] on input "**********" at bounding box center [1257, 199] width 497 height 26
click at [546, 338] on rect at bounding box center [515, 344] width 126 height 17
type input "********"
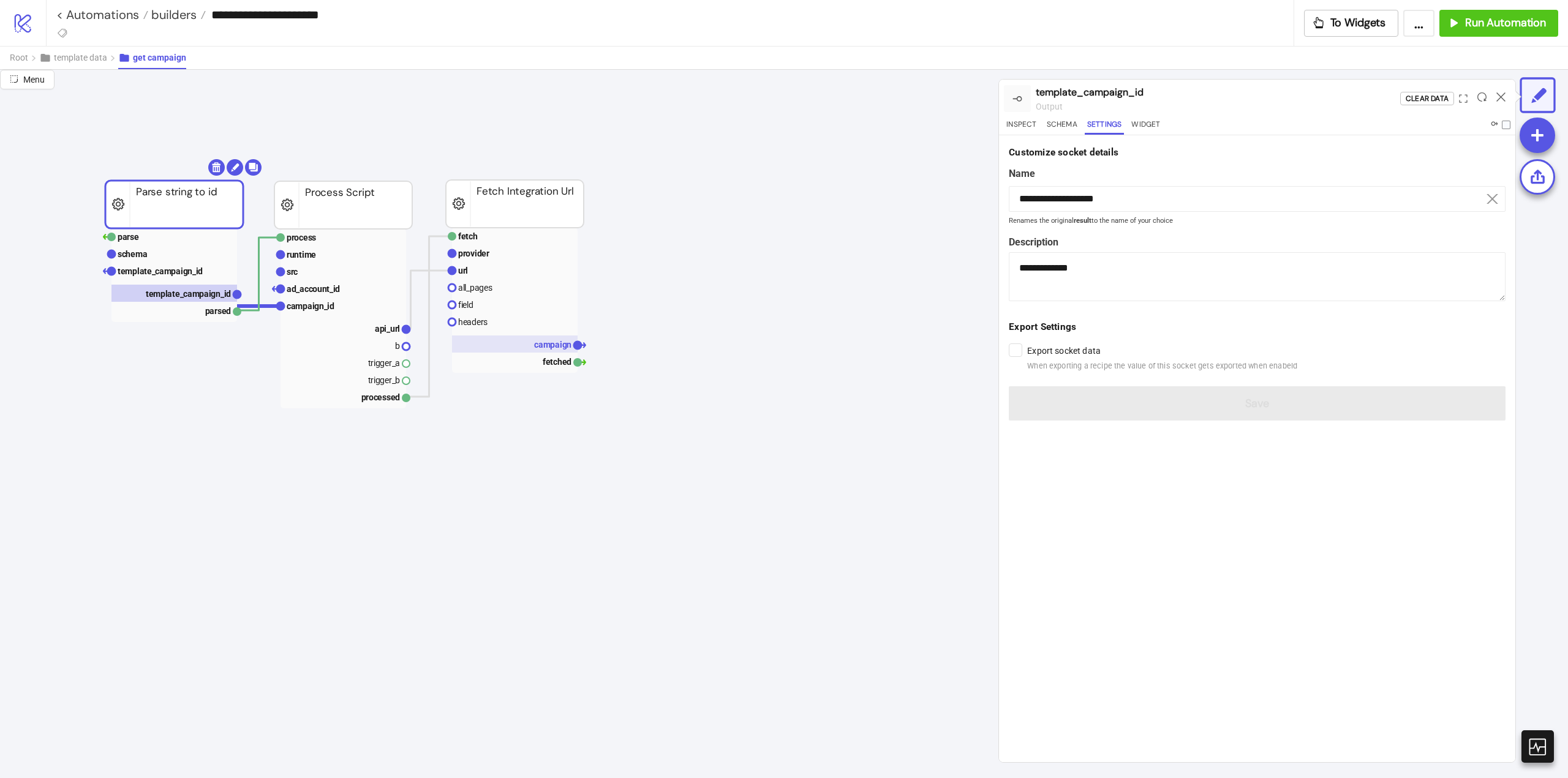
type textarea "**********"
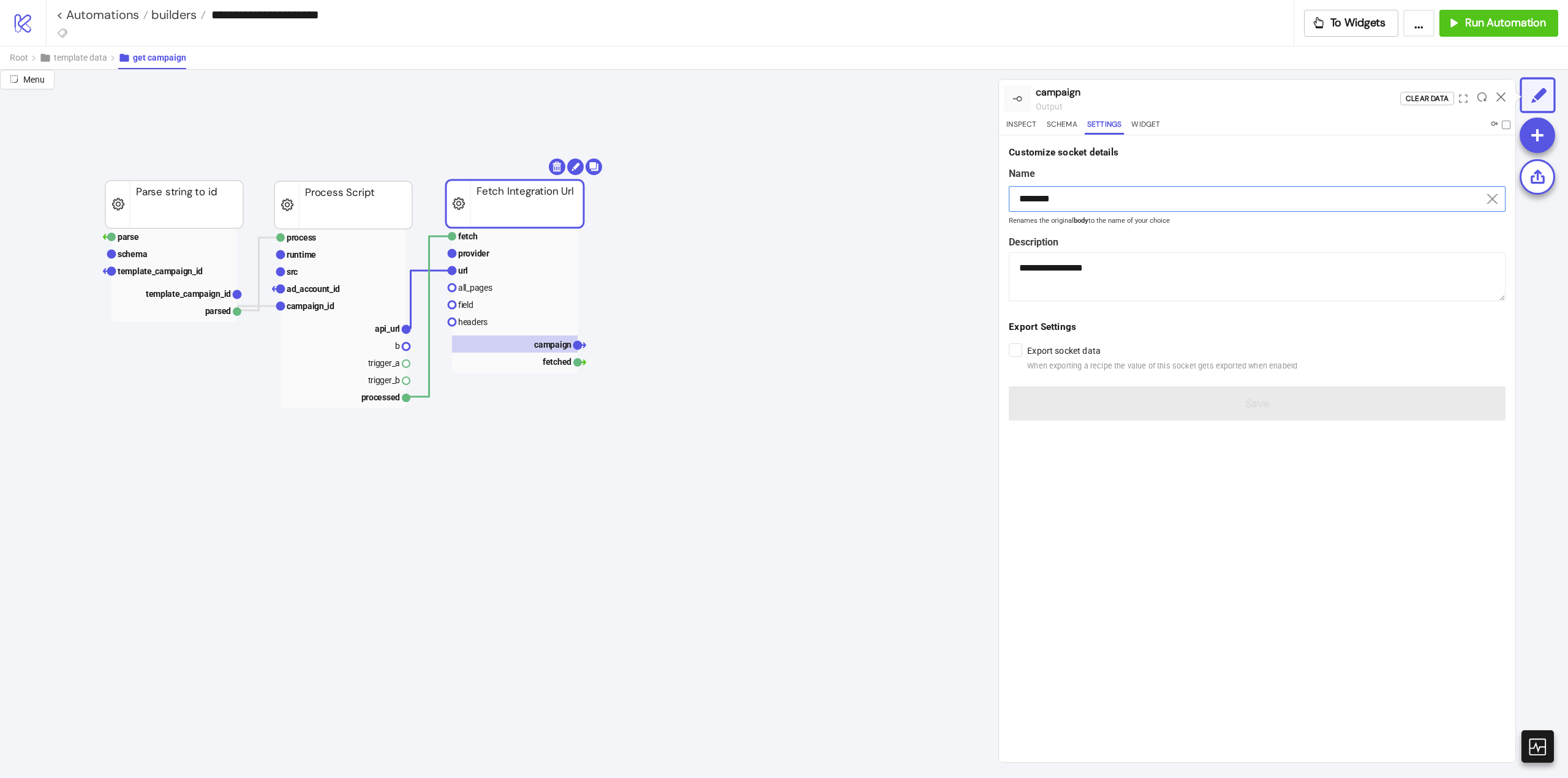
click at [1085, 197] on input "********" at bounding box center [1257, 199] width 497 height 26
paste input "**********"
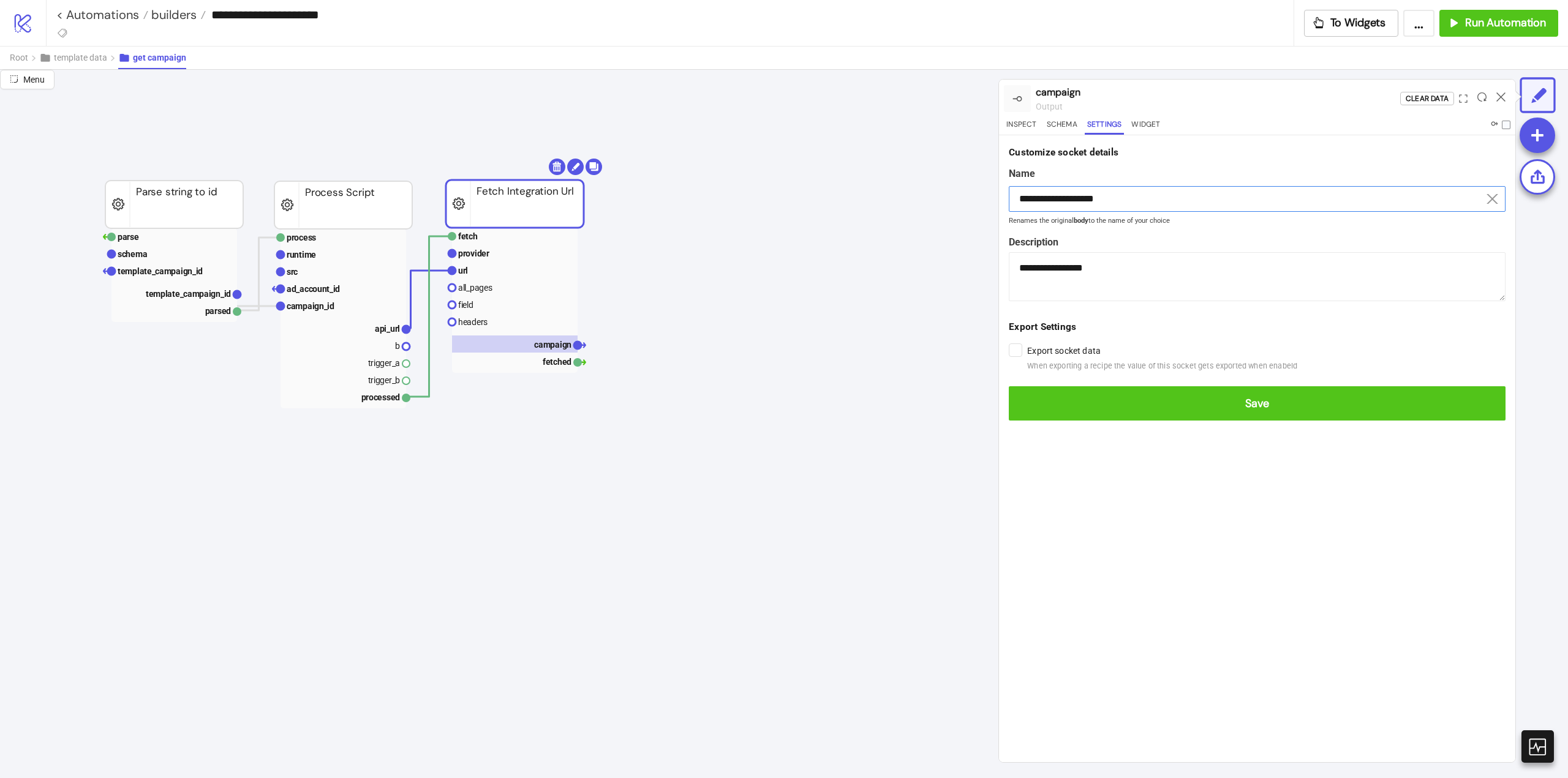
drag, startPoint x: 1105, startPoint y: 199, endPoint x: 1154, endPoint y: 191, distance: 49.6
click at [1154, 191] on input "**********" at bounding box center [1257, 199] width 497 height 26
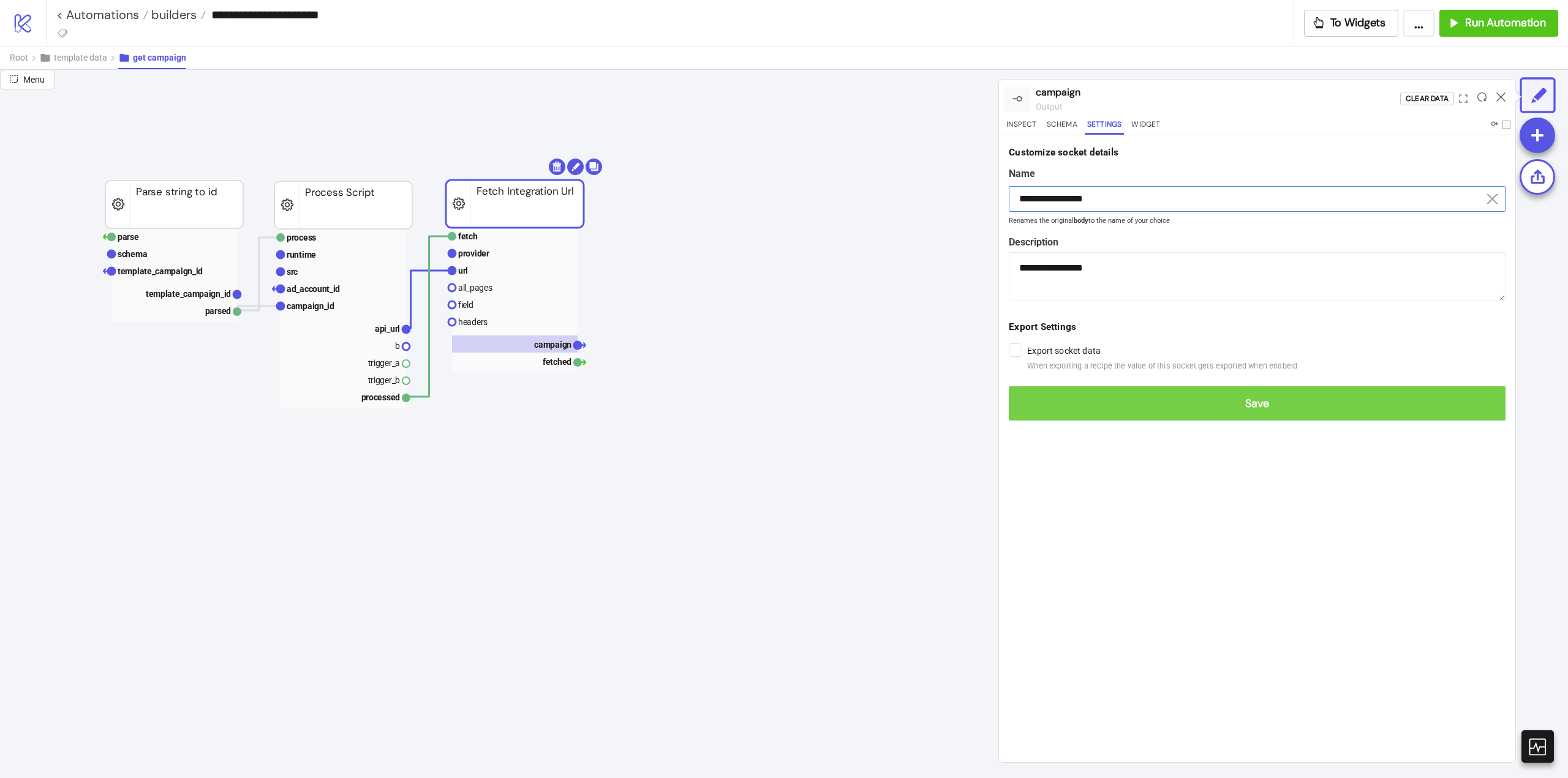
type input "**********"
click at [1252, 406] on span "Save" at bounding box center [1257, 403] width 477 height 14
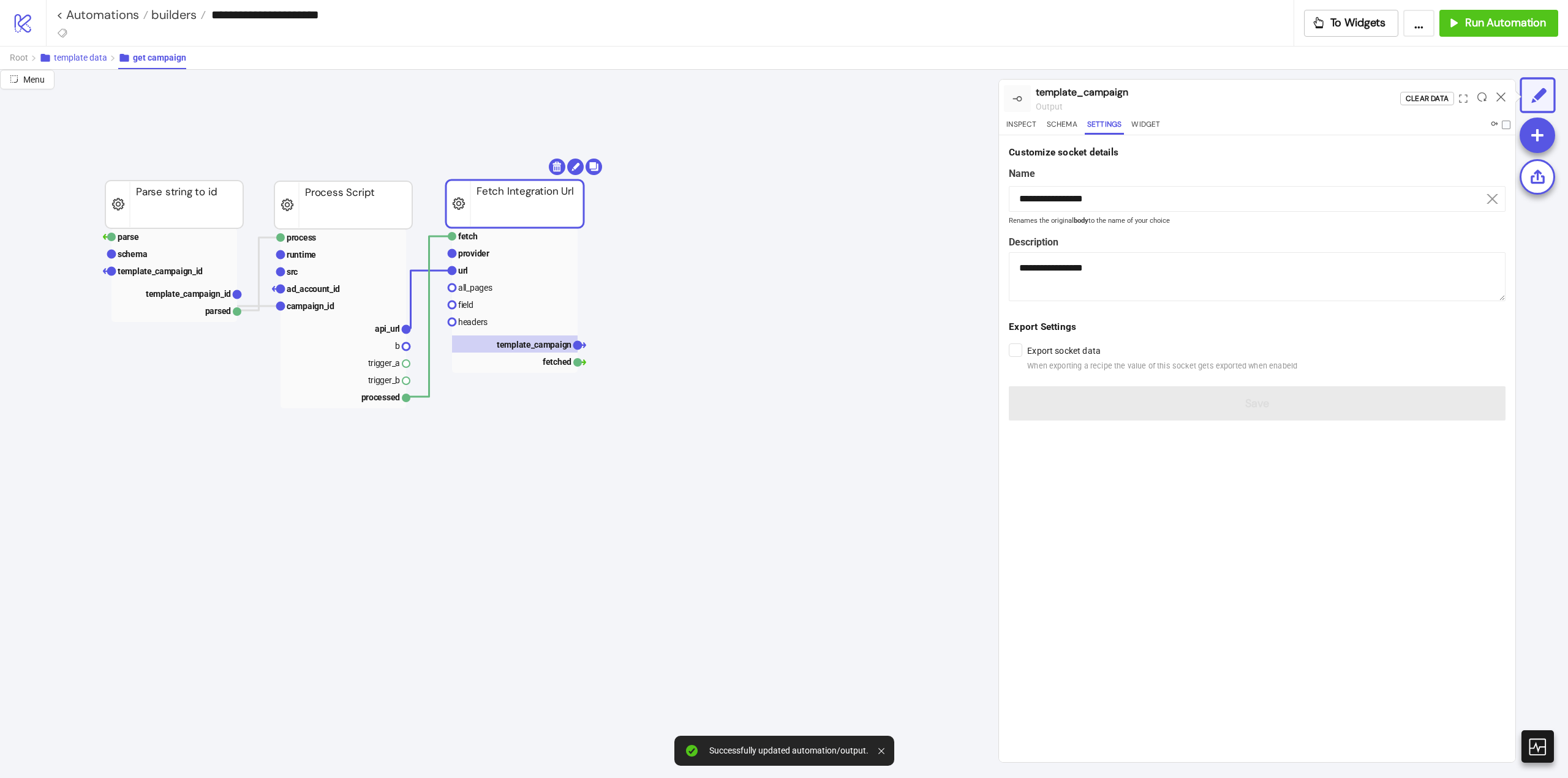
click at [84, 61] on span "template data" at bounding box center [80, 58] width 54 height 10
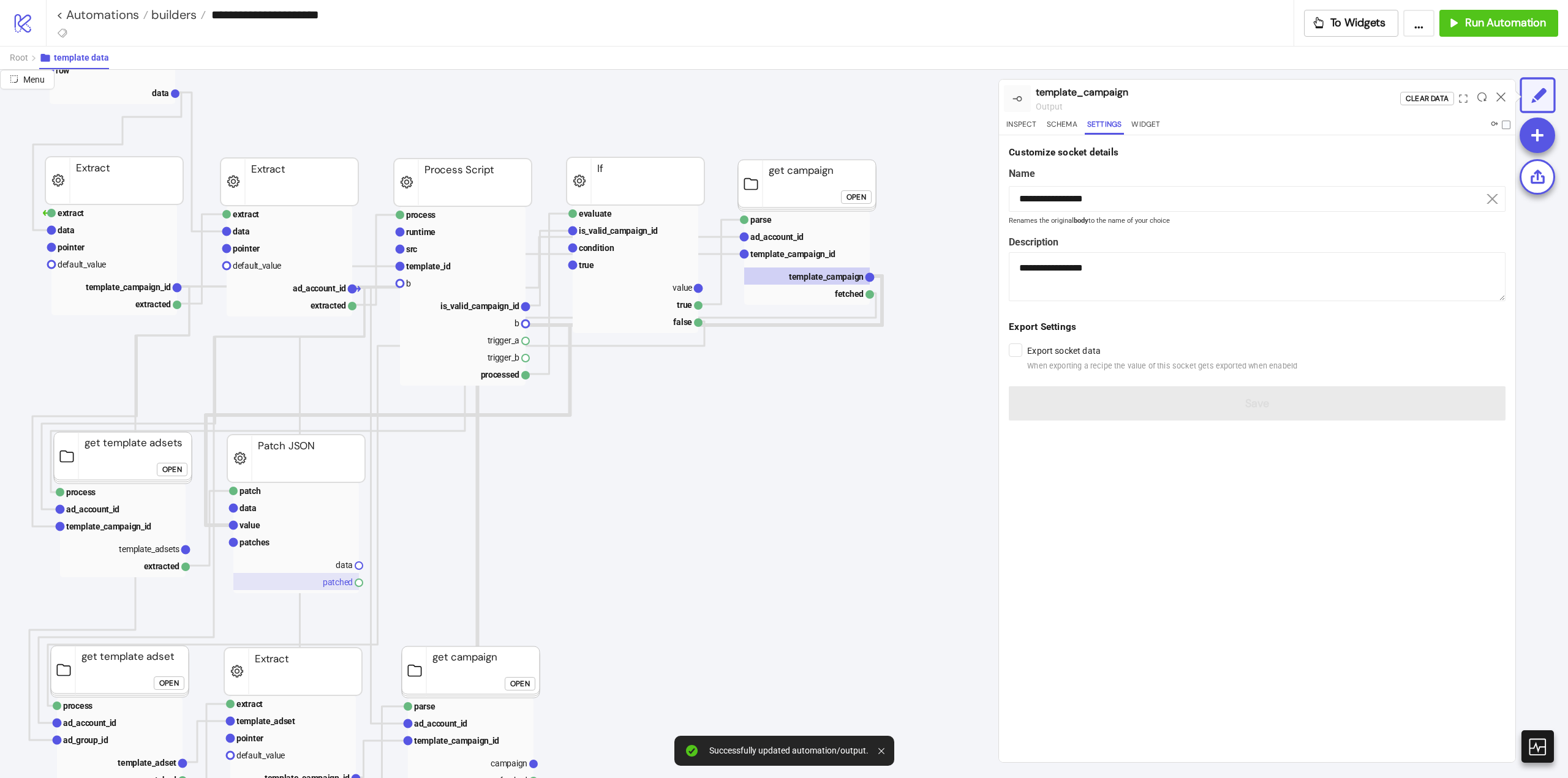
scroll to position [245, 183]
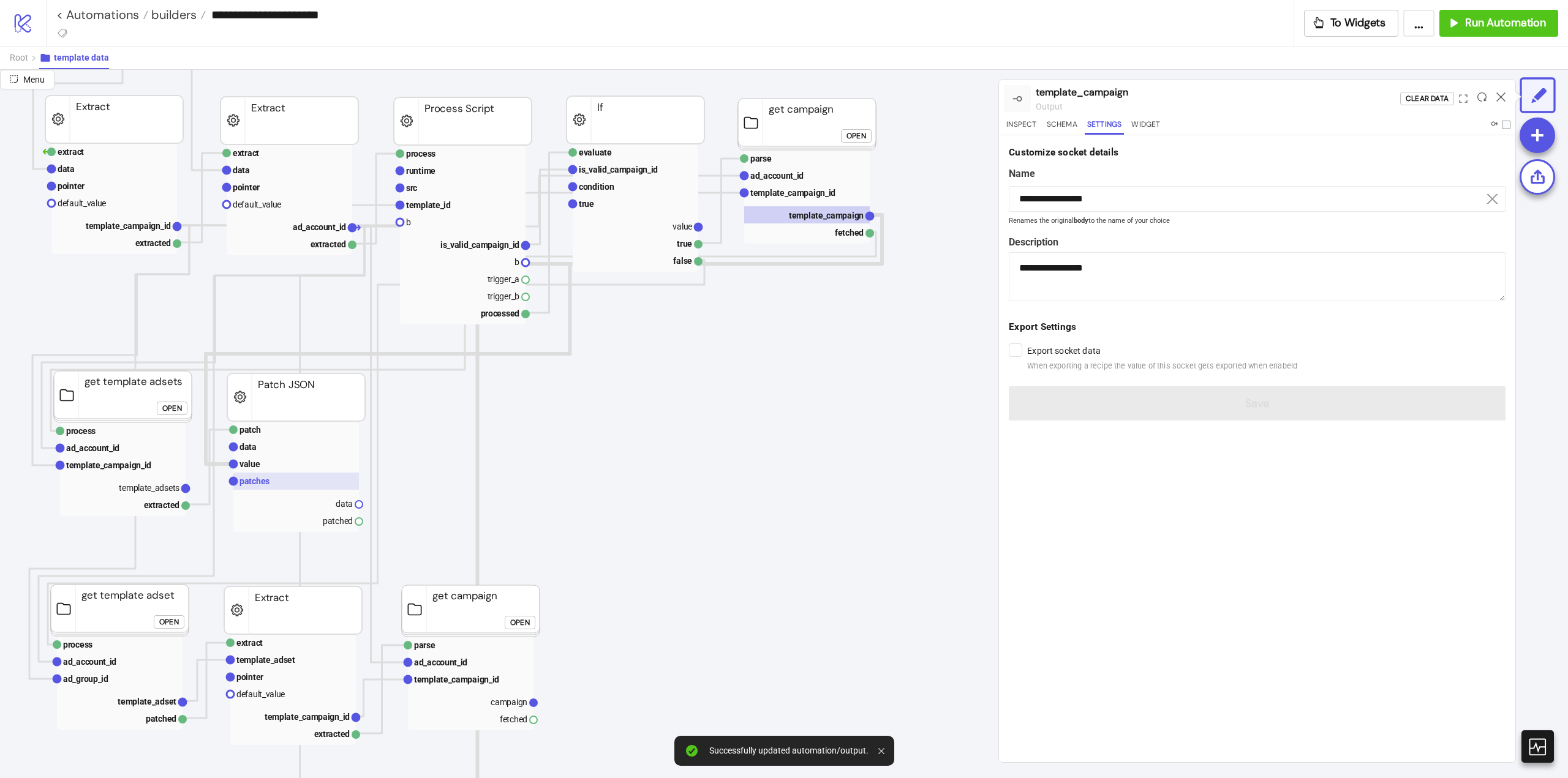
click at [271, 477] on rect at bounding box center [296, 481] width 126 height 17
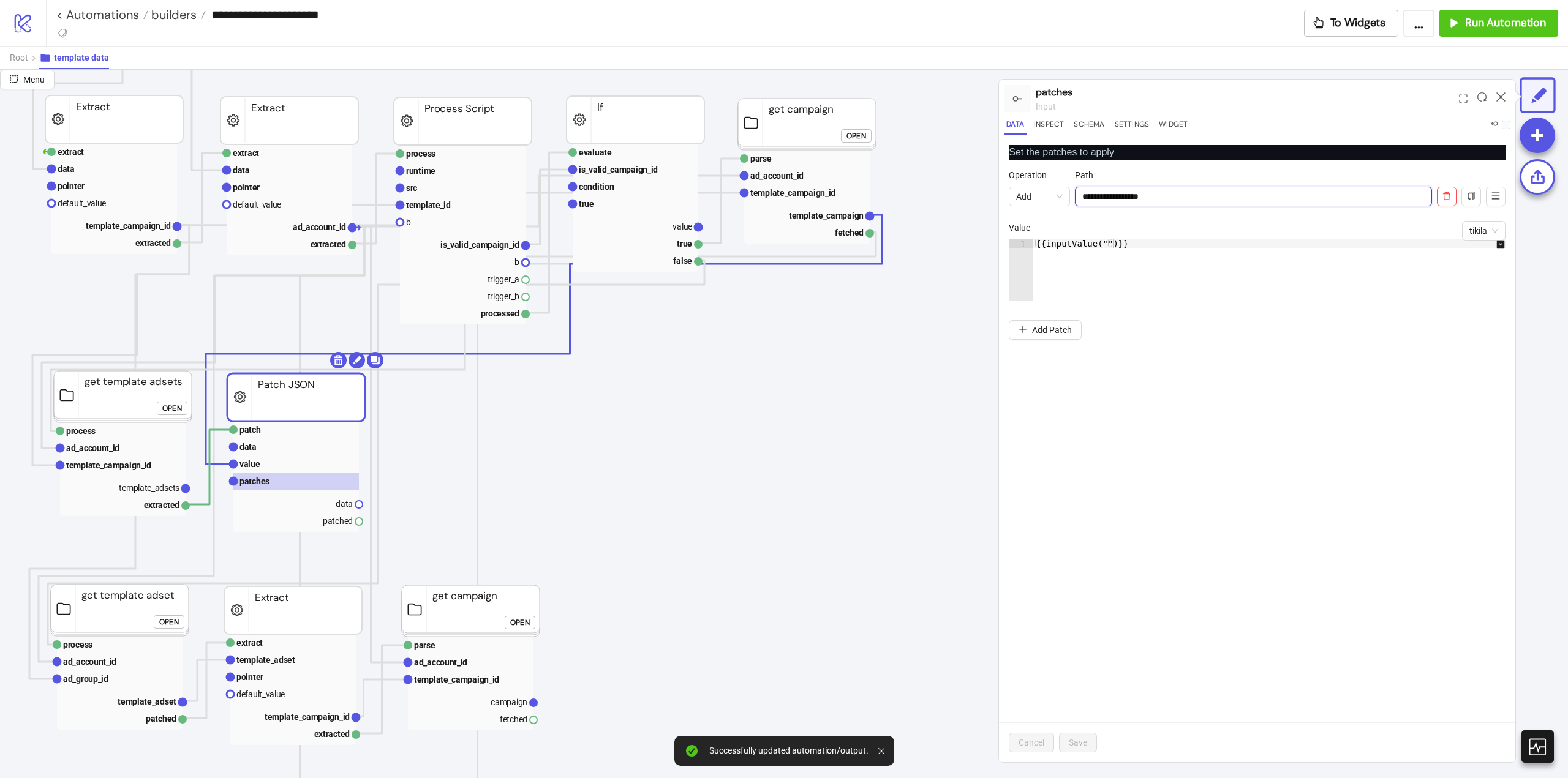
click at [1118, 196] on input "**********" at bounding box center [1254, 196] width 357 height 19
drag, startPoint x: 1118, startPoint y: 196, endPoint x: 1155, endPoint y: 282, distance: 93.6
click at [1126, 206] on input "**********" at bounding box center [1254, 196] width 357 height 19
click at [1103, 628] on div "**********" at bounding box center [1257, 449] width 516 height 627
click at [265, 435] on rect at bounding box center [296, 429] width 126 height 17
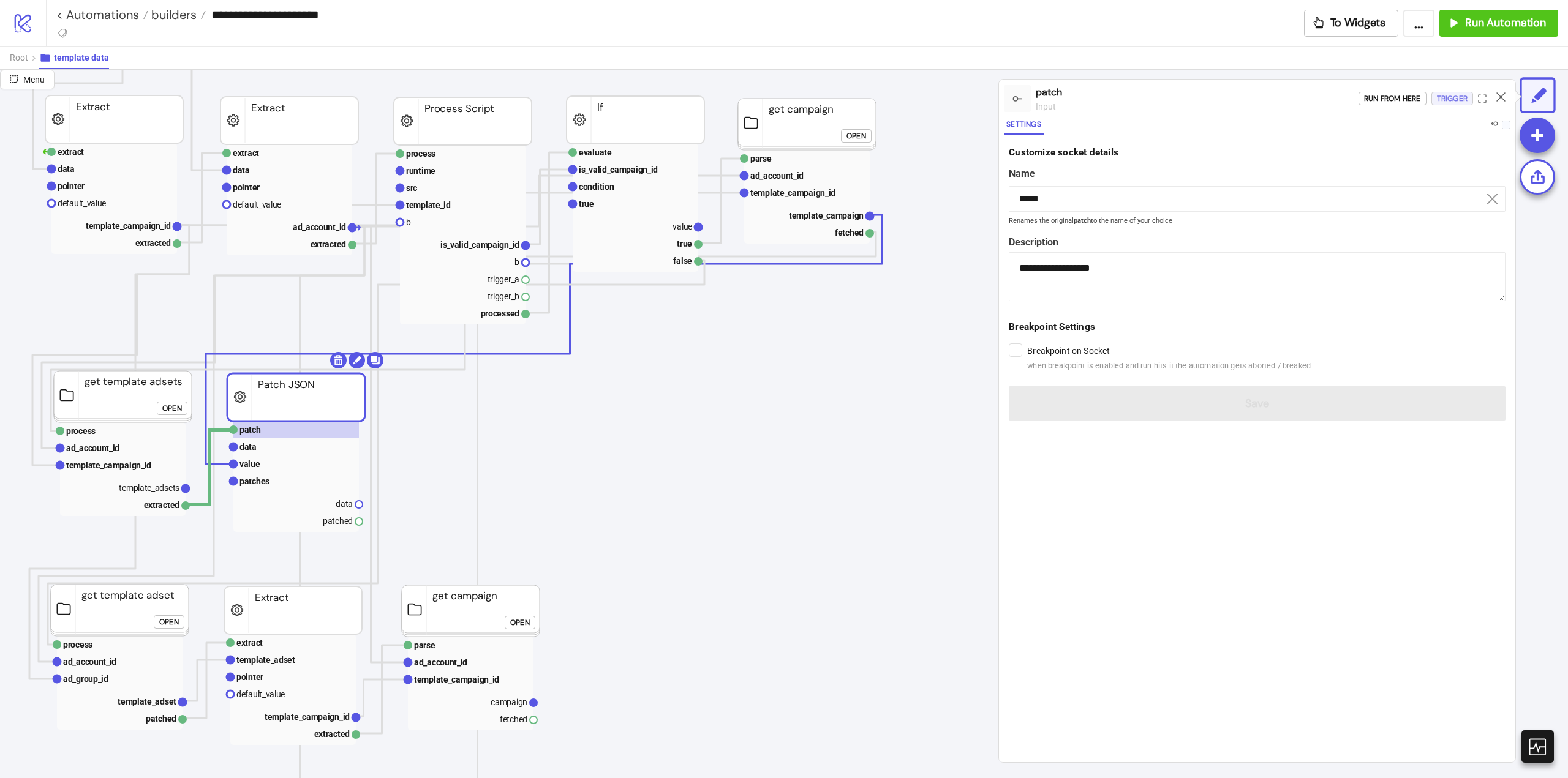
click at [1454, 100] on div "Trigger" at bounding box center [1453, 98] width 31 height 14
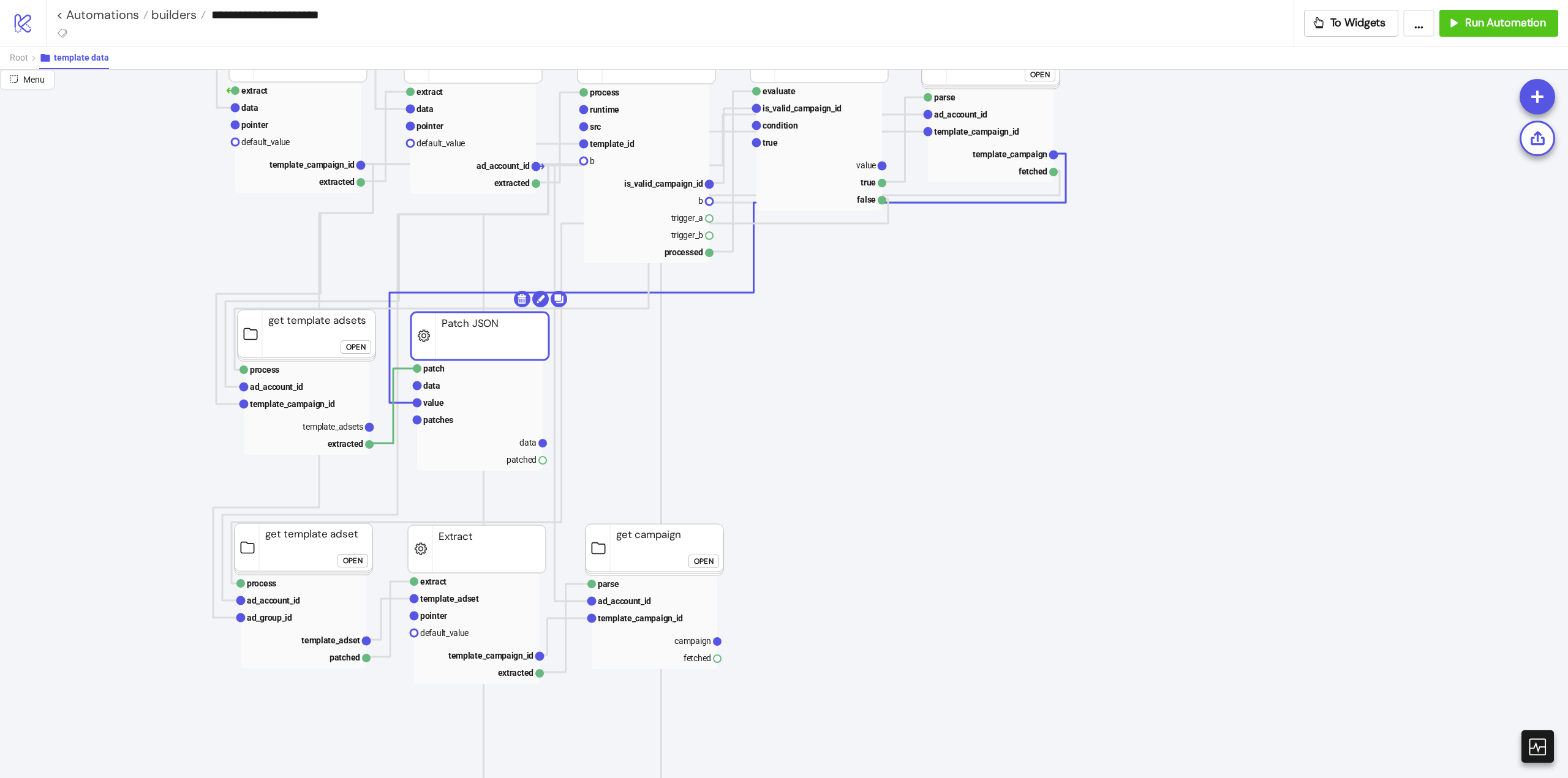
scroll to position [245, 0]
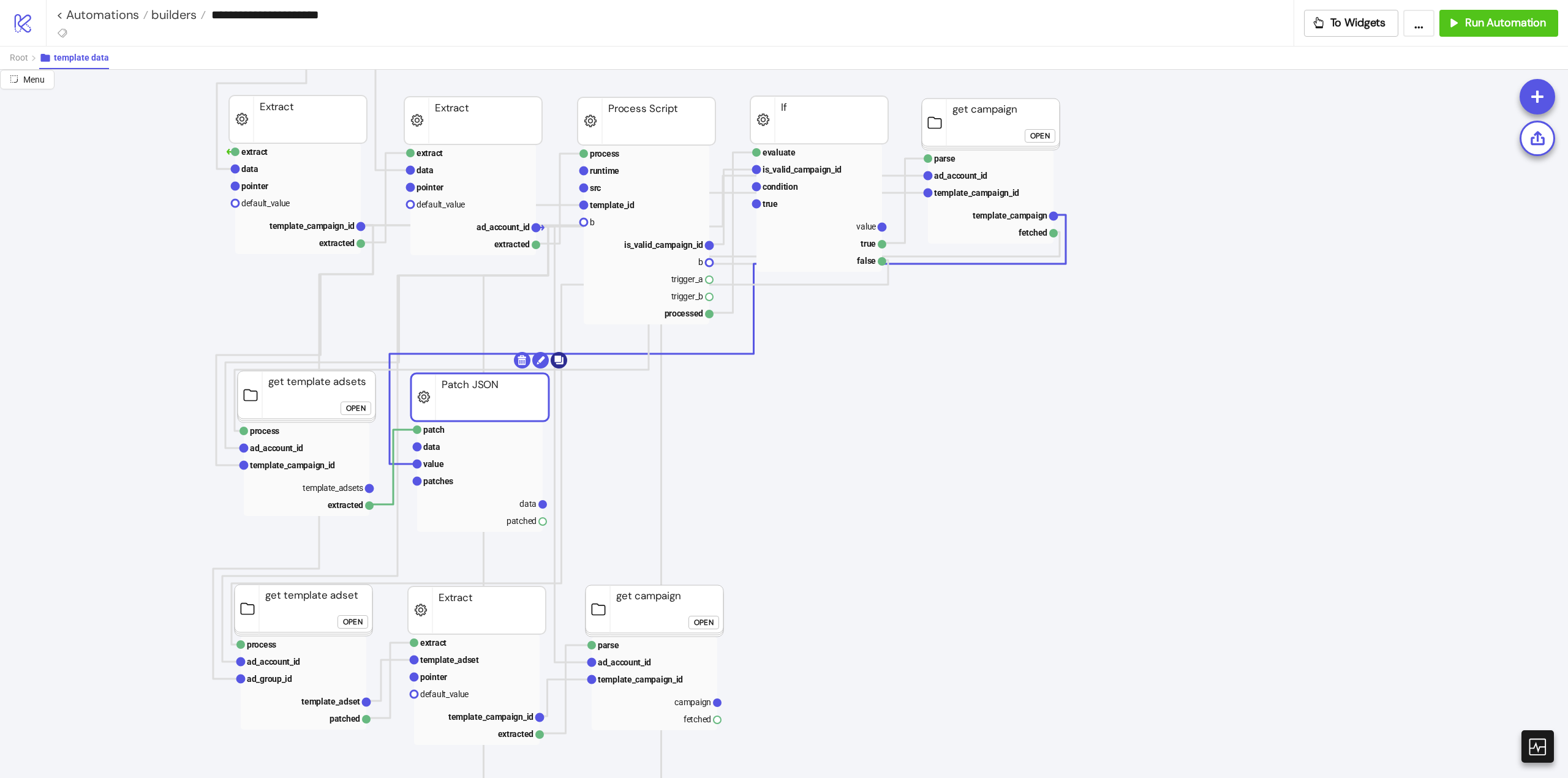
click at [562, 362] on body "**********" at bounding box center [784, 389] width 1568 height 778
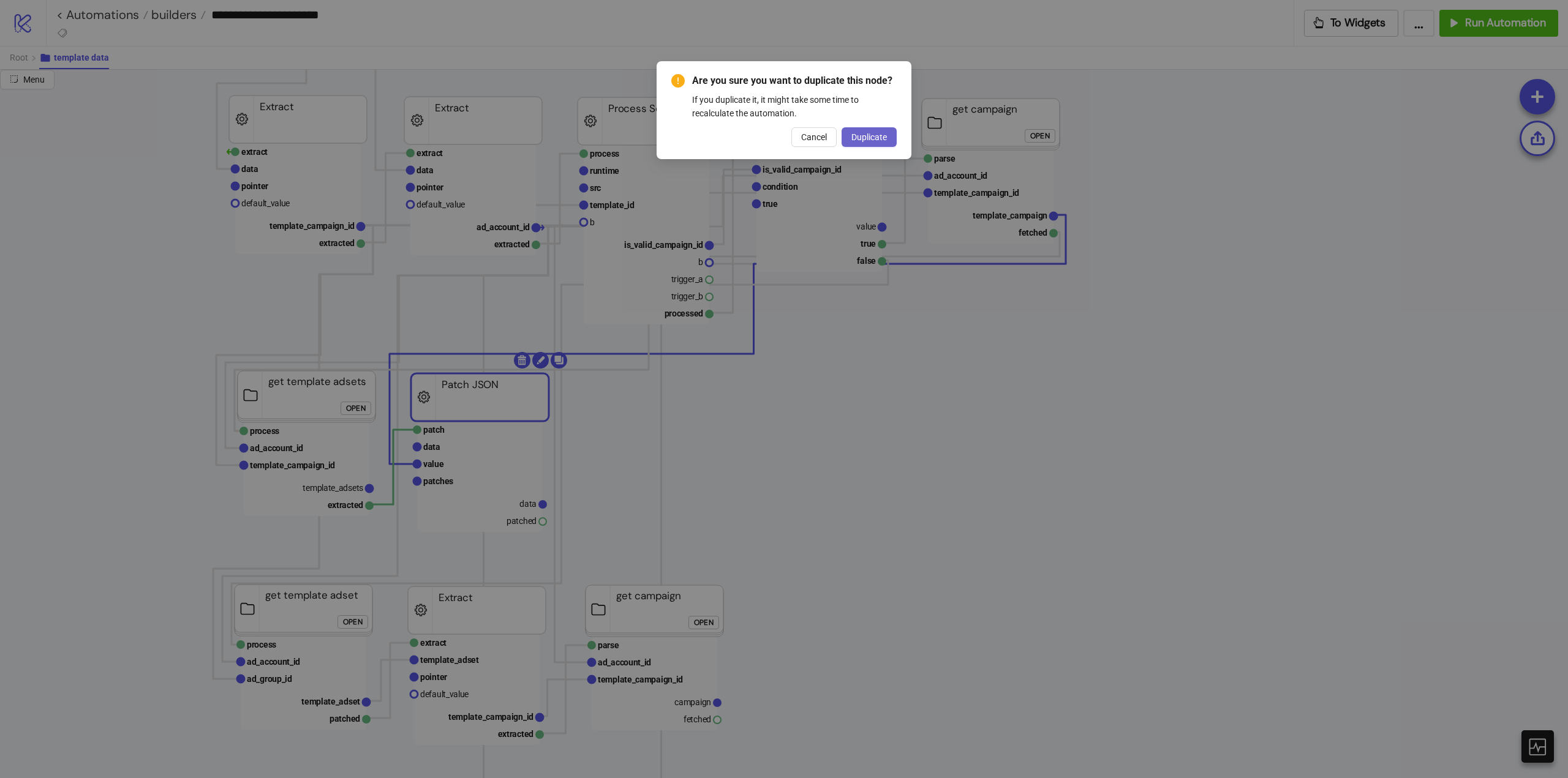
click at [873, 140] on span "Duplicate" at bounding box center [869, 137] width 36 height 10
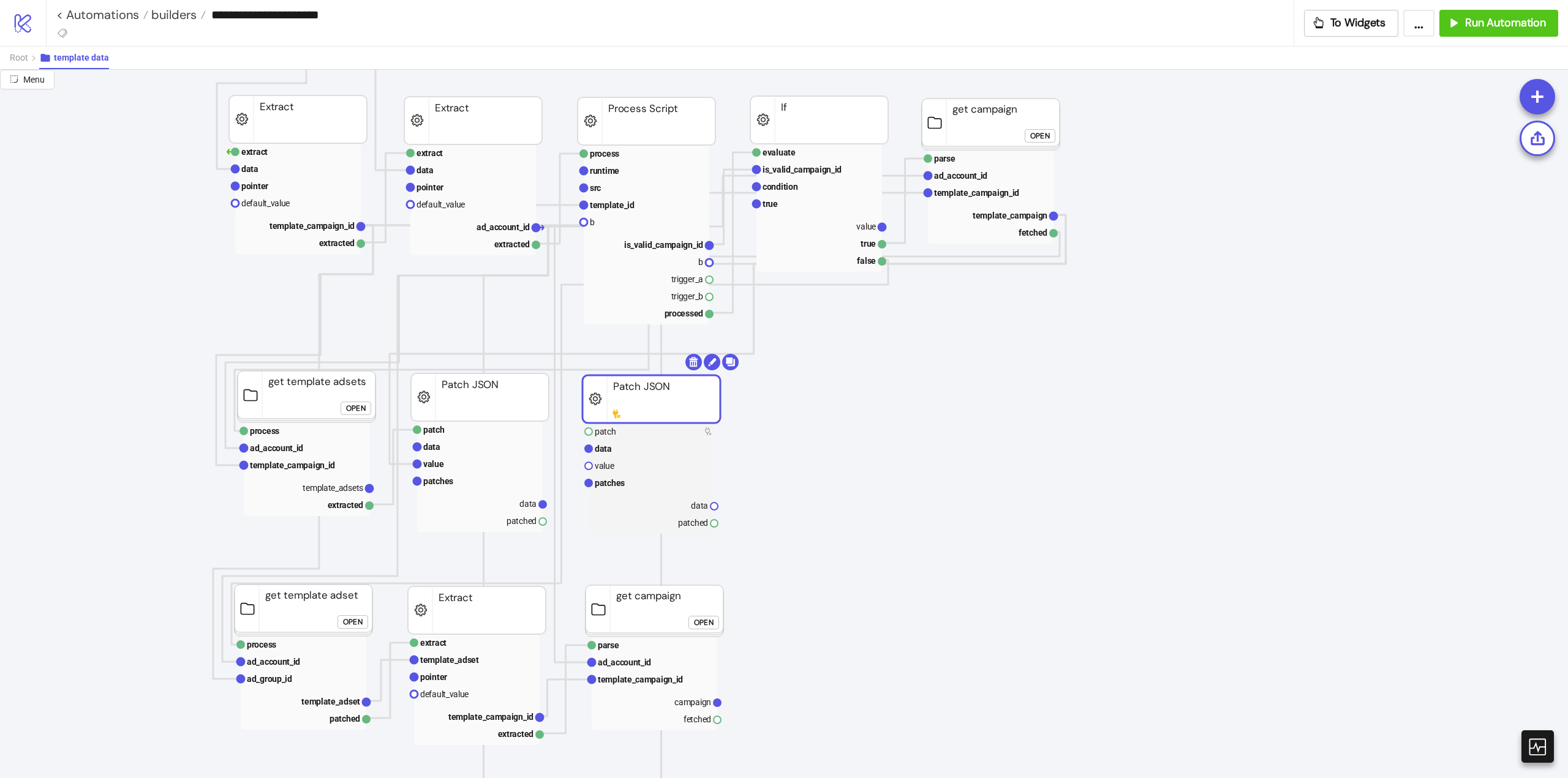
drag, startPoint x: 528, startPoint y: 445, endPoint x: 648, endPoint y: 409, distance: 125.3
click at [648, 409] on rect at bounding box center [652, 399] width 138 height 48
drag, startPoint x: 545, startPoint y: 521, endPoint x: 612, endPoint y: 518, distance: 67.1
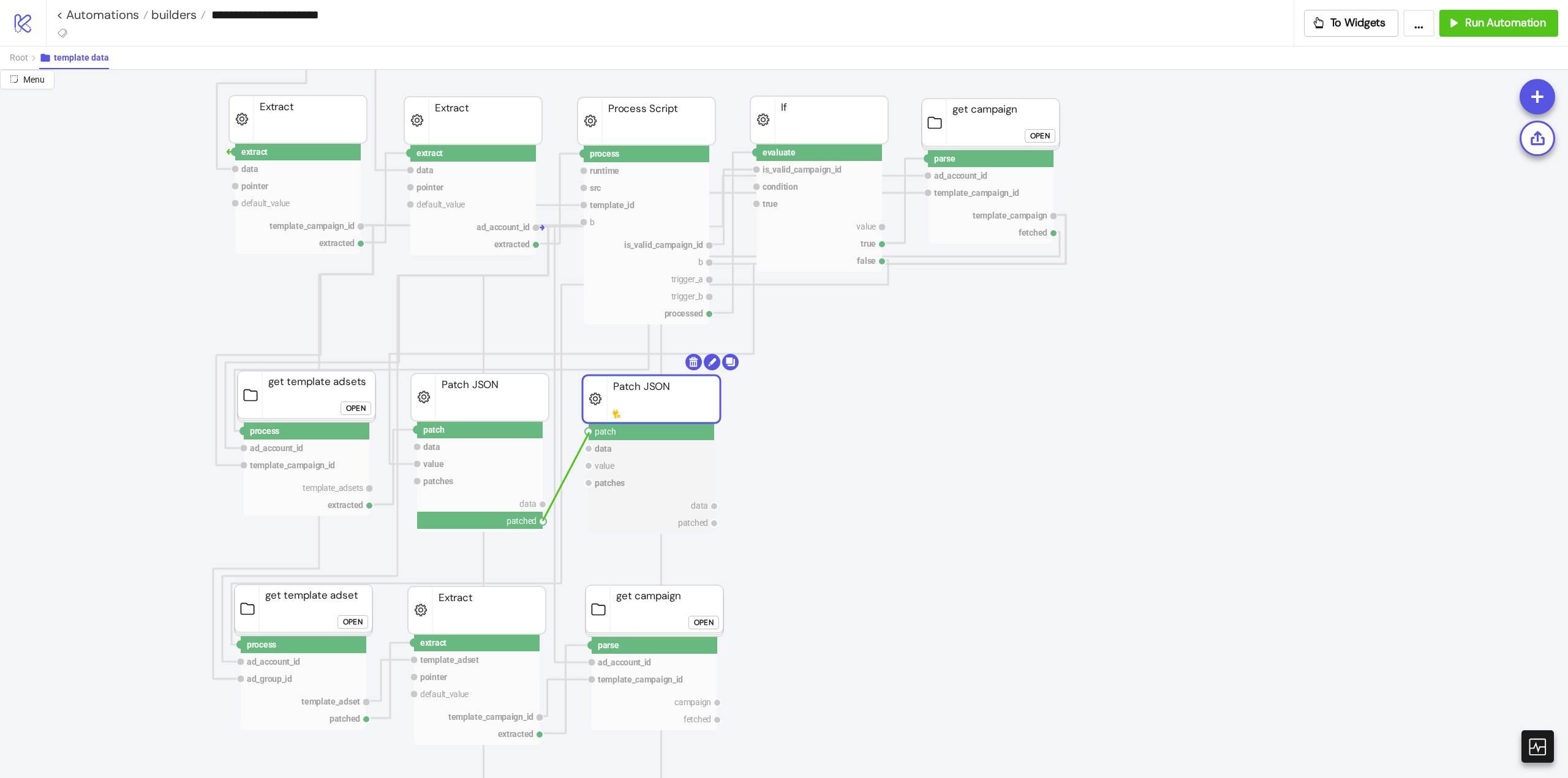
click at [589, 432] on circle at bounding box center [588, 432] width 7 height 7
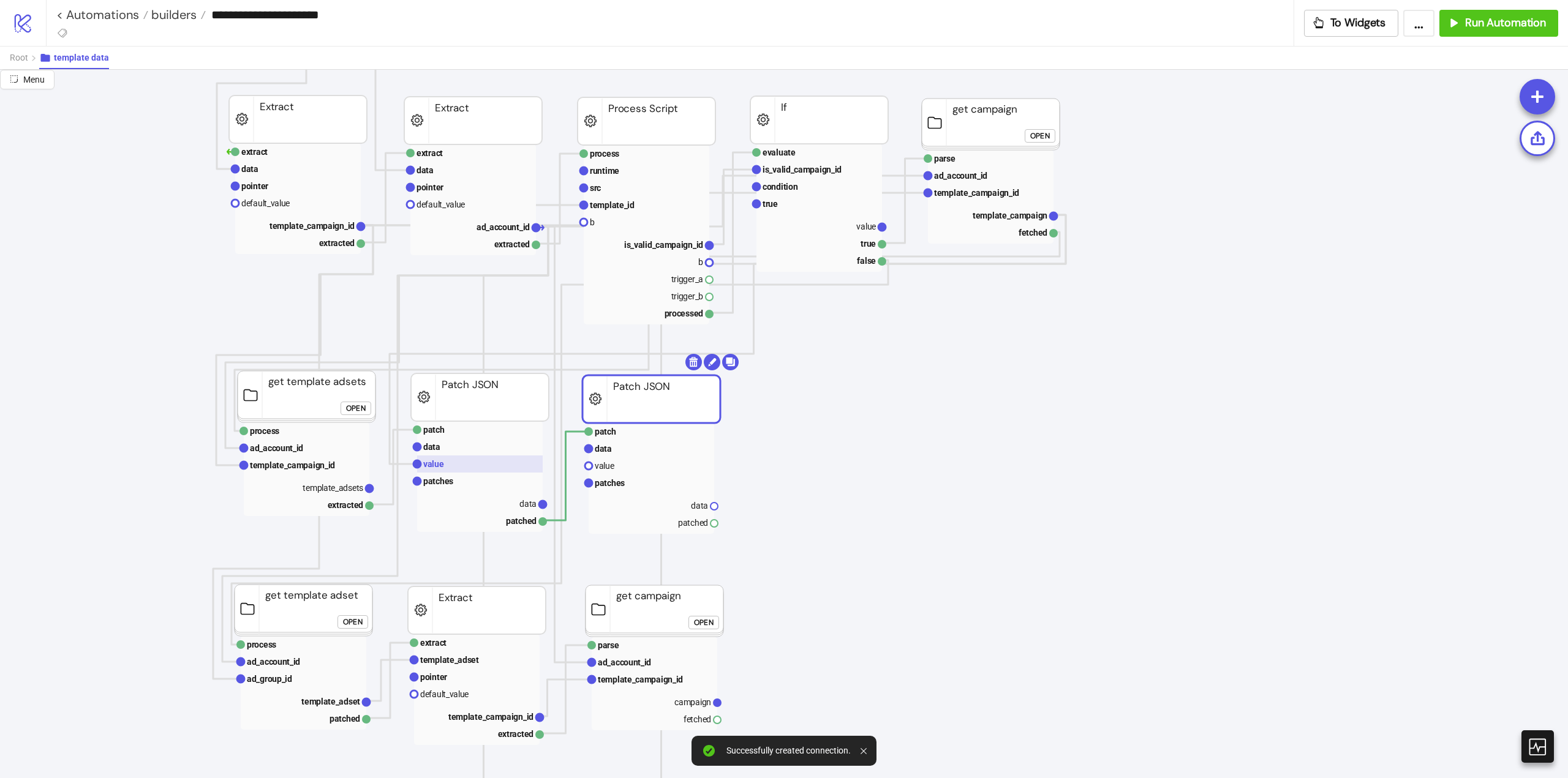
click at [450, 469] on rect at bounding box center [480, 464] width 126 height 17
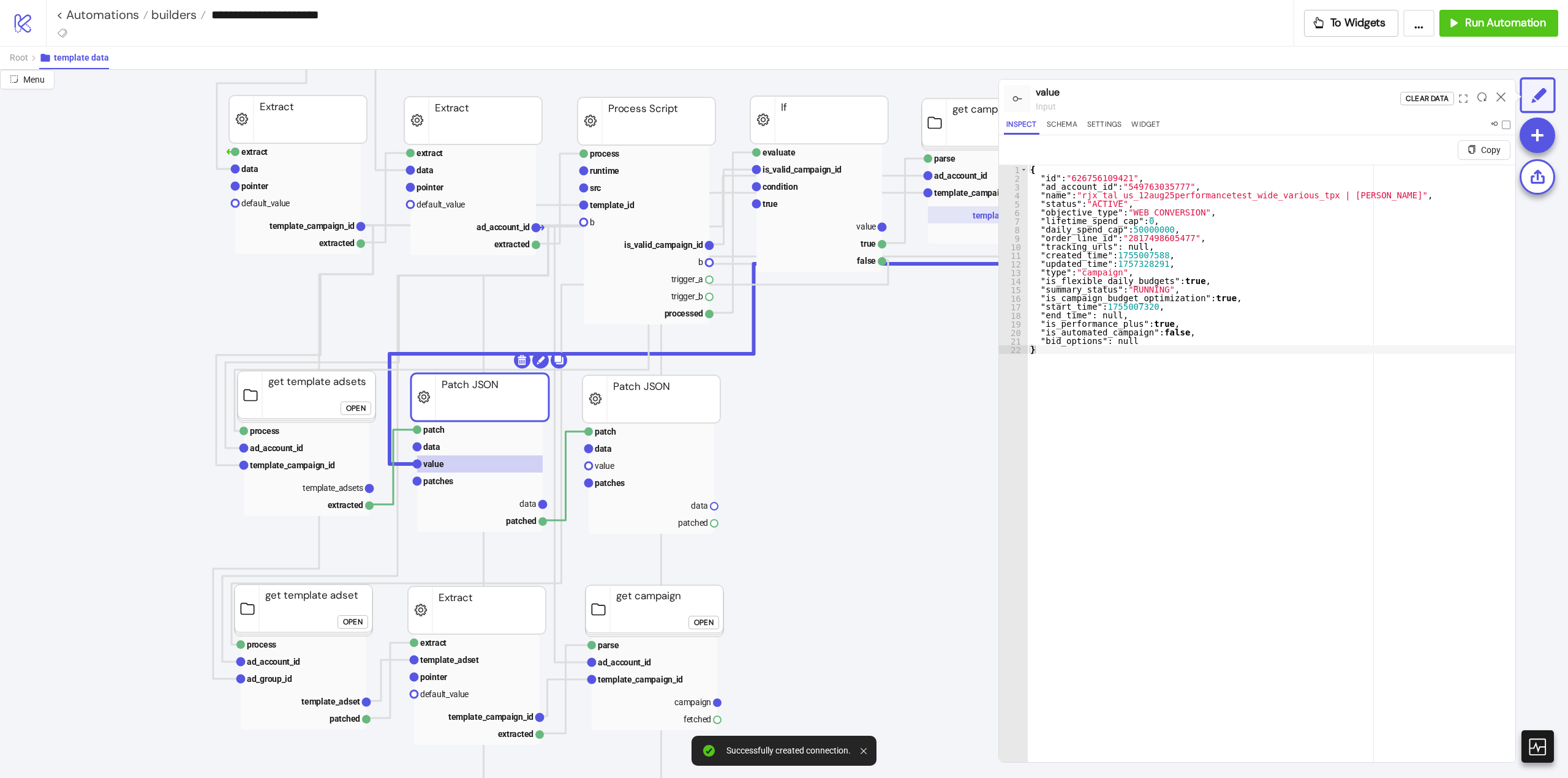
click at [994, 220] on text "template_campaign" at bounding box center [1010, 216] width 75 height 10
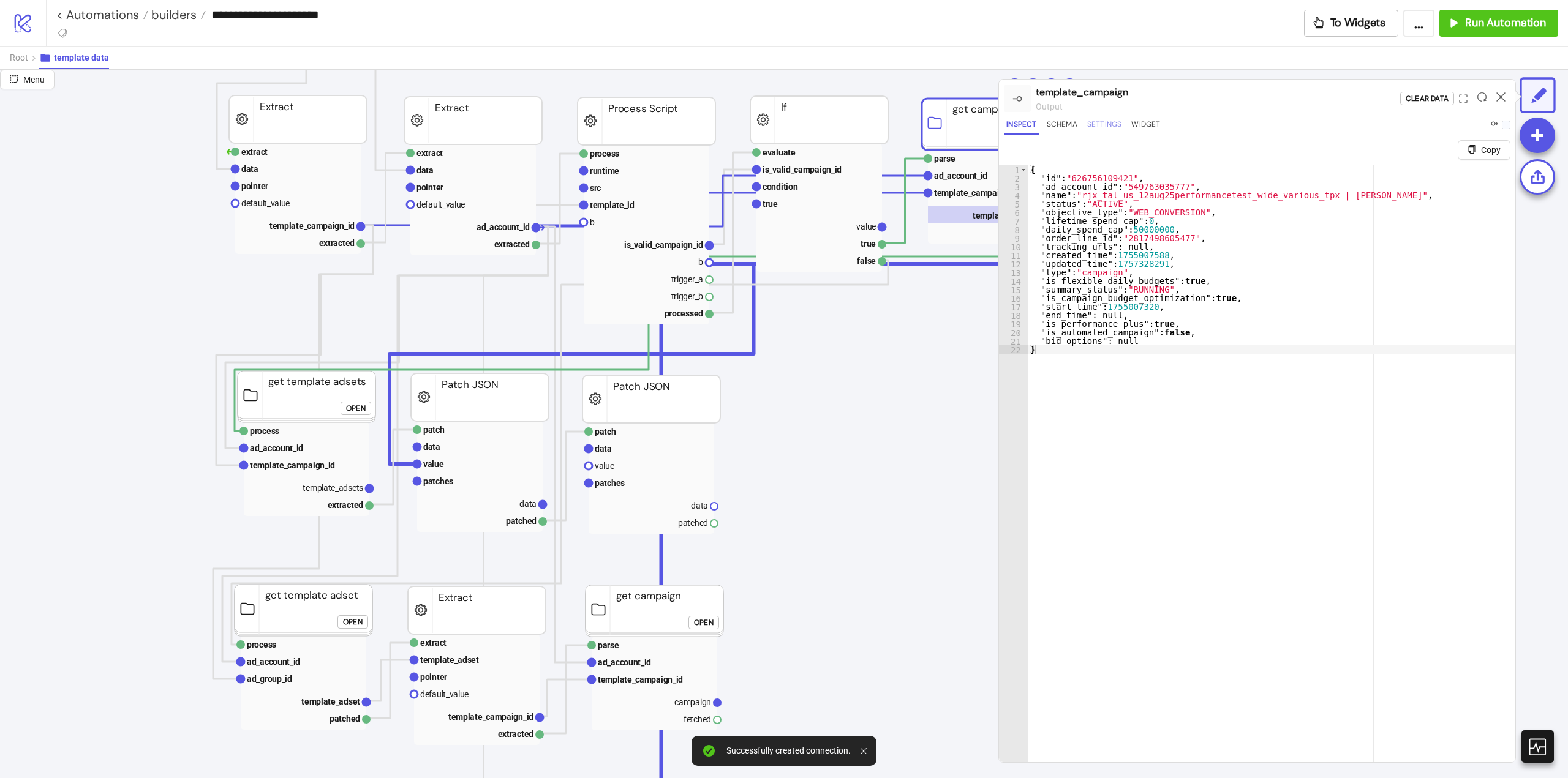
click at [1088, 122] on button "Settings" at bounding box center [1105, 127] width 40 height 16
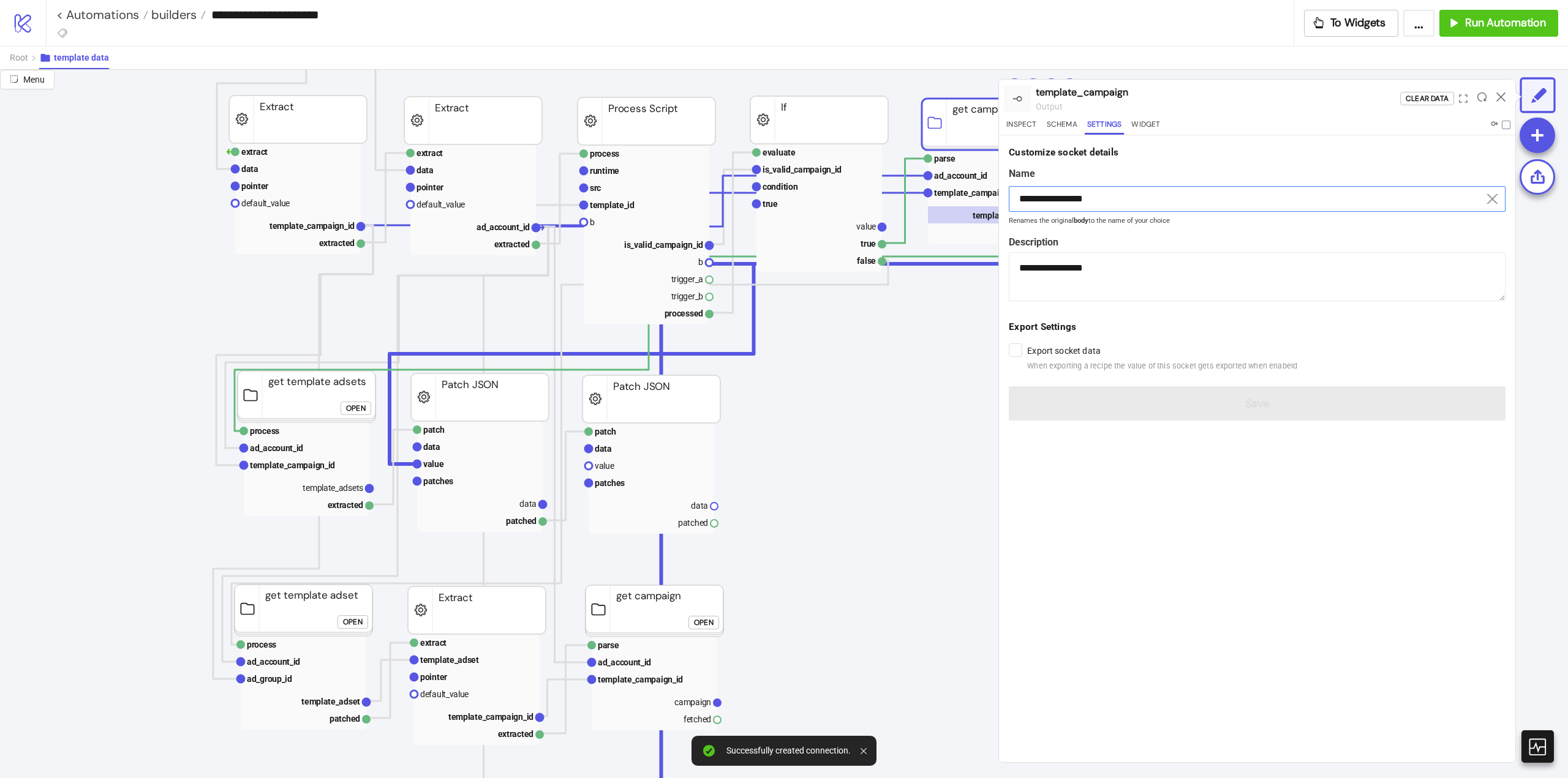
click at [1087, 196] on input "**********" at bounding box center [1257, 199] width 497 height 26
drag, startPoint x: 1087, startPoint y: 196, endPoint x: 1138, endPoint y: 313, distance: 127.6
click at [1087, 196] on input "**********" at bounding box center [1257, 199] width 497 height 26
click at [436, 469] on text "value" at bounding box center [434, 464] width 21 height 10
type input "*****"
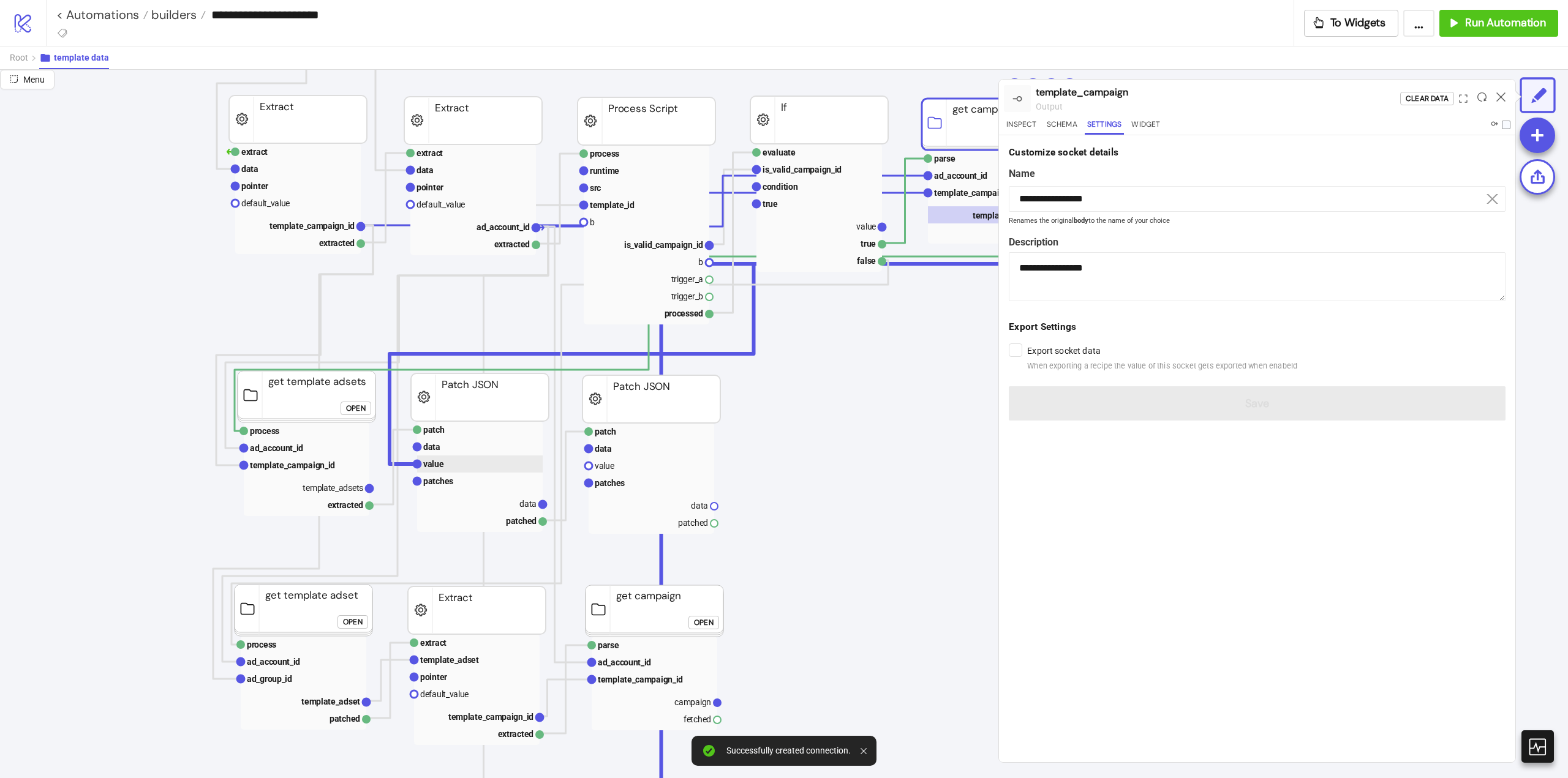
type textarea "**********"
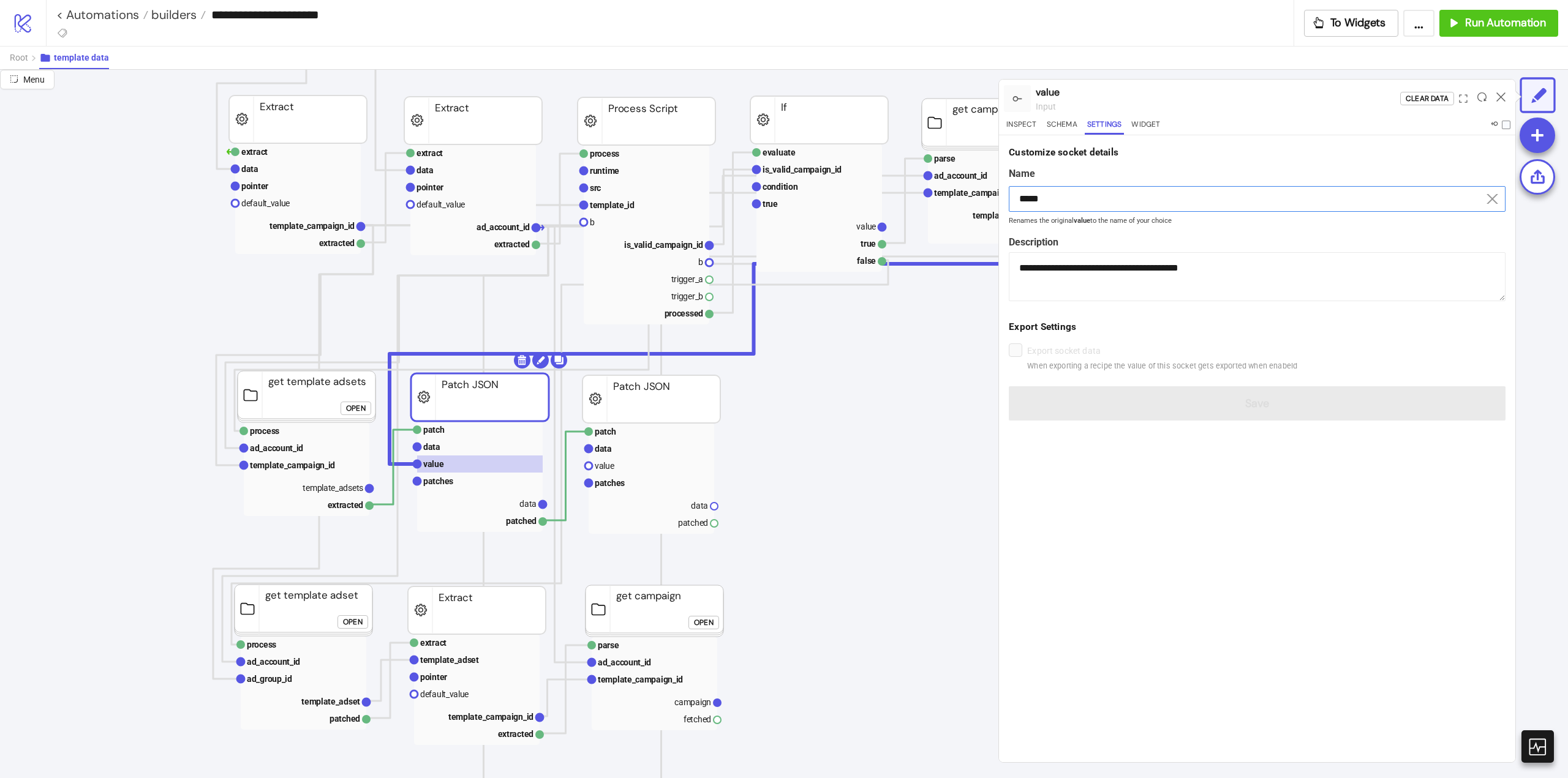
click at [1039, 197] on input "*****" at bounding box center [1257, 199] width 497 height 26
paste input "**********"
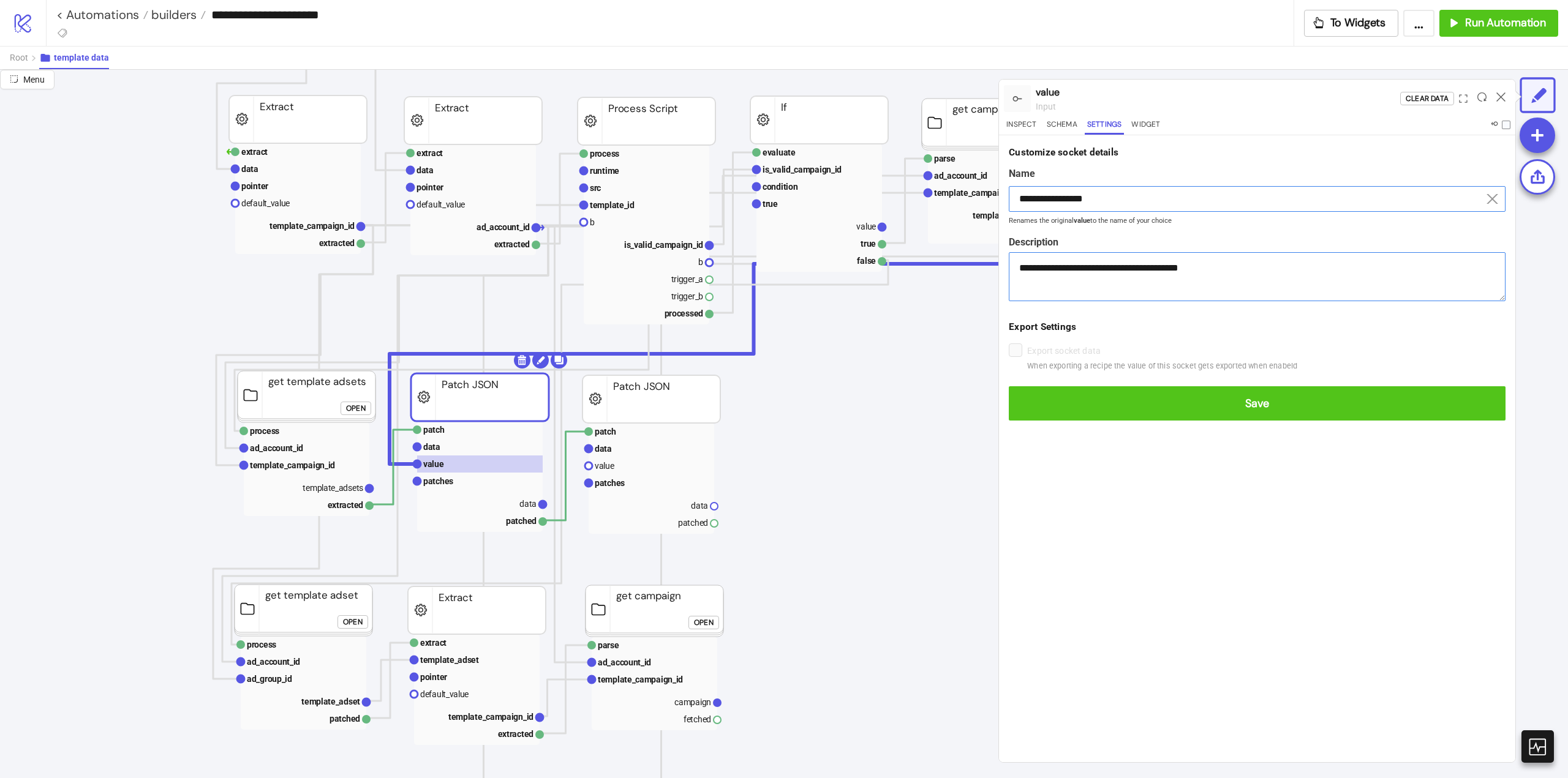
click at [1009, 386] on button "Save" at bounding box center [1257, 403] width 497 height 34
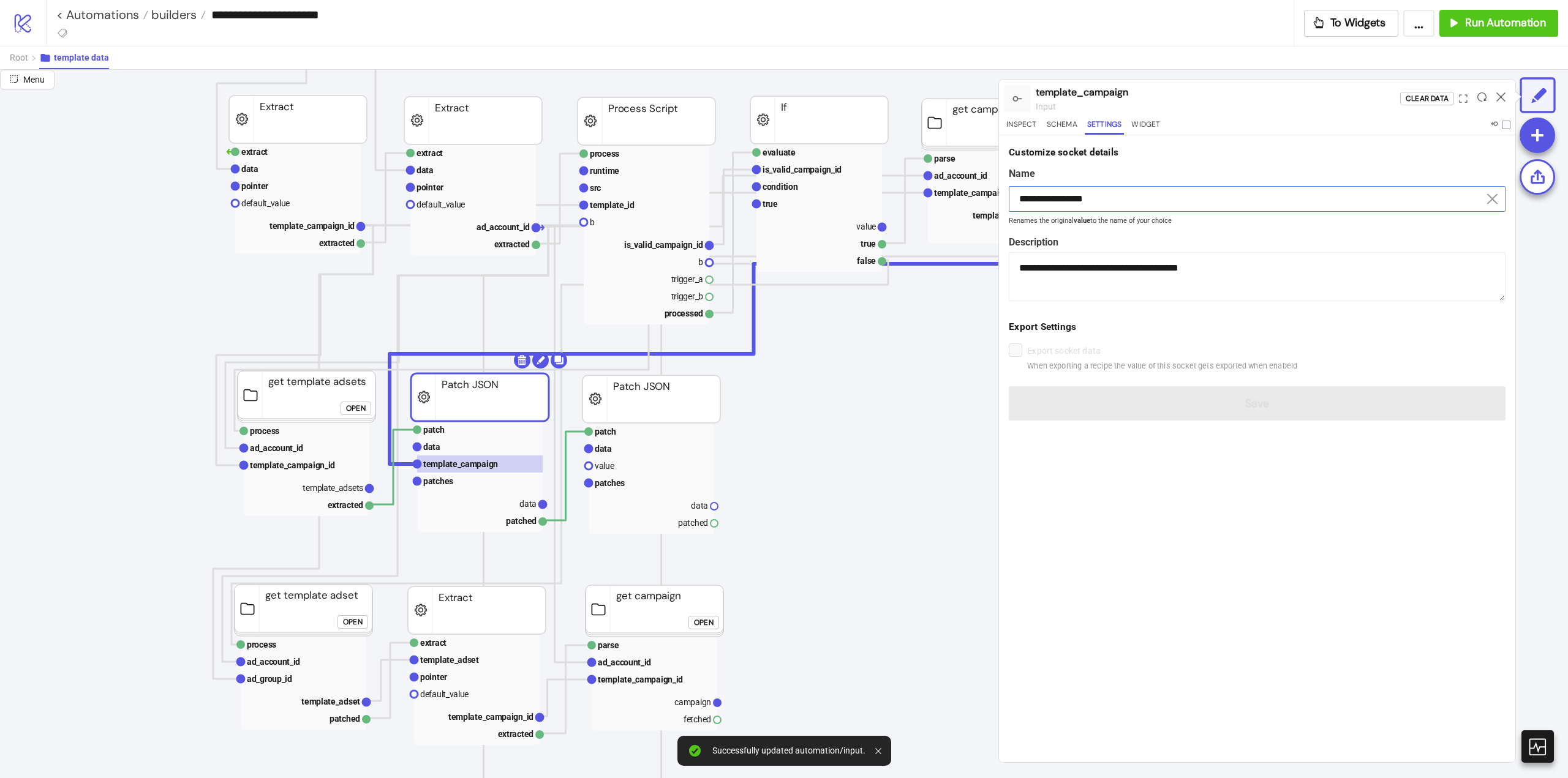
drag, startPoint x: 542, startPoint y: 505, endPoint x: 583, endPoint y: 513, distance: 41.8
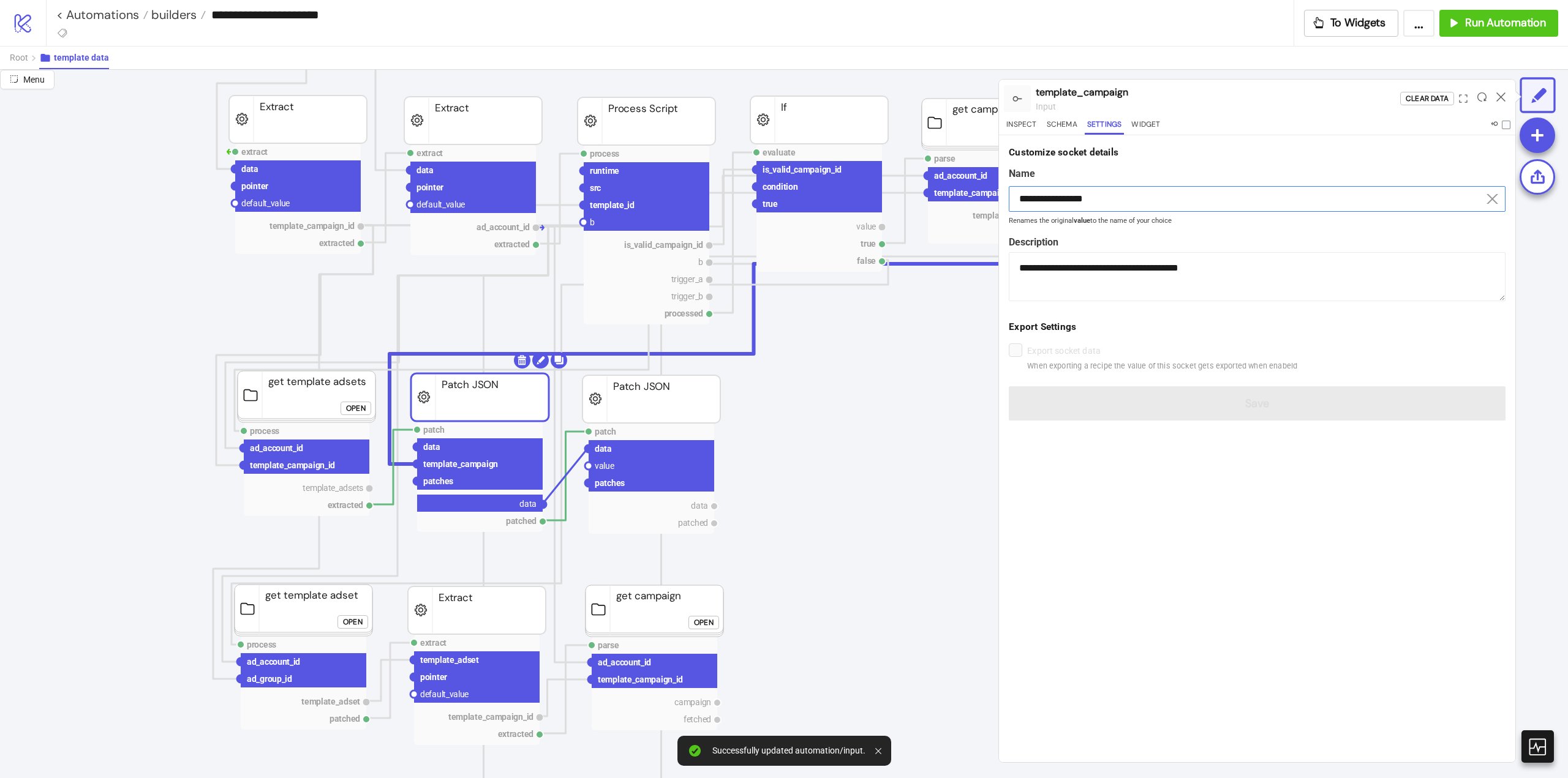
click at [587, 449] on circle at bounding box center [588, 449] width 7 height 7
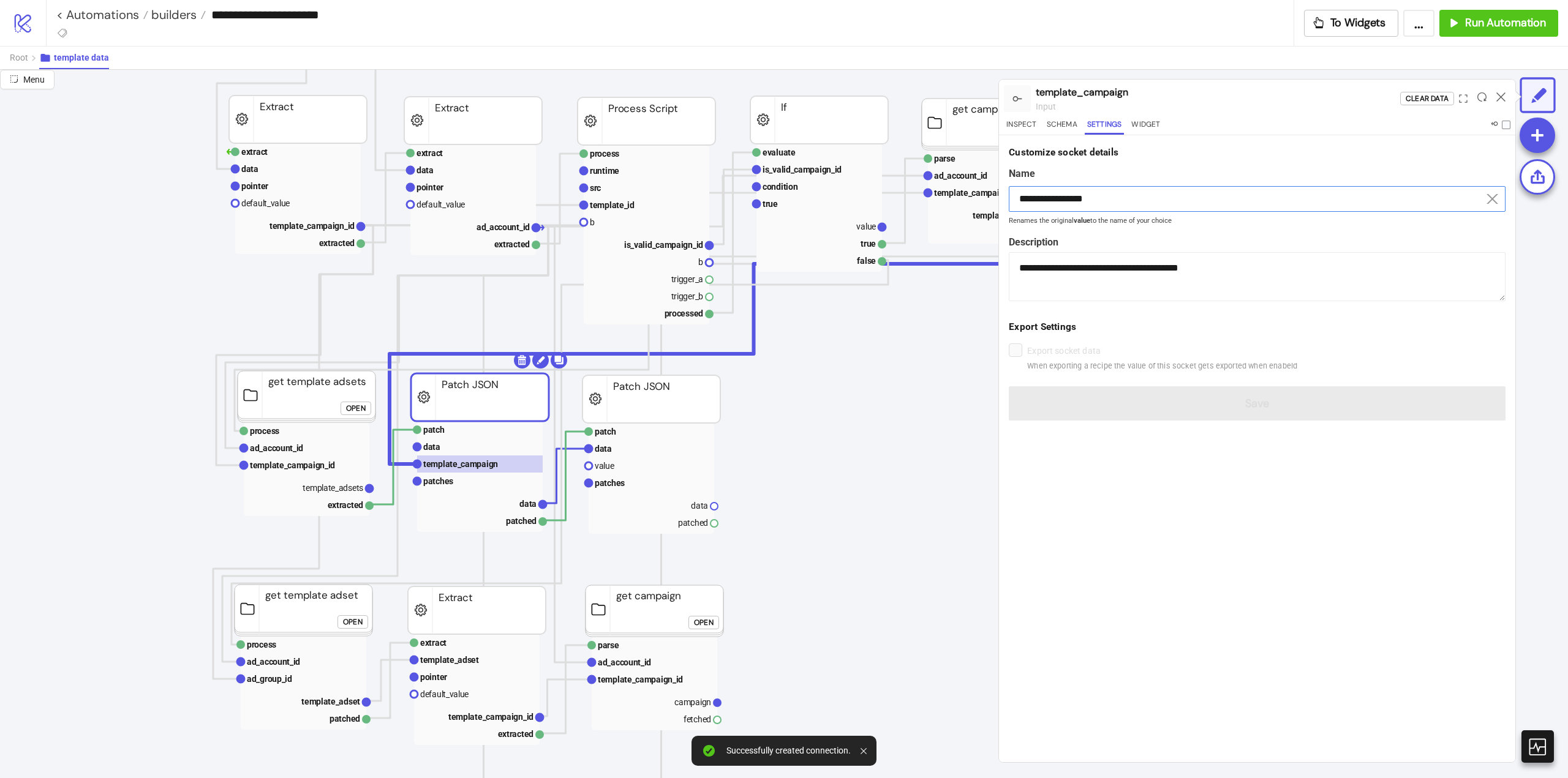
scroll to position [245, 123]
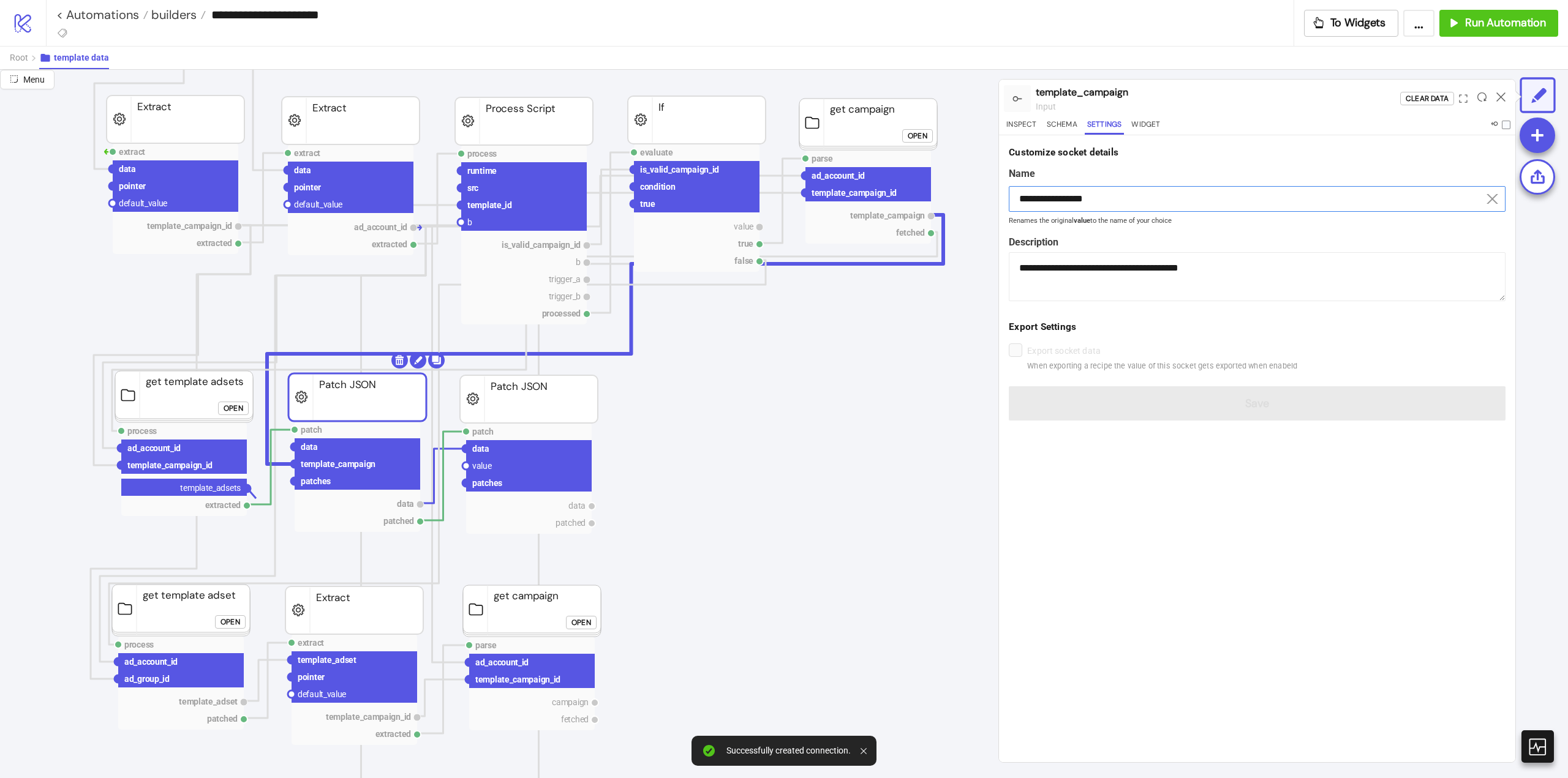
drag, startPoint x: 256, startPoint y: 498, endPoint x: 451, endPoint y: 481, distance: 195.7
click at [464, 465] on circle at bounding box center [466, 466] width 7 height 7
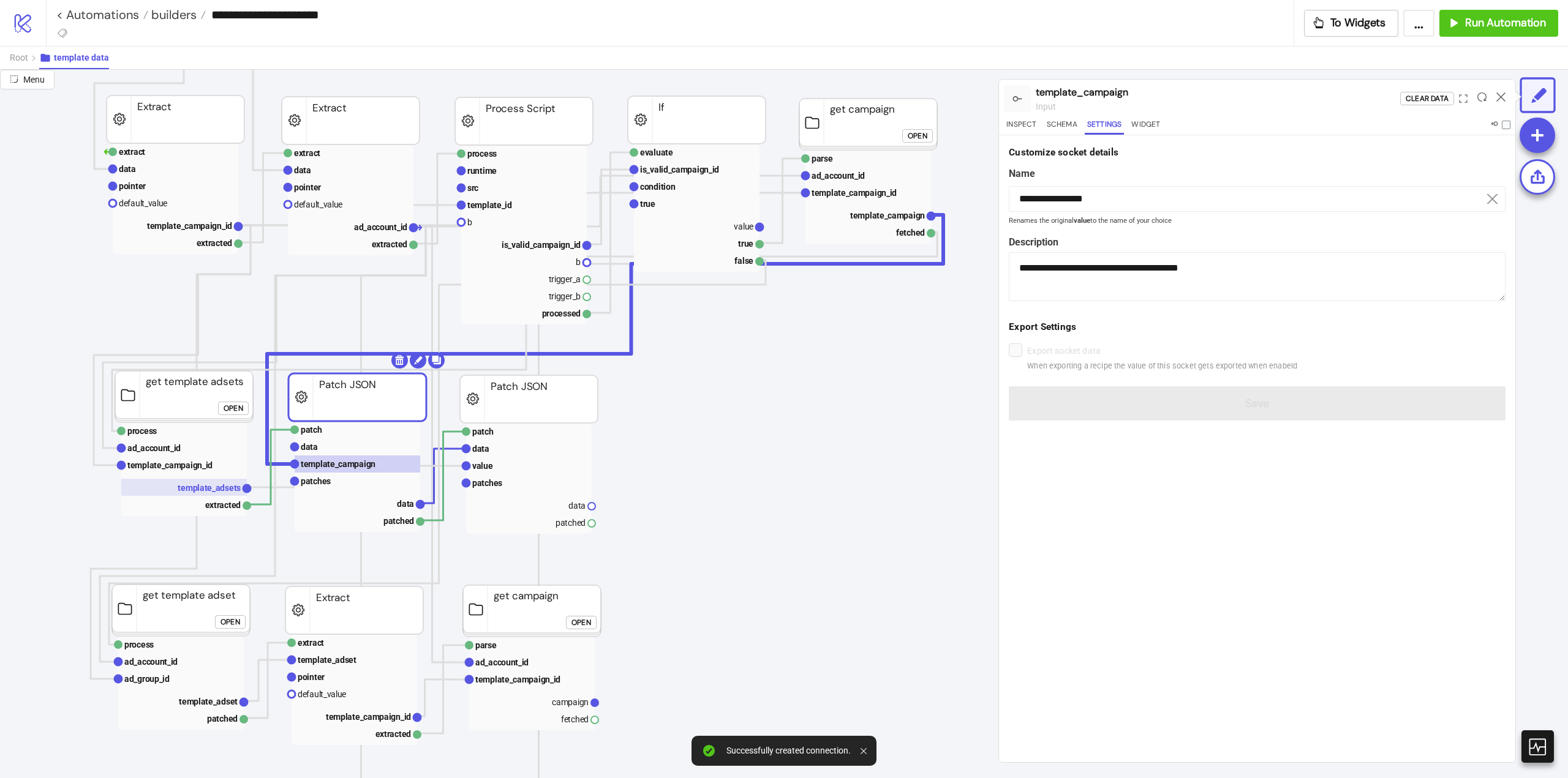
drag, startPoint x: 218, startPoint y: 491, endPoint x: 233, endPoint y: 488, distance: 15.3
click at [218, 490] on text "template_adsets" at bounding box center [209, 488] width 63 height 10
type input "**********"
type textarea "**********"
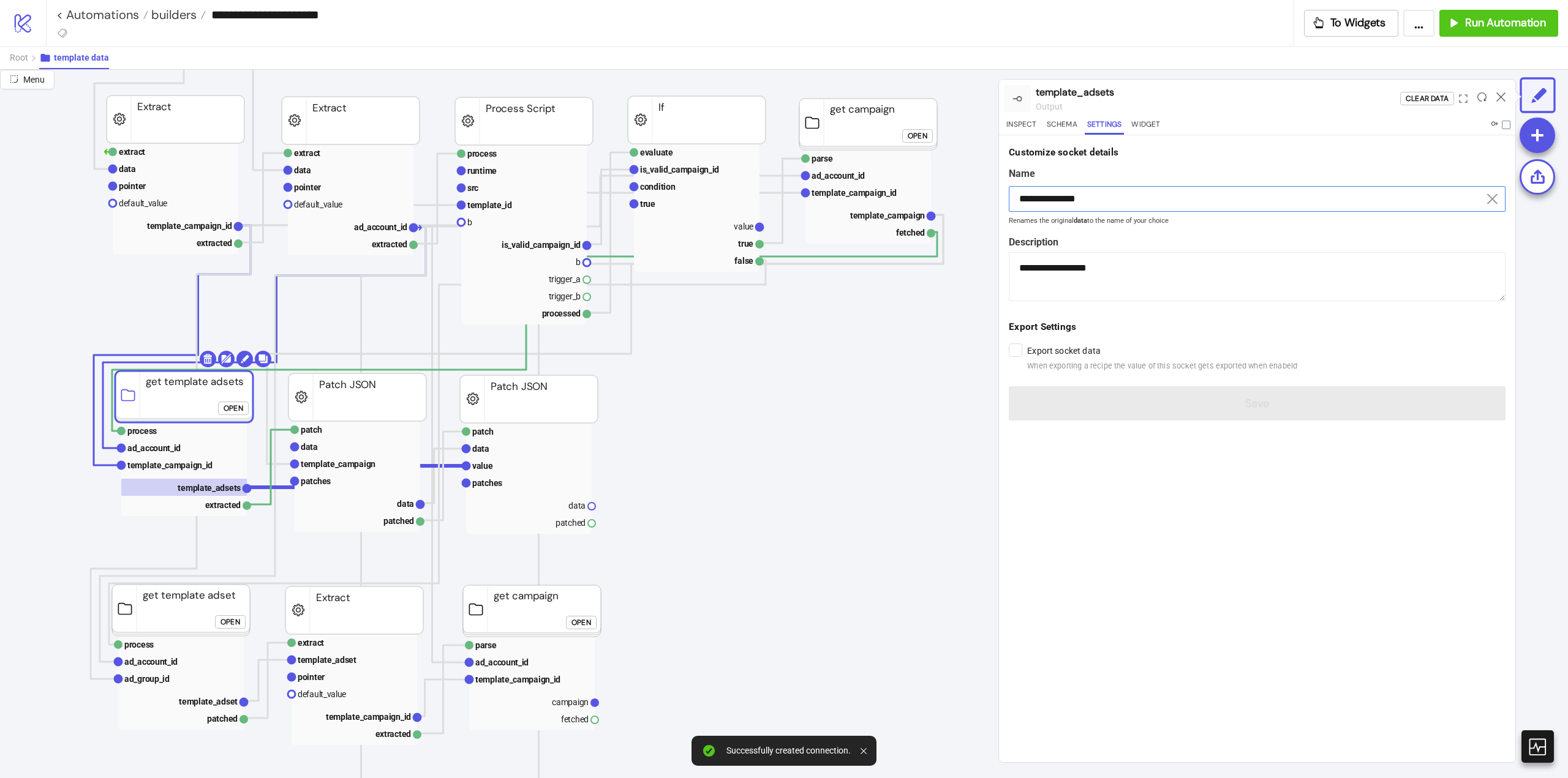
click at [1085, 192] on input "**********" at bounding box center [1257, 199] width 497 height 26
click at [502, 488] on rect at bounding box center [528, 483] width 126 height 17
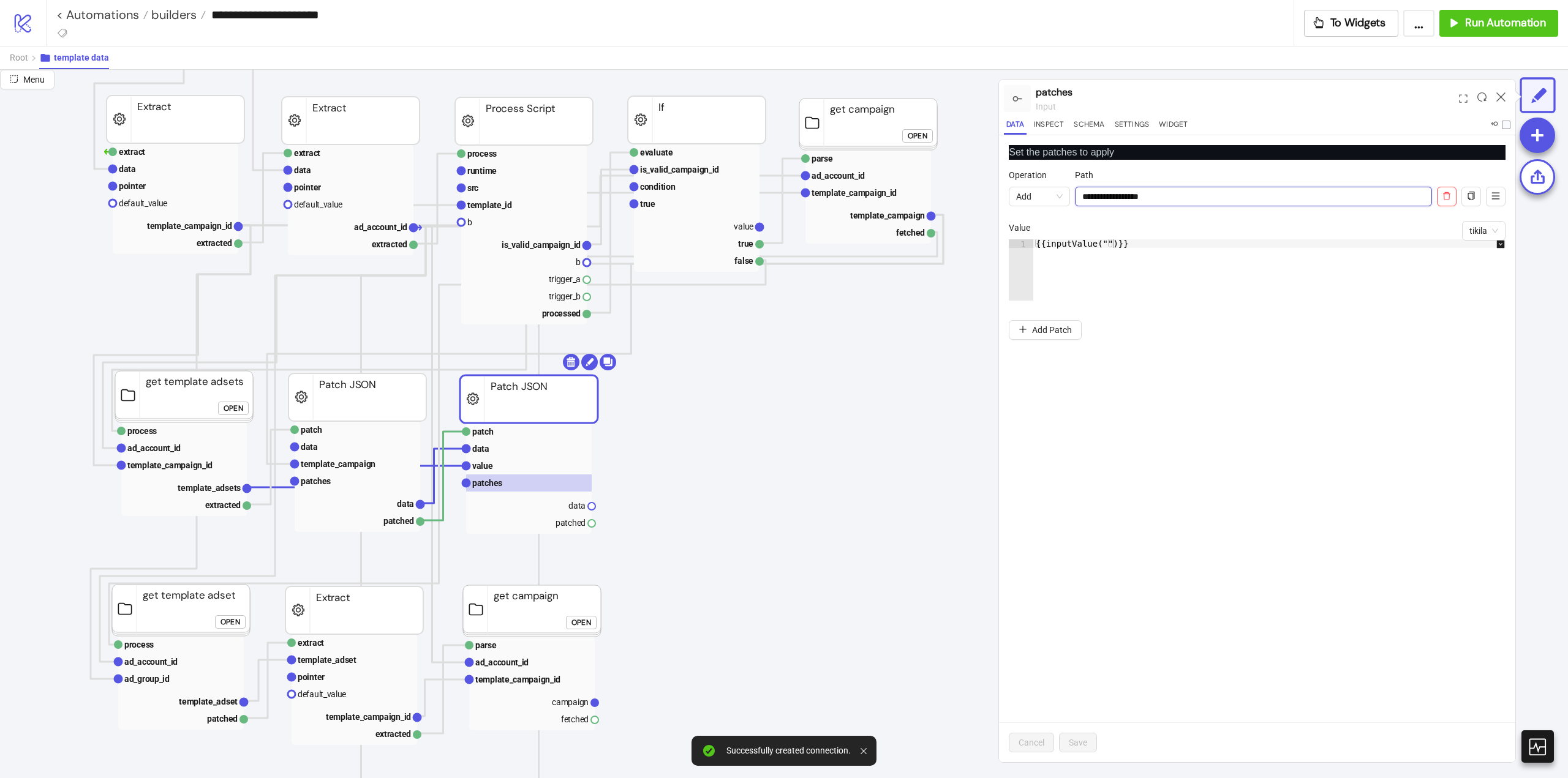
click at [1131, 192] on input "**********" at bounding box center [1254, 196] width 357 height 19
paste input "text"
type input "**********"
click at [1078, 737] on span "Save" at bounding box center [1078, 742] width 19 height 10
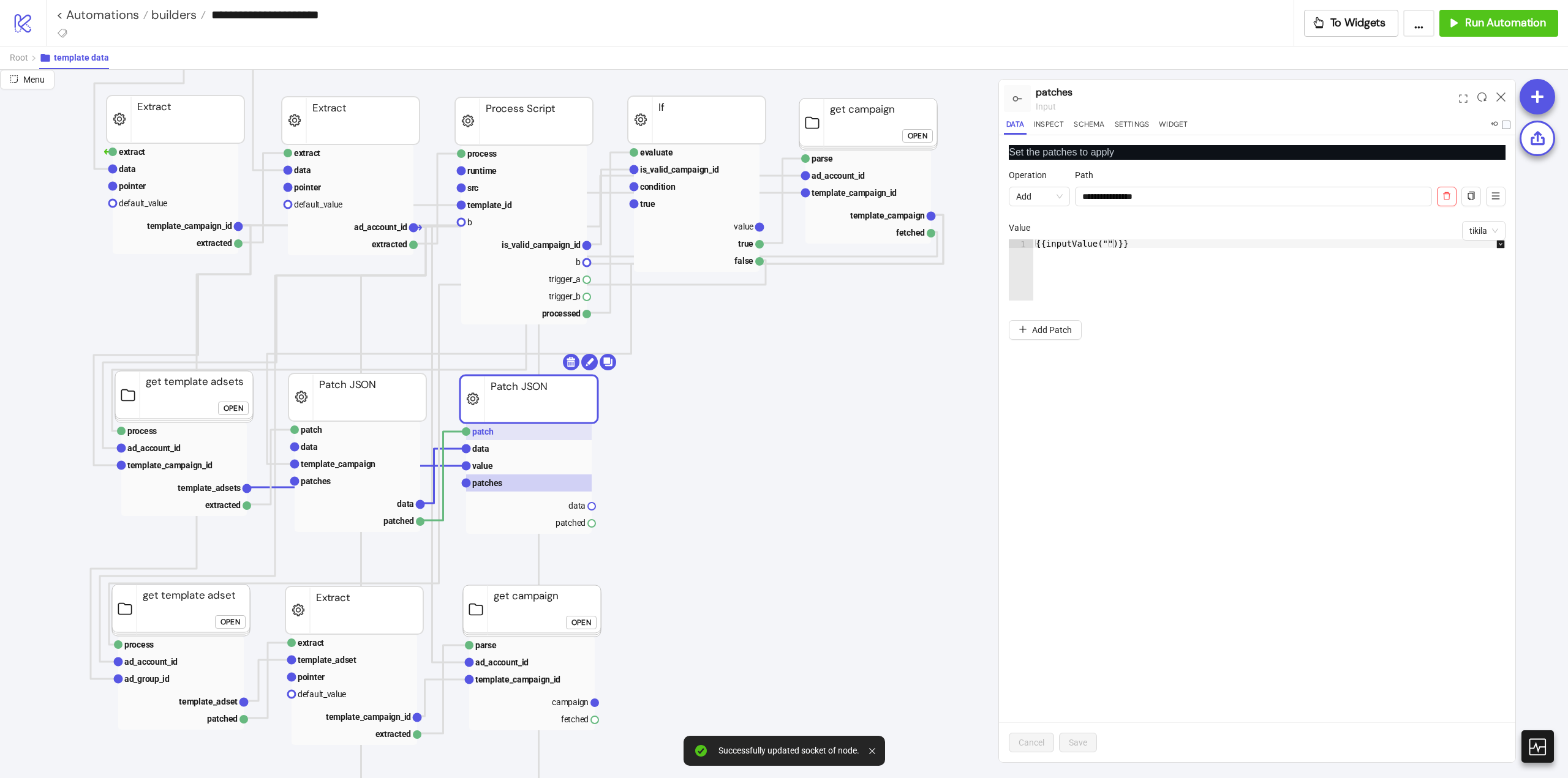
click at [485, 432] on text "patch" at bounding box center [483, 432] width 21 height 10
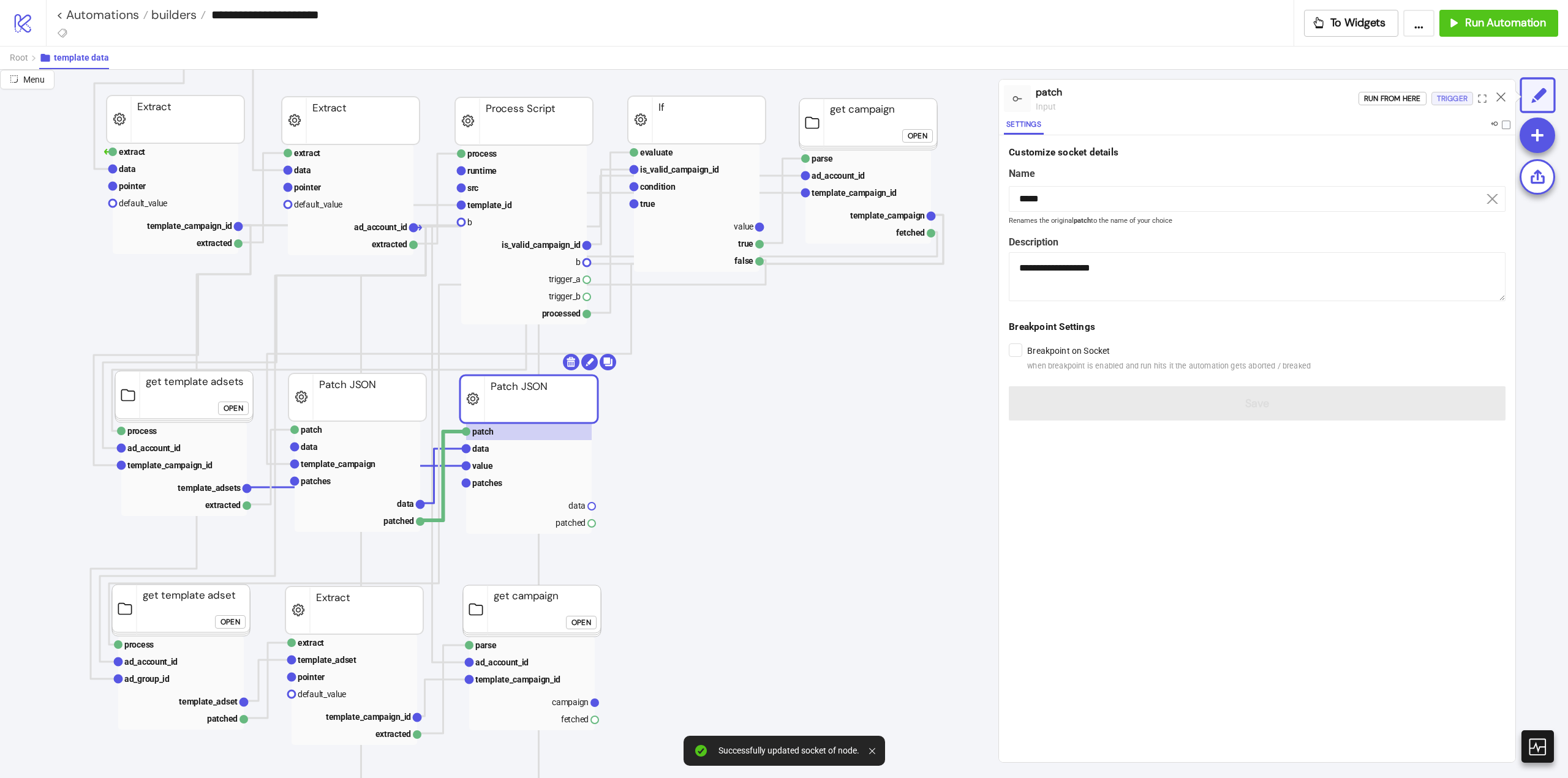
click at [1453, 99] on div "Trigger" at bounding box center [1453, 98] width 31 height 14
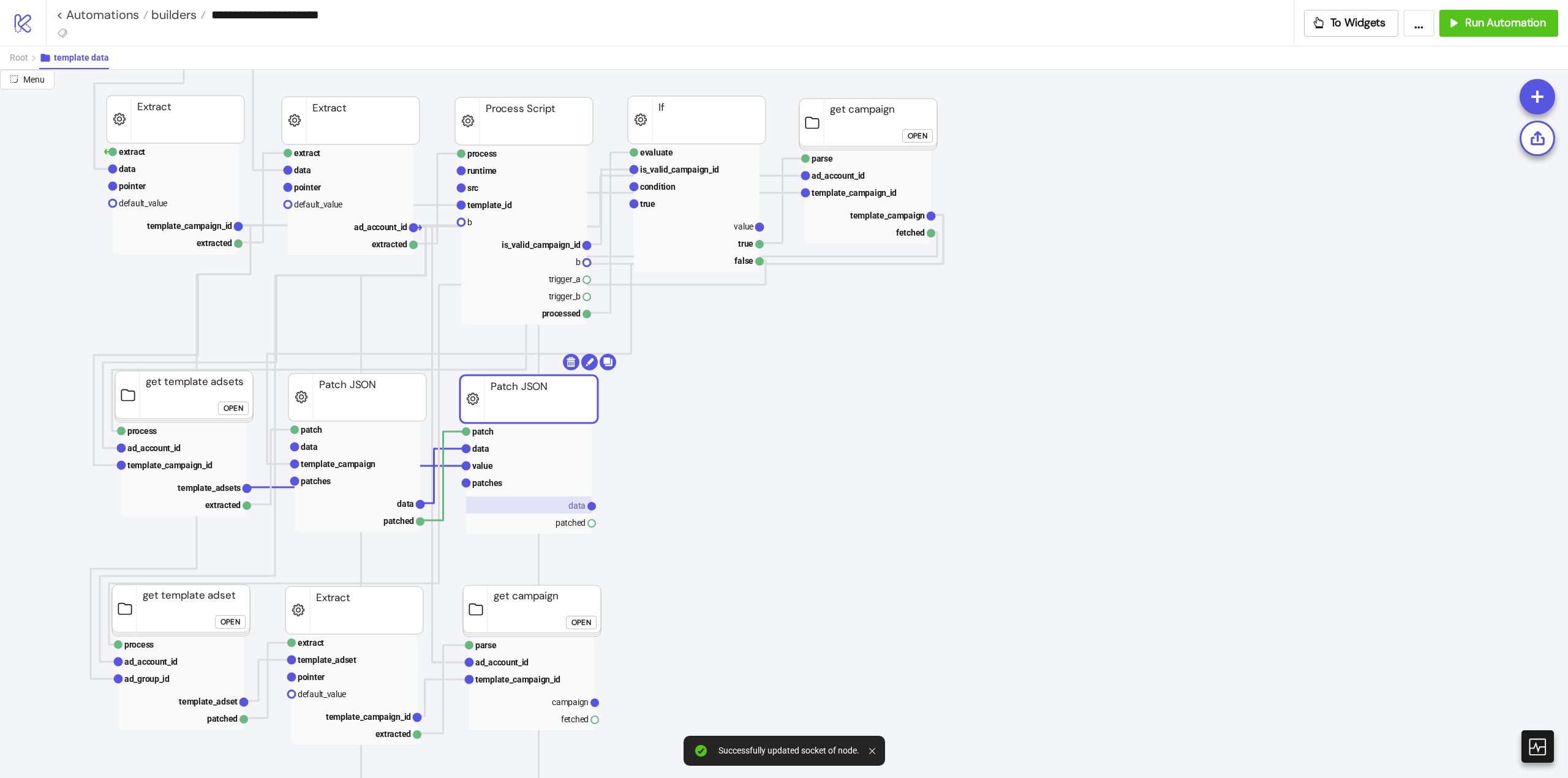
click at [566, 501] on rect at bounding box center [528, 505] width 126 height 17
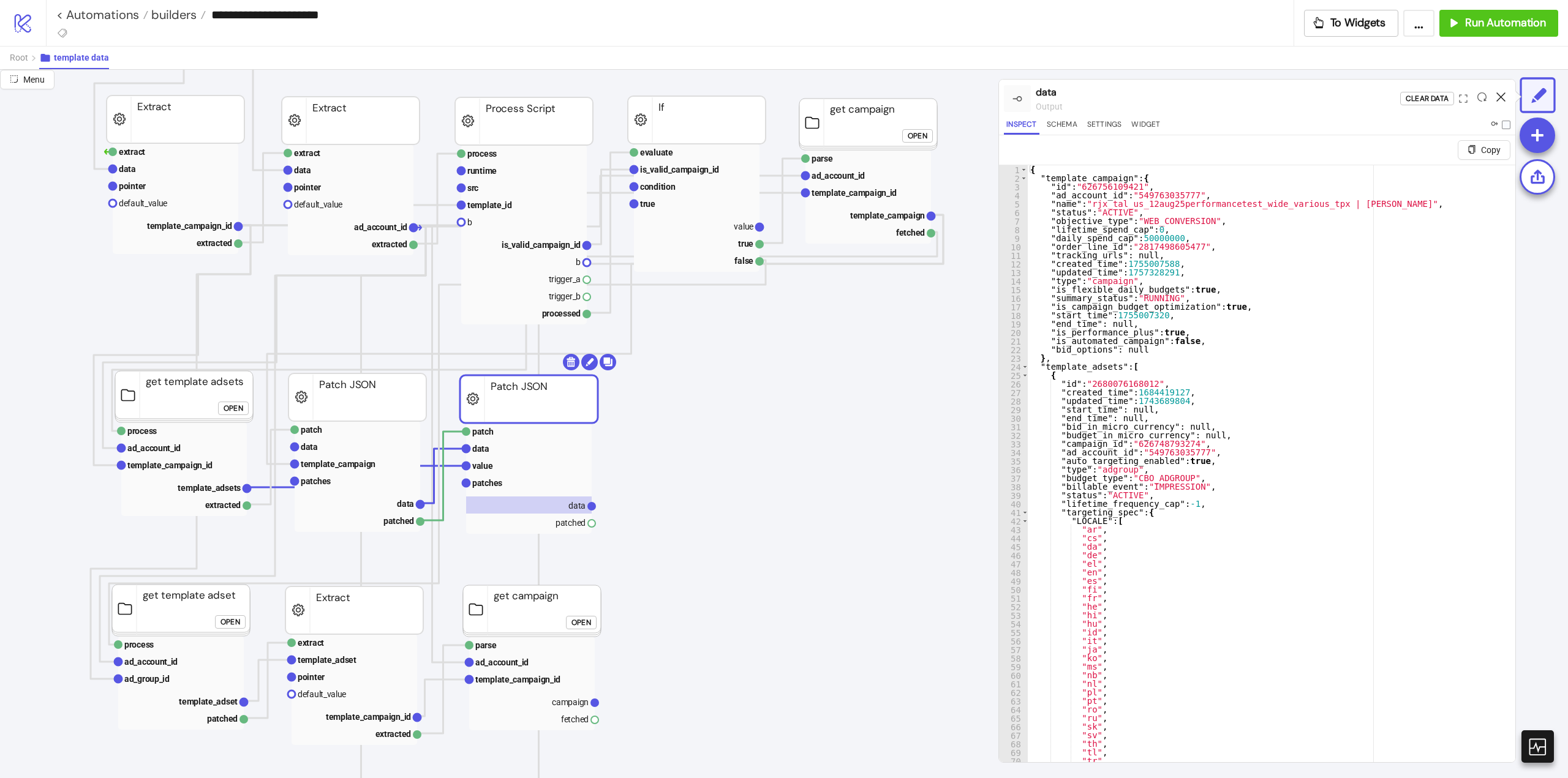
click at [1504, 93] on icon at bounding box center [1501, 97] width 9 height 9
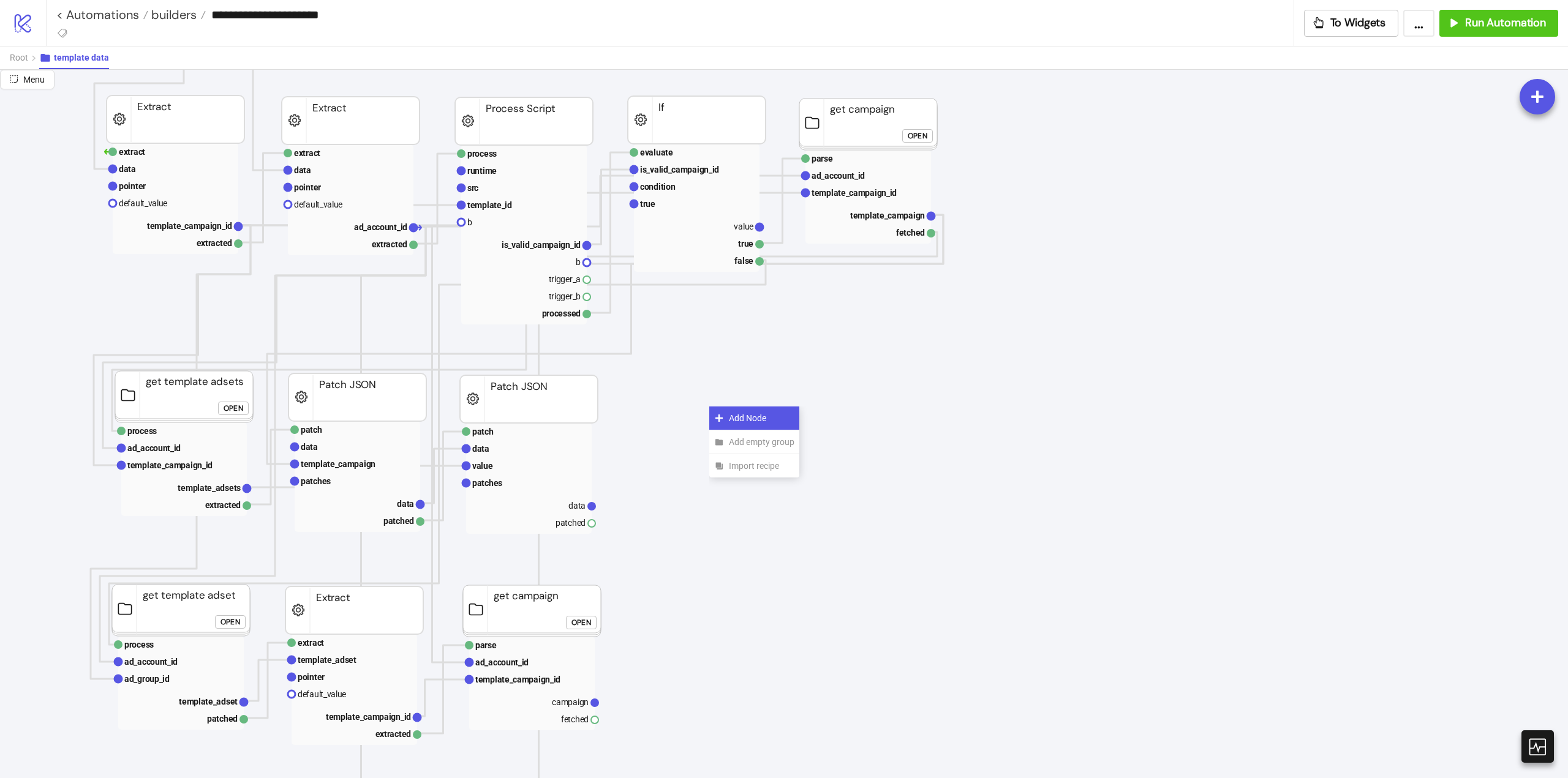
click at [720, 410] on div "Add Node" at bounding box center [754, 418] width 90 height 24
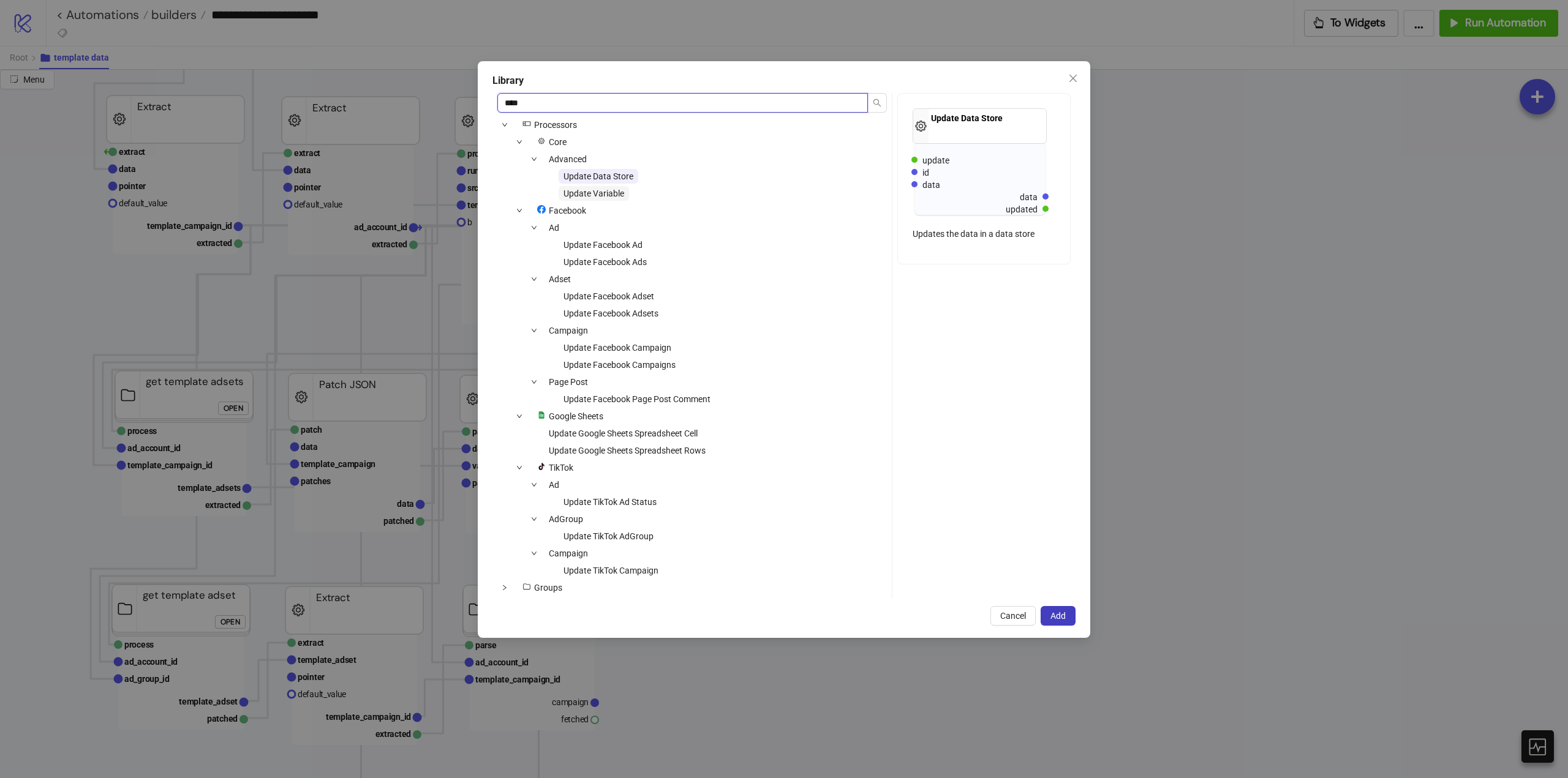
type input "****"
click at [616, 193] on span "Update Variable" at bounding box center [593, 193] width 61 height 10
click at [1053, 615] on span "Add" at bounding box center [1058, 616] width 15 height 10
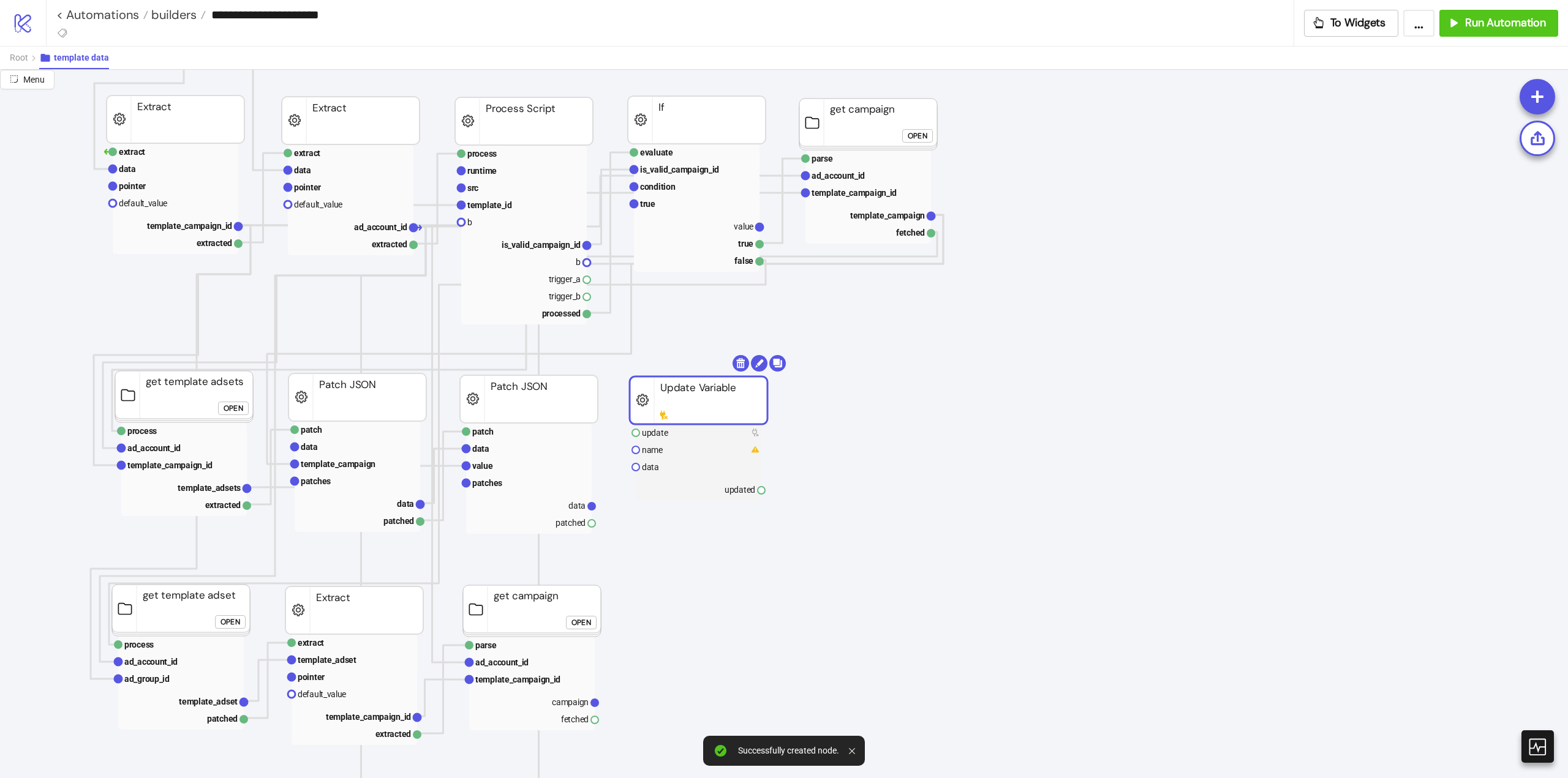
drag, startPoint x: 758, startPoint y: 439, endPoint x: 678, endPoint y: 409, distance: 85.4
drag, startPoint x: 597, startPoint y: 522, endPoint x: 648, endPoint y: 522, distance: 51.0
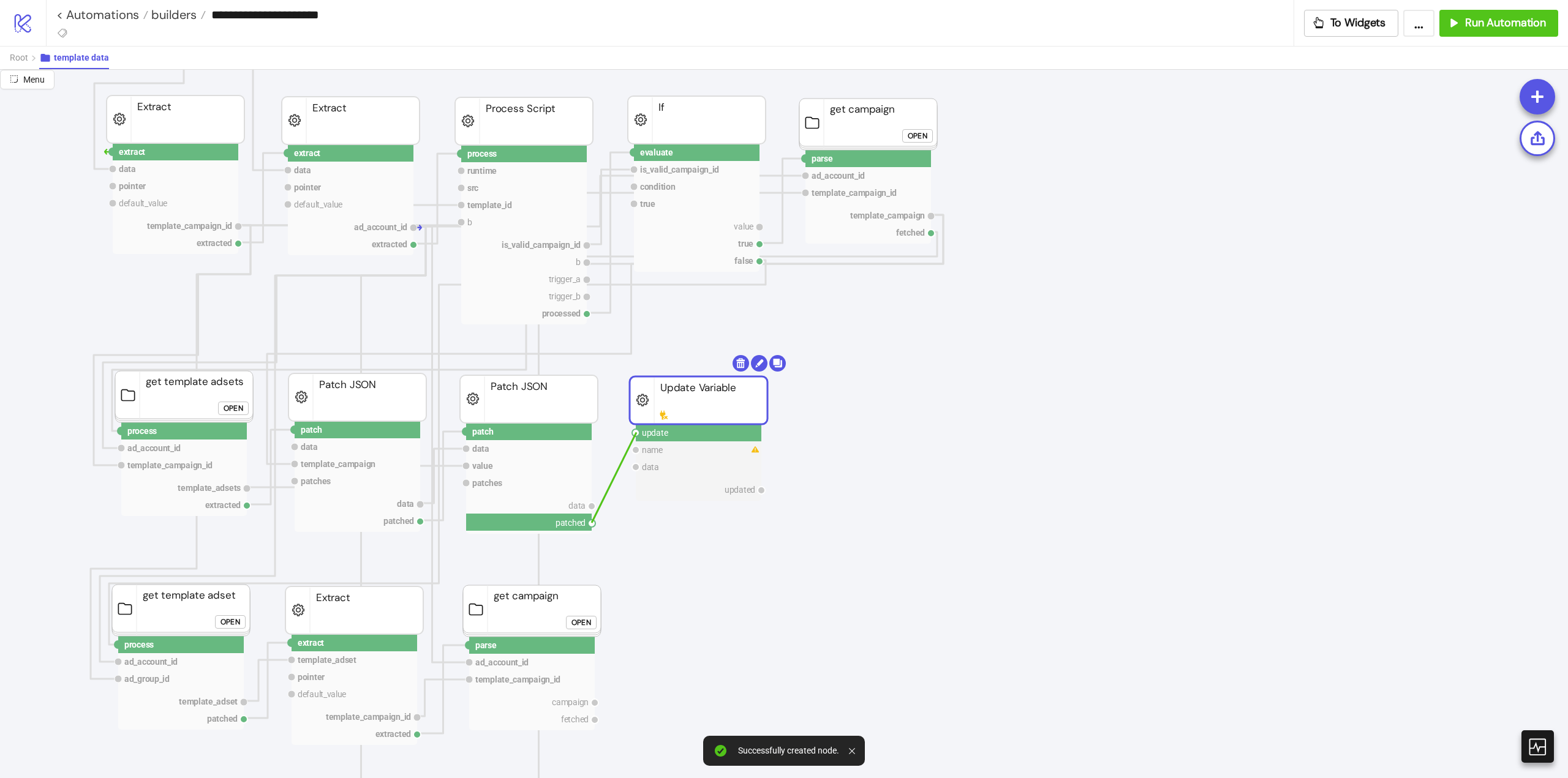
click at [636, 432] on circle at bounding box center [635, 432] width 7 height 7
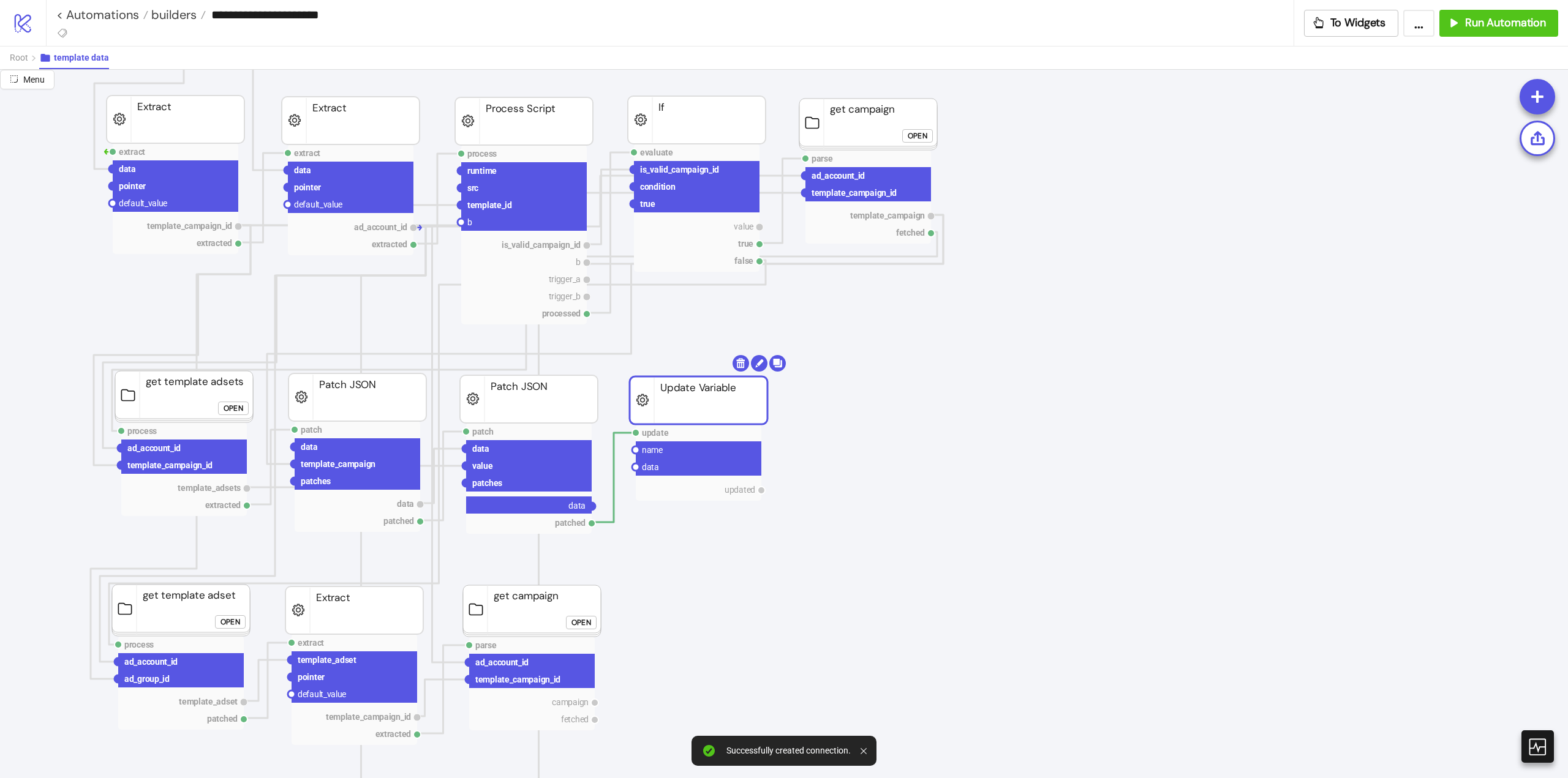
drag, startPoint x: 594, startPoint y: 505, endPoint x: 628, endPoint y: 485, distance: 39.4
click at [633, 469] on circle at bounding box center [635, 466] width 7 height 7
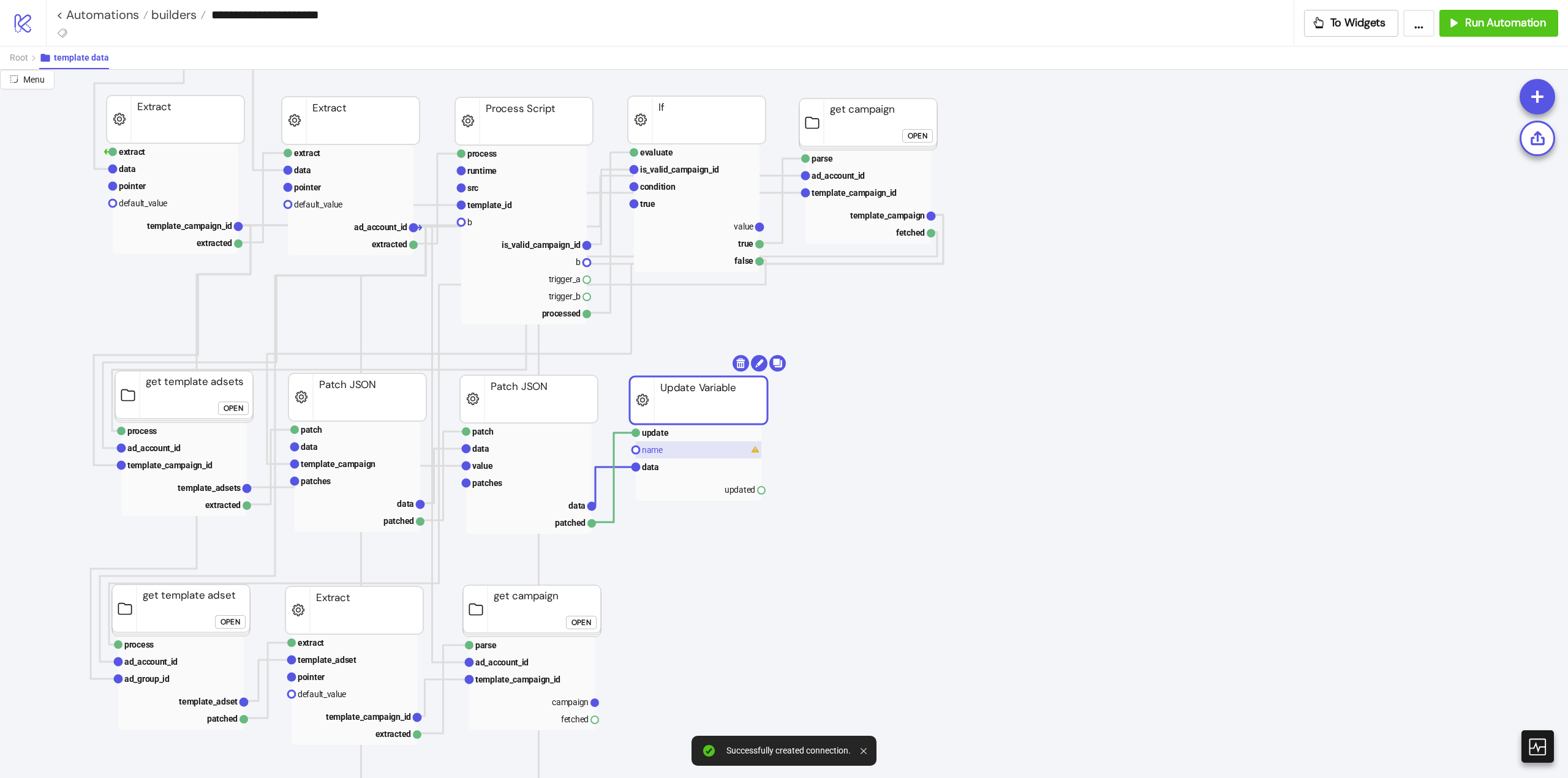
click at [643, 453] on text "name" at bounding box center [653, 450] width 21 height 10
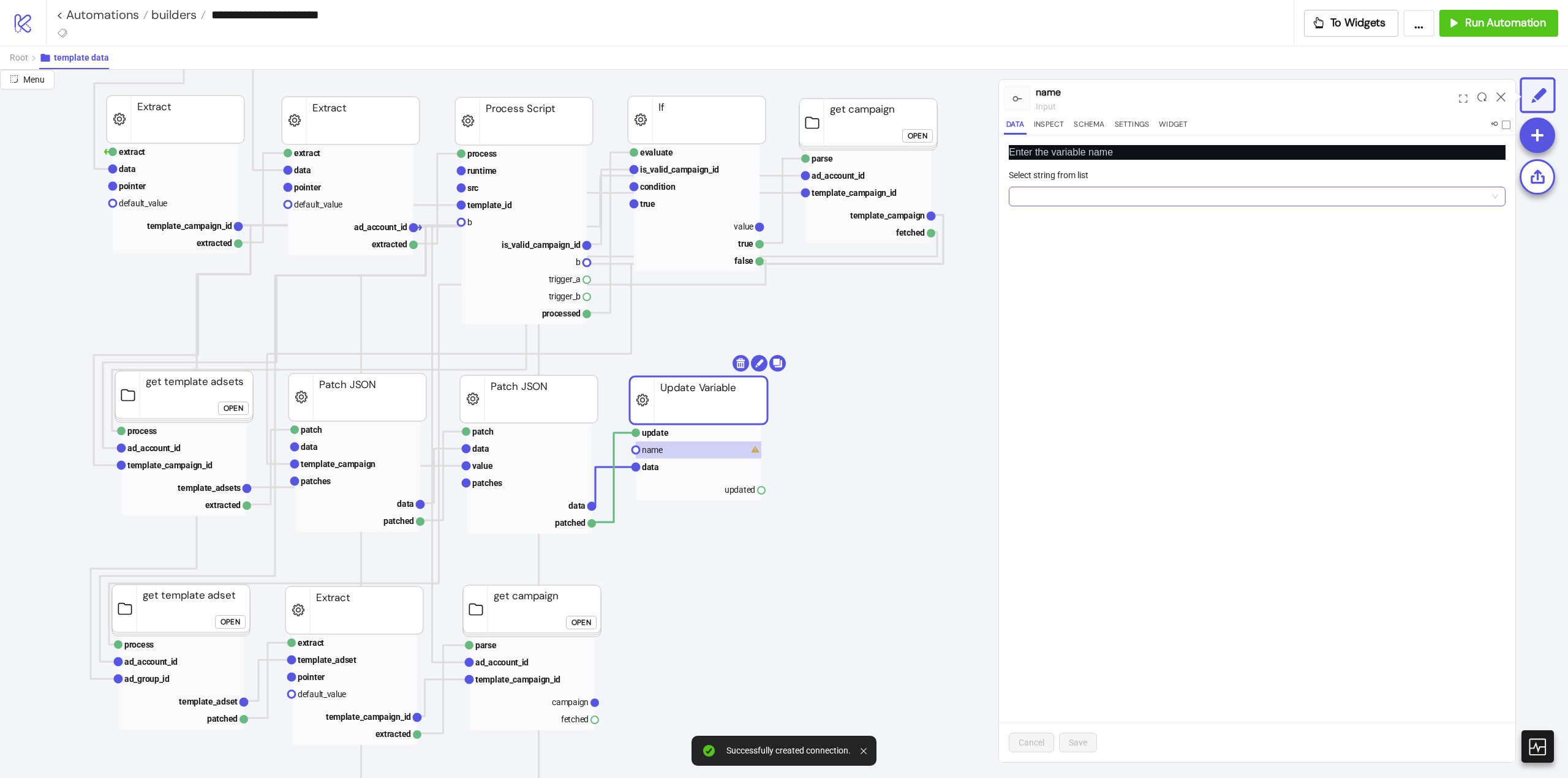
click at [1053, 200] on input "Select string from list" at bounding box center [1251, 196] width 471 height 19
click at [1050, 220] on div "memory" at bounding box center [1257, 221] width 477 height 14
click at [1075, 741] on span "Save" at bounding box center [1078, 742] width 19 height 10
click at [1501, 96] on icon at bounding box center [1501, 97] width 9 height 9
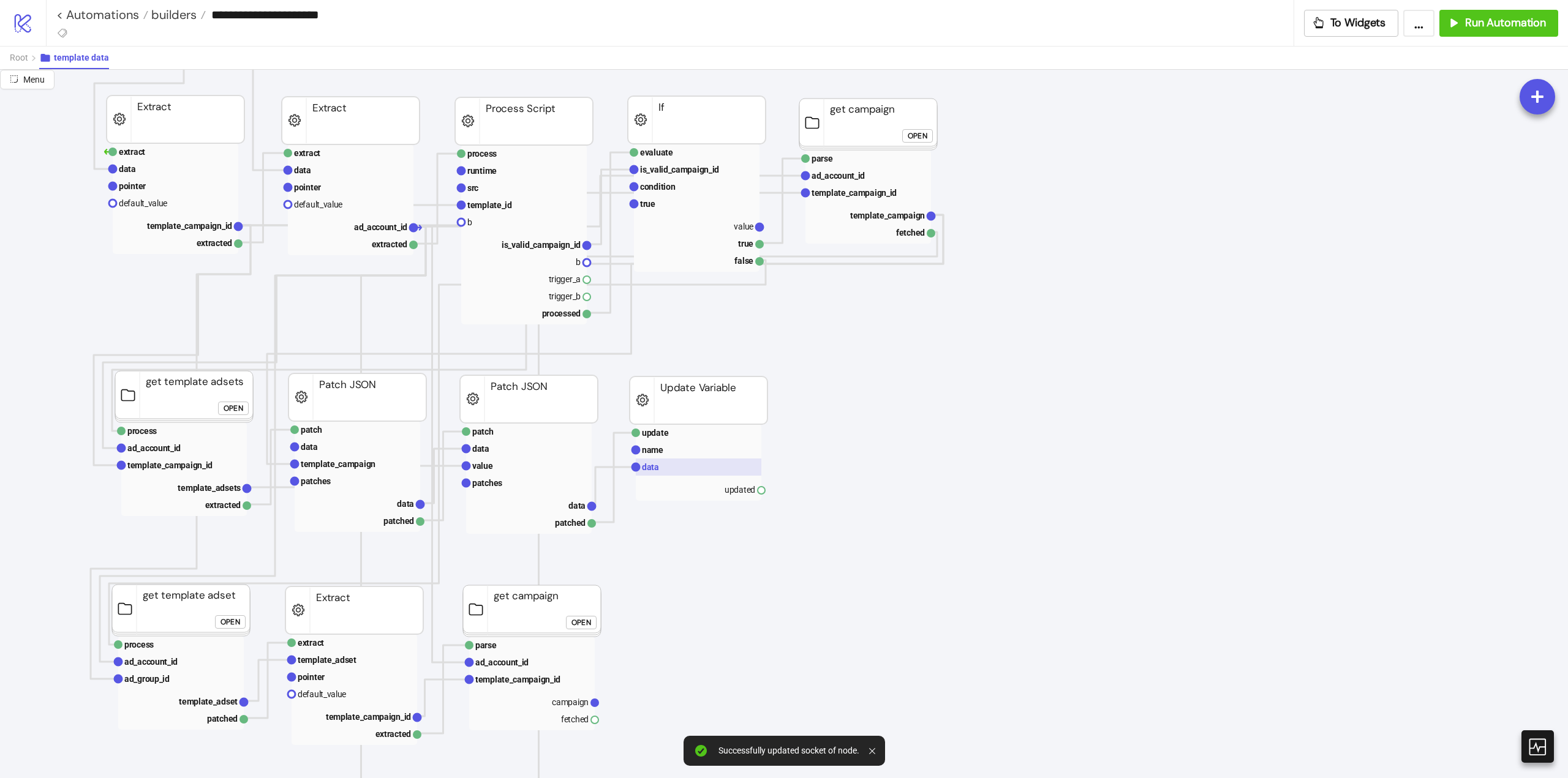
scroll to position [368, 123]
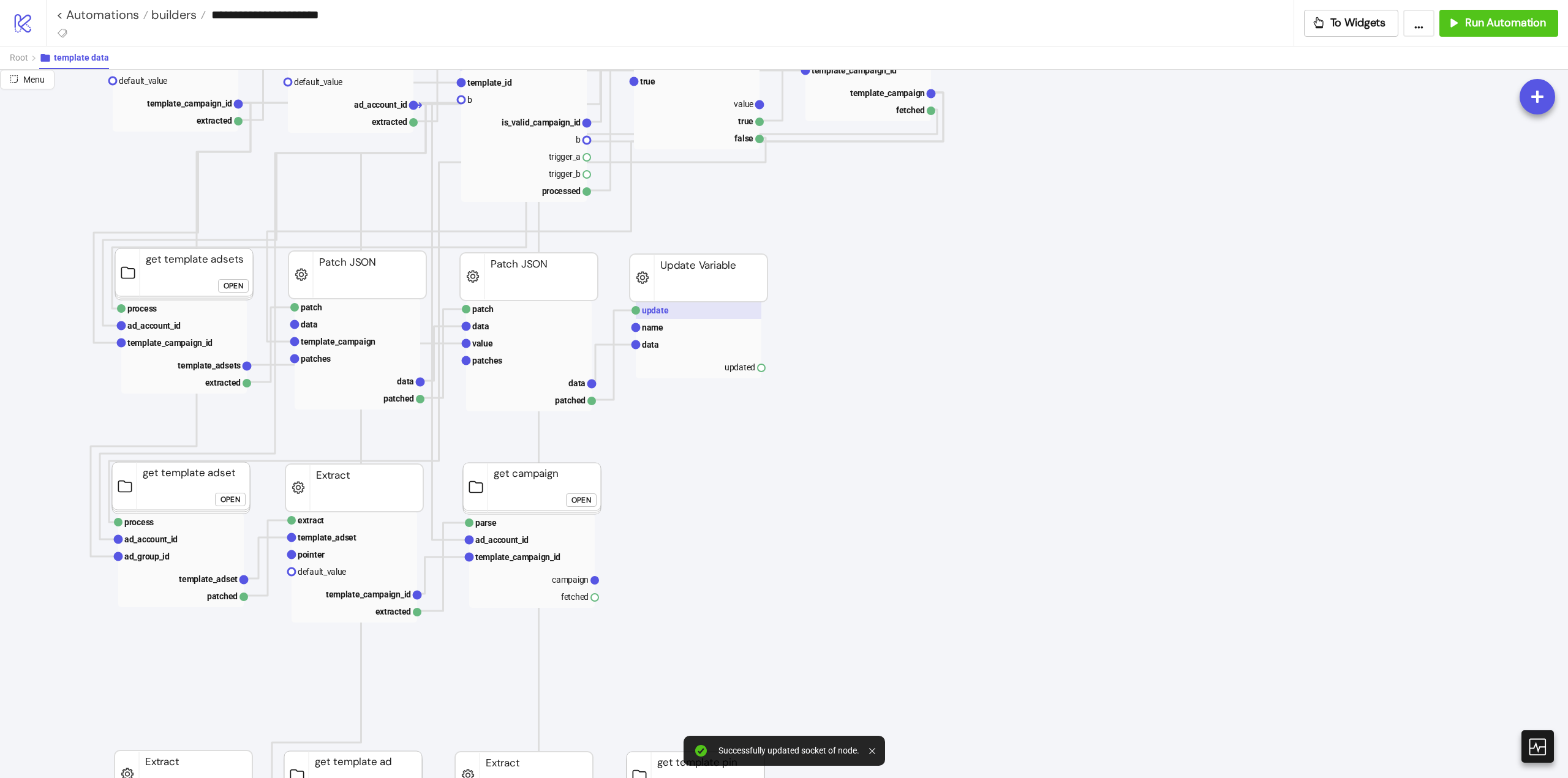
click at [678, 316] on rect at bounding box center [698, 310] width 126 height 17
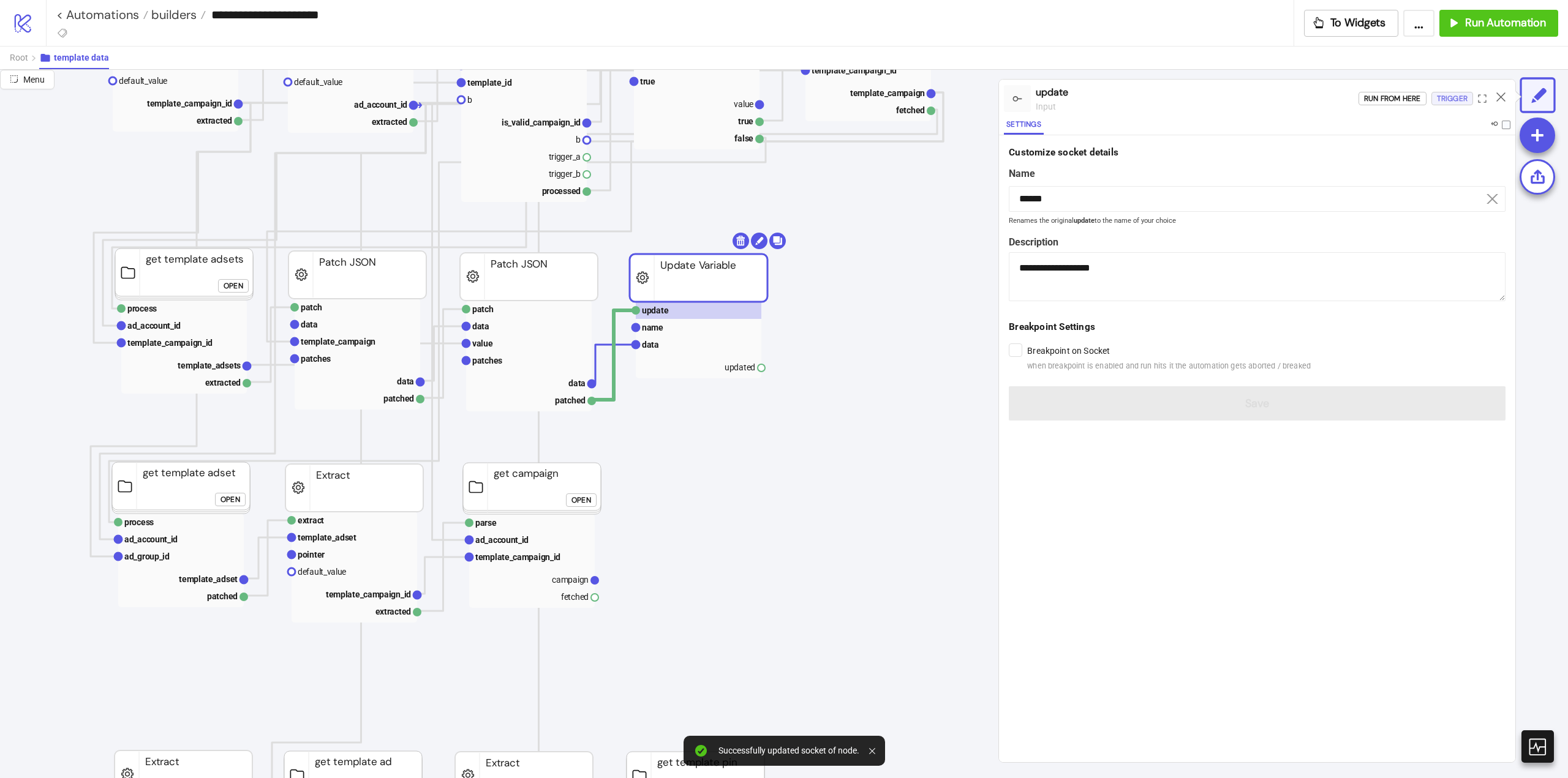
click at [1437, 101] on div "Trigger" at bounding box center [1453, 98] width 31 height 14
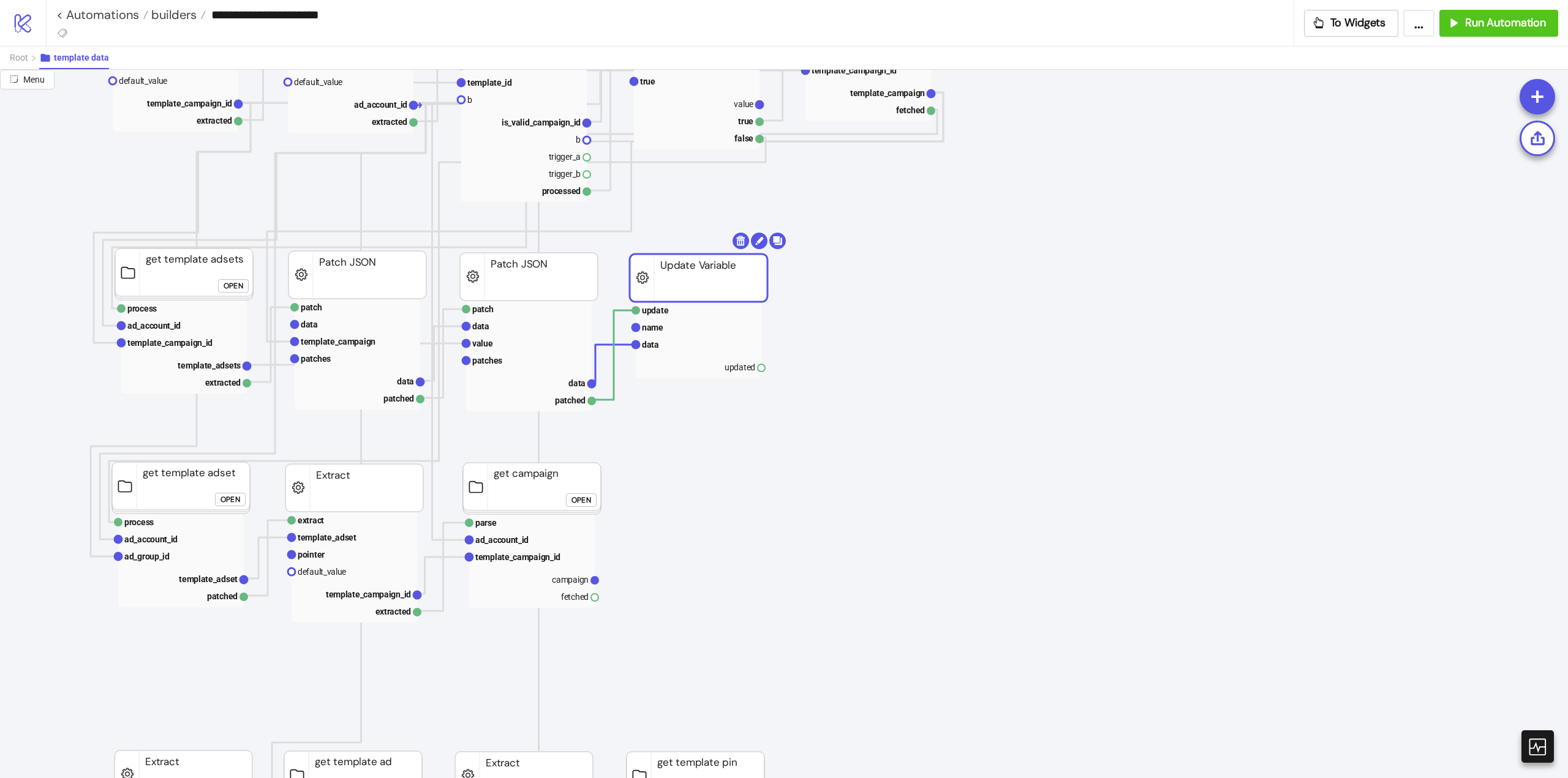
scroll to position [245, 123]
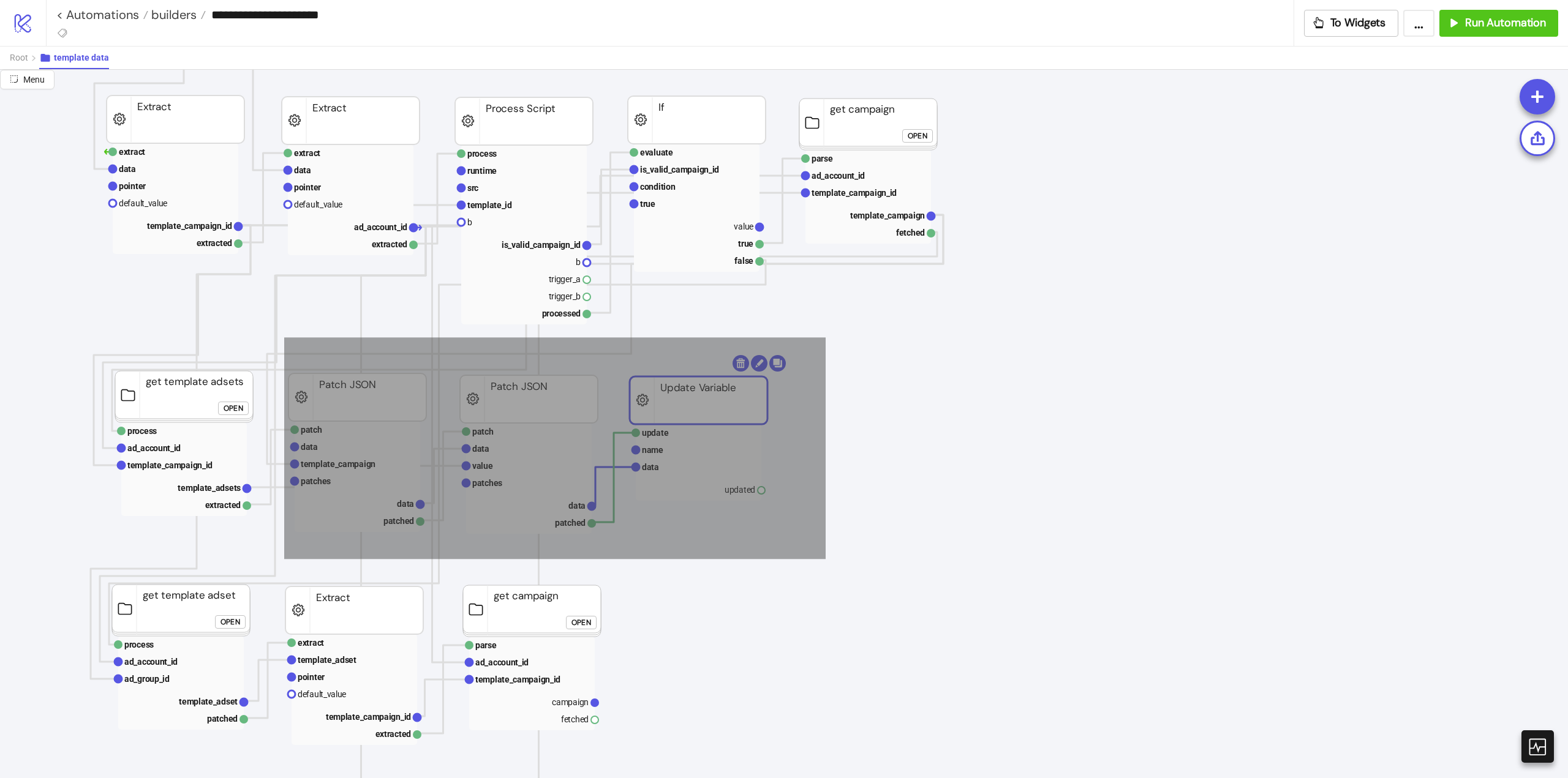
drag, startPoint x: 284, startPoint y: 337, endPoint x: 821, endPoint y: 558, distance: 580.7
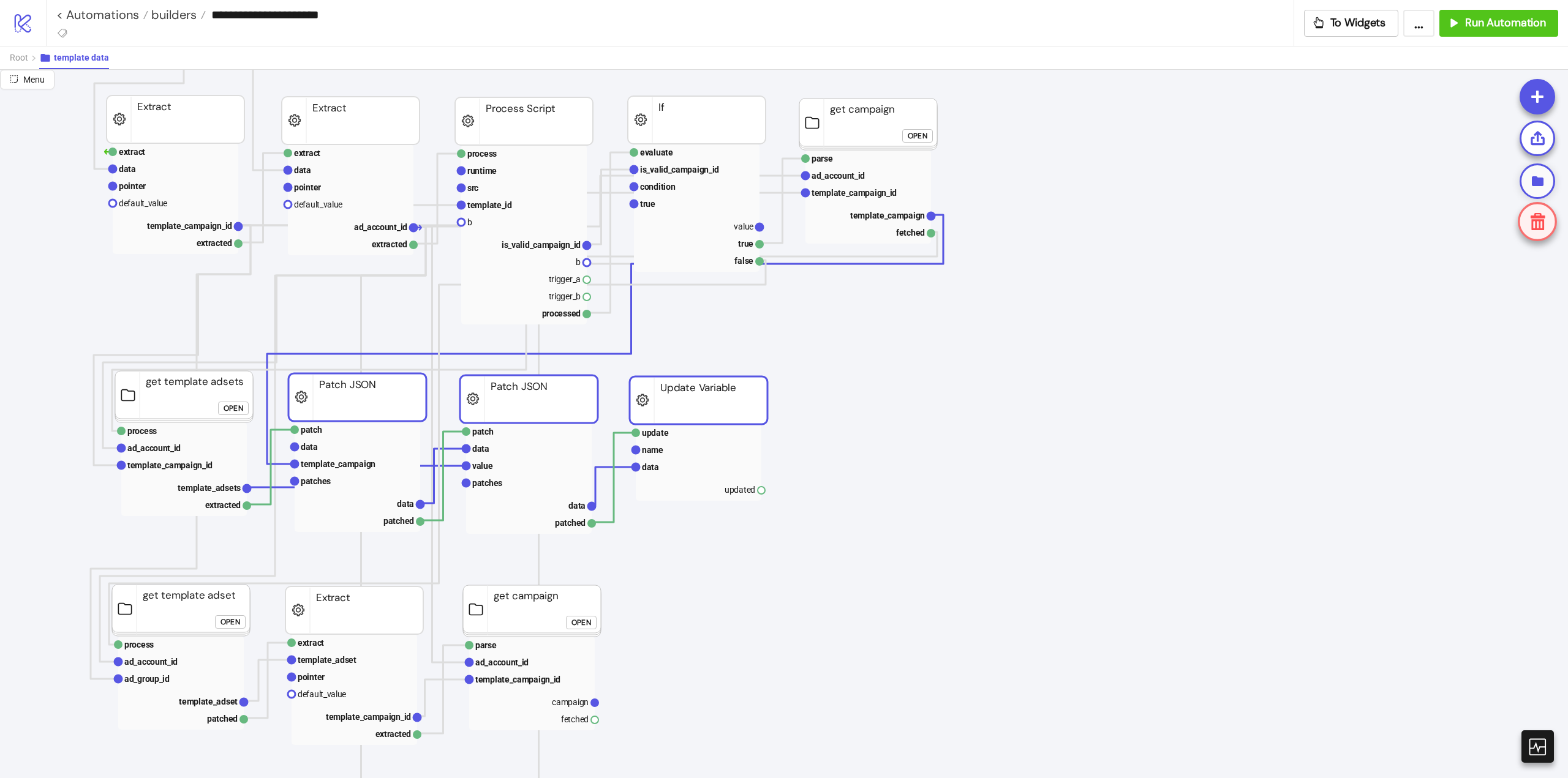
click at [1536, 174] on icon at bounding box center [1537, 181] width 15 height 15
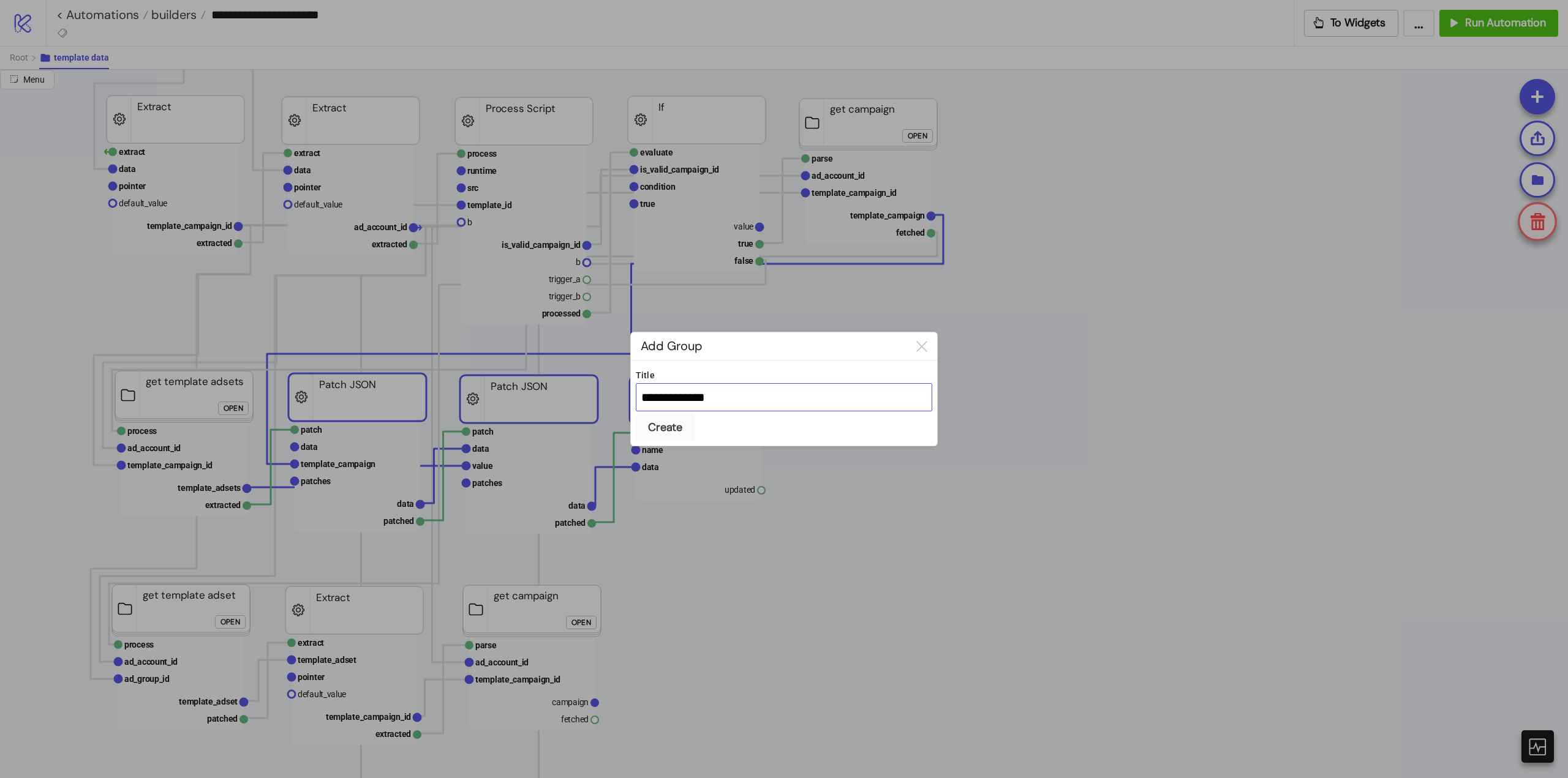
click at [670, 394] on input "**********" at bounding box center [783, 397] width 296 height 28
type input "**********"
click at [635, 414] on button "Create" at bounding box center [665, 427] width 58 height 27
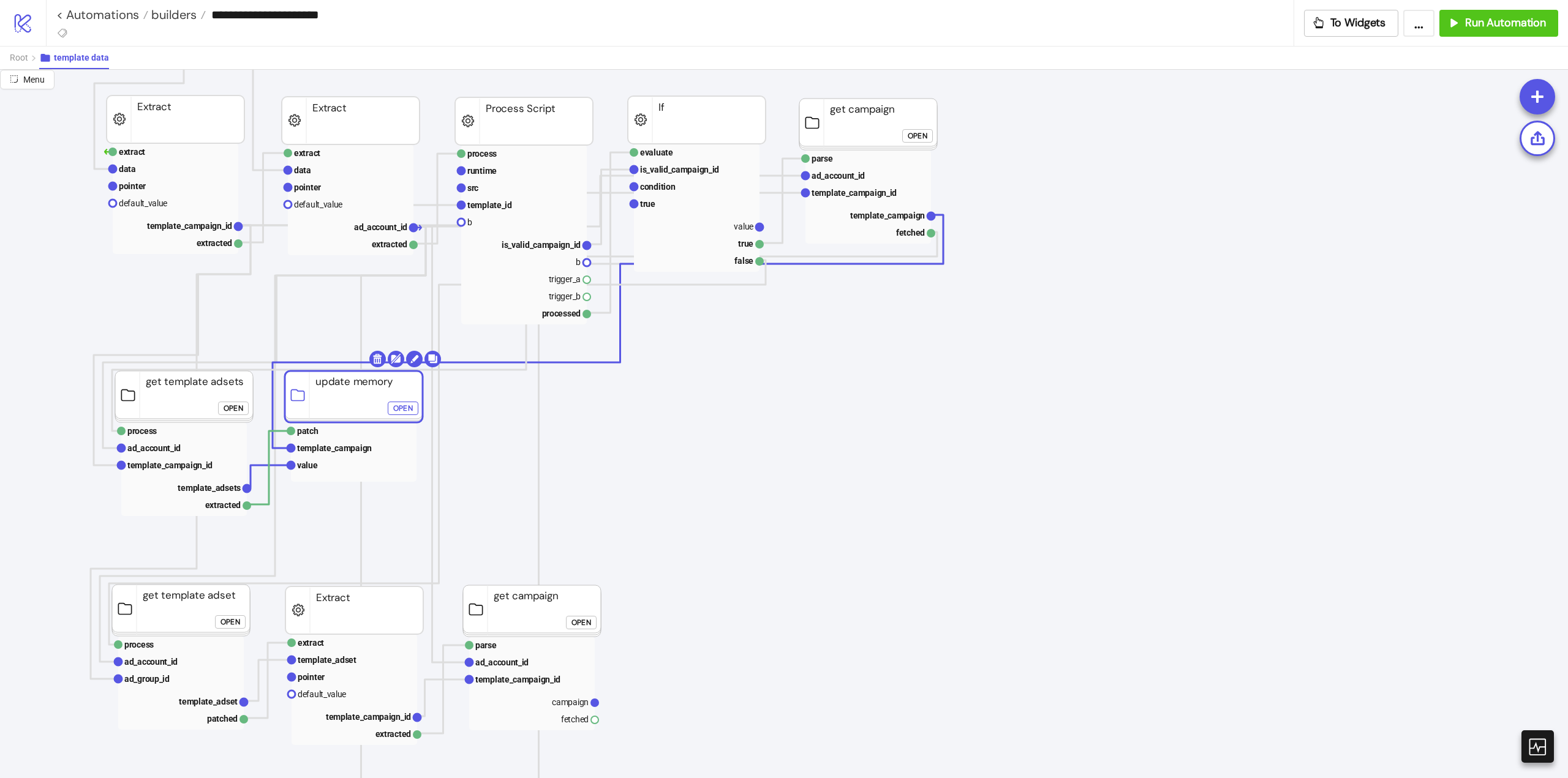
drag, startPoint x: 492, startPoint y: 402, endPoint x: 331, endPoint y: 403, distance: 161.0
click at [331, 403] on rect at bounding box center [354, 396] width 138 height 51
click at [394, 414] on div "Open" at bounding box center [403, 407] width 19 height 14
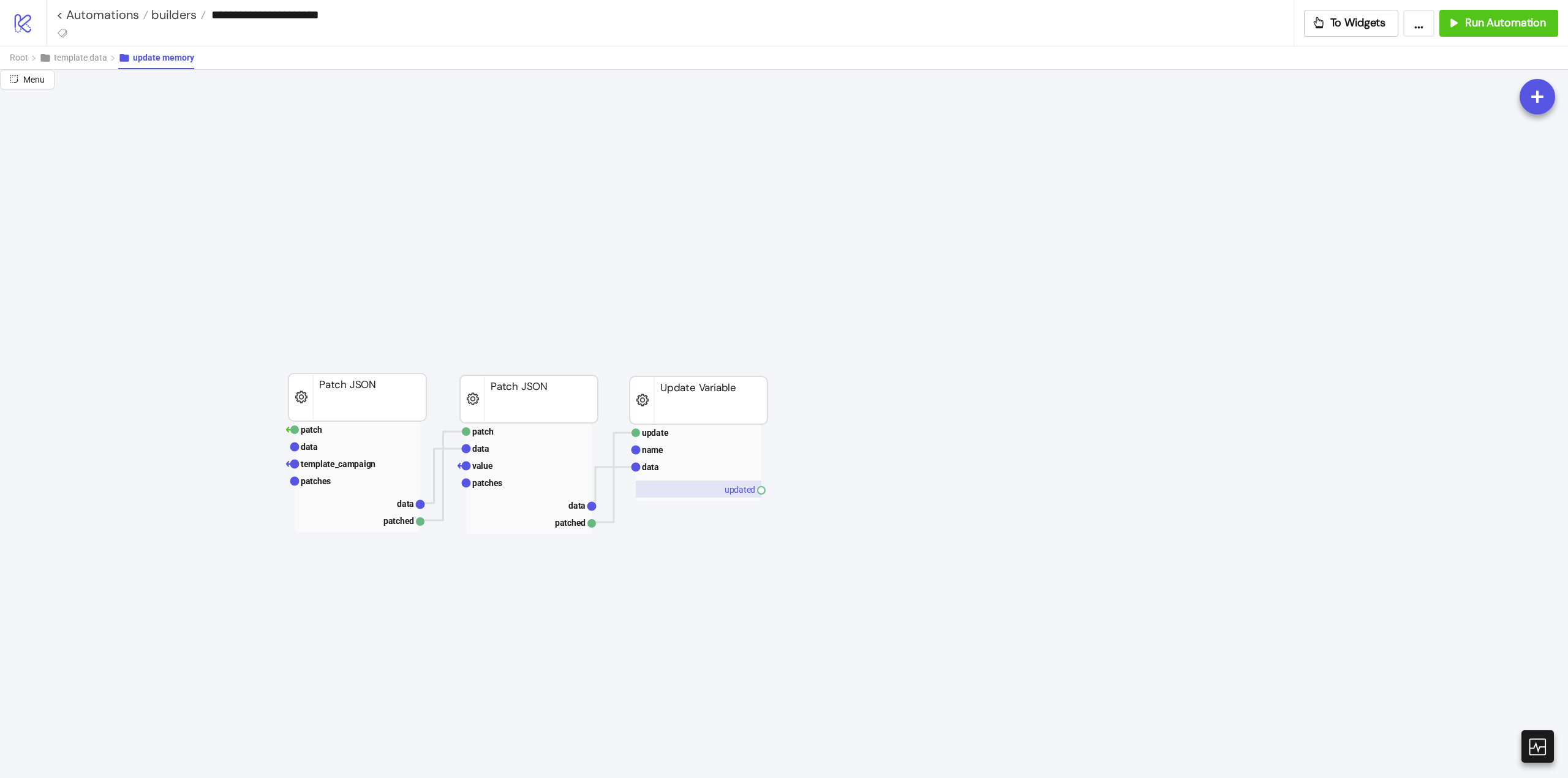
drag, startPoint x: 736, startPoint y: 488, endPoint x: 984, endPoint y: 463, distance: 249.3
click at [738, 488] on rect at bounding box center [698, 488] width 126 height 17
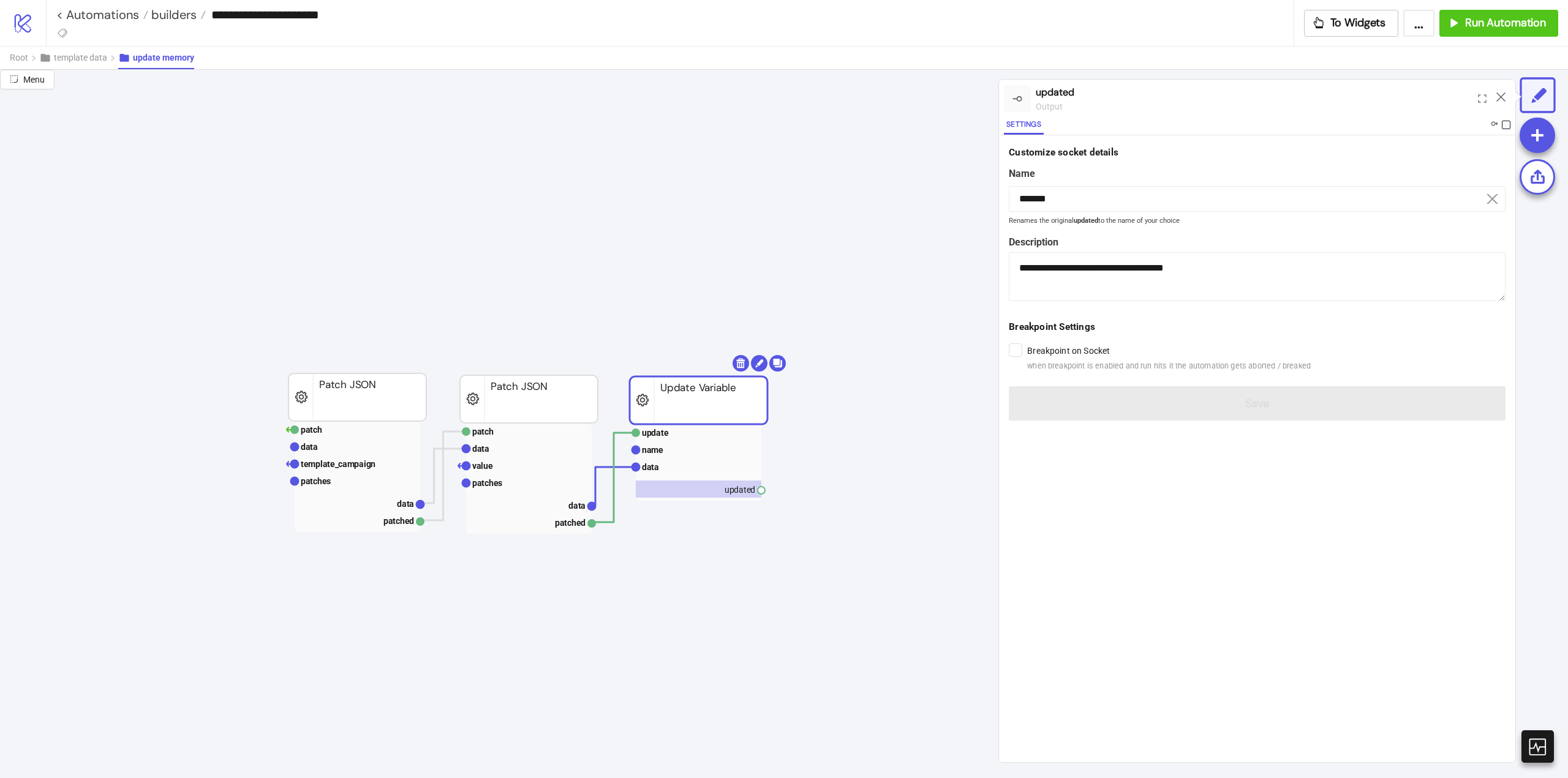
click at [1506, 123] on span at bounding box center [1506, 125] width 9 height 9
click at [1505, 94] on icon at bounding box center [1501, 97] width 9 height 9
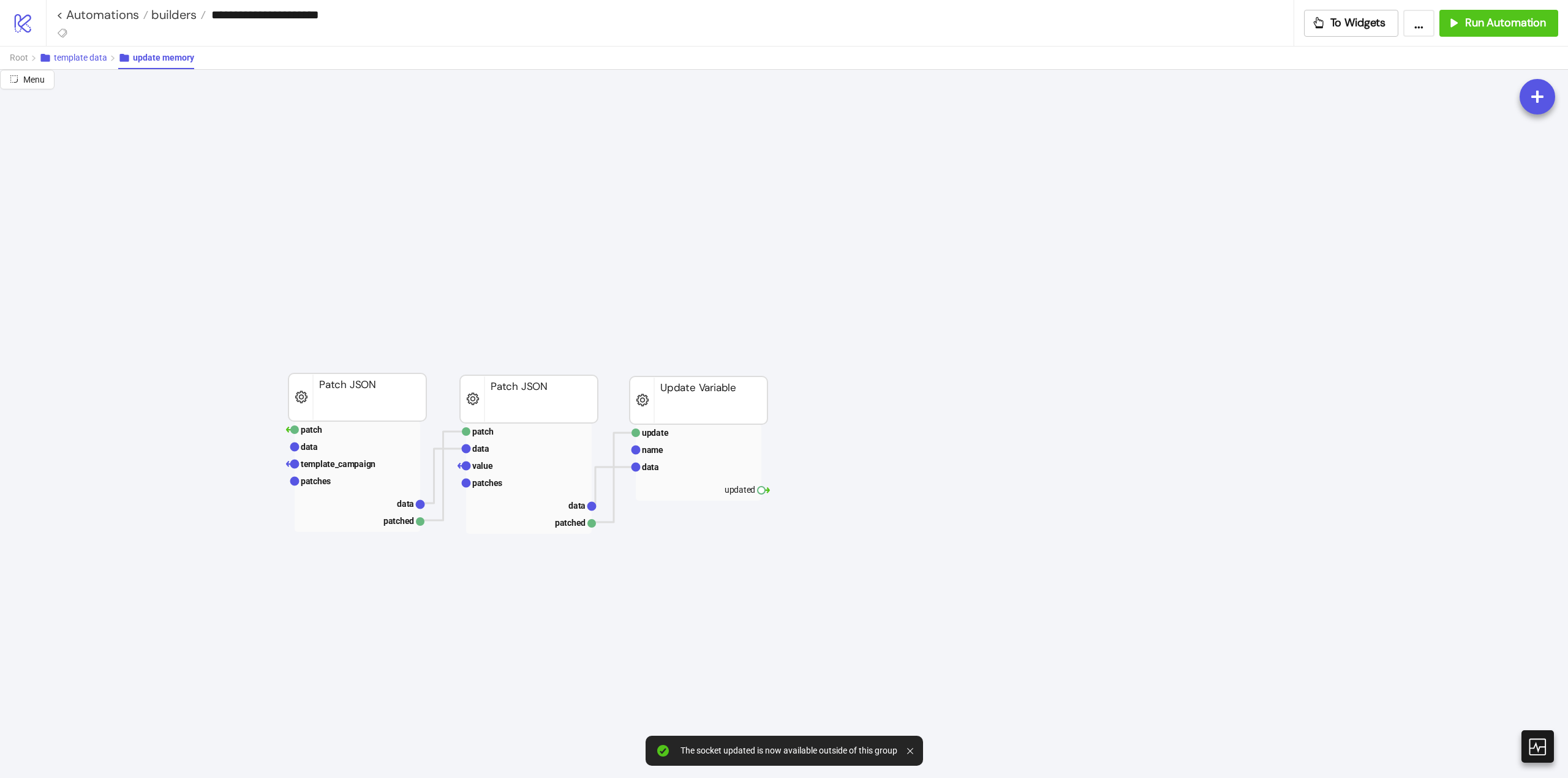
click at [67, 63] on button "template data" at bounding box center [78, 58] width 79 height 23
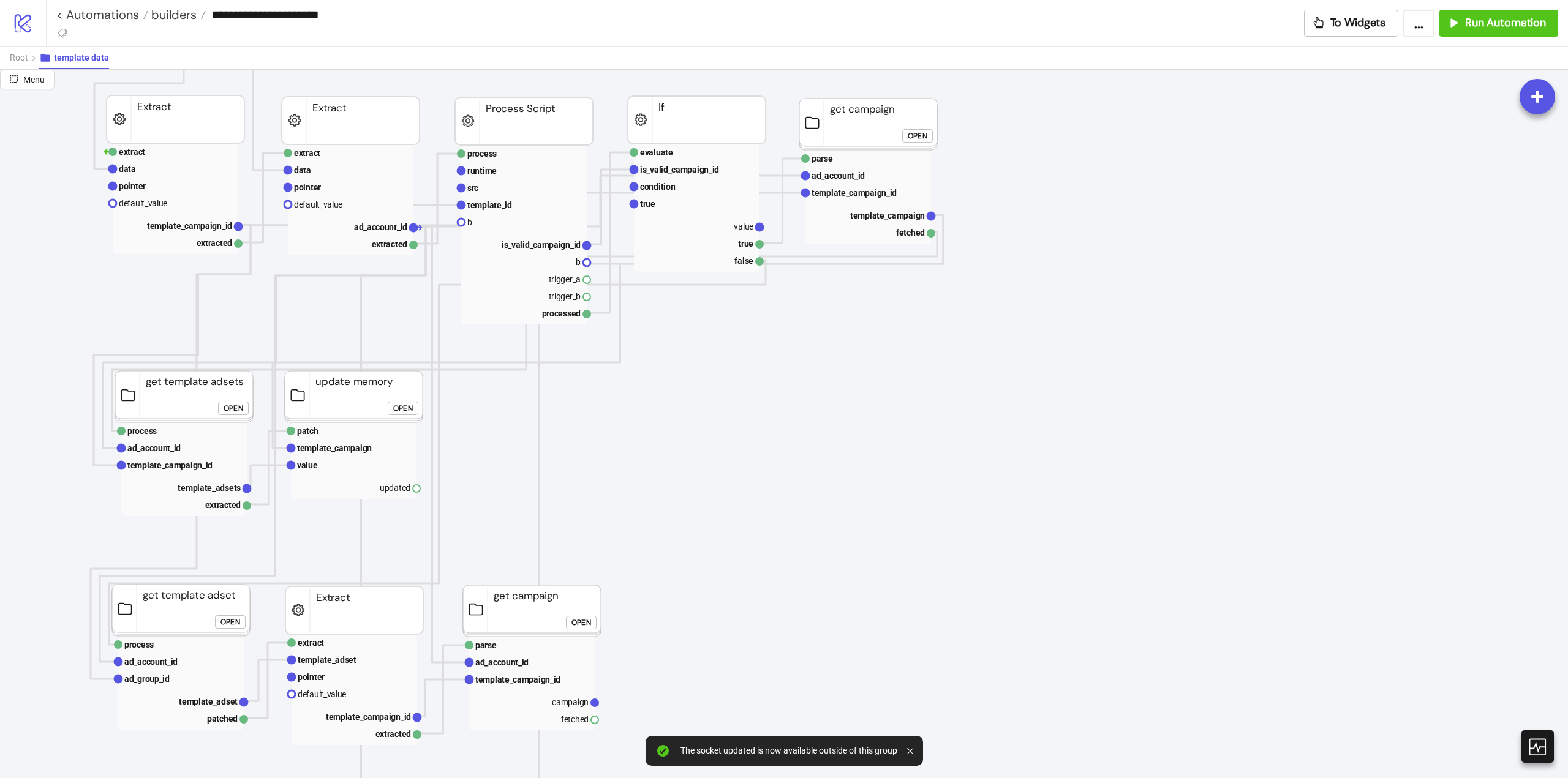
scroll to position [368, 123]
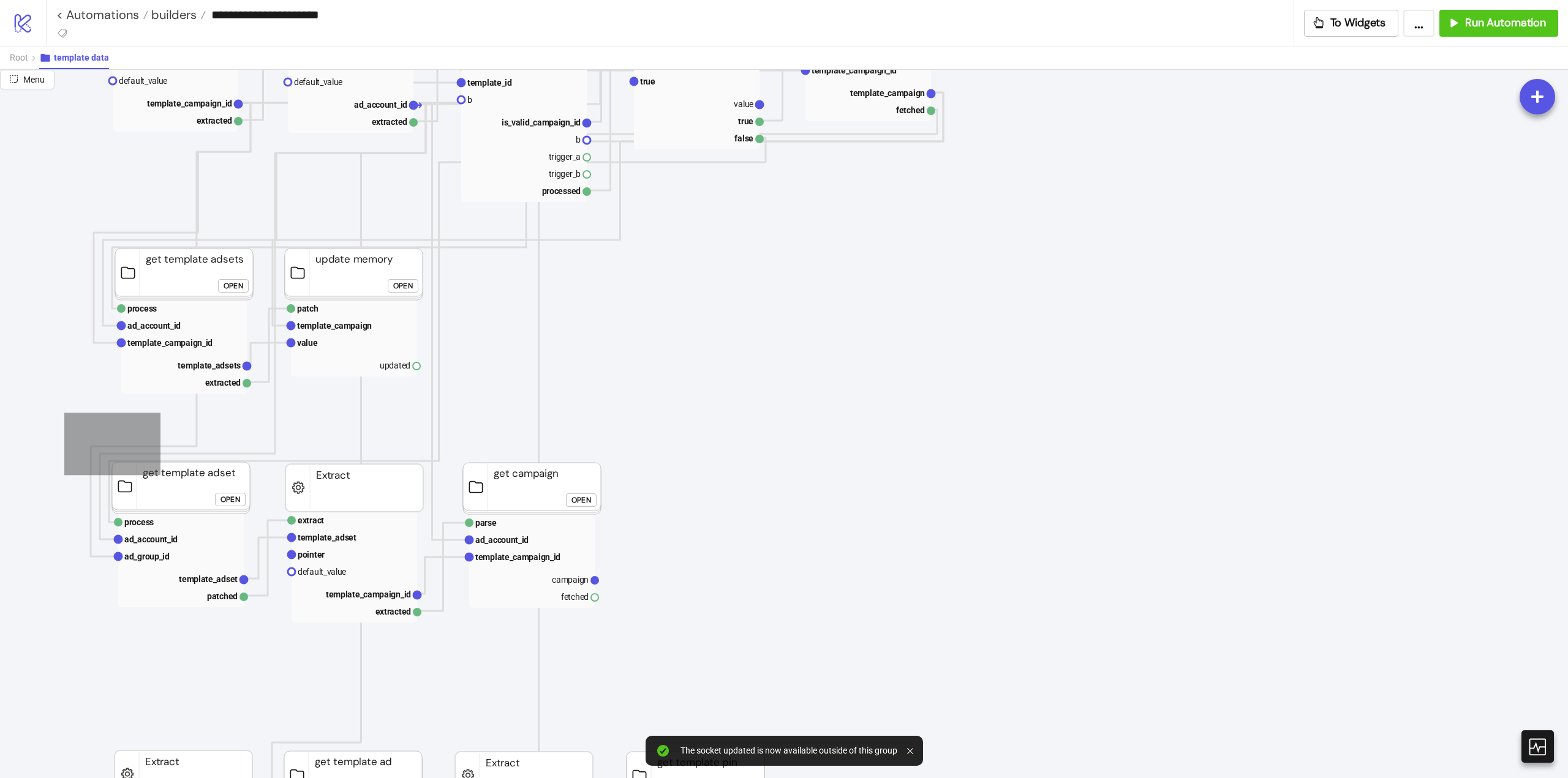
drag, startPoint x: 77, startPoint y: 429, endPoint x: 718, endPoint y: 568, distance: 655.9
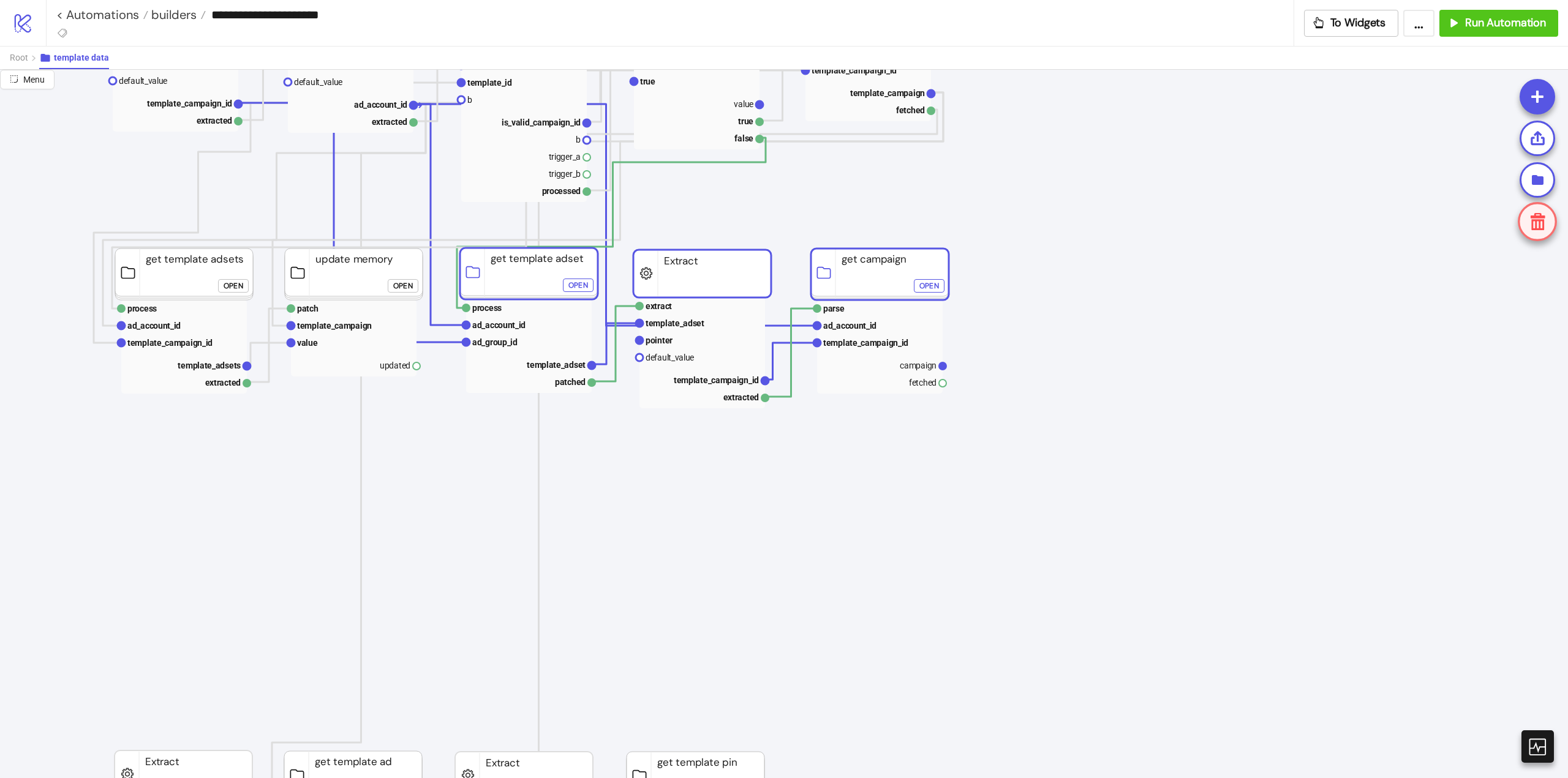
drag, startPoint x: 623, startPoint y: 513, endPoint x: 872, endPoint y: 286, distance: 336.9
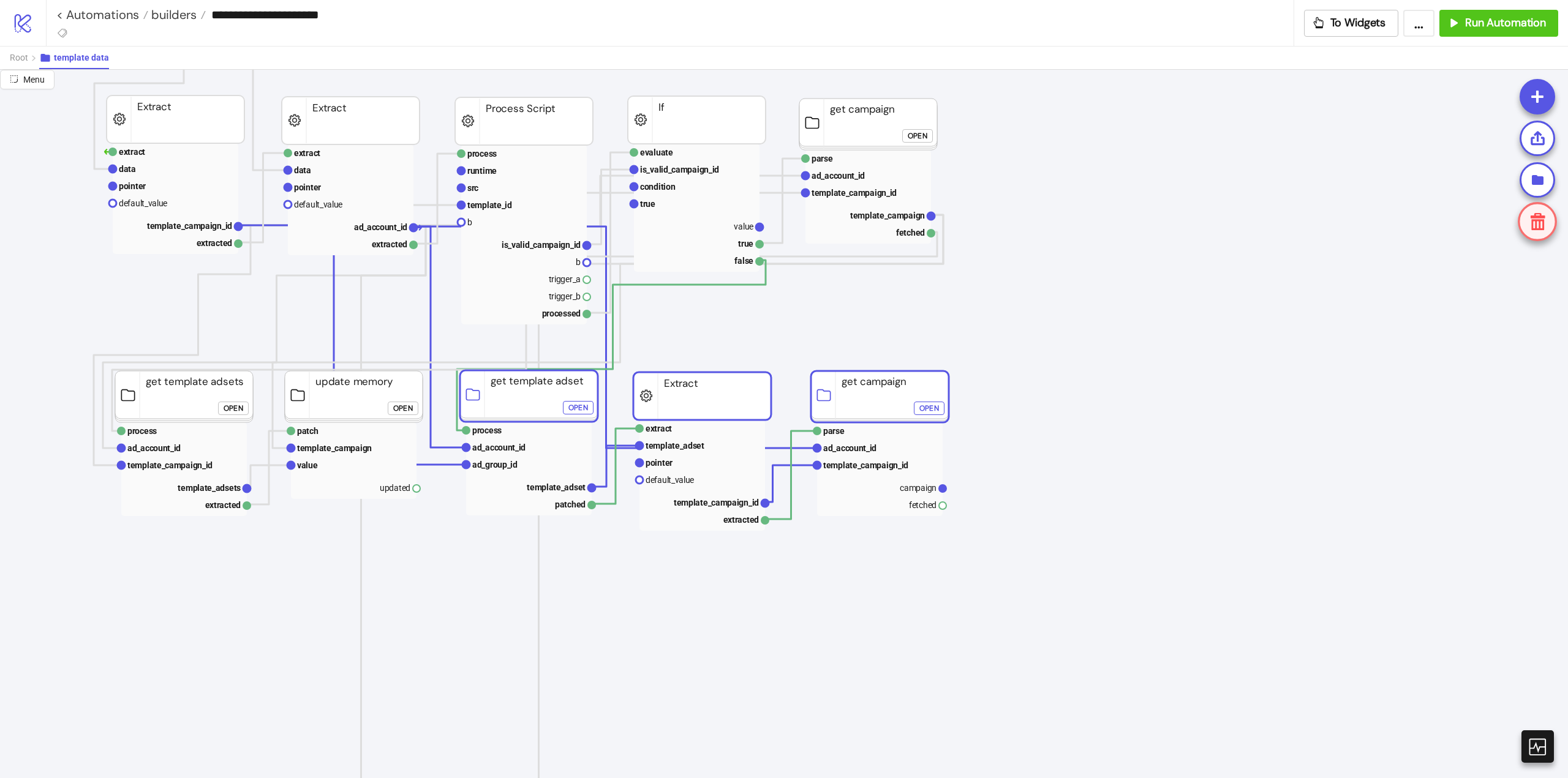
click at [347, 401] on rect at bounding box center [354, 396] width 138 height 51
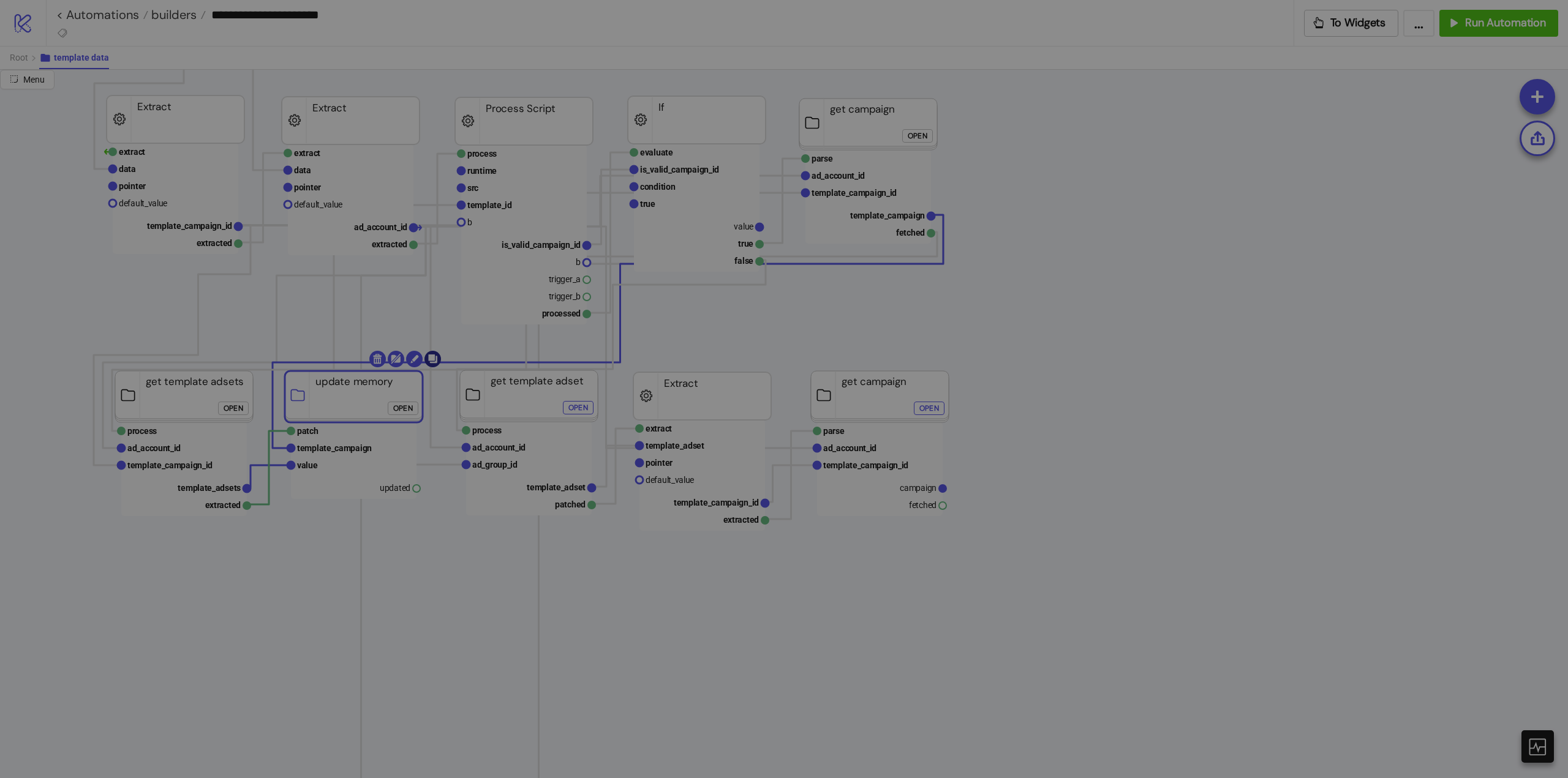
click at [436, 360] on body "**********" at bounding box center [784, 389] width 1568 height 778
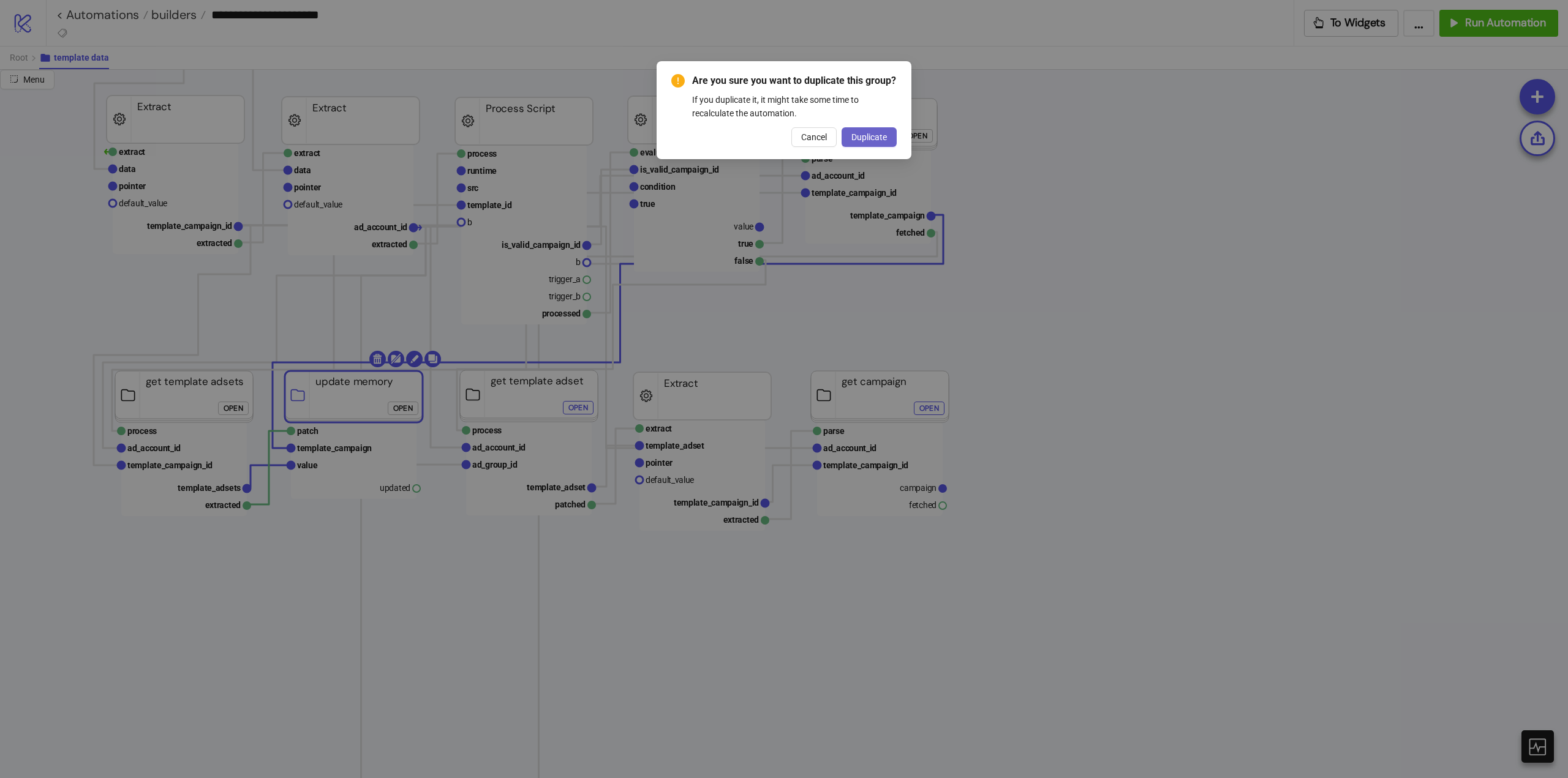
click at [886, 141] on span "Duplicate" at bounding box center [869, 137] width 36 height 10
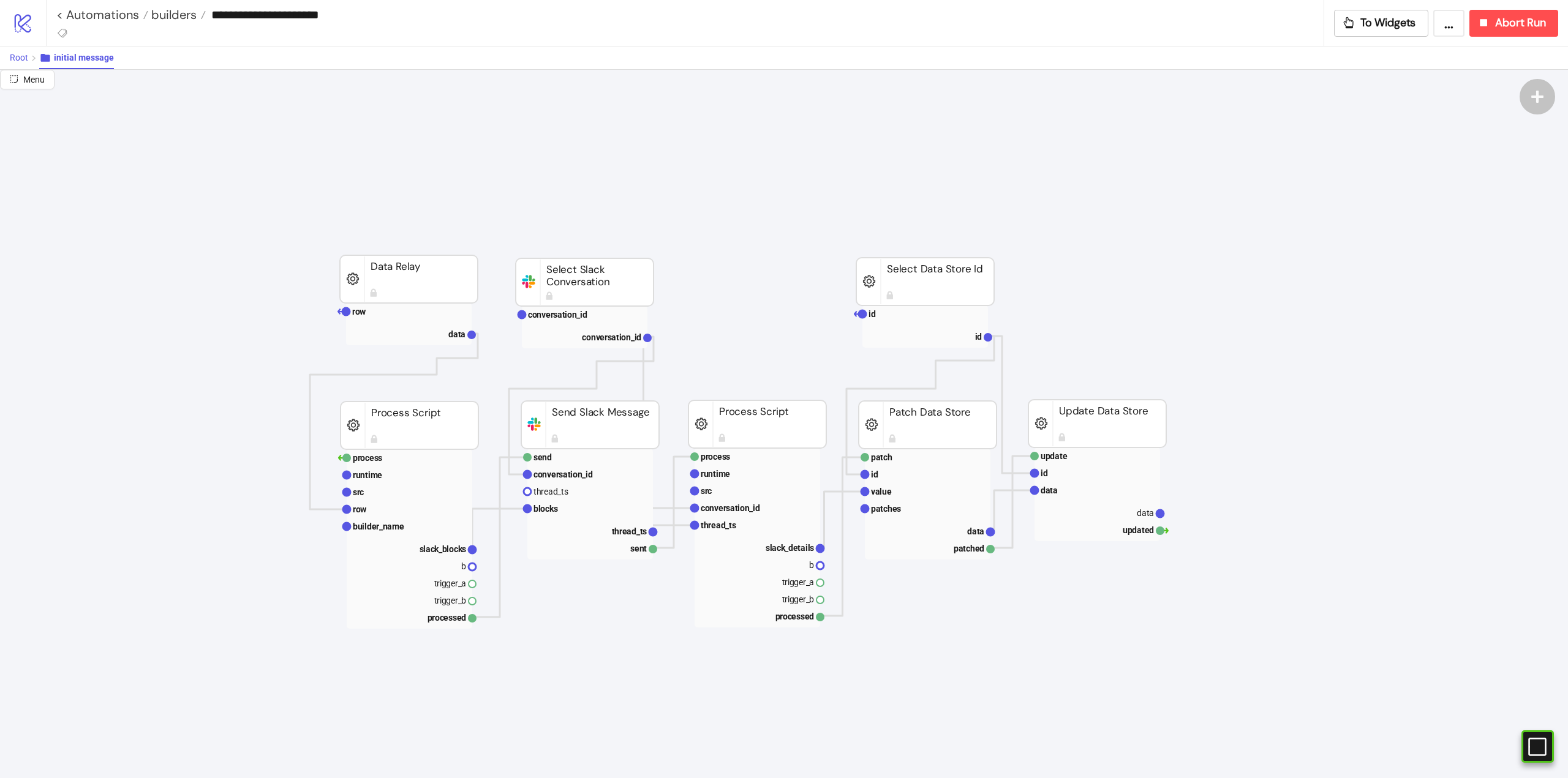
click at [16, 58] on span "Root" at bounding box center [19, 58] width 19 height 10
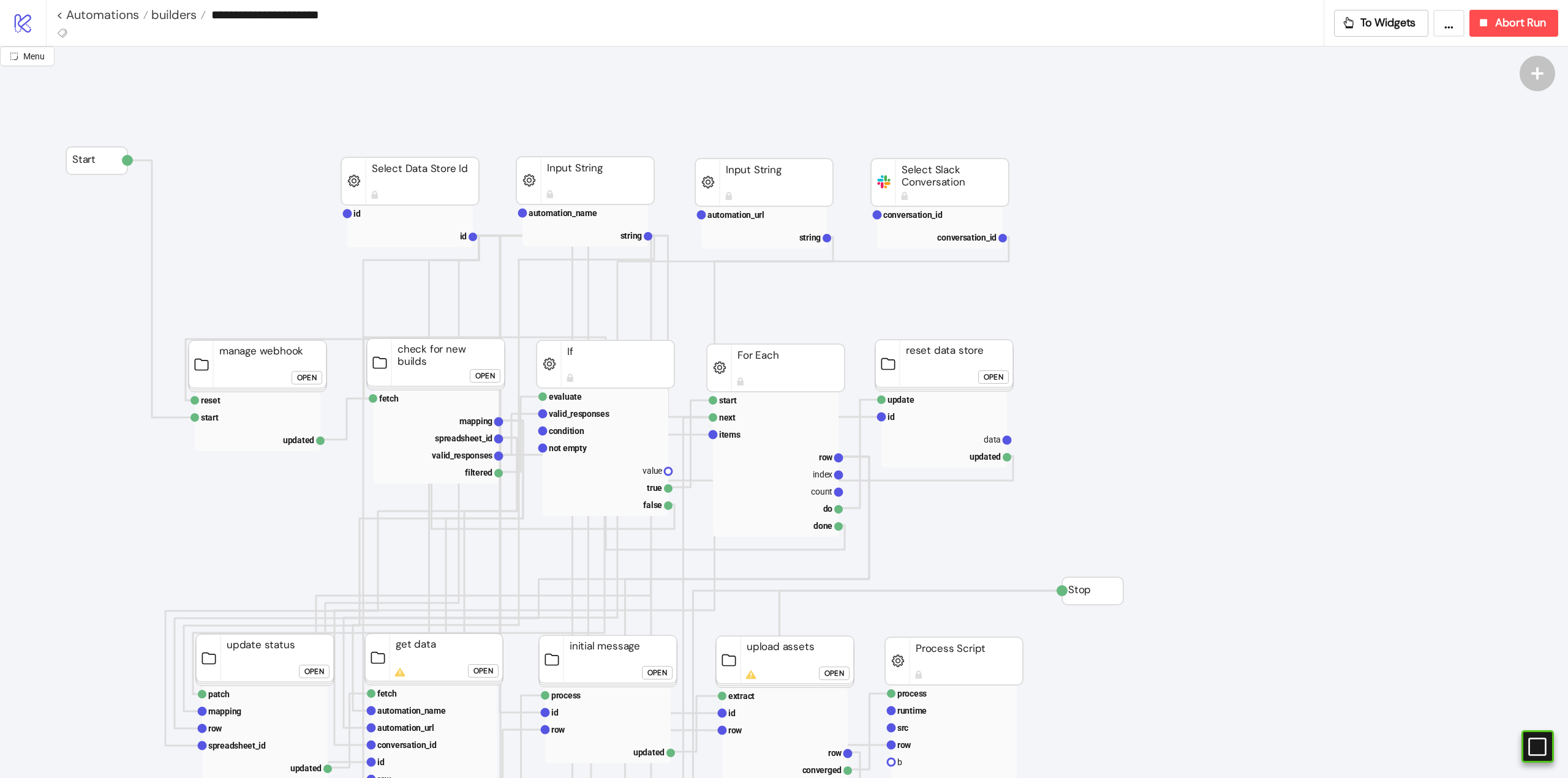
click at [958, 366] on rect at bounding box center [945, 365] width 138 height 51
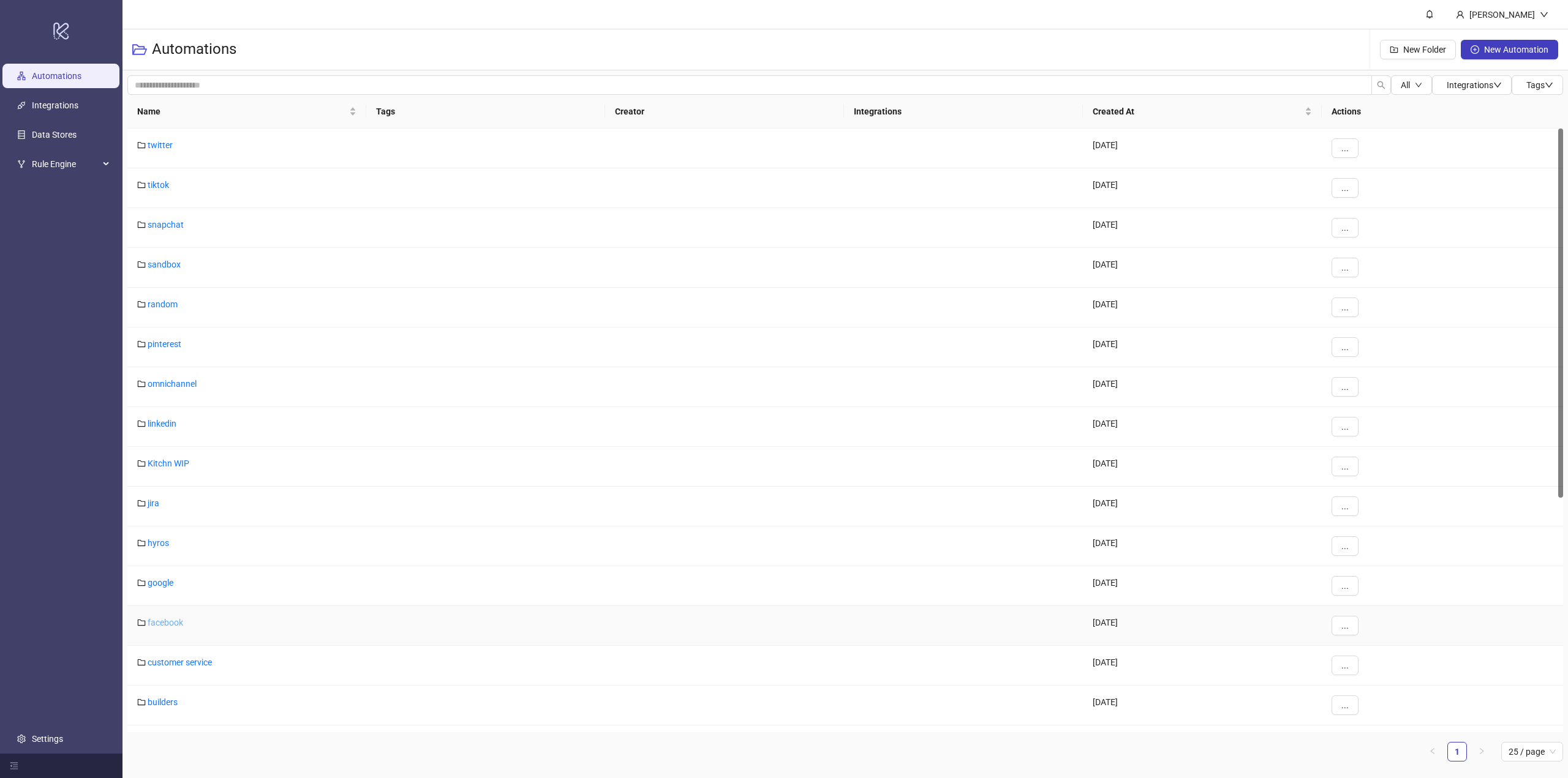
click at [156, 621] on link "facebook" at bounding box center [166, 623] width 36 height 10
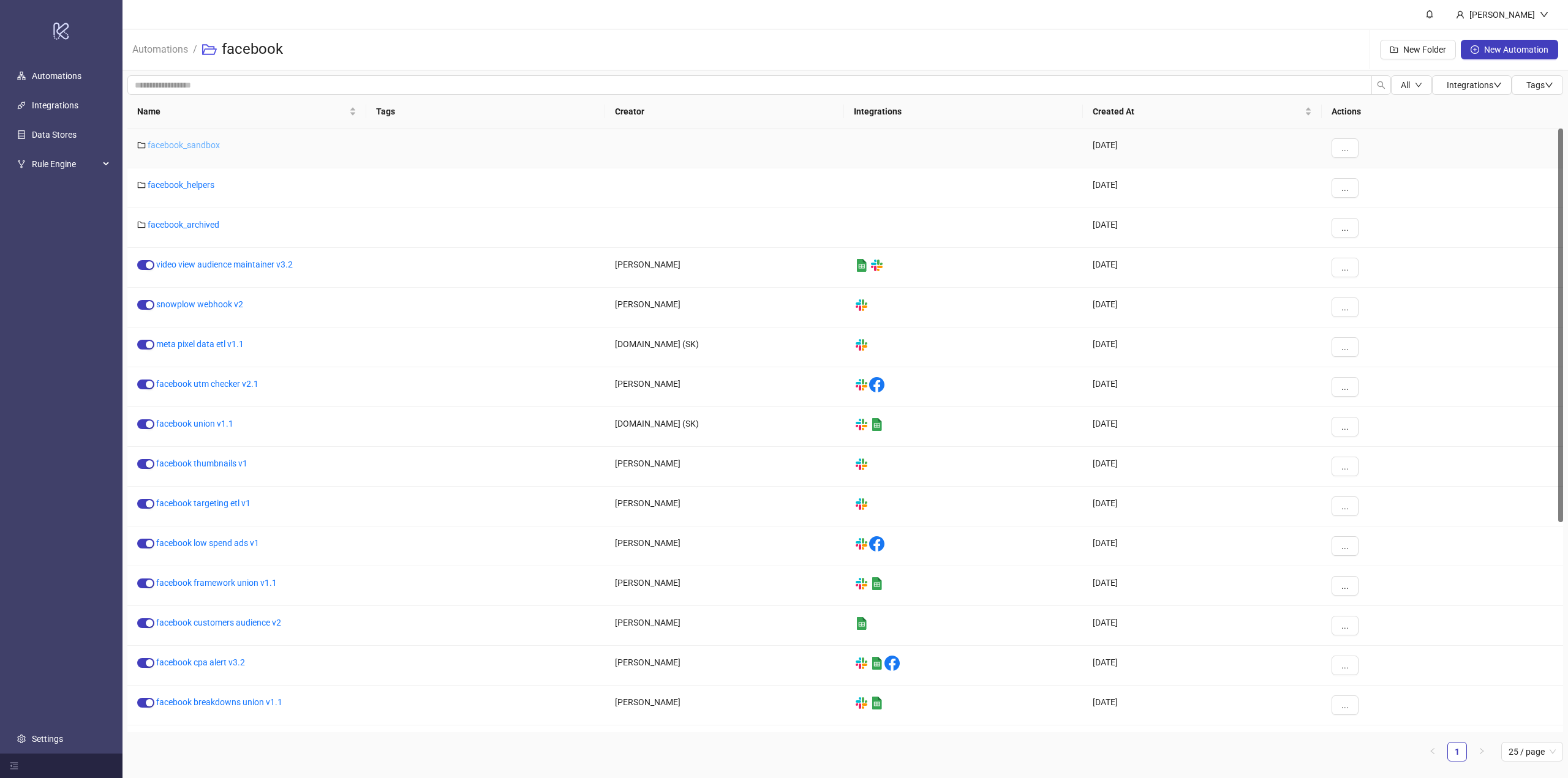
click at [192, 148] on link "facebook_sandbox" at bounding box center [183, 145] width 72 height 10
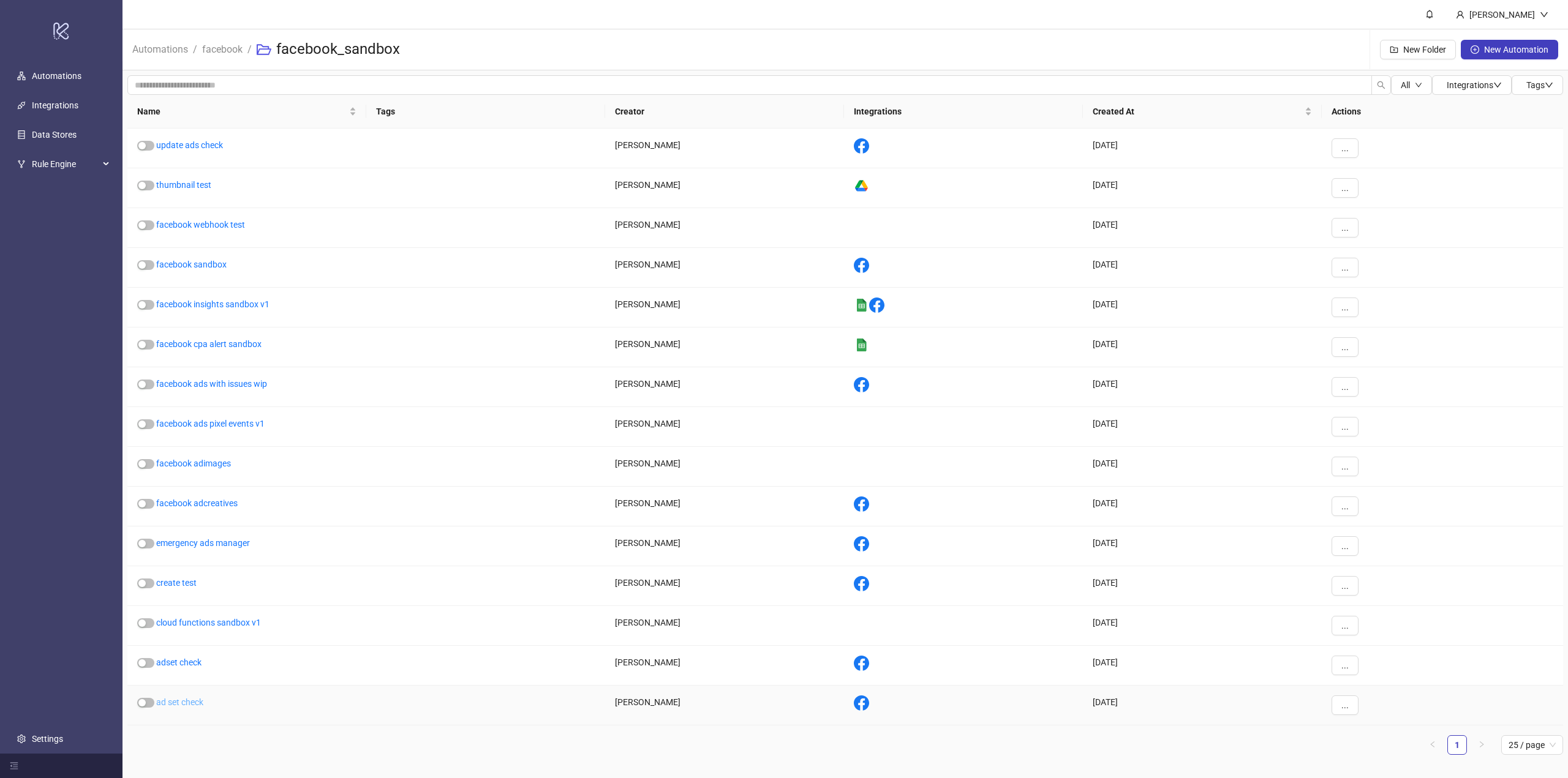
click at [185, 703] on link "ad set check" at bounding box center [179, 703] width 47 height 10
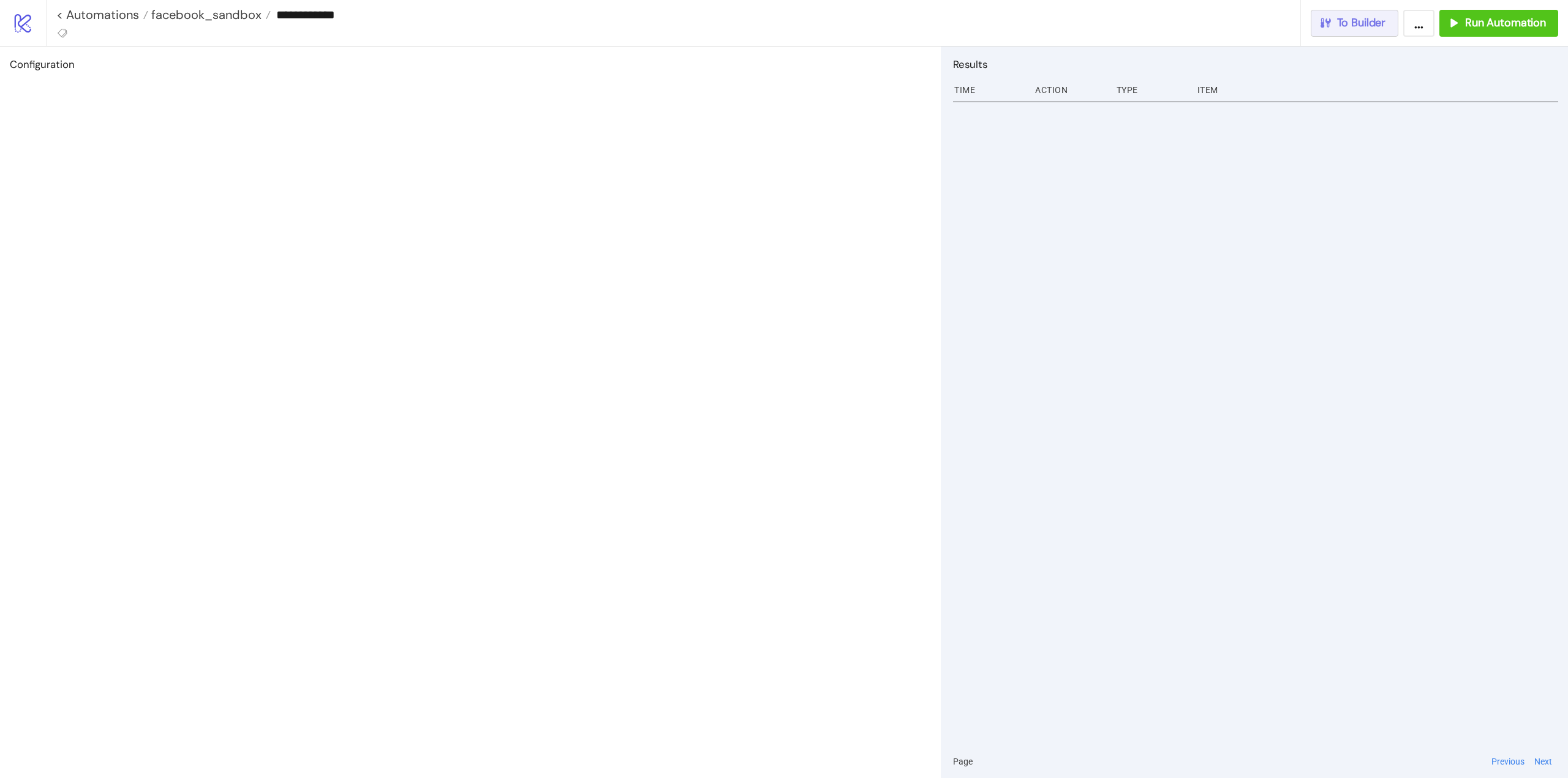
click at [1337, 28] on div "To Builder" at bounding box center [1352, 23] width 67 height 14
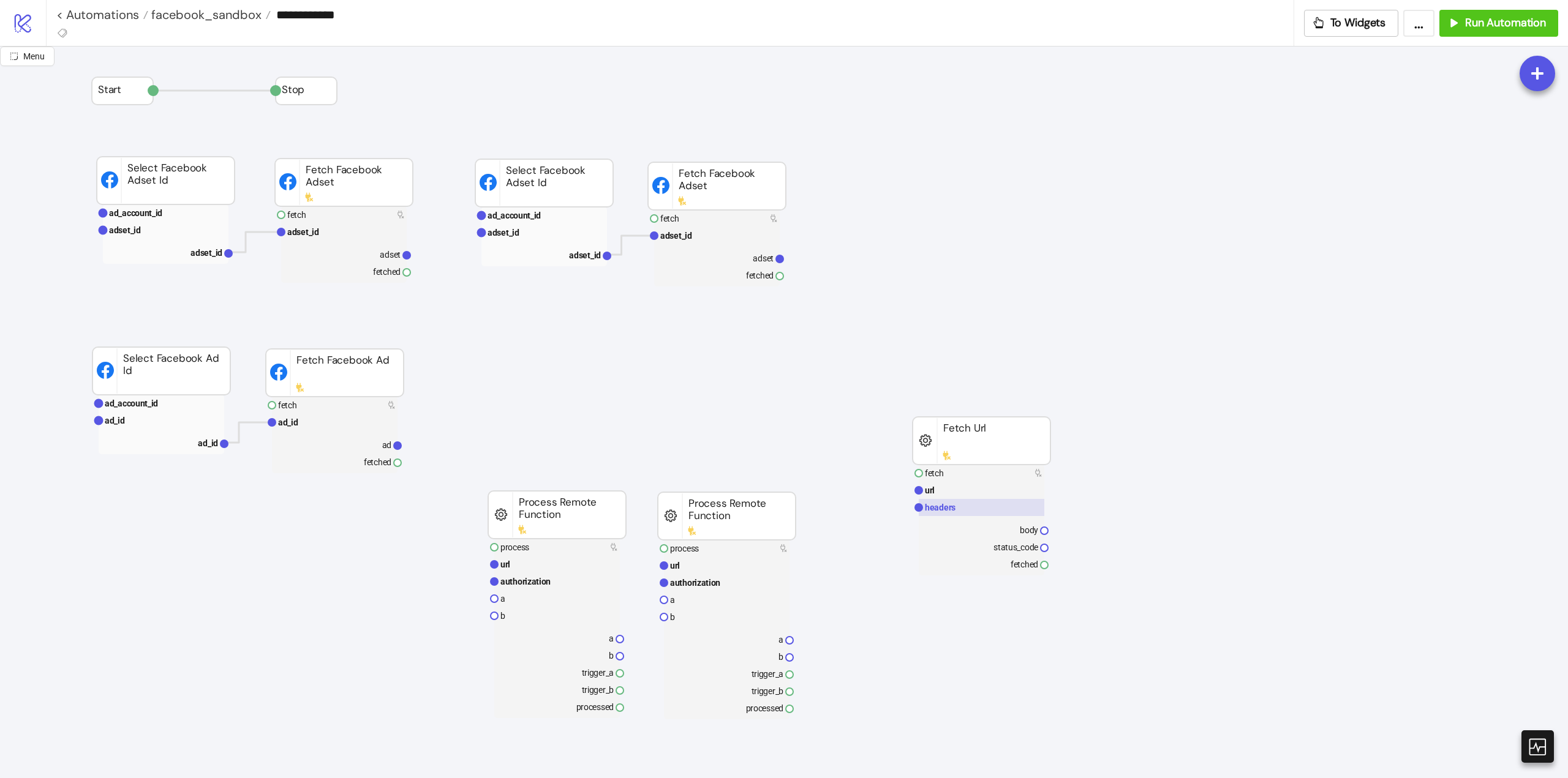
click at [938, 506] on text "headers" at bounding box center [941, 508] width 31 height 10
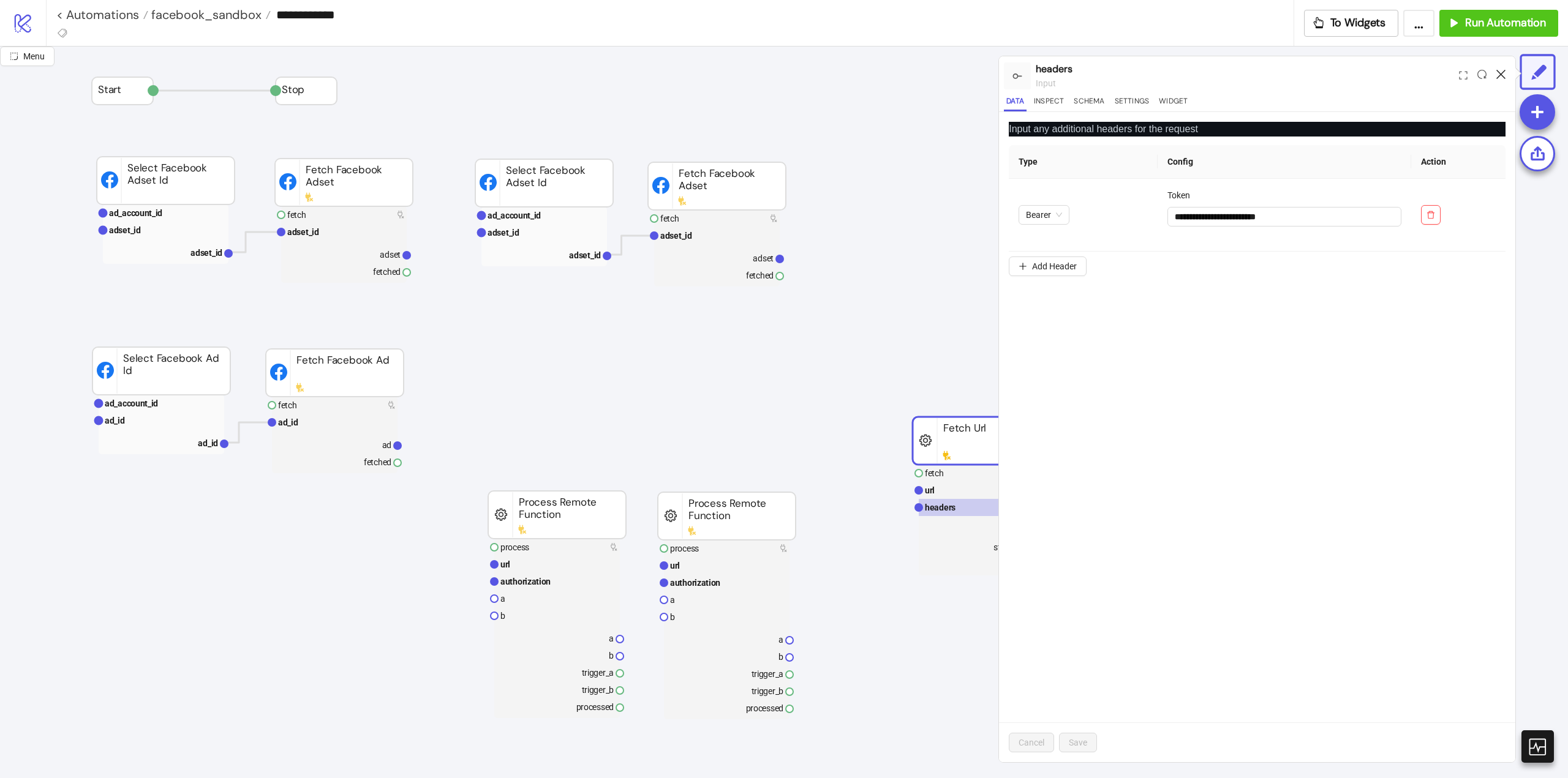
click at [1498, 75] on icon at bounding box center [1501, 74] width 9 height 9
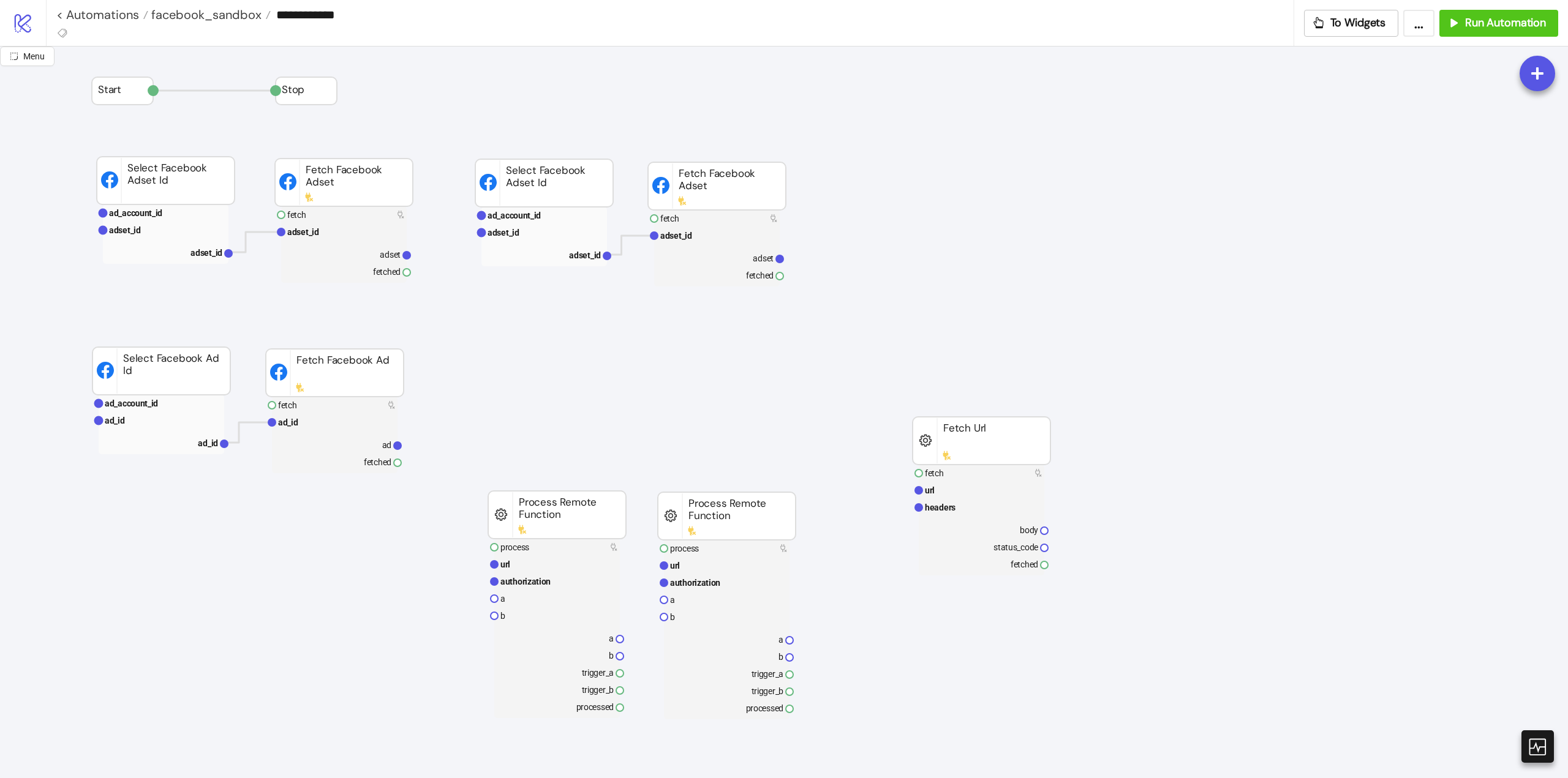
scroll to position [123, 0]
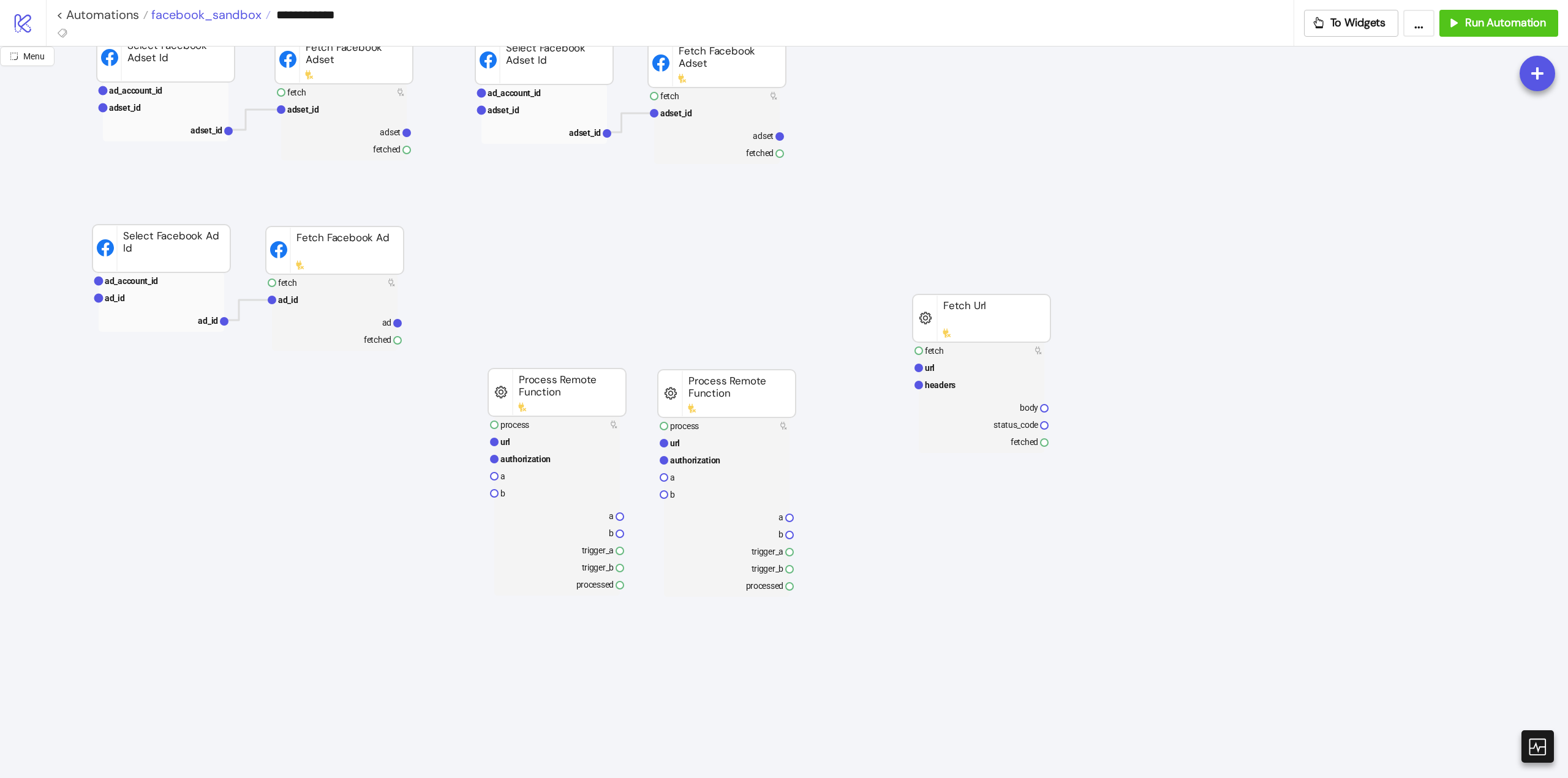
click at [241, 20] on span "facebook_sandbox" at bounding box center [205, 15] width 114 height 16
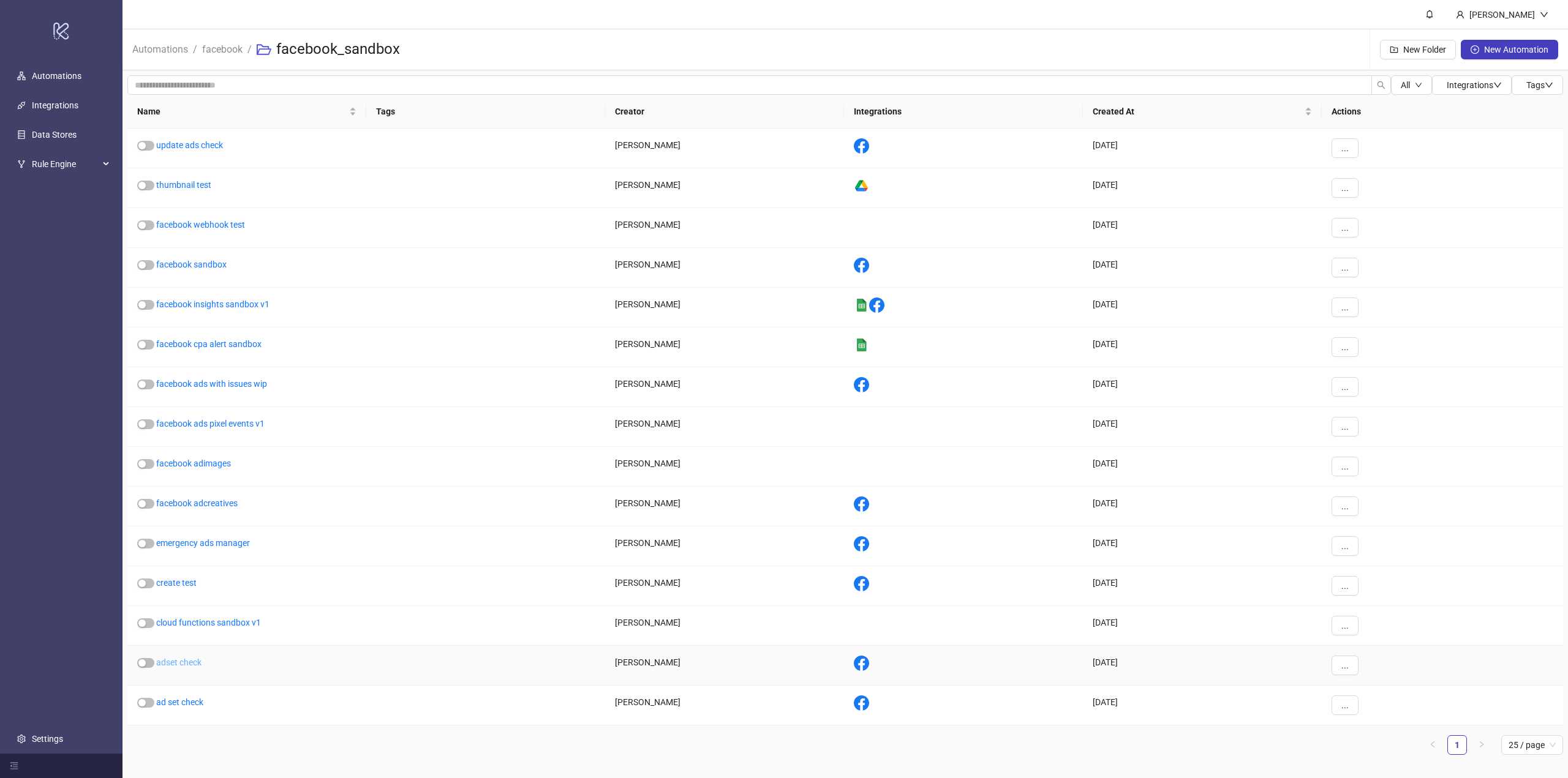
click at [183, 661] on link "adset check" at bounding box center [179, 663] width 45 height 10
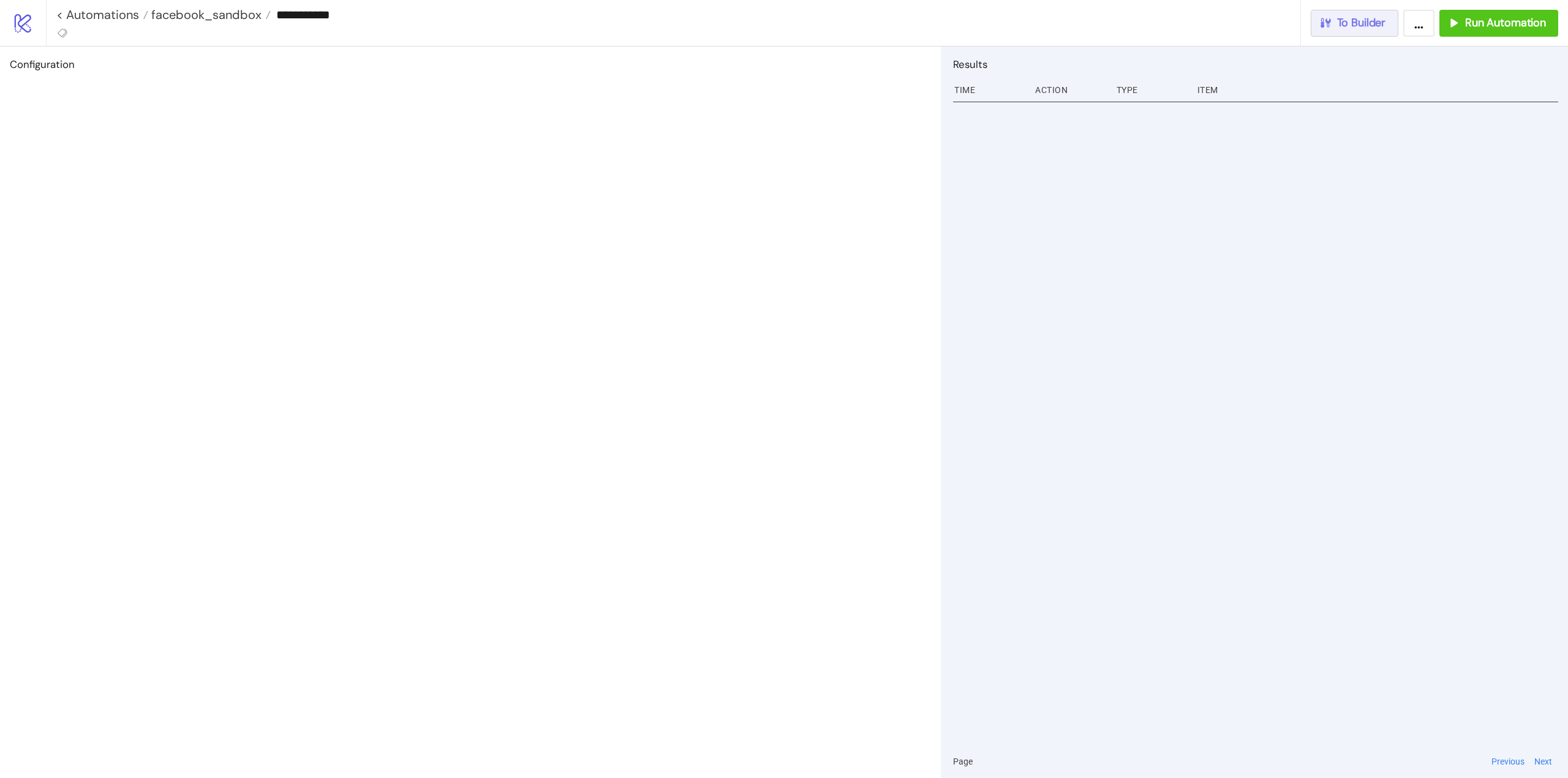
click at [1382, 34] on button "To Builder" at bounding box center [1355, 23] width 88 height 27
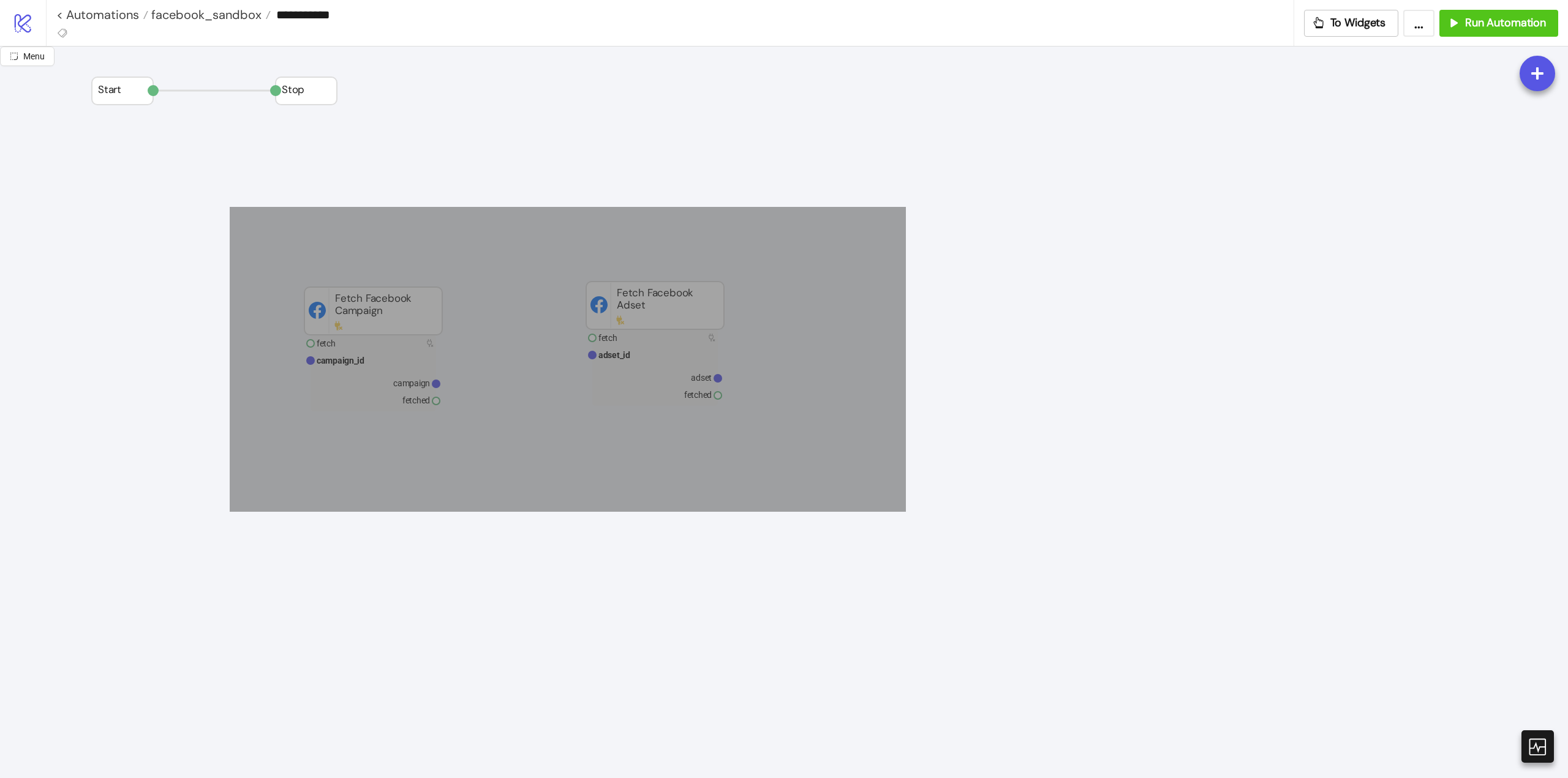
drag, startPoint x: 265, startPoint y: 241, endPoint x: 896, endPoint y: 505, distance: 684.0
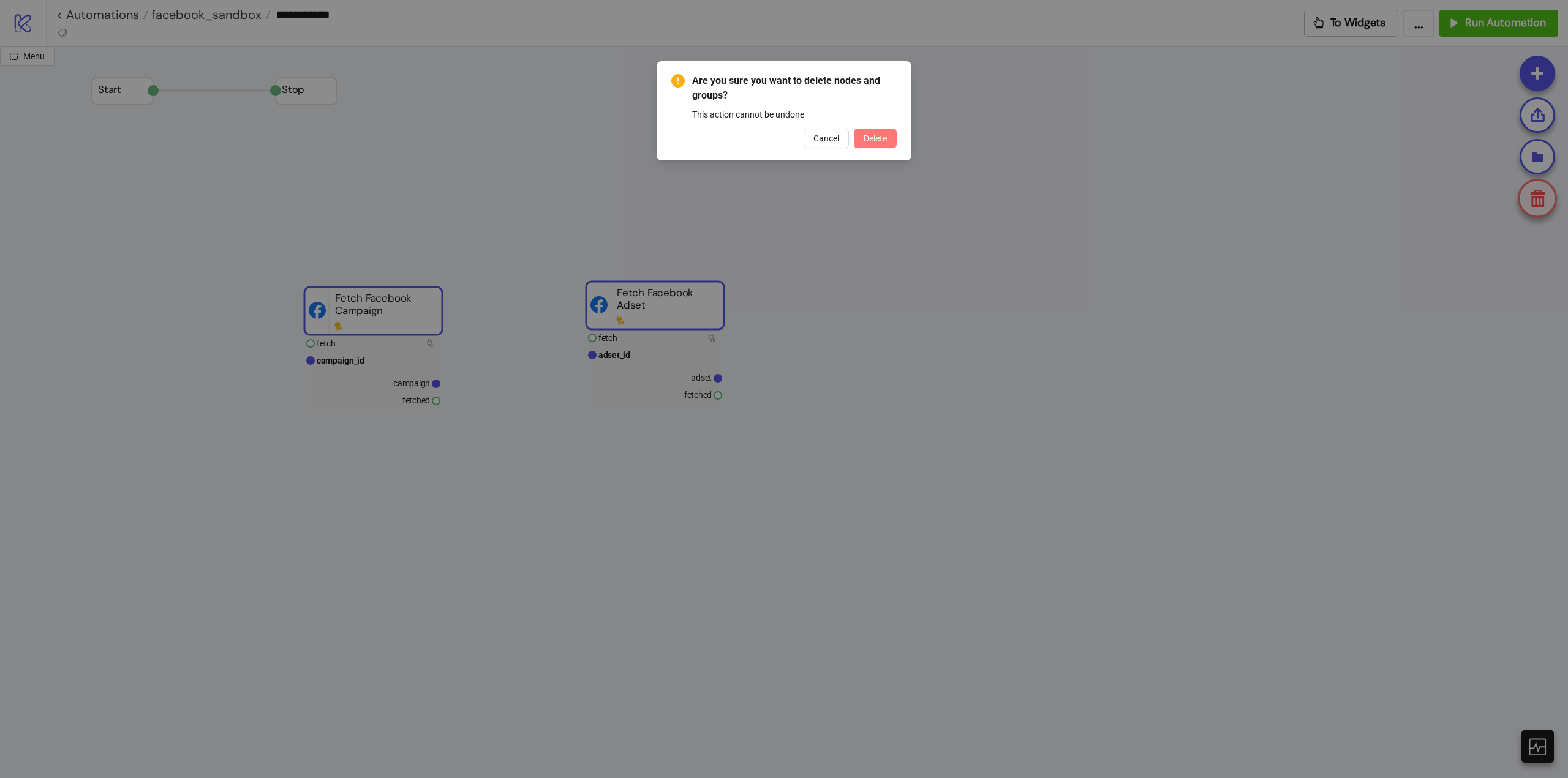
click at [876, 131] on button "Delete" at bounding box center [875, 138] width 43 height 19
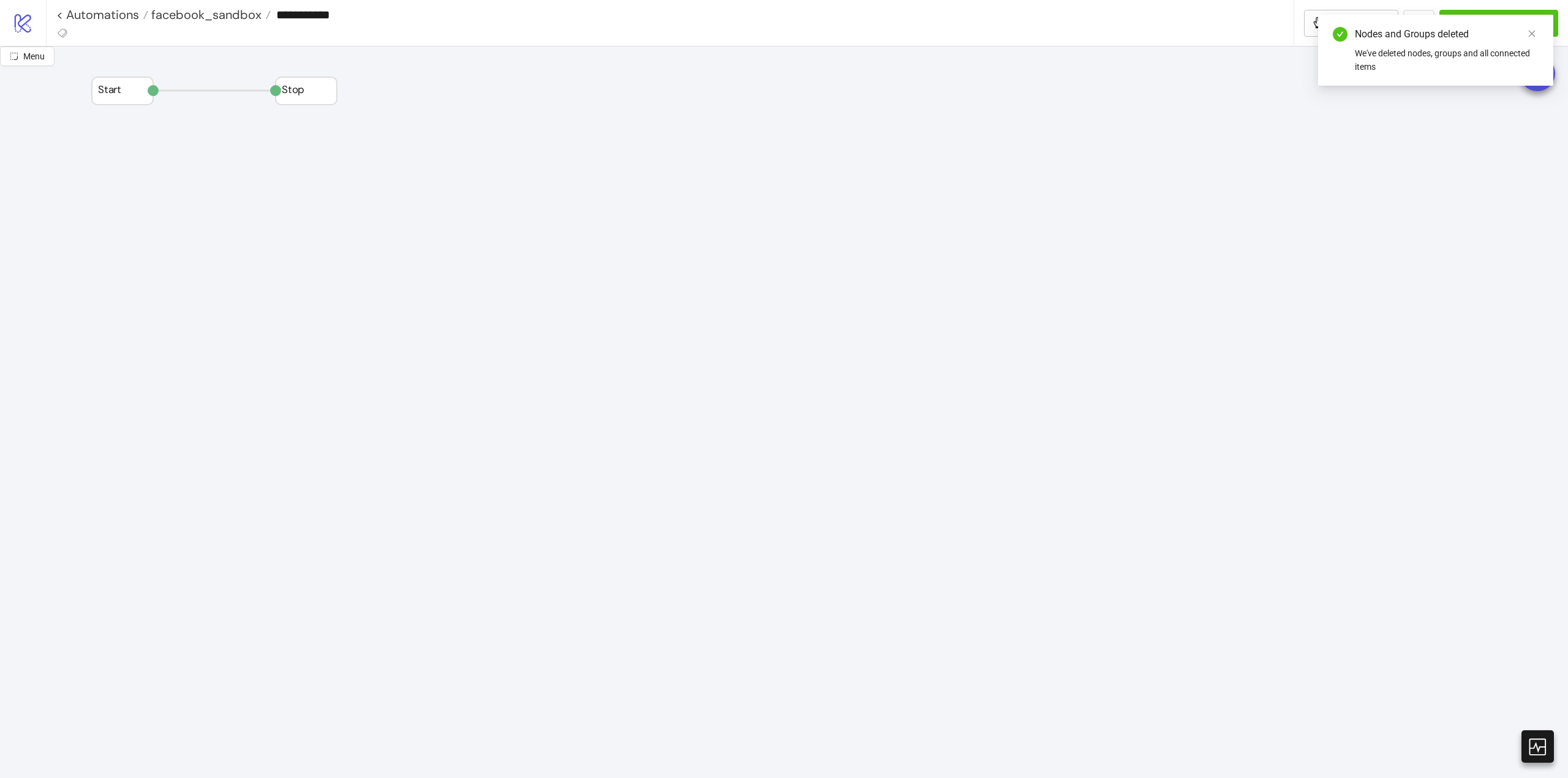
click at [321, 16] on input "**********" at bounding box center [782, 15] width 1023 height 19
drag, startPoint x: 321, startPoint y: 16, endPoint x: 332, endPoint y: 33, distance: 20.2
click at [323, 21] on input "**********" at bounding box center [782, 15] width 1023 height 19
type input "**********"
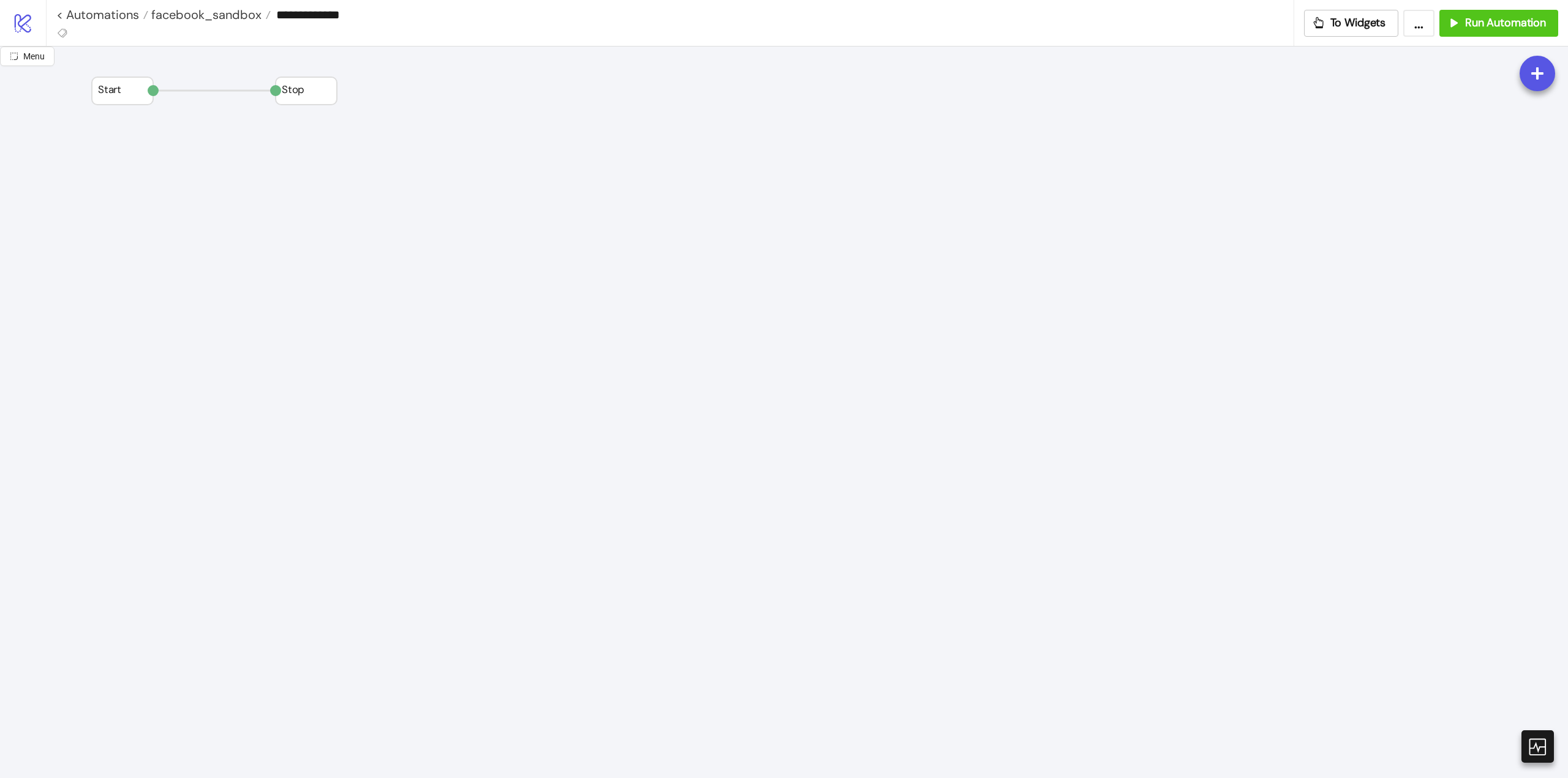
drag, startPoint x: 359, startPoint y: 348, endPoint x: 366, endPoint y: 347, distance: 7.1
click at [400, 363] on span "Add Node" at bounding box center [412, 359] width 66 height 14
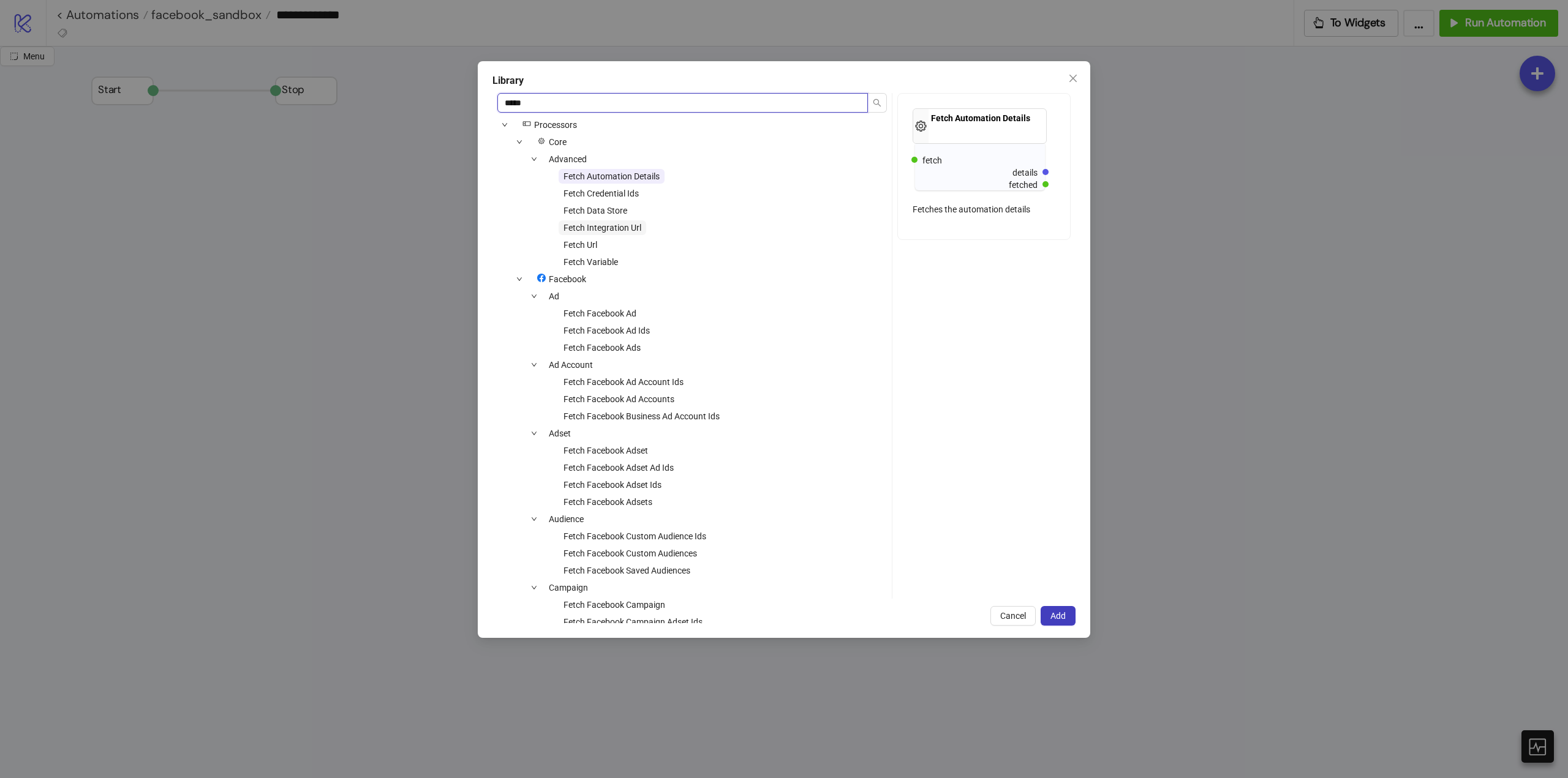
type input "*****"
drag, startPoint x: 620, startPoint y: 226, endPoint x: 715, endPoint y: 317, distance: 131.6
click at [620, 226] on span "Fetch Integration Url" at bounding box center [602, 228] width 78 height 10
click at [1062, 611] on span "Add" at bounding box center [1058, 616] width 15 height 10
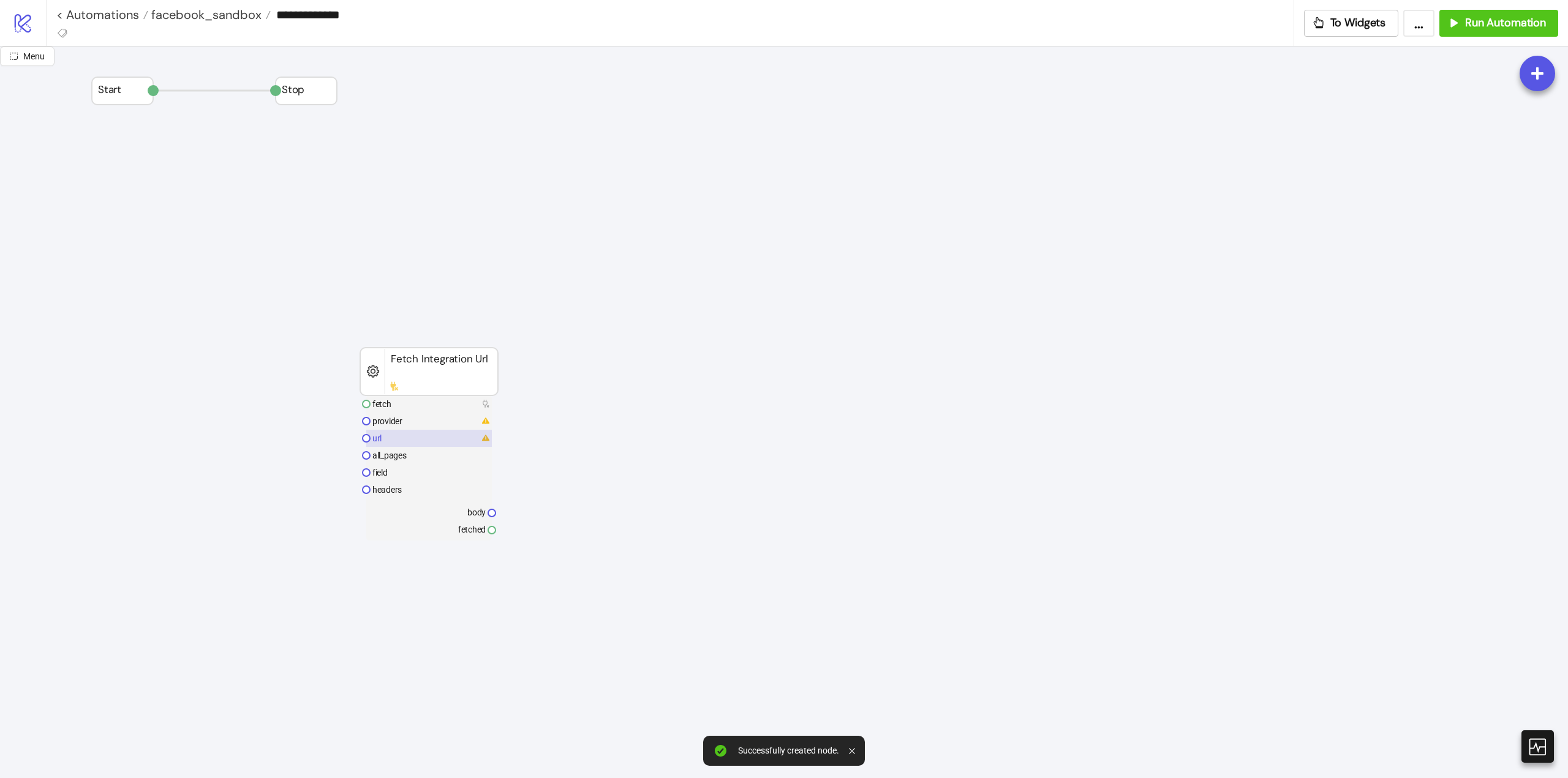
click at [408, 443] on rect at bounding box center [429, 438] width 126 height 17
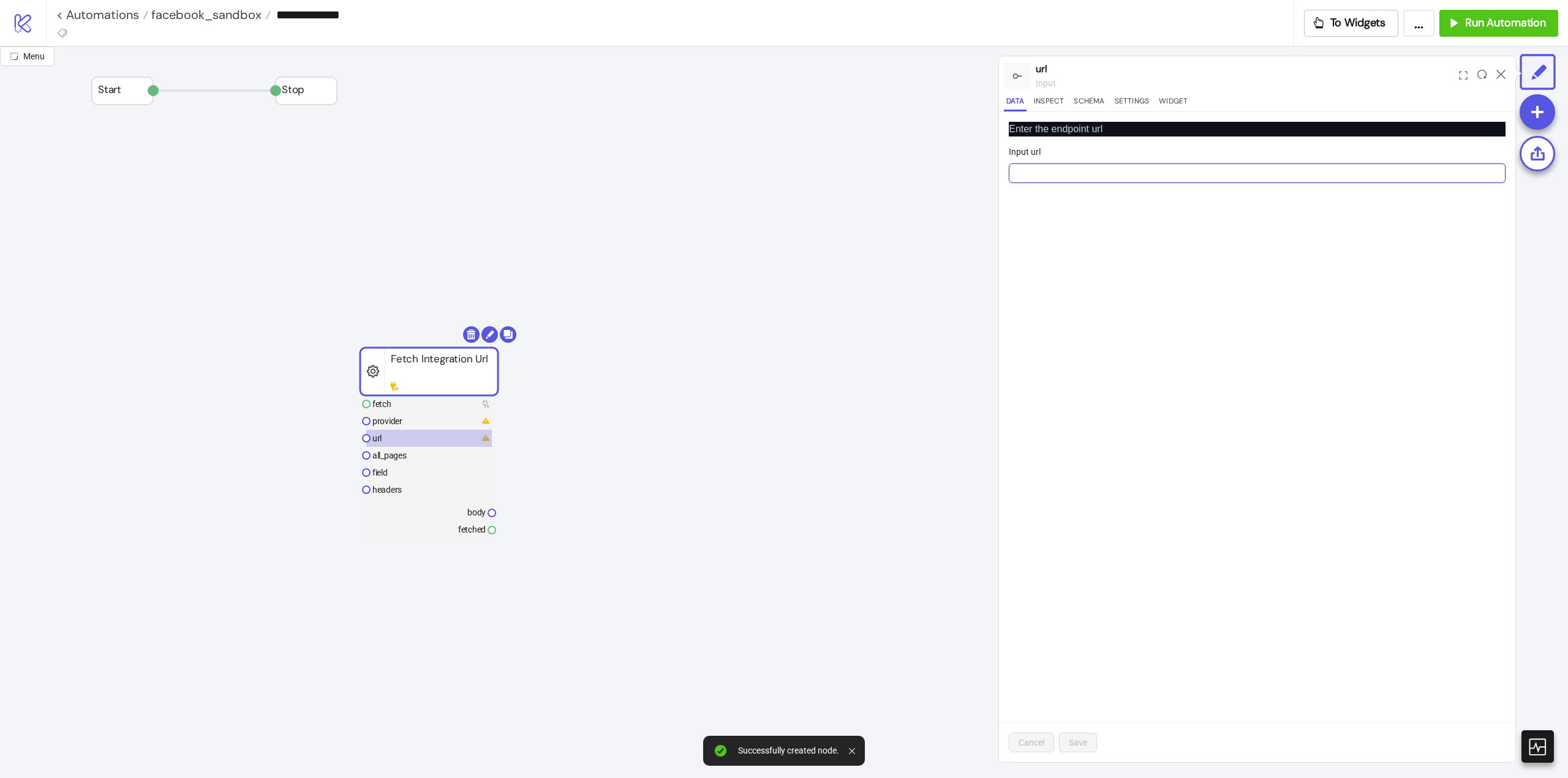
click at [1066, 174] on input "Input url" at bounding box center [1257, 174] width 497 height 19
paste input "**********"
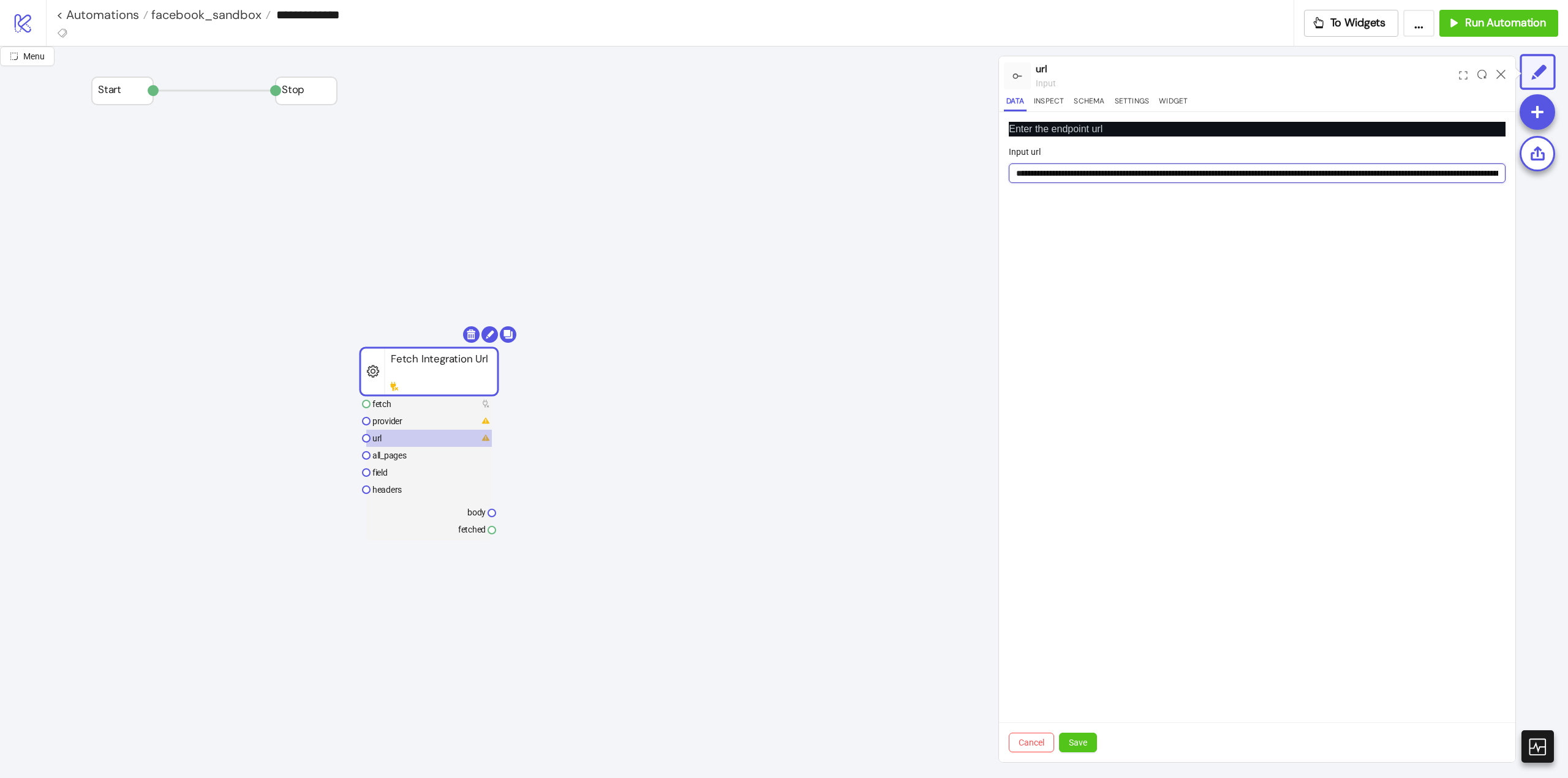
type input "**********"
click at [659, 389] on div "Add Node" at bounding box center [684, 380] width 90 height 24
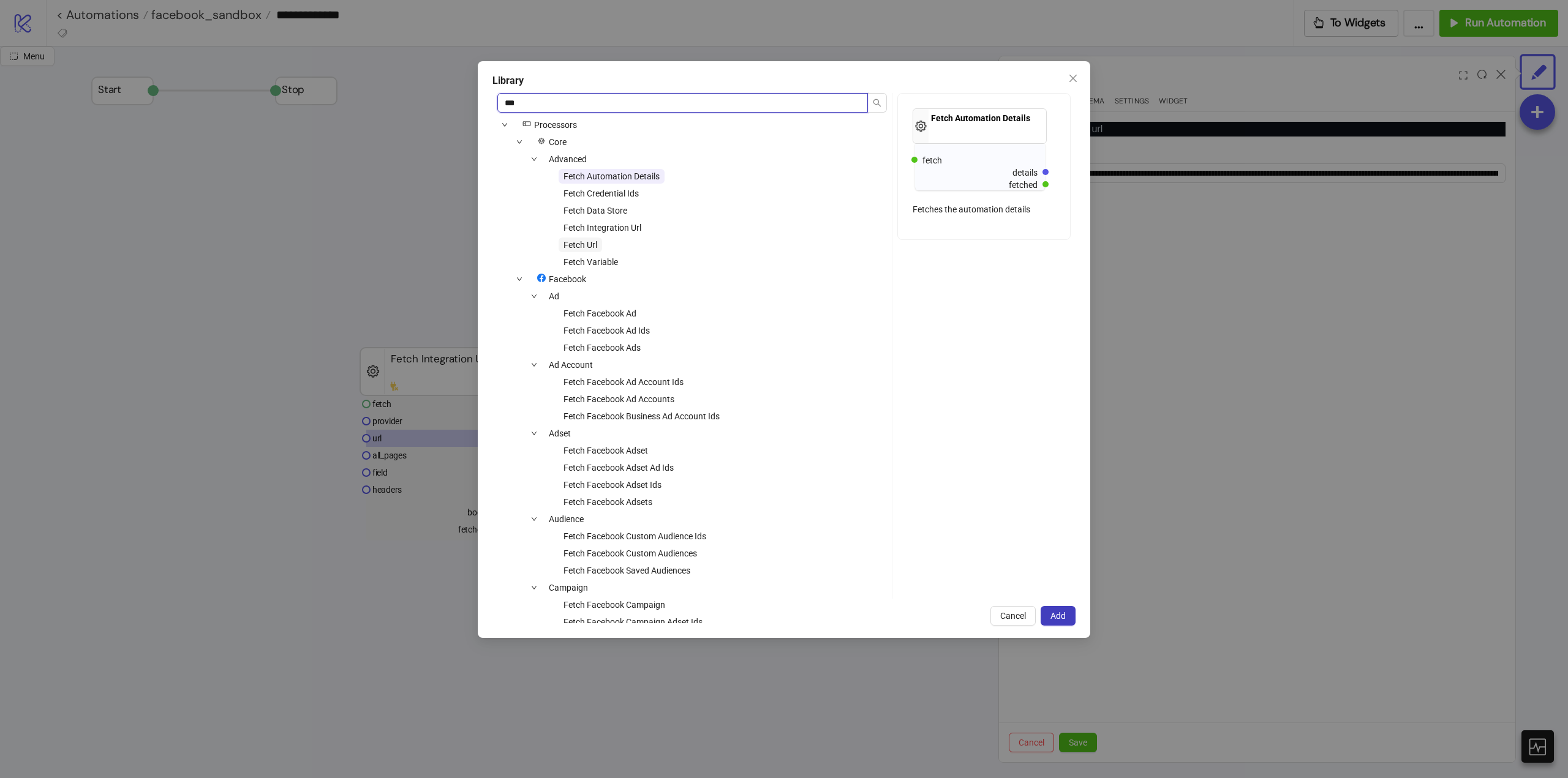
type input "***"
click at [598, 248] on span "Fetch Url" at bounding box center [580, 245] width 44 height 15
click at [1066, 622] on button "Add" at bounding box center [1058, 616] width 35 height 19
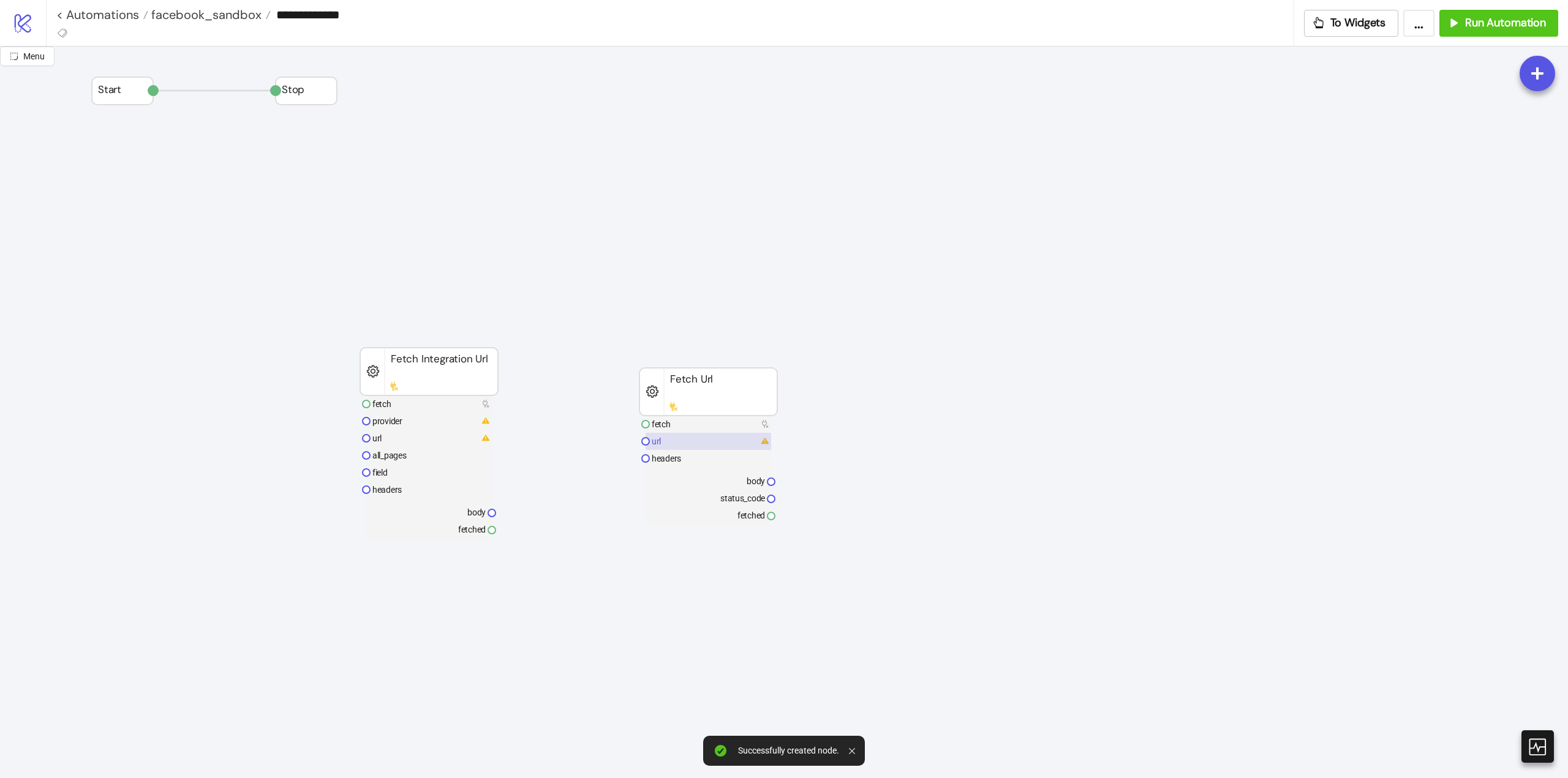
drag, startPoint x: 696, startPoint y: 435, endPoint x: 704, endPoint y: 436, distance: 8.1
click at [696, 436] on rect at bounding box center [708, 441] width 126 height 17
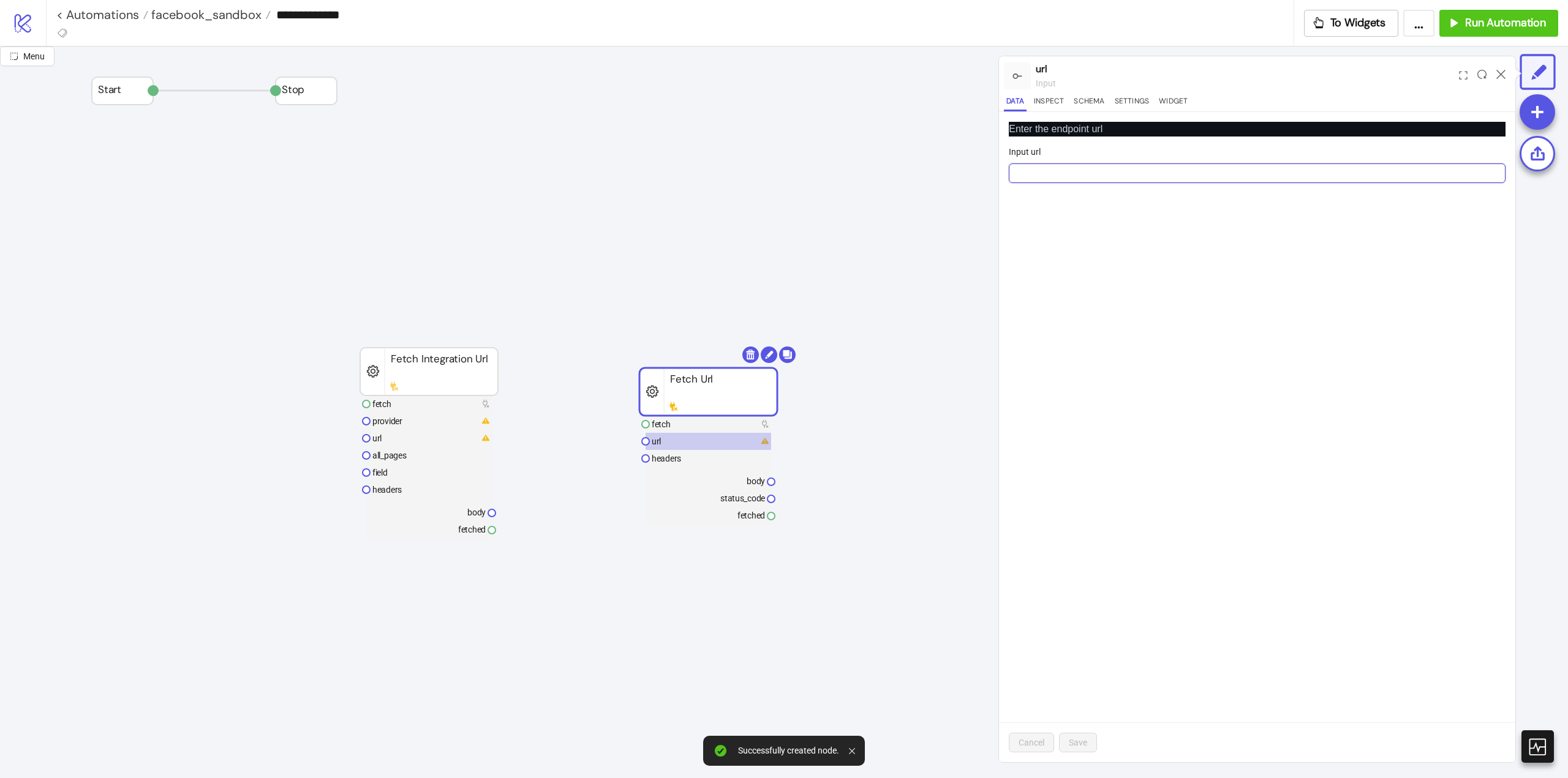
click at [1120, 179] on input "Input url" at bounding box center [1257, 174] width 497 height 19
paste input "**********"
type input "**********"
click at [1094, 744] on button "Save" at bounding box center [1078, 742] width 38 height 19
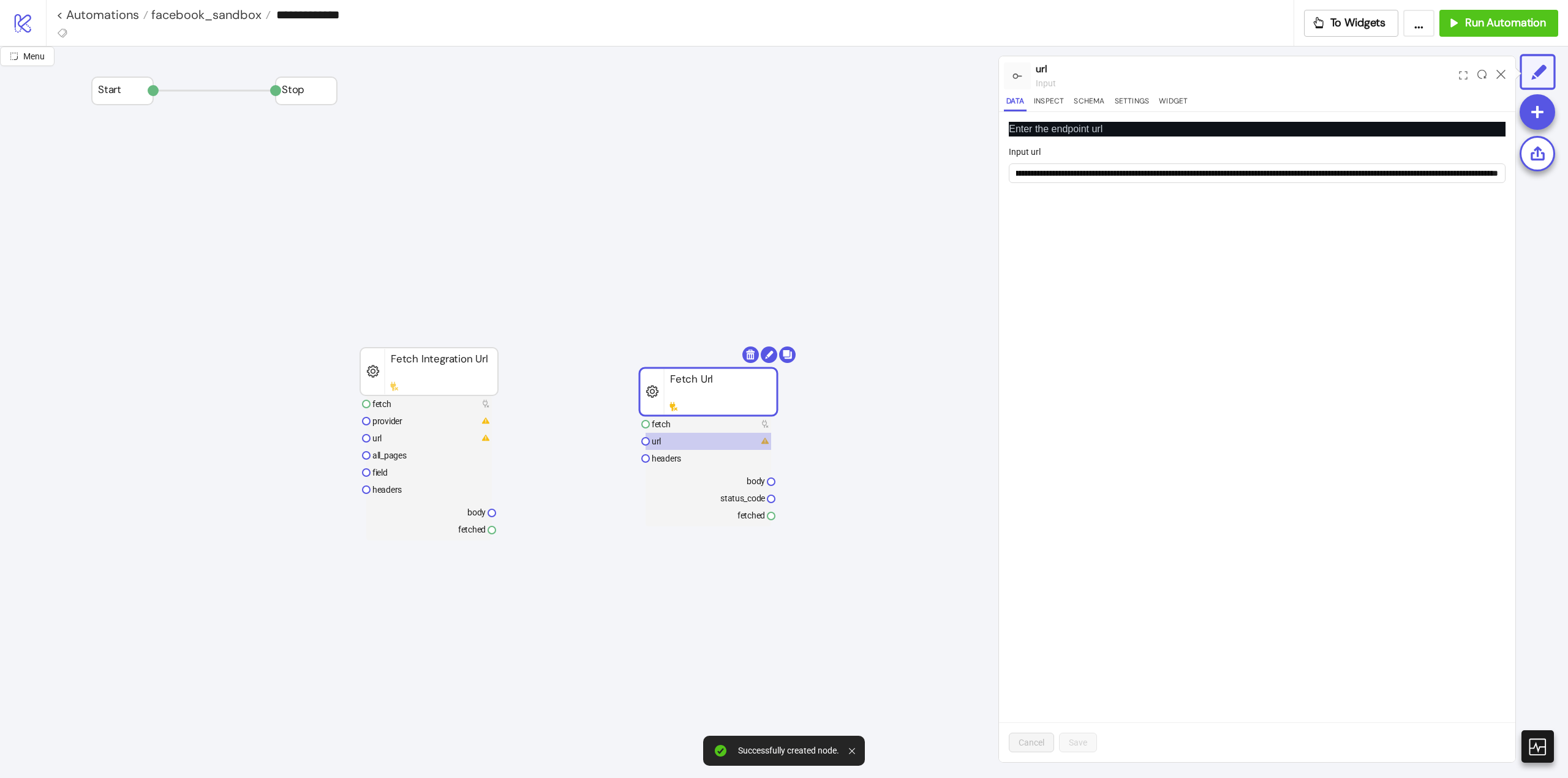
scroll to position [0, 0]
click at [683, 426] on rect at bounding box center [708, 423] width 126 height 17
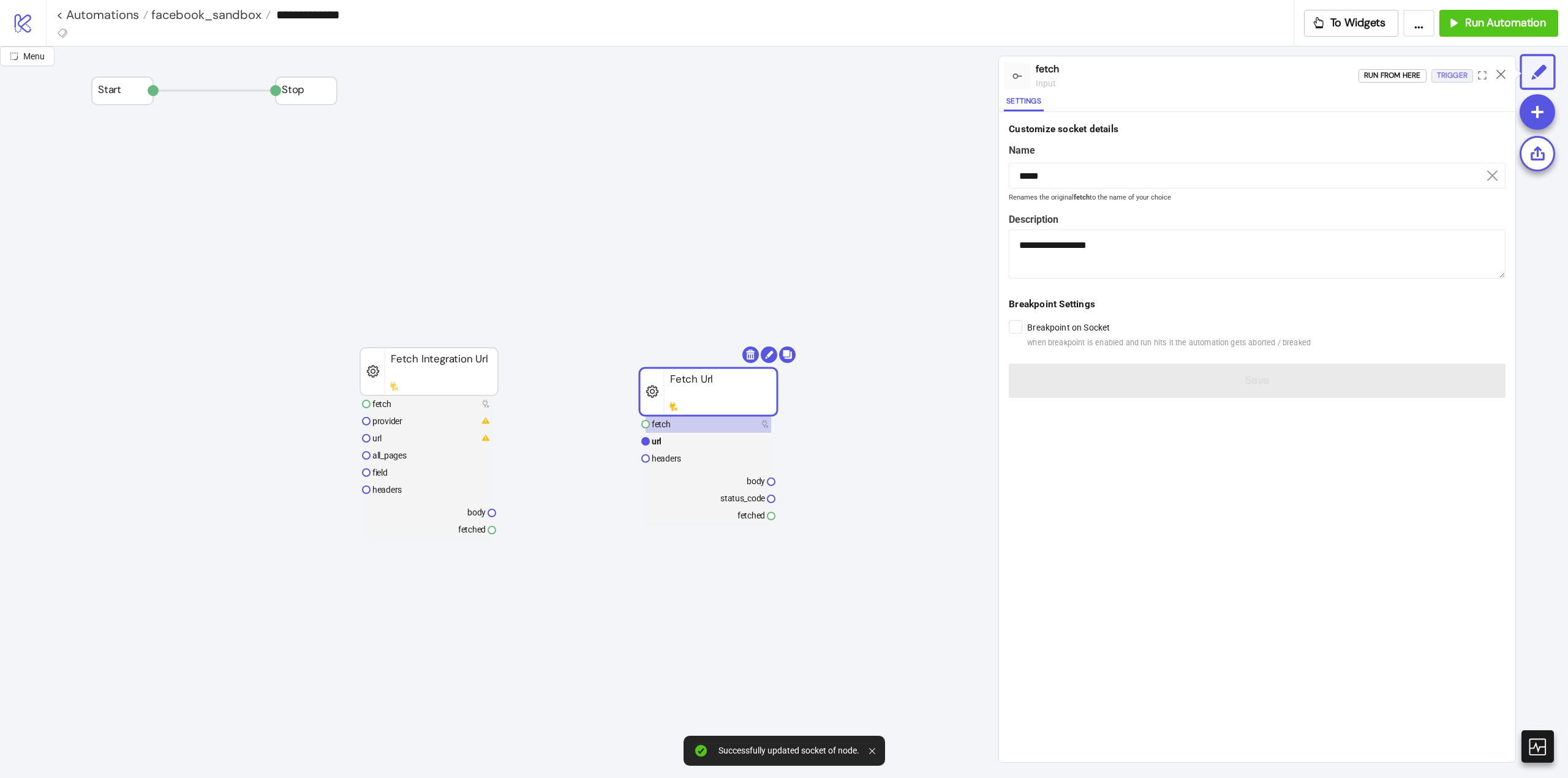
click at [1440, 79] on div "Trigger" at bounding box center [1453, 75] width 31 height 14
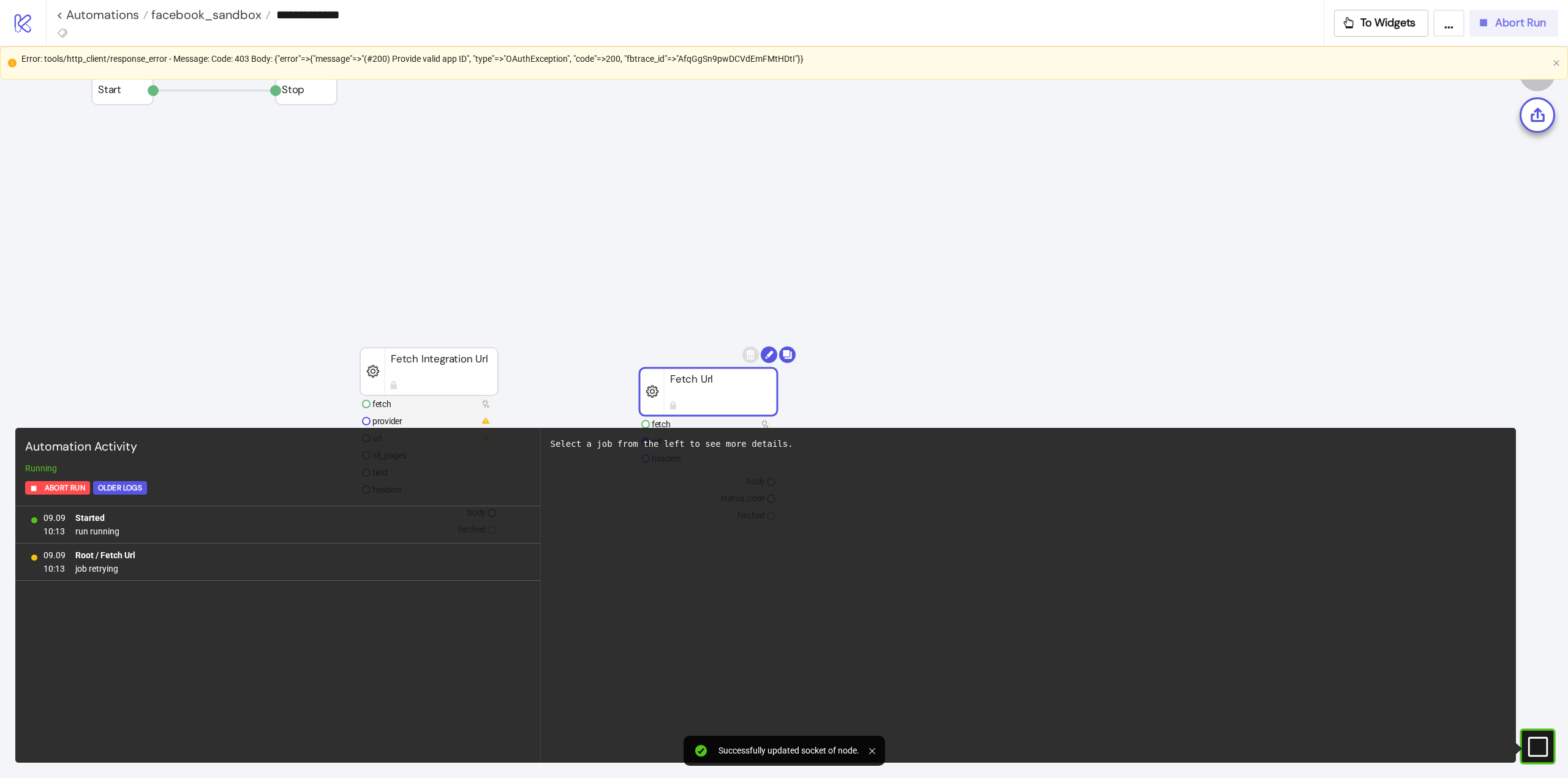
click at [1491, 35] on button "Abort Run" at bounding box center [1514, 23] width 88 height 27
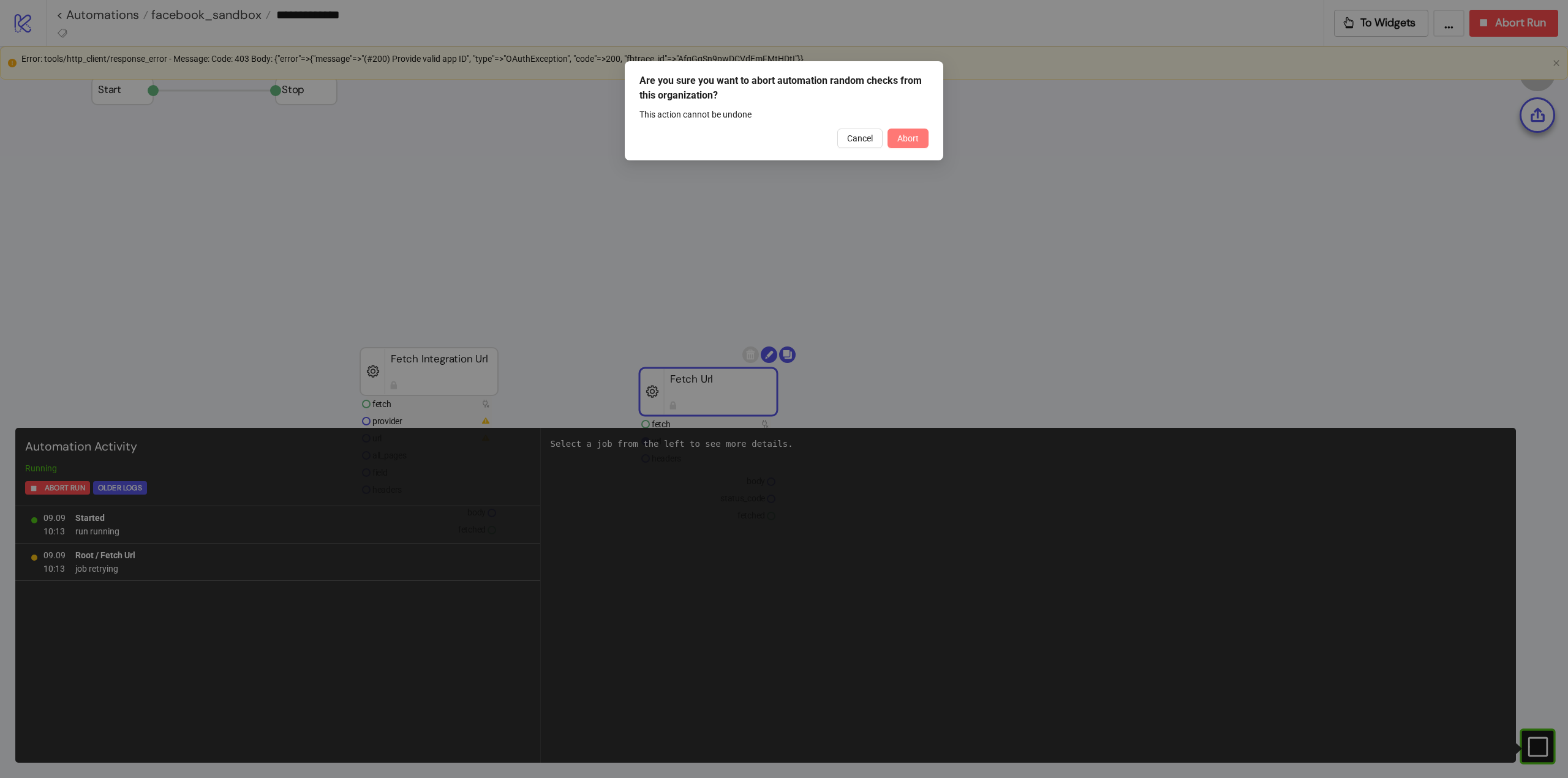
click at [911, 137] on span "Abort" at bounding box center [908, 139] width 21 height 10
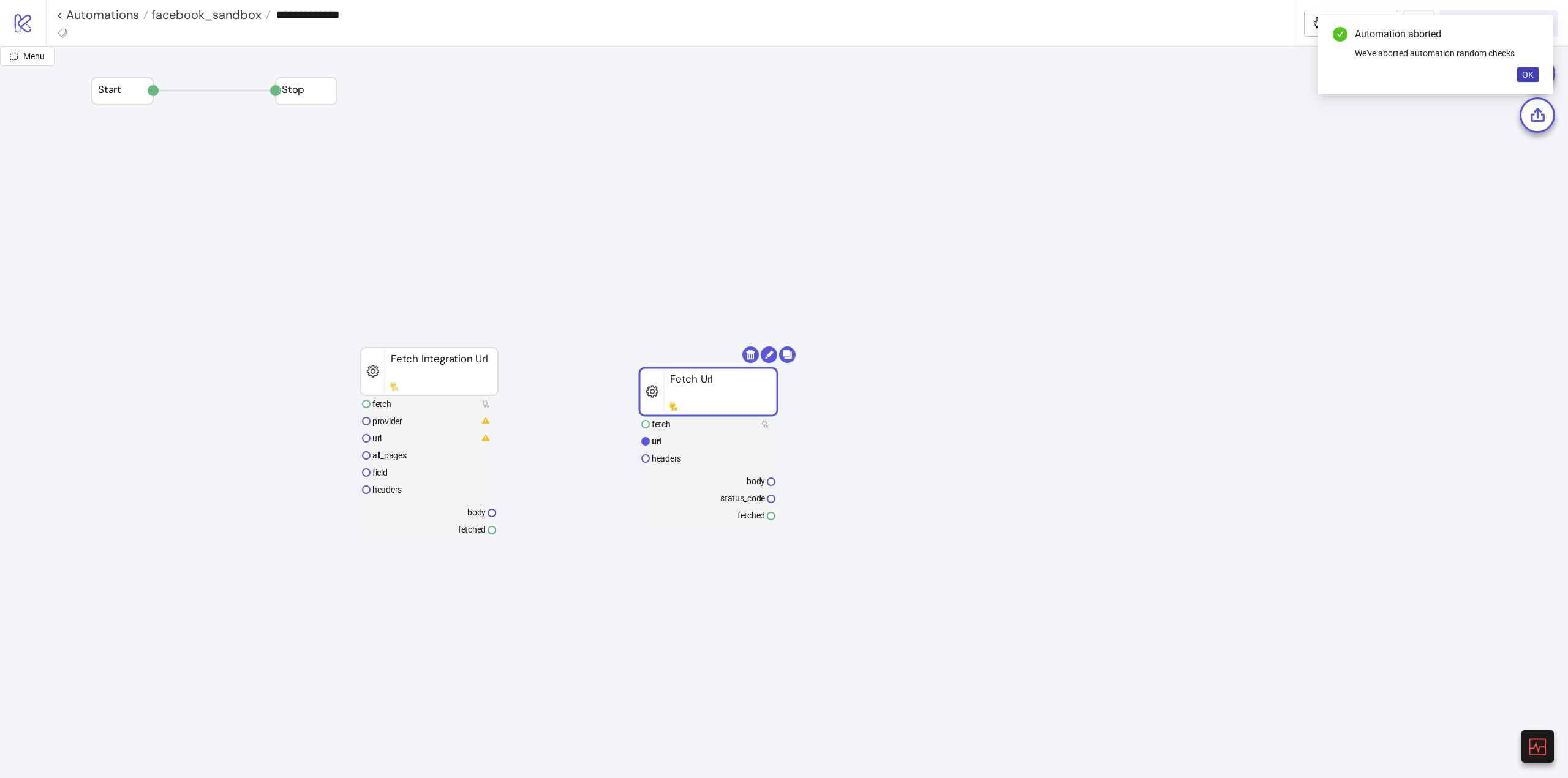
scroll to position [123, 0]
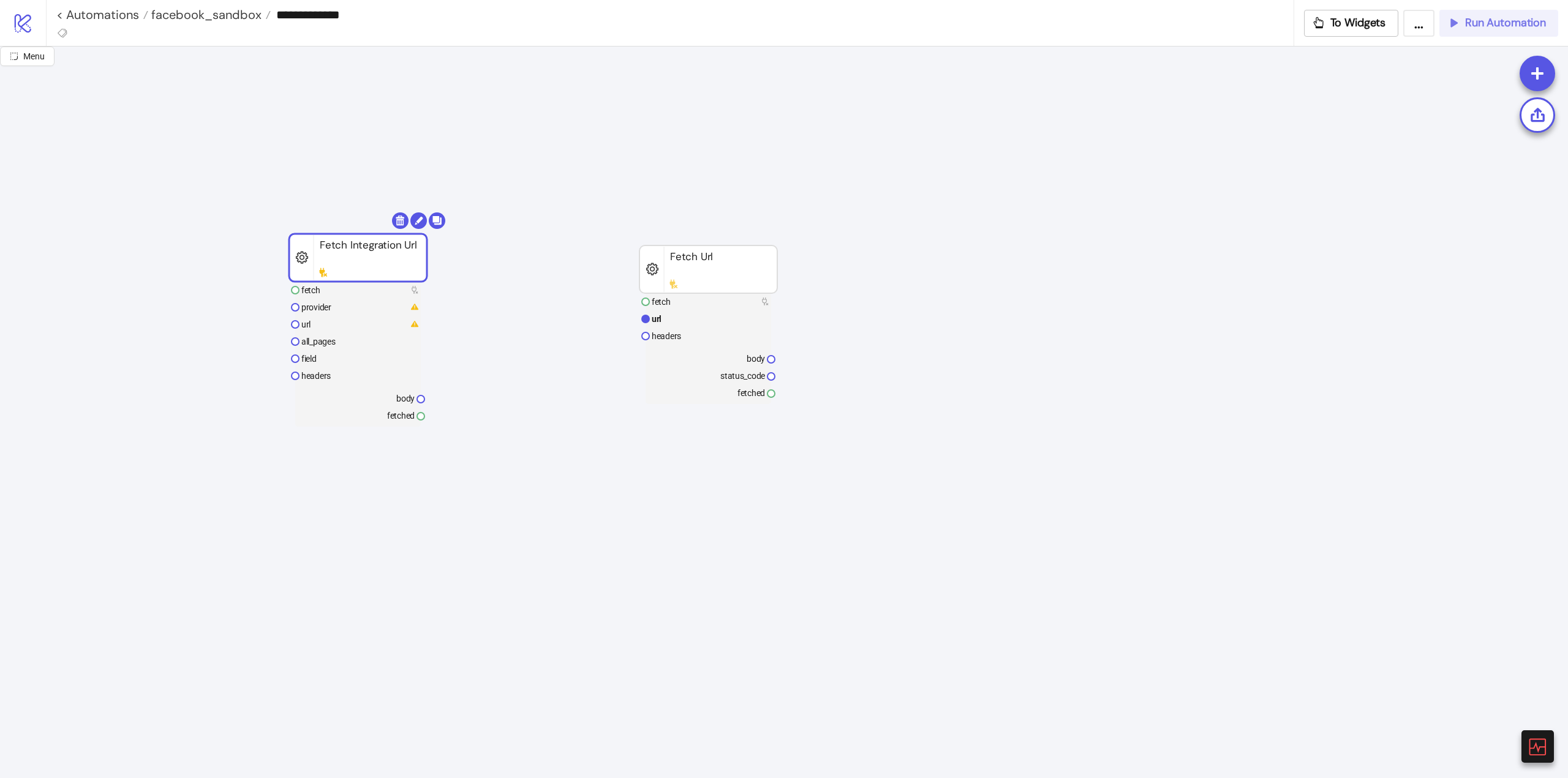
drag, startPoint x: 398, startPoint y: 251, endPoint x: 288, endPoint y: 271, distance: 111.8
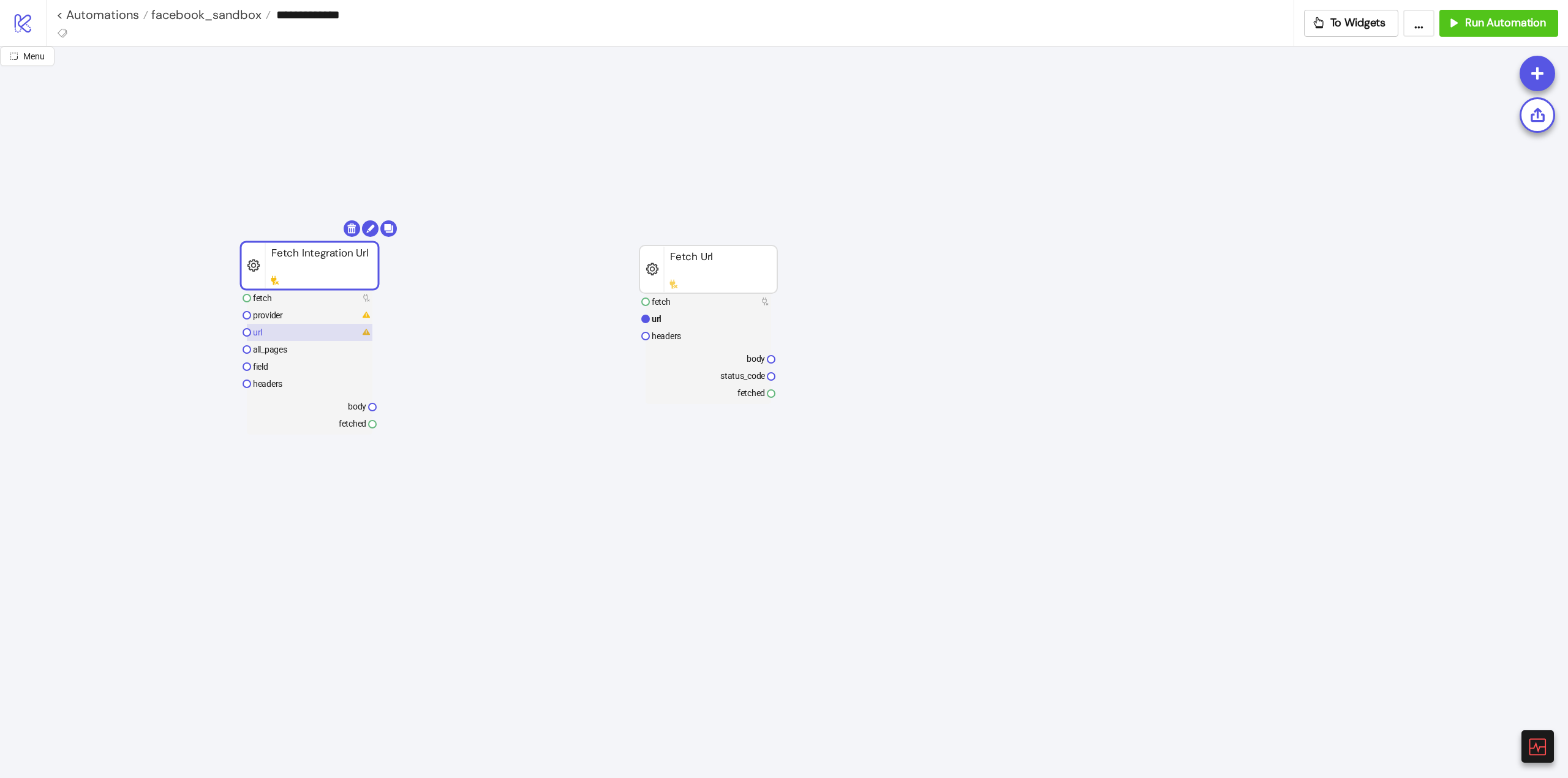
click at [276, 333] on rect at bounding box center [309, 332] width 126 height 17
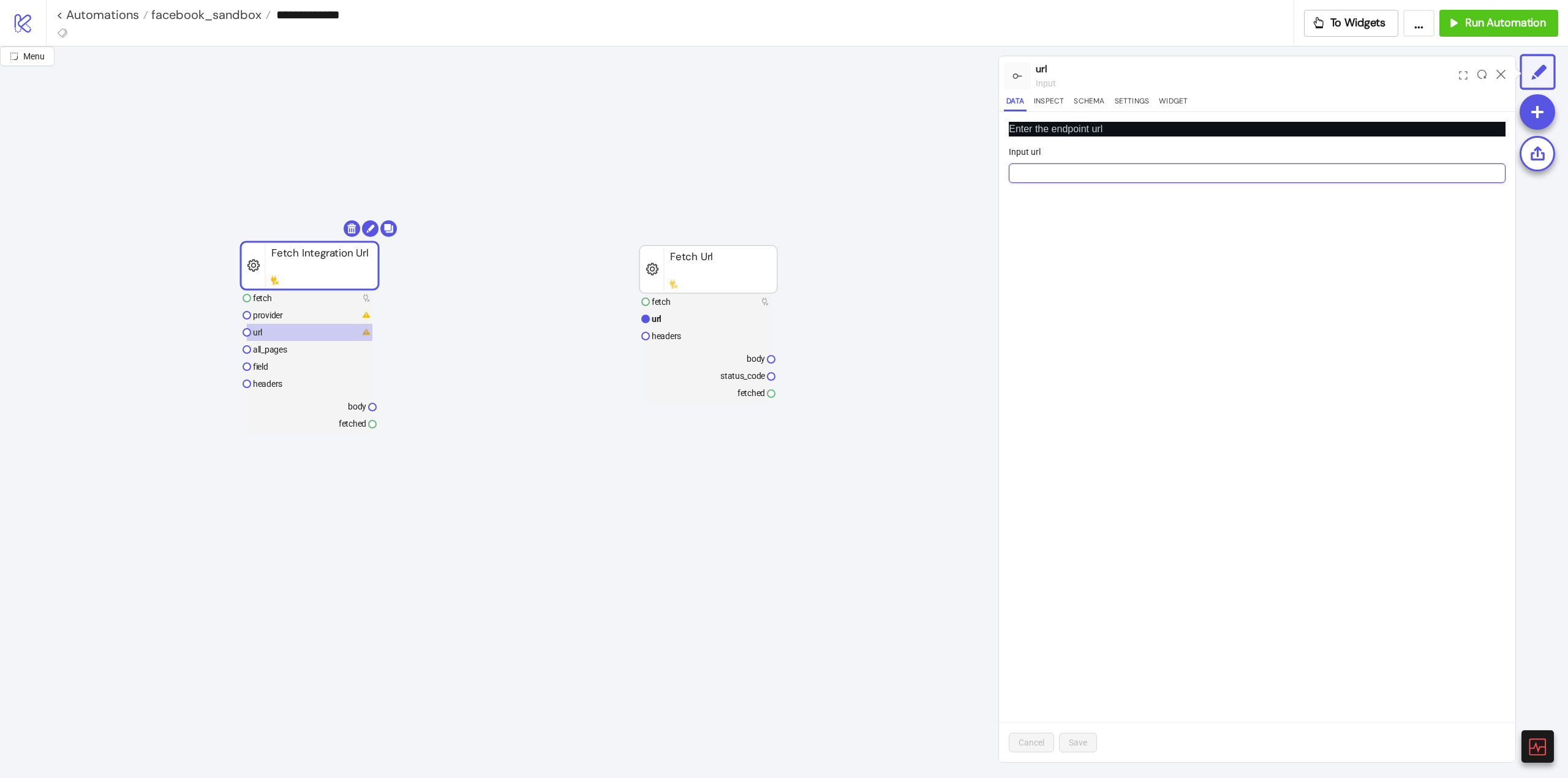
click at [1091, 169] on input "Input url" at bounding box center [1257, 174] width 497 height 19
paste input "**********"
type input "**********"
click at [1075, 746] on span "Save" at bounding box center [1078, 742] width 19 height 10
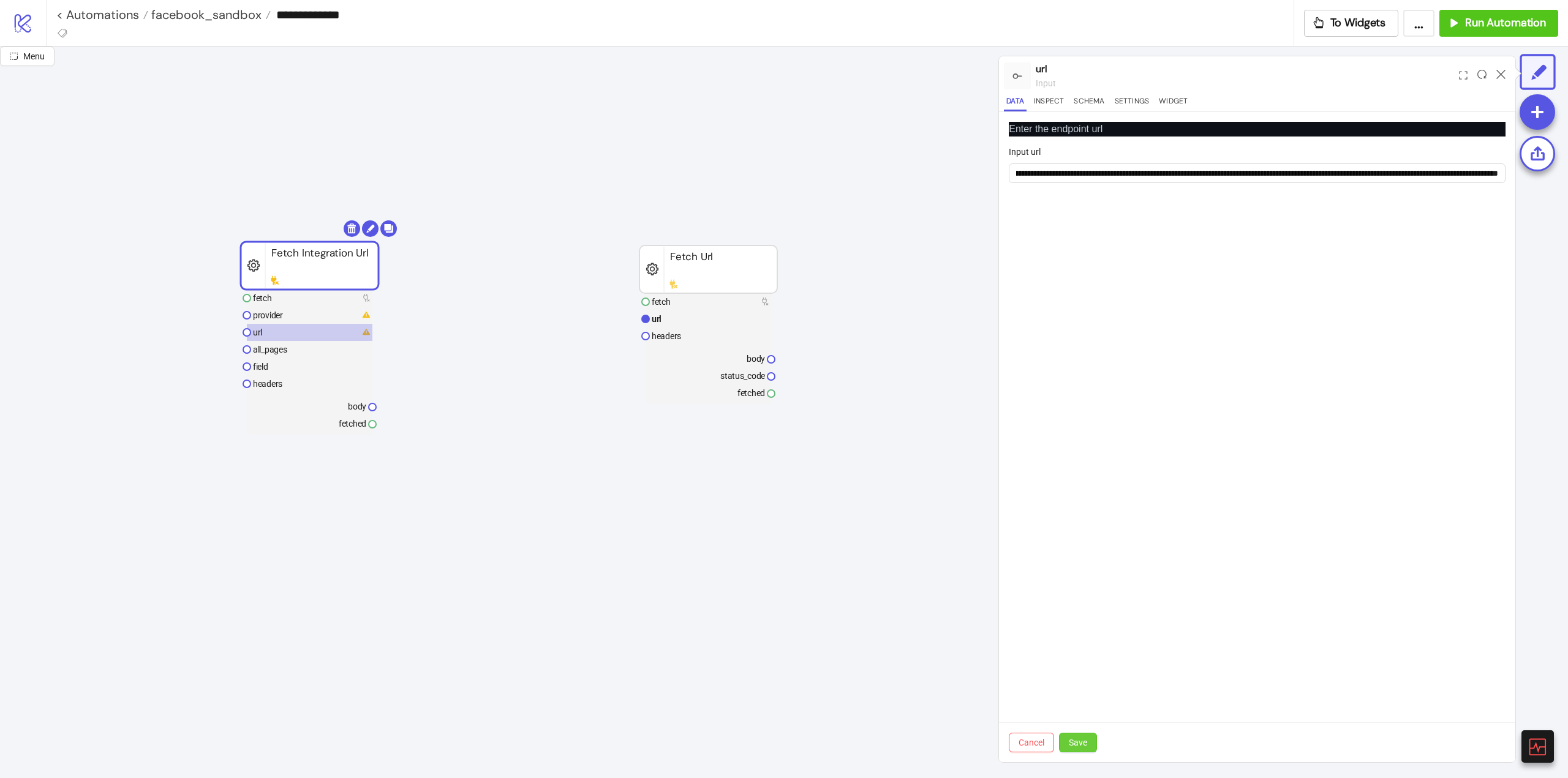
scroll to position [0, 0]
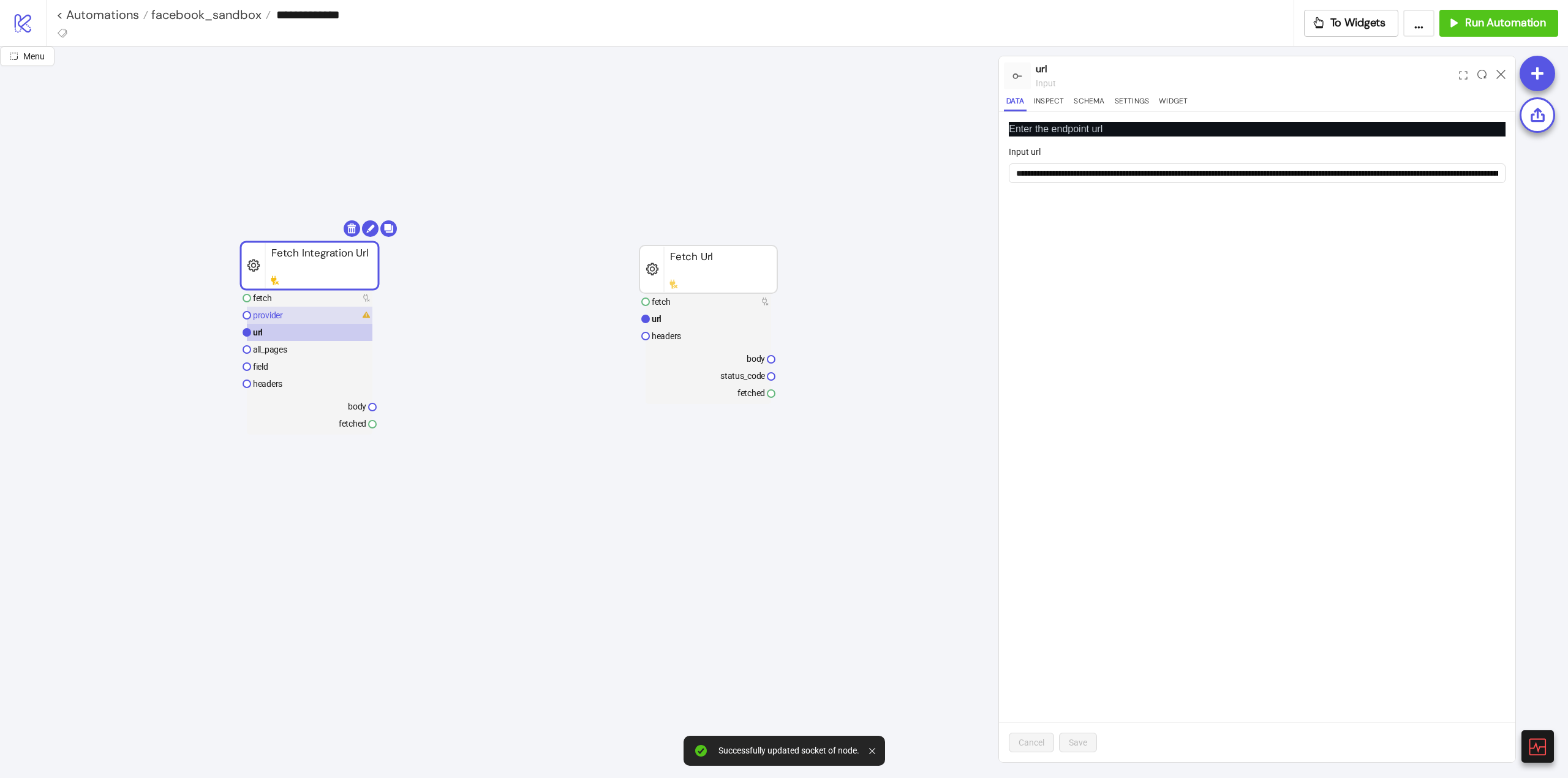
click at [290, 317] on rect at bounding box center [309, 315] width 126 height 17
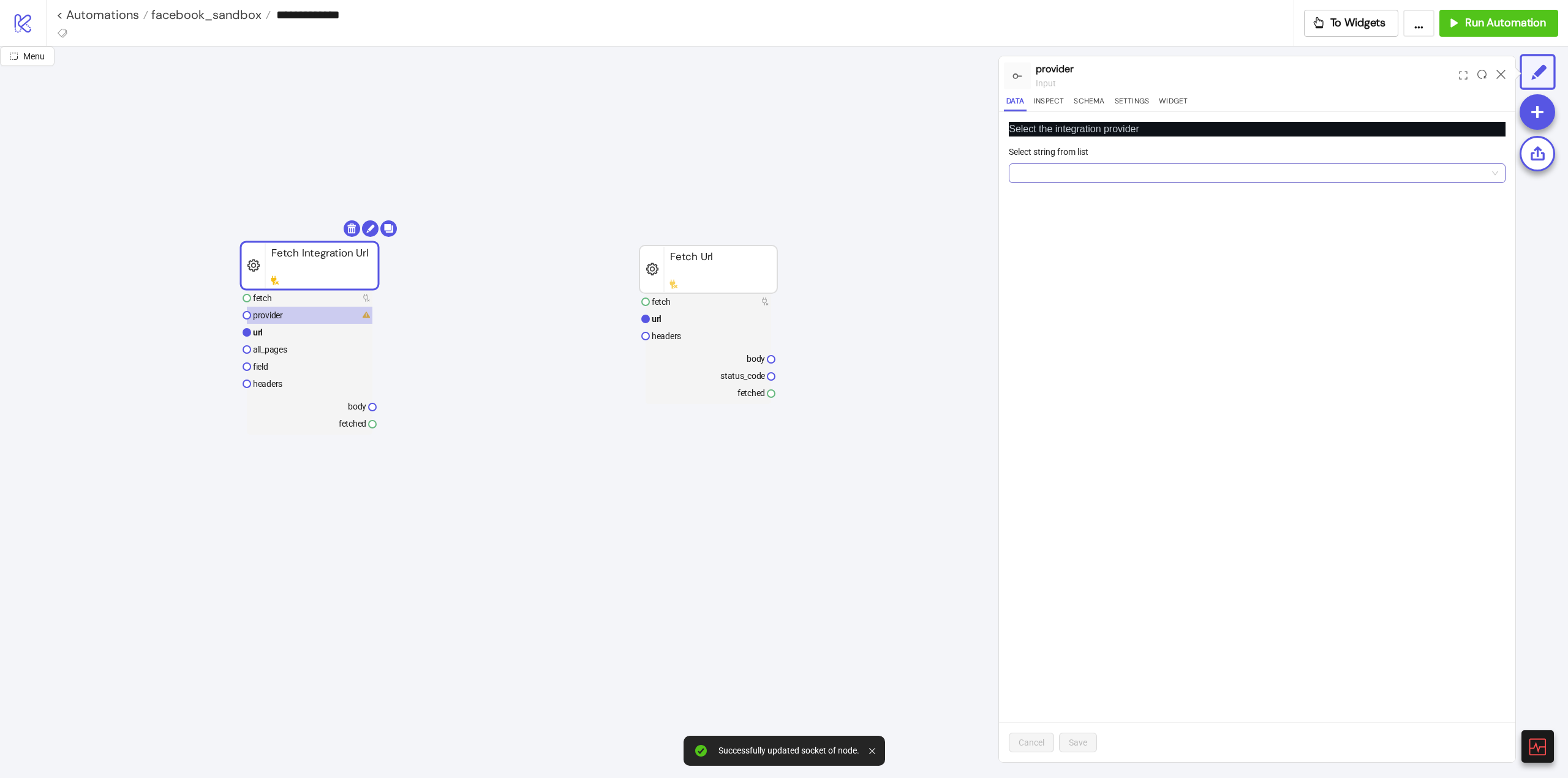
click at [1028, 169] on input "Select string from list" at bounding box center [1251, 173] width 471 height 19
type input "*"
click at [1043, 192] on div "Facebook" at bounding box center [1257, 197] width 477 height 14
click at [1086, 743] on span "Save" at bounding box center [1078, 742] width 19 height 10
click at [291, 300] on rect at bounding box center [309, 298] width 126 height 17
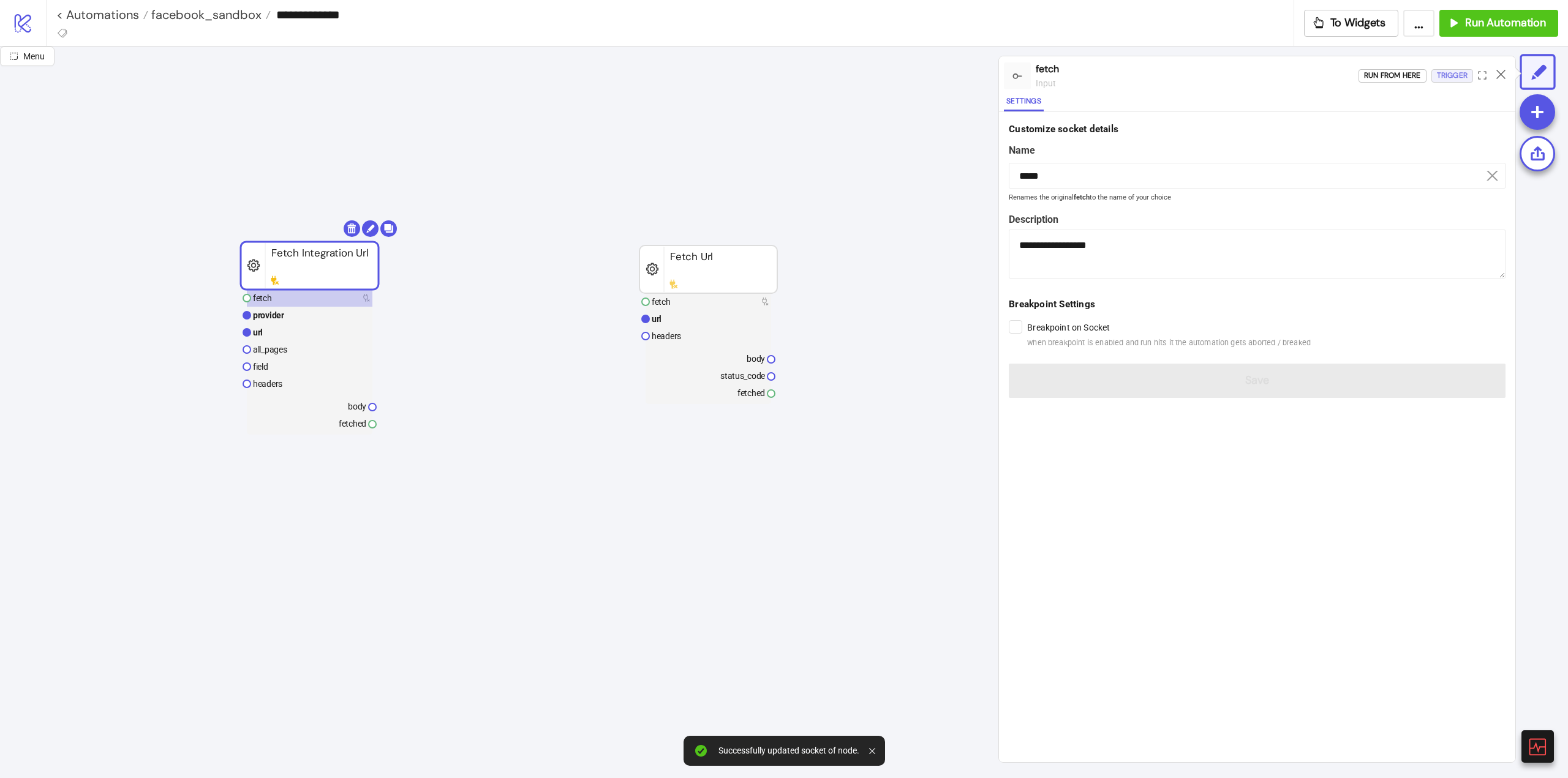
click at [1454, 79] on div "Trigger" at bounding box center [1453, 75] width 31 height 14
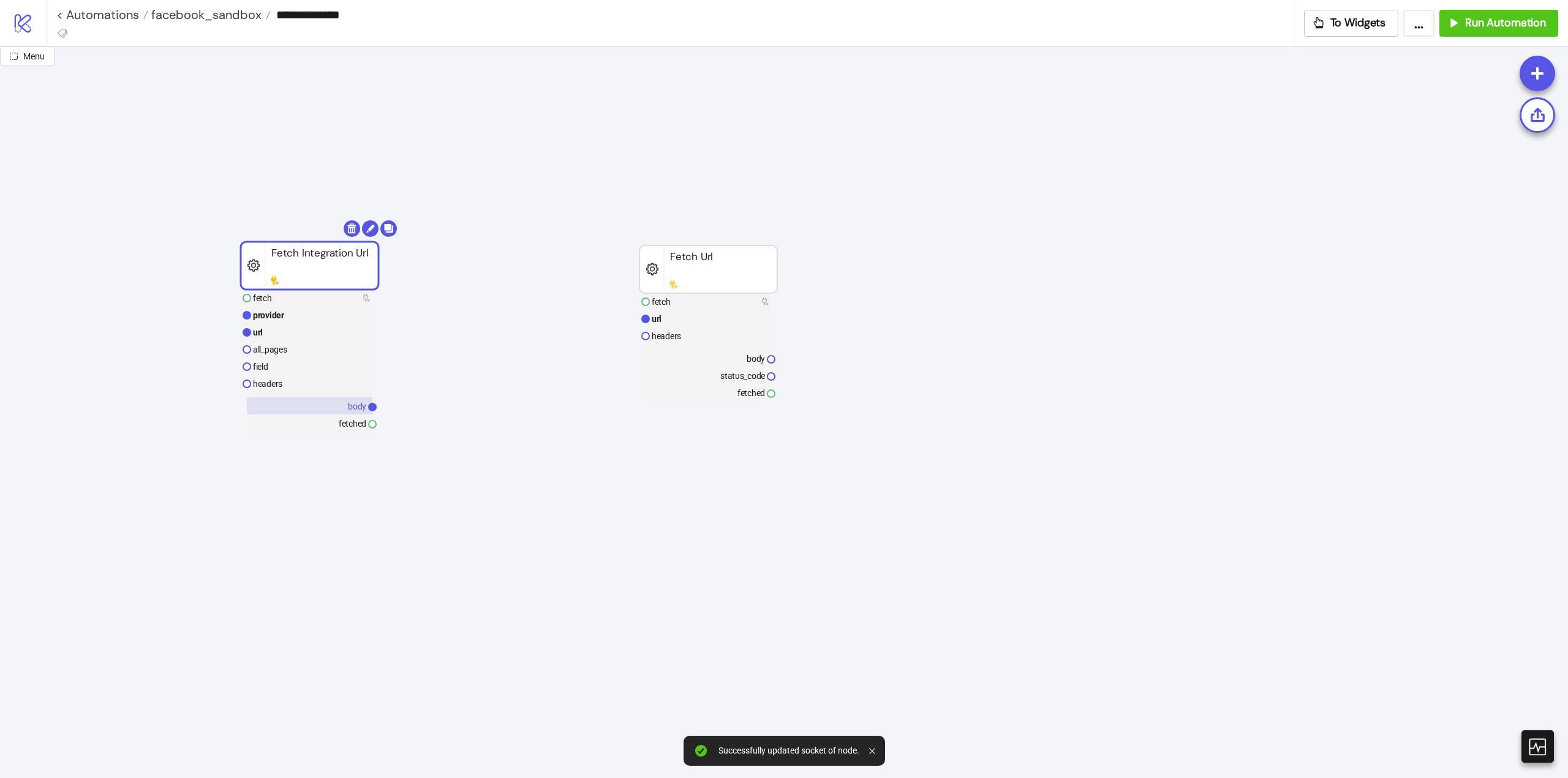
click at [353, 407] on text "body" at bounding box center [357, 406] width 19 height 10
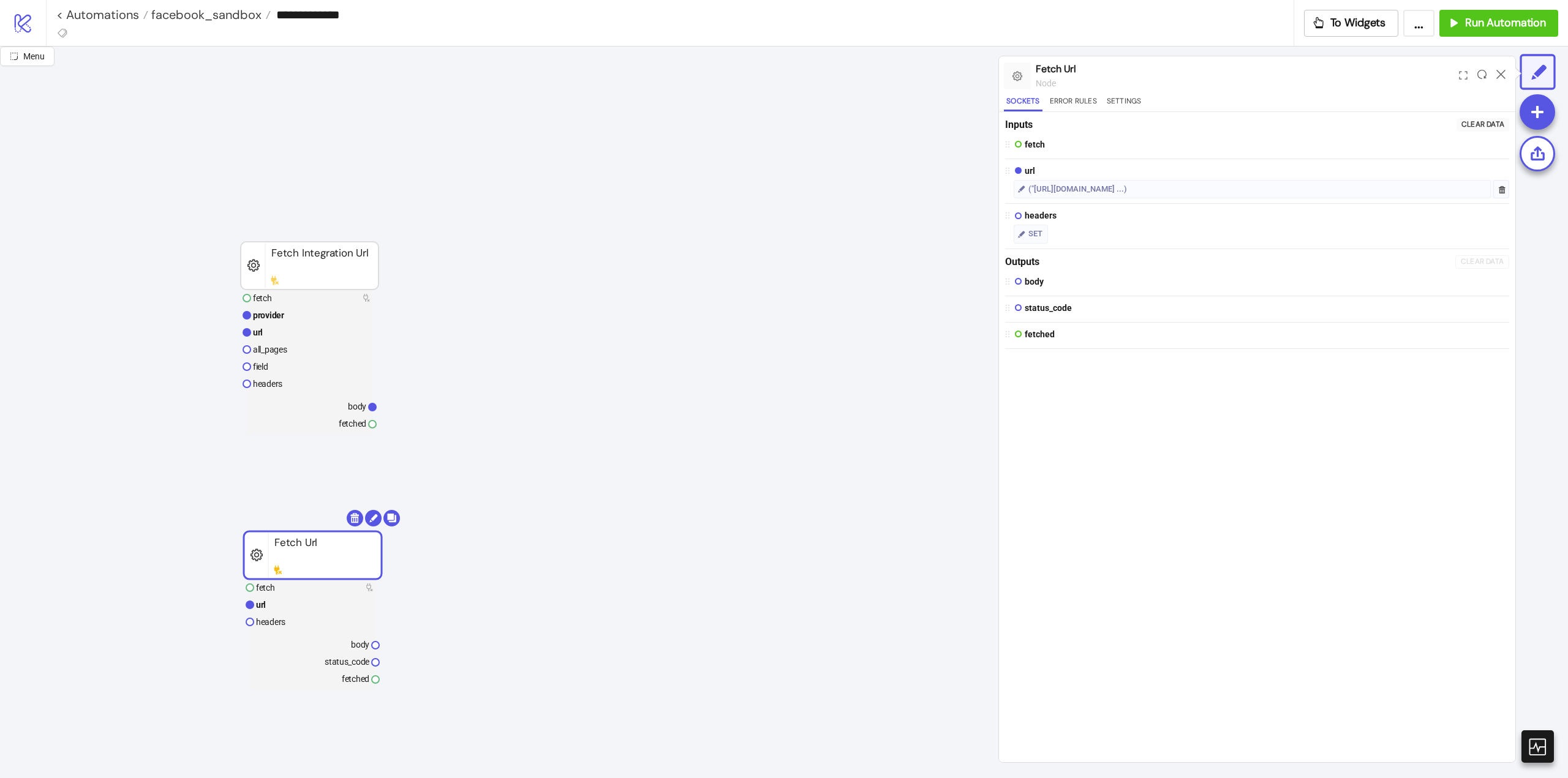
drag, startPoint x: 685, startPoint y: 287, endPoint x: 283, endPoint y: 571, distance: 492.2
click at [396, 521] on body "**********" at bounding box center [784, 389] width 1568 height 778
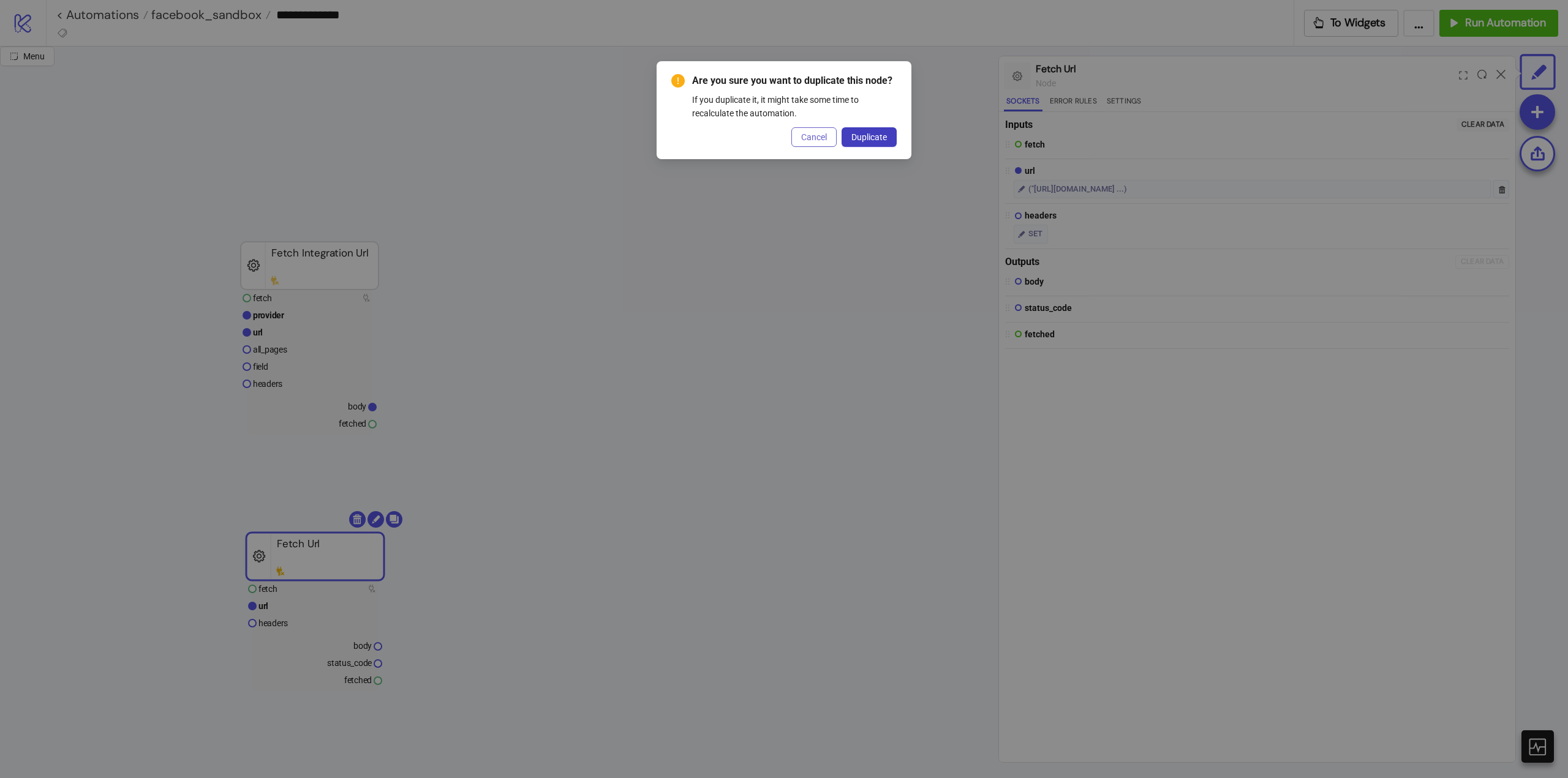
click at [818, 135] on span "Cancel" at bounding box center [814, 137] width 26 height 10
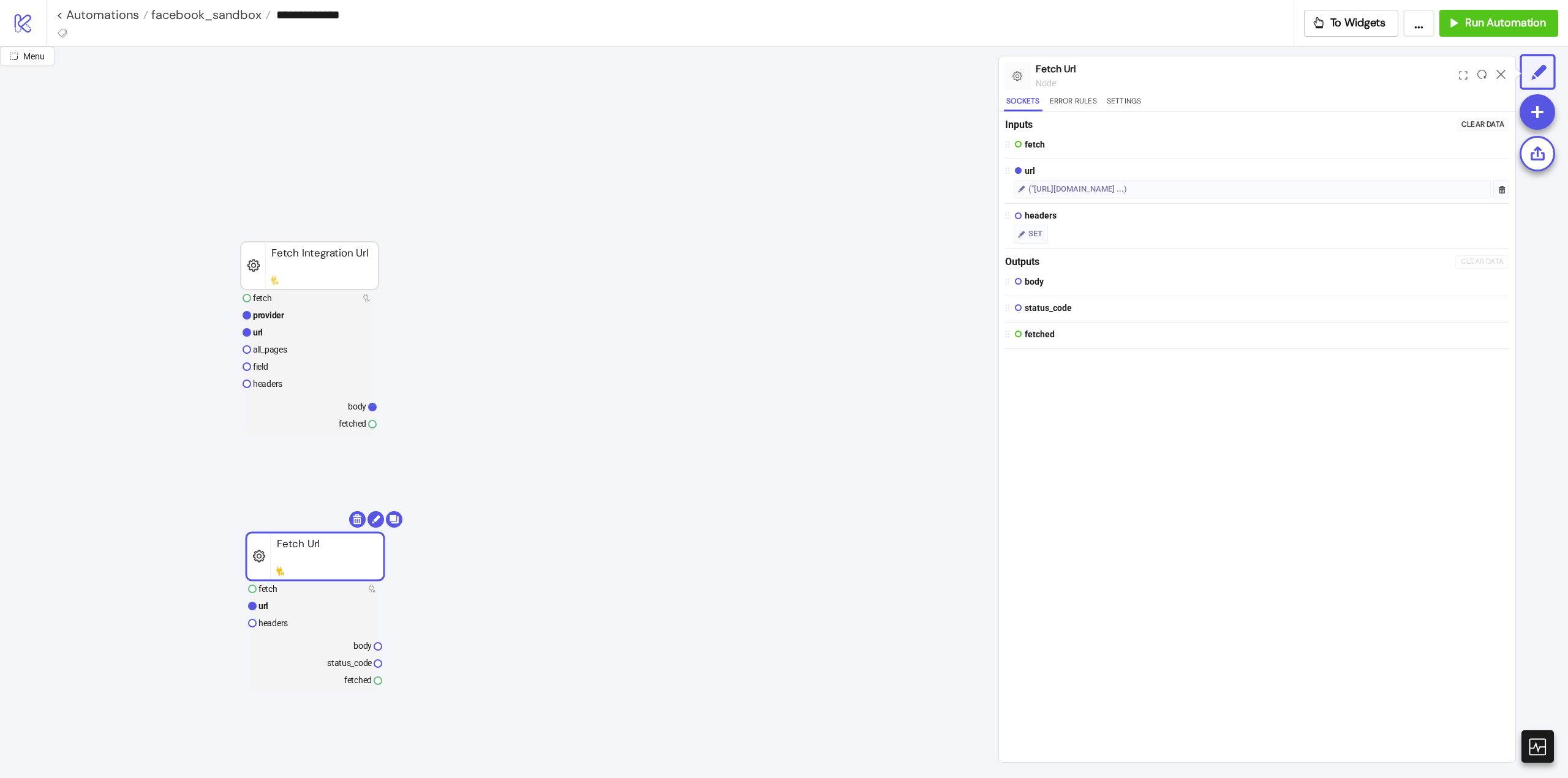
scroll to position [245, 0]
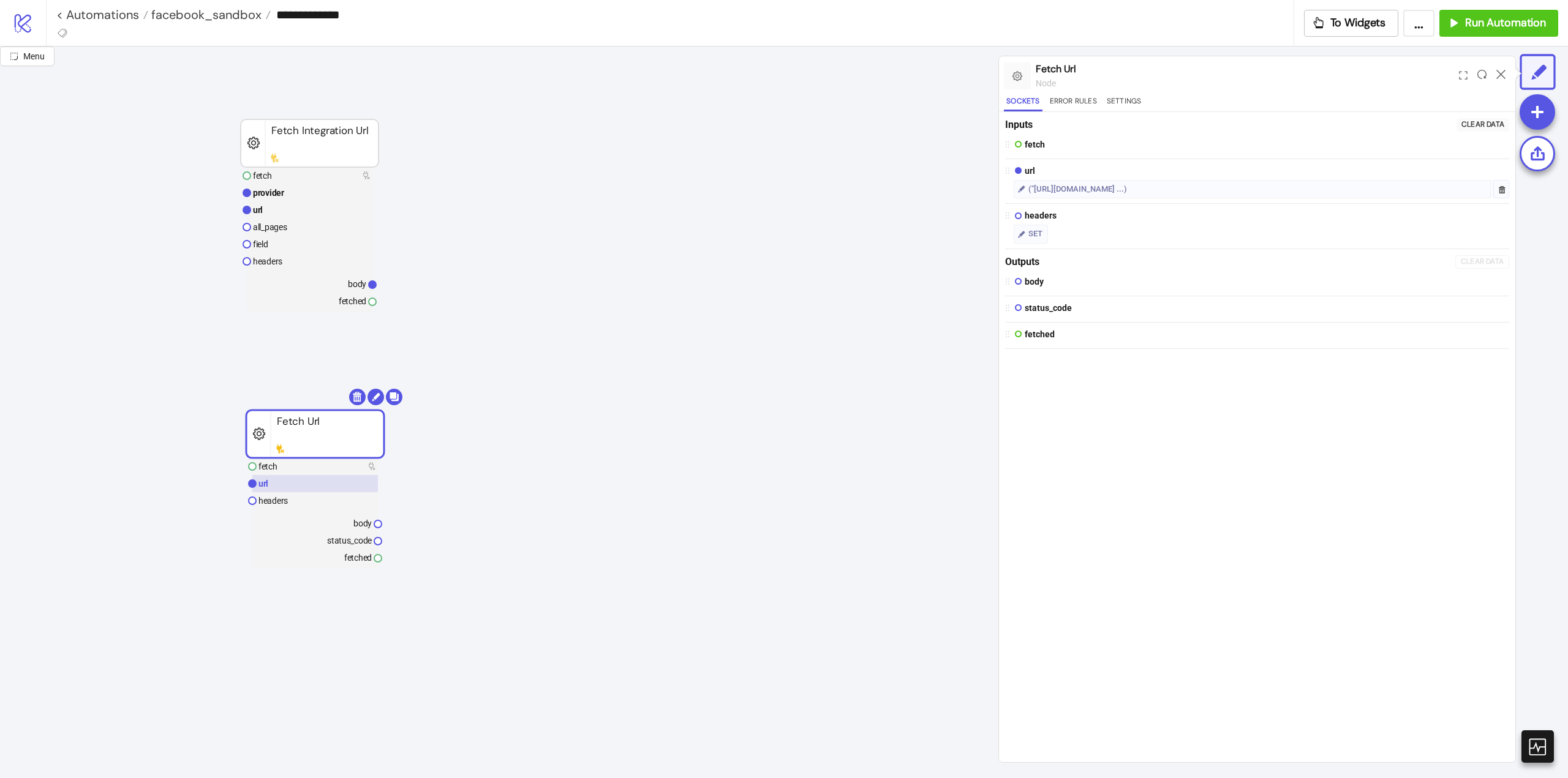
click at [302, 485] on rect at bounding box center [315, 484] width 126 height 17
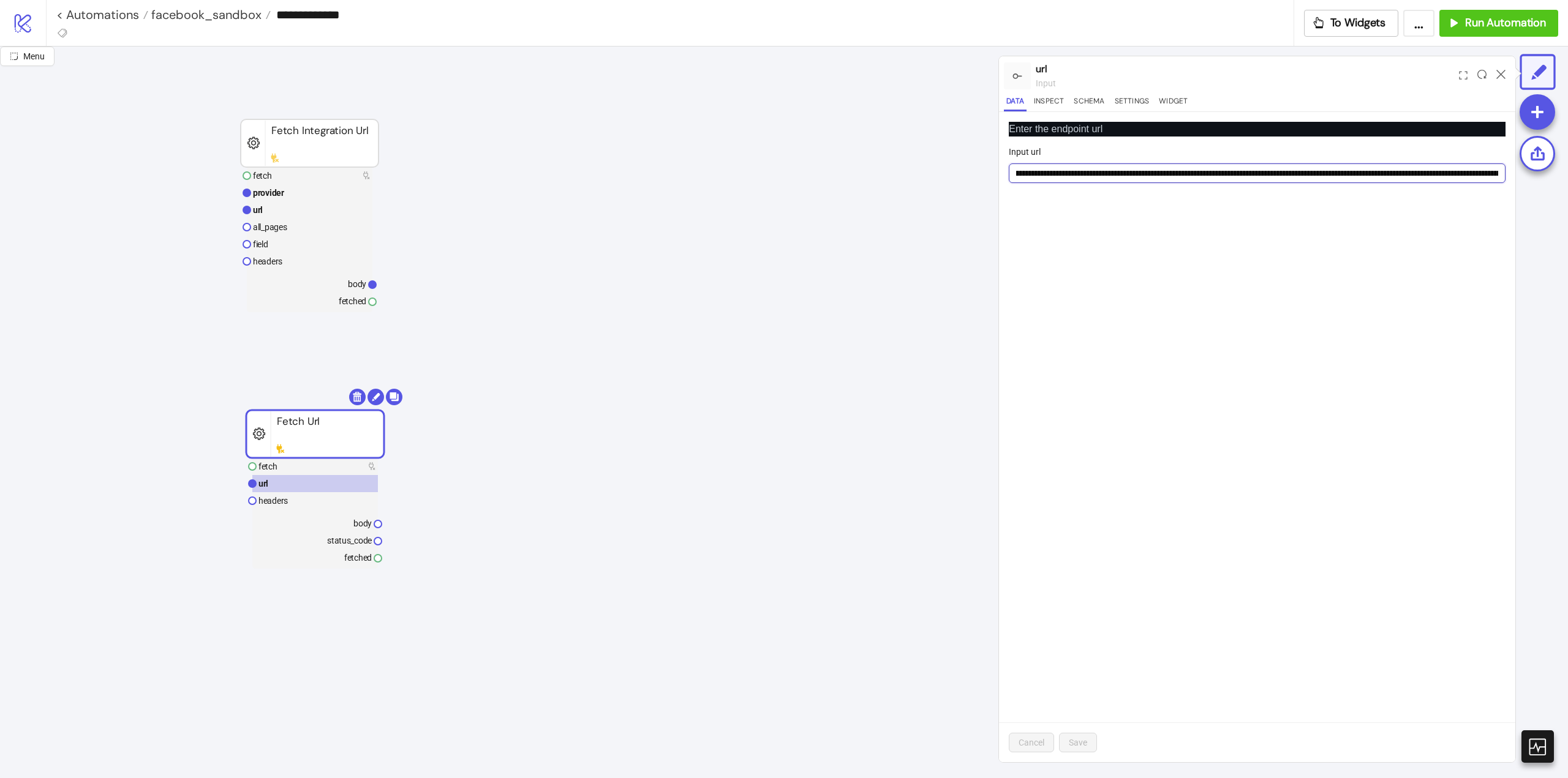
drag, startPoint x: 1303, startPoint y: 178, endPoint x: 1402, endPoint y: 177, distance: 99.0
click at [1423, 175] on input "Input url" at bounding box center [1257, 174] width 497 height 19
click at [288, 211] on rect at bounding box center [309, 209] width 126 height 17
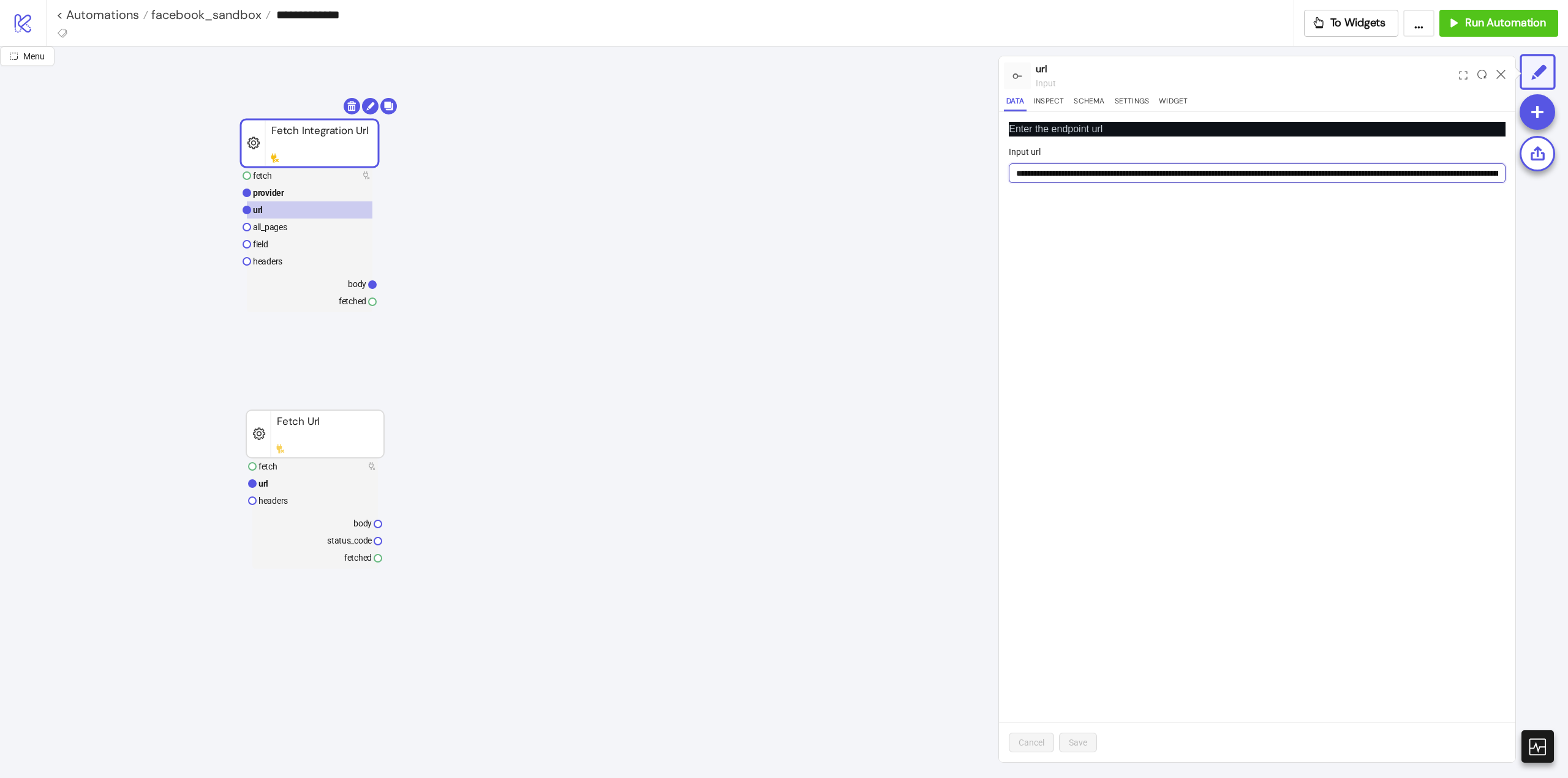
click at [1117, 177] on input "Input url" at bounding box center [1257, 174] width 497 height 19
click at [282, 478] on rect at bounding box center [315, 484] width 126 height 17
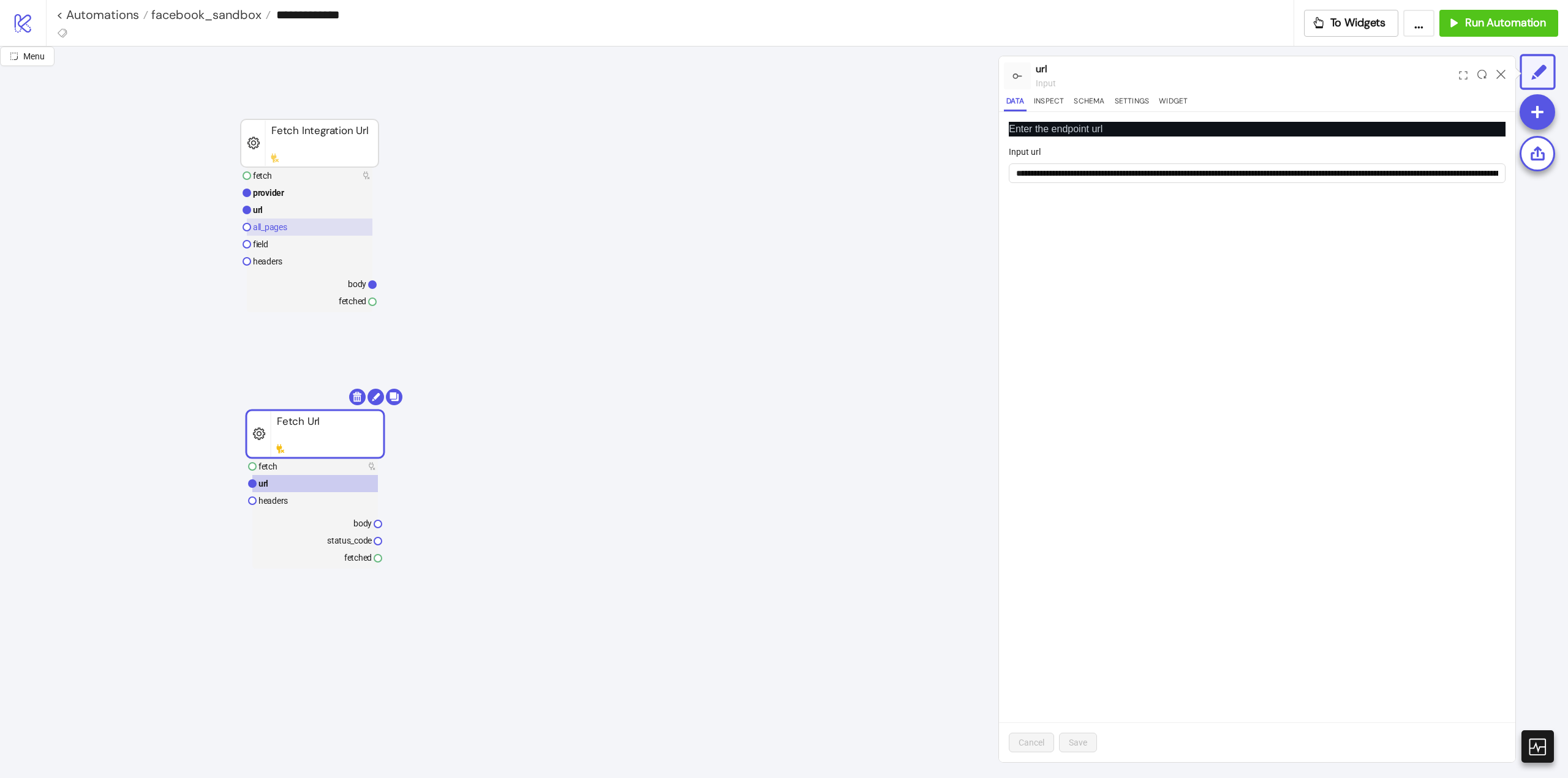
drag, startPoint x: 291, startPoint y: 221, endPoint x: 297, endPoint y: 217, distance: 7.2
click at [291, 221] on rect at bounding box center [309, 226] width 126 height 17
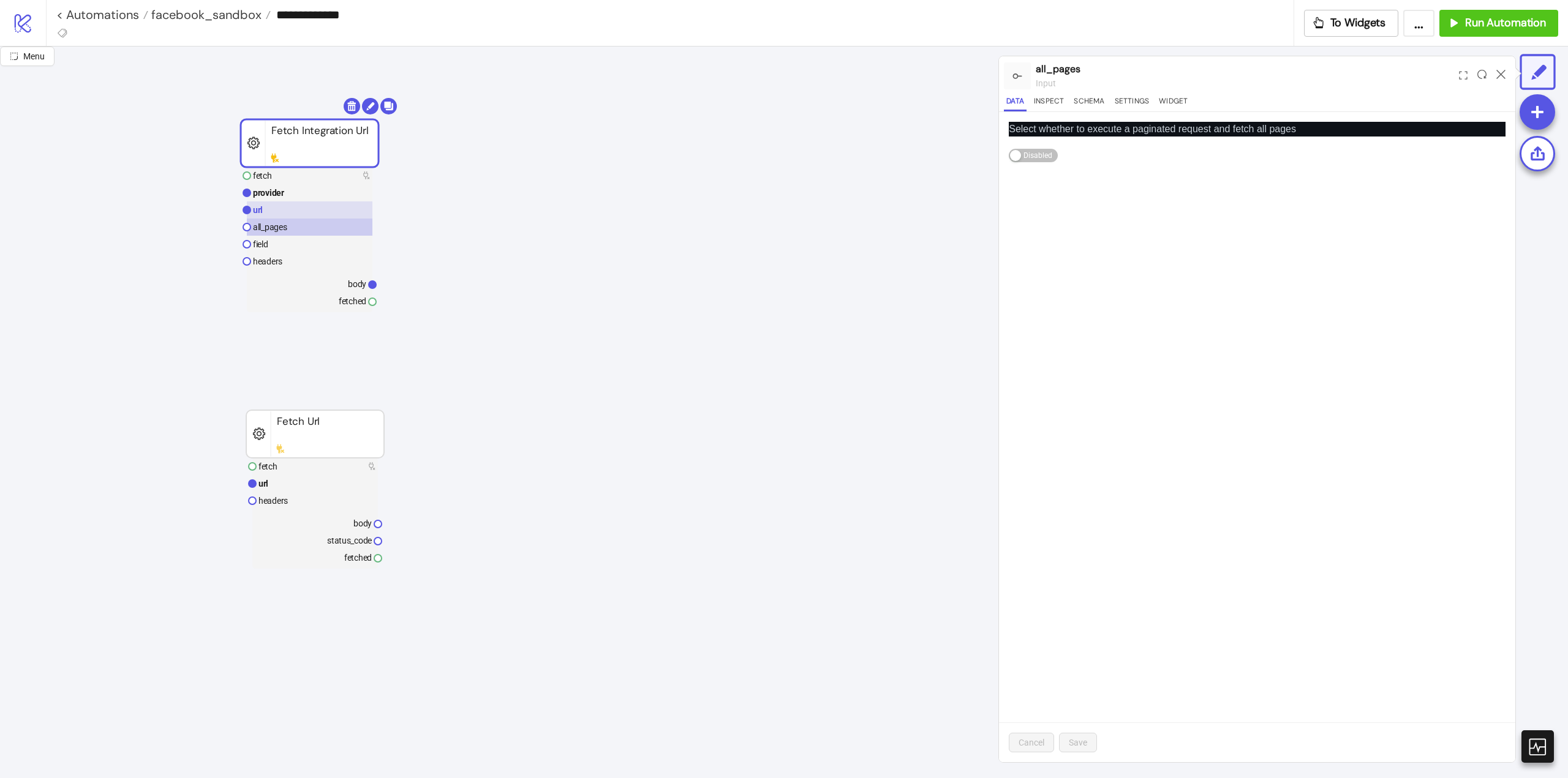
click at [304, 213] on rect at bounding box center [309, 209] width 126 height 17
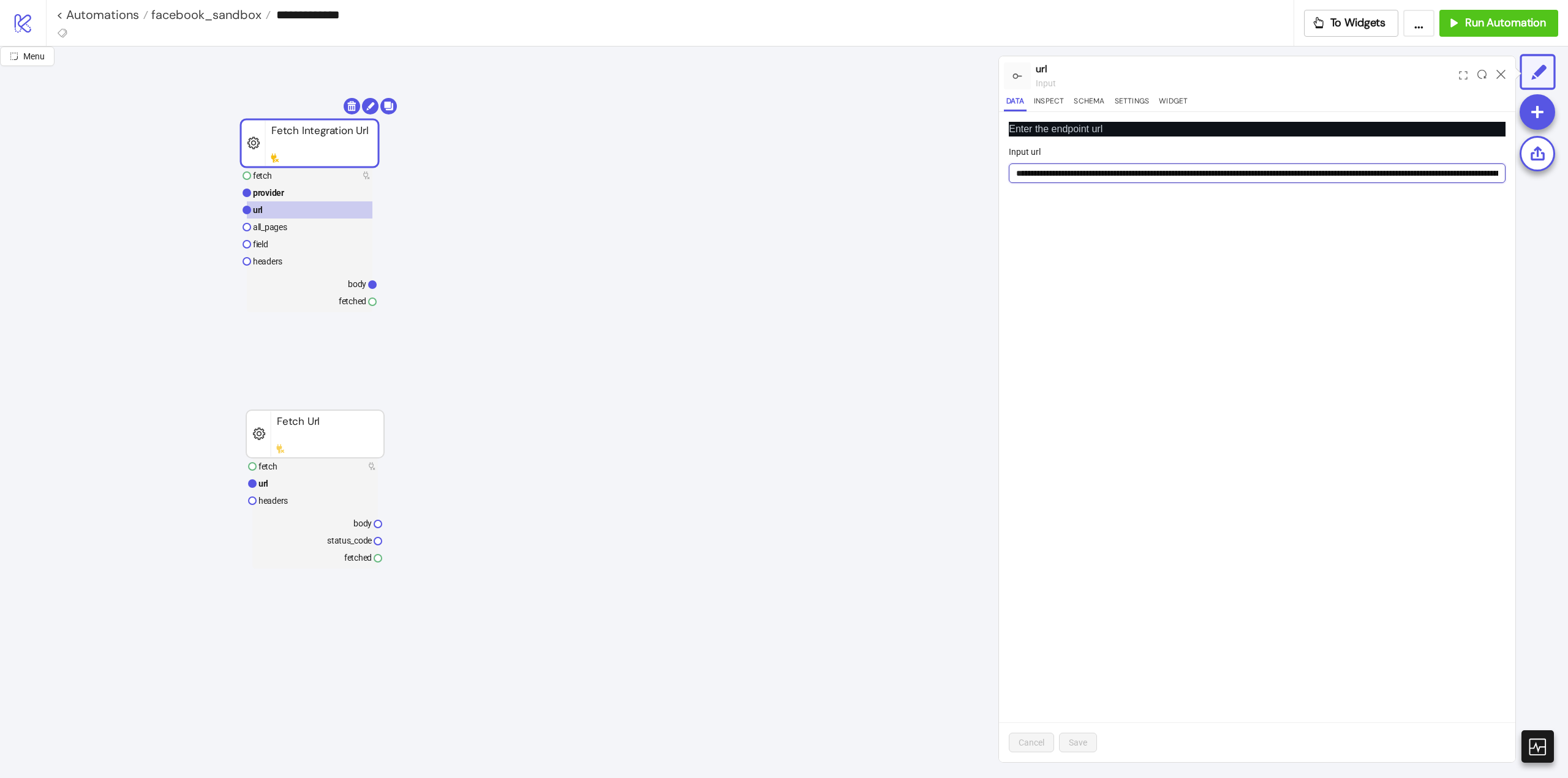
click at [1116, 174] on input "Input url" at bounding box center [1257, 174] width 497 height 19
click at [307, 486] on rect at bounding box center [315, 484] width 126 height 17
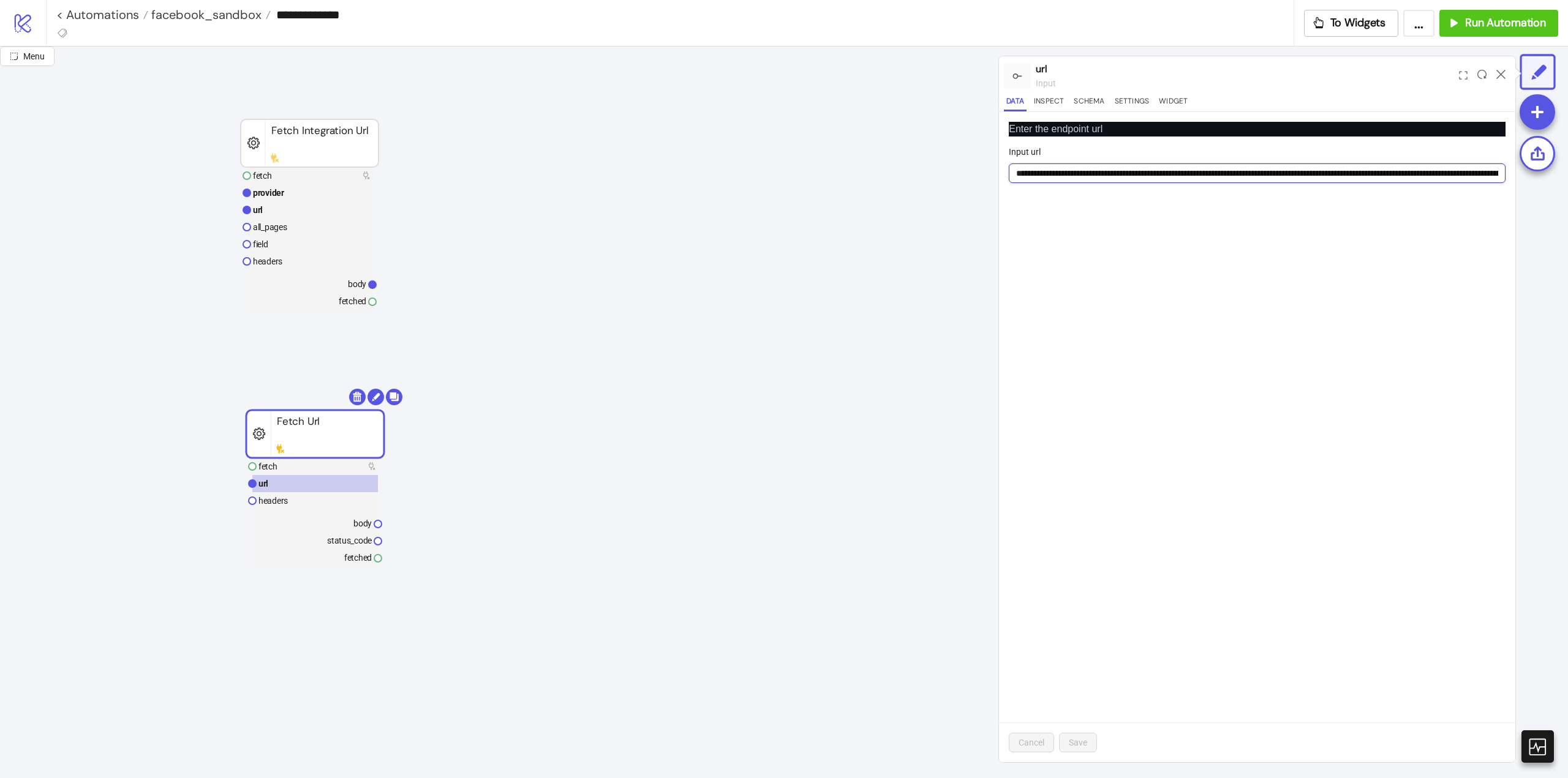
click at [1073, 170] on input "Input url" at bounding box center [1257, 174] width 497 height 19
paste input "url"
type input "**********"
click at [1073, 739] on span "Save" at bounding box center [1078, 742] width 19 height 10
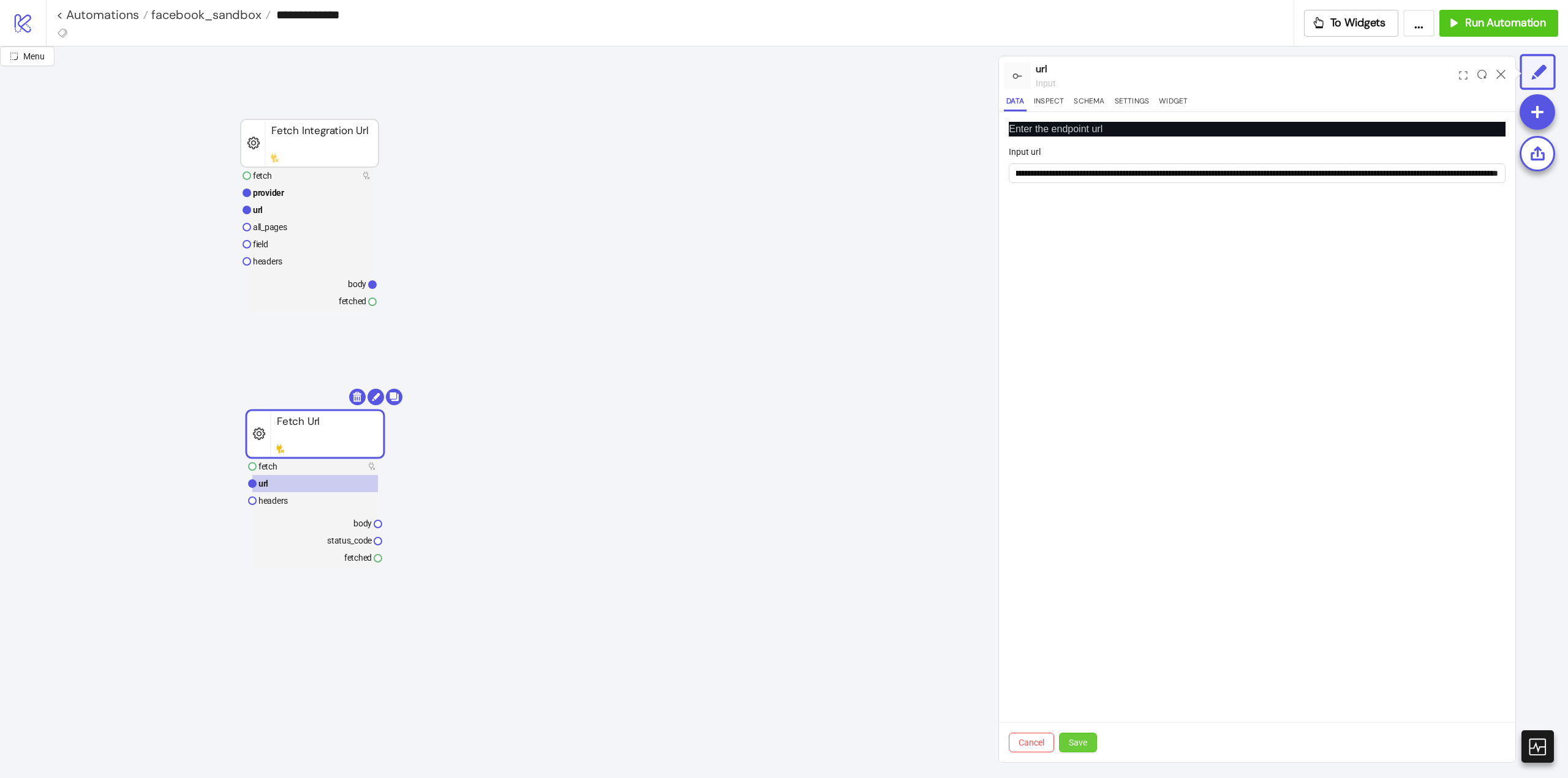
scroll to position [0, 0]
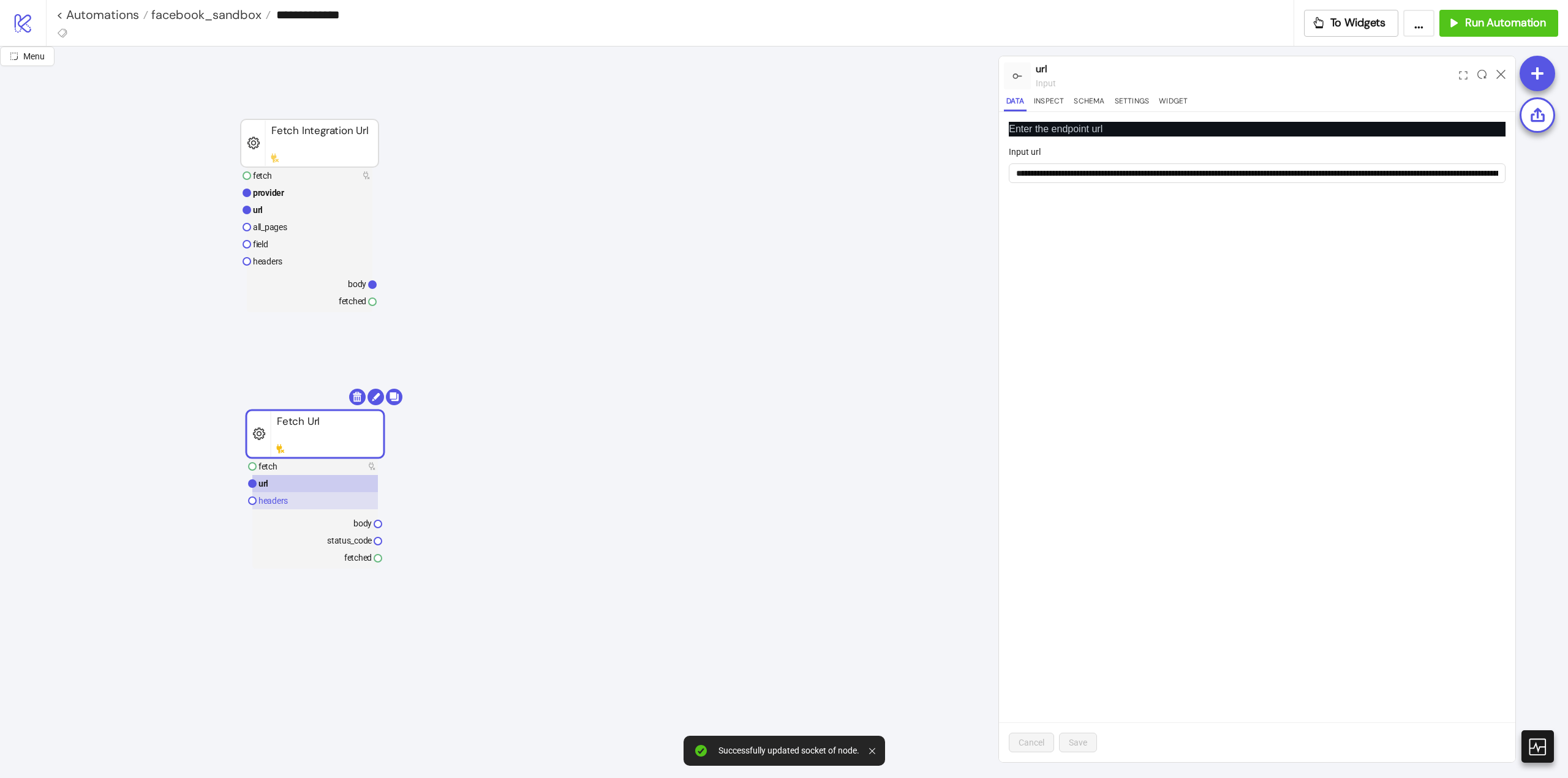
click at [283, 501] on text "headers" at bounding box center [273, 501] width 29 height 10
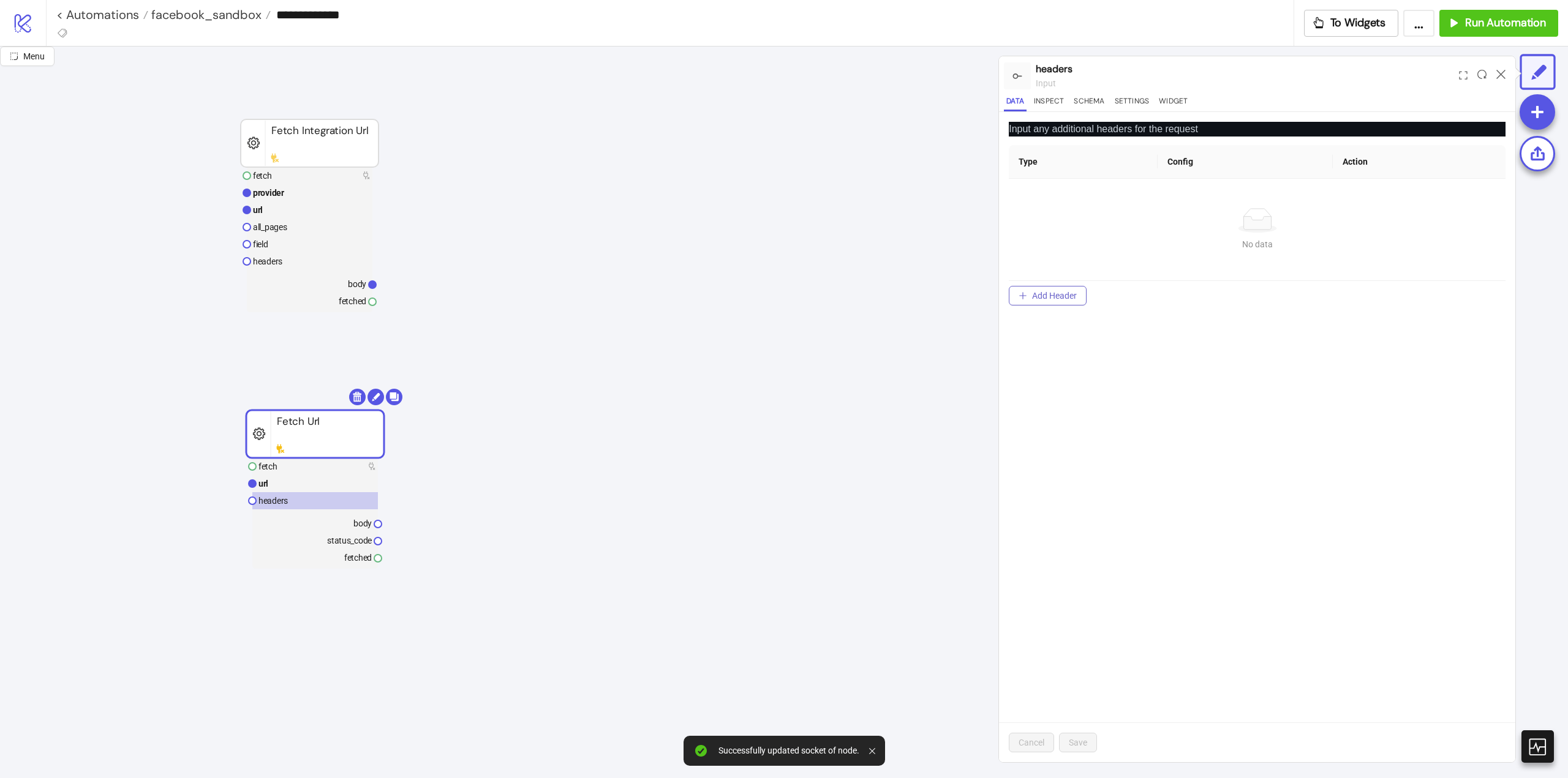
click at [1060, 294] on span "Add Header" at bounding box center [1054, 295] width 45 height 10
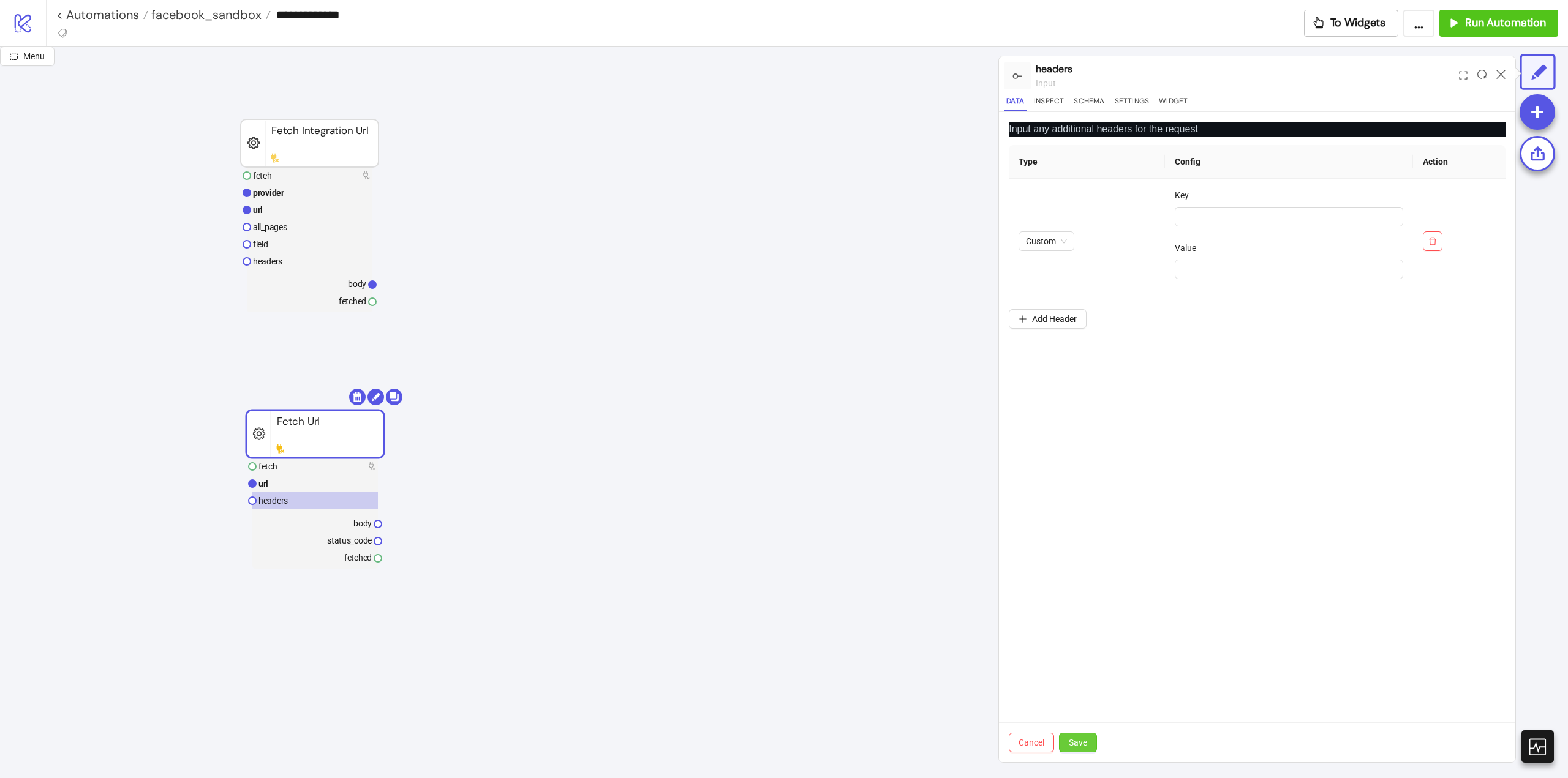
click at [1077, 739] on span "Save" at bounding box center [1078, 742] width 19 height 10
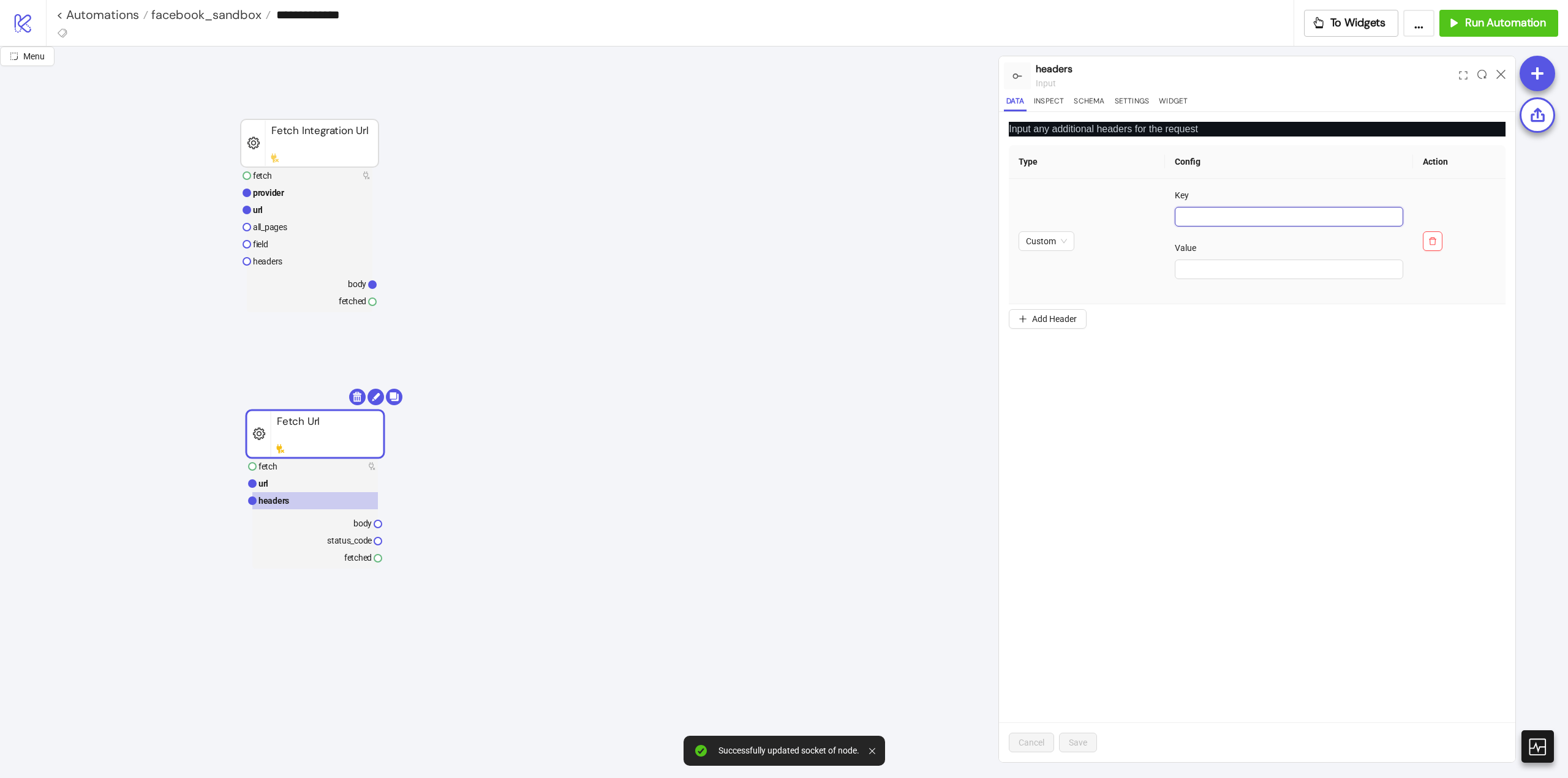
click at [1196, 222] on input "text" at bounding box center [1290, 217] width 229 height 19
click at [1195, 216] on input "*******" at bounding box center [1290, 217] width 229 height 19
type input "******"
click at [1211, 269] on input "text" at bounding box center [1290, 269] width 229 height 19
click at [1079, 739] on span "Save" at bounding box center [1078, 742] width 19 height 10
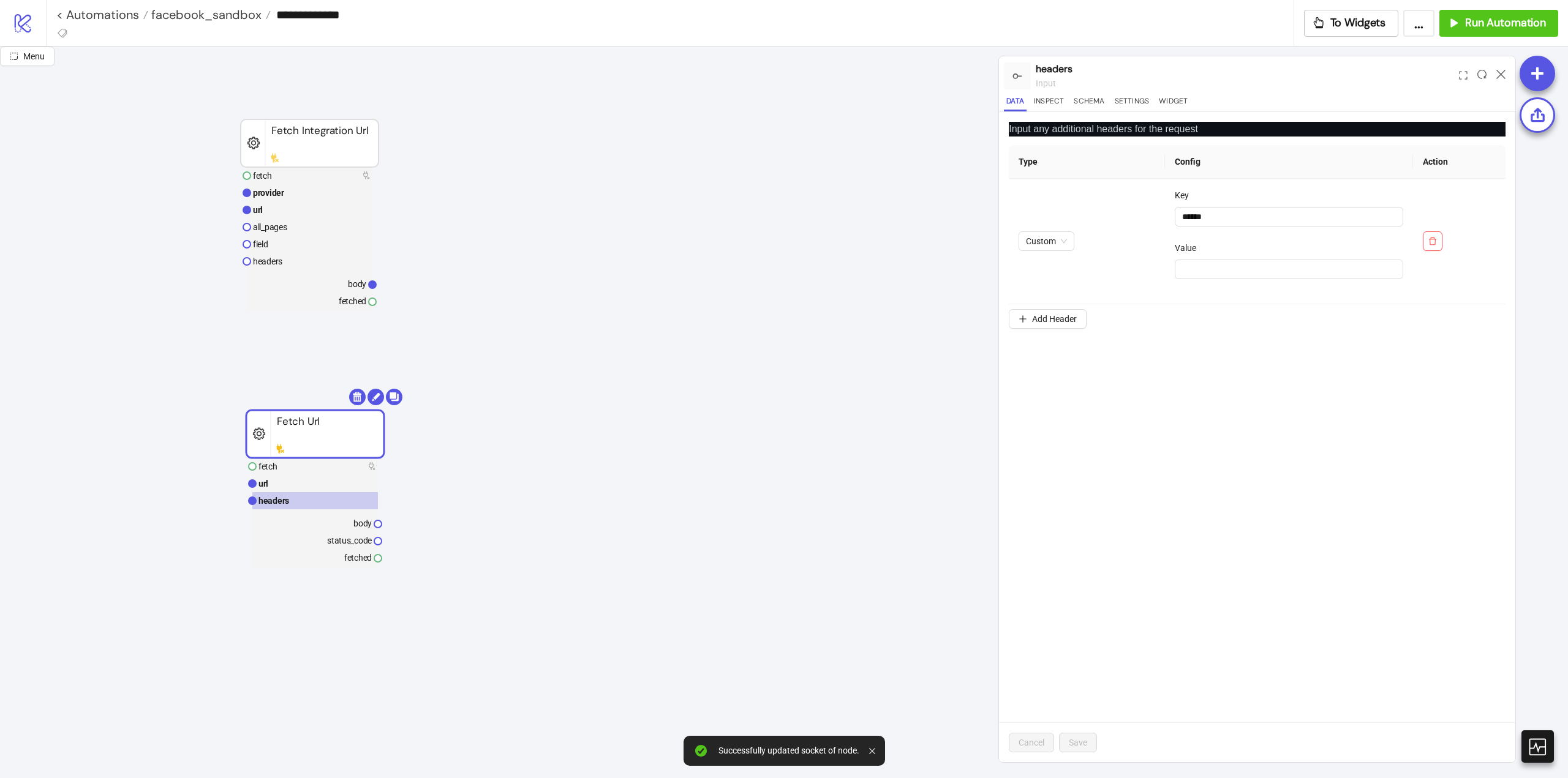
drag, startPoint x: 16, startPoint y: 31, endPoint x: 69, endPoint y: 63, distance: 61.9
drag, startPoint x: 1215, startPoint y: 270, endPoint x: 1251, endPoint y: 312, distance: 55.3
click at [1215, 270] on input "text" at bounding box center [1290, 269] width 229 height 19
paste input "**********"
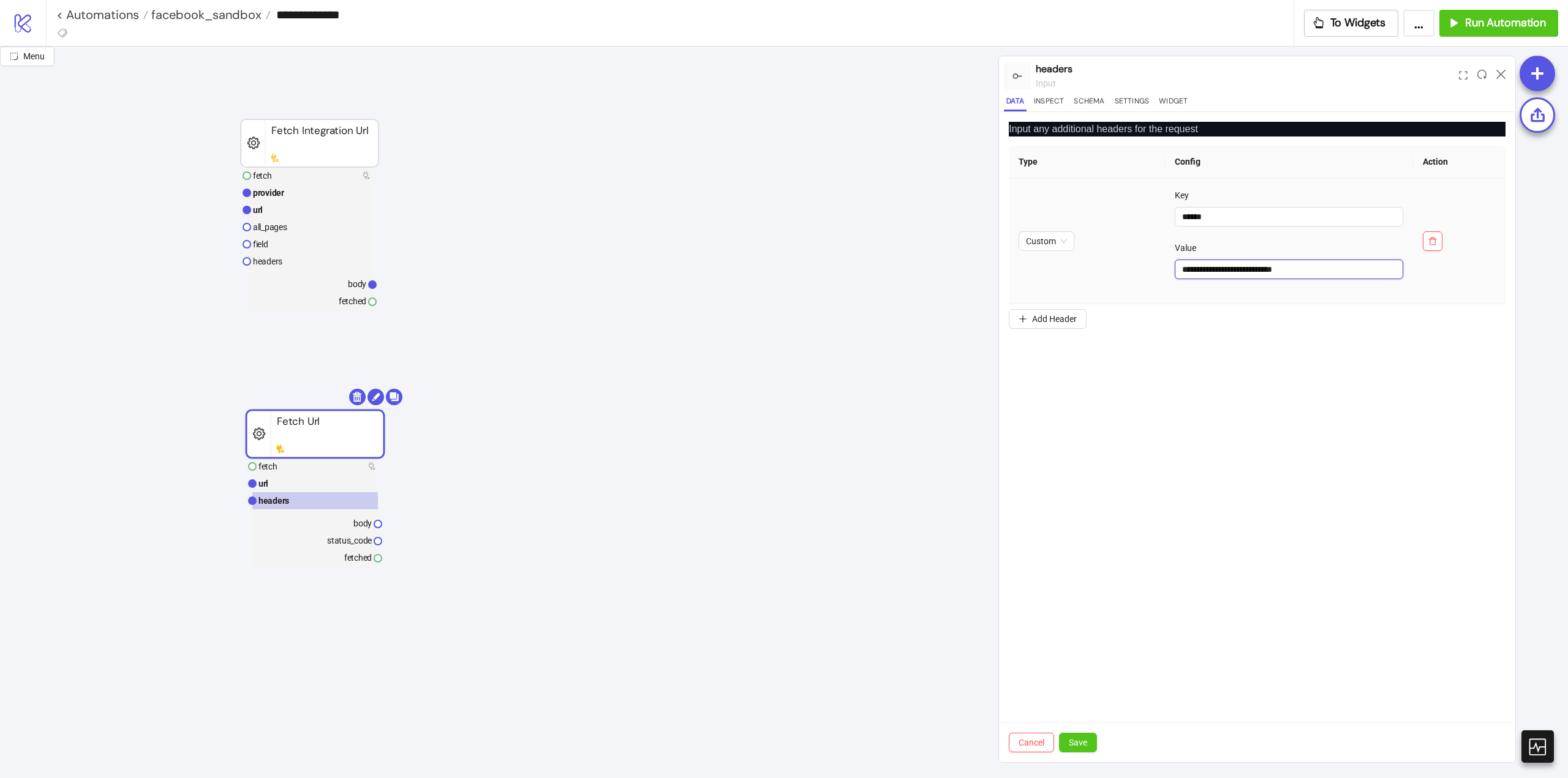
click at [1178, 269] on input "**********" at bounding box center [1290, 269] width 229 height 19
click at [1279, 270] on input "**********" at bounding box center [1290, 269] width 229 height 19
click at [1255, 273] on input "**********" at bounding box center [1290, 269] width 229 height 19
paste input "text"
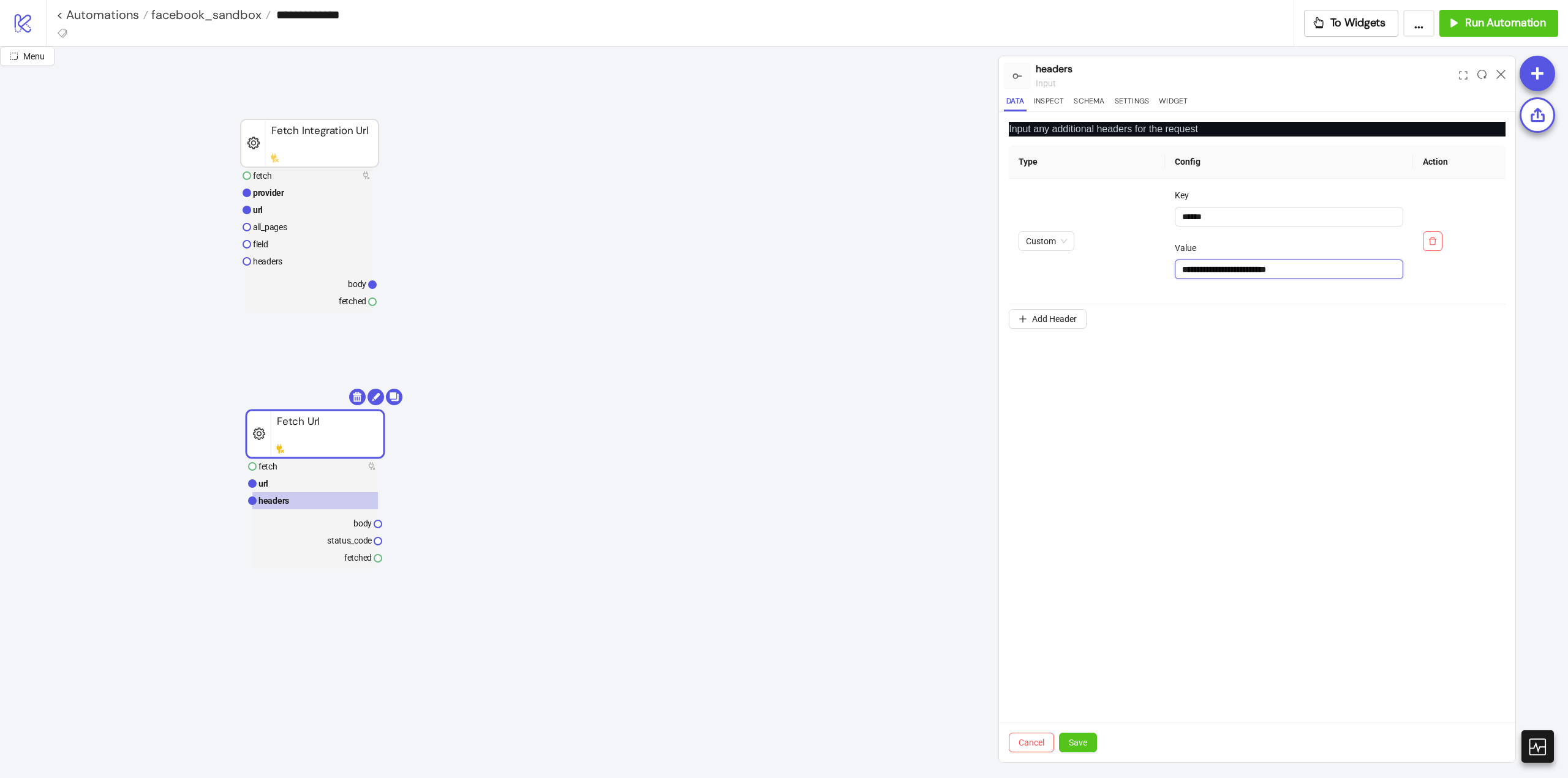
type input "**********"
click at [1263, 471] on div "**********" at bounding box center [1257, 437] width 516 height 651
click at [1088, 741] on span "Save" at bounding box center [1078, 742] width 19 height 10
click at [280, 471] on rect at bounding box center [315, 466] width 126 height 17
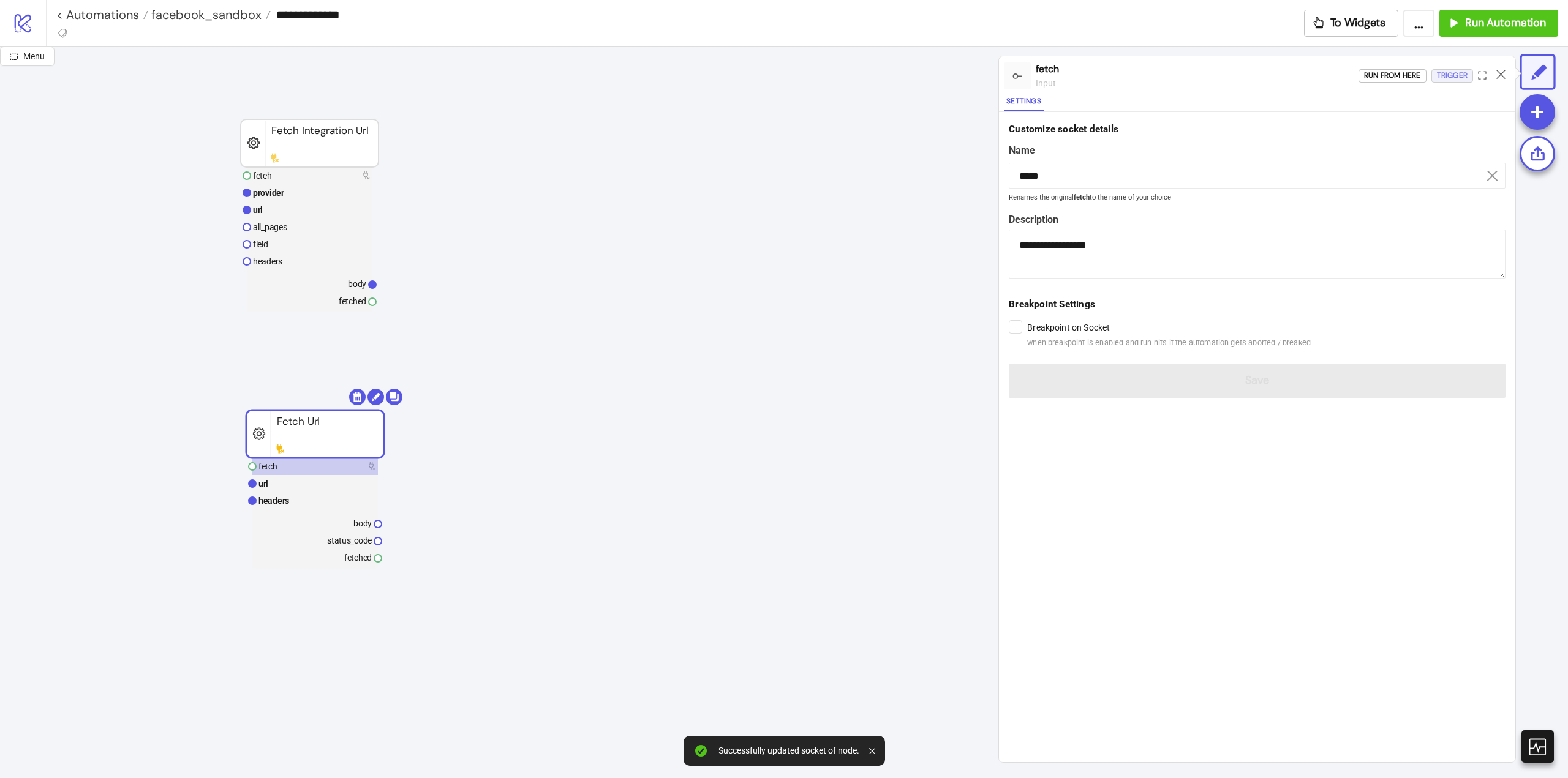
click at [1461, 75] on div "Trigger" at bounding box center [1453, 75] width 31 height 14
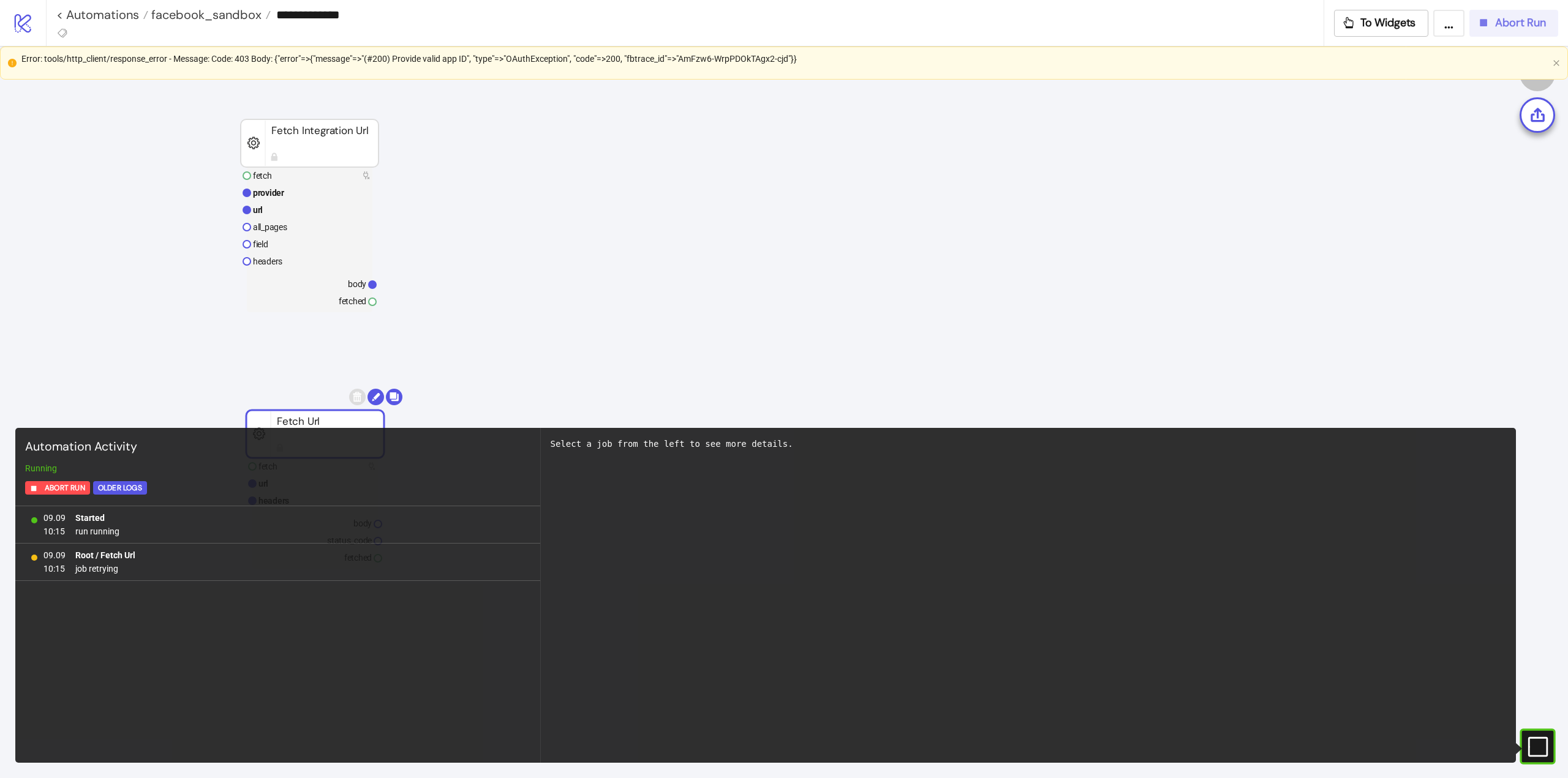
click at [1500, 24] on span "Abort Run" at bounding box center [1520, 23] width 51 height 14
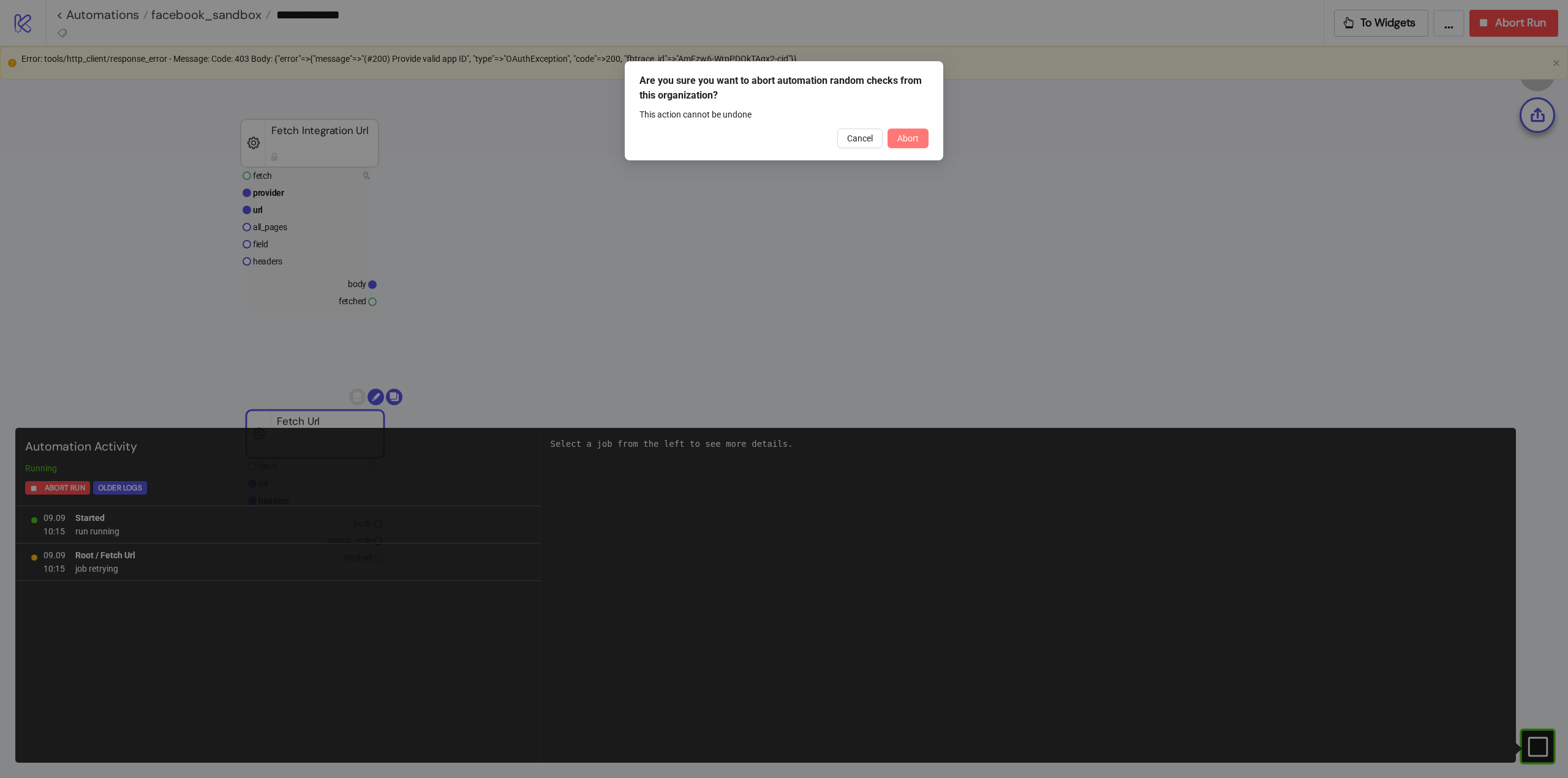
click at [901, 140] on span "Abort" at bounding box center [908, 139] width 21 height 10
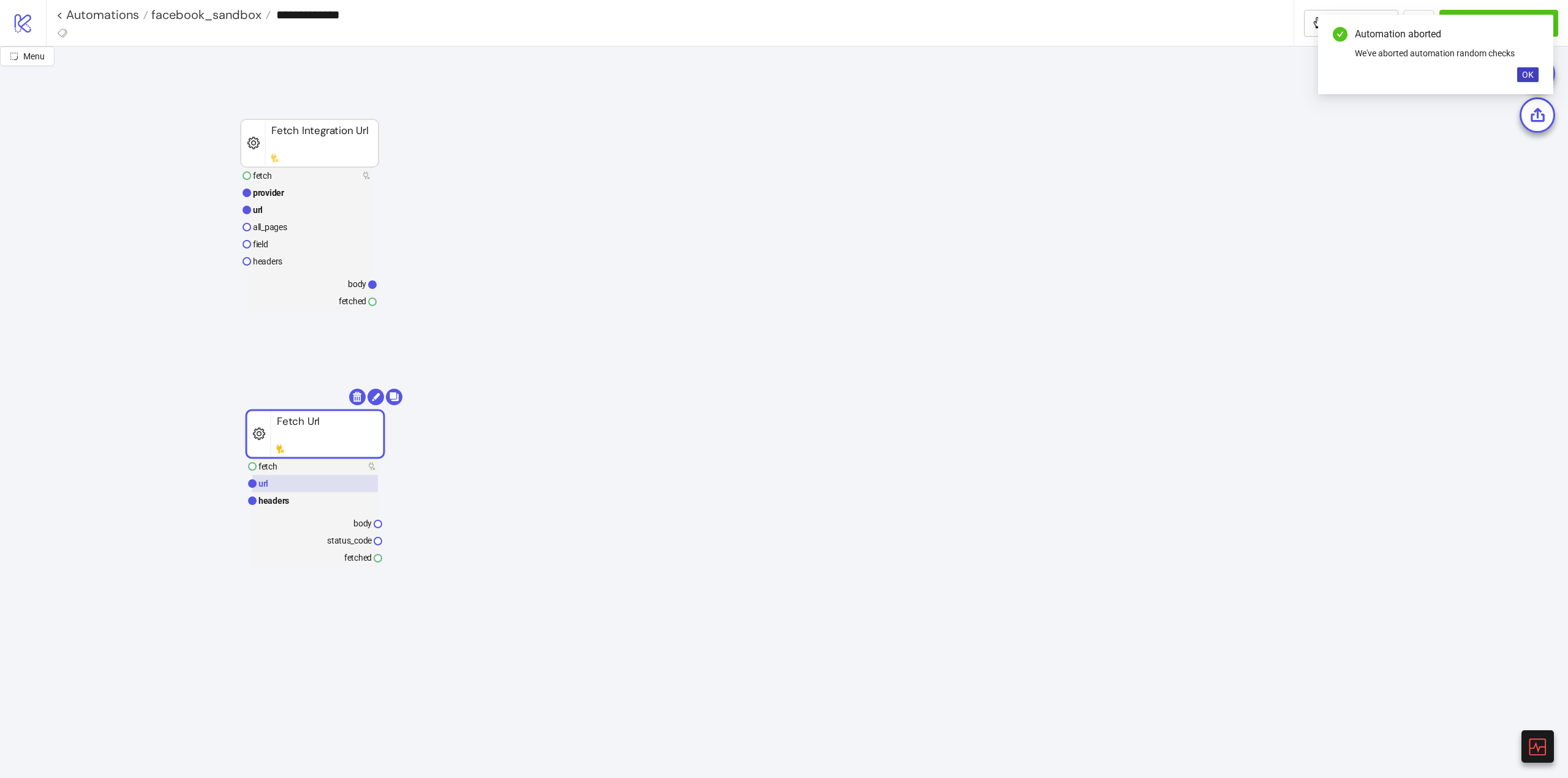
click at [271, 485] on rect at bounding box center [315, 484] width 126 height 17
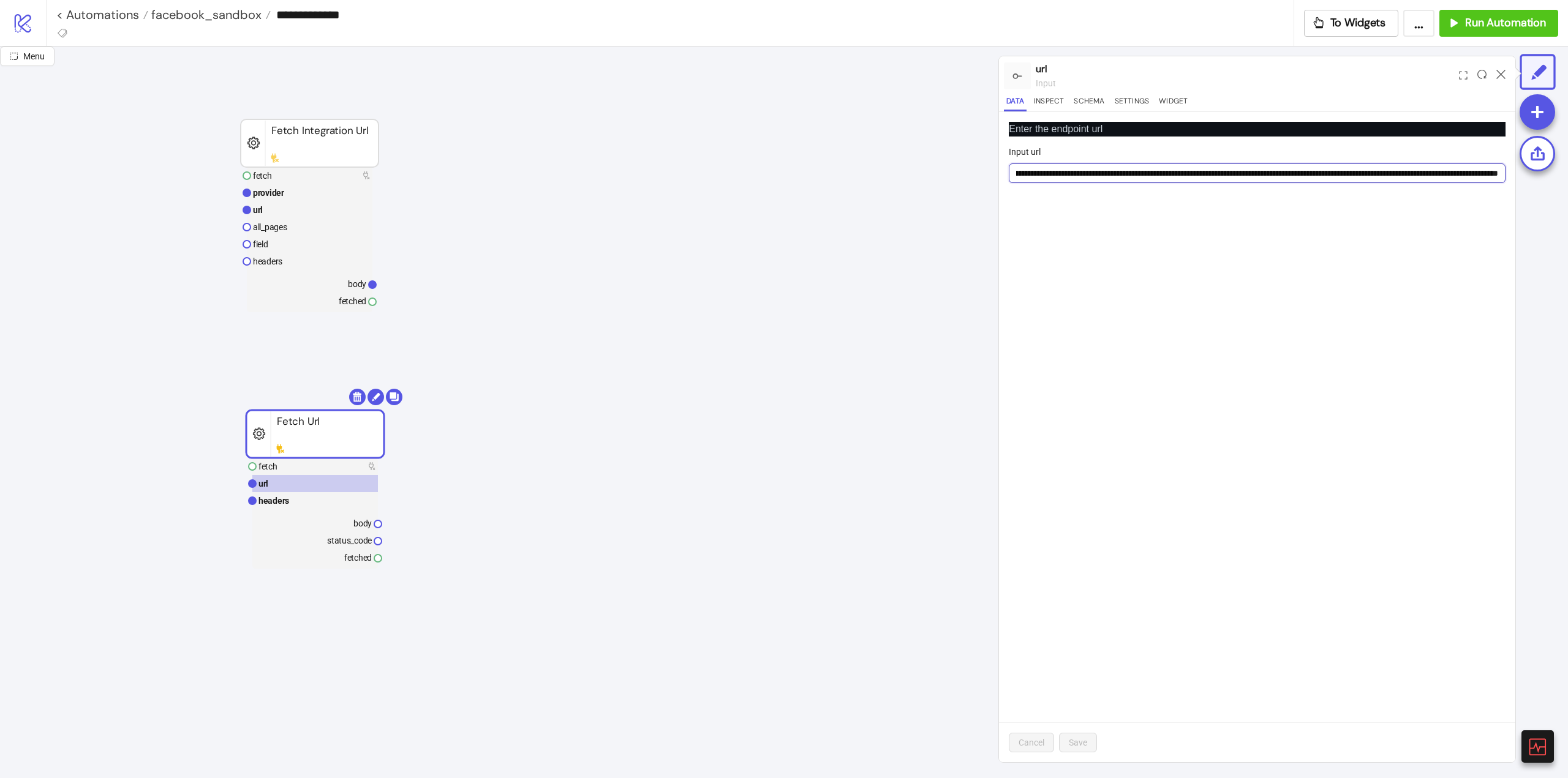
scroll to position [0, 4710]
drag, startPoint x: 1306, startPoint y: 178, endPoint x: 1540, endPoint y: 164, distance: 234.4
click at [1560, 171] on div "Menu url input Data Inspect Schema Settings Widget Enter the endpoint url Input…" at bounding box center [784, 412] width 1568 height 732
click at [1501, 76] on icon at bounding box center [1501, 74] width 9 height 9
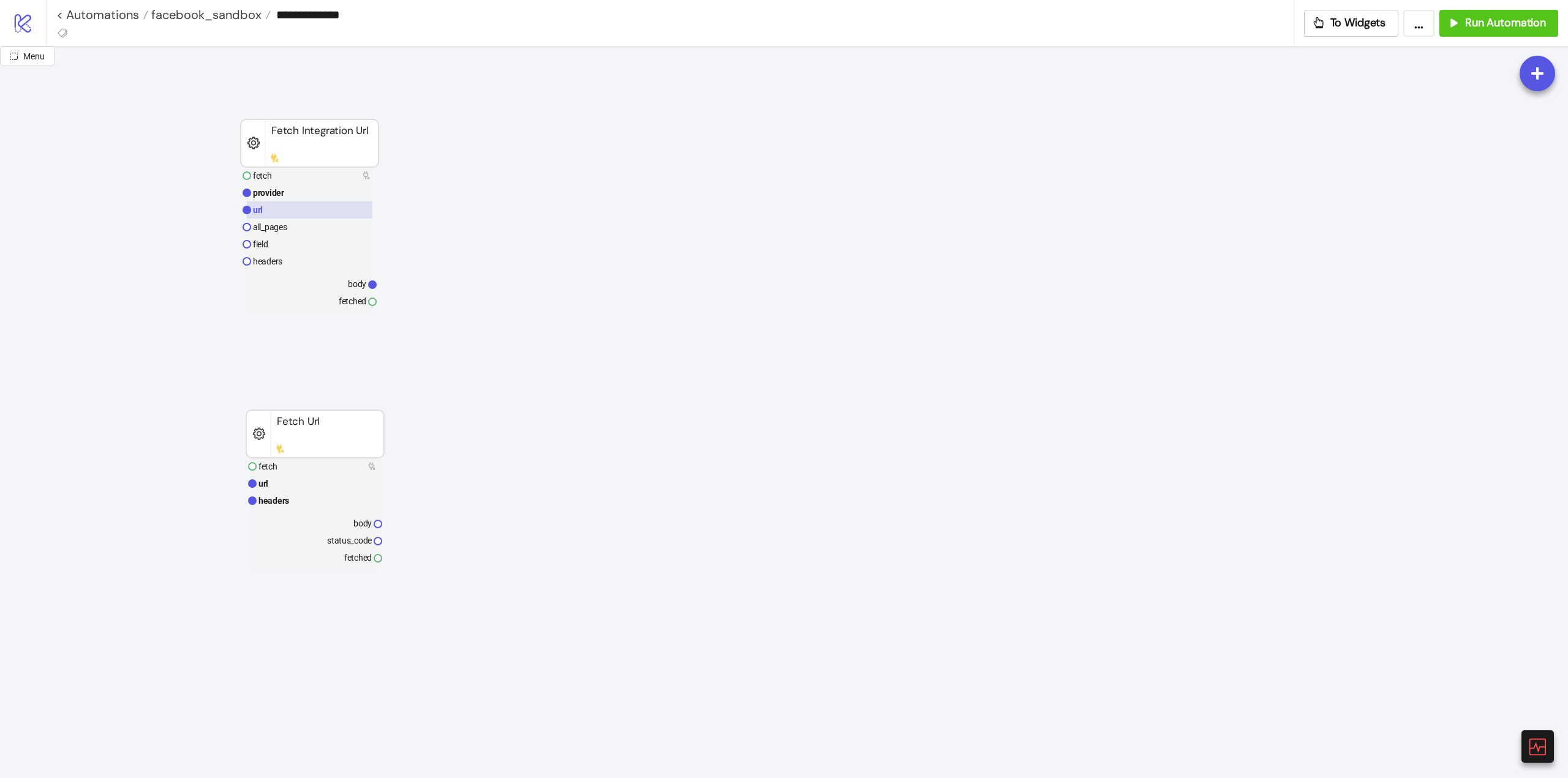
click at [296, 215] on rect at bounding box center [309, 209] width 126 height 17
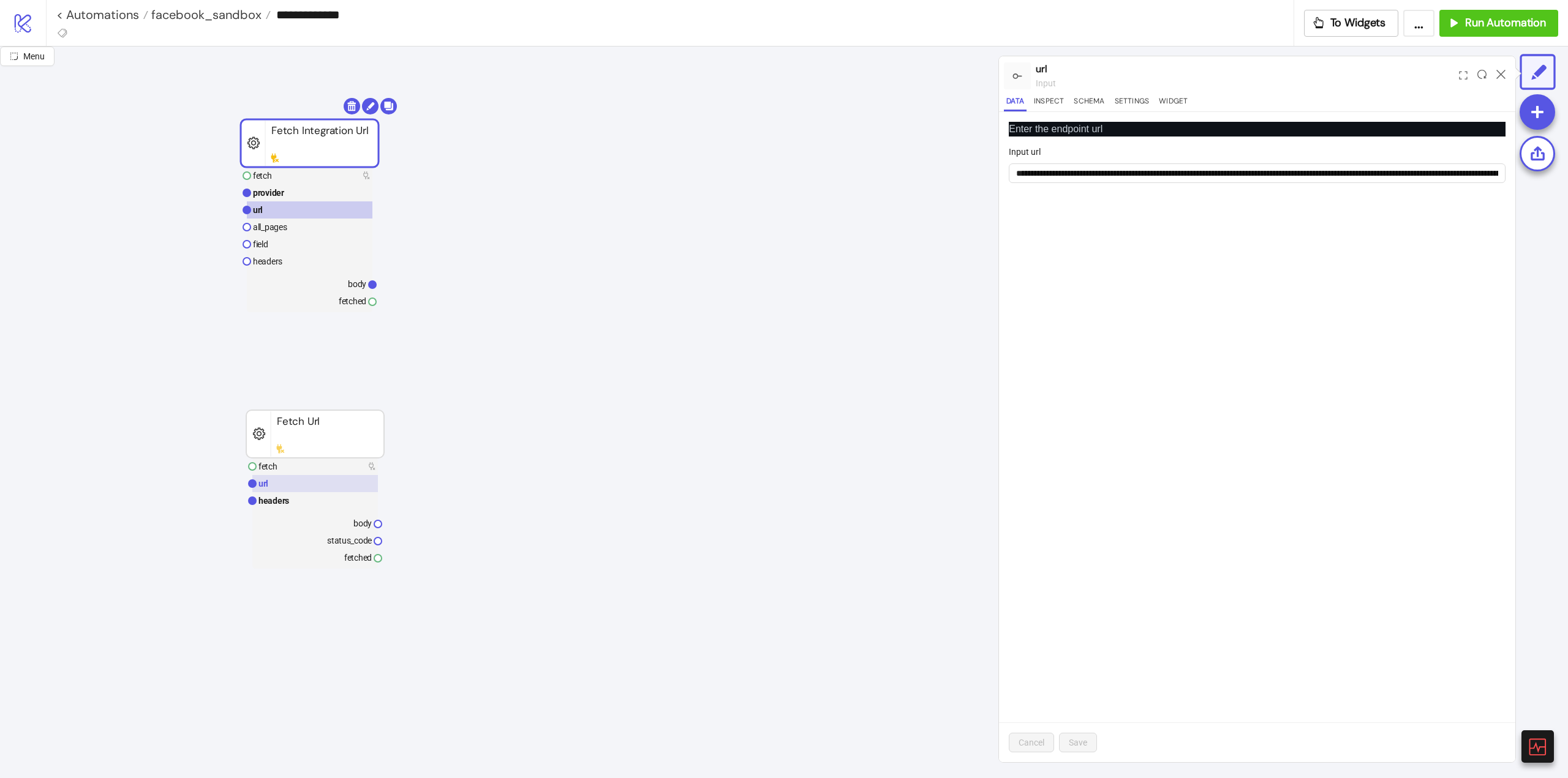
click at [271, 484] on rect at bounding box center [315, 484] width 126 height 17
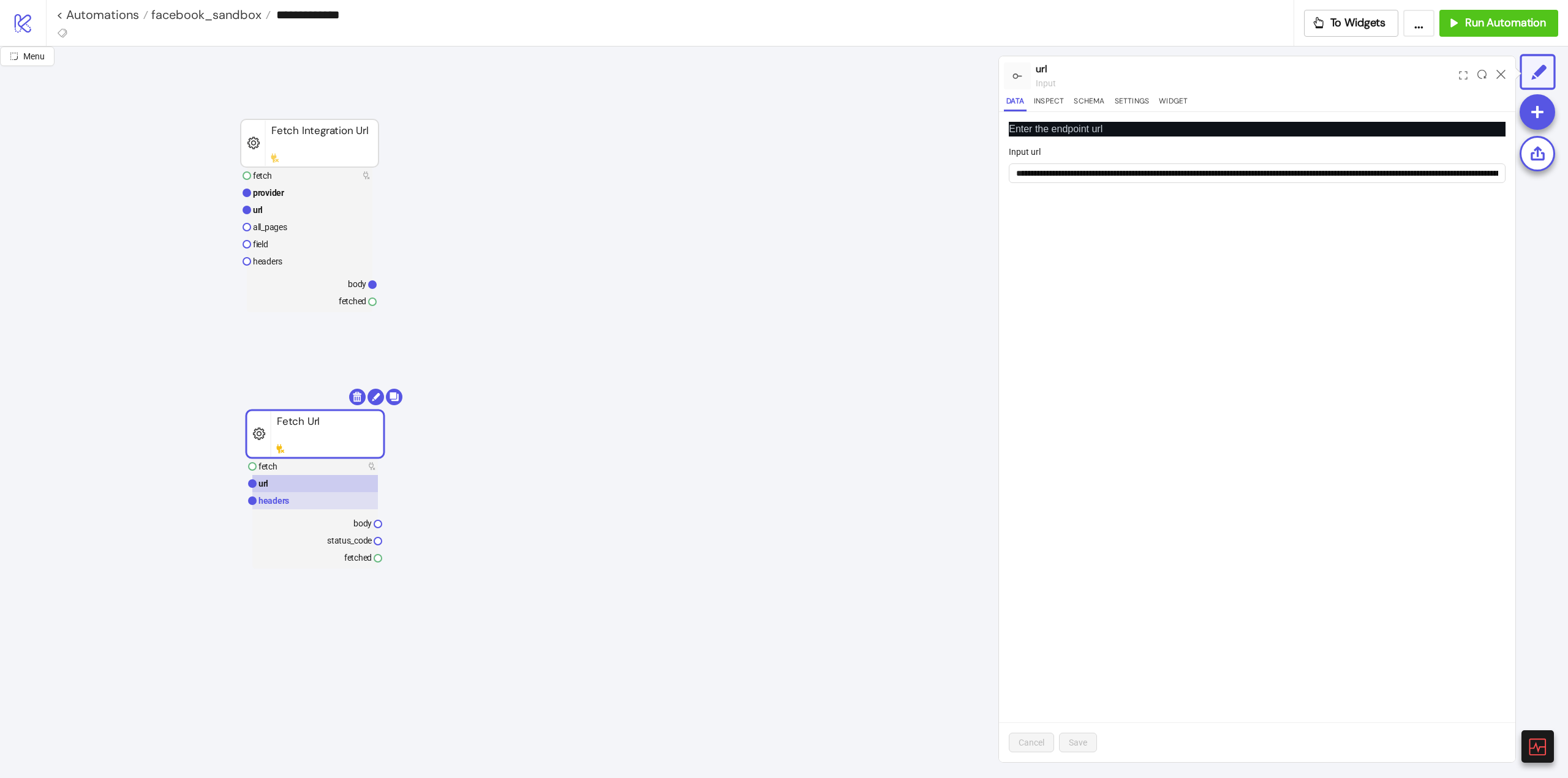
click at [278, 504] on text "headers" at bounding box center [274, 501] width 31 height 10
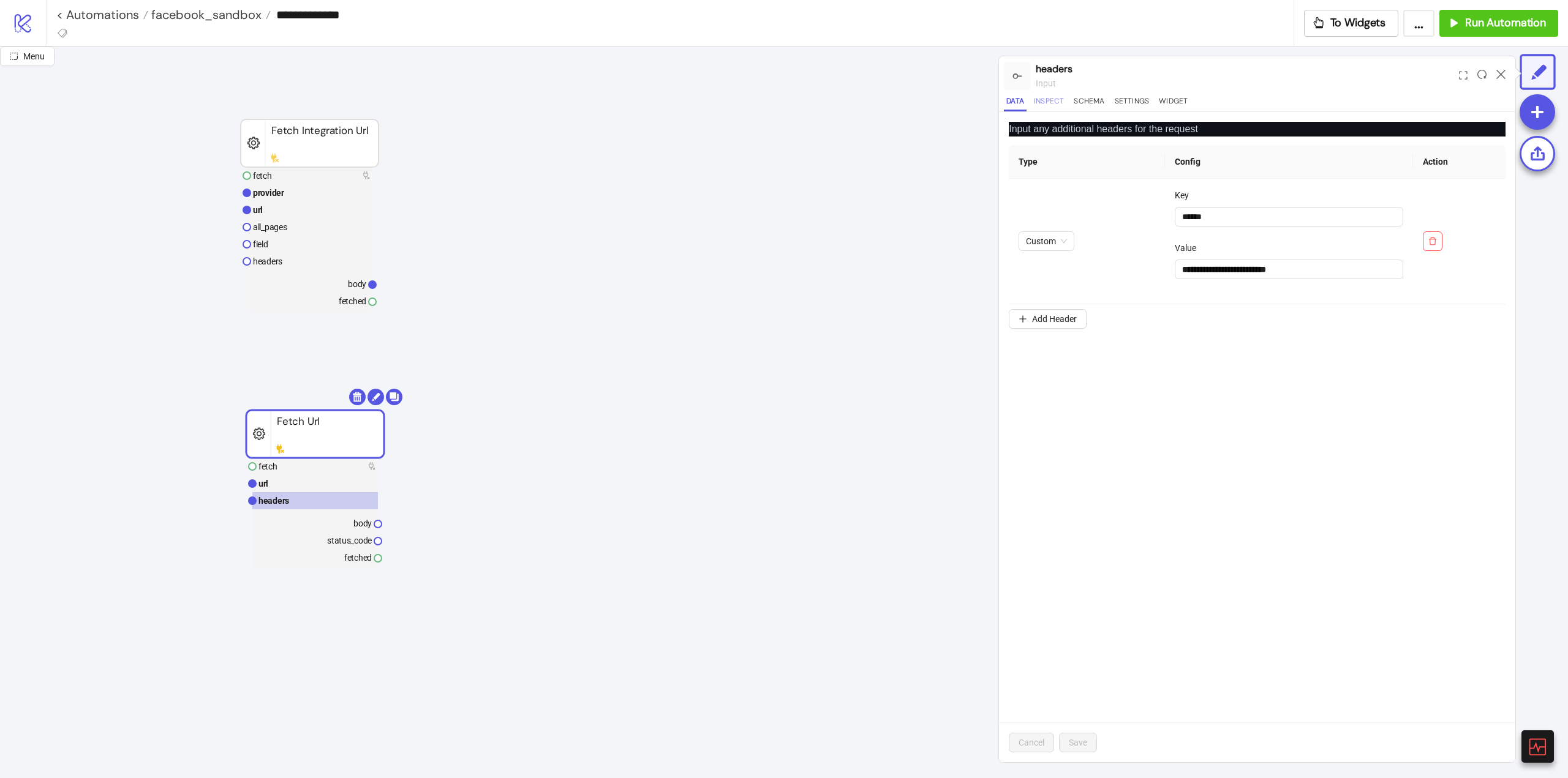
click at [1051, 105] on button "Inspect" at bounding box center [1049, 103] width 35 height 16
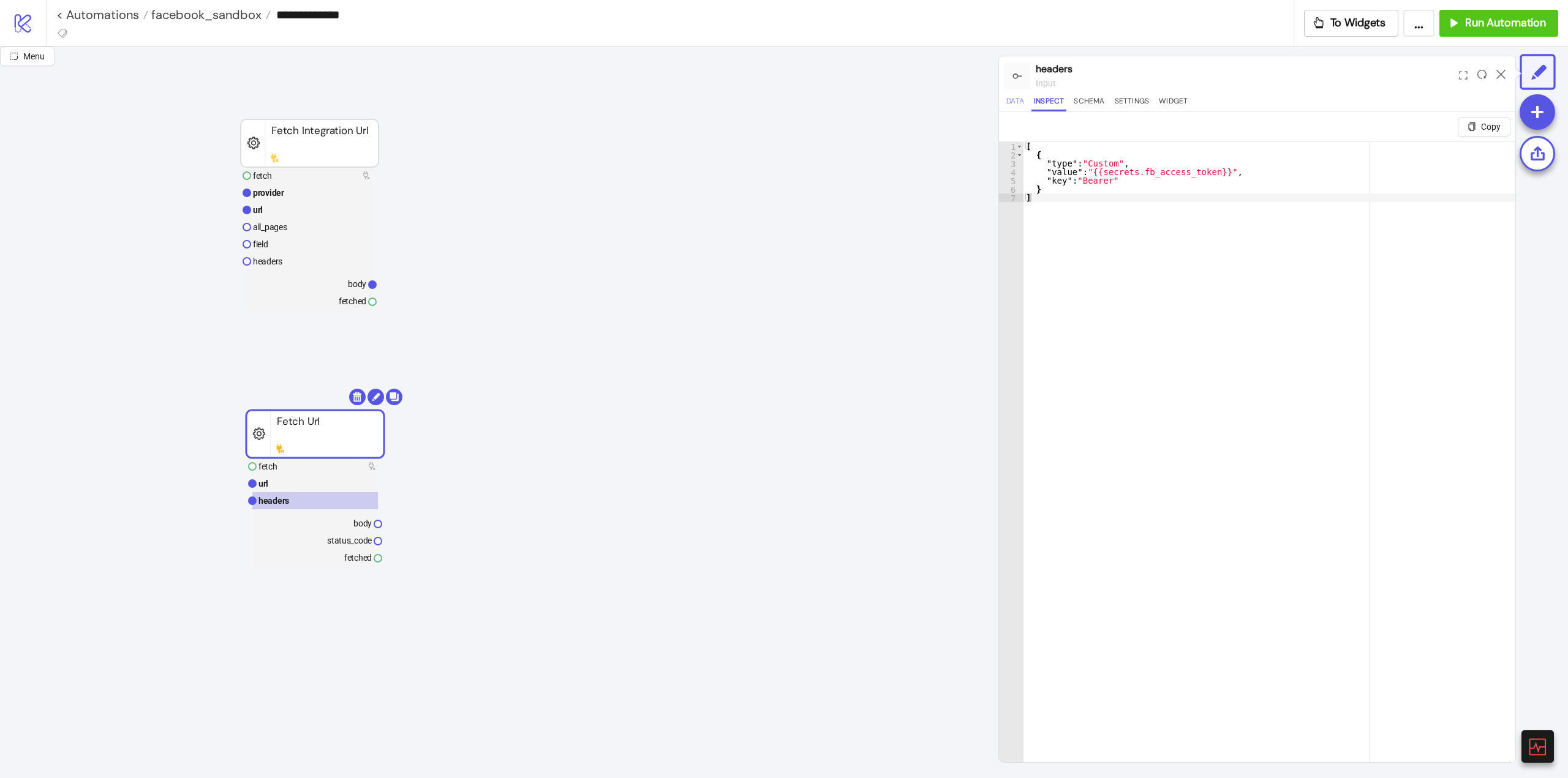
click at [1016, 101] on button "Data" at bounding box center [1015, 103] width 23 height 16
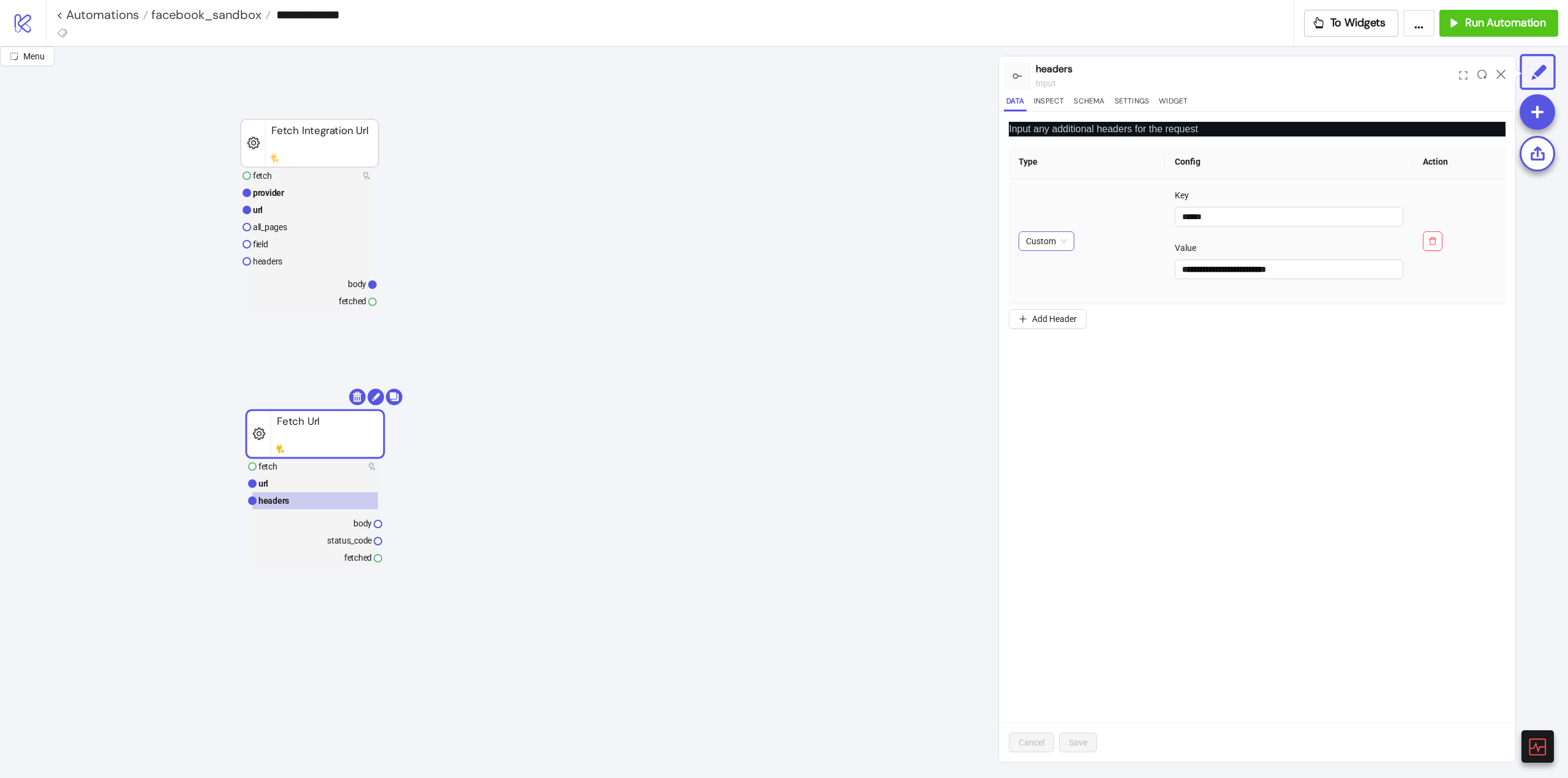
click at [1045, 242] on span "Custom" at bounding box center [1046, 241] width 41 height 19
click at [1050, 303] on div "Bearer" at bounding box center [1046, 305] width 37 height 14
click at [1178, 216] on input "text" at bounding box center [1285, 217] width 234 height 19
paste input "**********"
type input "**********"
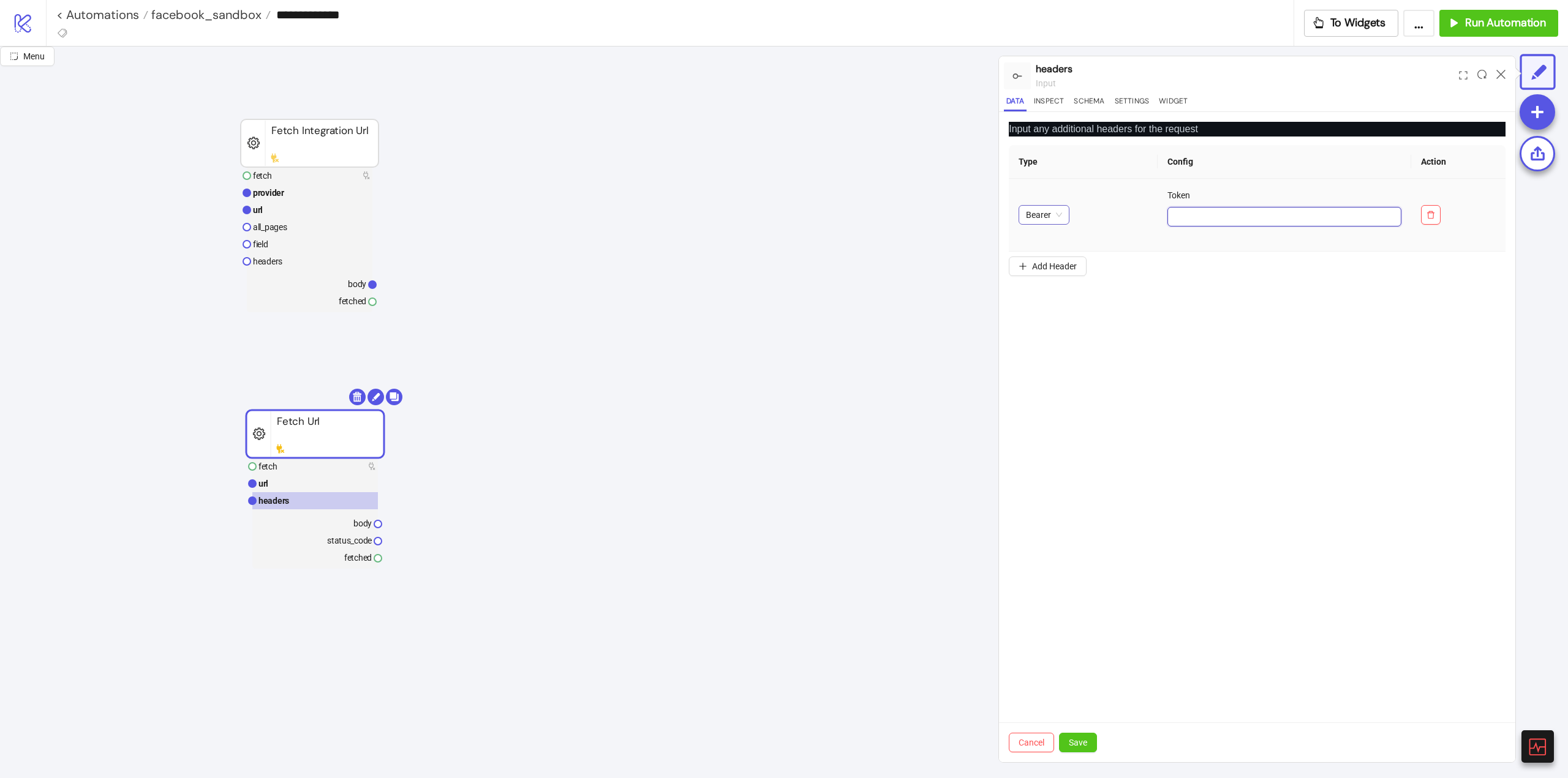
click at [1050, 219] on span "Bearer" at bounding box center [1044, 215] width 37 height 19
drag, startPoint x: 1028, startPoint y: 746, endPoint x: 813, endPoint y: 686, distance: 223.2
click at [1027, 746] on span "Cancel" at bounding box center [1032, 742] width 26 height 10
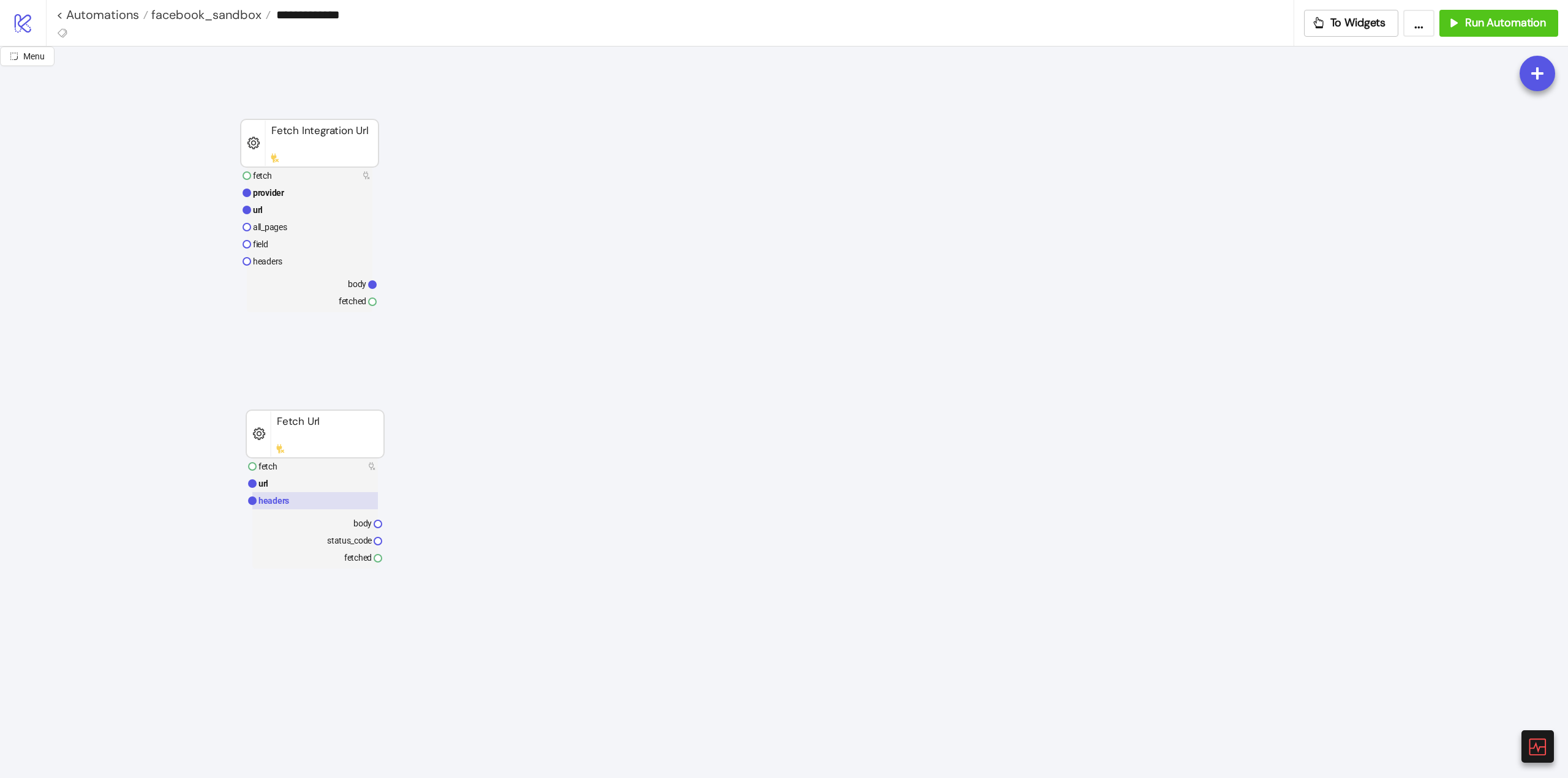
click at [274, 506] on rect at bounding box center [315, 501] width 126 height 17
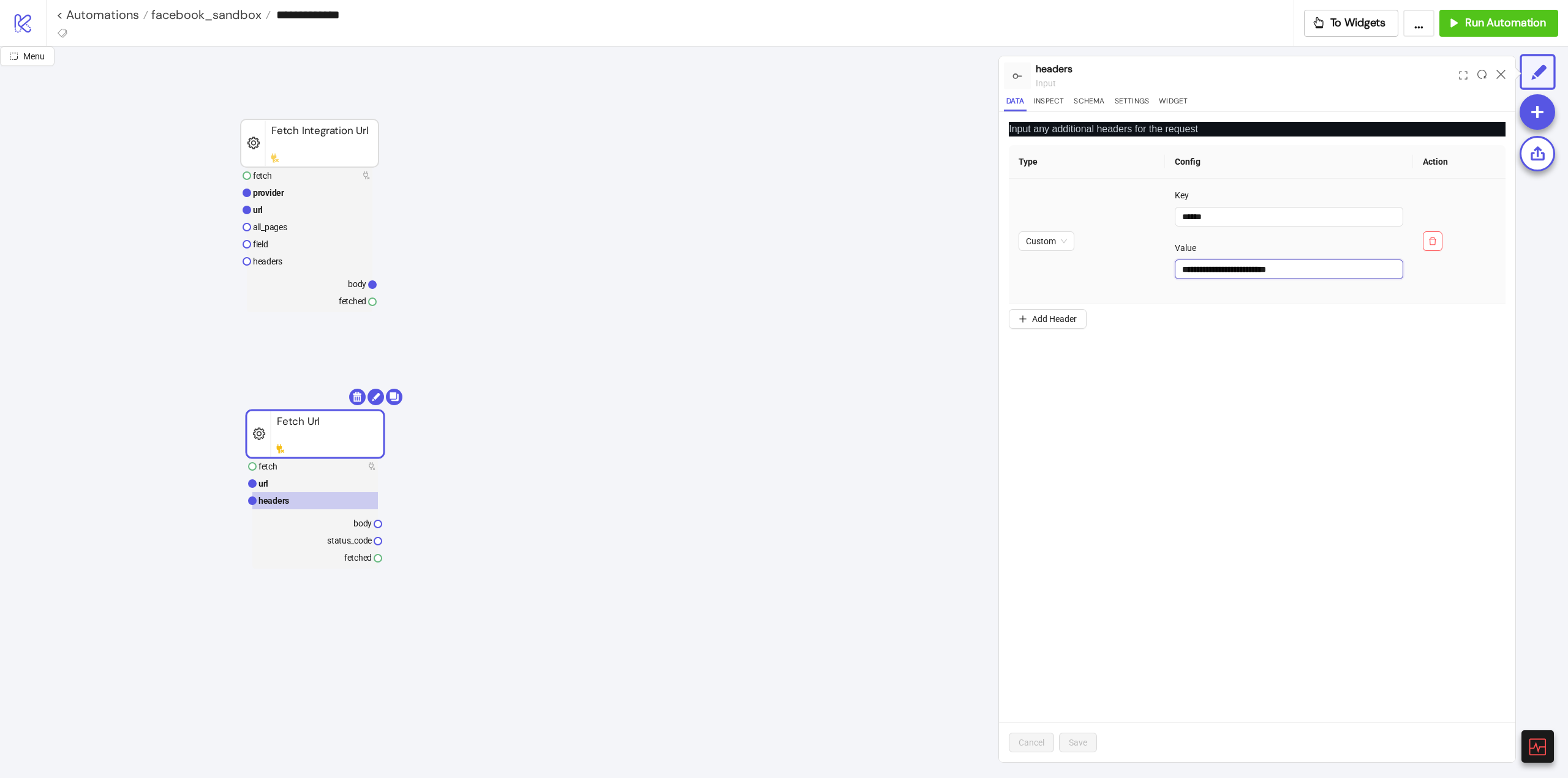
click at [1291, 273] on input "**********" at bounding box center [1290, 269] width 229 height 19
click at [1044, 239] on span "Custom" at bounding box center [1046, 241] width 41 height 19
click at [1053, 308] on div "Bearer" at bounding box center [1046, 305] width 37 height 14
click at [1208, 221] on input "text" at bounding box center [1285, 217] width 234 height 19
paste input "**********"
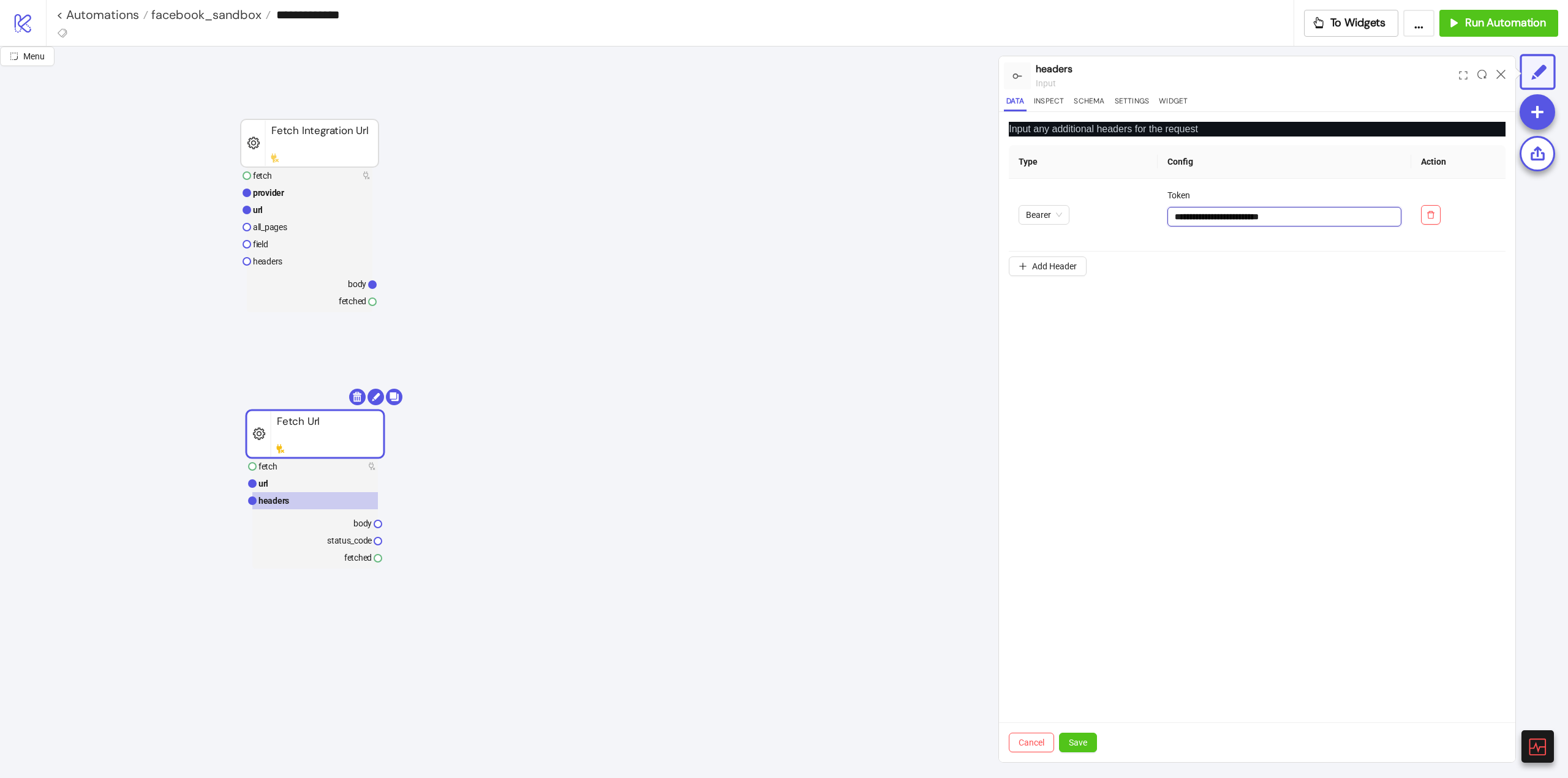
type input "**********"
drag, startPoint x: 1191, startPoint y: 408, endPoint x: 1190, endPoint y: 426, distance: 18.0
click at [1190, 418] on div "**********" at bounding box center [1257, 437] width 516 height 651
drag, startPoint x: 1084, startPoint y: 740, endPoint x: 959, endPoint y: 716, distance: 127.3
click at [1083, 740] on span "Save" at bounding box center [1078, 742] width 19 height 10
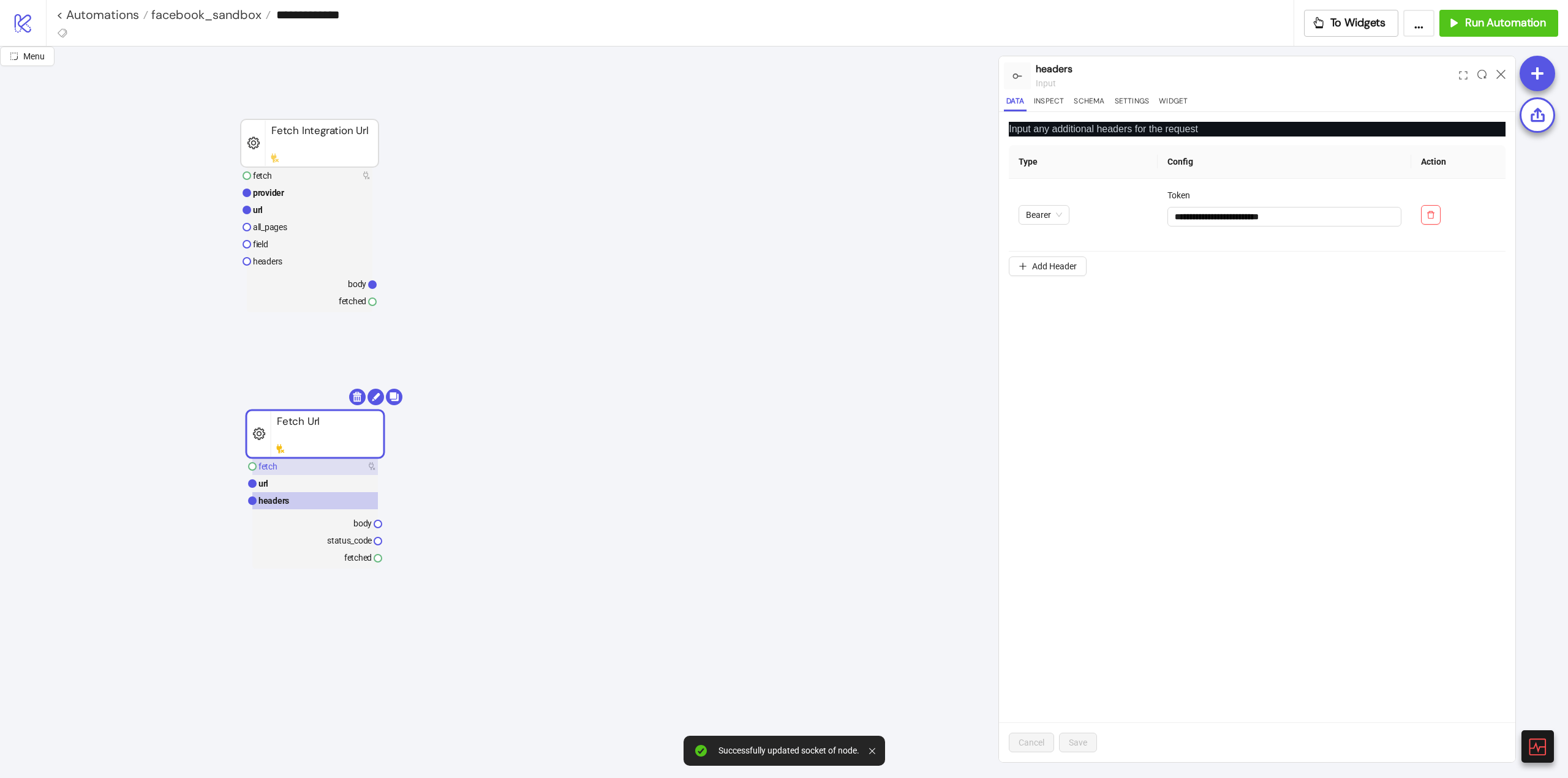
click at [285, 468] on rect at bounding box center [315, 466] width 126 height 17
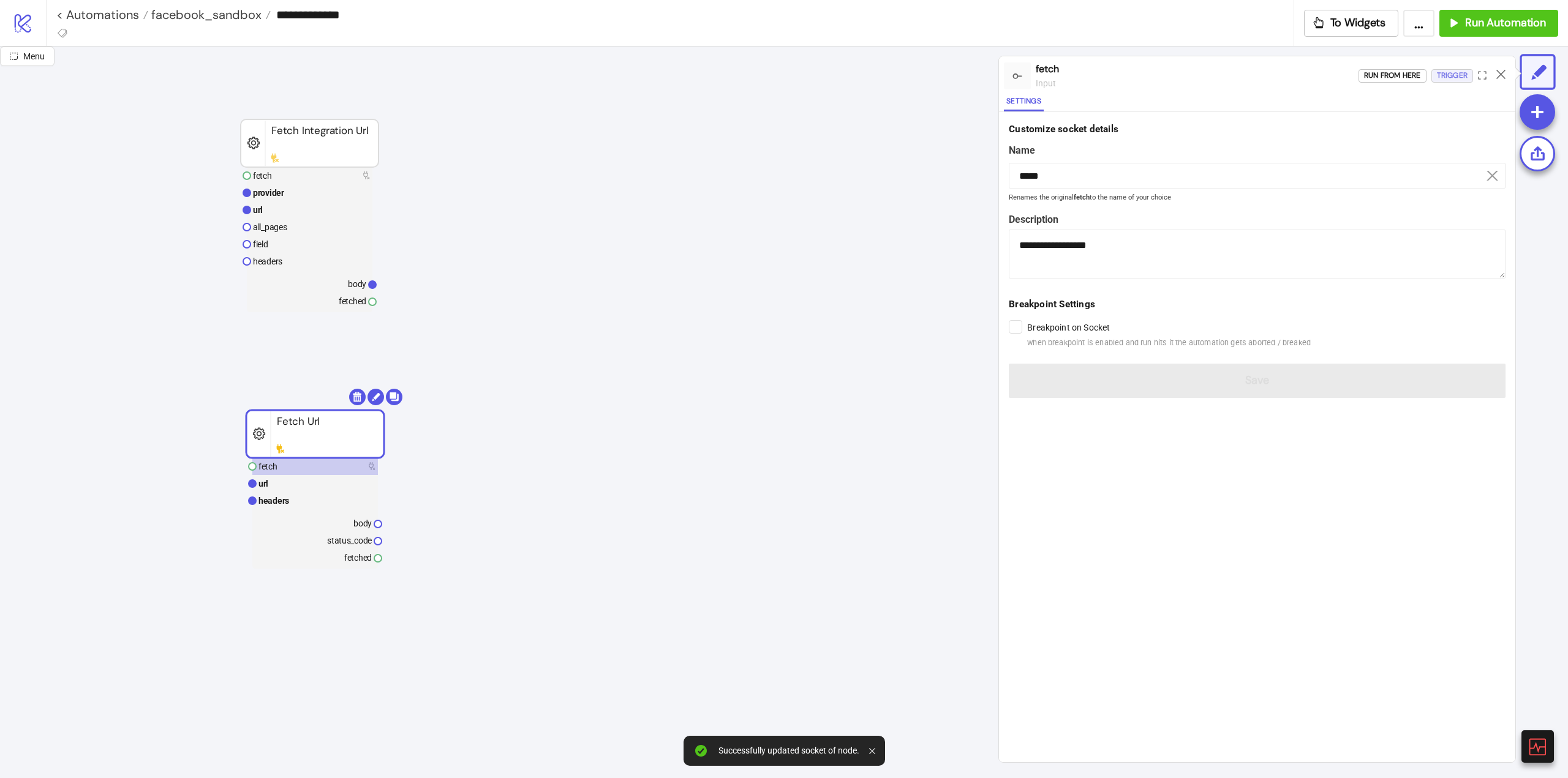
click at [1448, 72] on div "Trigger" at bounding box center [1453, 75] width 31 height 14
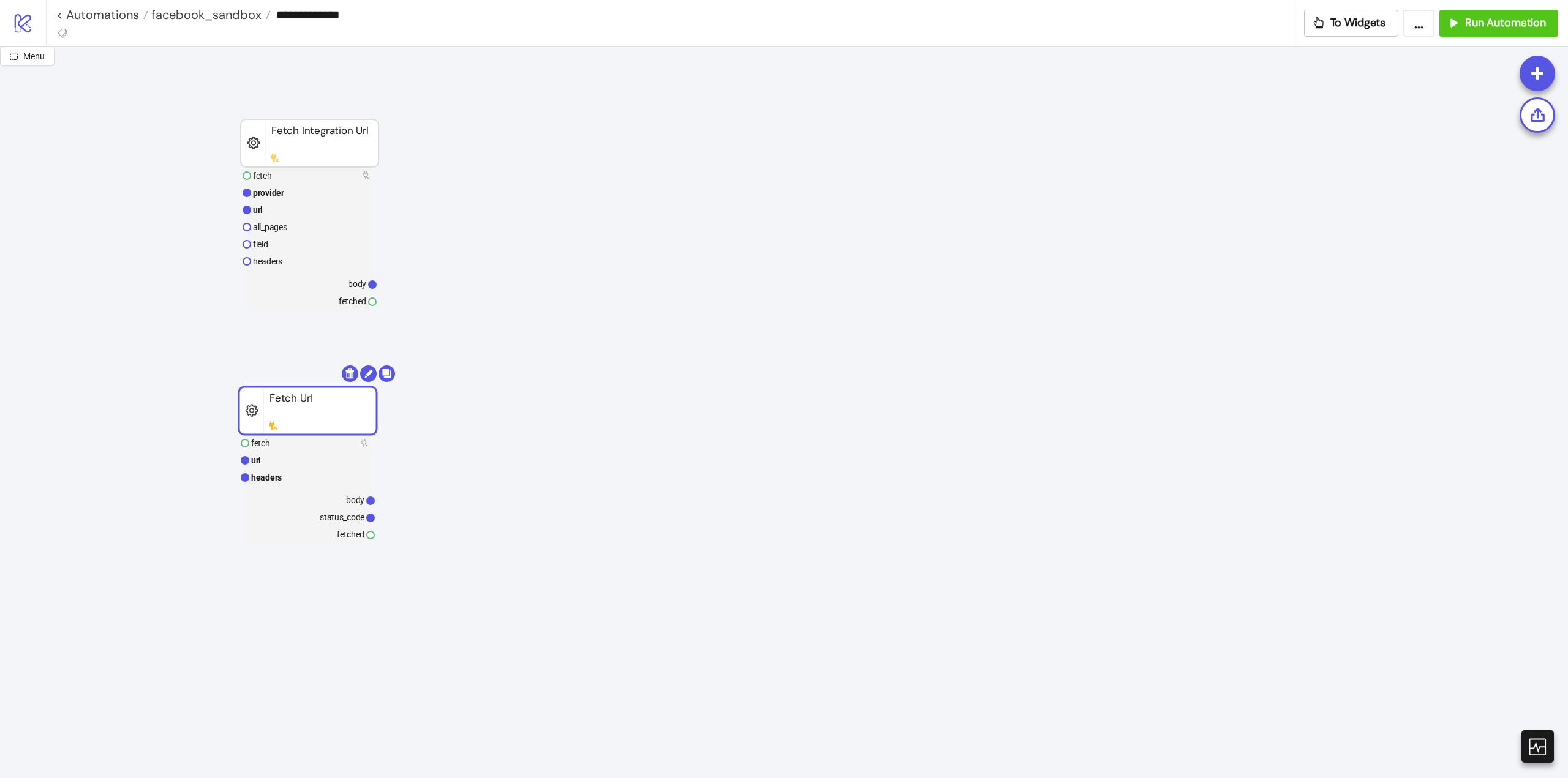
drag, startPoint x: 304, startPoint y: 432, endPoint x: 297, endPoint y: 409, distance: 24.0
click at [297, 409] on rect at bounding box center [308, 410] width 138 height 48
click at [342, 504] on rect at bounding box center [308, 499] width 126 height 17
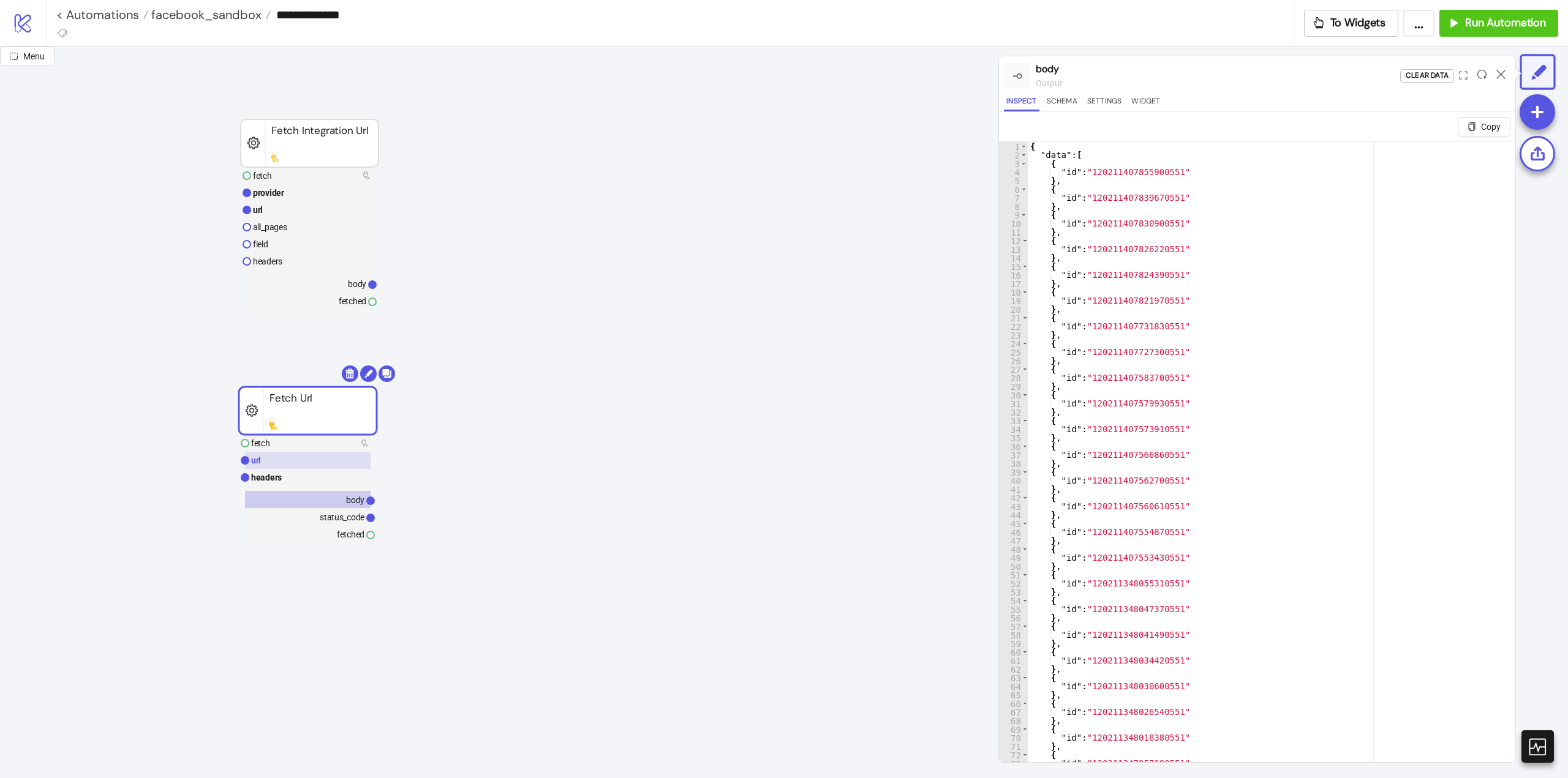
click at [267, 463] on rect at bounding box center [308, 460] width 126 height 17
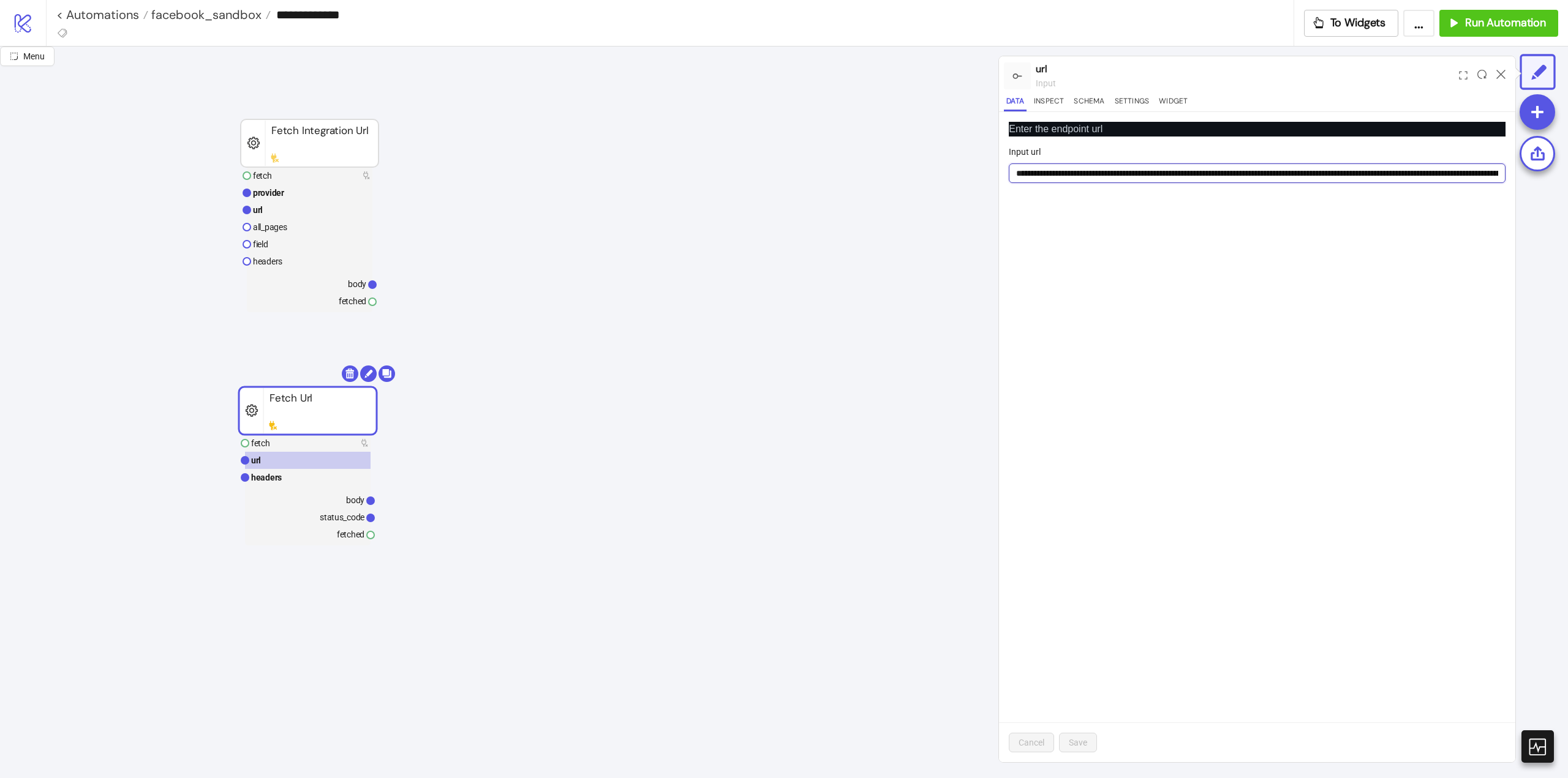
click at [1065, 171] on input "Input url" at bounding box center [1257, 174] width 497 height 19
click at [295, 478] on rect at bounding box center [308, 477] width 126 height 17
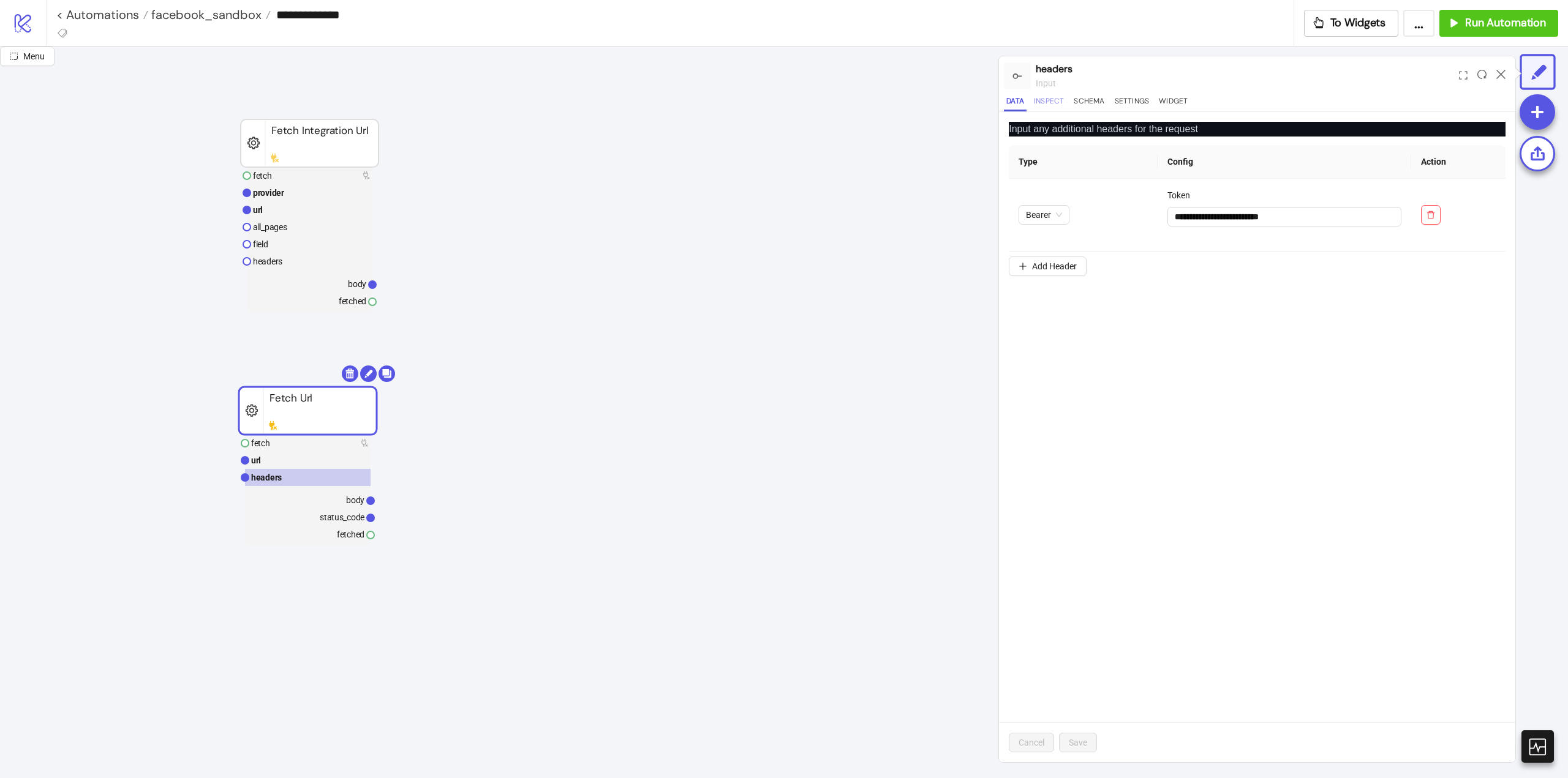
click at [1052, 100] on button "Inspect" at bounding box center [1049, 103] width 35 height 16
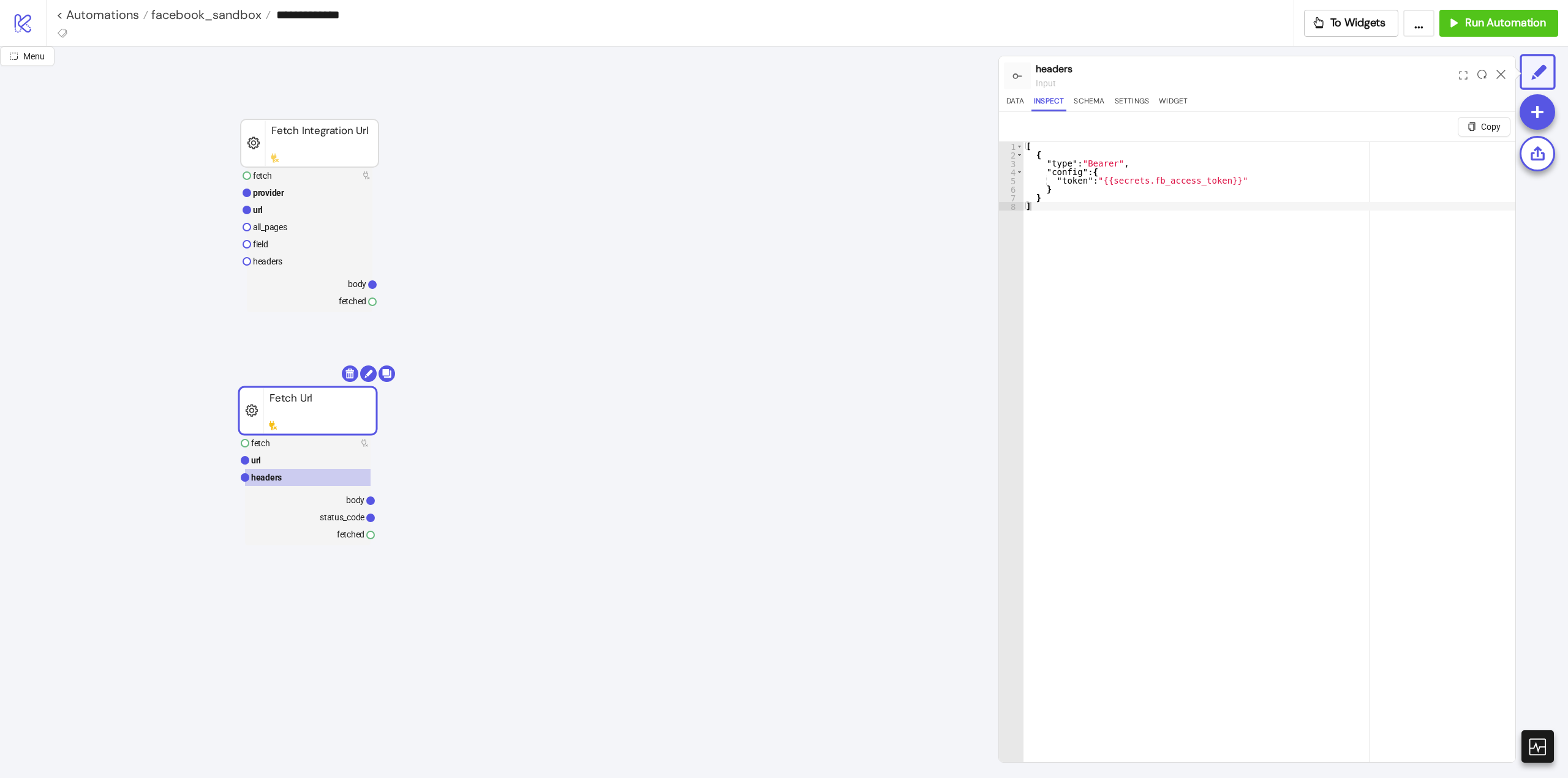
click at [1146, 291] on div "[ { "type" : "Bearer" , "config" : { "token" : "{{secrets.fb_access_token}}" } …" at bounding box center [1269, 475] width 492 height 667
type textarea "* *"
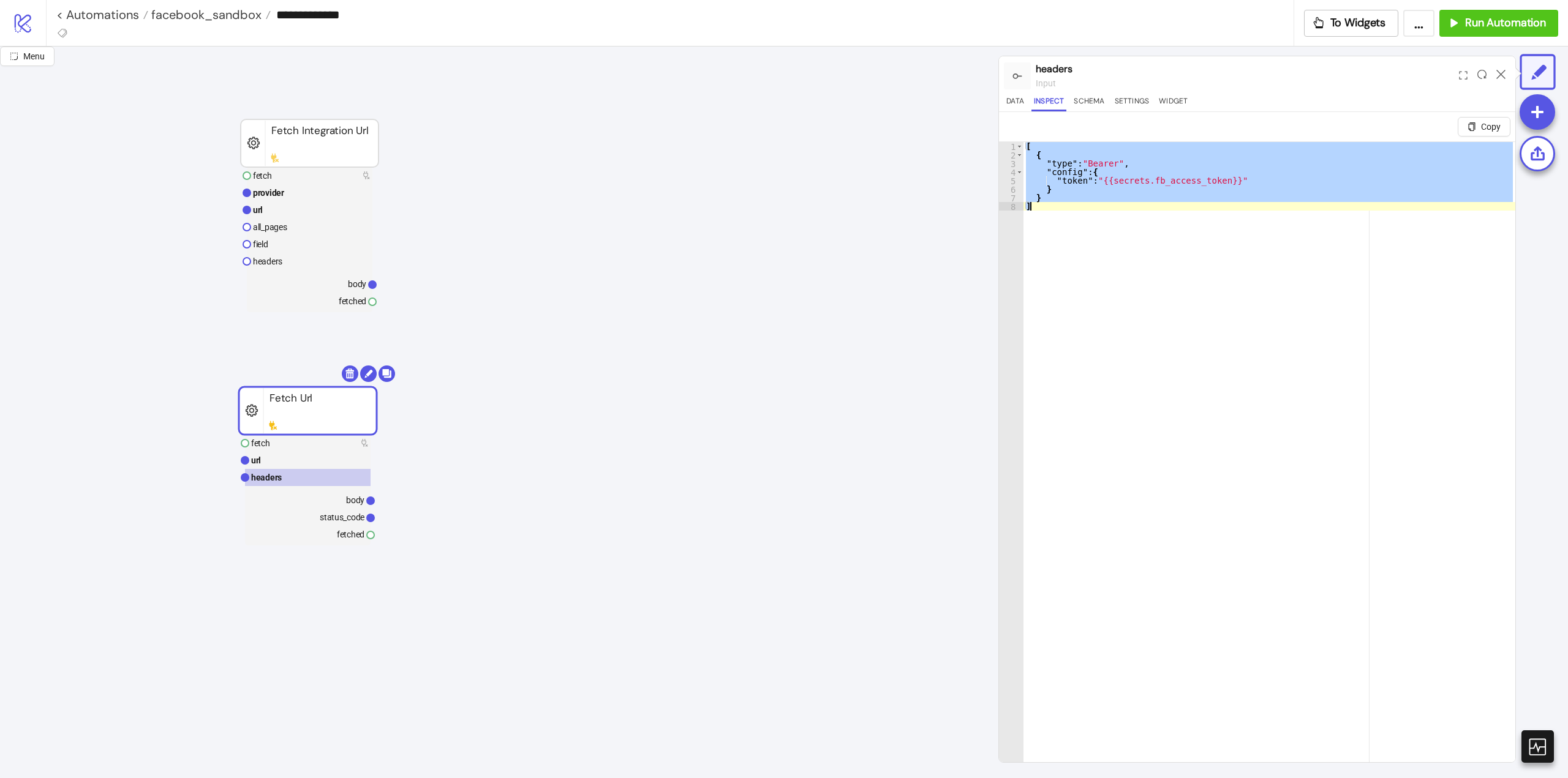
drag, startPoint x: 299, startPoint y: 402, endPoint x: 327, endPoint y: 398, distance: 28.3
click at [299, 395] on rect at bounding box center [308, 402] width 138 height 48
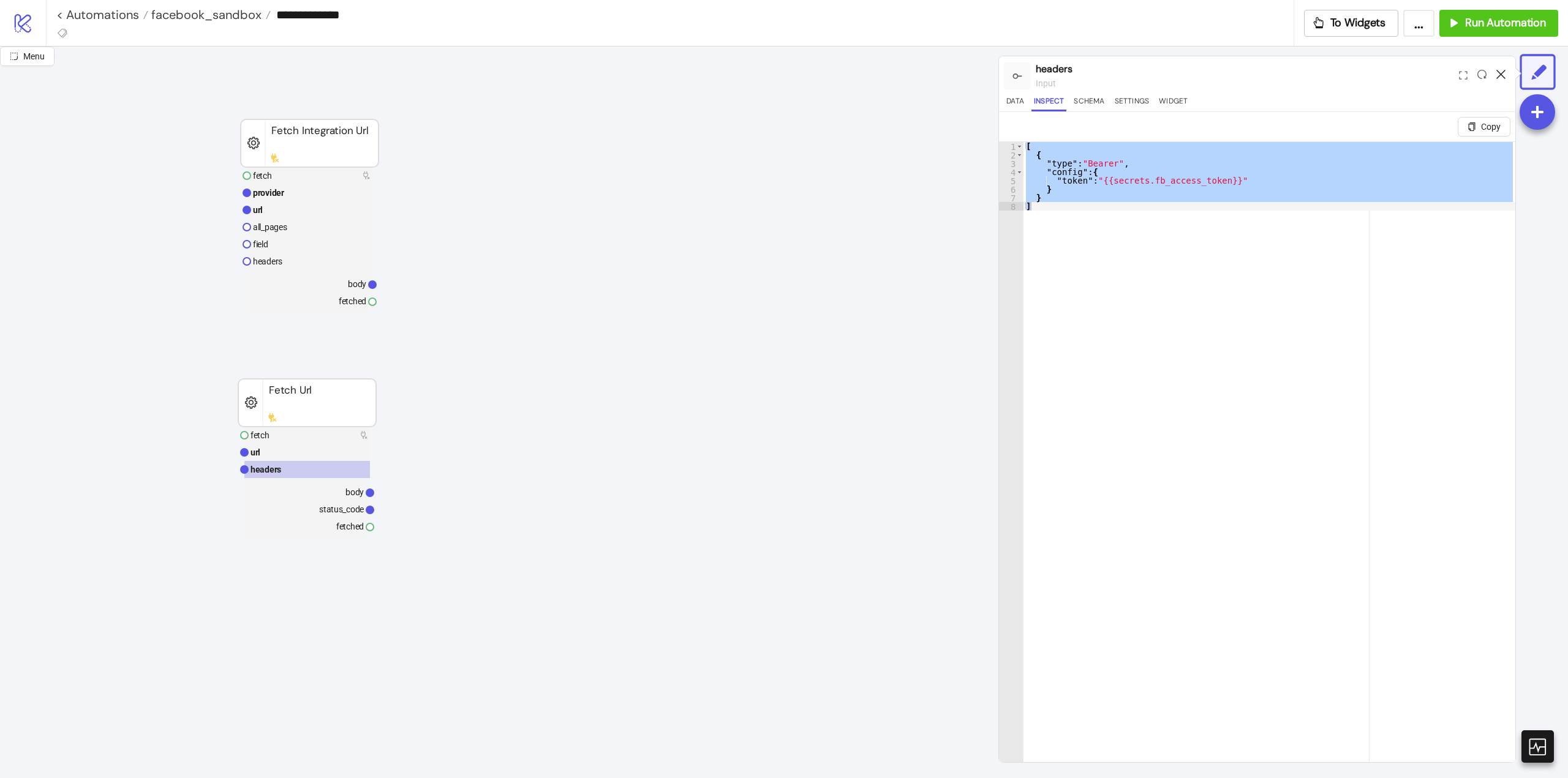
click at [1505, 74] on icon at bounding box center [1501, 74] width 9 height 9
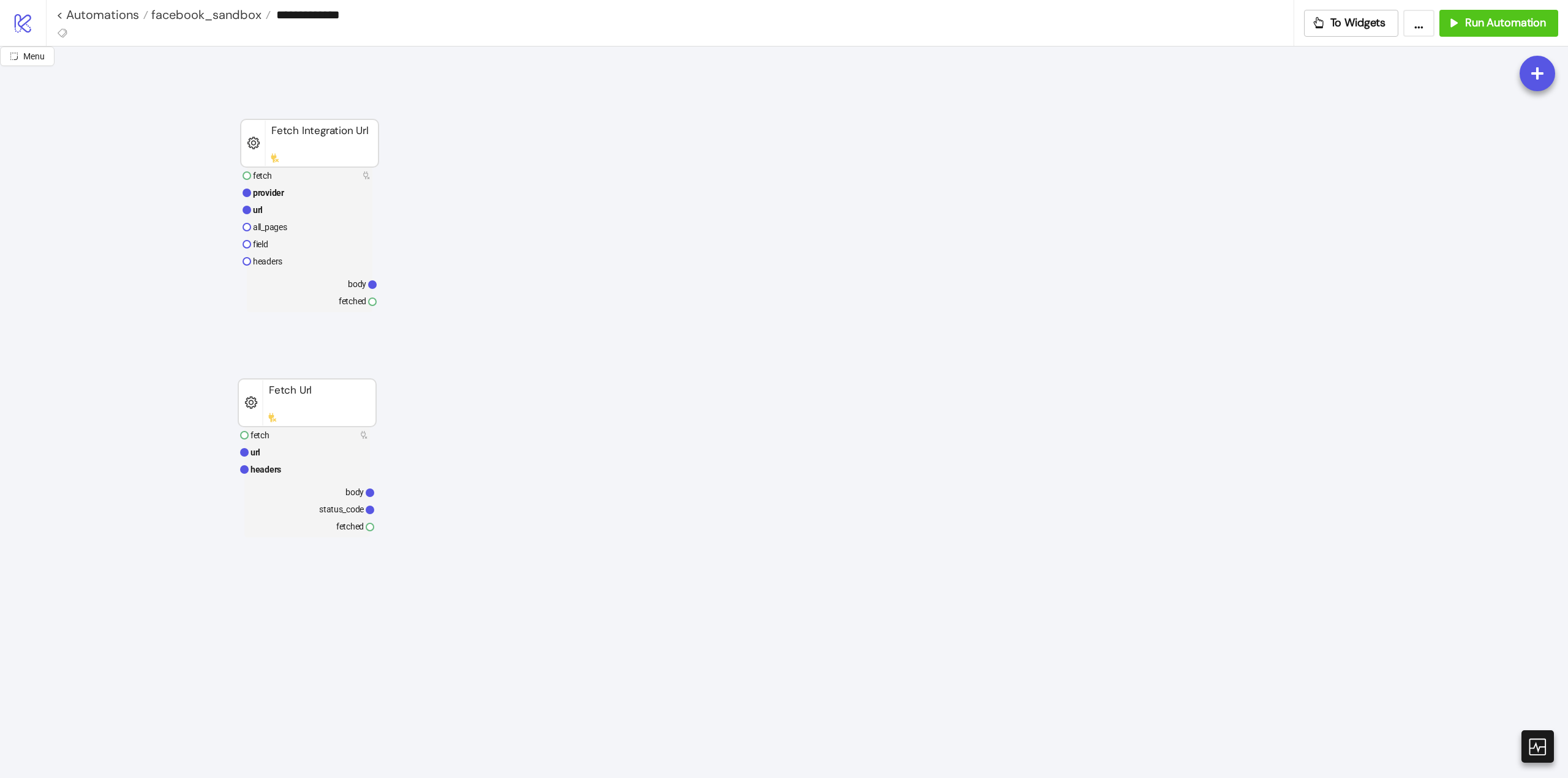
click at [343, 498] on rect at bounding box center [307, 491] width 126 height 17
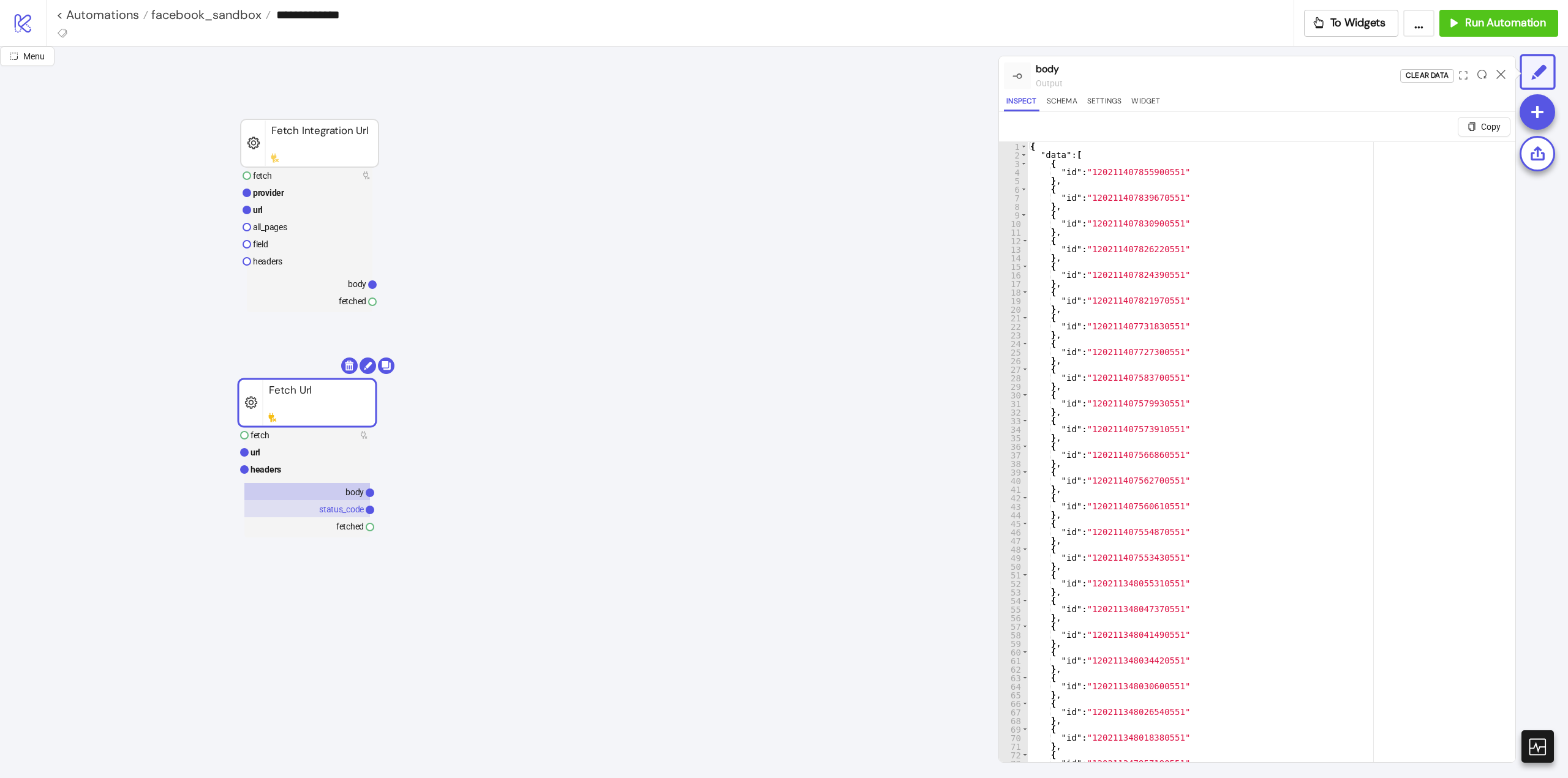
click at [340, 510] on text "status_code" at bounding box center [341, 509] width 45 height 10
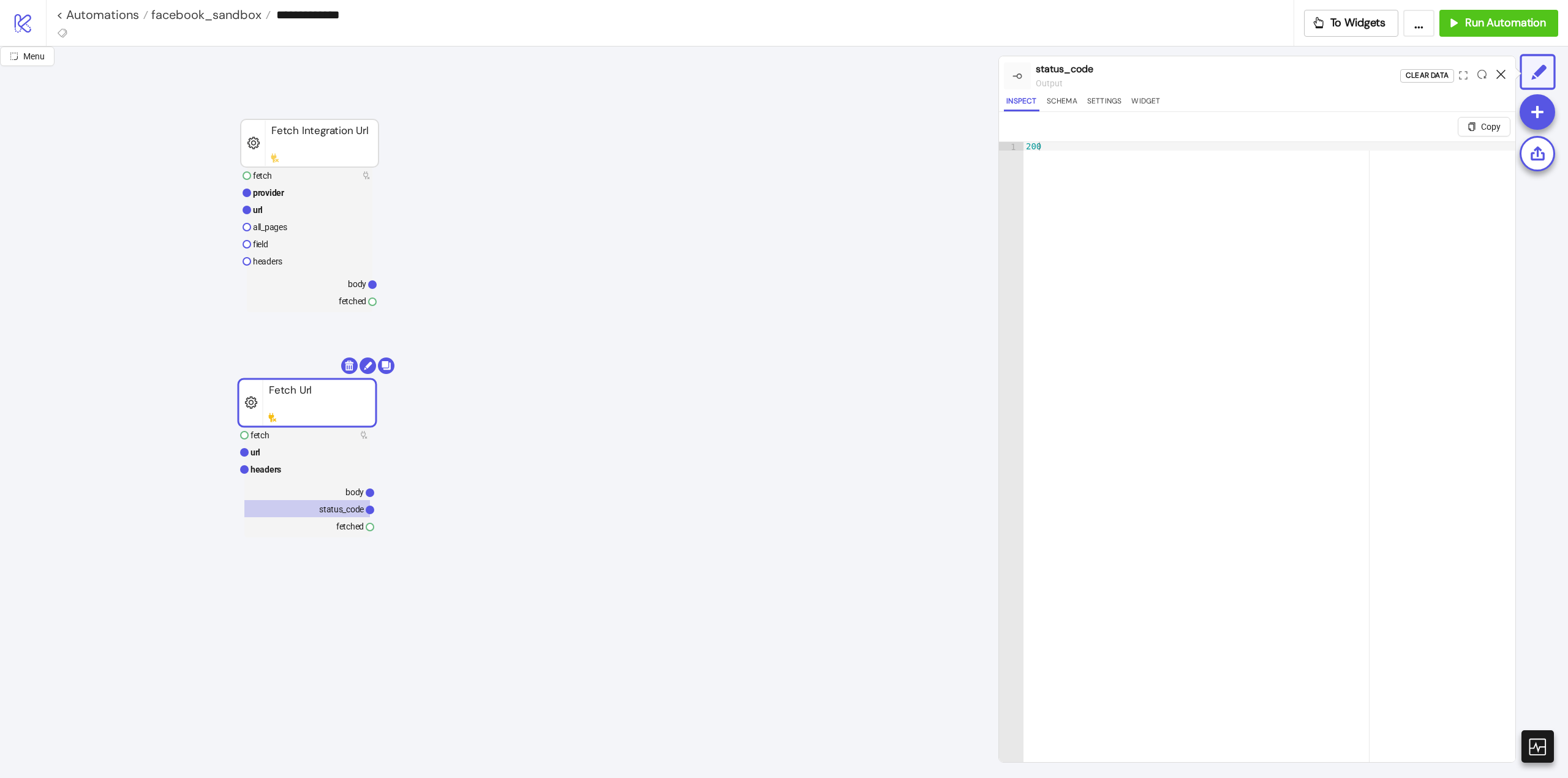
click at [1497, 71] on icon at bounding box center [1501, 74] width 9 height 9
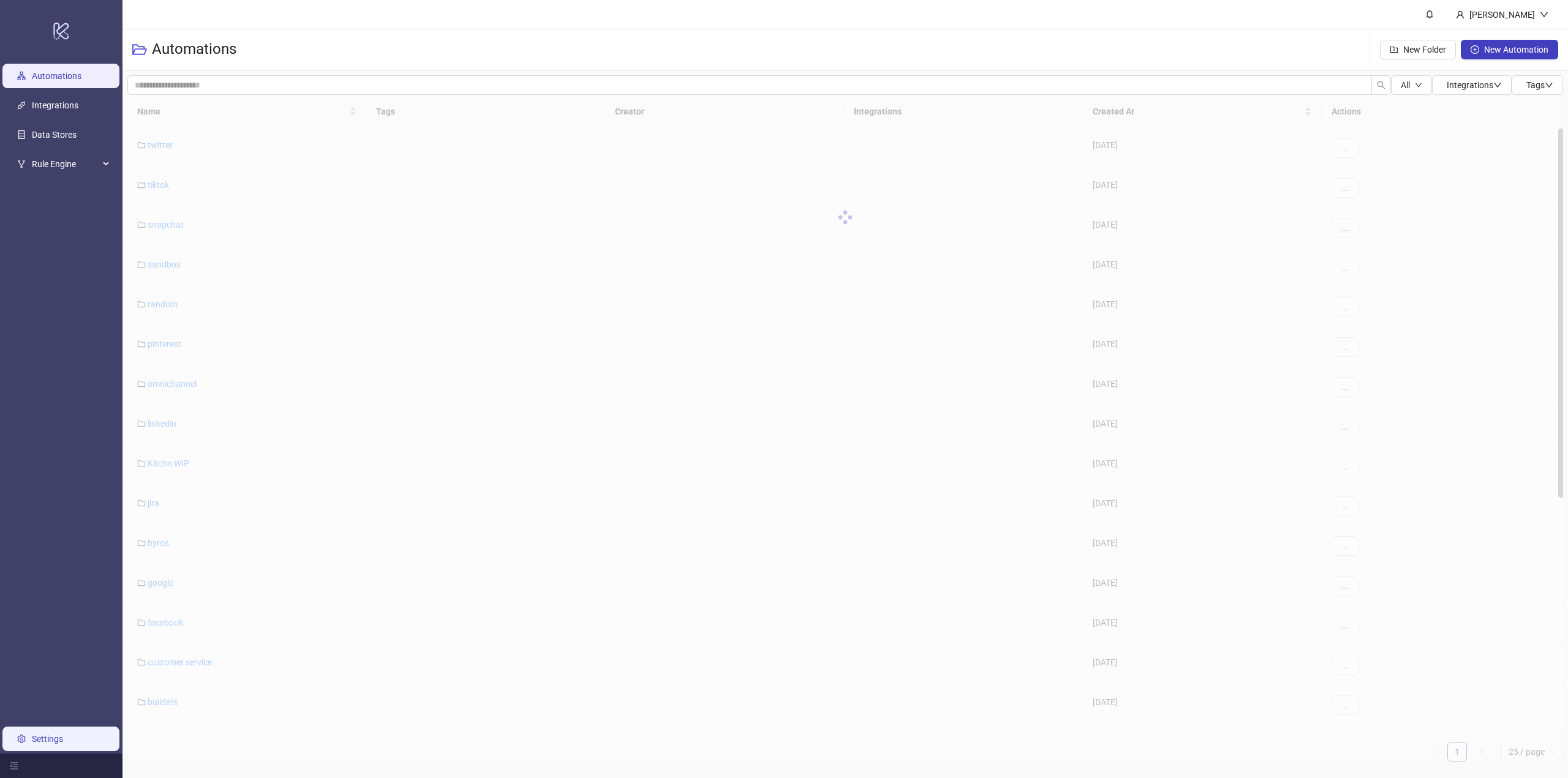
drag, startPoint x: 47, startPoint y: 737, endPoint x: 61, endPoint y: 741, distance: 14.6
click at [47, 737] on link "Settings" at bounding box center [47, 739] width 31 height 10
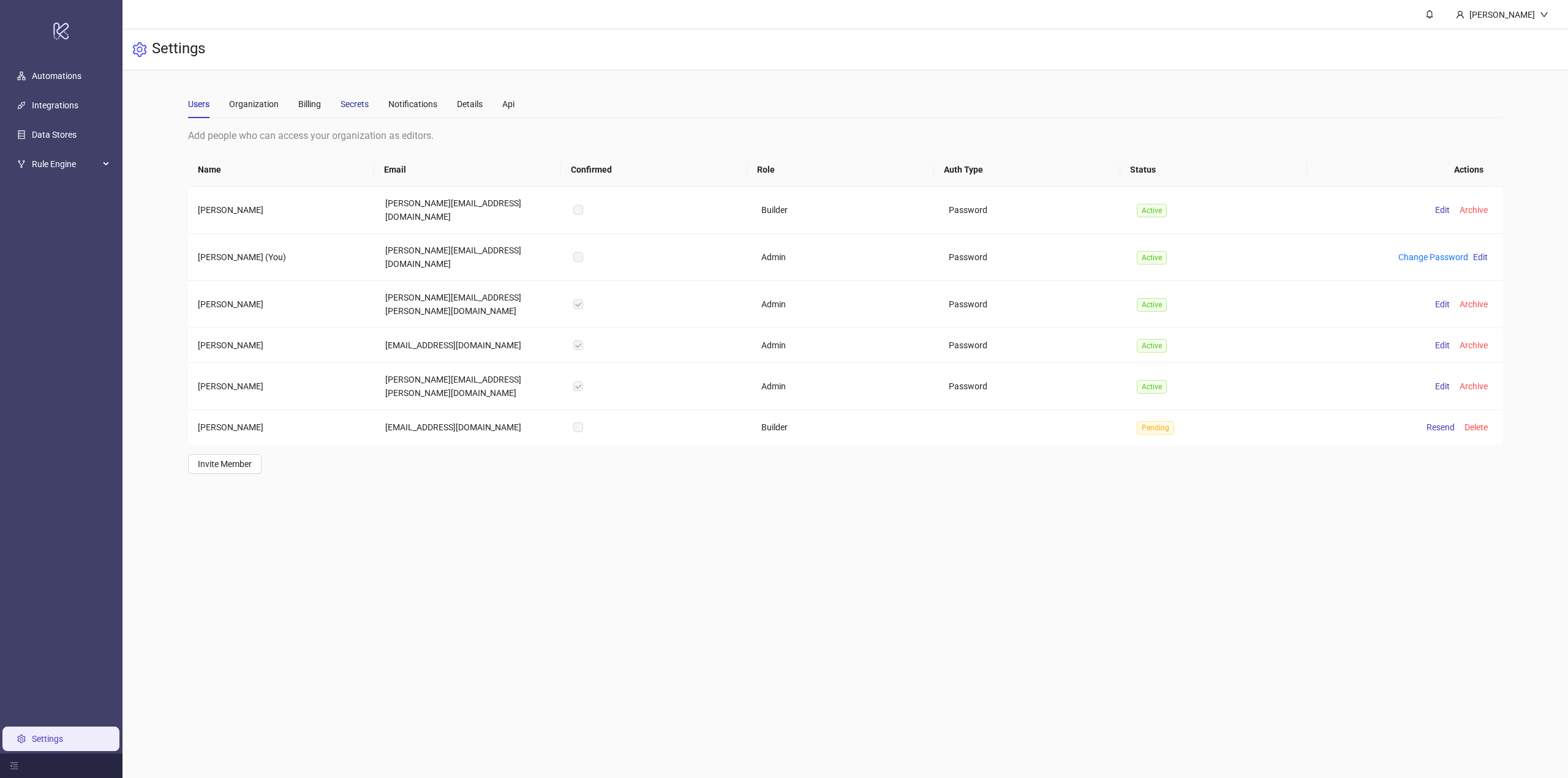
click at [343, 110] on div "Secrets" at bounding box center [355, 104] width 28 height 14
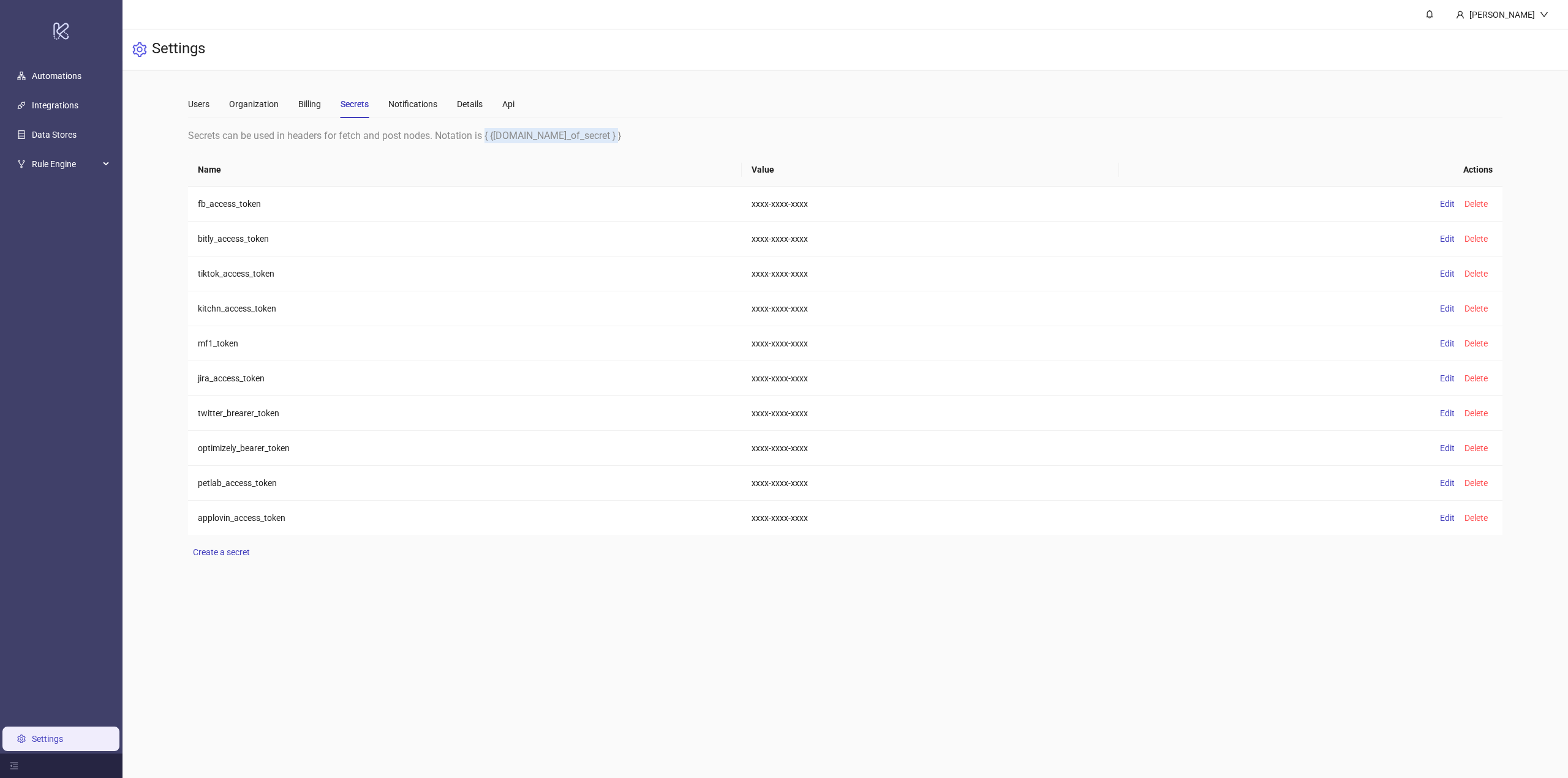
drag, startPoint x: 591, startPoint y: 139, endPoint x: 487, endPoint y: 143, distance: 104.1
click at [487, 143] on div "Secrets can be used in headers for fetch and post nodes. Notation is { {[DOMAIN…" at bounding box center [846, 135] width 1315 height 15
click at [224, 204] on td "fb_access_token" at bounding box center [465, 204] width 554 height 35
copy td "fb_access_token"
